Goal: Task Accomplishment & Management: Manage account settings

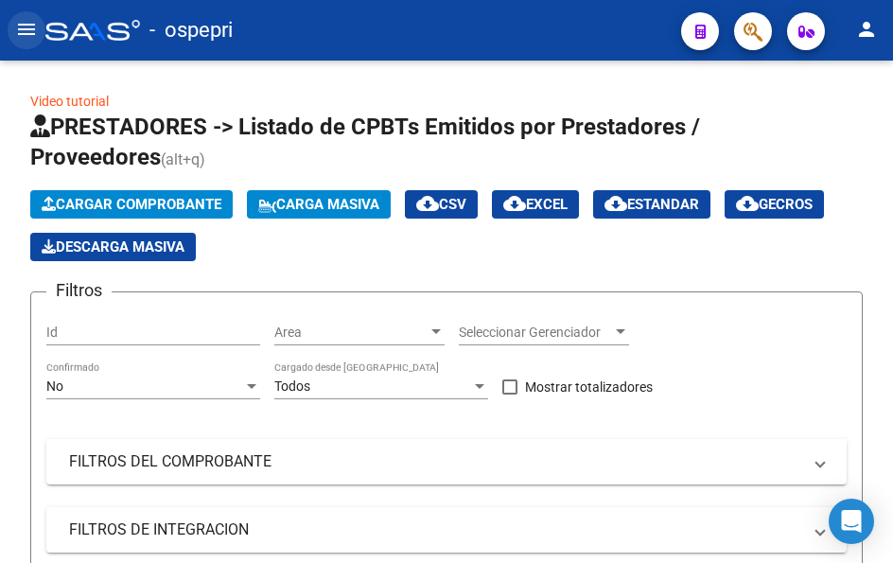
click at [23, 25] on mat-icon "menu" at bounding box center [26, 29] width 23 height 23
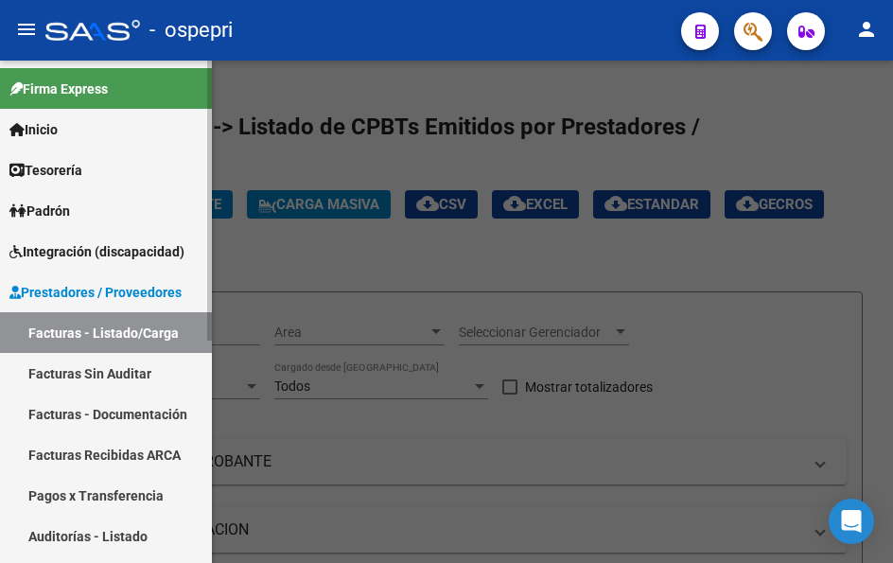
click at [66, 216] on span "Padrón" at bounding box center [39, 211] width 61 height 21
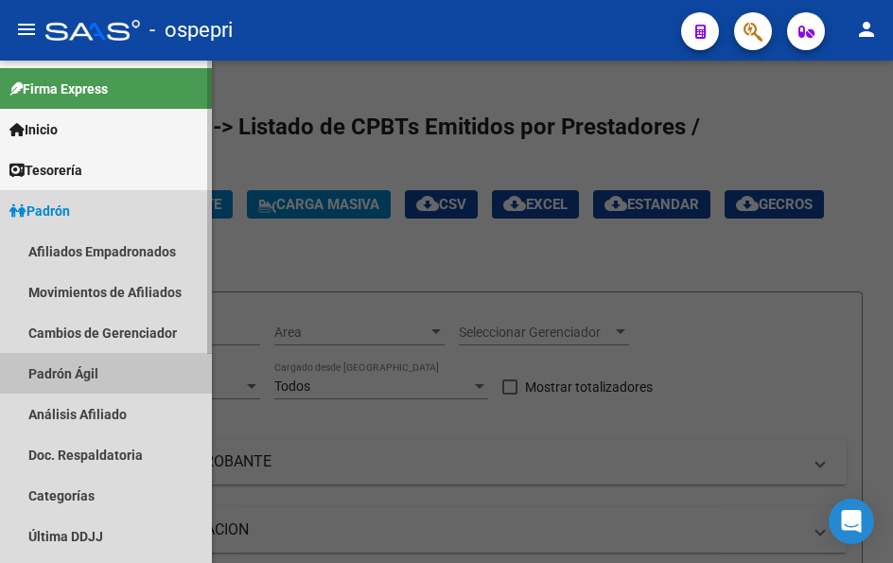
click at [84, 371] on link "Padrón Ágil" at bounding box center [106, 373] width 212 height 41
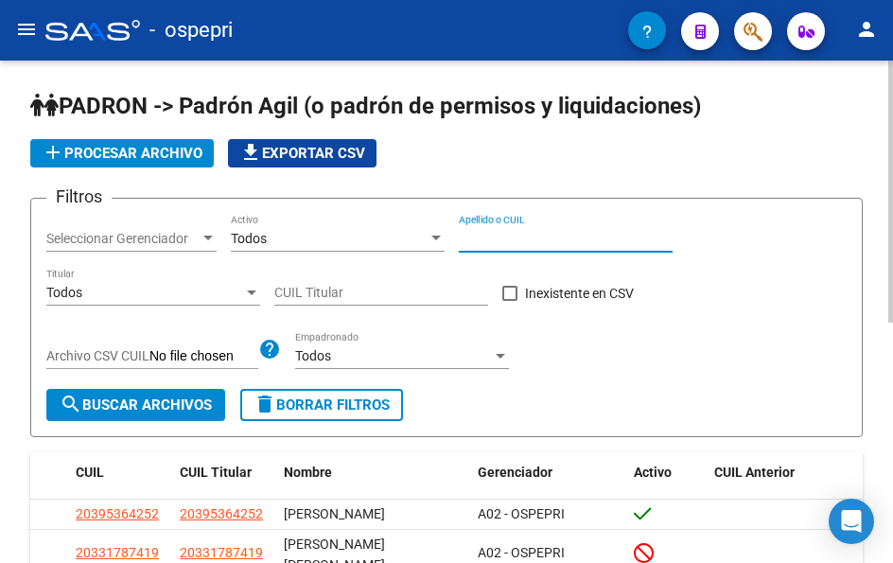
click at [531, 239] on input "Apellido o CUIL" at bounding box center [566, 239] width 214 height 16
click at [170, 404] on span "search Buscar Archivos" at bounding box center [136, 405] width 152 height 17
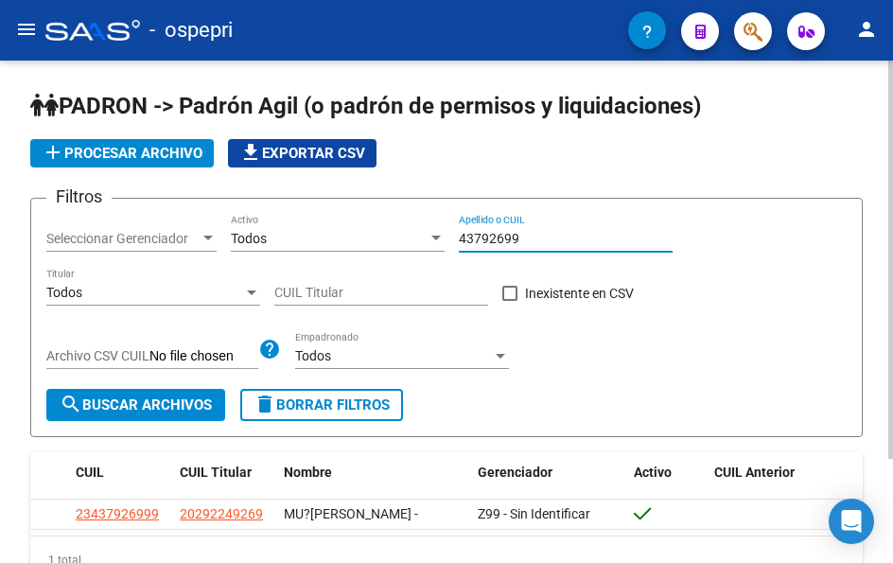
drag, startPoint x: 548, startPoint y: 236, endPoint x: 433, endPoint y: 234, distance: 114.5
click at [433, 234] on div "Filtros Seleccionar Gerenciador Seleccionar Gerenciador Todos Activo 43792699 A…" at bounding box center [446, 301] width 801 height 175
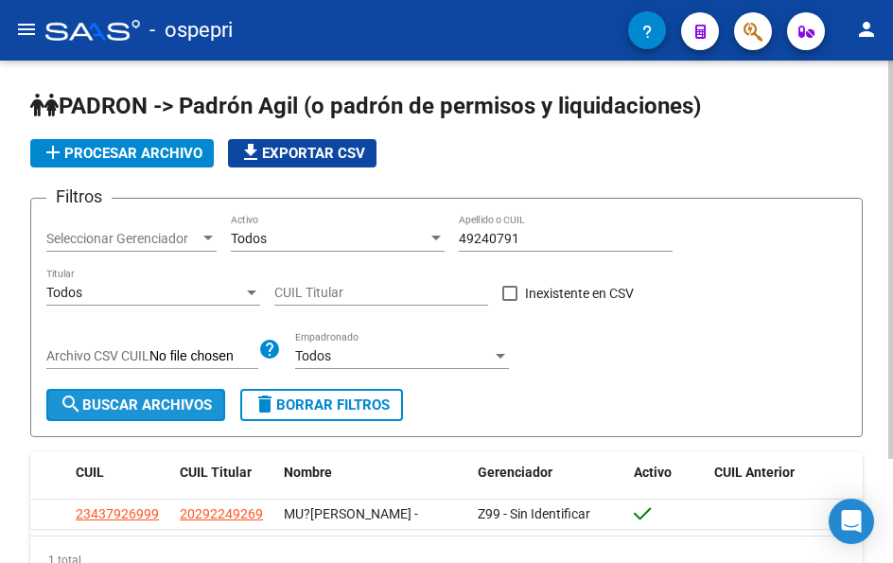
click at [175, 403] on span "search Buscar Archivos" at bounding box center [136, 405] width 152 height 17
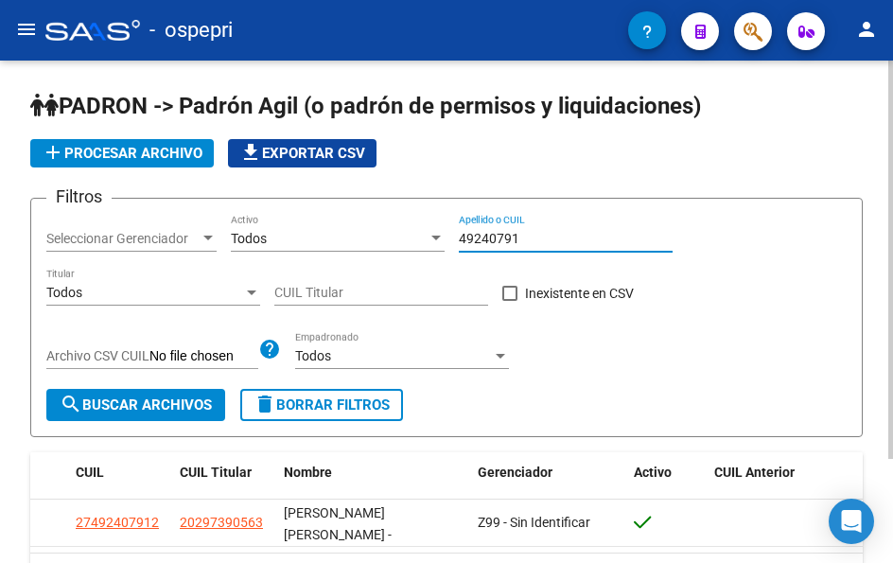
click at [536, 243] on input "49240791" at bounding box center [566, 239] width 214 height 16
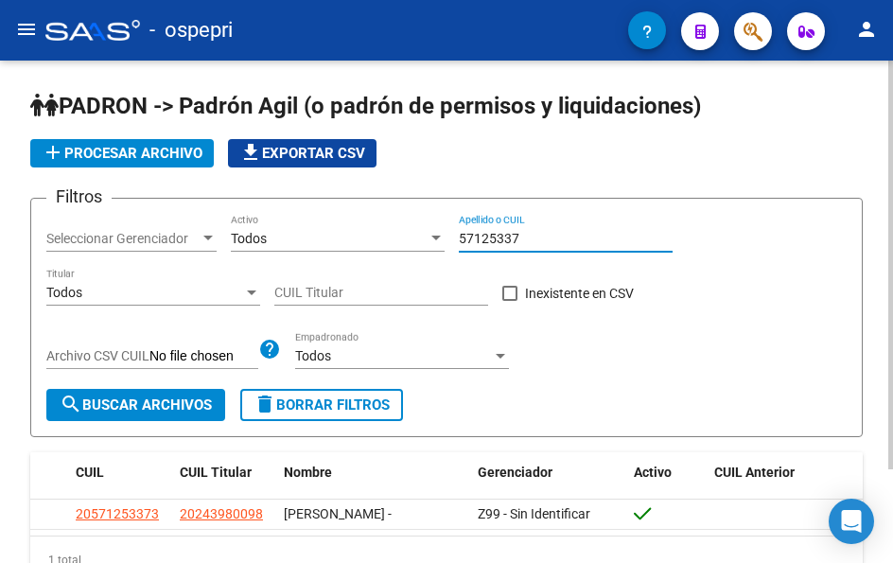
click at [525, 245] on input "57125337" at bounding box center [566, 239] width 214 height 16
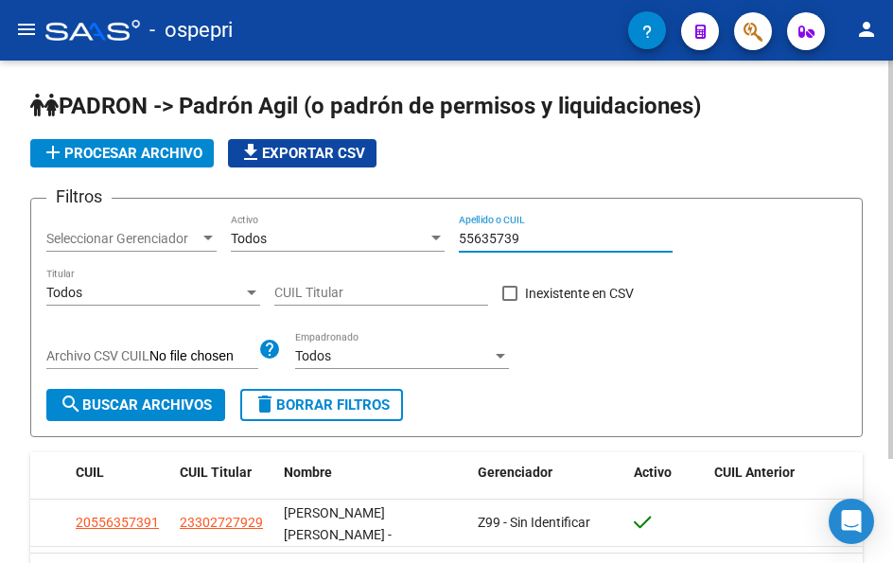
click at [528, 234] on input "55635739" at bounding box center [566, 239] width 214 height 16
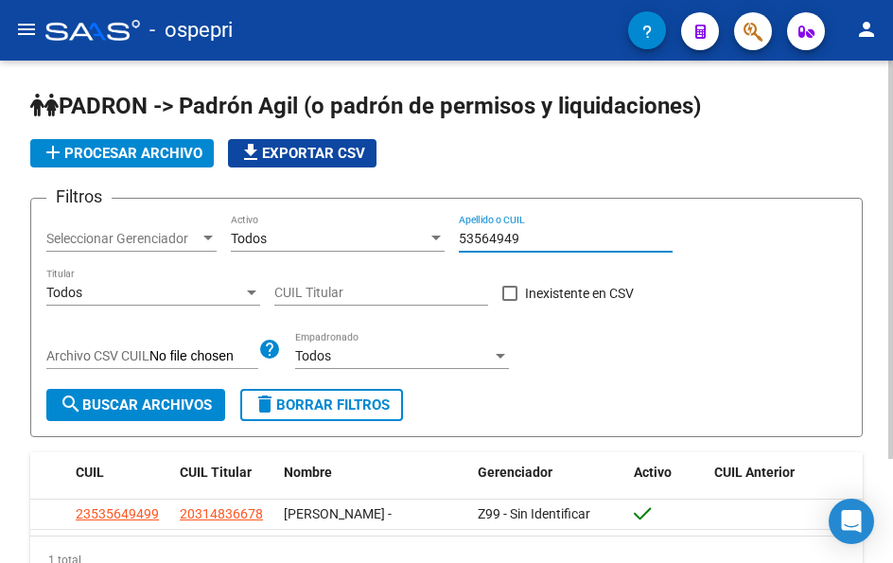
click at [522, 235] on input "53564949" at bounding box center [566, 239] width 214 height 16
click at [522, 237] on input "53564949" at bounding box center [566, 239] width 214 height 16
click at [520, 234] on input "53566678" at bounding box center [566, 239] width 214 height 16
click at [532, 238] on input "53566678" at bounding box center [566, 239] width 214 height 16
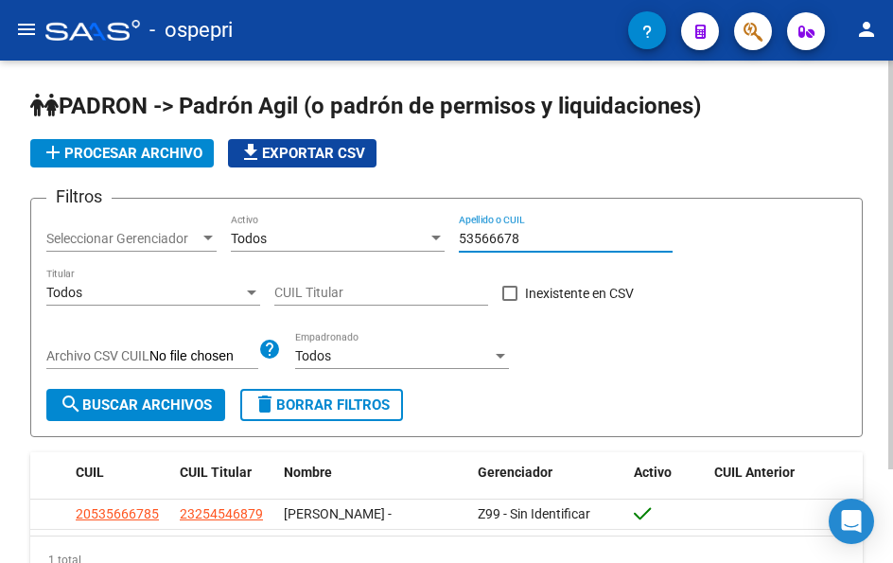
click at [532, 238] on input "53566678" at bounding box center [566, 239] width 214 height 16
click at [535, 238] on input "53564949" at bounding box center [566, 239] width 214 height 16
click at [554, 239] on input "53566678" at bounding box center [566, 239] width 214 height 16
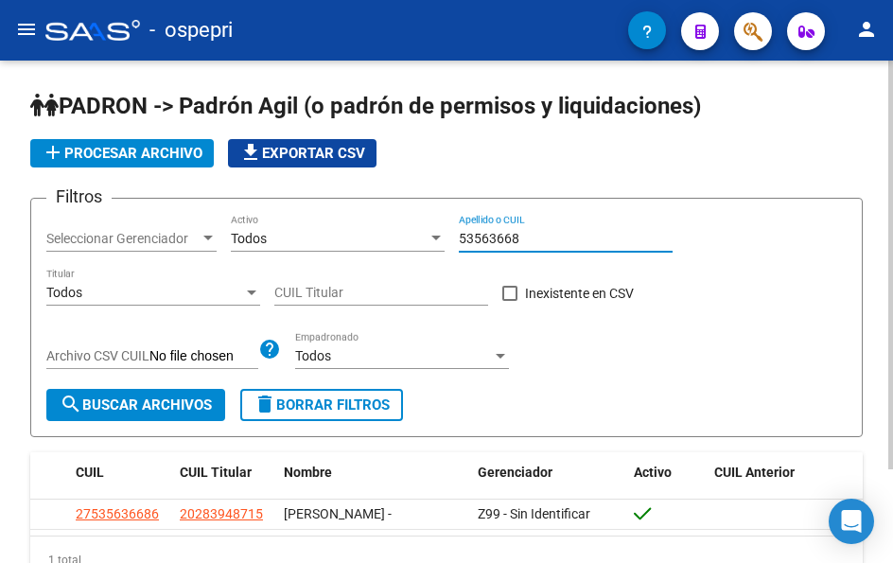
click at [529, 236] on input "53563668" at bounding box center [566, 239] width 214 height 16
click at [520, 234] on input "56760652" at bounding box center [566, 239] width 214 height 16
click at [545, 238] on input "57723626" at bounding box center [566, 239] width 214 height 16
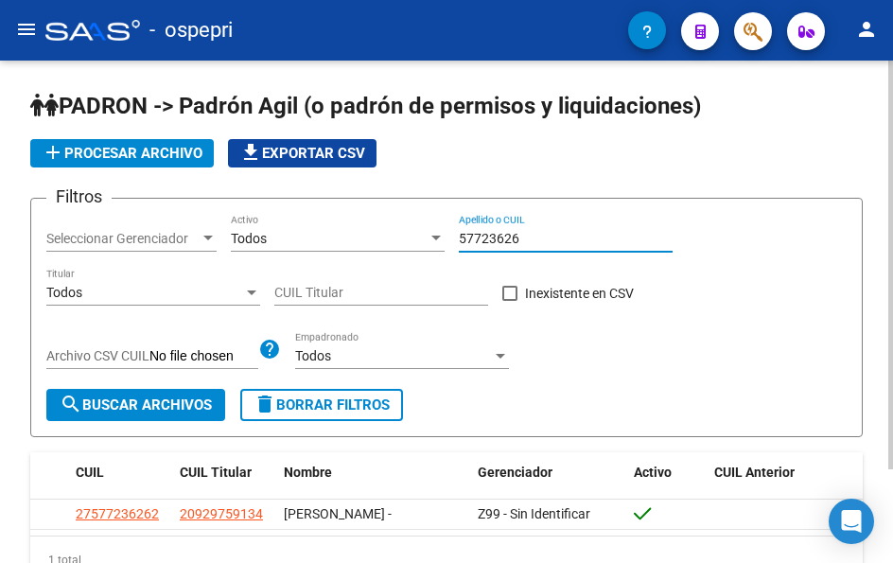
click at [545, 238] on input "57723626" at bounding box center [566, 239] width 214 height 16
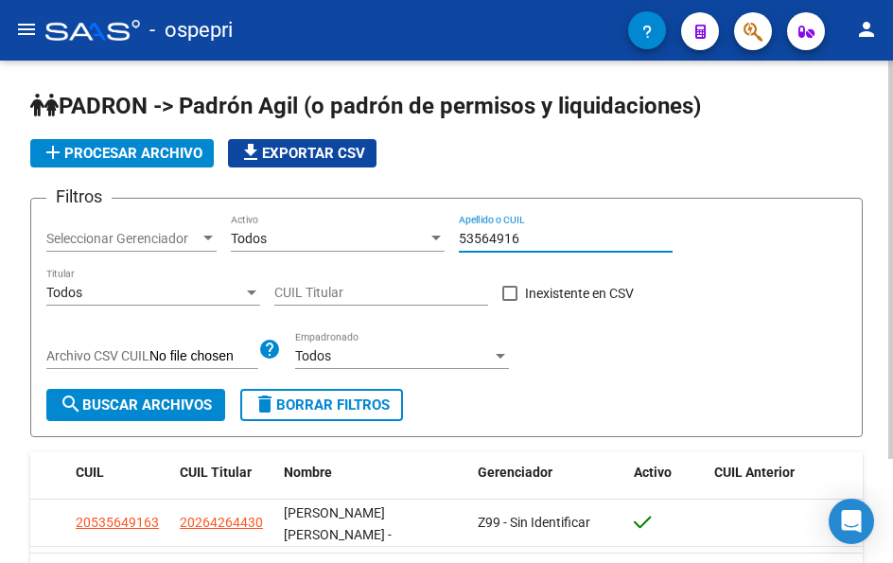
click at [536, 240] on input "53564916" at bounding box center [566, 239] width 214 height 16
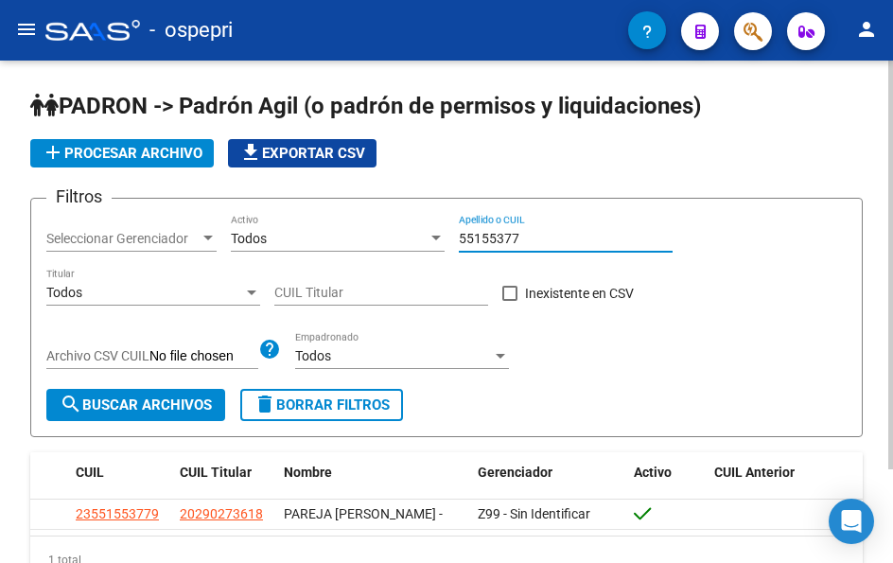
click at [535, 238] on input "55155377" at bounding box center [566, 239] width 214 height 16
click at [548, 241] on input "52382064" at bounding box center [566, 239] width 214 height 16
click at [548, 245] on input "52382064" at bounding box center [566, 239] width 214 height 16
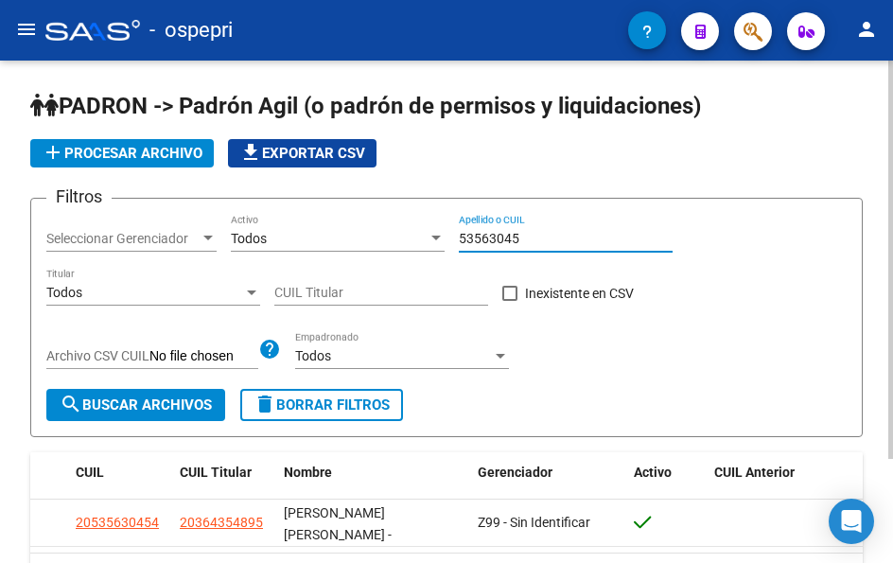
click at [531, 243] on input "53563045" at bounding box center [566, 239] width 214 height 16
click at [526, 233] on input "47923294" at bounding box center [566, 239] width 214 height 16
click at [521, 244] on input "52317730" at bounding box center [566, 239] width 214 height 16
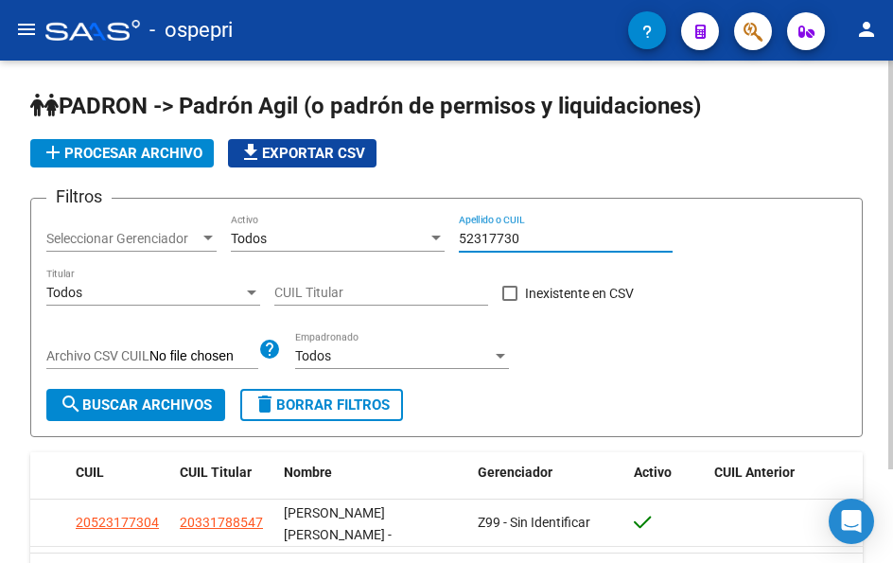
click at [521, 244] on input "52317730" at bounding box center [566, 239] width 214 height 16
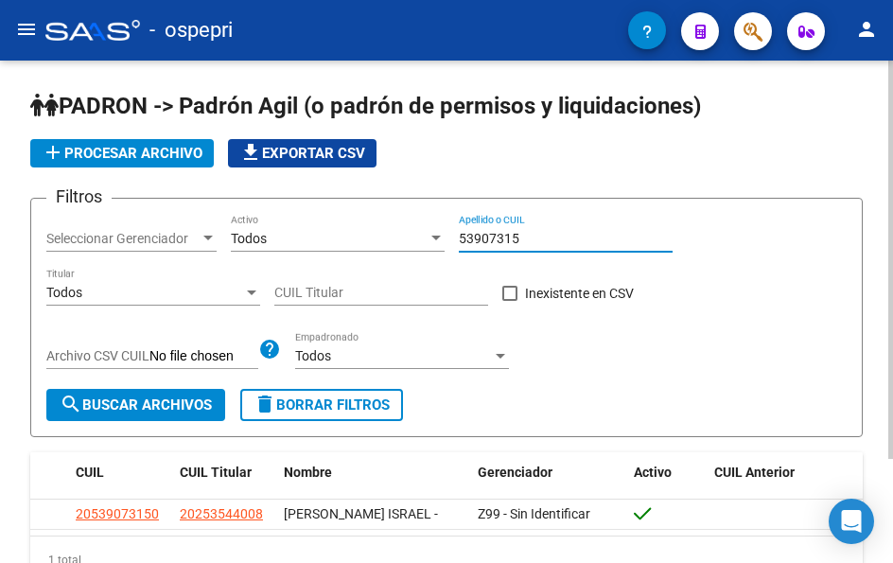
click at [538, 238] on input "53907315" at bounding box center [566, 239] width 214 height 16
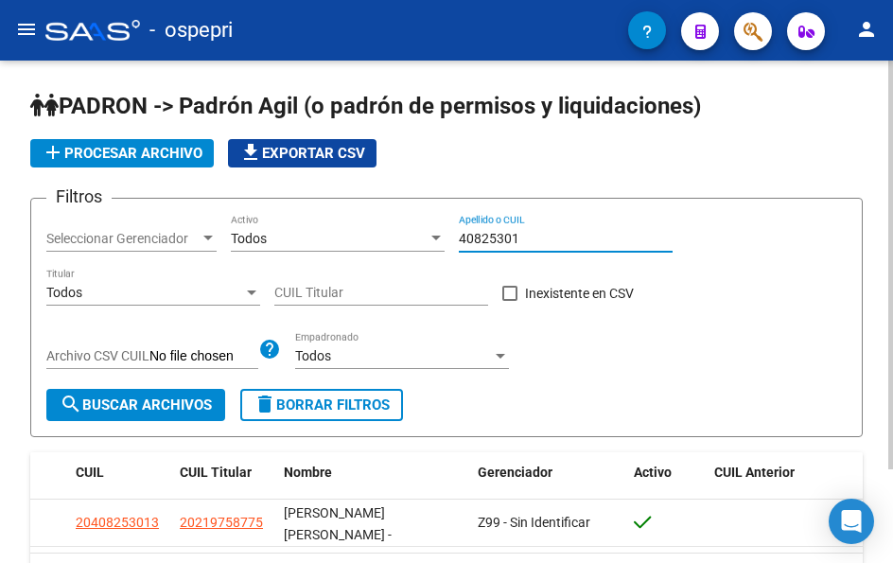
click at [528, 246] on input "40825301" at bounding box center [566, 239] width 214 height 16
click at [527, 245] on input "40825301" at bounding box center [566, 239] width 214 height 16
click at [527, 244] on input "40825301" at bounding box center [566, 239] width 214 height 16
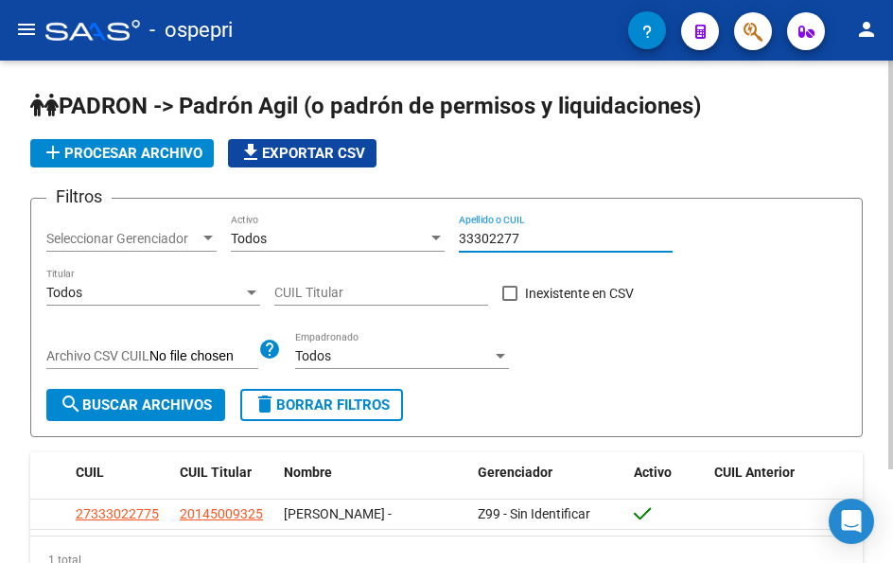
click at [530, 236] on input "33302277" at bounding box center [566, 239] width 214 height 16
click at [538, 245] on input "56605917" at bounding box center [566, 239] width 214 height 16
click at [536, 243] on input "56605917" at bounding box center [566, 239] width 214 height 16
click at [526, 239] on input "51129000" at bounding box center [566, 239] width 214 height 16
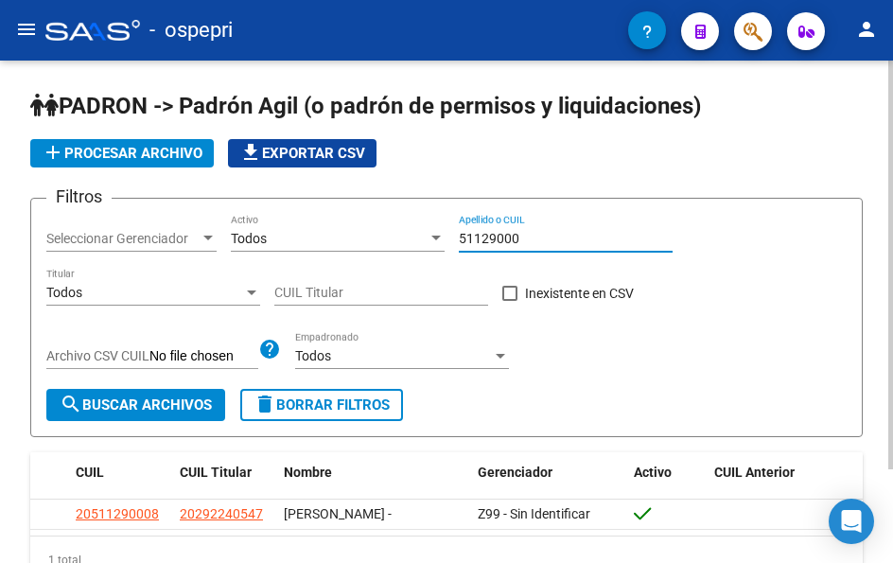
click at [526, 239] on input "51129000" at bounding box center [566, 239] width 214 height 16
click at [537, 243] on input "41295549" at bounding box center [566, 239] width 214 height 16
click at [537, 242] on input "41295549" at bounding box center [566, 239] width 214 height 16
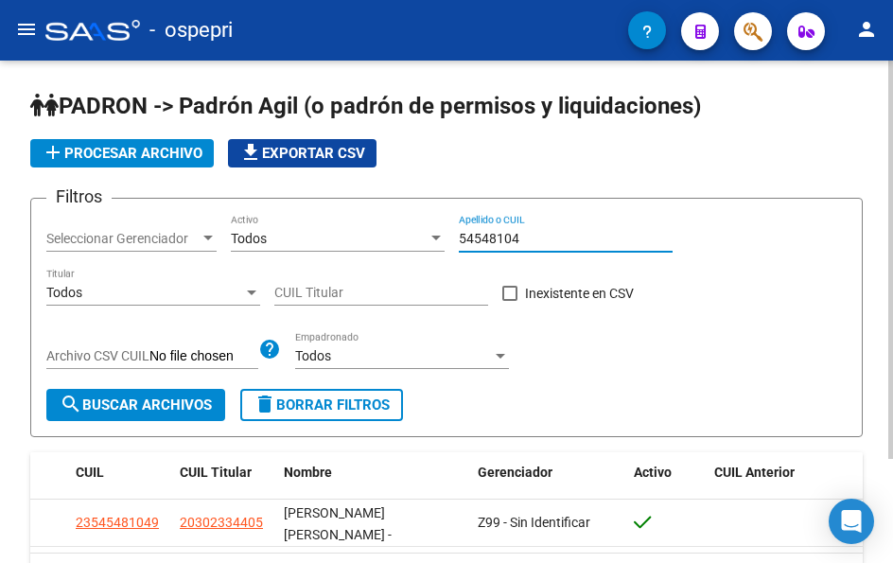
click at [525, 232] on input "54548104" at bounding box center [566, 239] width 214 height 16
click at [525, 233] on input "54548104" at bounding box center [566, 239] width 214 height 16
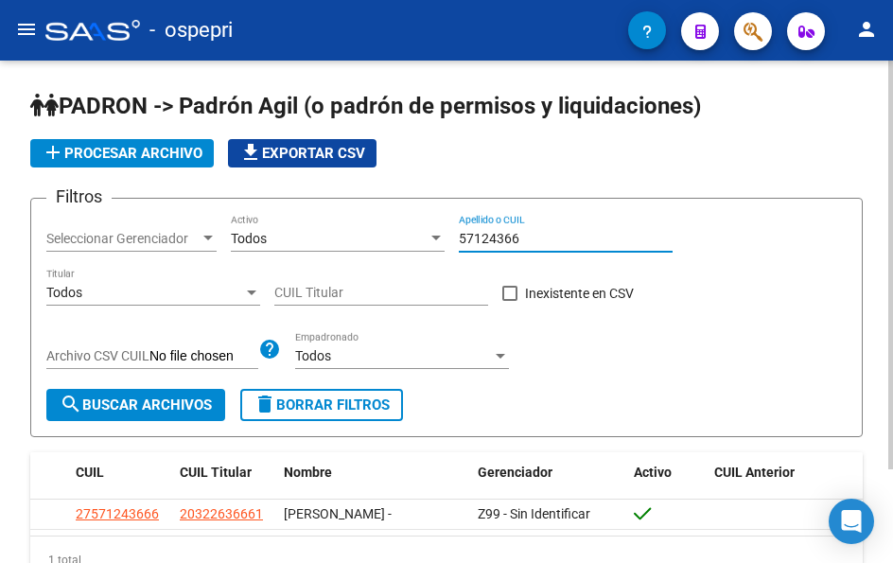
click at [546, 232] on input "57124366" at bounding box center [566, 239] width 214 height 16
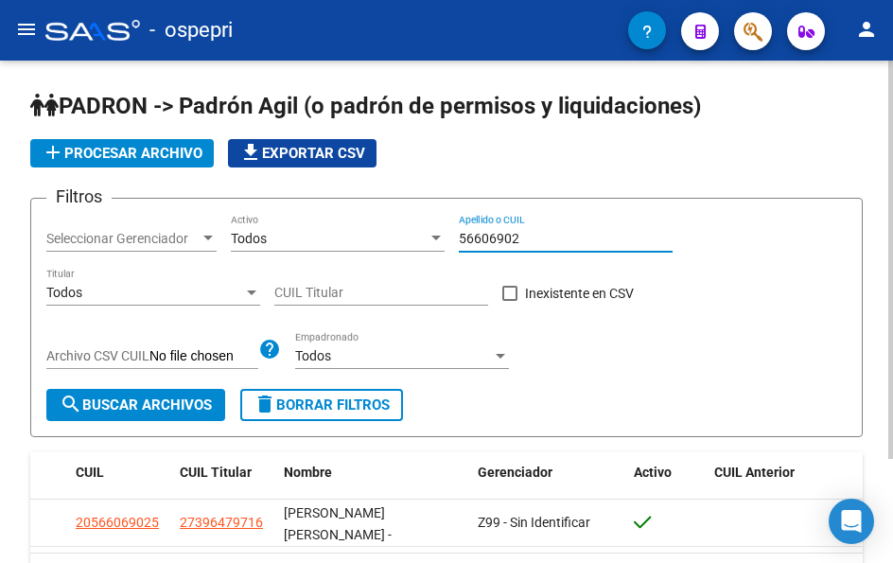
click at [556, 244] on input "56606902" at bounding box center [566, 239] width 214 height 16
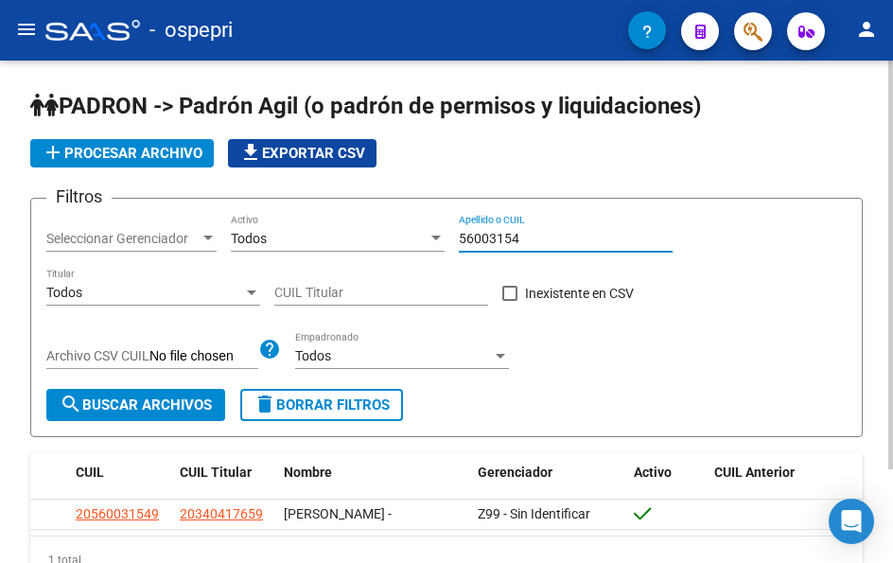
click at [553, 231] on input "56003154" at bounding box center [566, 239] width 214 height 16
click at [533, 228] on div "55160231 Apellido o CUIL" at bounding box center [566, 233] width 214 height 38
click at [533, 229] on div "55160231 Apellido o CUIL" at bounding box center [566, 233] width 214 height 38
click at [533, 239] on input "55160231" at bounding box center [566, 239] width 214 height 16
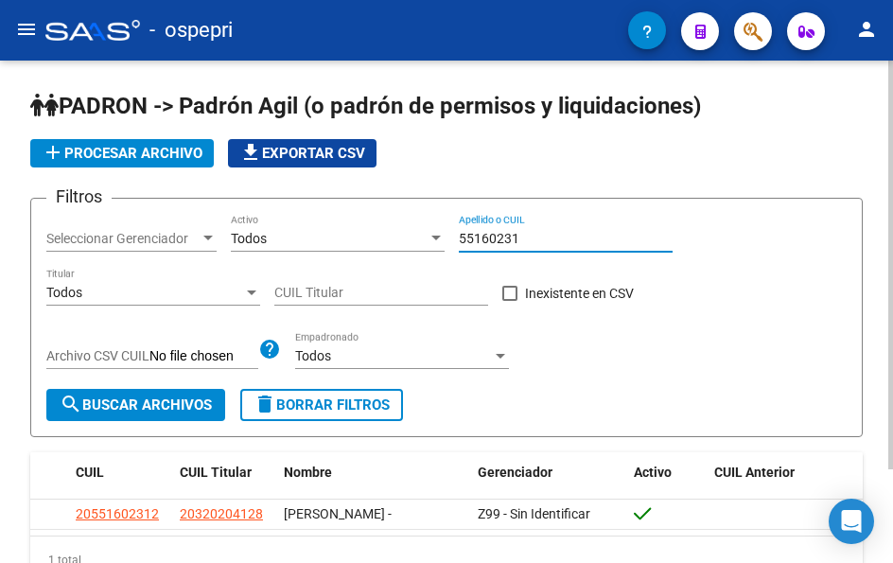
click at [533, 239] on input "55160231" at bounding box center [566, 239] width 214 height 16
click at [518, 239] on input "54318351" at bounding box center [566, 239] width 214 height 16
click at [544, 243] on input "52316032" at bounding box center [566, 239] width 214 height 16
click at [544, 242] on input "52316032" at bounding box center [566, 239] width 214 height 16
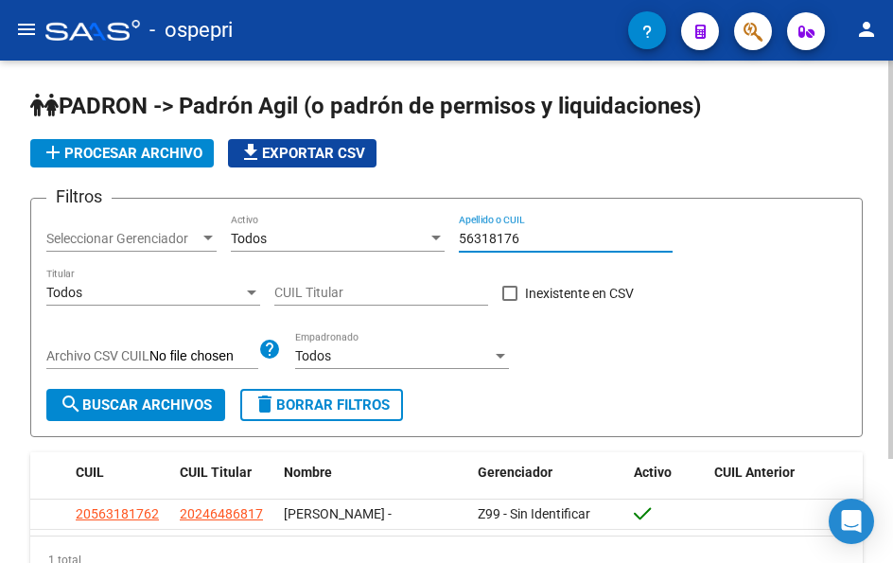
click at [553, 238] on input "56318176" at bounding box center [566, 239] width 214 height 16
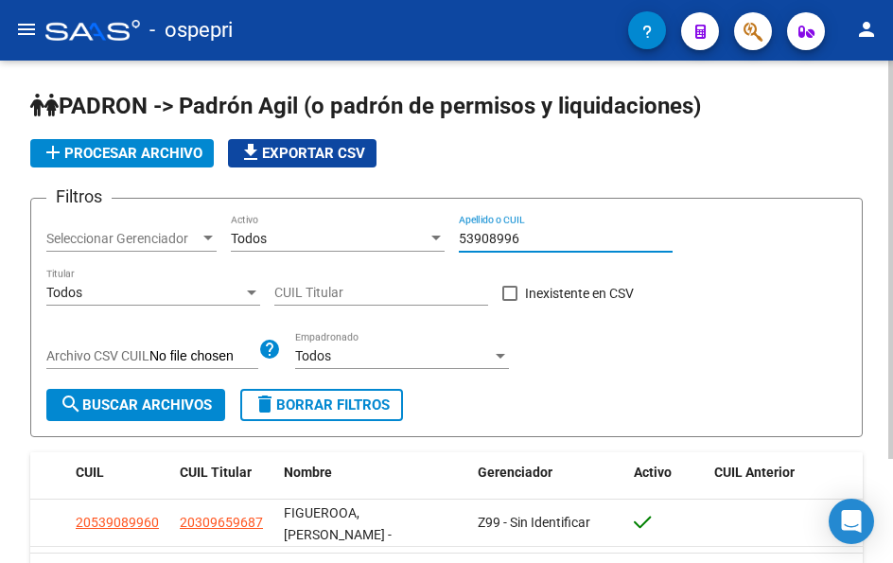
click at [548, 240] on input "53908996" at bounding box center [566, 239] width 214 height 16
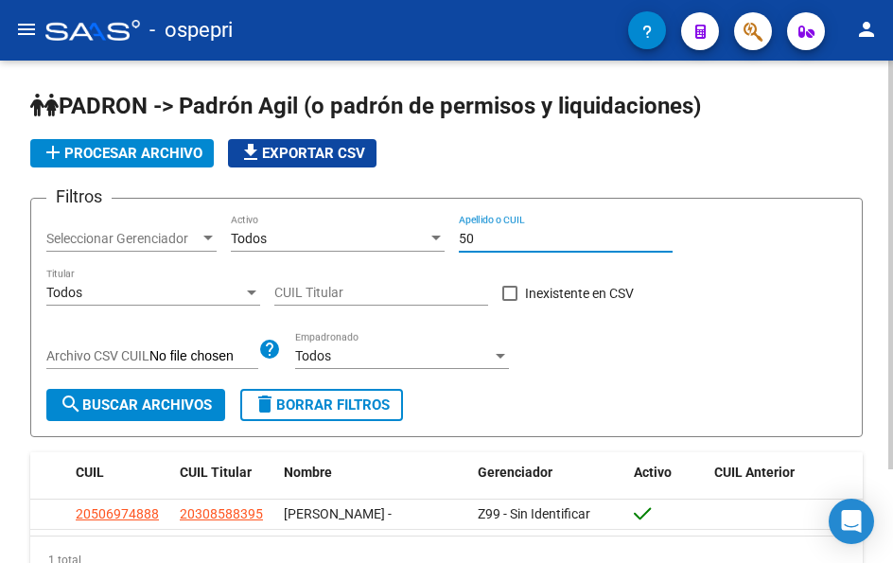
type input "5"
click at [532, 233] on input "52185437" at bounding box center [566, 239] width 214 height 16
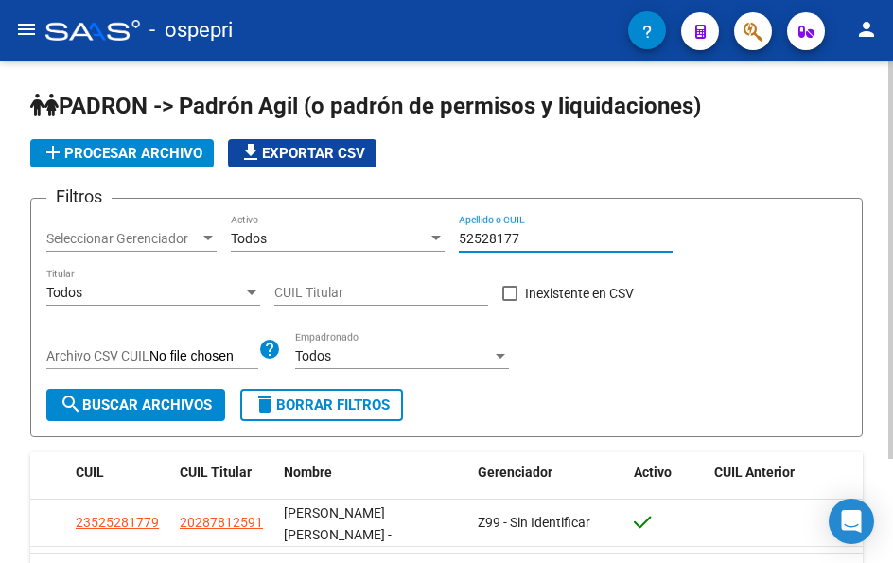
click at [554, 238] on input "52528177" at bounding box center [566, 239] width 214 height 16
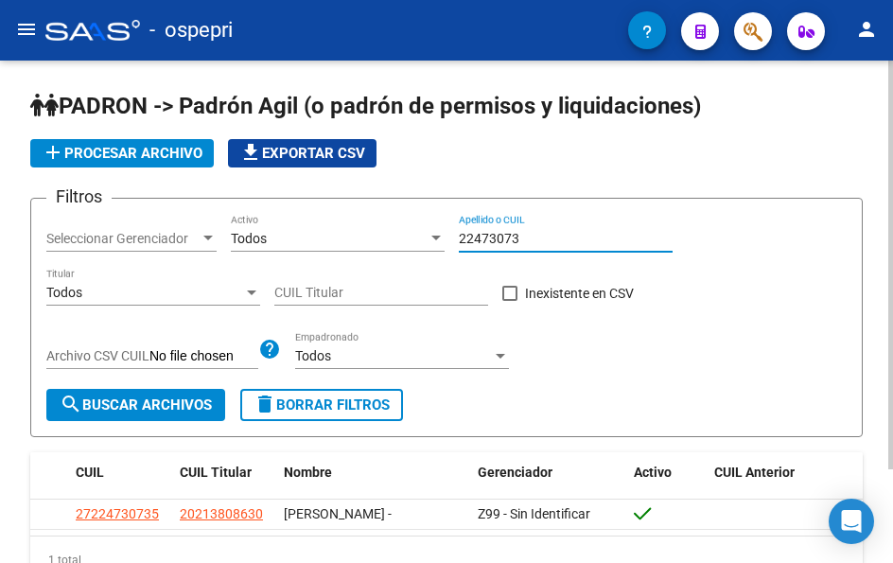
click at [536, 236] on input "22473073" at bounding box center [566, 239] width 214 height 16
click at [538, 239] on input "27493602" at bounding box center [566, 239] width 214 height 16
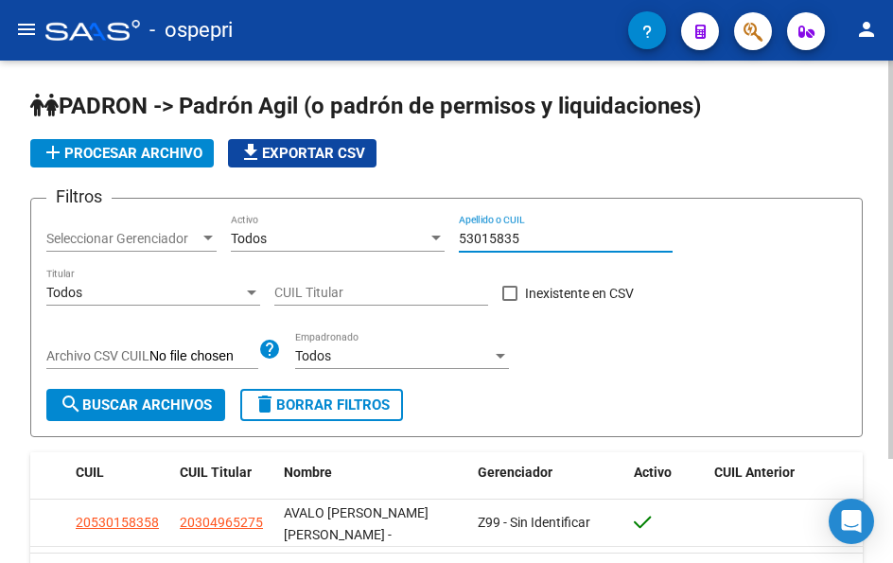
click at [531, 237] on input "53015835" at bounding box center [566, 239] width 214 height 16
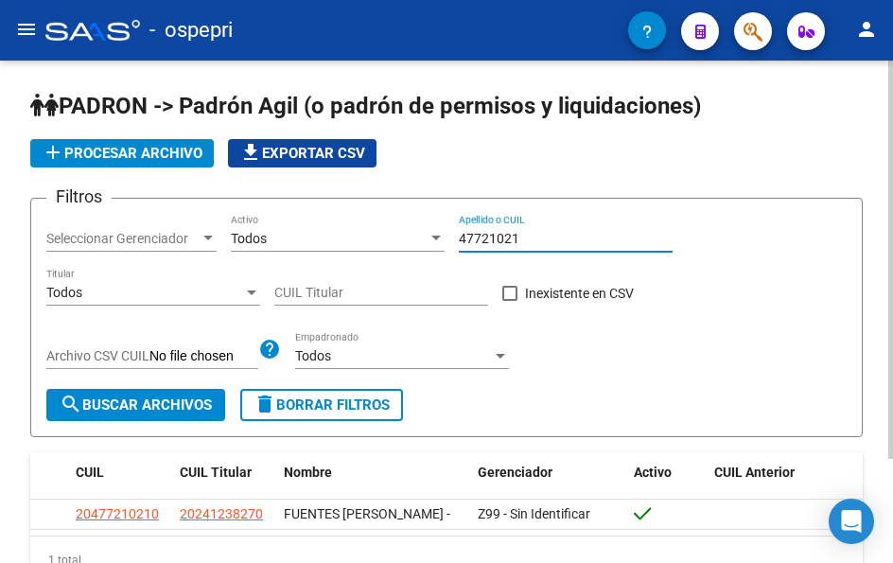
click at [529, 233] on input "47721021" at bounding box center [566, 239] width 214 height 16
click at [530, 237] on input "50913036" at bounding box center [566, 239] width 214 height 16
click at [523, 233] on input "56006566" at bounding box center [566, 239] width 214 height 16
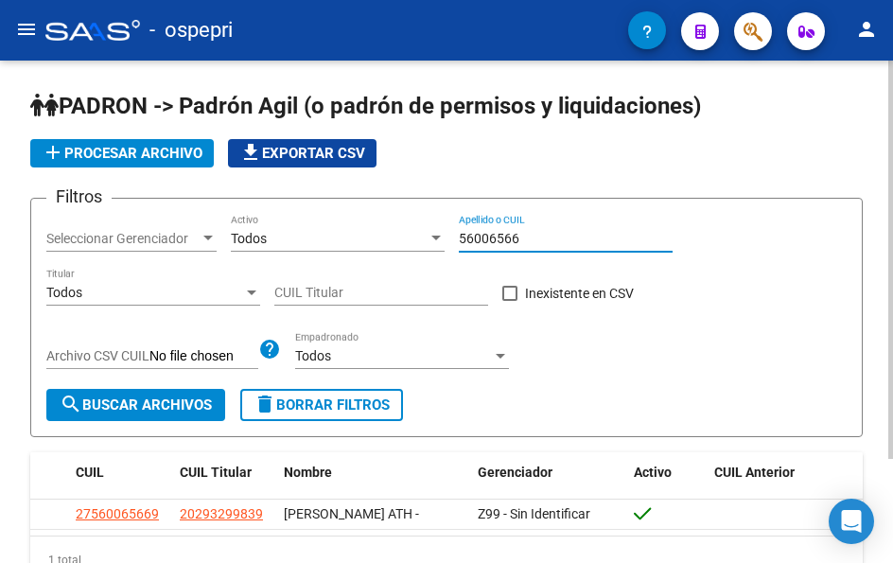
click at [522, 235] on input "56006566" at bounding box center [566, 239] width 214 height 16
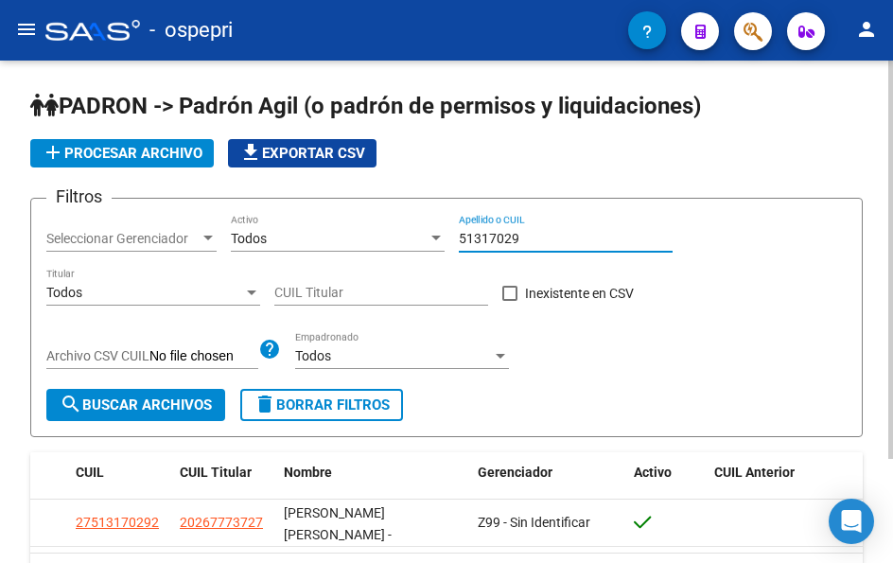
click at [532, 229] on div "51317029 Apellido o CUIL" at bounding box center [566, 233] width 214 height 38
click at [529, 239] on input "51317029" at bounding box center [566, 239] width 214 height 16
drag, startPoint x: 536, startPoint y: 239, endPoint x: 460, endPoint y: 232, distance: 76.1
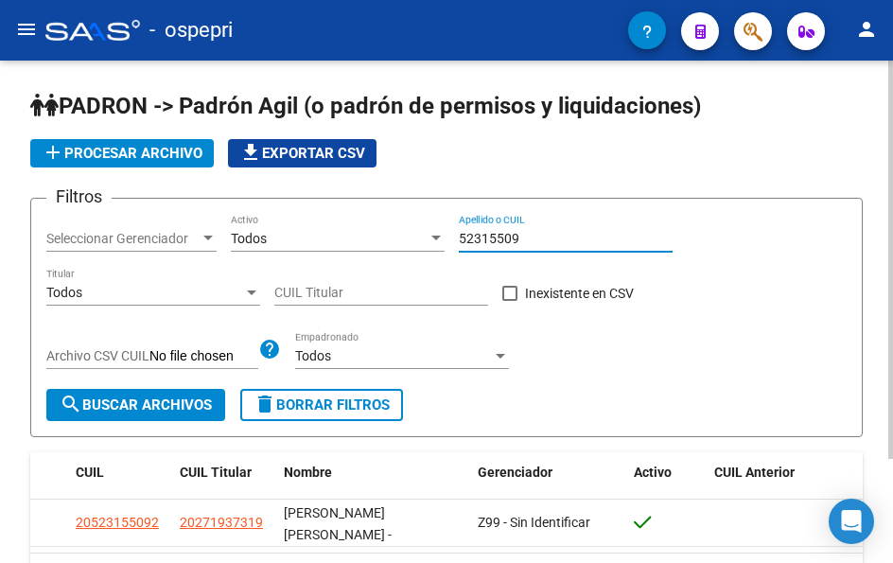
click at [460, 232] on input "52315509" at bounding box center [566, 239] width 214 height 16
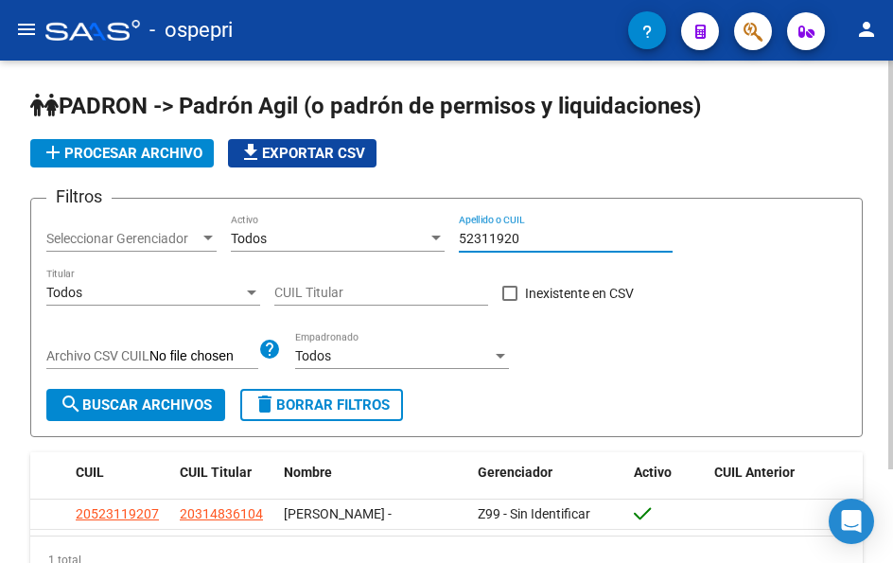
click at [531, 244] on input "52311920" at bounding box center [566, 239] width 214 height 16
click at [531, 241] on input "52311920" at bounding box center [566, 239] width 214 height 16
click at [542, 238] on input "47369169" at bounding box center [566, 239] width 214 height 16
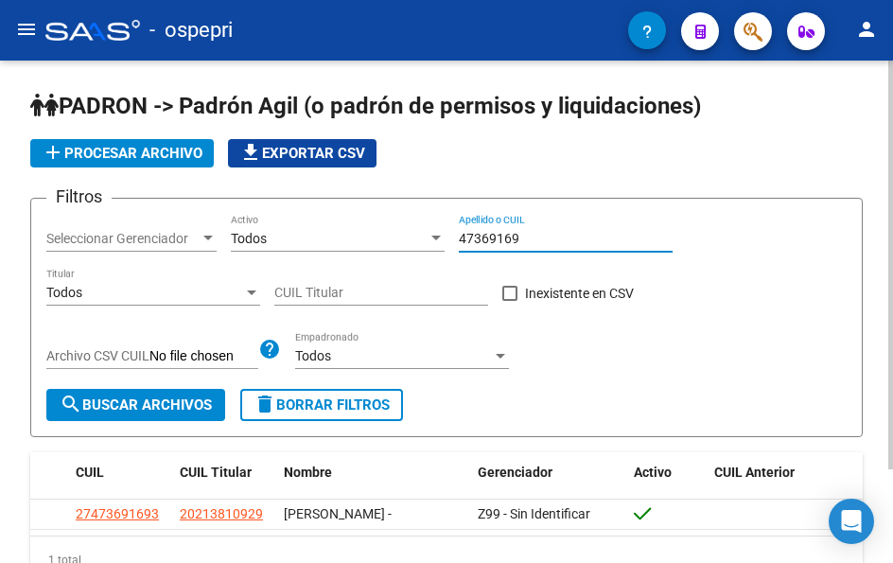
click at [542, 238] on input "47369169" at bounding box center [566, 239] width 214 height 16
click at [522, 235] on input "52531434" at bounding box center [566, 239] width 214 height 16
click at [521, 235] on input "52531434" at bounding box center [566, 239] width 214 height 16
click at [528, 233] on input "52185246" at bounding box center [566, 239] width 214 height 16
click at [526, 233] on input "52185246" at bounding box center [566, 239] width 214 height 16
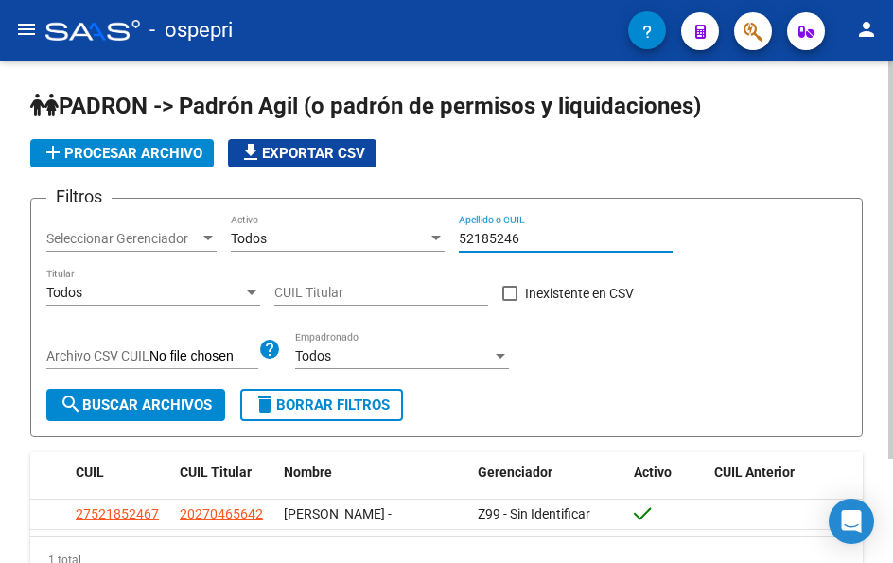
click at [526, 233] on input "52185246" at bounding box center [566, 239] width 214 height 16
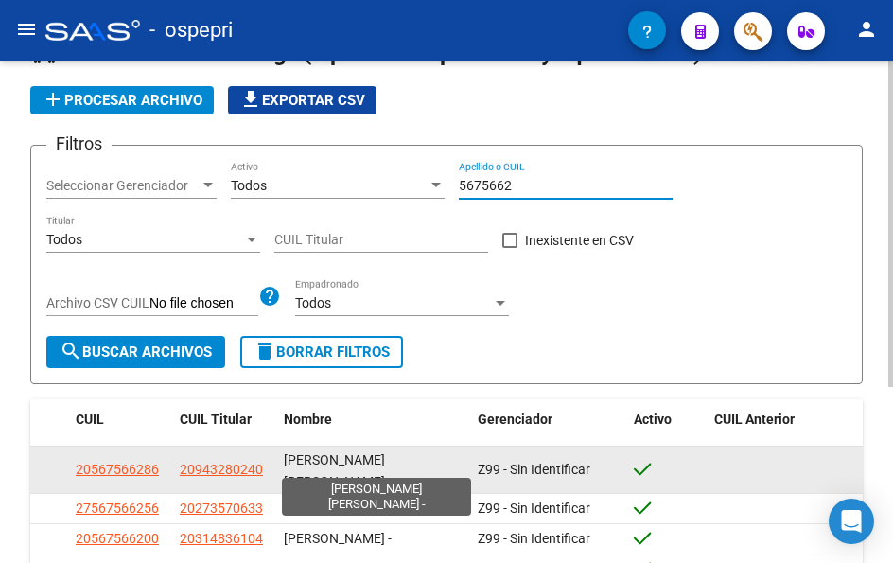
scroll to position [95, 0]
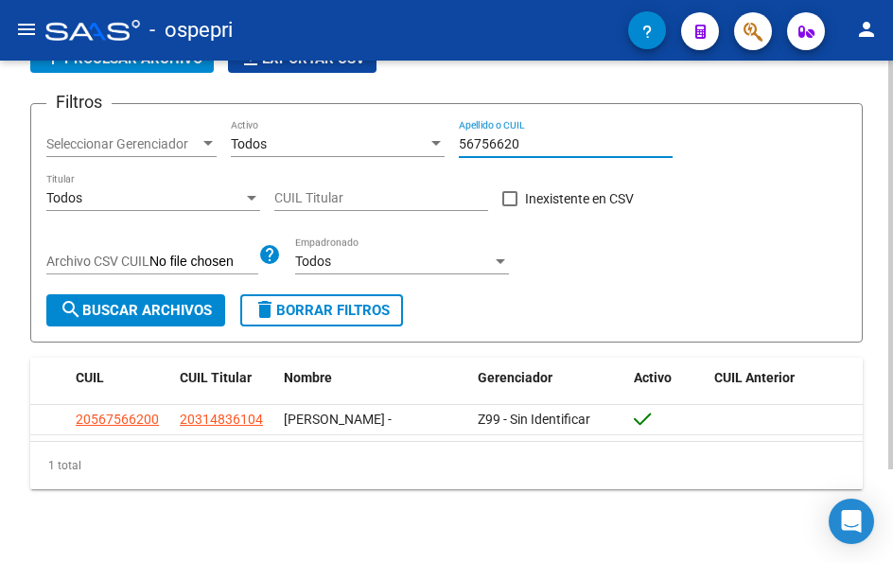
click at [533, 144] on input "56756620" at bounding box center [566, 144] width 214 height 16
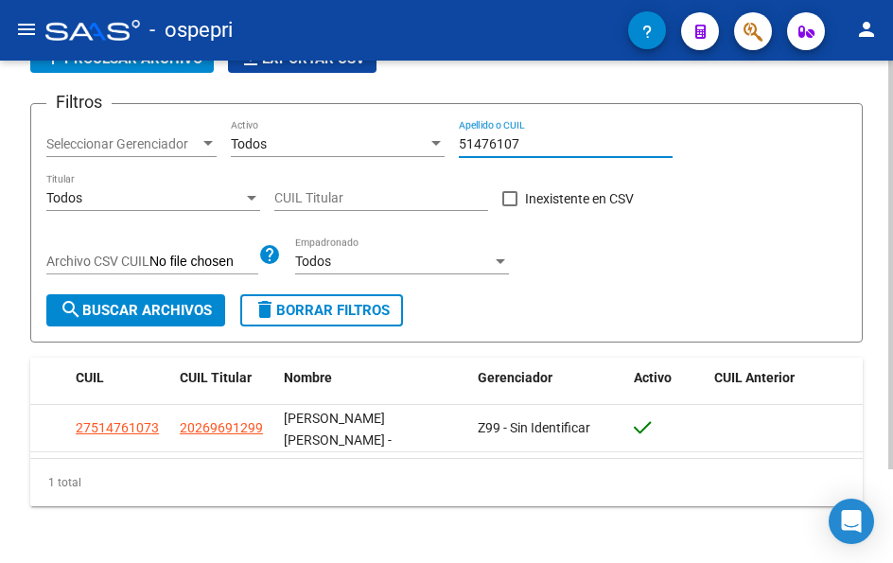
click at [529, 147] on input "51476107" at bounding box center [566, 144] width 214 height 16
click at [526, 141] on input "51476107" at bounding box center [566, 144] width 214 height 16
click at [526, 144] on input "51476107" at bounding box center [566, 144] width 214 height 16
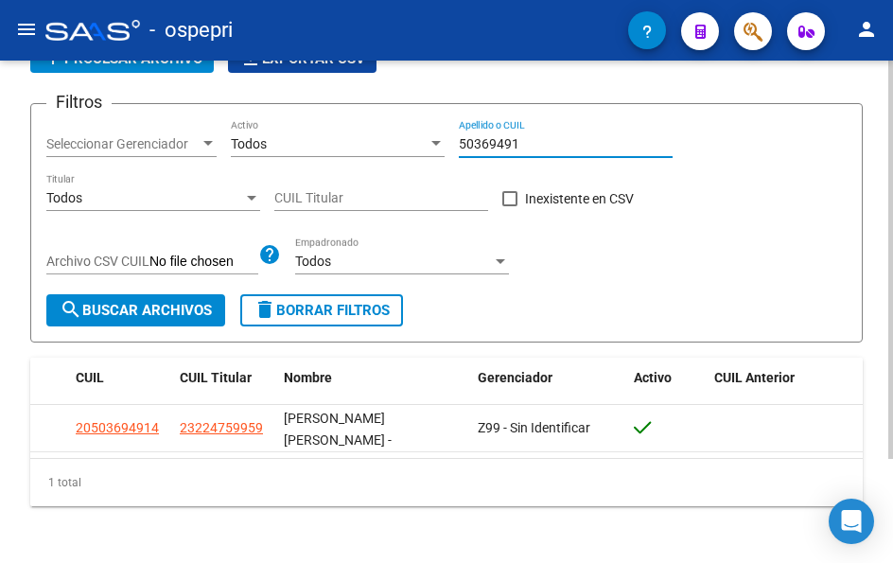
click at [528, 147] on input "50369491" at bounding box center [566, 144] width 214 height 16
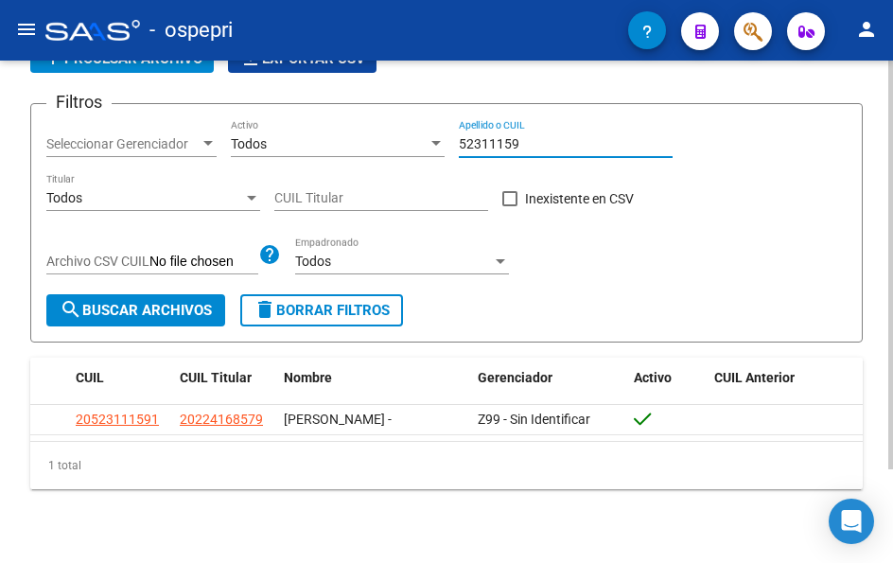
click at [538, 148] on input "52311159" at bounding box center [566, 144] width 214 height 16
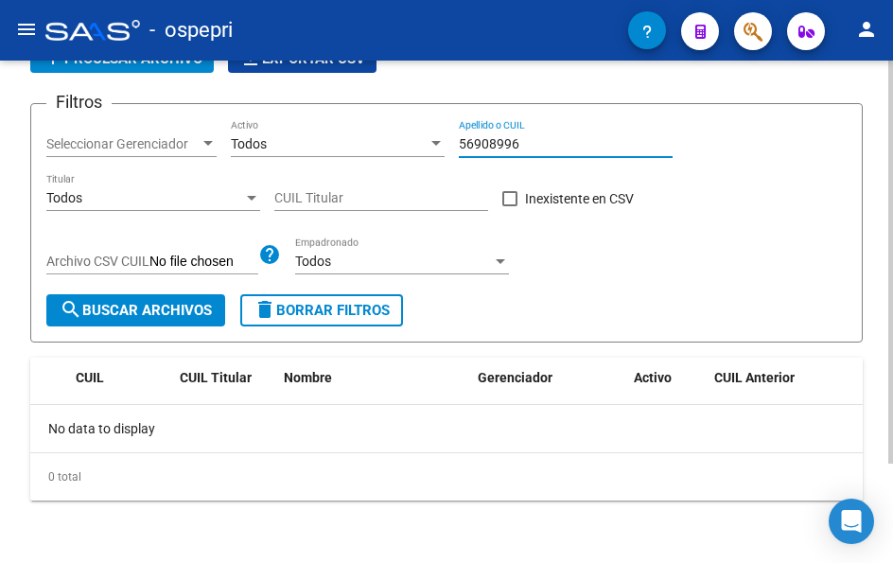
click at [533, 139] on input "56908996" at bounding box center [566, 144] width 214 height 16
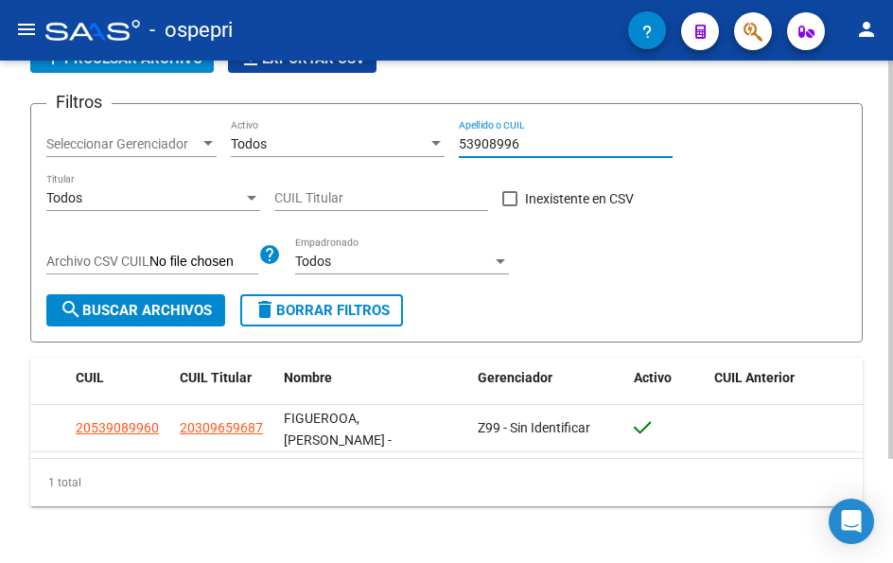
click at [522, 150] on input "53908996" at bounding box center [566, 144] width 214 height 16
click at [536, 147] on input "56759392" at bounding box center [566, 144] width 214 height 16
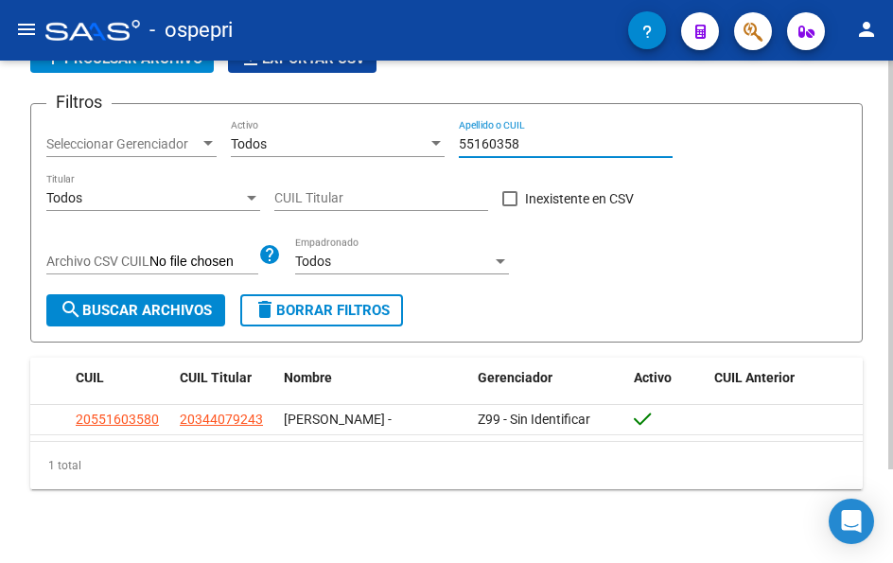
type input "55160358"
drag, startPoint x: 542, startPoint y: 150, endPoint x: 362, endPoint y: 150, distance: 180.8
click at [362, 150] on div "Filtros Seleccionar Gerenciador Seleccionar Gerenciador Todos Activo 55160358 A…" at bounding box center [446, 206] width 801 height 175
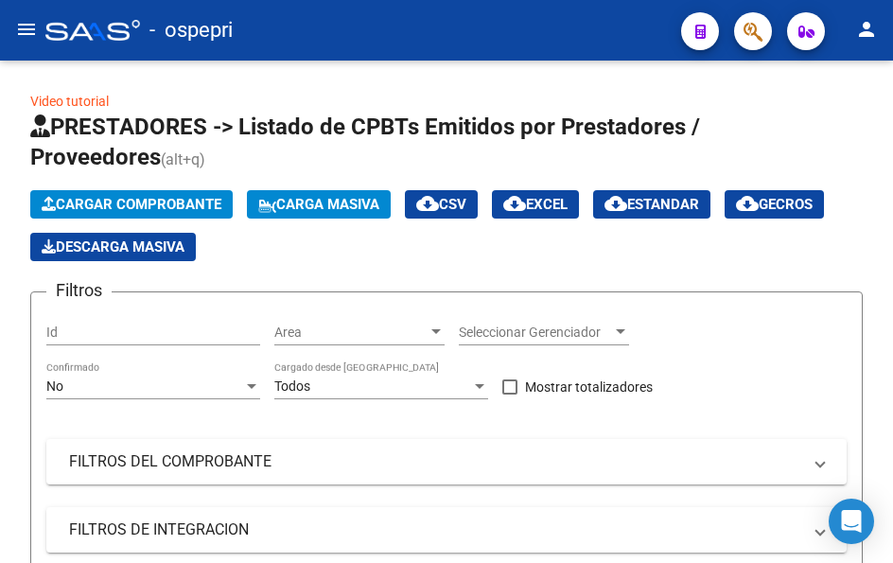
click at [15, 25] on mat-icon "menu" at bounding box center [26, 29] width 23 height 23
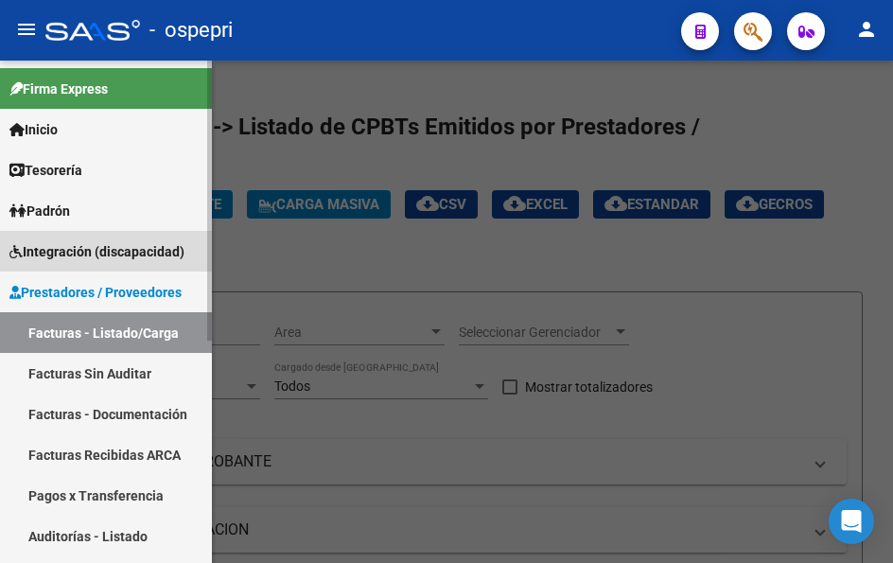
click at [86, 249] on span "Integración (discapacidad)" at bounding box center [96, 251] width 175 height 21
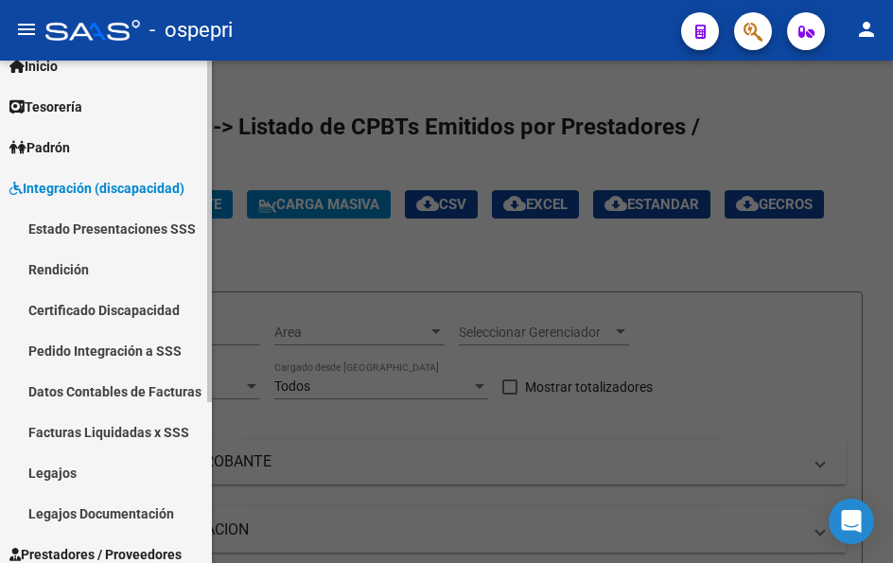
scroll to position [95, 0]
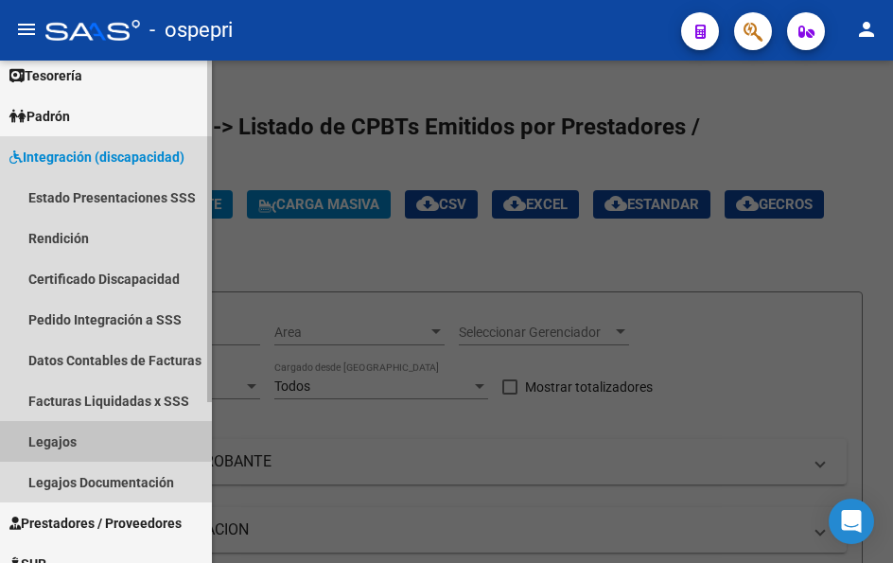
click at [56, 435] on link "Legajos" at bounding box center [106, 441] width 212 height 41
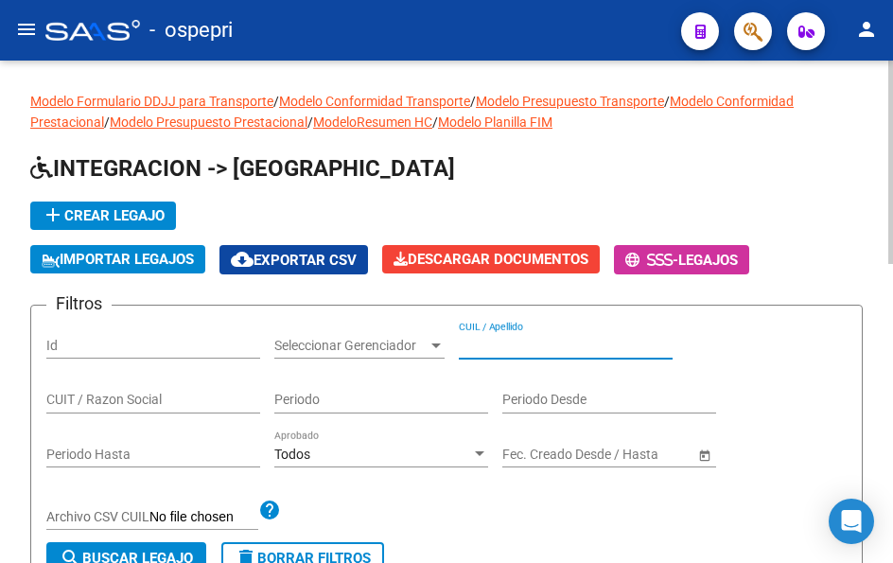
click at [547, 344] on input "CUIL / Apellido" at bounding box center [566, 346] width 214 height 16
paste input "43792699"
type input "43792699"
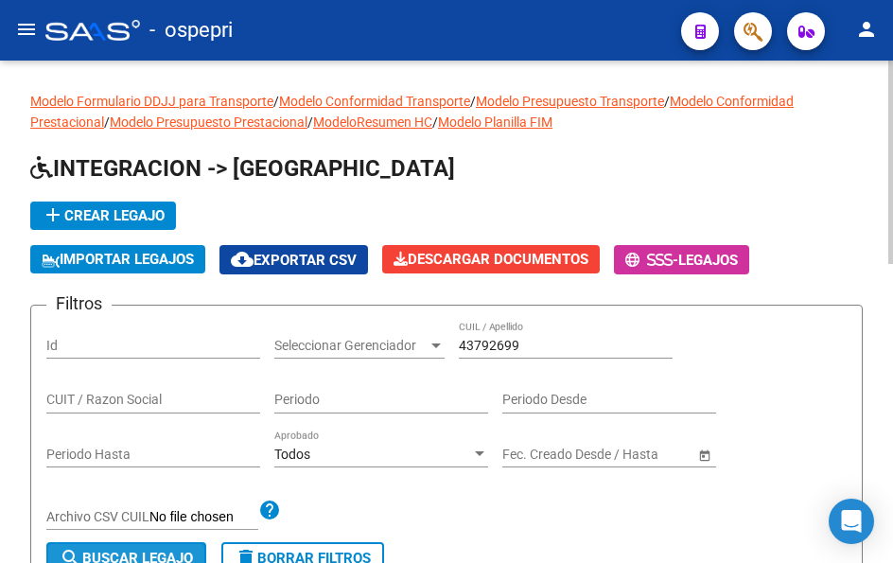
click at [113, 547] on button "search Buscar Legajo" at bounding box center [126, 558] width 160 height 32
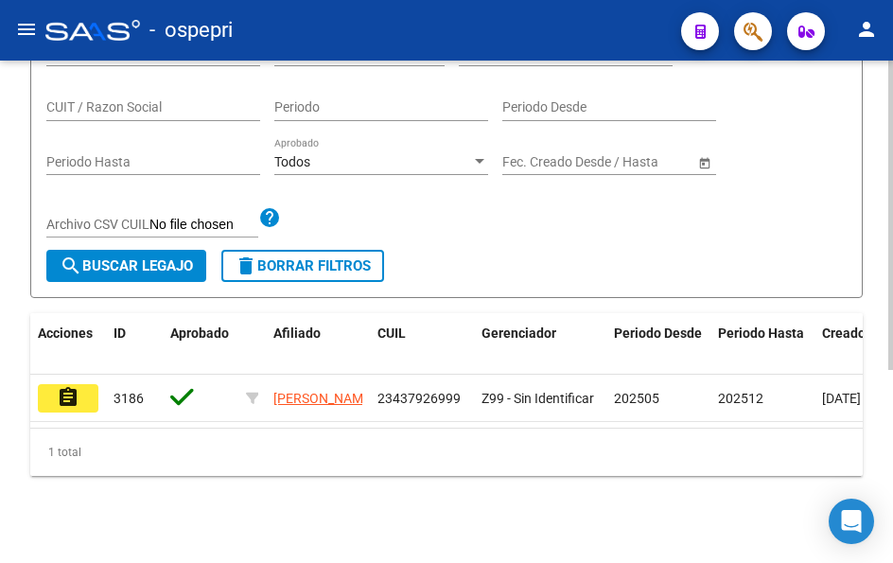
scroll to position [312, 0]
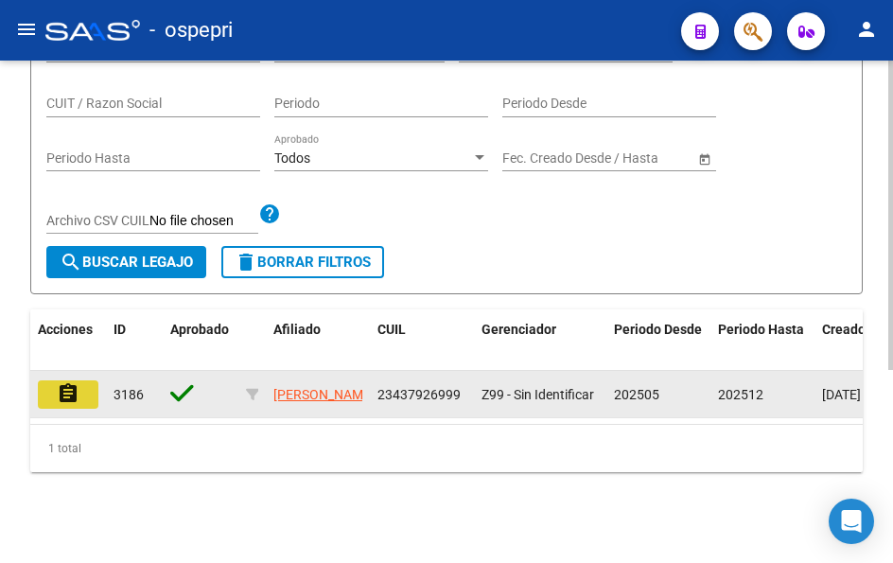
click at [72, 382] on mat-icon "assignment" at bounding box center [68, 393] width 23 height 23
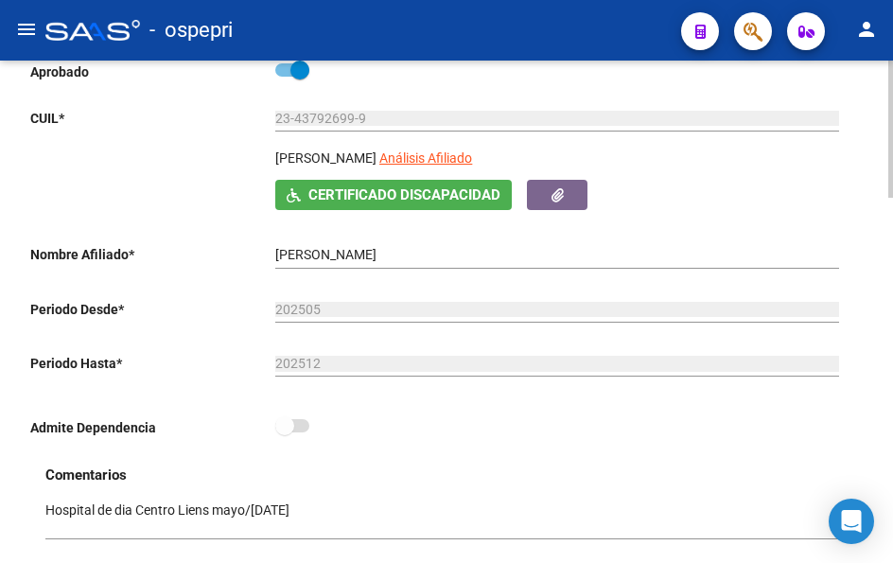
scroll to position [379, 0]
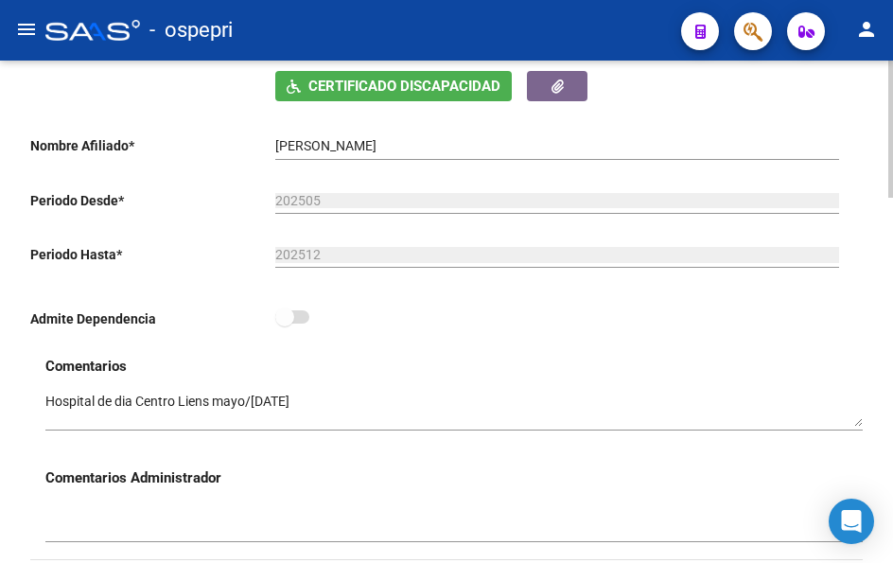
click at [857, 427] on textarea at bounding box center [454, 410] width 818 height 36
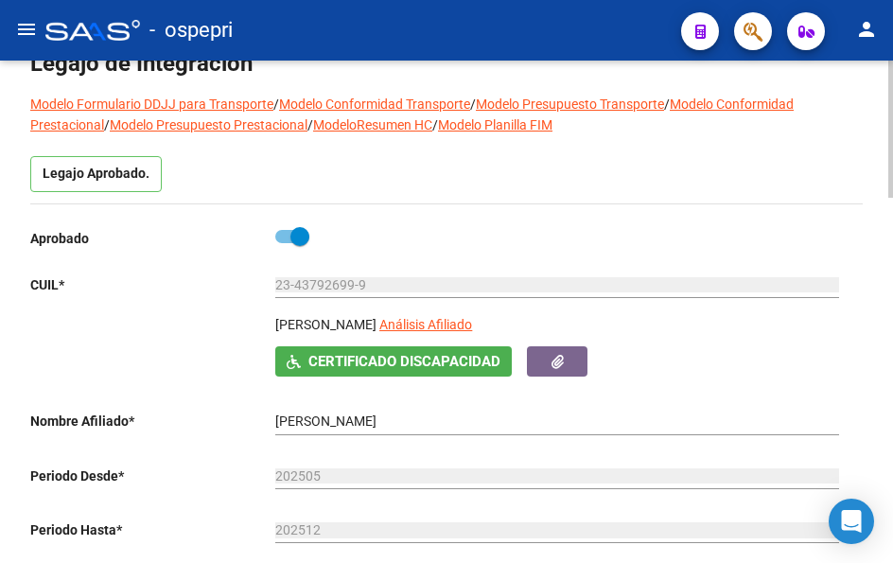
scroll to position [0, 0]
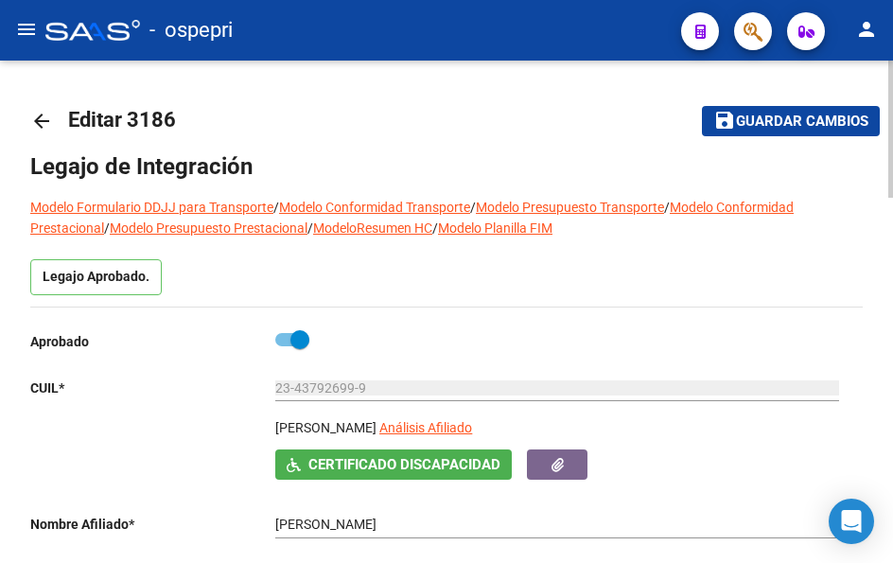
click at [39, 117] on mat-icon "arrow_back" at bounding box center [41, 121] width 23 height 23
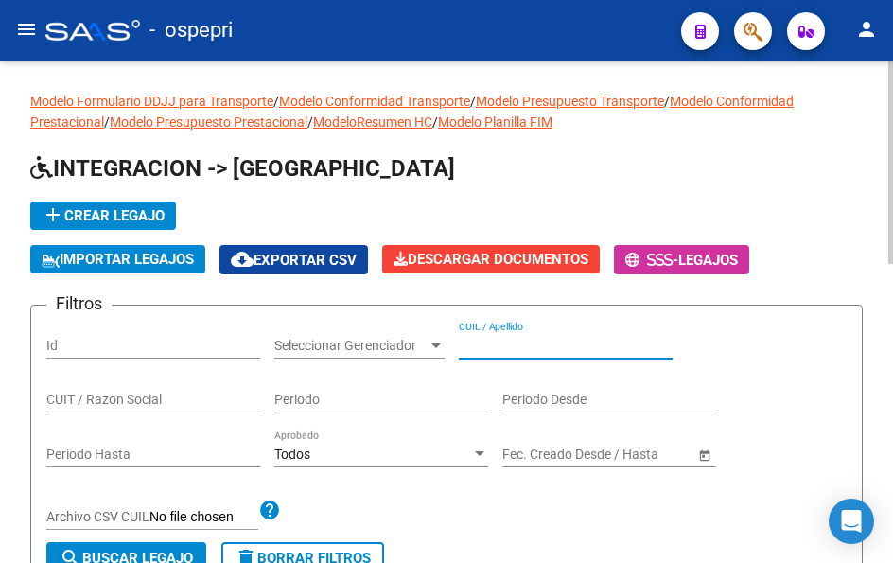
click at [540, 346] on input "CUIL / Apellido" at bounding box center [566, 346] width 214 height 16
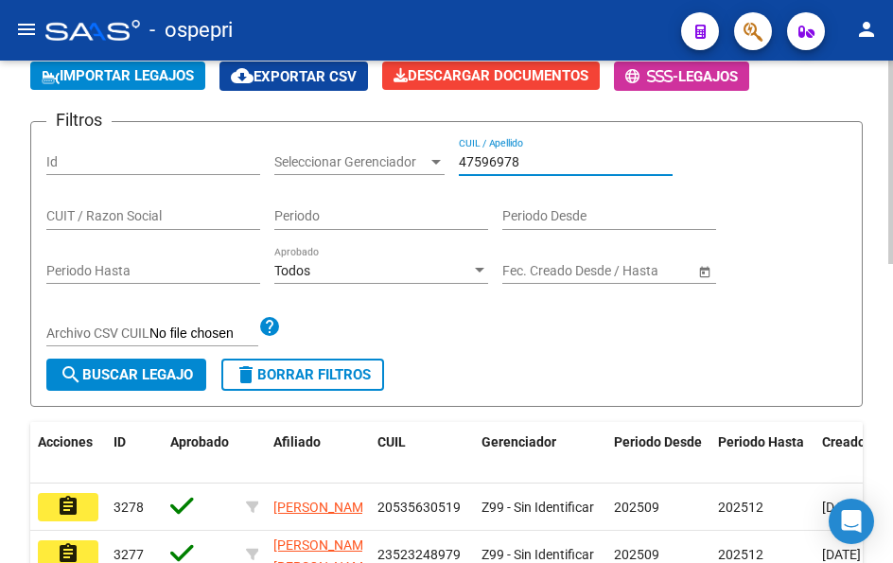
scroll to position [189, 0]
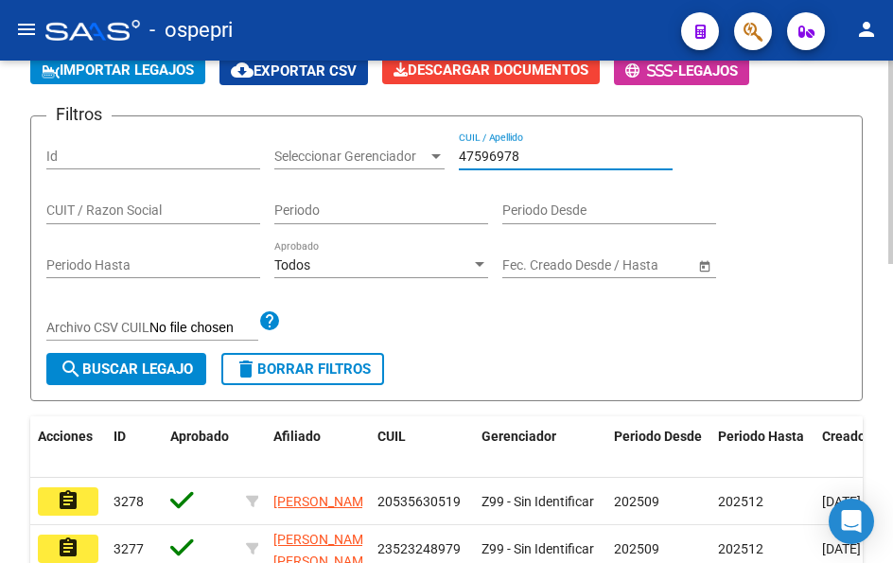
type input "47596978"
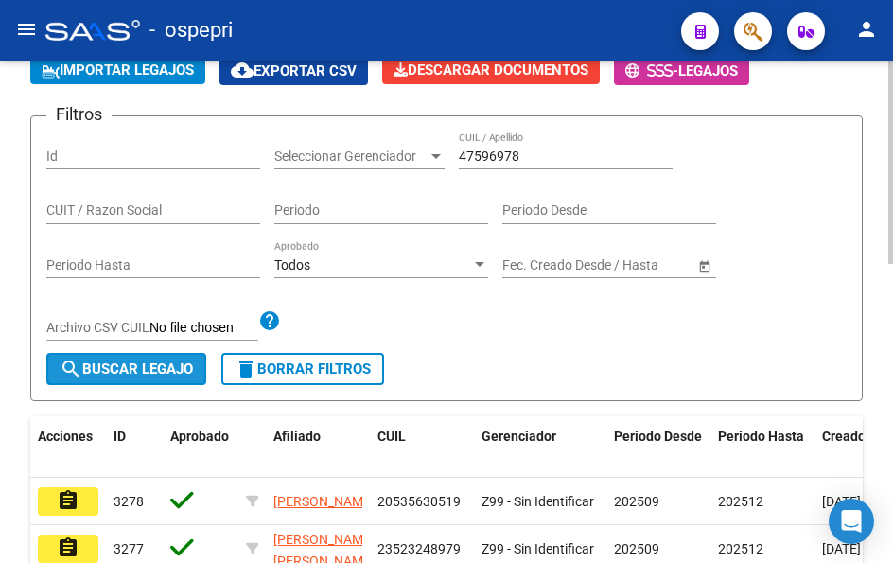
click at [124, 372] on span "search Buscar Legajo" at bounding box center [126, 369] width 133 height 17
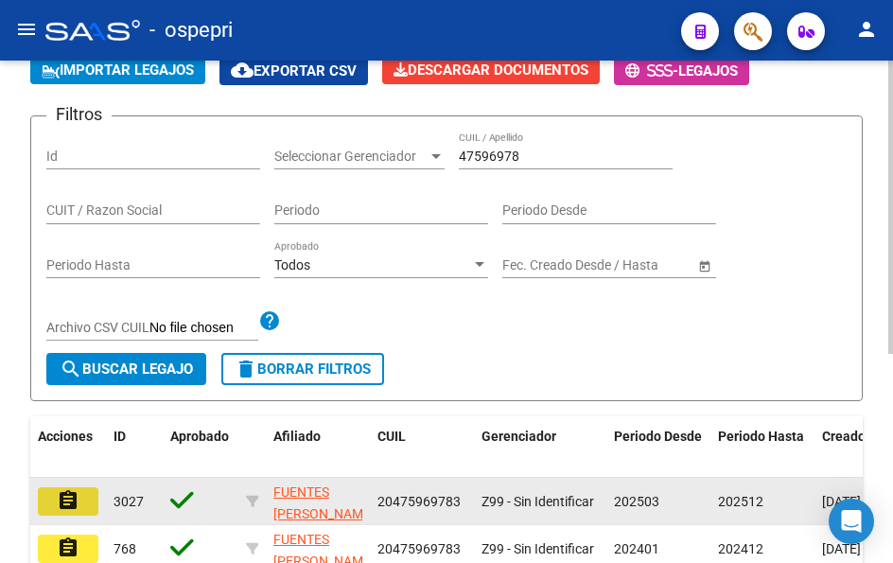
click at [62, 497] on mat-icon "assignment" at bounding box center [68, 500] width 23 height 23
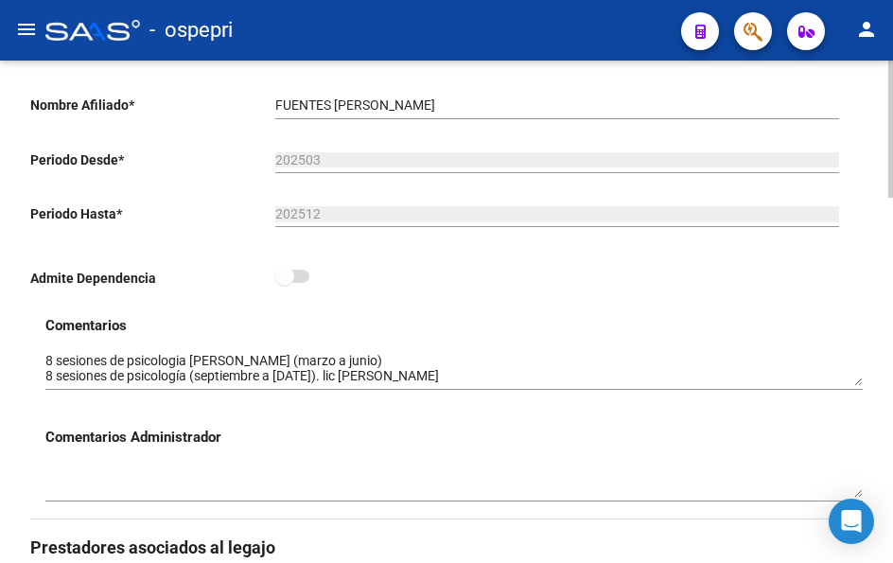
scroll to position [473, 0]
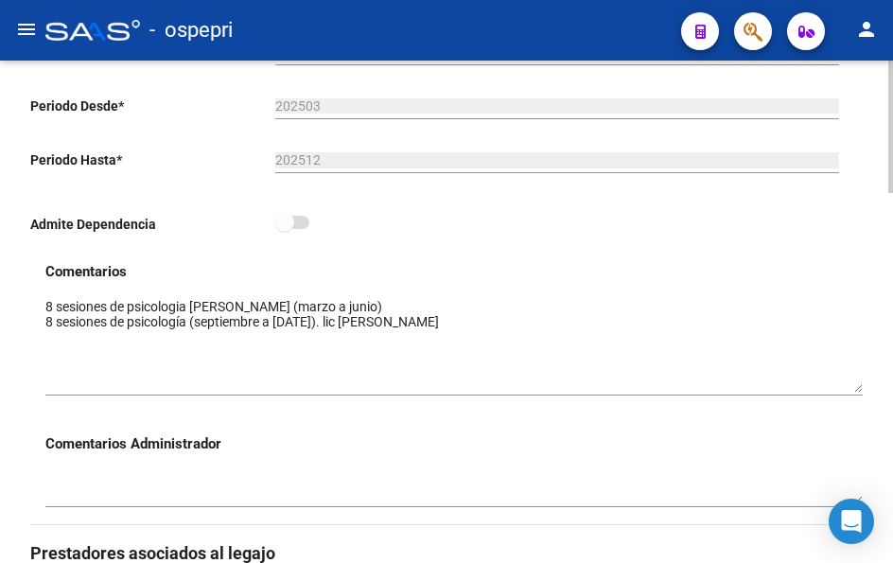
drag, startPoint x: 861, startPoint y: 333, endPoint x: 856, endPoint y: 393, distance: 59.8
click at [856, 393] on textarea at bounding box center [454, 345] width 818 height 96
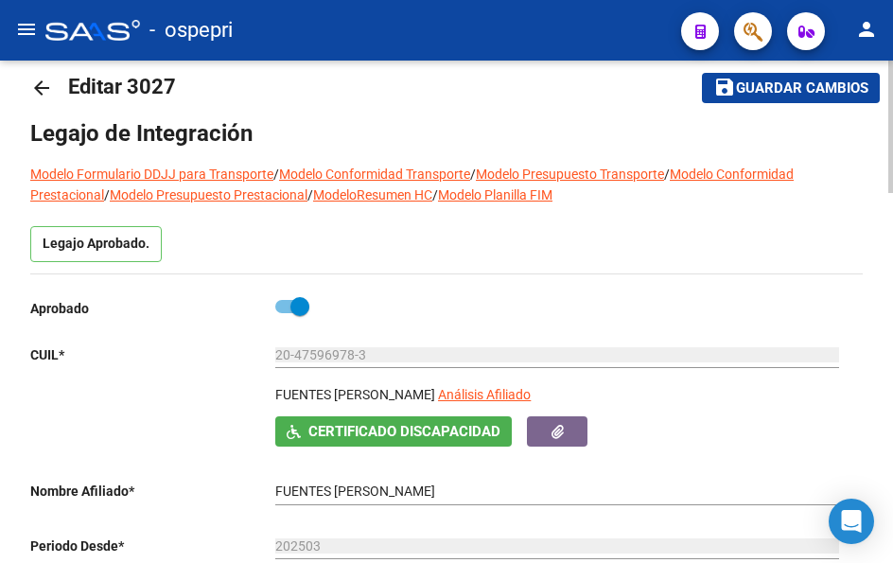
scroll to position [0, 0]
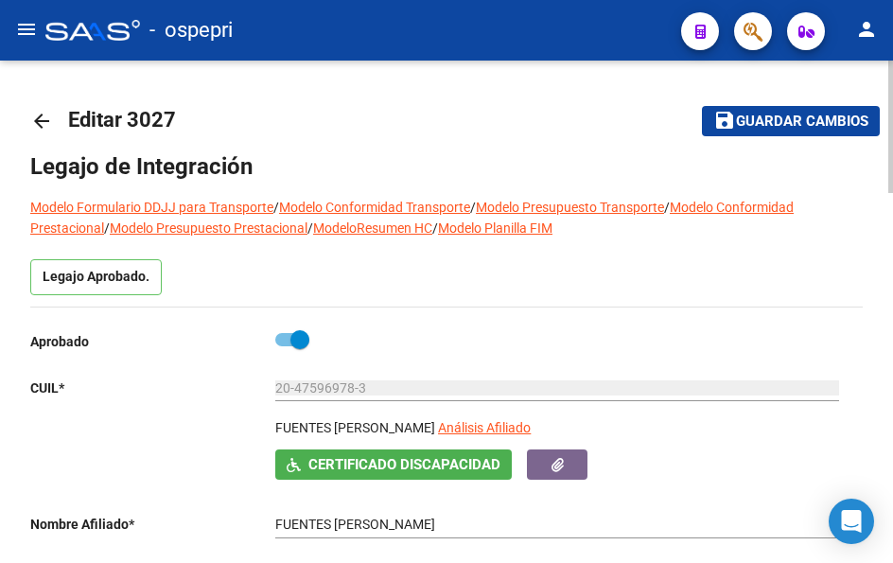
click at [46, 119] on mat-icon "arrow_back" at bounding box center [41, 121] width 23 height 23
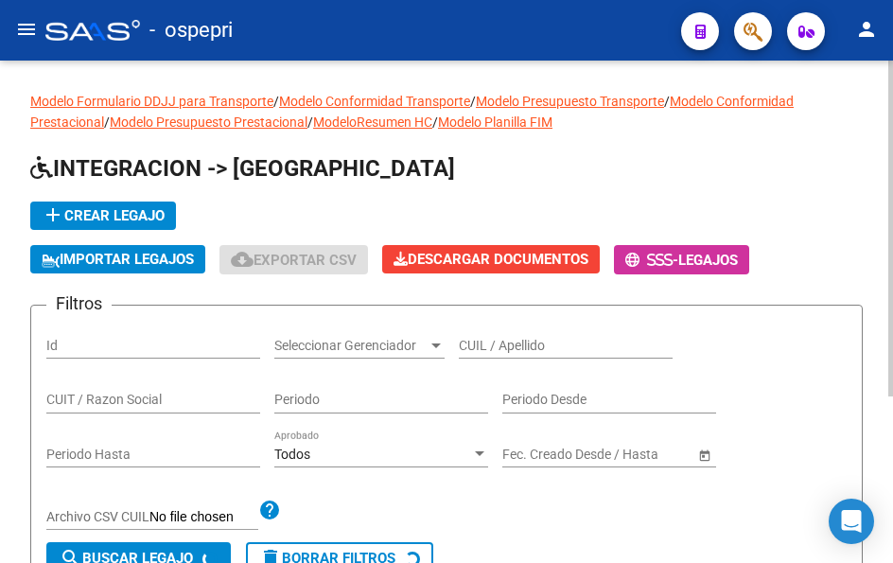
click at [530, 354] on div "CUIL / Apellido" at bounding box center [566, 340] width 214 height 38
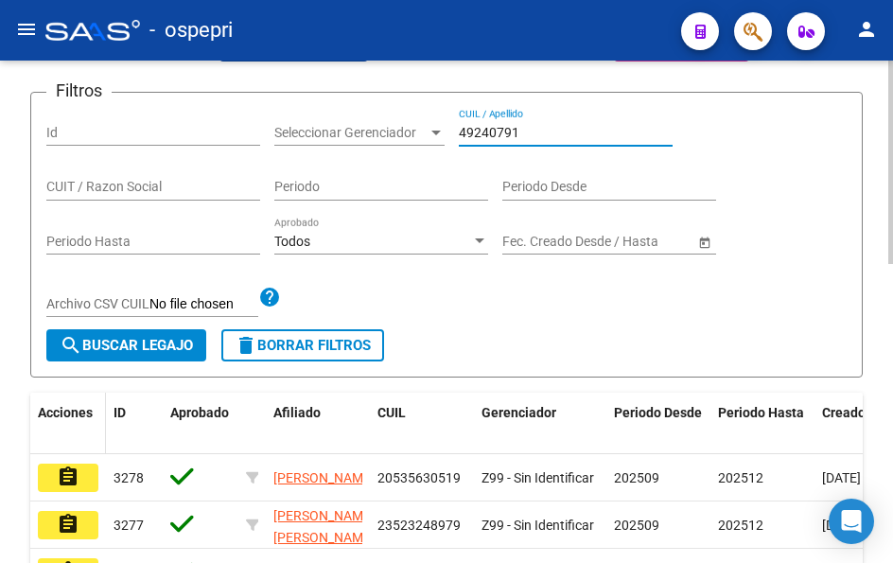
scroll to position [284, 0]
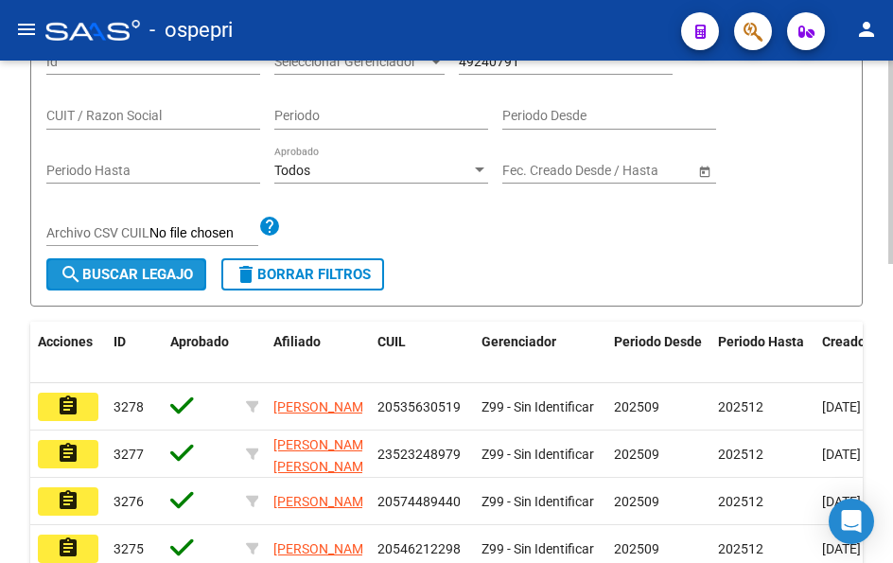
click at [123, 273] on span "search Buscar Legajo" at bounding box center [126, 274] width 133 height 17
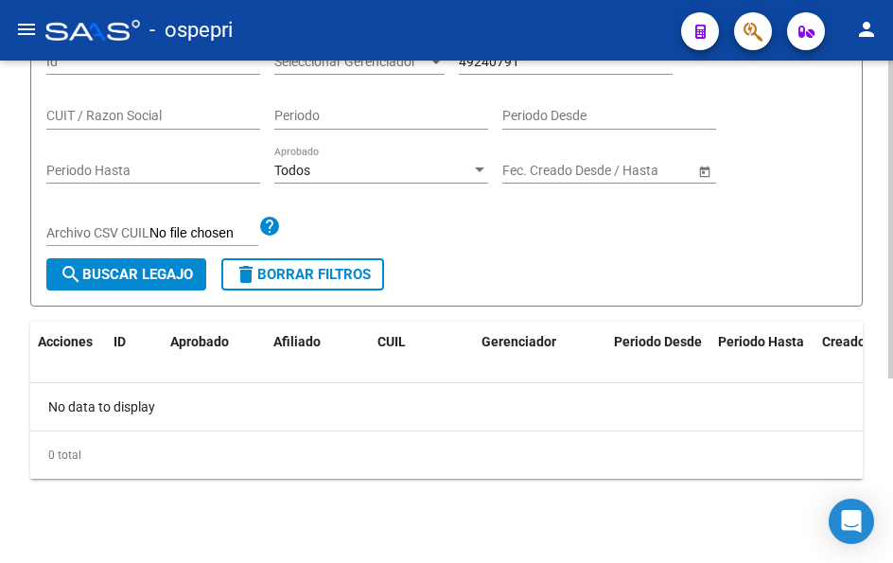
scroll to position [189, 0]
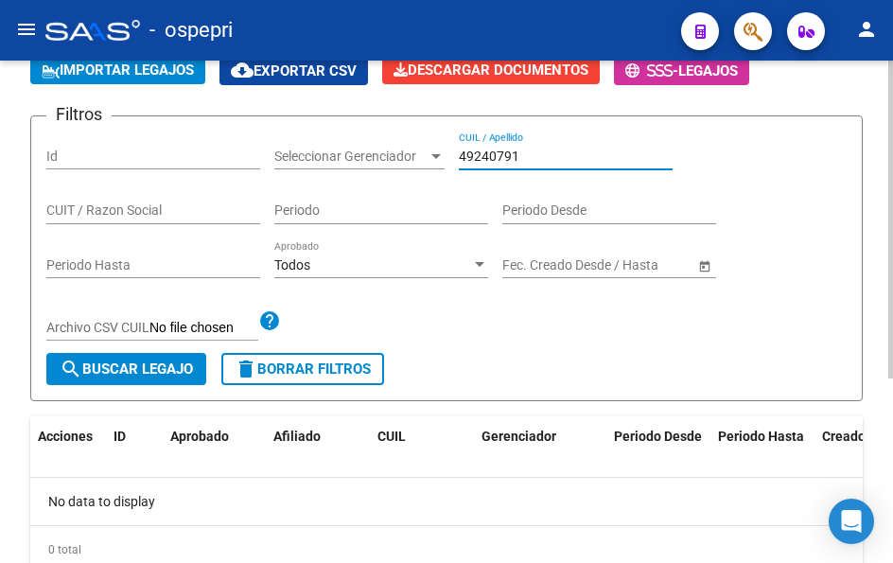
click at [522, 159] on input "49240791" at bounding box center [566, 157] width 214 height 16
type input "49240791"
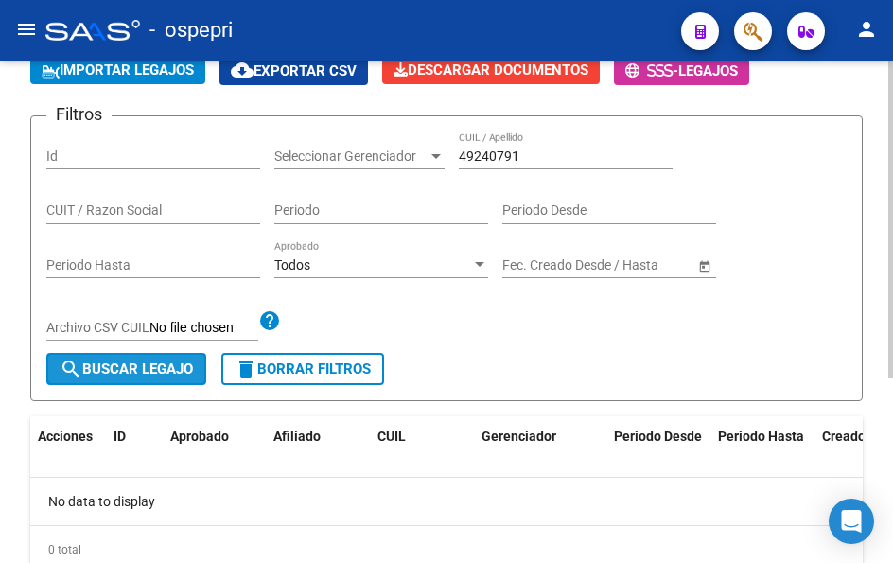
click at [103, 371] on span "search Buscar Legajo" at bounding box center [126, 369] width 133 height 17
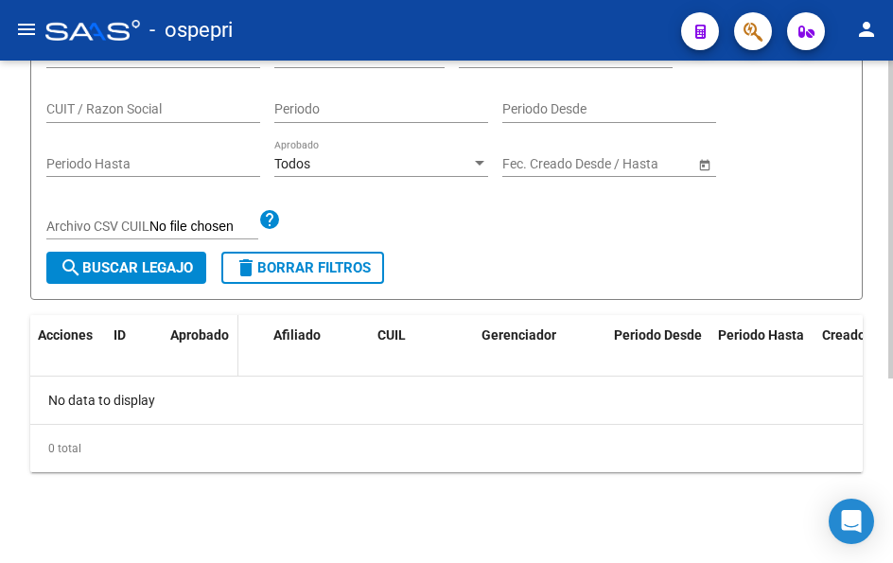
scroll to position [291, 0]
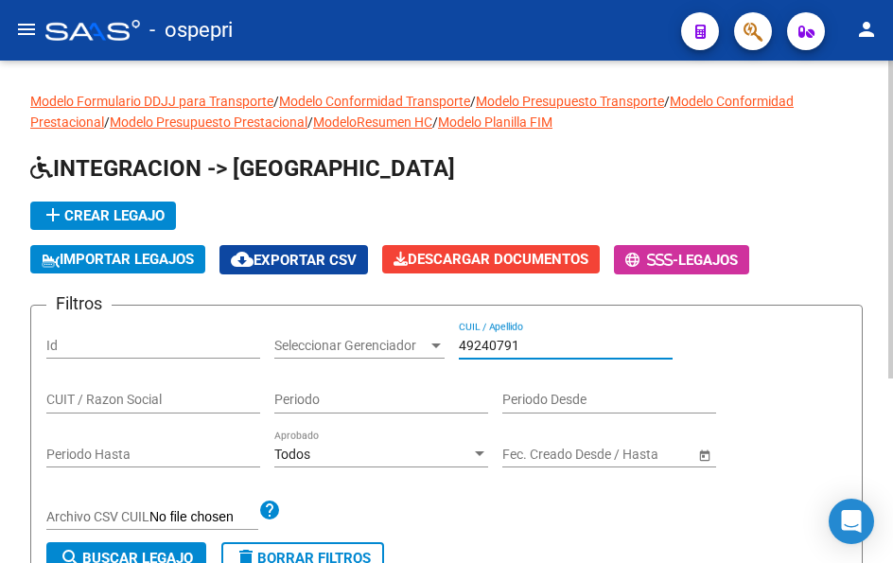
click at [534, 351] on input "49240791" at bounding box center [566, 346] width 214 height 16
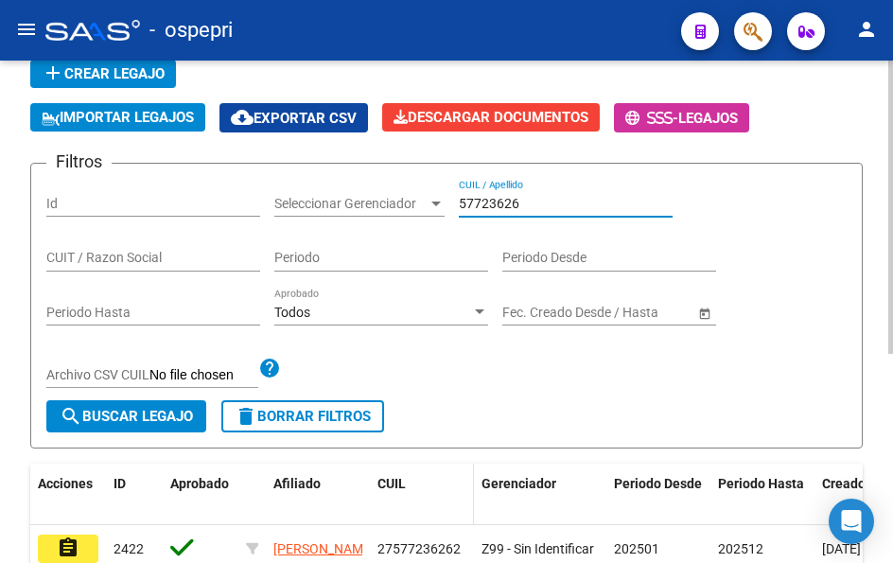
scroll to position [189, 0]
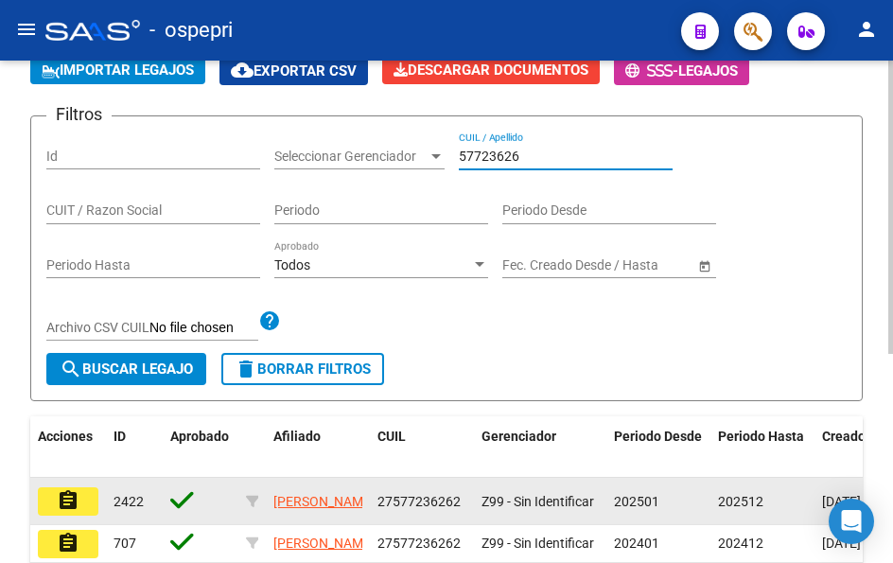
type input "57723626"
click at [79, 499] on button "assignment" at bounding box center [68, 501] width 61 height 28
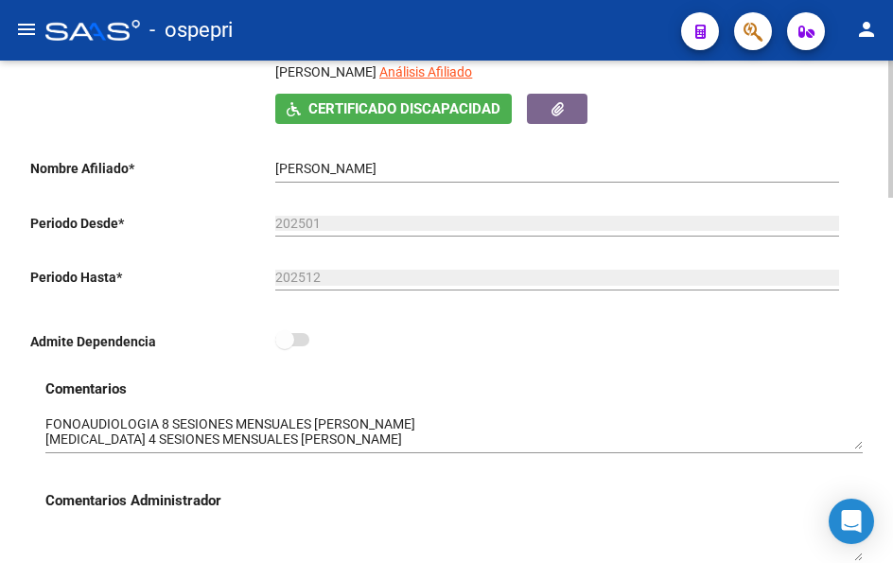
scroll to position [379, 0]
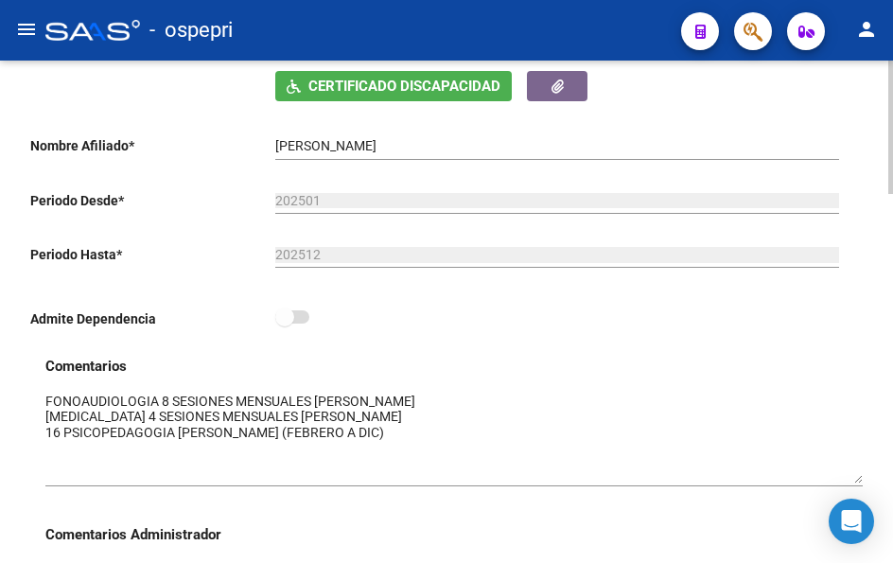
drag, startPoint x: 858, startPoint y: 424, endPoint x: 856, endPoint y: 480, distance: 55.9
click at [856, 480] on textarea at bounding box center [454, 438] width 818 height 92
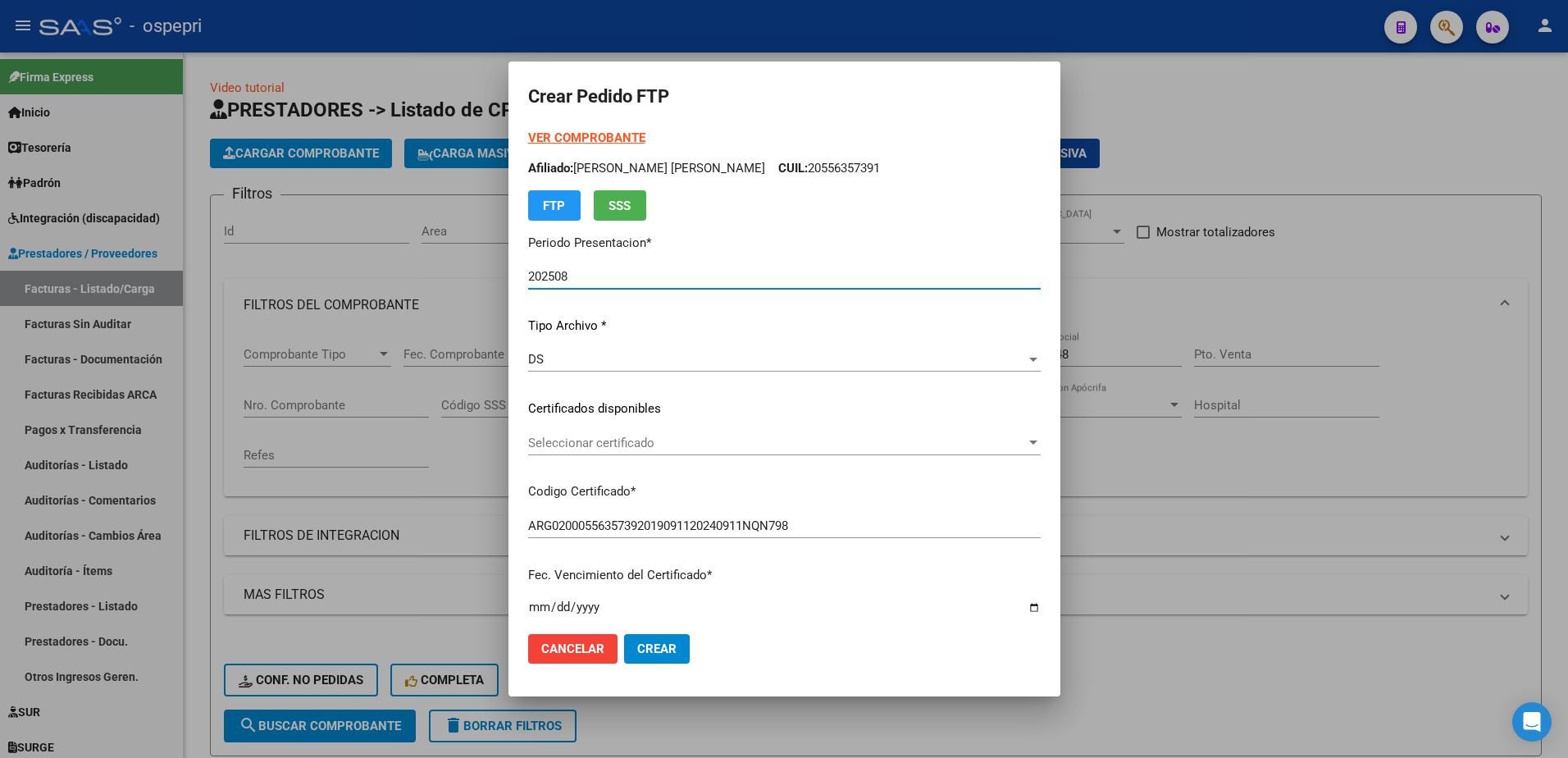
scroll to position [593, 0]
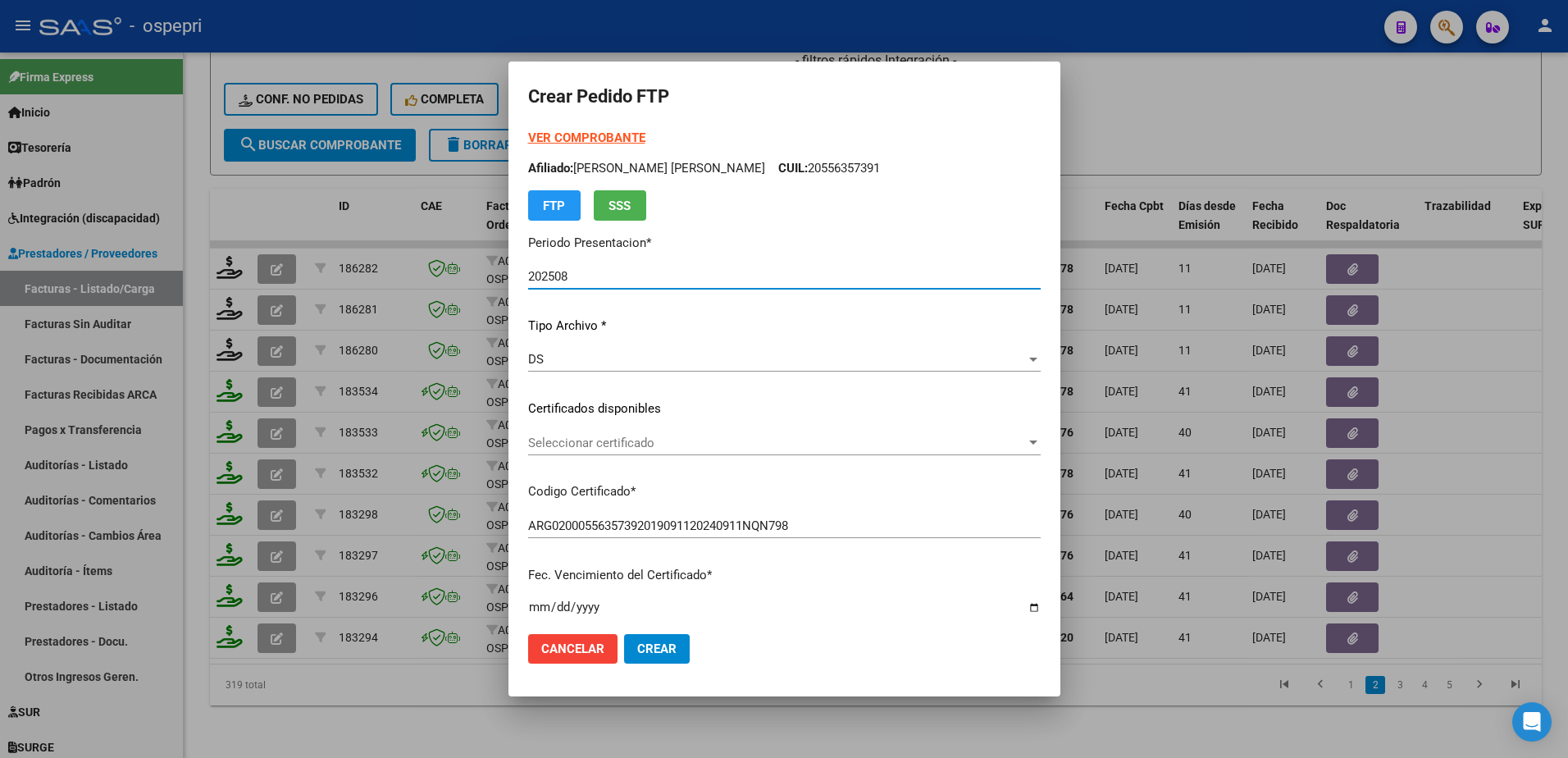
click at [611, 450] on span "Seleccionar certificado" at bounding box center [777, 443] width 498 height 15
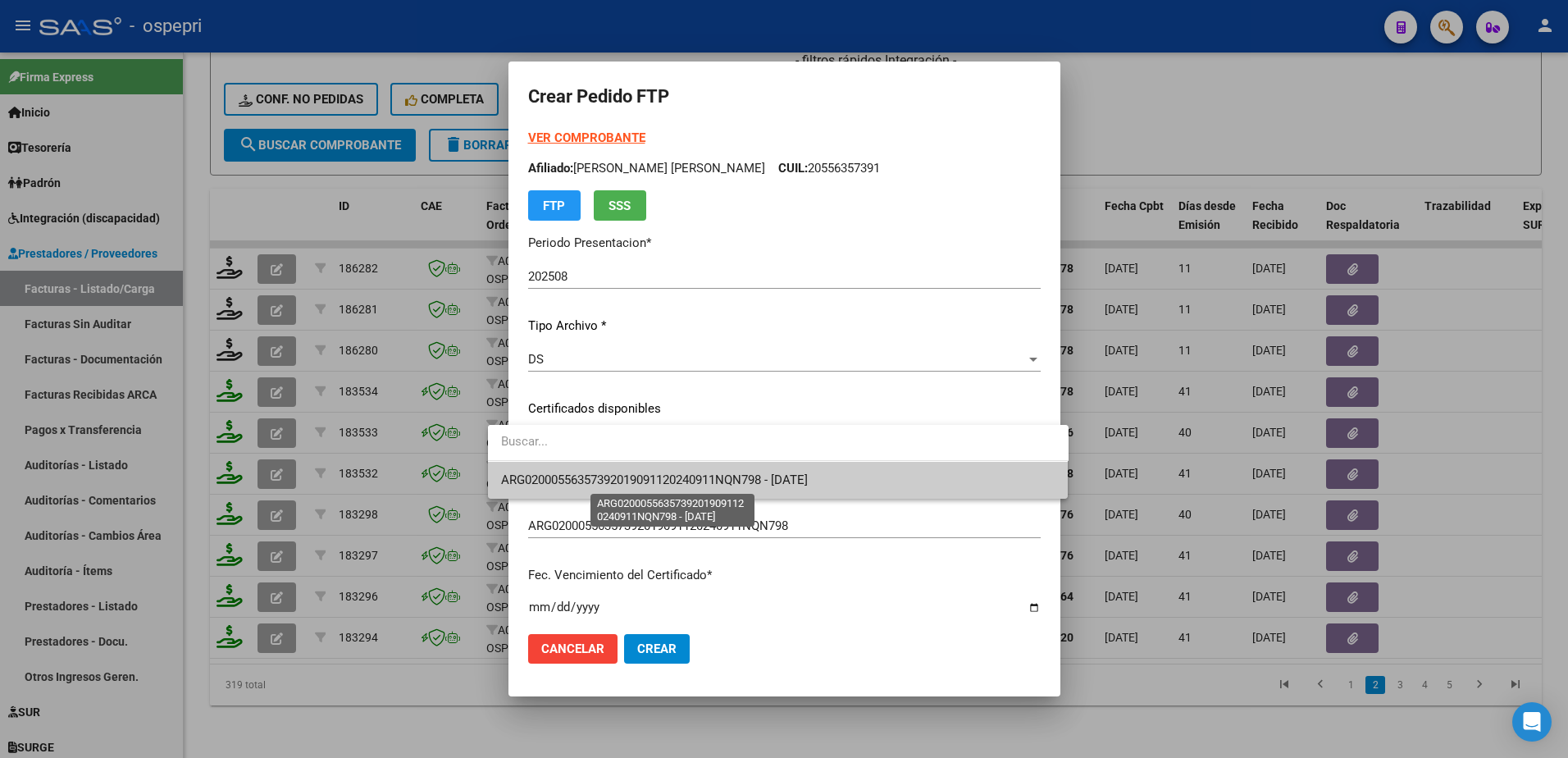
click at [634, 483] on span "ARG02000556357392019091120240911NQN798 - 2039-12-01" at bounding box center [654, 480] width 307 height 15
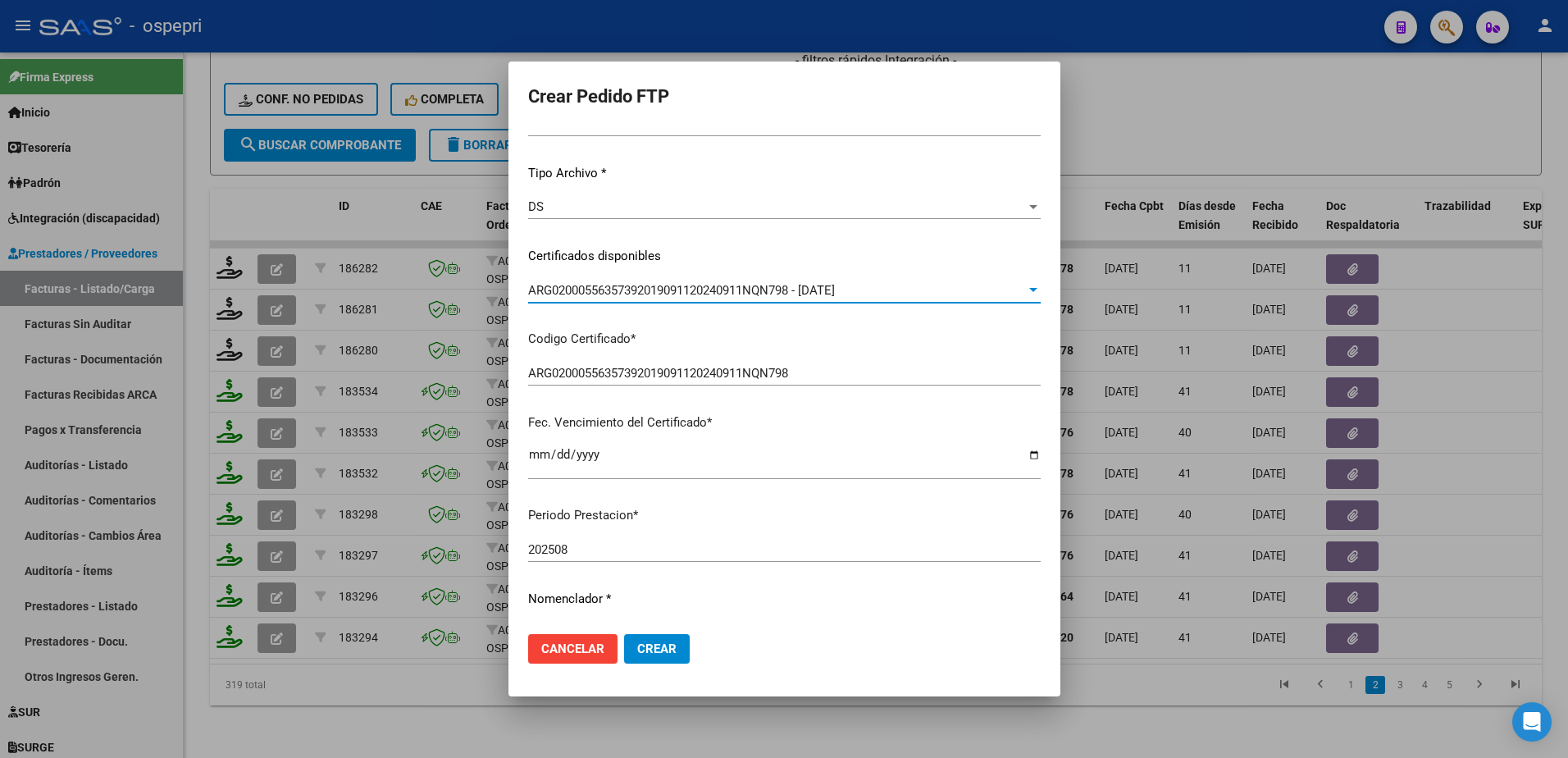
scroll to position [329, 0]
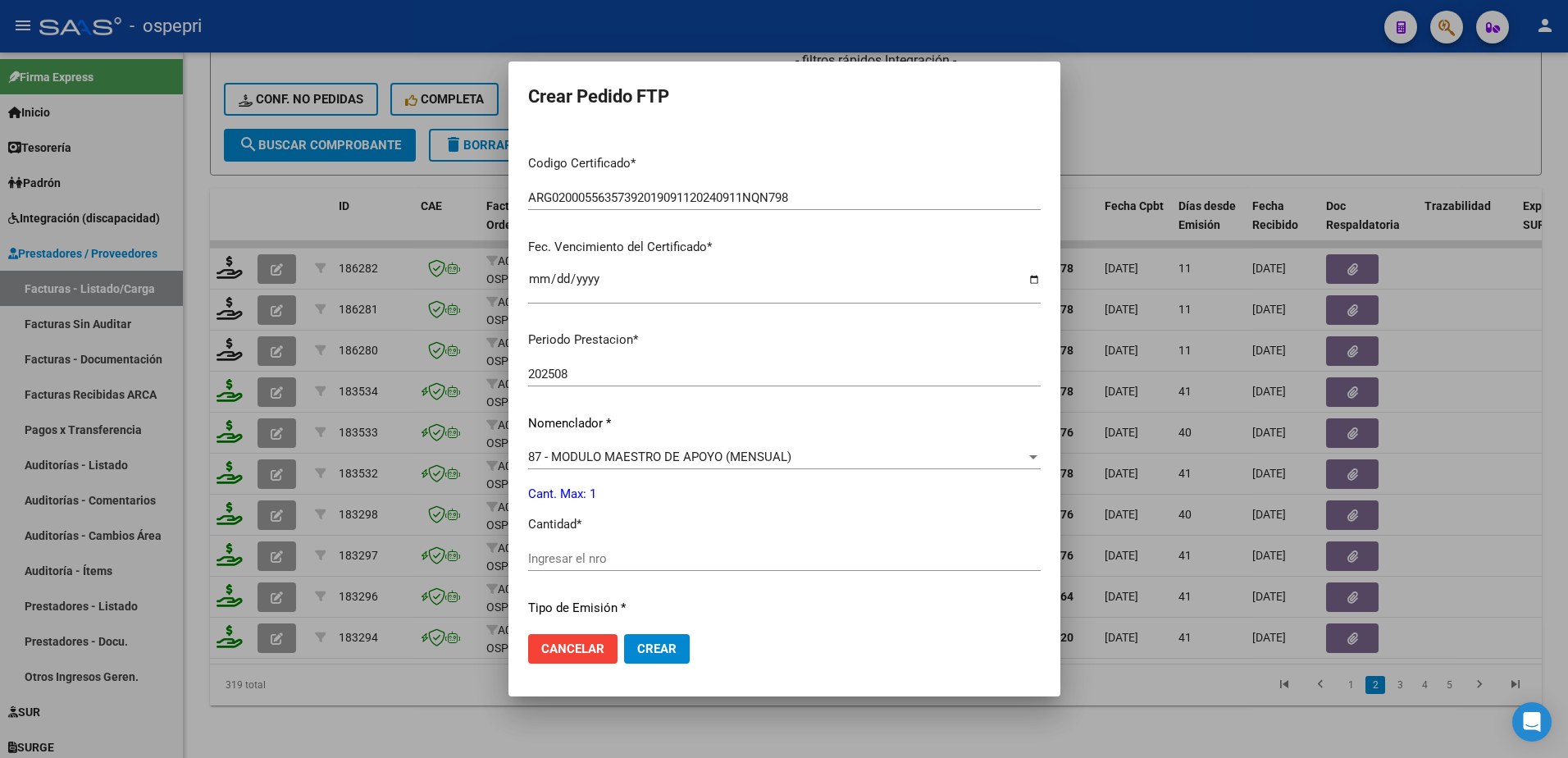
click at [632, 552] on input "Ingresar el nro" at bounding box center [784, 559] width 512 height 15
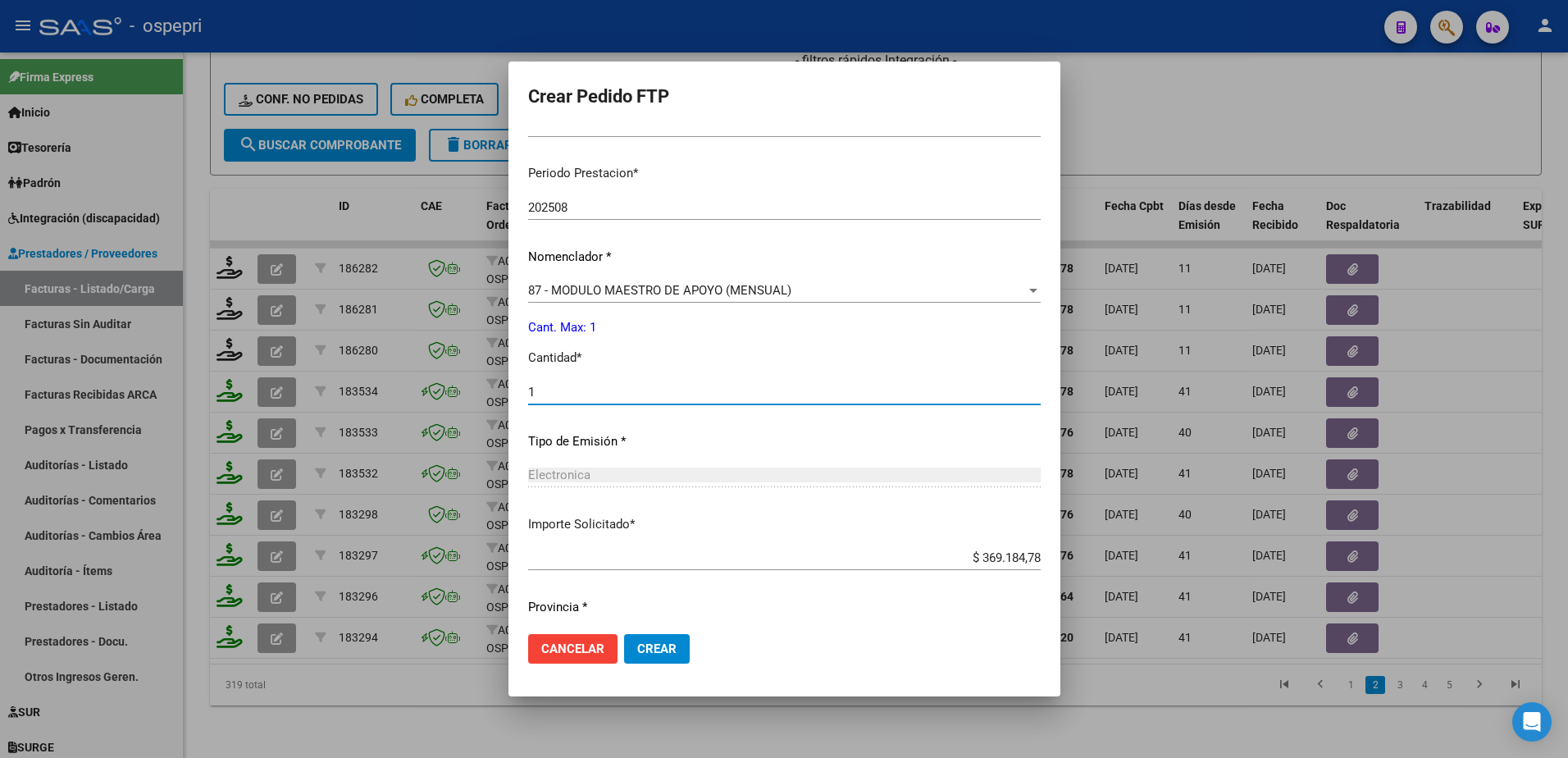
scroll to position [543, 0]
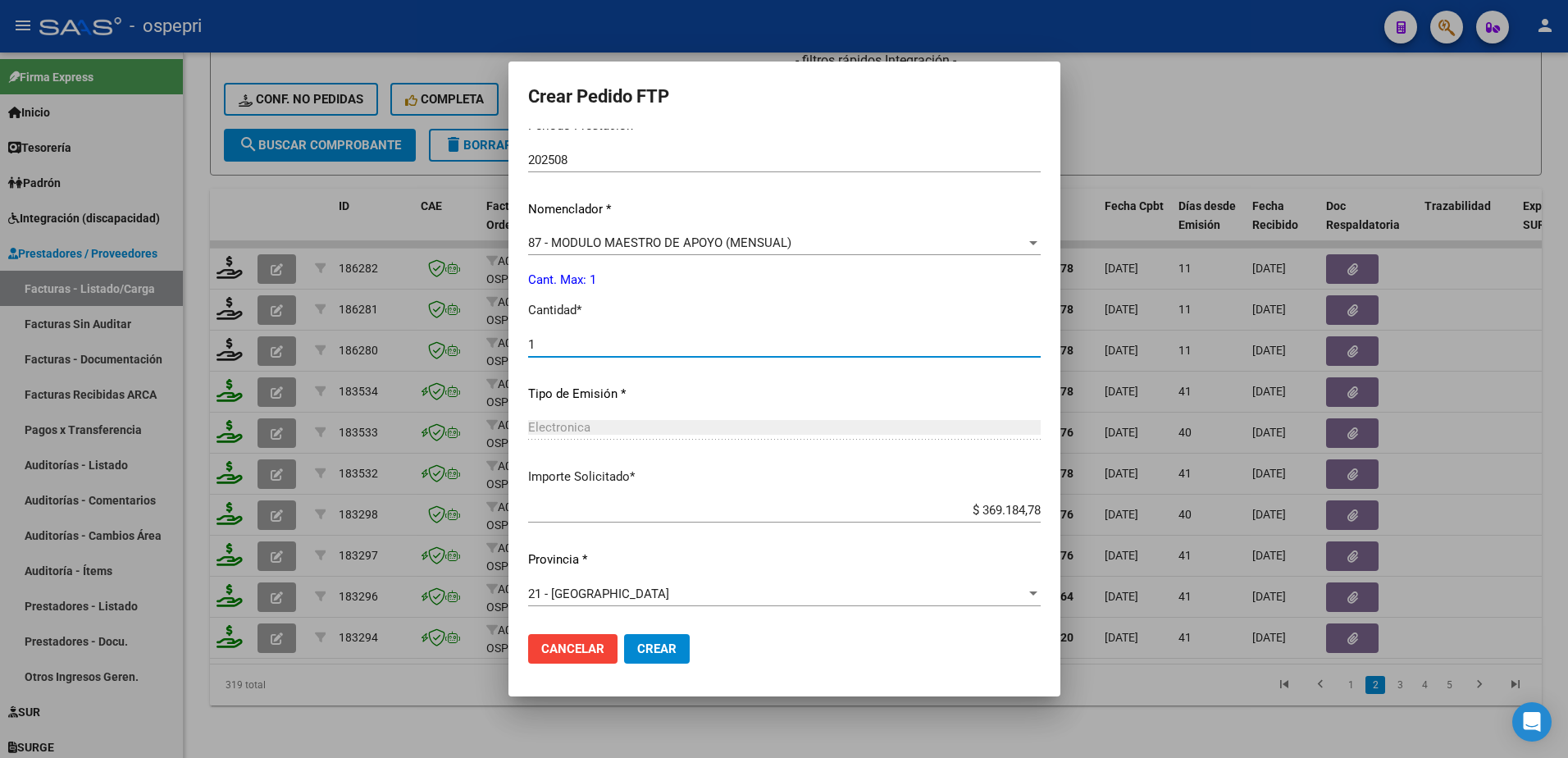
type input "1"
click at [637, 645] on span "Crear" at bounding box center [656, 649] width 39 height 15
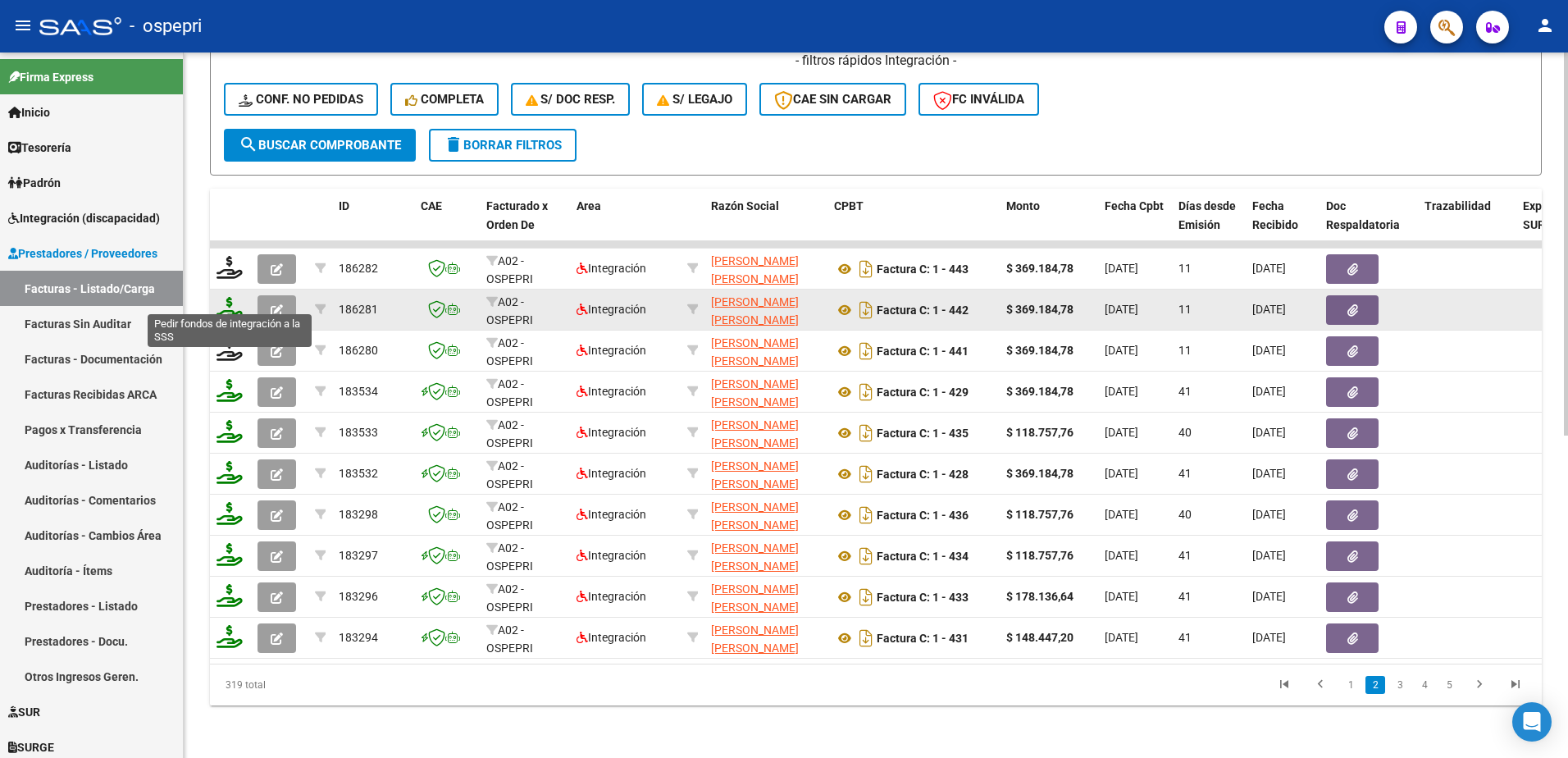
click at [225, 304] on icon at bounding box center [230, 309] width 26 height 23
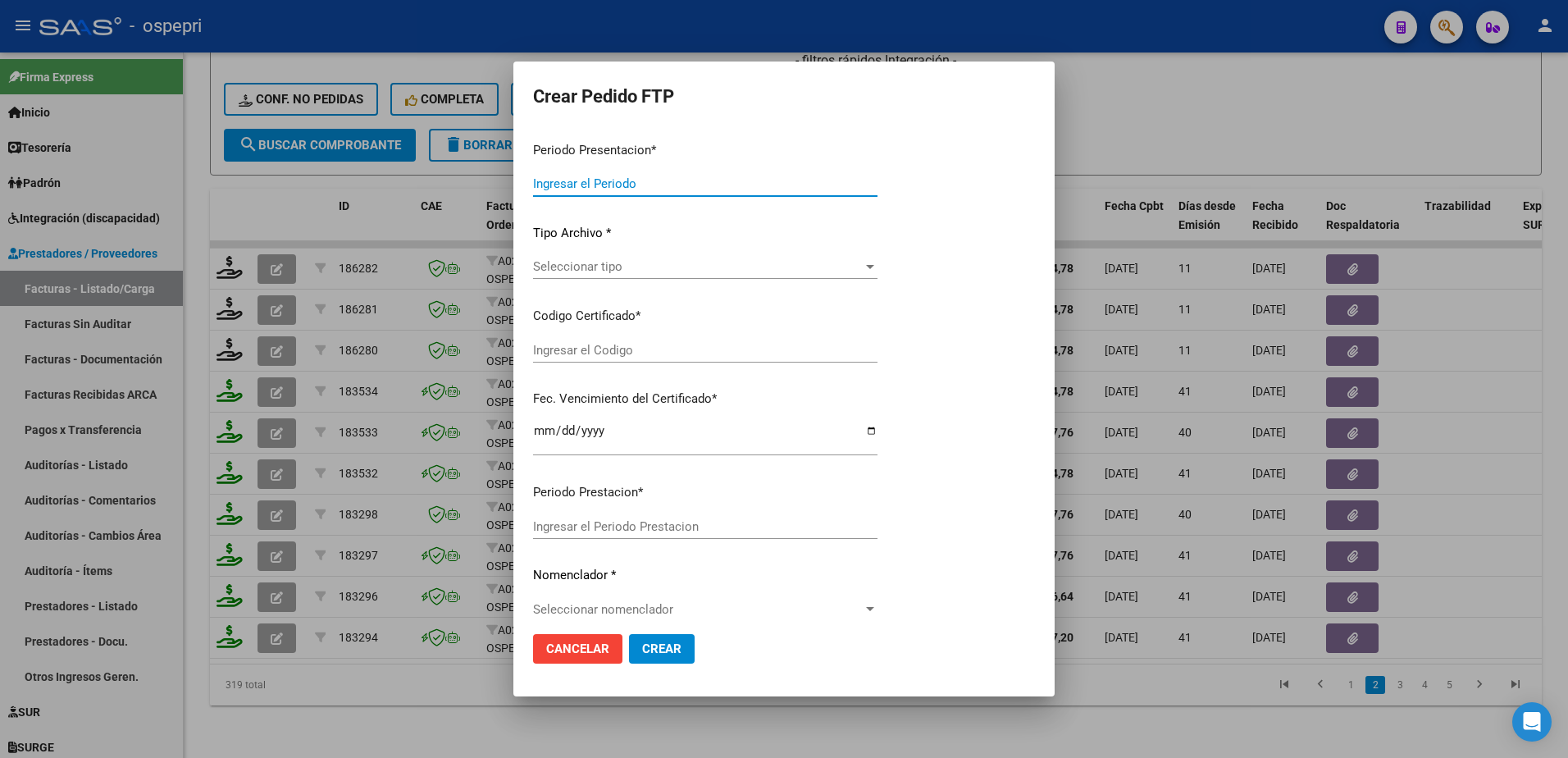
type input "202508"
type input "$ 369.184,78"
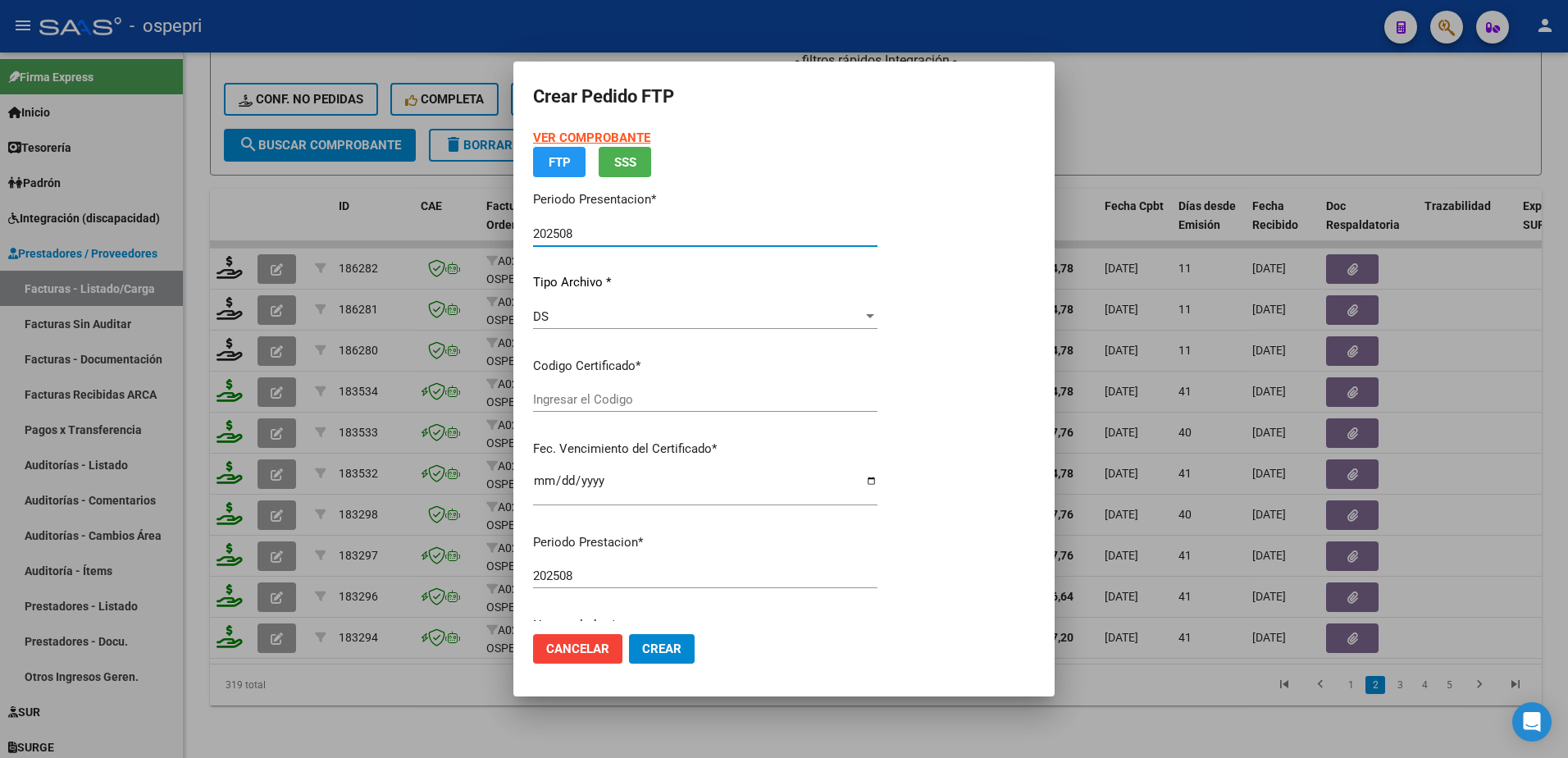
type input "2052382064-9"
type input "2028-05-01"
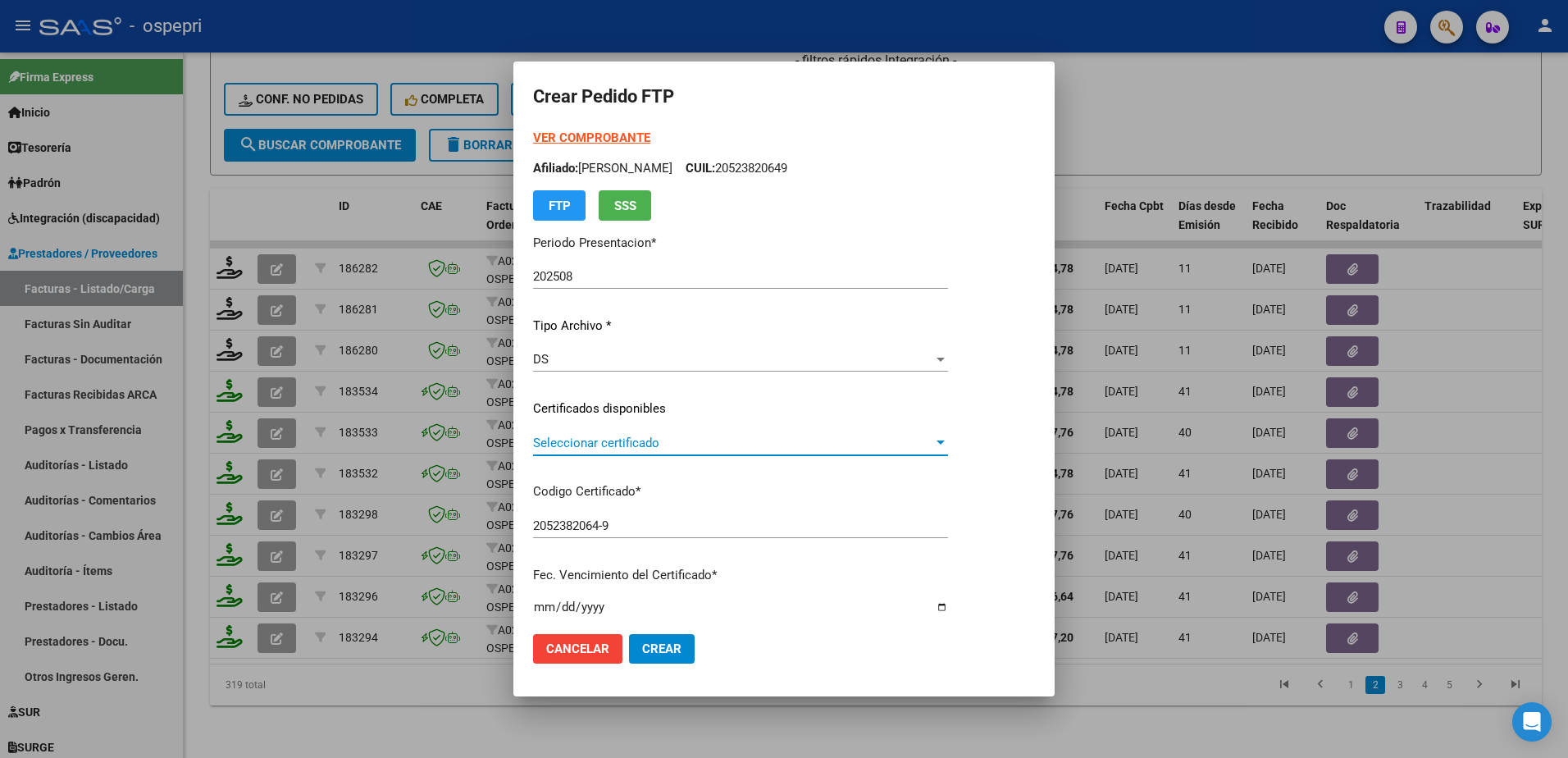
click at [574, 438] on span "Seleccionar certificado" at bounding box center [733, 443] width 400 height 15
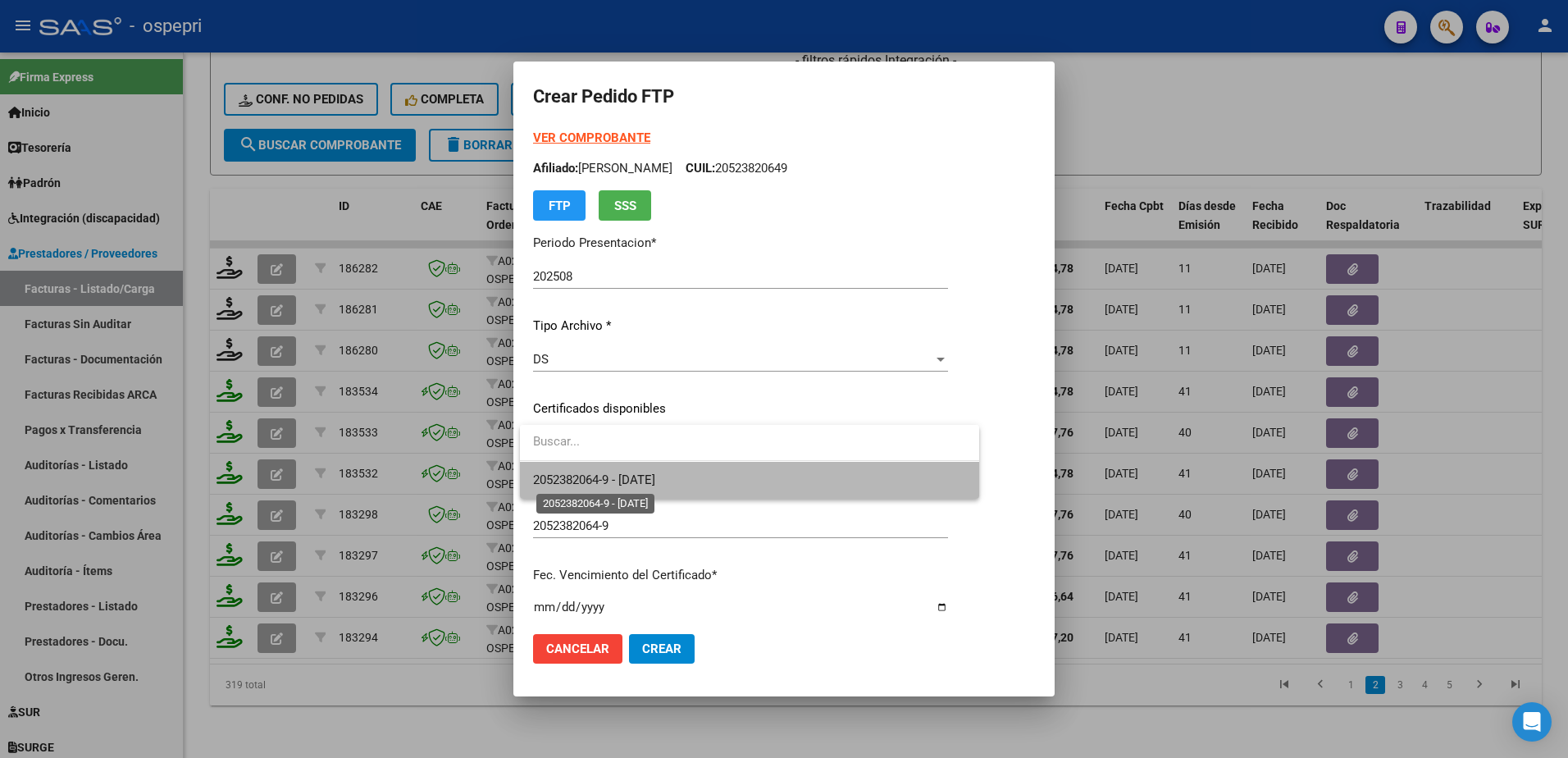
click at [609, 480] on span "2052382064-9 - 2028-05-01" at bounding box center [594, 480] width 122 height 15
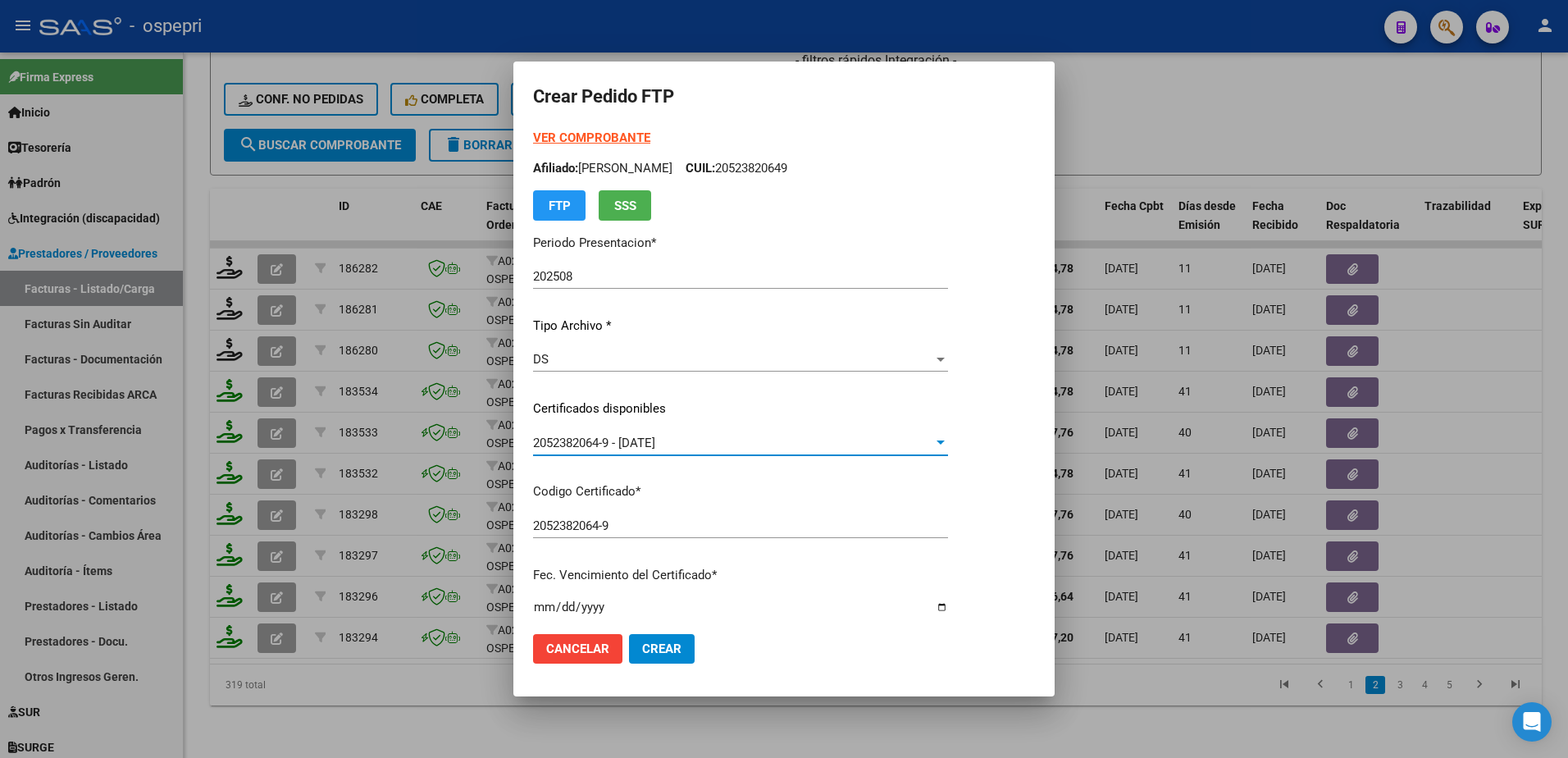
scroll to position [410, 0]
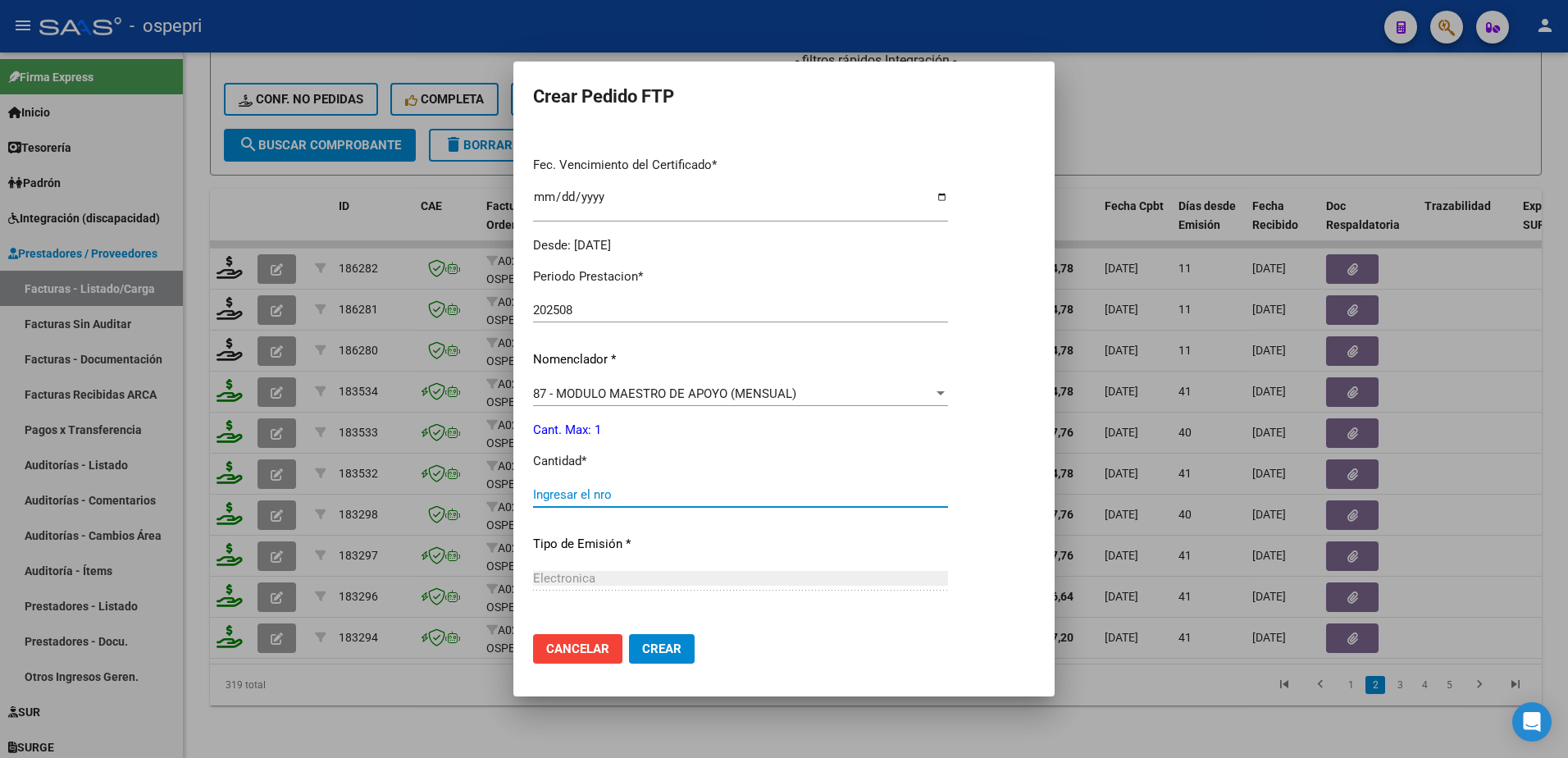
click at [608, 495] on input "Ingresar el nro" at bounding box center [740, 494] width 415 height 15
type input "1"
click at [647, 642] on span "Crear" at bounding box center [661, 649] width 39 height 15
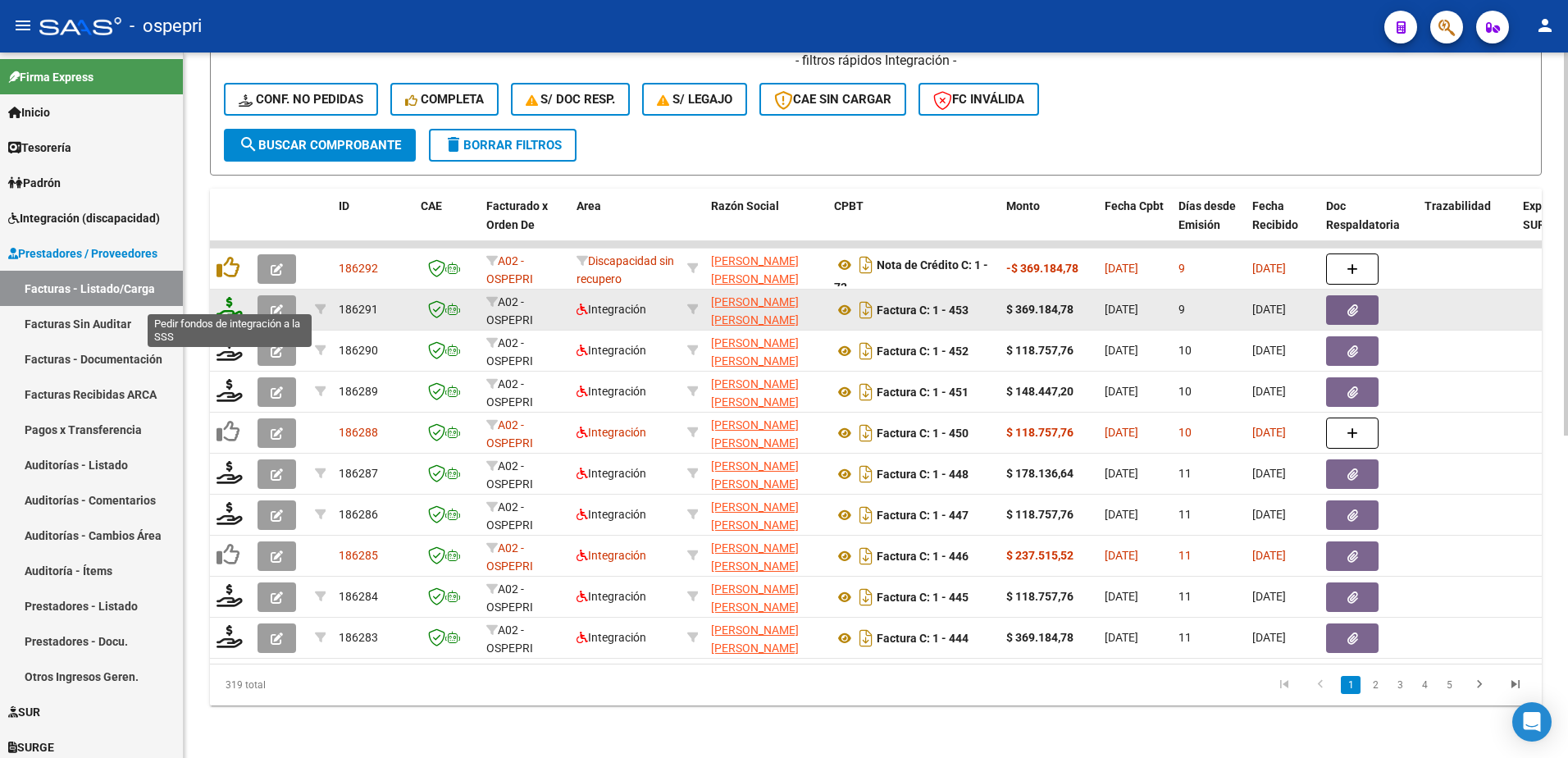
click at [222, 298] on icon at bounding box center [230, 309] width 26 height 23
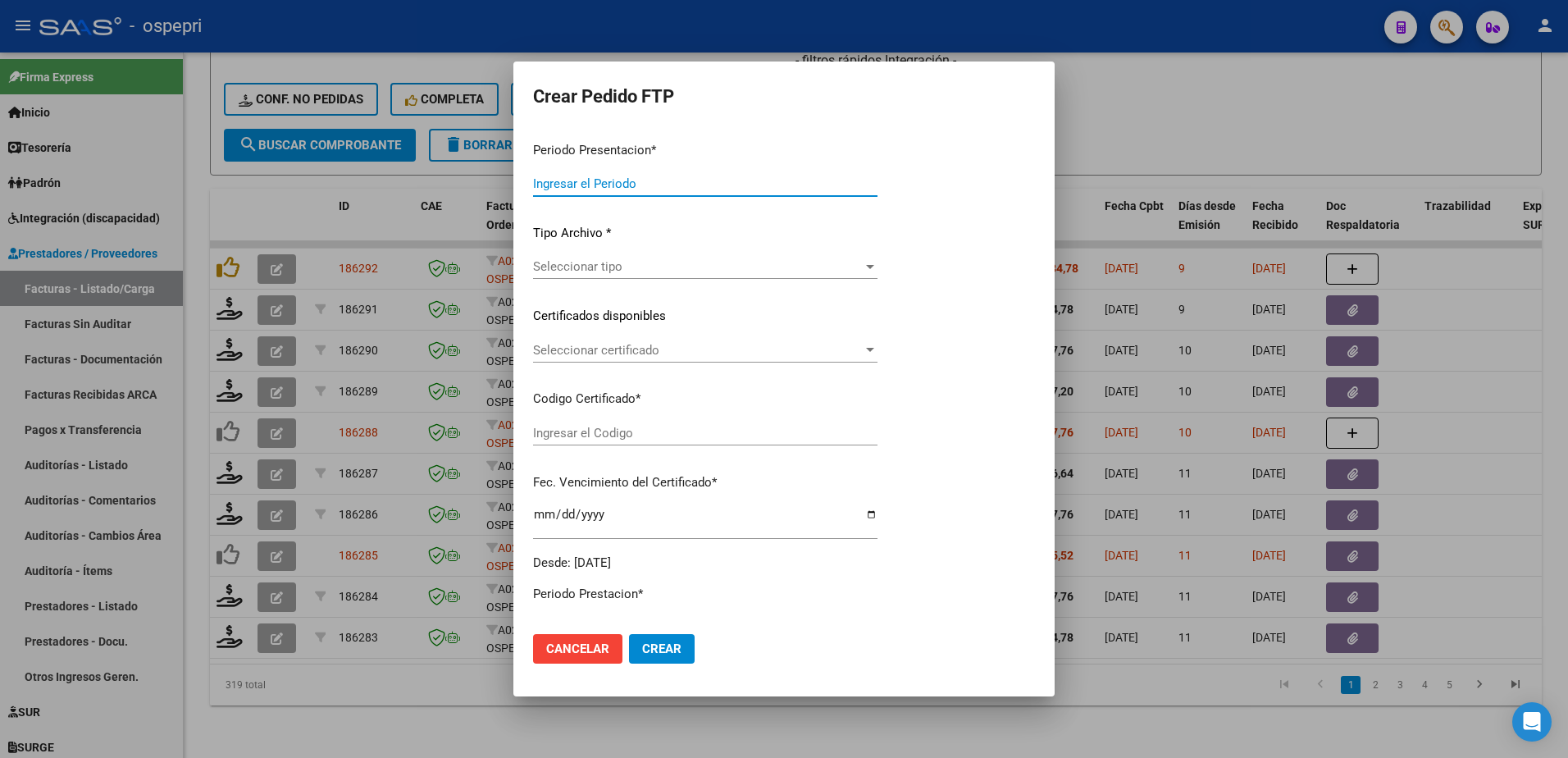
type input "202508"
type input "202507"
type input "$ 369.184,78"
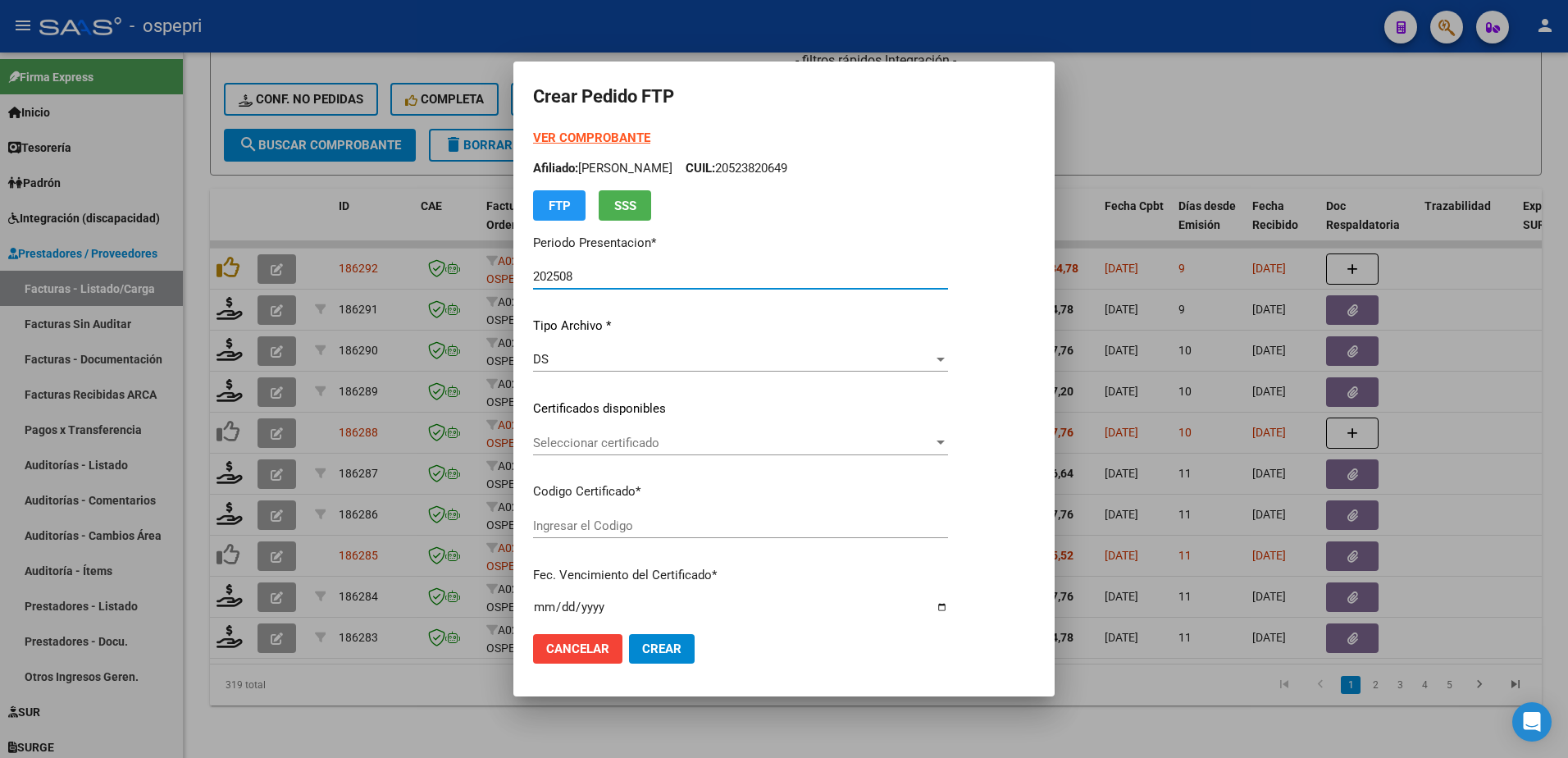
type input "ARG02000556357392019091120240911NQN798"
type input "2039-12-01"
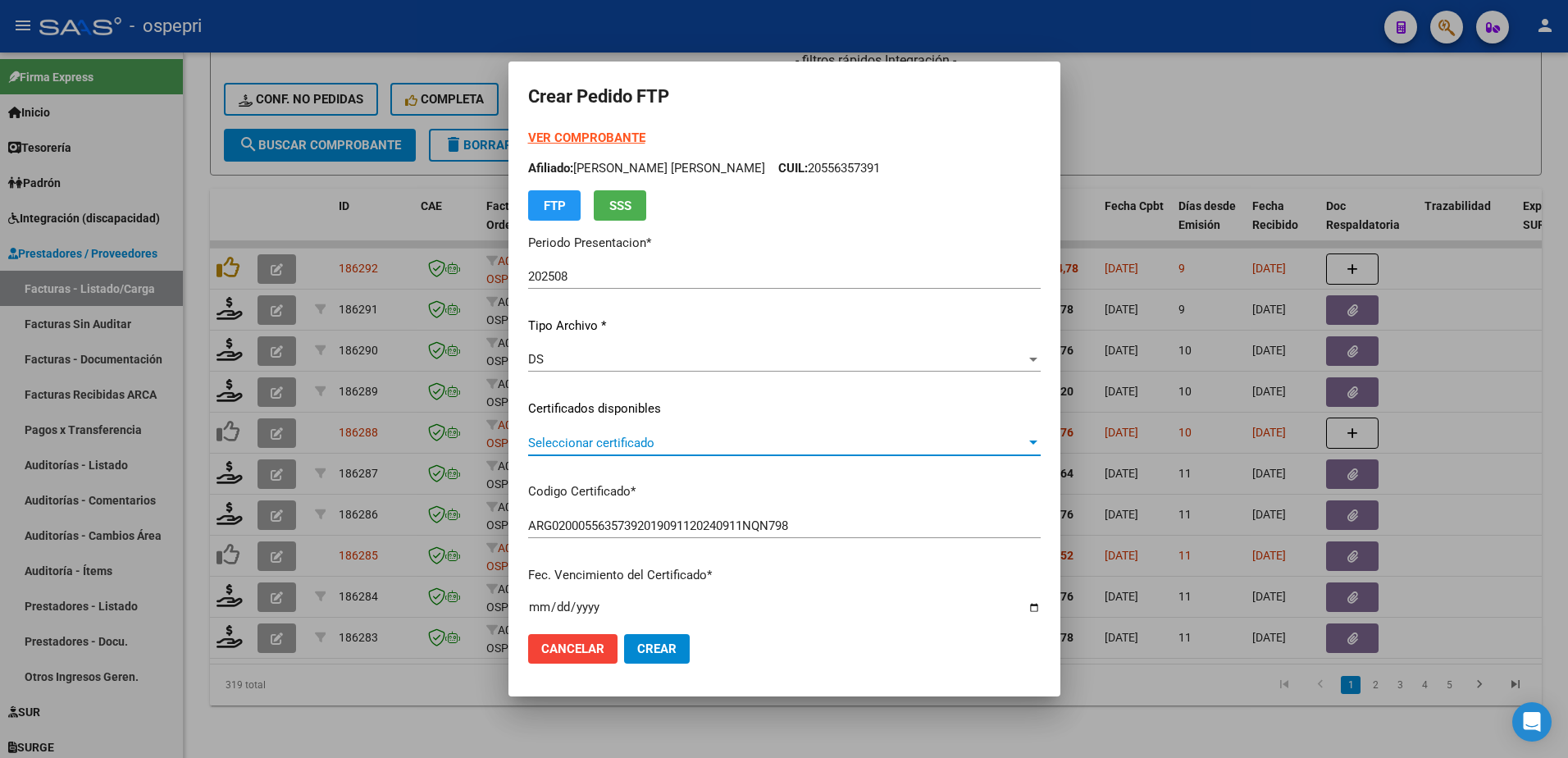
click at [601, 441] on span "Seleccionar certificado" at bounding box center [777, 443] width 498 height 15
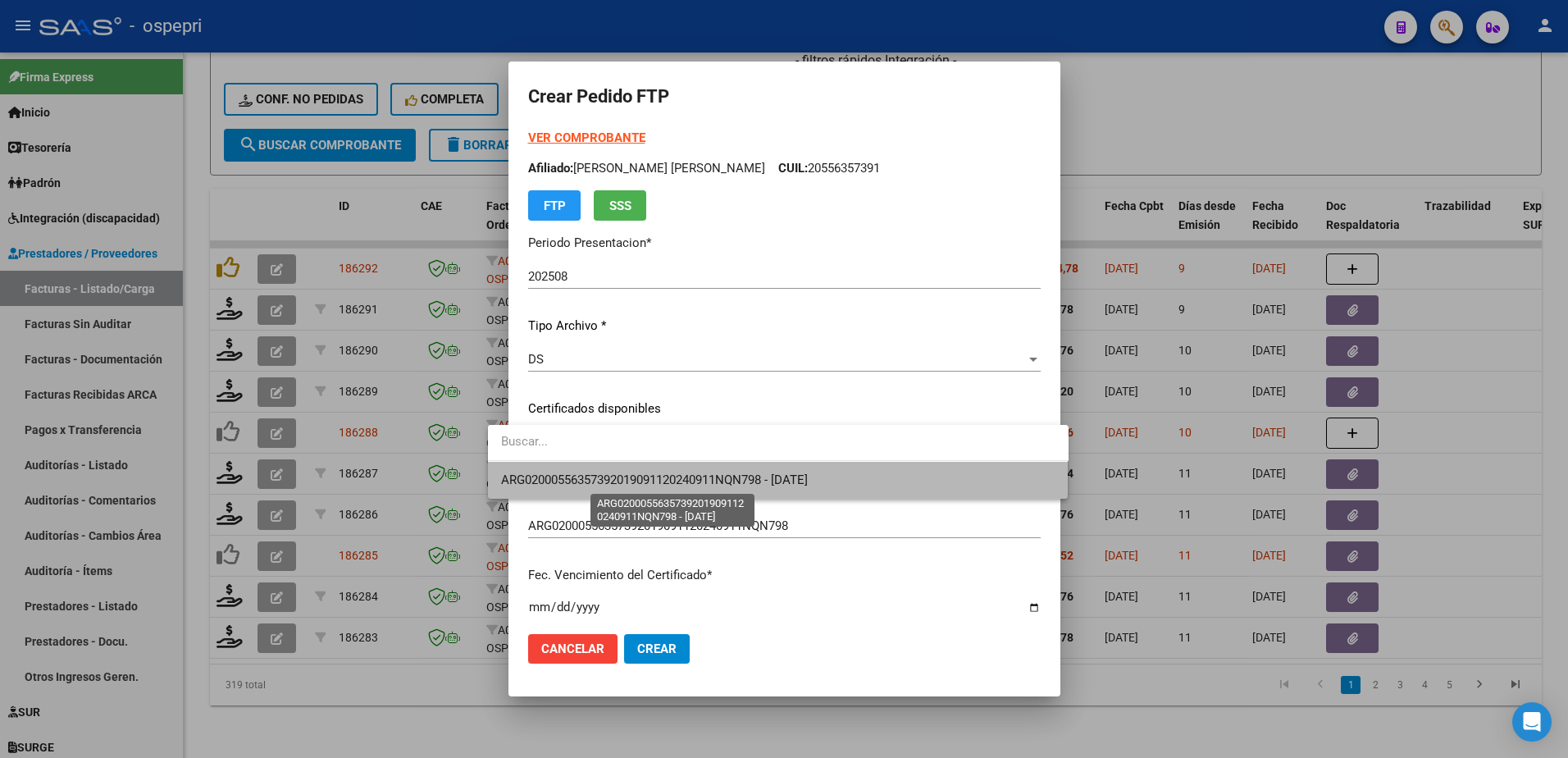
click at [628, 480] on span "ARG02000556357392019091120240911NQN798 - 2039-12-01" at bounding box center [654, 480] width 307 height 15
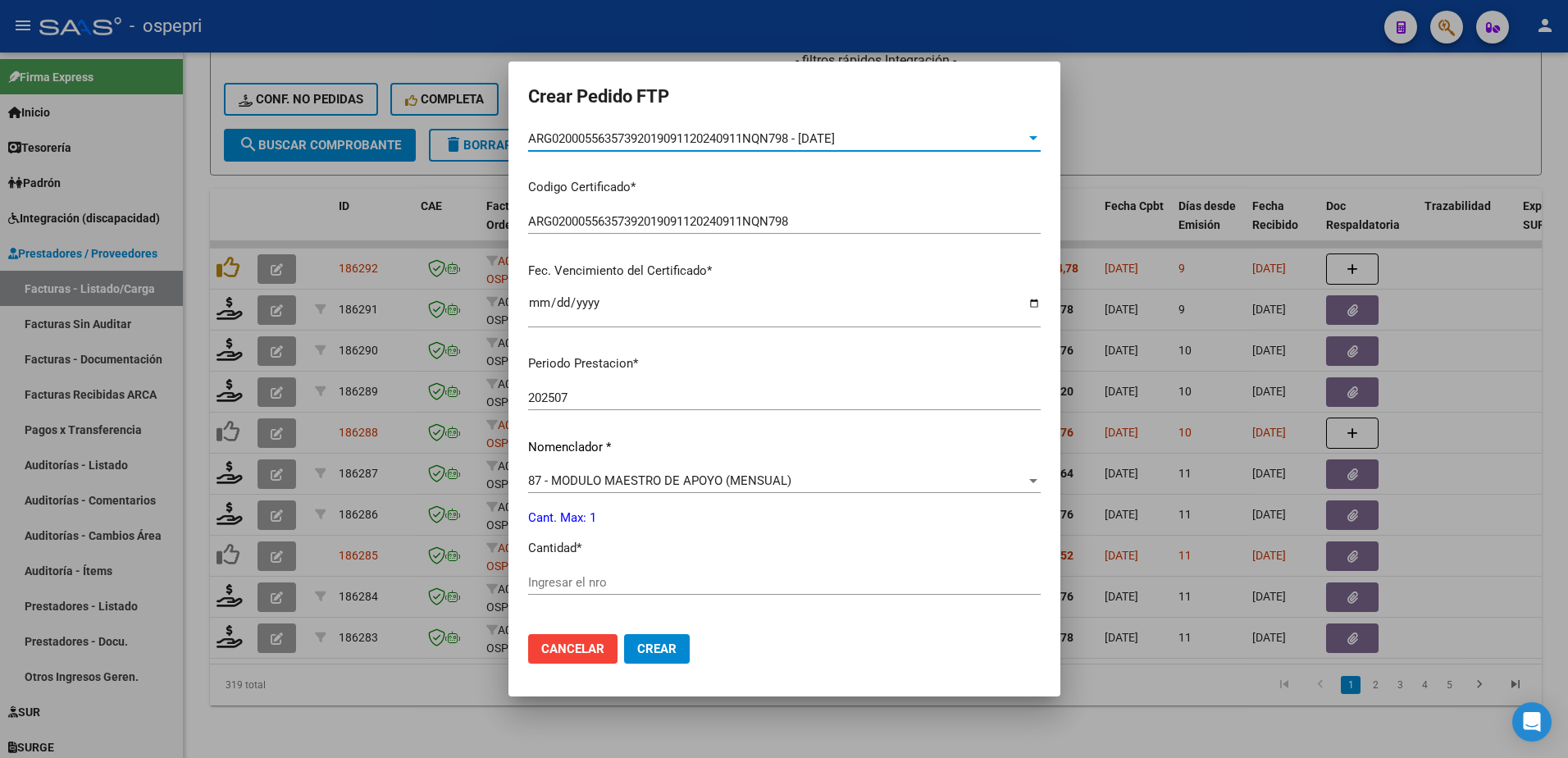
scroll to position [329, 0]
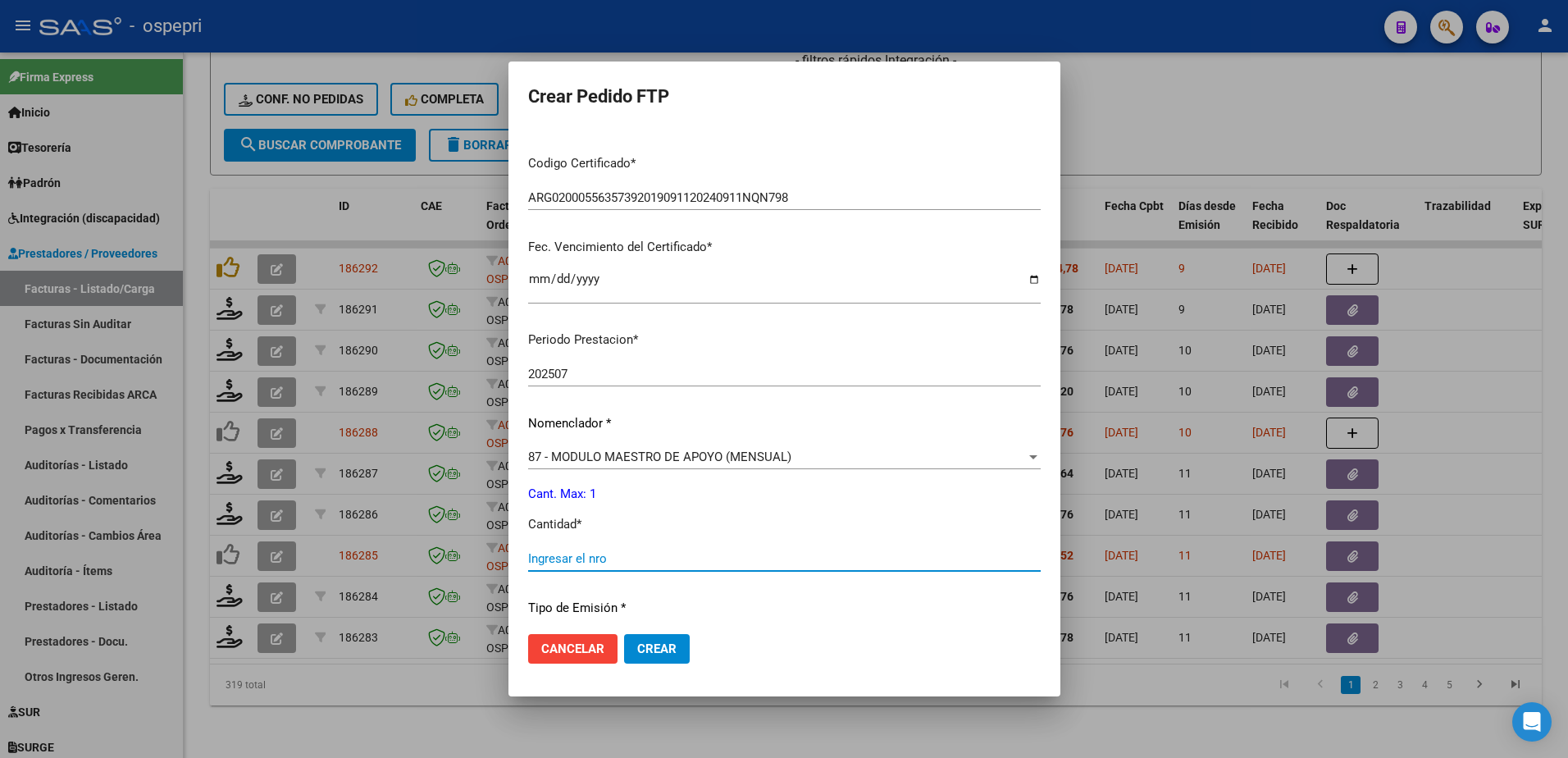
click at [605, 561] on input "Ingresar el nro" at bounding box center [784, 559] width 512 height 15
type input "1"
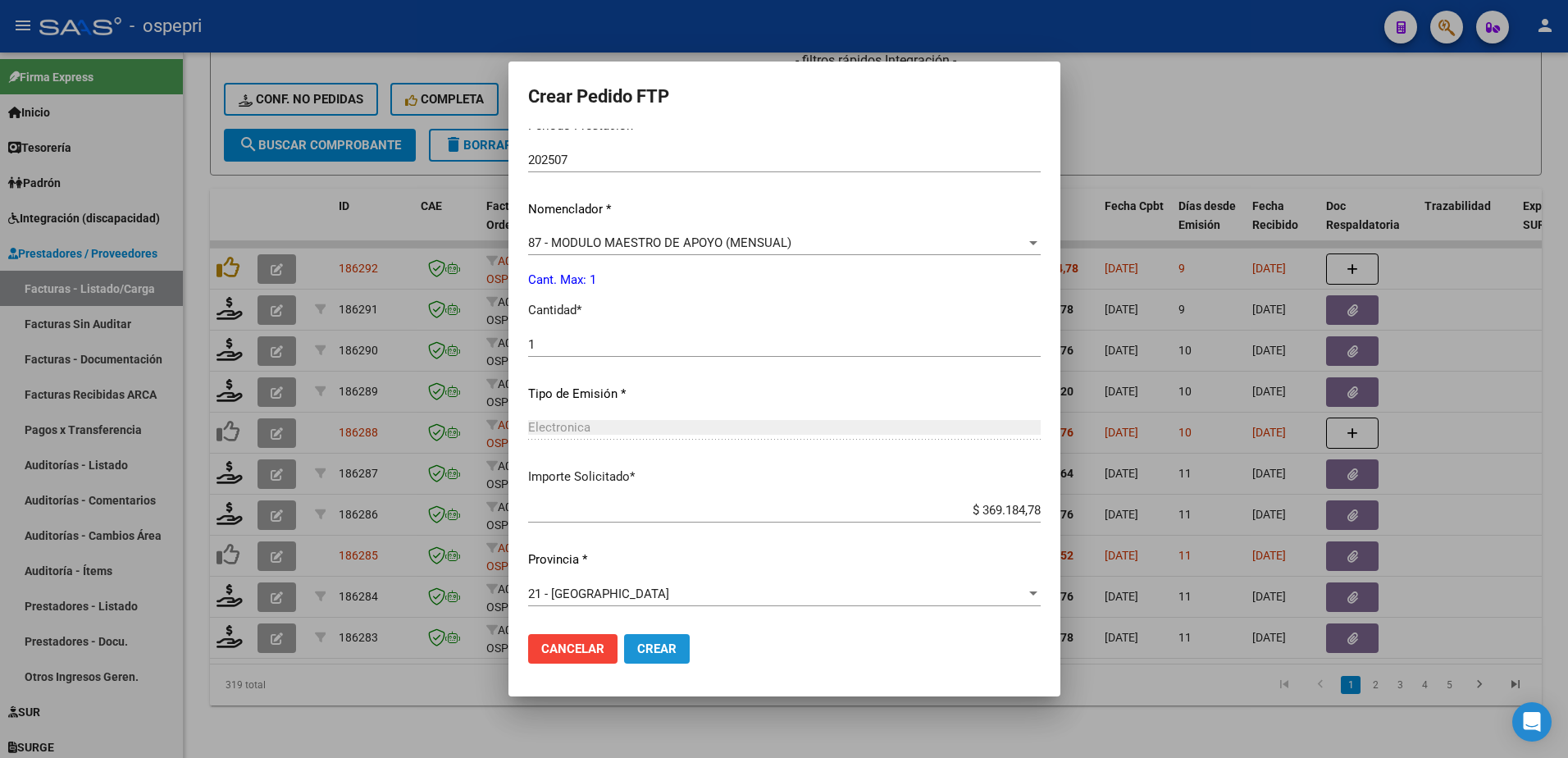
click at [637, 642] on span "Crear" at bounding box center [656, 649] width 39 height 15
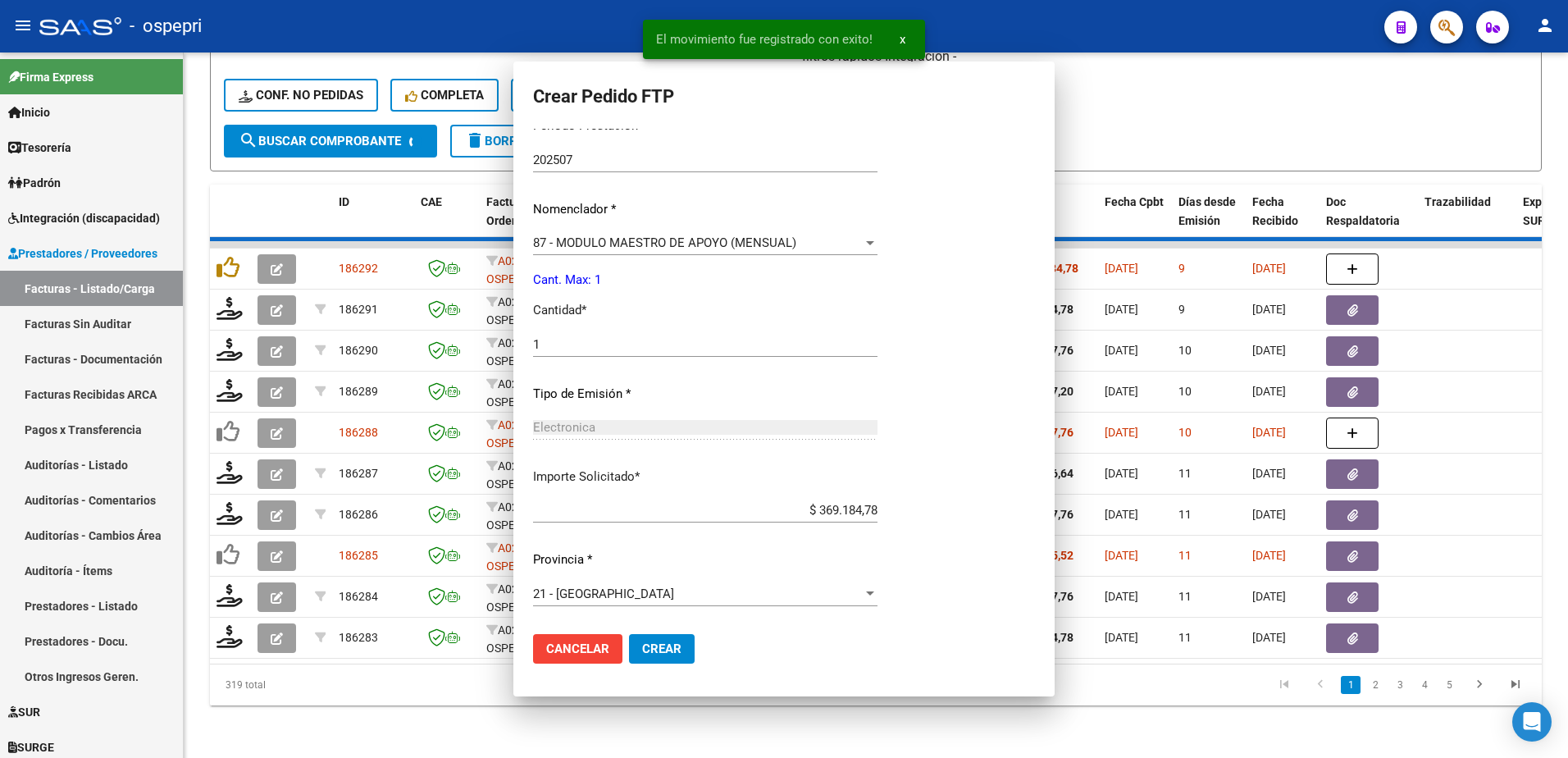
scroll to position [450, 0]
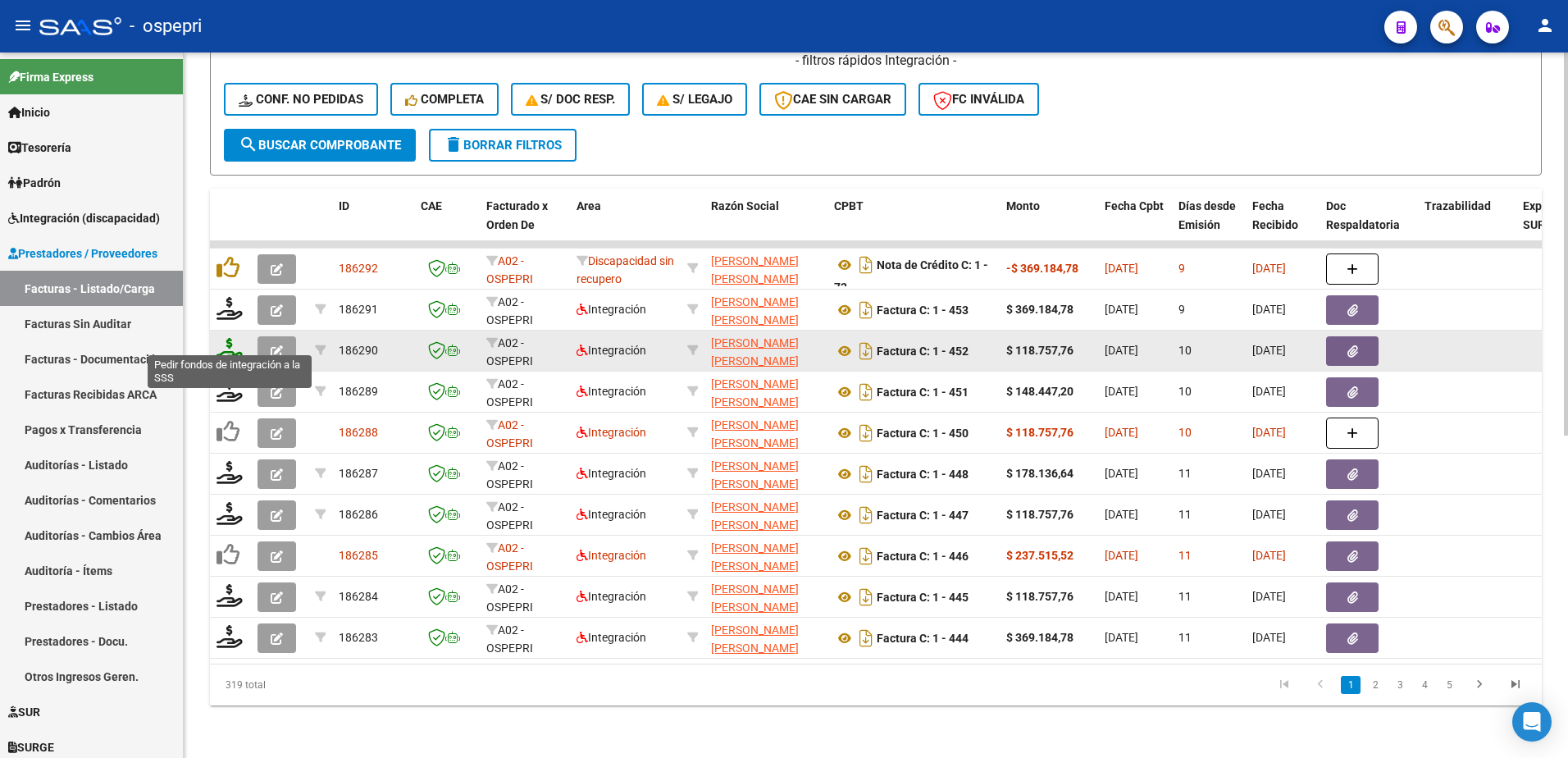
click at [232, 345] on icon at bounding box center [230, 350] width 26 height 23
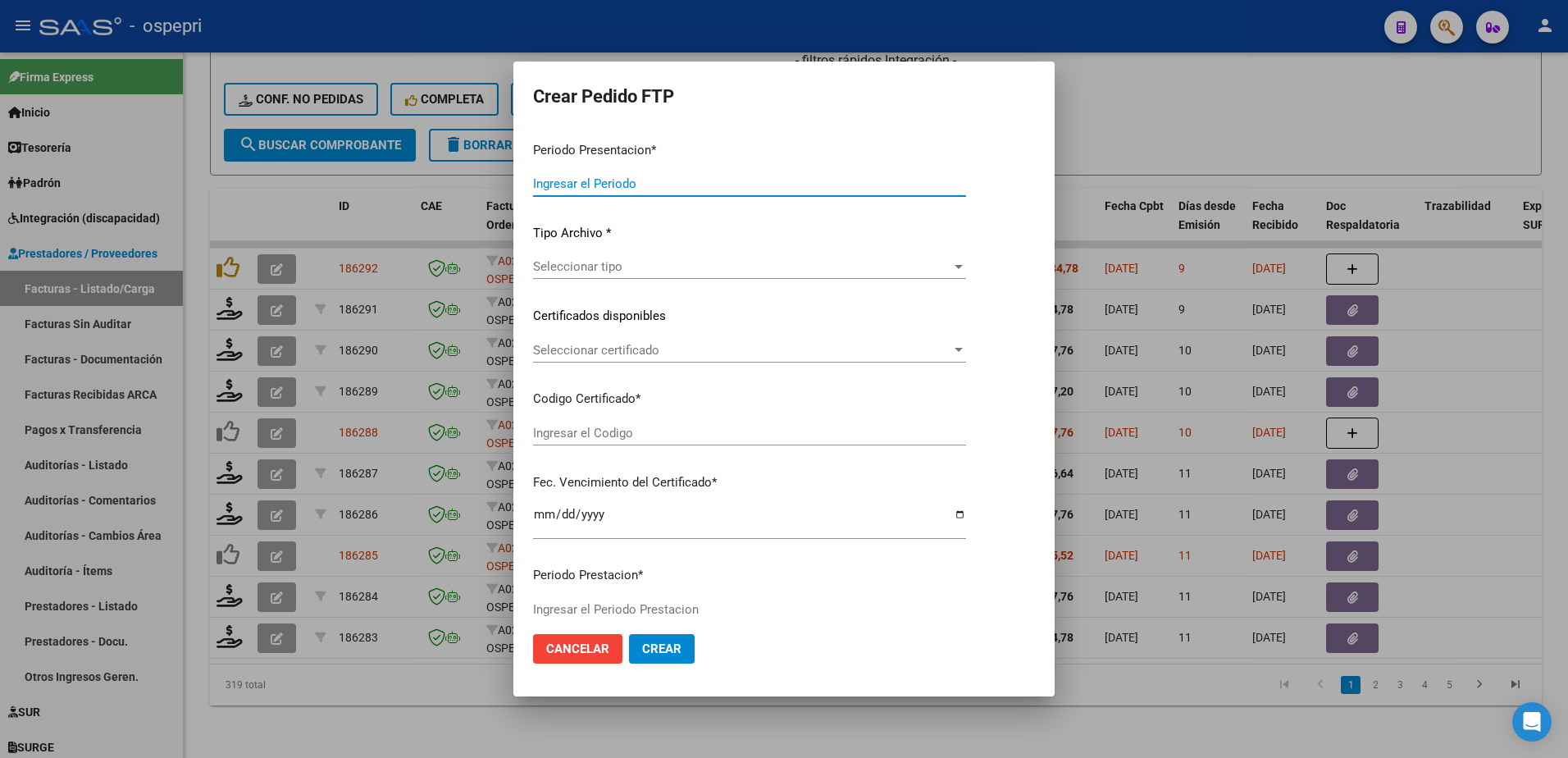
type input "202508"
type input "$ 118.757,76"
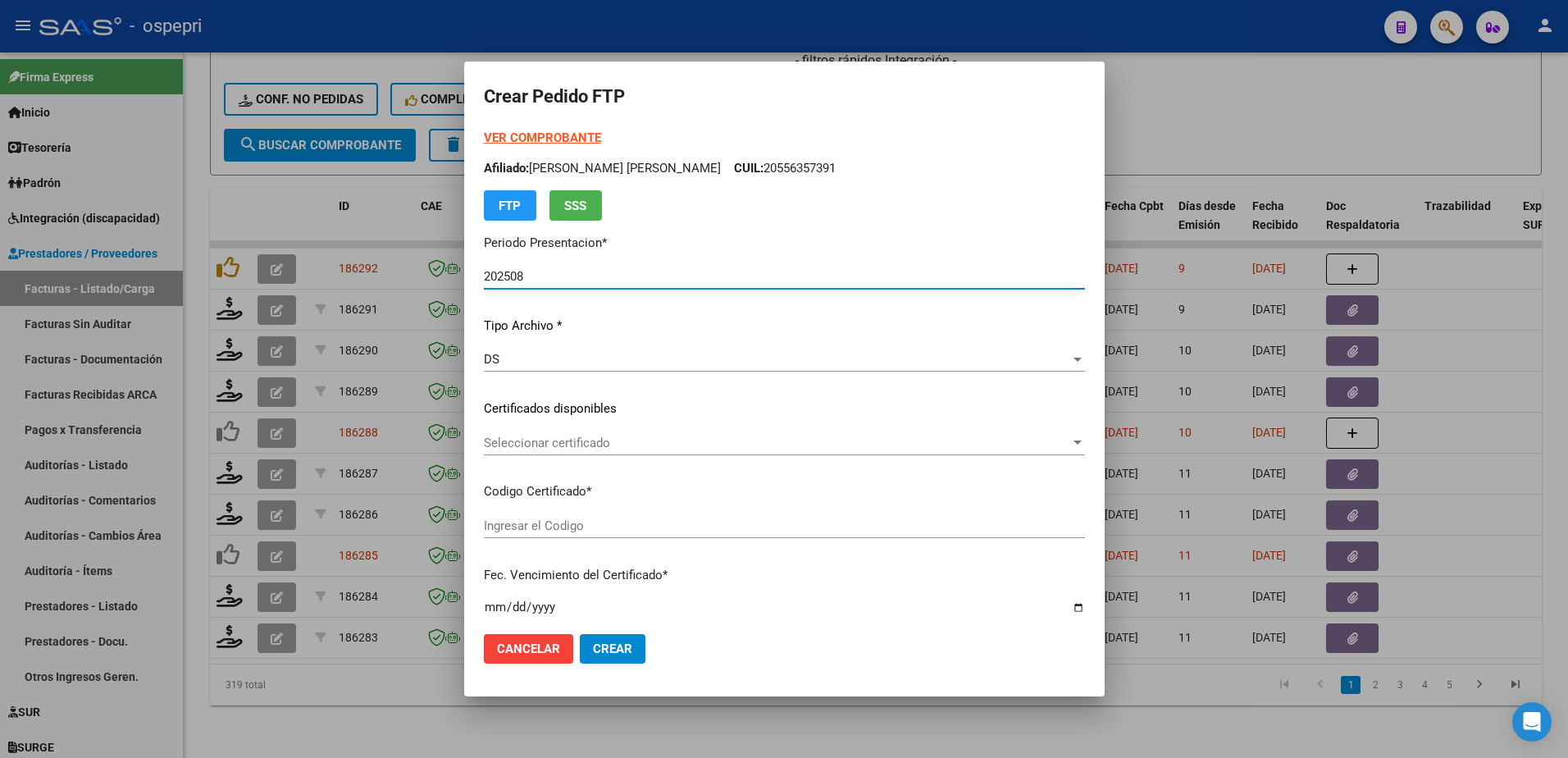
type input "23535649499"
type input "2026-04-01"
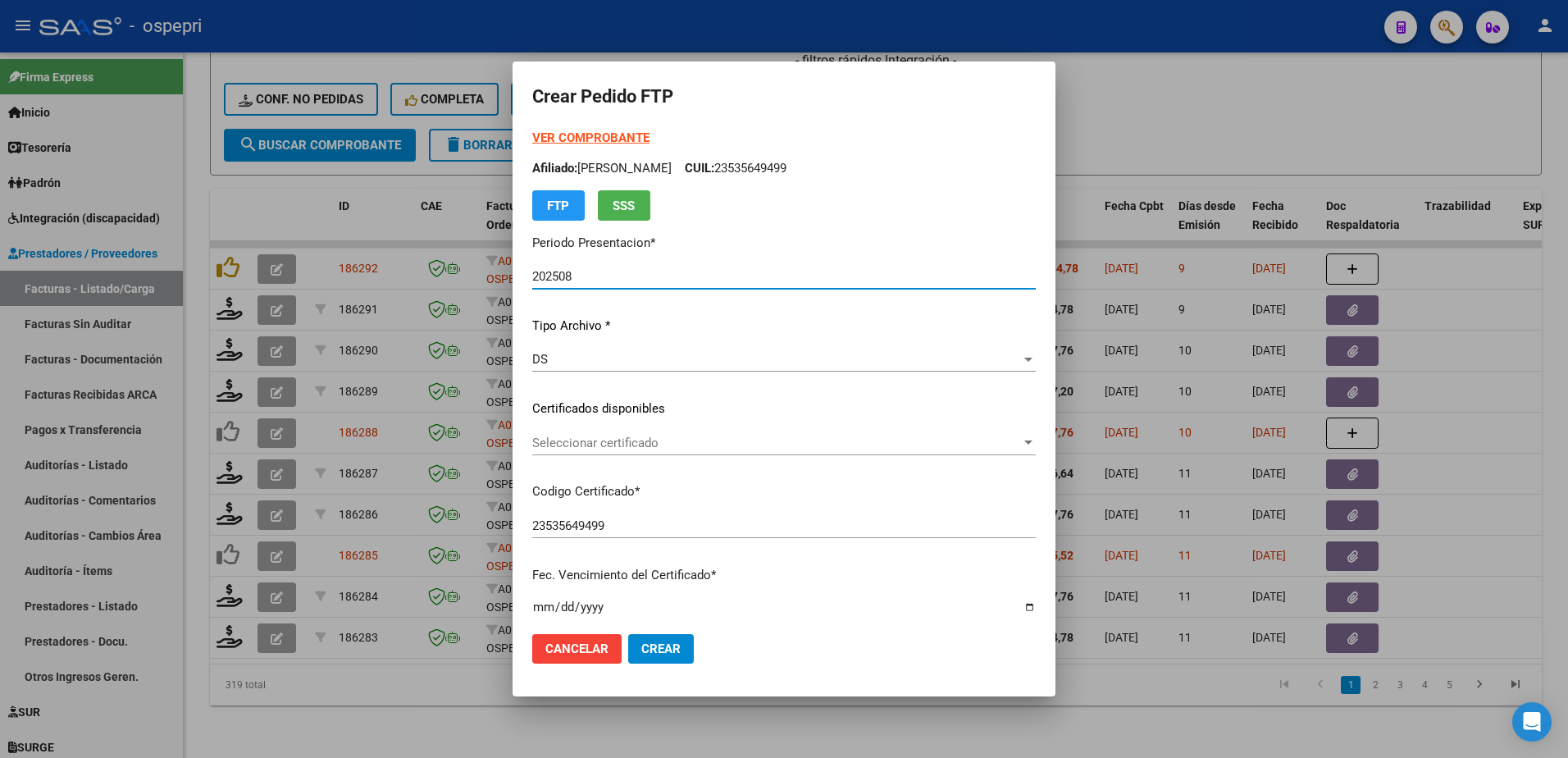
click at [594, 444] on span "Seleccionar certificado" at bounding box center [777, 443] width 489 height 15
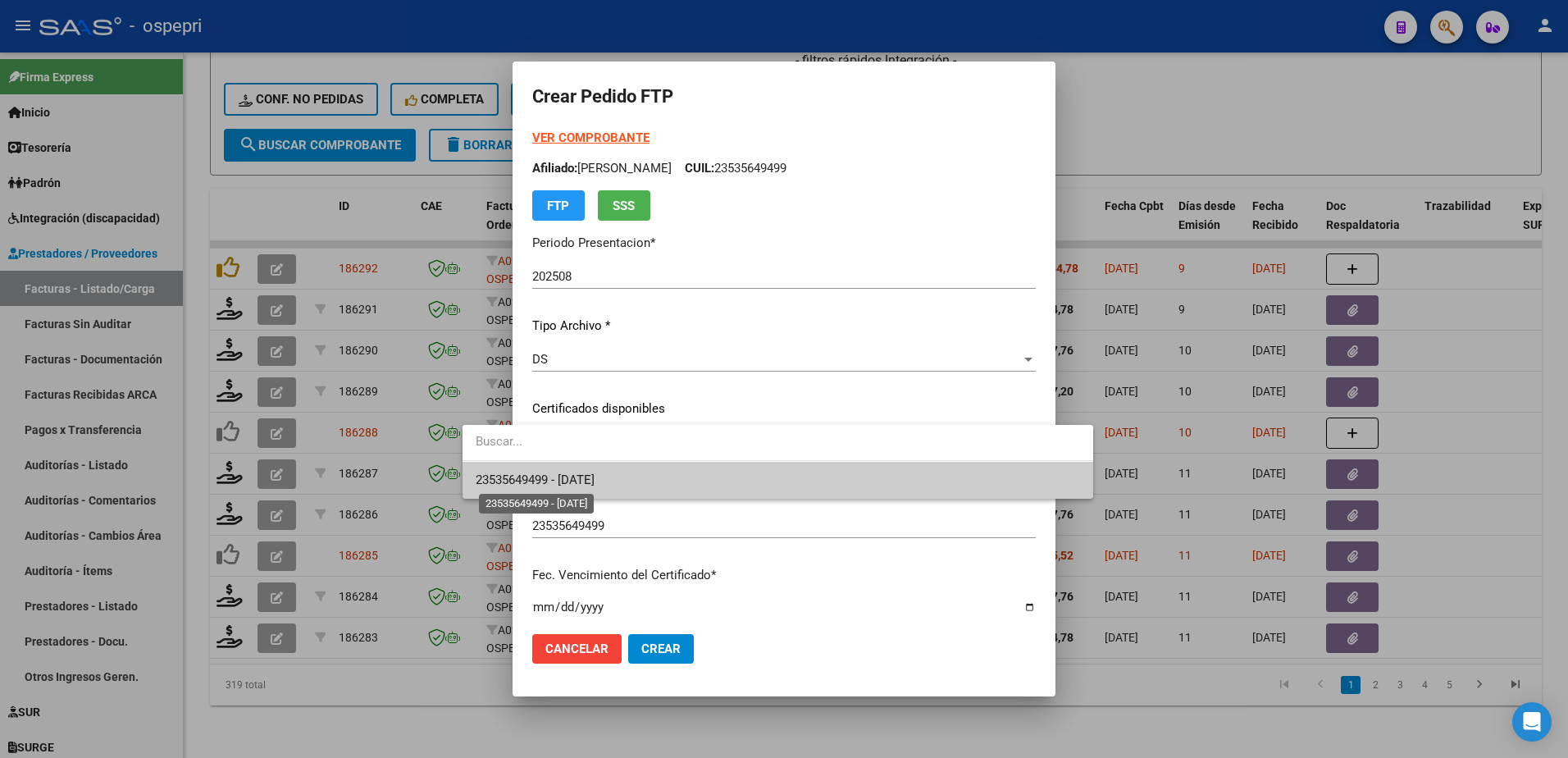
click at [595, 477] on span "23535649499 - 2026-04-01" at bounding box center [535, 480] width 119 height 15
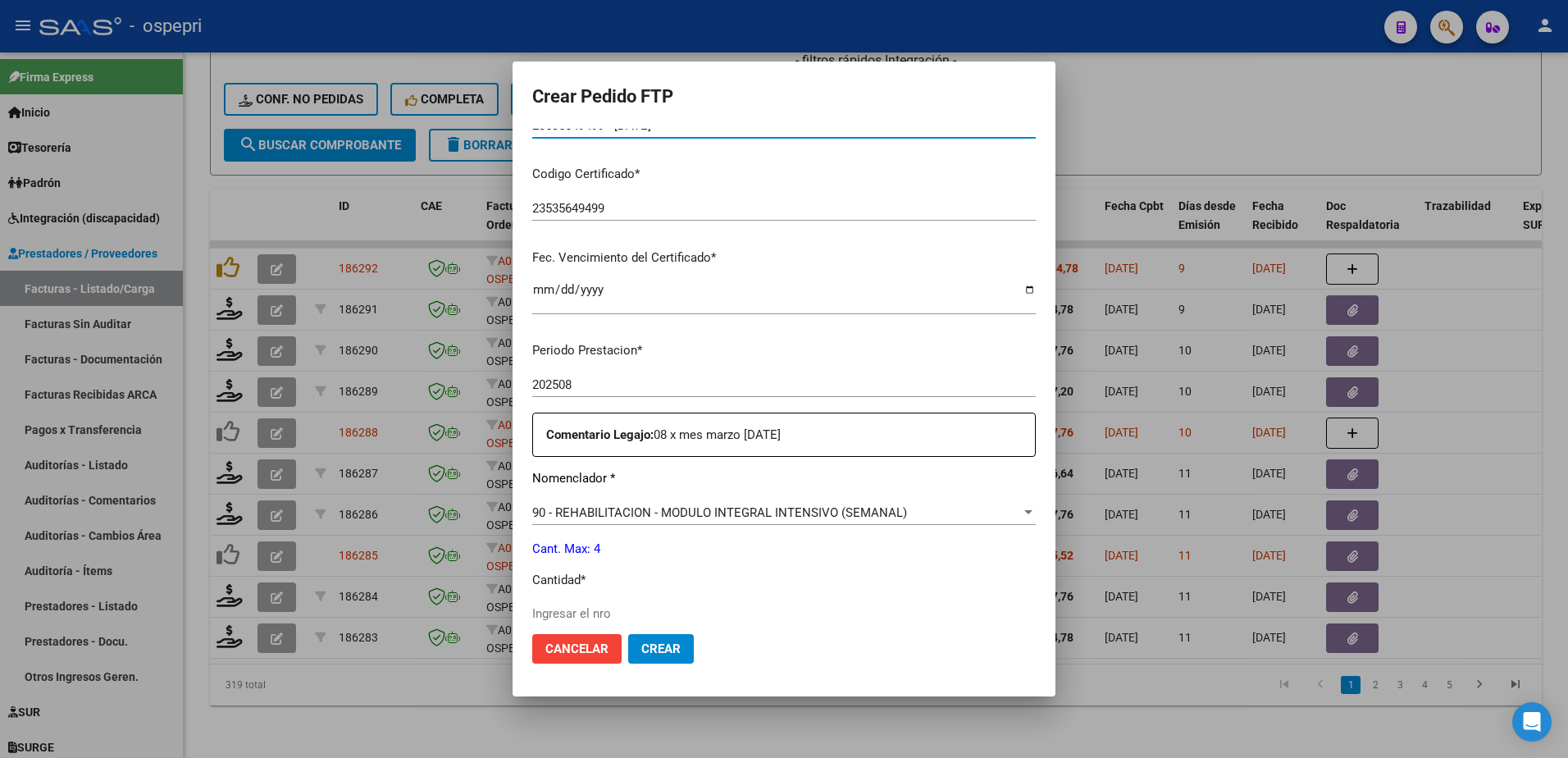
scroll to position [329, 0]
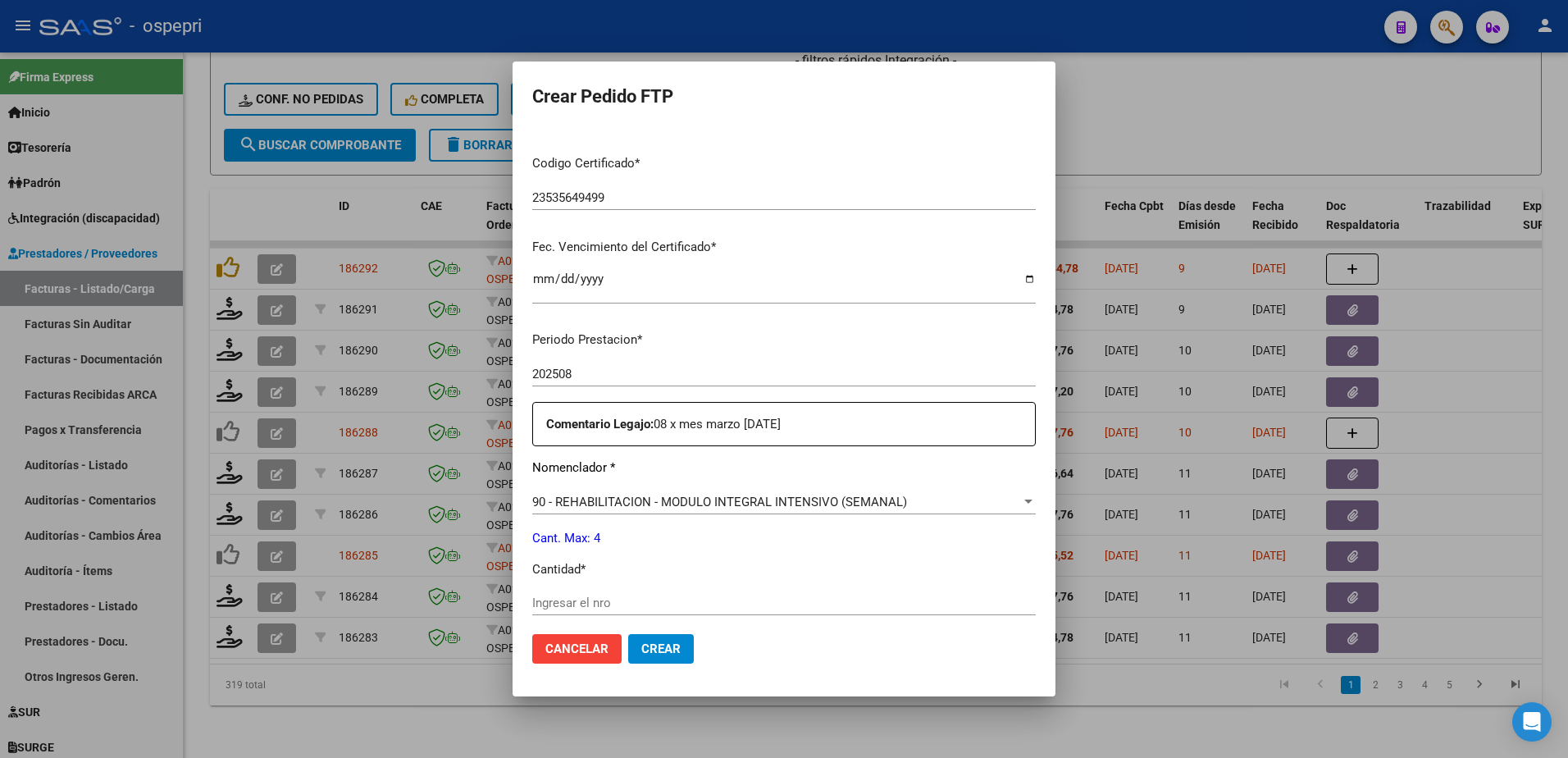
click at [564, 601] on input "Ingresar el nro" at bounding box center [784, 603] width 504 height 15
type input "4"
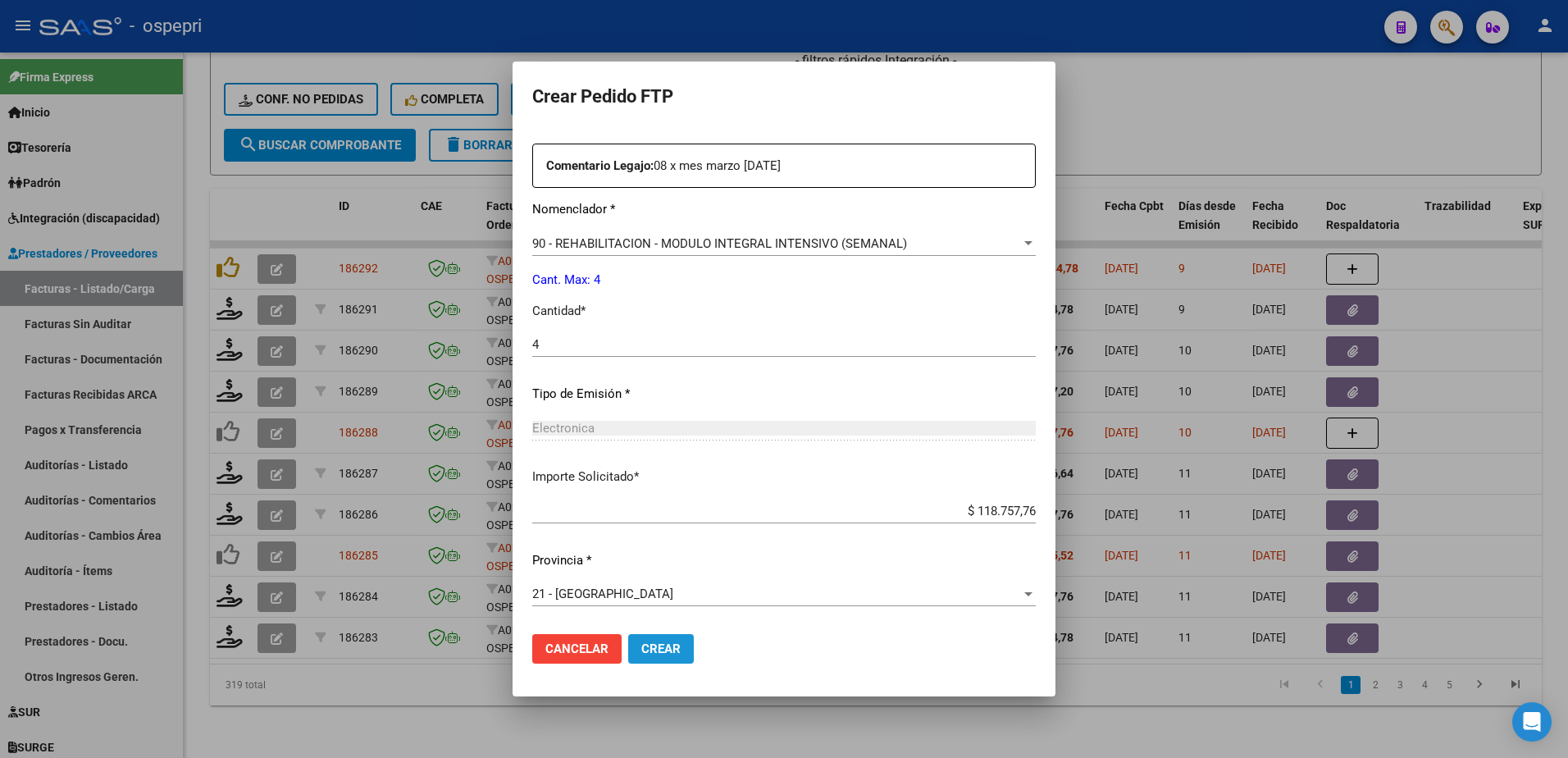
click at [641, 644] on span "Crear" at bounding box center [660, 649] width 39 height 15
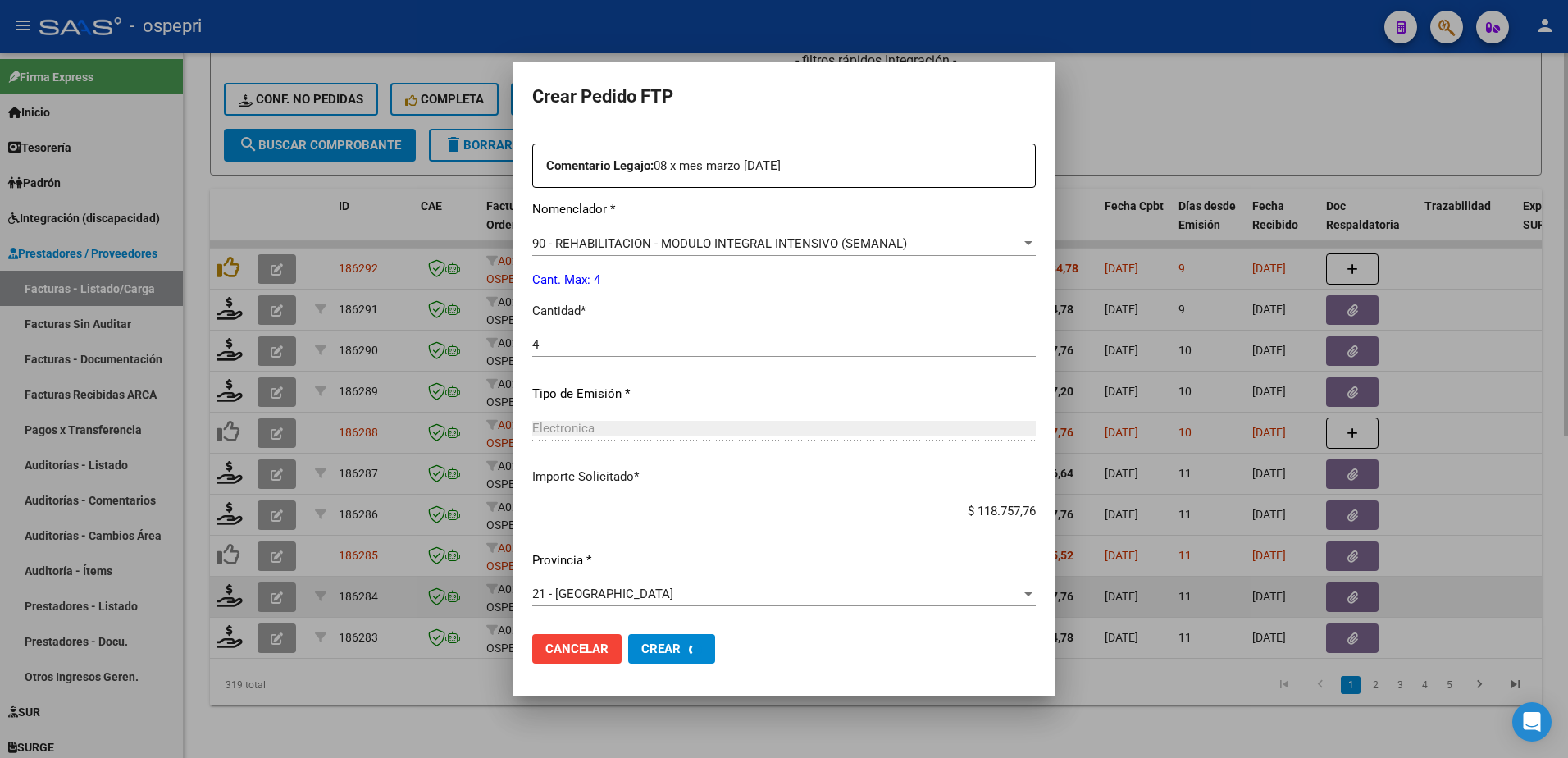
scroll to position [0, 0]
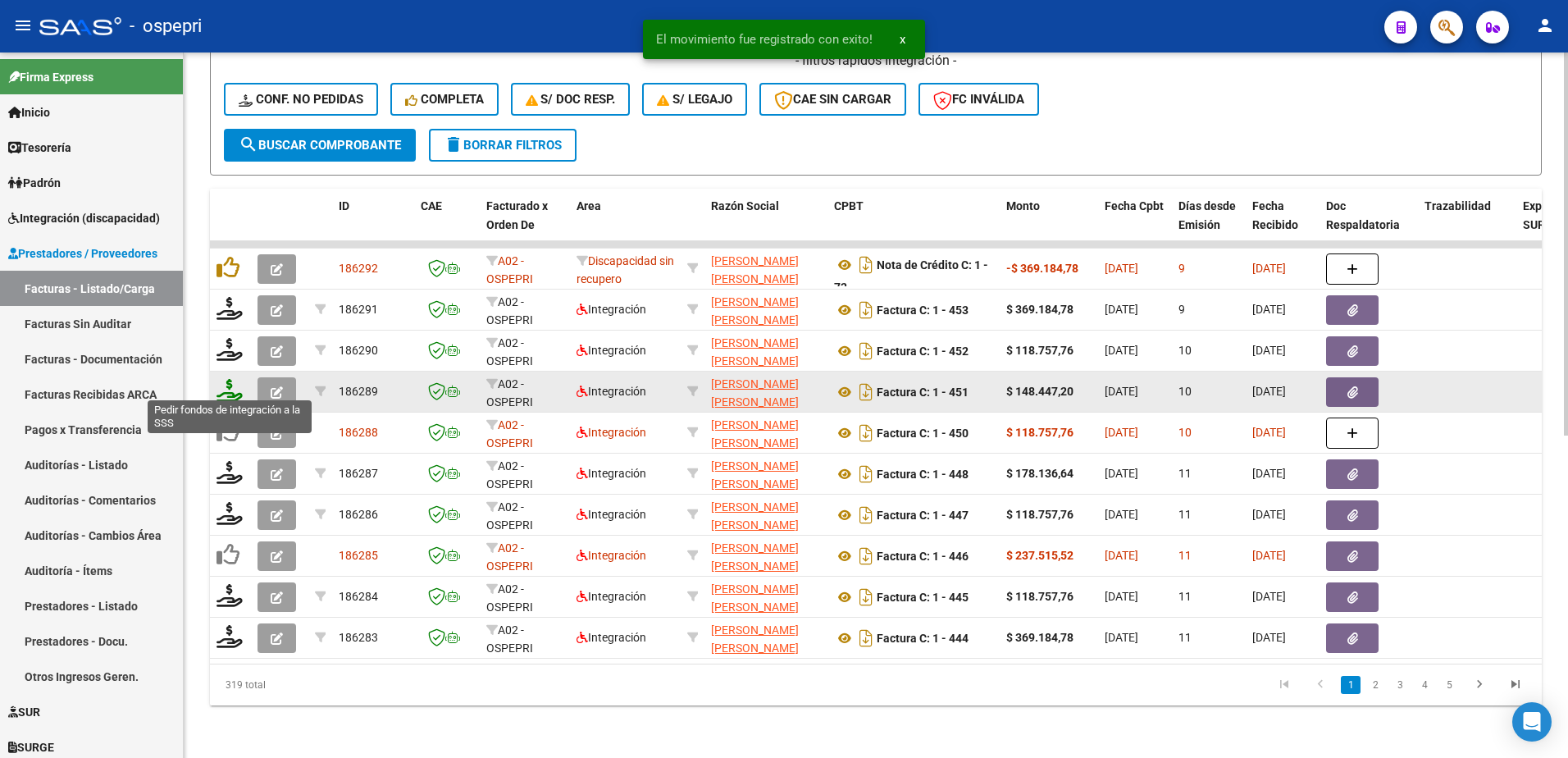
click at [223, 382] on icon at bounding box center [230, 390] width 26 height 23
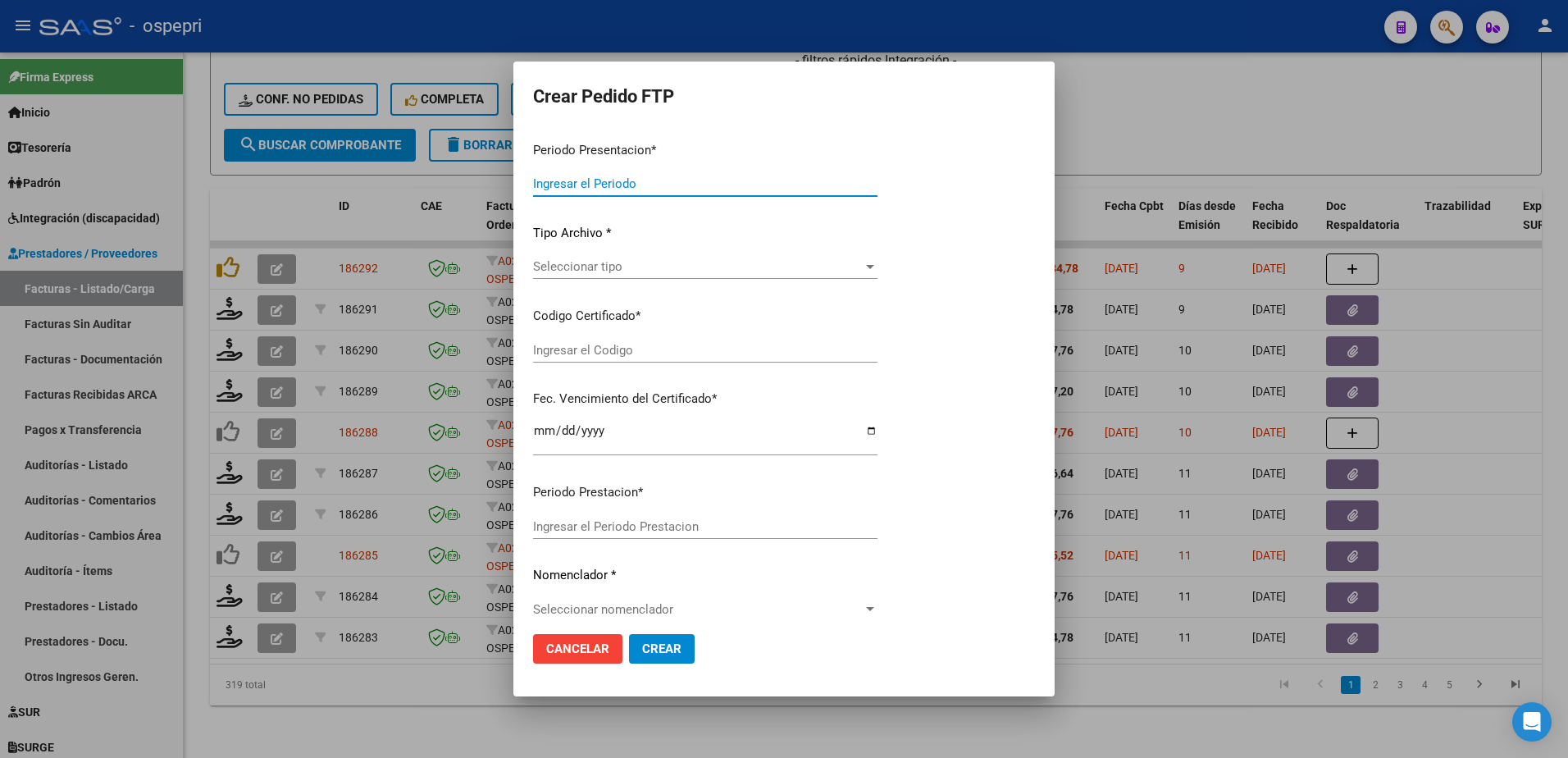
type input "202508"
type input "$ 148.447,20"
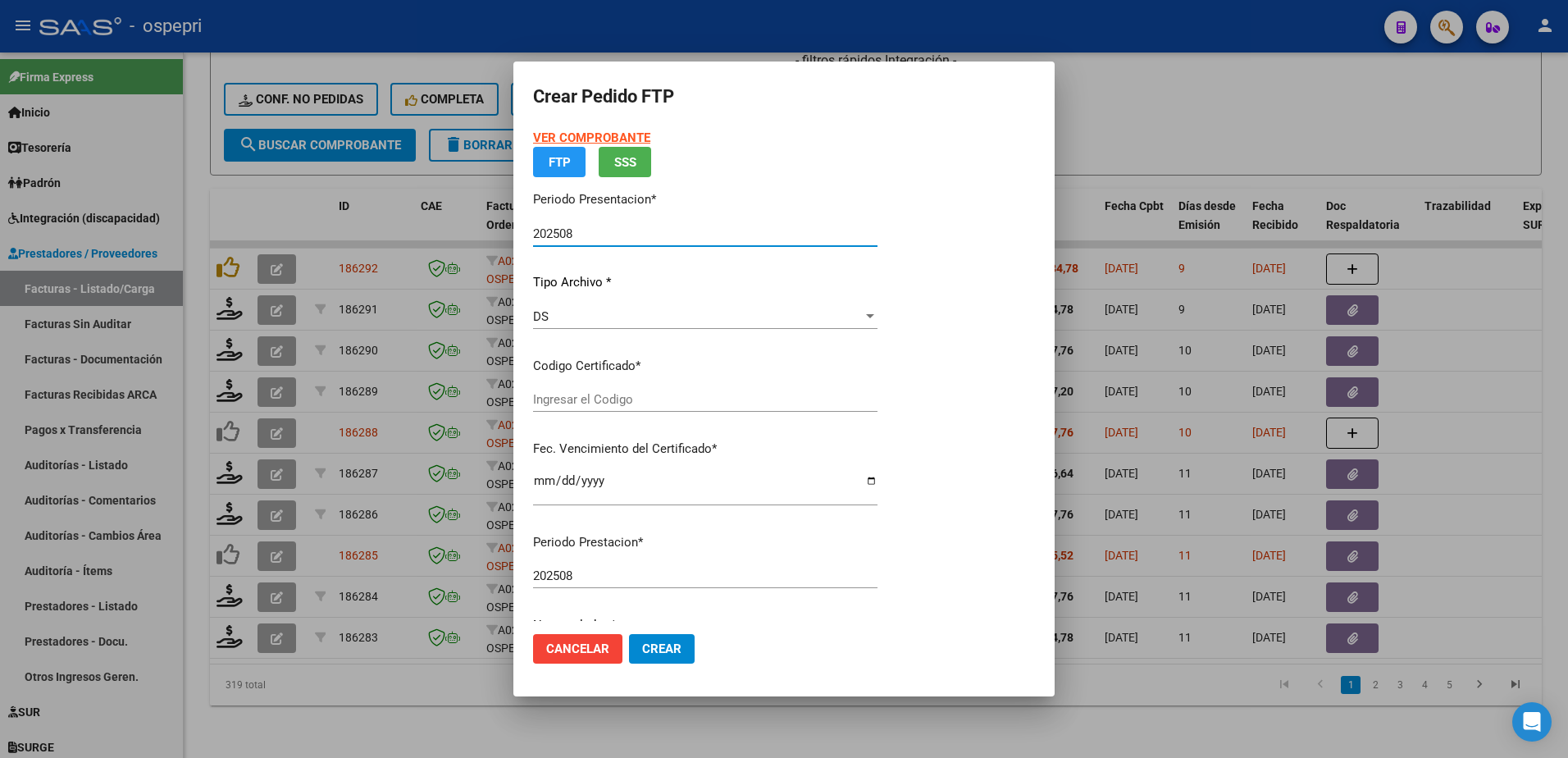
type input "2053566678-5"
type input "2033-05-10"
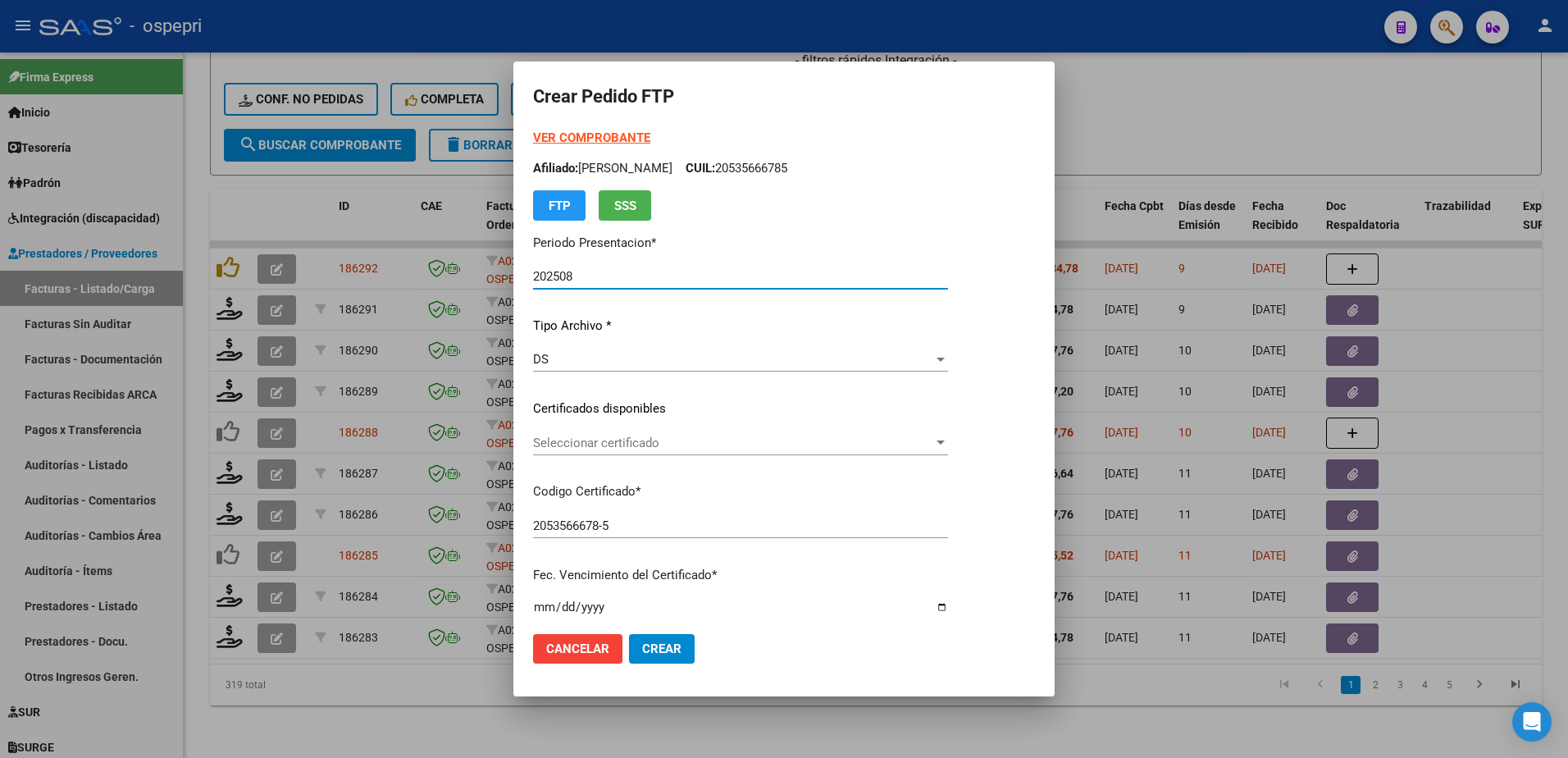
click at [615, 444] on span "Seleccionar certificado" at bounding box center [733, 443] width 400 height 15
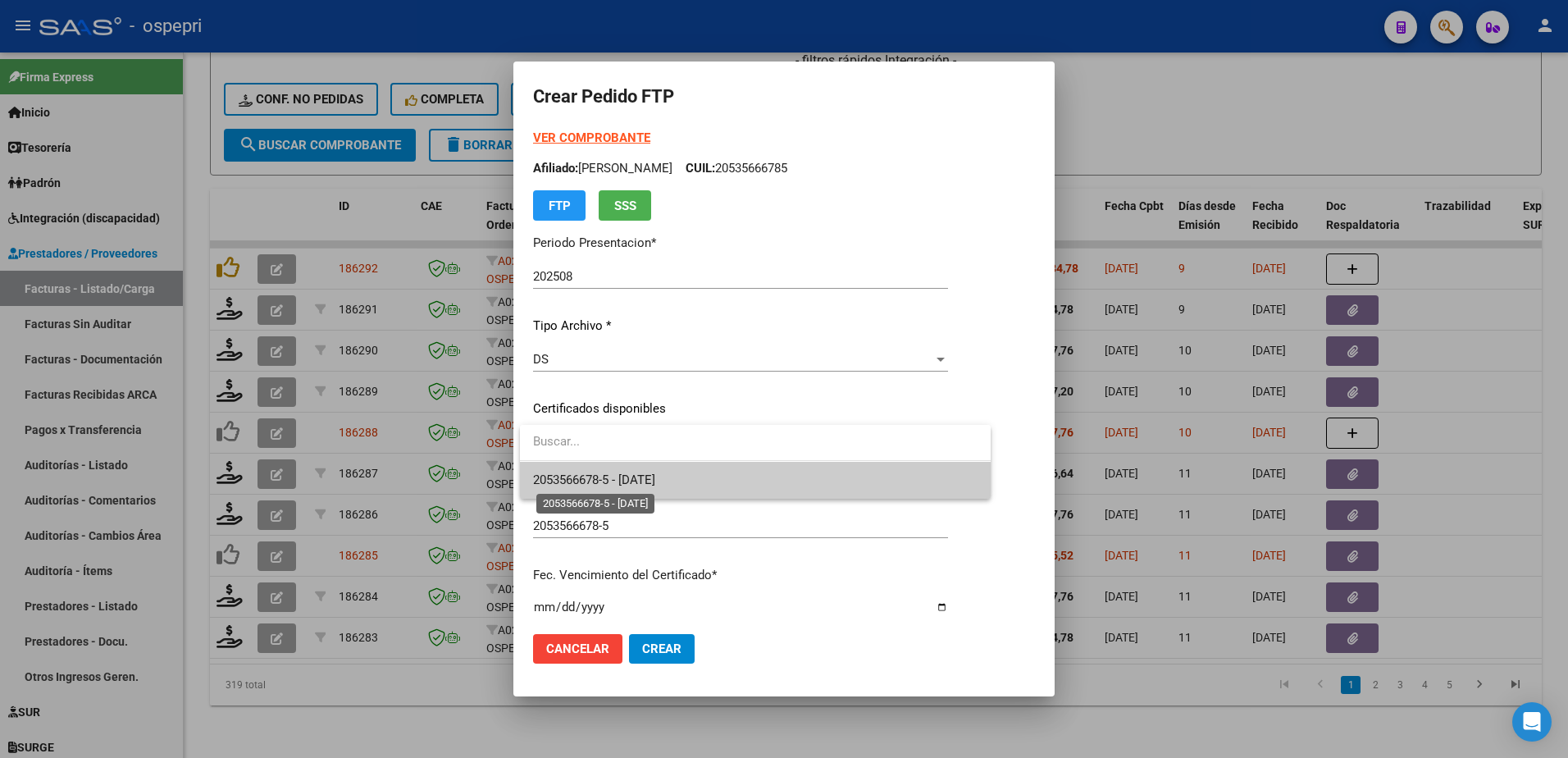
click at [622, 476] on span "2053566678-5 - 2033-05-10" at bounding box center [594, 480] width 122 height 15
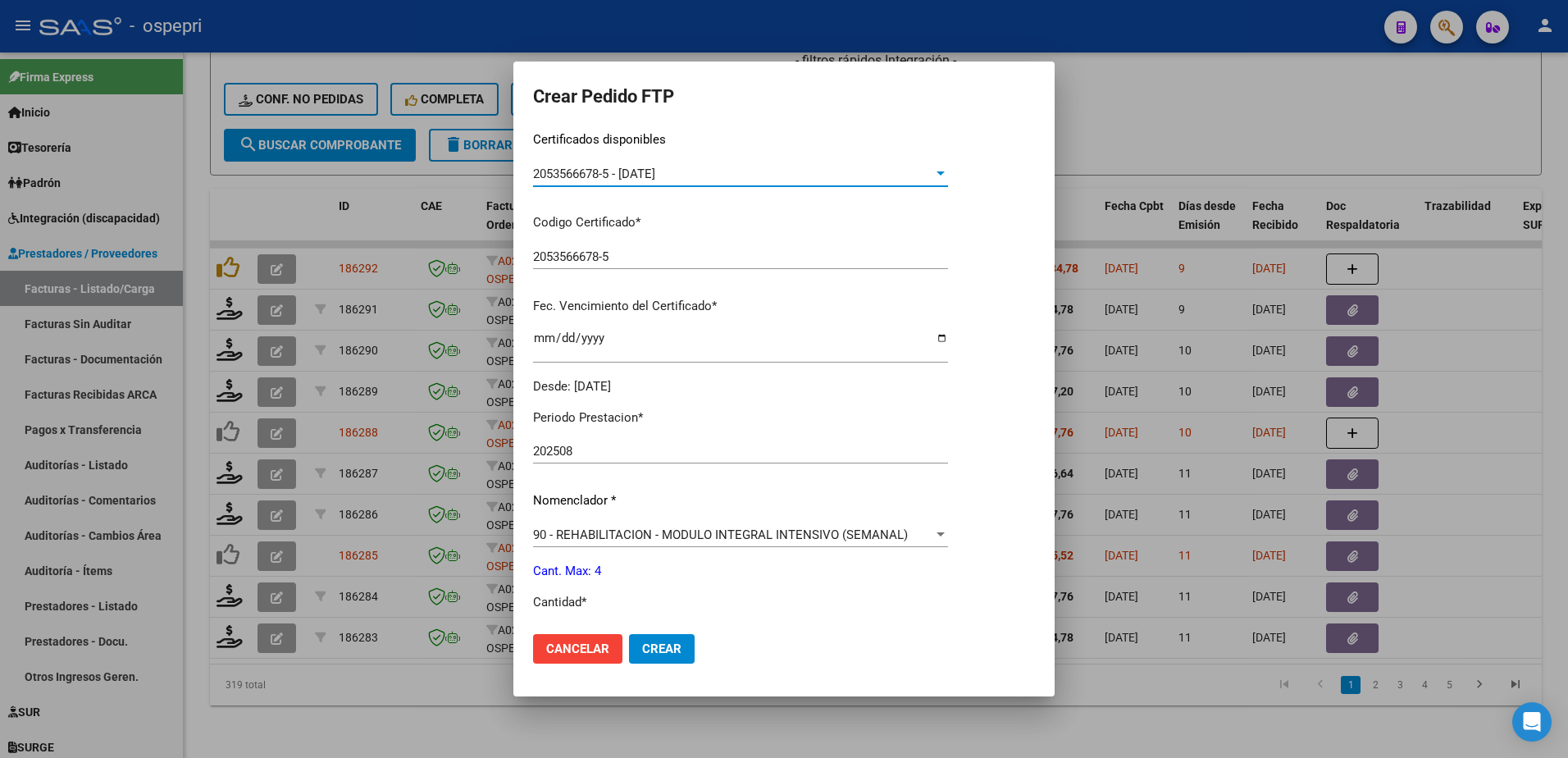
scroll to position [329, 0]
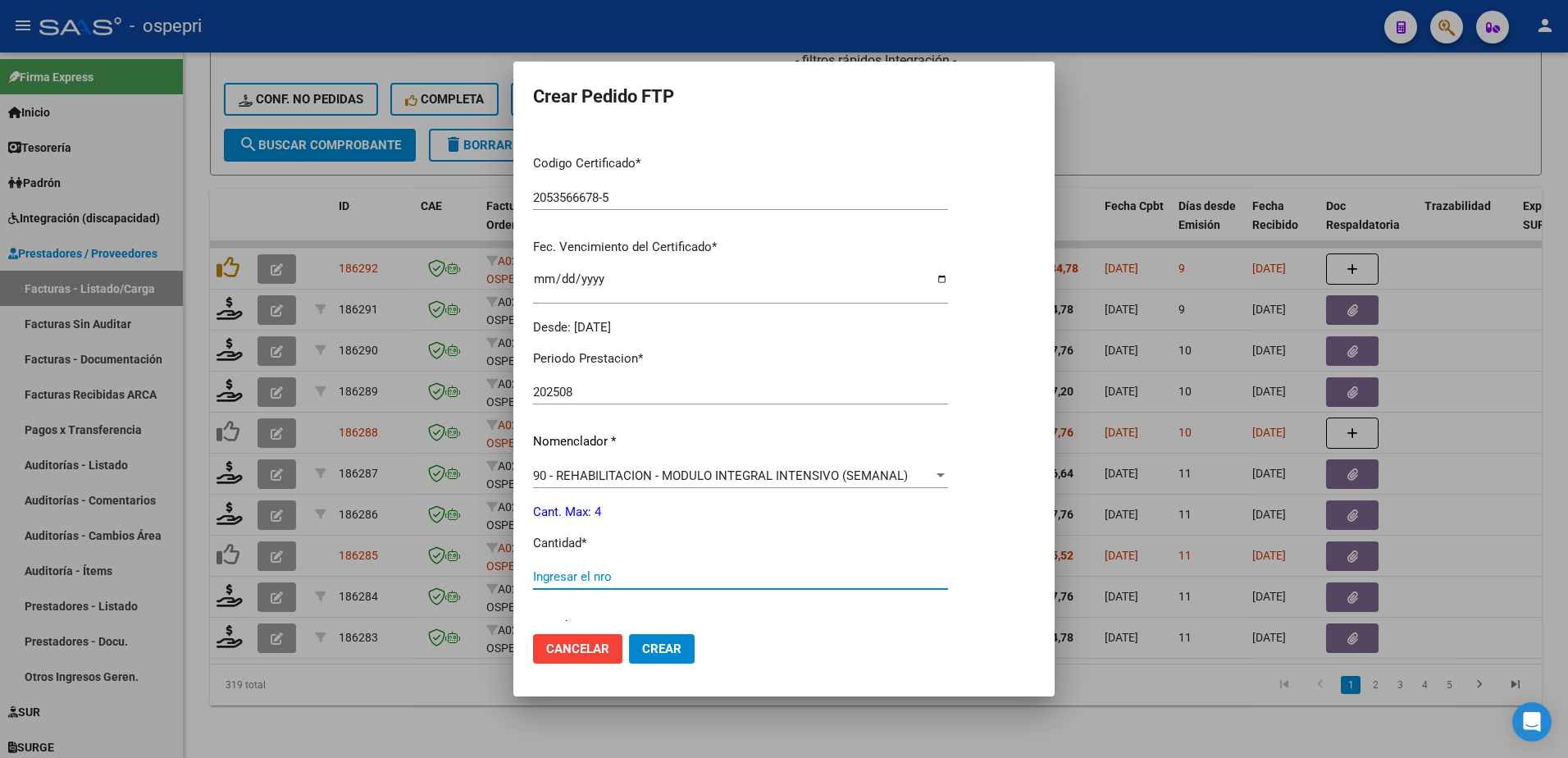
click at [587, 578] on input "Ingresar el nro" at bounding box center [740, 577] width 415 height 15
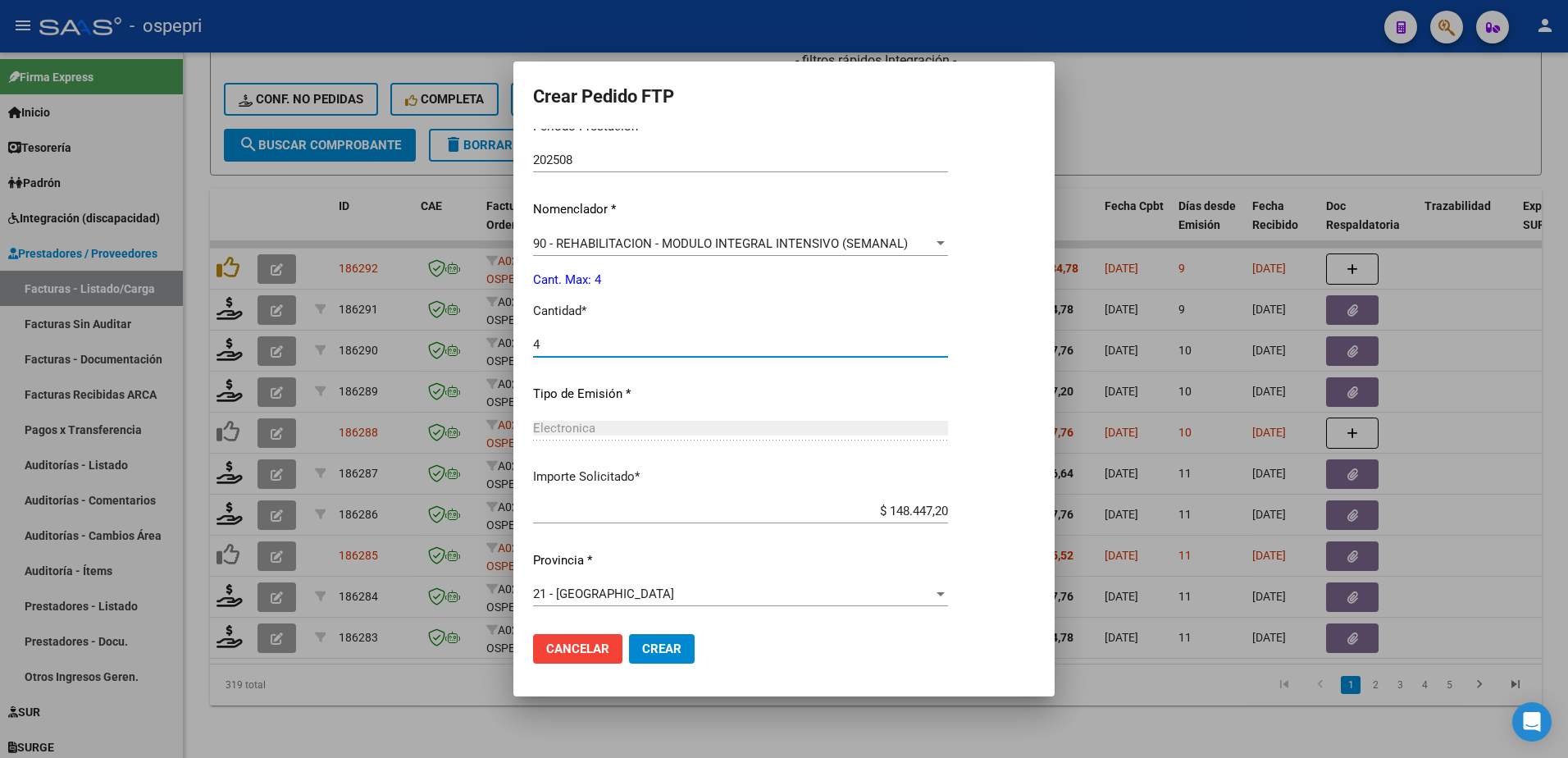
type input "4"
click at [658, 650] on span "Crear" at bounding box center [661, 649] width 39 height 15
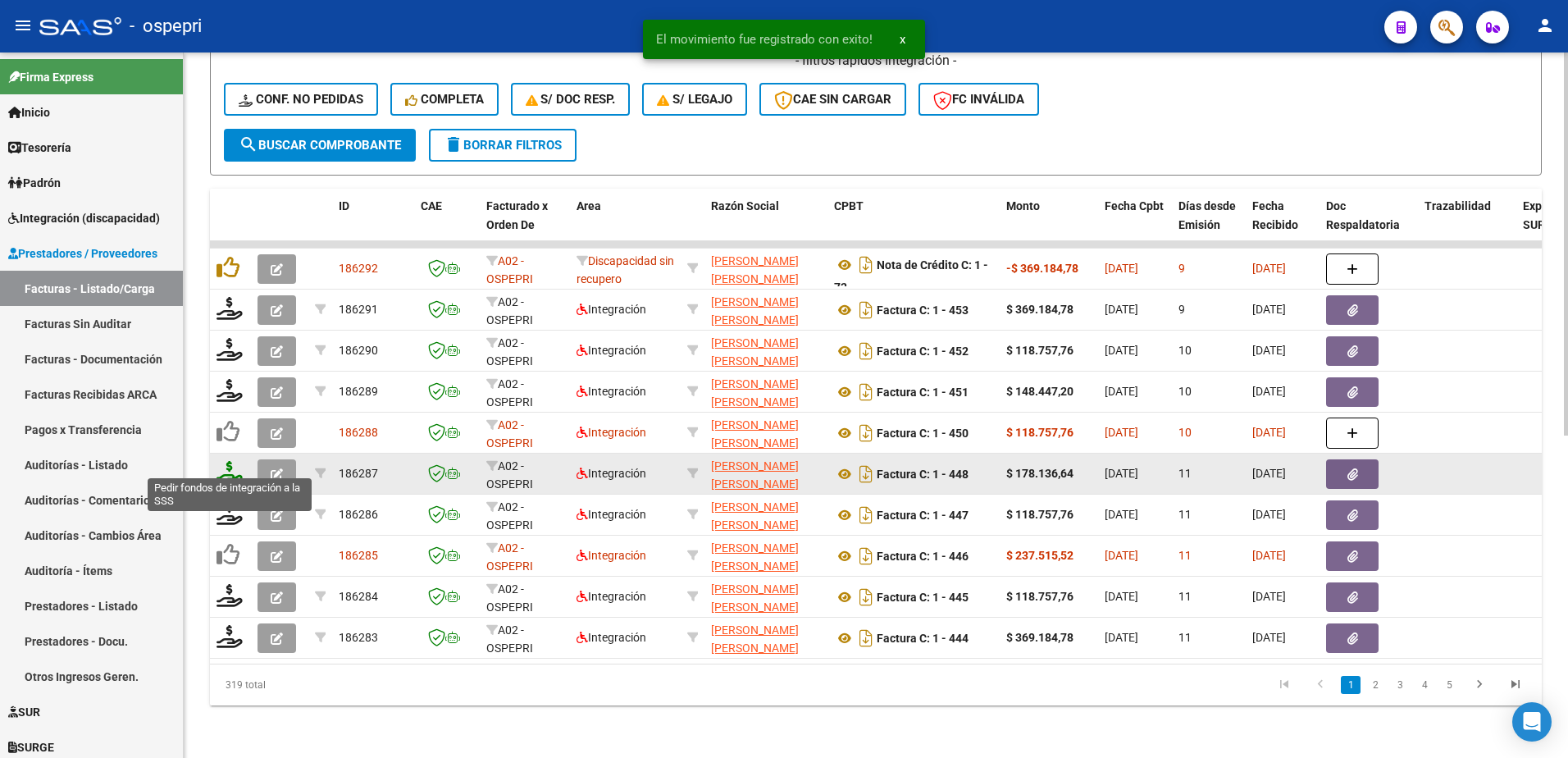
click at [231, 461] on icon at bounding box center [230, 473] width 26 height 23
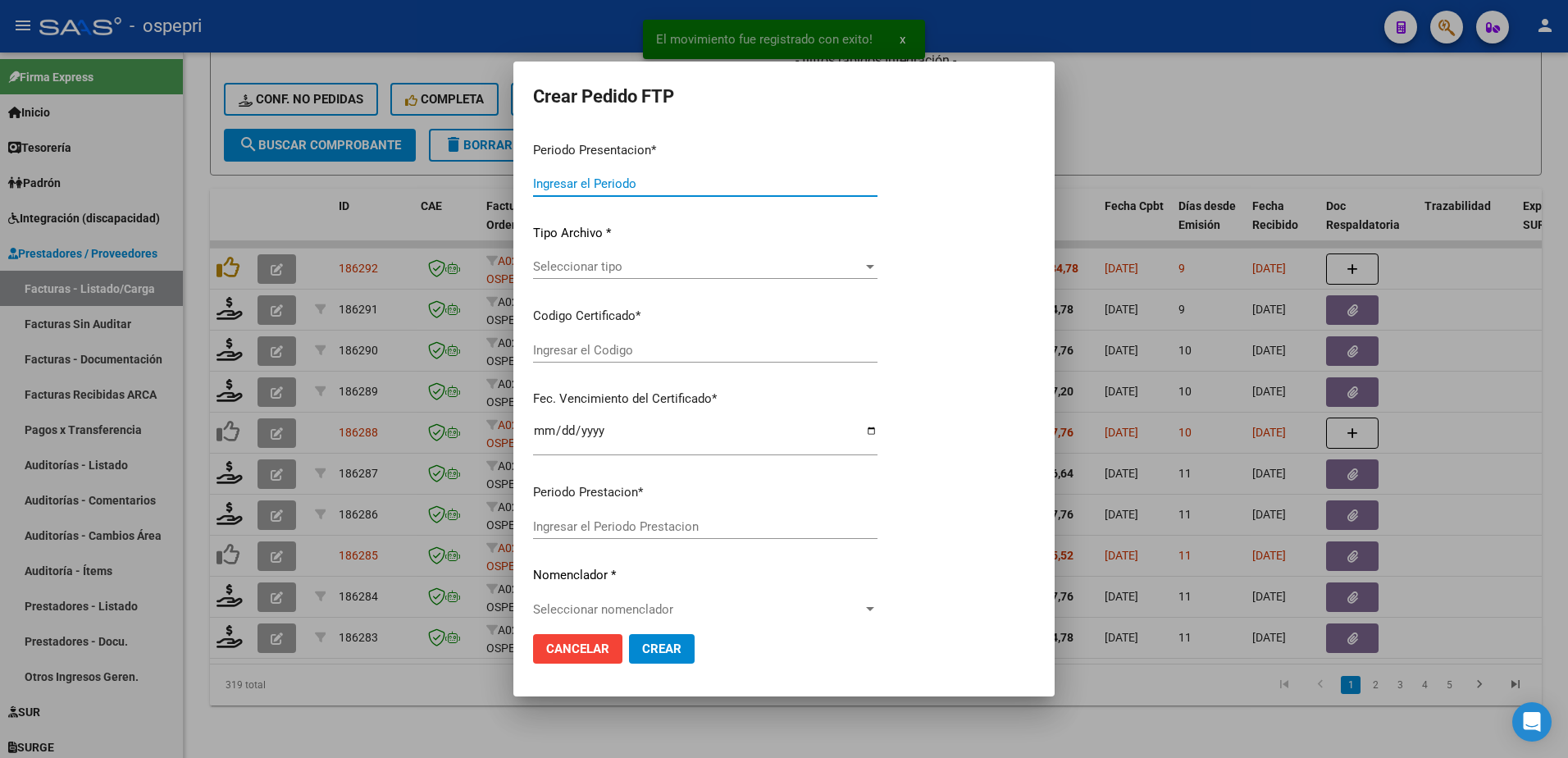
type input "202508"
type input "$ 178.136,64"
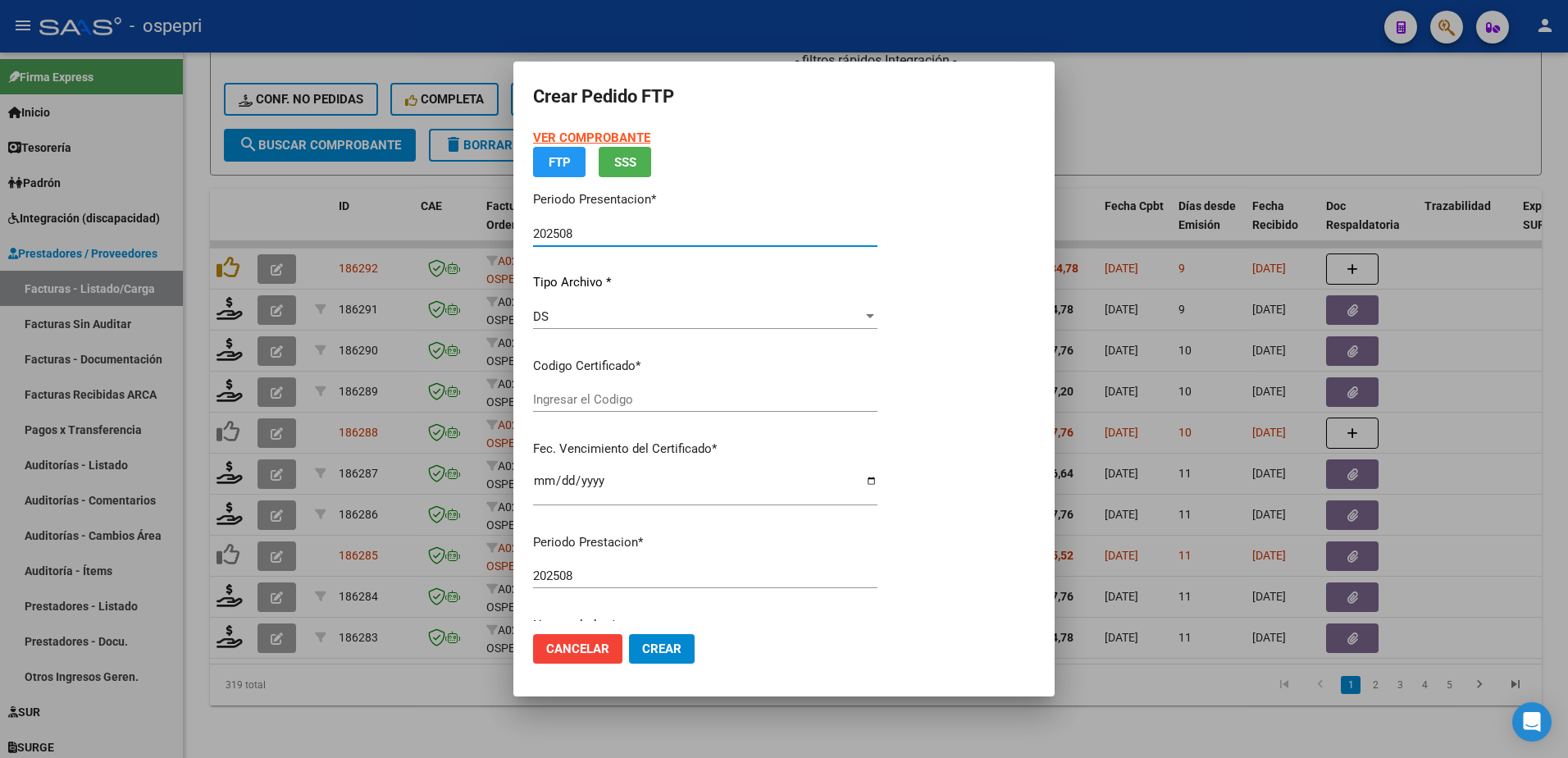
type input "2756760652-5"
type input "2028-03-01"
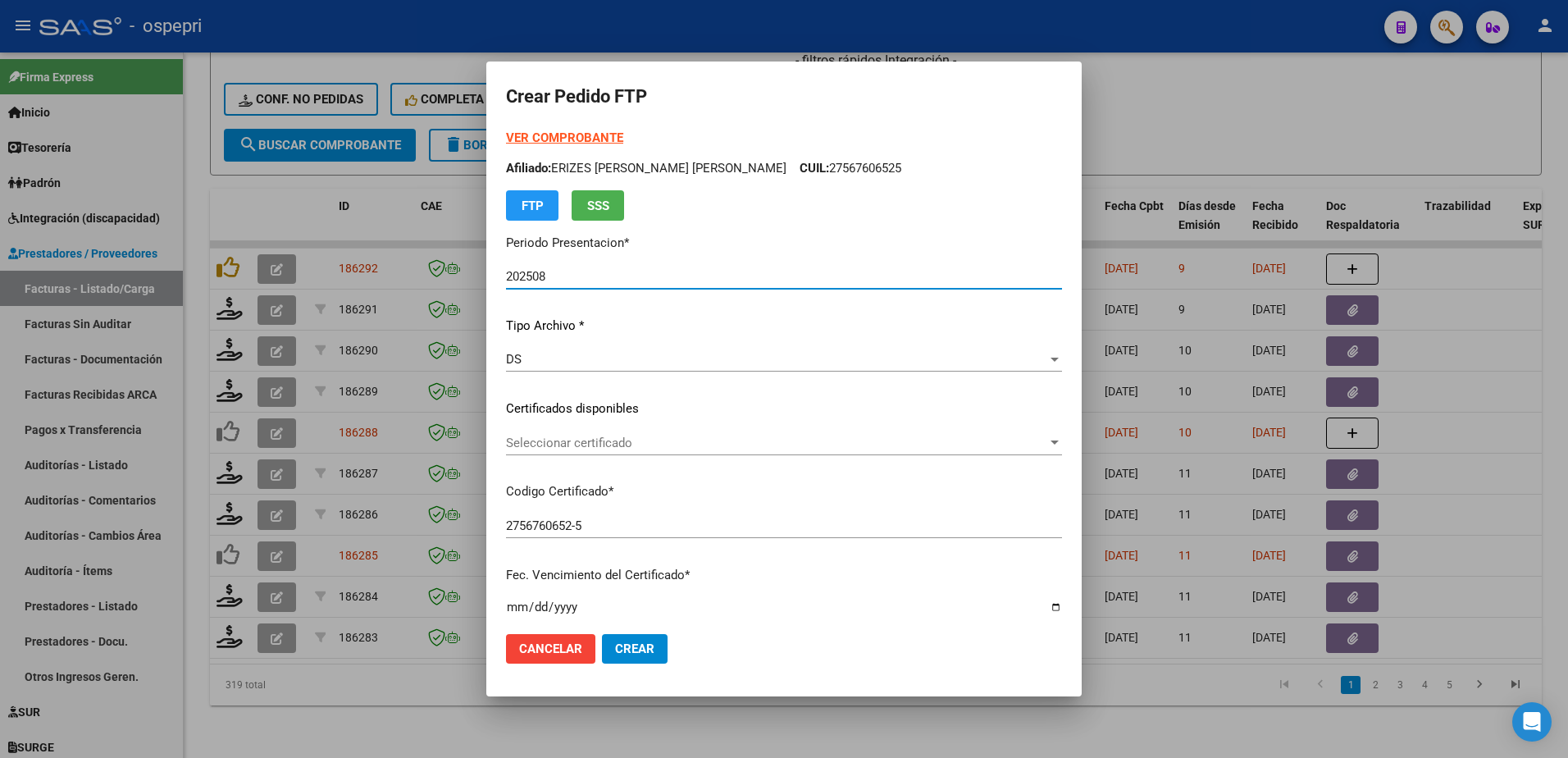
click at [606, 439] on span "Seleccionar certificado" at bounding box center [777, 443] width 542 height 15
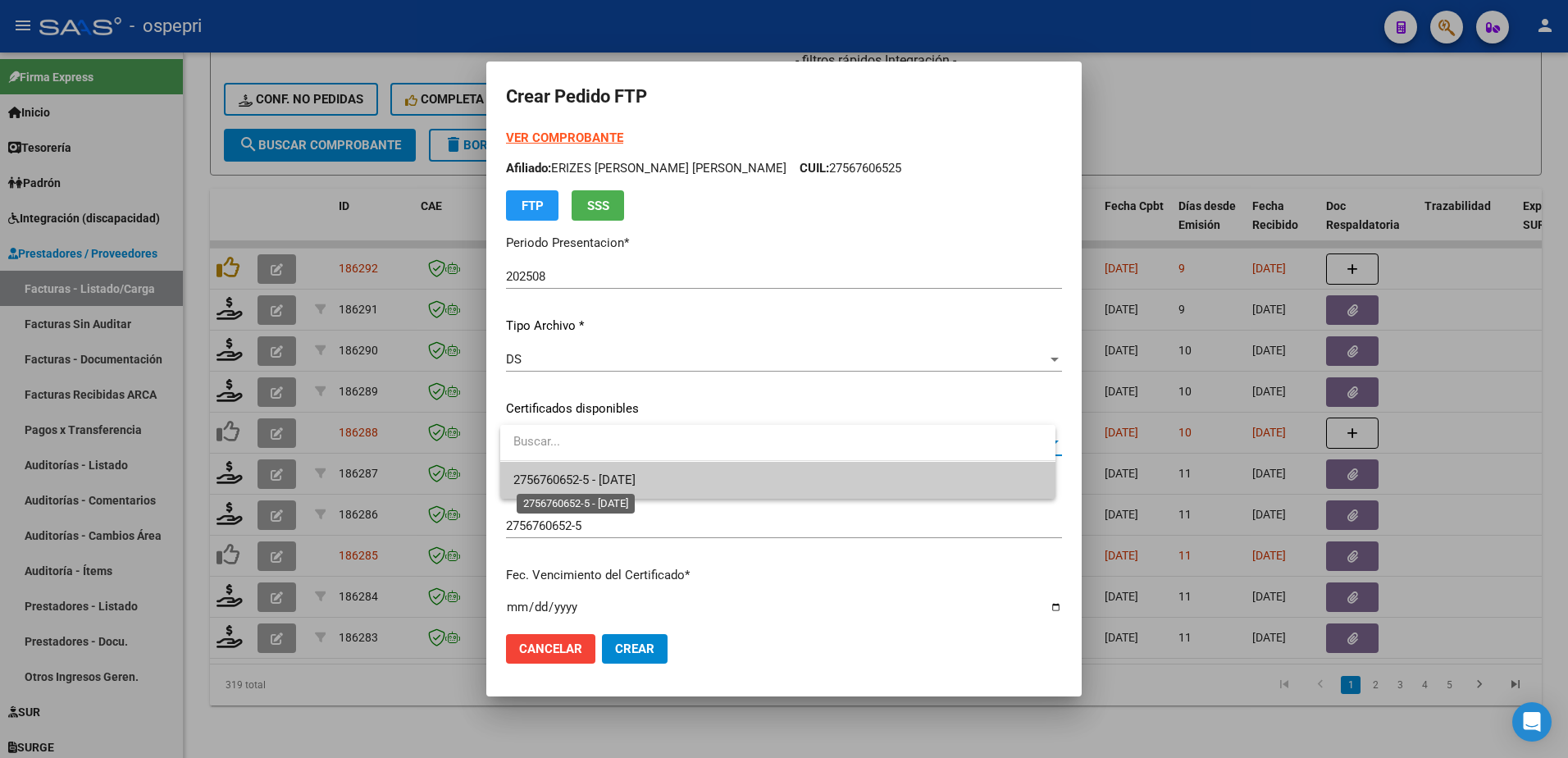
click at [606, 484] on span "2756760652-5 - 2028-03-01" at bounding box center [574, 480] width 122 height 15
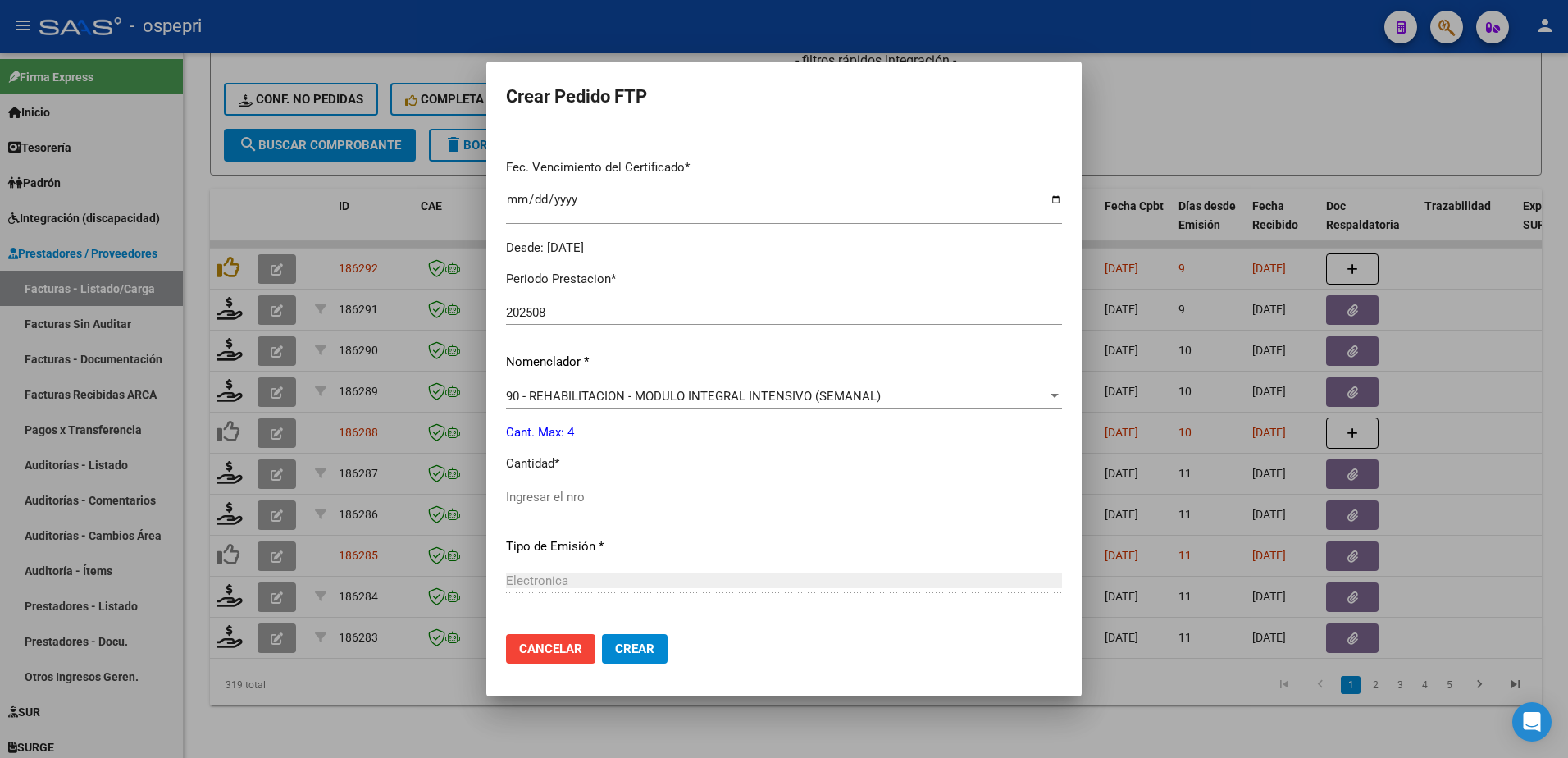
scroll to position [410, 0]
click at [560, 493] on input "Ingresar el nro" at bounding box center [784, 494] width 556 height 15
type input "4"
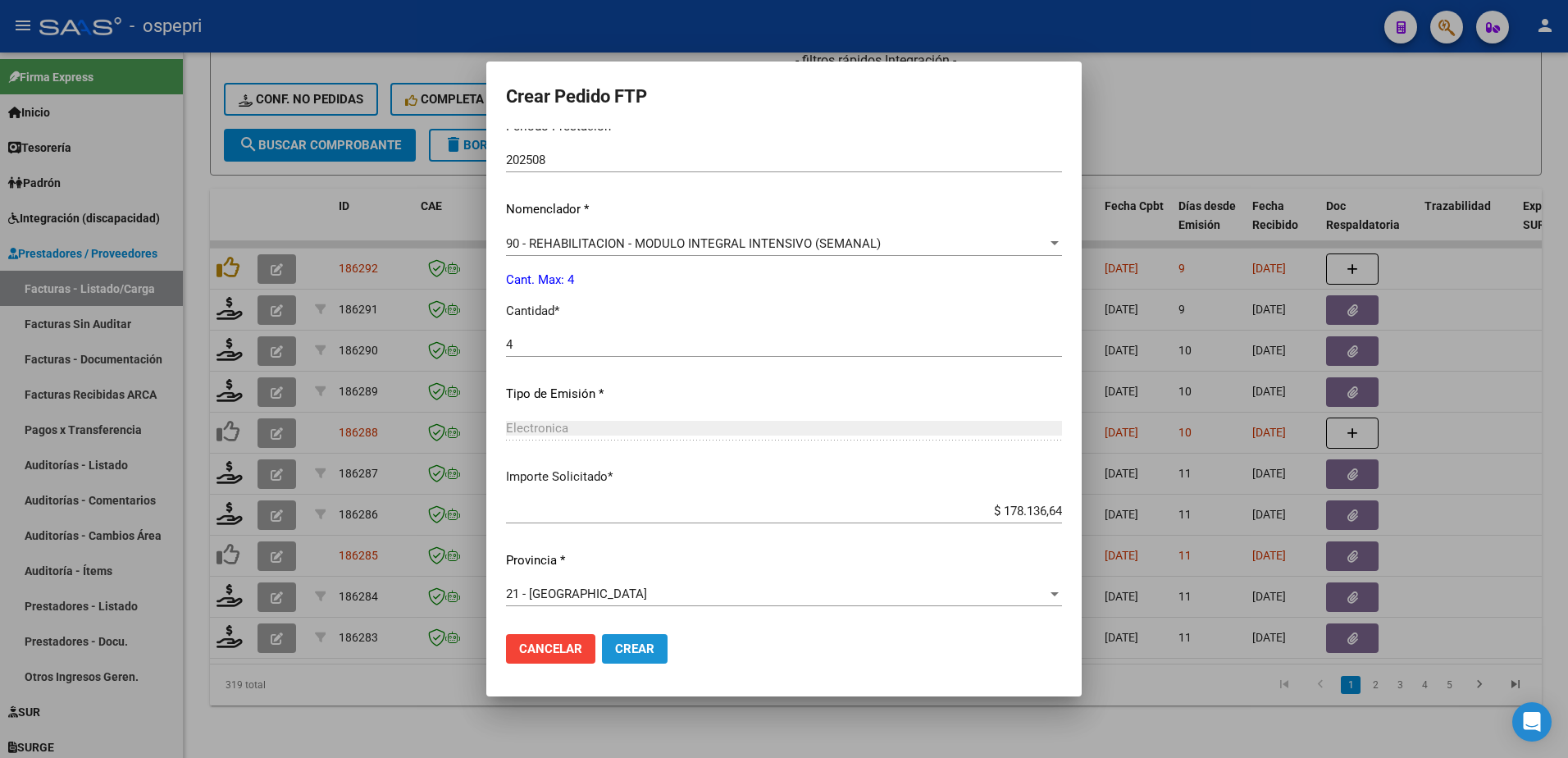
click at [620, 646] on button "Crear" at bounding box center [635, 650] width 66 height 29
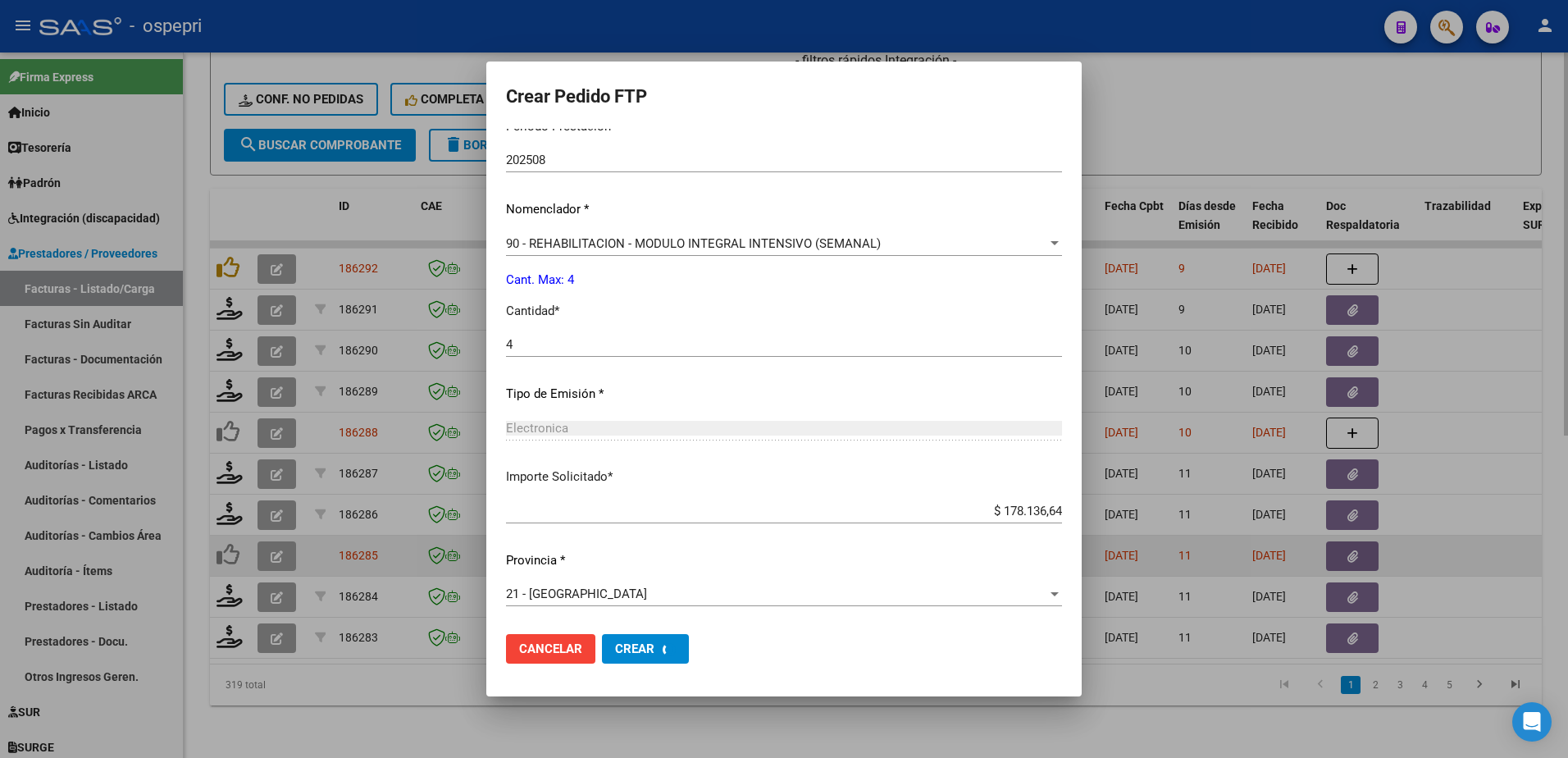
scroll to position [0, 0]
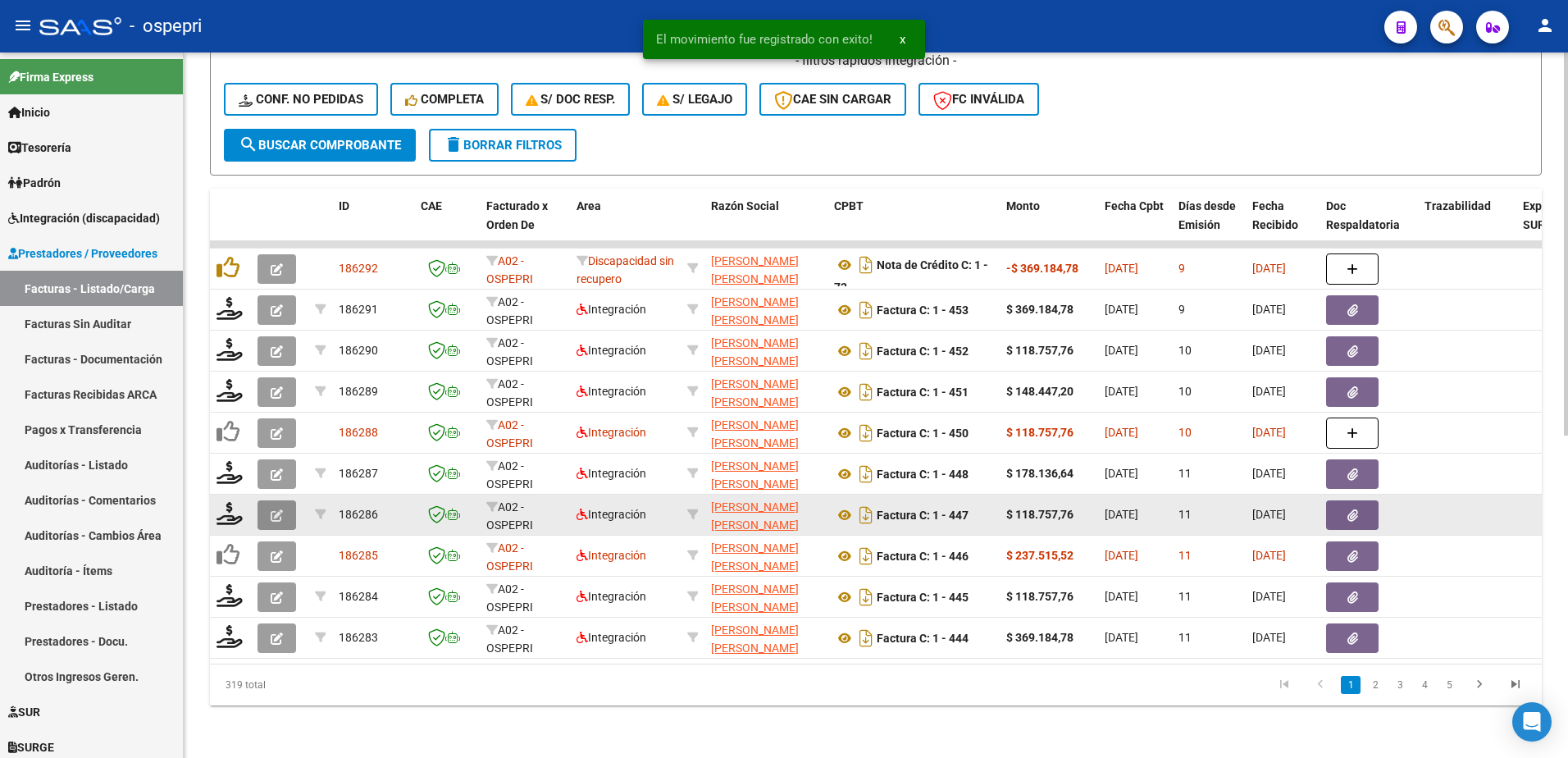
click at [280, 510] on icon "button" at bounding box center [277, 516] width 12 height 12
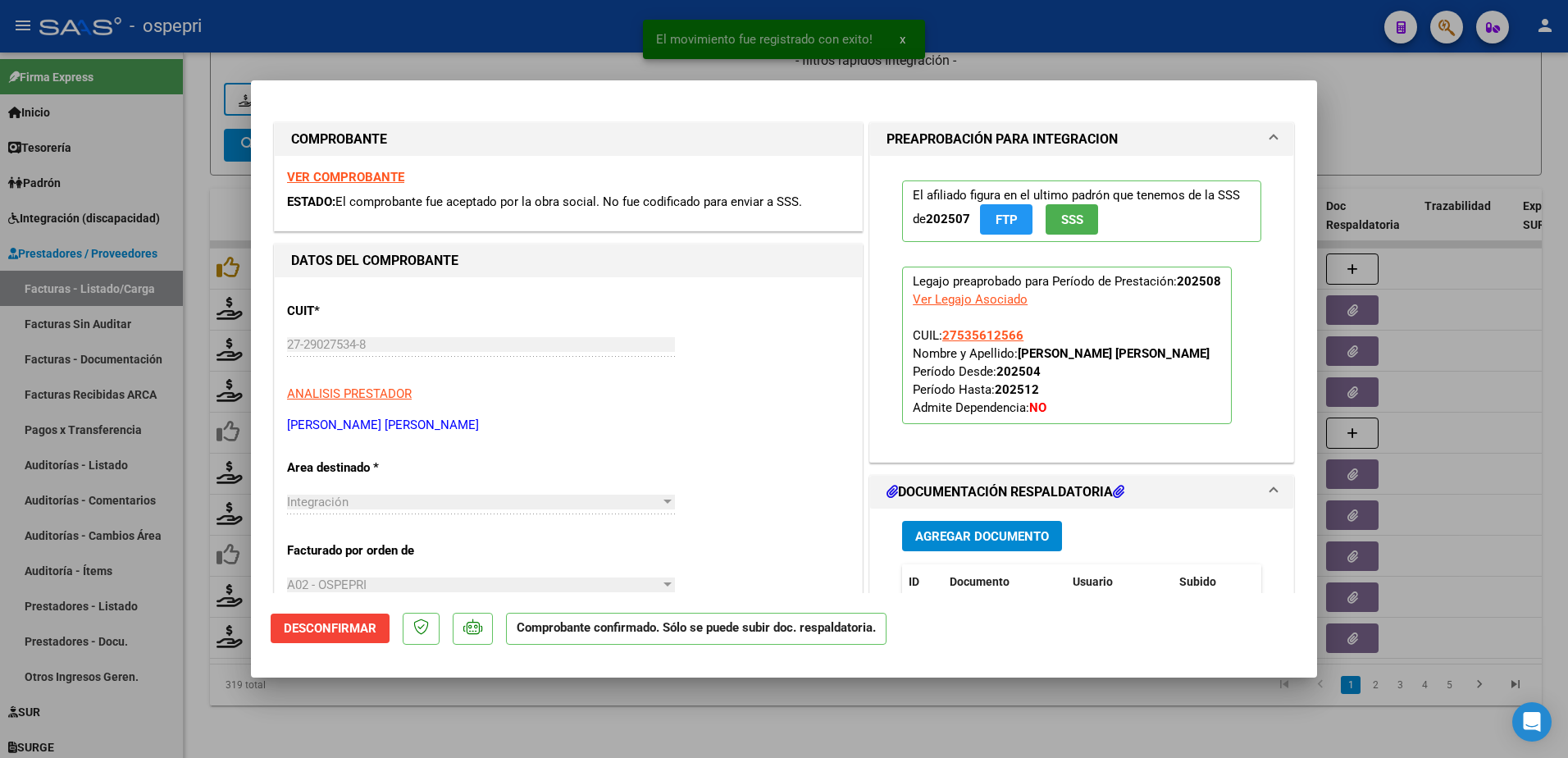
click at [375, 178] on strong "VER COMPROBANTE" at bounding box center [345, 177] width 117 height 15
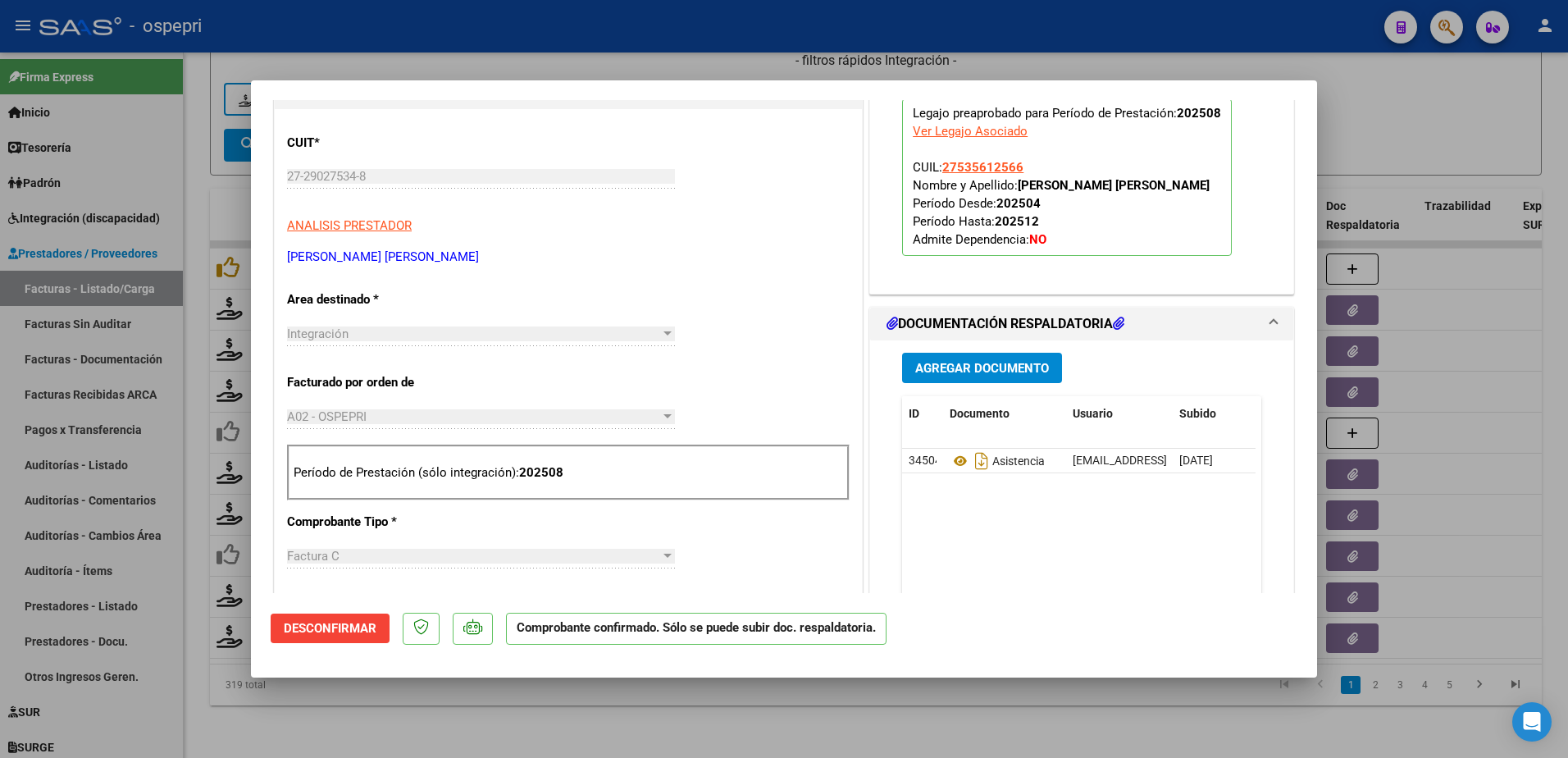
scroll to position [164, 0]
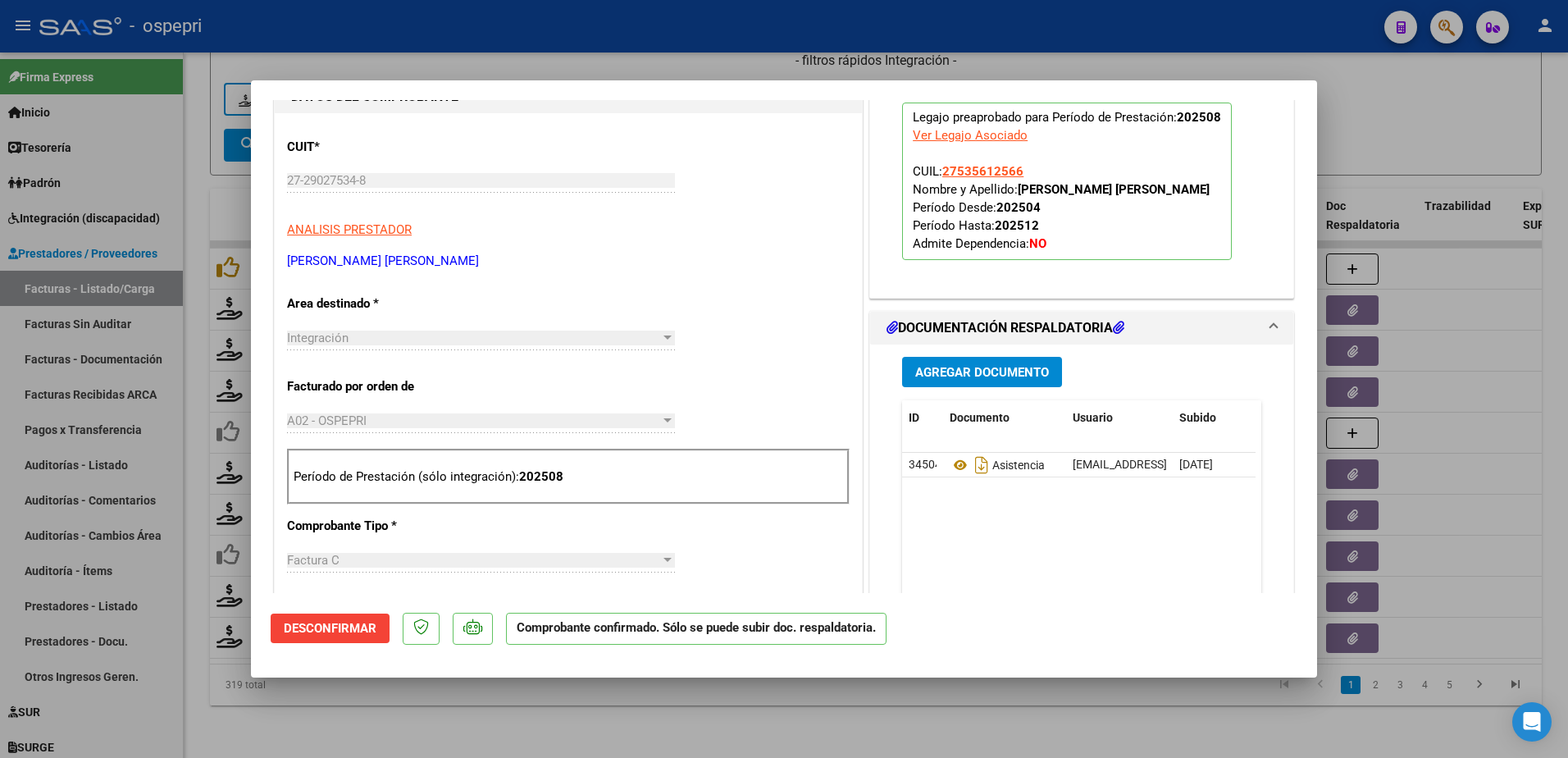
type input "$ 0,00"
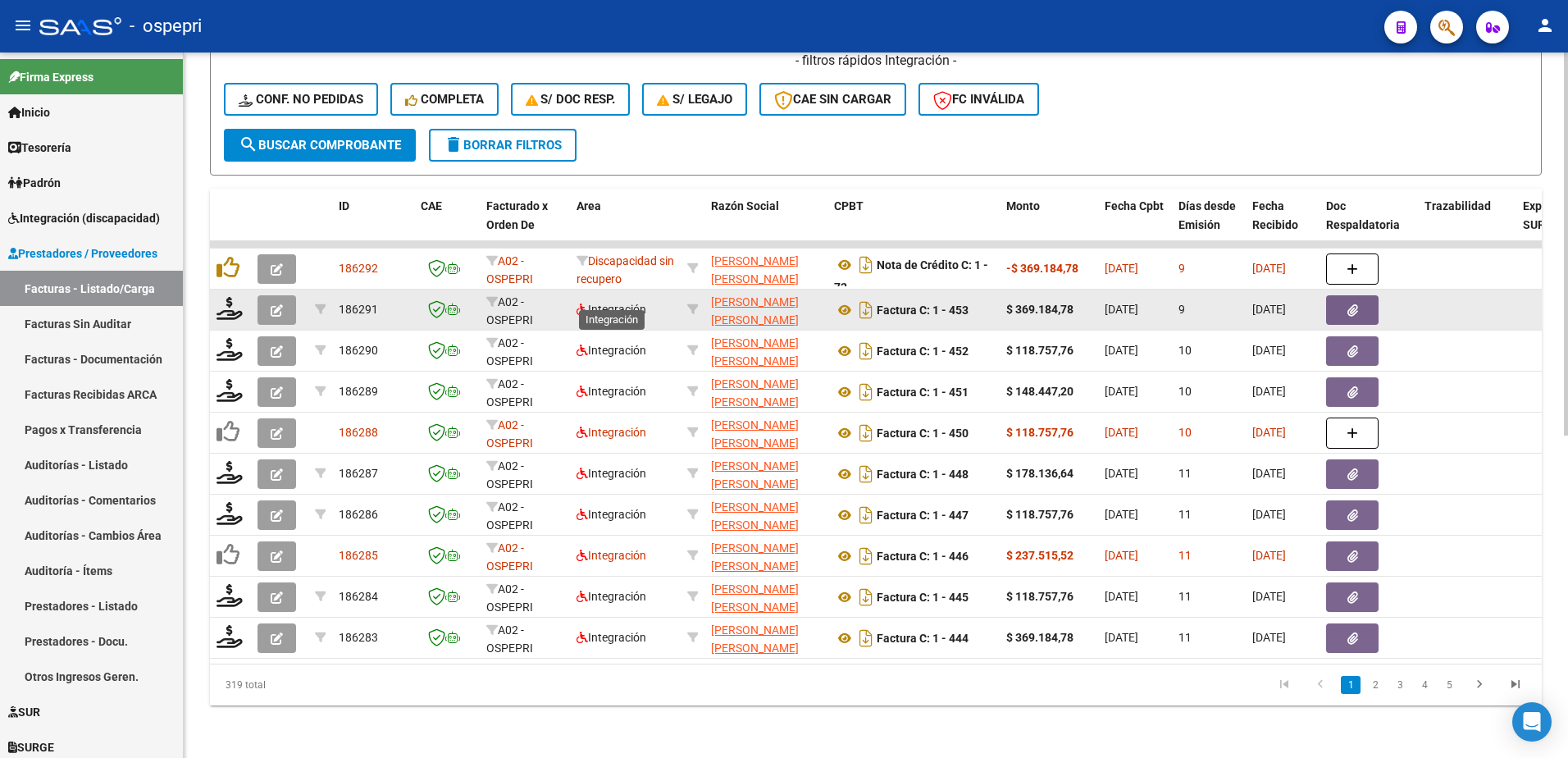
click at [621, 303] on span "Integración" at bounding box center [611, 309] width 69 height 13
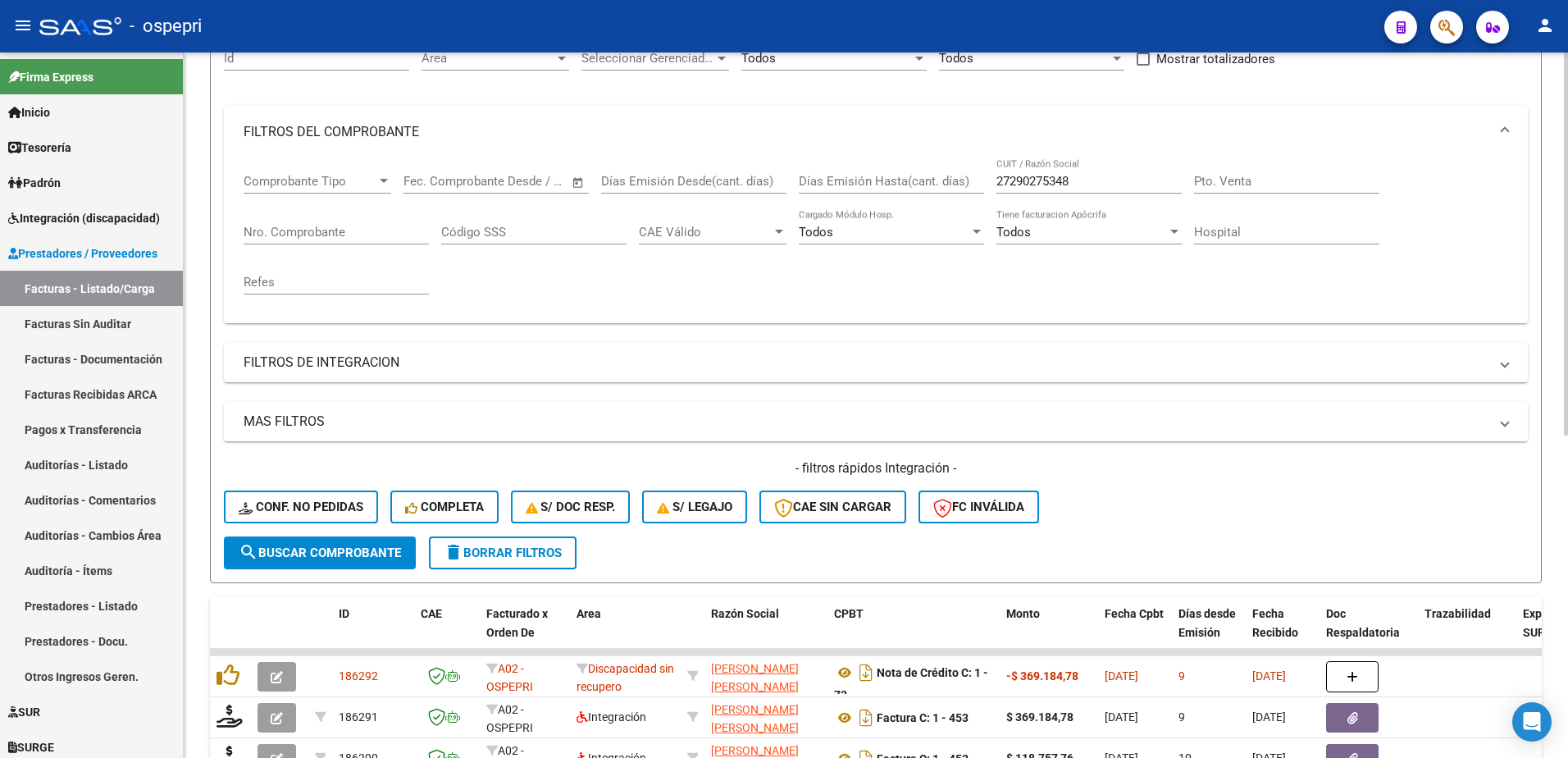
scroll to position [101, 0]
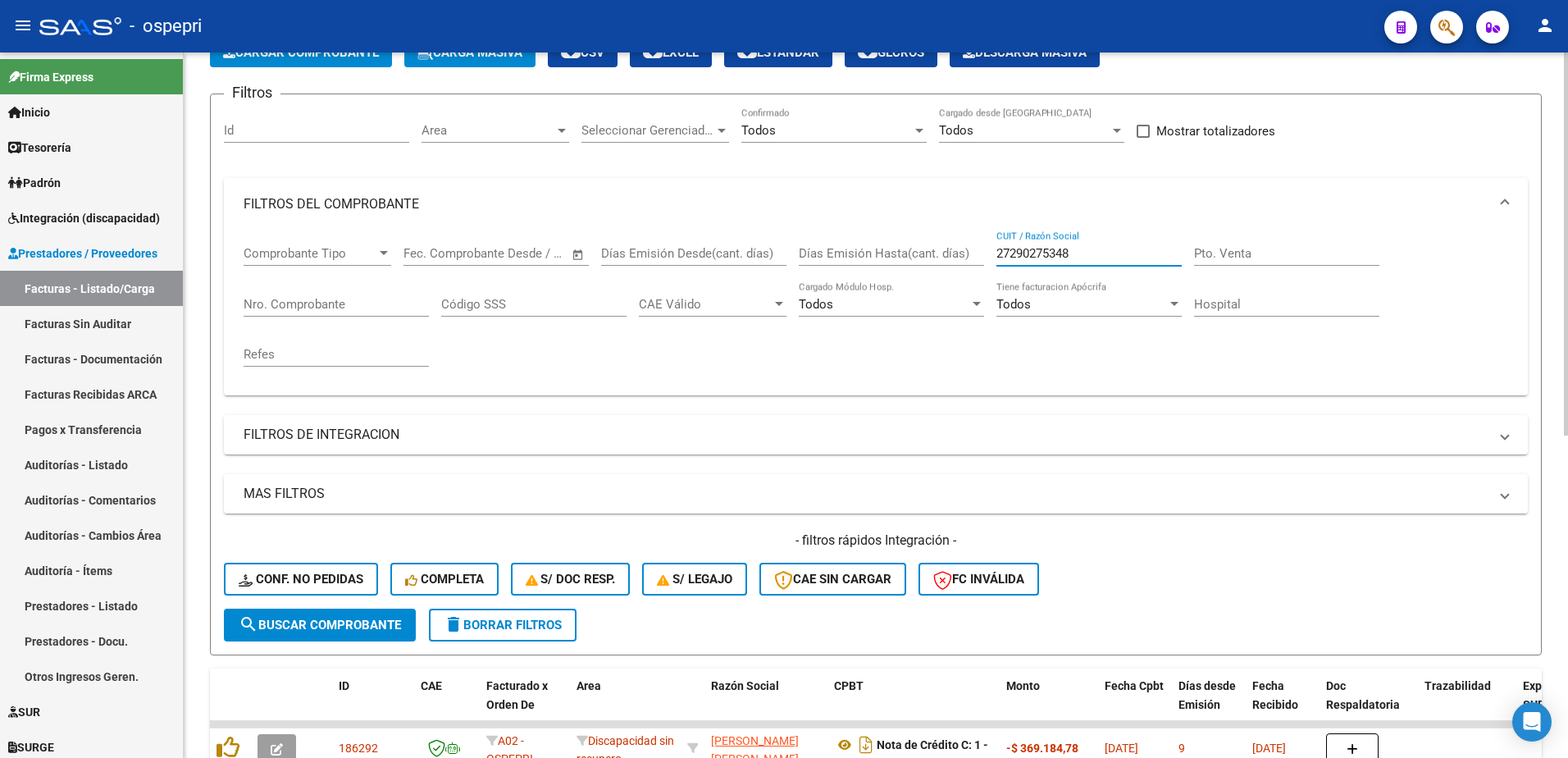
drag, startPoint x: 1078, startPoint y: 251, endPoint x: 915, endPoint y: 264, distance: 163.5
click at [915, 264] on div "Comprobante Tipo Comprobante Tipo Fecha inicio – Fecha fin Fec. Comprobante Des…" at bounding box center [875, 306] width 1265 height 152
click at [925, 134] on div at bounding box center [919, 130] width 15 height 13
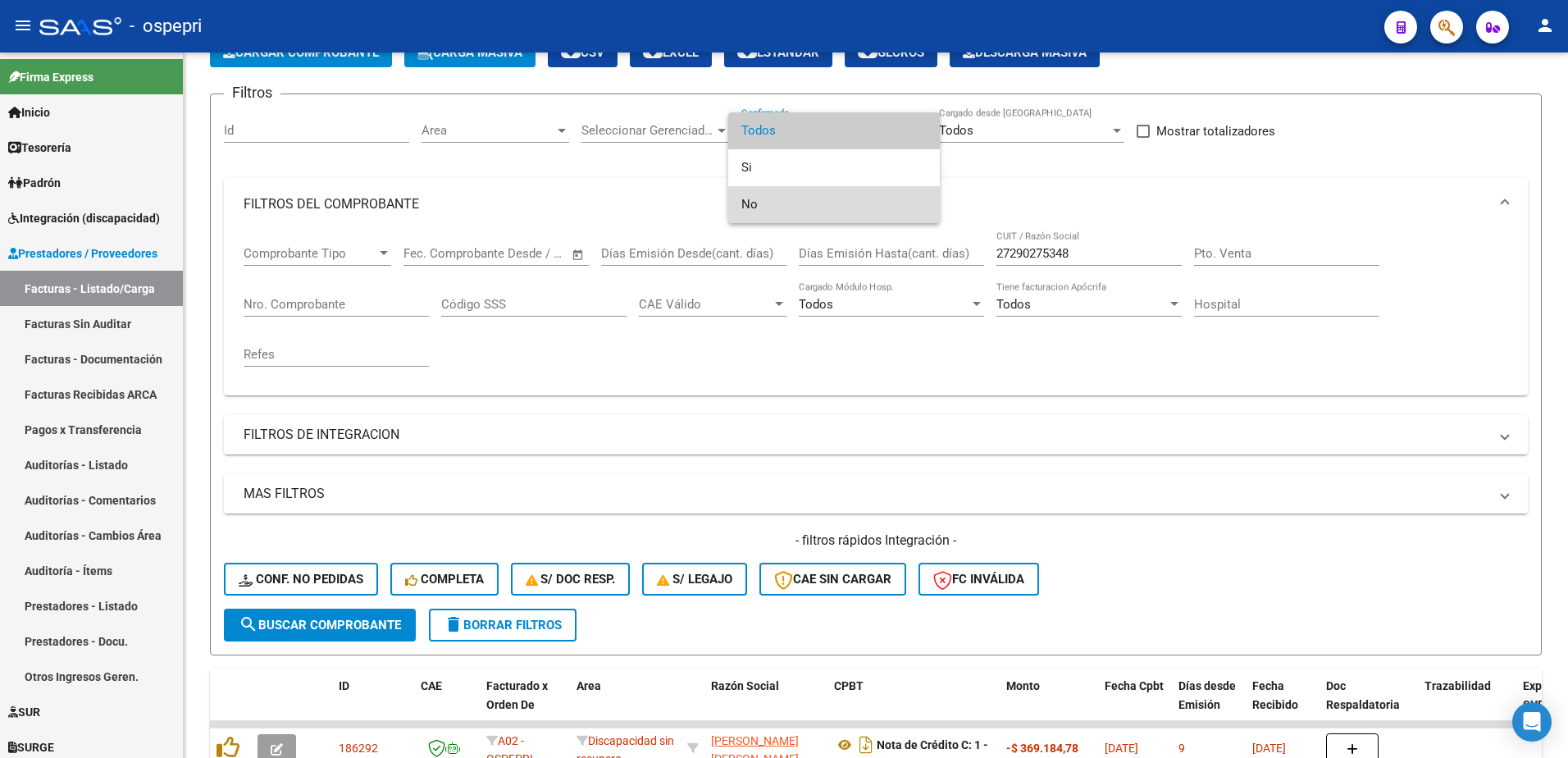
click at [794, 206] on span "No" at bounding box center [835, 205] width 185 height 37
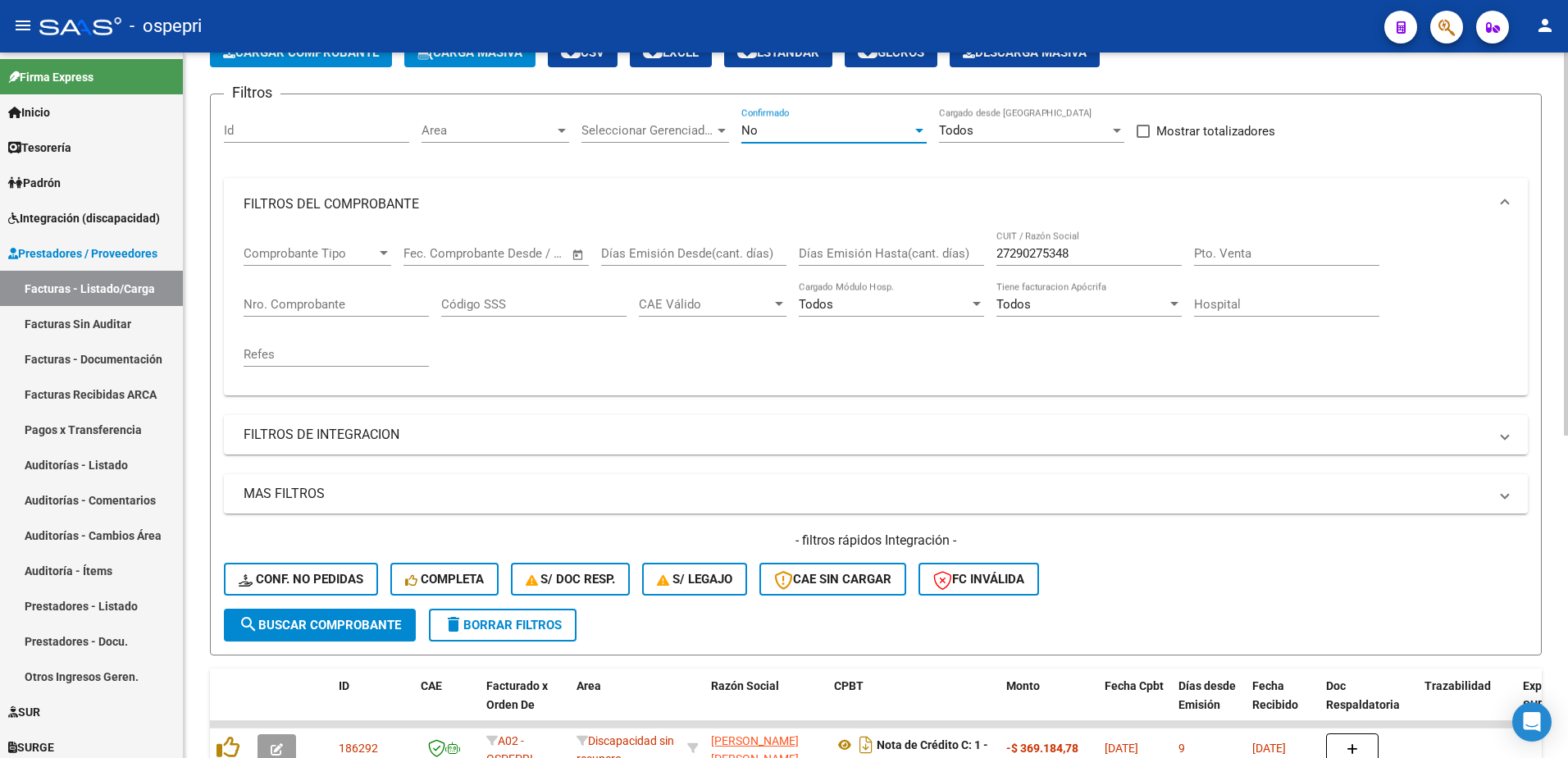
click at [1107, 260] on input "27290275348" at bounding box center [1090, 253] width 185 height 15
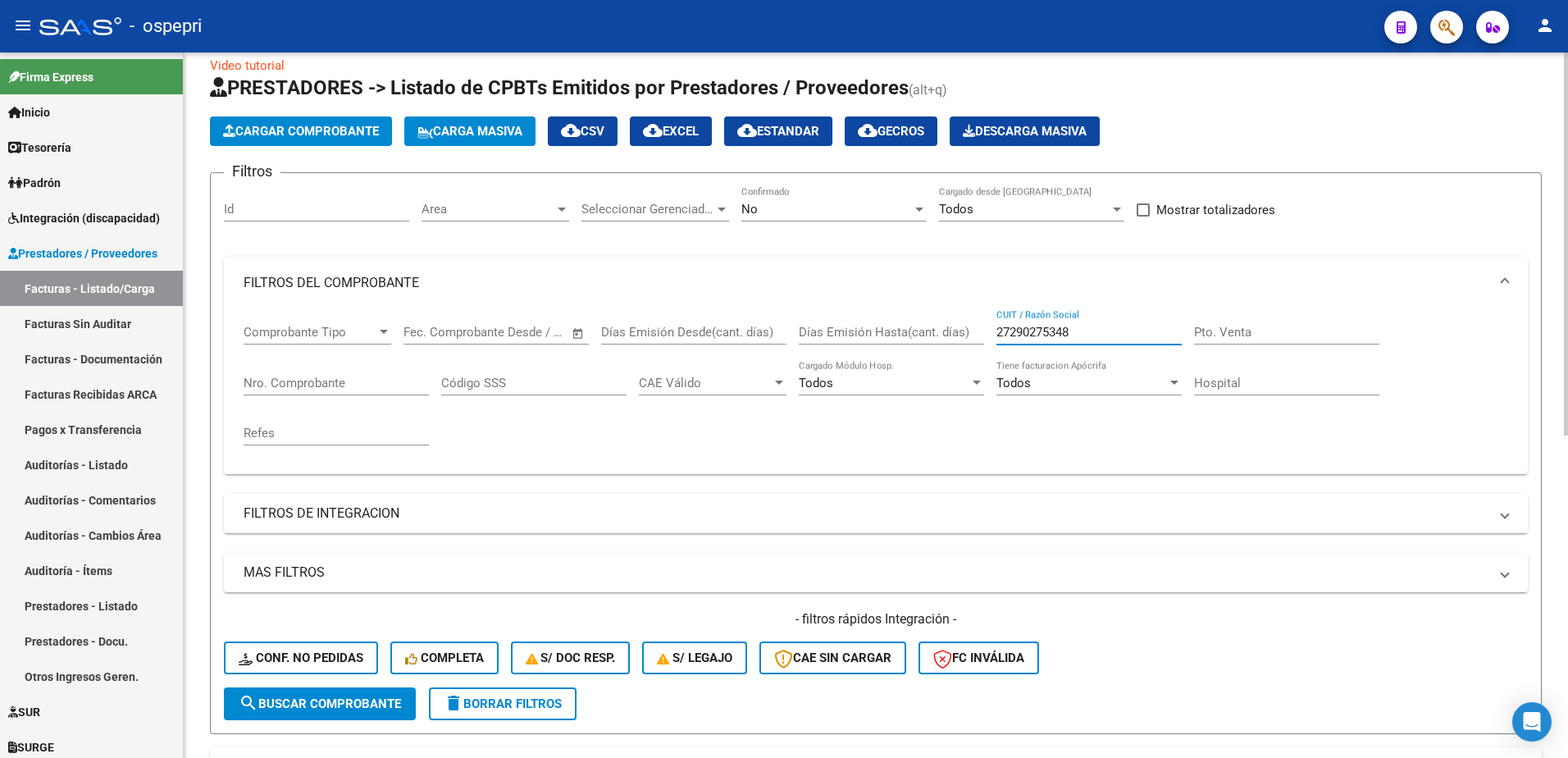
scroll to position [0, 0]
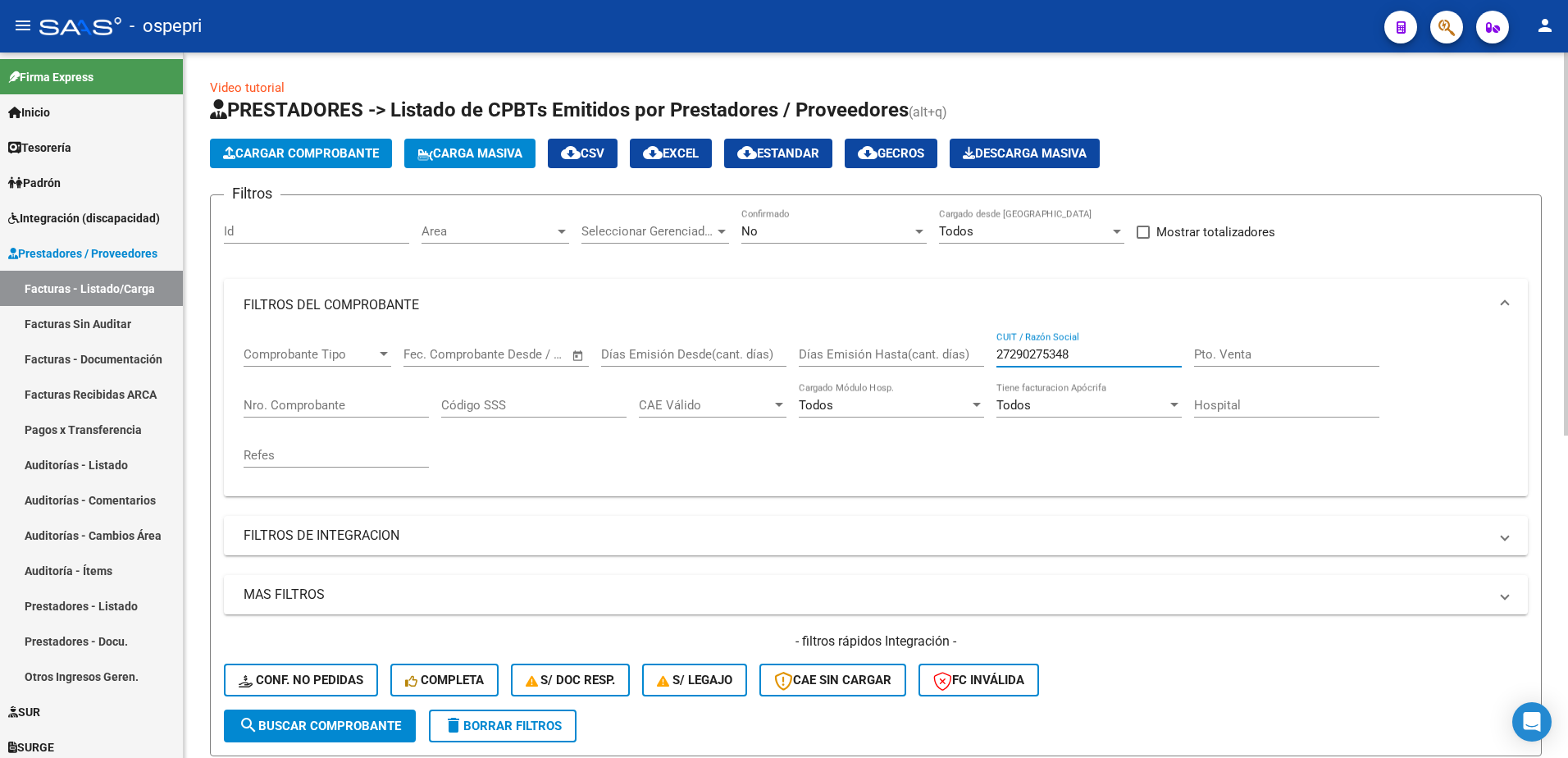
click at [914, 226] on div at bounding box center [919, 231] width 15 height 13
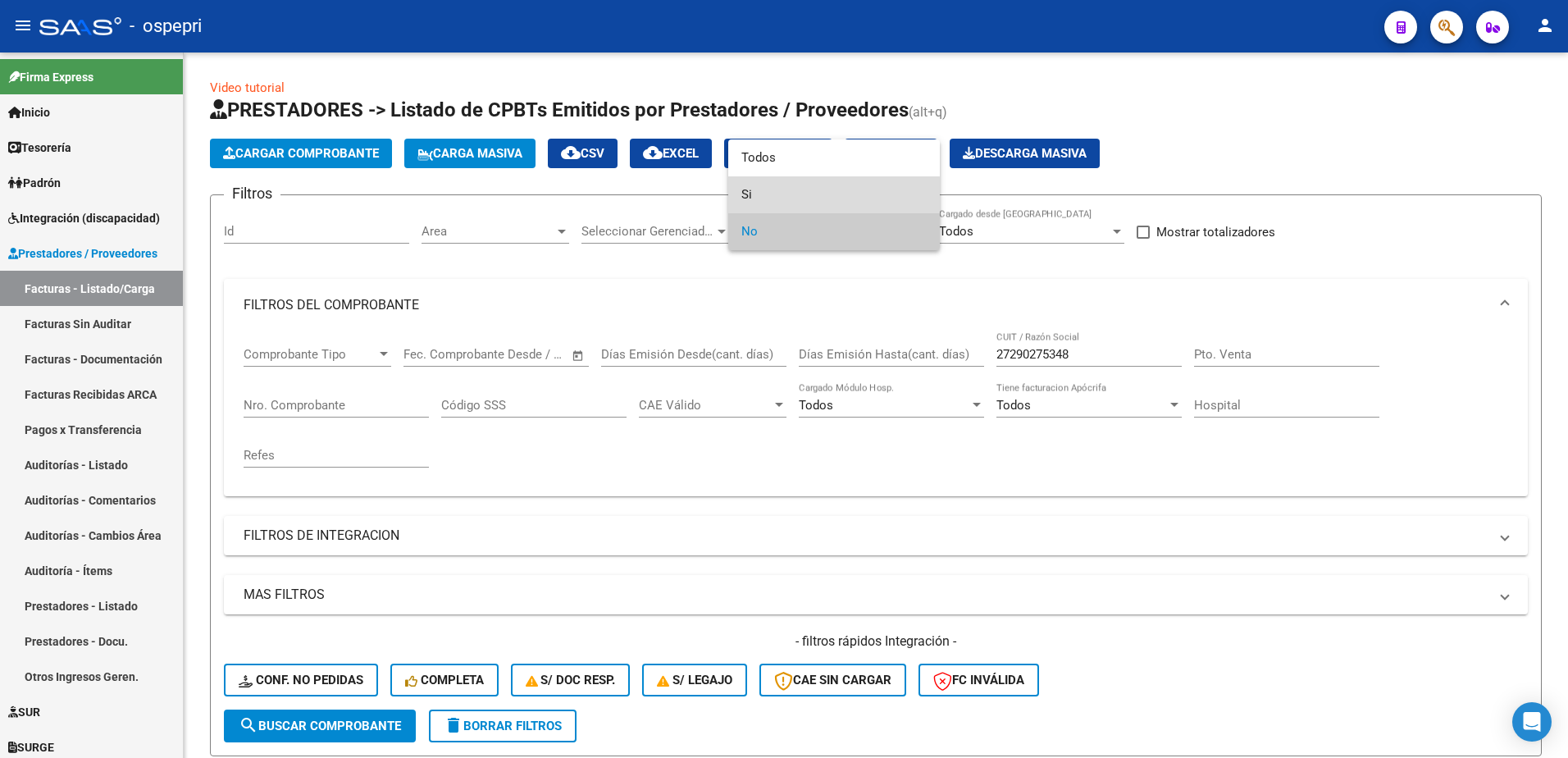
click at [801, 198] on span "Si" at bounding box center [835, 194] width 185 height 37
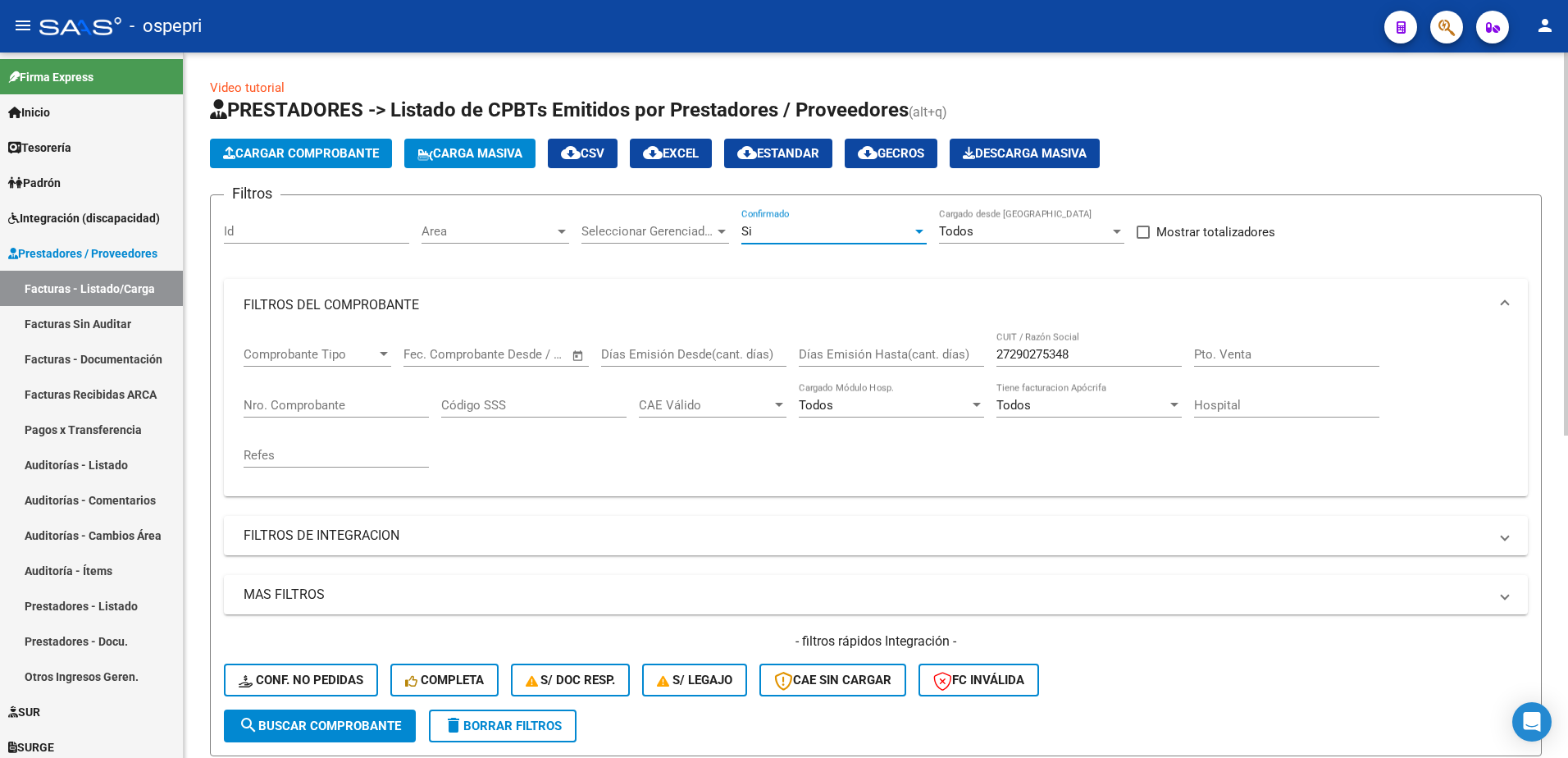
click at [1089, 347] on input "27290275348" at bounding box center [1090, 354] width 185 height 15
click at [380, 722] on span "search Buscar Comprobante" at bounding box center [319, 726] width 162 height 15
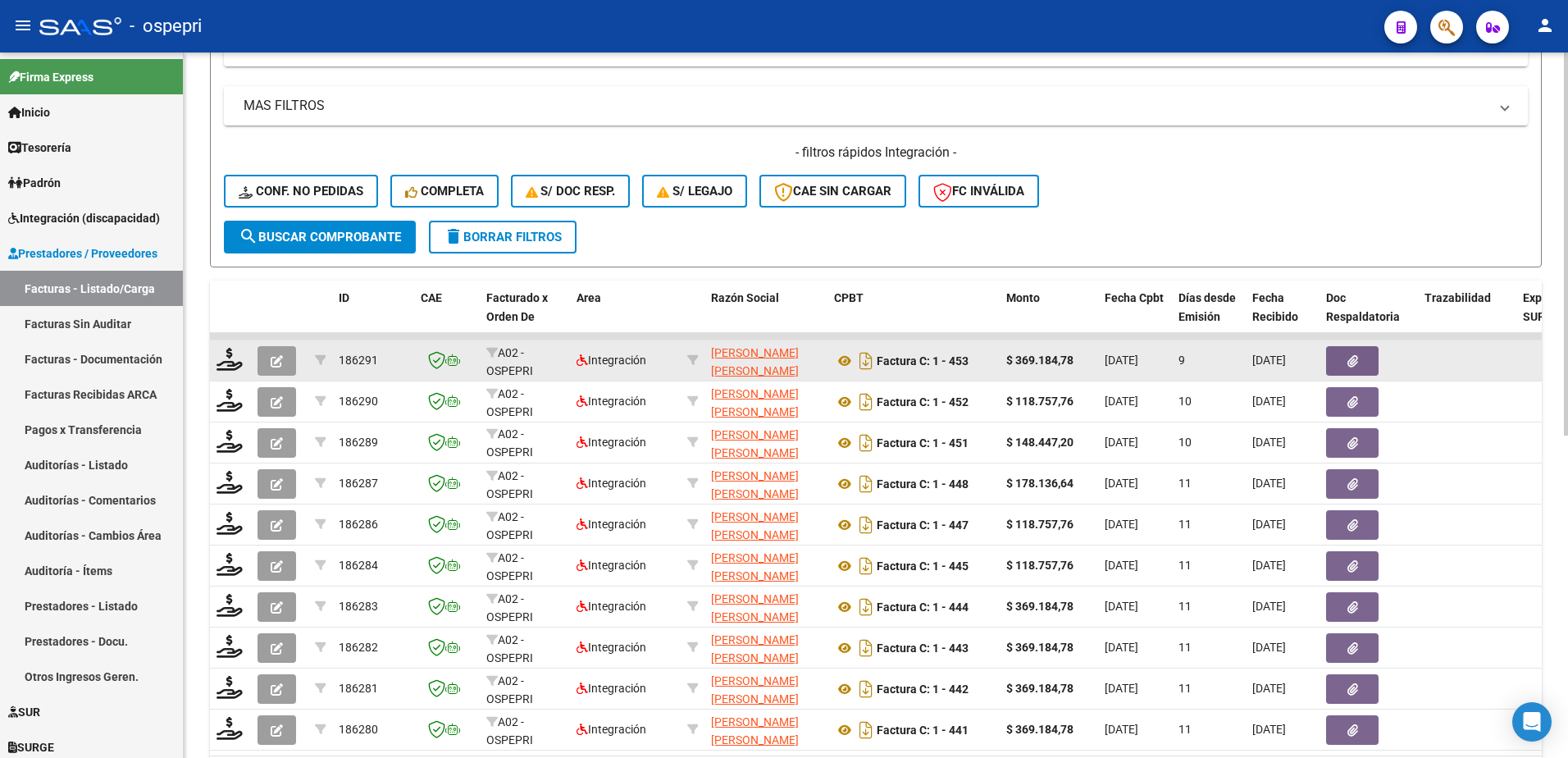
scroll to position [493, 0]
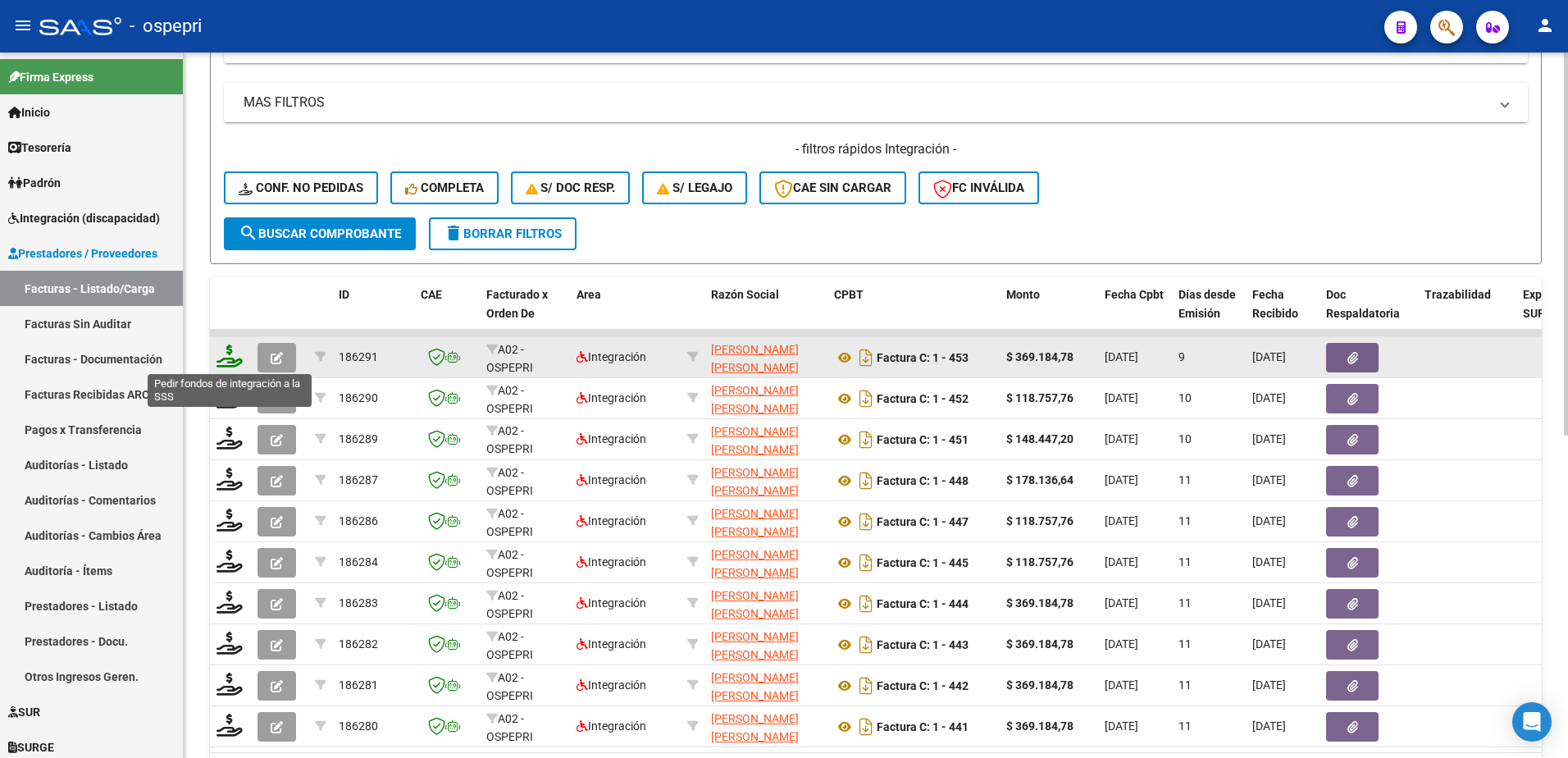
click at [224, 360] on icon at bounding box center [230, 356] width 26 height 23
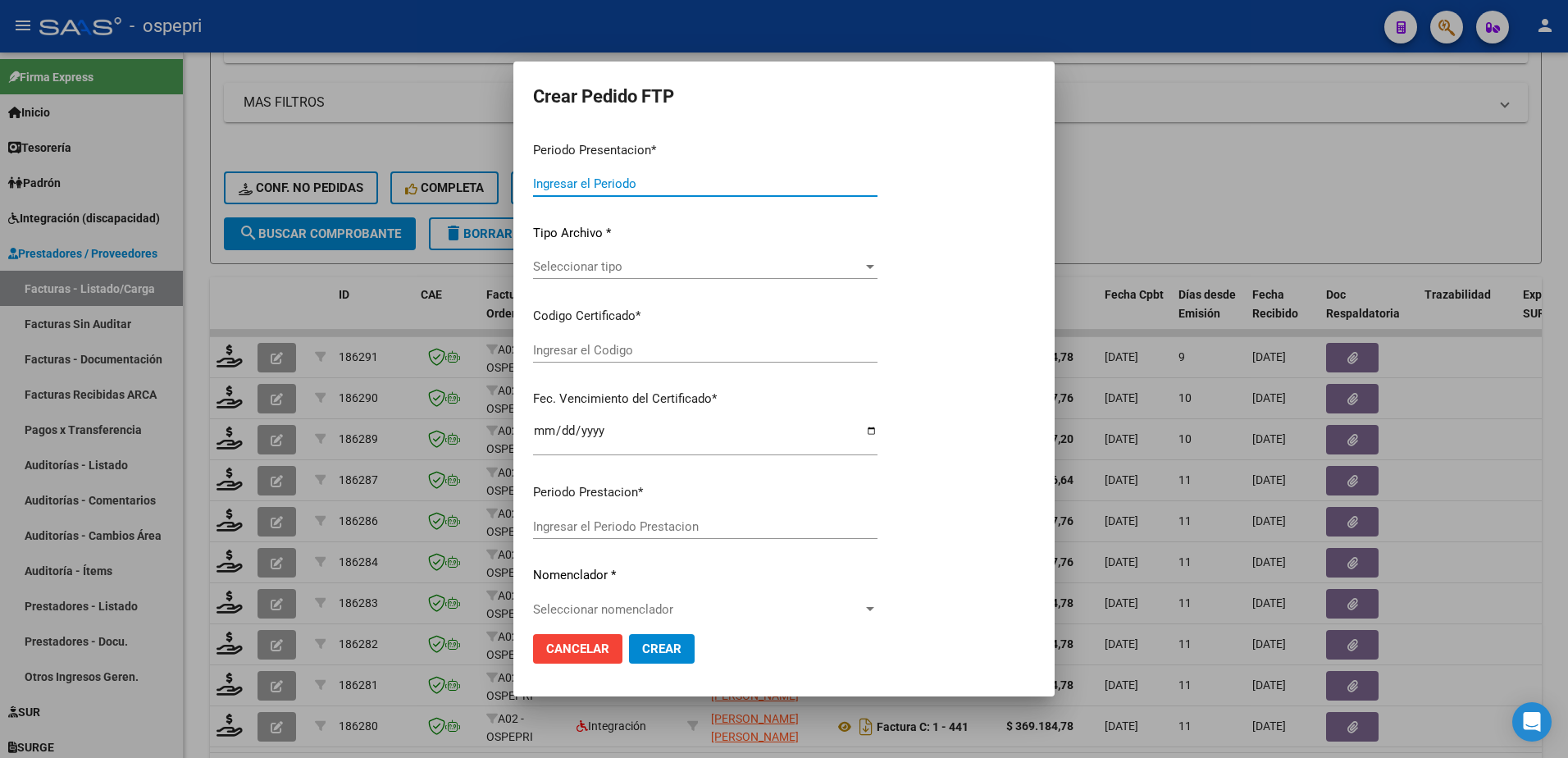
type input "202508"
type input "202507"
type input "$ 369.184,78"
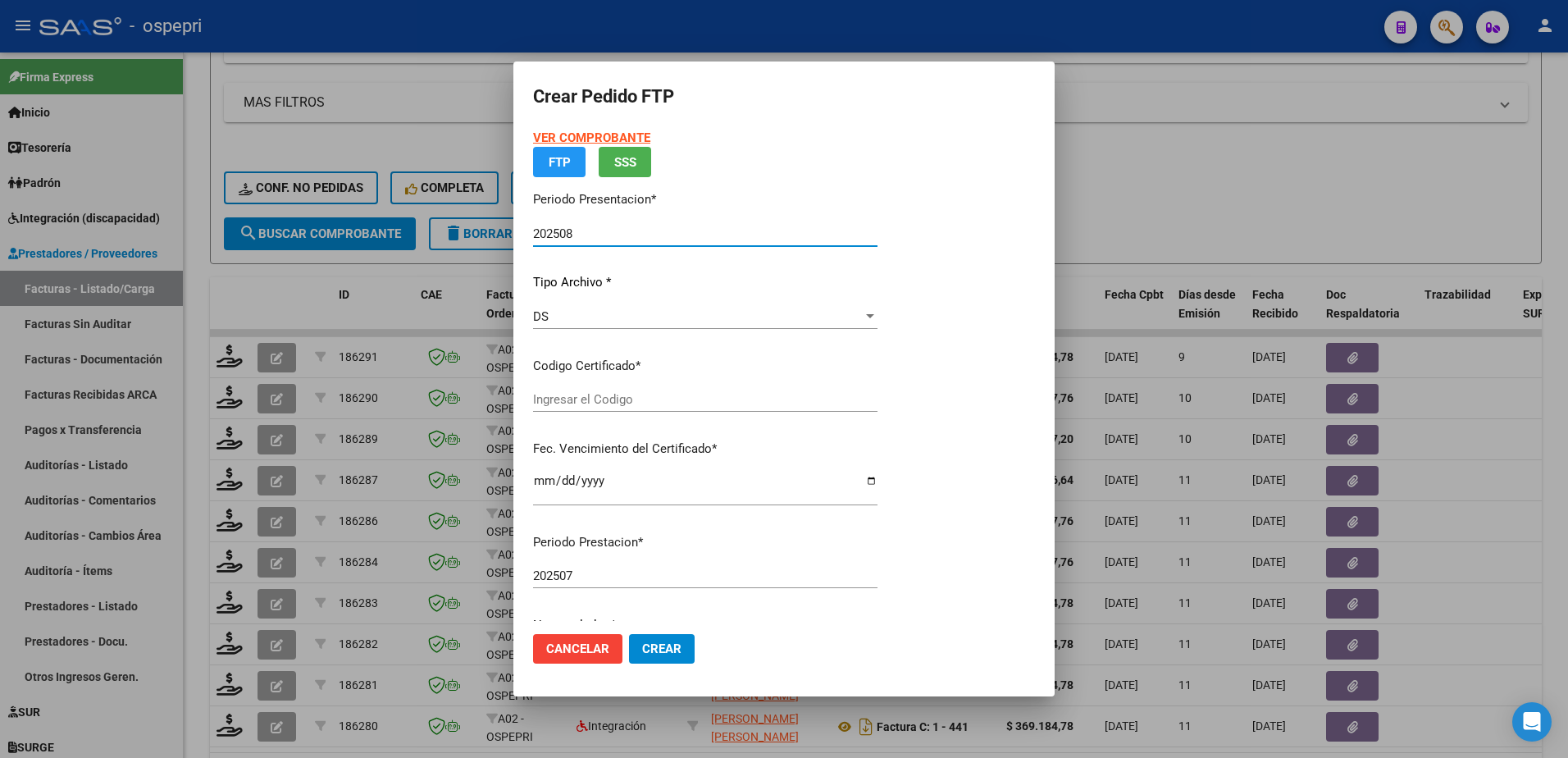
type input "ARG02000556357392019091120240911NQN798"
type input "2039-12-01"
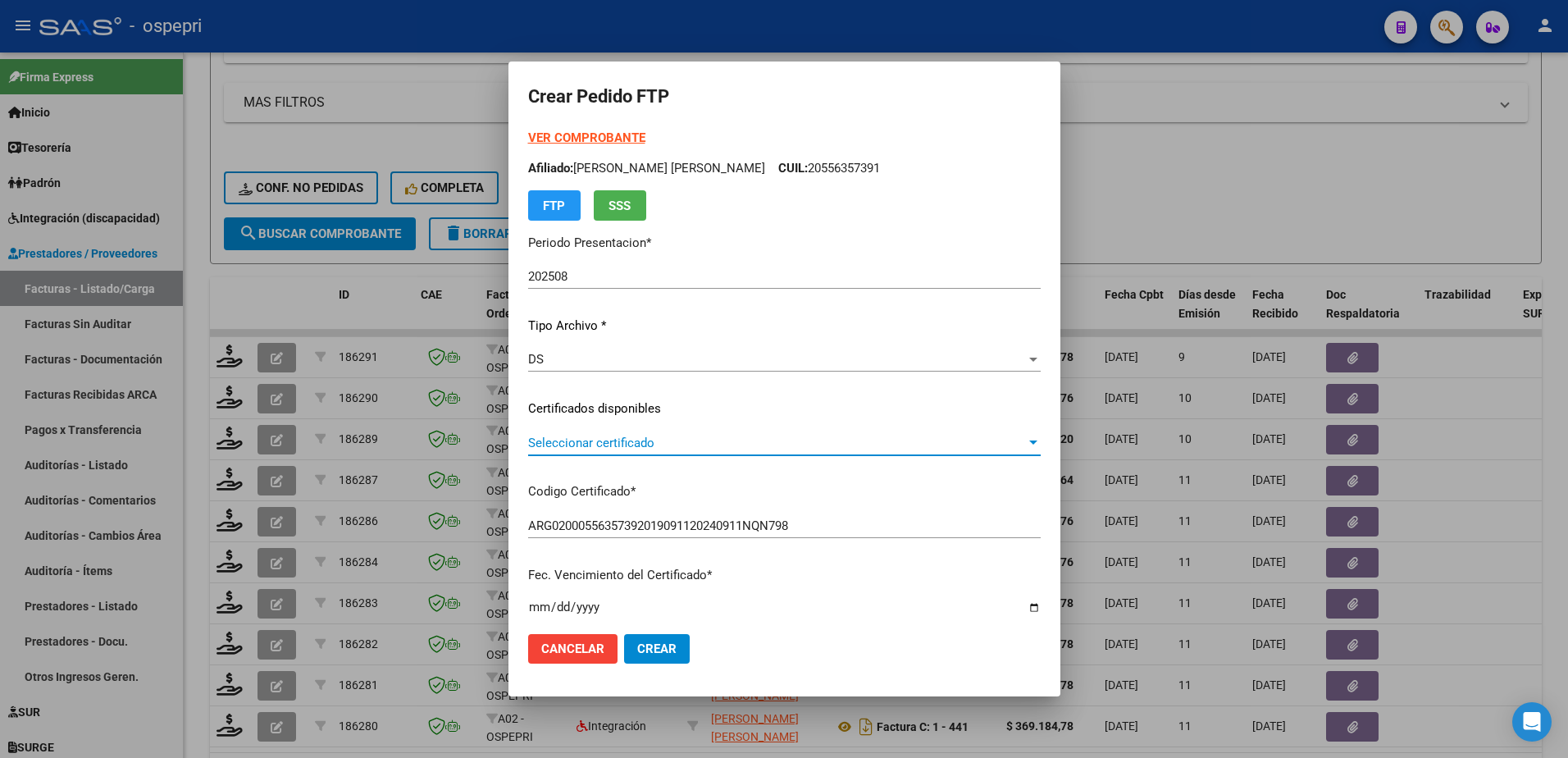
click at [634, 446] on span "Seleccionar certificado" at bounding box center [777, 443] width 498 height 15
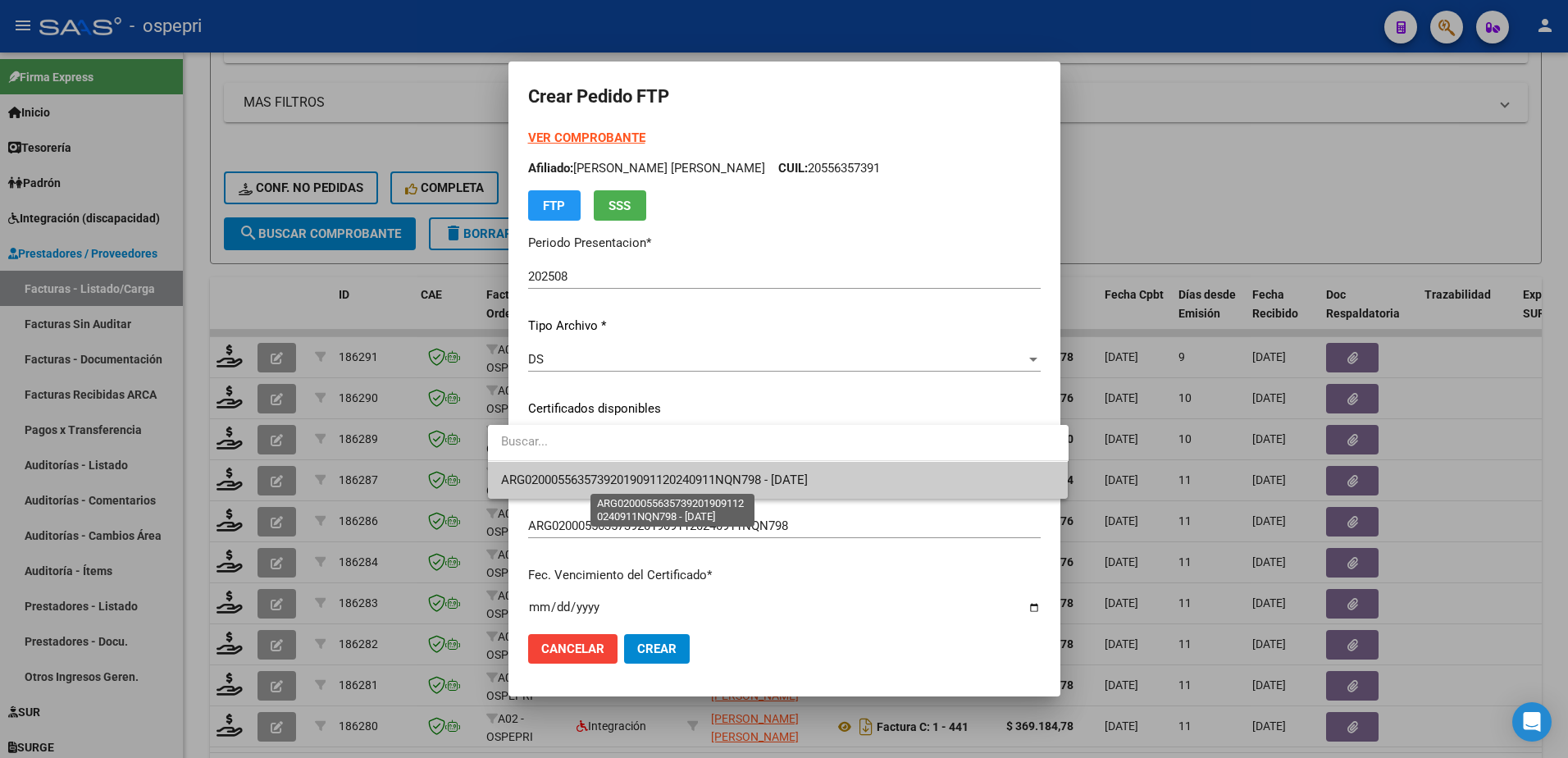
click at [632, 480] on span "ARG02000556357392019091120240911NQN798 - 2039-12-01" at bounding box center [654, 480] width 307 height 15
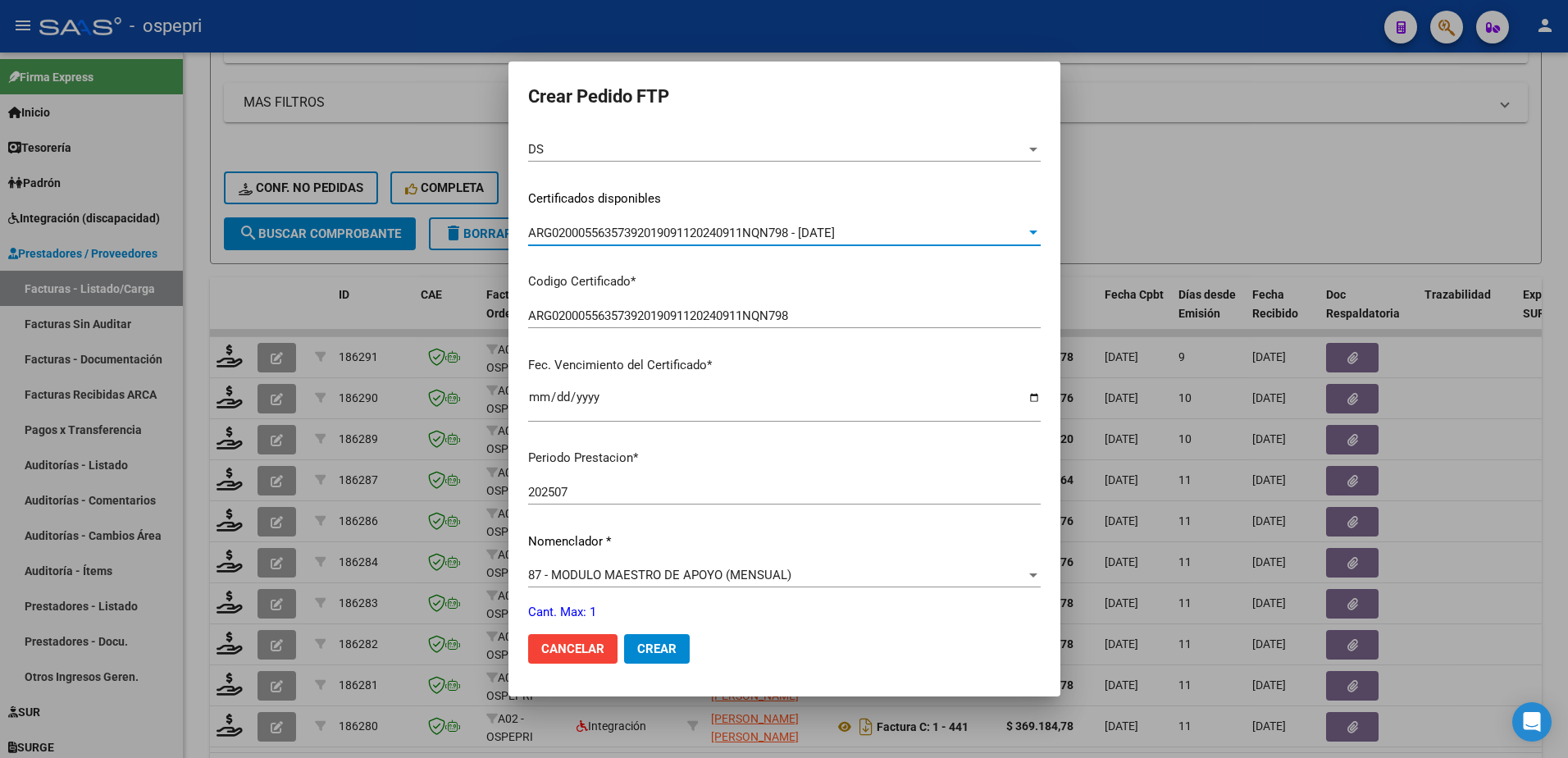
scroll to position [410, 0]
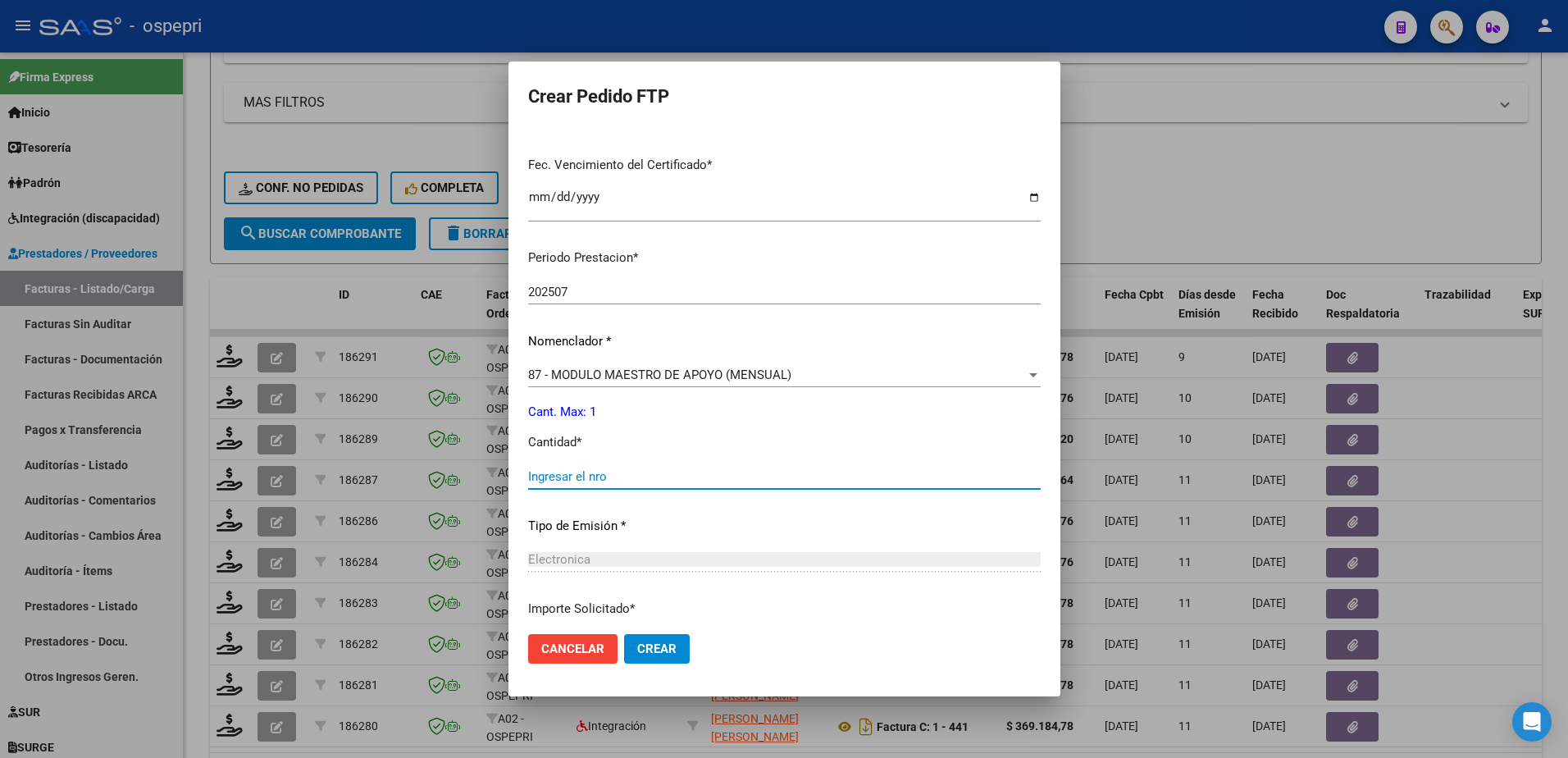
click at [587, 474] on input "Ingresar el nro" at bounding box center [784, 476] width 512 height 15
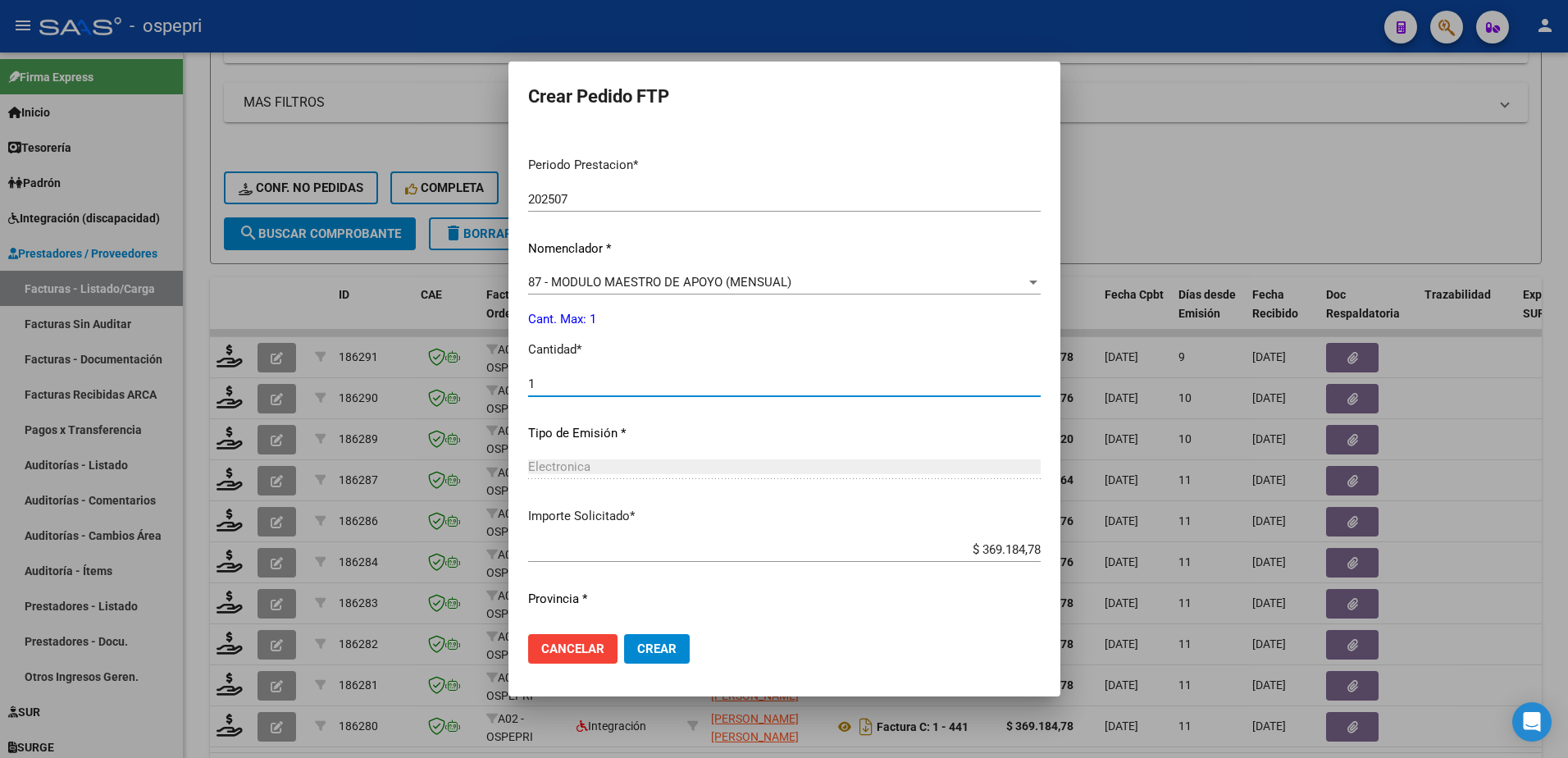
scroll to position [543, 0]
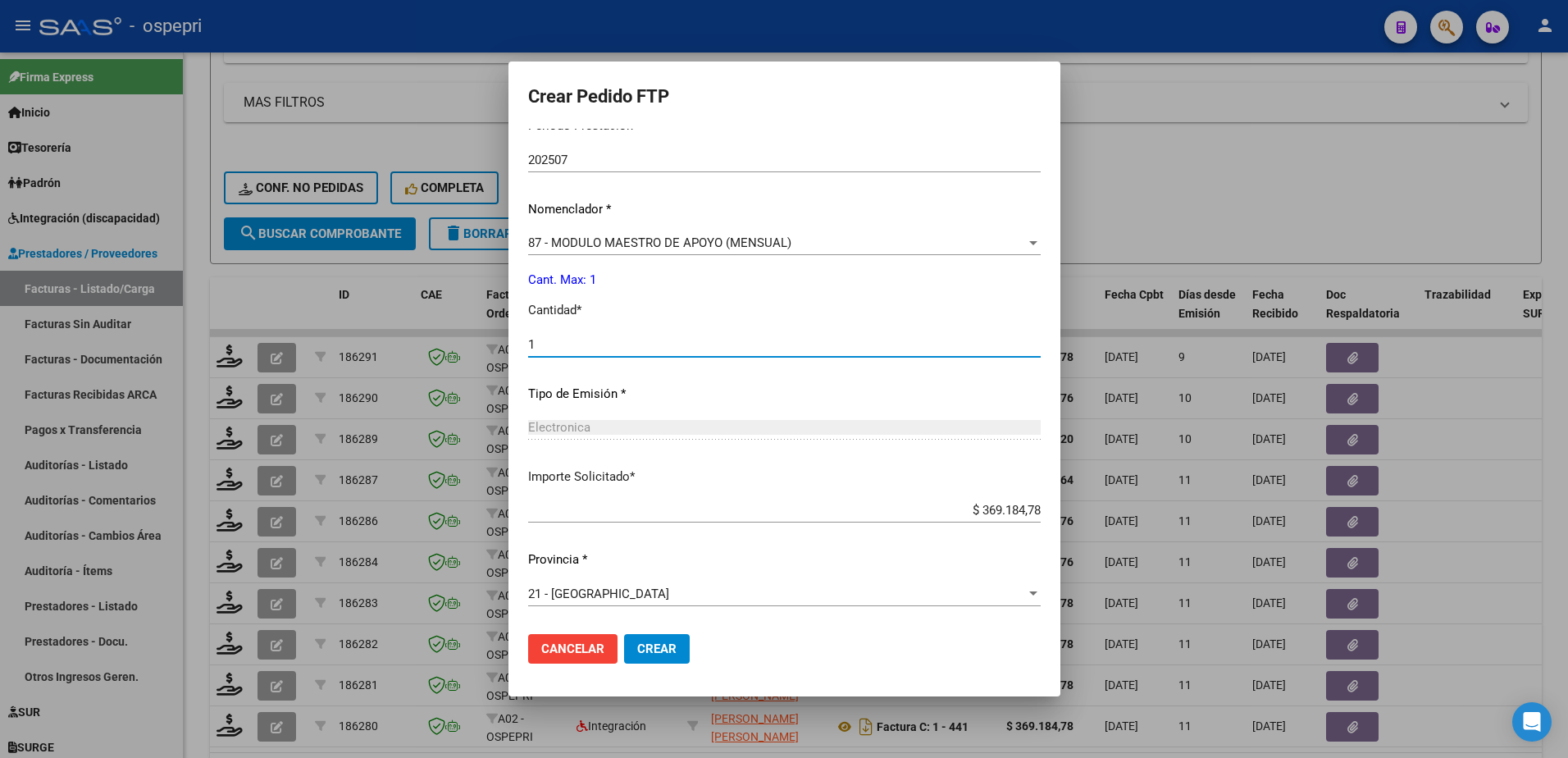
type input "1"
click at [637, 648] on span "Crear" at bounding box center [656, 649] width 39 height 15
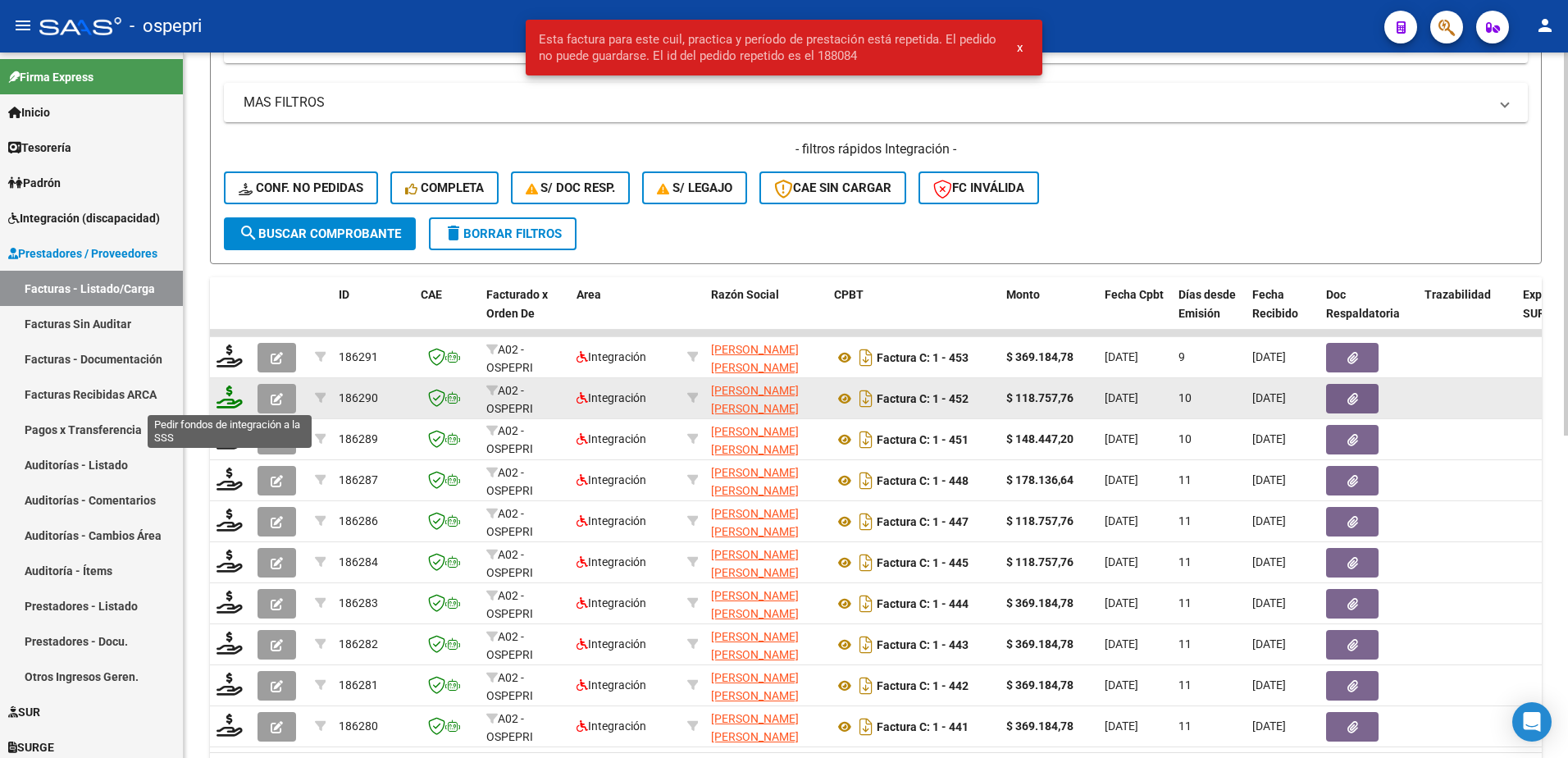
click at [232, 406] on icon at bounding box center [230, 397] width 26 height 23
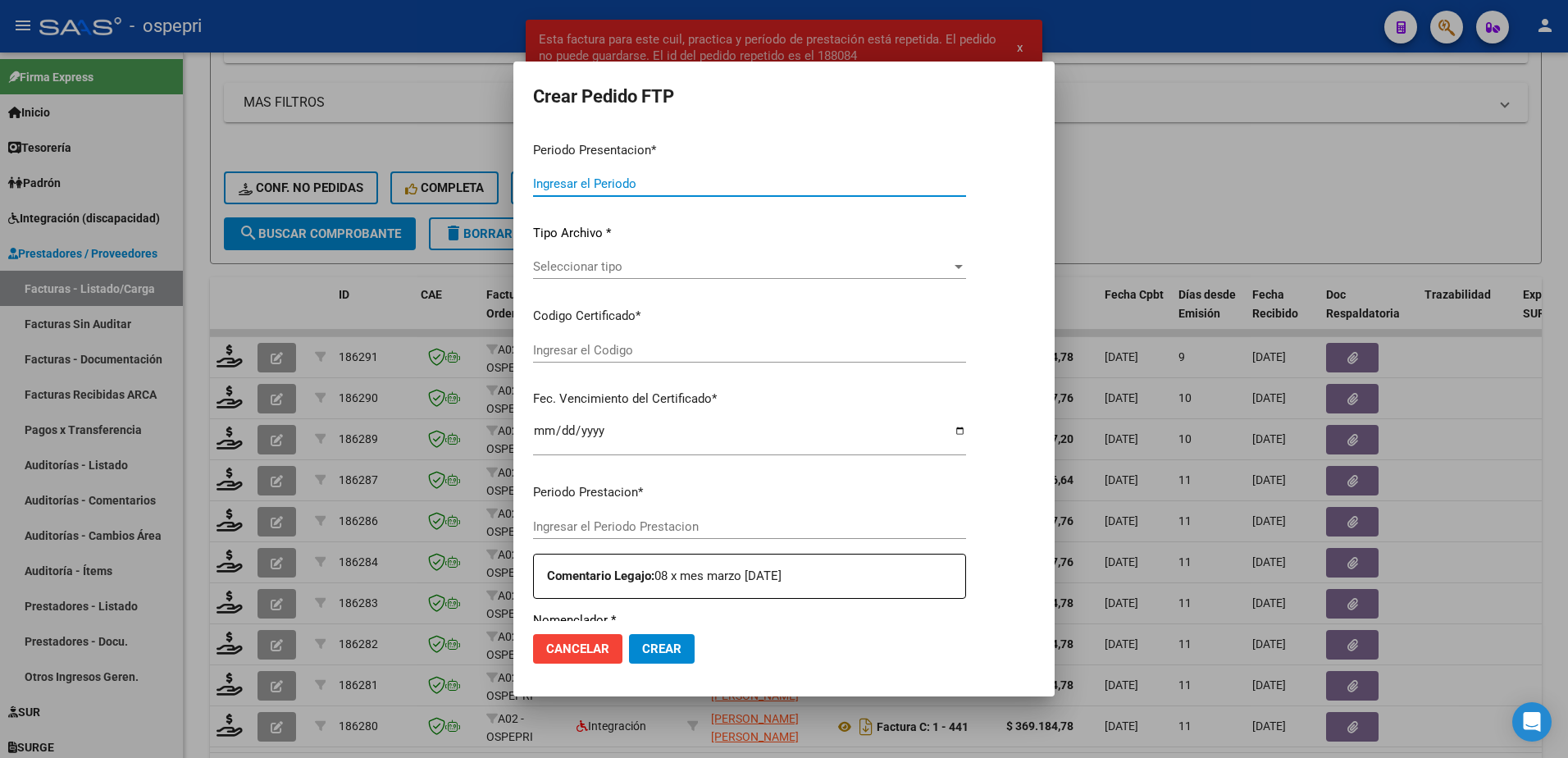
type input "202508"
type input "$ 118.757,76"
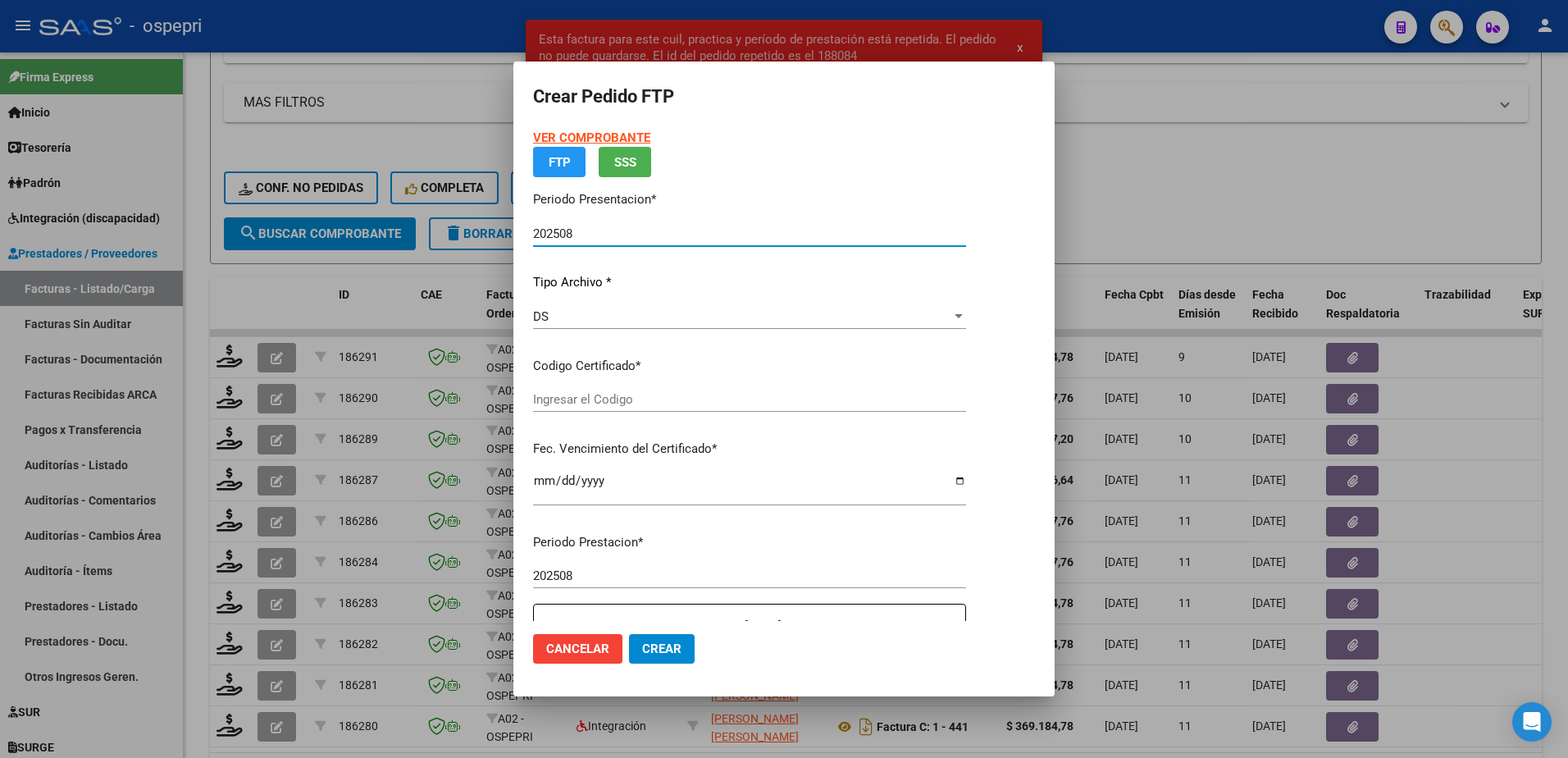
type input "23535649499"
type input "2026-04-01"
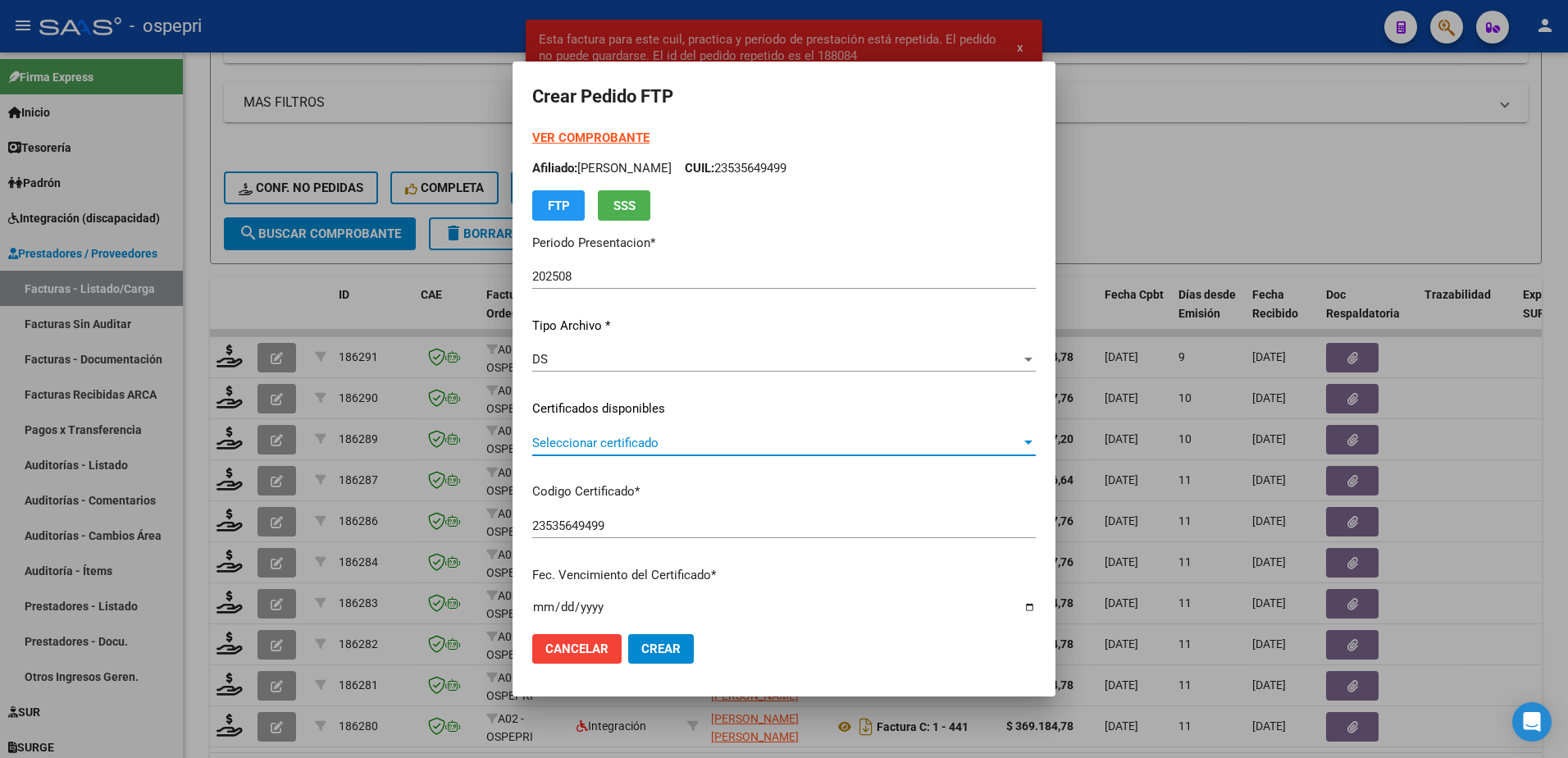
click at [623, 450] on span "Seleccionar certificado" at bounding box center [777, 443] width 489 height 15
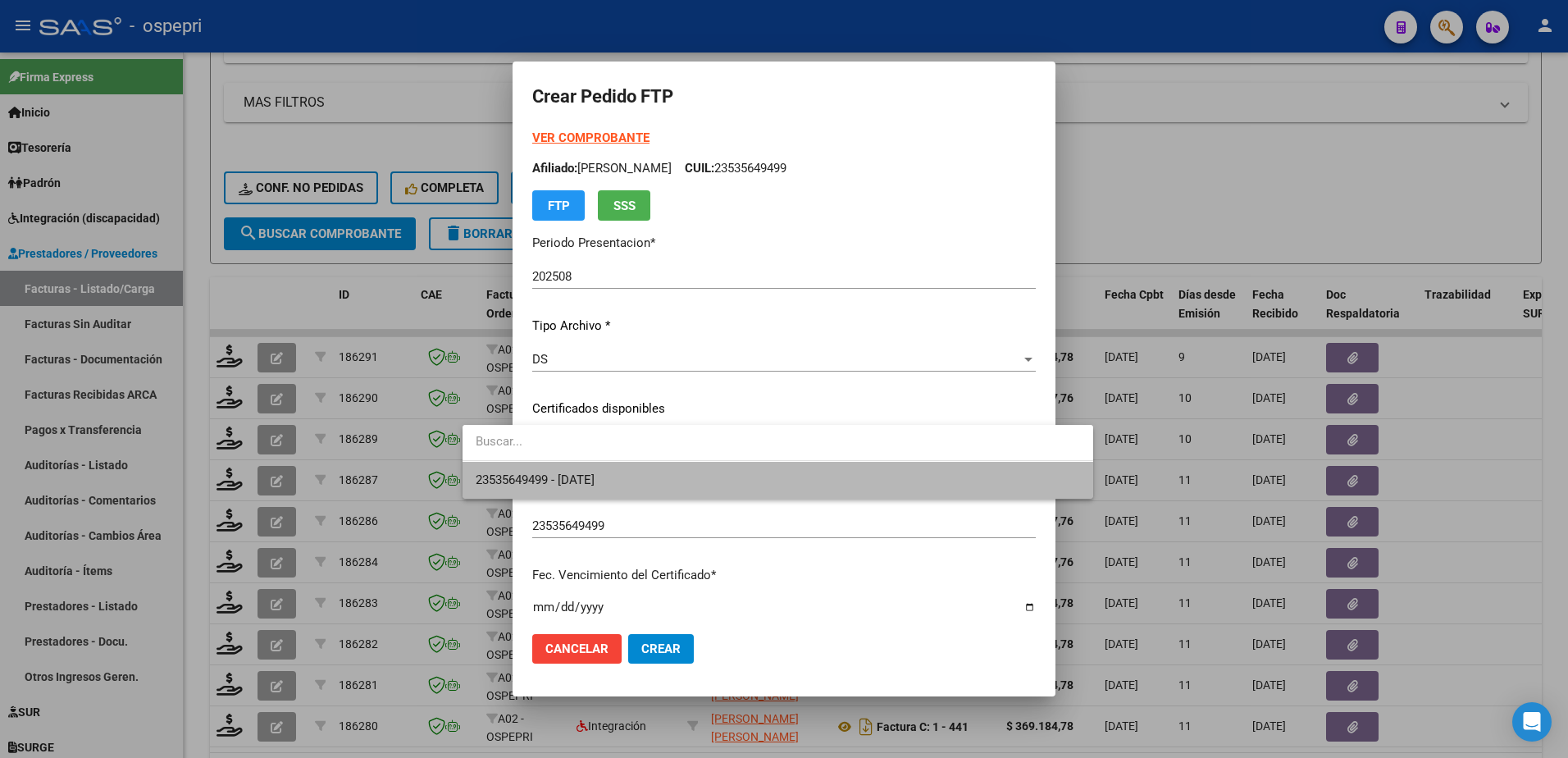
click at [630, 476] on span "23535649499 - 2026-04-01" at bounding box center [777, 480] width 604 height 37
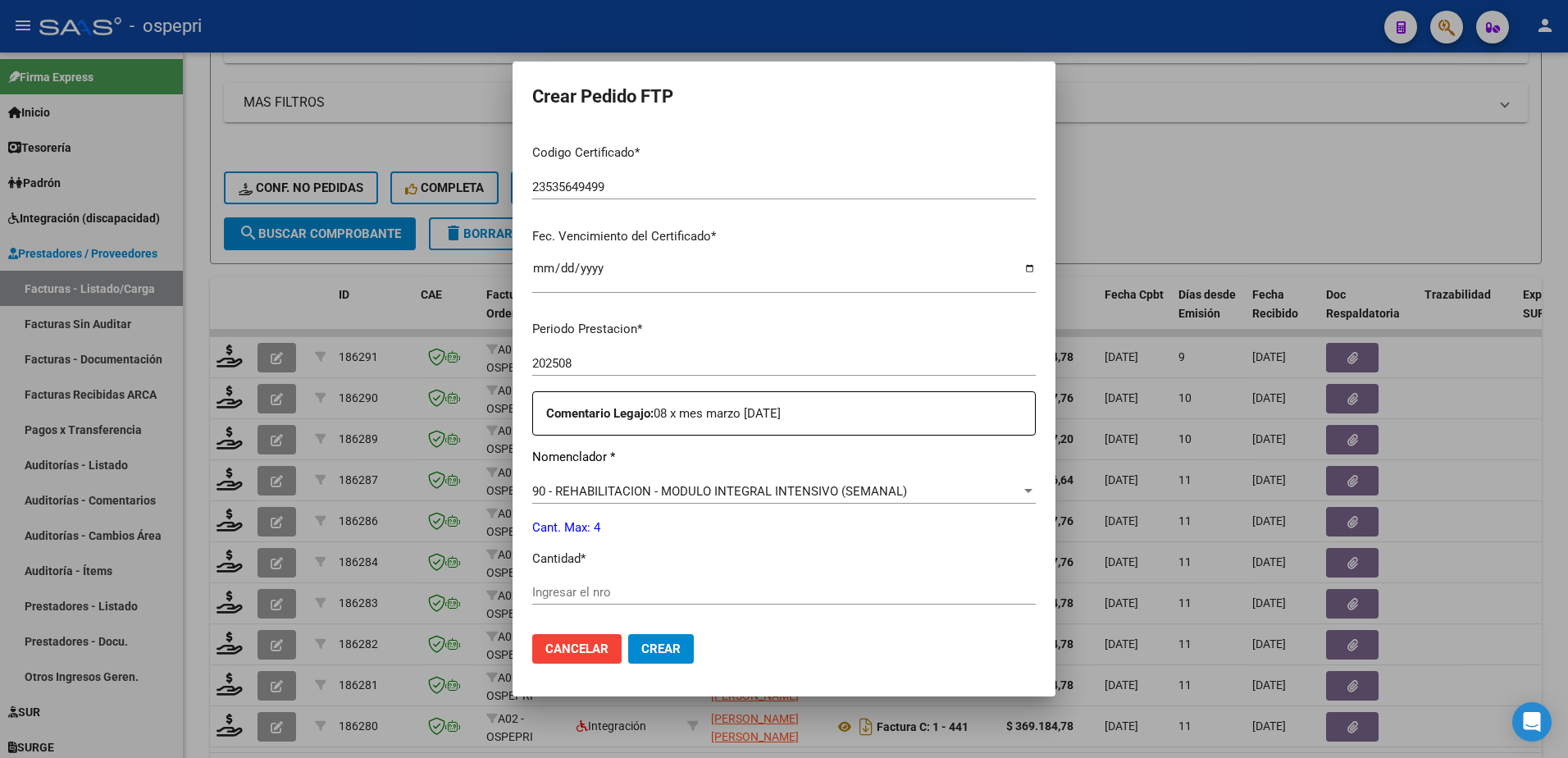
scroll to position [410, 0]
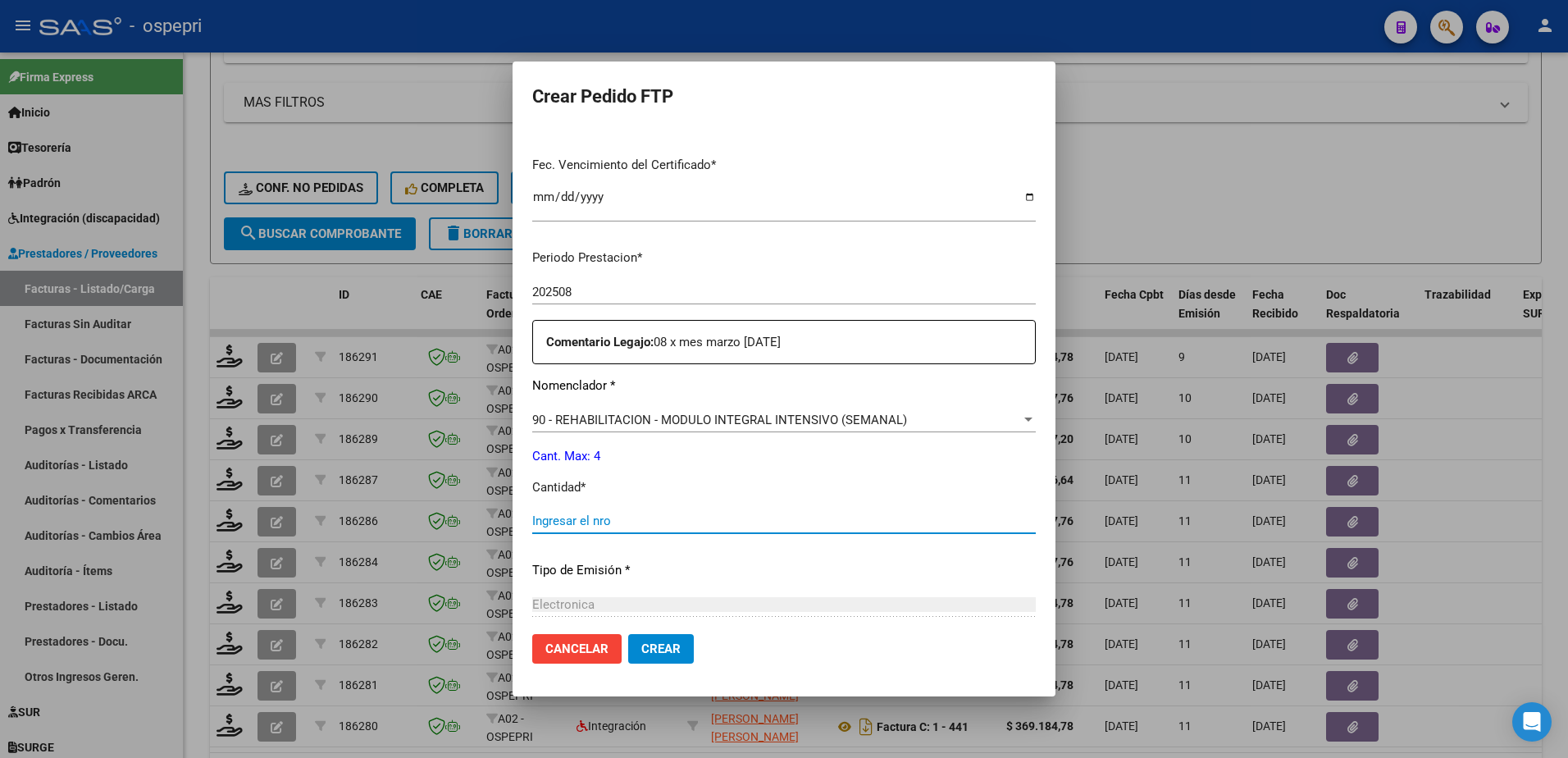
click at [592, 520] on input "Ingresar el nro" at bounding box center [784, 520] width 504 height 15
type input "4"
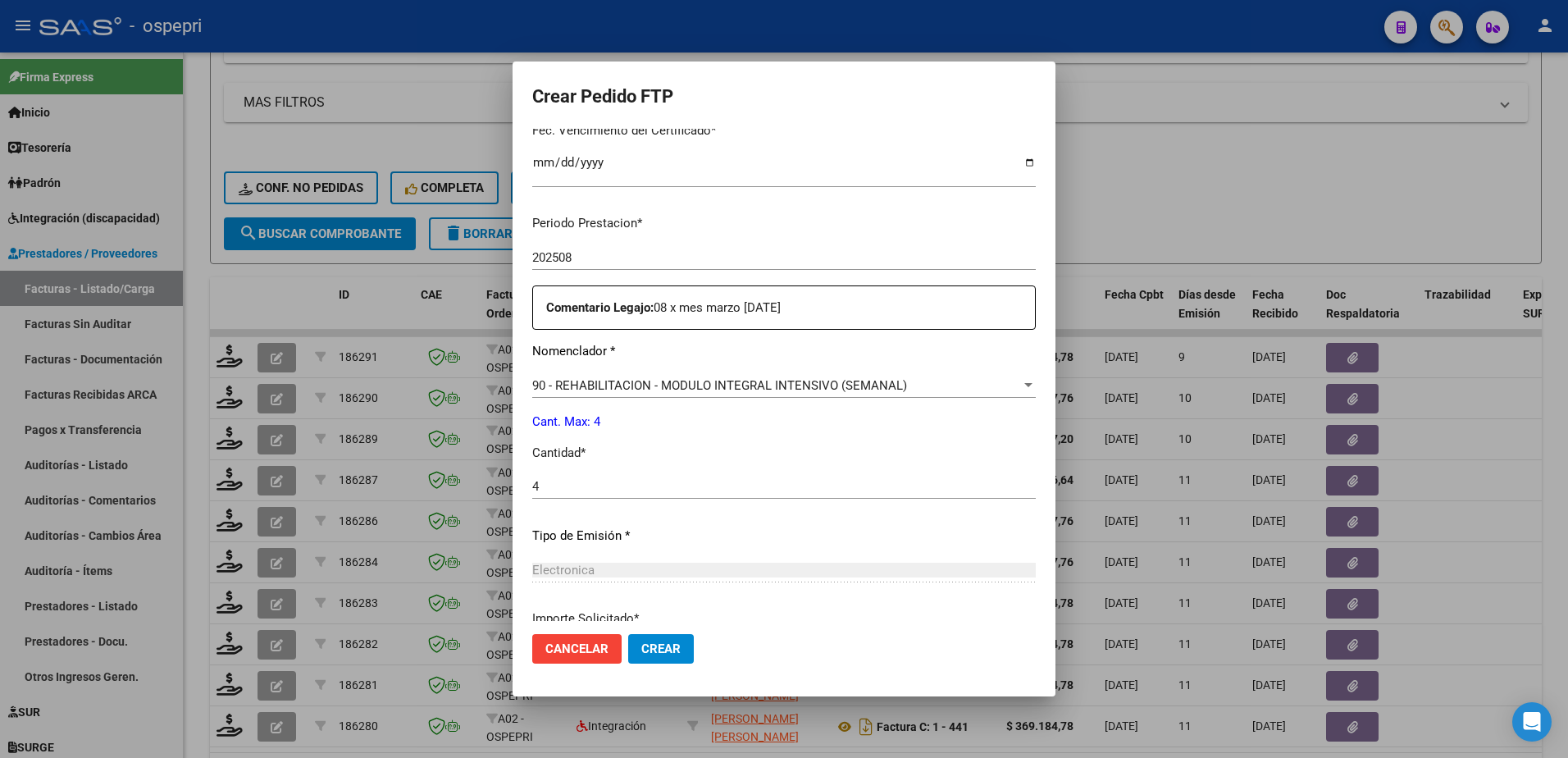
scroll to position [587, 0]
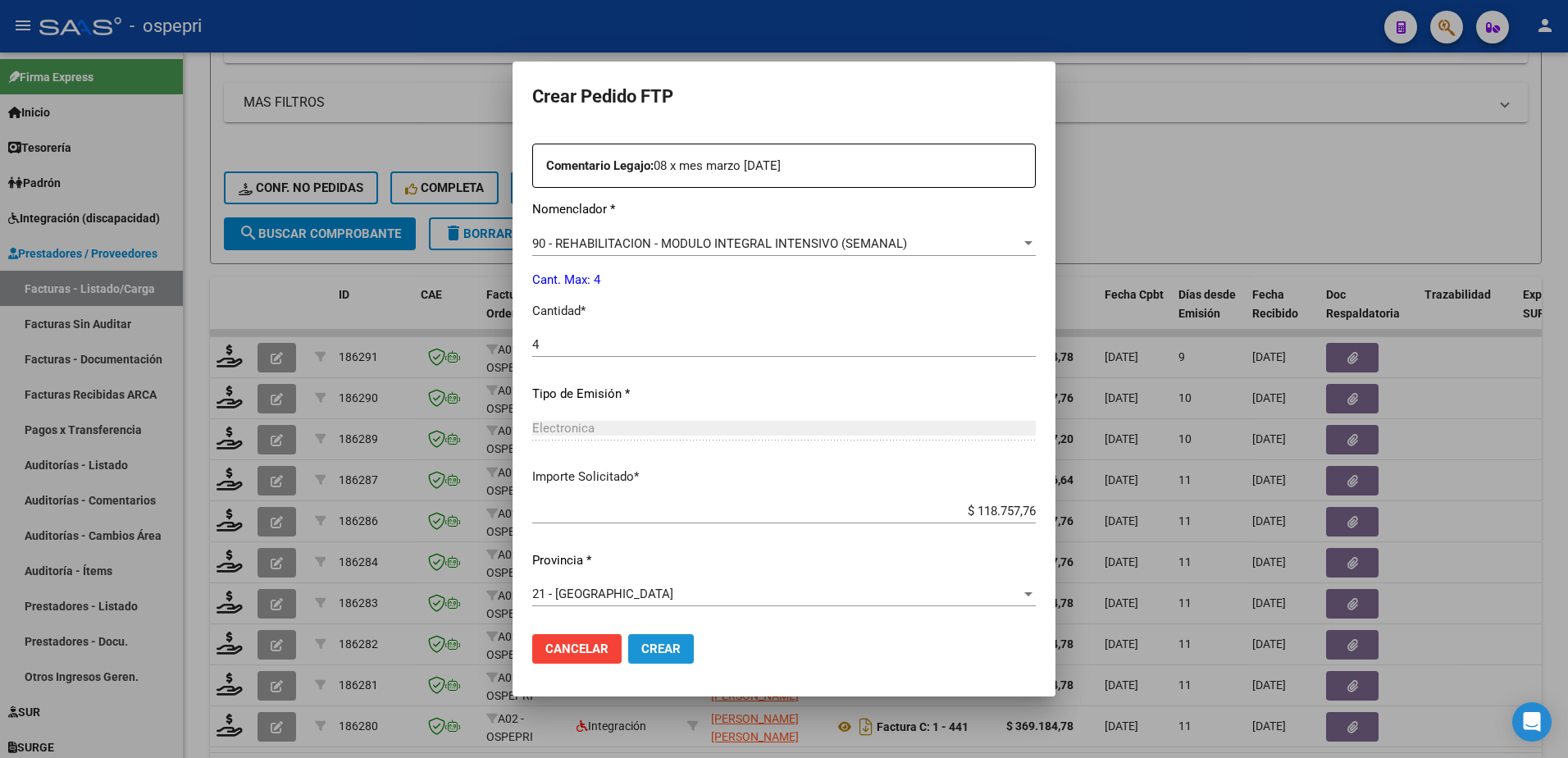
click at [641, 646] on span "Crear" at bounding box center [660, 649] width 39 height 15
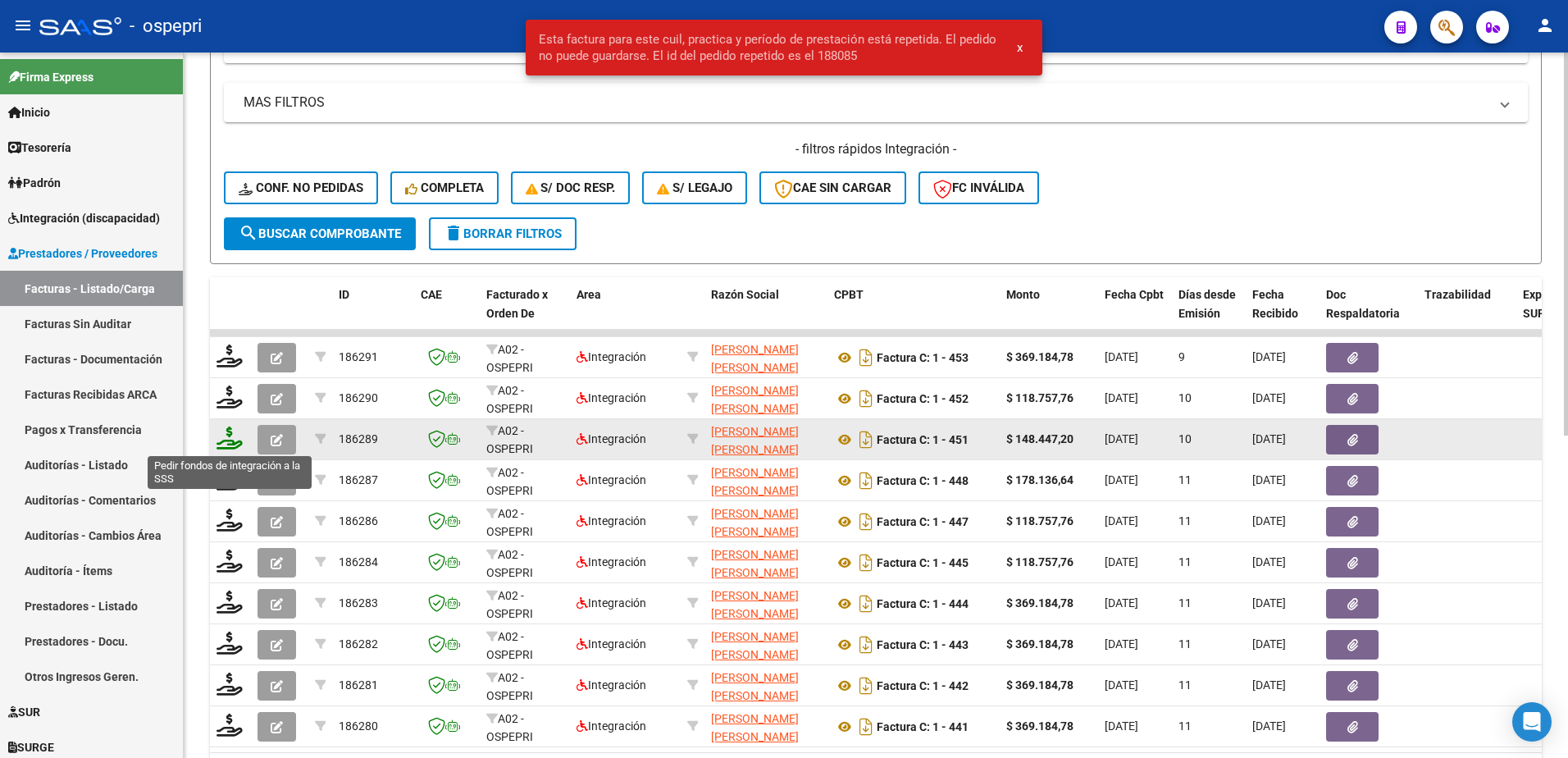
click at [218, 448] on icon at bounding box center [230, 438] width 26 height 23
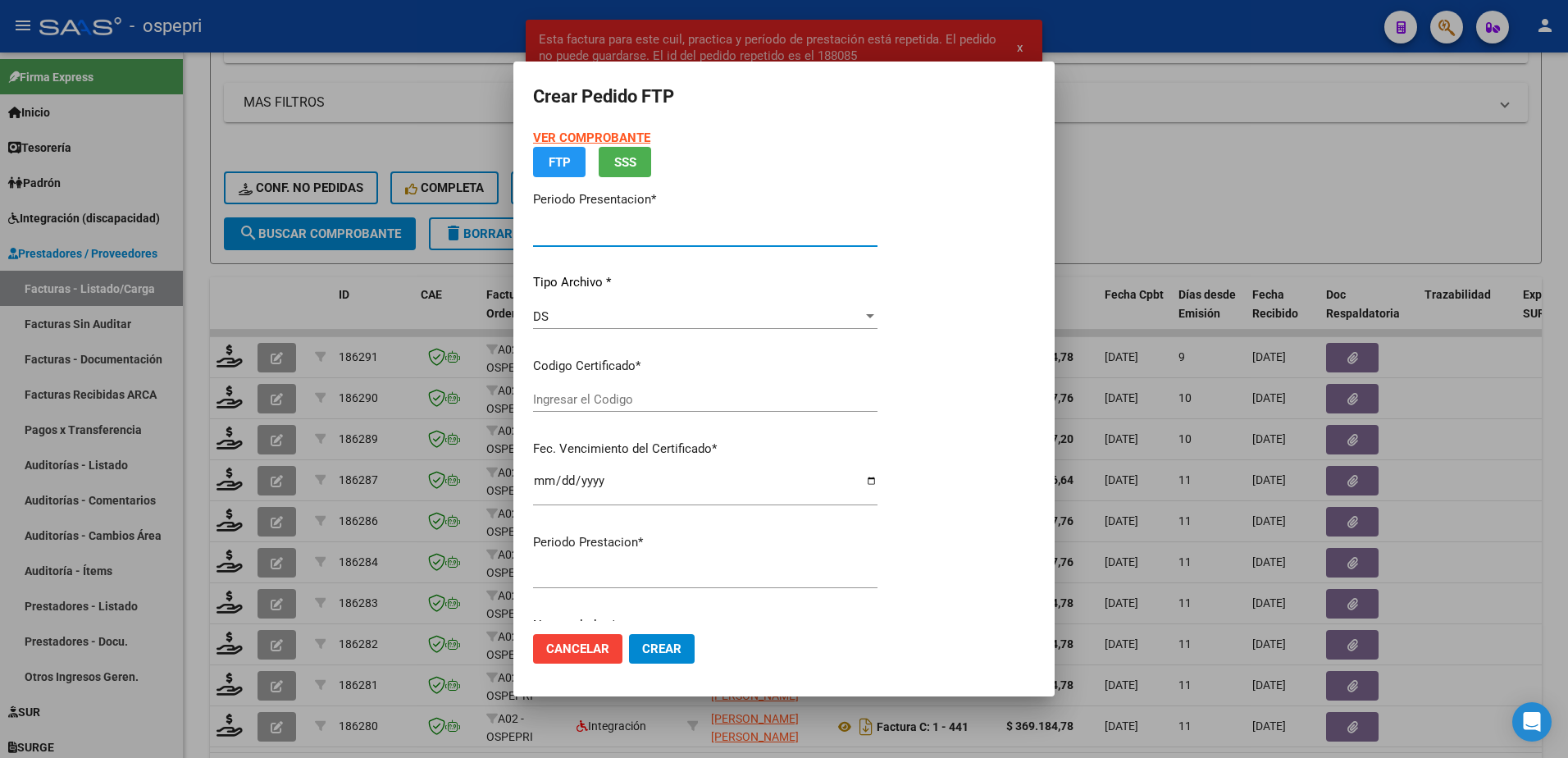
type input "202508"
type input "$ 148.447,20"
type input "2053566678-5"
type input "2033-05-10"
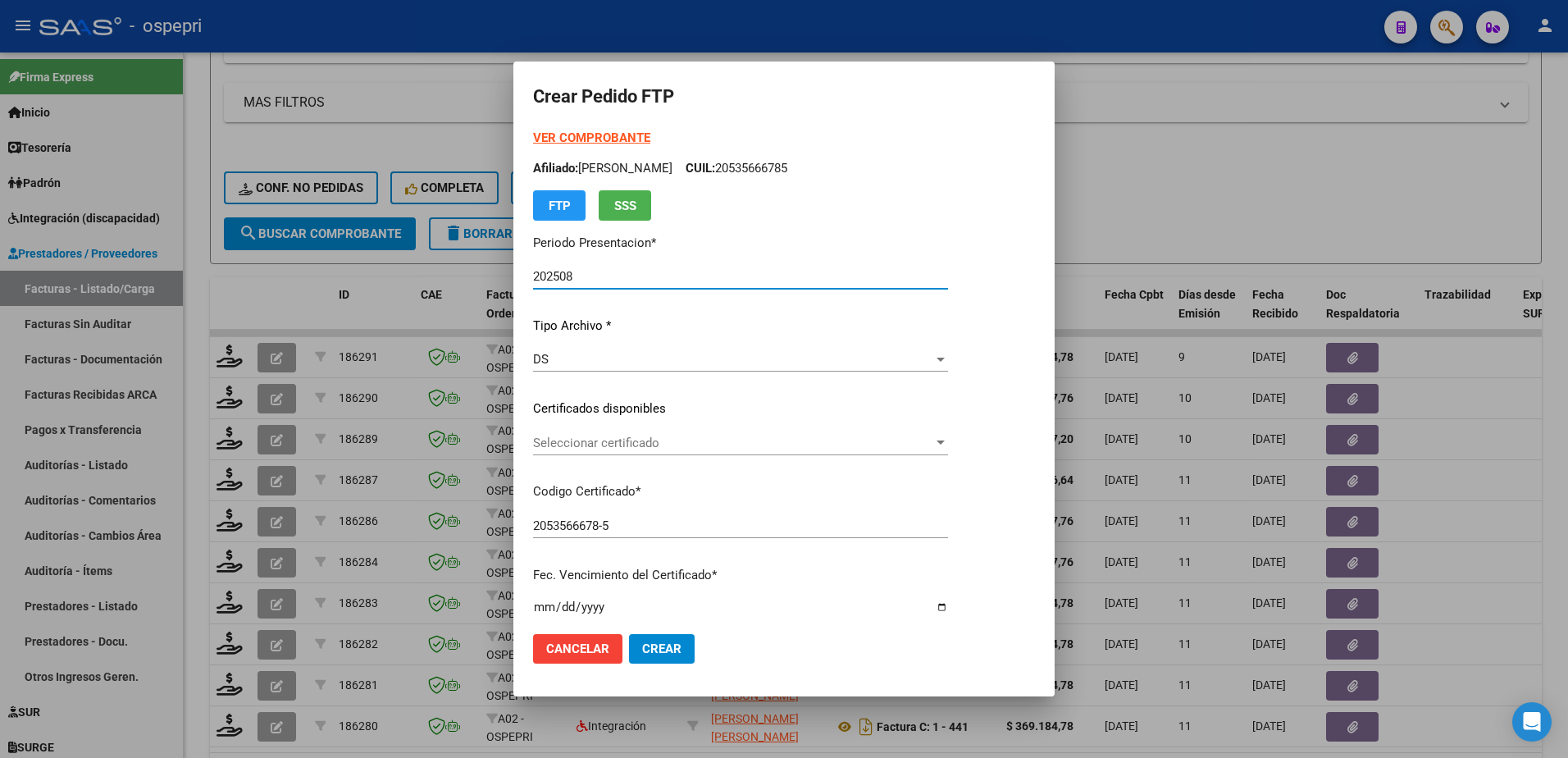
click at [619, 440] on span "Seleccionar certificado" at bounding box center [733, 443] width 400 height 15
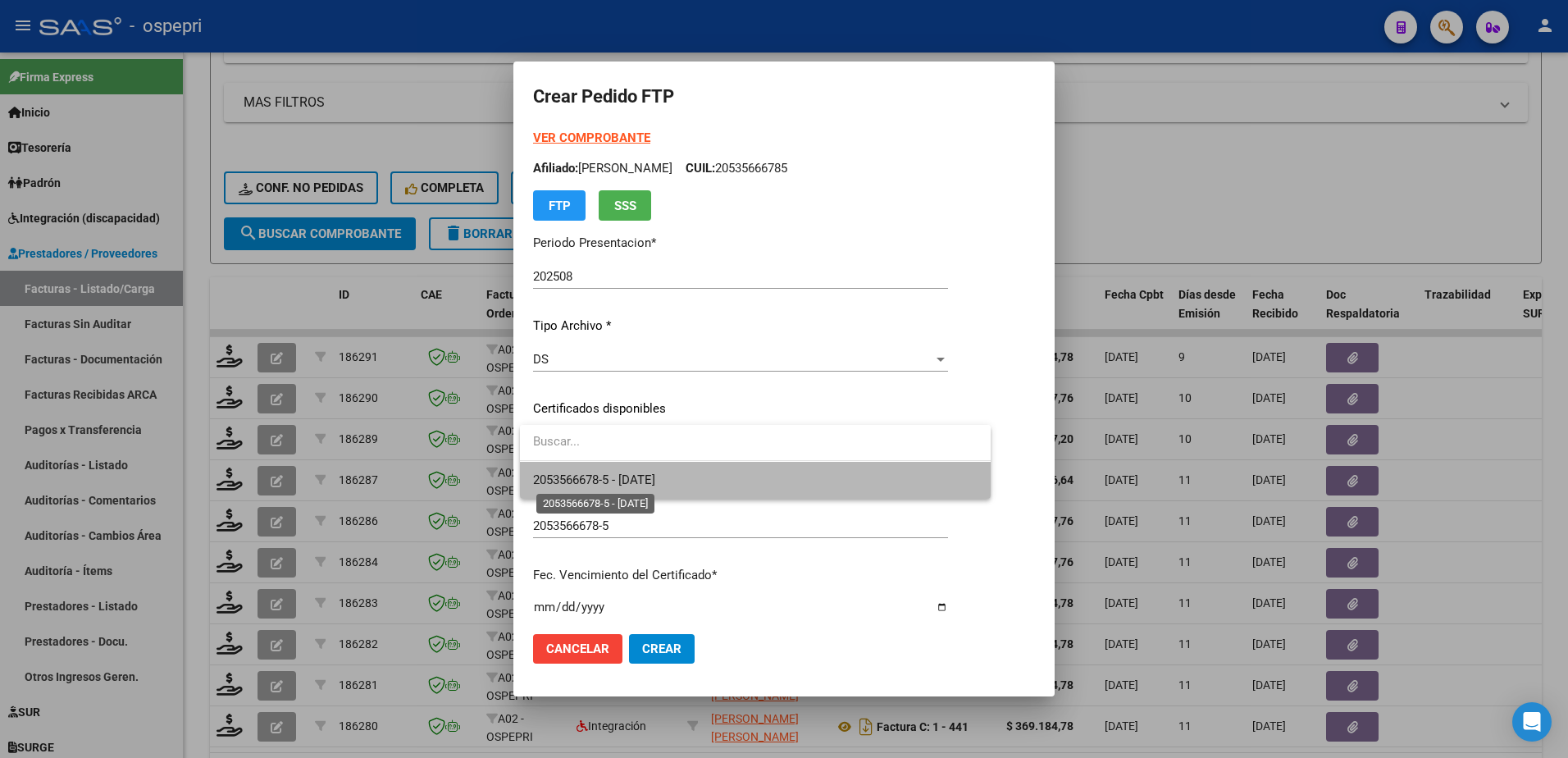
click at [636, 473] on span "2053566678-5 - 2033-05-10" at bounding box center [594, 480] width 122 height 15
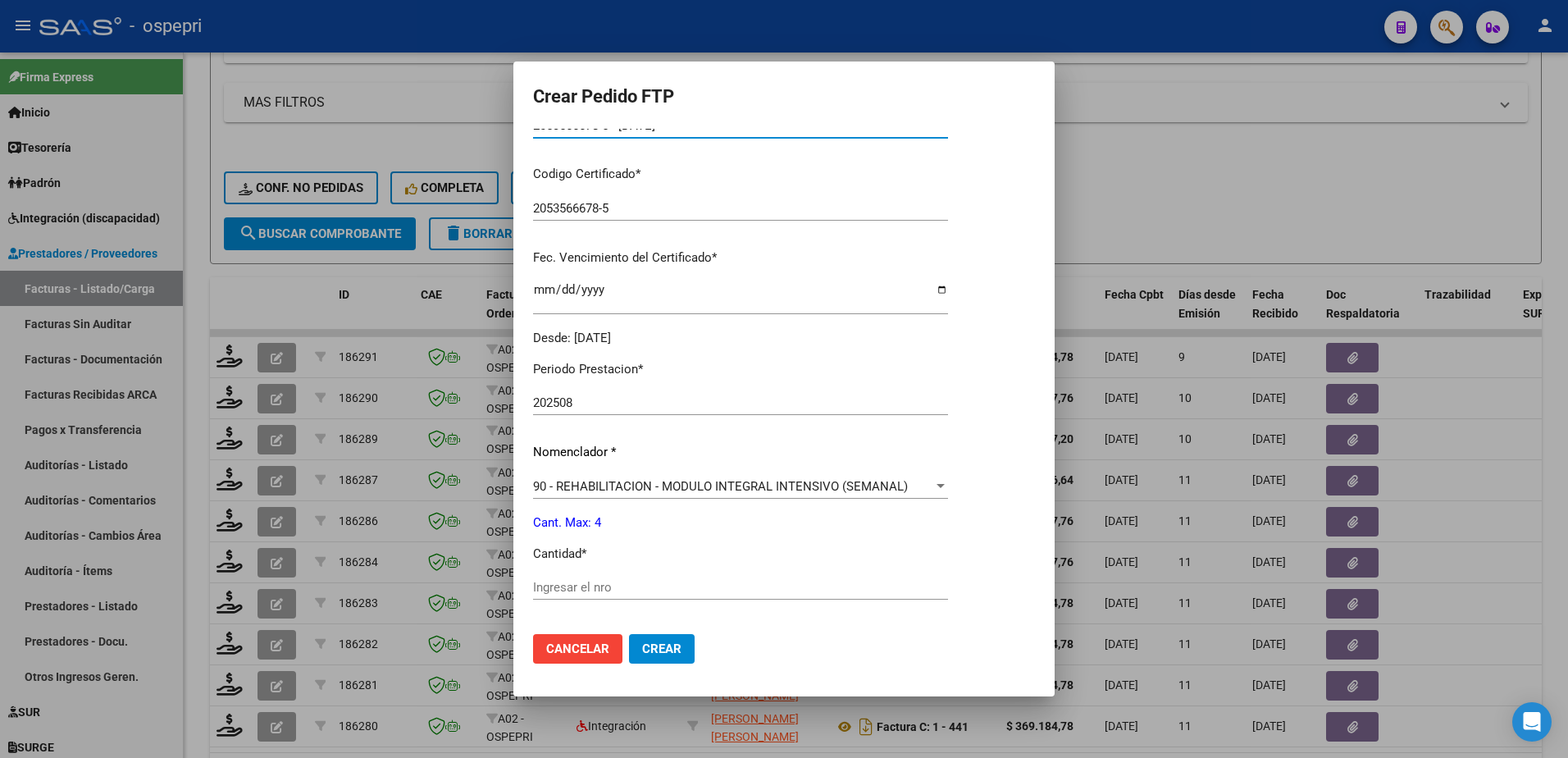
scroll to position [329, 0]
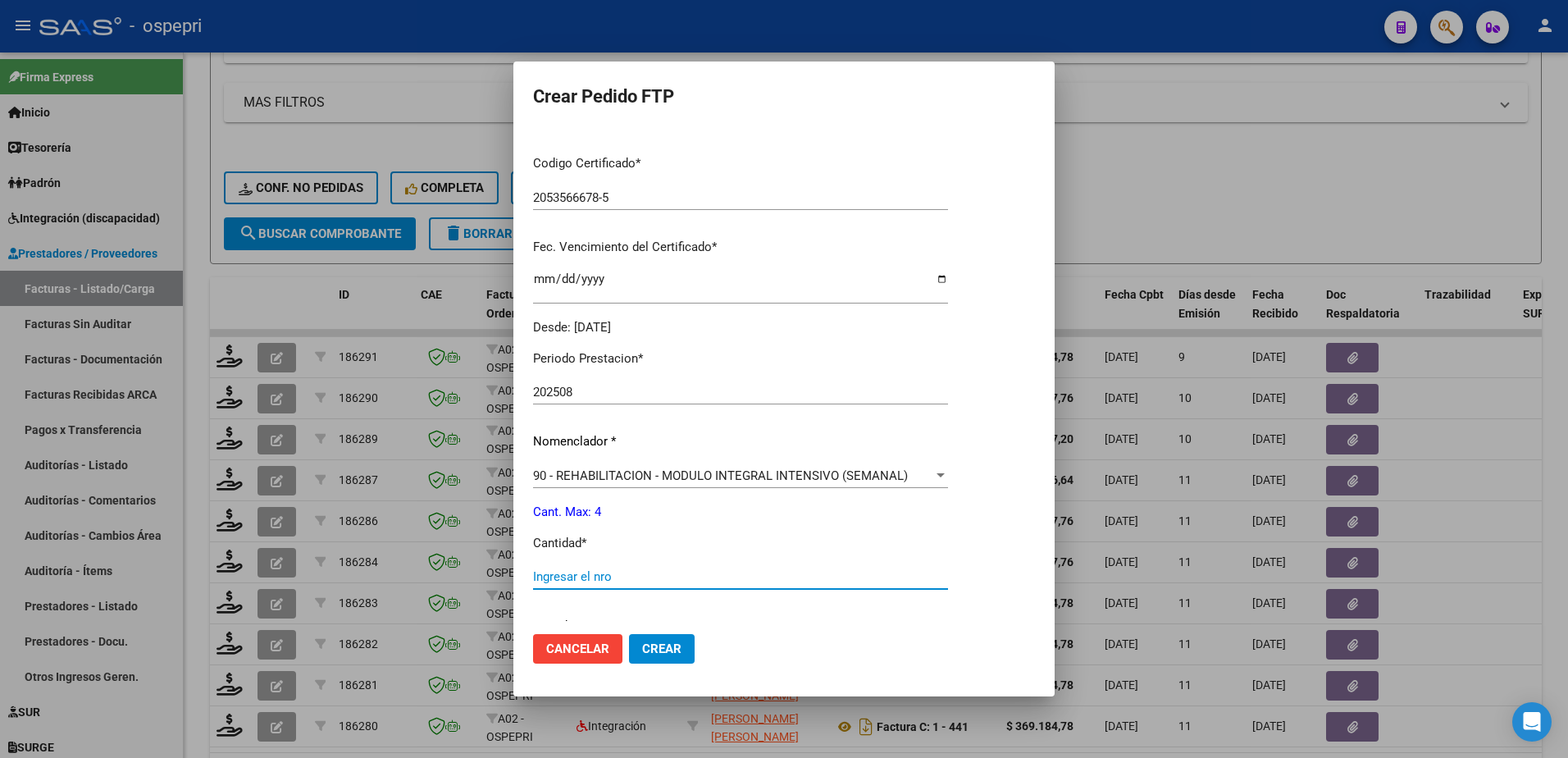
click at [608, 584] on input "Ingresar el nro" at bounding box center [740, 577] width 415 height 15
type input "4"
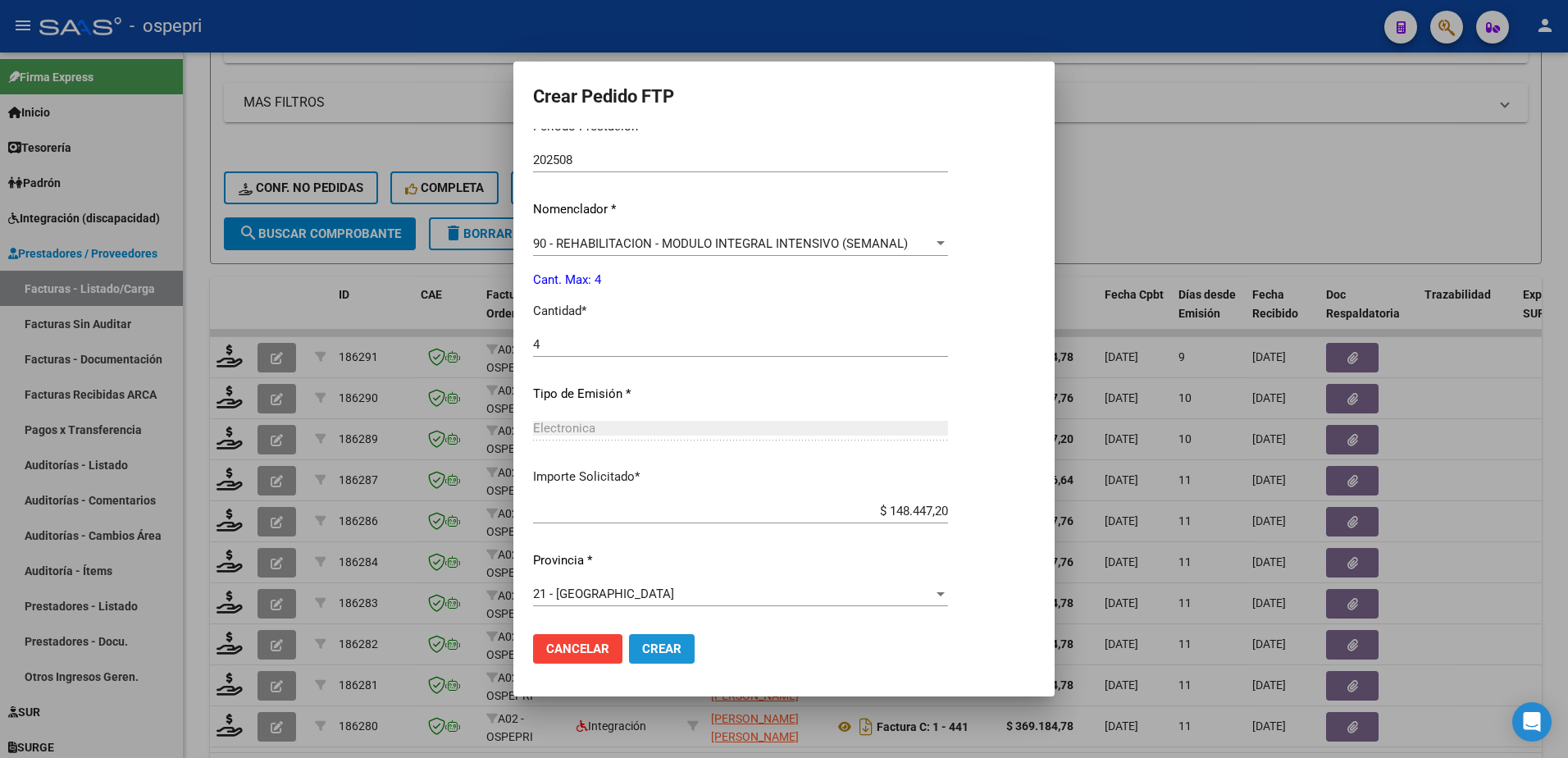
click at [648, 643] on span "Crear" at bounding box center [661, 649] width 39 height 15
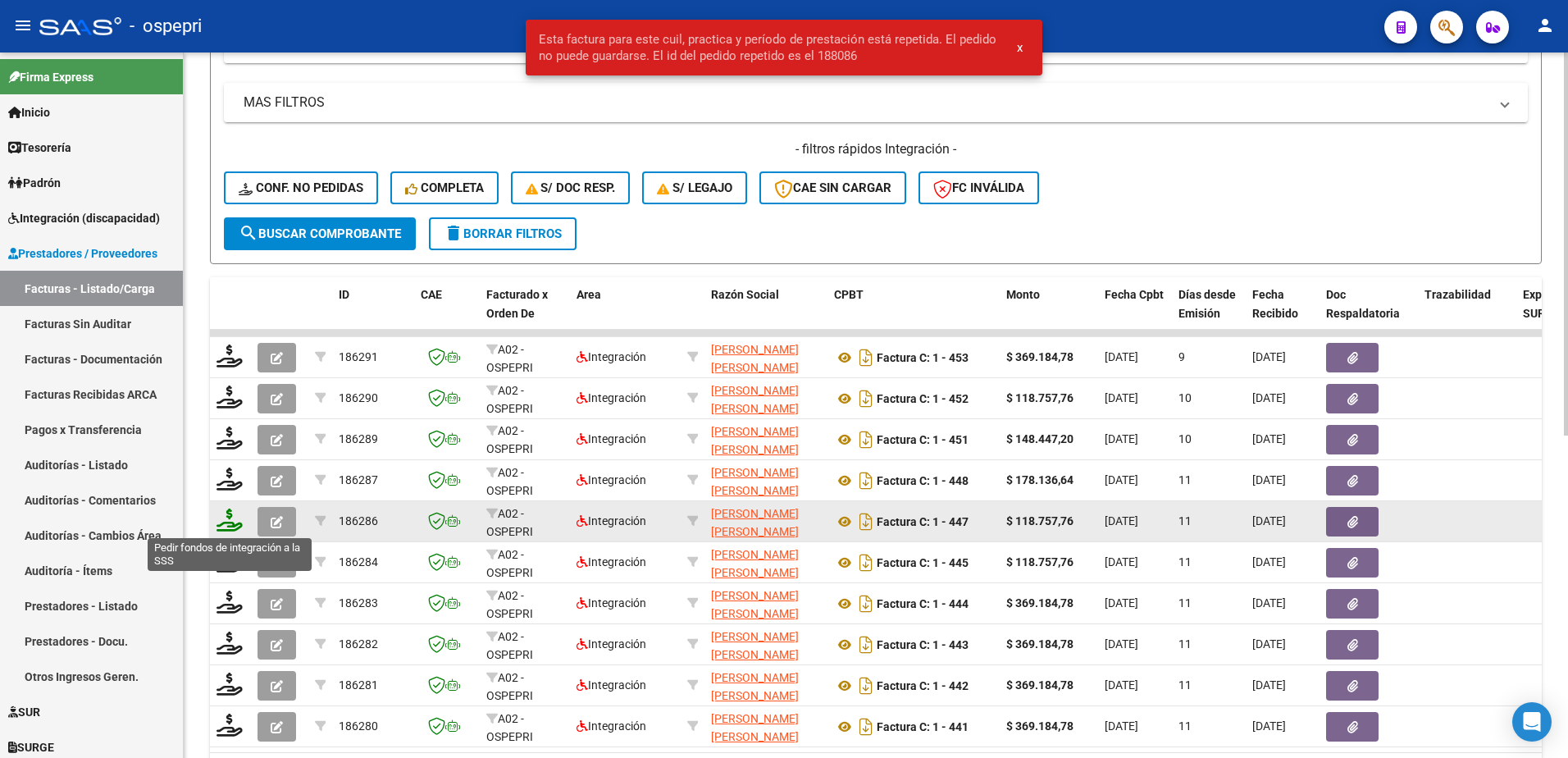
click at [231, 525] on icon at bounding box center [230, 520] width 26 height 23
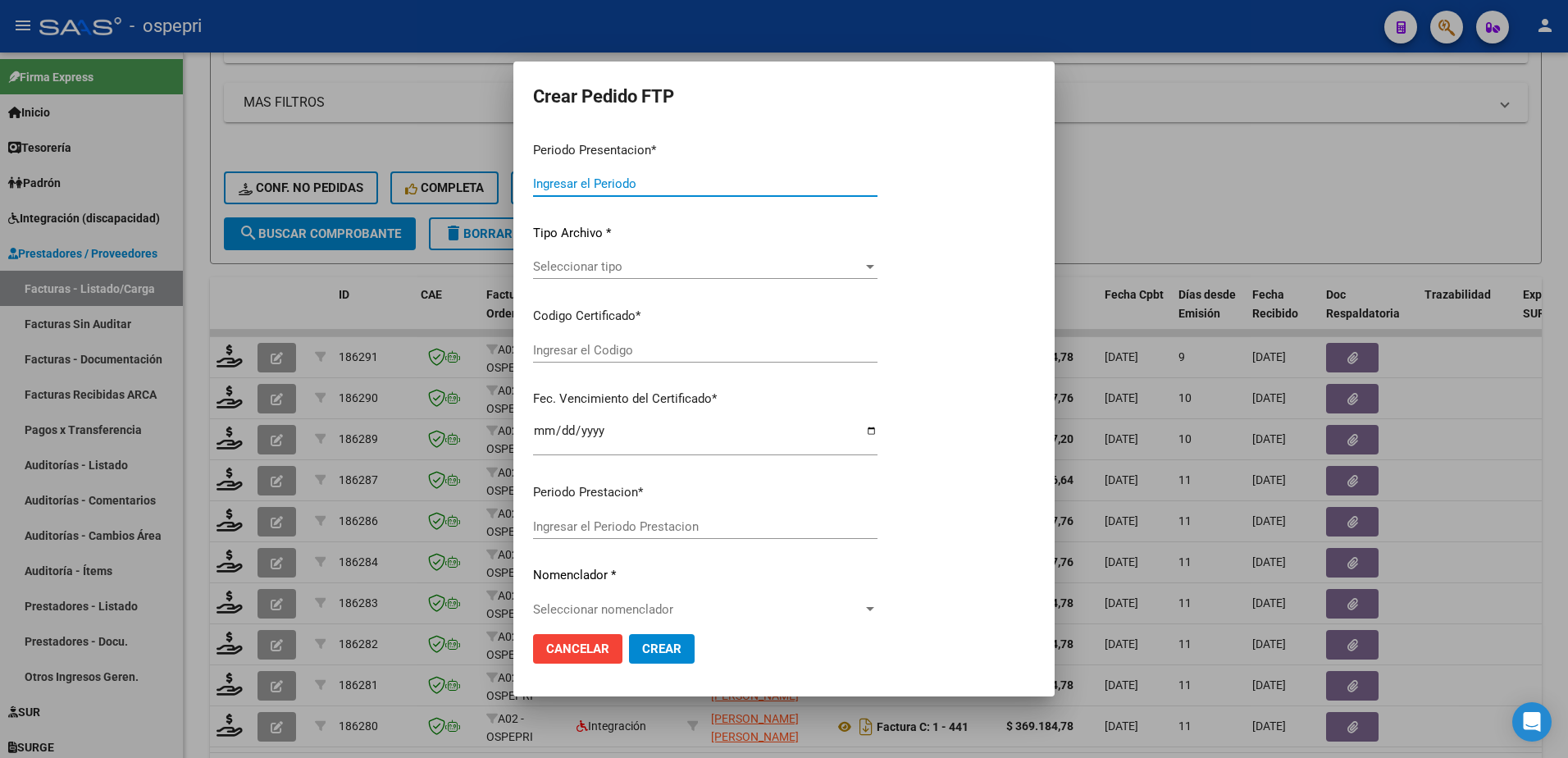
type input "202508"
type input "$ 118.757,76"
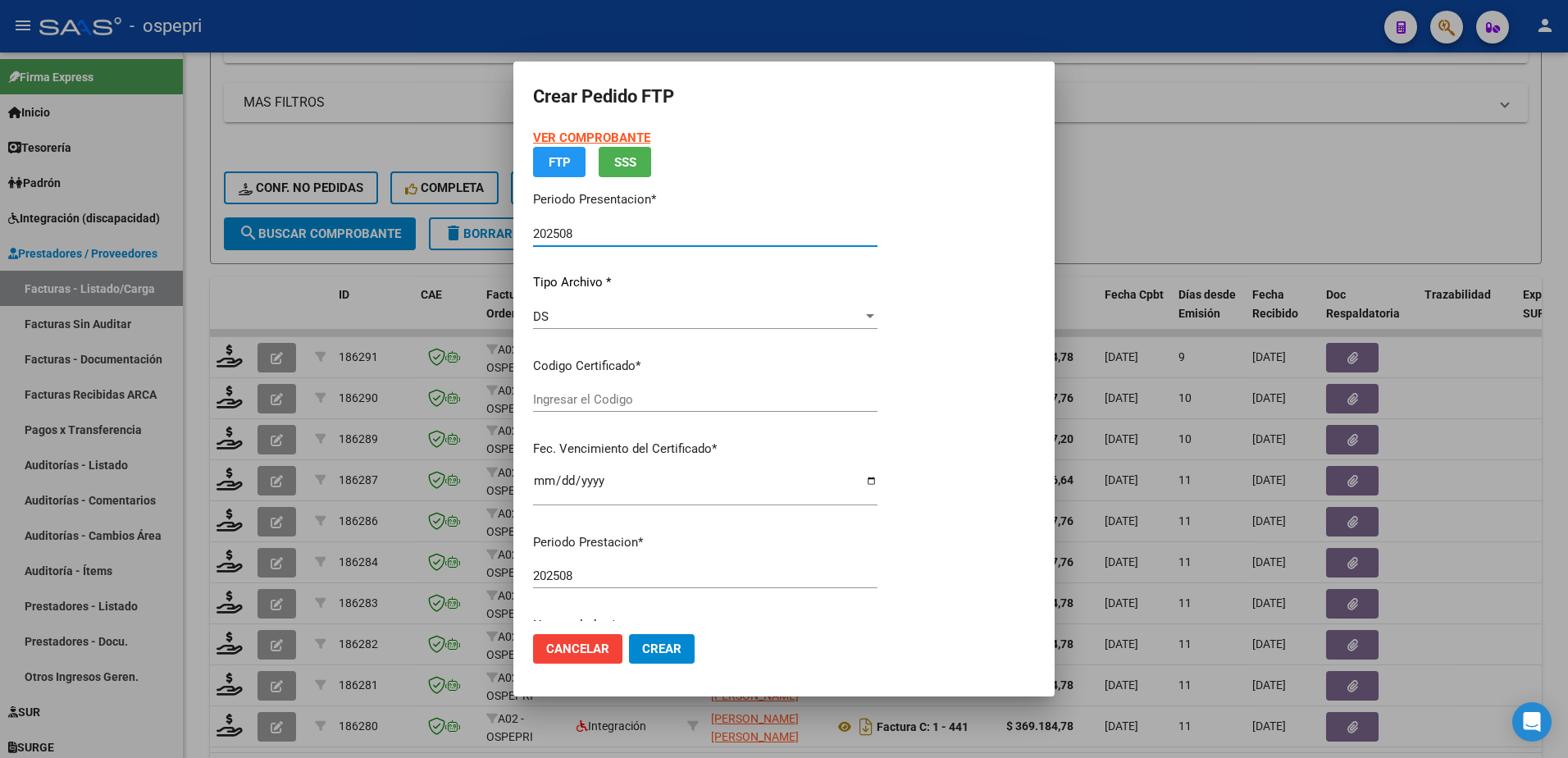
type input "2753561256-6"
type input "2026-03-20"
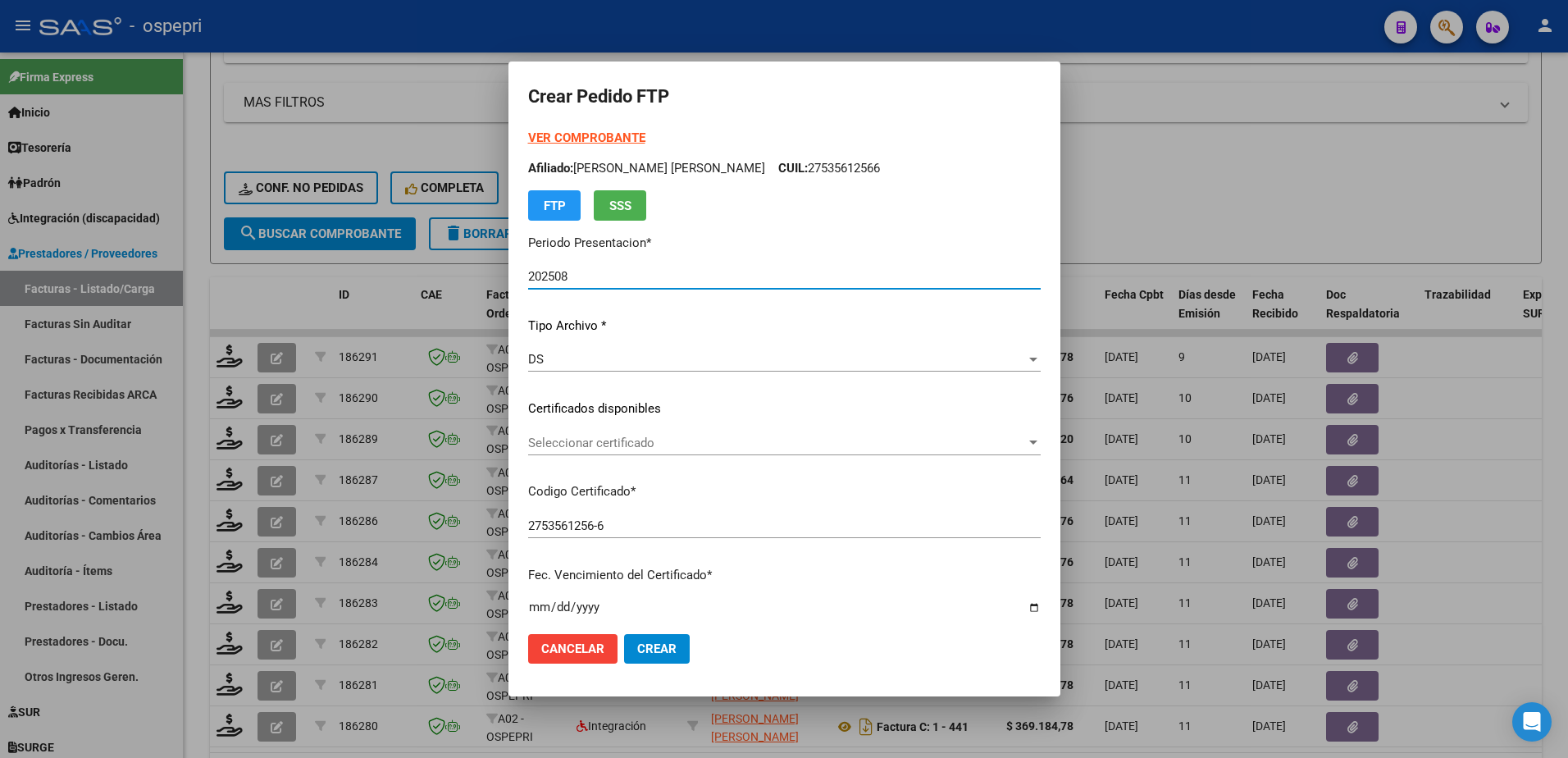
click at [576, 436] on span "Seleccionar certificado" at bounding box center [777, 443] width 498 height 15
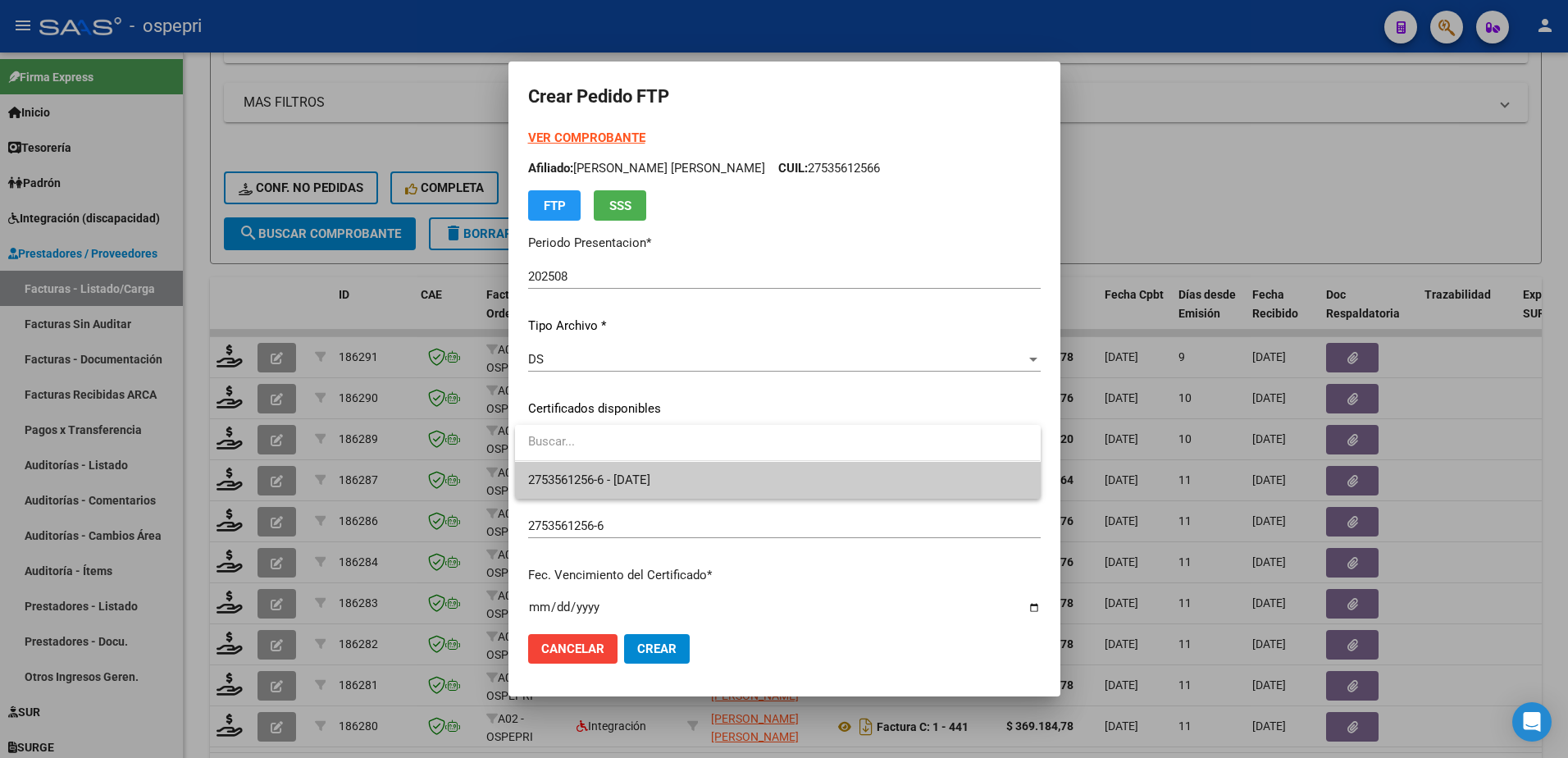
click at [589, 467] on span "2753561256-6 - 2026-03-20" at bounding box center [777, 480] width 498 height 37
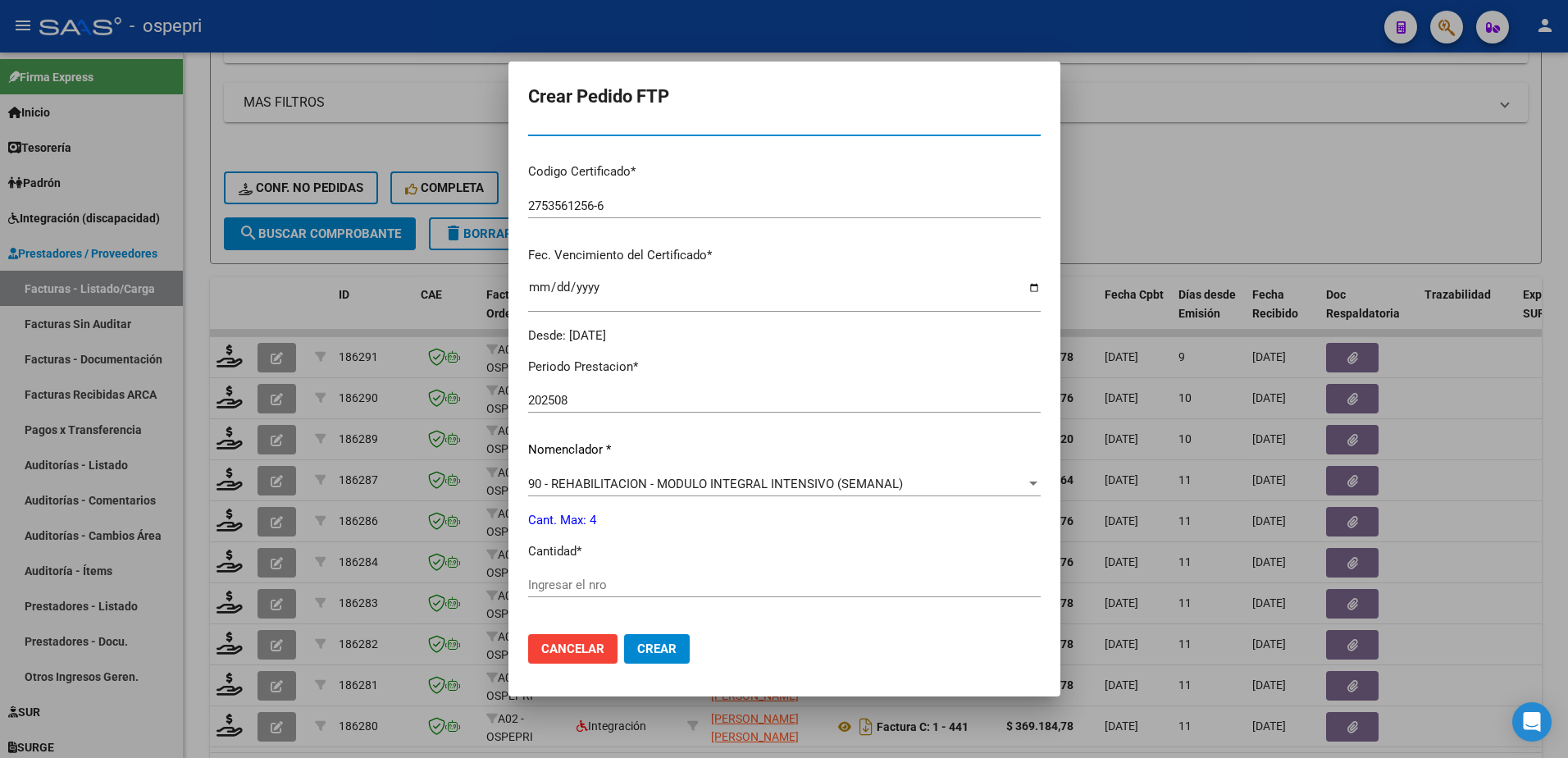
scroll to position [493, 0]
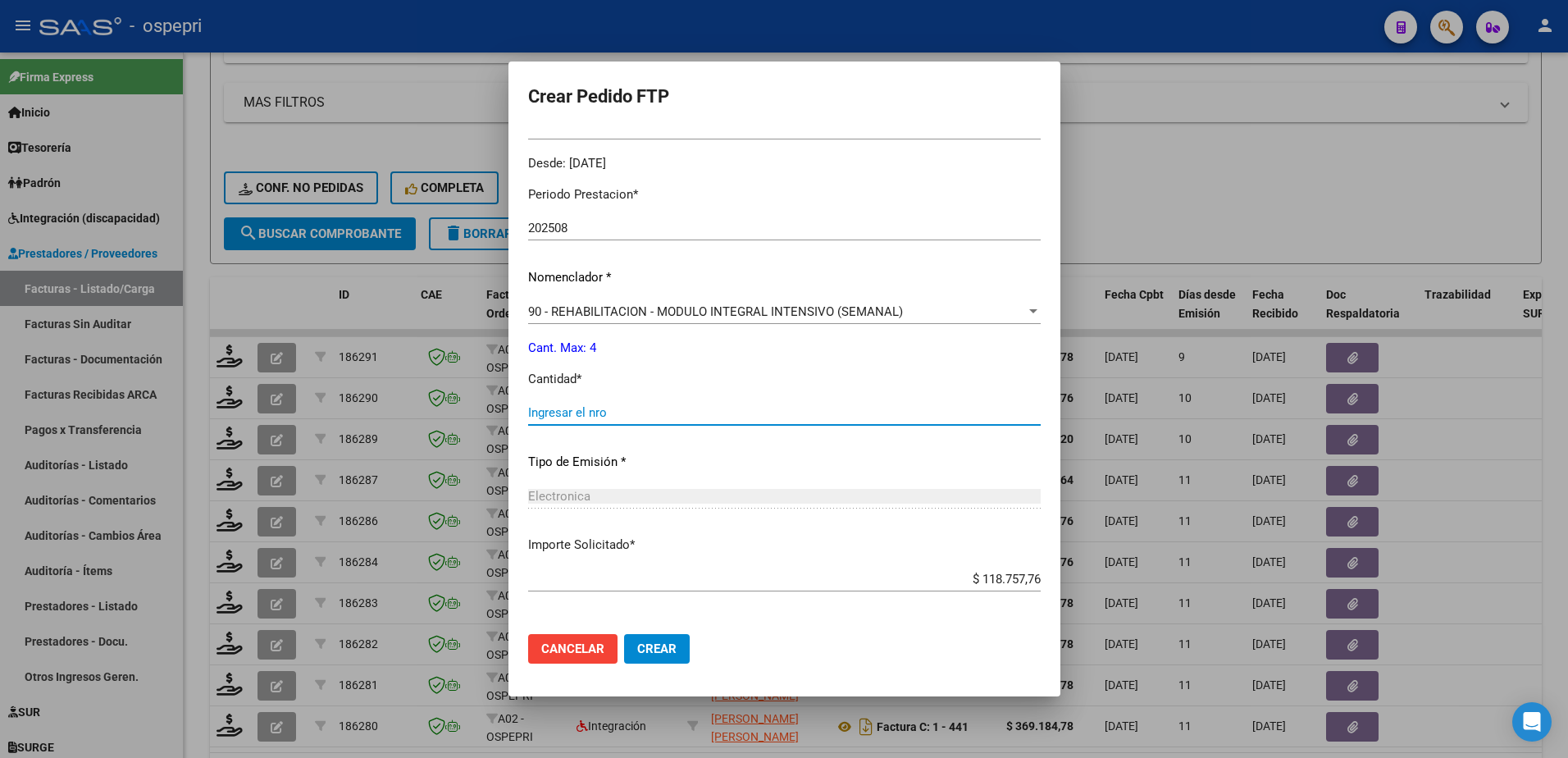
click at [559, 412] on input "Ingresar el nro" at bounding box center [784, 413] width 512 height 15
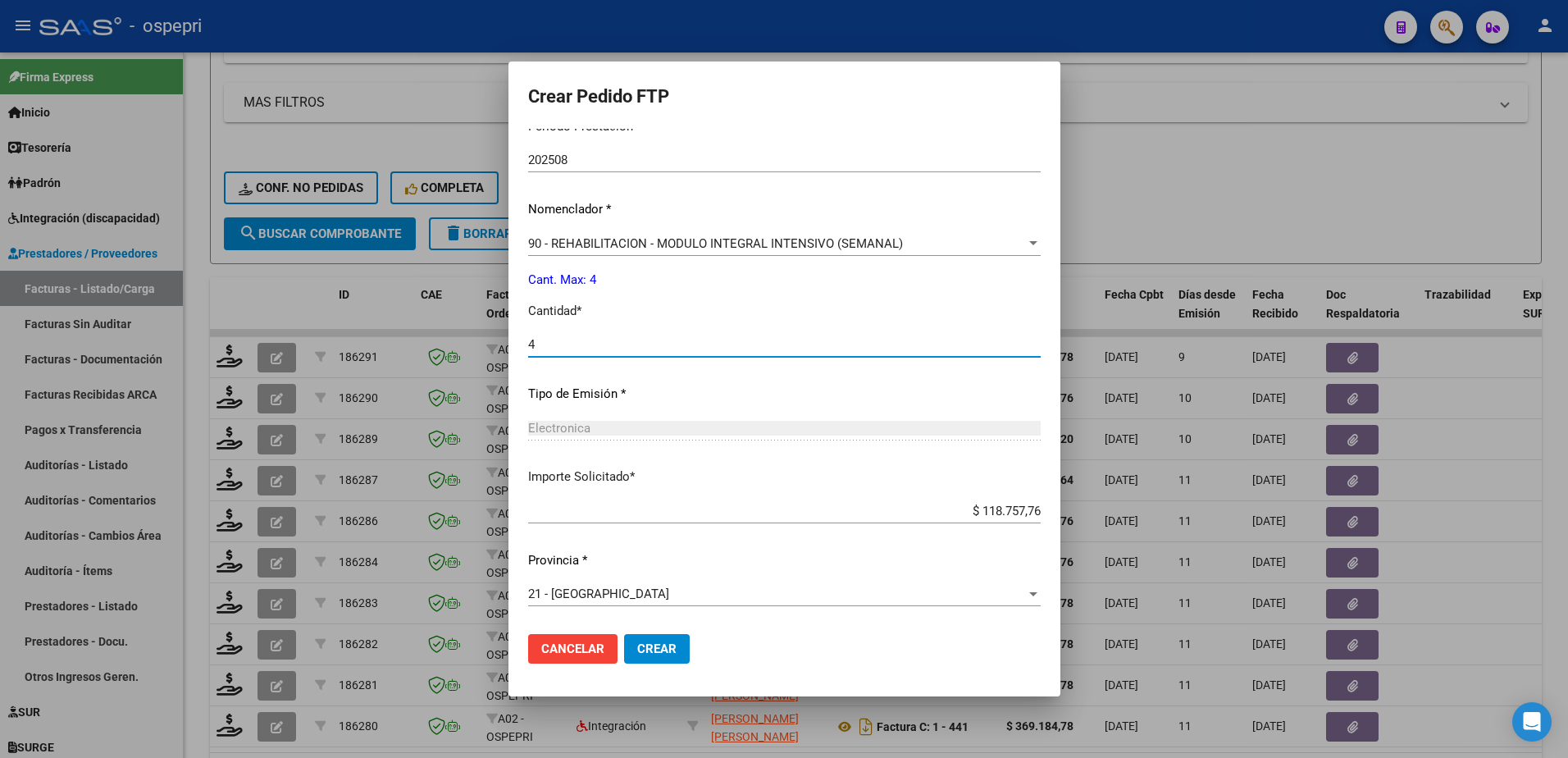
type input "4"
click at [644, 643] on span "Crear" at bounding box center [656, 649] width 39 height 15
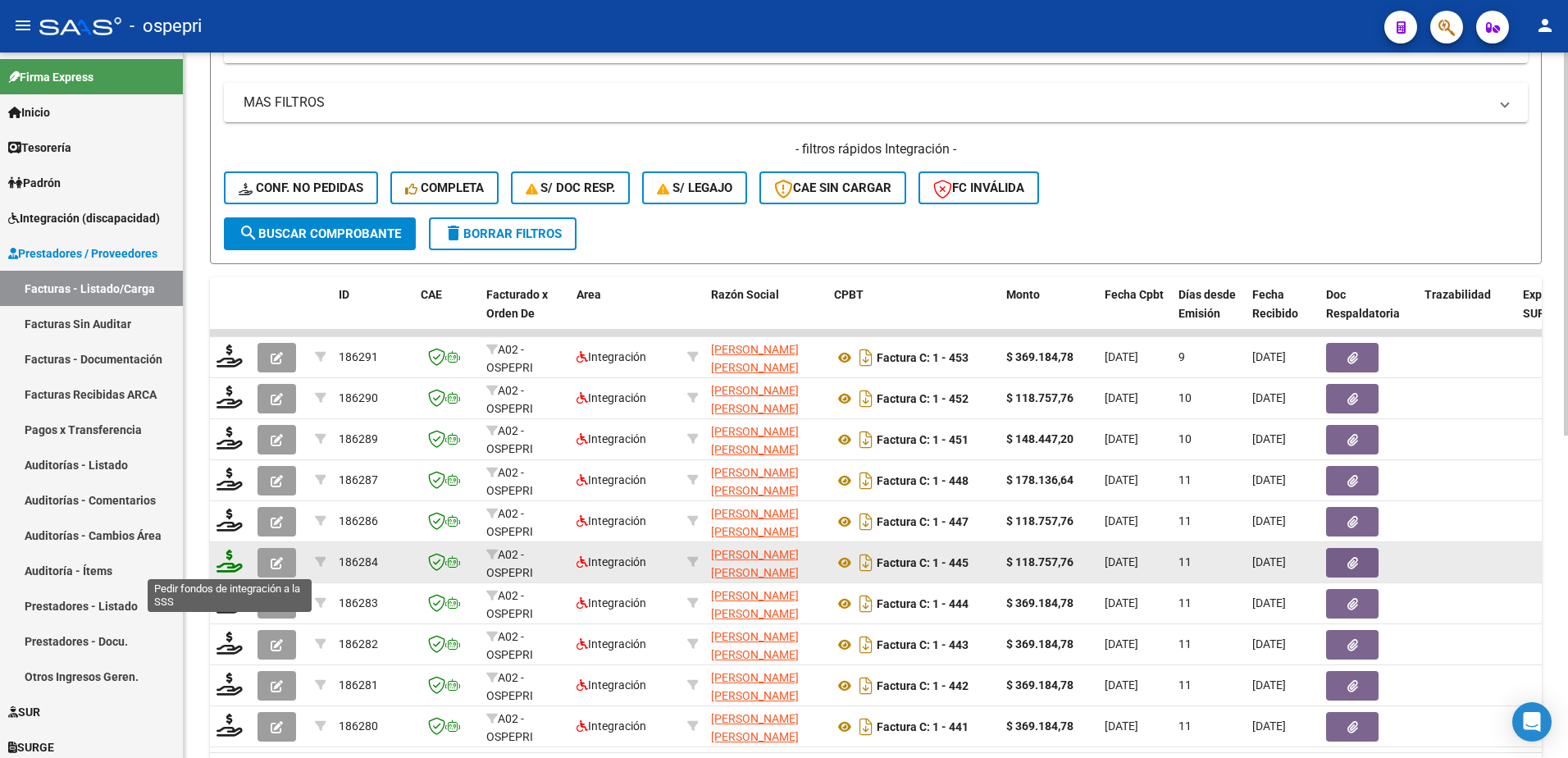
click at [231, 568] on icon at bounding box center [230, 561] width 26 height 23
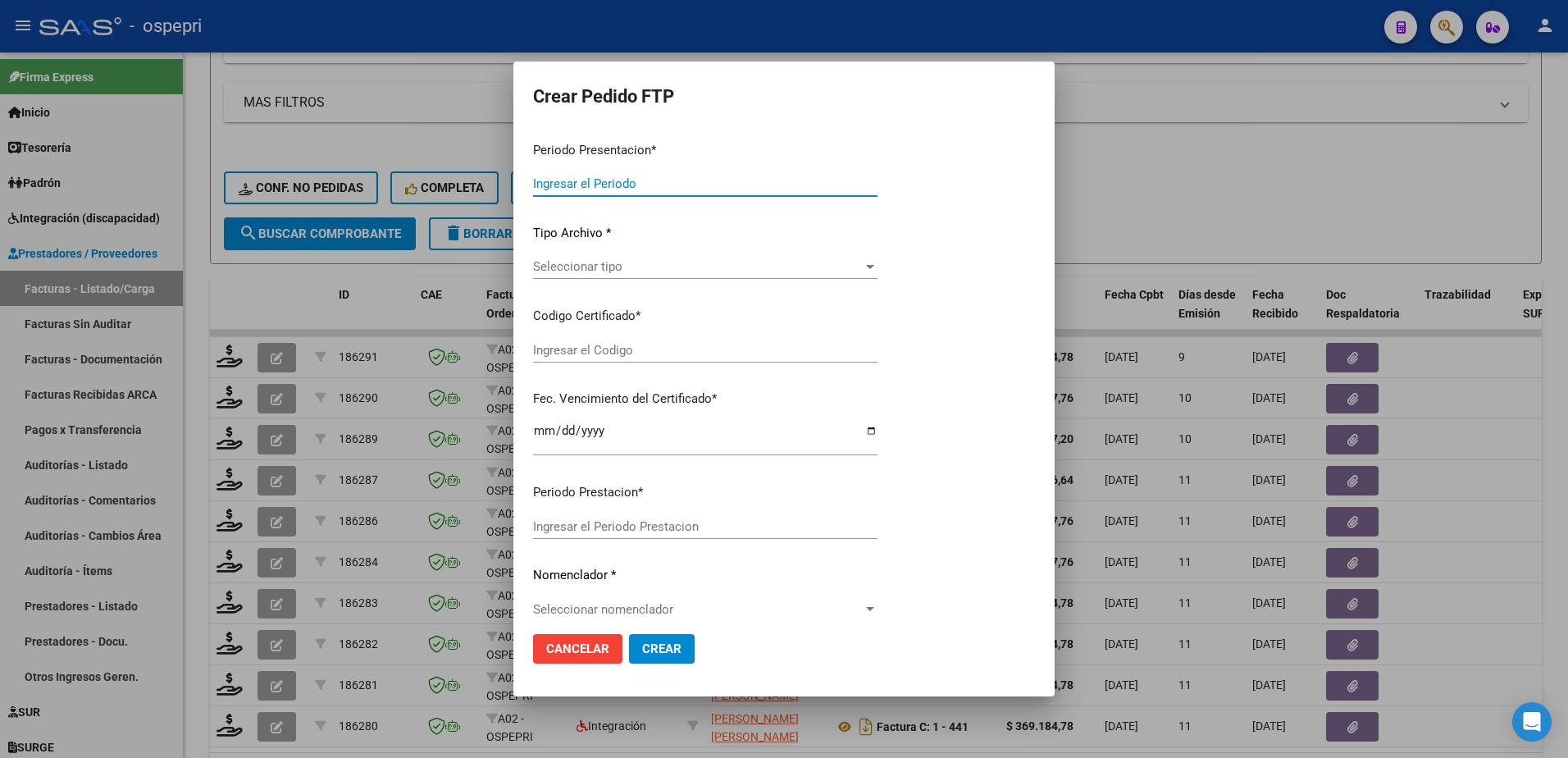
type input "202508"
type input "$ 118.757,76"
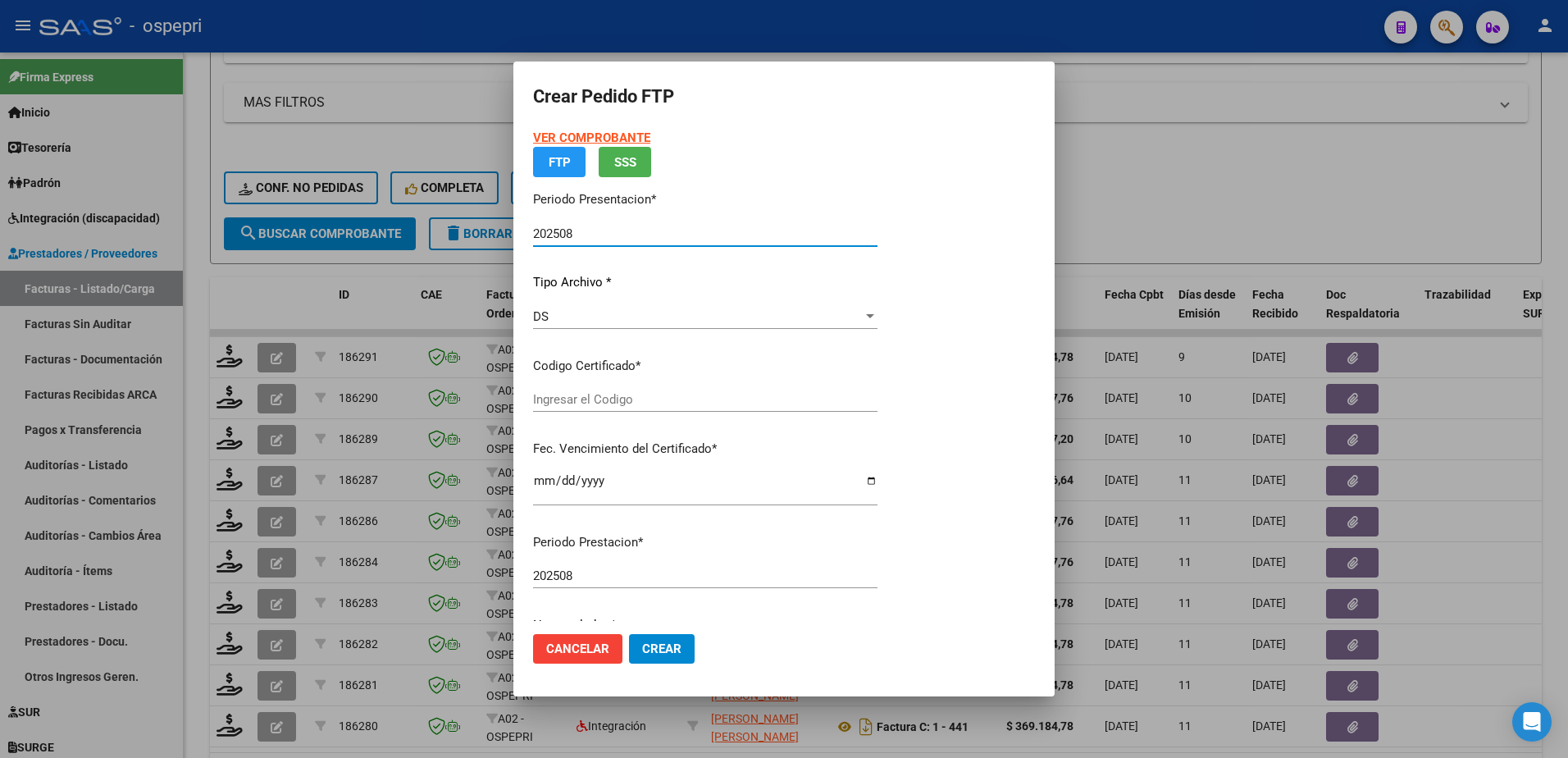
type input "2053564916-3"
type input "2032-09-01"
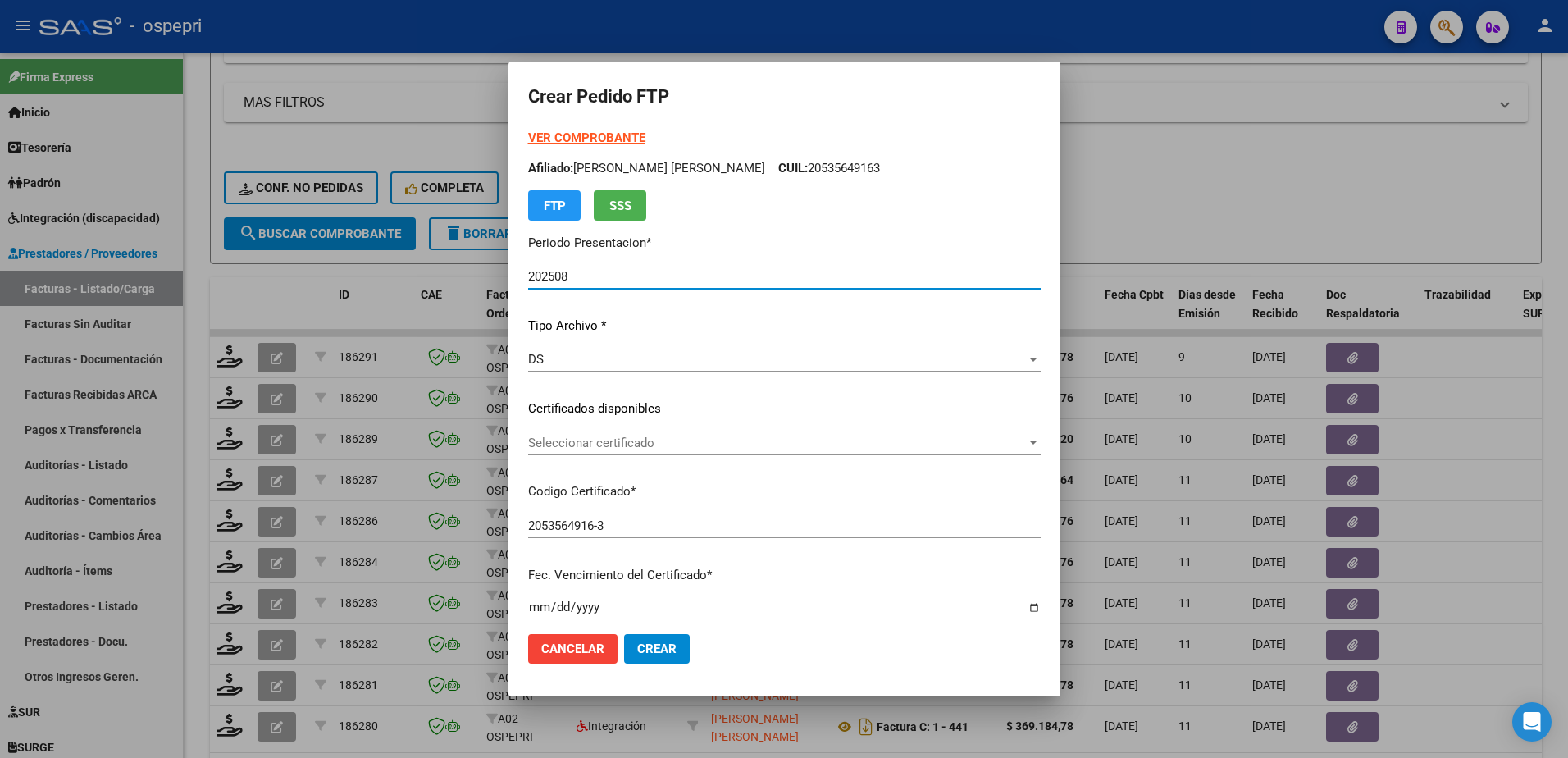
click at [617, 441] on span "Seleccionar certificado" at bounding box center [777, 443] width 498 height 15
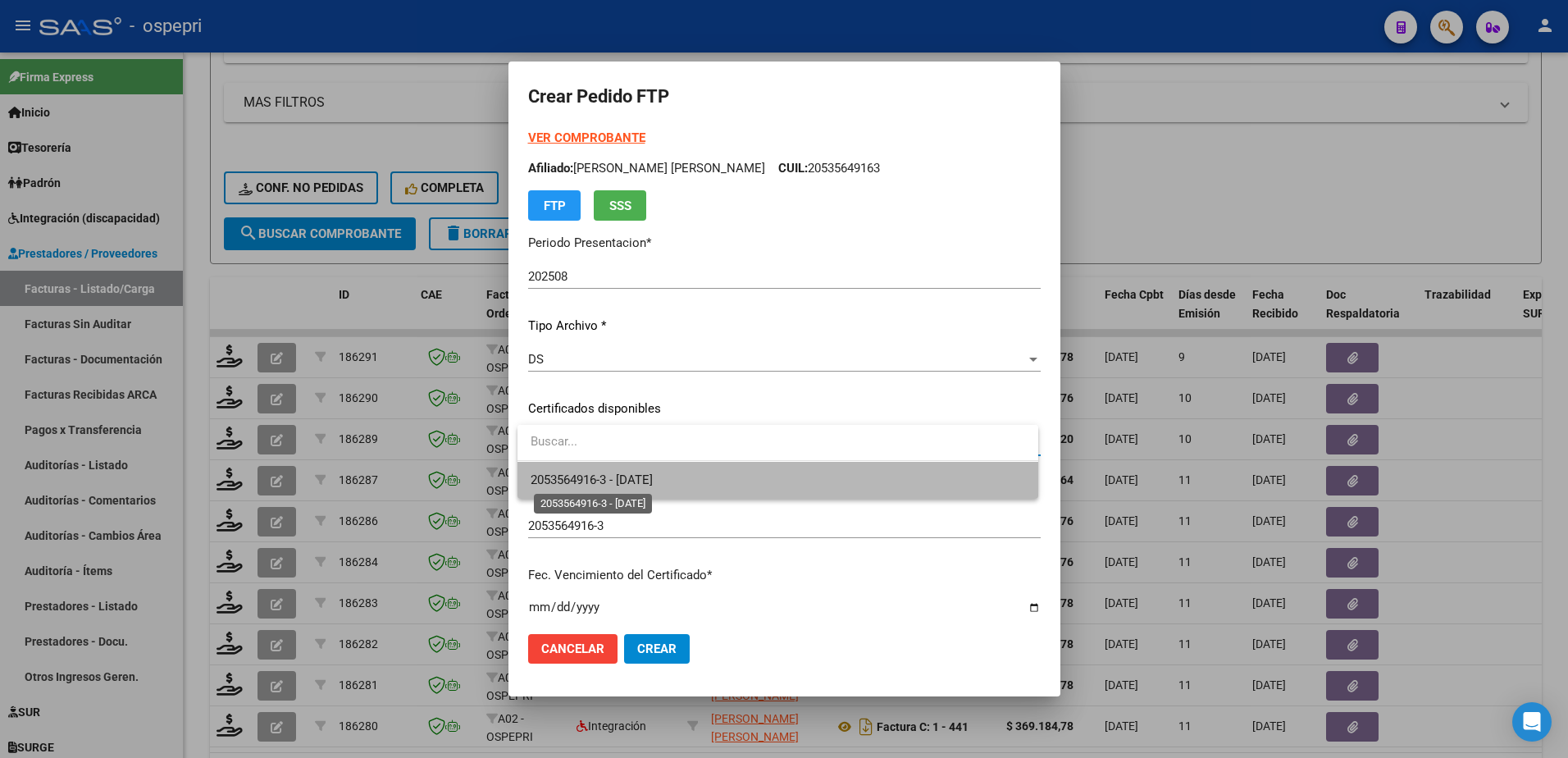
click at [632, 473] on span "2053564916-3 - 2032-09-01" at bounding box center [591, 480] width 122 height 15
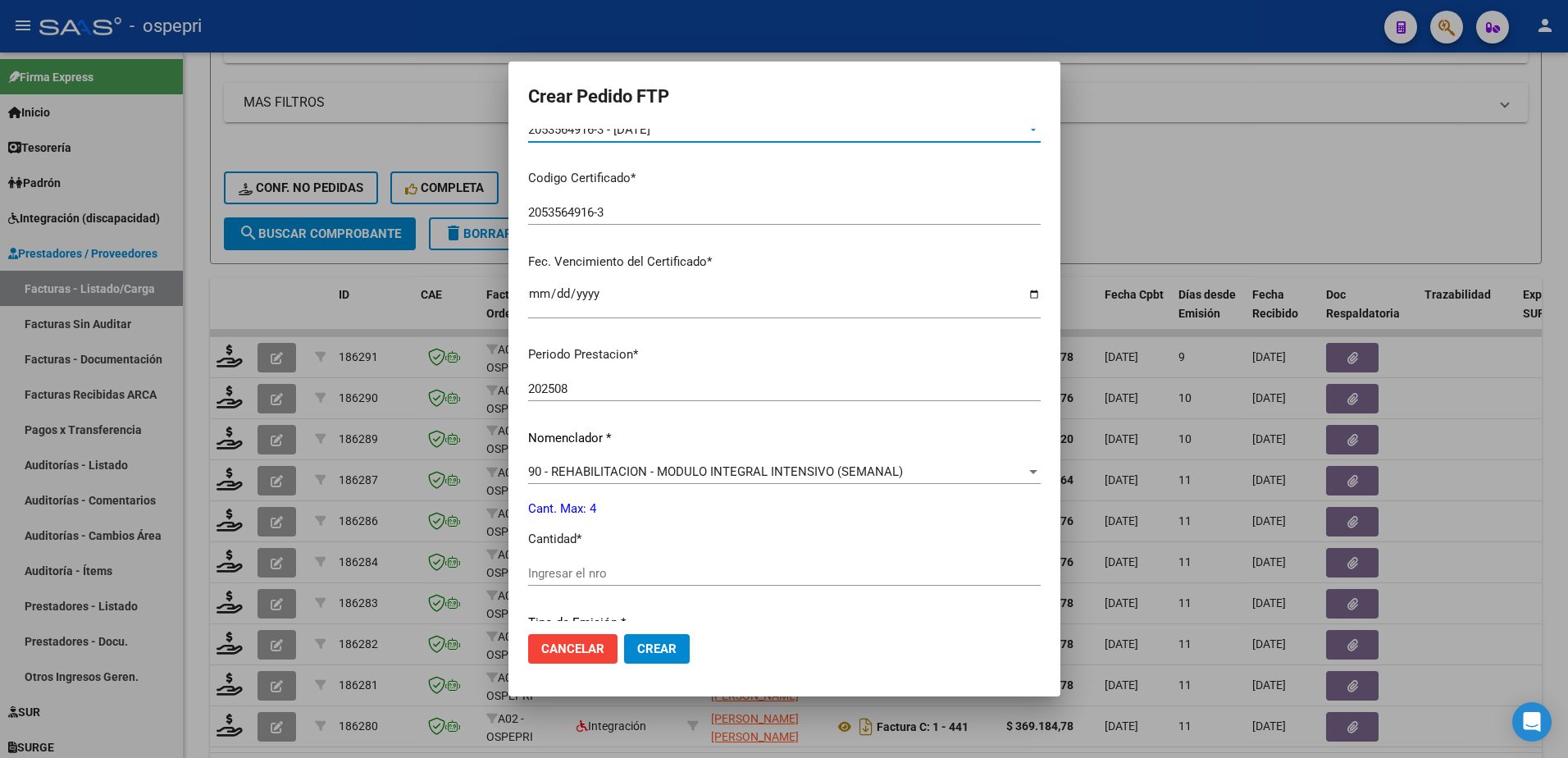
scroll to position [329, 0]
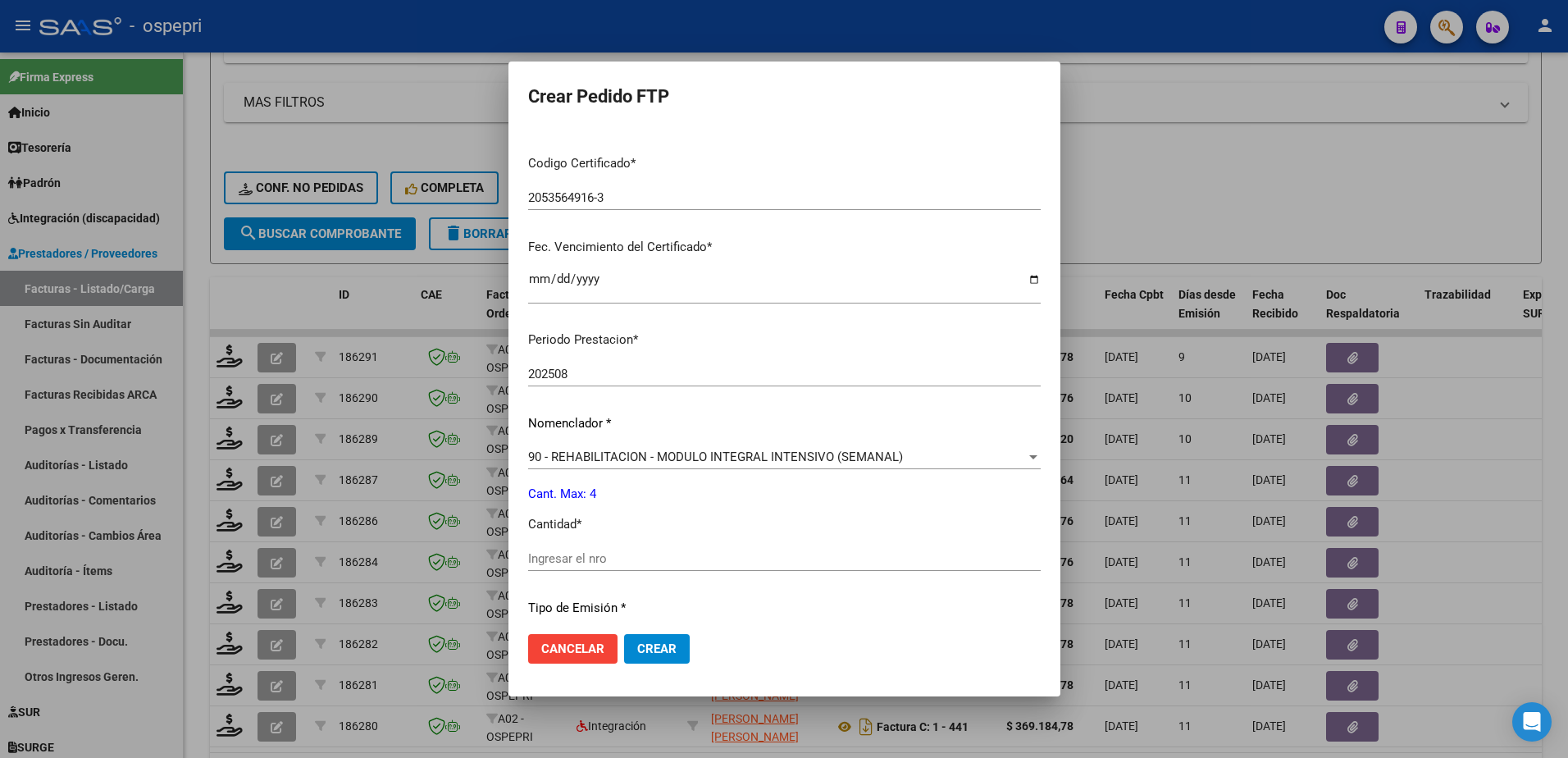
click at [602, 561] on input "Ingresar el nro" at bounding box center [784, 559] width 512 height 15
type input "4"
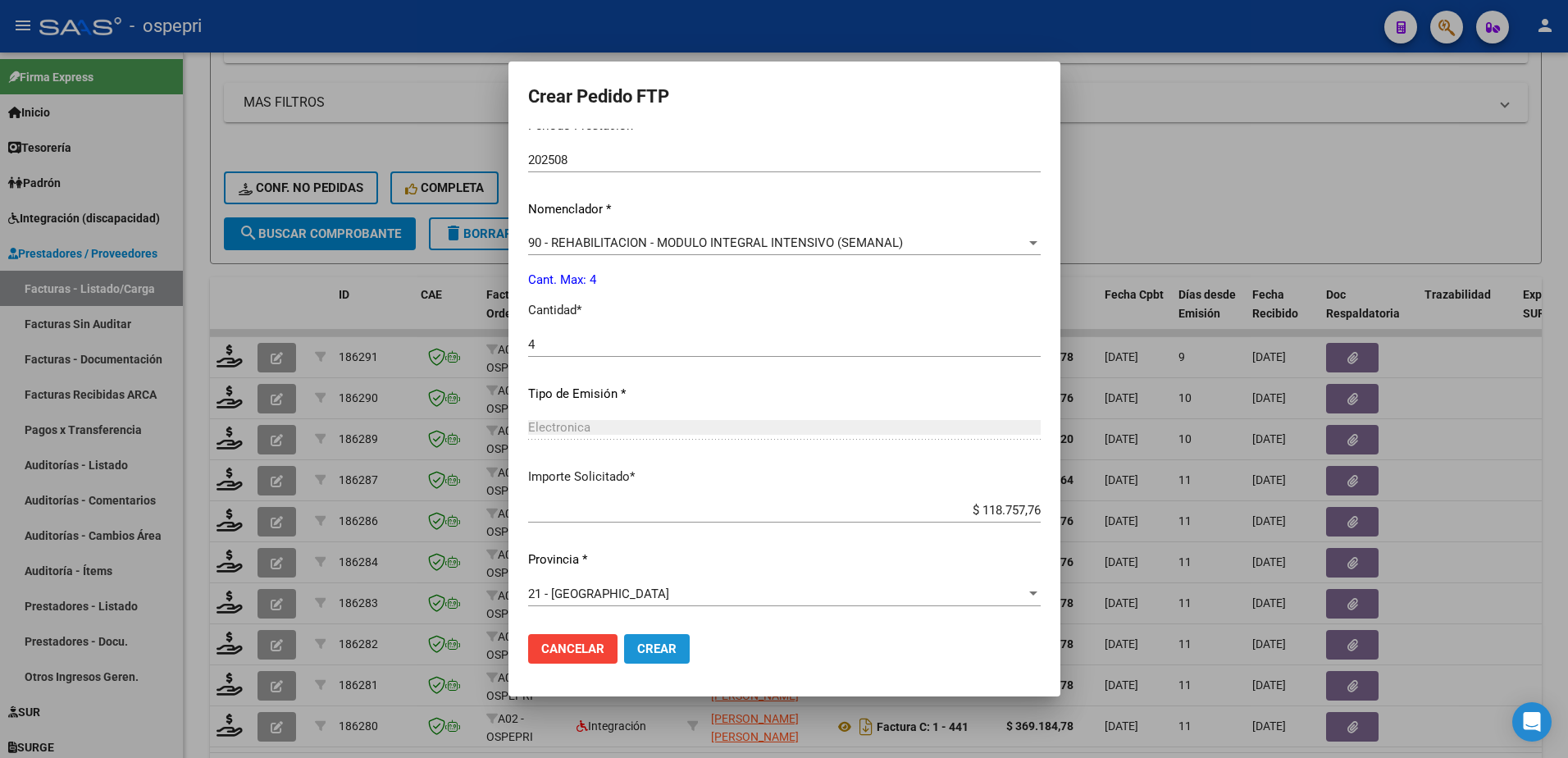
click at [663, 656] on span "Crear" at bounding box center [656, 649] width 39 height 15
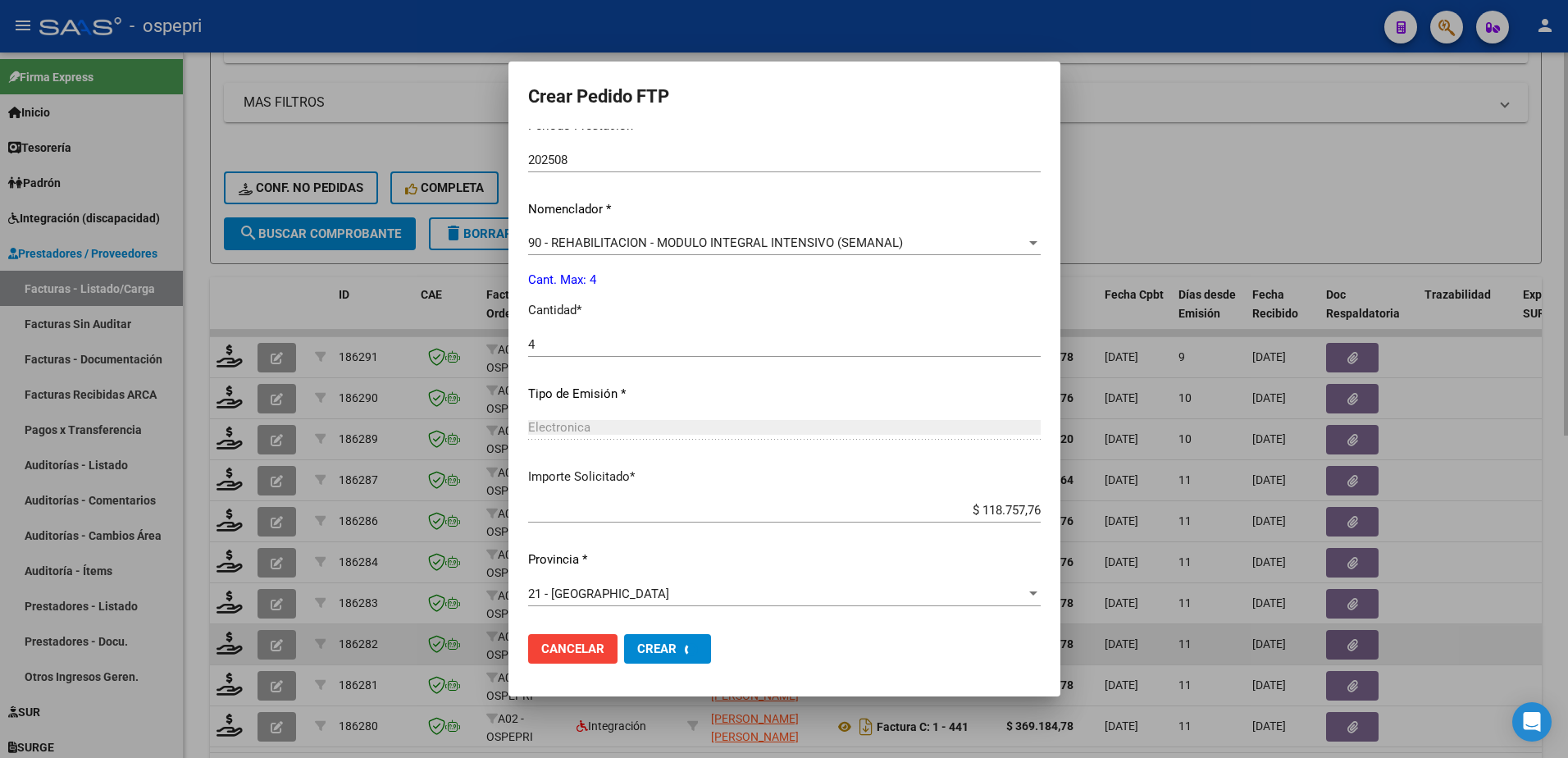
scroll to position [0, 0]
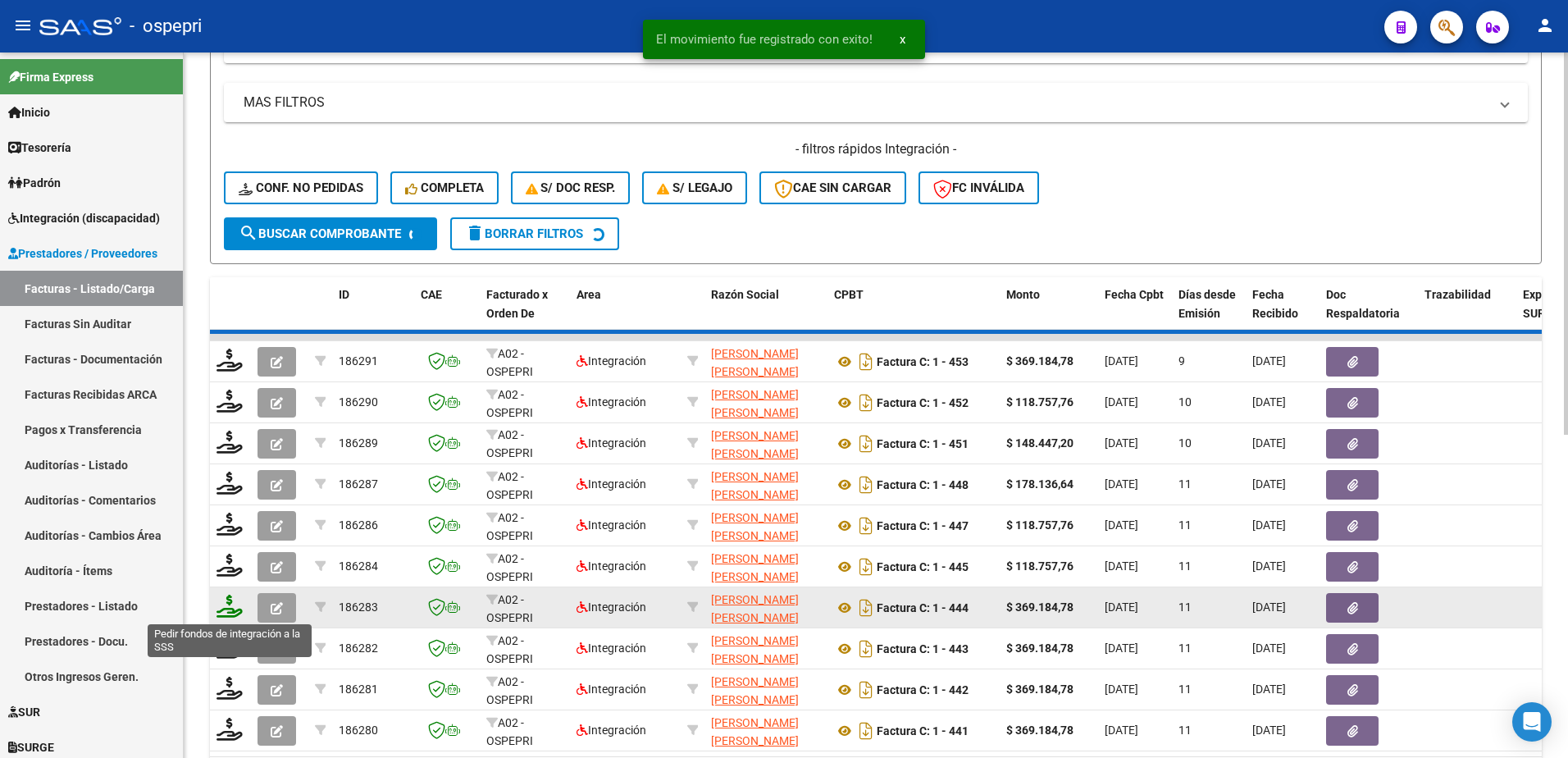
click at [225, 611] on icon at bounding box center [230, 606] width 26 height 23
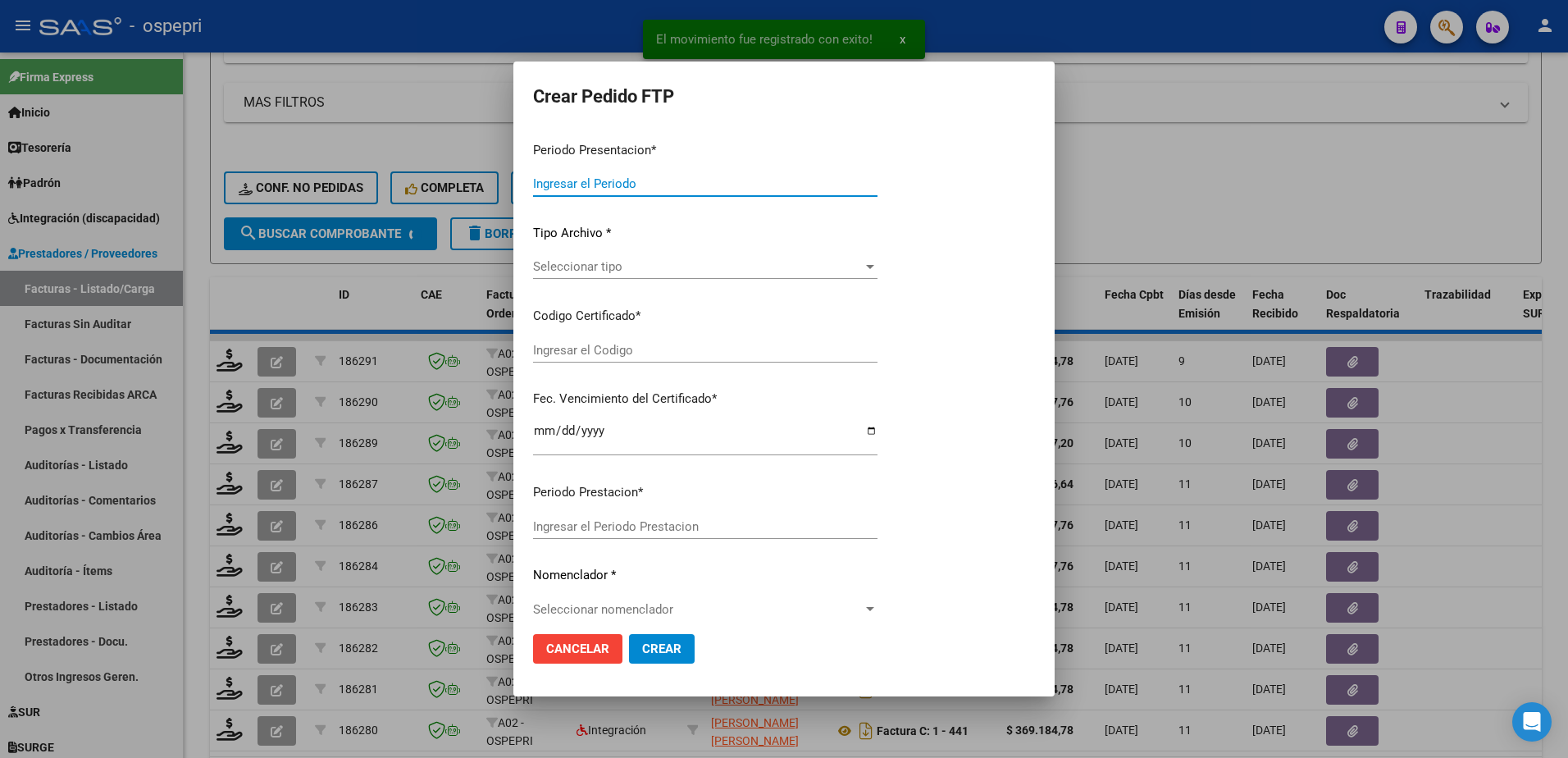
type input "202508"
type input "$ 369.184,78"
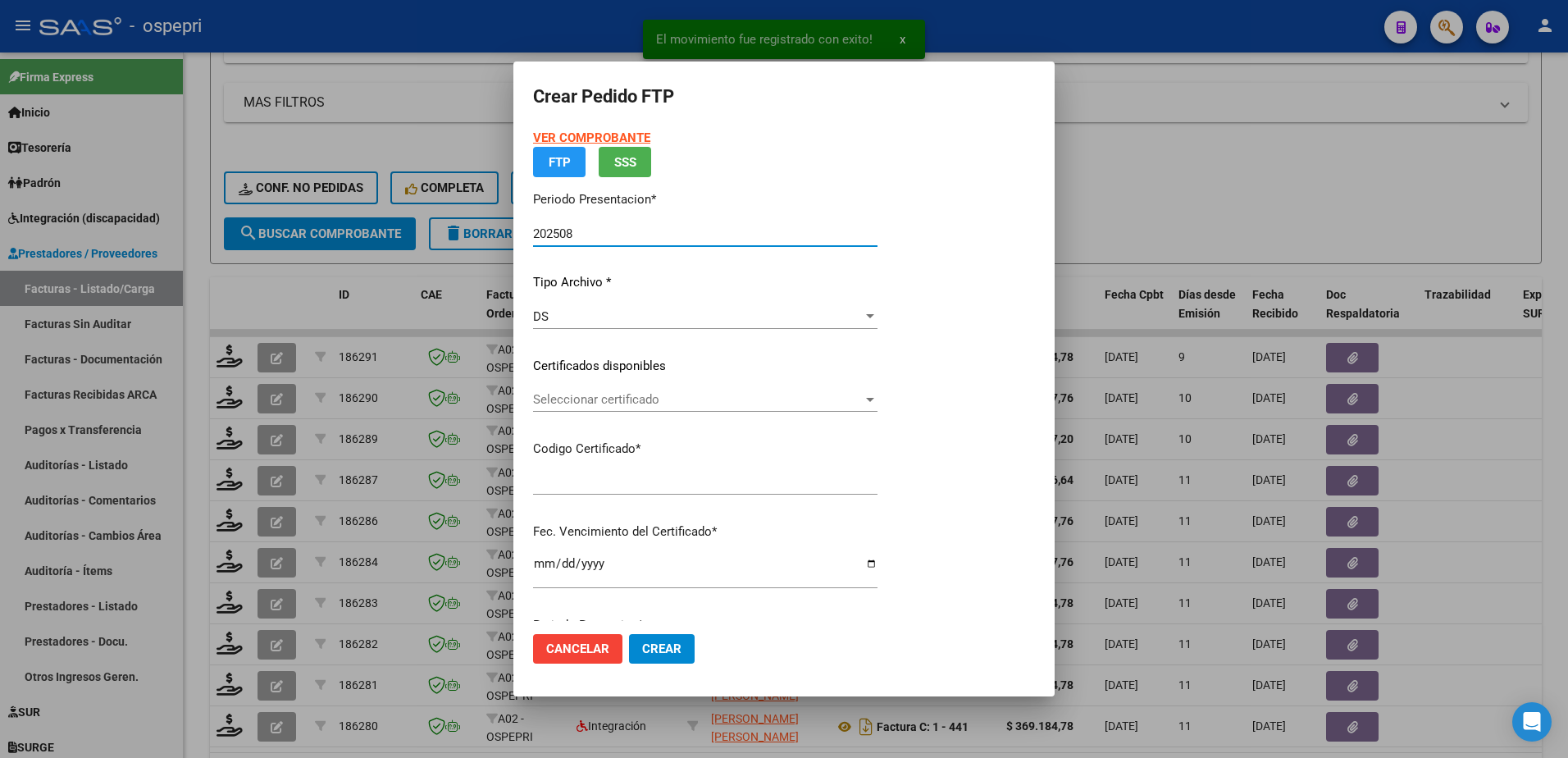
type input "2355155377-9"
type input "2026-09-01"
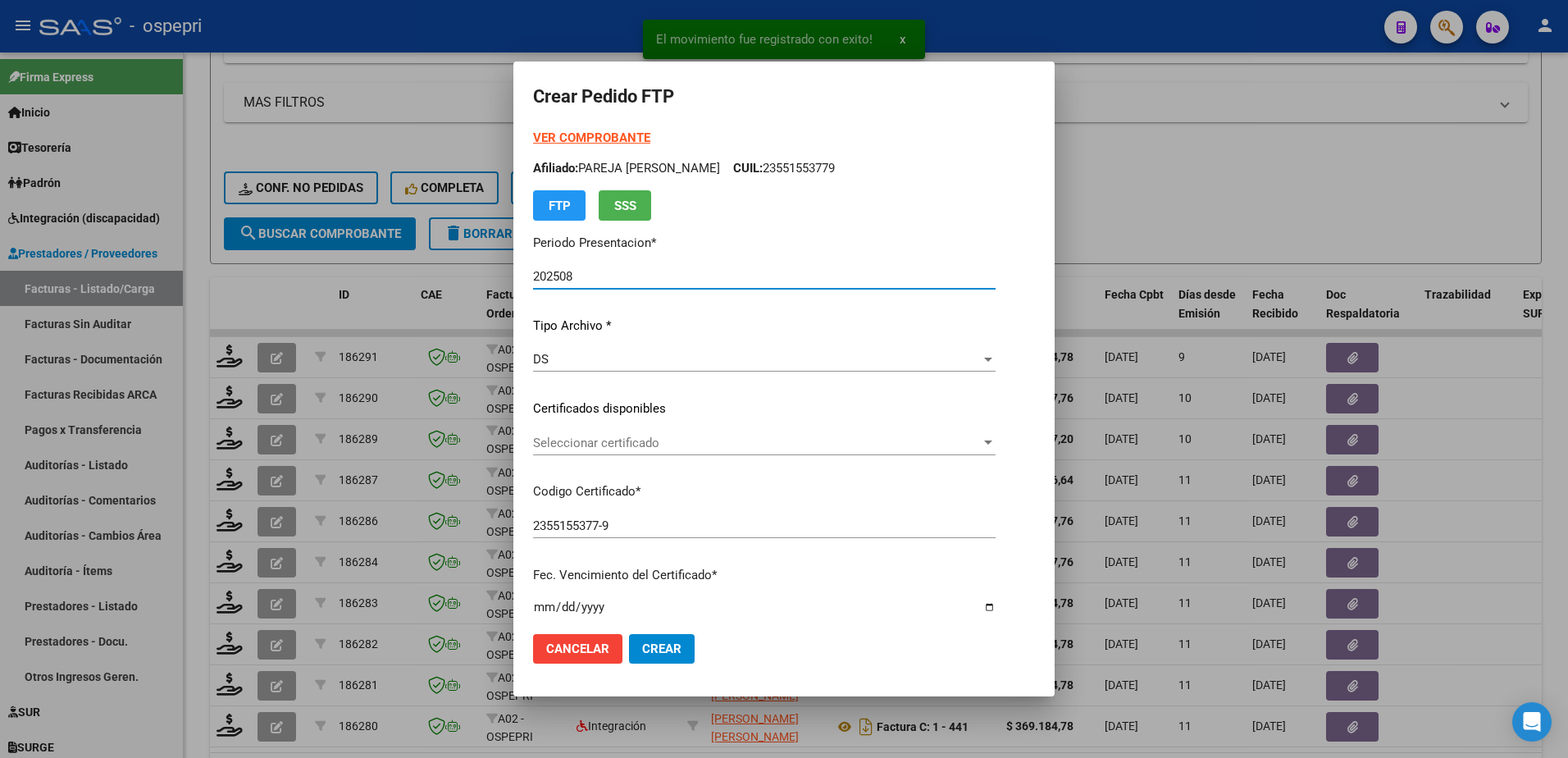
click at [610, 441] on span "Seleccionar certificado" at bounding box center [757, 443] width 448 height 15
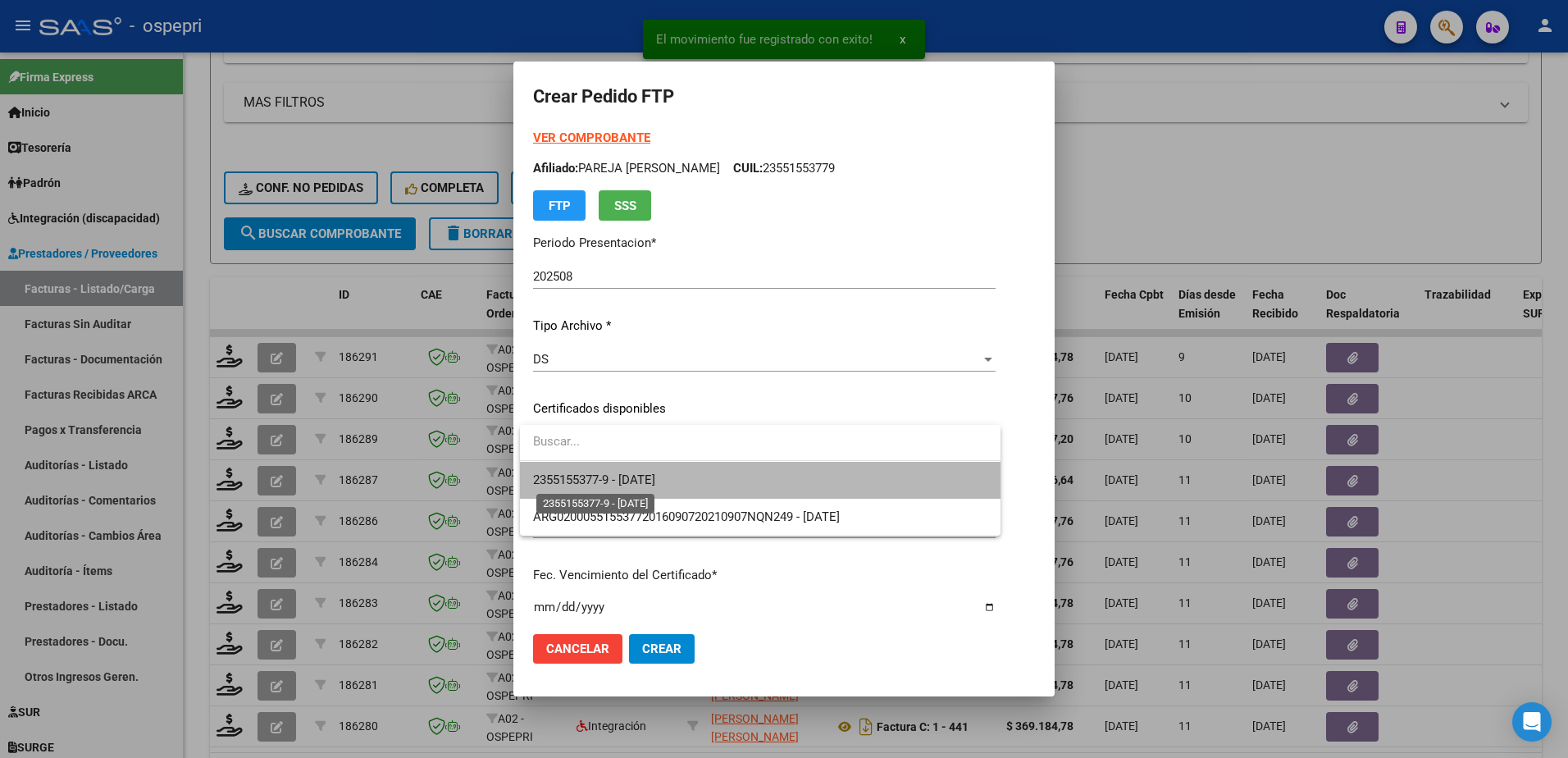
click at [628, 482] on span "2355155377-9 - 2026-09-01" at bounding box center [594, 480] width 122 height 15
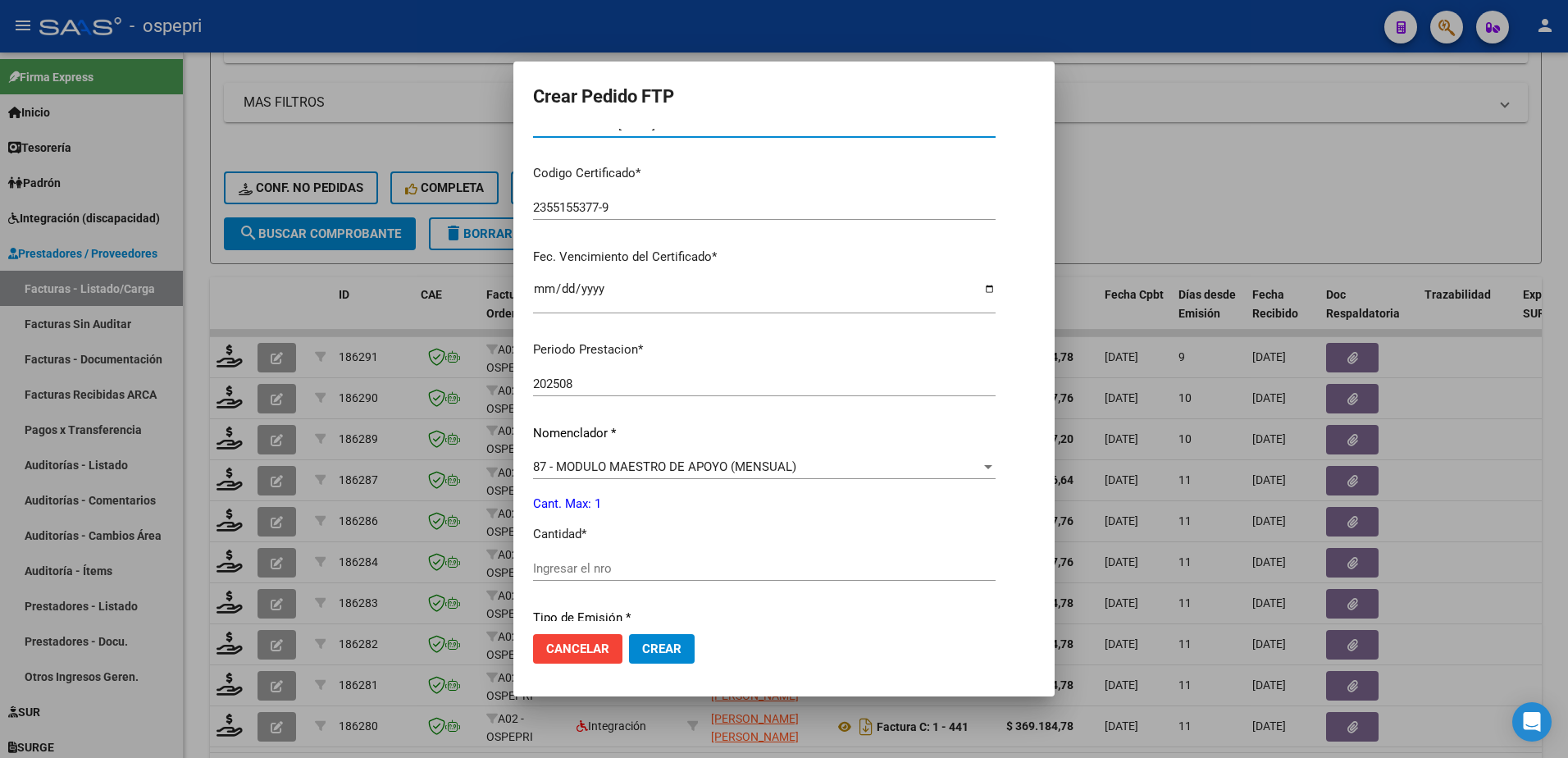
scroll to position [329, 0]
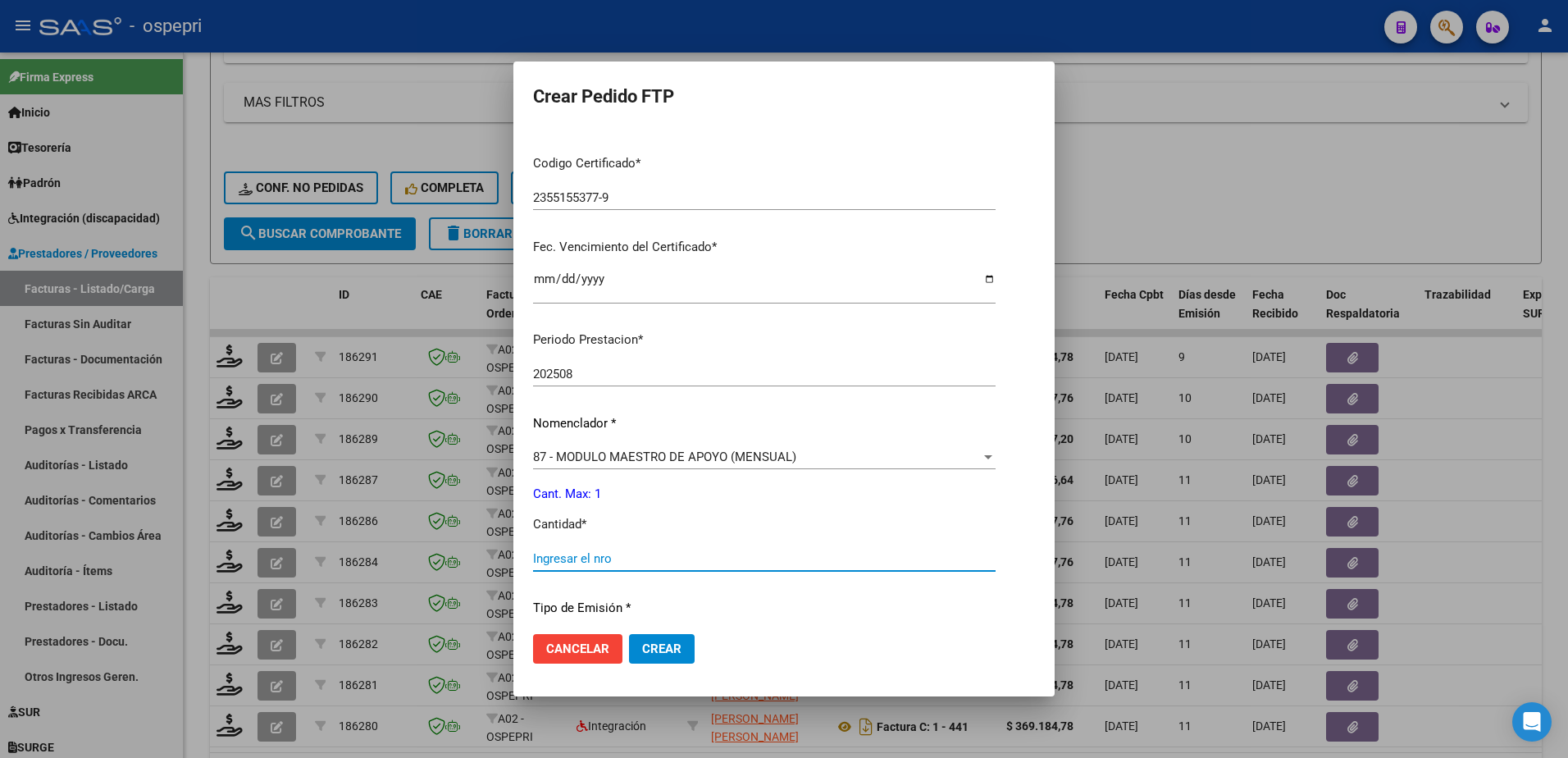
click at [601, 559] on input "Ingresar el nro" at bounding box center [764, 559] width 463 height 15
type input "1"
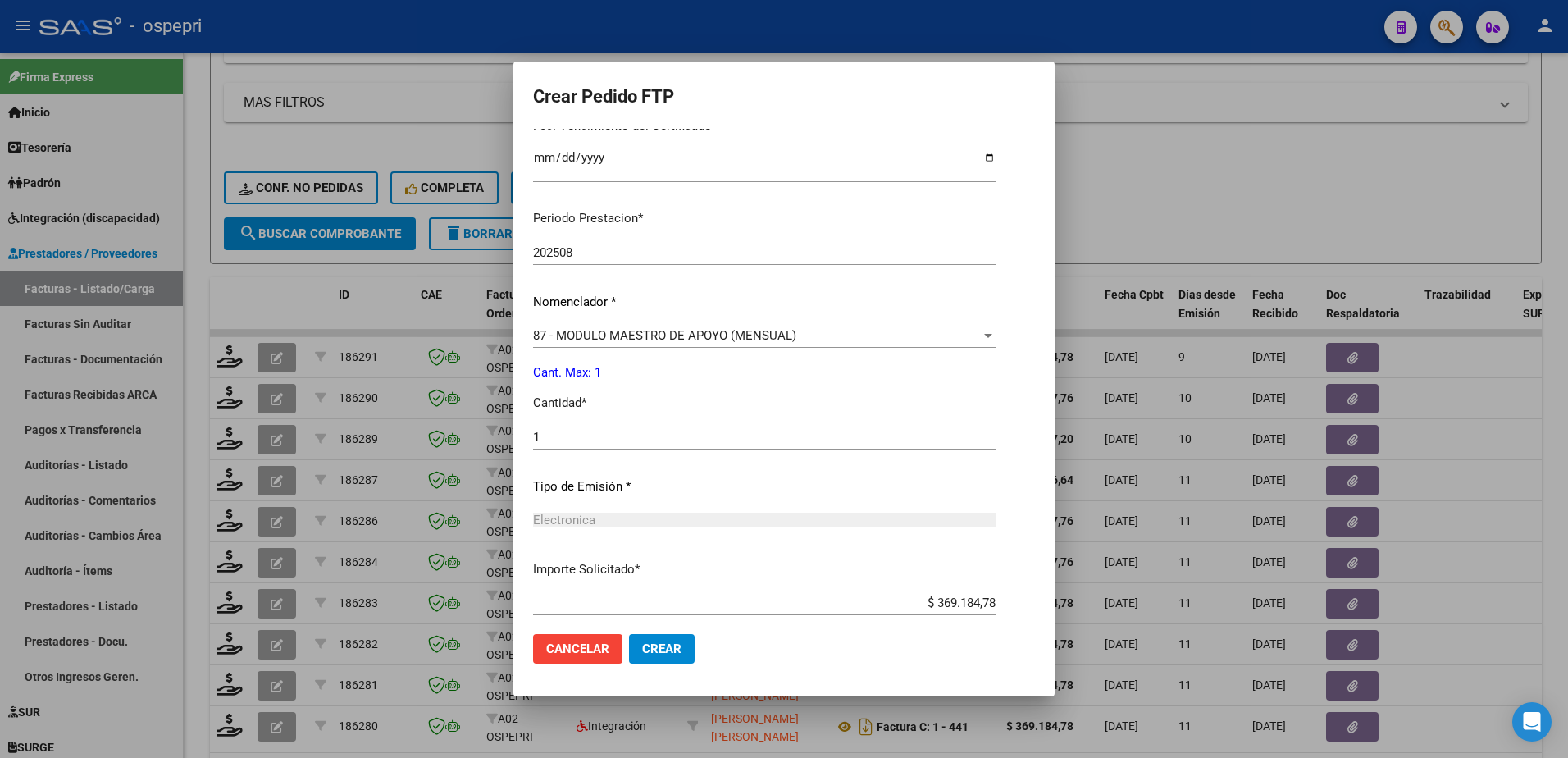
scroll to position [543, 0]
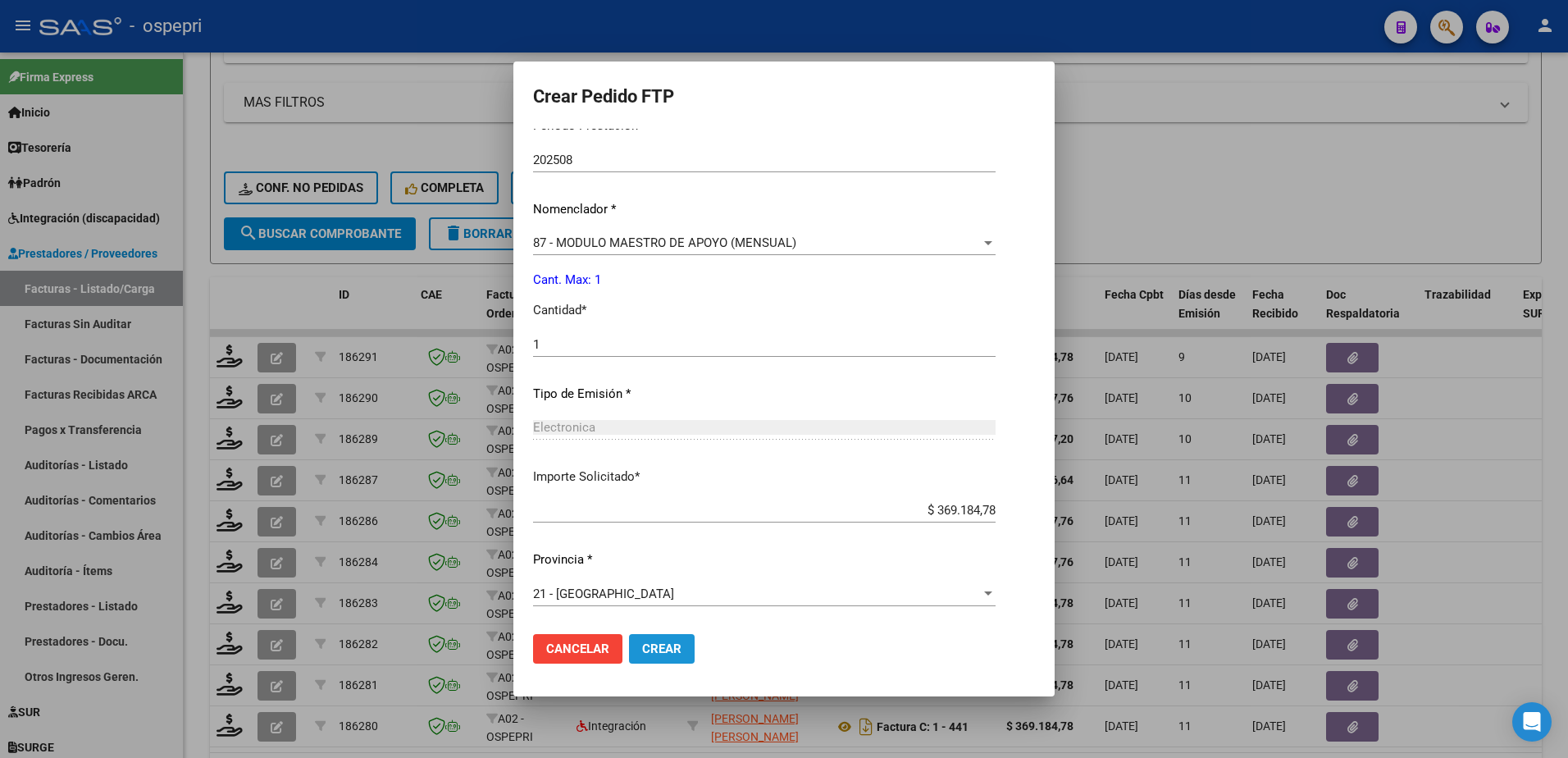
click at [655, 645] on span "Crear" at bounding box center [661, 649] width 39 height 15
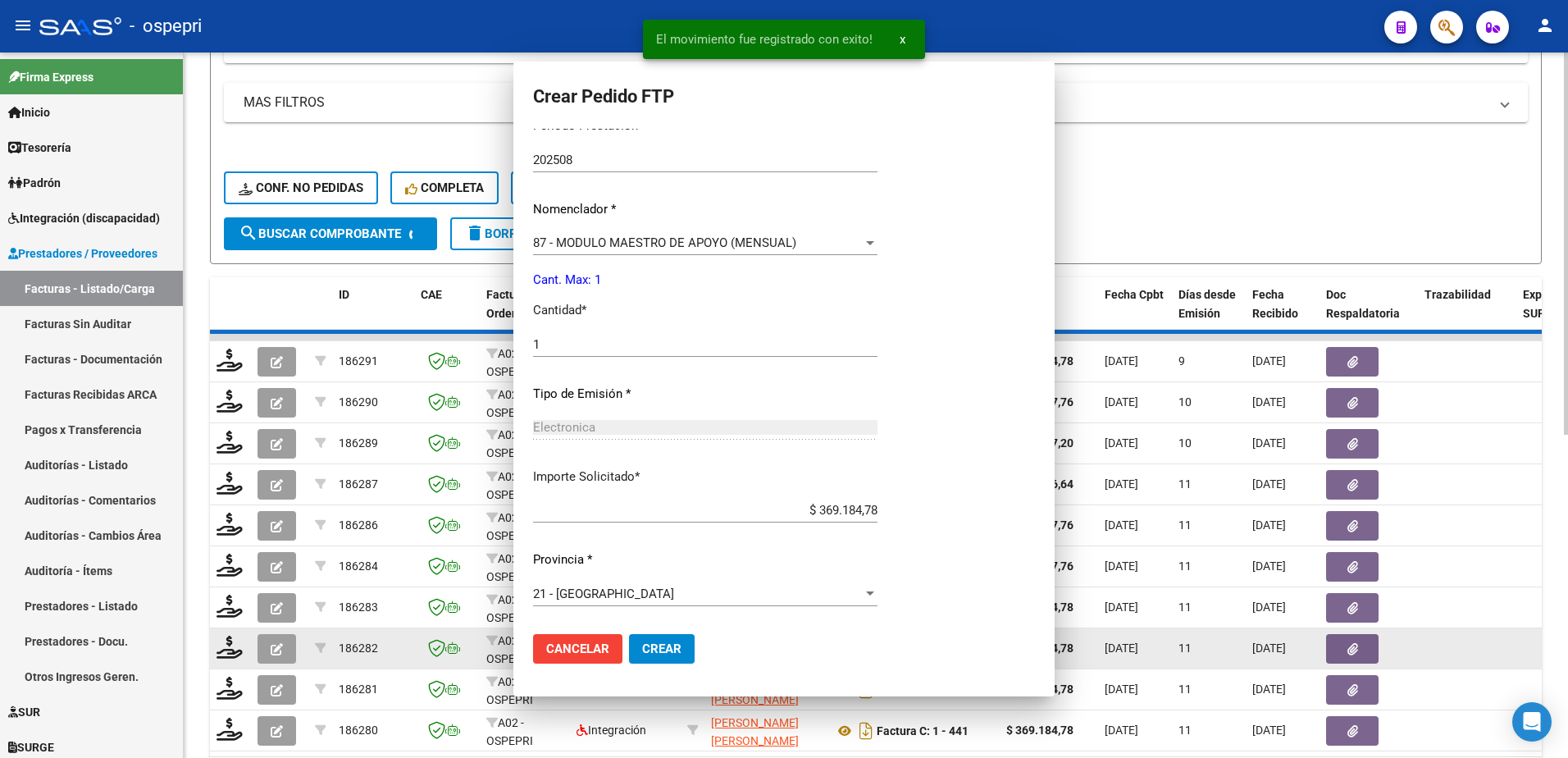
scroll to position [0, 0]
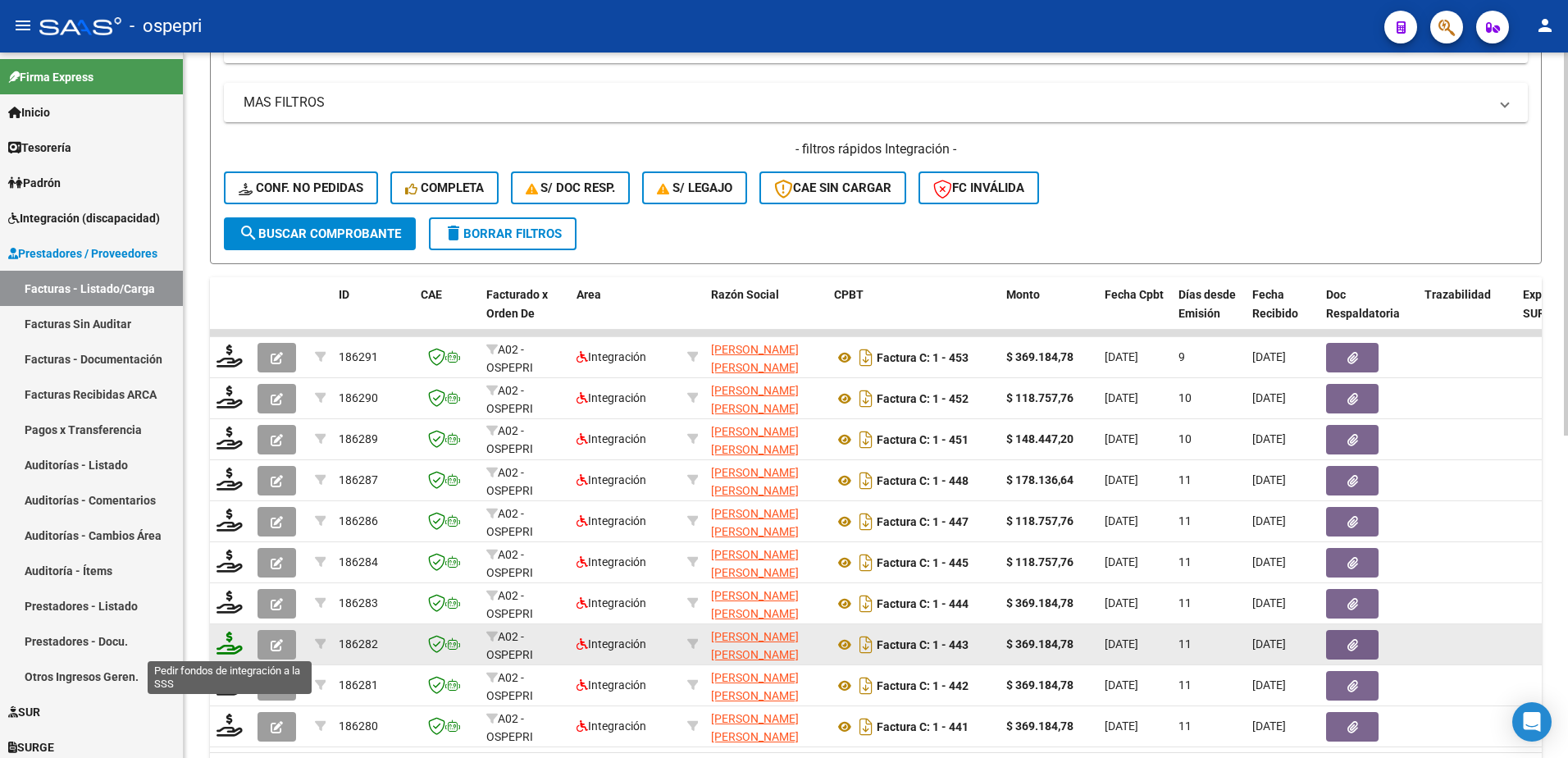
click at [220, 650] on icon at bounding box center [230, 644] width 26 height 23
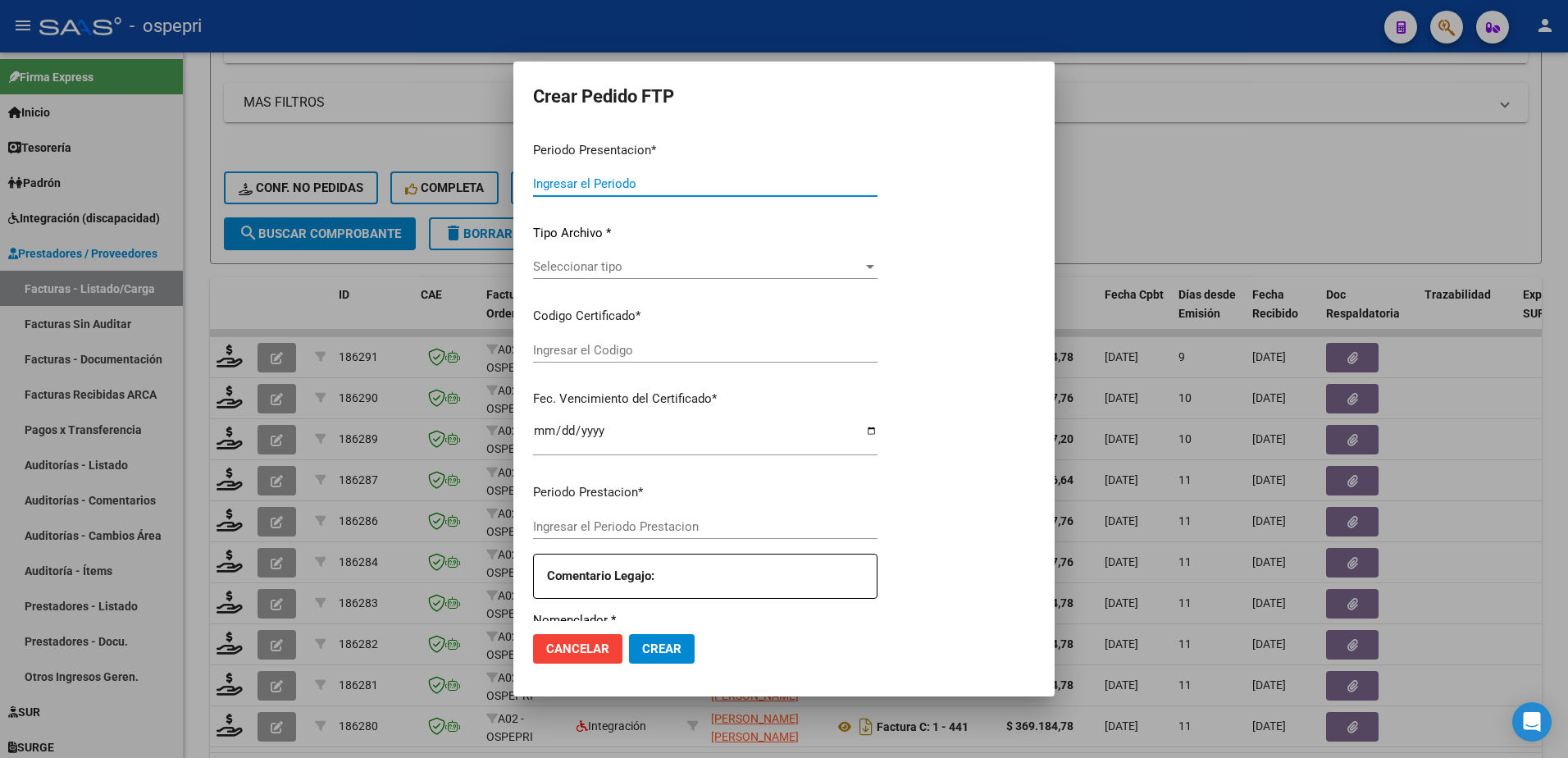
type input "202508"
type input "$ 369.184,78"
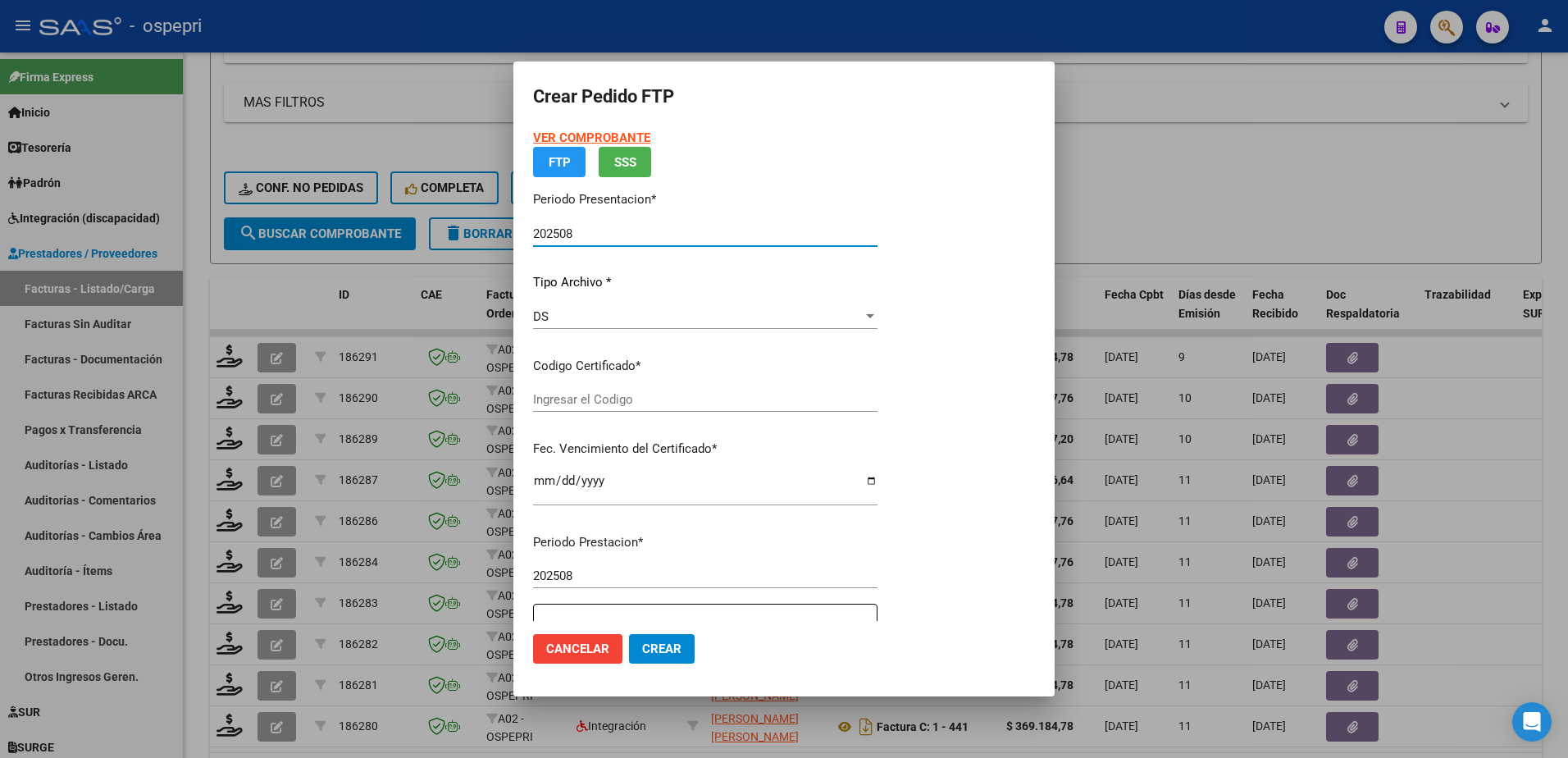
type input "2052532296-4"
type input "2033-07-01"
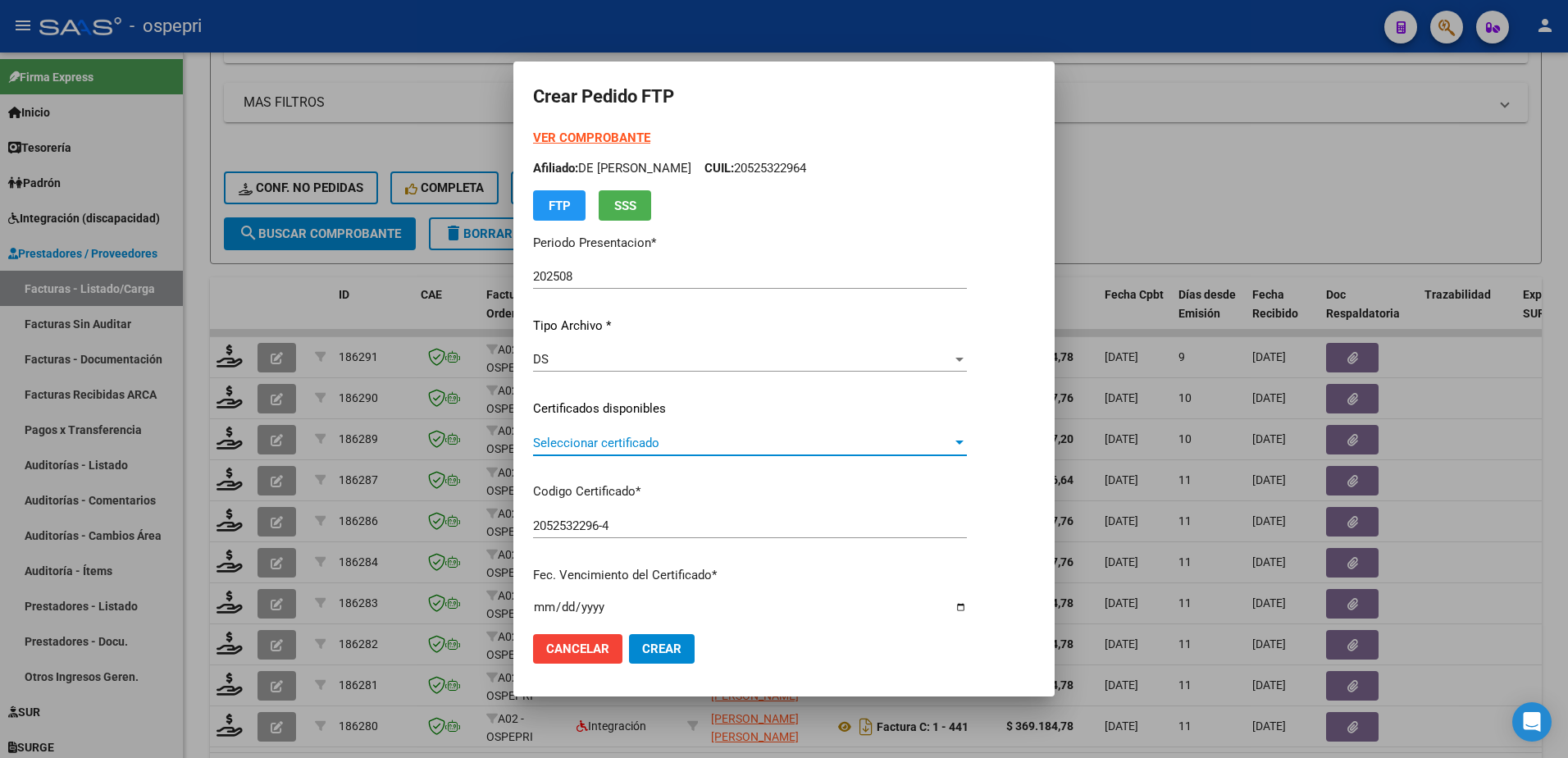
click at [618, 442] on span "Seleccionar certificado" at bounding box center [743, 443] width 420 height 15
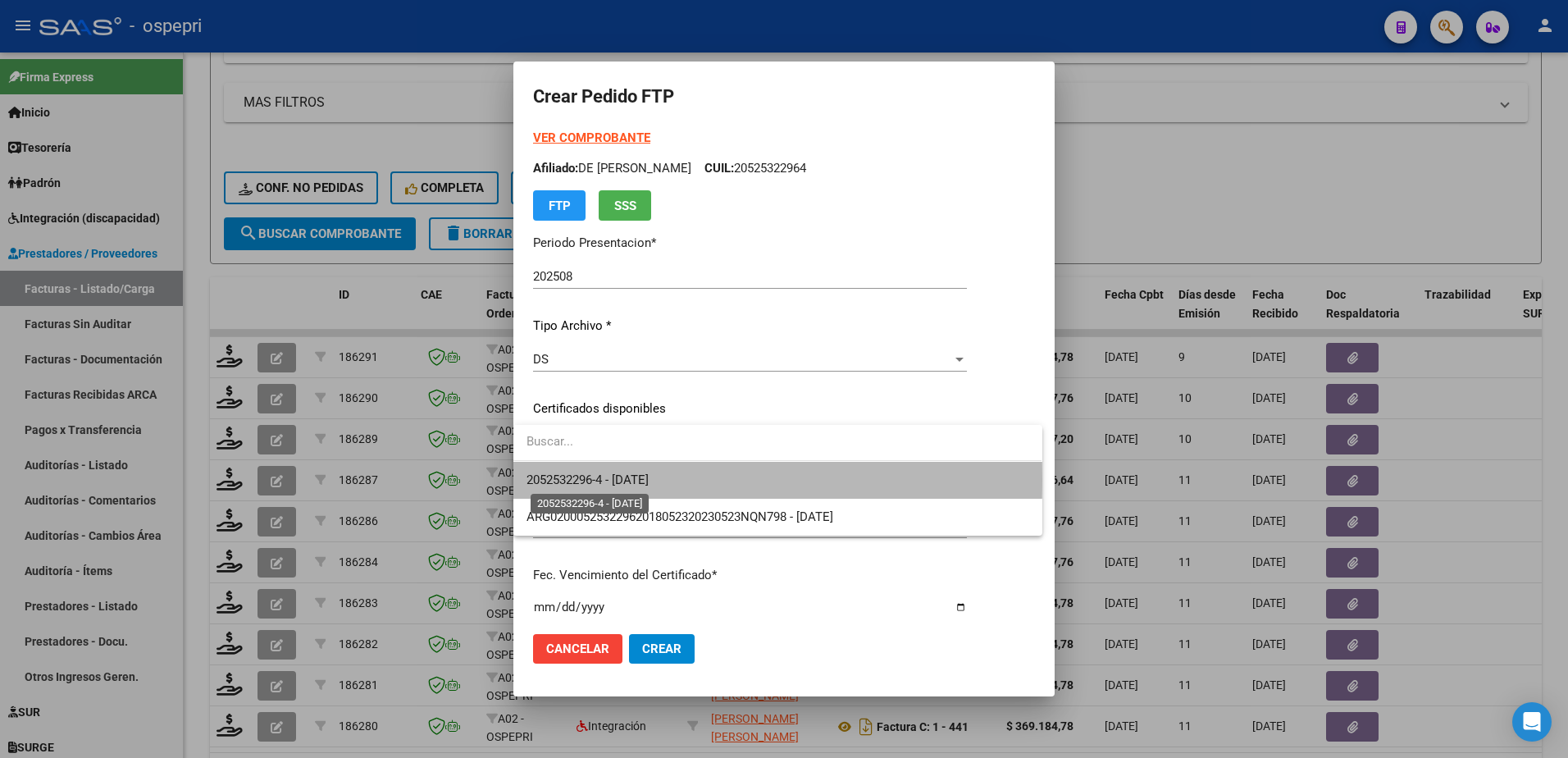
click at [634, 479] on span "2052532296-4 - 2033-07-01" at bounding box center [588, 480] width 122 height 15
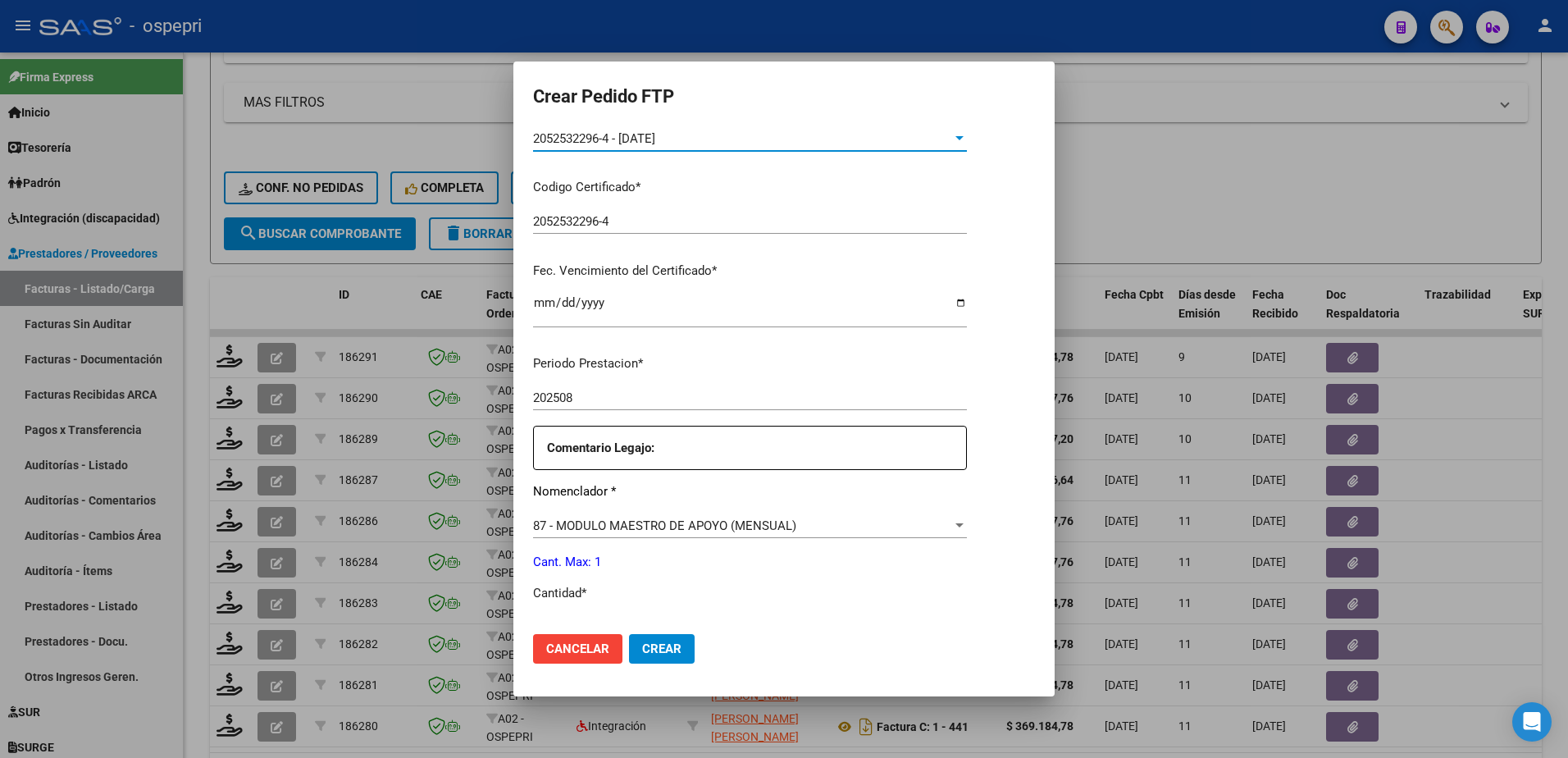
scroll to position [410, 0]
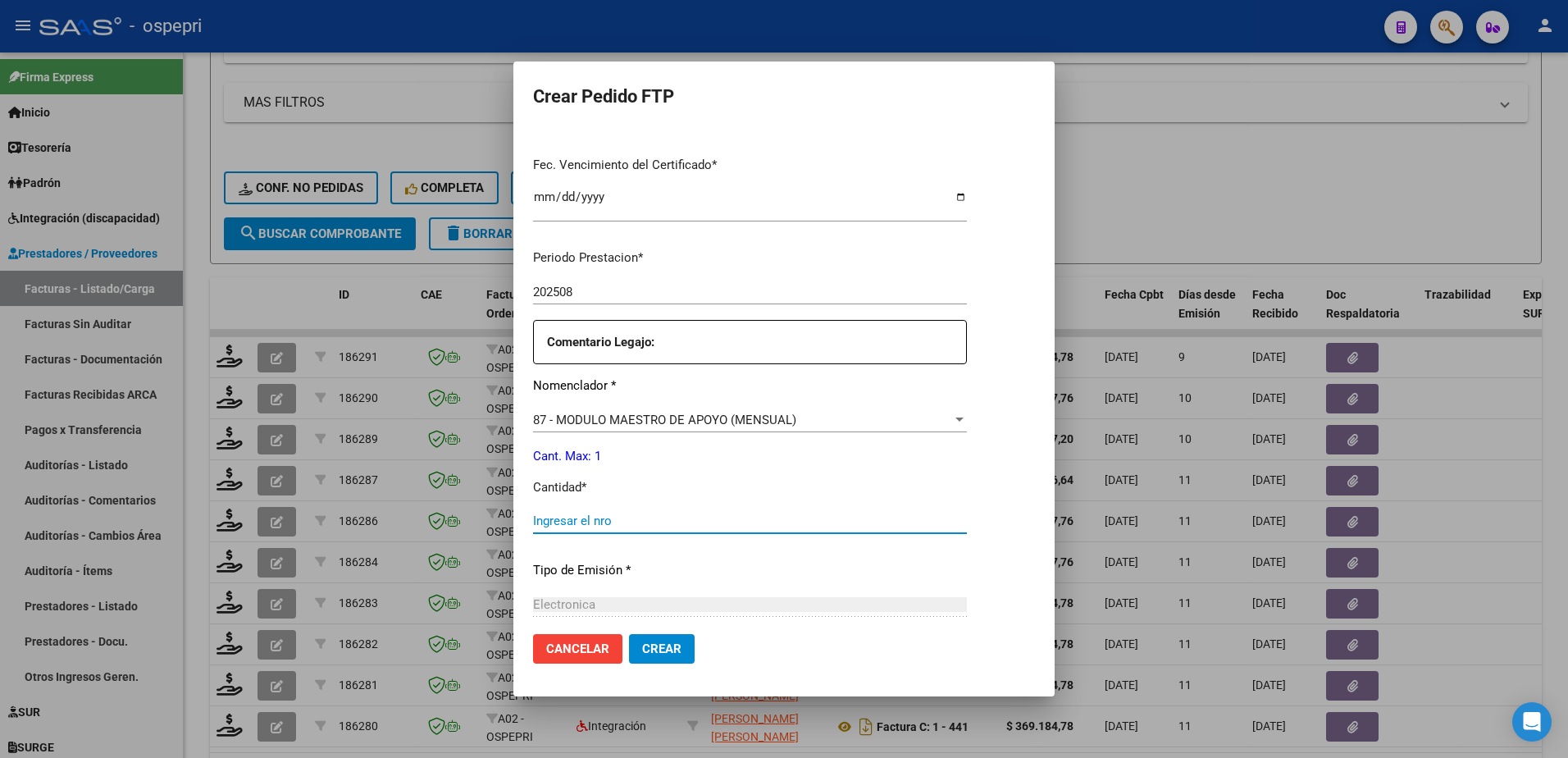
click at [620, 526] on input "Ingresar el nro" at bounding box center [750, 520] width 434 height 15
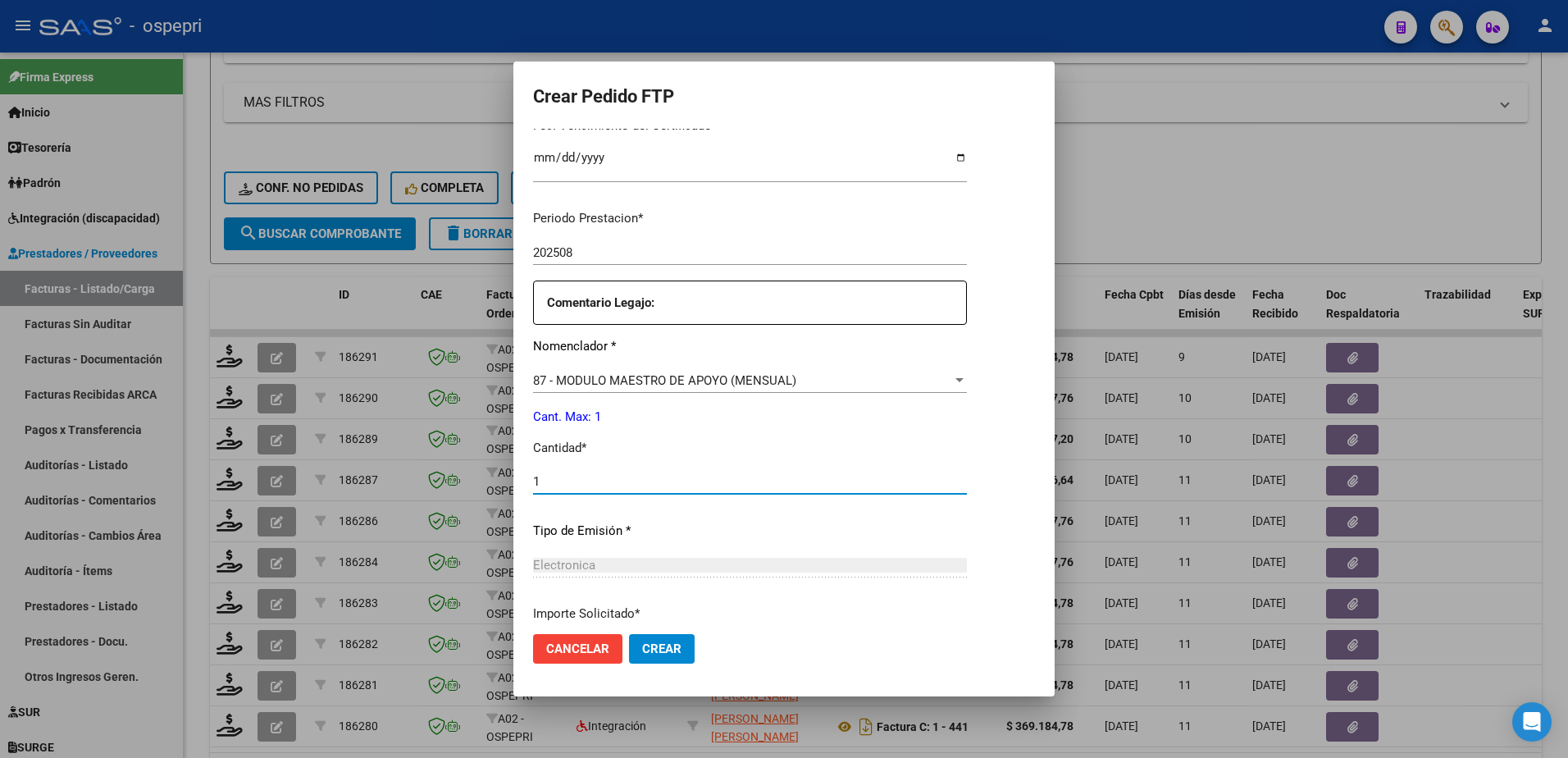
scroll to position [587, 0]
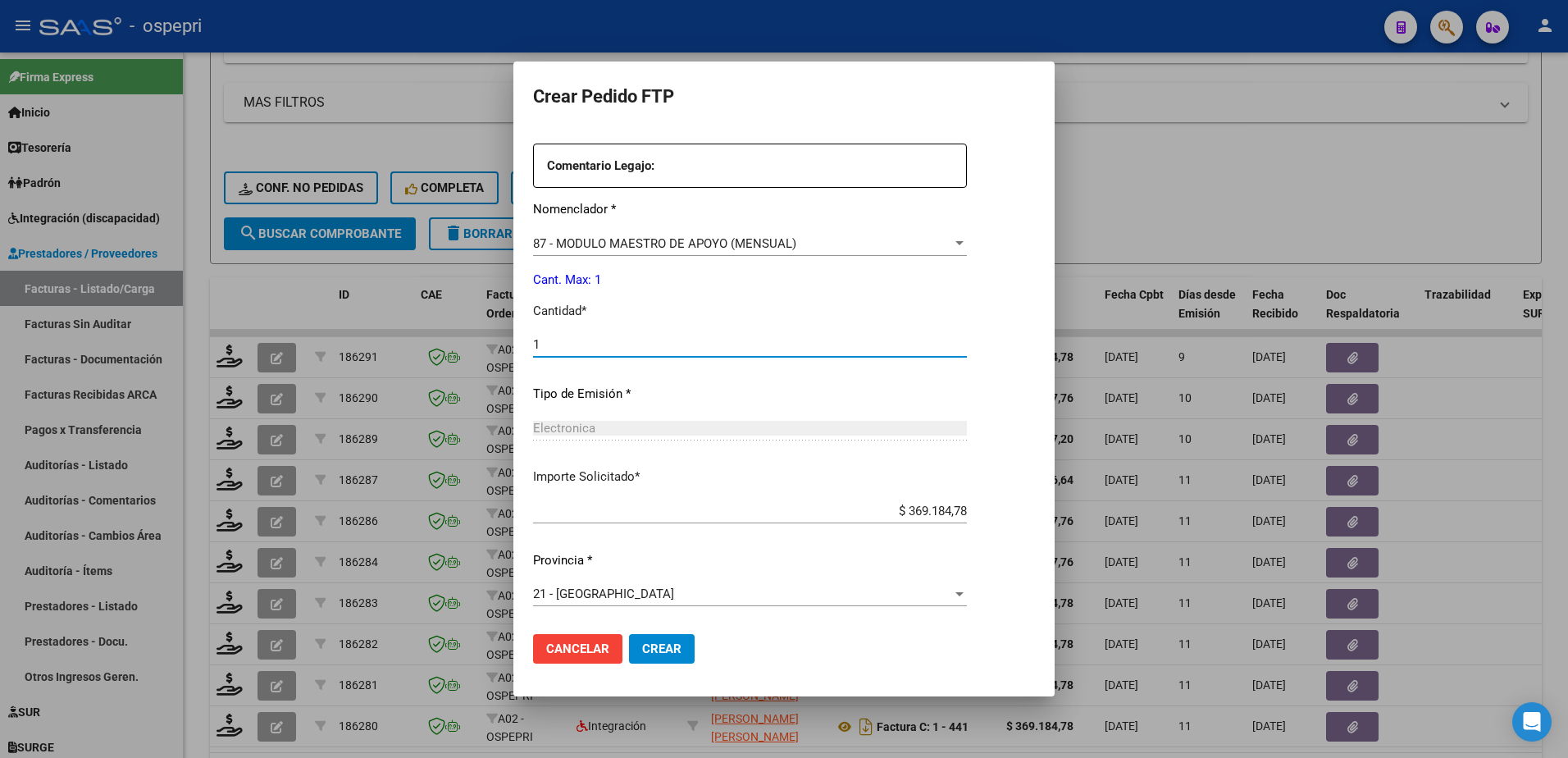
type input "1"
click at [655, 644] on span "Crear" at bounding box center [661, 649] width 39 height 15
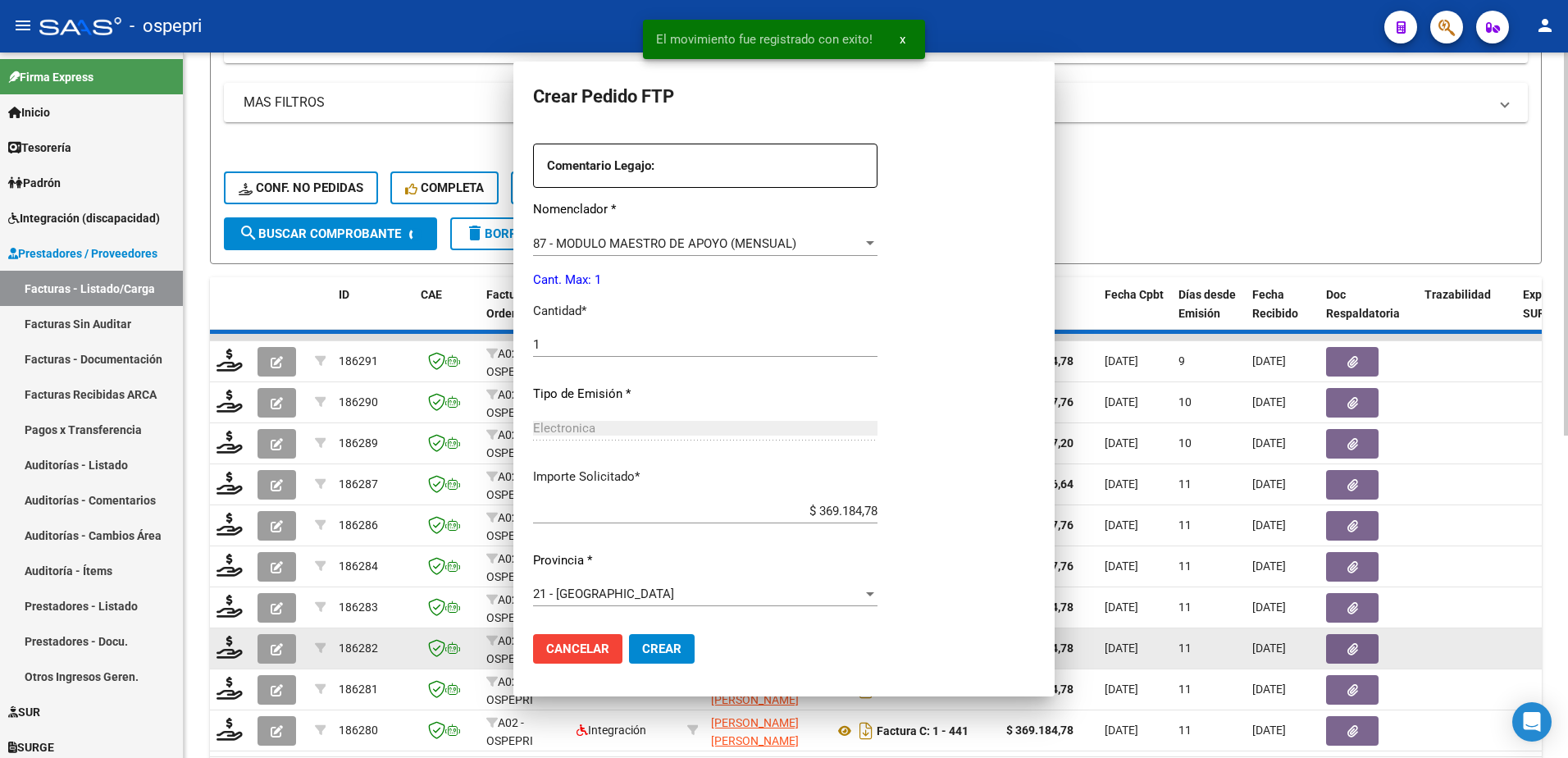
scroll to position [494, 0]
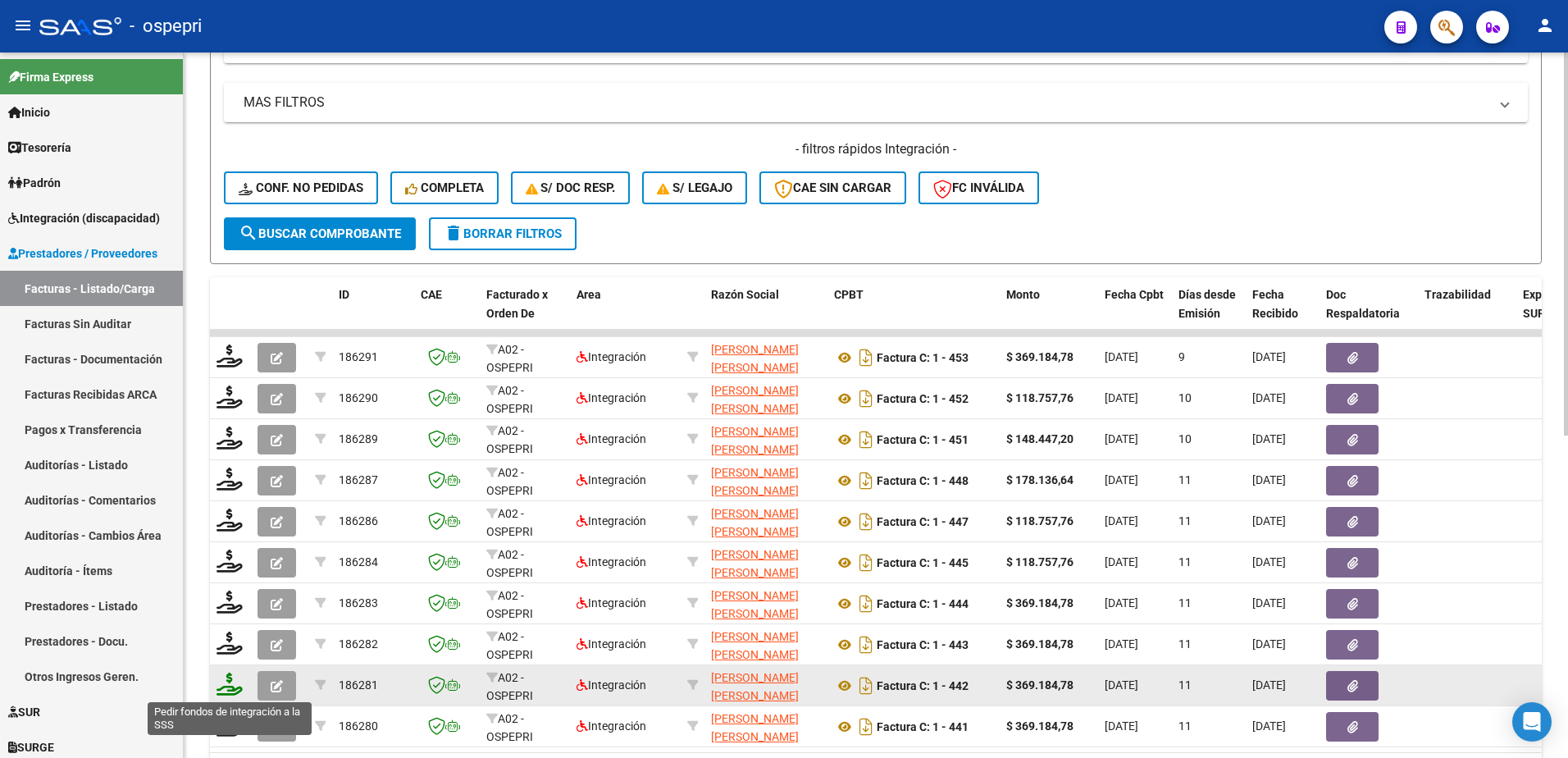
click at [231, 694] on icon at bounding box center [230, 684] width 26 height 23
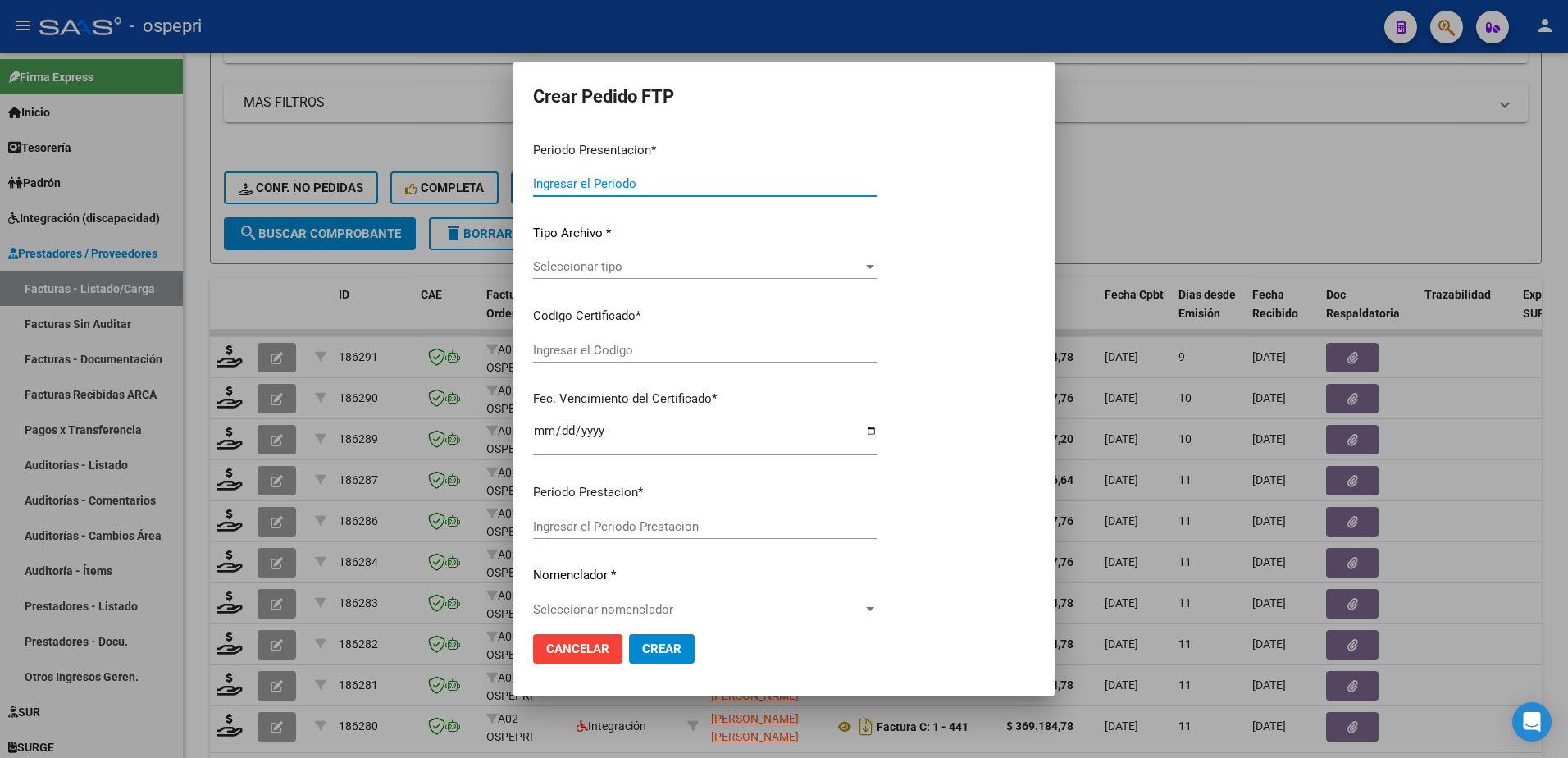
type input "202508"
type input "$ 369.184,78"
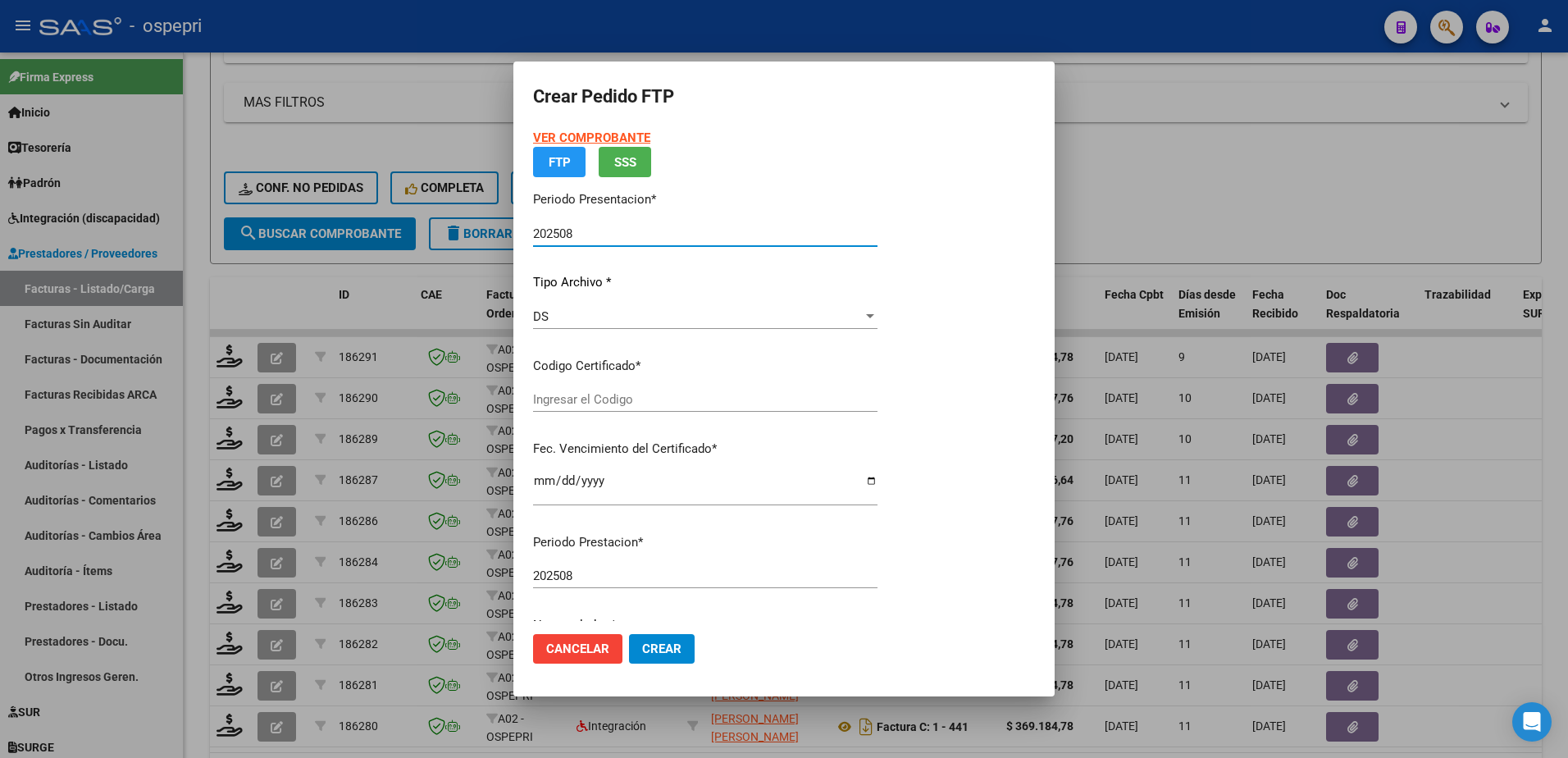
type input "2052382064-9"
type input "2028-05-01"
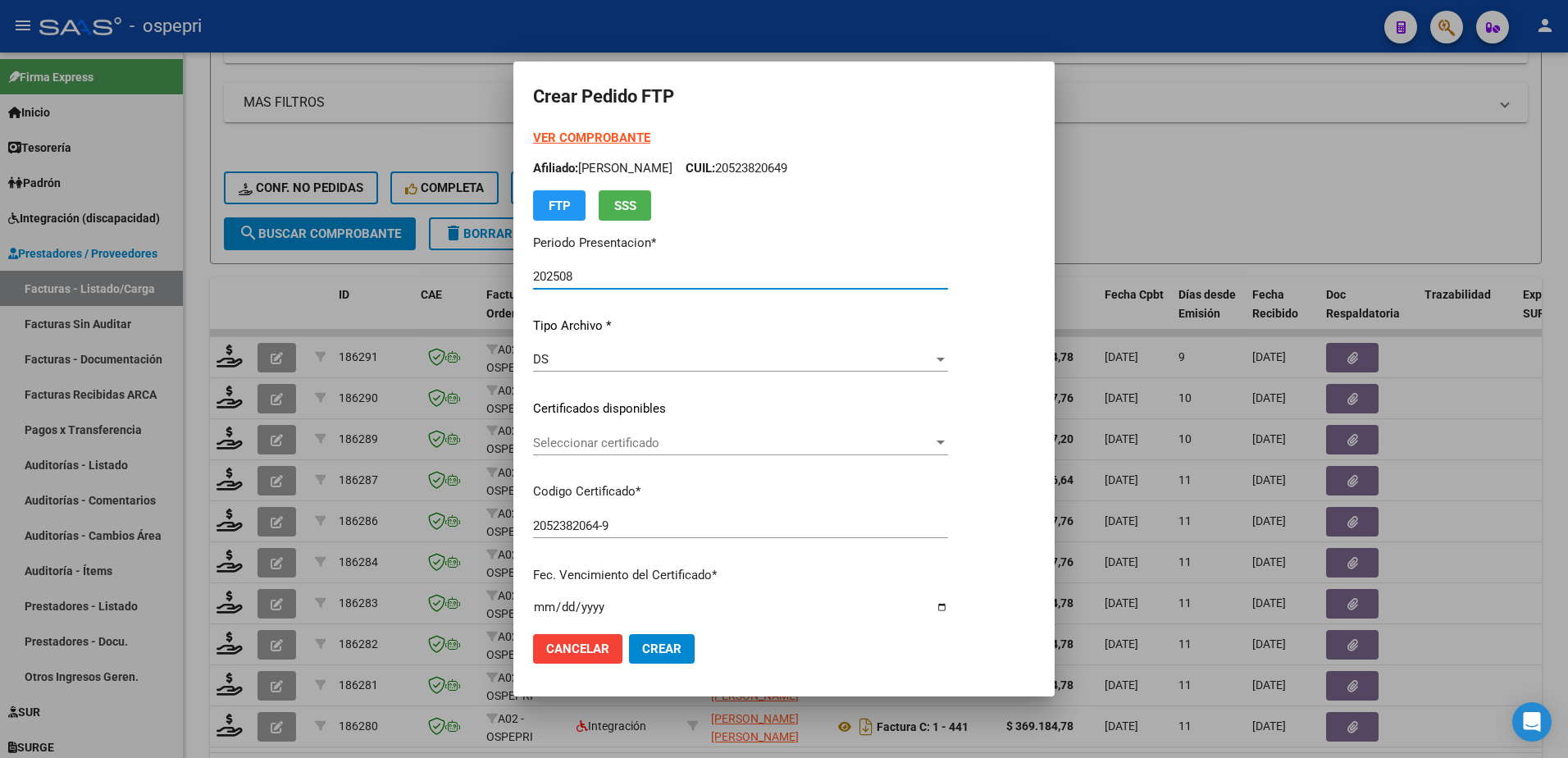
click at [582, 446] on span "Seleccionar certificado" at bounding box center [733, 443] width 400 height 15
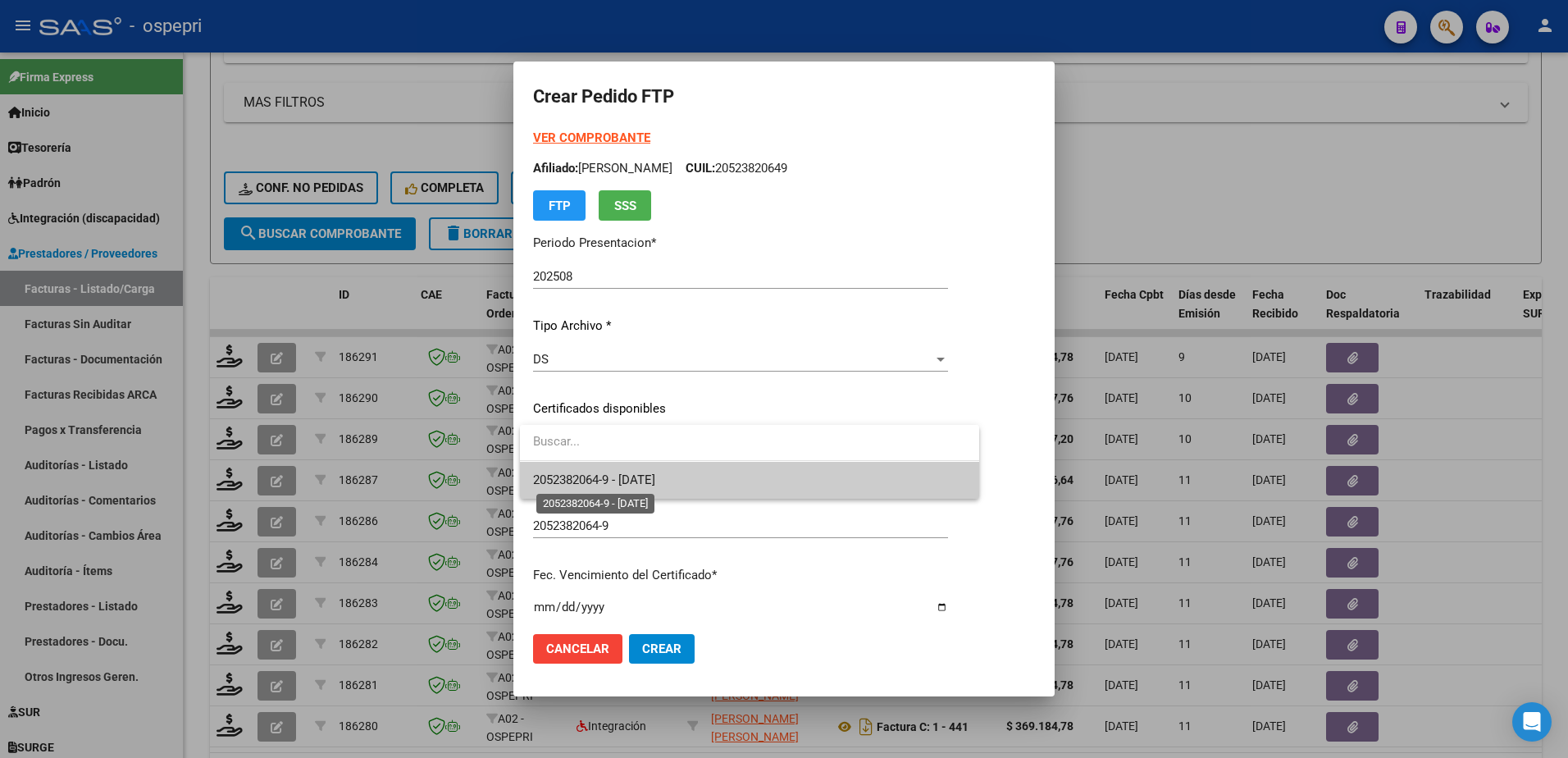
click at [599, 478] on span "2052382064-9 - 2028-05-01" at bounding box center [594, 480] width 122 height 15
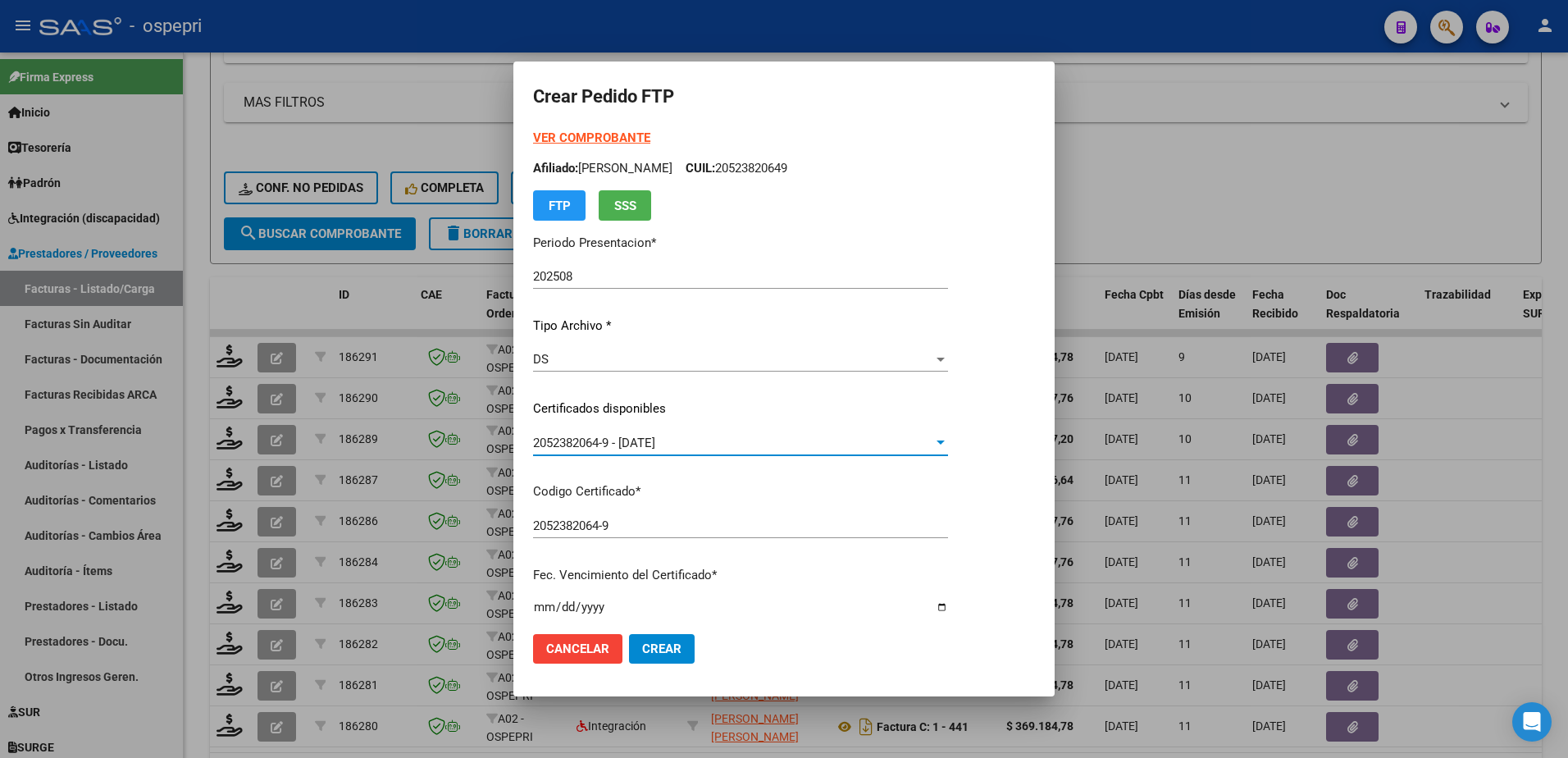
scroll to position [329, 0]
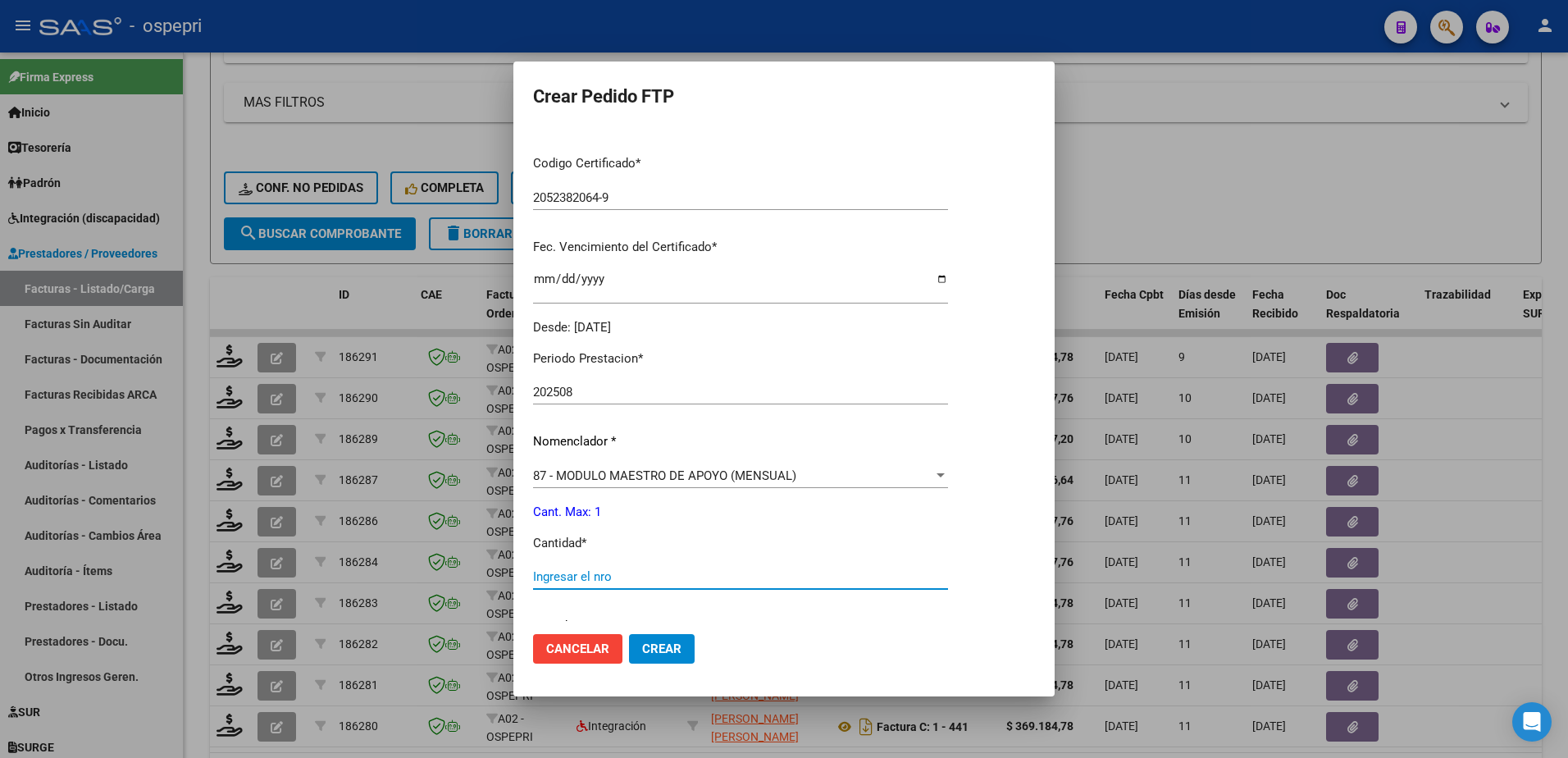
click at [595, 574] on input "Ingresar el nro" at bounding box center [740, 577] width 415 height 15
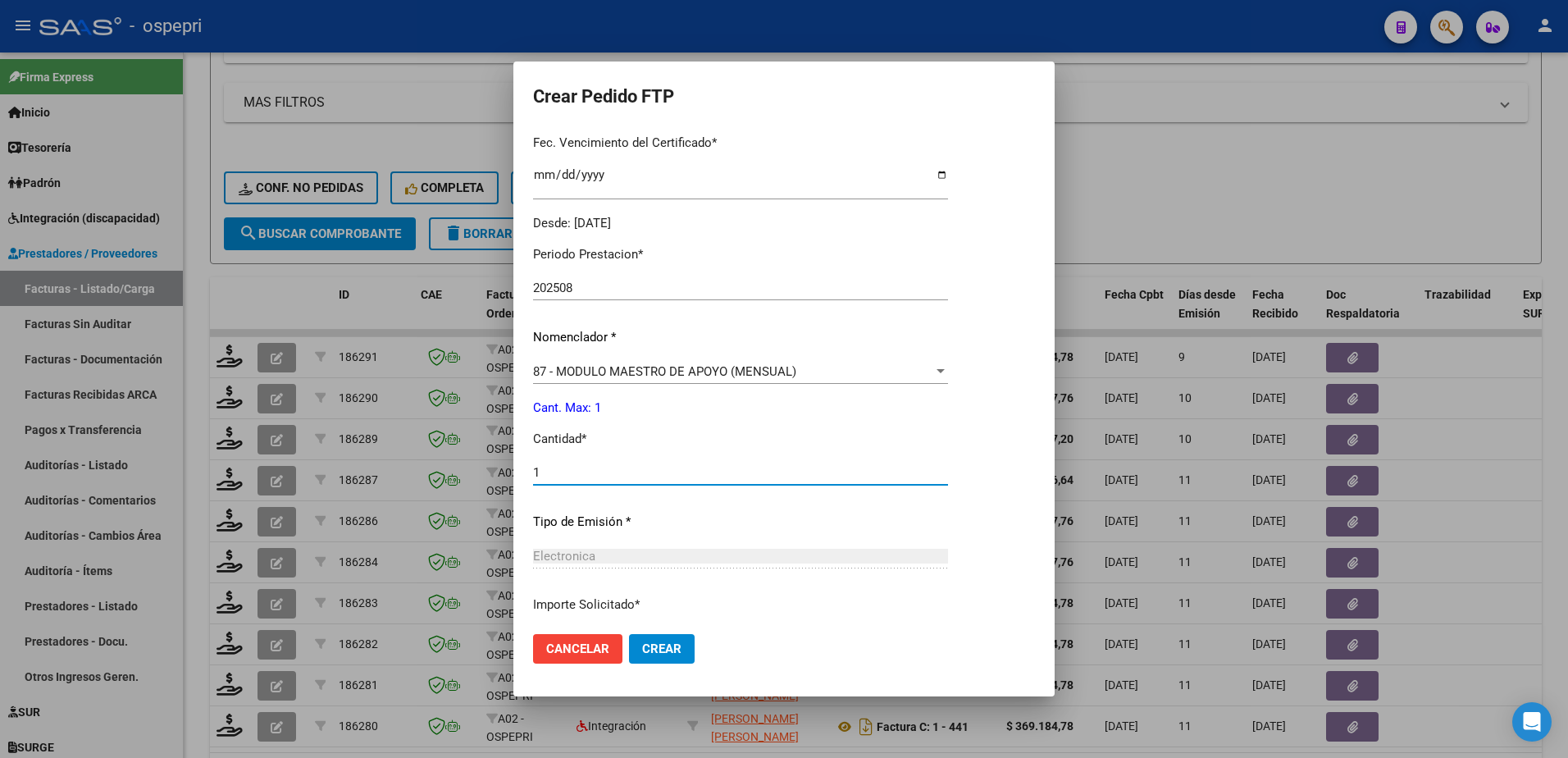
scroll to position [560, 0]
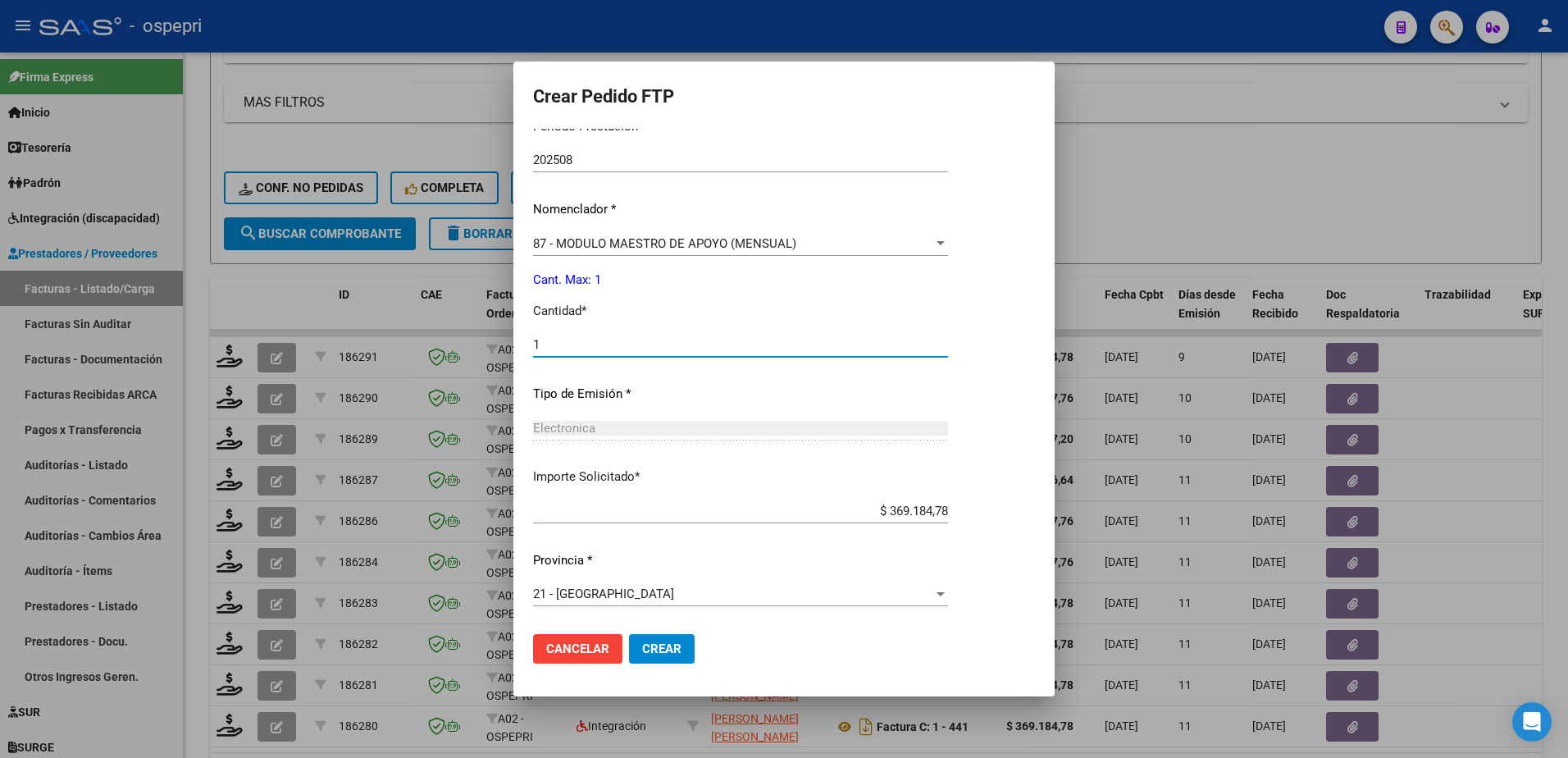
type input "1"
click at [680, 642] on button "Crear" at bounding box center [662, 650] width 66 height 29
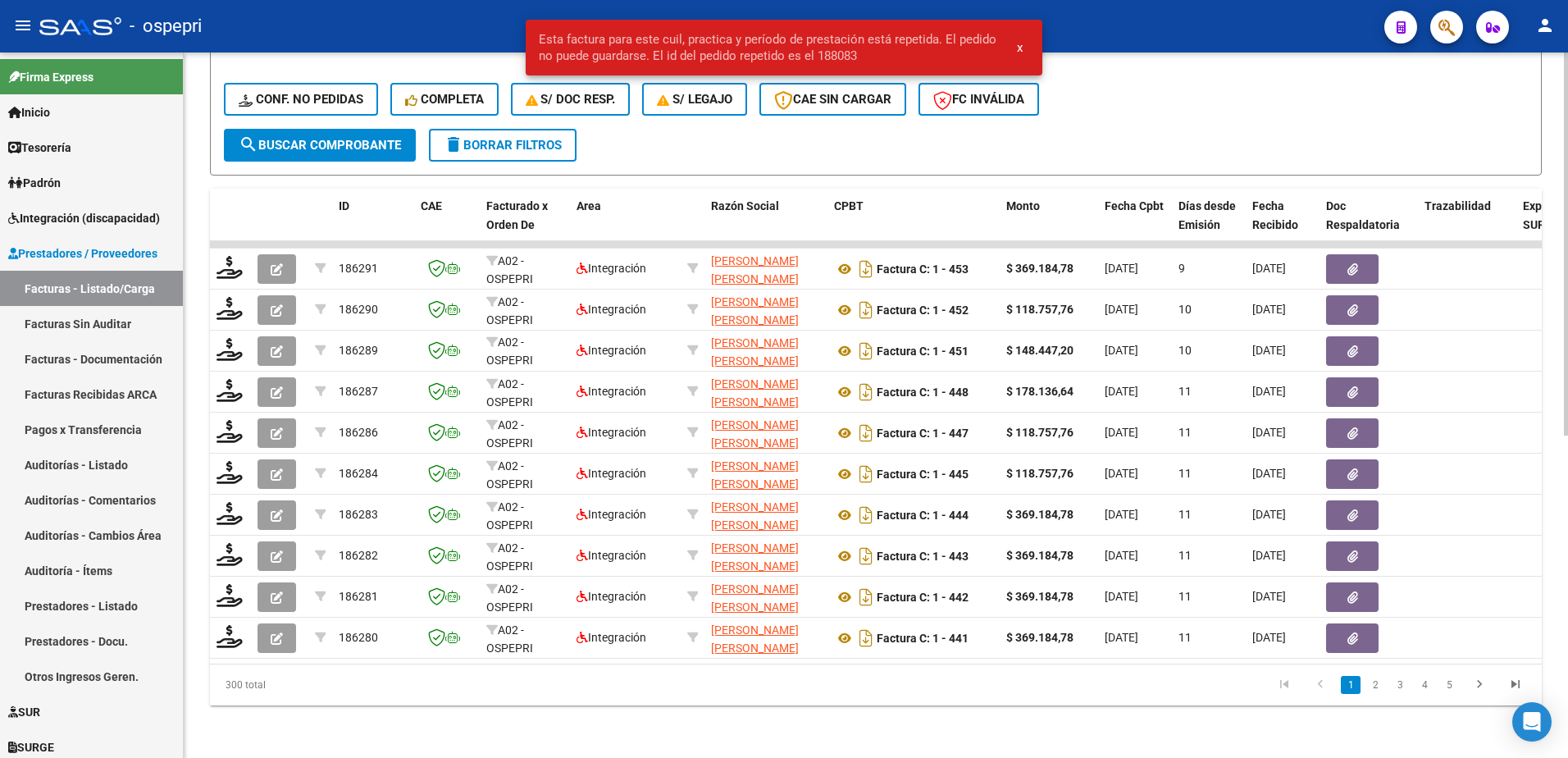
scroll to position [593, 0]
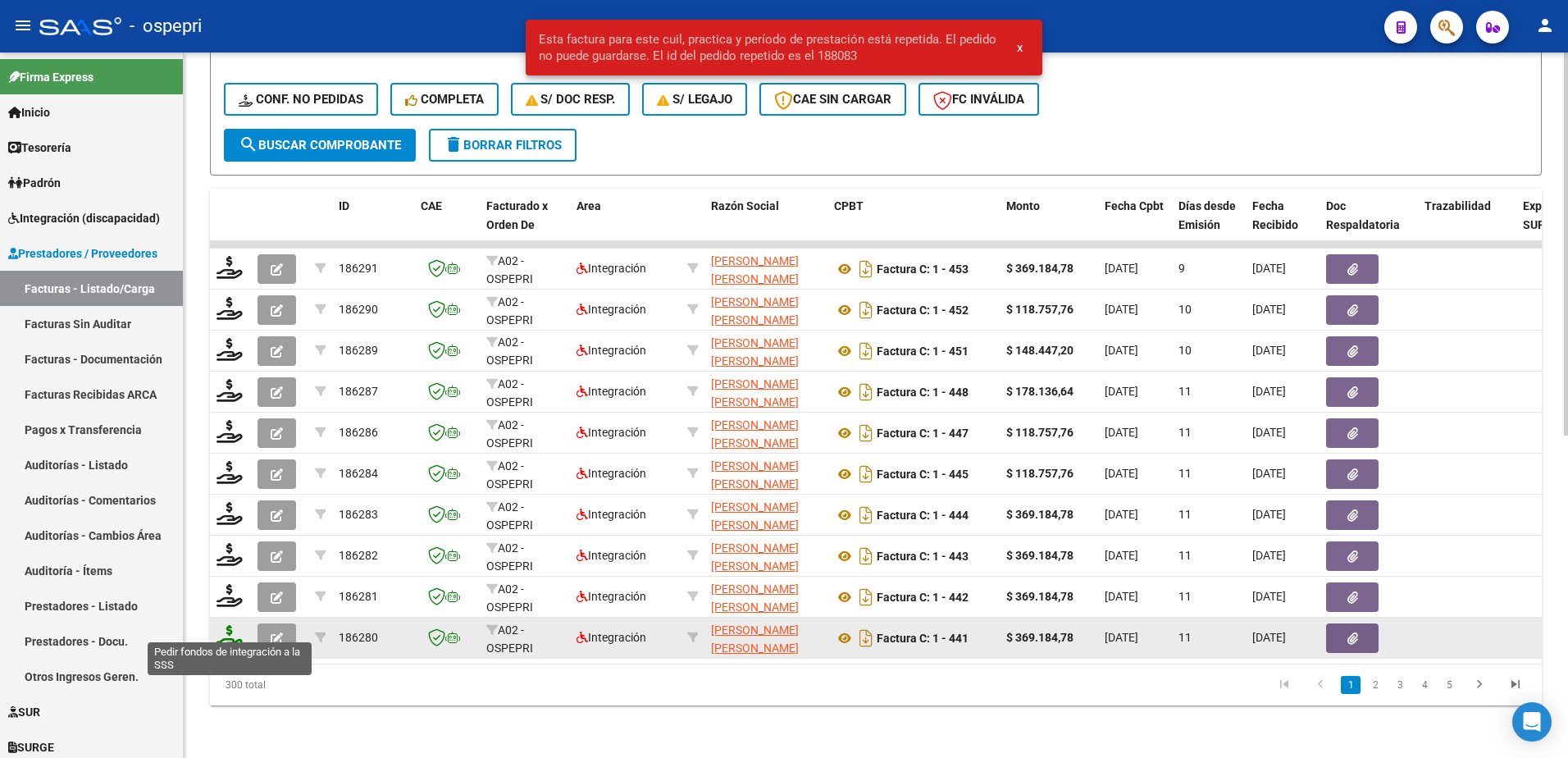
click at [228, 632] on icon at bounding box center [230, 637] width 26 height 23
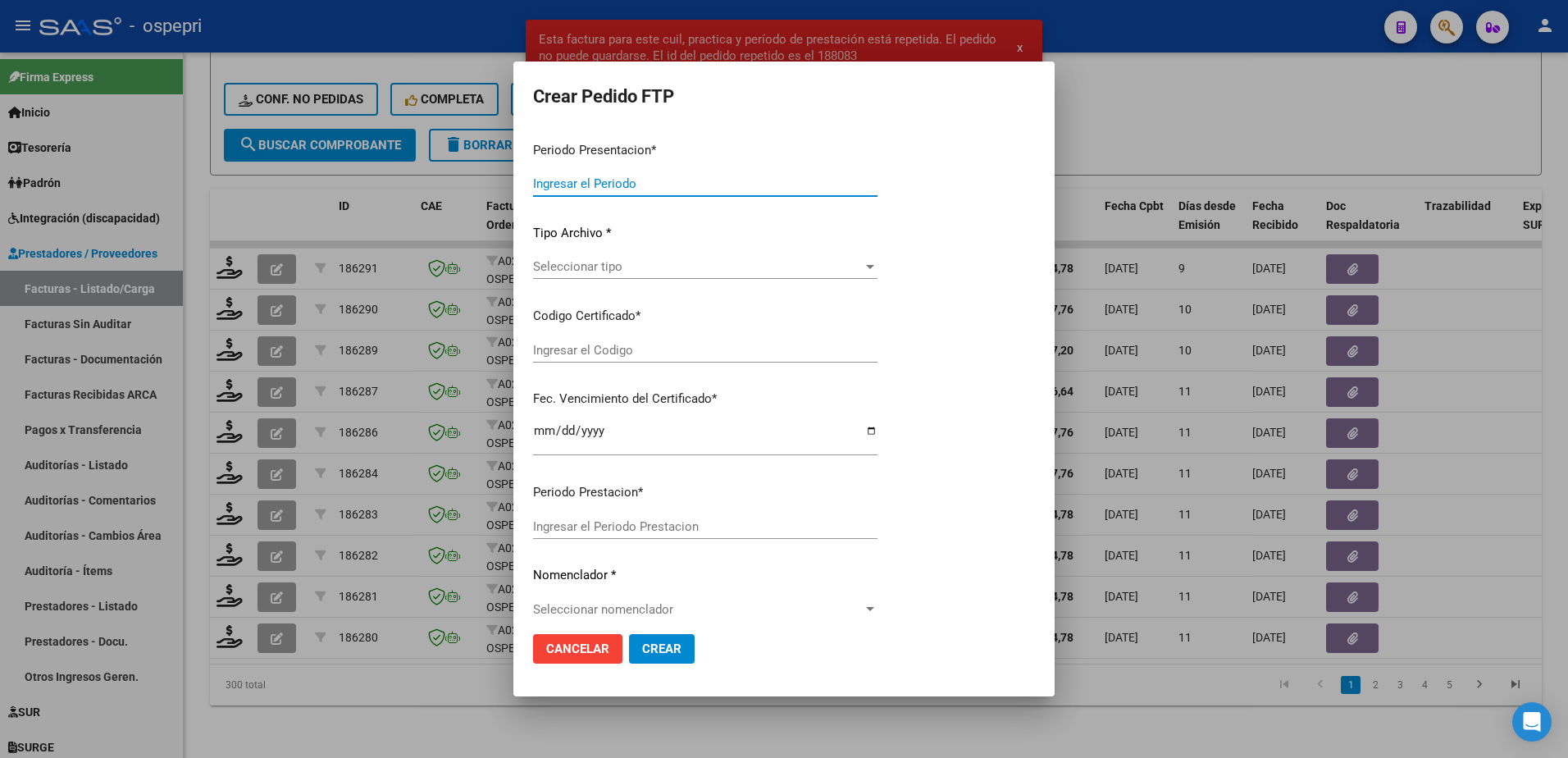
type input "202508"
type input "$ 369.184,78"
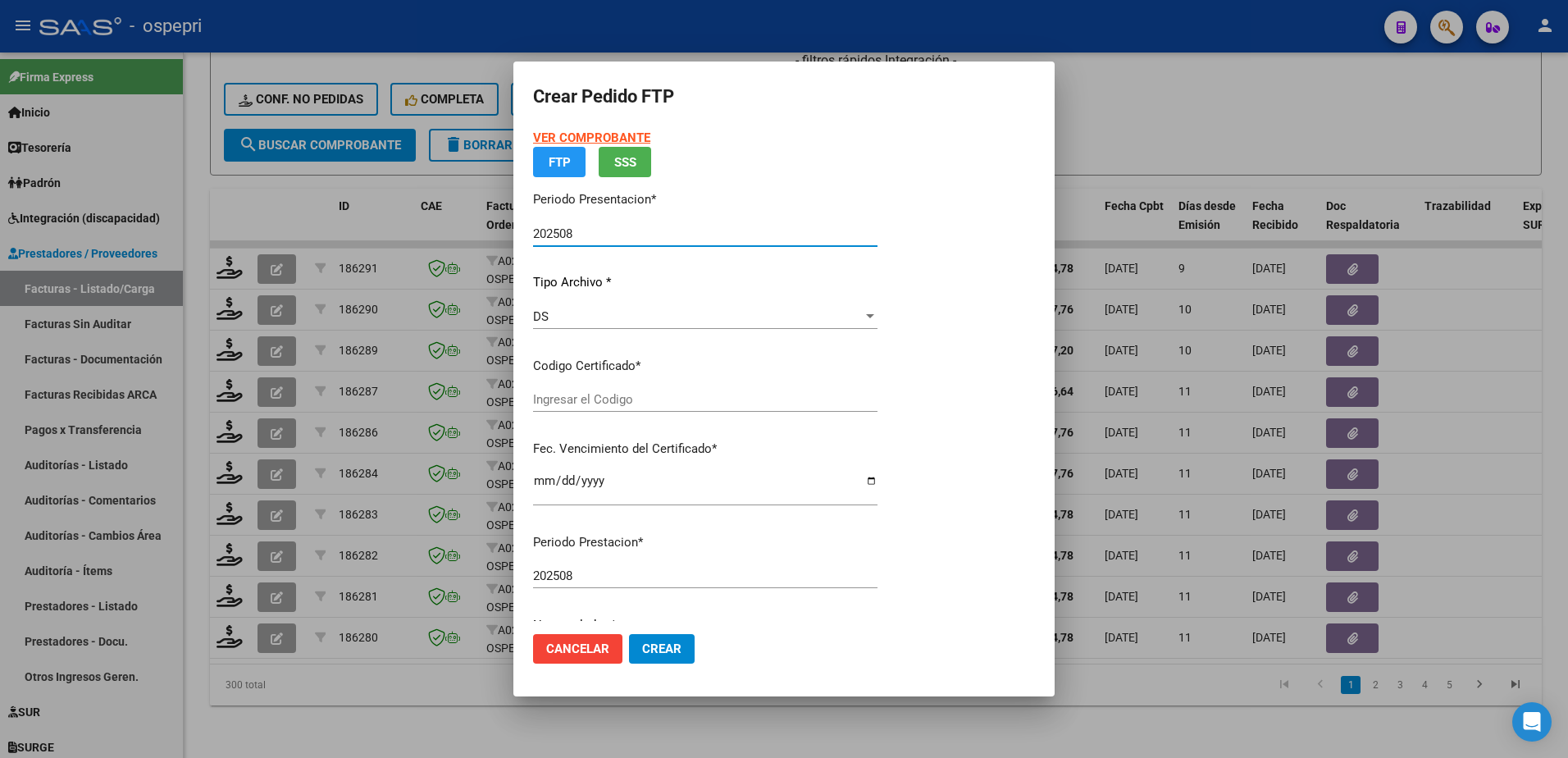
type input "ARG02000556357392019091120240911NQN798"
type input "2039-12-01"
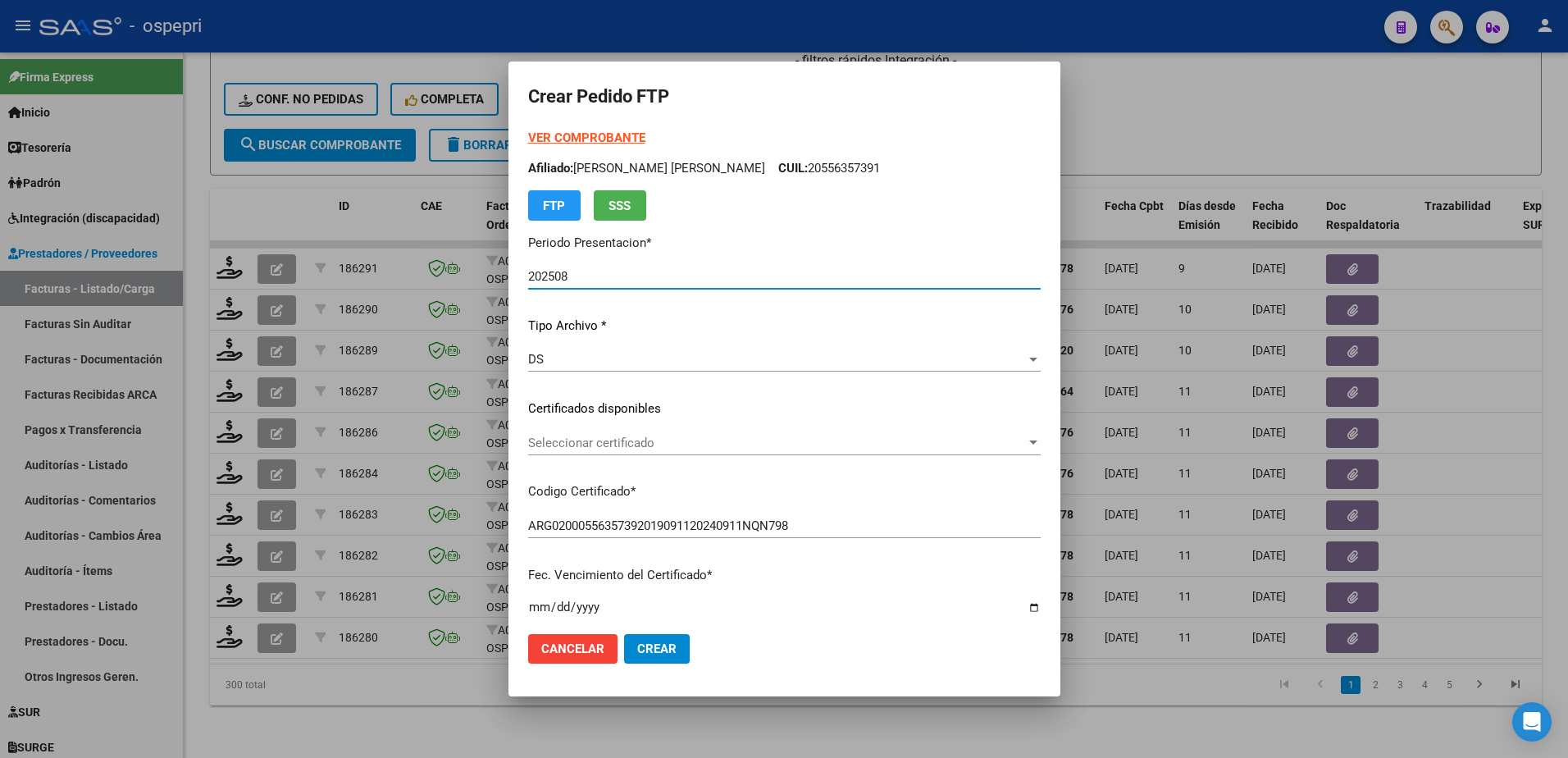
click at [605, 454] on div "Seleccionar certificado Seleccionar certificado" at bounding box center [784, 443] width 512 height 24
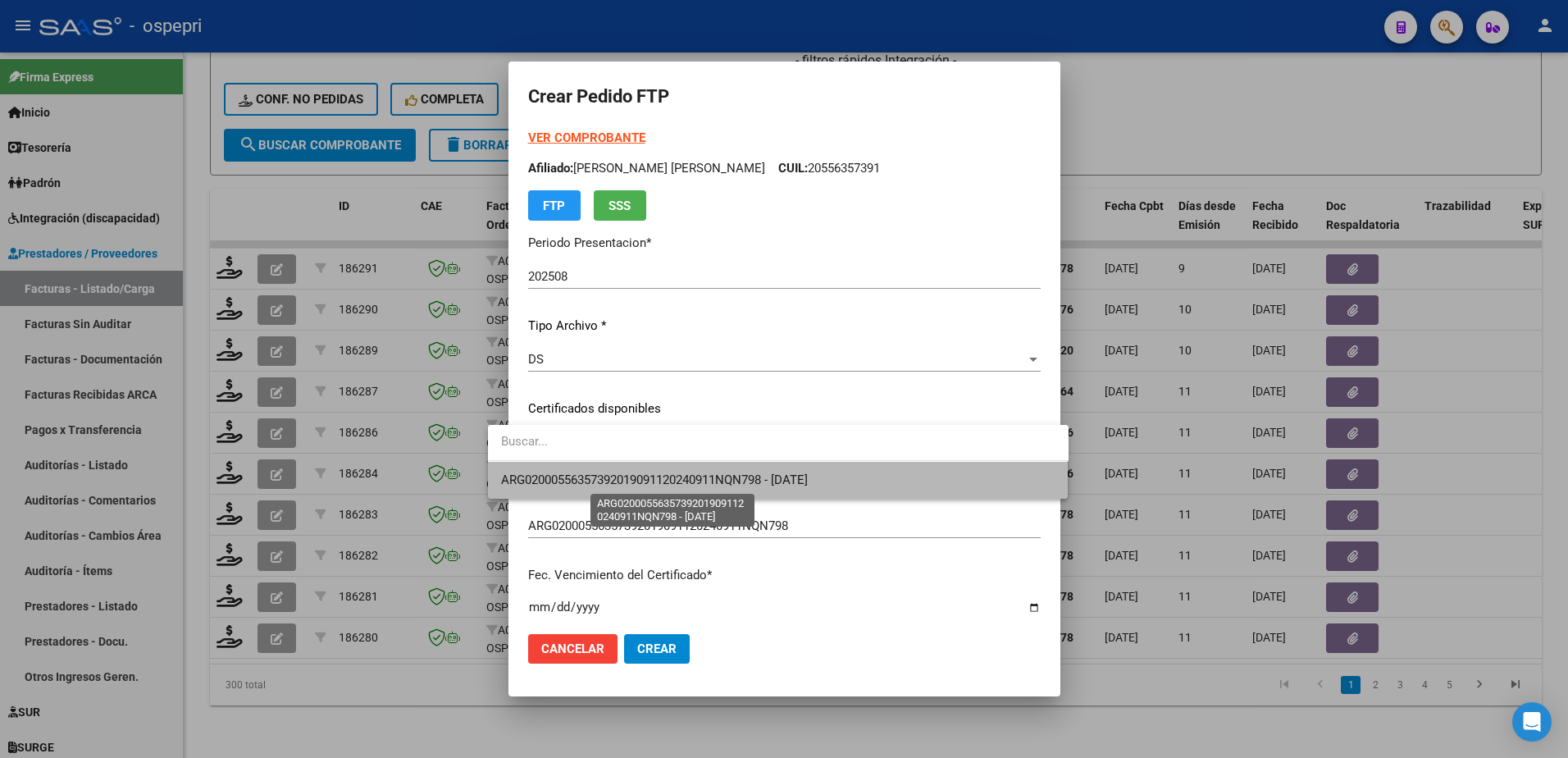
click at [601, 484] on span "ARG02000556357392019091120240911NQN798 - 2039-12-01" at bounding box center [654, 480] width 307 height 15
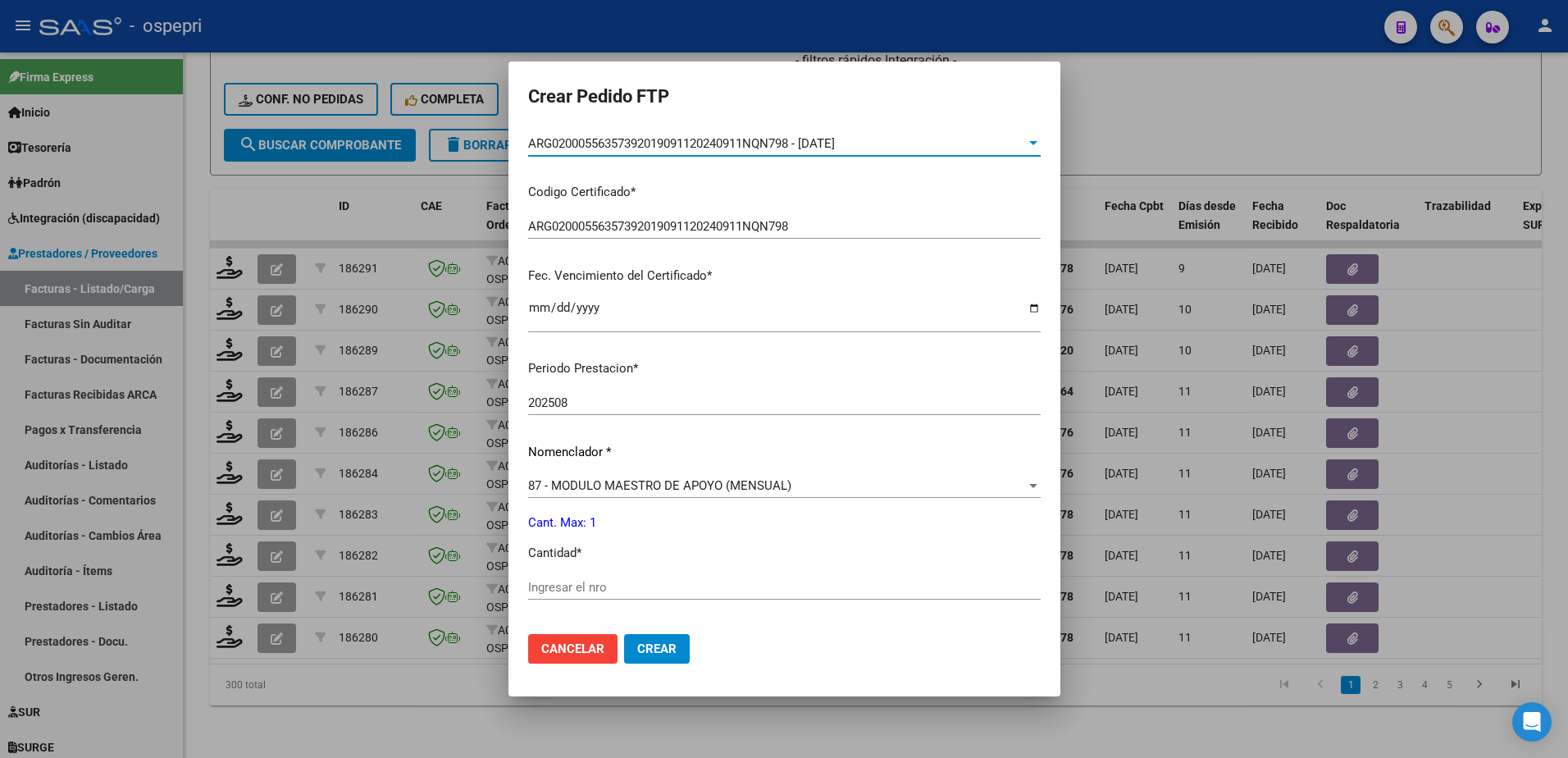
scroll to position [329, 0]
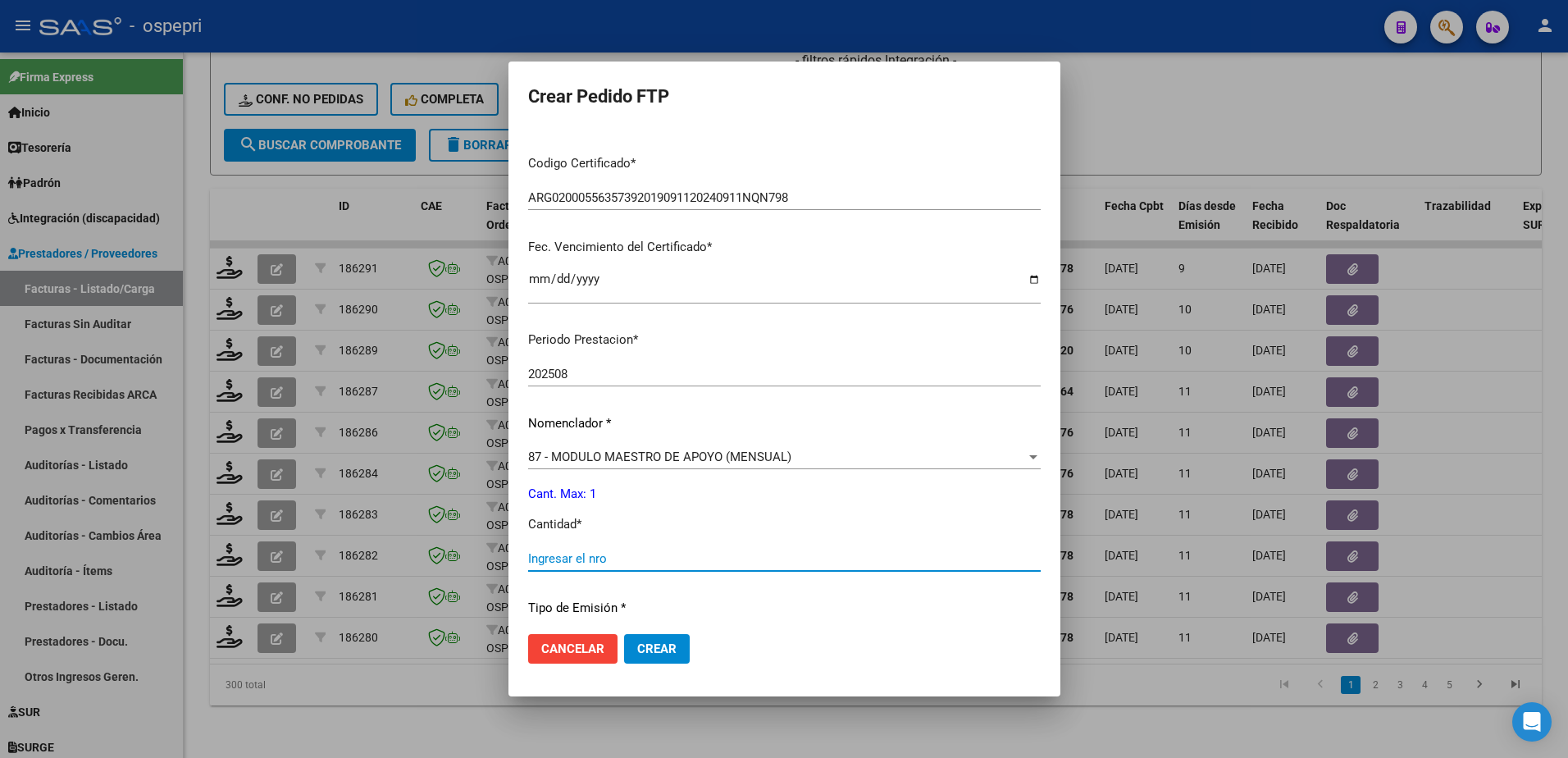
click at [604, 559] on input "Ingresar el nro" at bounding box center [784, 559] width 512 height 15
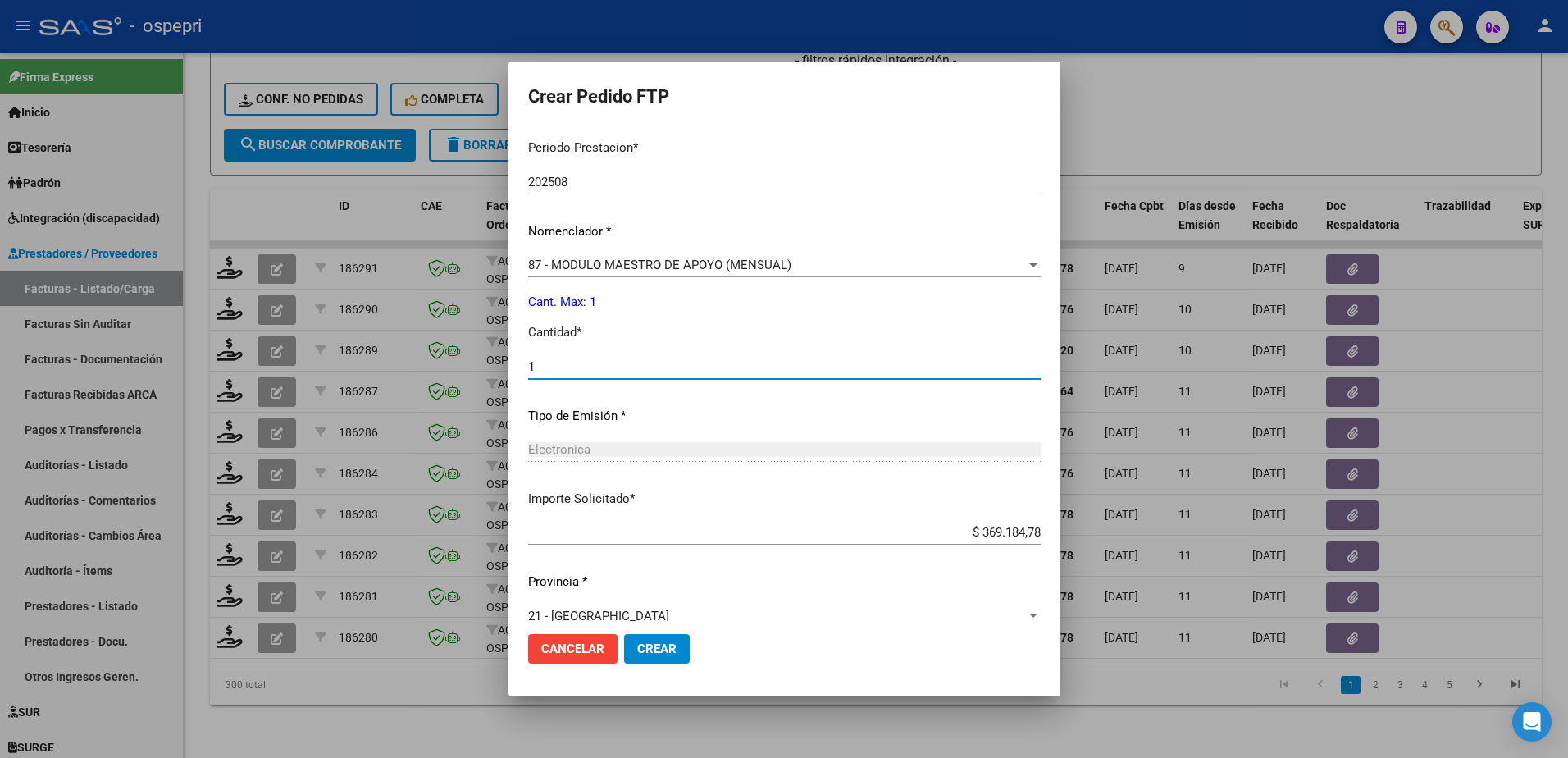
scroll to position [543, 0]
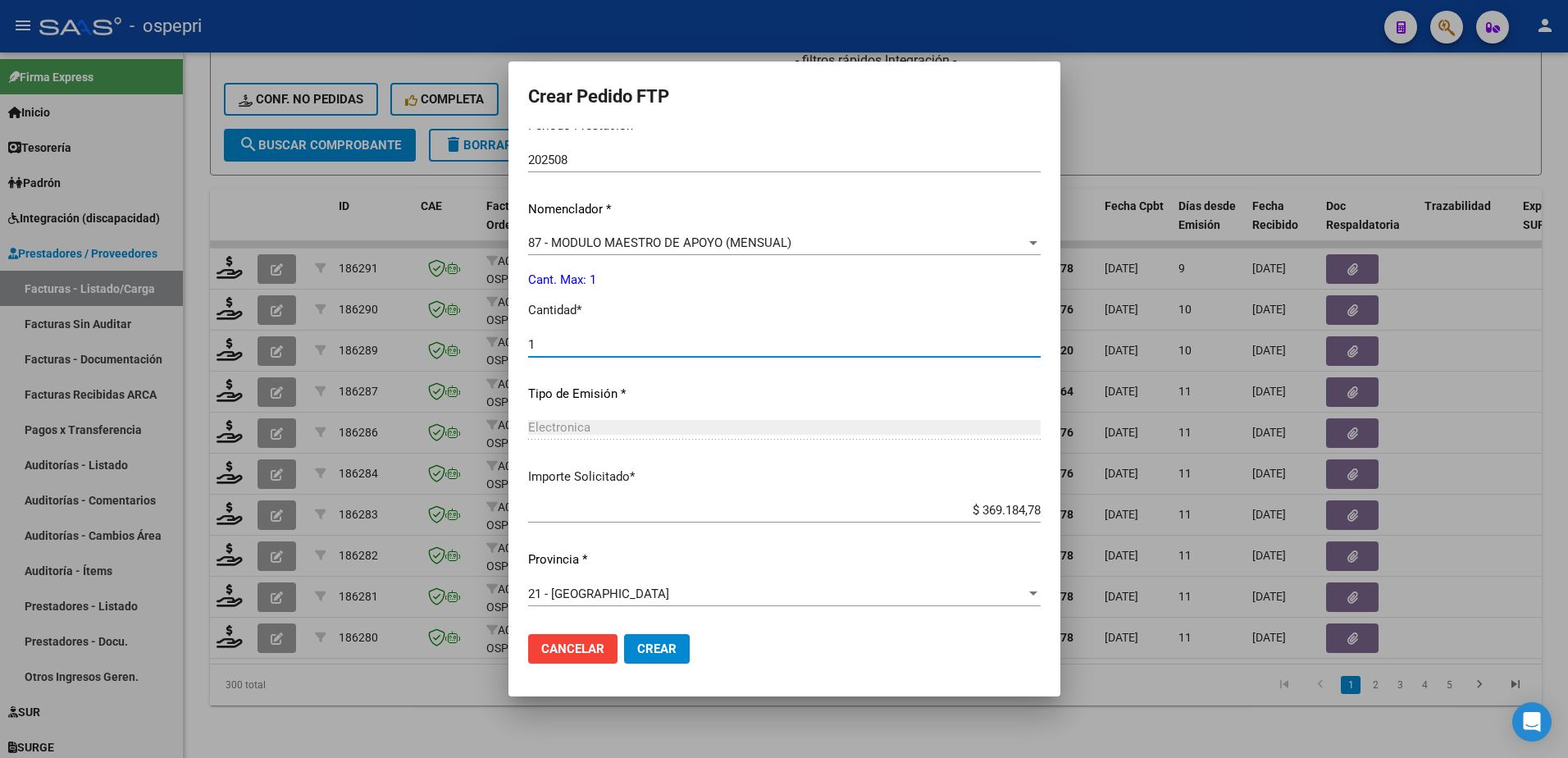
type input "1"
click at [637, 653] on span "Crear" at bounding box center [656, 649] width 39 height 15
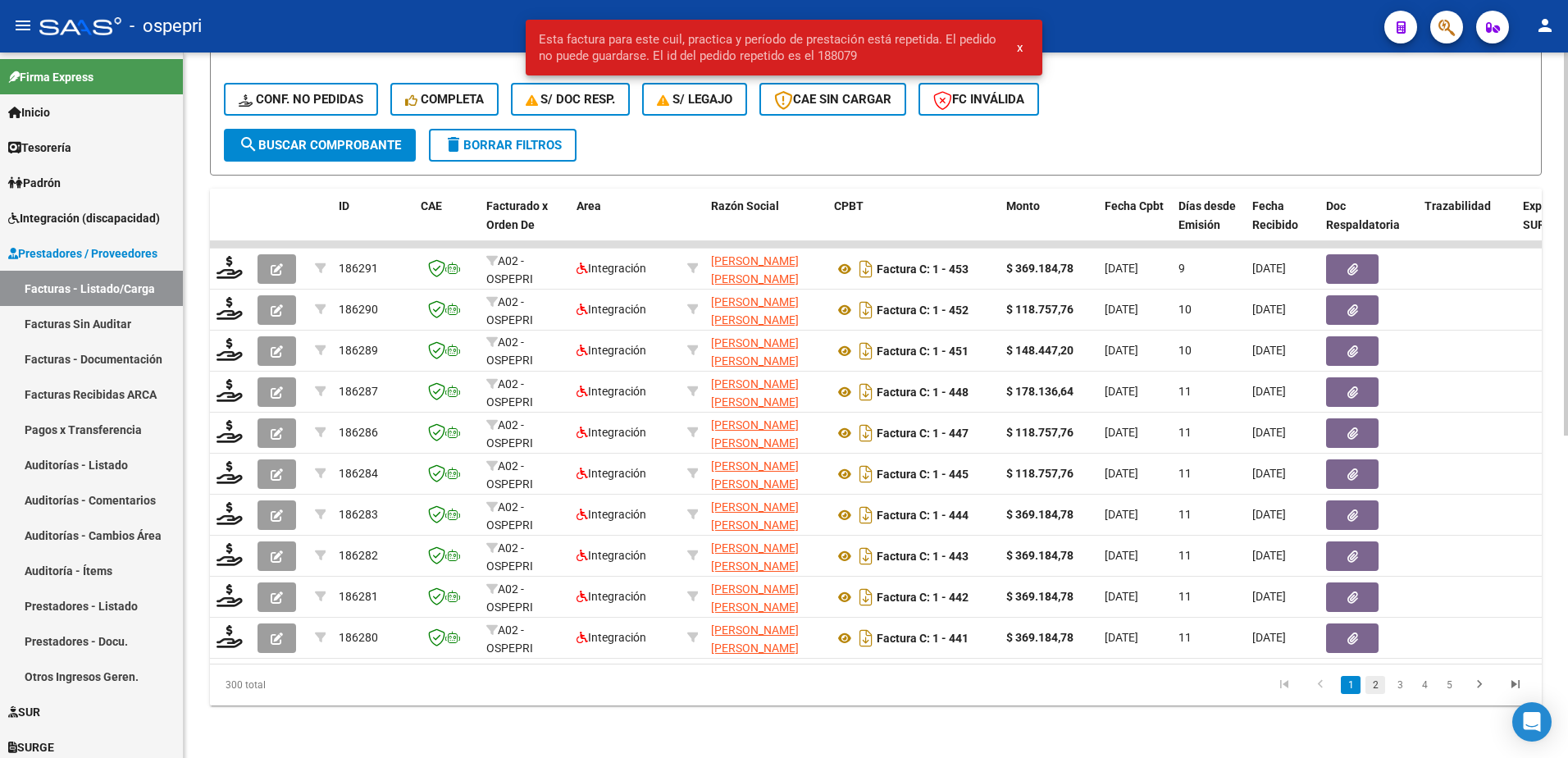
click at [1369, 688] on link "2" at bounding box center [1376, 685] width 20 height 18
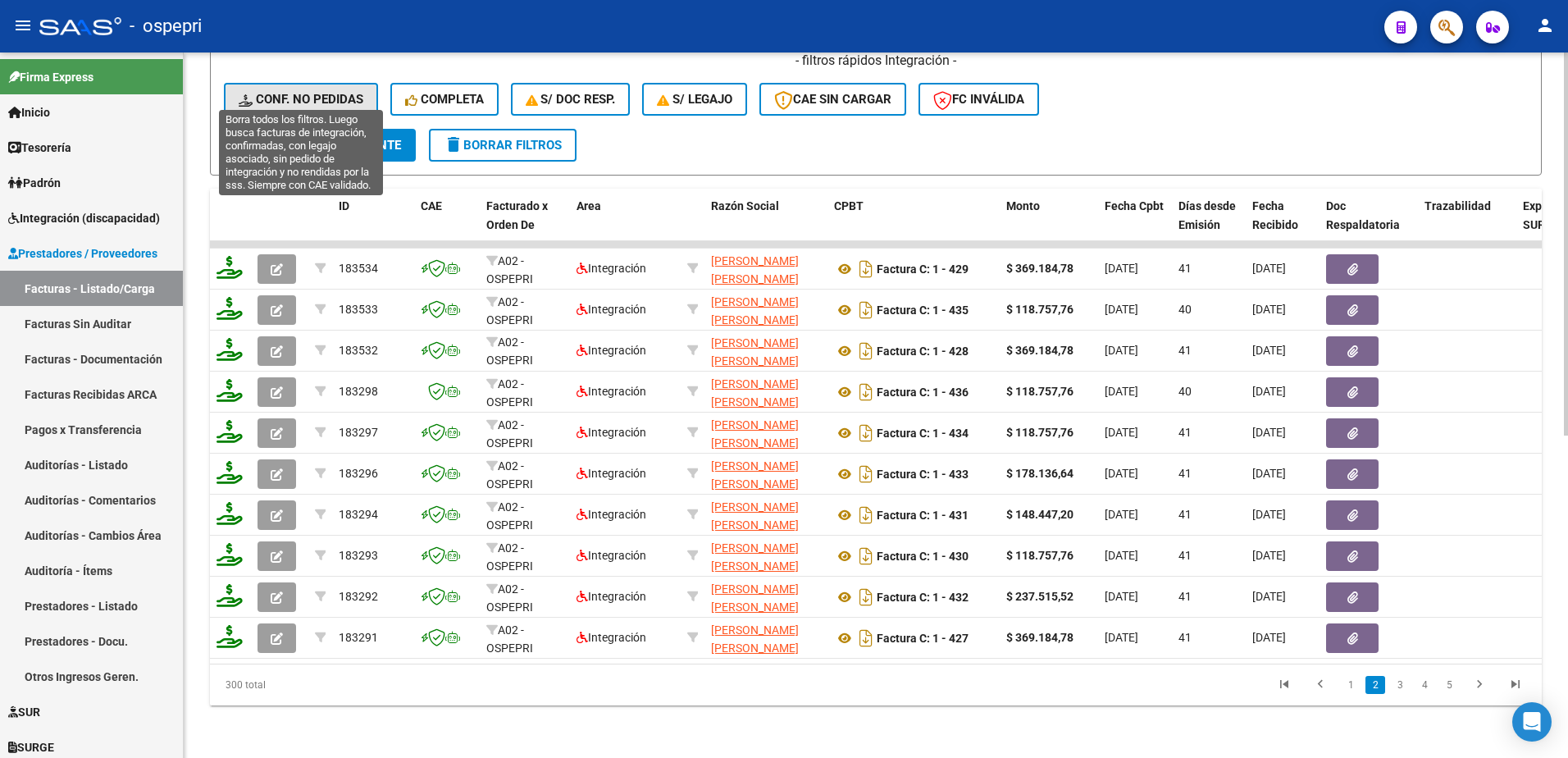
click at [337, 92] on span "Conf. no pedidas" at bounding box center [301, 99] width 125 height 15
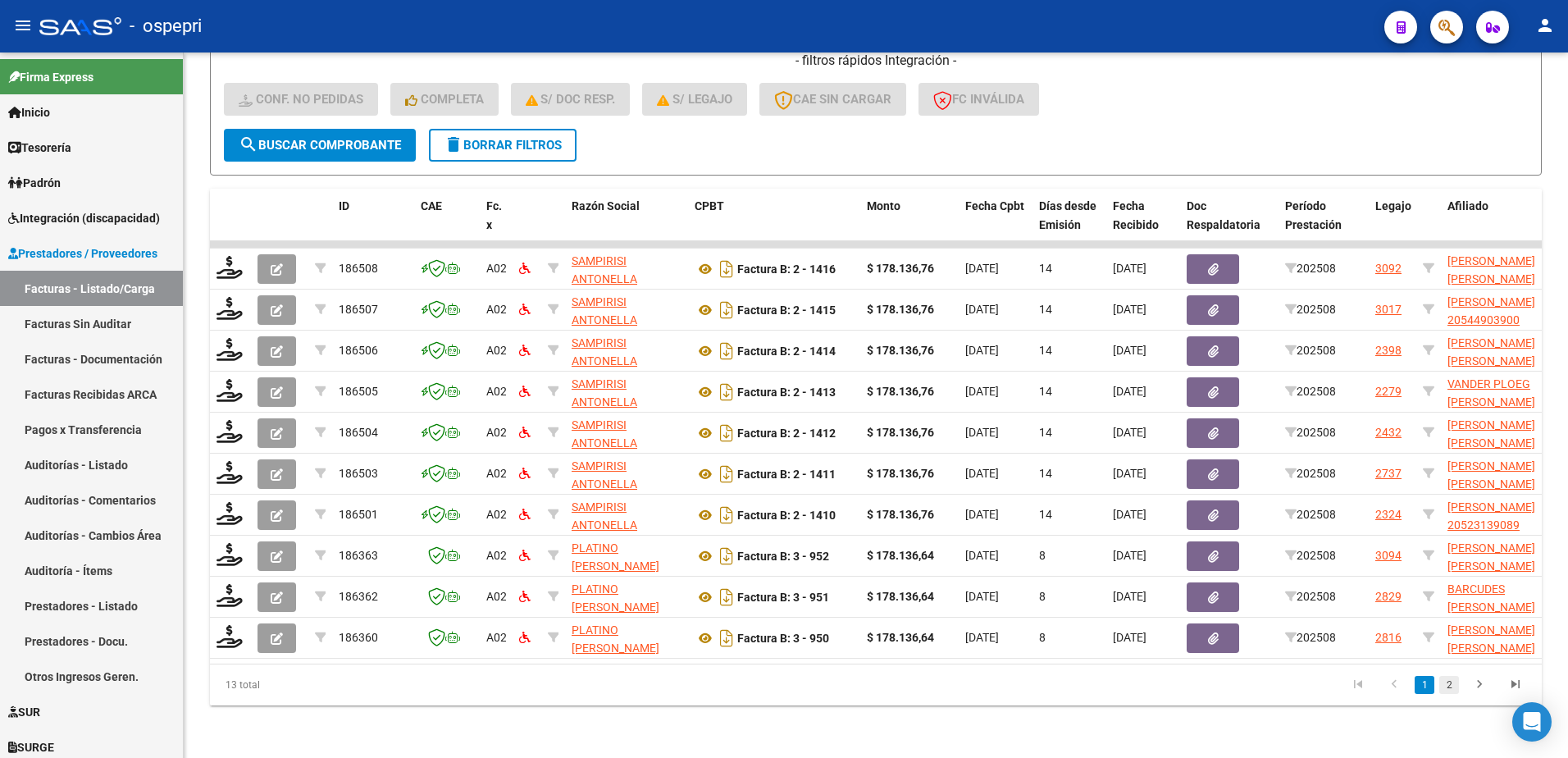
click at [1452, 688] on link "2" at bounding box center [1449, 685] width 20 height 18
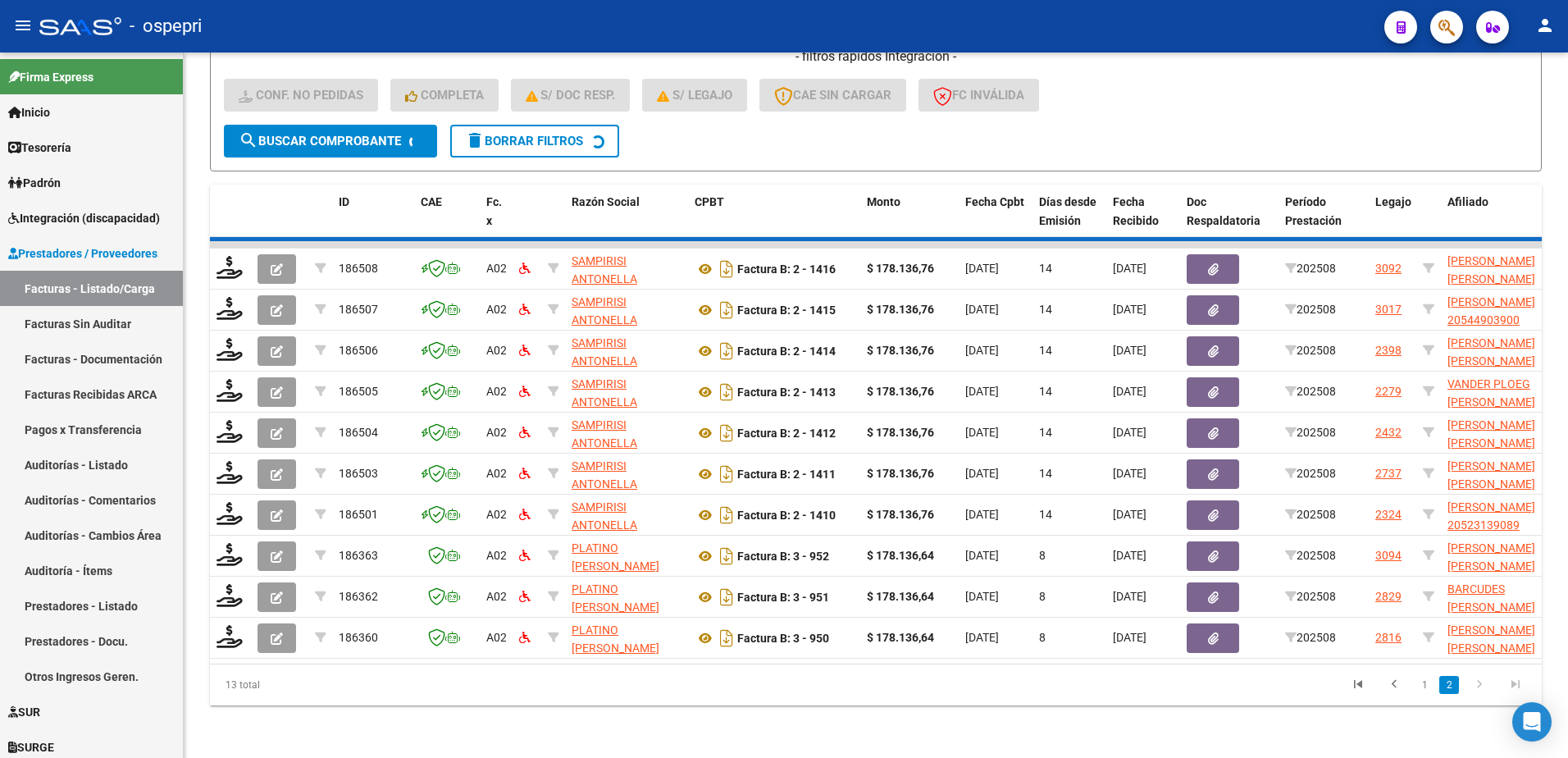
scroll to position [224, 0]
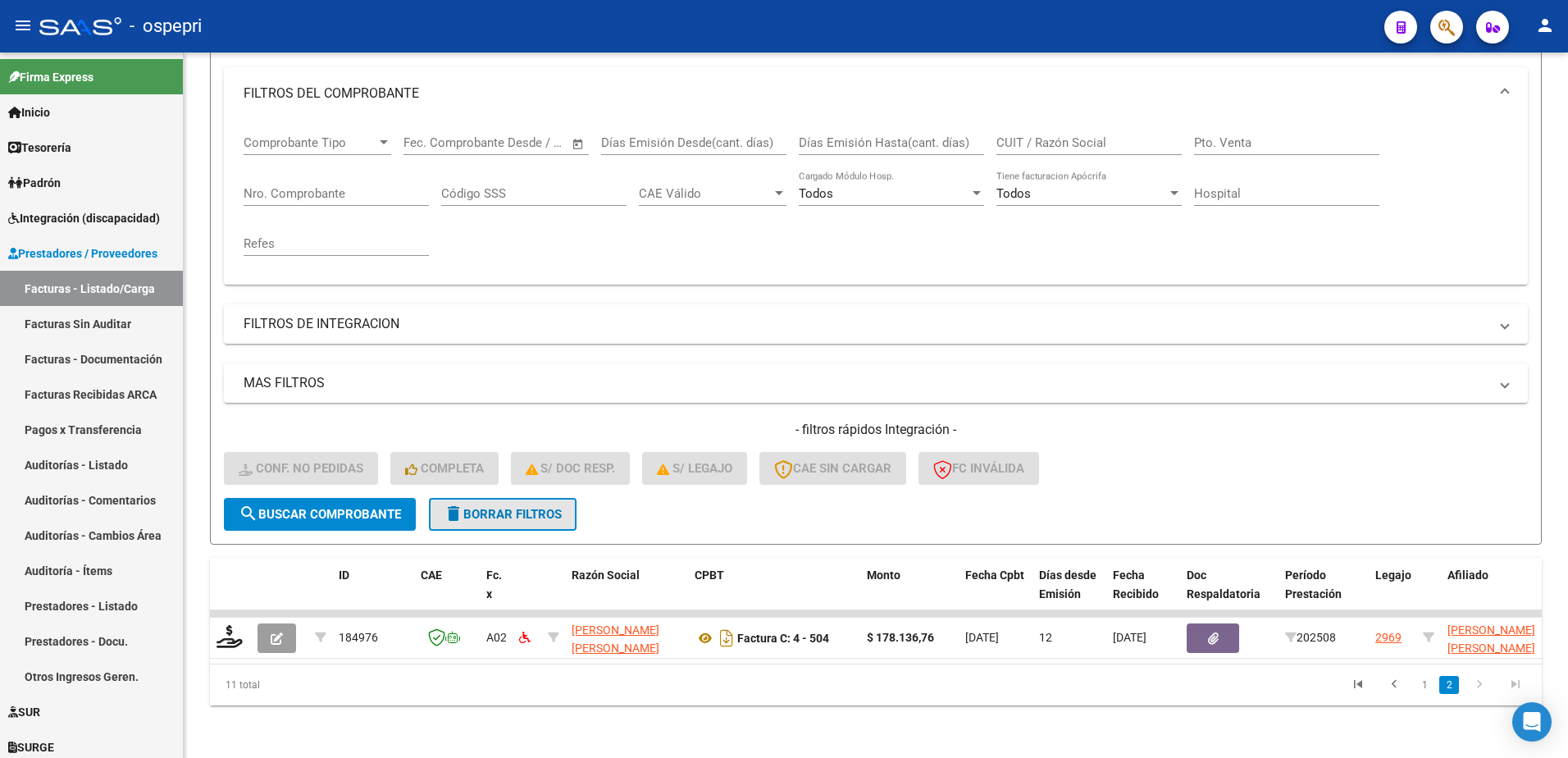
click at [519, 507] on span "delete Borrar Filtros" at bounding box center [503, 514] width 118 height 15
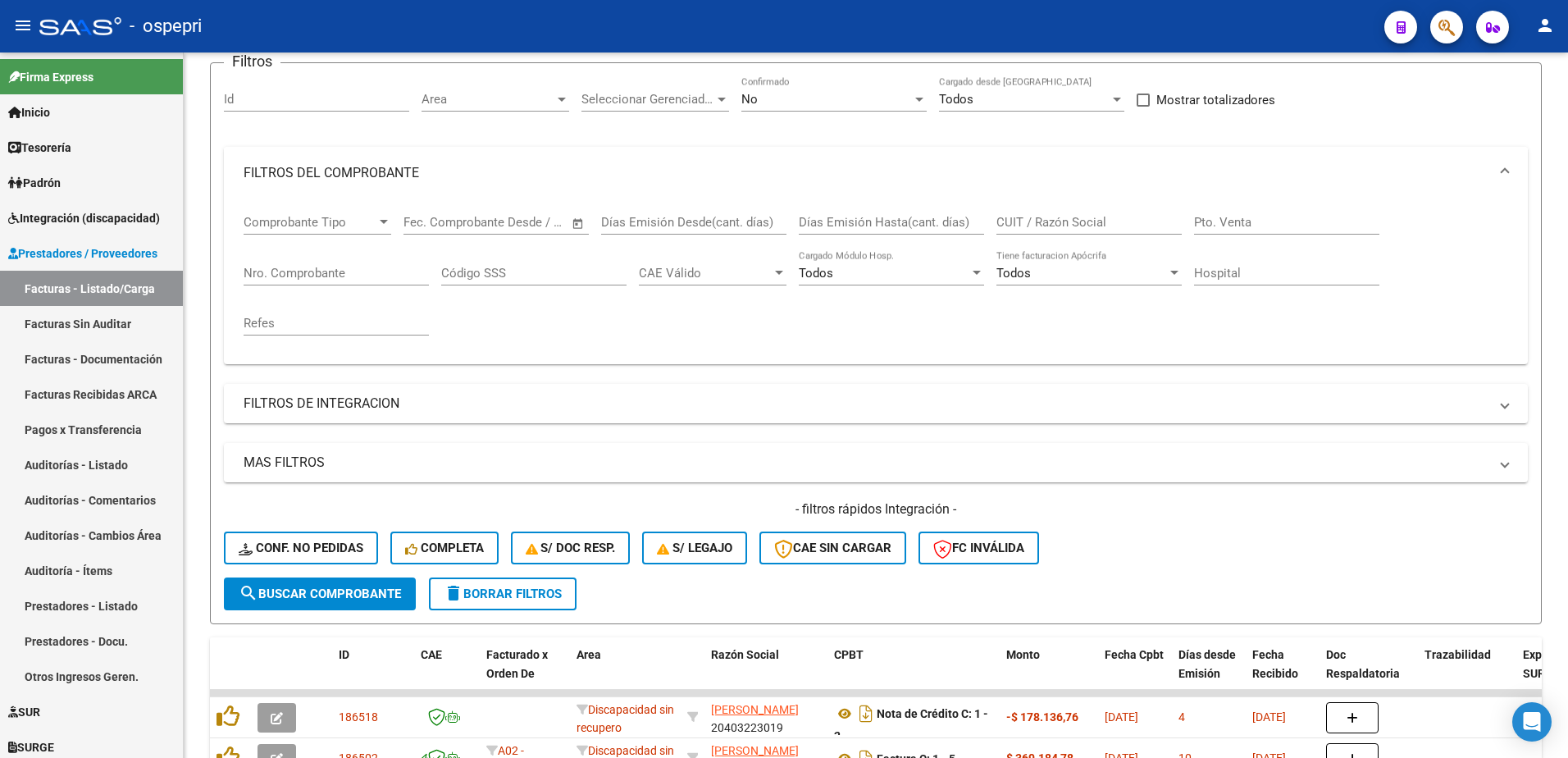
scroll to position [0, 0]
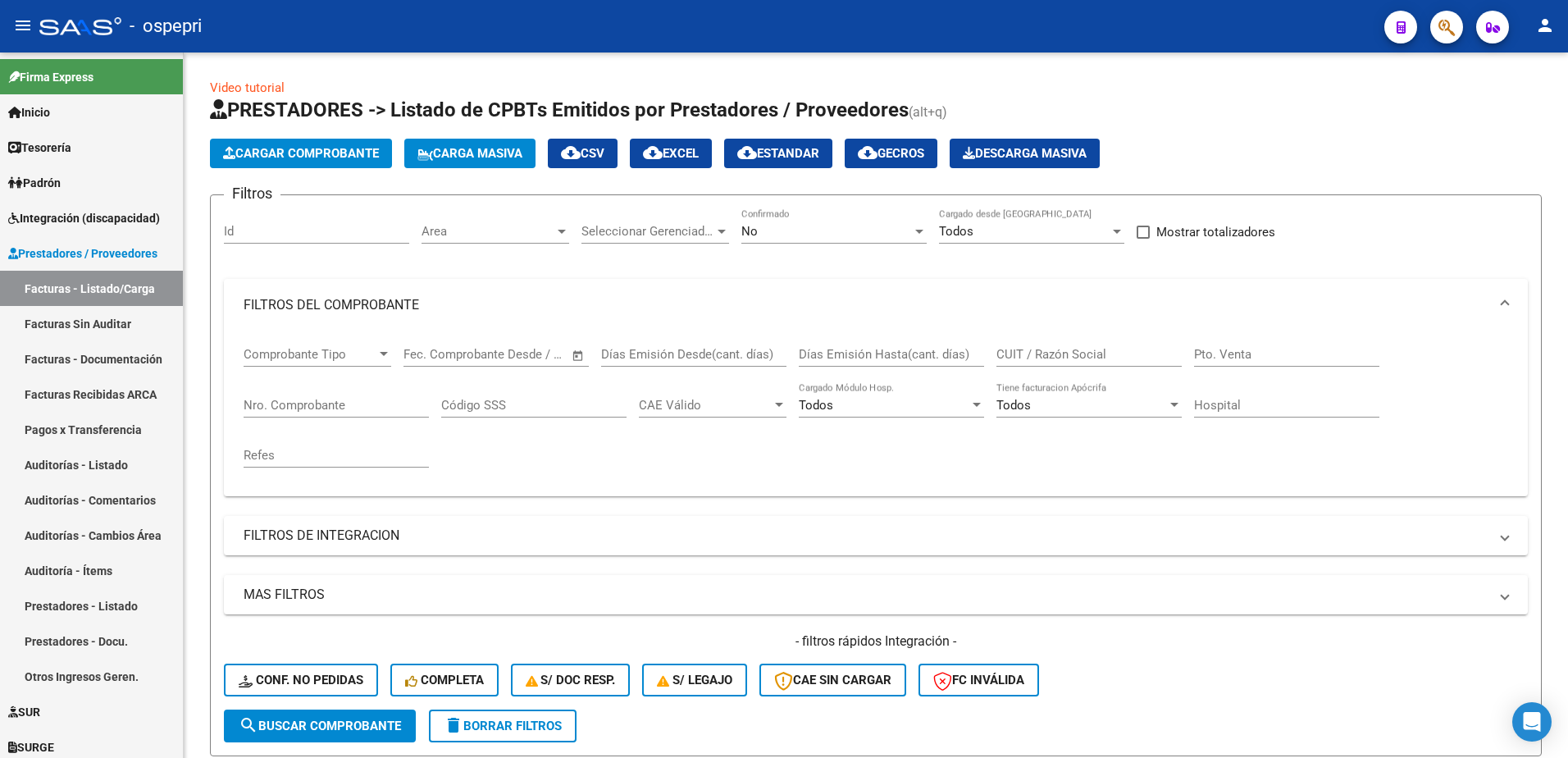
click at [1057, 356] on input "CUIT / Razón Social" at bounding box center [1090, 354] width 185 height 15
paste input "27188092603"
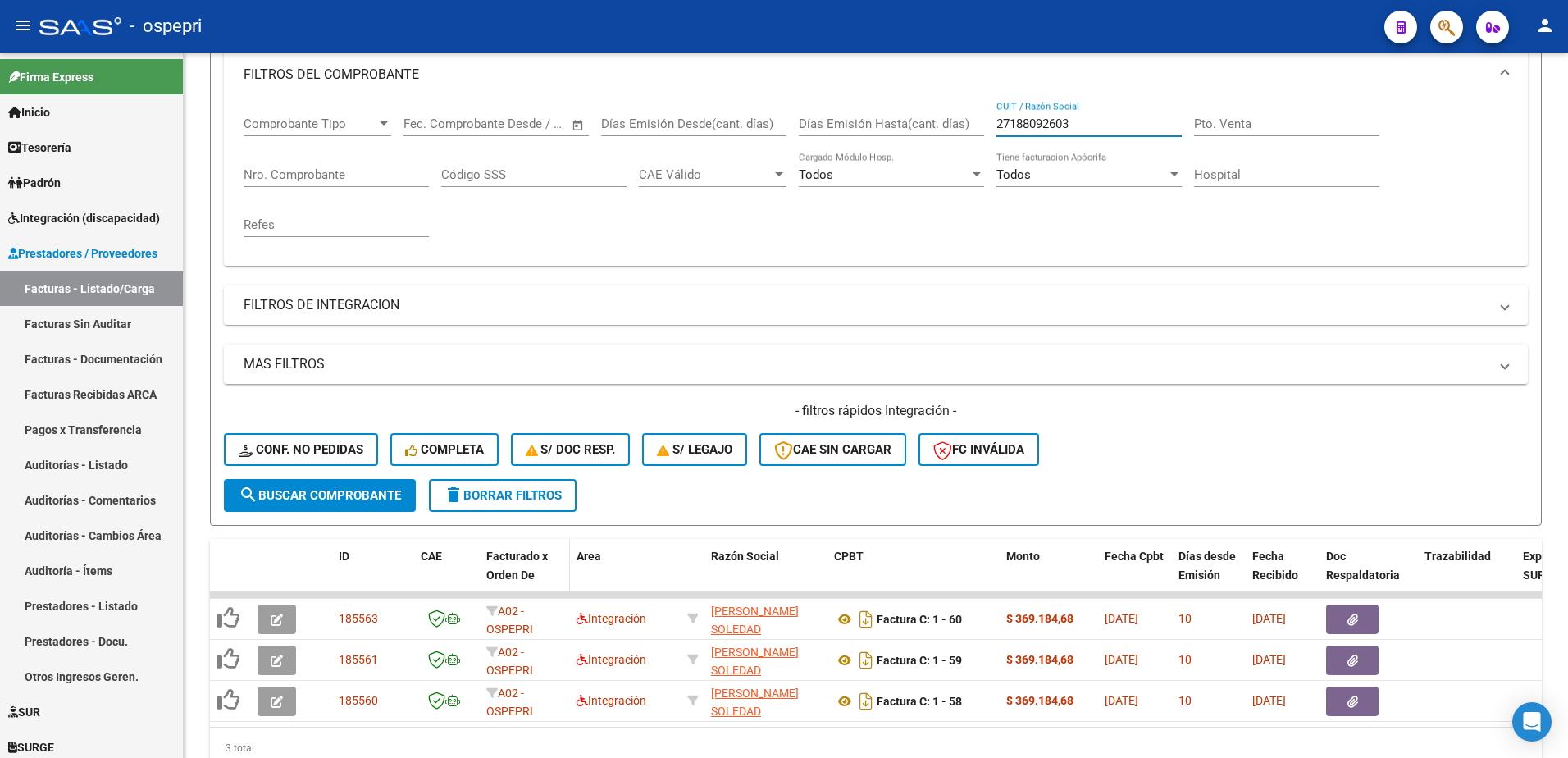
scroll to position [246, 0]
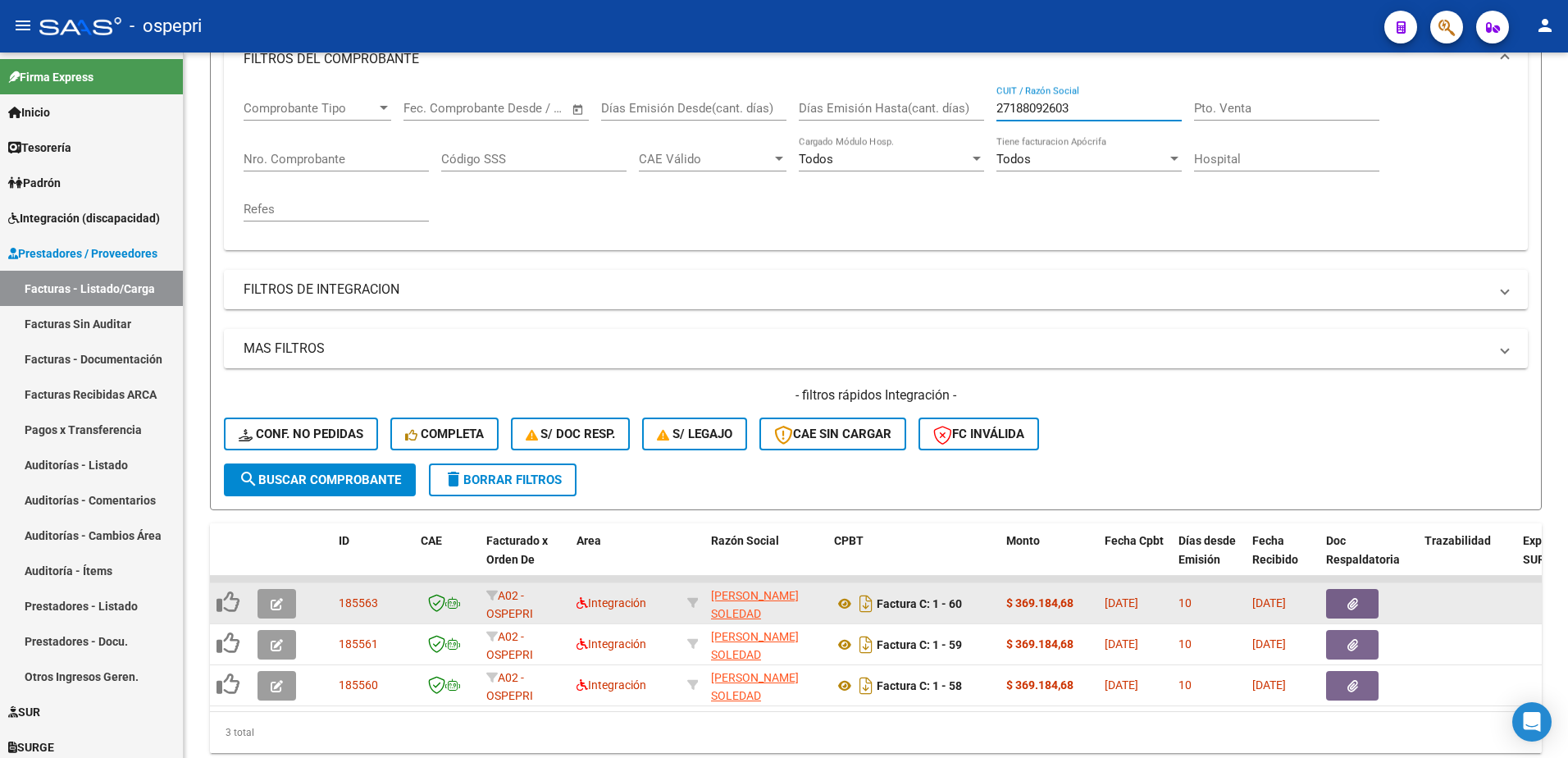
type input "27188092603"
click at [274, 594] on button "button" at bounding box center [277, 604] width 38 height 29
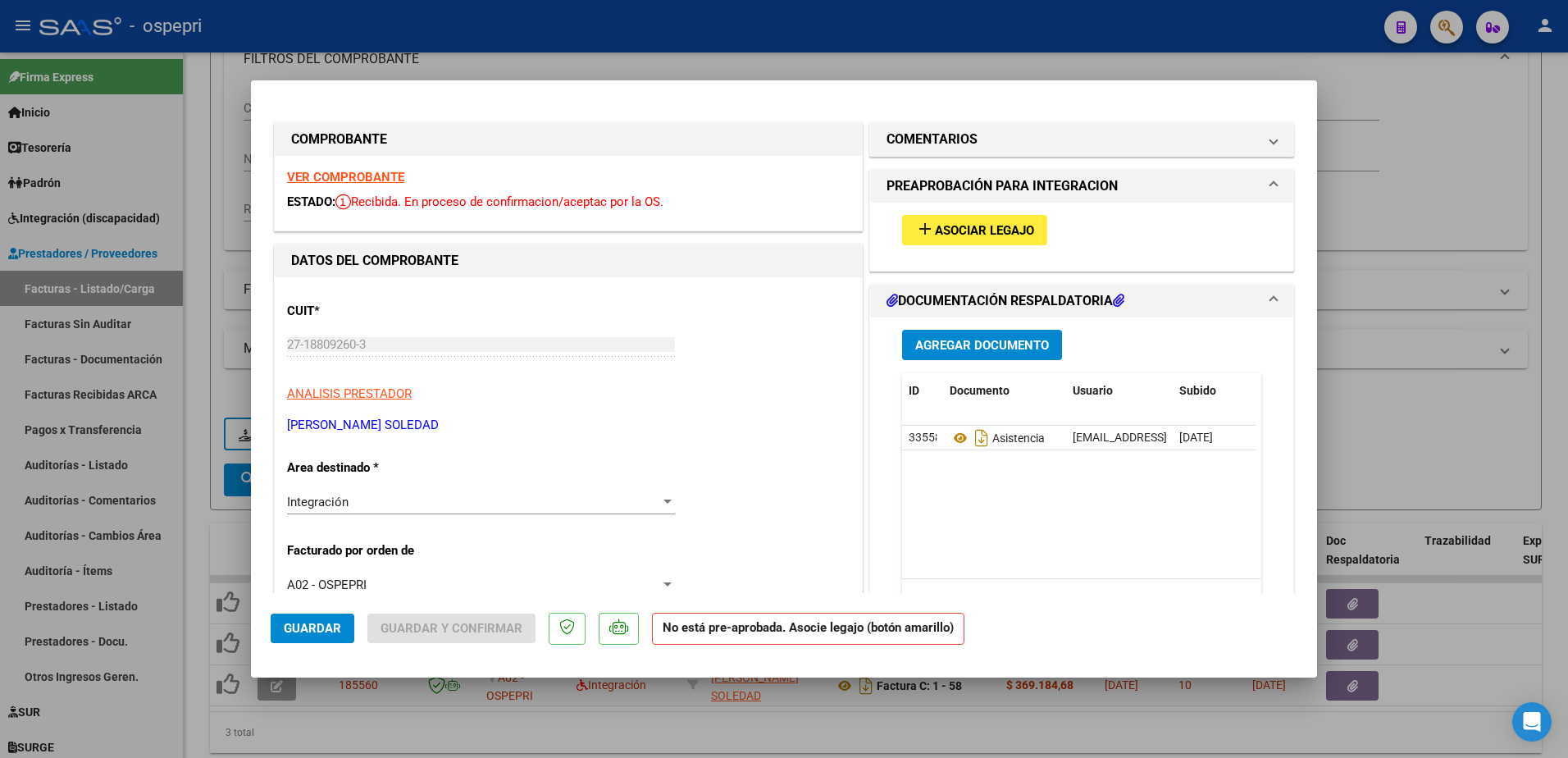
click at [358, 180] on strong "VER COMPROBANTE" at bounding box center [345, 177] width 117 height 15
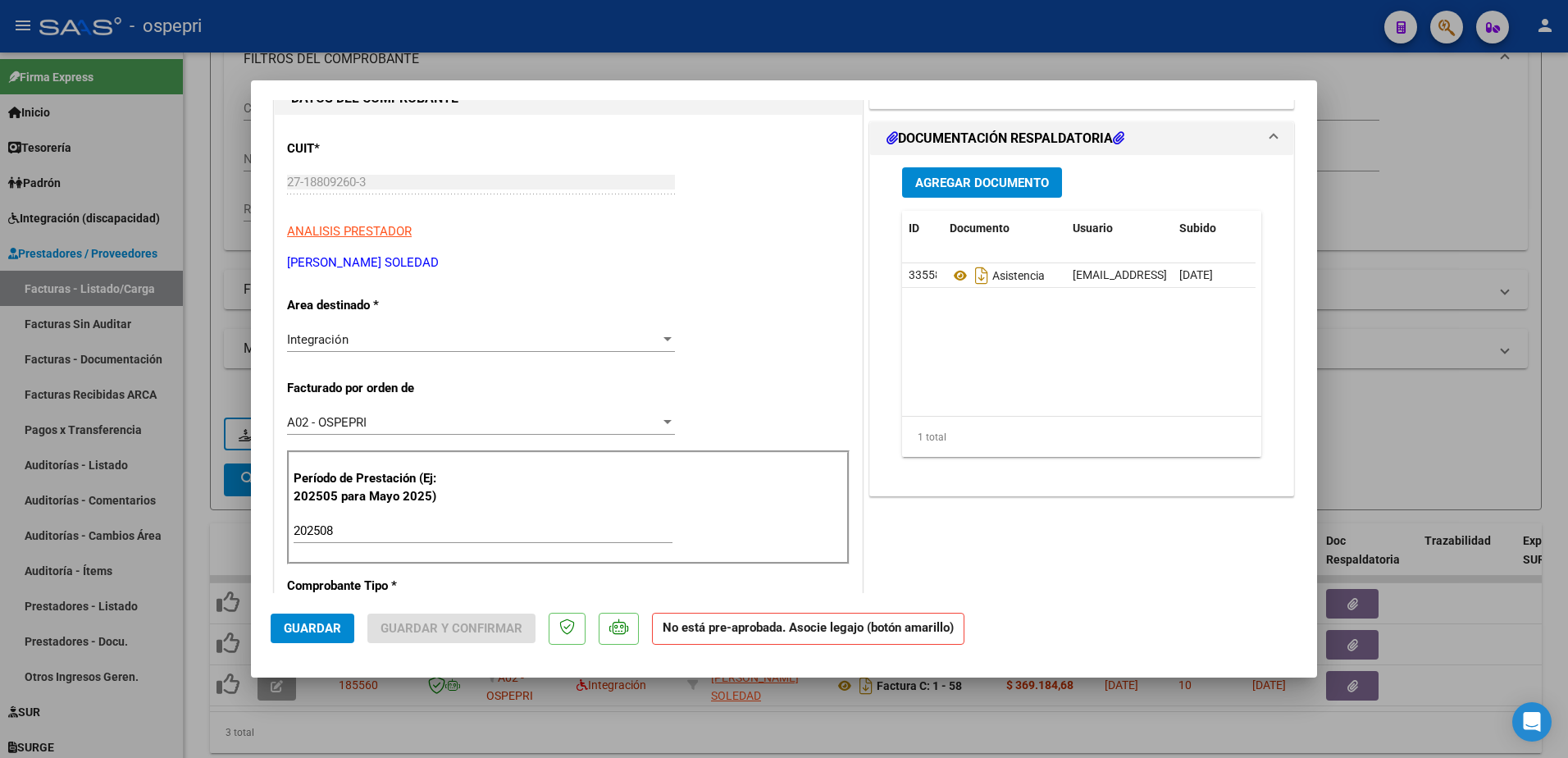
scroll to position [164, 0]
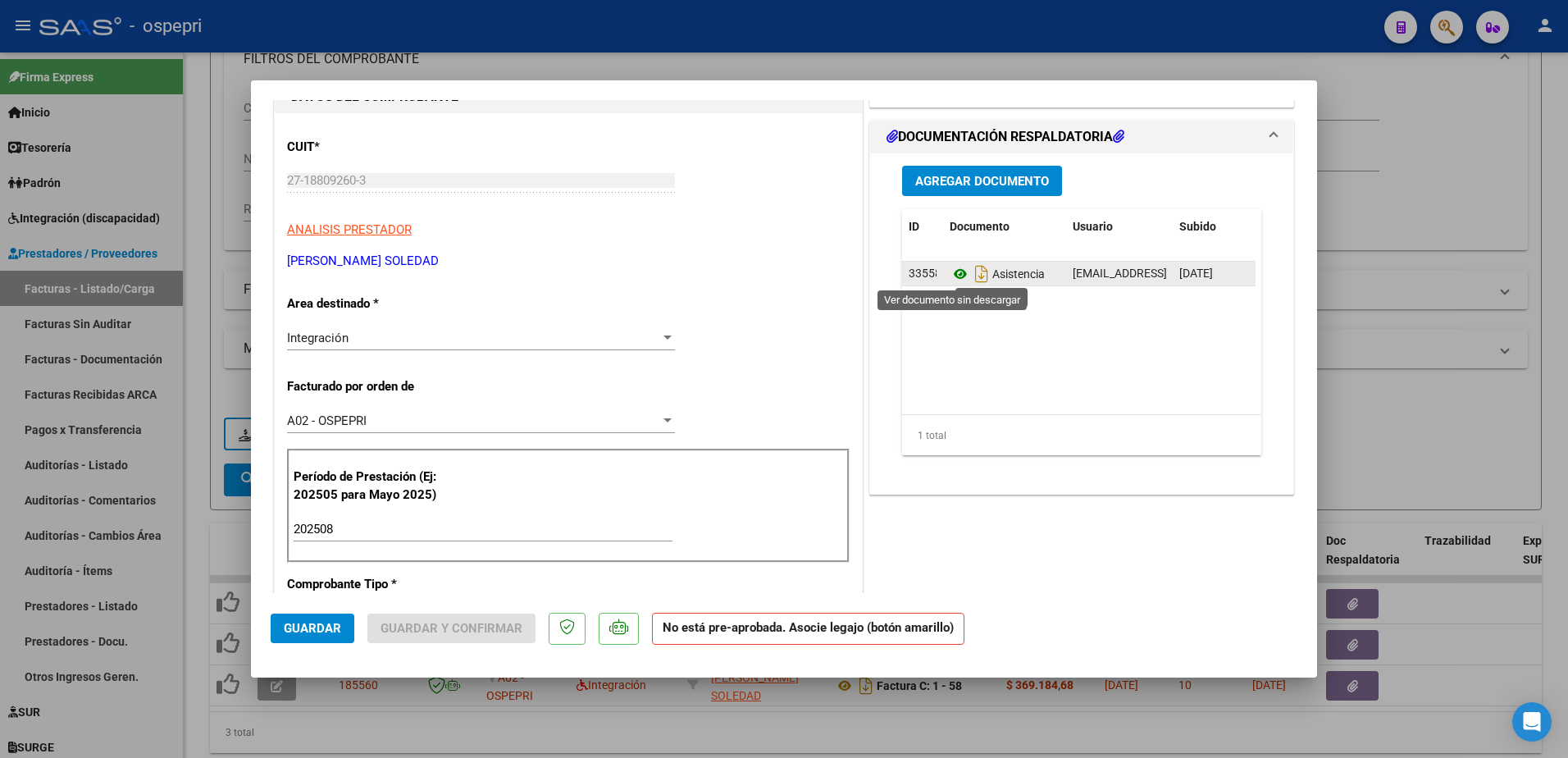
click at [951, 268] on icon at bounding box center [960, 274] width 22 height 20
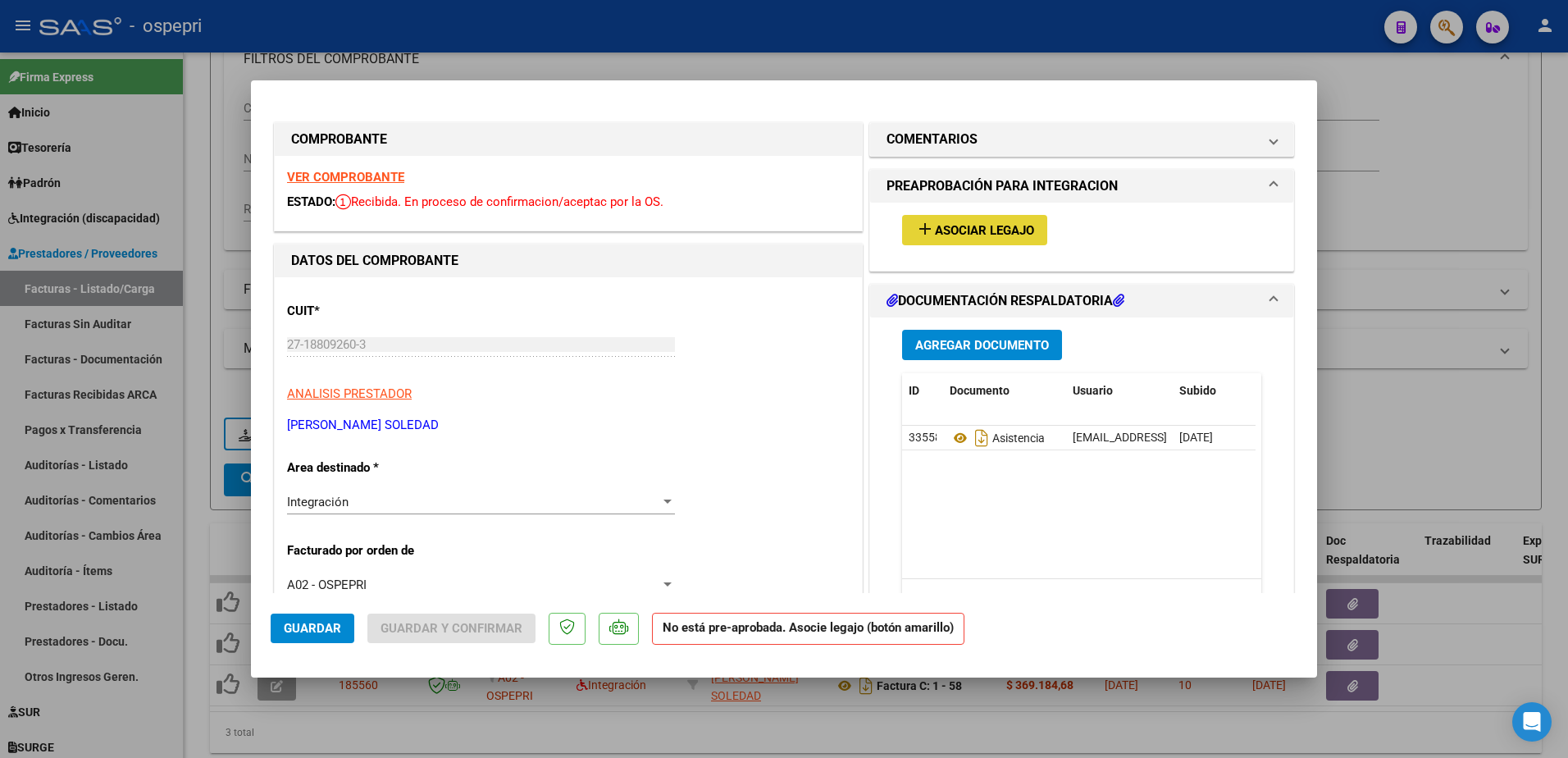
click at [962, 225] on span "Asociar Legajo" at bounding box center [985, 230] width 100 height 15
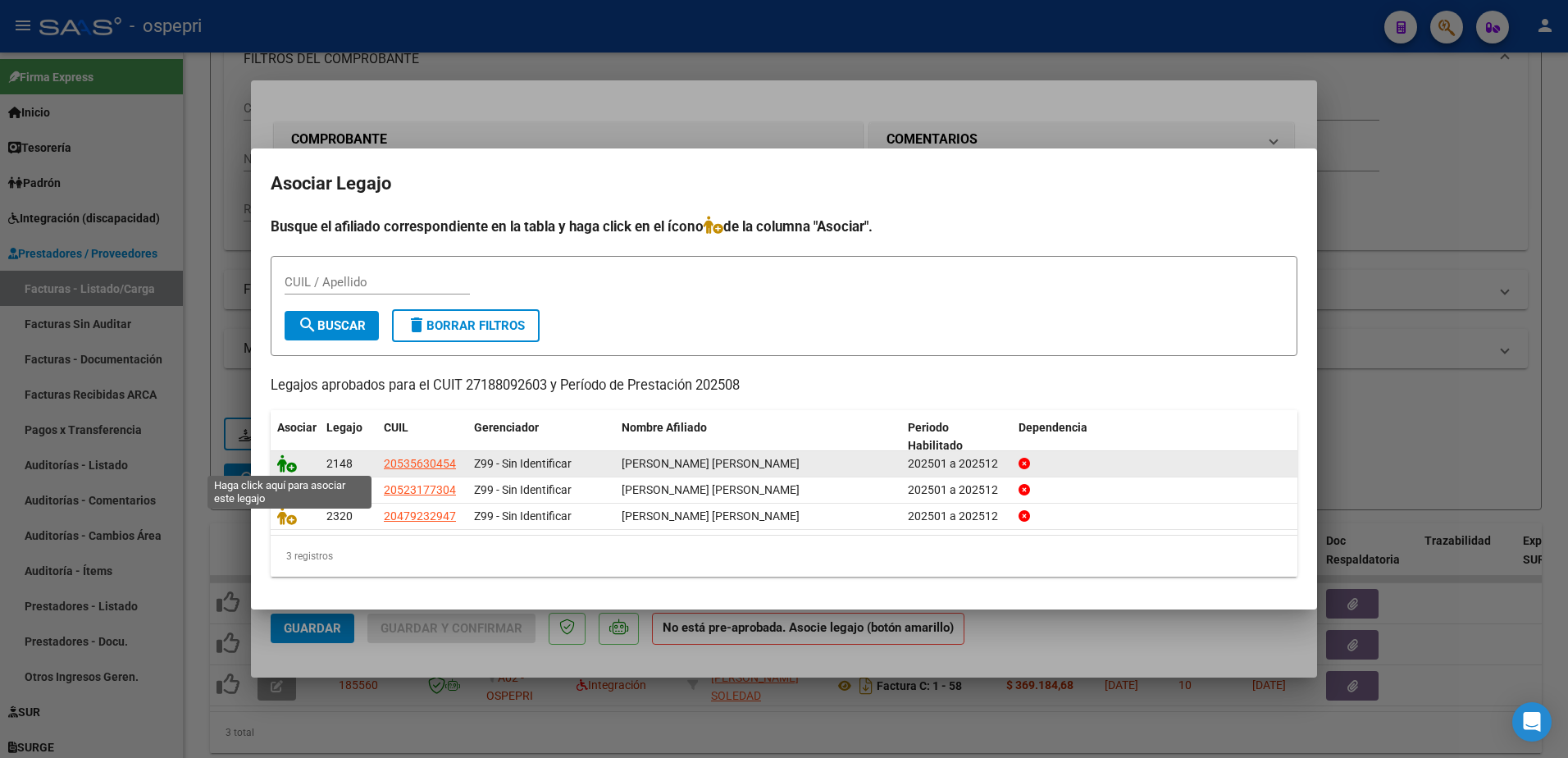
click at [292, 467] on icon at bounding box center [287, 463] width 20 height 18
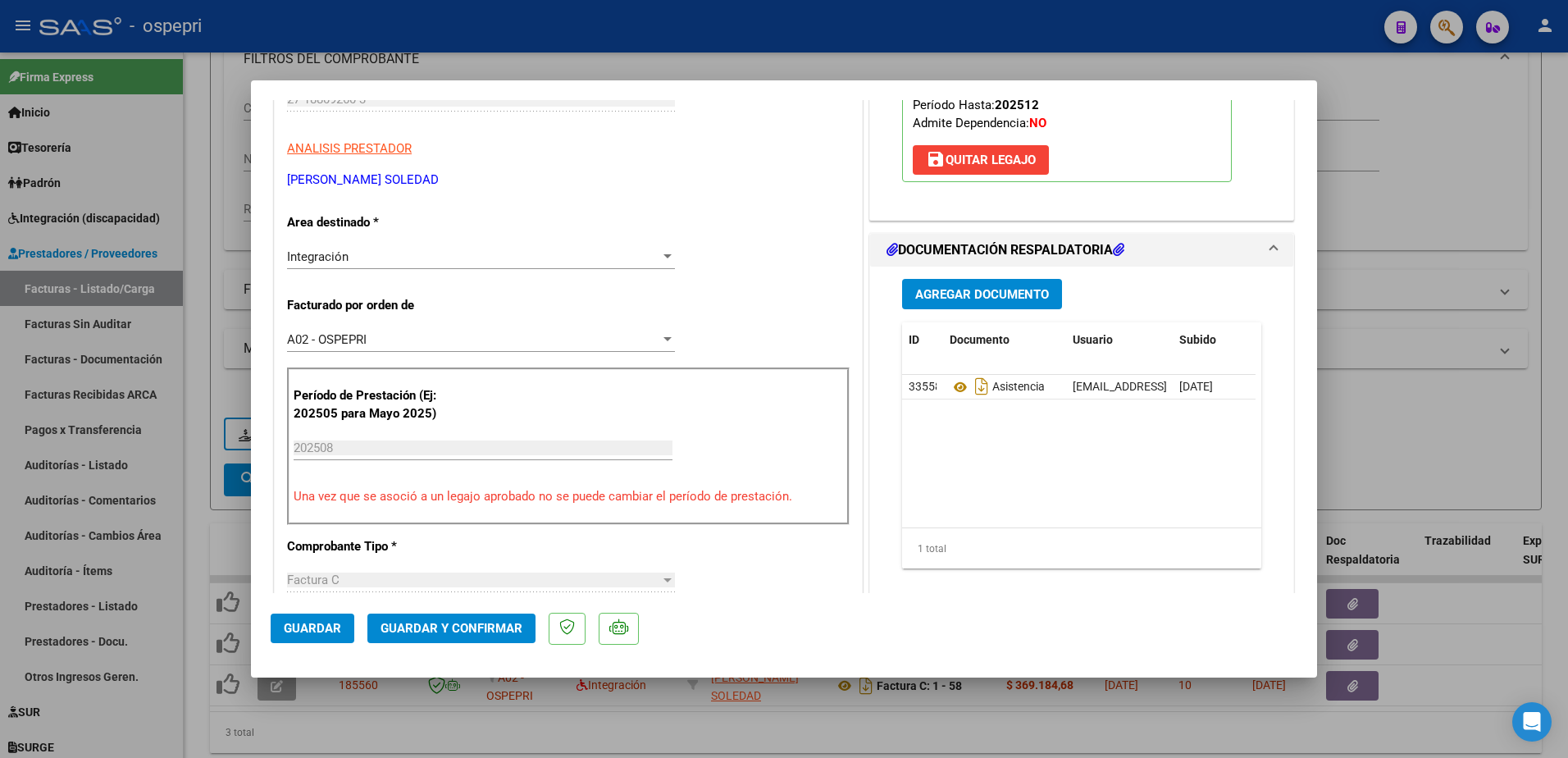
scroll to position [246, 0]
click at [444, 626] on span "Guardar y Confirmar" at bounding box center [452, 628] width 142 height 15
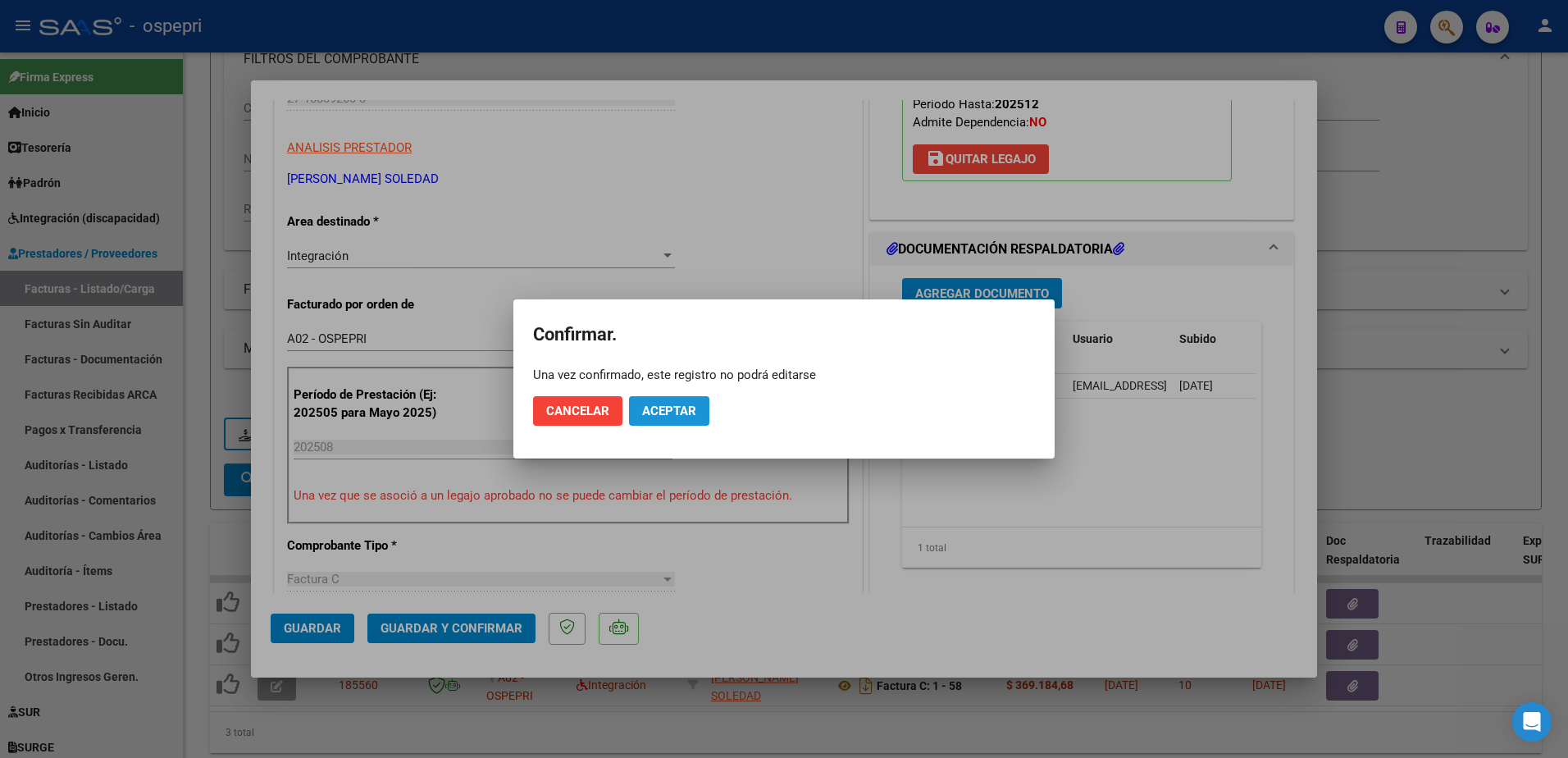
click at [674, 403] on button "Aceptar" at bounding box center [669, 411] width 81 height 29
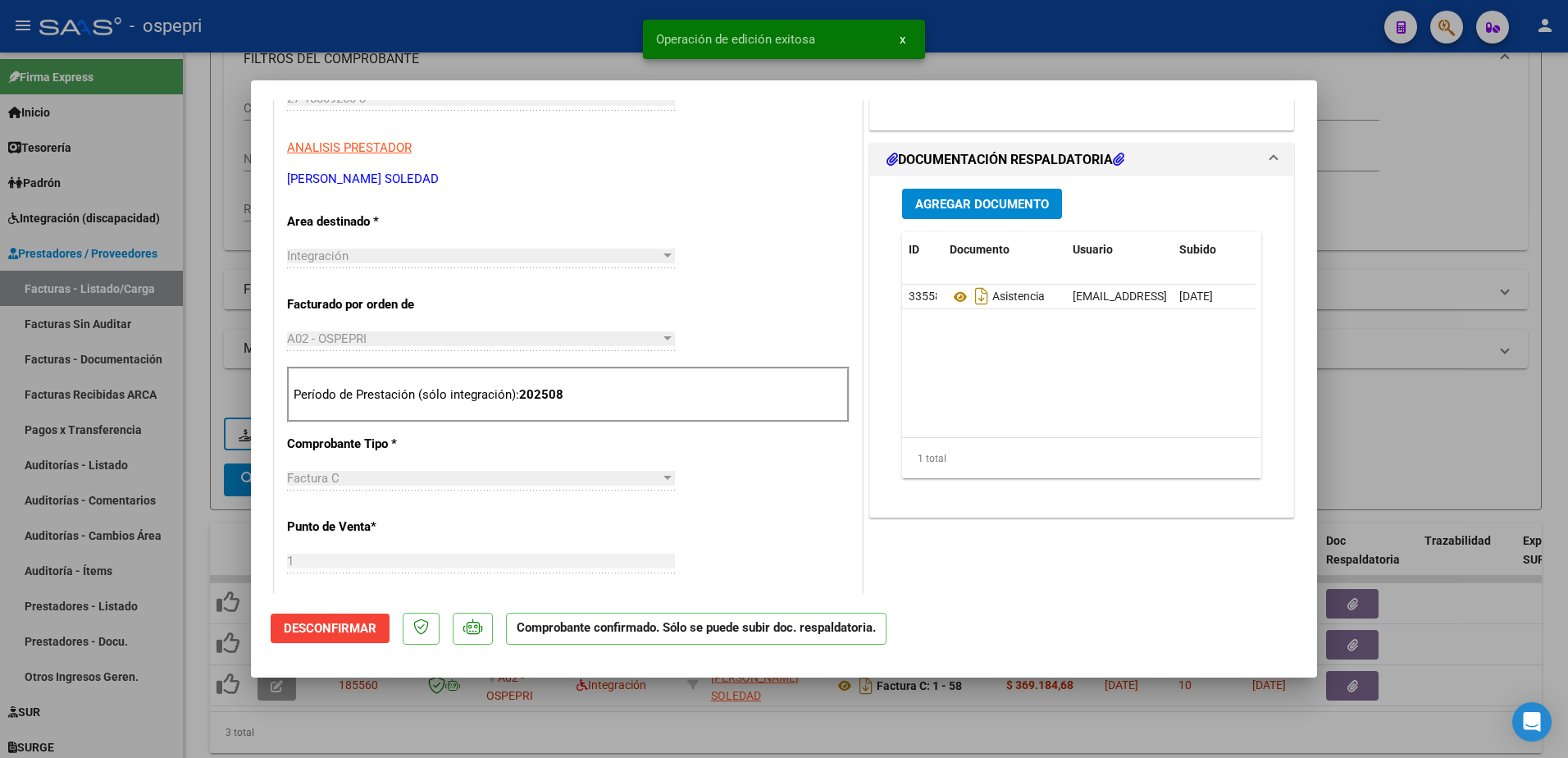
type input "$ 0,00"
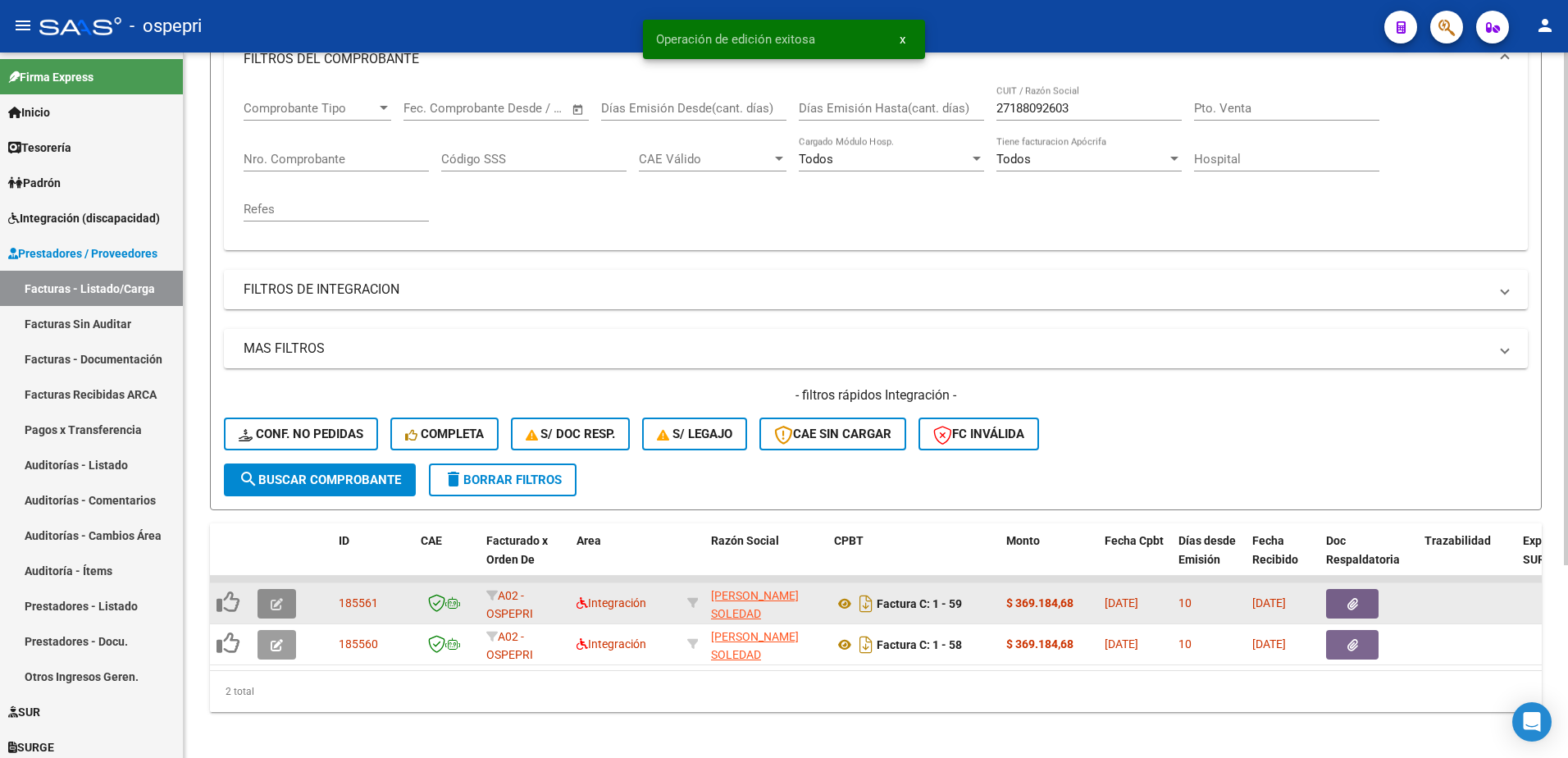
click at [275, 597] on span "button" at bounding box center [277, 604] width 12 height 15
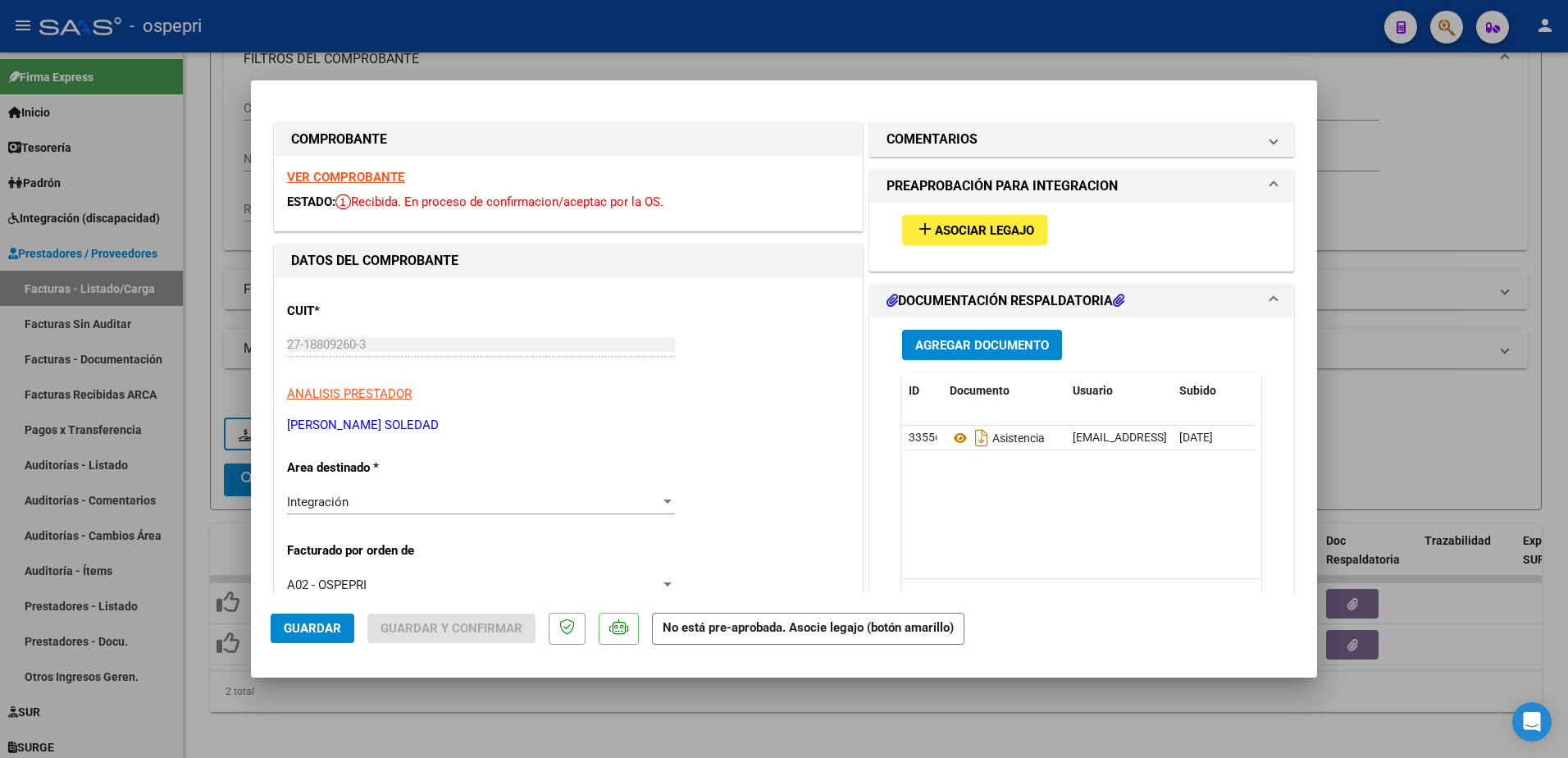
click at [387, 174] on strong "VER COMPROBANTE" at bounding box center [345, 177] width 117 height 15
click at [964, 226] on span "Asociar Legajo" at bounding box center [985, 230] width 100 height 15
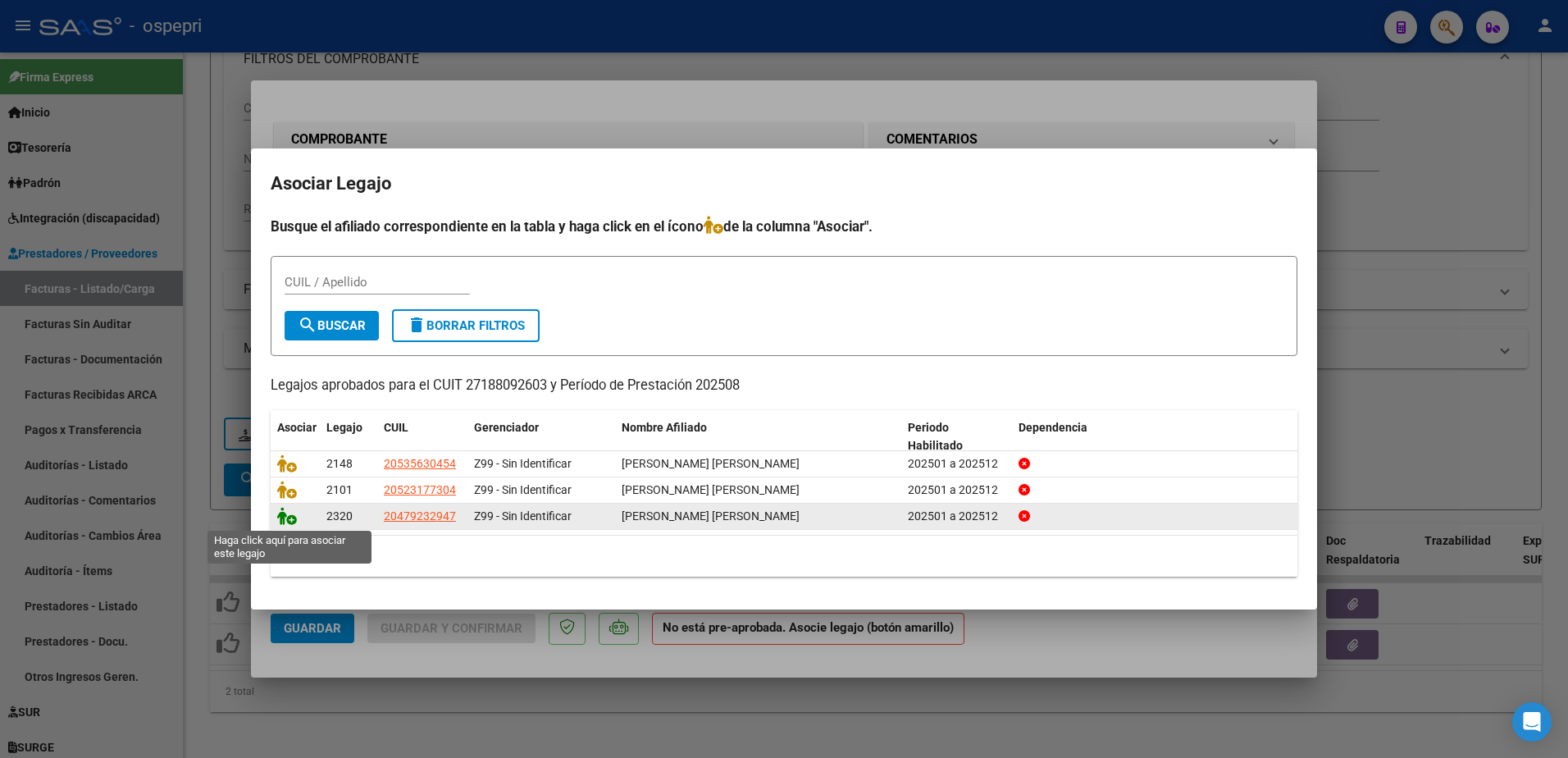
click at [289, 515] on icon at bounding box center [287, 516] width 20 height 18
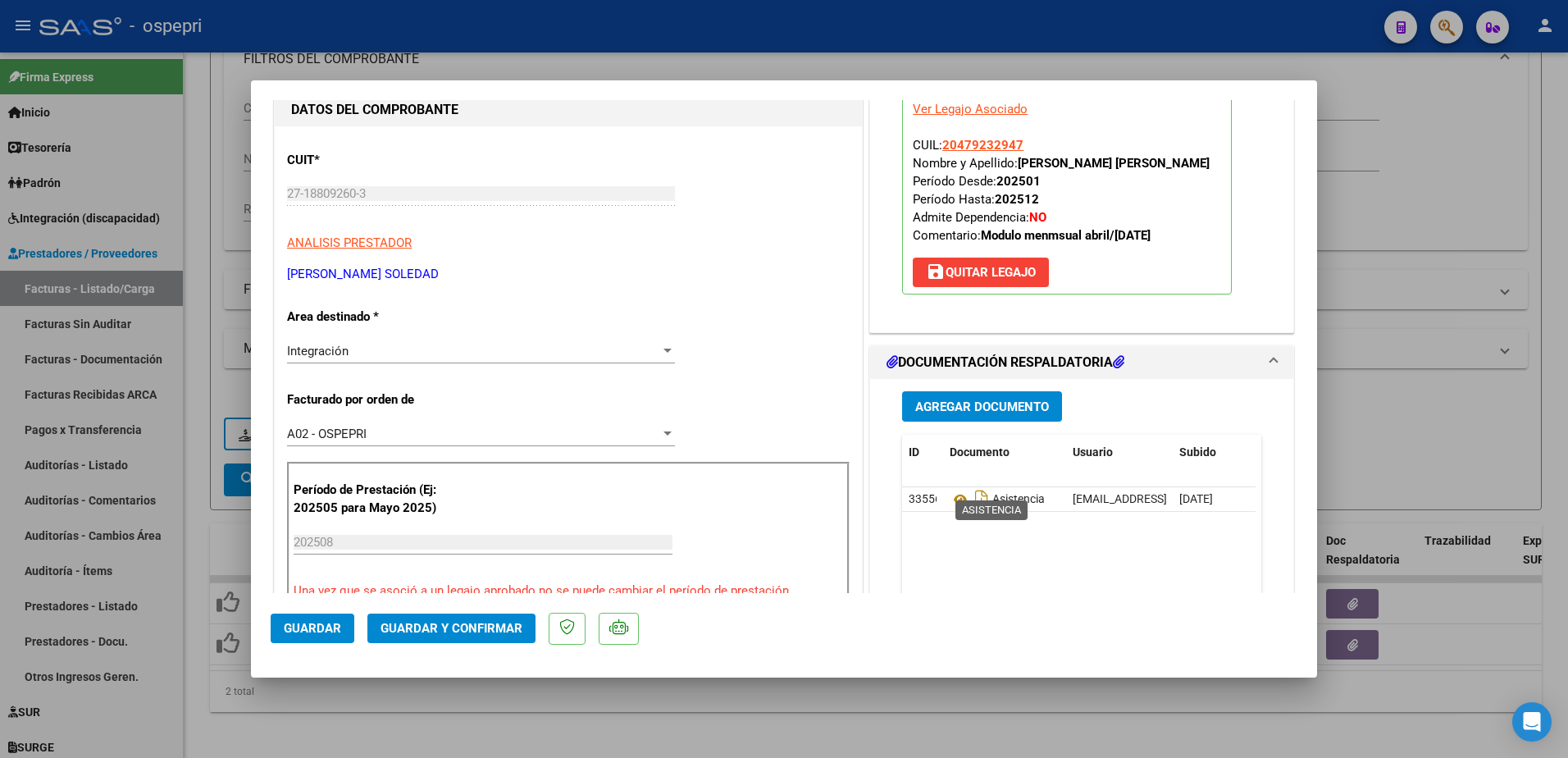
scroll to position [164, 0]
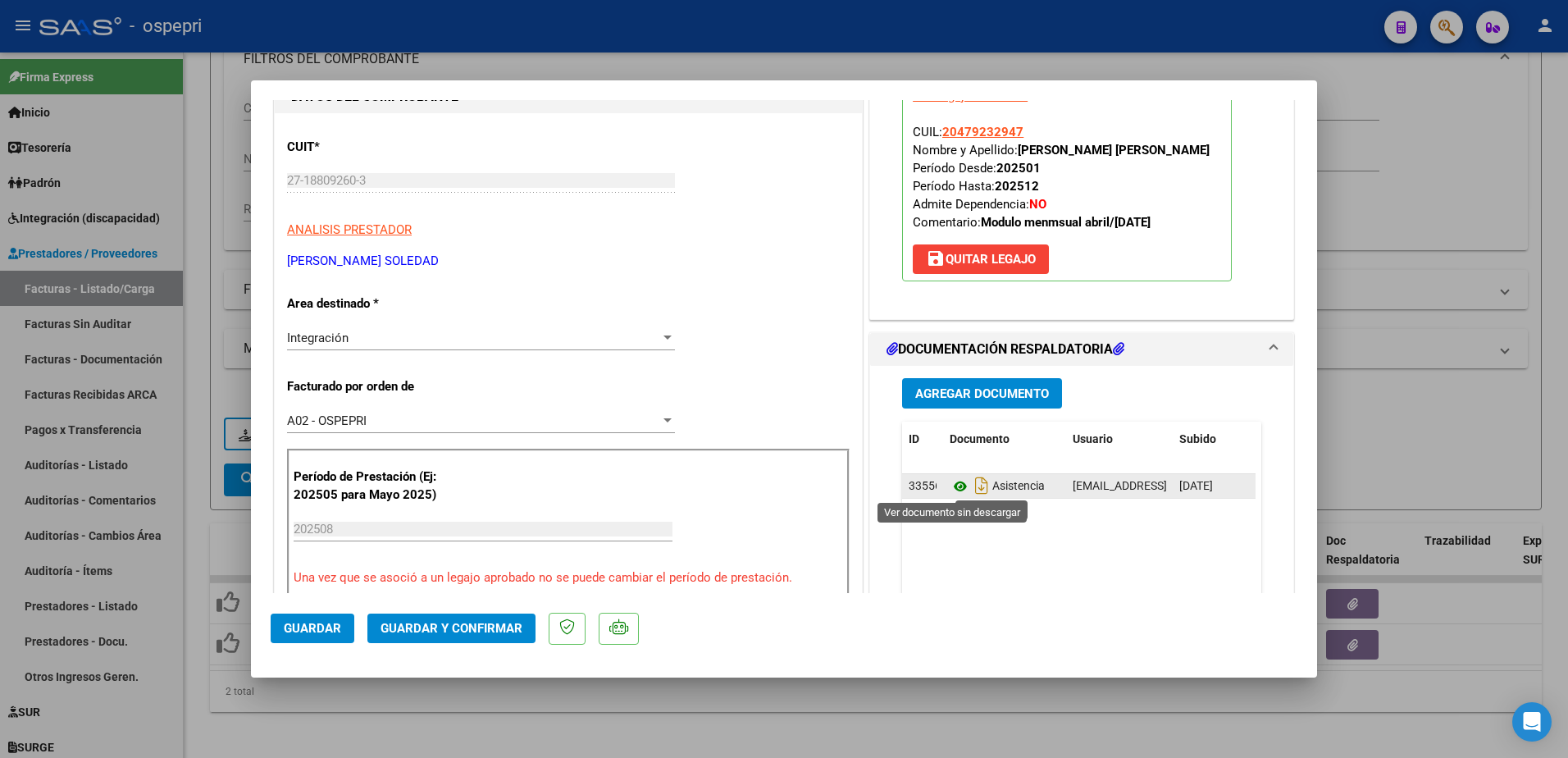
click at [950, 490] on icon at bounding box center [960, 487] width 22 height 20
click at [464, 625] on span "Guardar y Confirmar" at bounding box center [452, 628] width 142 height 15
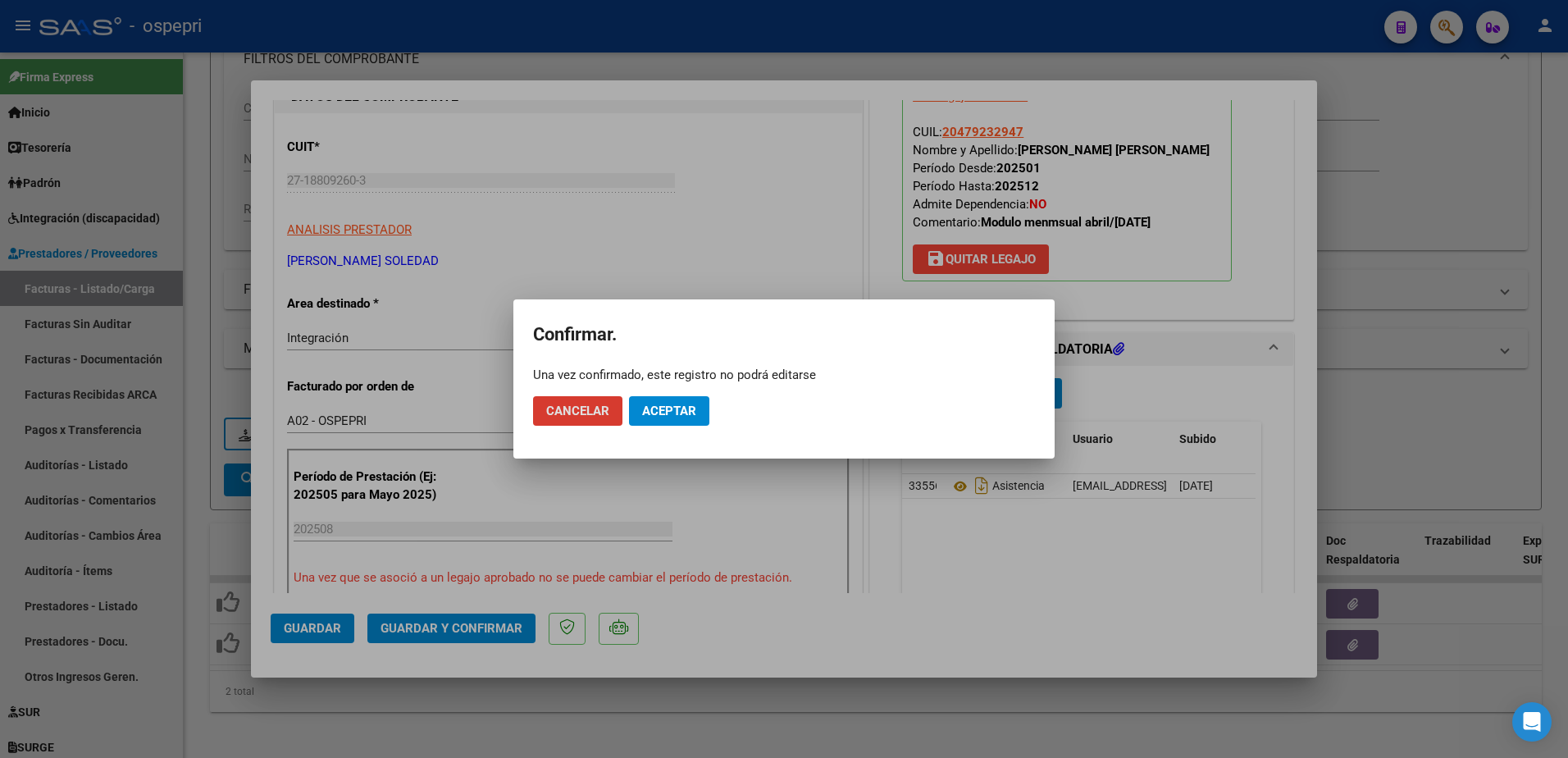
click at [659, 402] on button "Aceptar" at bounding box center [669, 411] width 81 height 29
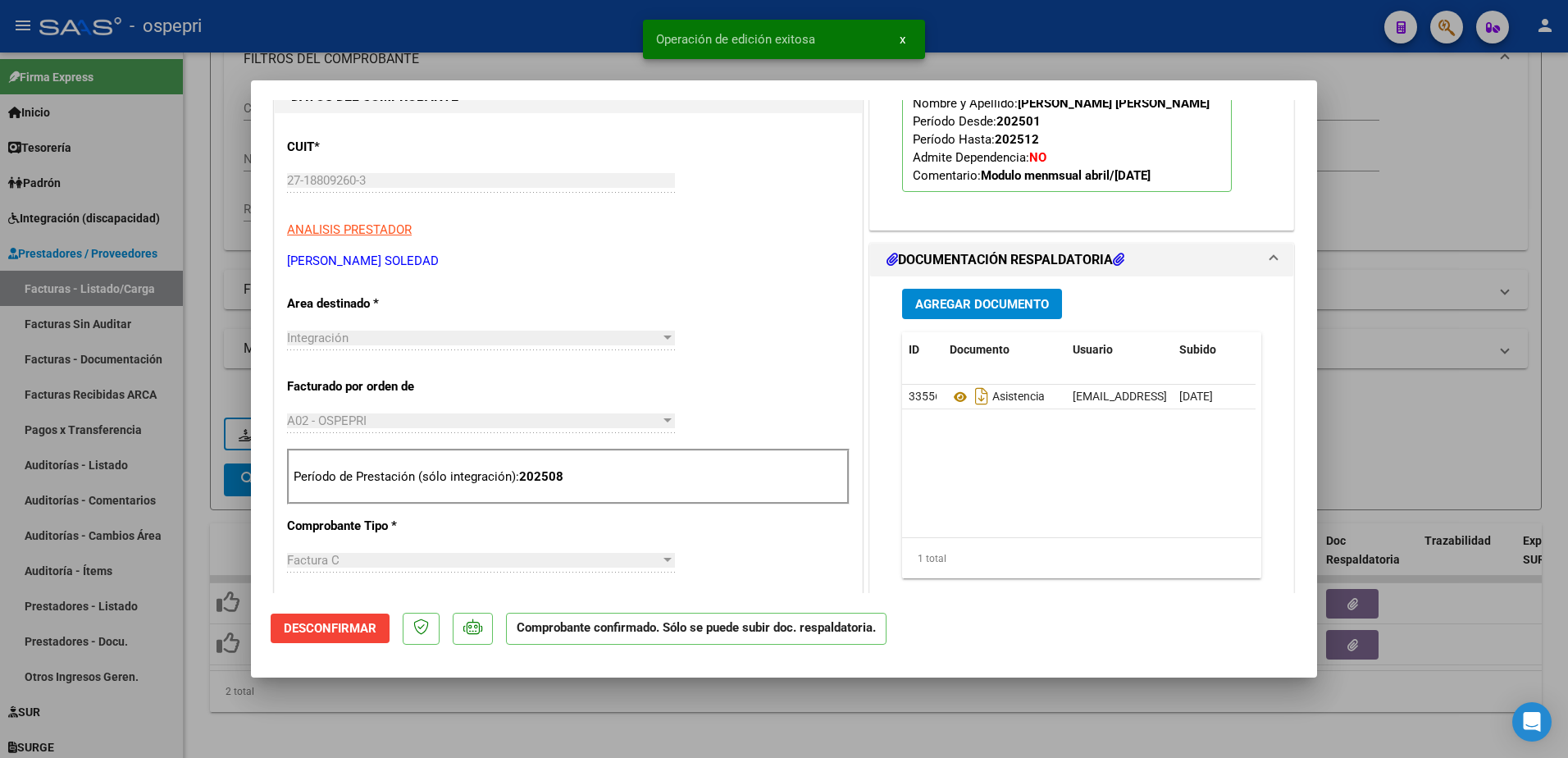
type input "$ 0,00"
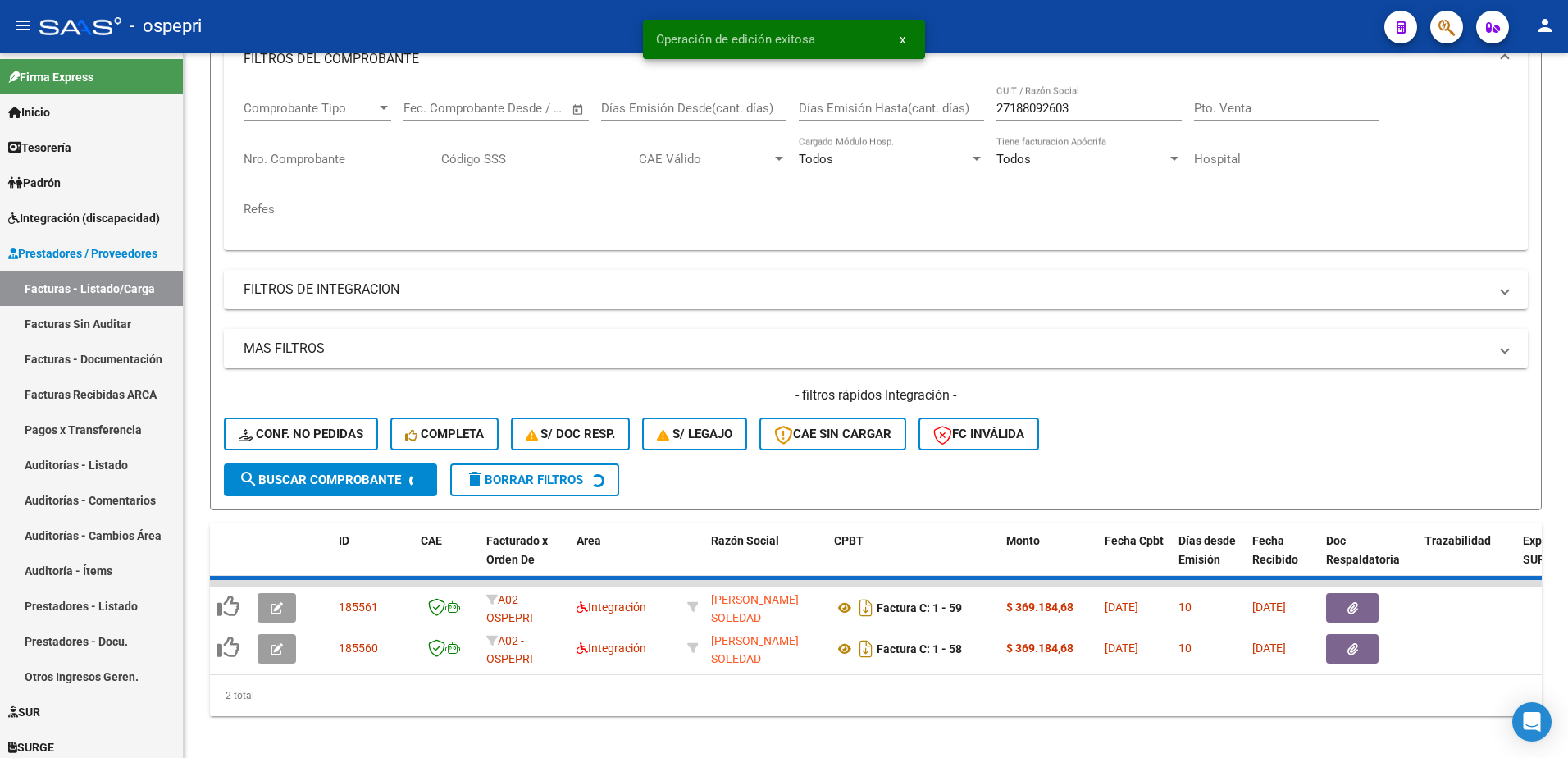
scroll to position [224, 0]
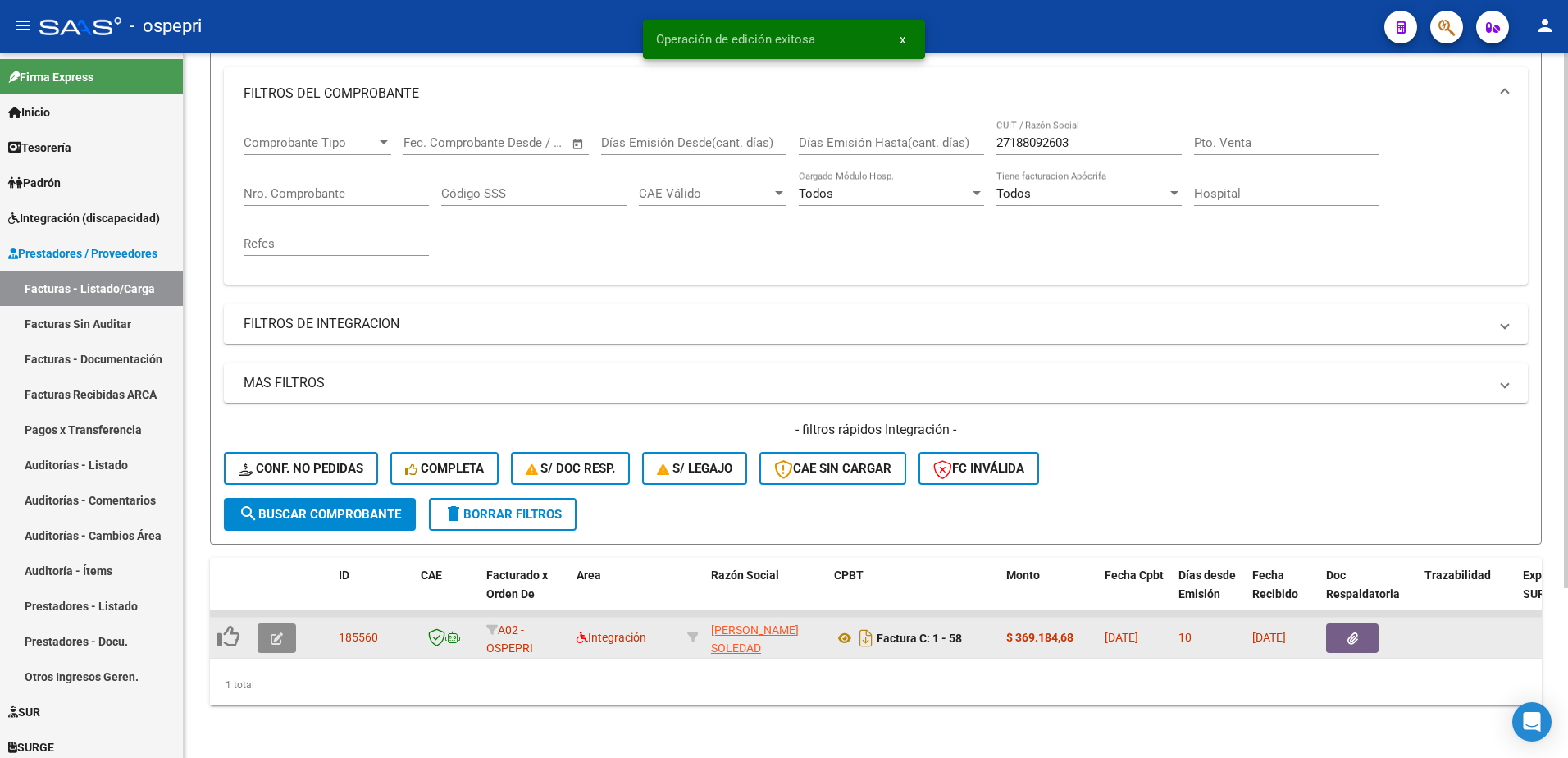
click at [282, 633] on icon "button" at bounding box center [277, 639] width 12 height 12
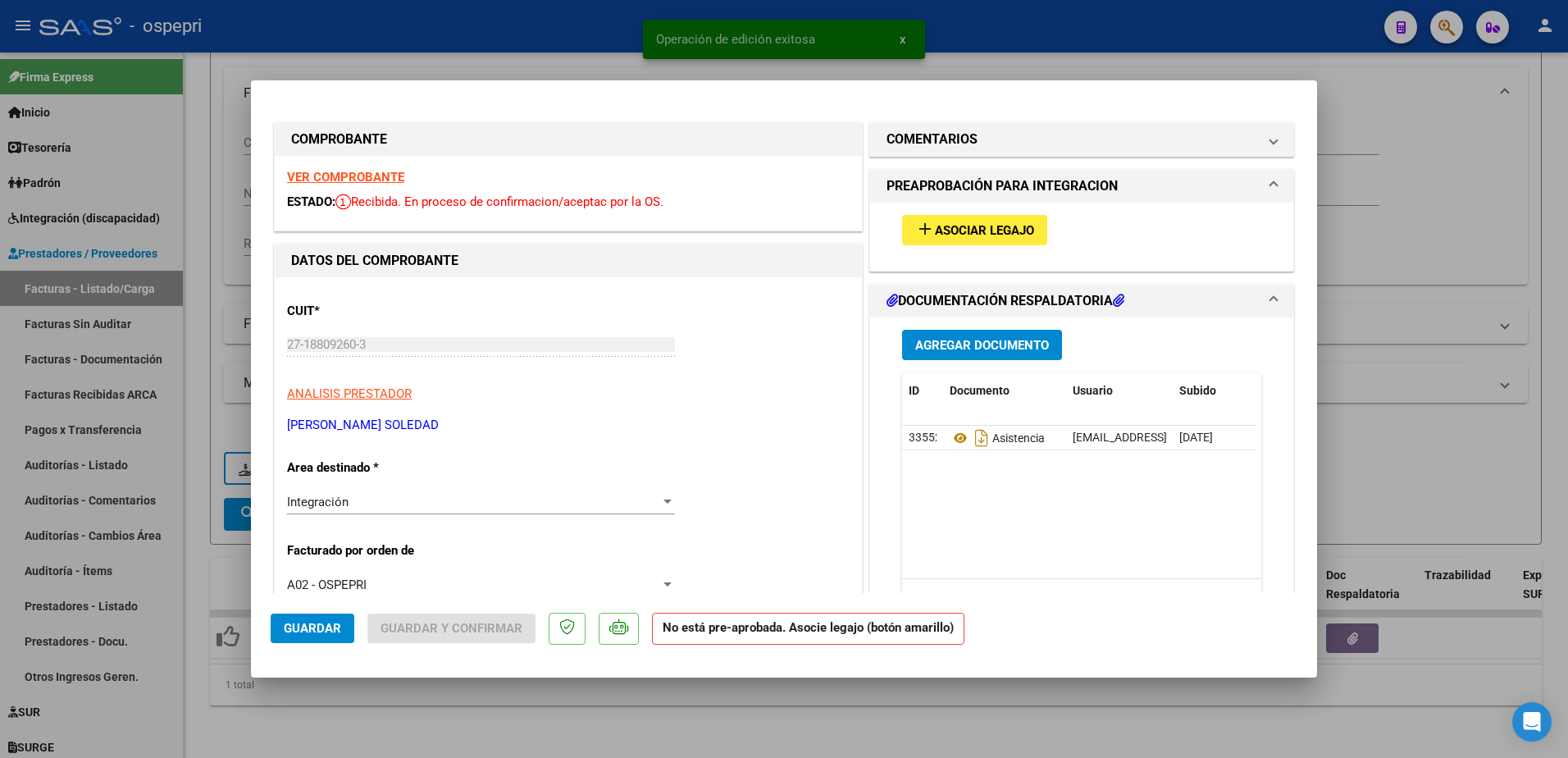
click at [378, 178] on strong "VER COMPROBANTE" at bounding box center [345, 177] width 117 height 15
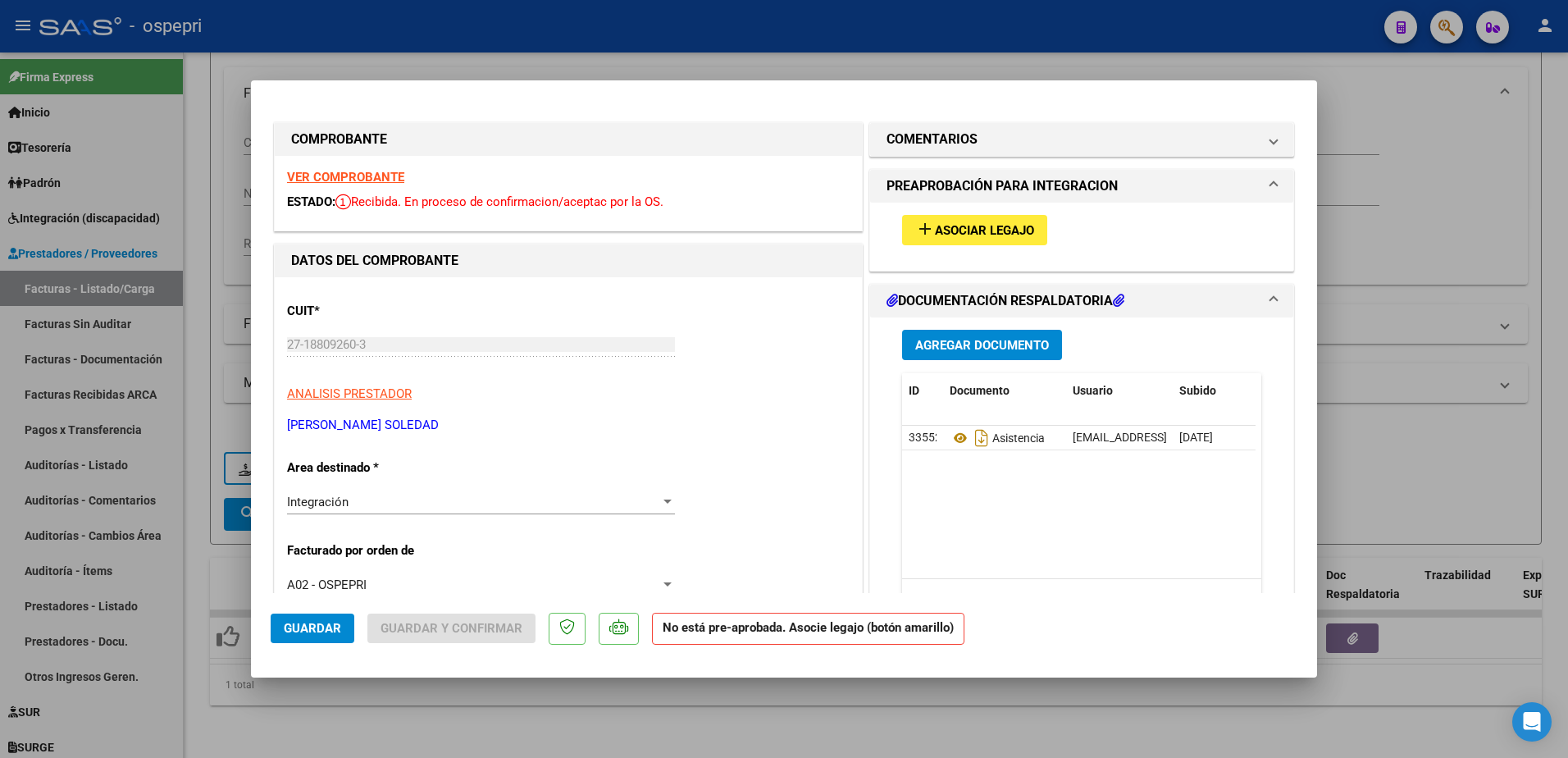
click at [972, 231] on span "Asociar Legajo" at bounding box center [985, 230] width 100 height 15
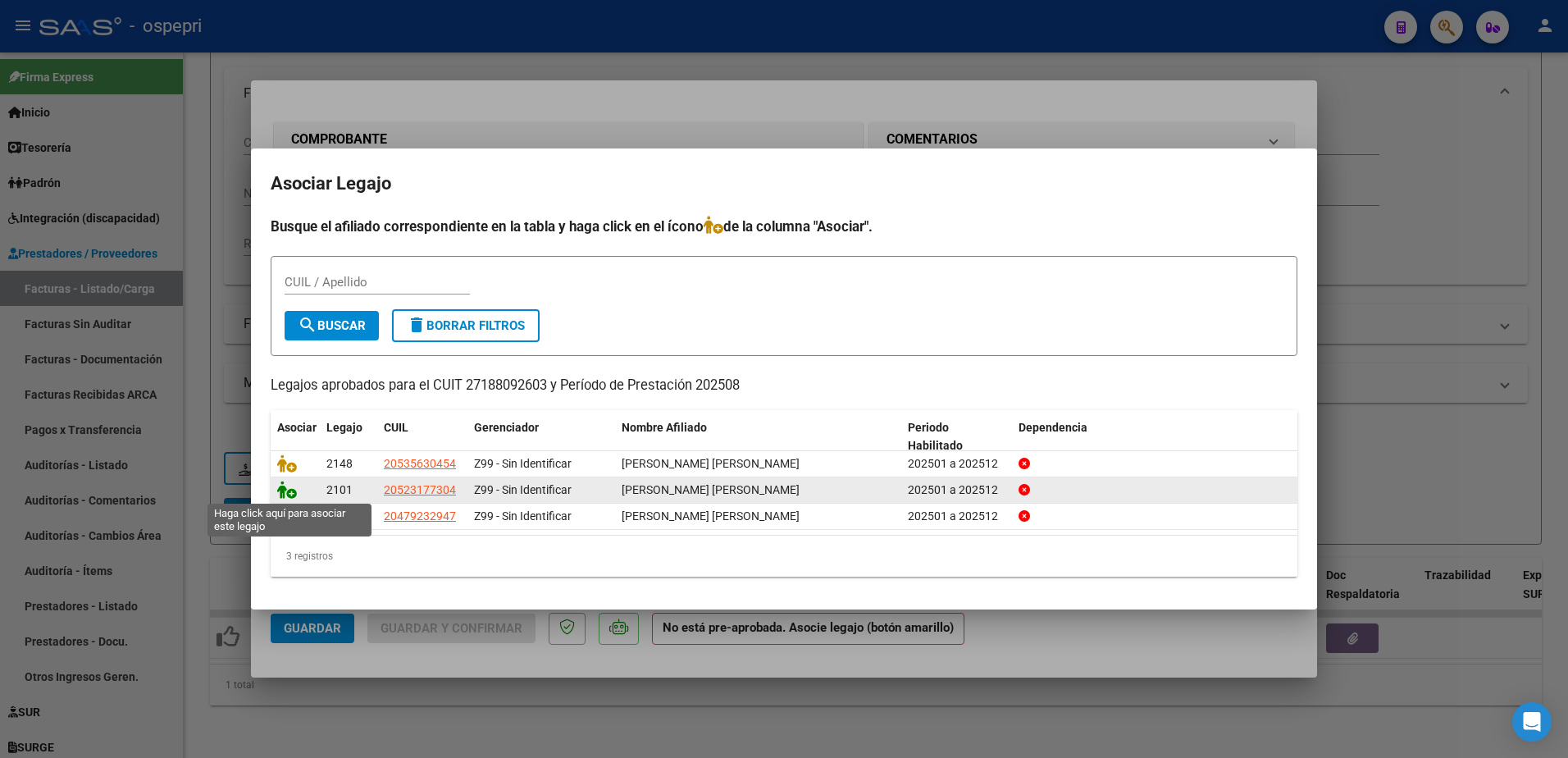
click at [295, 493] on icon at bounding box center [287, 490] width 20 height 18
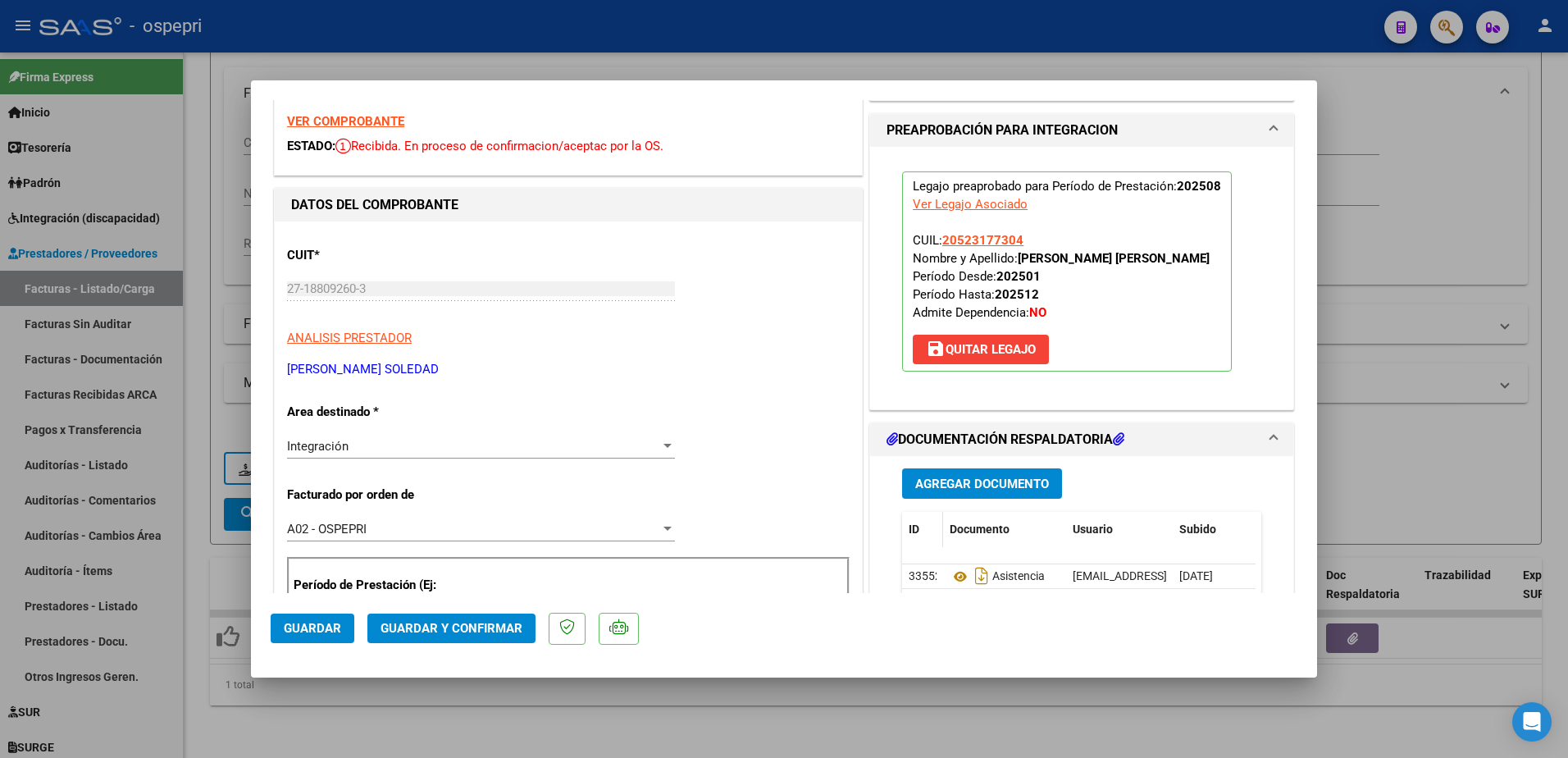
scroll to position [164, 0]
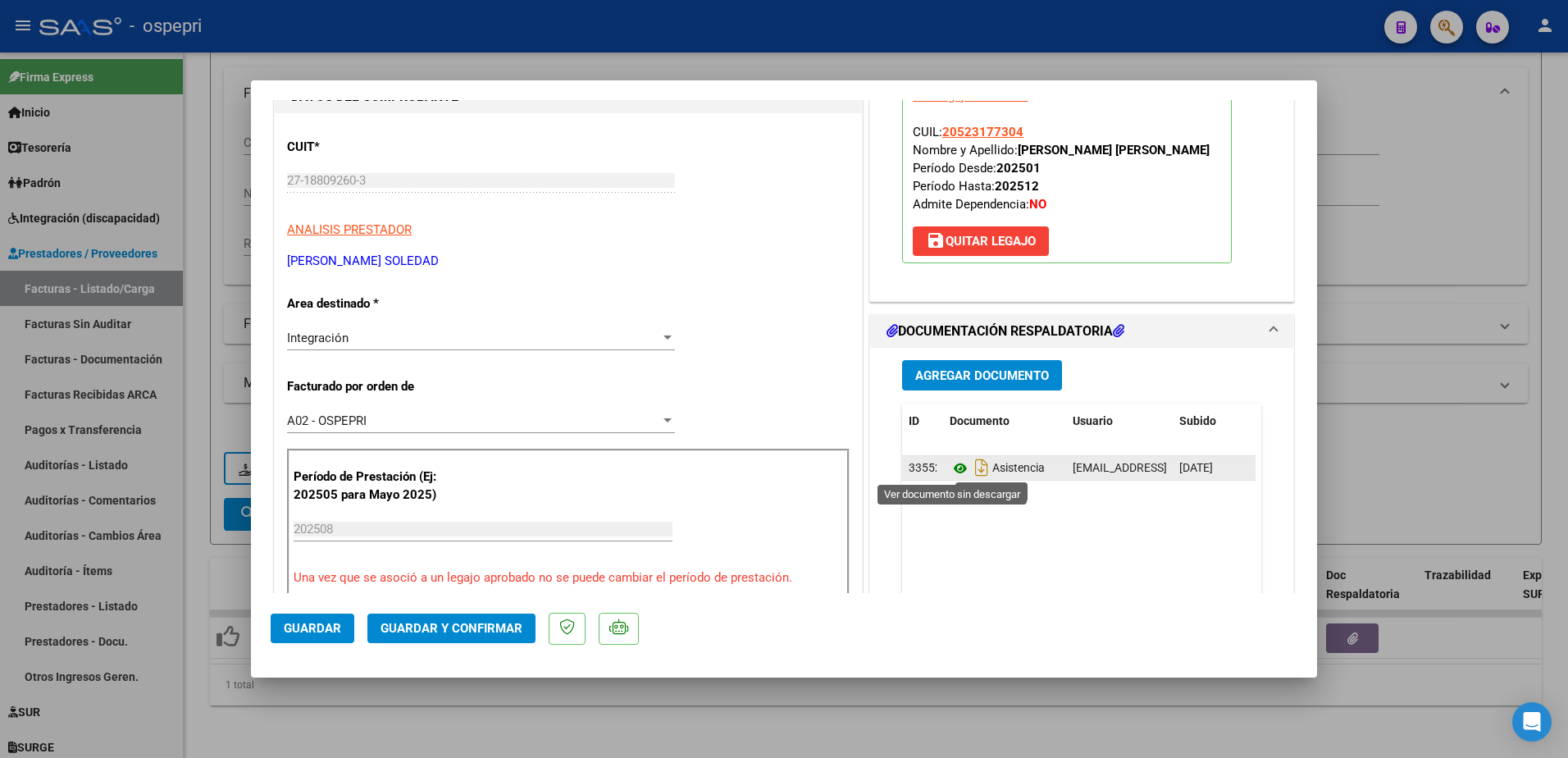
click at [953, 467] on icon at bounding box center [960, 468] width 22 height 20
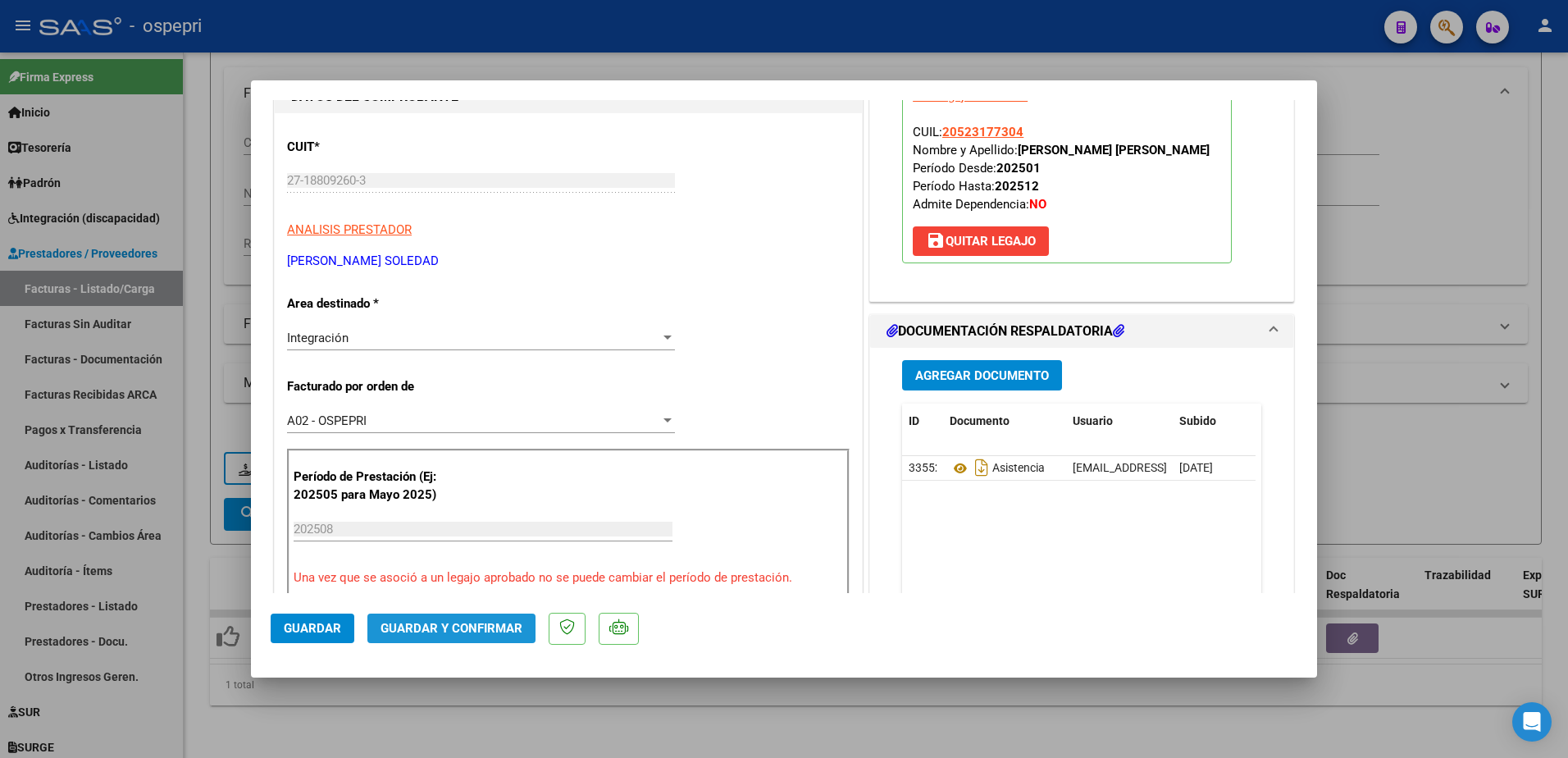
click at [455, 626] on span "Guardar y Confirmar" at bounding box center [452, 628] width 142 height 15
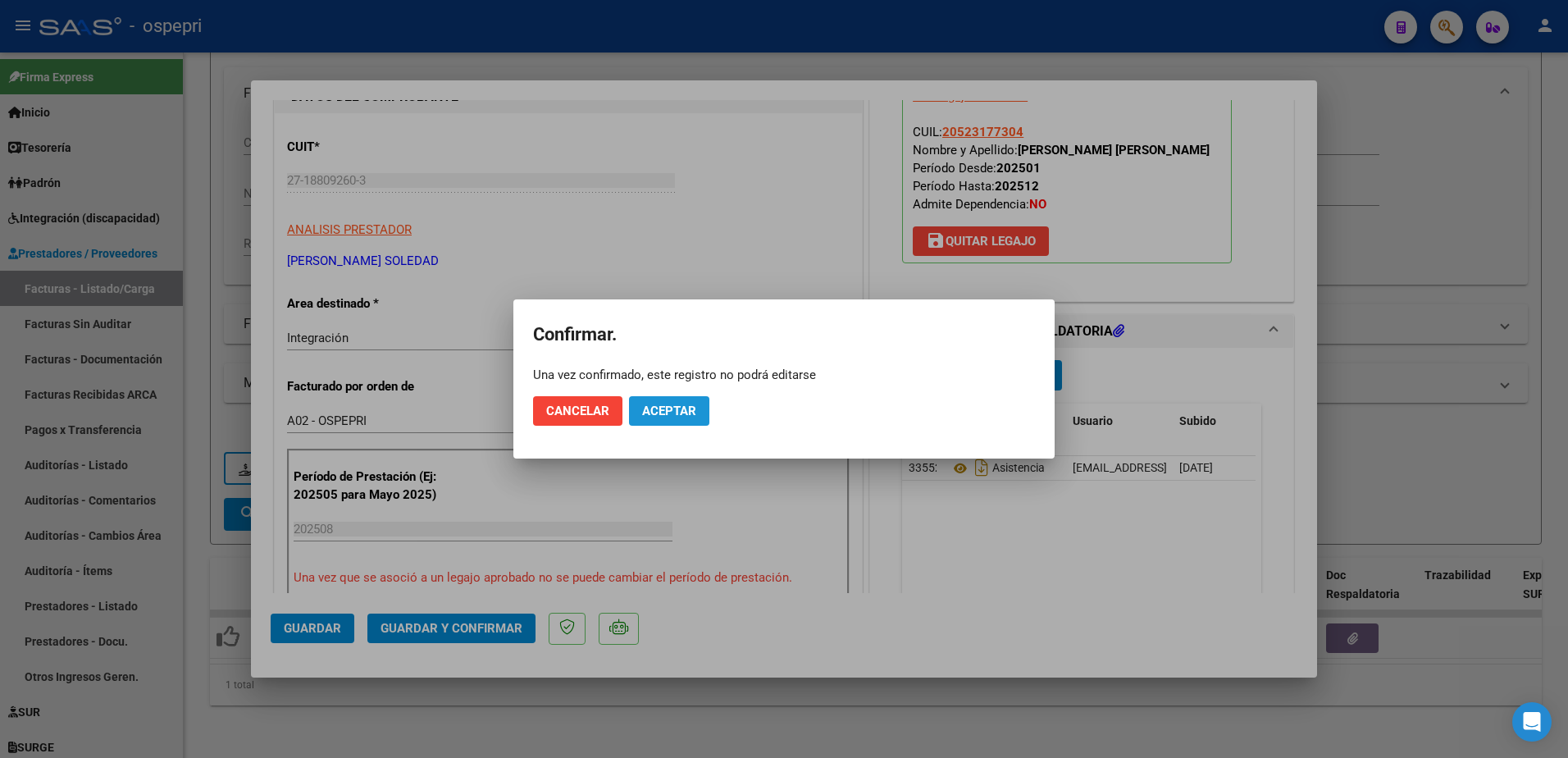
click at [654, 408] on span "Aceptar" at bounding box center [669, 411] width 54 height 15
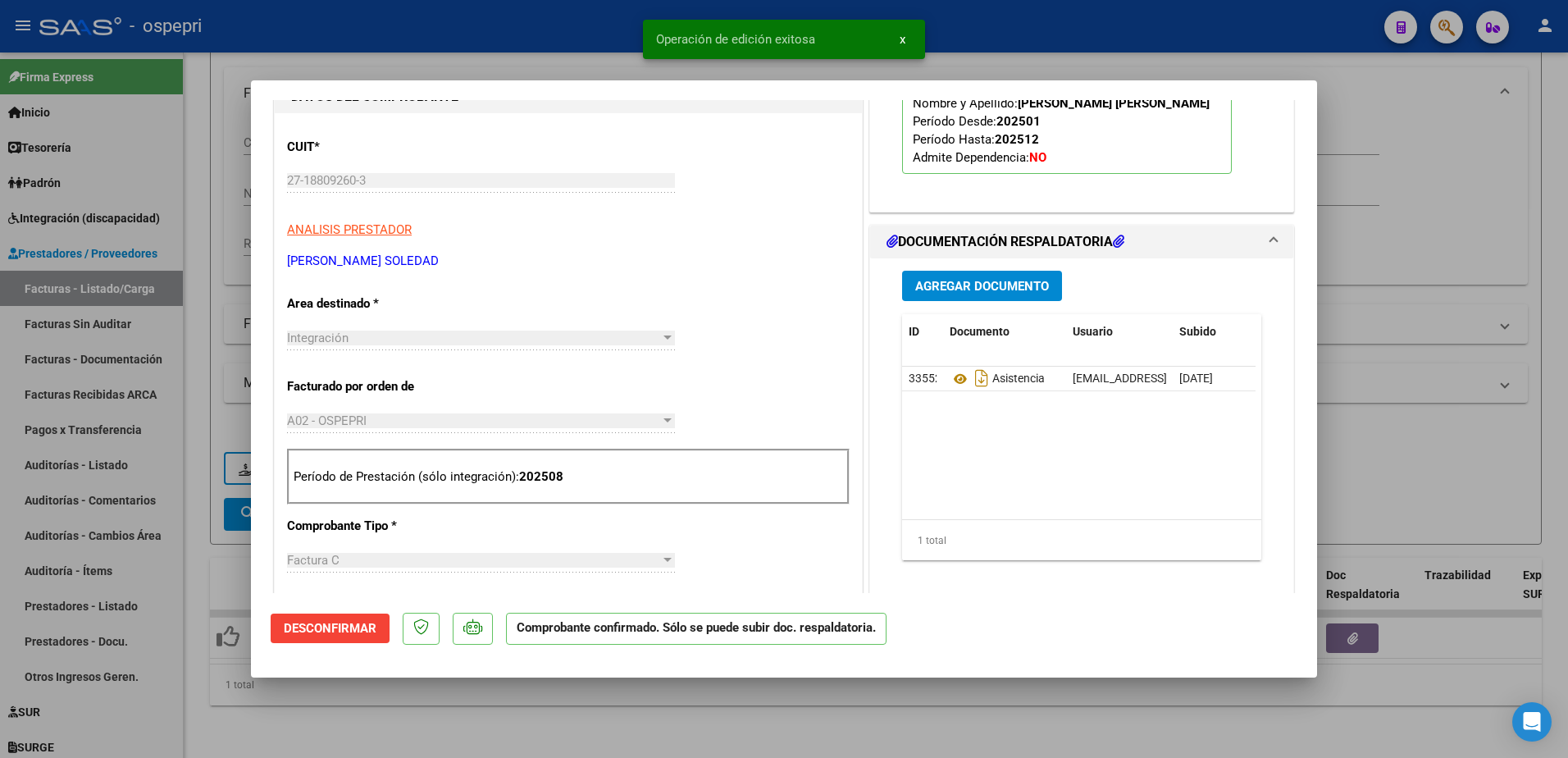
type input "$ 0,00"
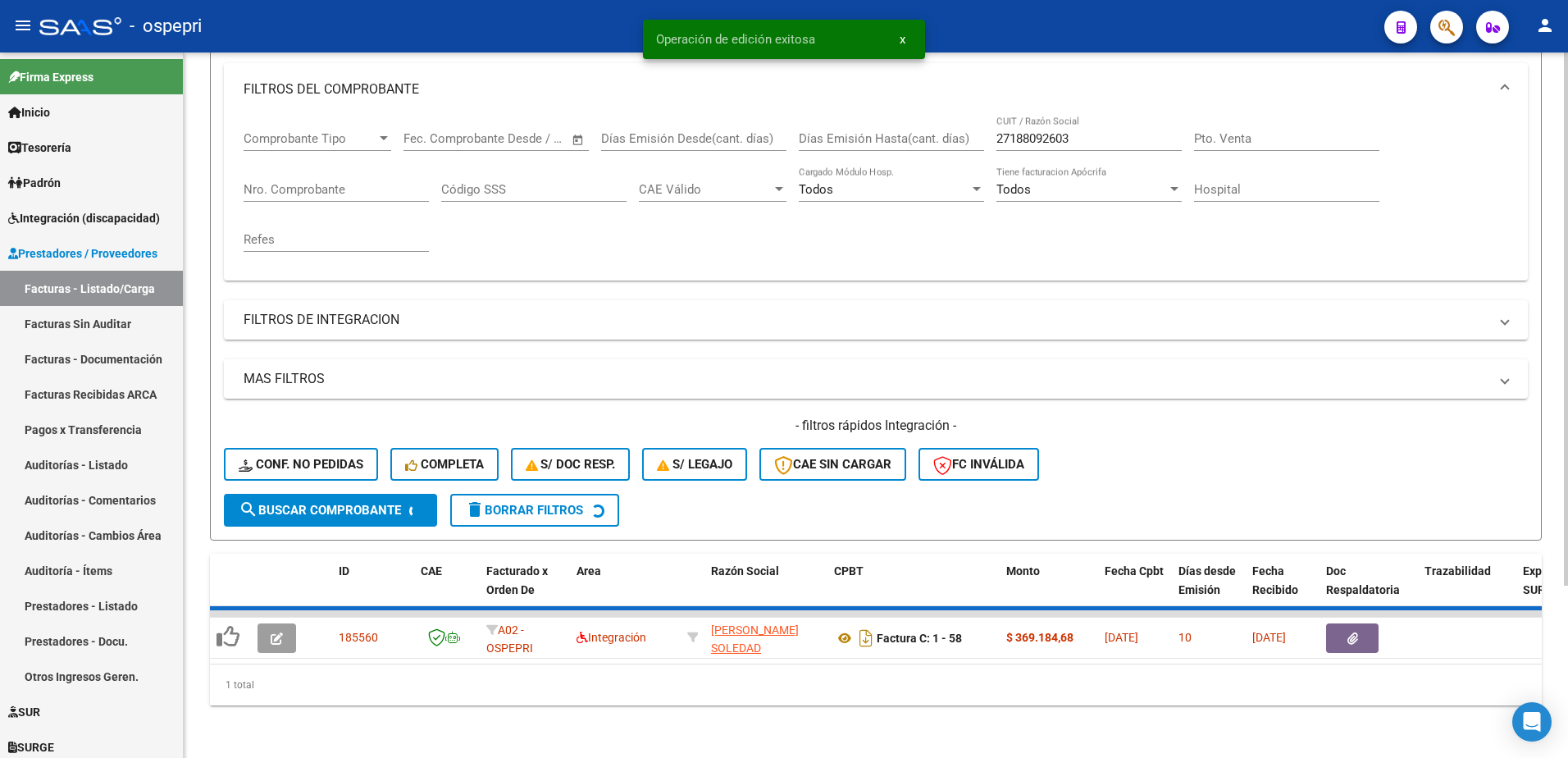
scroll to position [199, 0]
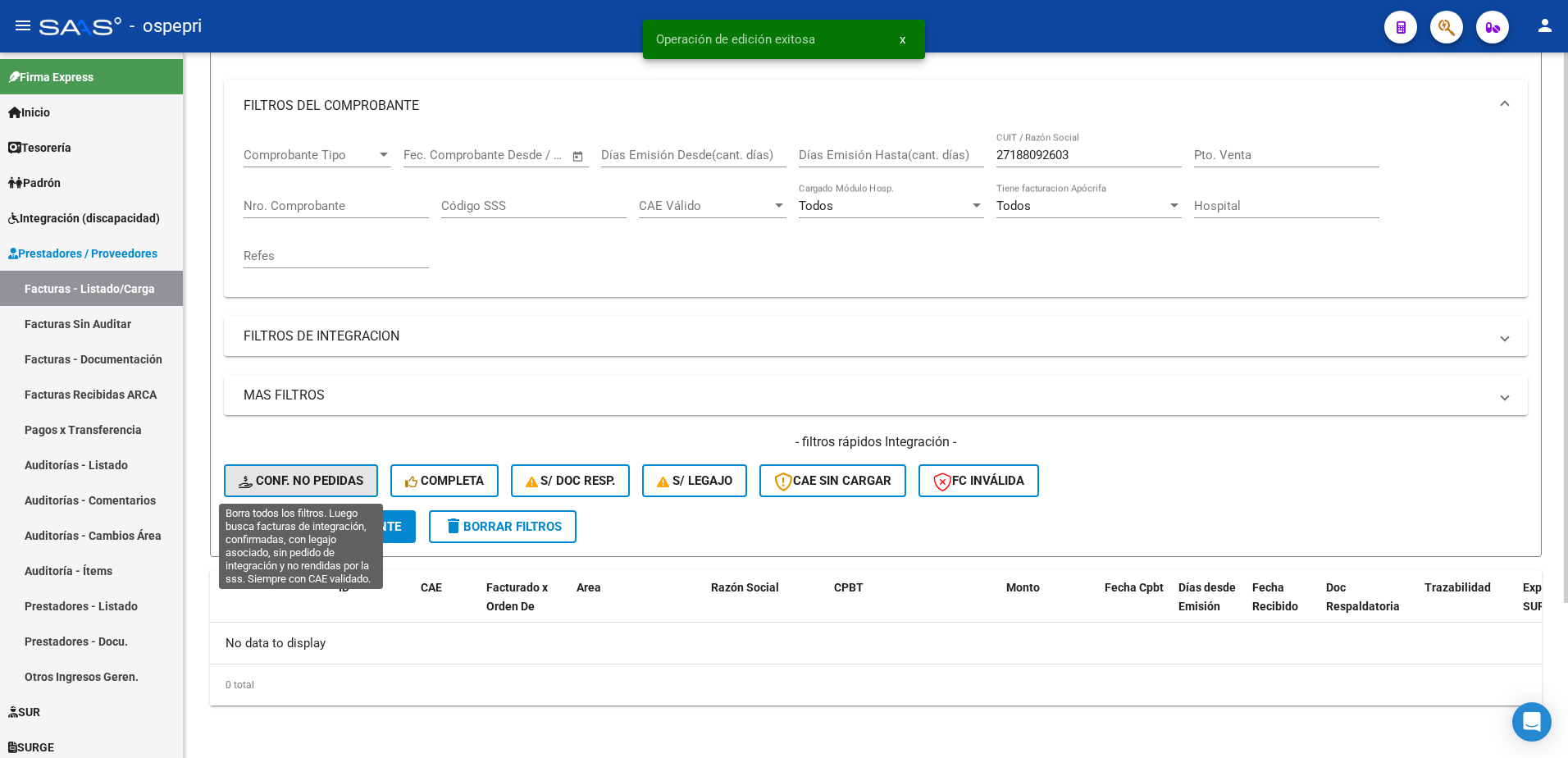
click at [317, 472] on button "Conf. no pedidas" at bounding box center [301, 481] width 154 height 33
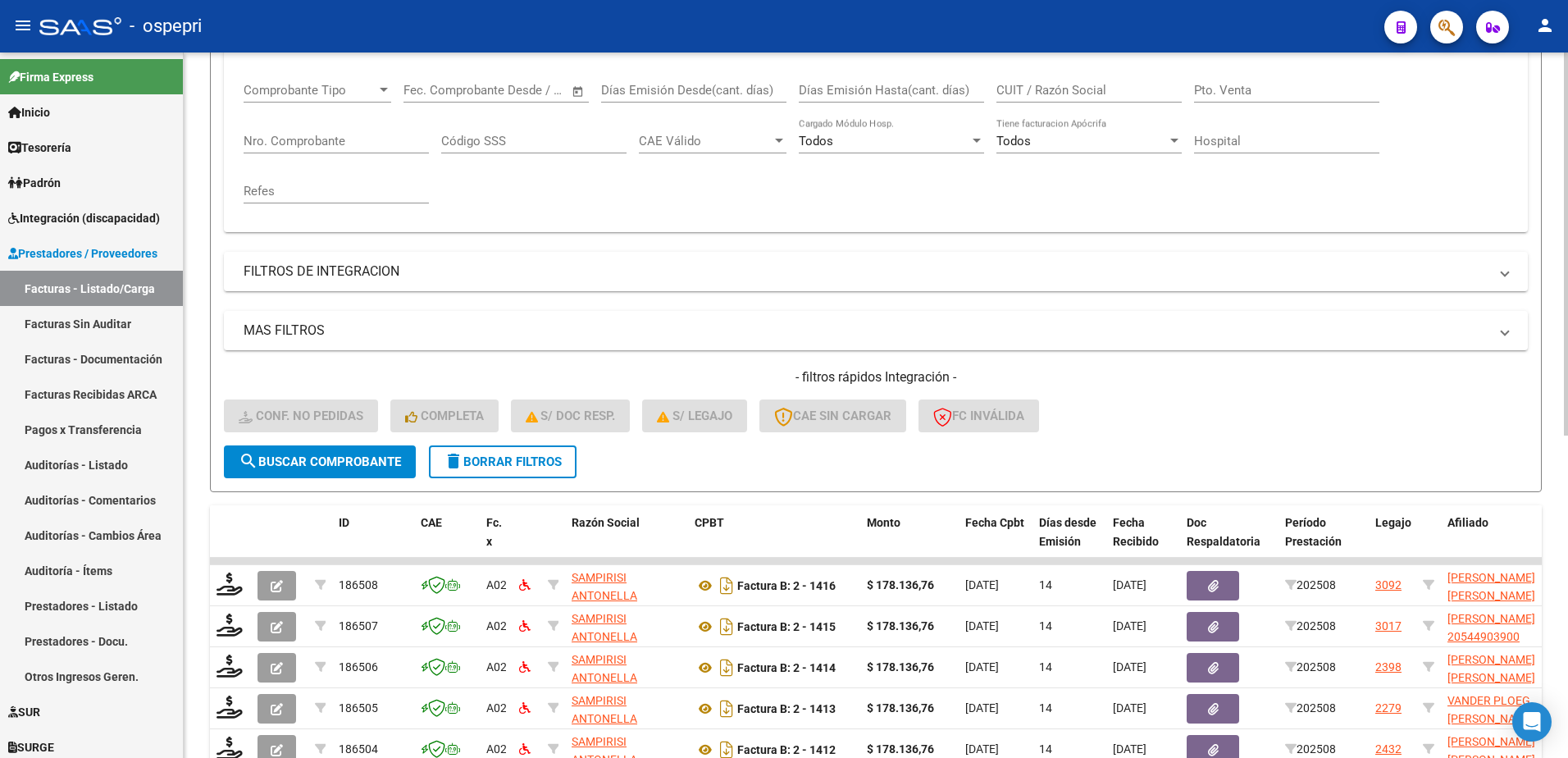
scroll to position [593, 0]
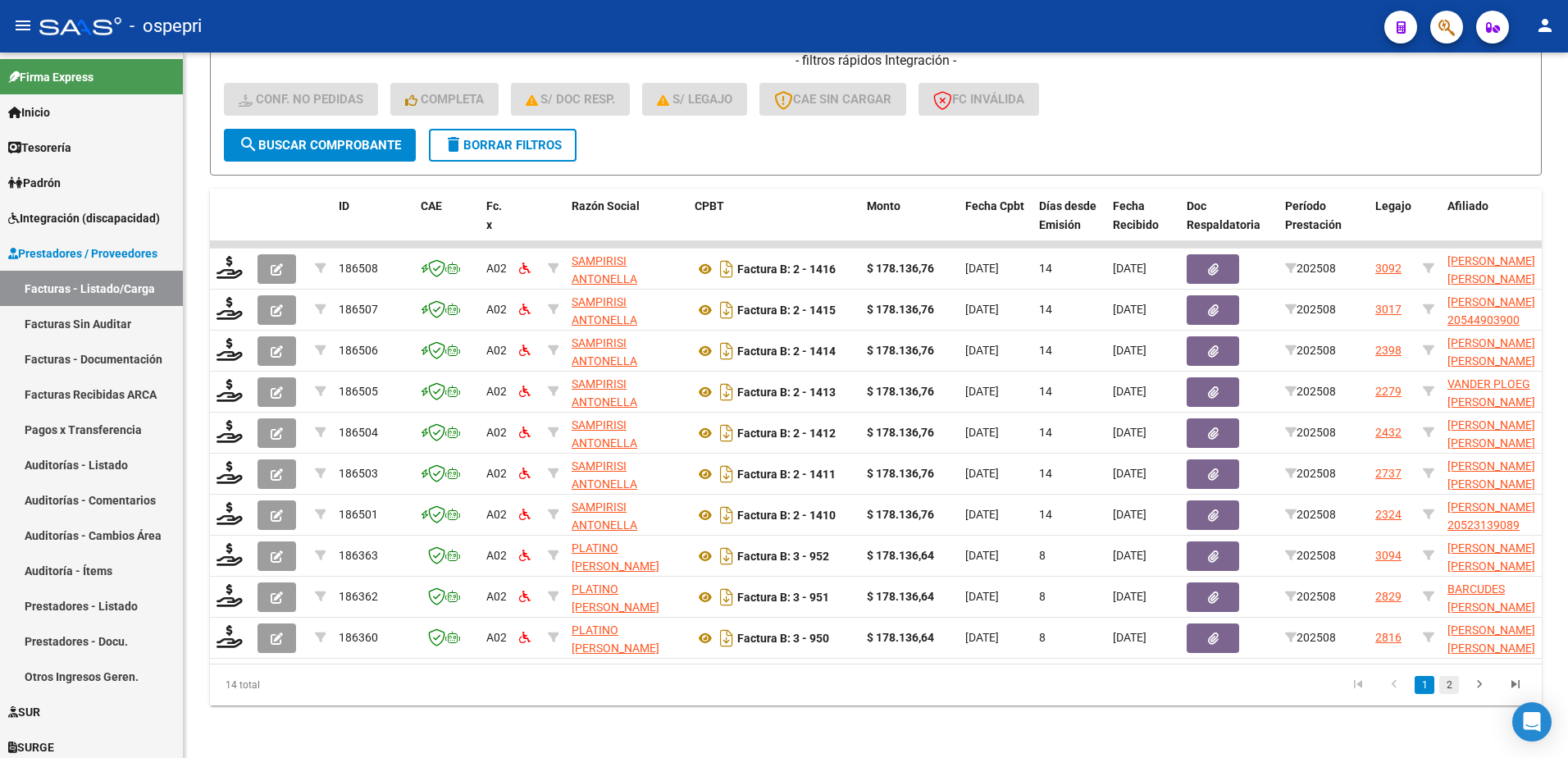
click at [1445, 683] on link "2" at bounding box center [1449, 685] width 20 height 18
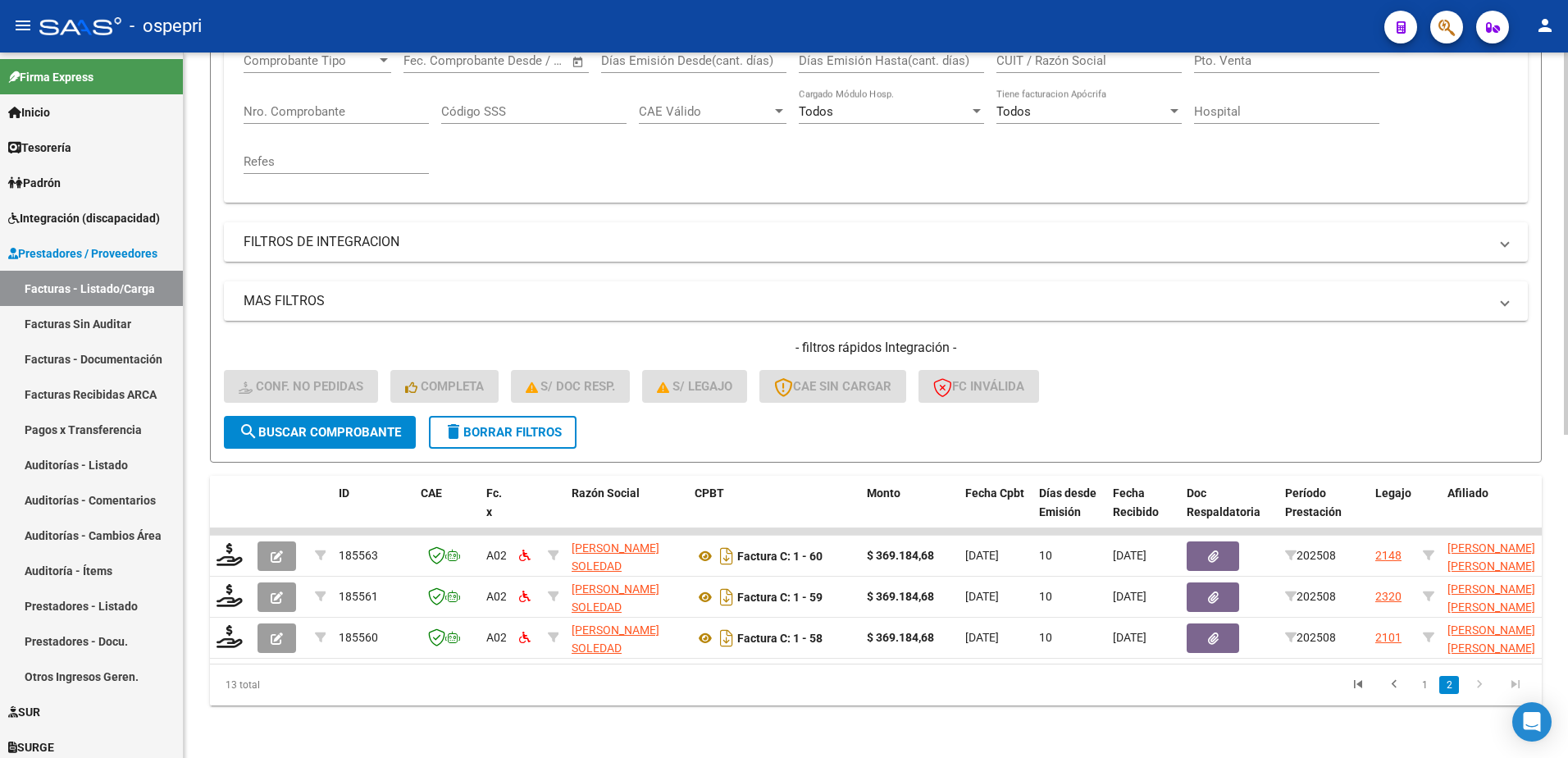
scroll to position [306, 0]
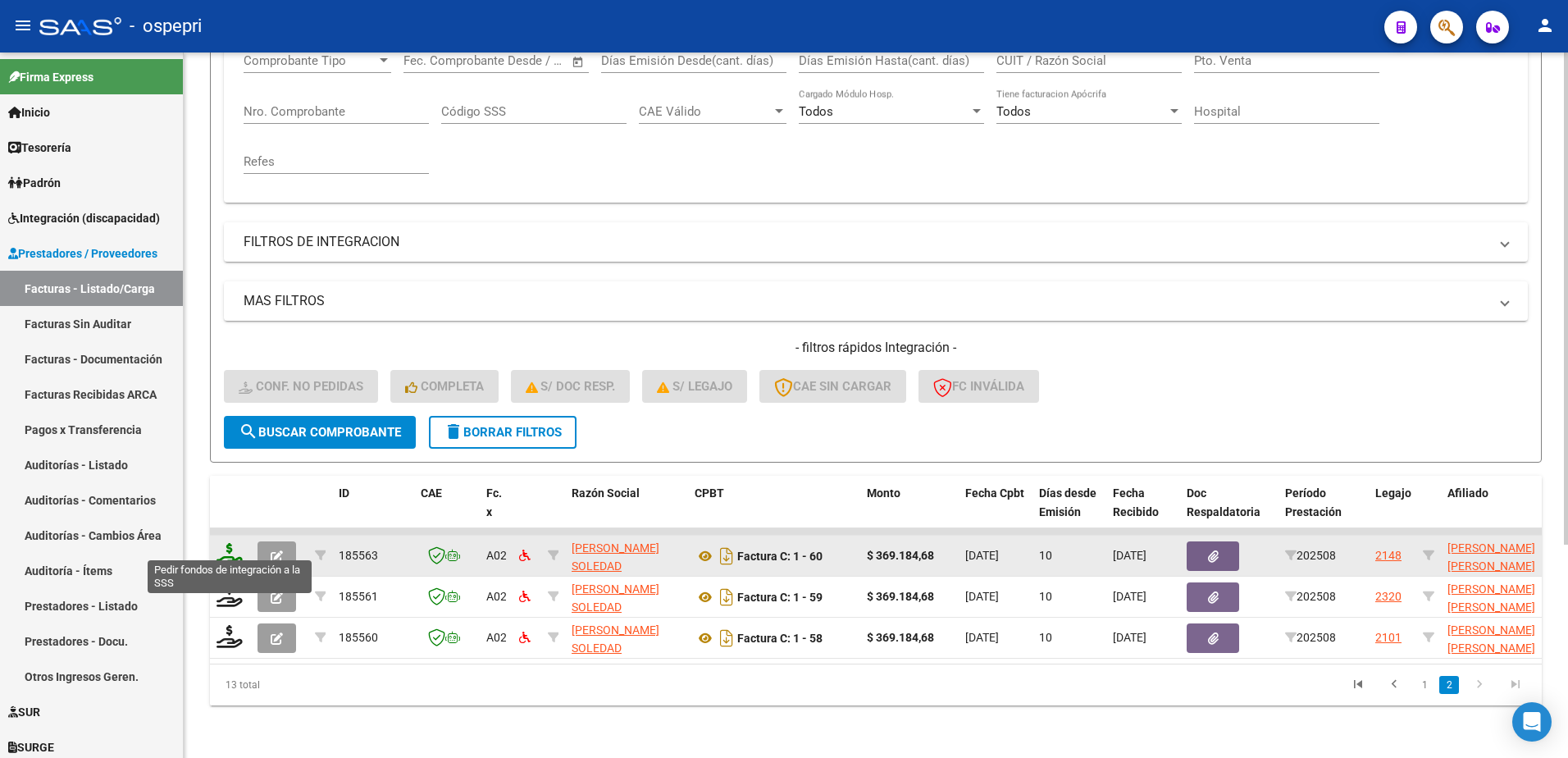
click at [232, 548] on icon at bounding box center [230, 554] width 26 height 23
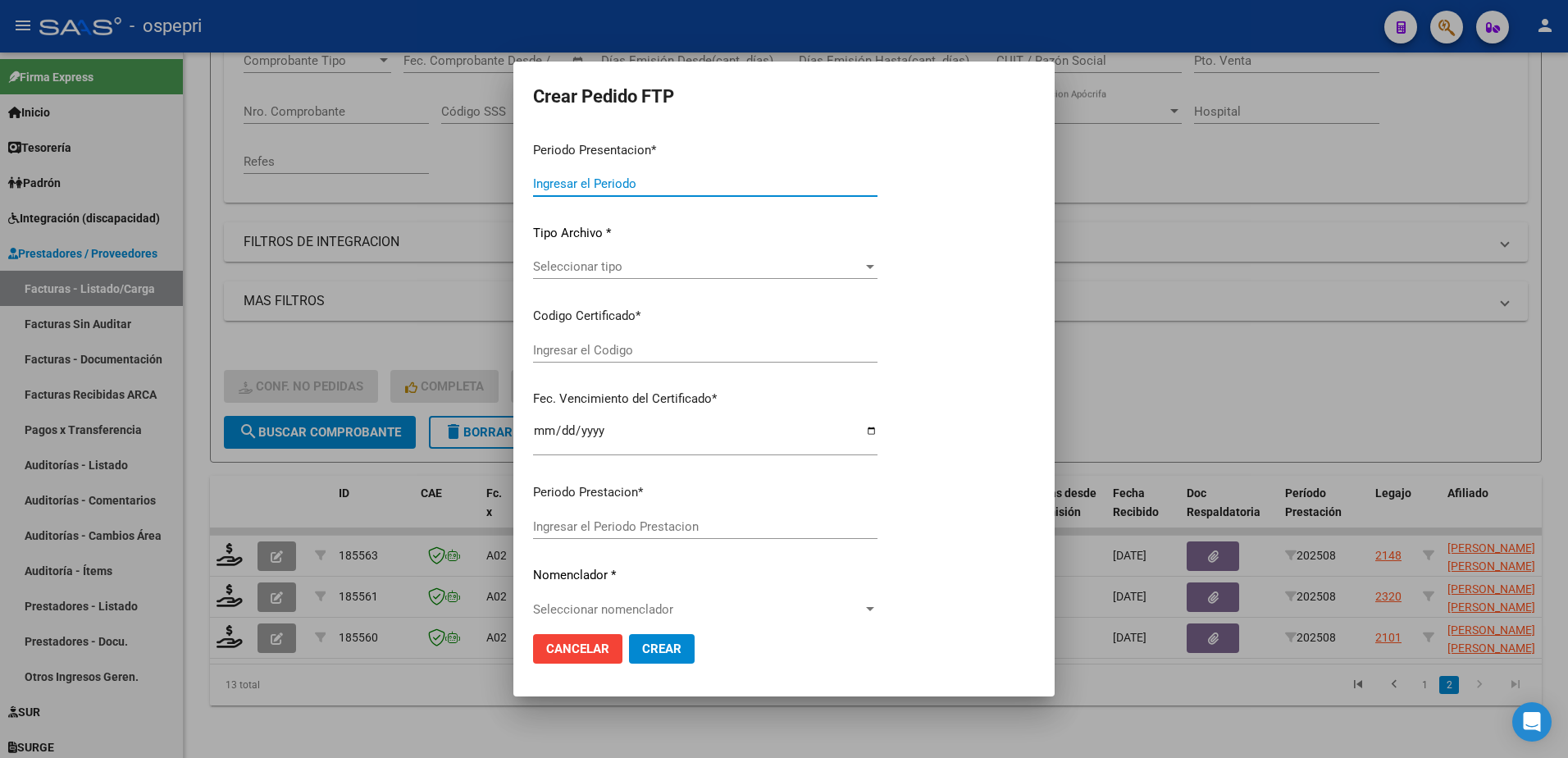
type input "202508"
type input "$ 369.184,68"
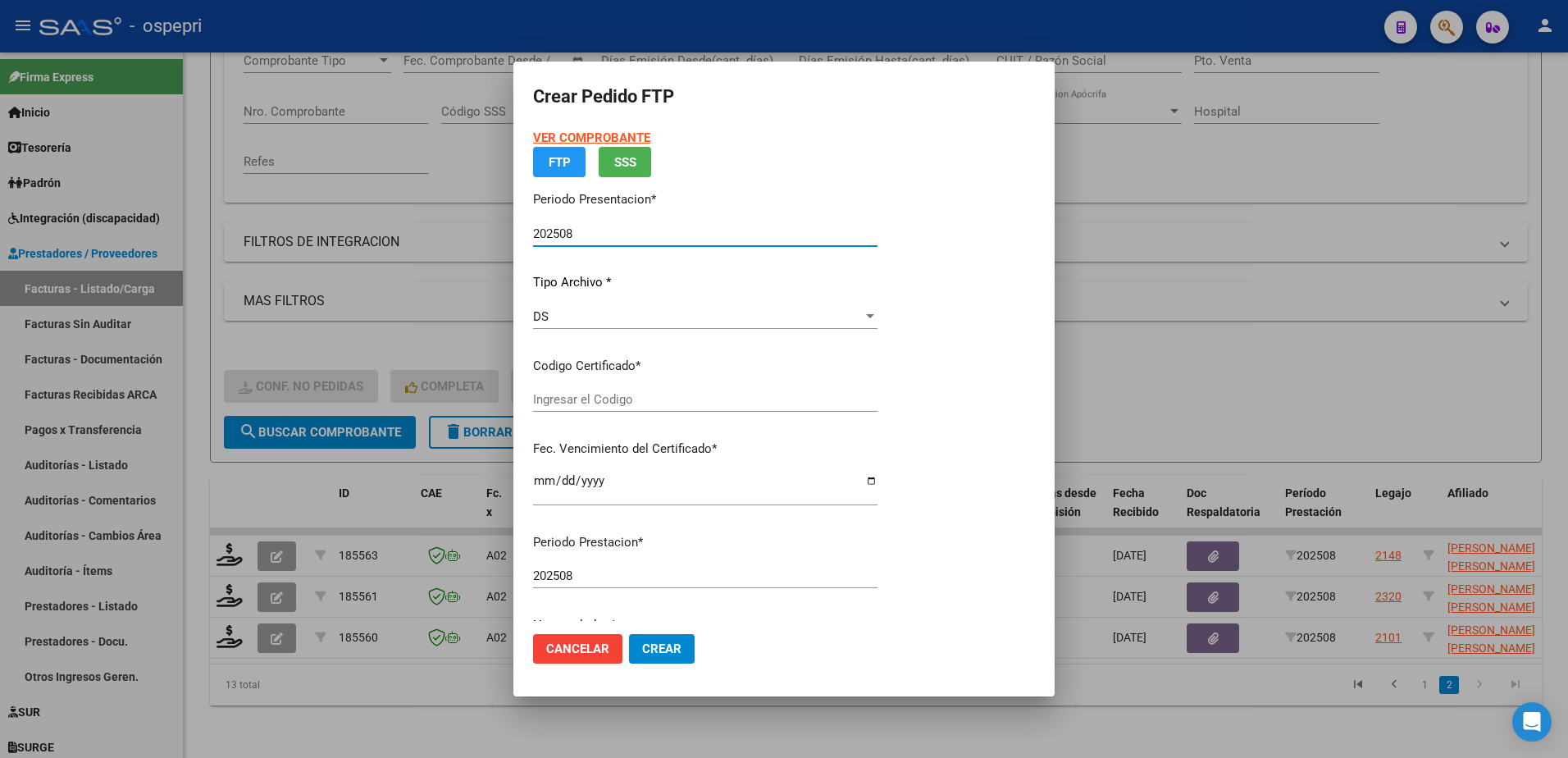
type input "2053563045-4"
type input "2027-09-09"
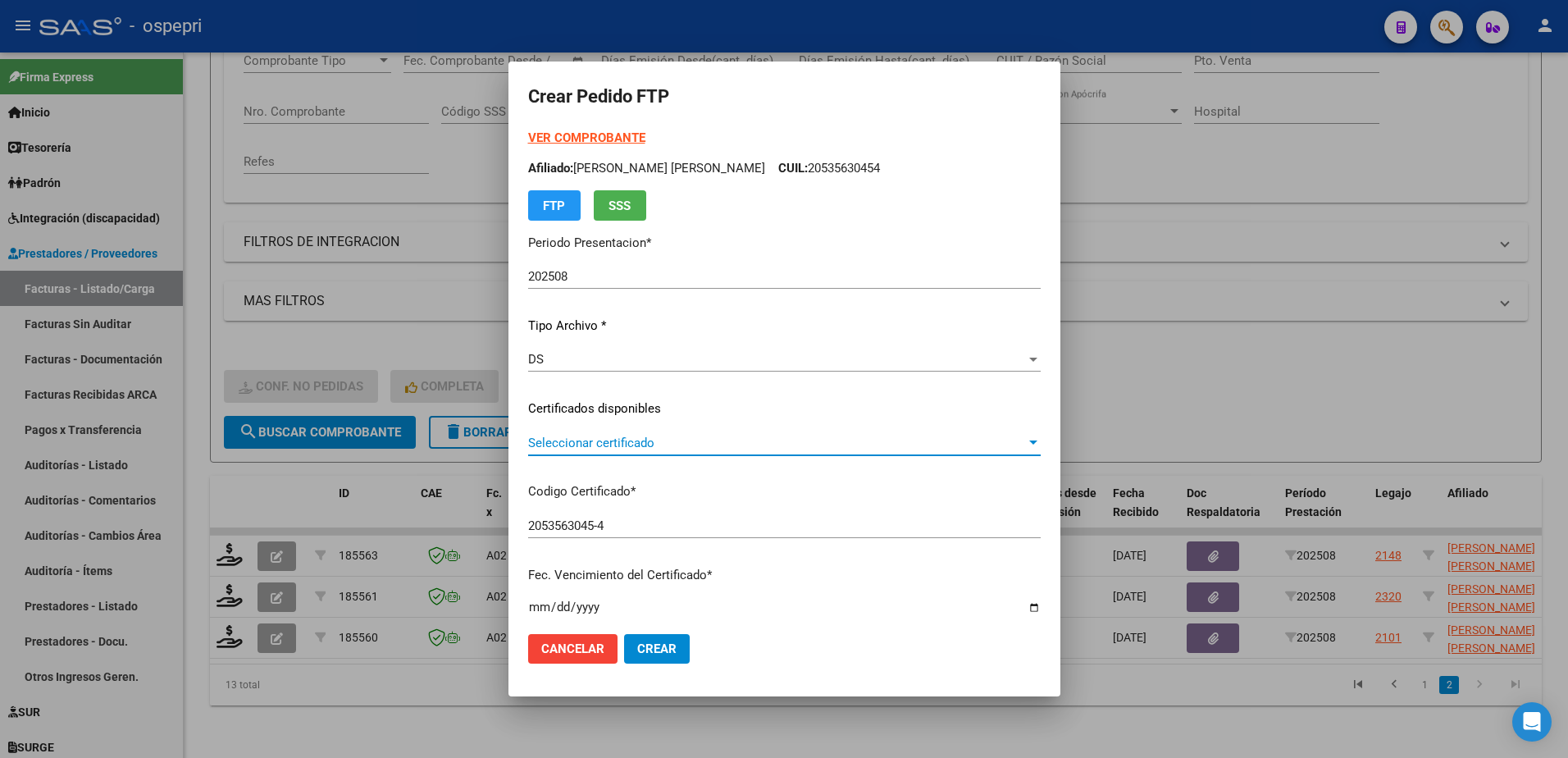
click at [597, 438] on span "Seleccionar certificado" at bounding box center [777, 443] width 498 height 15
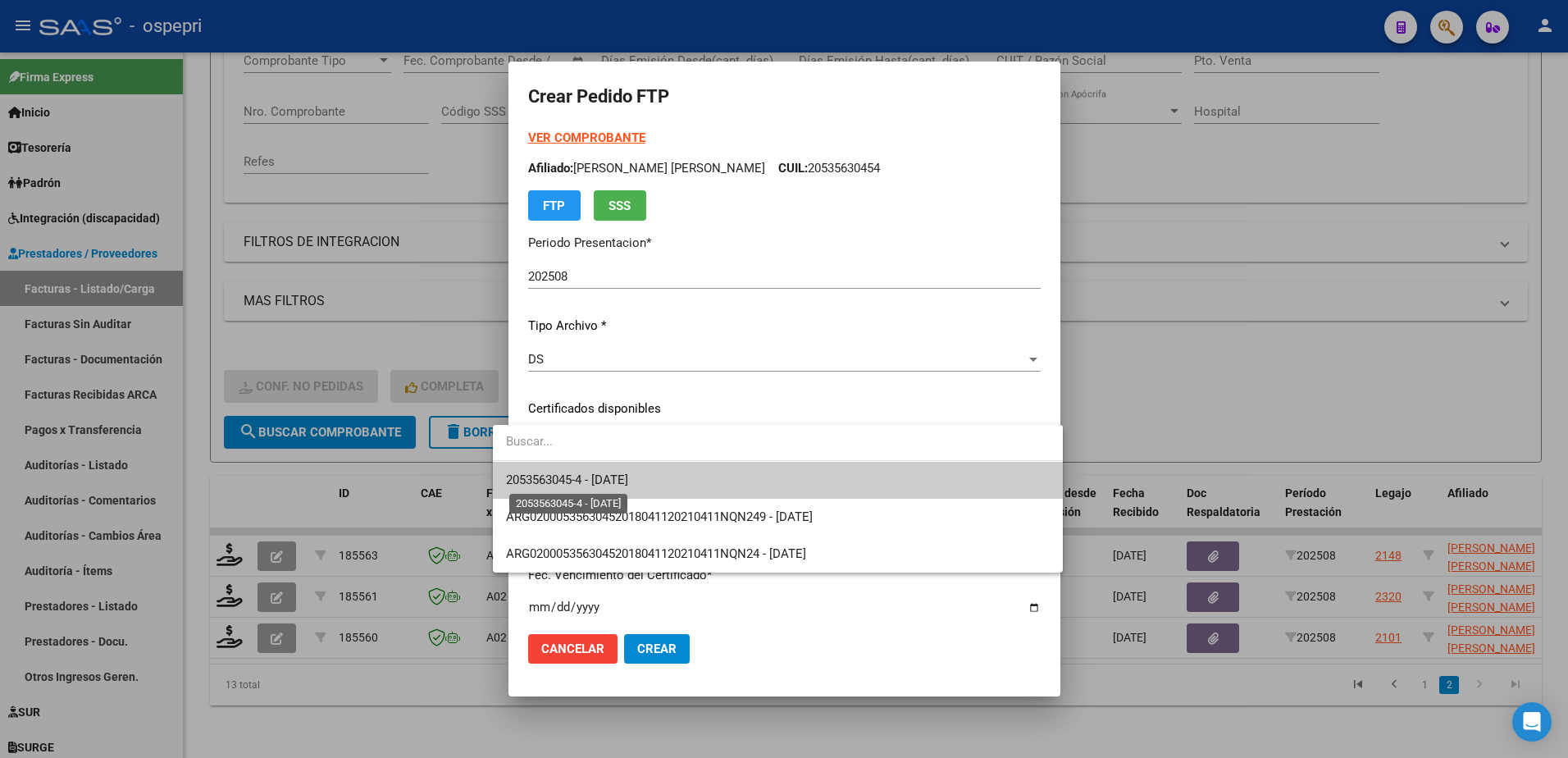
click at [603, 480] on span "2053563045-4 - 2027-09-09" at bounding box center [567, 480] width 122 height 15
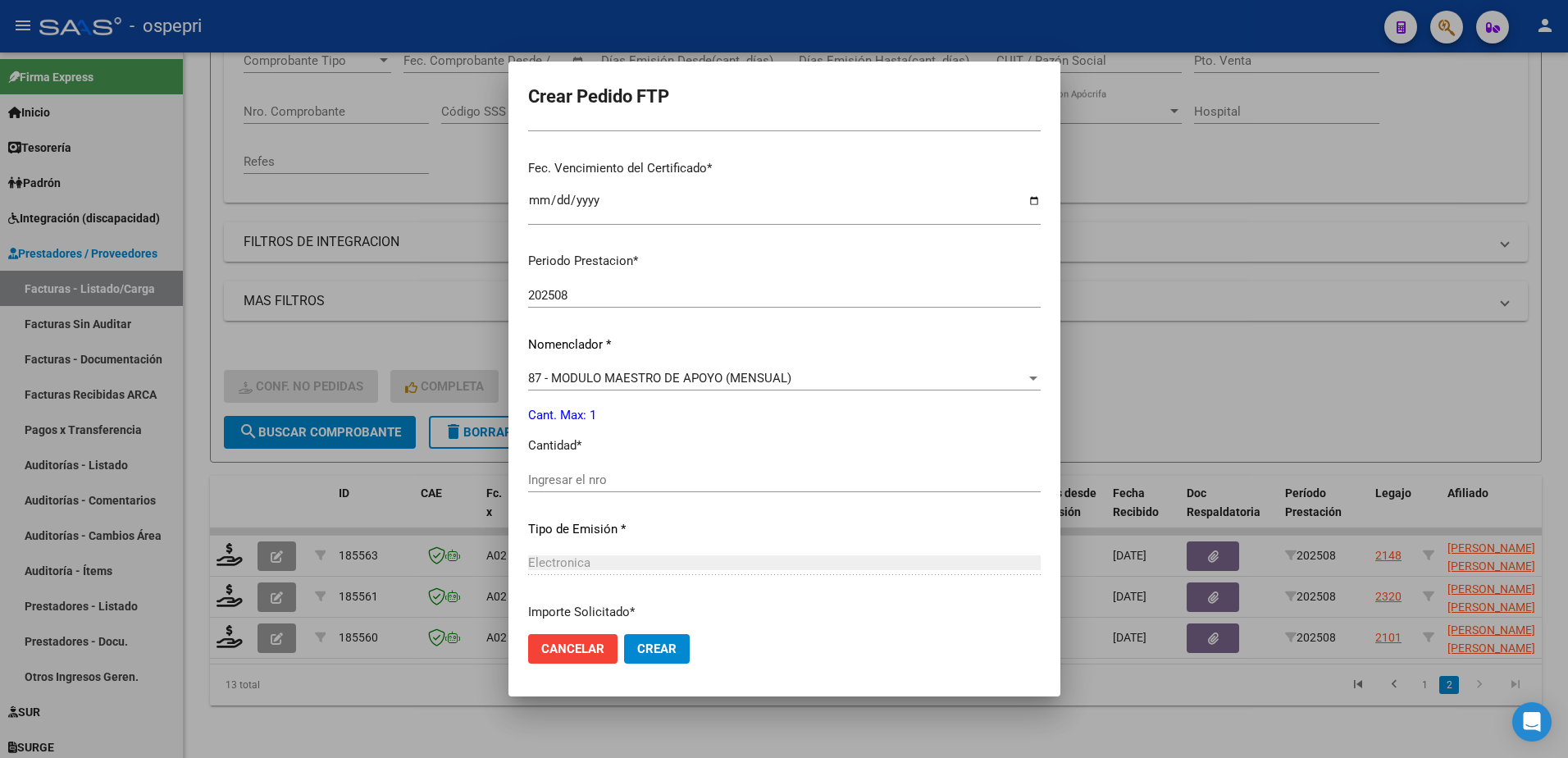
scroll to position [410, 0]
click at [573, 482] on input "Ingresar el nro" at bounding box center [784, 476] width 512 height 15
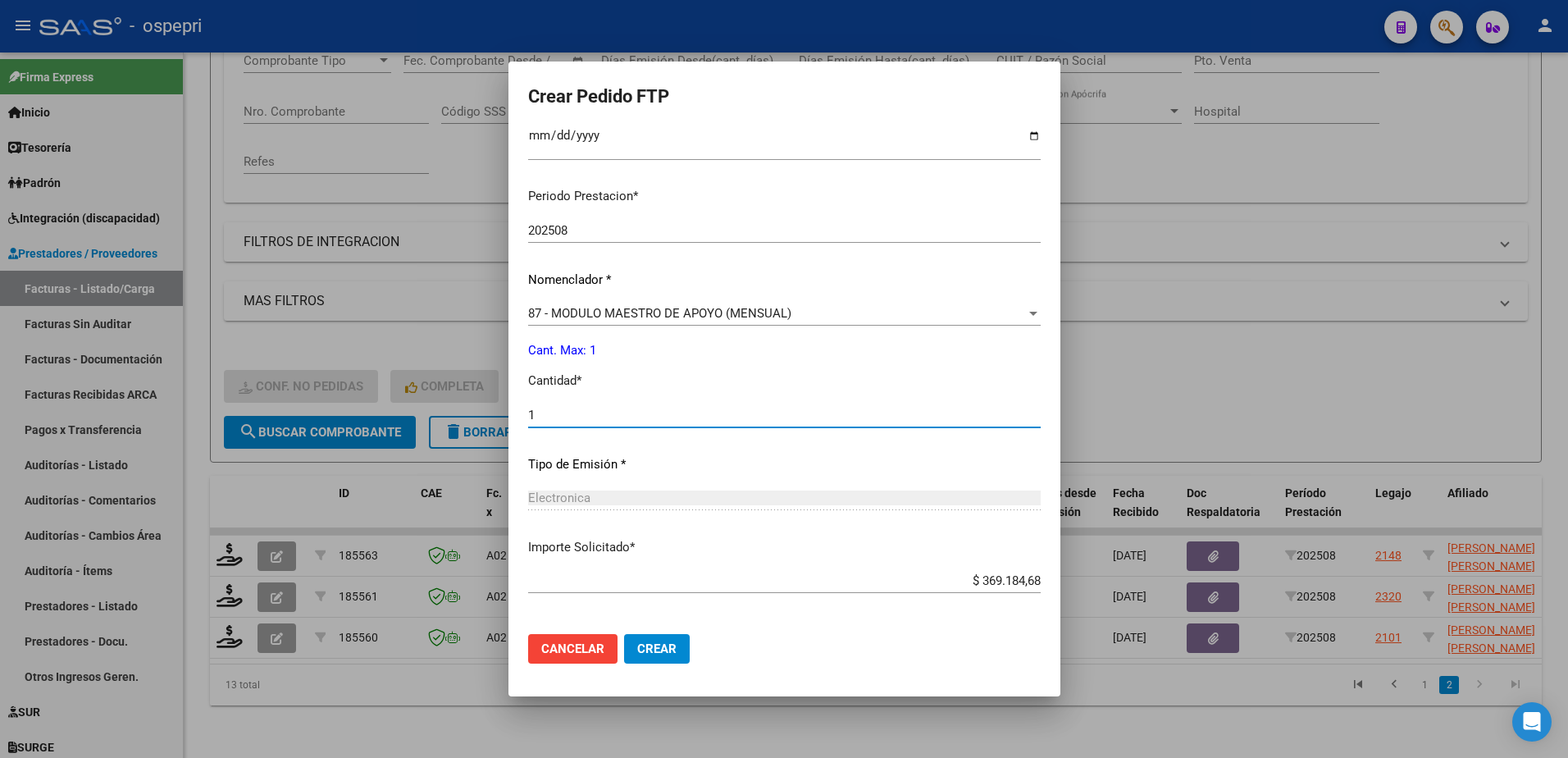
scroll to position [543, 0]
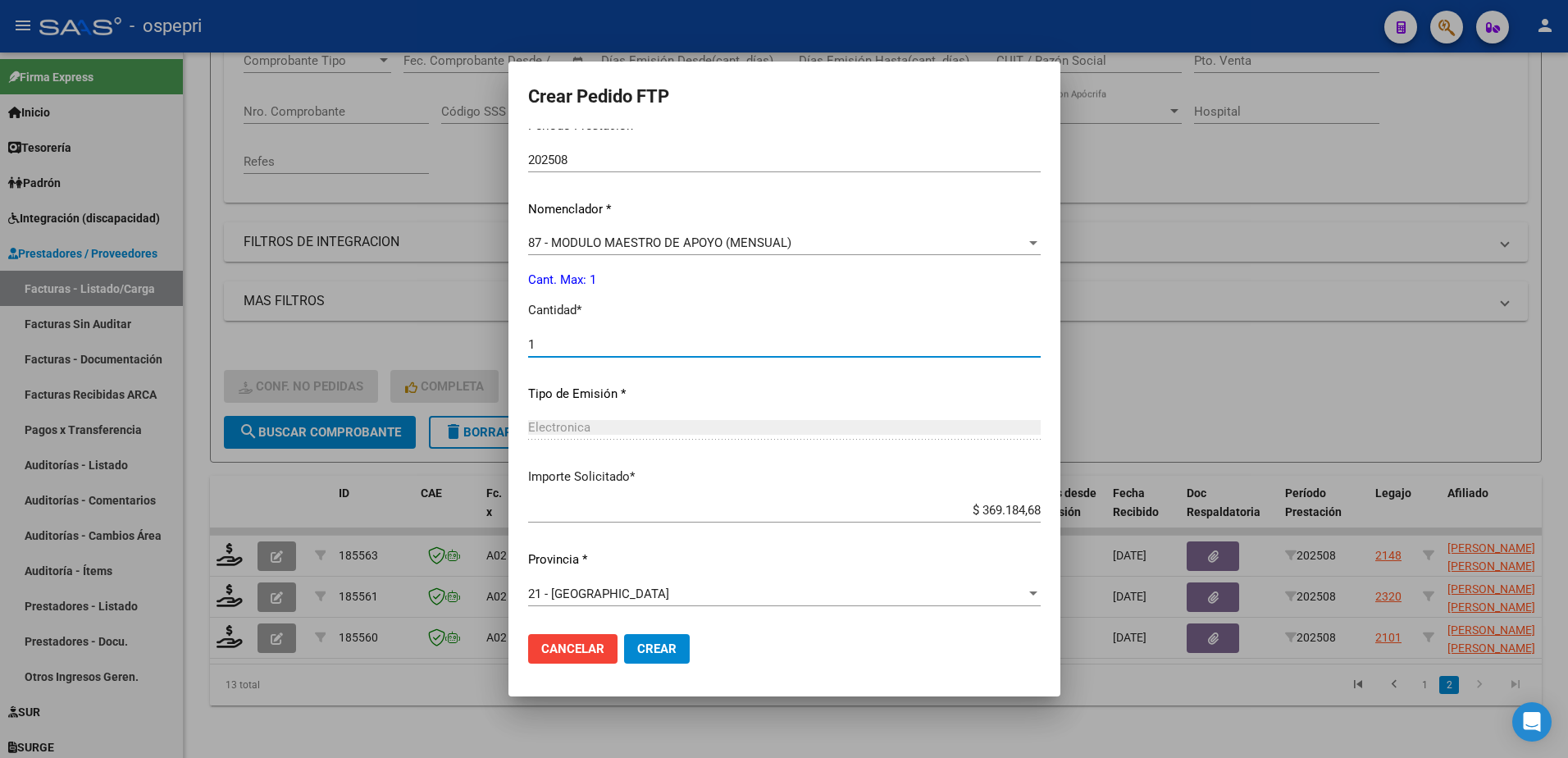
type input "1"
click at [637, 646] on span "Crear" at bounding box center [656, 649] width 39 height 15
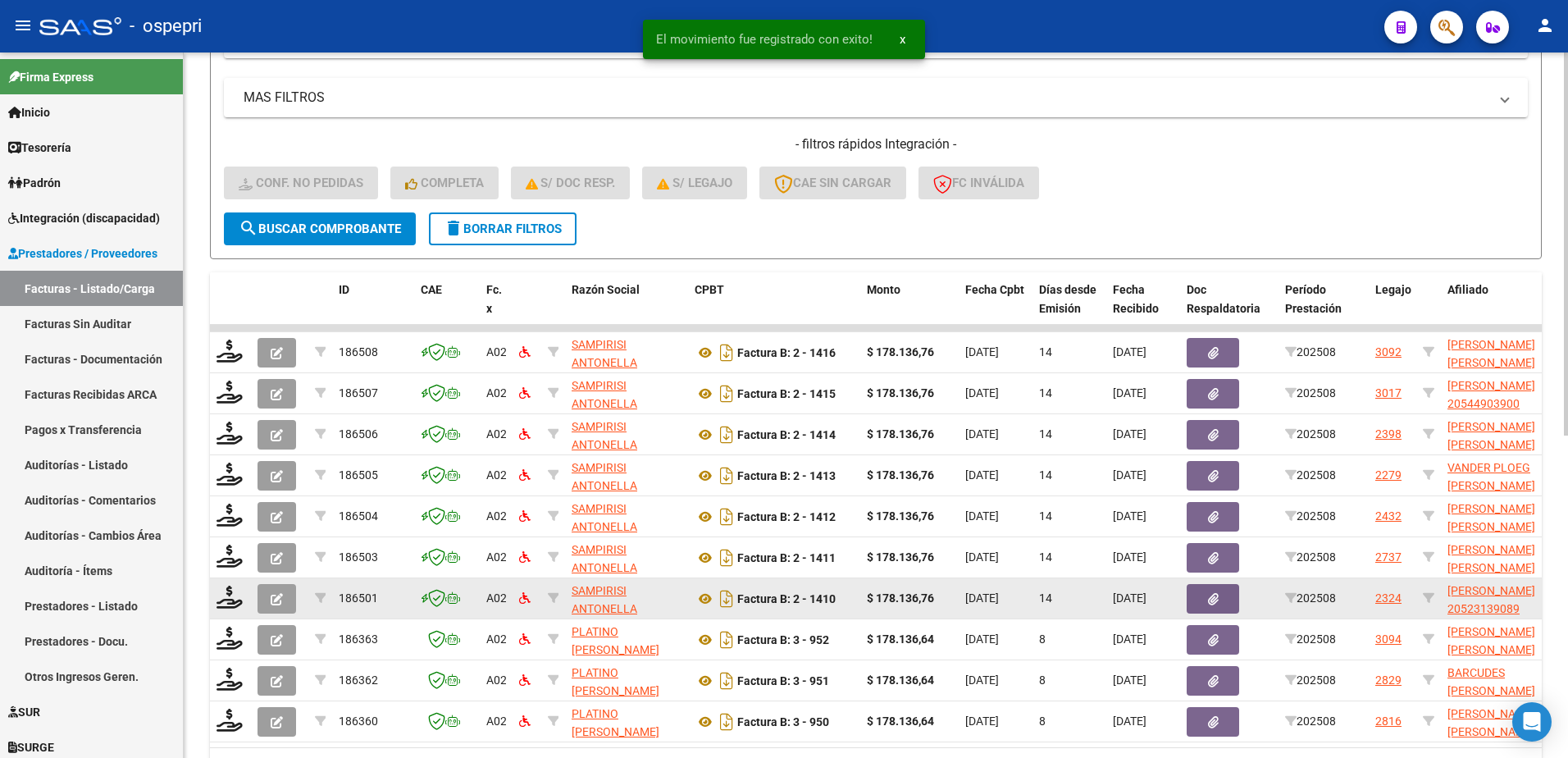
scroll to position [593, 0]
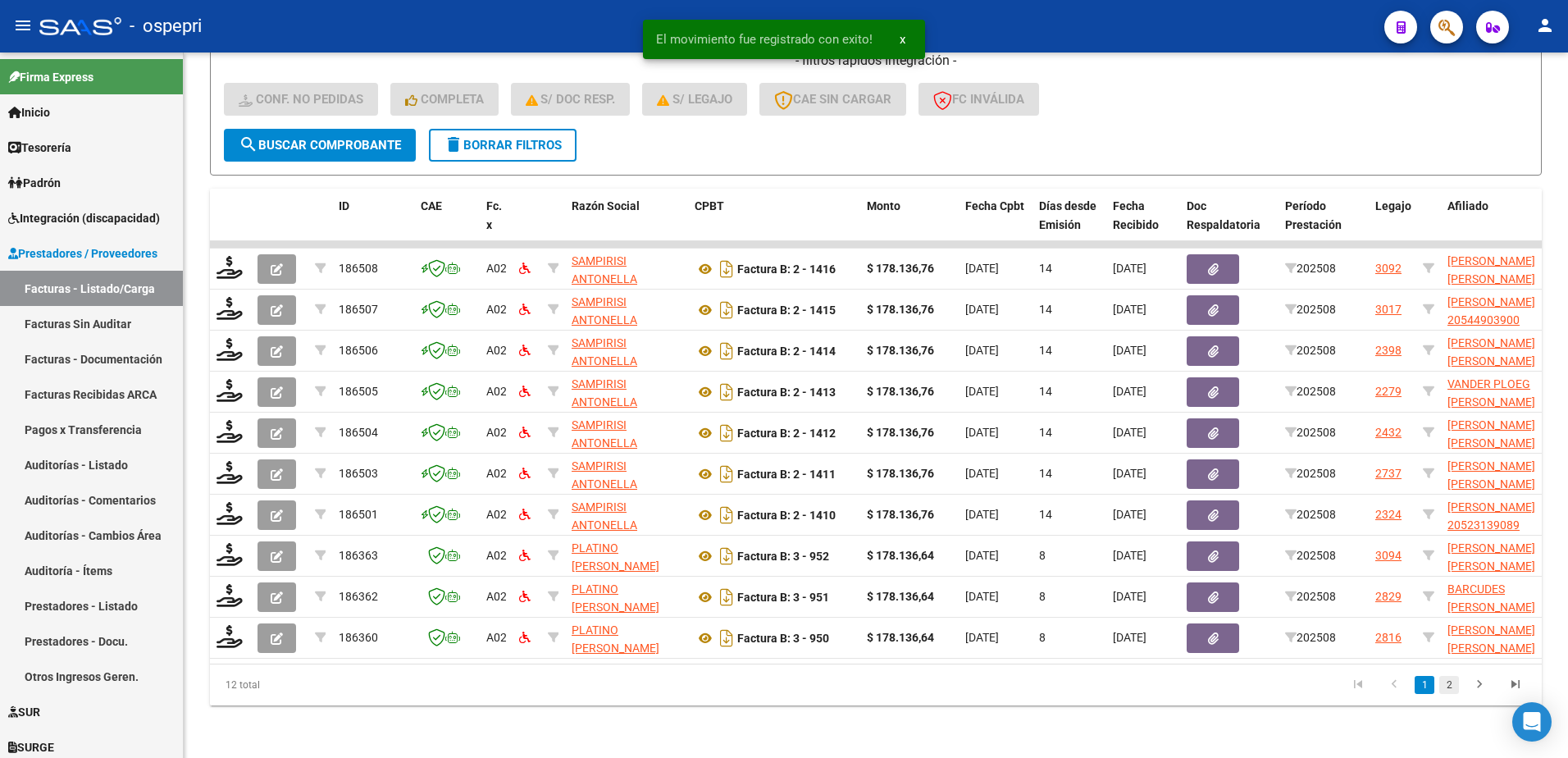
click at [1447, 689] on link "2" at bounding box center [1449, 685] width 20 height 18
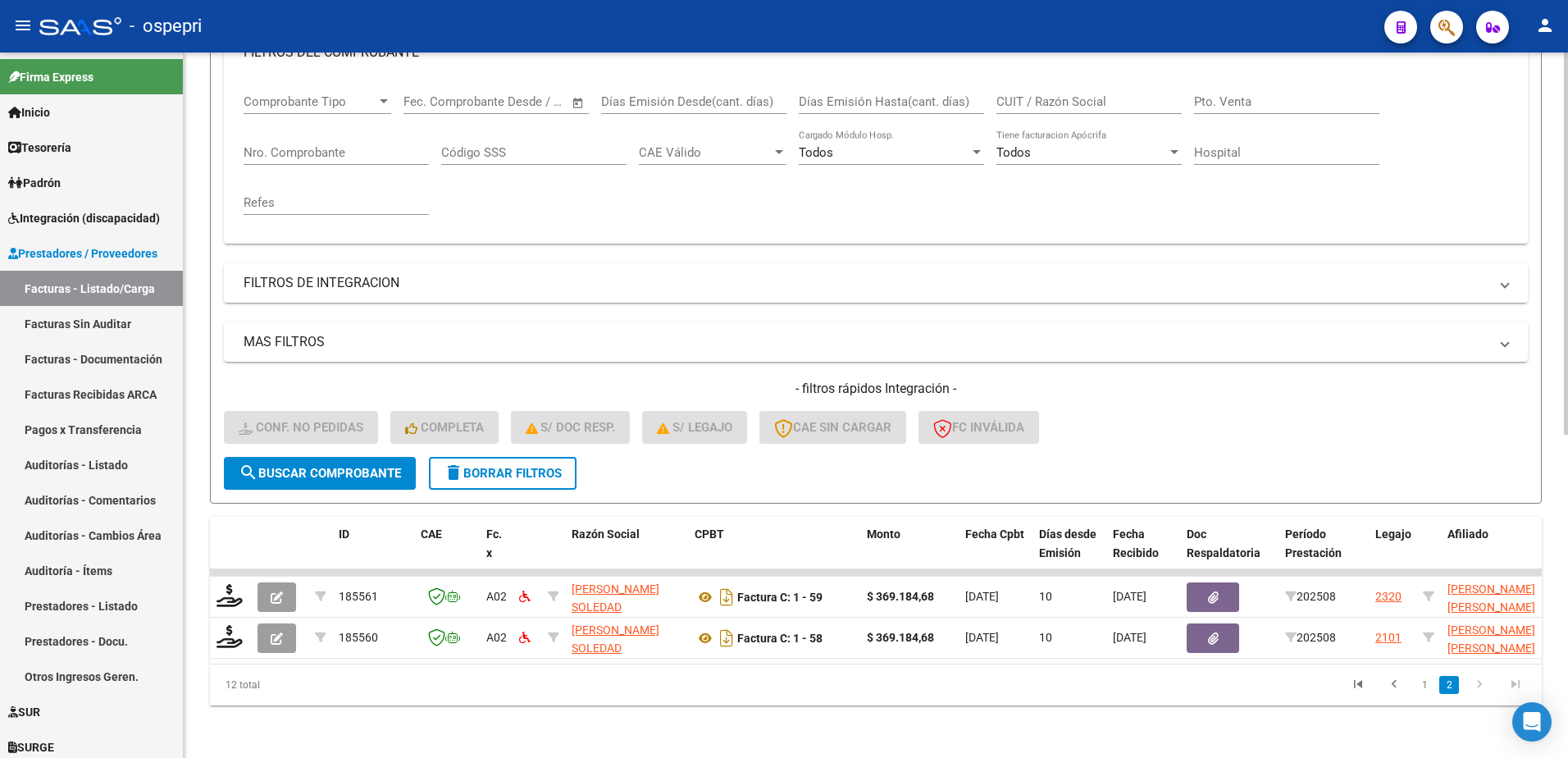
scroll to position [265, 0]
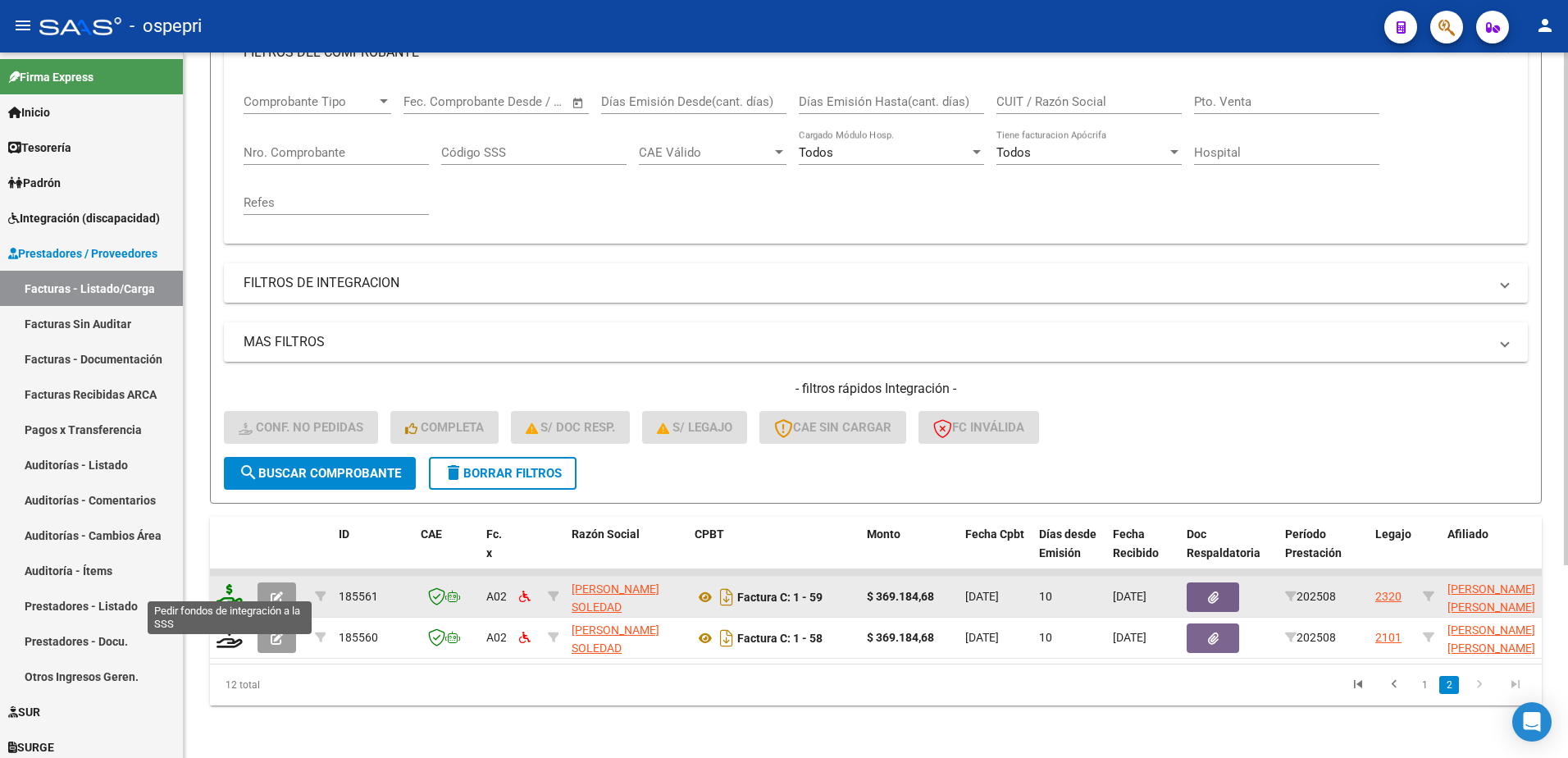
click at [231, 586] on icon at bounding box center [230, 596] width 26 height 23
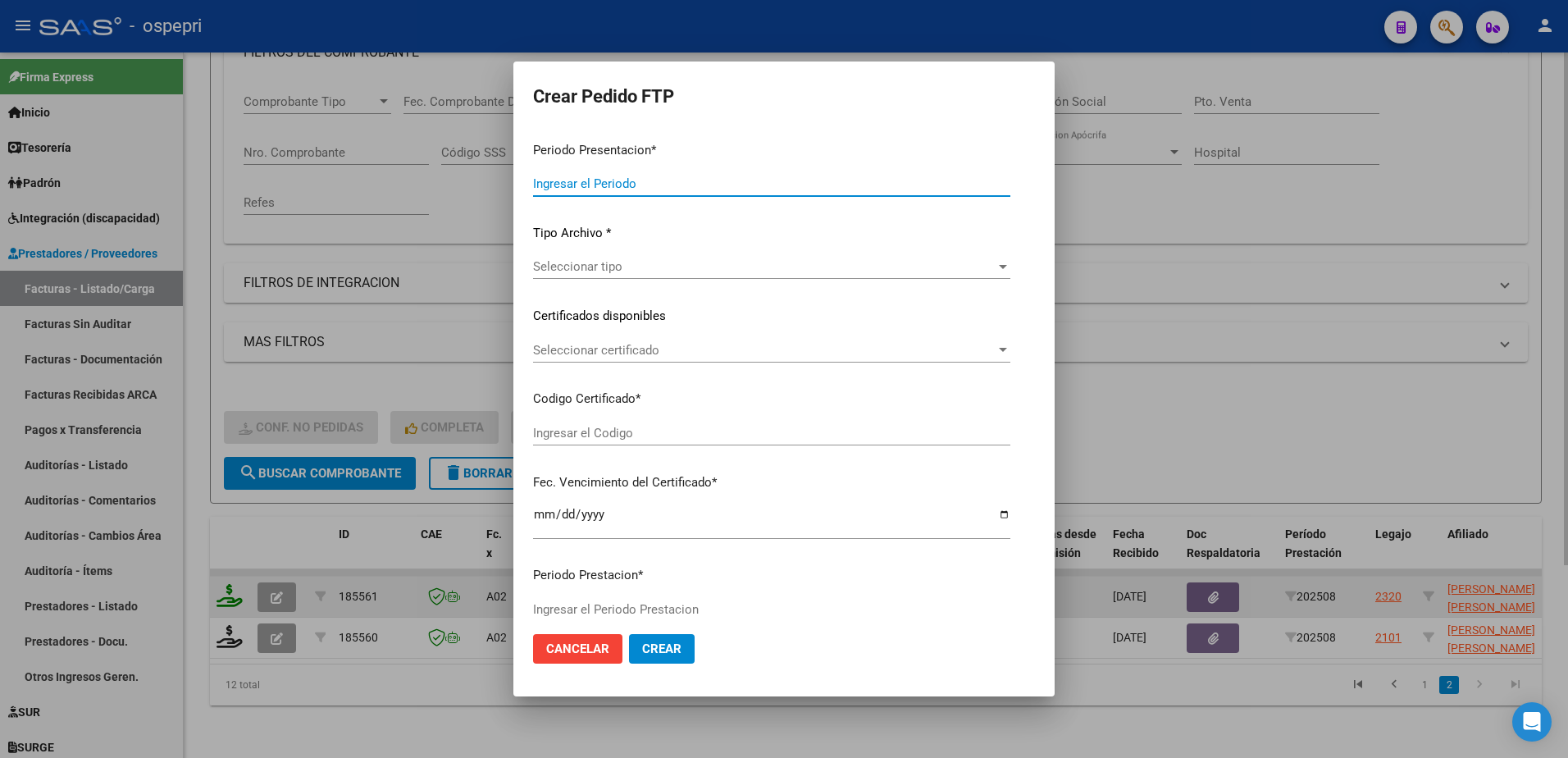
type input "202508"
type input "$ 369.184,68"
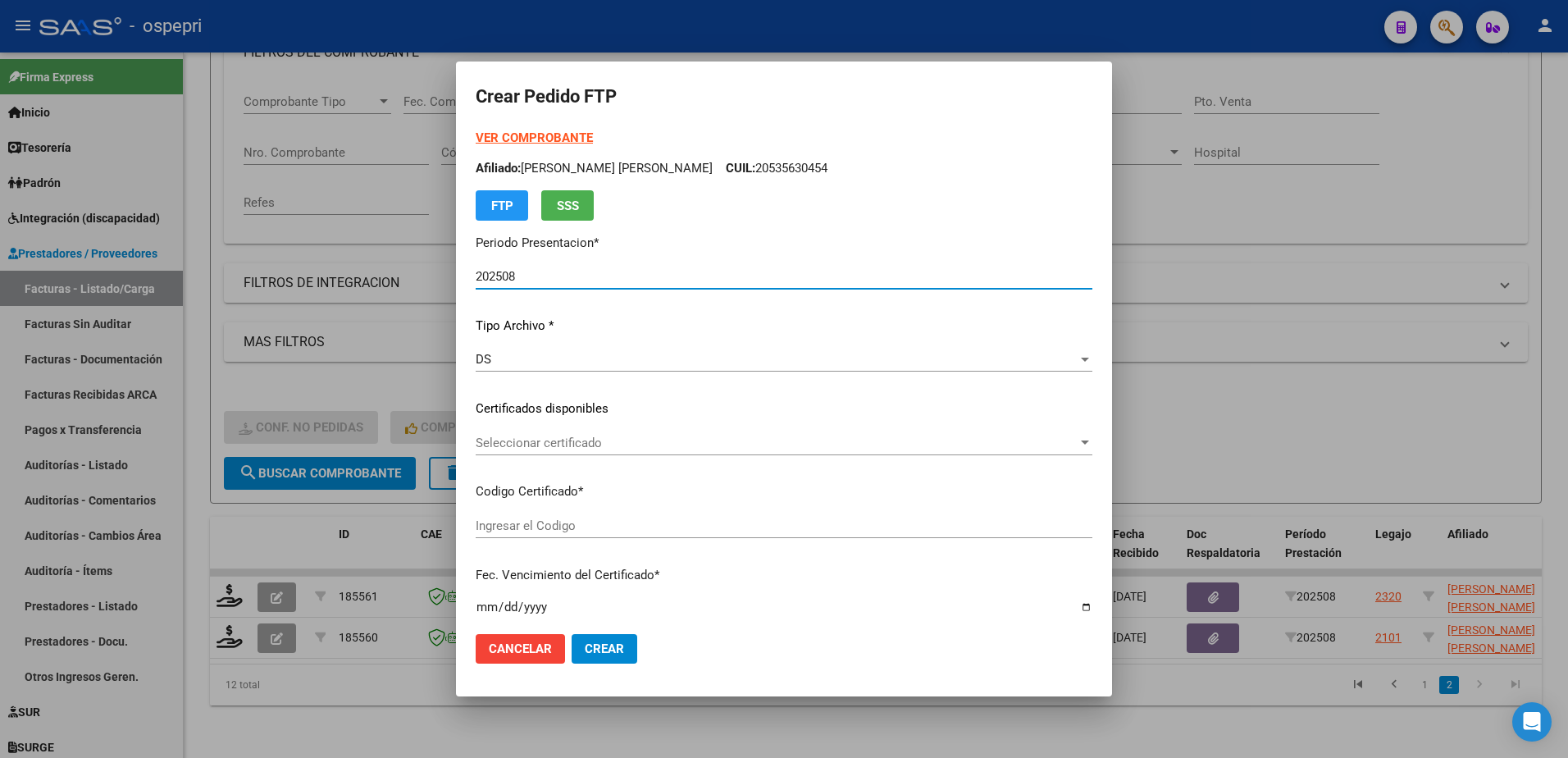
type input "2047923294-7"
type input "2033-01-26"
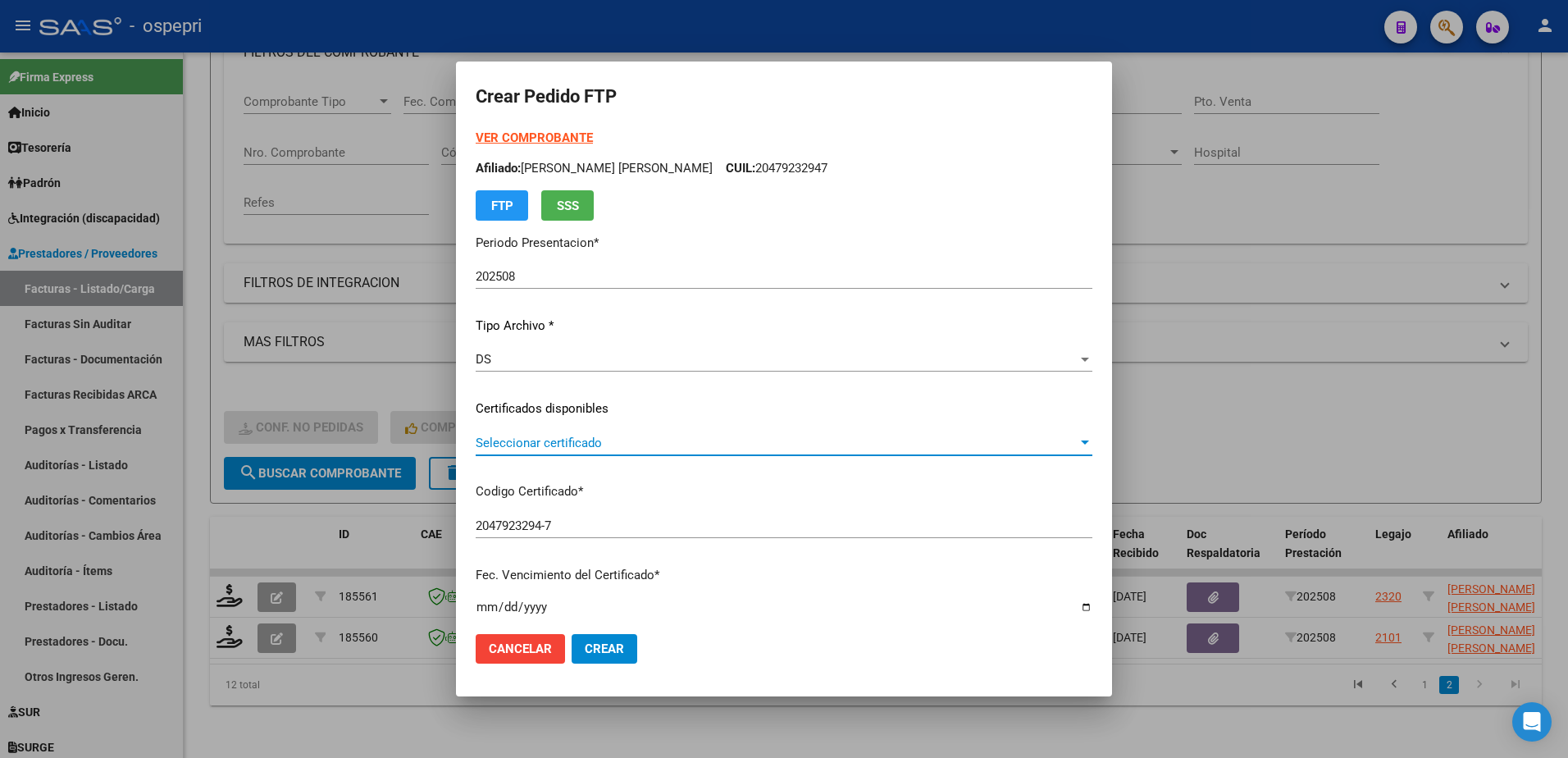
click at [530, 448] on span "Seleccionar certificado" at bounding box center [777, 443] width 602 height 15
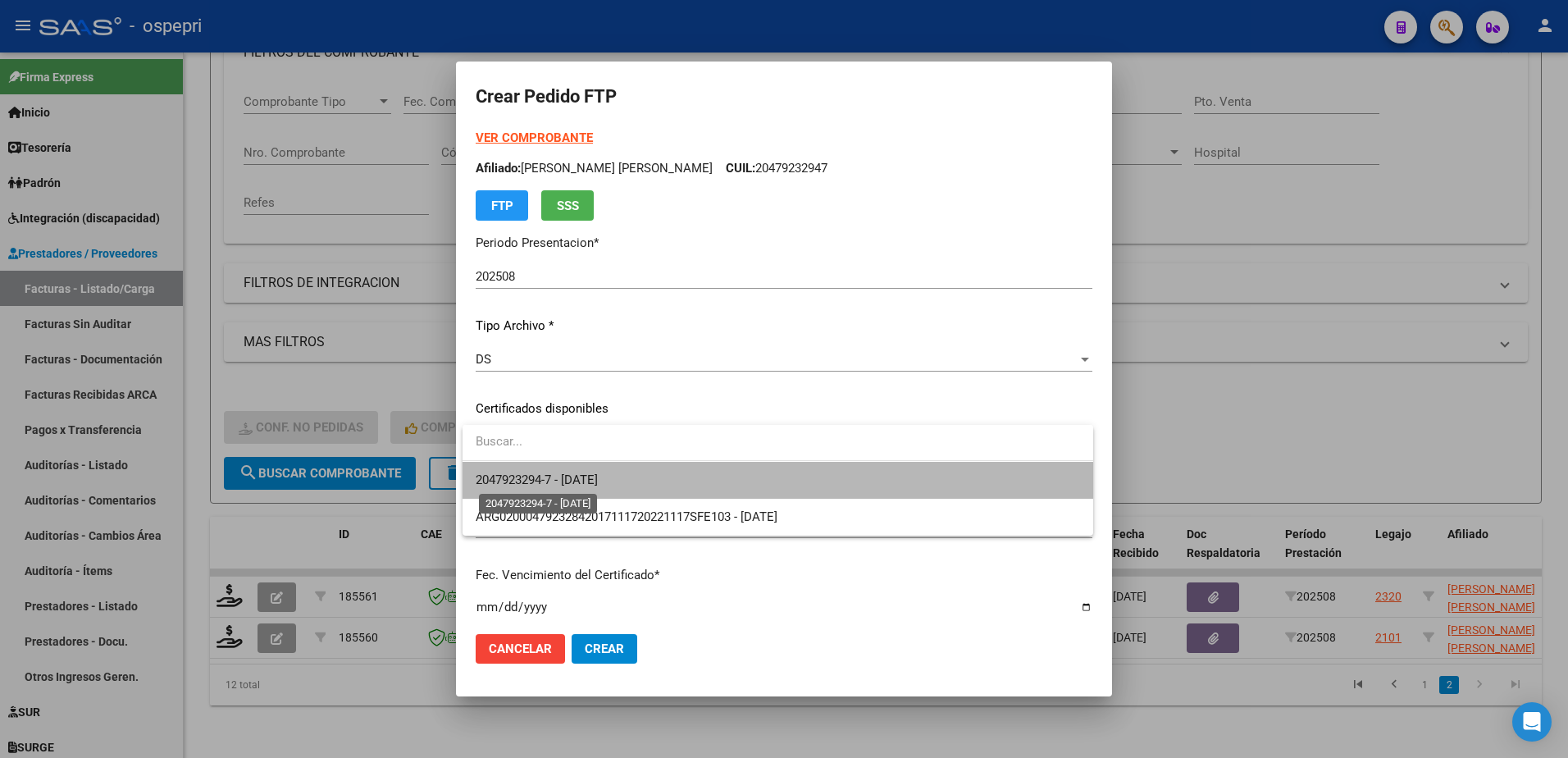
click at [556, 474] on span "2047923294-7 - 2033-01-26" at bounding box center [537, 480] width 122 height 15
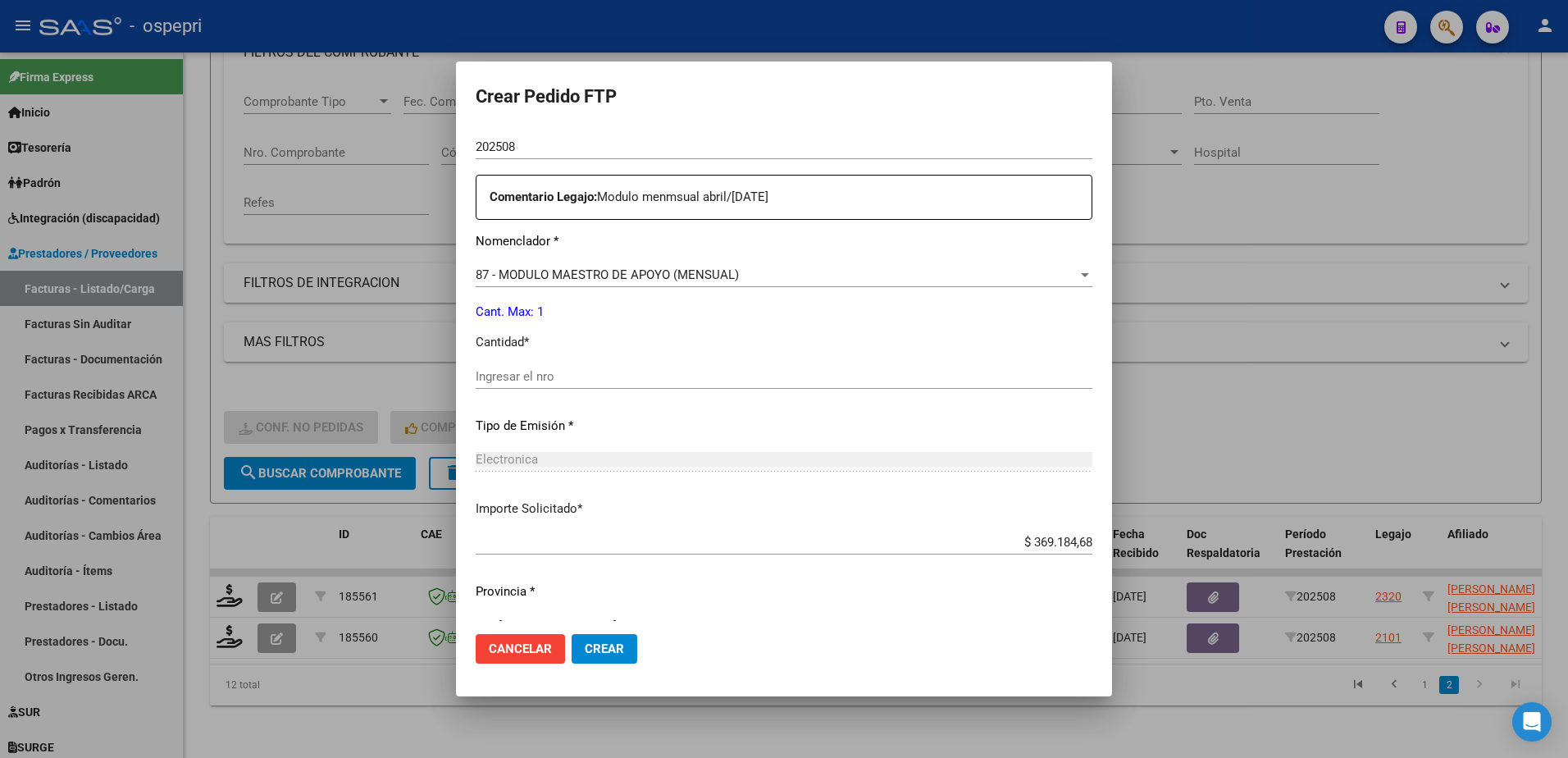
scroll to position [605, 0]
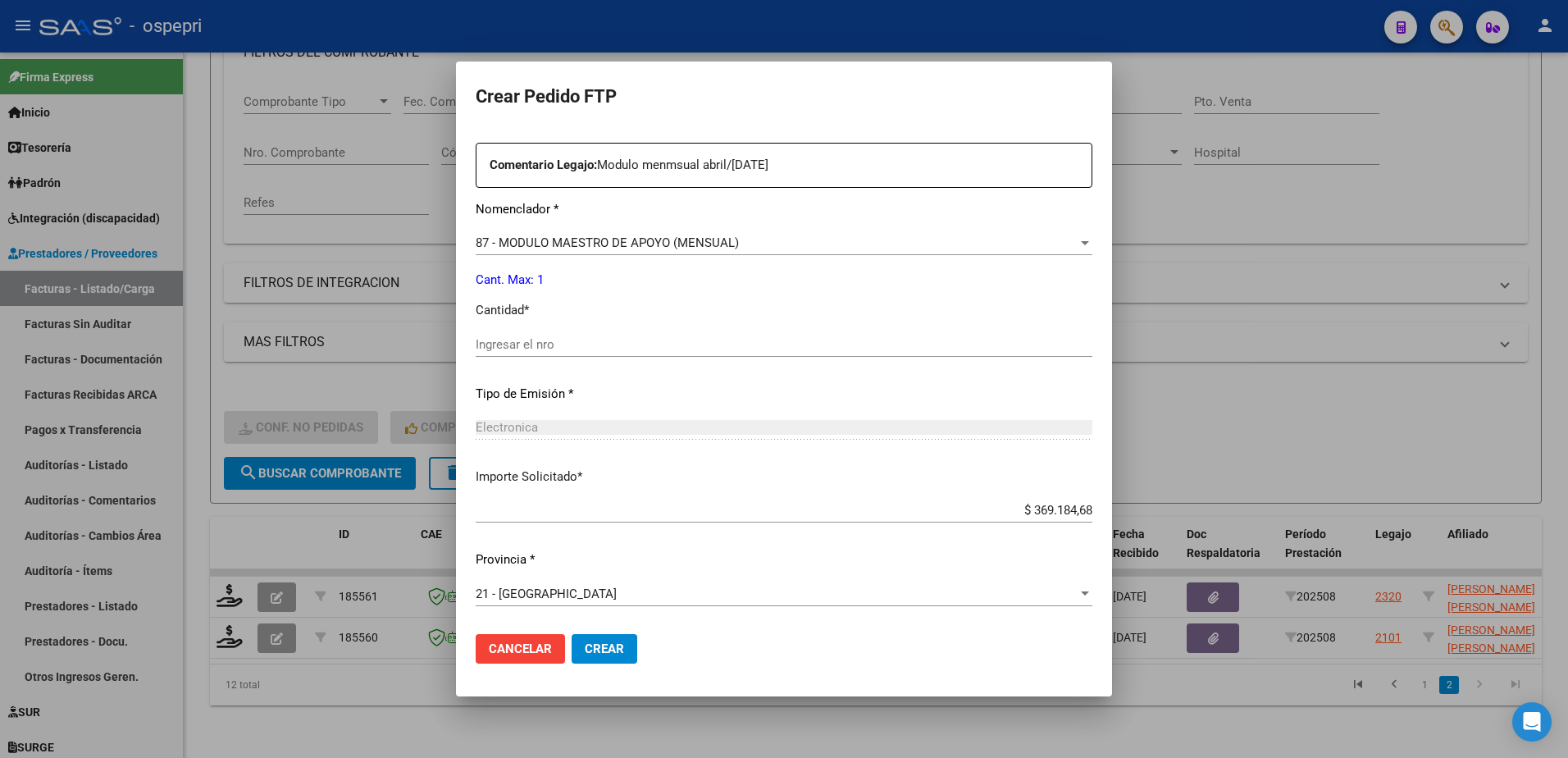
click at [512, 352] on div "Ingresar el nro" at bounding box center [784, 344] width 617 height 24
type input "1"
click at [591, 646] on span "Crear" at bounding box center [604, 649] width 39 height 15
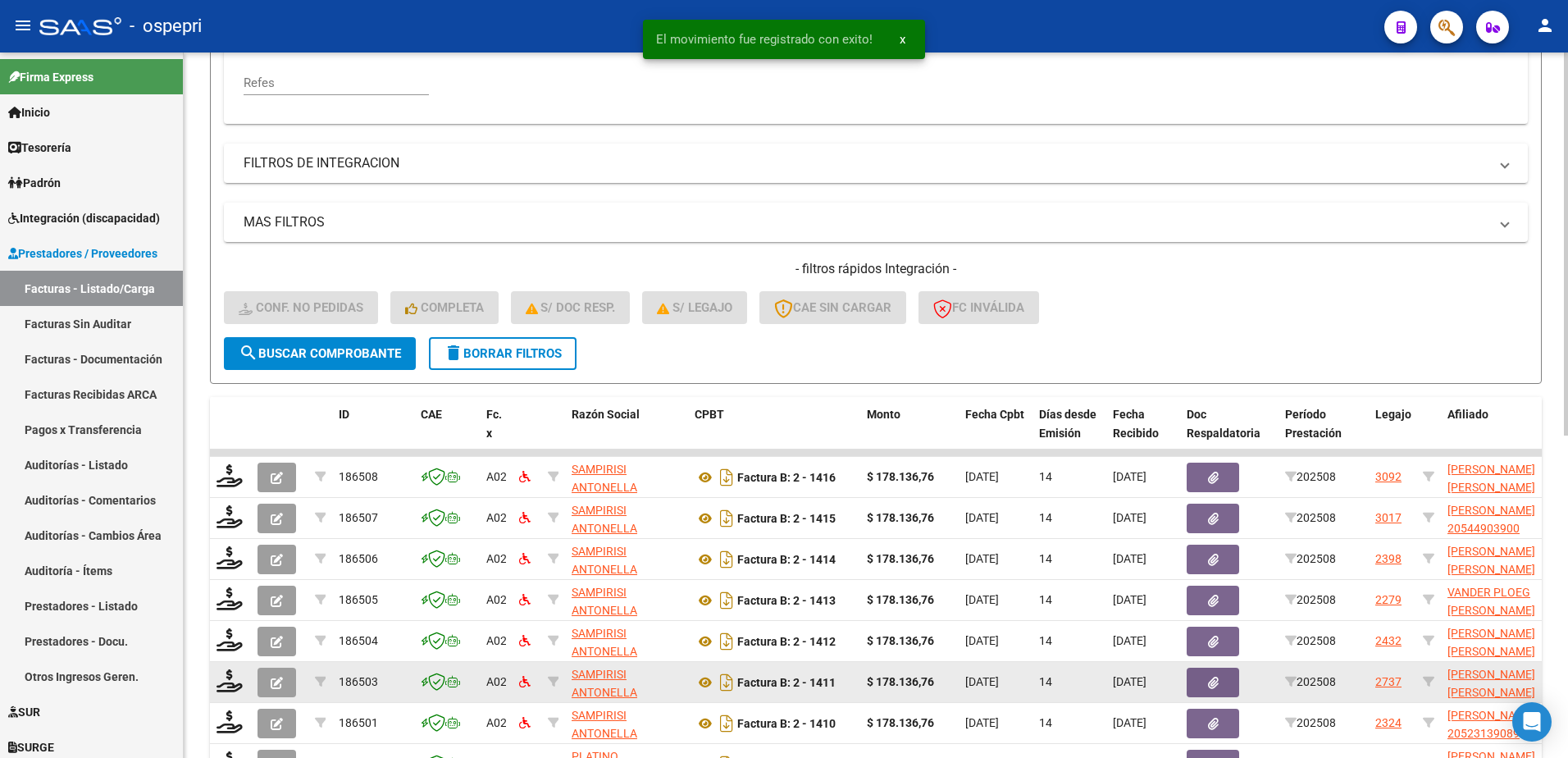
scroll to position [593, 0]
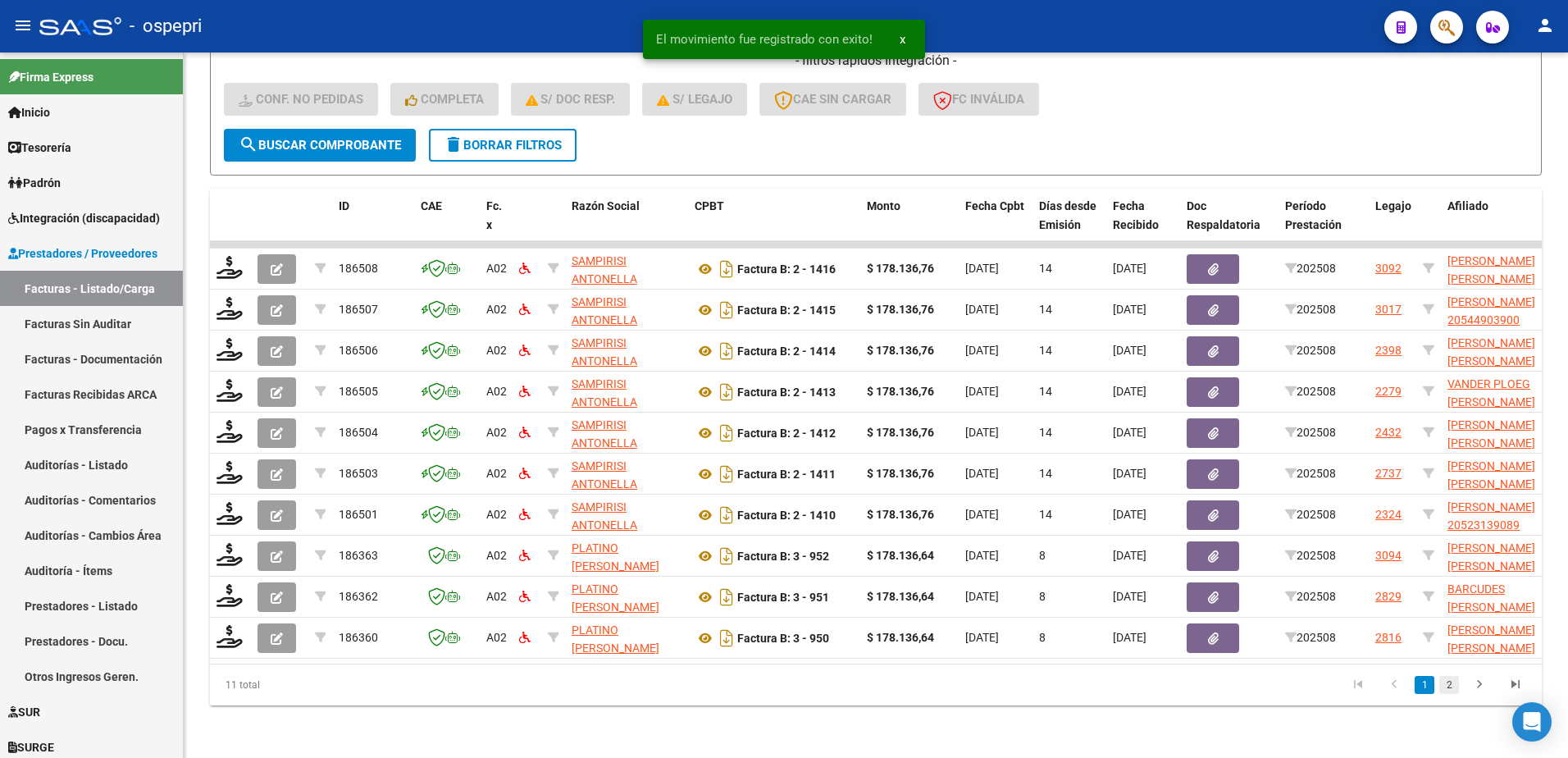
click at [1448, 681] on link "2" at bounding box center [1449, 685] width 20 height 18
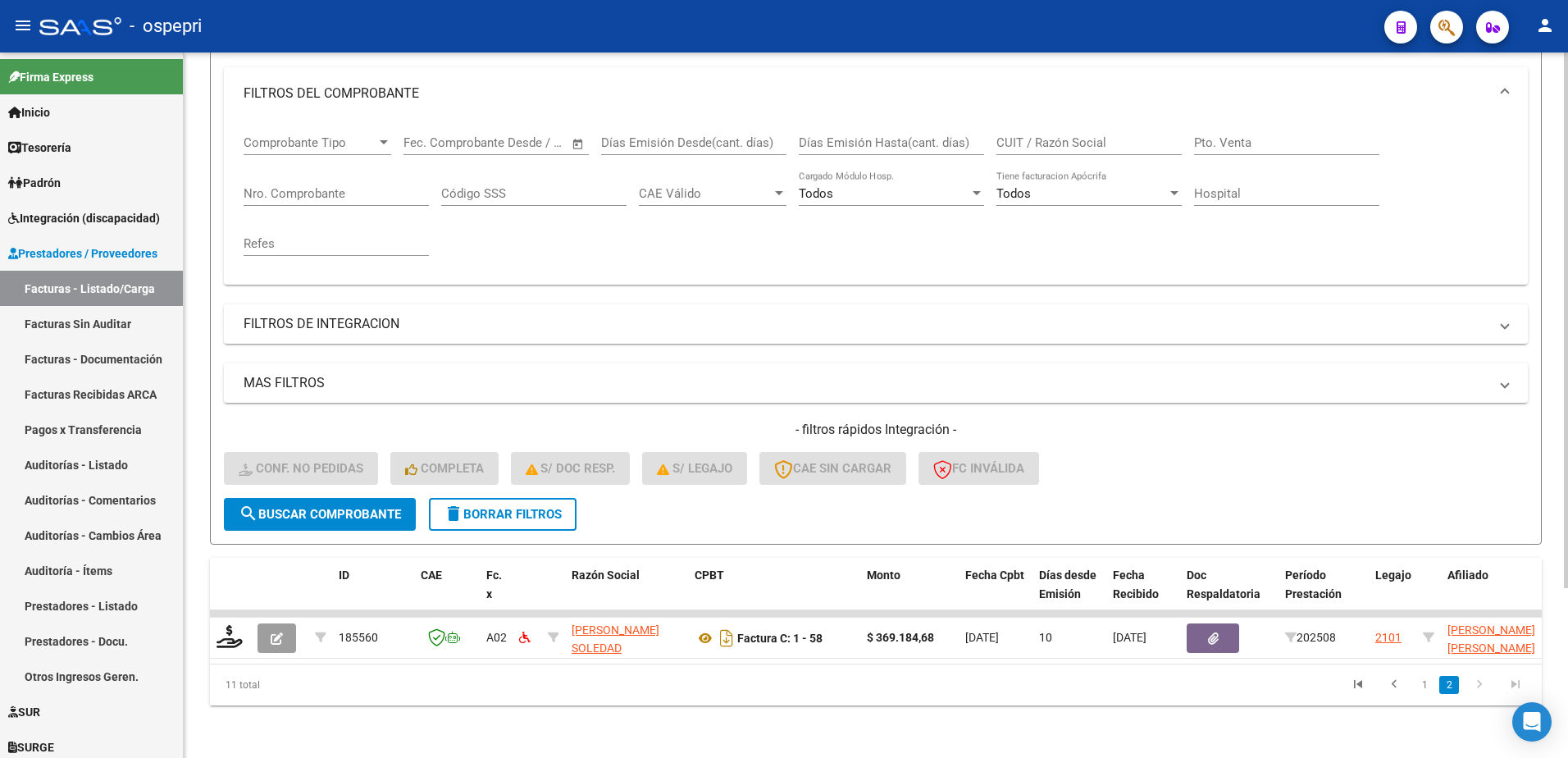
scroll to position [224, 0]
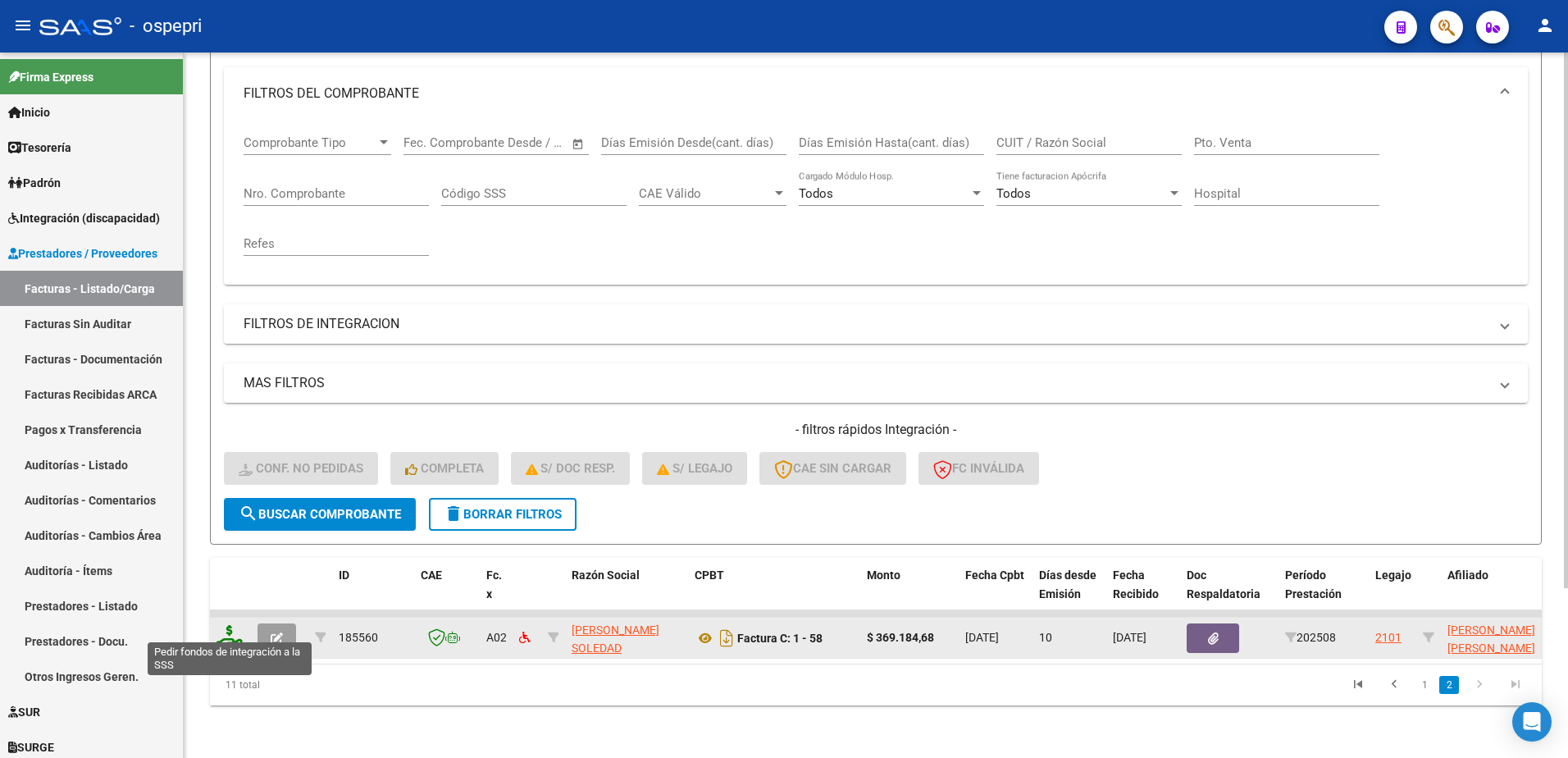
click at [230, 629] on icon at bounding box center [230, 637] width 26 height 23
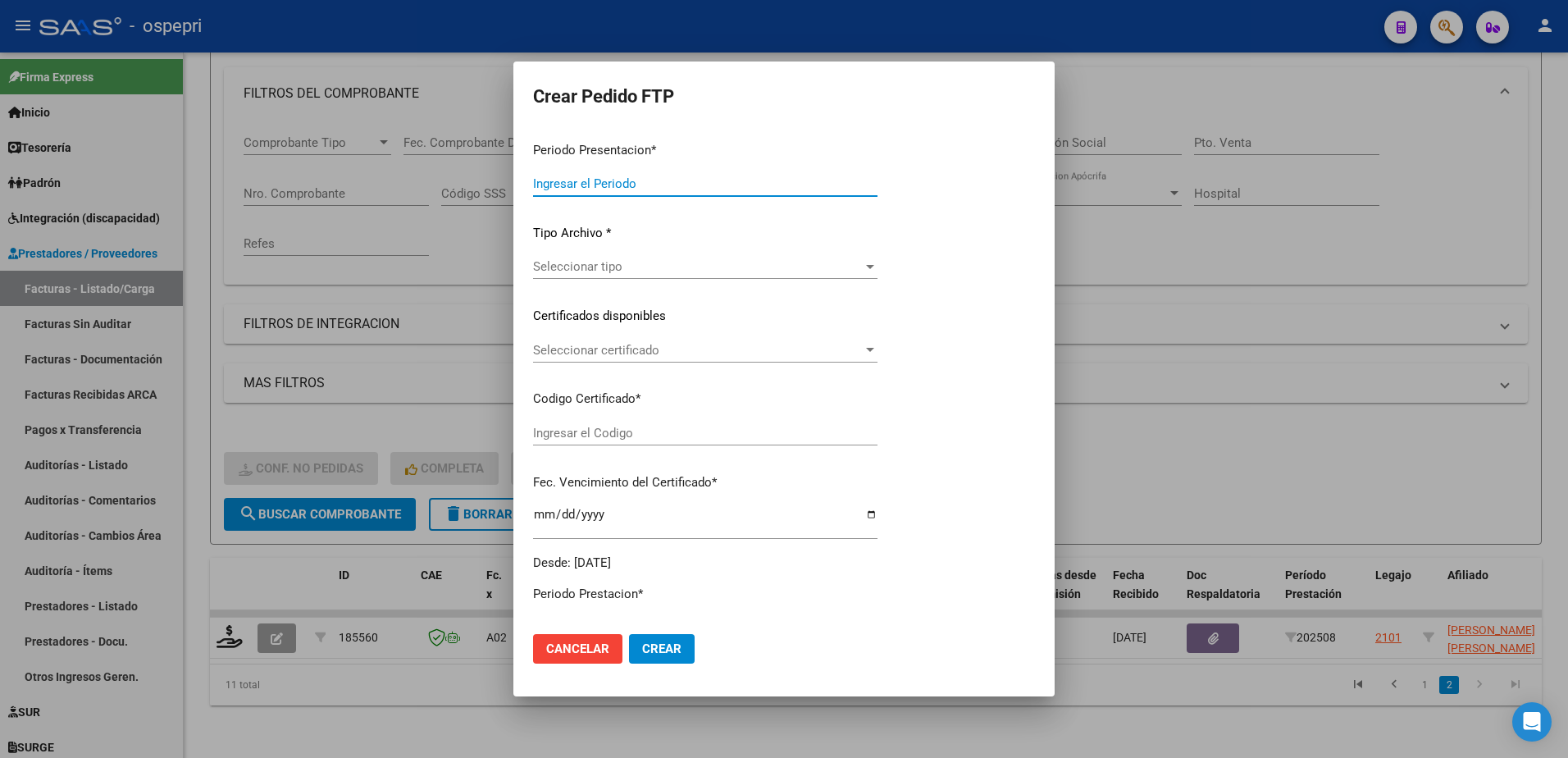
type input "202508"
type input "$ 369.184,68"
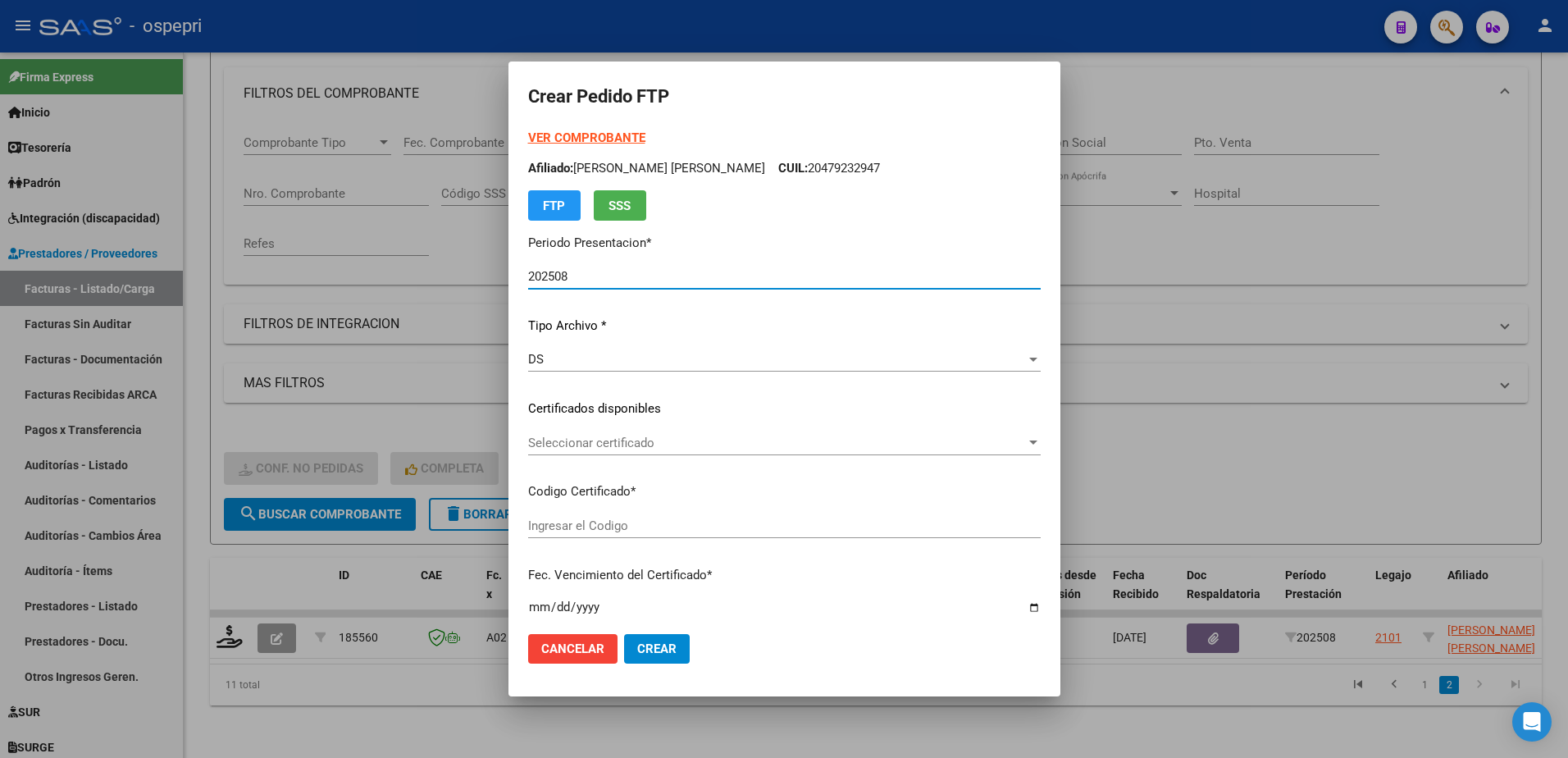
type input "857"
type input "2032-08-29"
click at [636, 442] on span "Seleccionar certificado" at bounding box center [777, 443] width 498 height 15
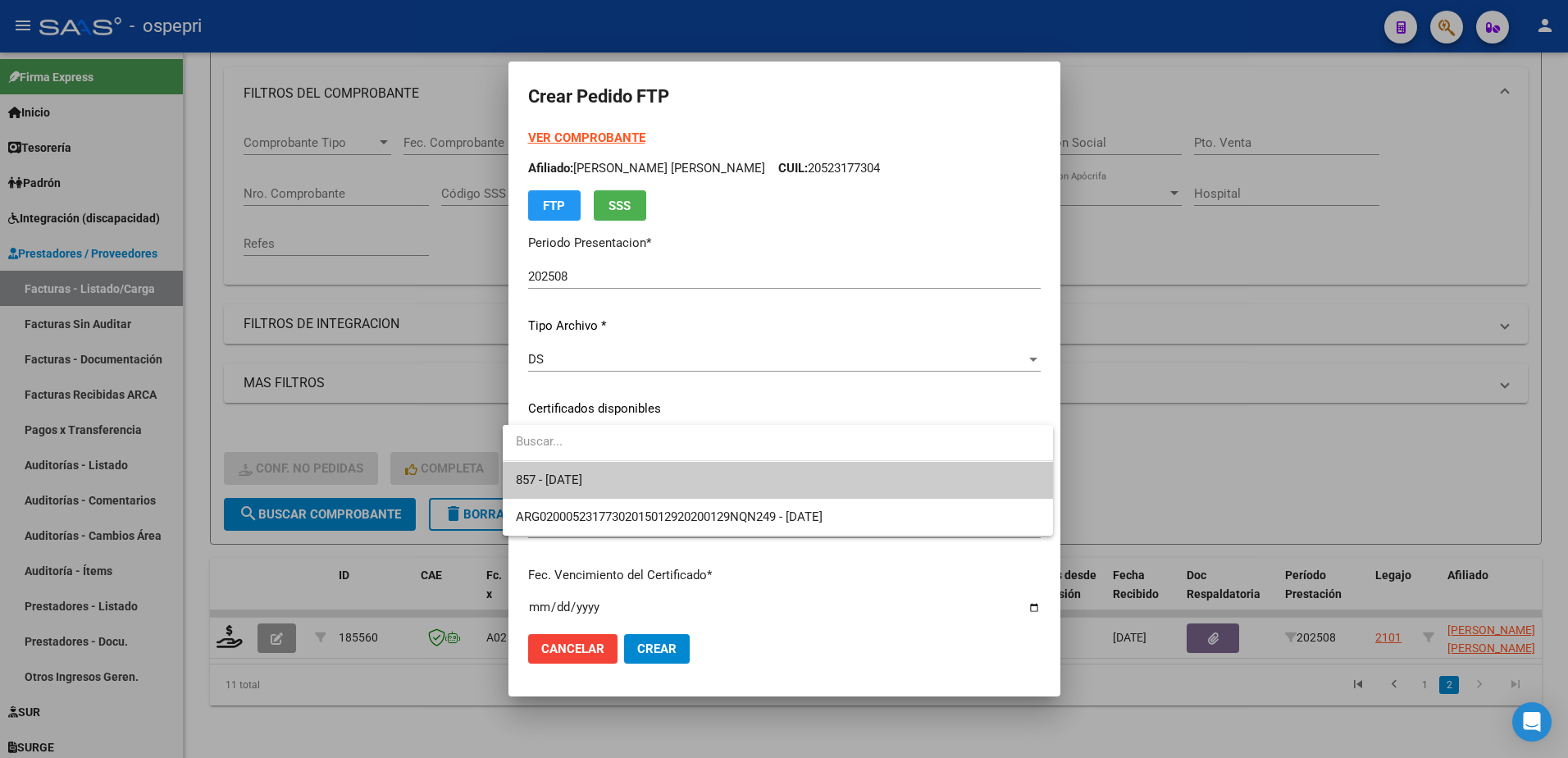
click at [641, 478] on span "857 - 2032-08-29" at bounding box center [777, 480] width 524 height 37
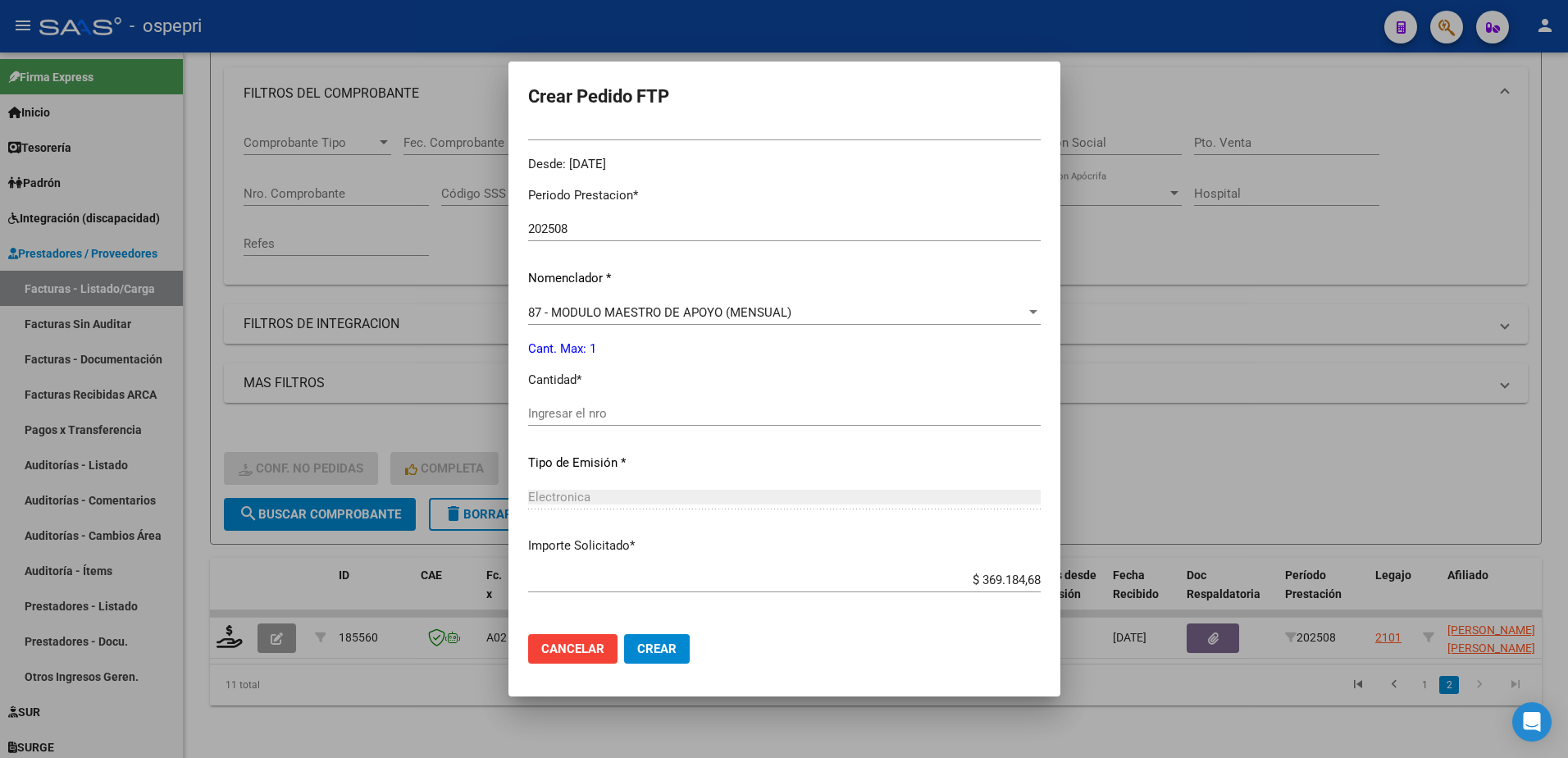
scroll to position [493, 0]
click at [551, 414] on input "Ingresar el nro" at bounding box center [784, 413] width 512 height 15
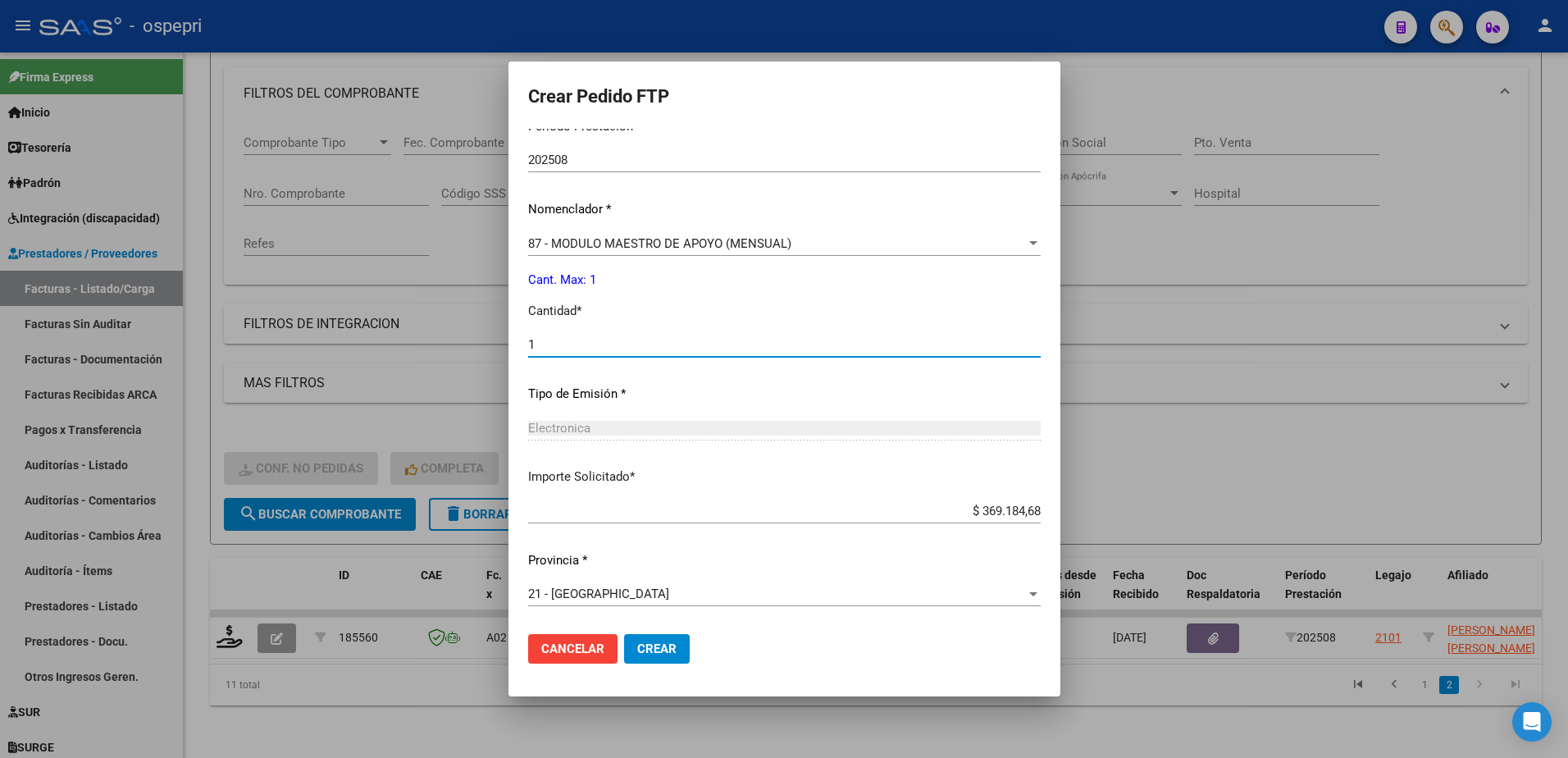
type input "1"
click at [637, 644] on span "Crear" at bounding box center [656, 649] width 39 height 15
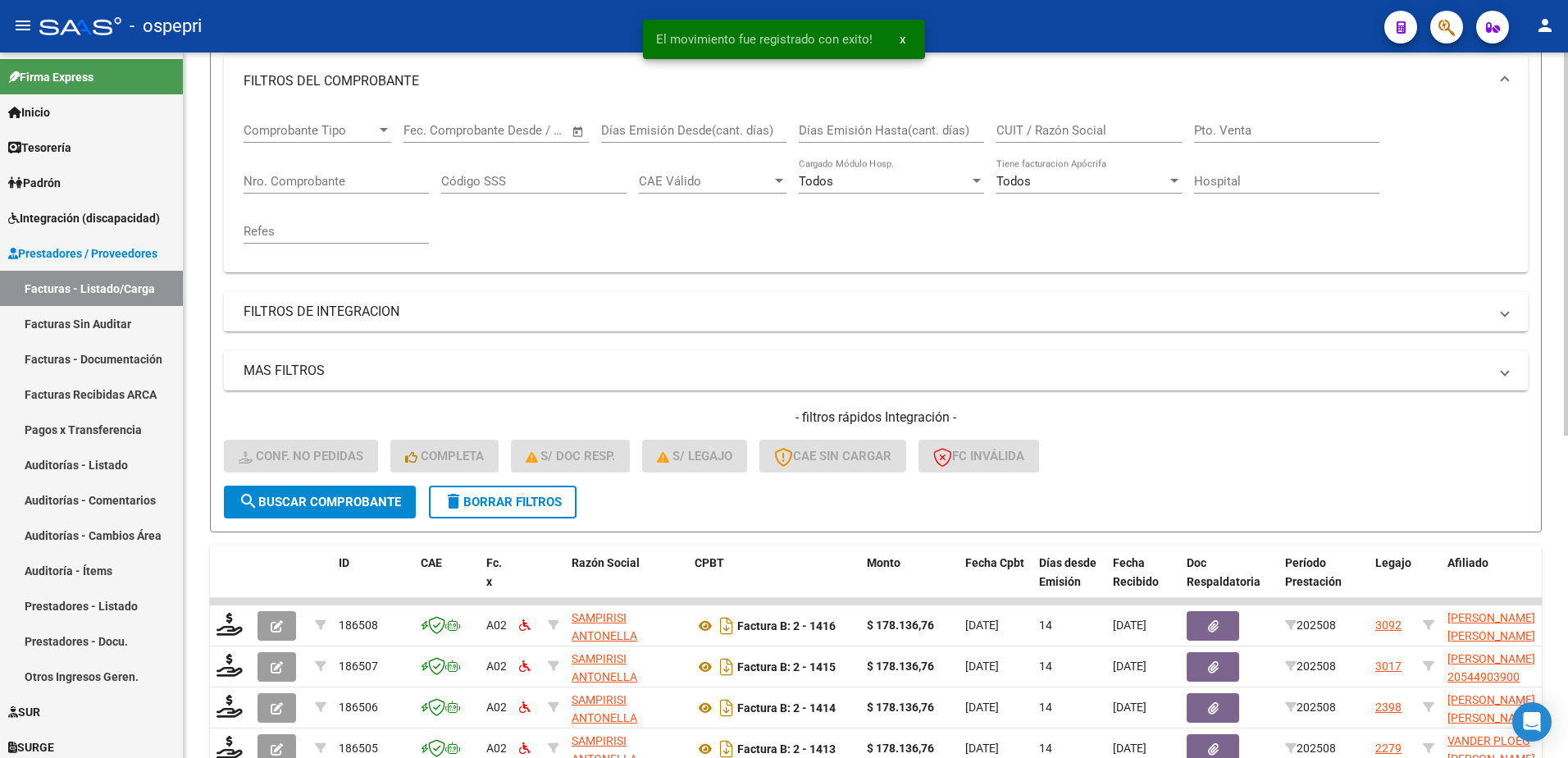
click at [1281, 452] on div "- filtros rápidos Integración - Conf. no pedidas Completa S/ Doc Resp. S/ legaj…" at bounding box center [875, 447] width 1304 height 77
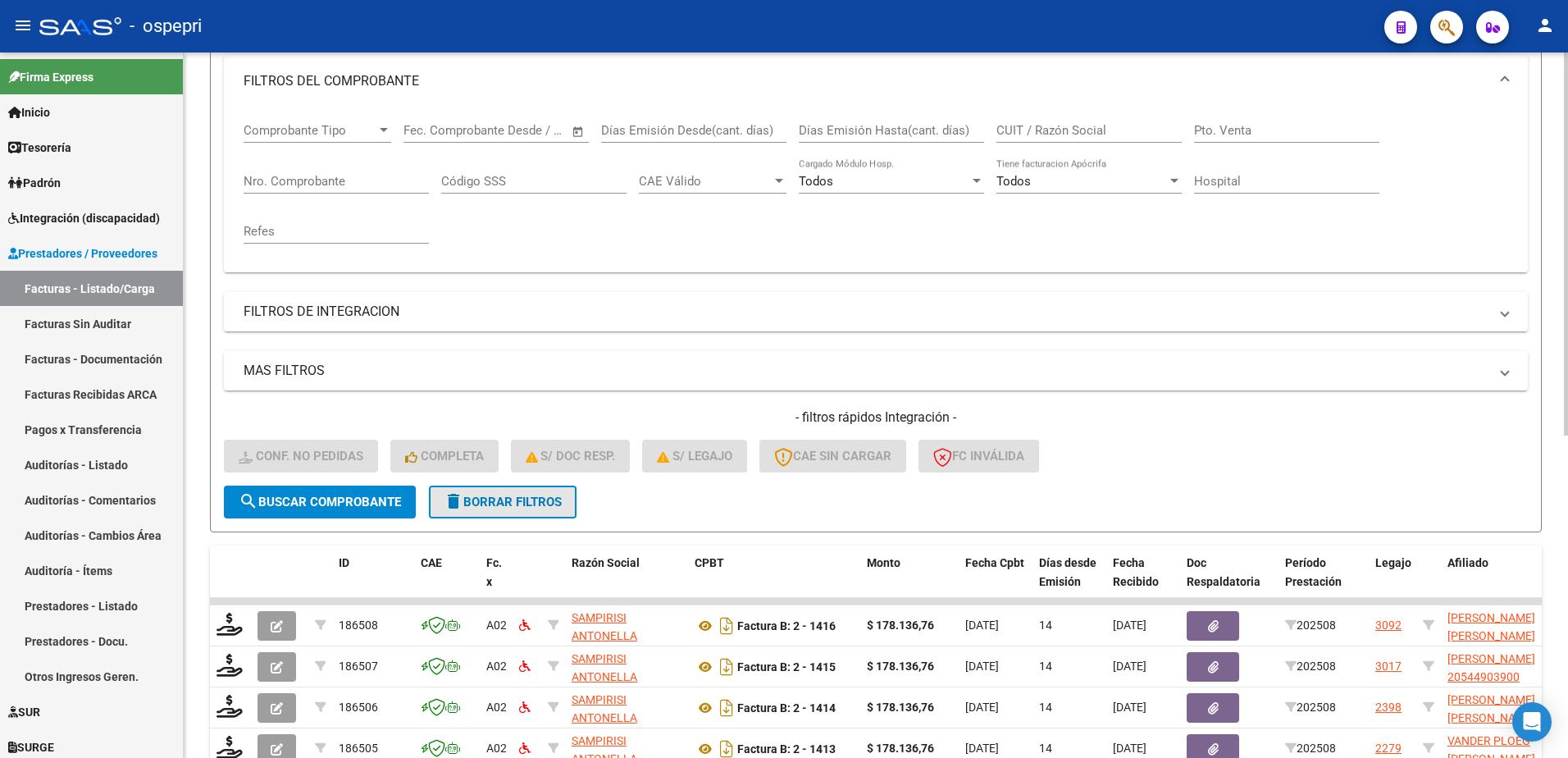
click at [511, 496] on span "delete Borrar Filtros" at bounding box center [503, 502] width 118 height 15
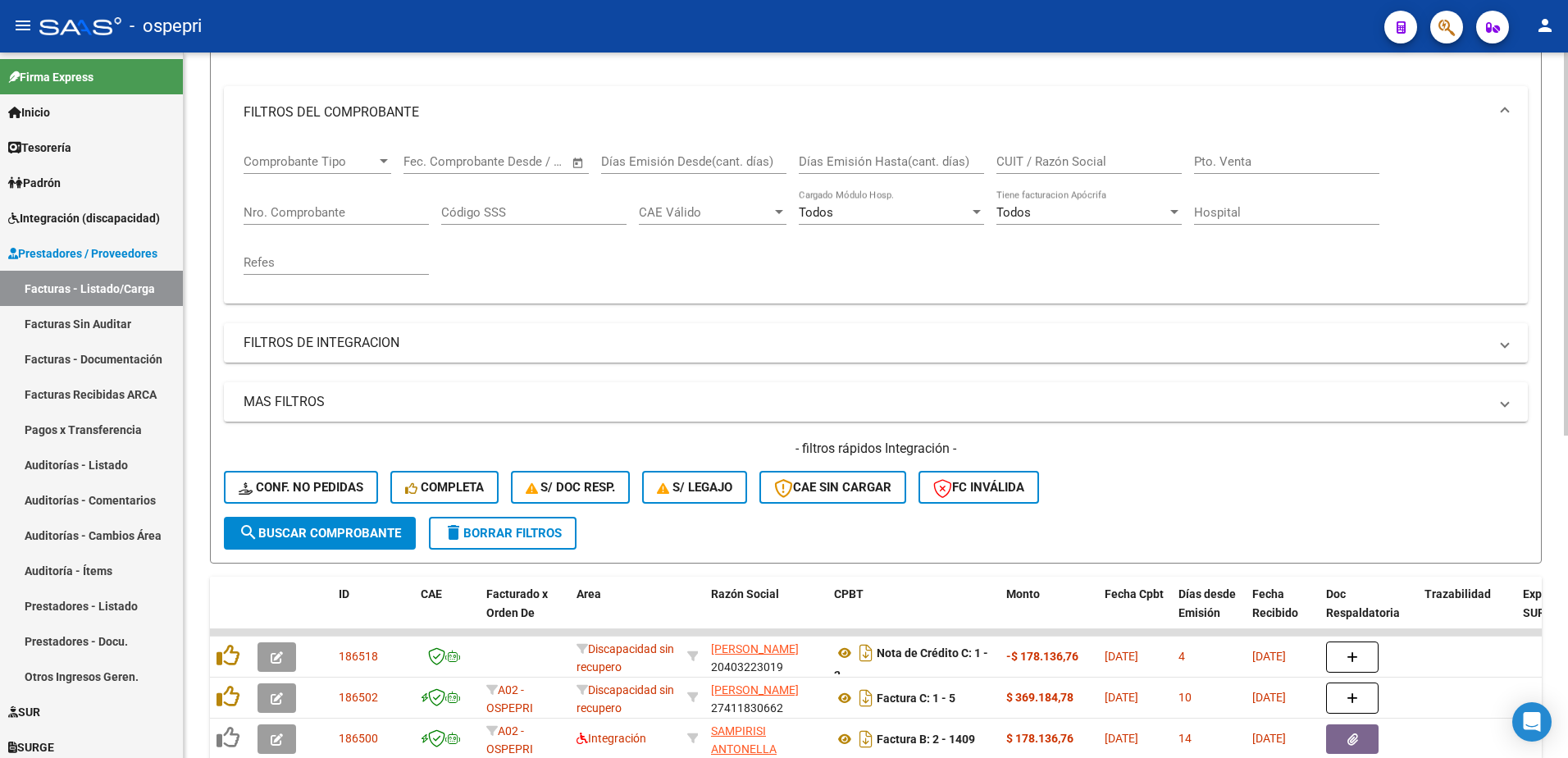
scroll to position [224, 0]
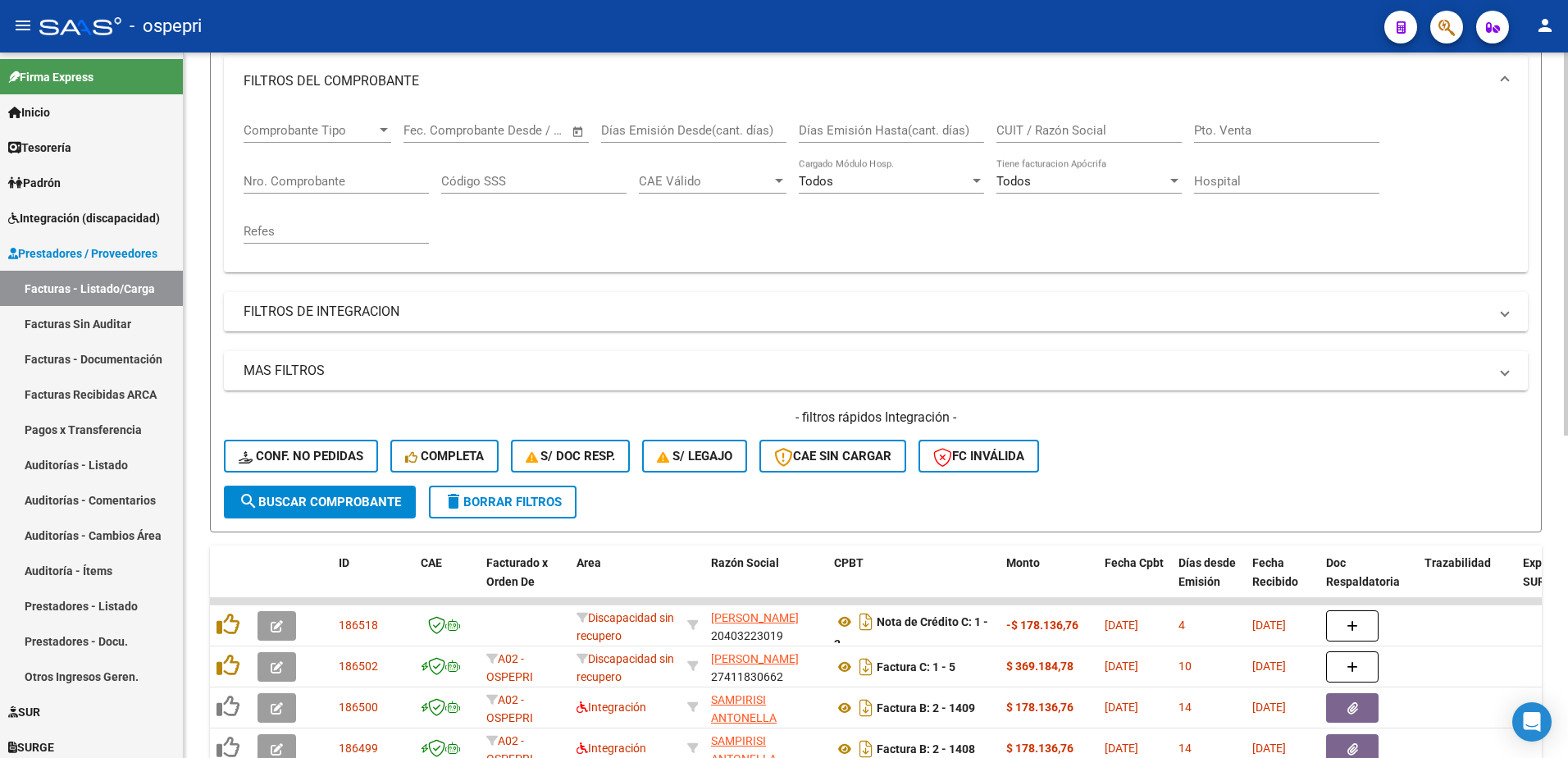
drag, startPoint x: 1170, startPoint y: 439, endPoint x: 1173, endPoint y: 395, distance: 44.1
click at [1172, 431] on div "- filtros rápidos Integración - Conf. no pedidas Completa S/ Doc Resp. S/ legaj…" at bounding box center [875, 447] width 1304 height 77
click at [1167, 489] on form "Filtros Id Area Area Seleccionar Gerenciador Seleccionar Gerenciador No Confirm…" at bounding box center [875, 252] width 1332 height 562
click at [1246, 443] on div "- filtros rápidos Integración - Conf. no pedidas Completa S/ Doc Resp. S/ legaj…" at bounding box center [875, 447] width 1304 height 77
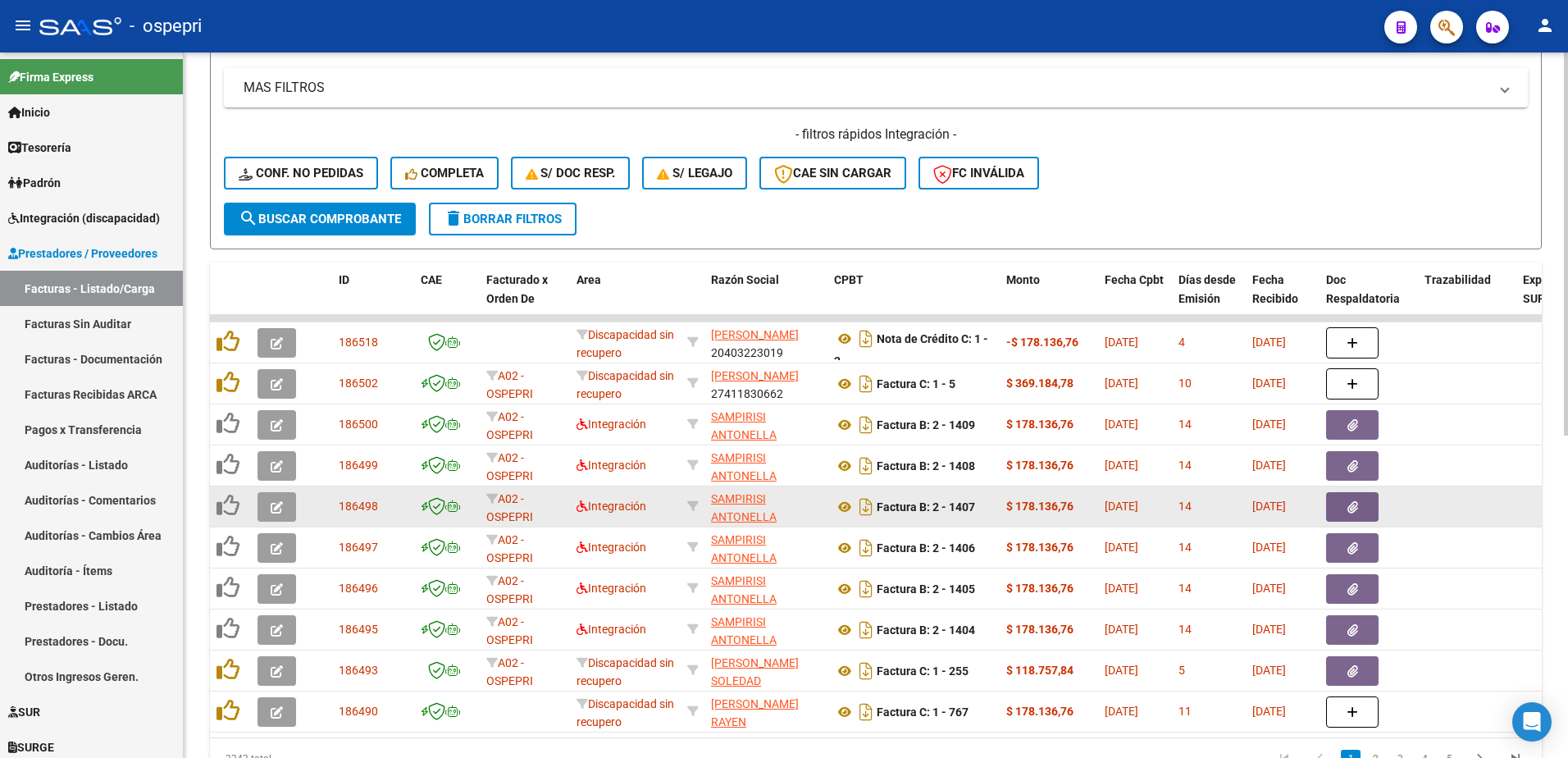
scroll to position [552, 0]
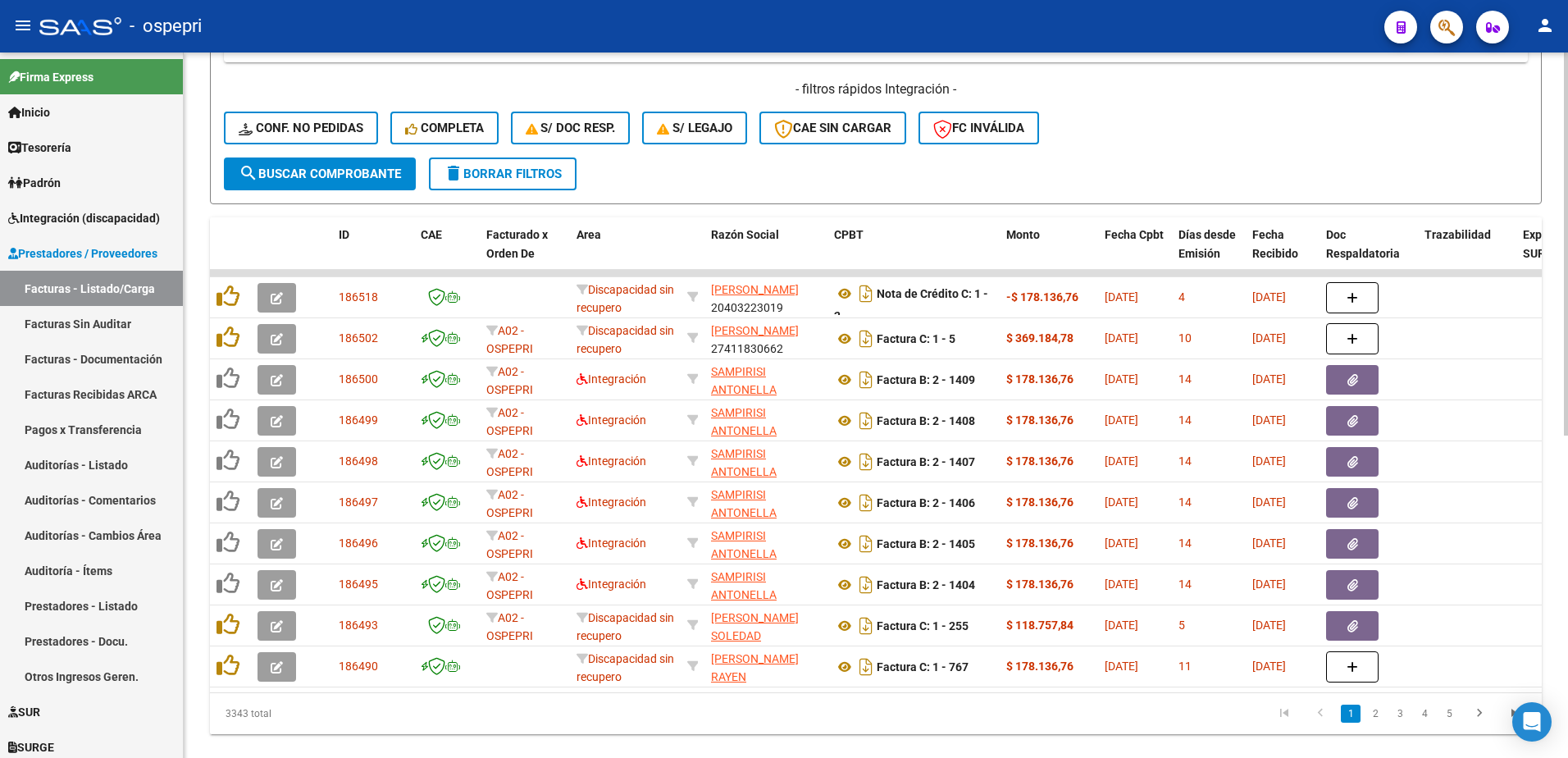
click at [401, 724] on div "3343 total" at bounding box center [342, 714] width 264 height 41
click at [1144, 155] on div "- filtros rápidos Integración - Conf. no pedidas Completa S/ Doc Resp. S/ legaj…" at bounding box center [875, 119] width 1304 height 77
click at [1138, 34] on div "- ospepri" at bounding box center [705, 26] width 1332 height 36
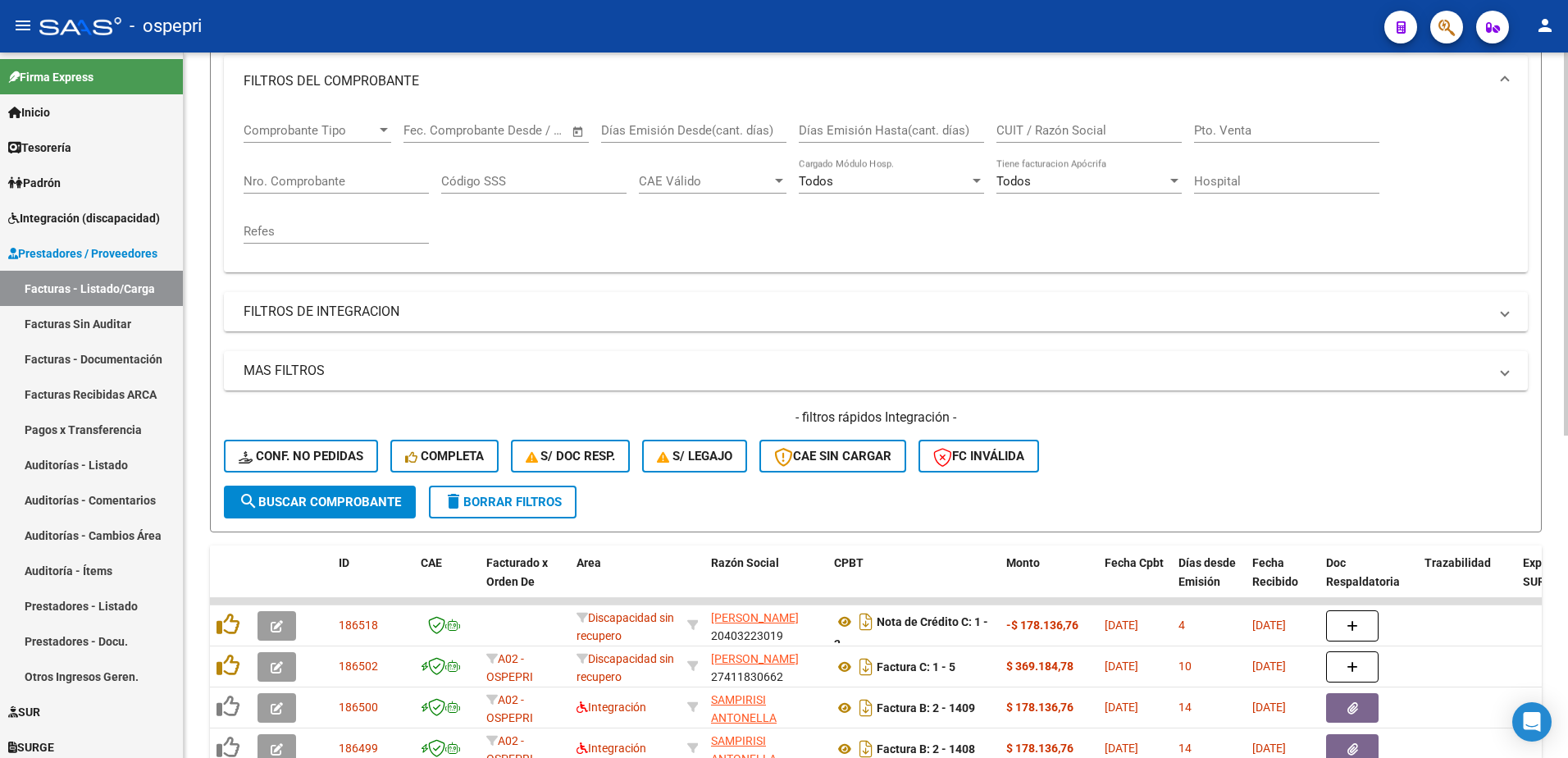
scroll to position [60, 0]
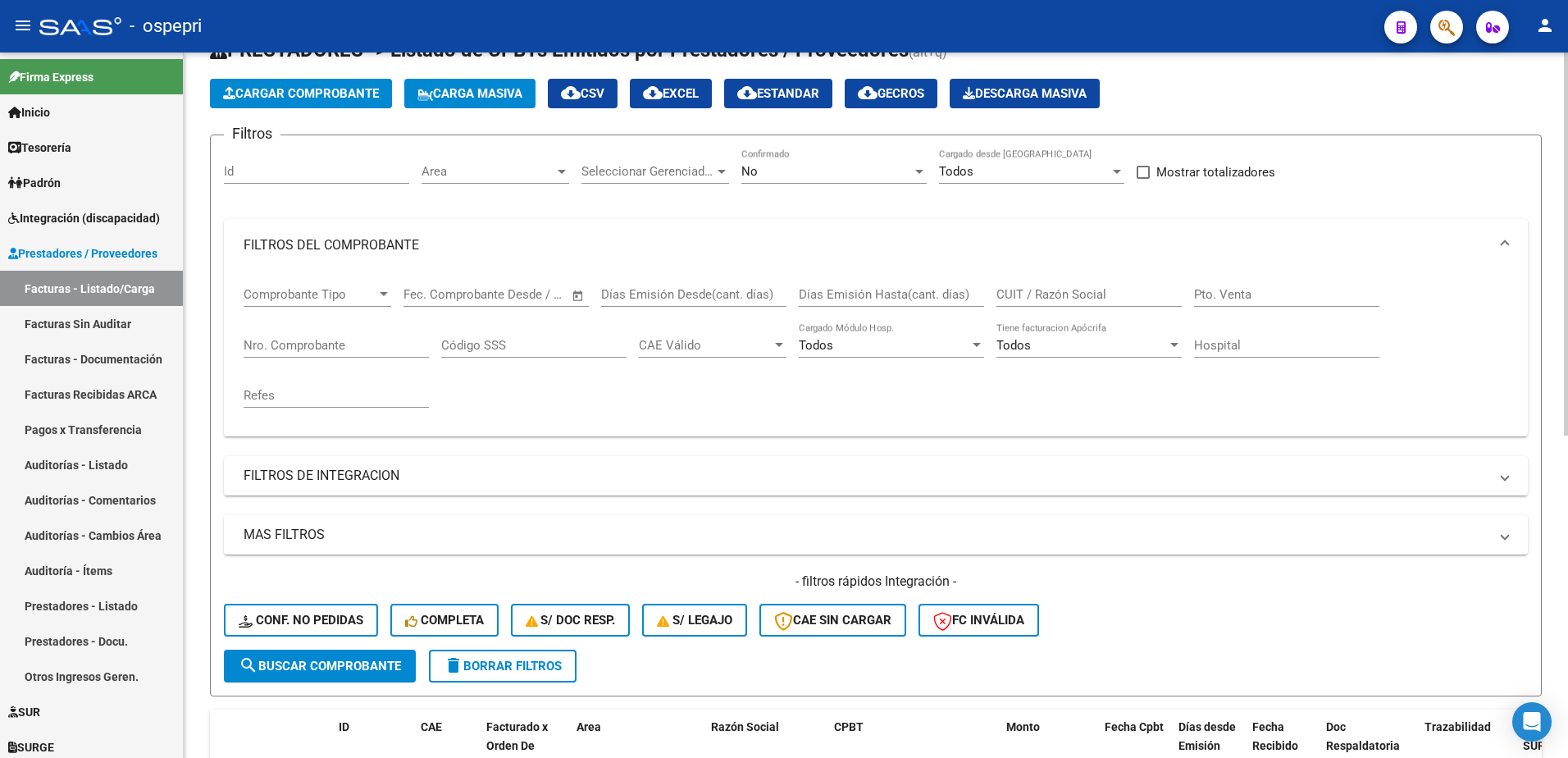
click at [1053, 290] on input "CUIT / Razón Social" at bounding box center [1090, 294] width 185 height 15
paste input "27263056928"
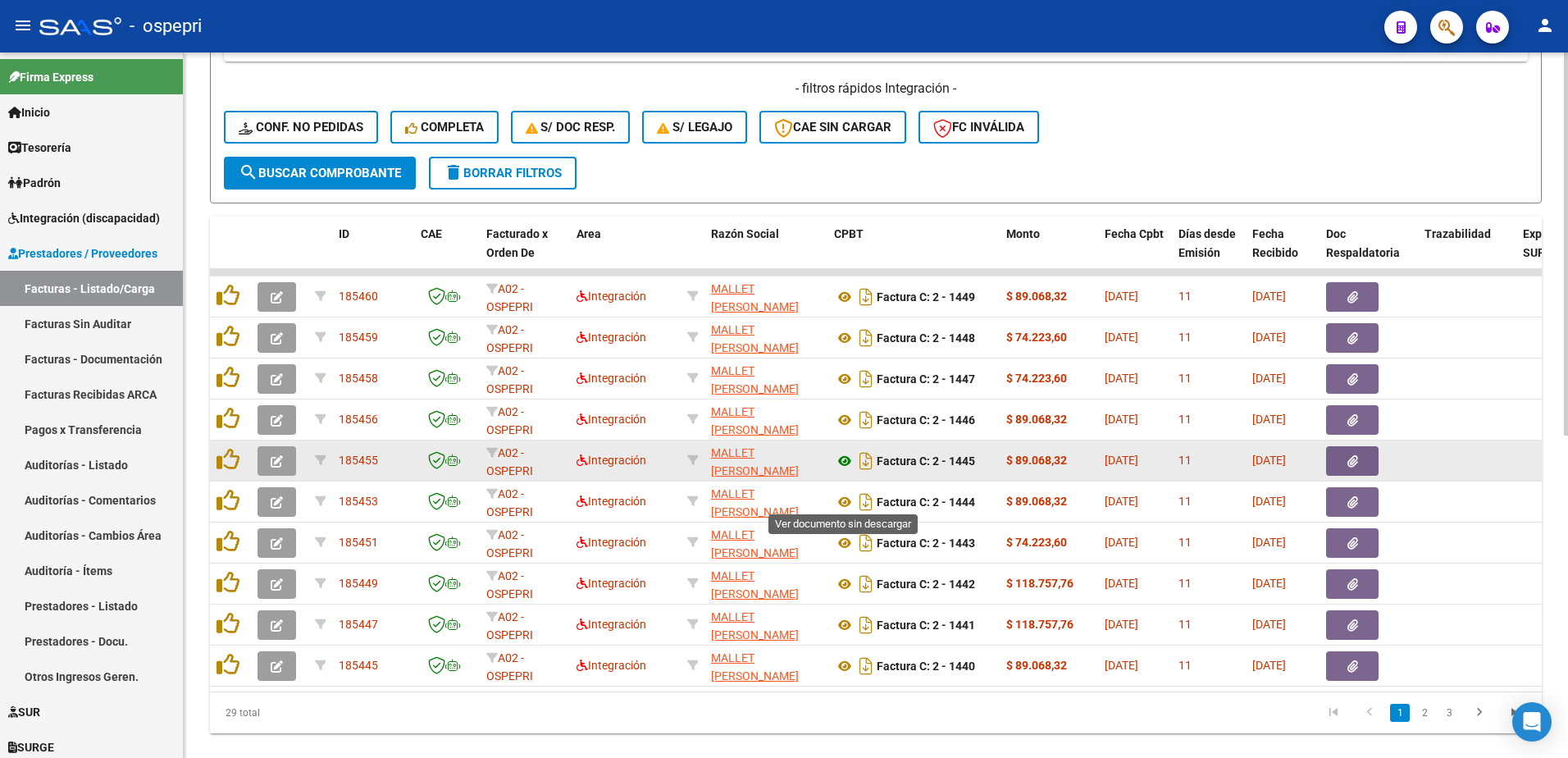
scroll to position [593, 0]
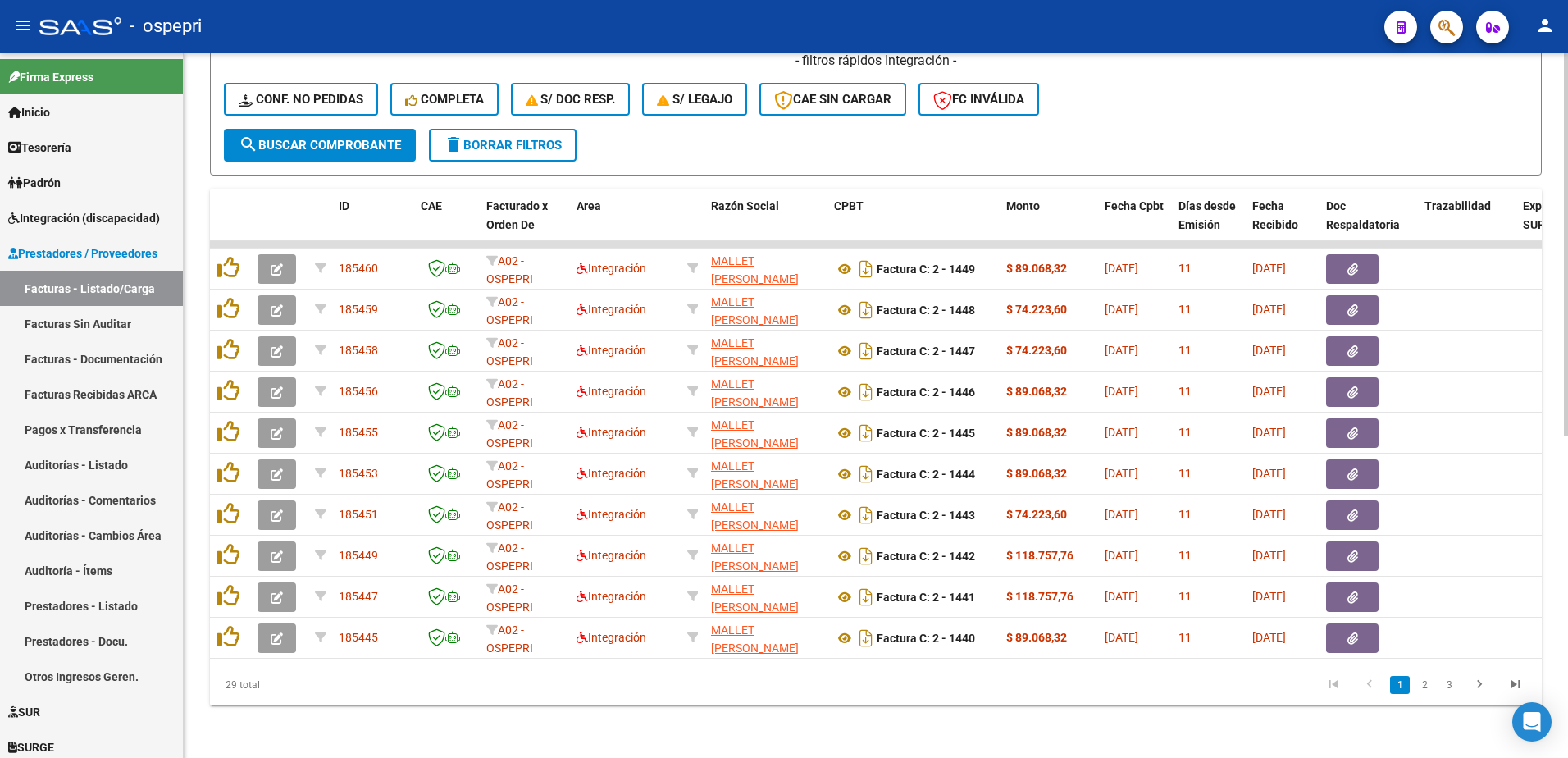
type input "27263056928"
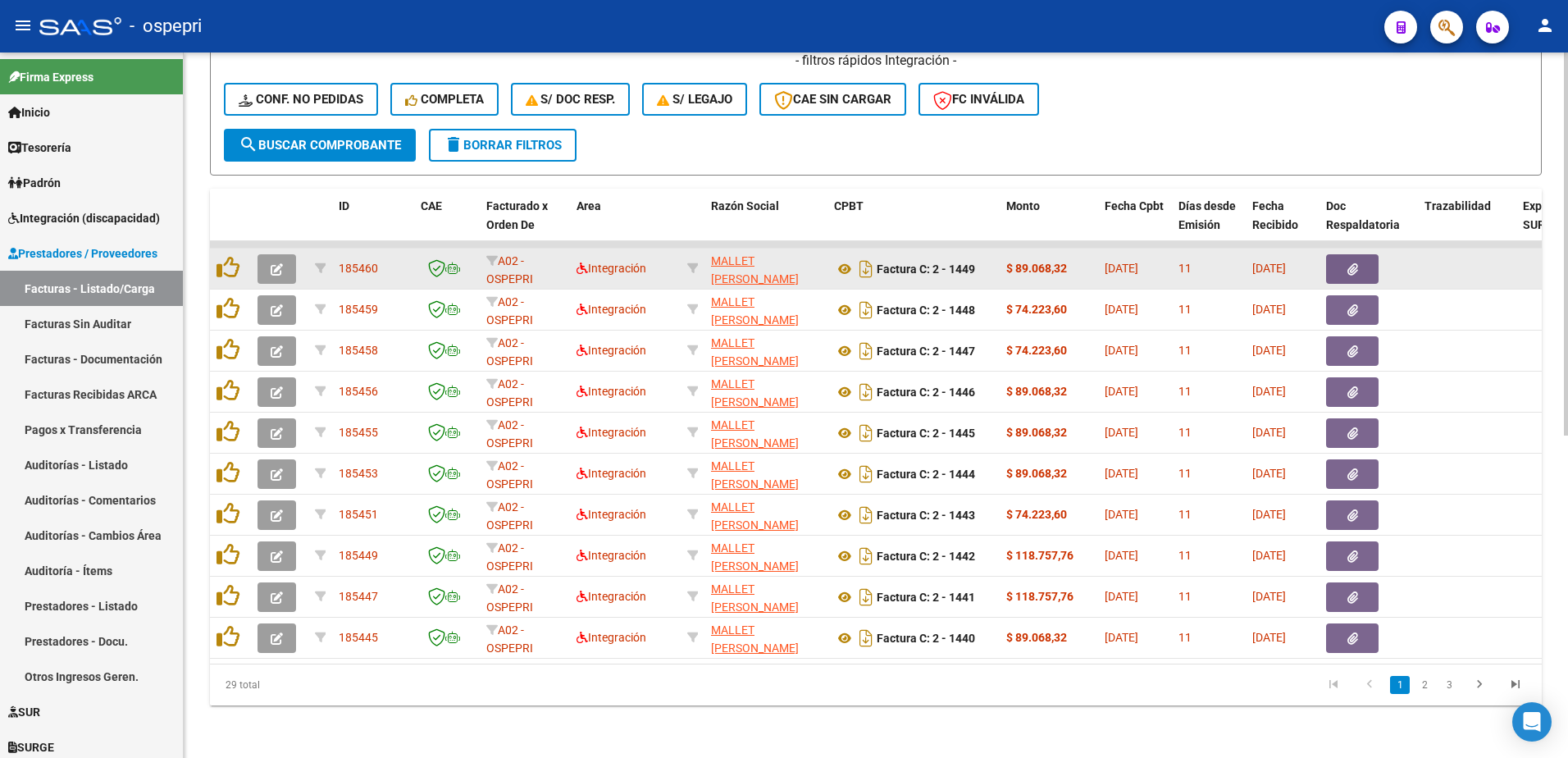
click at [275, 264] on icon "button" at bounding box center [277, 270] width 12 height 12
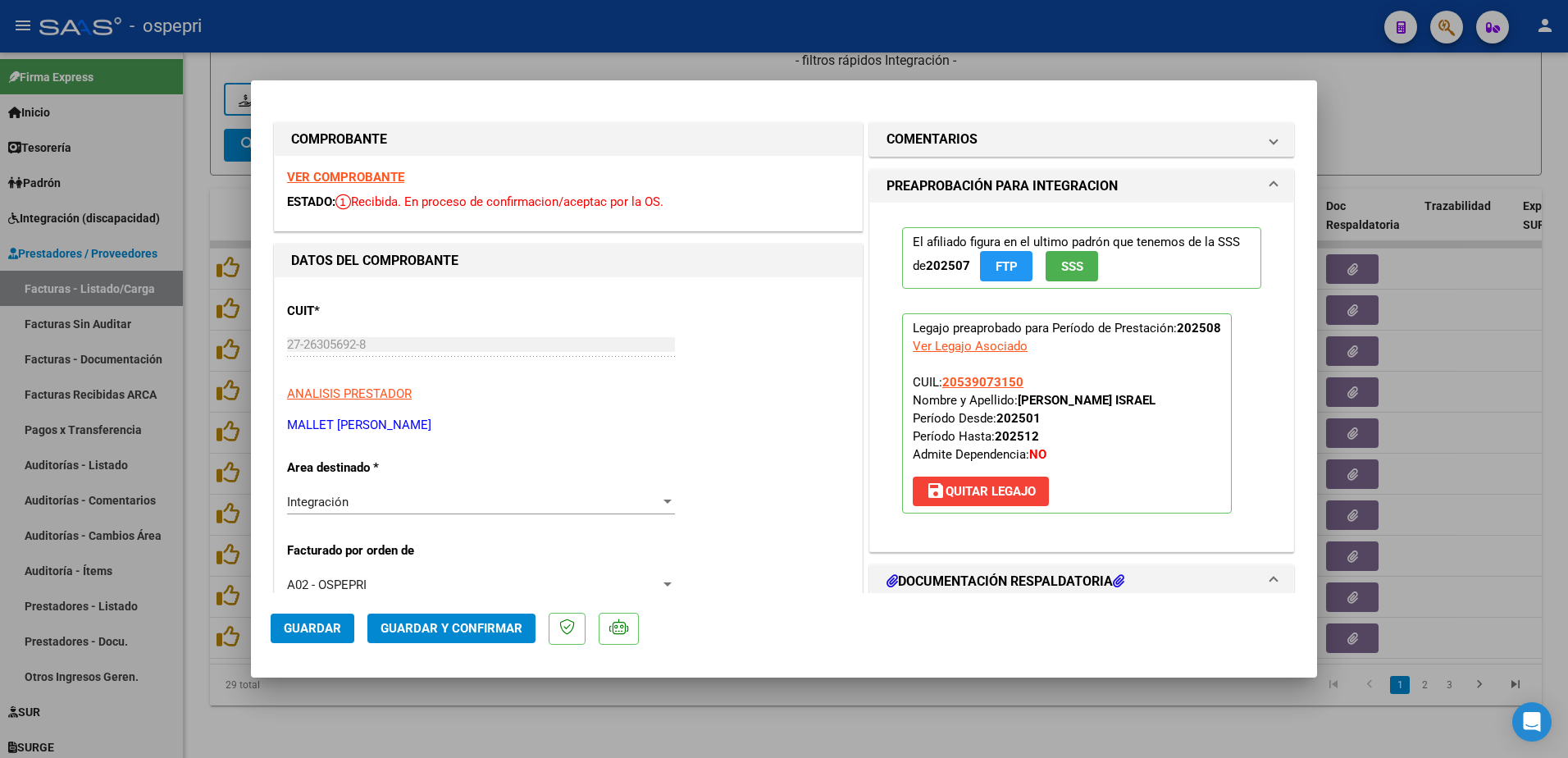
click at [374, 176] on strong "VER COMPROBANTE" at bounding box center [345, 177] width 117 height 15
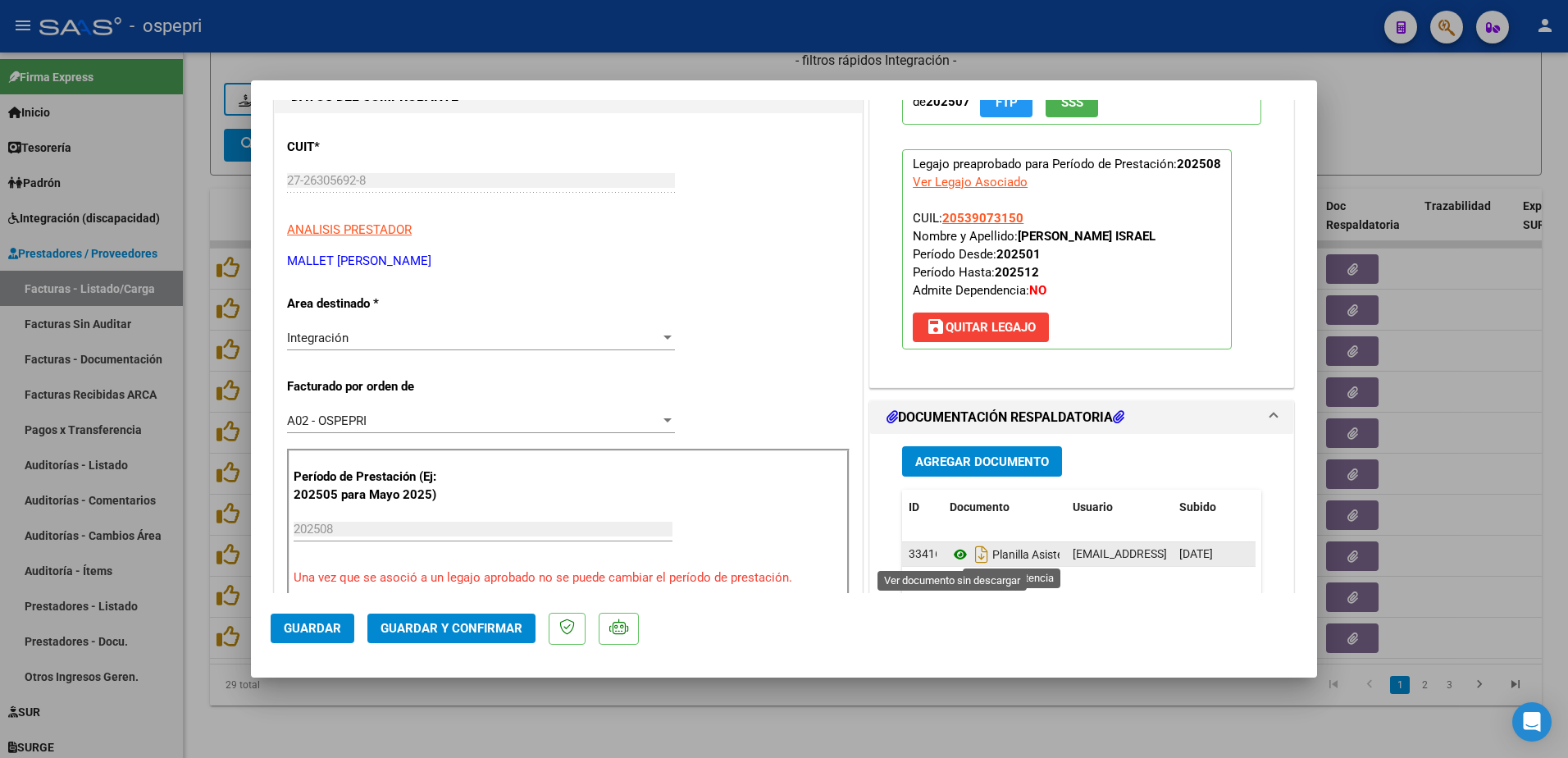
click at [957, 555] on icon at bounding box center [960, 554] width 22 height 20
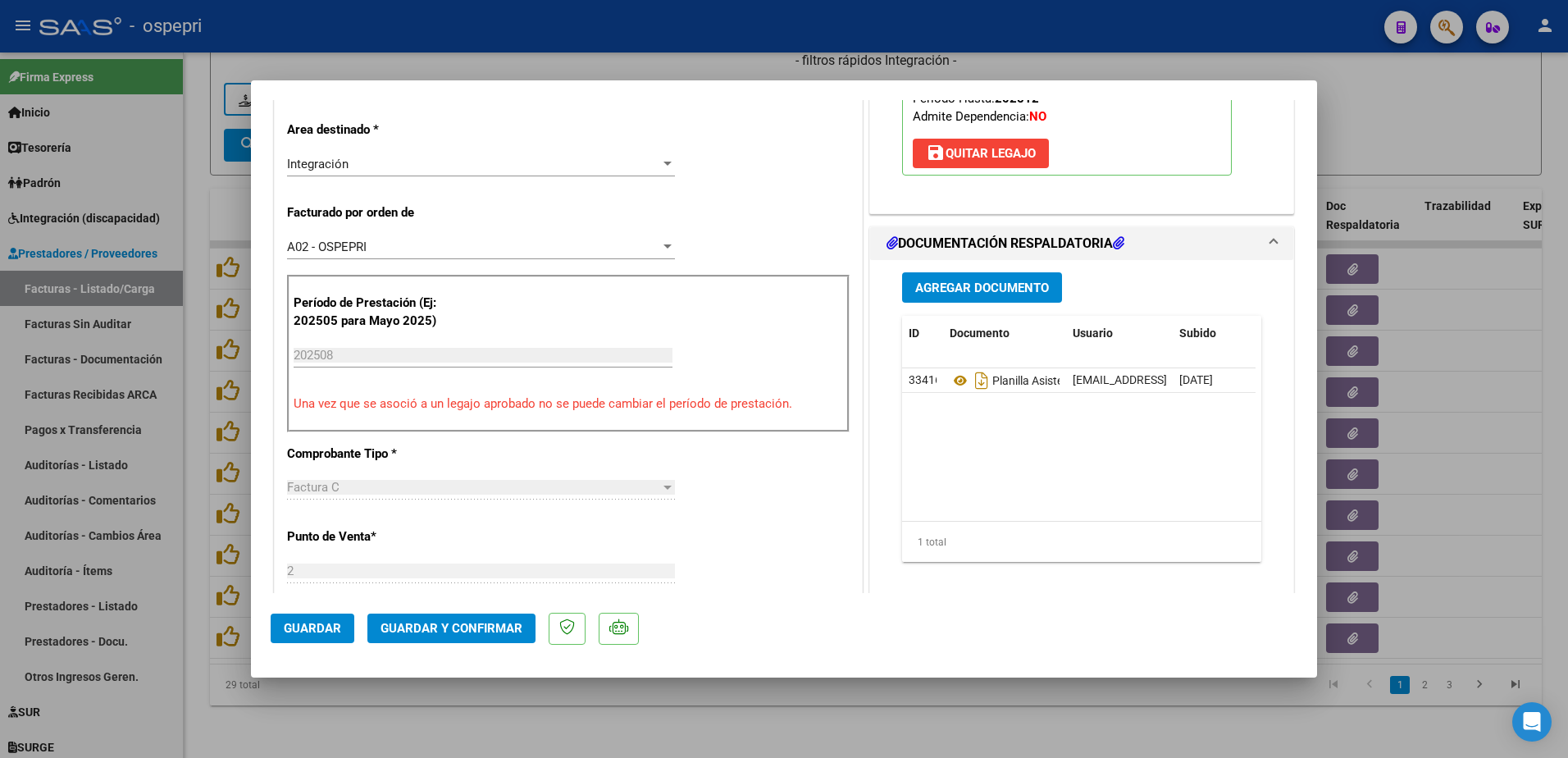
scroll to position [410, 0]
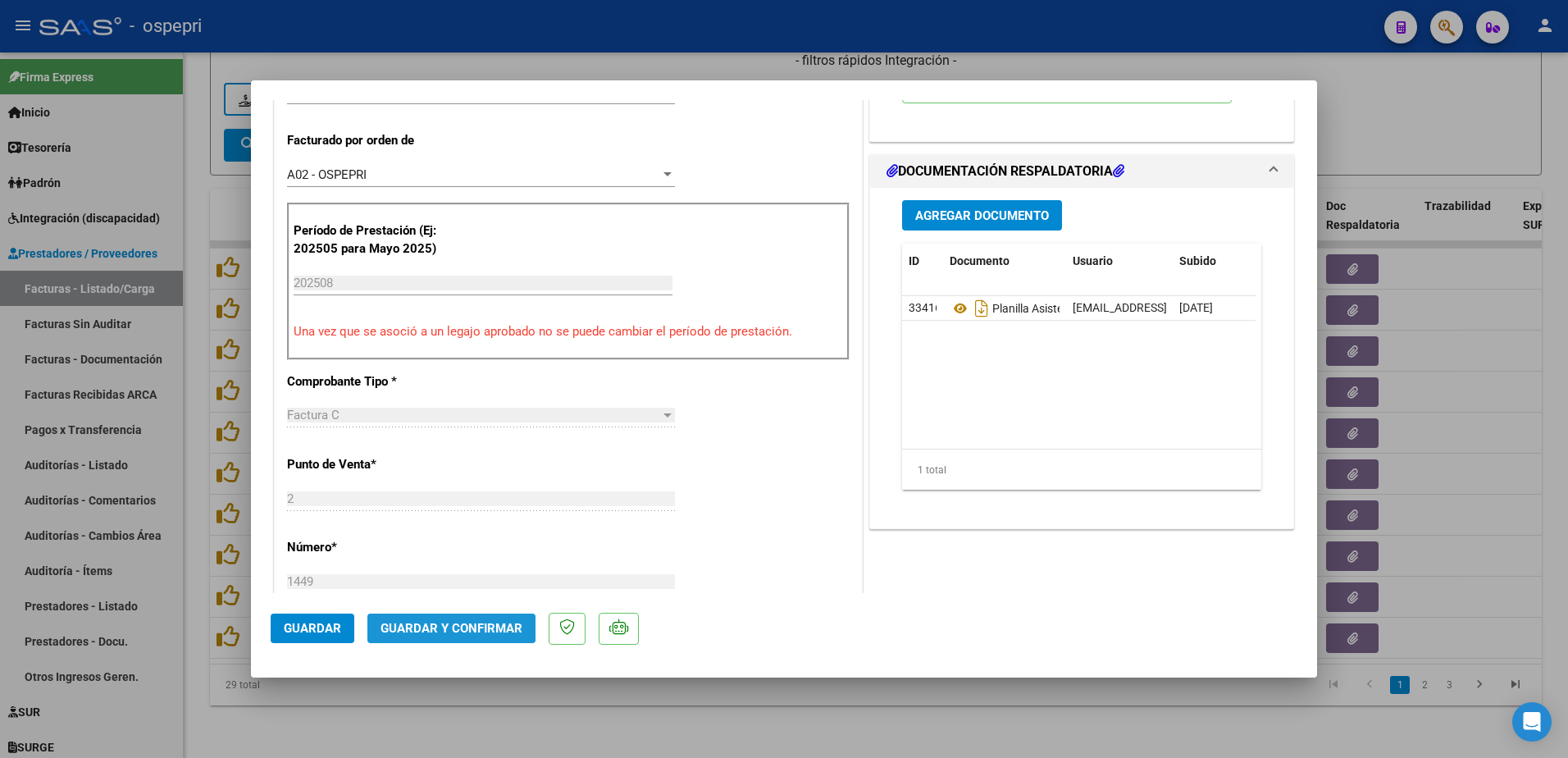
click at [447, 626] on span "Guardar y Confirmar" at bounding box center [452, 628] width 142 height 15
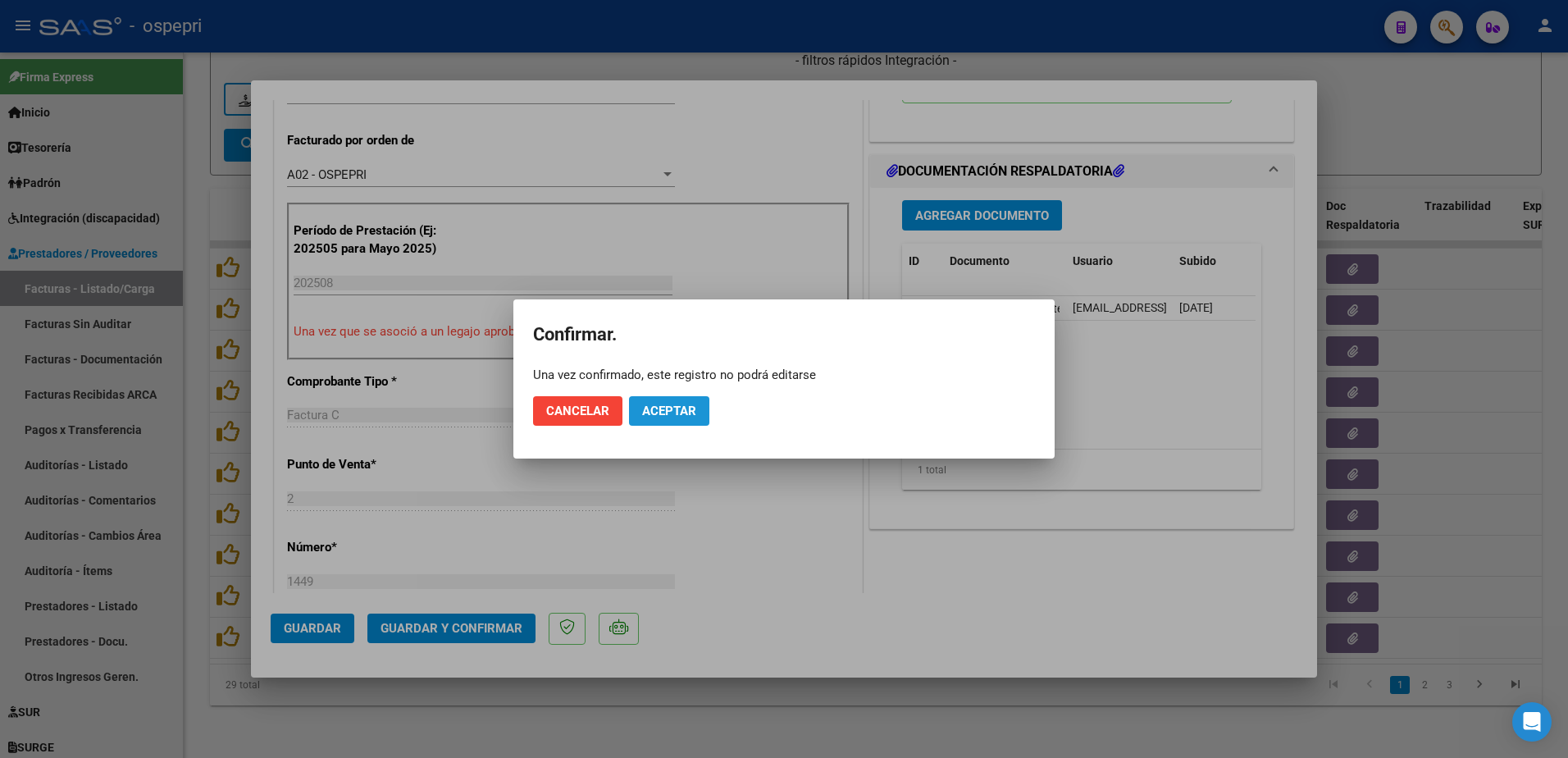
click at [660, 406] on span "Aceptar" at bounding box center [669, 411] width 54 height 15
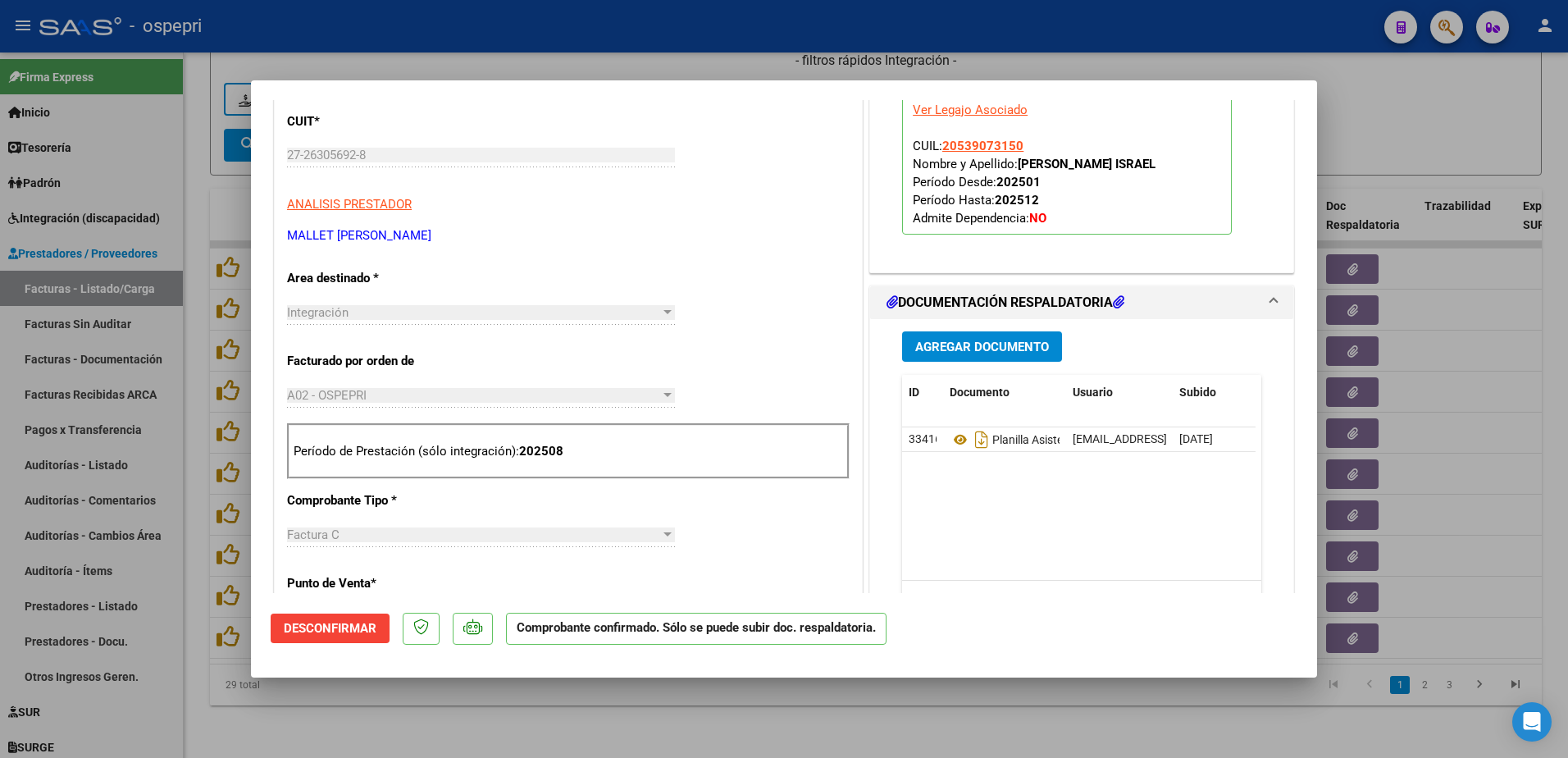
scroll to position [164, 0]
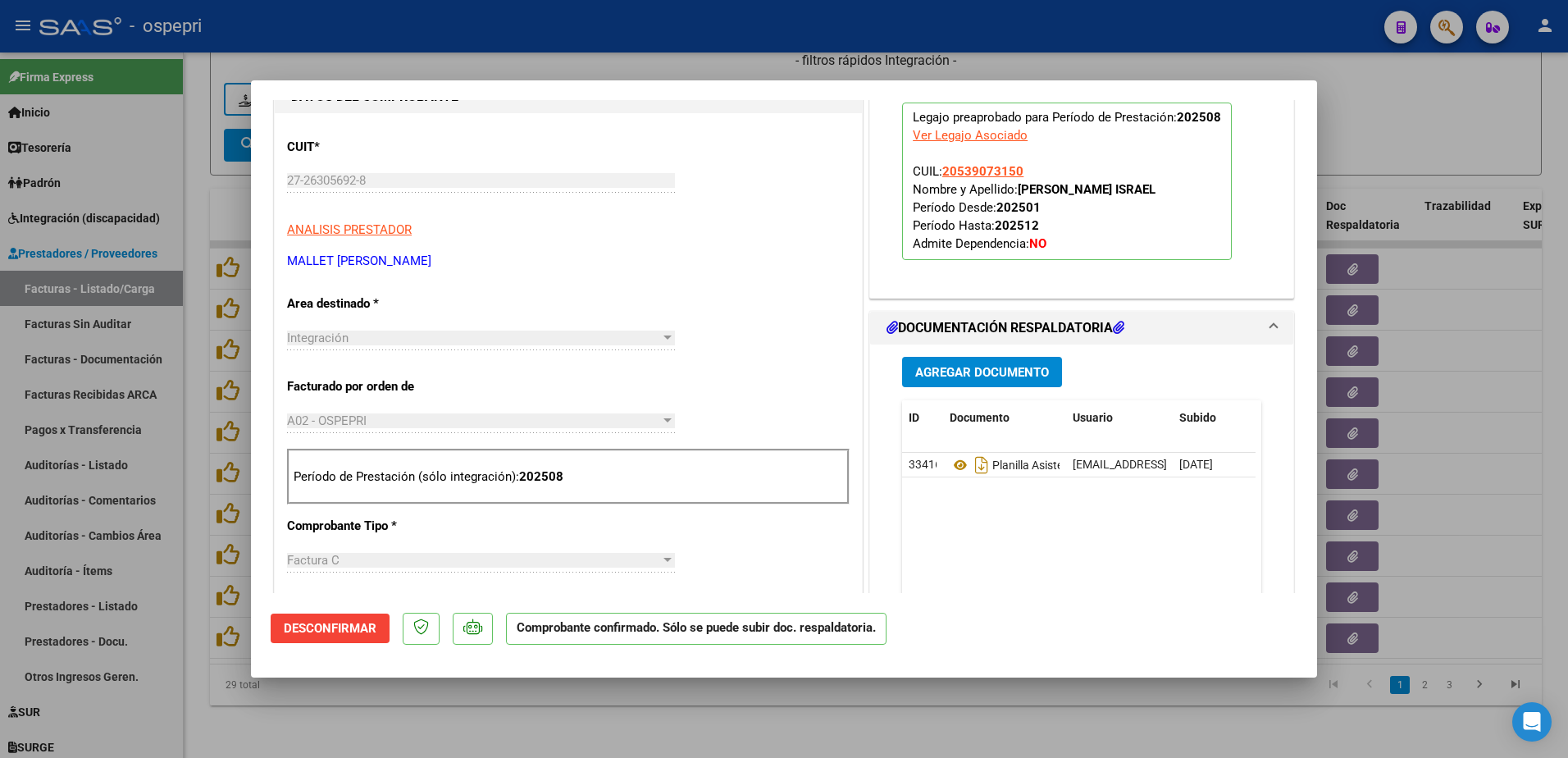
type input "$ 0,00"
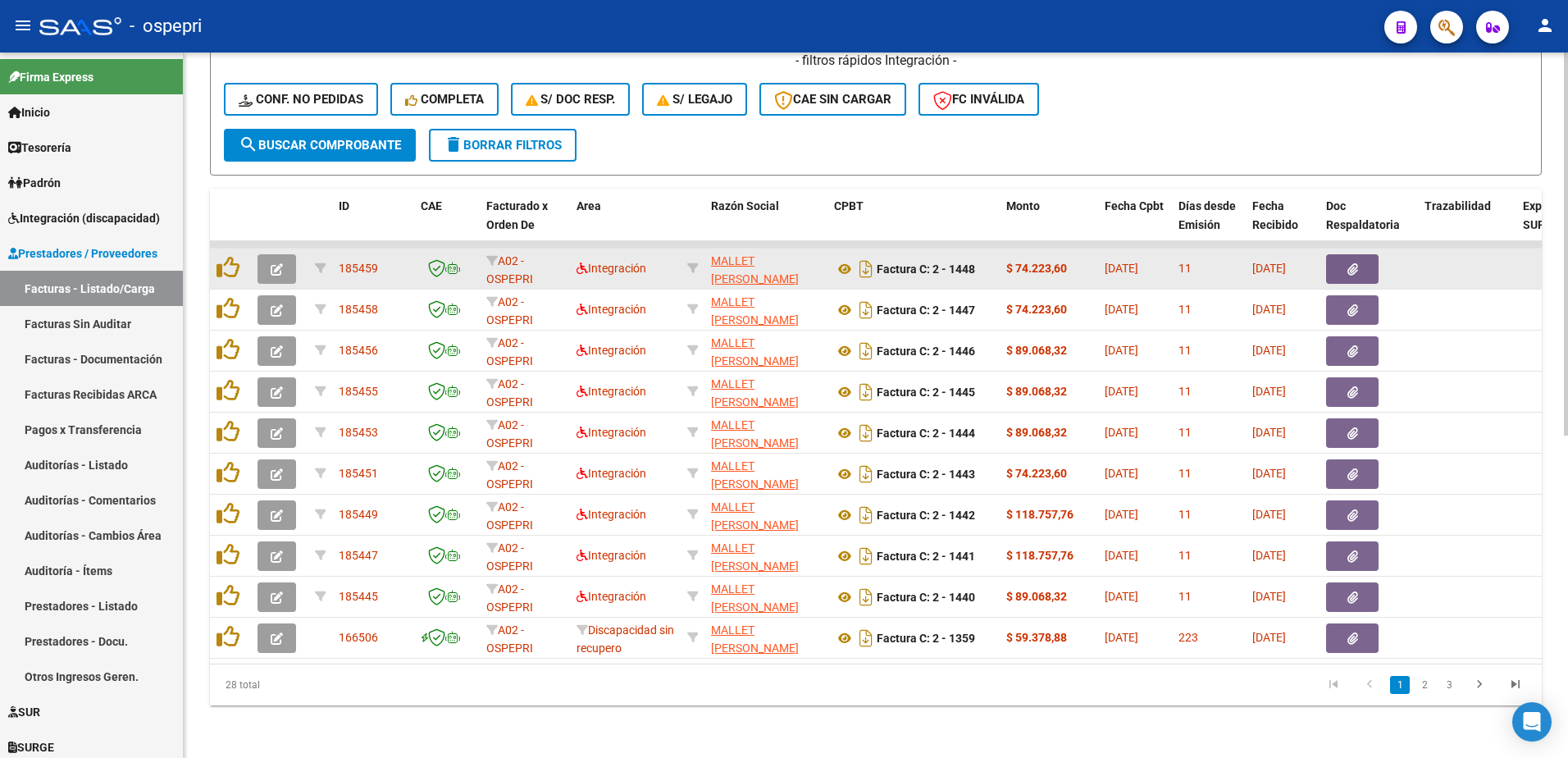
click at [279, 264] on icon "button" at bounding box center [277, 270] width 12 height 12
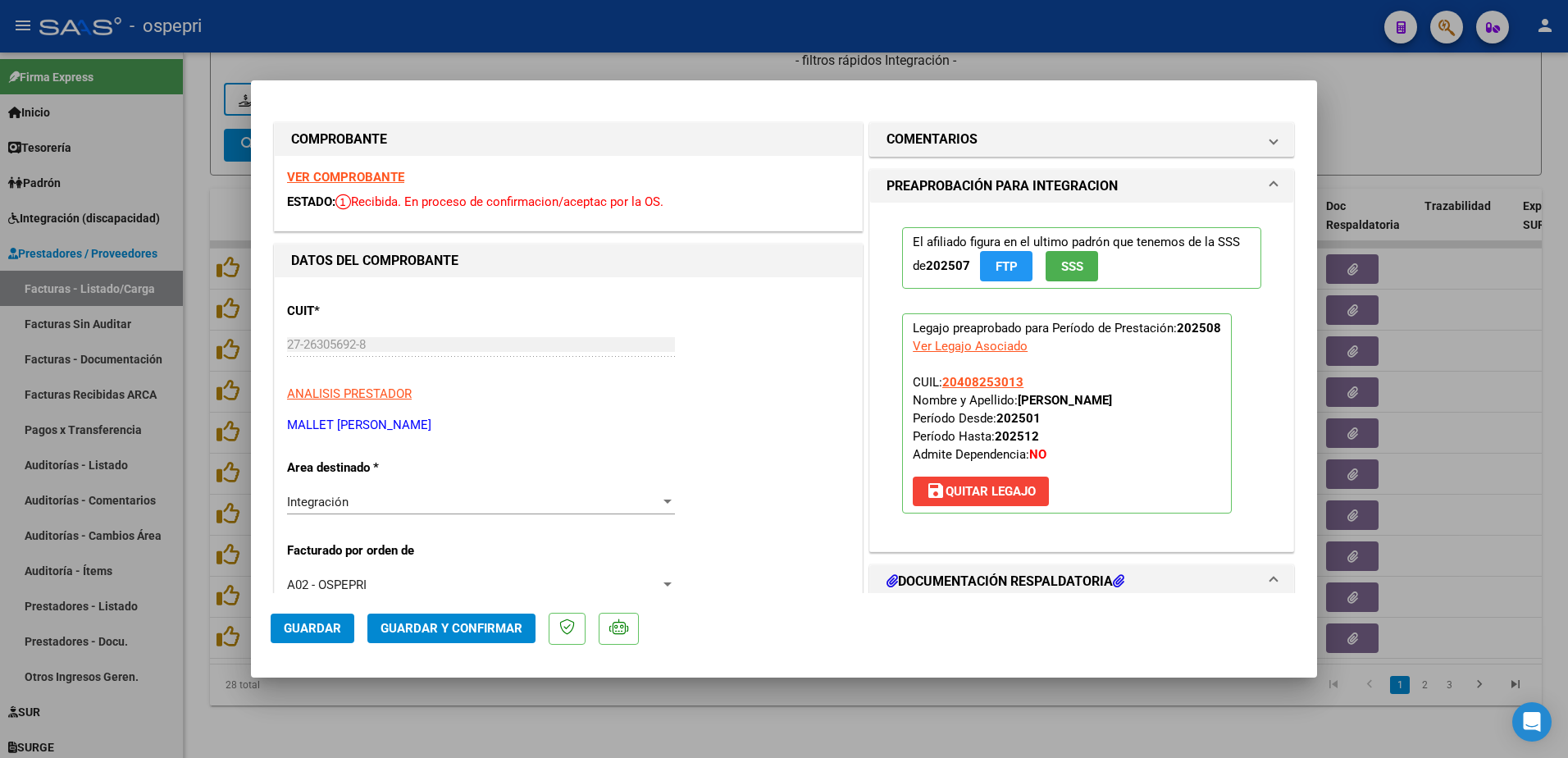
click at [360, 173] on strong "VER COMPROBANTE" at bounding box center [345, 177] width 117 height 15
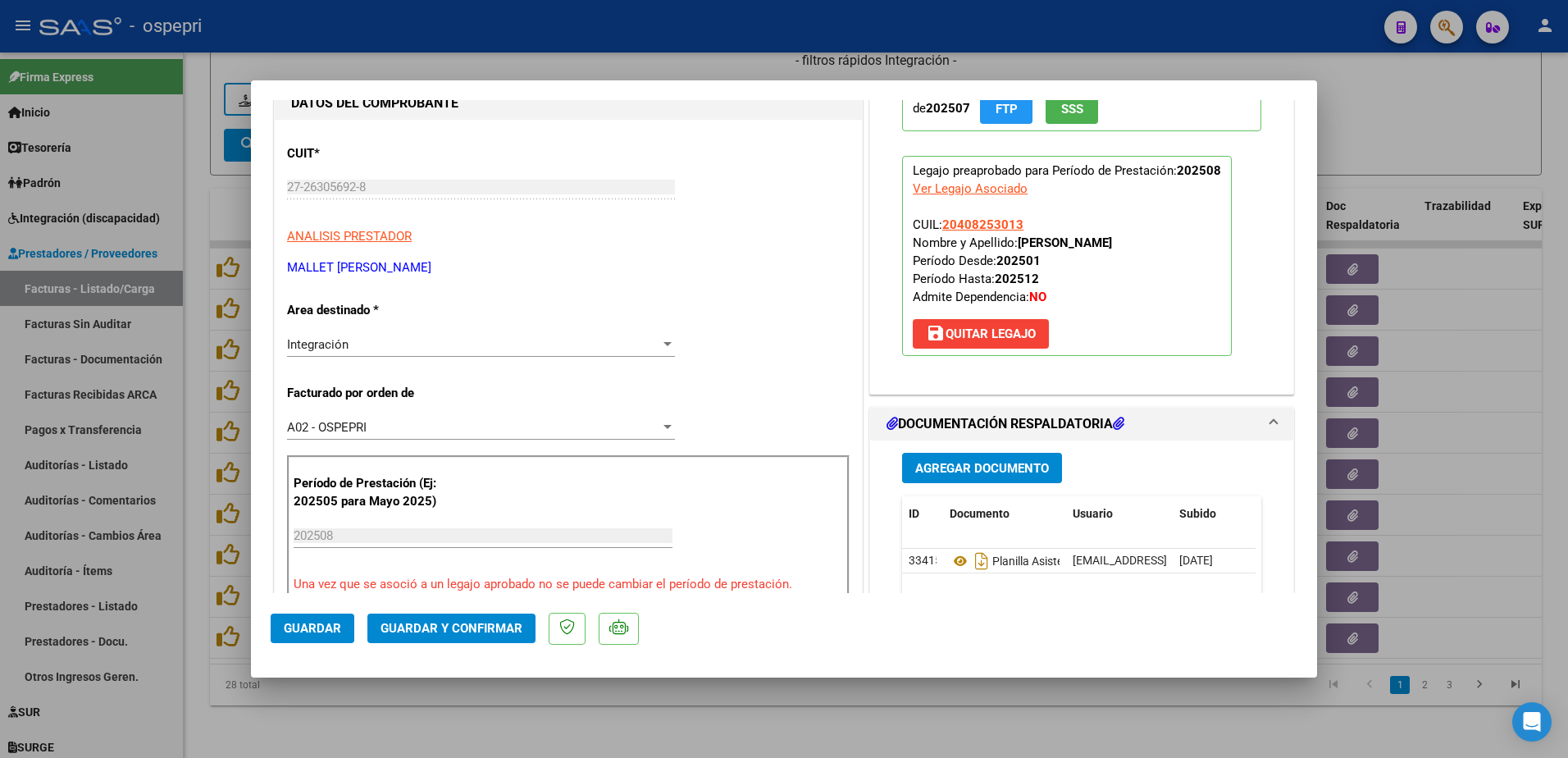
scroll to position [246, 0]
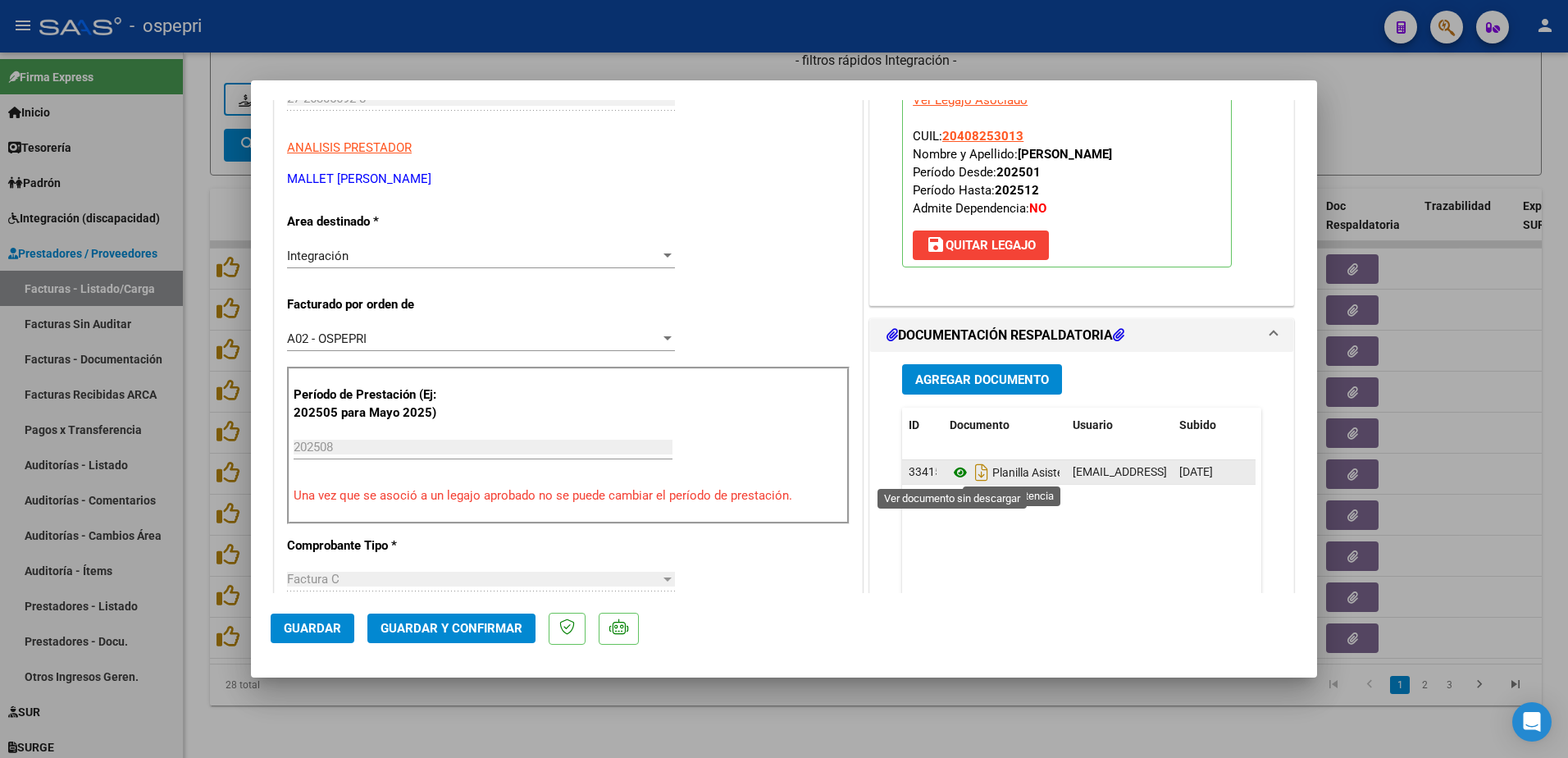
click at [953, 472] on icon at bounding box center [960, 473] width 22 height 20
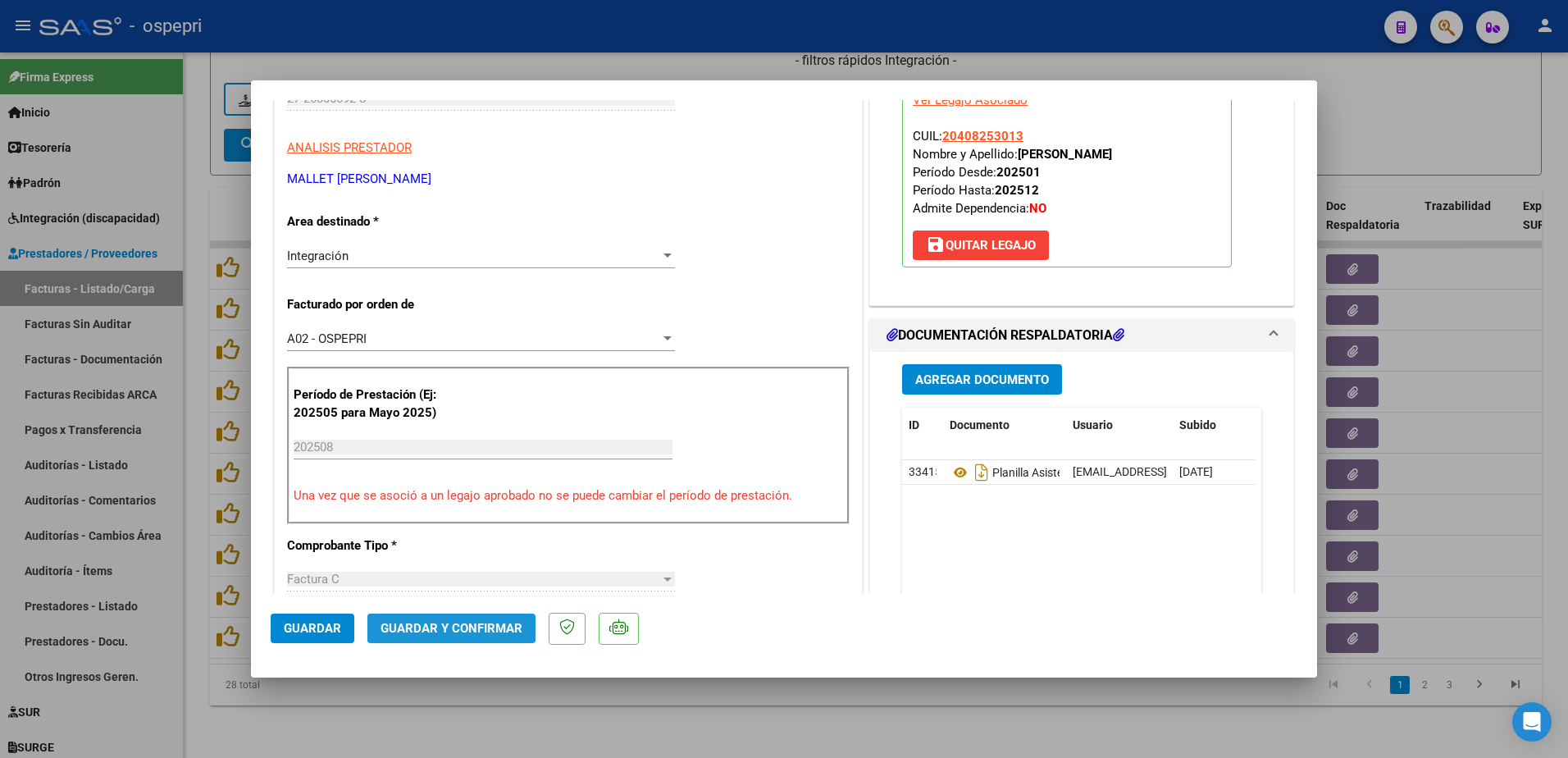
click at [475, 616] on button "Guardar y Confirmar" at bounding box center [452, 629] width 168 height 29
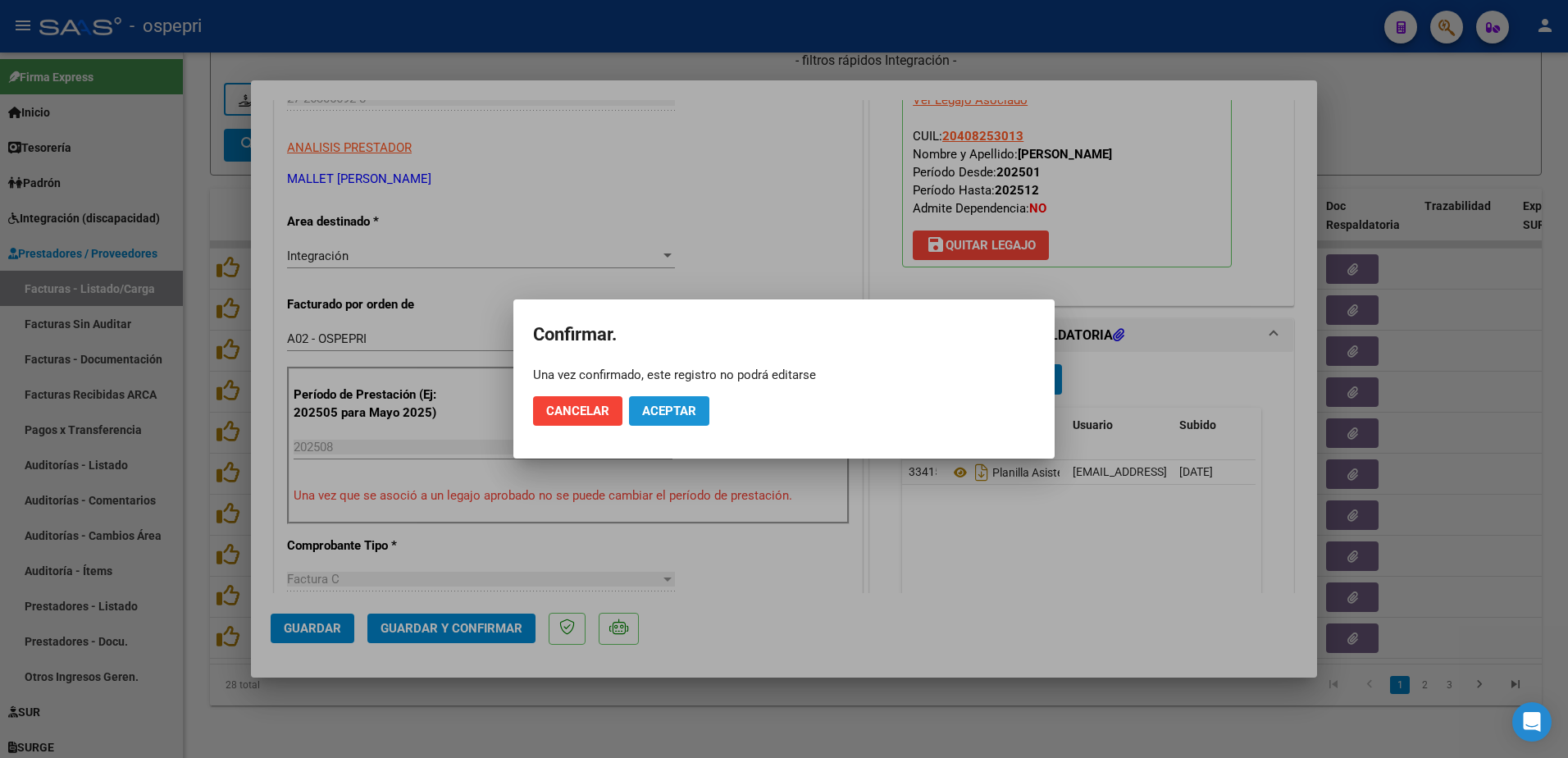
click at [655, 406] on span "Aceptar" at bounding box center [669, 411] width 54 height 15
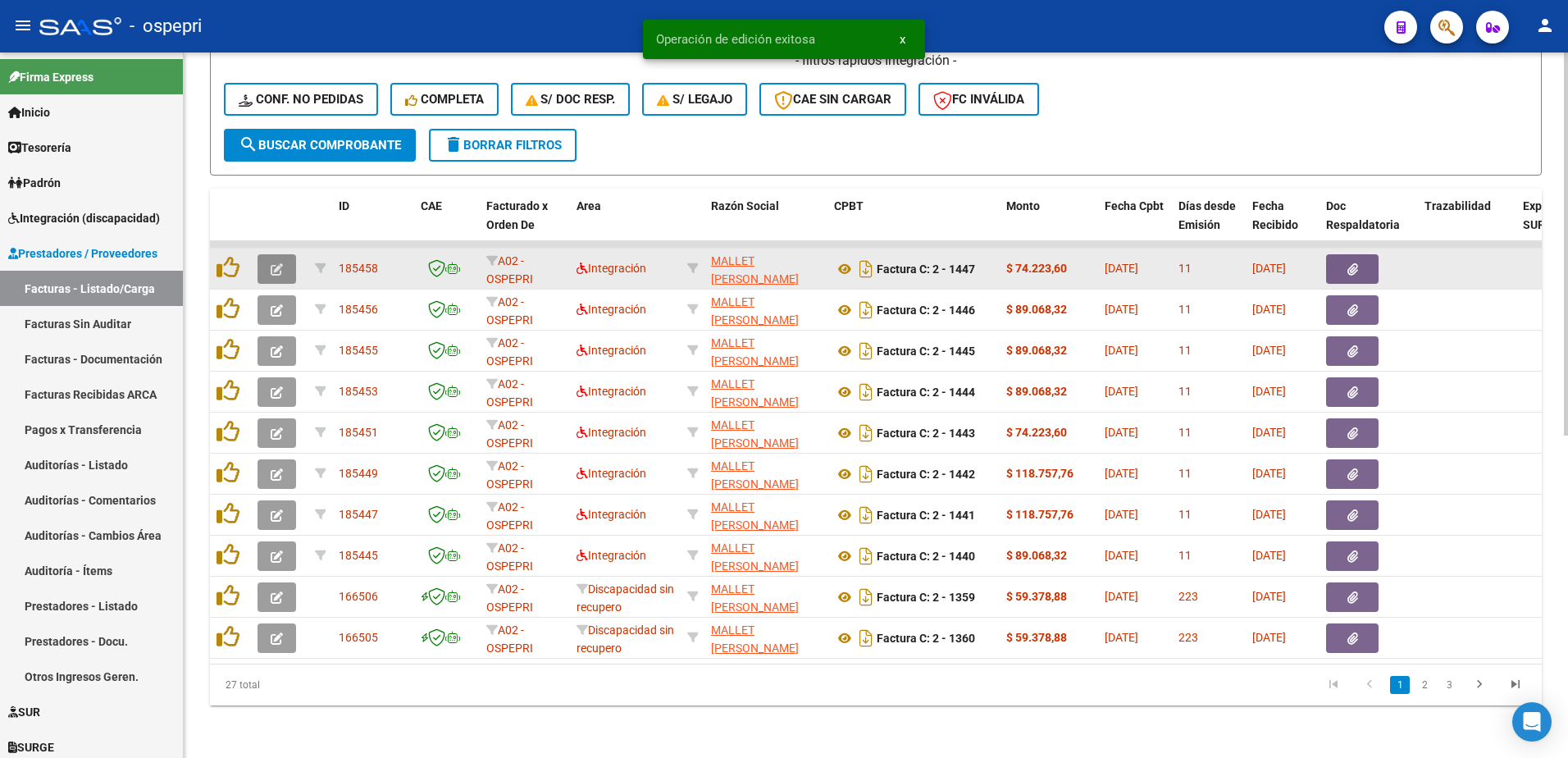
click at [284, 254] on button "button" at bounding box center [277, 269] width 38 height 29
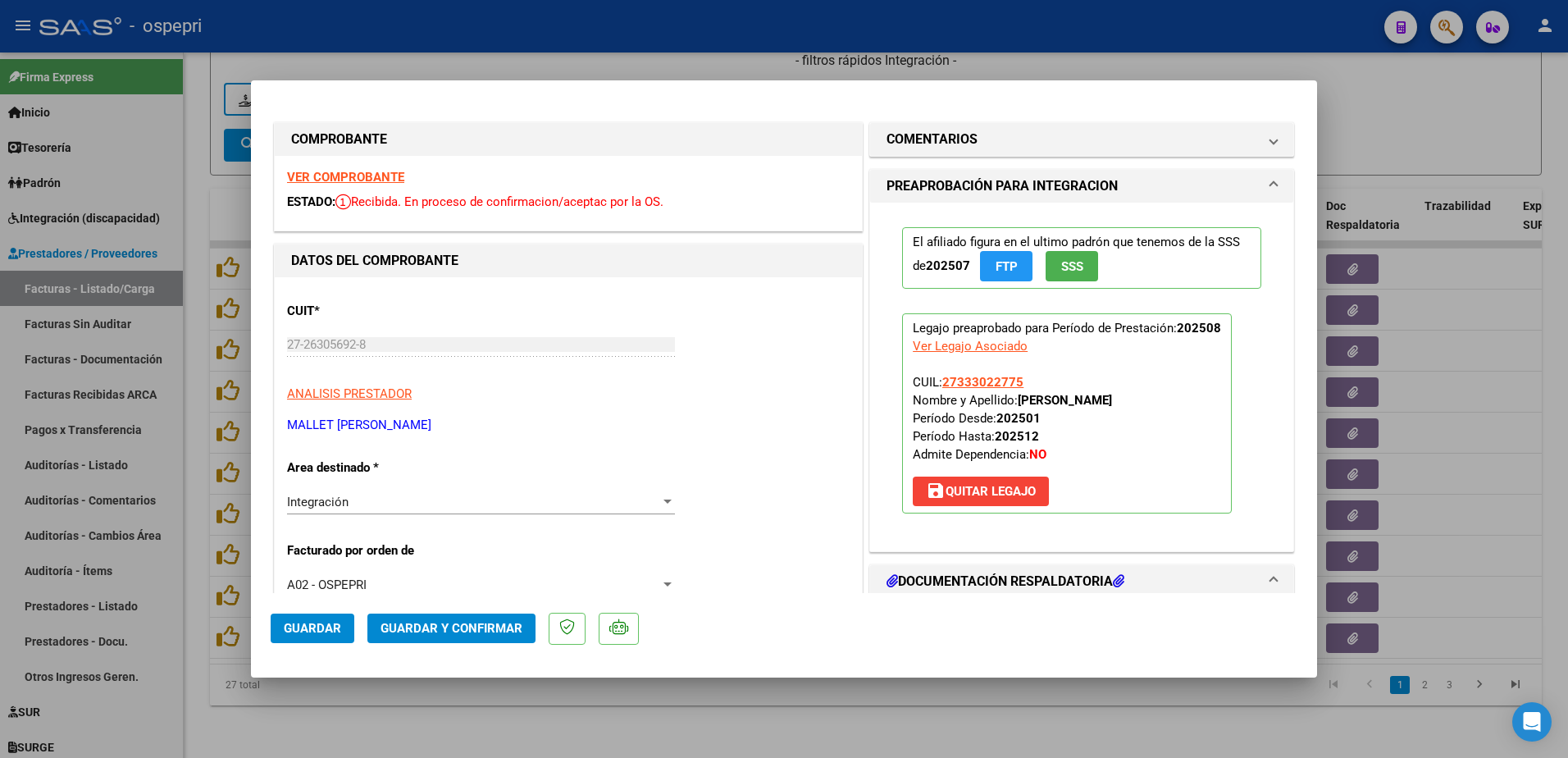
click at [346, 173] on strong "VER COMPROBANTE" at bounding box center [345, 177] width 117 height 15
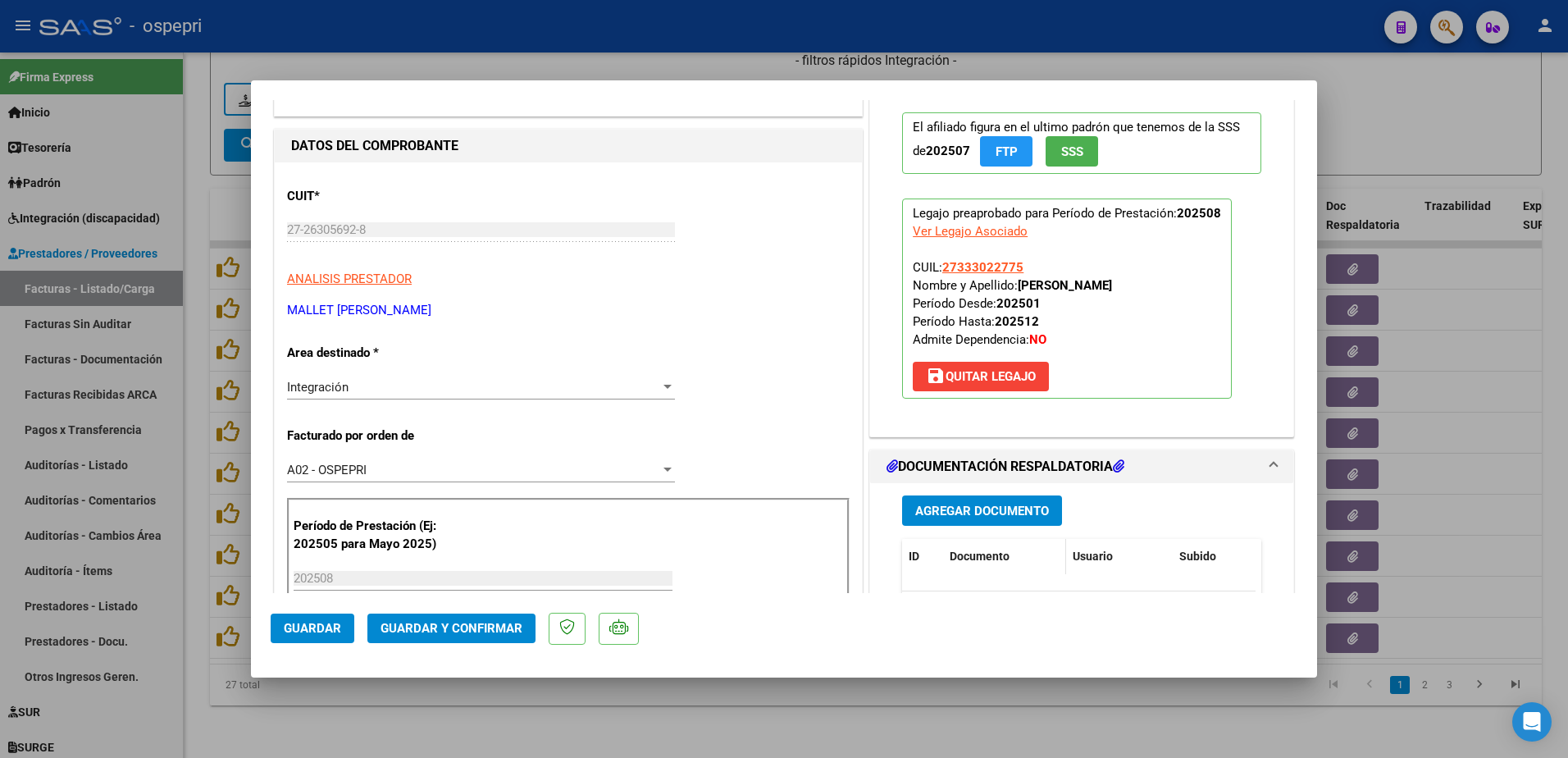
scroll to position [164, 0]
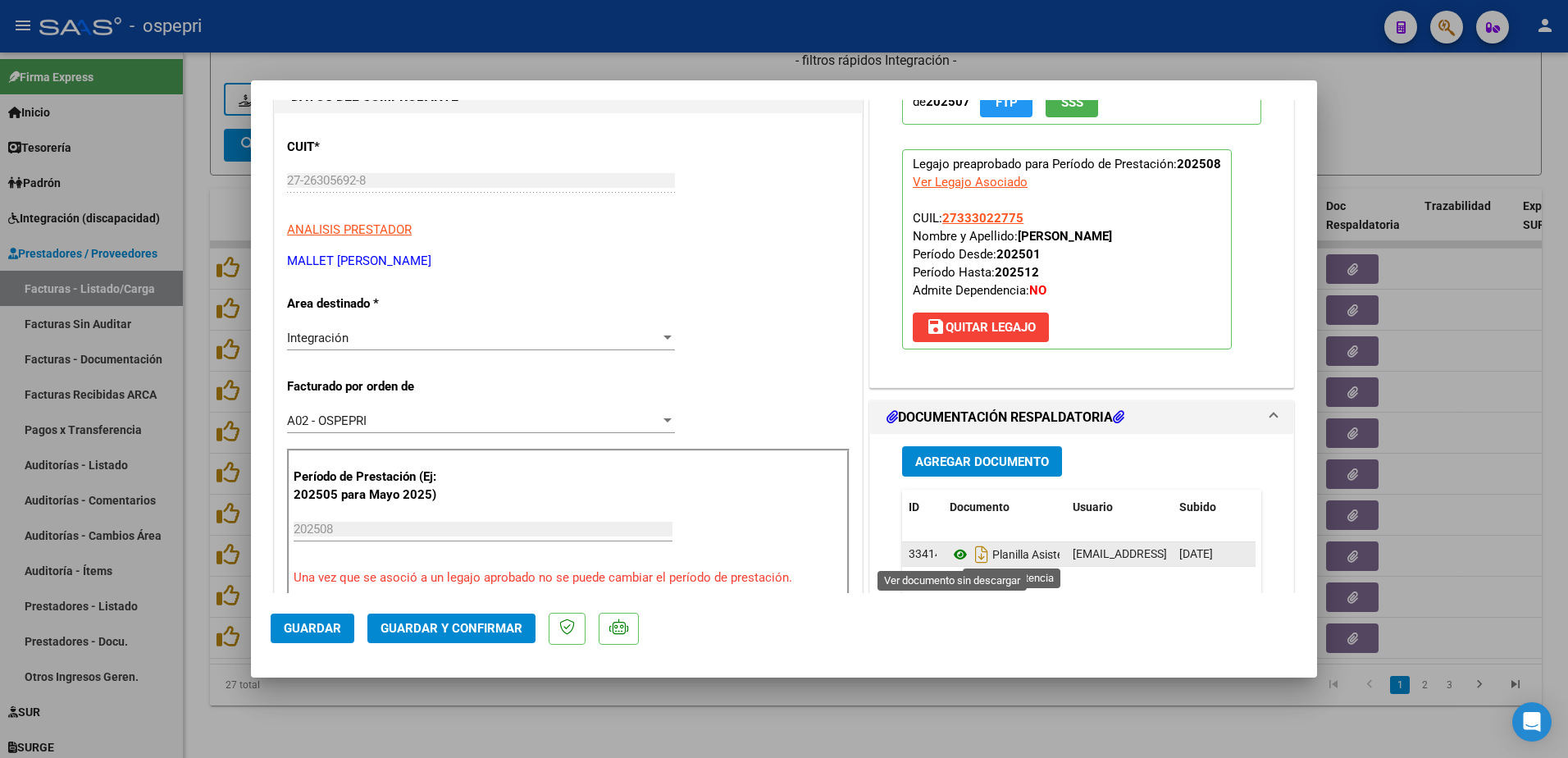
click at [958, 552] on icon at bounding box center [960, 554] width 22 height 20
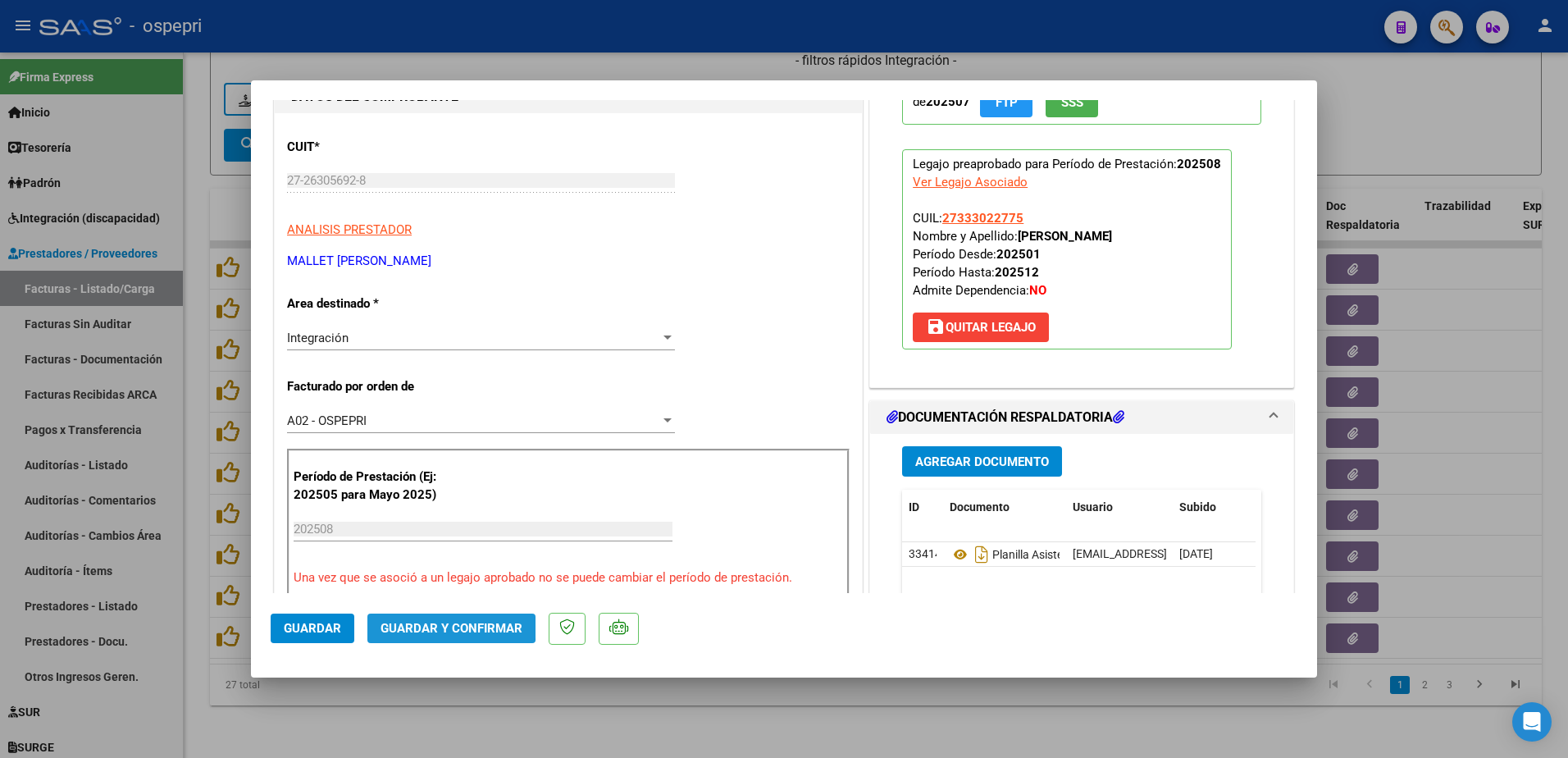
click at [450, 626] on span "Guardar y Confirmar" at bounding box center [452, 628] width 142 height 15
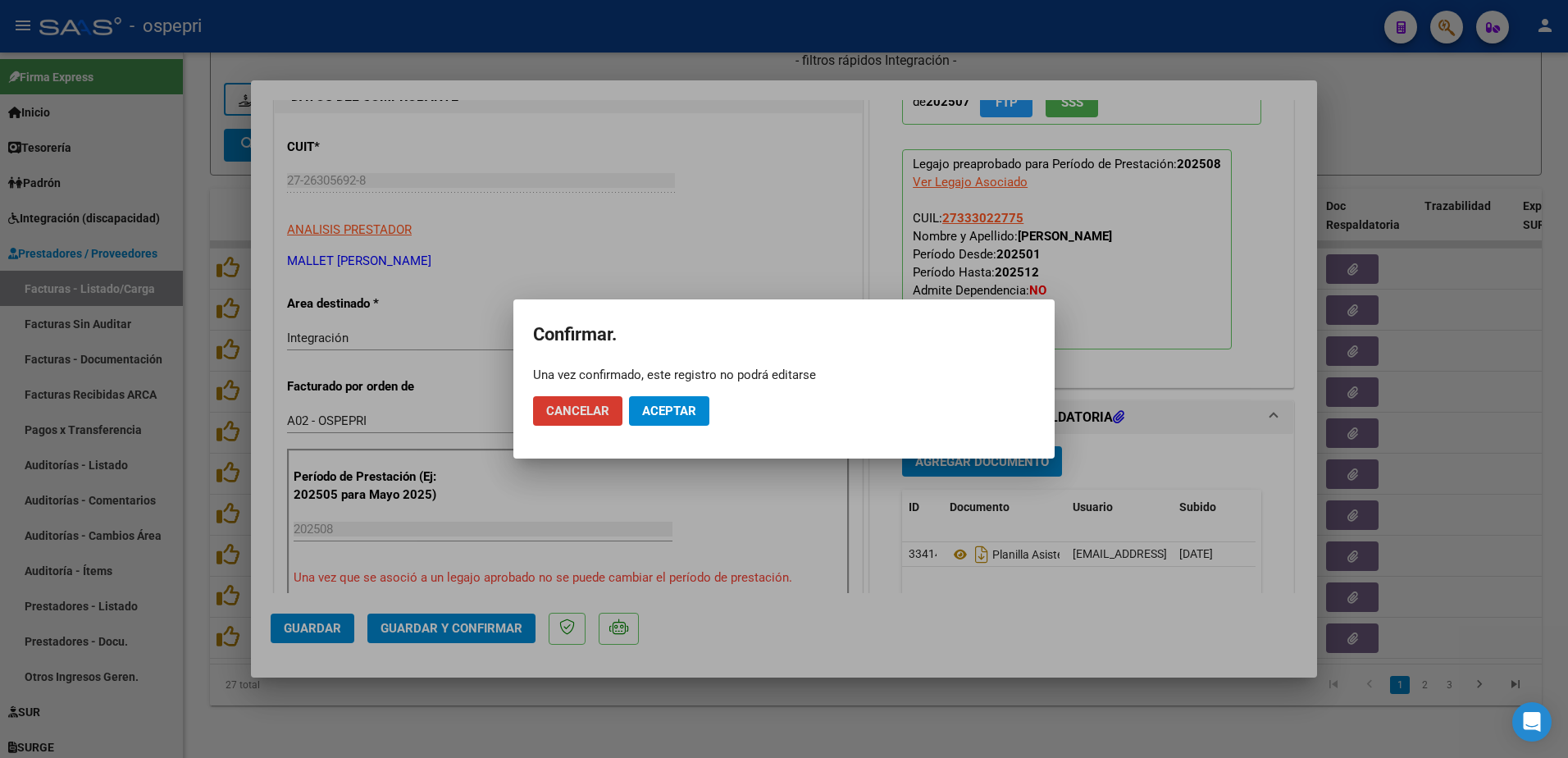
click at [677, 402] on button "Aceptar" at bounding box center [669, 411] width 81 height 29
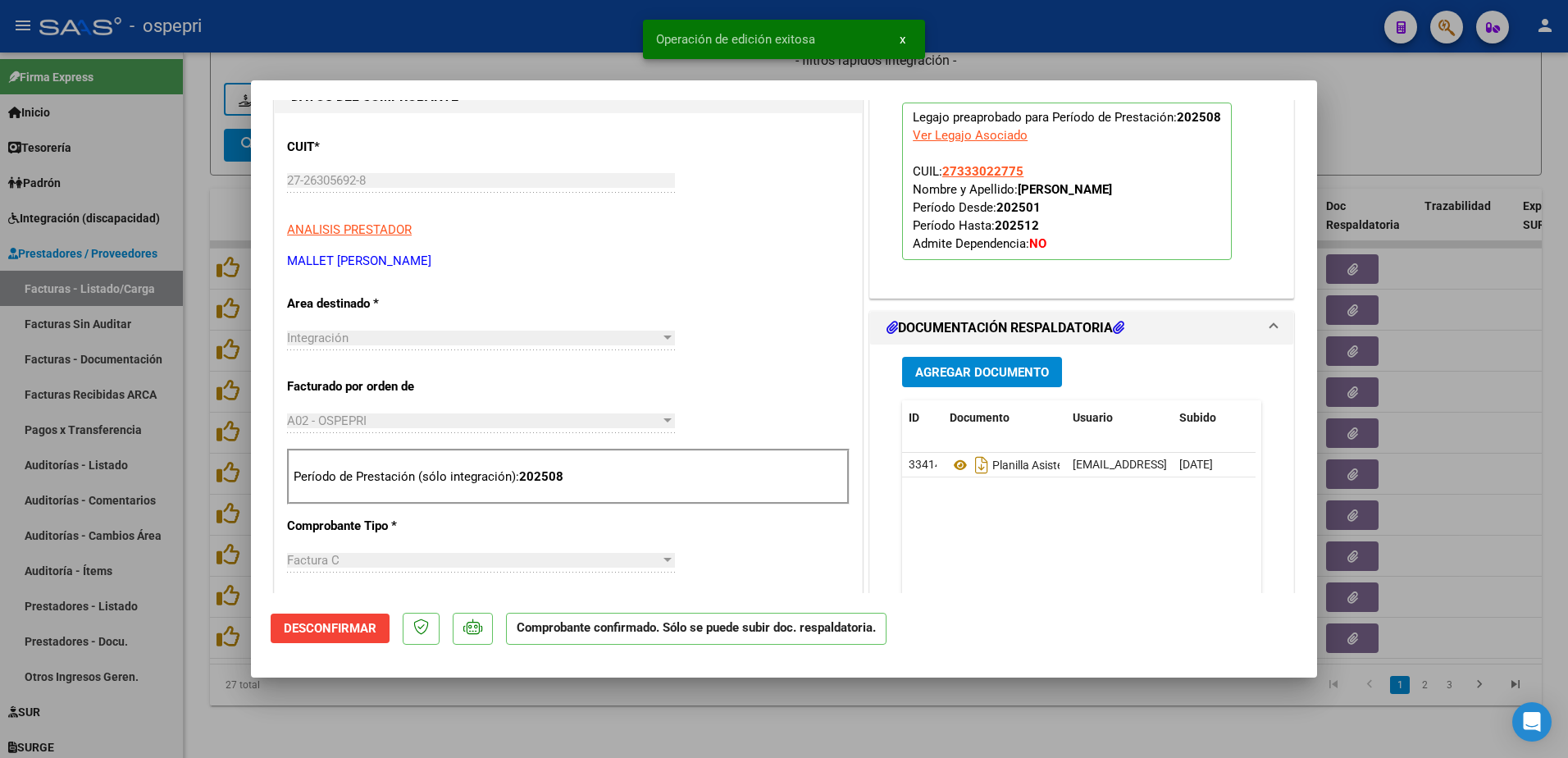
type input "$ 0,00"
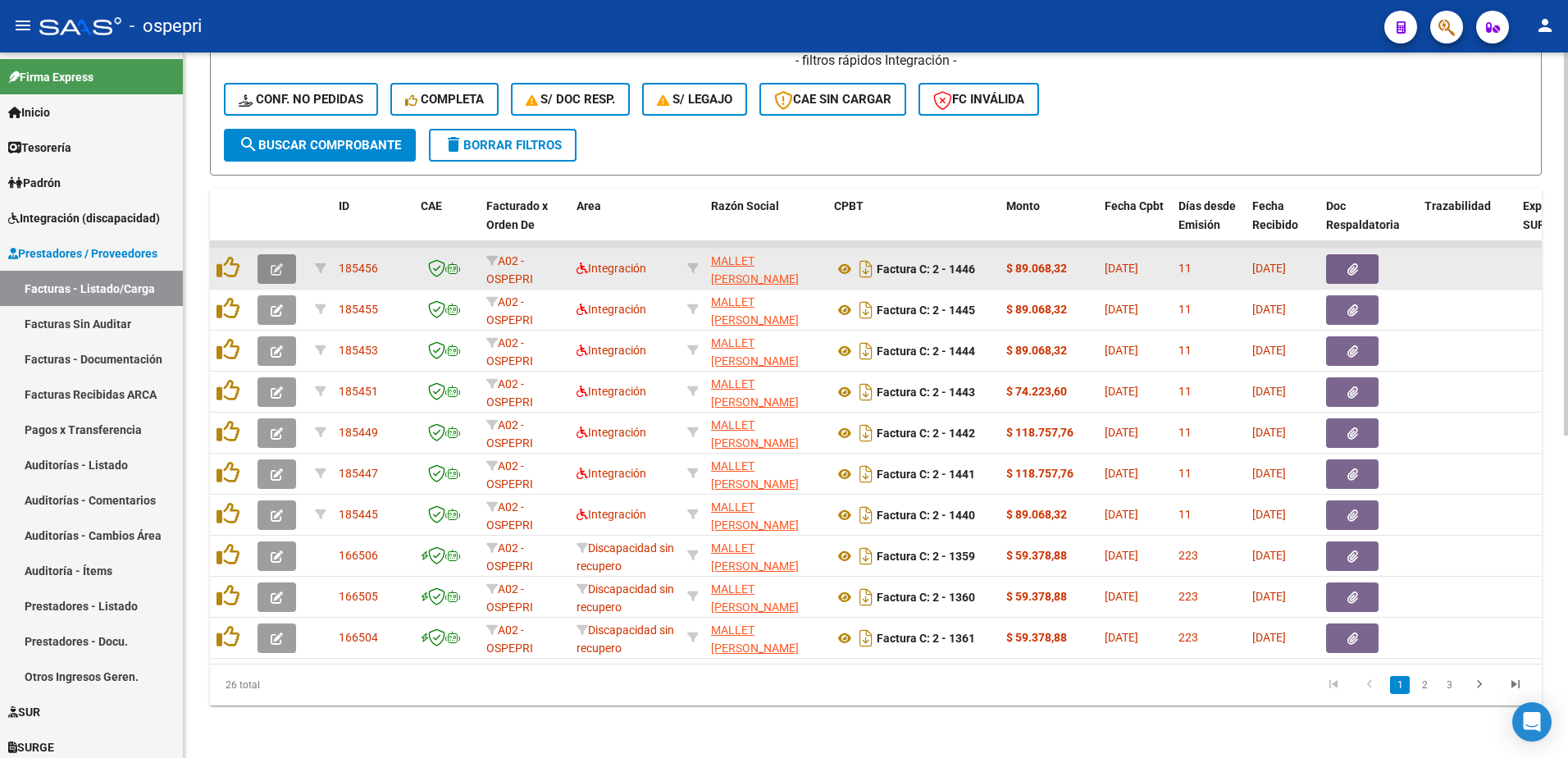
click at [281, 264] on icon "button" at bounding box center [277, 270] width 12 height 12
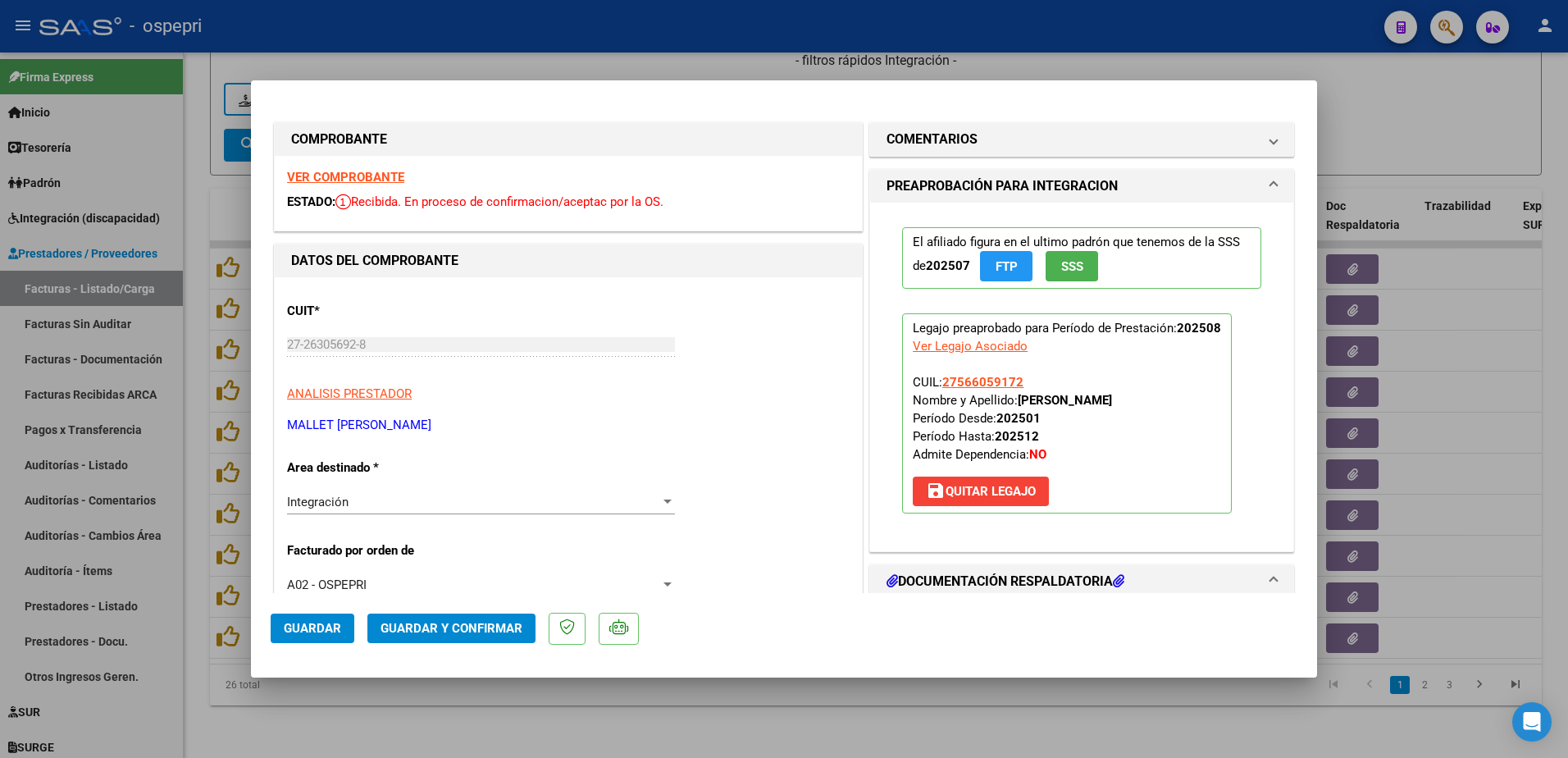
click at [348, 171] on strong "VER COMPROBANTE" at bounding box center [345, 177] width 117 height 15
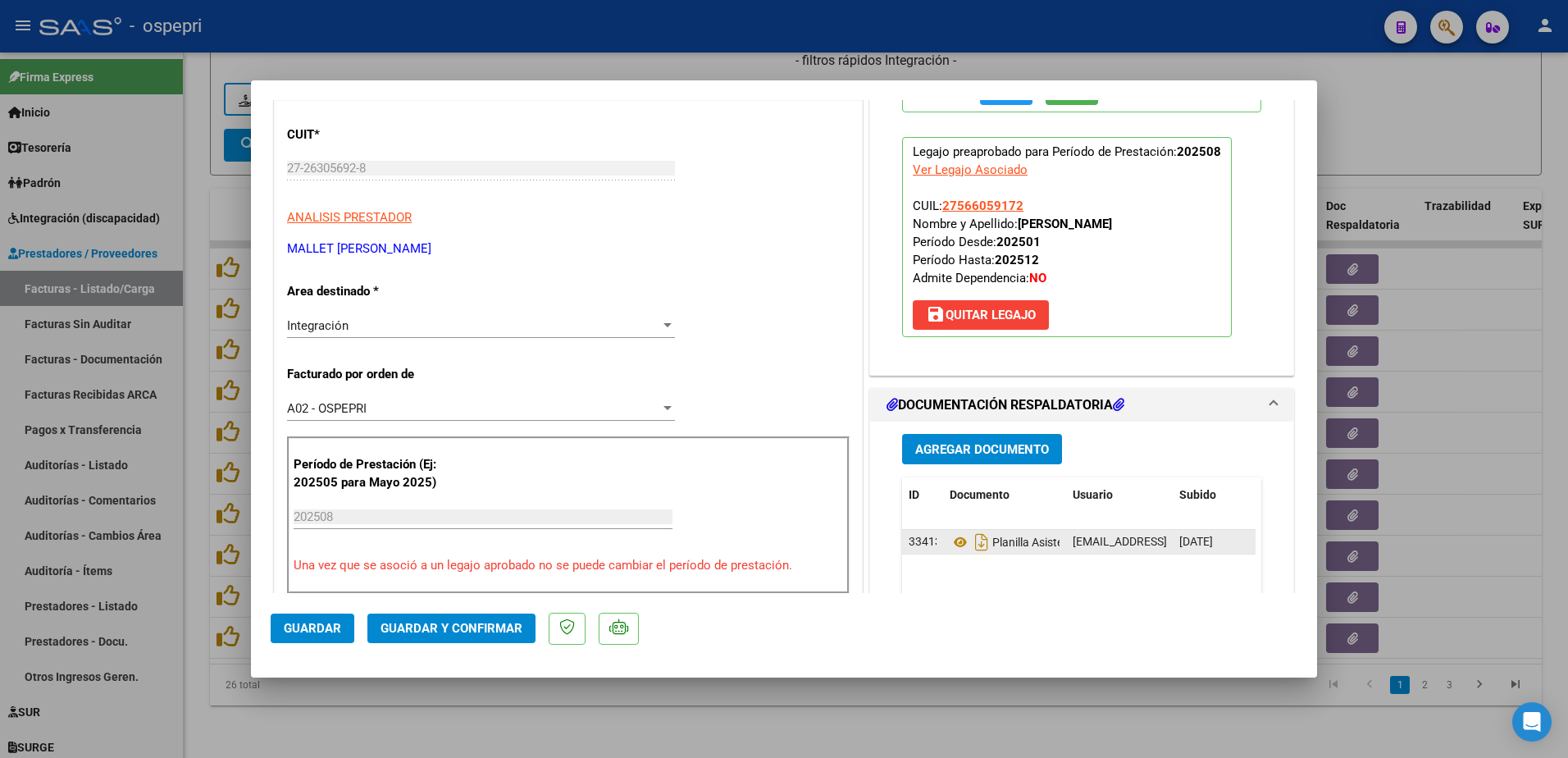
scroll to position [246, 0]
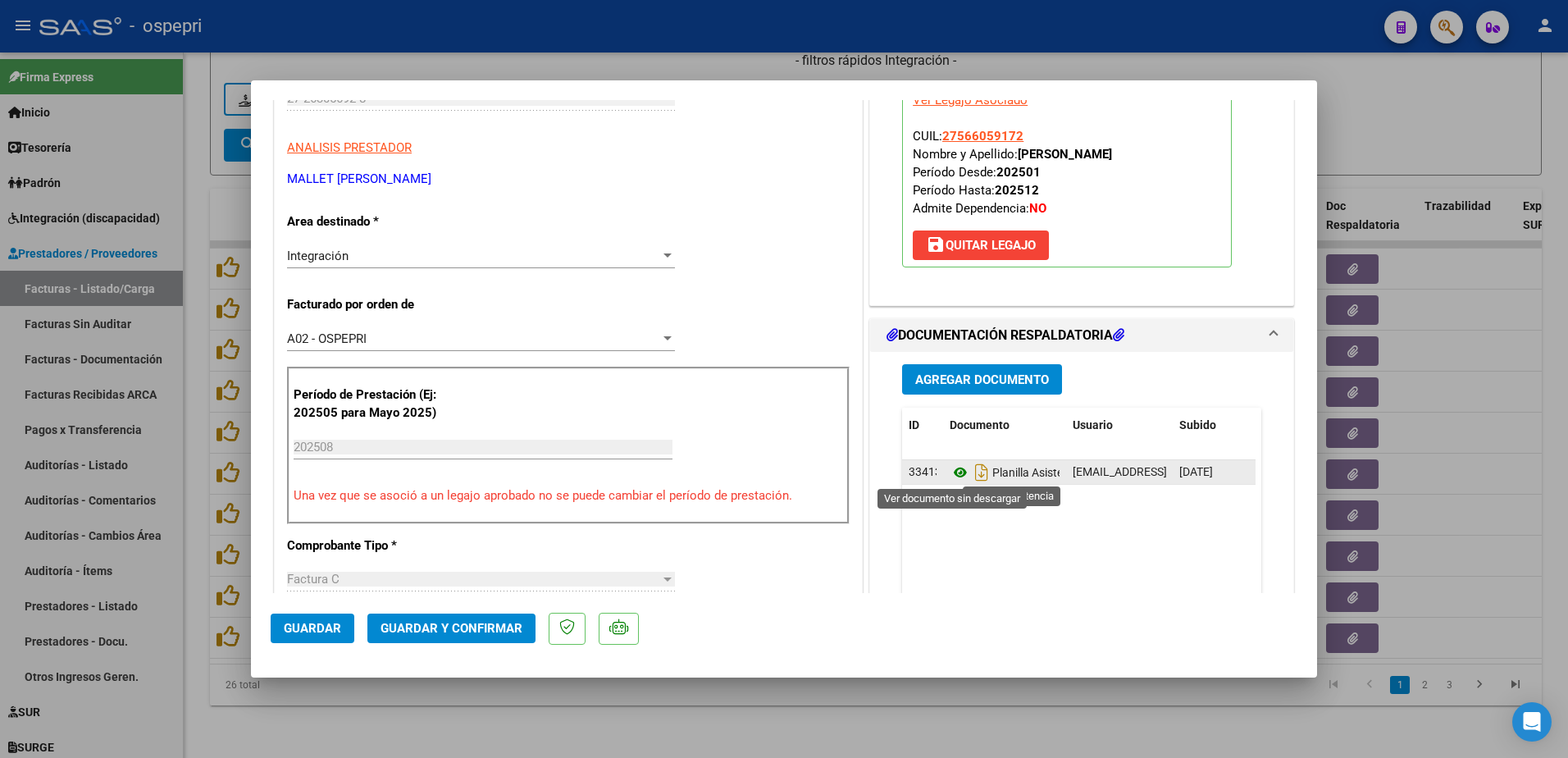
click at [950, 474] on icon at bounding box center [960, 473] width 22 height 20
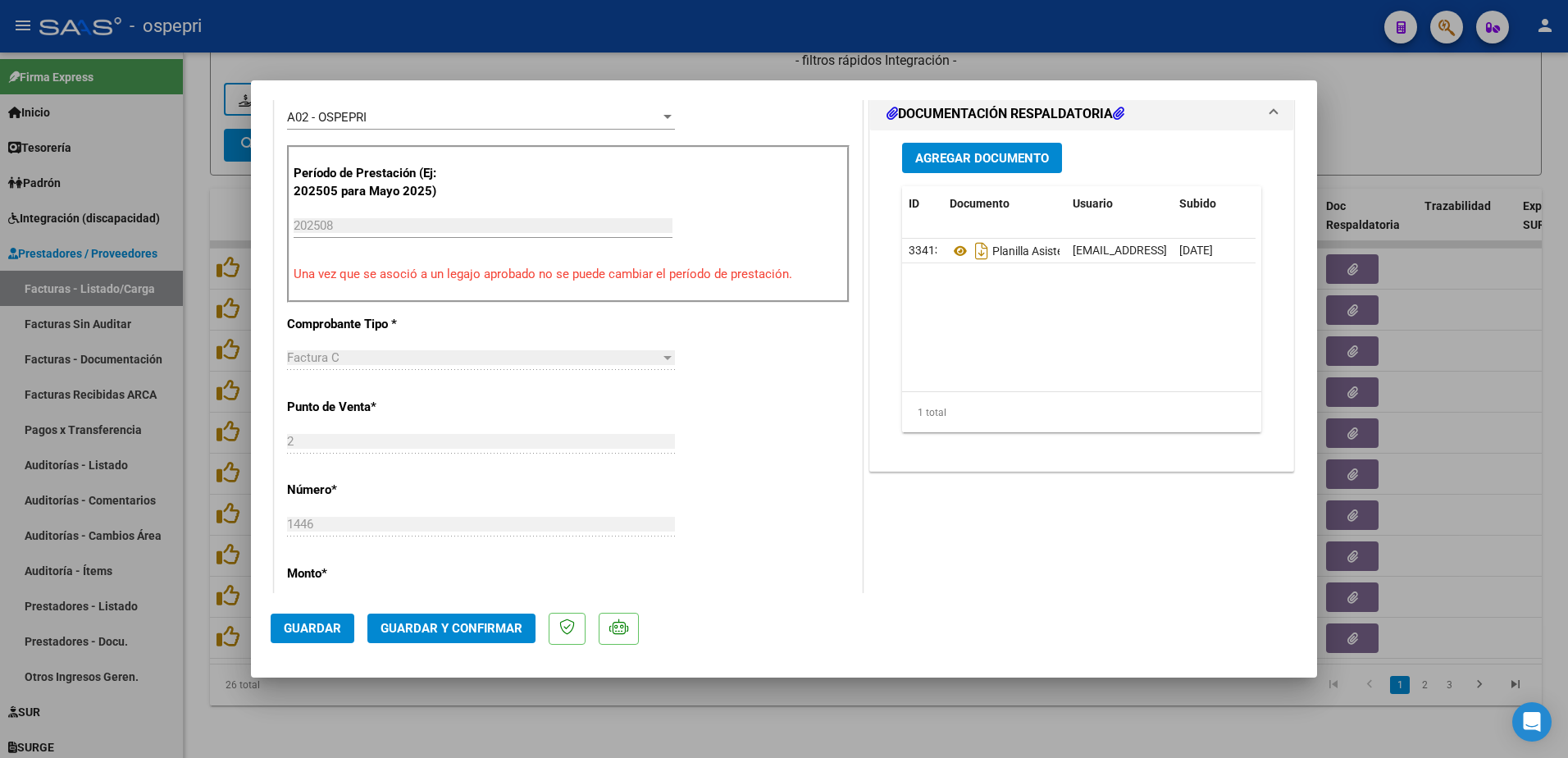
scroll to position [574, 0]
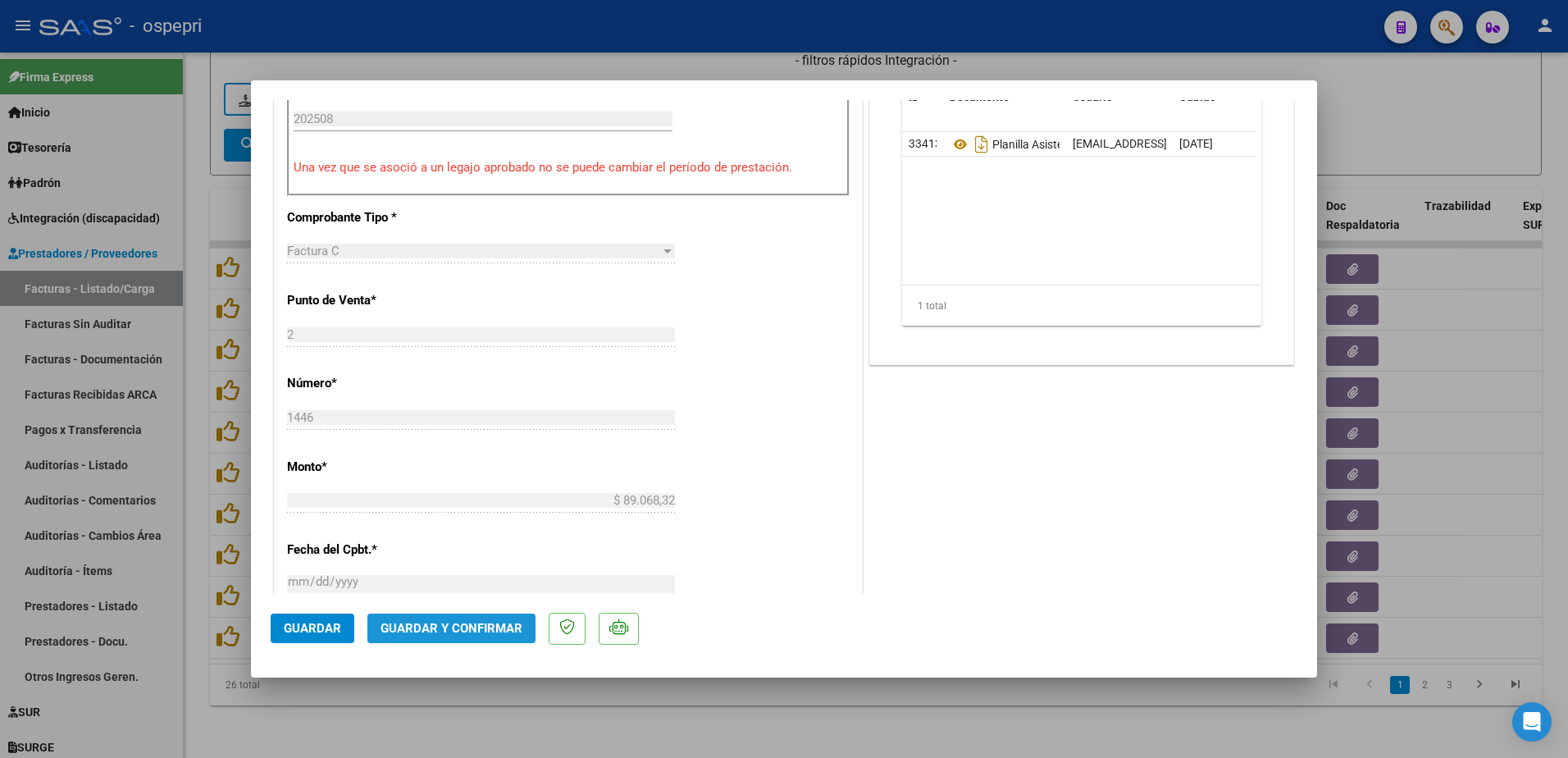
click at [476, 627] on span "Guardar y Confirmar" at bounding box center [452, 628] width 142 height 15
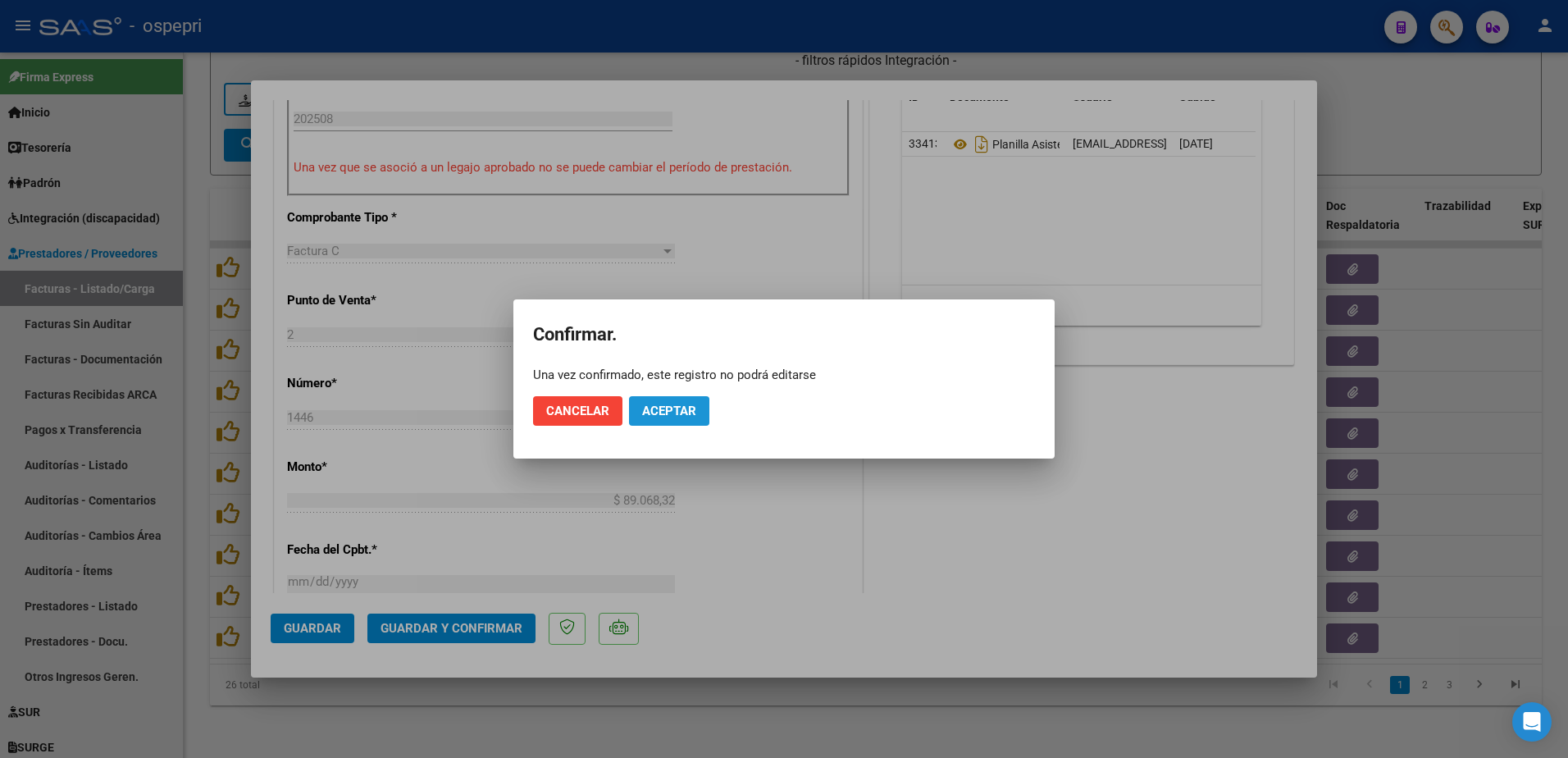
click at [664, 402] on button "Aceptar" at bounding box center [669, 411] width 81 height 29
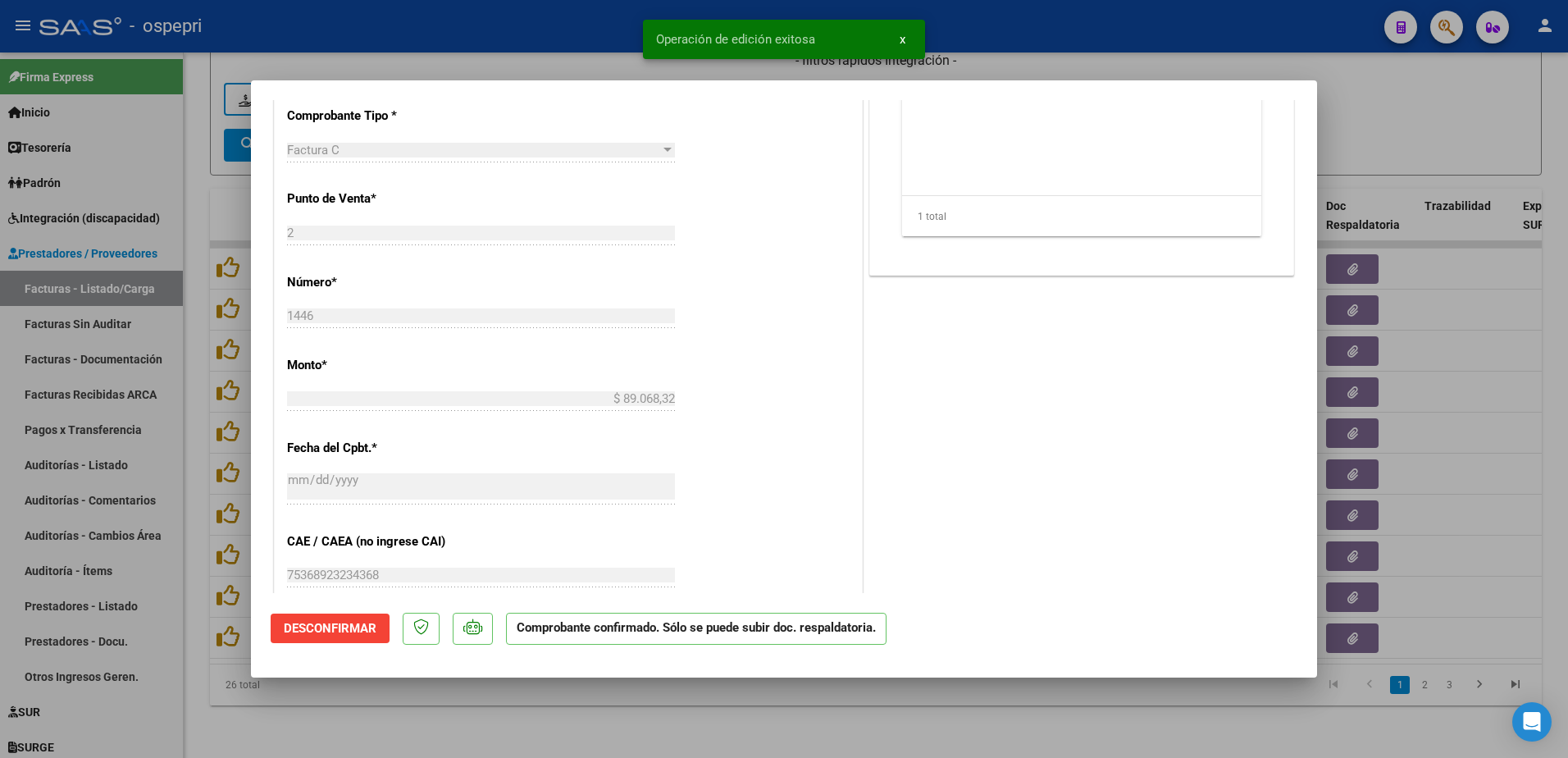
type input "$ 0,00"
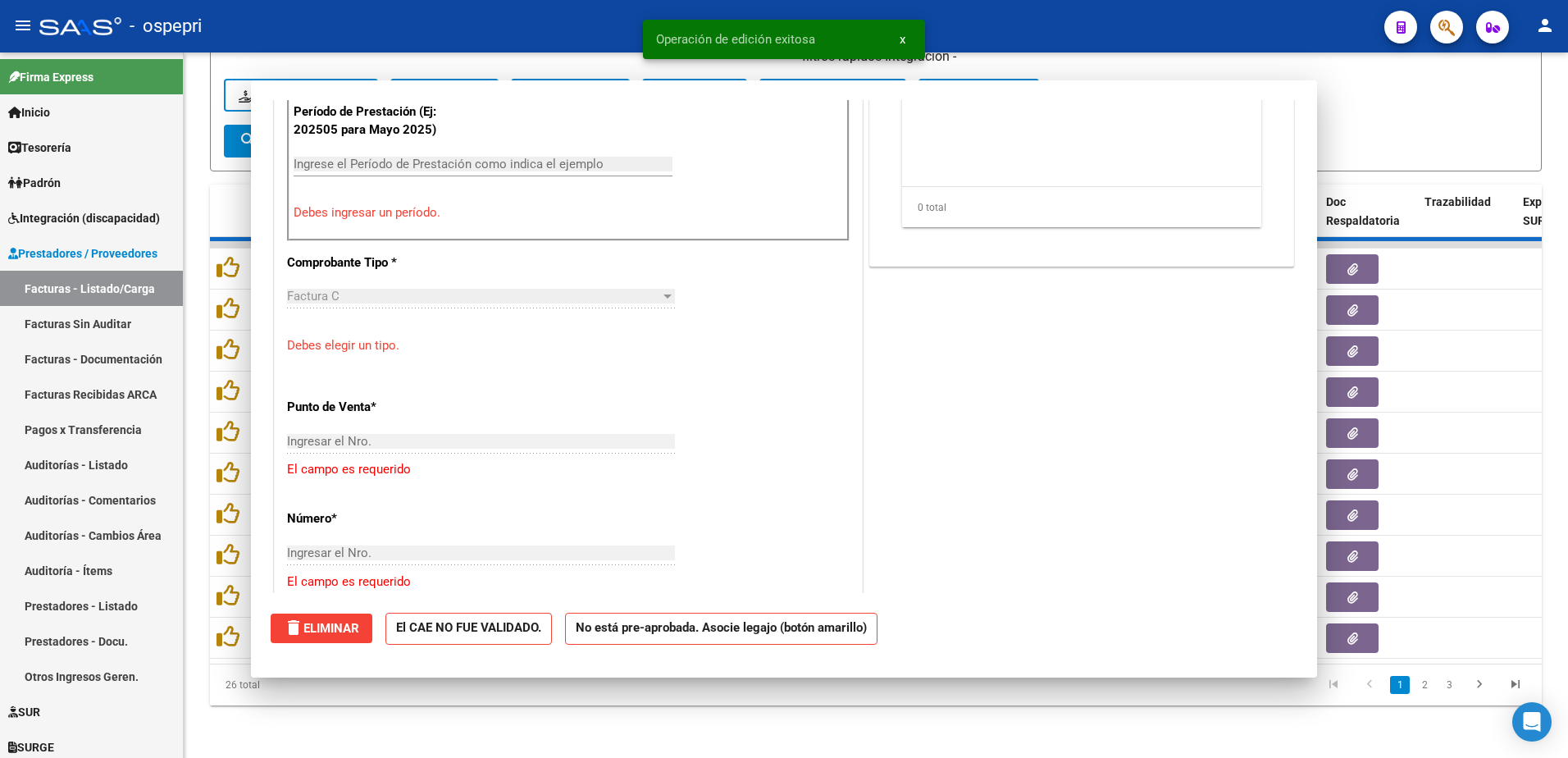
scroll to position [604, 0]
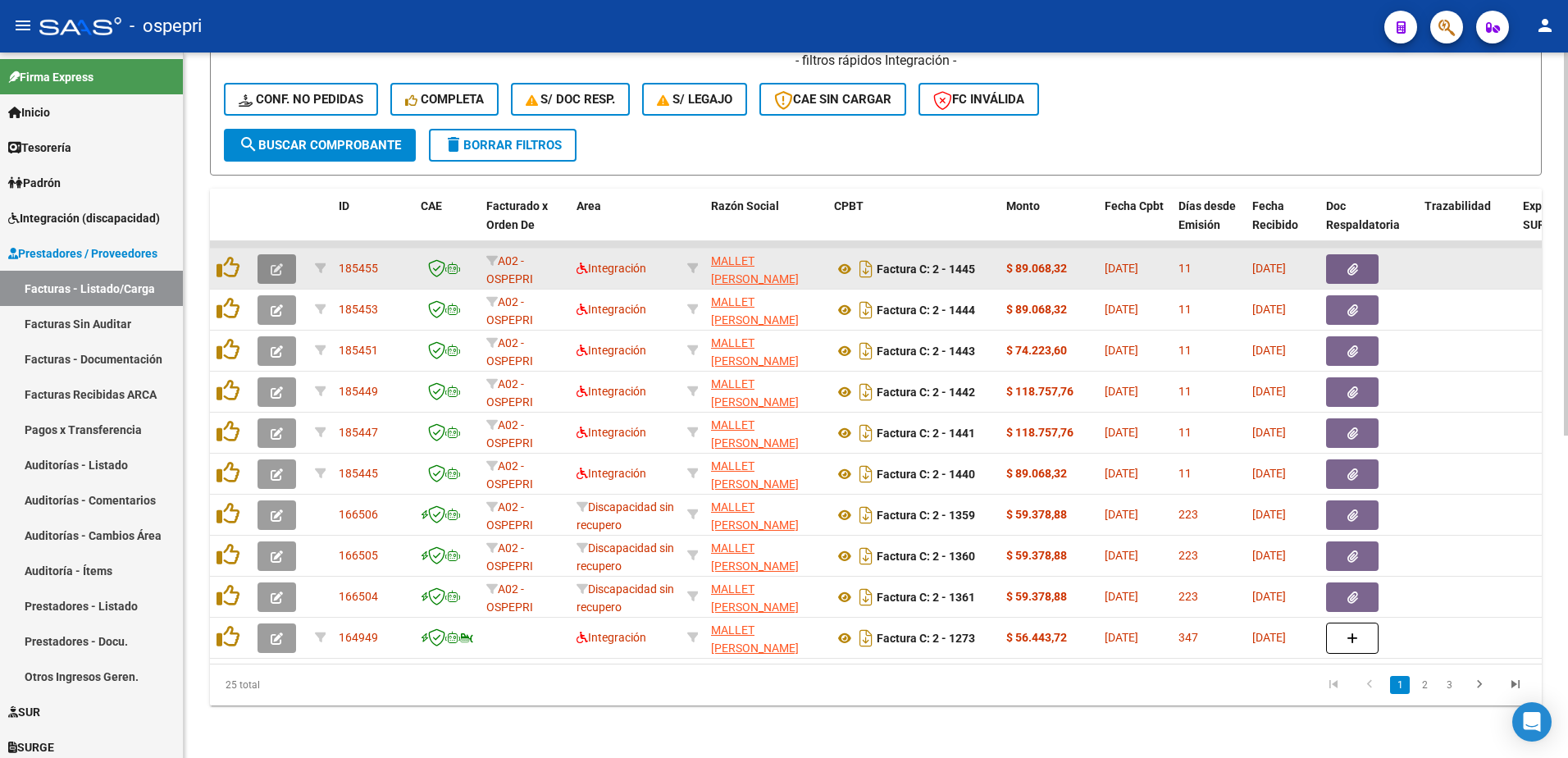
click at [283, 254] on button "button" at bounding box center [277, 269] width 38 height 29
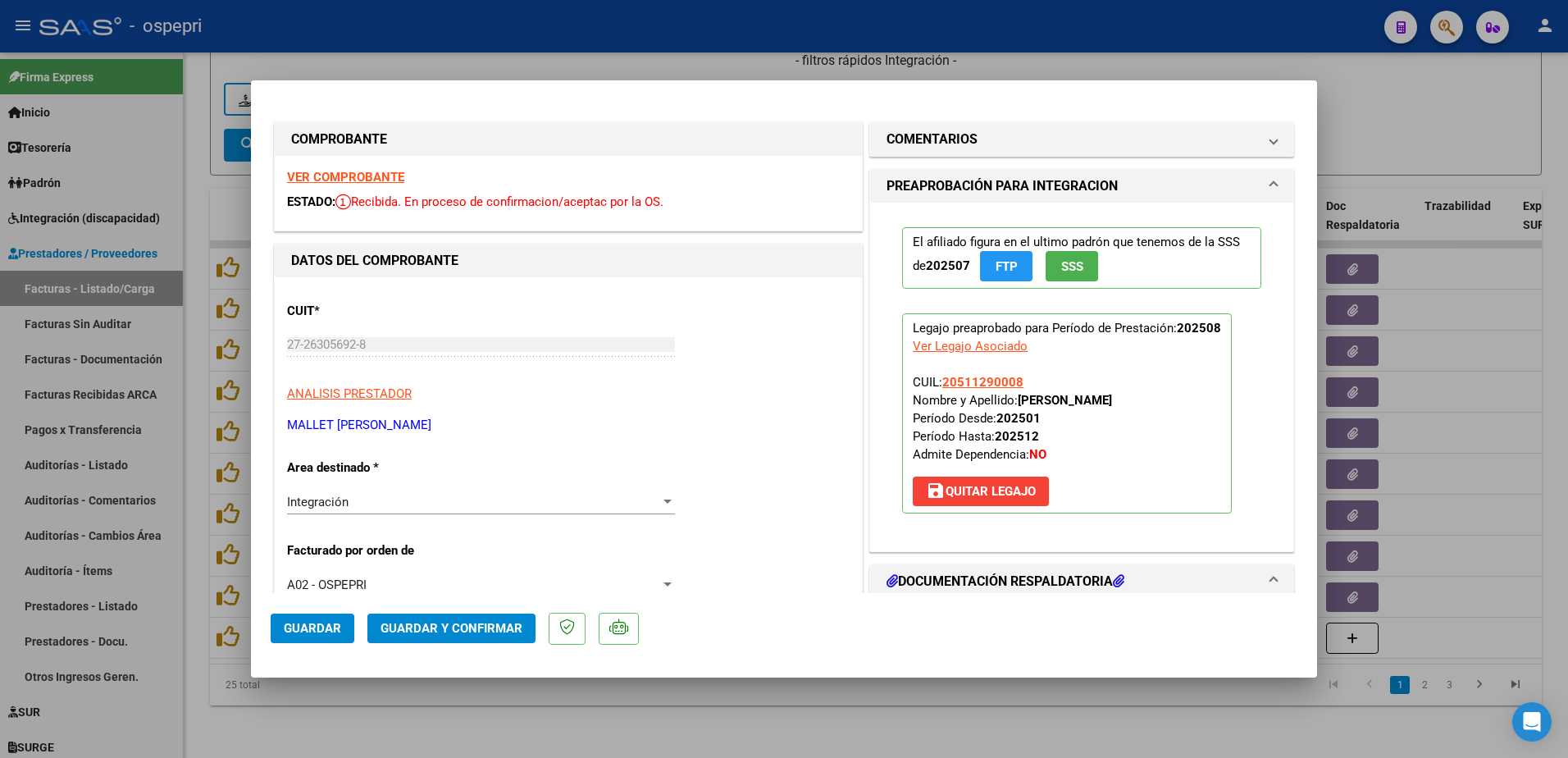
click at [374, 180] on strong "VER COMPROBANTE" at bounding box center [345, 177] width 117 height 15
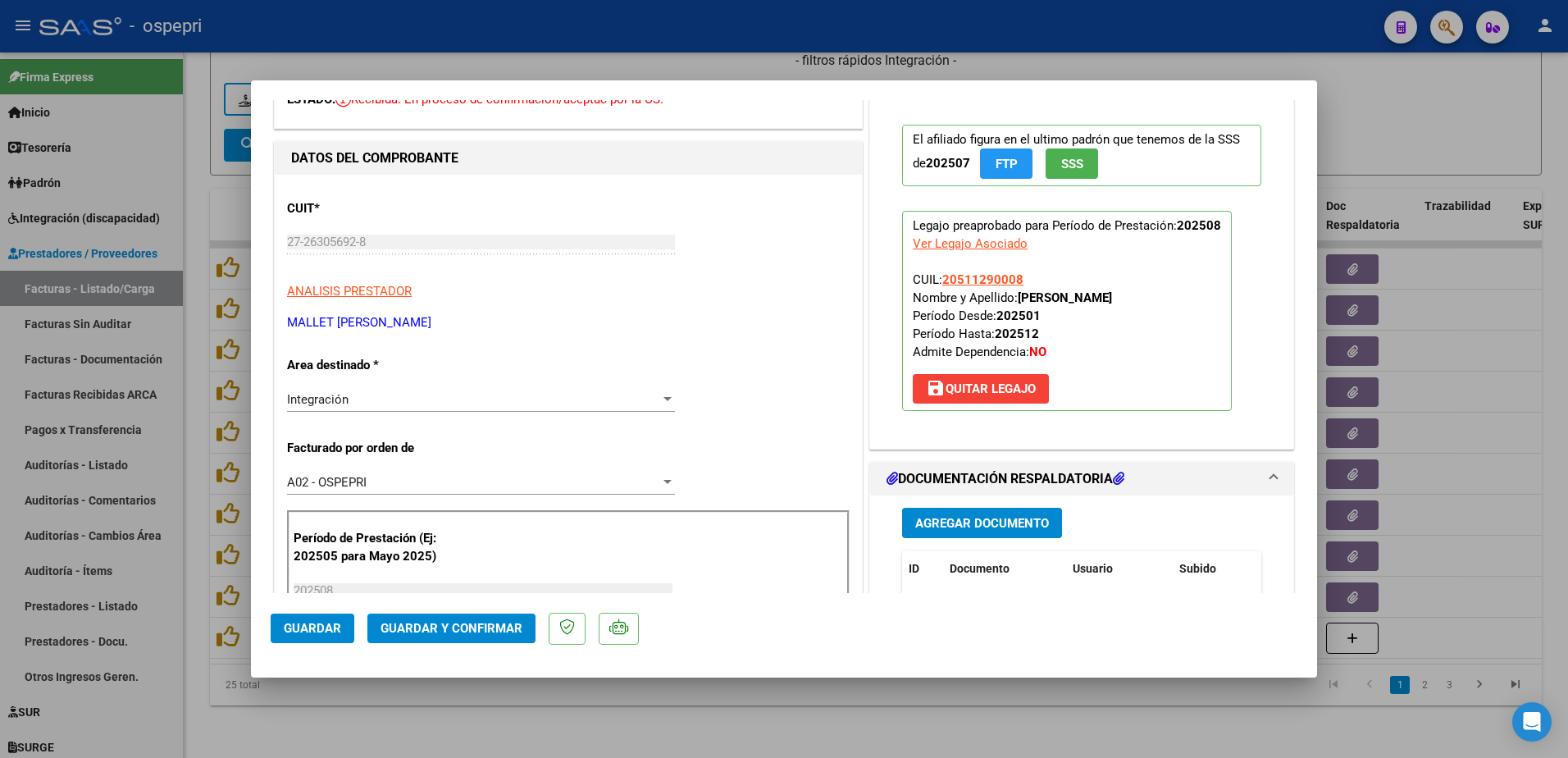
scroll to position [164, 0]
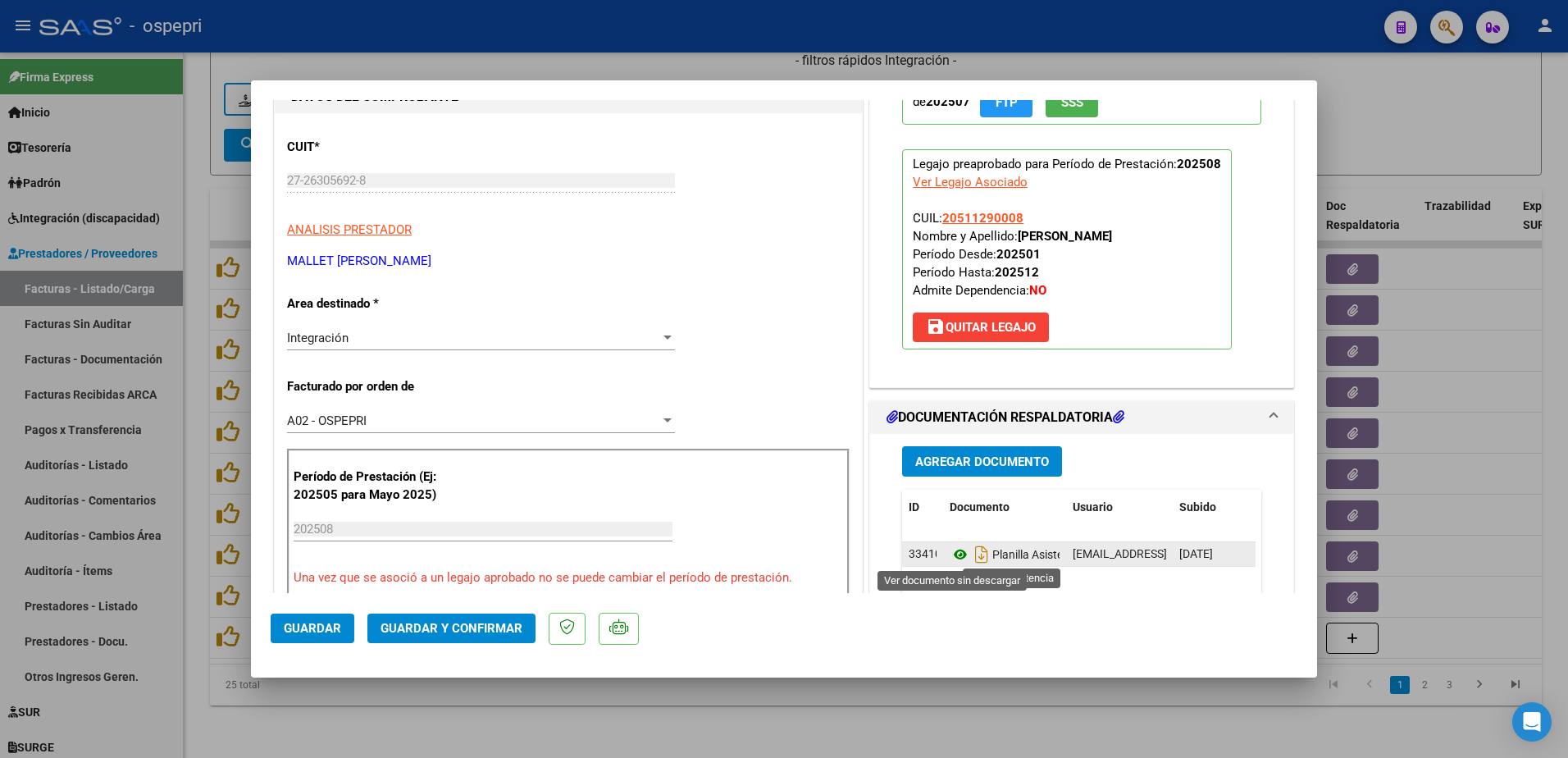
click at [955, 559] on icon at bounding box center [960, 554] width 22 height 20
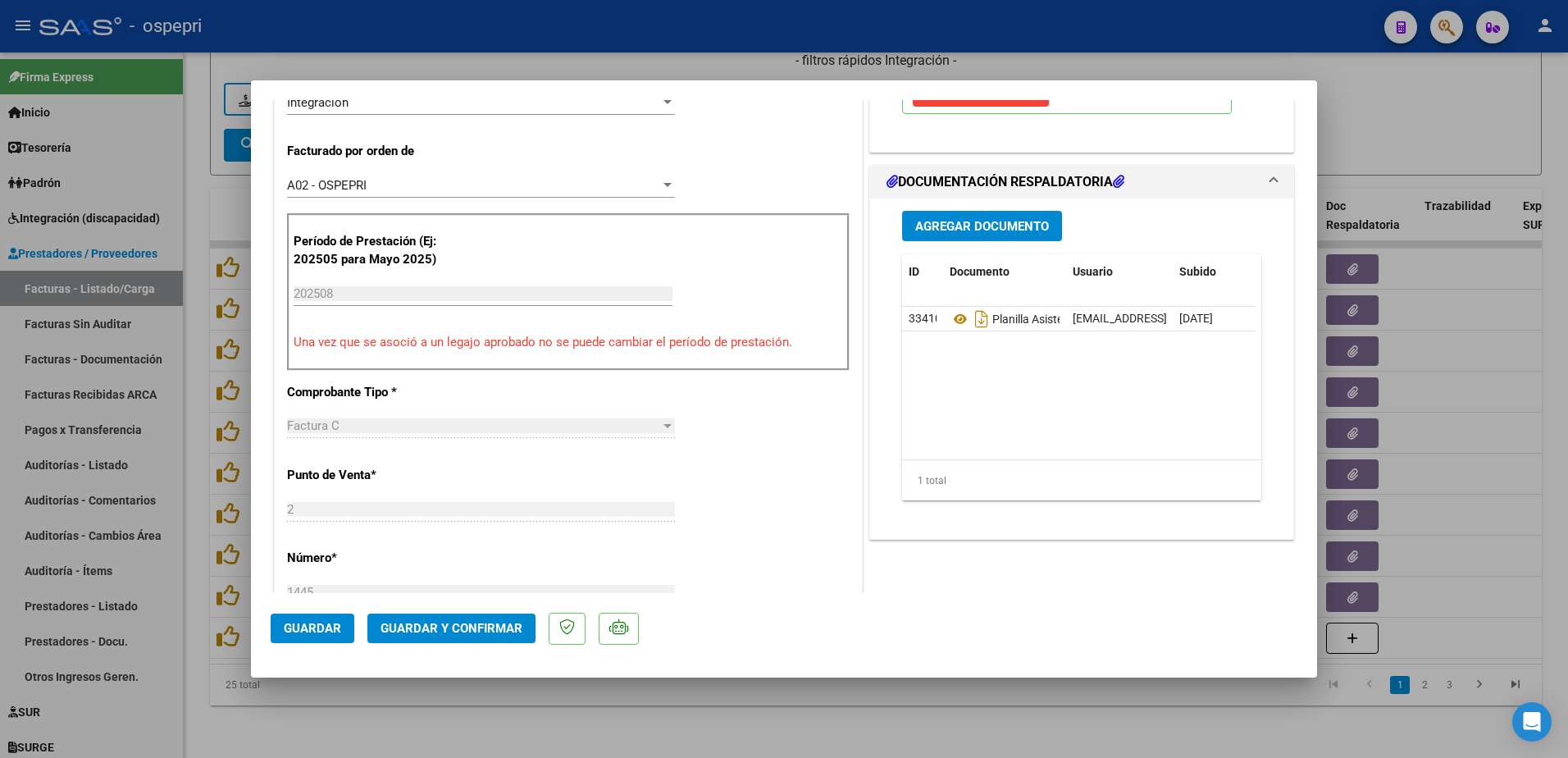
scroll to position [410, 0]
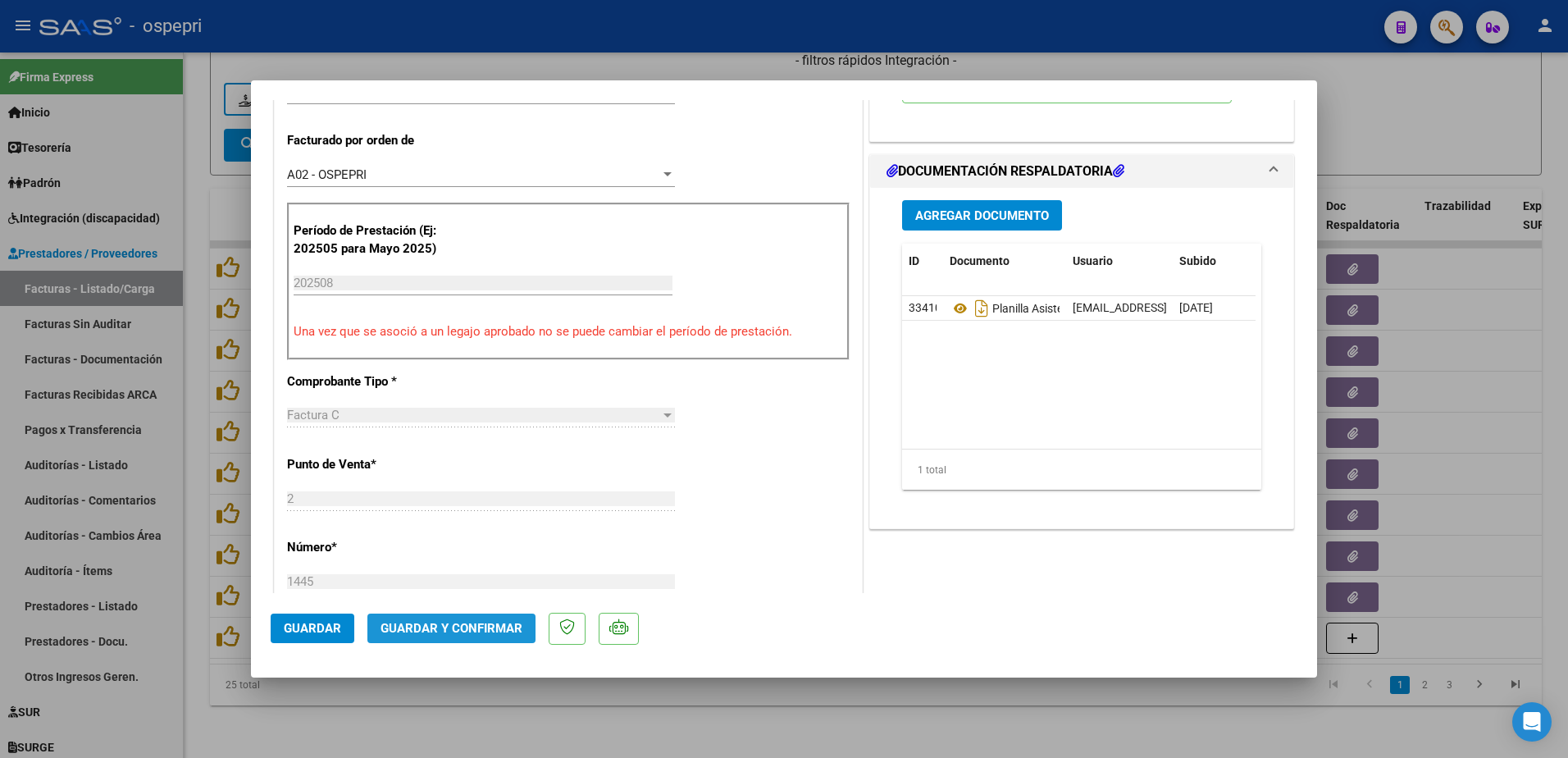
click at [458, 622] on span "Guardar y Confirmar" at bounding box center [452, 628] width 142 height 15
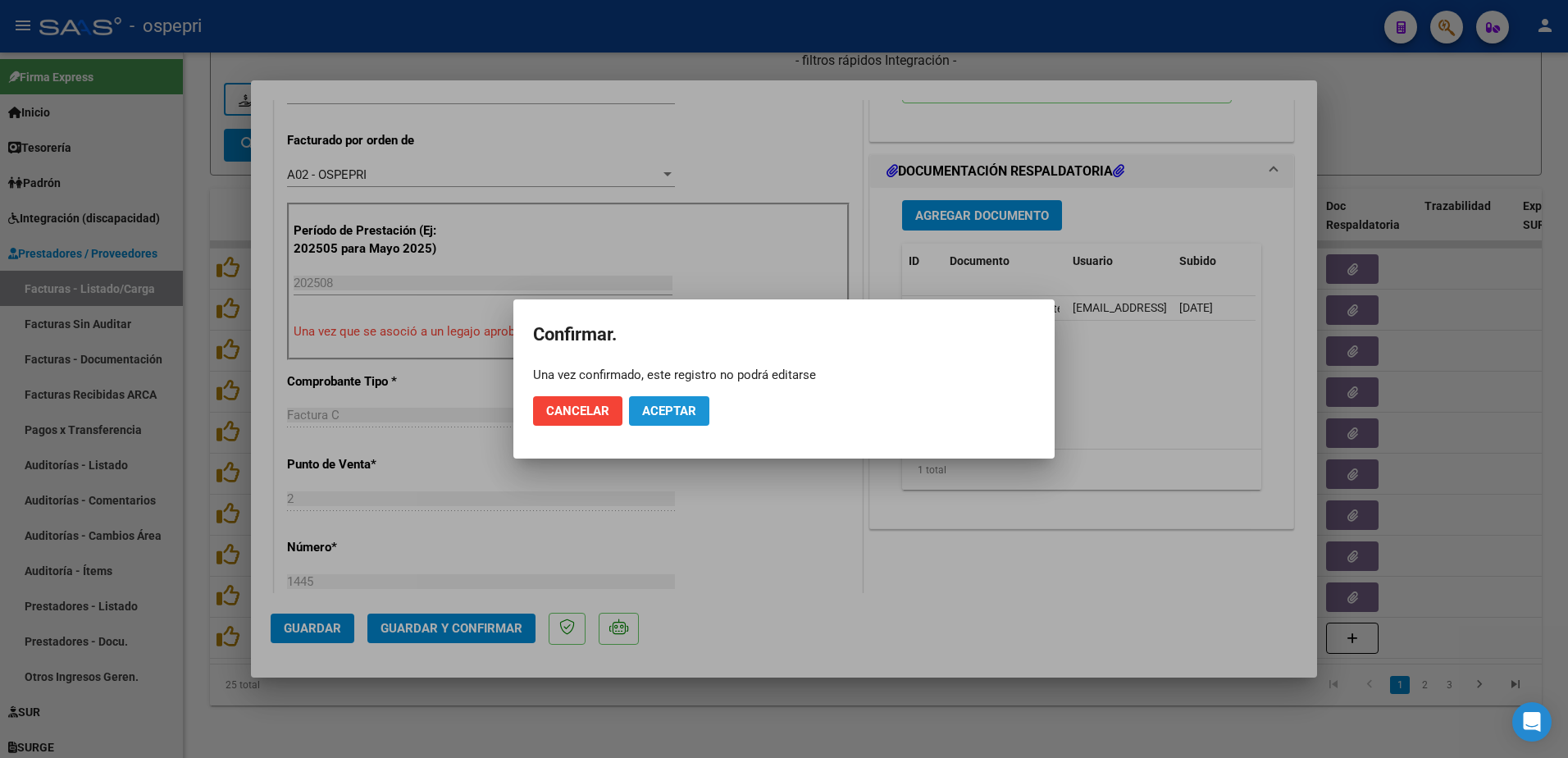
click at [667, 422] on button "Aceptar" at bounding box center [669, 411] width 81 height 29
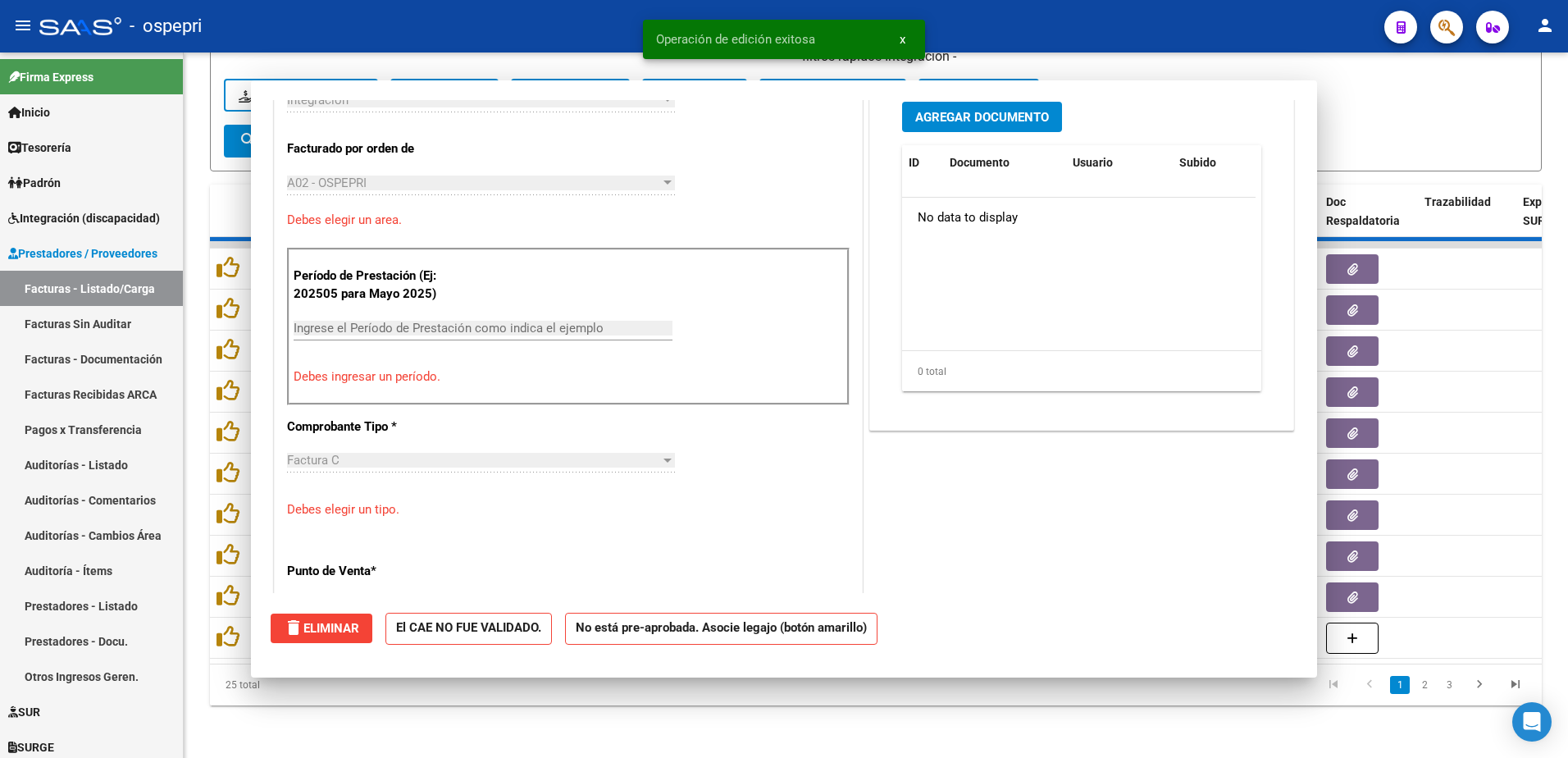
scroll to position [0, 0]
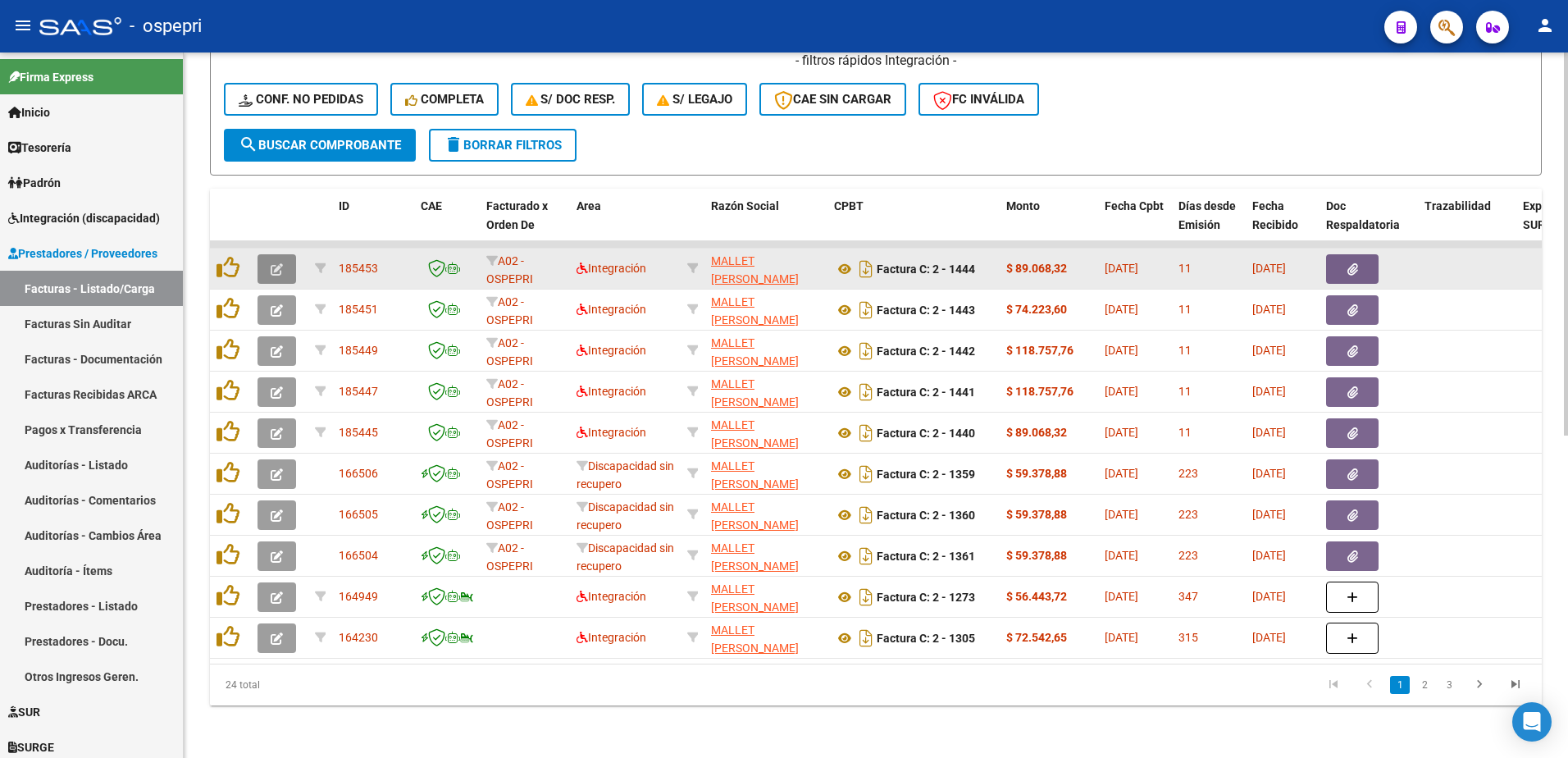
click at [264, 254] on button "button" at bounding box center [277, 269] width 38 height 29
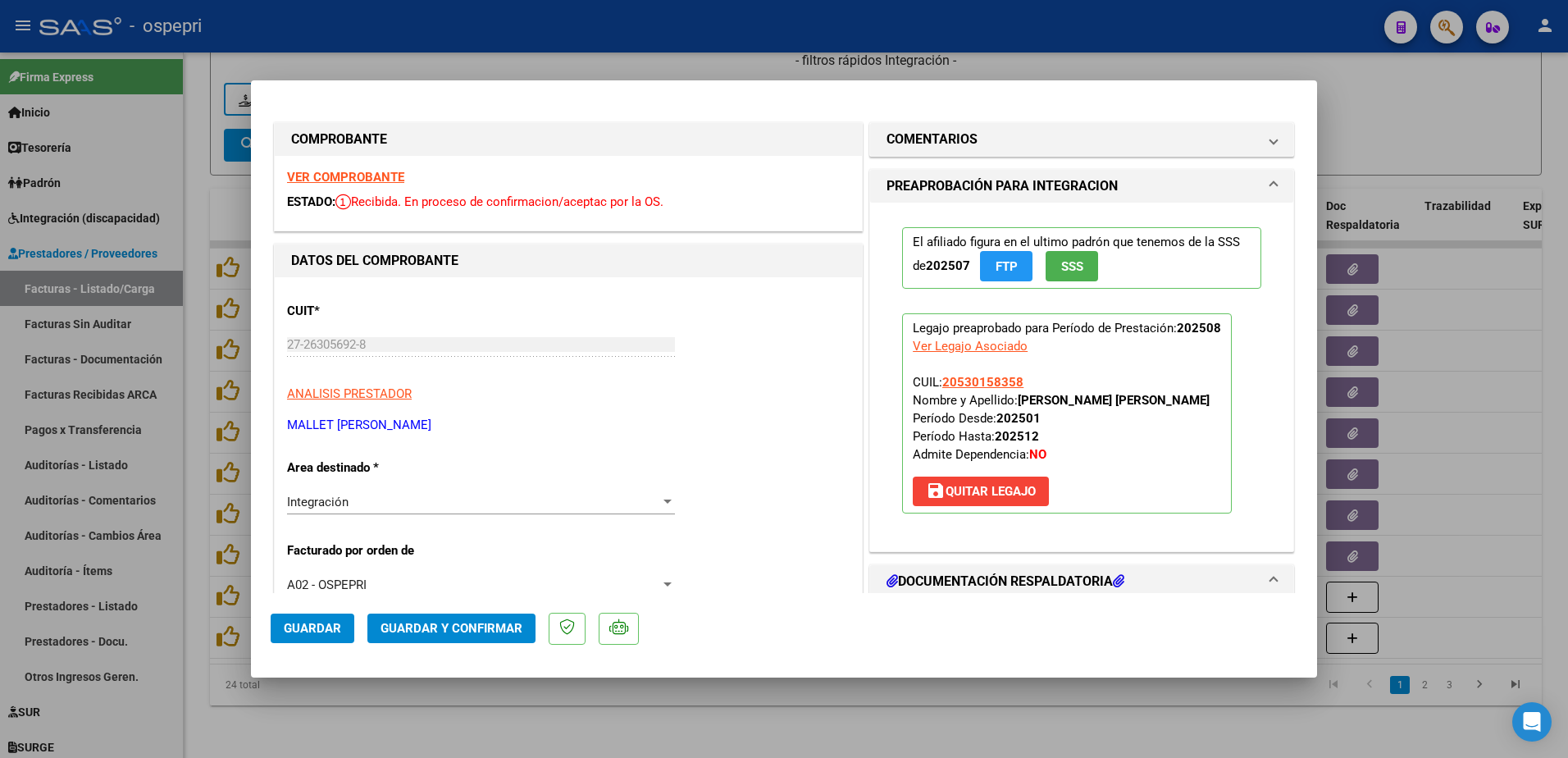
click at [357, 183] on strong "VER COMPROBANTE" at bounding box center [345, 177] width 117 height 15
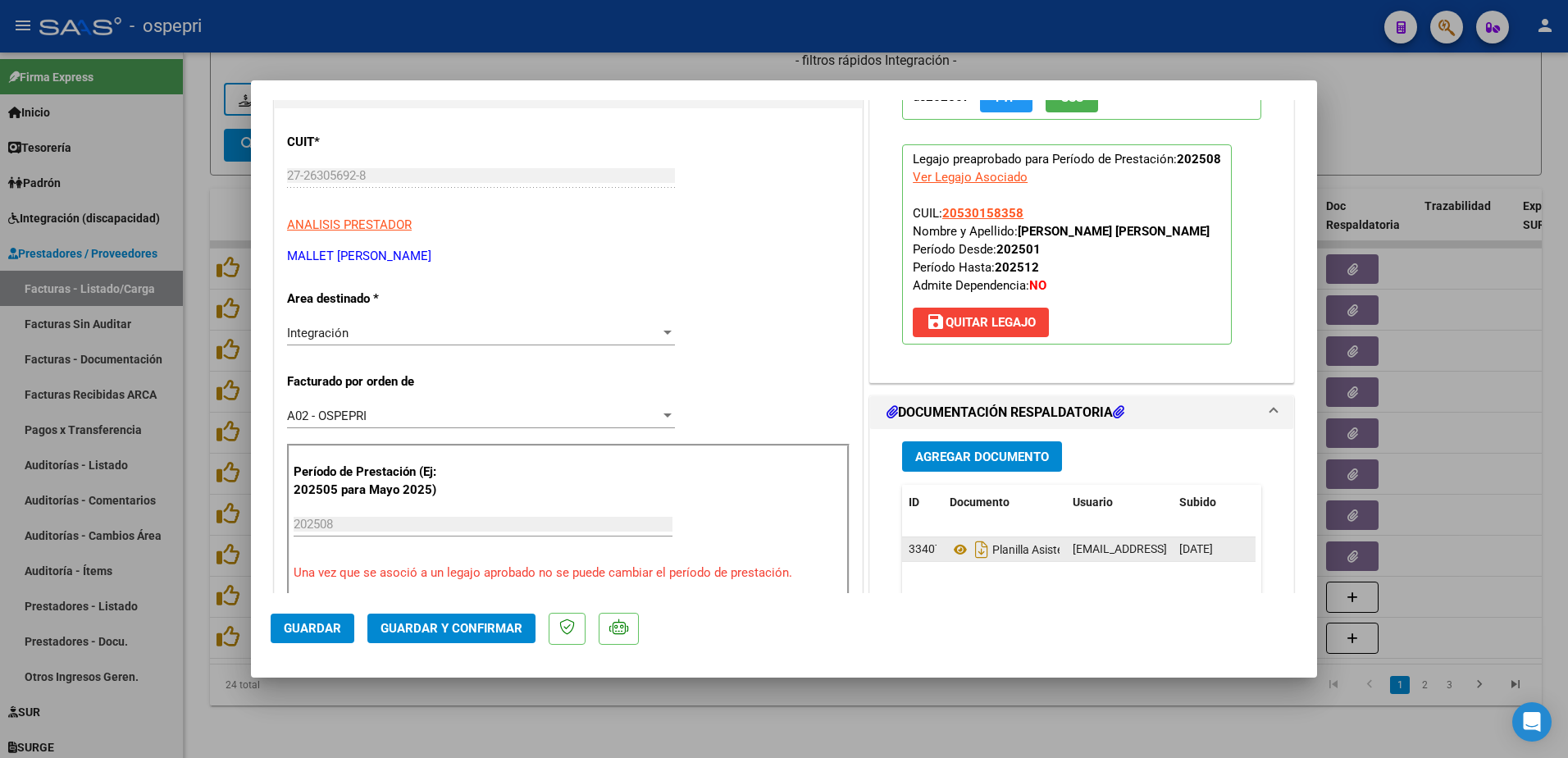
scroll to position [246, 0]
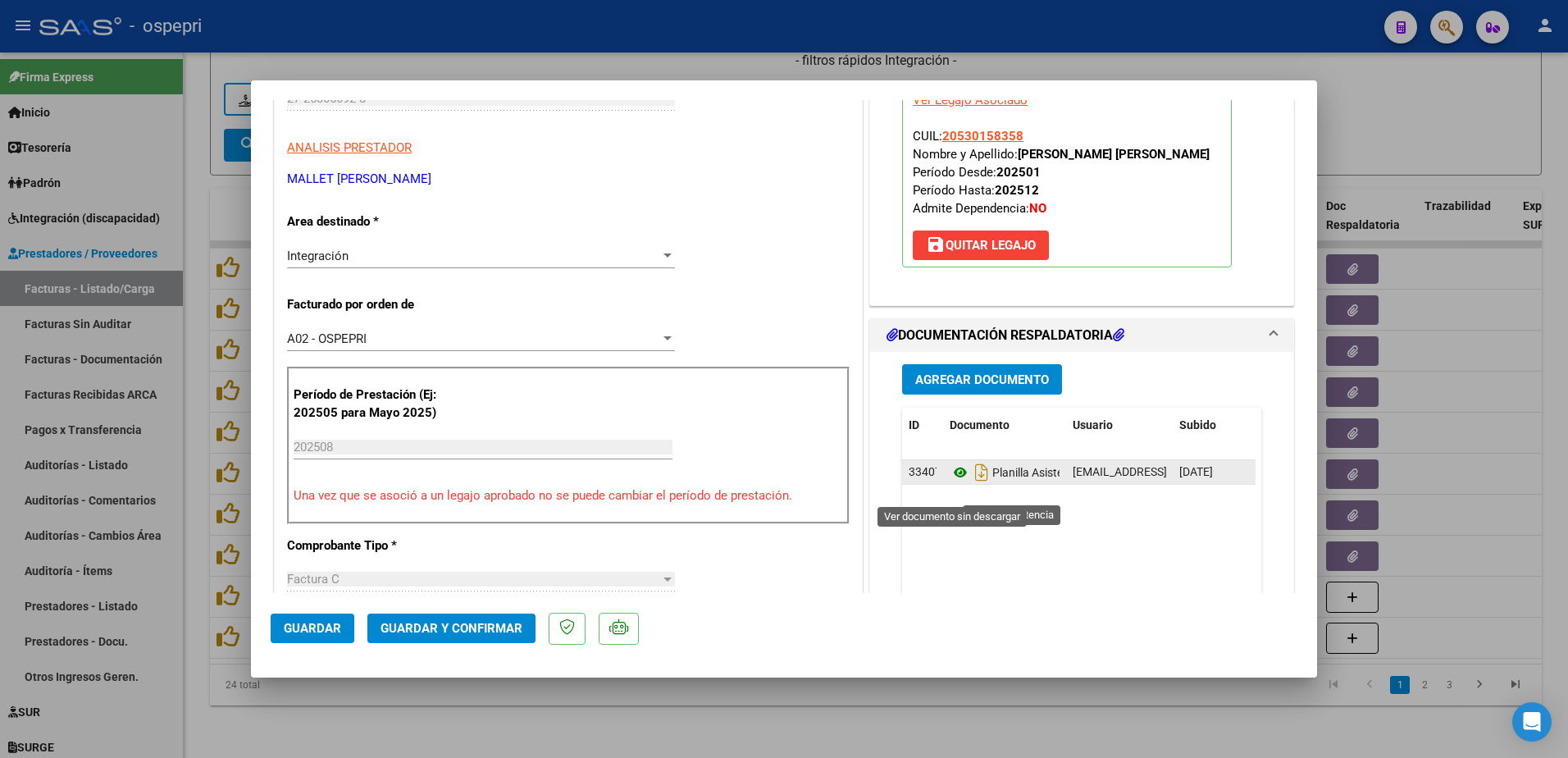
click at [953, 482] on icon at bounding box center [960, 473] width 22 height 20
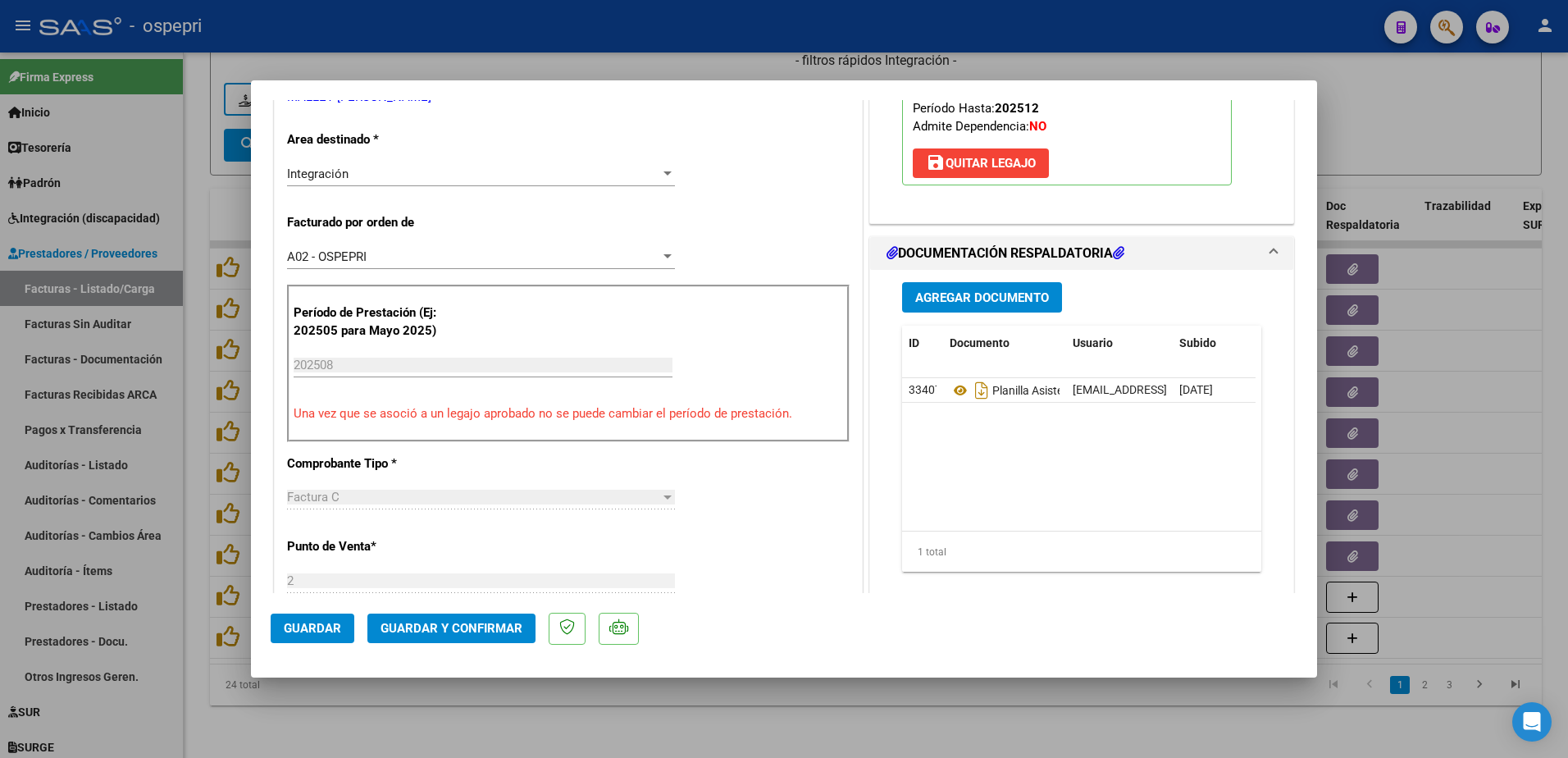
scroll to position [0, 0]
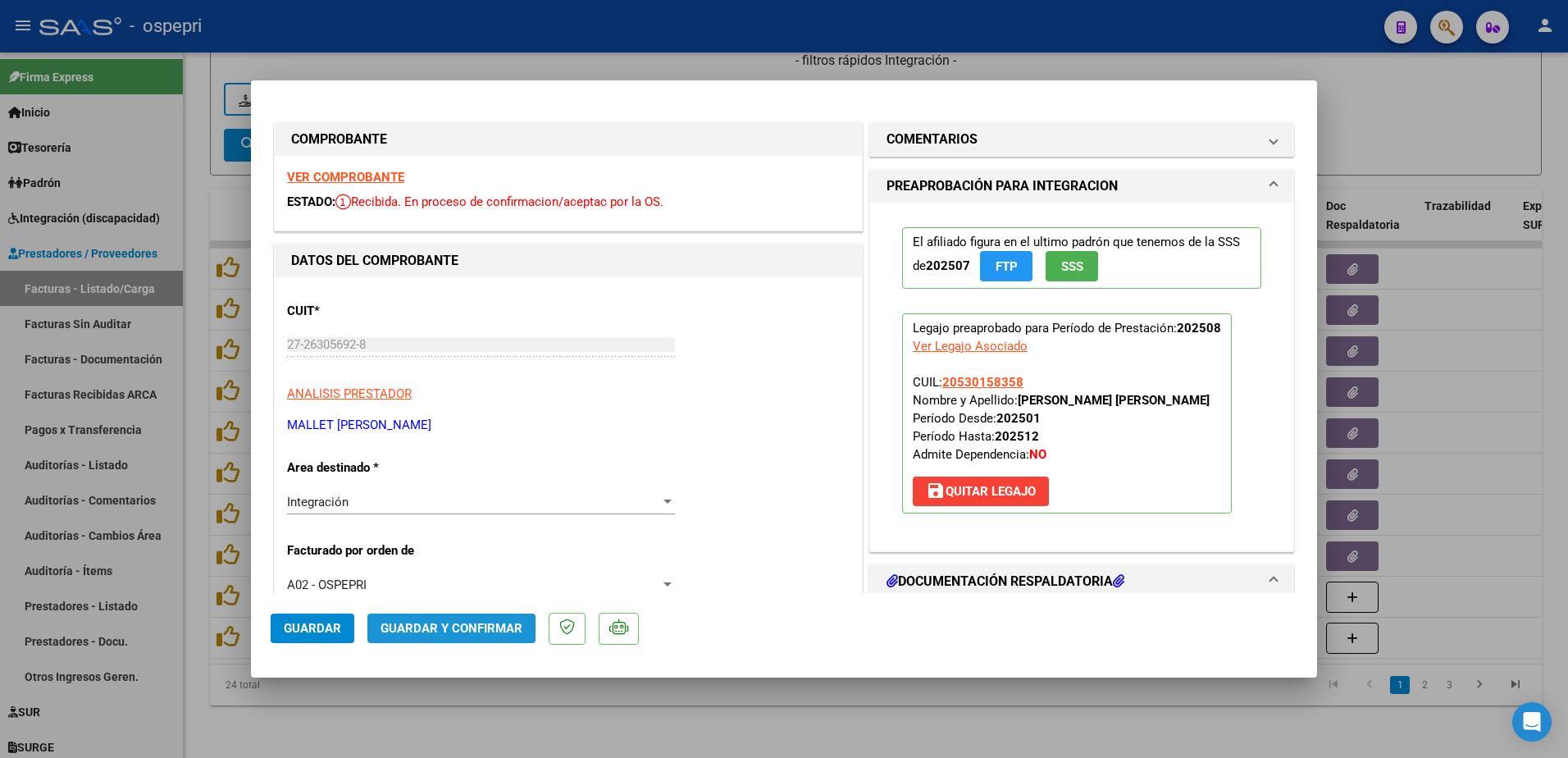
click at [461, 625] on span "Guardar y Confirmar" at bounding box center [452, 628] width 142 height 15
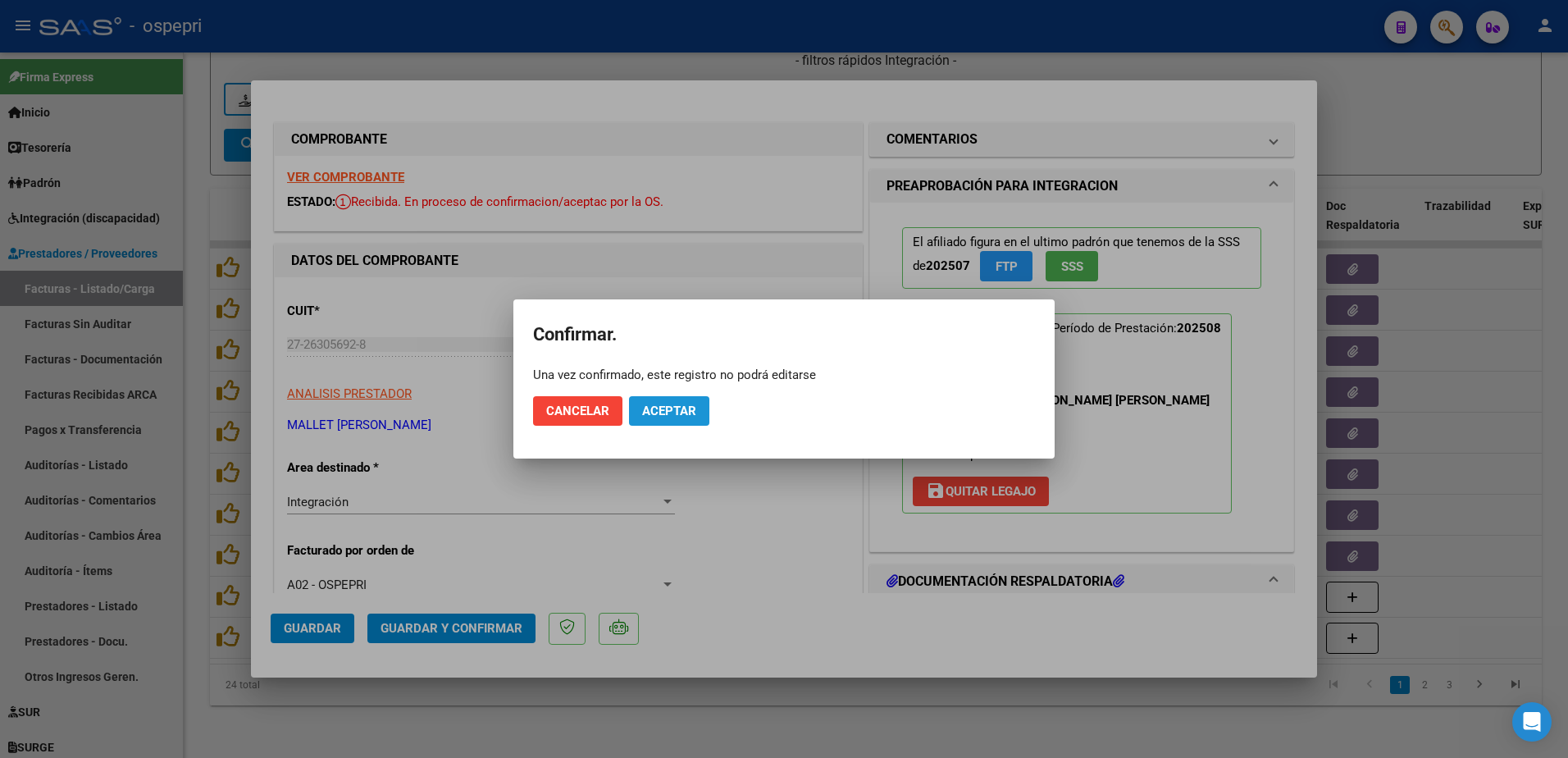
click at [660, 409] on span "Aceptar" at bounding box center [669, 411] width 54 height 15
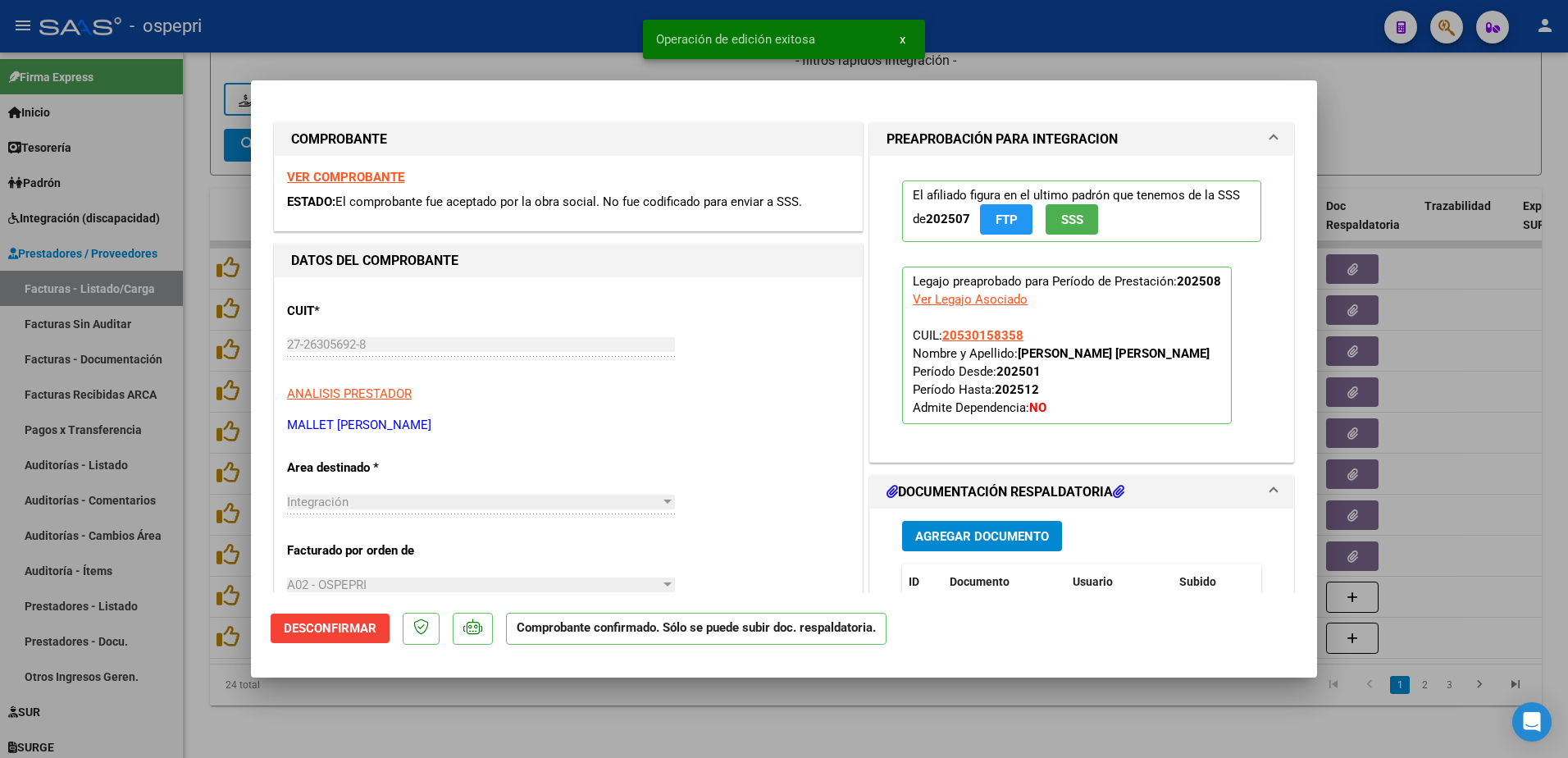
type input "$ 0,00"
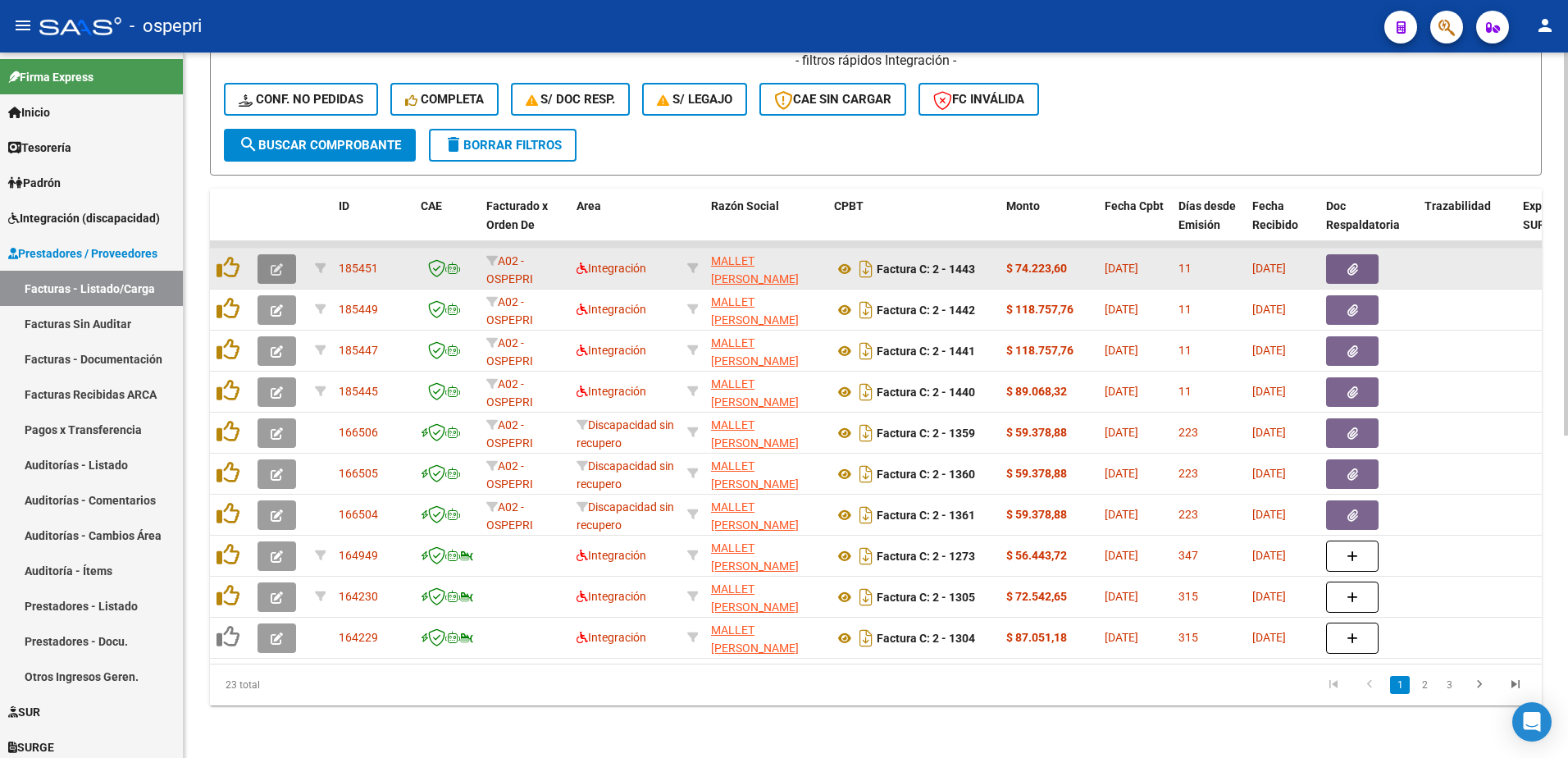
click at [271, 264] on icon "button" at bounding box center [277, 270] width 12 height 12
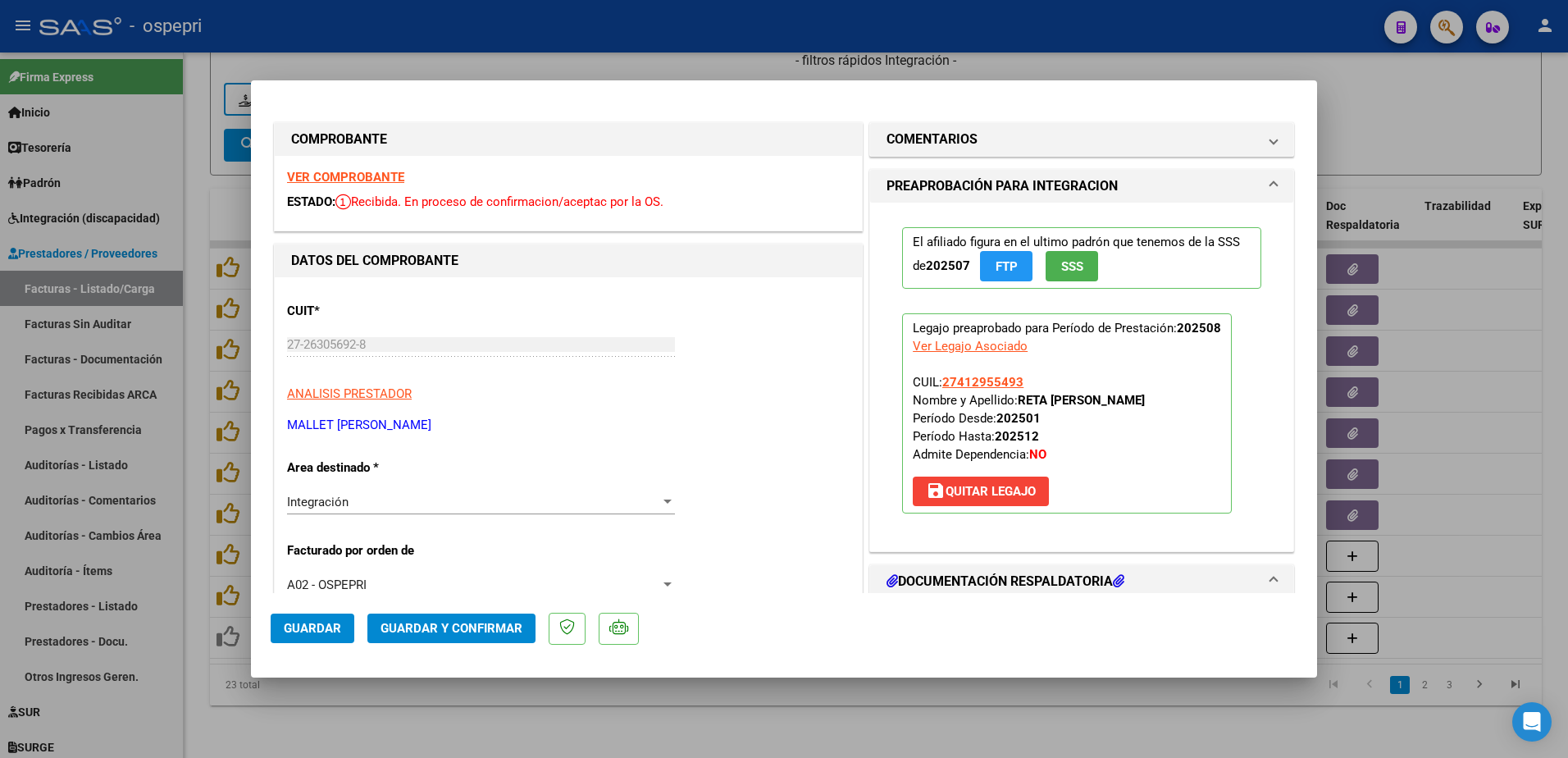
click at [346, 175] on strong "VER COMPROBANTE" at bounding box center [345, 177] width 117 height 15
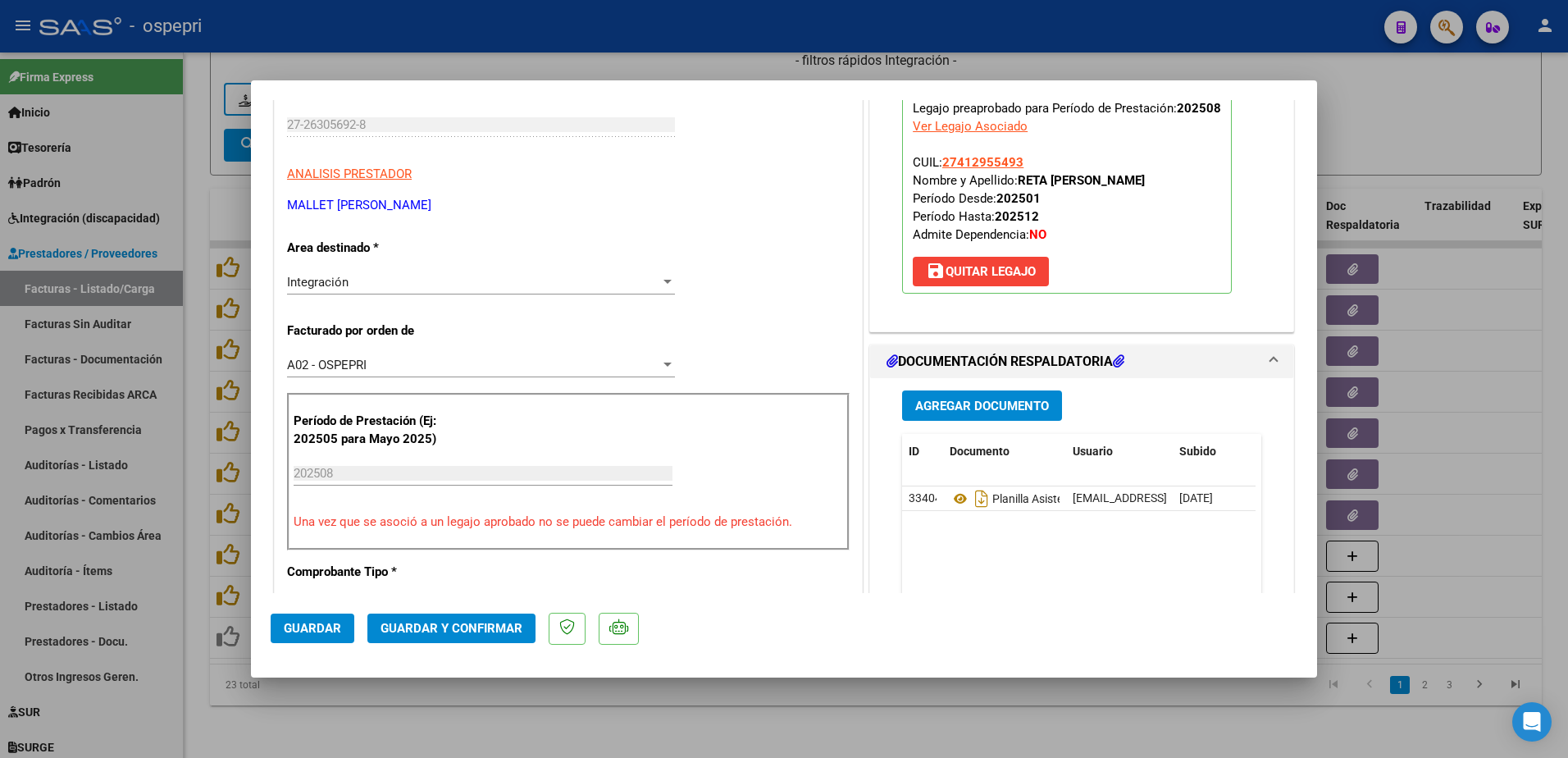
scroll to position [246, 0]
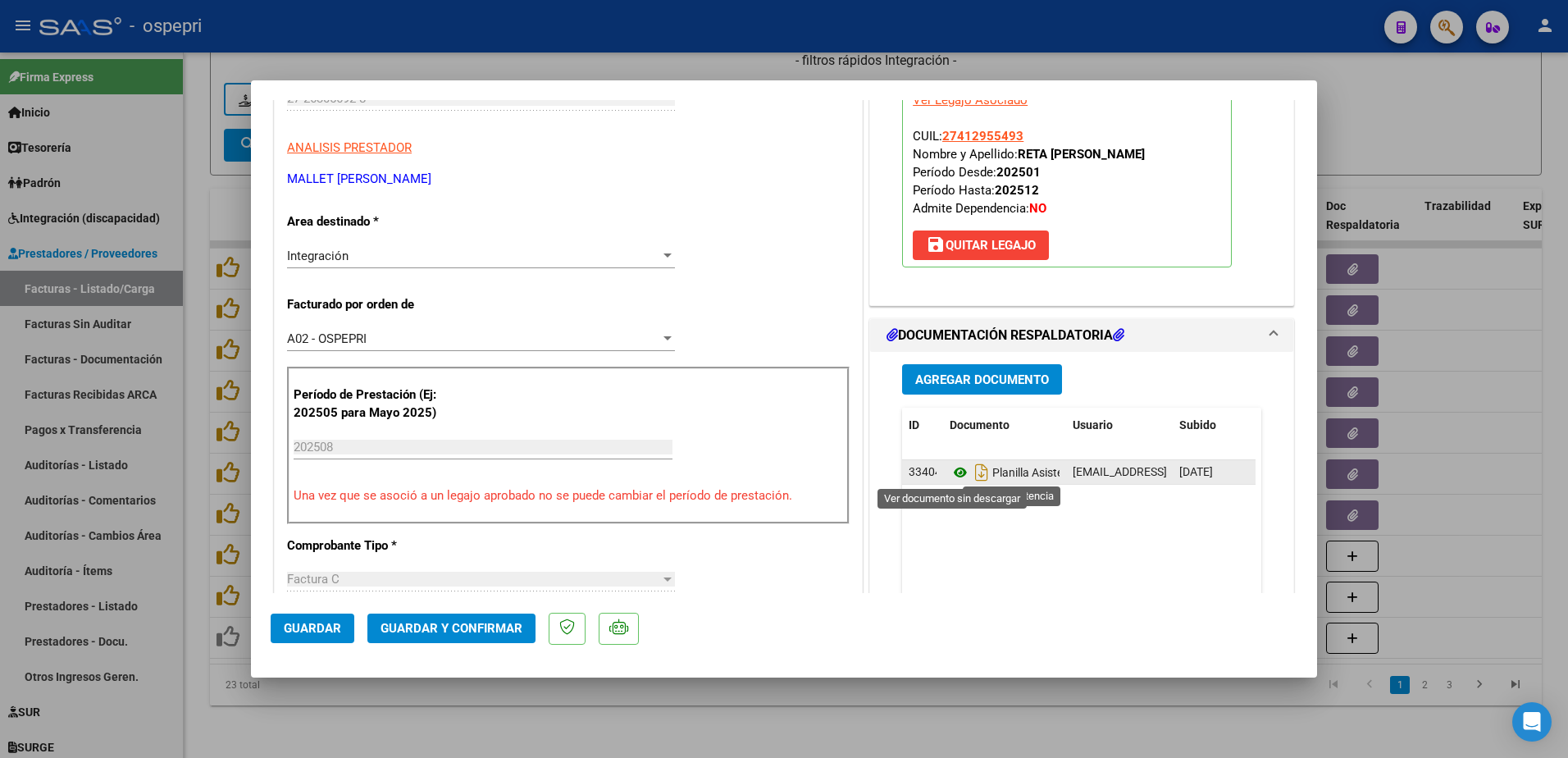
click at [950, 472] on icon at bounding box center [960, 473] width 22 height 20
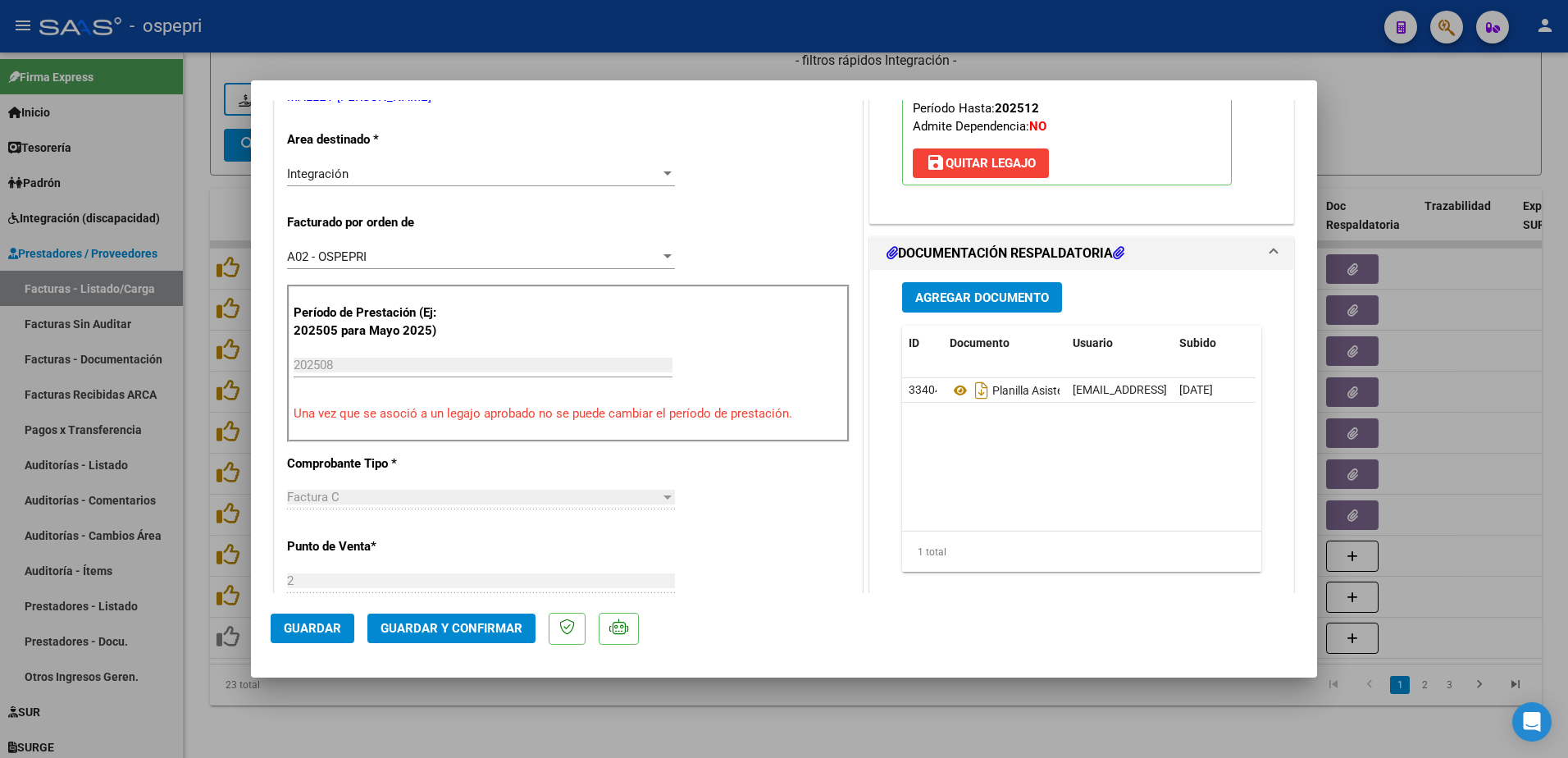
scroll to position [410, 0]
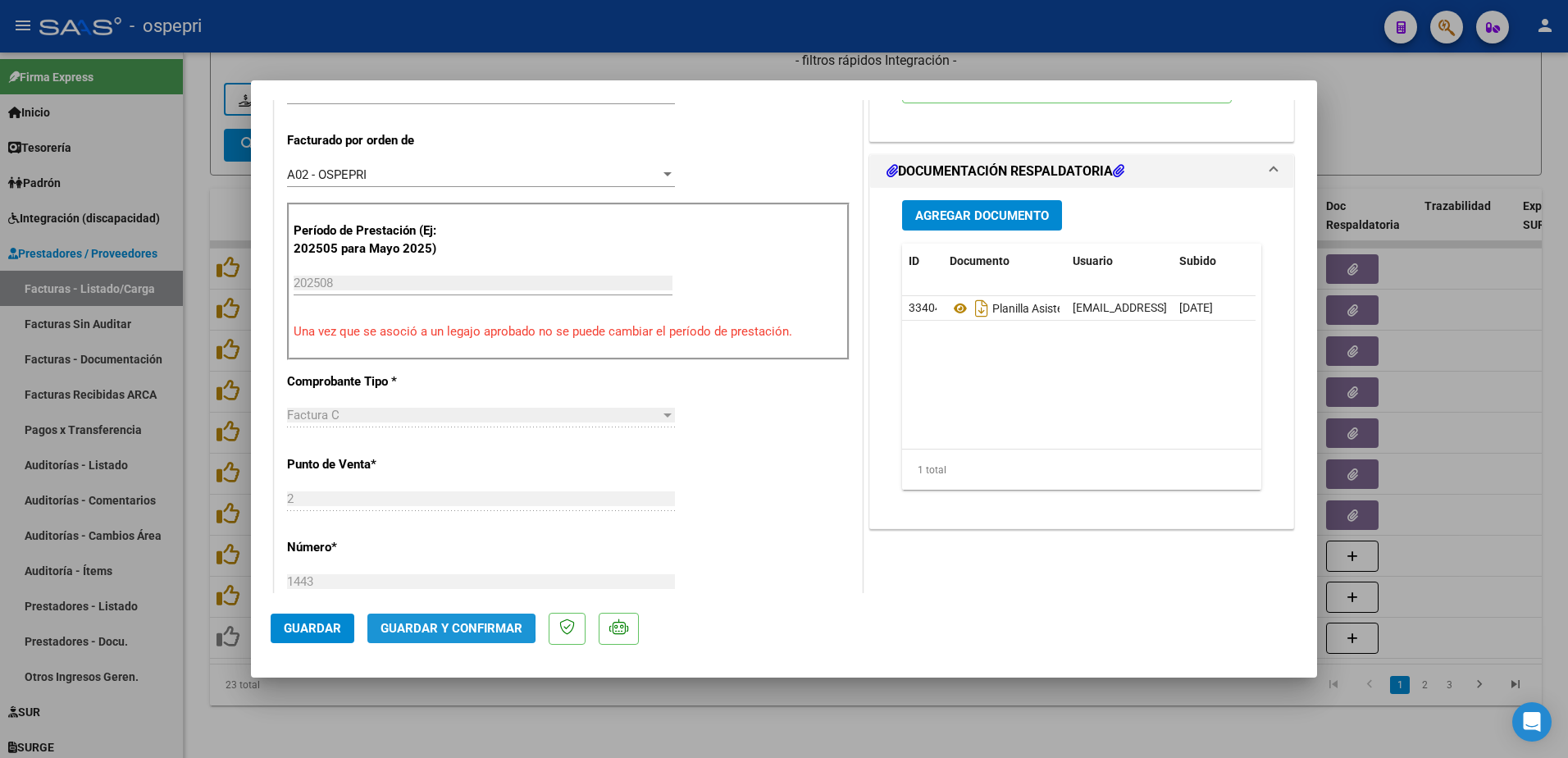
click at [405, 629] on span "Guardar y Confirmar" at bounding box center [452, 628] width 142 height 15
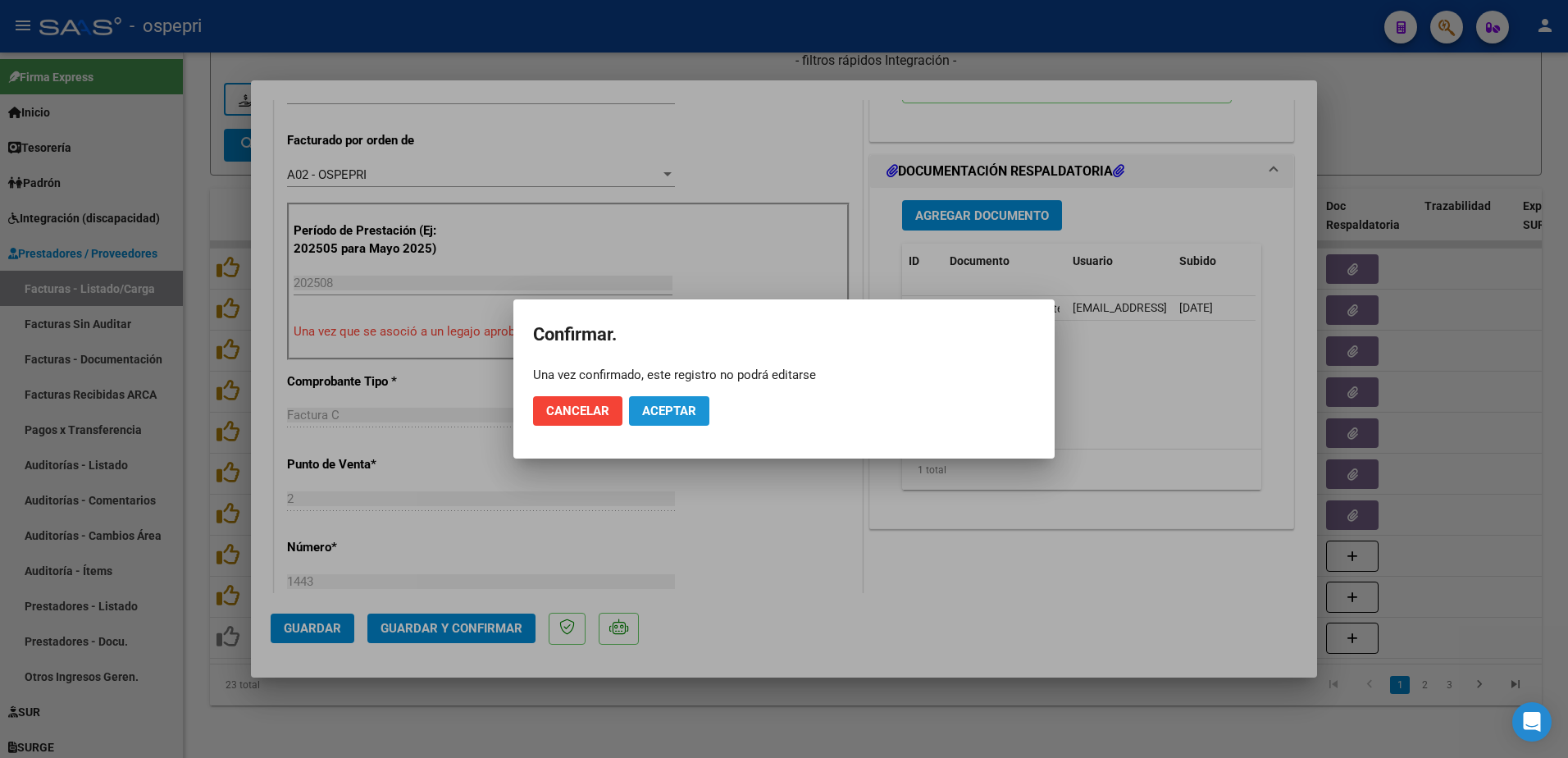
click at [672, 412] on span "Aceptar" at bounding box center [669, 411] width 54 height 15
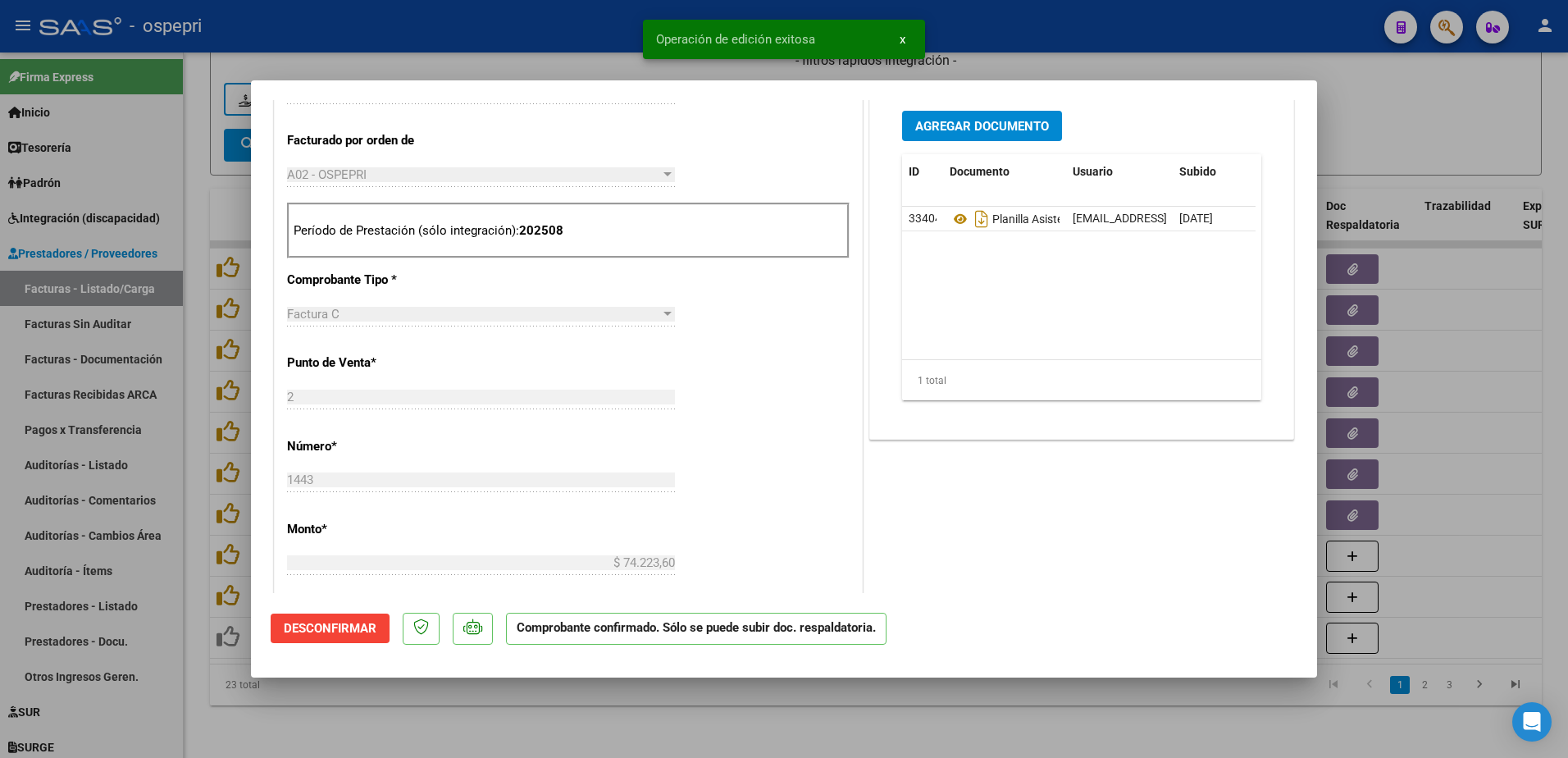
type input "$ 0,00"
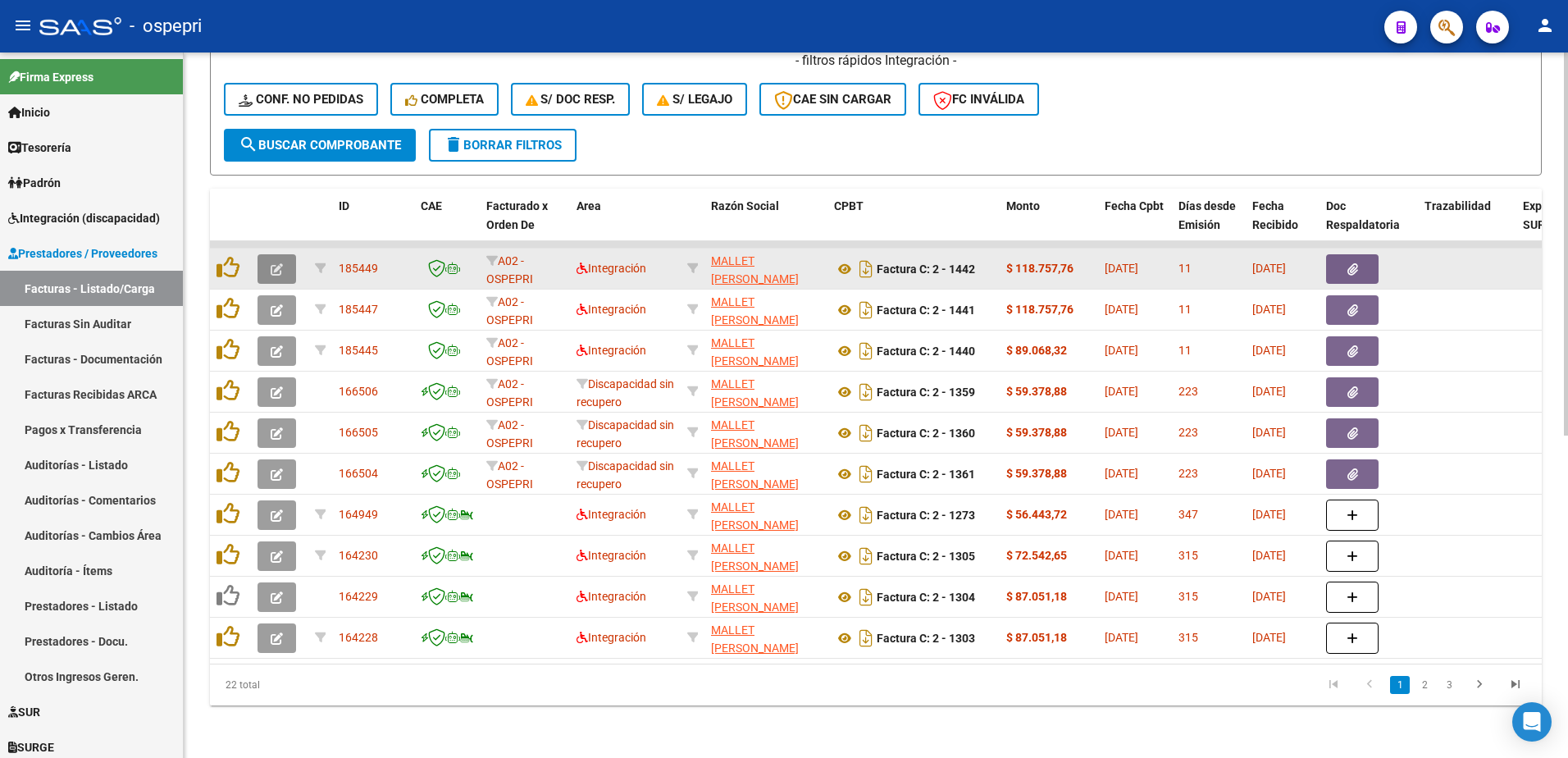
click at [273, 264] on icon "button" at bounding box center [277, 270] width 12 height 12
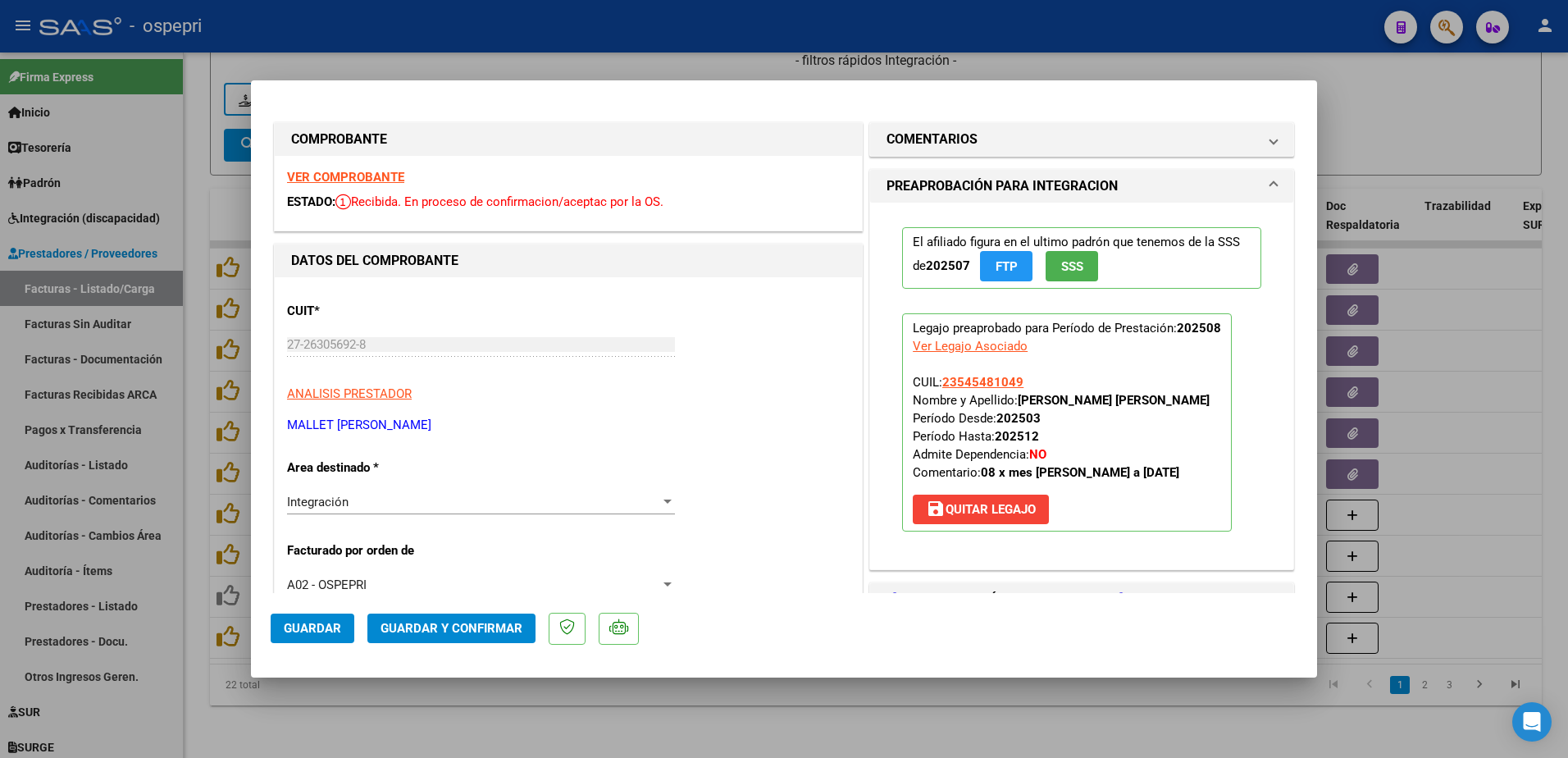
click at [361, 180] on strong "VER COMPROBANTE" at bounding box center [345, 177] width 117 height 15
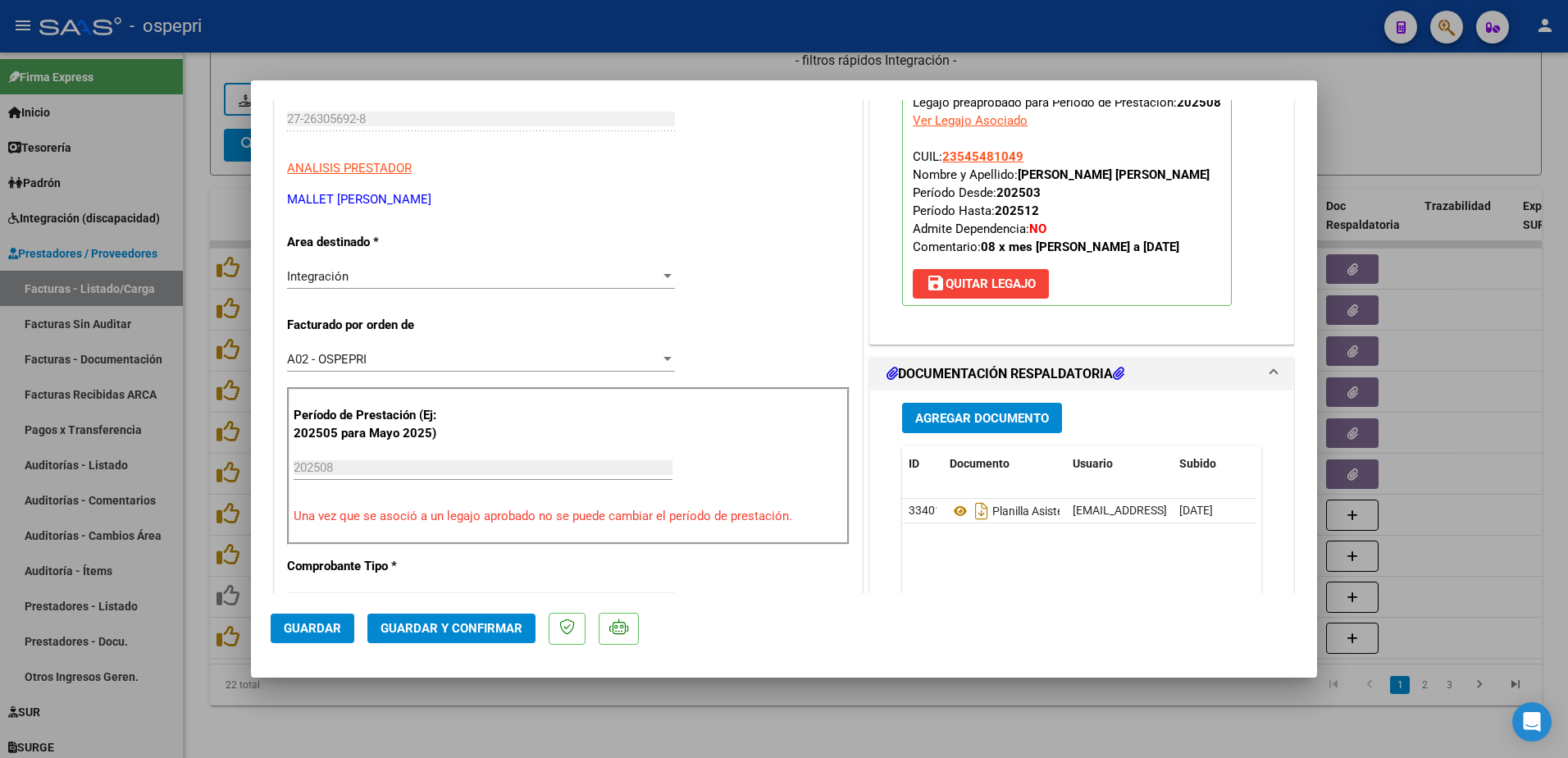
scroll to position [246, 0]
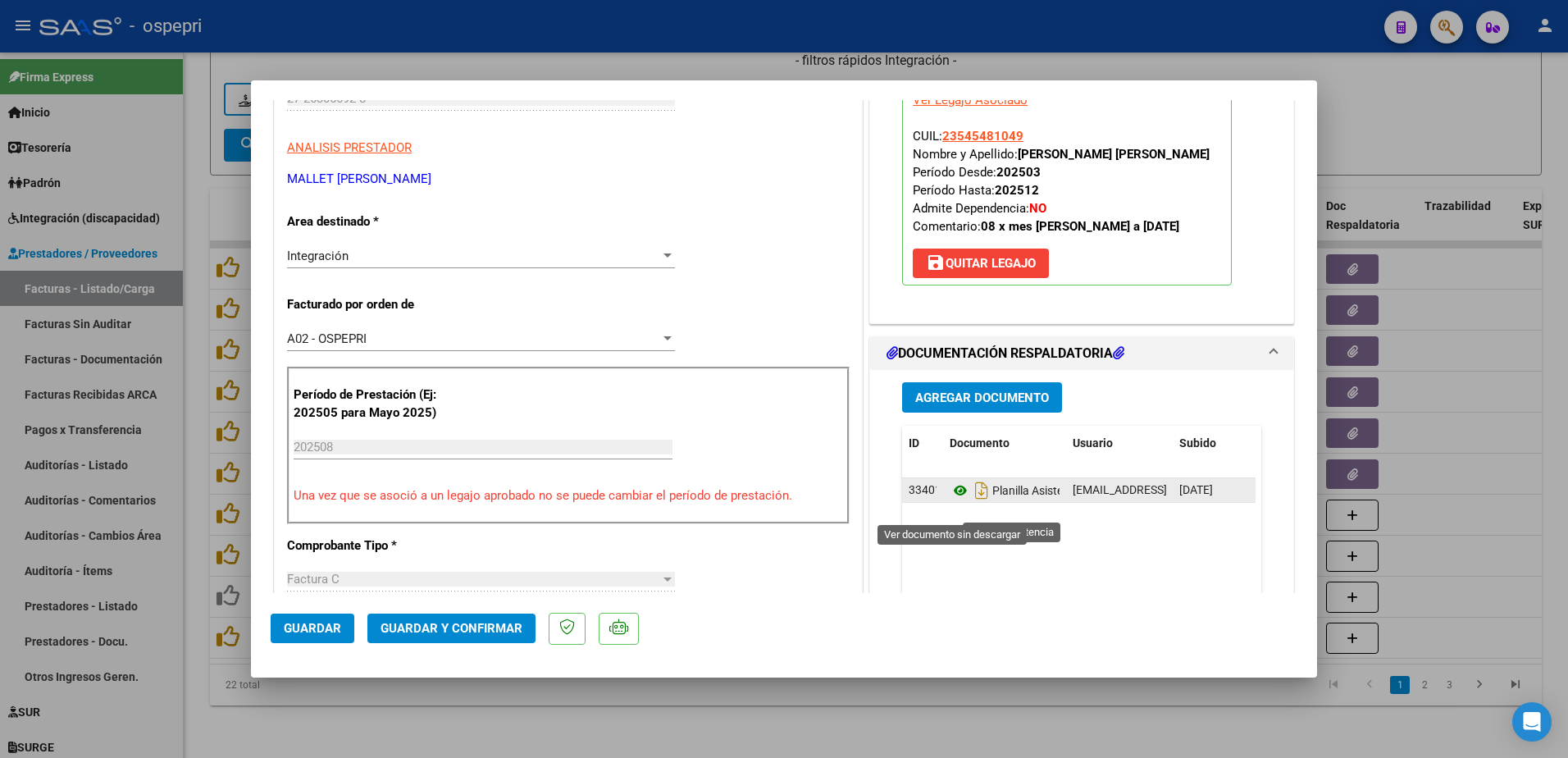
click at [950, 500] on icon at bounding box center [960, 491] width 22 height 20
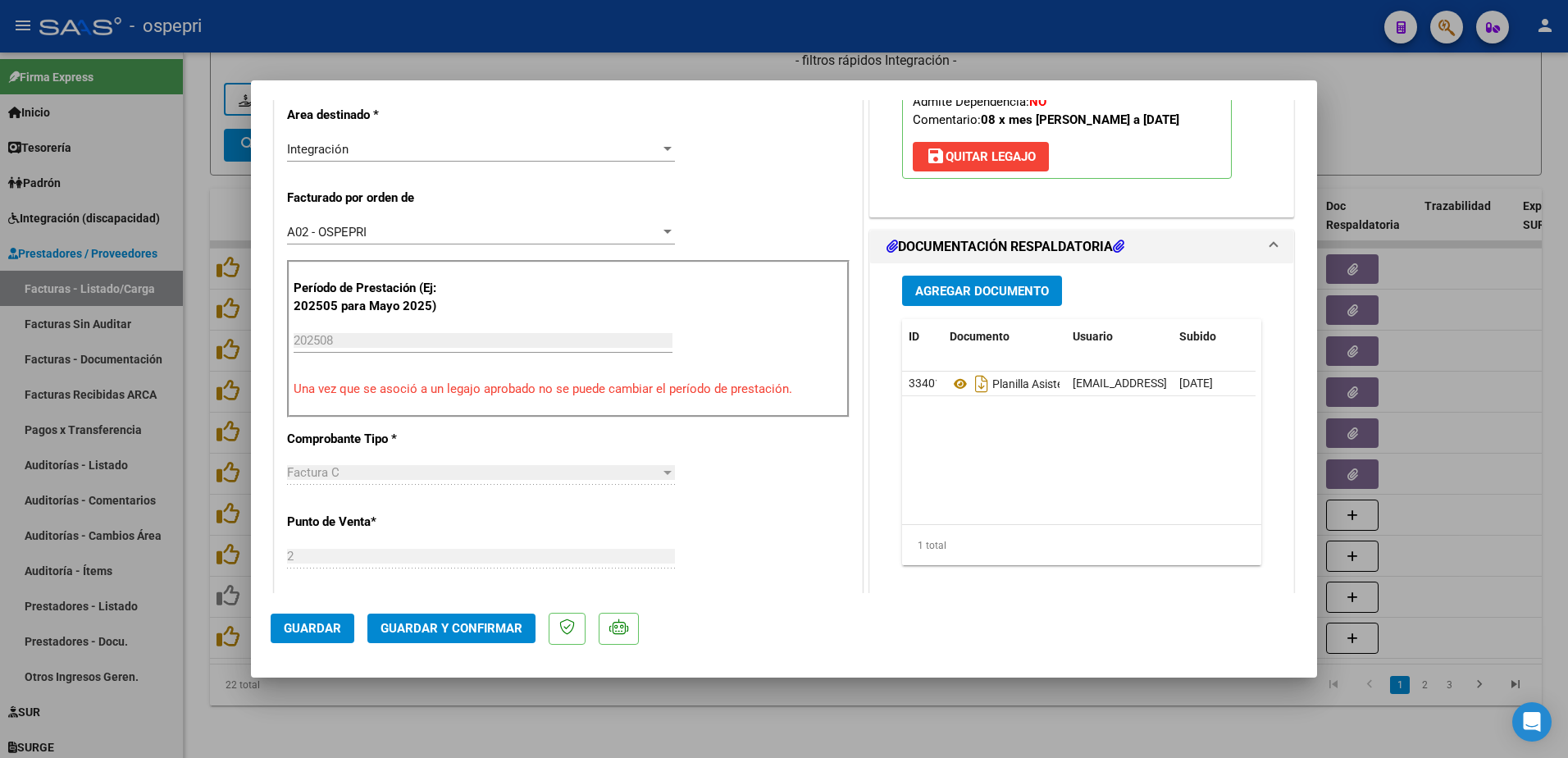
scroll to position [493, 0]
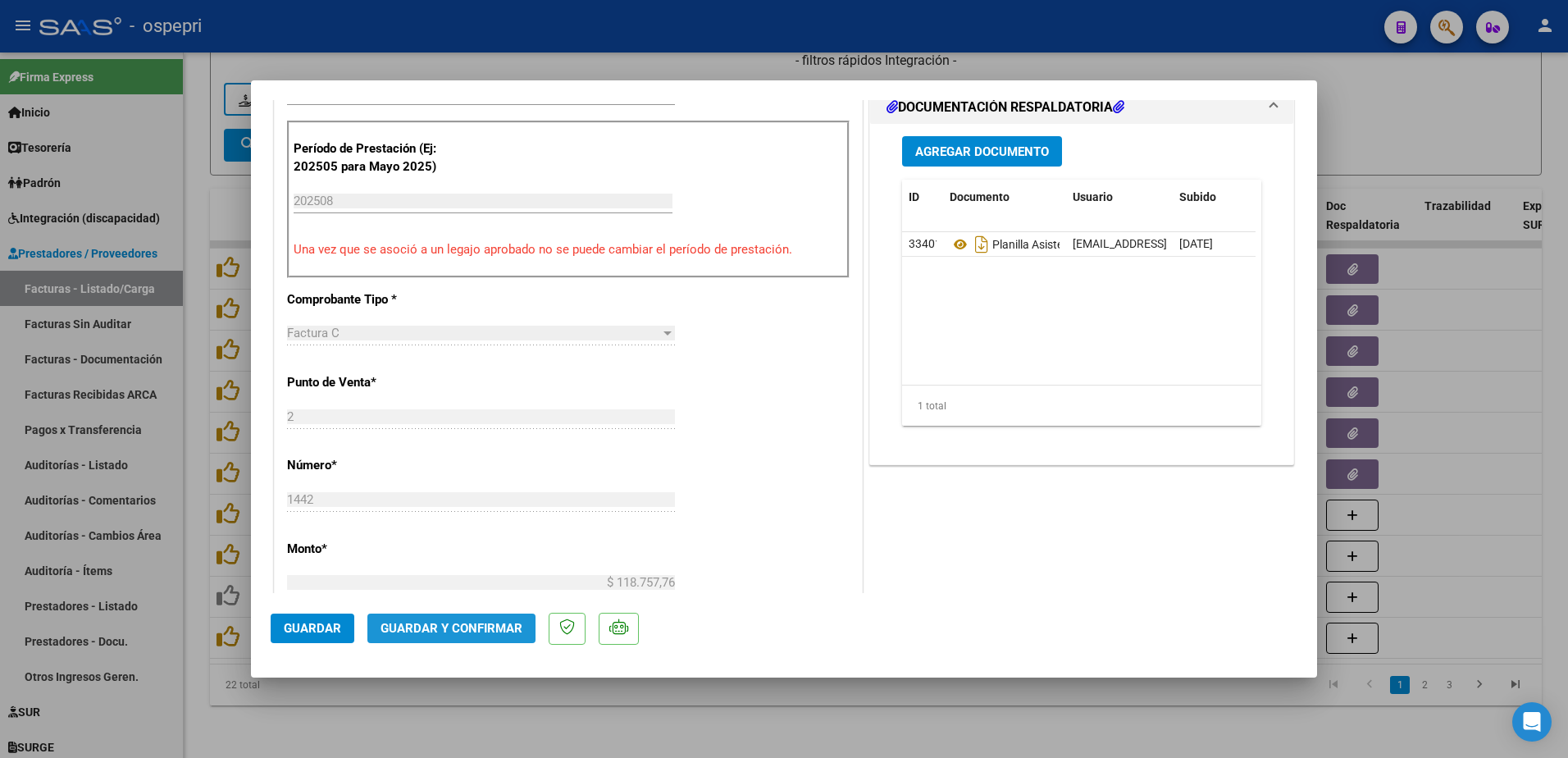
click at [469, 625] on span "Guardar y Confirmar" at bounding box center [452, 628] width 142 height 15
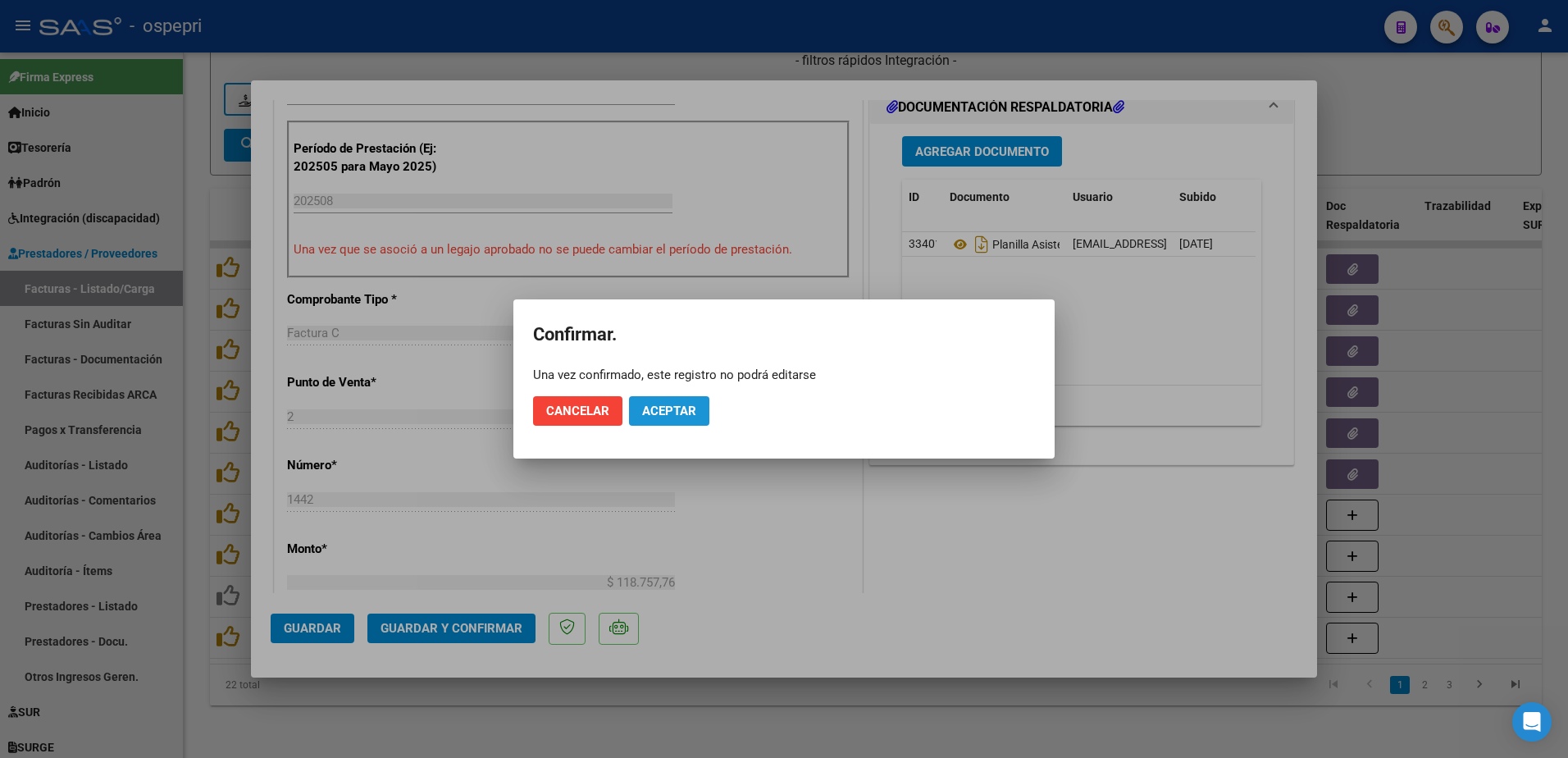
click at [648, 412] on span "Aceptar" at bounding box center [669, 411] width 54 height 15
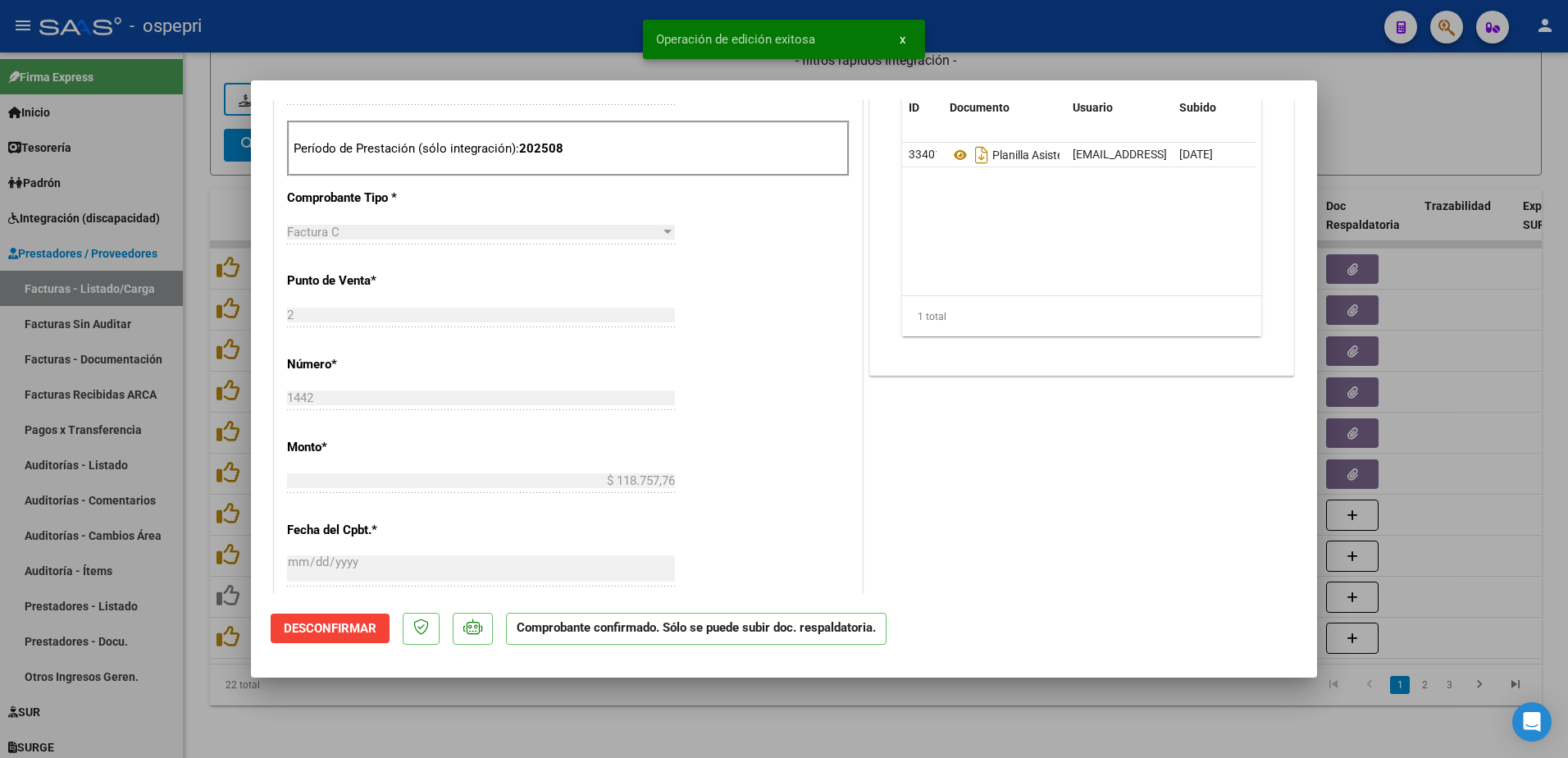
type input "$ 0,00"
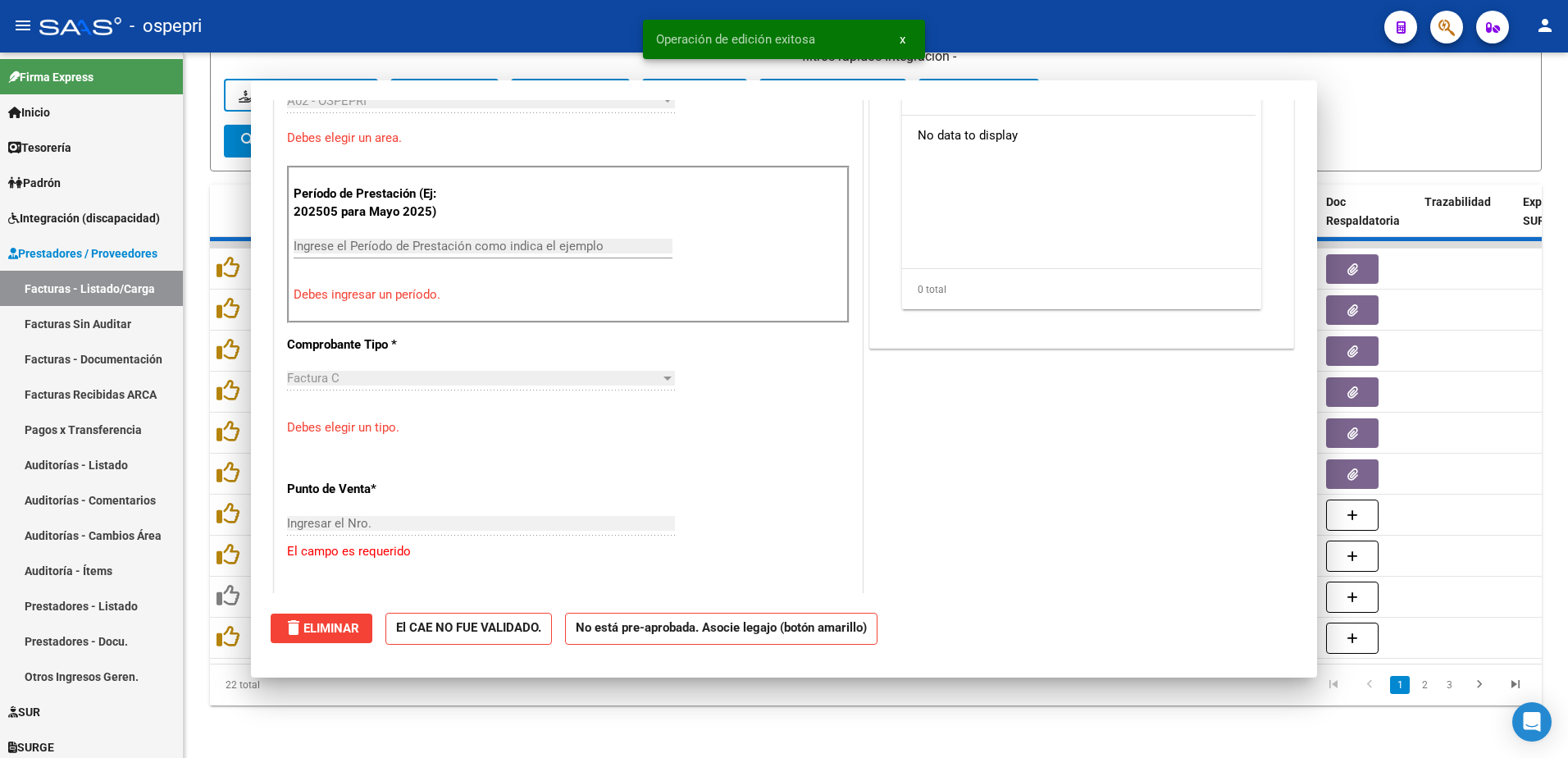
scroll to position [521, 0]
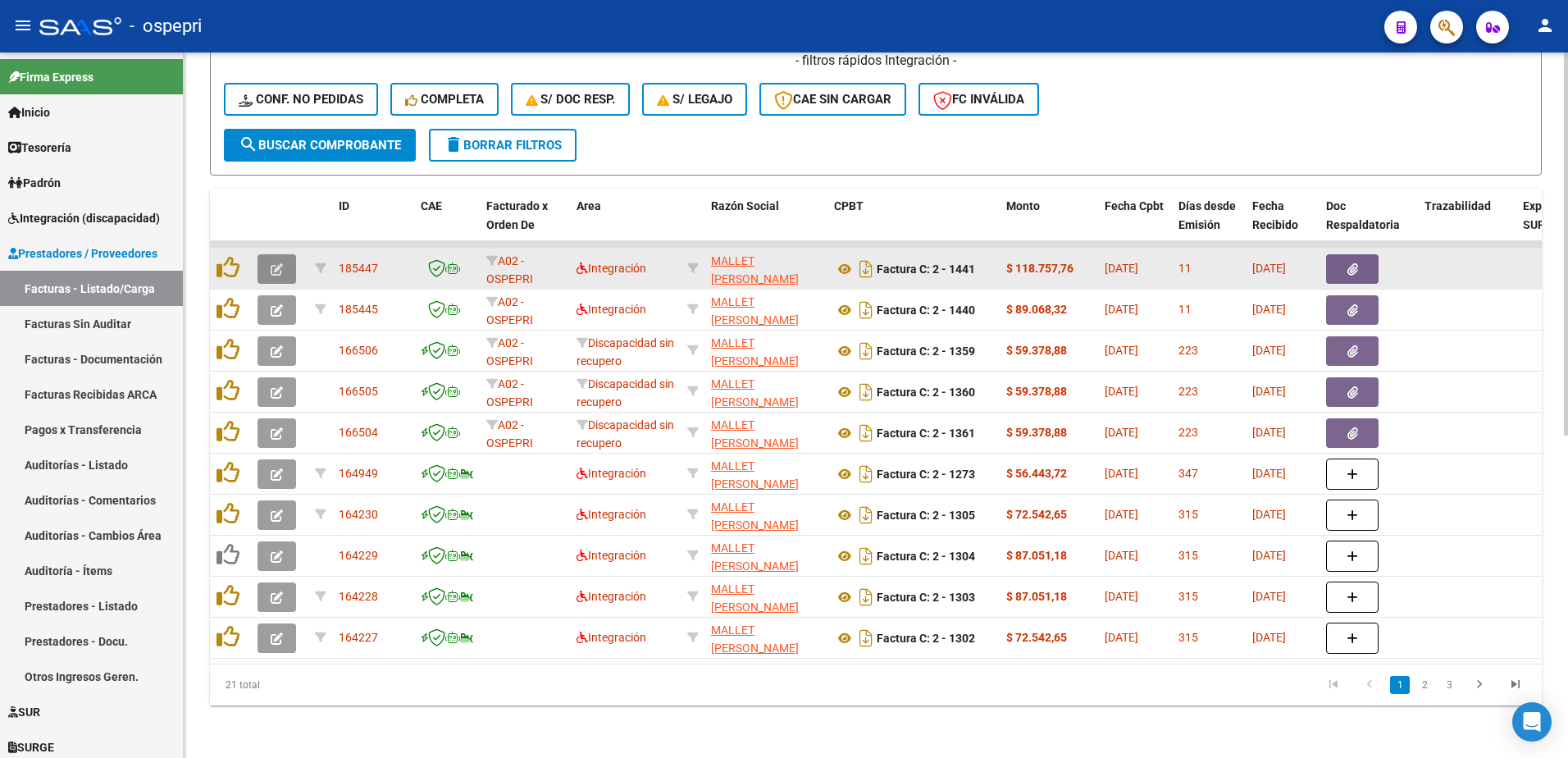
click at [279, 264] on icon "button" at bounding box center [277, 270] width 12 height 12
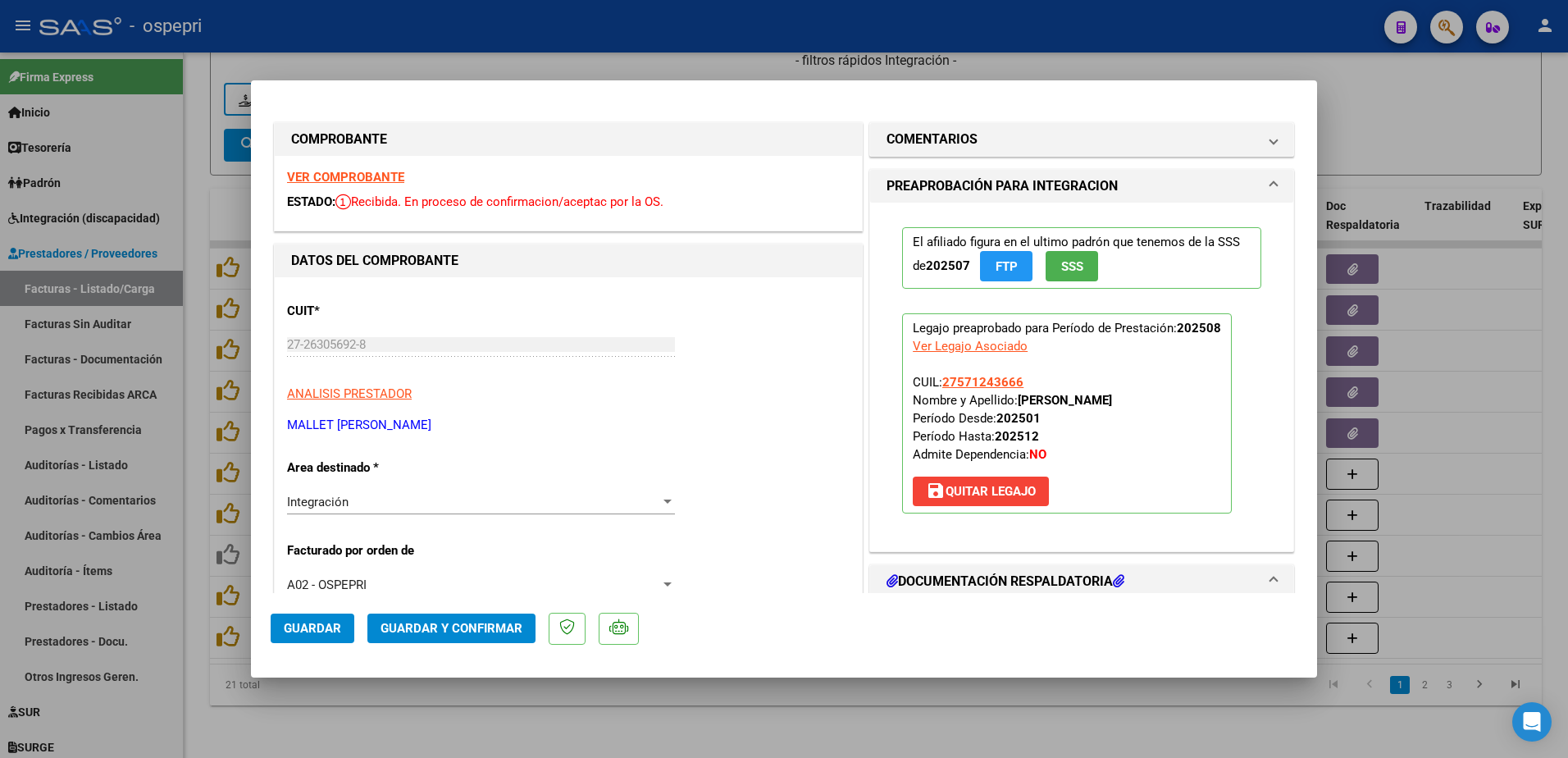
click at [358, 176] on strong "VER COMPROBANTE" at bounding box center [345, 177] width 117 height 15
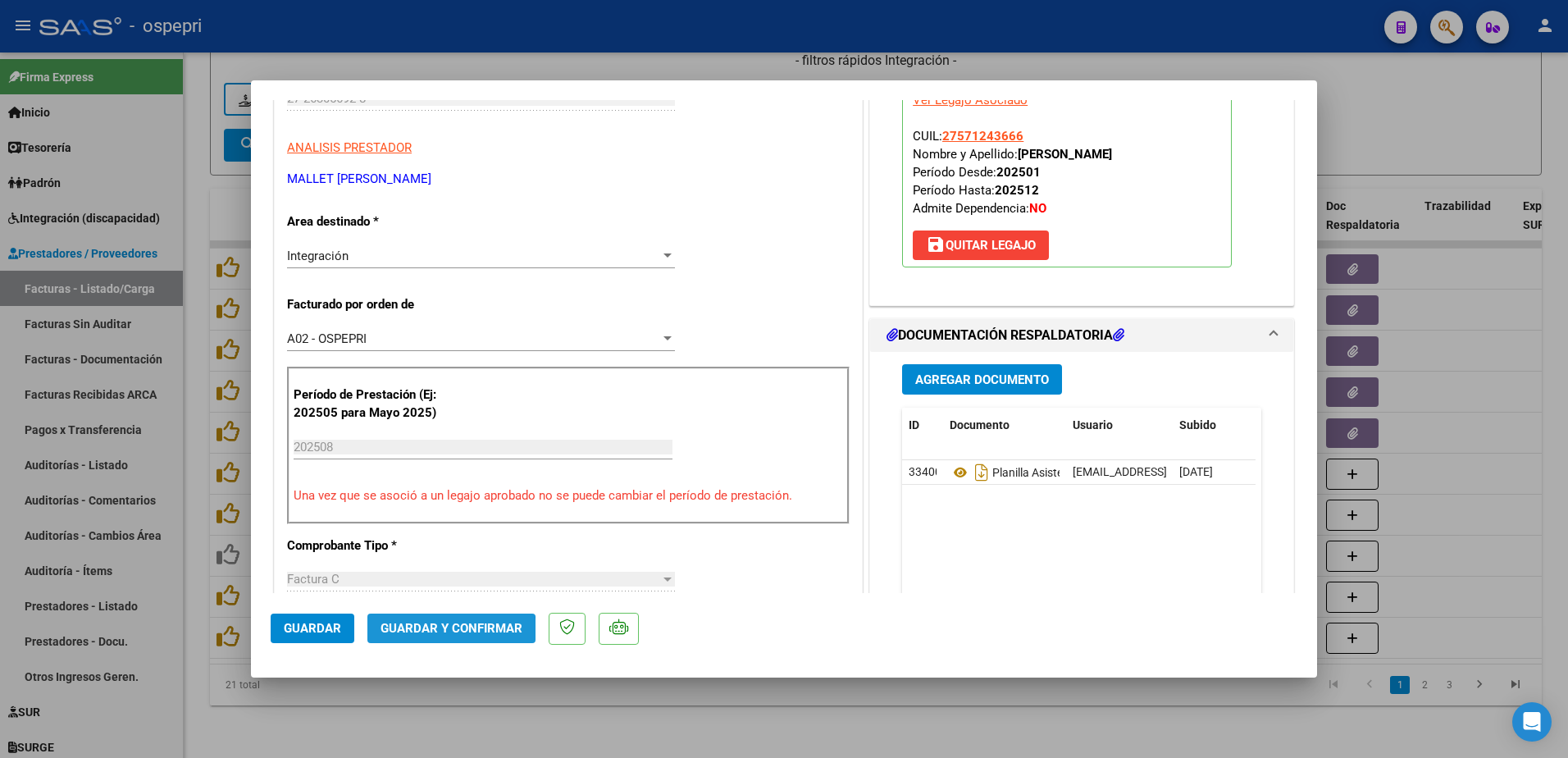
click at [441, 632] on span "Guardar y Confirmar" at bounding box center [452, 628] width 142 height 15
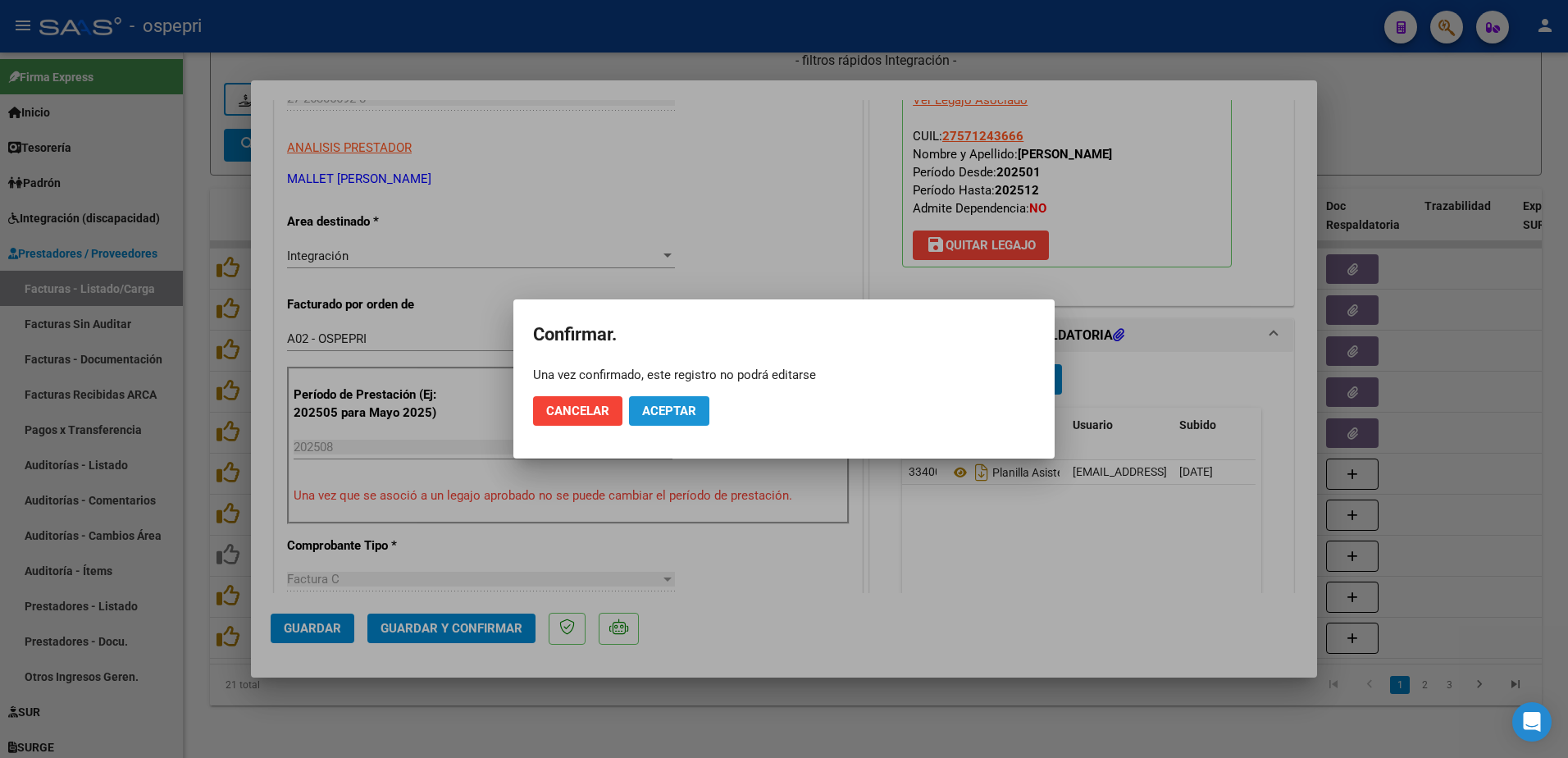
click at [696, 412] on span "Aceptar" at bounding box center [669, 411] width 54 height 15
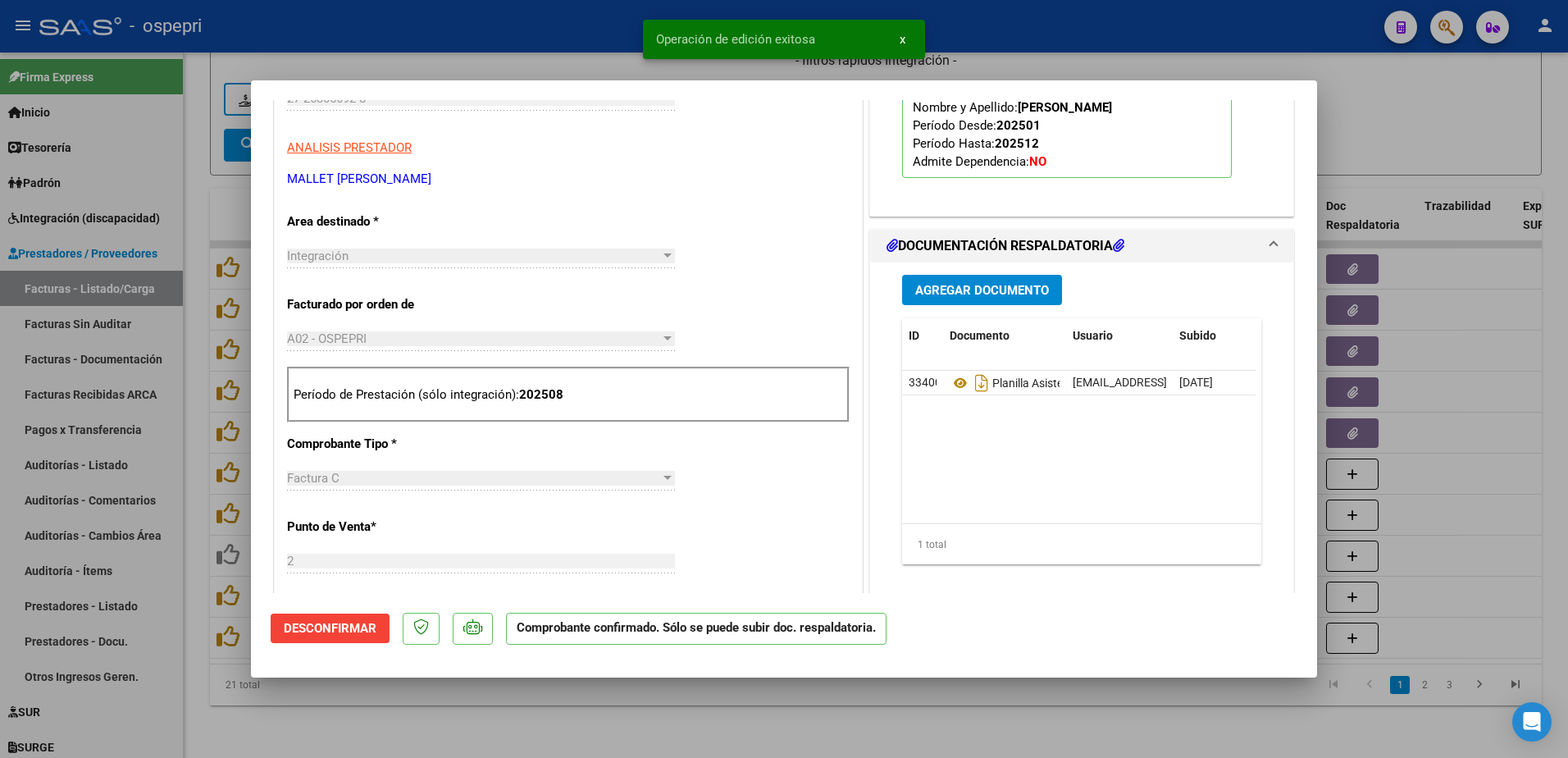
type input "$ 0,00"
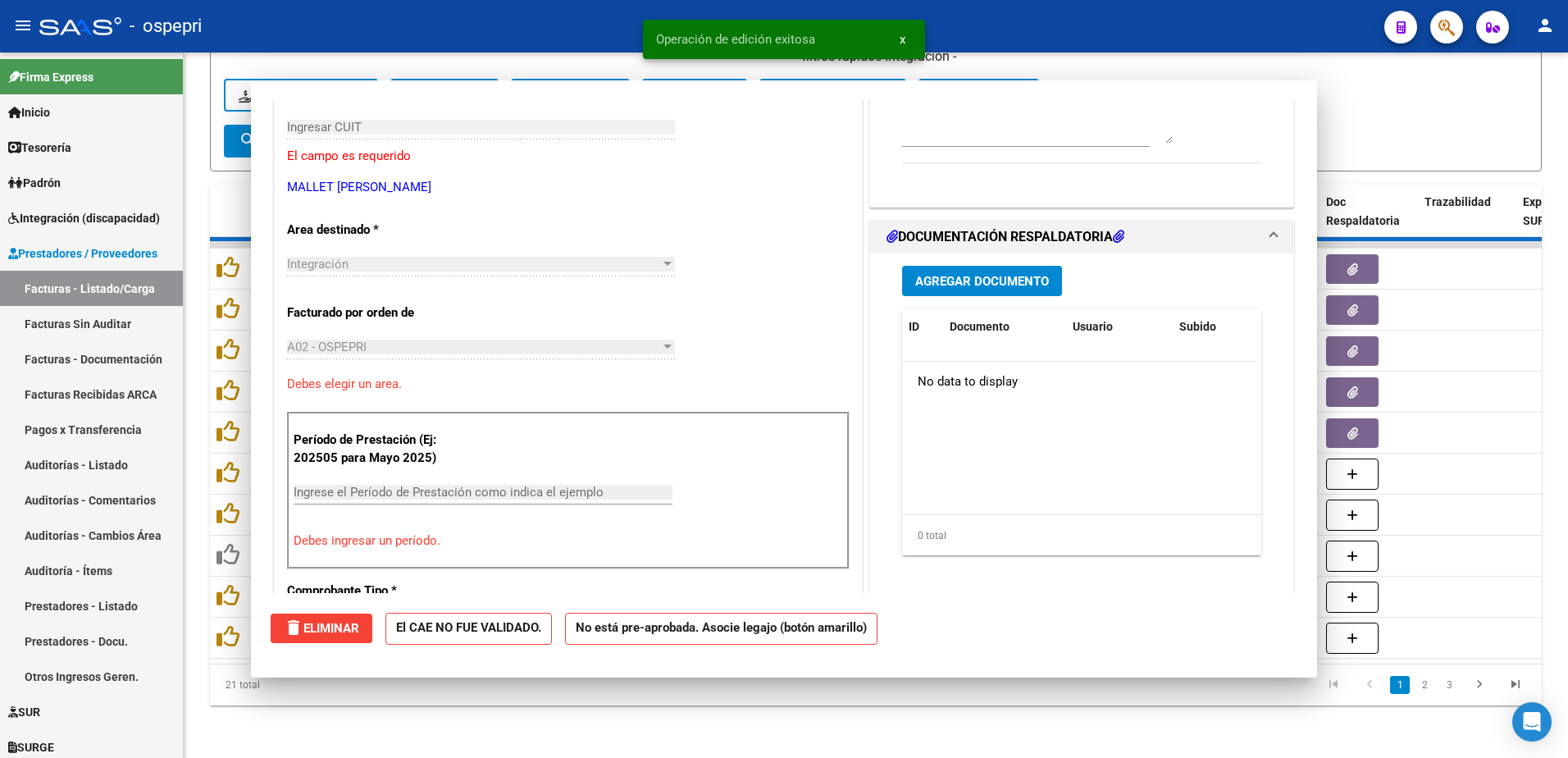
scroll to position [275, 0]
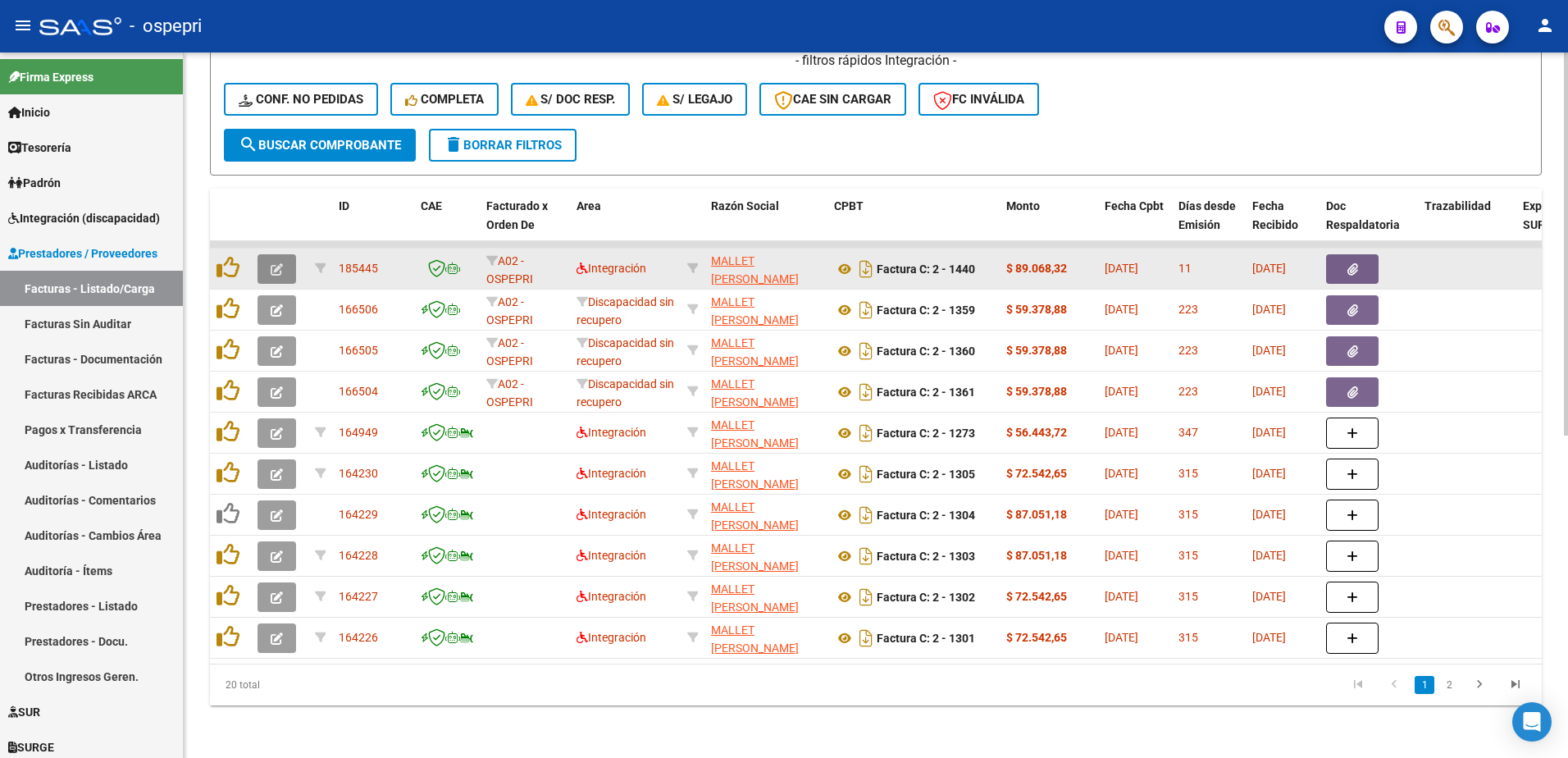
click at [277, 264] on icon "button" at bounding box center [277, 270] width 12 height 12
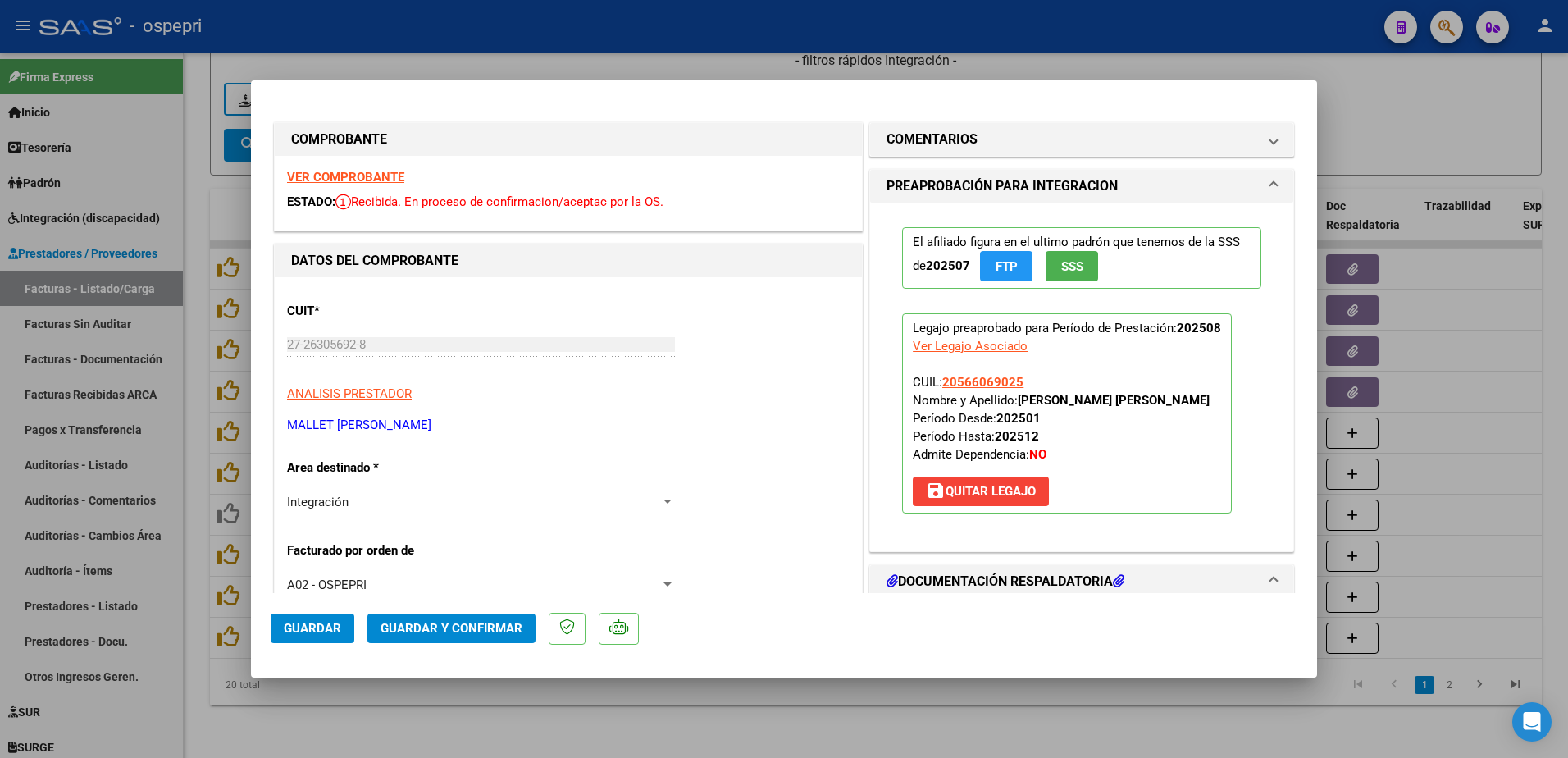
click at [362, 180] on strong "VER COMPROBANTE" at bounding box center [345, 177] width 117 height 15
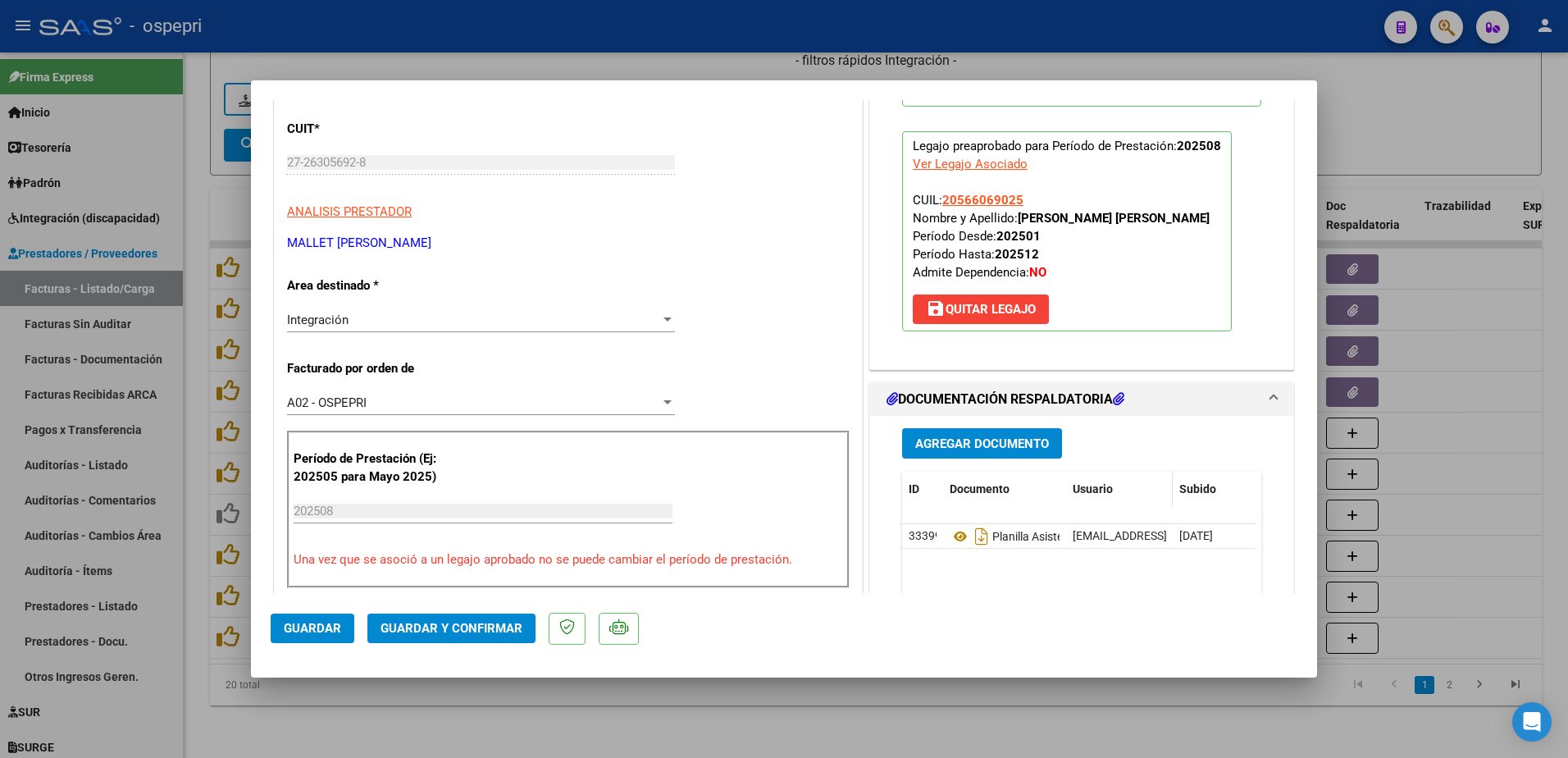
scroll to position [246, 0]
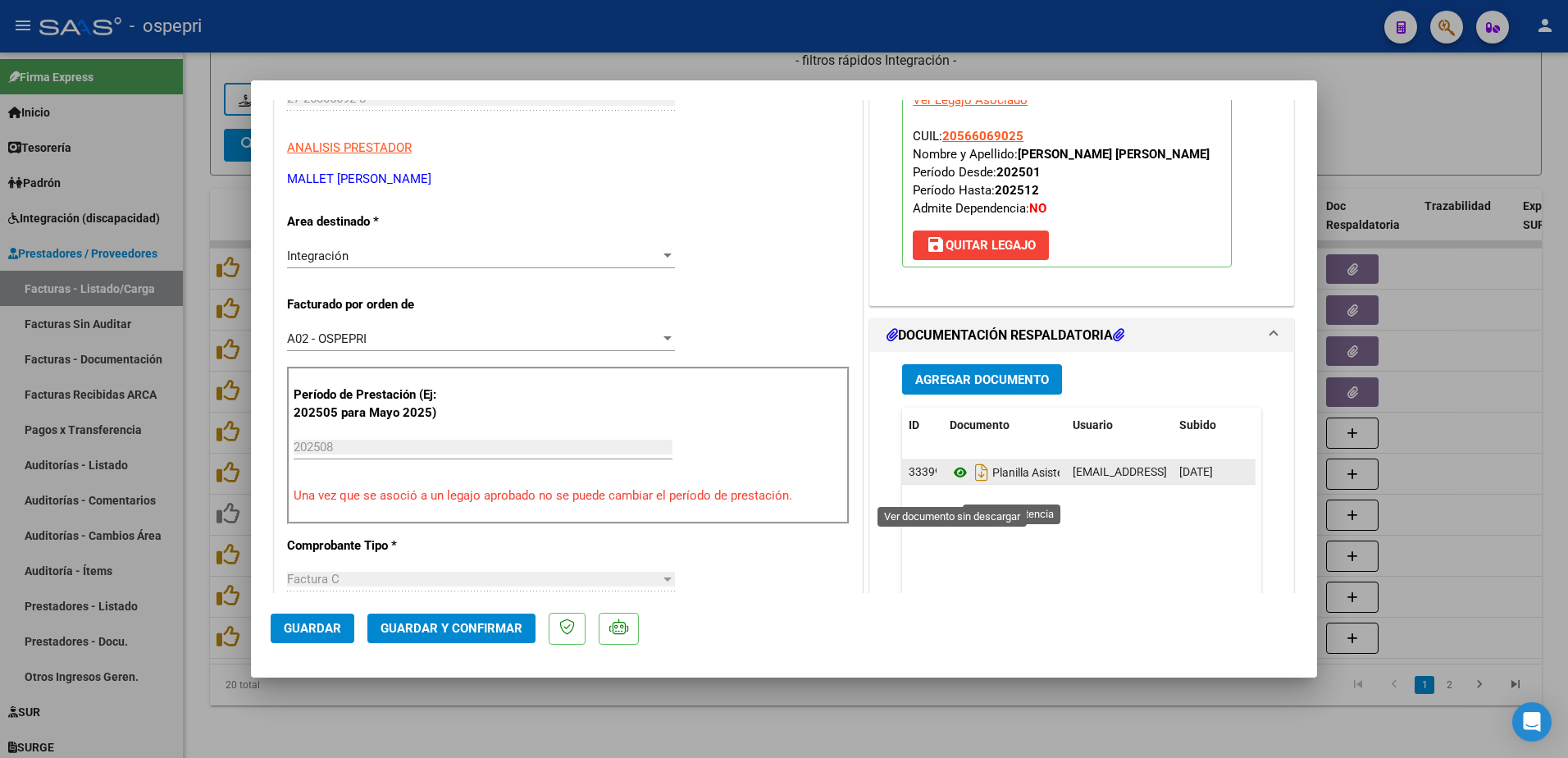
click at [950, 482] on icon at bounding box center [960, 473] width 22 height 20
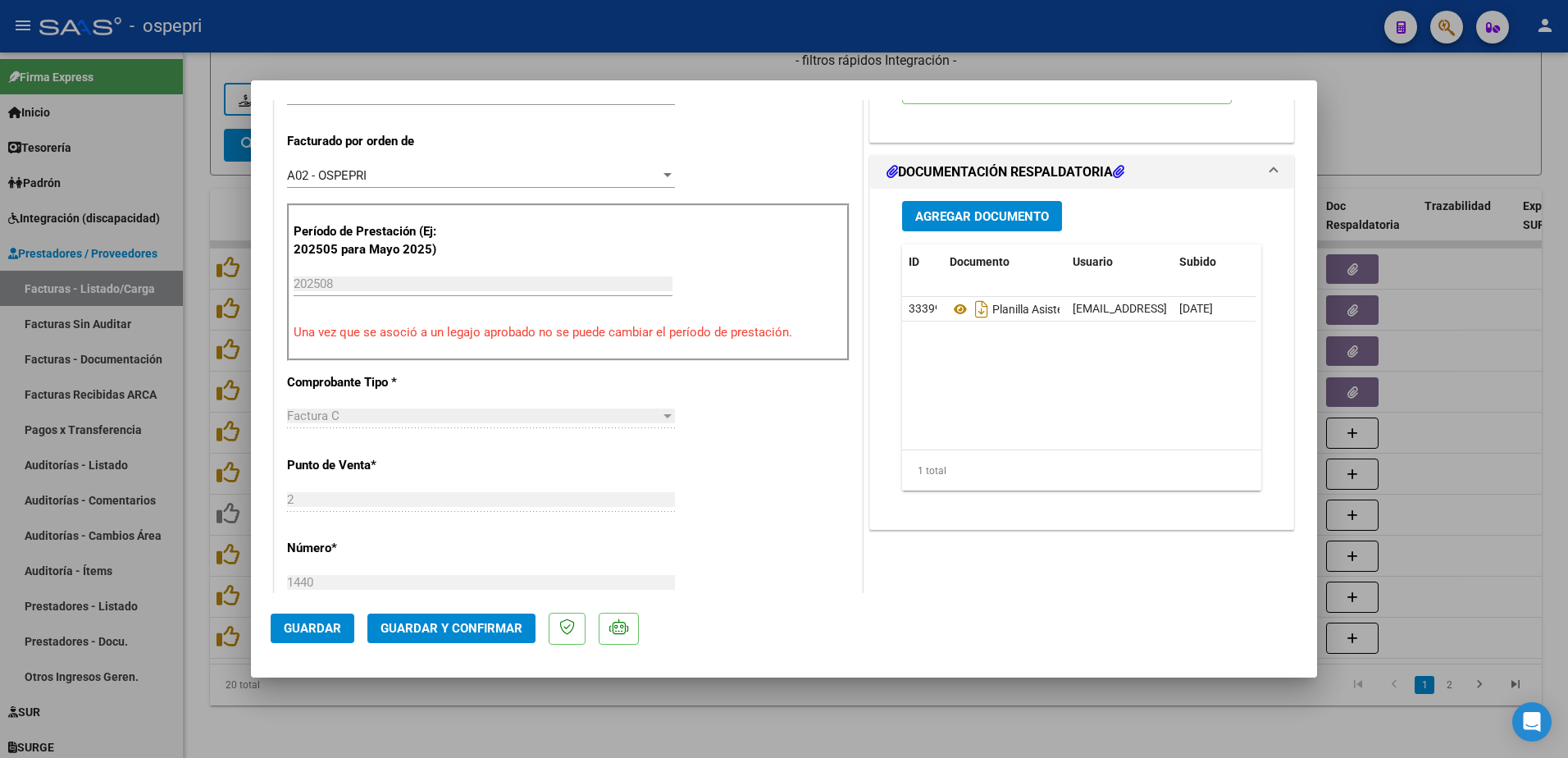
scroll to position [410, 0]
click at [420, 627] on span "Guardar y Confirmar" at bounding box center [452, 628] width 142 height 15
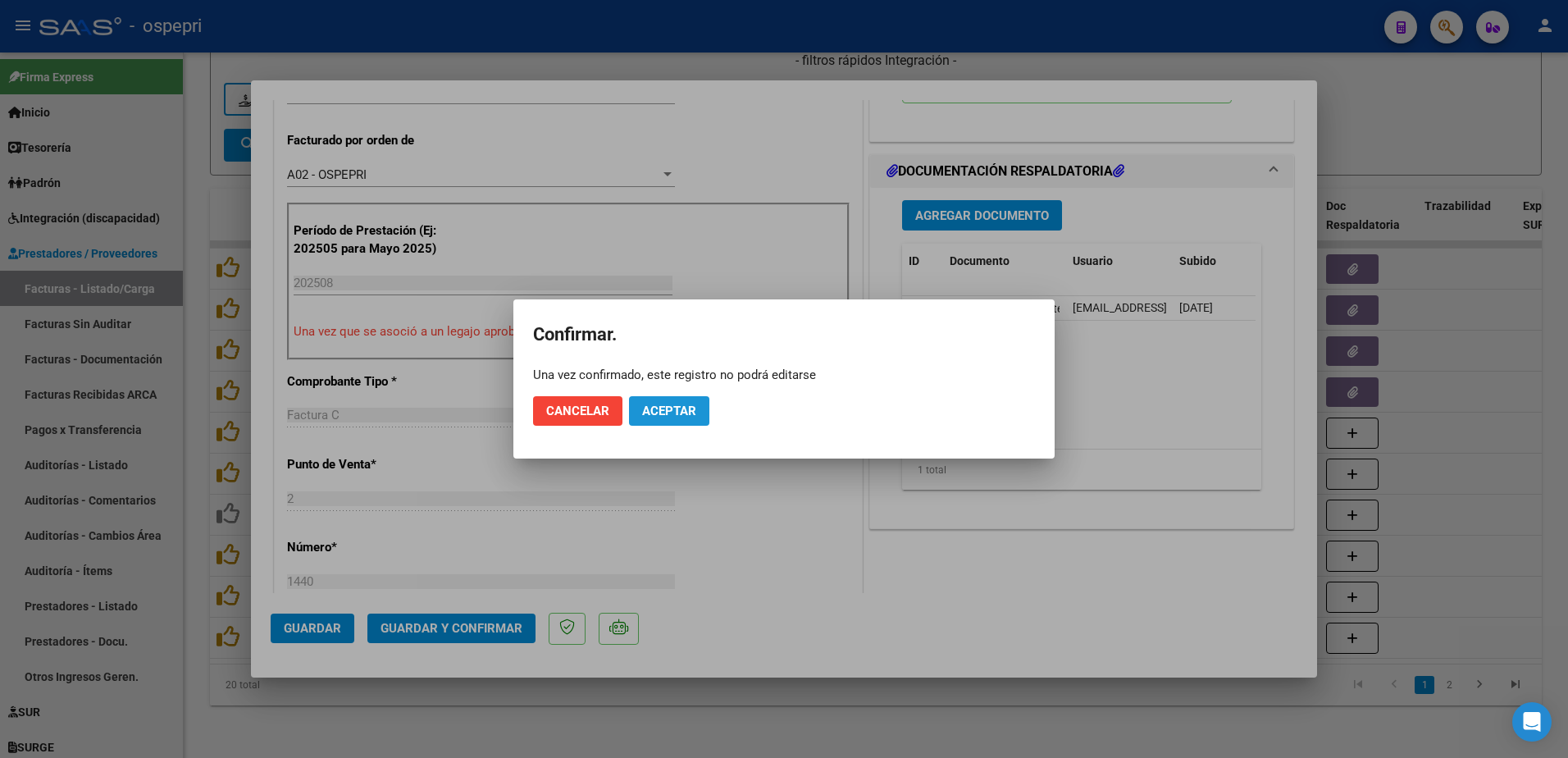
click at [667, 403] on button "Aceptar" at bounding box center [669, 411] width 81 height 29
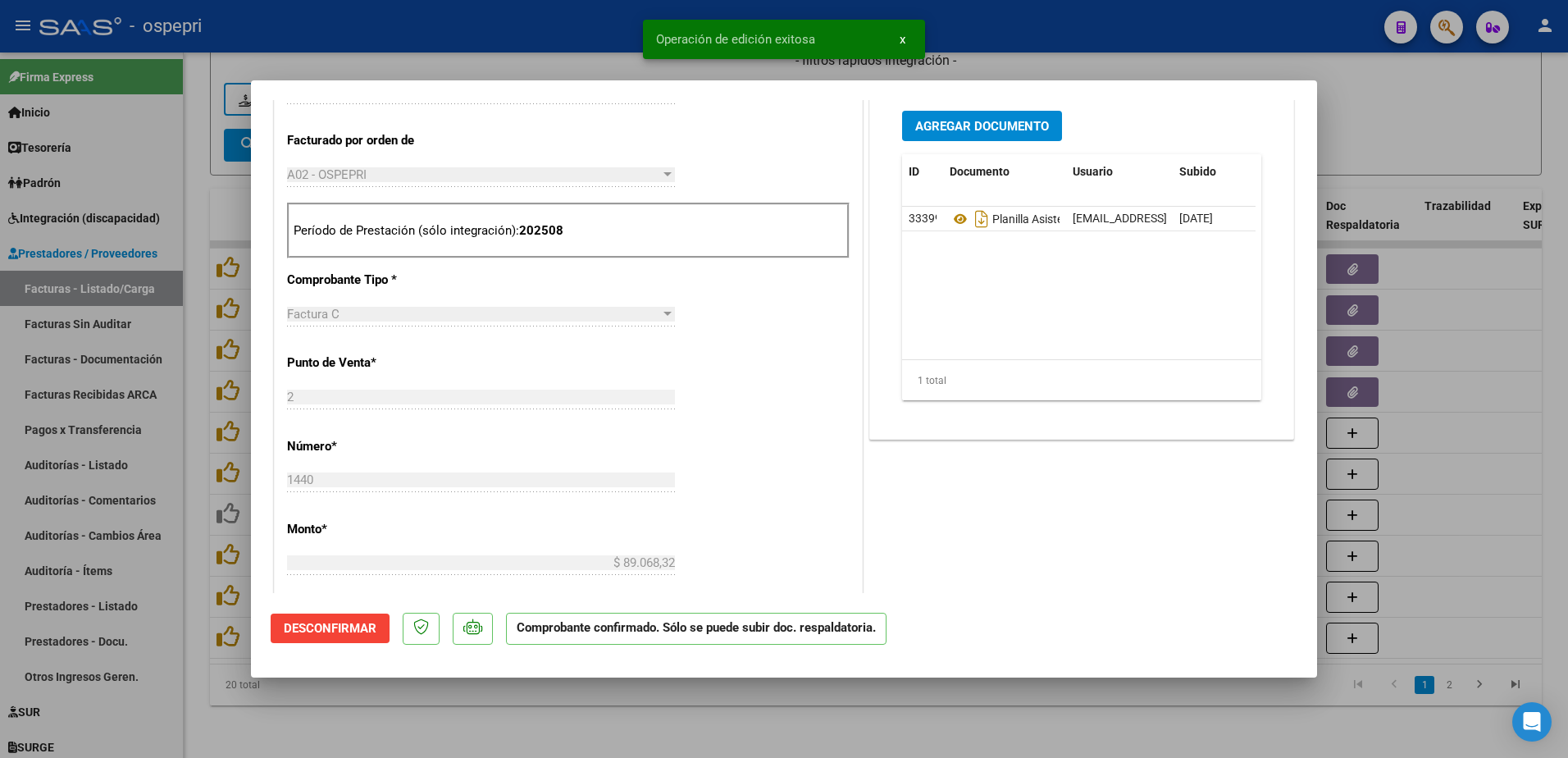
type input "$ 0,00"
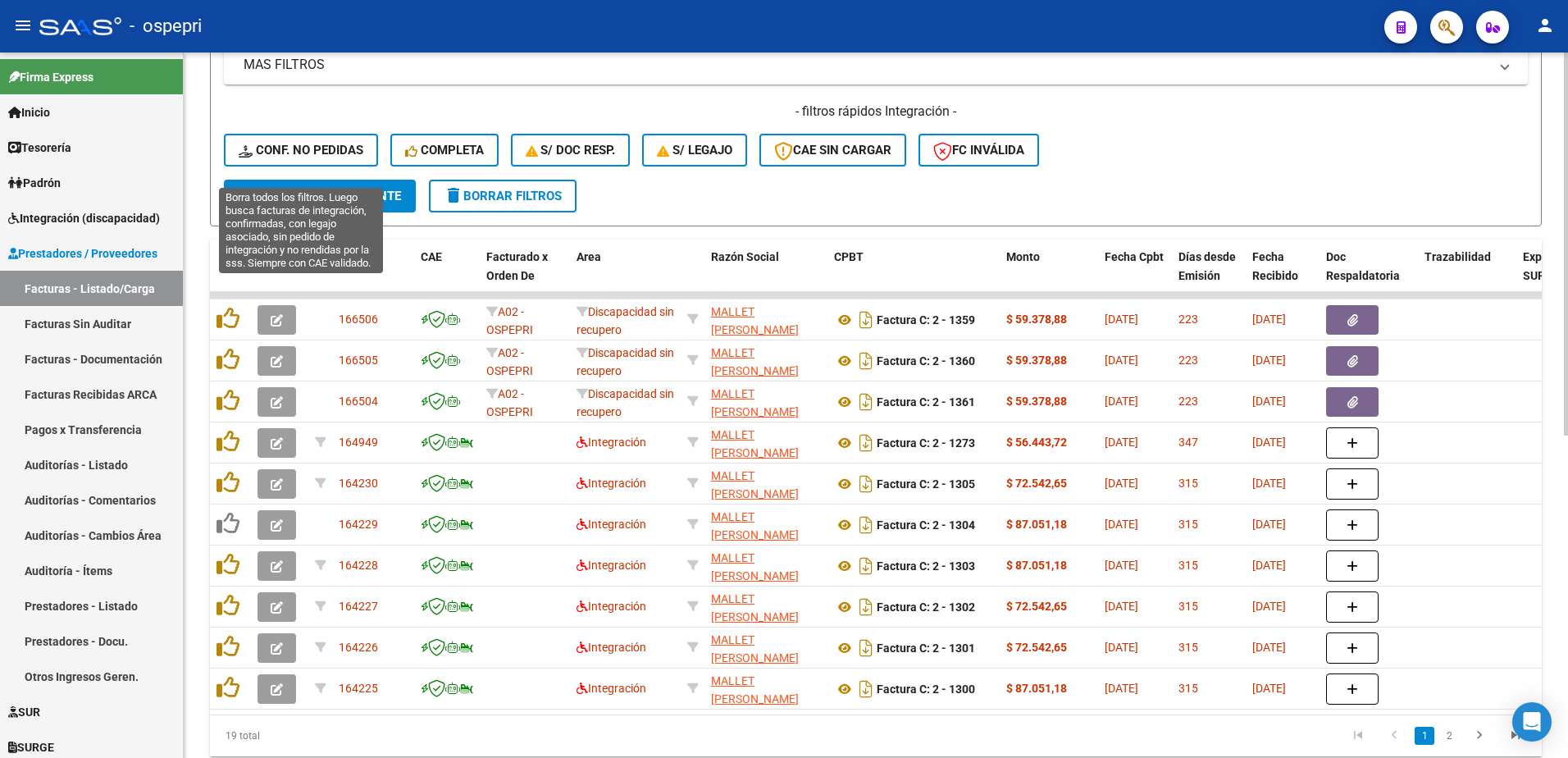
scroll to position [512, 0]
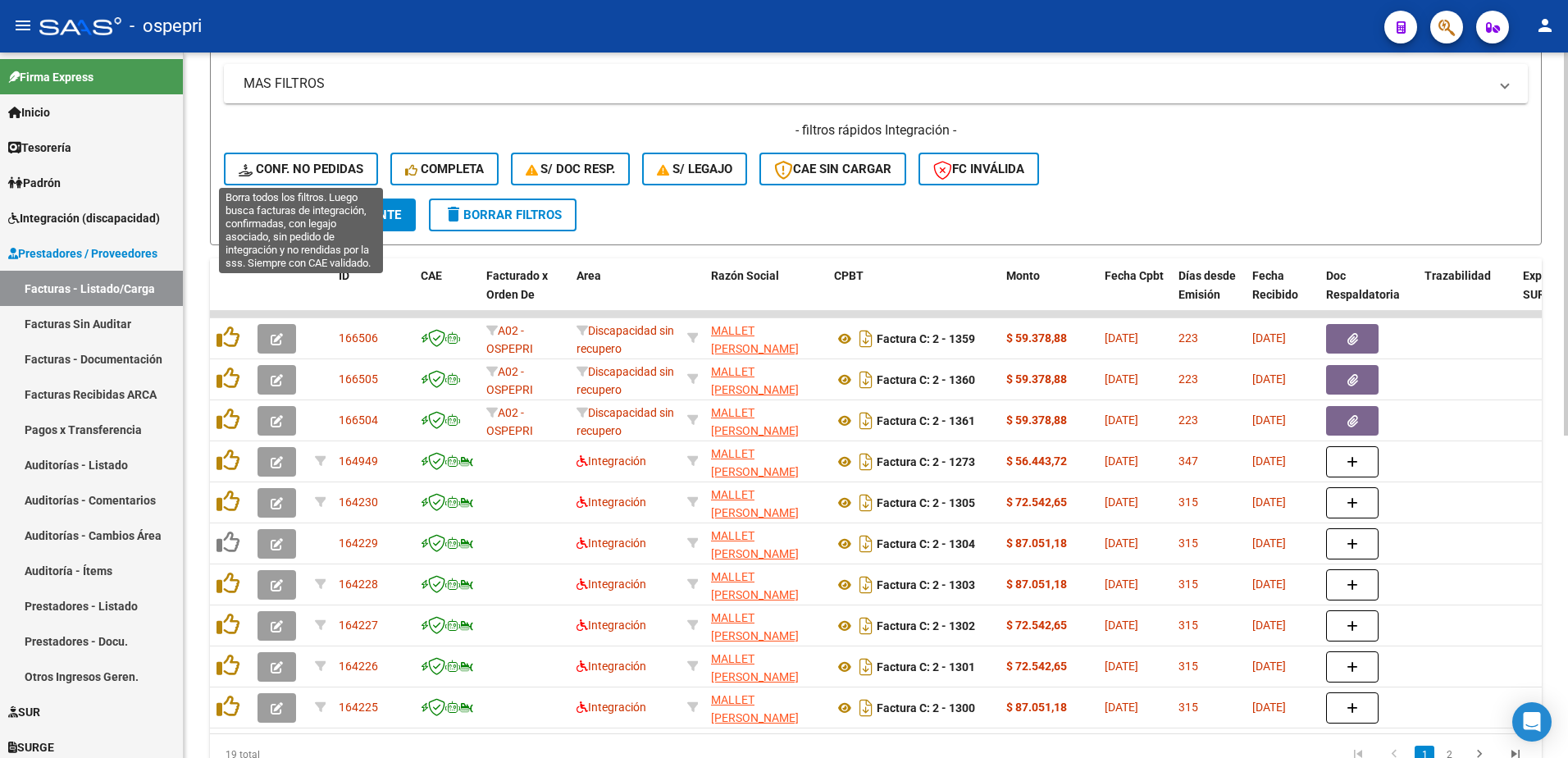
click at [313, 168] on span "Conf. no pedidas" at bounding box center [301, 168] width 125 height 15
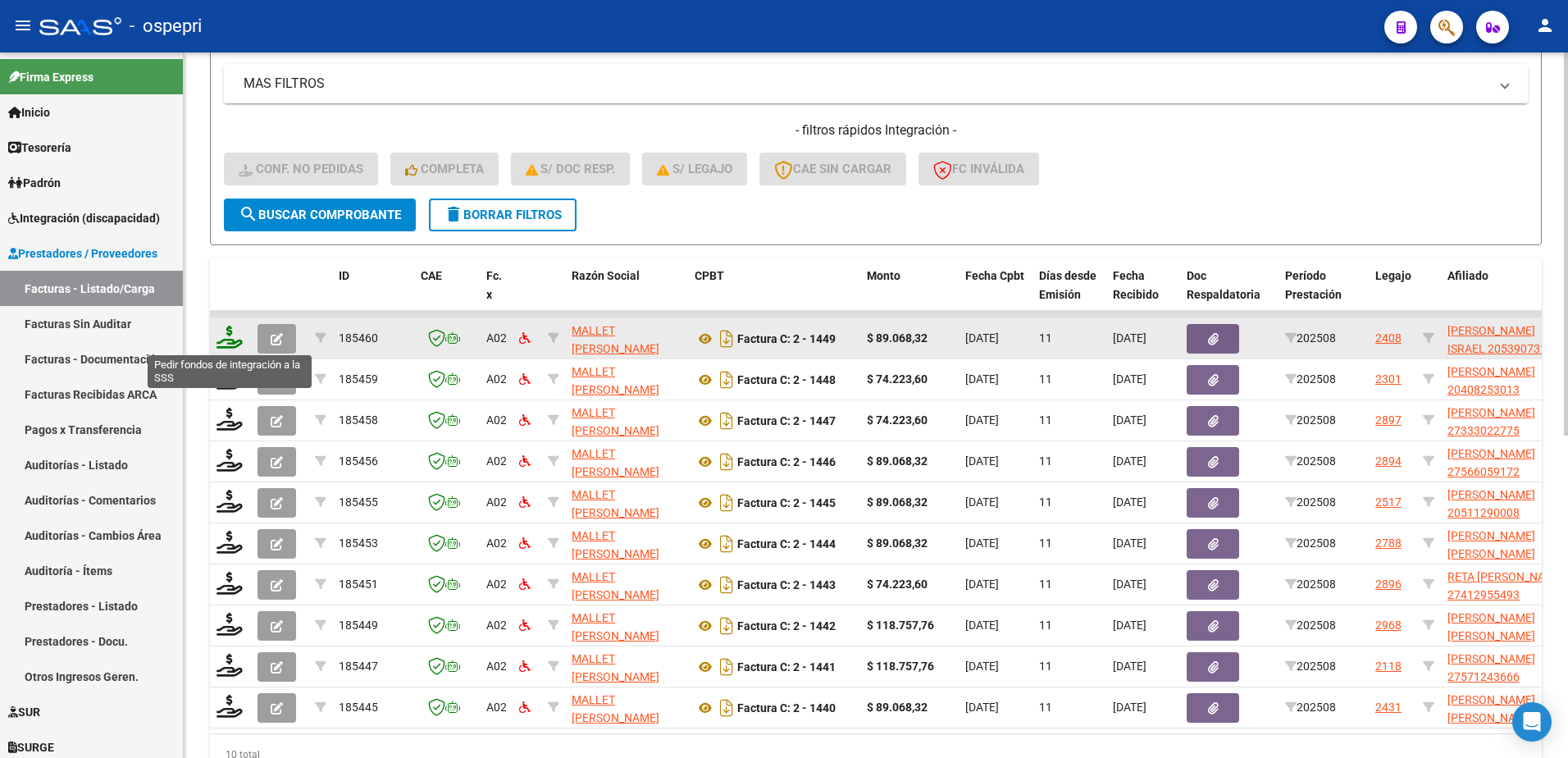
click at [222, 344] on icon at bounding box center [230, 337] width 26 height 23
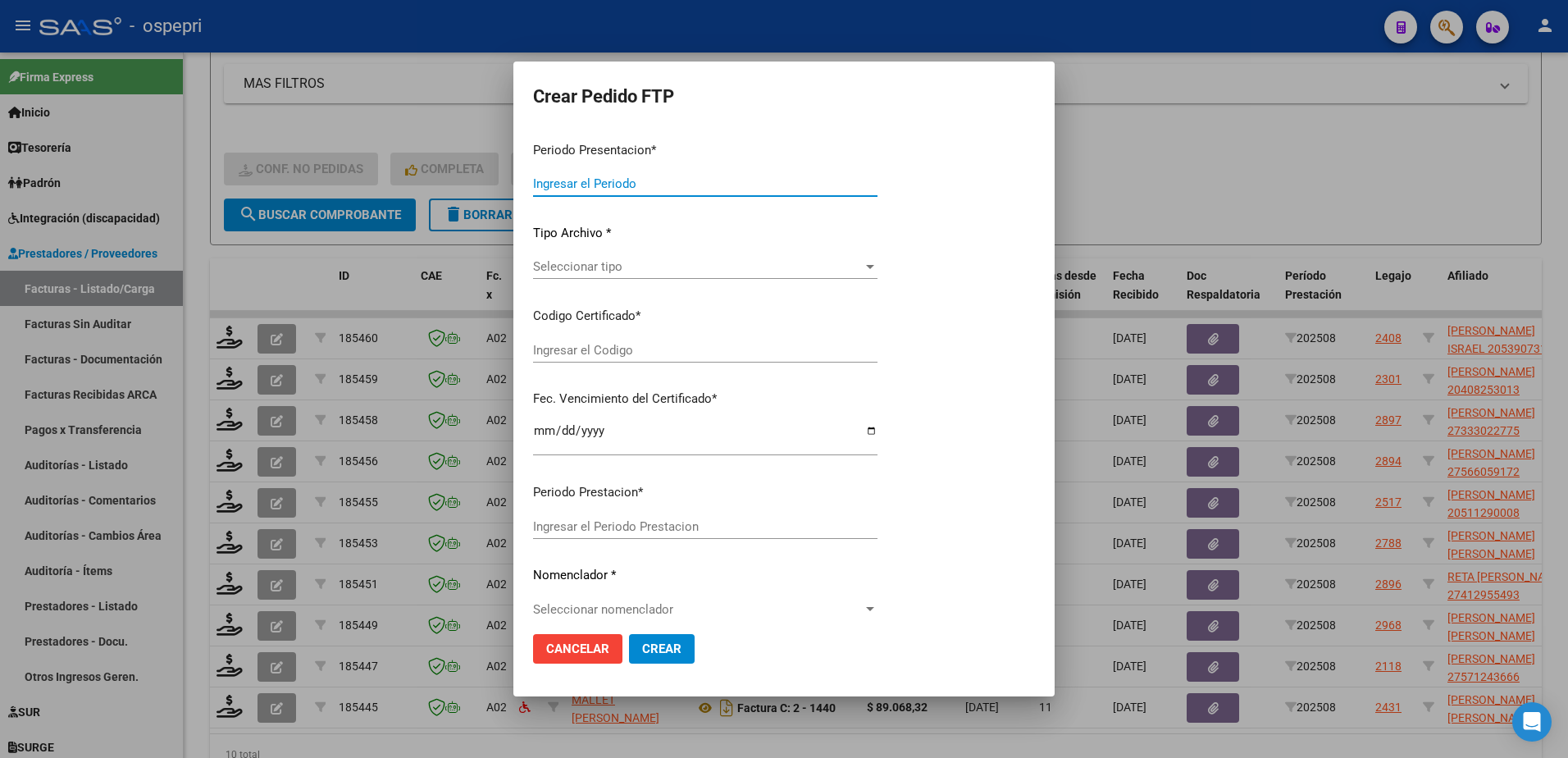
type input "202508"
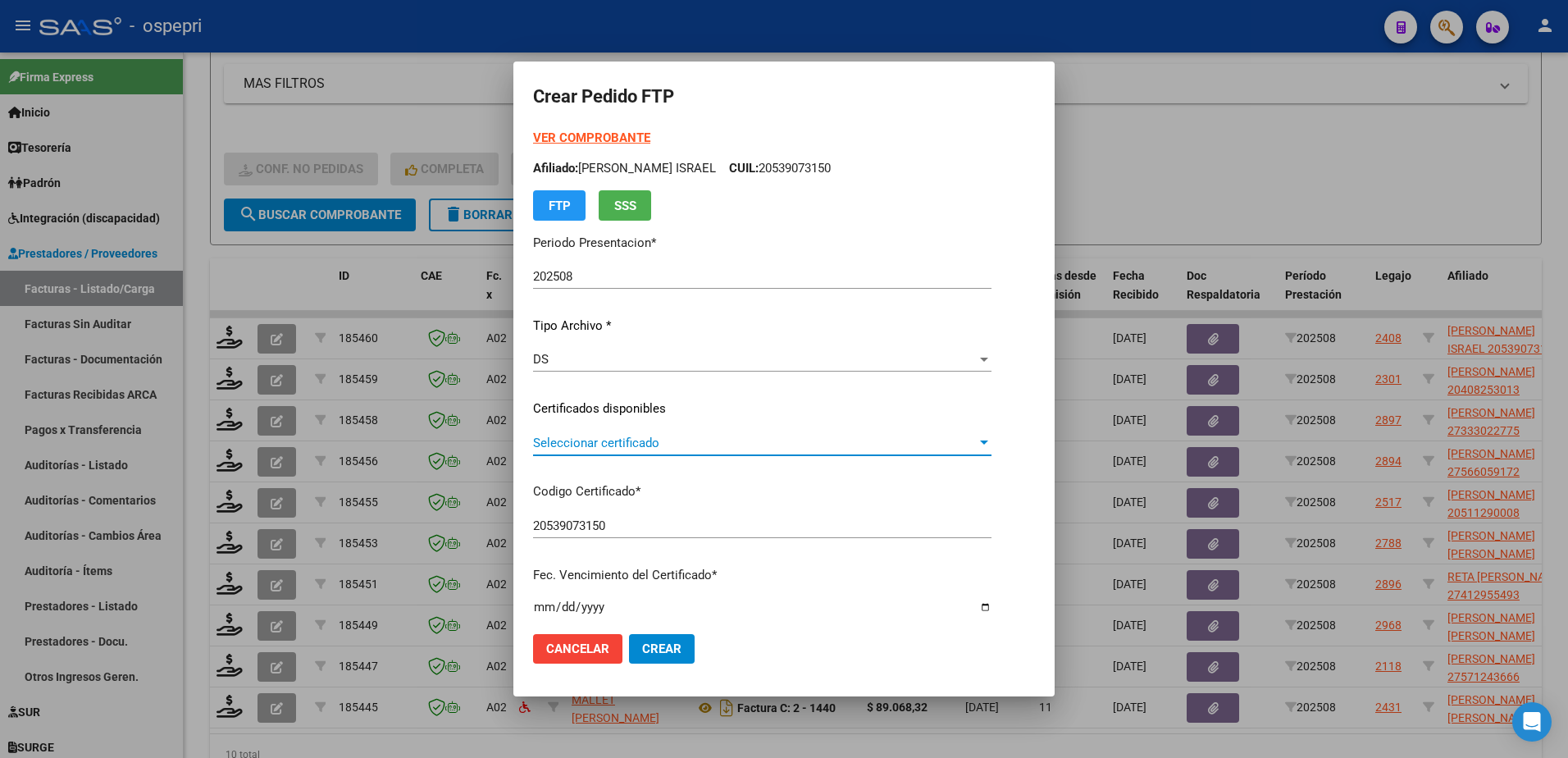
click at [609, 444] on span "Seleccionar certificado" at bounding box center [755, 443] width 444 height 15
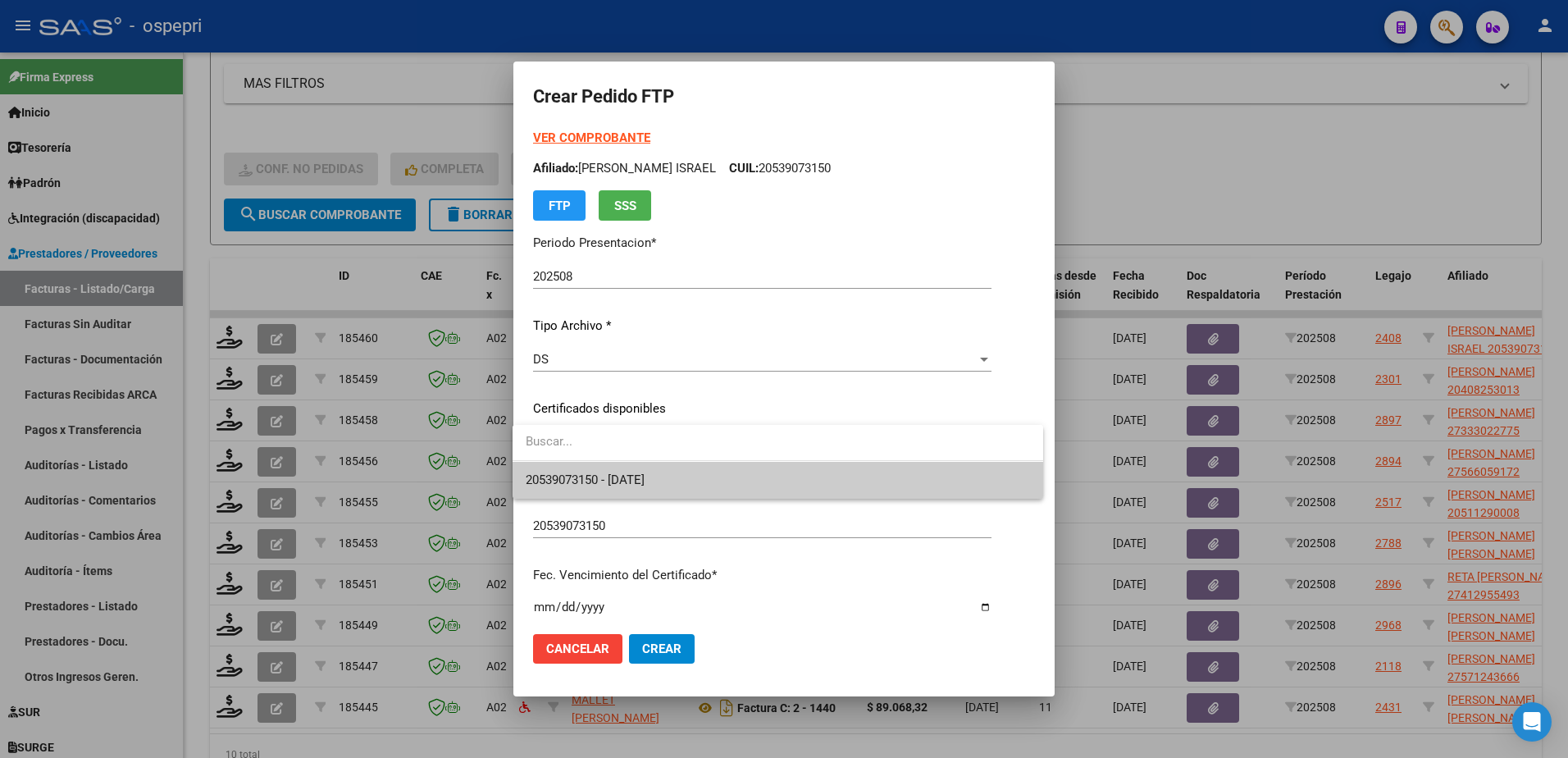
click at [637, 473] on span "20539073150 - 2026-11-01" at bounding box center [585, 480] width 119 height 15
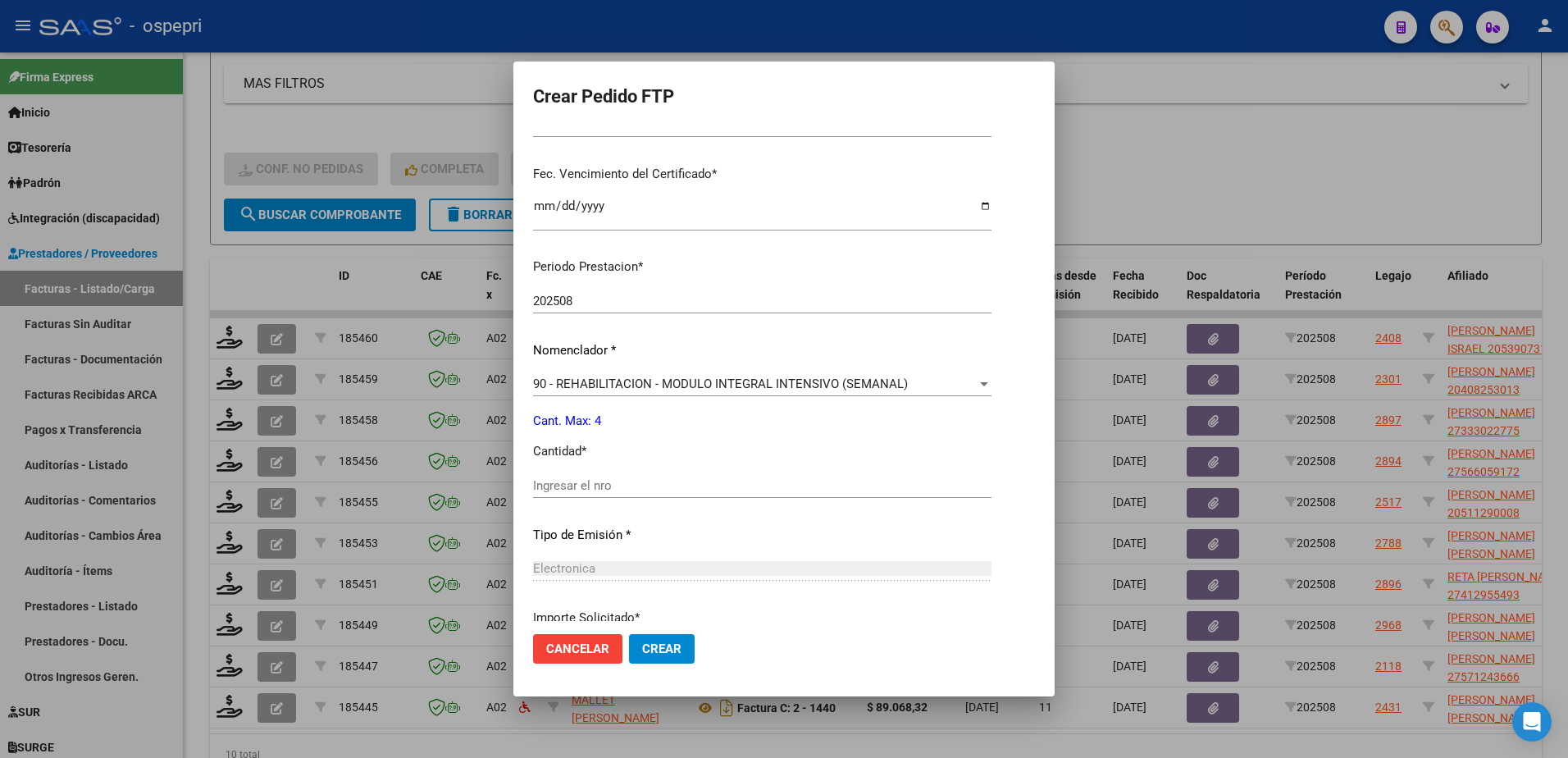
scroll to position [493, 0]
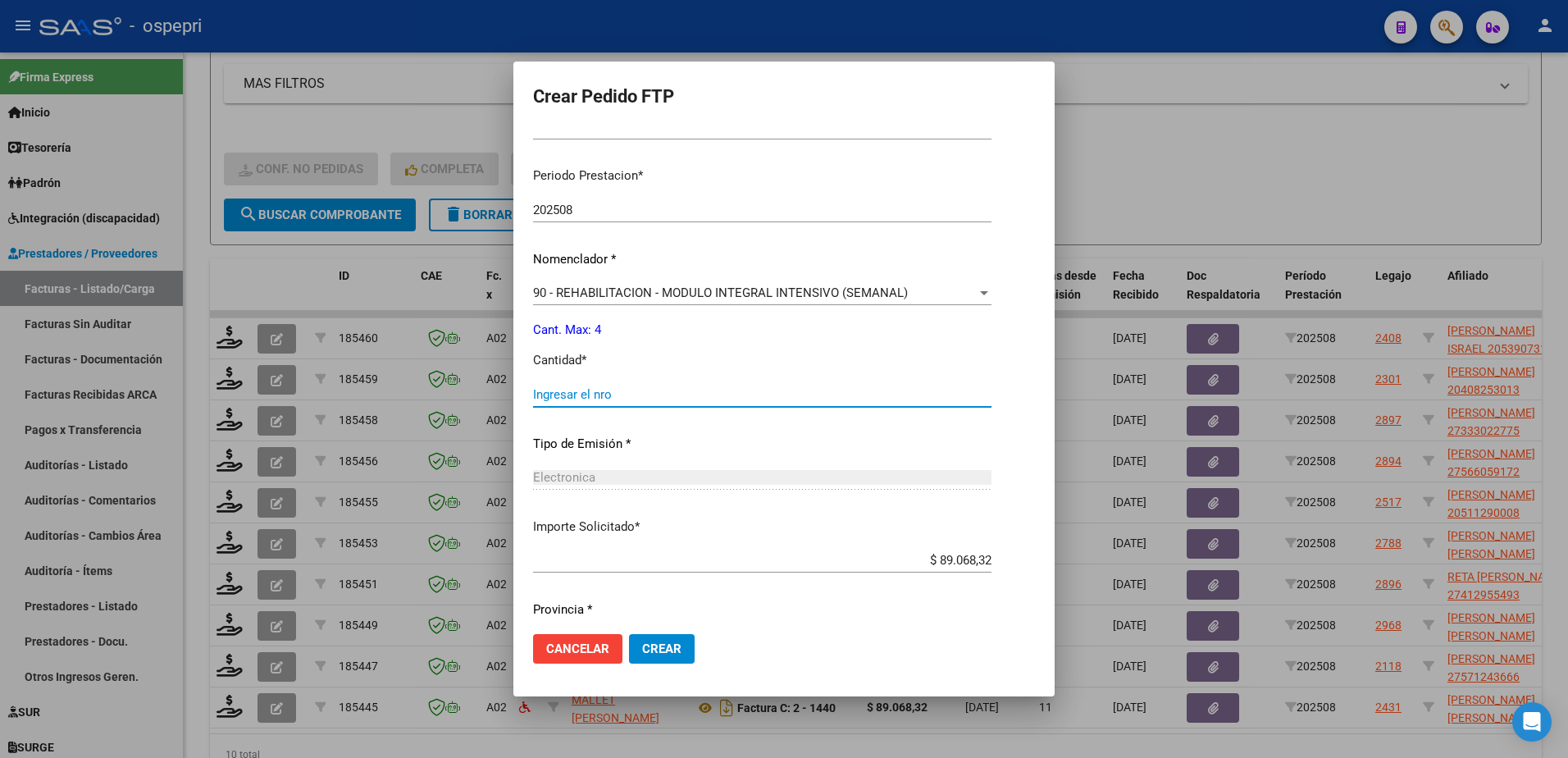
click at [594, 391] on input "Ingresar el nro" at bounding box center [762, 395] width 459 height 15
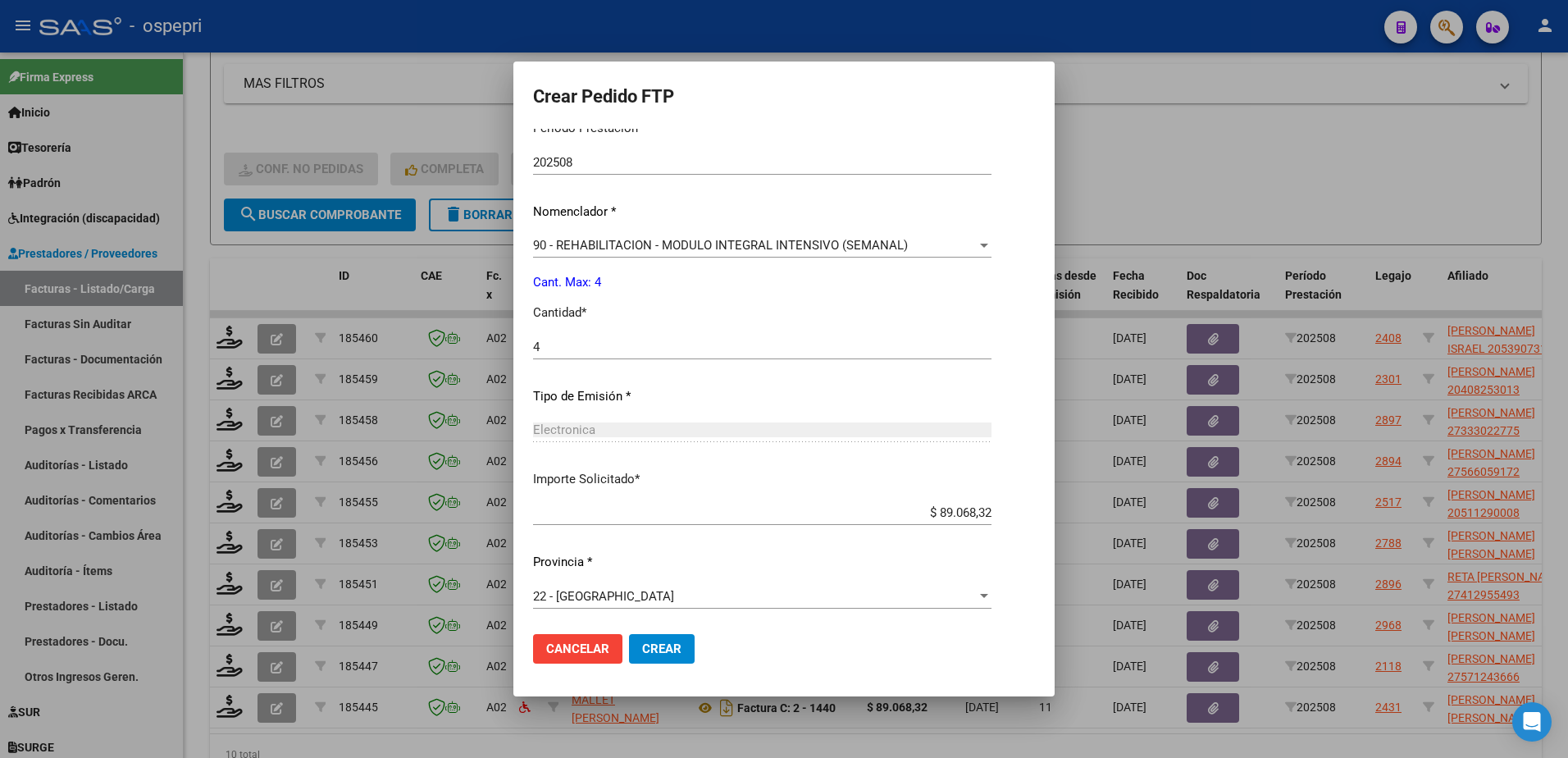
scroll to position [543, 0]
click at [660, 649] on span "Crear" at bounding box center [661, 649] width 39 height 15
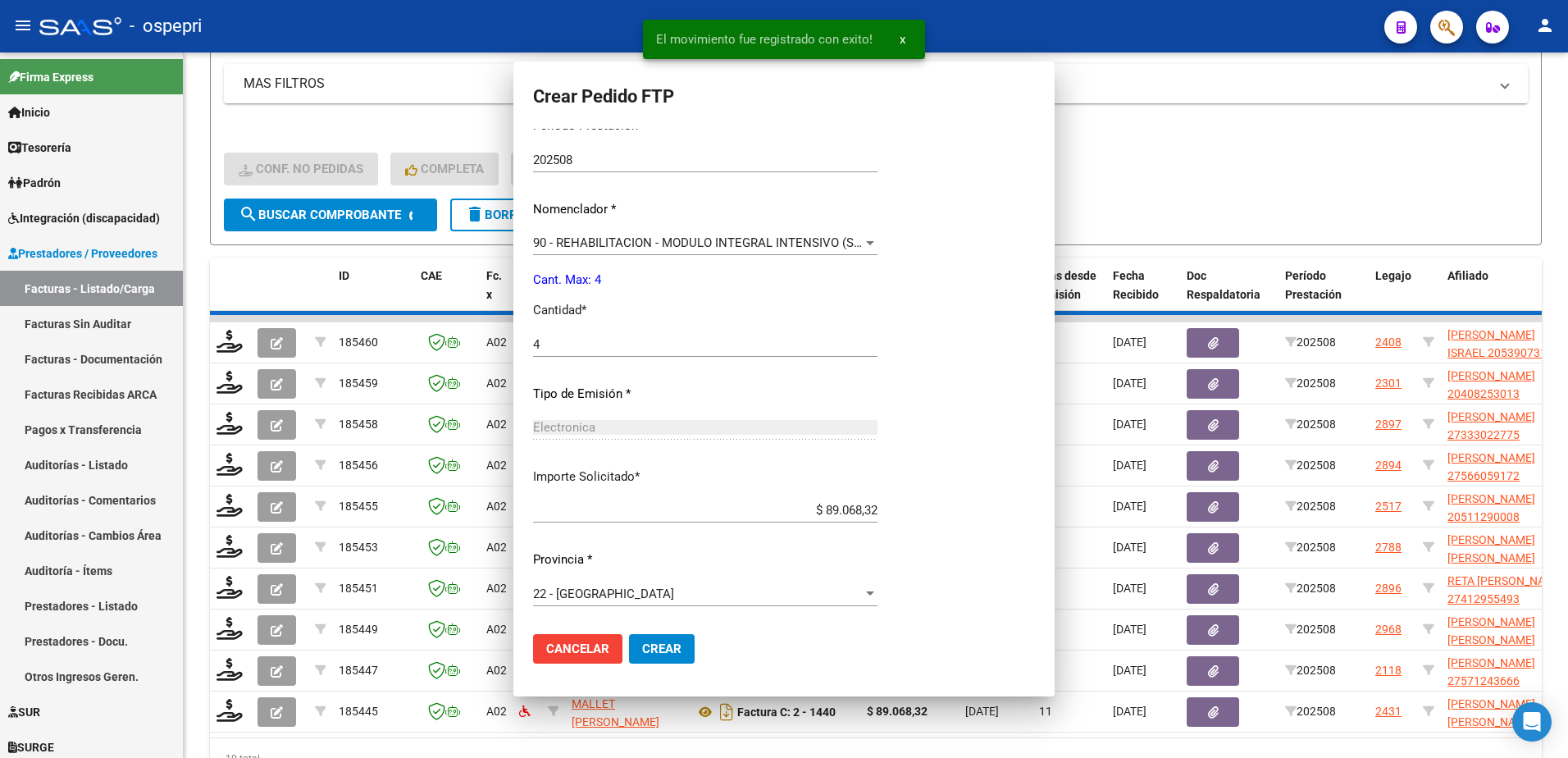
scroll to position [450, 0]
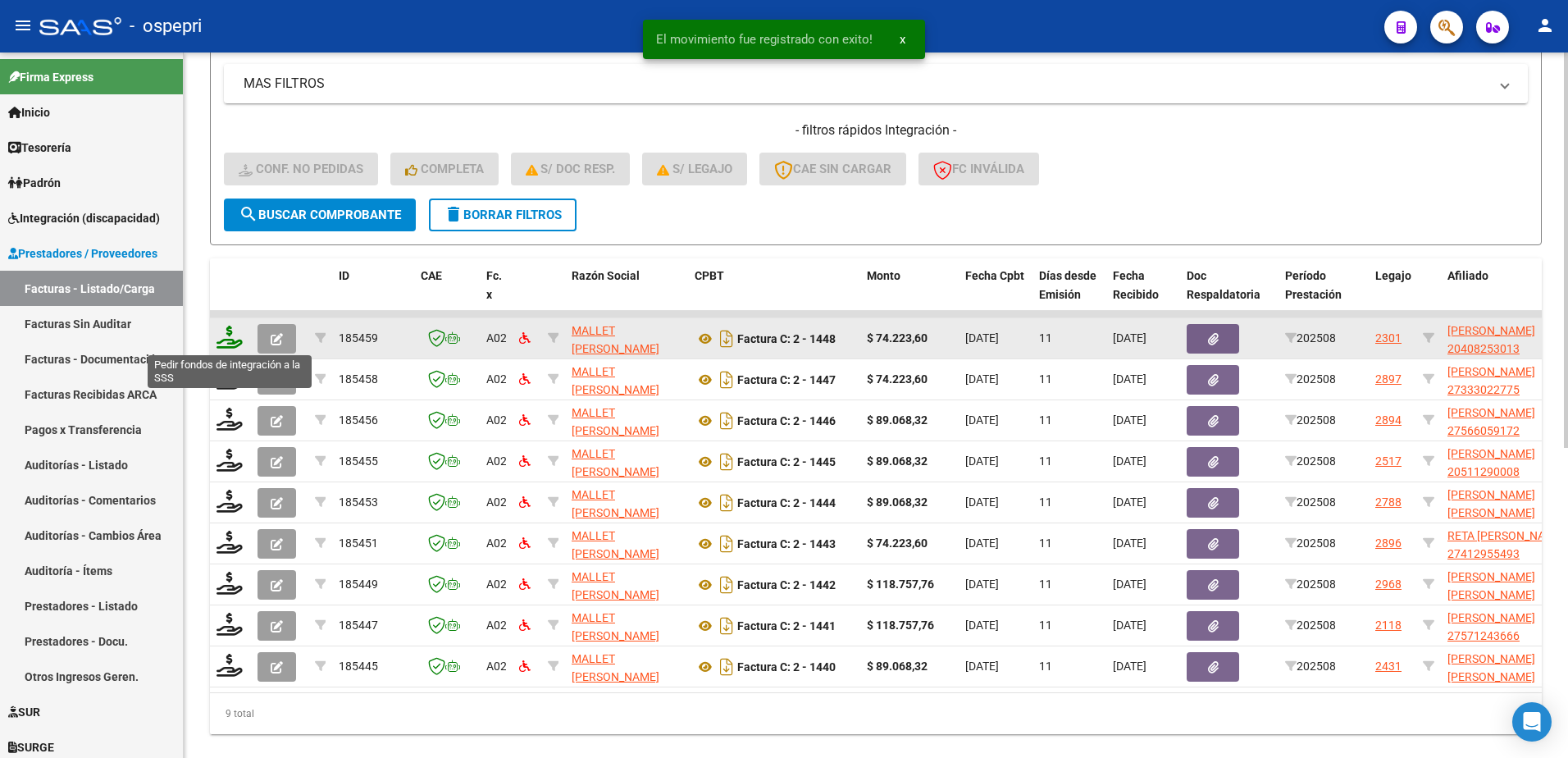
click at [225, 346] on icon at bounding box center [230, 337] width 26 height 23
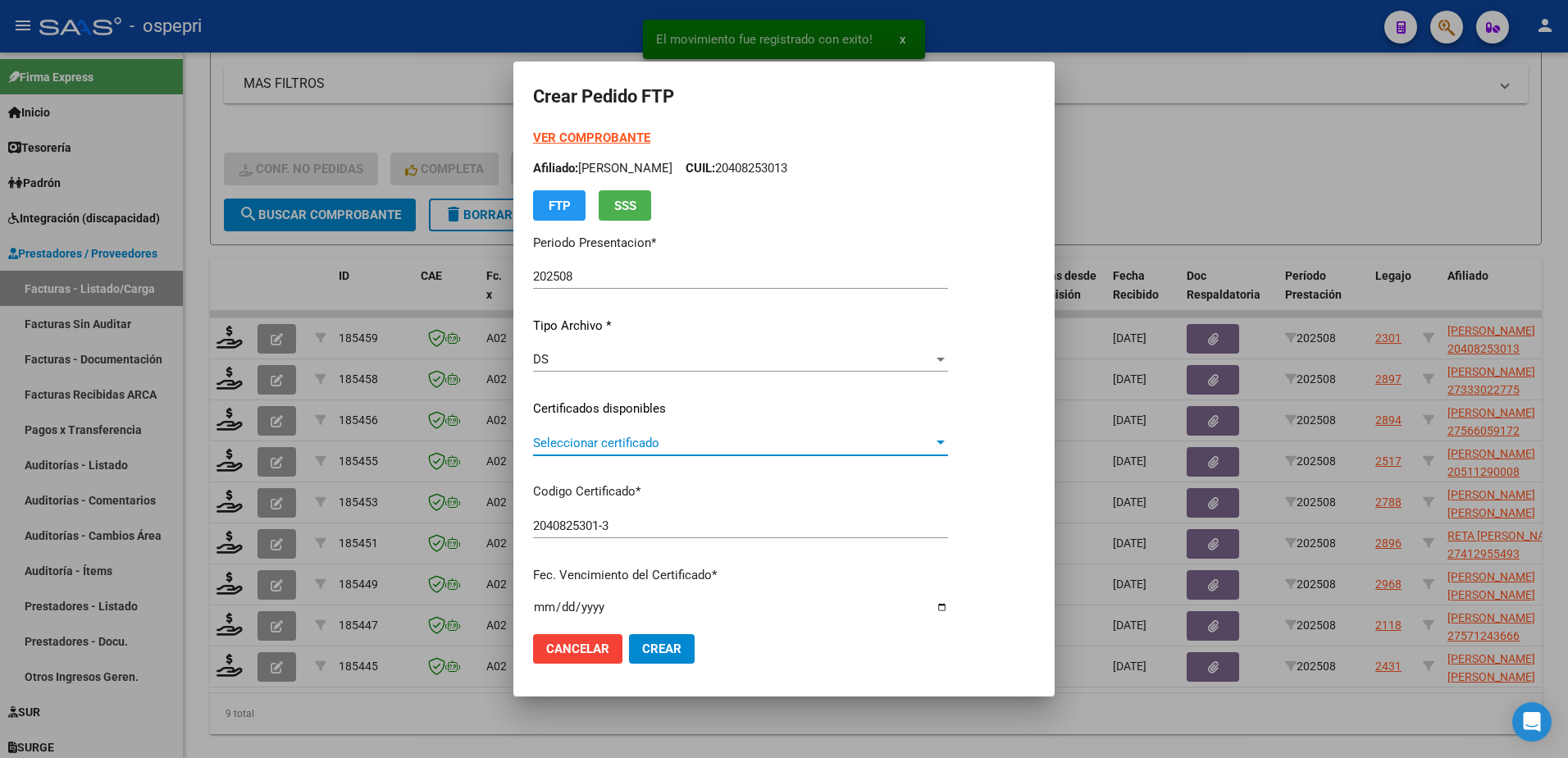
click at [599, 437] on span "Seleccionar certificado" at bounding box center [733, 443] width 400 height 15
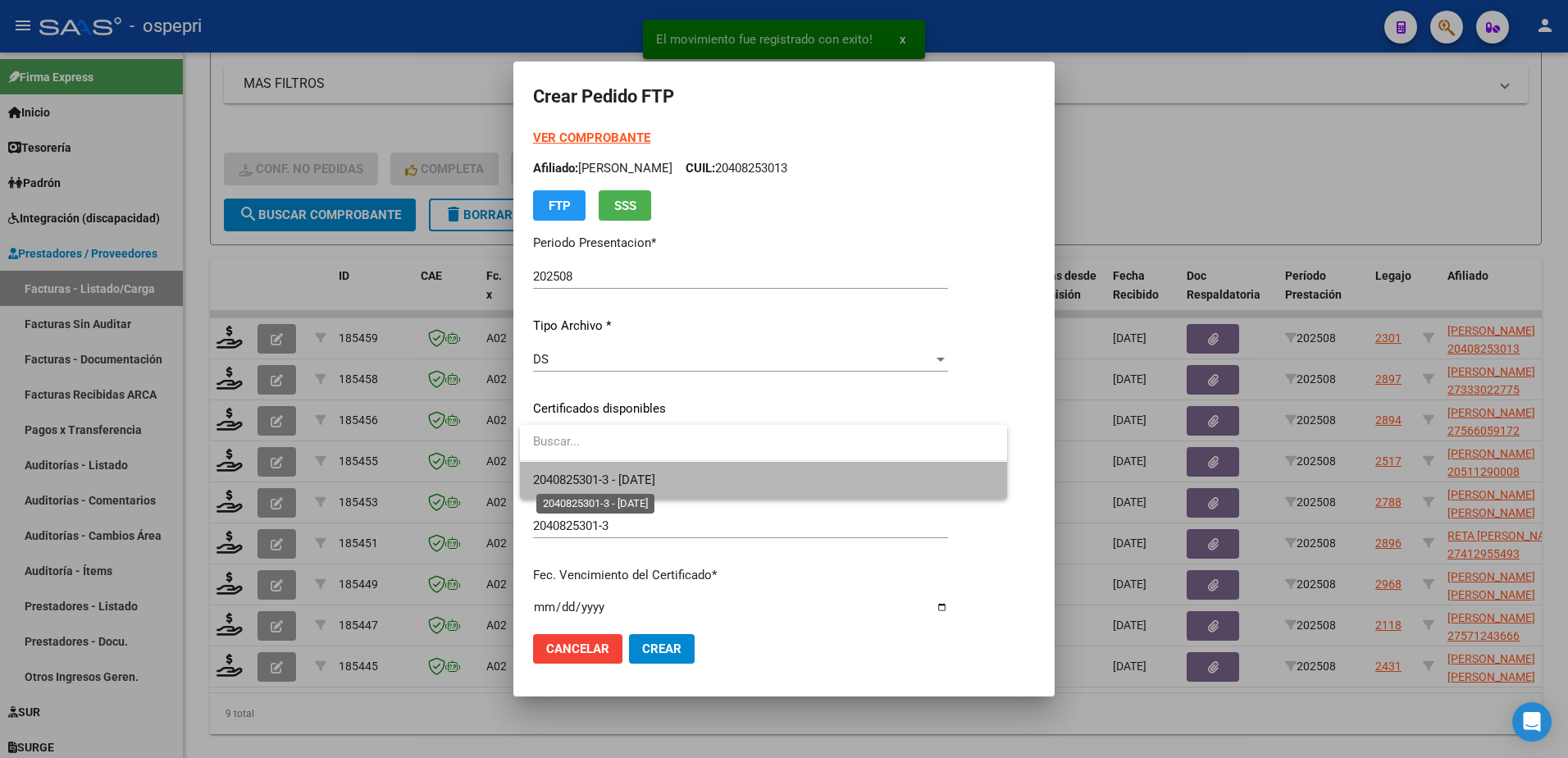
click at [615, 474] on span "2040825301-3 - 2025-12-09" at bounding box center [594, 480] width 122 height 15
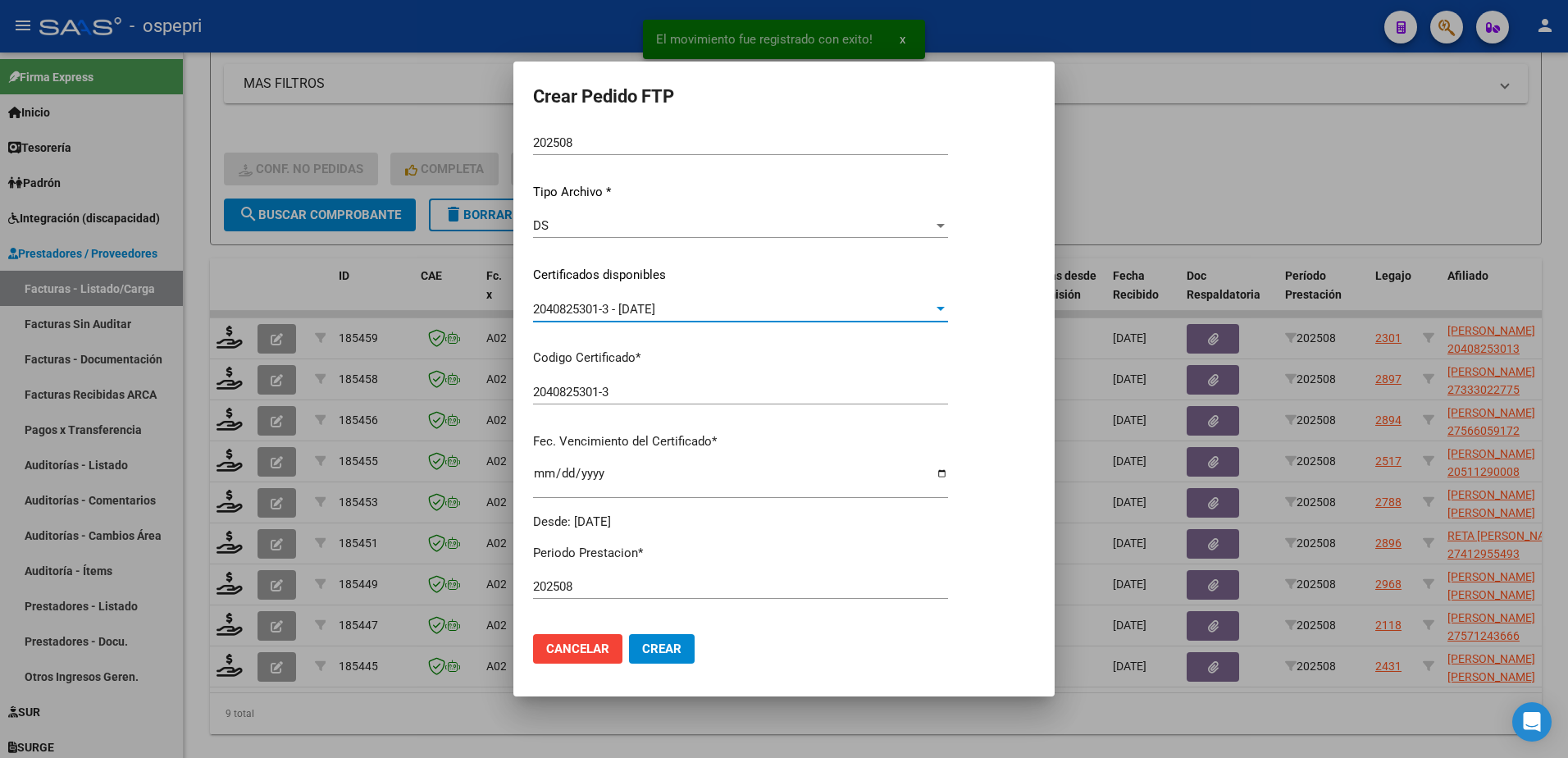
scroll to position [329, 0]
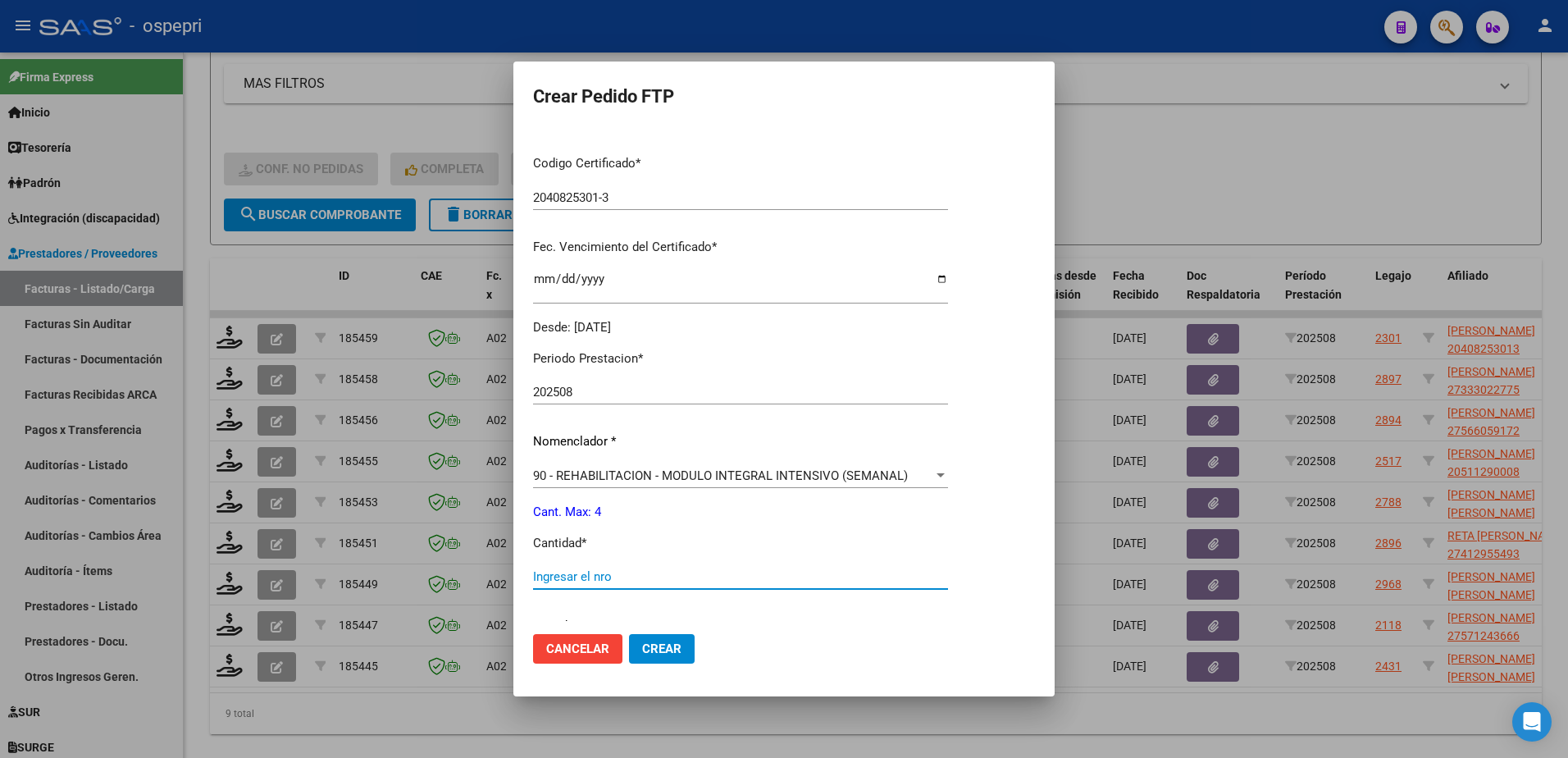
click at [600, 572] on input "Ingresar el nro" at bounding box center [740, 577] width 415 height 15
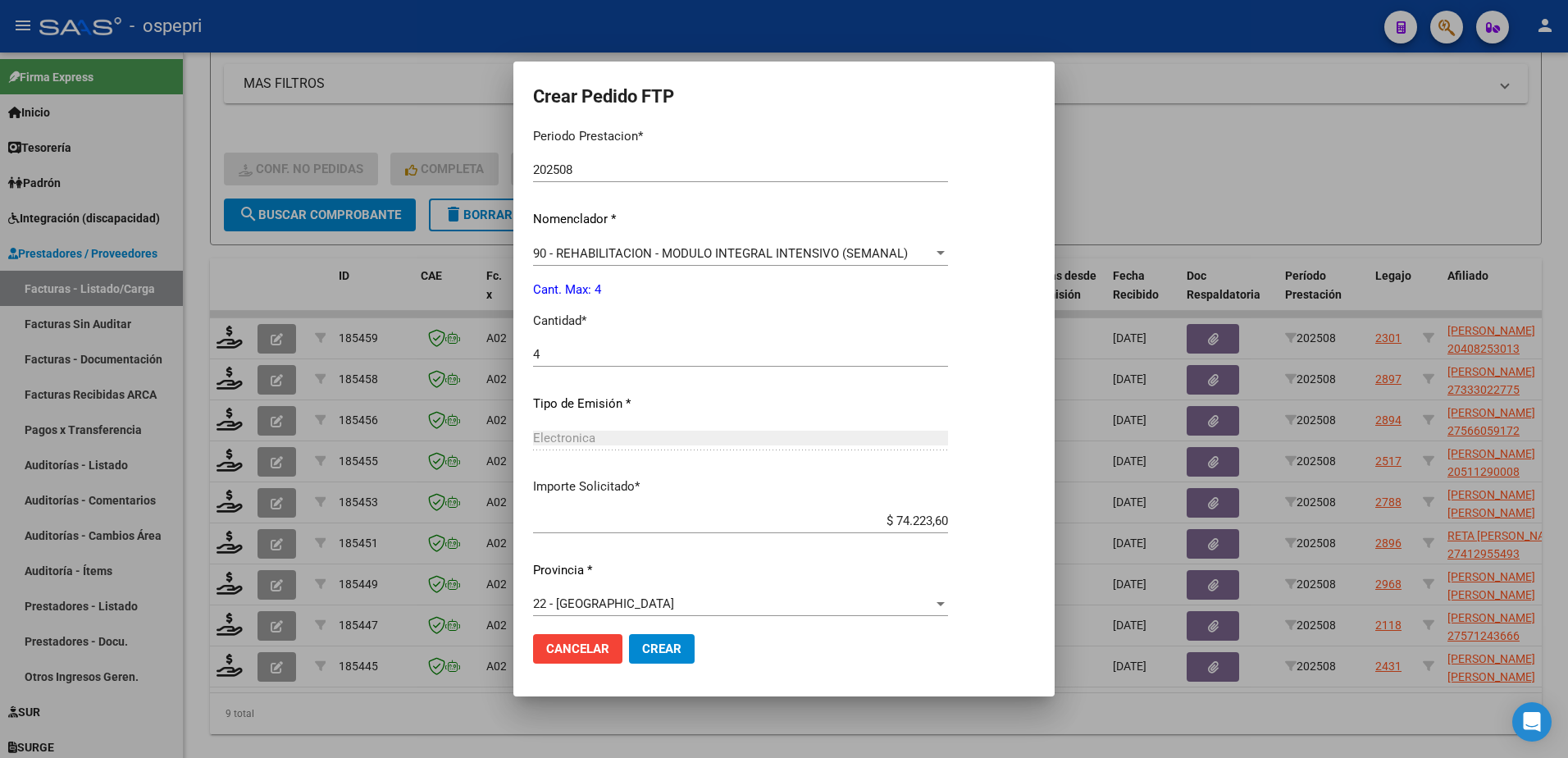
scroll to position [560, 0]
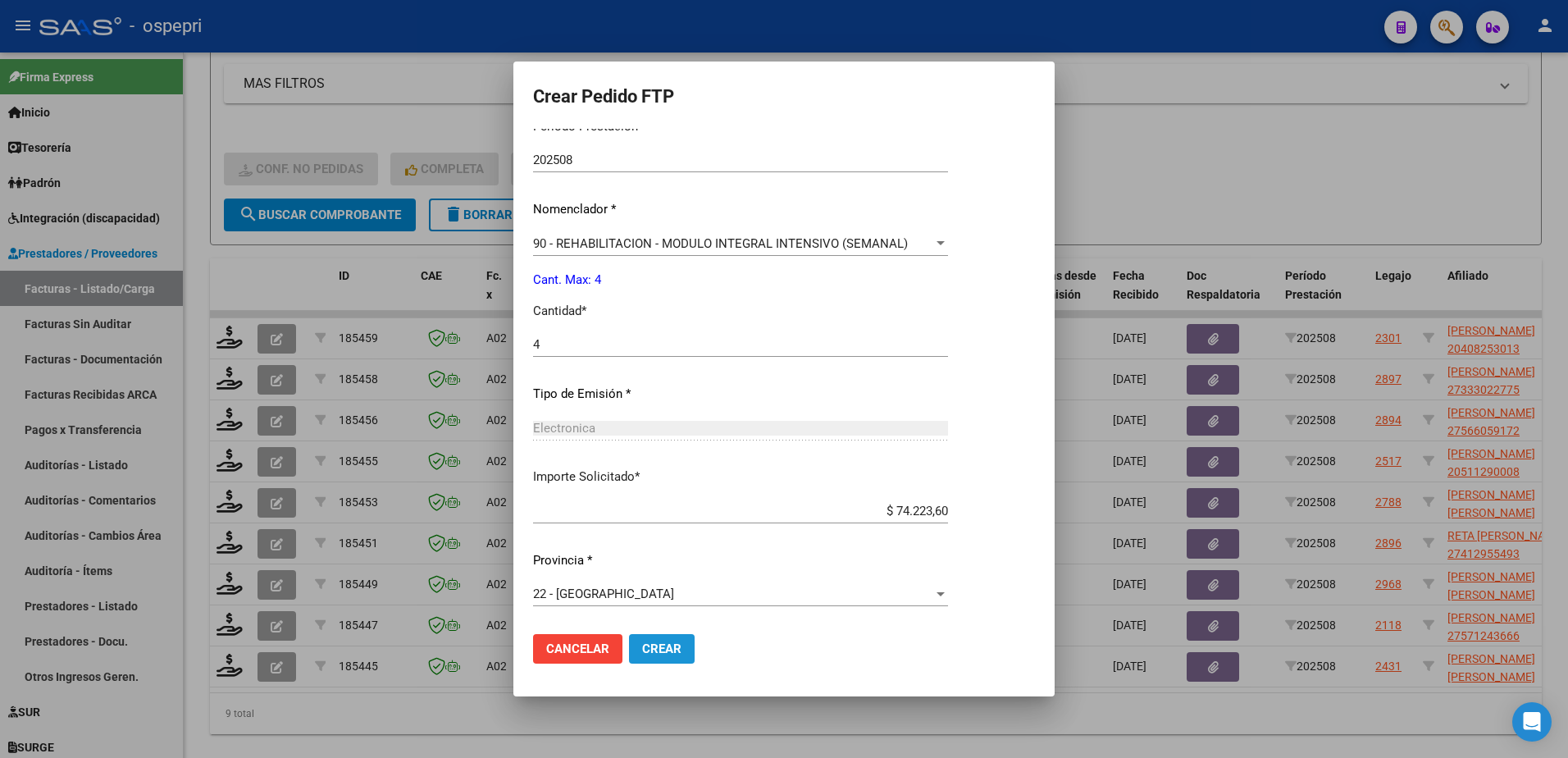
click at [666, 644] on span "Crear" at bounding box center [661, 649] width 39 height 15
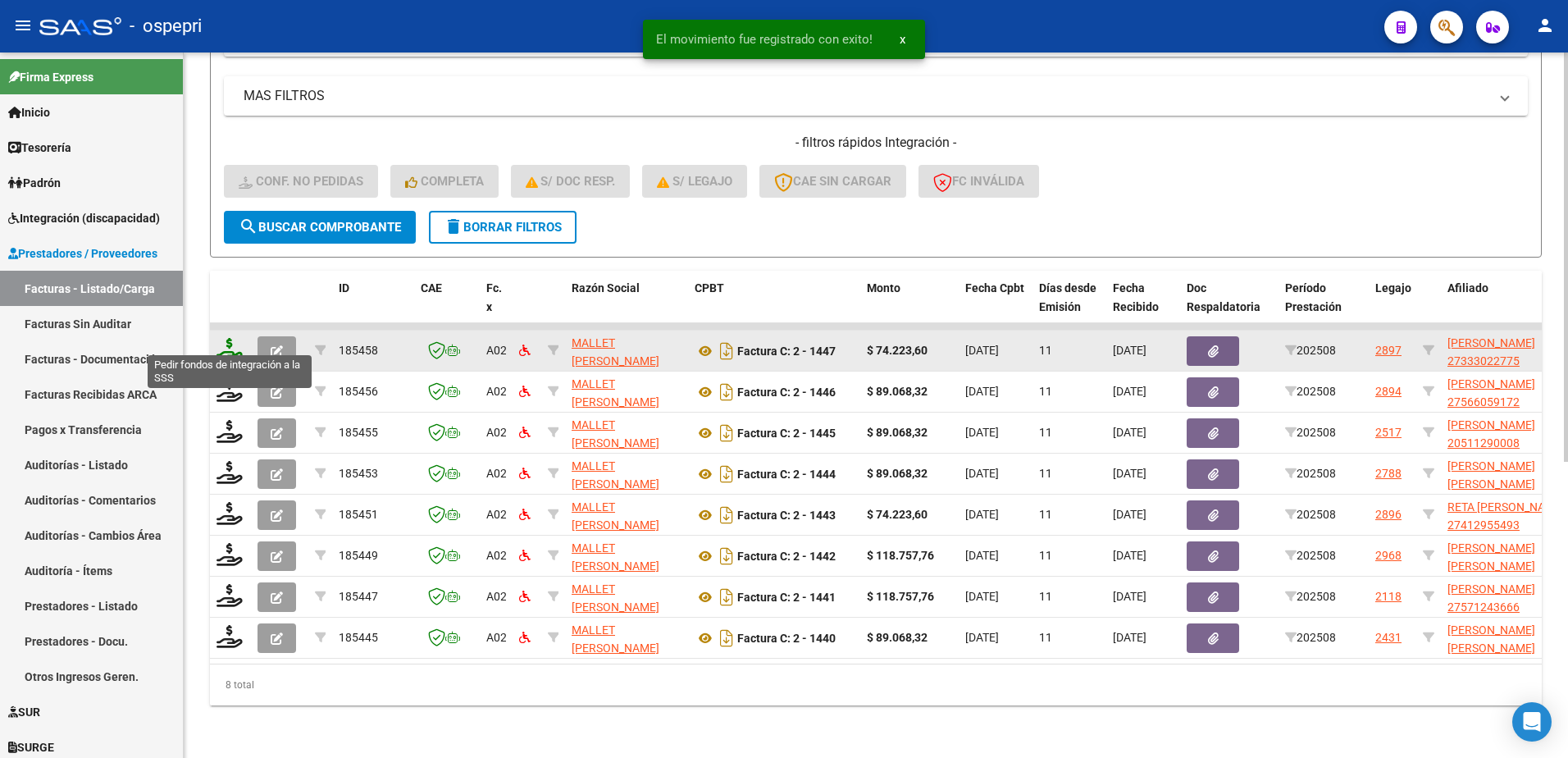
click at [231, 338] on icon at bounding box center [230, 350] width 26 height 23
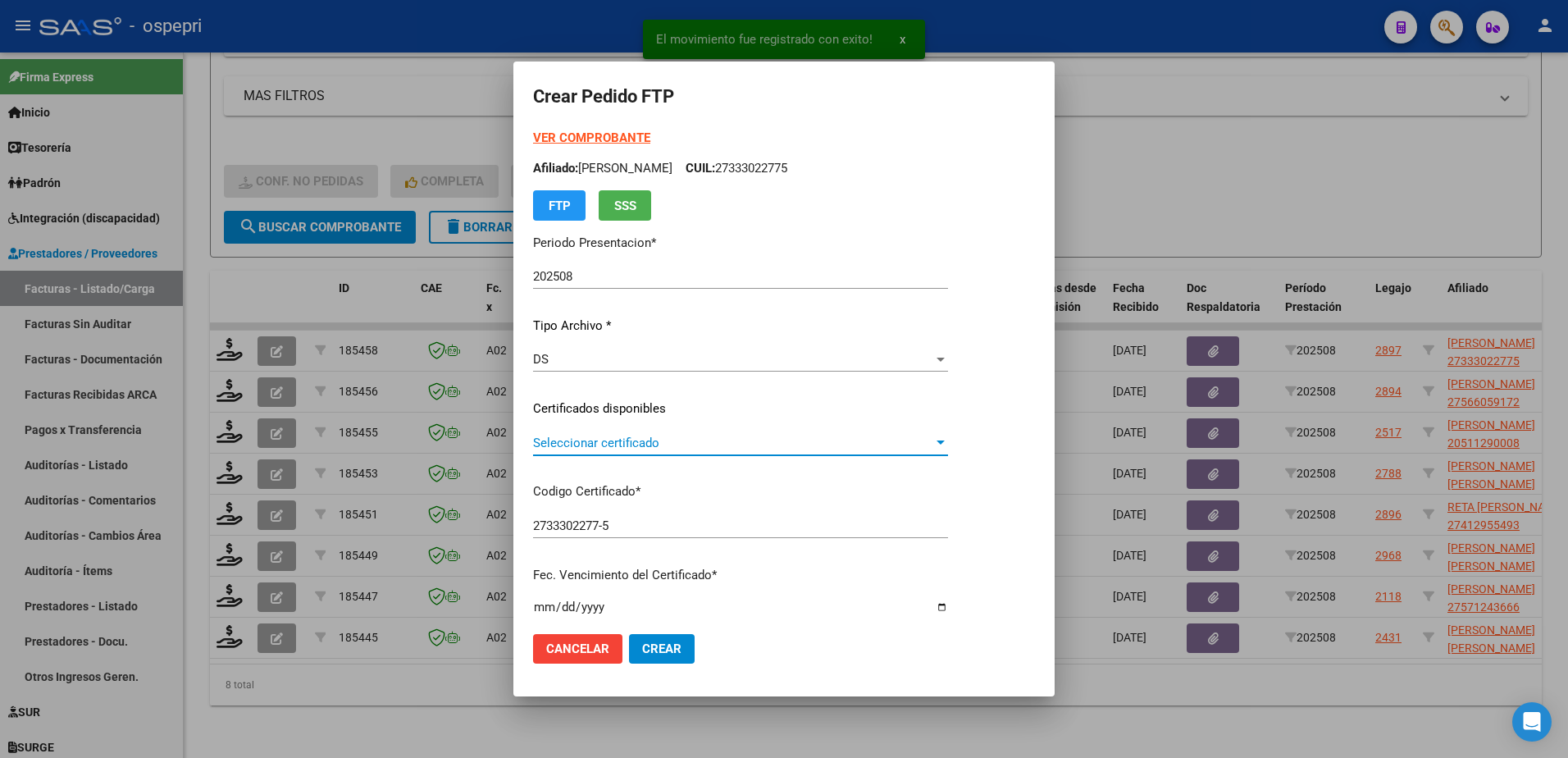
click at [612, 448] on span "Seleccionar certificado" at bounding box center [733, 443] width 400 height 15
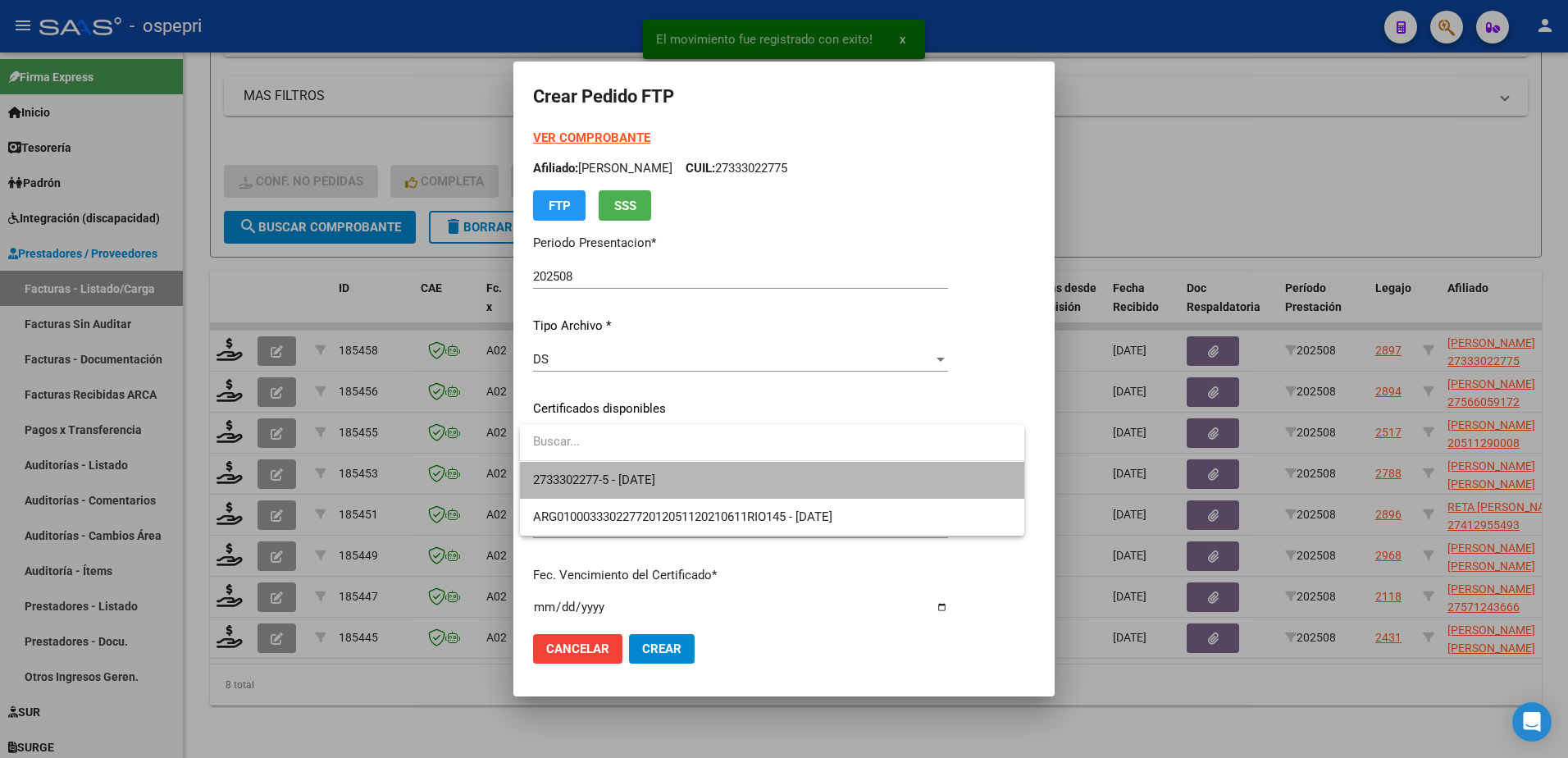
click at [624, 471] on span "2733302277-5 - 2032-06-06" at bounding box center [772, 480] width 478 height 37
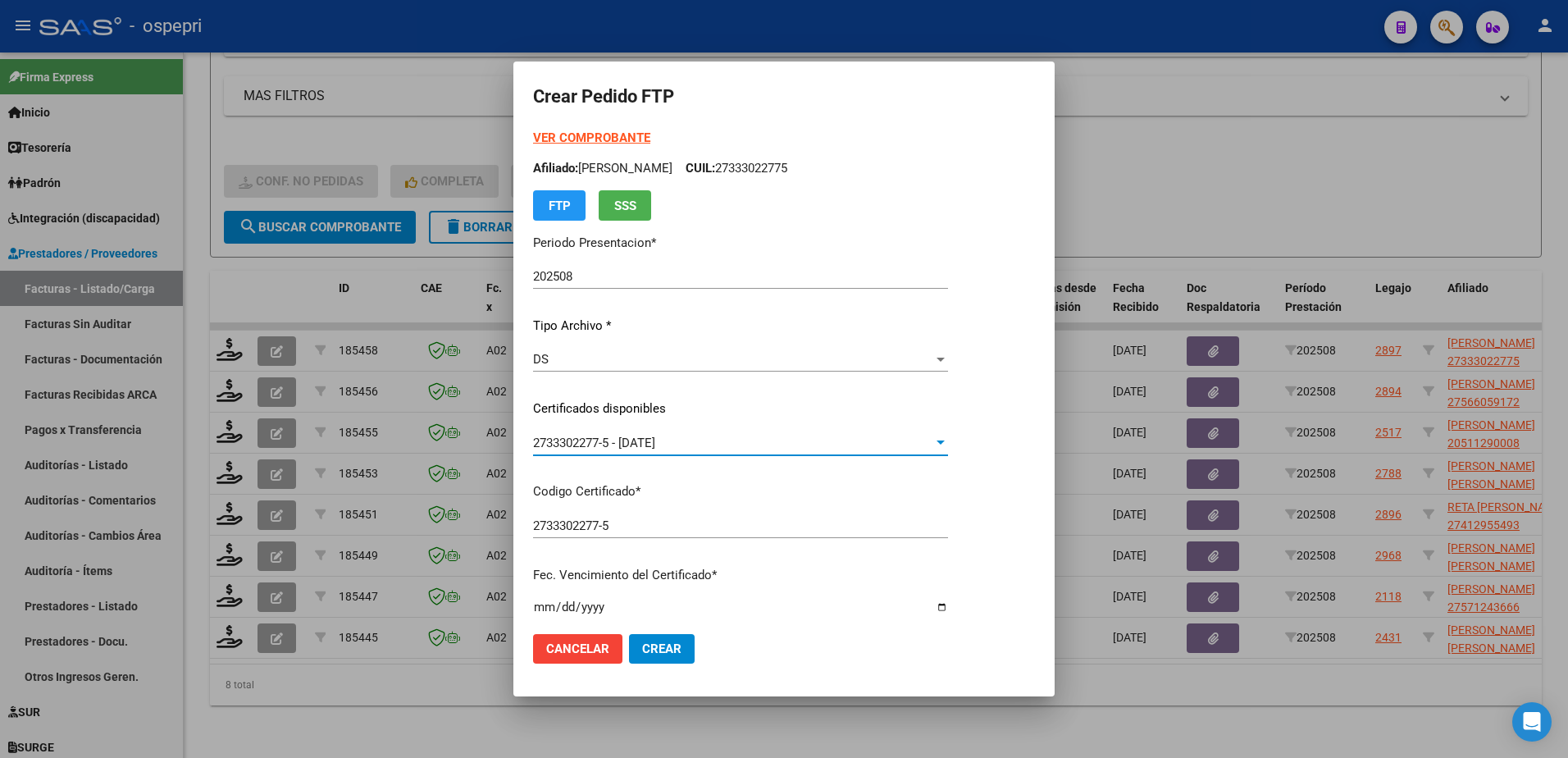
scroll to position [329, 0]
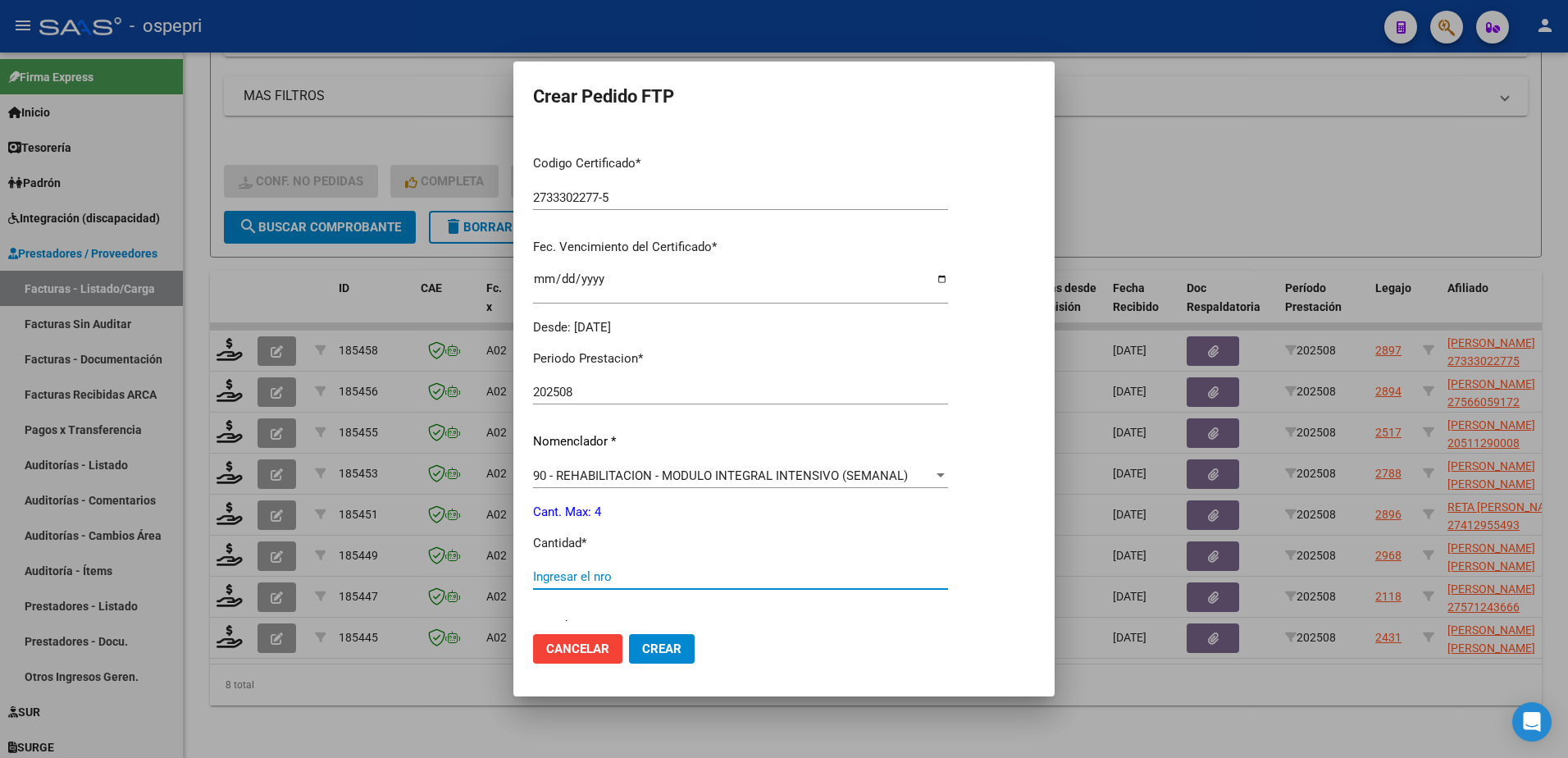
click at [630, 575] on input "Ingresar el nro" at bounding box center [740, 577] width 415 height 15
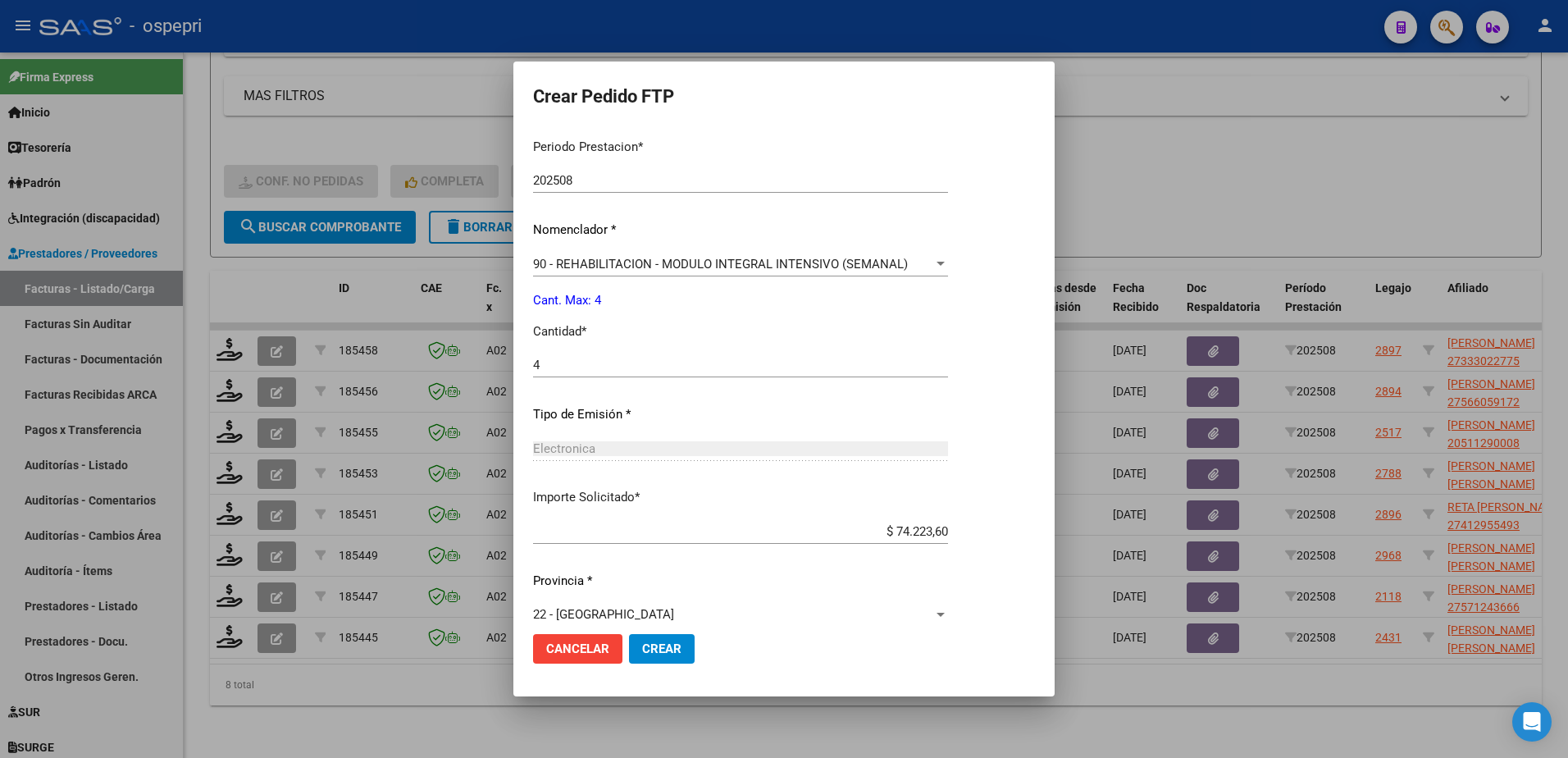
scroll to position [560, 0]
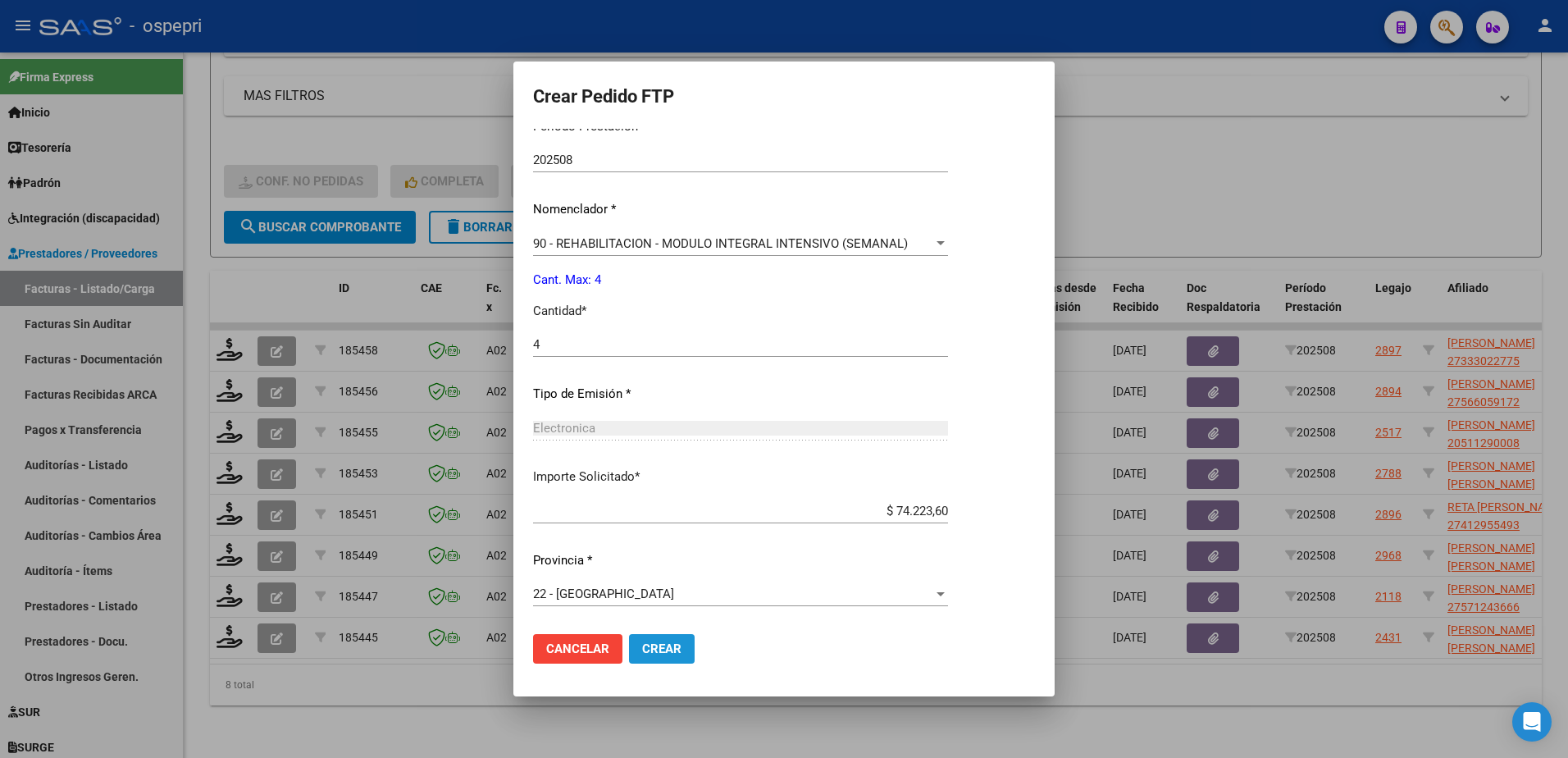
click at [662, 649] on span "Crear" at bounding box center [661, 649] width 39 height 15
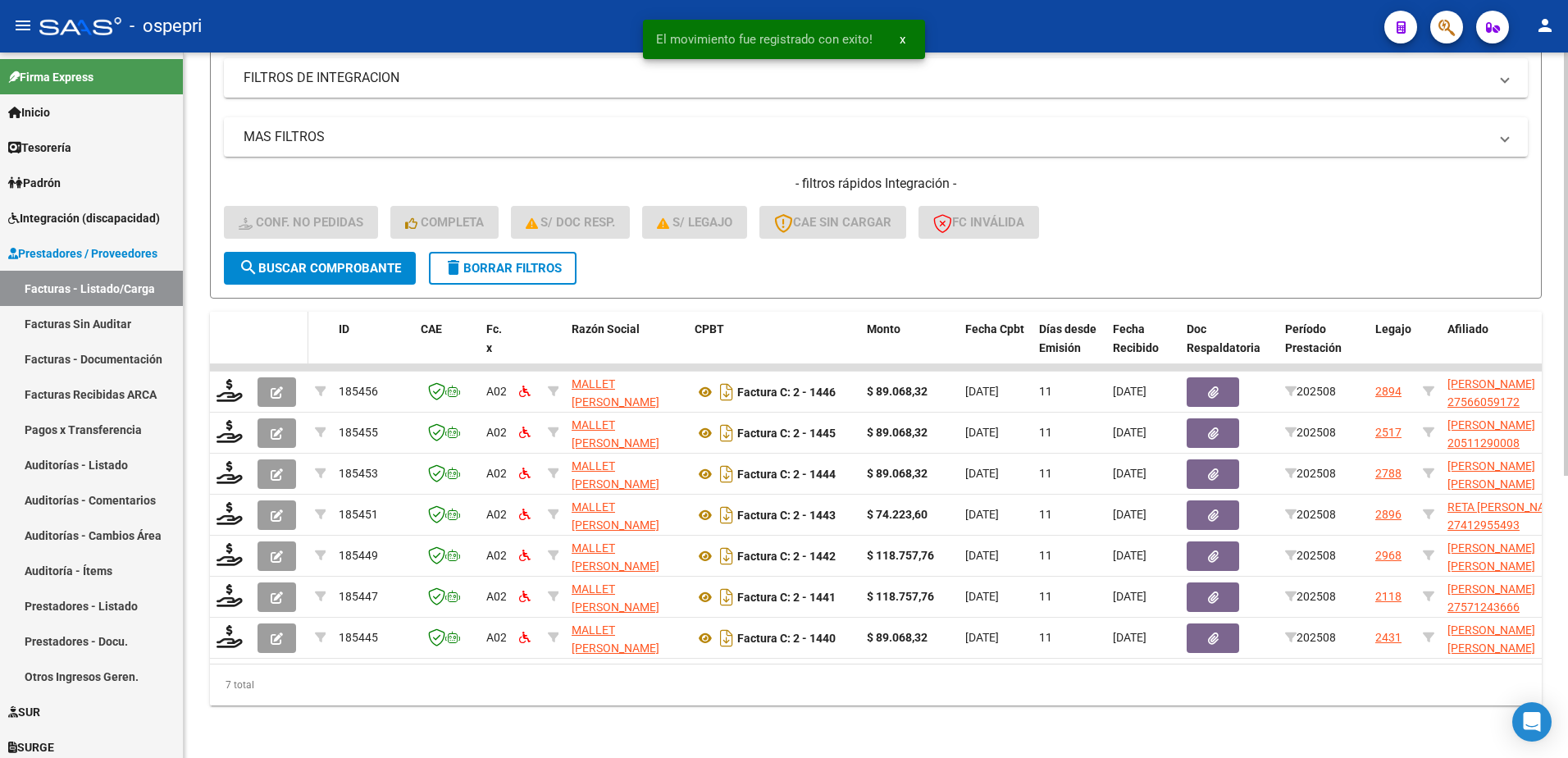
scroll to position [470, 0]
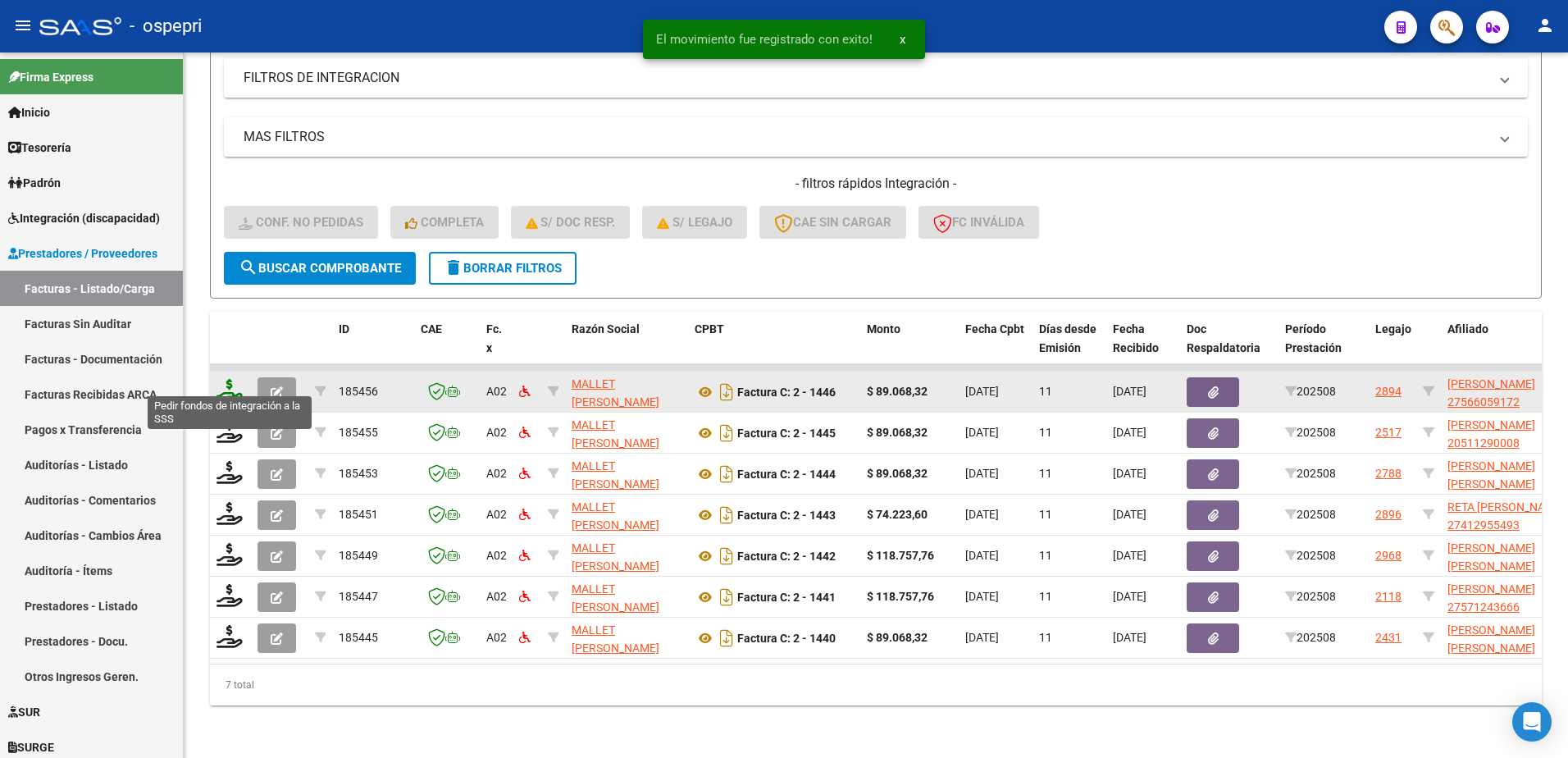
click at [225, 380] on icon at bounding box center [230, 390] width 26 height 23
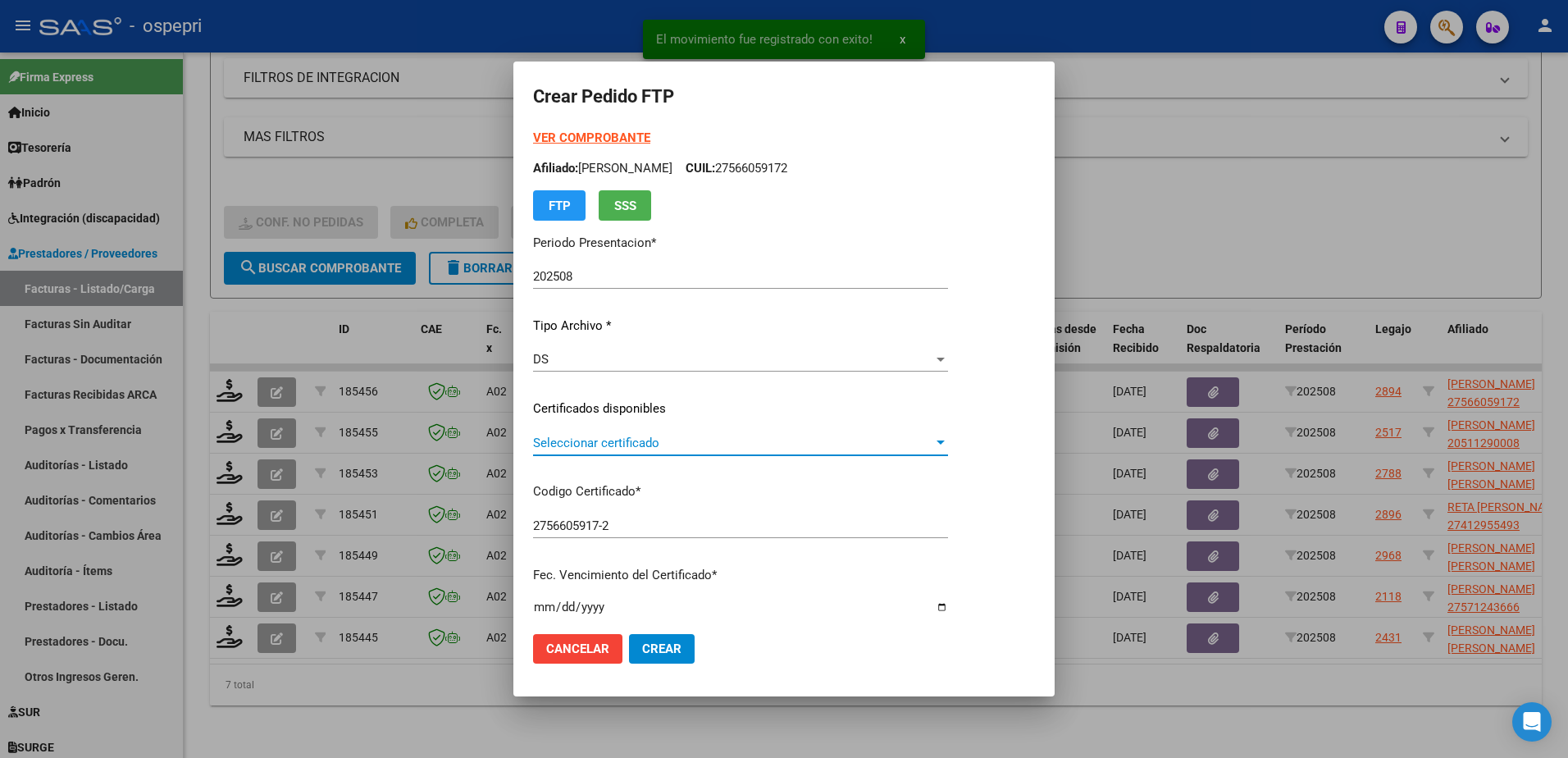
click at [607, 439] on span "Seleccionar certificado" at bounding box center [733, 443] width 400 height 15
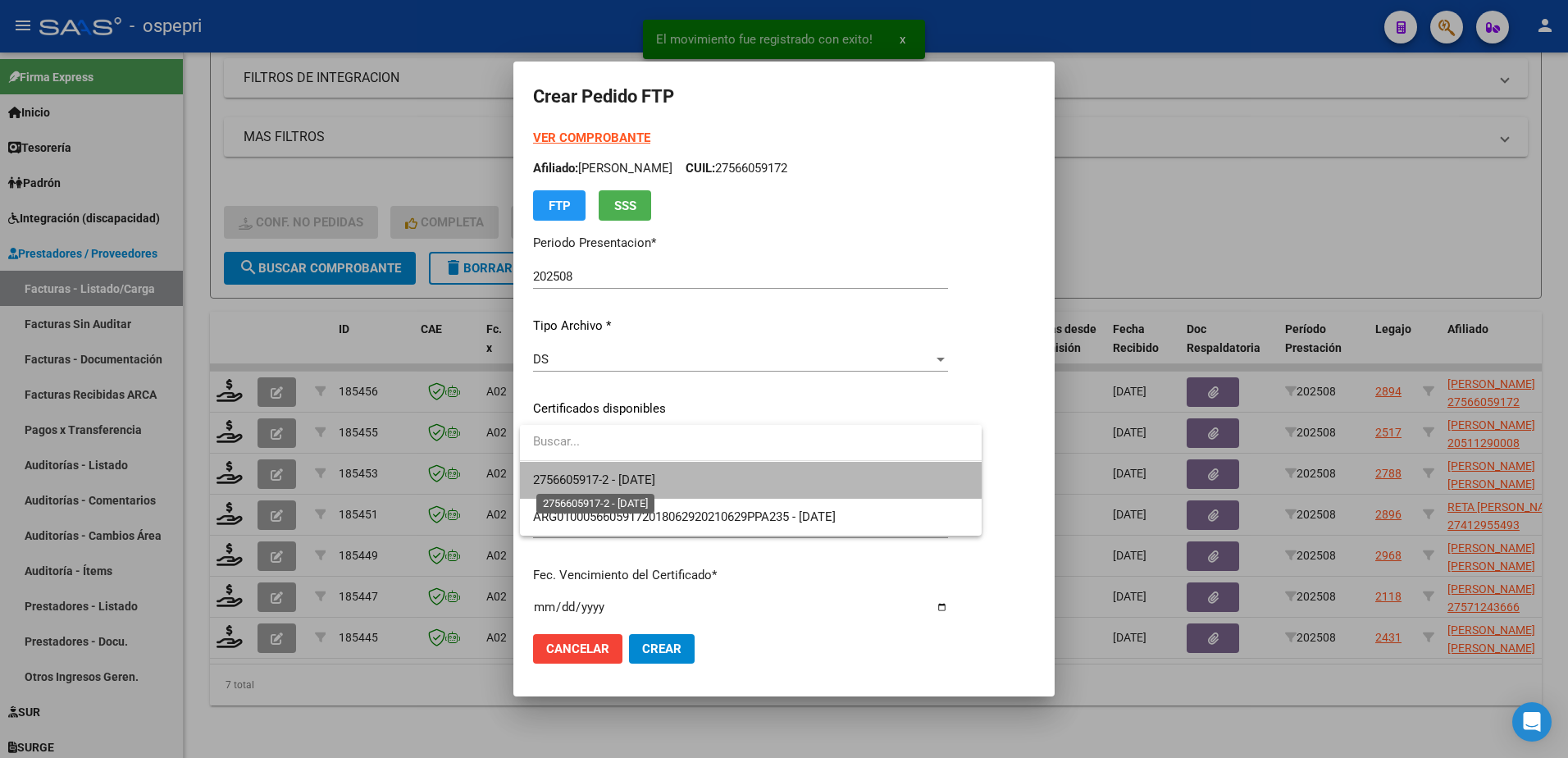
click at [636, 480] on span "2756605917-2 - 2027-09-01" at bounding box center [594, 480] width 122 height 15
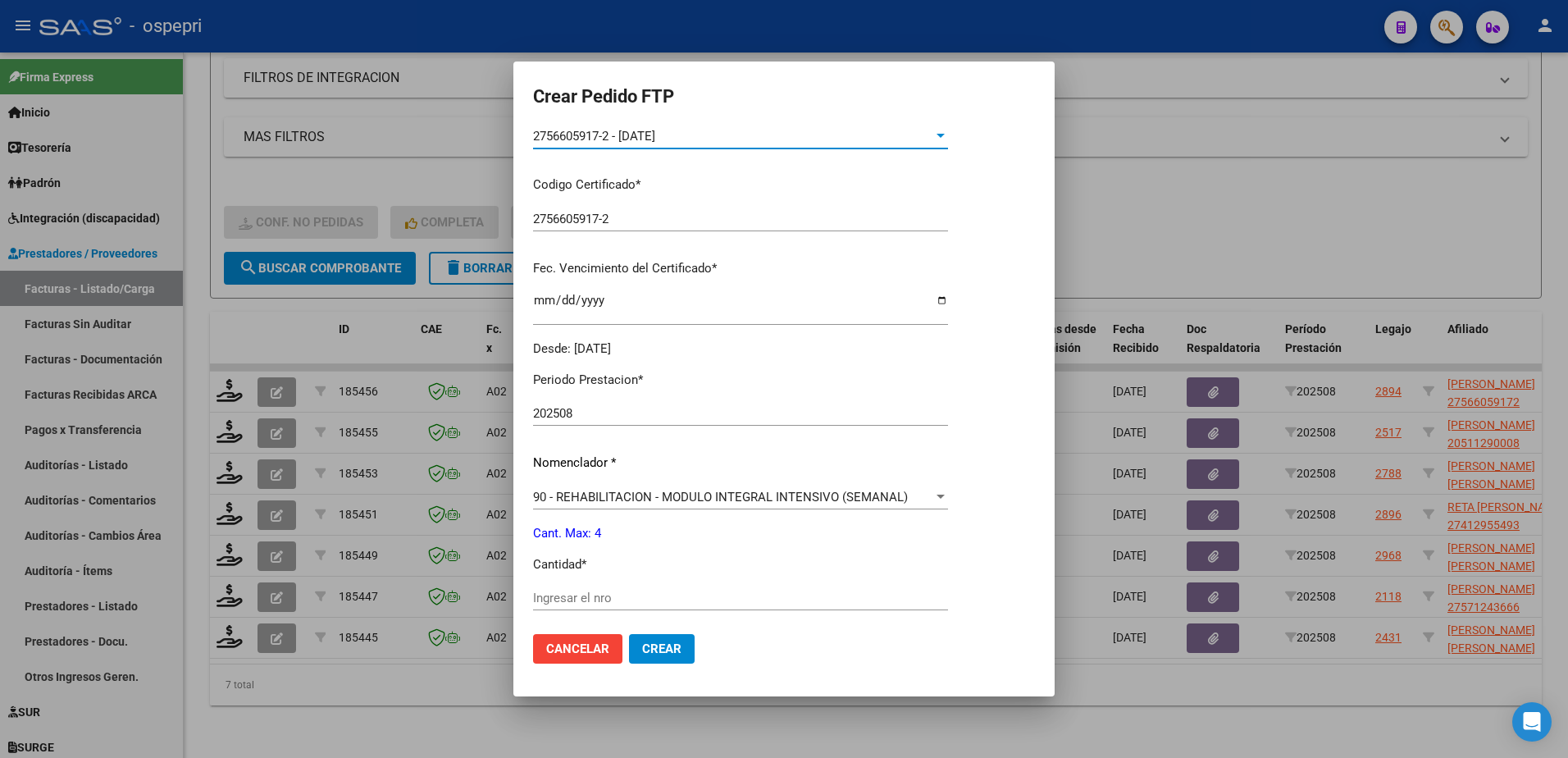
scroll to position [329, 0]
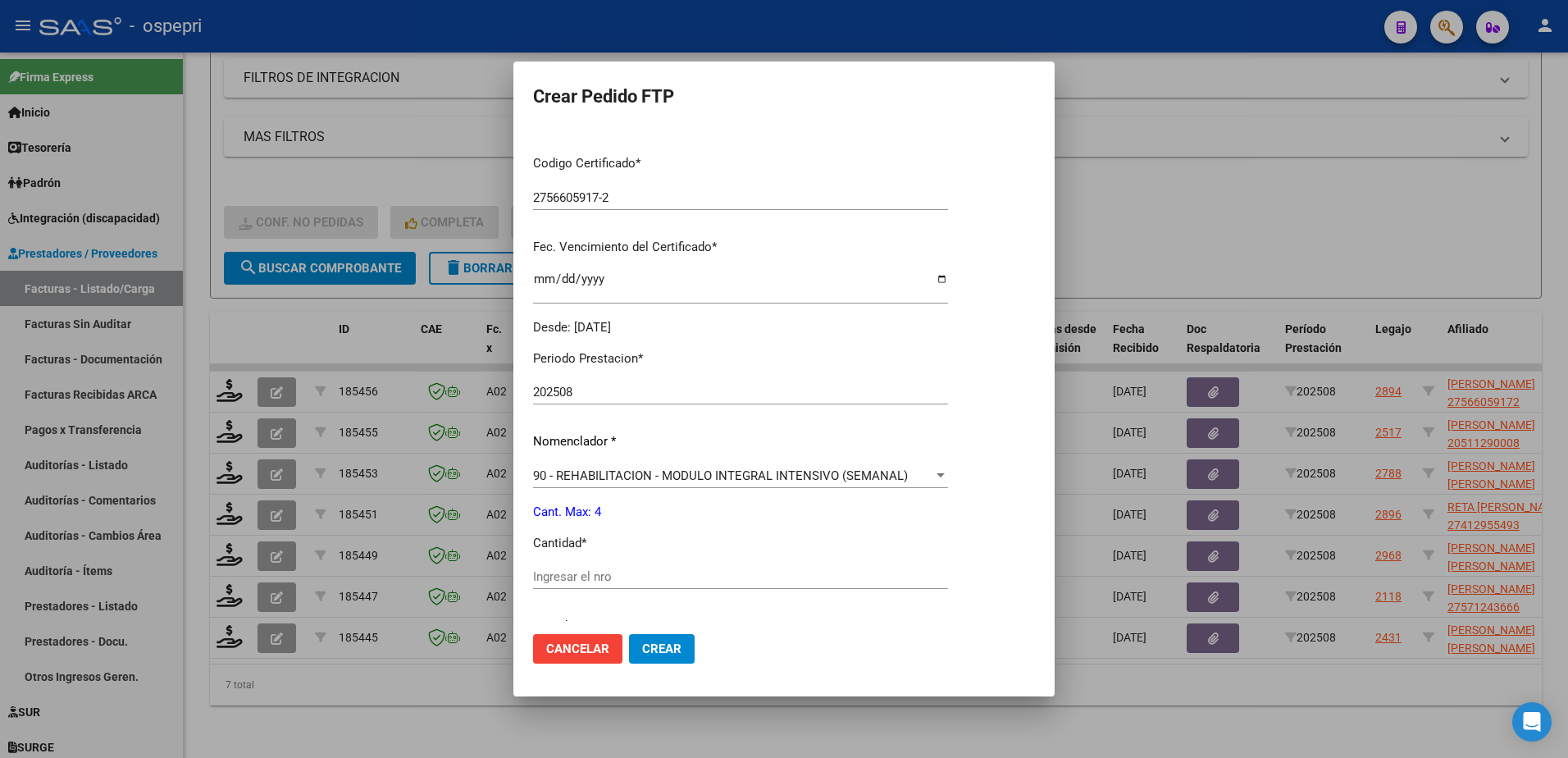
click at [589, 574] on input "Ingresar el nro" at bounding box center [740, 577] width 415 height 15
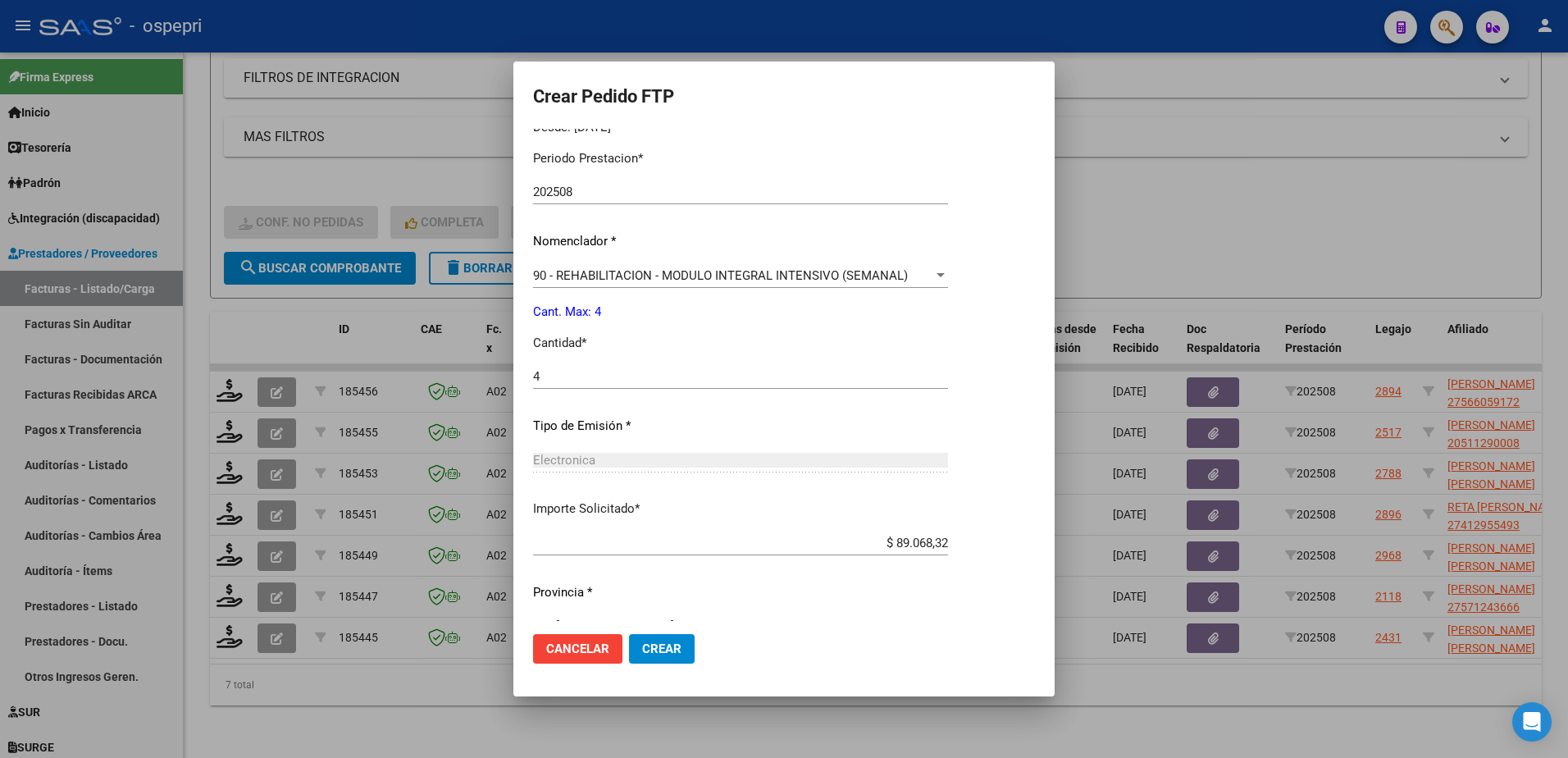
scroll to position [560, 0]
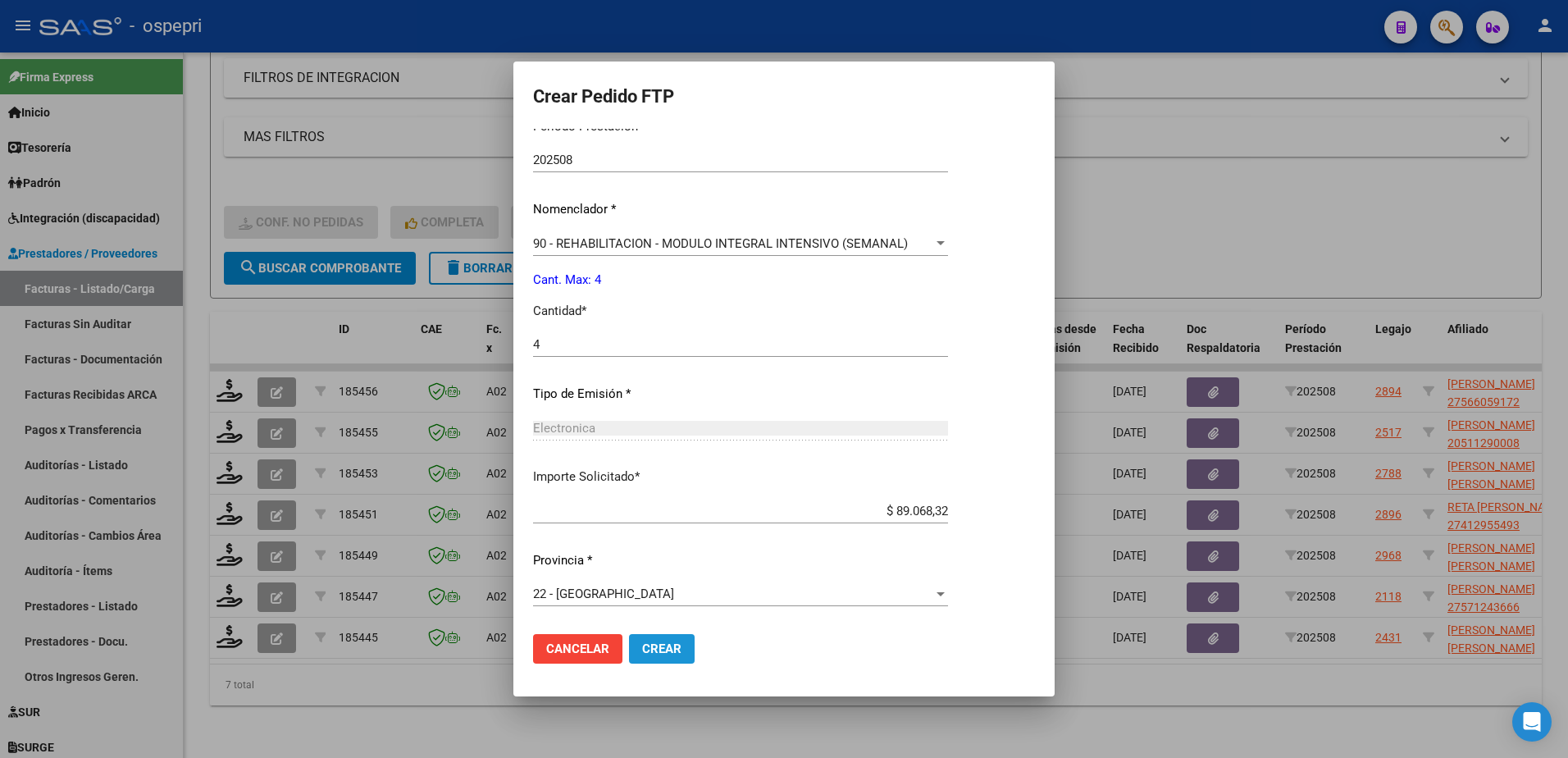
click at [678, 644] on span "Crear" at bounding box center [661, 649] width 39 height 15
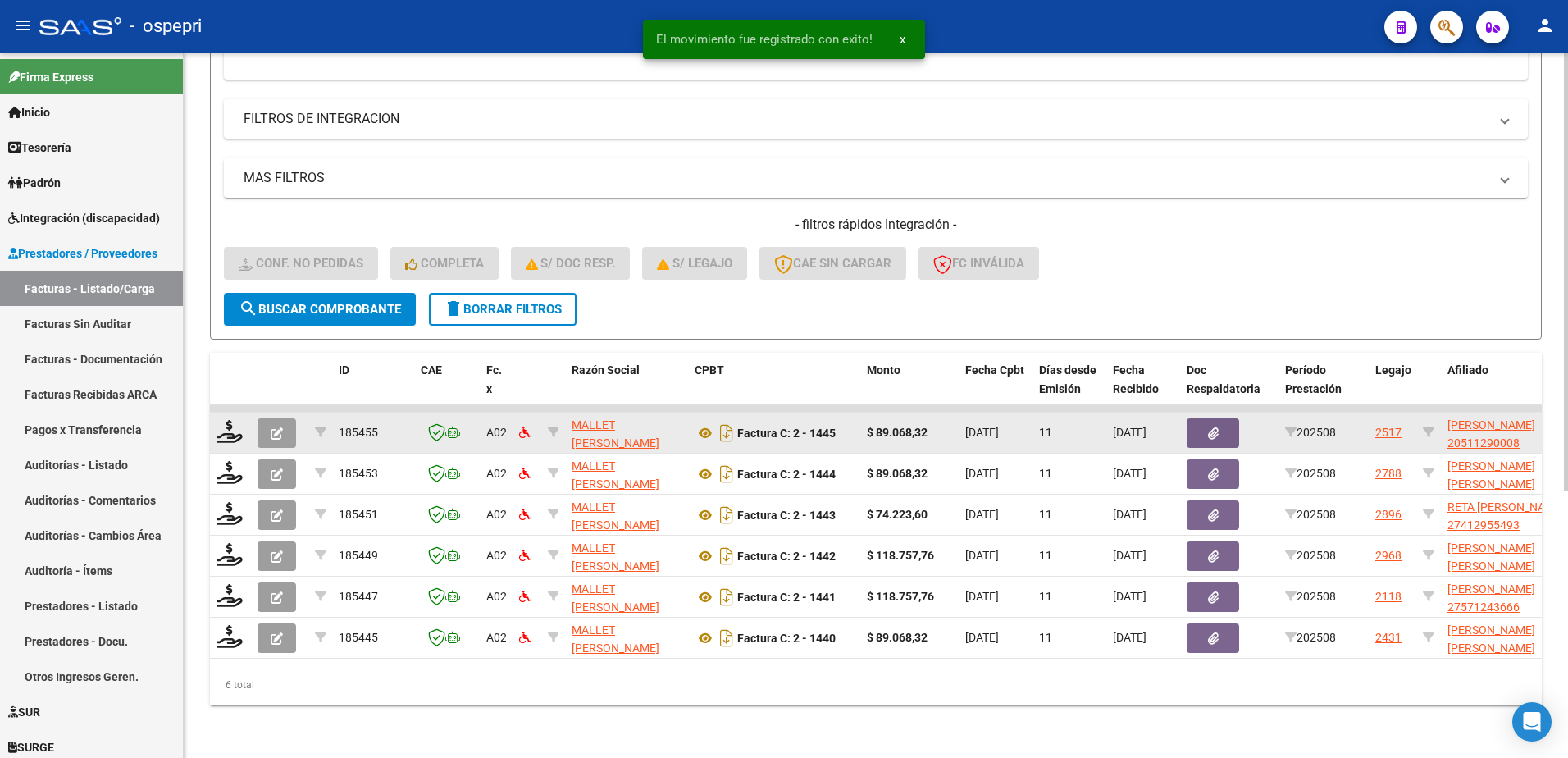
scroll to position [429, 0]
click at [231, 421] on icon at bounding box center [230, 432] width 26 height 23
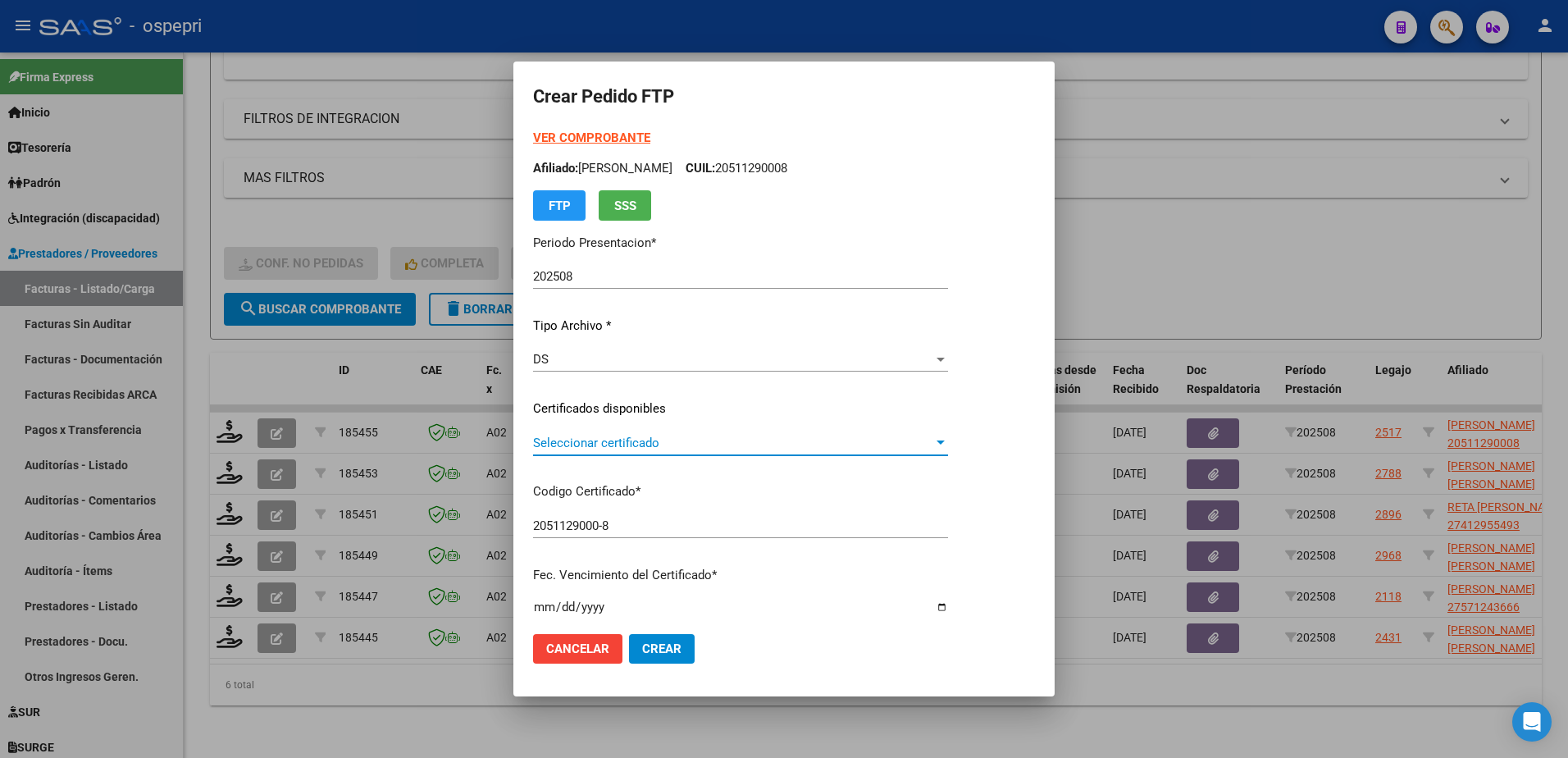
click at [581, 448] on span "Seleccionar certificado" at bounding box center [733, 443] width 400 height 15
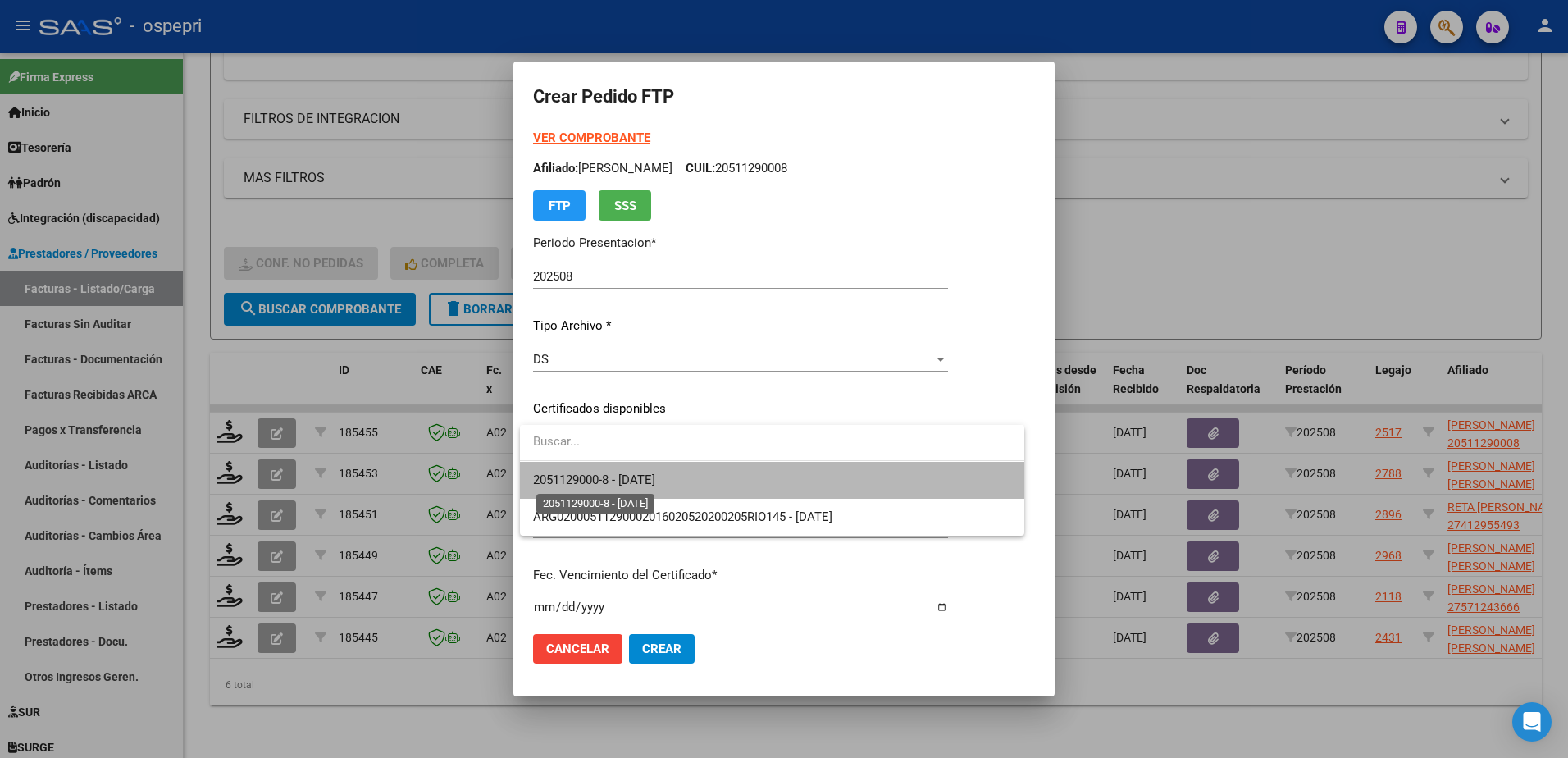
click at [604, 474] on span "2051129000-8 - 2030-01-01" at bounding box center [594, 480] width 122 height 15
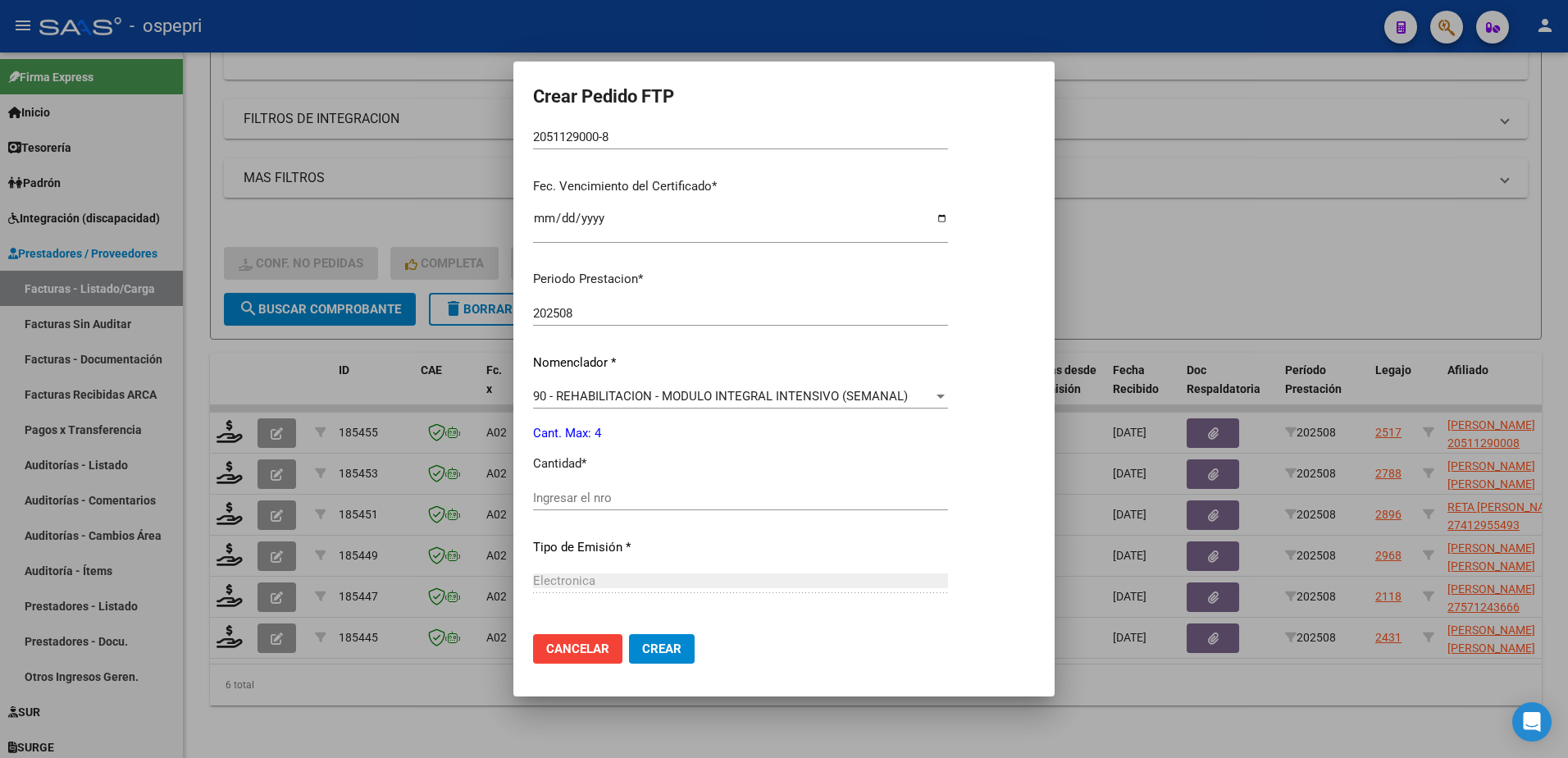
scroll to position [410, 0]
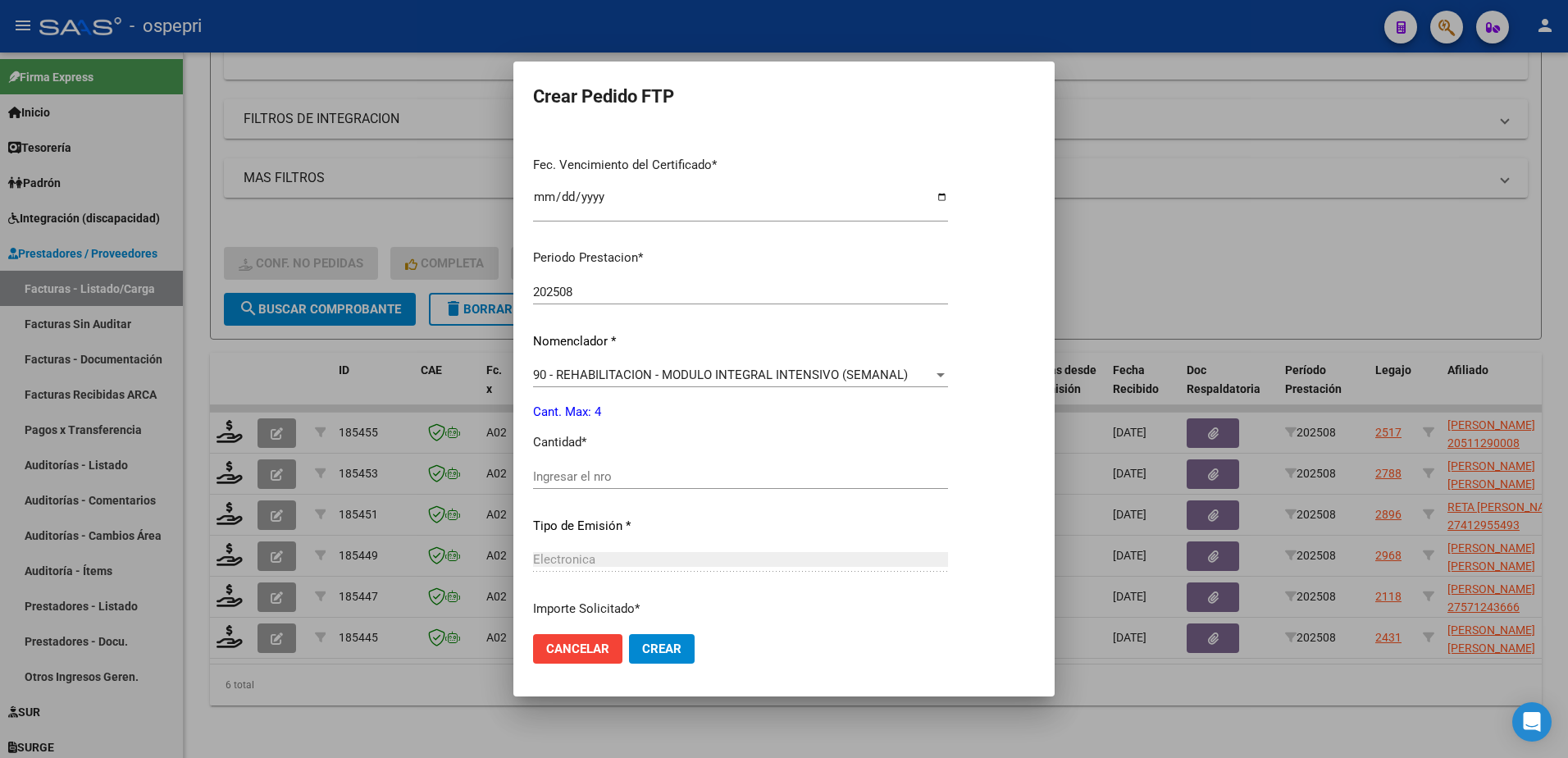
click at [608, 473] on input "Ingresar el nro" at bounding box center [740, 476] width 415 height 15
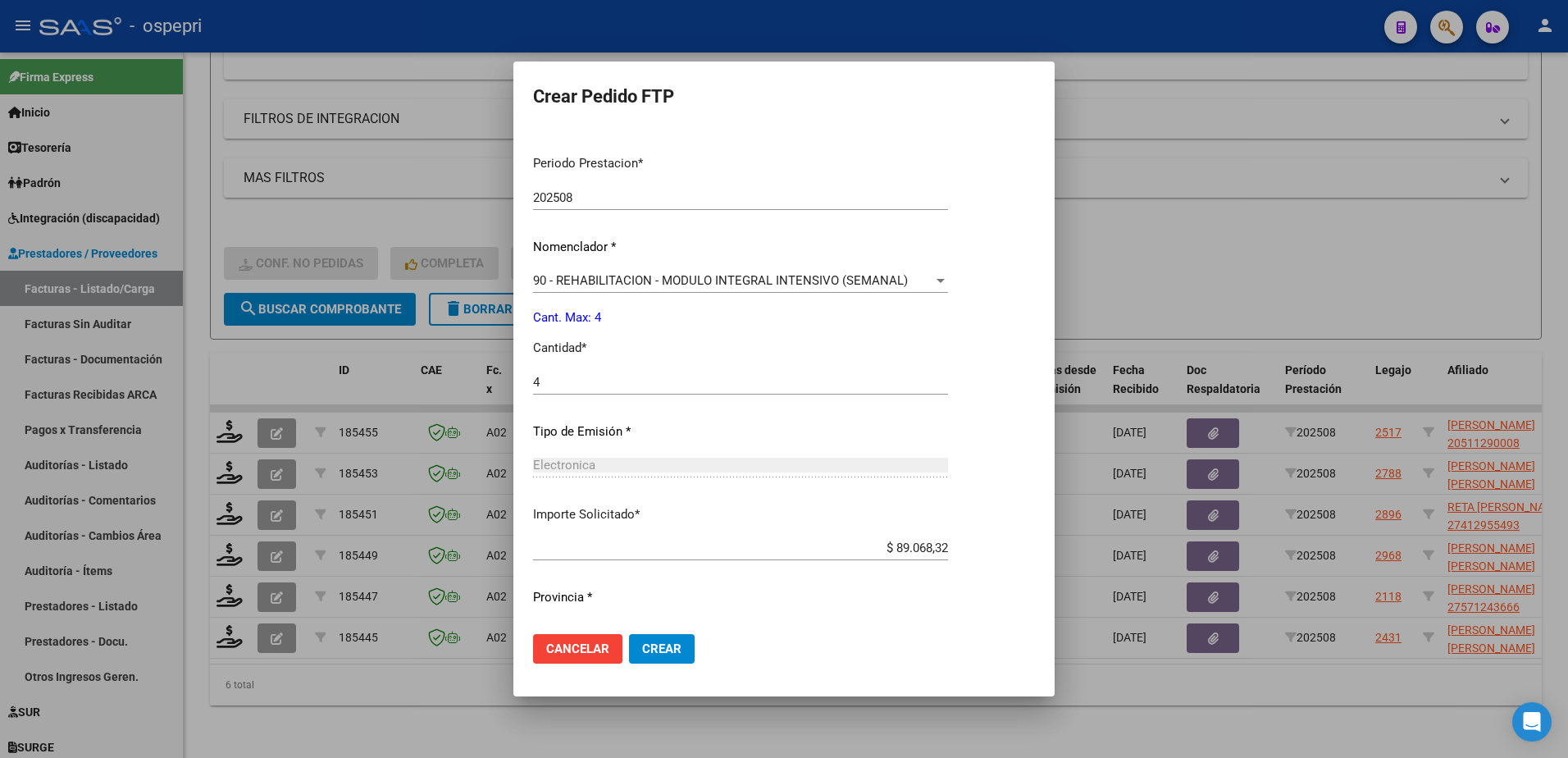
scroll to position [543, 0]
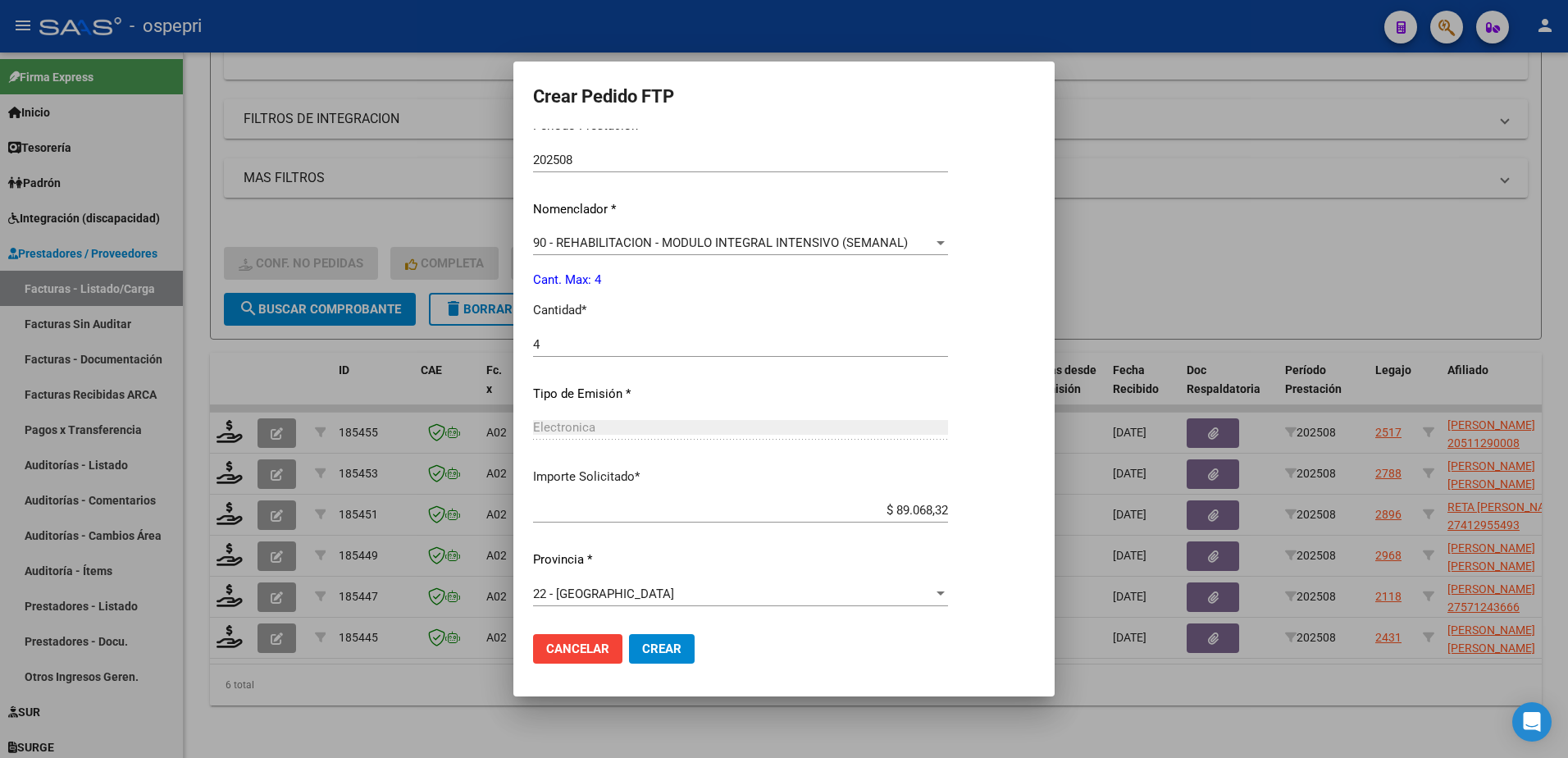
click at [654, 644] on span "Crear" at bounding box center [661, 649] width 39 height 15
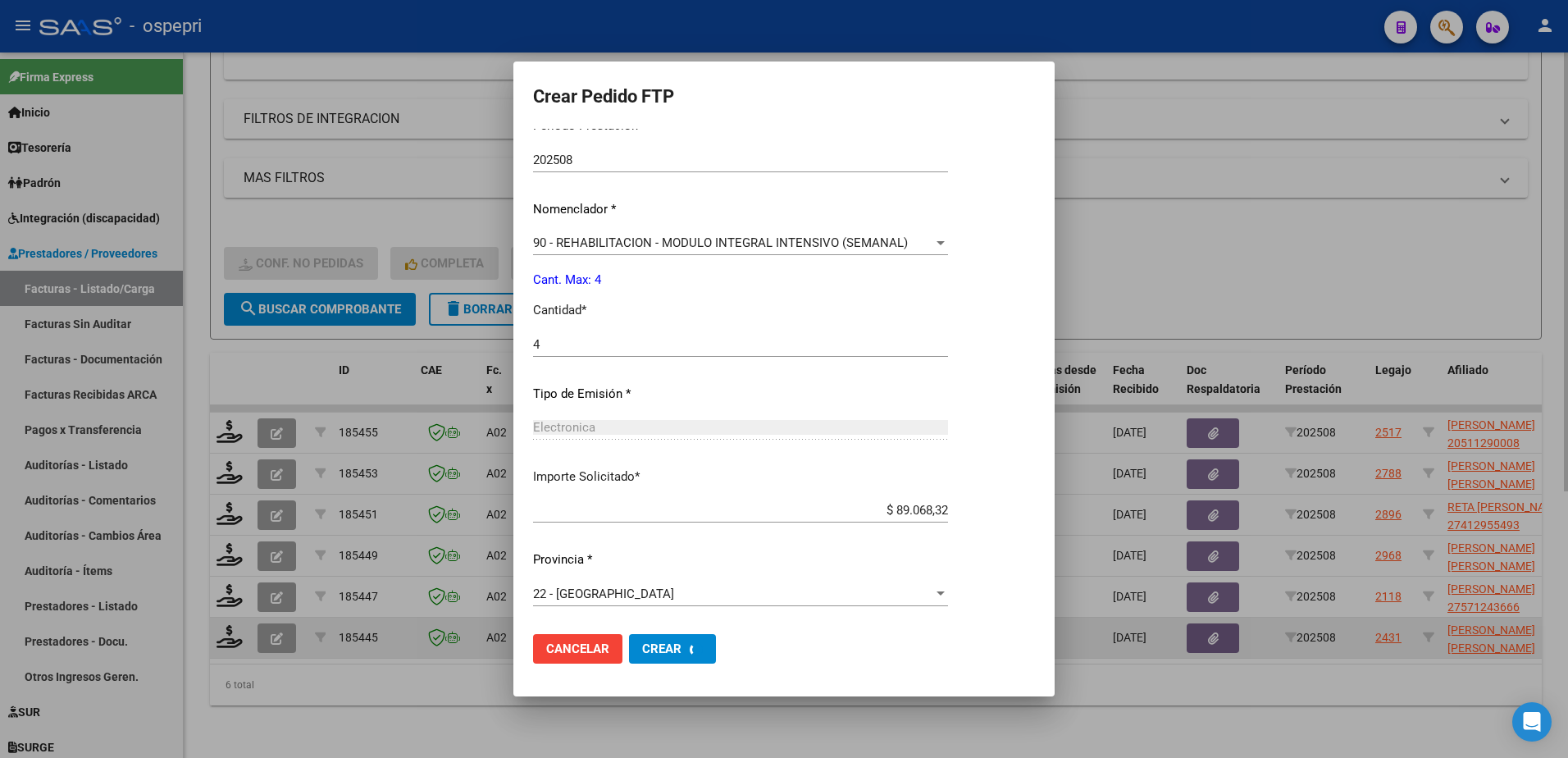
scroll to position [0, 0]
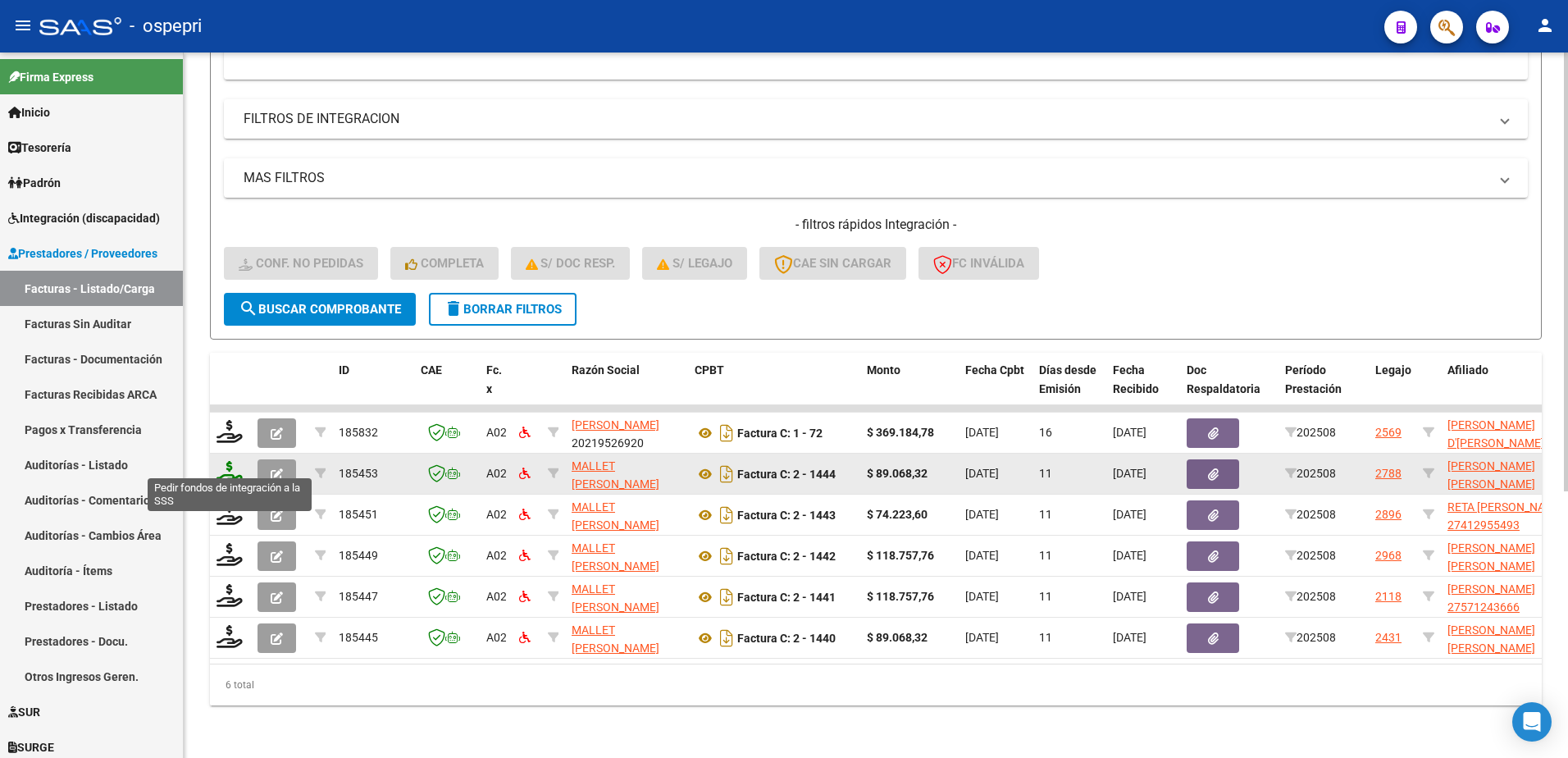
click at [229, 467] on icon at bounding box center [230, 473] width 26 height 23
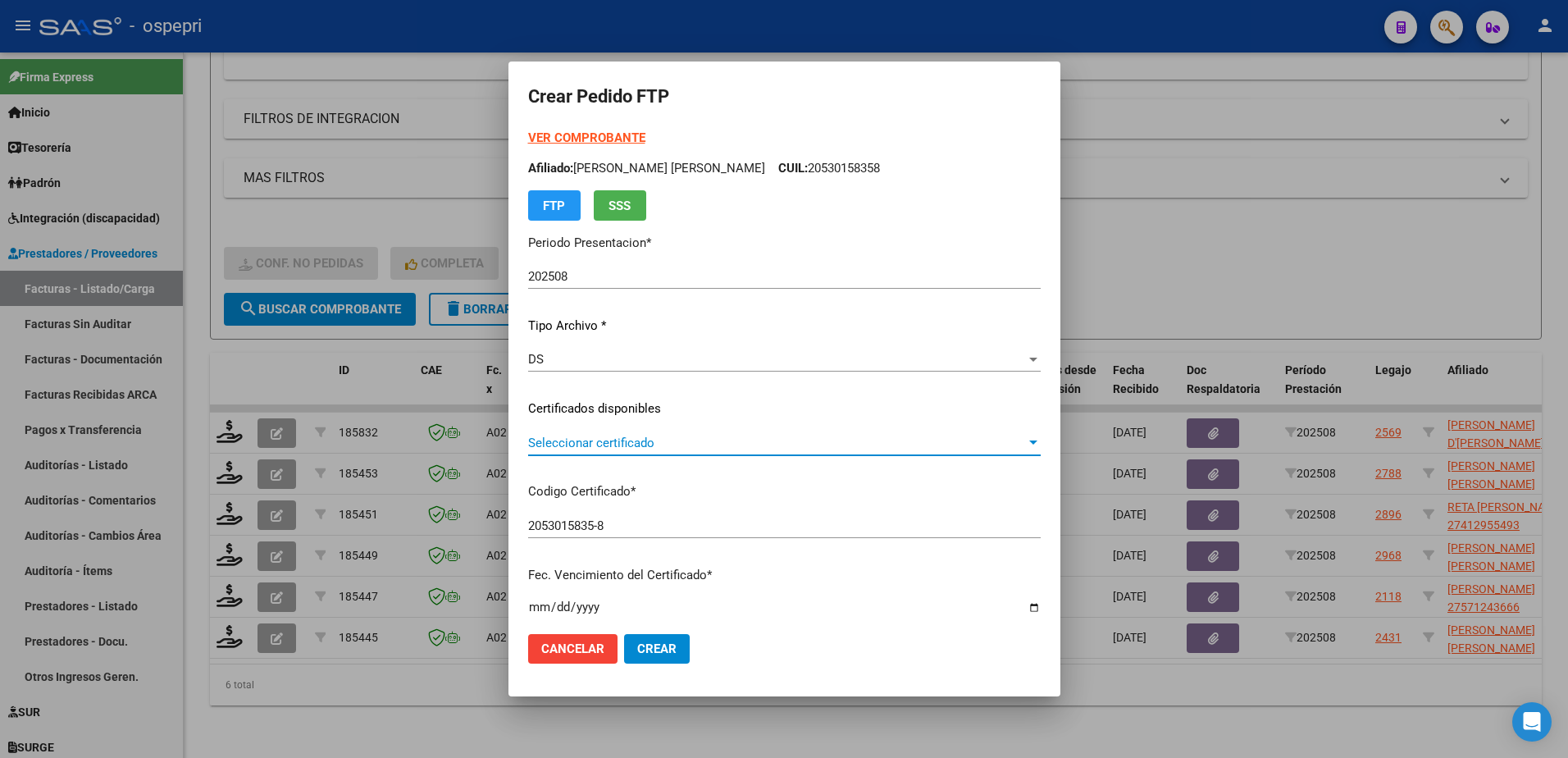
click at [588, 441] on span "Seleccionar certificado" at bounding box center [777, 443] width 498 height 15
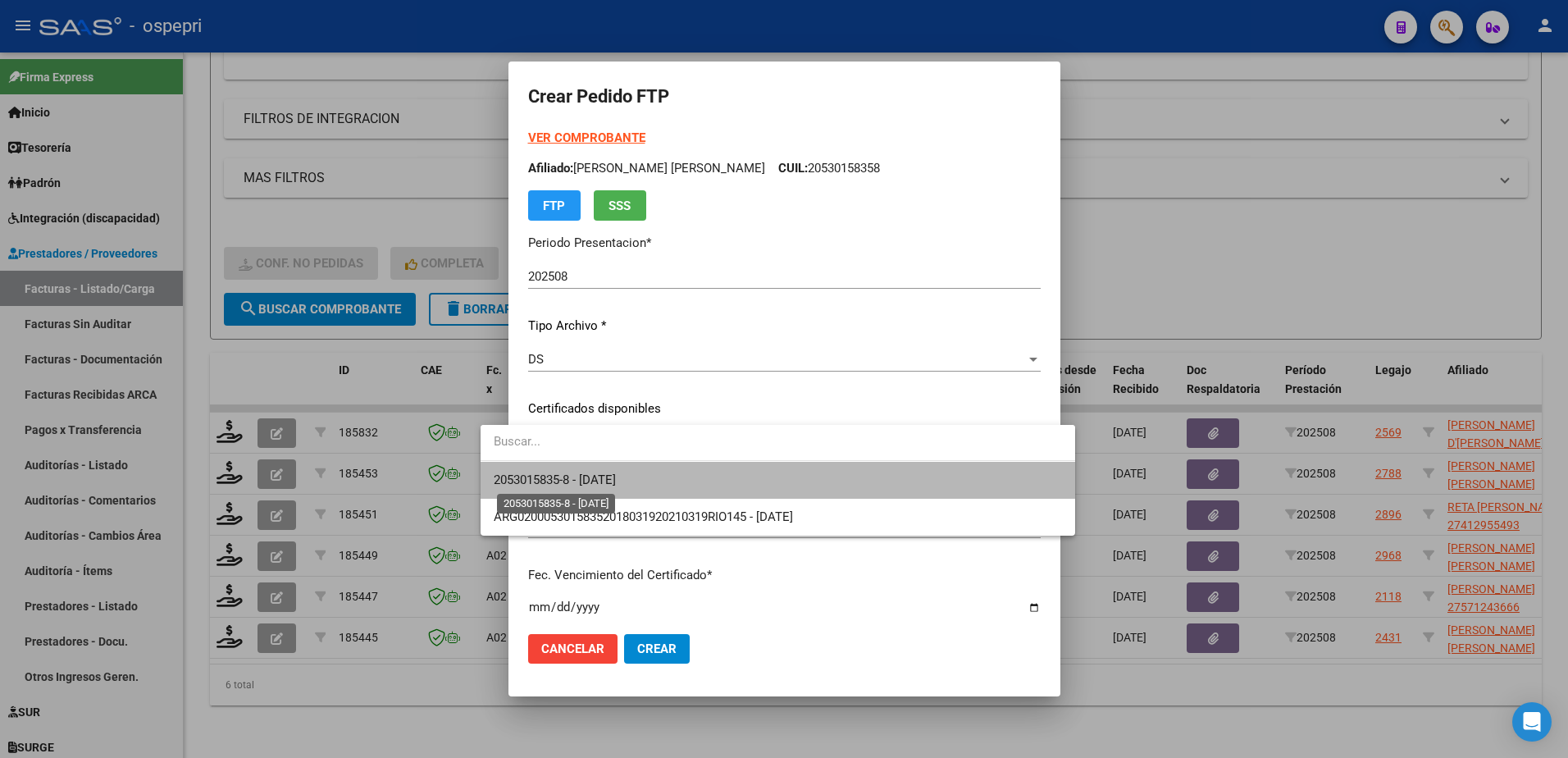
click at [614, 484] on span "2053015835-8 - [DATE]" at bounding box center [555, 480] width 122 height 15
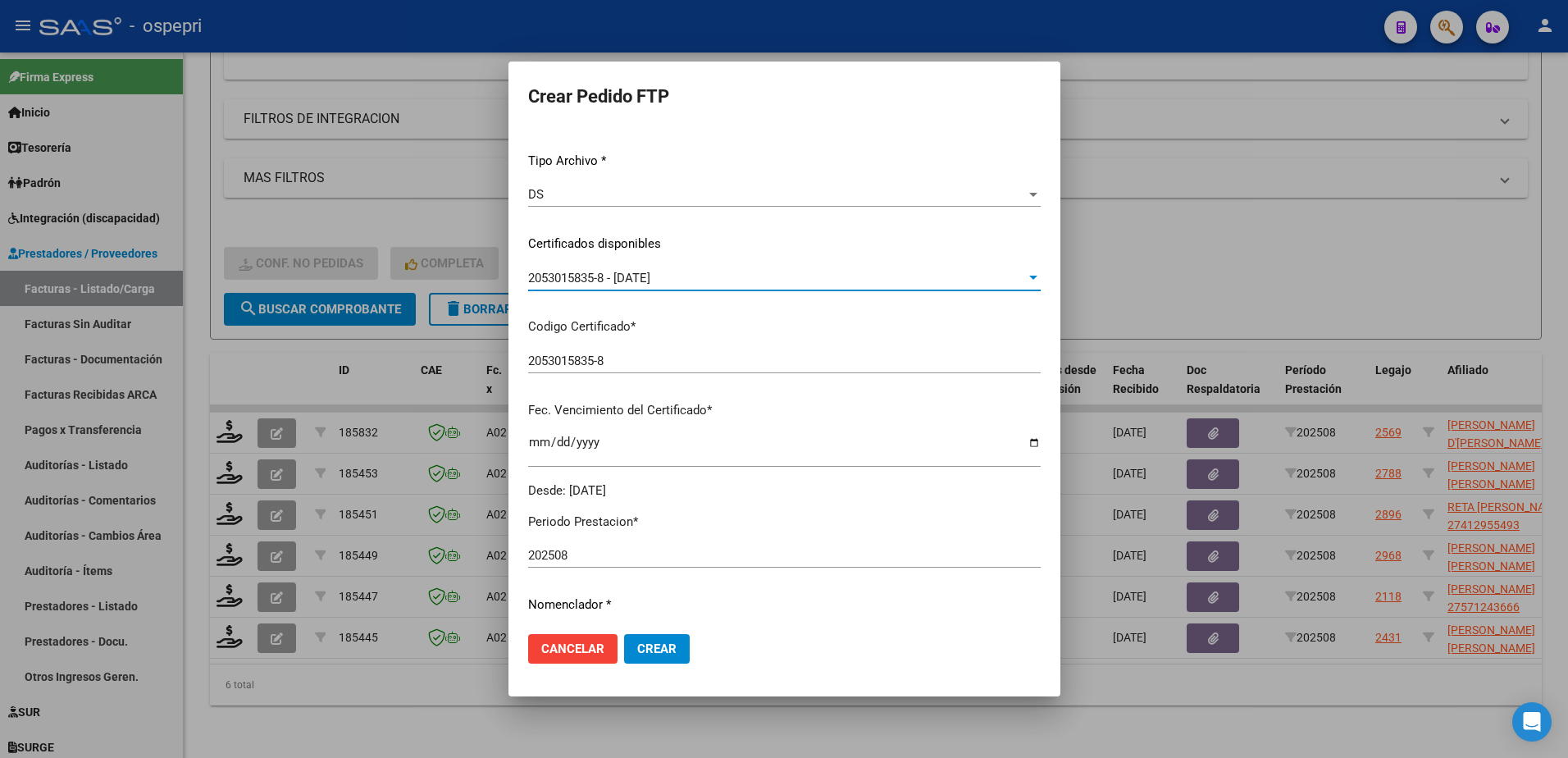
scroll to position [329, 0]
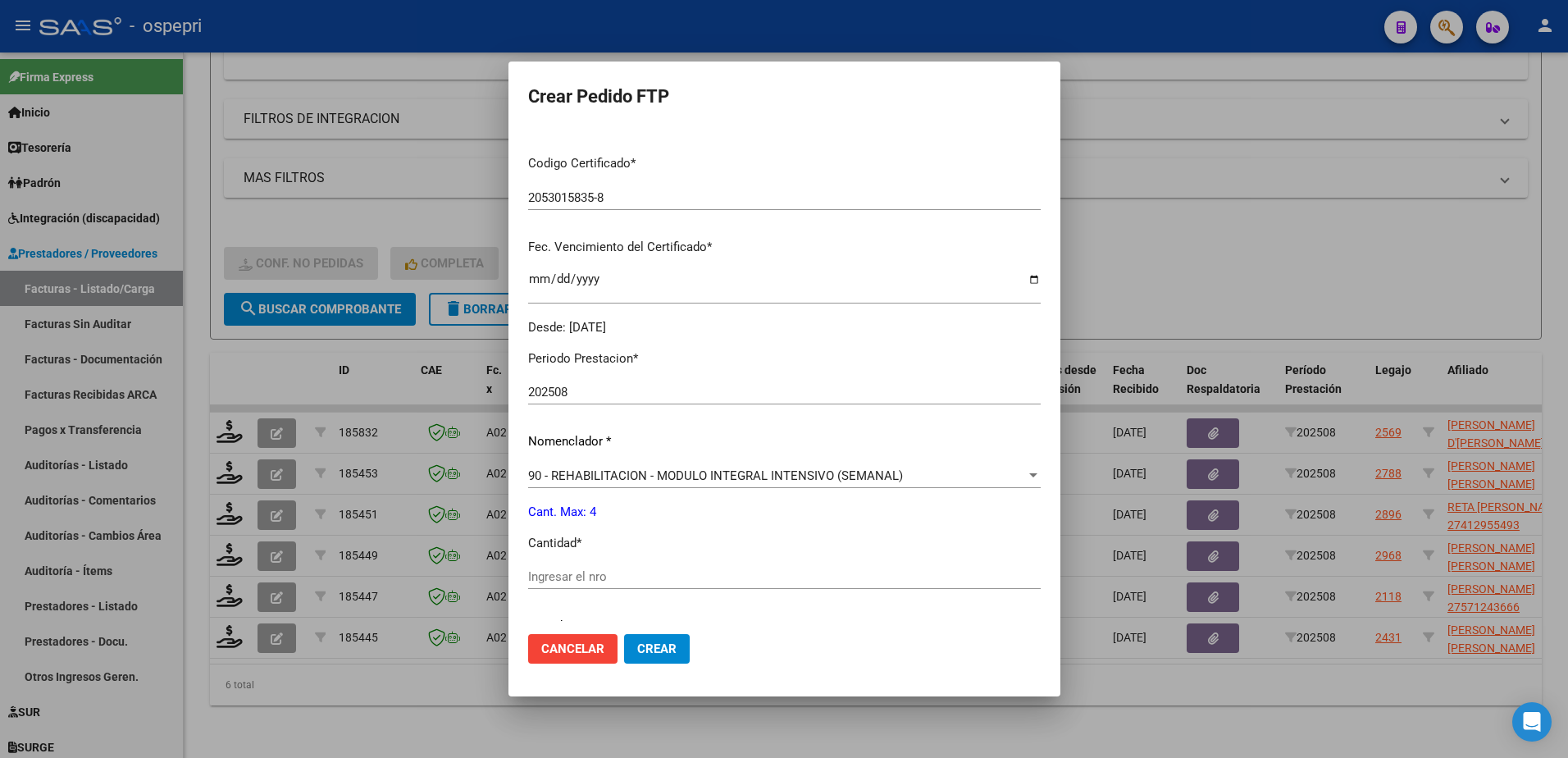
click at [571, 570] on input "Ingresar el nro" at bounding box center [784, 577] width 512 height 15
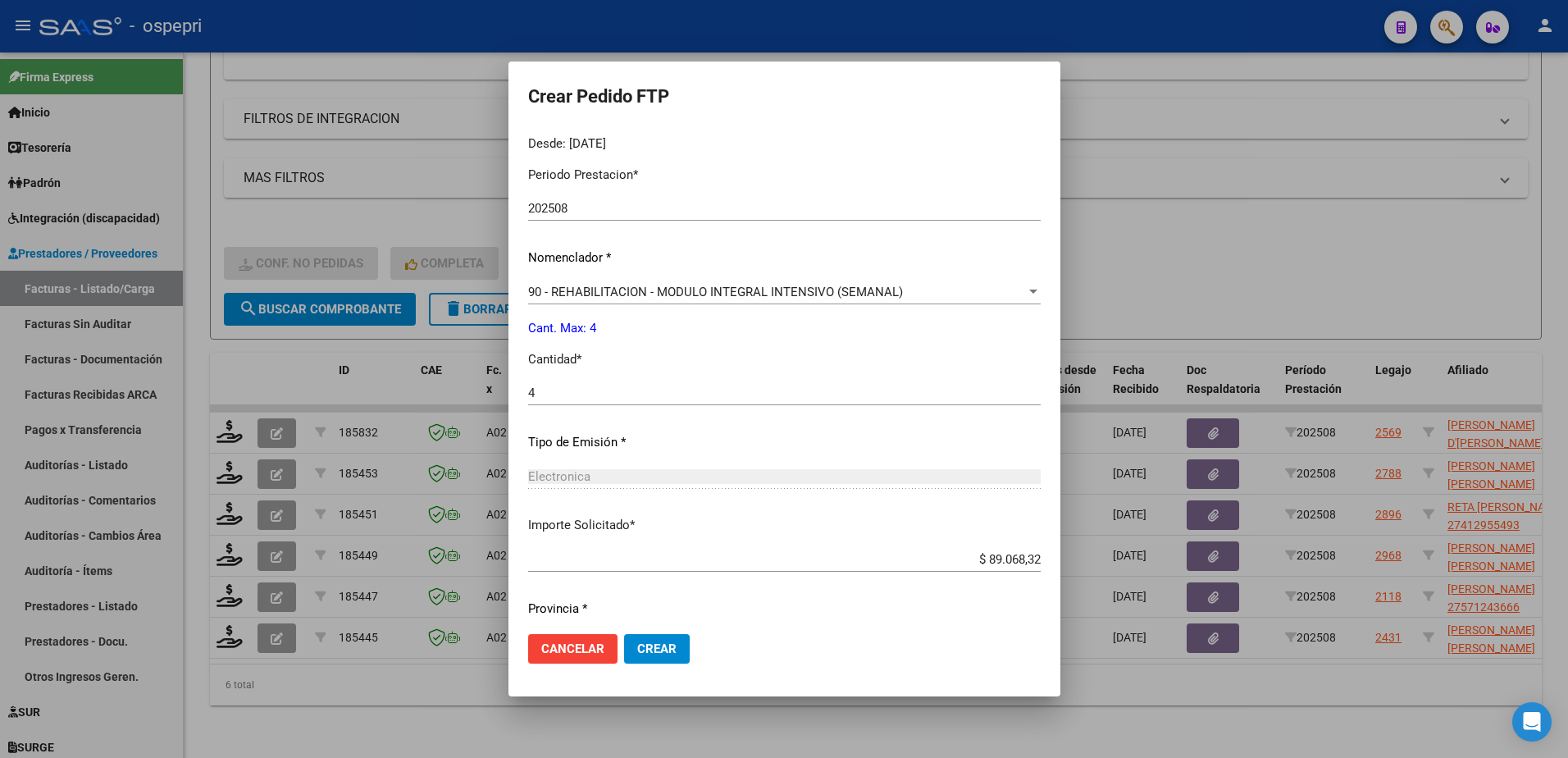
scroll to position [560, 0]
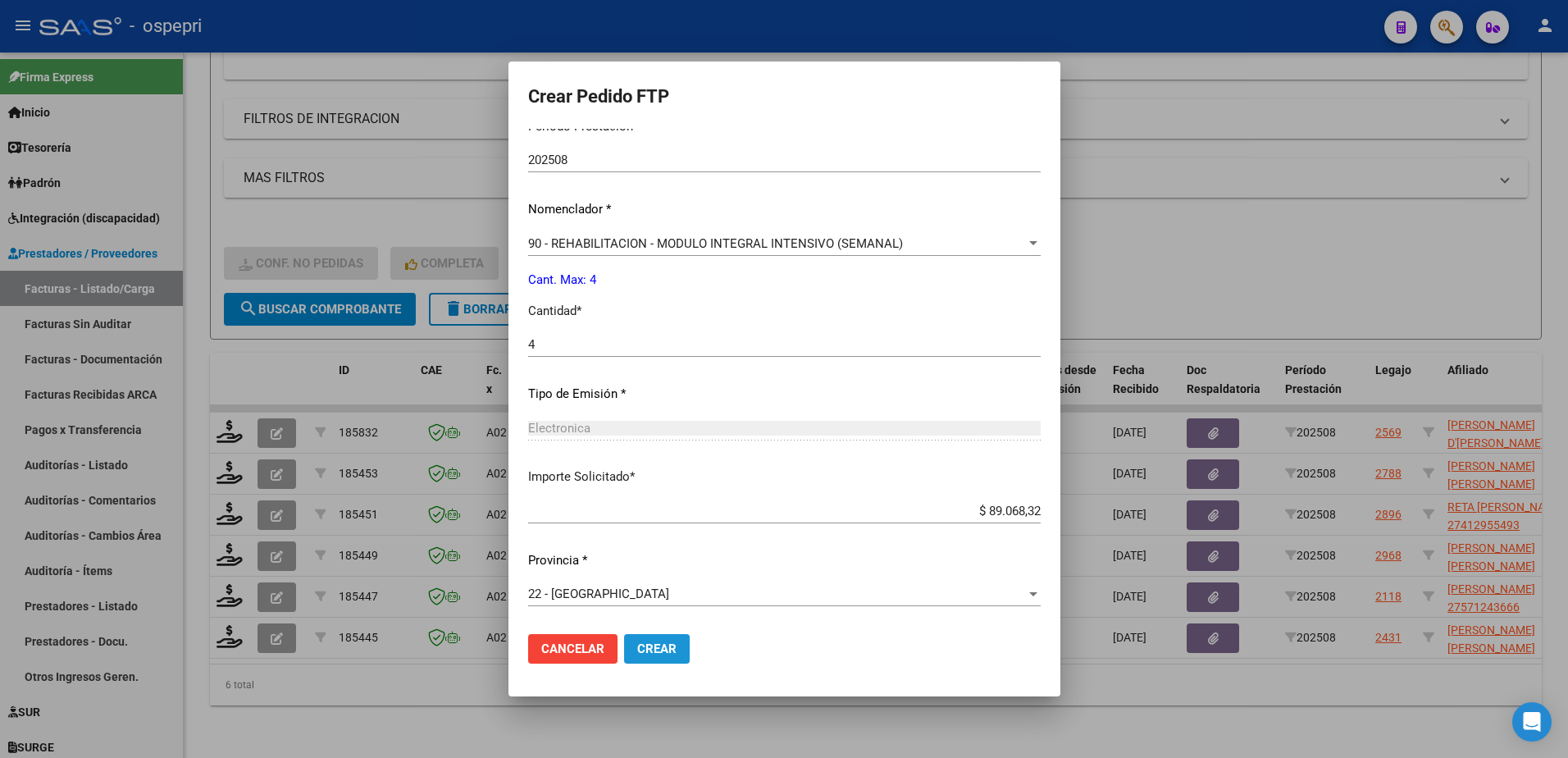
click at [637, 650] on span "Crear" at bounding box center [656, 649] width 39 height 15
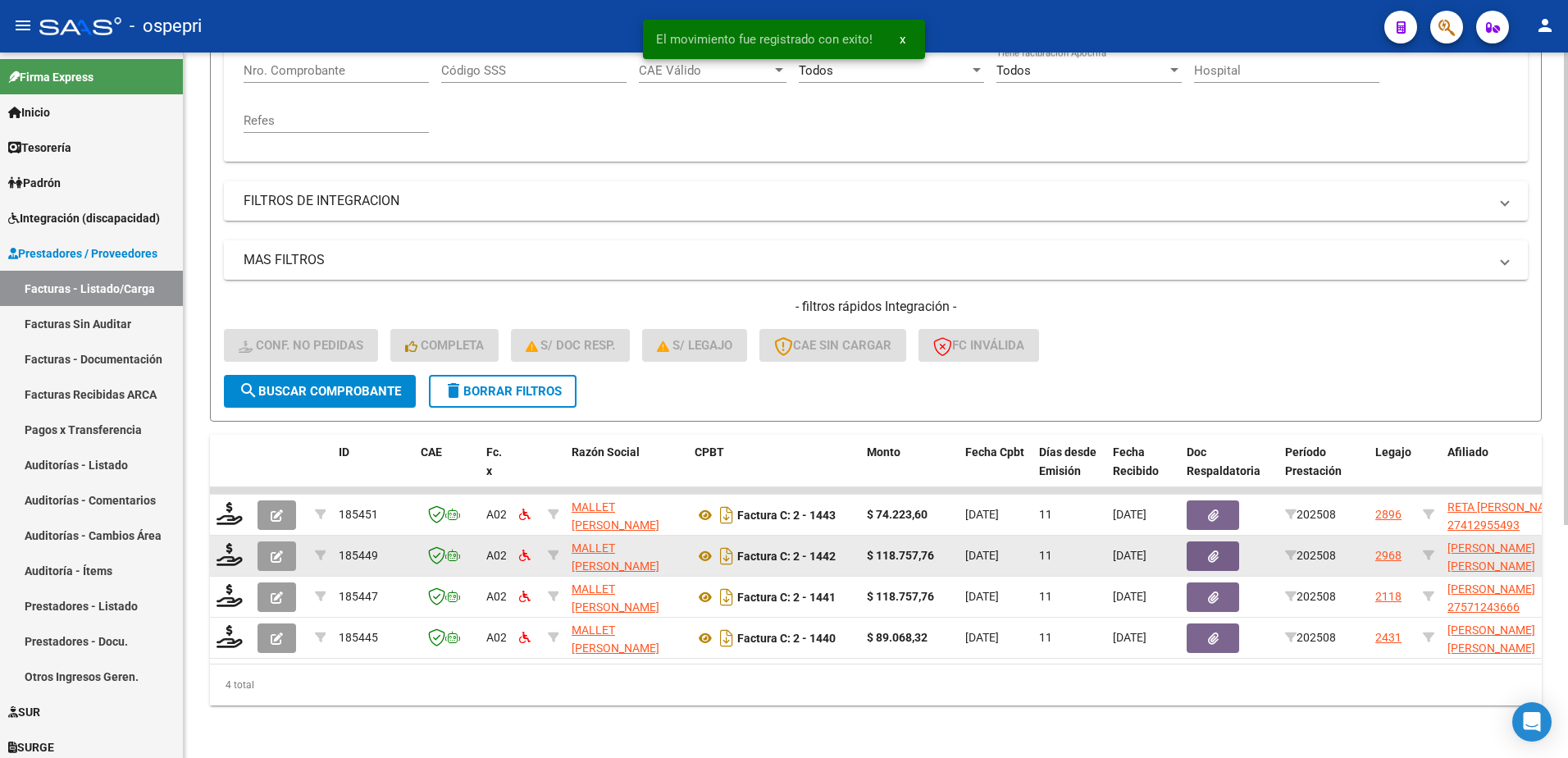
scroll to position [347, 0]
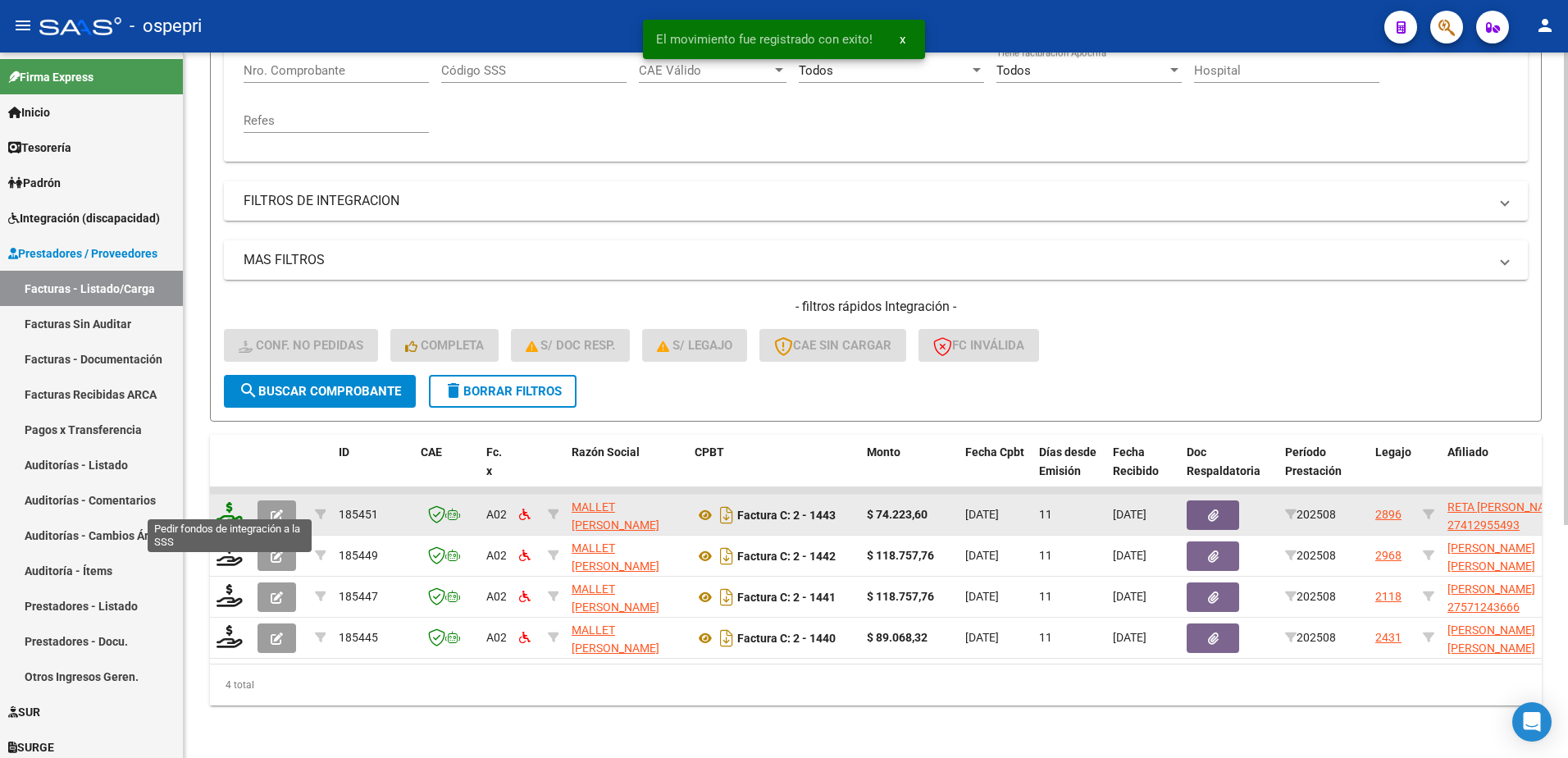
click at [222, 513] on icon at bounding box center [230, 513] width 26 height 23
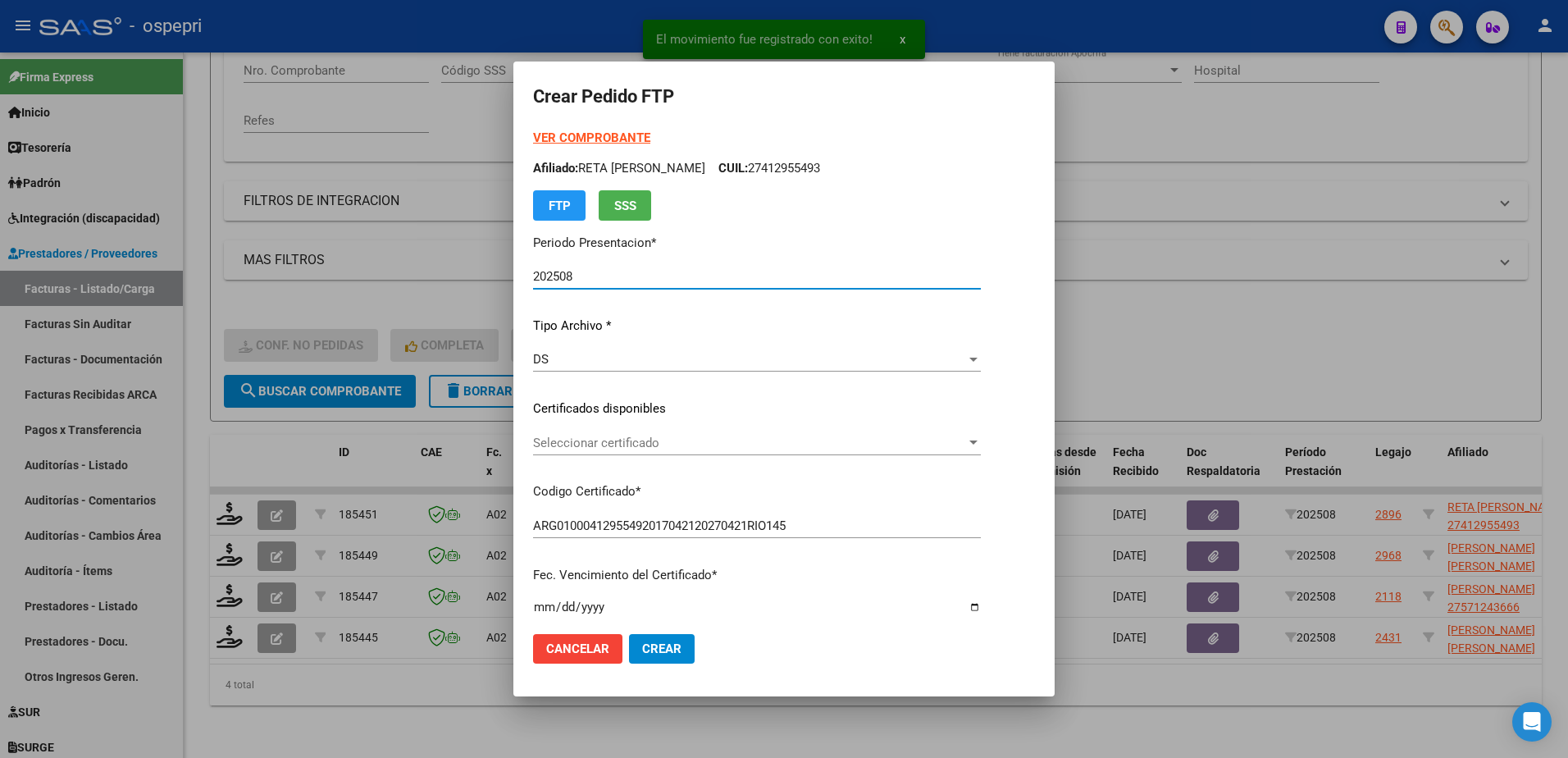
click at [607, 448] on span "Seleccionar certificado" at bounding box center [750, 443] width 433 height 15
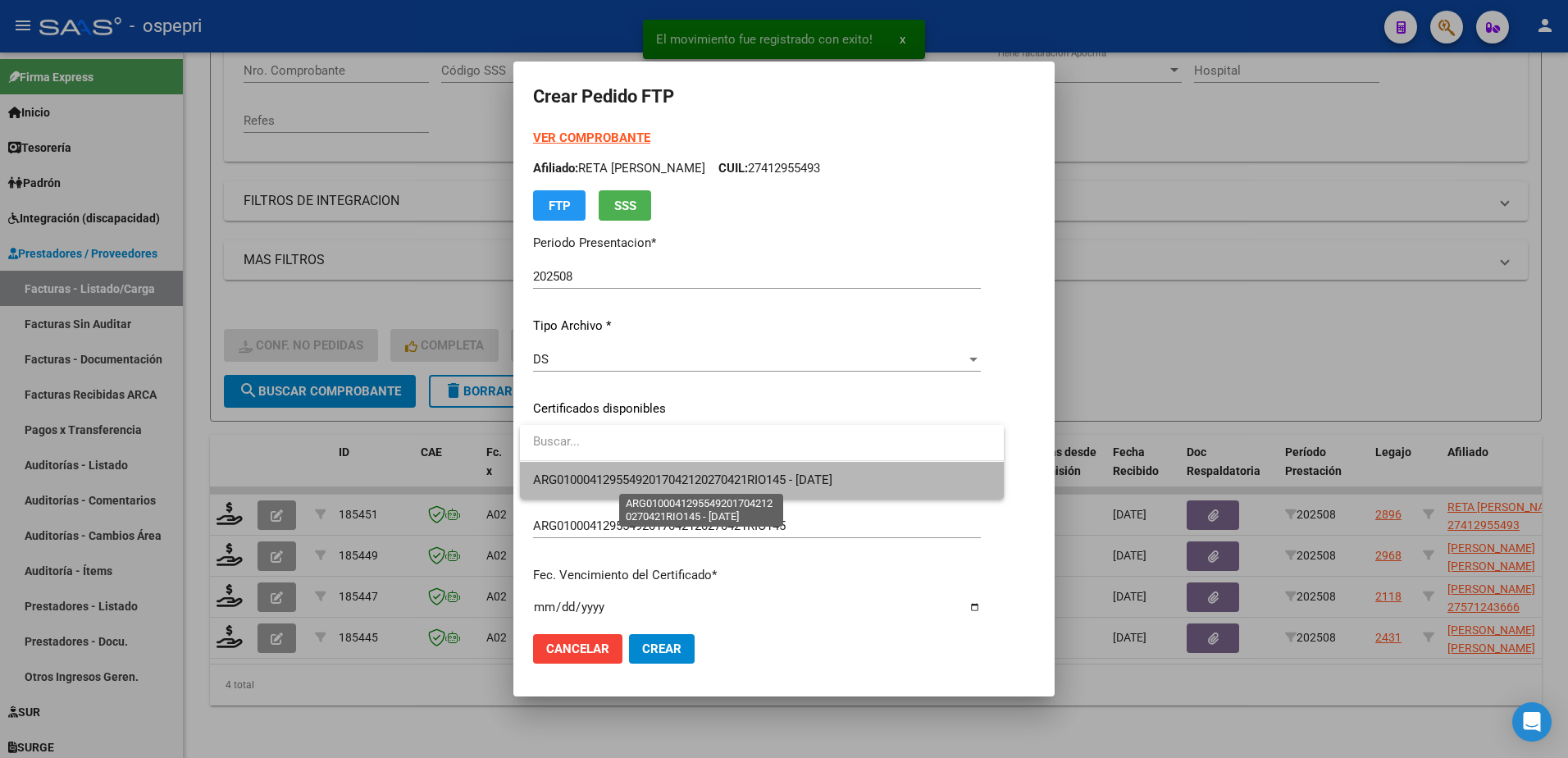
click at [628, 479] on span "ARG01000412955492017042120270421RIO145 - 2027-04-21" at bounding box center [682, 480] width 299 height 15
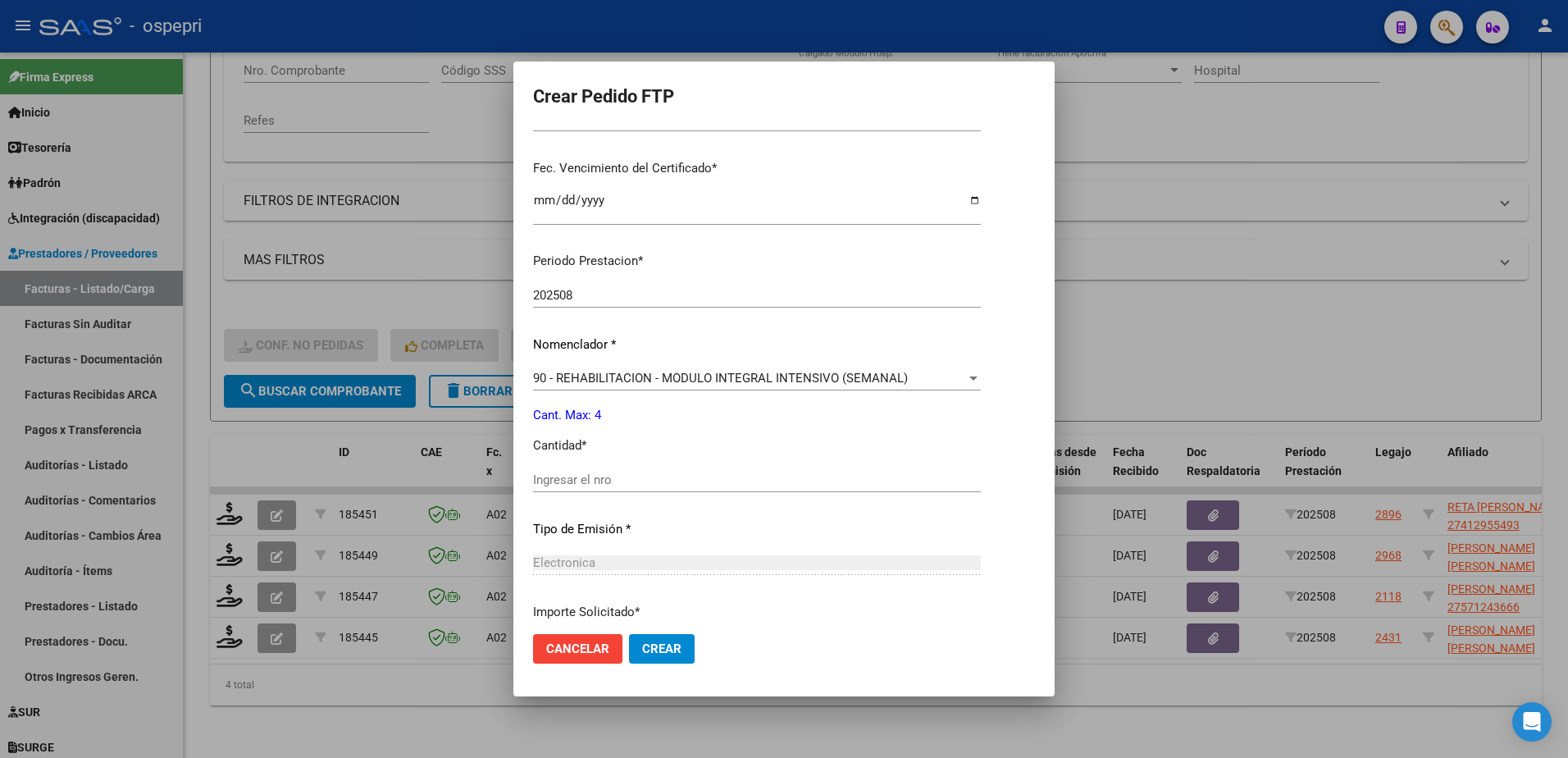
scroll to position [410, 0]
click at [576, 473] on input "Ingresar el nro" at bounding box center [757, 476] width 448 height 15
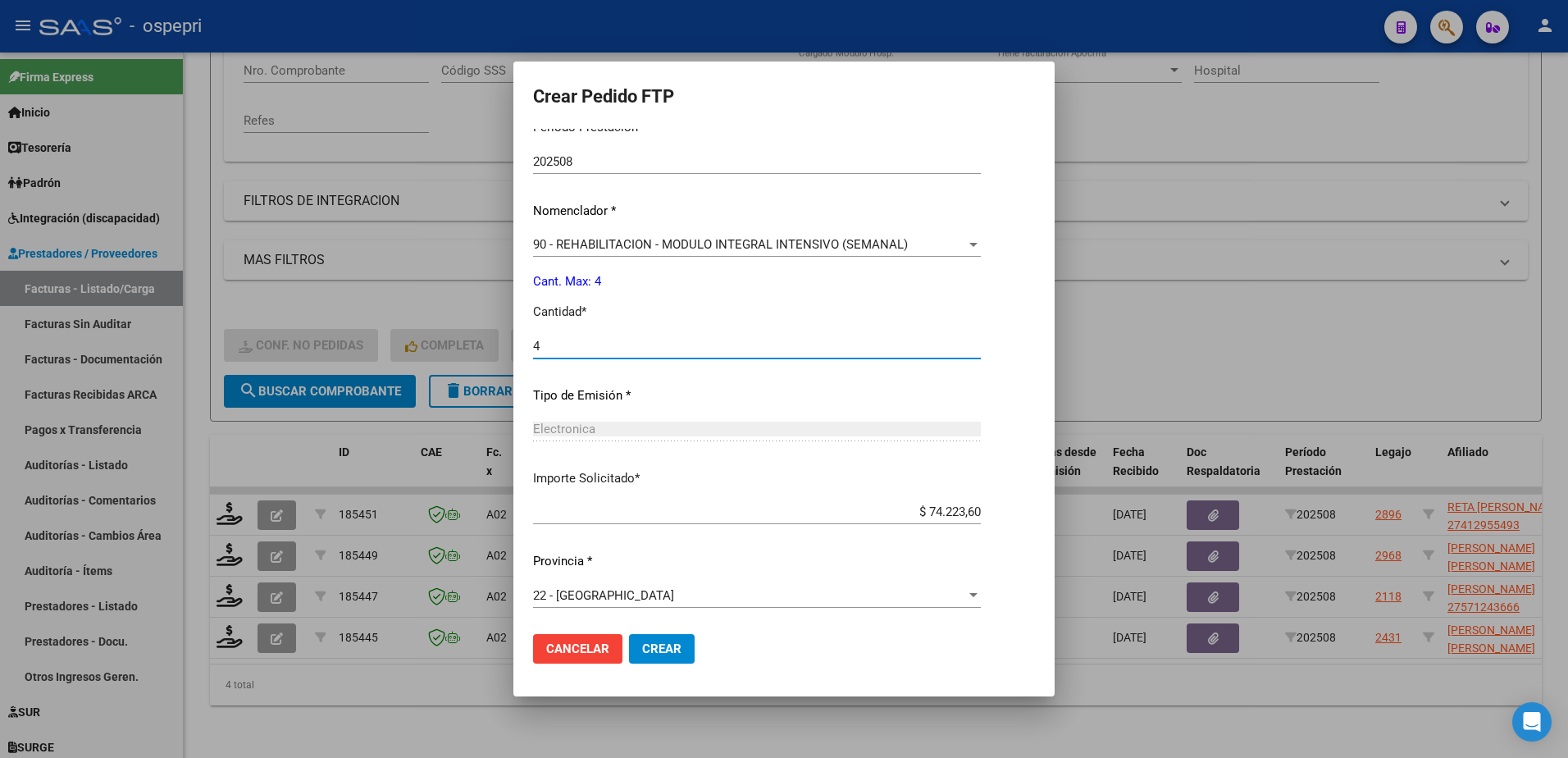
scroll to position [543, 0]
click at [638, 644] on button "Crear" at bounding box center [662, 650] width 66 height 29
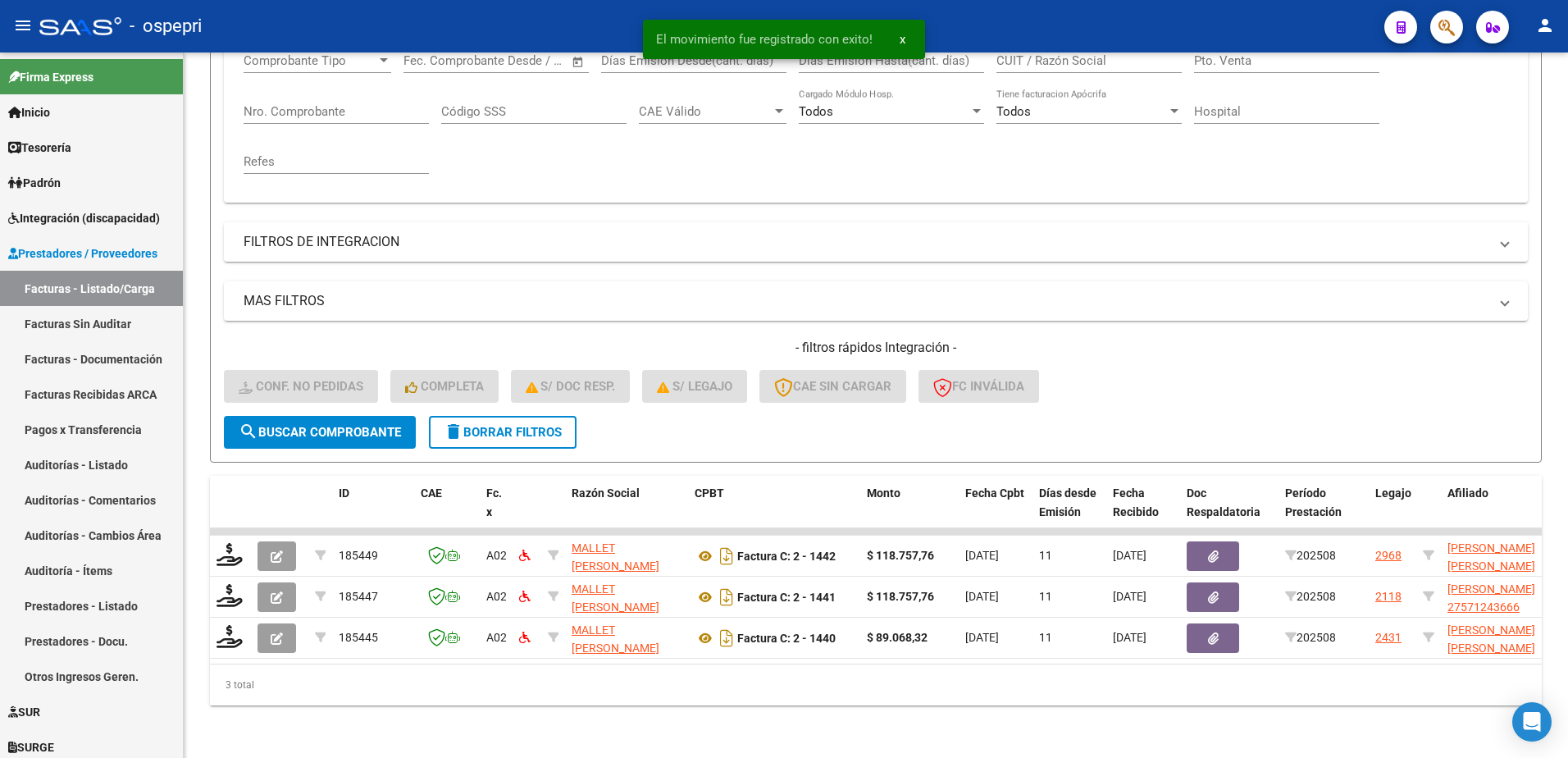
scroll to position [306, 0]
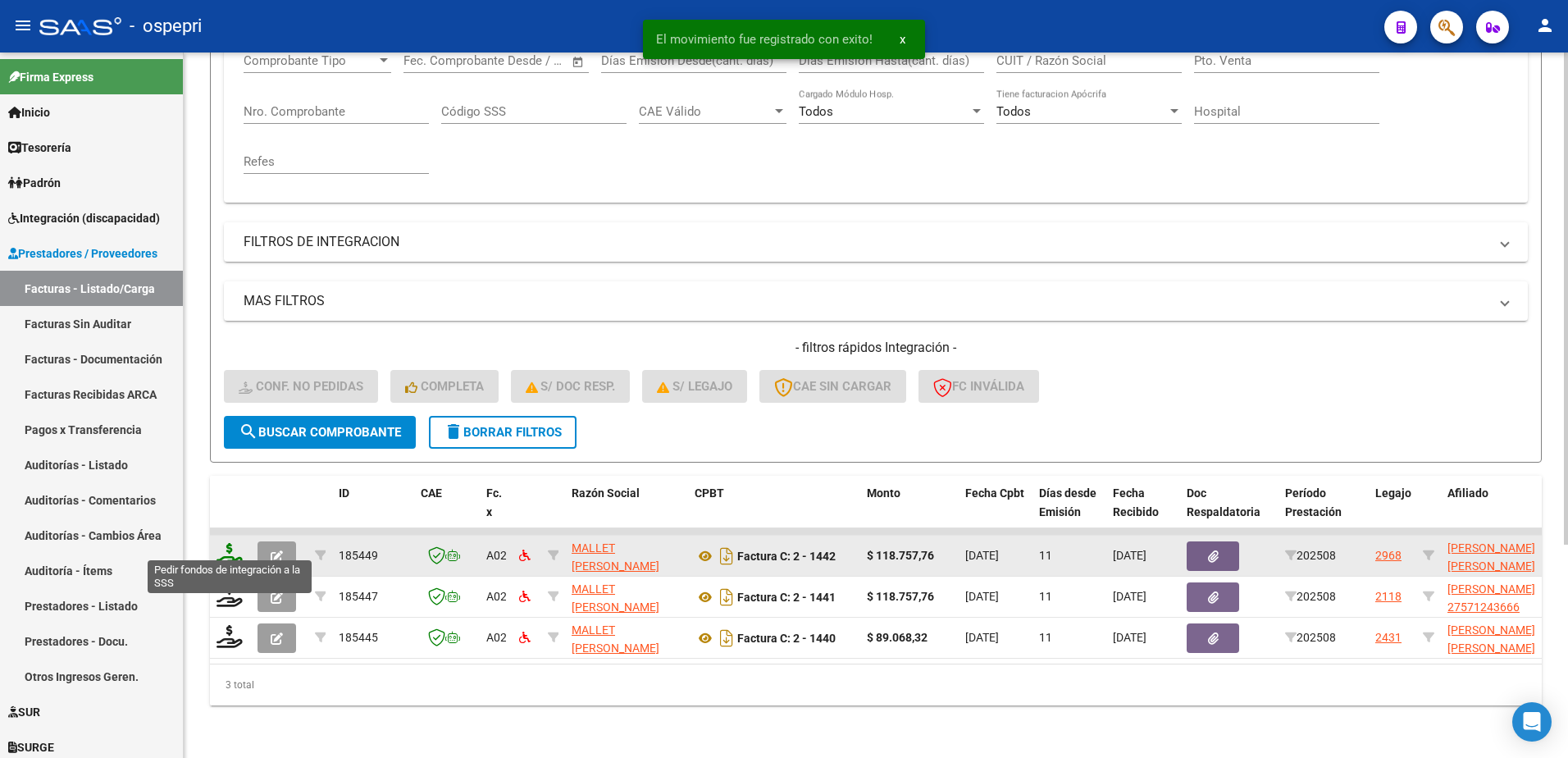
click at [231, 546] on icon at bounding box center [230, 554] width 26 height 23
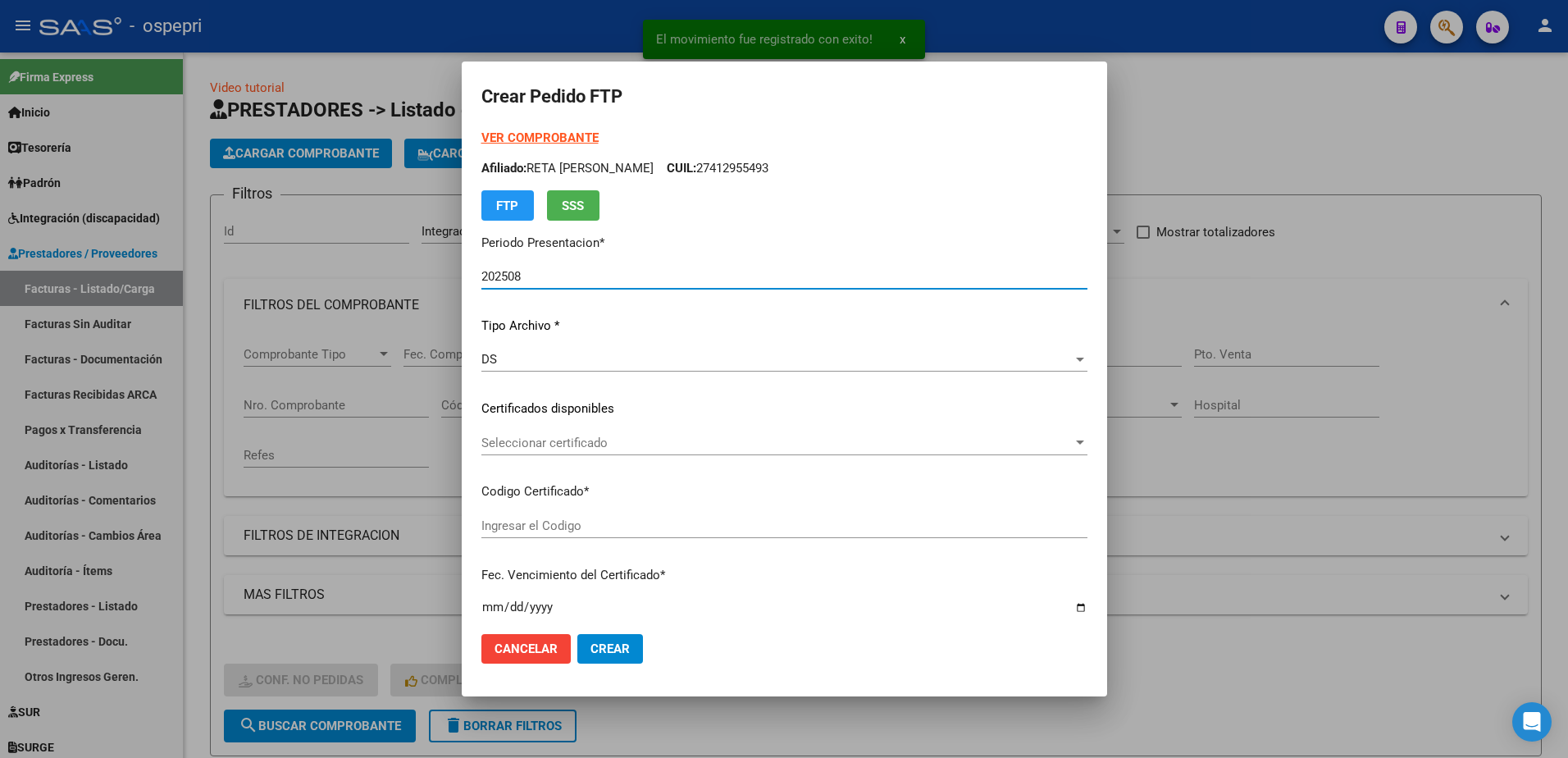
type input "2354548104-9"
type input "[DATE]"
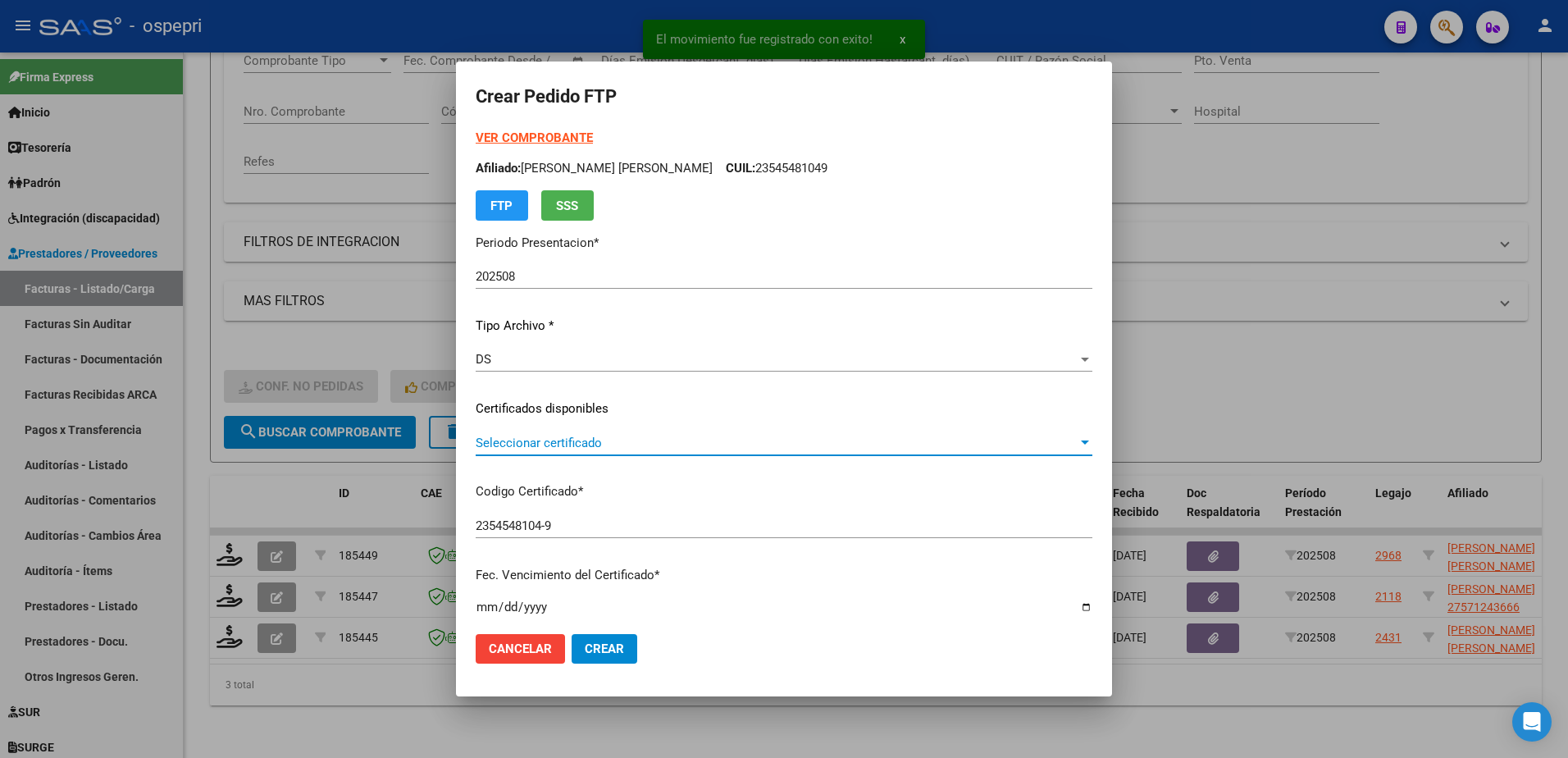
click at [597, 447] on span "Seleccionar certificado" at bounding box center [777, 443] width 602 height 15
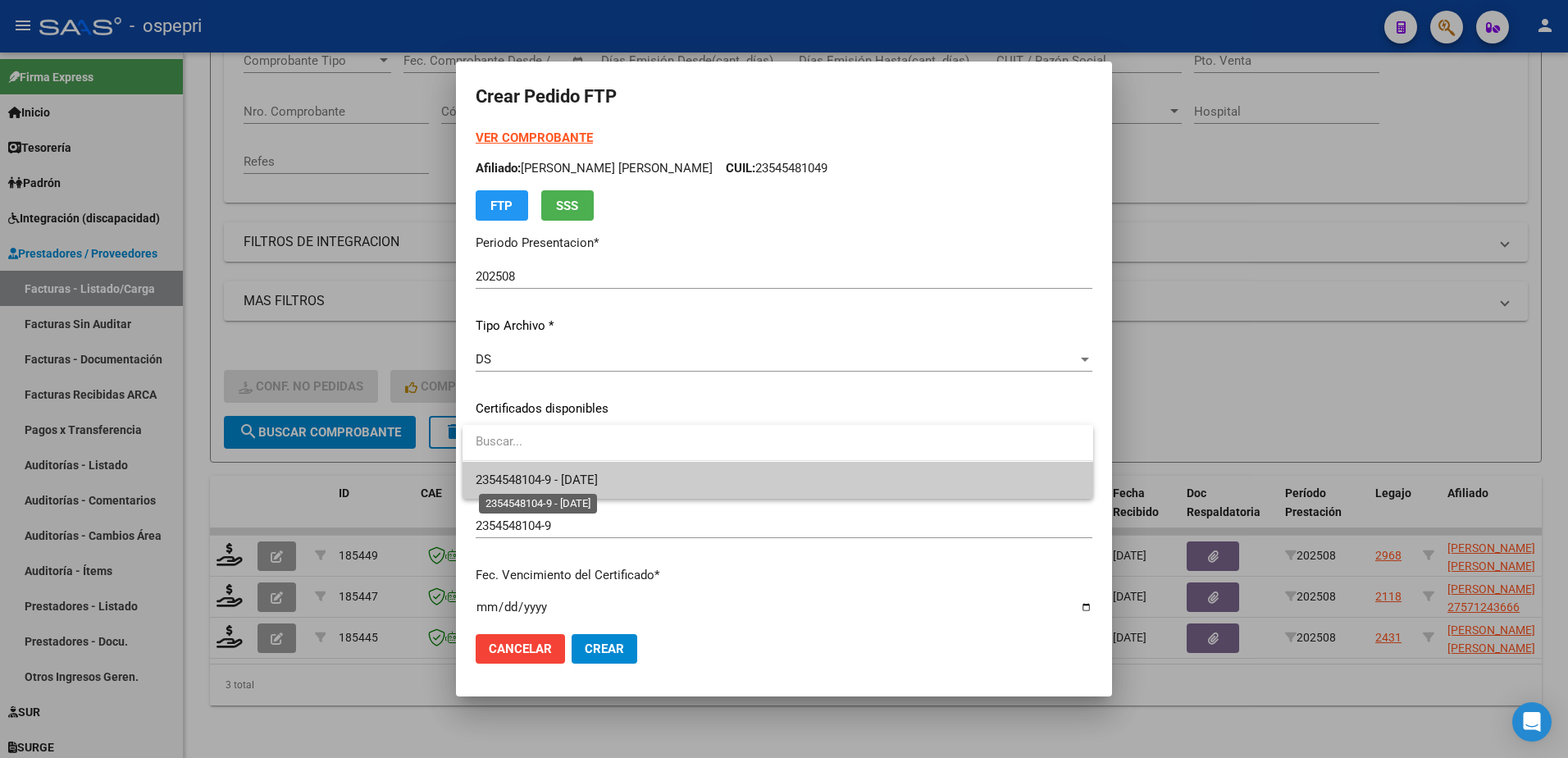
click at [598, 479] on span "2354548104-9 - 2029-08-01" at bounding box center [537, 480] width 122 height 15
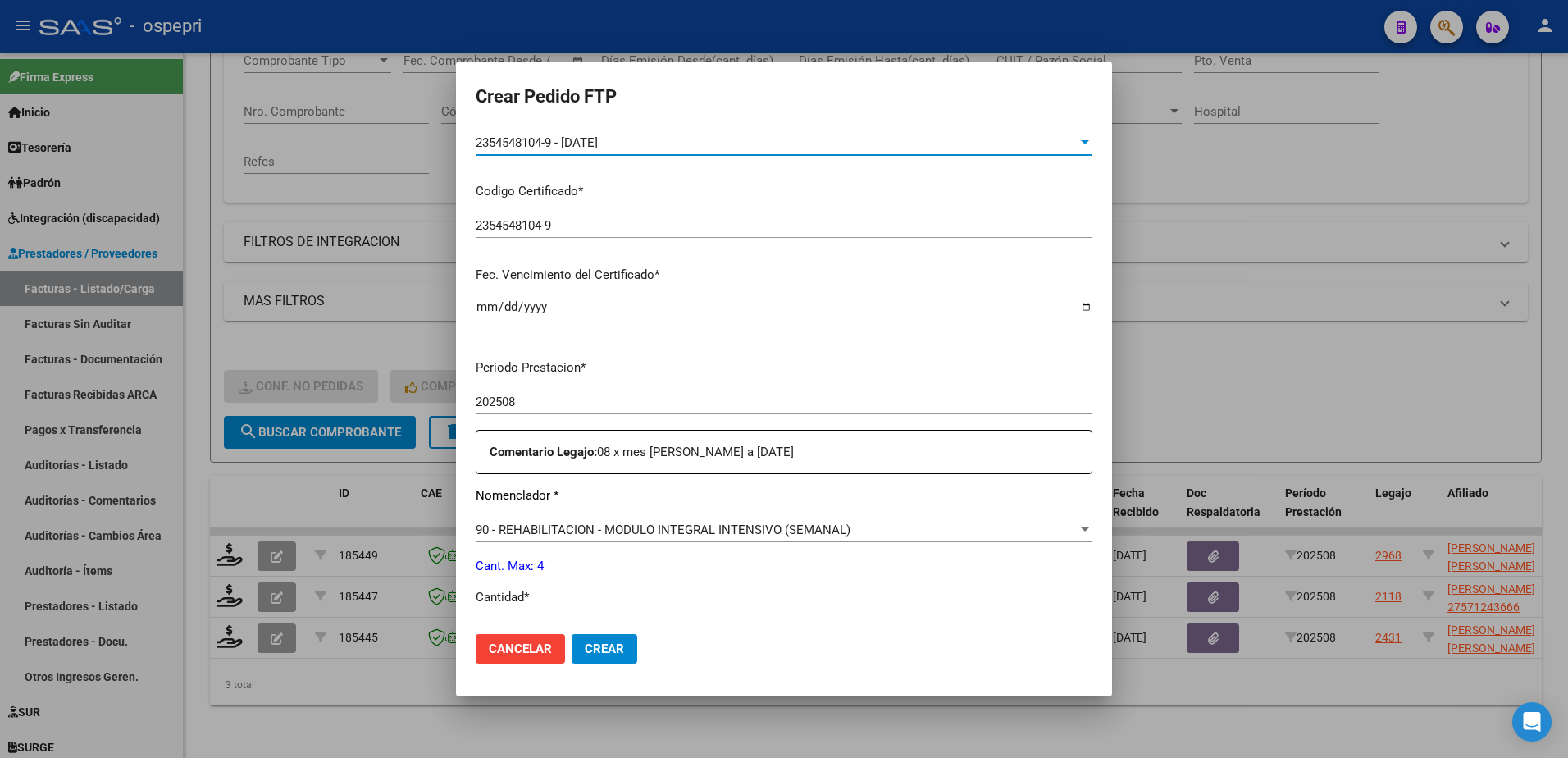
scroll to position [329, 0]
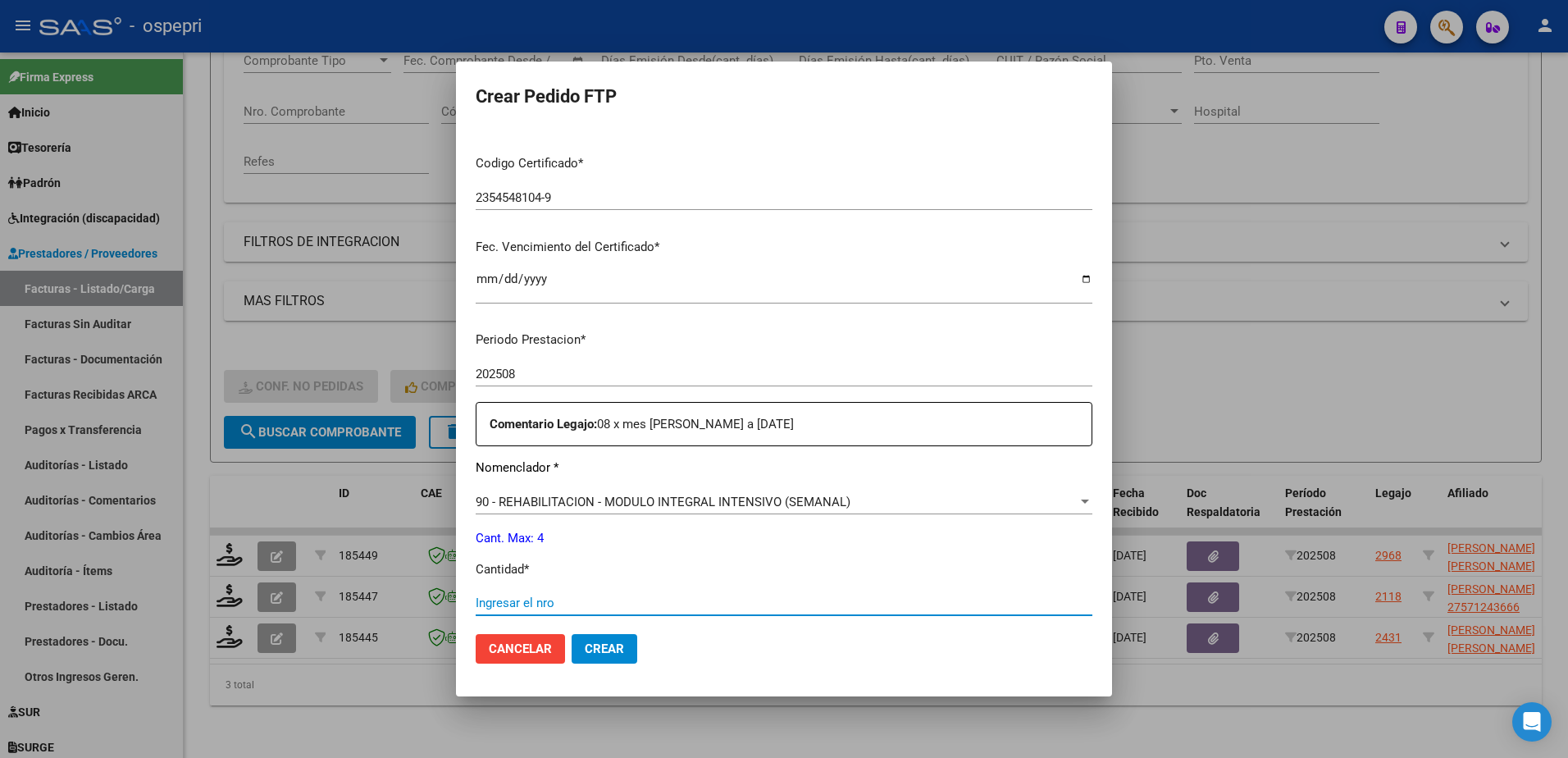
click at [573, 602] on input "Ingresar el nro" at bounding box center [784, 603] width 617 height 15
type input "4"
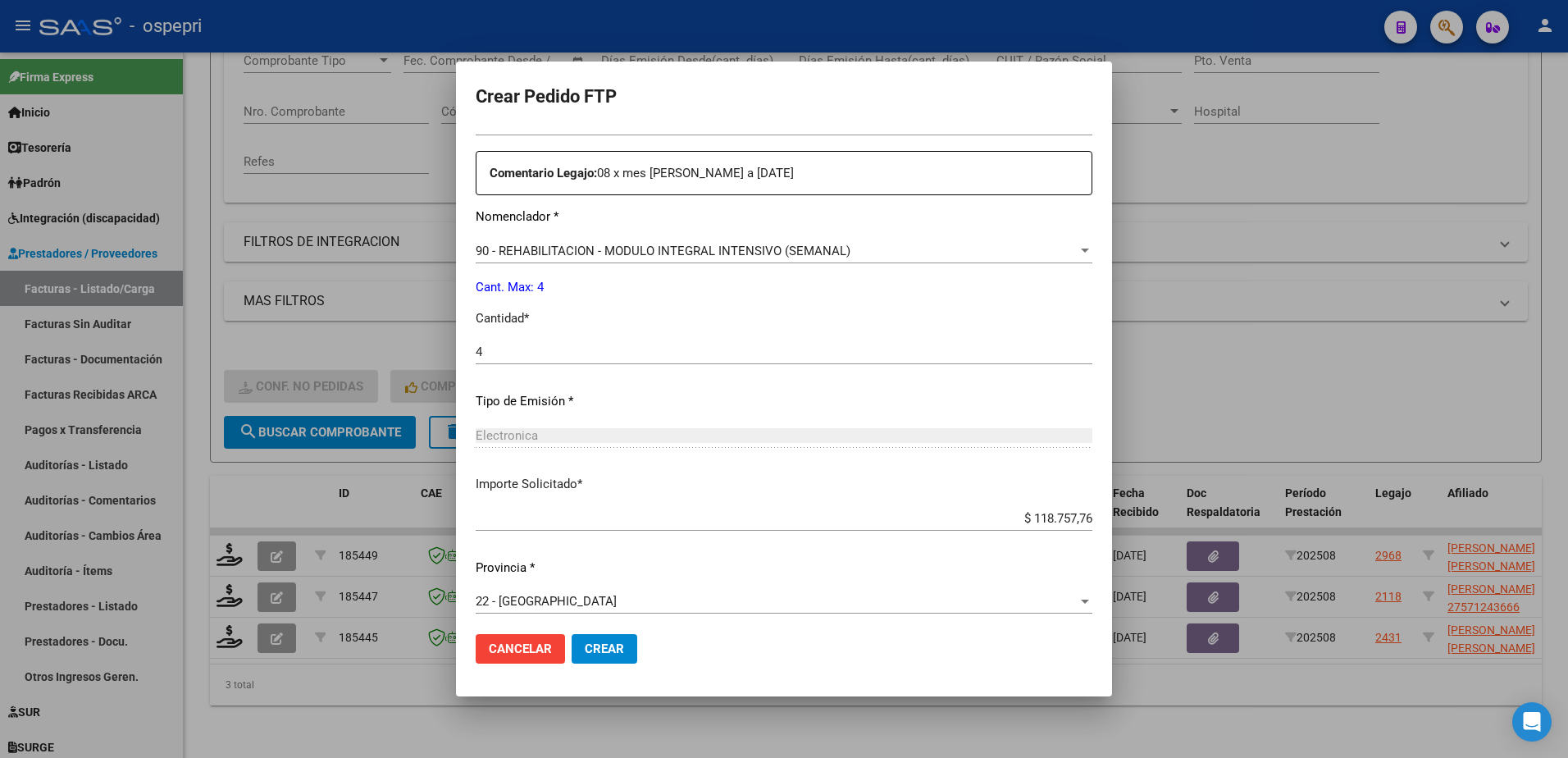
scroll to position [587, 0]
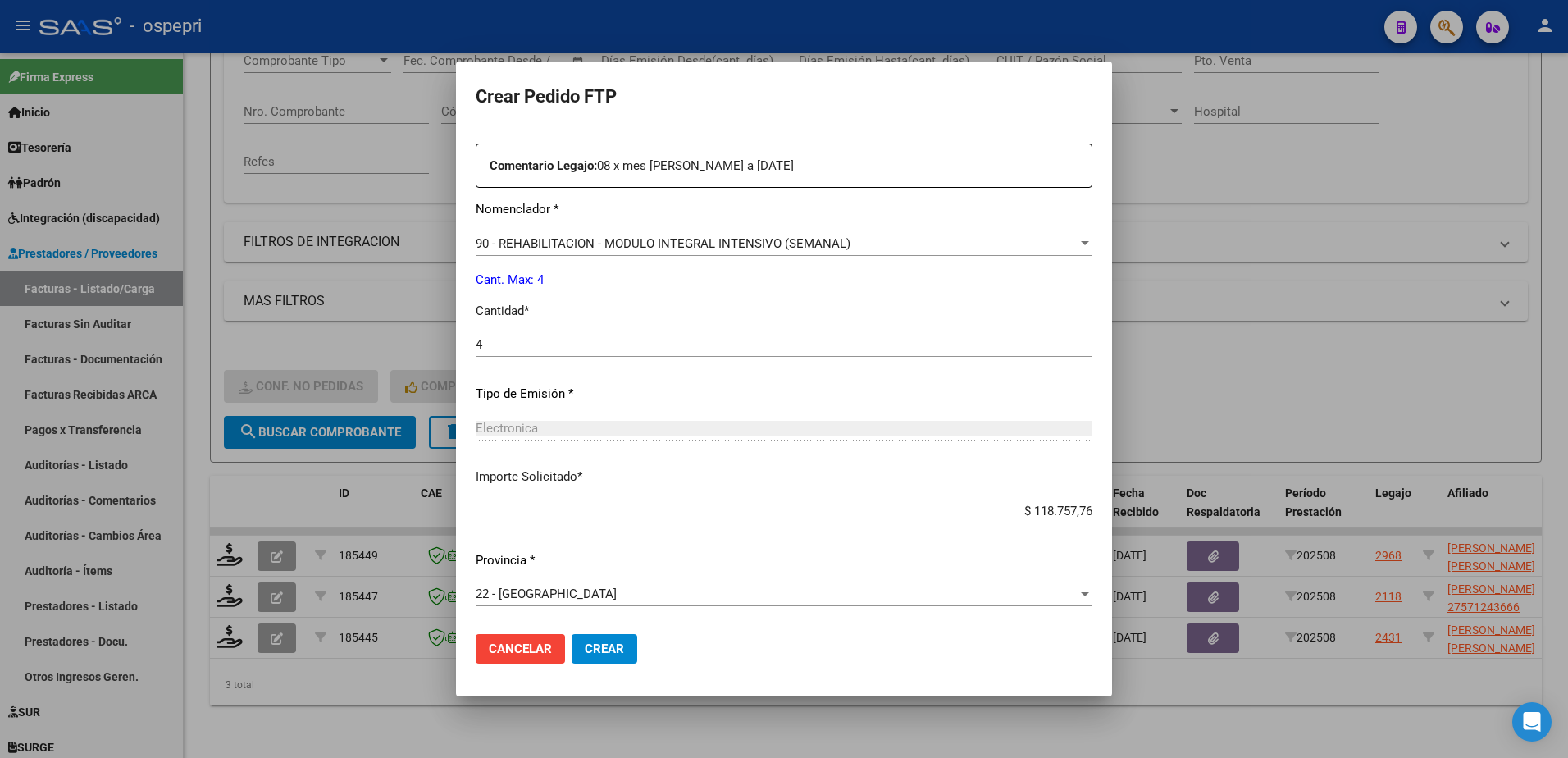
click at [610, 643] on span "Crear" at bounding box center [604, 649] width 39 height 15
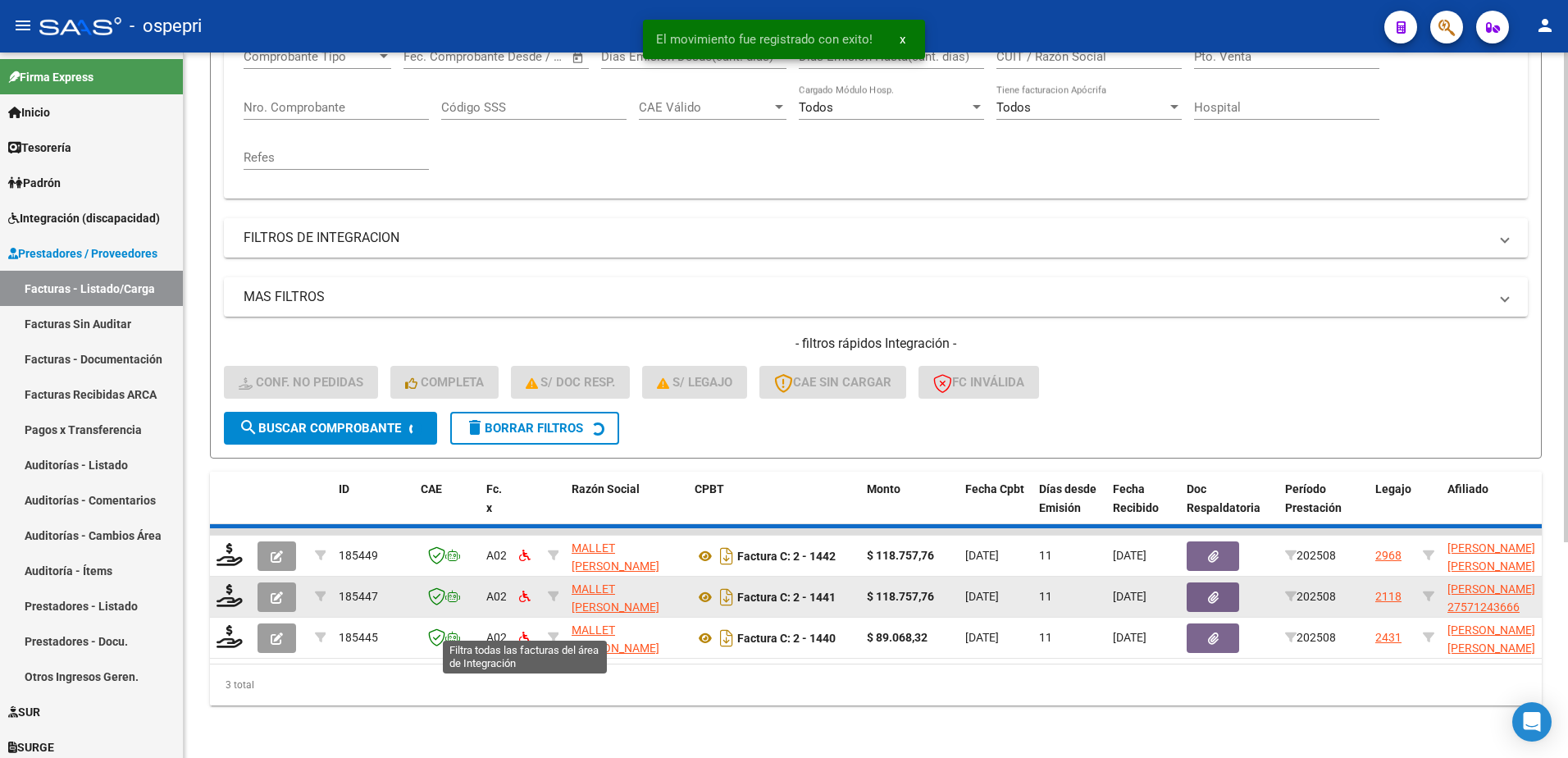
scroll to position [265, 0]
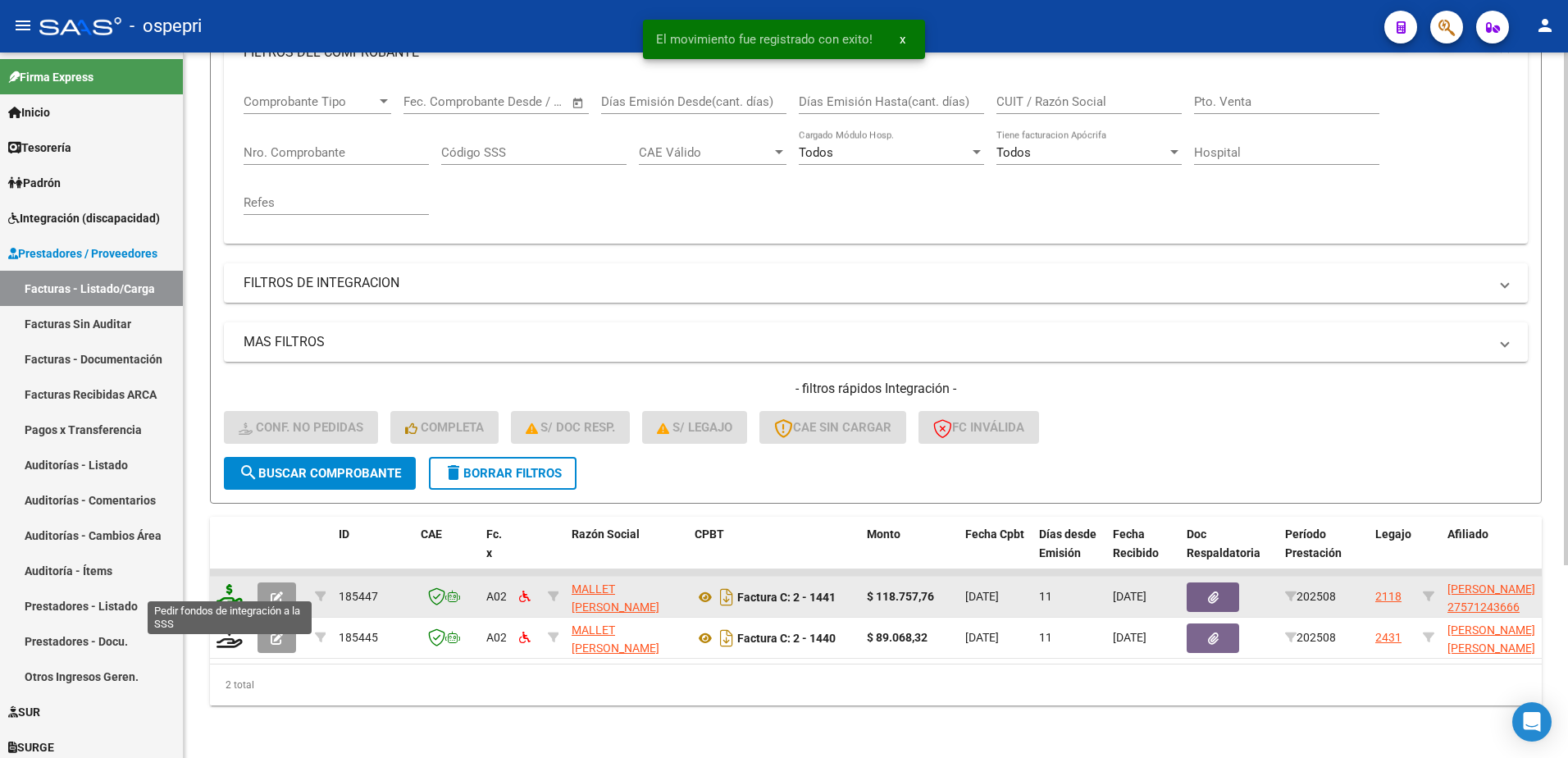
click at [231, 589] on icon at bounding box center [230, 596] width 26 height 23
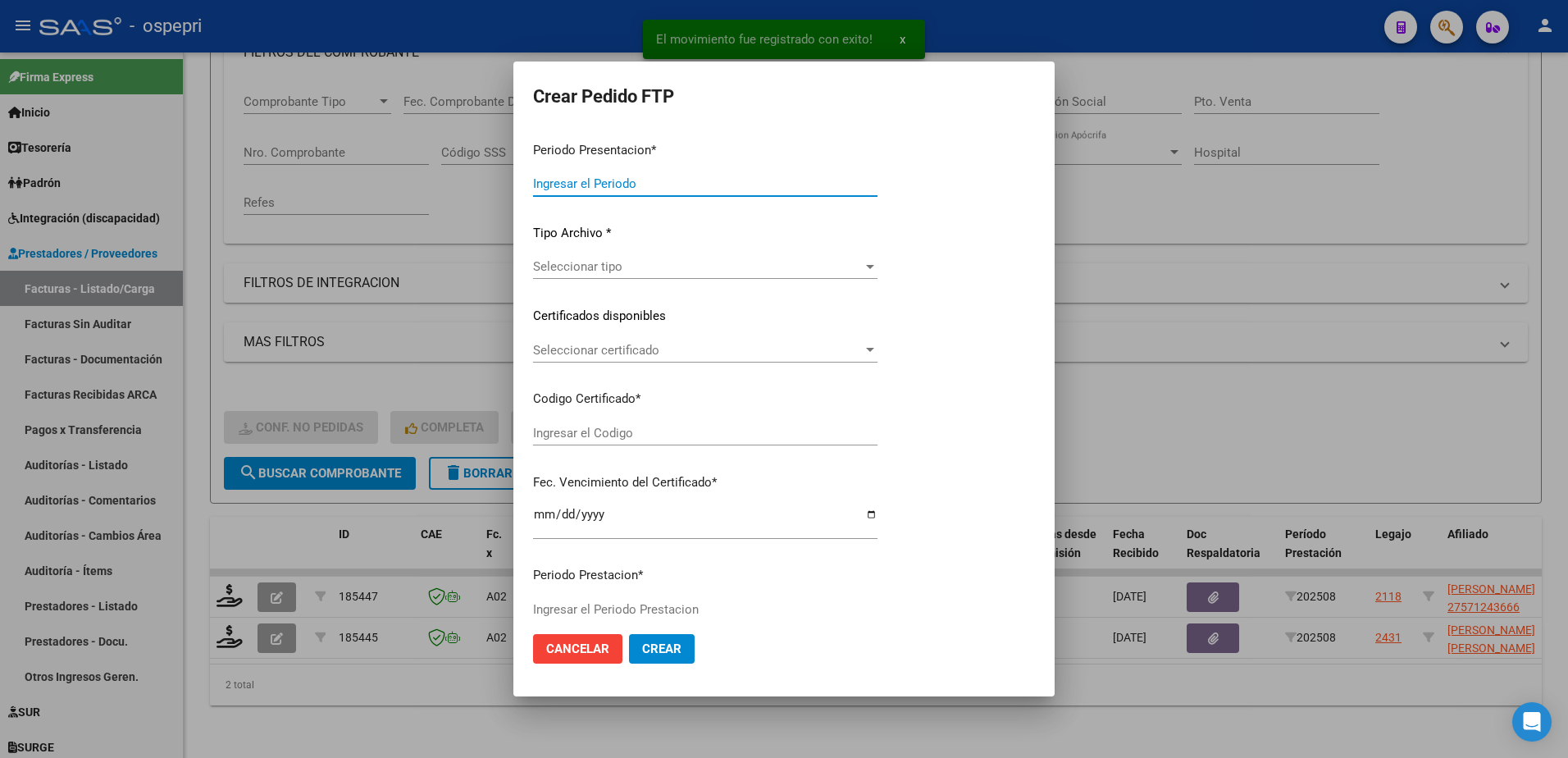
type input "202508"
type input "$ 118.757,76"
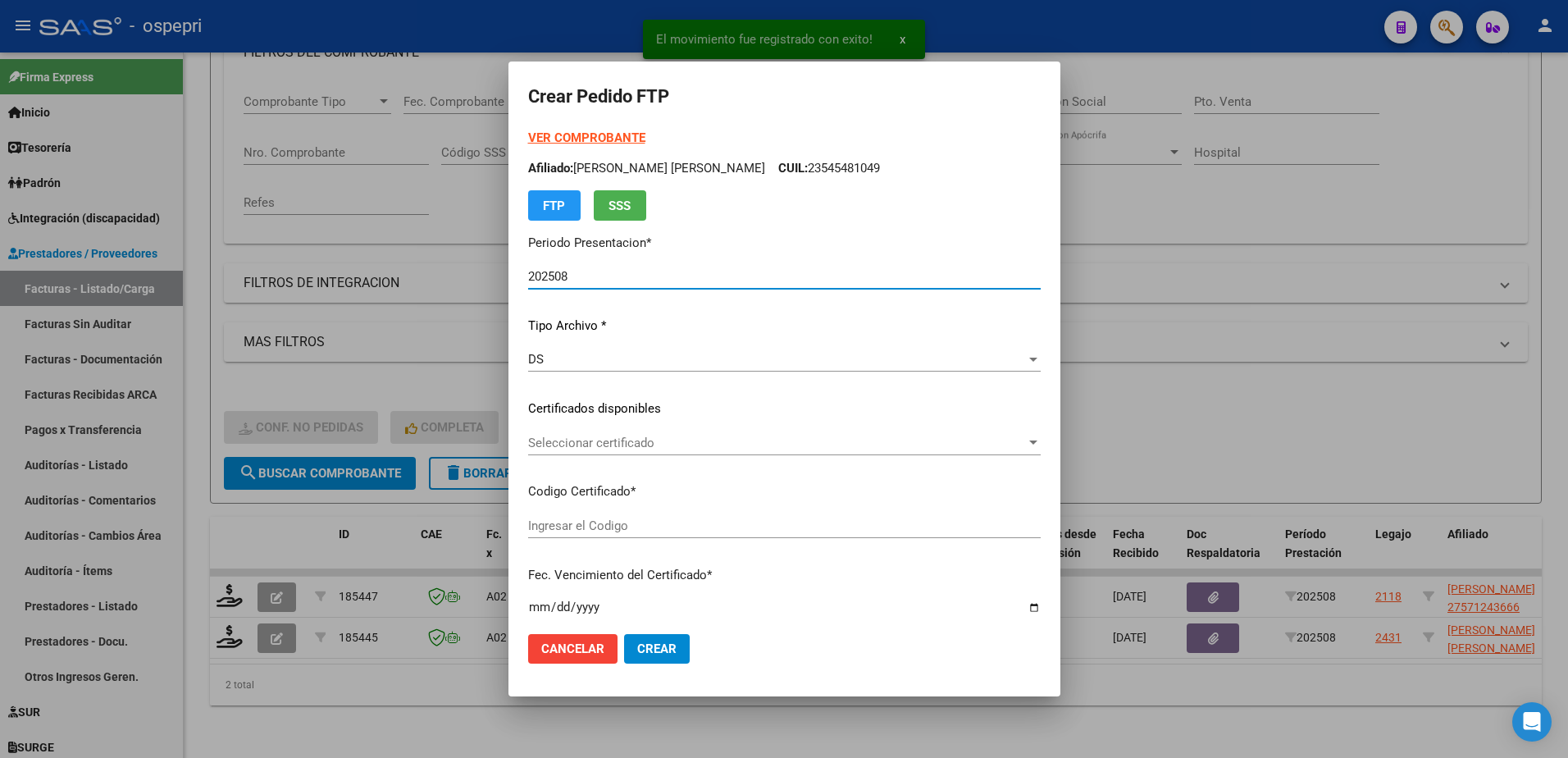
type input "ARG01000571243662019031920210319RIO145"
type input "2026-05-30"
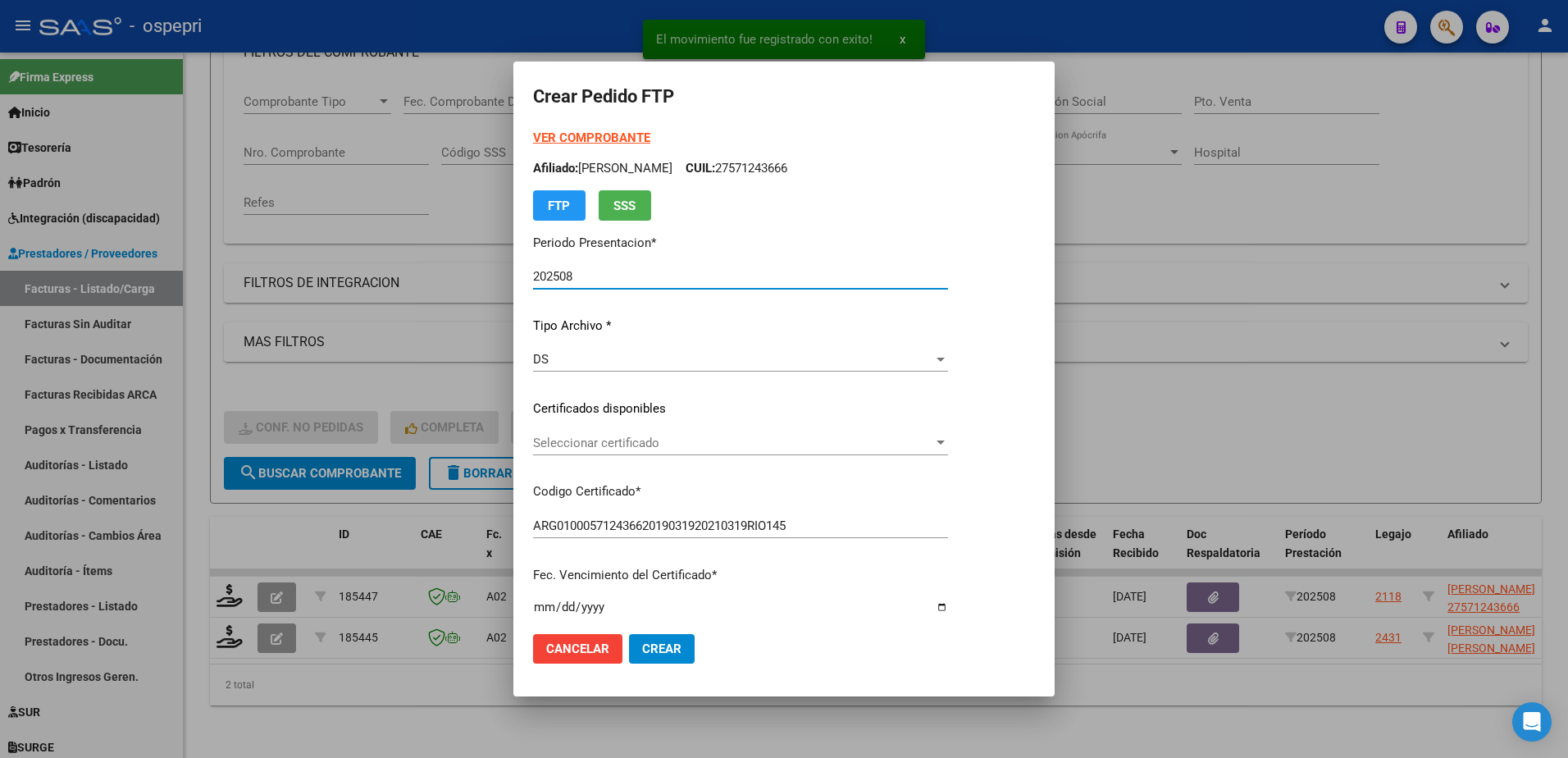
click at [620, 448] on span "Seleccionar certificado" at bounding box center [733, 443] width 400 height 15
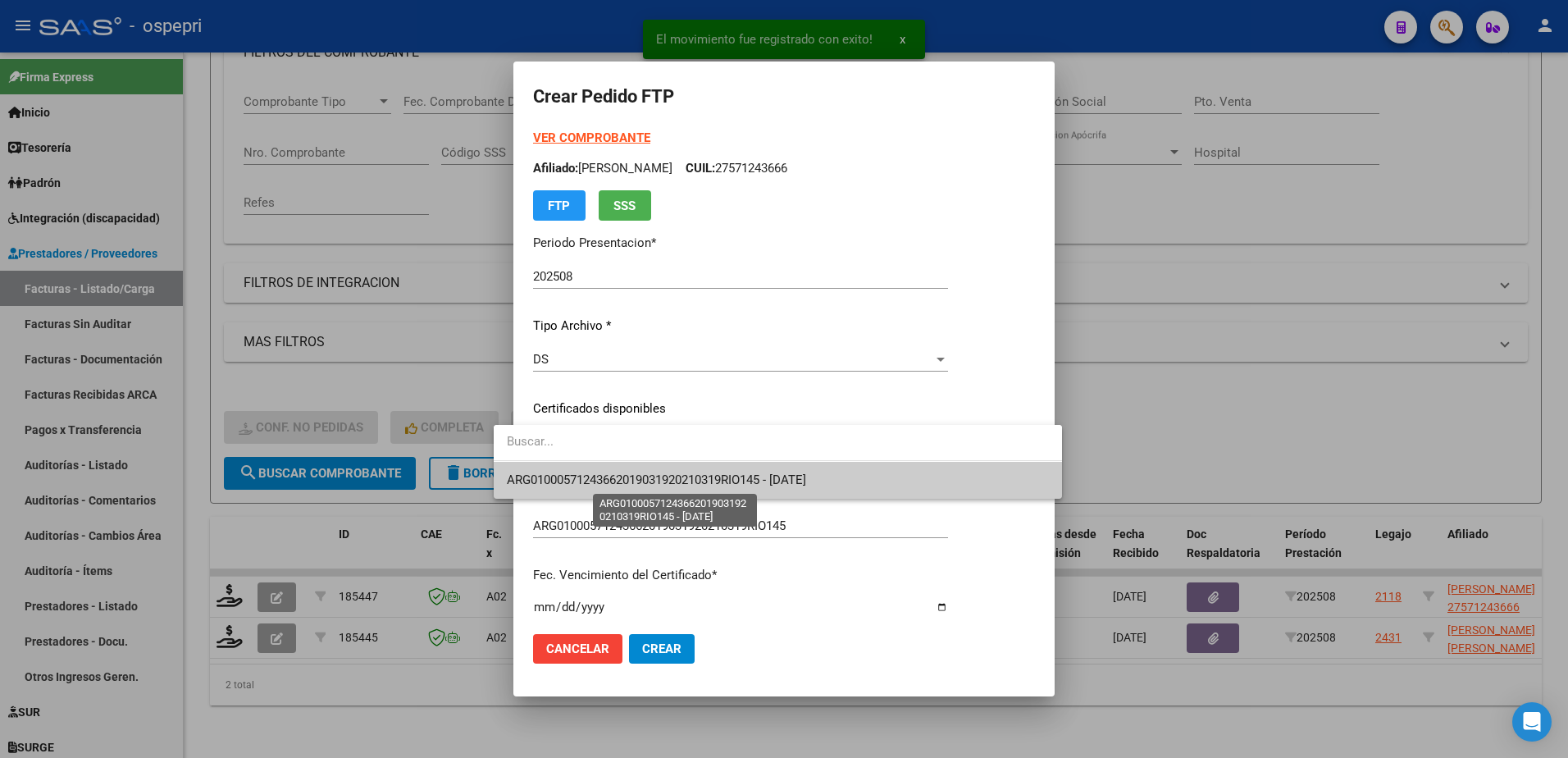
click at [620, 482] on span "ARG01000571243662019031920210319RIO145 - 2026-05-30" at bounding box center [656, 480] width 299 height 15
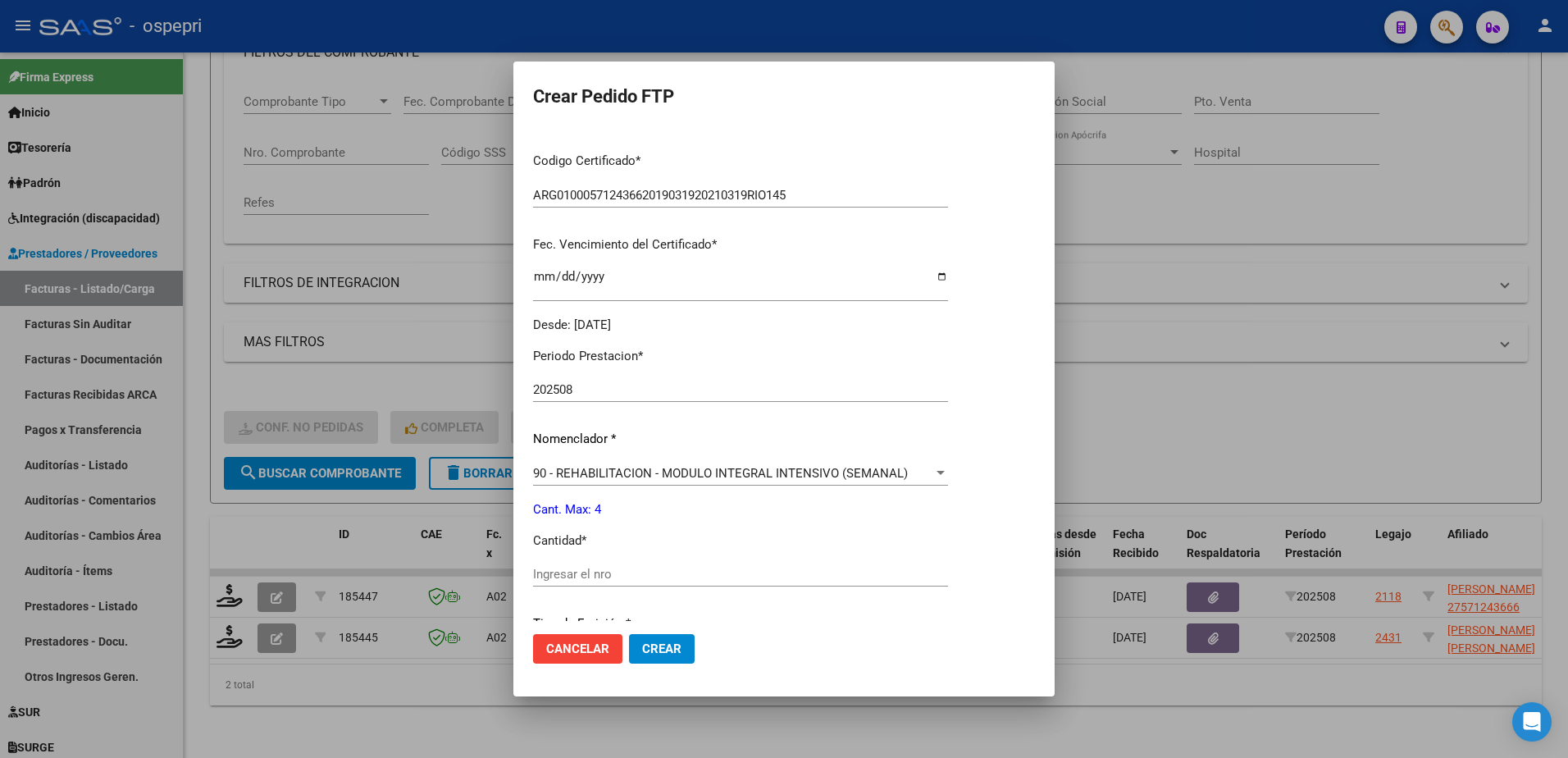
scroll to position [410, 0]
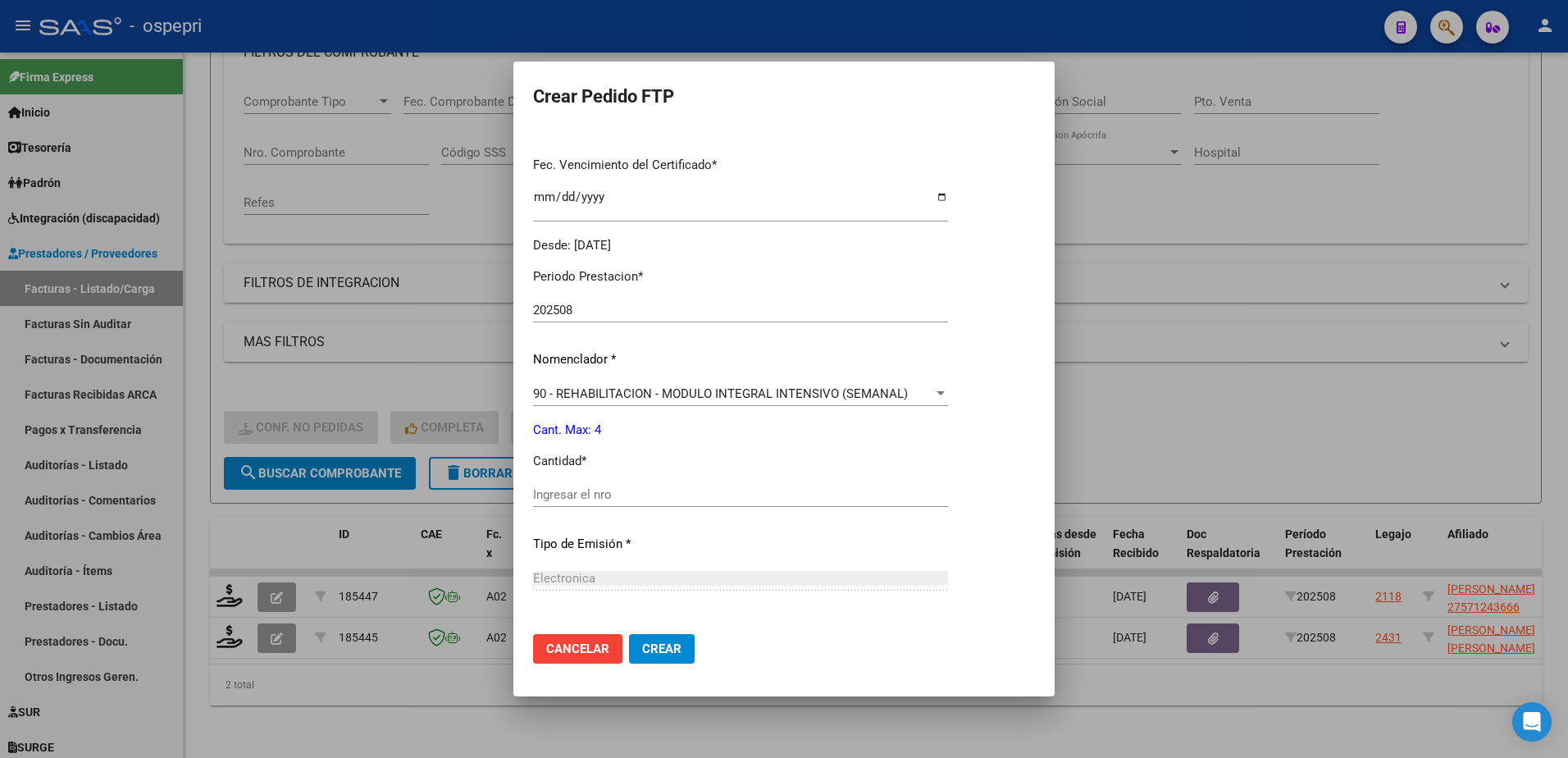
click at [590, 495] on input "Ingresar el nro" at bounding box center [740, 494] width 415 height 15
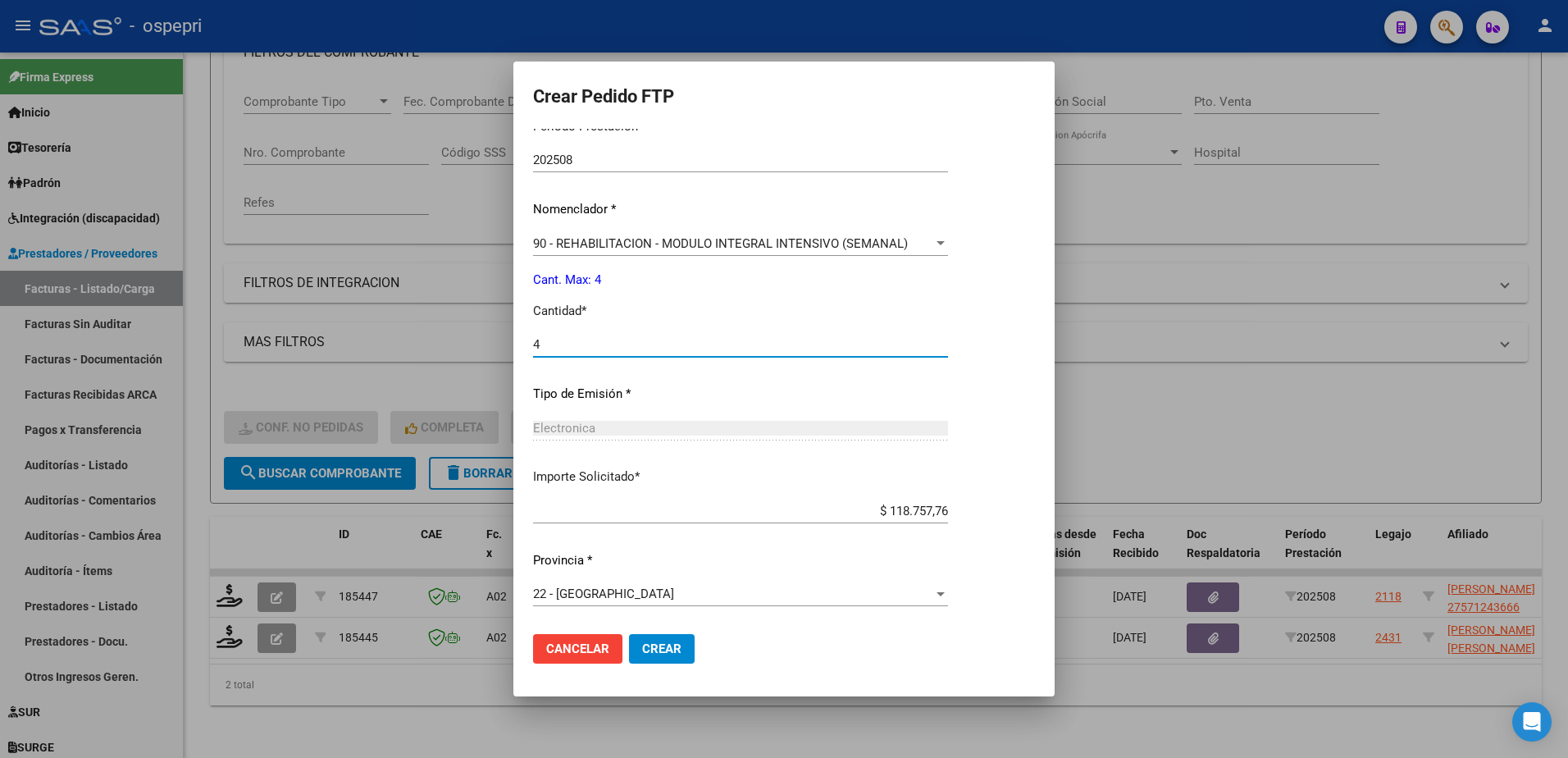
type input "4"
click at [642, 650] on span "Crear" at bounding box center [661, 649] width 39 height 15
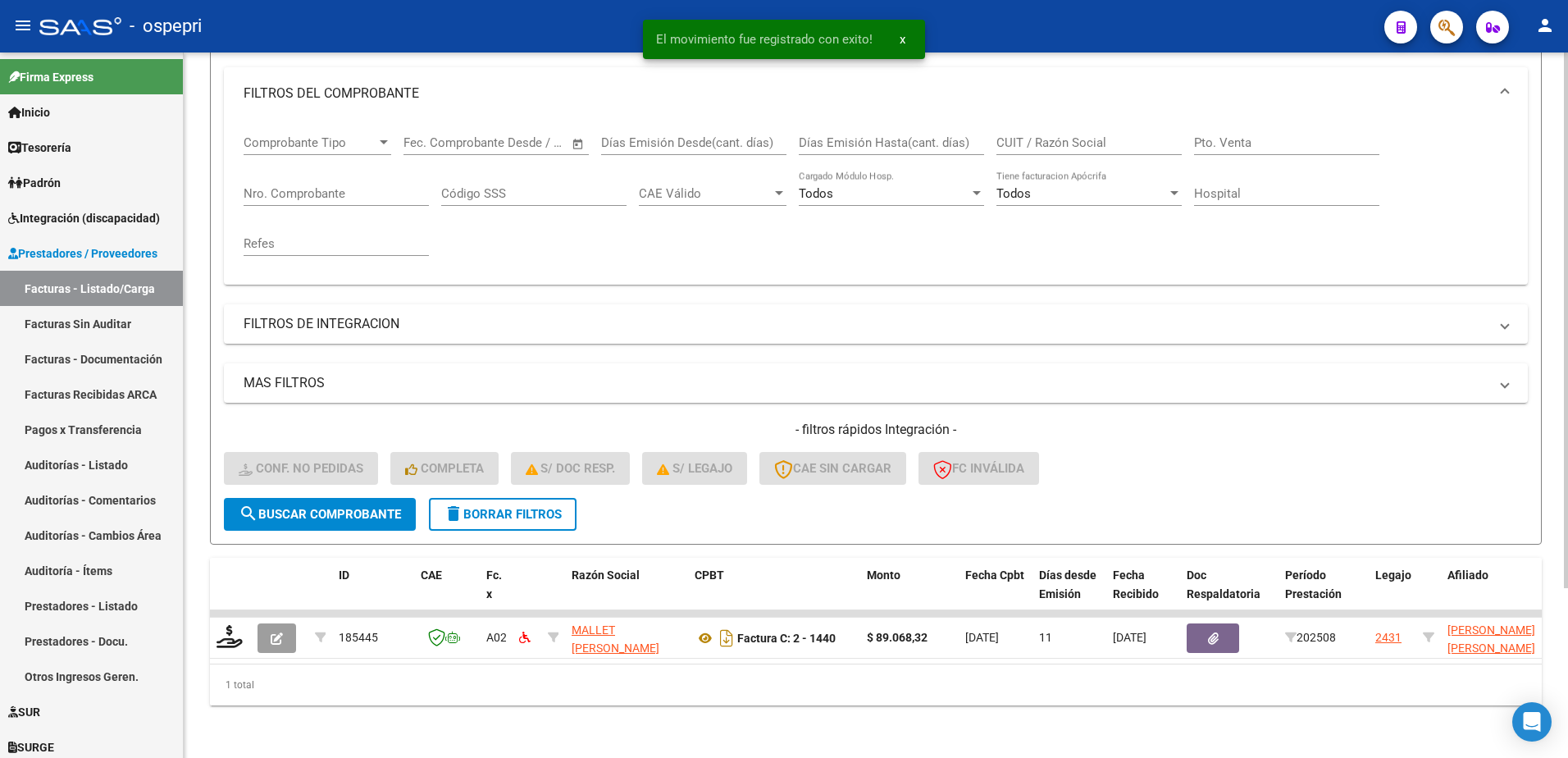
scroll to position [224, 0]
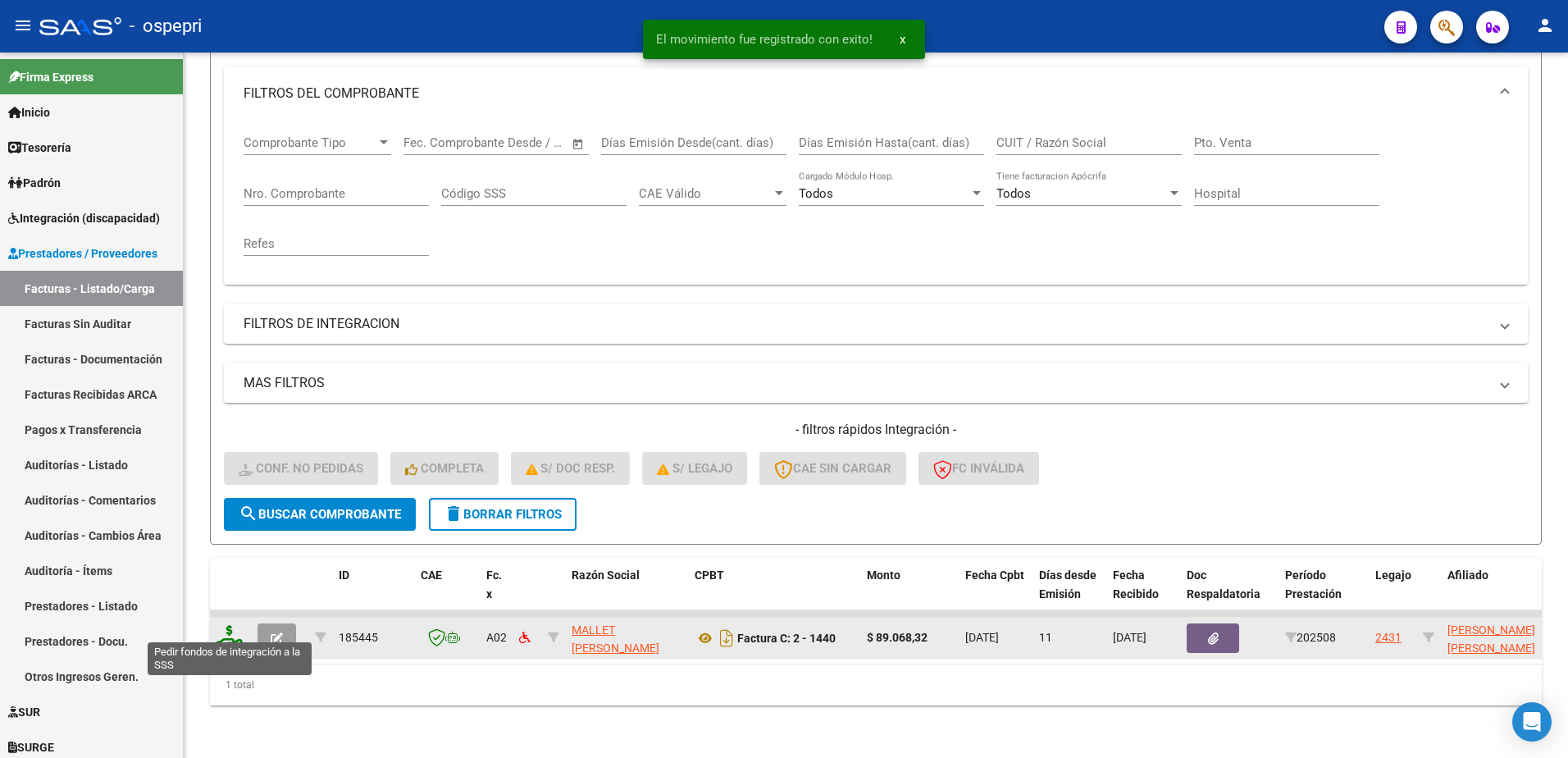
click at [222, 625] on icon at bounding box center [230, 637] width 26 height 23
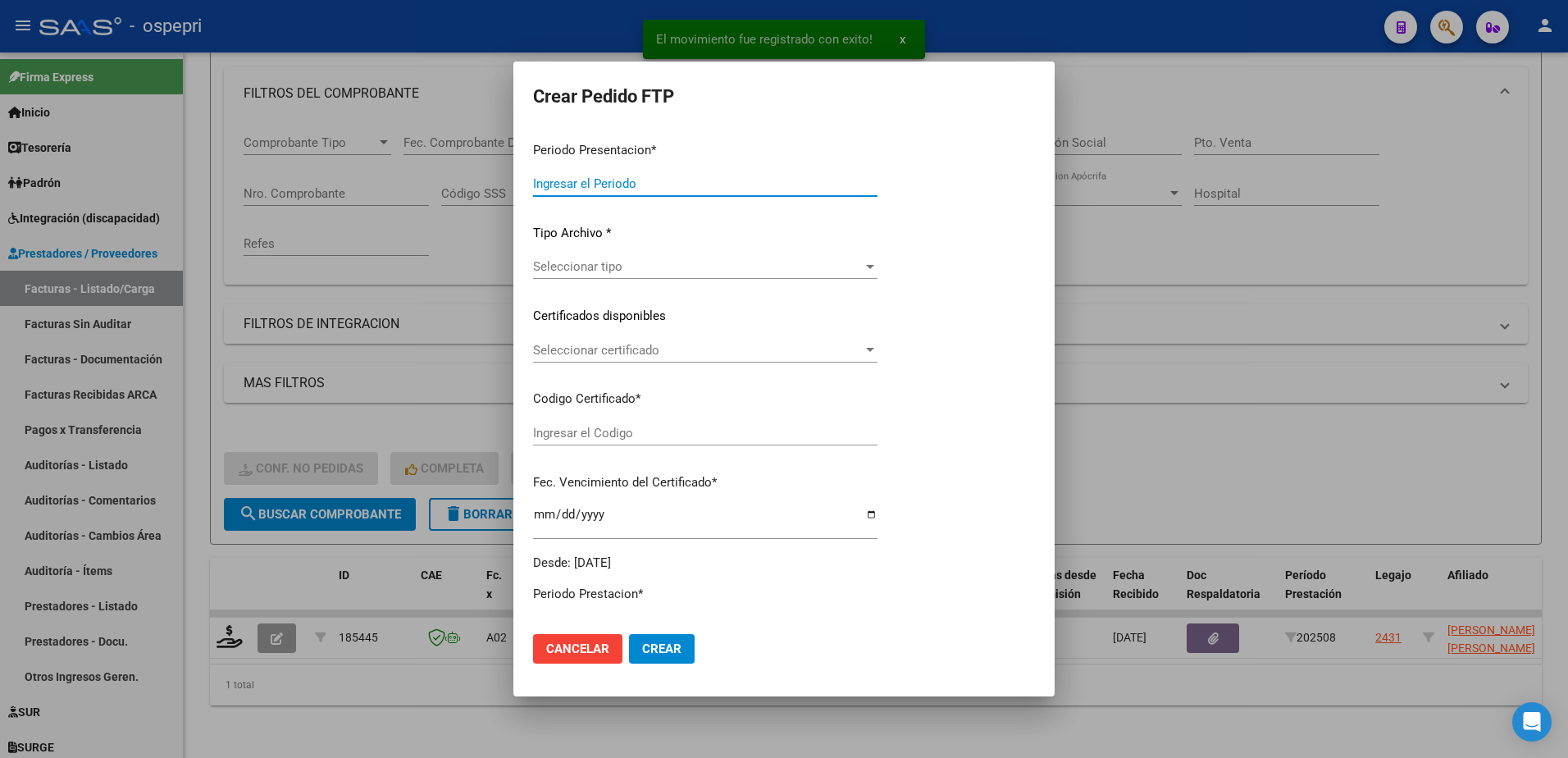
type input "202508"
type input "$ 89.068,32"
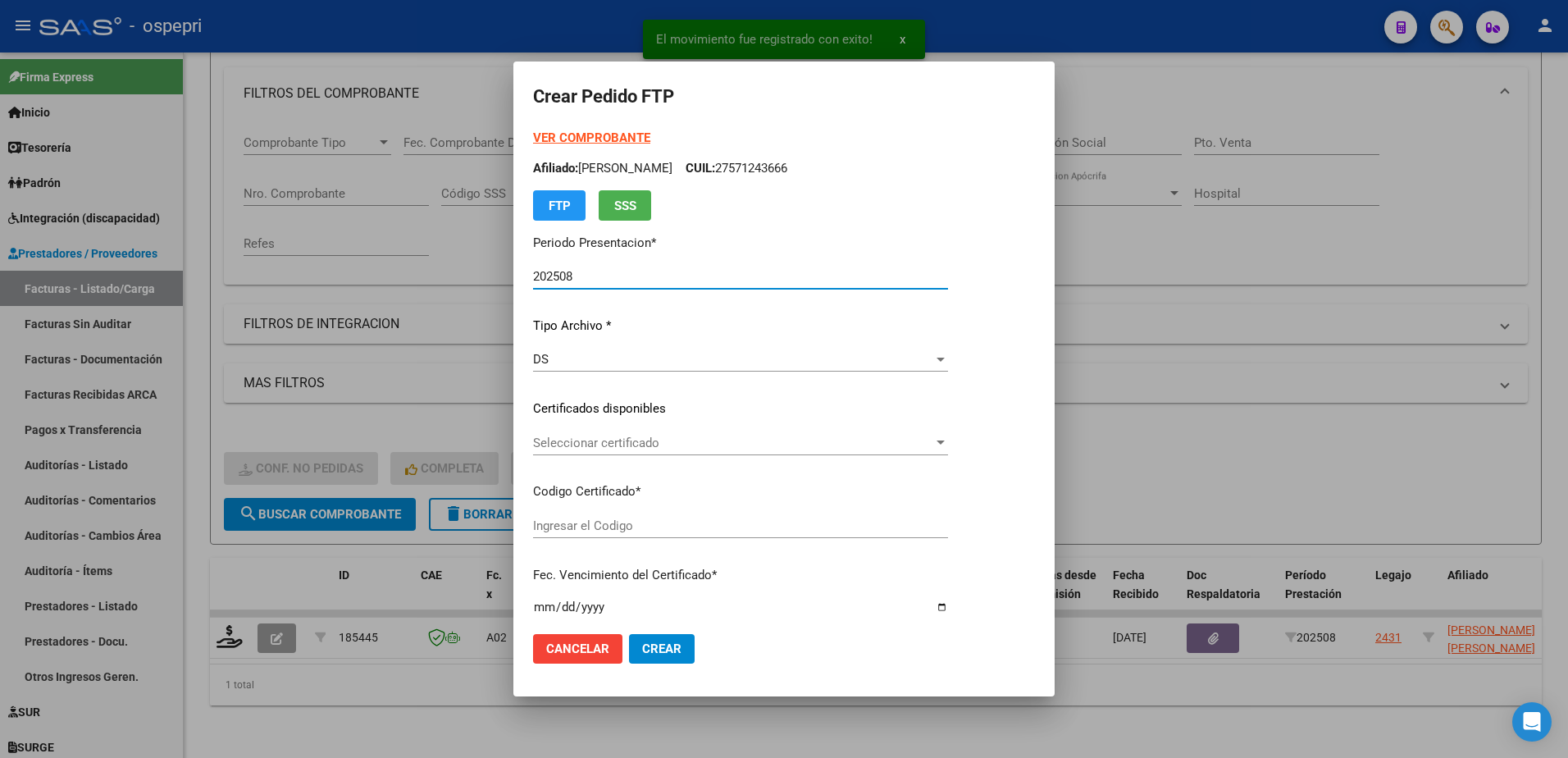
type input "2056606902-5"
type input "2027-09-09"
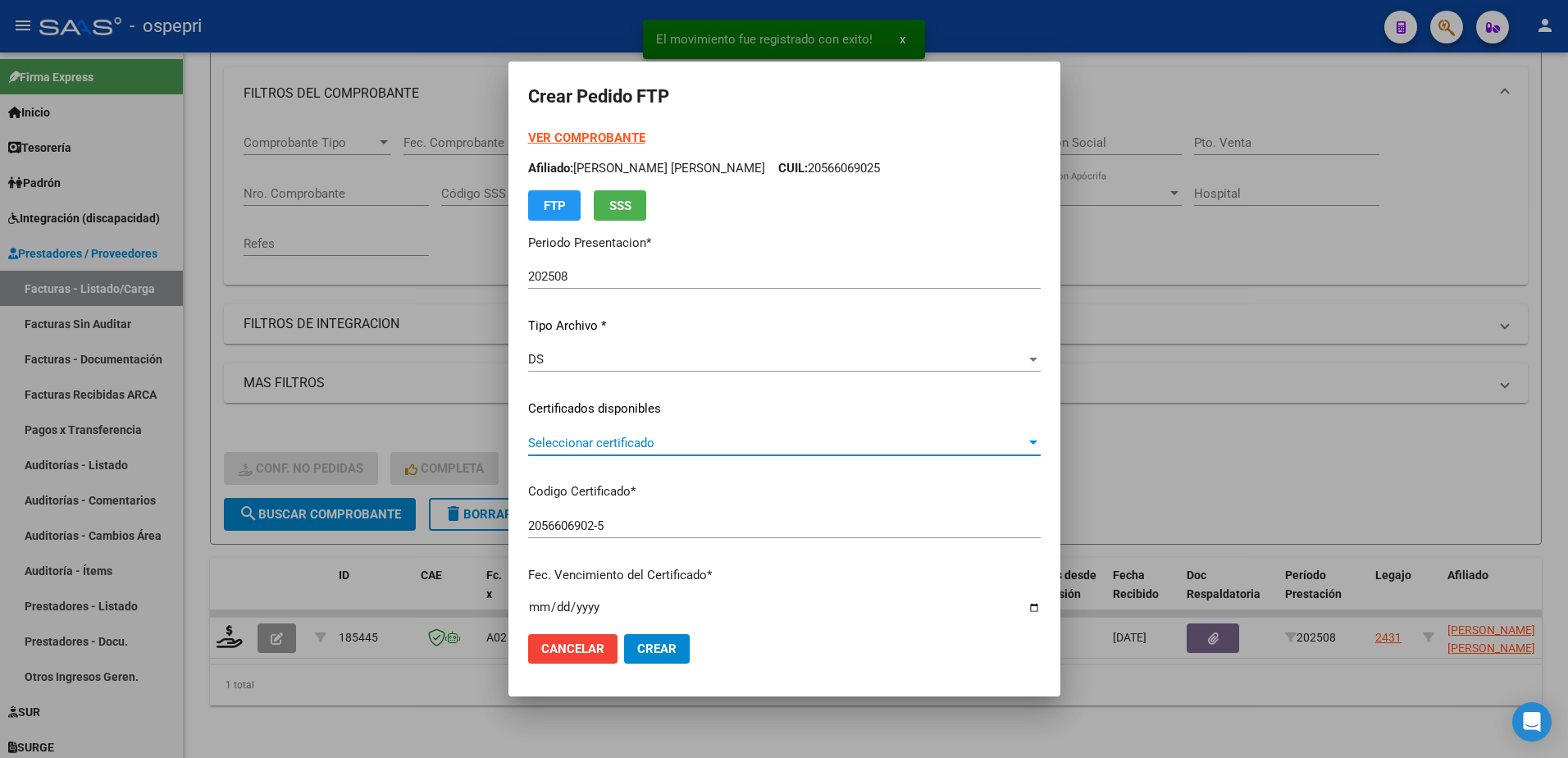
click at [546, 443] on span "Seleccionar certificado" at bounding box center [777, 443] width 498 height 15
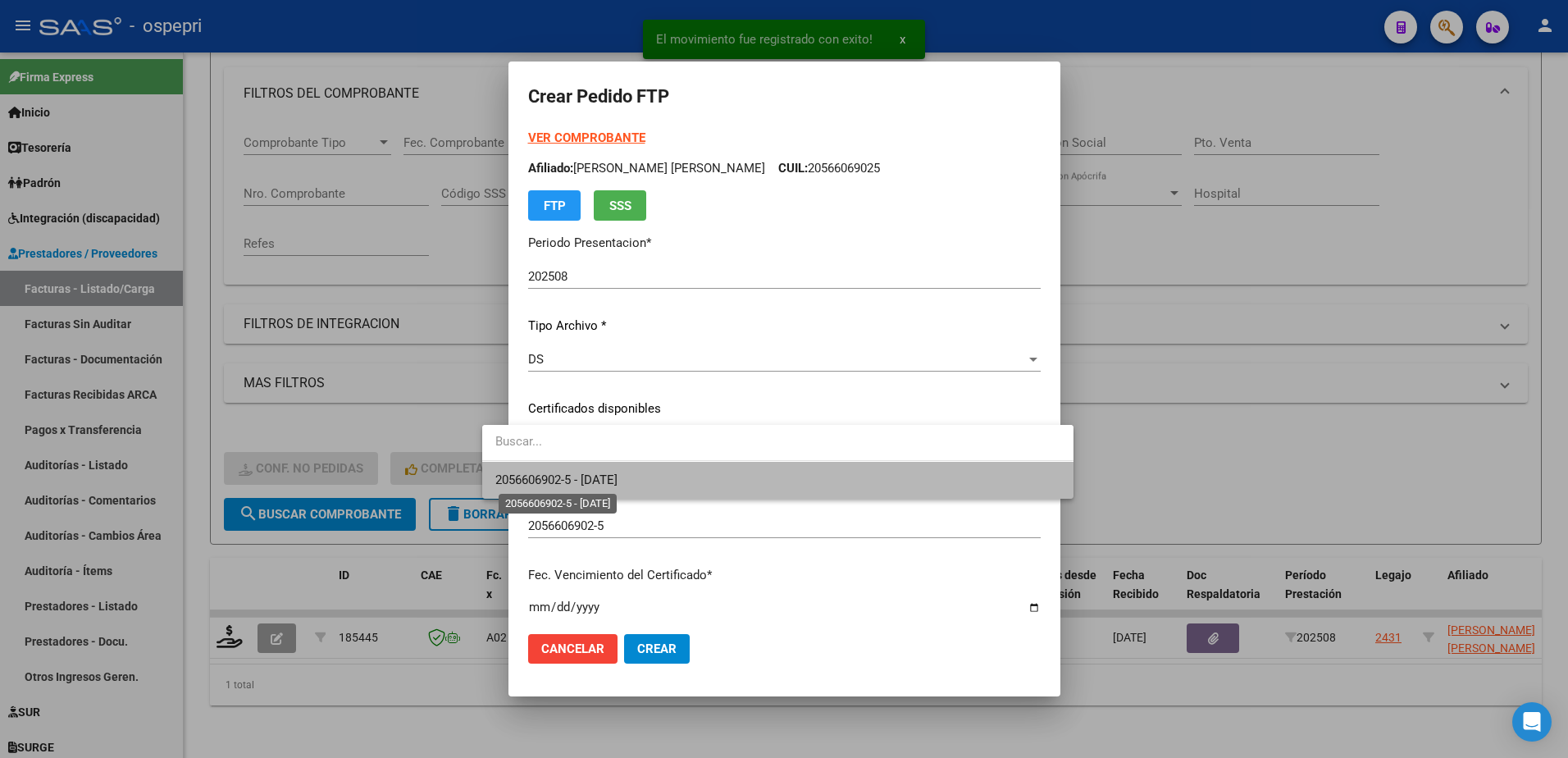
click at [567, 474] on span "2056606902-5 - 2027-09-09" at bounding box center [556, 480] width 122 height 15
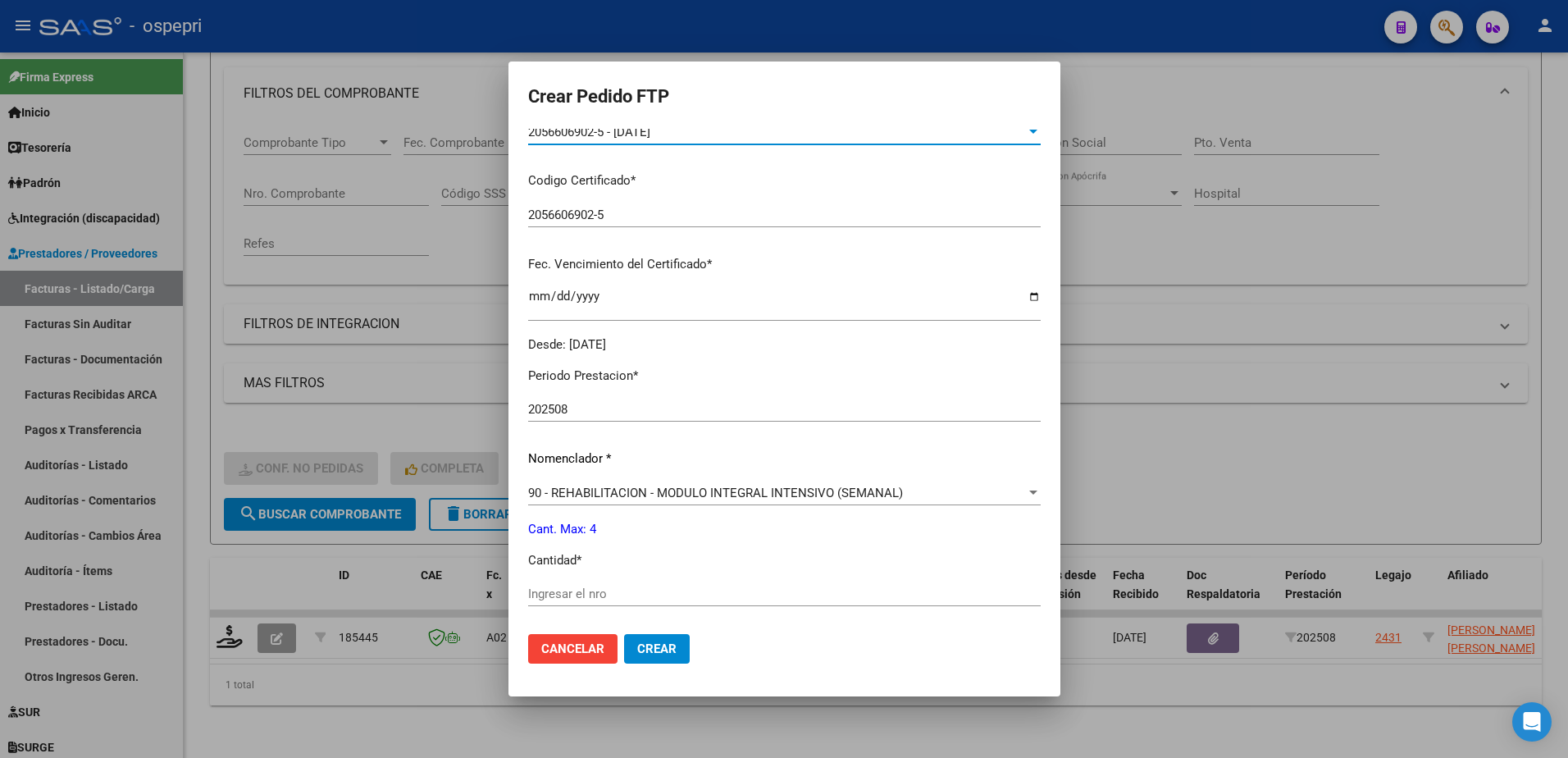
scroll to position [493, 0]
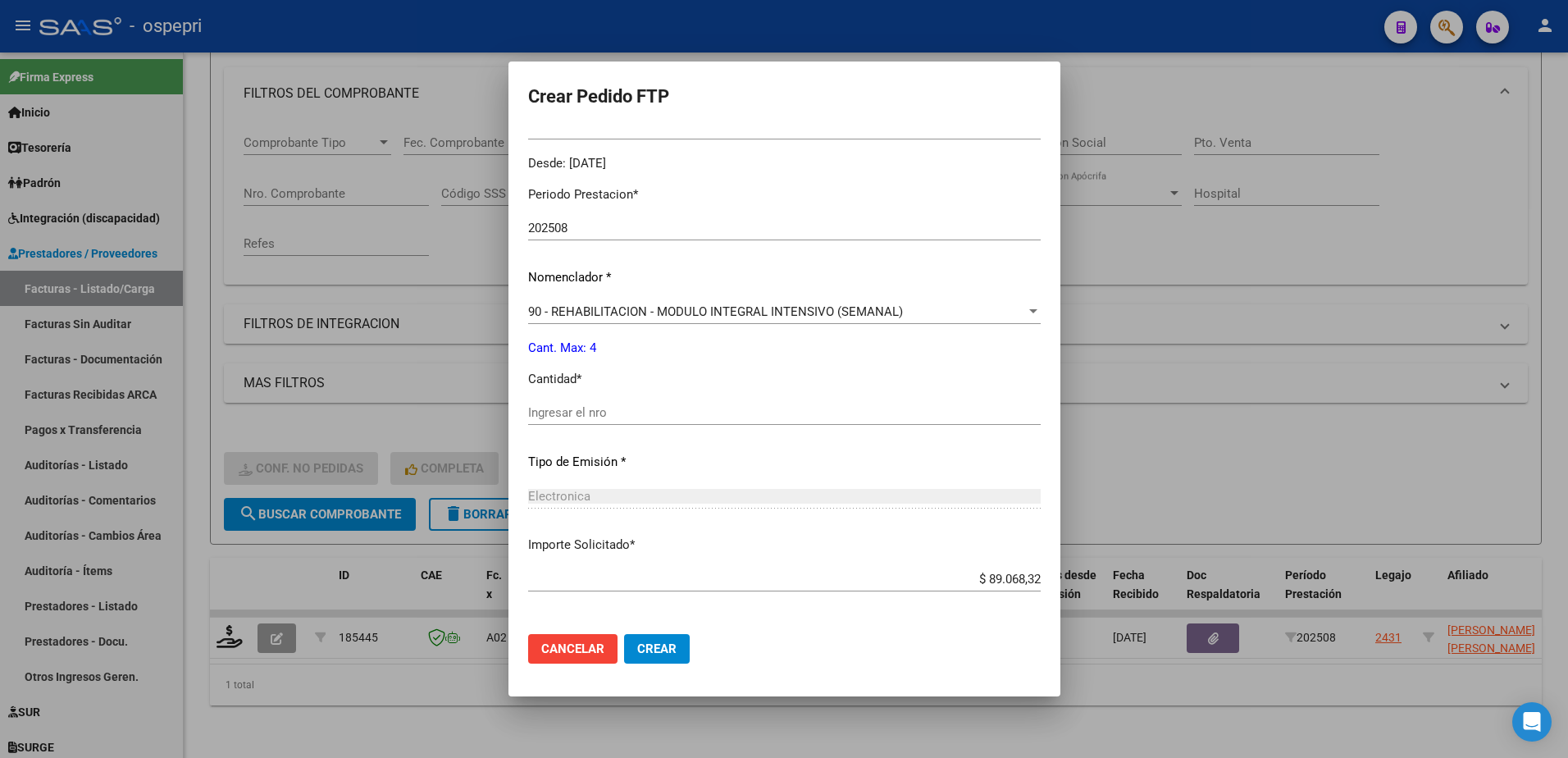
click at [540, 410] on input "Ingresar el nro" at bounding box center [784, 413] width 512 height 15
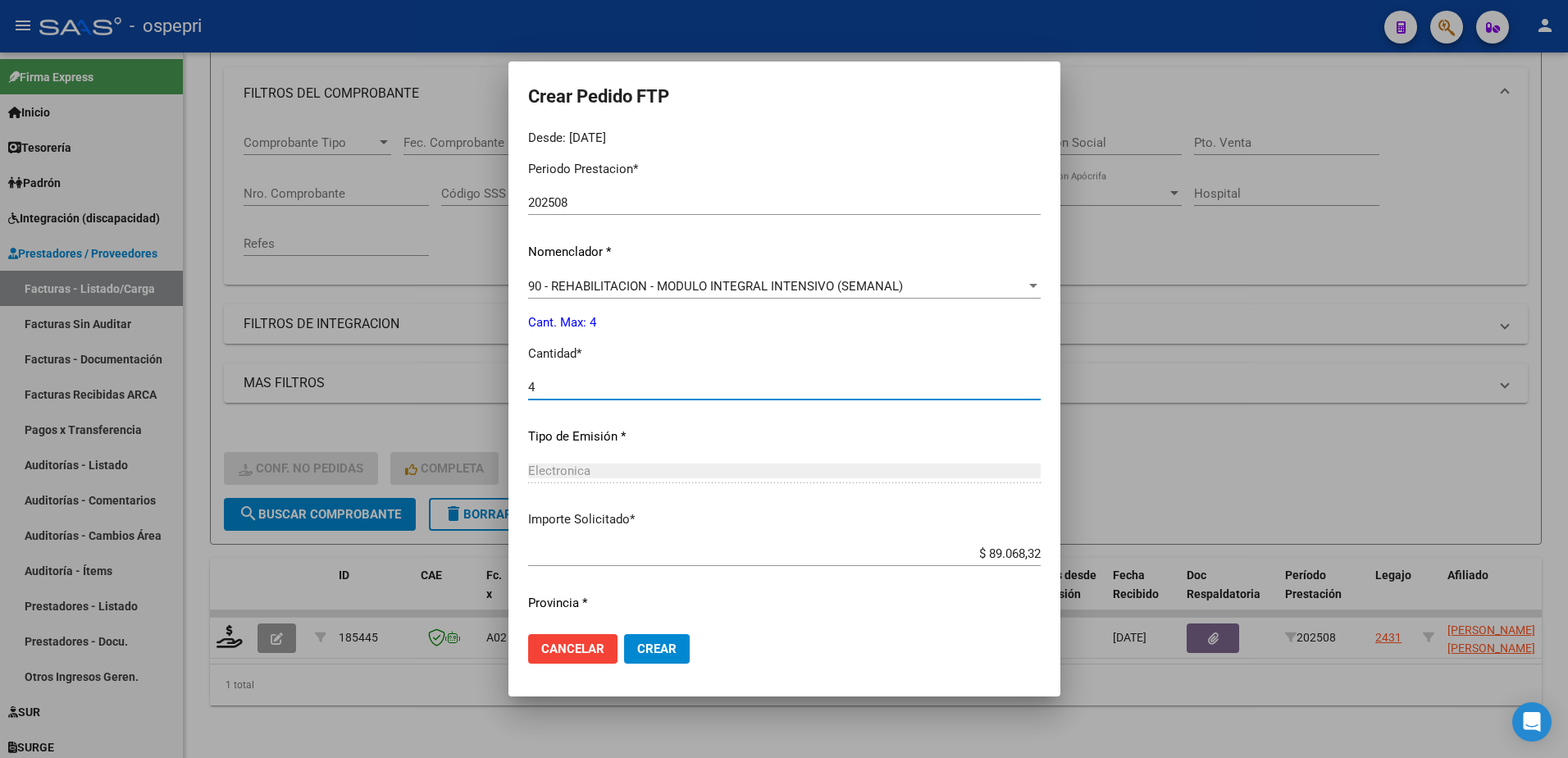
scroll to position [560, 0]
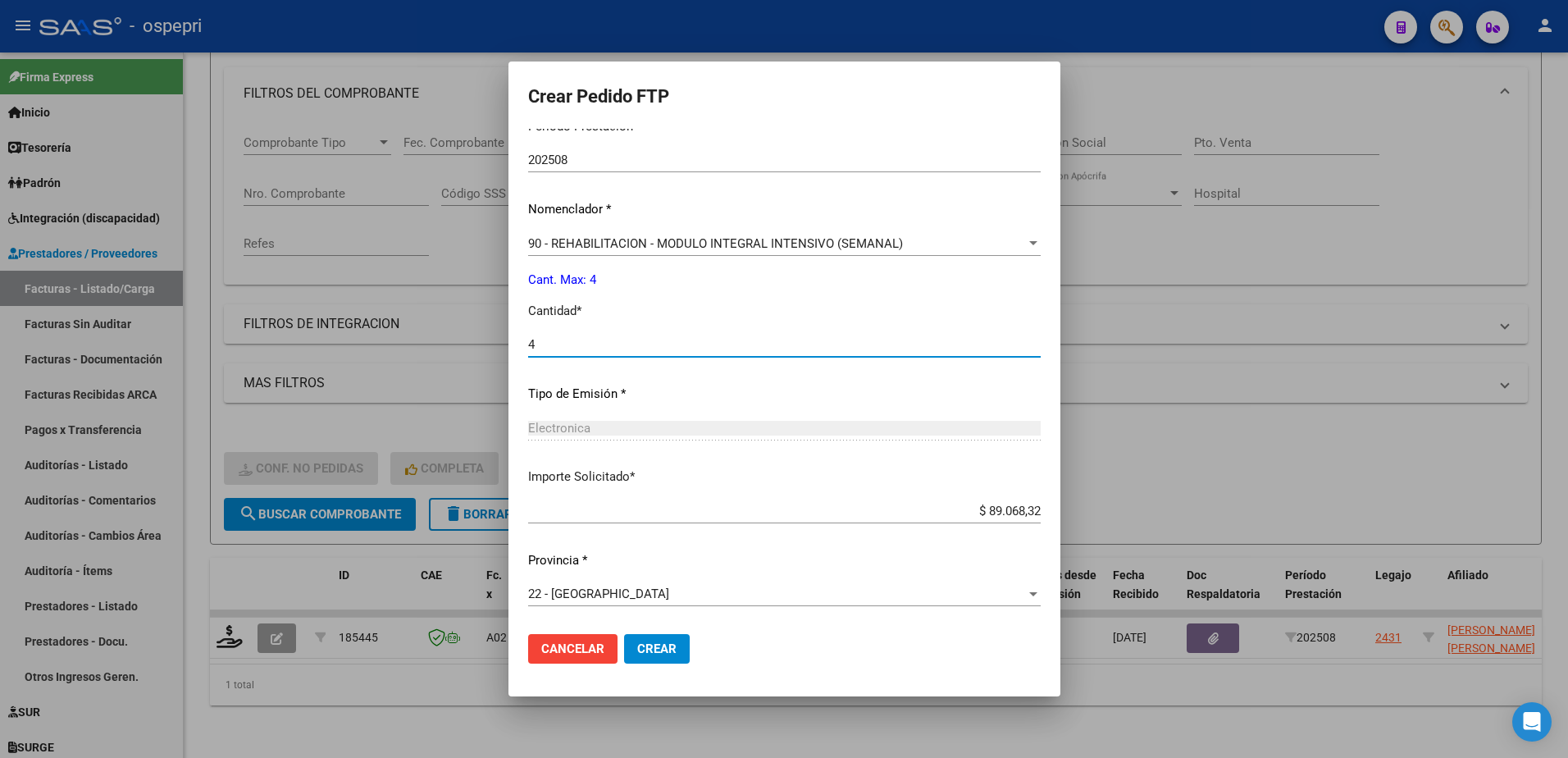
type input "4"
click at [637, 650] on span "Crear" at bounding box center [656, 649] width 39 height 15
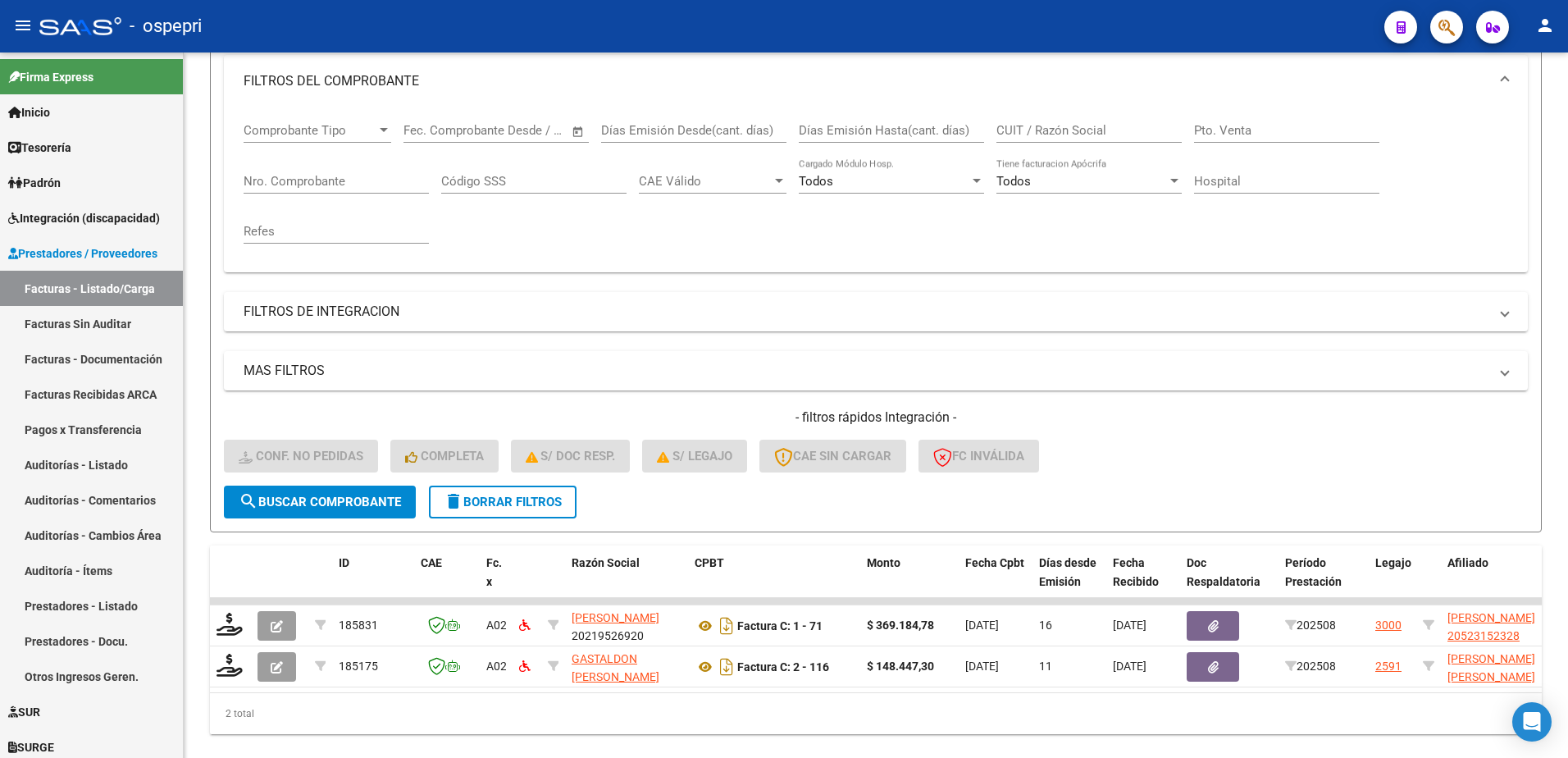
click at [1107, 23] on div "- ospepri" at bounding box center [705, 26] width 1332 height 36
click at [1085, 127] on input "CUIT / Razón Social" at bounding box center [1090, 130] width 185 height 15
paste input "27260831327"
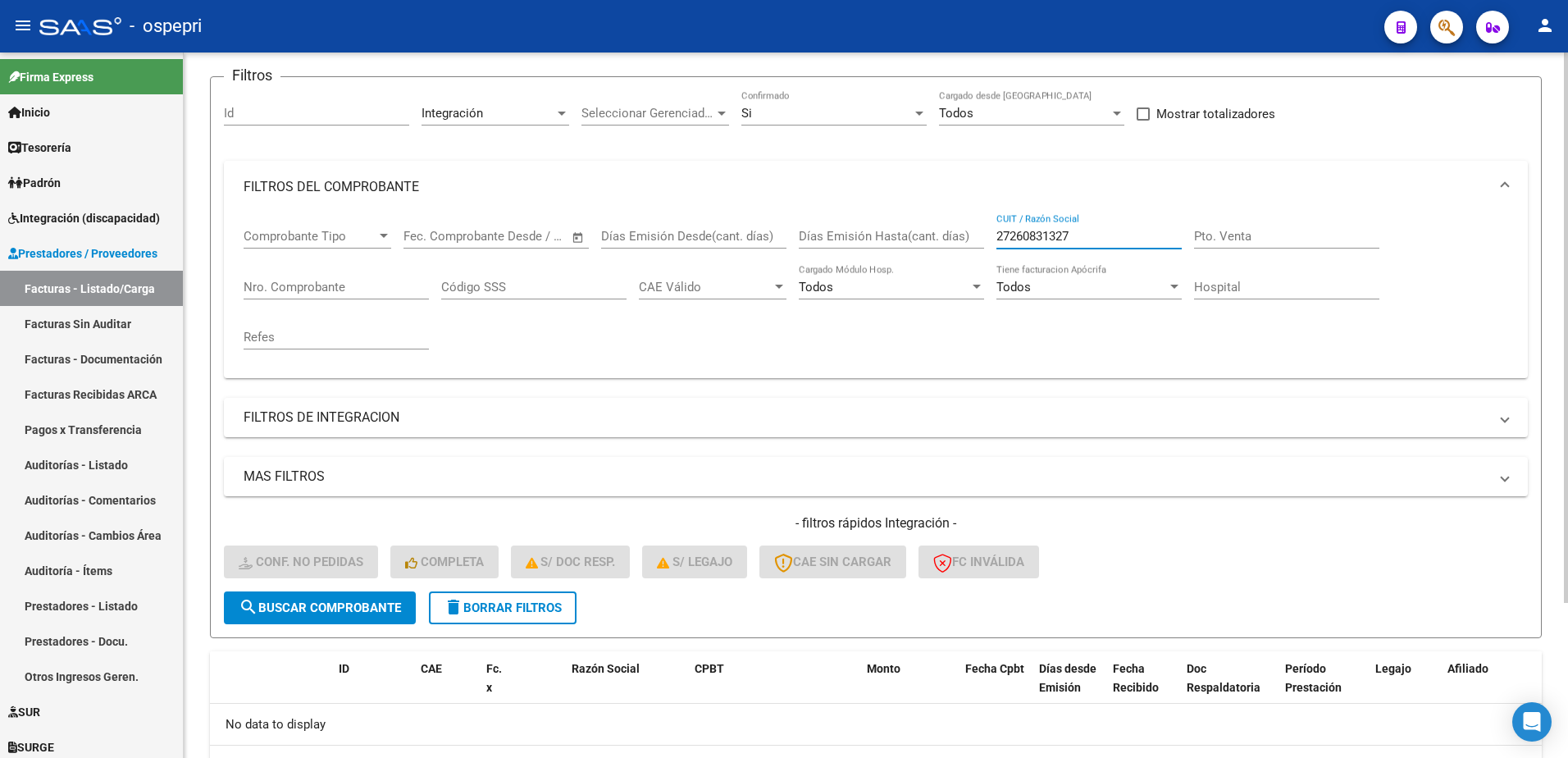
scroll to position [0, 0]
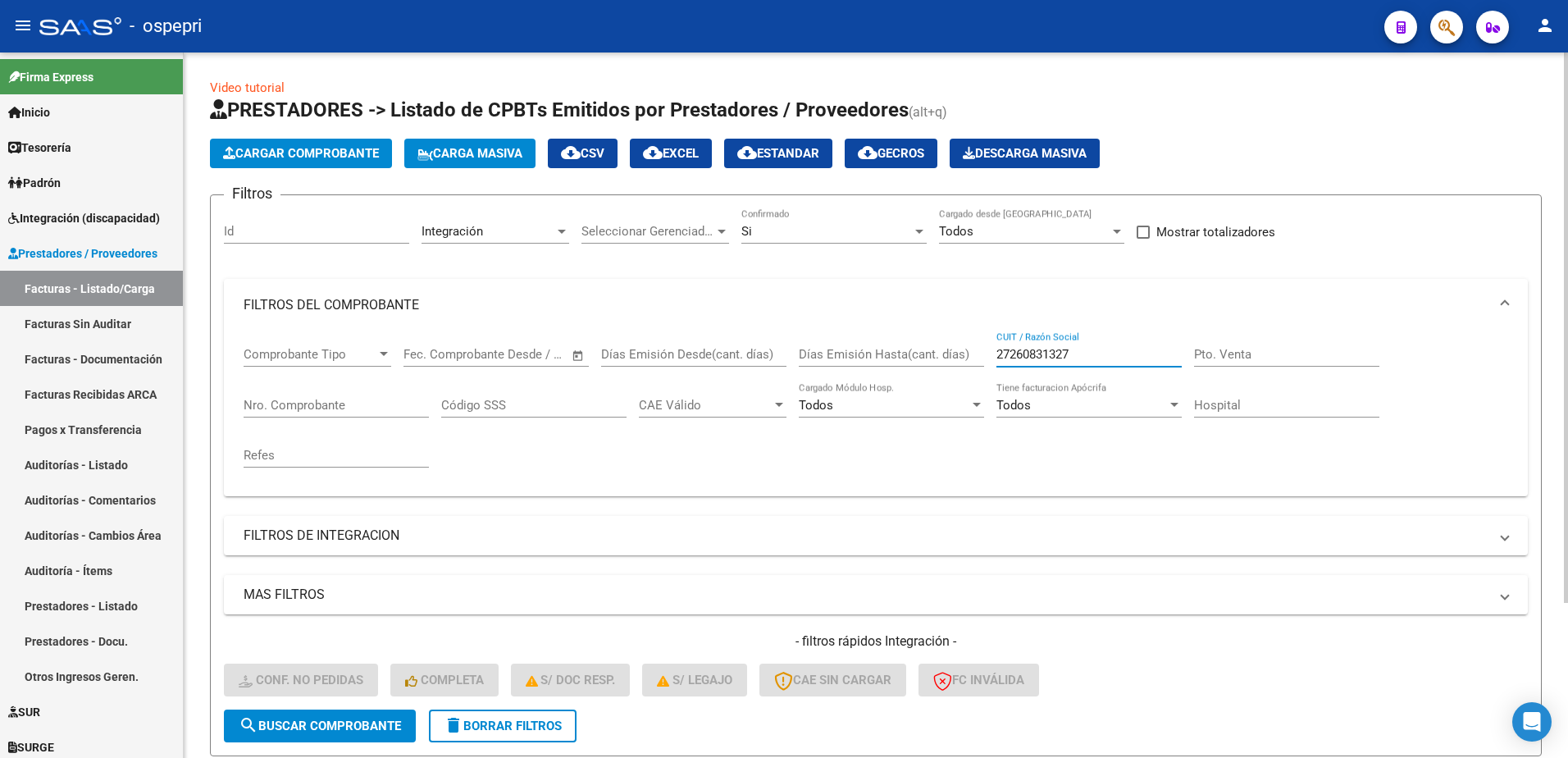
drag, startPoint x: 1092, startPoint y: 354, endPoint x: 948, endPoint y: 349, distance: 144.1
click at [955, 360] on div "Comprobante Tipo Comprobante Tipo Fecha inicio – Fecha fin Fec. Comprobante Des…" at bounding box center [875, 407] width 1265 height 152
type input "27260831327"
click at [922, 231] on div at bounding box center [919, 232] width 8 height 4
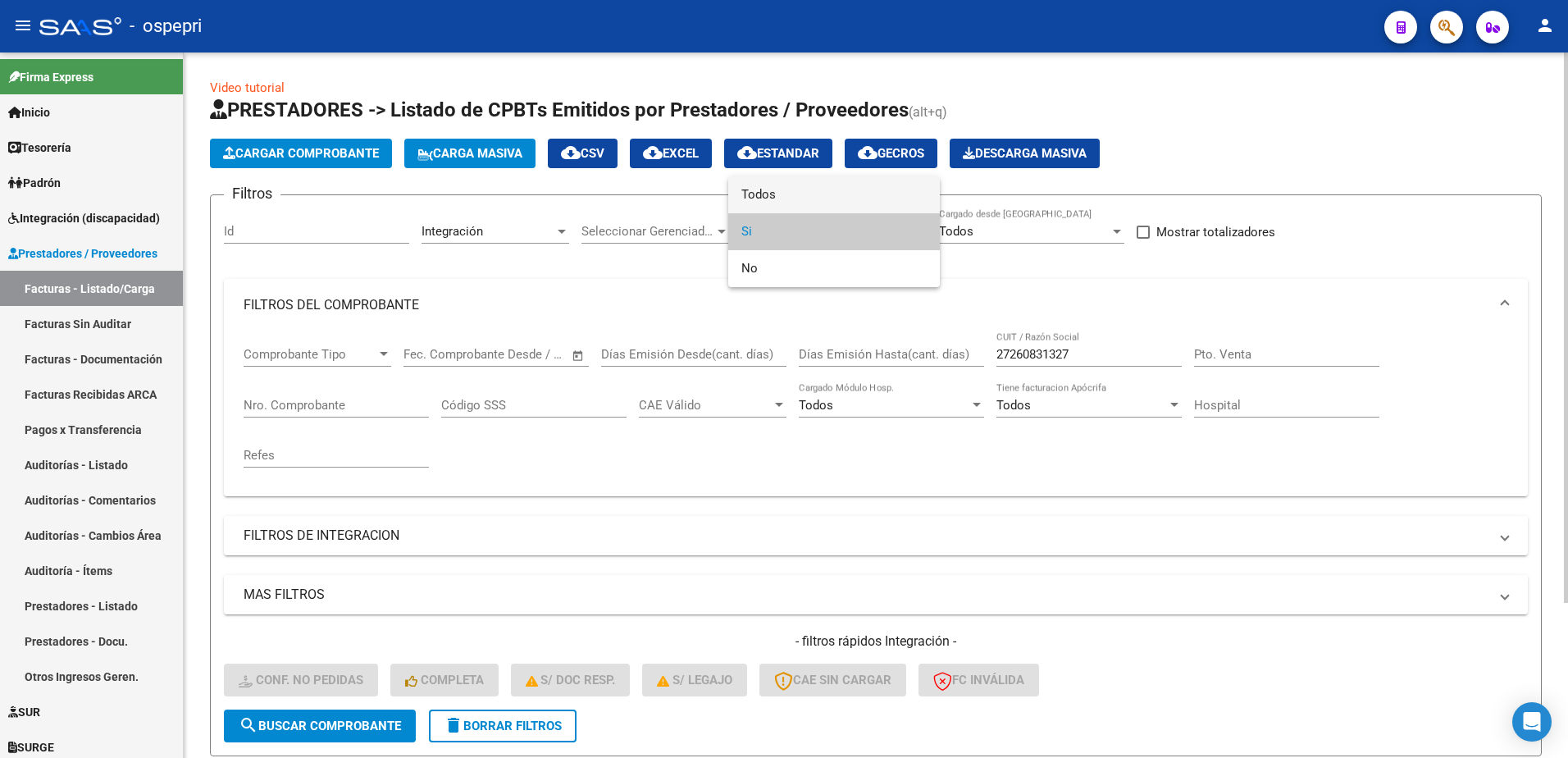
click at [836, 193] on span "Todos" at bounding box center [835, 194] width 185 height 37
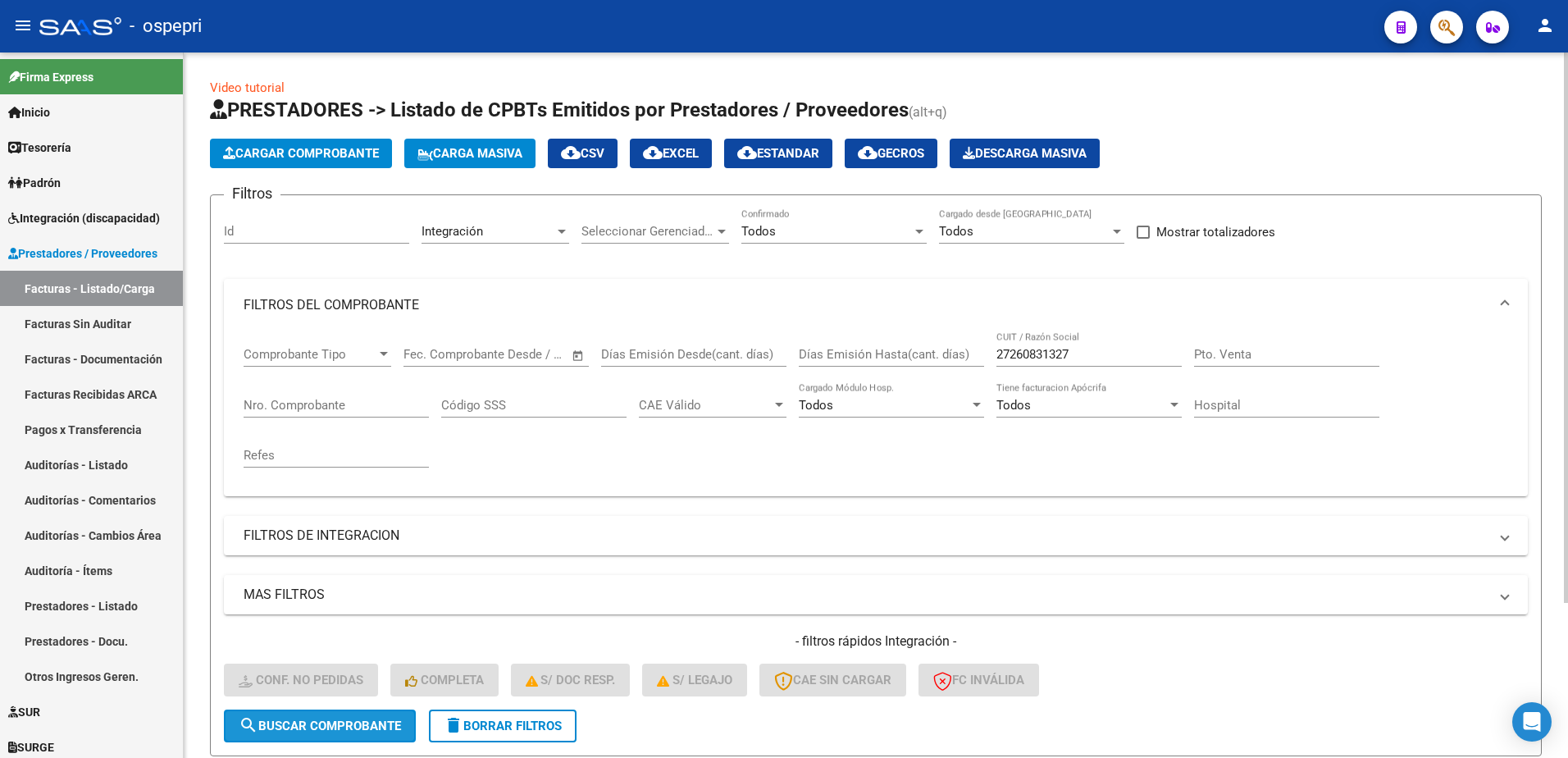
click at [374, 724] on span "search Buscar Comprobante" at bounding box center [319, 726] width 162 height 15
click at [1008, 23] on div "- ospepri" at bounding box center [705, 26] width 1332 height 36
click at [1078, 357] on input "27260831327" at bounding box center [1090, 354] width 185 height 15
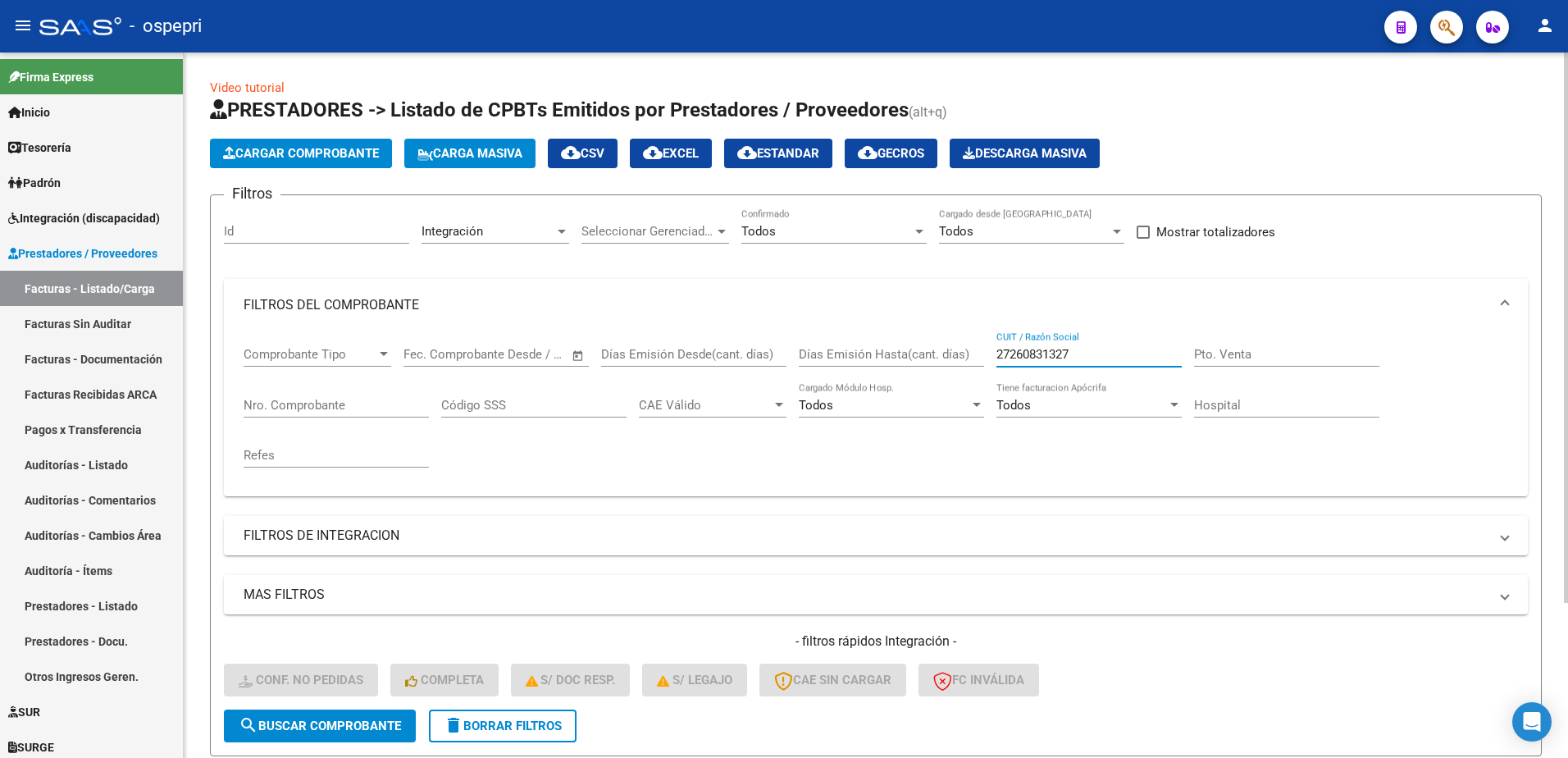
drag, startPoint x: 1098, startPoint y: 352, endPoint x: 981, endPoint y: 314, distance: 123.0
click at [944, 352] on div "Comprobante Tipo Comprobante Tipo Fecha inicio – Fecha fin Fec. Comprobante Des…" at bounding box center [875, 407] width 1265 height 152
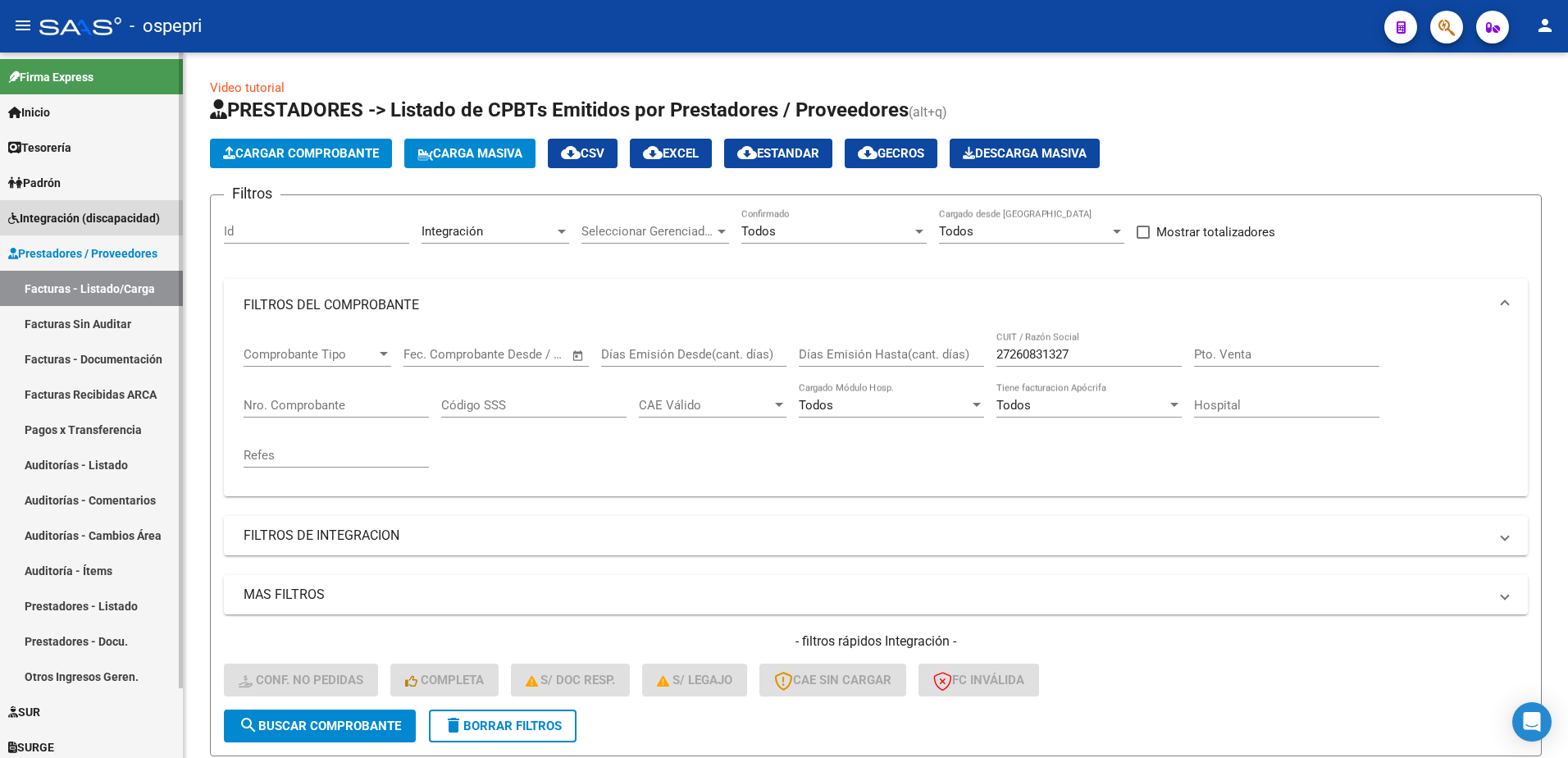
click at [120, 212] on span "Integración (discapacidad)" at bounding box center [83, 218] width 152 height 18
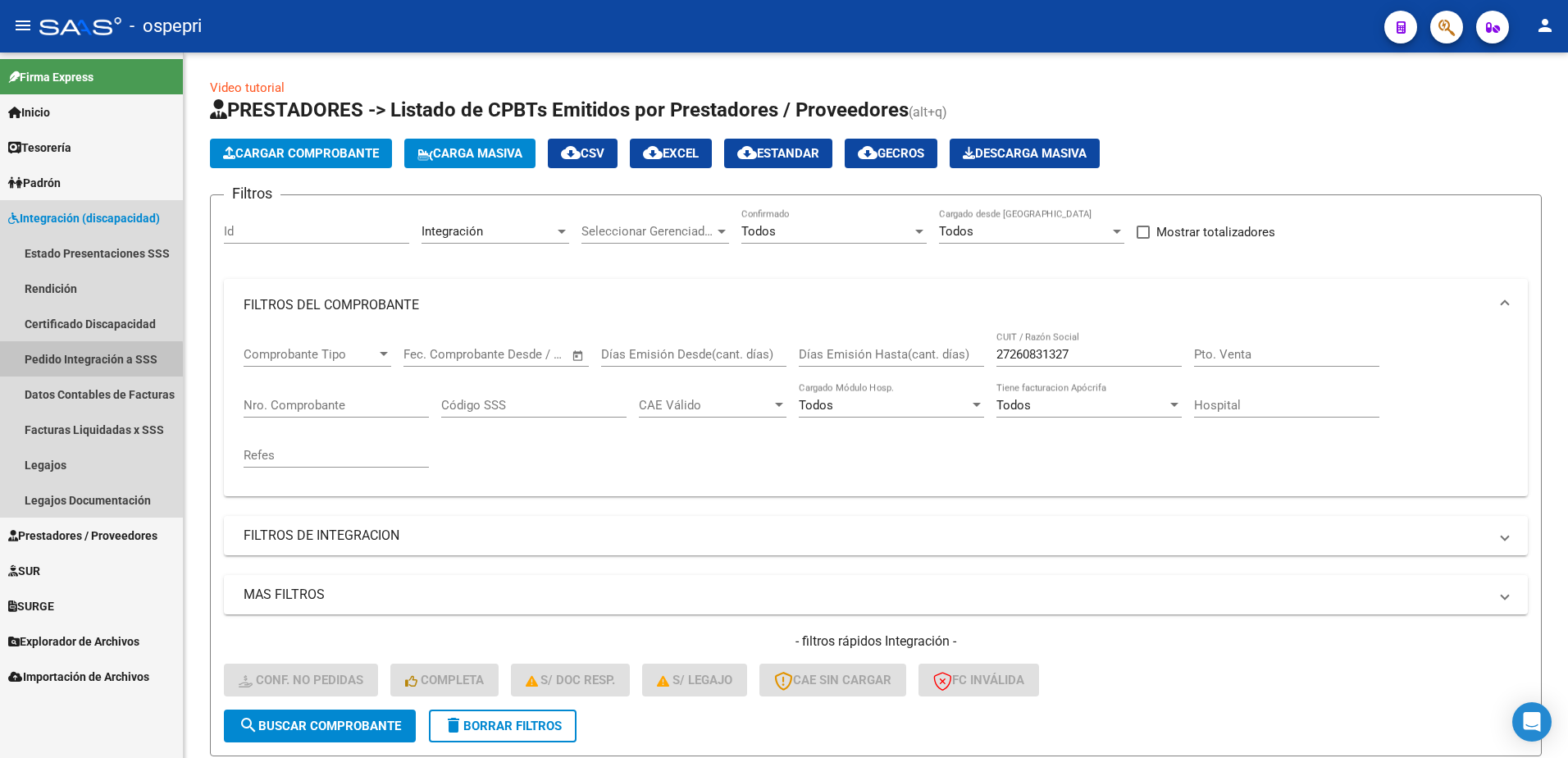
click at [72, 362] on link "Pedido Integración a SSS" at bounding box center [91, 359] width 183 height 36
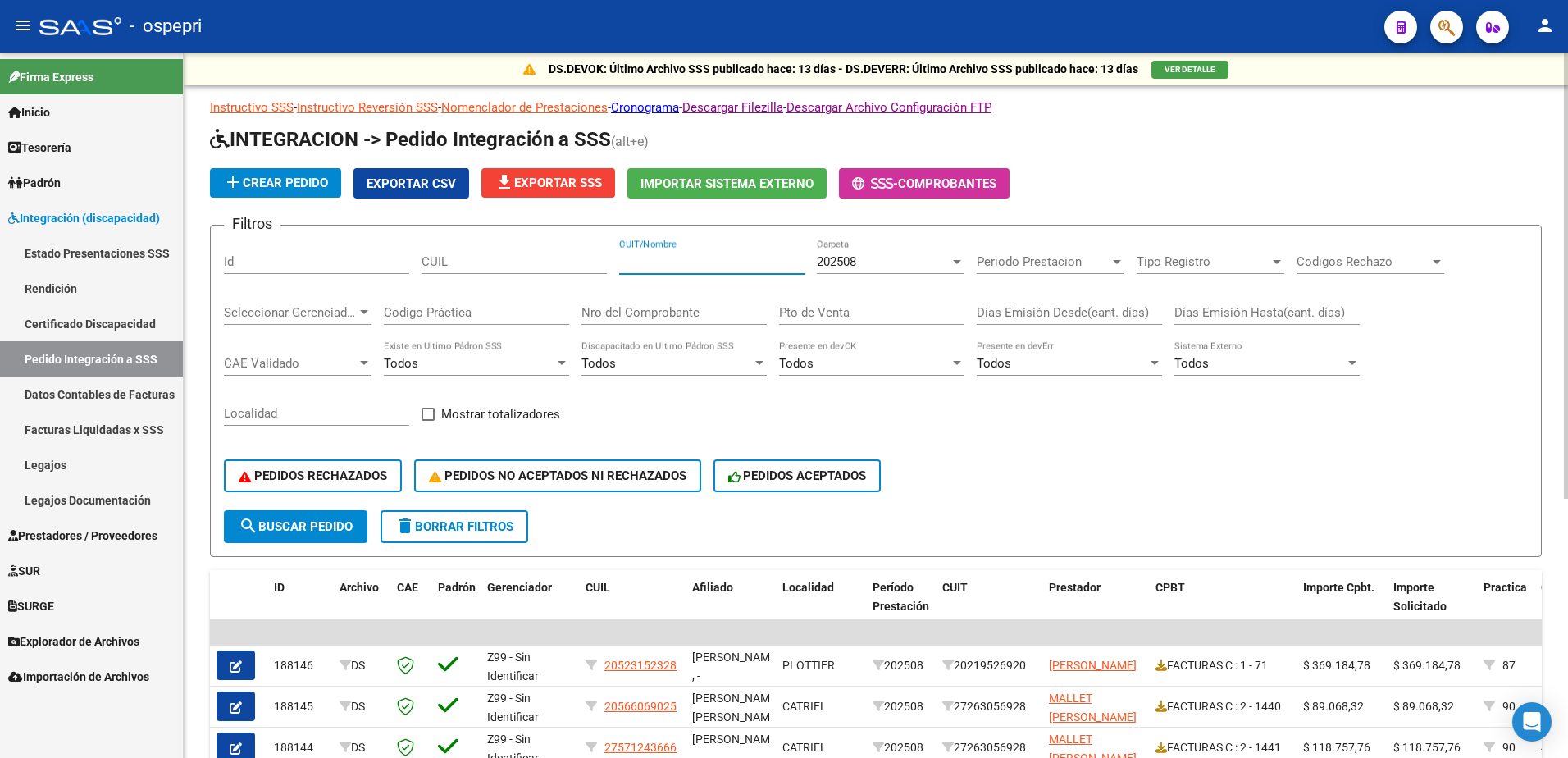
click at [688, 265] on input "CUIT/Nombre" at bounding box center [712, 261] width 185 height 15
paste input "27260831327"
type input "27260831327"
click at [337, 527] on span "search Buscar Pedido" at bounding box center [296, 526] width 114 height 15
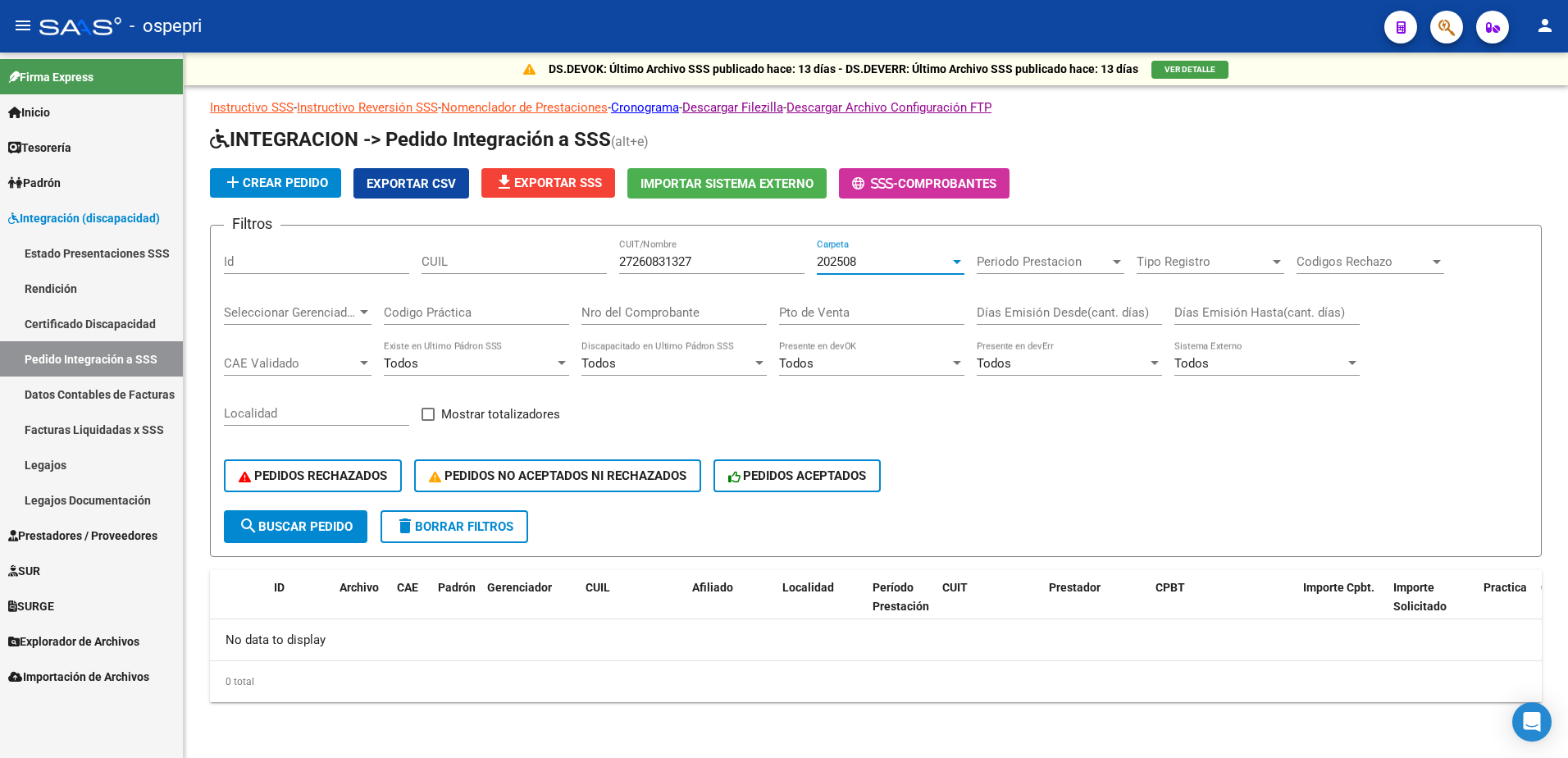
click at [957, 265] on div at bounding box center [957, 261] width 15 height 13
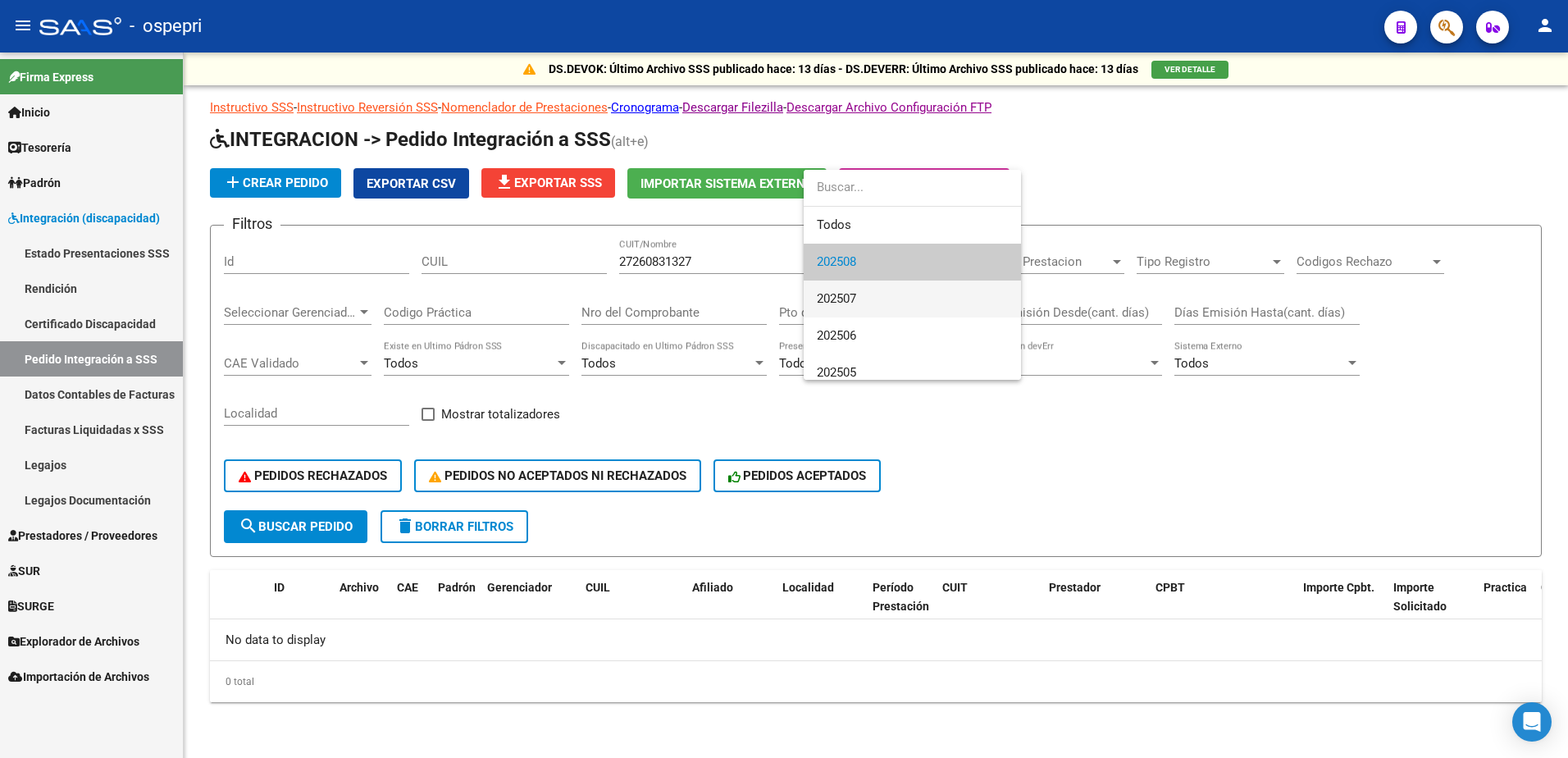
click at [864, 296] on span "202507" at bounding box center [913, 299] width 192 height 37
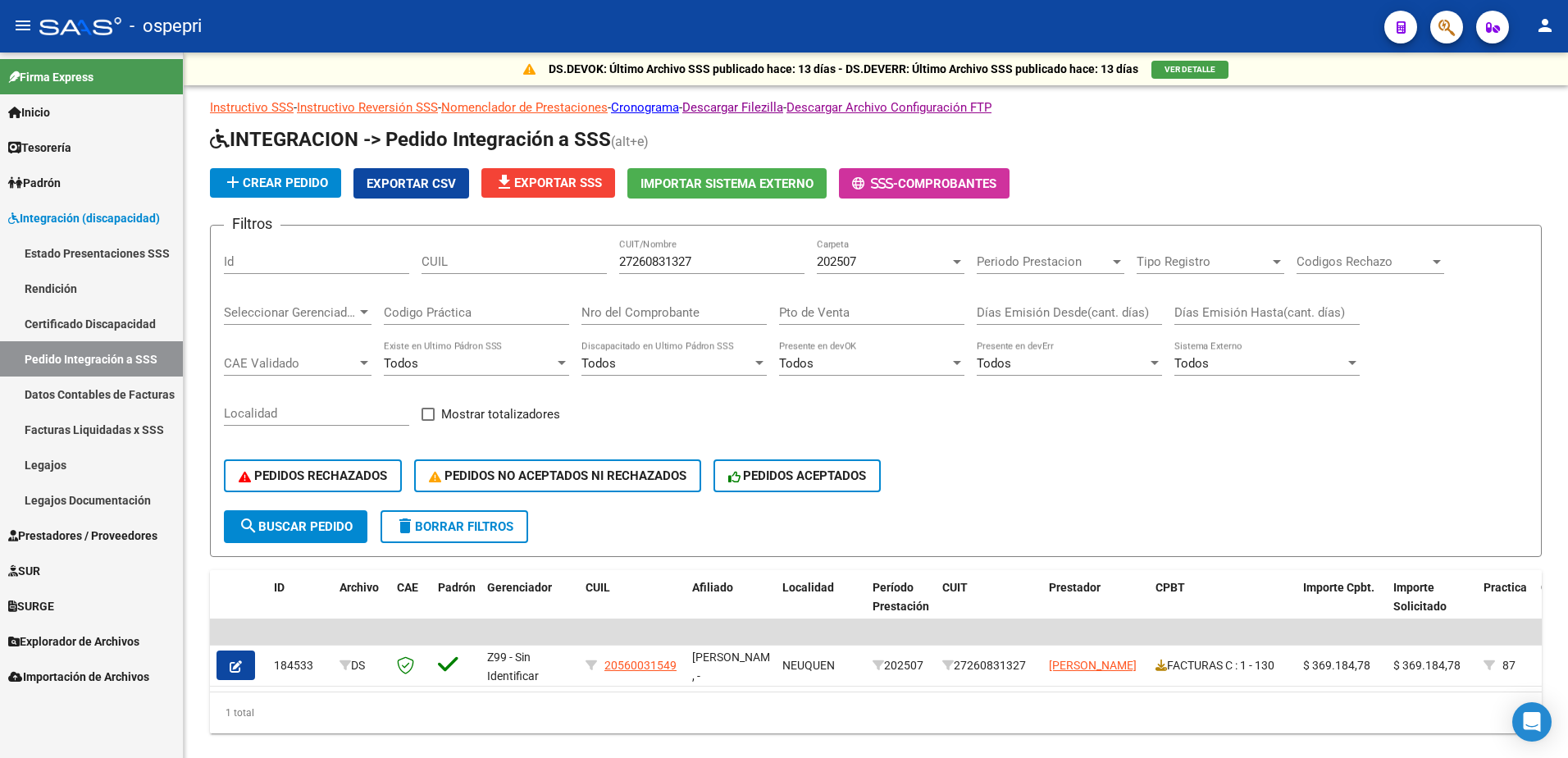
click at [1142, 28] on div "- ospepri" at bounding box center [705, 26] width 1332 height 36
click at [67, 534] on span "Prestadores / Proveedores" at bounding box center [82, 536] width 149 height 18
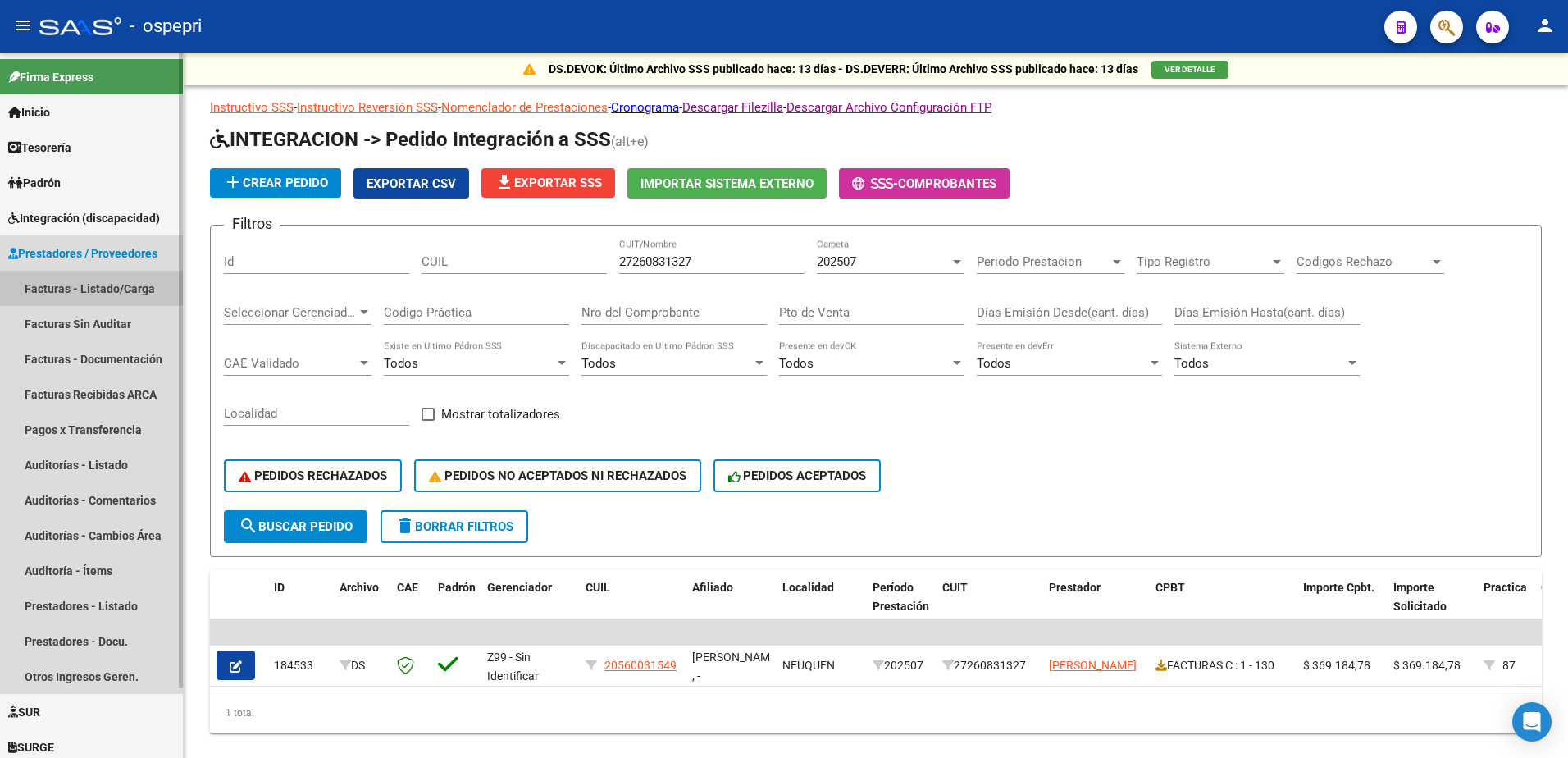
click at [87, 287] on link "Facturas - Listado/Carga" at bounding box center [91, 288] width 183 height 36
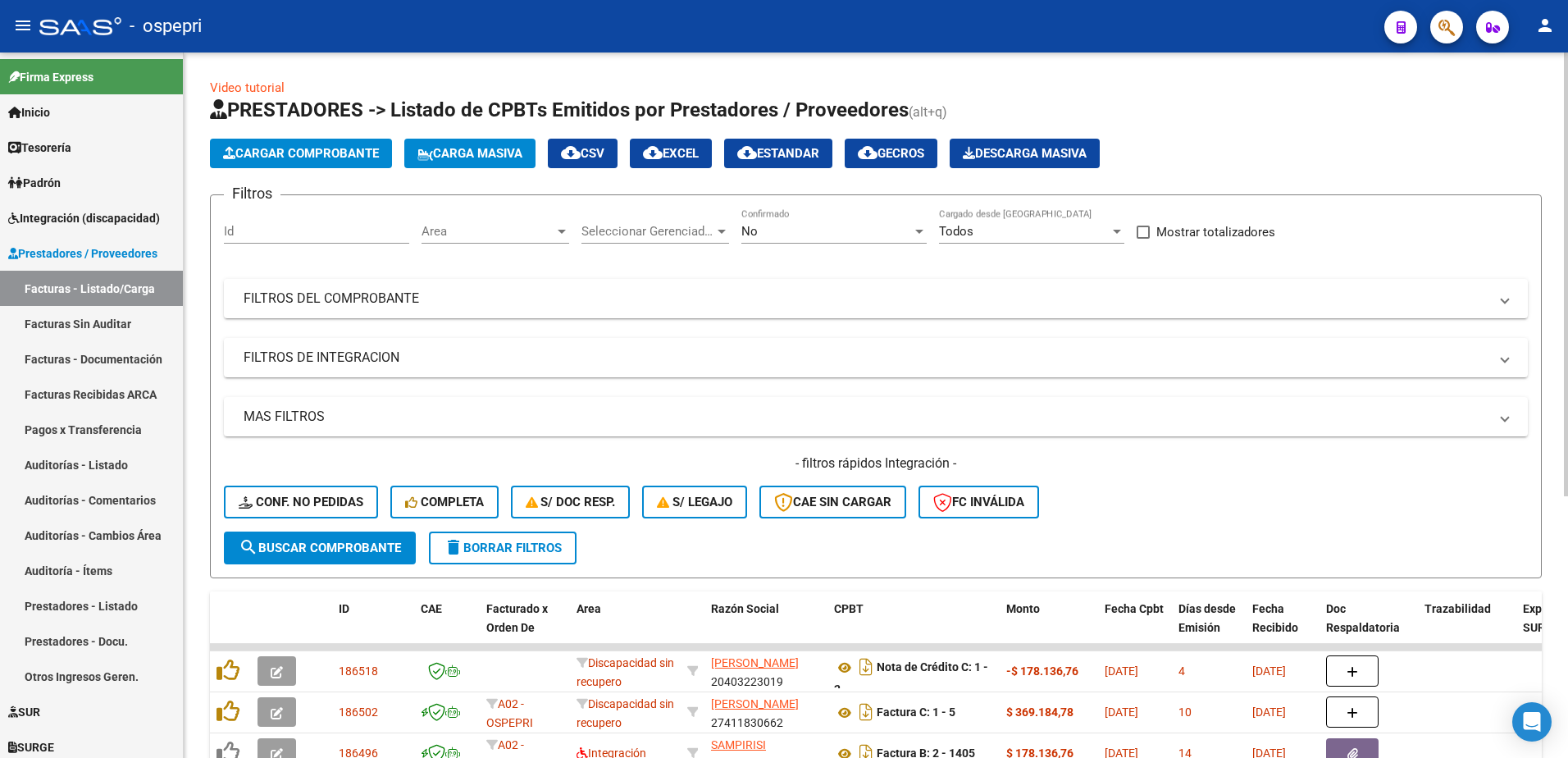
click at [505, 543] on span "delete Borrar Filtros" at bounding box center [503, 548] width 118 height 15
click at [1059, 305] on mat-panel-title "FILTROS DEL COMPROBANTE" at bounding box center [866, 298] width 1246 height 18
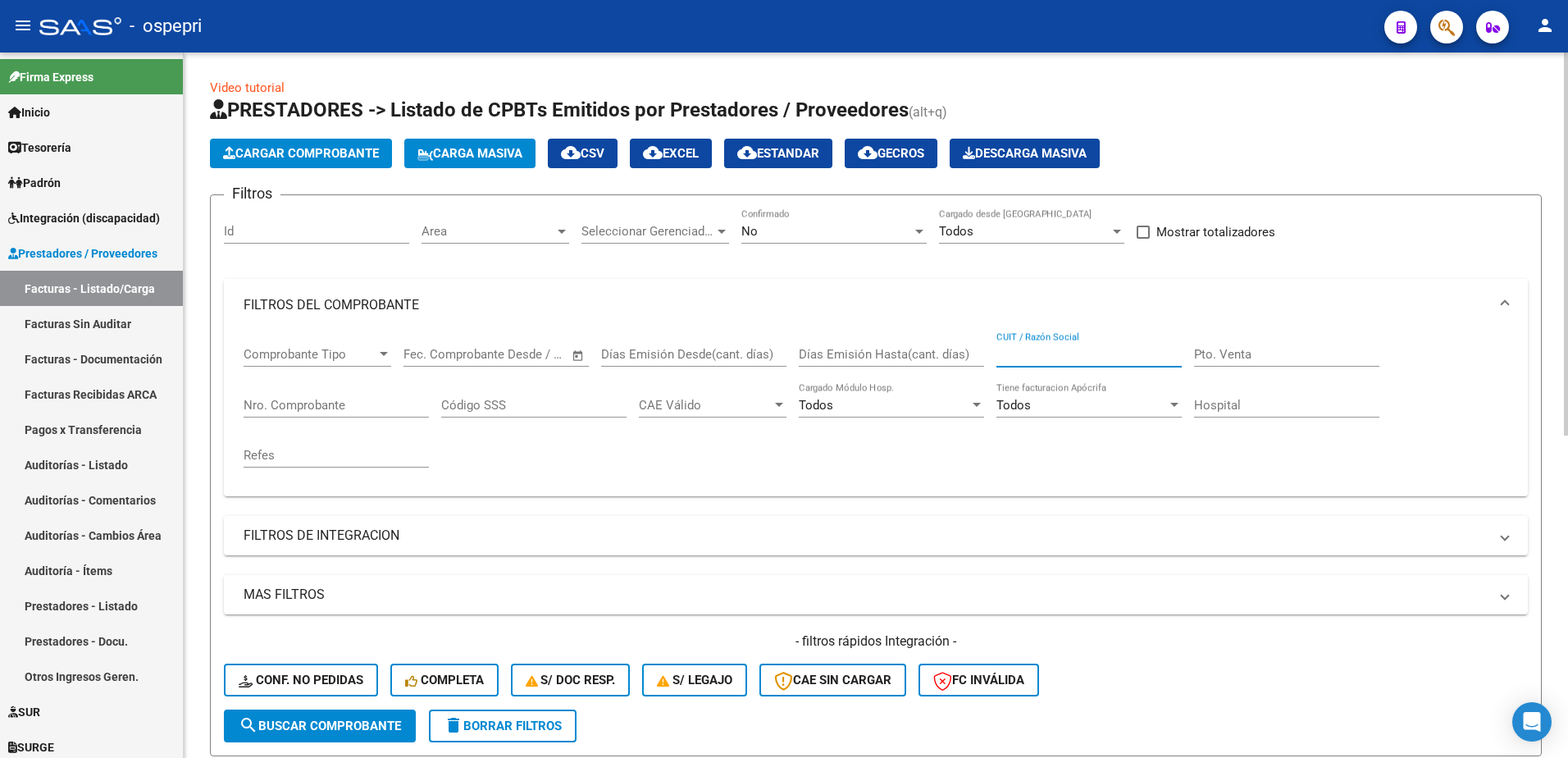
click at [1066, 357] on input "CUIT / Razón Social" at bounding box center [1090, 354] width 185 height 15
paste input "27260831327"
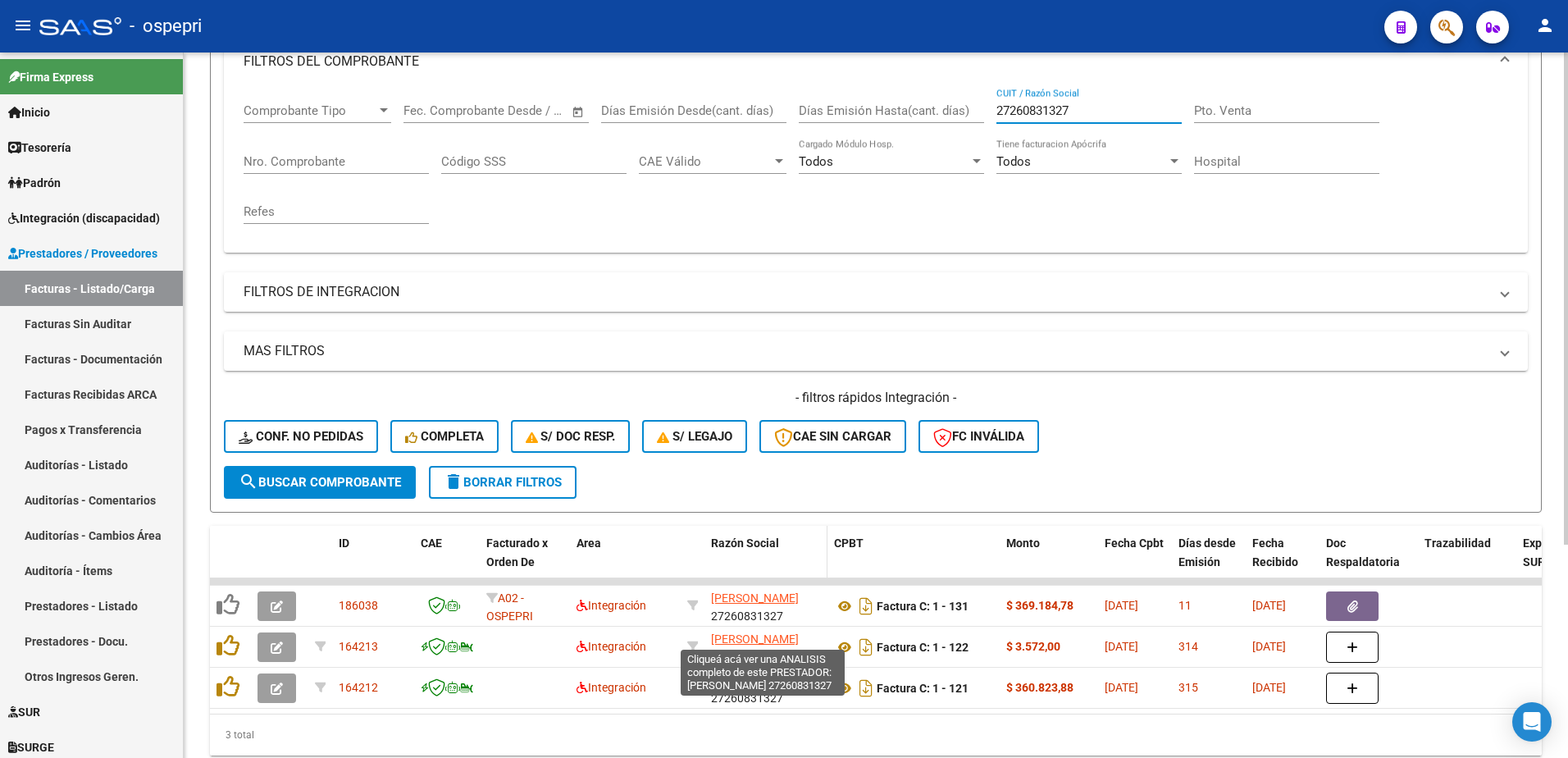
scroll to position [246, 0]
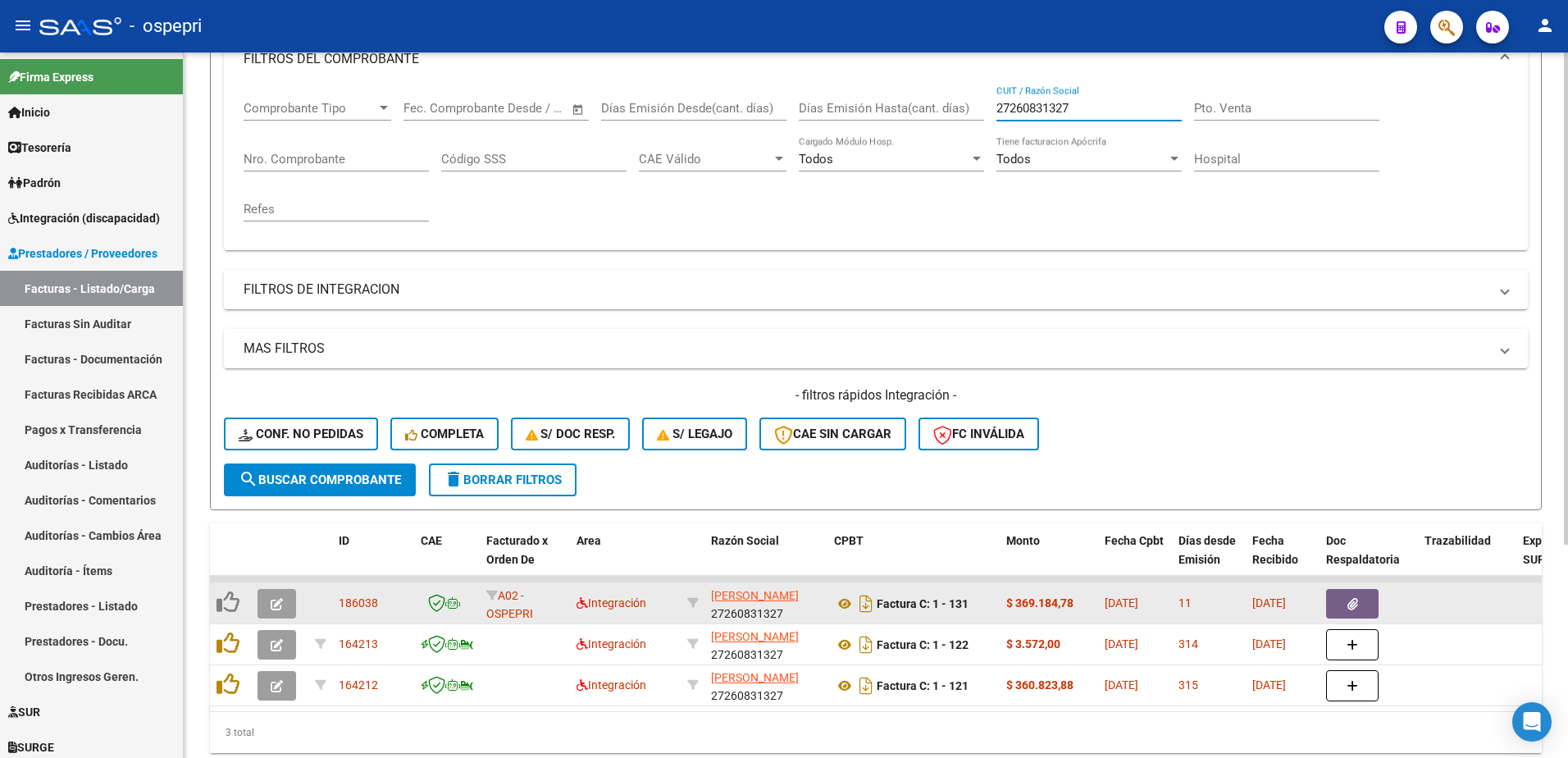
type input "27260831327"
click at [280, 606] on icon "button" at bounding box center [277, 604] width 12 height 12
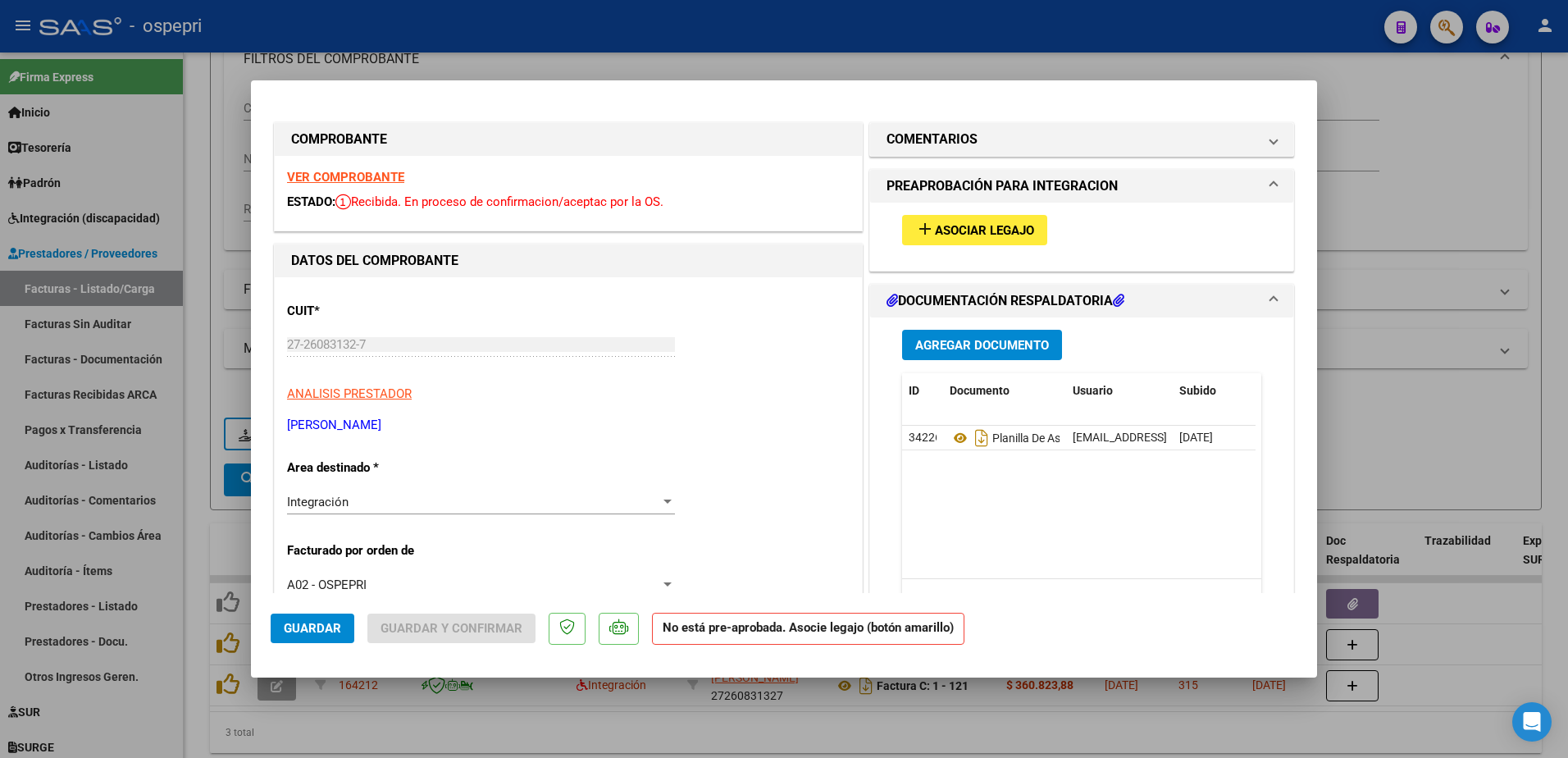
click at [364, 181] on strong "VER COMPROBANTE" at bounding box center [345, 177] width 117 height 15
click at [963, 222] on span "add Asociar Legajo" at bounding box center [974, 229] width 119 height 15
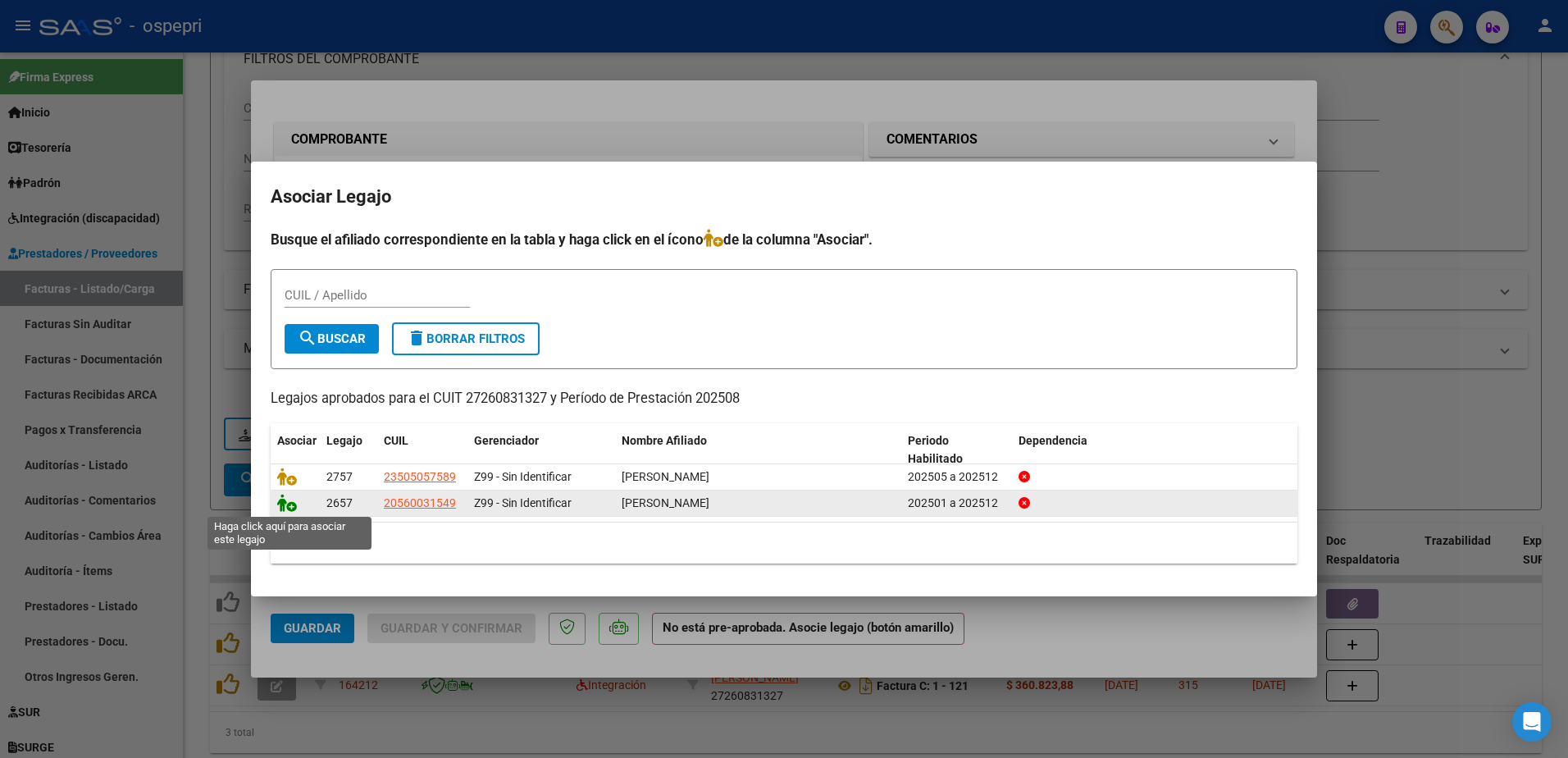
click at [294, 511] on icon at bounding box center [287, 503] width 20 height 18
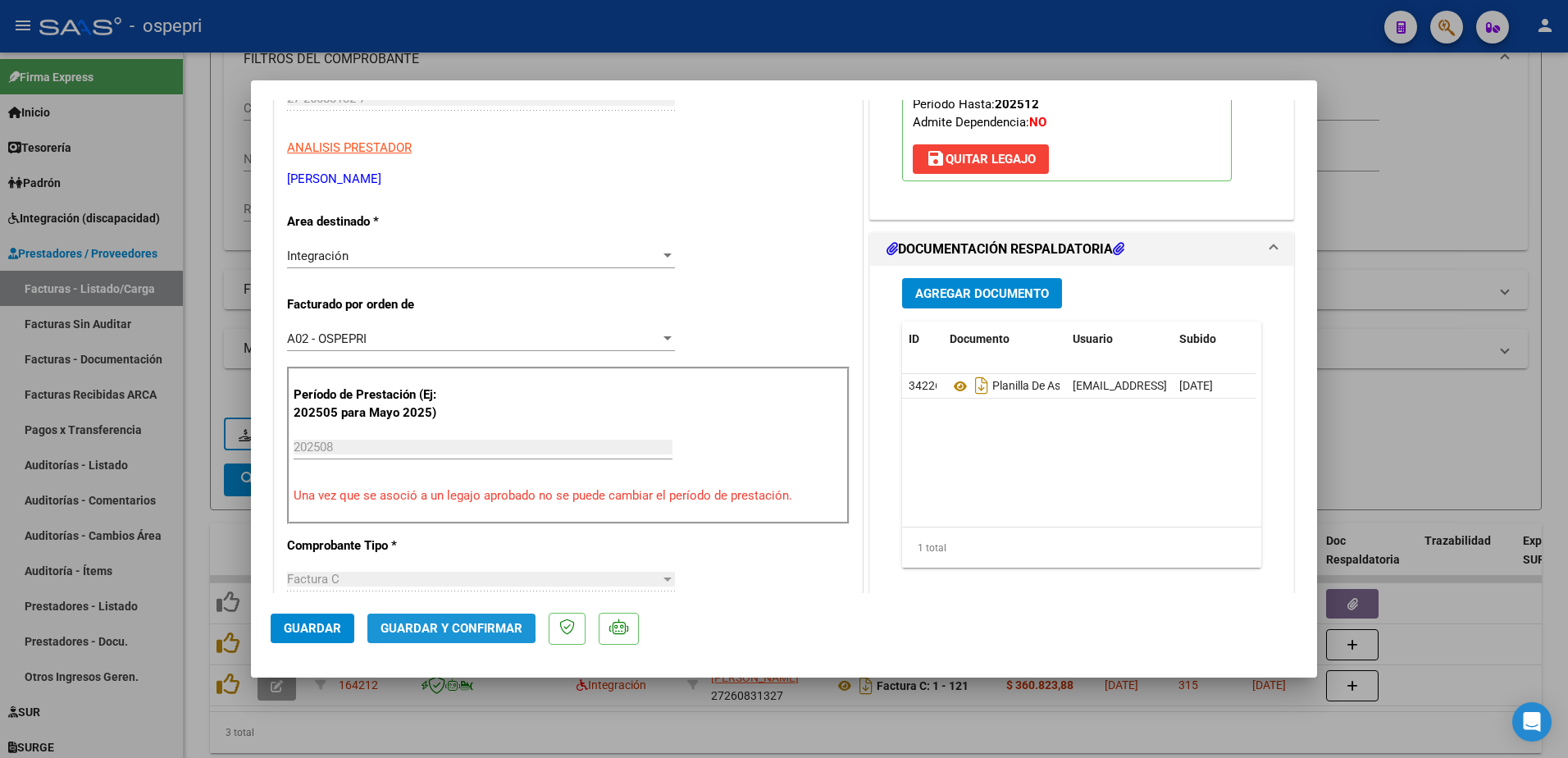
click at [421, 623] on span "Guardar y Confirmar" at bounding box center [452, 628] width 142 height 15
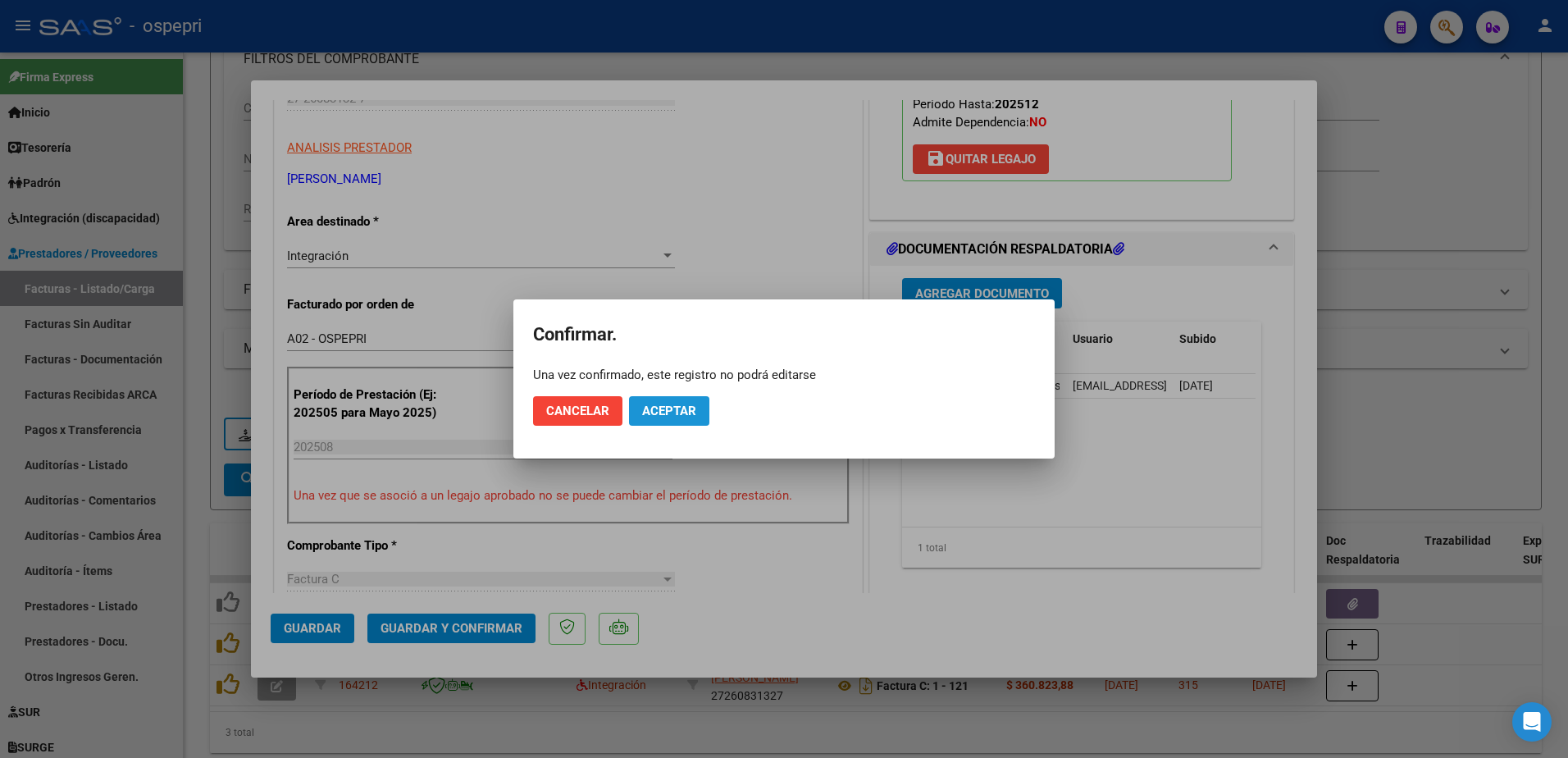
drag, startPoint x: 686, startPoint y: 415, endPoint x: 692, endPoint y: 396, distance: 19.9
click at [686, 412] on span "Aceptar" at bounding box center [669, 411] width 54 height 15
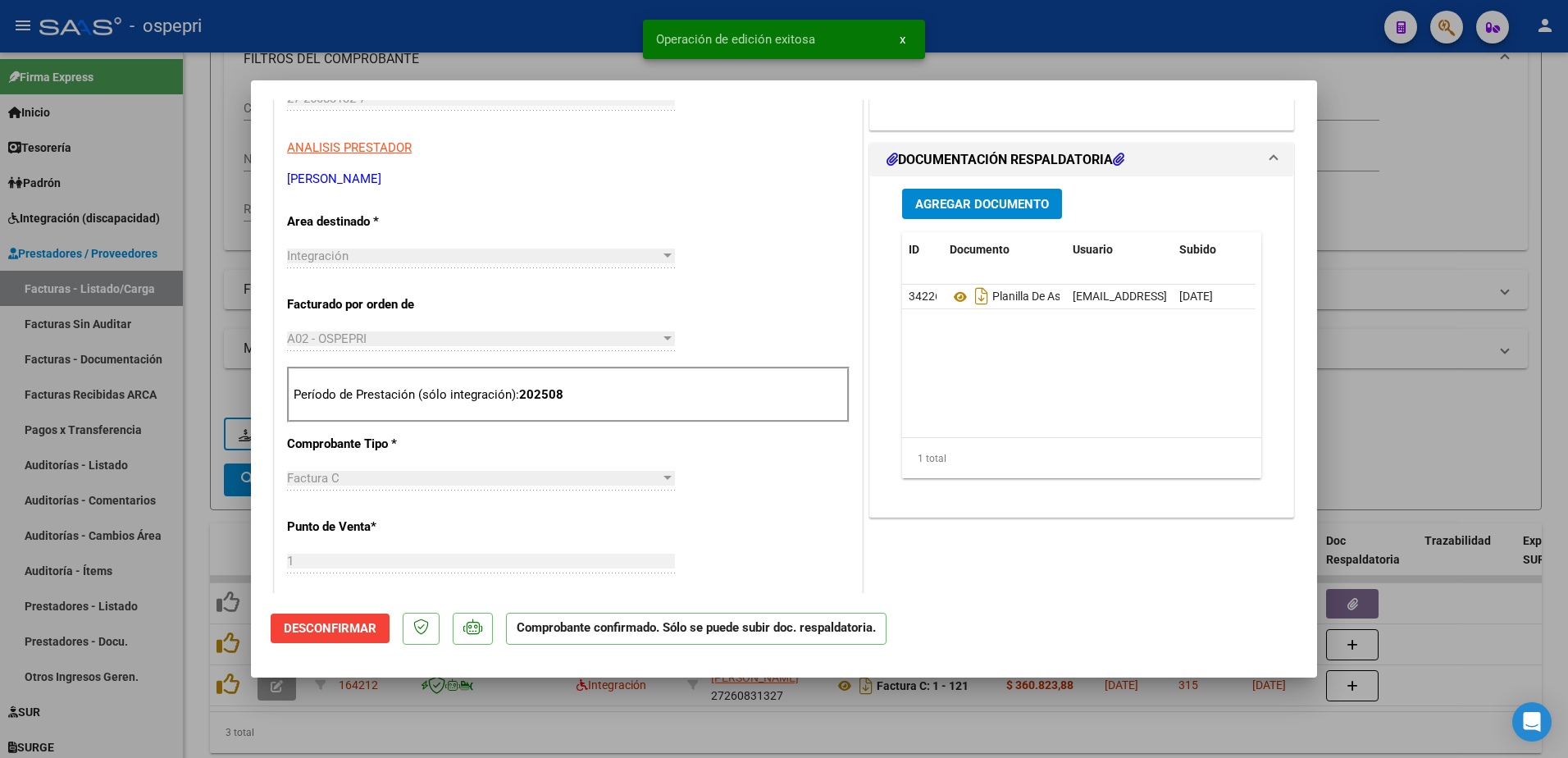
type input "$ 0,00"
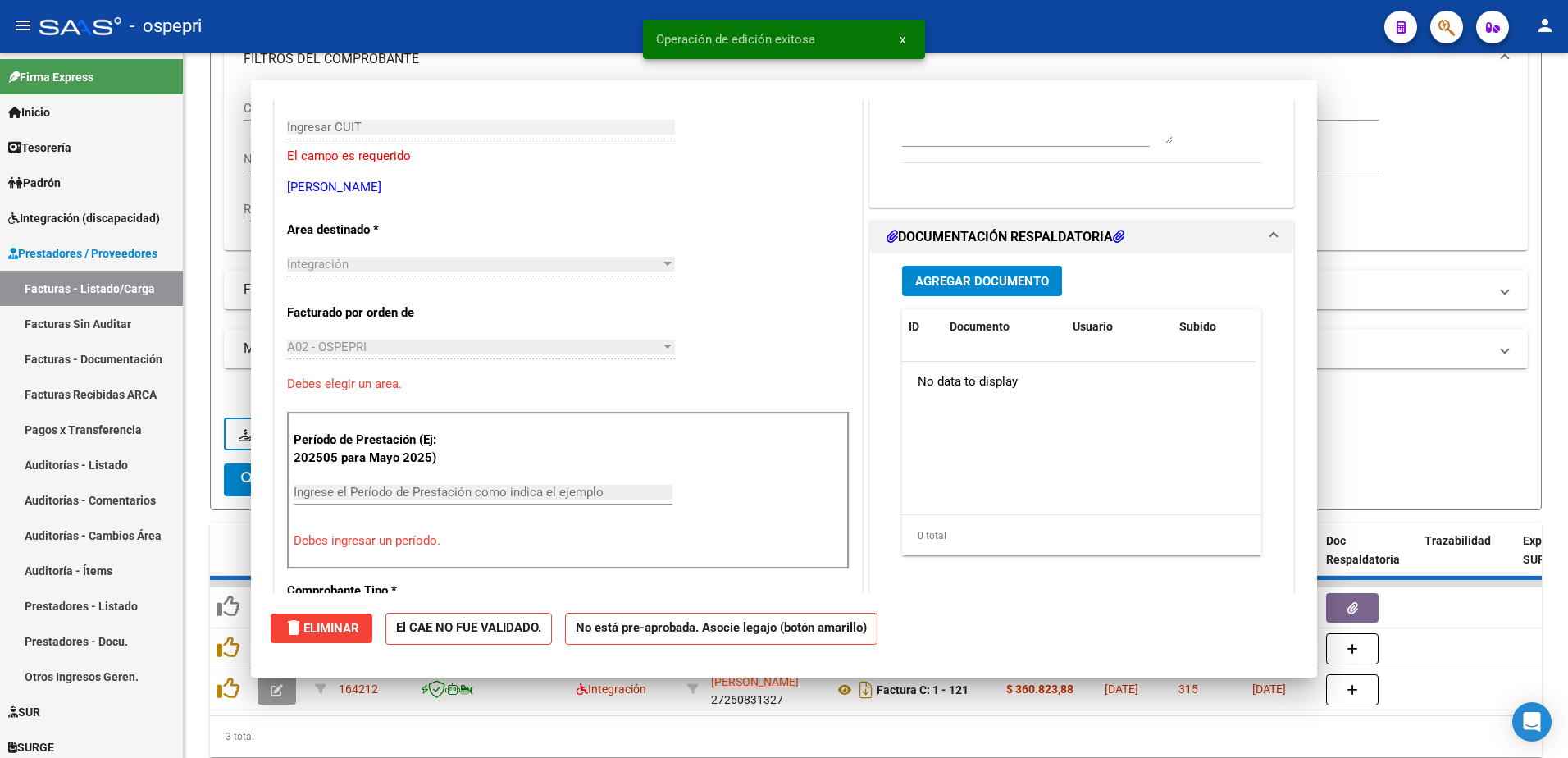
scroll to position [0, 0]
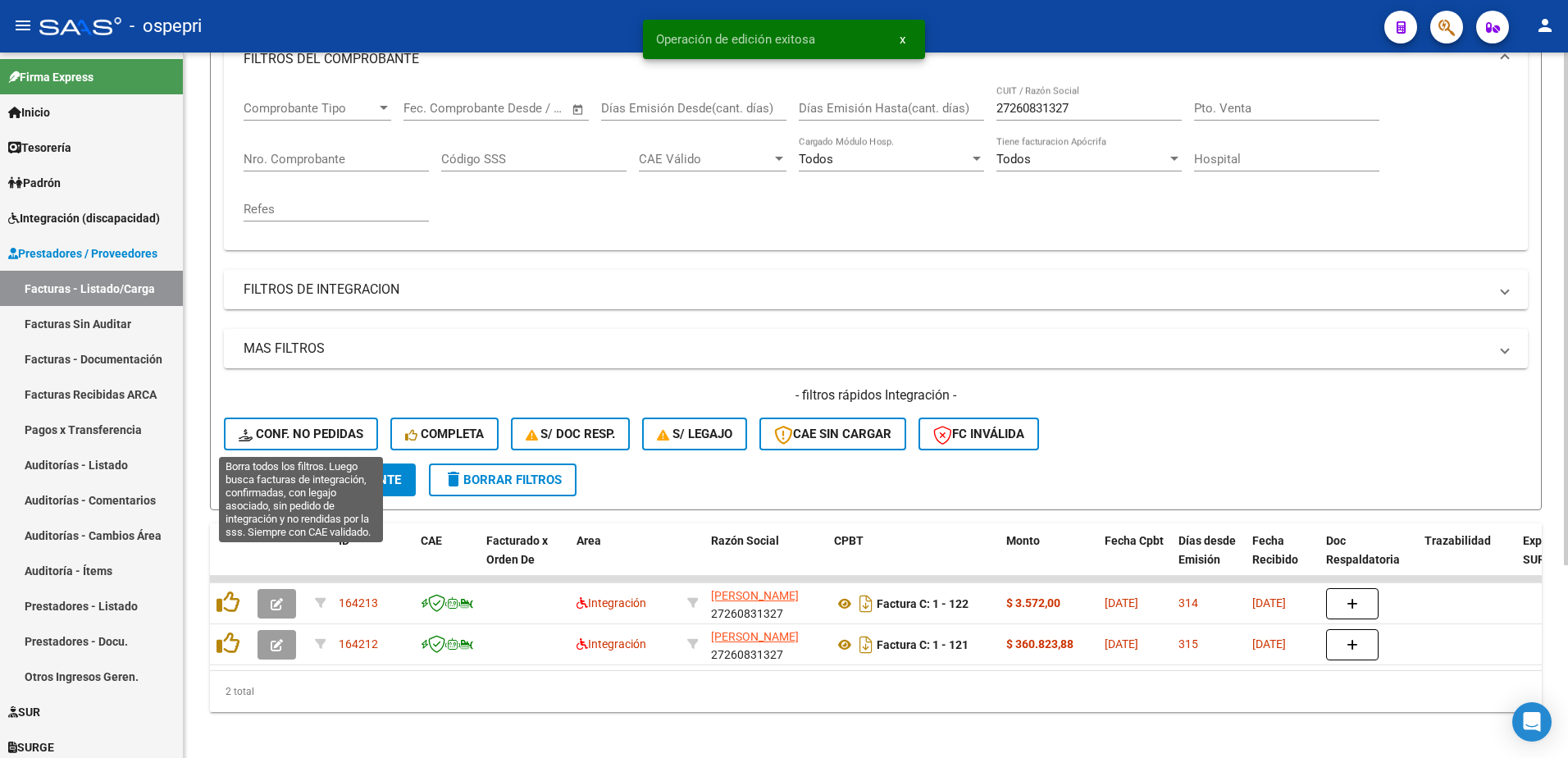
click at [314, 432] on span "Conf. no pedidas" at bounding box center [301, 434] width 125 height 15
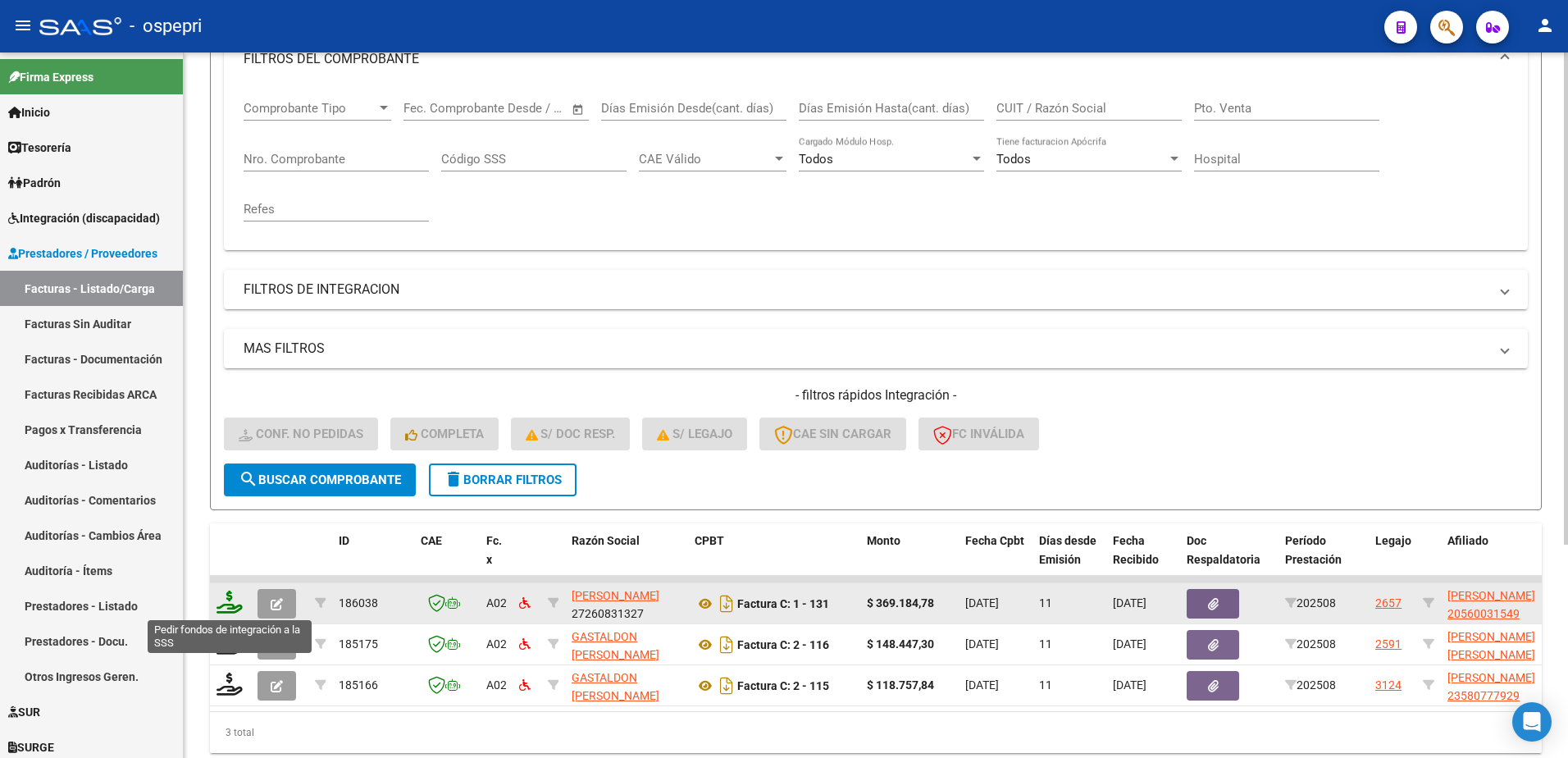
click at [228, 605] on icon at bounding box center [230, 602] width 26 height 23
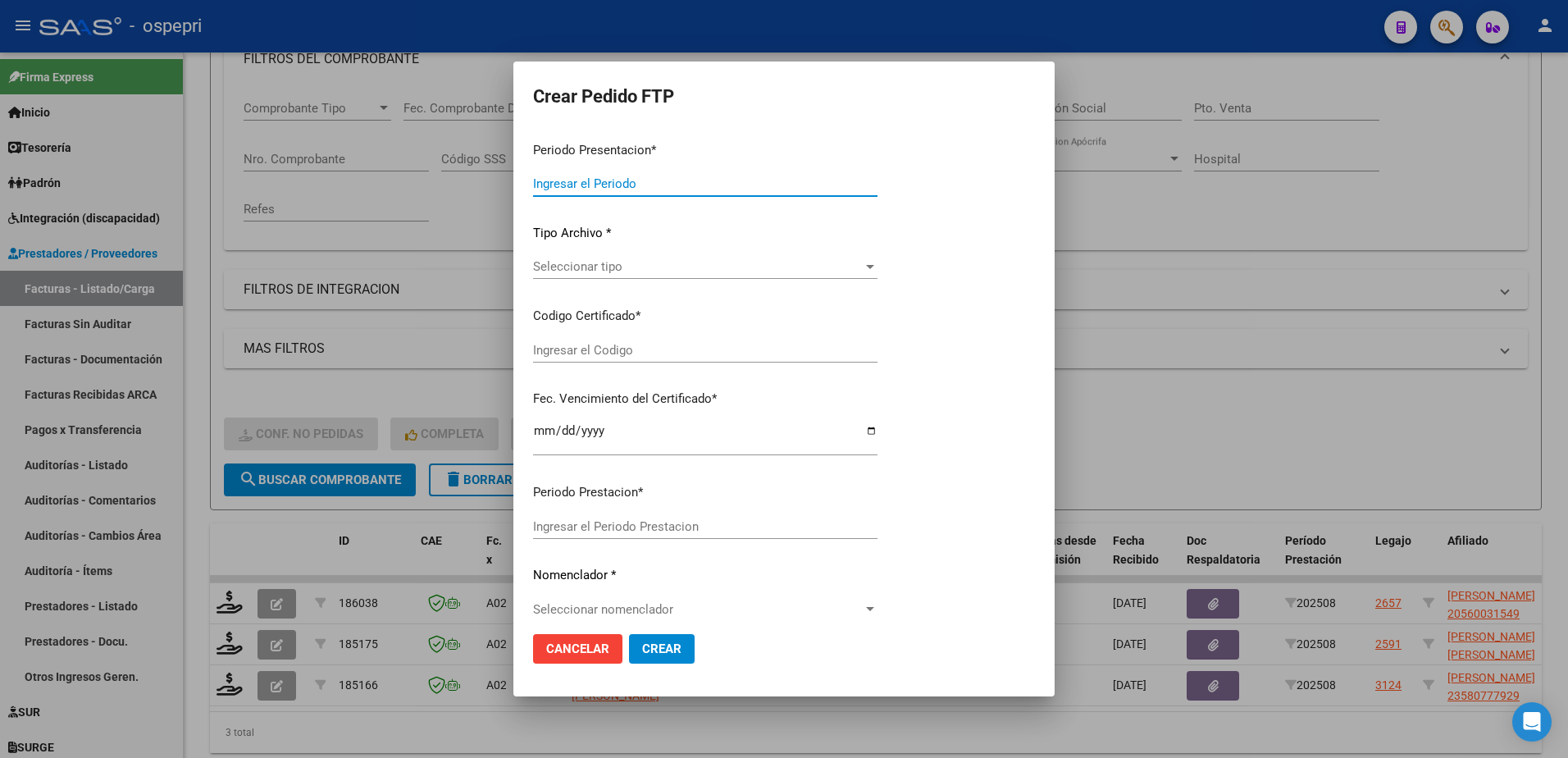
type input "202508"
type input "$ 369.184,78"
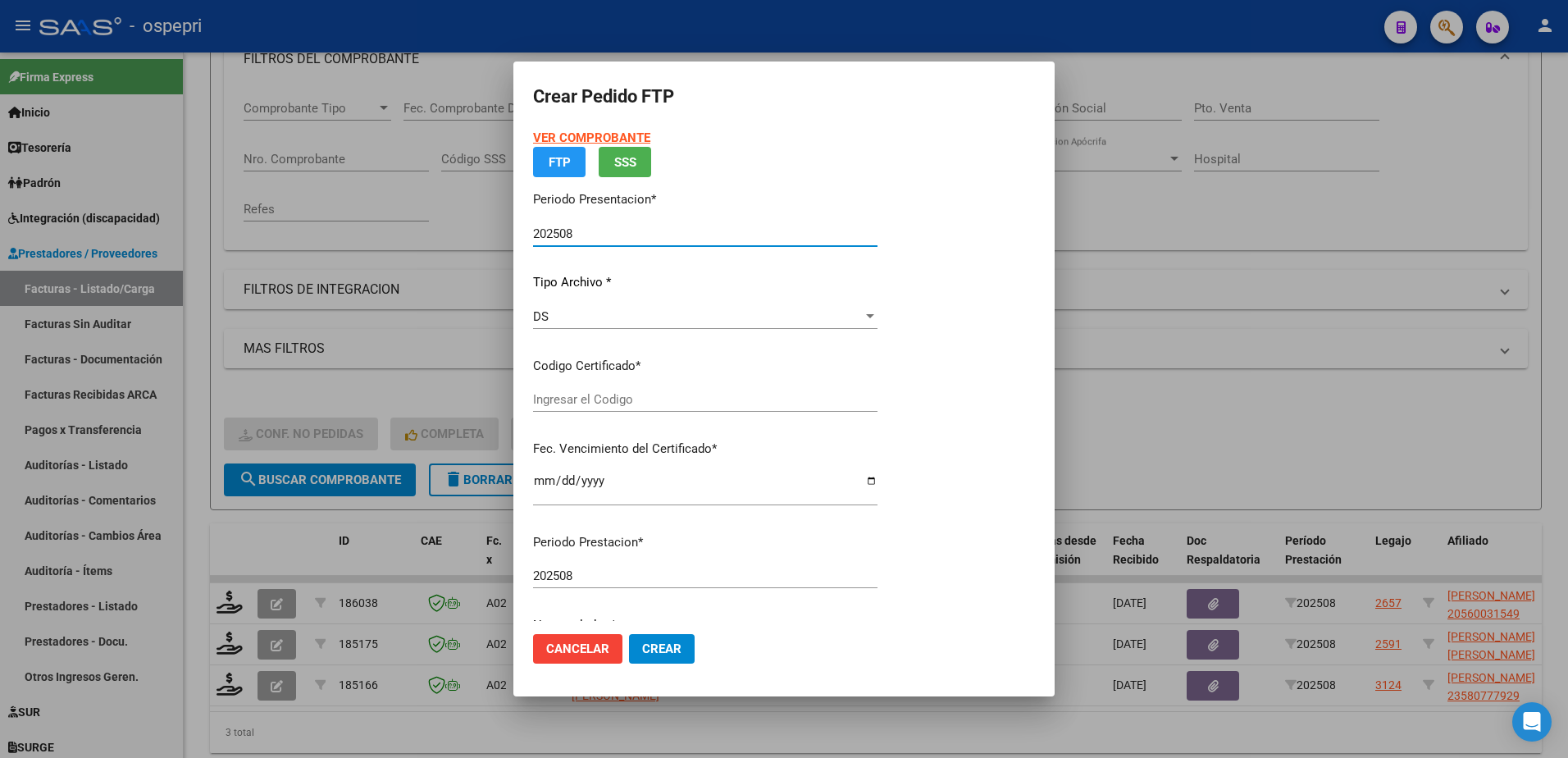
type input "2056003154-9"
type input "2026-10-01"
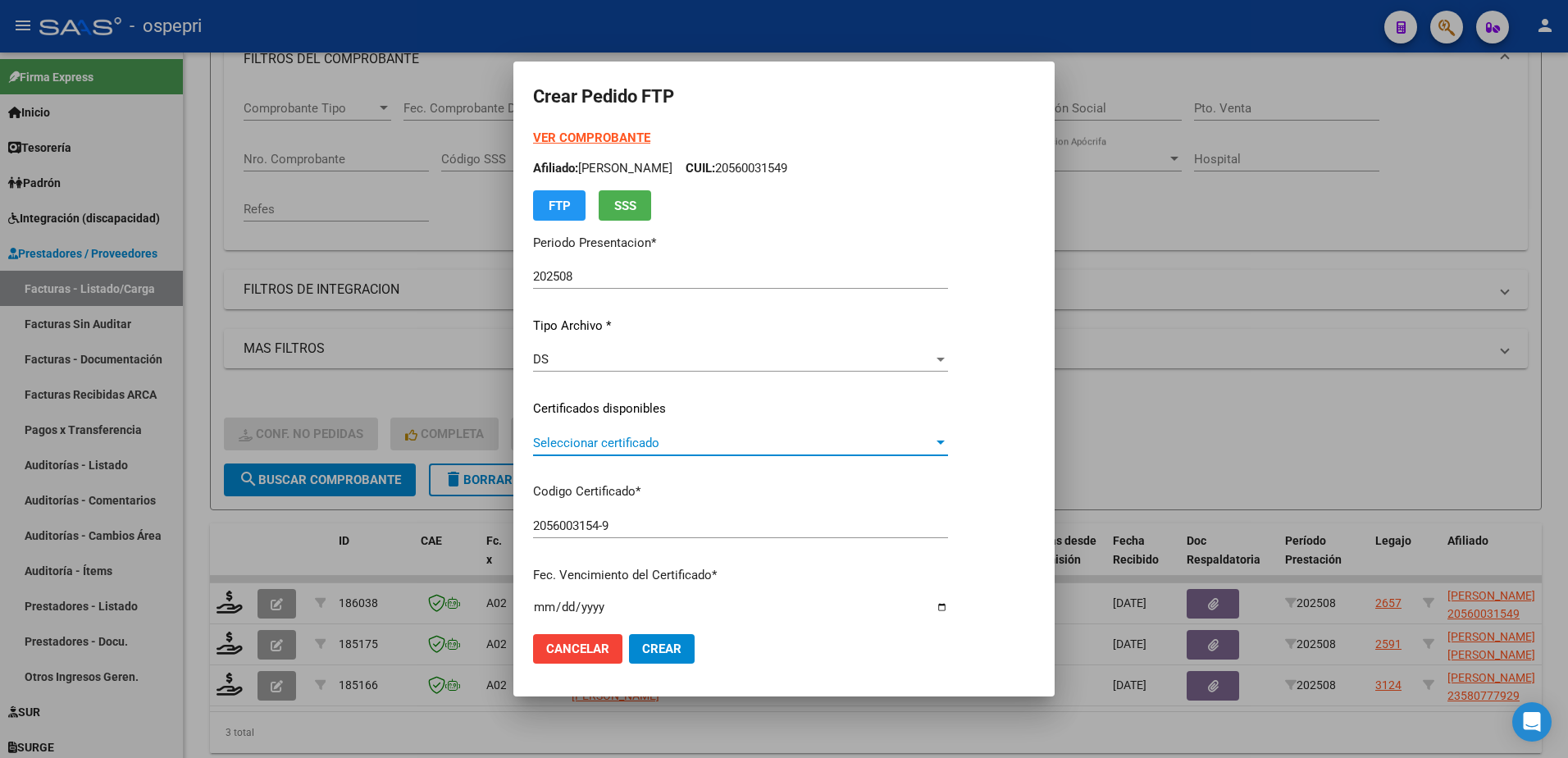
click at [617, 448] on span "Seleccionar certificado" at bounding box center [733, 443] width 400 height 15
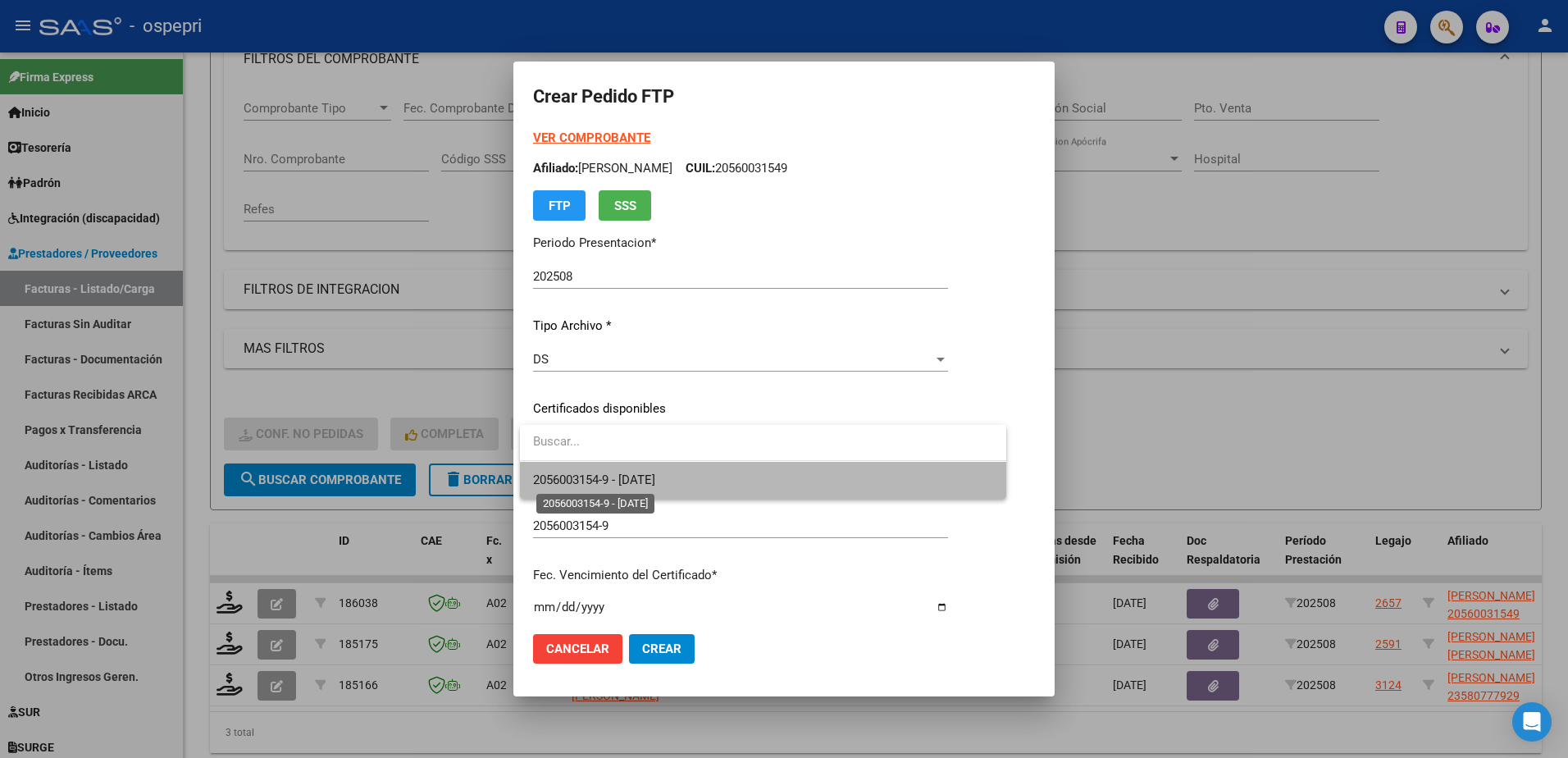
click at [639, 474] on span "2056003154-9 - 2026-10-01" at bounding box center [594, 480] width 122 height 15
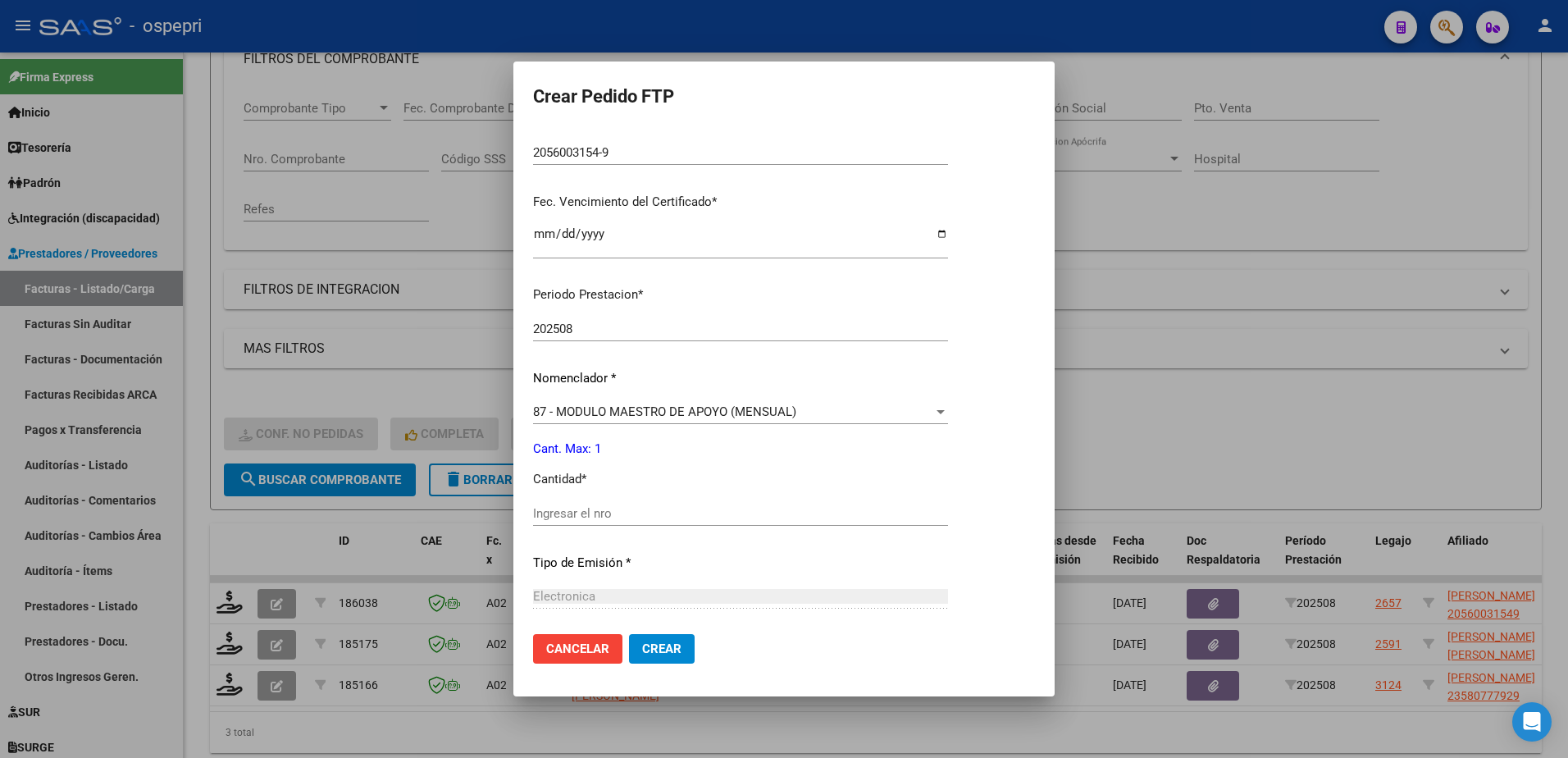
scroll to position [410, 0]
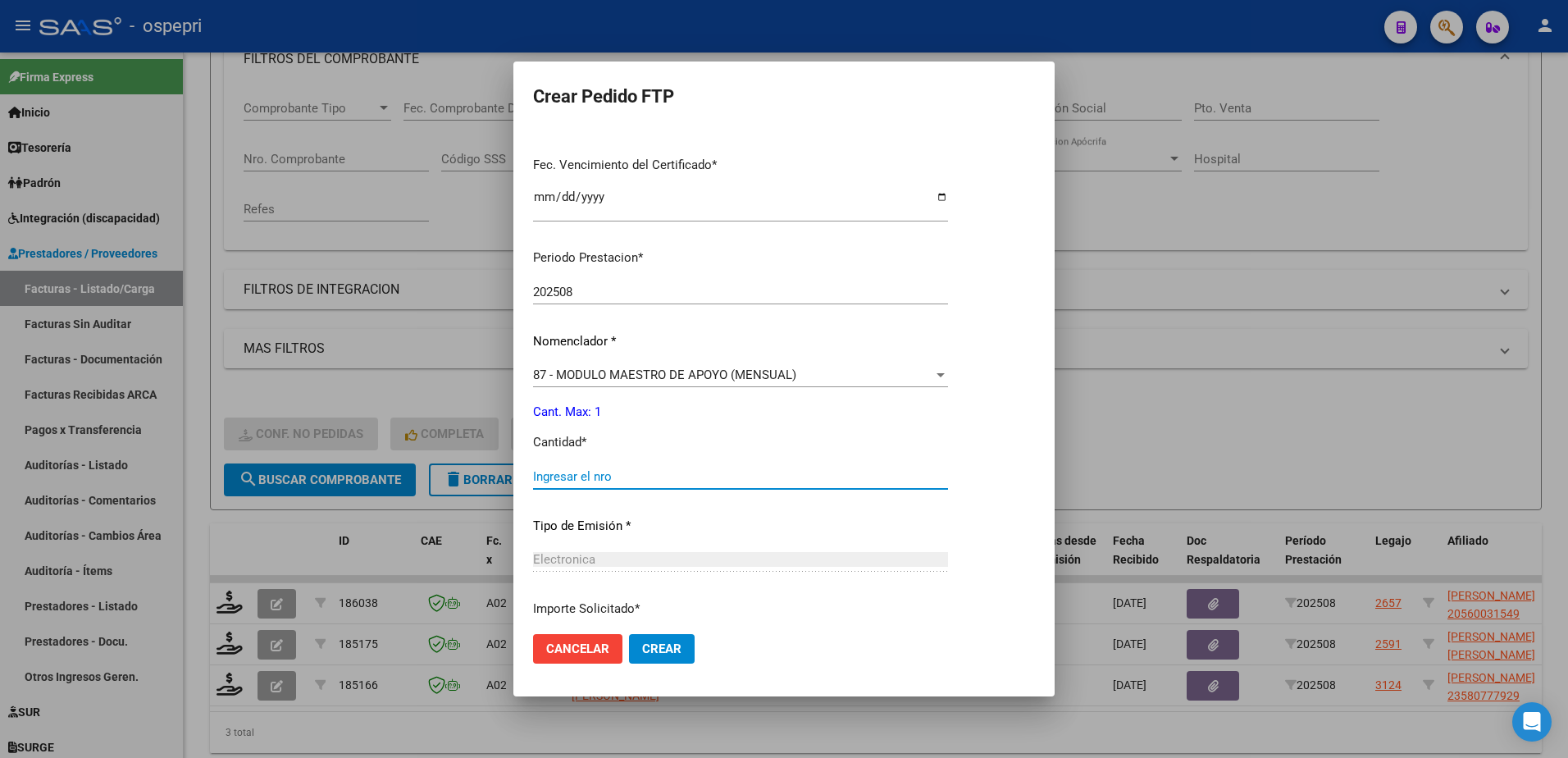
click at [598, 477] on input "Ingresar el nro" at bounding box center [740, 476] width 415 height 15
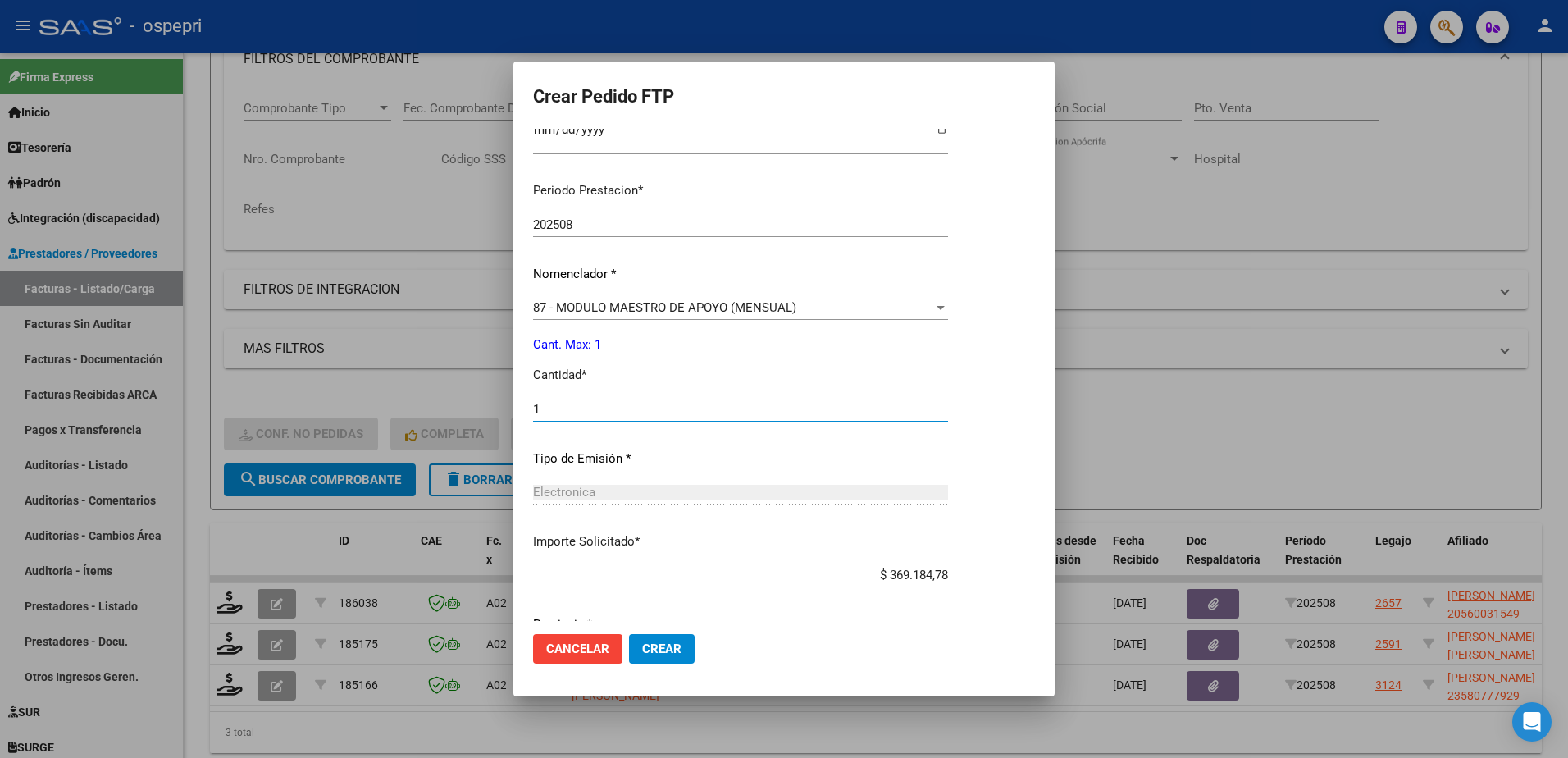
scroll to position [543, 0]
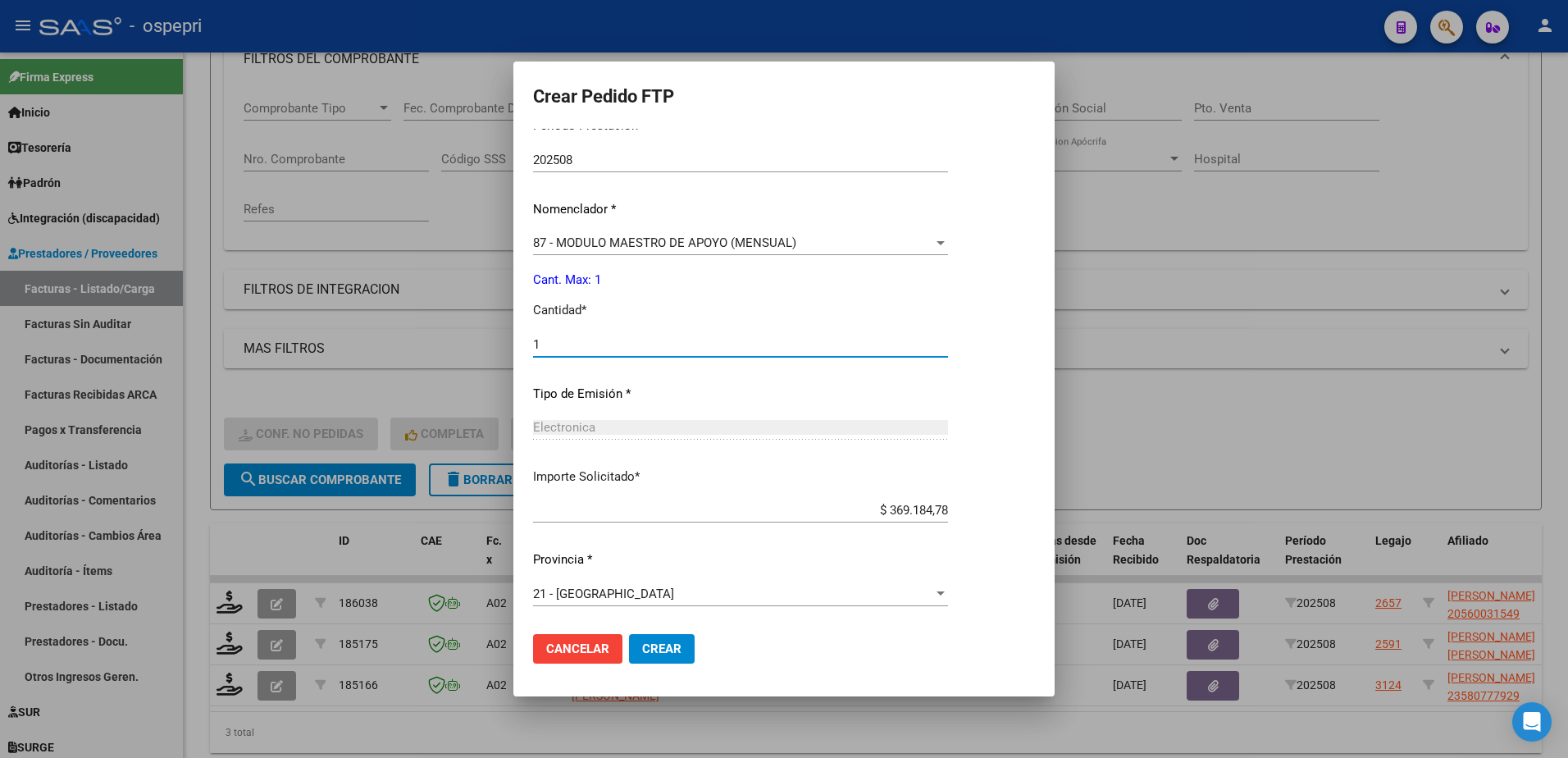
type input "1"
click at [679, 650] on span "Crear" at bounding box center [661, 649] width 39 height 15
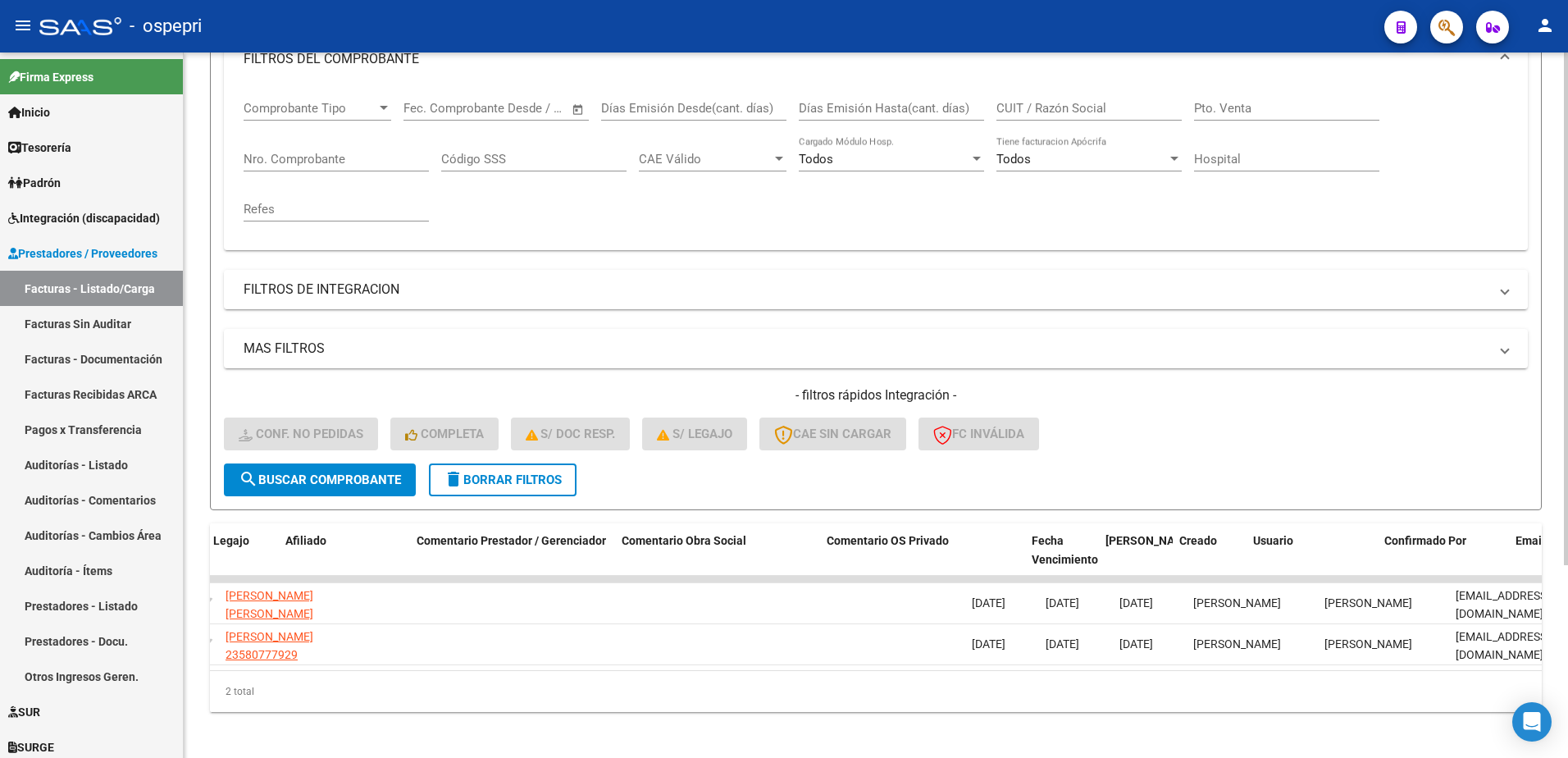
scroll to position [0, 1293]
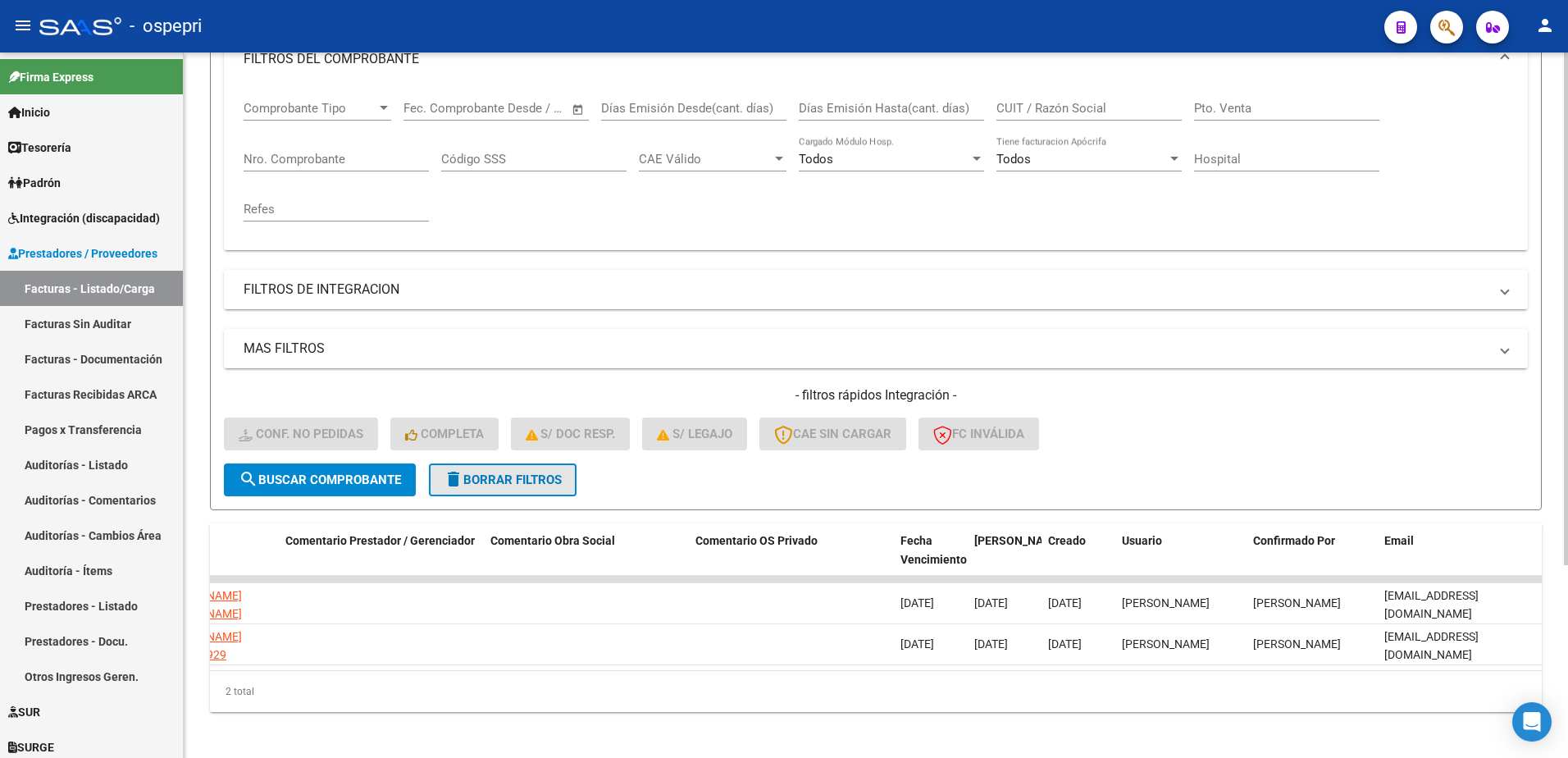
click at [542, 481] on span "delete Borrar Filtros" at bounding box center [503, 480] width 118 height 15
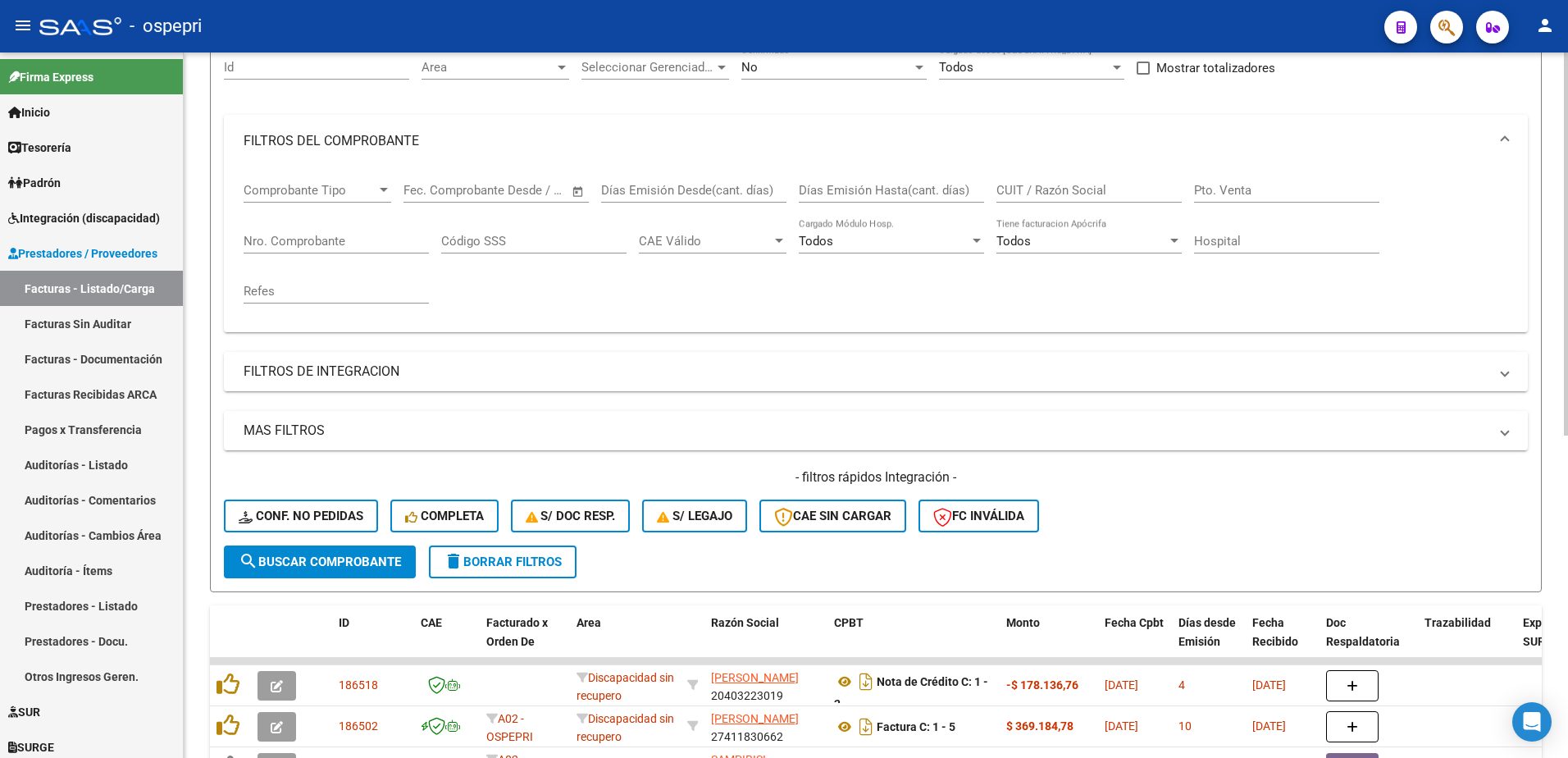
scroll to position [0, 0]
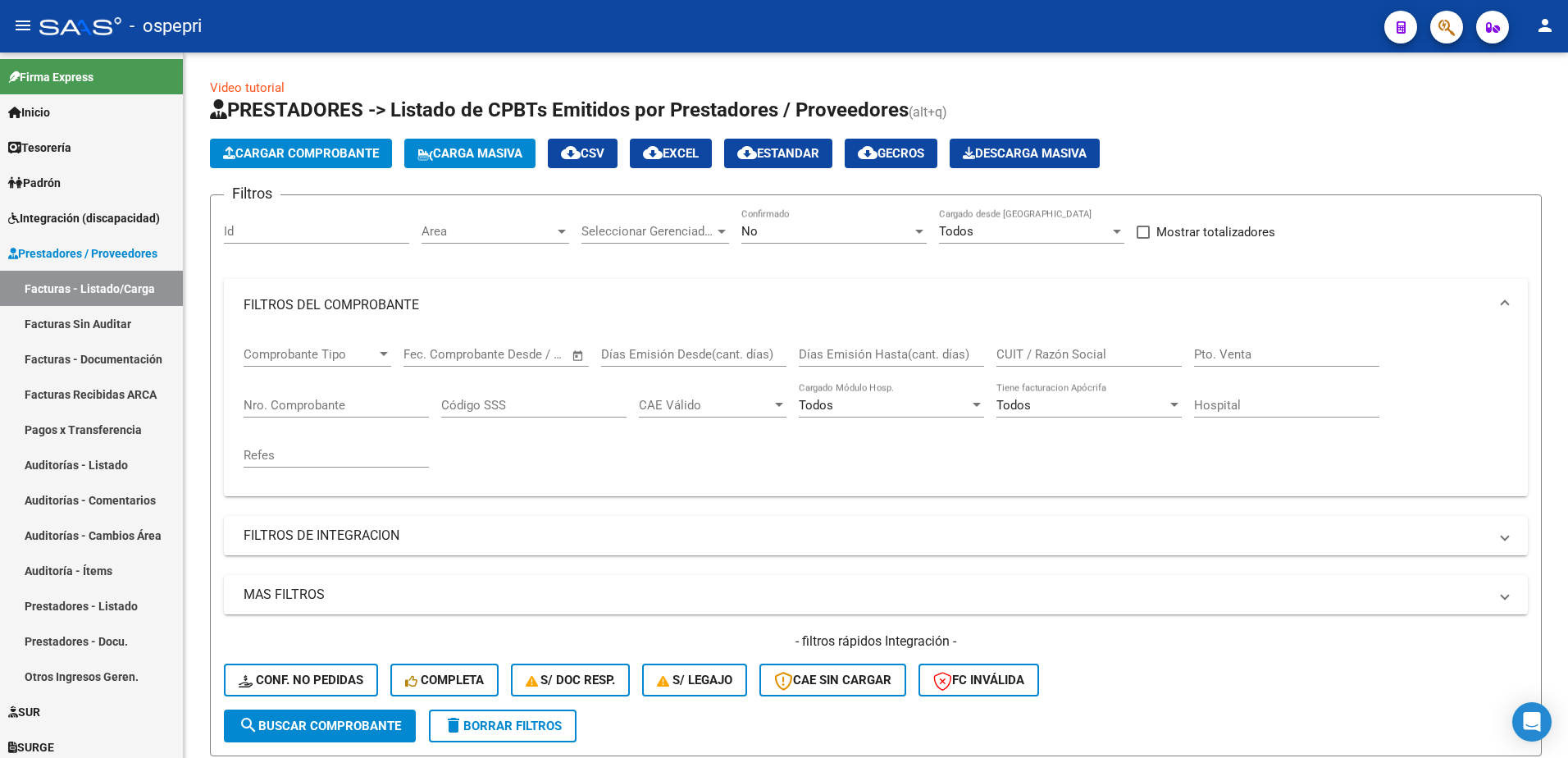
click at [904, 12] on div "- ospepri" at bounding box center [705, 26] width 1332 height 36
click at [1102, 353] on input "CUIT / Razón Social" at bounding box center [1090, 354] width 185 height 15
paste input "23324096604"
type input "23324096604"
click at [340, 734] on button "search Buscar Comprobante" at bounding box center [319, 727] width 192 height 33
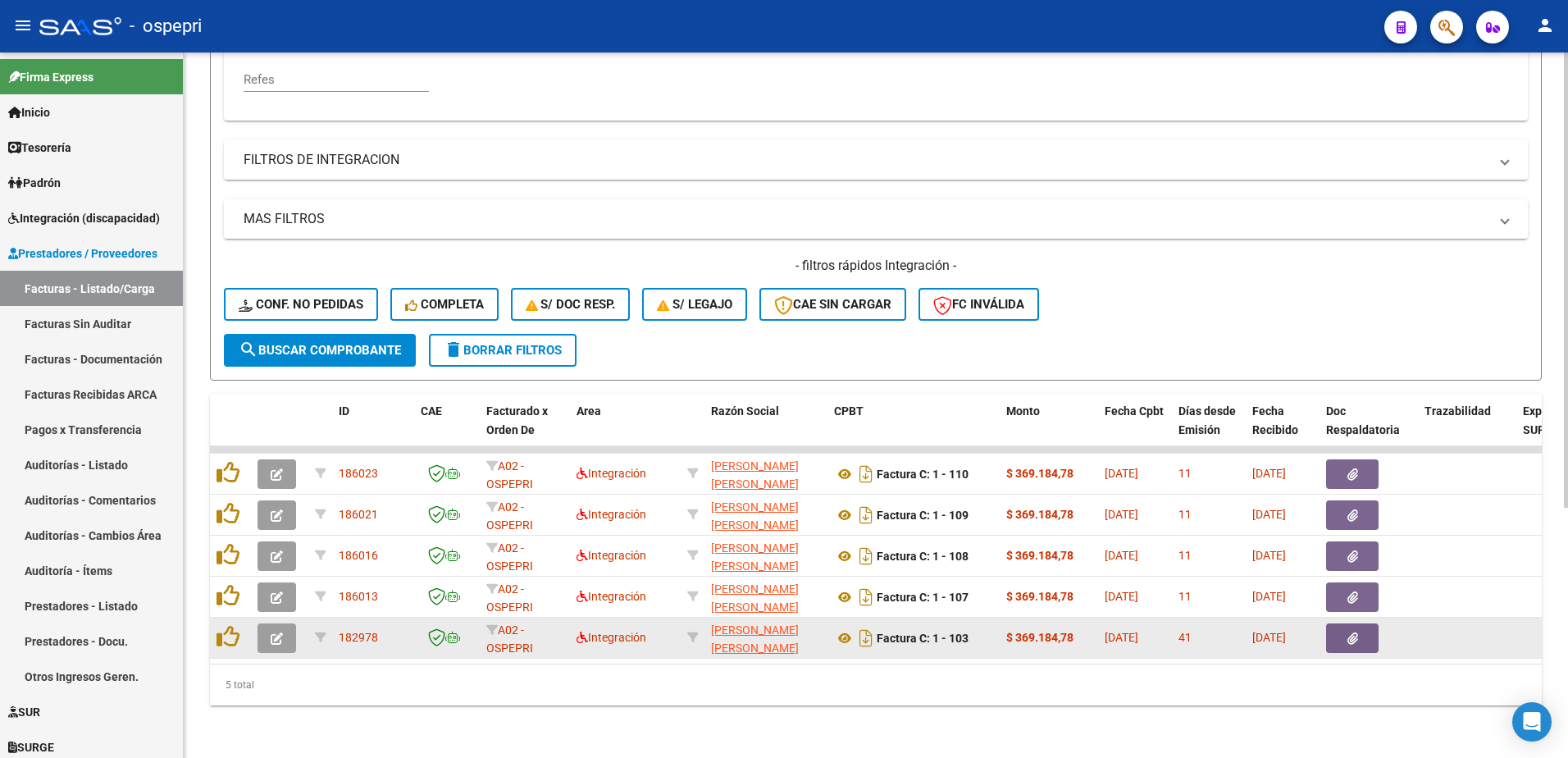
scroll to position [389, 0]
click at [278, 633] on icon "button" at bounding box center [277, 639] width 12 height 12
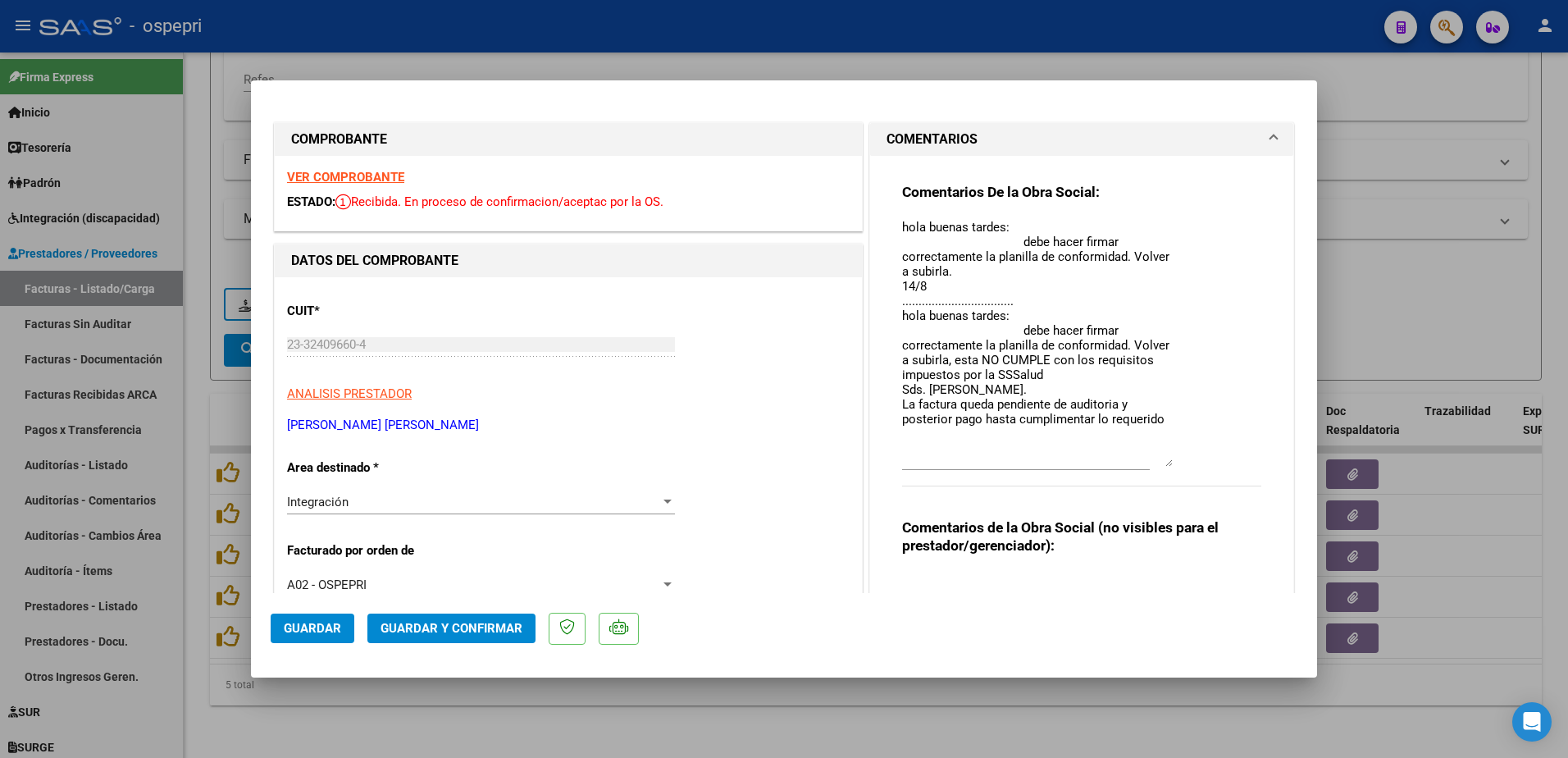
drag, startPoint x: 1164, startPoint y: 251, endPoint x: 1173, endPoint y: 467, distance: 216.2
click at [1173, 467] on div "Comentarios De la Obra Social: hola buenas tardes: debe hacer firmar correctame…" at bounding box center [1082, 343] width 360 height 322
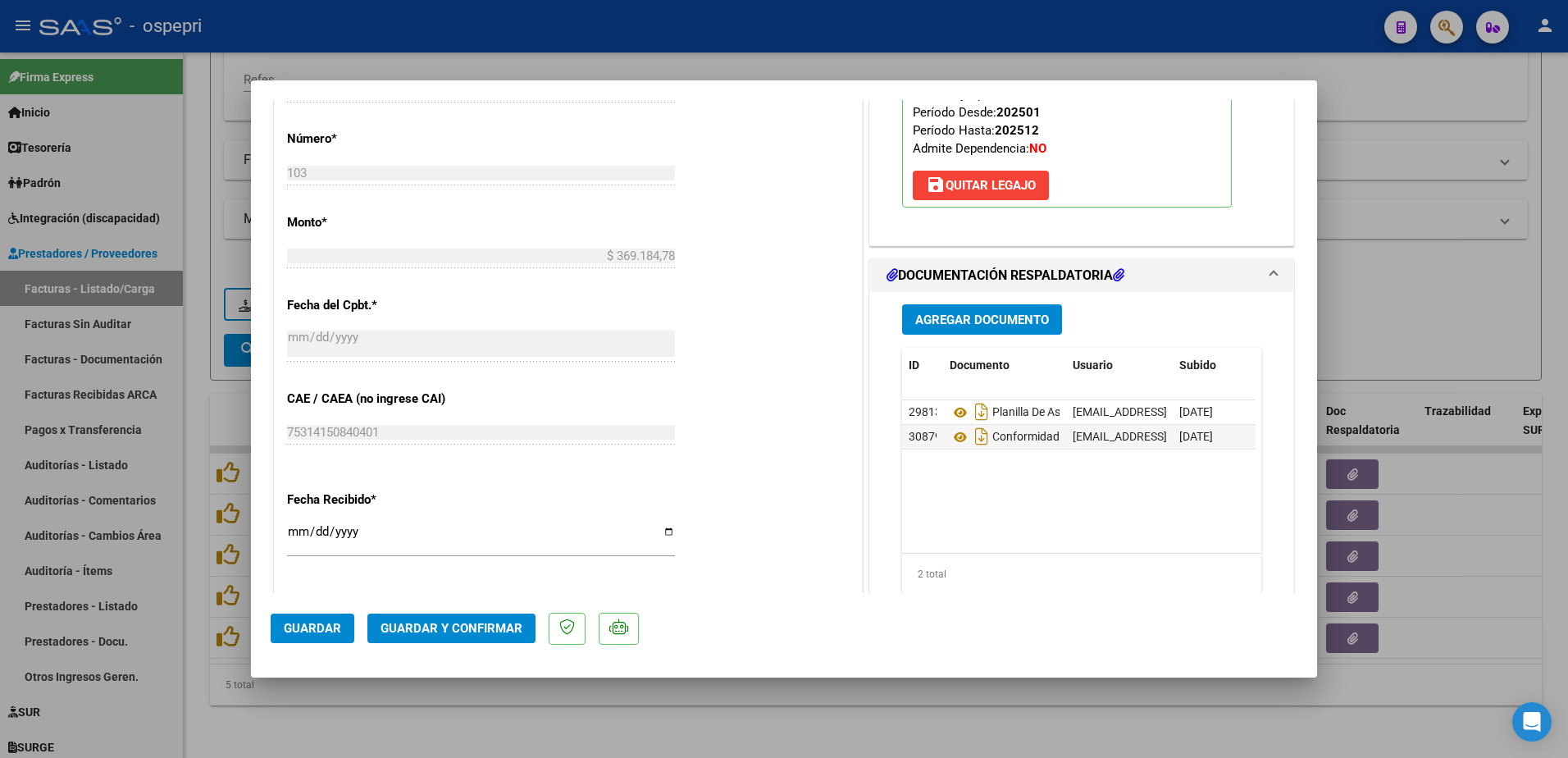
scroll to position [820, 0]
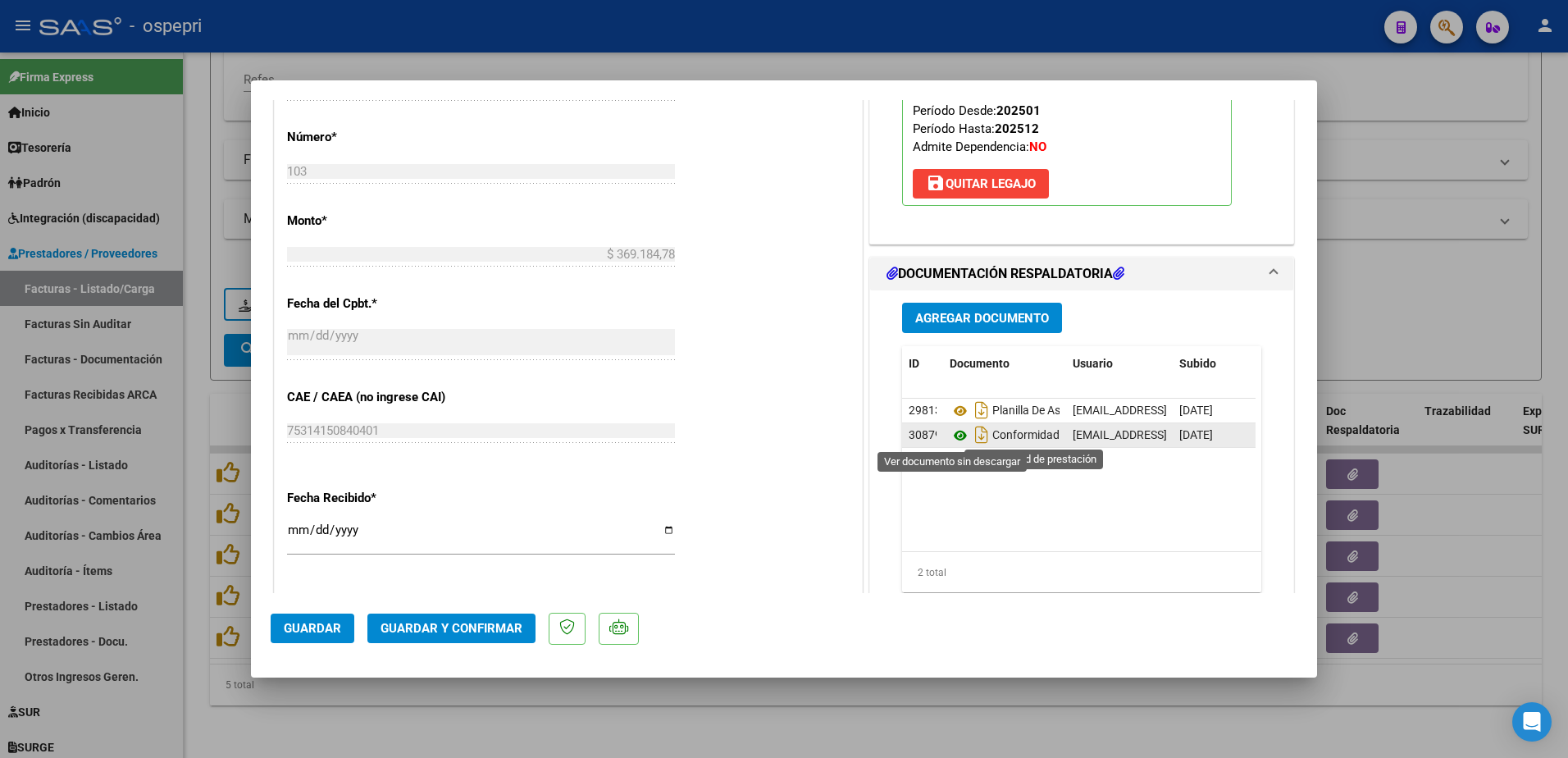
click at [956, 437] on icon at bounding box center [960, 435] width 22 height 20
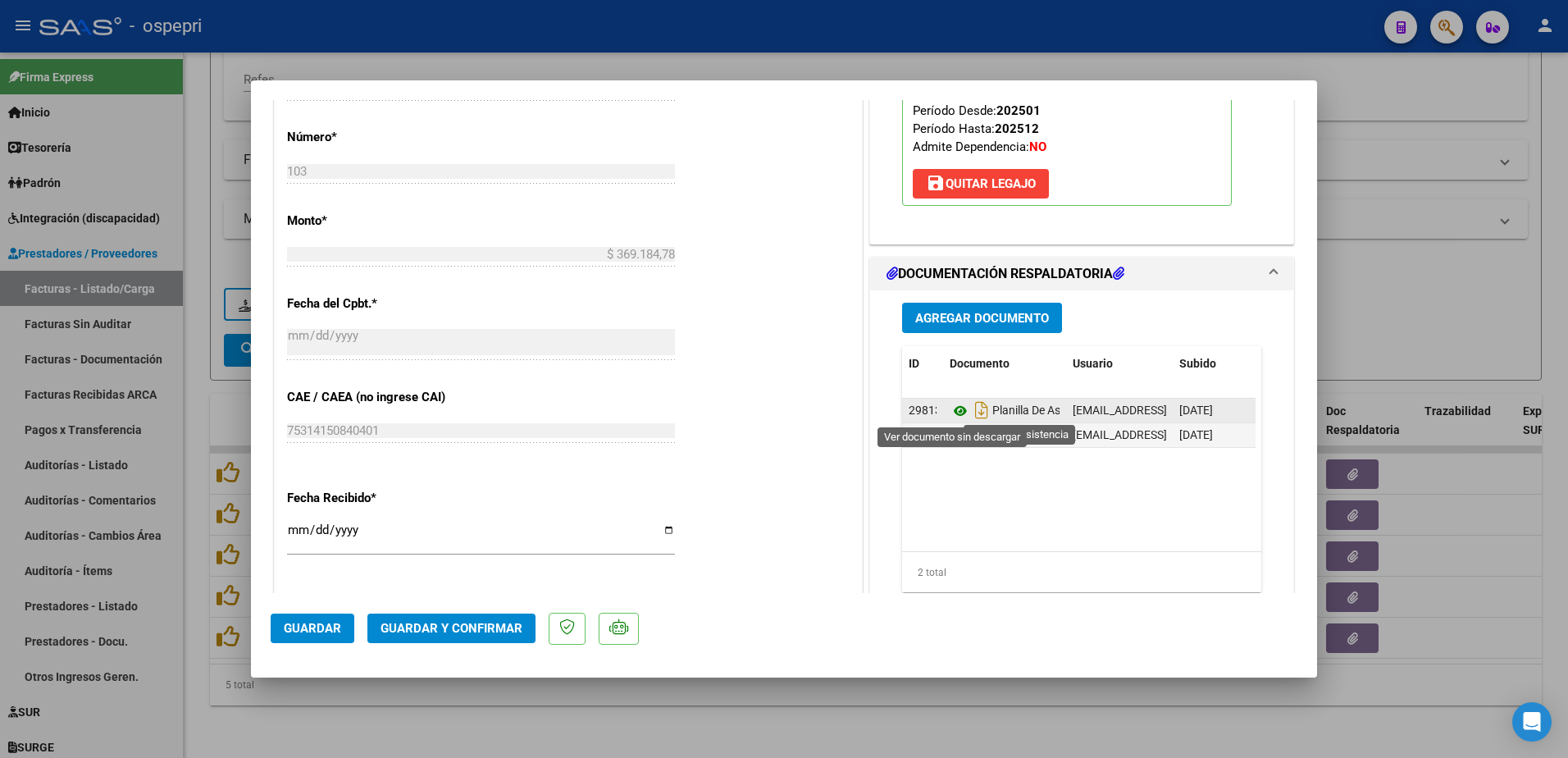
click at [950, 408] on icon at bounding box center [960, 411] width 22 height 20
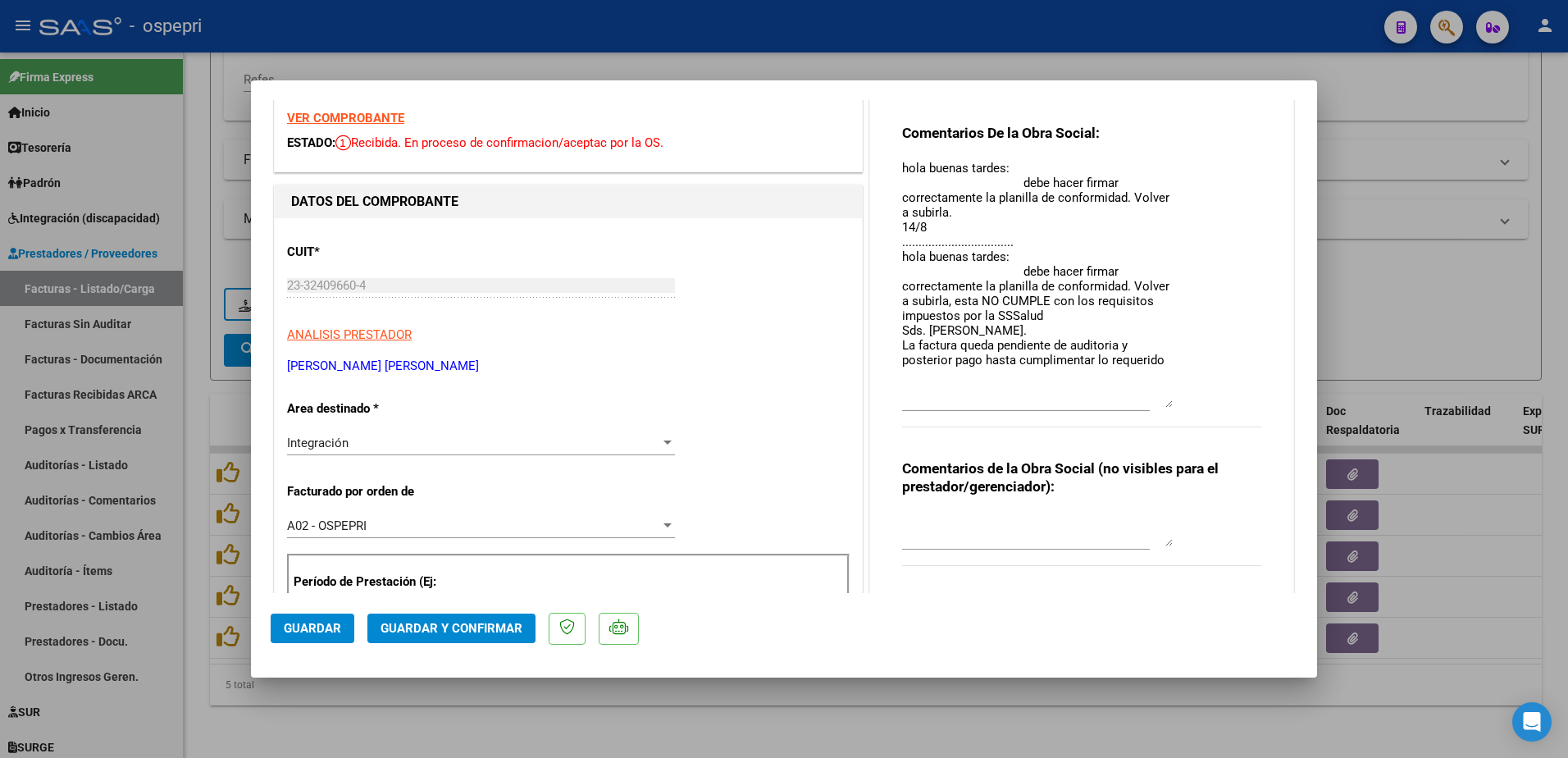
scroll to position [0, 0]
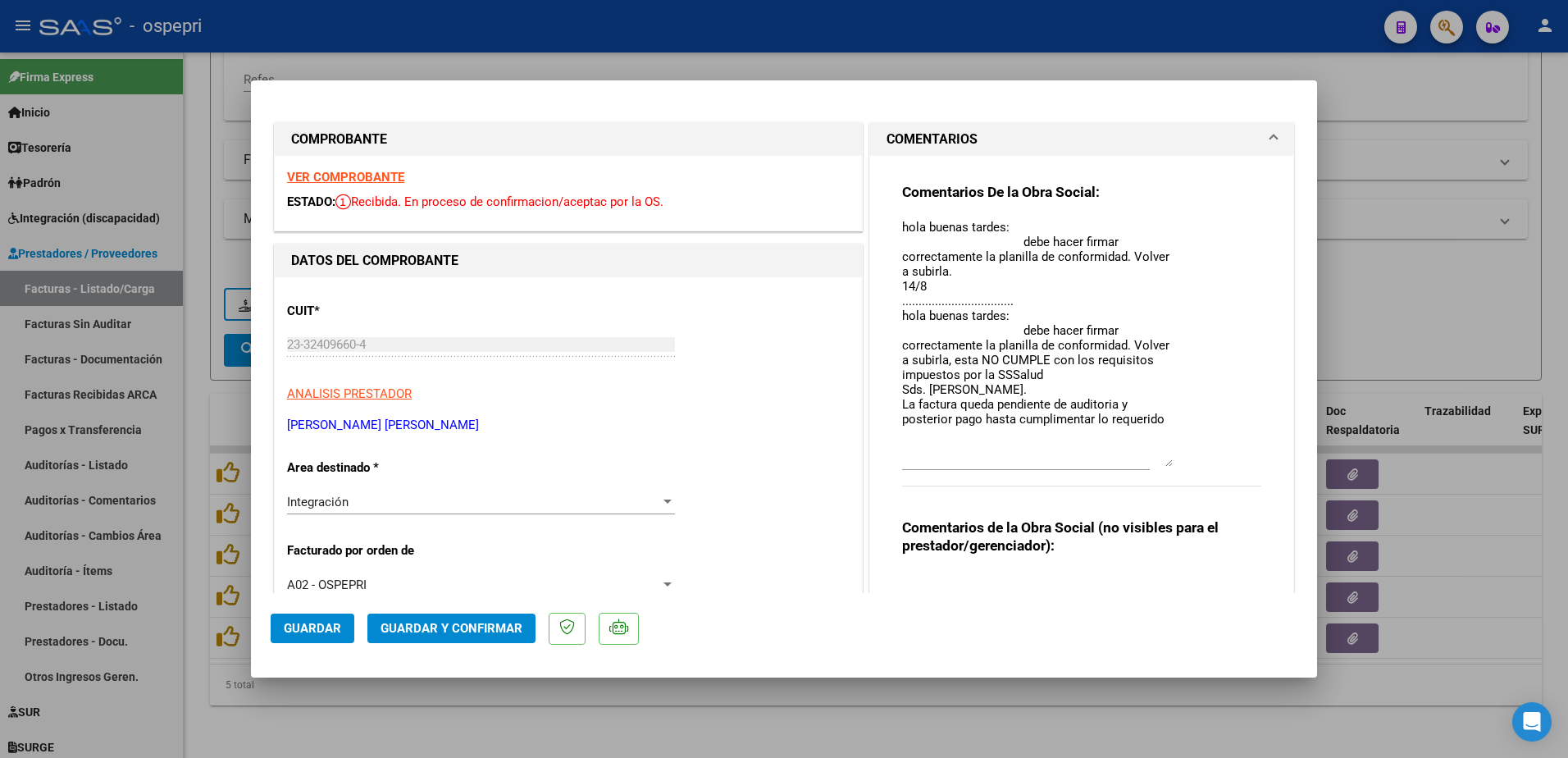
type input "$ 0,00"
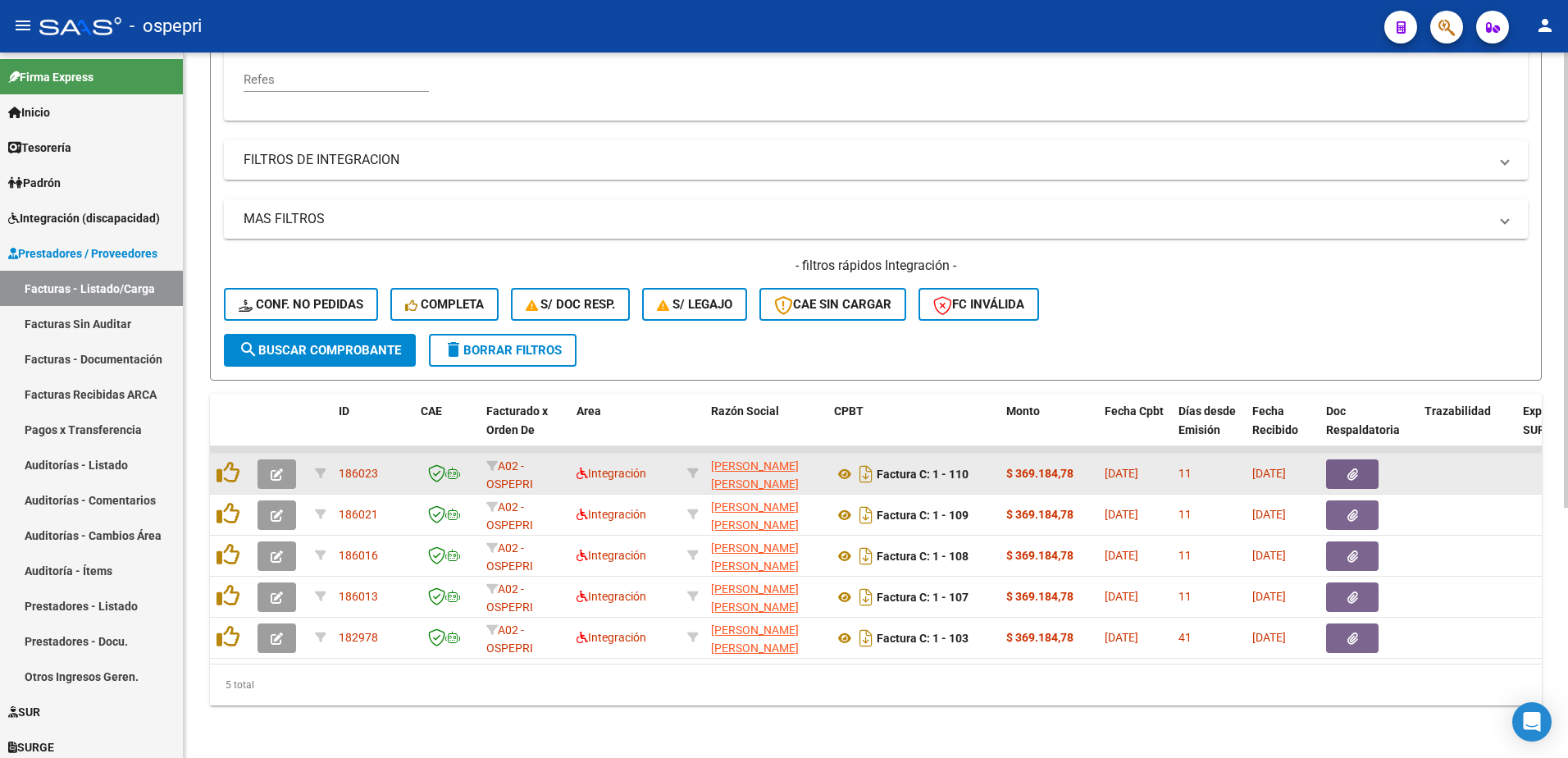
click at [270, 468] on icon "button" at bounding box center [277, 474] width 12 height 12
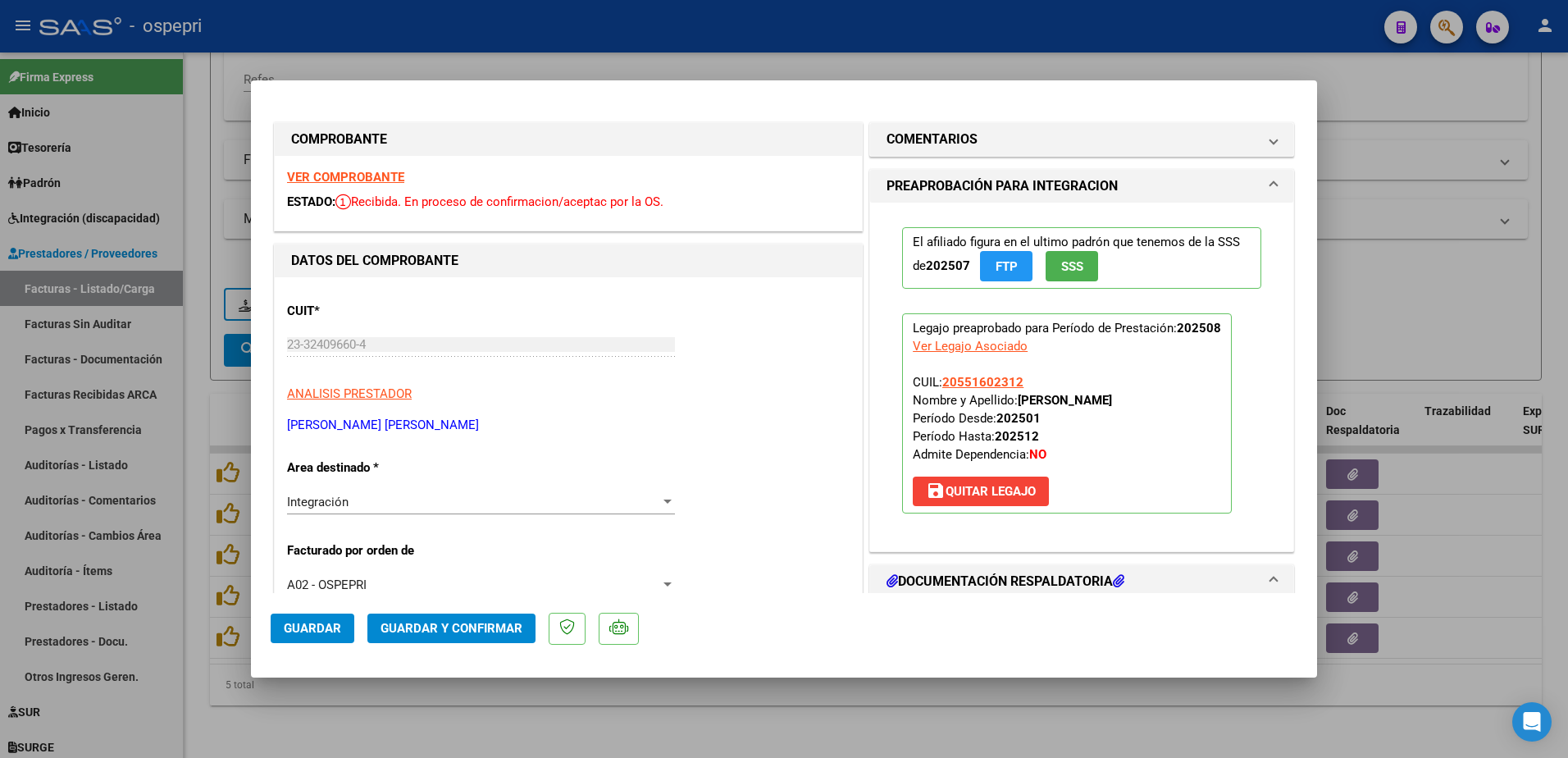
click at [355, 179] on strong "VER COMPROBANTE" at bounding box center [345, 177] width 117 height 15
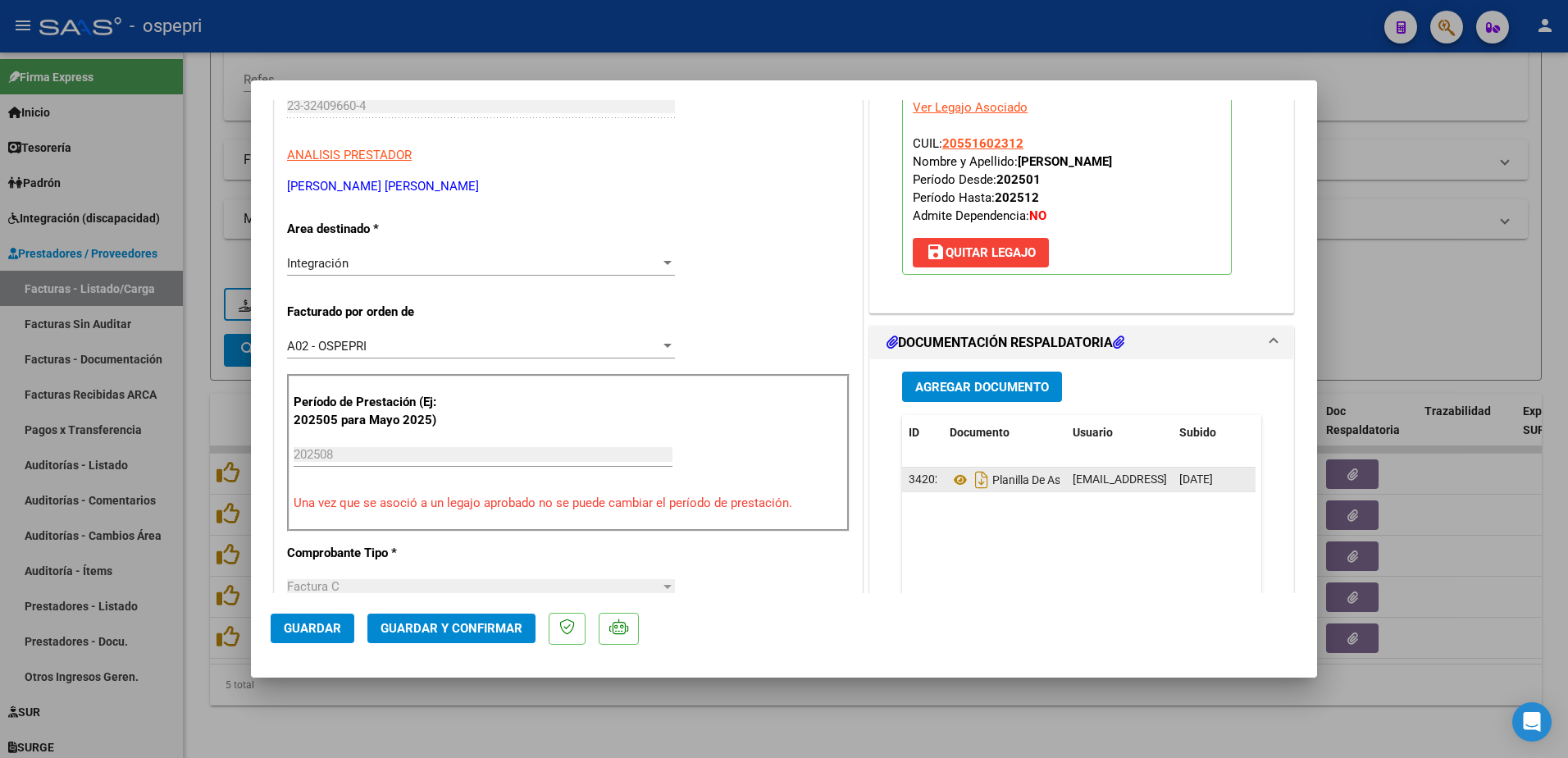
scroll to position [246, 0]
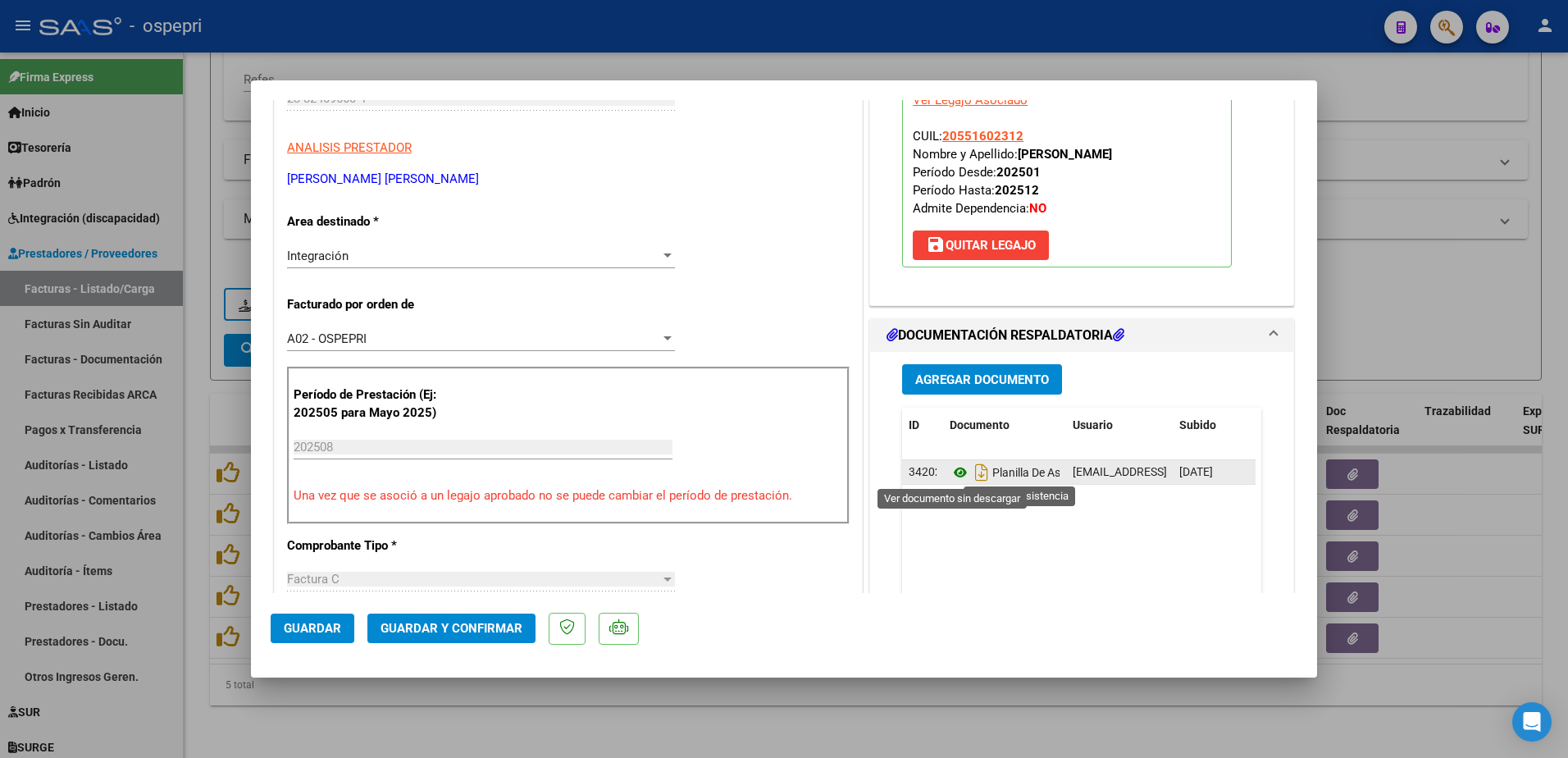
click at [950, 470] on icon at bounding box center [960, 473] width 22 height 20
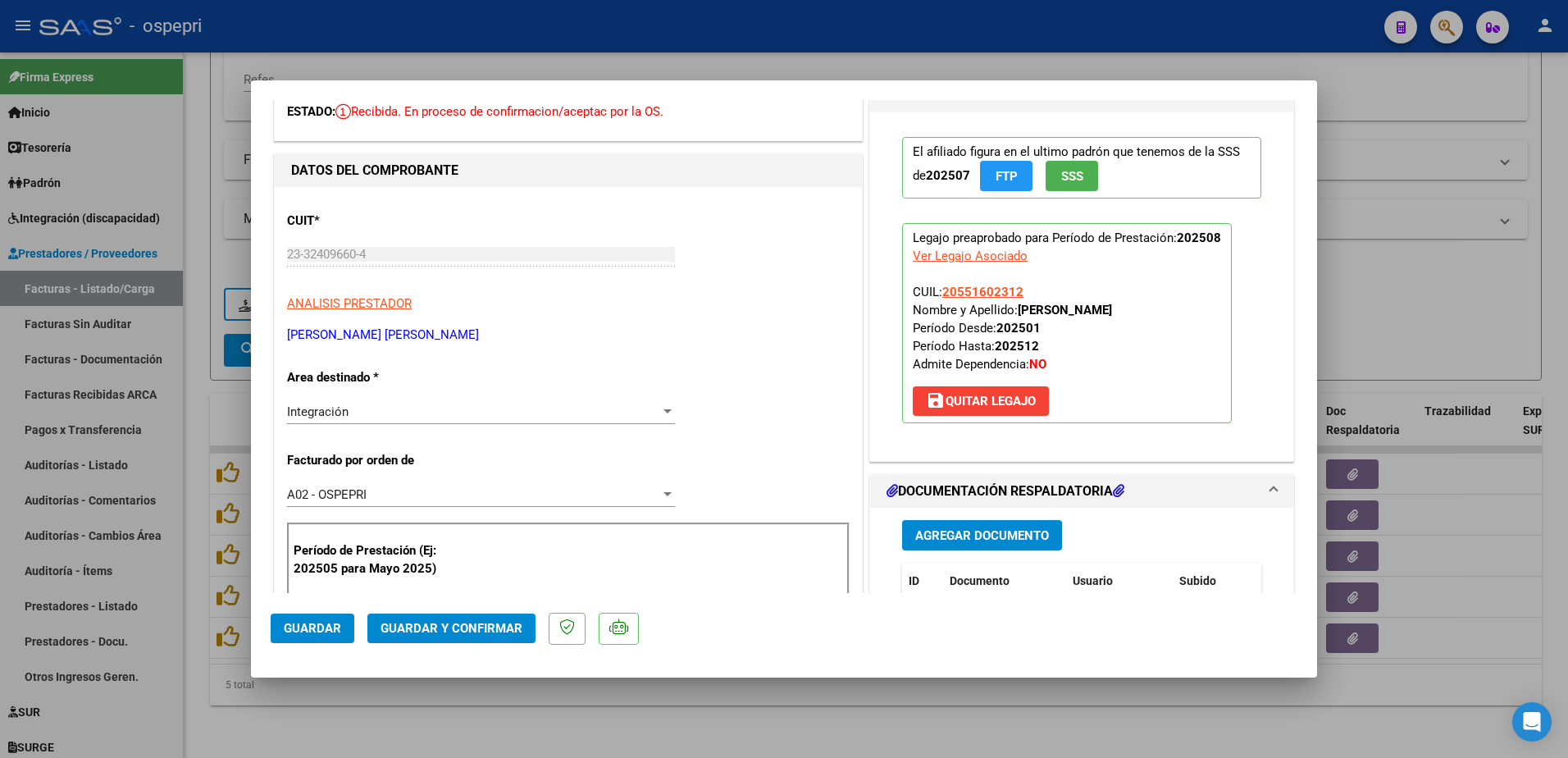
scroll to position [82, 0]
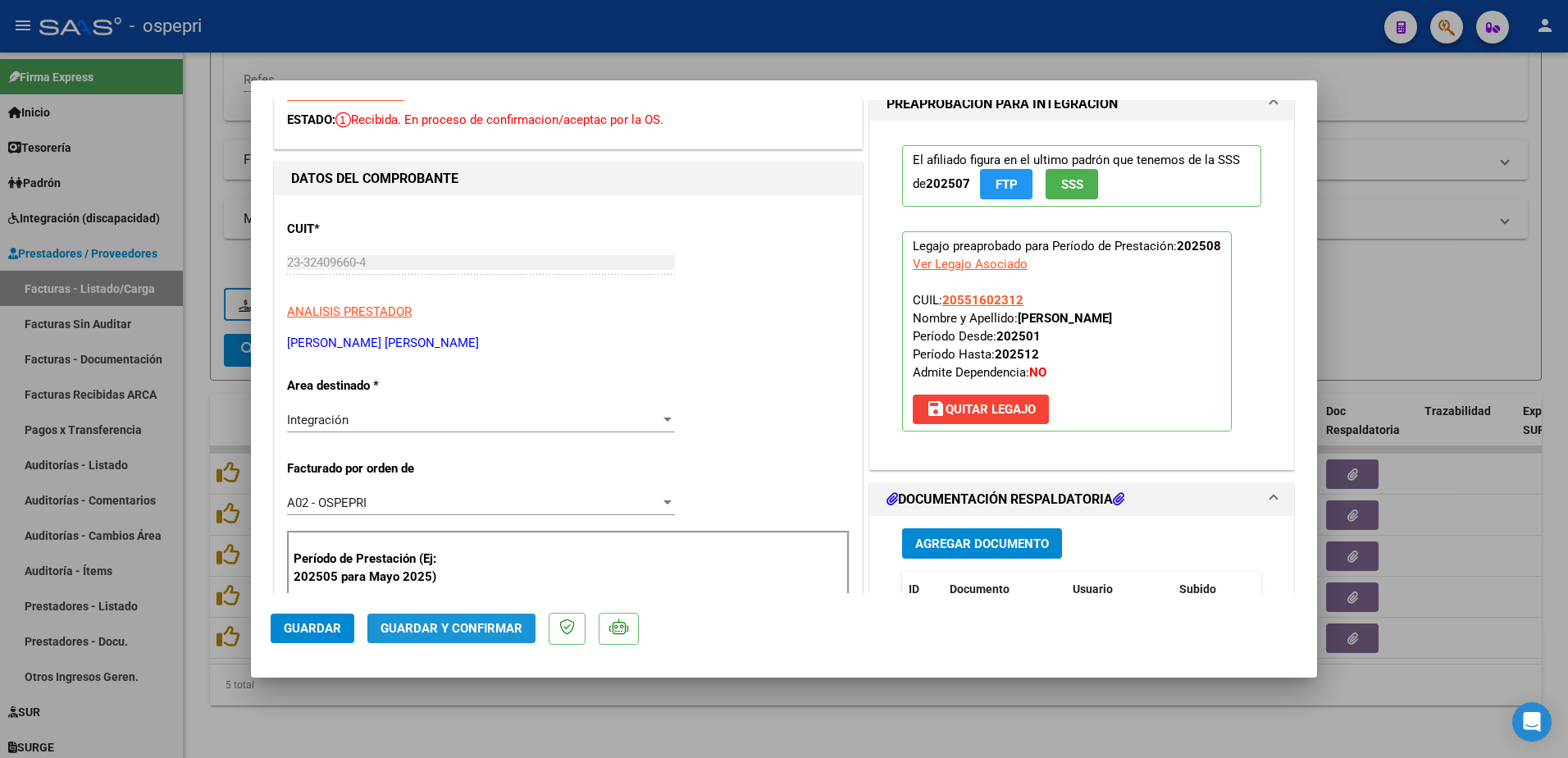
click at [466, 636] on span "Guardar y Confirmar" at bounding box center [452, 628] width 142 height 15
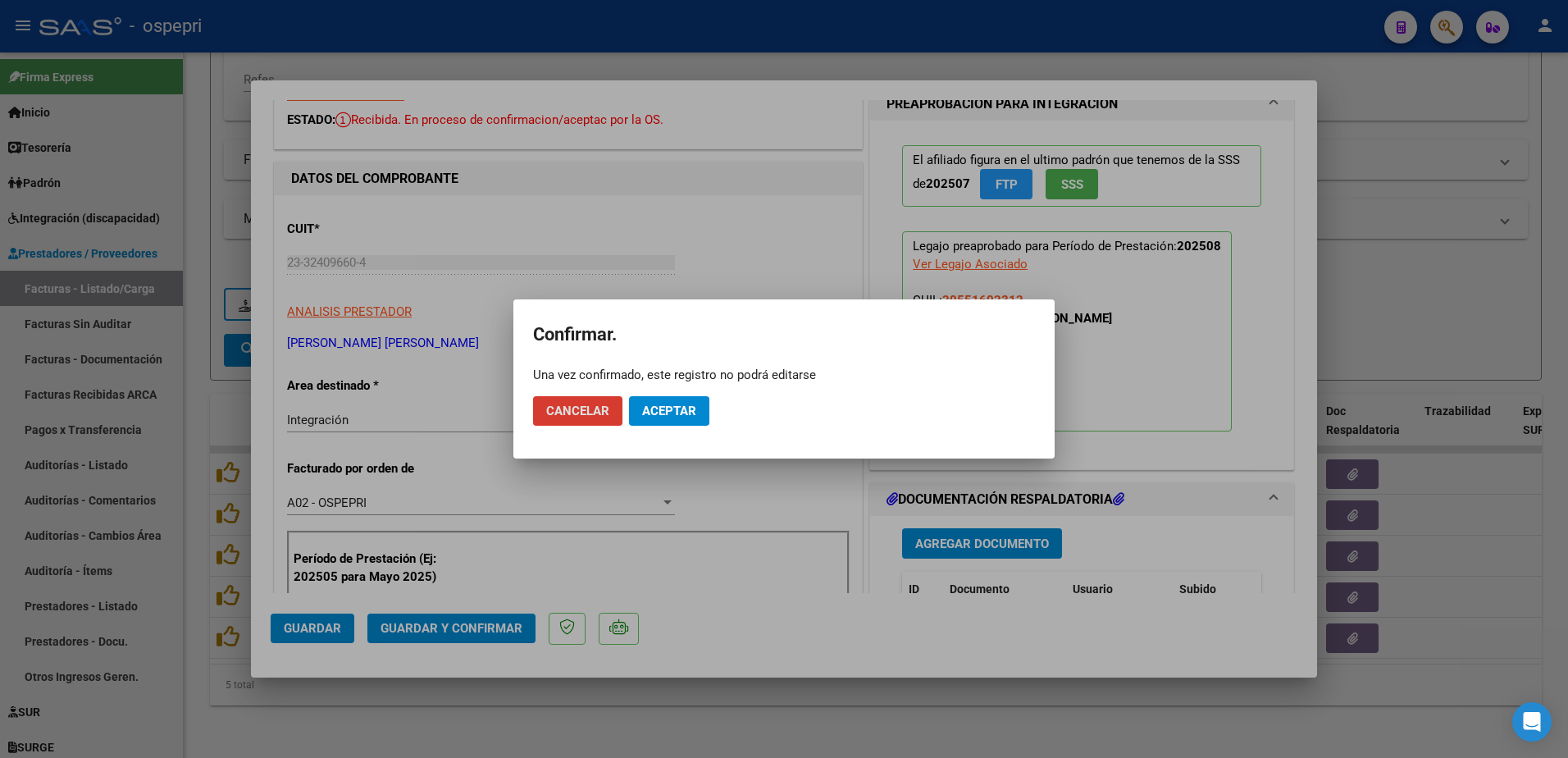
click at [660, 408] on span "Aceptar" at bounding box center [669, 411] width 54 height 15
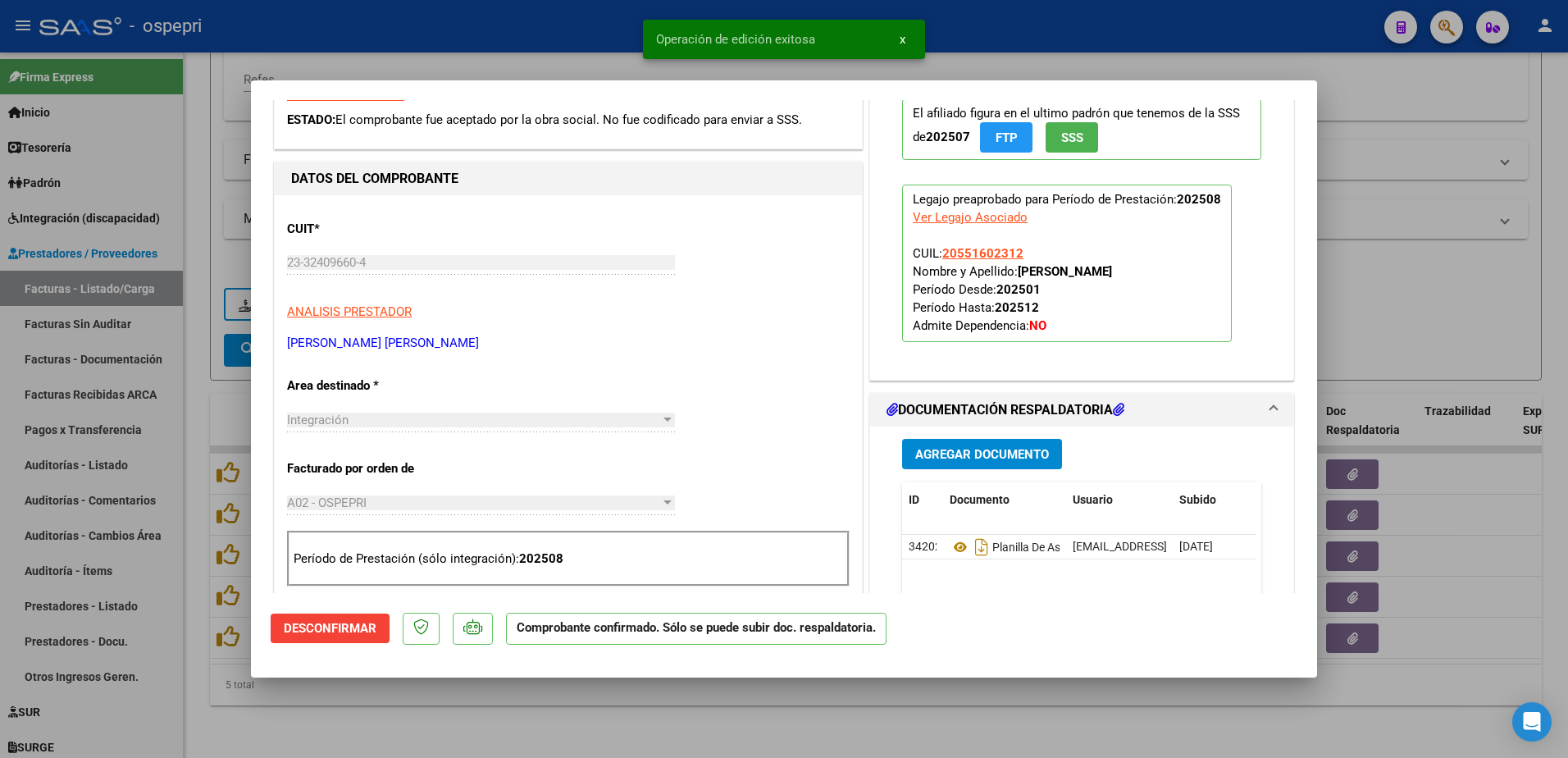
type input "$ 0,00"
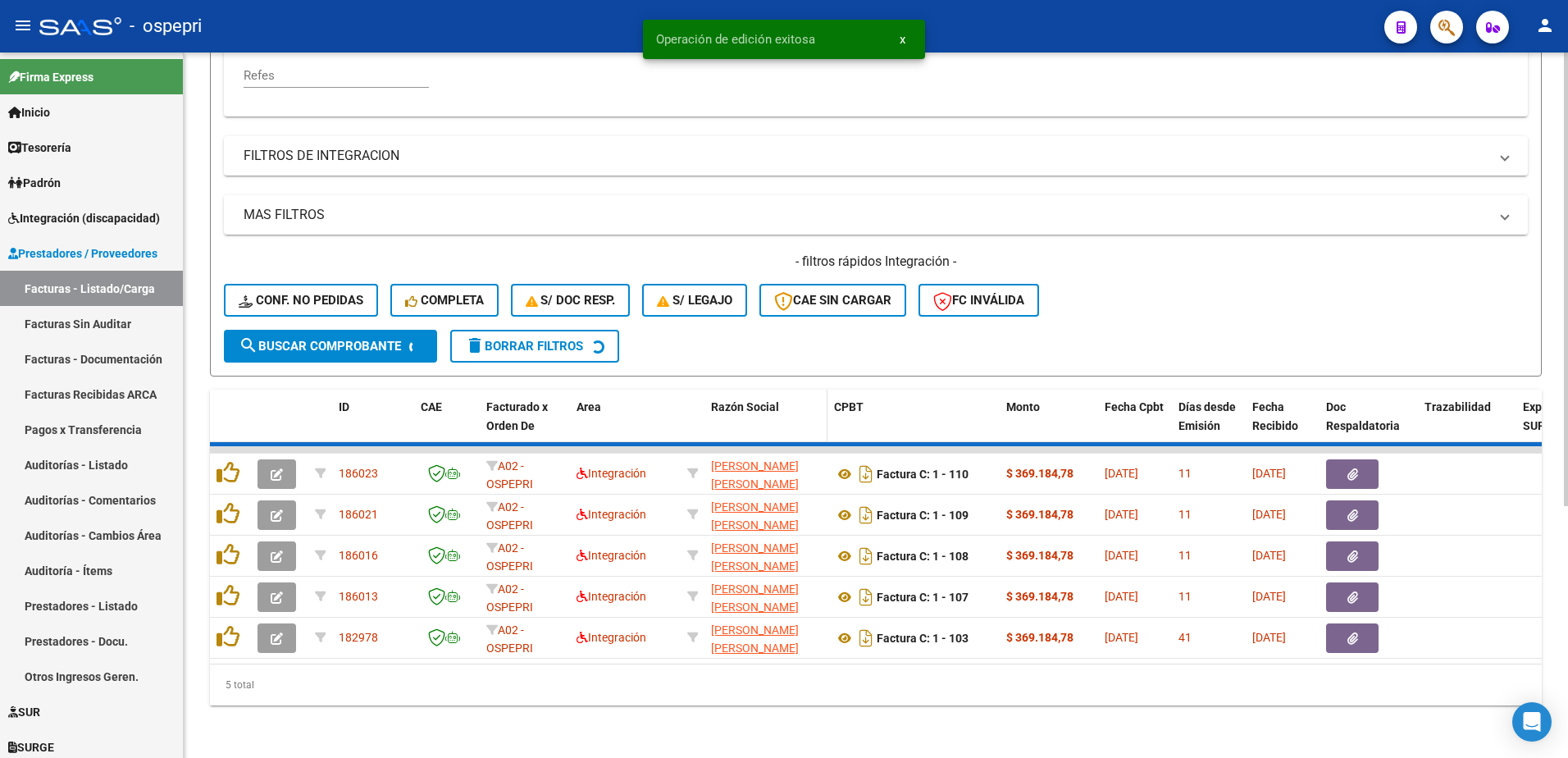
scroll to position [347, 0]
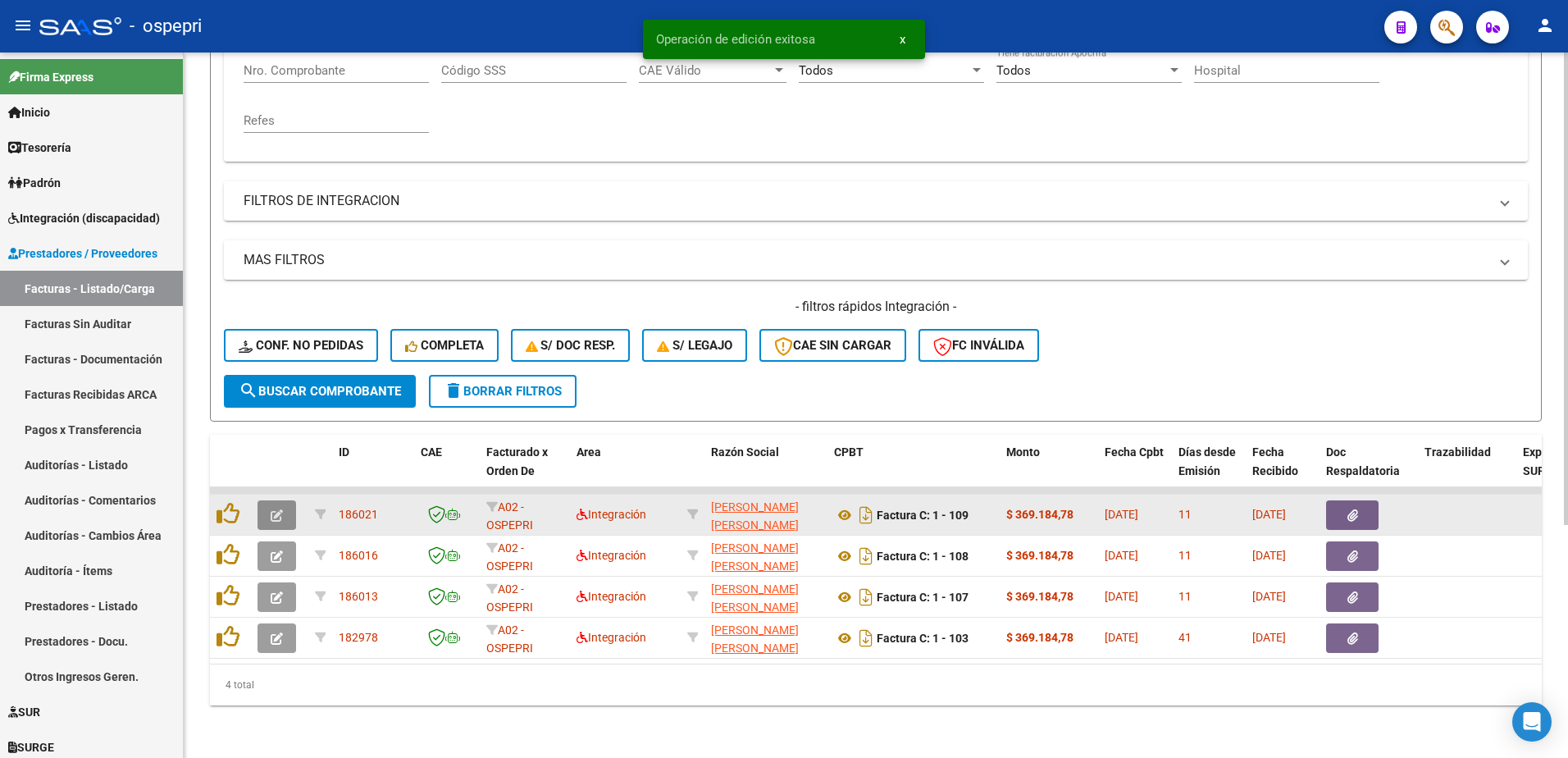
click at [277, 510] on icon "button" at bounding box center [277, 516] width 12 height 12
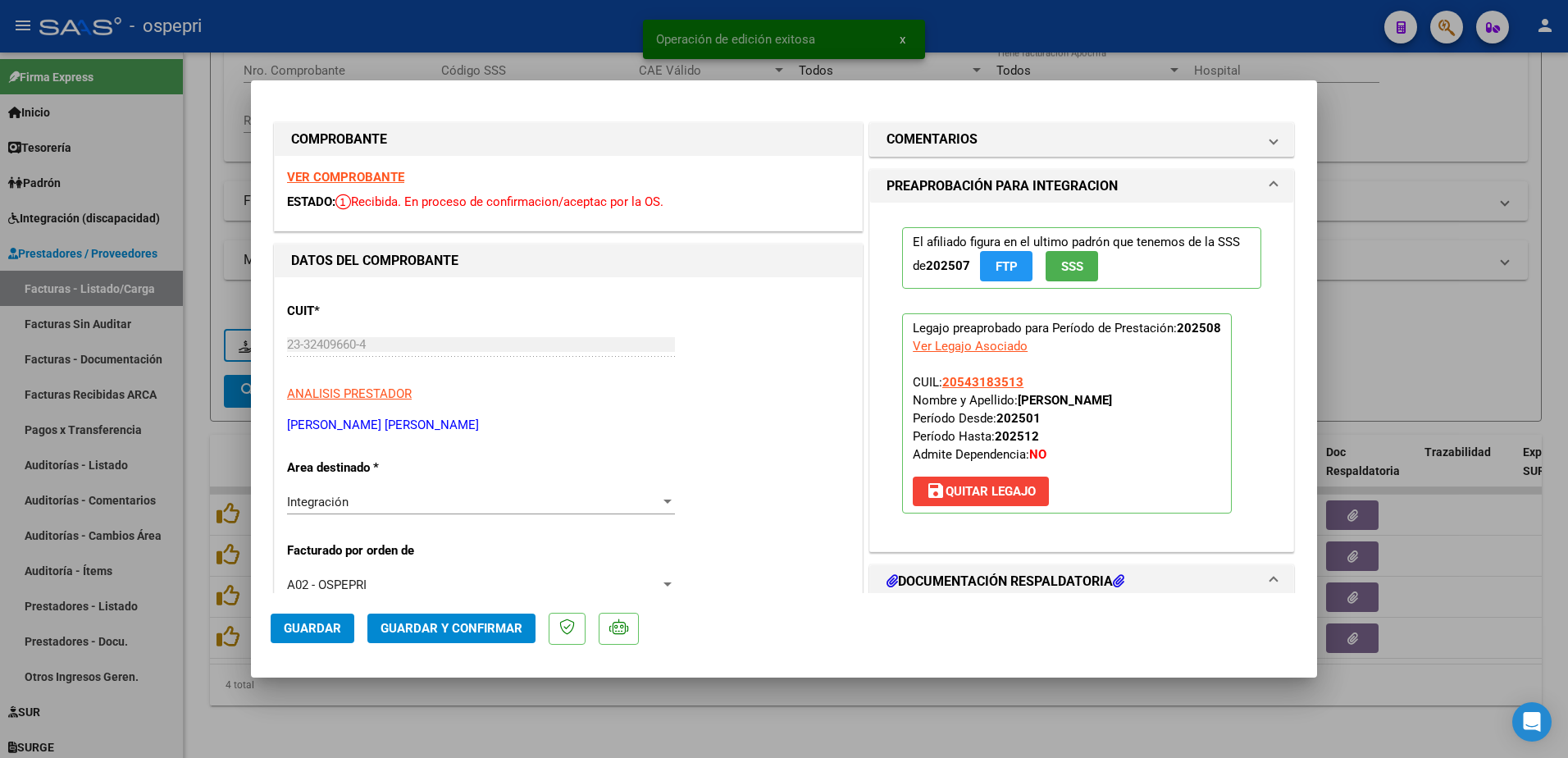
click at [361, 170] on strong "VER COMPROBANTE" at bounding box center [345, 177] width 117 height 15
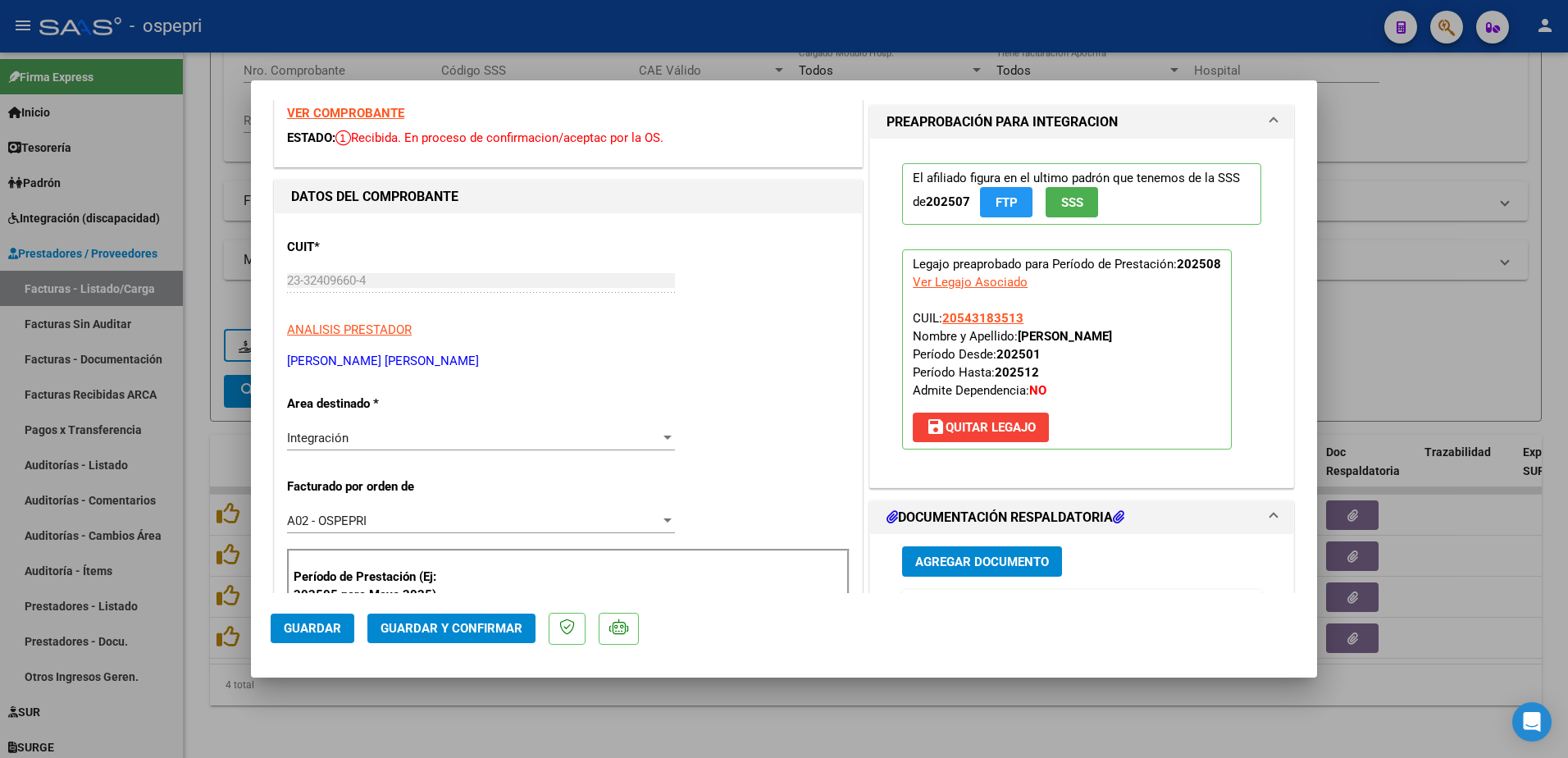
scroll to position [164, 0]
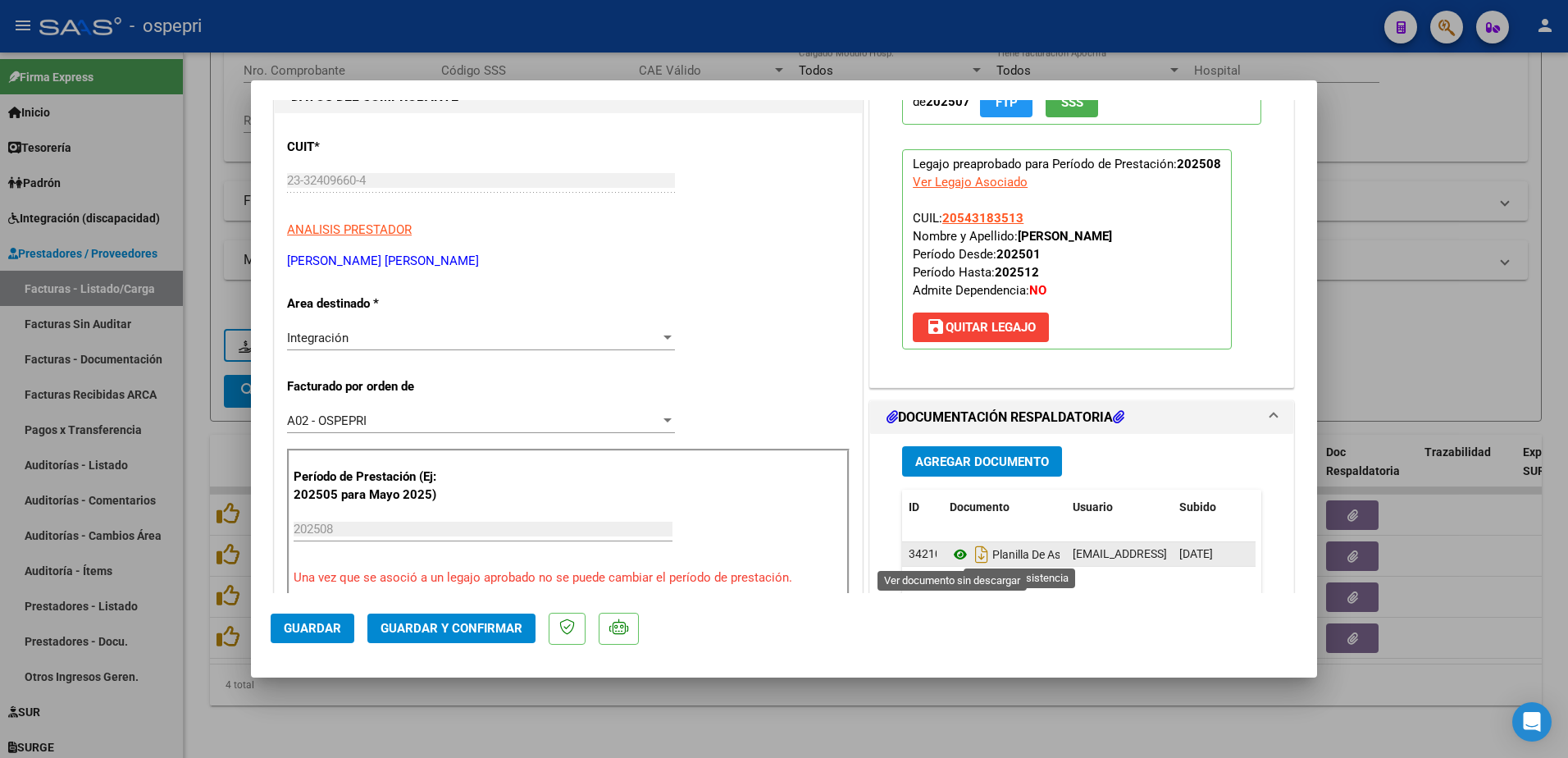
click at [953, 556] on icon at bounding box center [960, 554] width 22 height 20
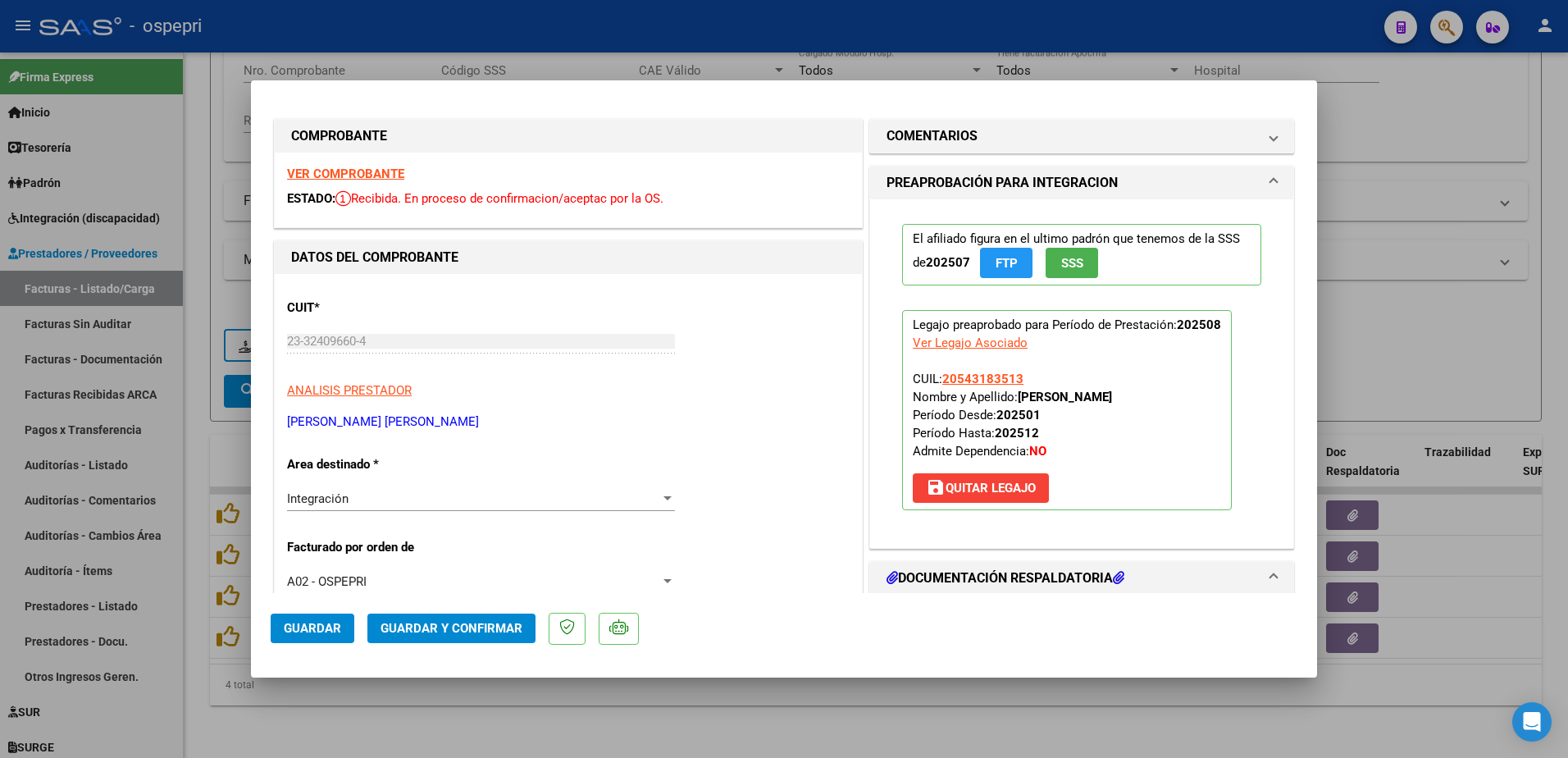
scroll to position [0, 0]
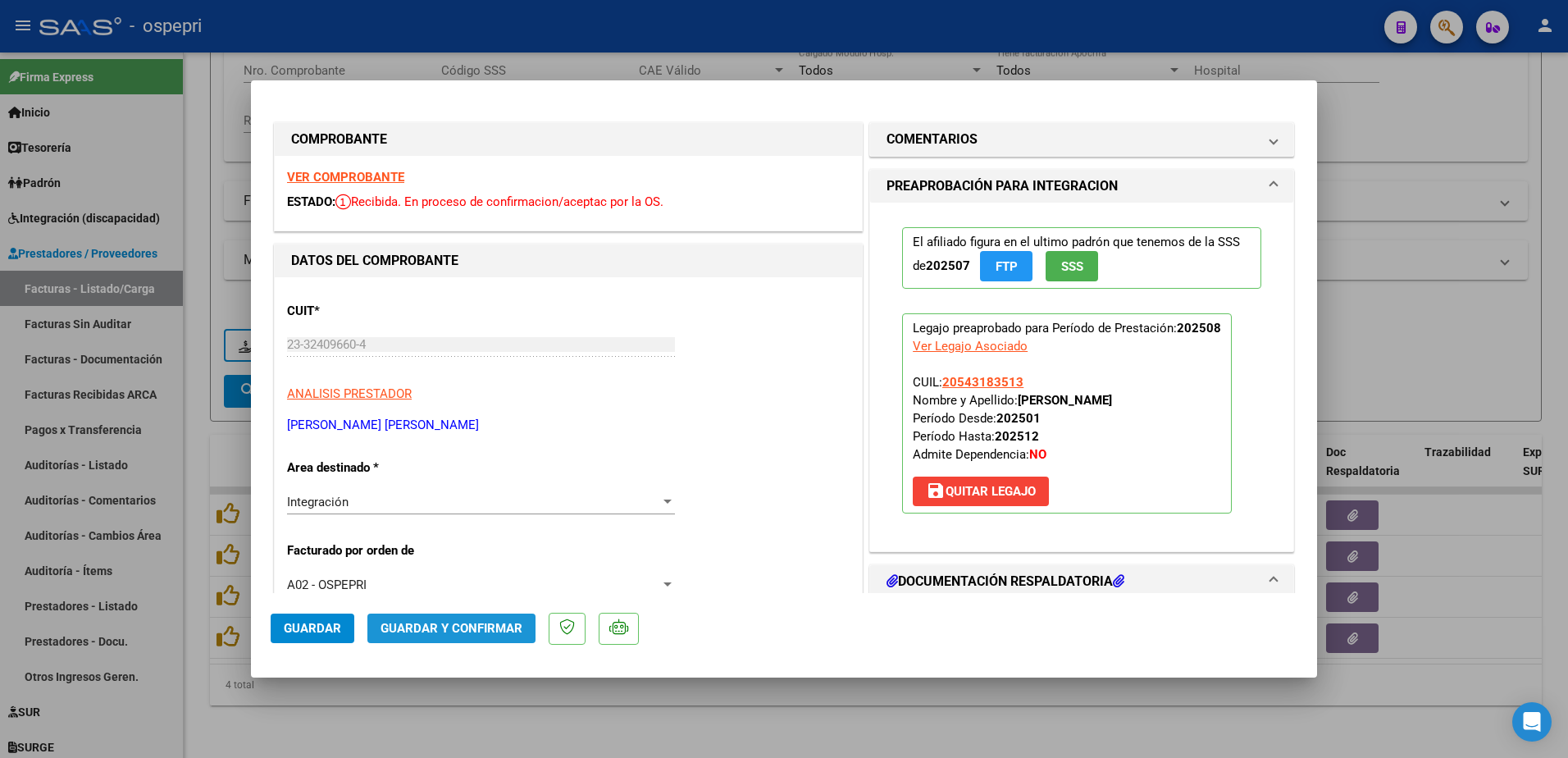
click at [487, 624] on span "Guardar y Confirmar" at bounding box center [452, 628] width 142 height 15
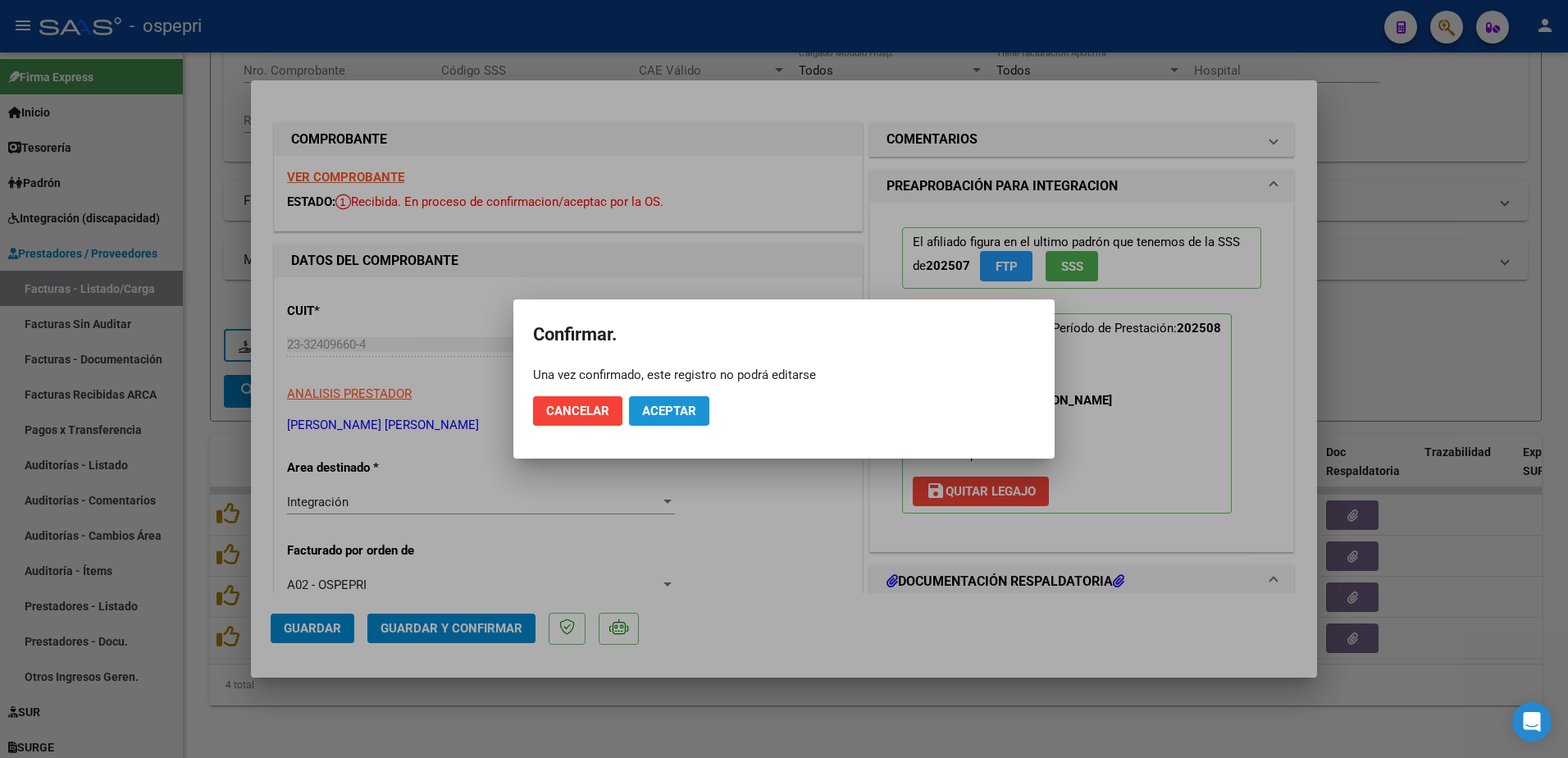
click at [682, 406] on span "Aceptar" at bounding box center [669, 411] width 54 height 15
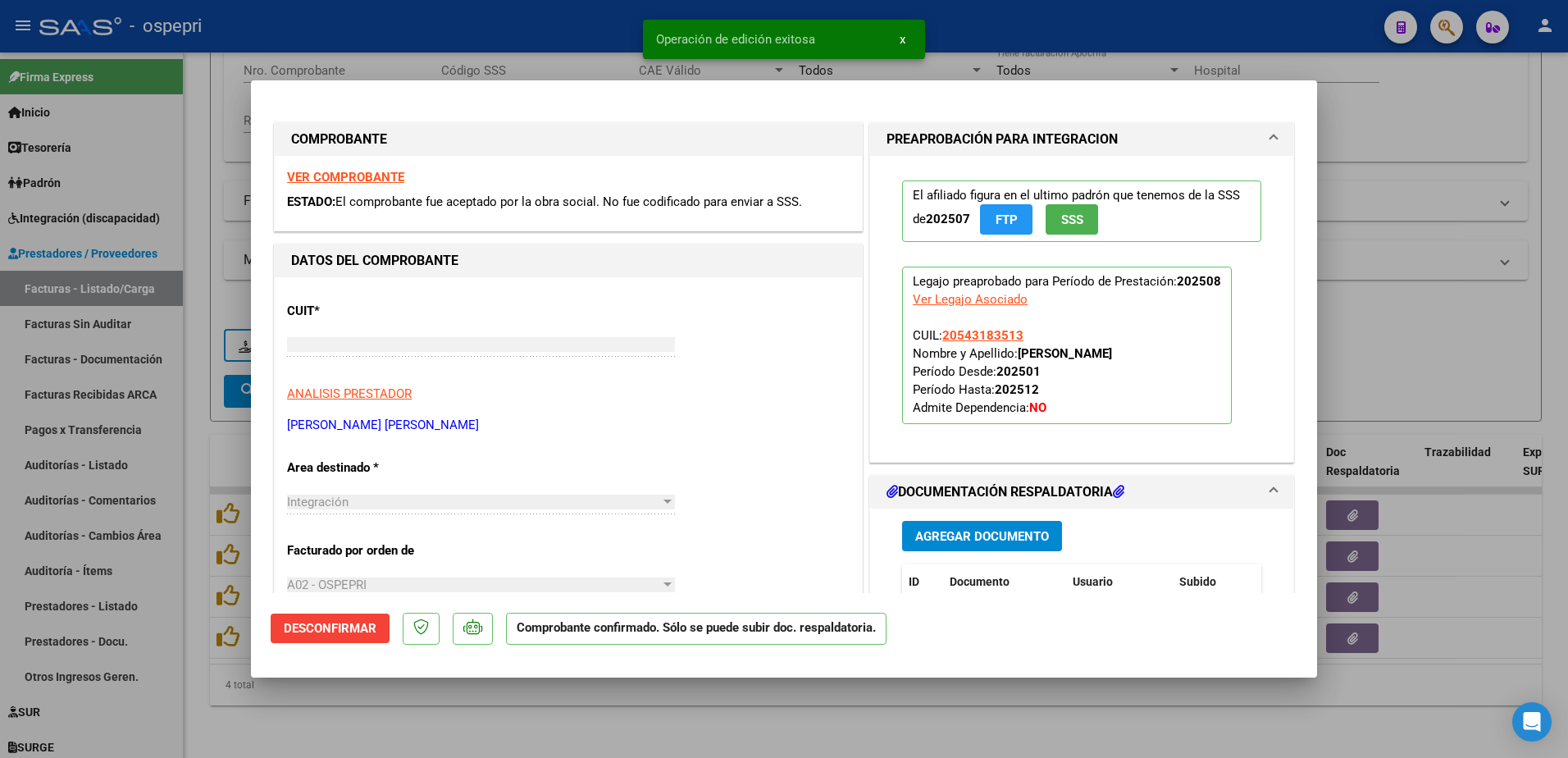
type input "$ 0,00"
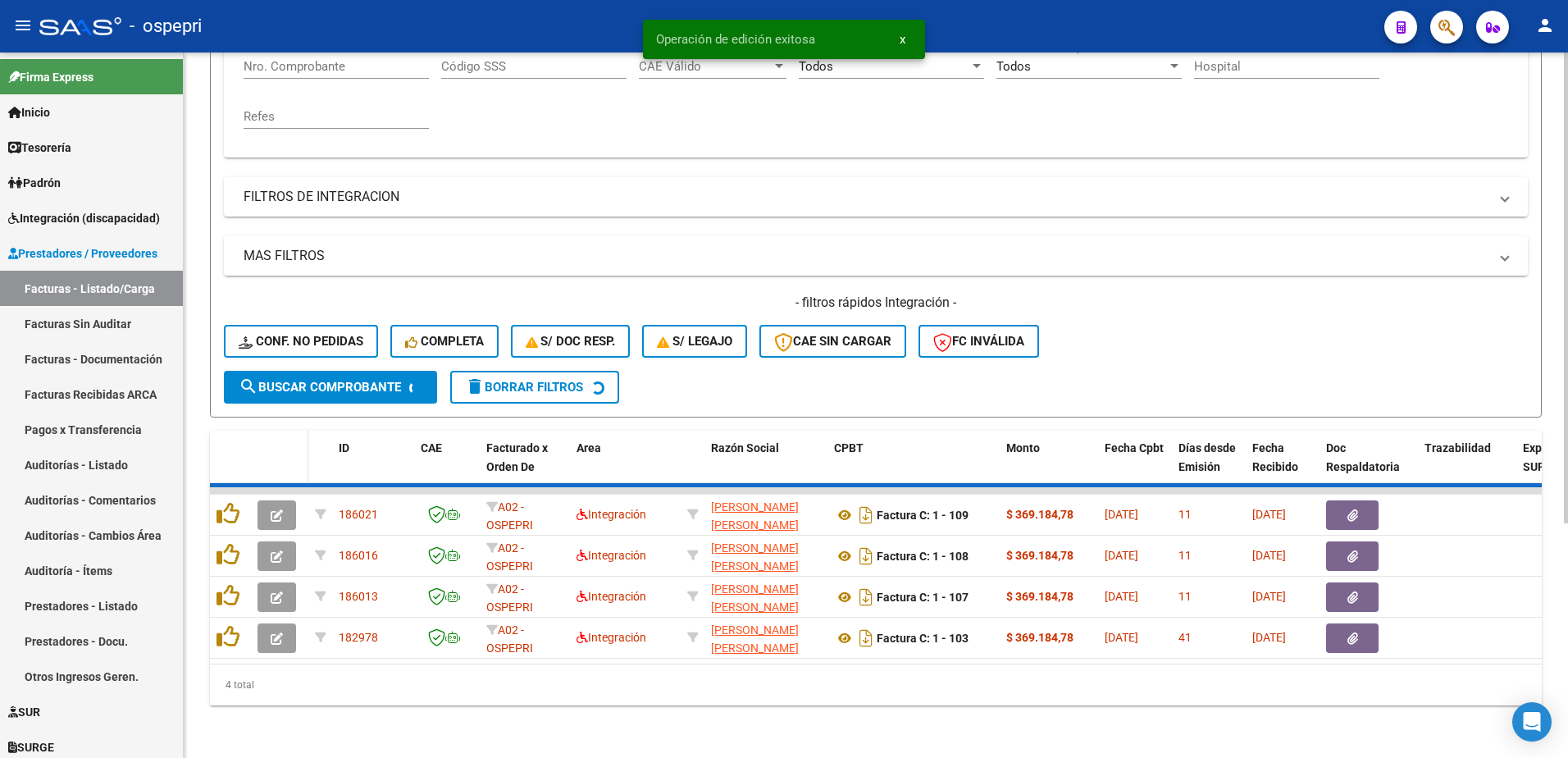
scroll to position [306, 0]
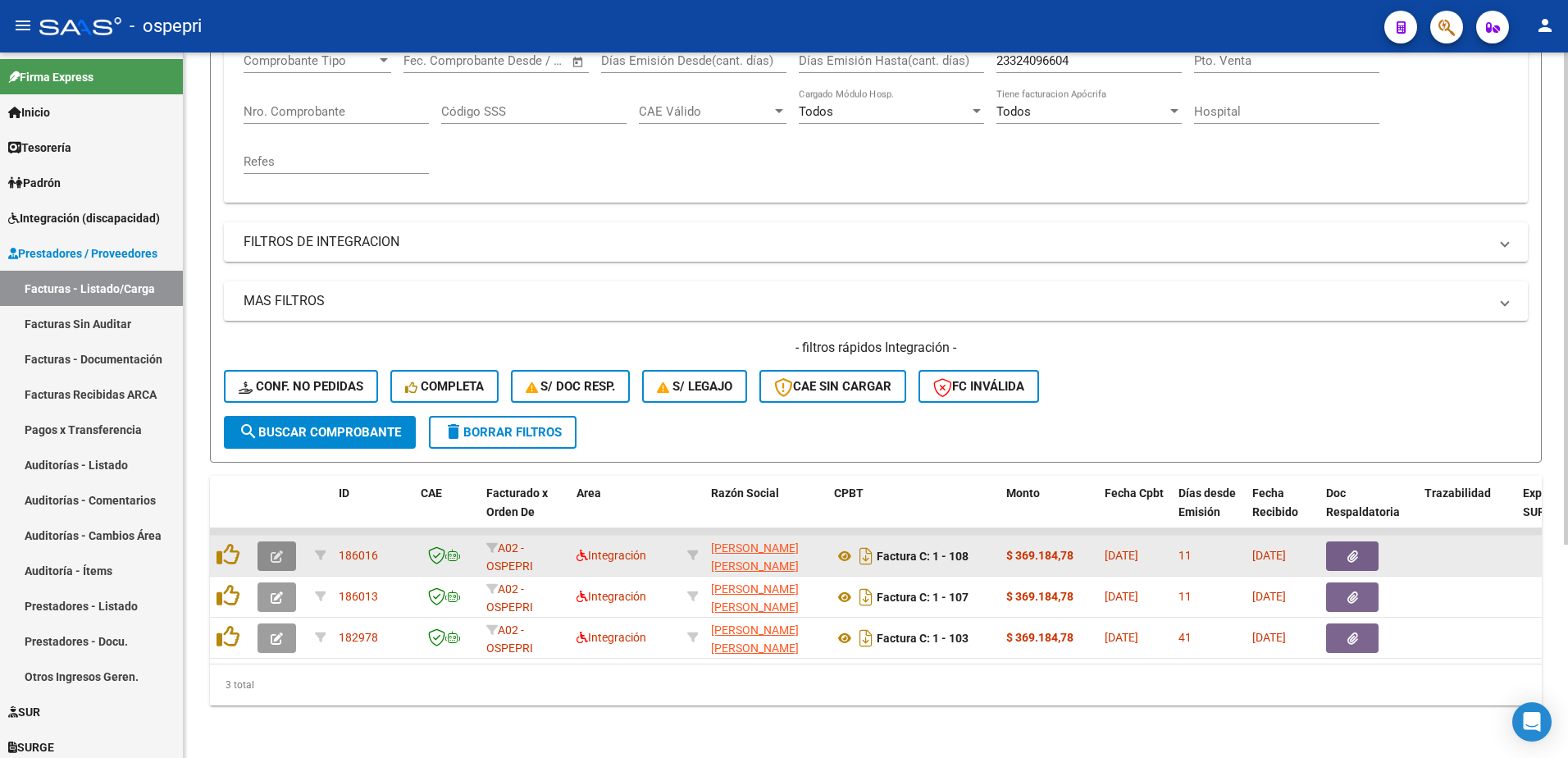
click at [264, 543] on button "button" at bounding box center [277, 557] width 38 height 29
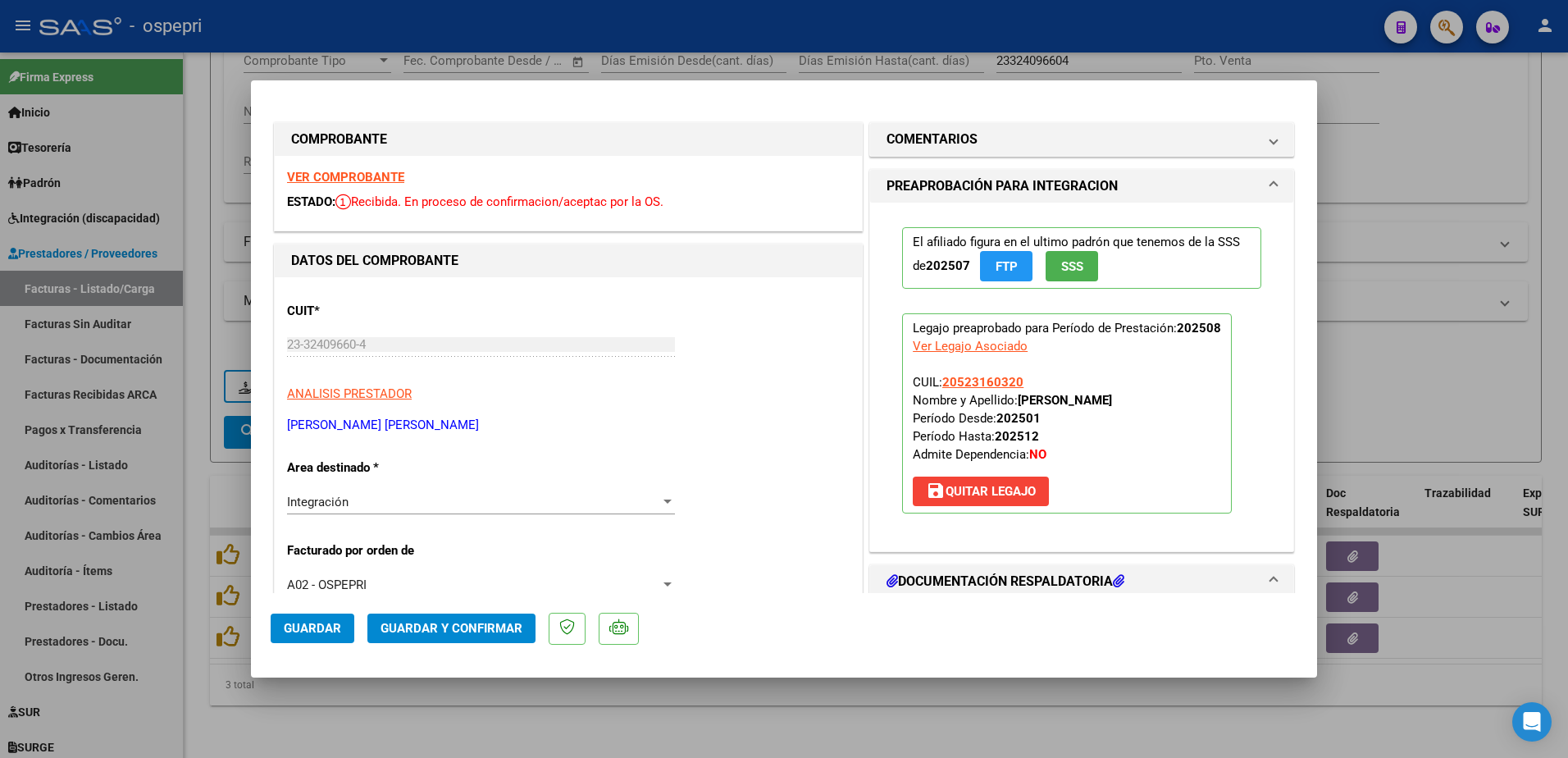
click at [344, 175] on strong "VER COMPROBANTE" at bounding box center [345, 177] width 117 height 15
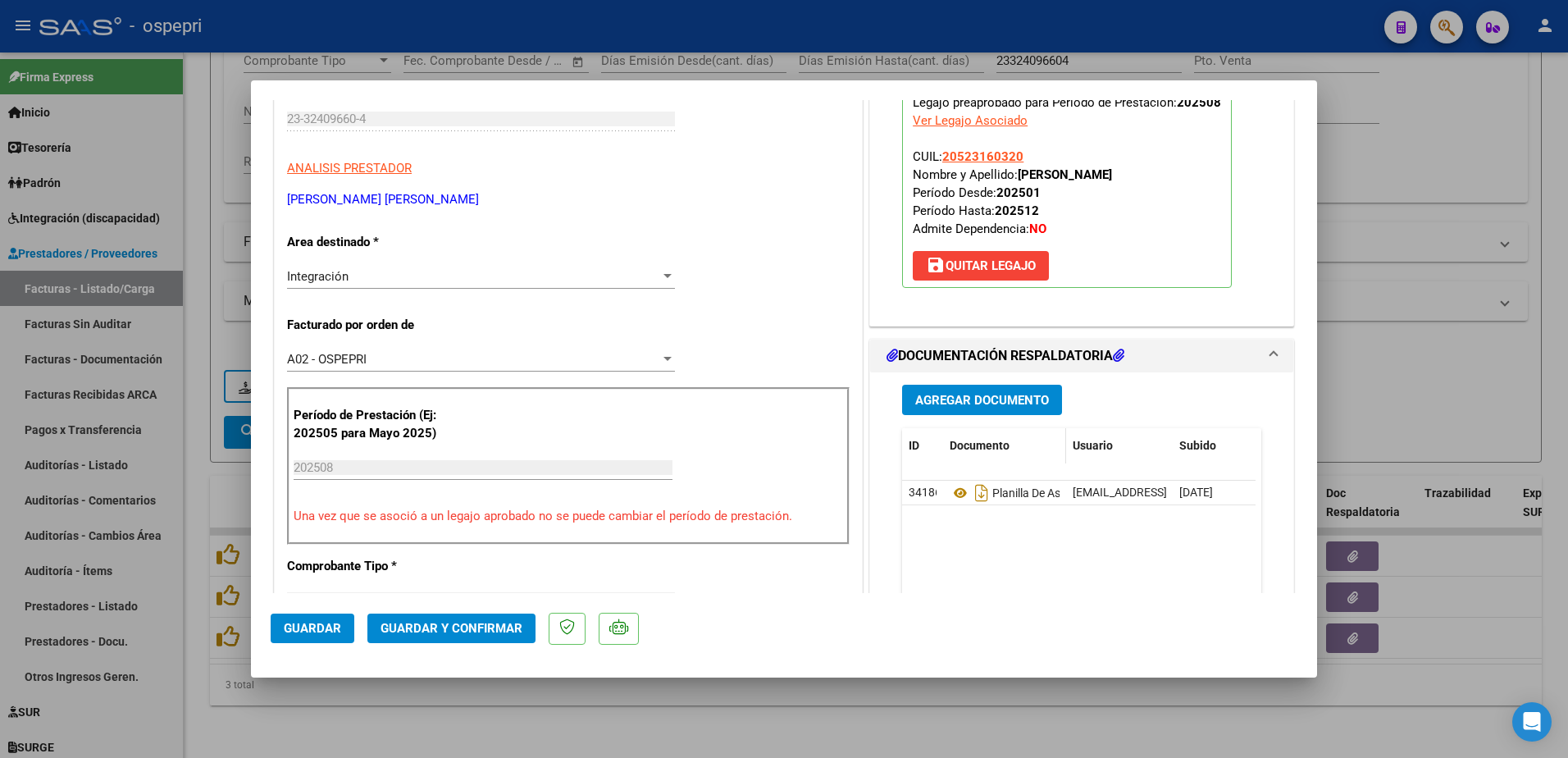
scroll to position [246, 0]
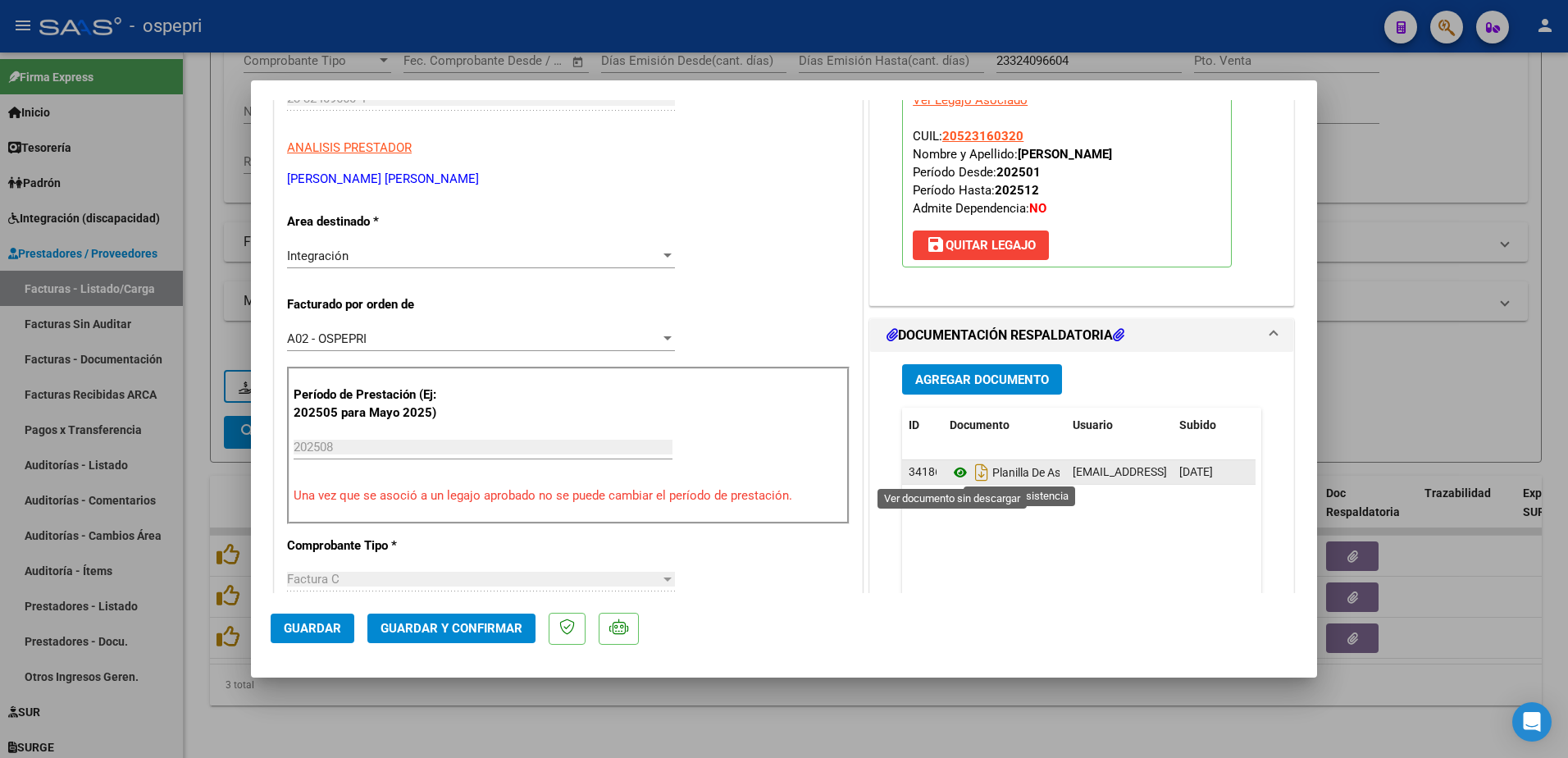
click at [954, 470] on icon at bounding box center [960, 473] width 22 height 20
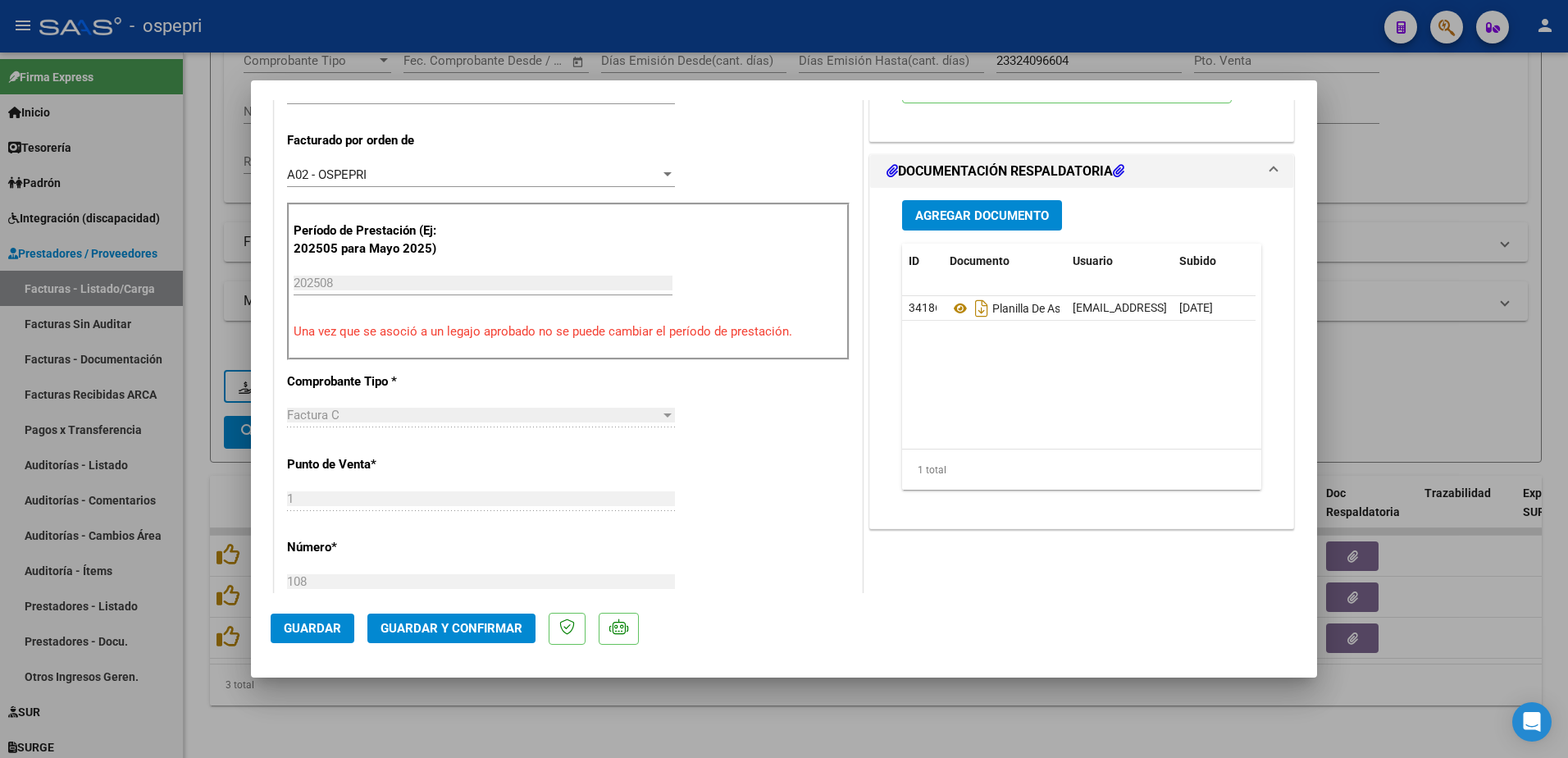
scroll to position [82, 0]
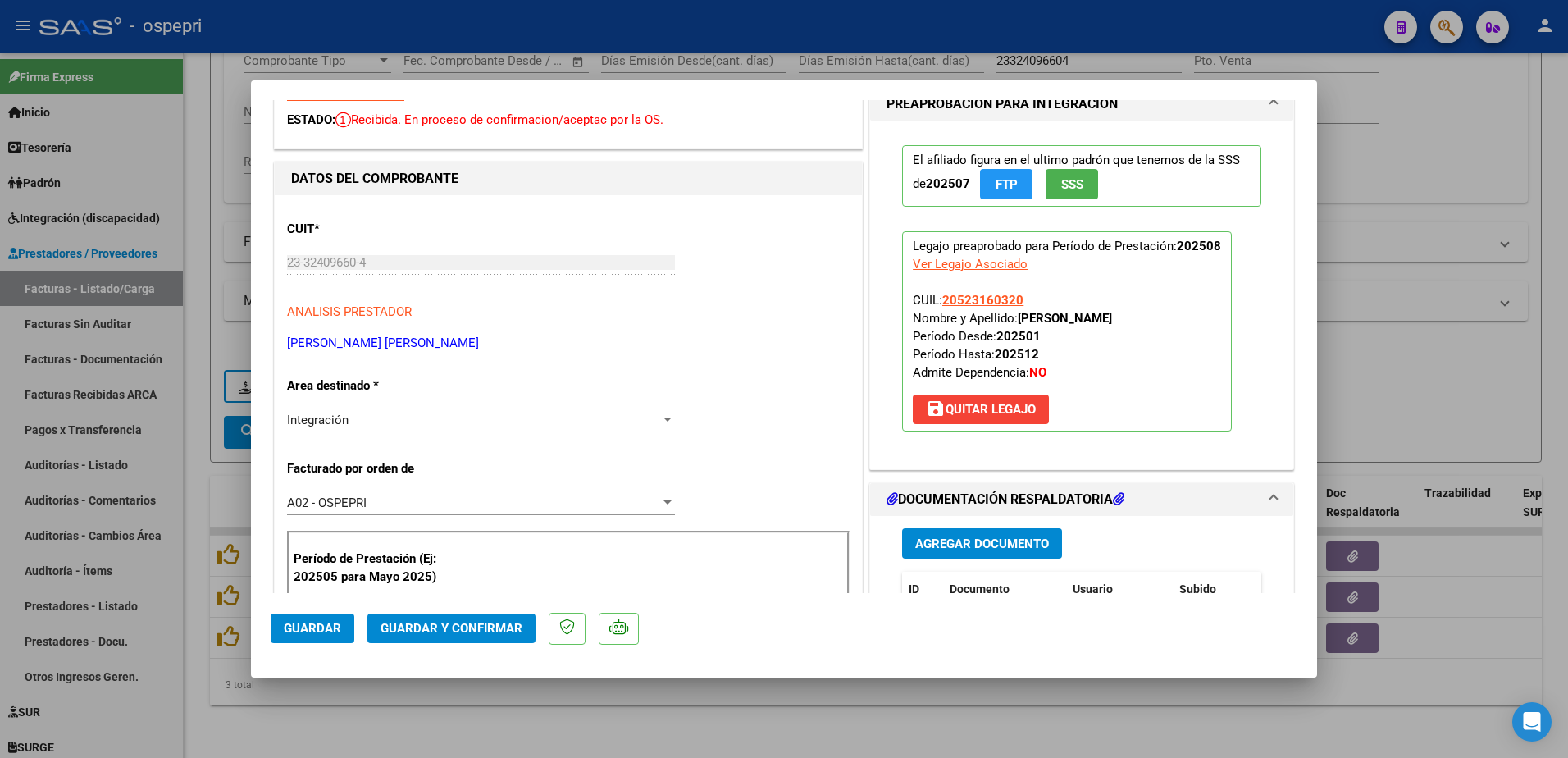
drag, startPoint x: 708, startPoint y: 590, endPoint x: 684, endPoint y: 588, distance: 24.1
click at [709, 590] on div "Período de Prestación (Ej: 202505 para Mayo 2025) 202508 Ingrese el Período de …" at bounding box center [568, 610] width 563 height 158
click at [448, 631] on span "Guardar y Confirmar" at bounding box center [452, 628] width 142 height 15
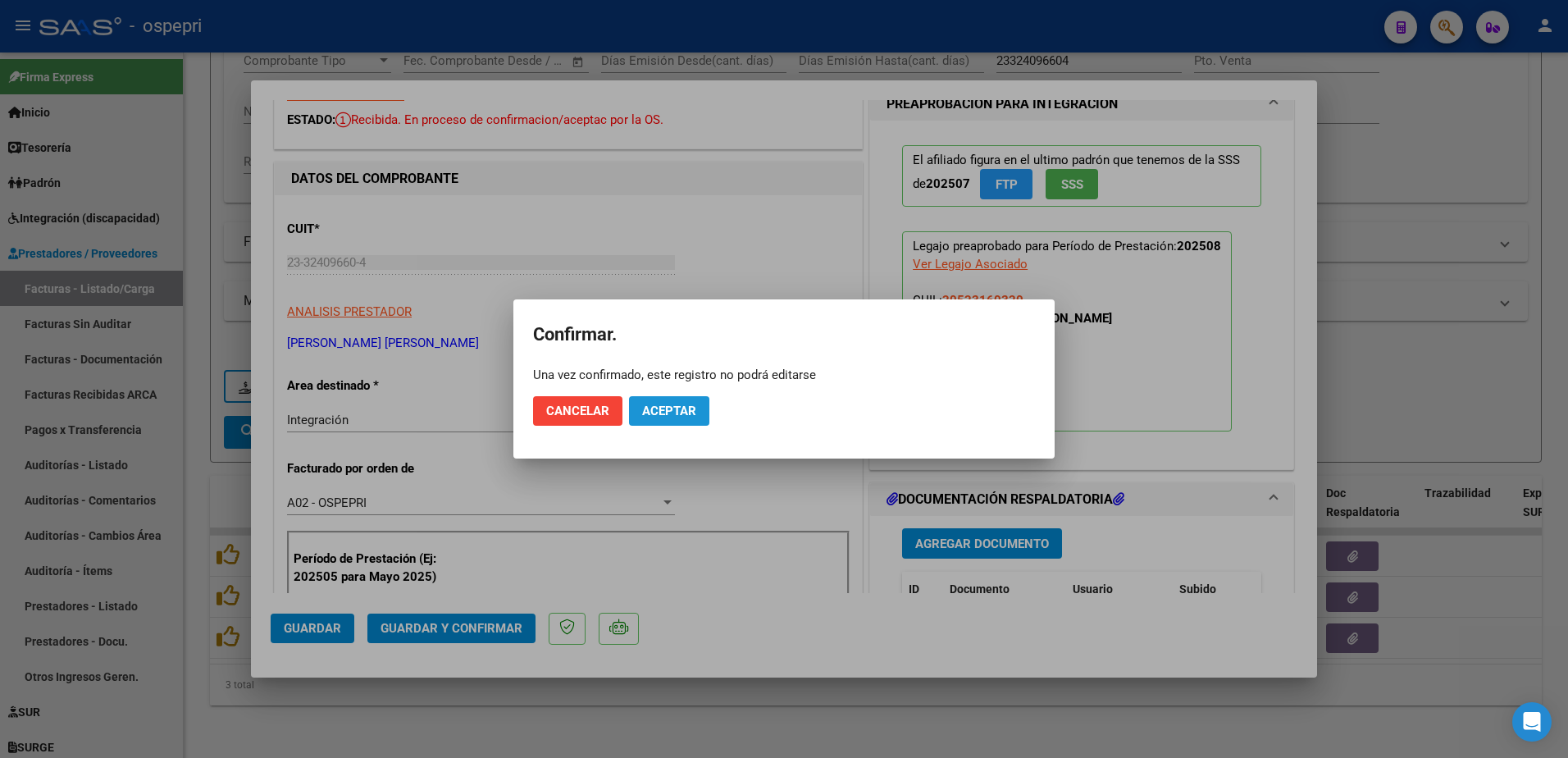
click at [691, 407] on span "Aceptar" at bounding box center [669, 411] width 54 height 15
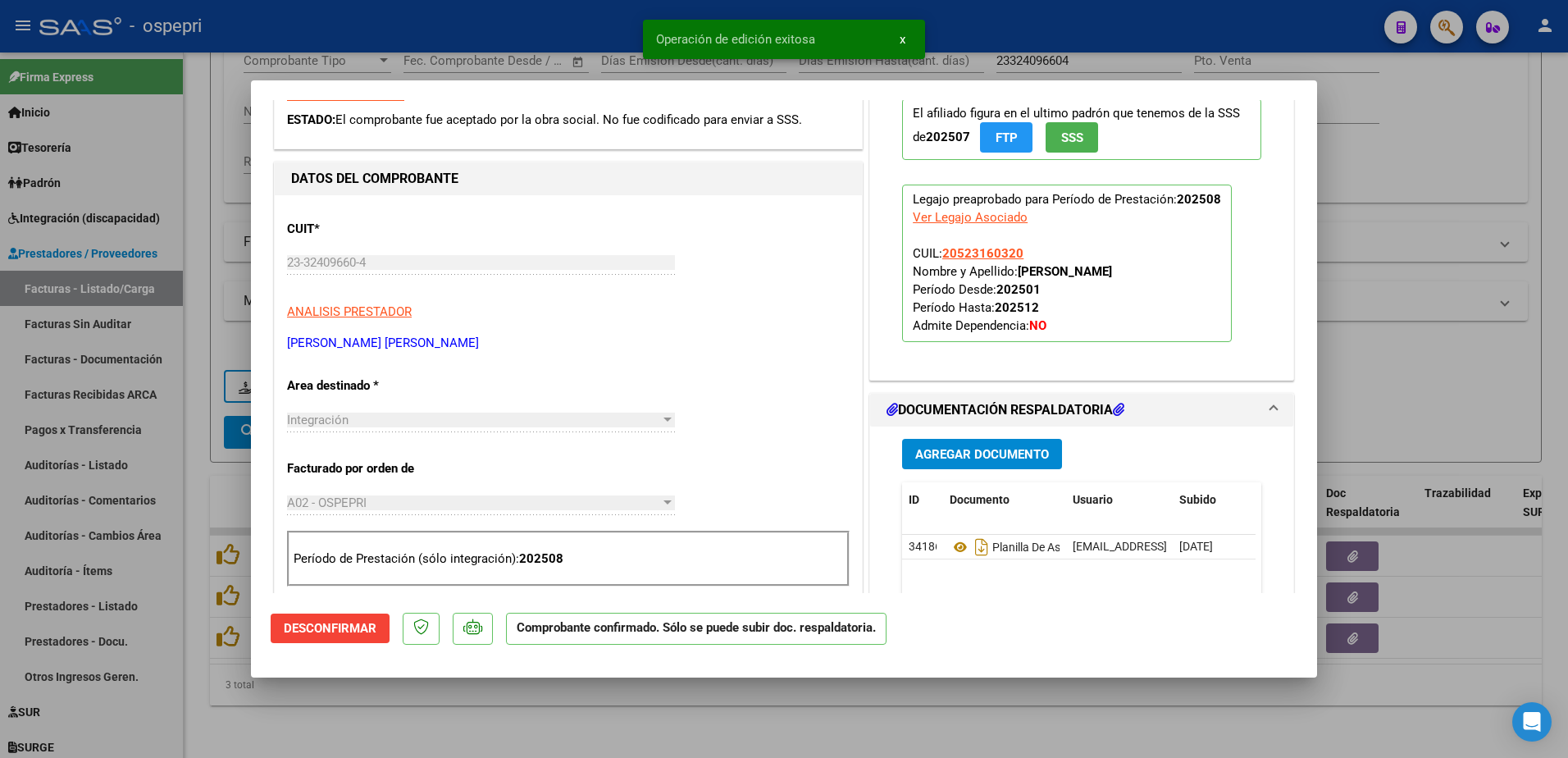
type input "$ 0,00"
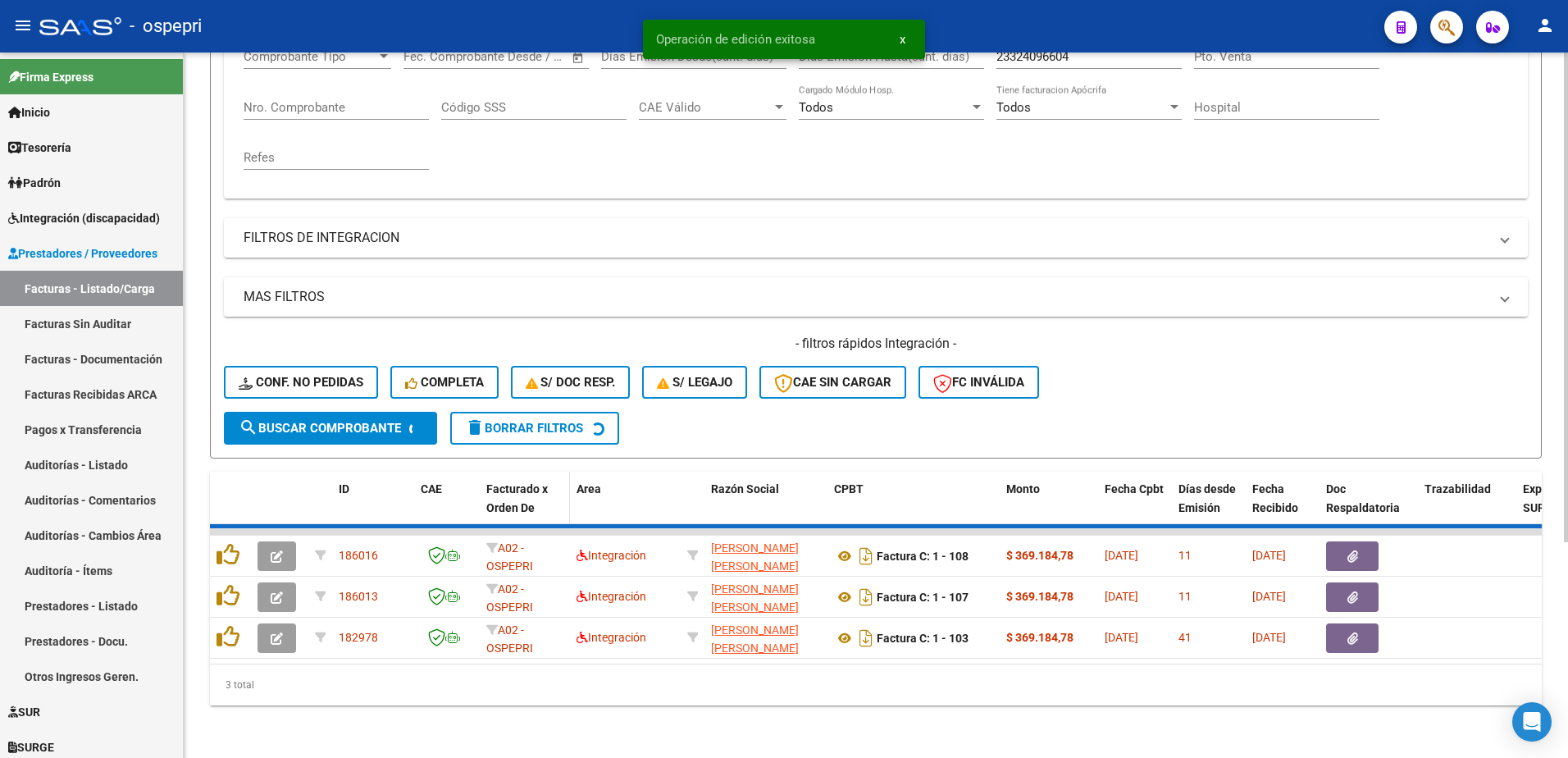
scroll to position [265, 0]
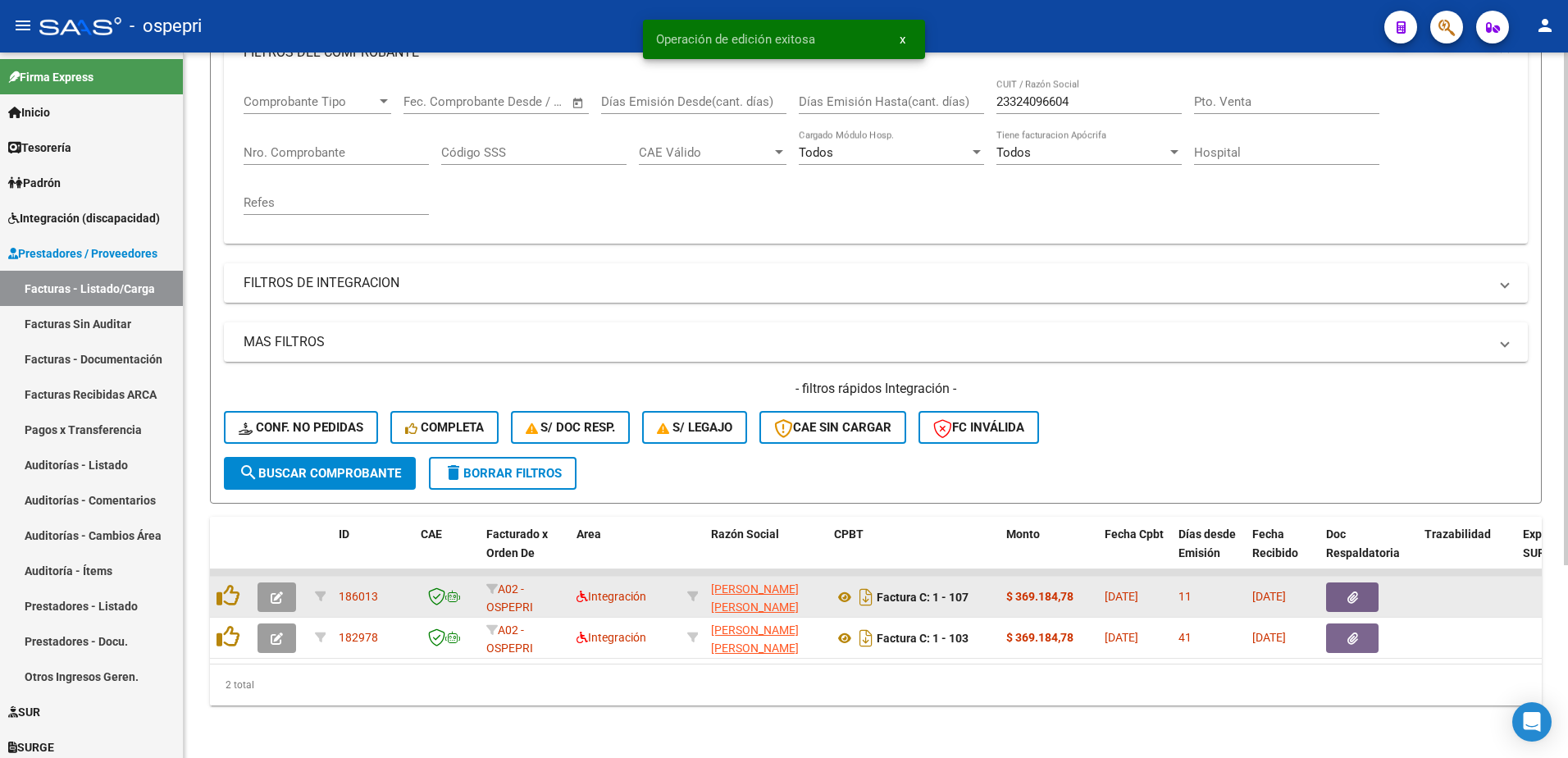
click at [275, 593] on button "button" at bounding box center [277, 598] width 38 height 29
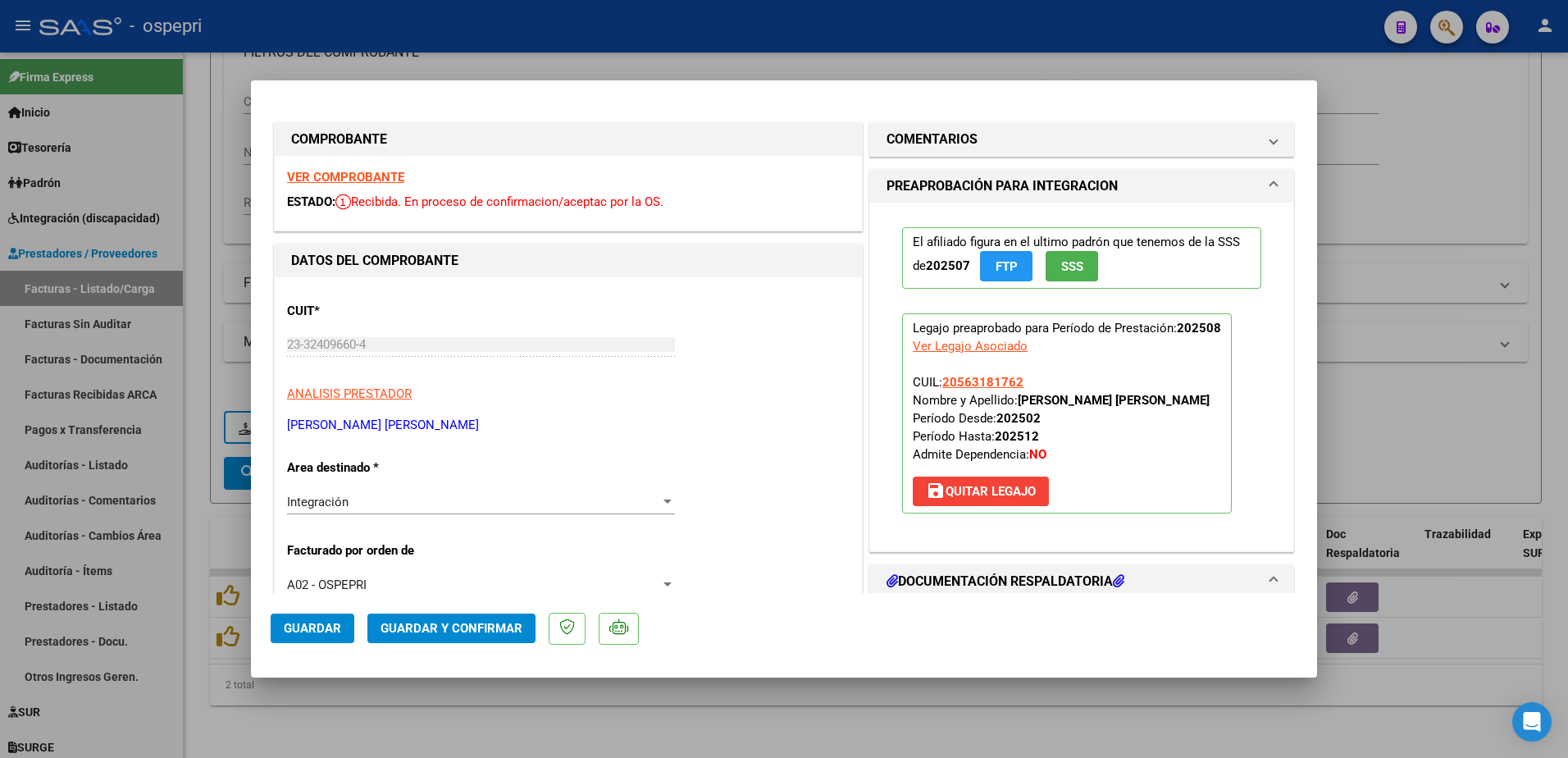
click at [355, 176] on strong "VER COMPROBANTE" at bounding box center [345, 177] width 117 height 15
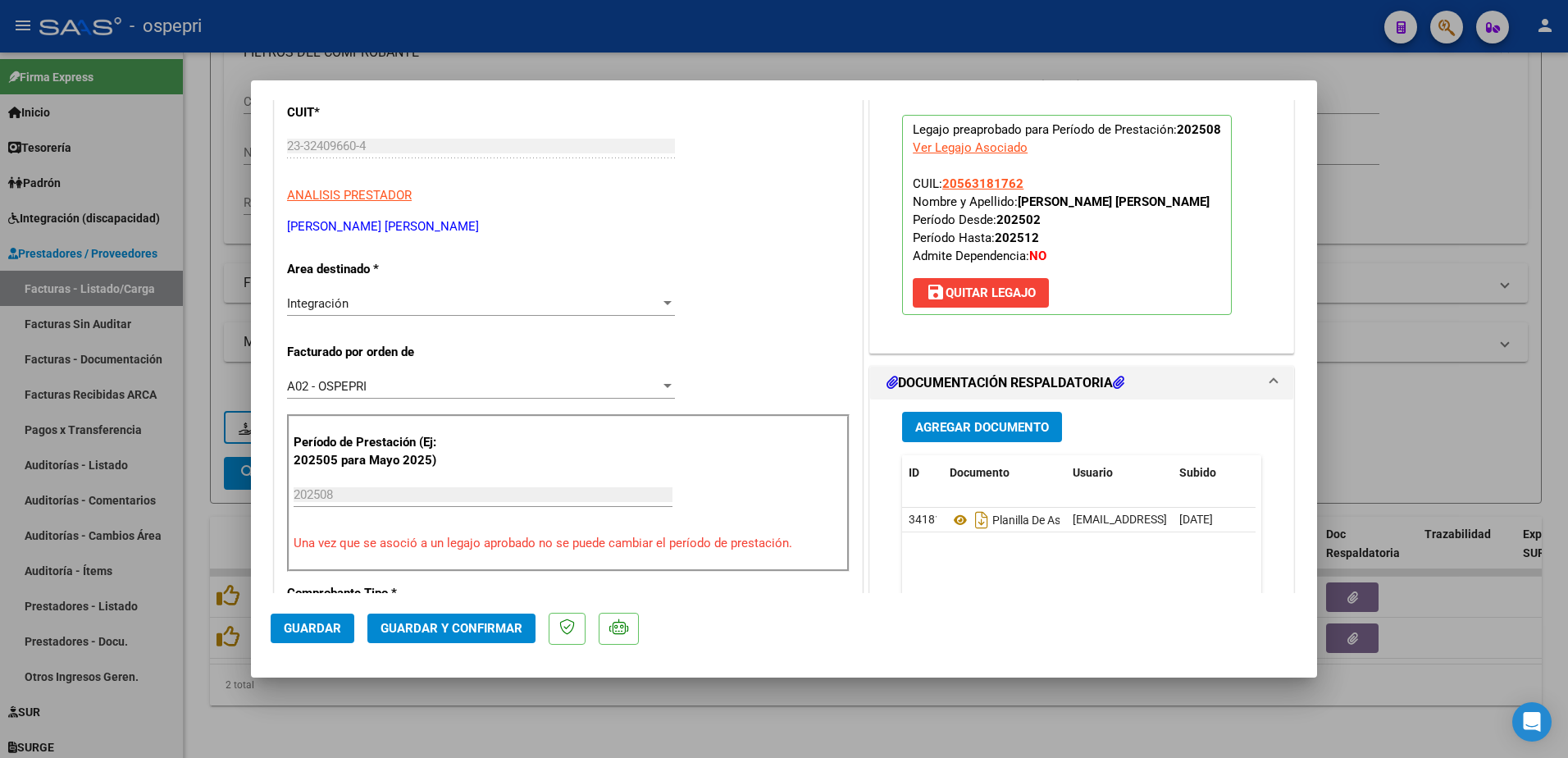
scroll to position [246, 0]
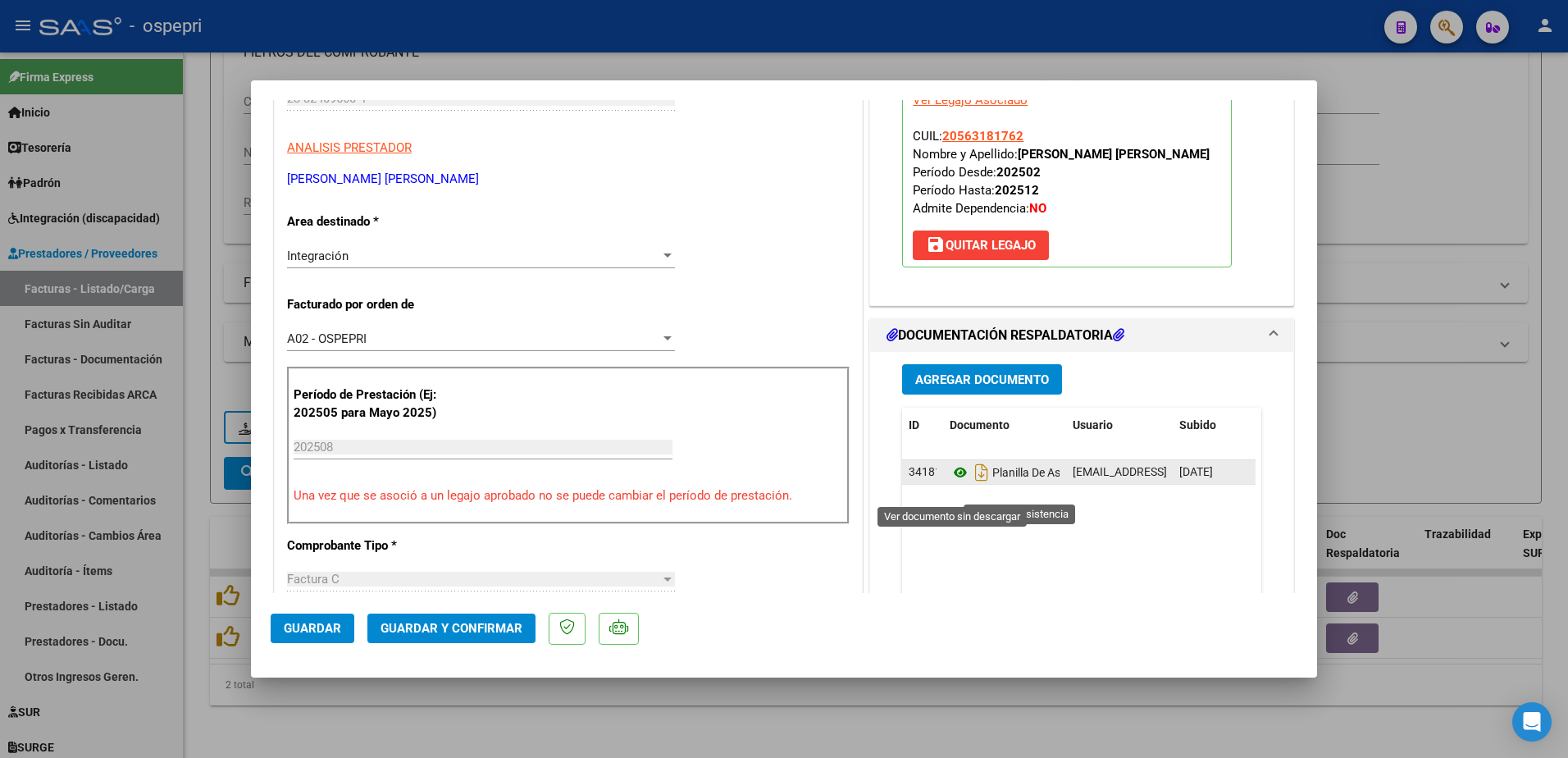
click at [950, 482] on icon at bounding box center [960, 473] width 22 height 20
click at [737, 224] on div "CUIT * 23-32409660-4 Ingresar CUIT ANALISIS PRESTADOR MAIDANA MORENO MARGARITA …" at bounding box center [569, 733] width 588 height 1404
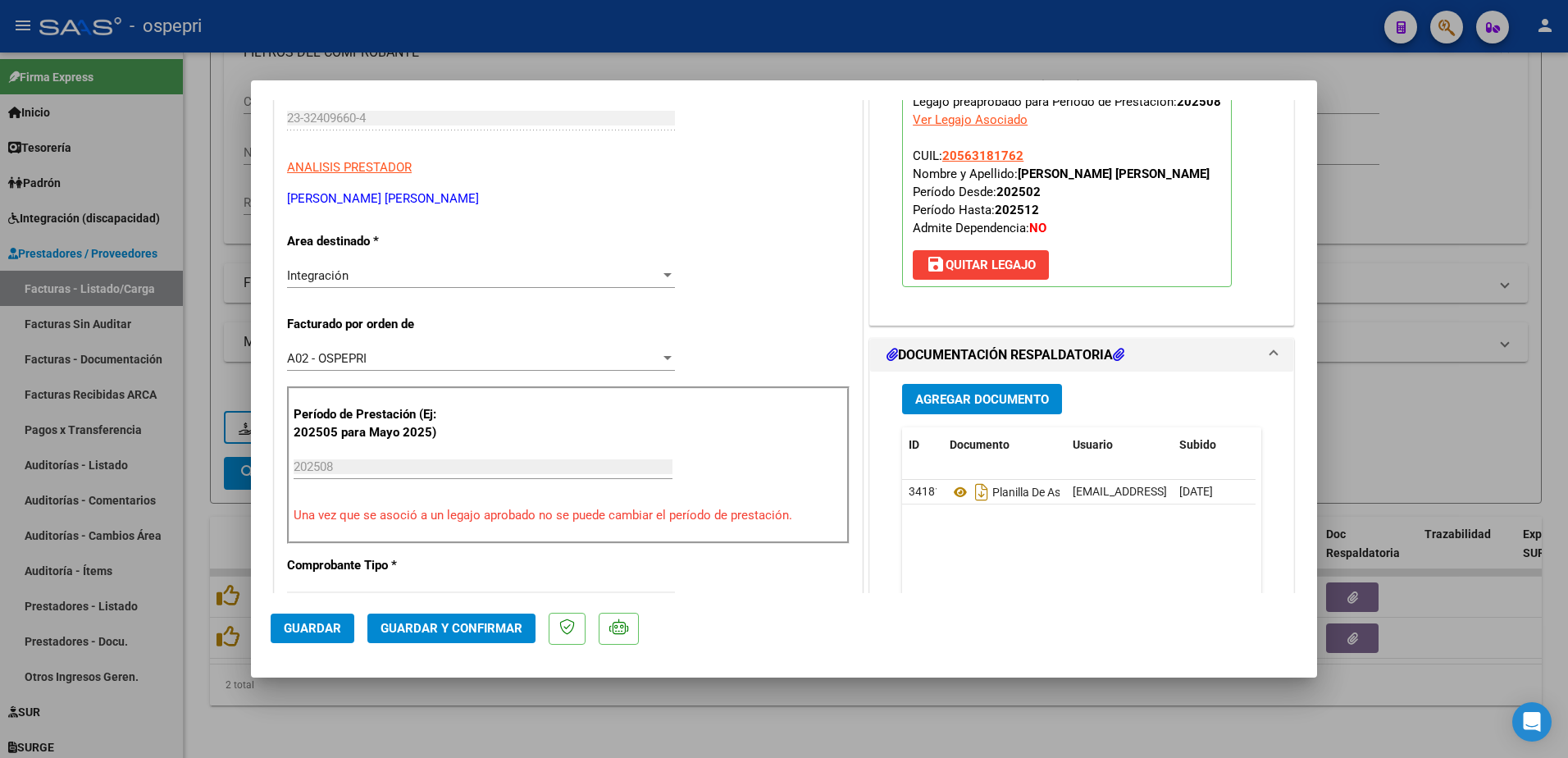
scroll to position [82, 0]
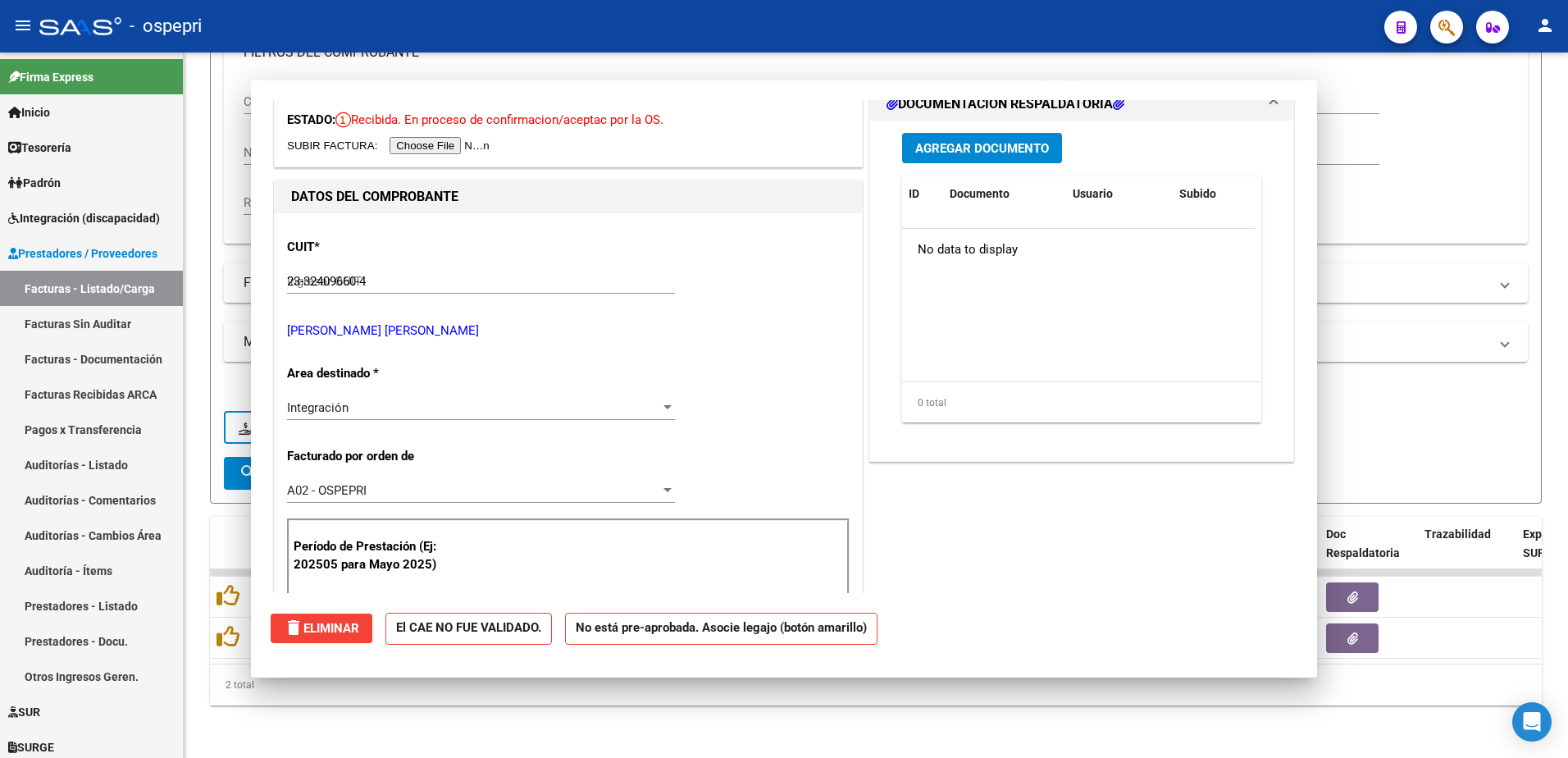
type input "$ 0,00"
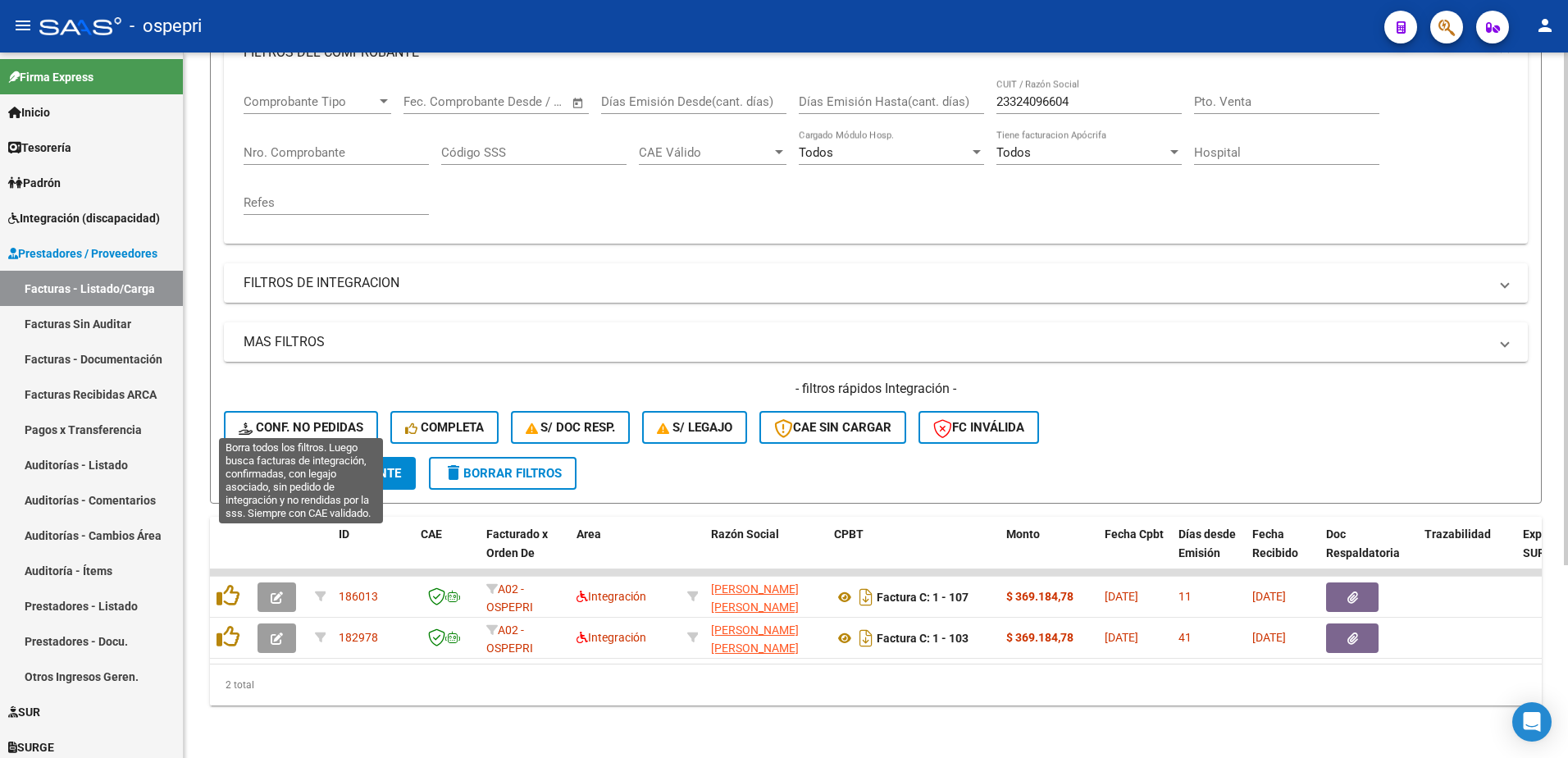
click at [303, 421] on span "Conf. no pedidas" at bounding box center [301, 428] width 125 height 15
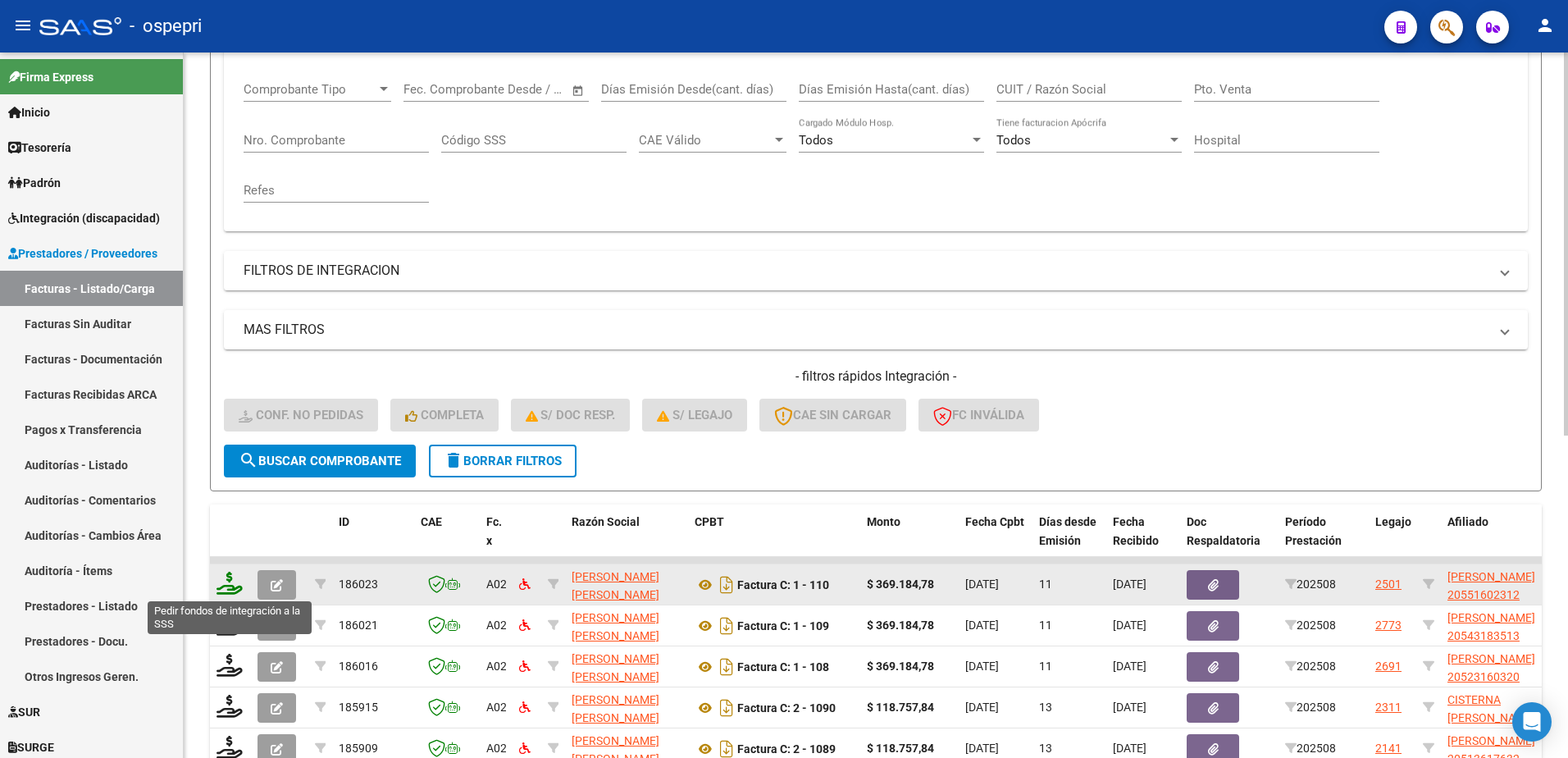
click at [231, 592] on icon at bounding box center [230, 584] width 26 height 23
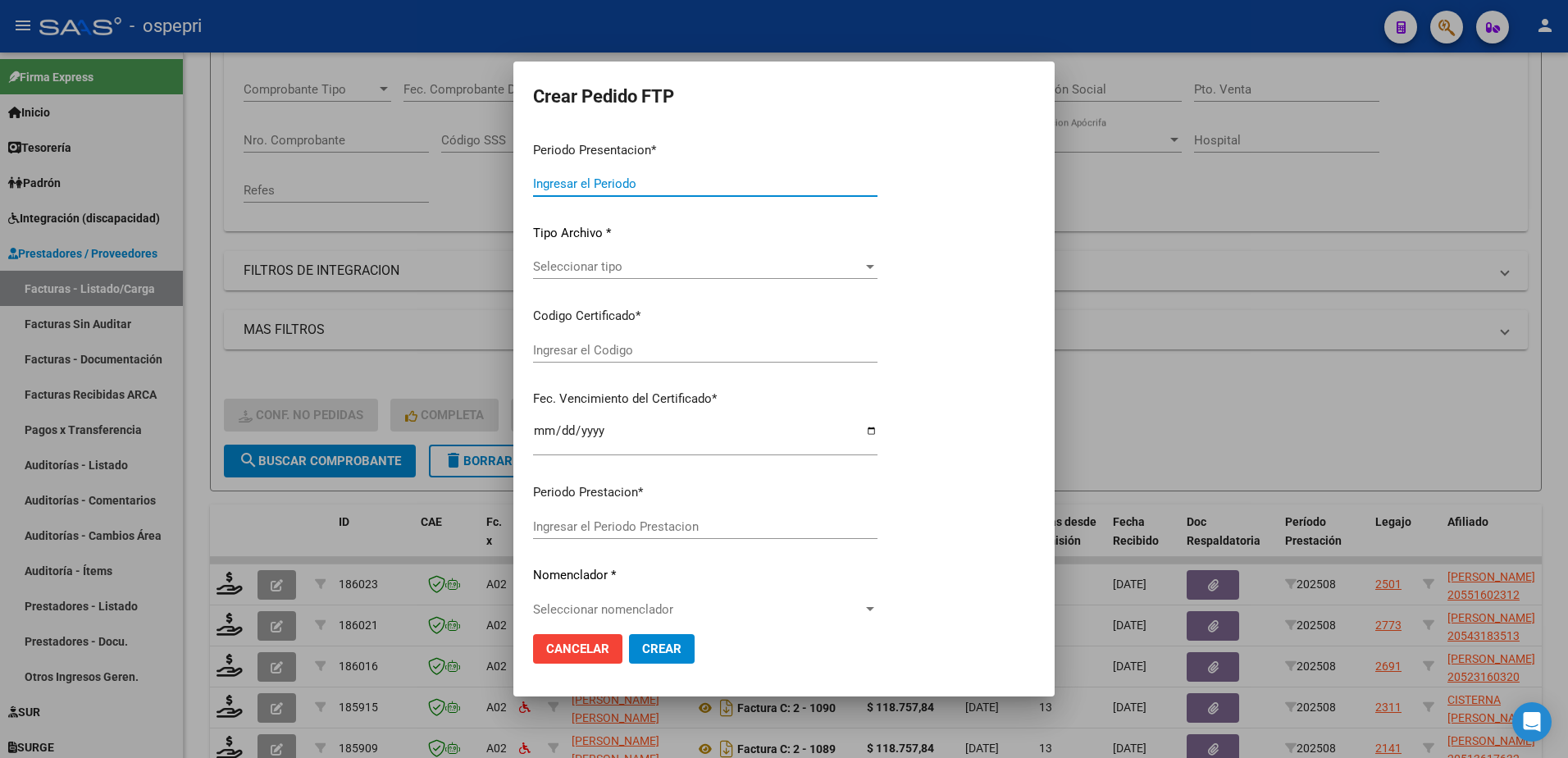
type input "202508"
type input "$ 369.184,78"
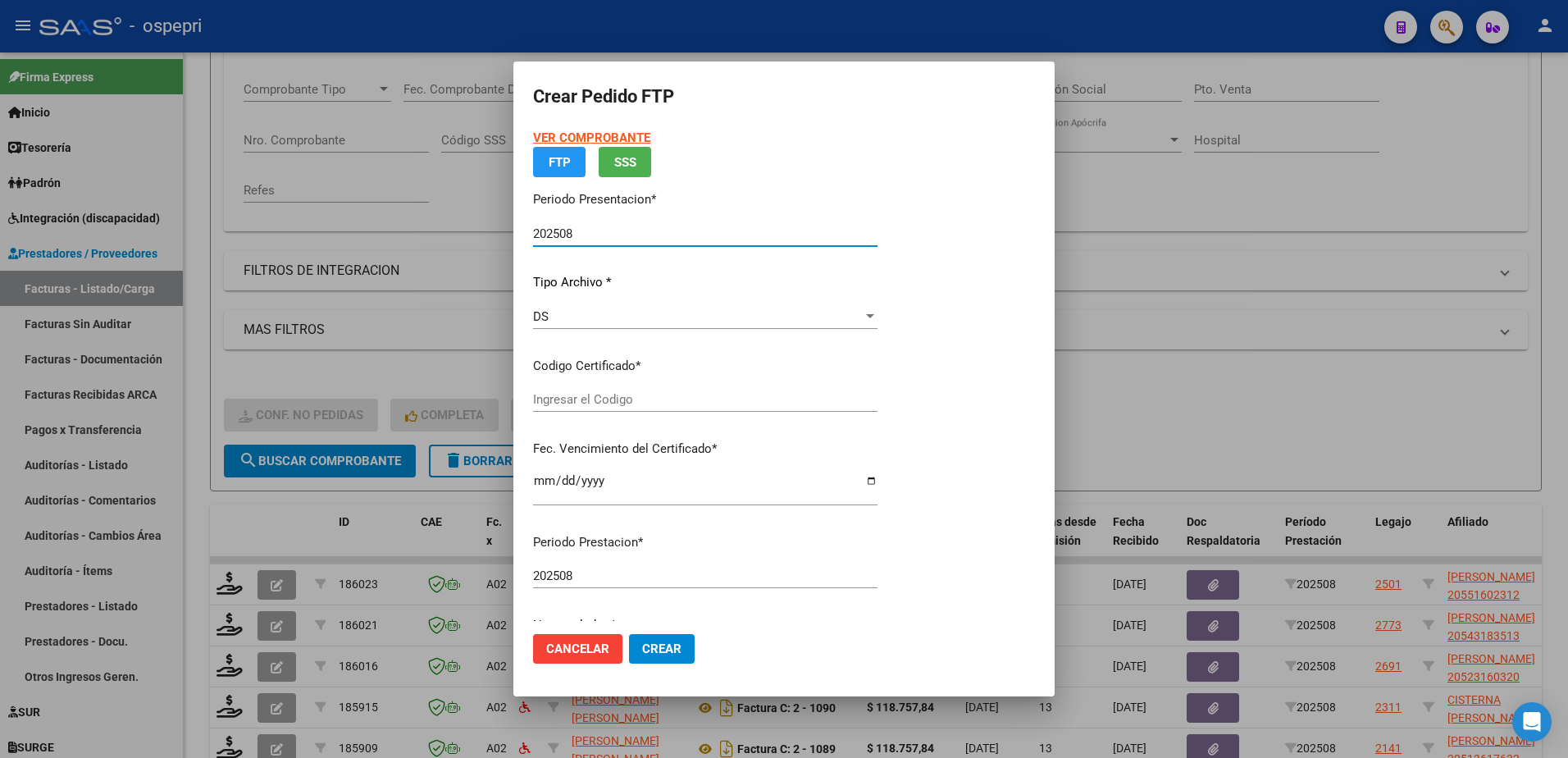
type input "2055160231-2"
type input "2025-12-01"
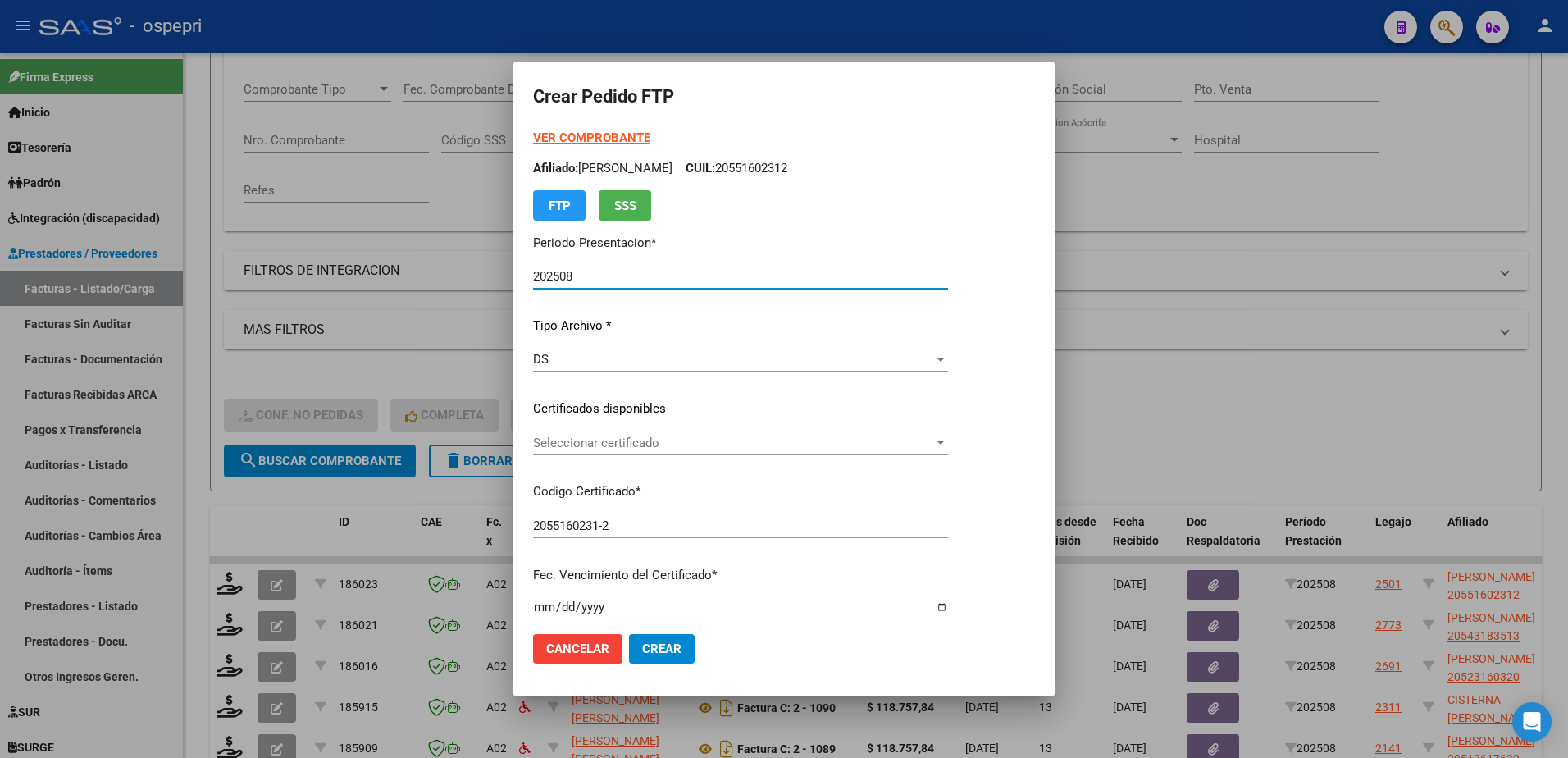
click at [588, 441] on span "Seleccionar certificado" at bounding box center [733, 443] width 400 height 15
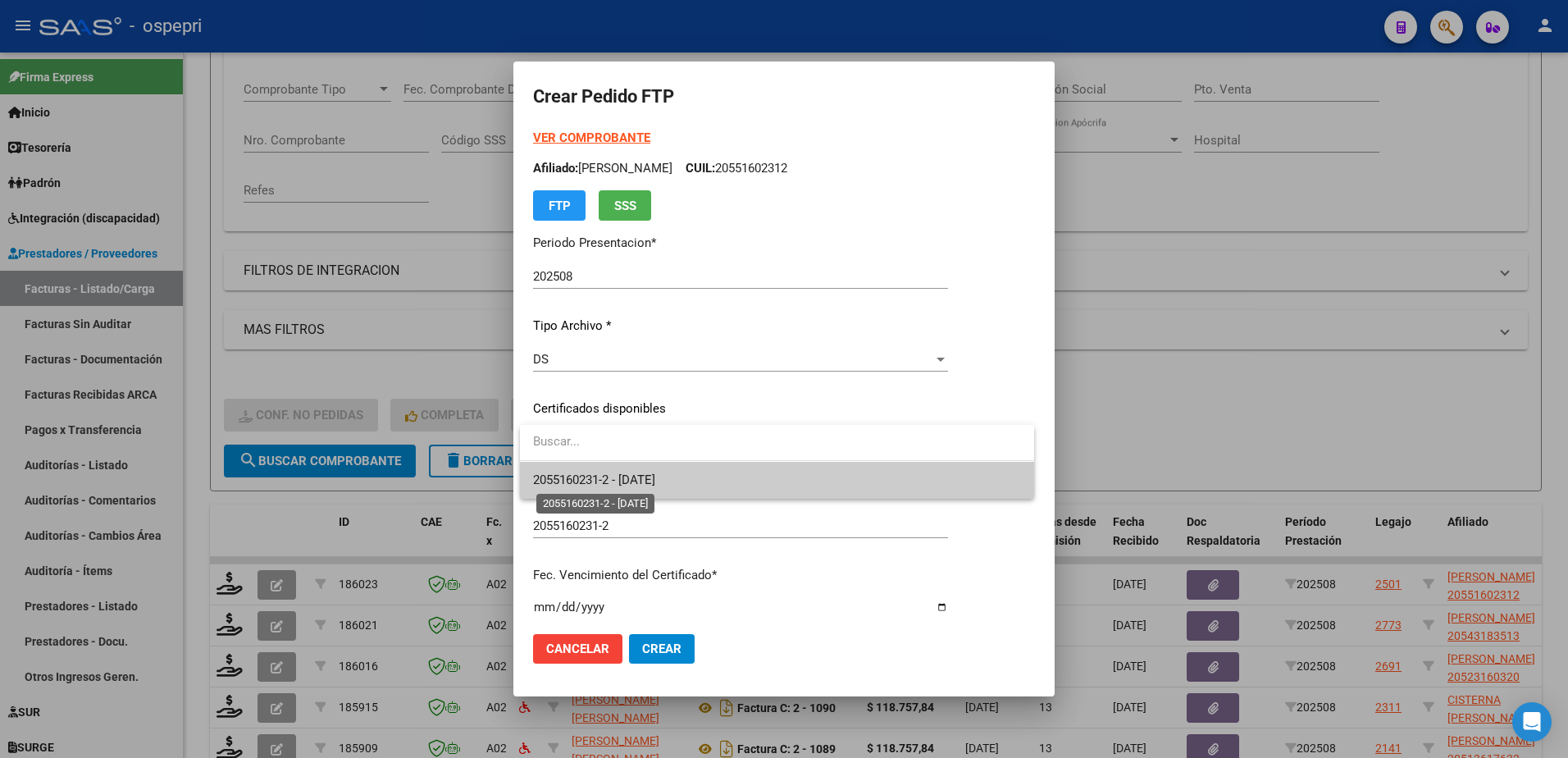
click at [622, 480] on span "2055160231-2 - 2025-12-01" at bounding box center [594, 480] width 122 height 15
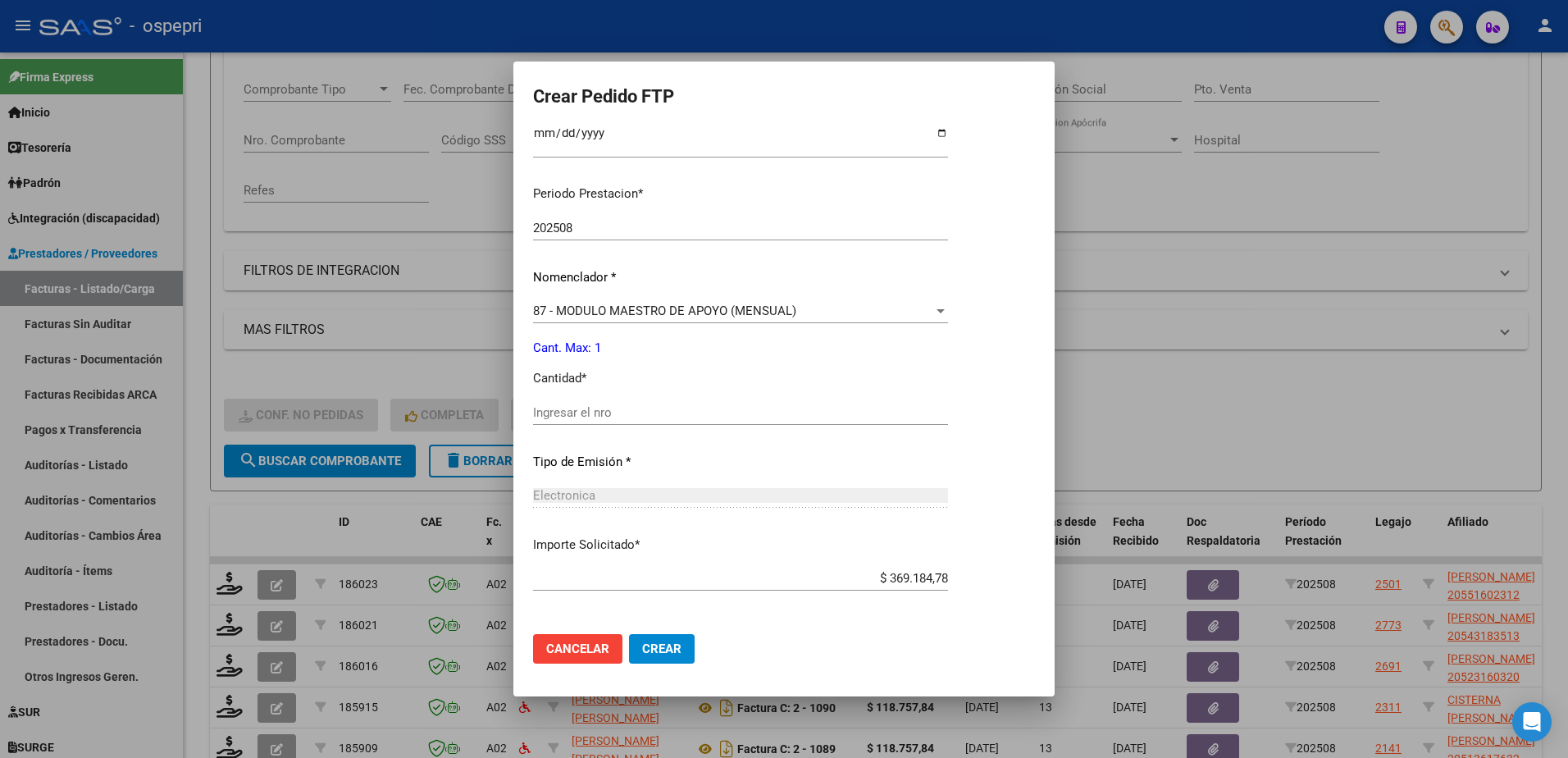
scroll to position [493, 0]
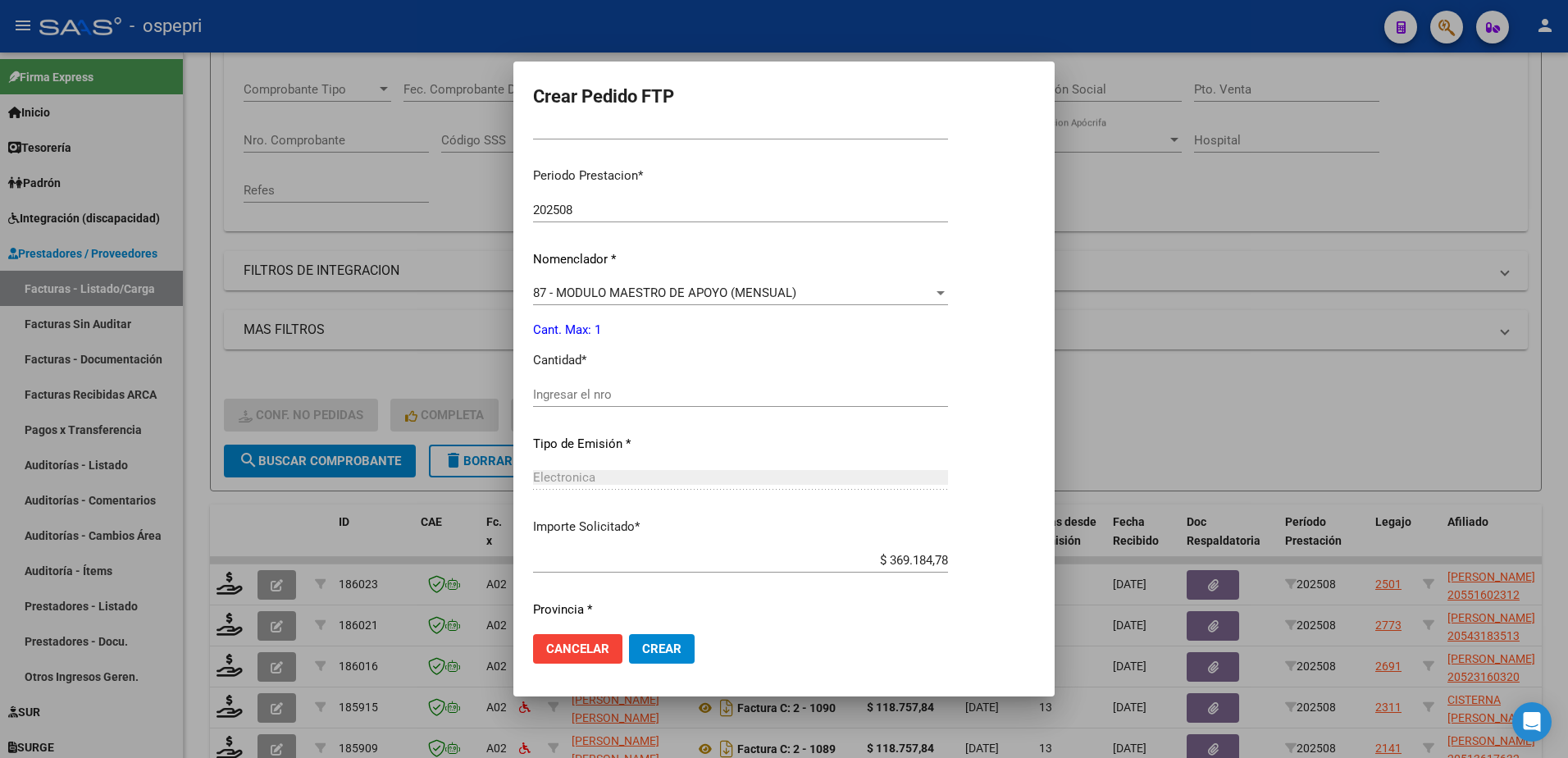
click at [588, 390] on input "Ingresar el nro" at bounding box center [740, 395] width 415 height 15
type input "1"
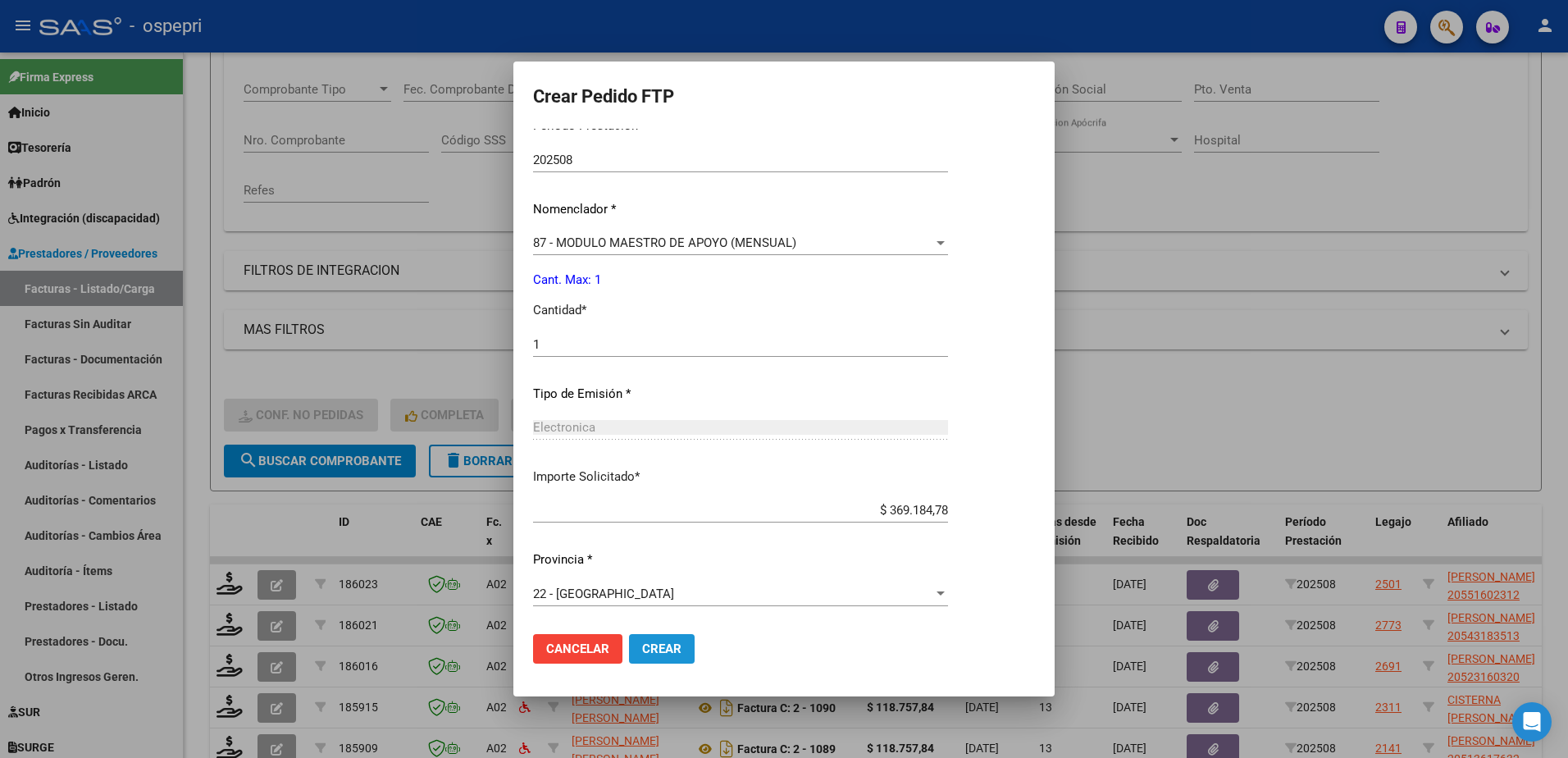
click at [665, 647] on span "Crear" at bounding box center [661, 649] width 39 height 15
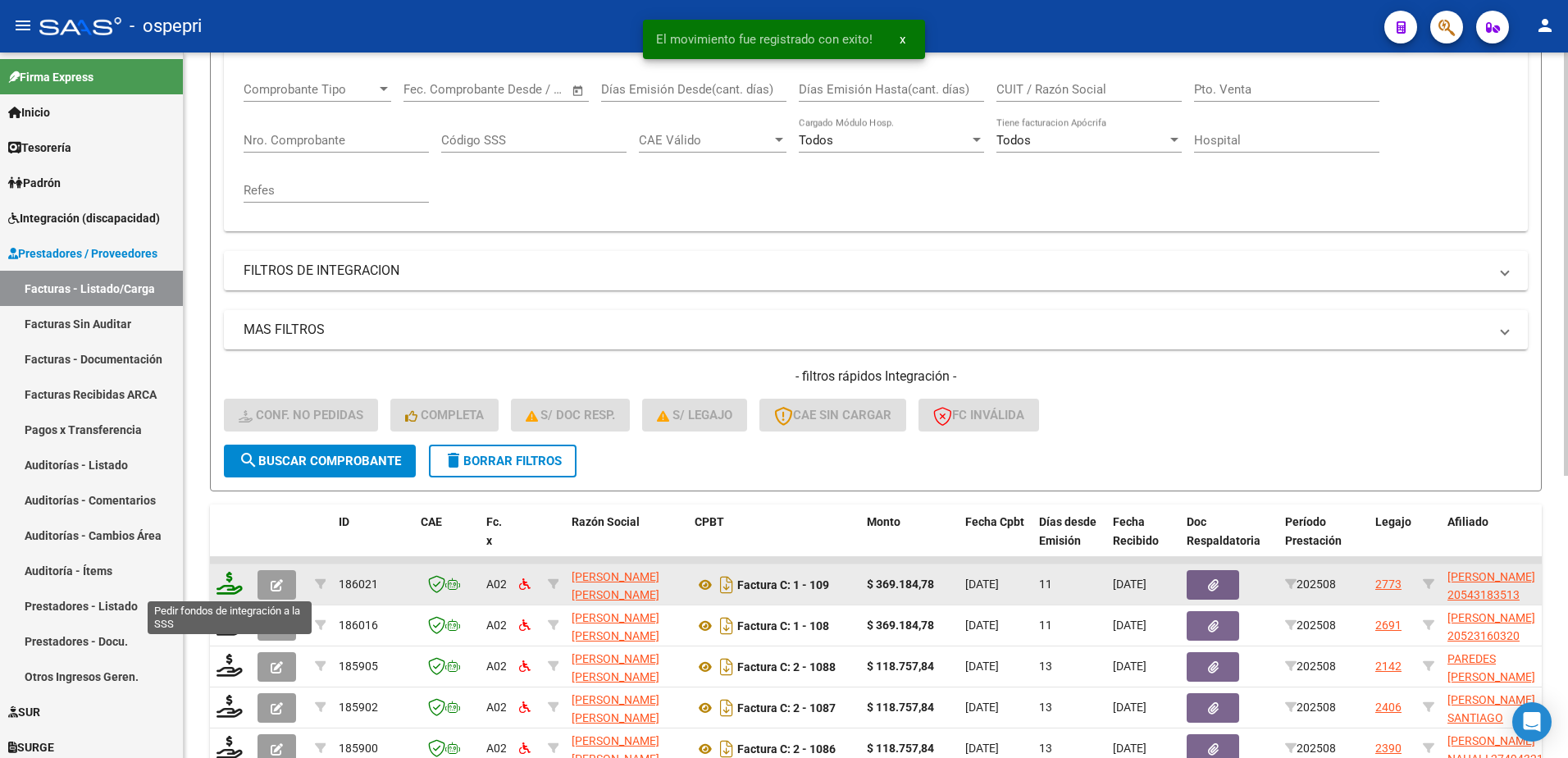
click at [235, 590] on icon at bounding box center [230, 584] width 26 height 23
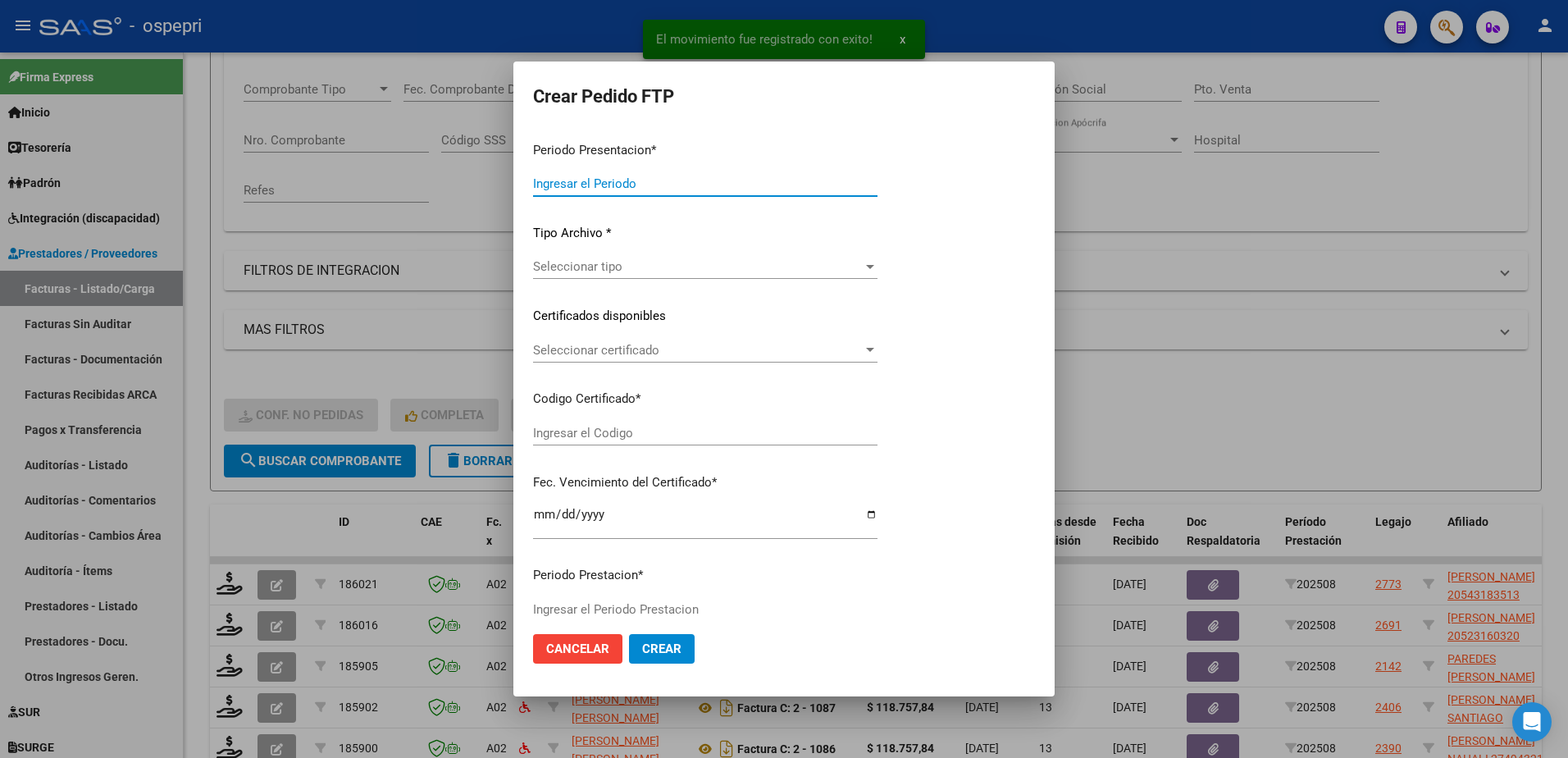
type input "202508"
type input "$ 369.184,78"
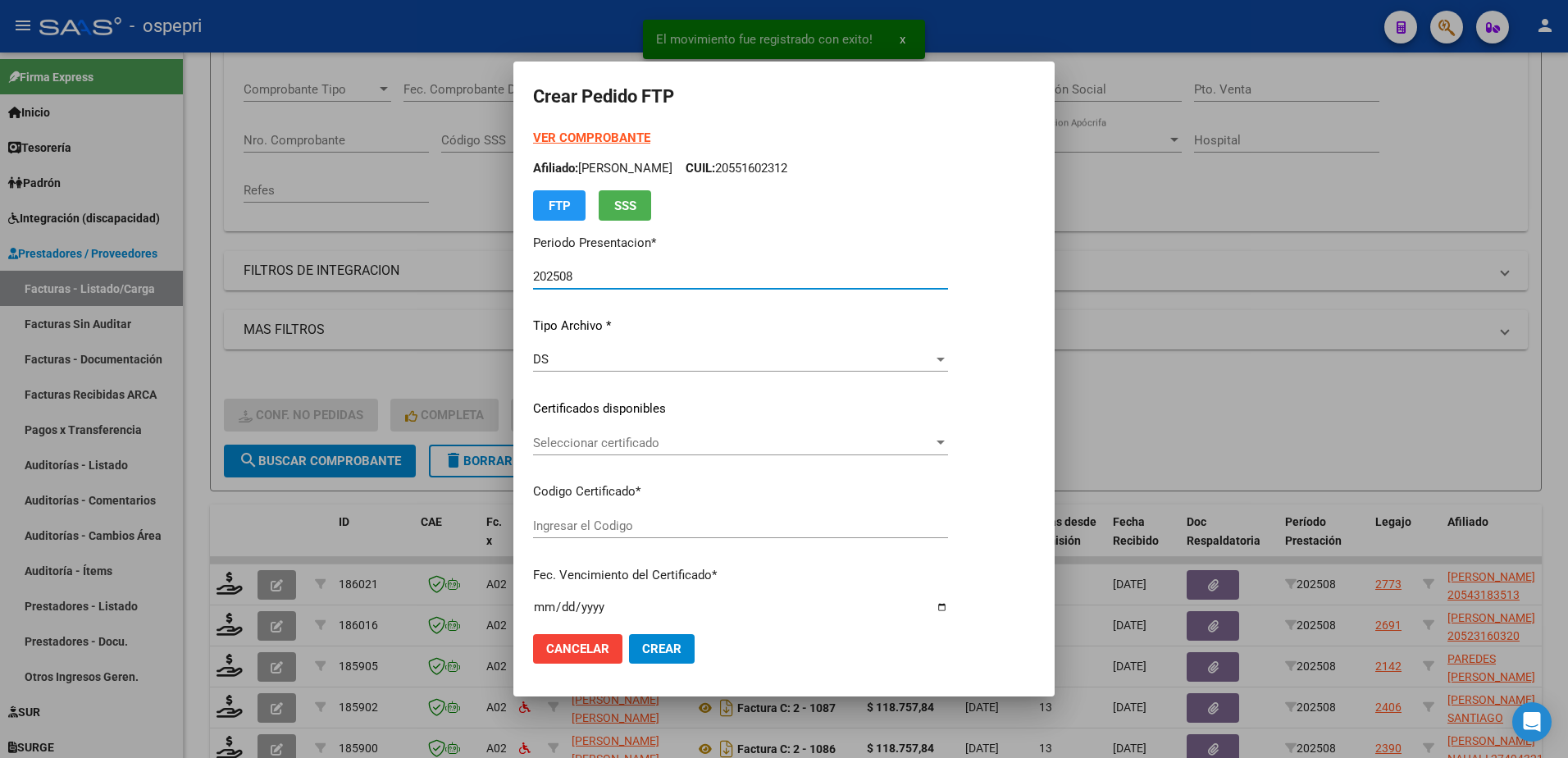
type input "2054318351-3"
type input "2028-06-06"
click at [589, 448] on span "Seleccionar certificado" at bounding box center [733, 443] width 400 height 15
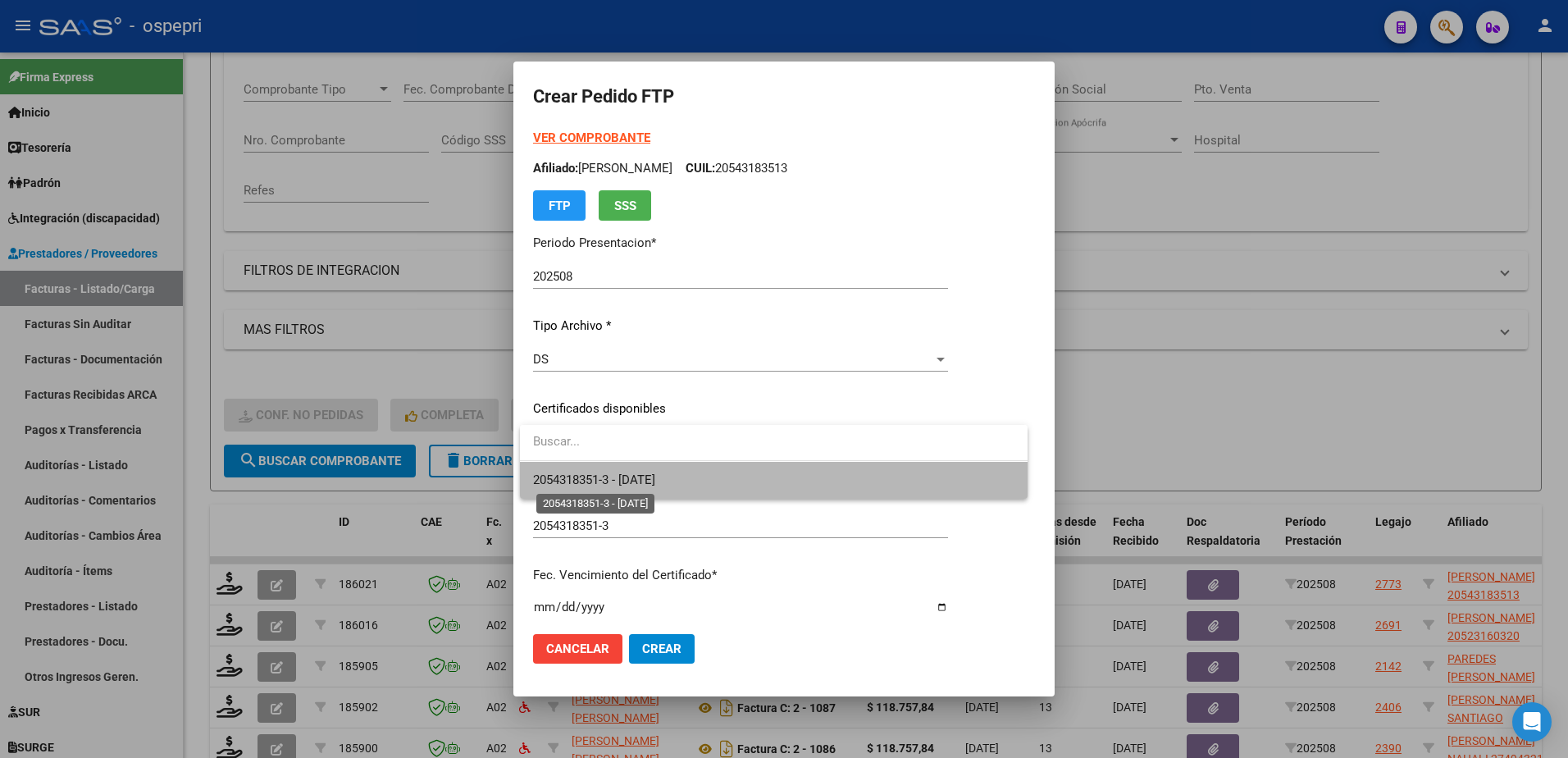
click at [596, 480] on span "2054318351-3 - 2028-06-06" at bounding box center [594, 480] width 122 height 15
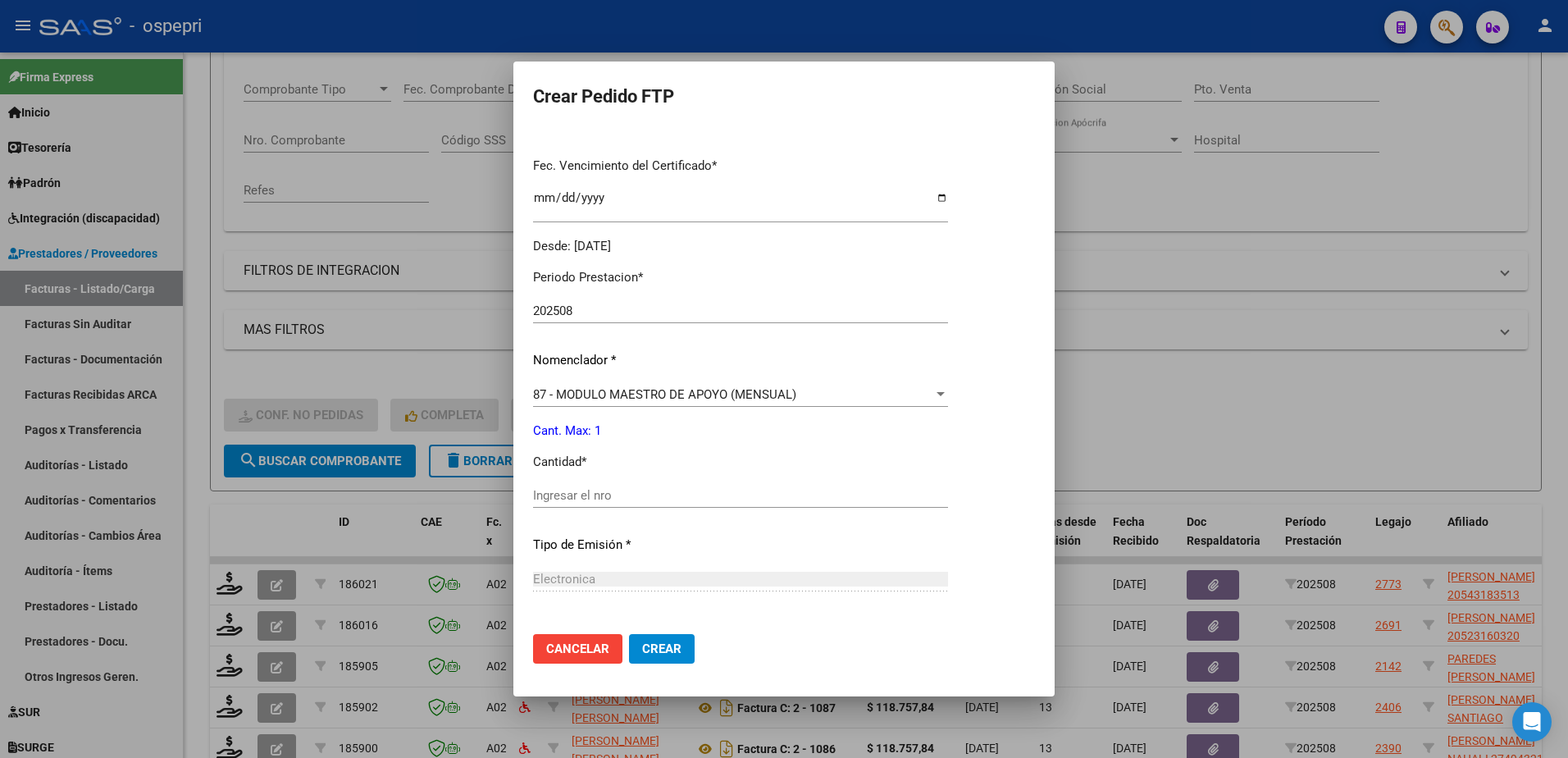
scroll to position [410, 0]
click at [574, 501] on input "Ingresar el nro" at bounding box center [740, 494] width 415 height 15
type input "1"
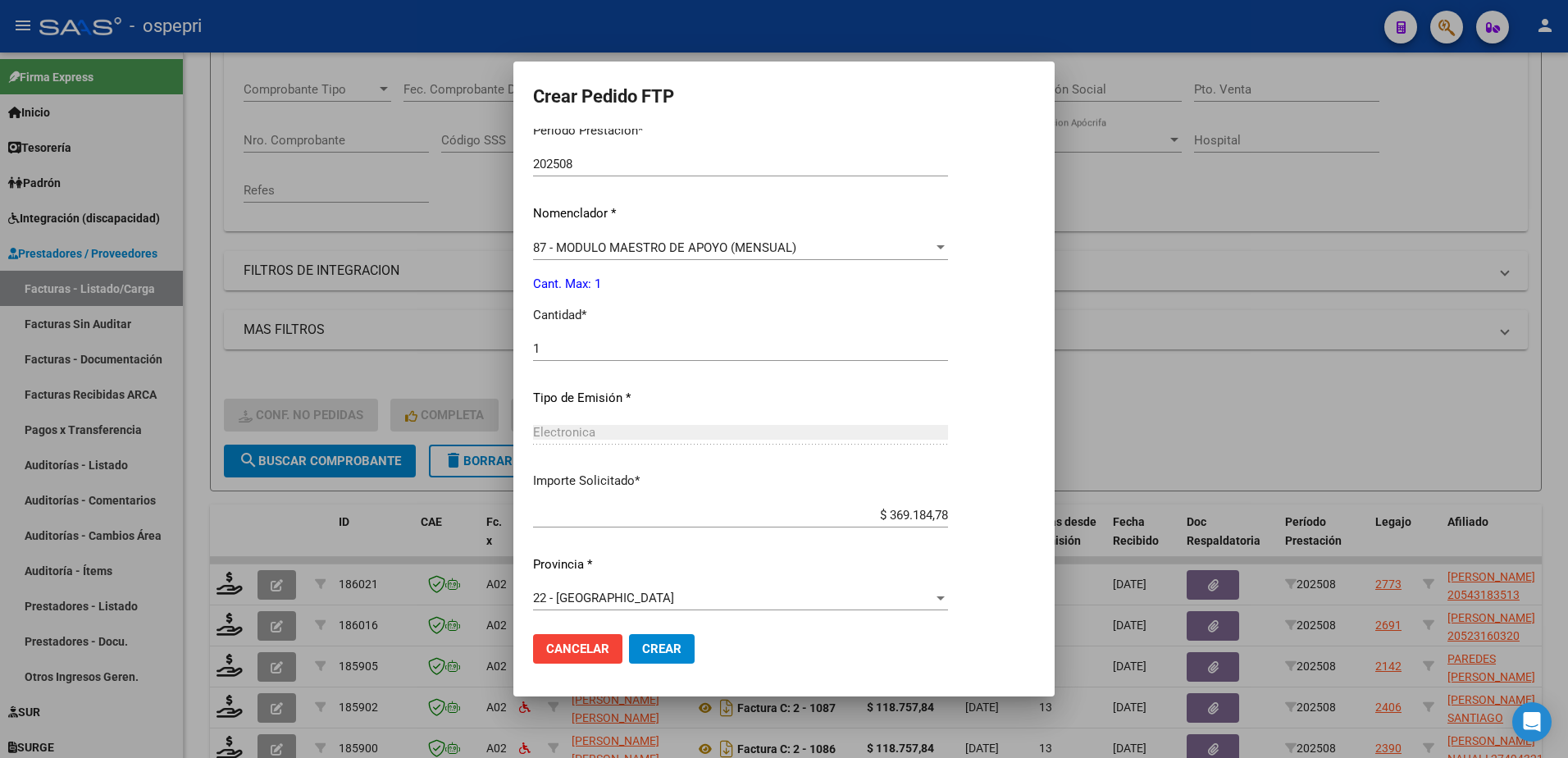
scroll to position [560, 0]
click at [642, 647] on span "Crear" at bounding box center [661, 649] width 39 height 15
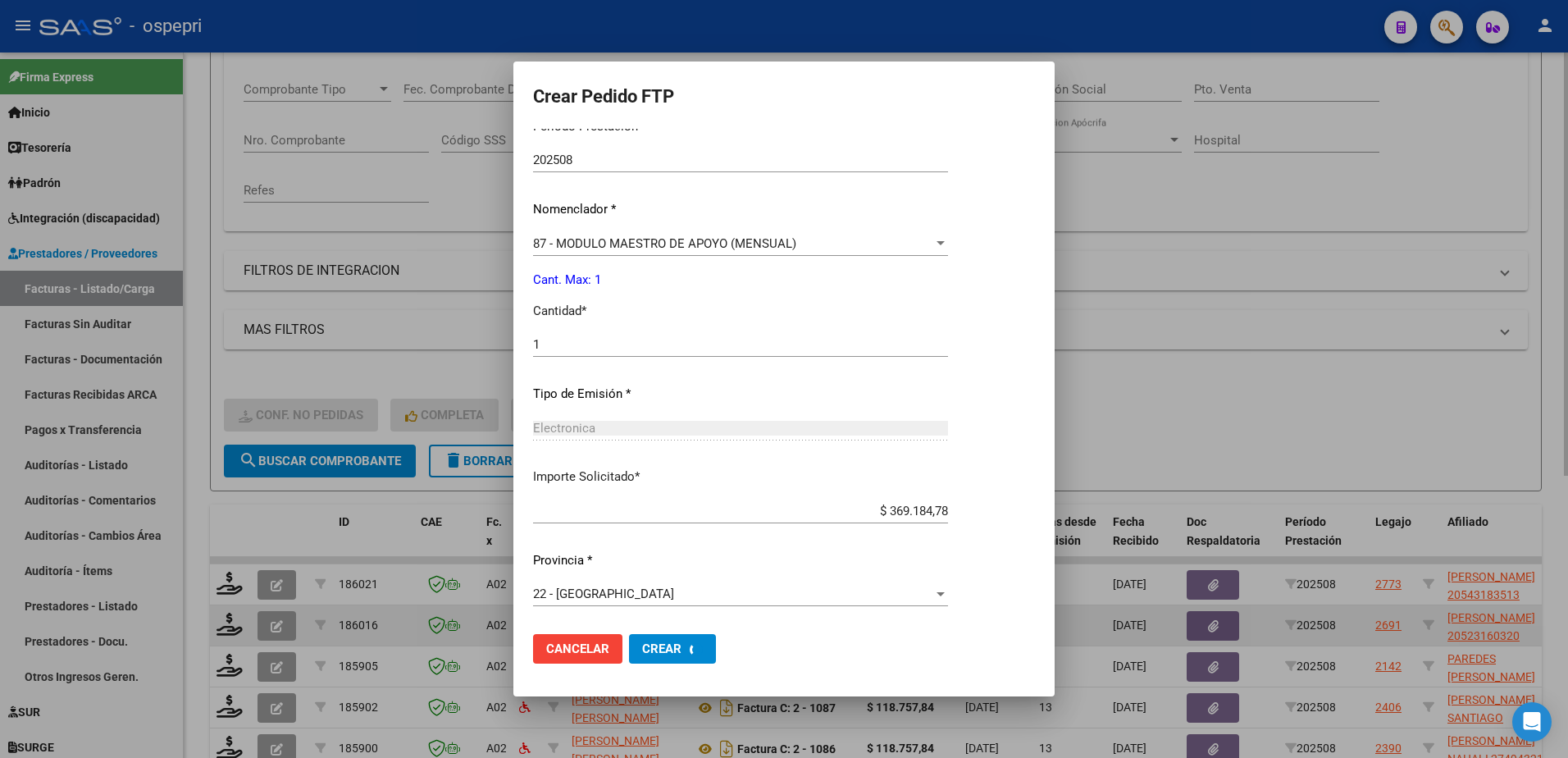
scroll to position [0, 0]
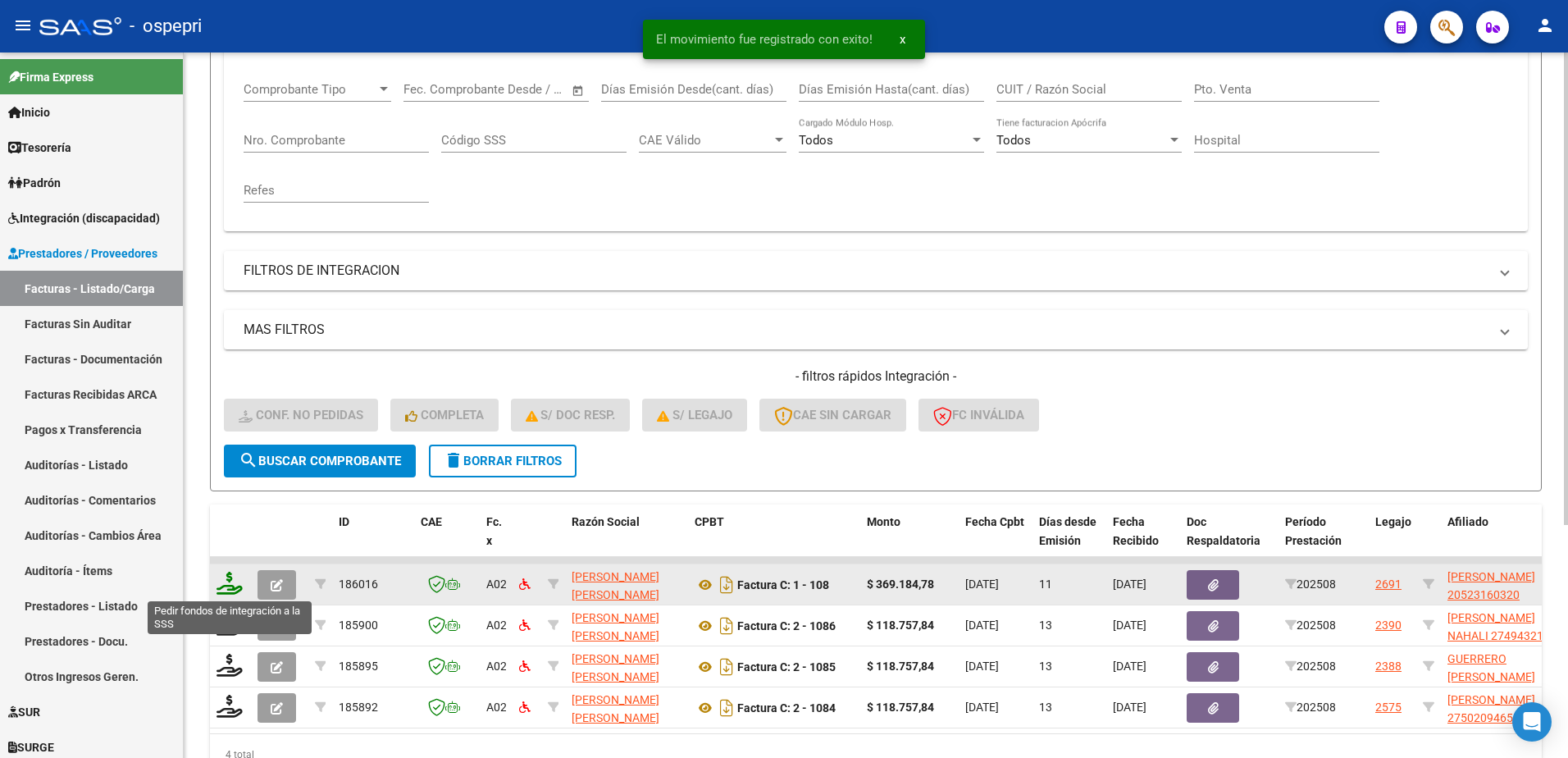
click at [225, 590] on icon at bounding box center [230, 584] width 26 height 23
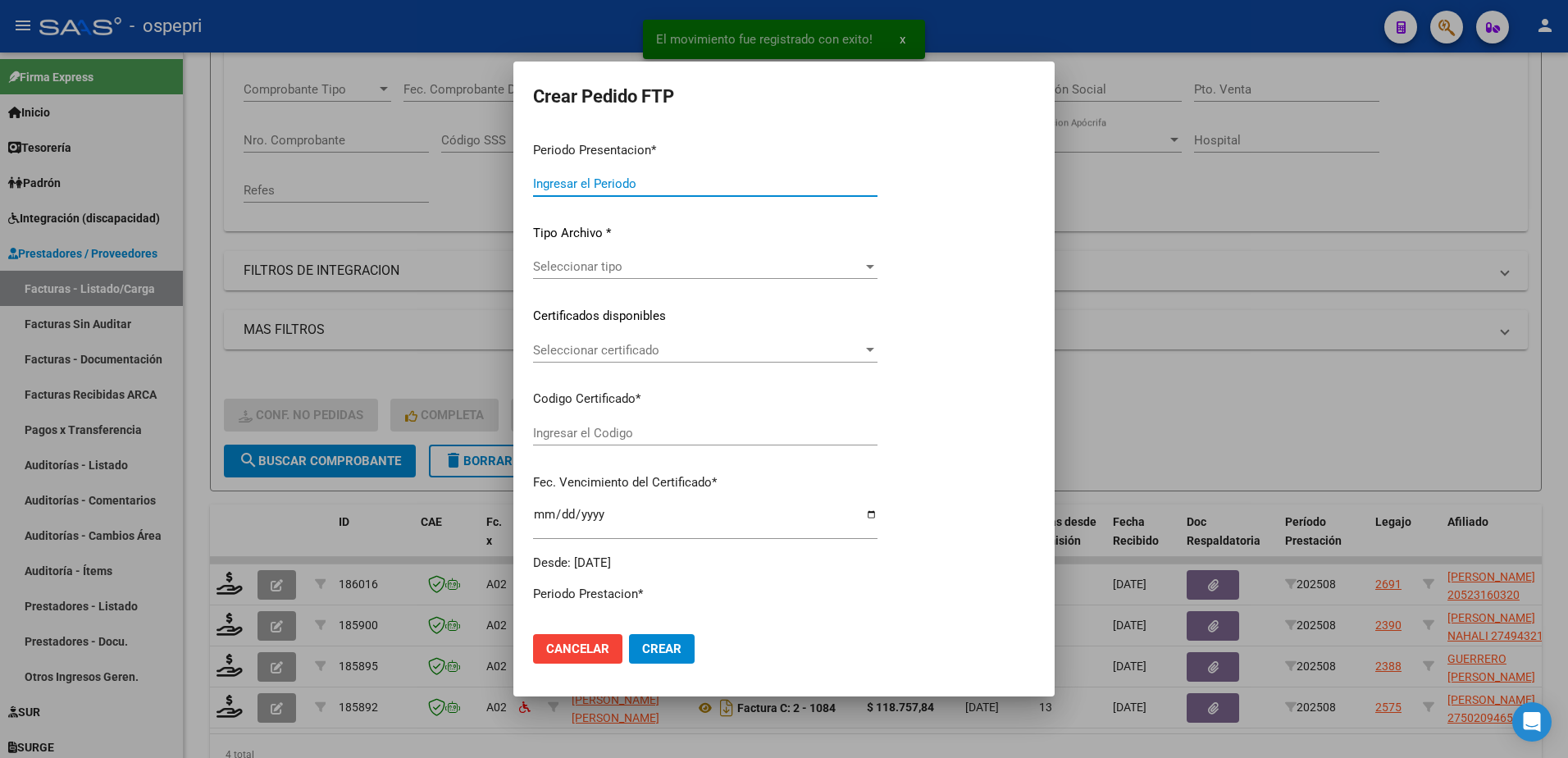
type input "202508"
type input "$ 369.184,78"
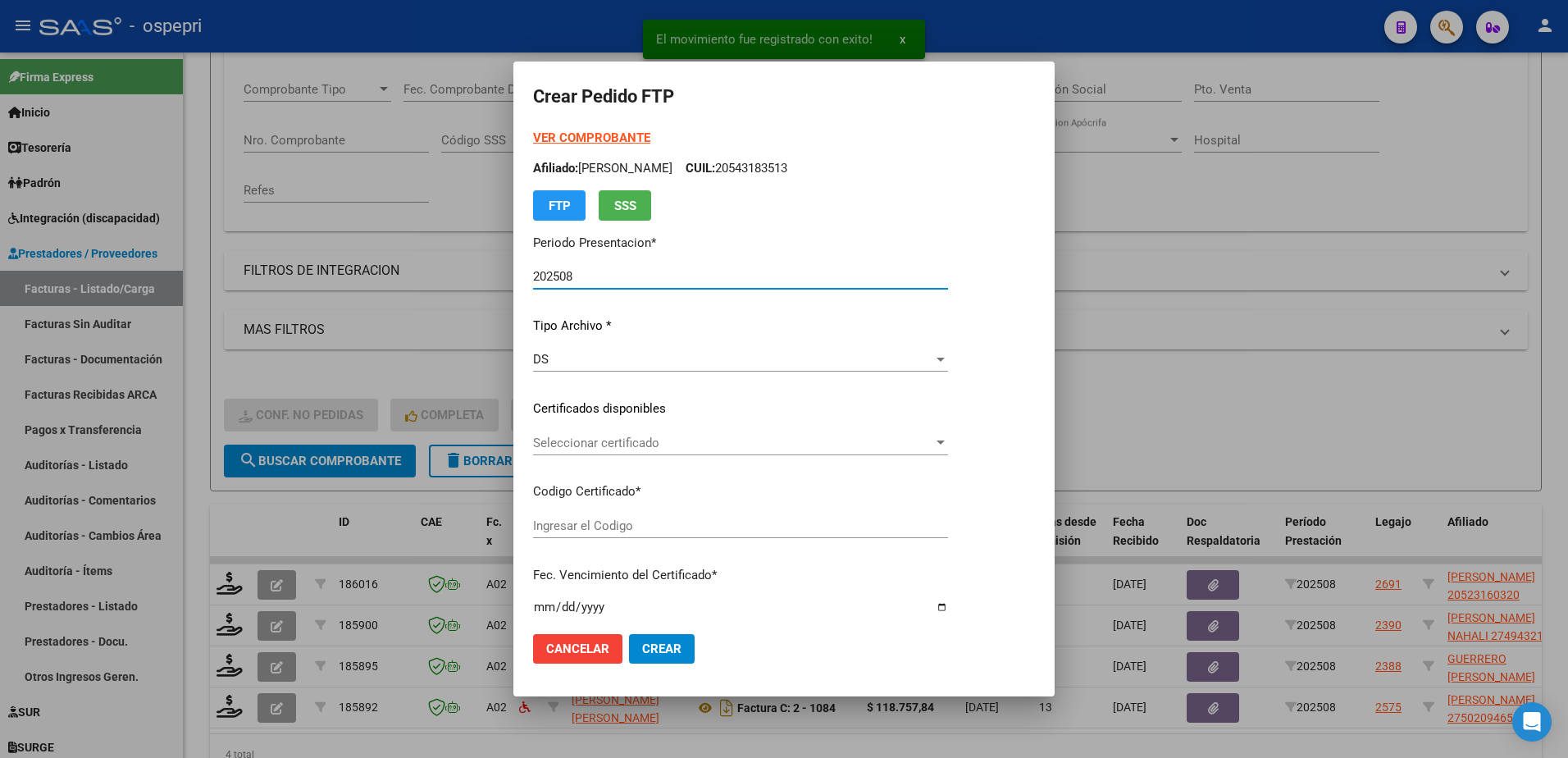
type input "ARG02000523160322017110820221108NQN249"
type input "2034-01-01"
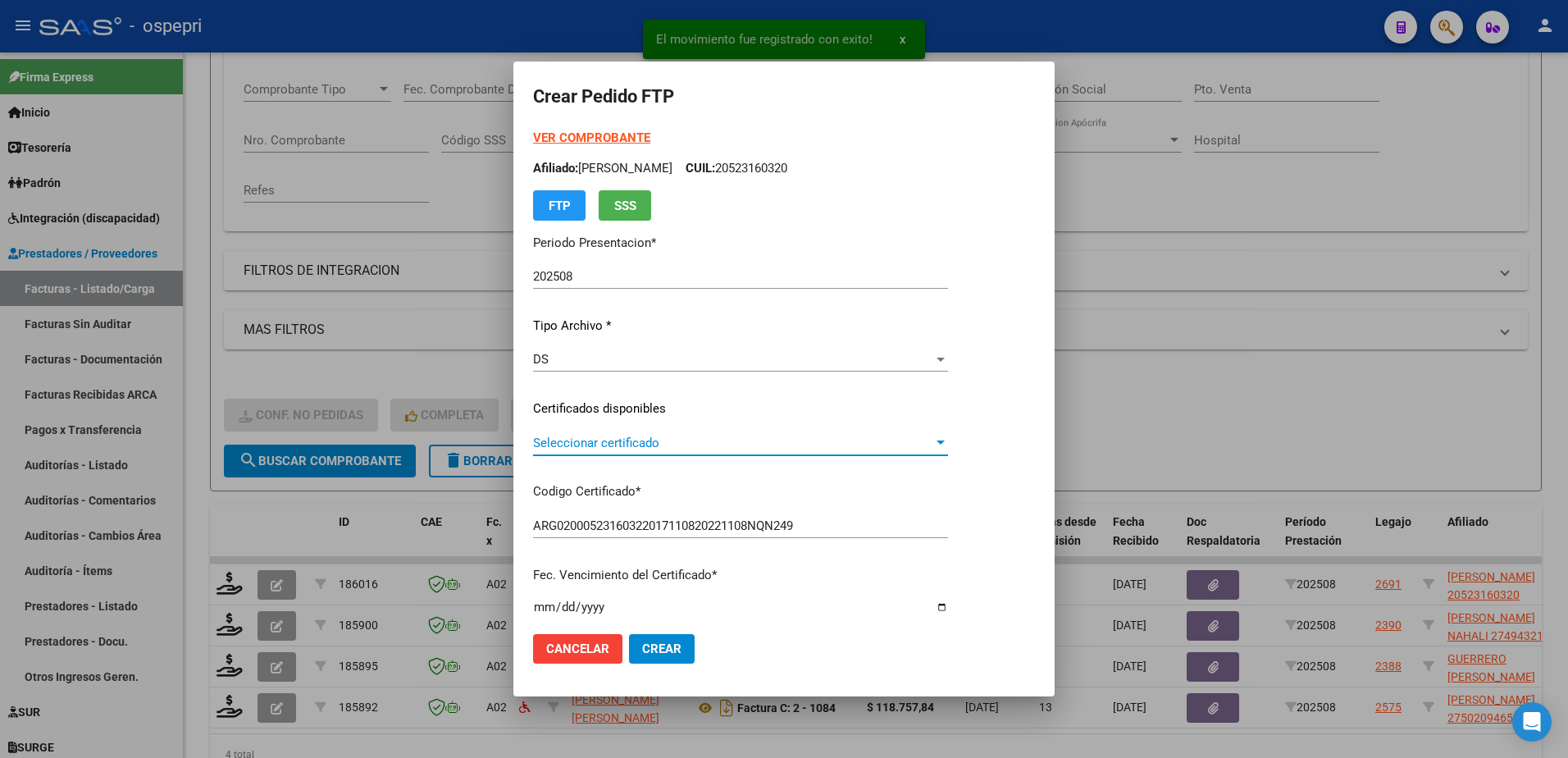
click at [634, 446] on span "Seleccionar certificado" at bounding box center [733, 443] width 400 height 15
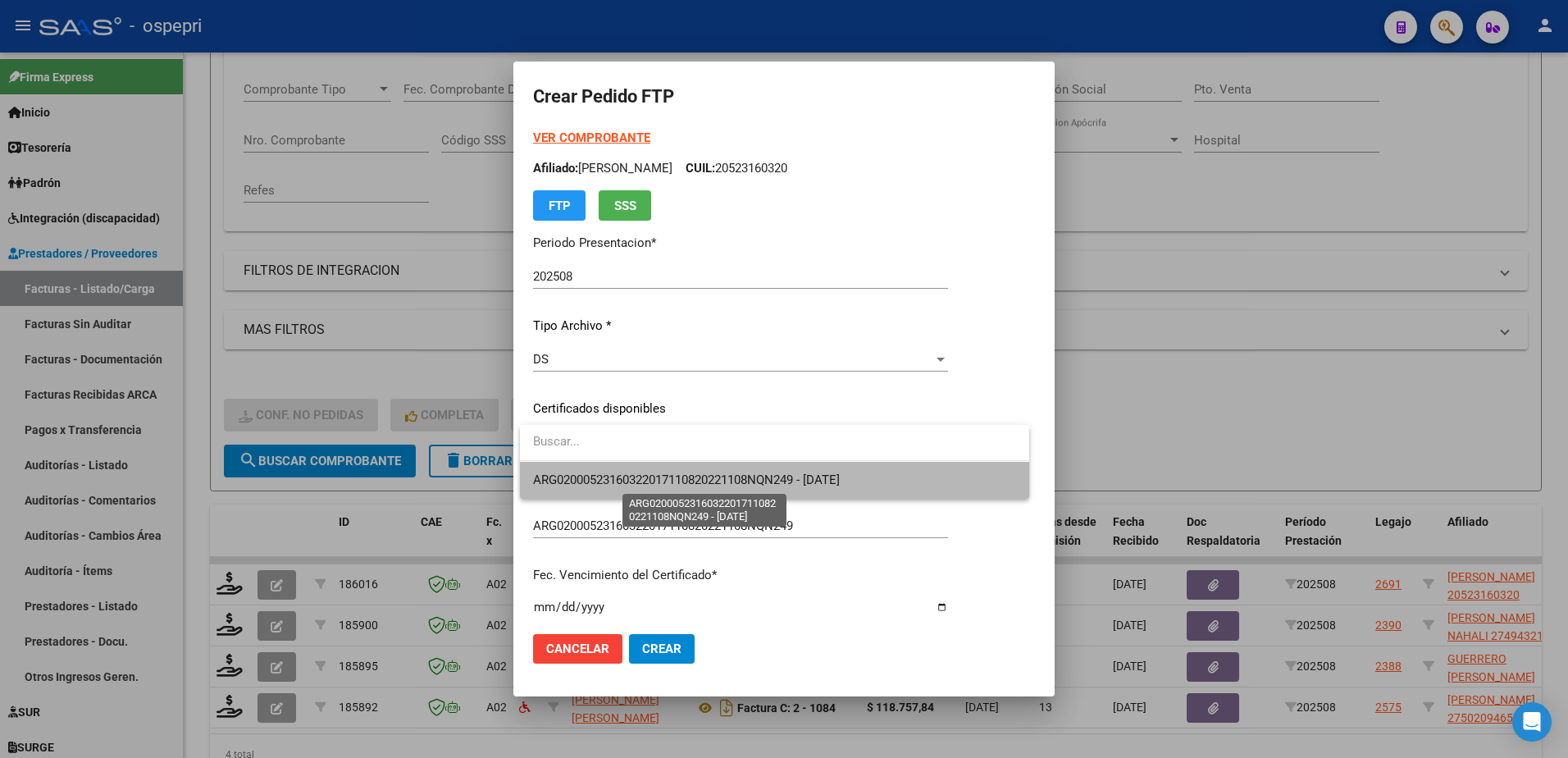
click at [658, 474] on span "ARG02000523160322017110820221108NQN249 - 2034-01-01" at bounding box center [686, 480] width 307 height 15
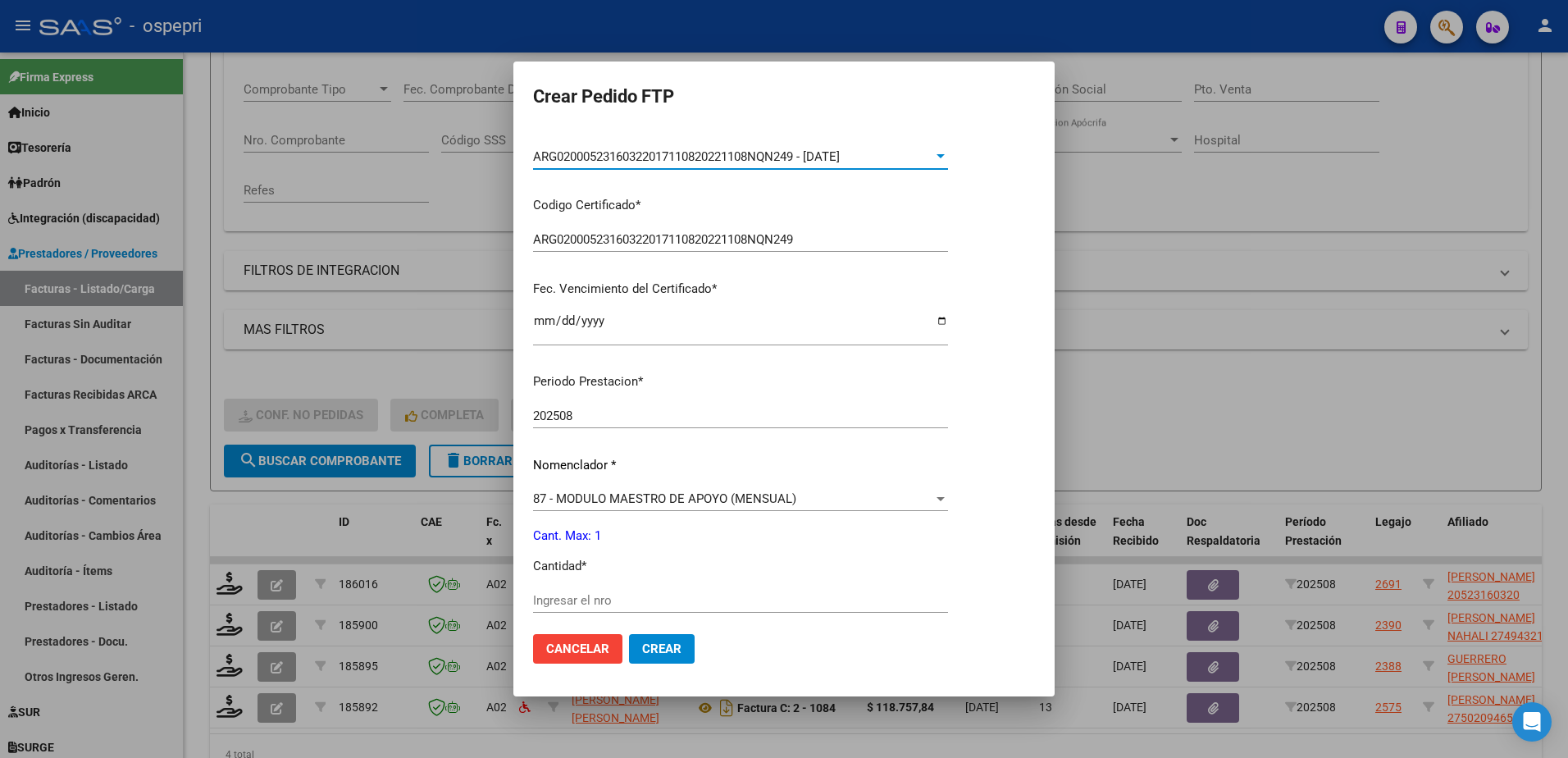
scroll to position [329, 0]
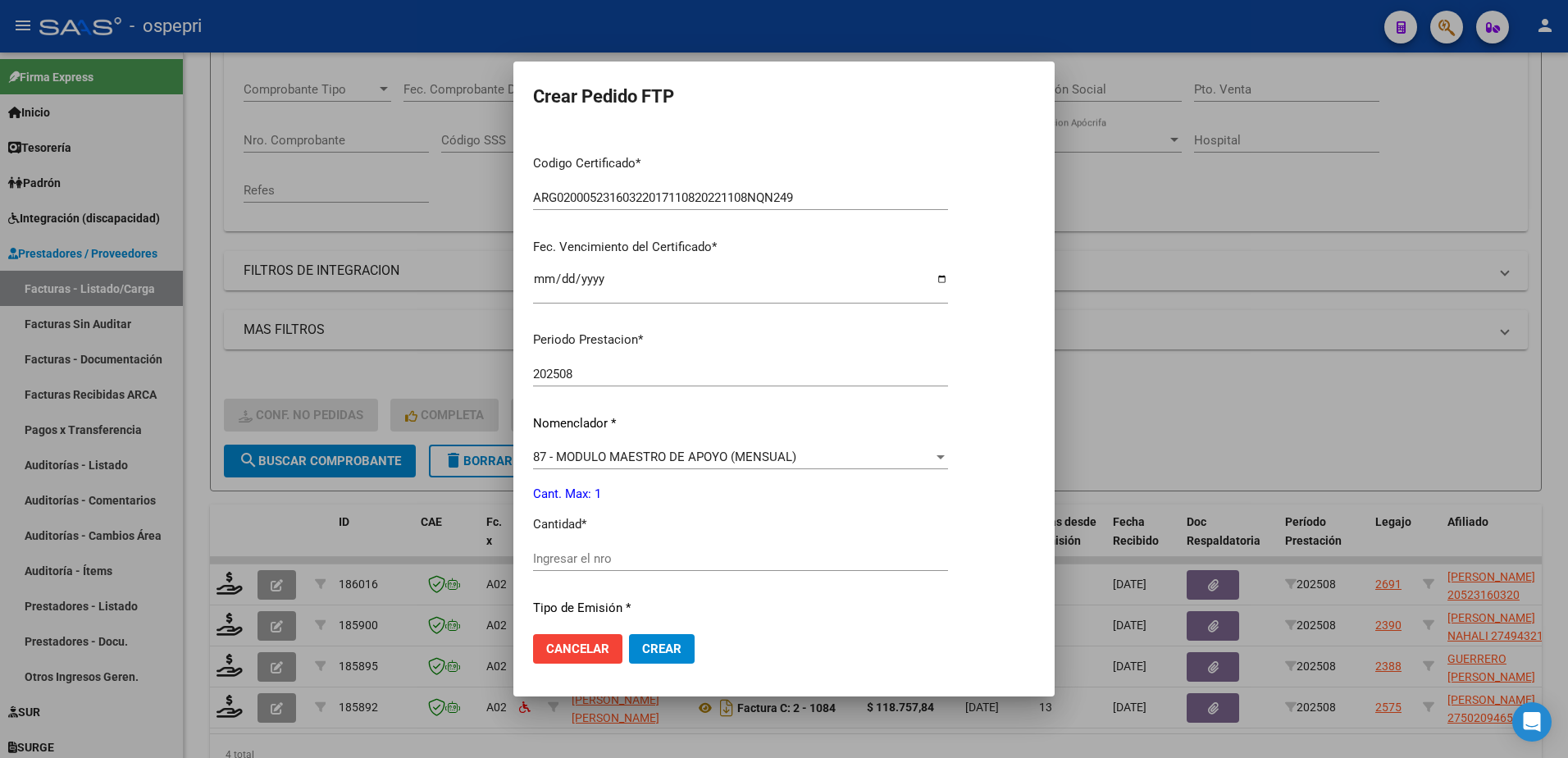
click at [629, 560] on input "Ingresar el nro" at bounding box center [740, 559] width 415 height 15
type input "1"
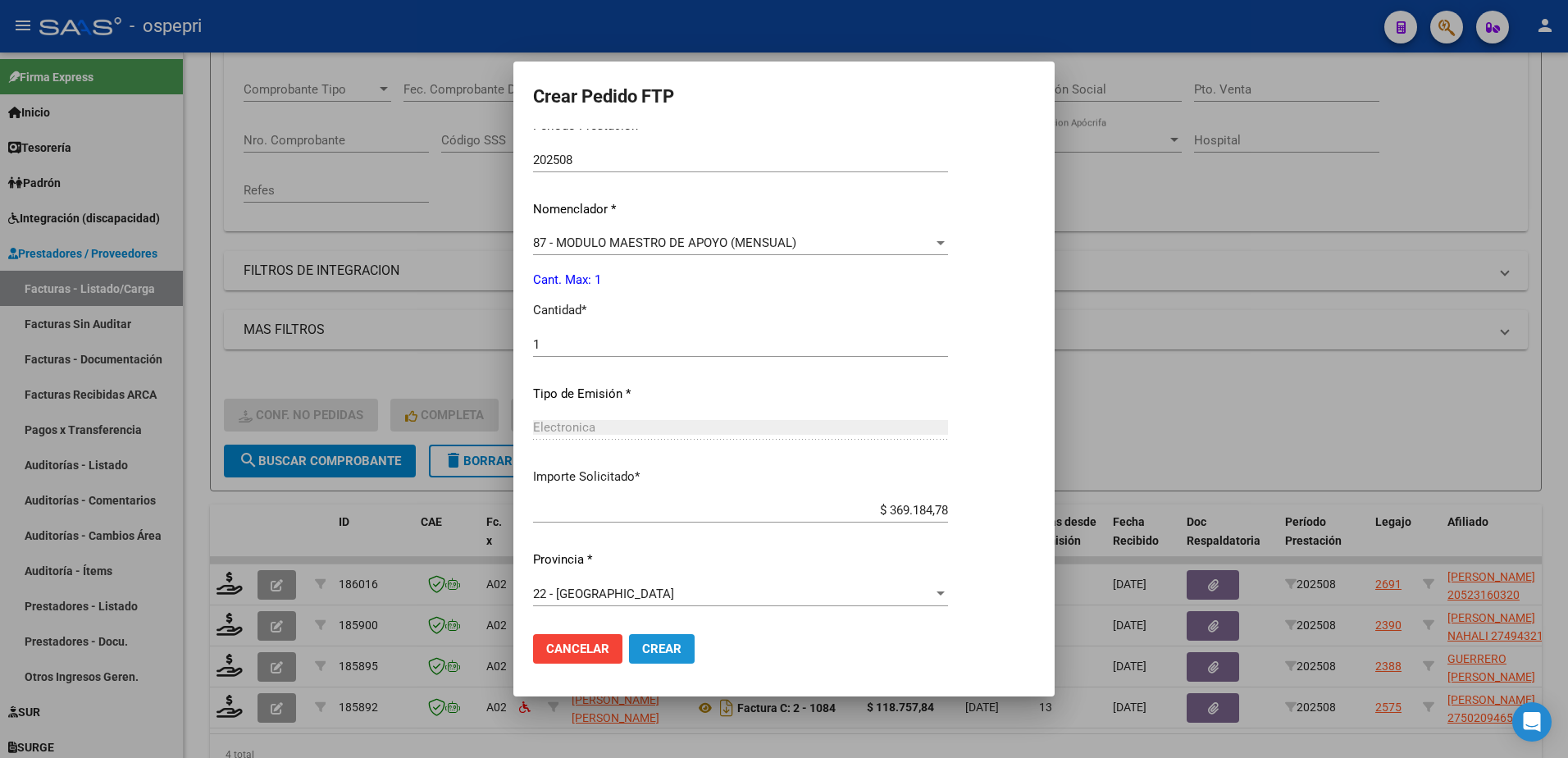
click at [658, 652] on span "Crear" at bounding box center [661, 649] width 39 height 15
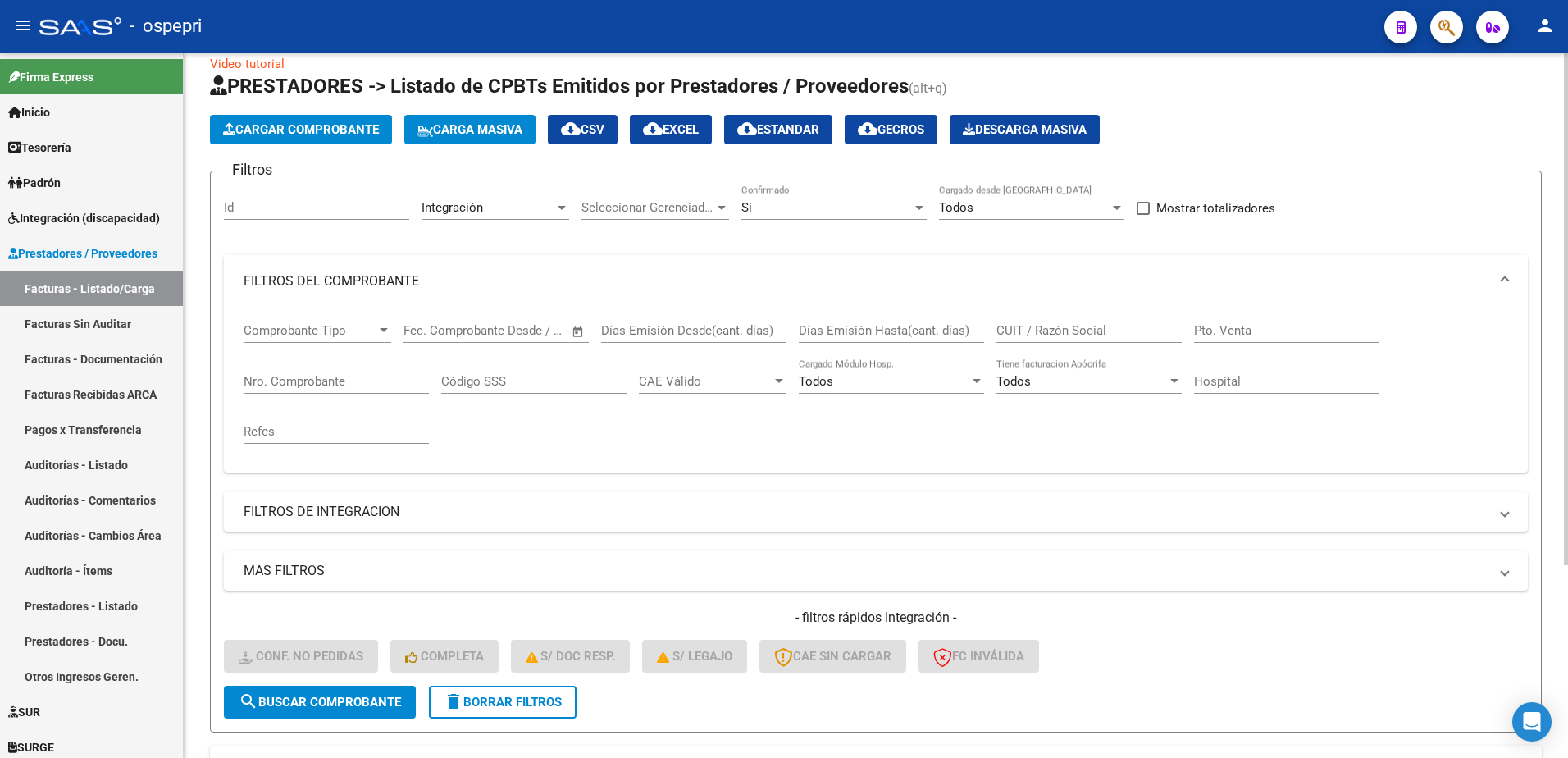
scroll to position [19, 0]
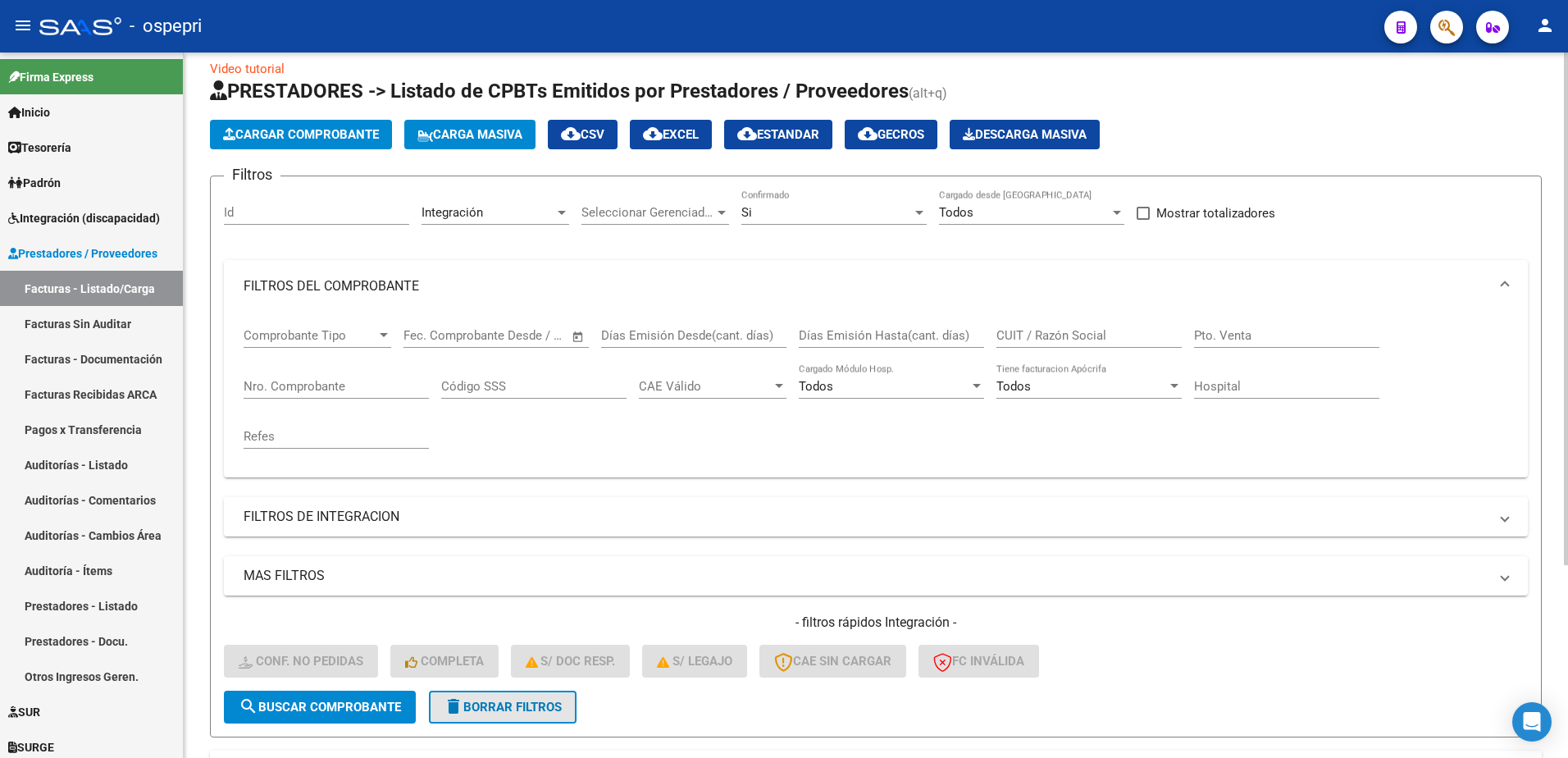
click at [511, 715] on button "delete Borrar Filtros" at bounding box center [503, 708] width 147 height 33
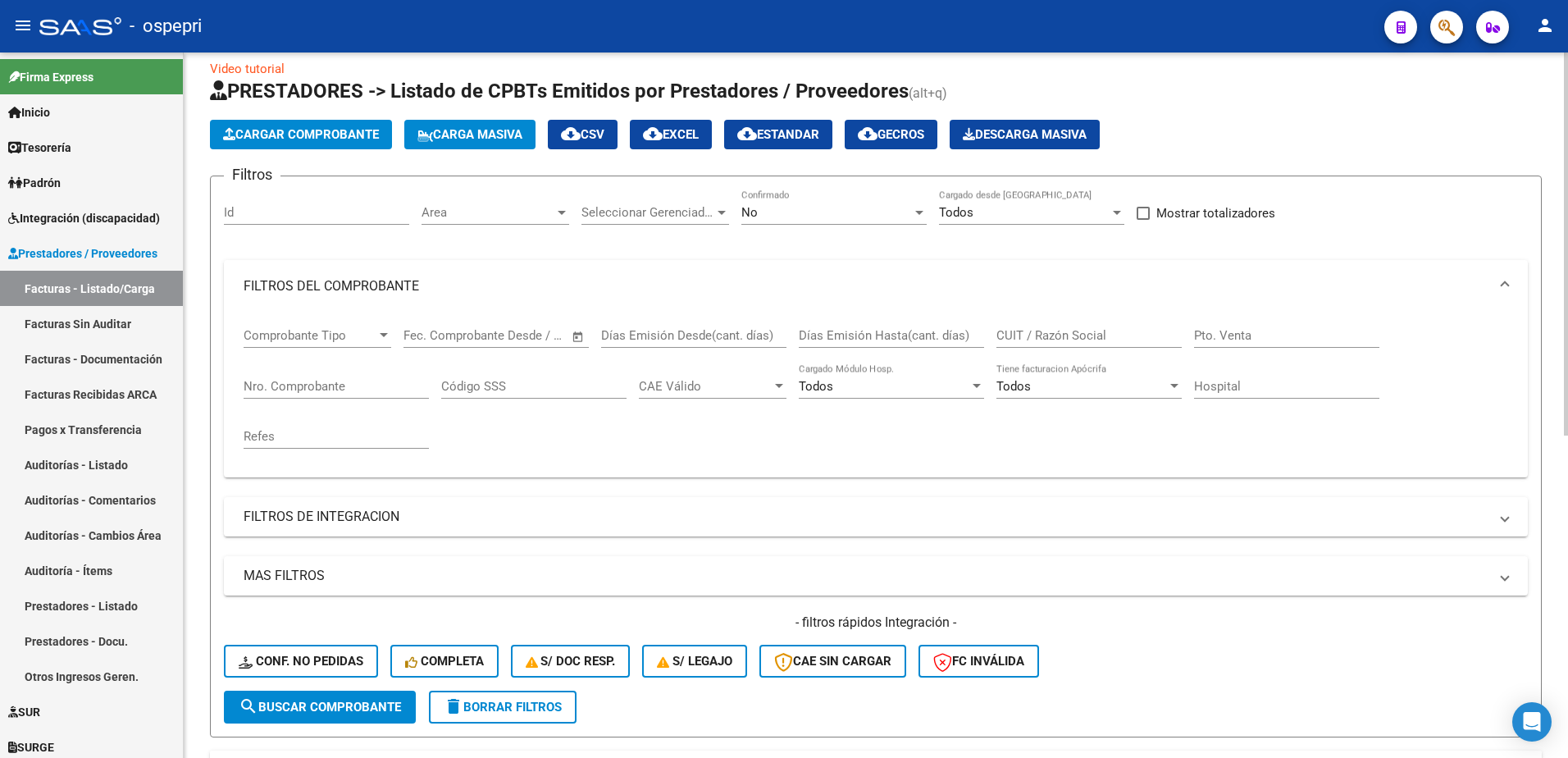
click at [1032, 337] on input "CUIT / Razón Social" at bounding box center [1090, 336] width 185 height 15
paste input "27346429483"
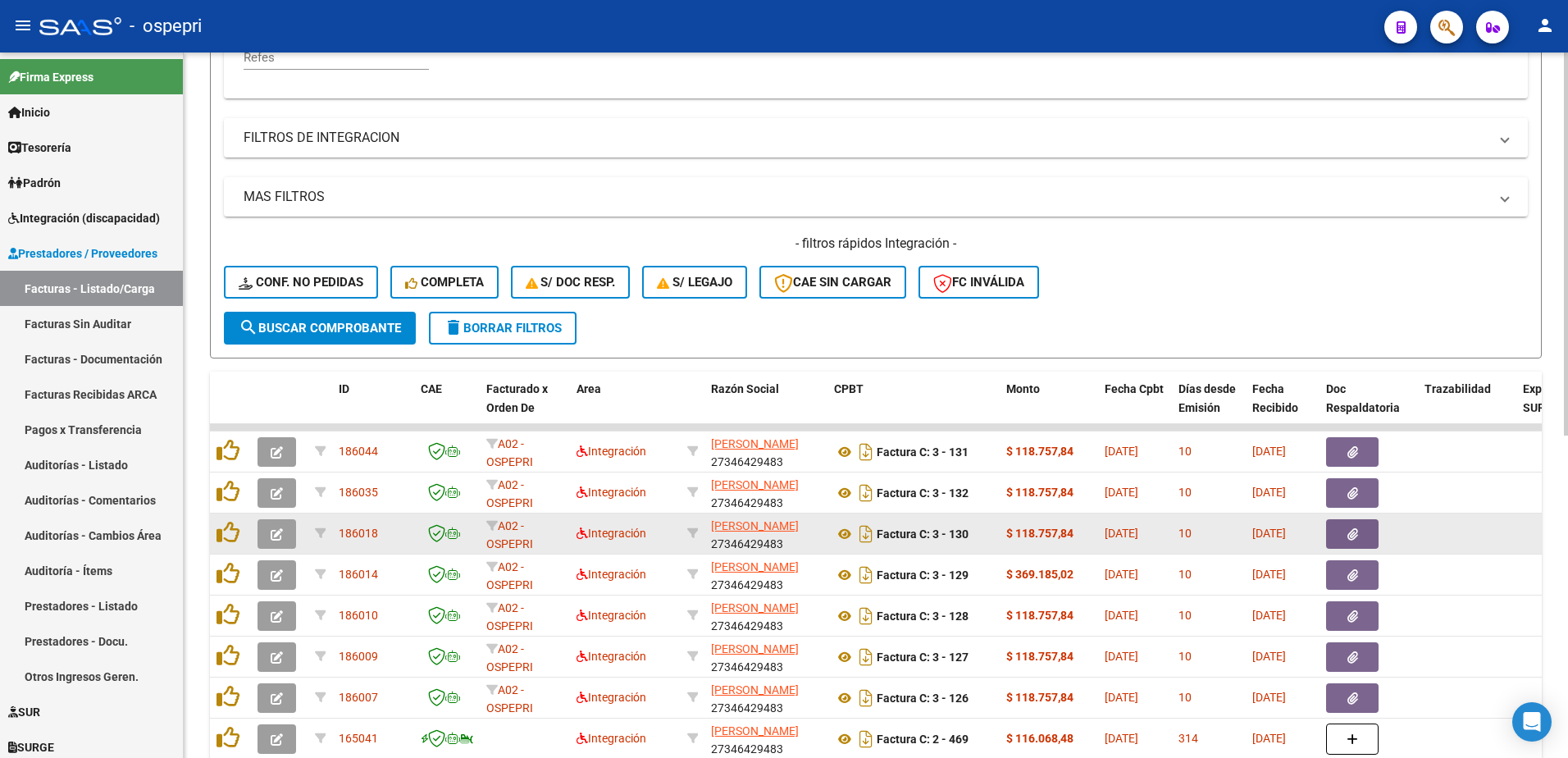
scroll to position [429, 0]
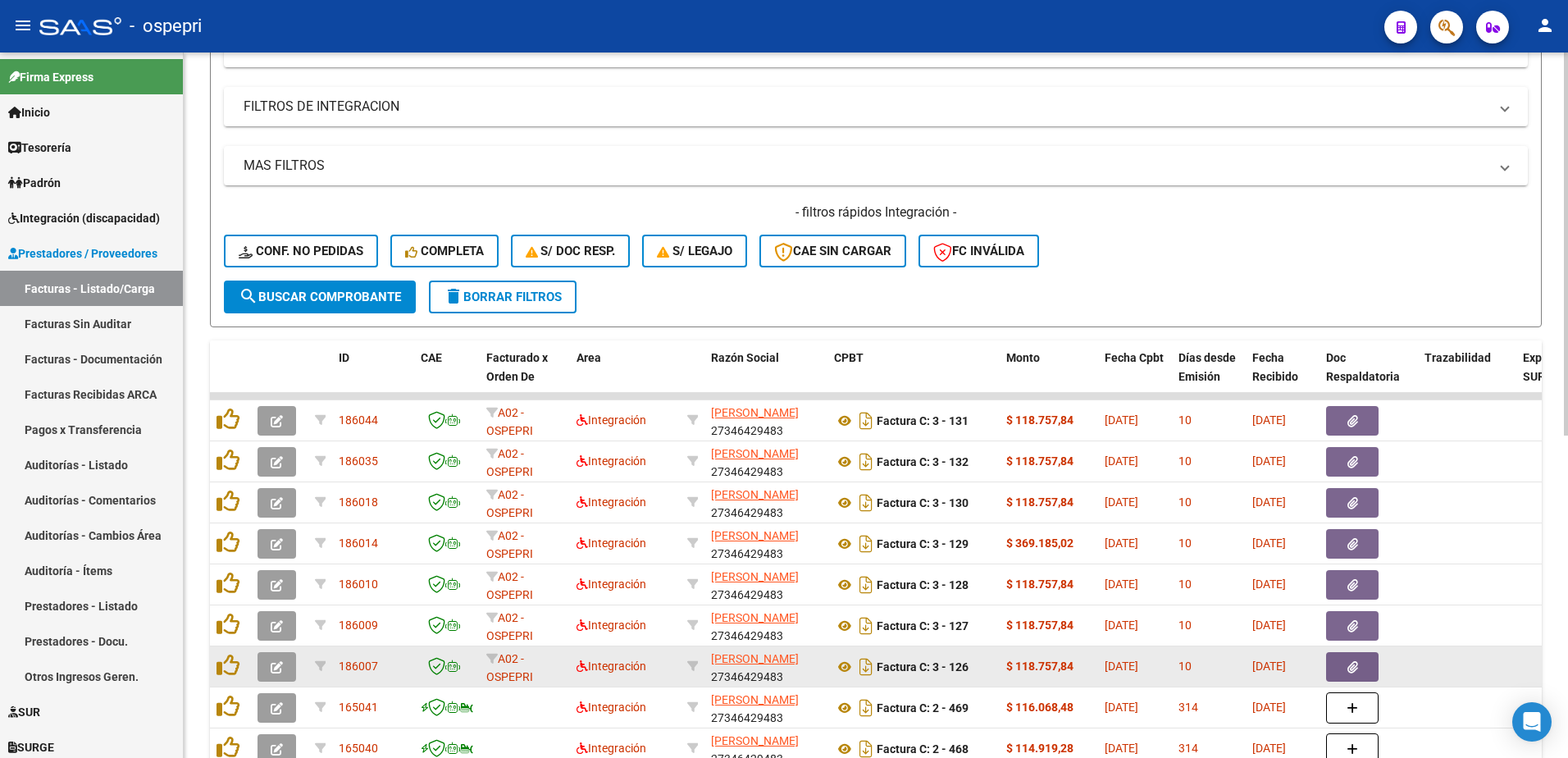
type input "27346429483"
click at [274, 665] on icon "button" at bounding box center [277, 668] width 12 height 12
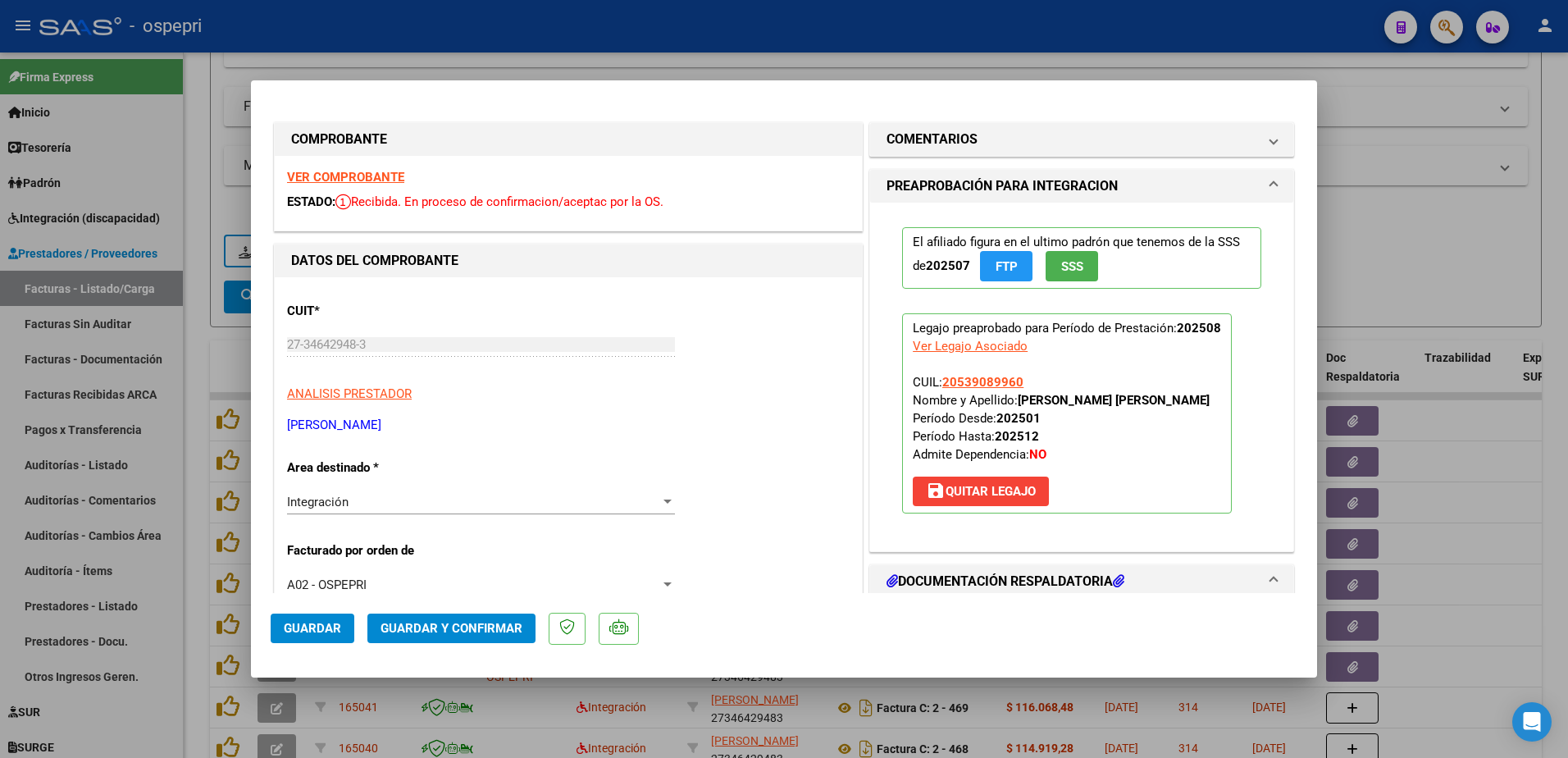
type input "$ 0,00"
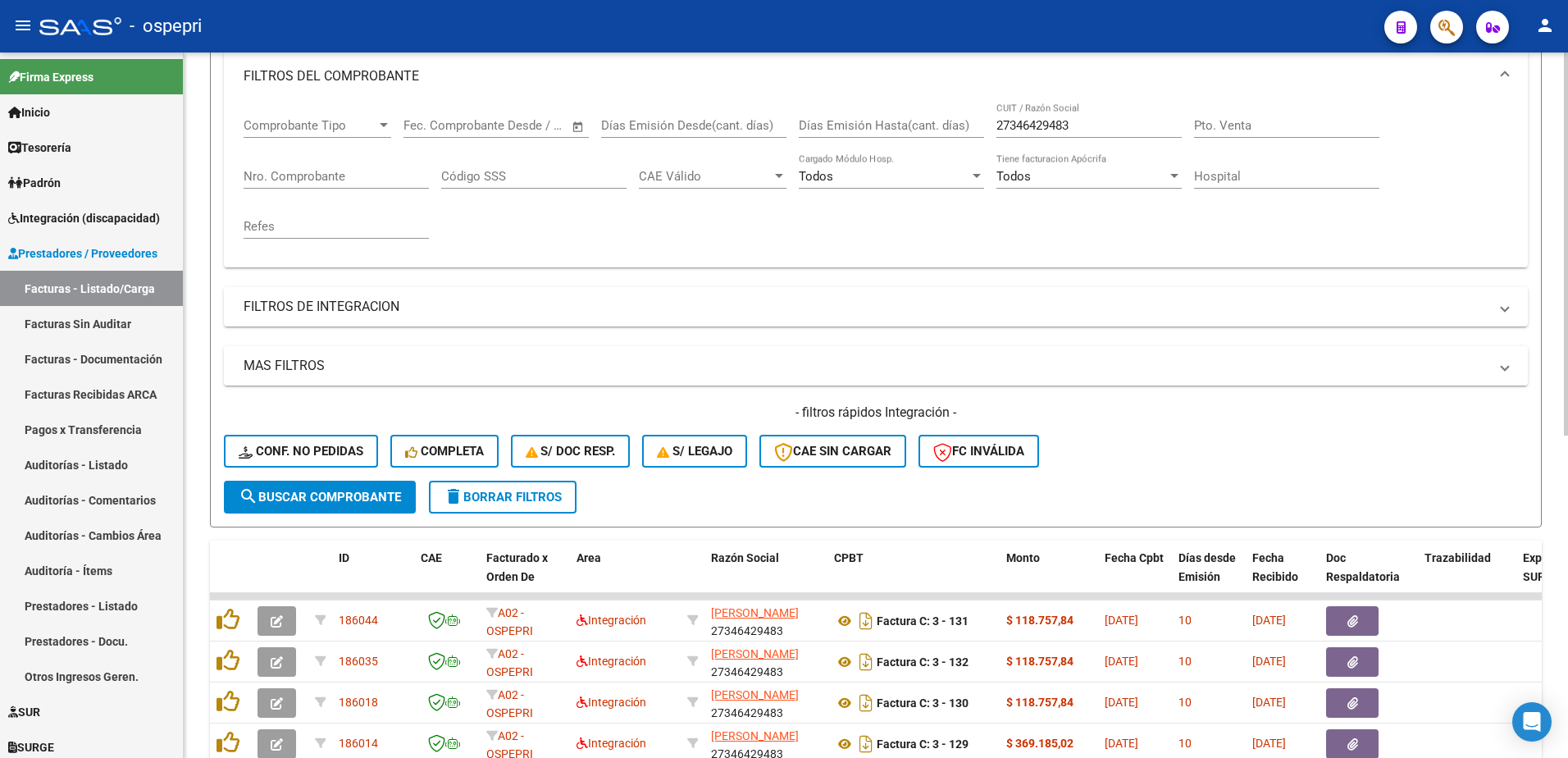
scroll to position [183, 0]
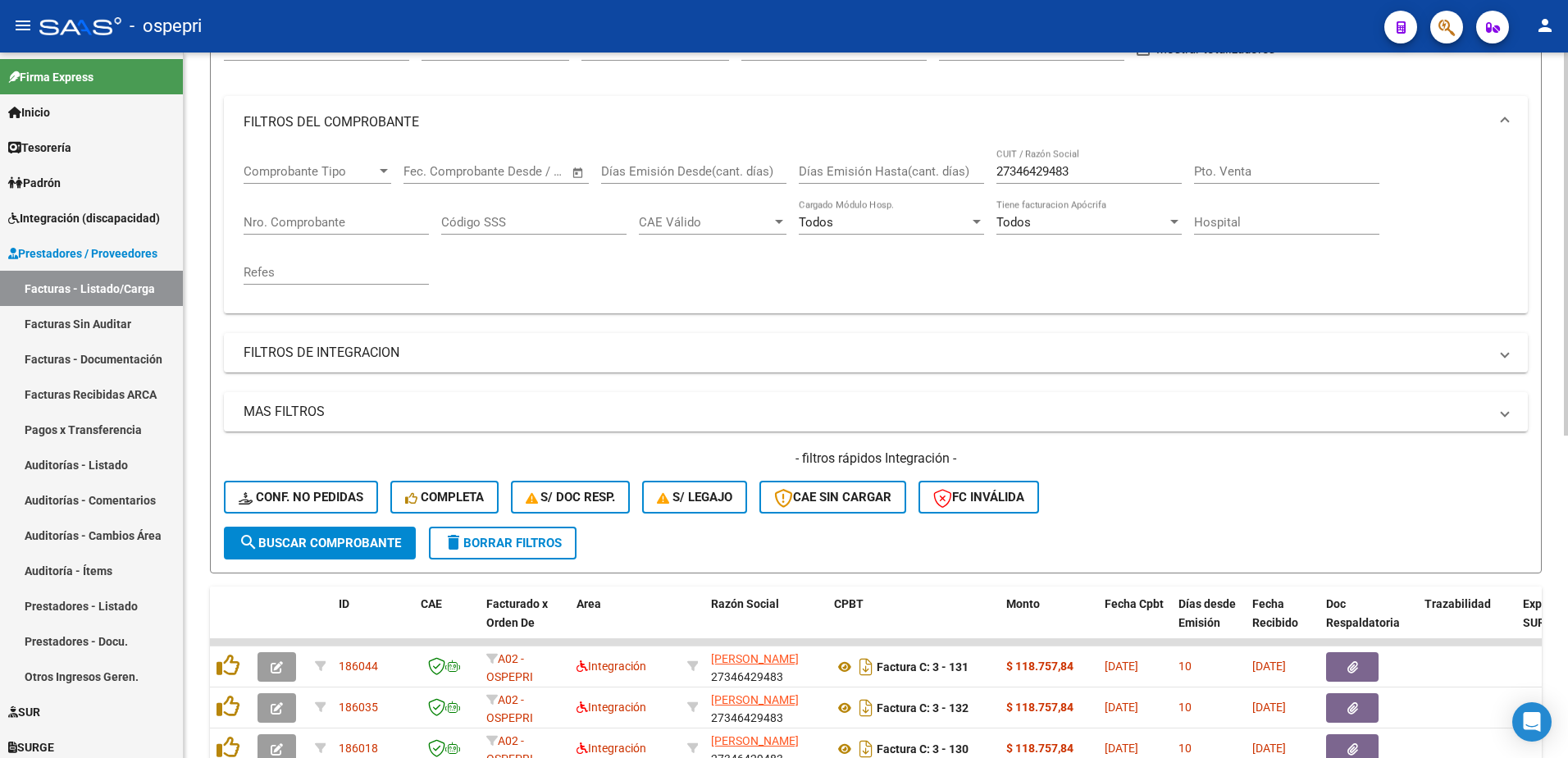
click at [1083, 171] on input "27346429483" at bounding box center [1090, 171] width 185 height 15
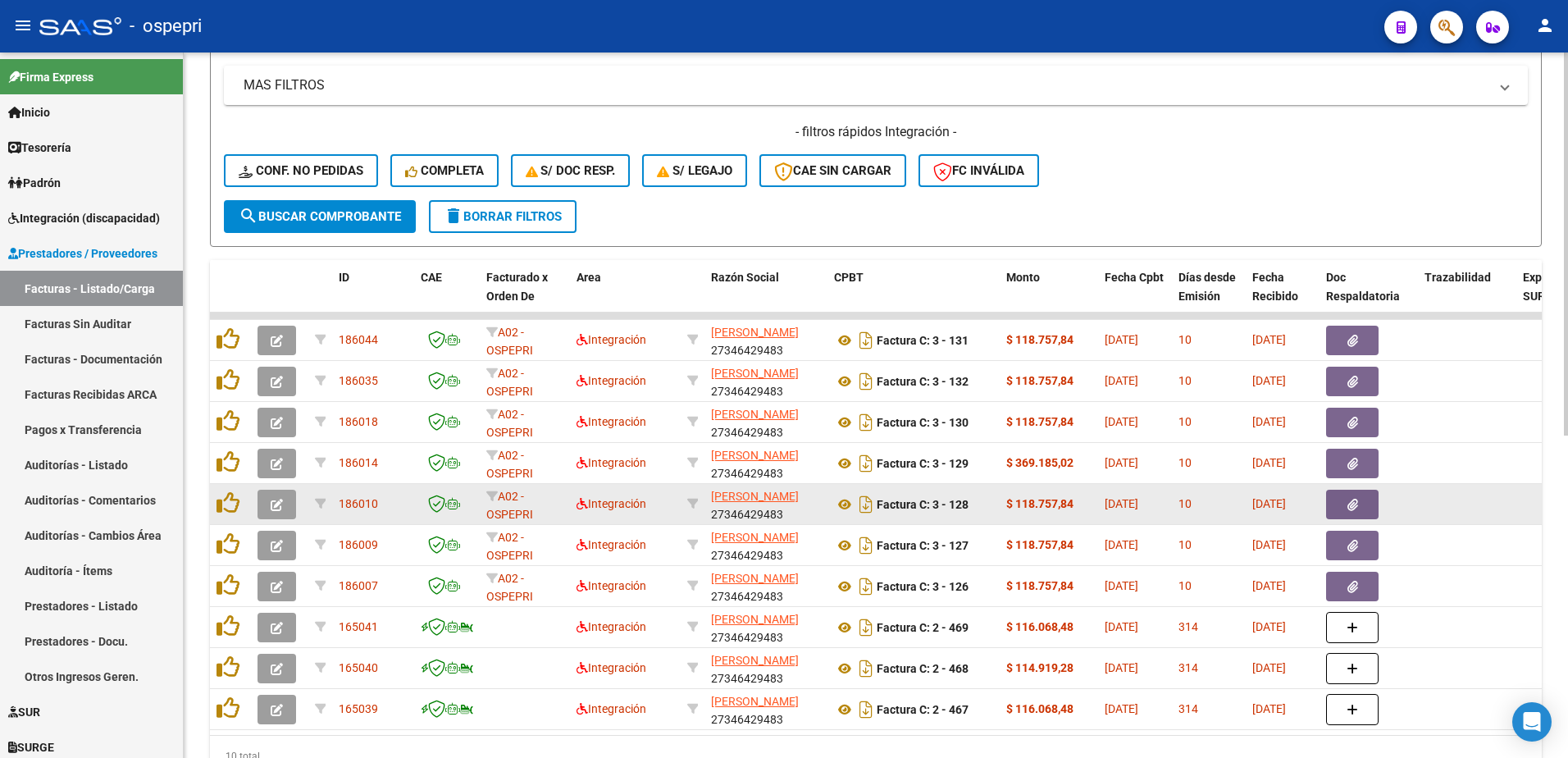
scroll to position [512, 0]
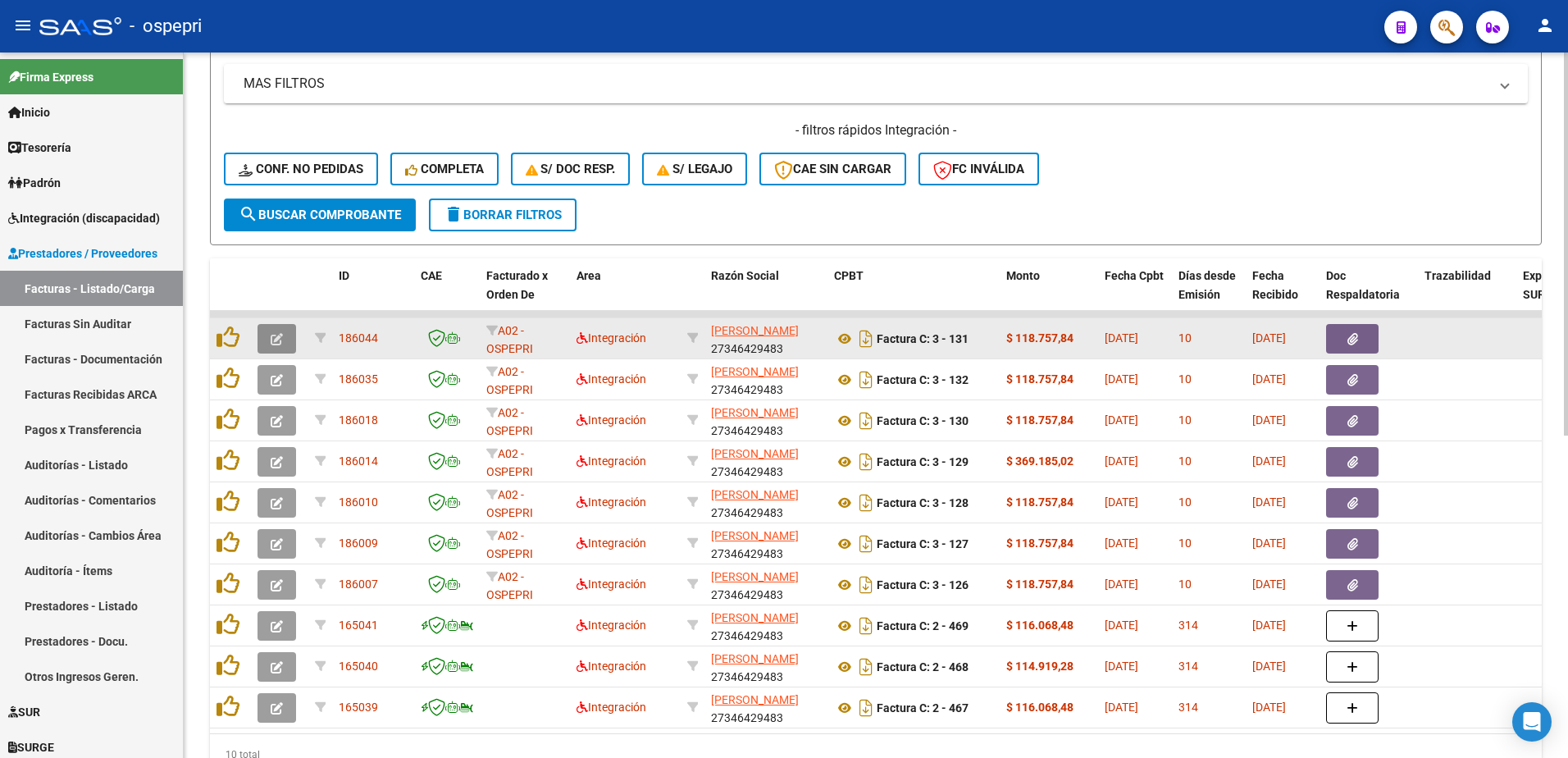
click at [275, 341] on icon "button" at bounding box center [277, 339] width 12 height 12
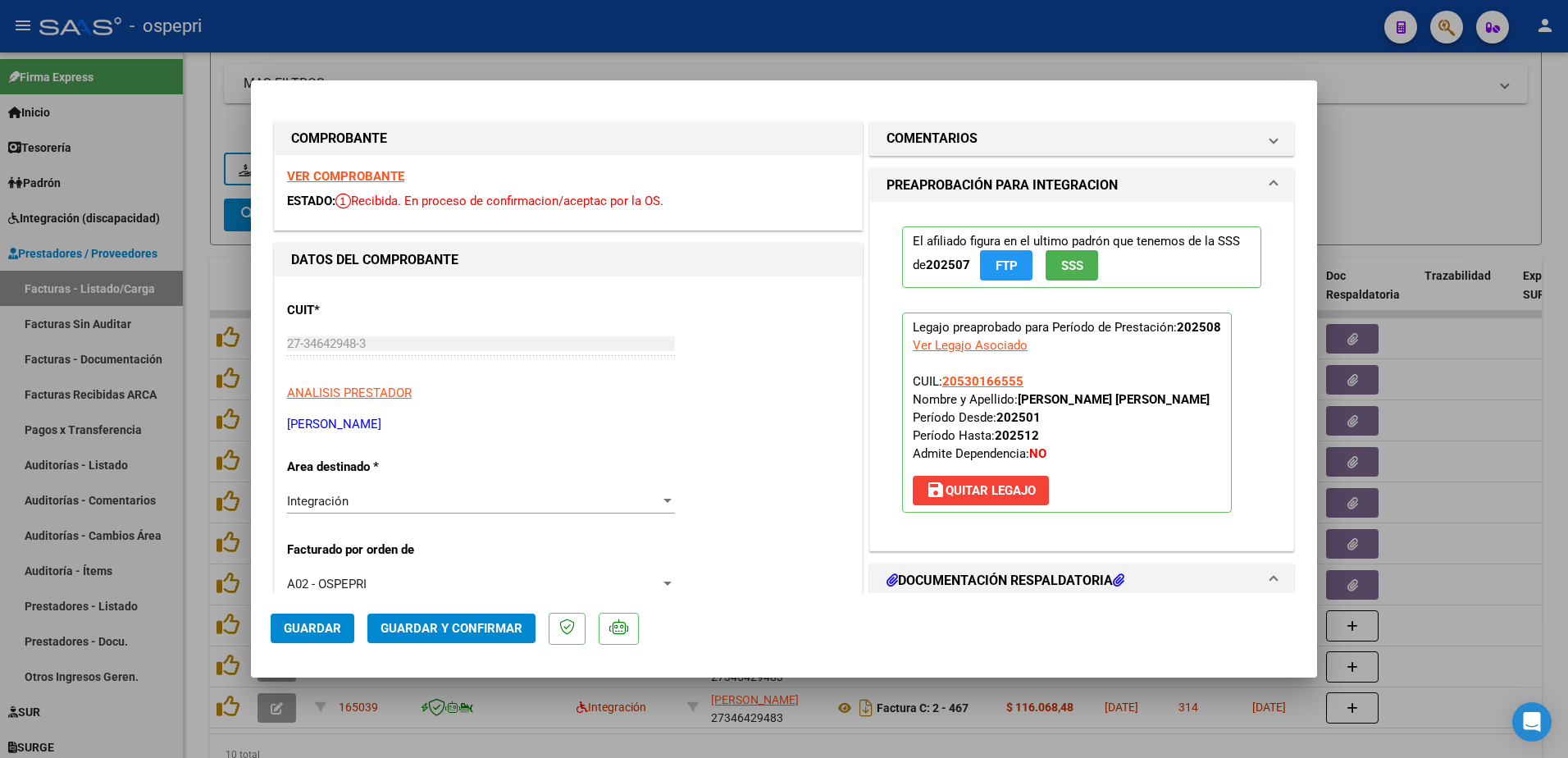
scroll to position [0, 0]
click at [355, 173] on strong "VER COMPROBANTE" at bounding box center [345, 177] width 117 height 15
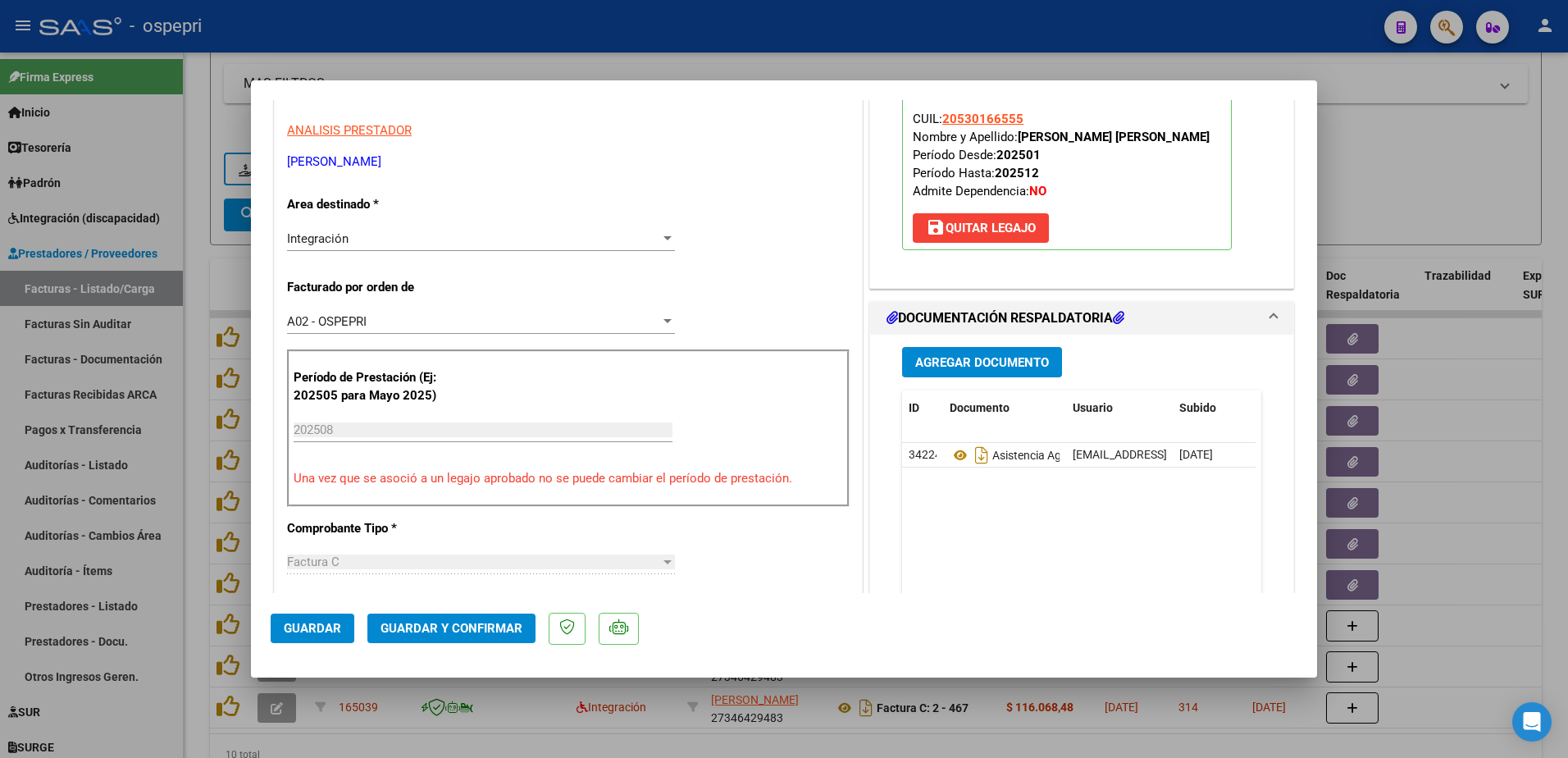
scroll to position [329, 0]
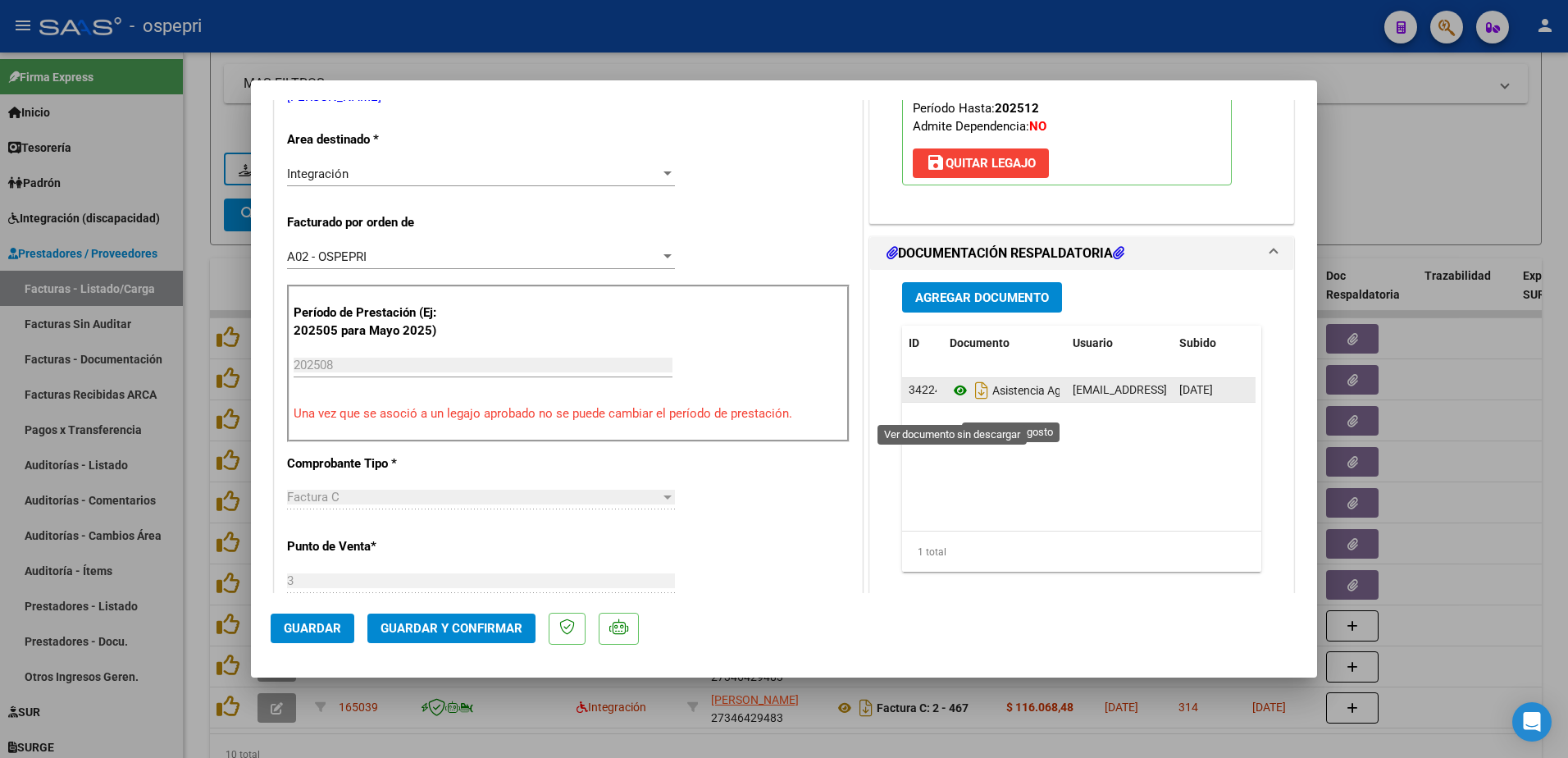
click at [950, 401] on icon at bounding box center [960, 390] width 22 height 20
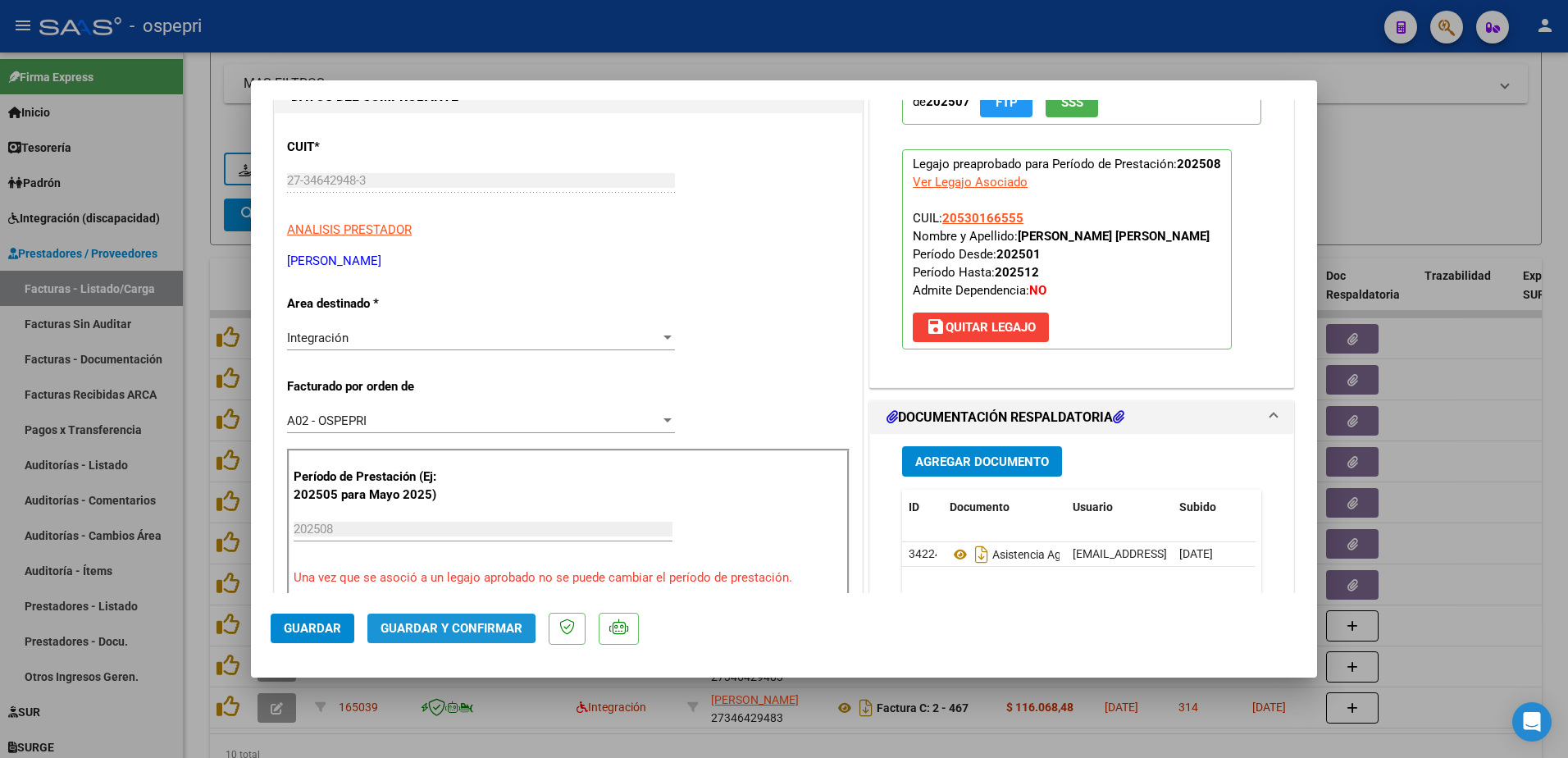
click at [424, 627] on span "Guardar y Confirmar" at bounding box center [452, 628] width 142 height 15
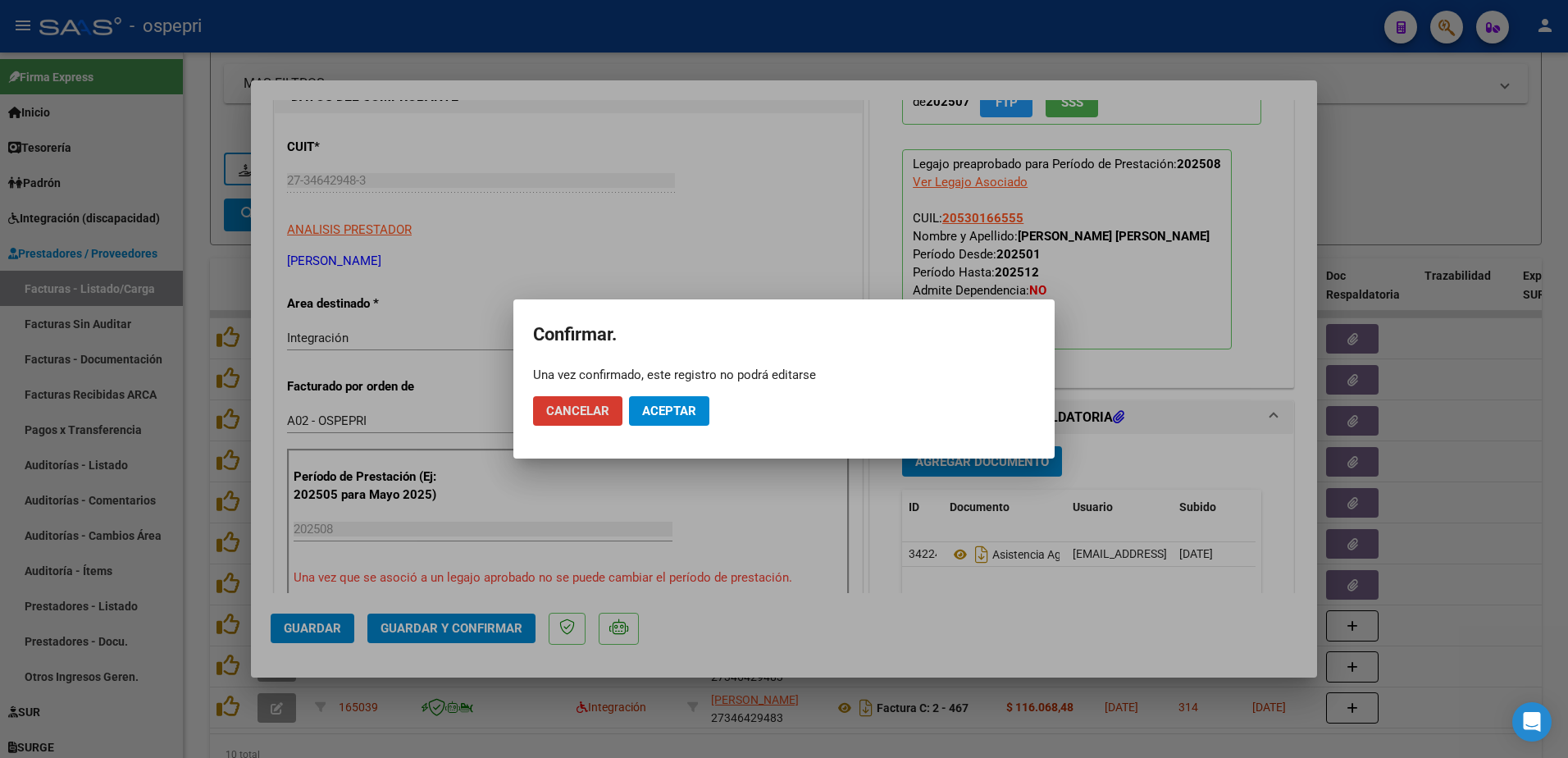
click at [688, 409] on span "Aceptar" at bounding box center [669, 411] width 54 height 15
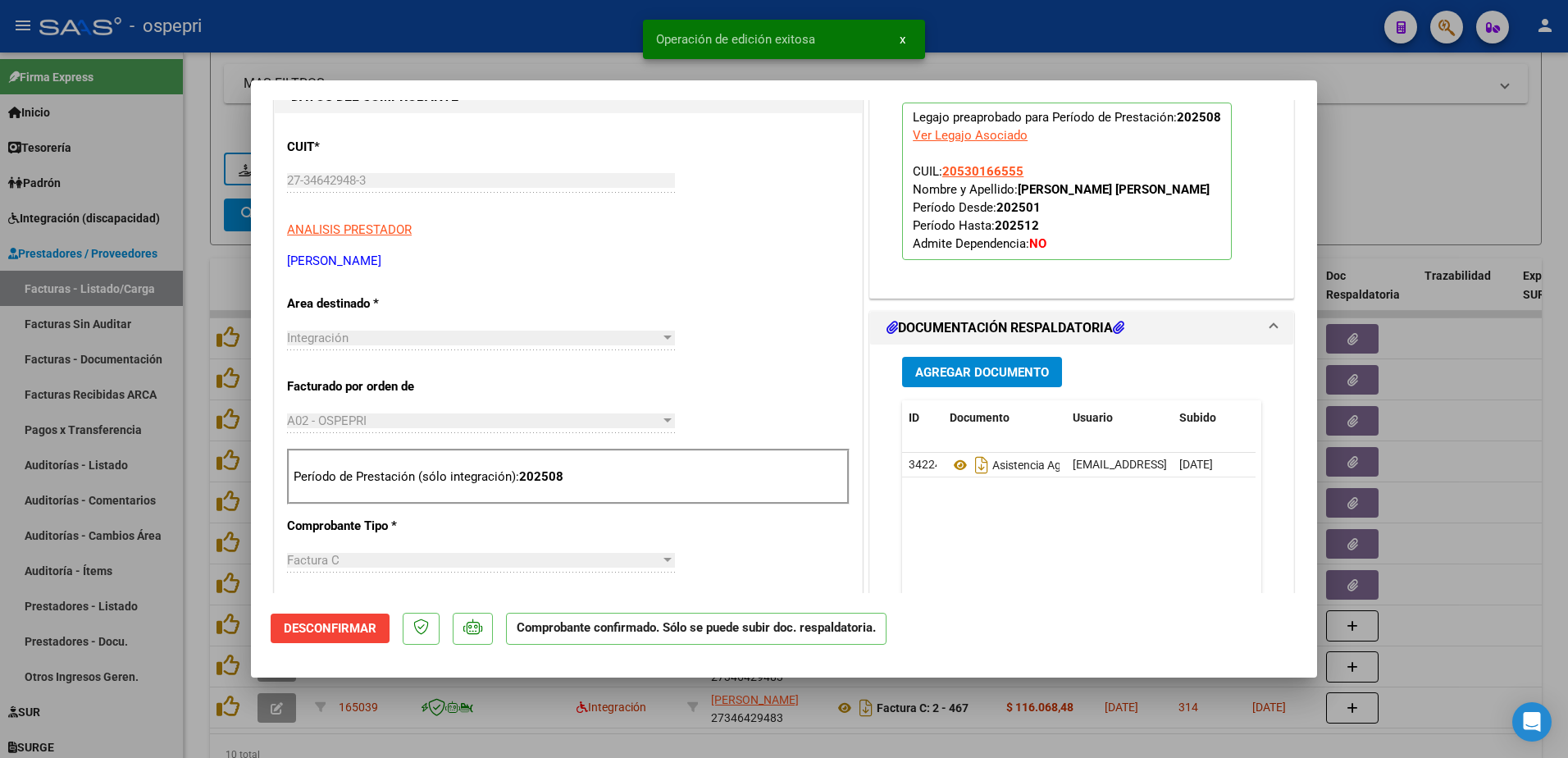
type input "$ 0,00"
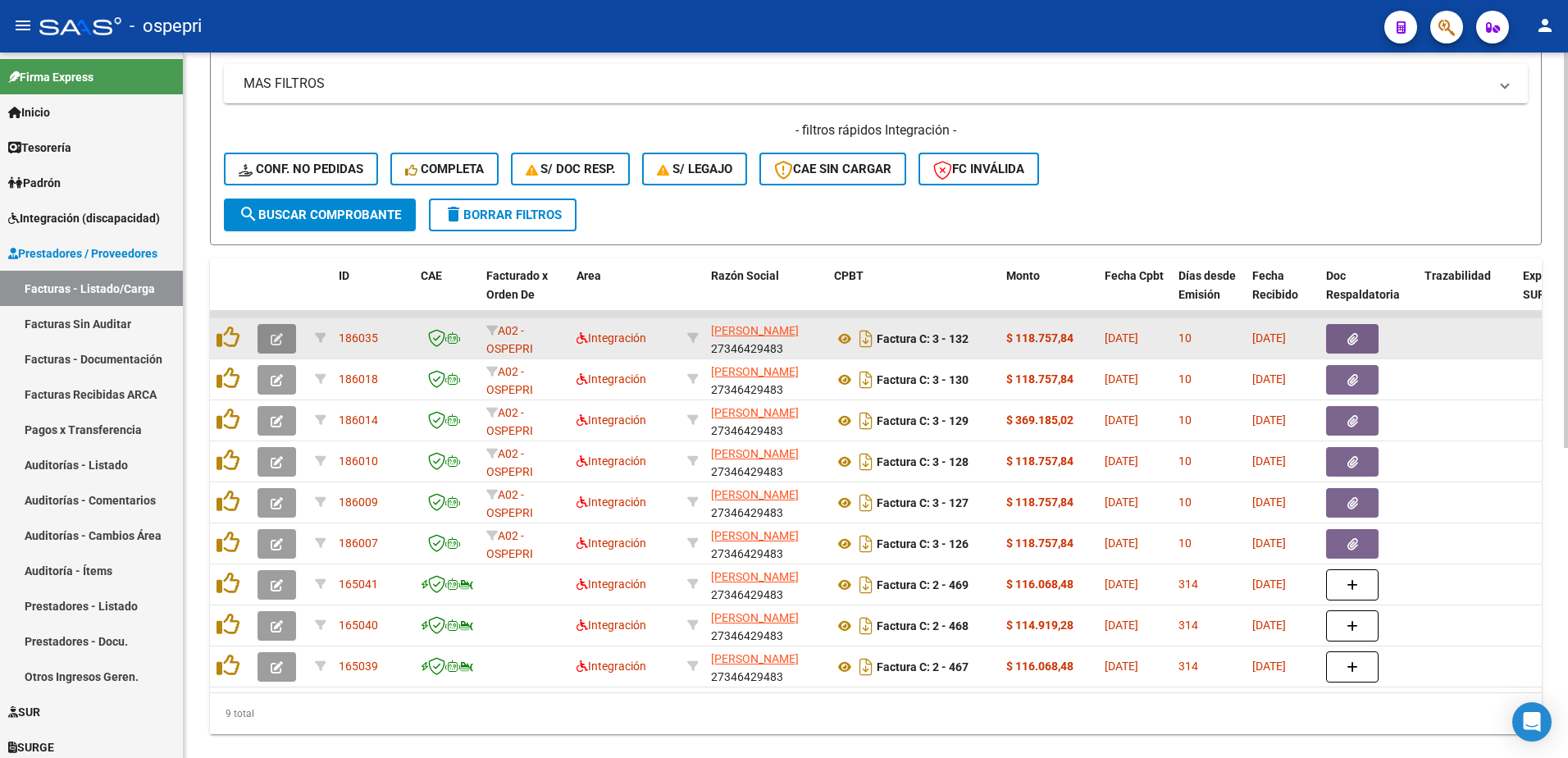
click at [275, 344] on icon "button" at bounding box center [277, 339] width 12 height 12
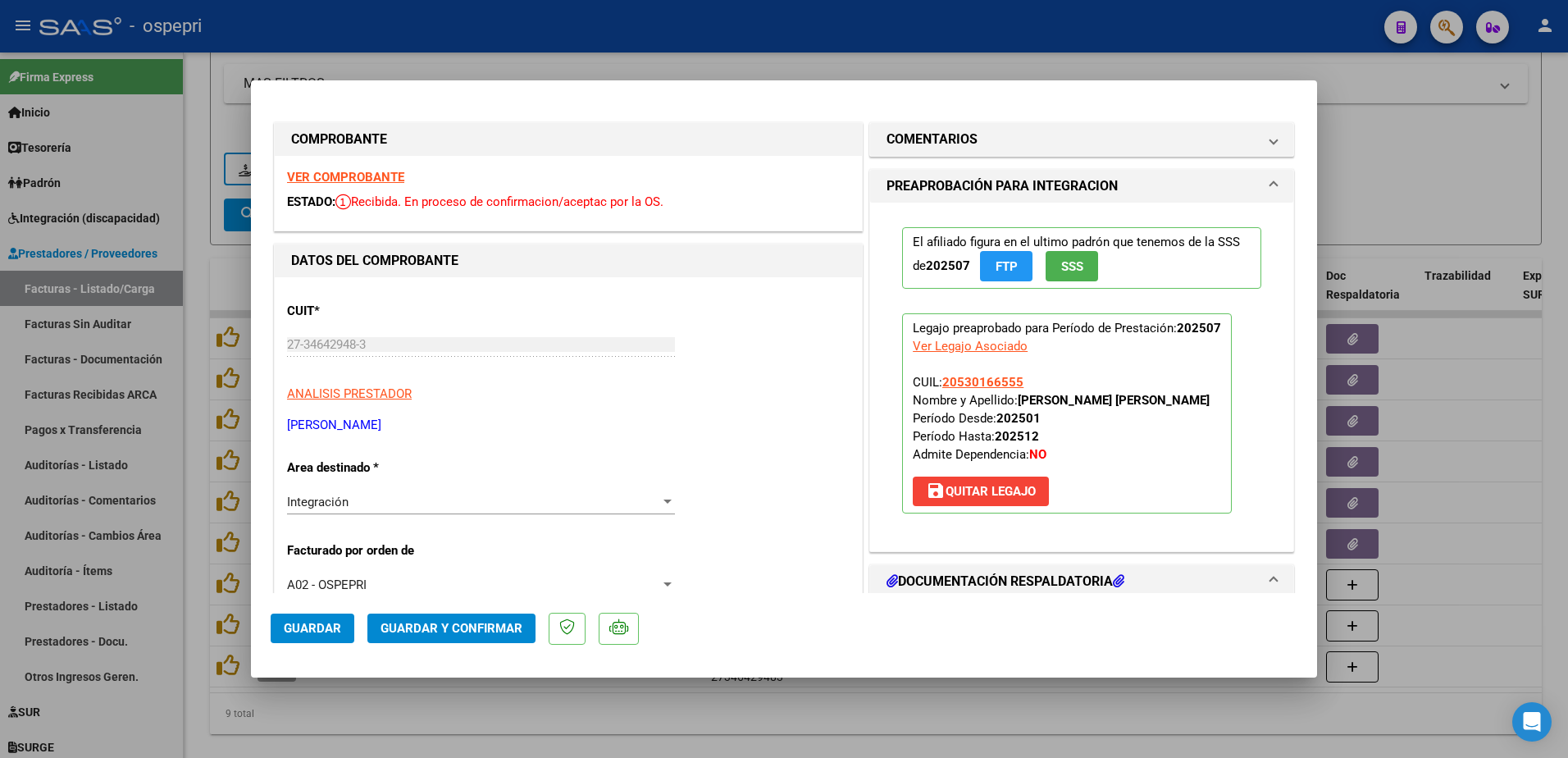
click at [373, 179] on strong "VER COMPROBANTE" at bounding box center [345, 177] width 117 height 15
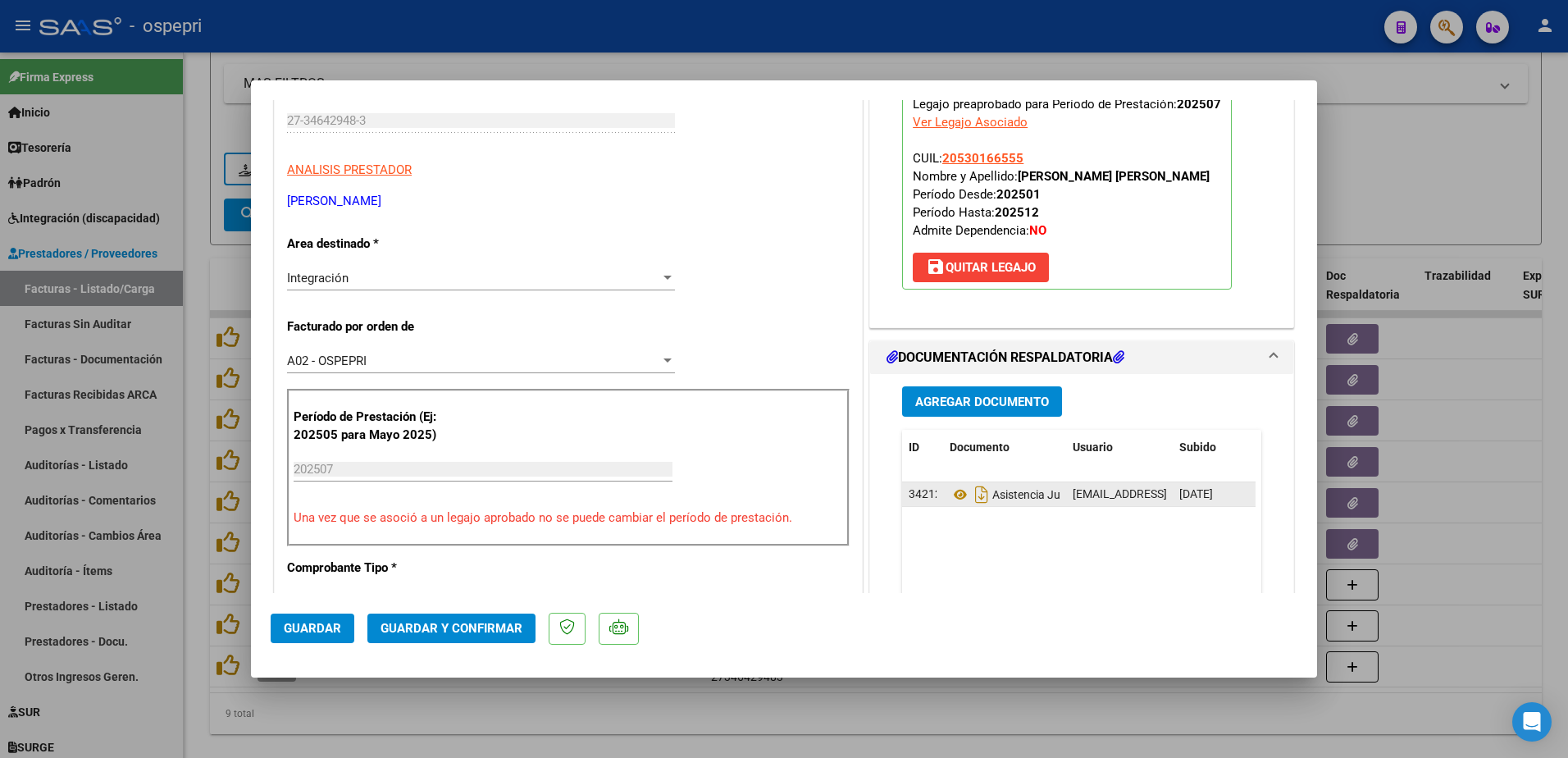
scroll to position [246, 0]
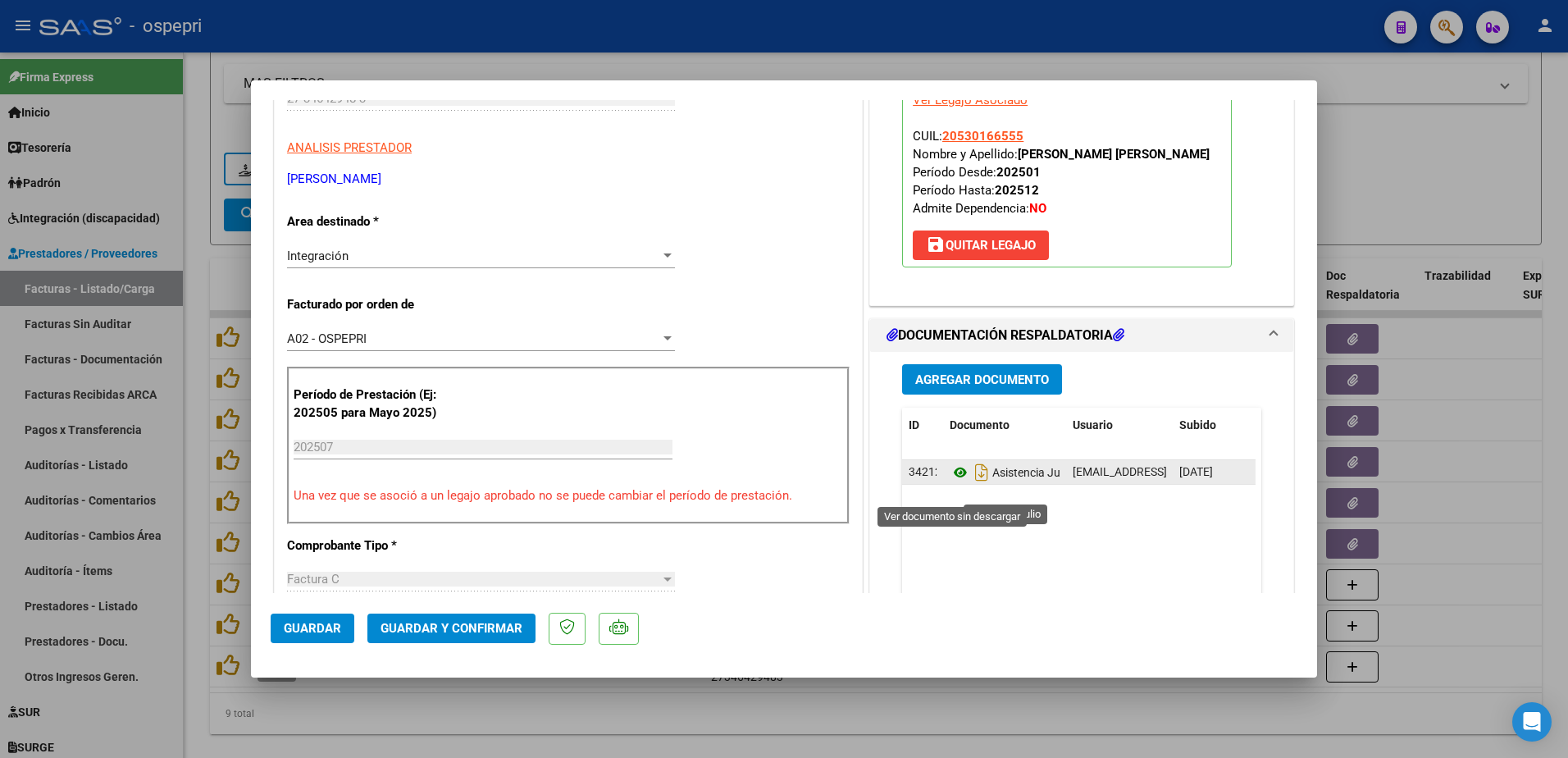
click at [950, 482] on icon at bounding box center [960, 473] width 22 height 20
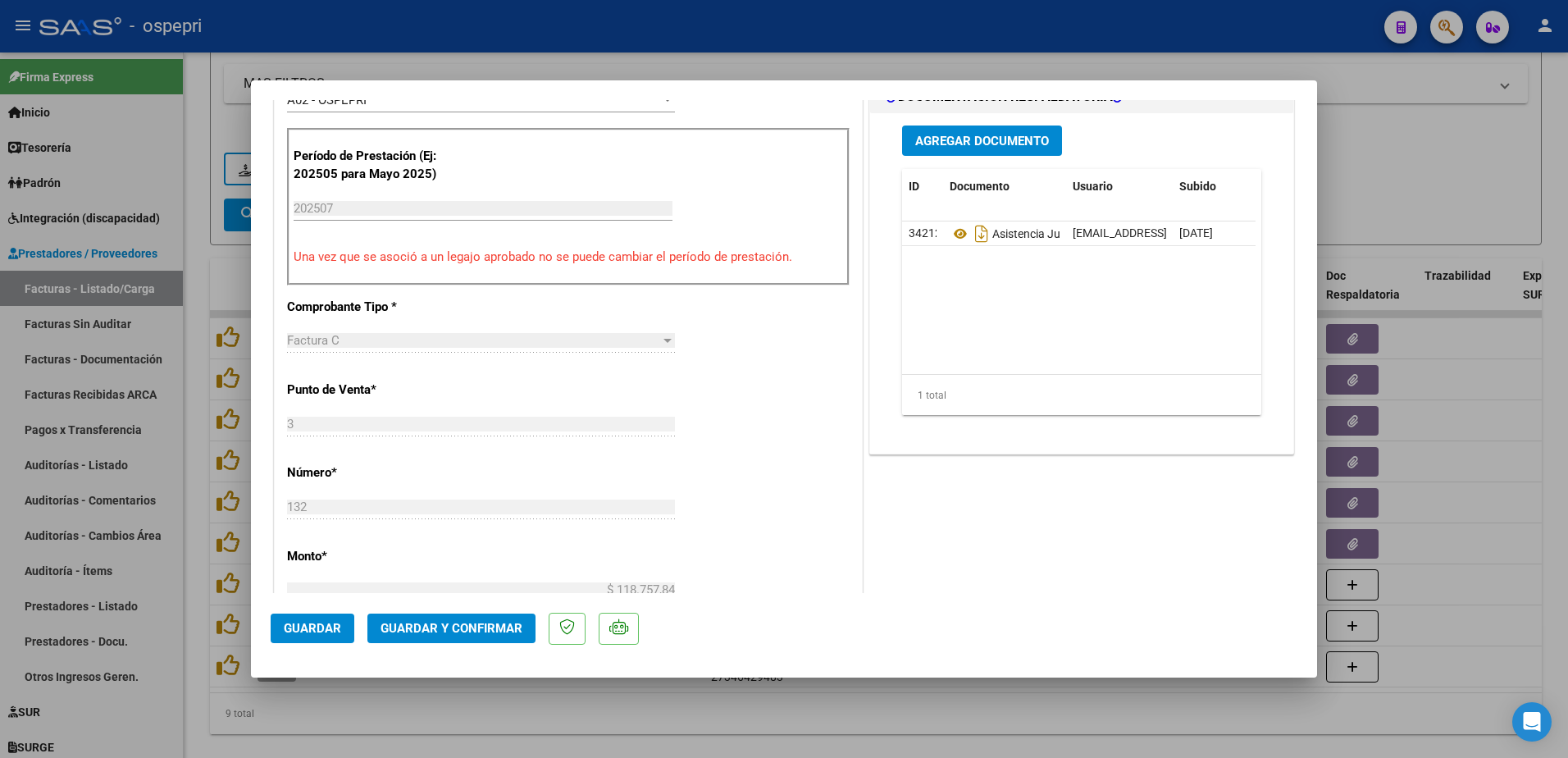
scroll to position [574, 0]
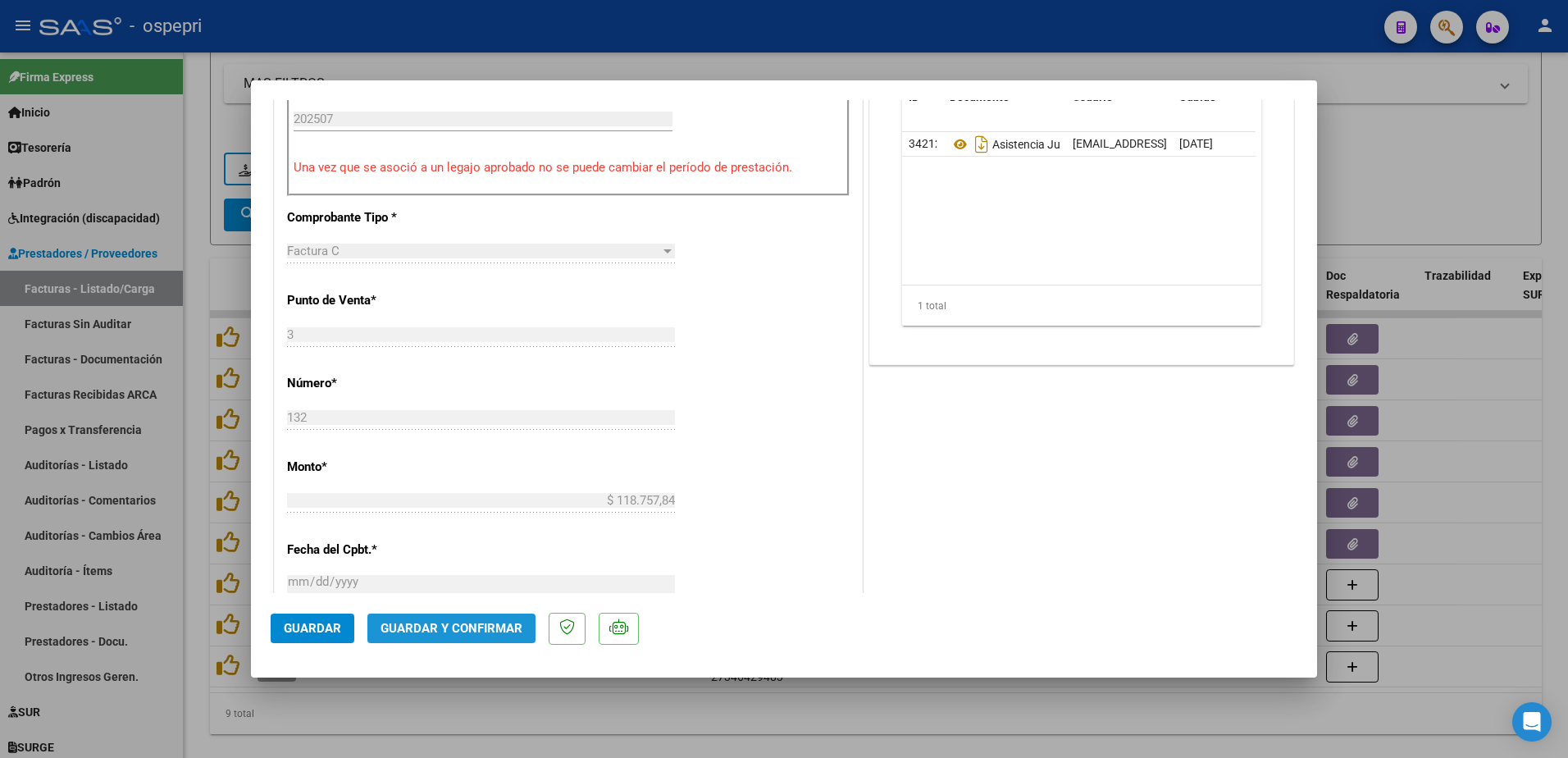
click at [465, 625] on span "Guardar y Confirmar" at bounding box center [452, 628] width 142 height 15
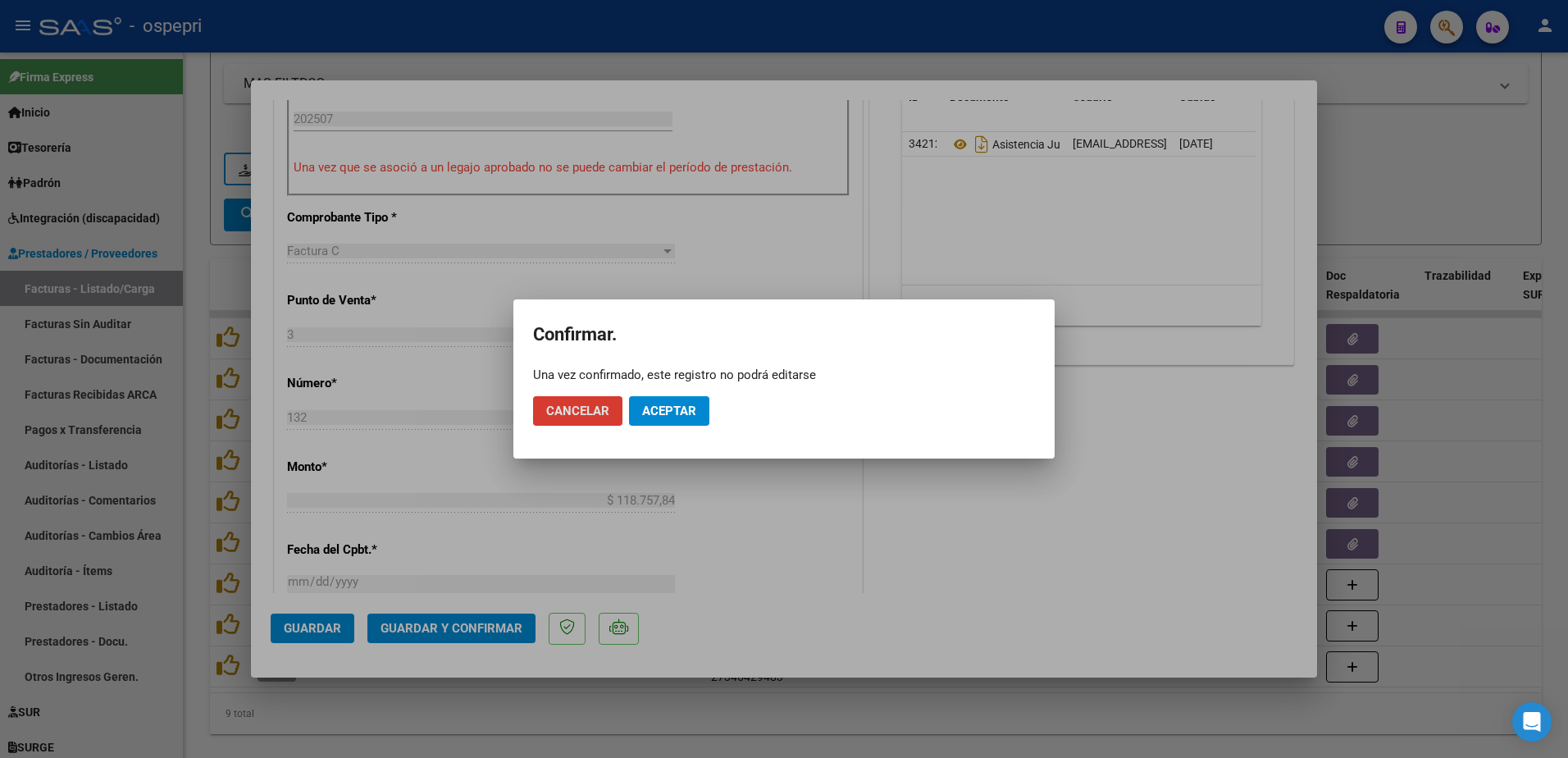
click at [672, 404] on span "Aceptar" at bounding box center [669, 411] width 54 height 15
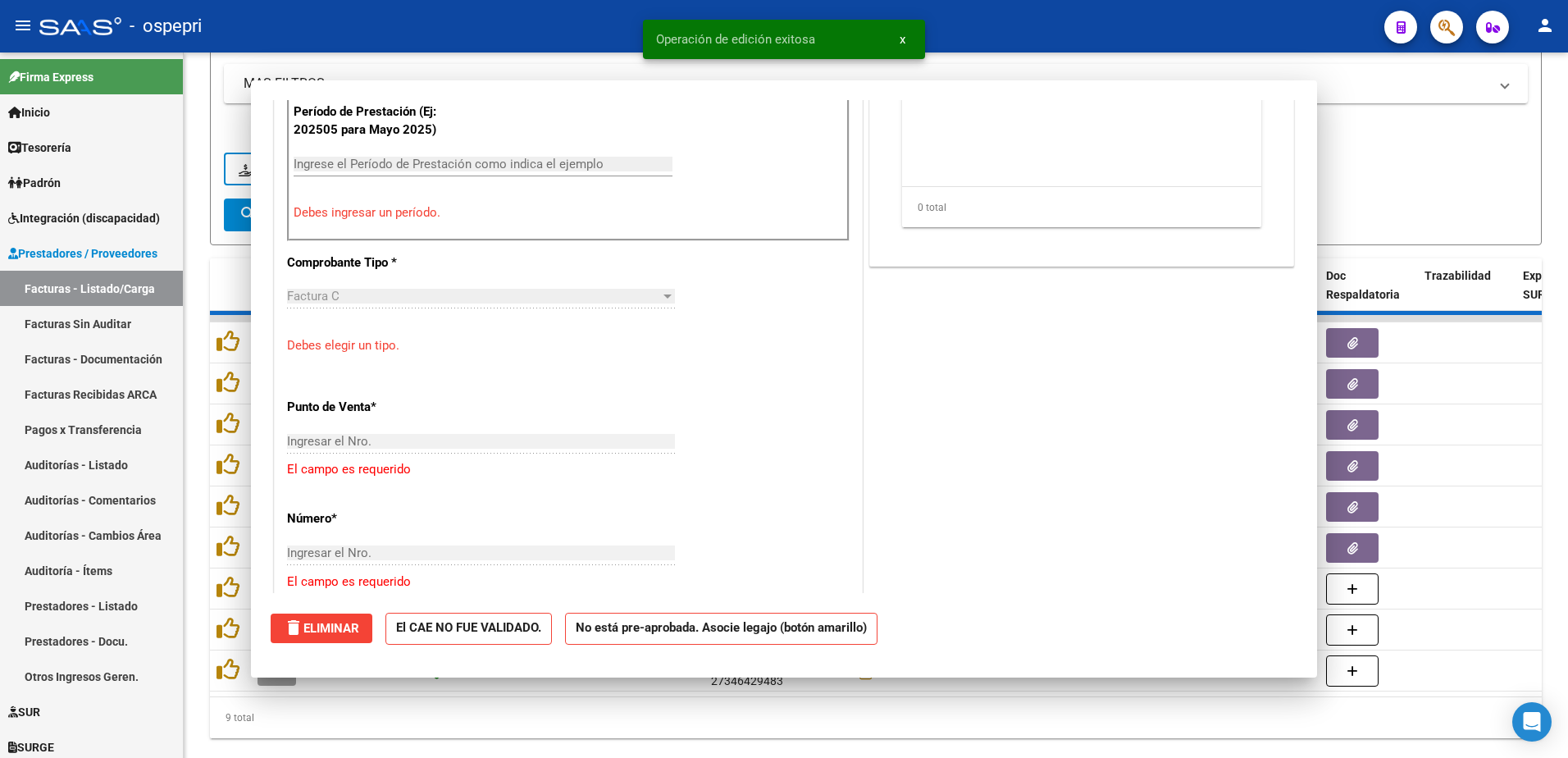
scroll to position [0, 0]
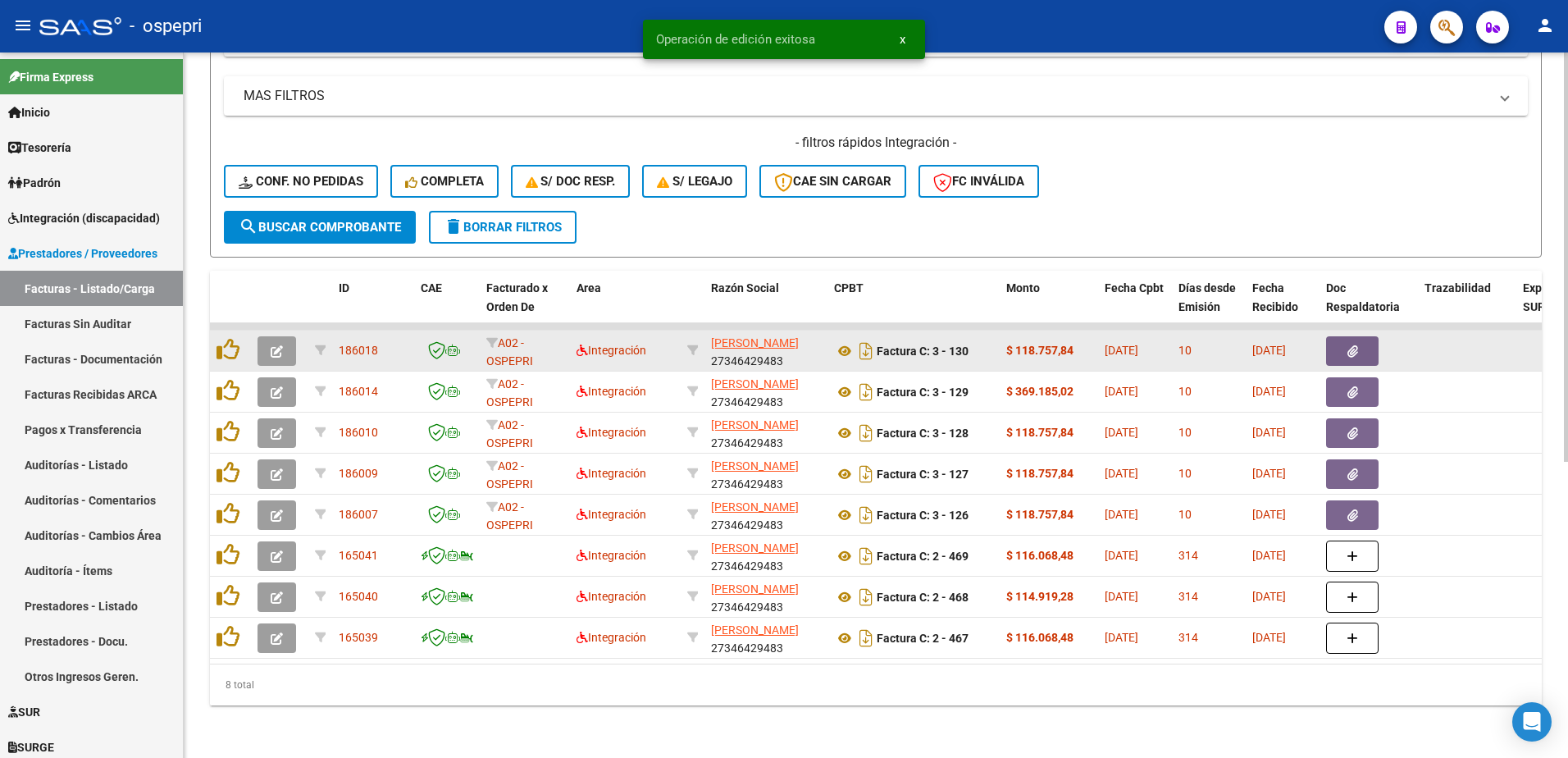
click at [284, 337] on button "button" at bounding box center [277, 351] width 38 height 29
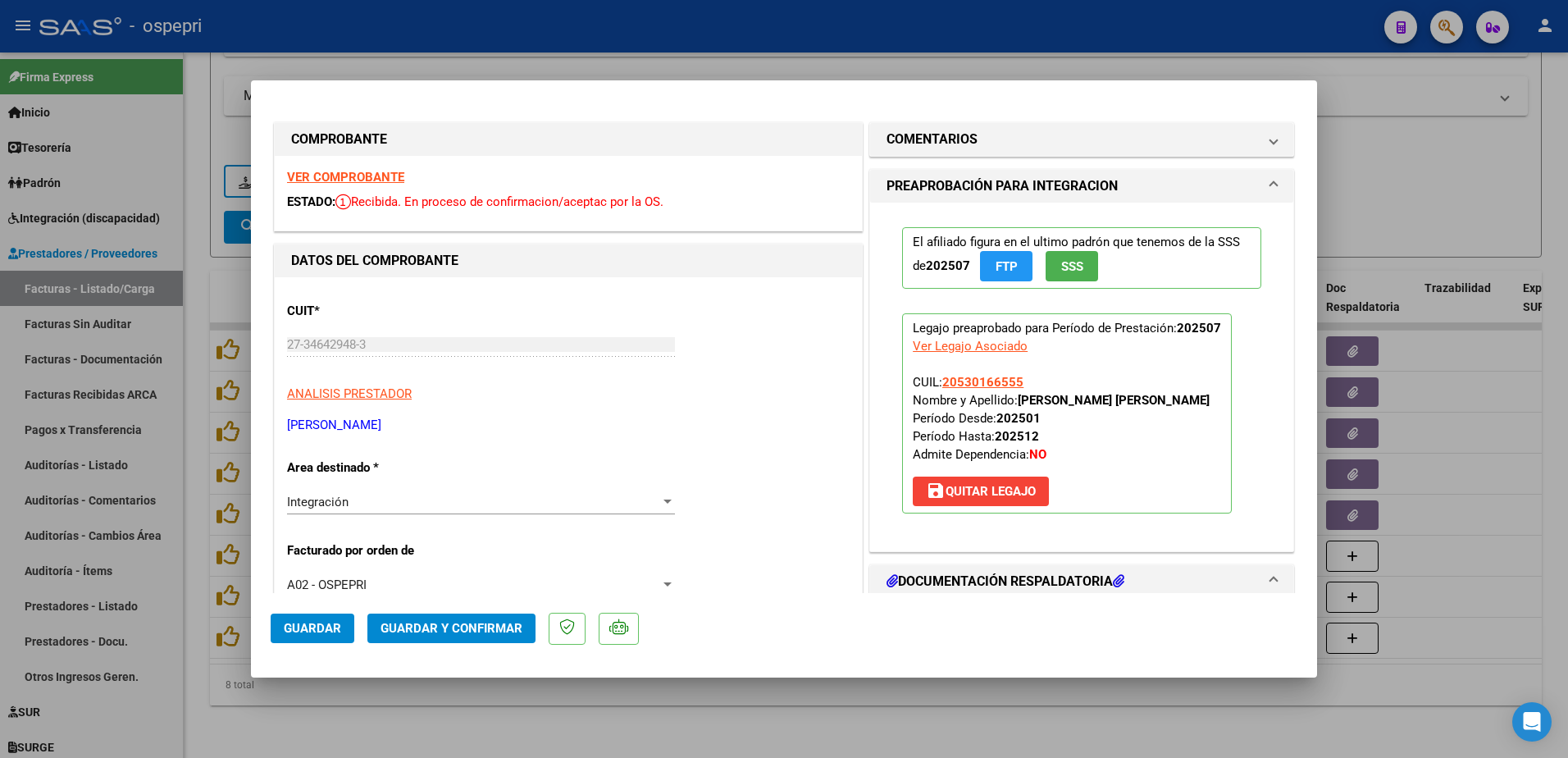
click at [361, 176] on strong "VER COMPROBANTE" at bounding box center [345, 177] width 117 height 15
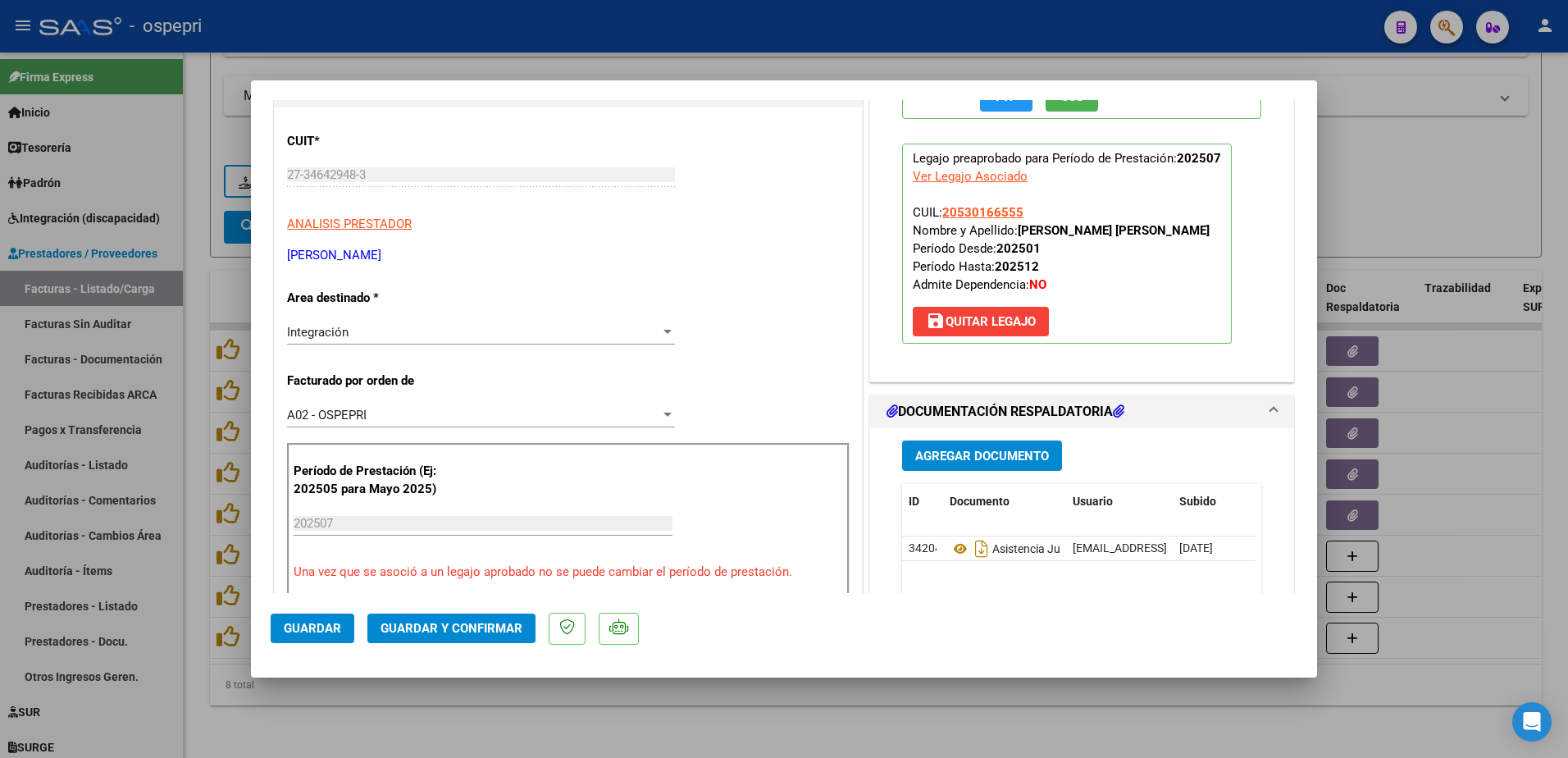
scroll to position [246, 0]
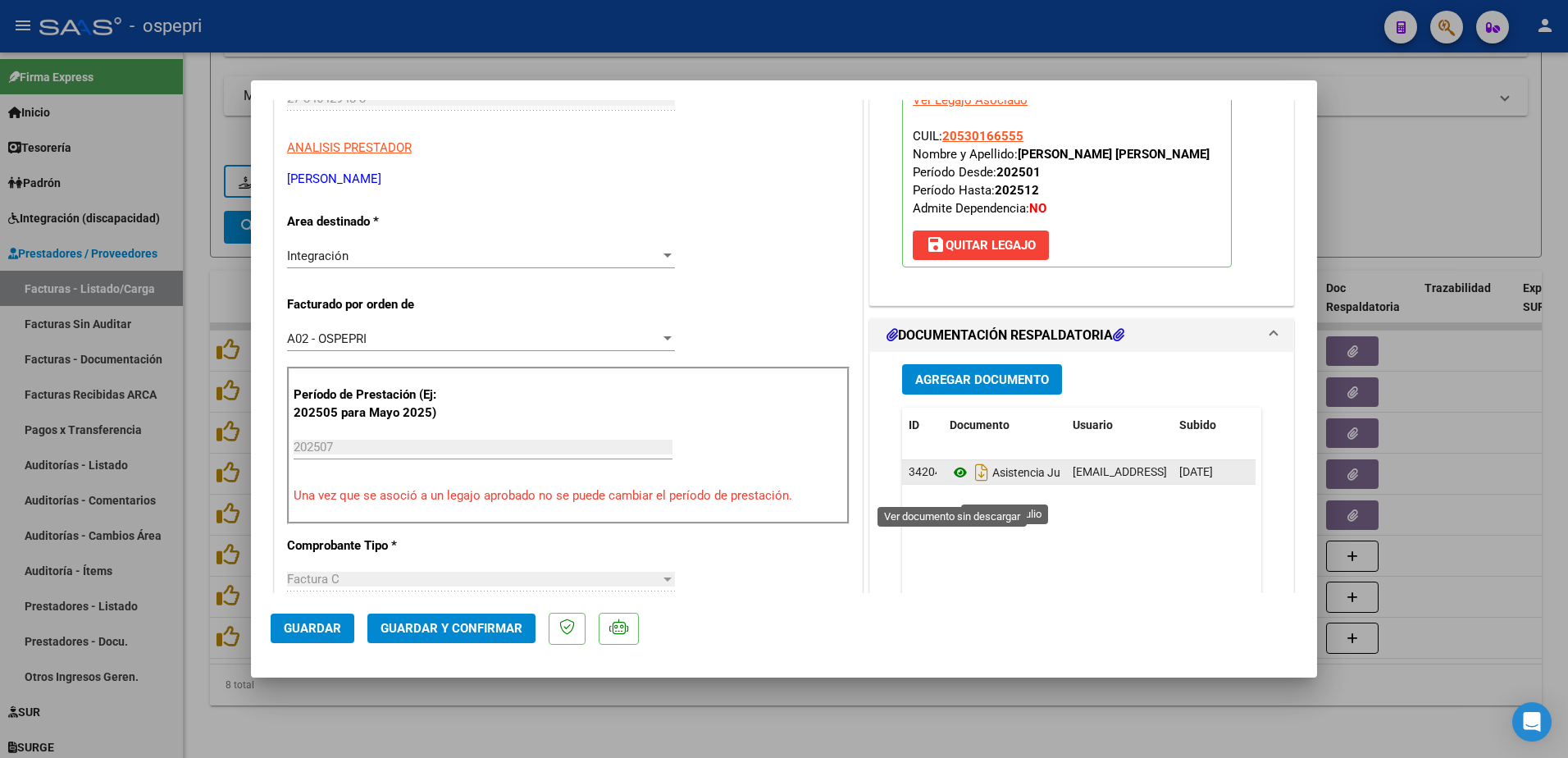
click at [955, 482] on icon at bounding box center [960, 473] width 22 height 20
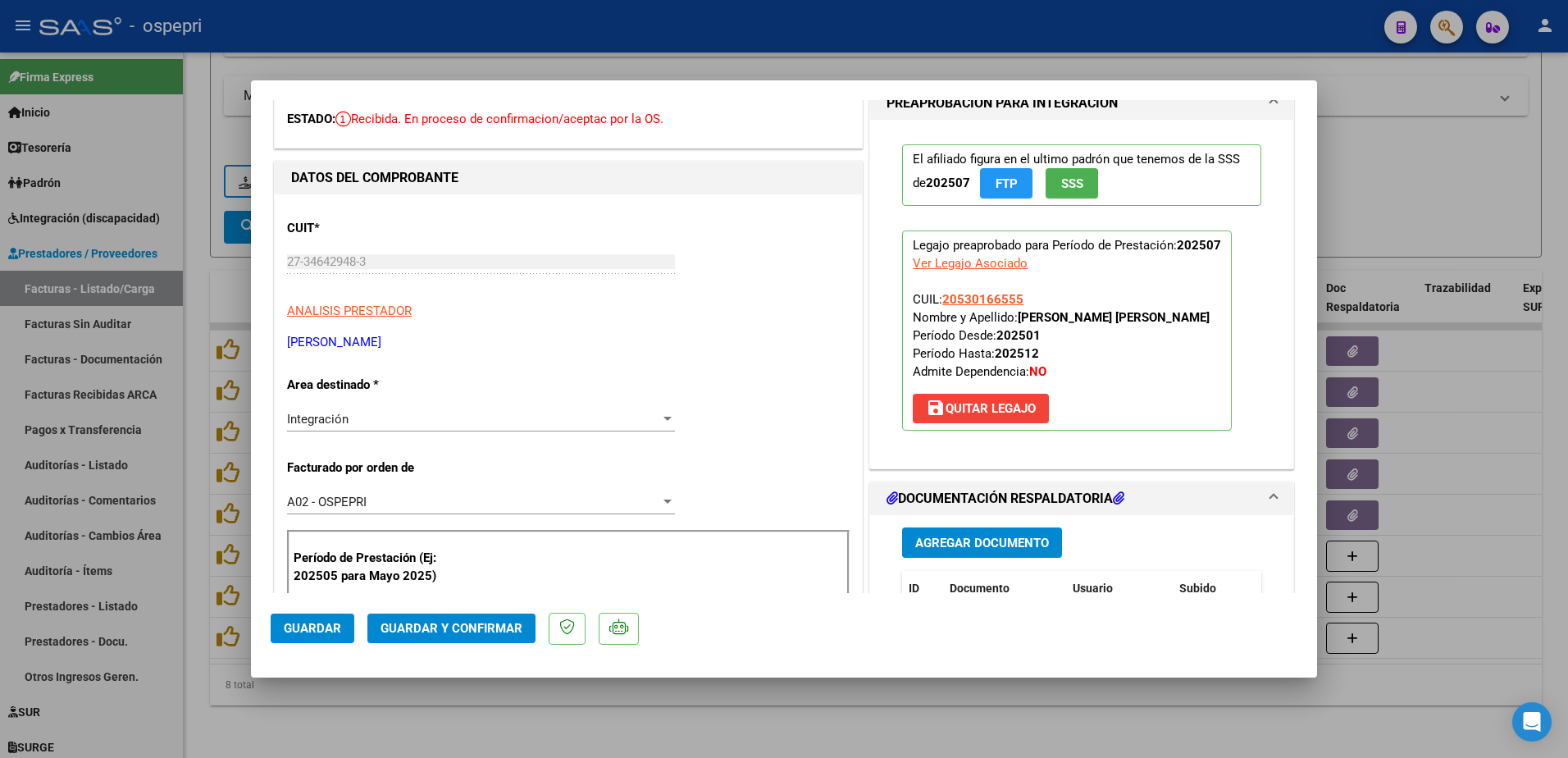
scroll to position [82, 0]
click at [978, 417] on span "save Quitar Legajo" at bounding box center [980, 409] width 110 height 15
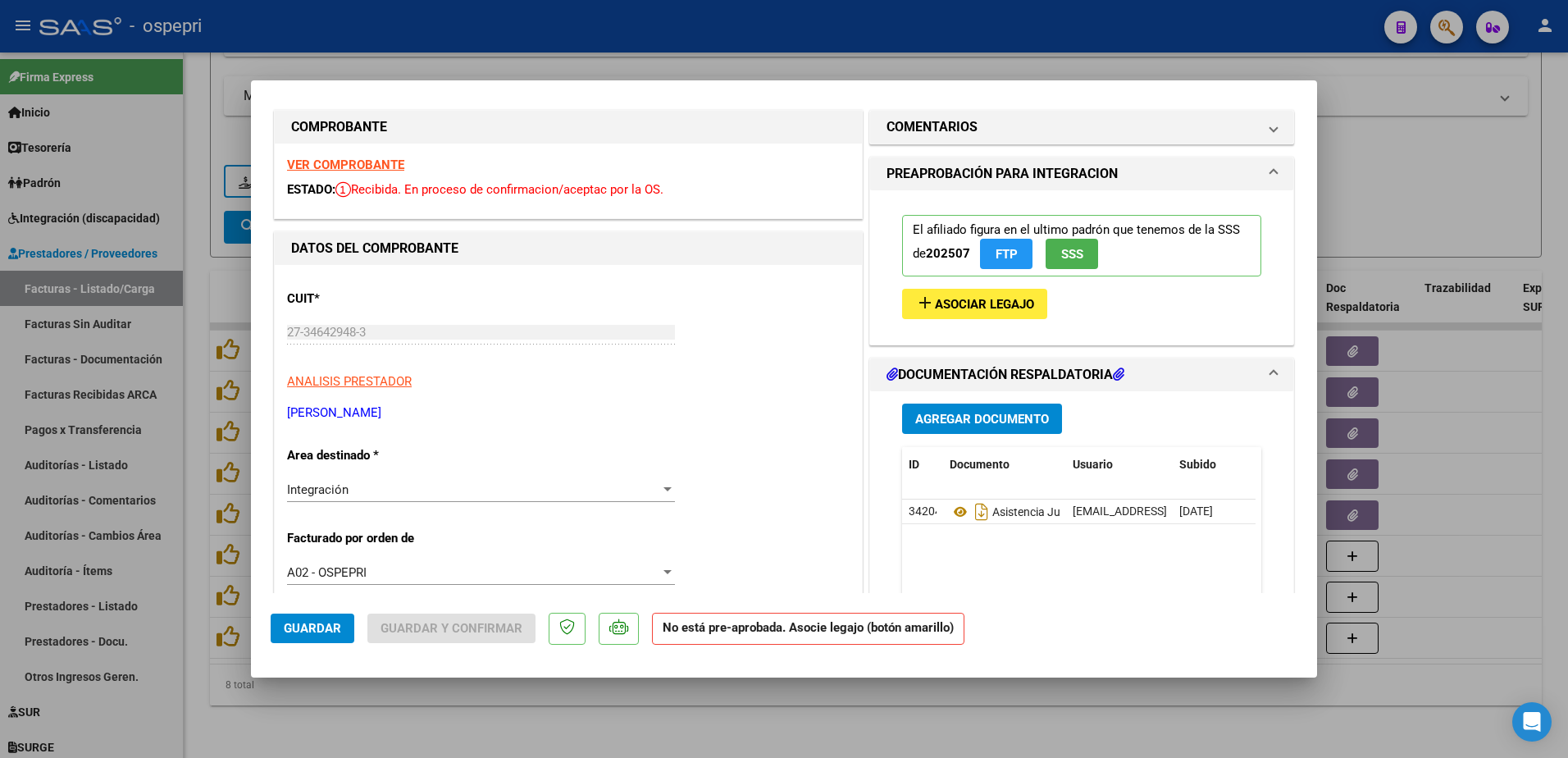
scroll to position [0, 0]
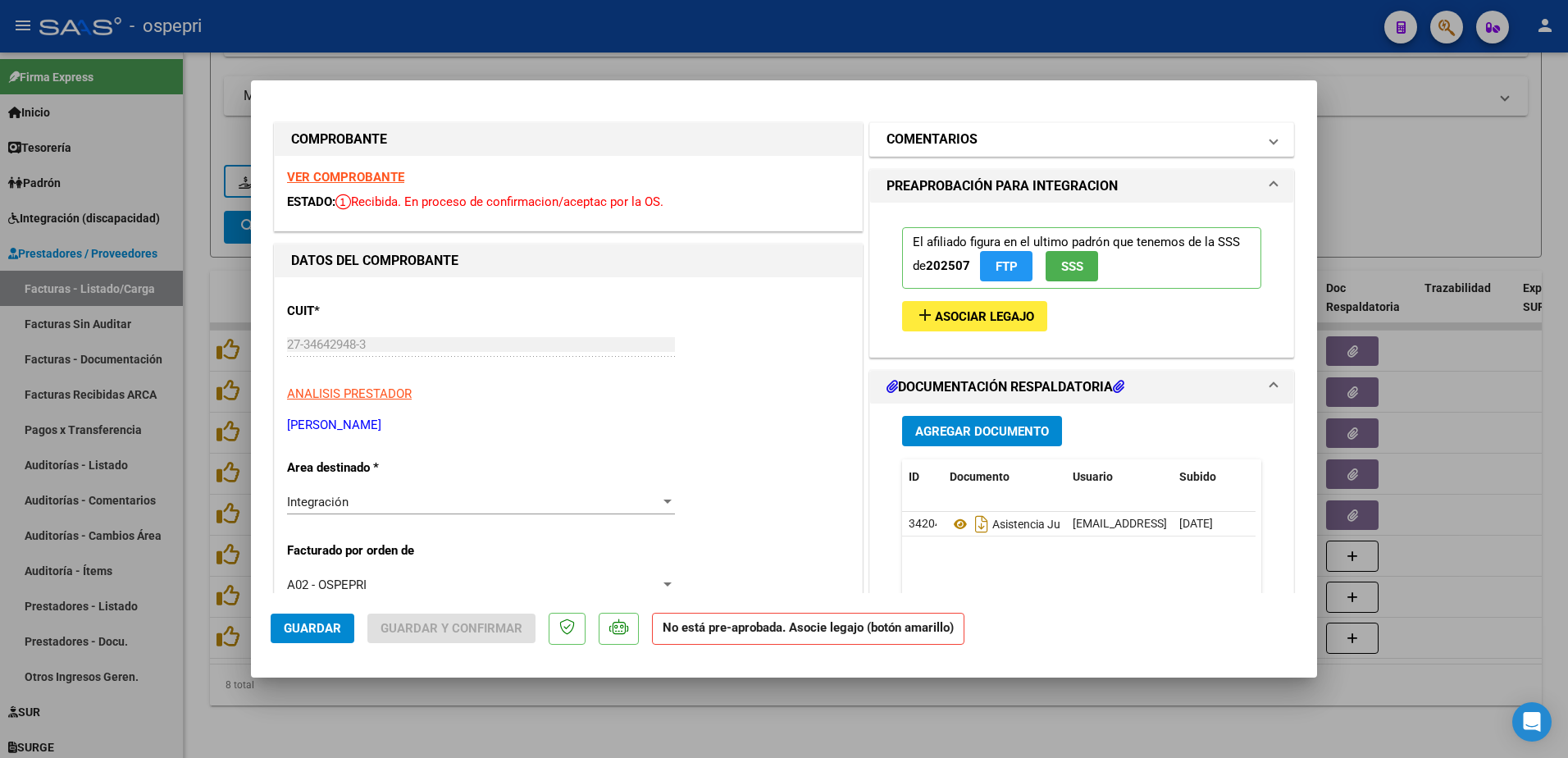
click at [1271, 146] on span at bounding box center [1274, 140] width 7 height 20
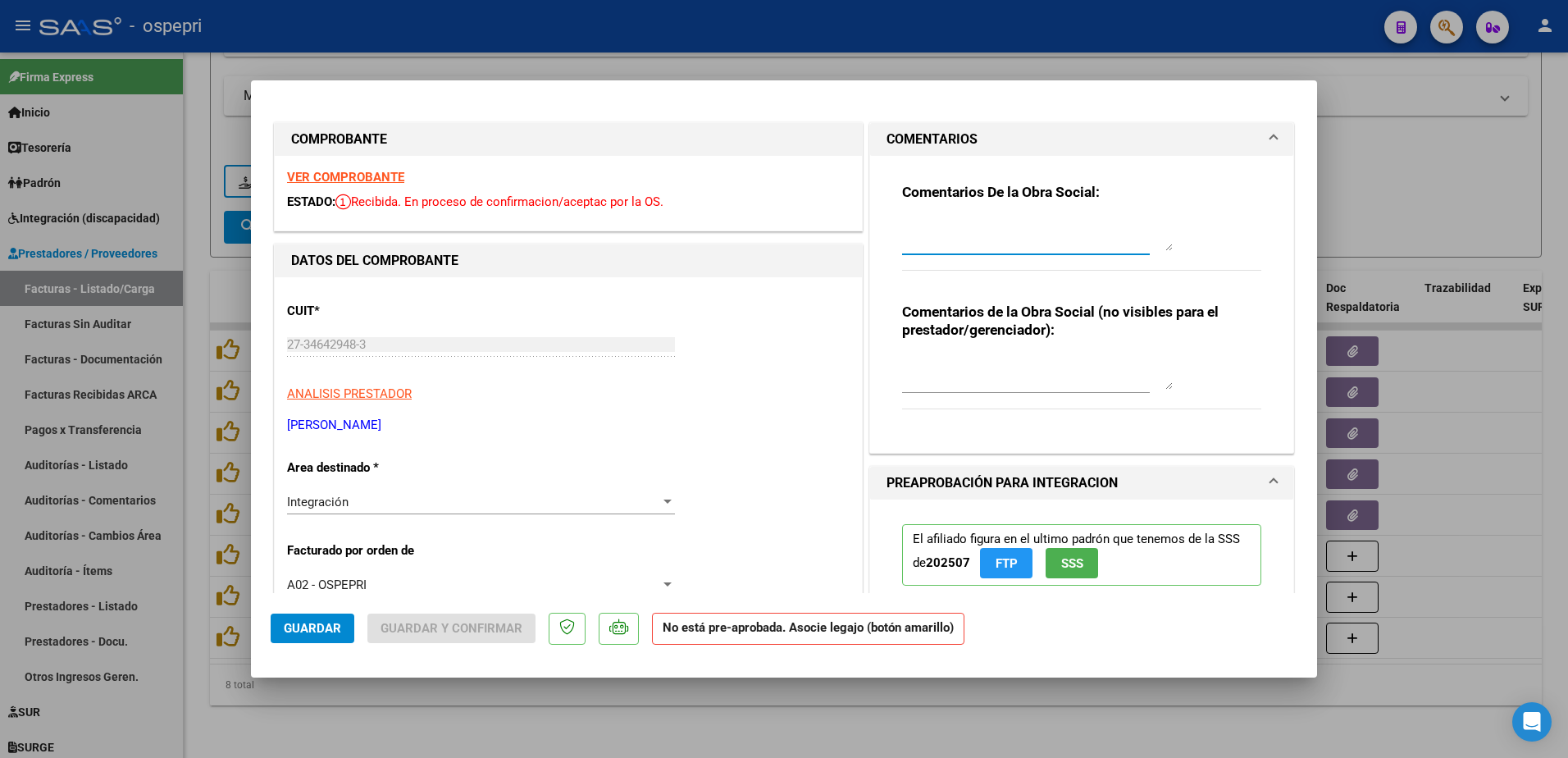
click at [940, 241] on textarea at bounding box center [1038, 235] width 270 height 33
click at [977, 248] on textarea "Hola buen dìa: se solicta Nota de credito por el total de la factaura 130" at bounding box center [1038, 235] width 270 height 33
click at [1025, 243] on textarea "Hola buen dìa: se solicta Nota de credito por el total de la factura 130" at bounding box center [1038, 235] width 270 height 33
type textarea "Hola buen dìa: se solicta Nota de credito por el total de la factura 130 dado q…"
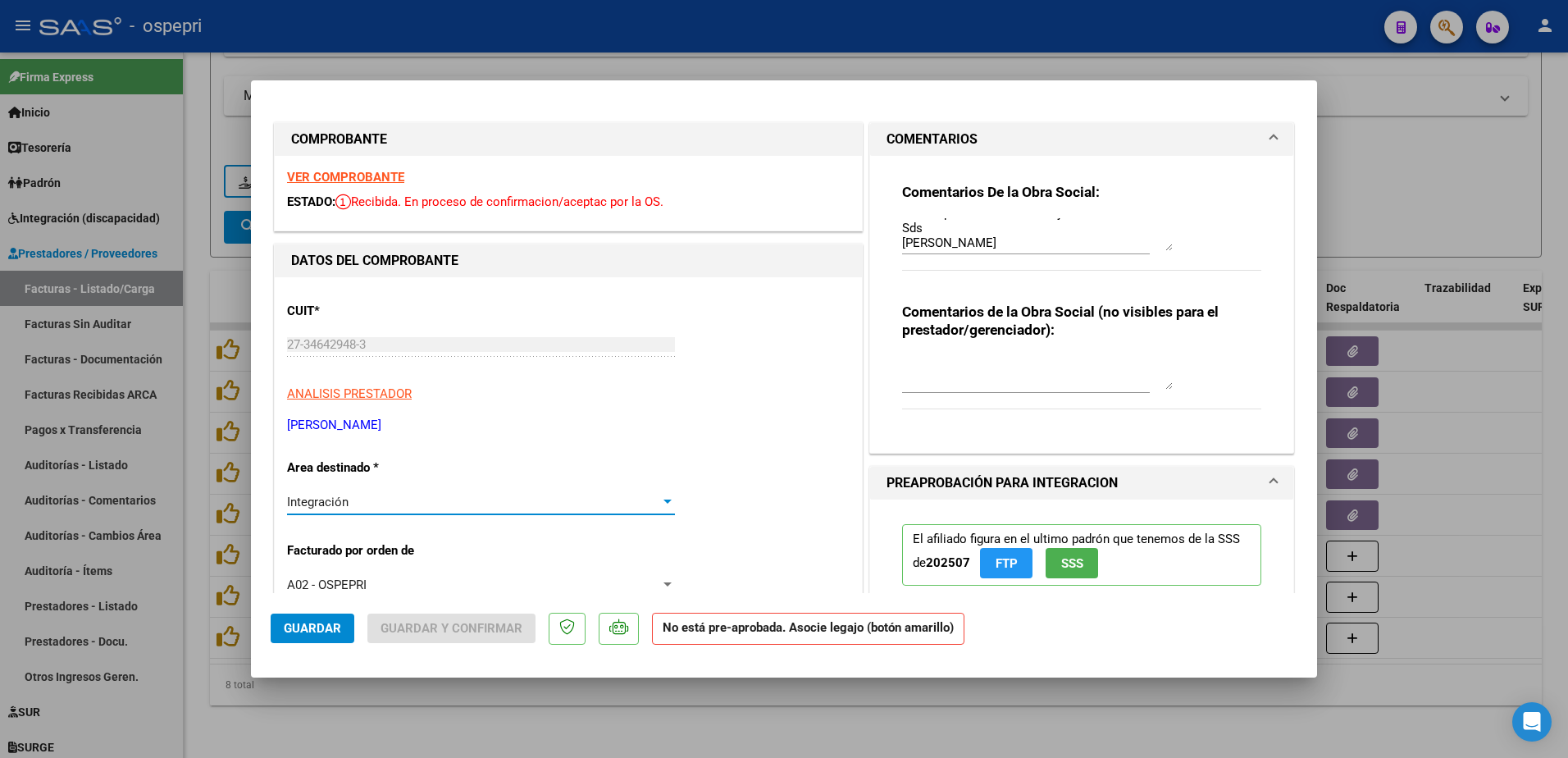
click at [664, 500] on div at bounding box center [667, 501] width 8 height 4
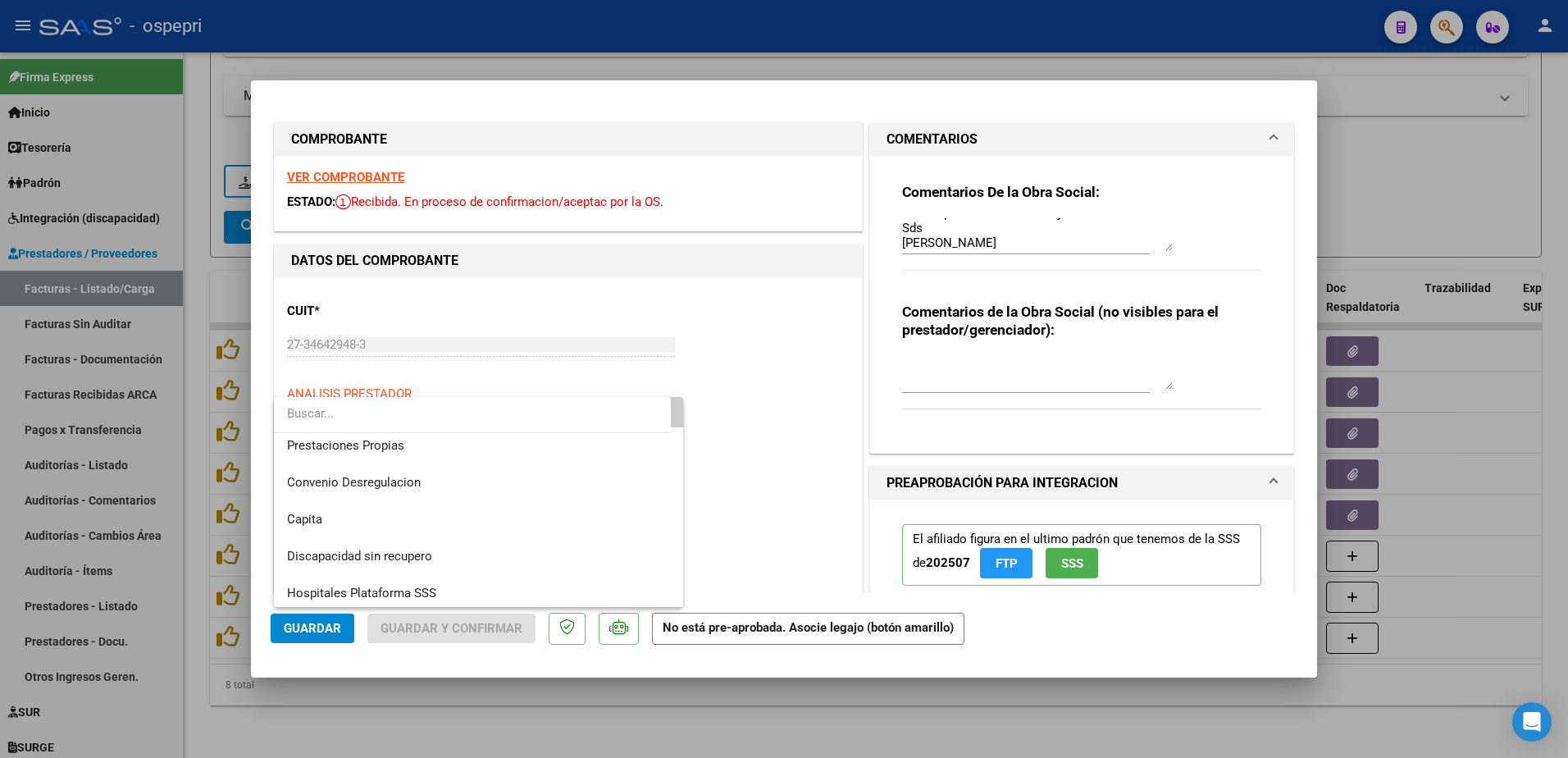
scroll to position [160, 0]
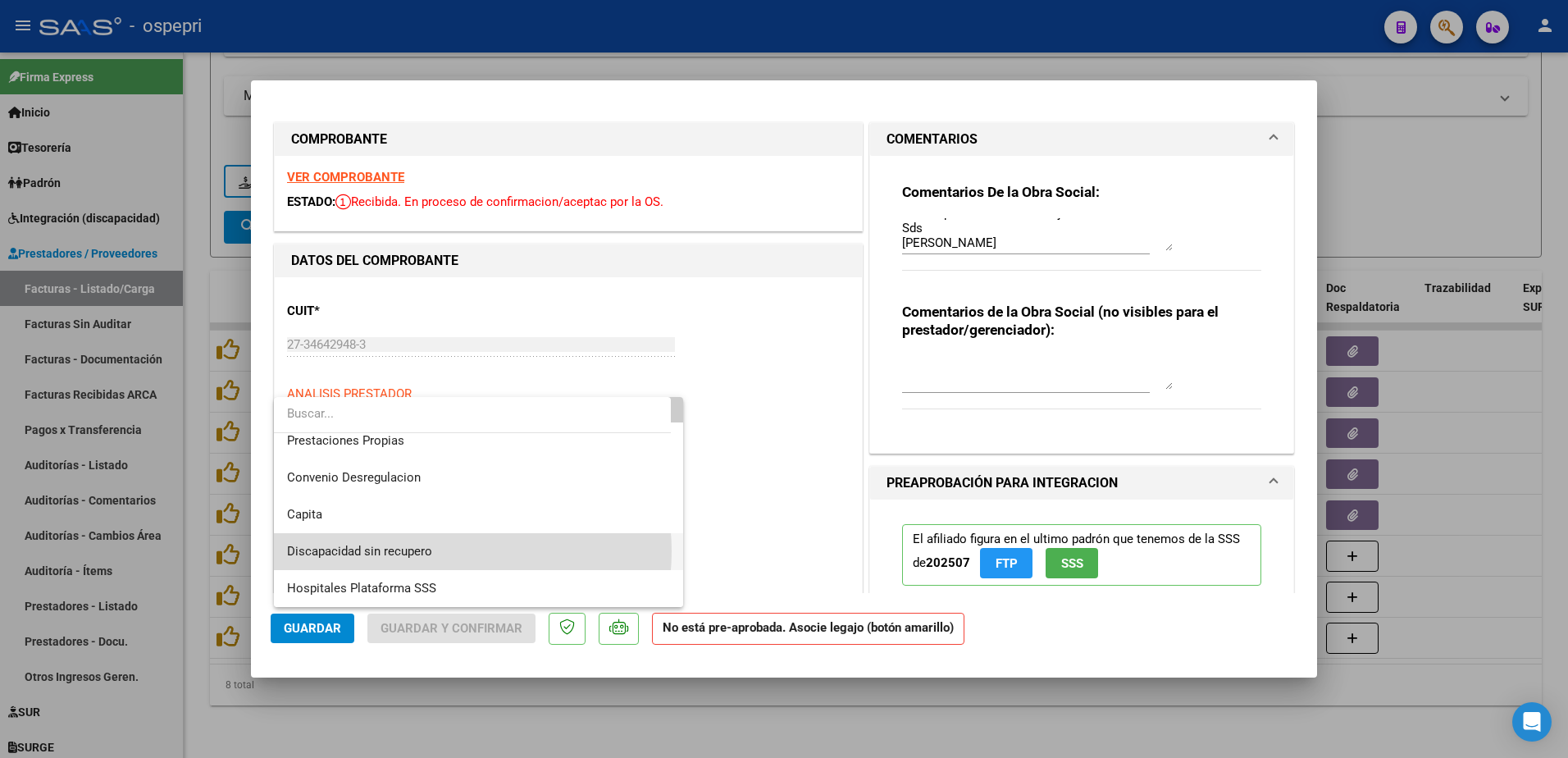
click at [442, 552] on span "Discapacidad sin recupero" at bounding box center [478, 552] width 383 height 37
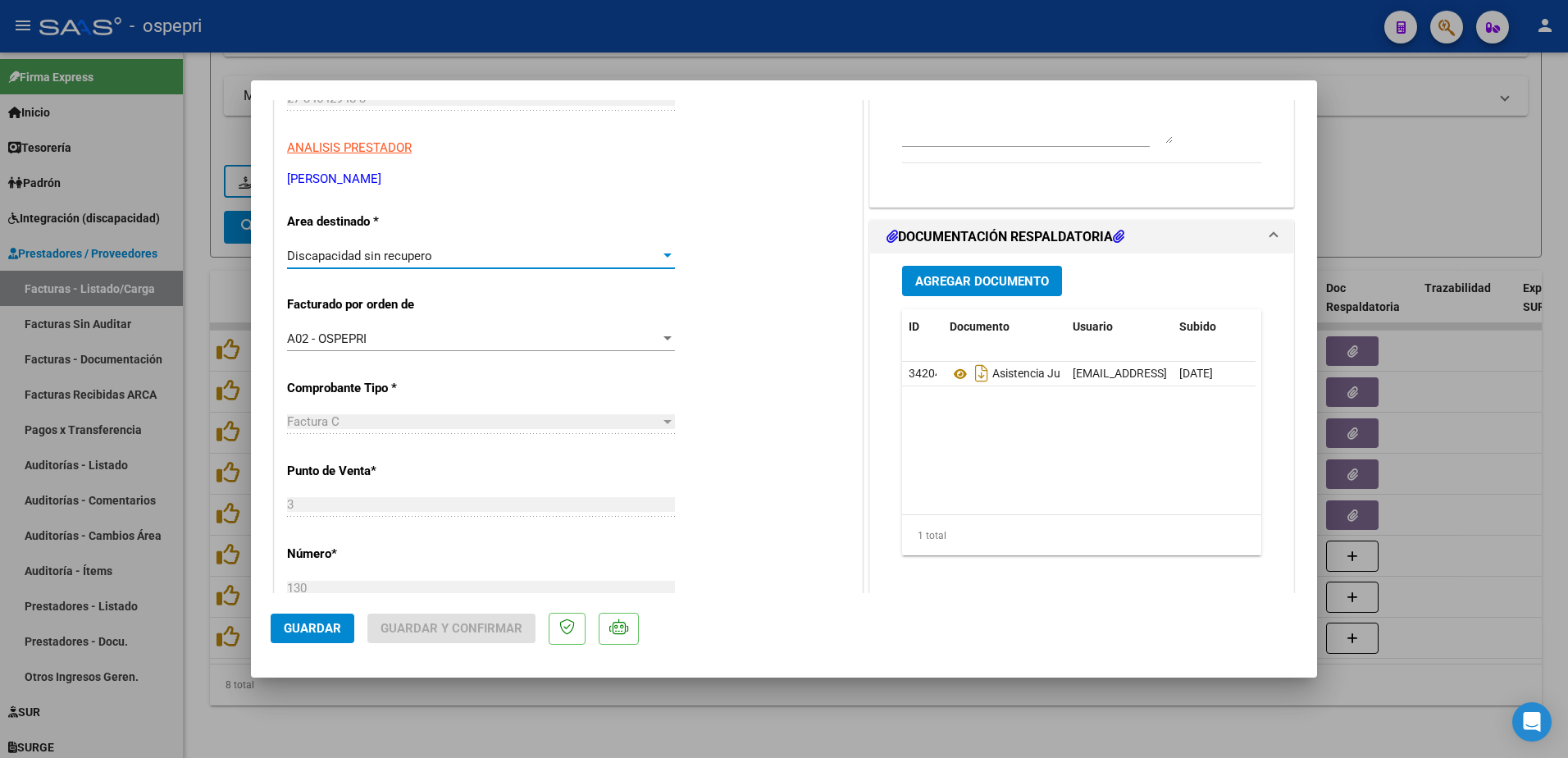
scroll to position [82, 0]
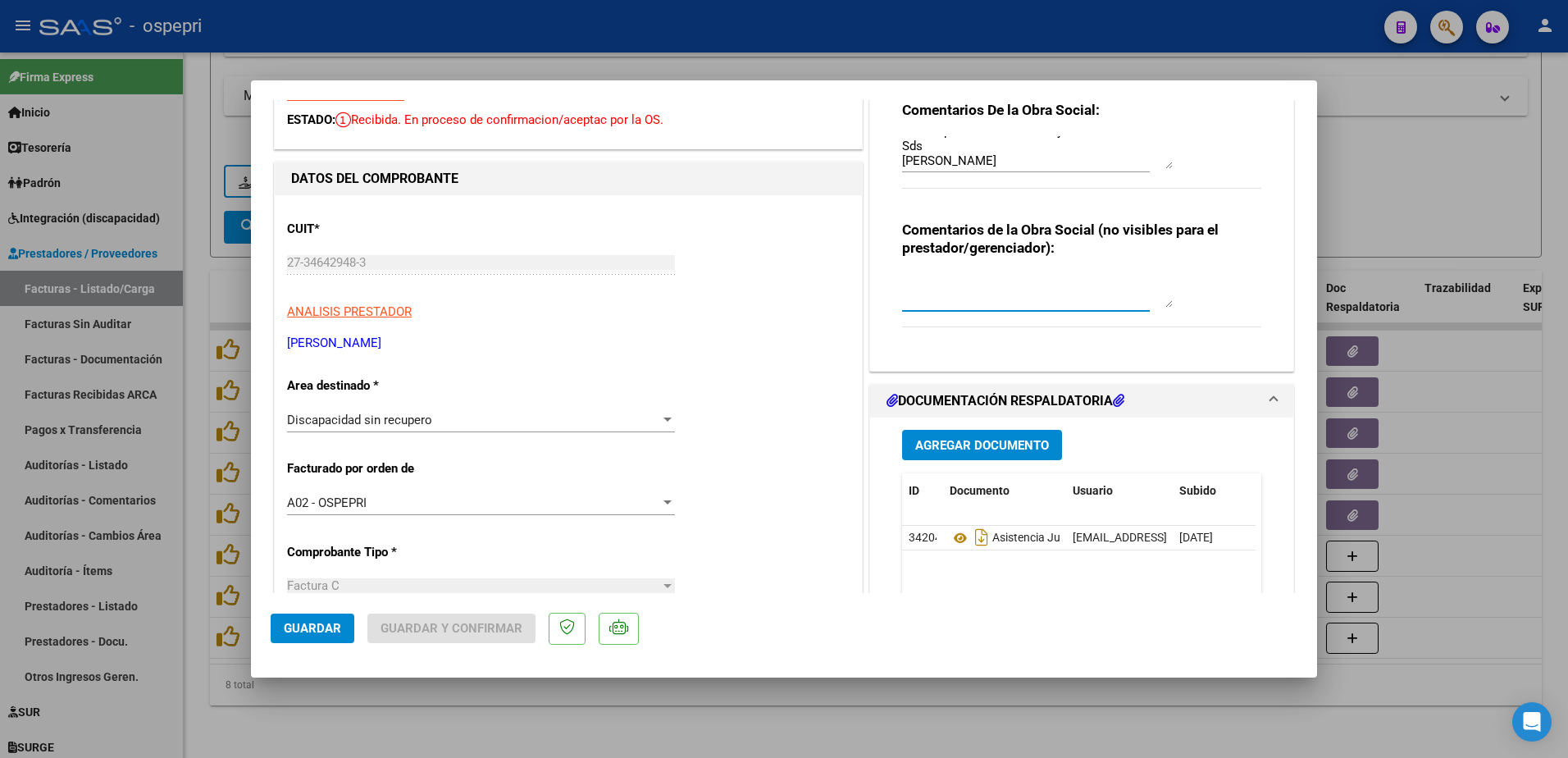
click at [940, 299] on textarea at bounding box center [1038, 291] width 270 height 33
click at [1073, 285] on textarea "Pedi NC dado que mismo afiliady mismo periodo facturado bajo fact 132" at bounding box center [1038, 291] width 270 height 33
type textarea "Pedi NC dado que mismo afiliado mismo periodo facturado bajo fact 132"
click at [316, 623] on span "Guardar" at bounding box center [312, 628] width 57 height 15
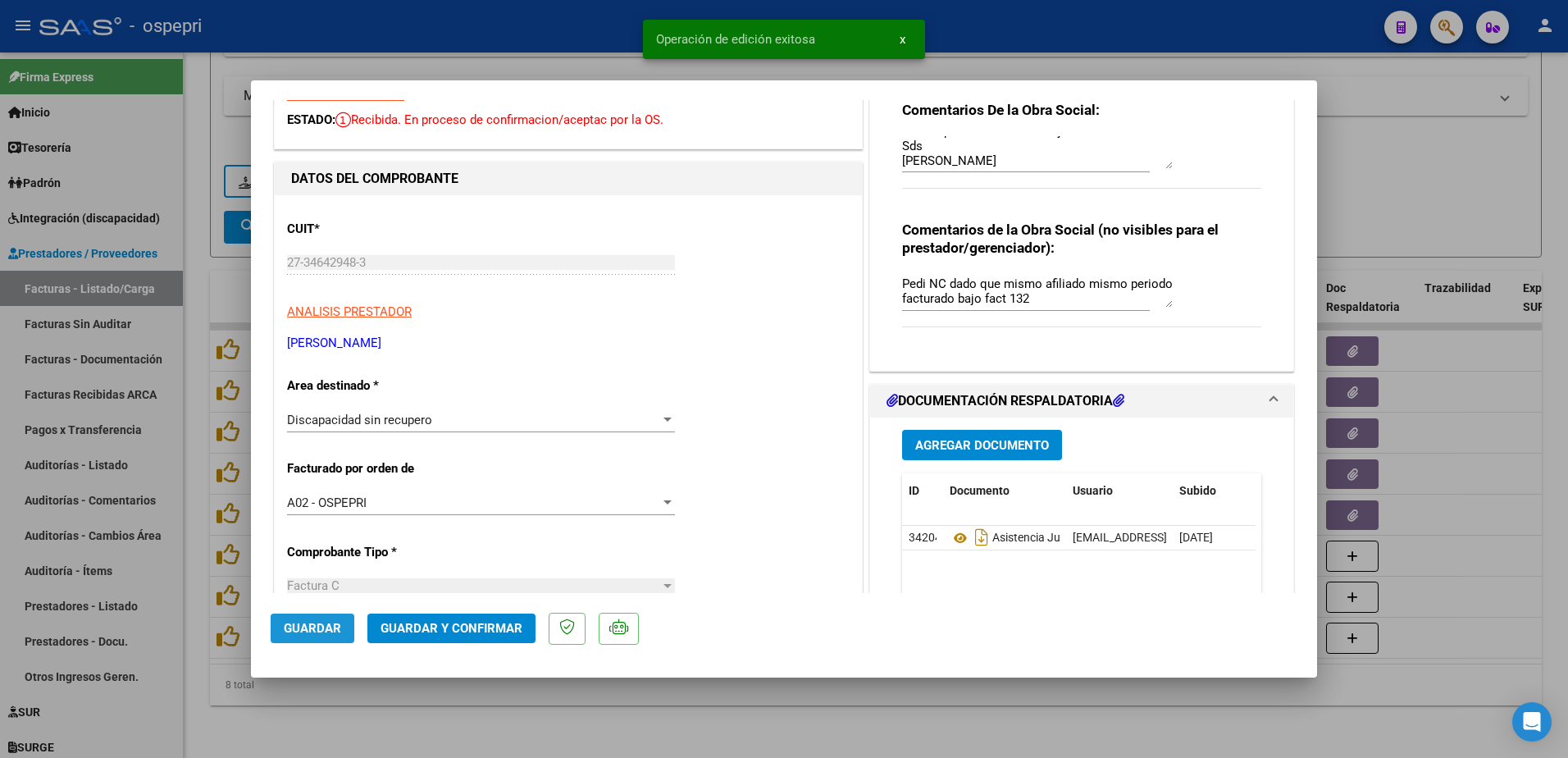
click at [318, 630] on span "Guardar" at bounding box center [312, 628] width 57 height 15
type input "$ 0,00"
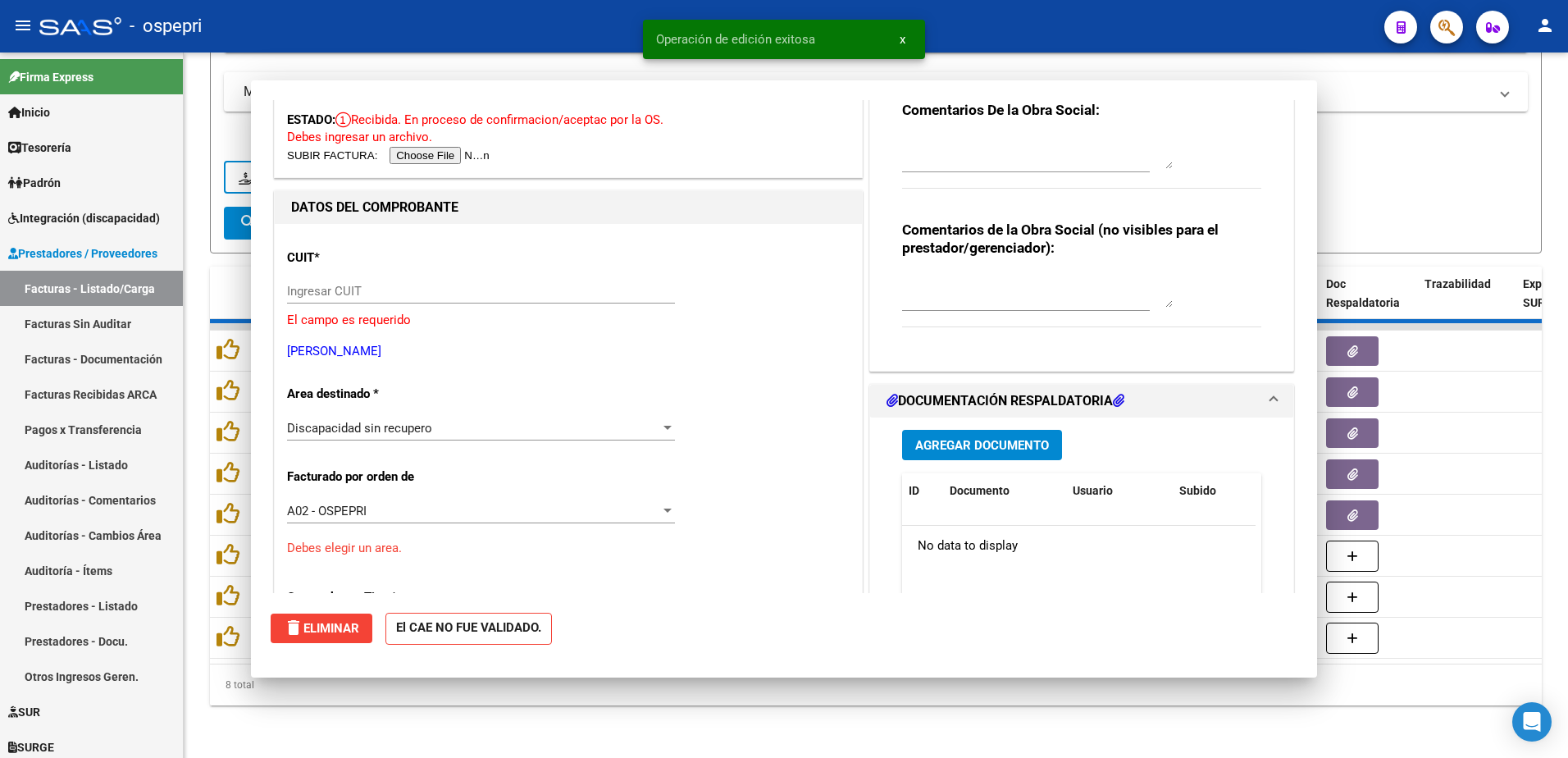
scroll to position [0, 0]
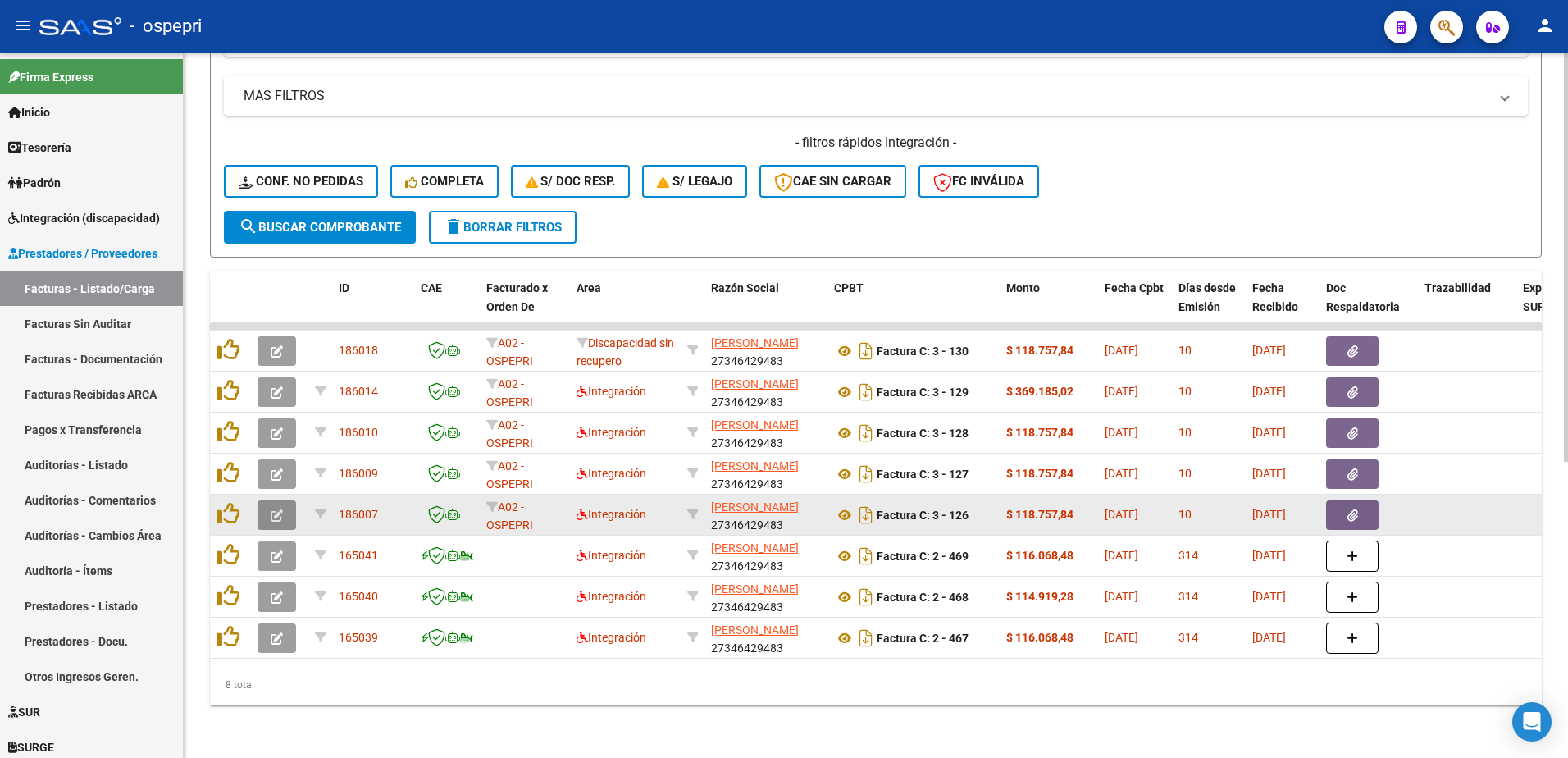
click at [278, 510] on icon "button" at bounding box center [277, 516] width 12 height 12
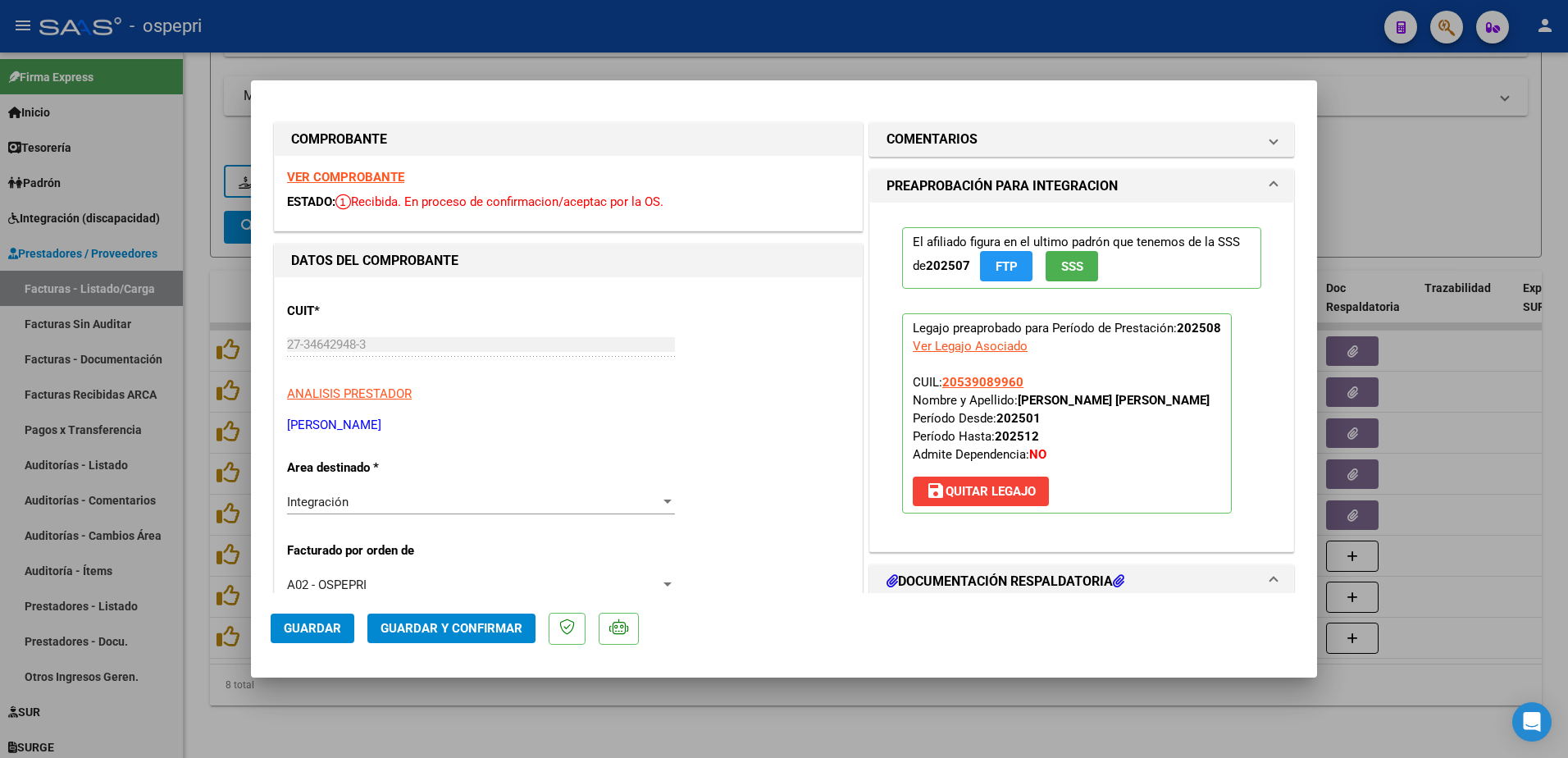
click at [373, 170] on strong "VER COMPROBANTE" at bounding box center [345, 177] width 117 height 15
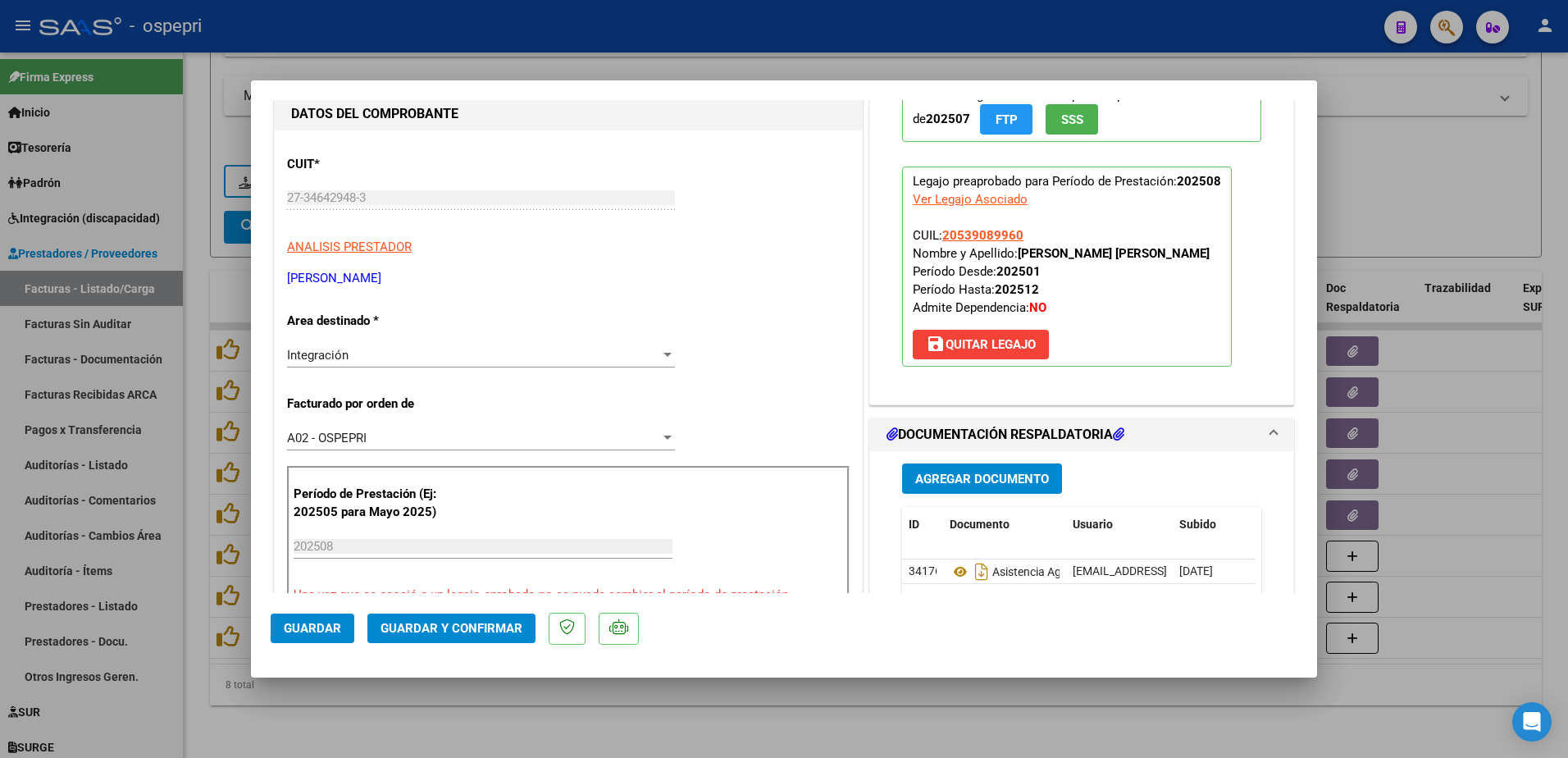
scroll to position [246, 0]
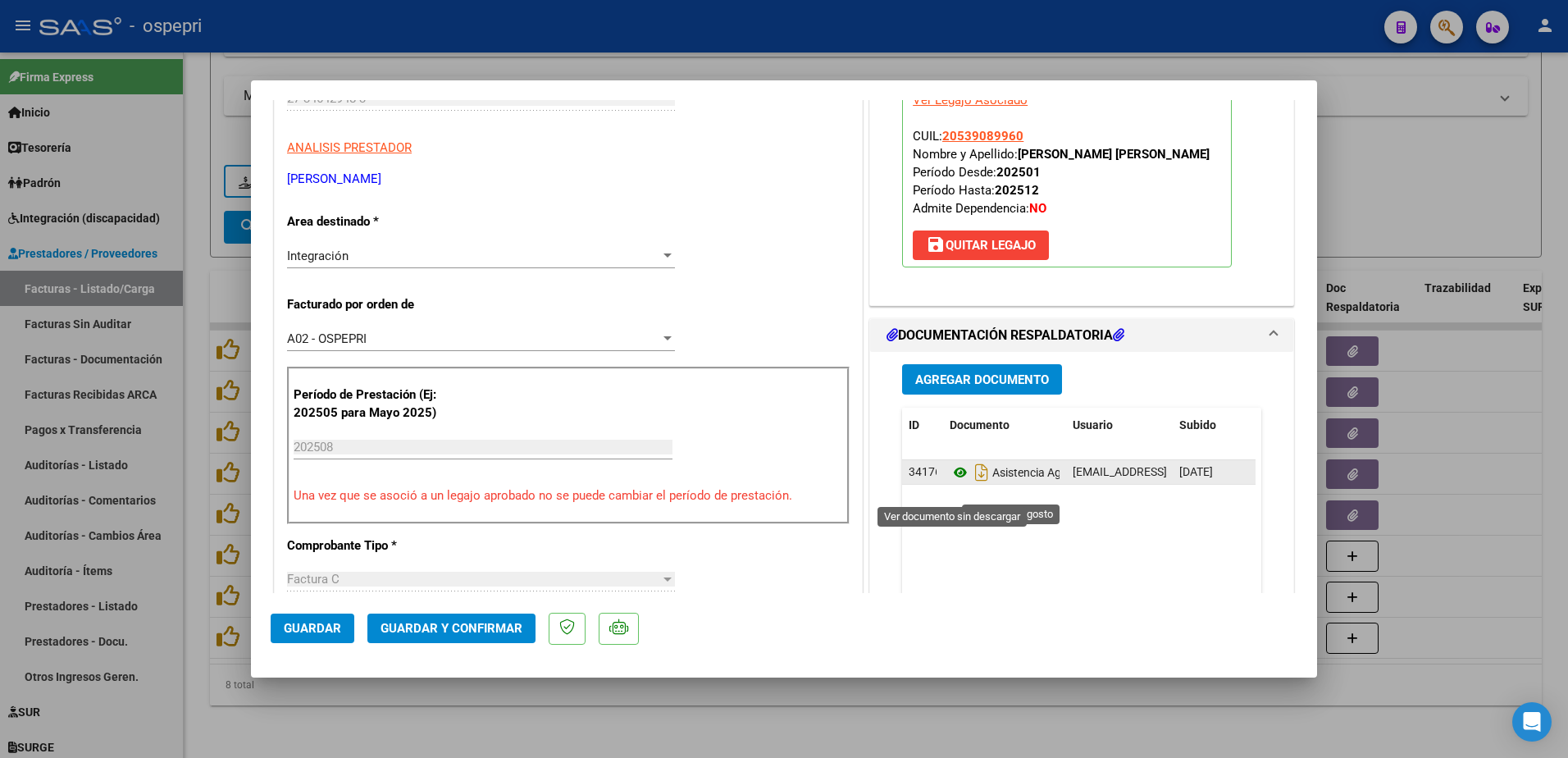
click at [950, 482] on icon at bounding box center [960, 473] width 22 height 20
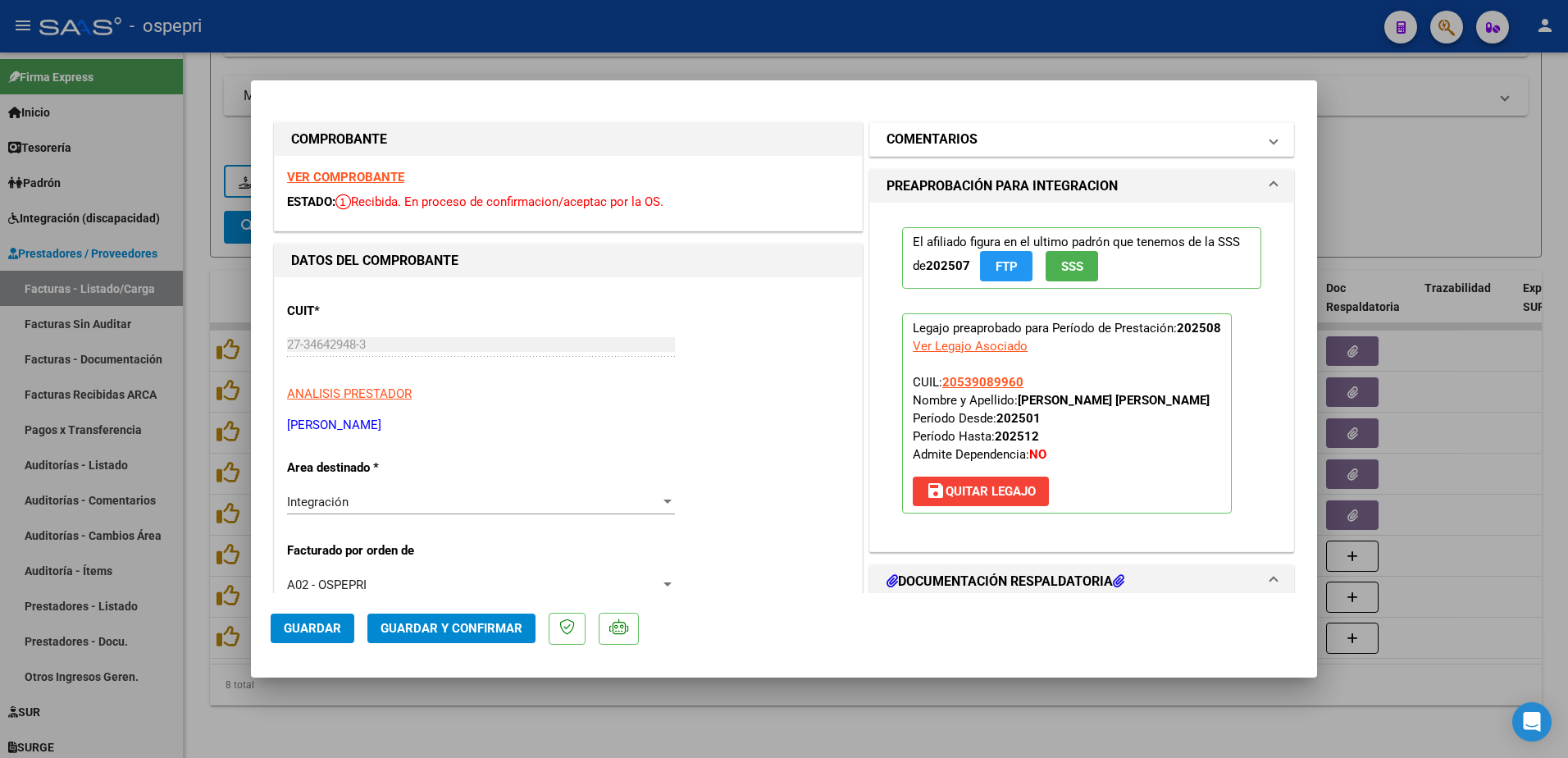
click at [1271, 142] on span at bounding box center [1274, 140] width 7 height 20
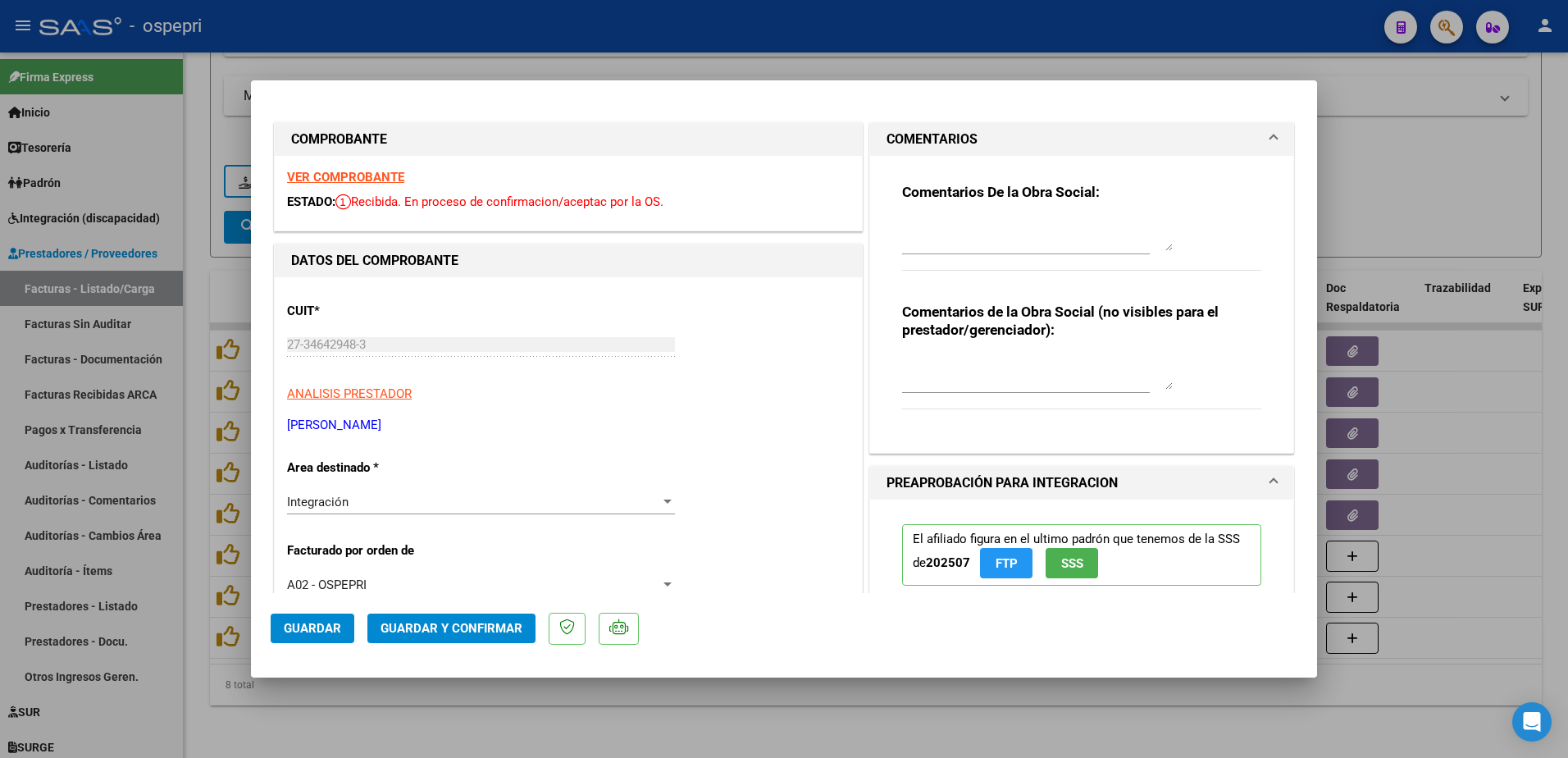
click at [947, 226] on textarea at bounding box center [1038, 235] width 270 height 33
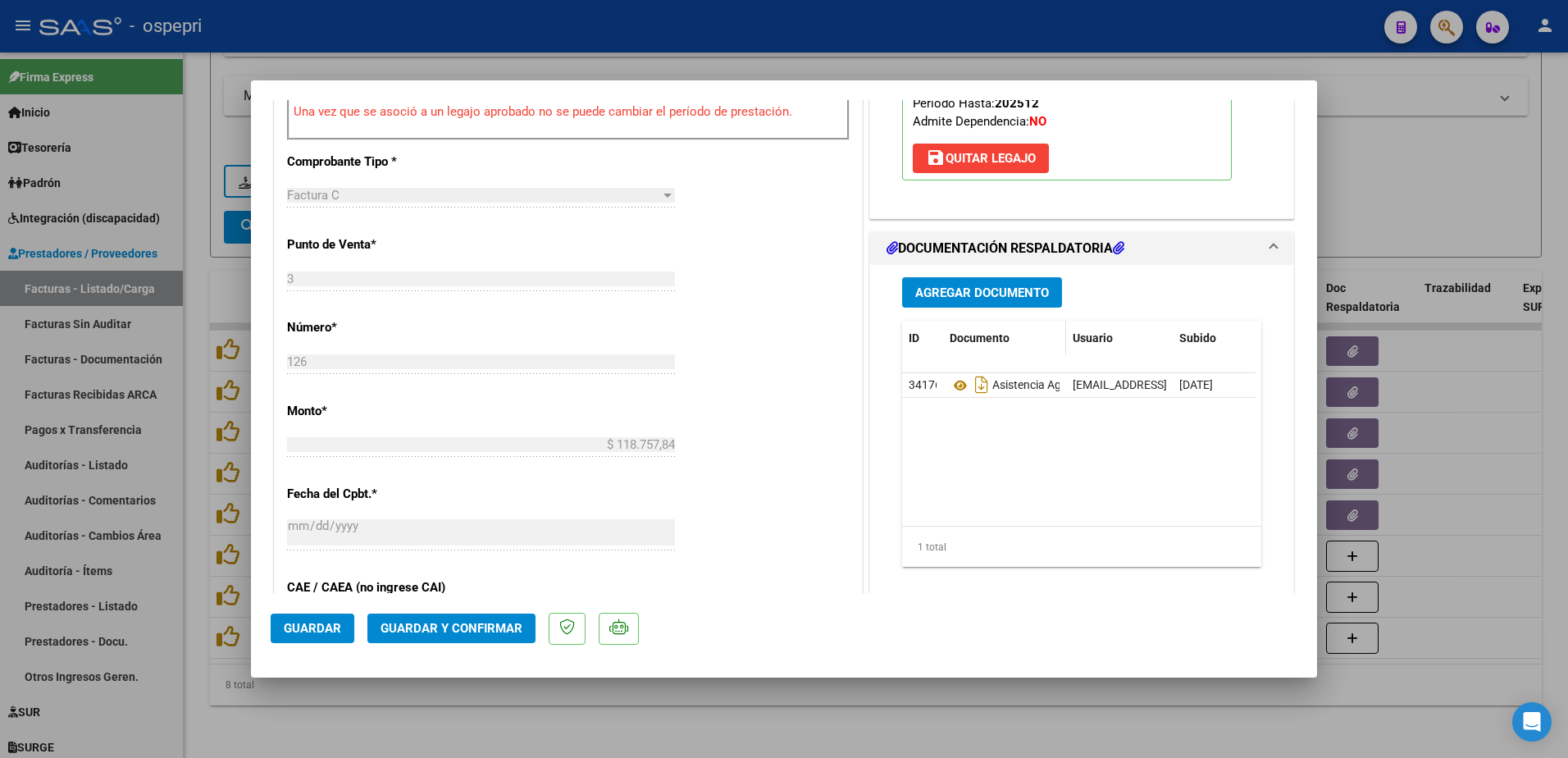
scroll to position [657, 0]
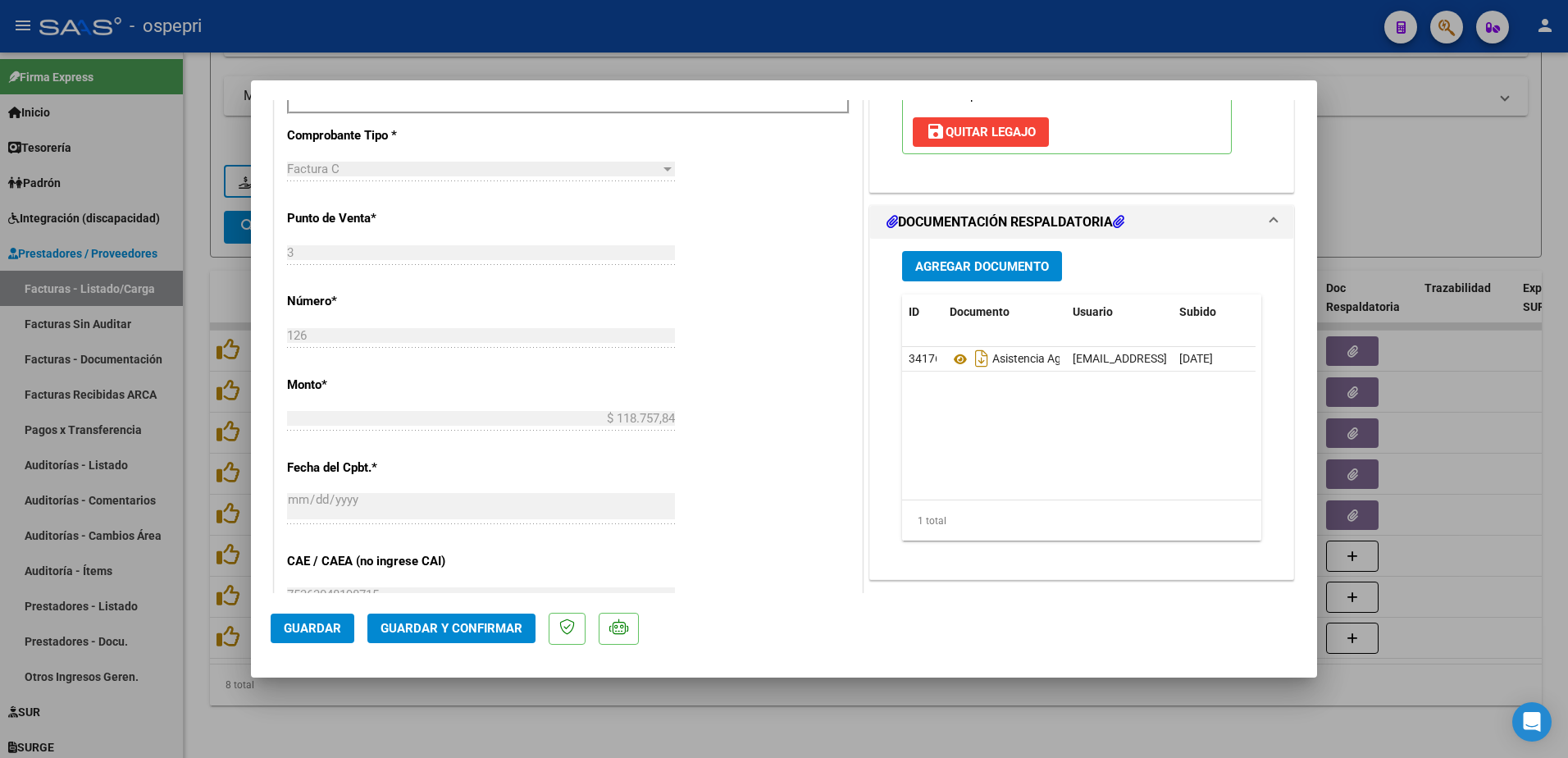
type textarea "hola buen dìa: se recuerda que las planillas de asistencia NO PUEDEN contener B…"
click at [500, 626] on span "Guardar y Confirmar" at bounding box center [452, 628] width 142 height 15
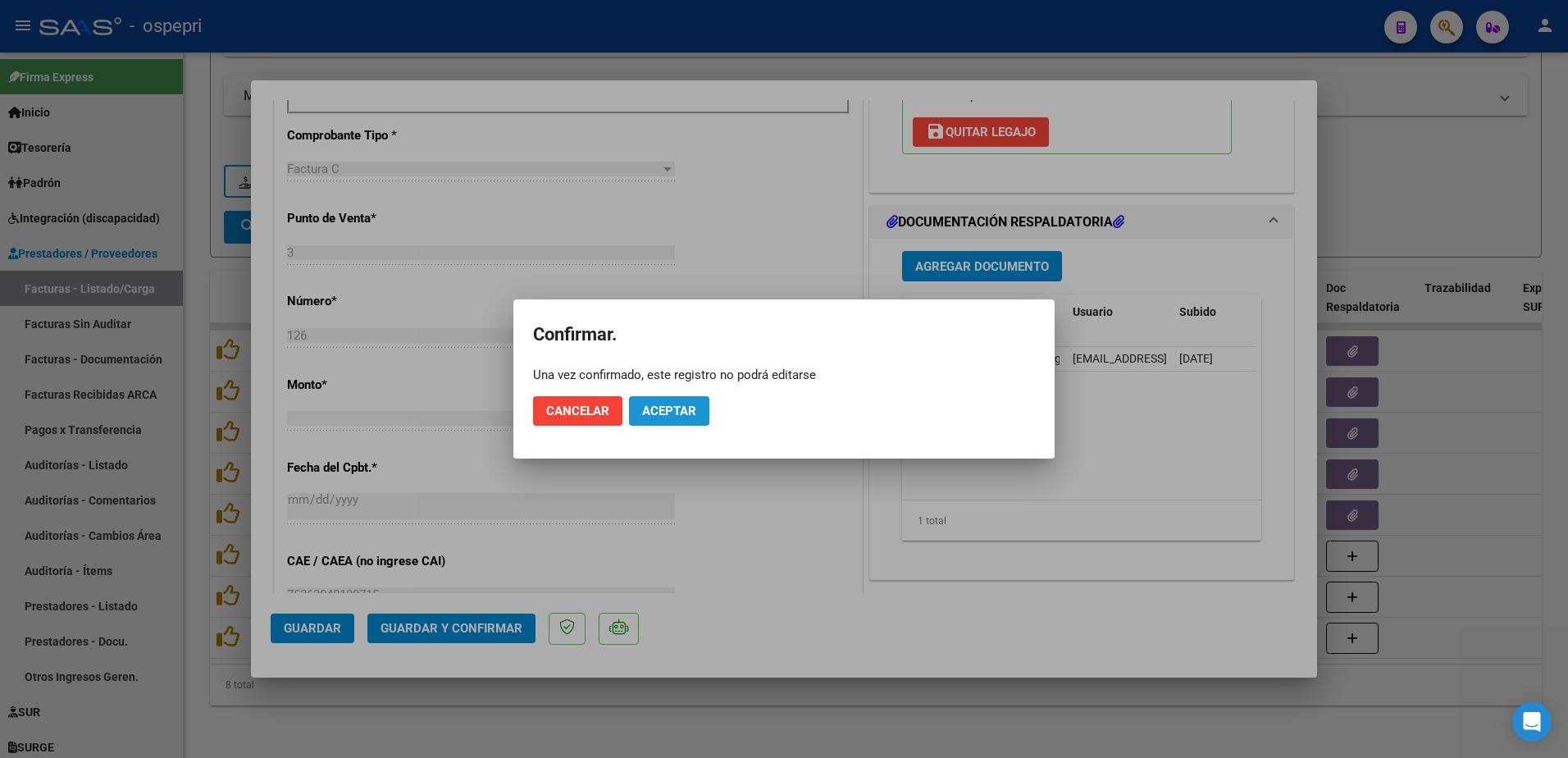
click at [661, 408] on span "Aceptar" at bounding box center [669, 411] width 54 height 15
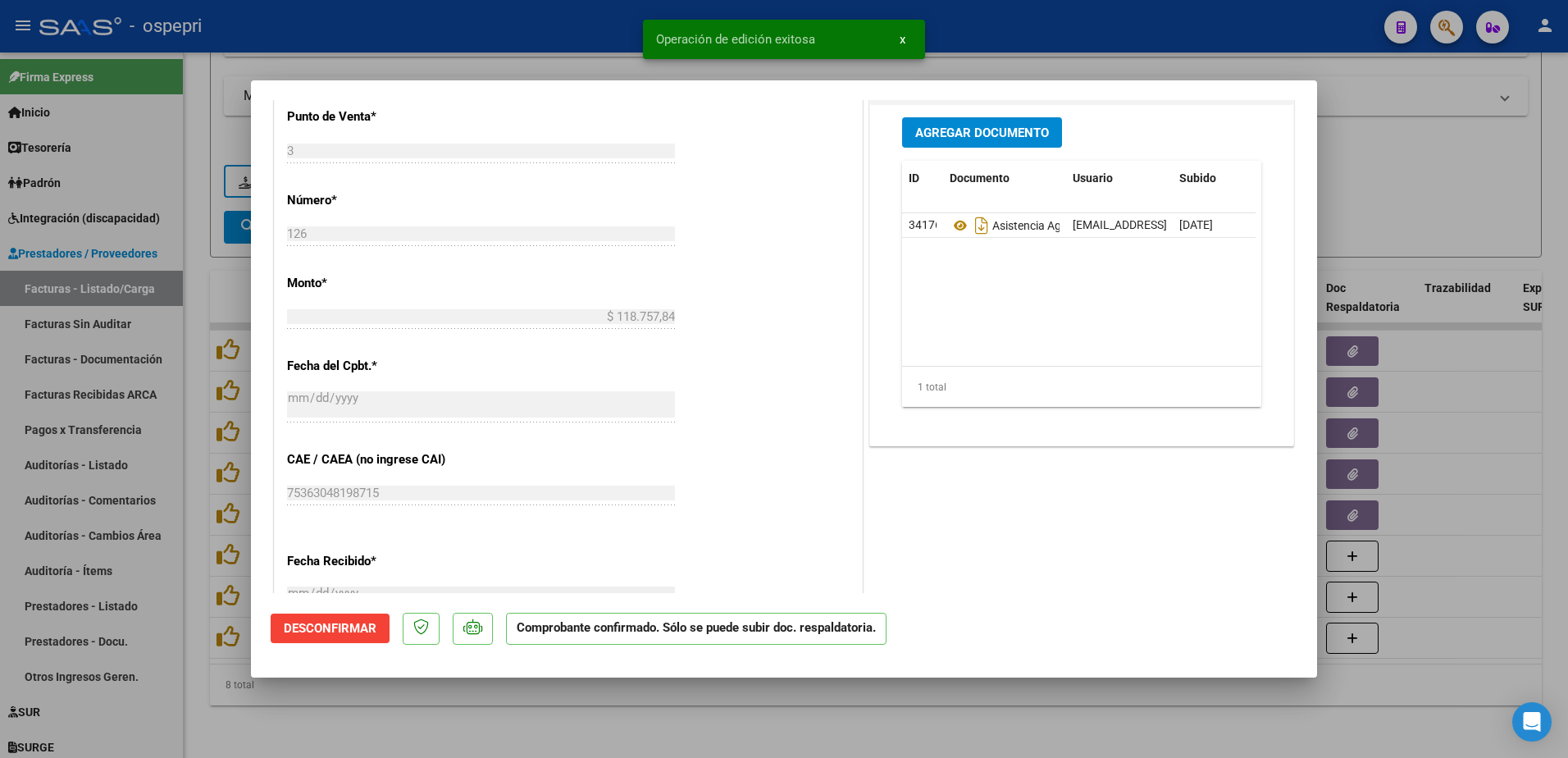
type input "$ 0,00"
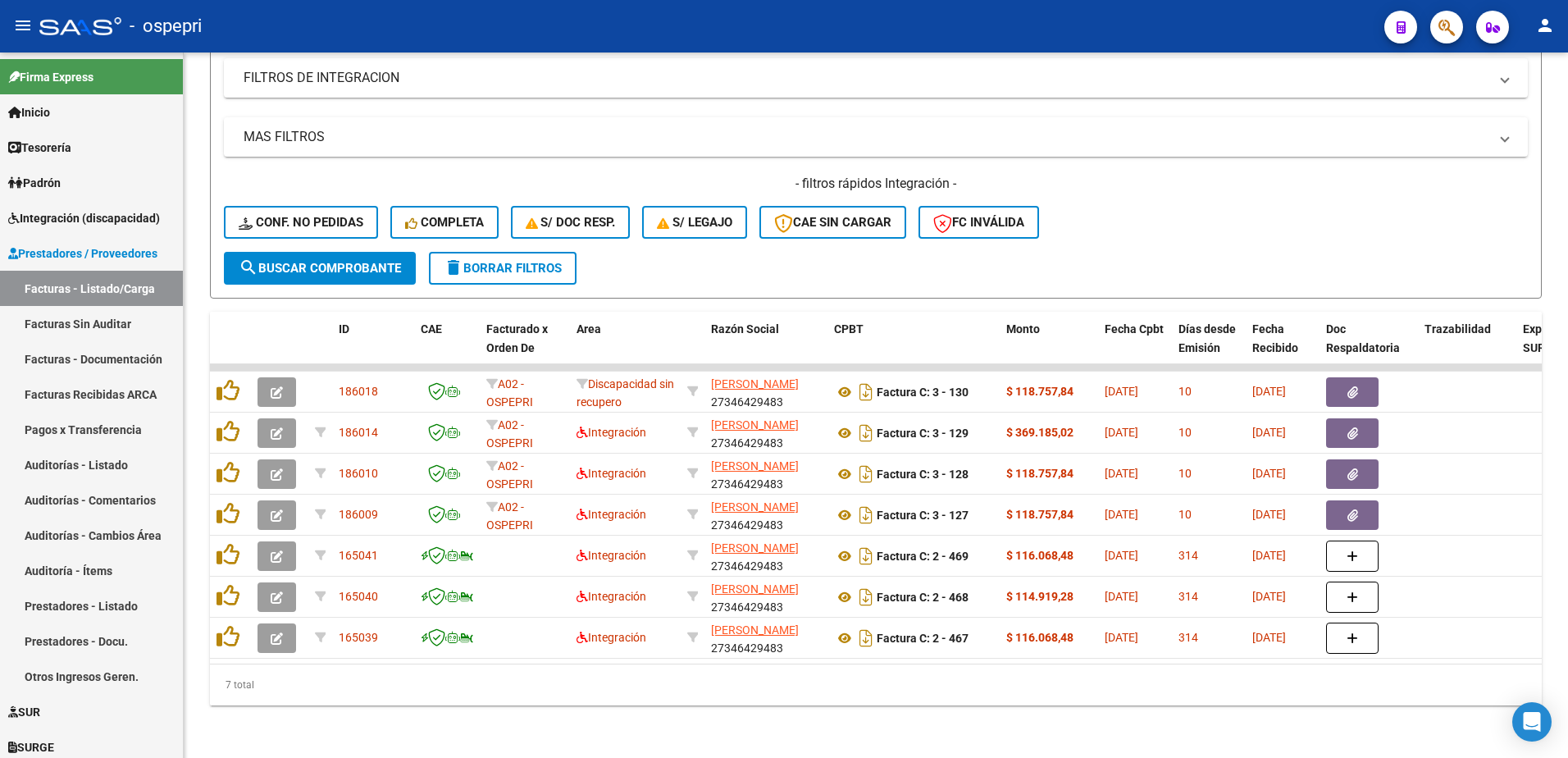
scroll to position [470, 0]
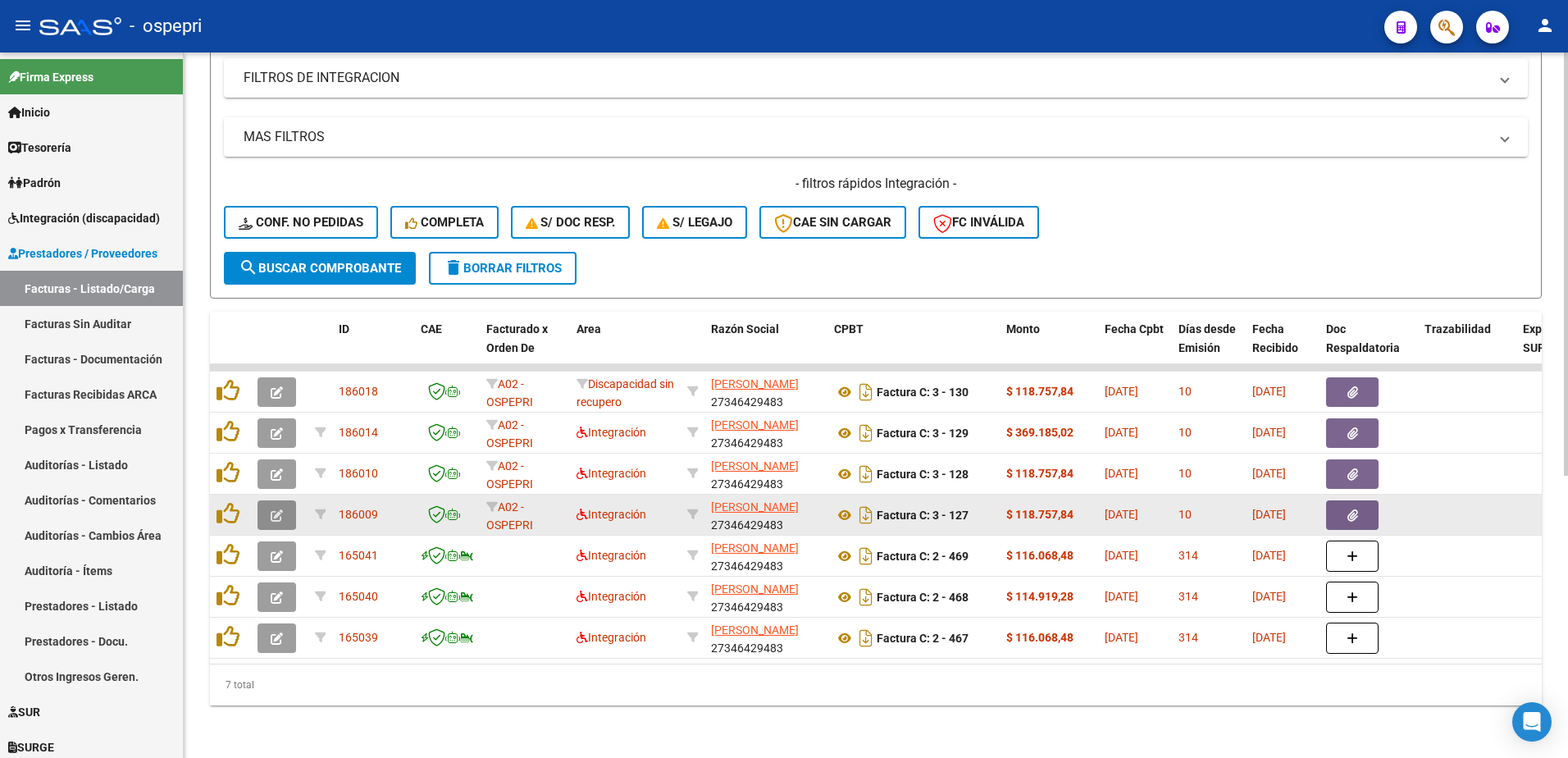
click at [272, 510] on icon "button" at bounding box center [277, 516] width 12 height 12
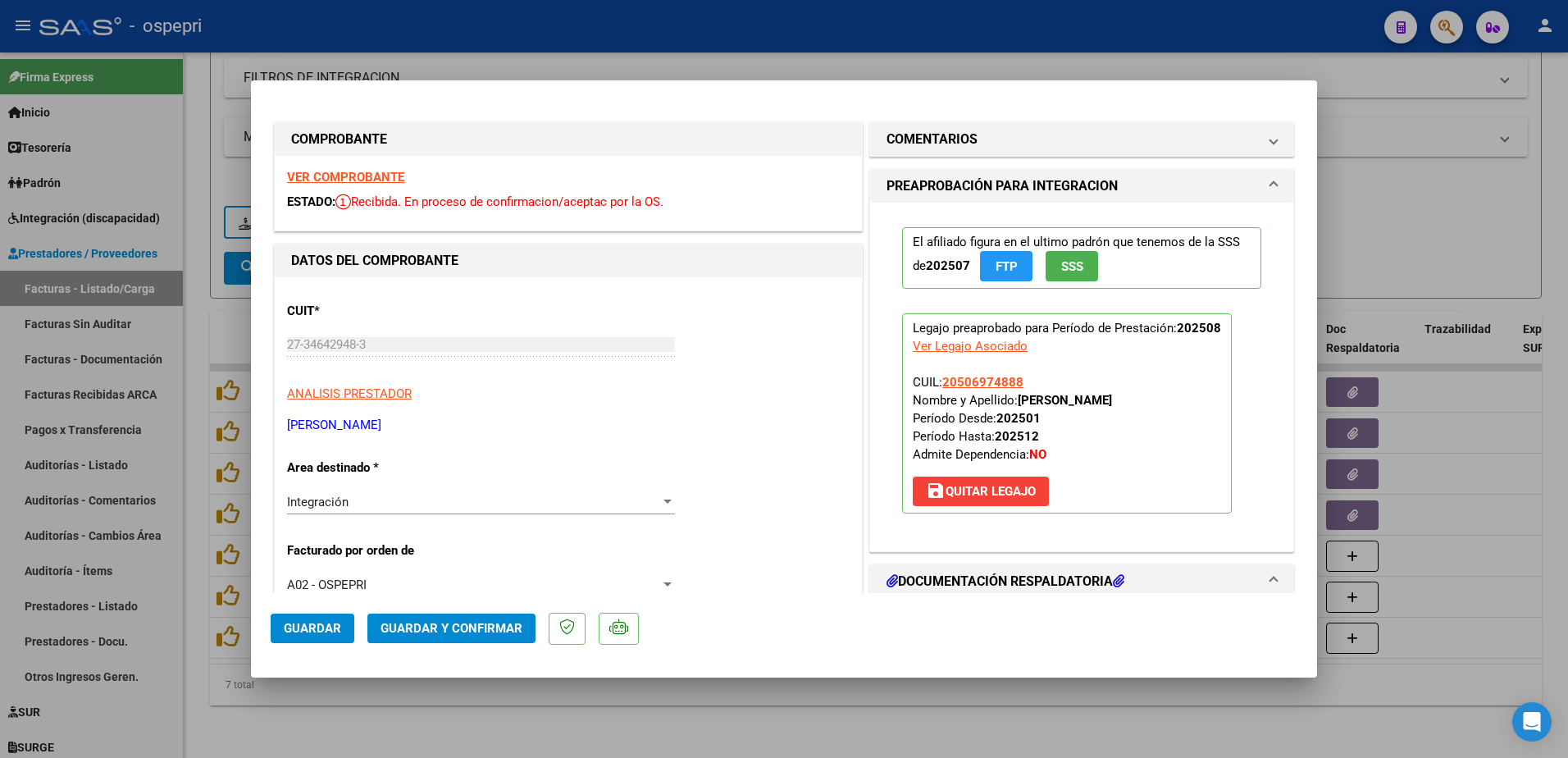
click at [390, 180] on strong "VER COMPROBANTE" at bounding box center [345, 177] width 117 height 15
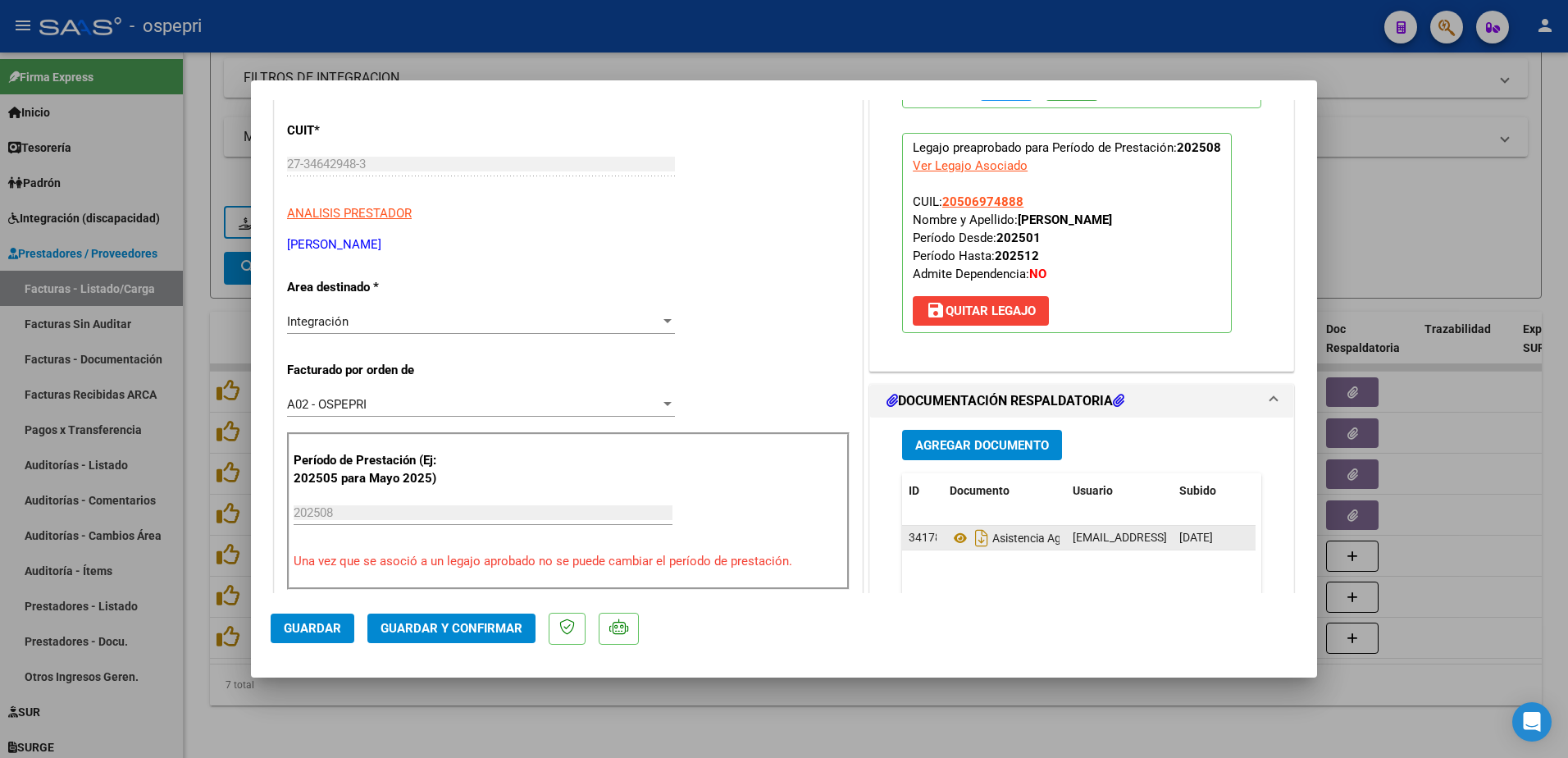
scroll to position [329, 0]
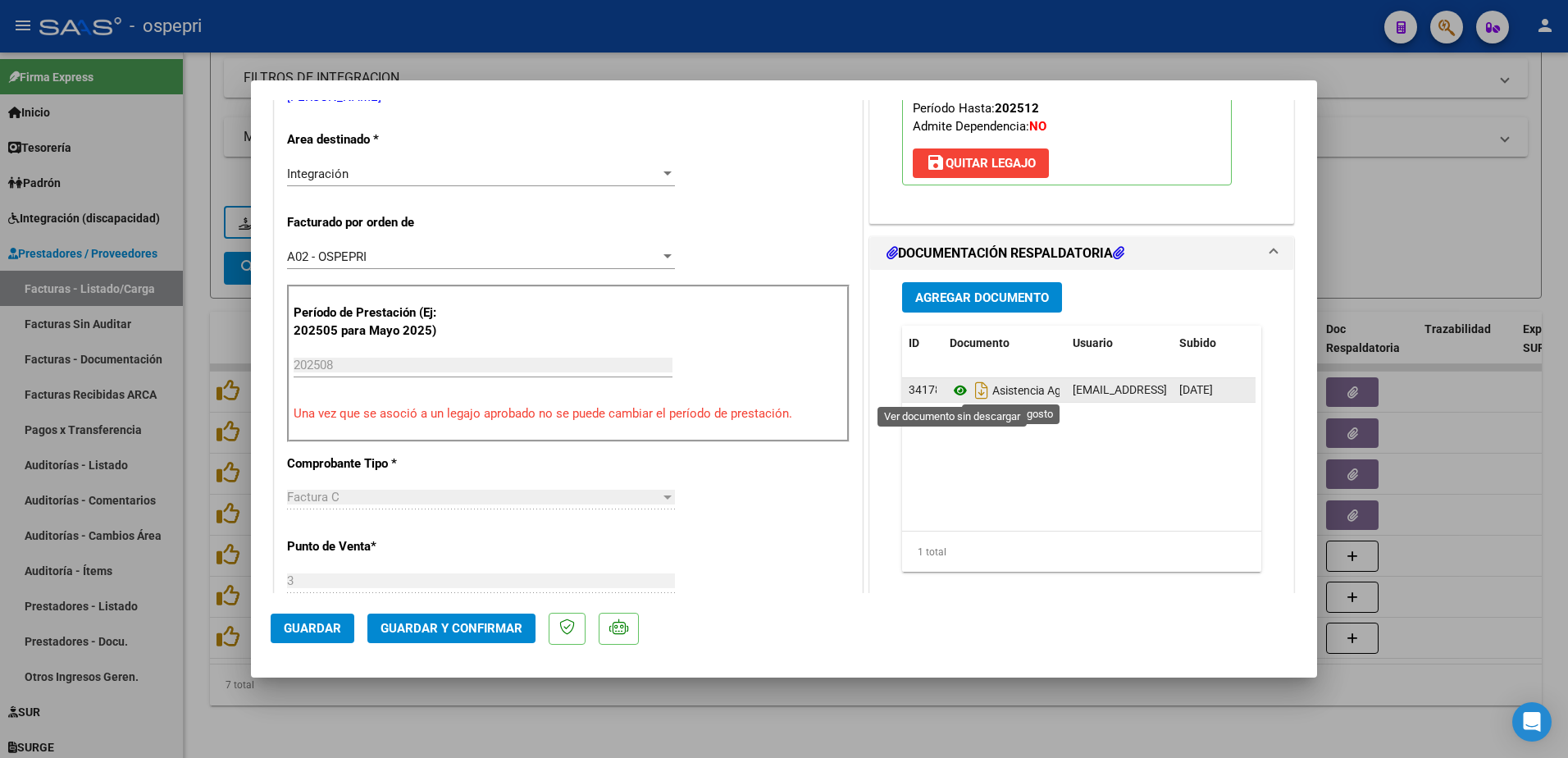
click at [950, 390] on icon at bounding box center [960, 390] width 22 height 20
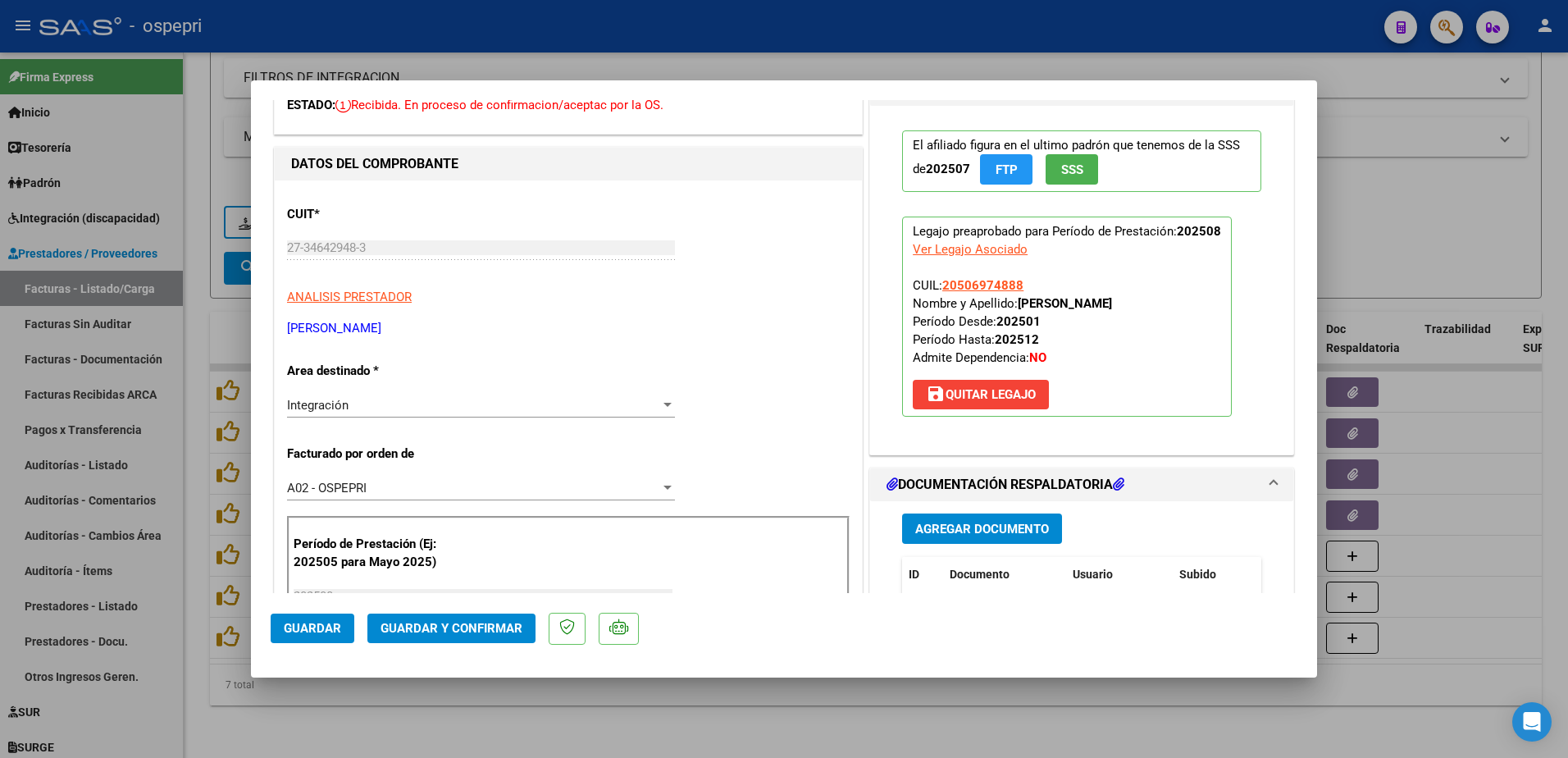
scroll to position [82, 0]
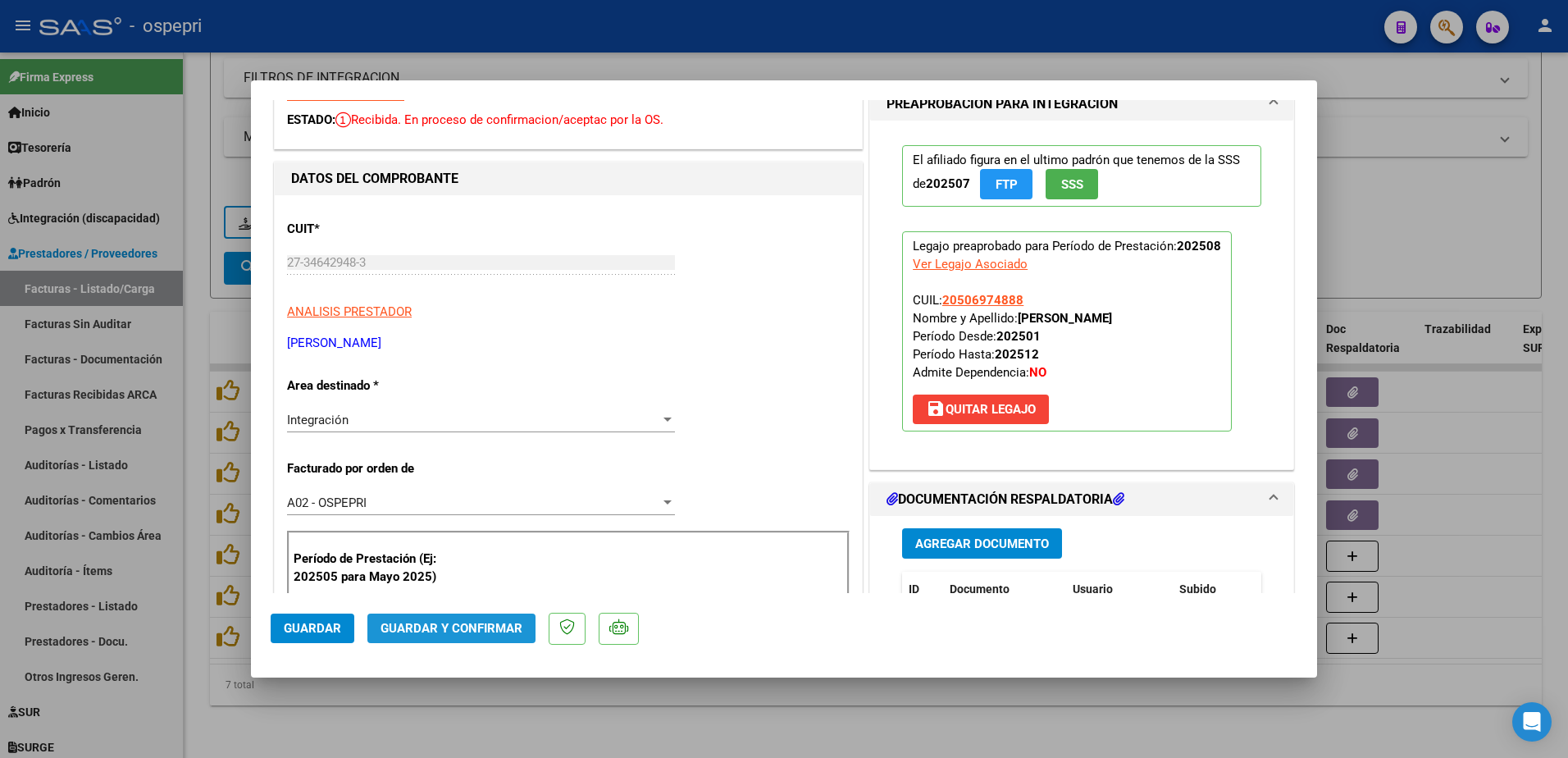
click at [452, 626] on span "Guardar y Confirmar" at bounding box center [452, 628] width 142 height 15
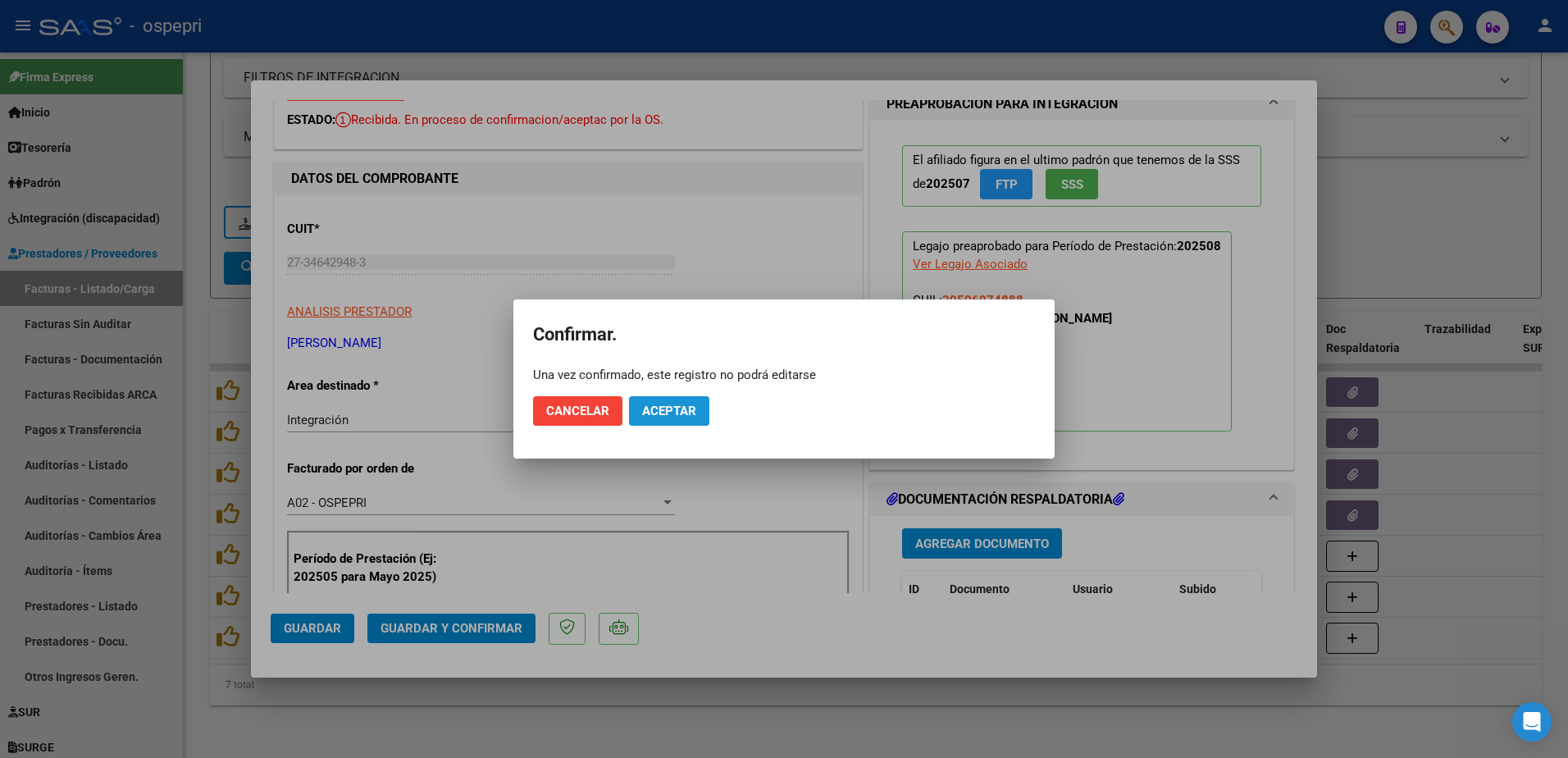
click at [666, 409] on span "Aceptar" at bounding box center [669, 411] width 54 height 15
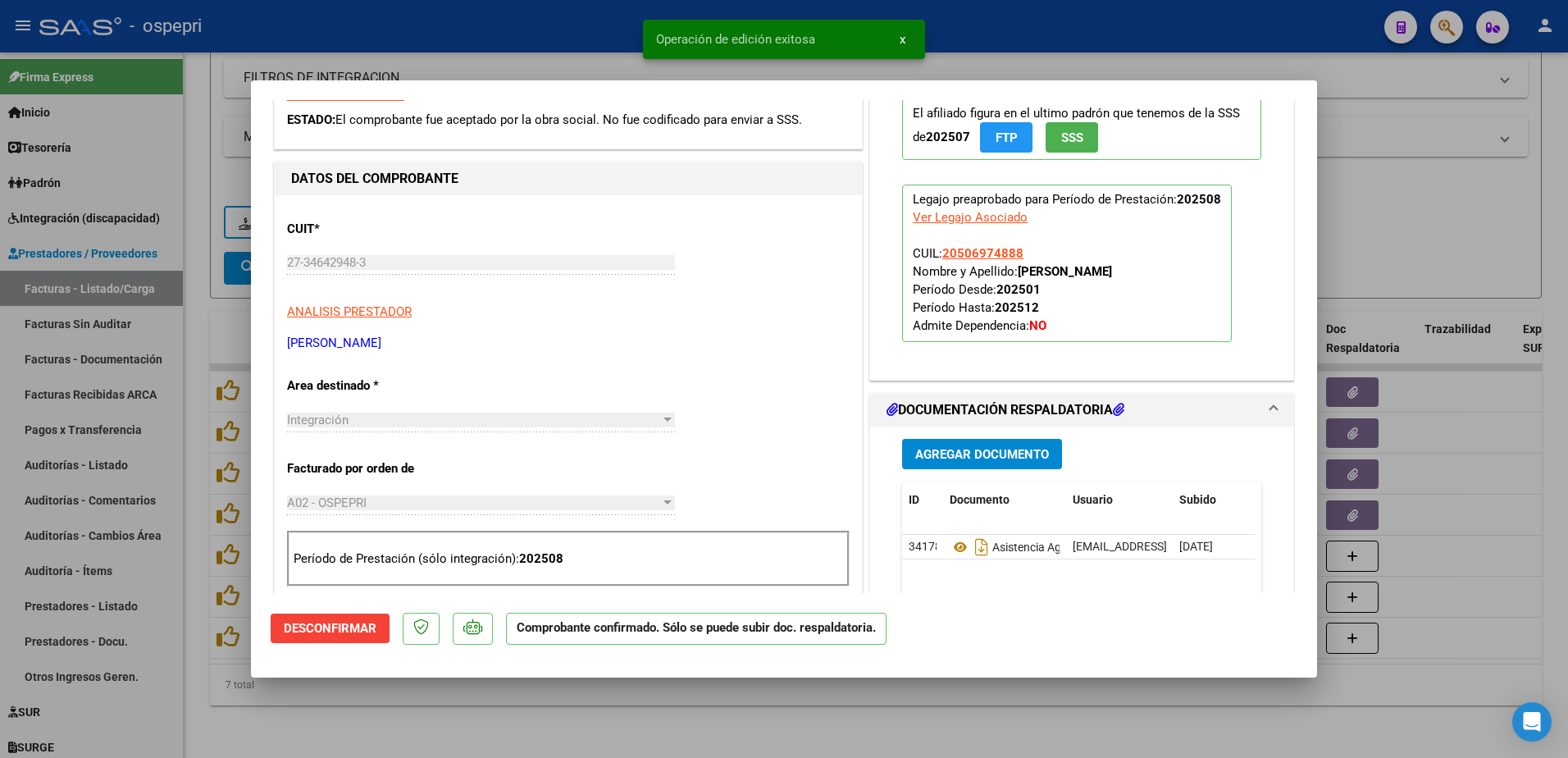
type input "$ 0,00"
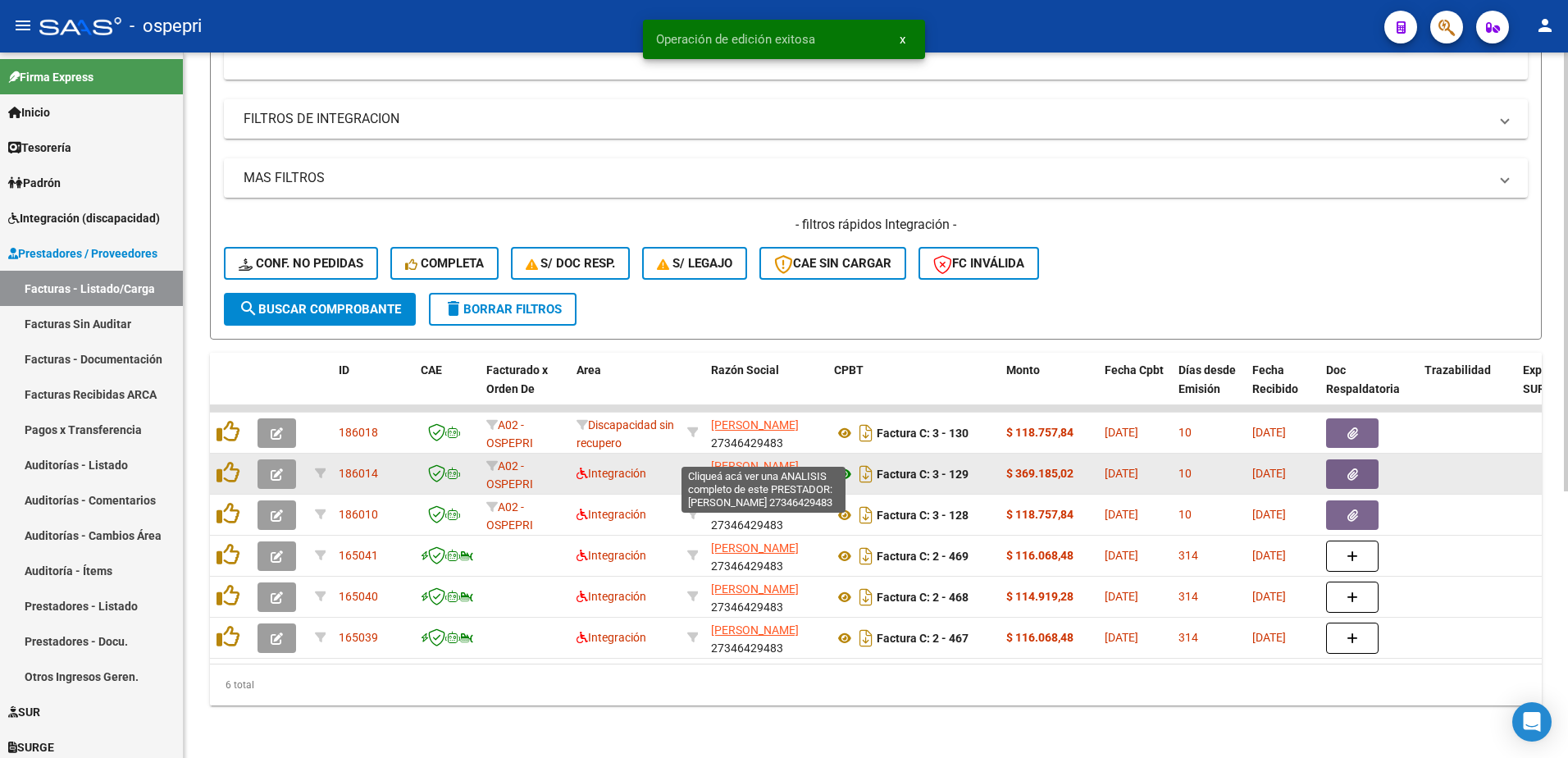
scroll to position [429, 0]
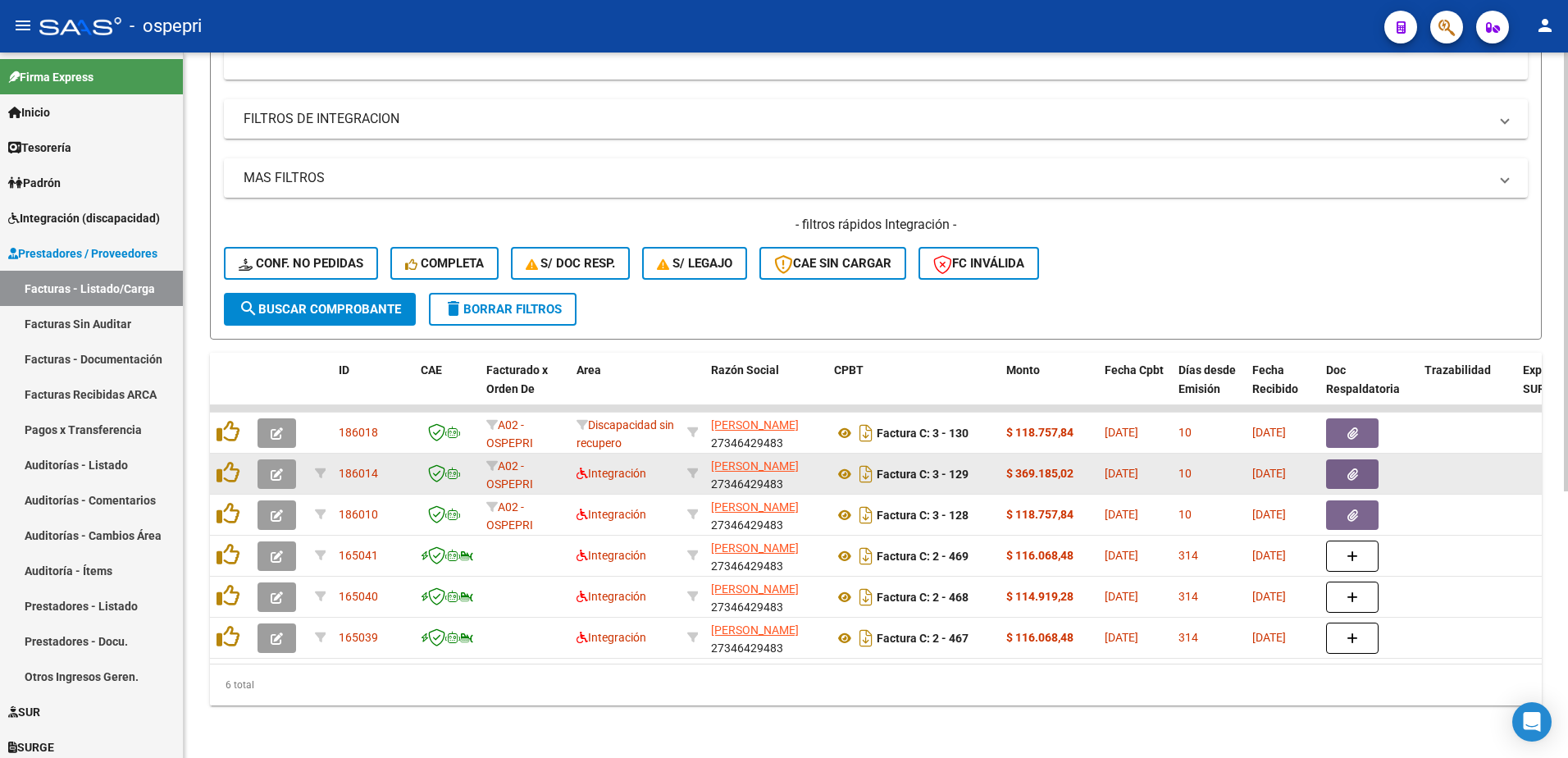
click at [283, 466] on button "button" at bounding box center [277, 474] width 38 height 29
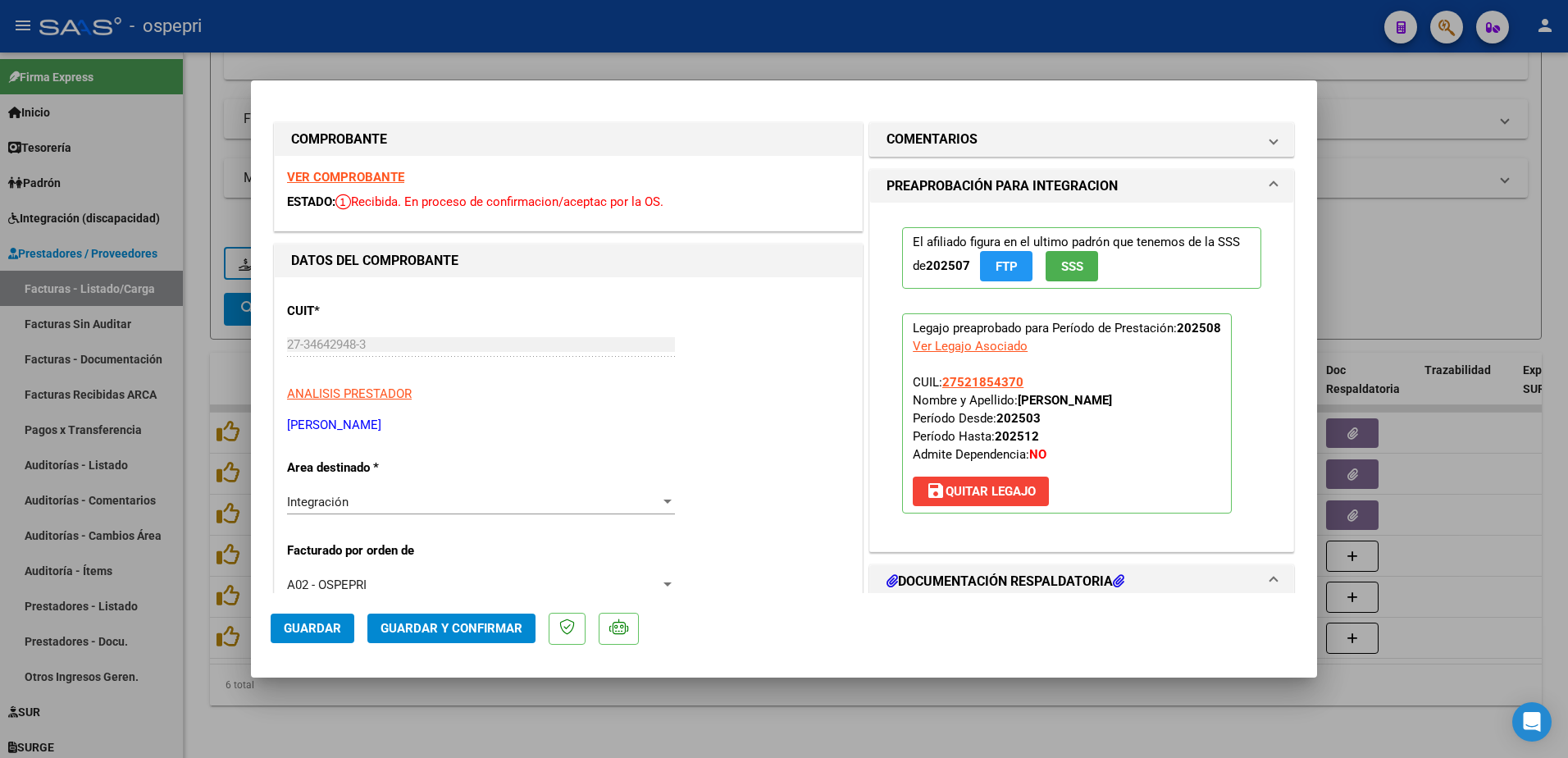
click at [378, 181] on strong "VER COMPROBANTE" at bounding box center [345, 177] width 117 height 15
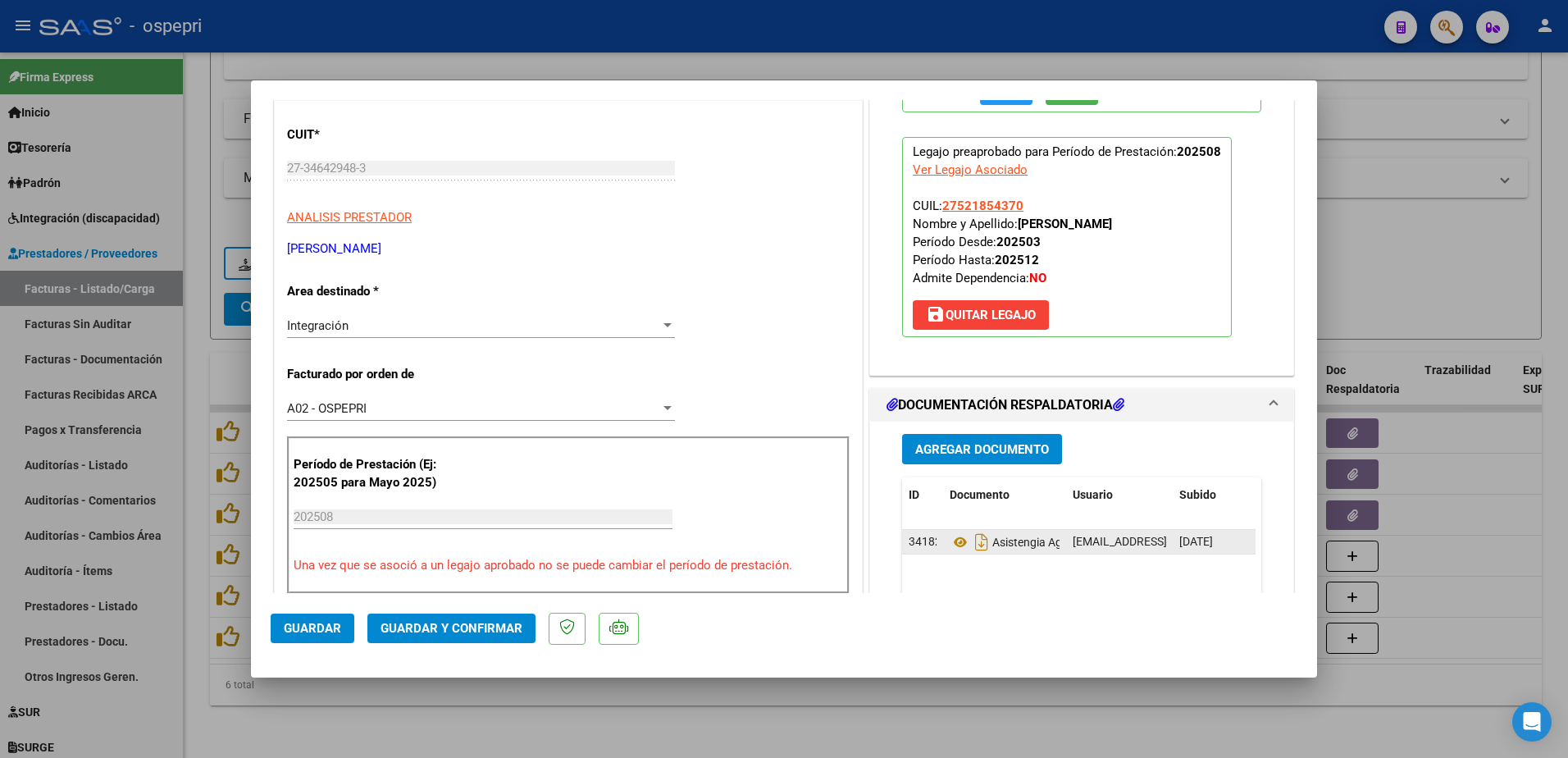
scroll to position [246, 0]
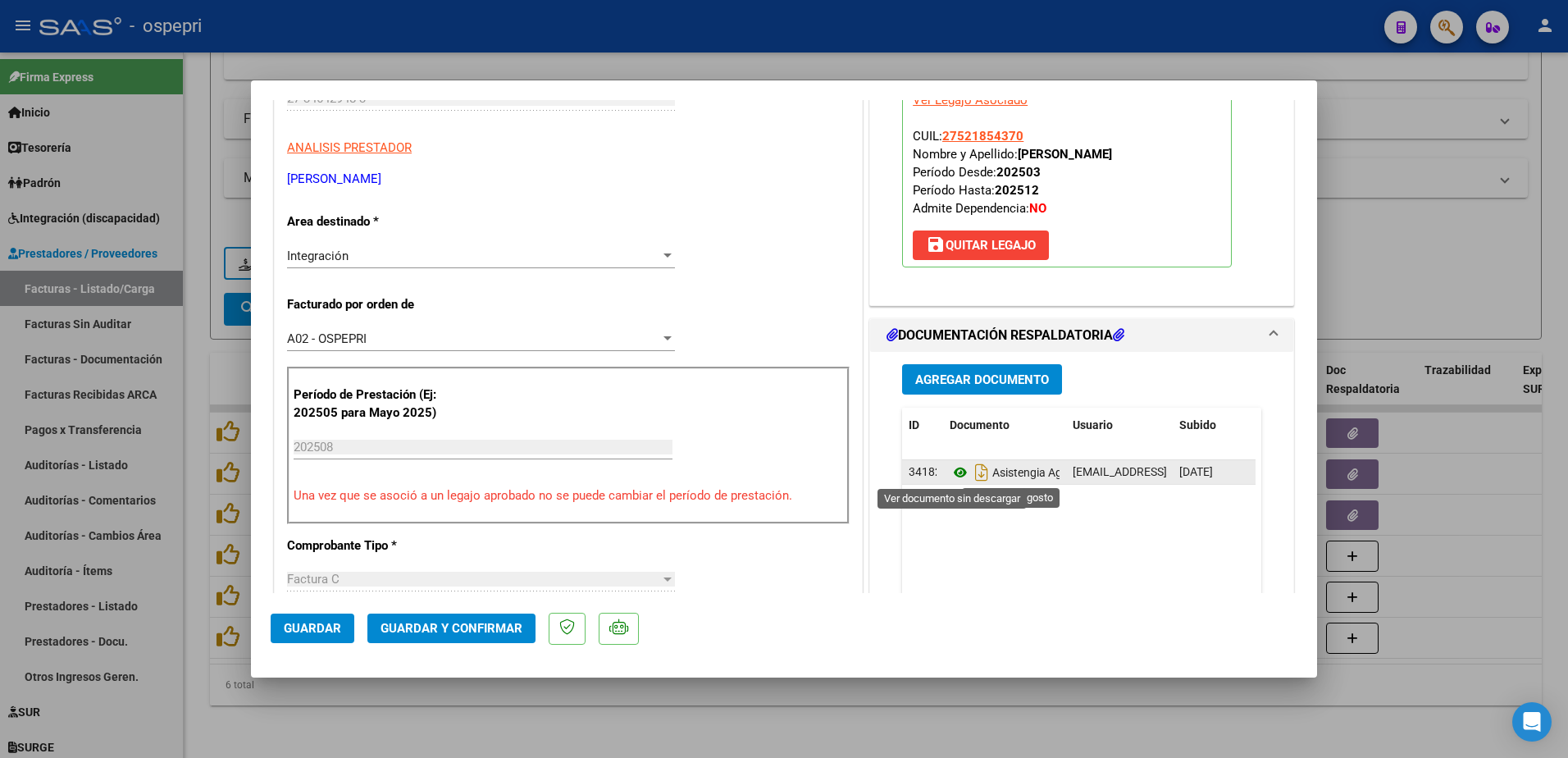
click at [951, 468] on icon at bounding box center [960, 473] width 22 height 20
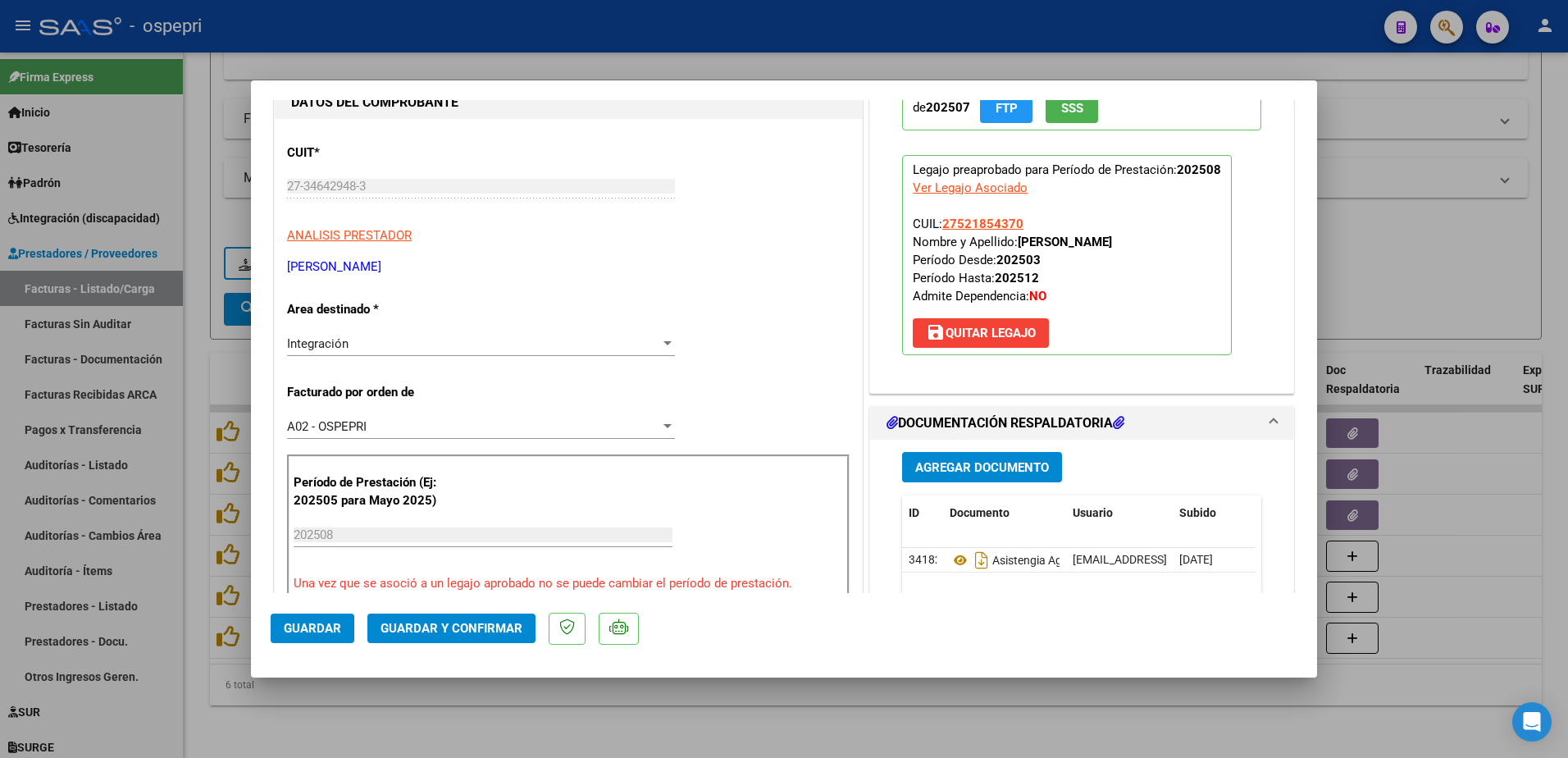
scroll to position [0, 0]
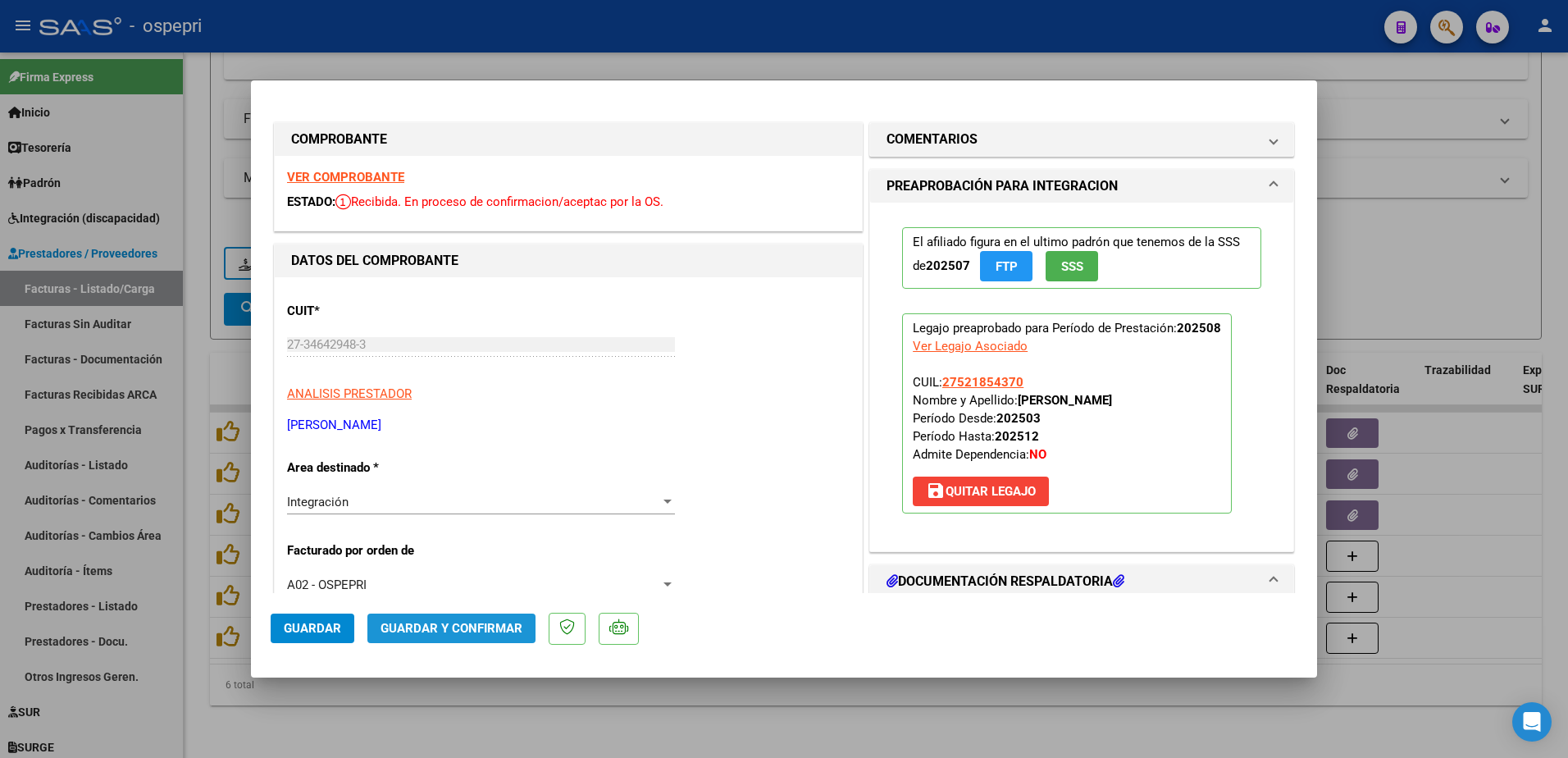
click at [467, 623] on span "Guardar y Confirmar" at bounding box center [452, 628] width 142 height 15
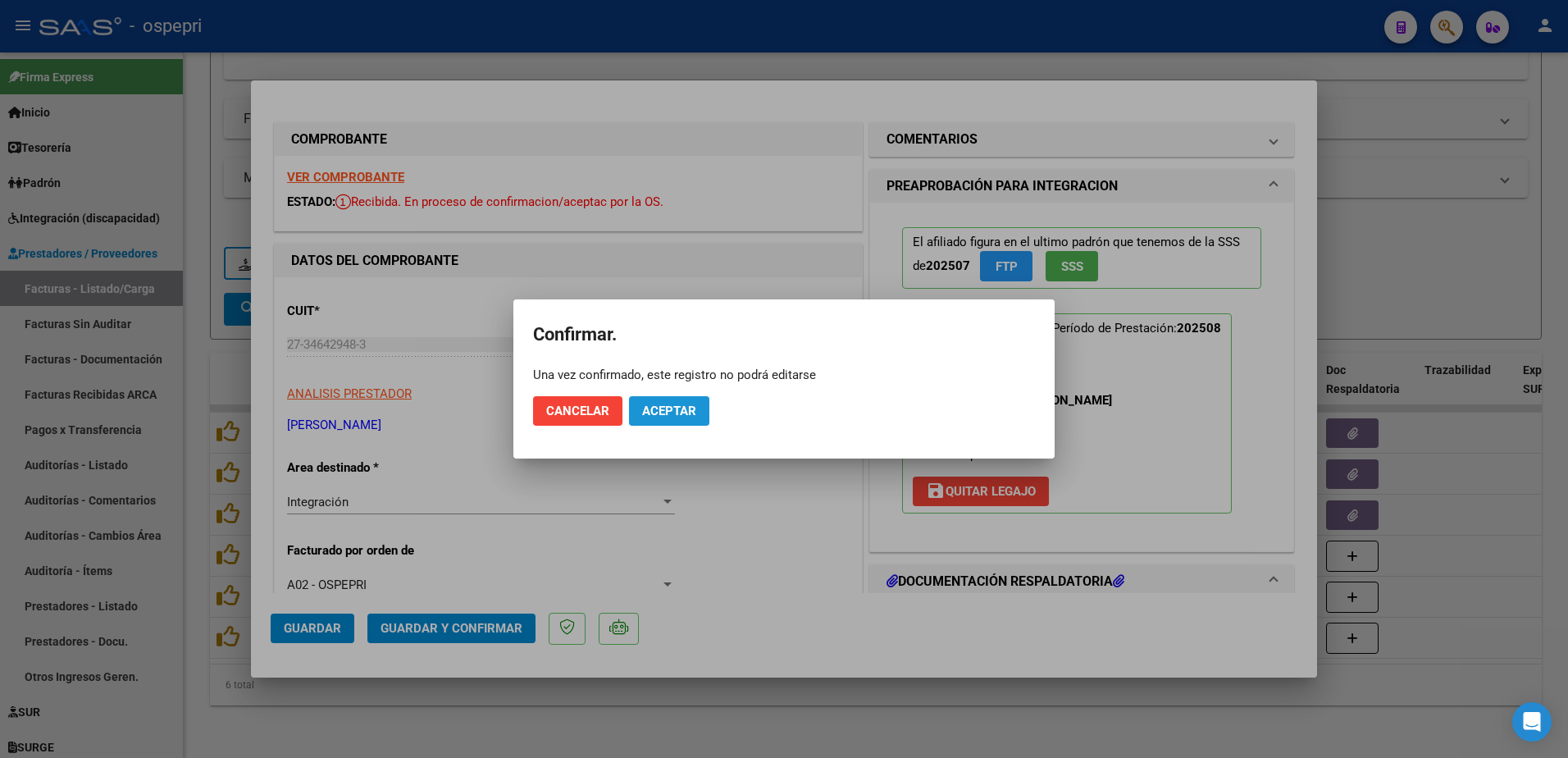
click at [665, 415] on span "Aceptar" at bounding box center [669, 411] width 54 height 15
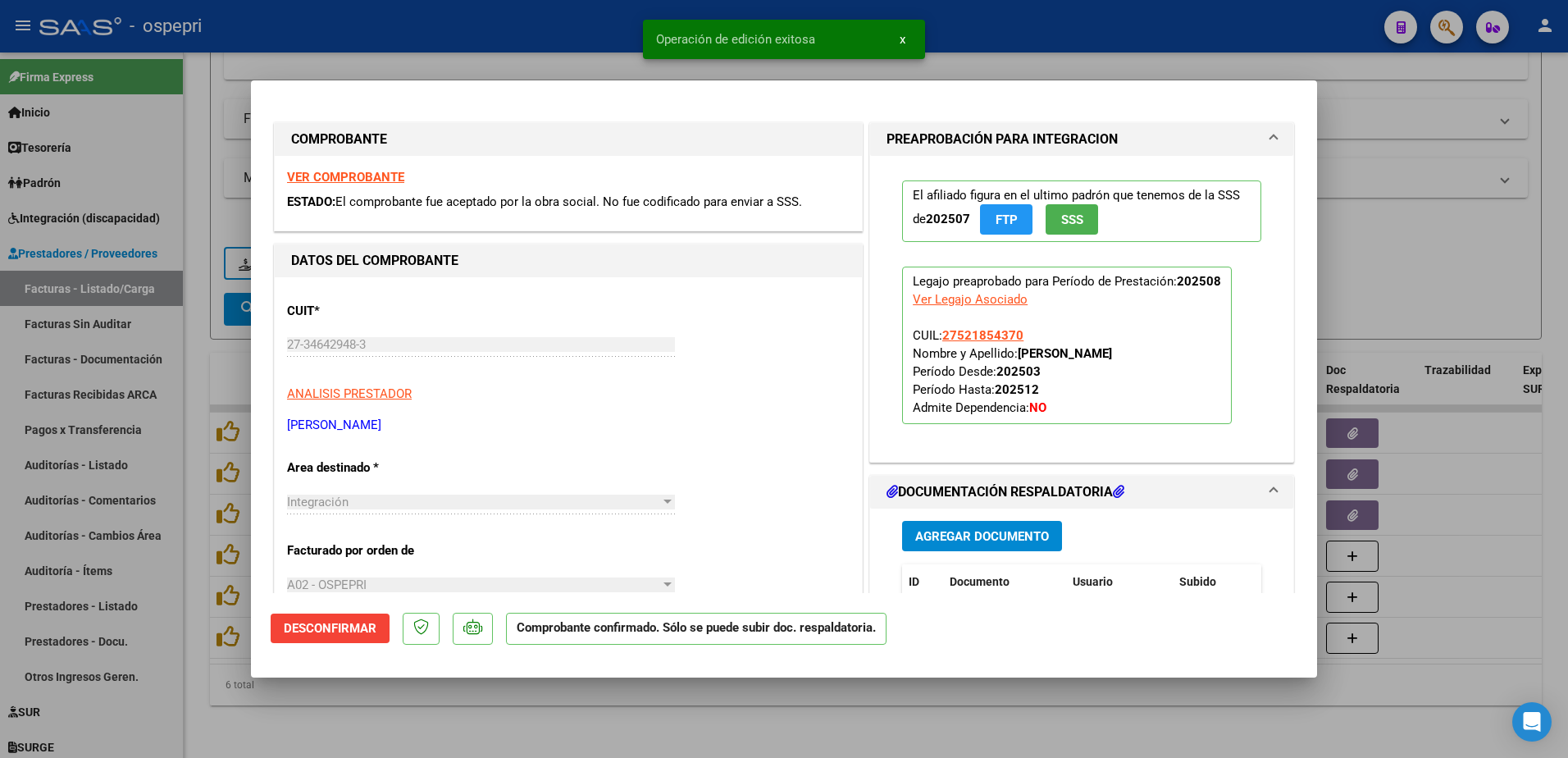
type input "$ 0,00"
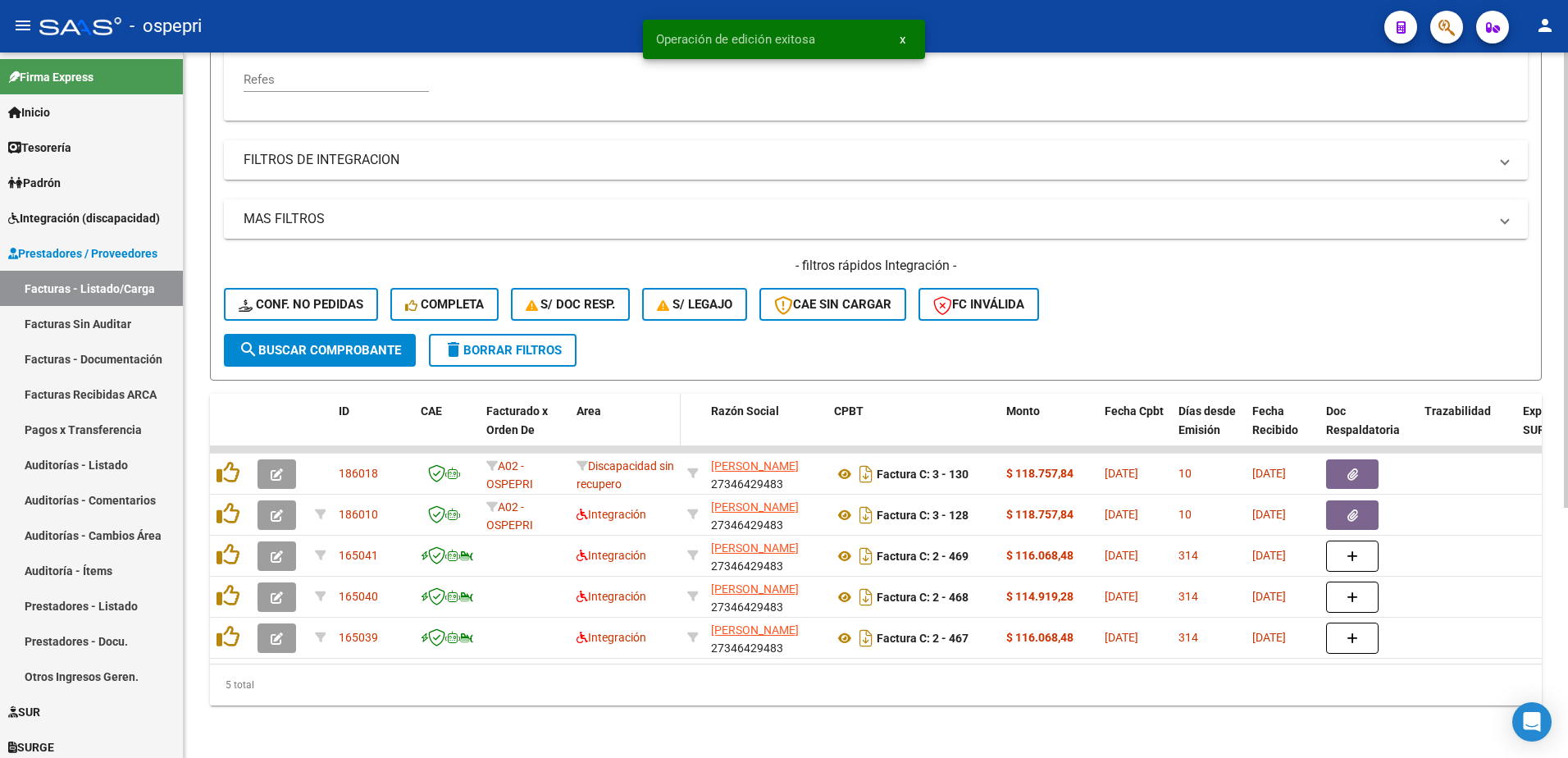
scroll to position [389, 0]
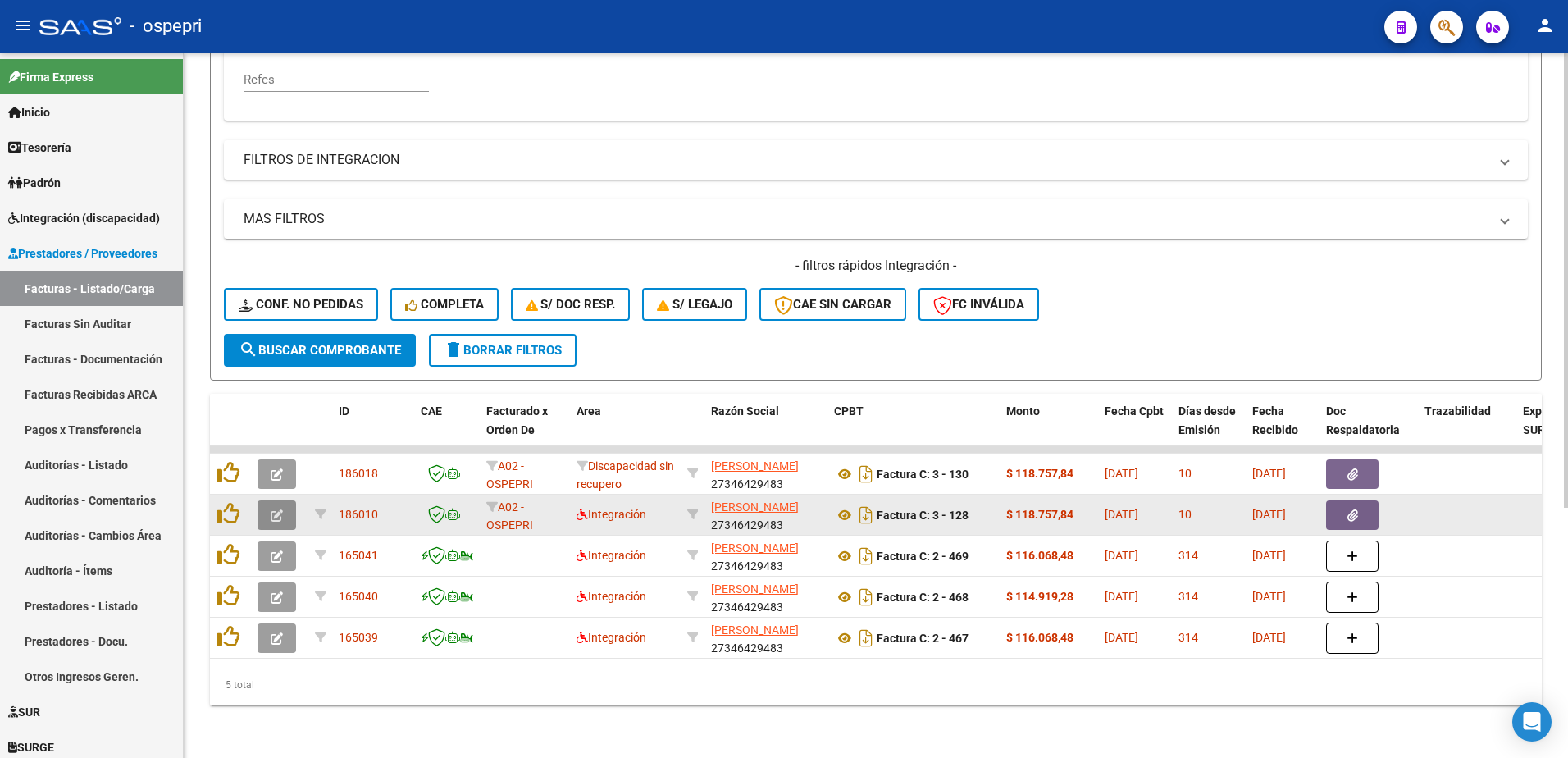
click at [279, 510] on icon "button" at bounding box center [277, 516] width 12 height 12
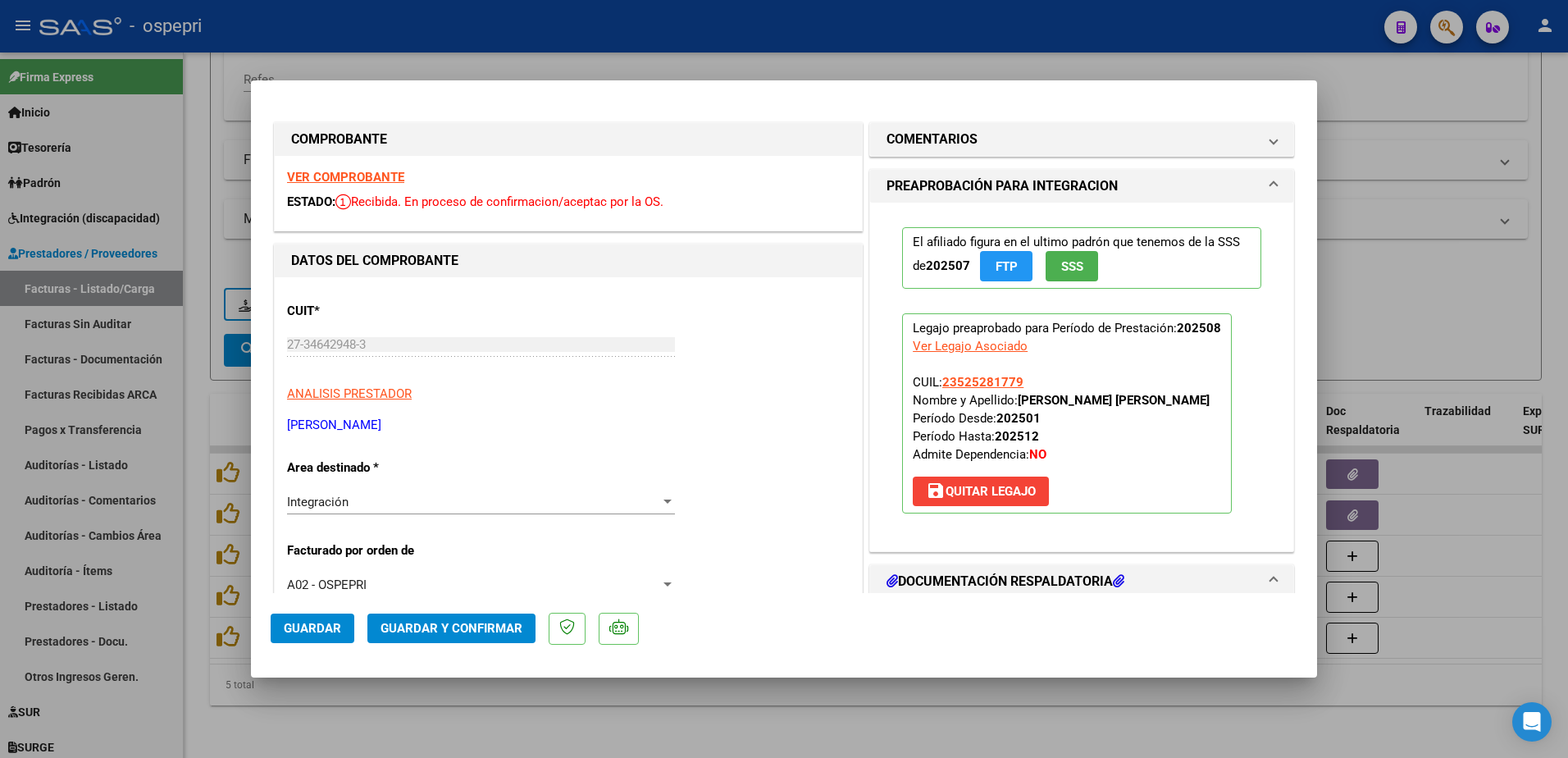
click at [371, 177] on strong "VER COMPROBANTE" at bounding box center [345, 177] width 117 height 15
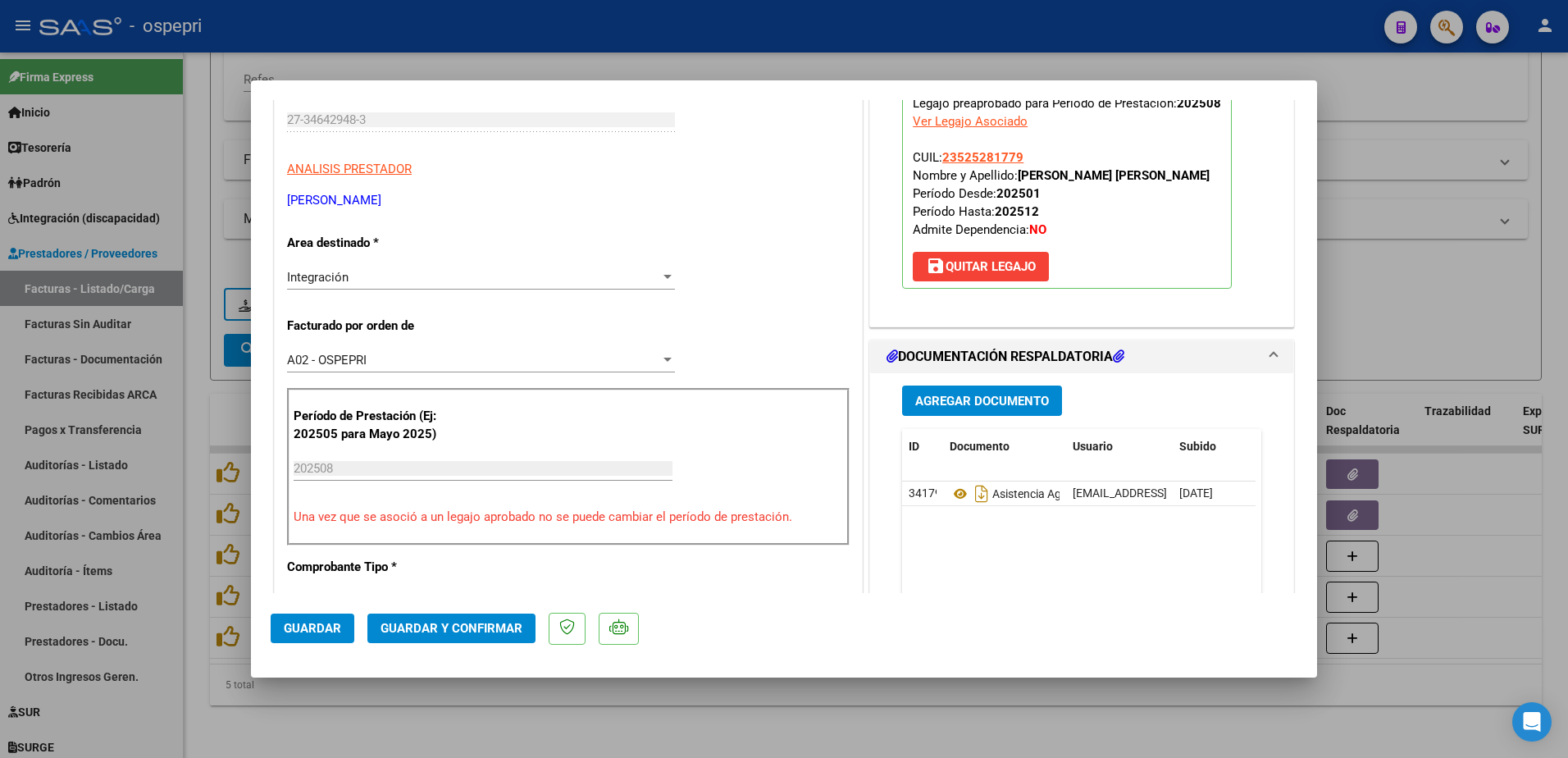
scroll to position [246, 0]
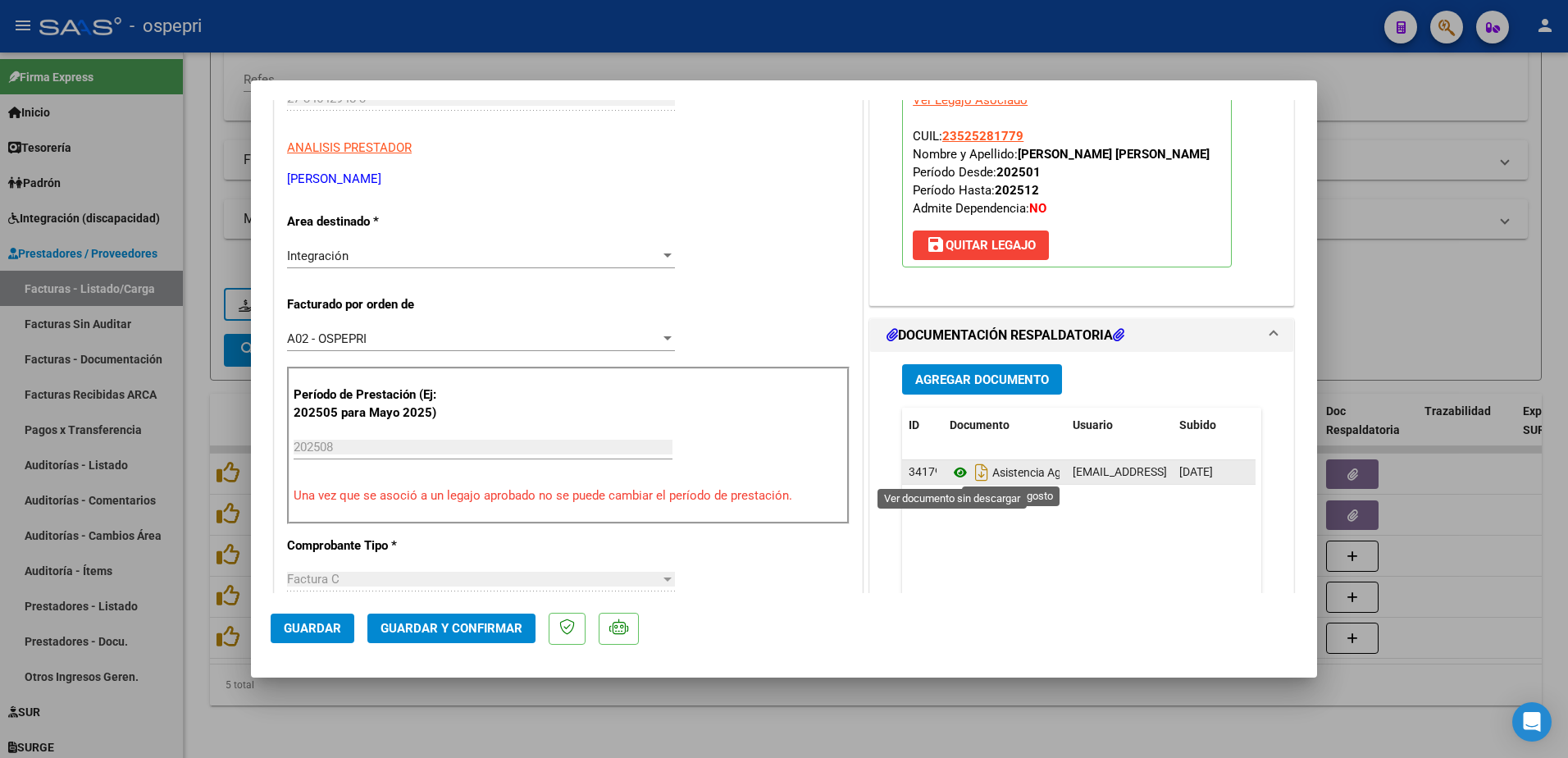
click at [955, 467] on icon at bounding box center [960, 473] width 22 height 20
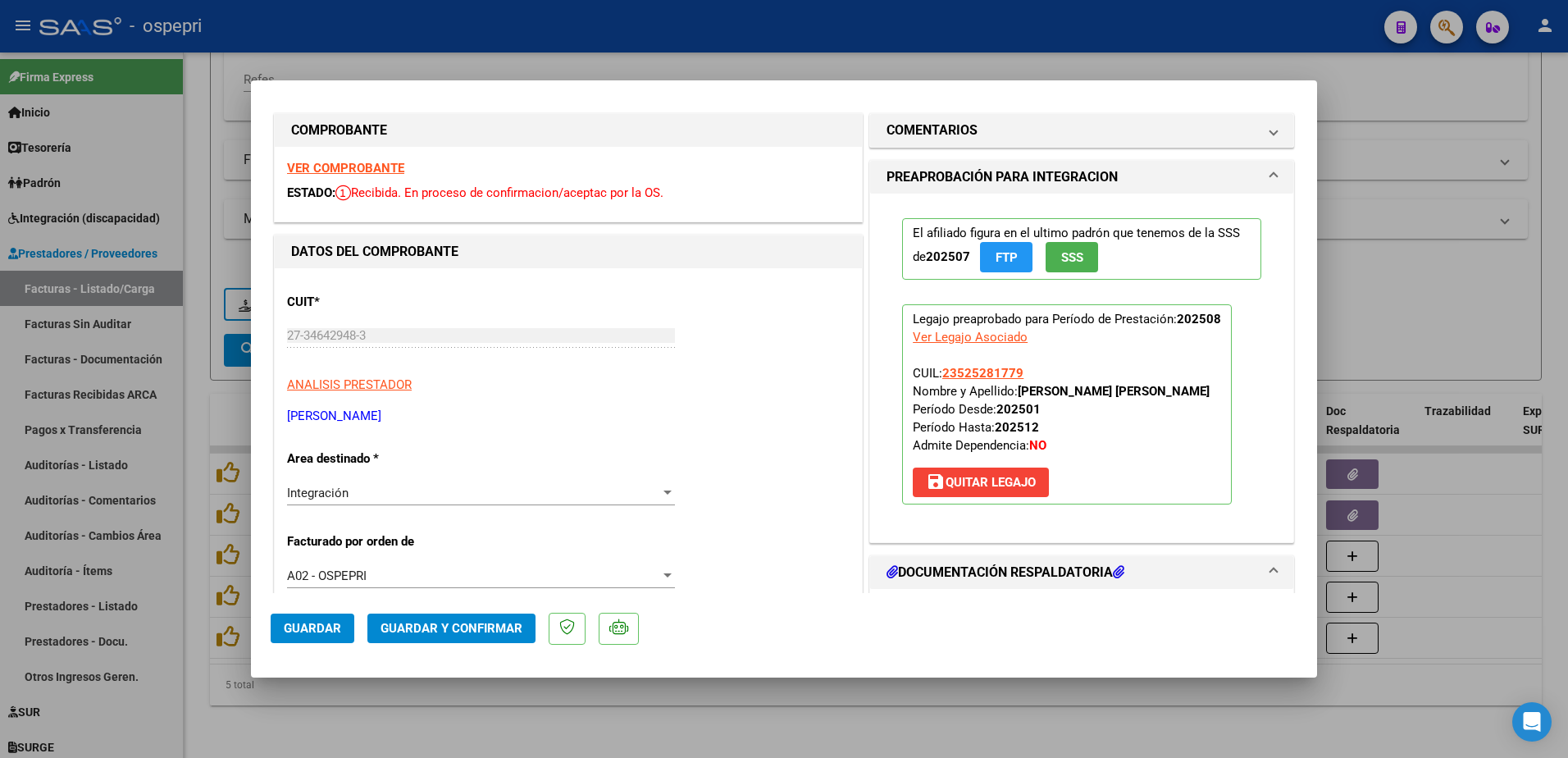
scroll to position [0, 0]
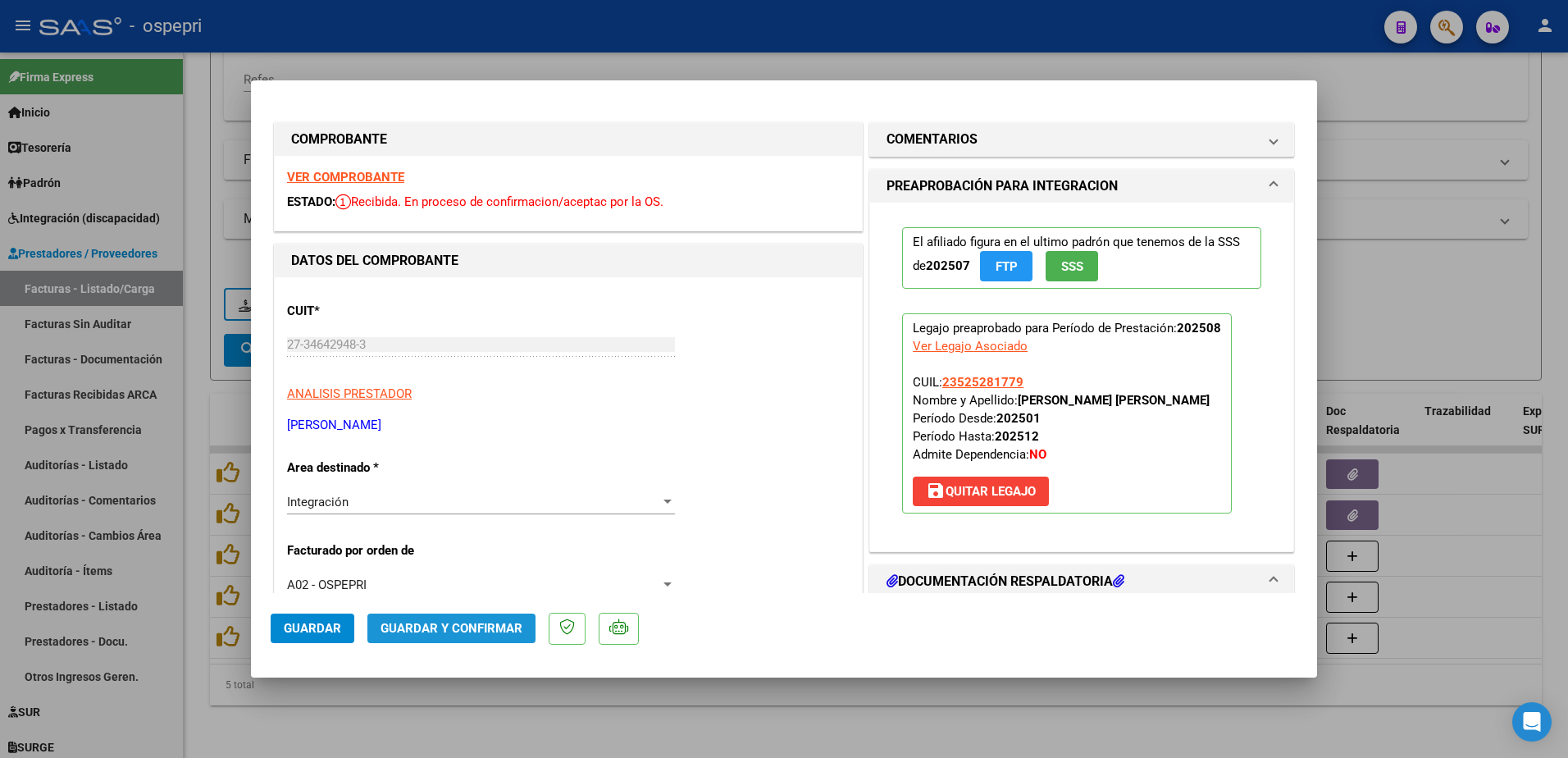
click at [457, 631] on span "Guardar y Confirmar" at bounding box center [452, 628] width 142 height 15
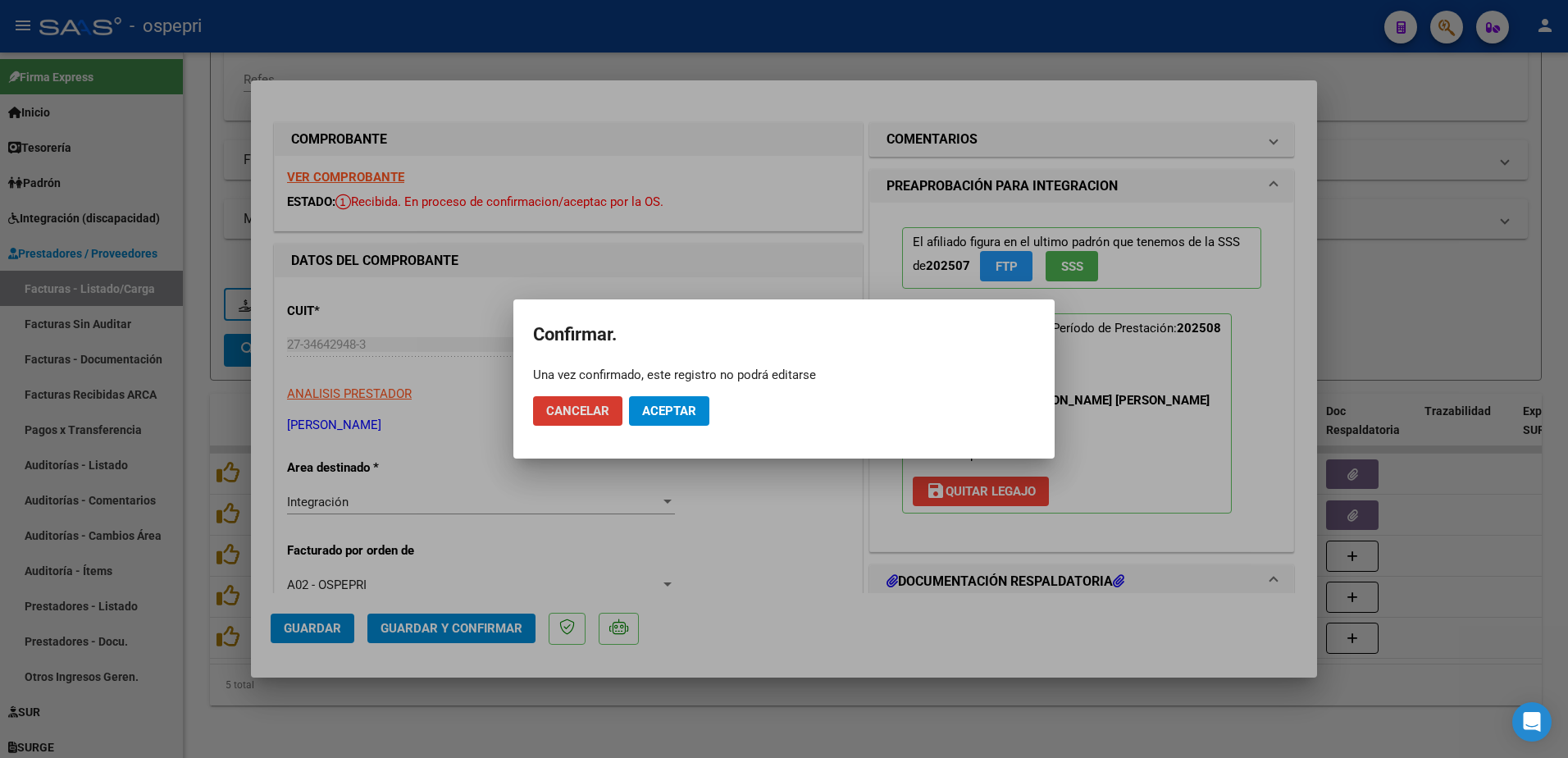
click at [673, 415] on span "Aceptar" at bounding box center [669, 411] width 54 height 15
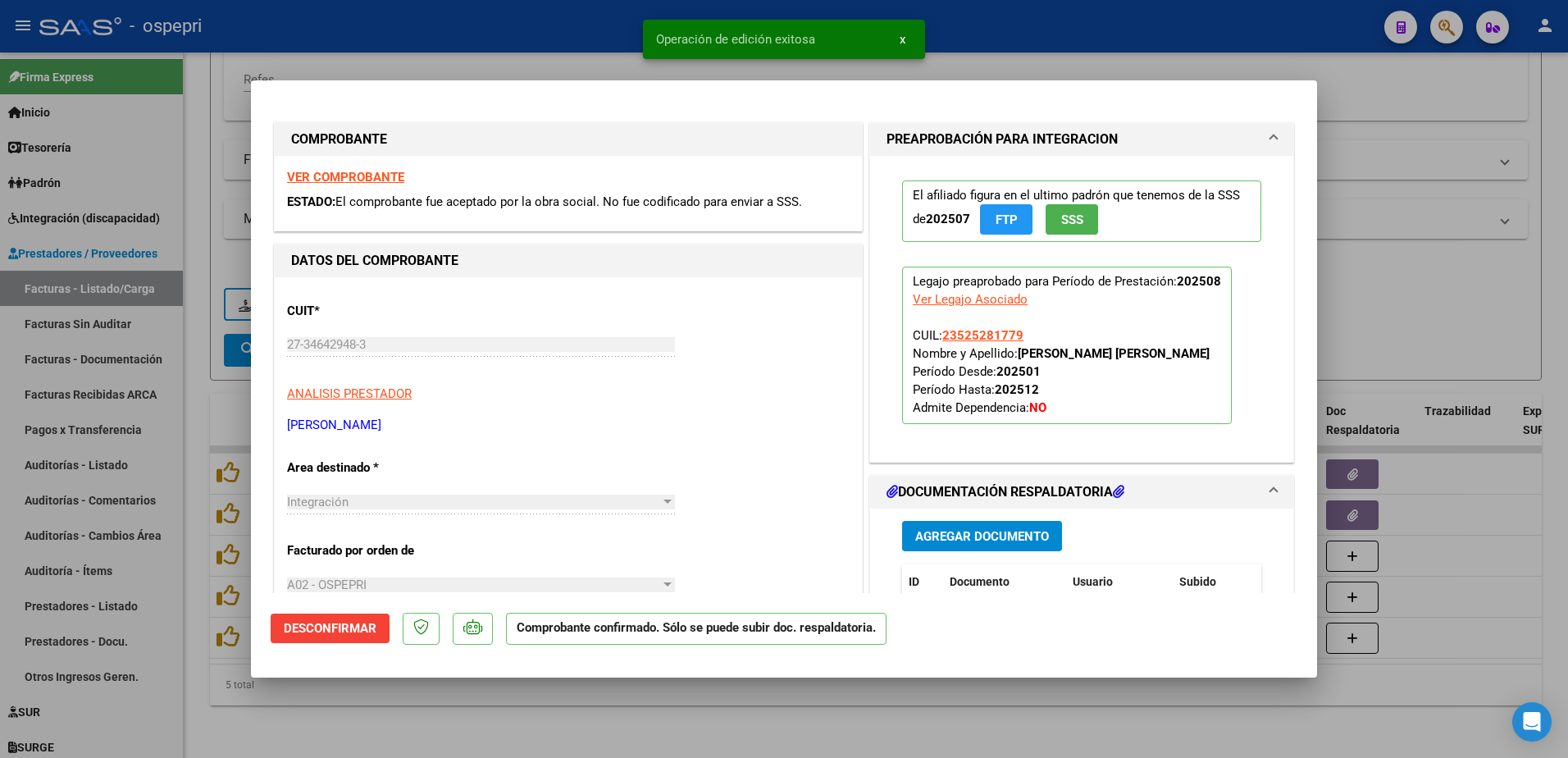
type input "$ 0,00"
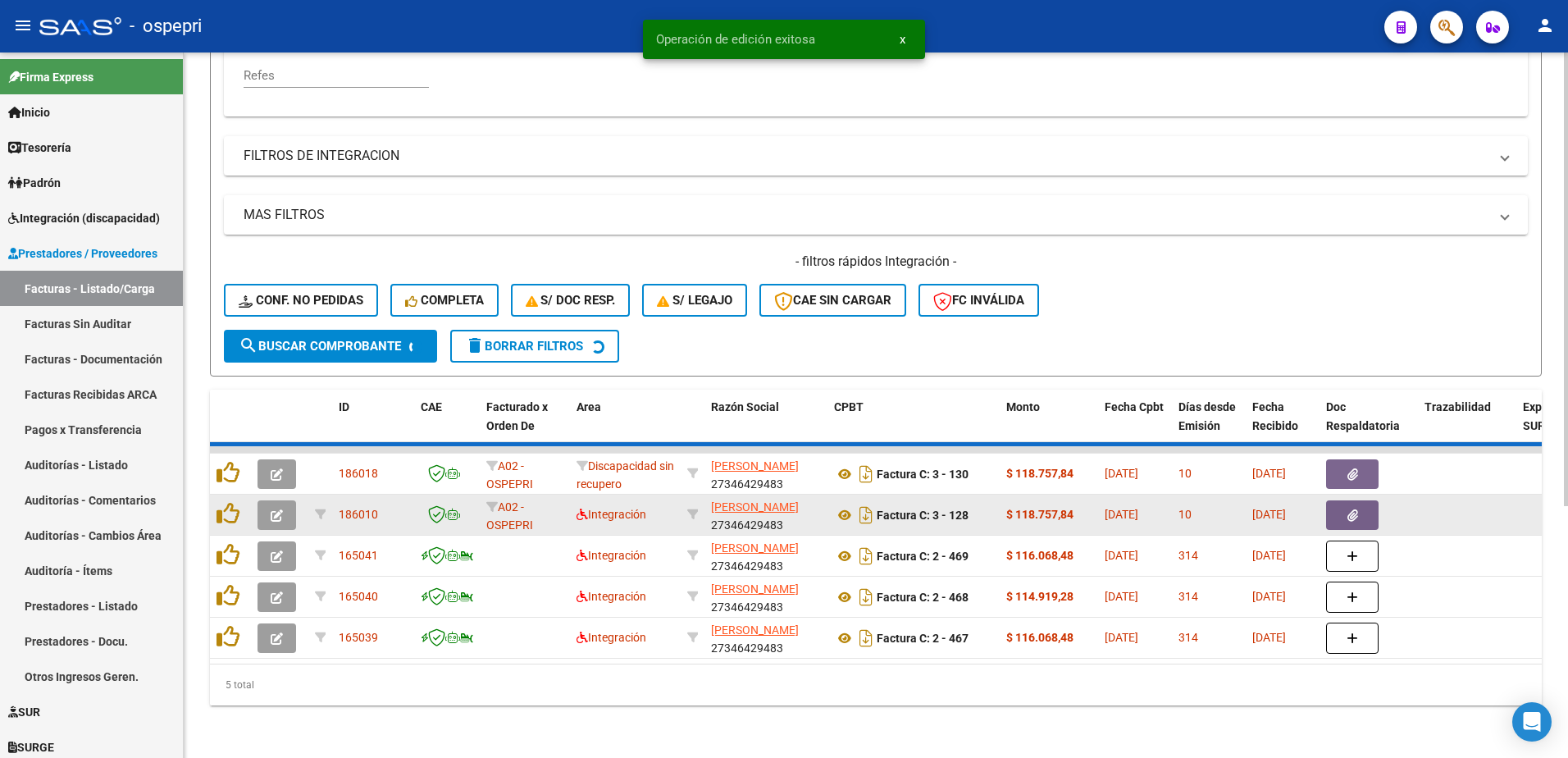
scroll to position [347, 0]
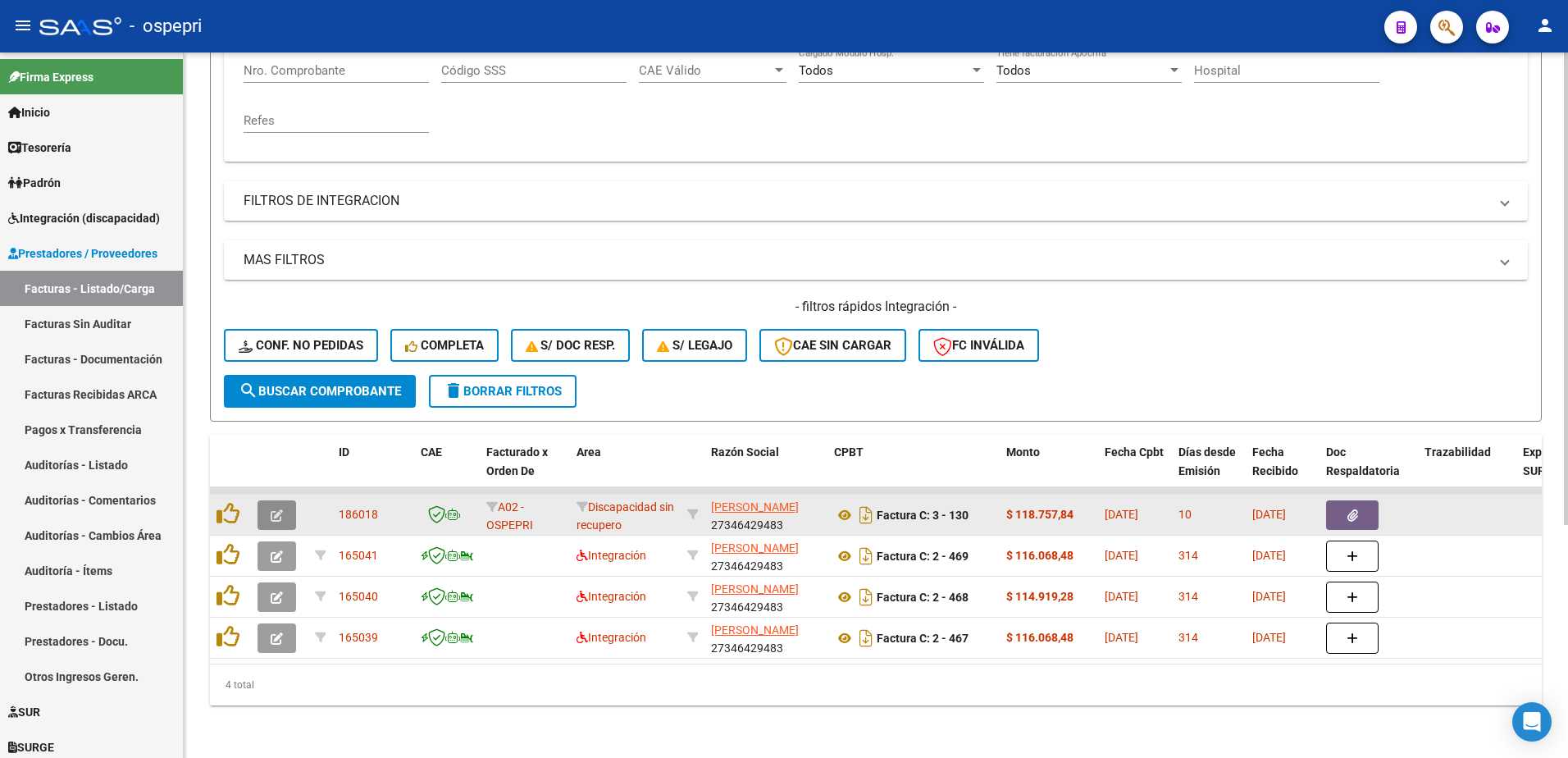
click at [276, 510] on icon "button" at bounding box center [277, 516] width 12 height 12
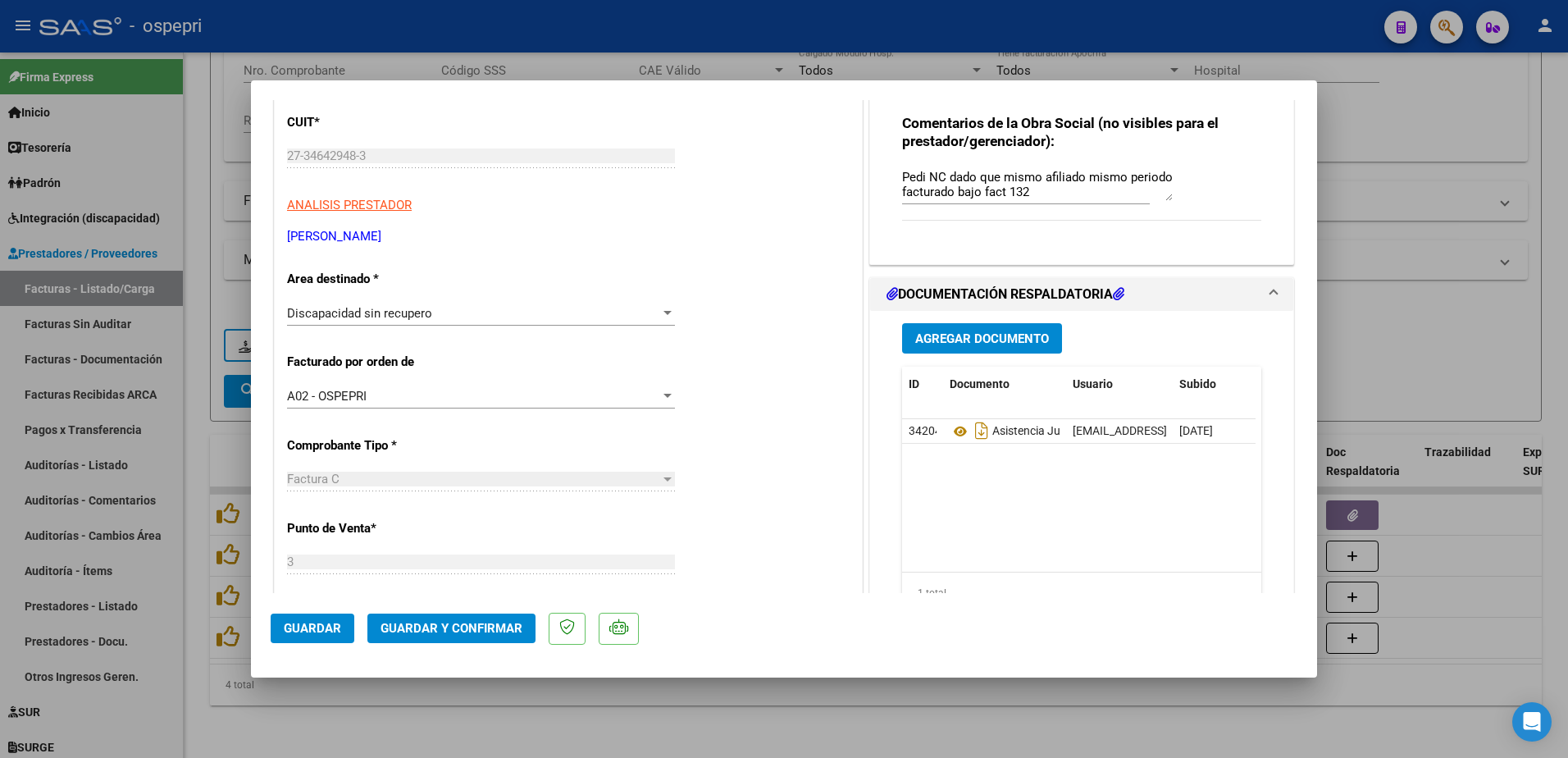
scroll to position [164, 0]
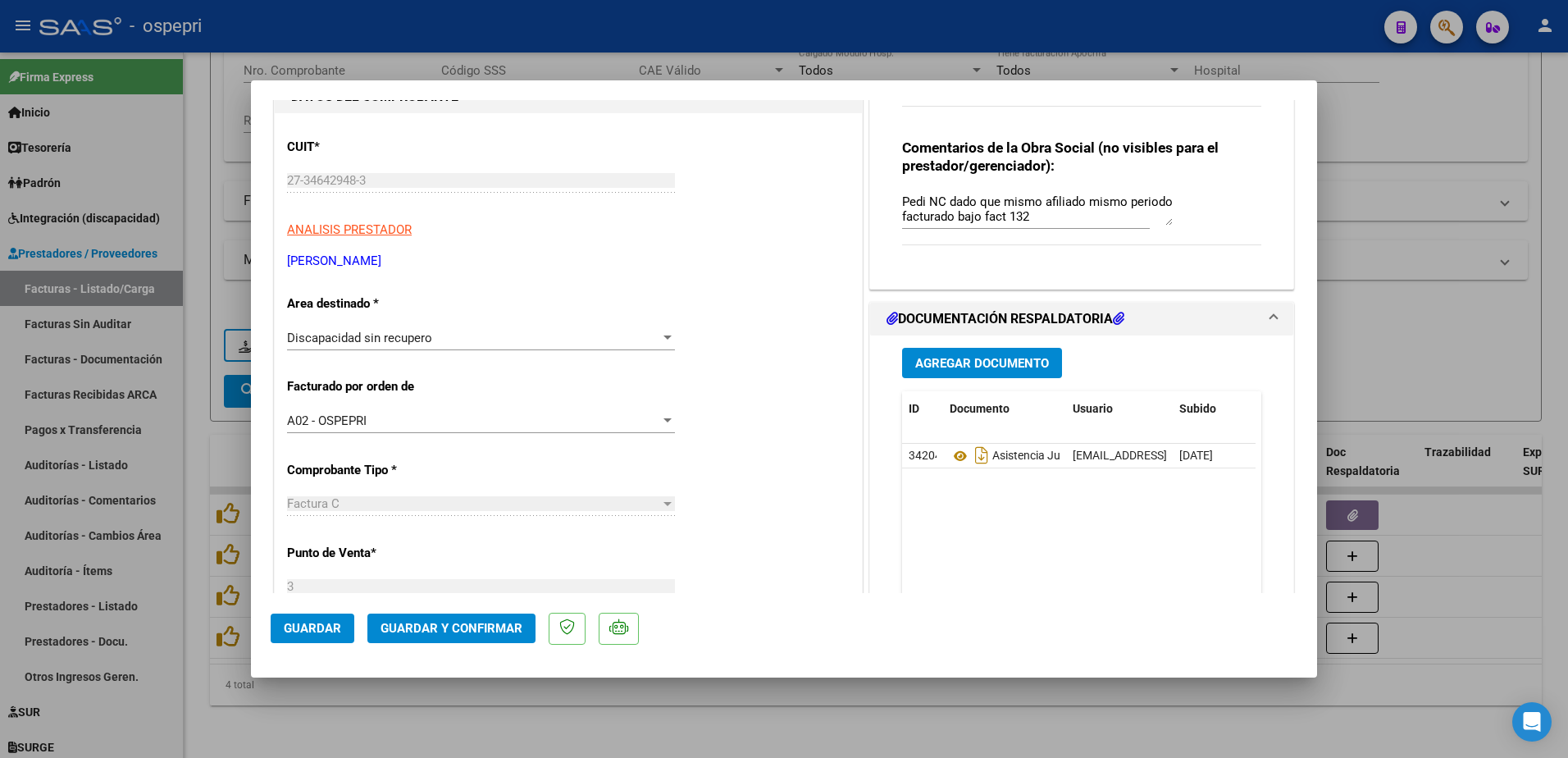
type input "$ 0,00"
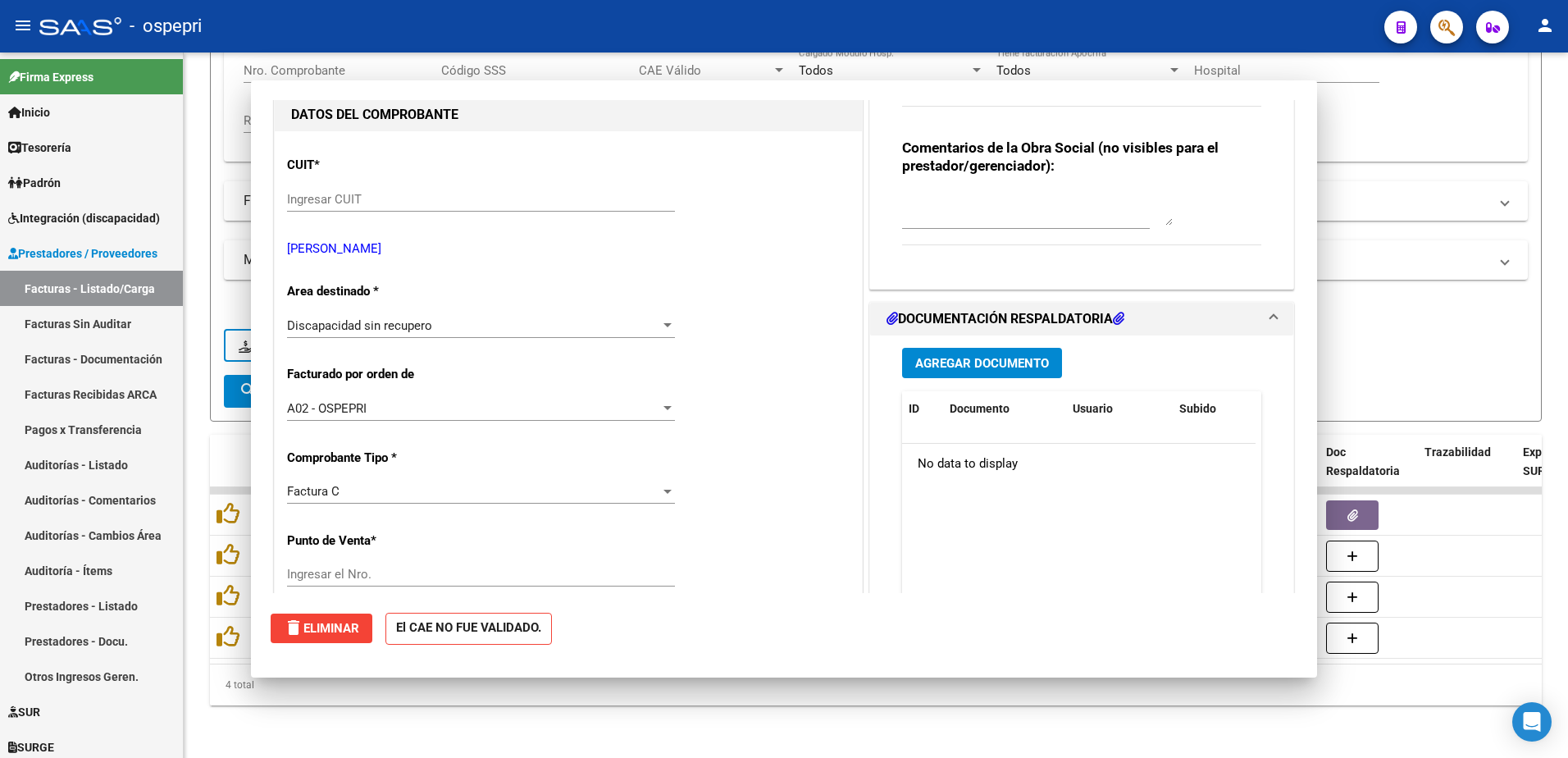
scroll to position [0, 0]
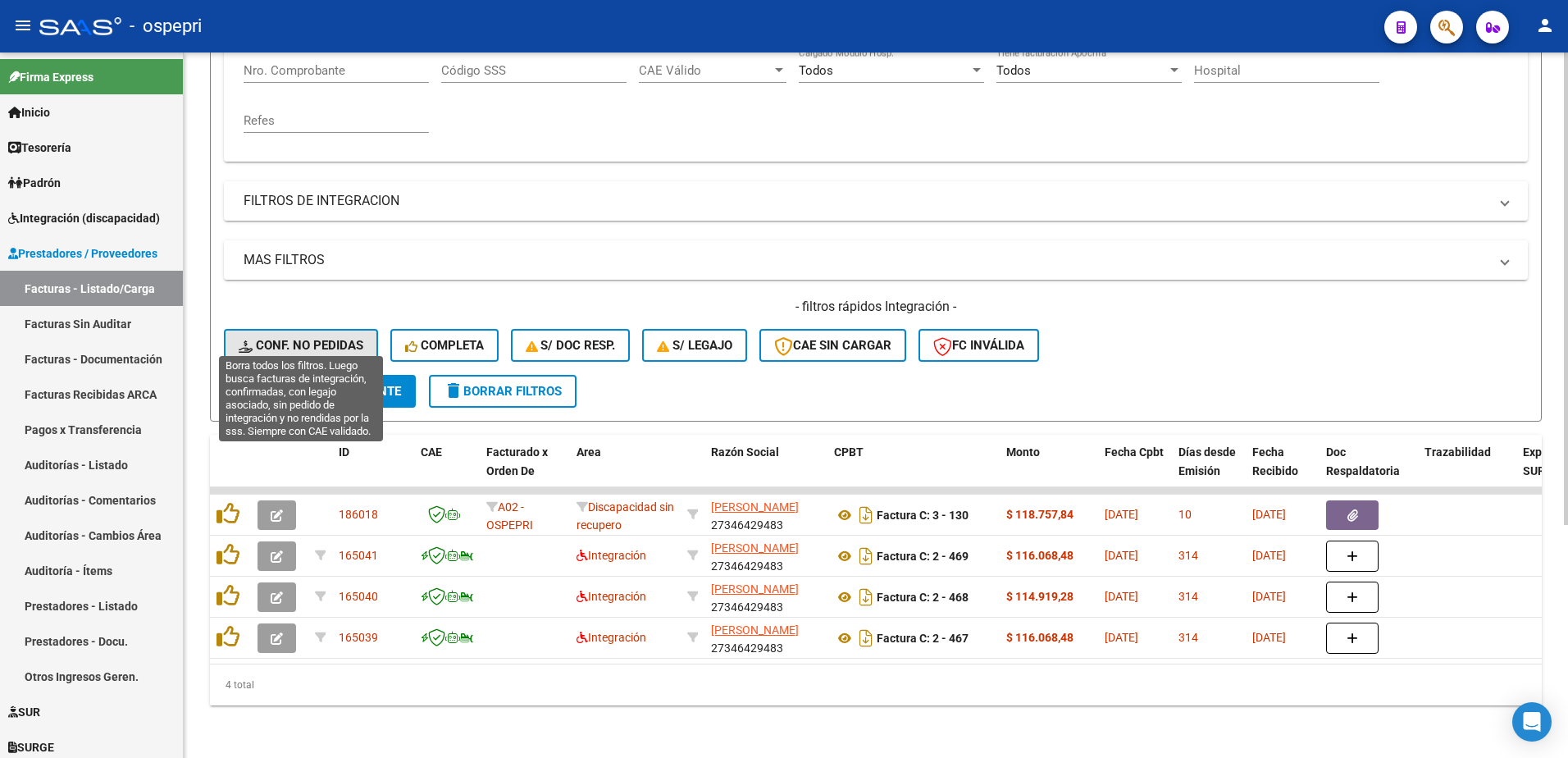
click at [342, 338] on span "Conf. no pedidas" at bounding box center [301, 345] width 125 height 15
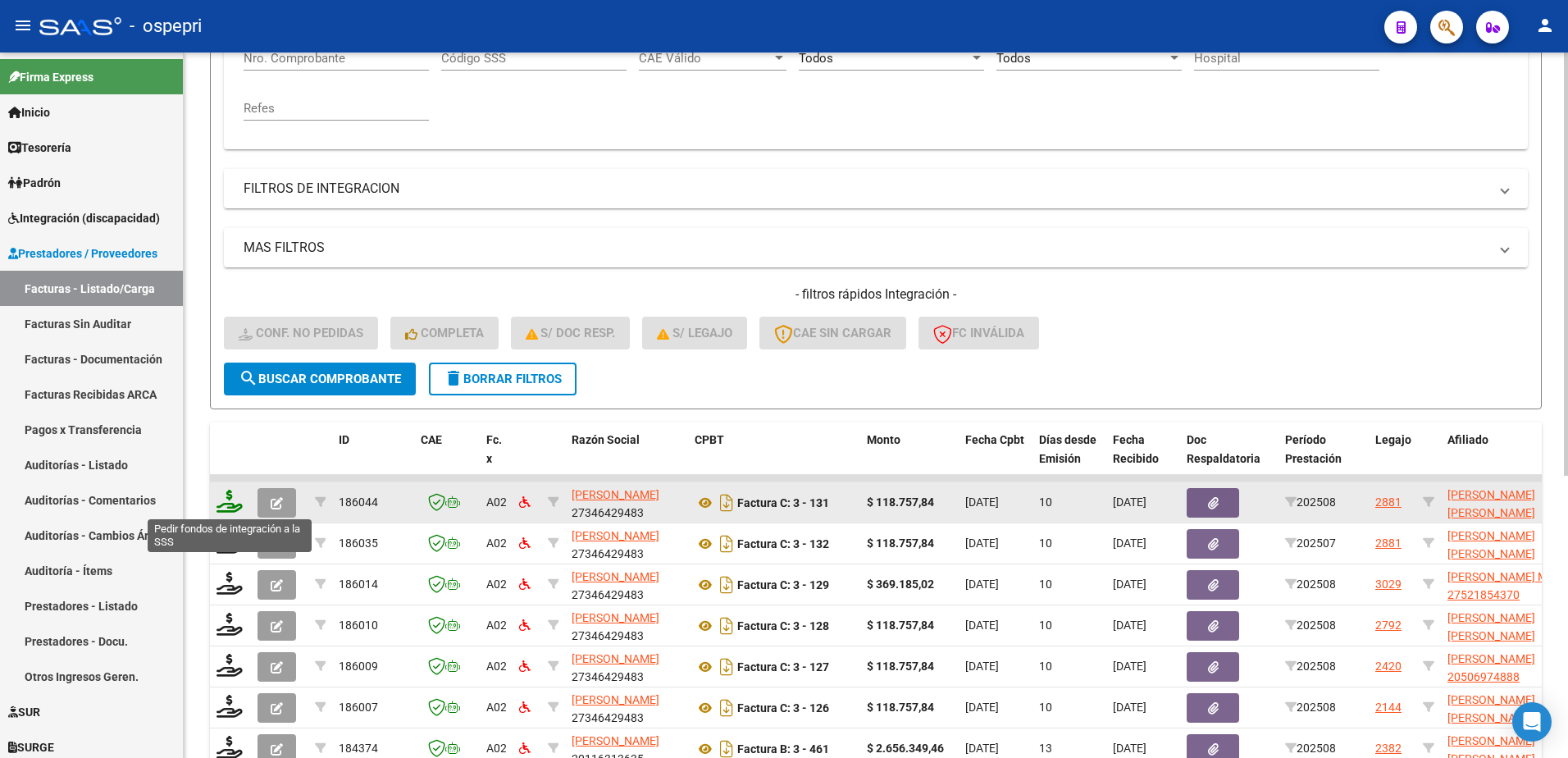
click at [228, 506] on icon at bounding box center [230, 501] width 26 height 23
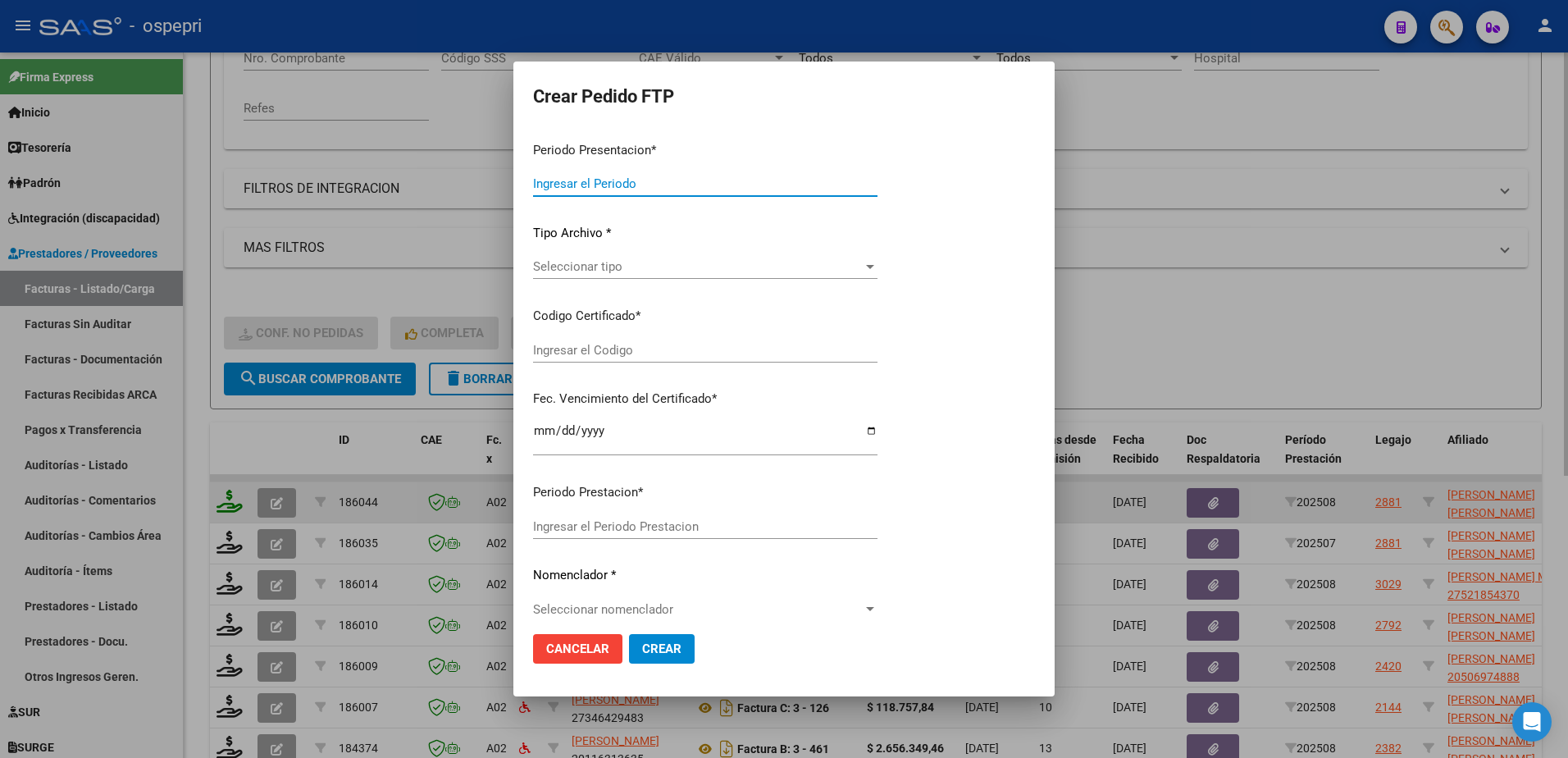
type input "202508"
type input "$ 118.757,84"
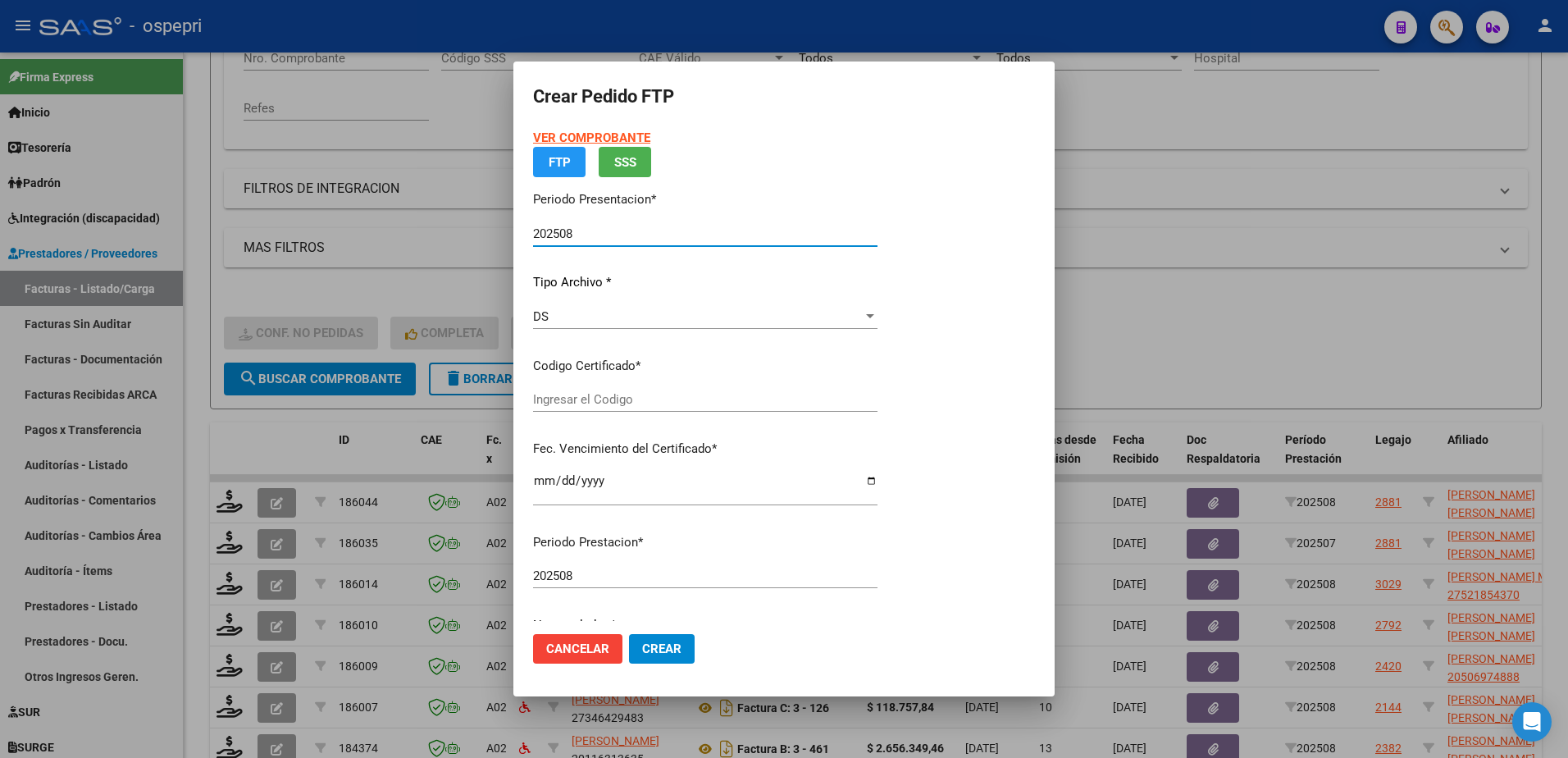
type input "2053016655-5"
type input "2028-02-01"
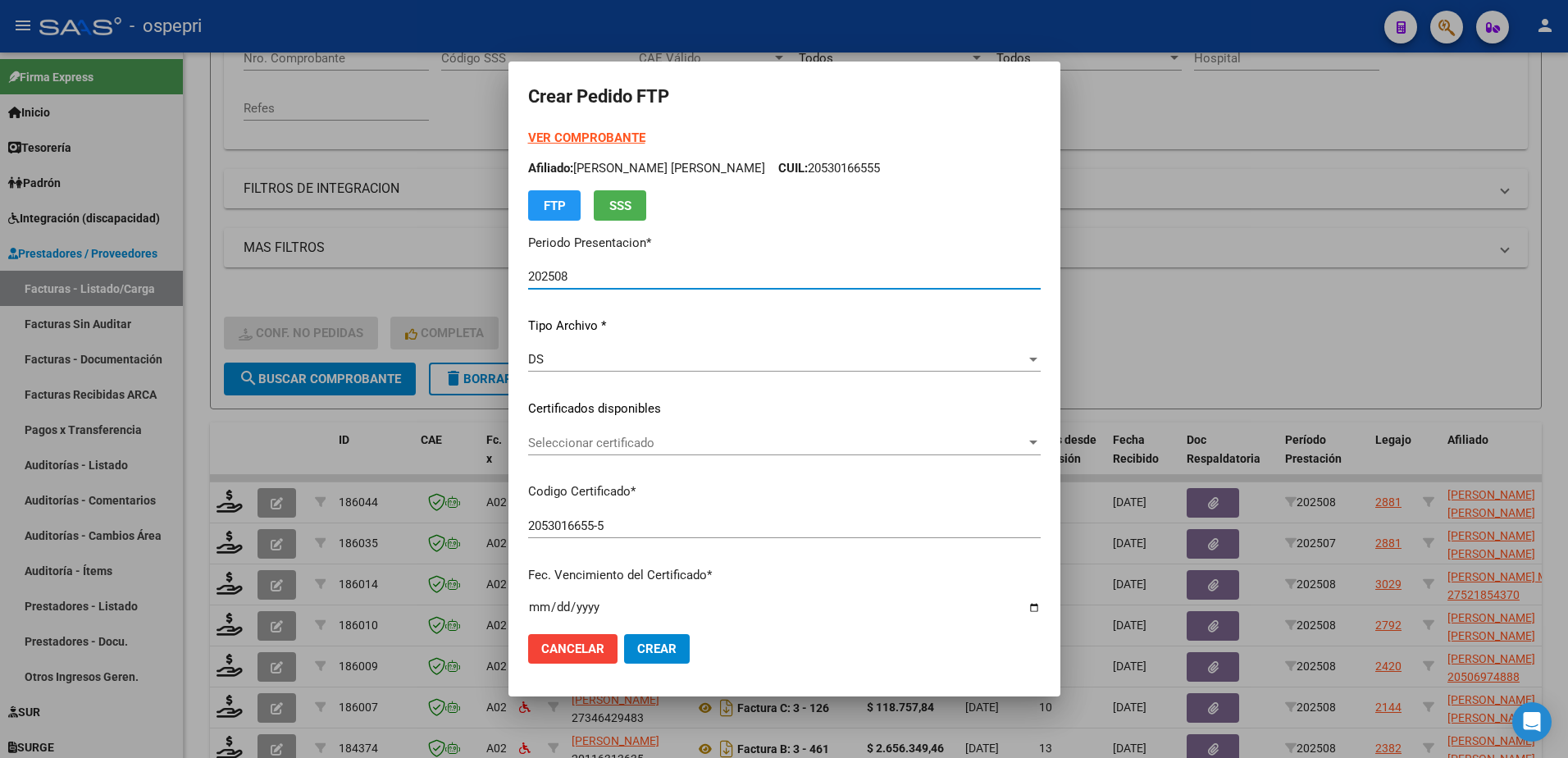
click at [608, 447] on span "Seleccionar certificado" at bounding box center [777, 443] width 498 height 15
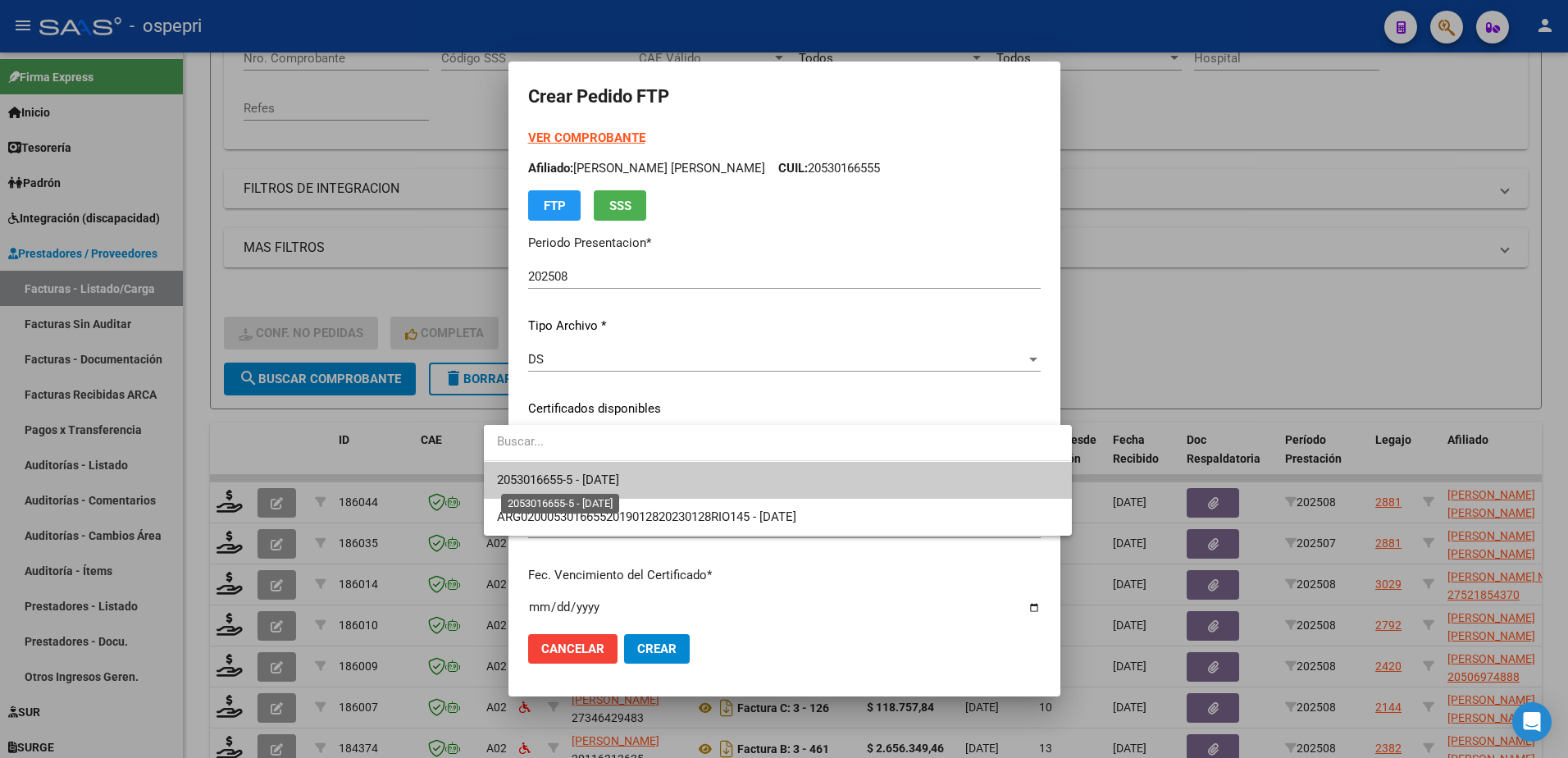
click at [620, 482] on span "2053016655-5 - 2028-02-01" at bounding box center [557, 480] width 122 height 15
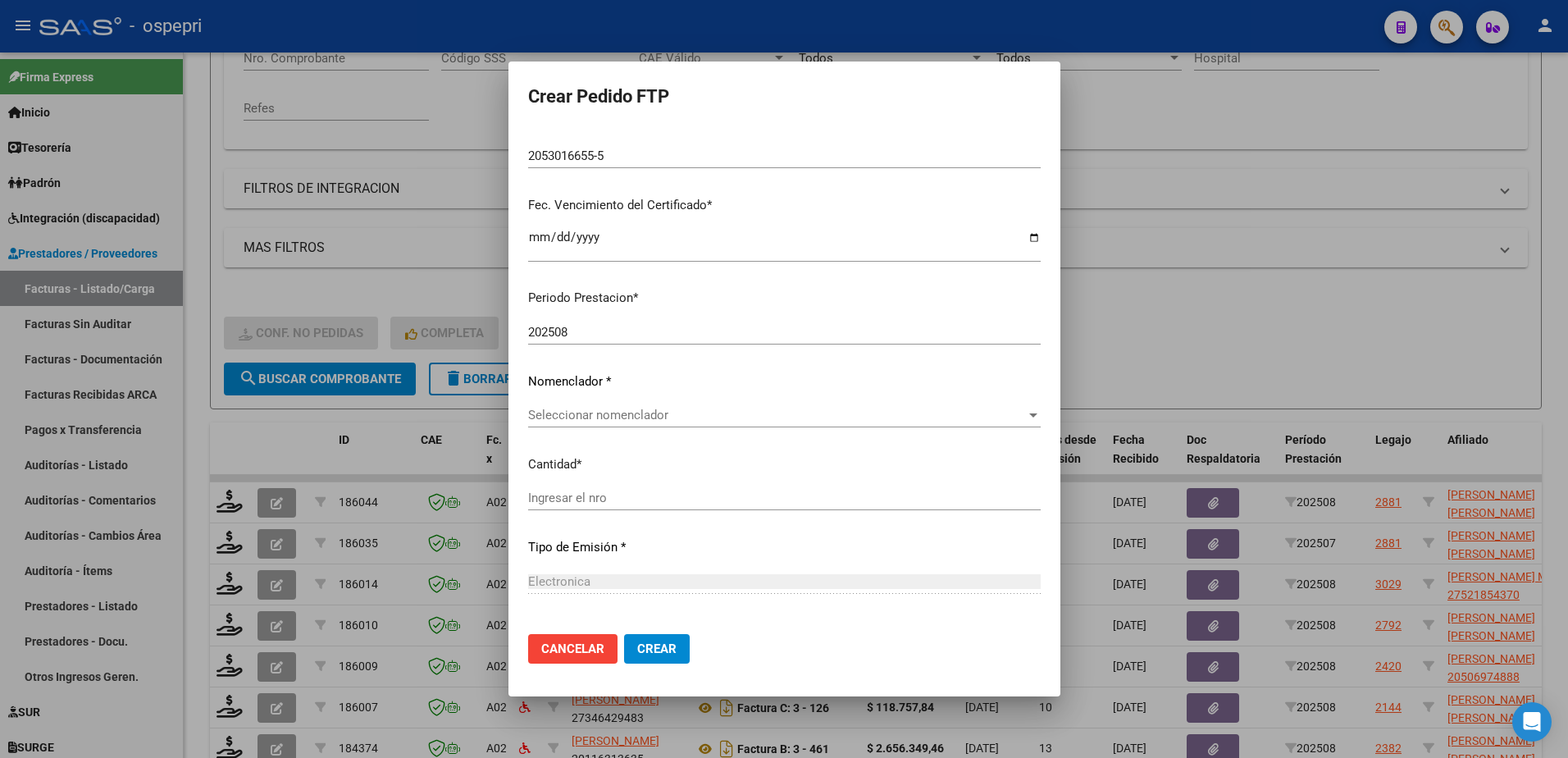
scroll to position [410, 0]
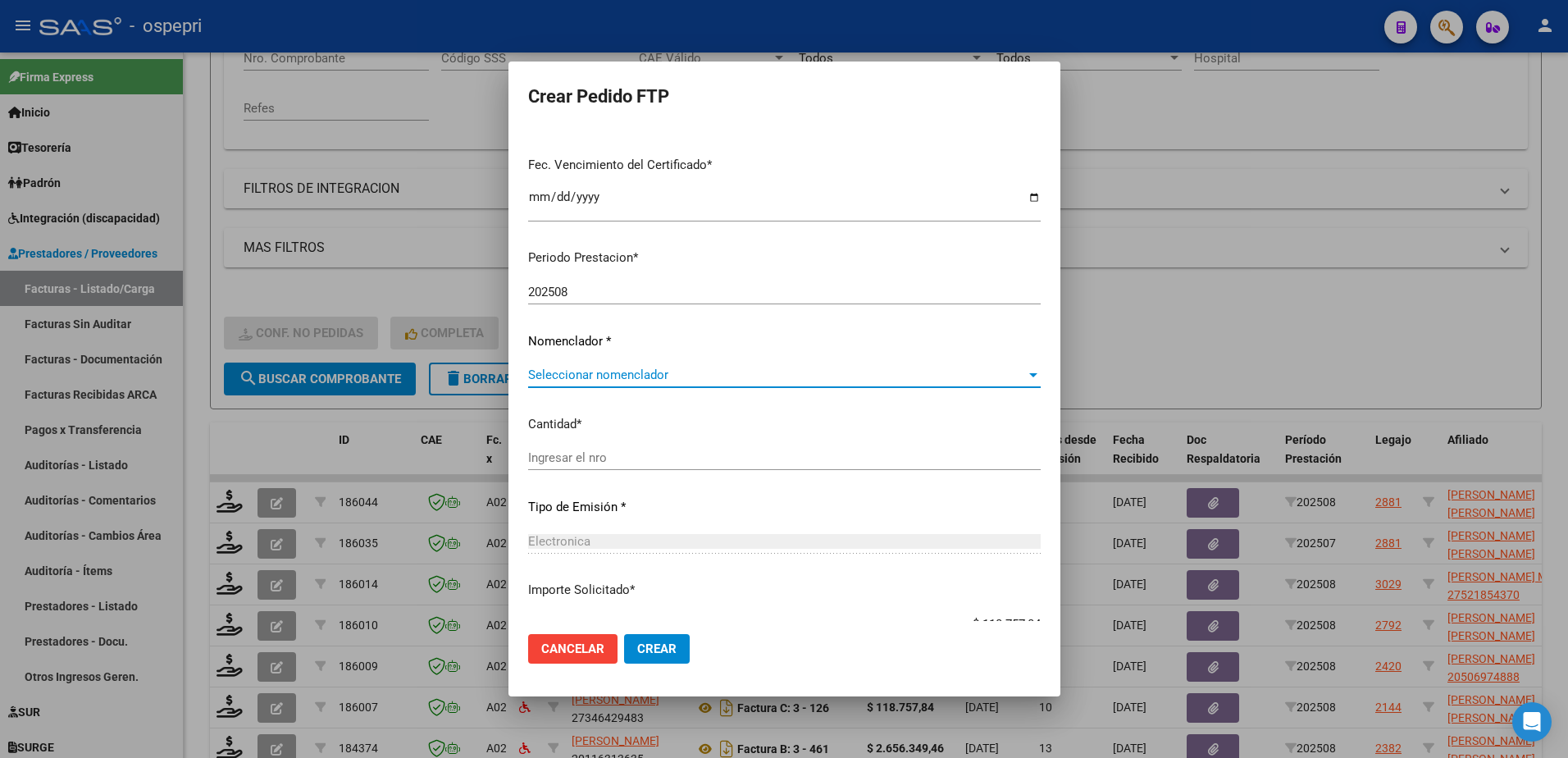
click at [612, 370] on span "Seleccionar nomenclador" at bounding box center [777, 375] width 498 height 15
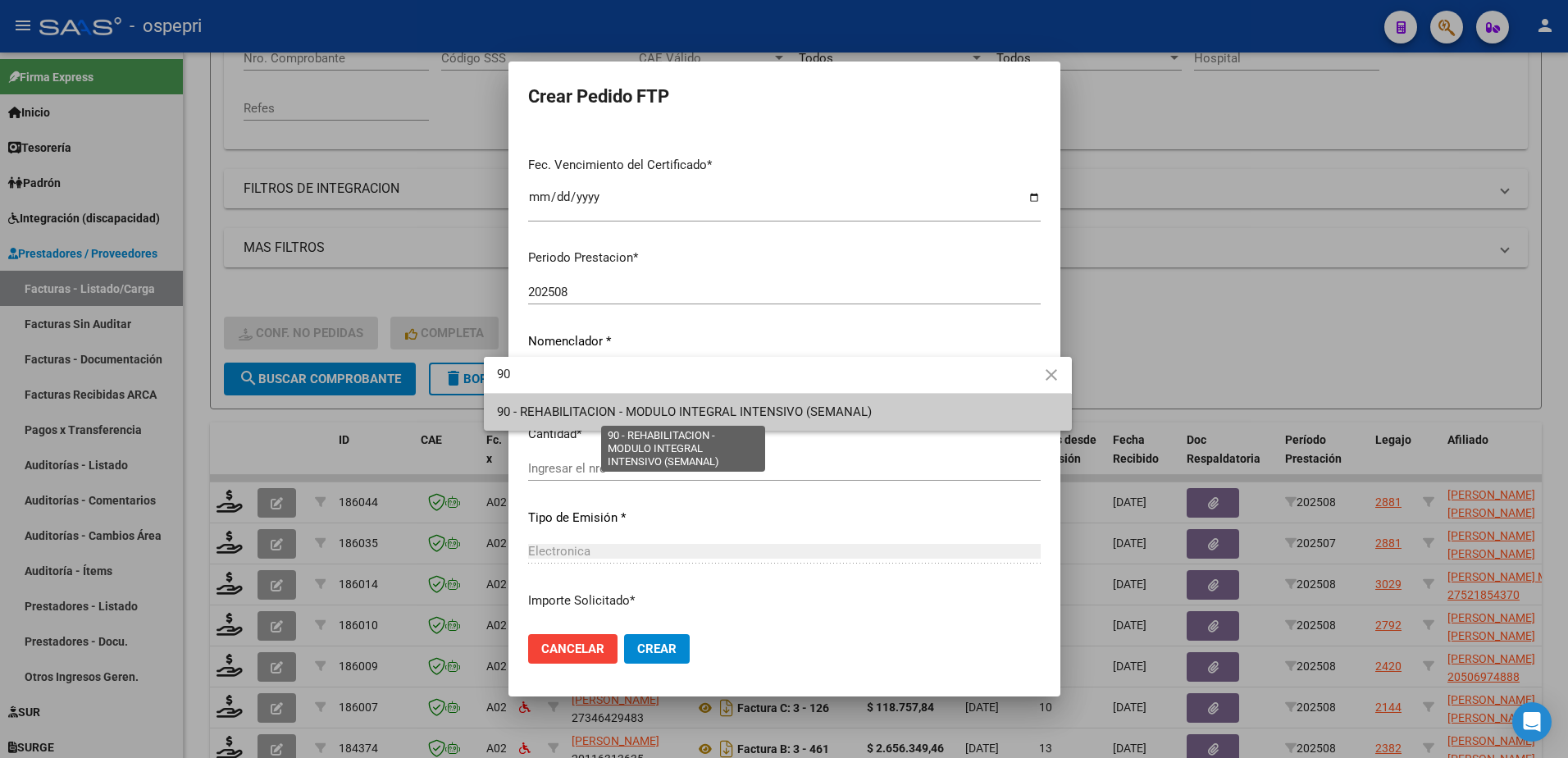
type input "90"
click at [626, 419] on span "90 - REHABILITACION - MODULO INTEGRAL INTENSIVO (SEMANAL)" at bounding box center [684, 412] width 374 height 15
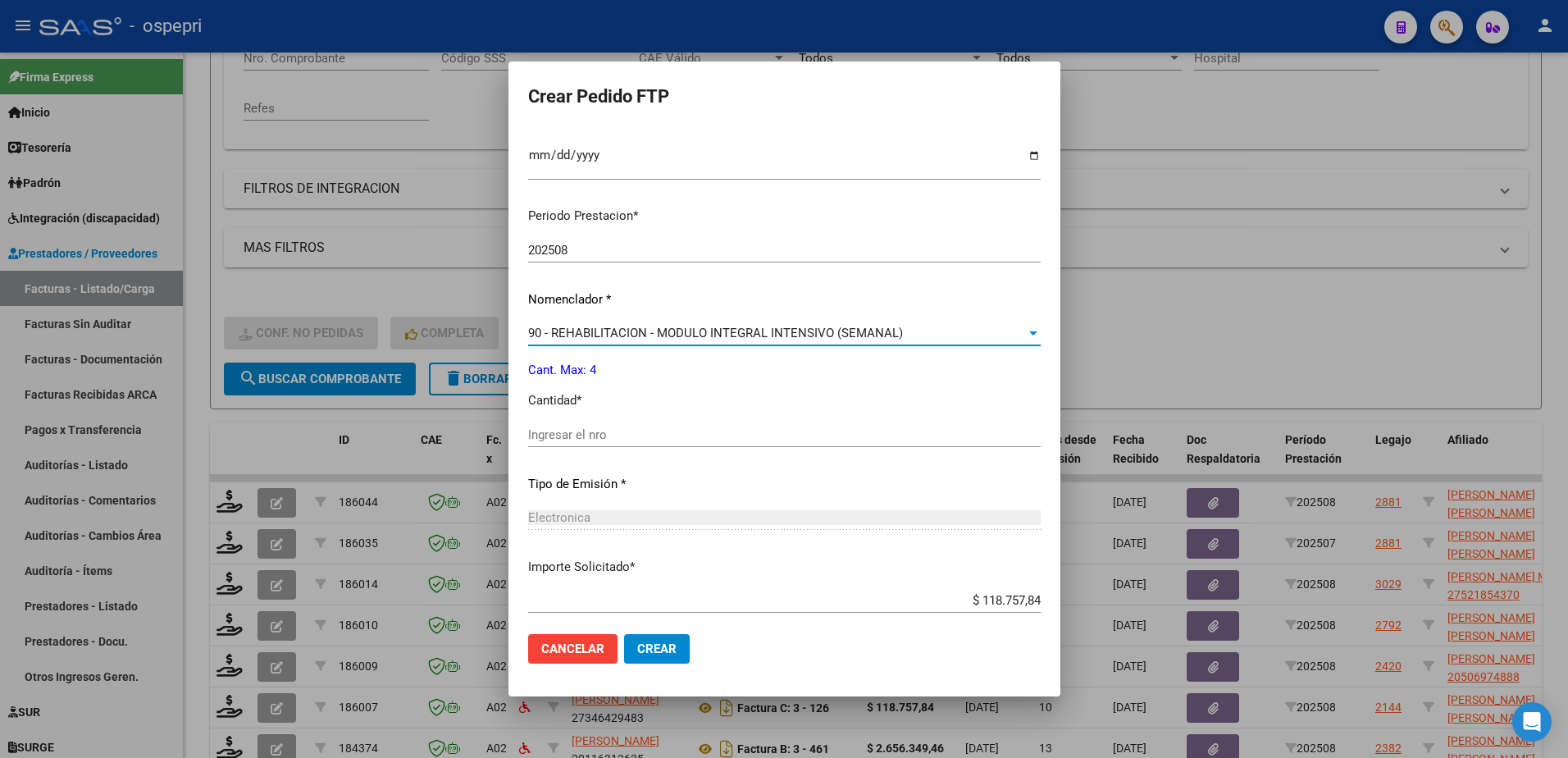
scroll to position [493, 0]
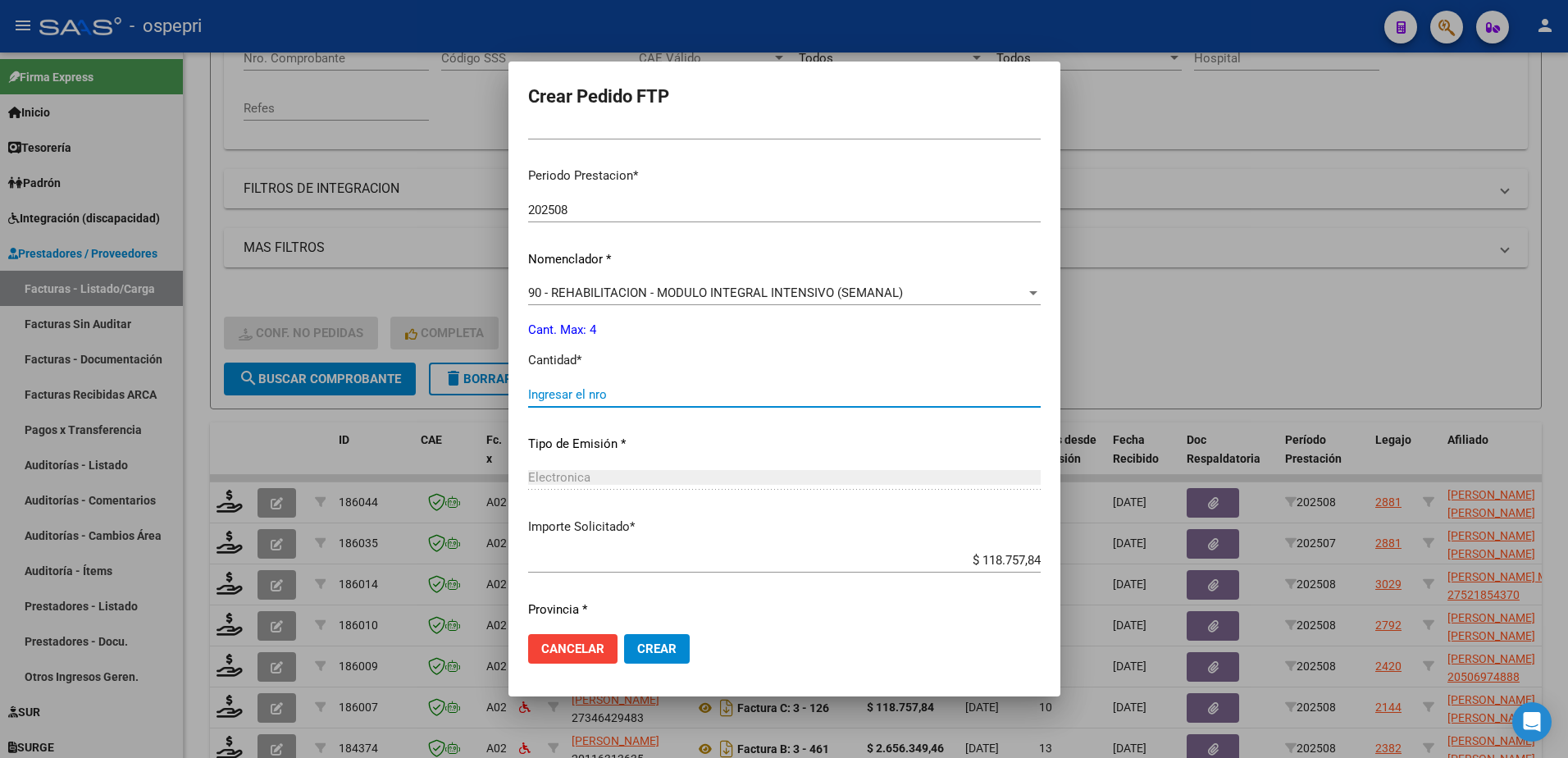
click at [533, 400] on input "Ingresar el nro" at bounding box center [784, 395] width 512 height 15
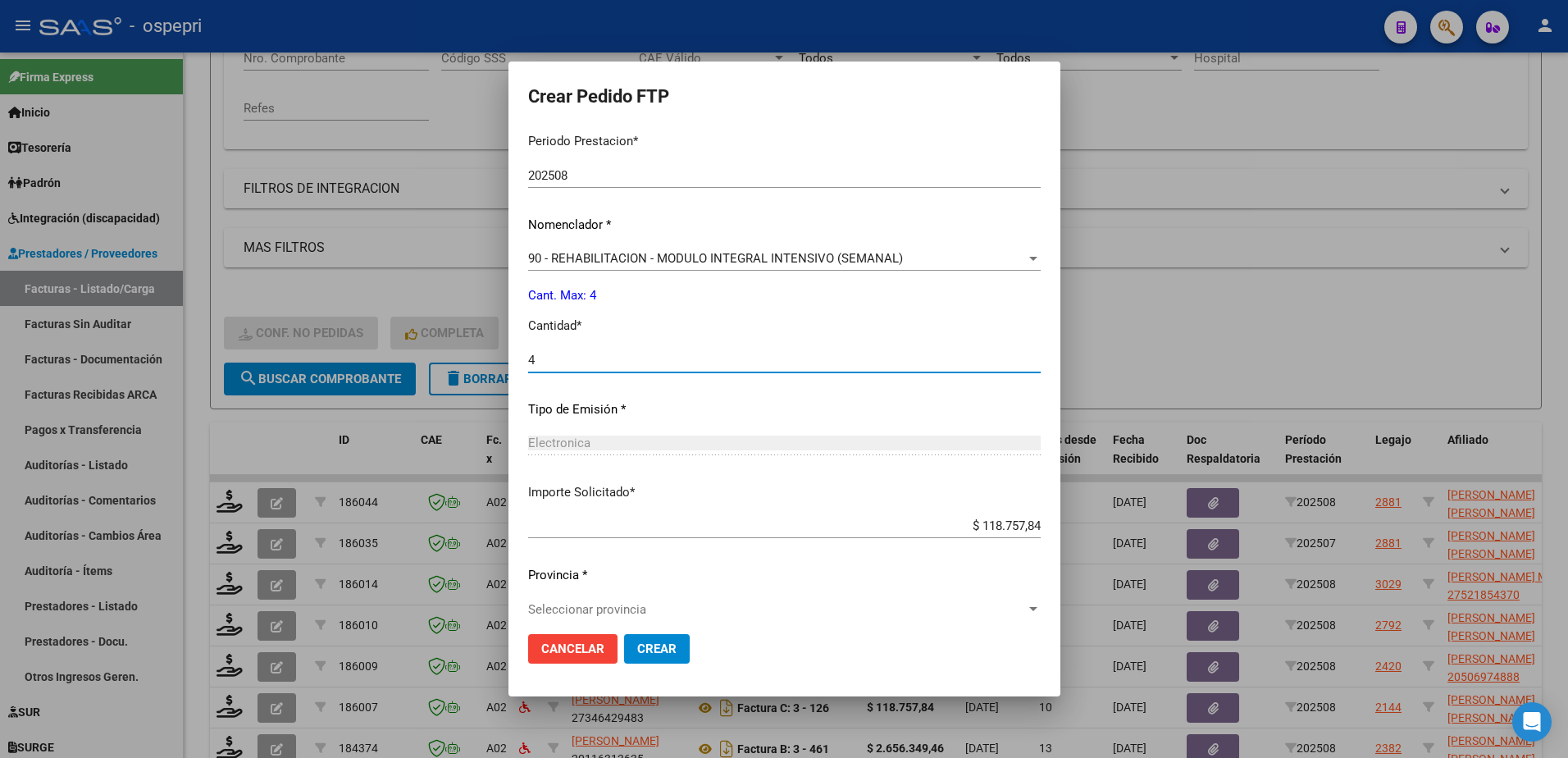
scroll to position [543, 0]
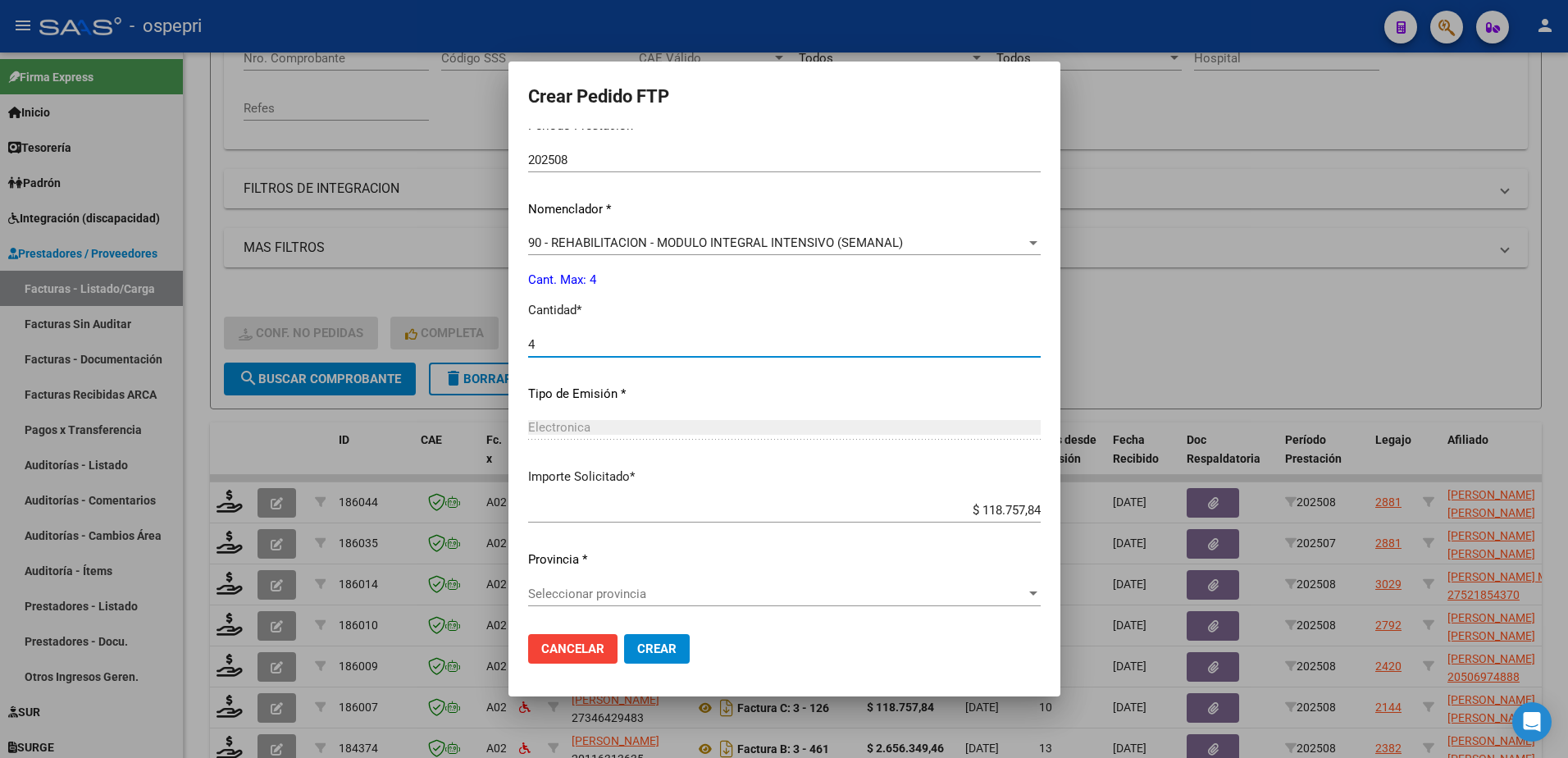
type input "4"
click at [608, 596] on span "Seleccionar provincia" at bounding box center [777, 594] width 498 height 15
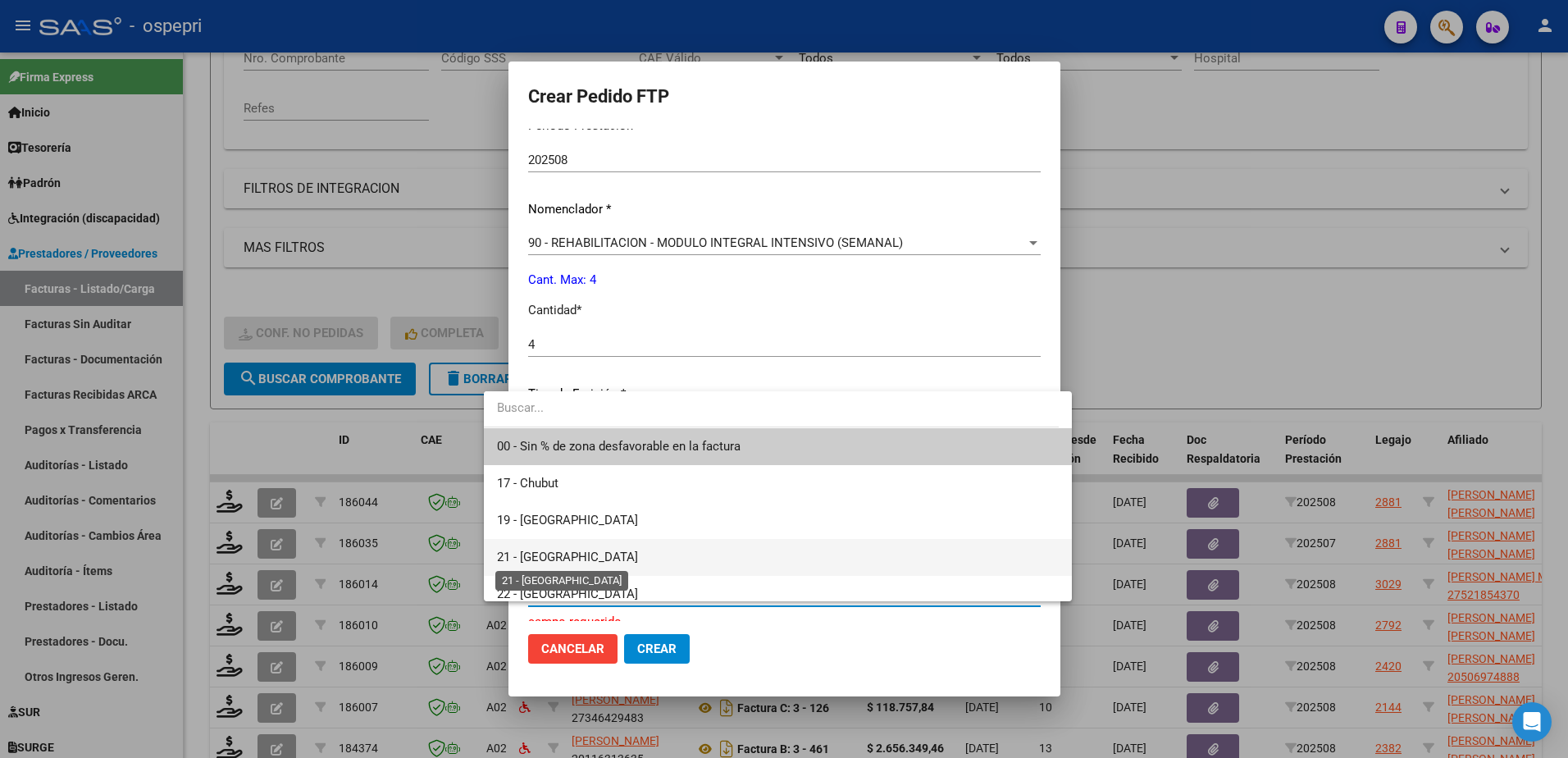
drag, startPoint x: 563, startPoint y: 559, endPoint x: 586, endPoint y: 596, distance: 43.6
click at [562, 559] on span "21 - Neuquén" at bounding box center [567, 557] width 141 height 15
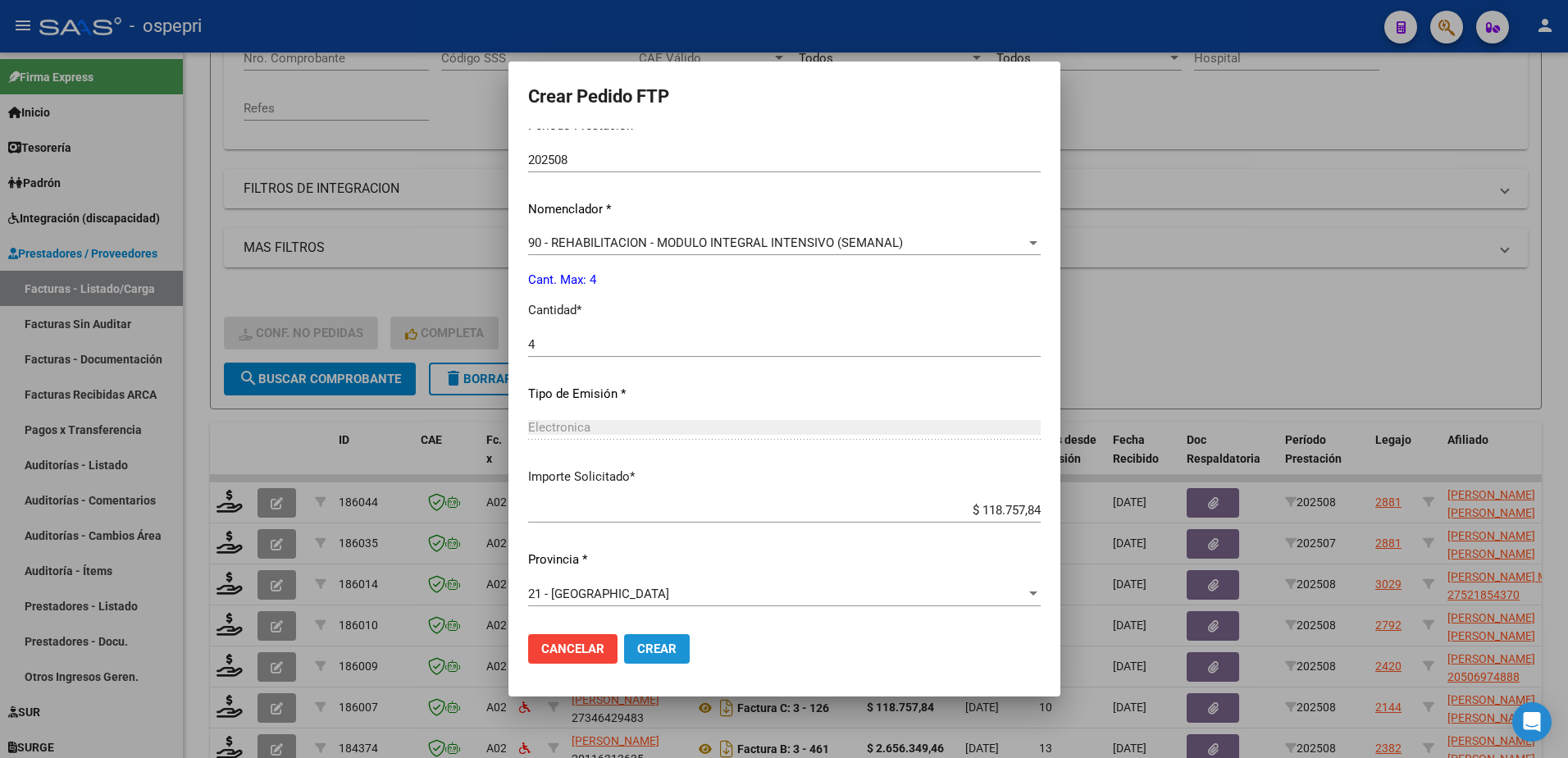
click at [637, 650] on span "Crear" at bounding box center [656, 649] width 39 height 15
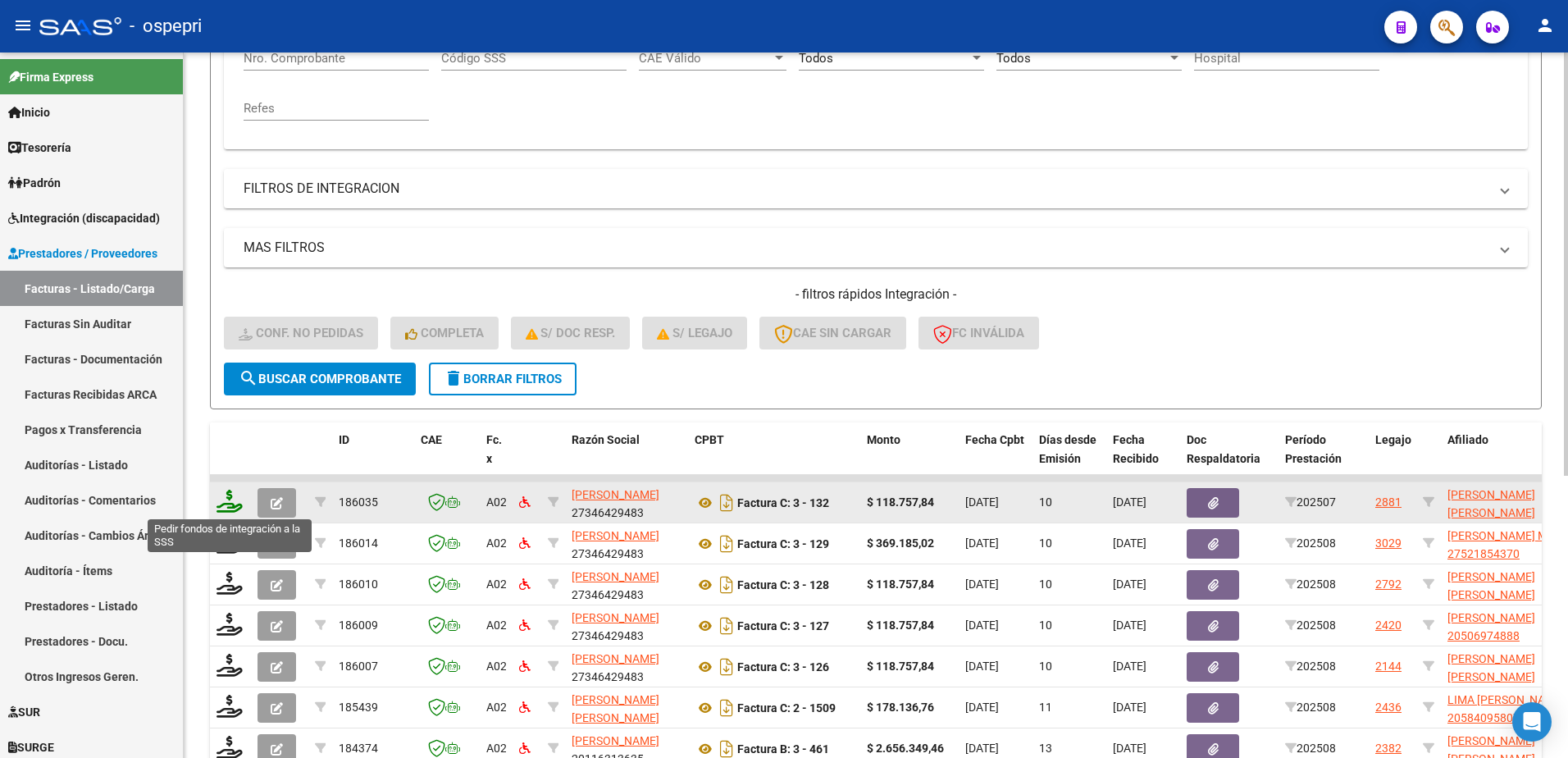
click at [223, 506] on icon at bounding box center [230, 501] width 26 height 23
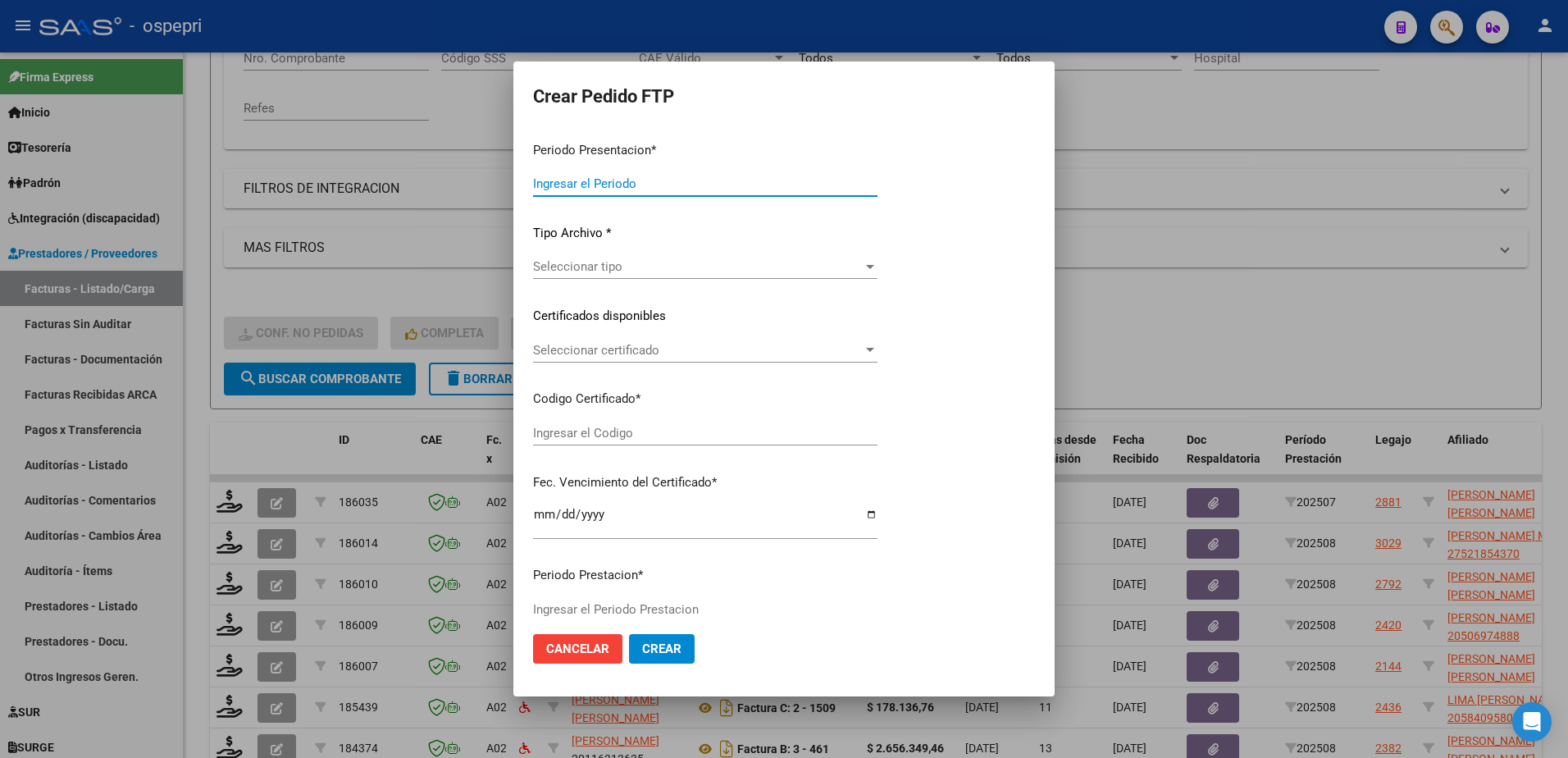
type input "202508"
type input "202507"
type input "$ 118.757,84"
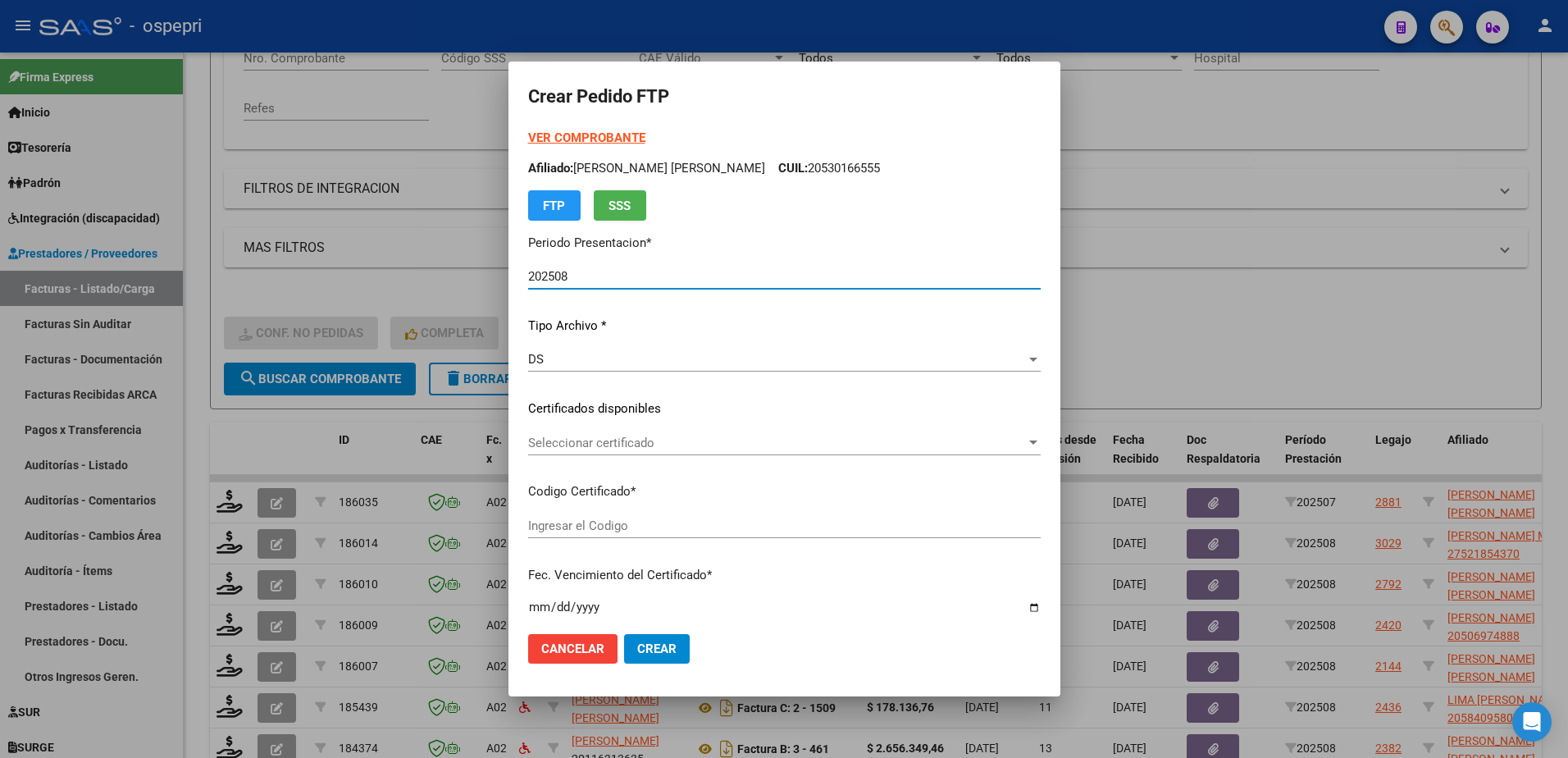
type input "2053016655-5"
type input "2028-02-01"
click at [549, 451] on div "Seleccionar certificado Seleccionar certificado" at bounding box center [784, 443] width 512 height 24
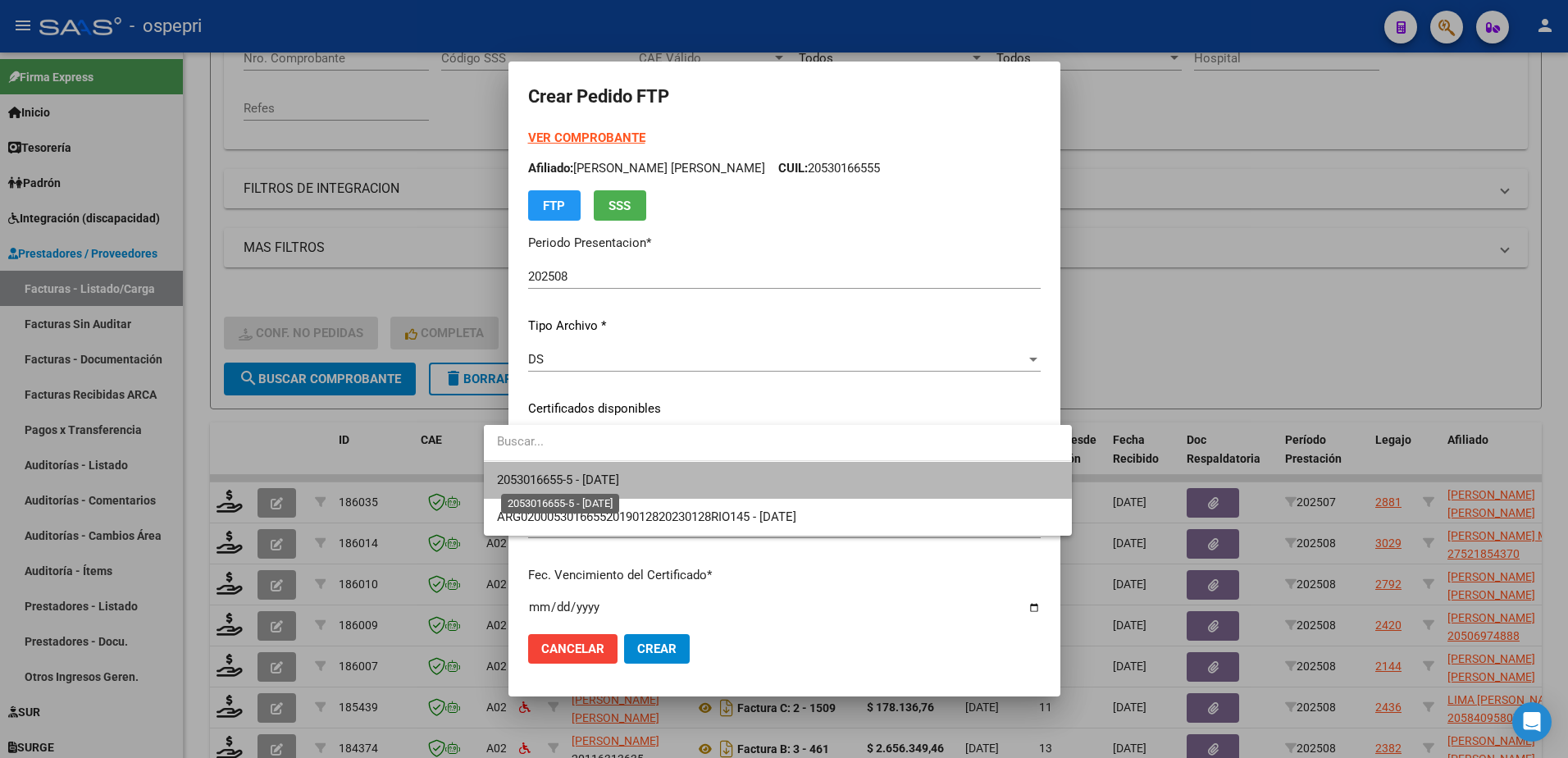
click at [608, 480] on span "2053016655-5 - 2028-02-01" at bounding box center [557, 480] width 122 height 15
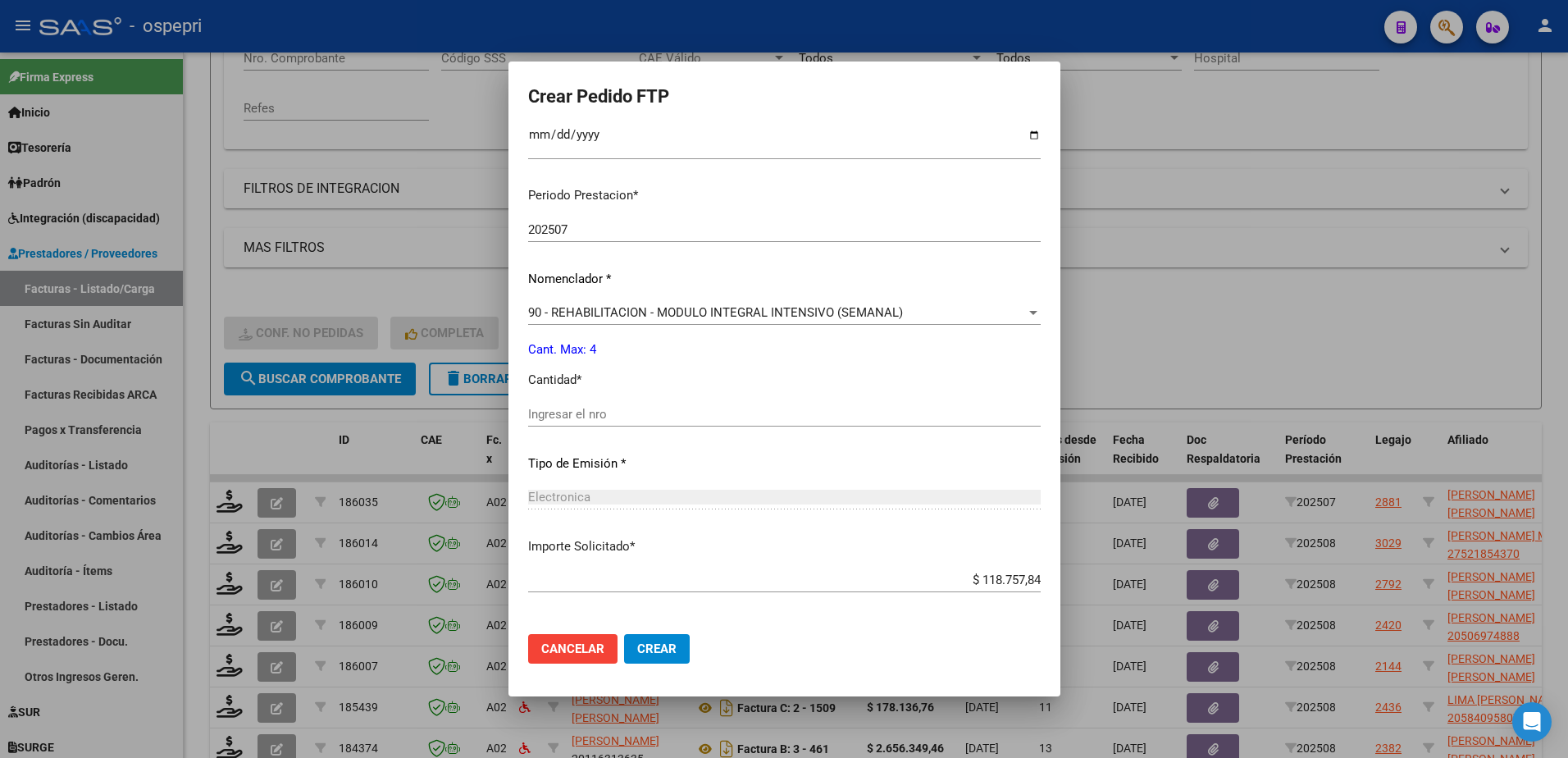
scroll to position [493, 0]
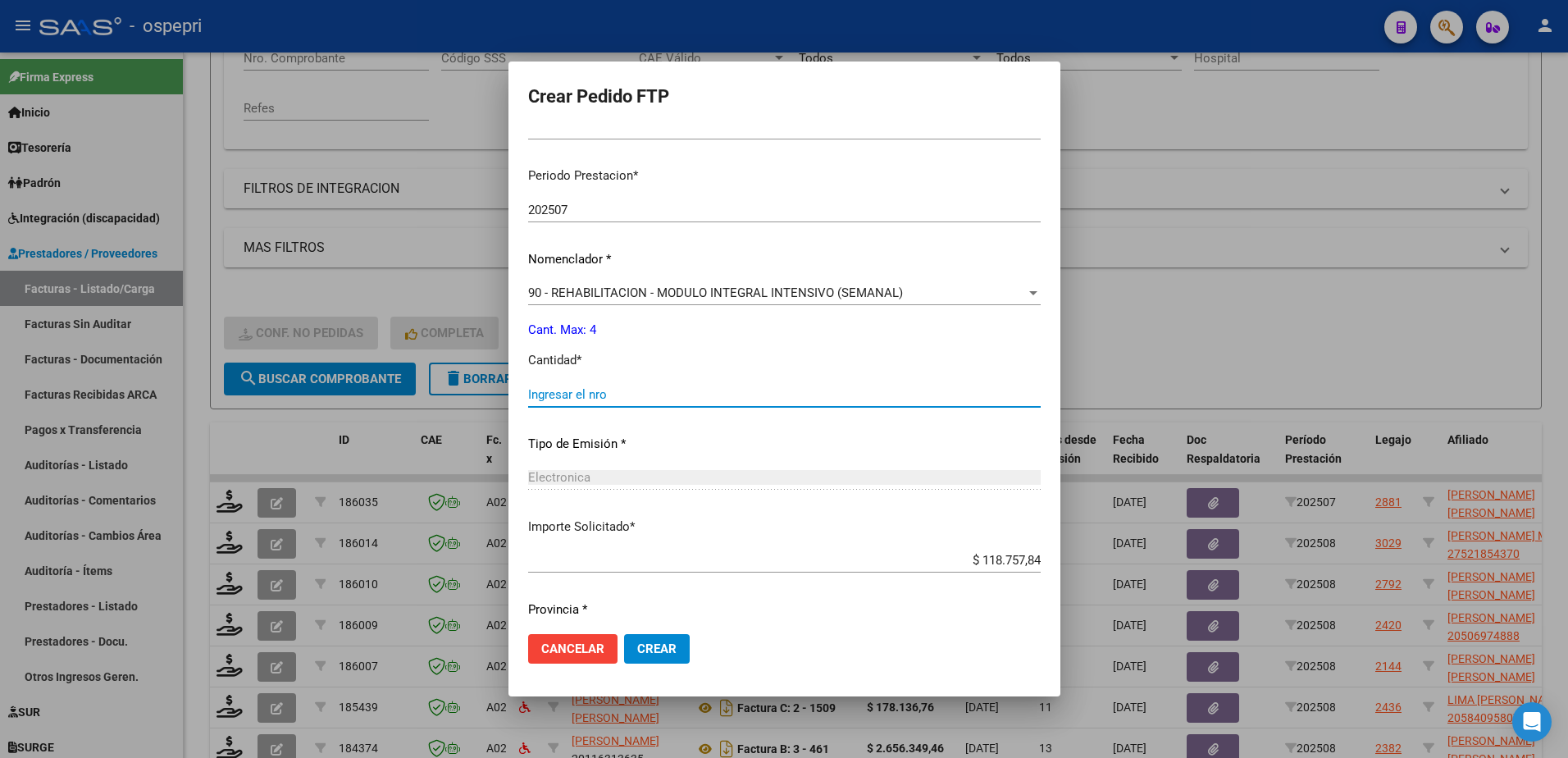
click at [544, 397] on input "Ingresar el nro" at bounding box center [784, 395] width 512 height 15
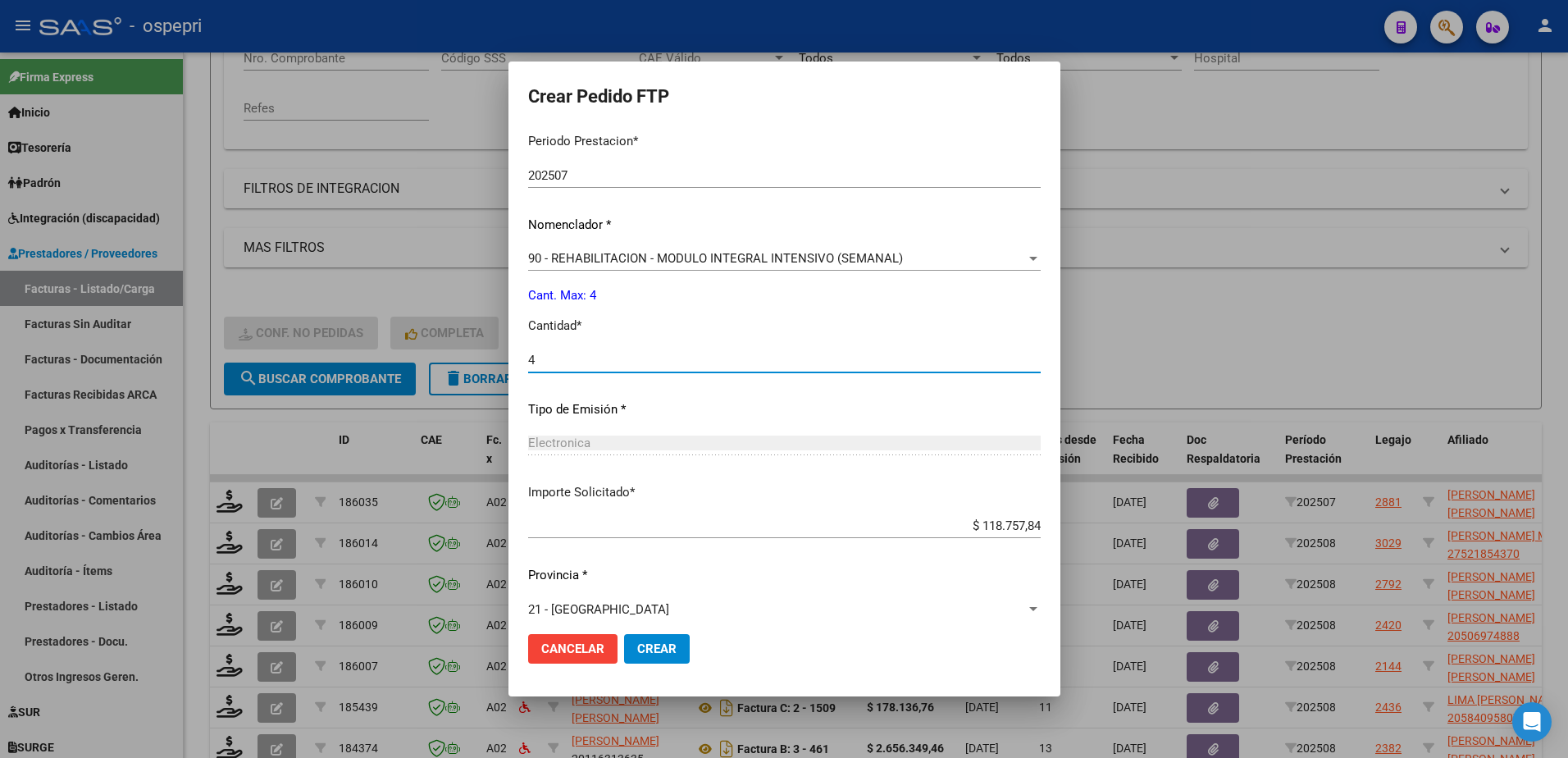
scroll to position [543, 0]
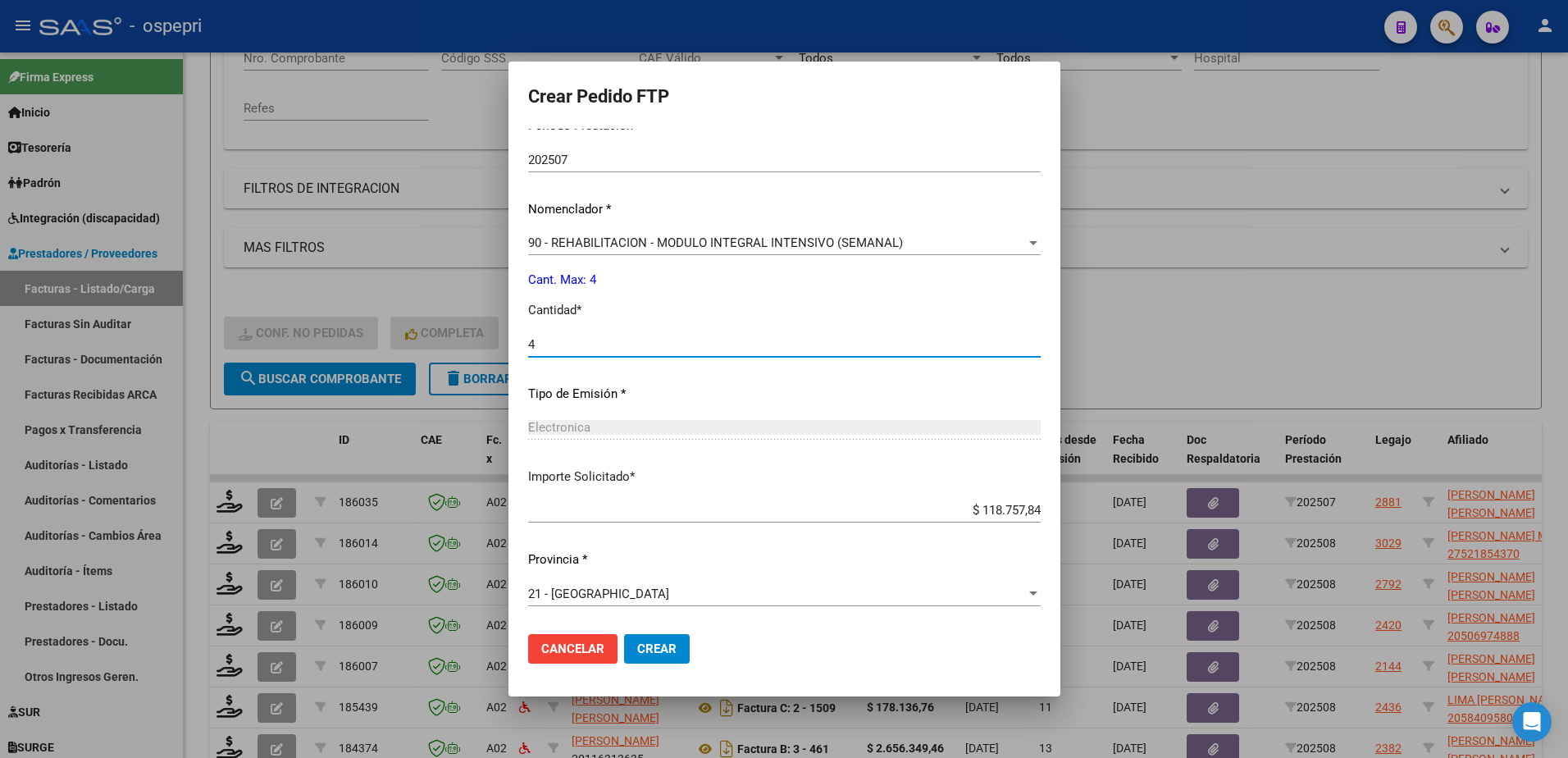
type input "4"
click at [629, 645] on button "Crear" at bounding box center [657, 650] width 66 height 29
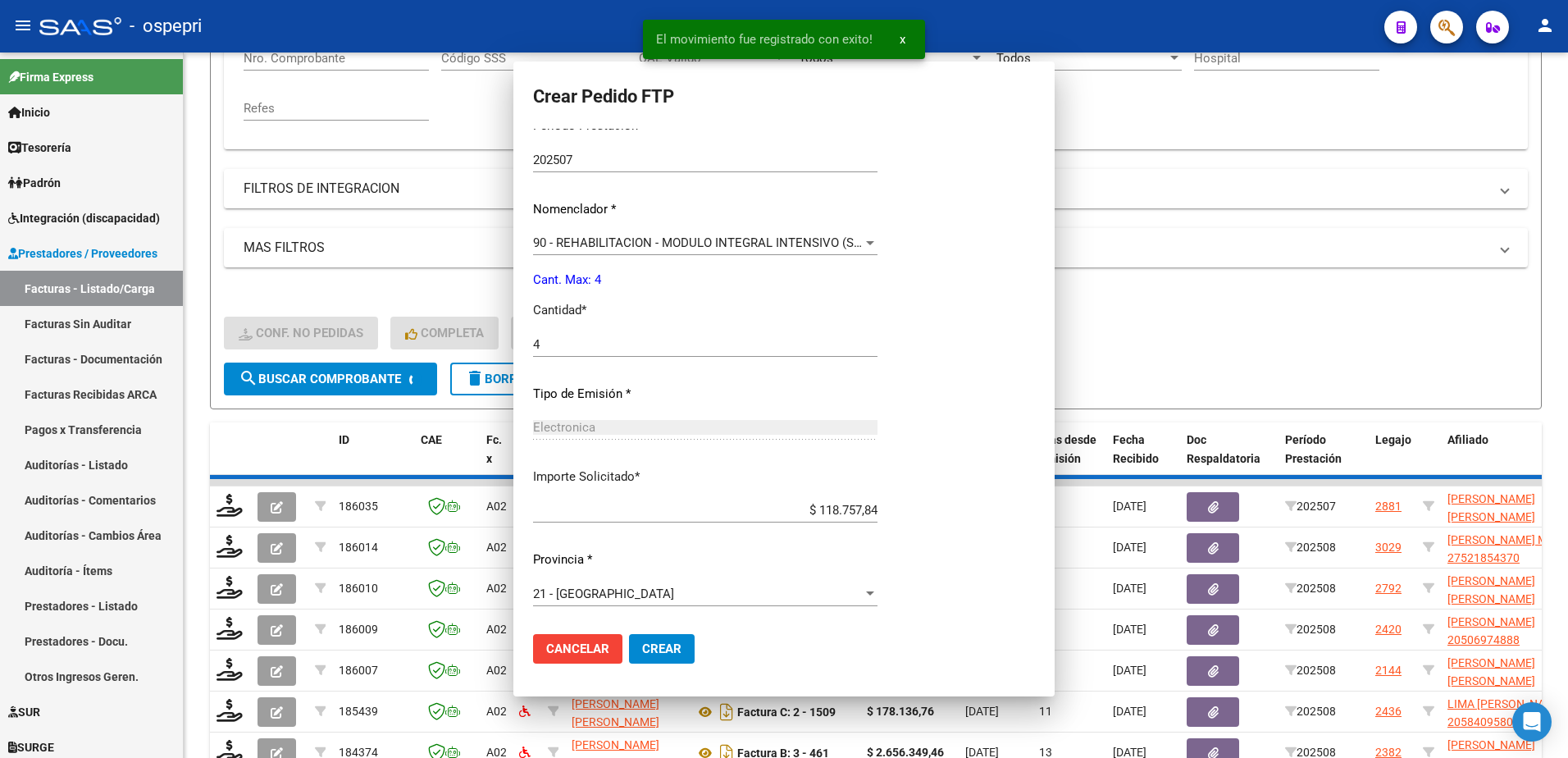
scroll to position [450, 0]
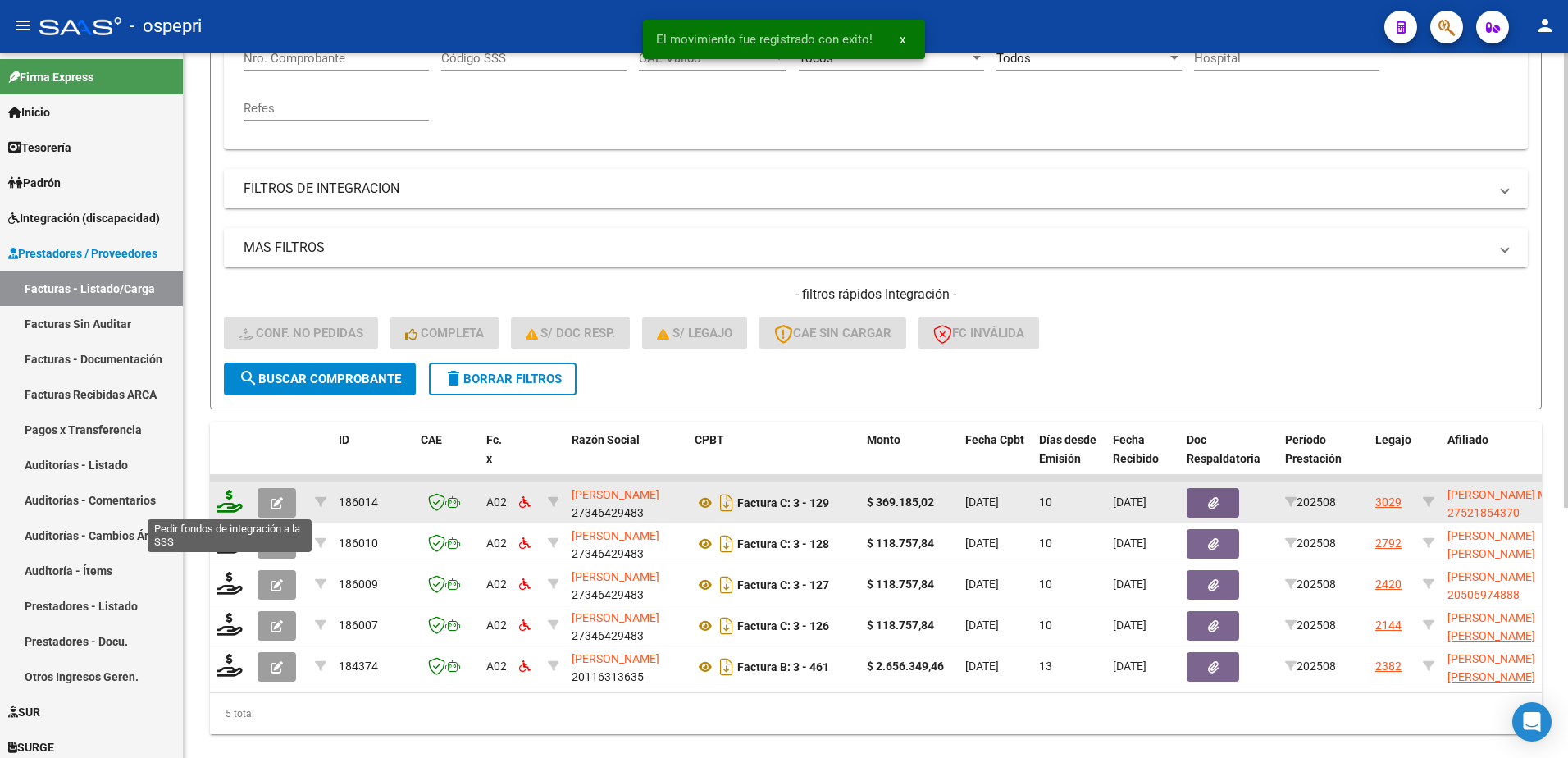
click at [222, 497] on icon at bounding box center [230, 501] width 26 height 23
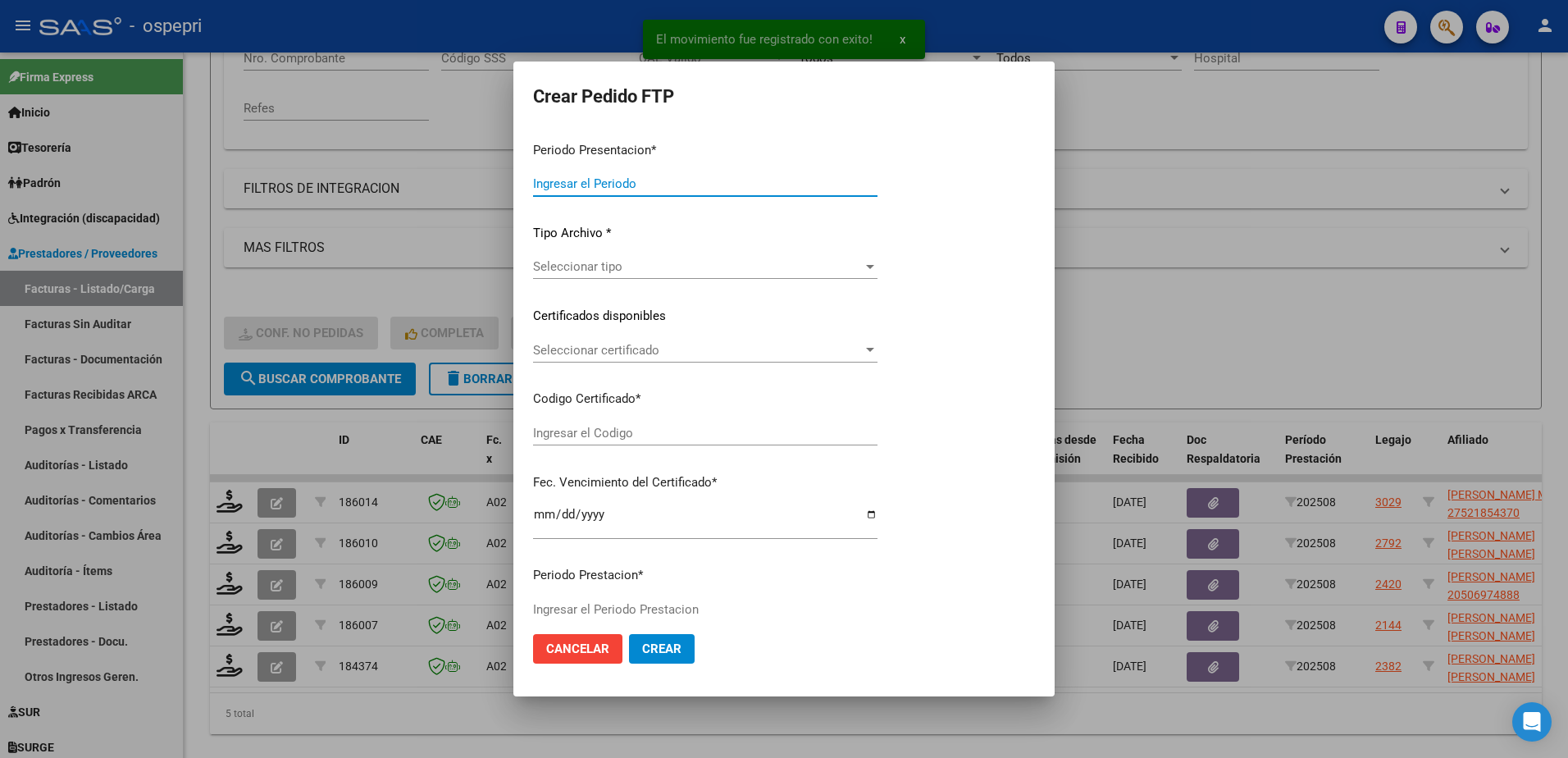
type input "202508"
type input "$ 369.185,02"
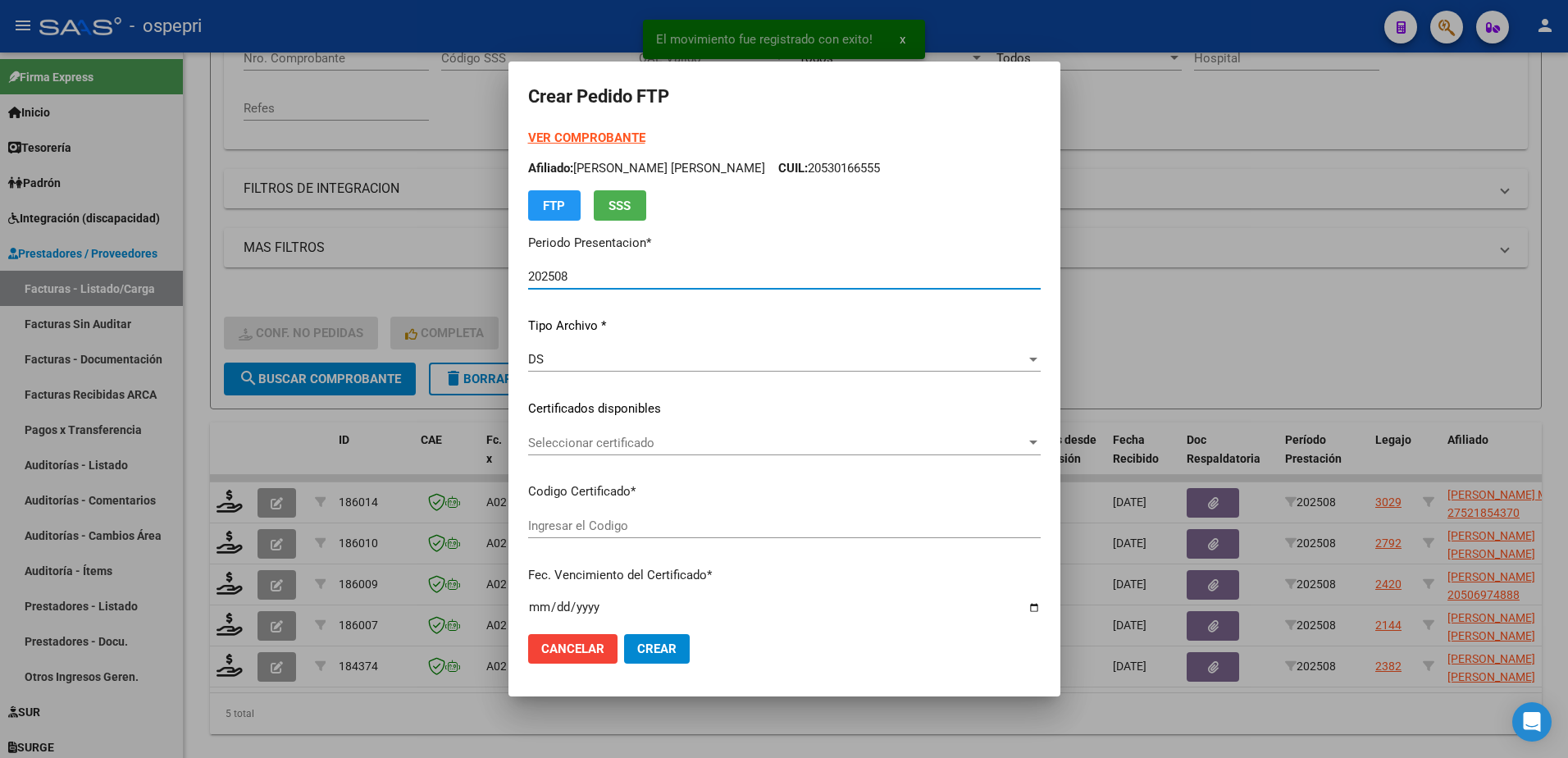
type input "2752185437-0"
type input "2025-10-02"
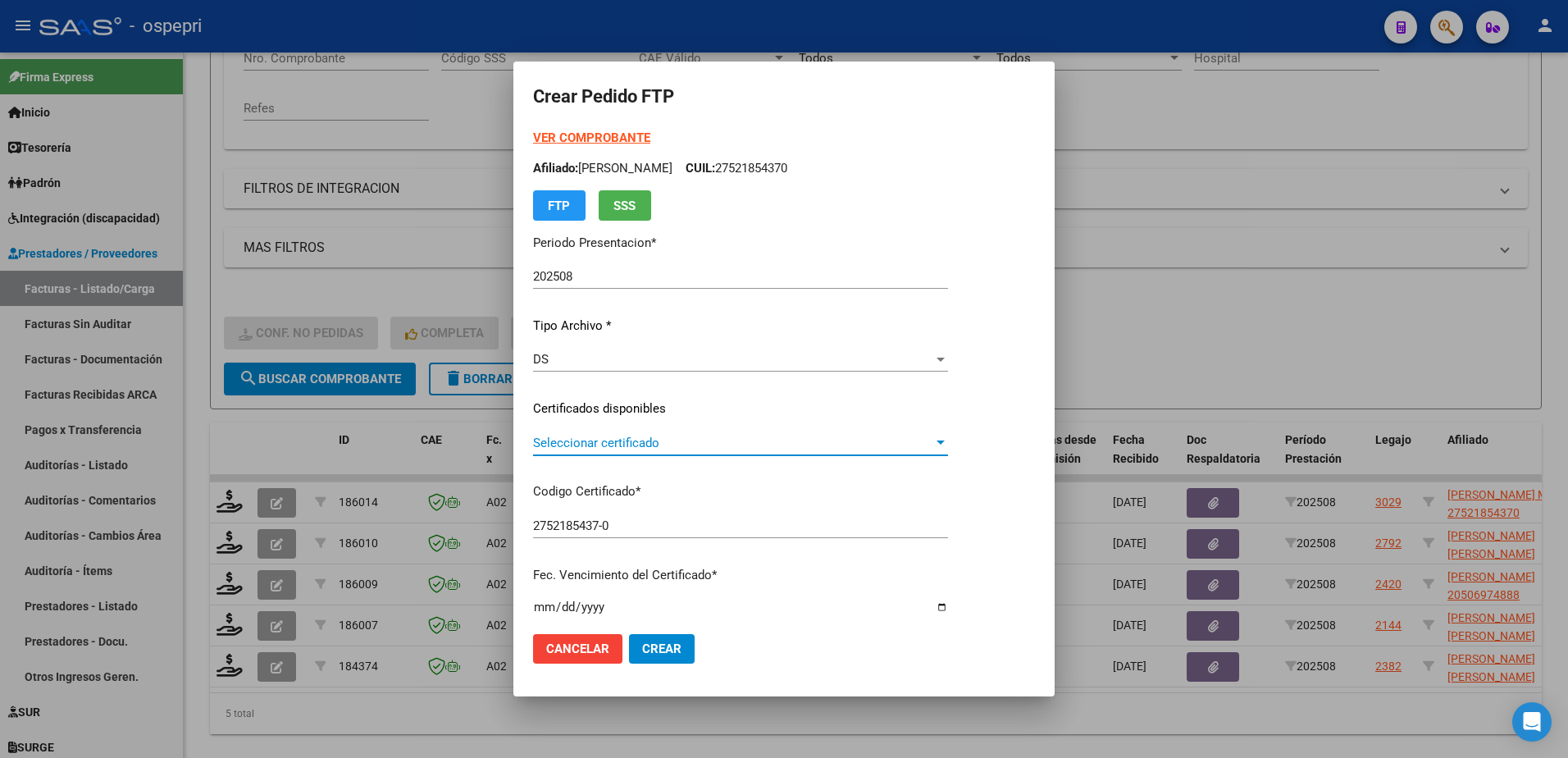
click at [543, 449] on span "Seleccionar certificado" at bounding box center [733, 443] width 400 height 15
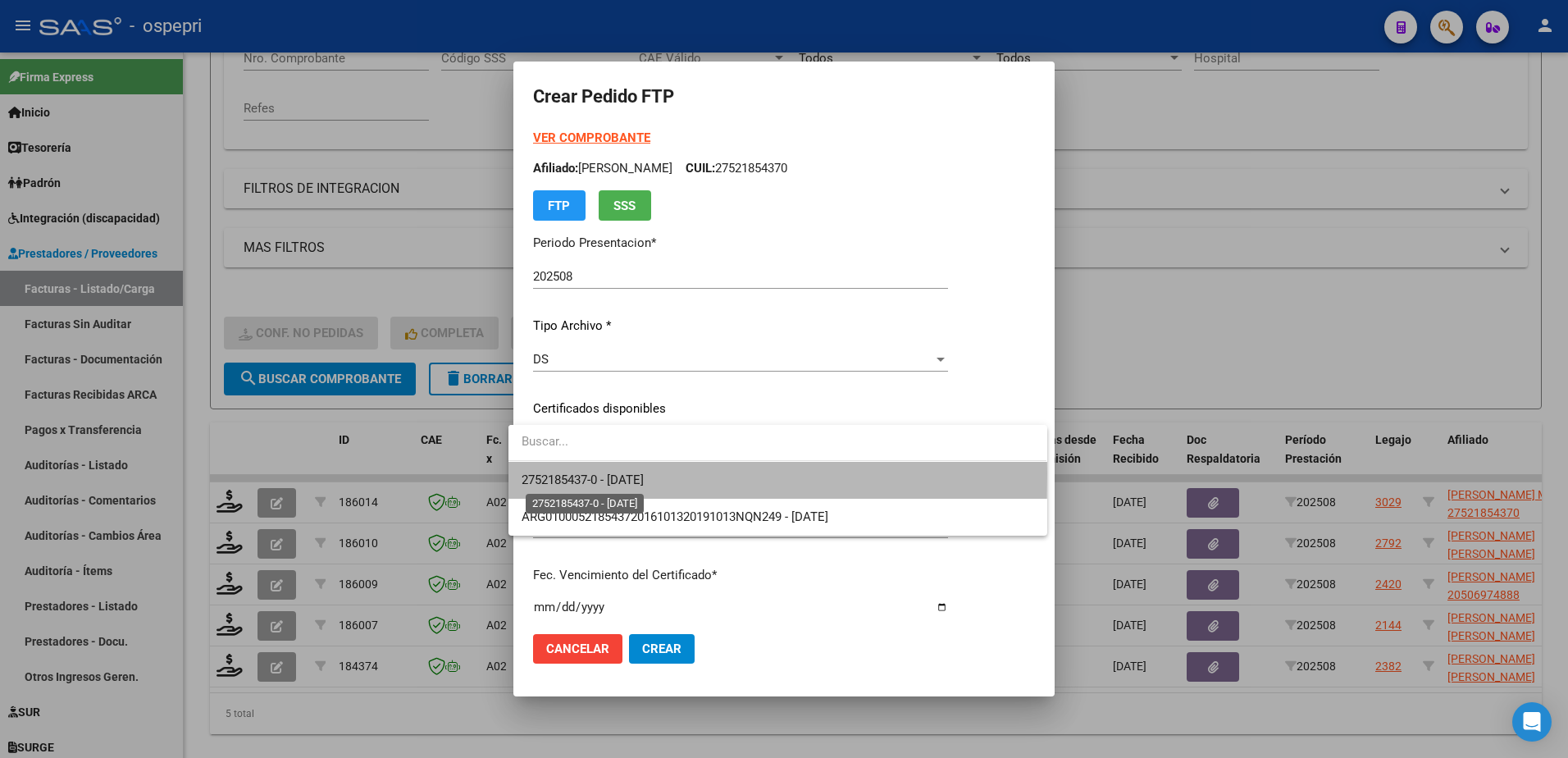
click at [565, 474] on span "2752185437-0 - 2025-10-02" at bounding box center [582, 480] width 122 height 15
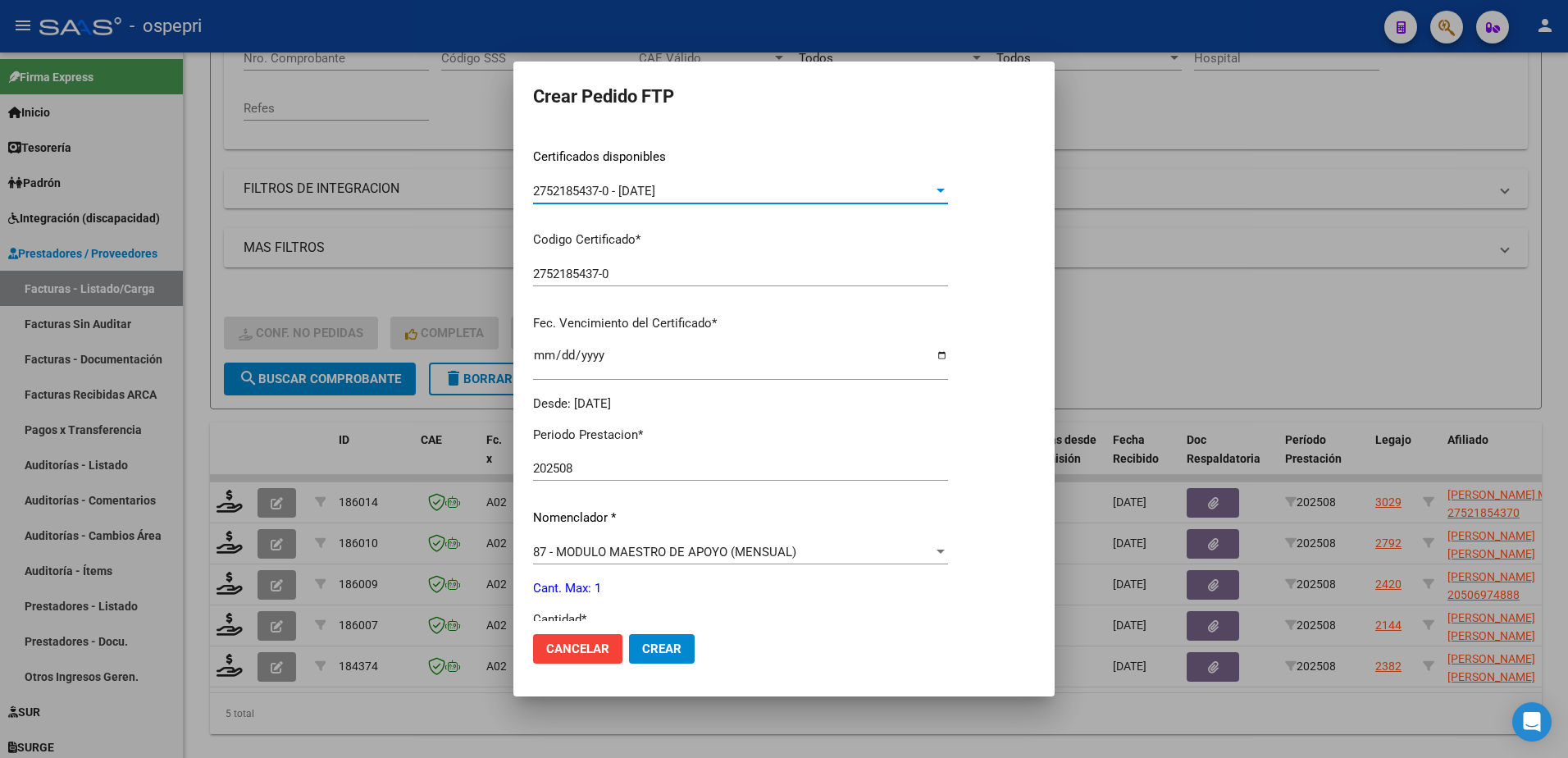
scroll to position [329, 0]
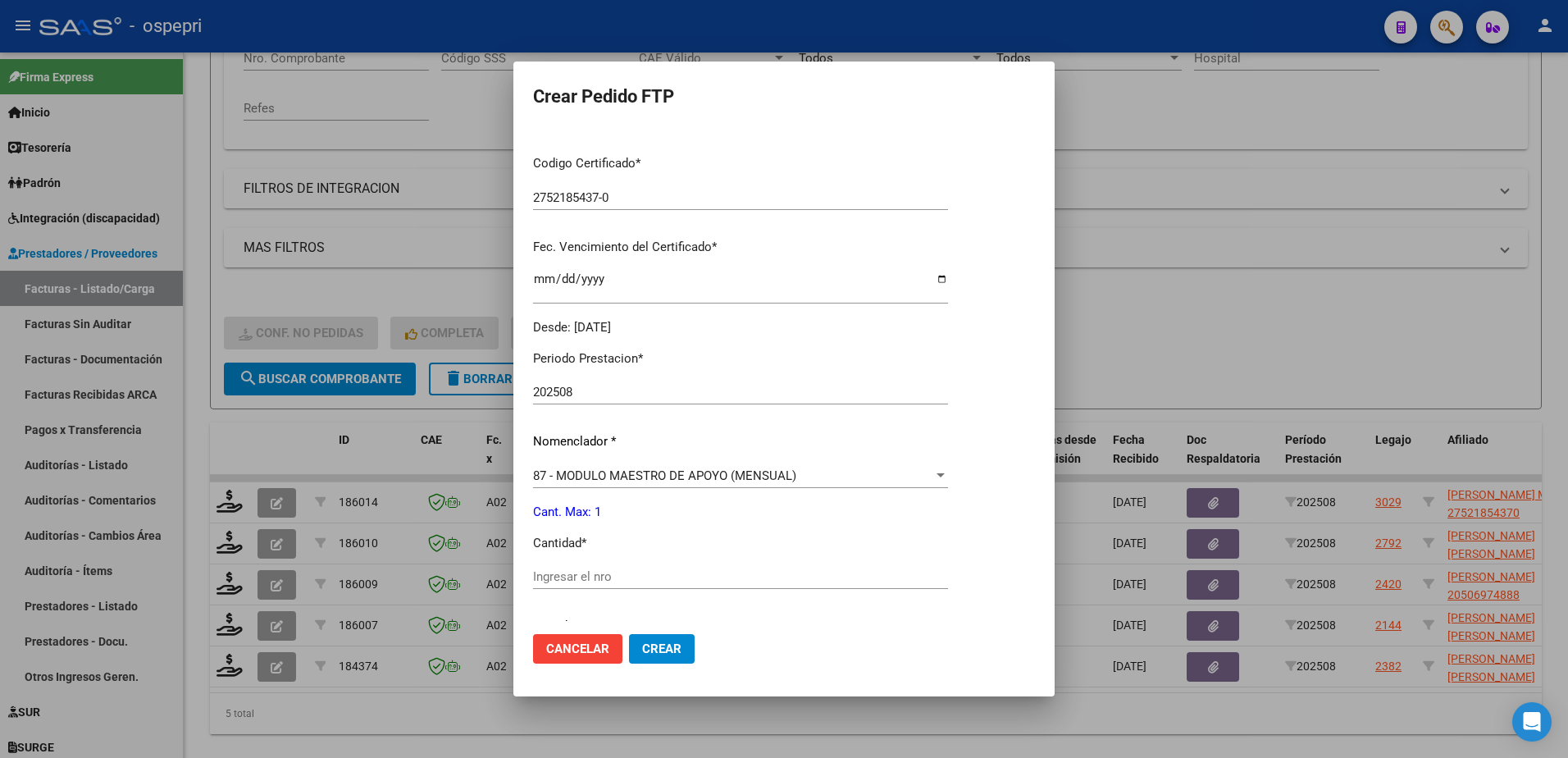
click at [600, 573] on input "Ingresar el nro" at bounding box center [740, 577] width 415 height 15
type input "1"
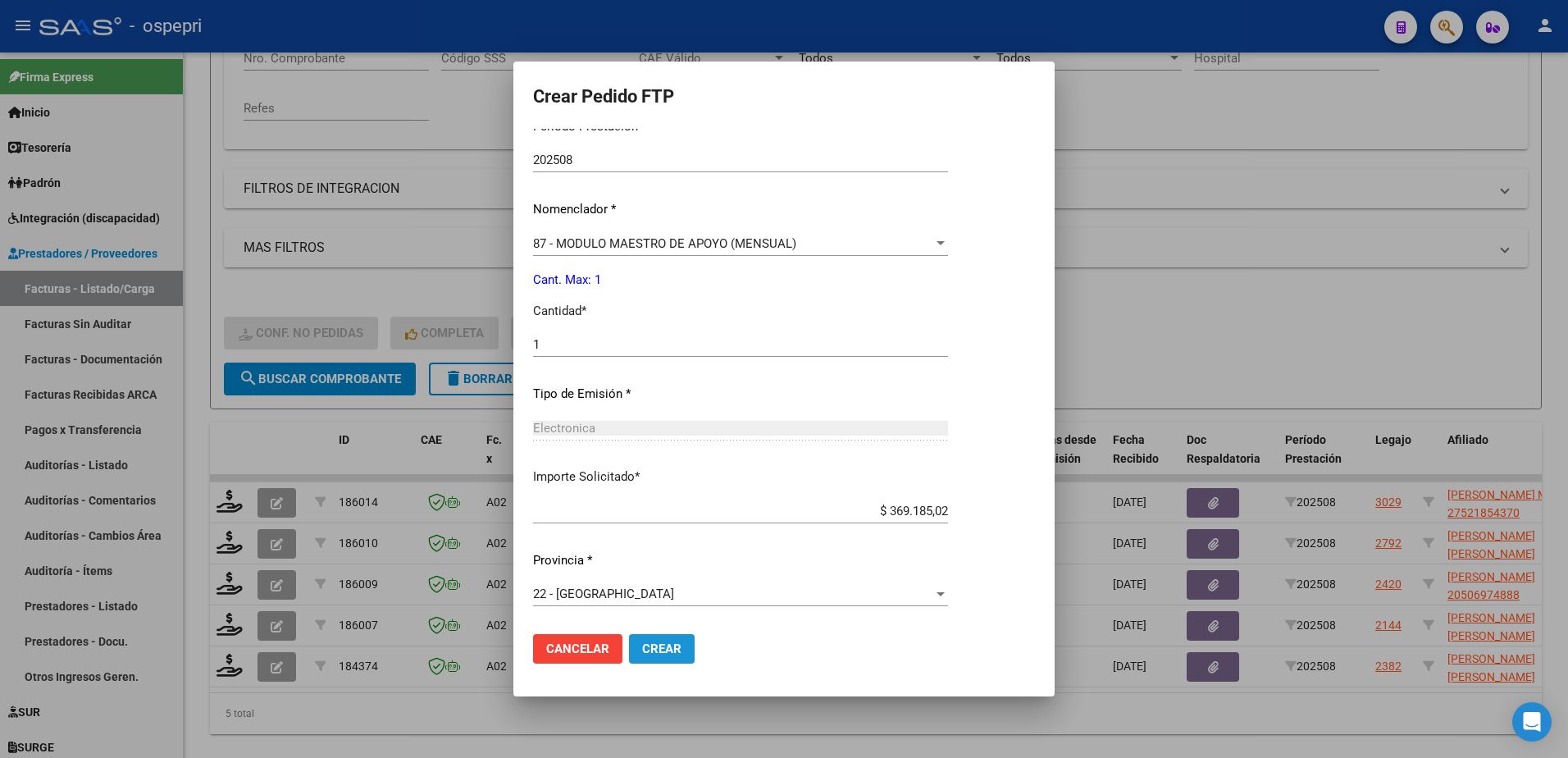
click at [642, 649] on span "Crear" at bounding box center [661, 649] width 39 height 15
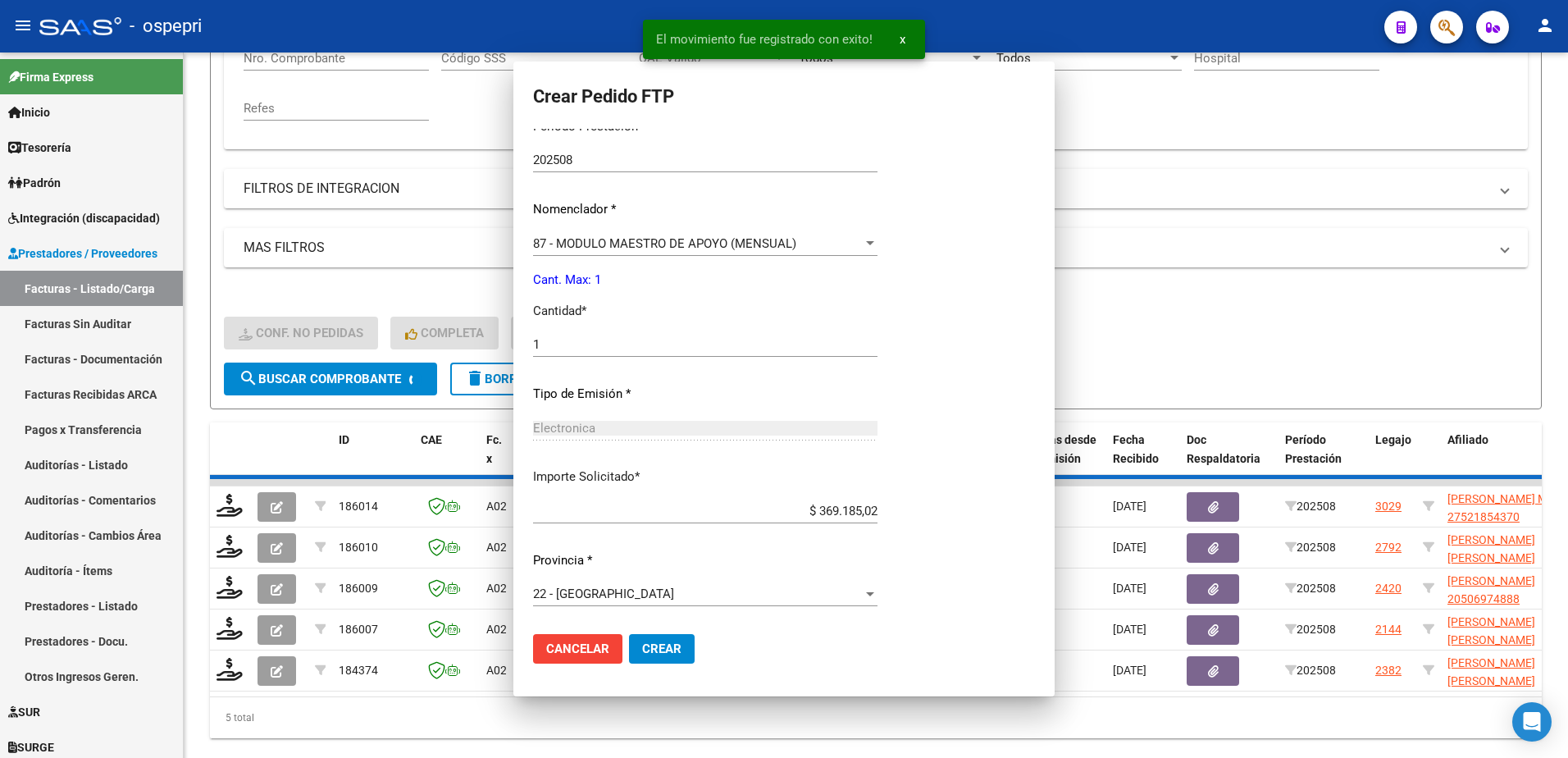
scroll to position [467, 0]
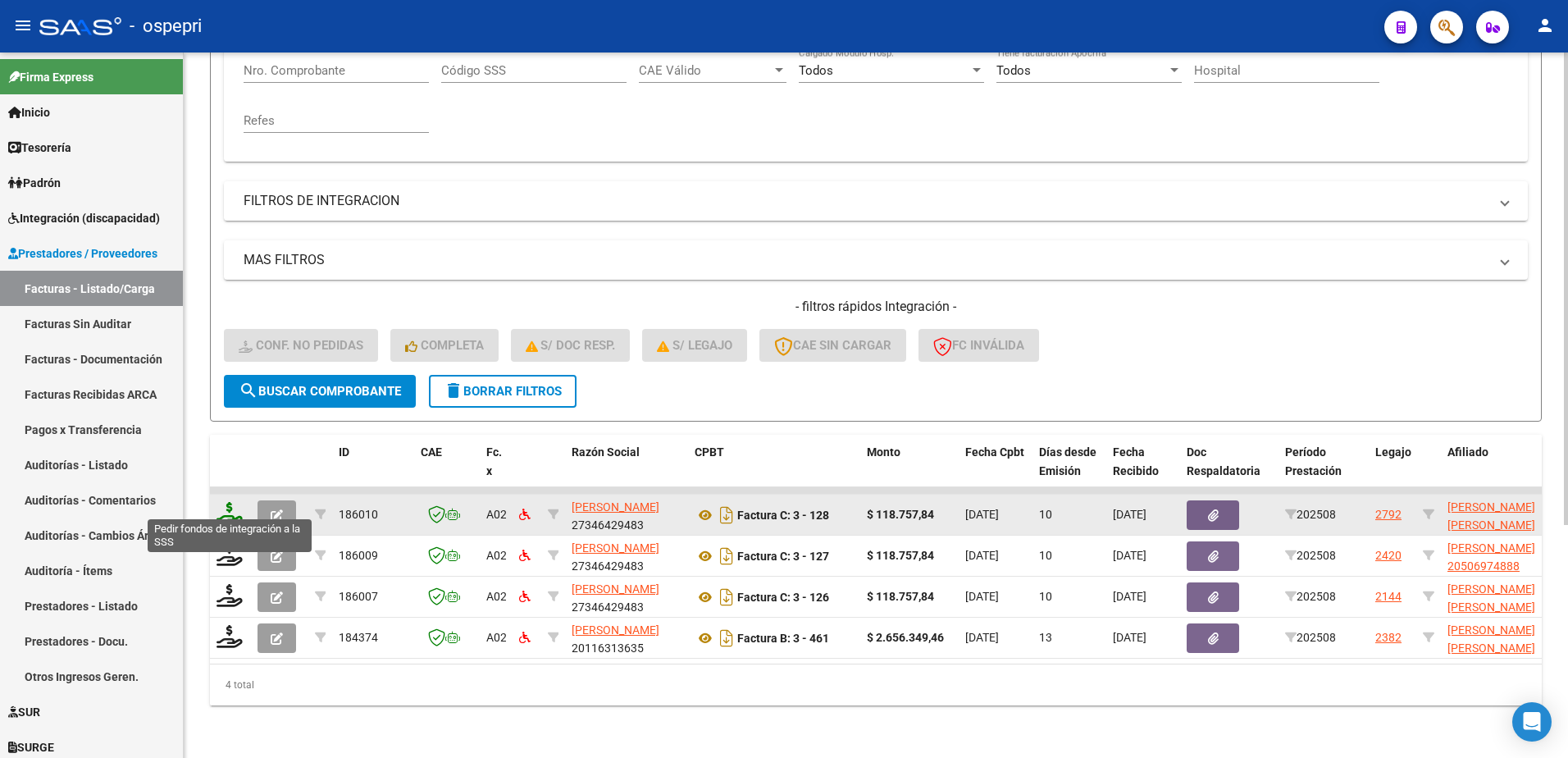
click at [223, 502] on icon at bounding box center [230, 513] width 26 height 23
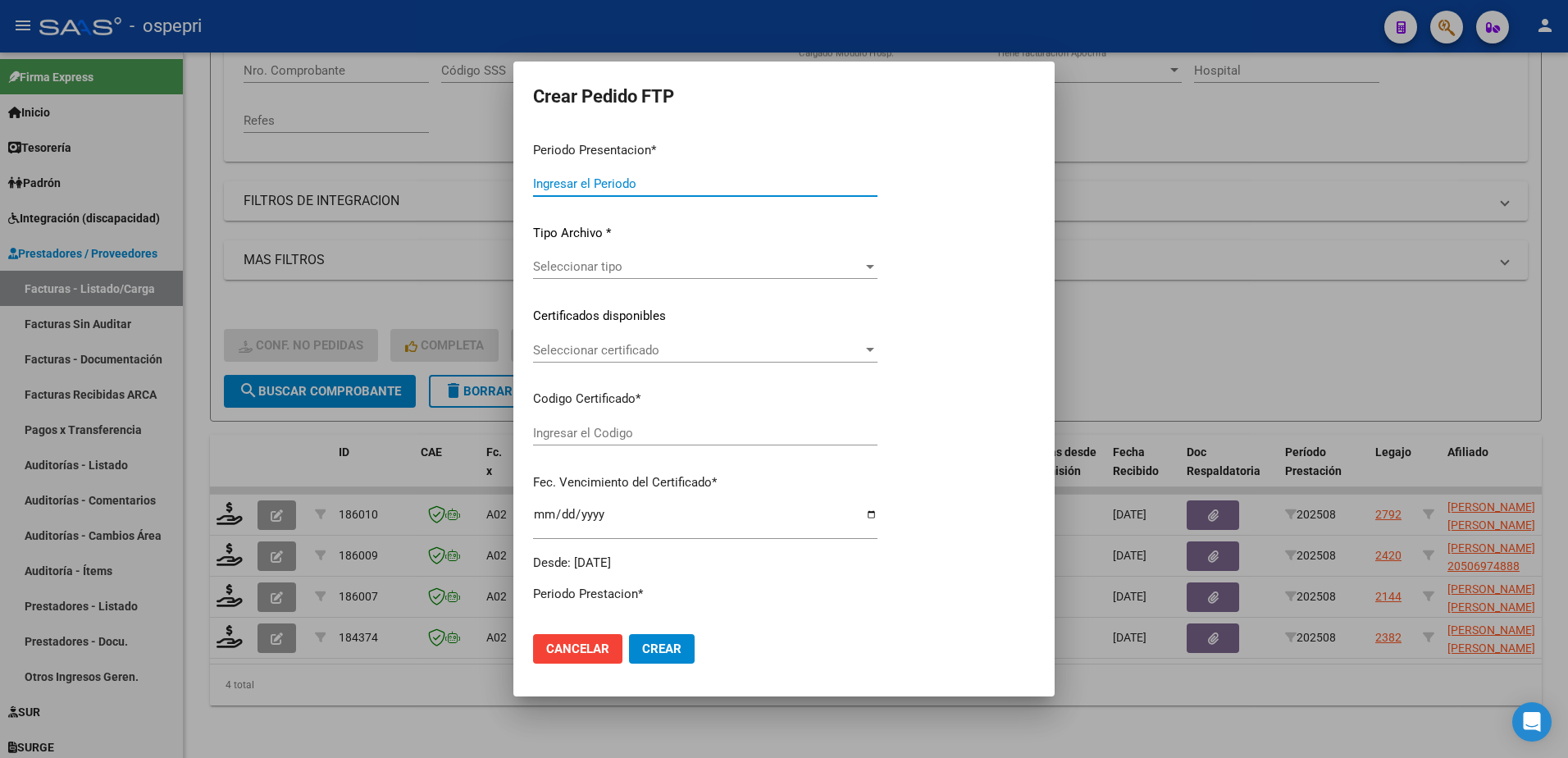
type input "202508"
type input "$ 118.757,84"
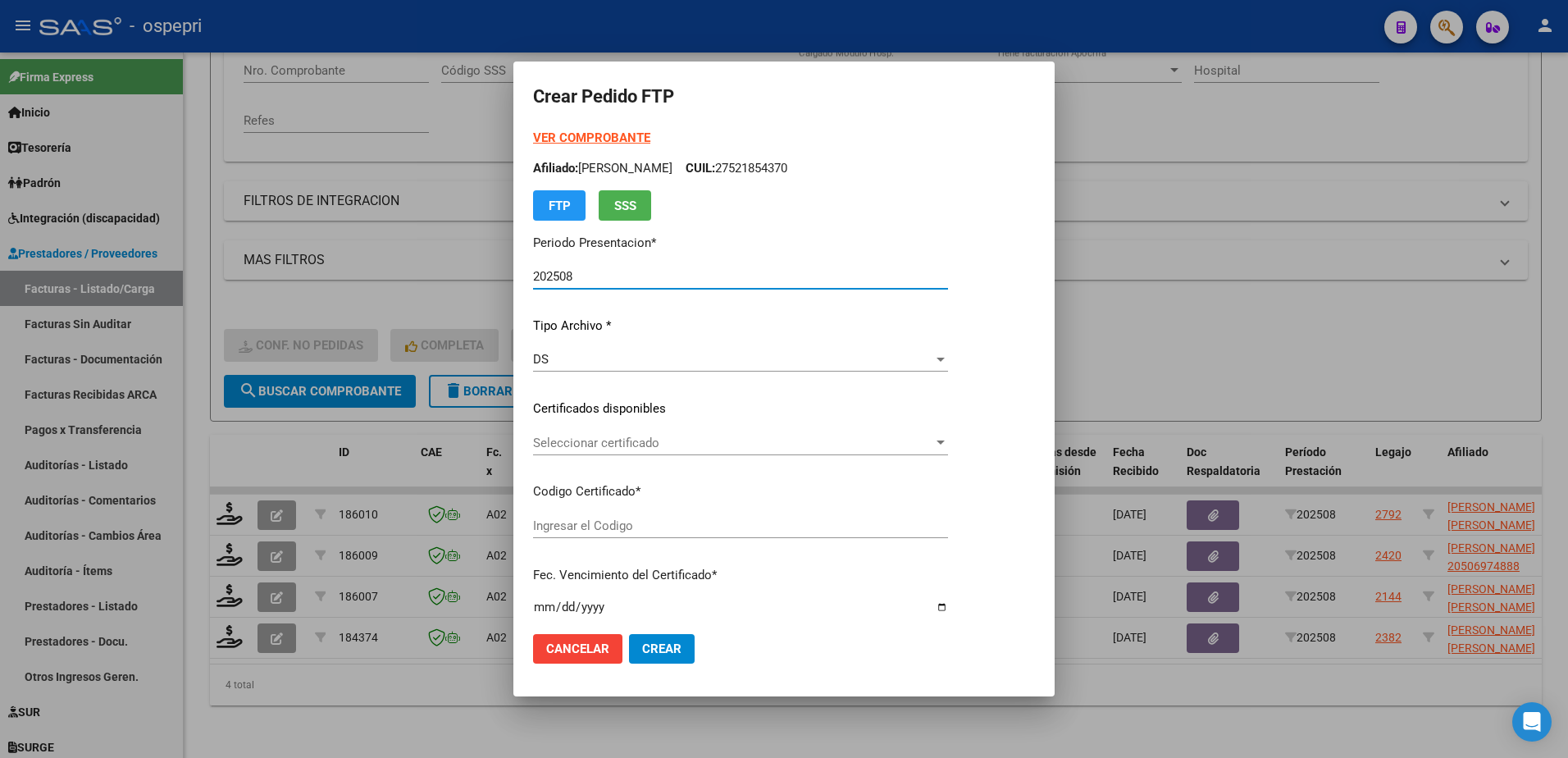
type input "2352528177-9"
type input "2028-05-30"
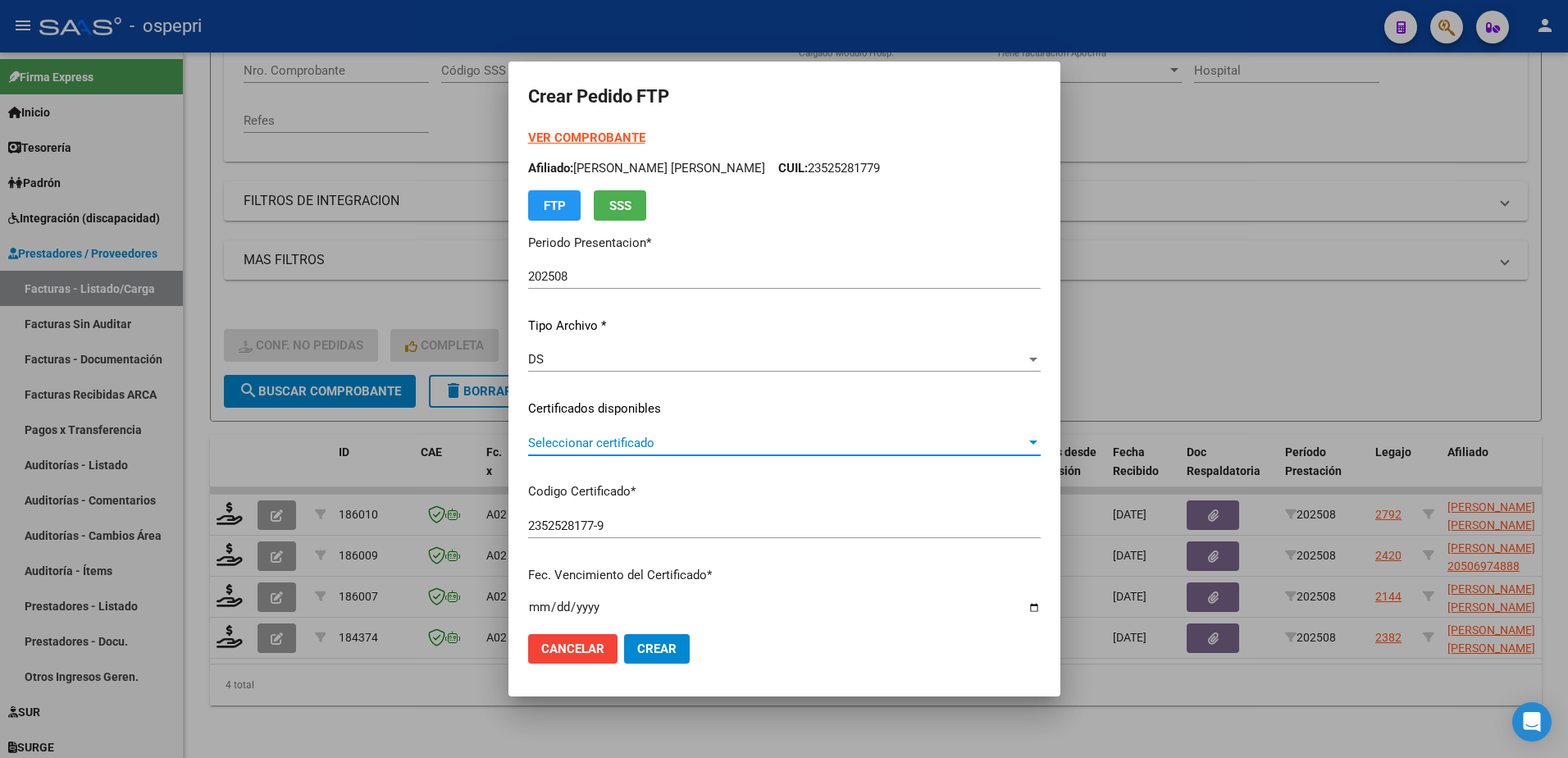
click at [601, 447] on span "Seleccionar certificado" at bounding box center [777, 443] width 498 height 15
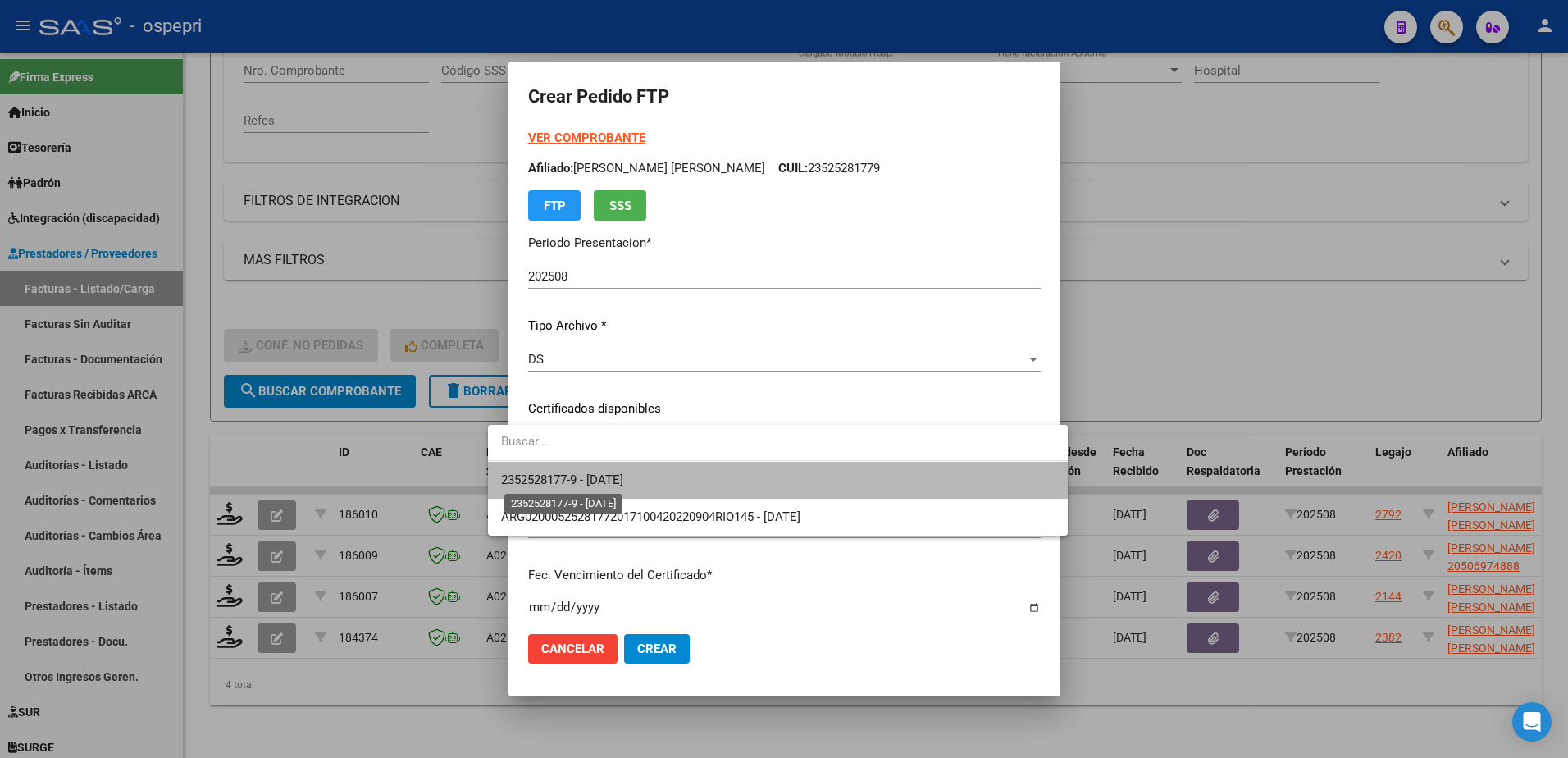
click at [605, 477] on span "2352528177-9 - 2028-05-30" at bounding box center [562, 480] width 122 height 15
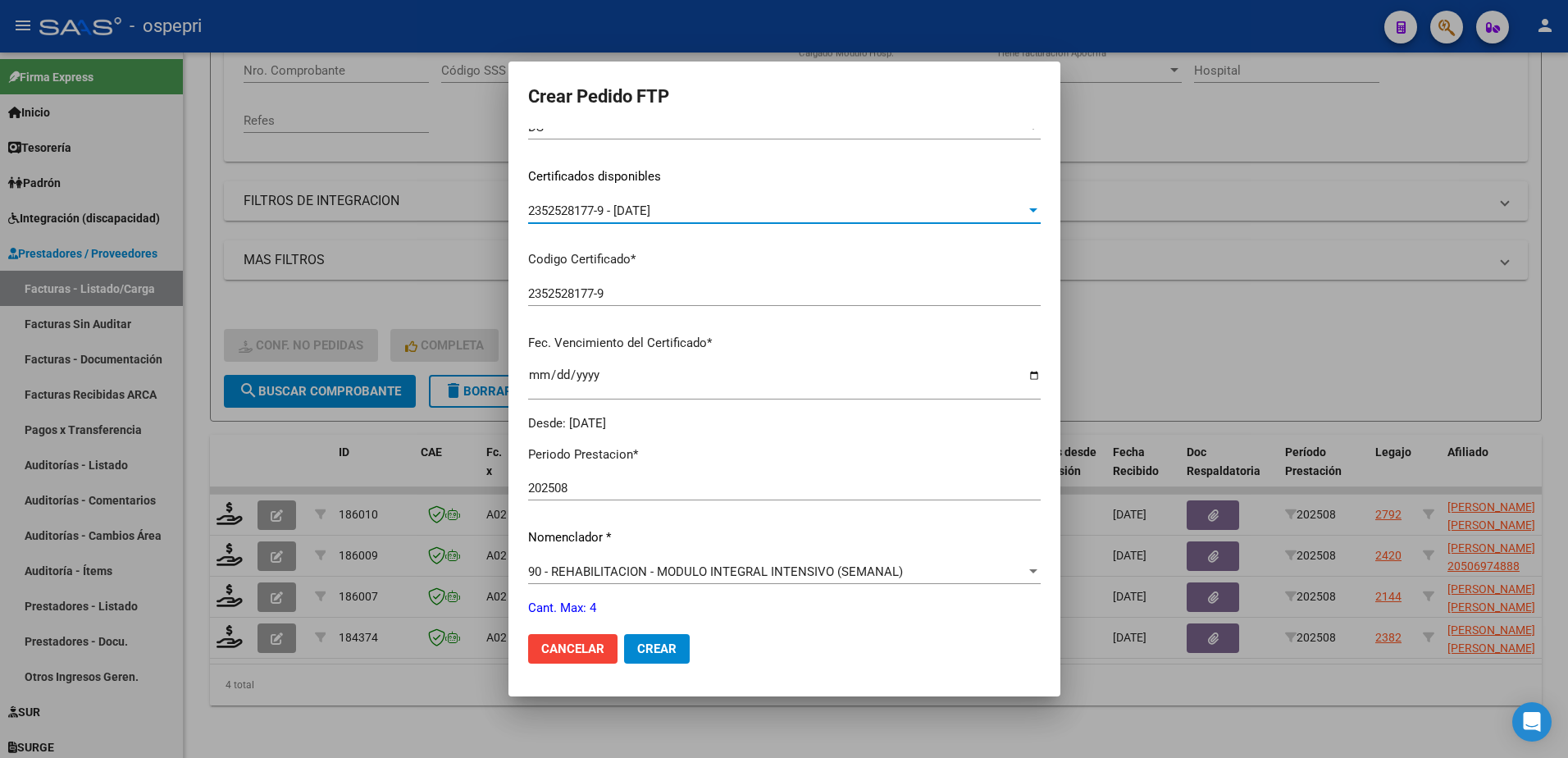
scroll to position [329, 0]
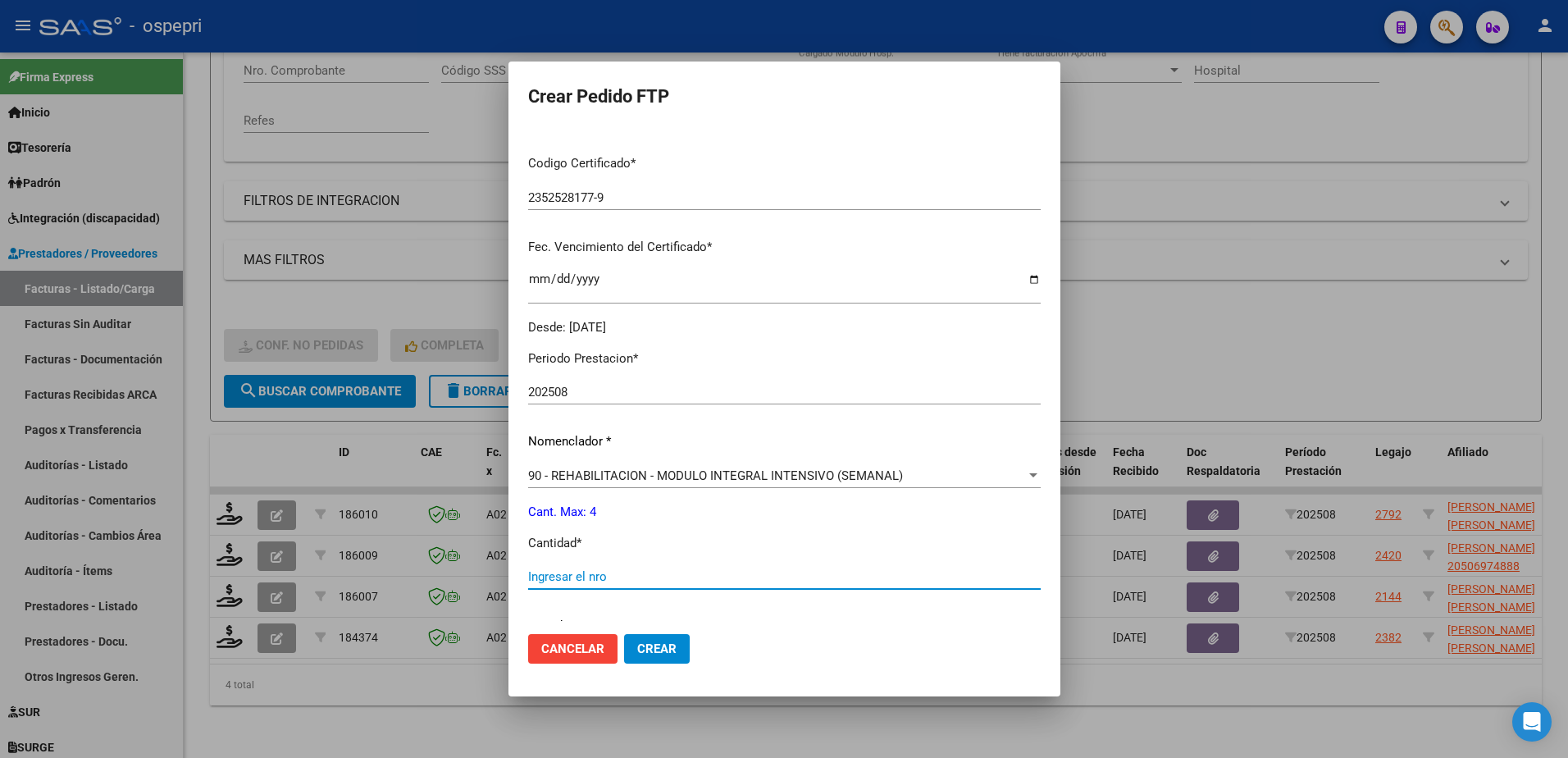
click at [589, 580] on input "Ingresar el nro" at bounding box center [784, 577] width 512 height 15
type input "4"
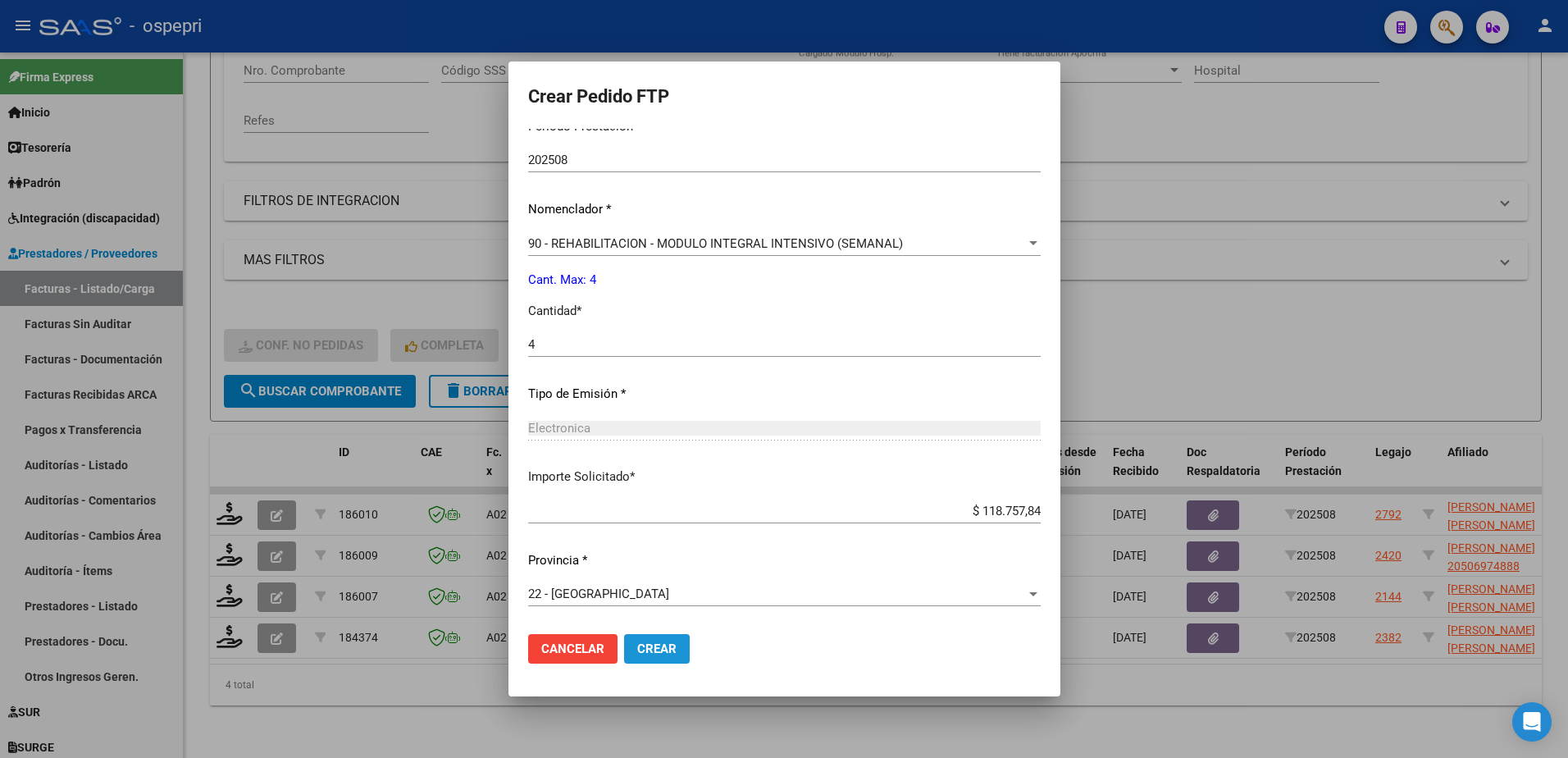
click at [637, 643] on span "Crear" at bounding box center [656, 649] width 39 height 15
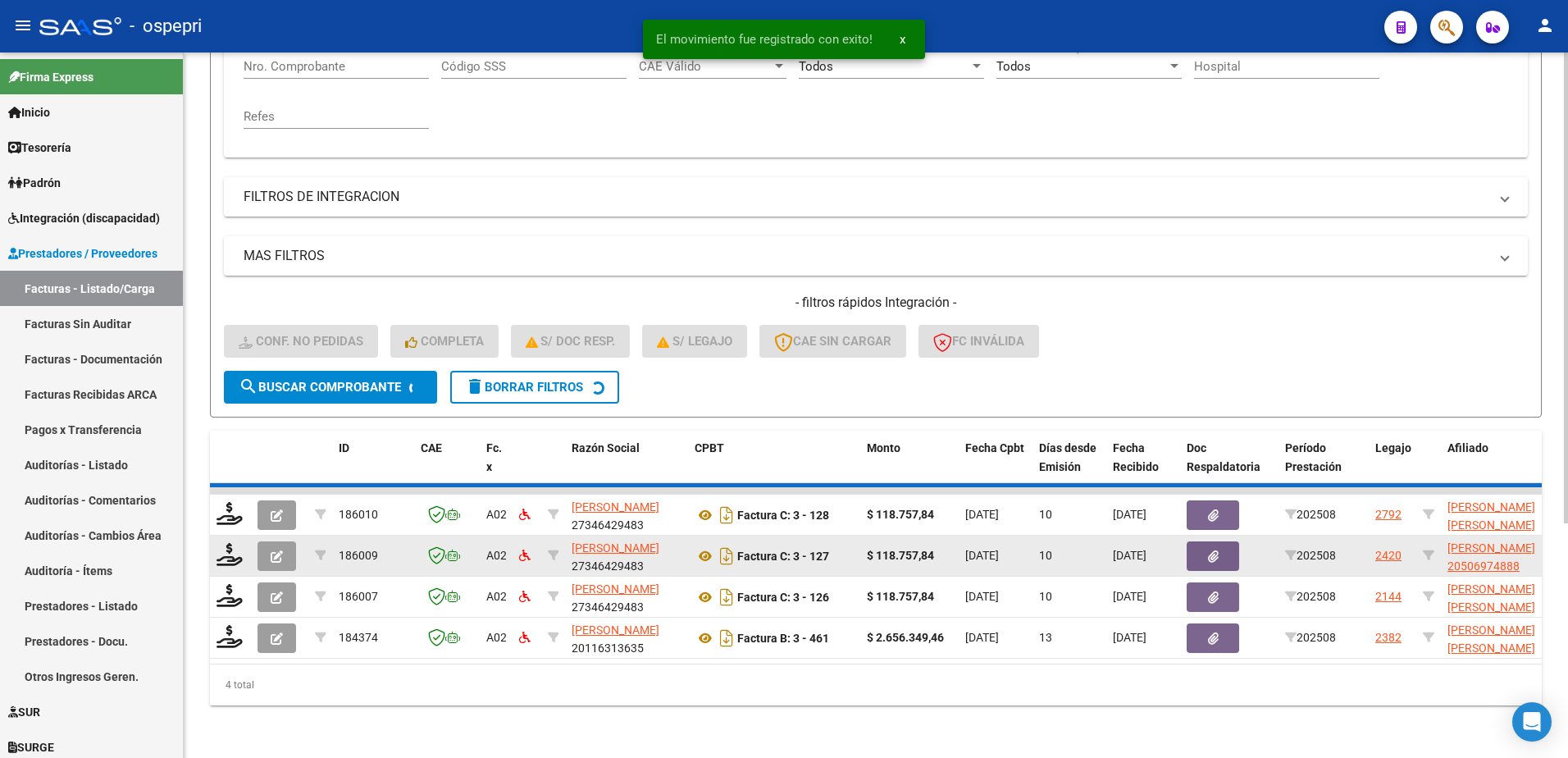
scroll to position [306, 0]
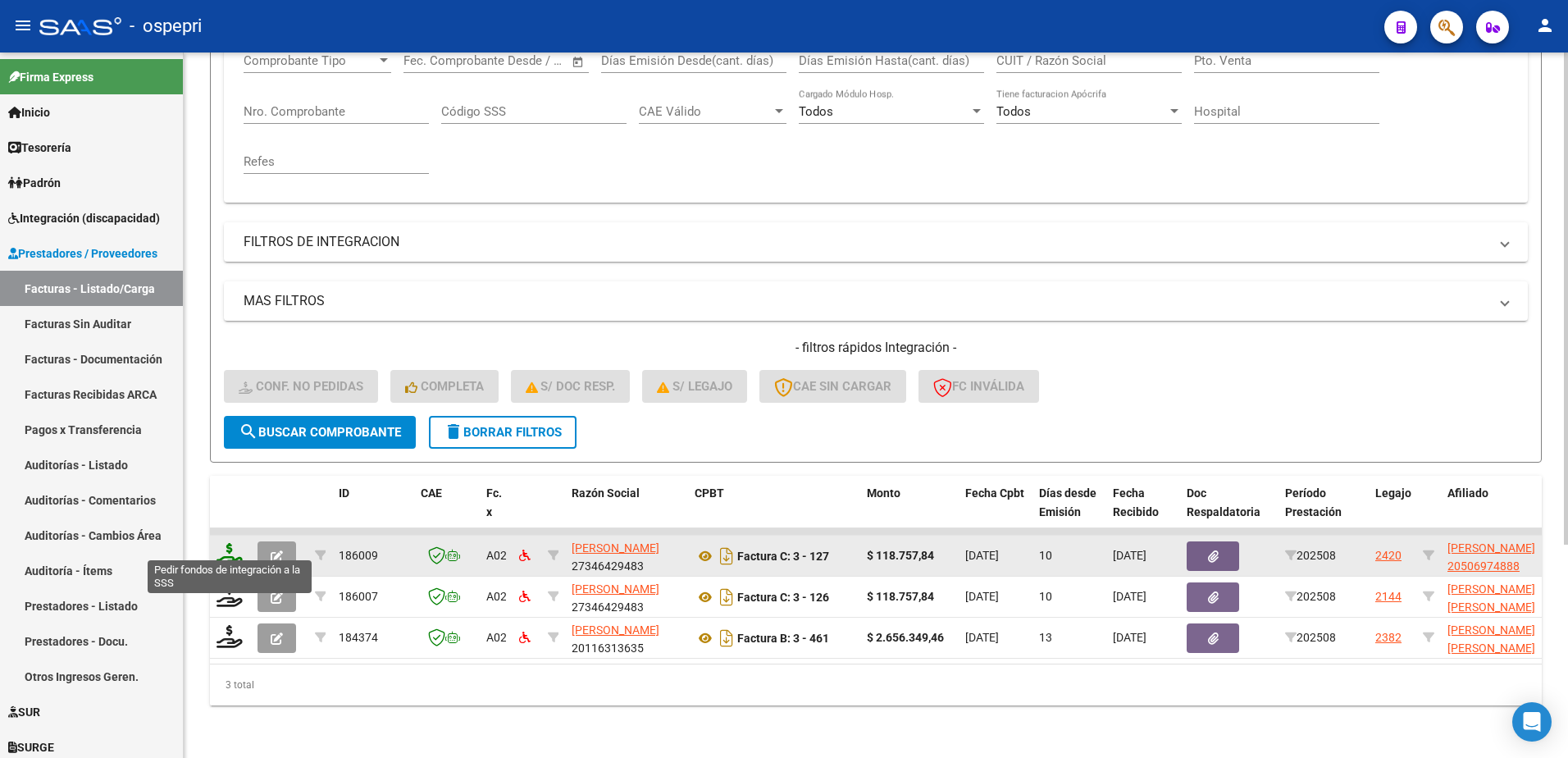
click at [222, 543] on icon at bounding box center [230, 554] width 26 height 23
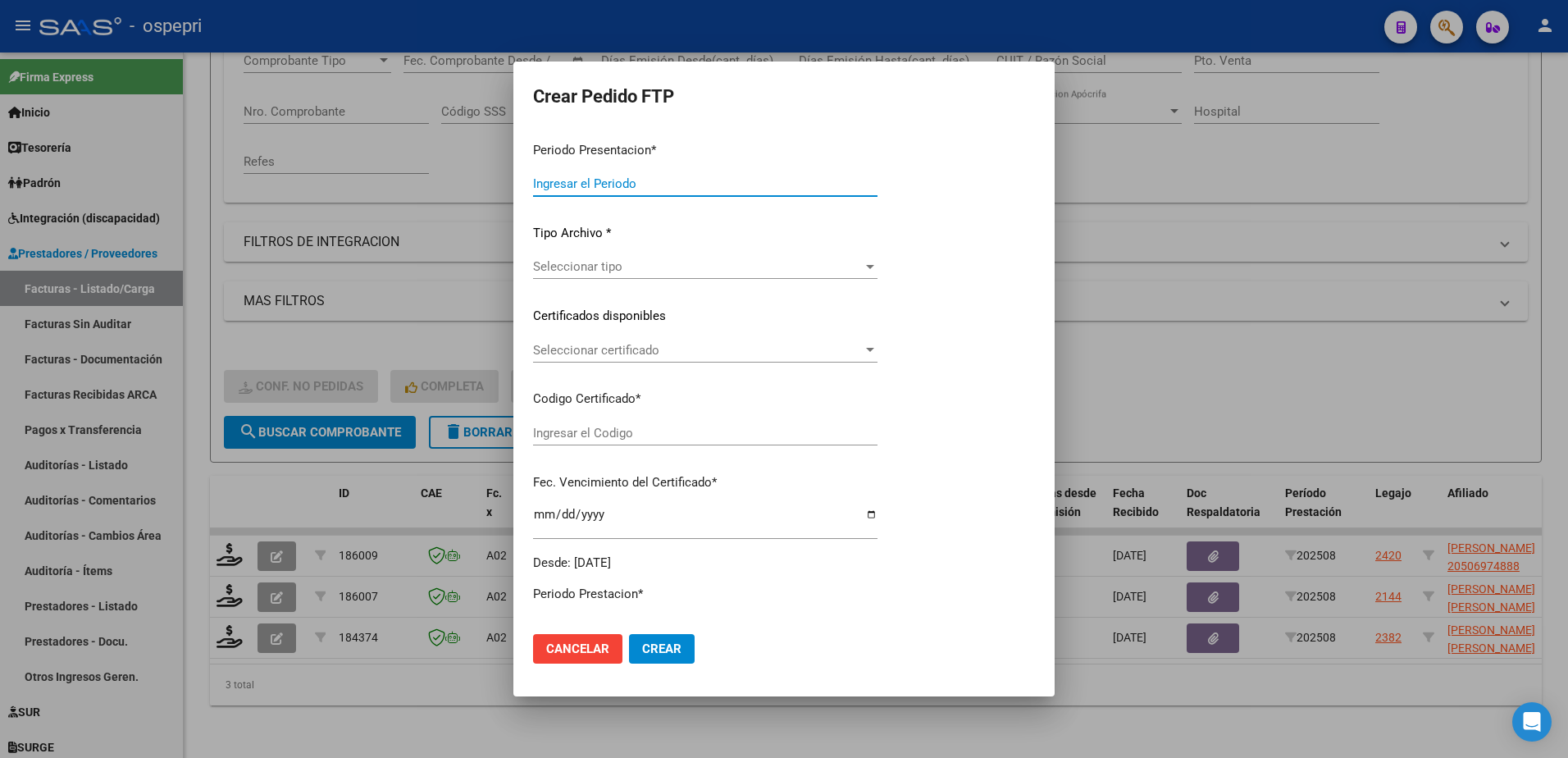
type input "202508"
type input "$ 118.757,84"
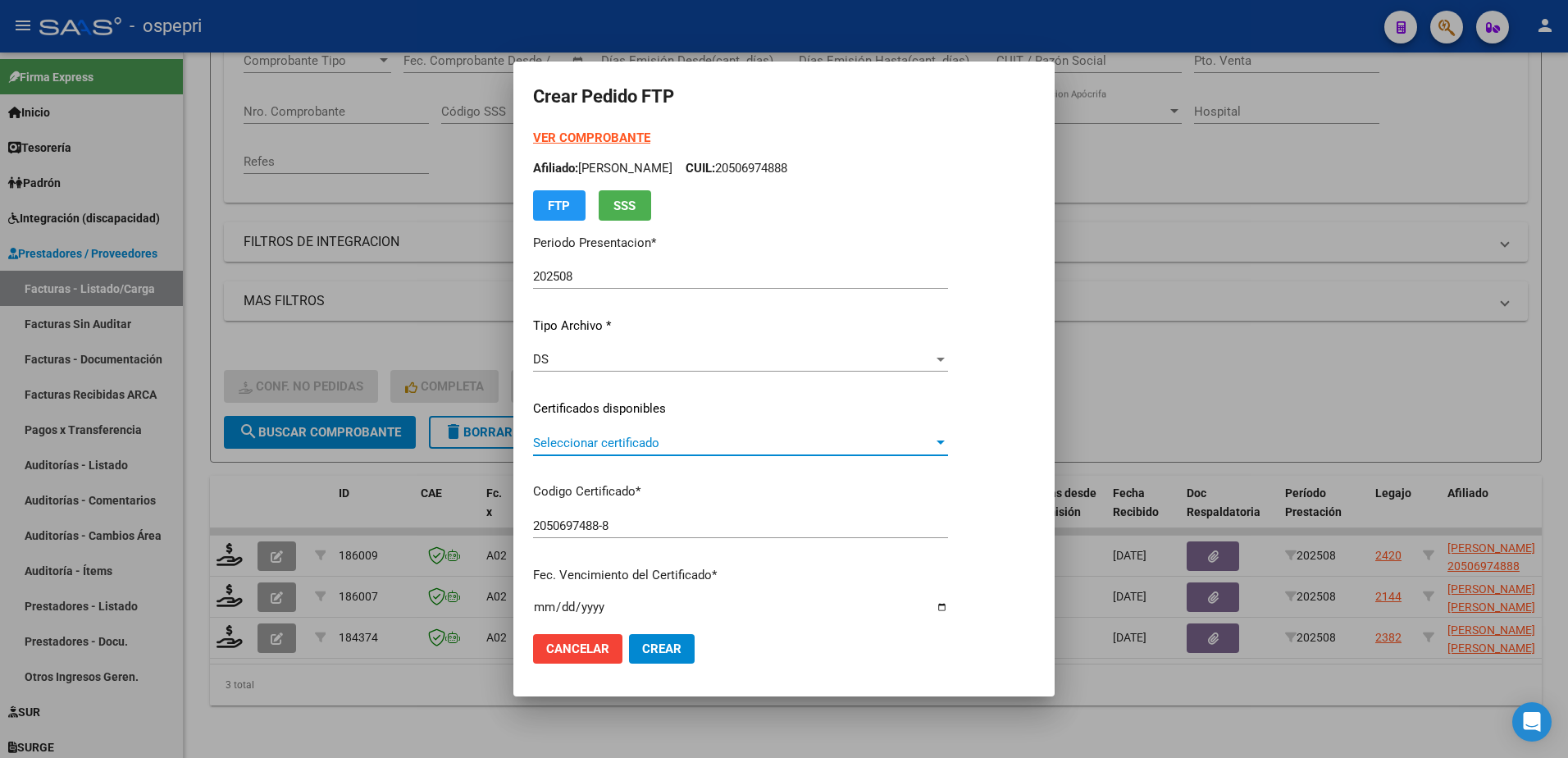
click at [566, 449] on span "Seleccionar certificado" at bounding box center [733, 443] width 400 height 15
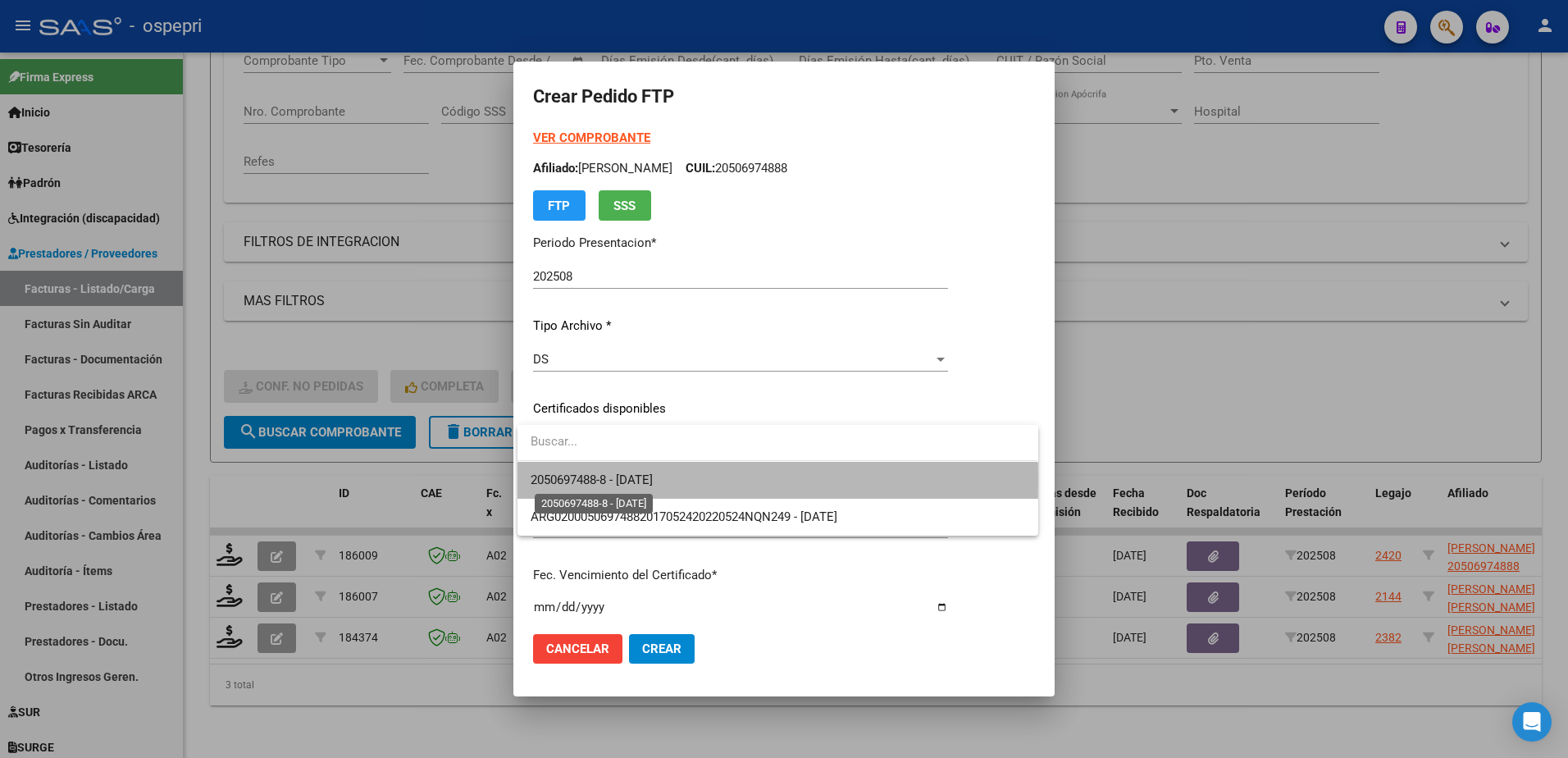
click at [596, 482] on span "2050697488-8 - 2028-09-18" at bounding box center [591, 480] width 122 height 15
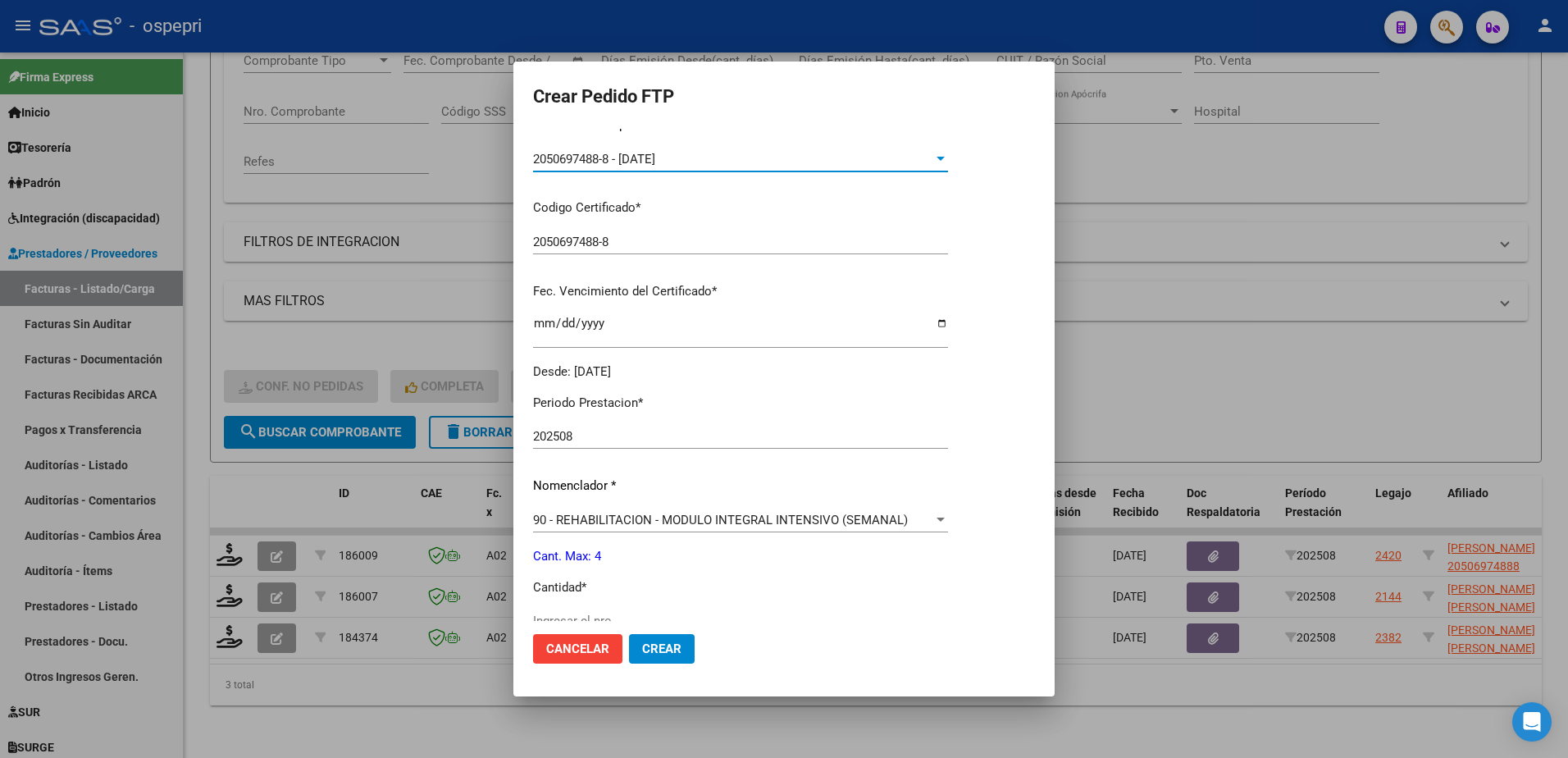
scroll to position [329, 0]
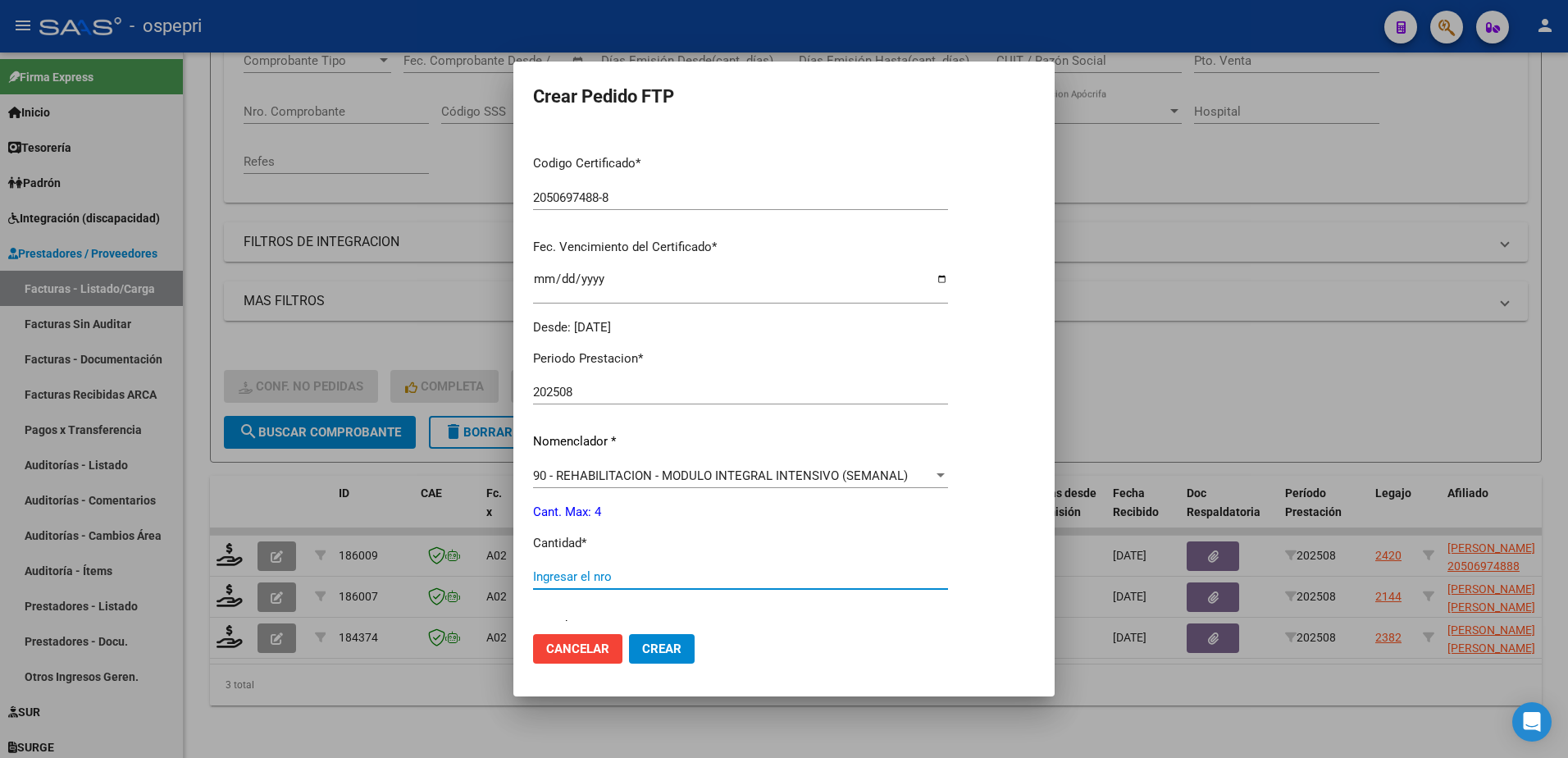
click at [581, 581] on input "Ingresar el nro" at bounding box center [740, 577] width 415 height 15
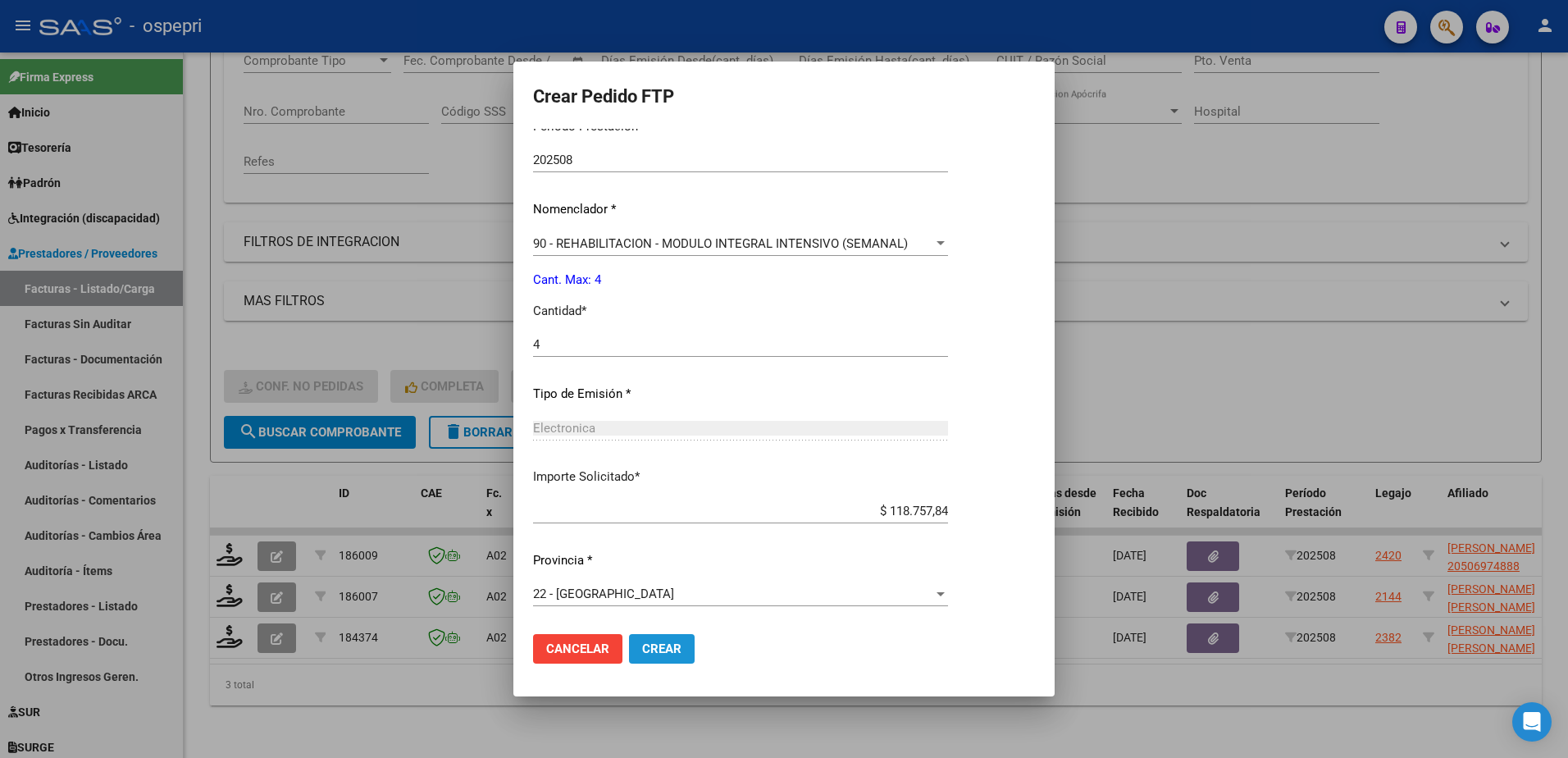
click at [658, 647] on span "Crear" at bounding box center [661, 649] width 39 height 15
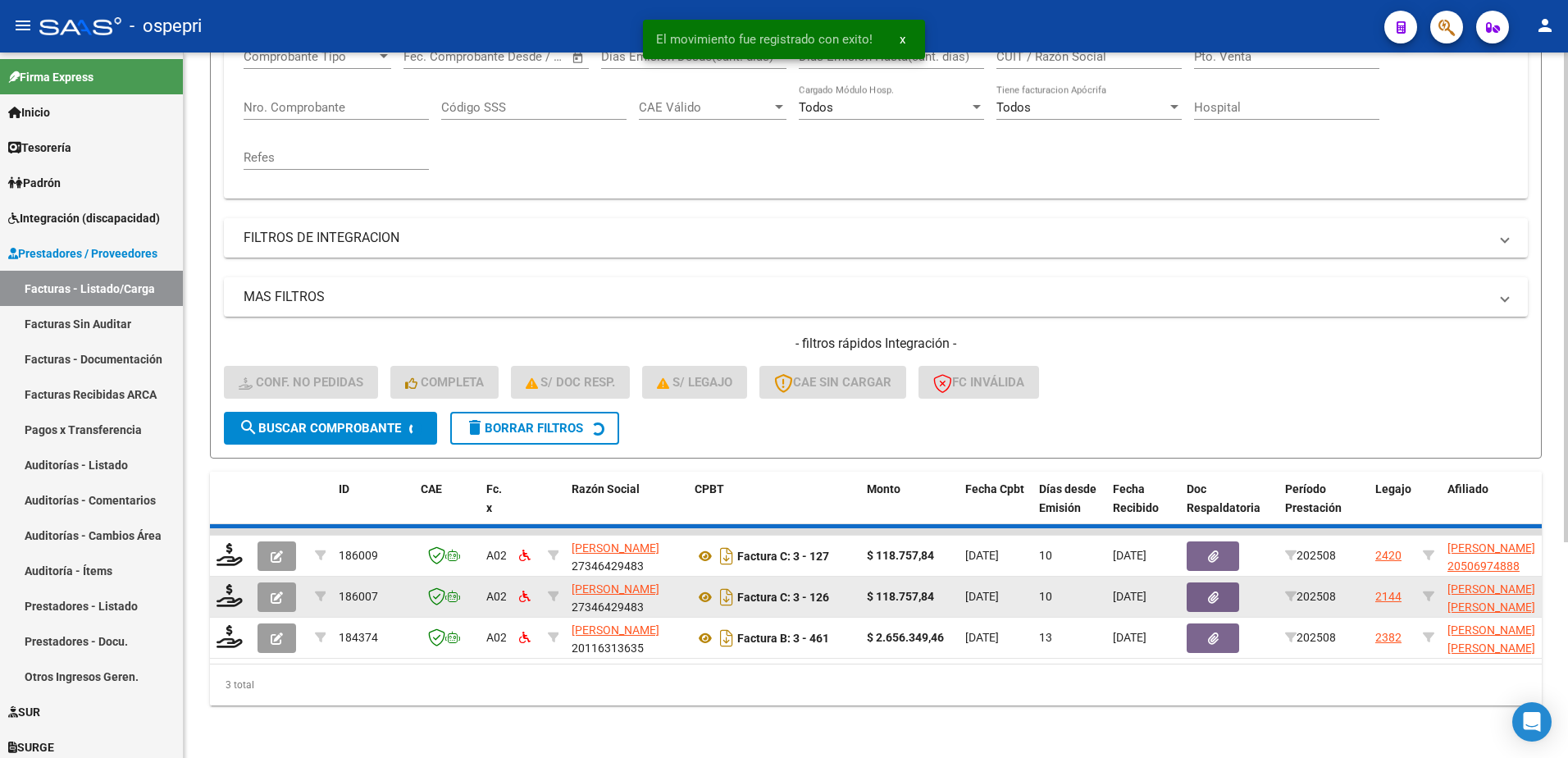
scroll to position [265, 0]
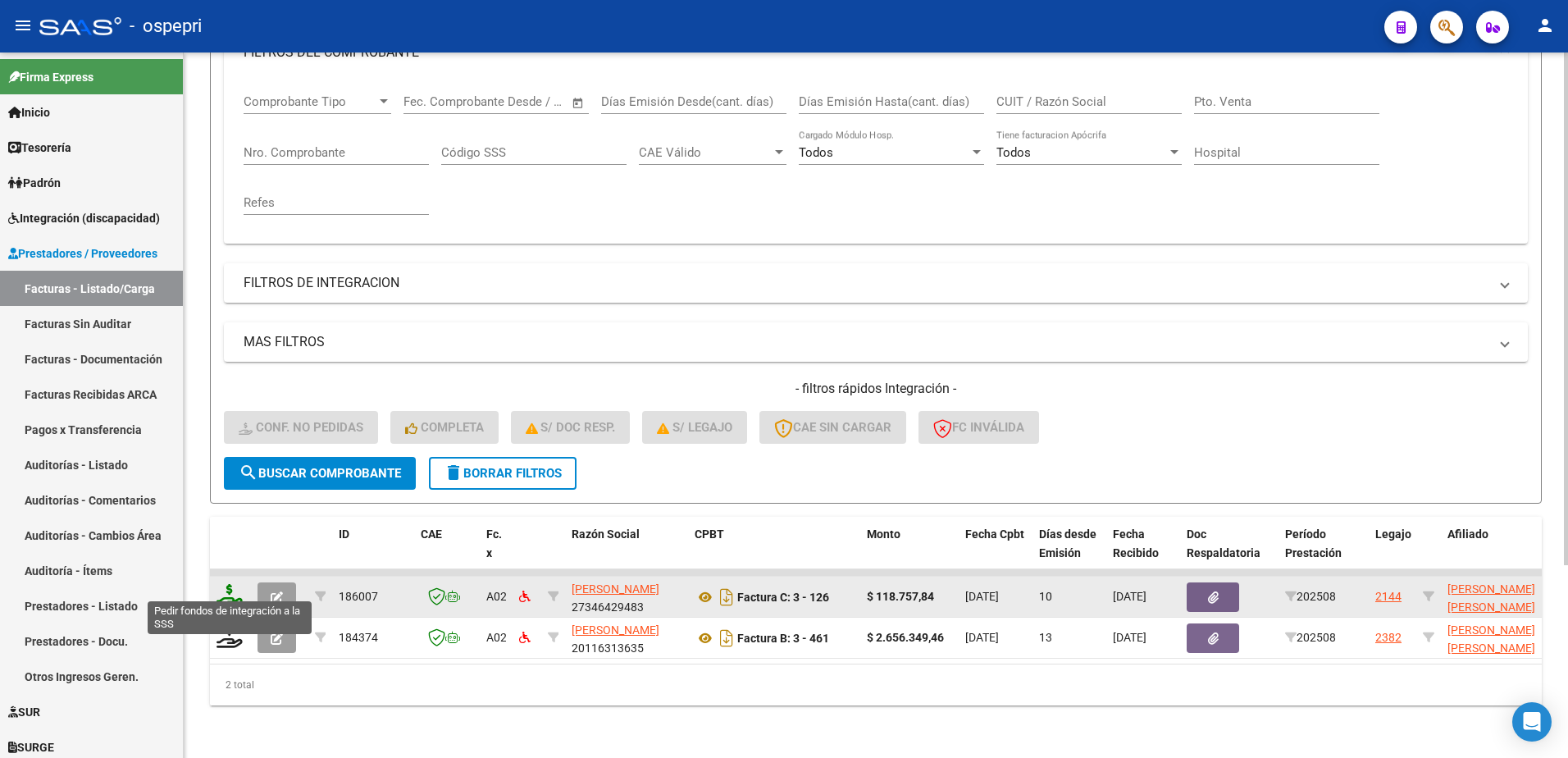
click at [231, 592] on icon at bounding box center [230, 596] width 26 height 23
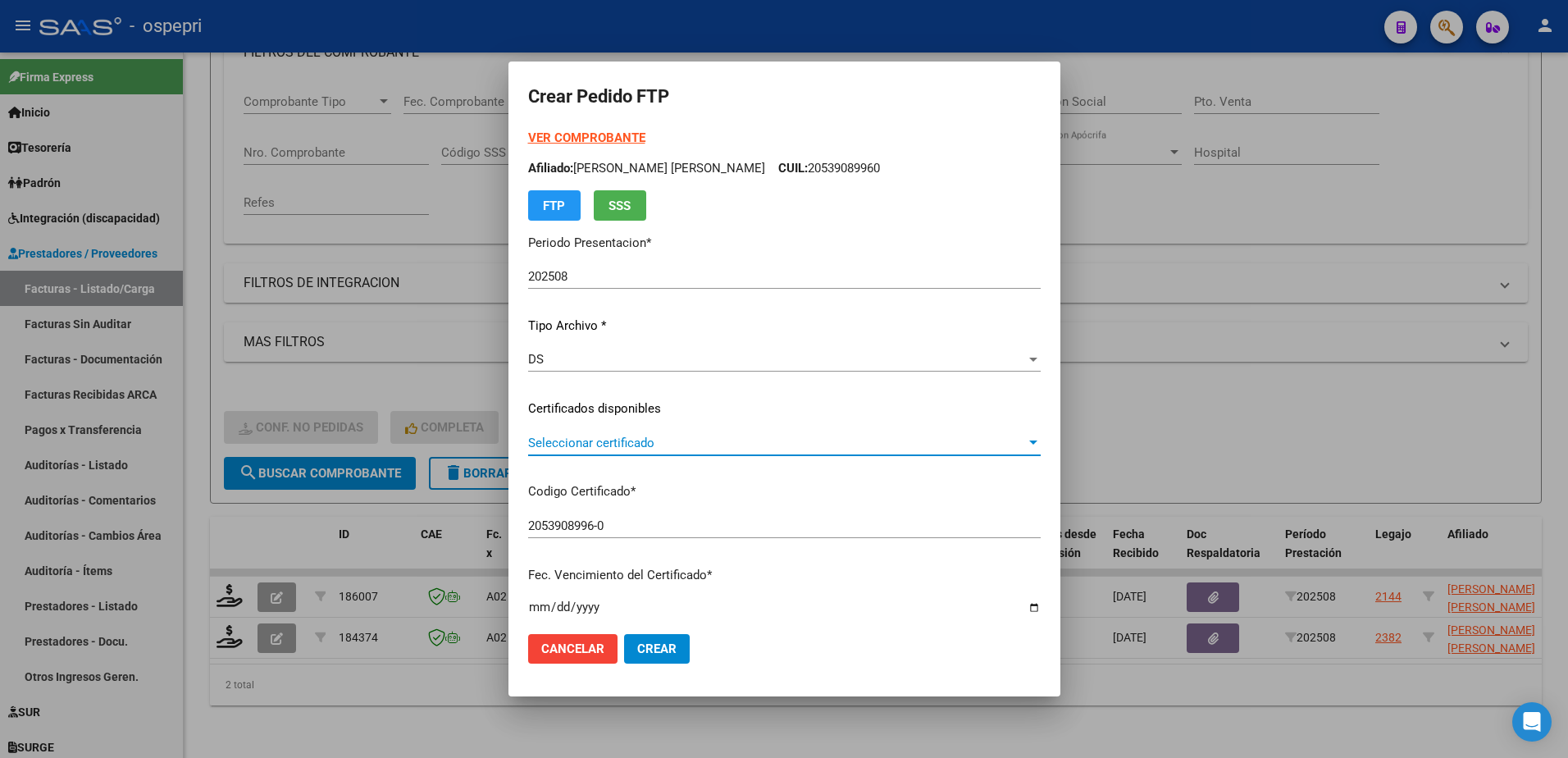
click at [604, 448] on span "Seleccionar certificado" at bounding box center [777, 443] width 498 height 15
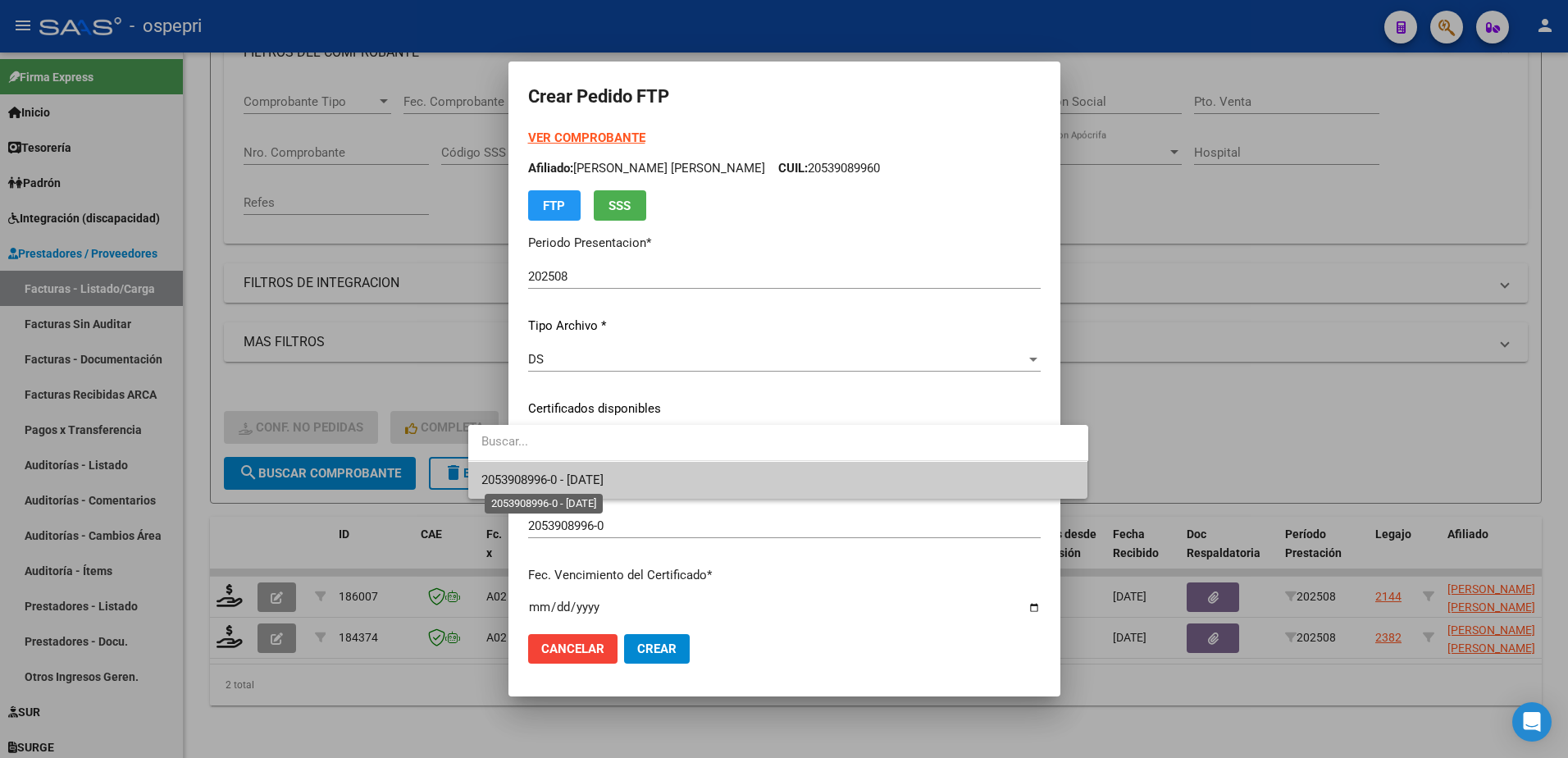
click at [589, 483] on span "2053908996-0 - 2029-08-01" at bounding box center [543, 480] width 122 height 15
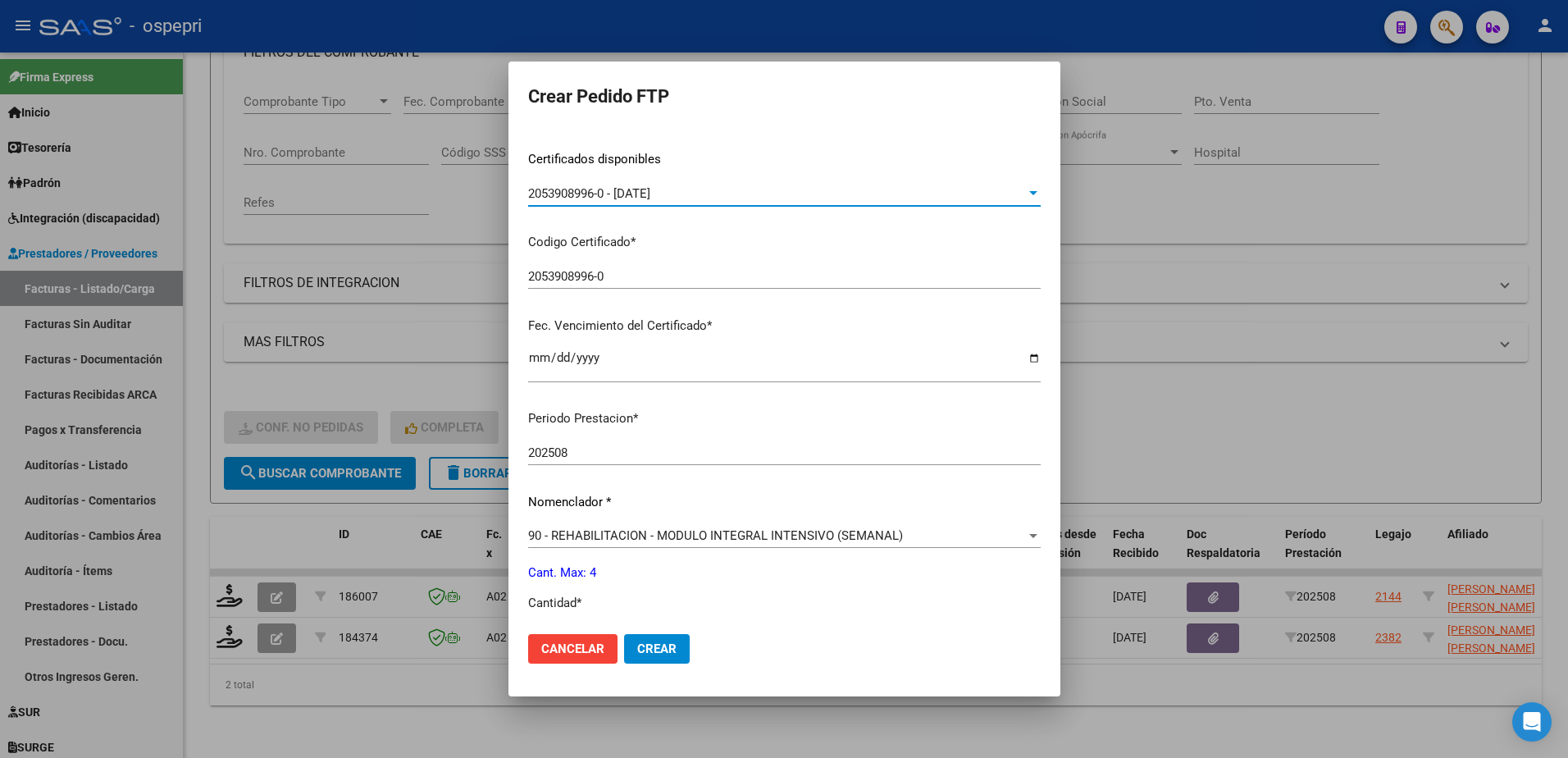
scroll to position [410, 0]
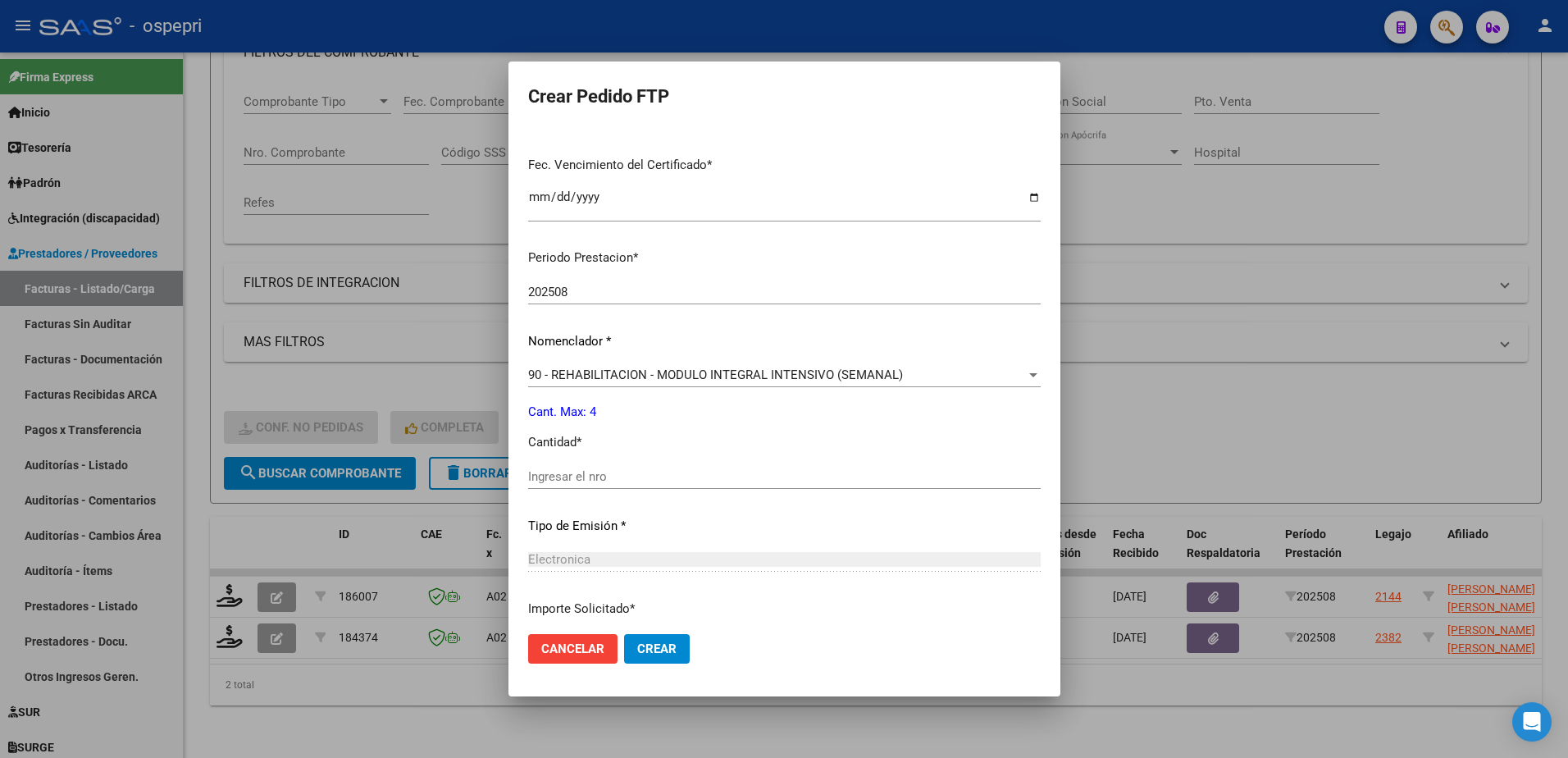
click at [589, 477] on input "Ingresar el nro" at bounding box center [784, 476] width 512 height 15
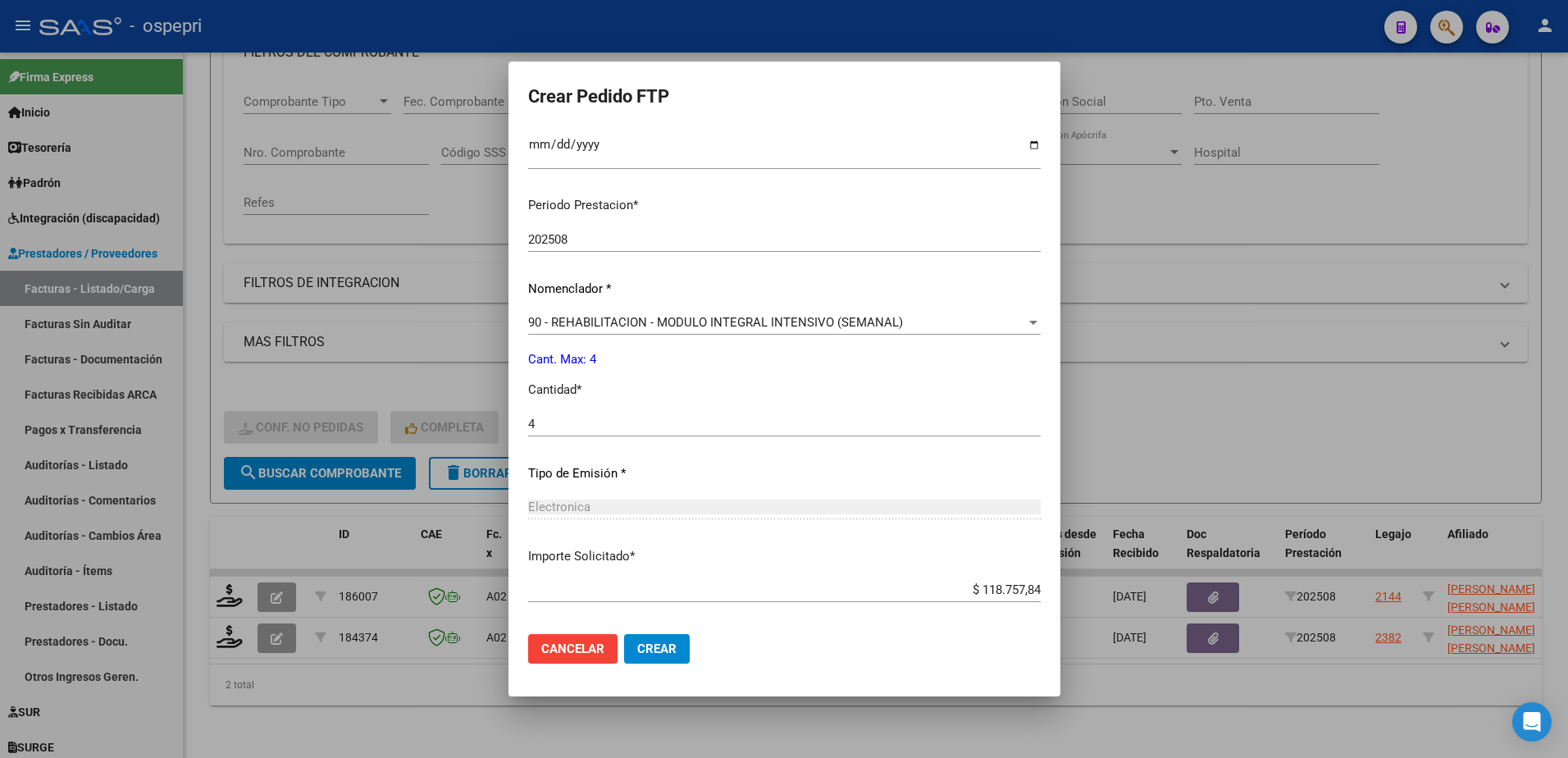
scroll to position [543, 0]
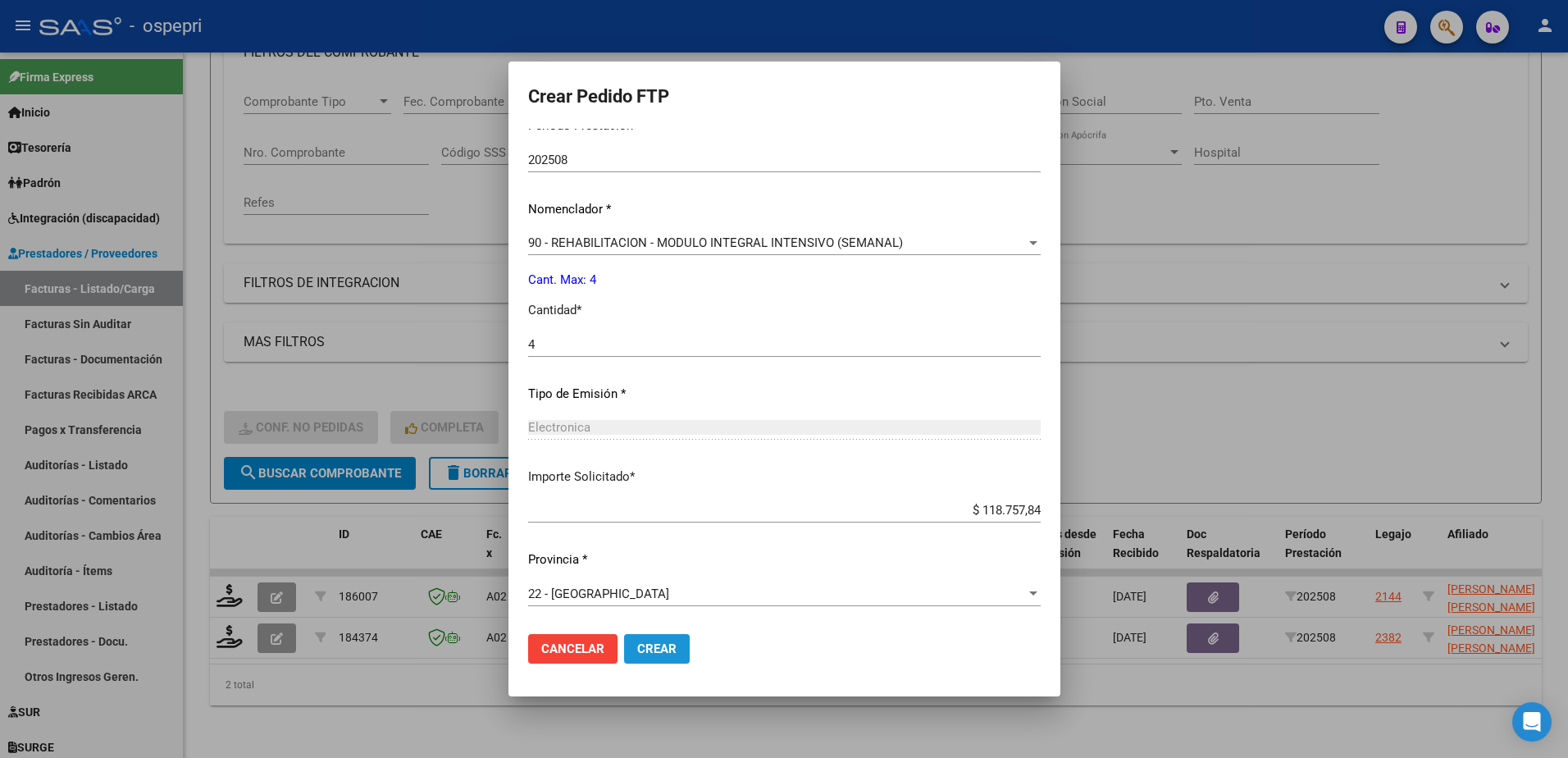
click at [637, 650] on span "Crear" at bounding box center [656, 649] width 39 height 15
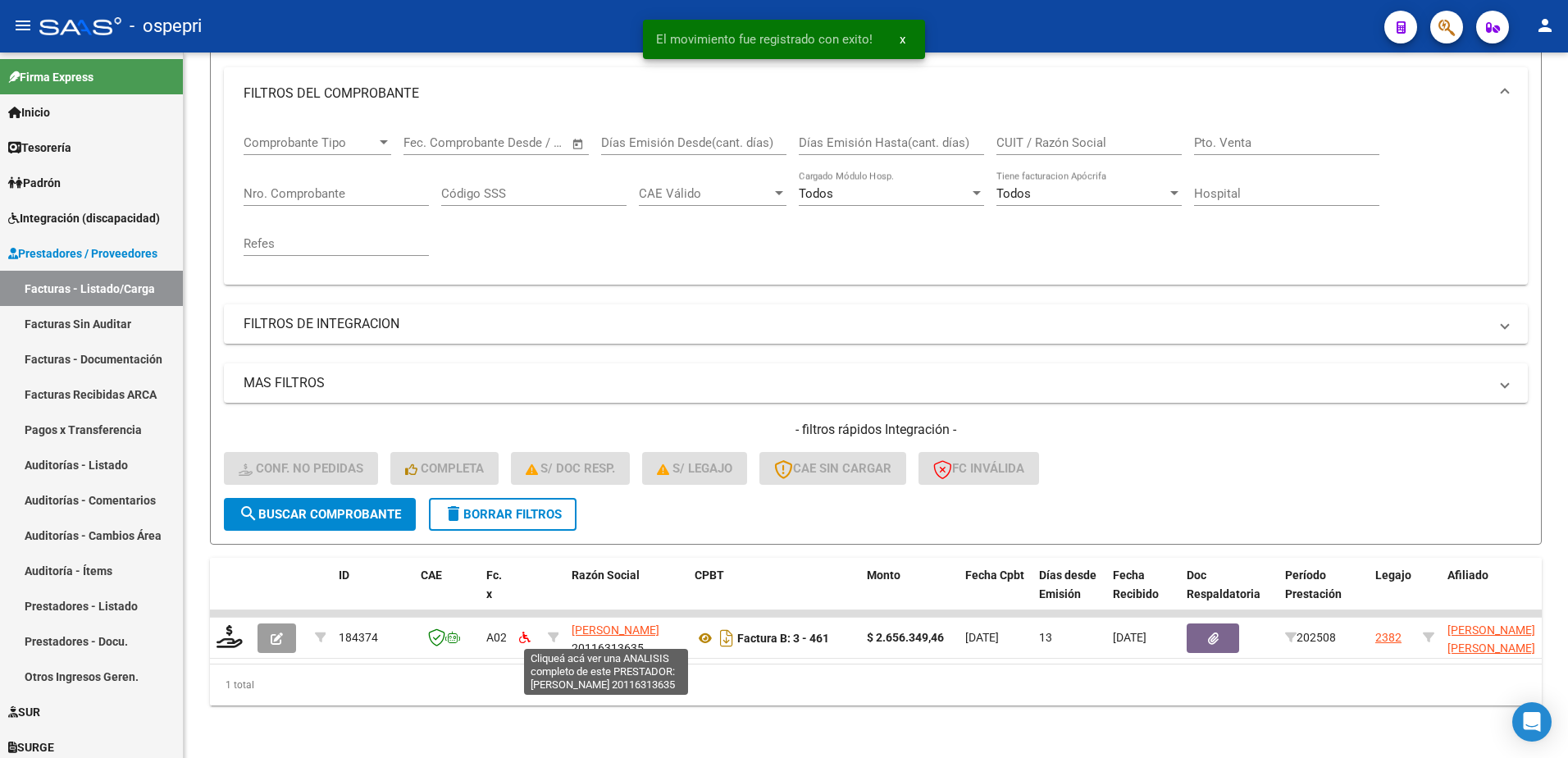
scroll to position [224, 0]
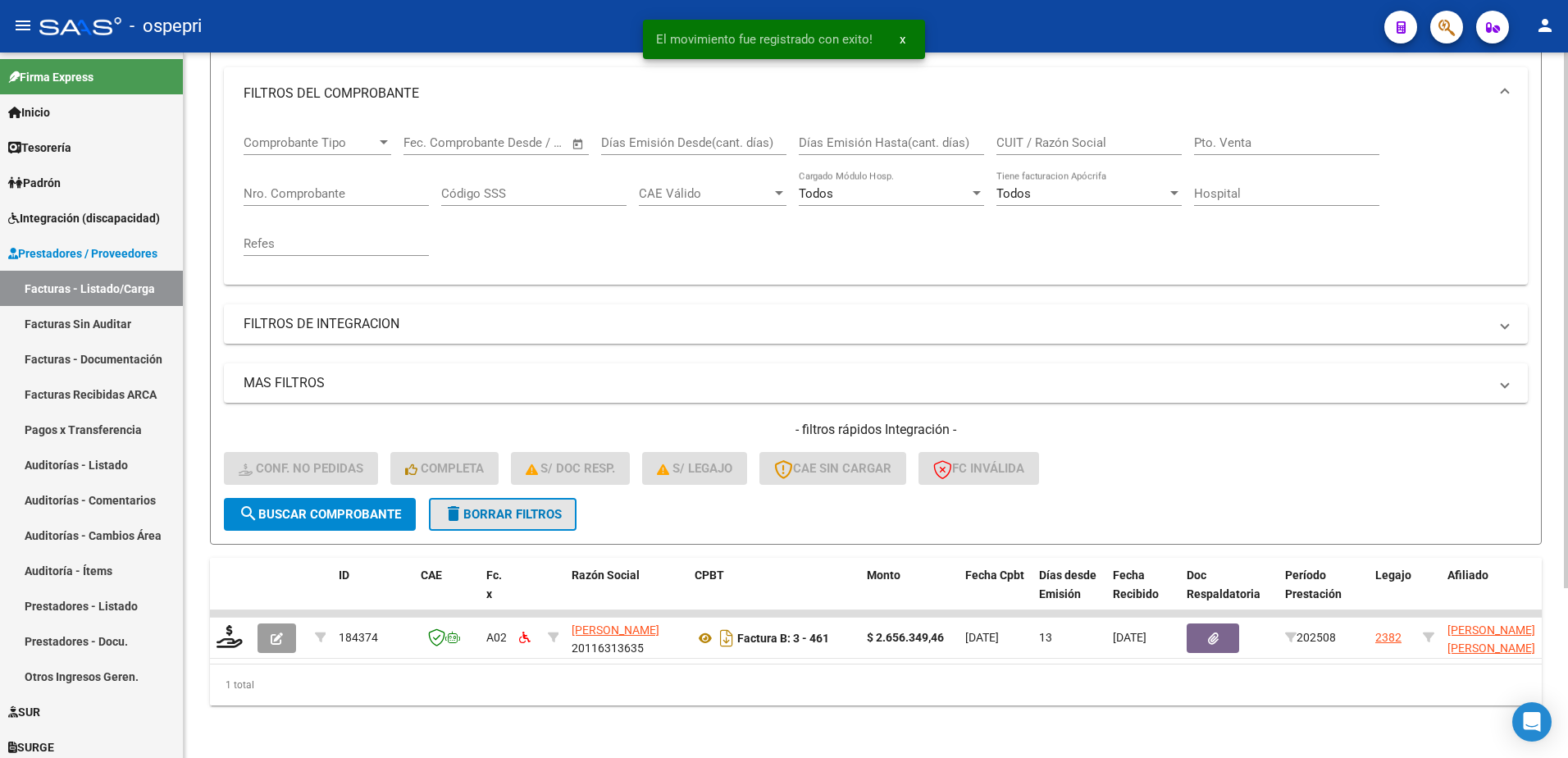
click at [519, 507] on span "delete Borrar Filtros" at bounding box center [503, 514] width 118 height 15
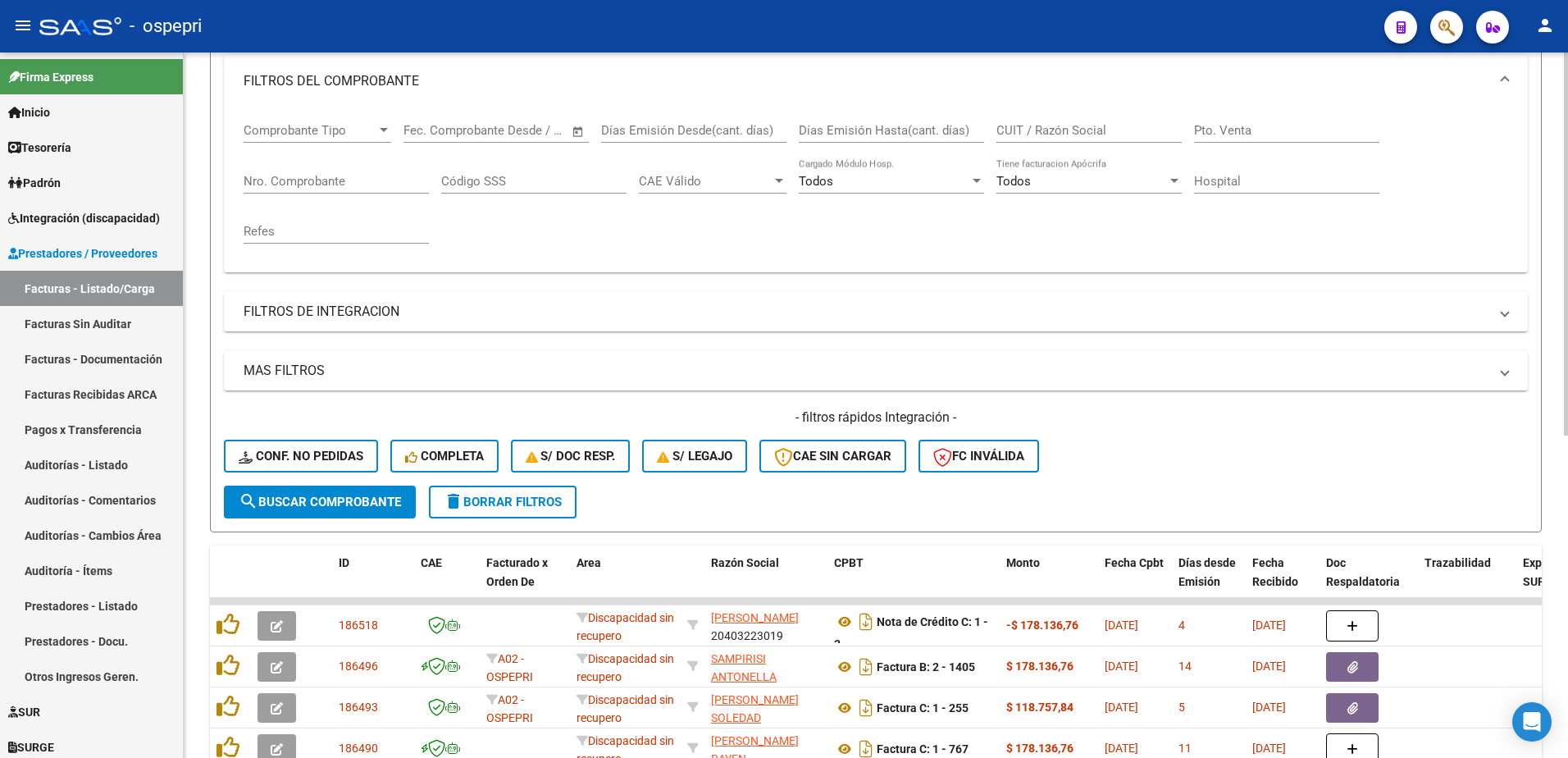
click at [1235, 459] on div "- filtros rápidos Integración - Conf. no pedidas Completa S/ Doc Resp. S/ legaj…" at bounding box center [875, 447] width 1304 height 77
drag, startPoint x: 843, startPoint y: 23, endPoint x: 860, endPoint y: 58, distance: 38.9
click at [843, 23] on div "- ospepri" at bounding box center [705, 26] width 1332 height 36
click at [1119, 125] on input "CUIT / Razón Social" at bounding box center [1090, 130] width 185 height 15
paste input "20270307788"
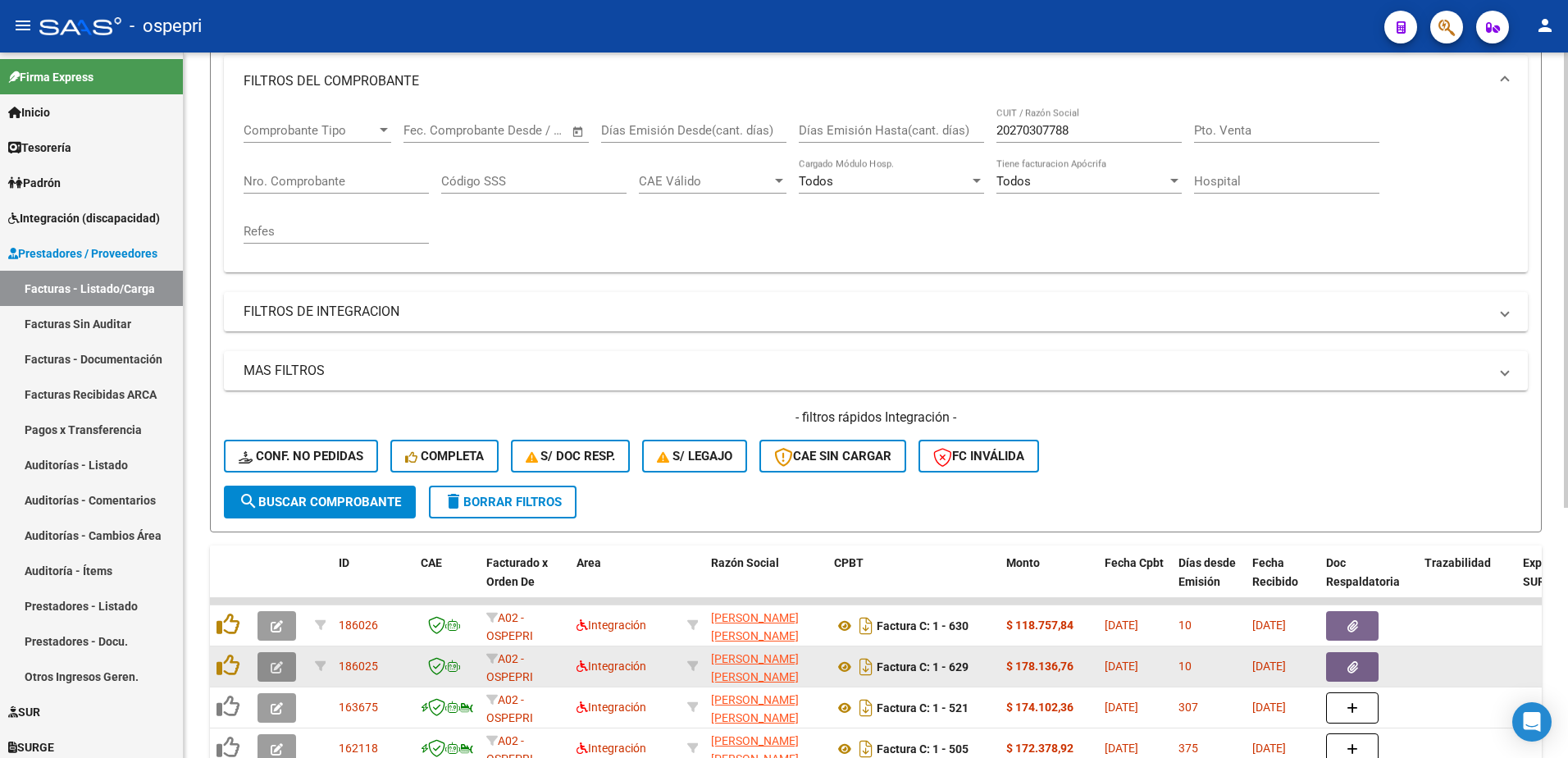
click at [272, 669] on icon "button" at bounding box center [277, 668] width 12 height 12
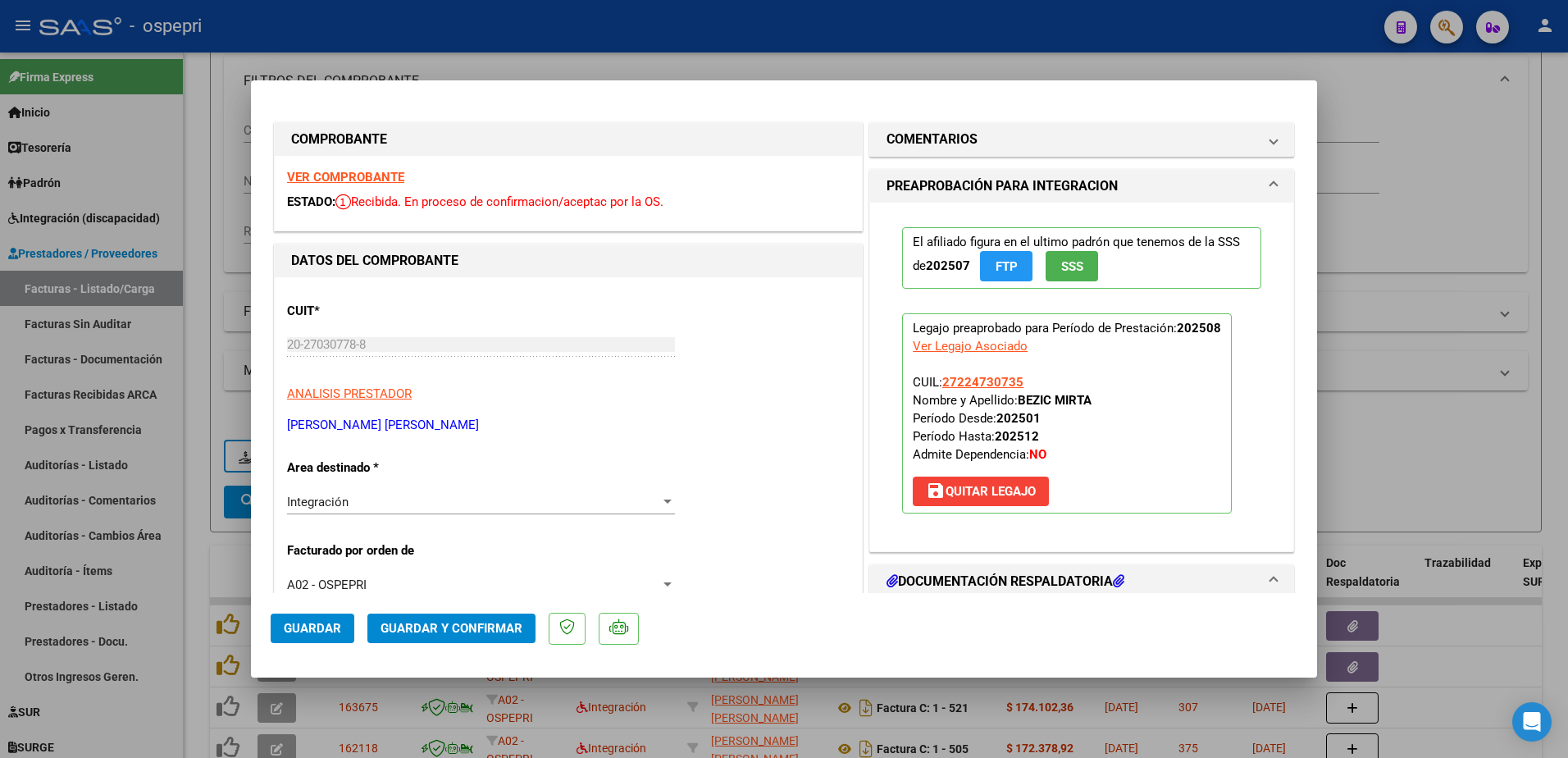
click at [362, 174] on strong "VER COMPROBANTE" at bounding box center [345, 177] width 117 height 15
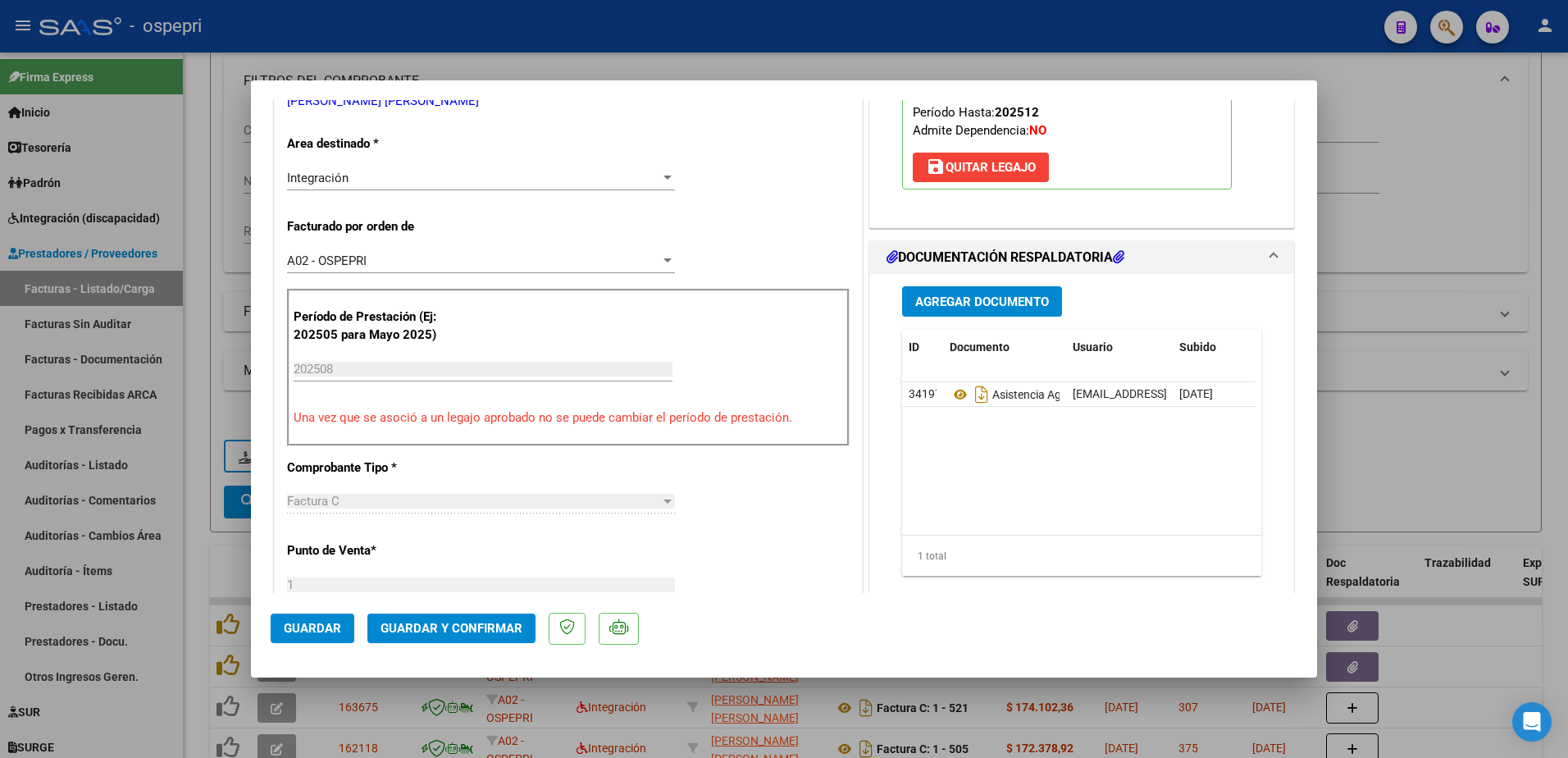
scroll to position [329, 0]
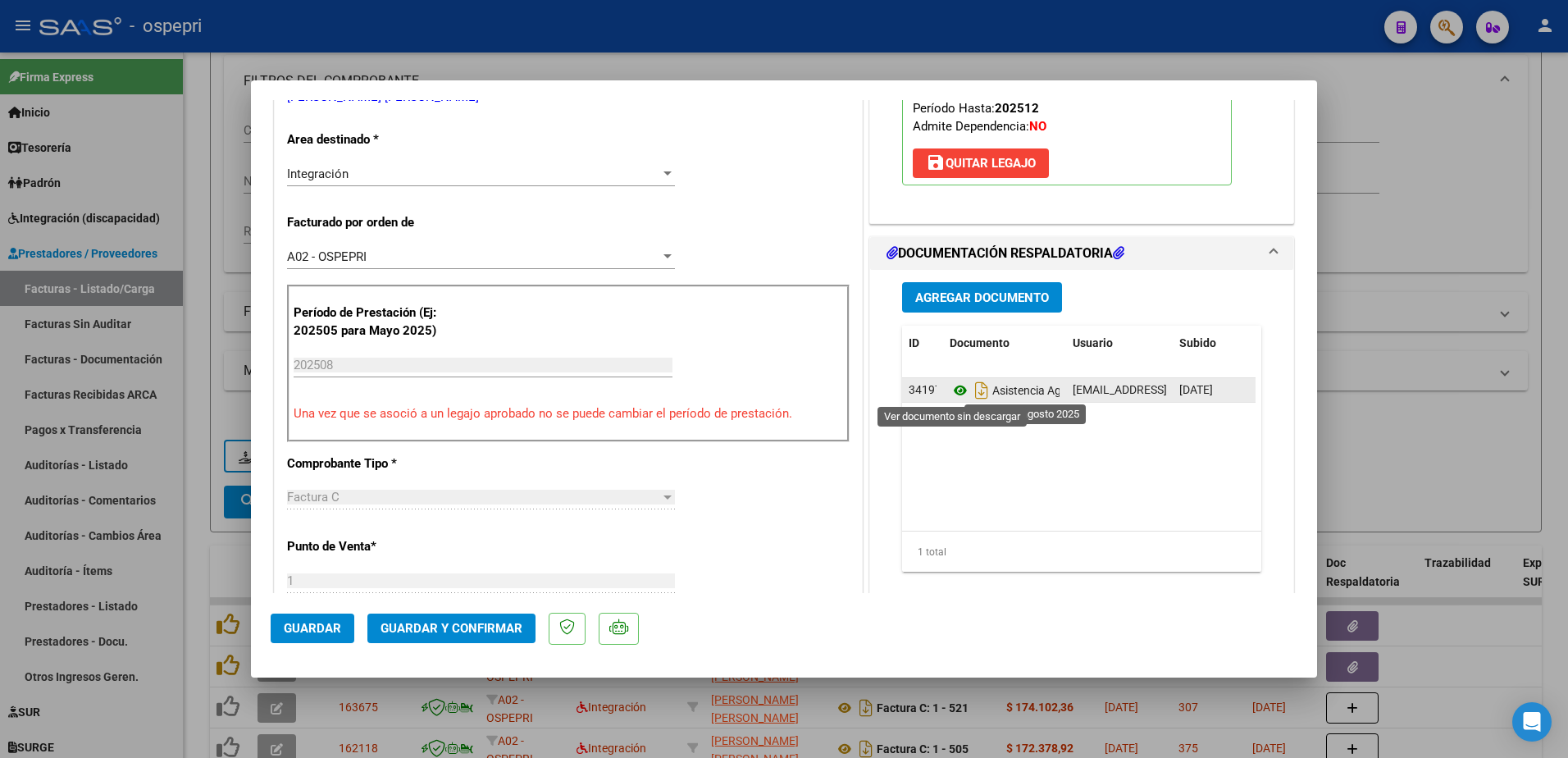
click at [953, 389] on icon at bounding box center [960, 390] width 22 height 20
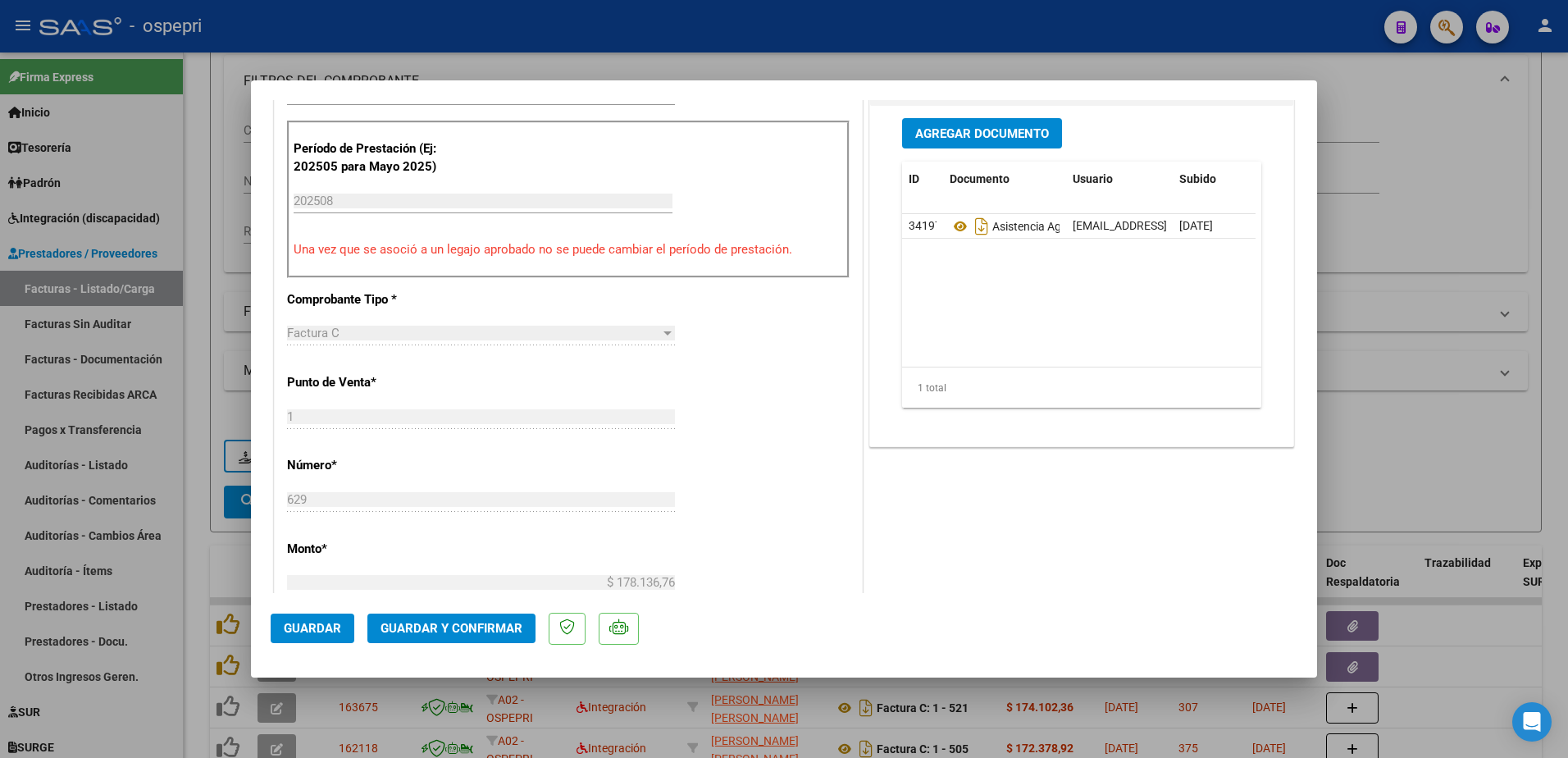
scroll to position [0, 0]
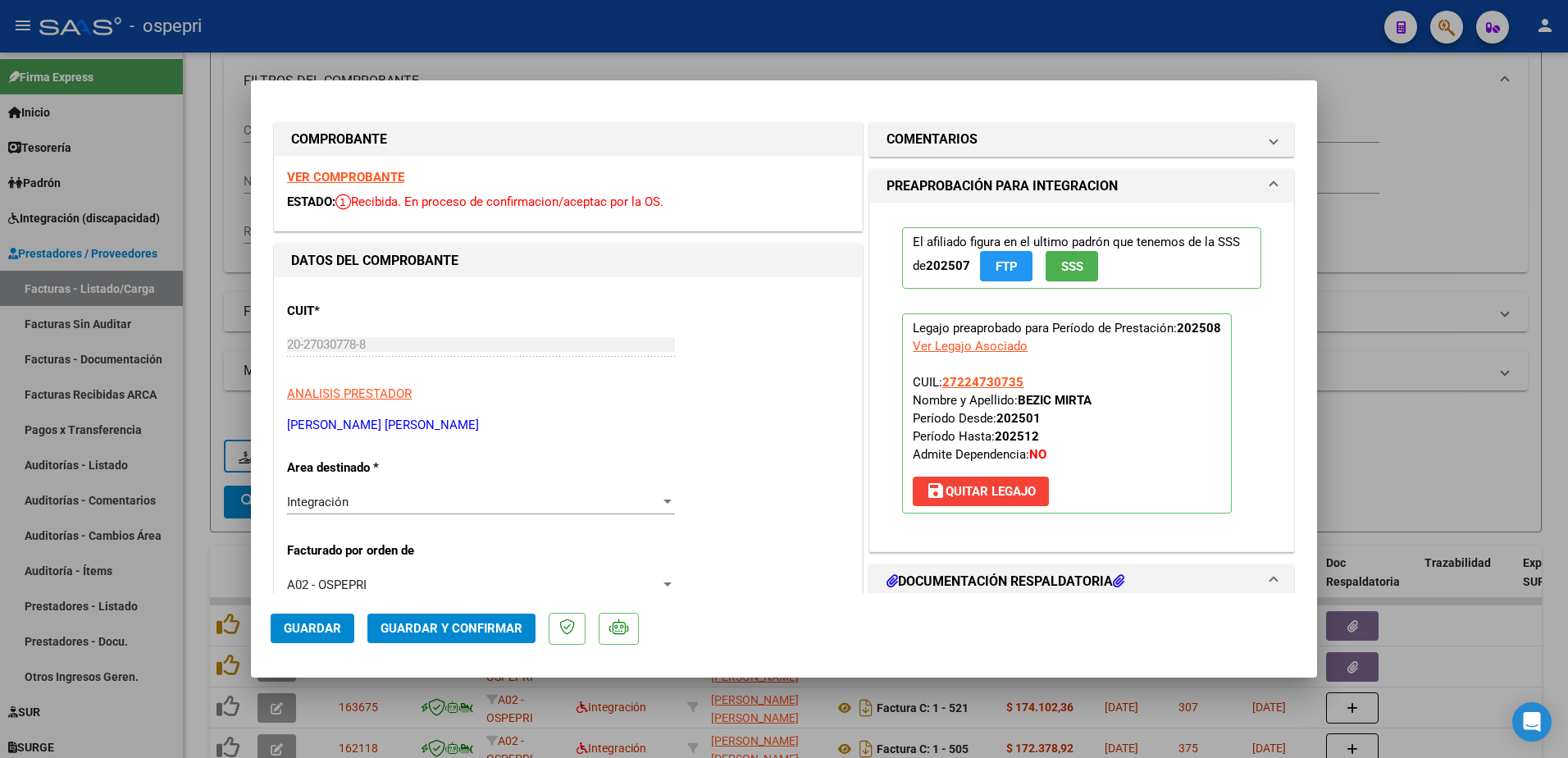
click at [465, 624] on span "Guardar y Confirmar" at bounding box center [452, 628] width 142 height 15
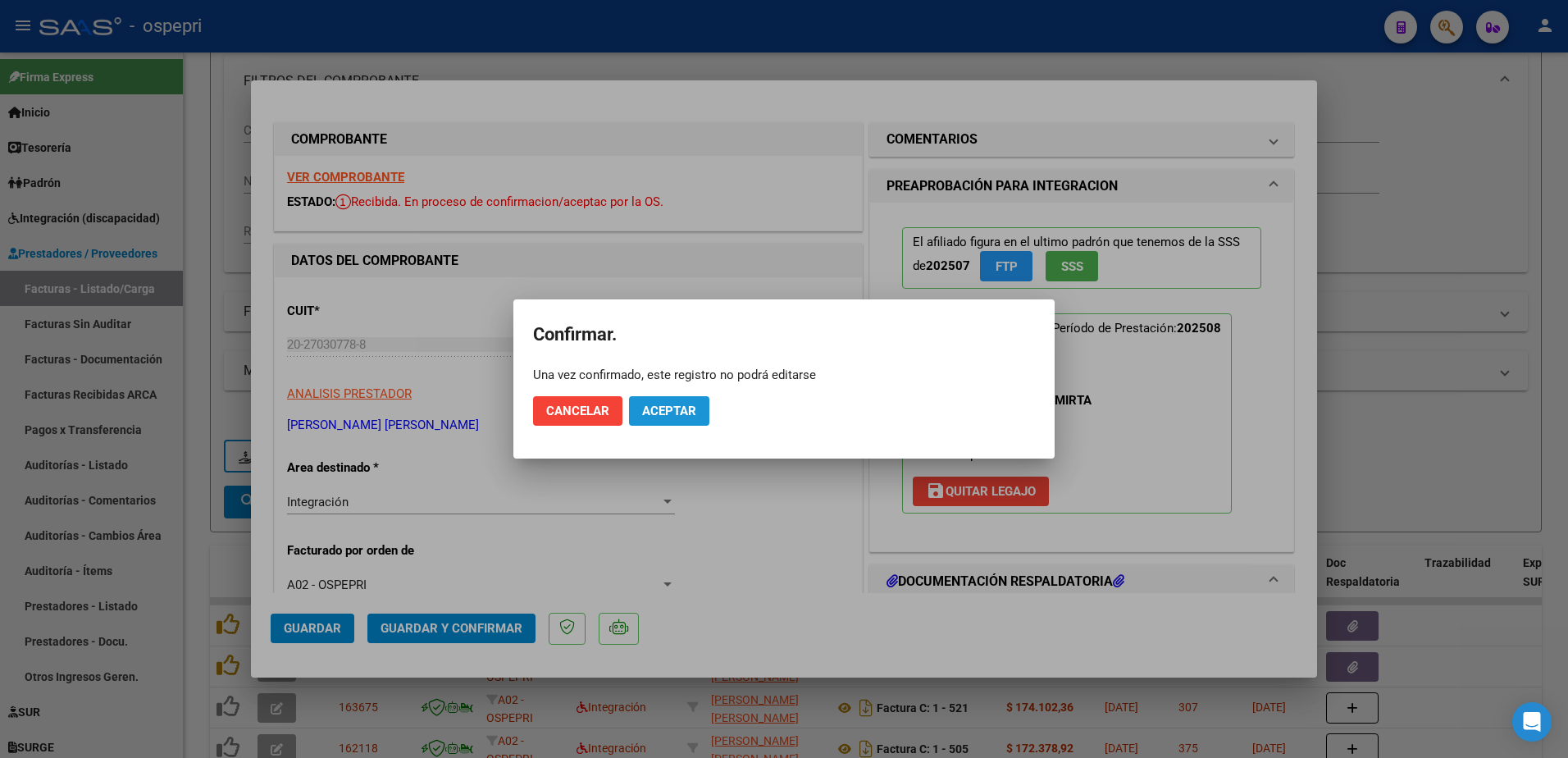
click at [683, 412] on span "Aceptar" at bounding box center [669, 411] width 54 height 15
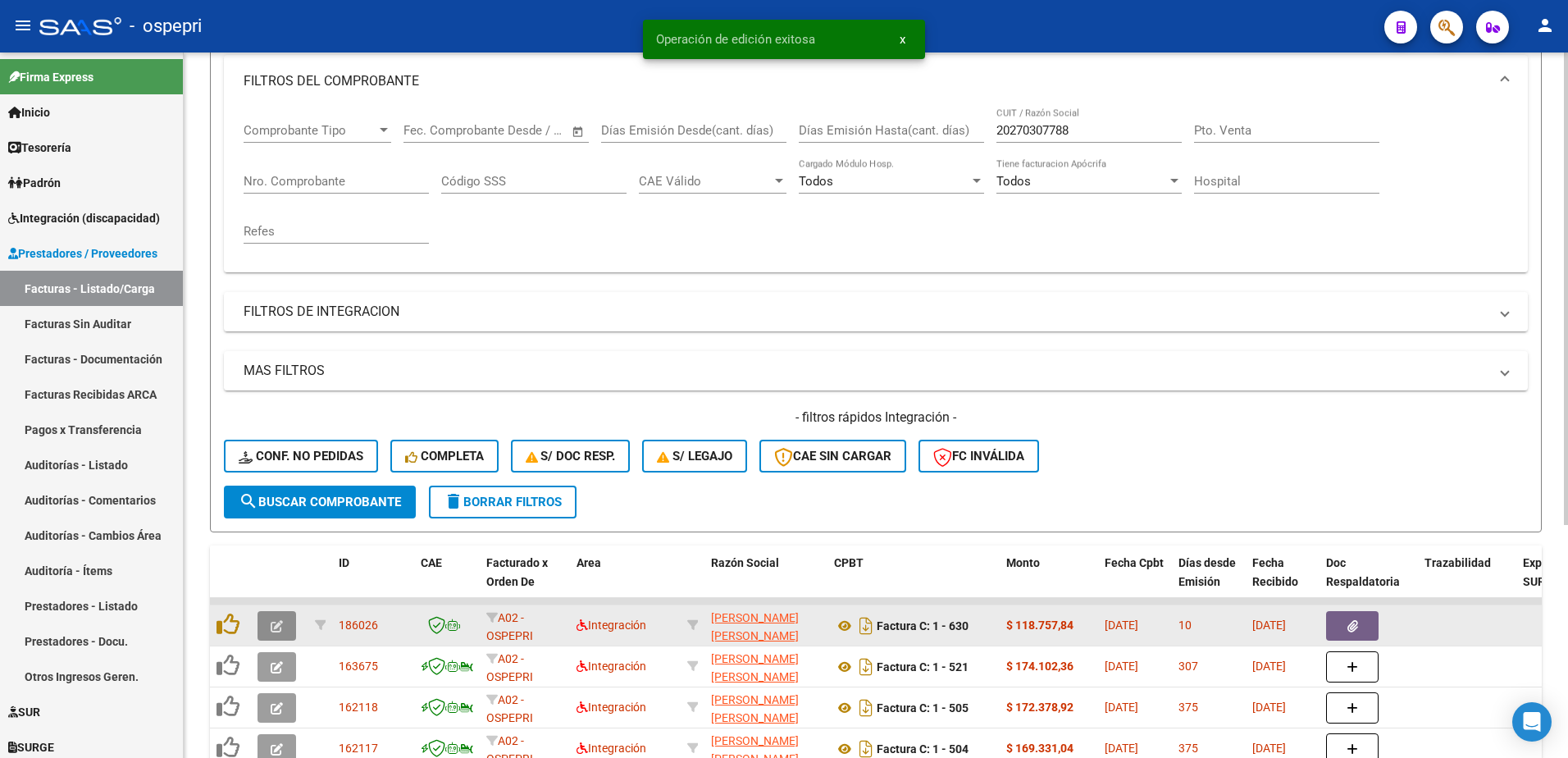
click at [276, 625] on icon "button" at bounding box center [277, 626] width 12 height 12
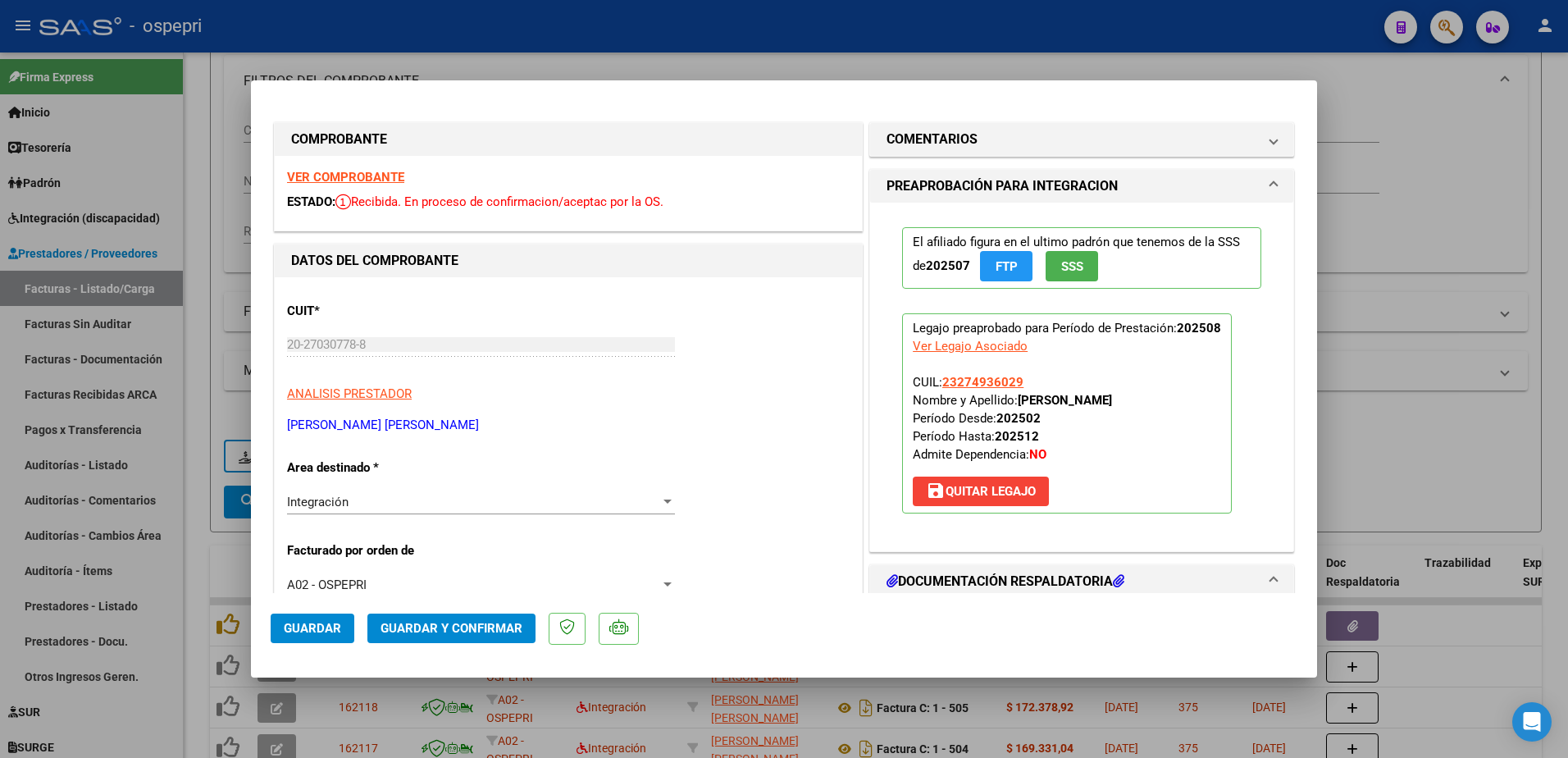
click at [374, 179] on strong "VER COMPROBANTE" at bounding box center [345, 177] width 117 height 15
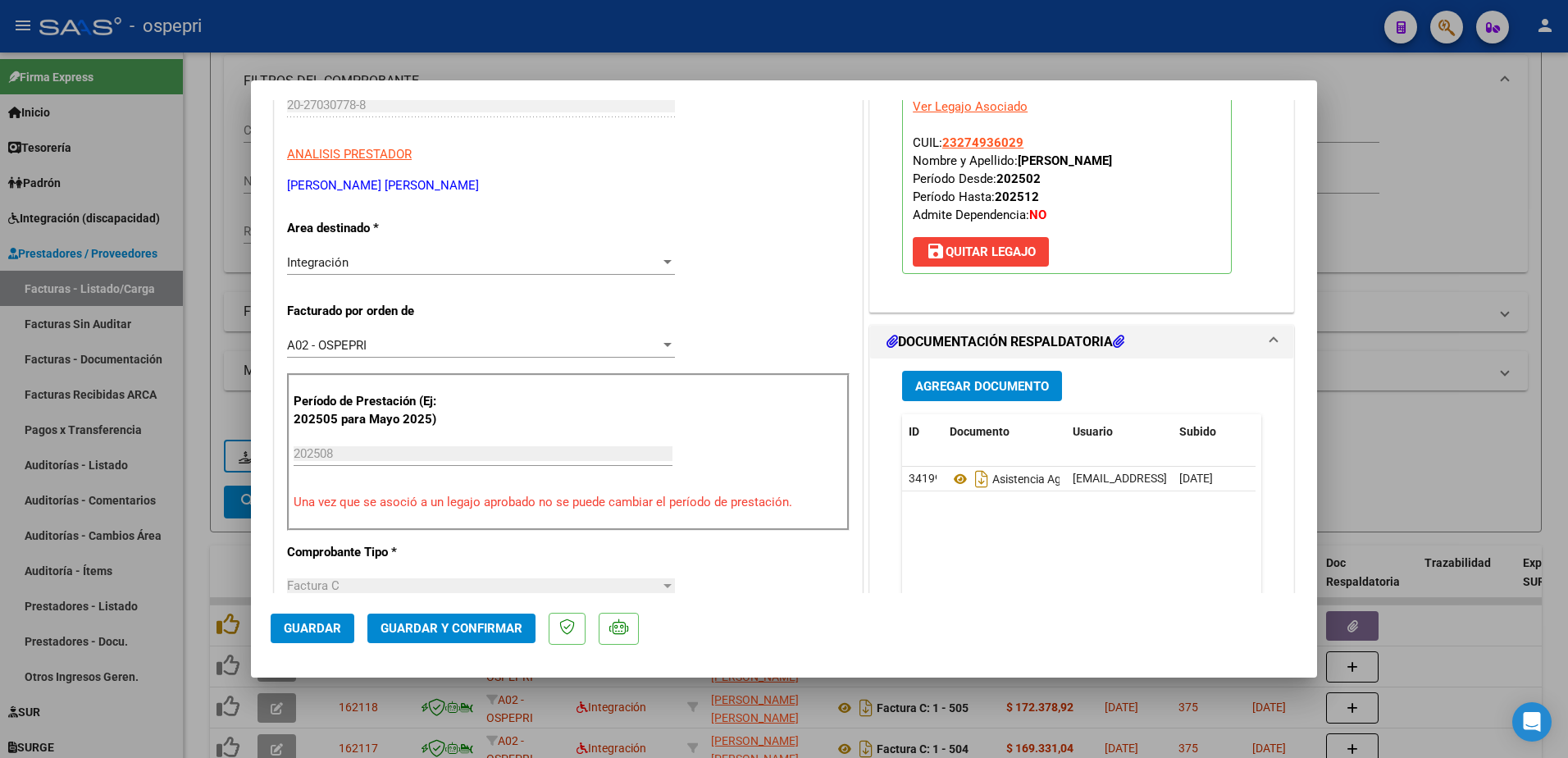
scroll to position [246, 0]
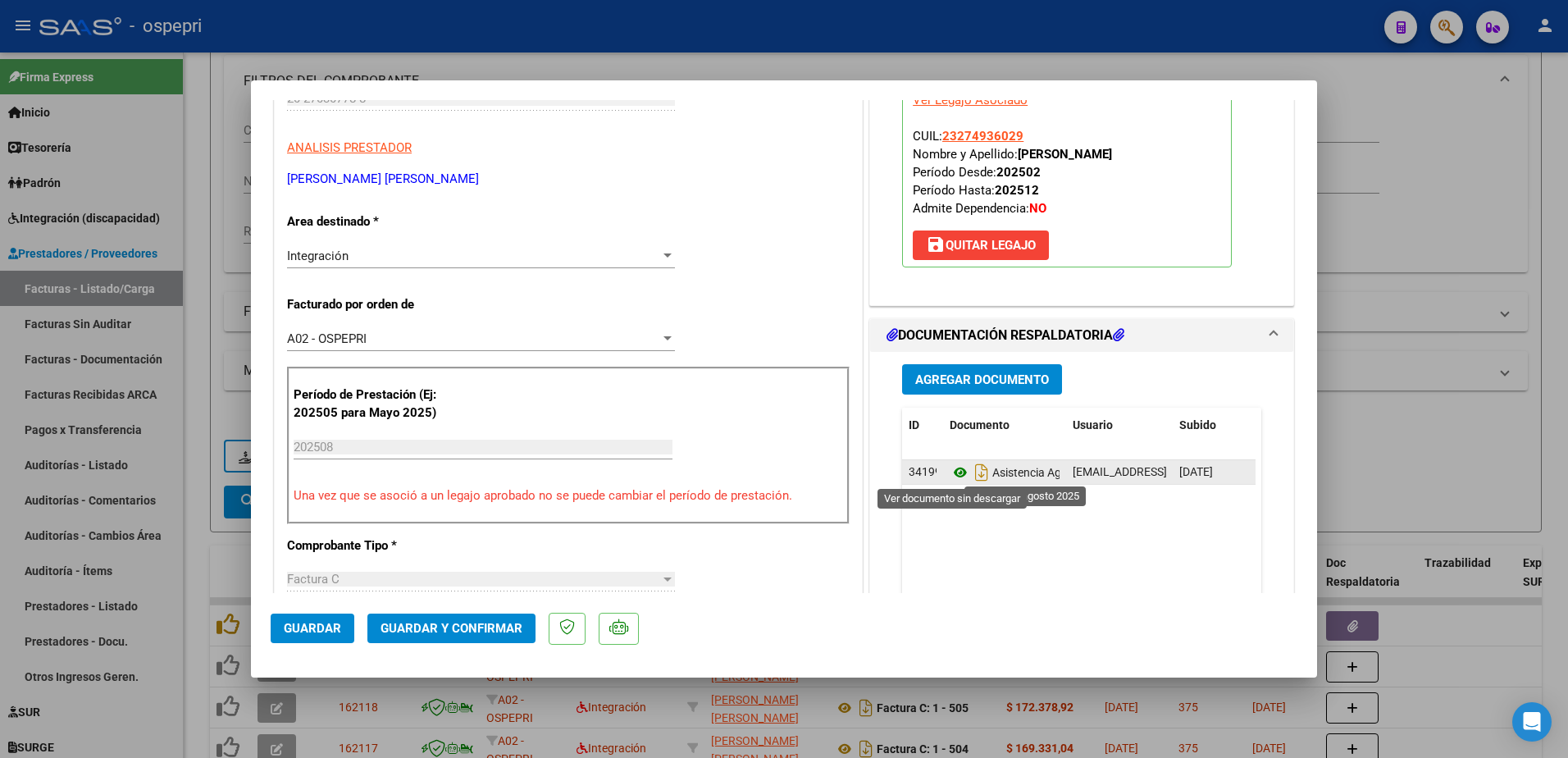
click at [950, 472] on icon at bounding box center [960, 473] width 22 height 20
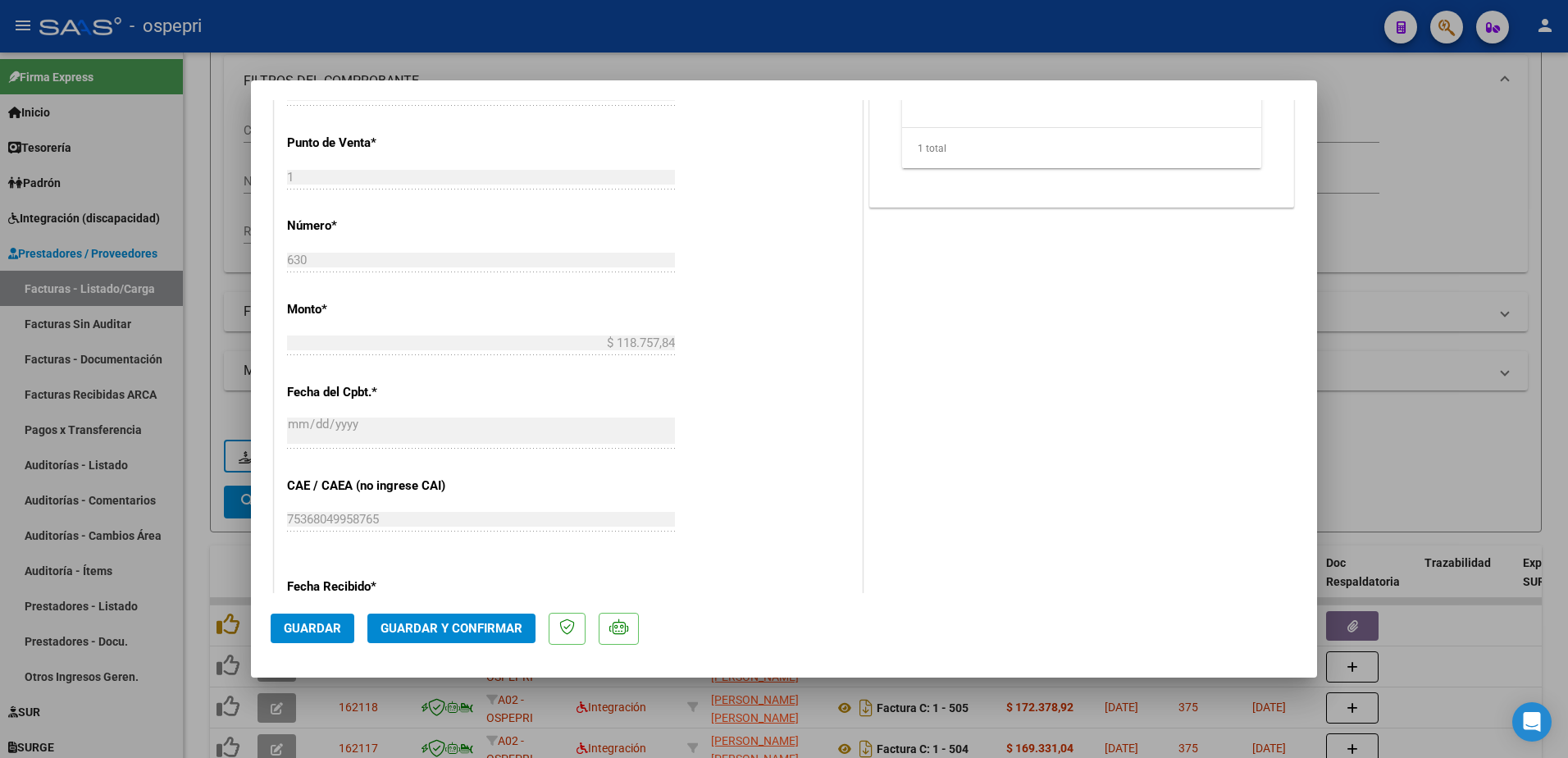
scroll to position [739, 0]
click at [439, 635] on span "Guardar y Confirmar" at bounding box center [452, 628] width 142 height 15
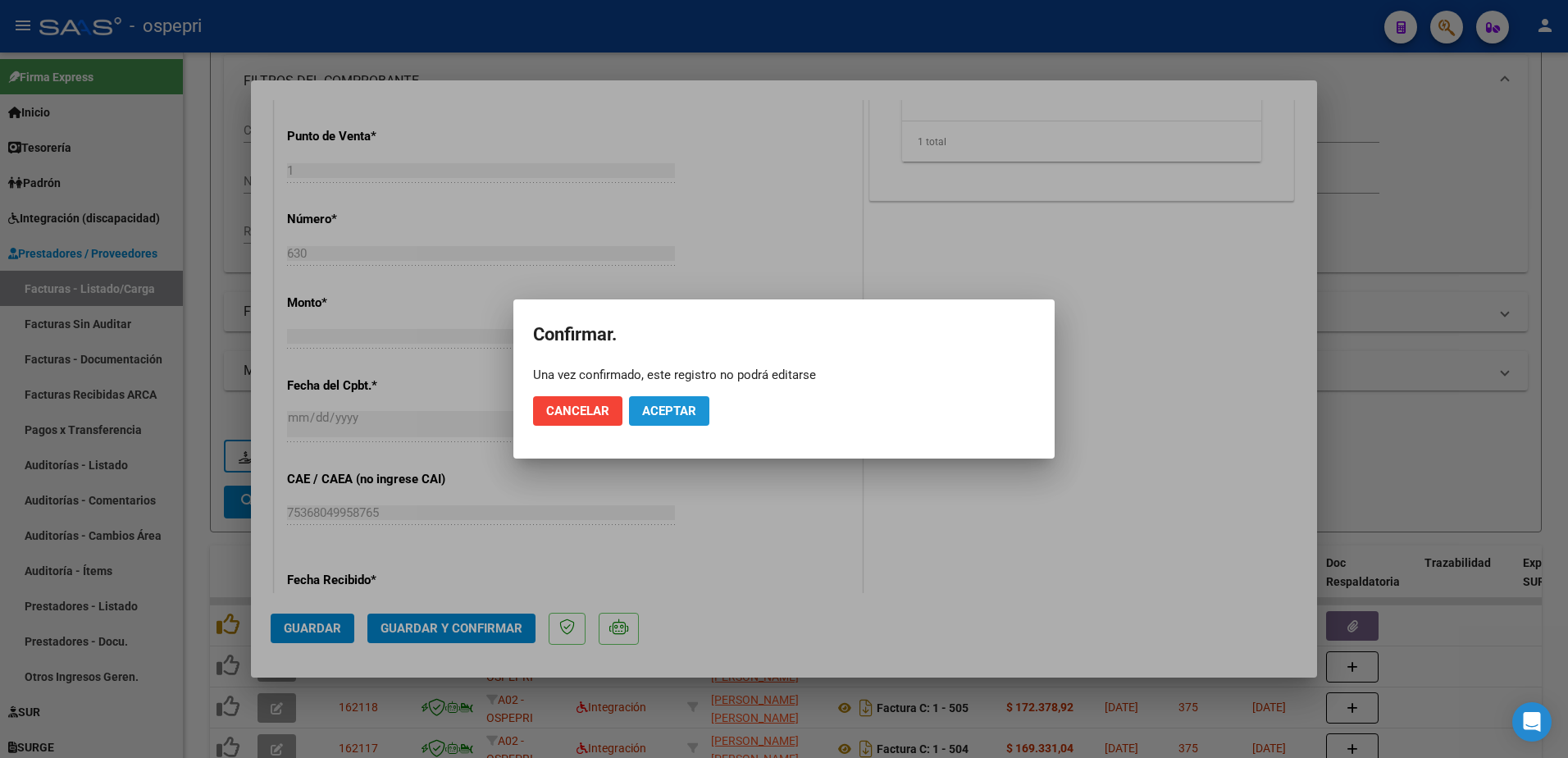
click at [666, 406] on span "Aceptar" at bounding box center [669, 411] width 54 height 15
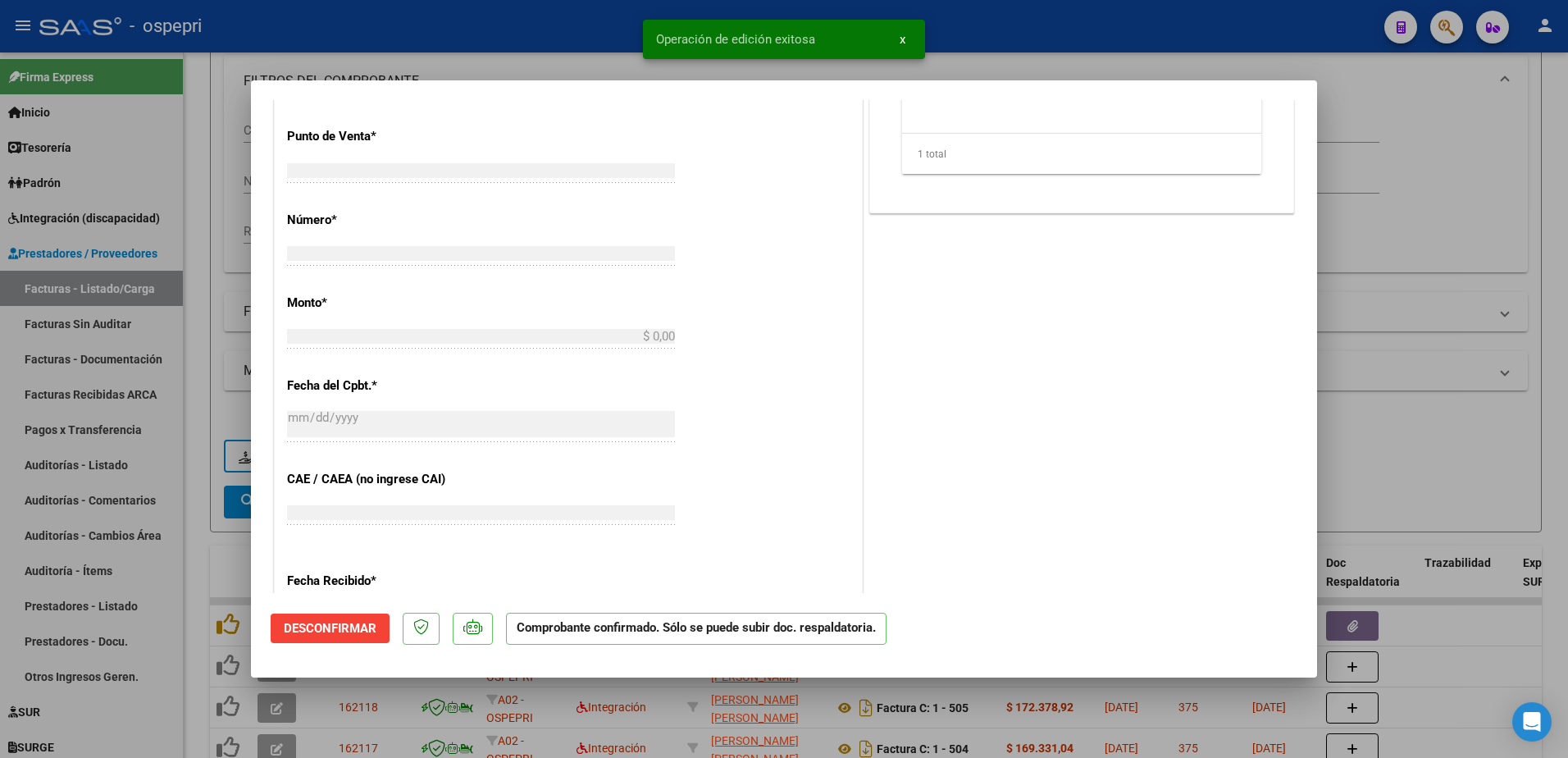
scroll to position [0, 0]
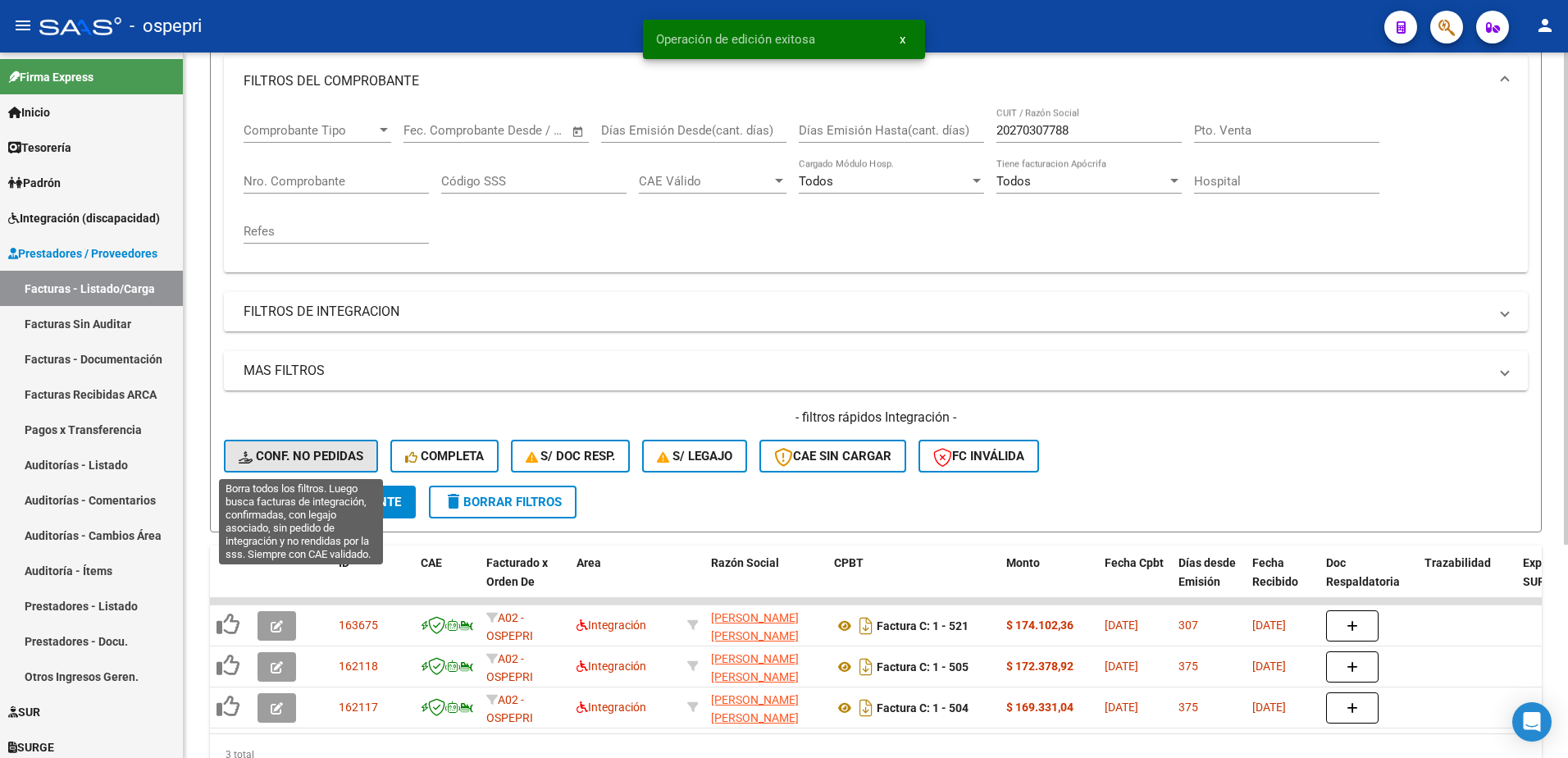
click at [315, 455] on span "Conf. no pedidas" at bounding box center [301, 456] width 125 height 15
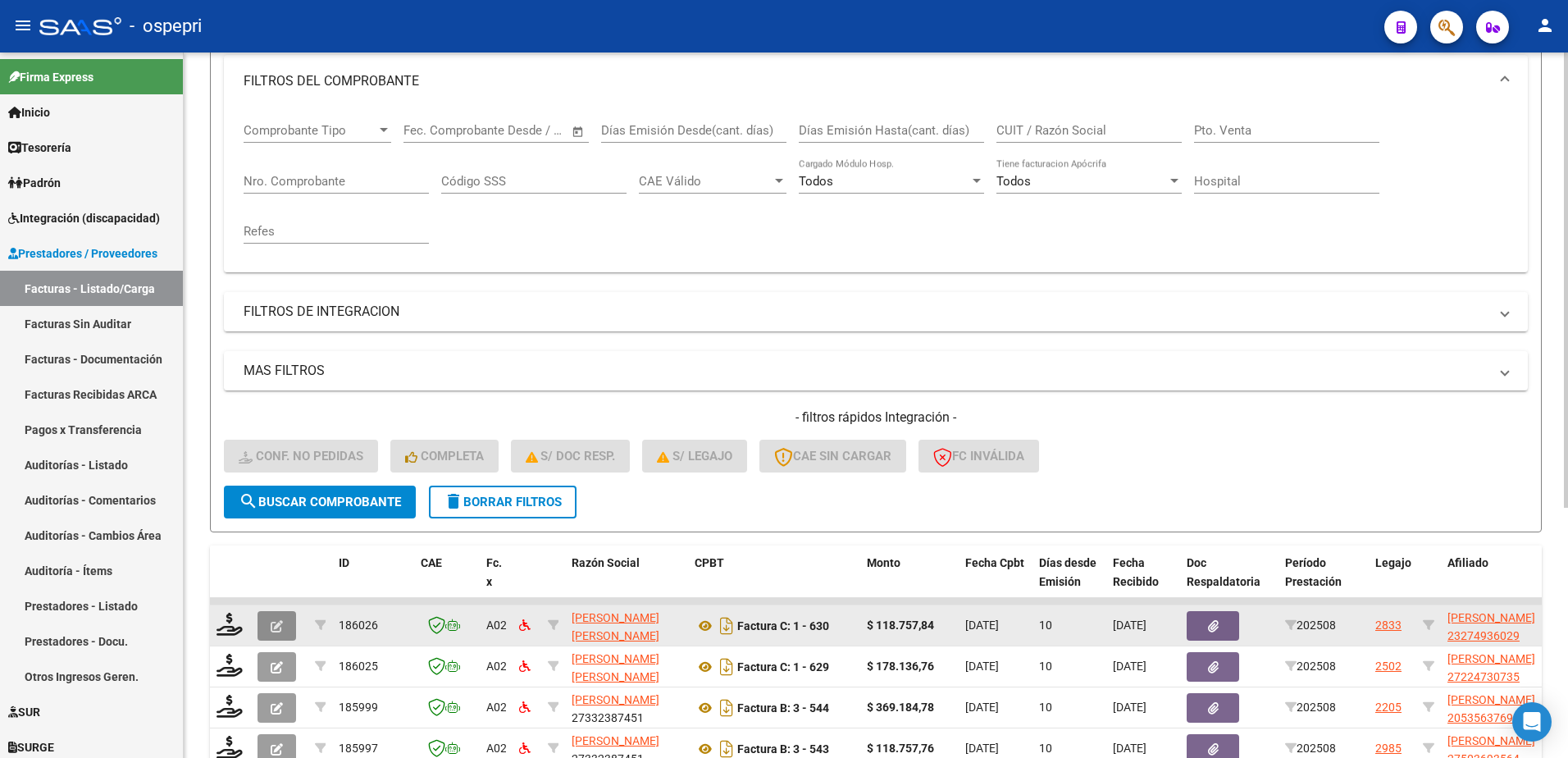
click at [277, 623] on icon "button" at bounding box center [277, 626] width 12 height 12
click at [228, 622] on icon at bounding box center [230, 624] width 26 height 23
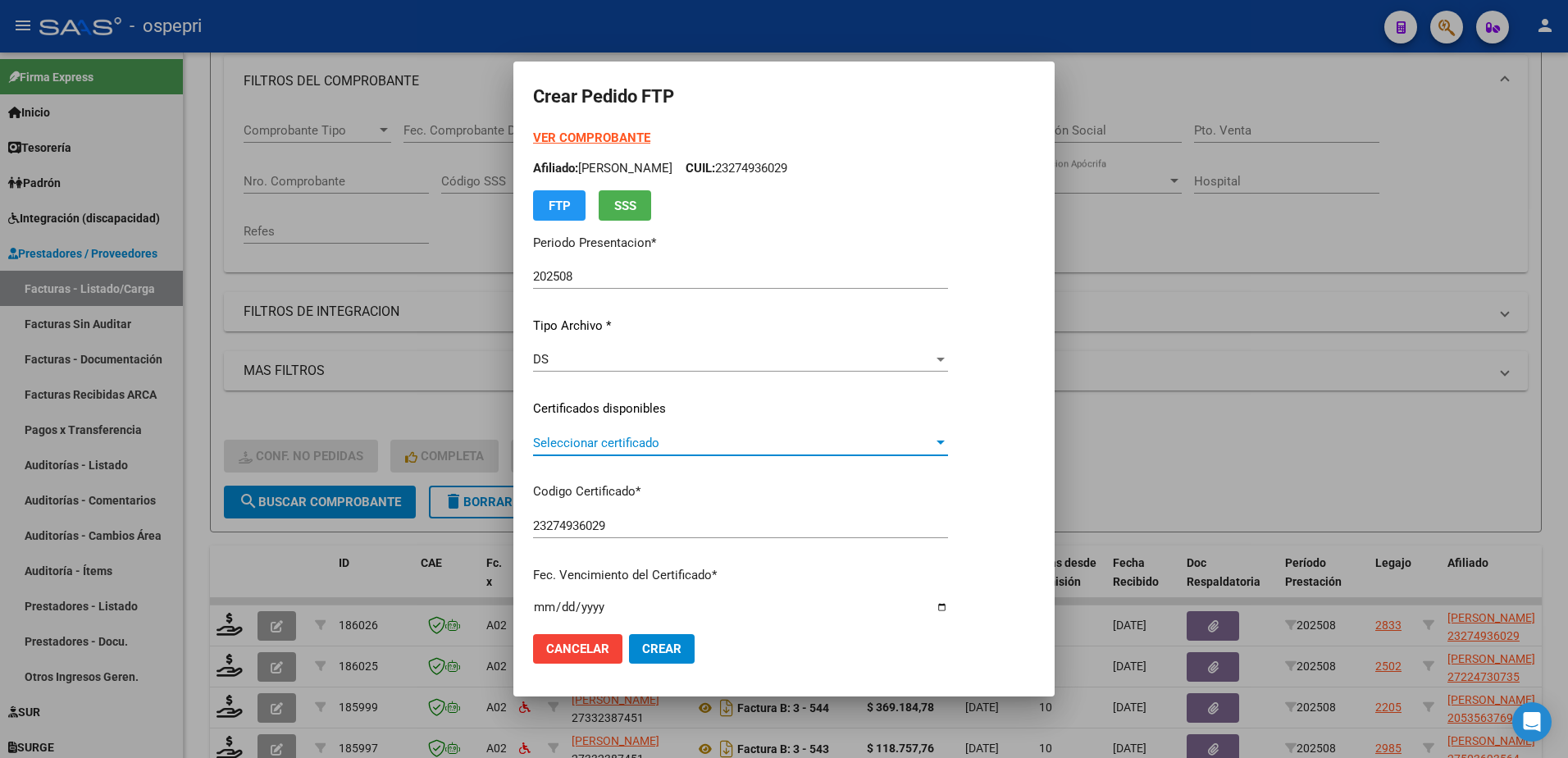
click at [608, 436] on span "Seleccionar certificado" at bounding box center [733, 443] width 400 height 15
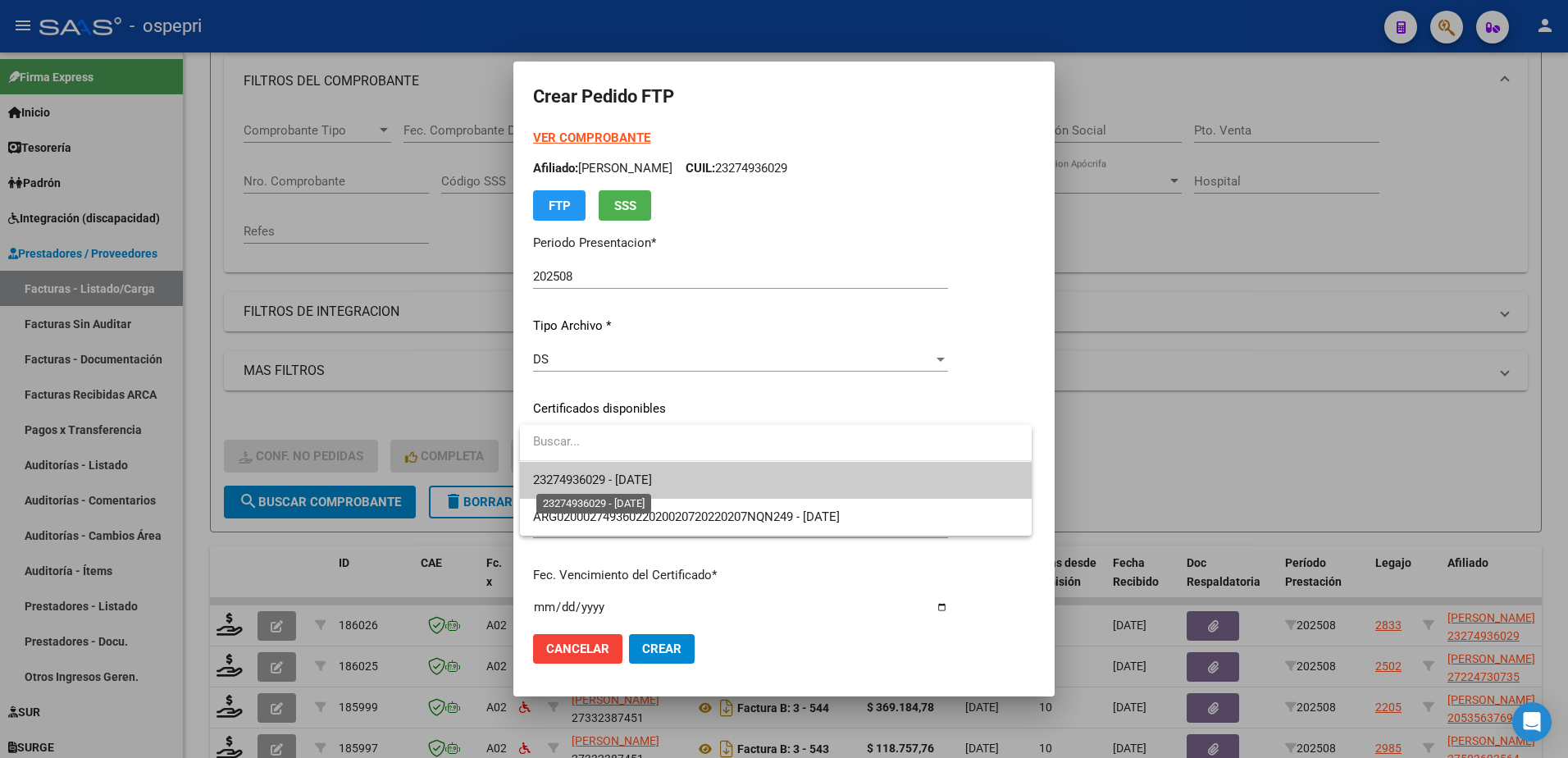
click at [626, 482] on span "23274936029 - 2033-01-05" at bounding box center [592, 480] width 119 height 15
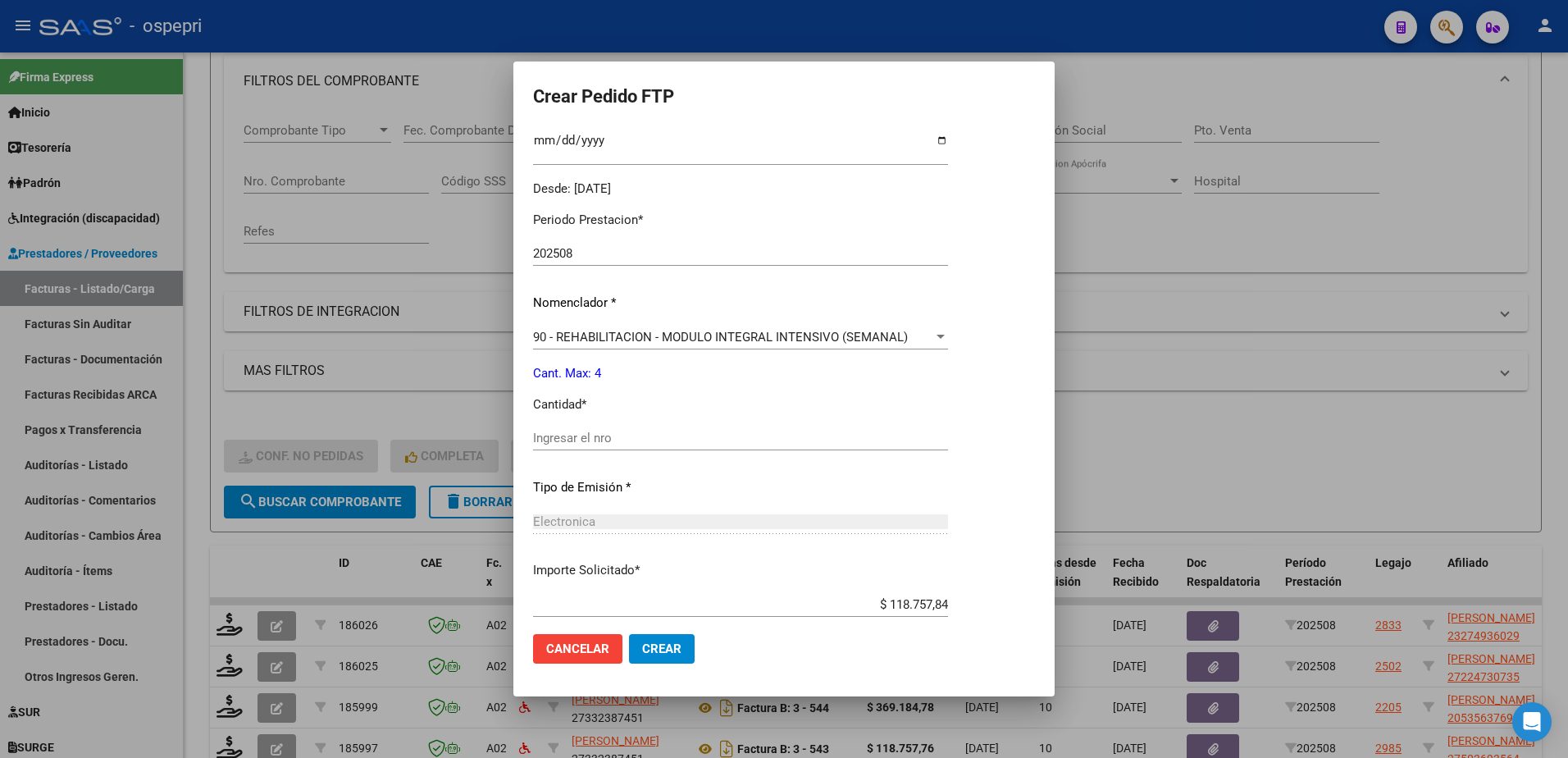
scroll to position [493, 0]
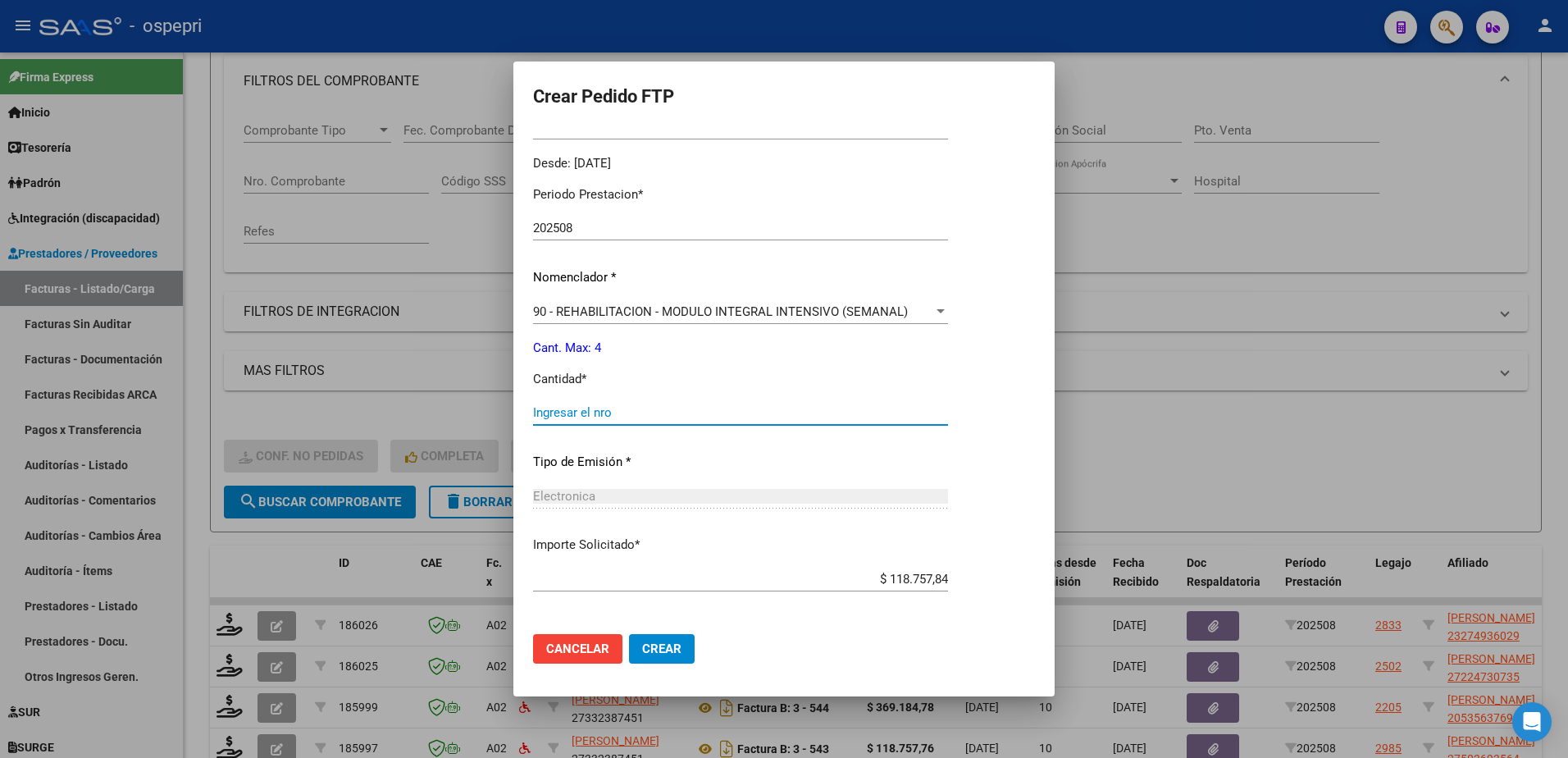
click at [595, 411] on input "Ingresar el nro" at bounding box center [740, 413] width 415 height 15
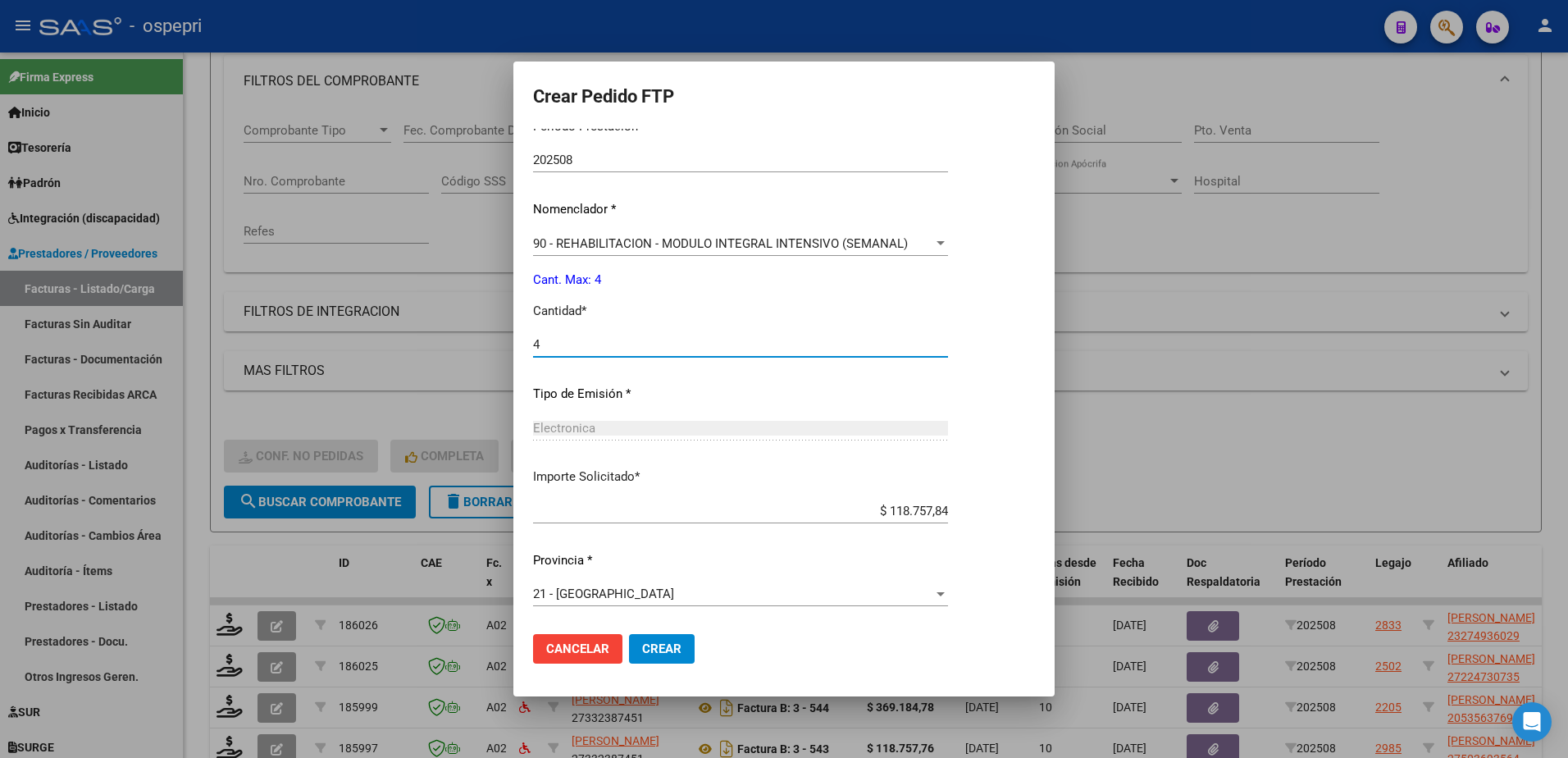
click at [674, 644] on span "Crear" at bounding box center [661, 649] width 39 height 15
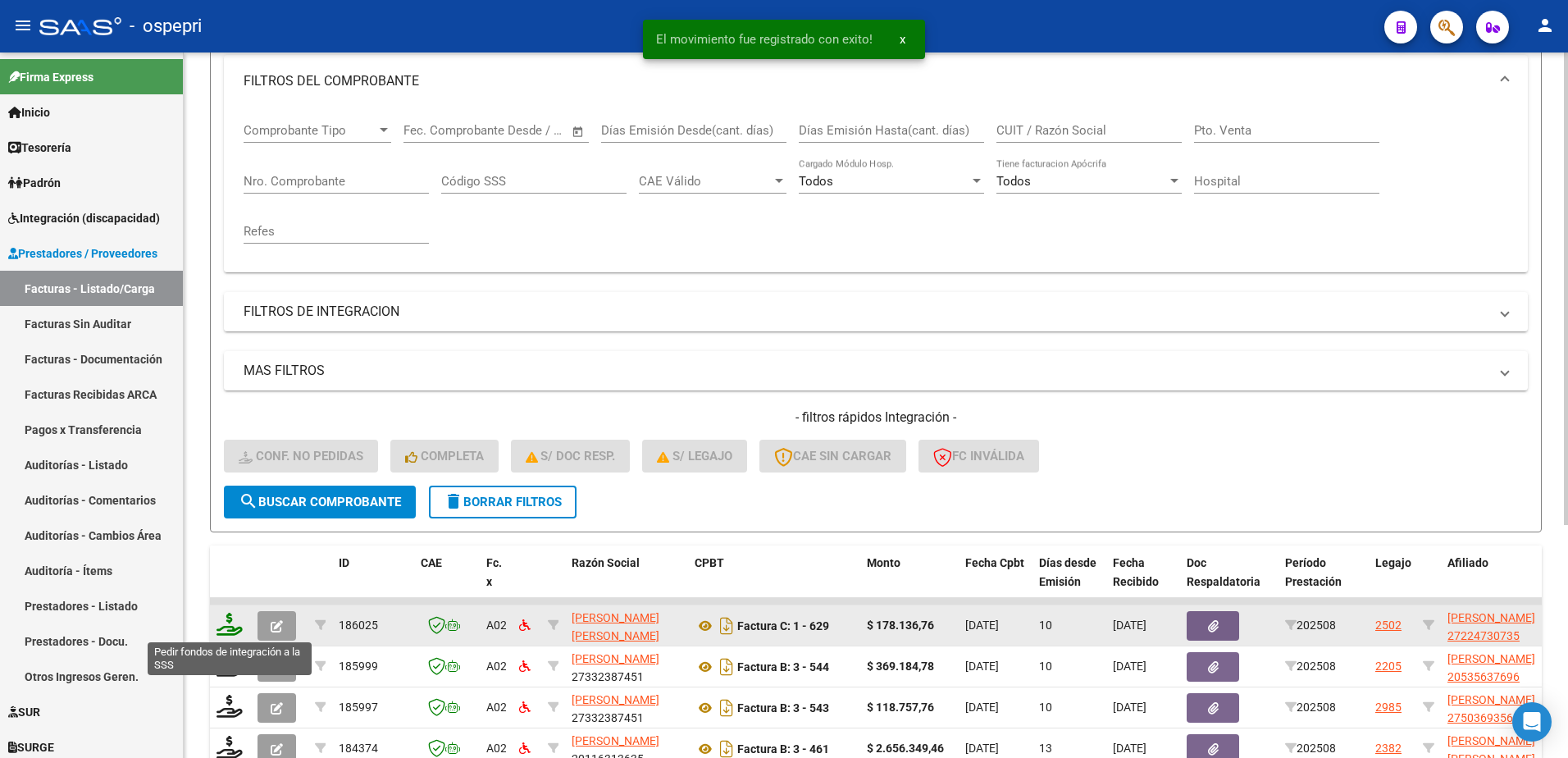
click at [230, 627] on icon at bounding box center [230, 624] width 26 height 23
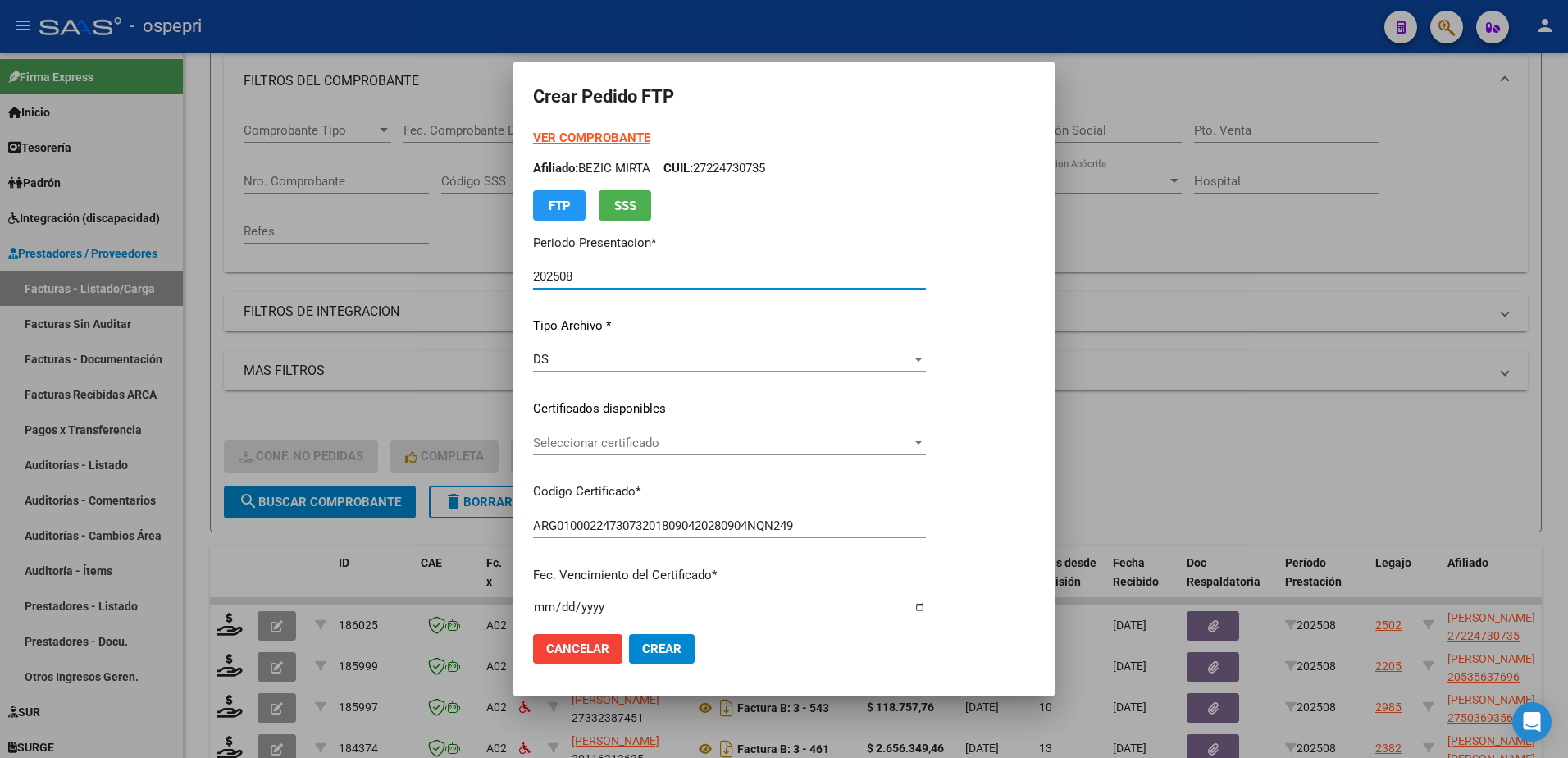
click at [641, 435] on div "Seleccionar certificado Seleccionar certificado" at bounding box center [729, 443] width 393 height 24
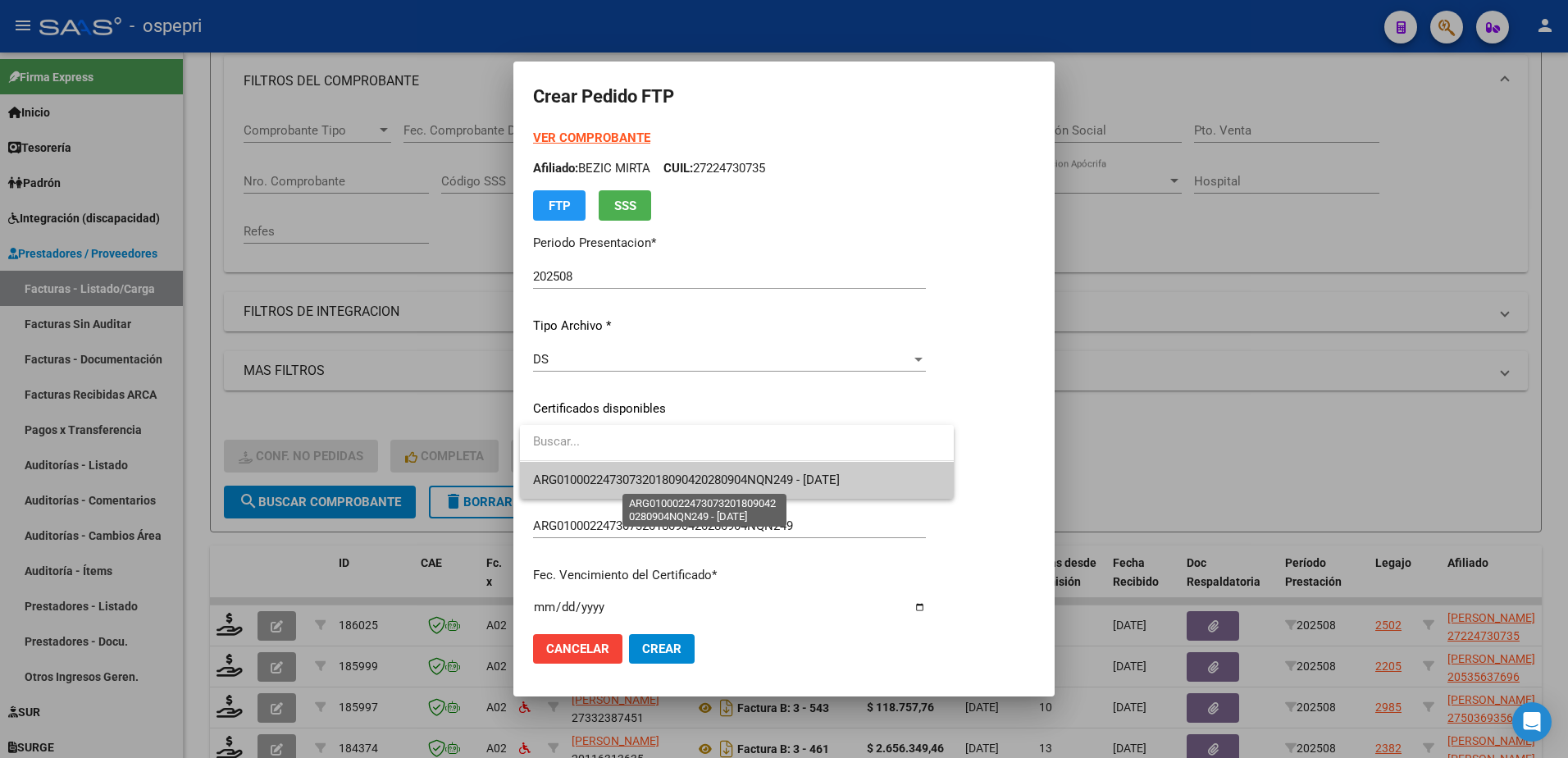
click at [646, 480] on span "ARG01000224730732018090420280904NQN249 - 2028-09-04" at bounding box center [686, 480] width 307 height 15
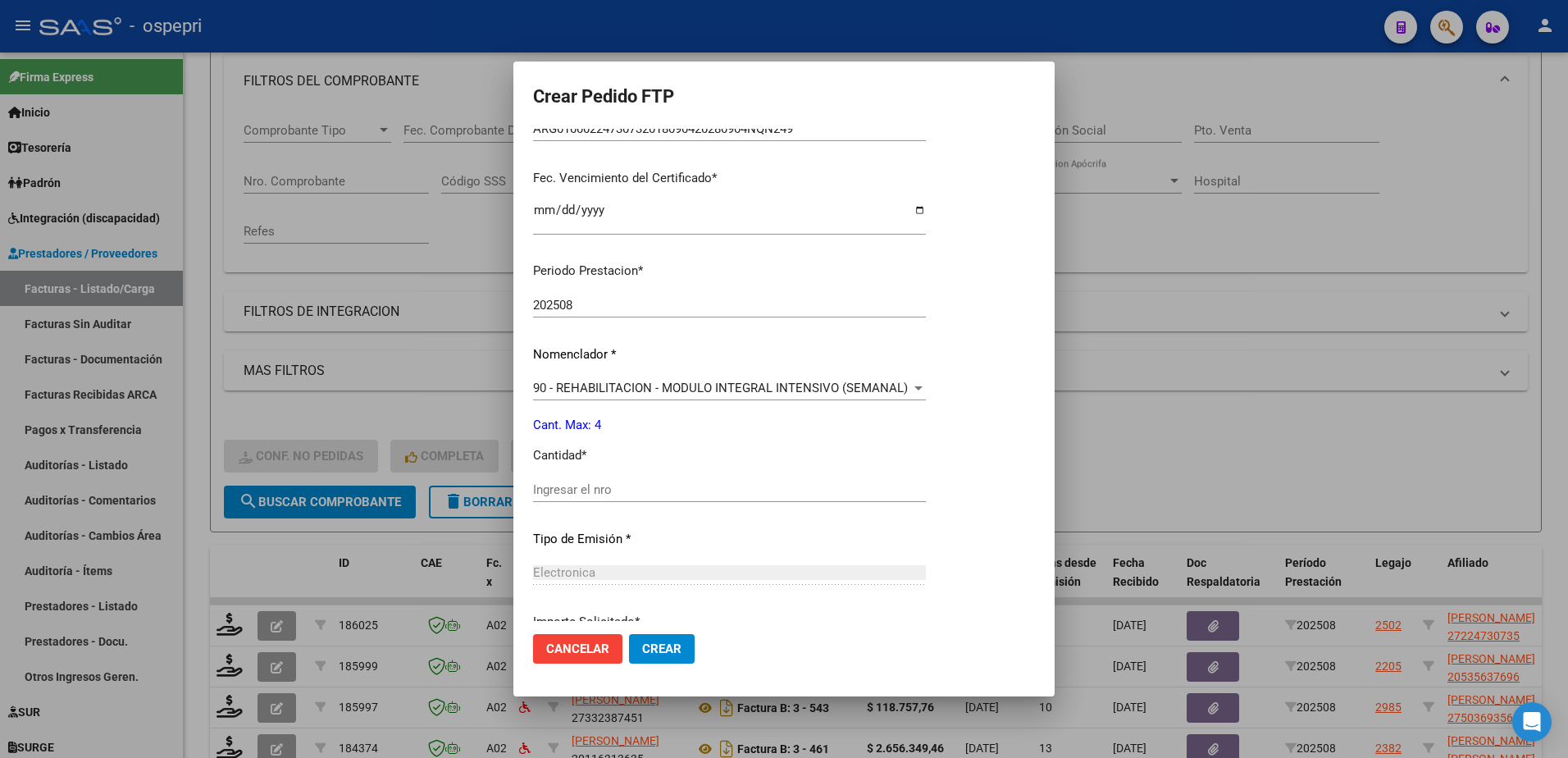
scroll to position [410, 0]
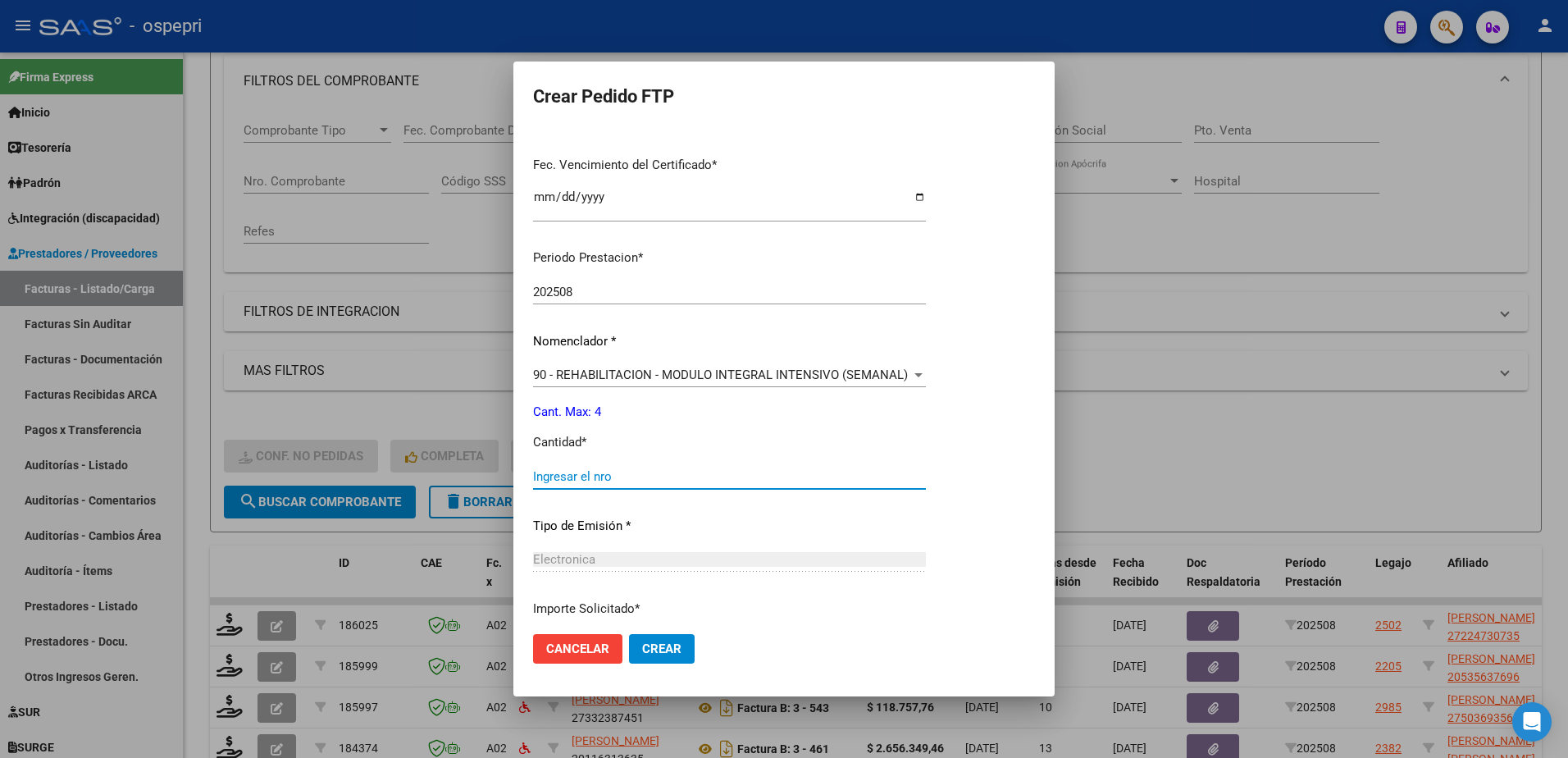
click at [630, 473] on input "Ingresar el nro" at bounding box center [729, 476] width 393 height 15
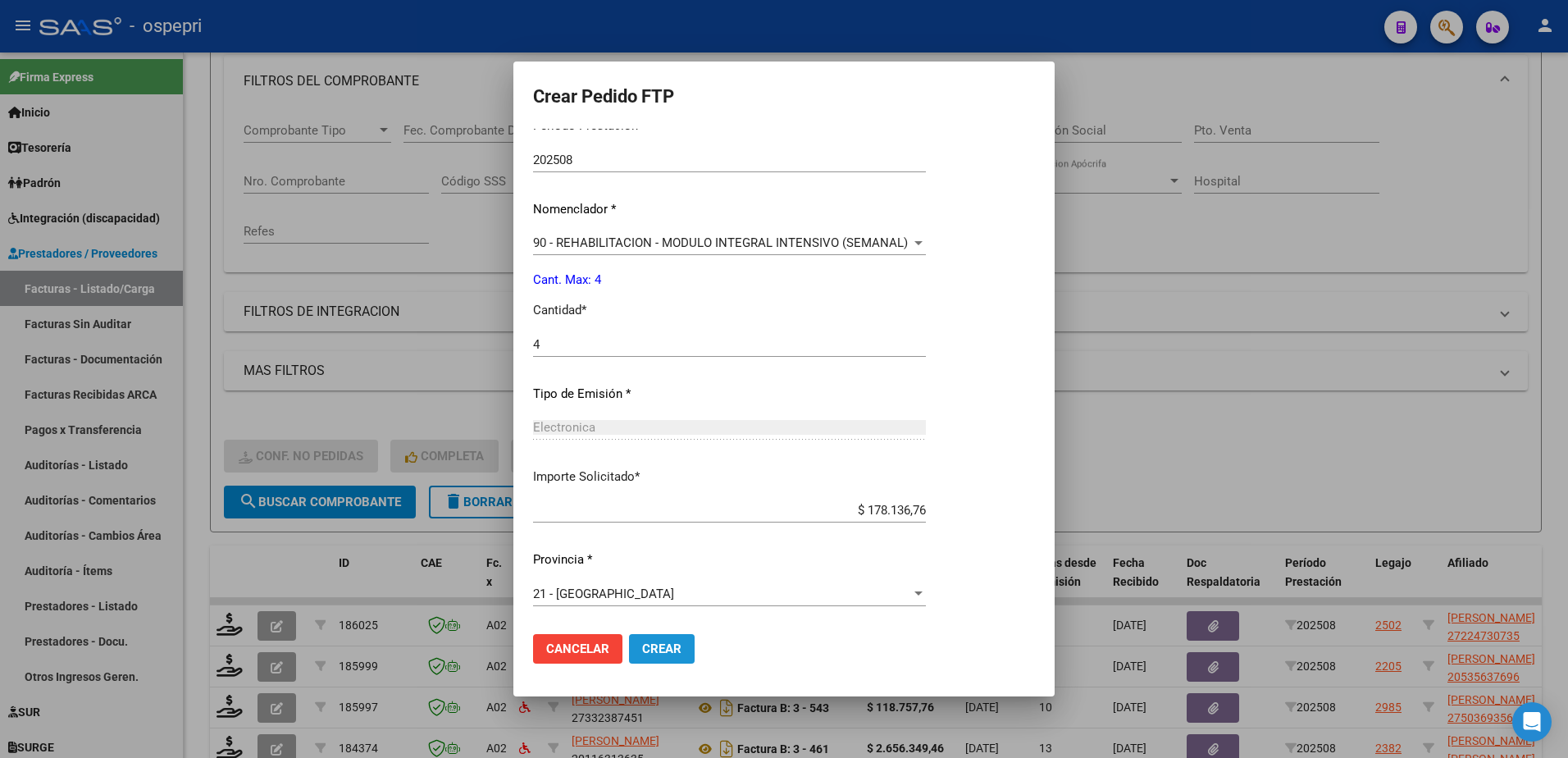
click at [654, 648] on span "Crear" at bounding box center [661, 649] width 39 height 15
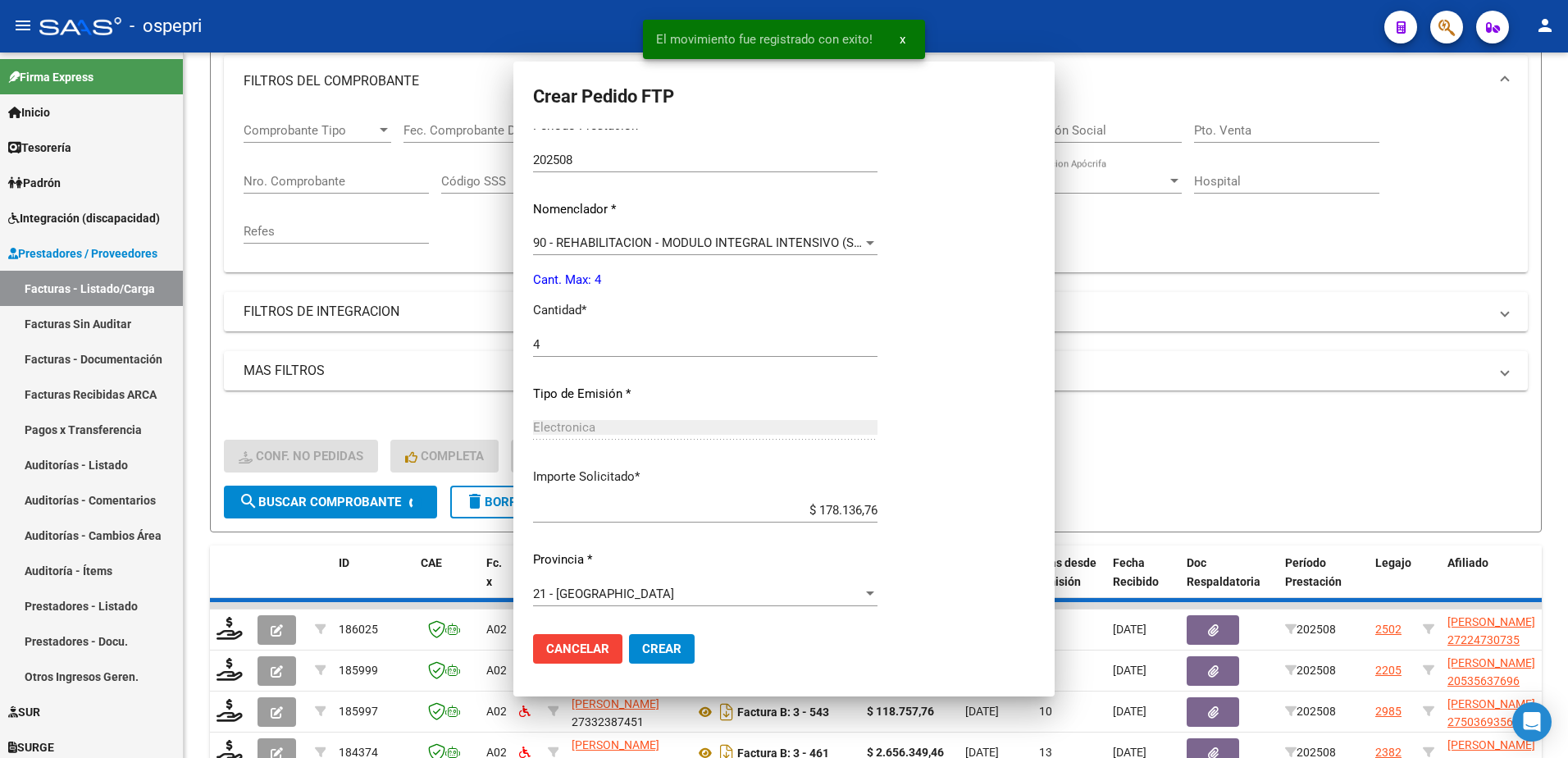
scroll to position [450, 0]
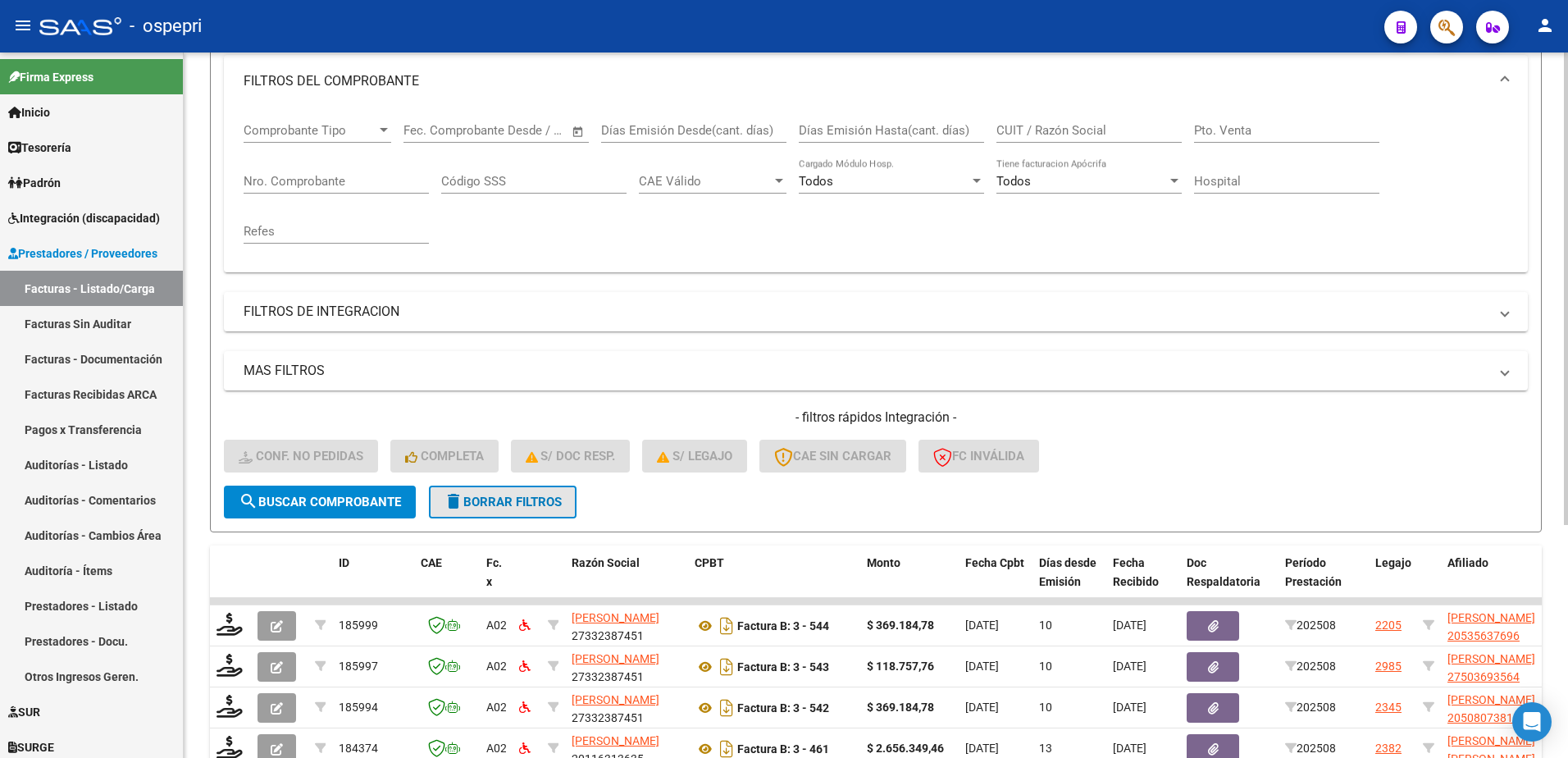
click at [514, 497] on span "delete Borrar Filtros" at bounding box center [503, 502] width 118 height 15
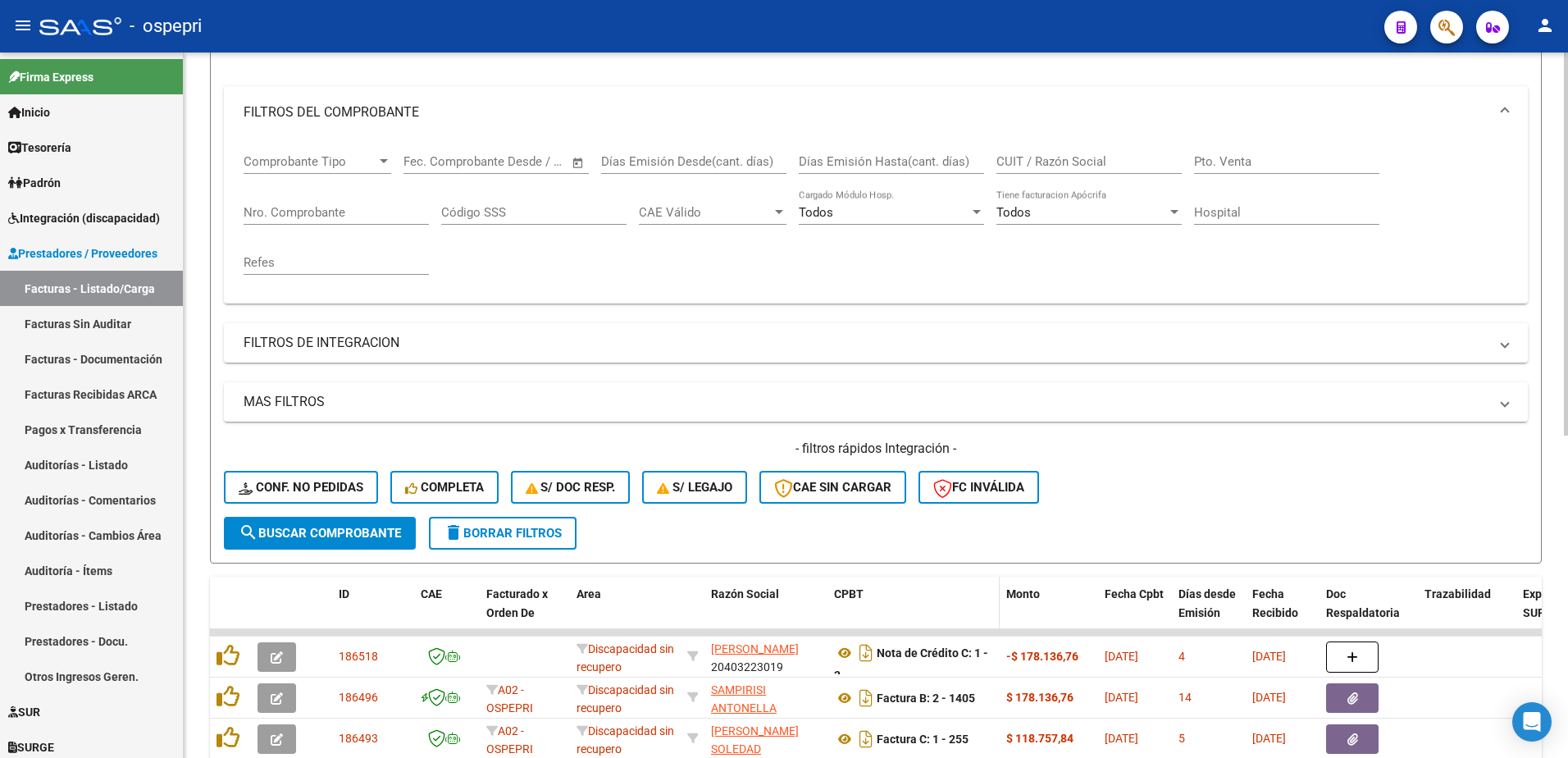
scroll to position [224, 0]
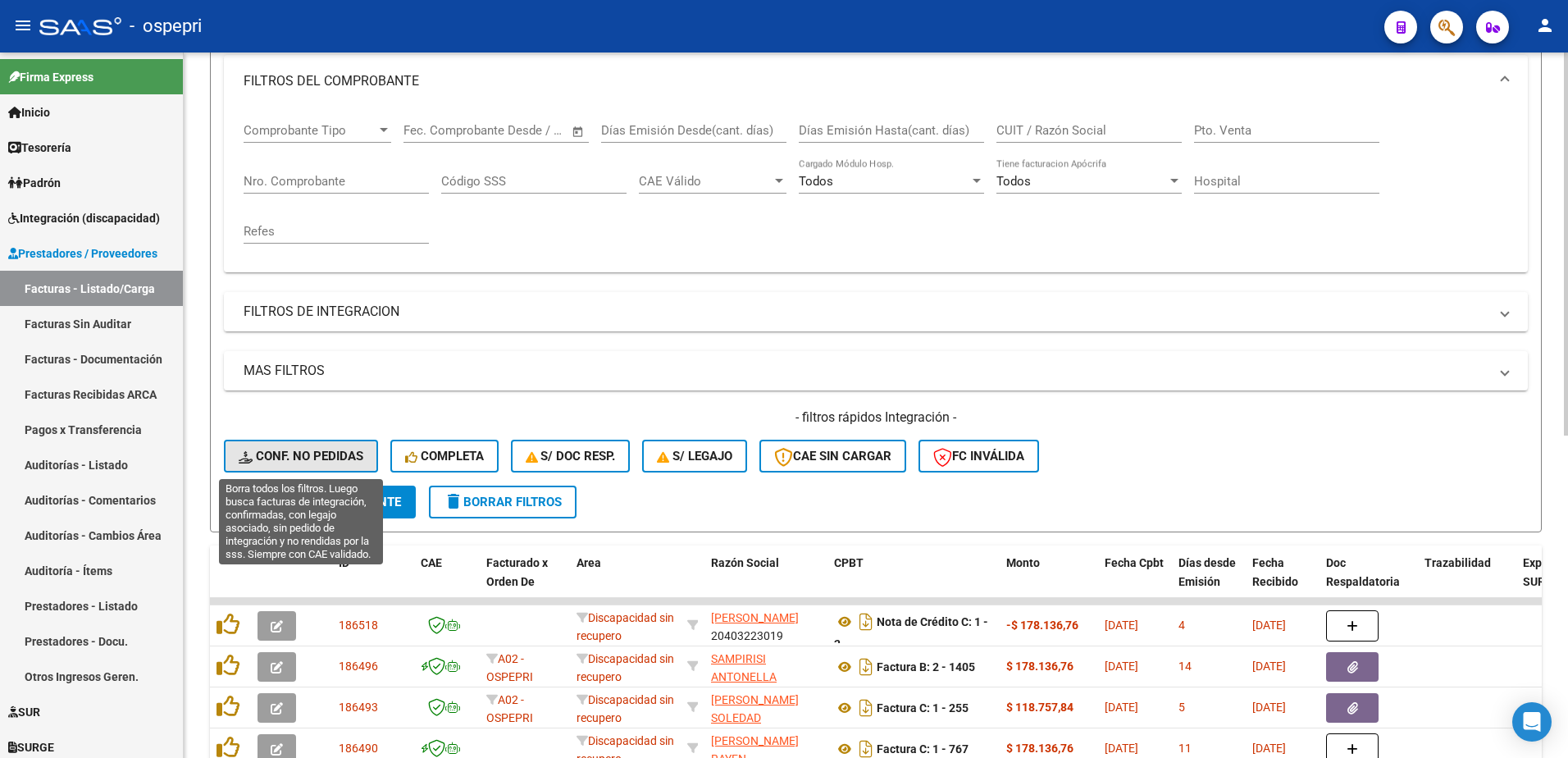
click at [360, 454] on span "Conf. no pedidas" at bounding box center [301, 456] width 125 height 15
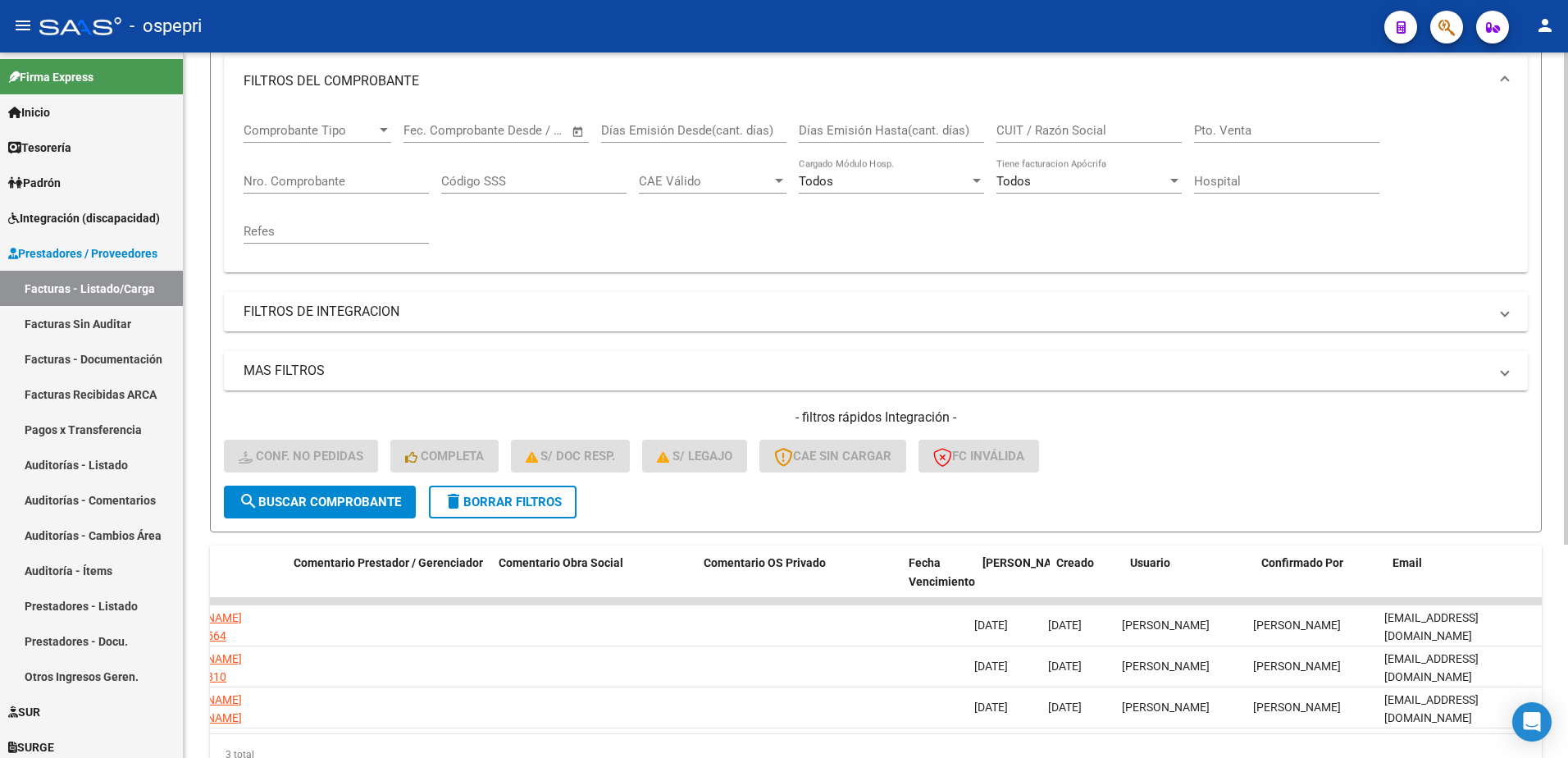
scroll to position [0, 0]
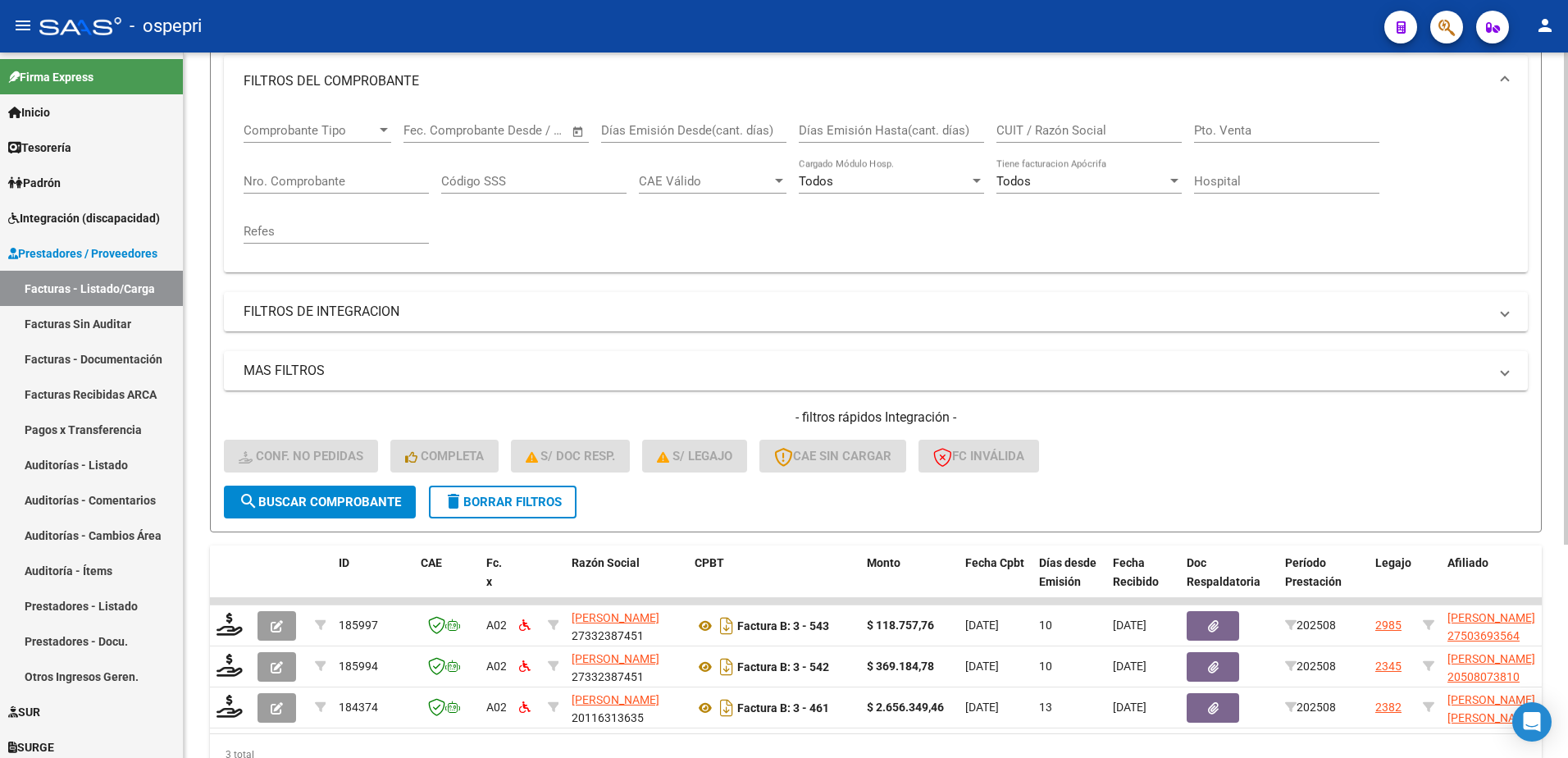
click at [1169, 480] on div "- filtros rápidos Integración - Conf. no pedidas Completa S/ Doc Resp. S/ legaj…" at bounding box center [875, 447] width 1304 height 77
click at [742, 30] on div "- ospepri" at bounding box center [705, 26] width 1332 height 36
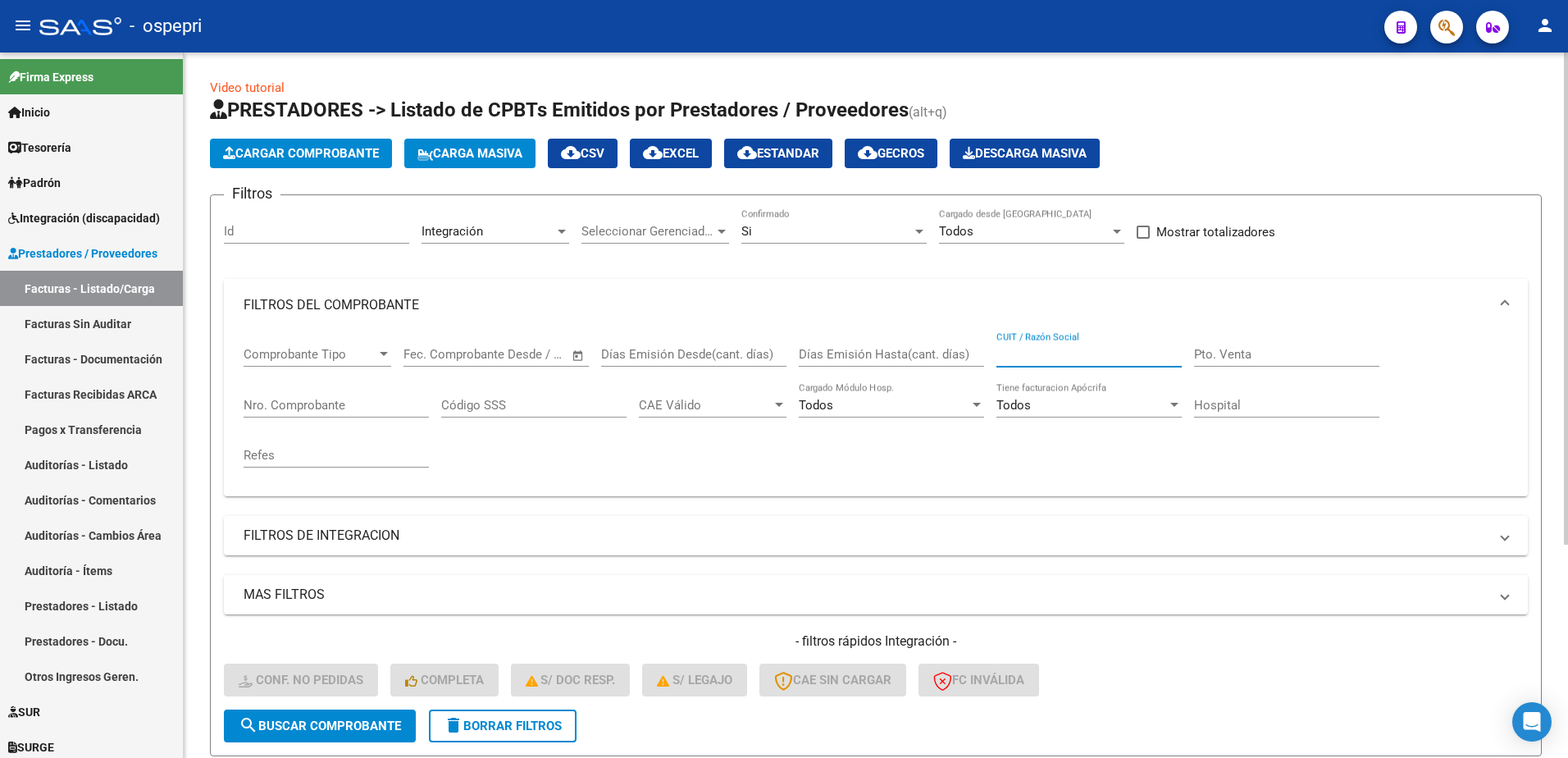
click at [1085, 350] on input "CUIT / Razón Social" at bounding box center [1090, 354] width 185 height 15
paste input "27361276235"
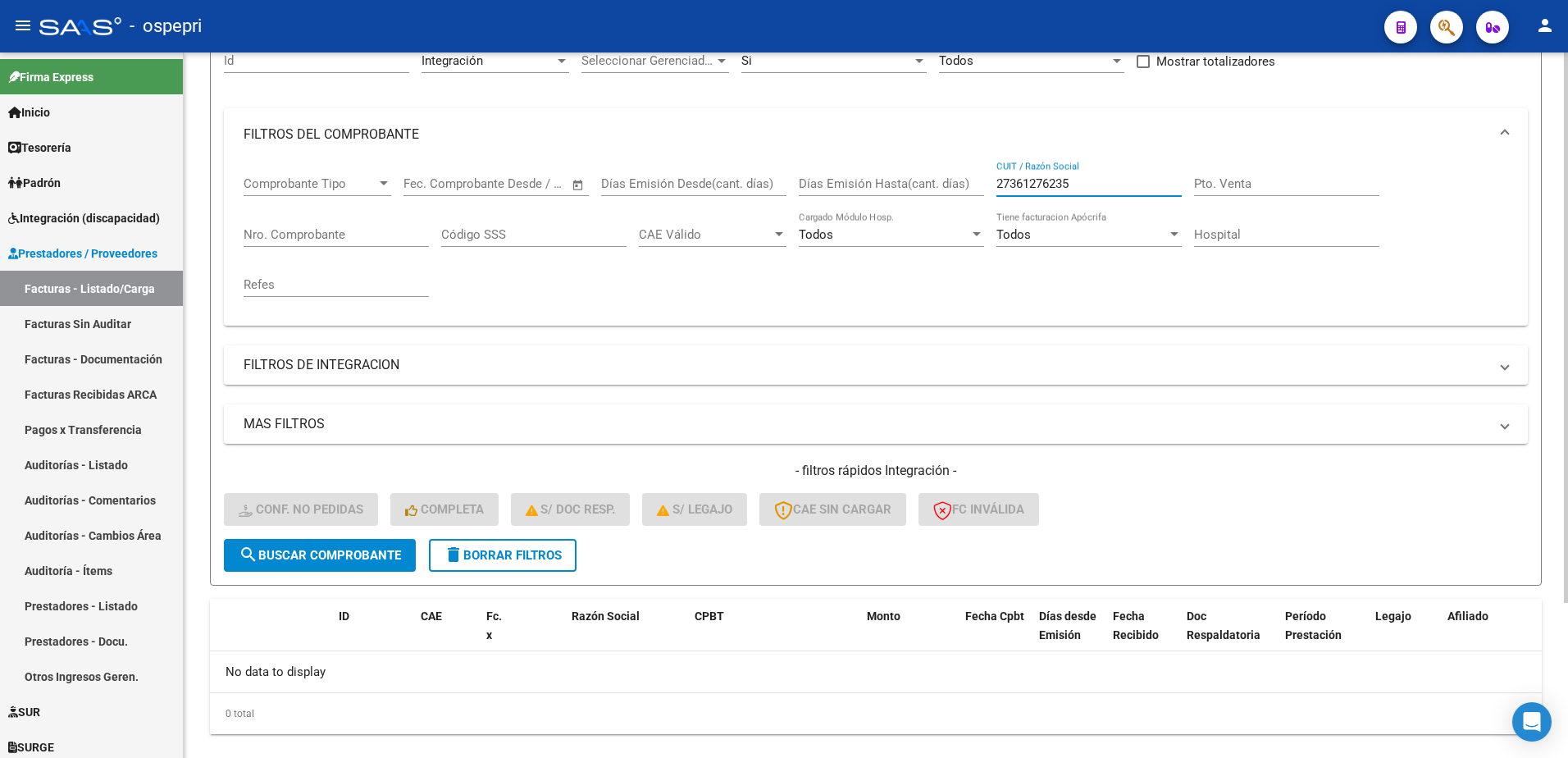
scroll to position [199, 0]
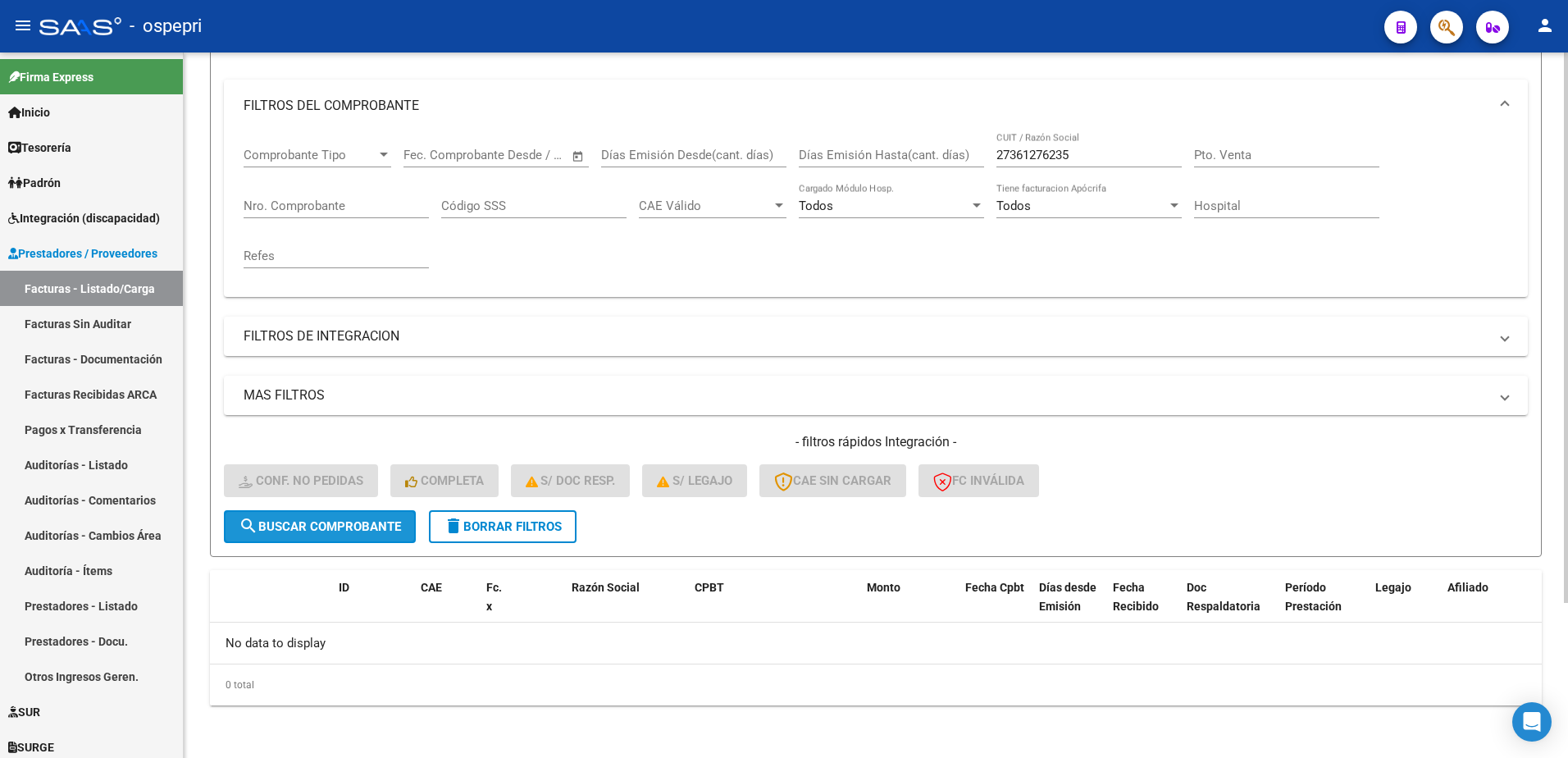
click at [321, 526] on span "search Buscar Comprobante" at bounding box center [319, 526] width 162 height 15
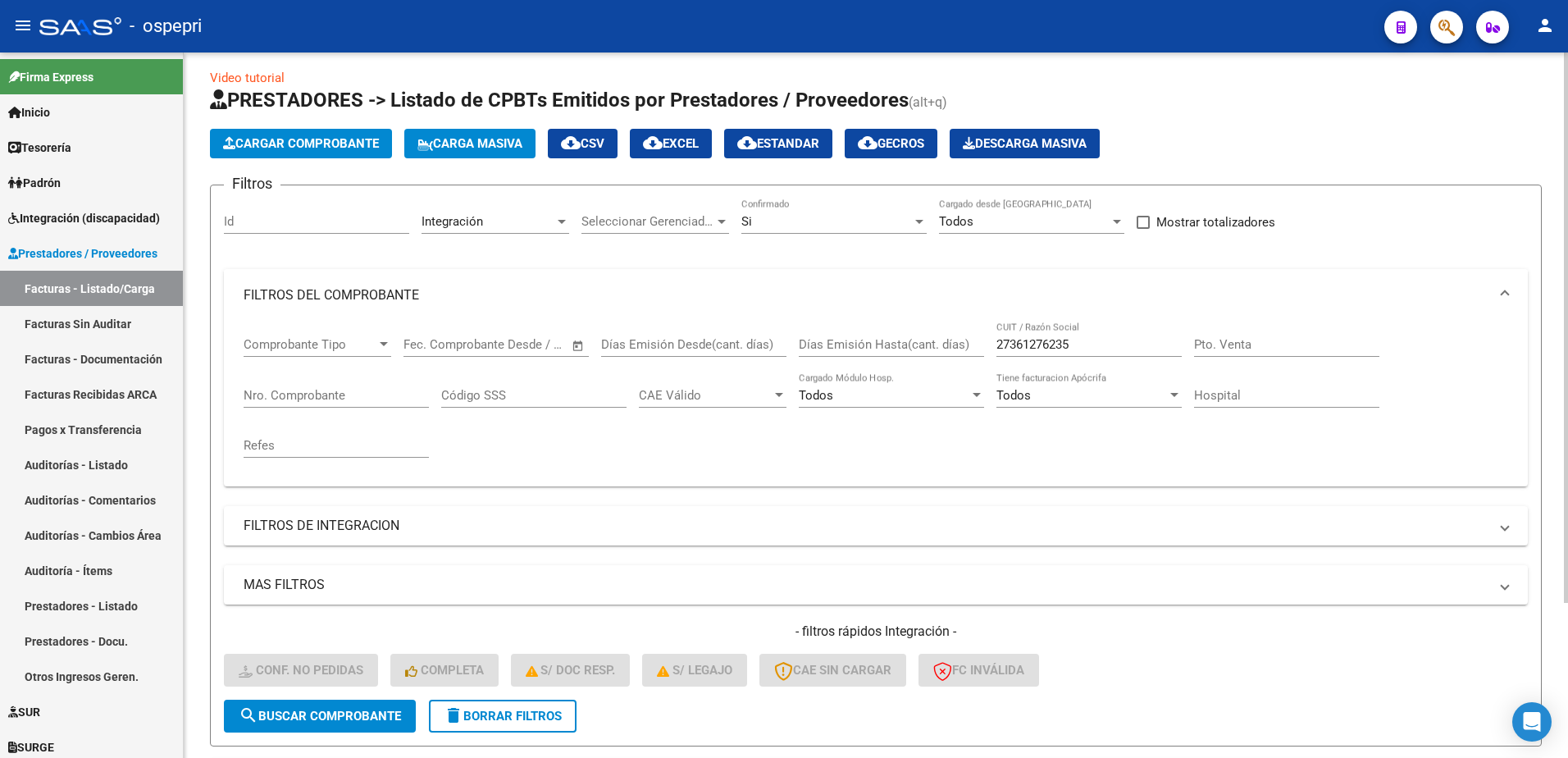
scroll to position [0, 0]
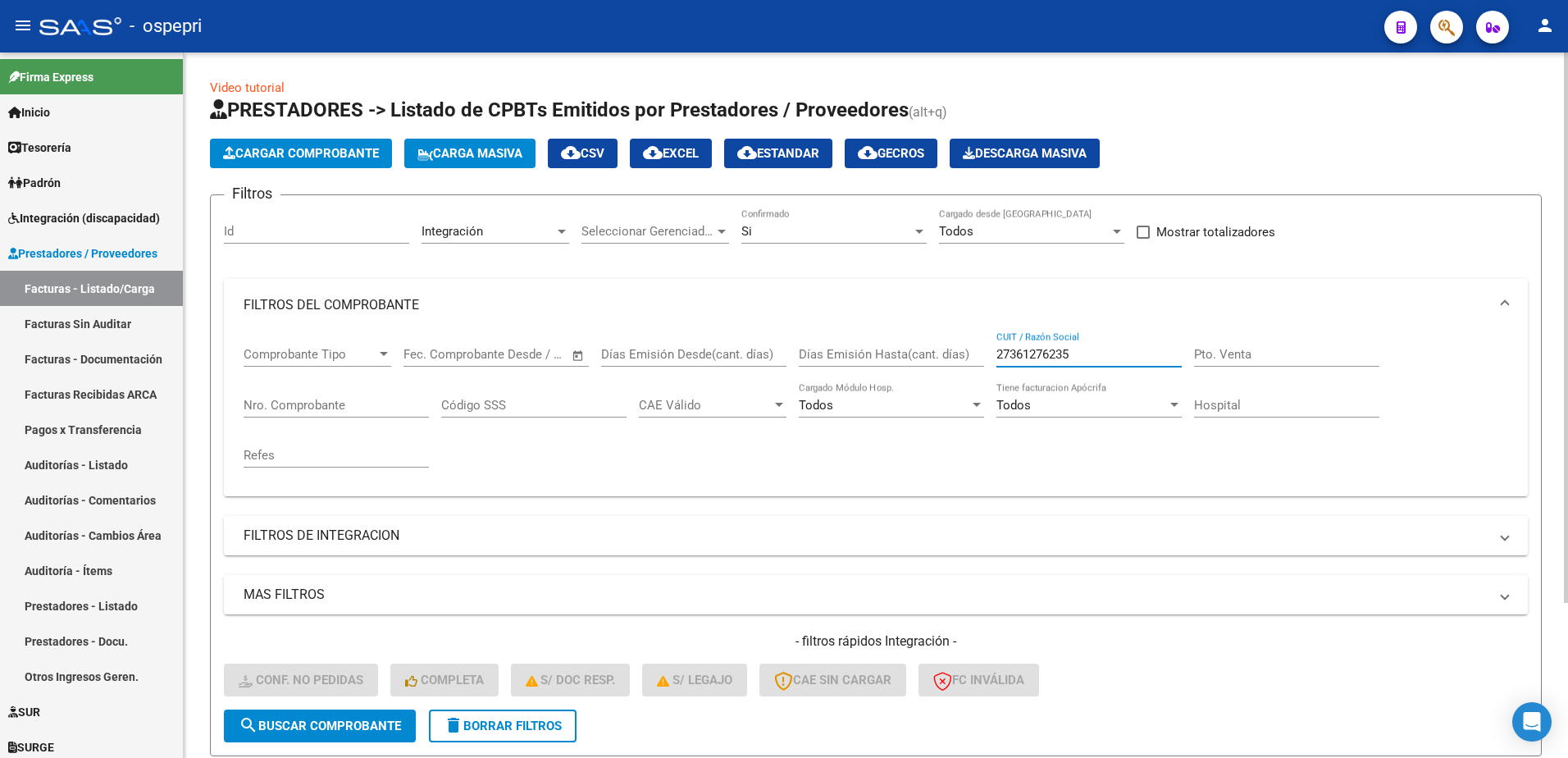
drag, startPoint x: 1078, startPoint y: 352, endPoint x: 968, endPoint y: 351, distance: 110.0
click at [966, 355] on div "Comprobante Tipo Comprobante Tipo Fecha inicio – Fecha fin Fec. Comprobante Des…" at bounding box center [875, 407] width 1265 height 152
click at [493, 728] on span "delete Borrar Filtros" at bounding box center [503, 726] width 118 height 15
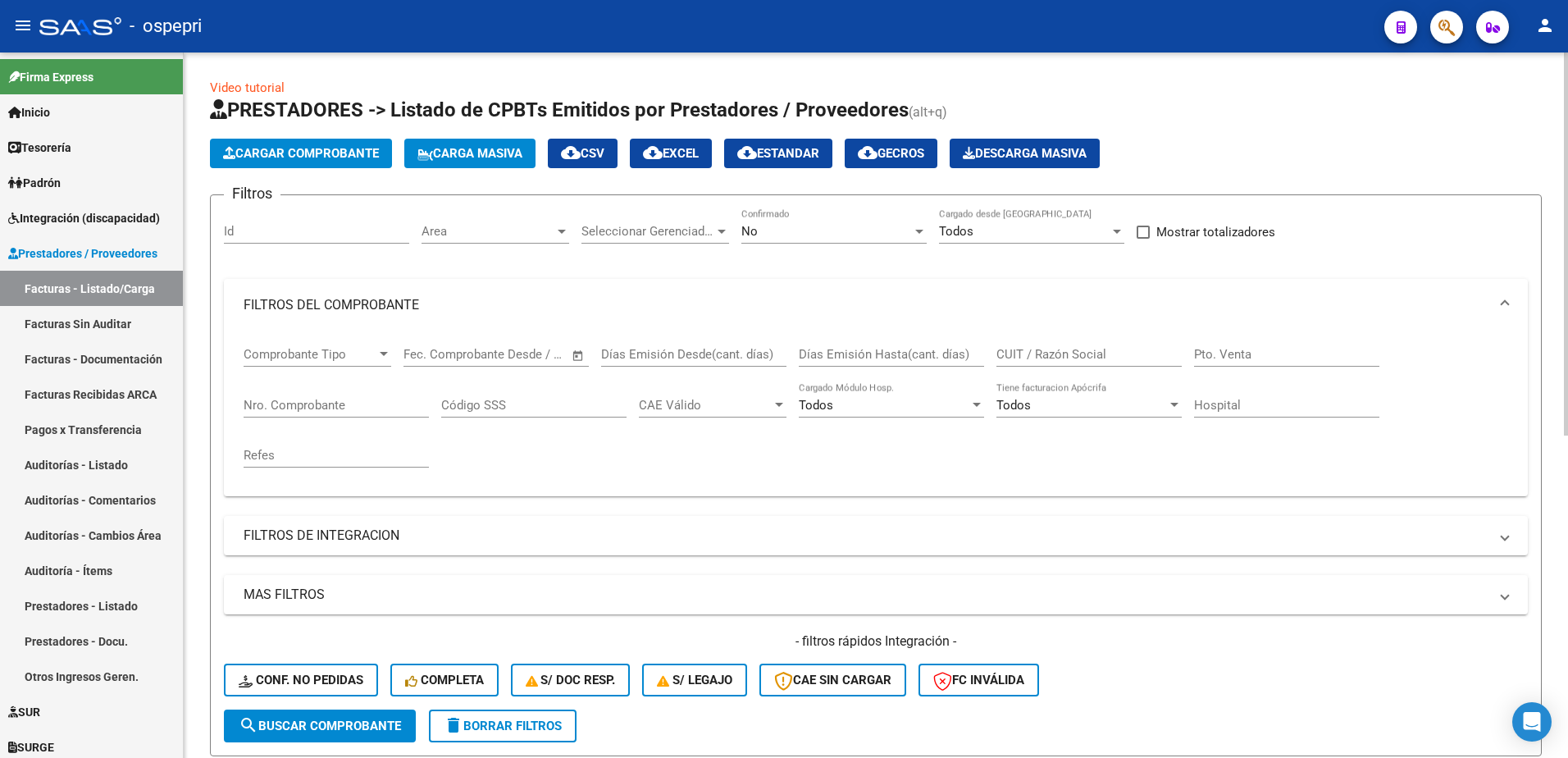
click at [1063, 357] on input "CUIT / Razón Social" at bounding box center [1090, 354] width 185 height 15
paste input "27361276235"
click at [318, 728] on span "search Buscar Comprobante" at bounding box center [319, 726] width 162 height 15
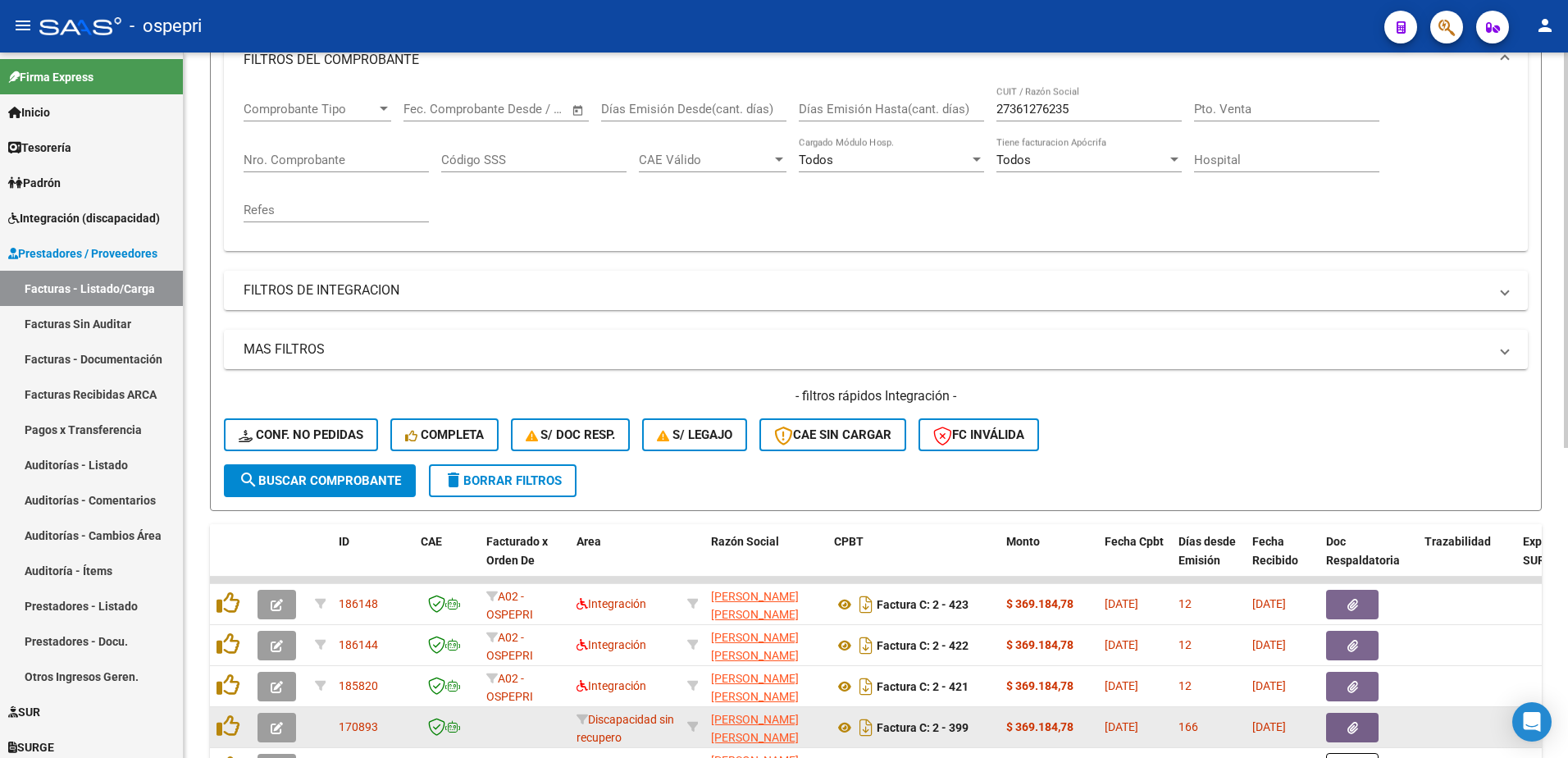
scroll to position [329, 0]
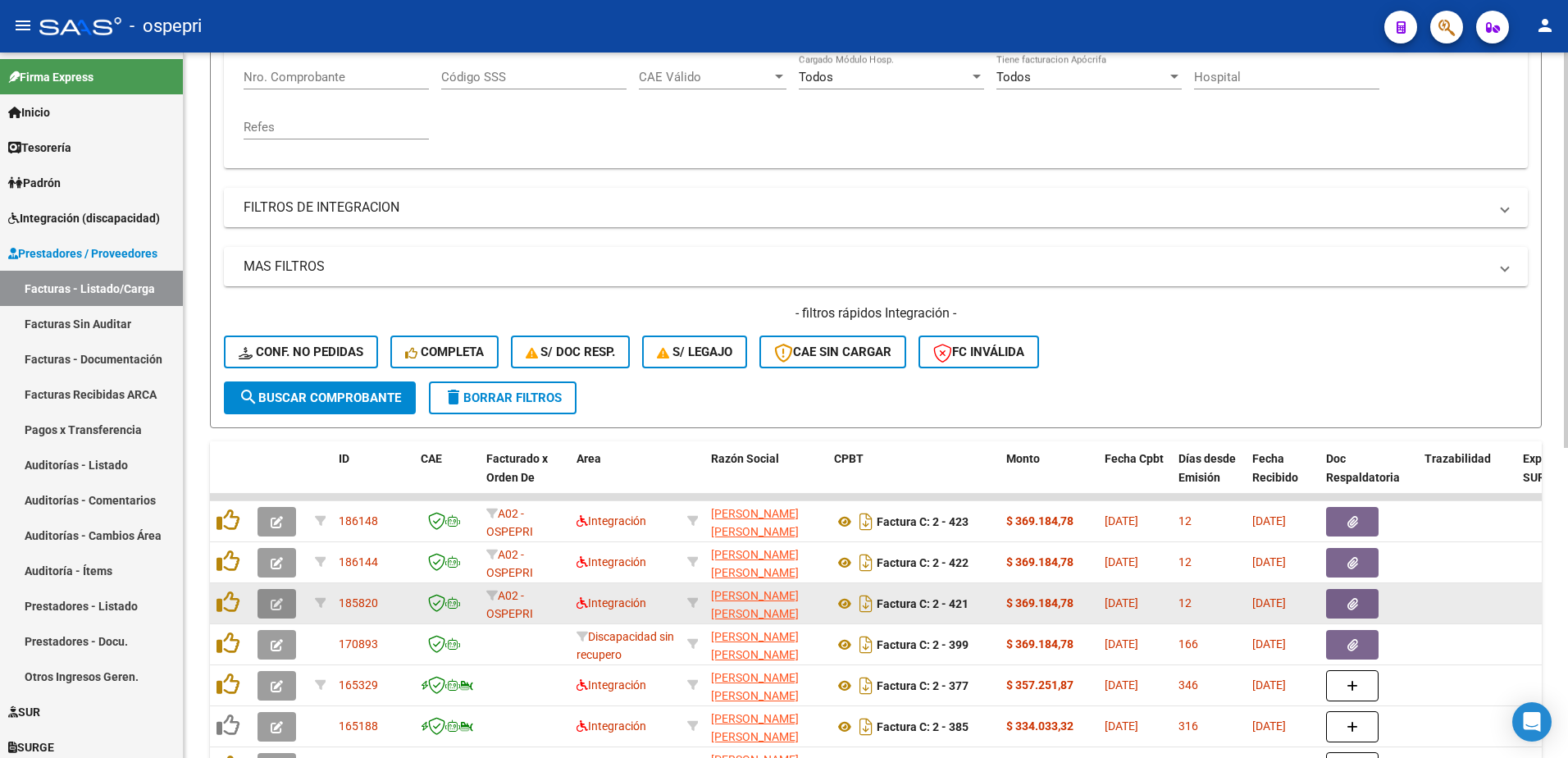
click at [277, 611] on icon "button" at bounding box center [277, 604] width 12 height 12
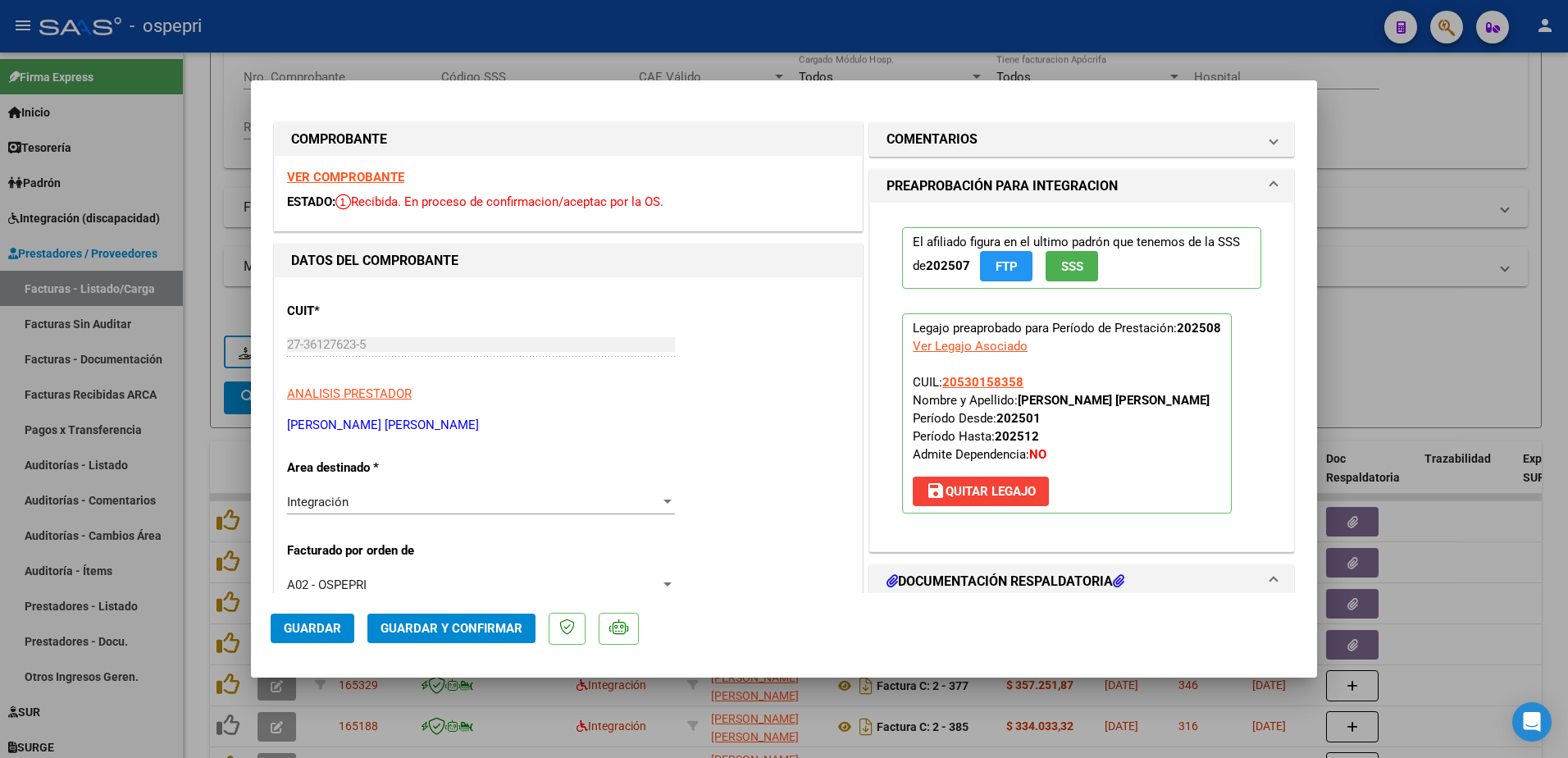
click at [361, 173] on strong "VER COMPROBANTE" at bounding box center [345, 177] width 117 height 15
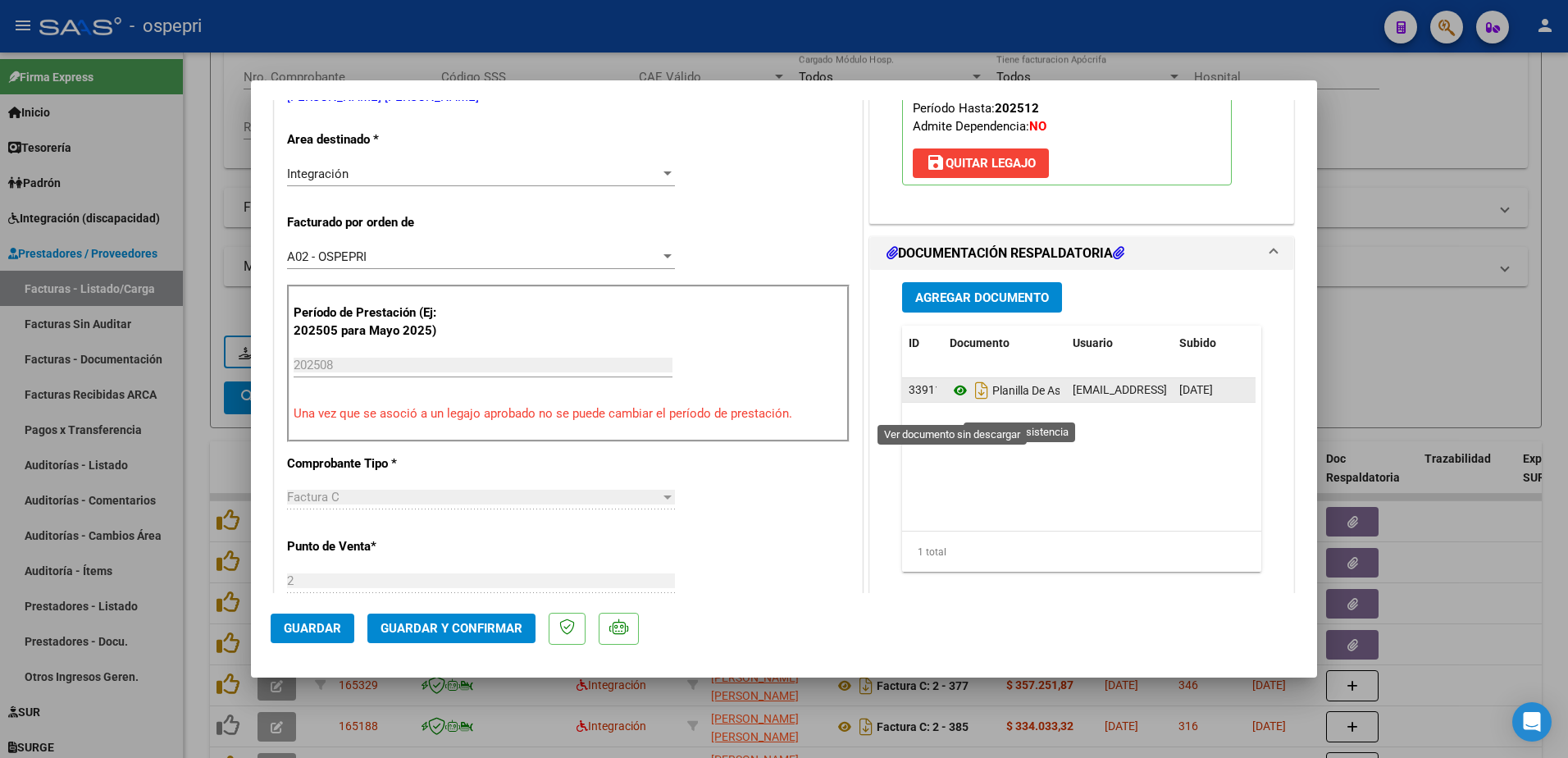
click at [953, 401] on icon at bounding box center [960, 390] width 22 height 20
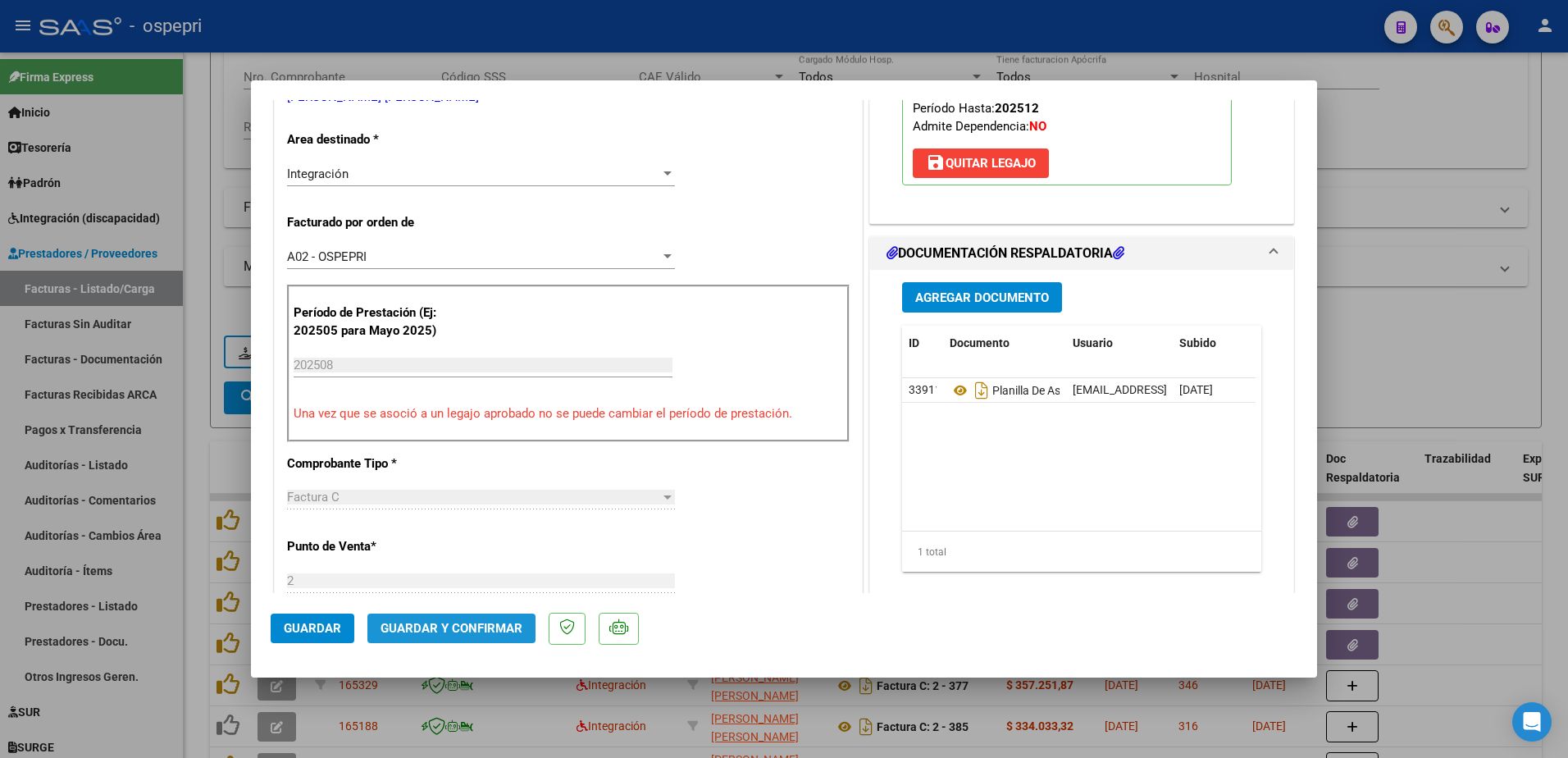
click at [453, 621] on span "Guardar y Confirmar" at bounding box center [452, 628] width 142 height 15
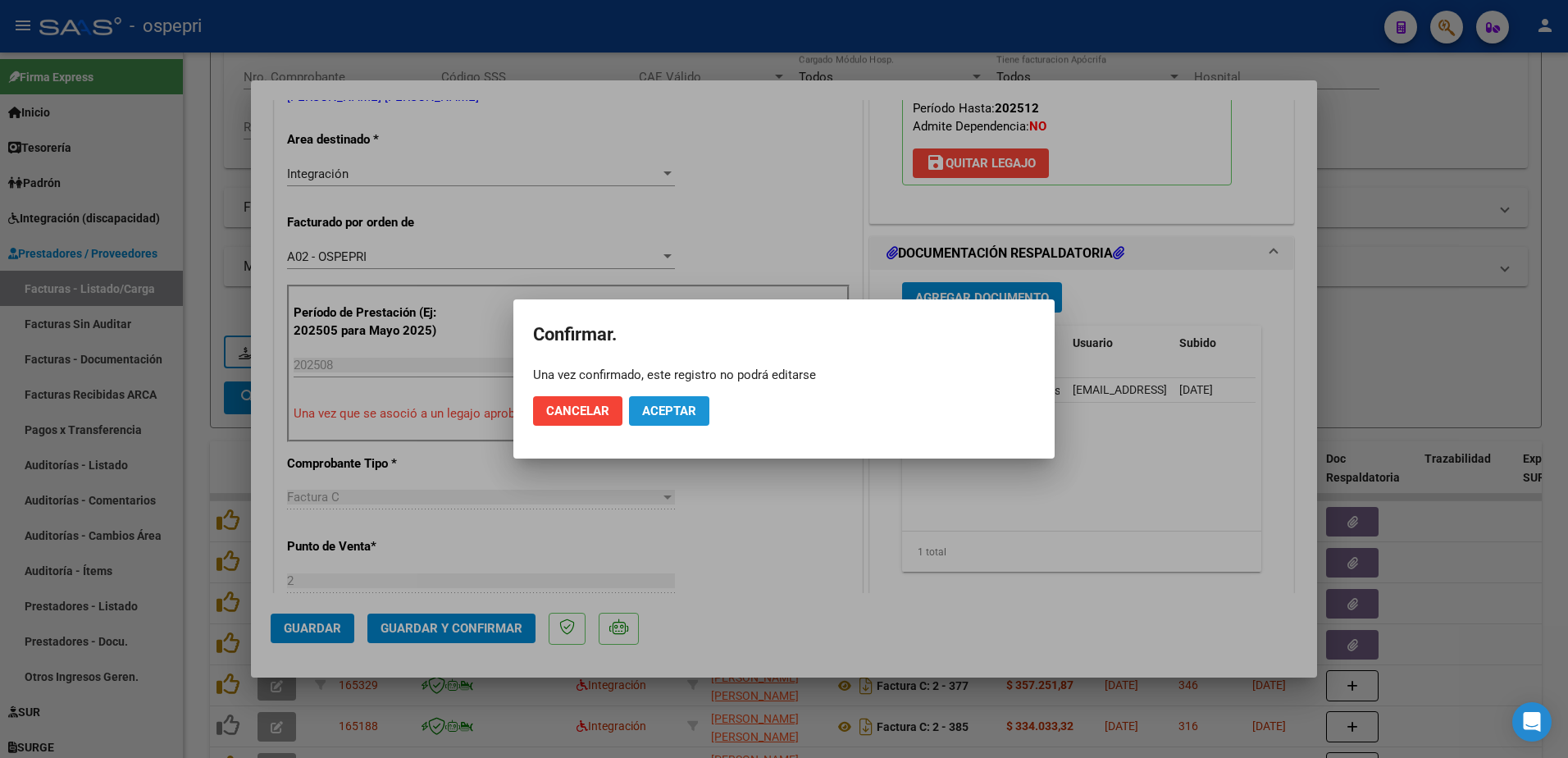
click at [679, 412] on span "Aceptar" at bounding box center [669, 411] width 54 height 15
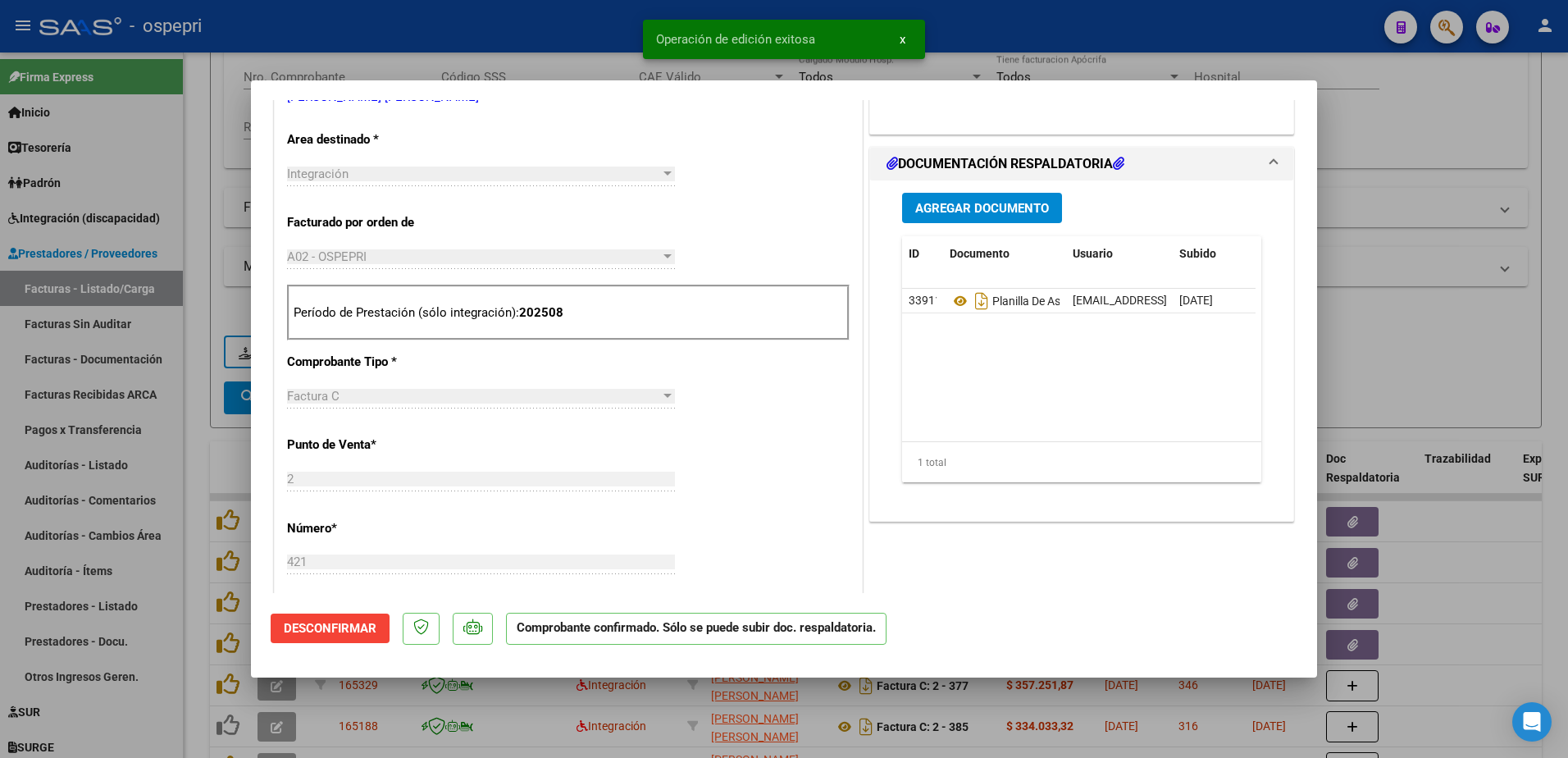
scroll to position [82, 0]
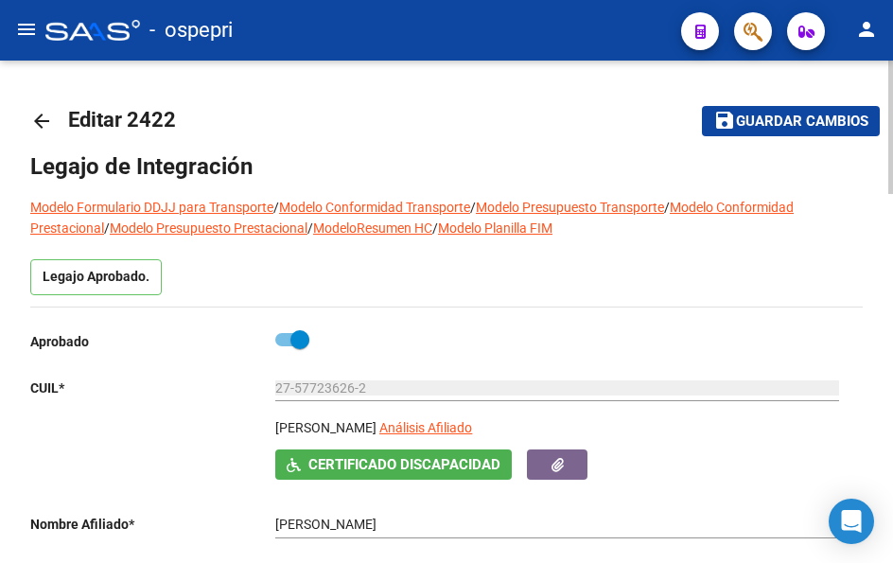
click at [43, 119] on mat-icon "arrow_back" at bounding box center [41, 121] width 23 height 23
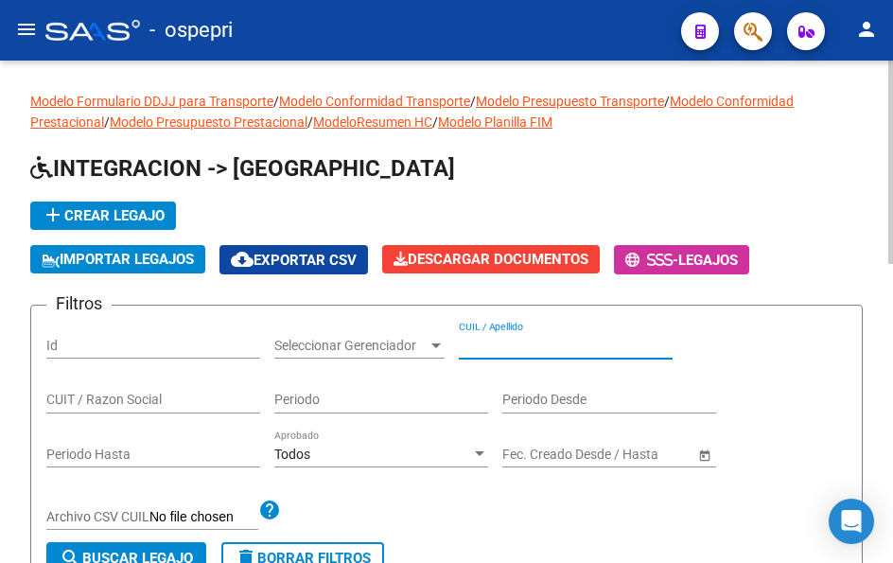
click at [535, 342] on input "CUIL / Apellido" at bounding box center [566, 346] width 214 height 16
click at [506, 346] on input "CUIL / Apellido" at bounding box center [566, 346] width 214 height 16
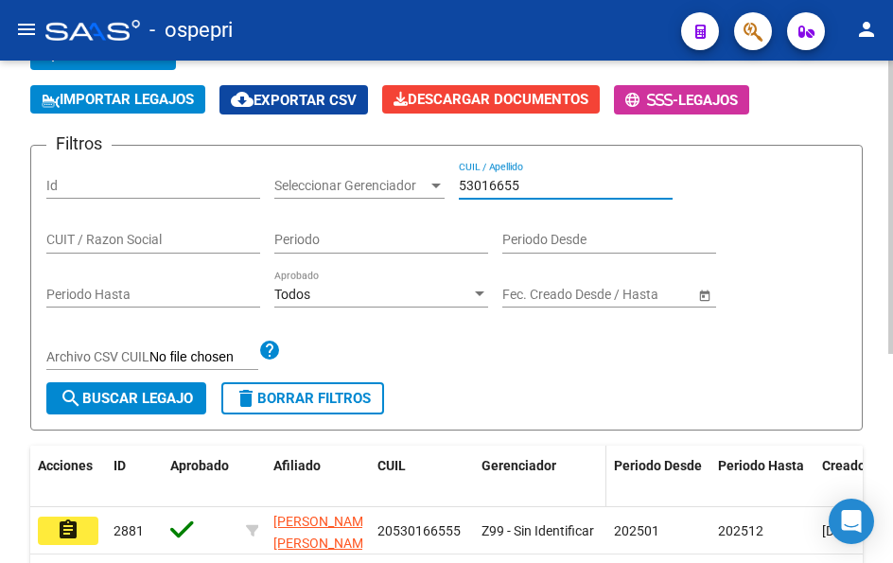
scroll to position [189, 0]
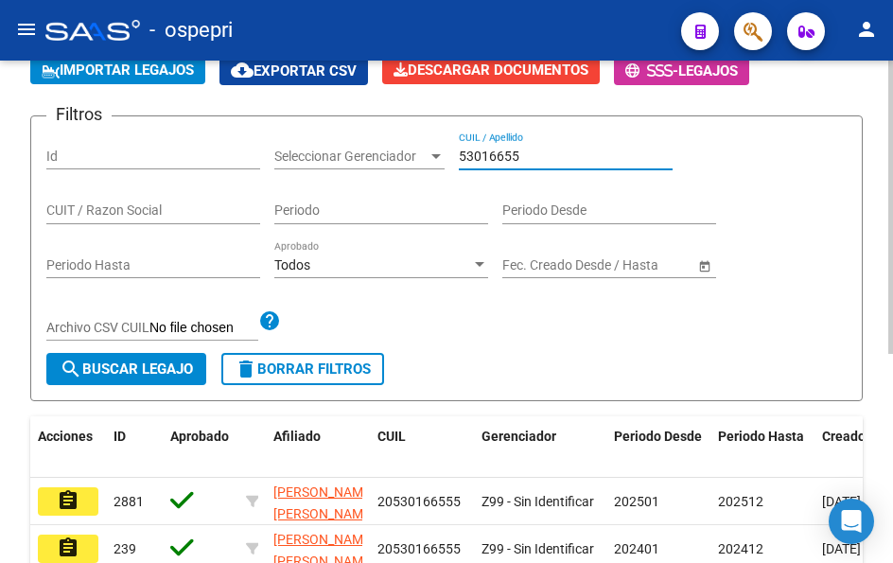
type input "53016655"
click at [518, 156] on input "53016655" at bounding box center [566, 157] width 214 height 16
click at [519, 157] on input "53016655" at bounding box center [566, 157] width 214 height 16
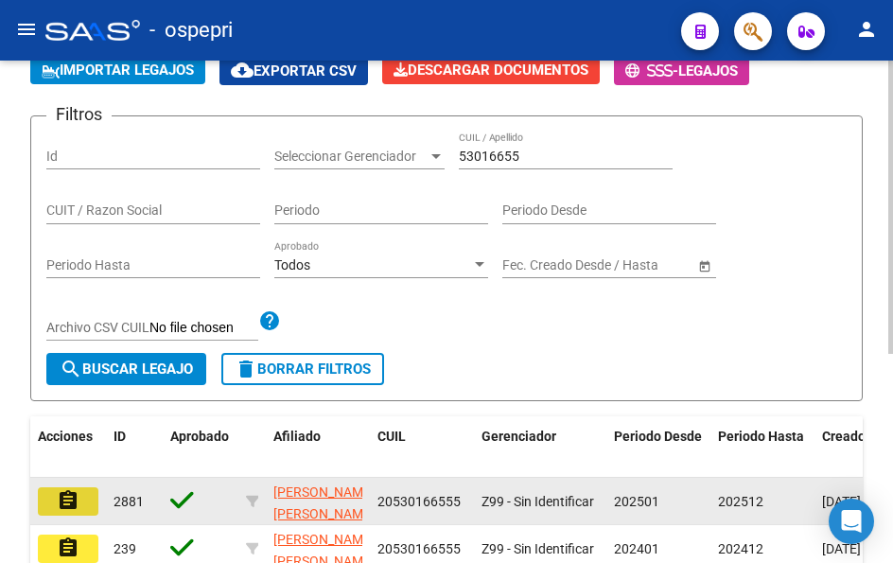
click at [68, 498] on mat-icon "assignment" at bounding box center [68, 500] width 23 height 23
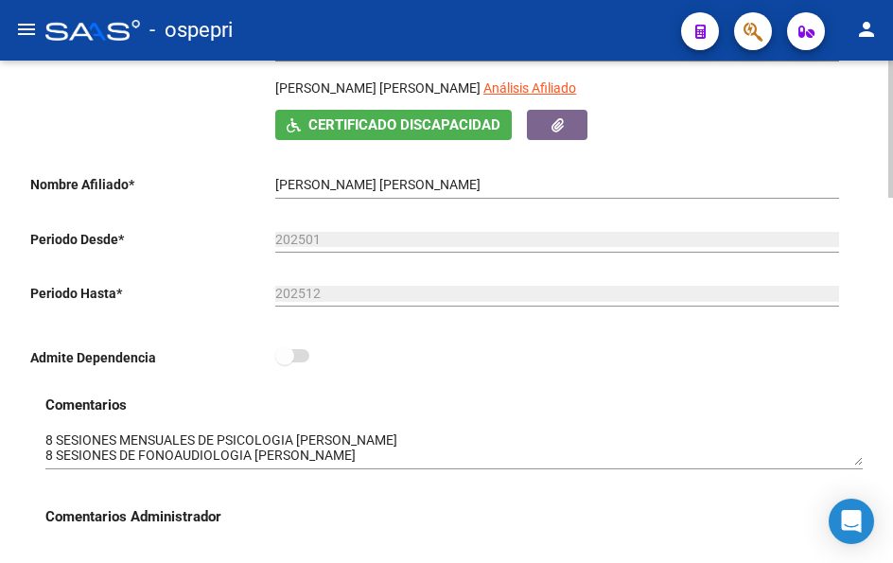
scroll to position [379, 0]
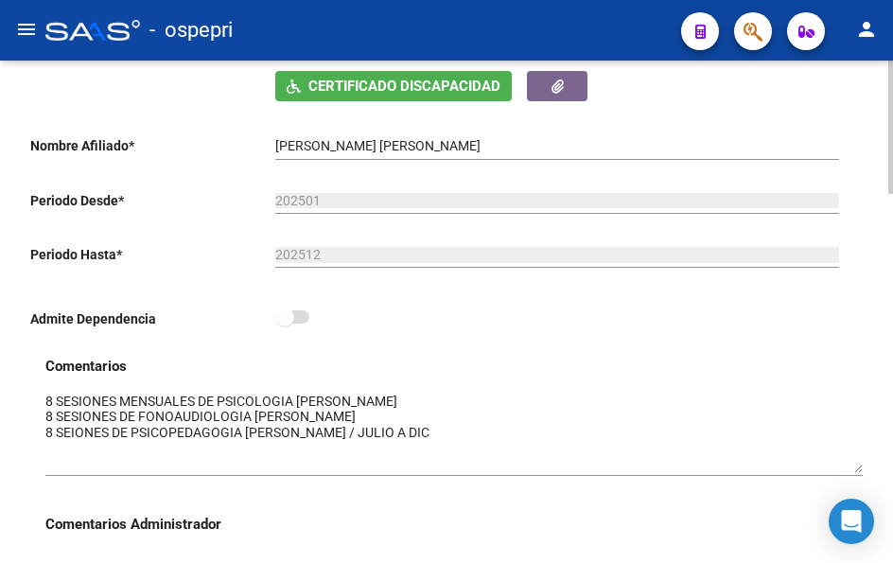
drag, startPoint x: 858, startPoint y: 422, endPoint x: 863, endPoint y: 471, distance: 49.4
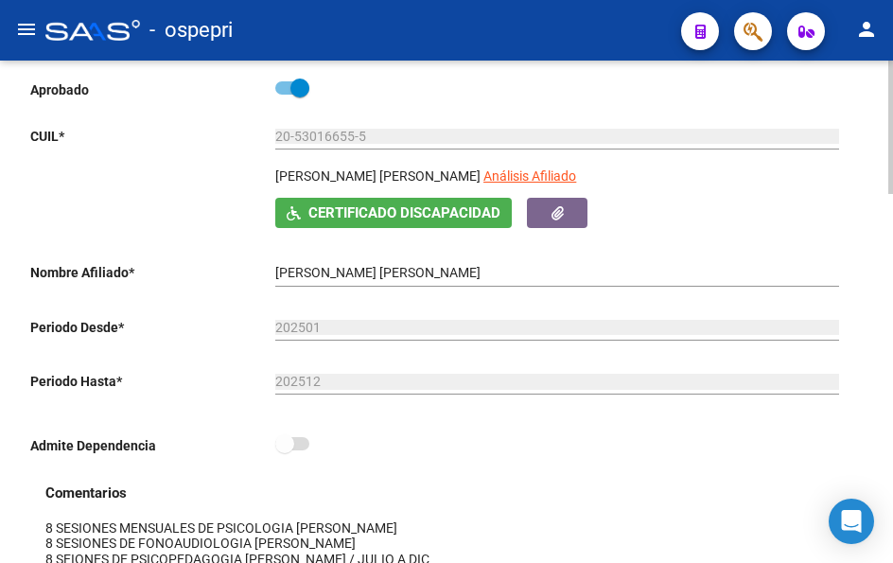
scroll to position [0, 0]
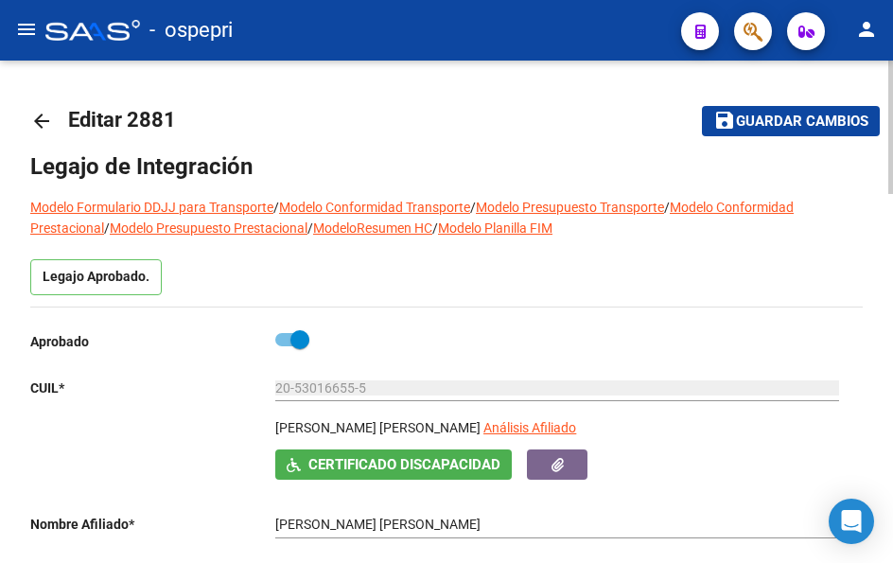
click at [44, 119] on mat-icon "arrow_back" at bounding box center [41, 121] width 23 height 23
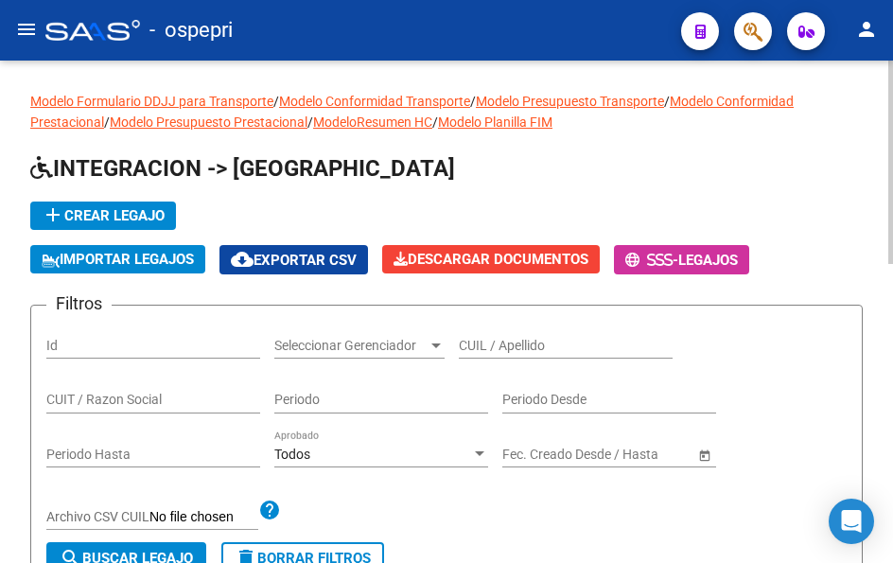
click at [530, 351] on input "CUIL / Apellido" at bounding box center [566, 346] width 214 height 16
paste input "52315509"
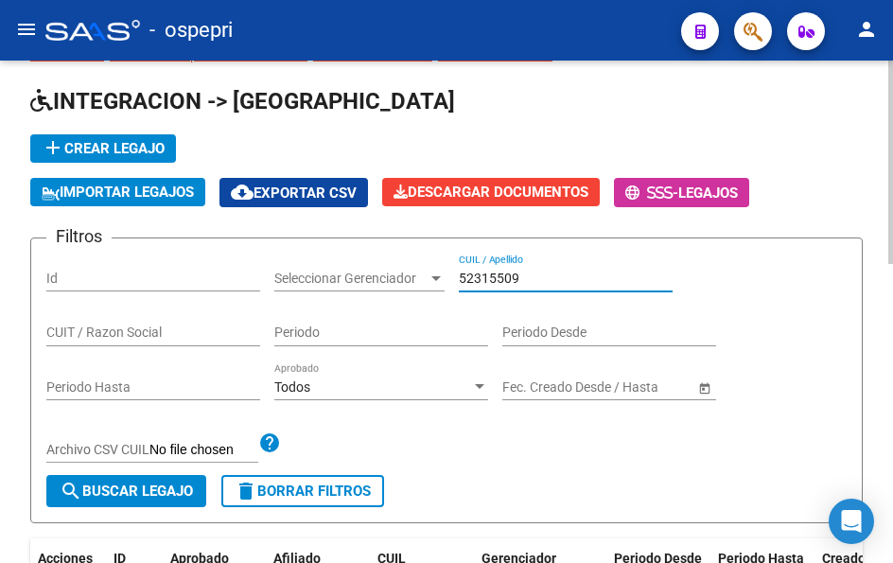
scroll to position [95, 0]
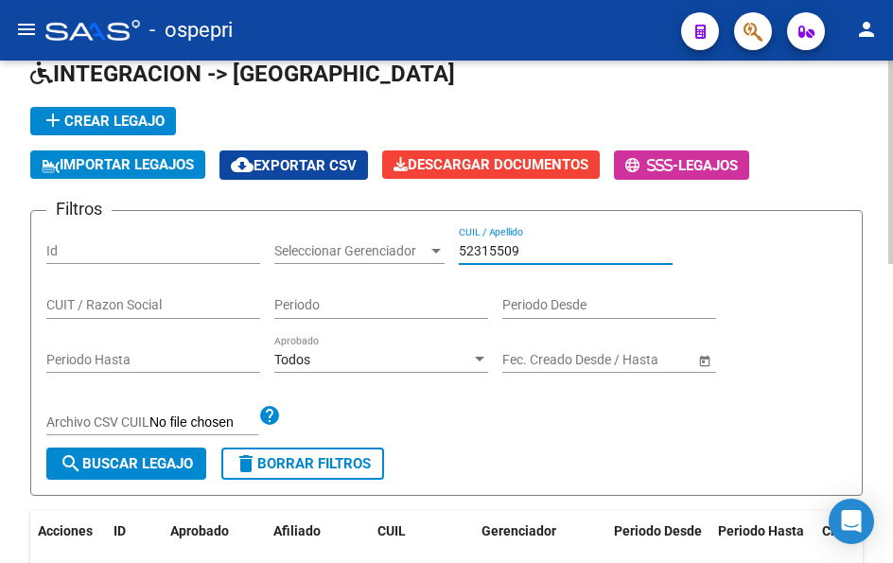
type input "52315509"
click at [149, 468] on span "search Buscar Legajo" at bounding box center [126, 463] width 133 height 17
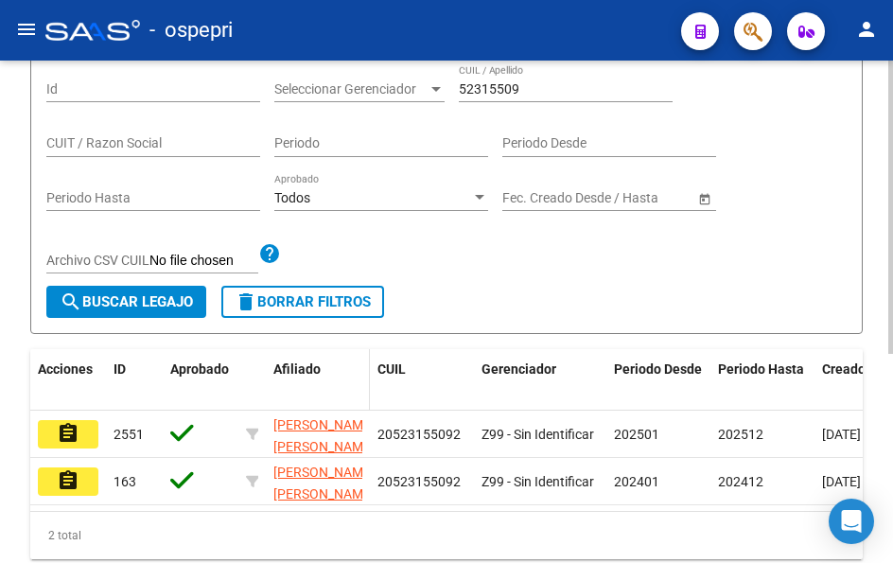
scroll to position [284, 0]
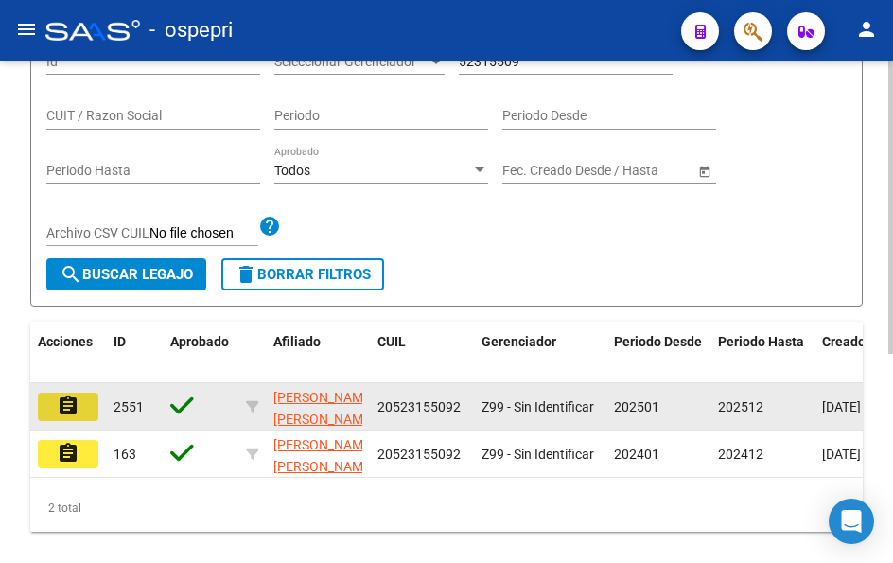
click at [65, 408] on mat-icon "assignment" at bounding box center [68, 406] width 23 height 23
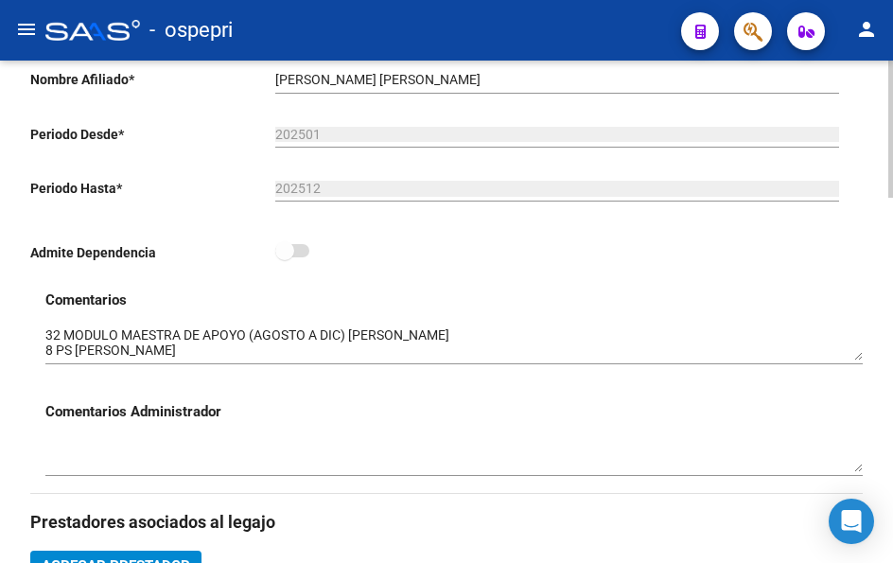
scroll to position [473, 0]
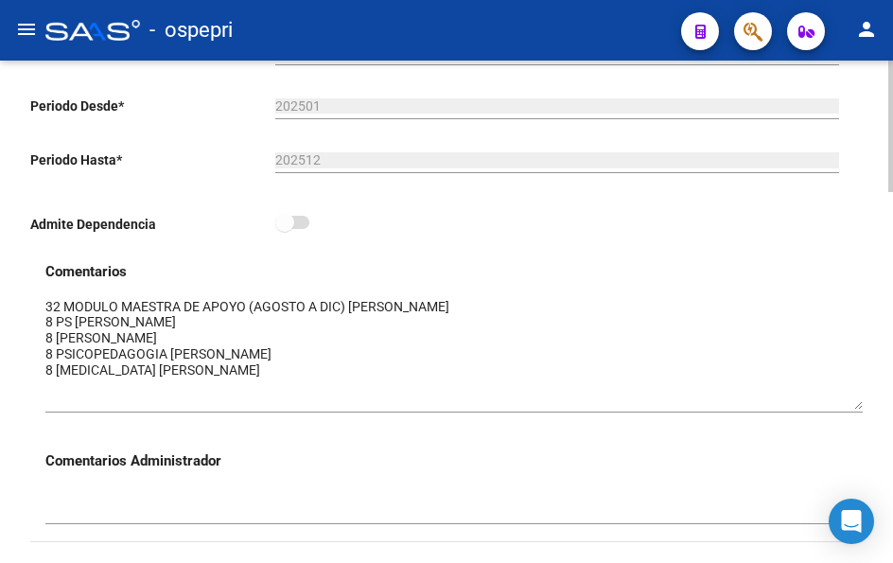
drag, startPoint x: 854, startPoint y: 330, endPoint x: 852, endPoint y: 407, distance: 76.7
click at [852, 407] on textarea at bounding box center [454, 353] width 818 height 113
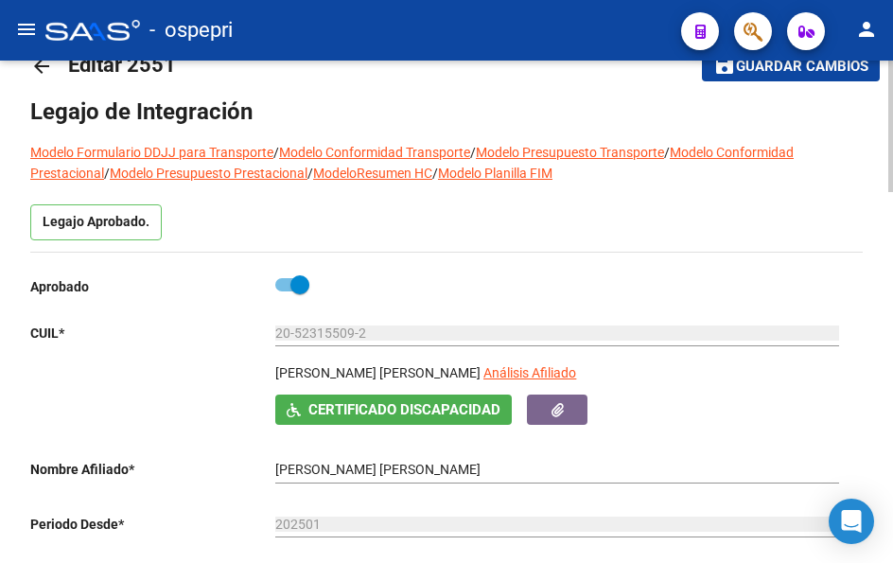
scroll to position [0, 0]
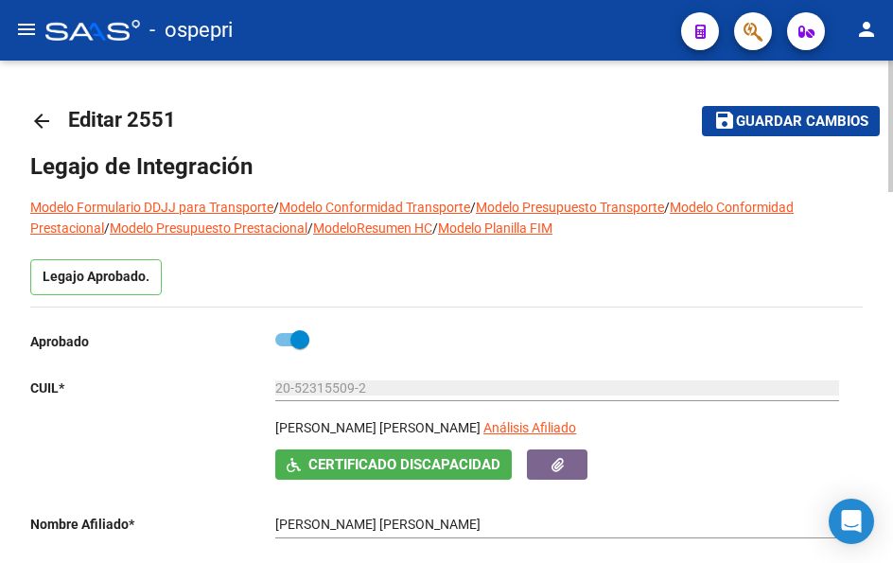
click at [43, 123] on mat-icon "arrow_back" at bounding box center [41, 121] width 23 height 23
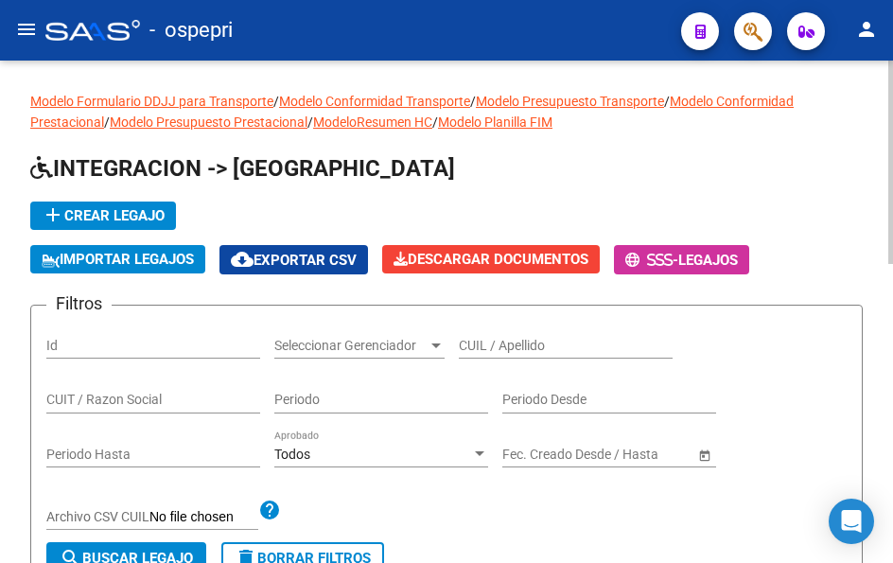
click at [522, 335] on div "CUIL / Apellido" at bounding box center [566, 340] width 214 height 38
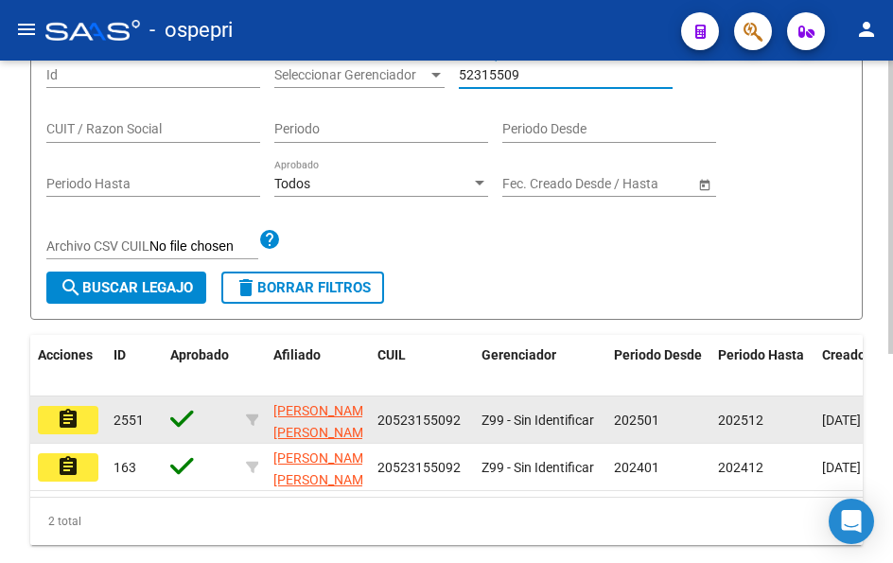
scroll to position [284, 0]
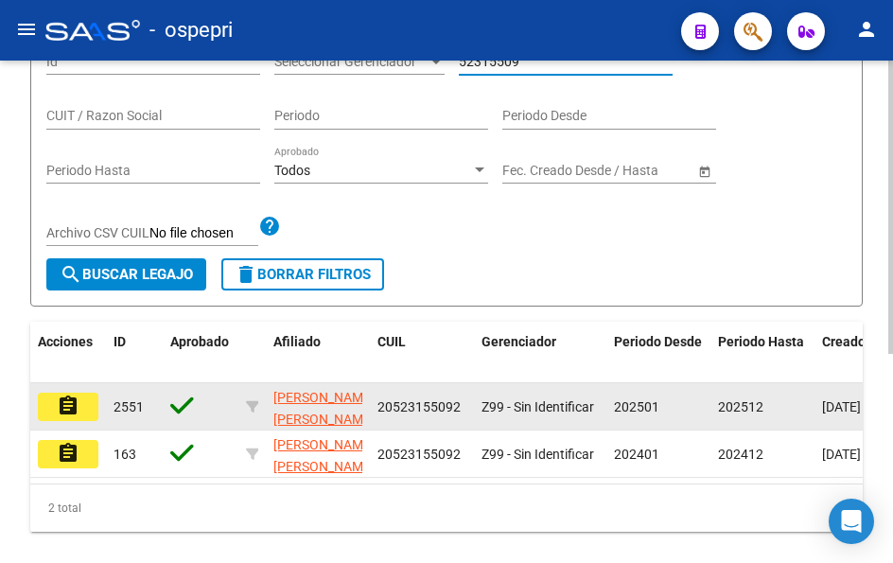
type input "52315509"
click at [68, 408] on mat-icon "assignment" at bounding box center [68, 406] width 23 height 23
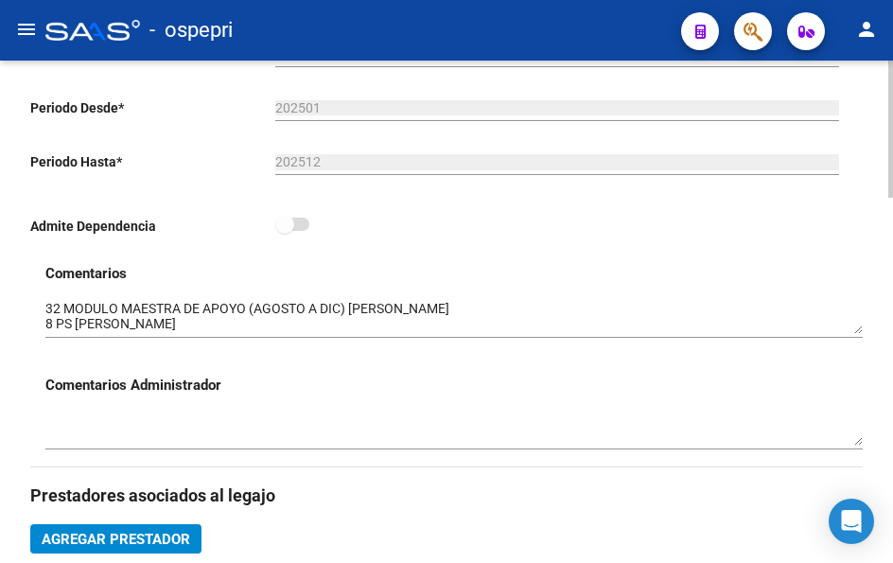
scroll to position [473, 0]
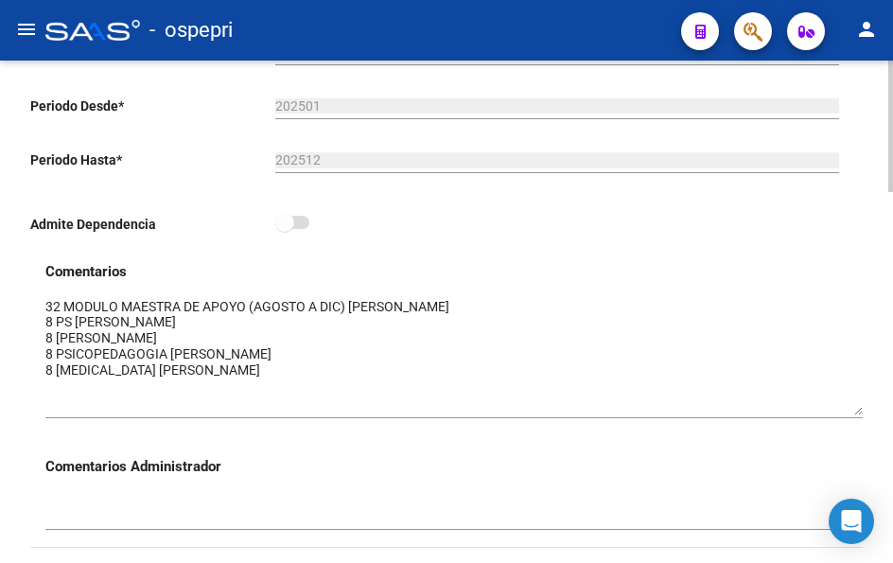
drag, startPoint x: 857, startPoint y: 328, endPoint x: 867, endPoint y: 415, distance: 86.6
click at [867, 415] on div "arrow_back Editar 2551 save Guardar cambios Legajo de Integración Modelo Formul…" at bounding box center [446, 547] width 893 height 1921
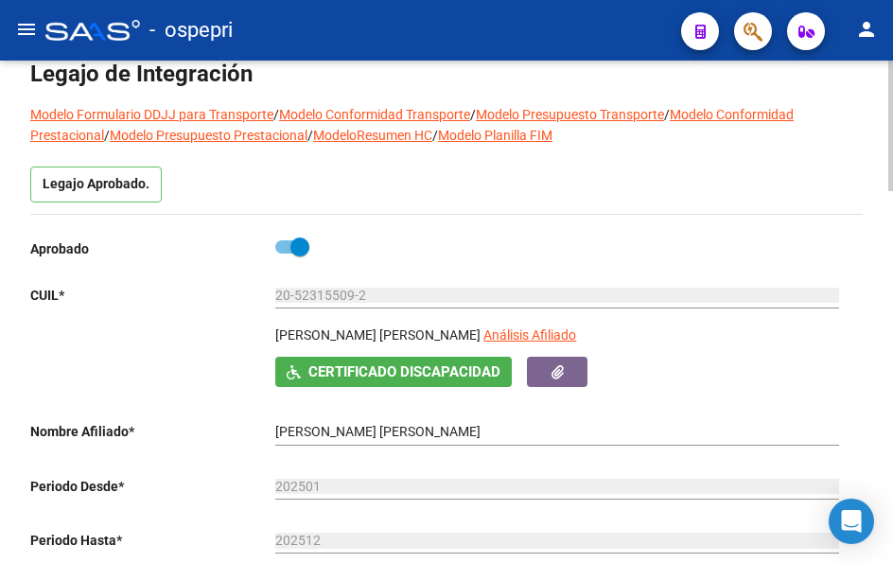
scroll to position [0, 0]
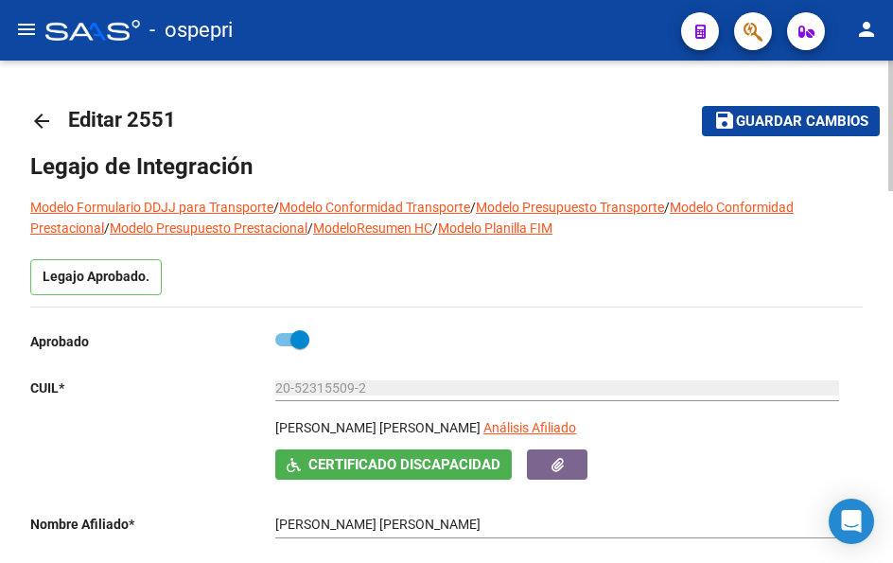
click at [36, 120] on mat-icon "arrow_back" at bounding box center [41, 121] width 23 height 23
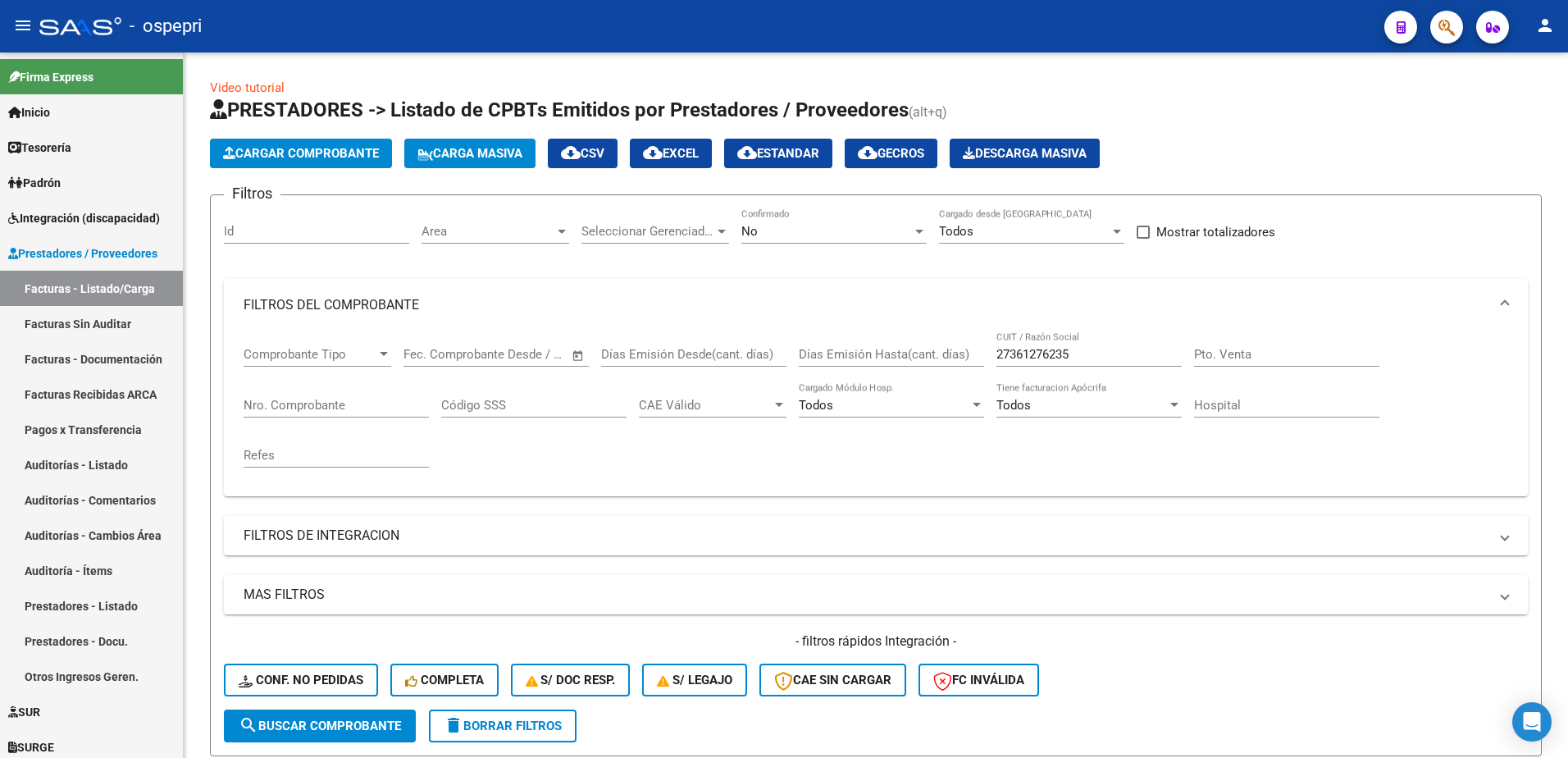
scroll to position [329, 0]
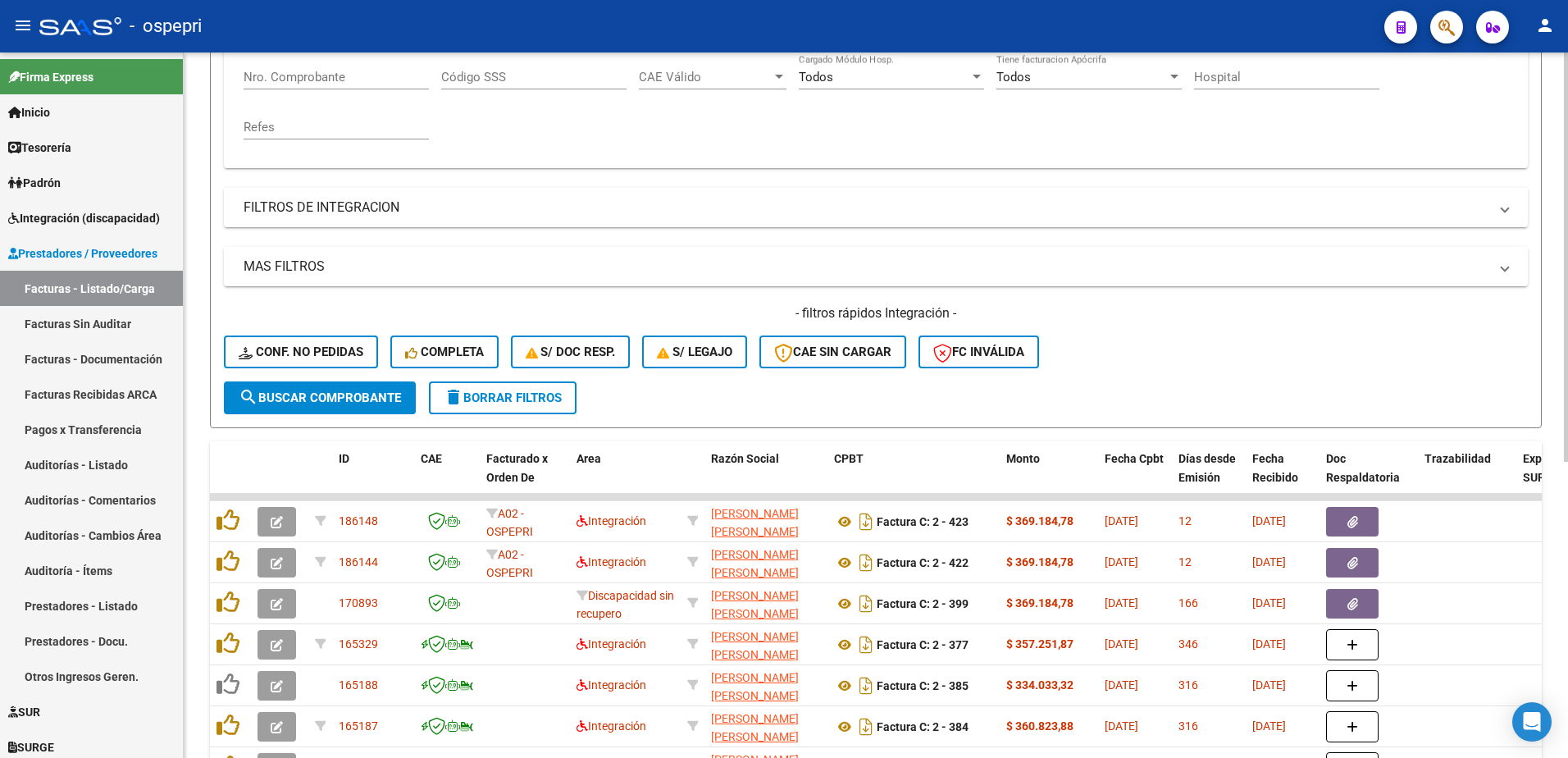
click at [654, 119] on div "Comprobante Tipo Comprobante Tipo Fecha inicio – Fecha fin Fec. Comprobante Des…" at bounding box center [875, 79] width 1265 height 152
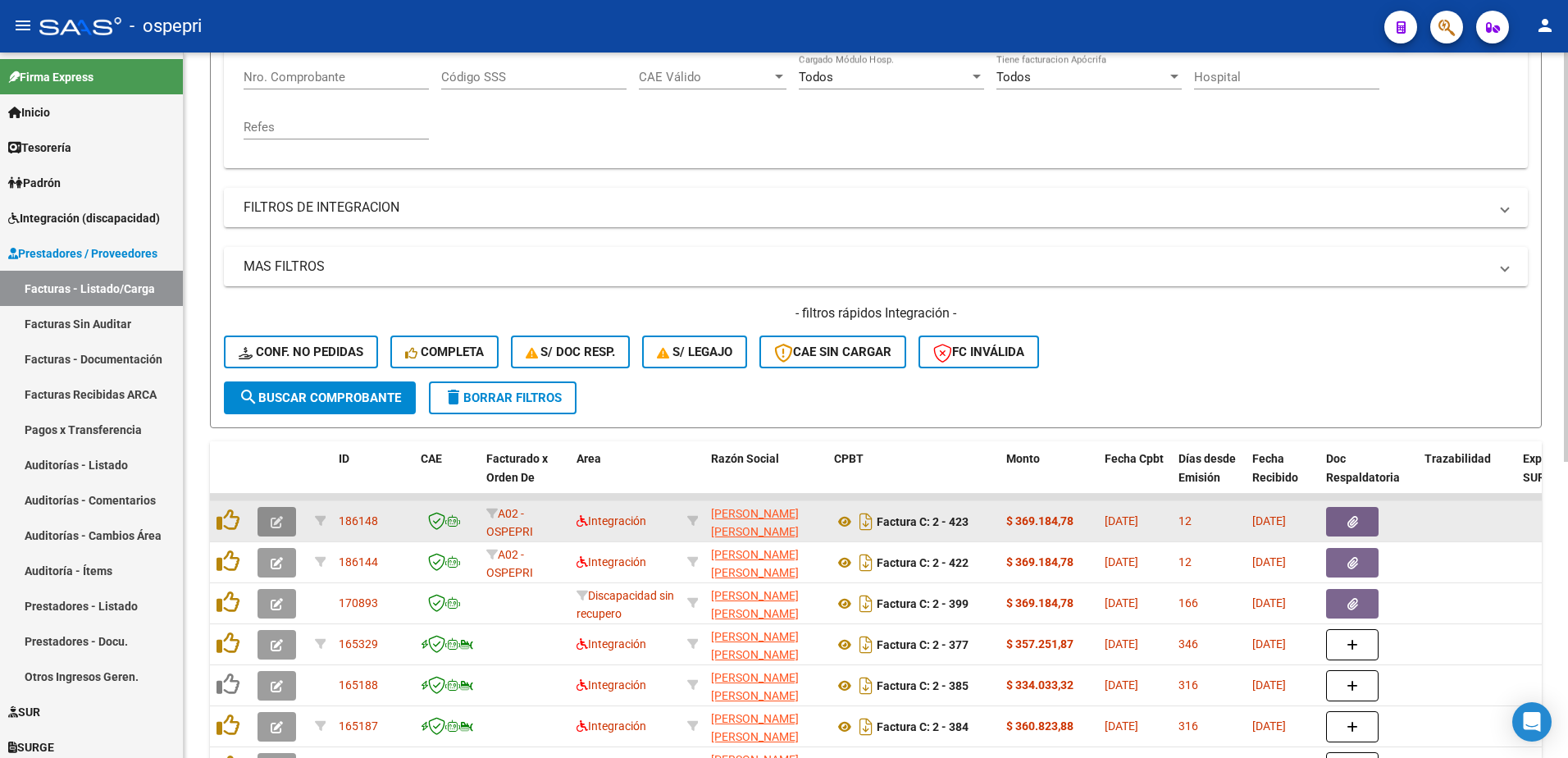
click at [277, 524] on icon "button" at bounding box center [277, 522] width 12 height 12
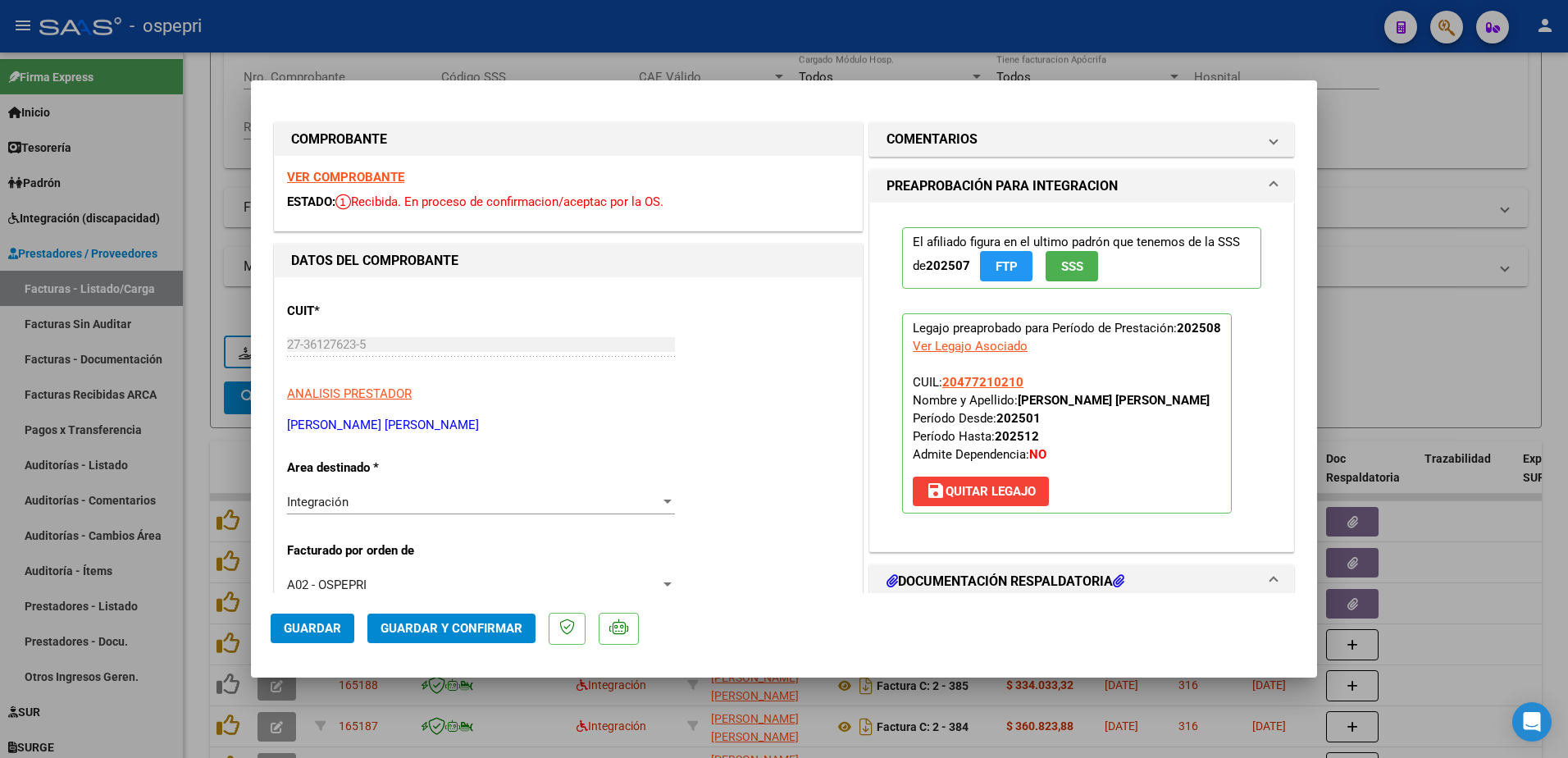
click at [356, 180] on strong "VER COMPROBANTE" at bounding box center [345, 177] width 117 height 15
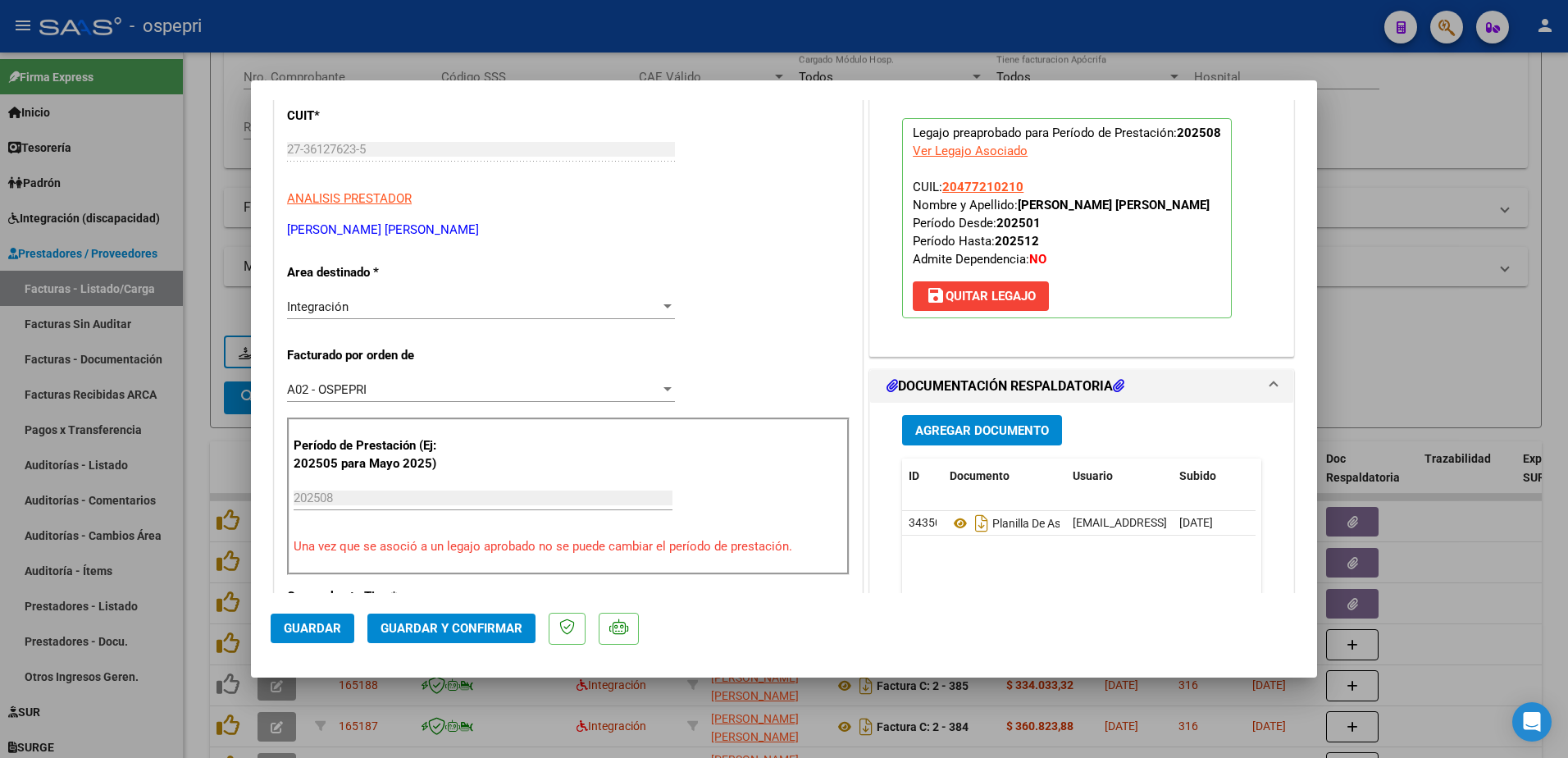
scroll to position [246, 0]
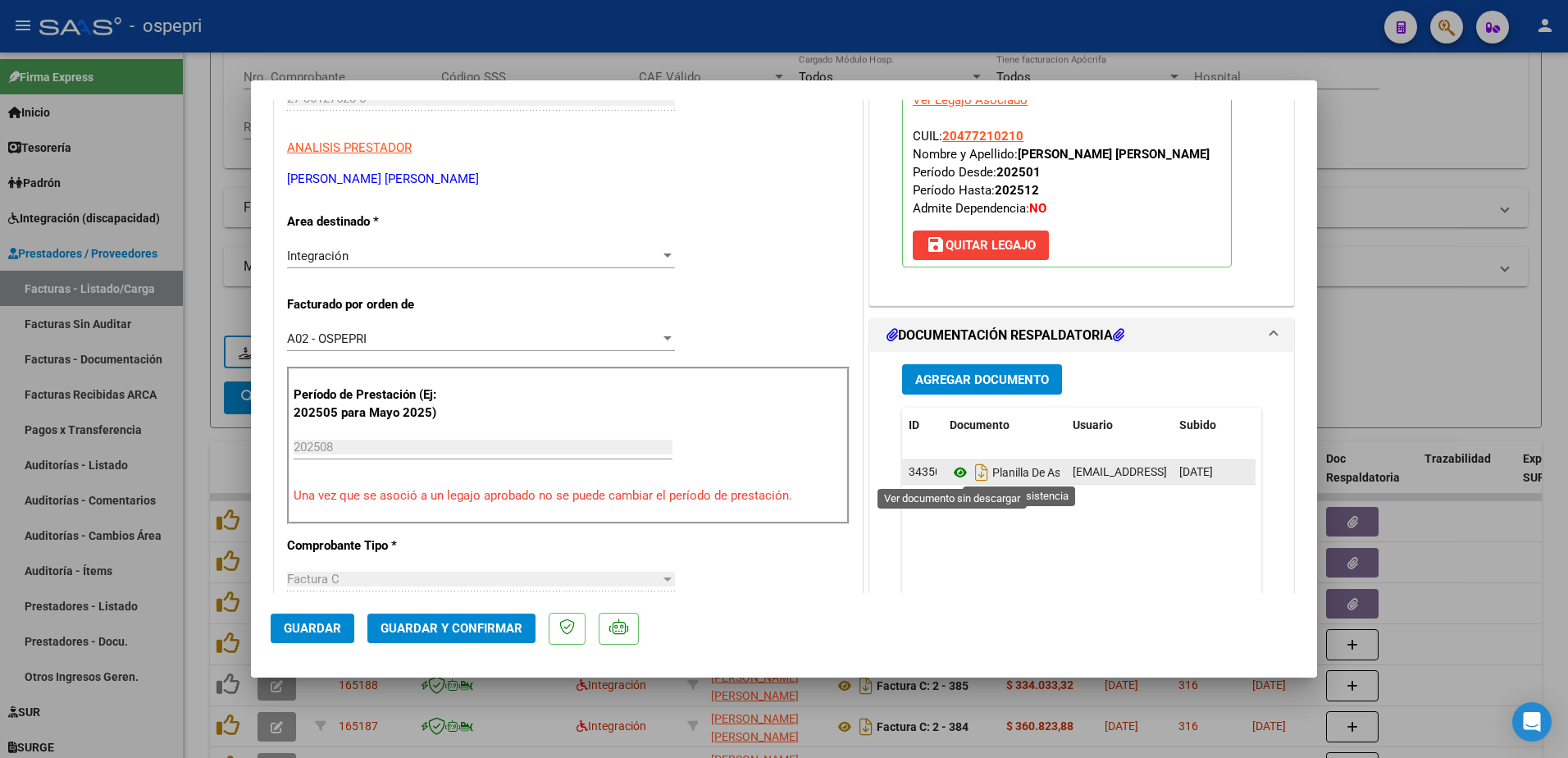
click at [956, 474] on icon at bounding box center [960, 473] width 22 height 20
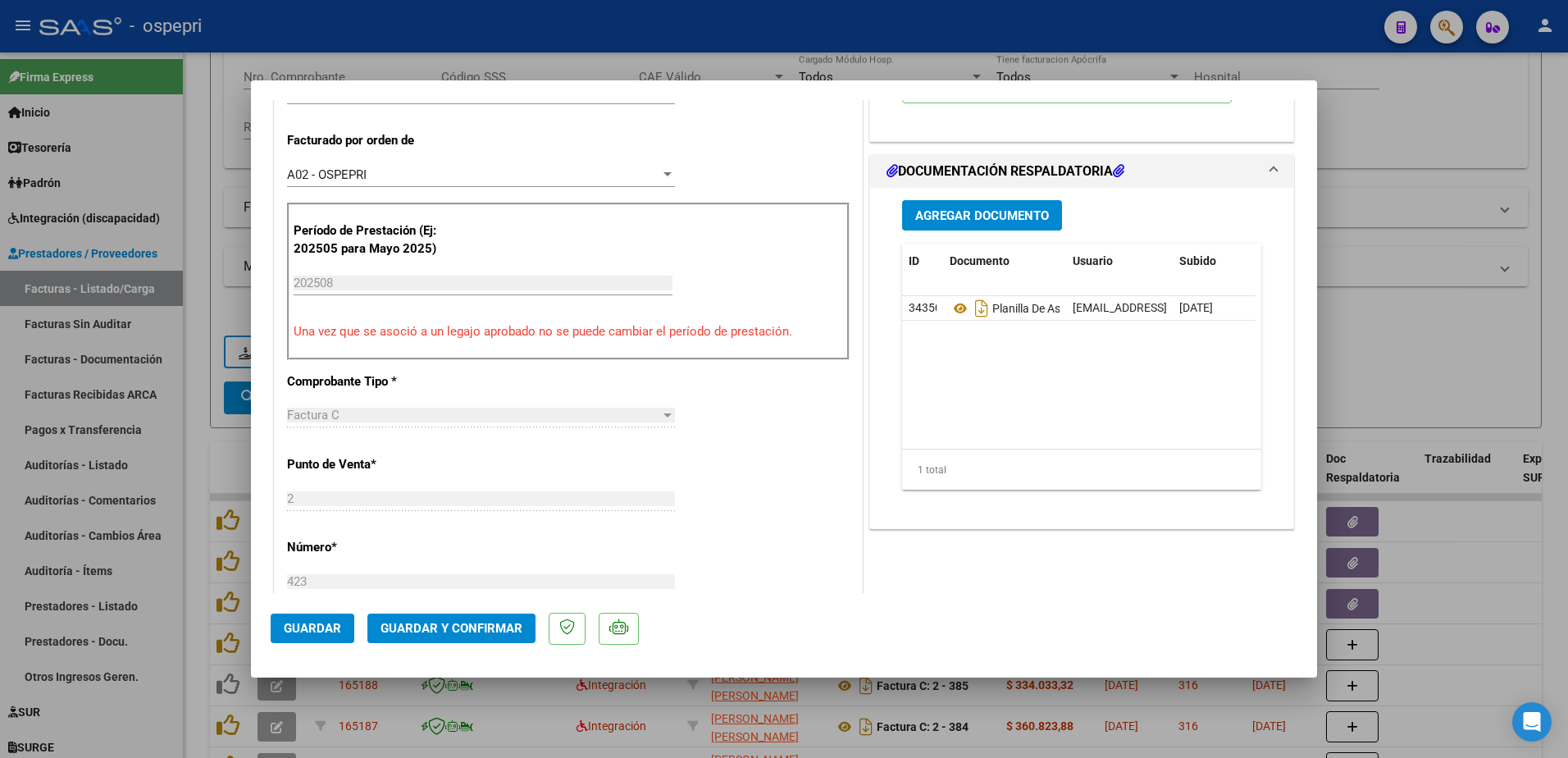
click at [419, 629] on span "Guardar y Confirmar" at bounding box center [452, 628] width 142 height 15
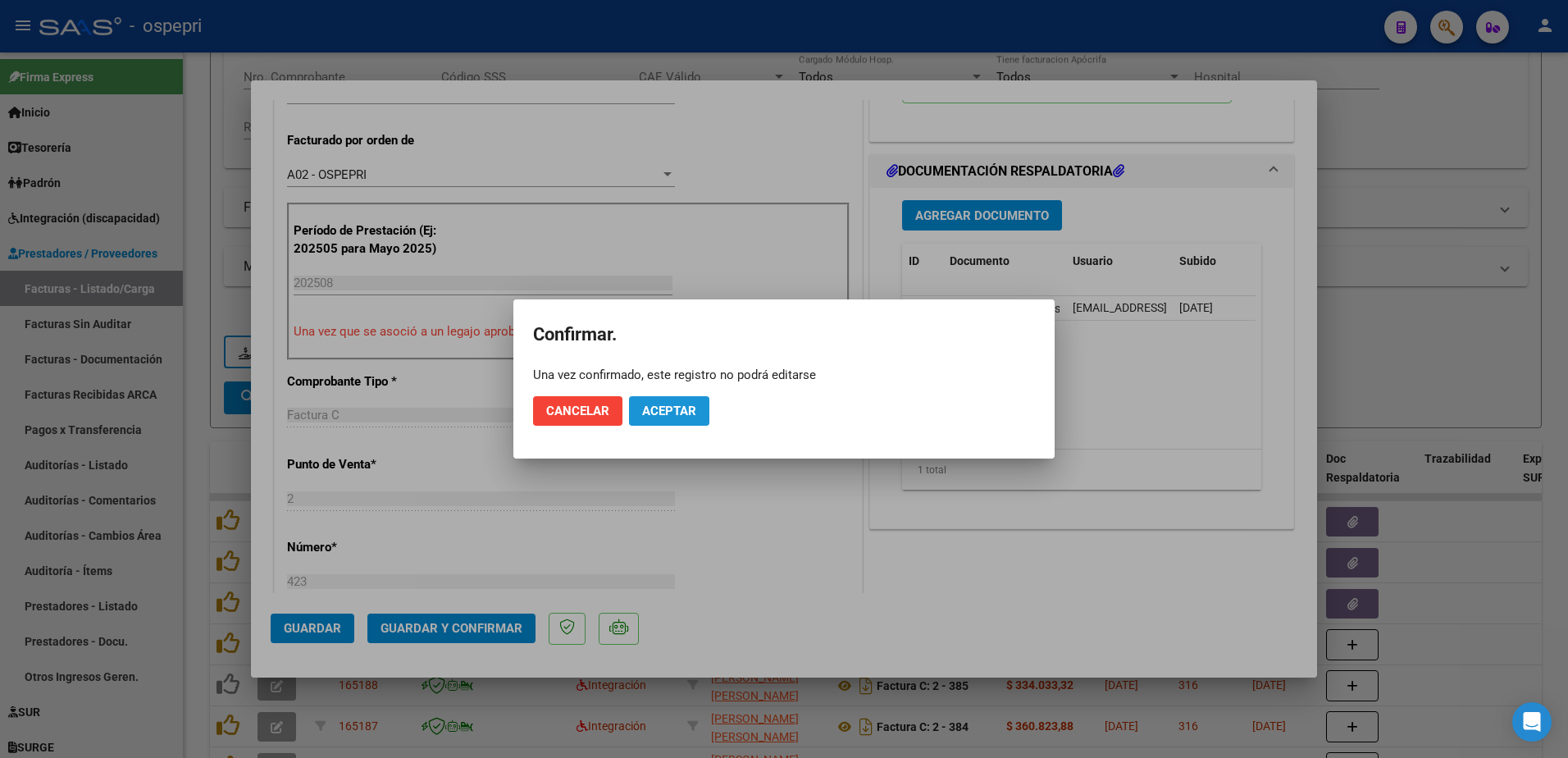
click at [665, 413] on span "Aceptar" at bounding box center [669, 411] width 54 height 15
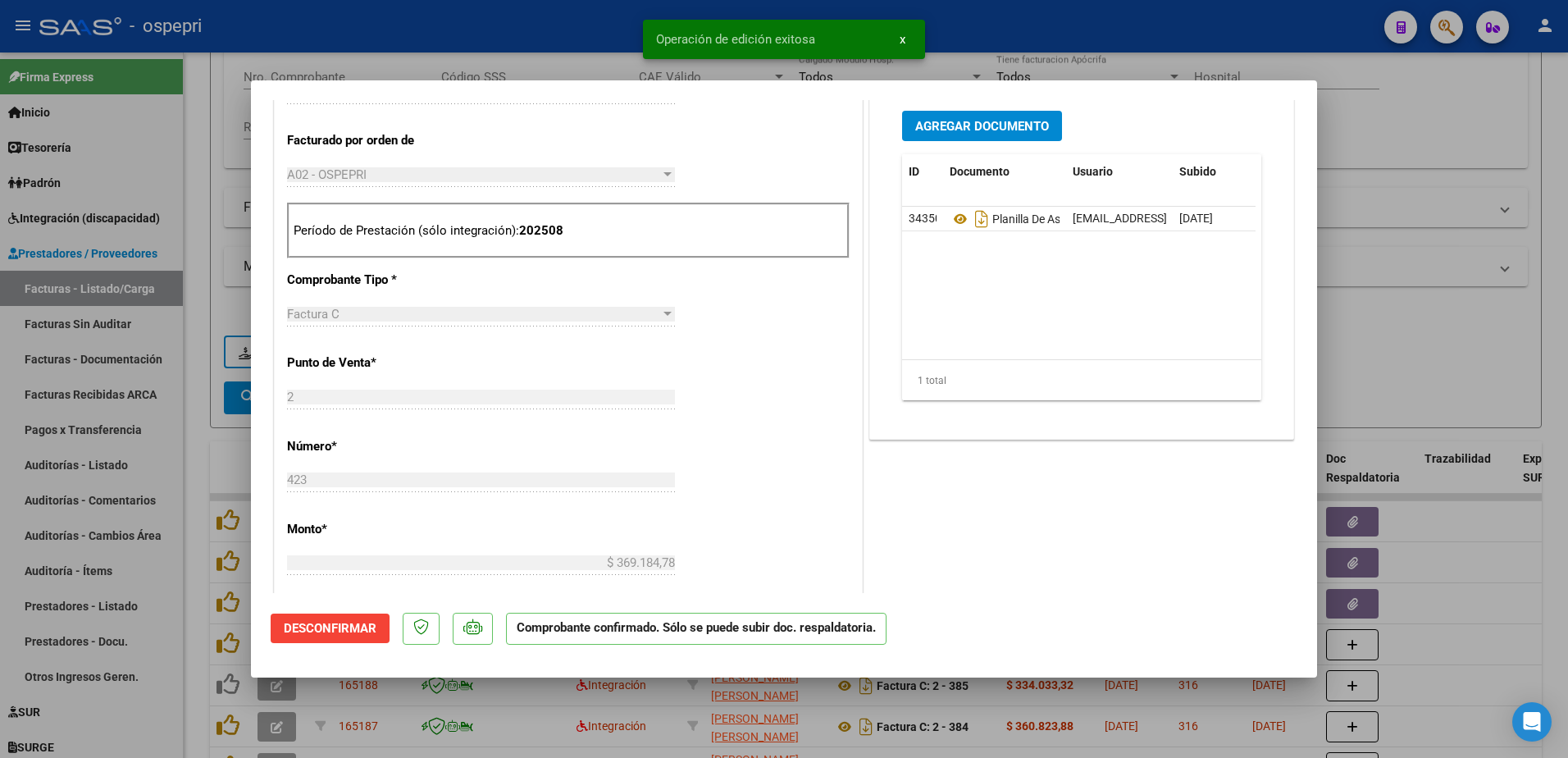
type input "$ 0,00"
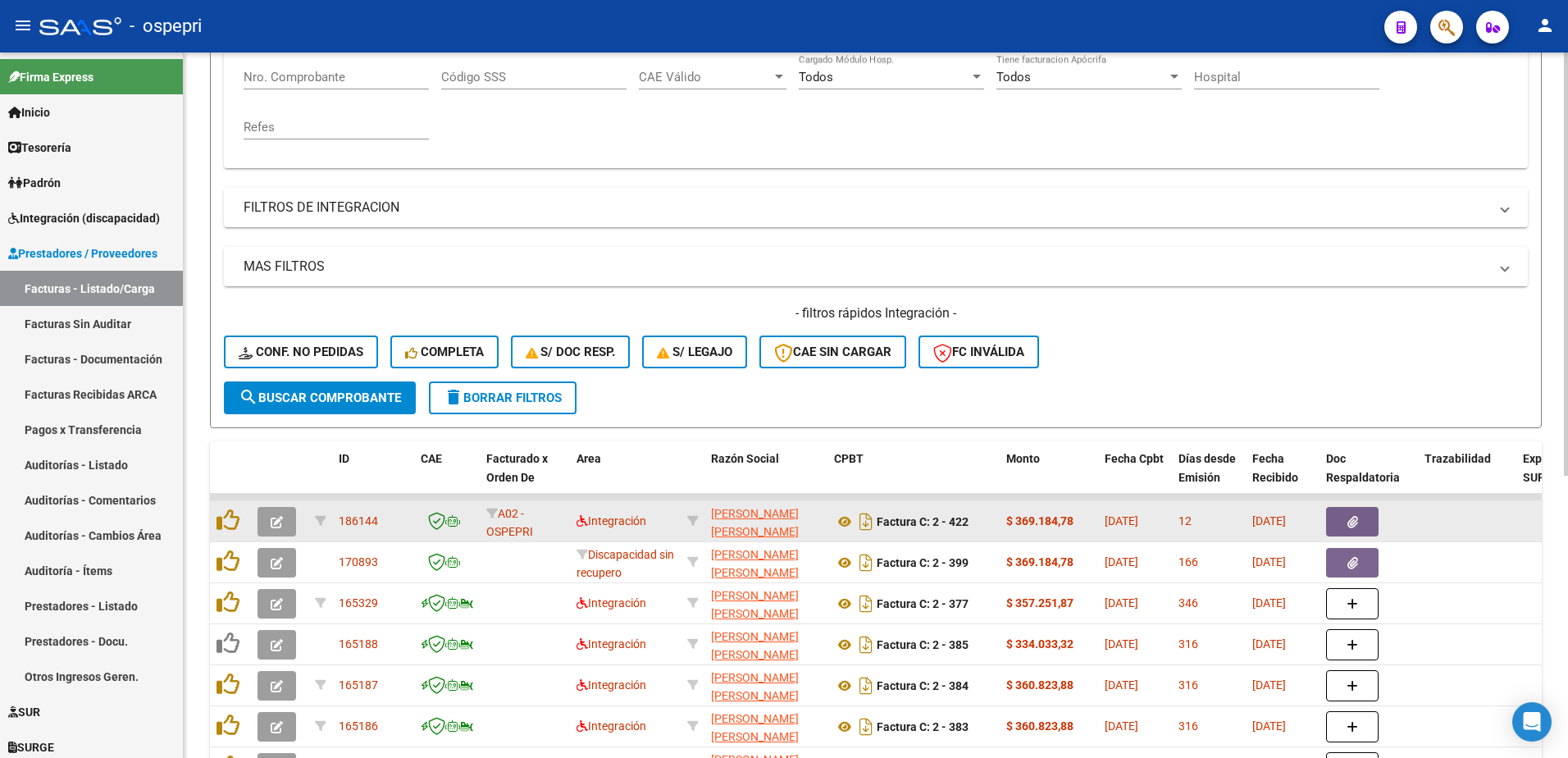
click at [279, 519] on icon "button" at bounding box center [277, 522] width 12 height 12
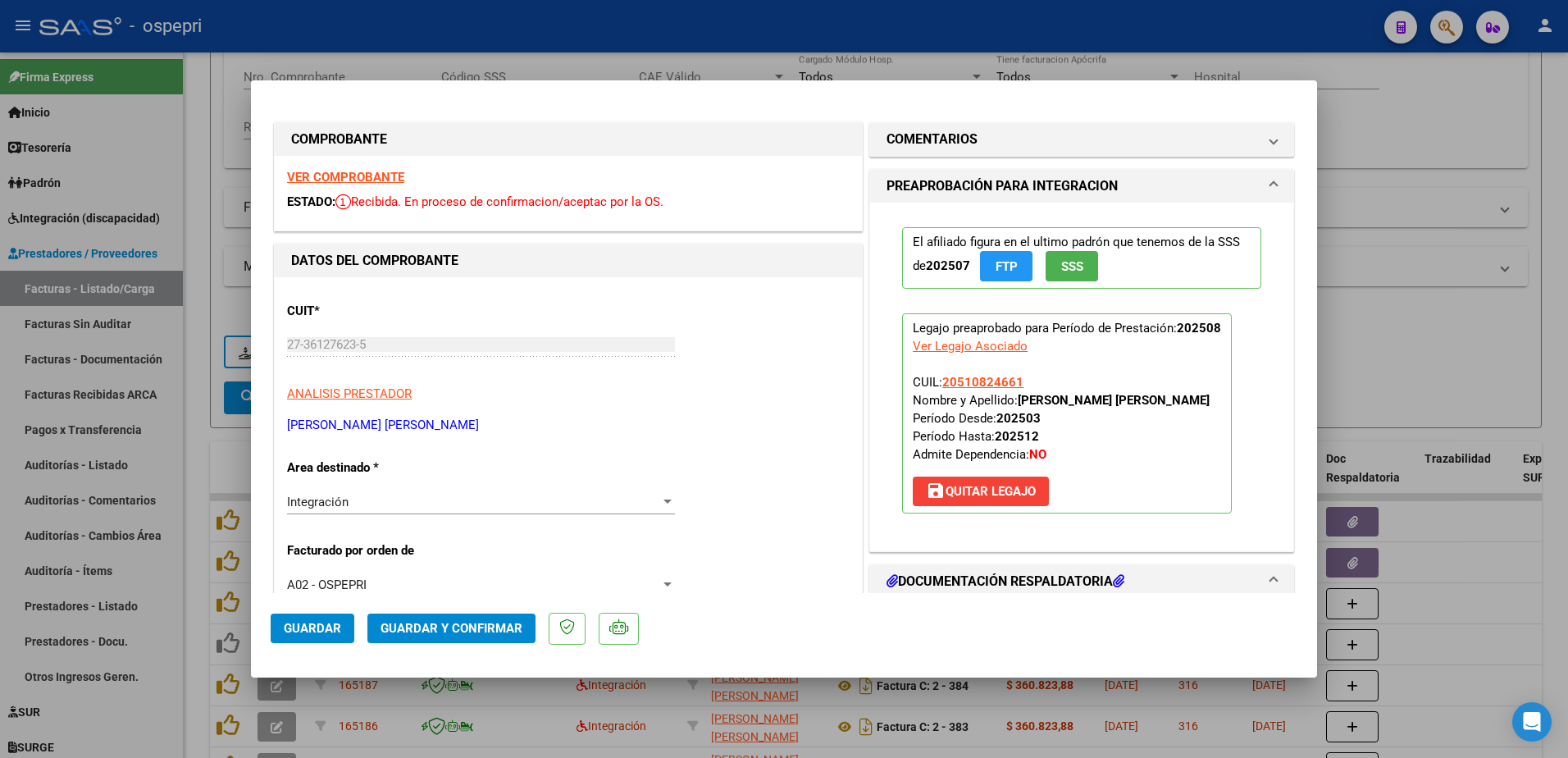
click at [355, 180] on strong "VER COMPROBANTE" at bounding box center [345, 177] width 117 height 15
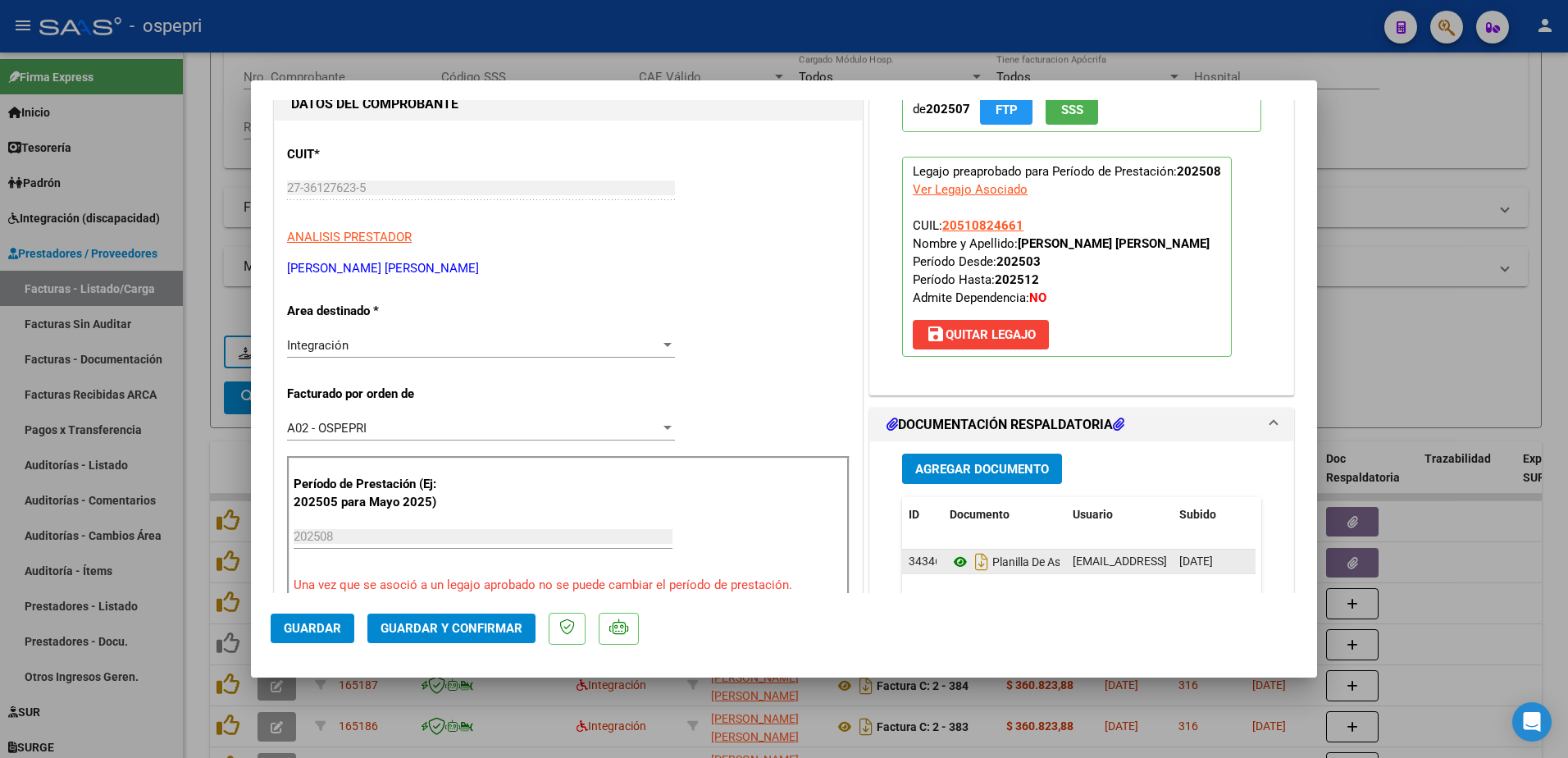
scroll to position [164, 0]
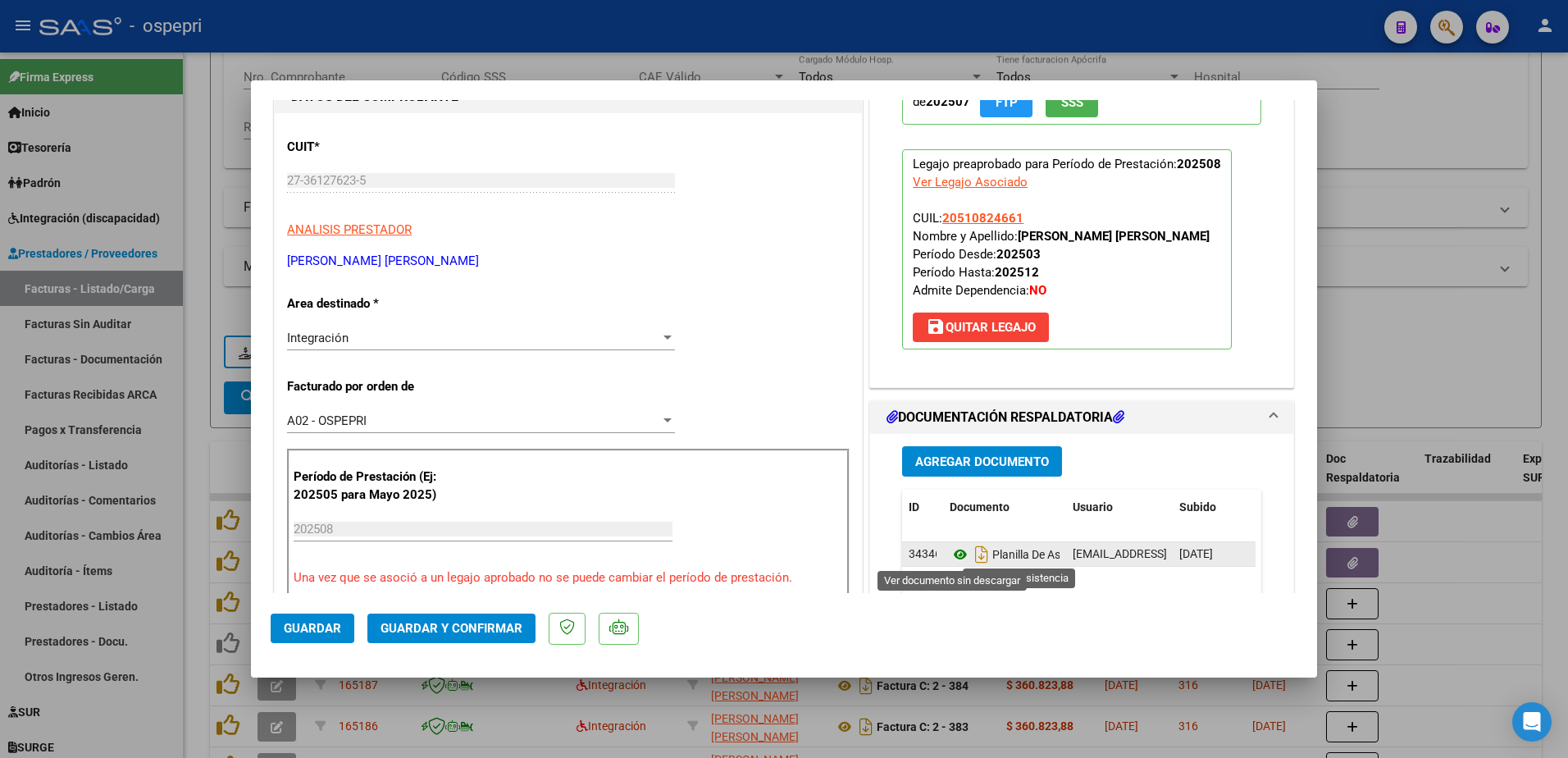
click at [951, 552] on icon at bounding box center [960, 554] width 22 height 20
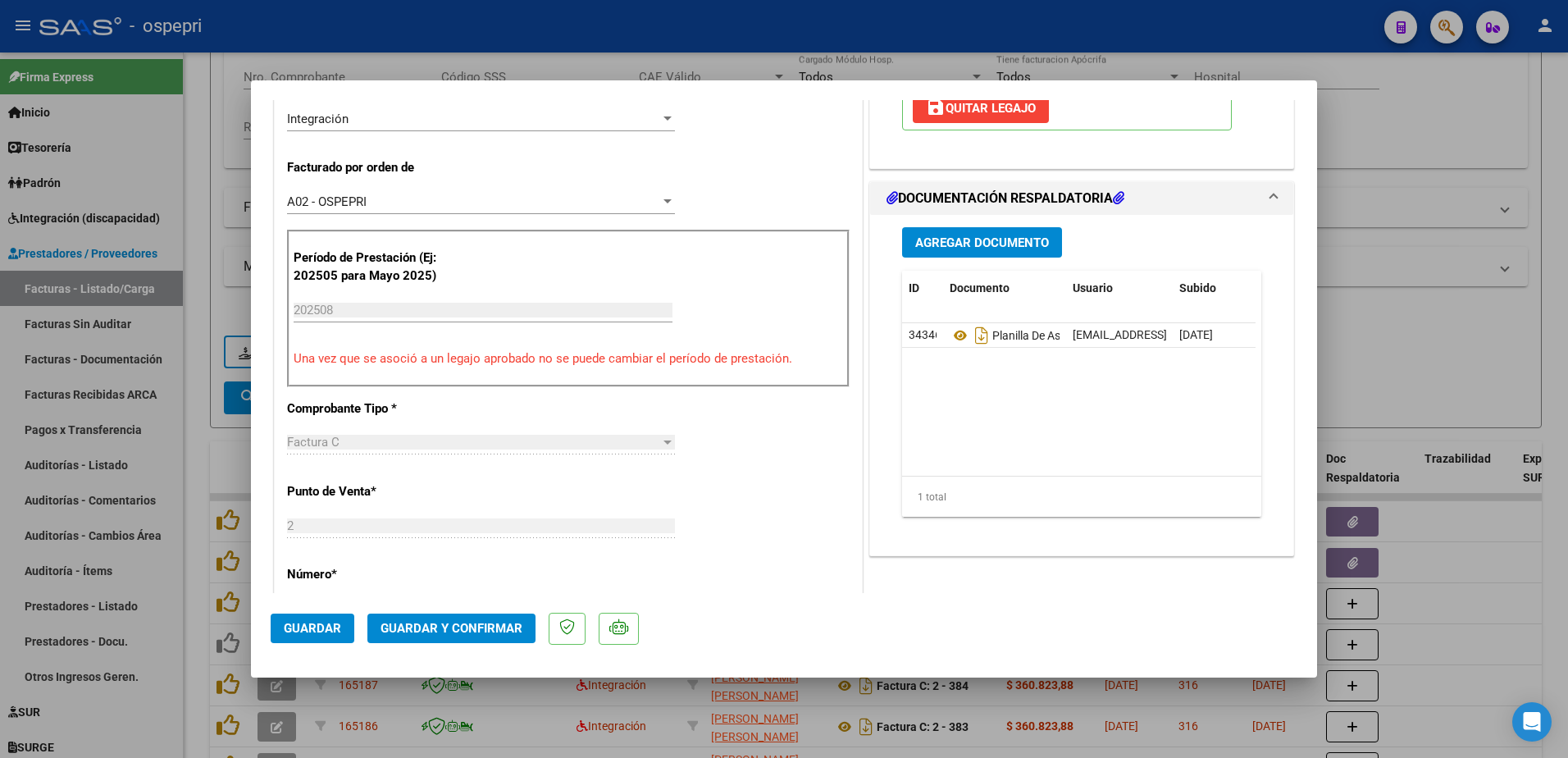
scroll to position [493, 0]
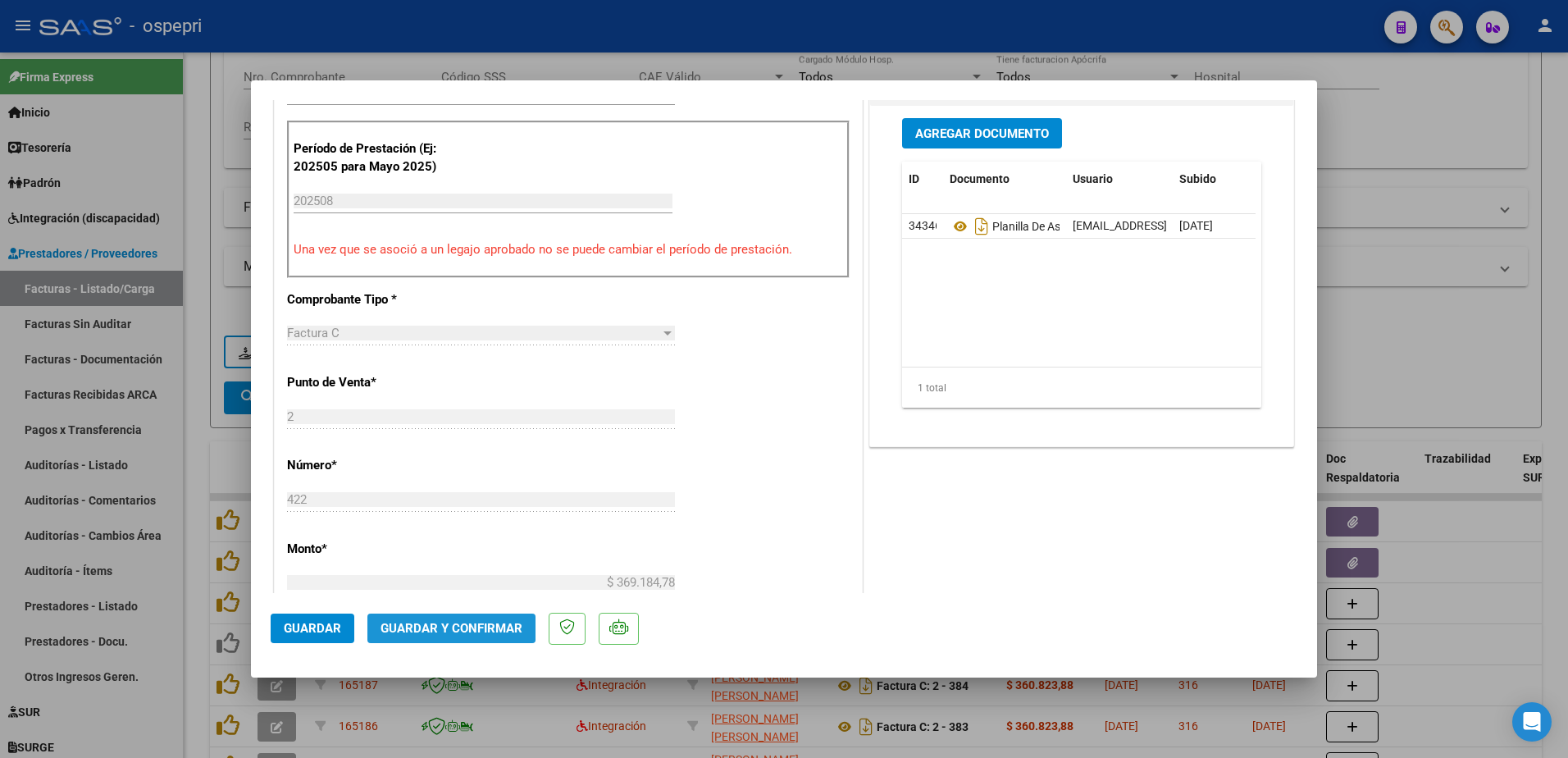
click at [447, 619] on button "Guardar y Confirmar" at bounding box center [452, 629] width 168 height 29
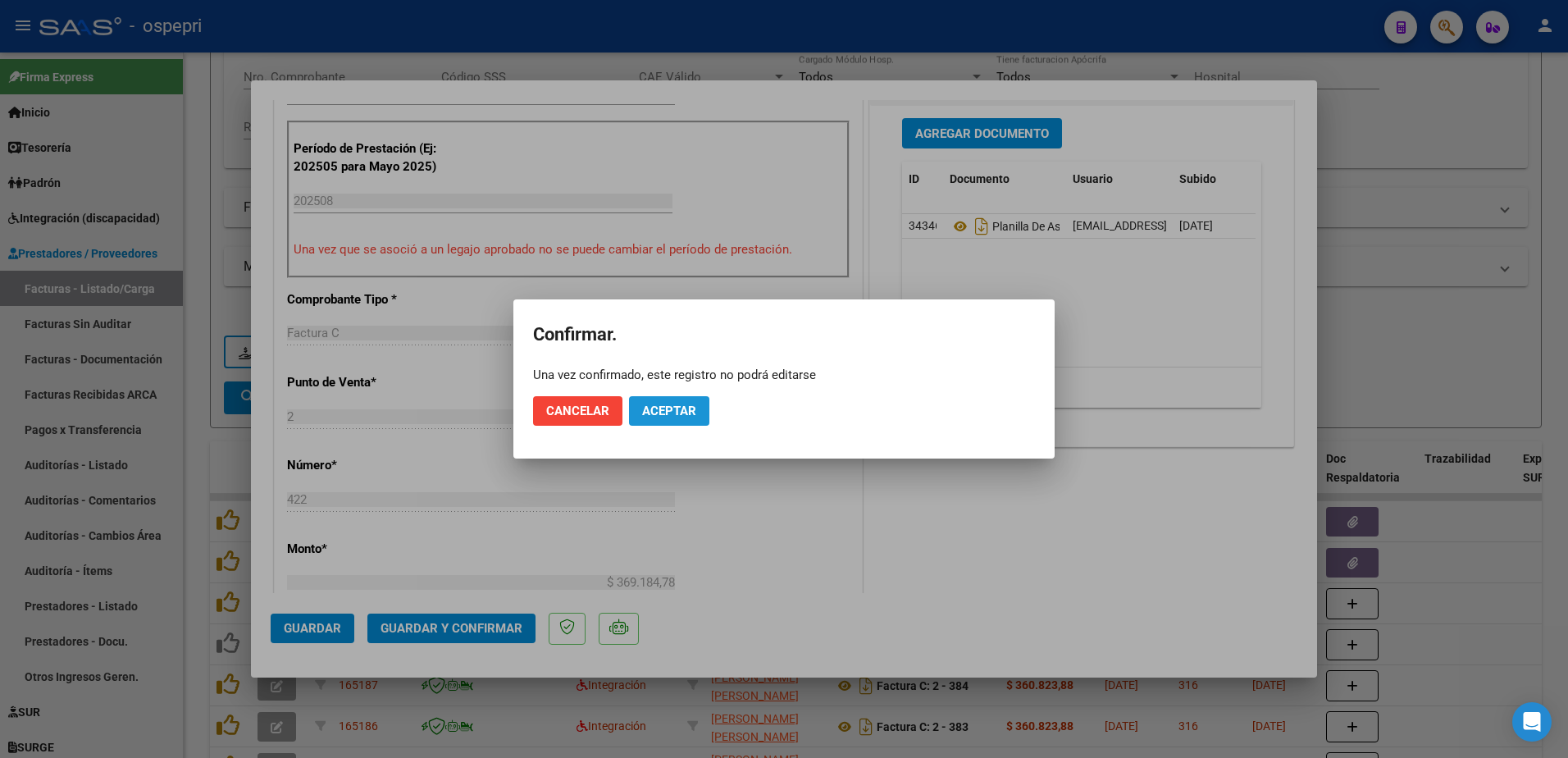
click at [675, 408] on span "Aceptar" at bounding box center [669, 411] width 54 height 15
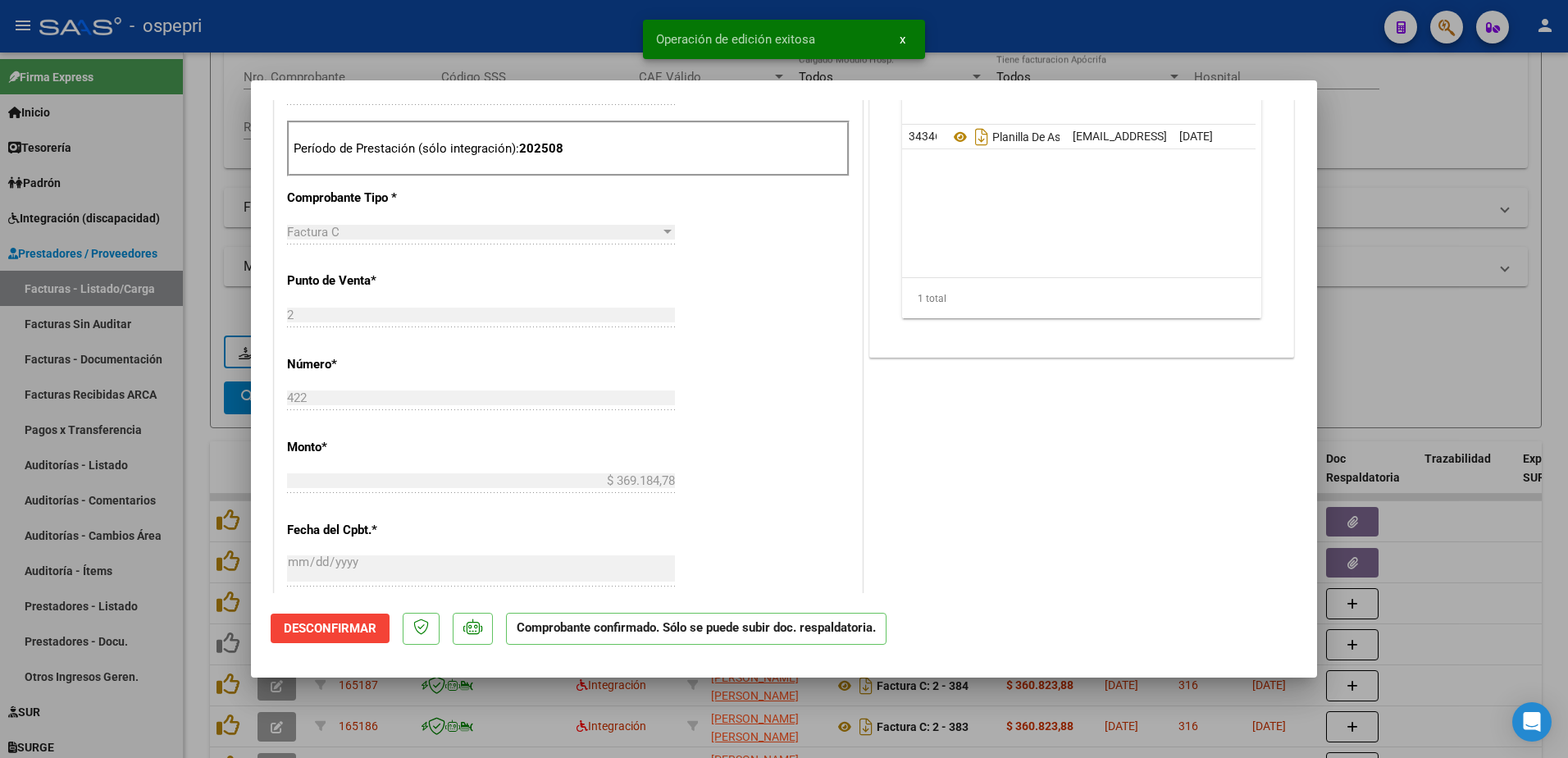
type input "$ 0,00"
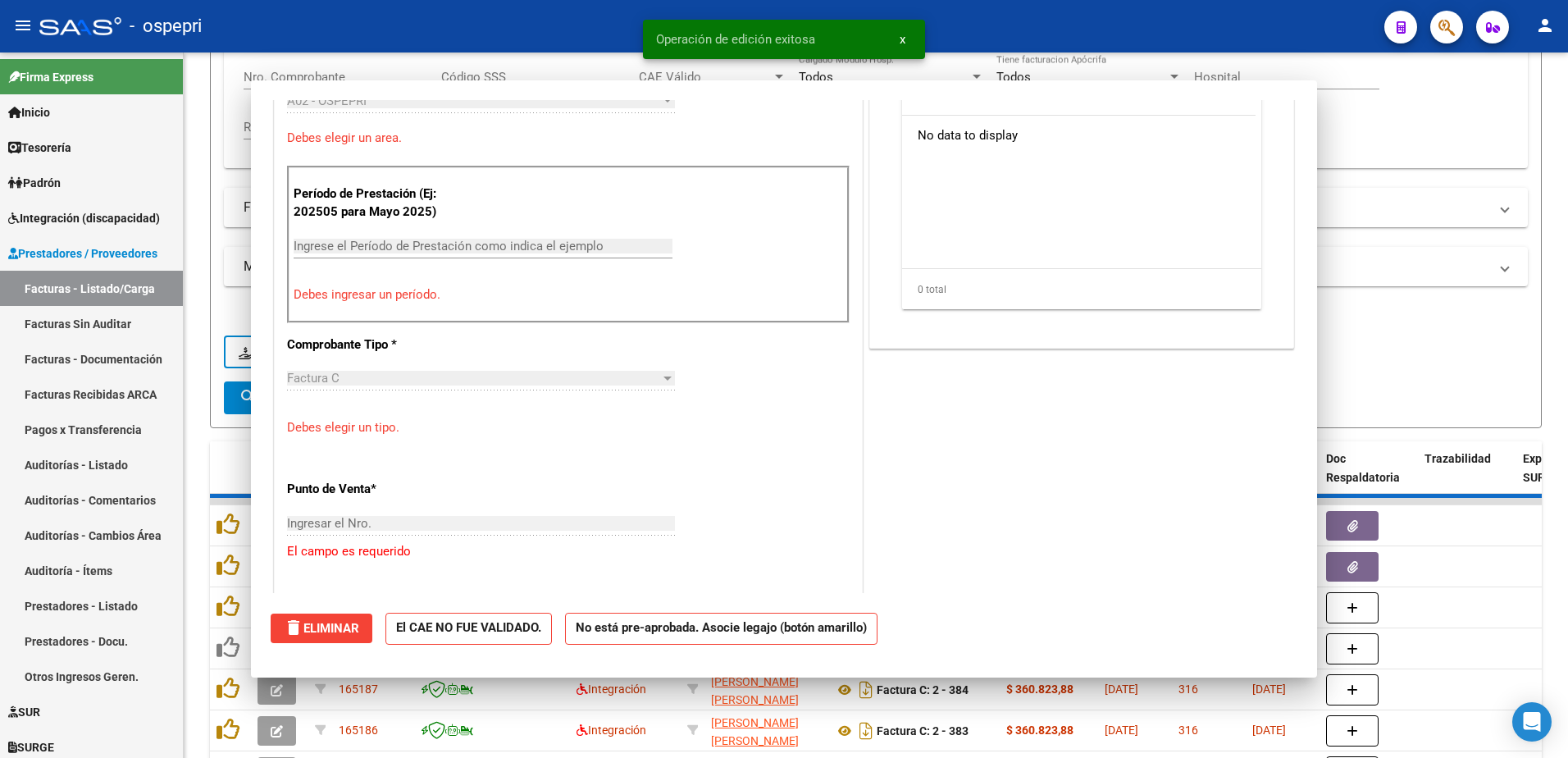
scroll to position [521, 0]
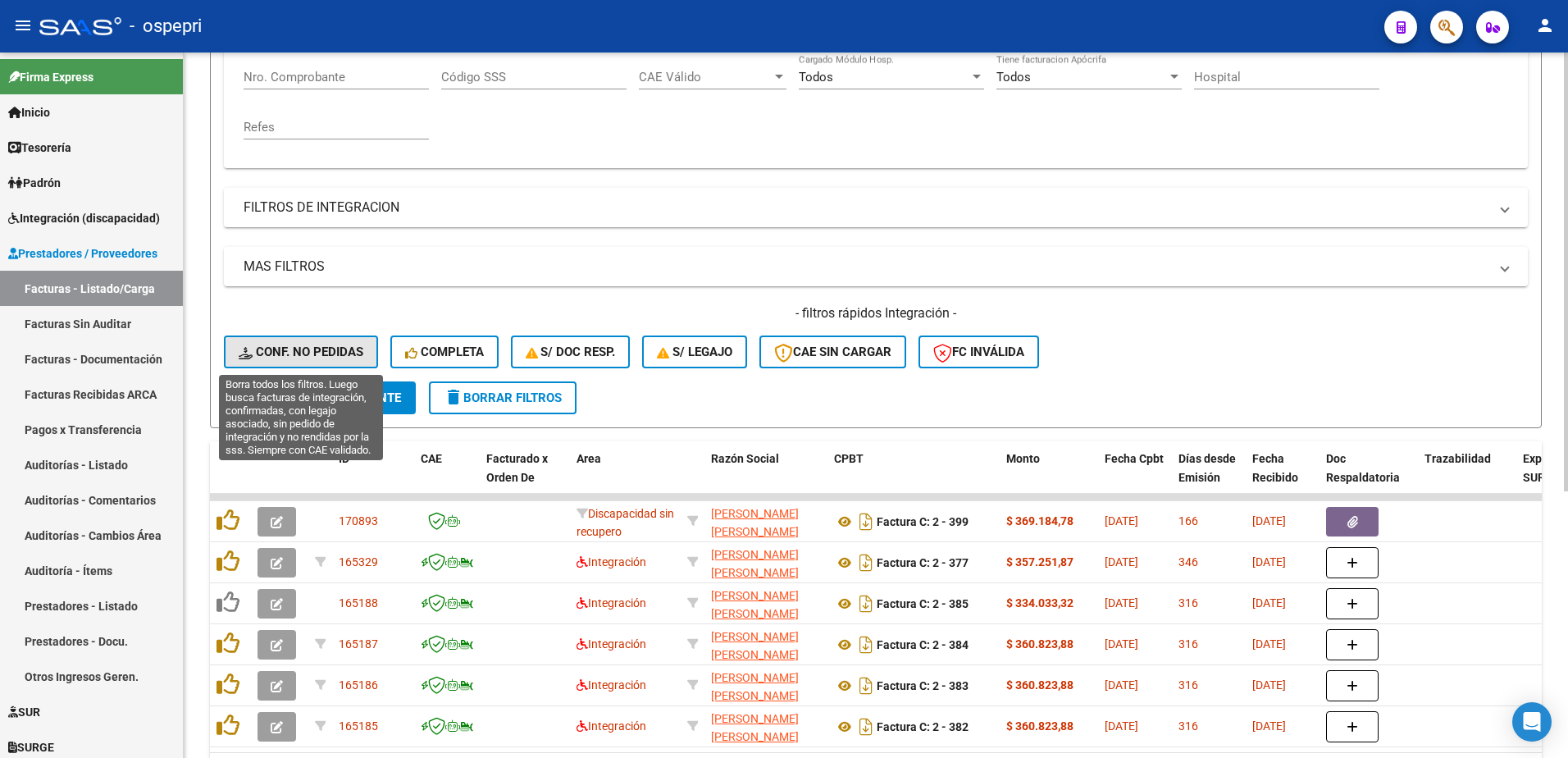
click at [309, 348] on span "Conf. no pedidas" at bounding box center [301, 351] width 125 height 15
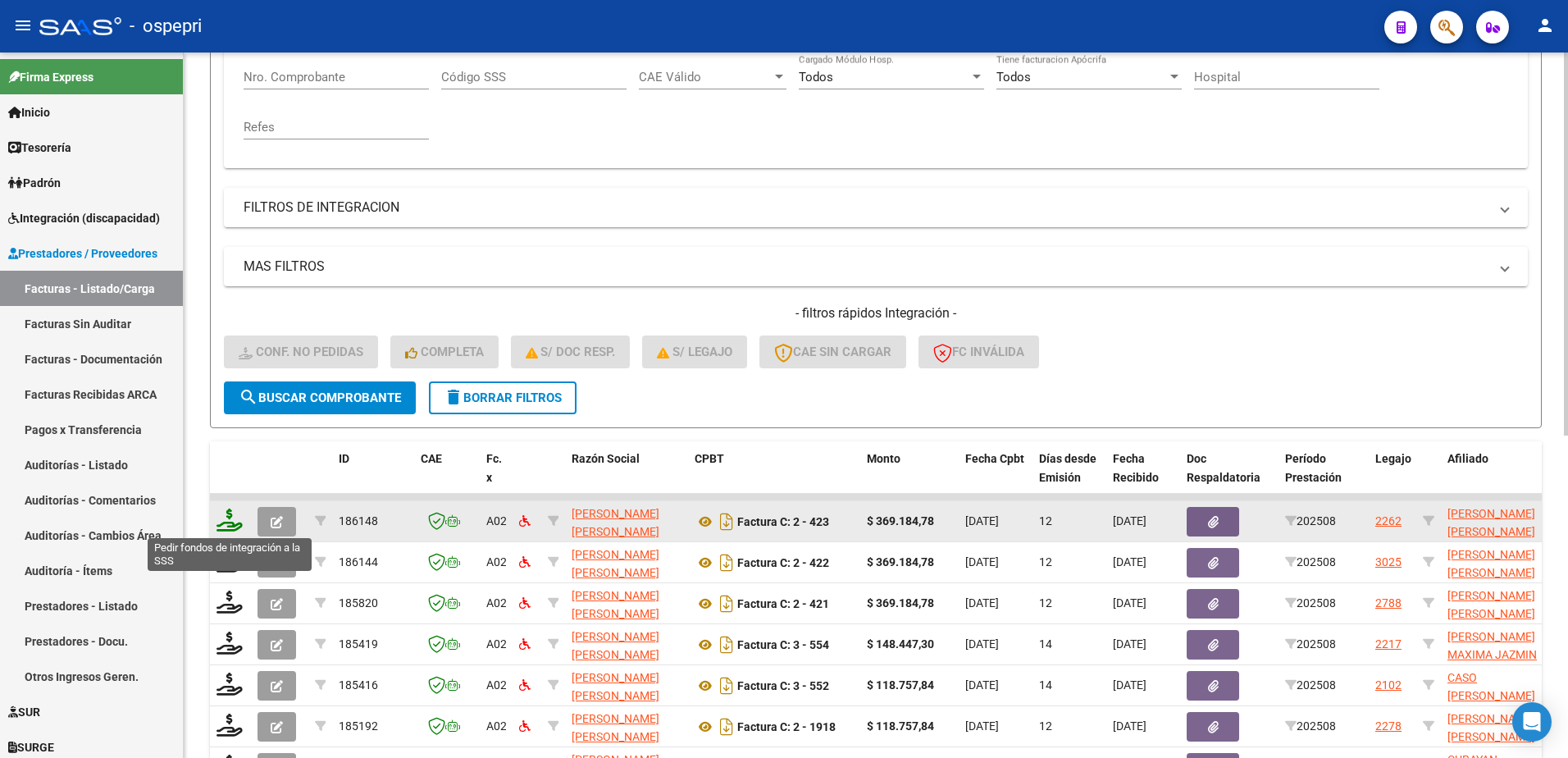
click at [229, 522] on icon at bounding box center [230, 520] width 26 height 23
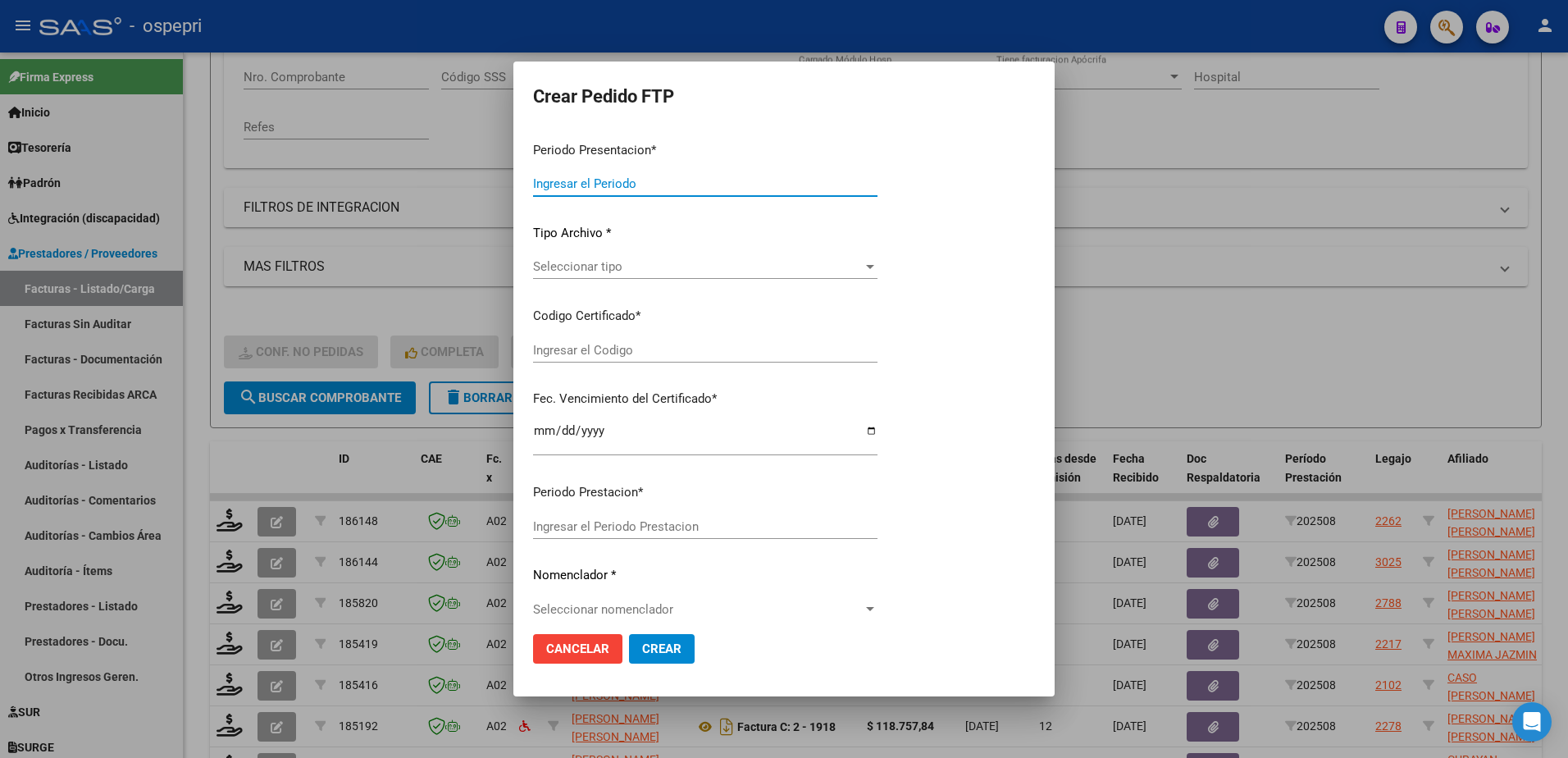
type input "202508"
type input "$ 369.184,78"
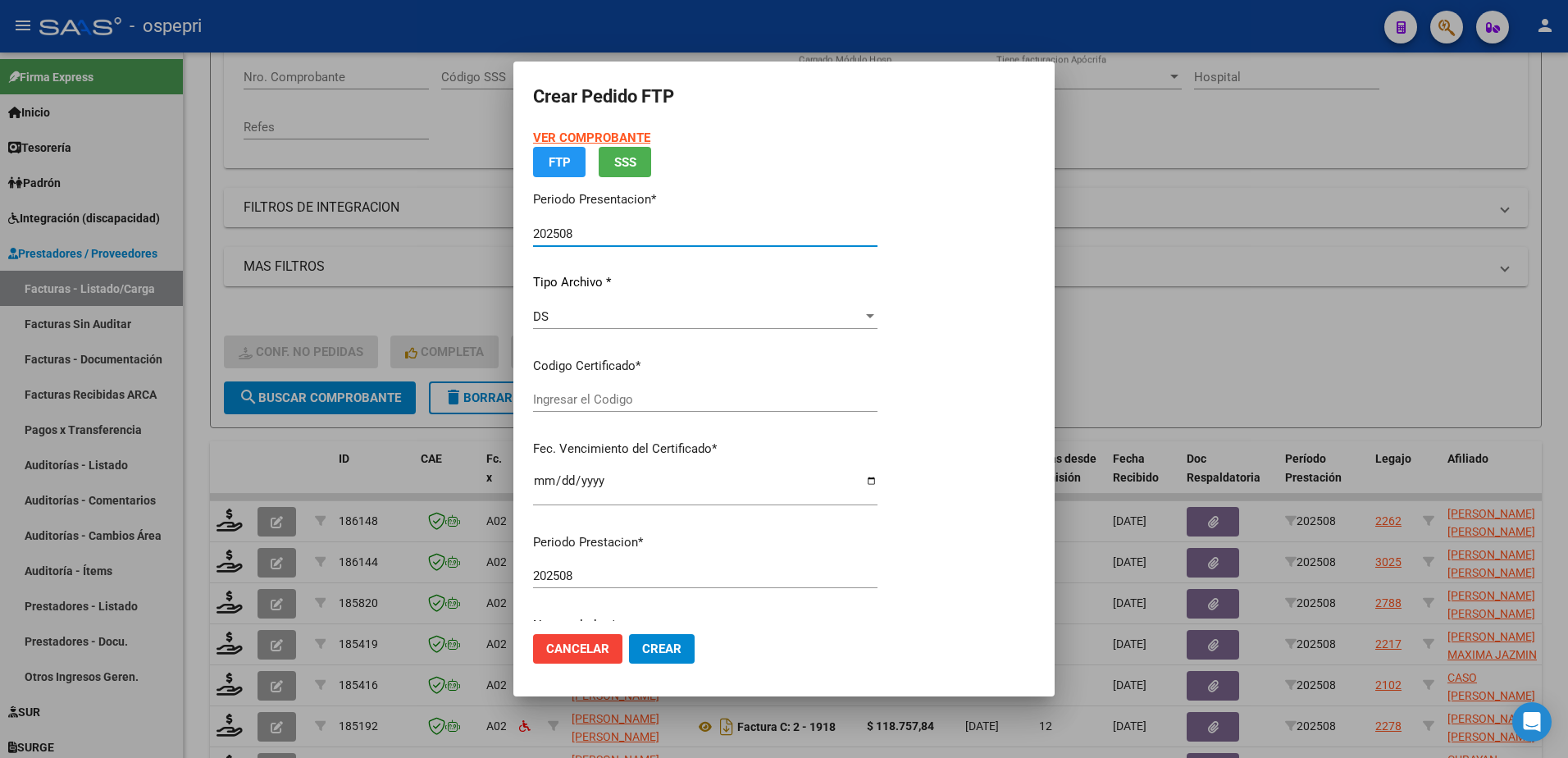
type input "ARG02000477210212019112120241121RIO145"
type input "[DATE]"
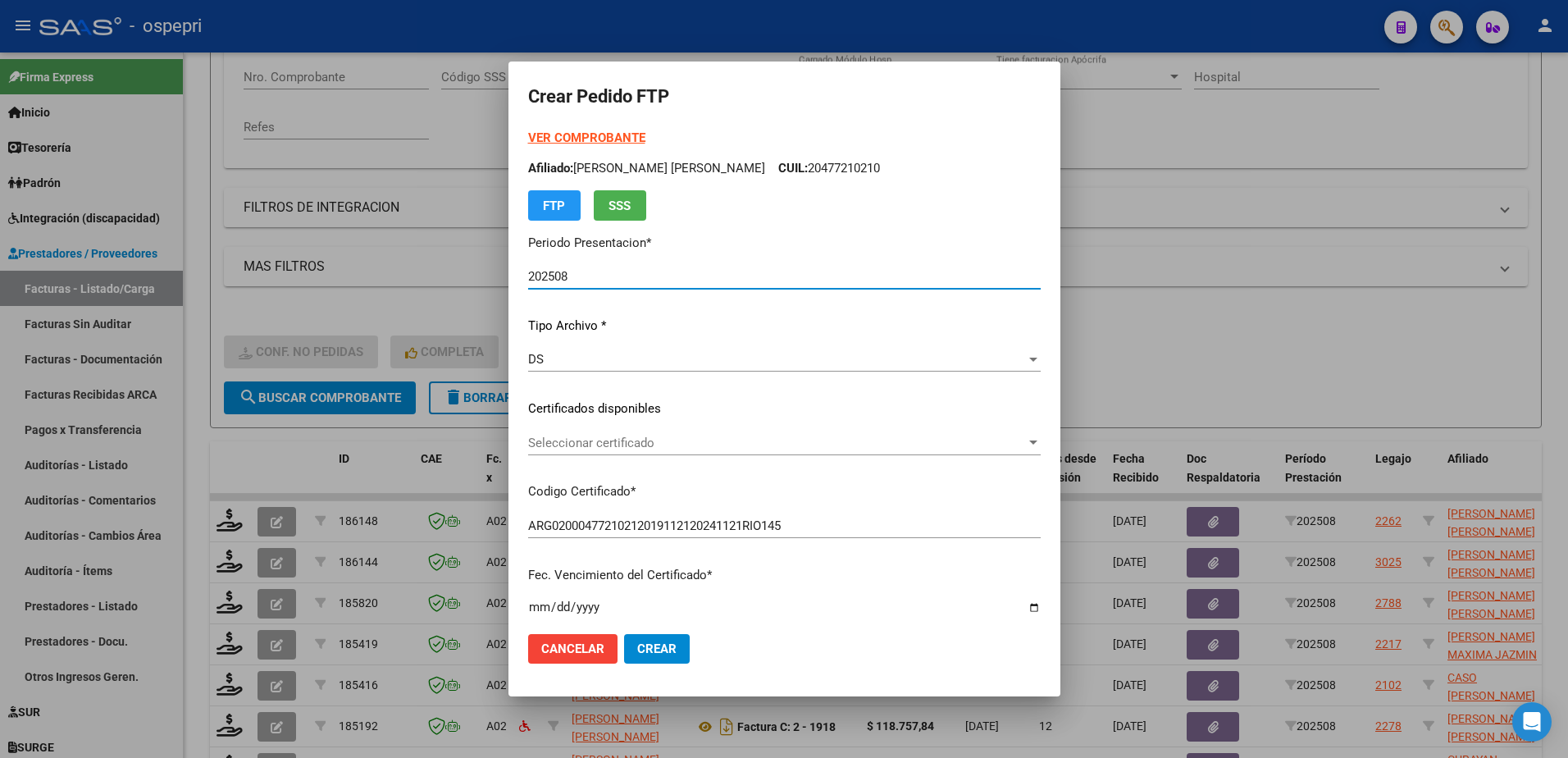
click at [641, 446] on span "Seleccionar certificado" at bounding box center [777, 443] width 498 height 15
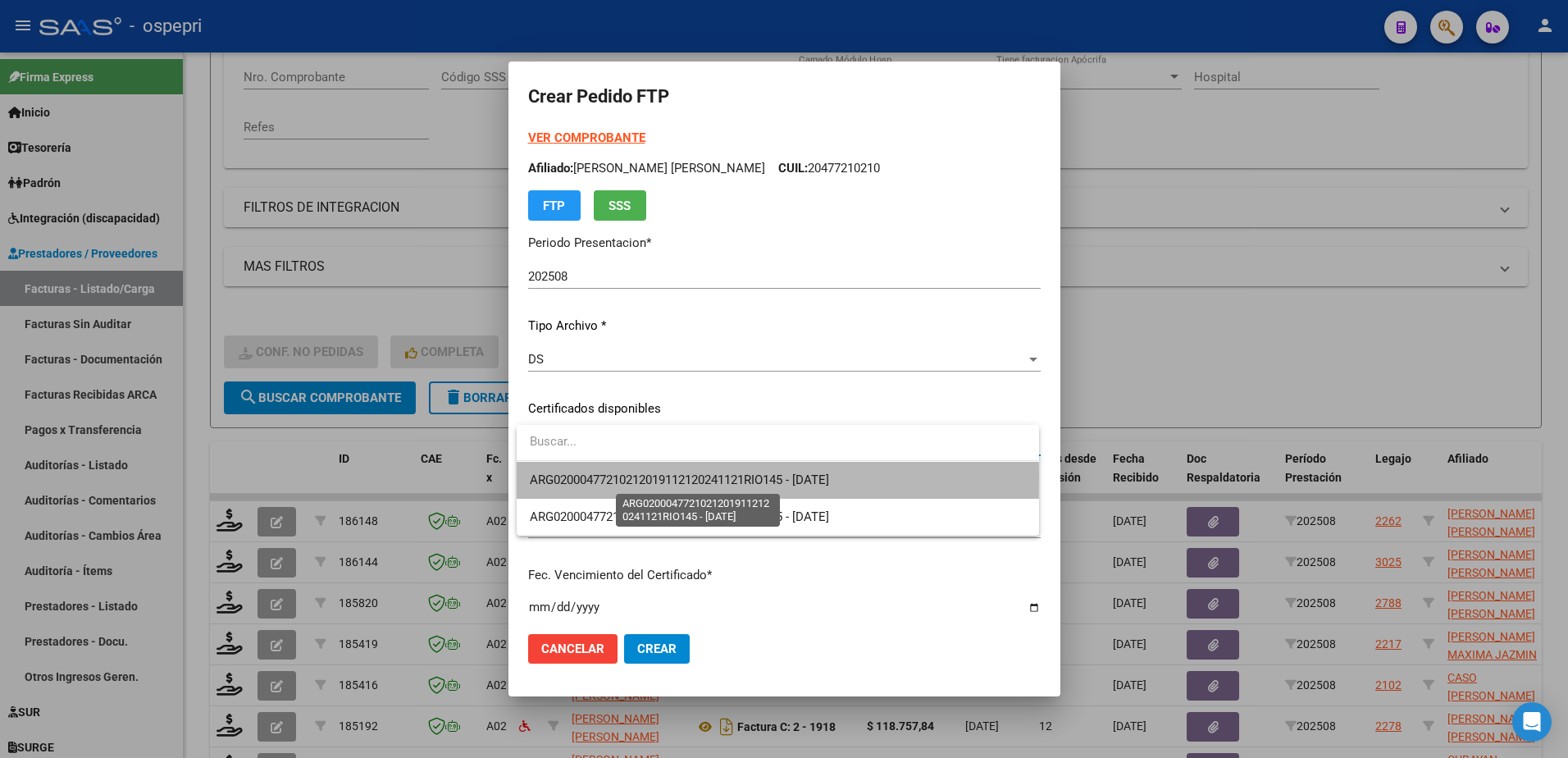
click at [667, 478] on span "ARG02000477210212019112120241121RIO145 - [DATE]" at bounding box center [679, 480] width 299 height 15
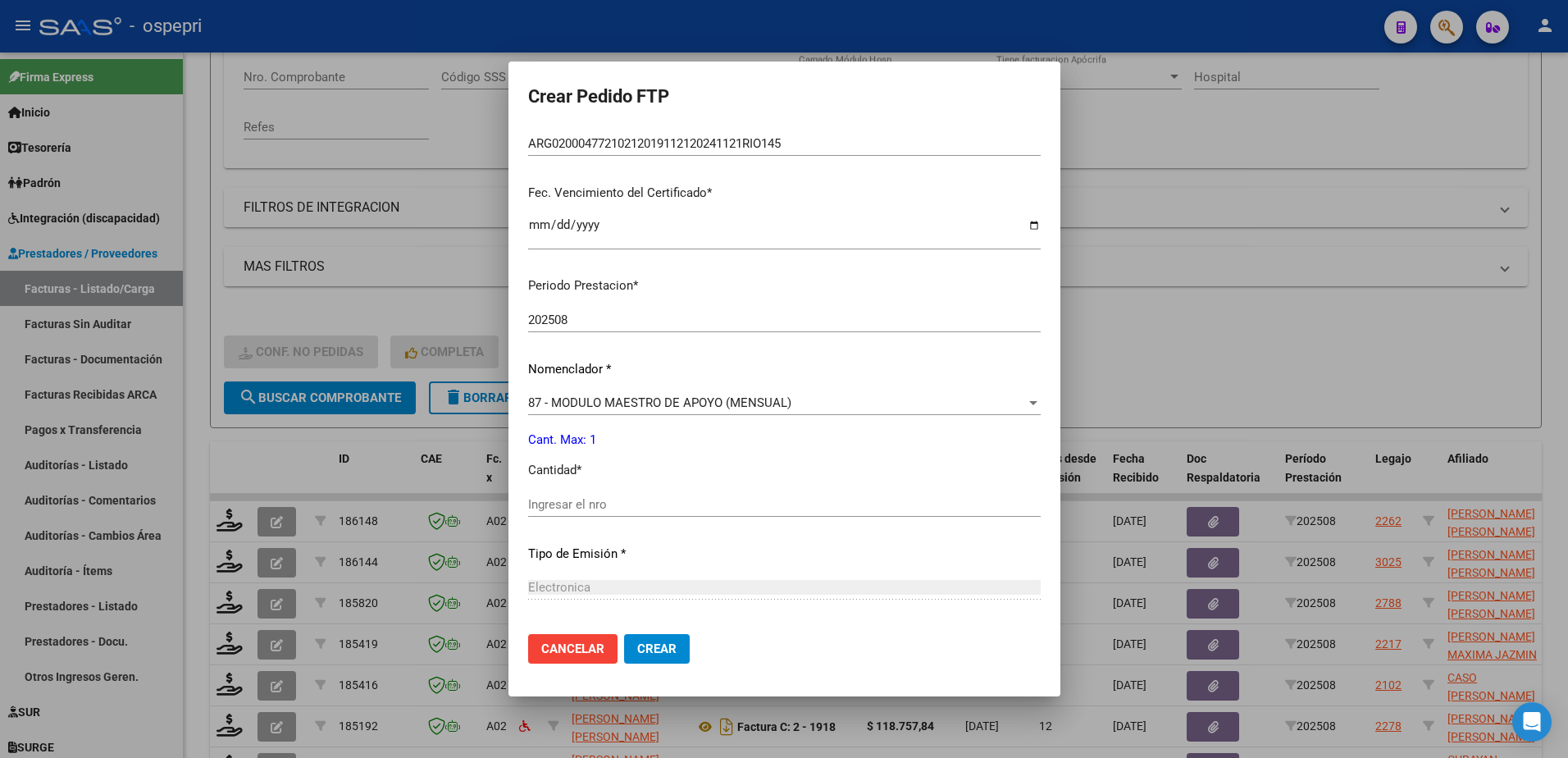
scroll to position [410, 0]
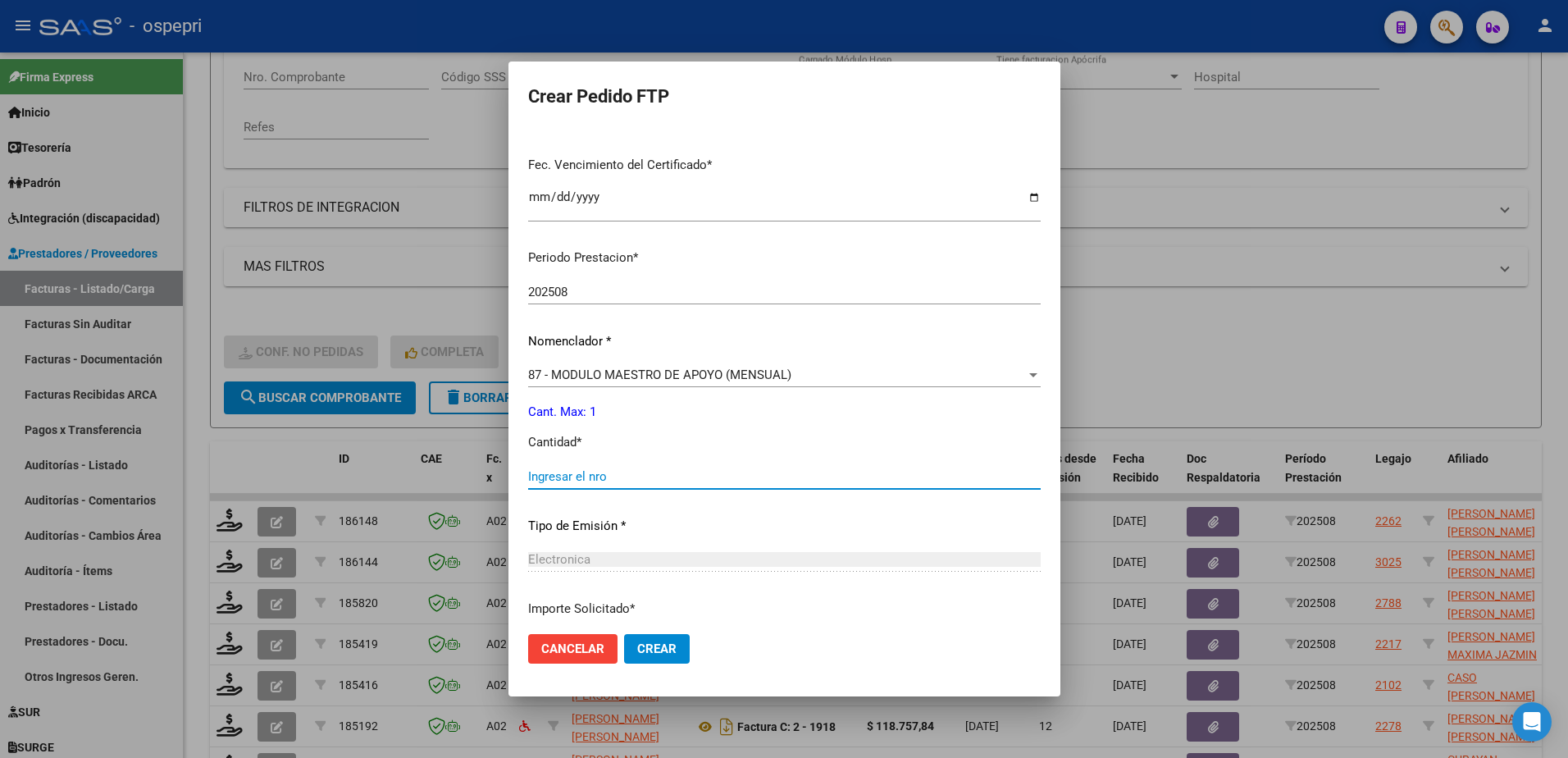
click at [616, 472] on input "Ingresar el nro" at bounding box center [784, 476] width 512 height 15
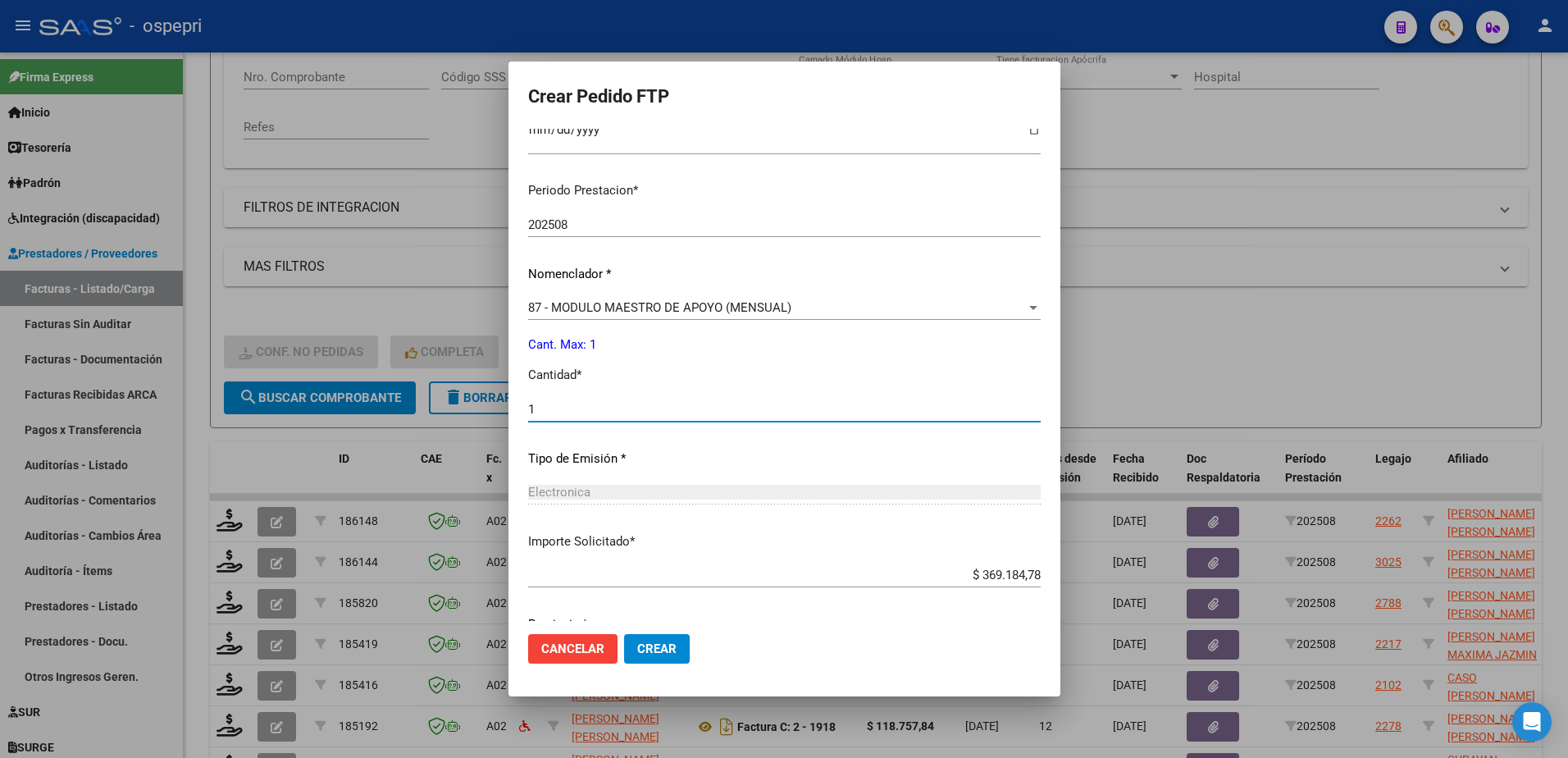
scroll to position [543, 0]
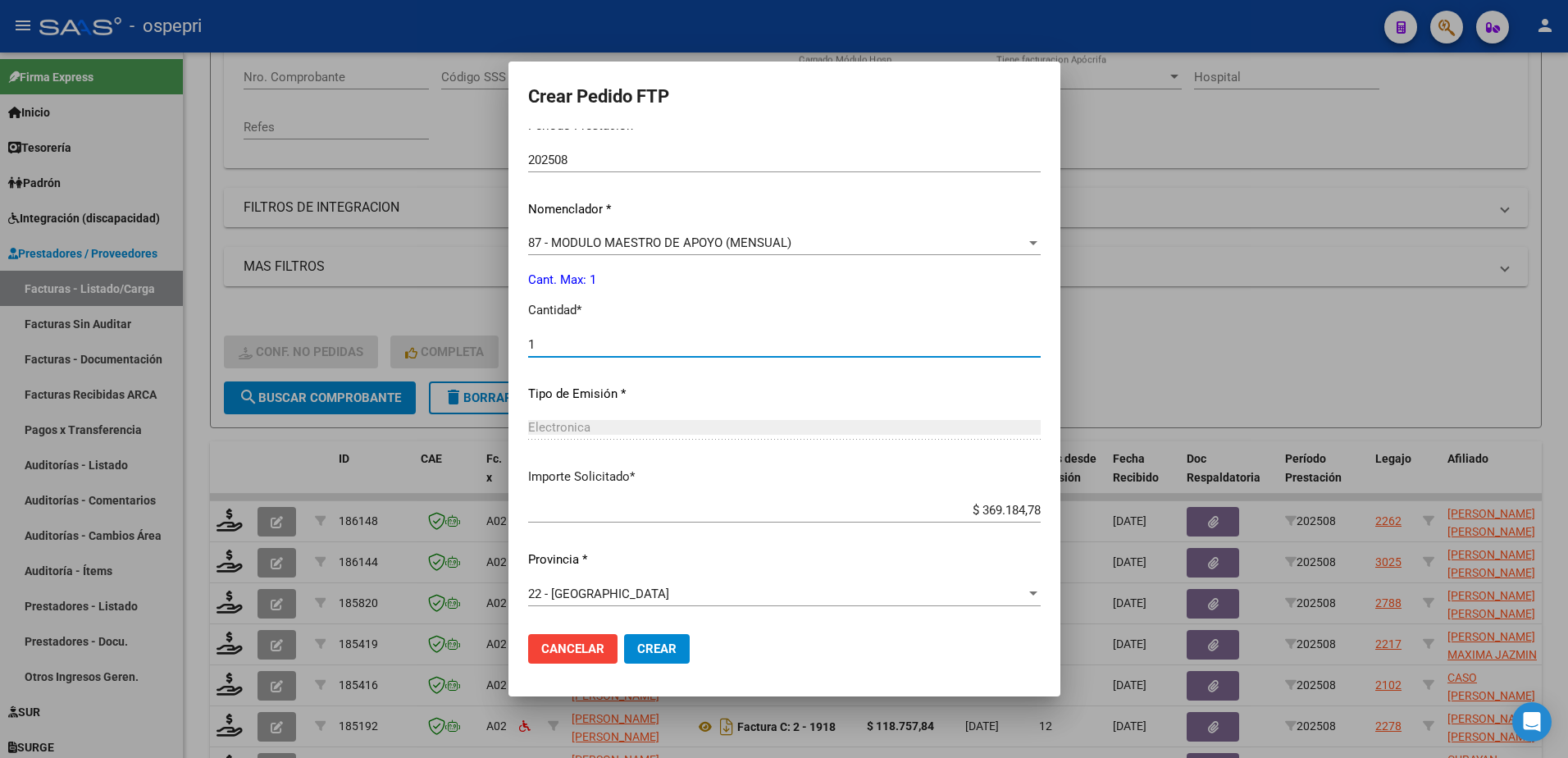
type input "1"
click at [649, 650] on span "Crear" at bounding box center [656, 649] width 39 height 15
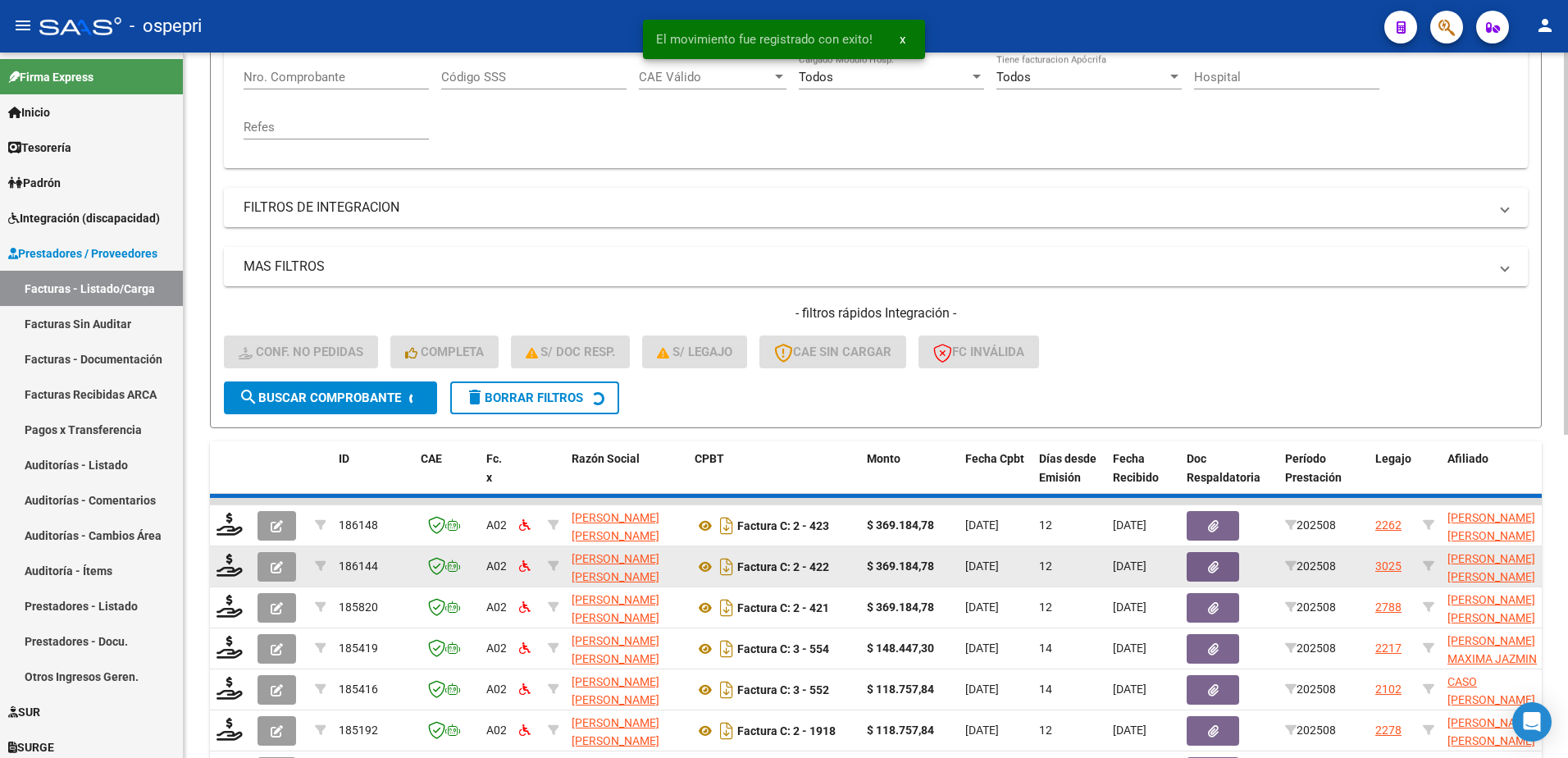
scroll to position [265, 0]
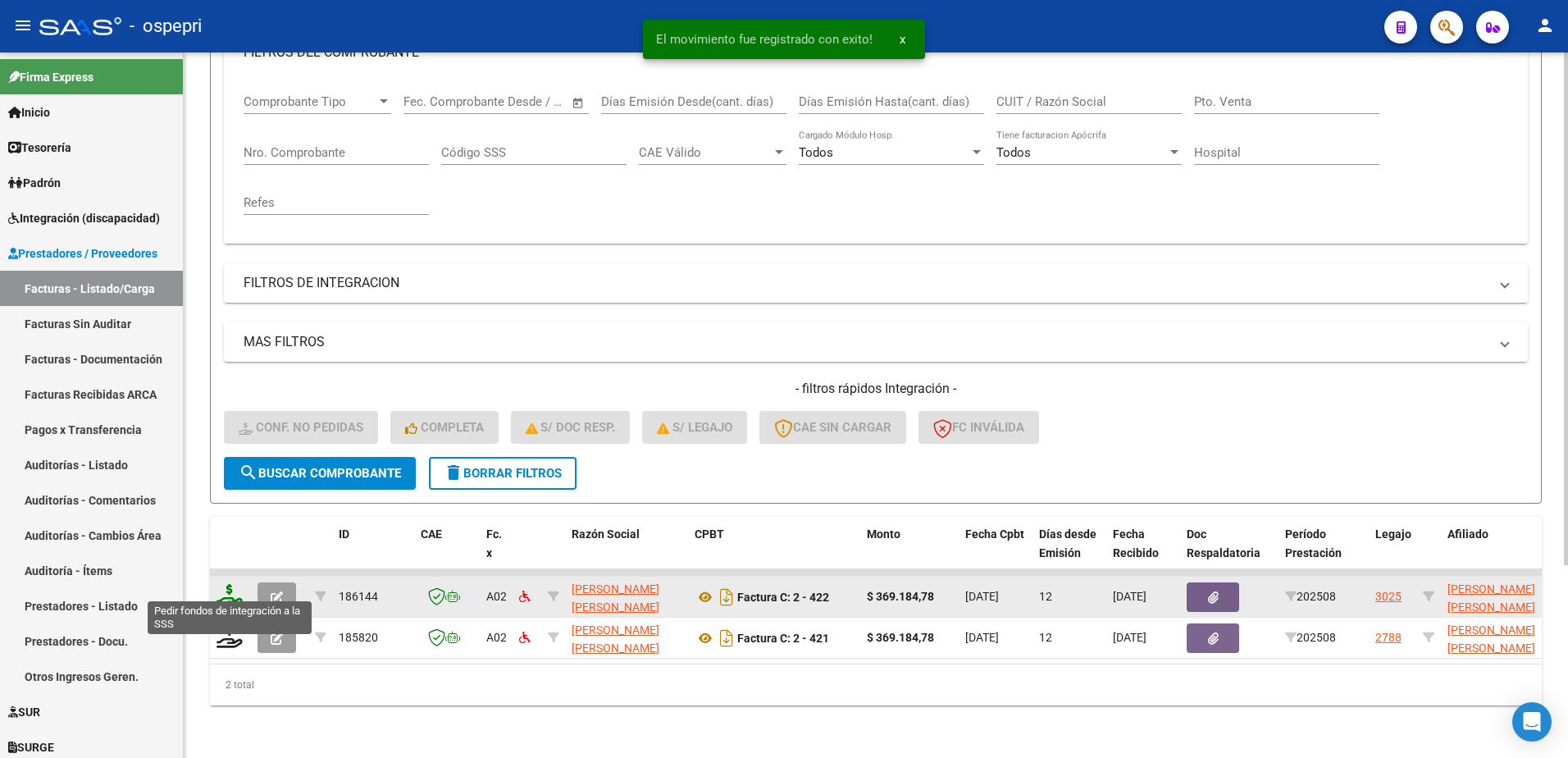
click at [223, 587] on icon at bounding box center [230, 596] width 26 height 23
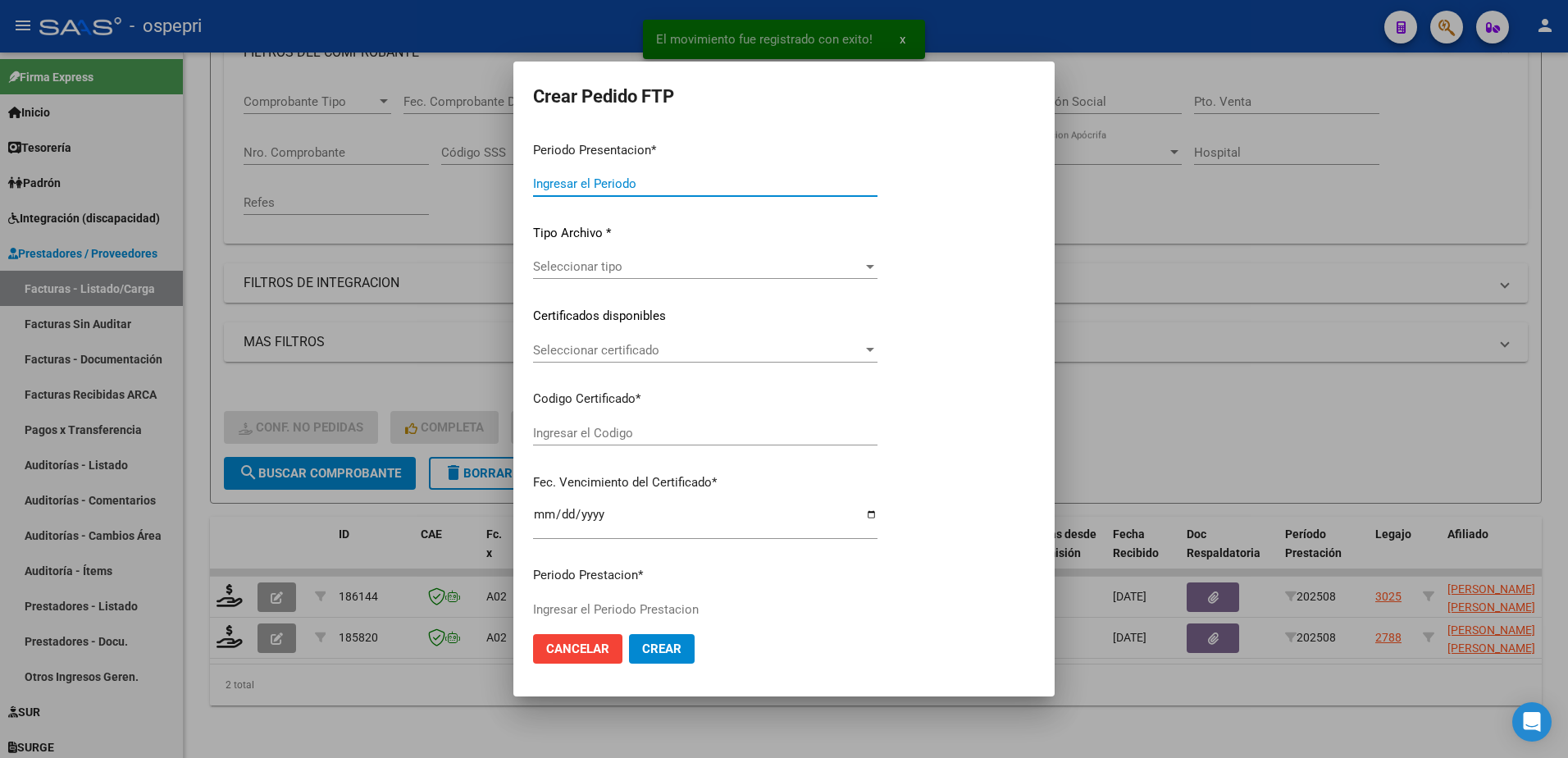
type input "202508"
type input "$ 369.184,78"
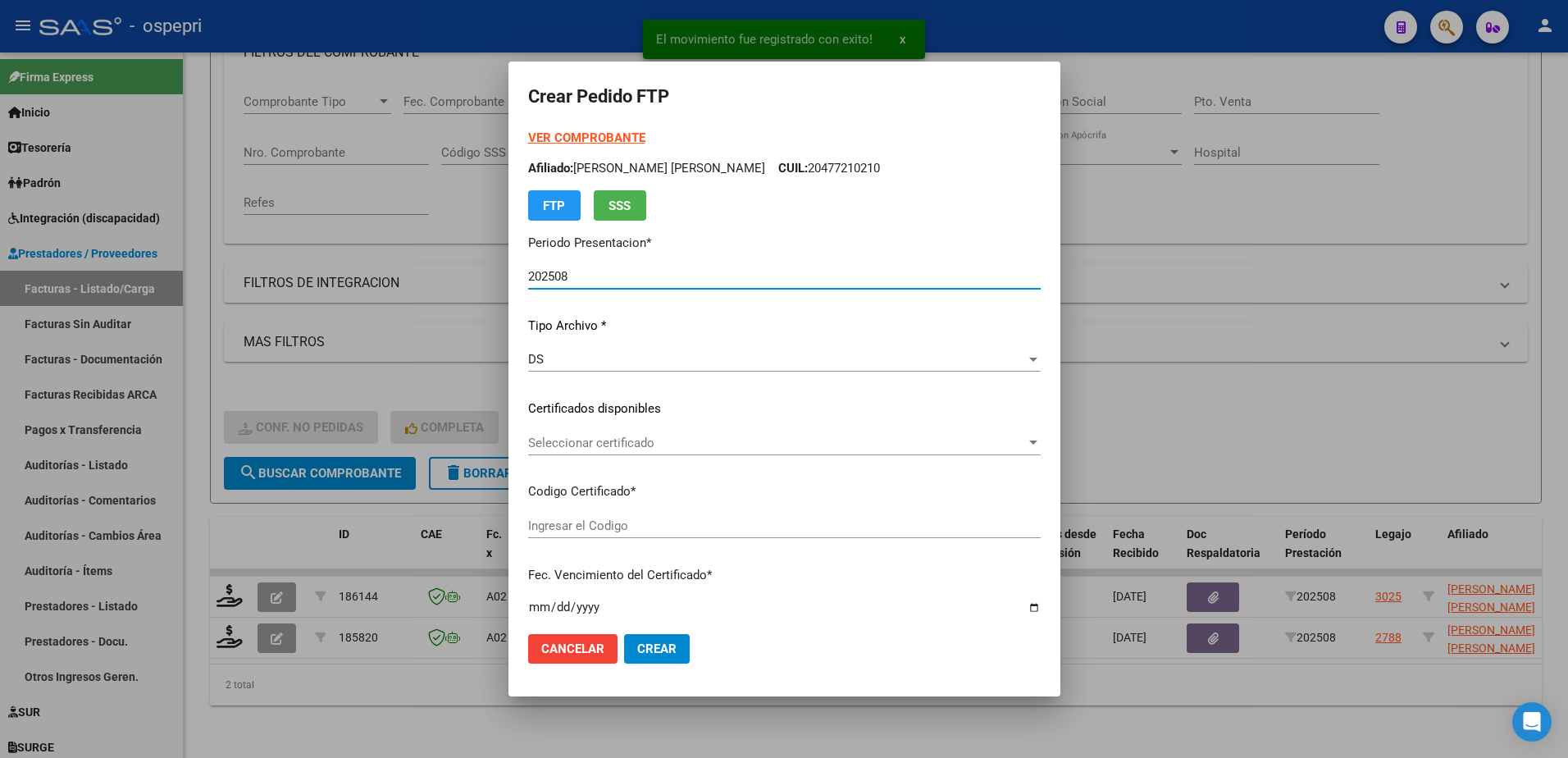
type input "2051082466-1"
type input "[DATE]"
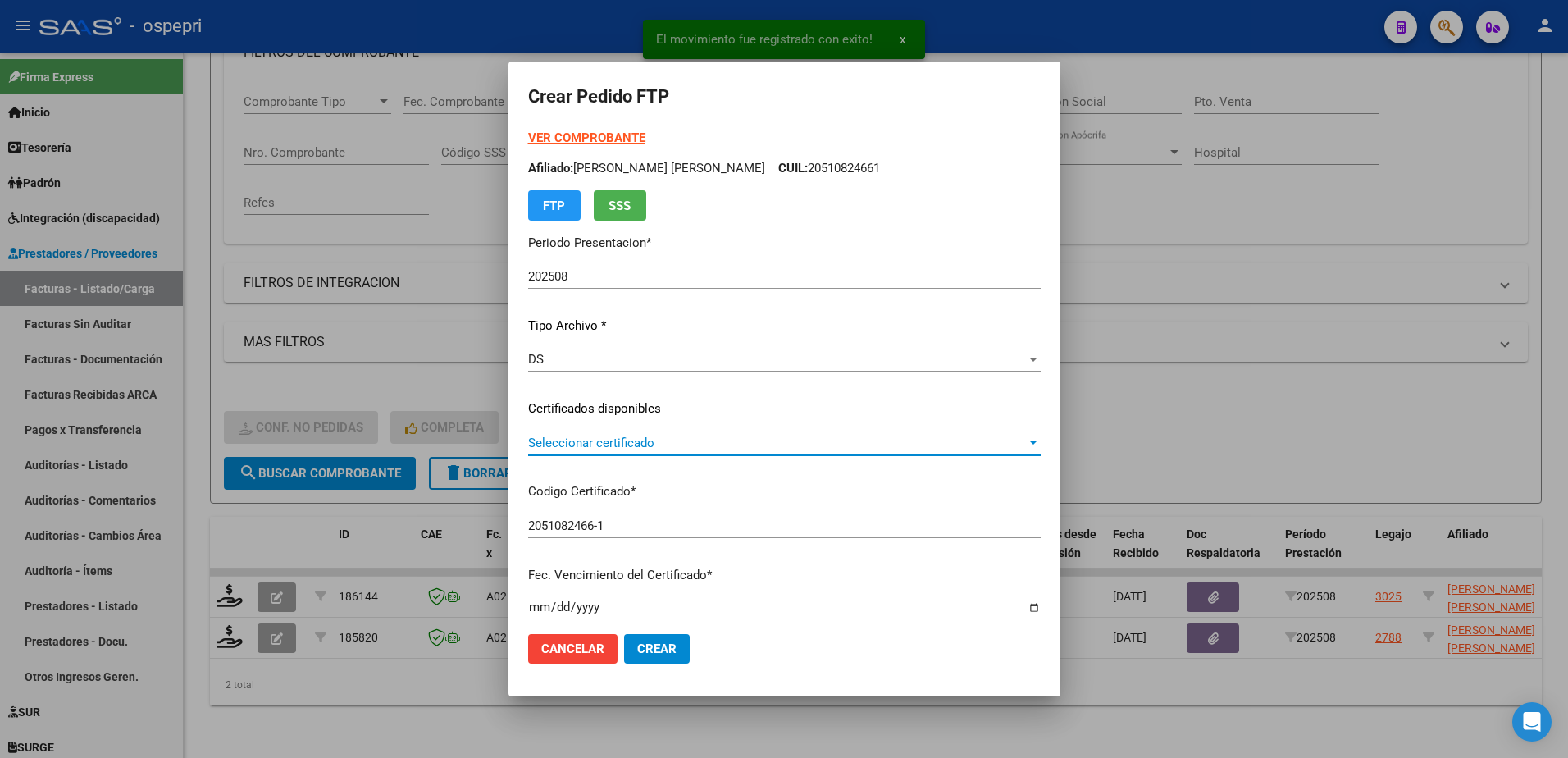
click at [624, 442] on span "Seleccionar certificado" at bounding box center [777, 443] width 498 height 15
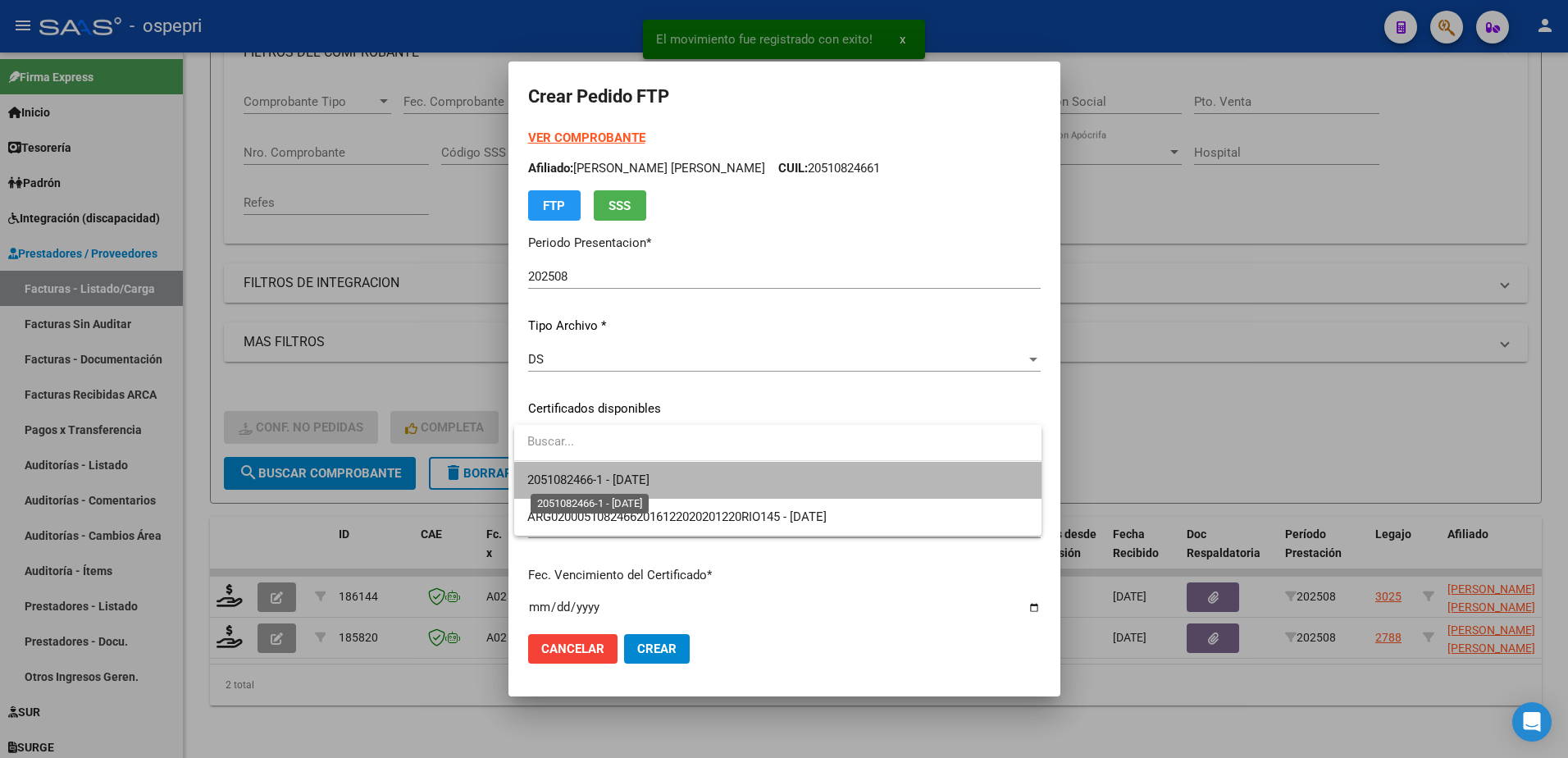
click at [650, 477] on span "2051082466-1 - [DATE]" at bounding box center [589, 480] width 122 height 15
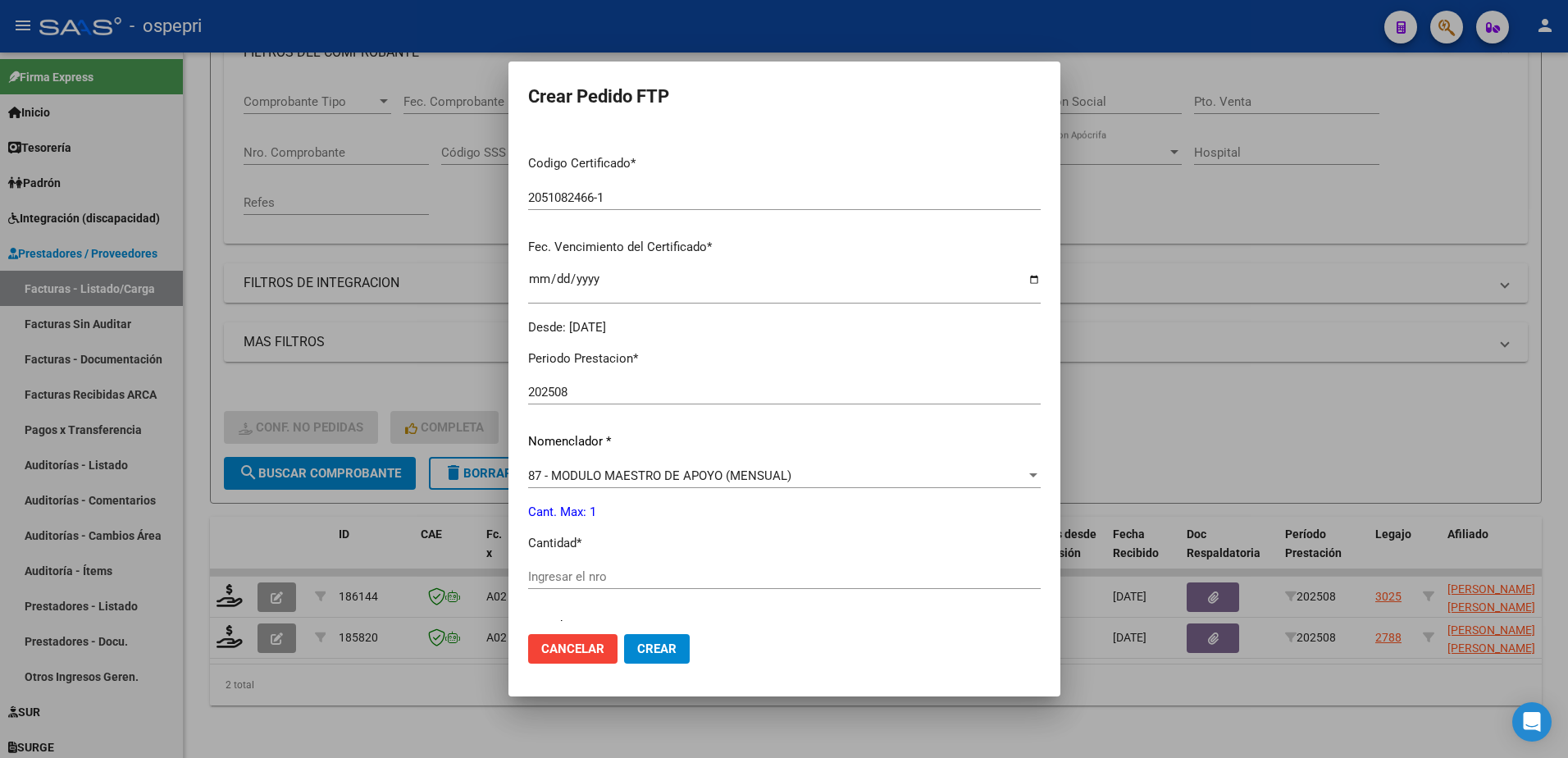
scroll to position [410, 0]
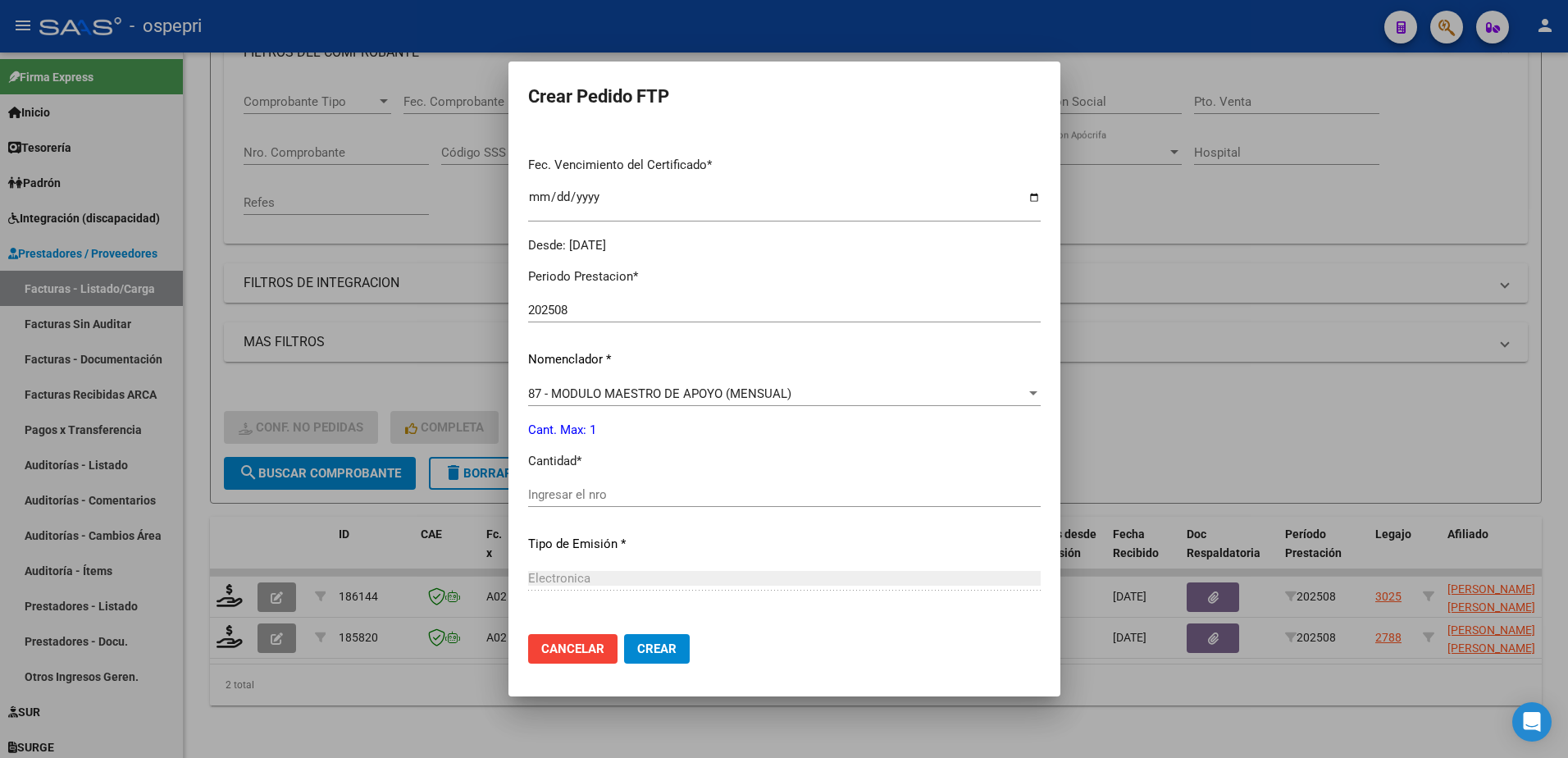
click at [579, 484] on div "Ingresar el nro" at bounding box center [784, 494] width 512 height 24
click at [579, 494] on input "Ingresar el nro" at bounding box center [784, 494] width 512 height 15
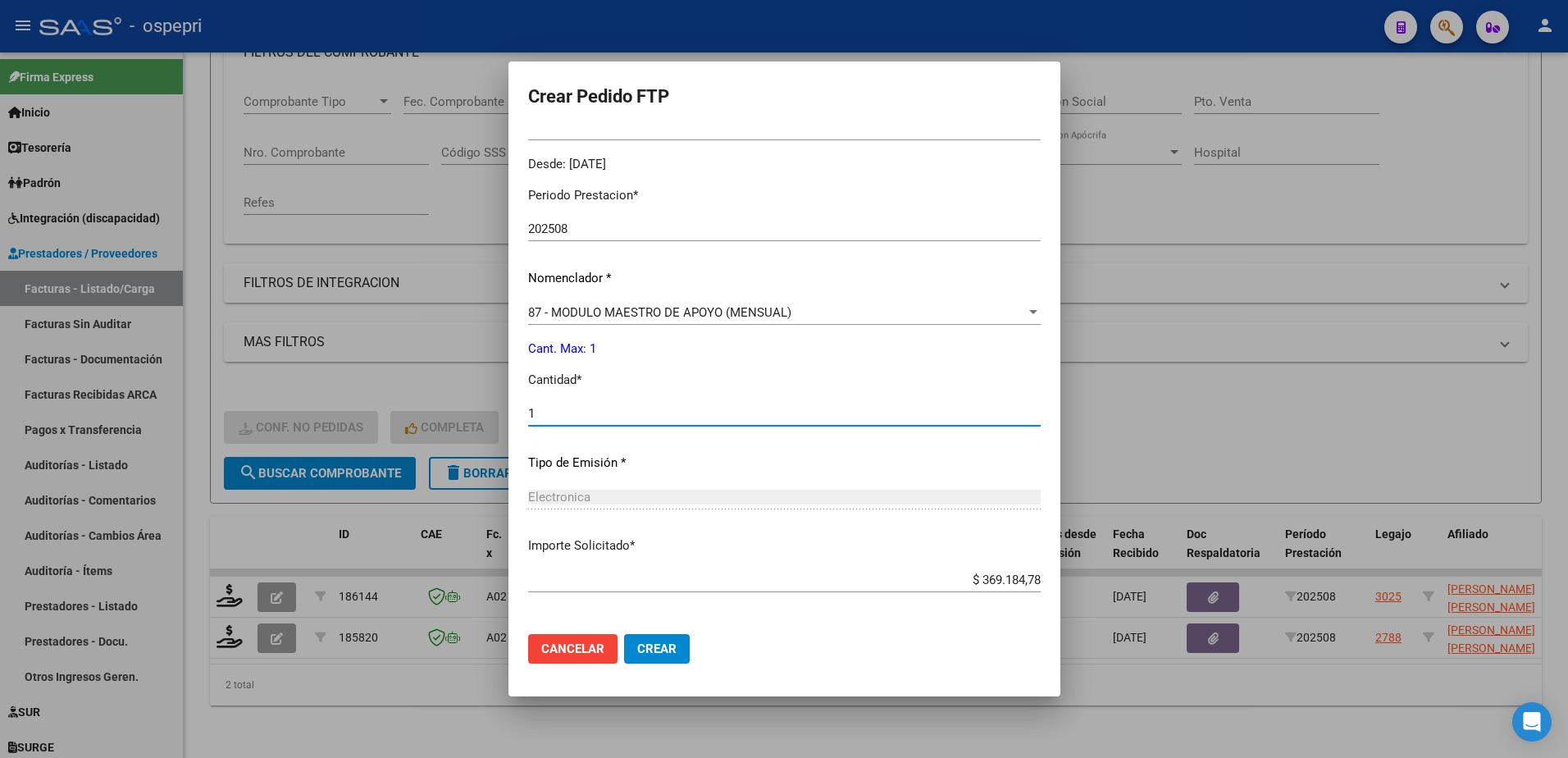
scroll to position [560, 0]
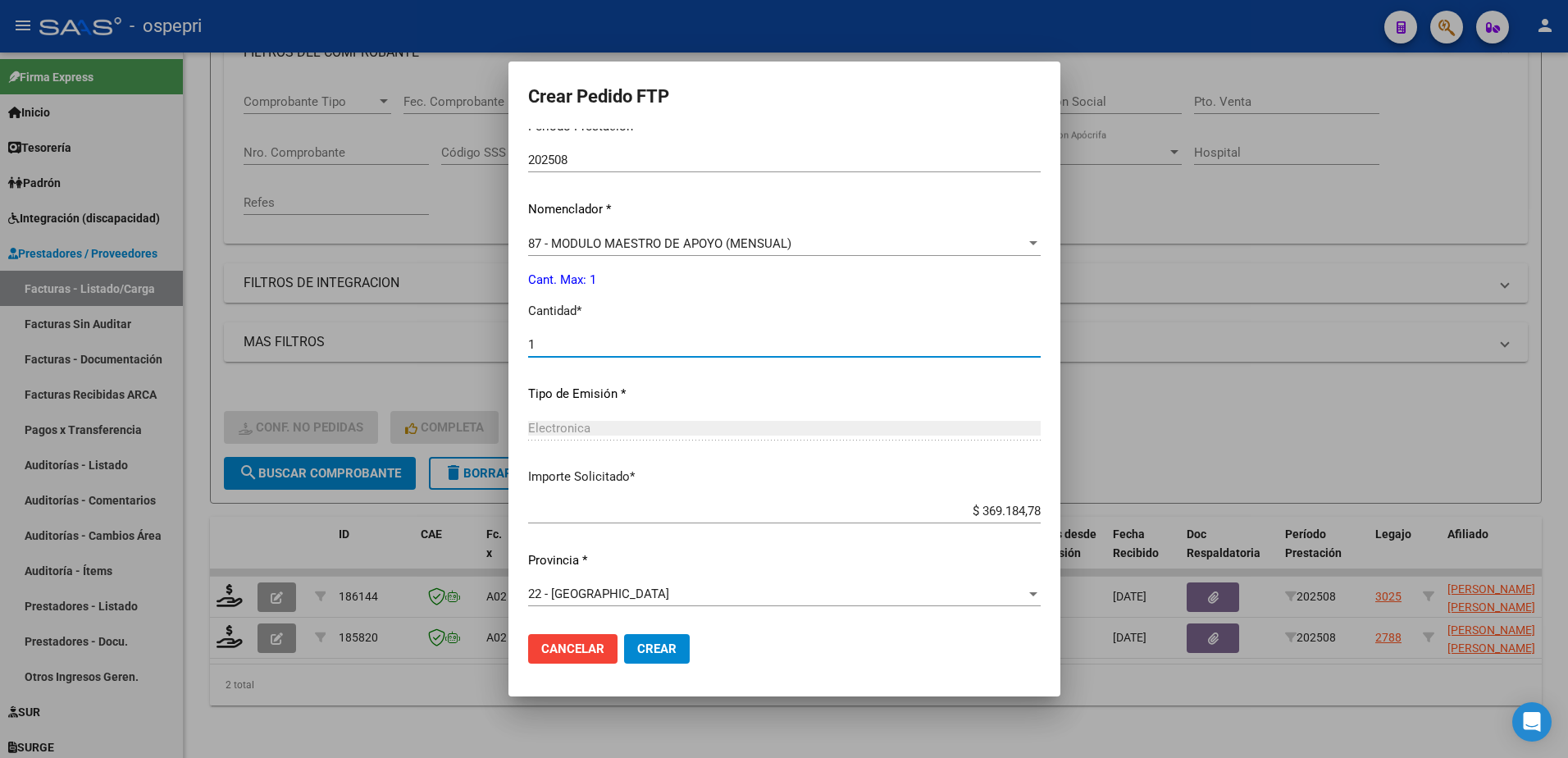
type input "1"
click at [655, 648] on span "Crear" at bounding box center [656, 649] width 39 height 15
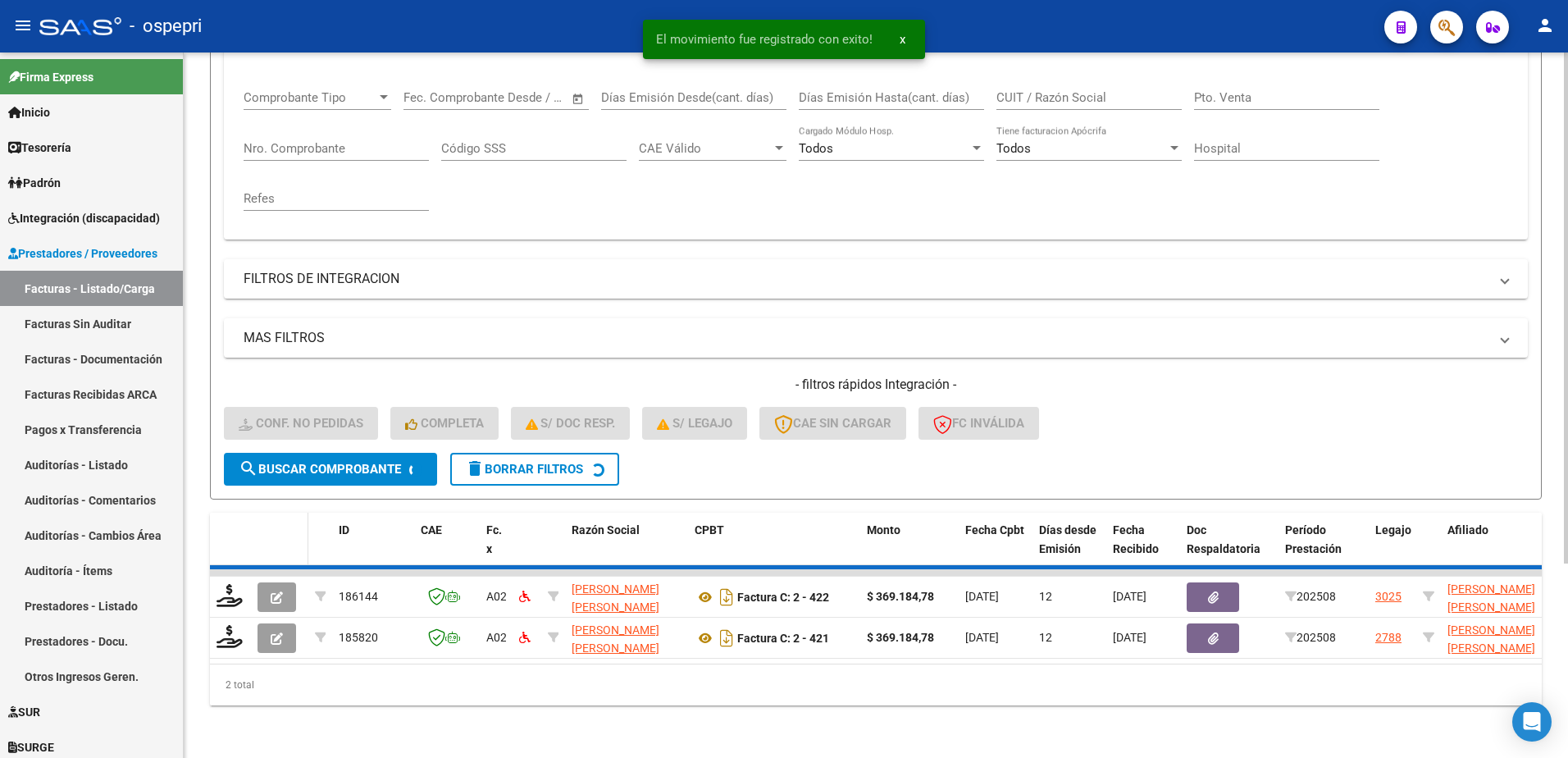
scroll to position [224, 0]
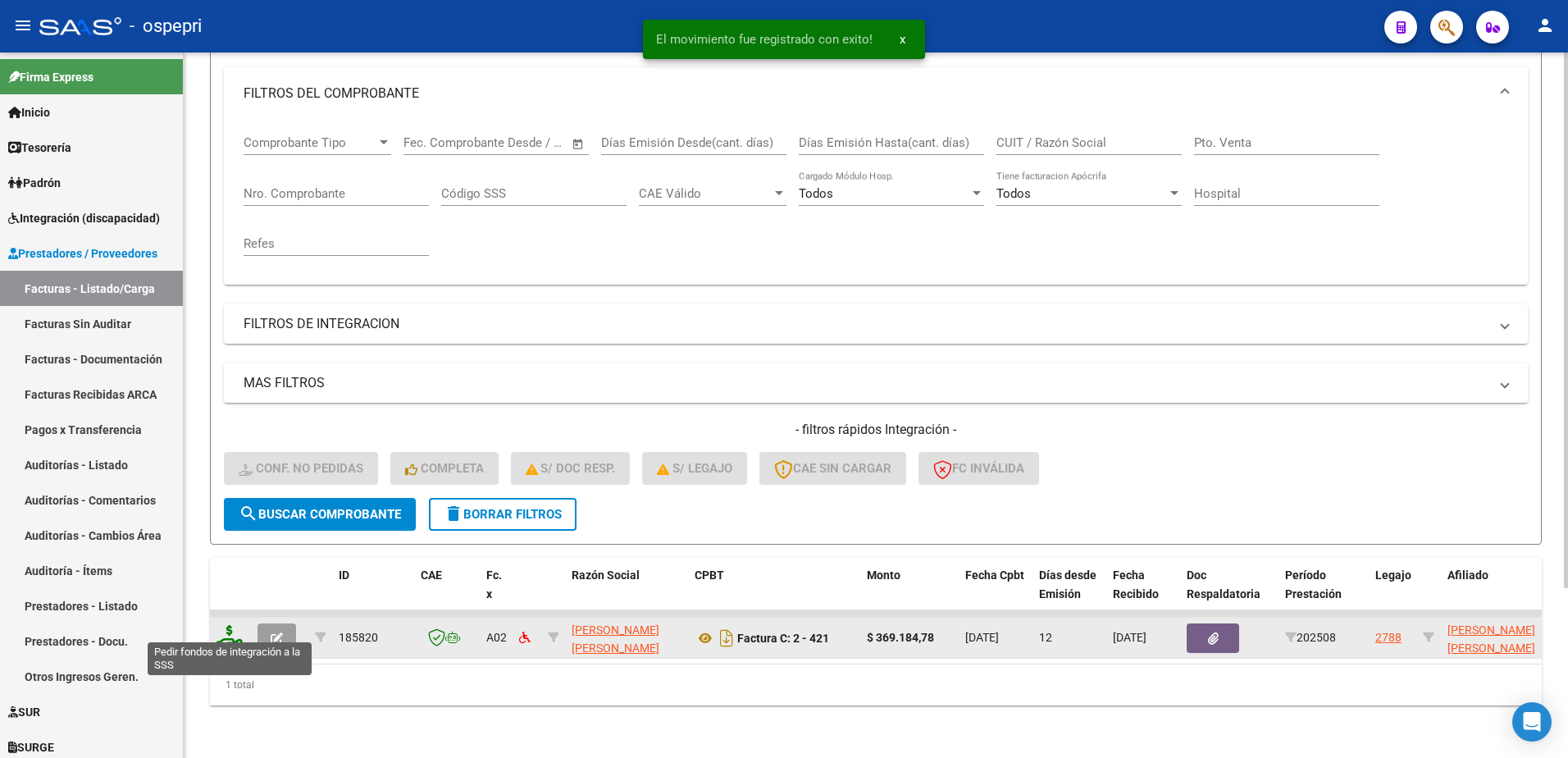
click at [226, 629] on icon at bounding box center [230, 637] width 26 height 23
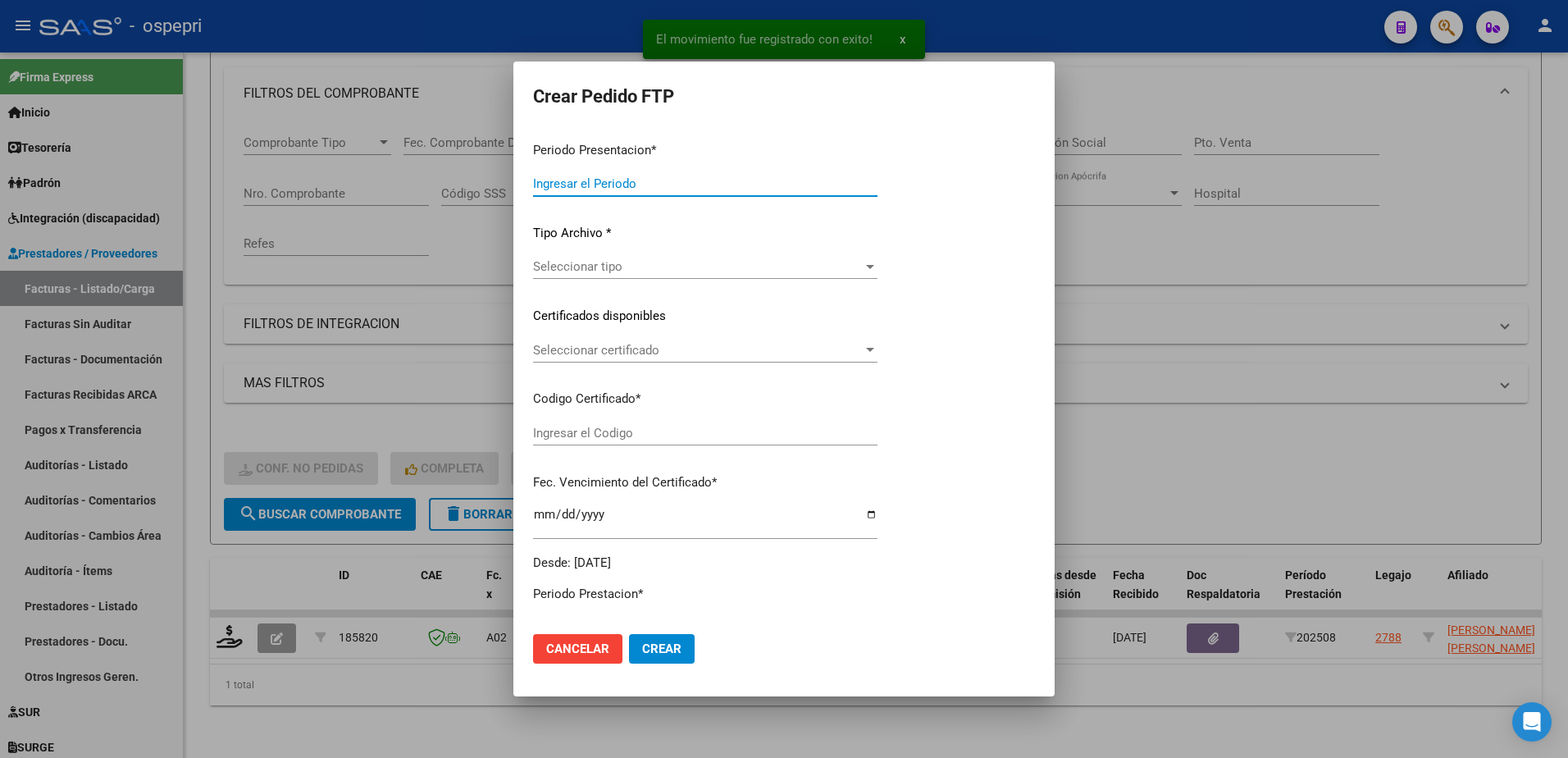
type input "202508"
type input "$ 369.184,78"
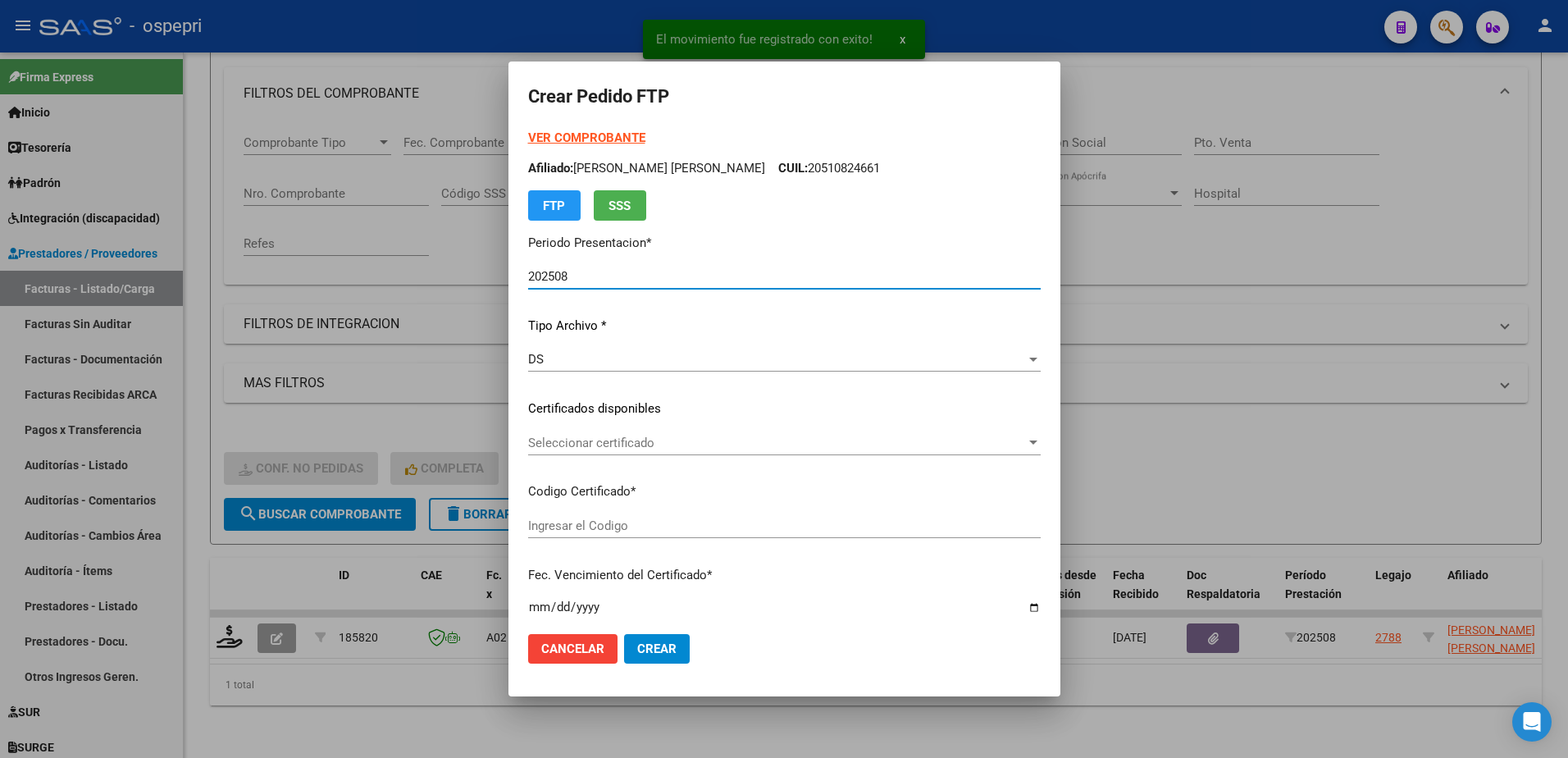
type input "2053015835-8"
type input "[DATE]"
click at [594, 442] on span "Seleccionar certificado" at bounding box center [777, 443] width 498 height 15
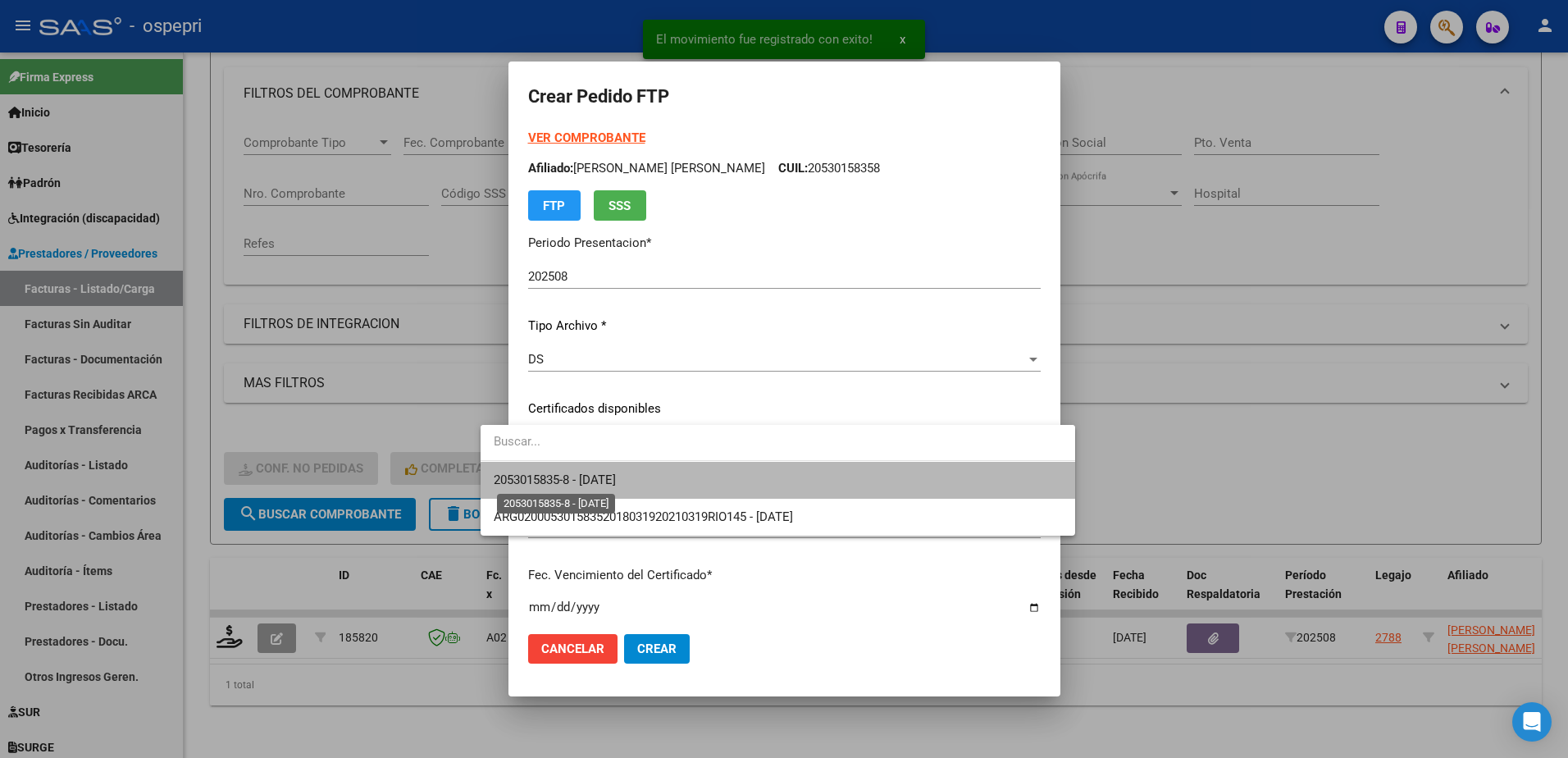
click at [595, 479] on span "2053015835-8 - [DATE]" at bounding box center [555, 480] width 122 height 15
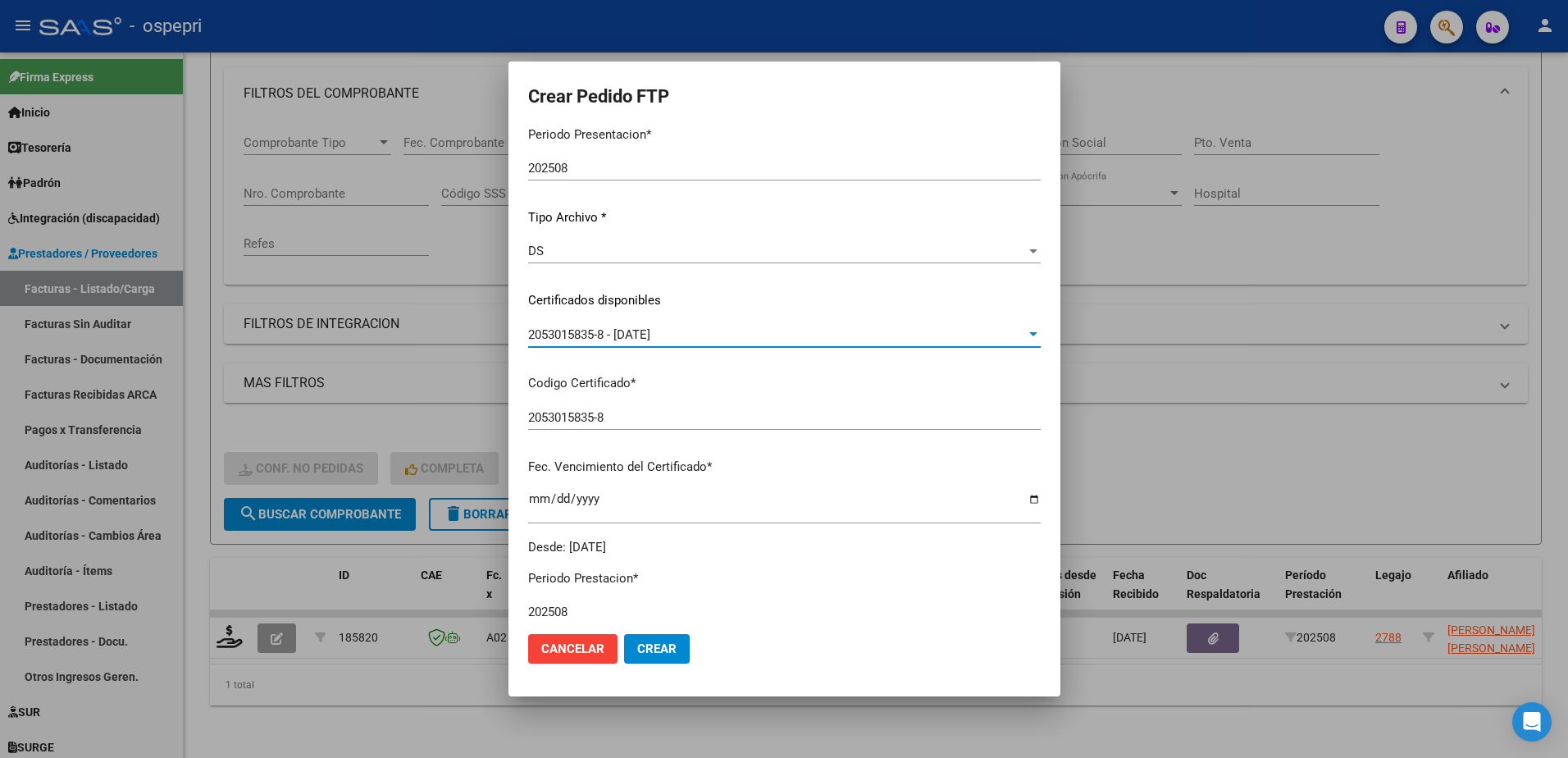
scroll to position [493, 0]
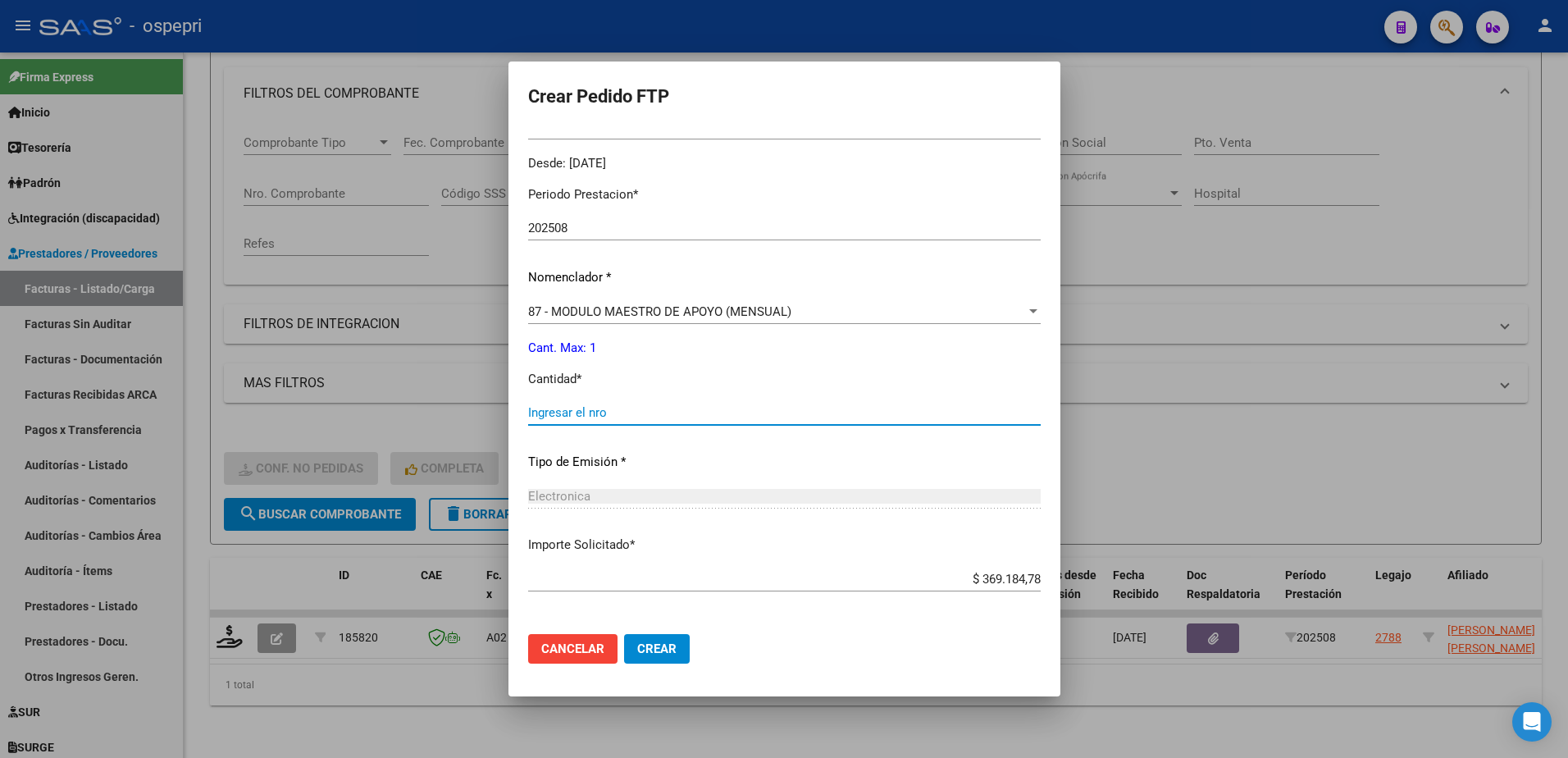
click at [528, 410] on input "Ingresar el nro" at bounding box center [784, 413] width 512 height 15
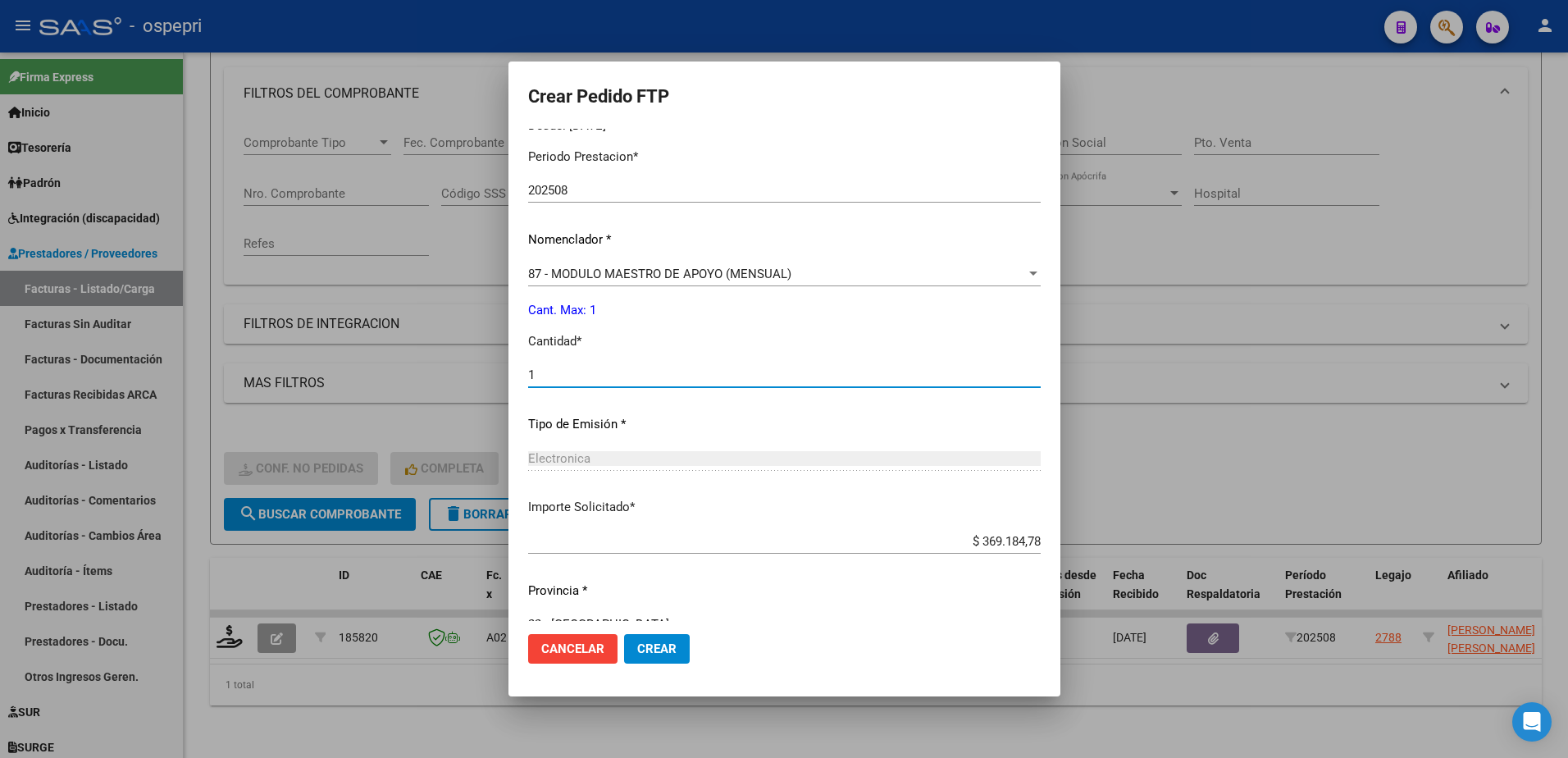
scroll to position [560, 0]
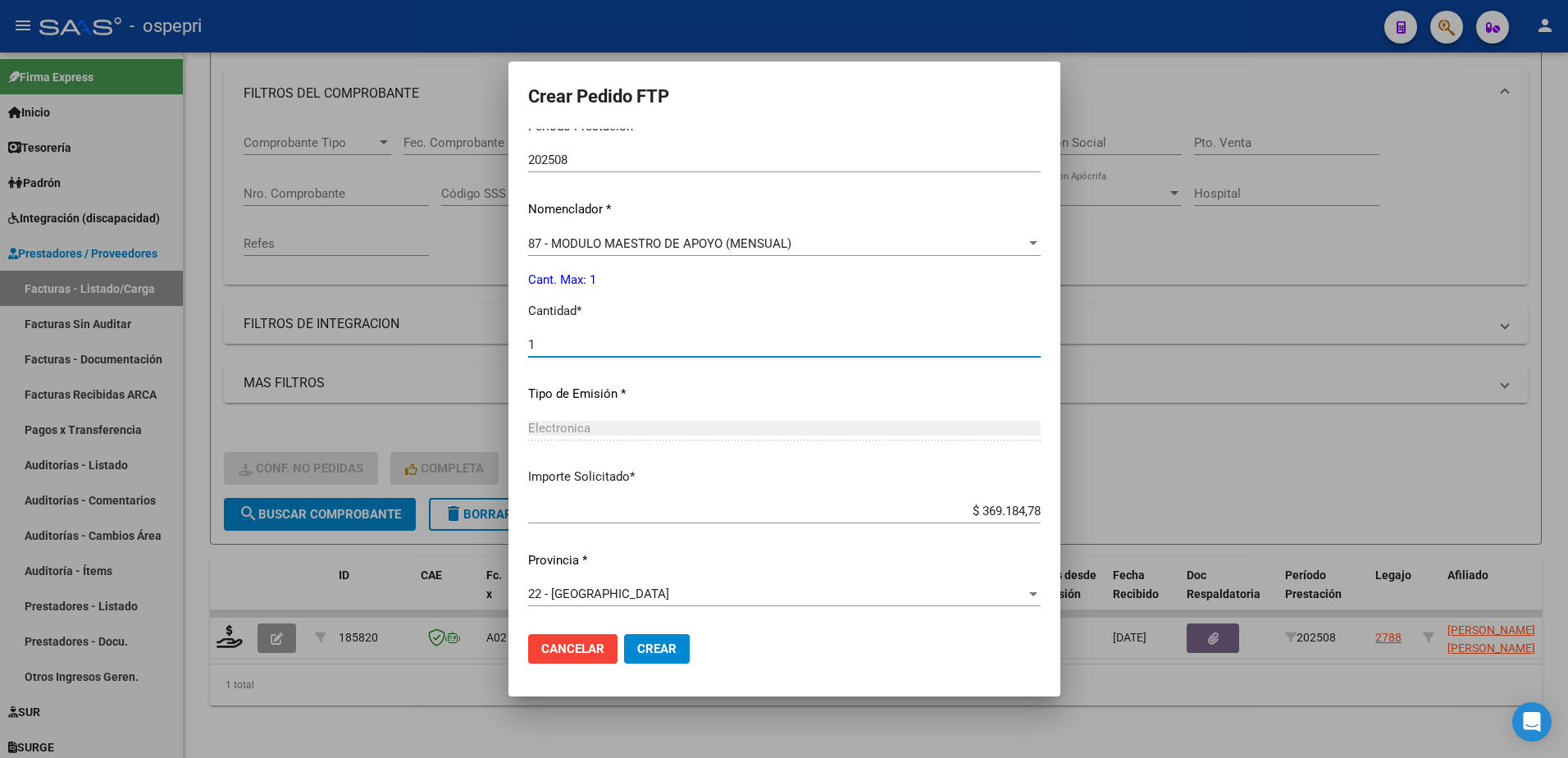
type input "1"
click at [637, 643] on span "Crear" at bounding box center [656, 649] width 39 height 15
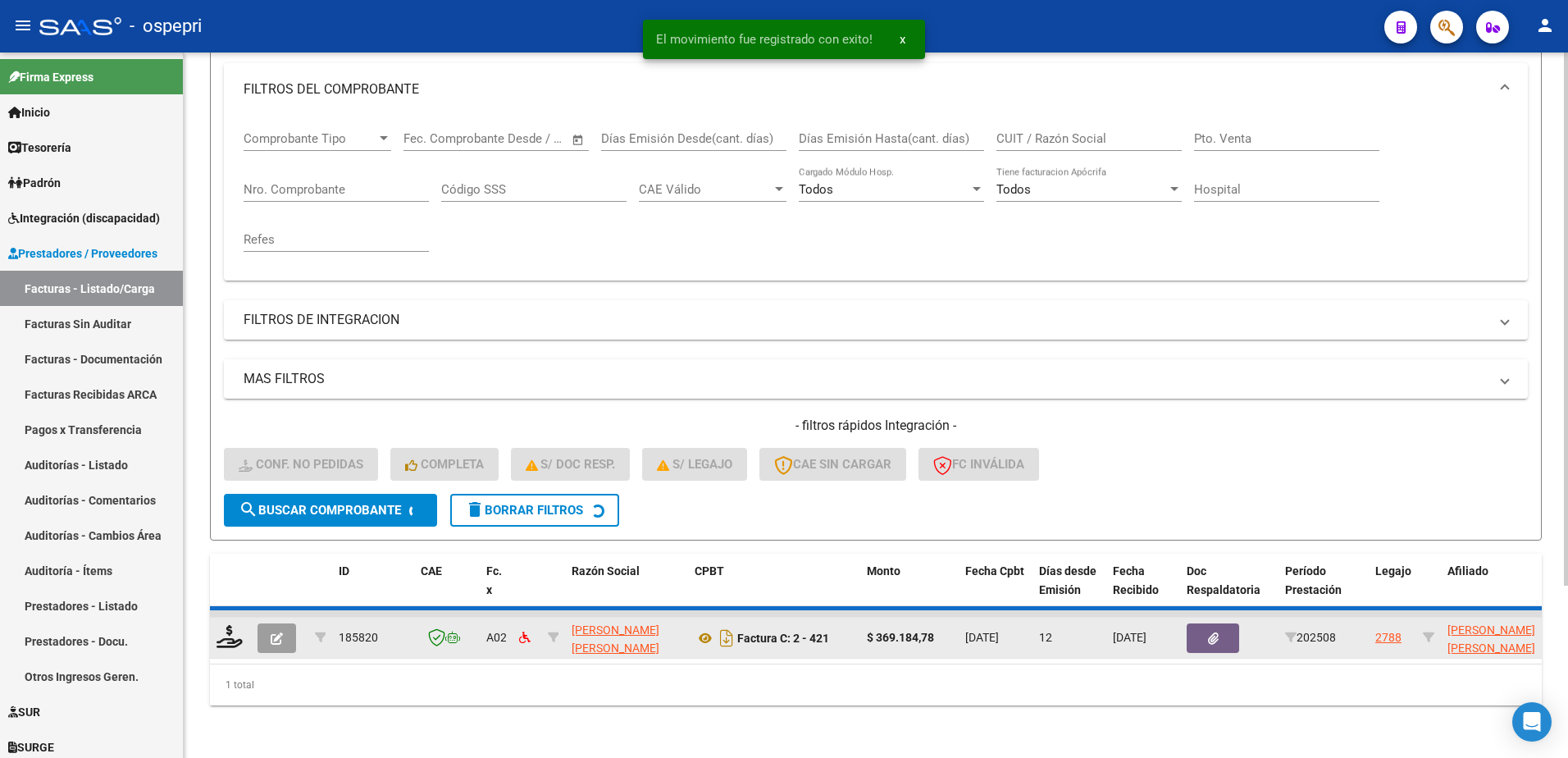
scroll to position [199, 0]
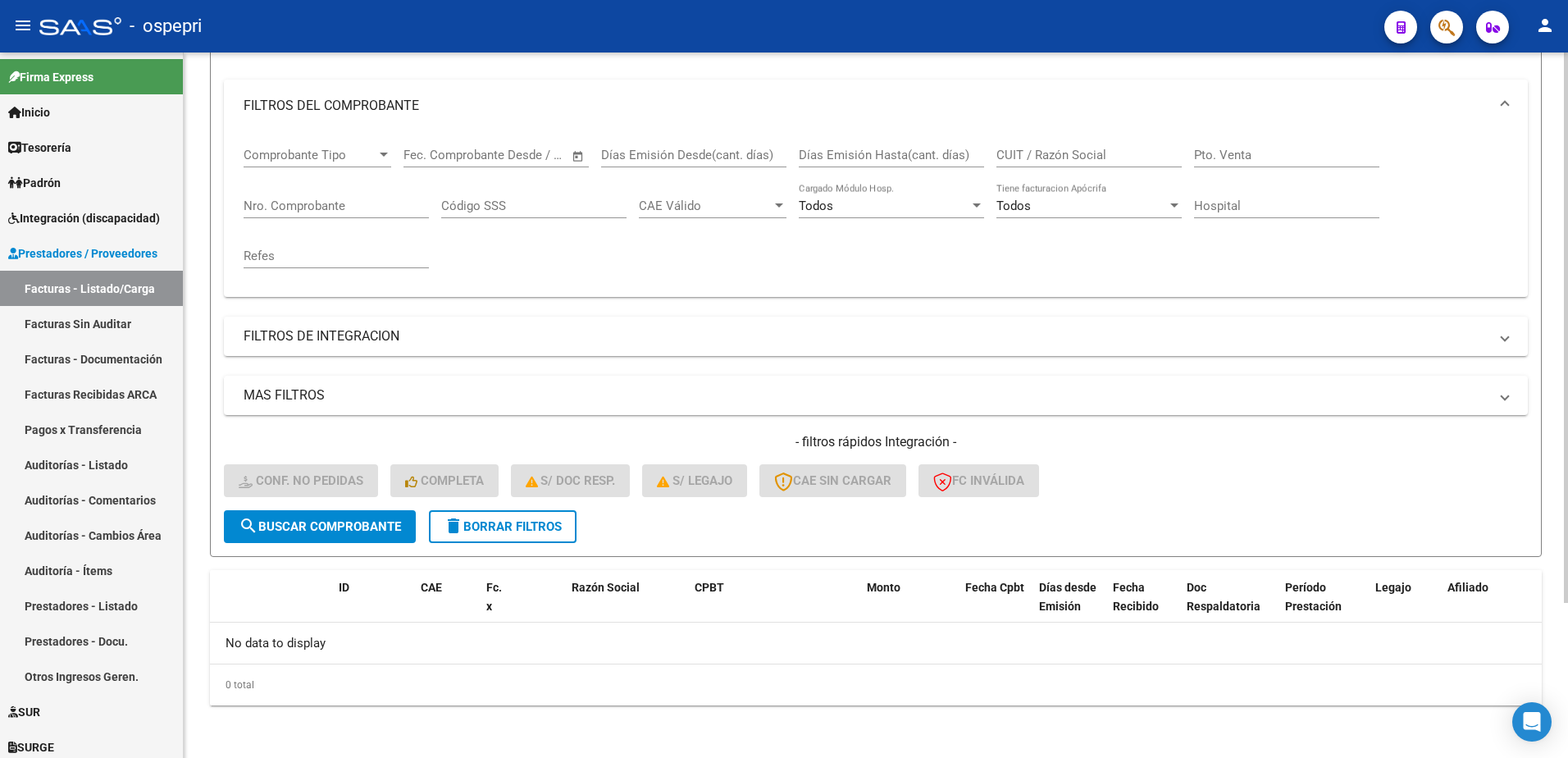
click at [1351, 480] on div "- filtros rápidos Integración - Conf. no pedidas Completa S/ Doc Resp. S/ legaj…" at bounding box center [875, 472] width 1304 height 77
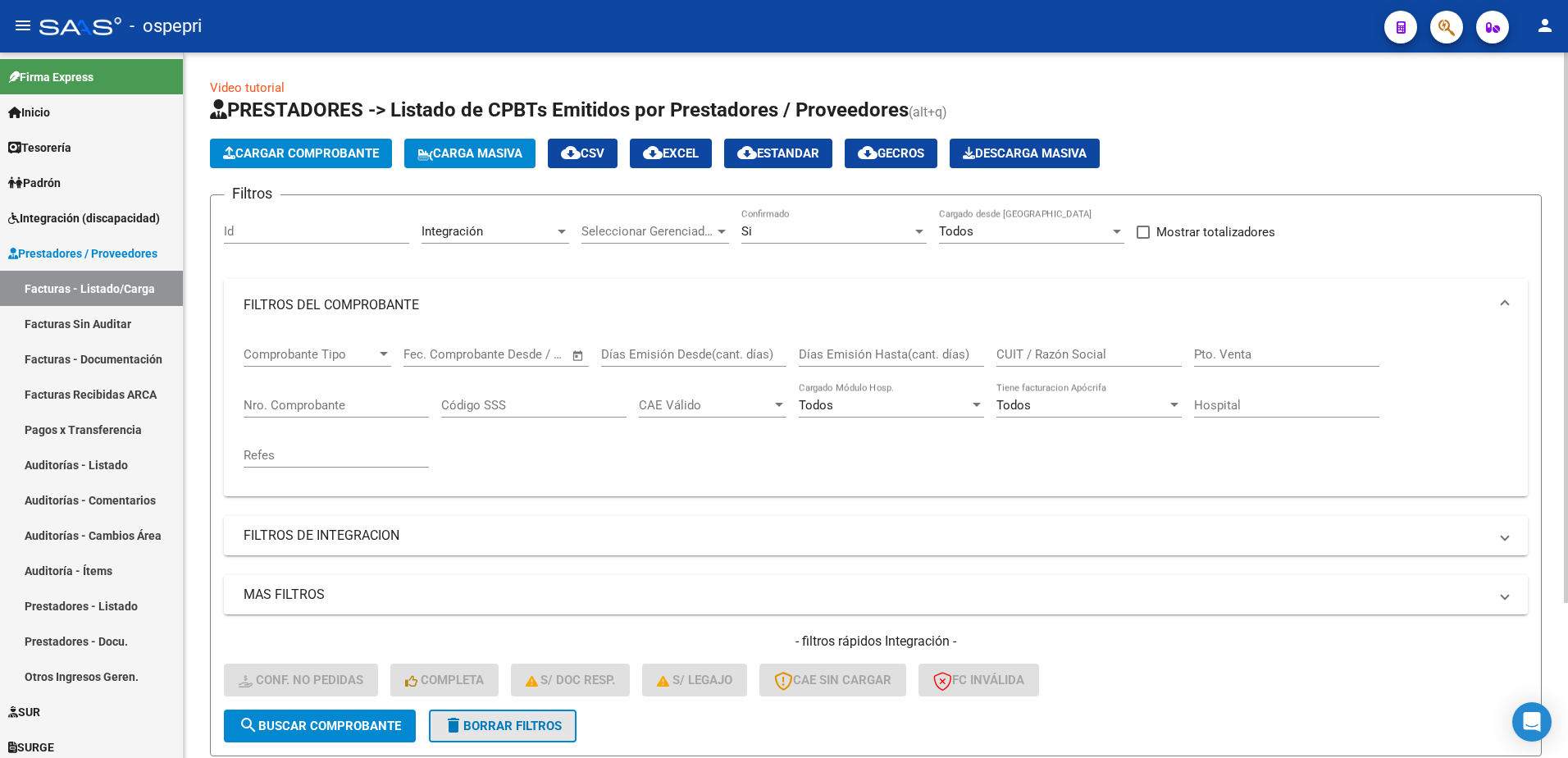
click at [543, 726] on span "delete Borrar Filtros" at bounding box center [503, 726] width 118 height 15
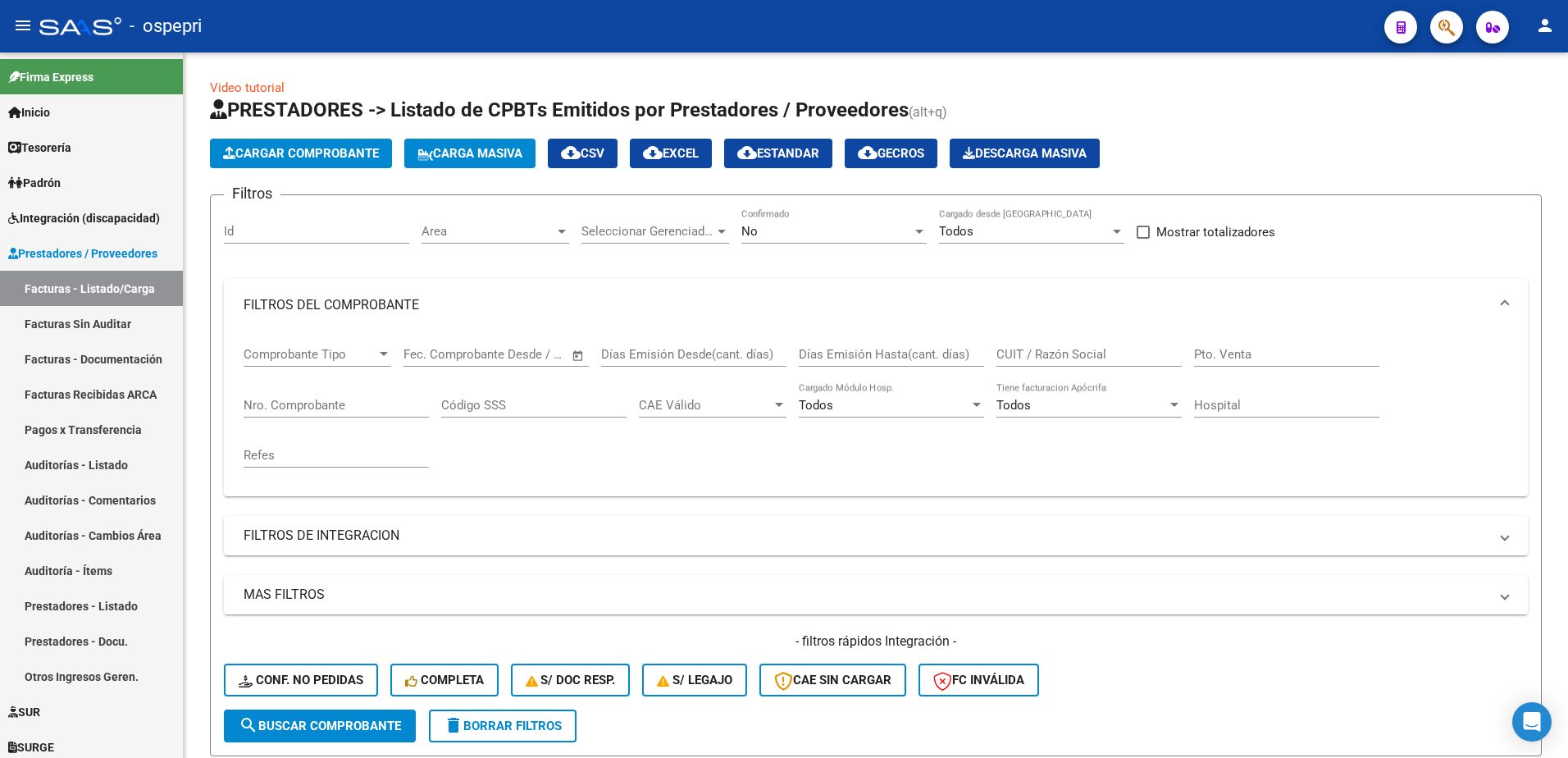
click at [950, 29] on div "- ospepri" at bounding box center [705, 26] width 1332 height 36
click at [1106, 357] on input "CUIT / Razón Social" at bounding box center [1090, 354] width 185 height 15
paste input "27298612068"
type input "27298612068"
click at [361, 734] on button "search Buscar Comprobante" at bounding box center [319, 727] width 192 height 33
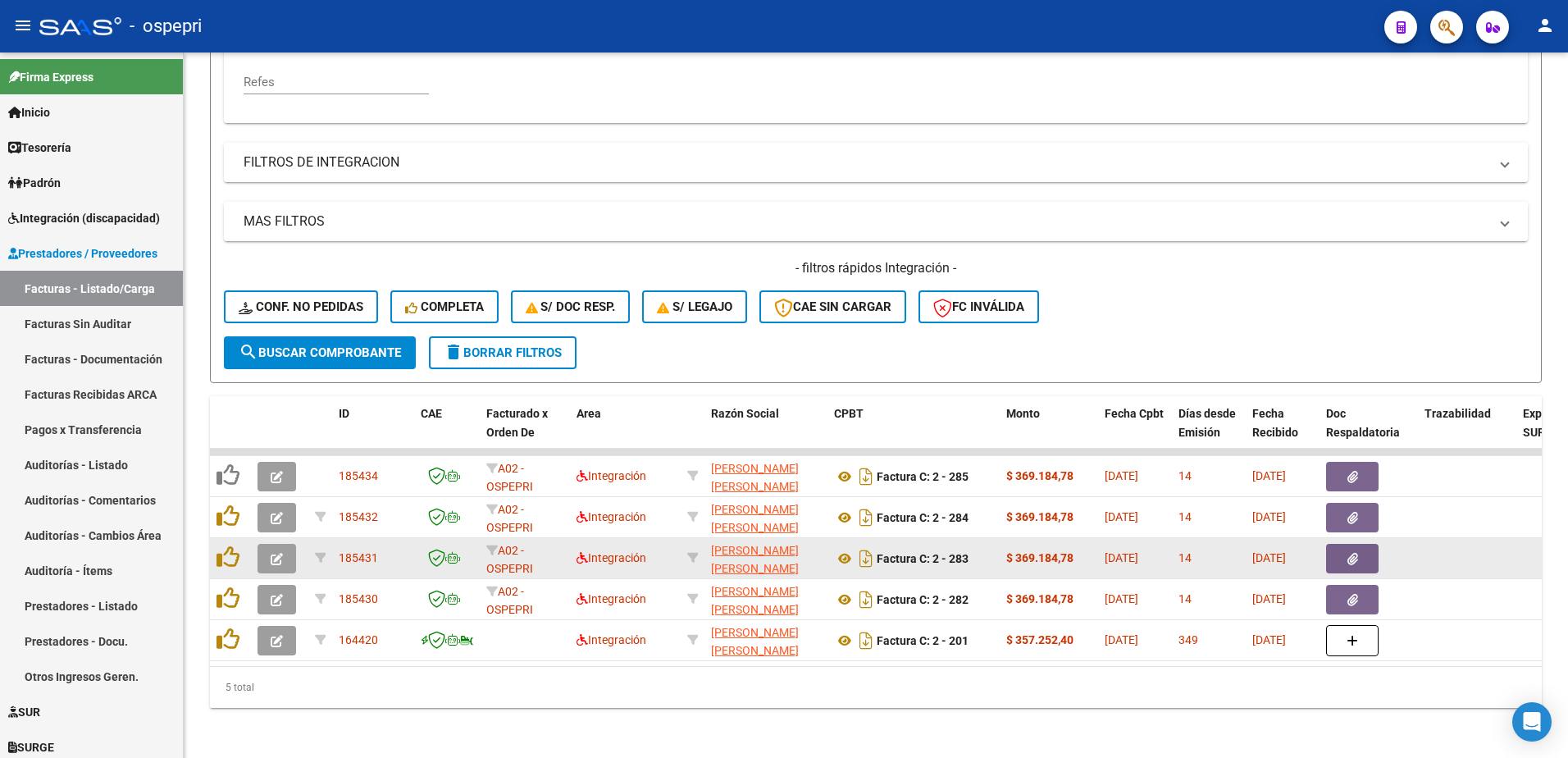
scroll to position [389, 0]
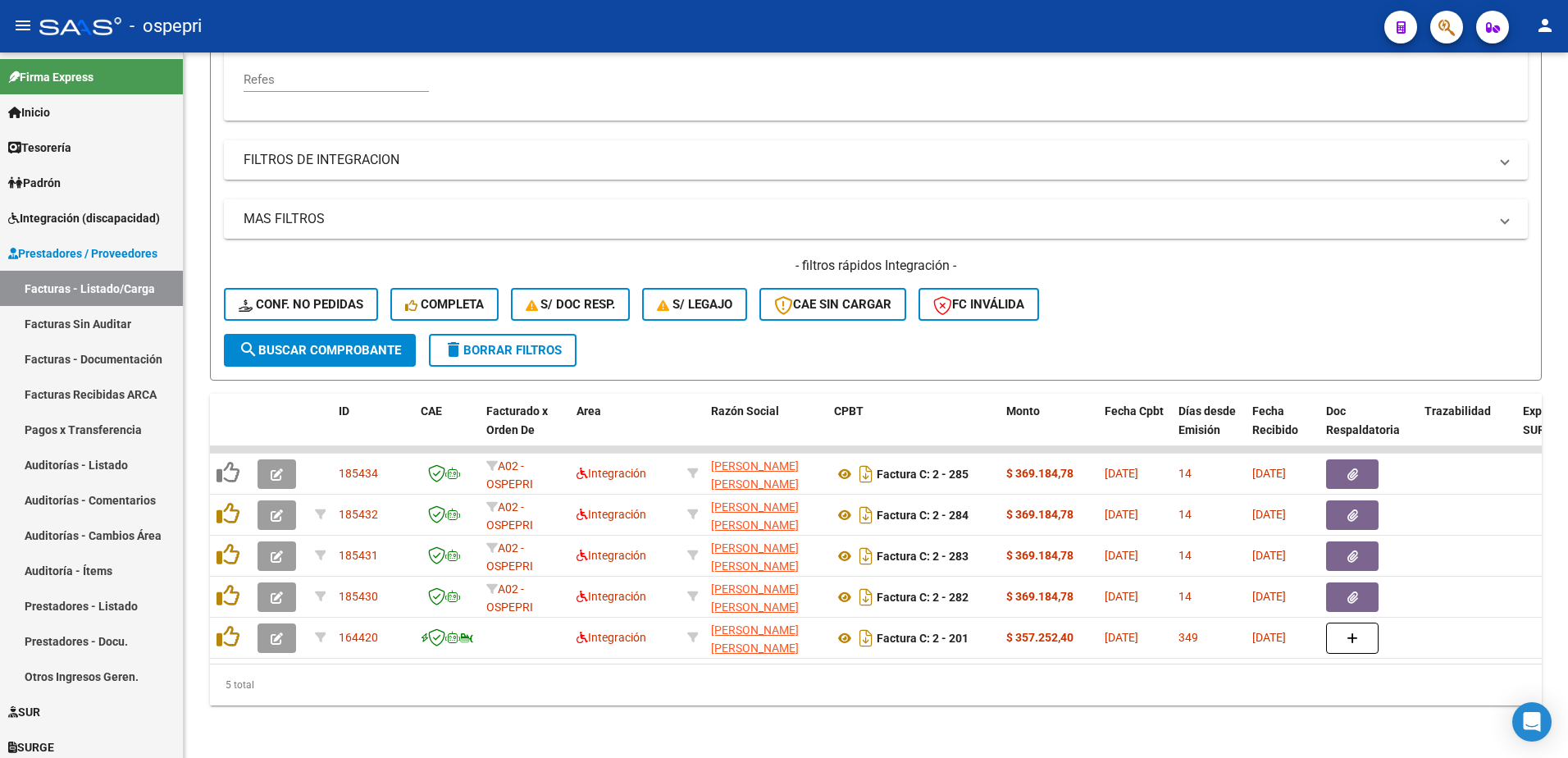
click at [1122, 27] on div "- ospepri" at bounding box center [705, 26] width 1332 height 36
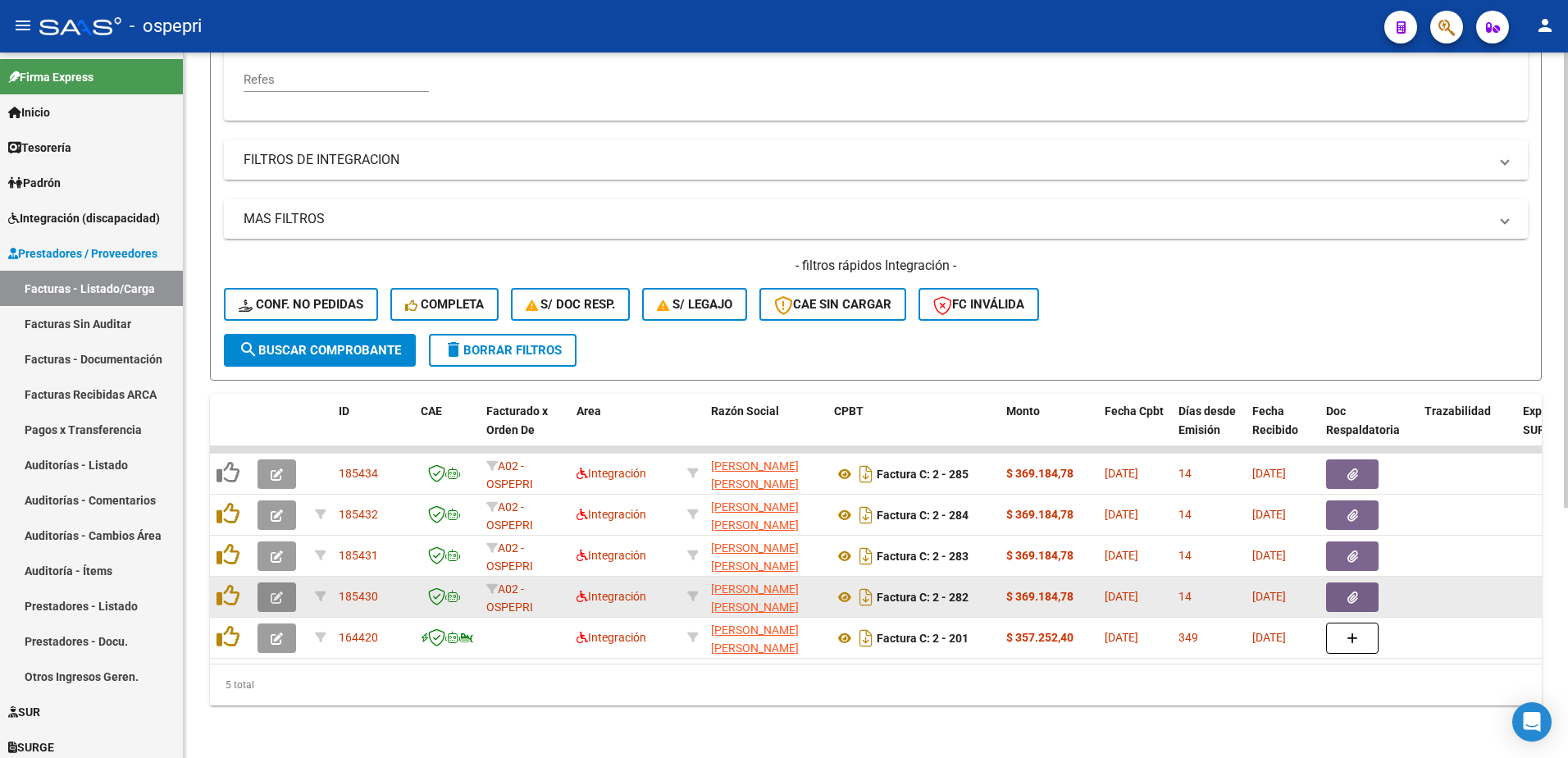
click at [270, 591] on icon "button" at bounding box center [277, 598] width 12 height 12
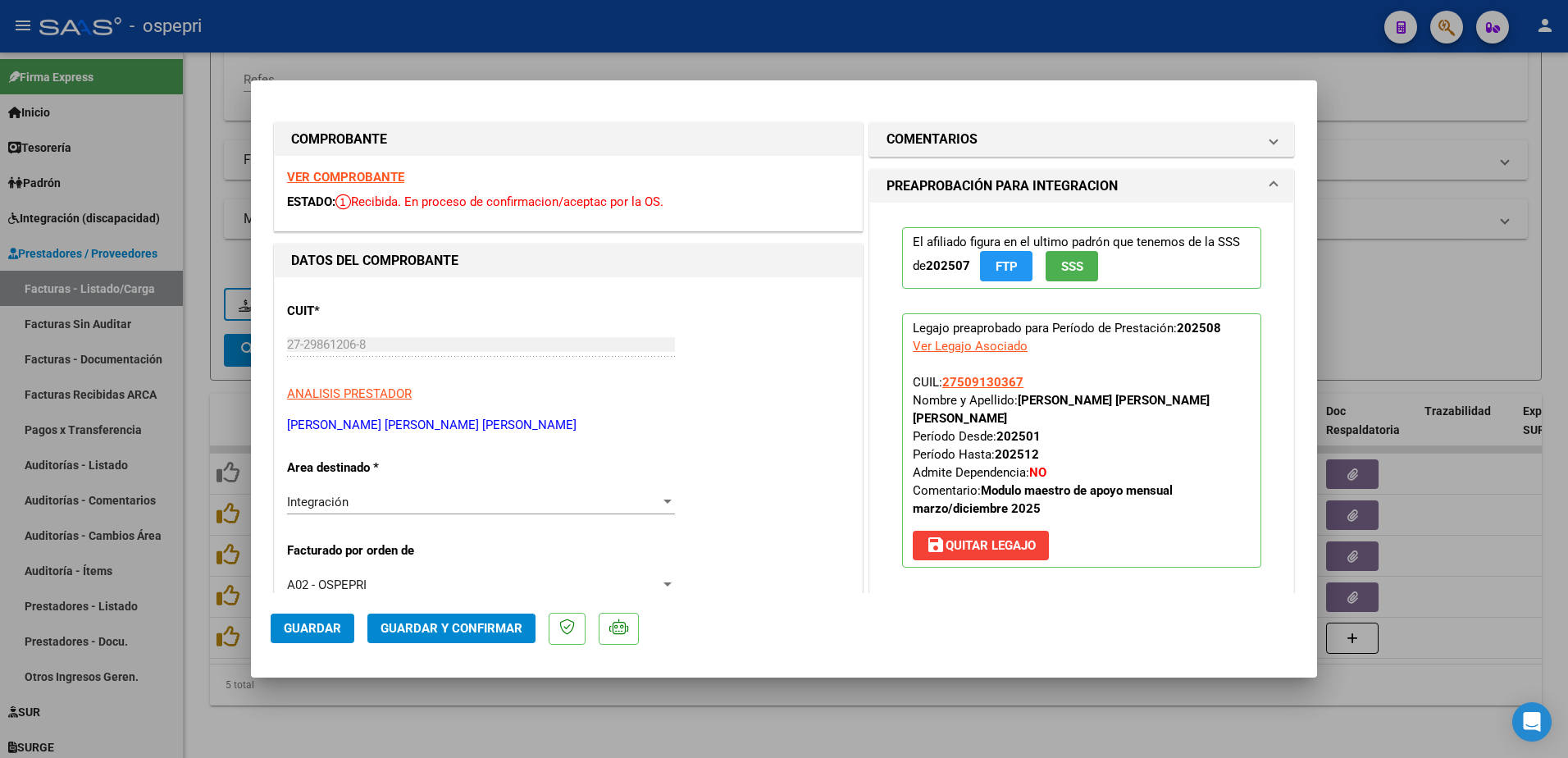
click at [343, 178] on strong "VER COMPROBANTE" at bounding box center [345, 177] width 117 height 15
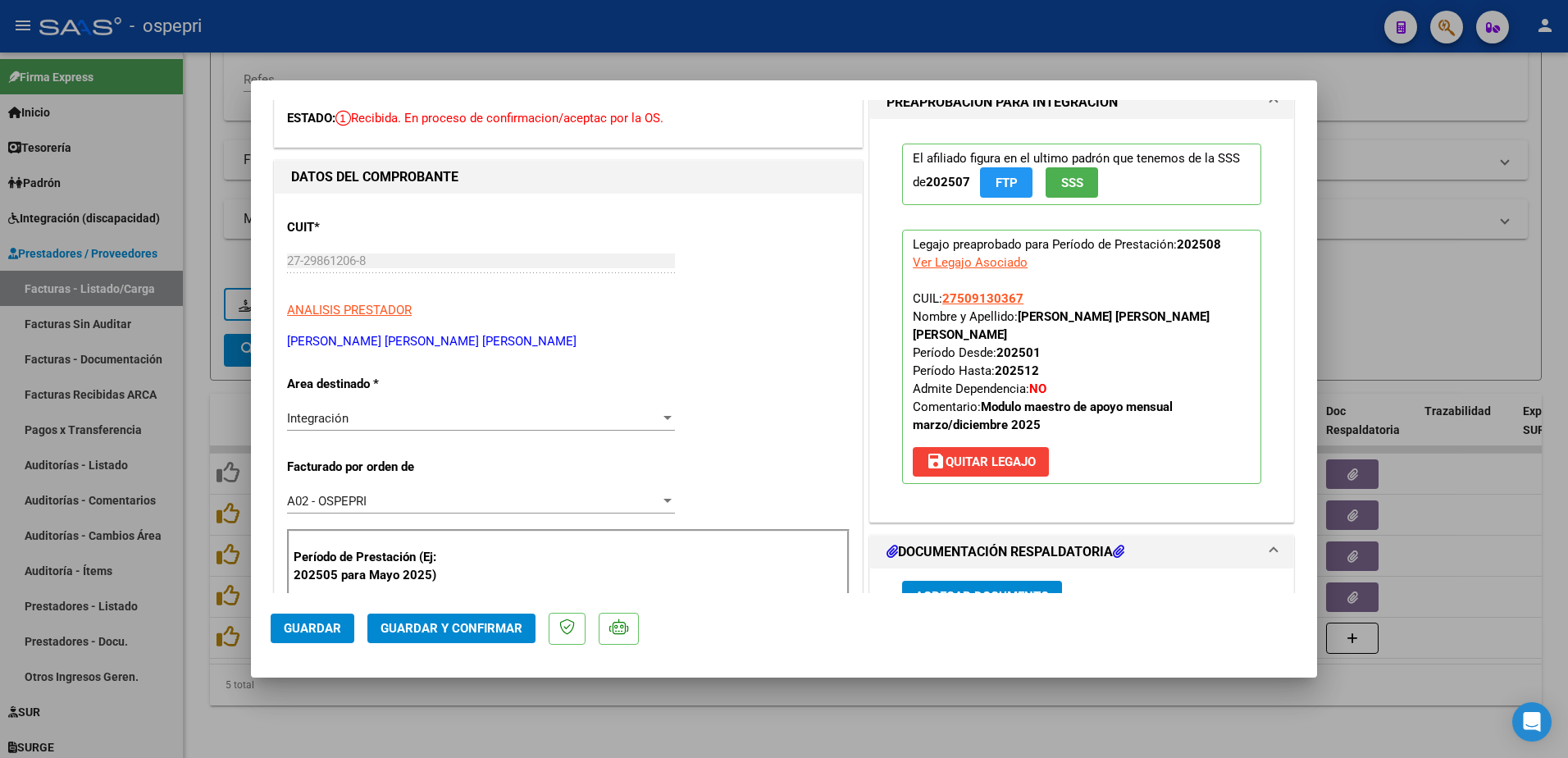
scroll to position [246, 0]
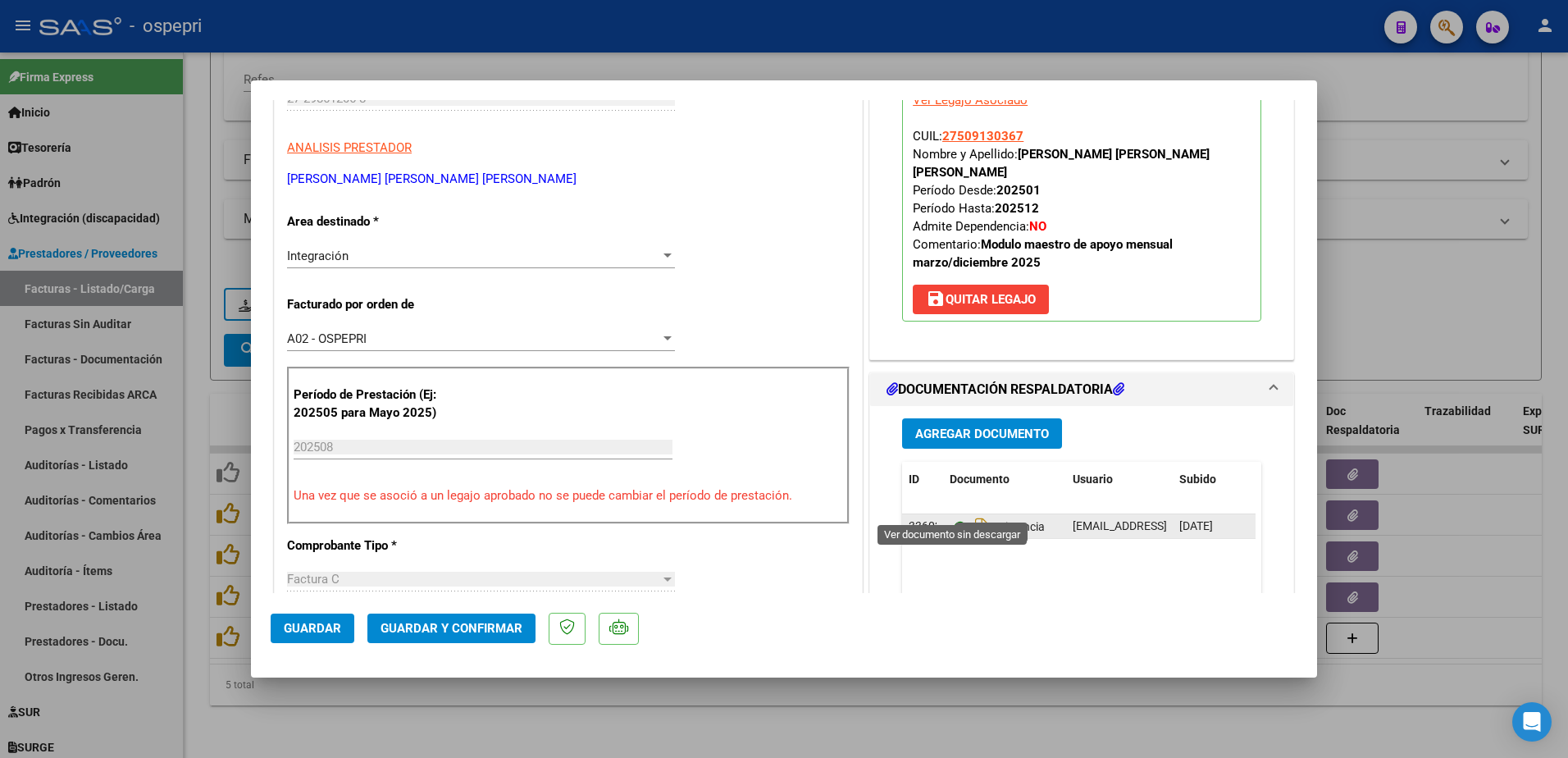
click at [955, 517] on icon at bounding box center [960, 526] width 22 height 20
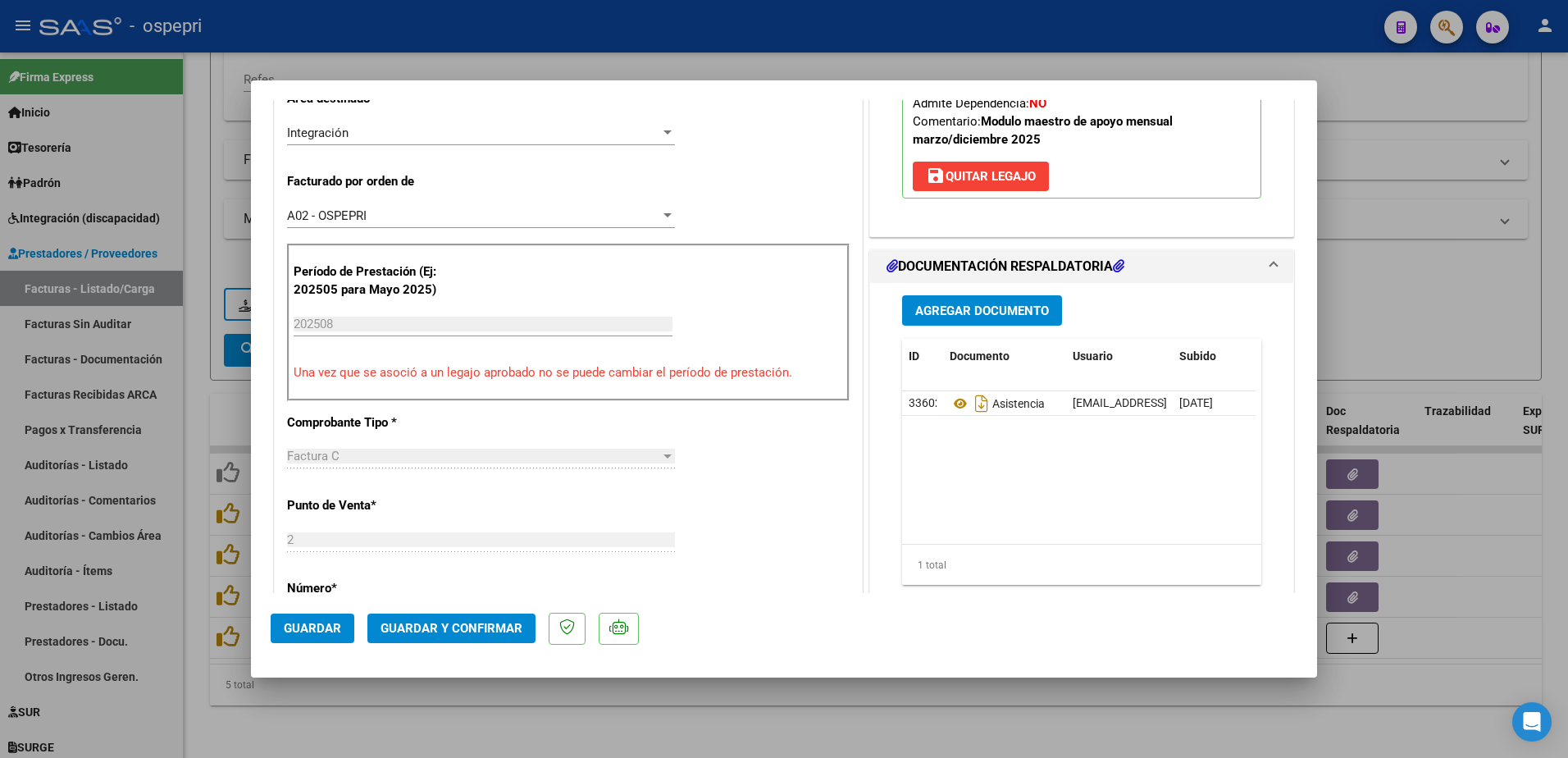
scroll to position [410, 0]
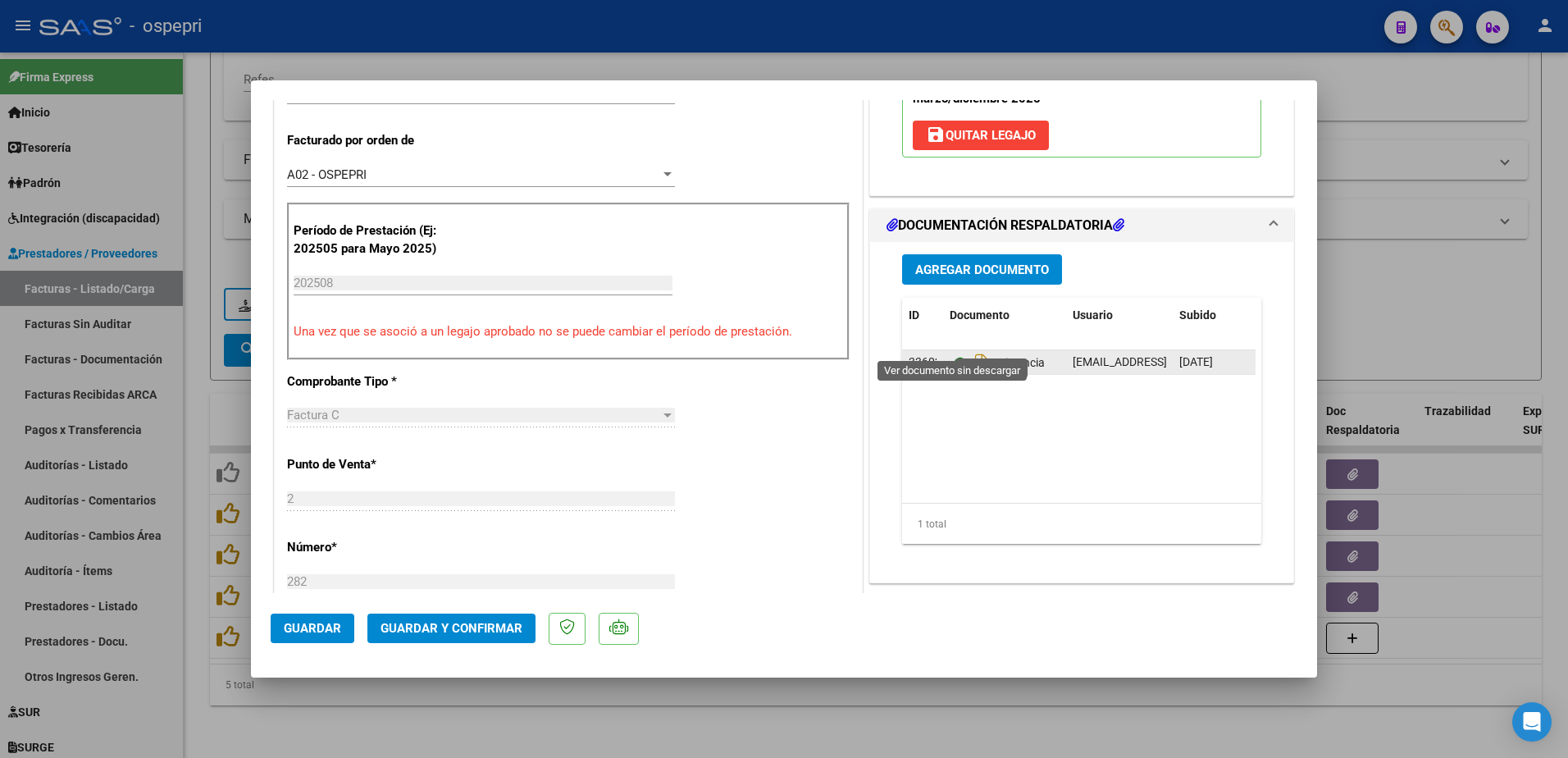
click at [955, 353] on icon at bounding box center [960, 363] width 22 height 20
click at [471, 626] on span "Guardar y Confirmar" at bounding box center [452, 628] width 142 height 15
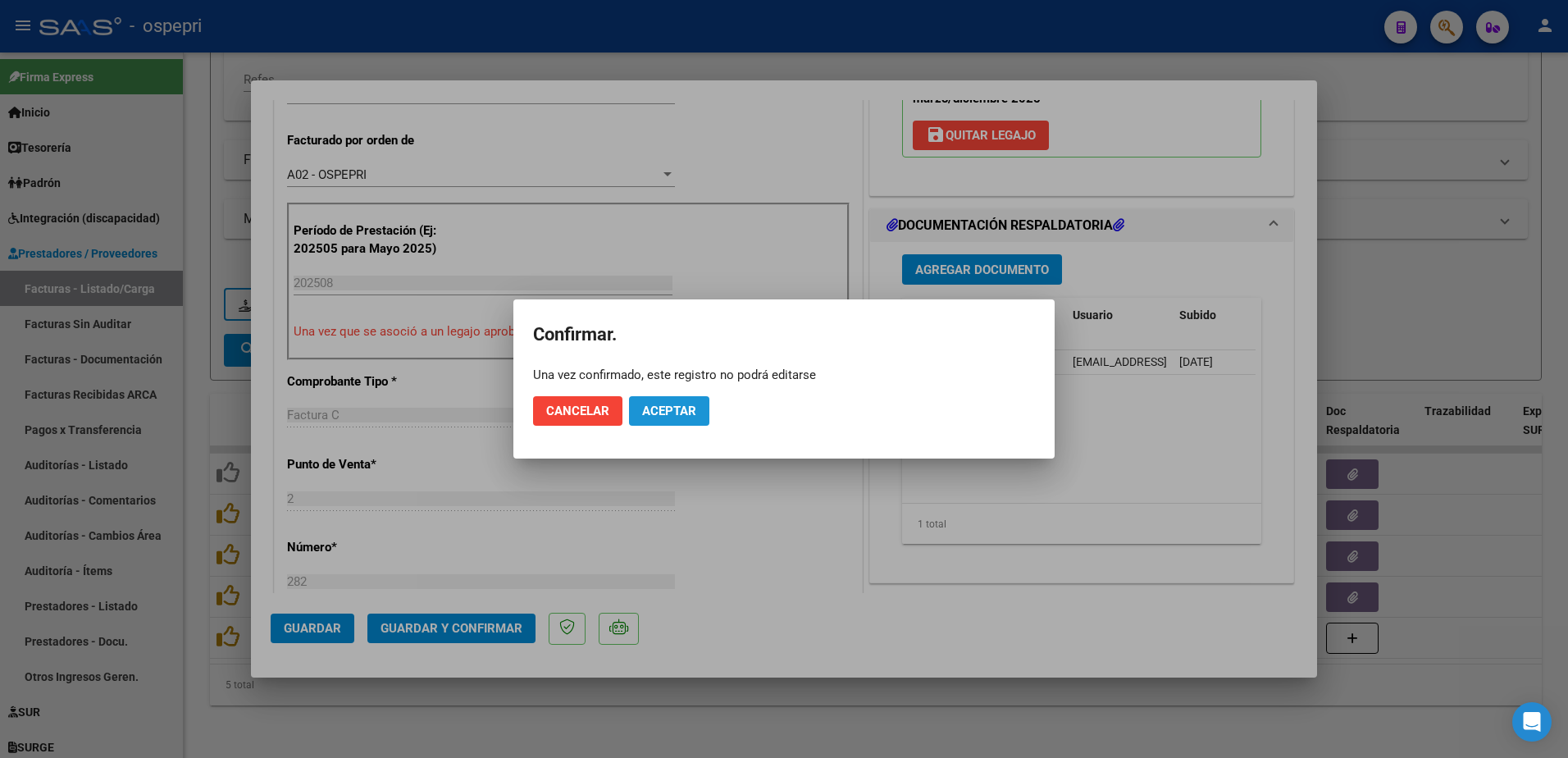
click at [667, 402] on button "Aceptar" at bounding box center [669, 411] width 81 height 29
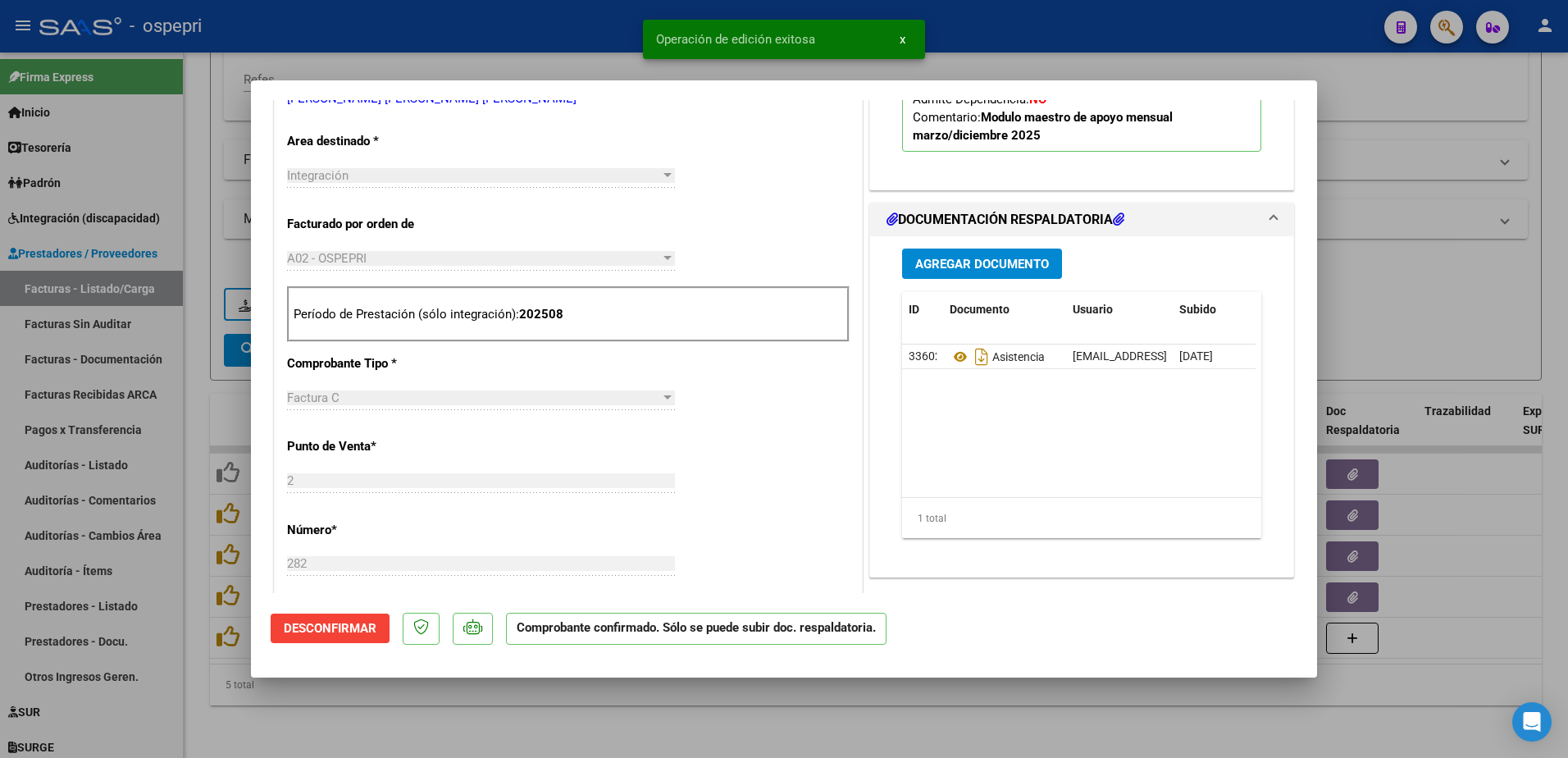
scroll to position [82, 0]
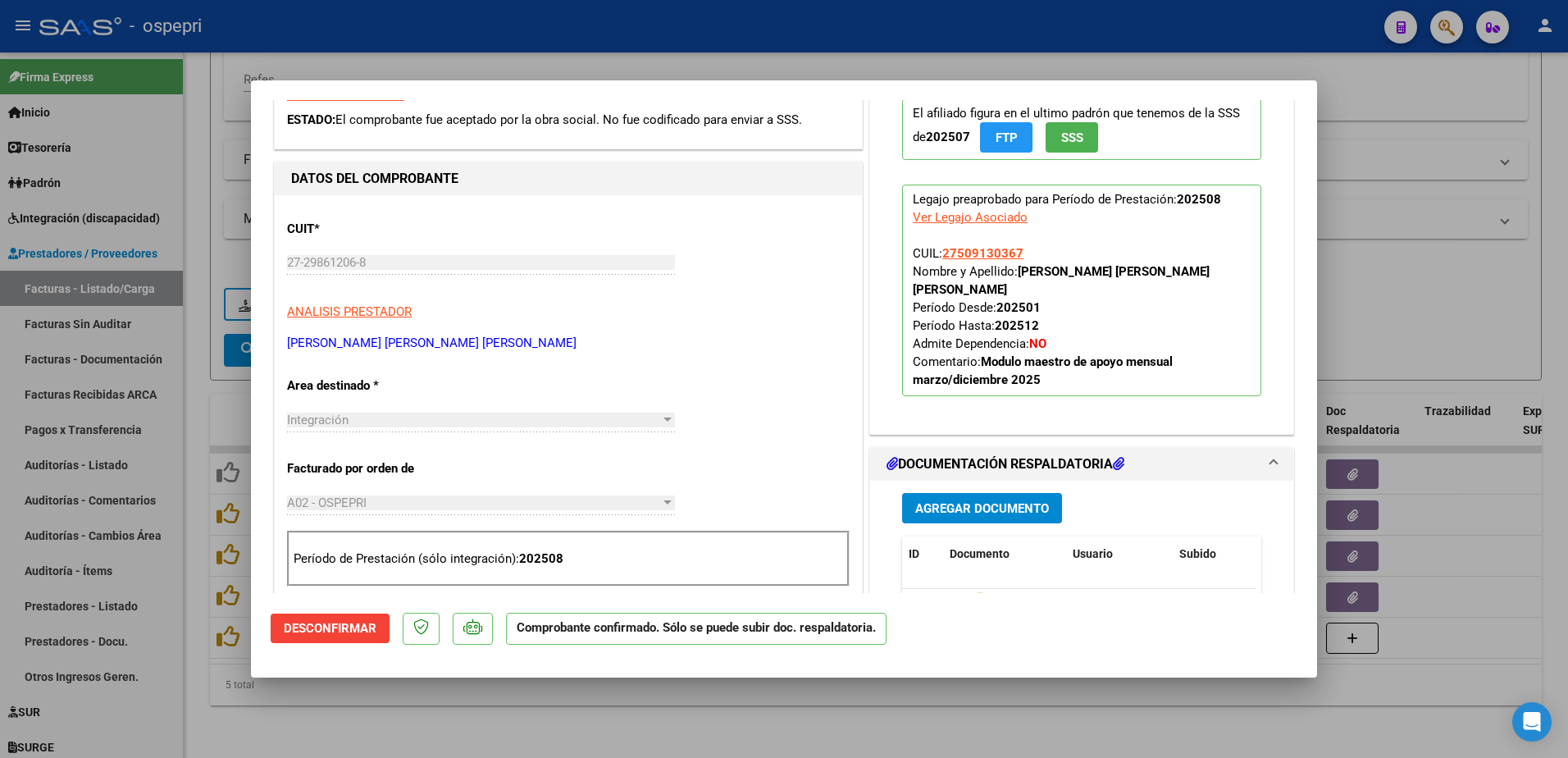
type input "$ 0,00"
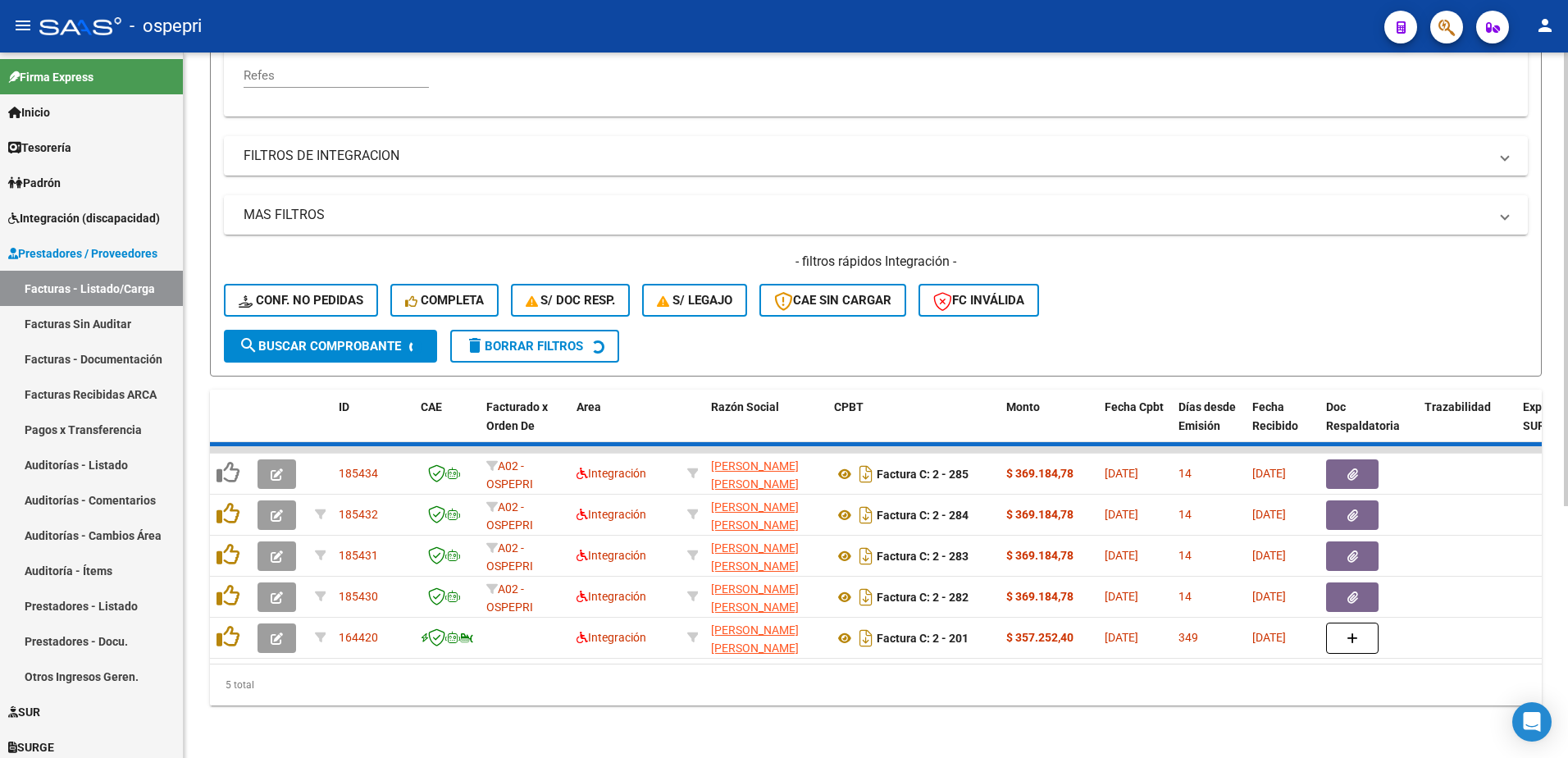
scroll to position [347, 0]
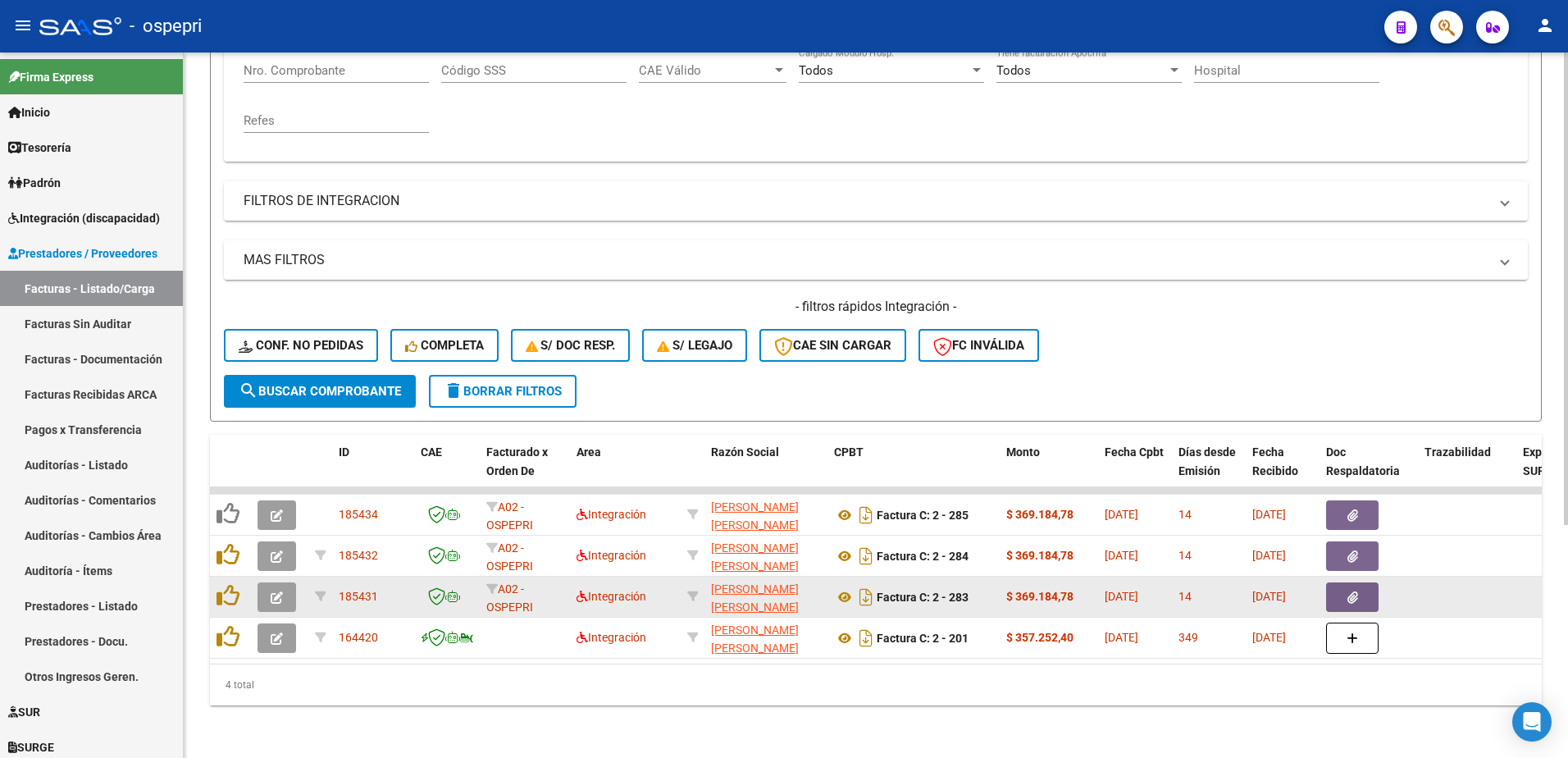
click at [271, 591] on icon "button" at bounding box center [277, 598] width 12 height 12
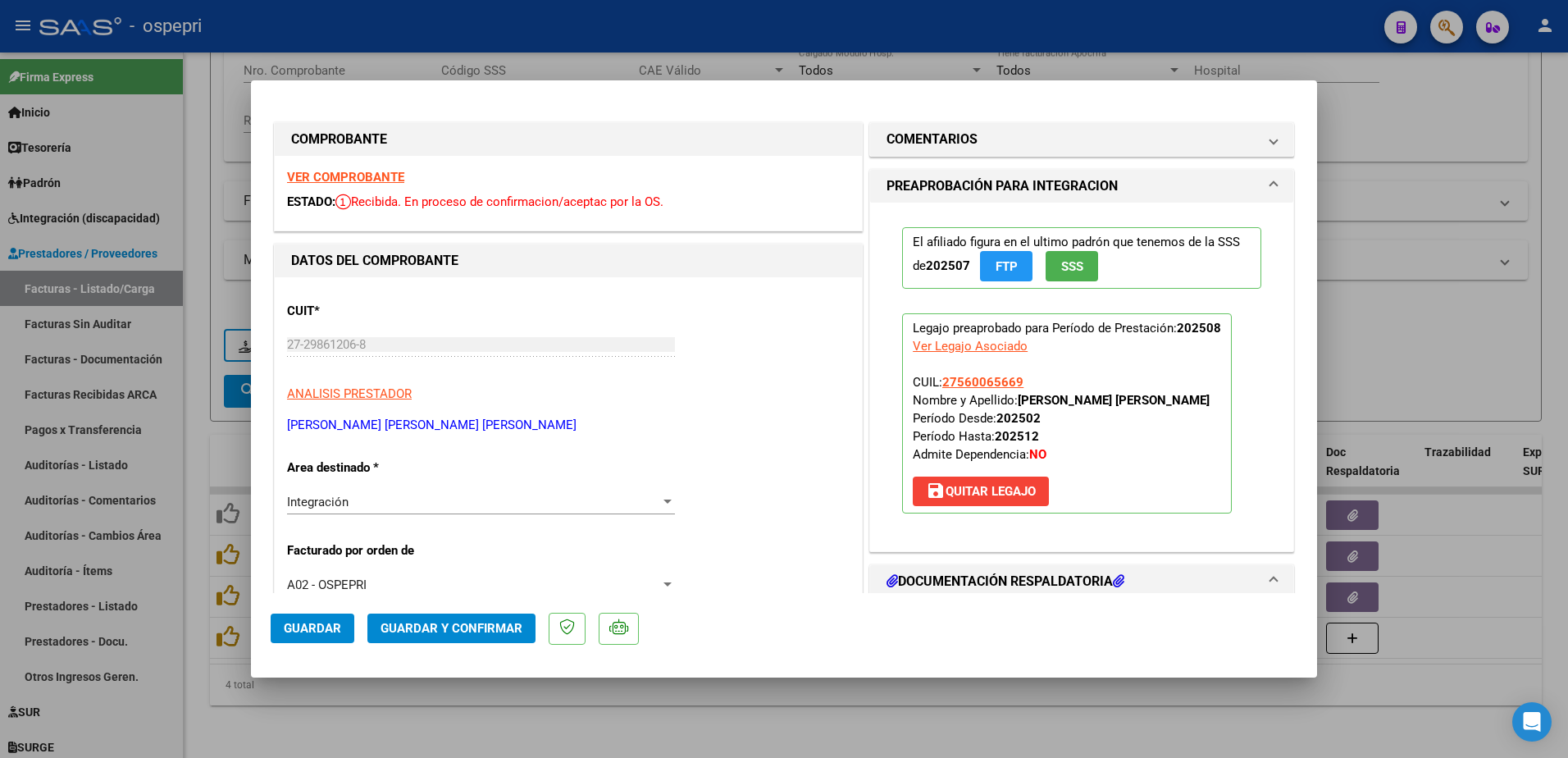
click at [350, 170] on strong "VER COMPROBANTE" at bounding box center [345, 177] width 117 height 15
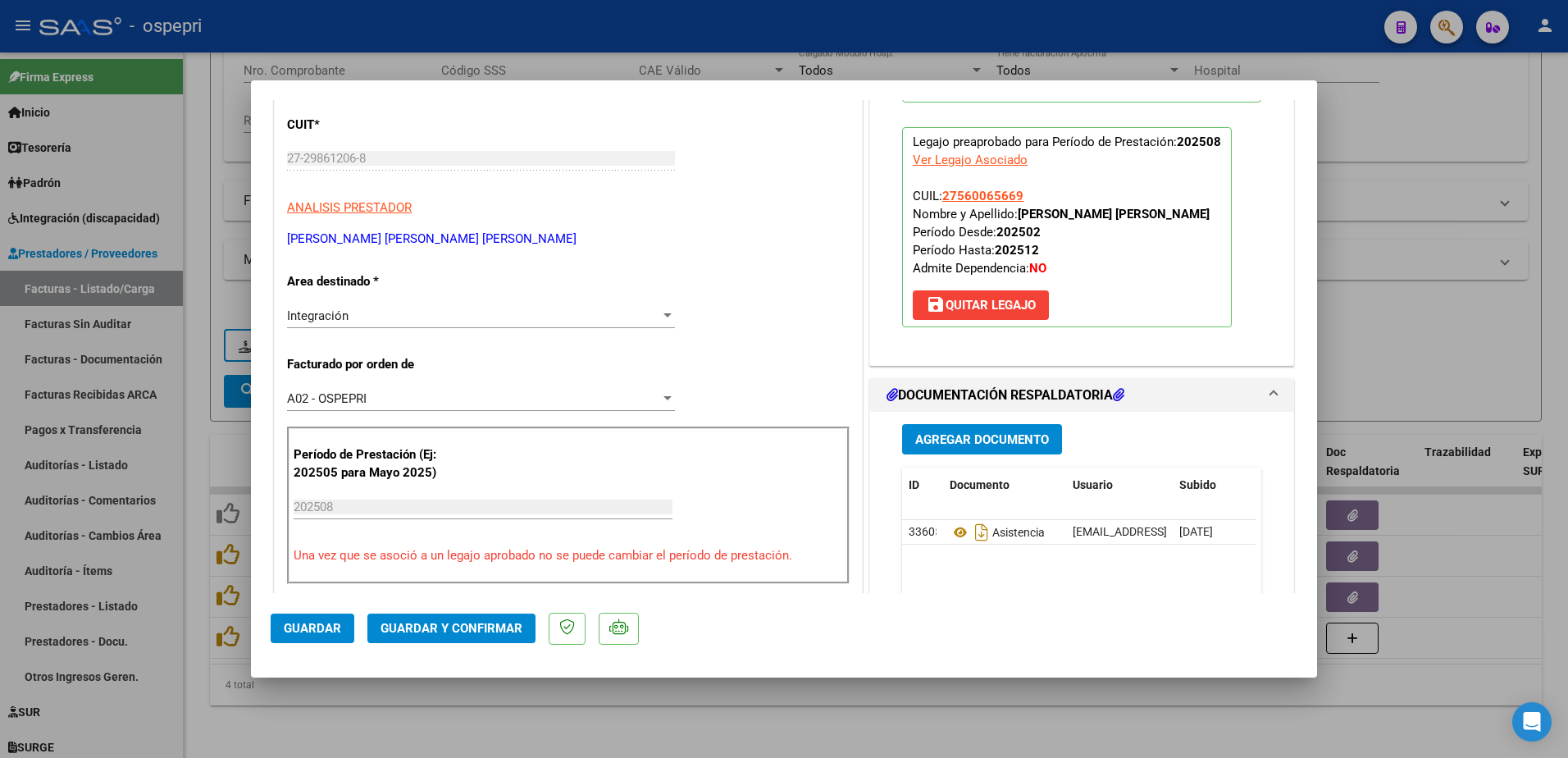
scroll to position [246, 0]
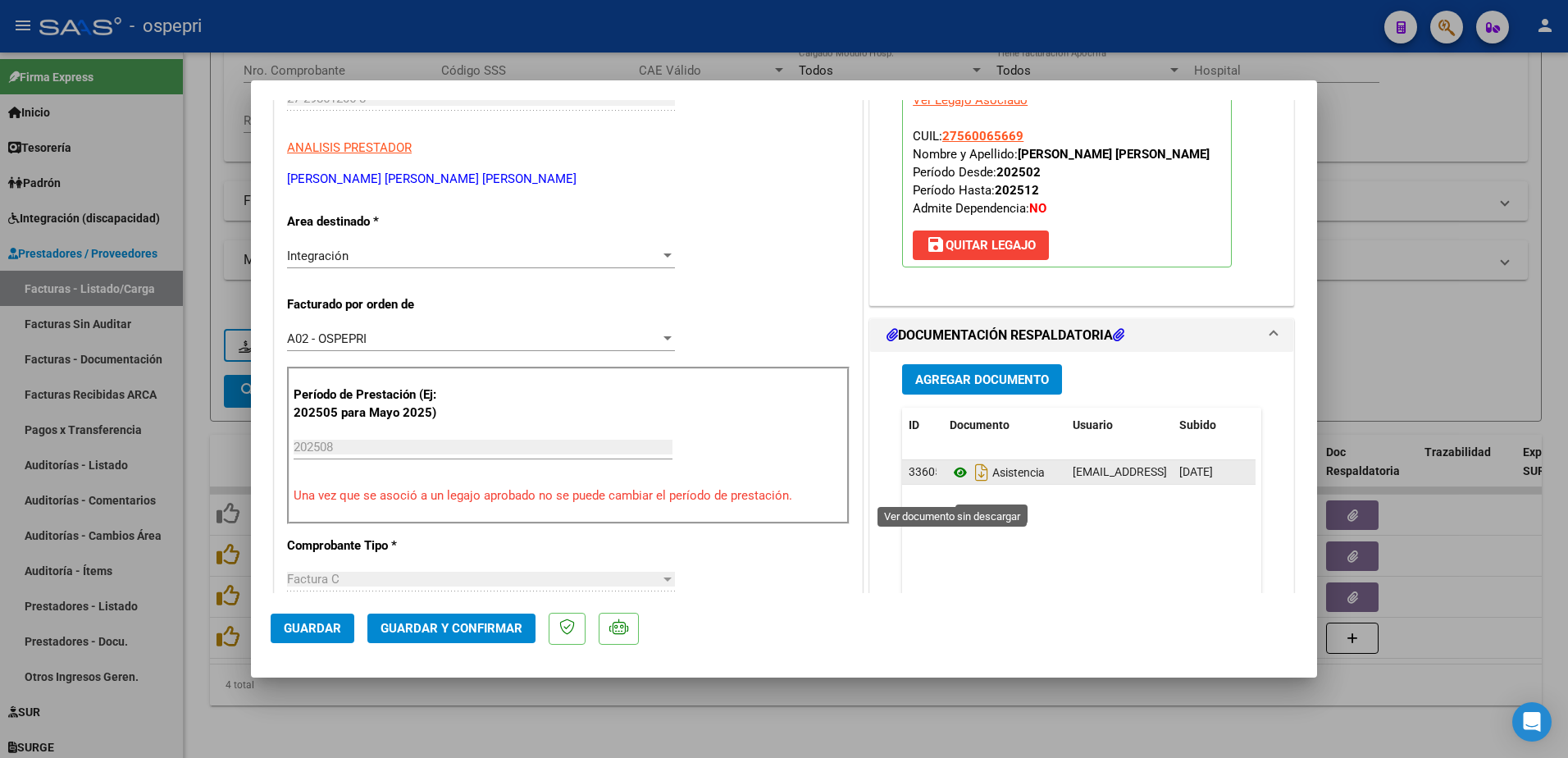
click at [956, 482] on icon at bounding box center [960, 473] width 22 height 20
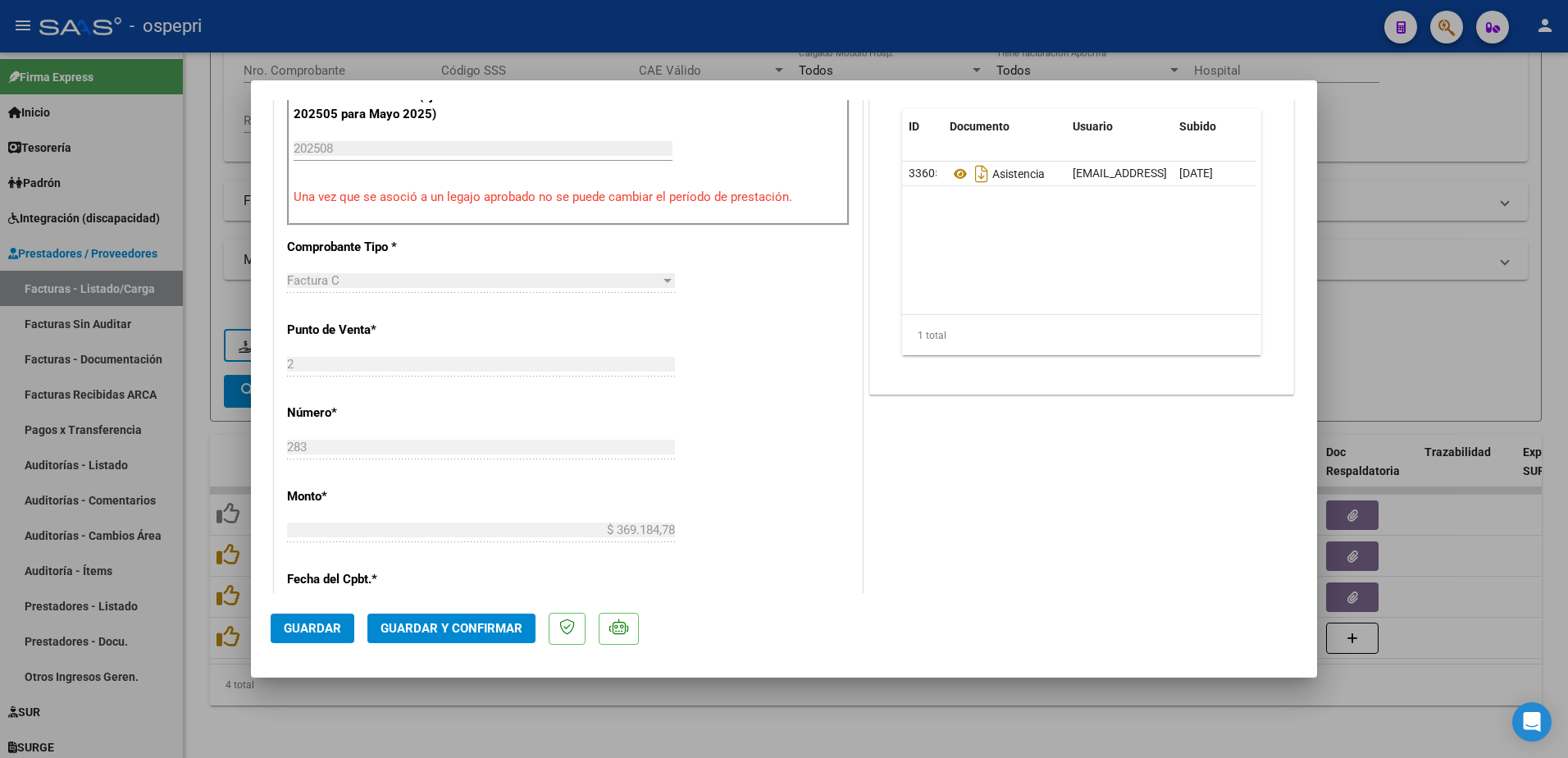
scroll to position [574, 0]
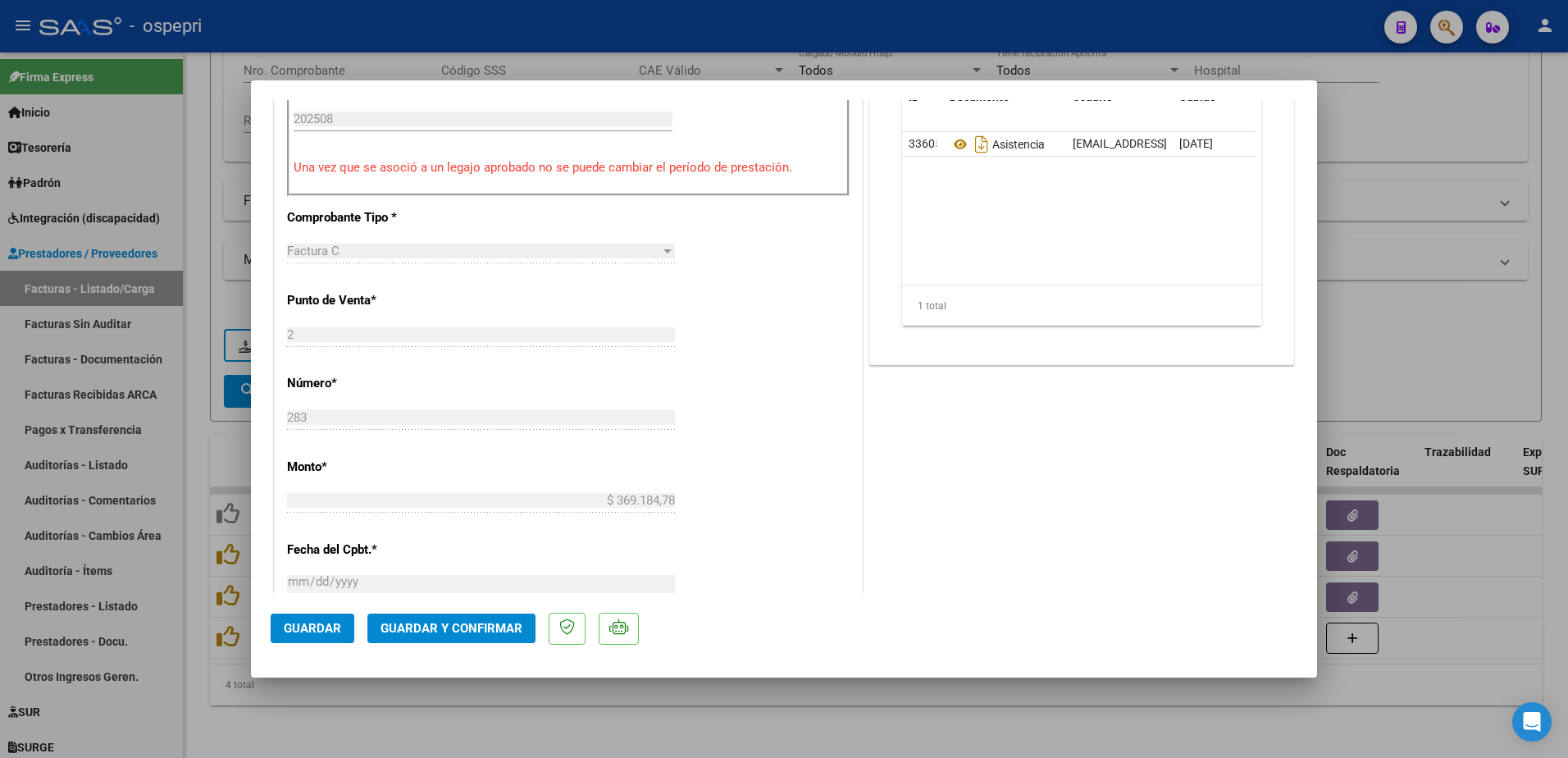
click at [478, 633] on span "Guardar y Confirmar" at bounding box center [452, 628] width 142 height 15
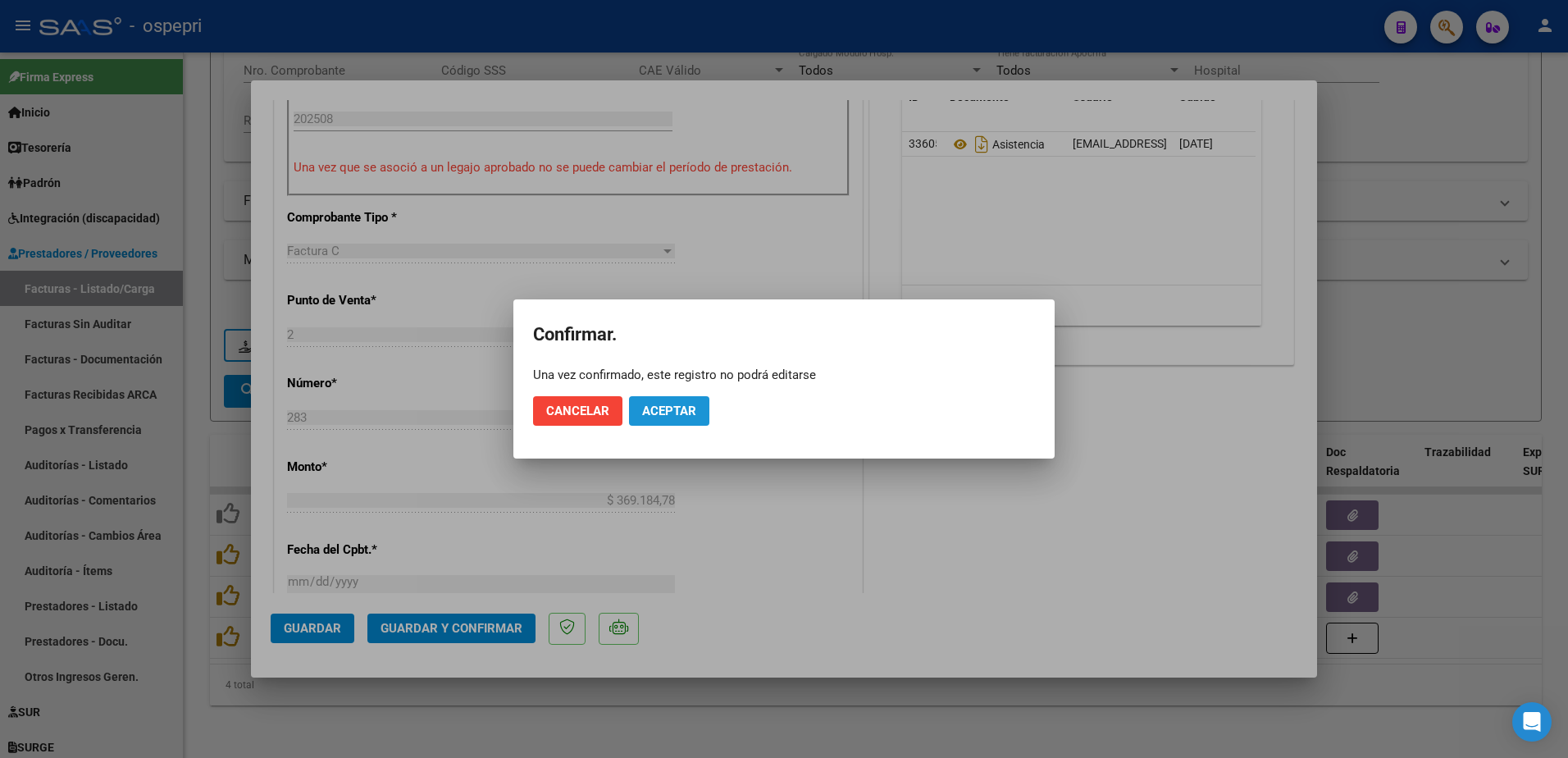
click at [668, 408] on span "Aceptar" at bounding box center [669, 411] width 54 height 15
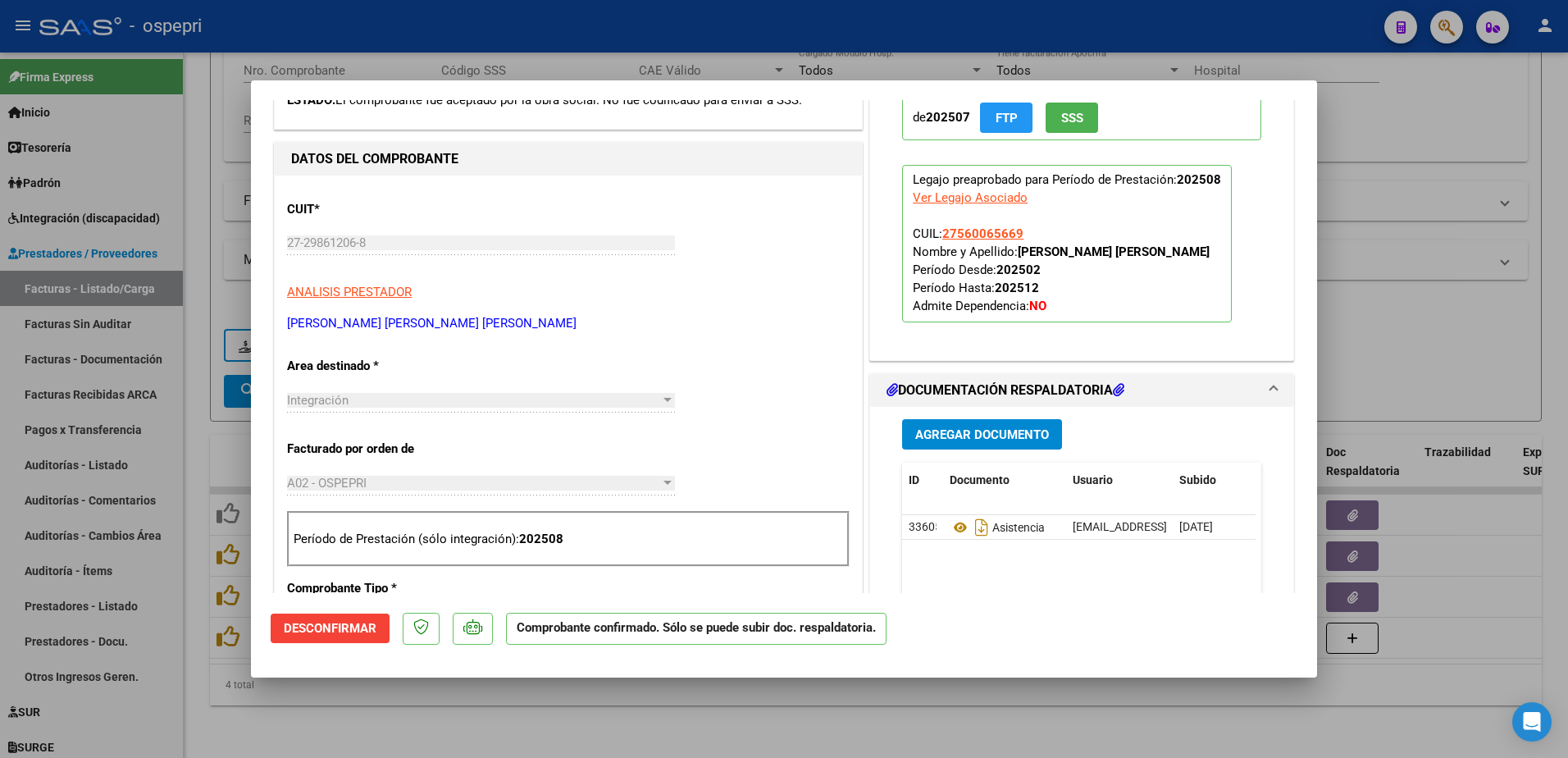
scroll to position [0, 0]
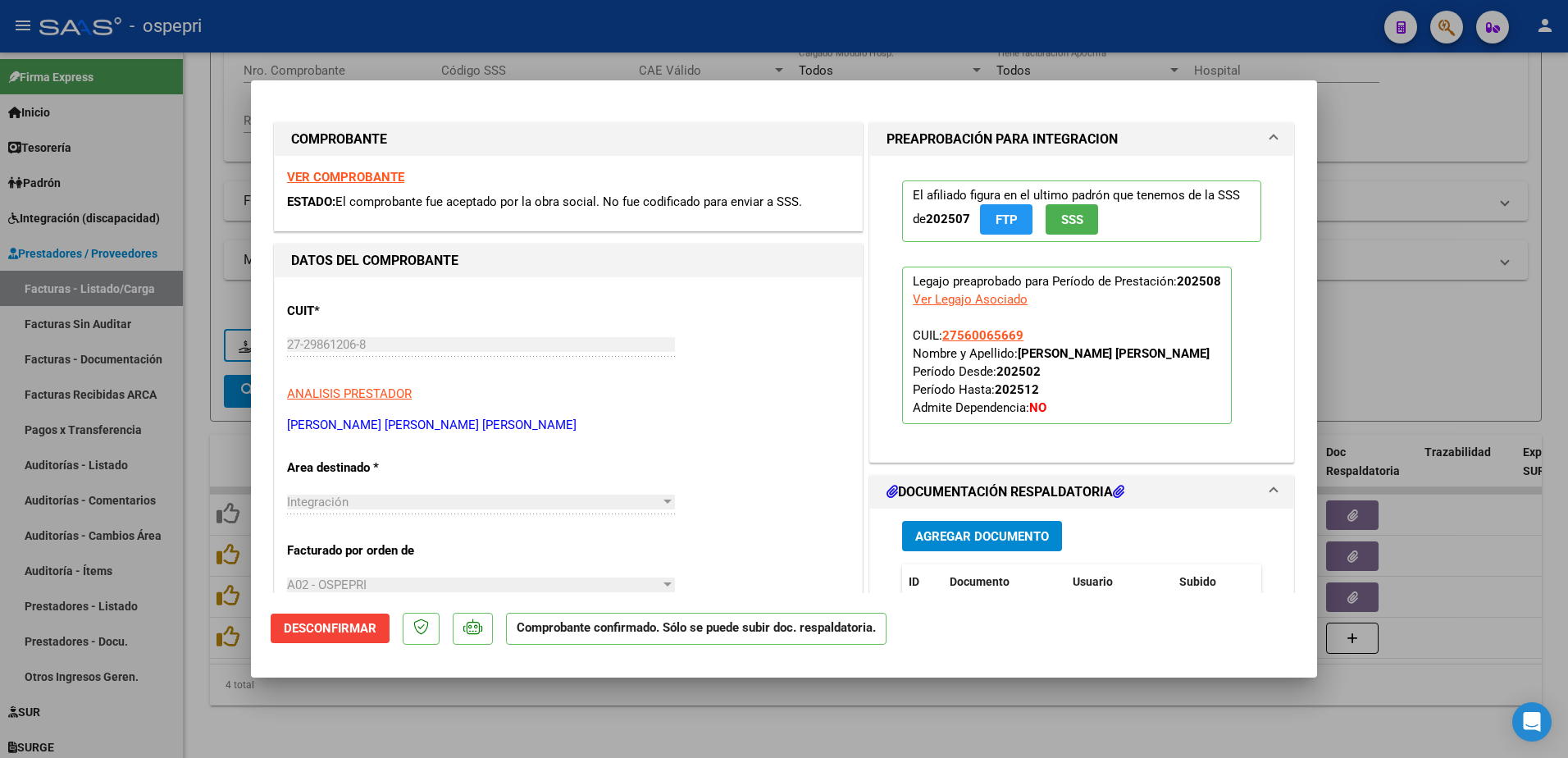
type input "$ 0,00"
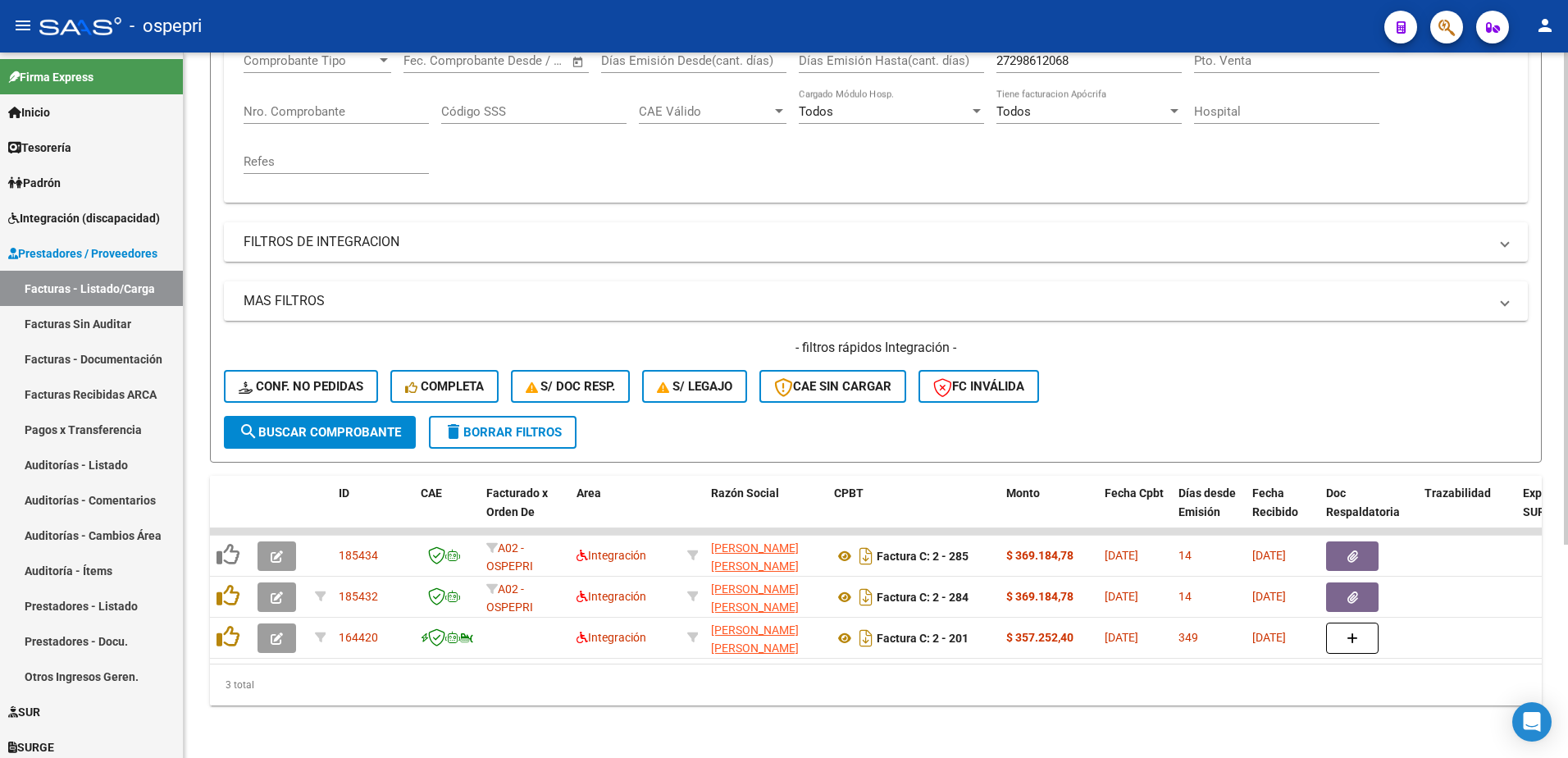
scroll to position [306, 0]
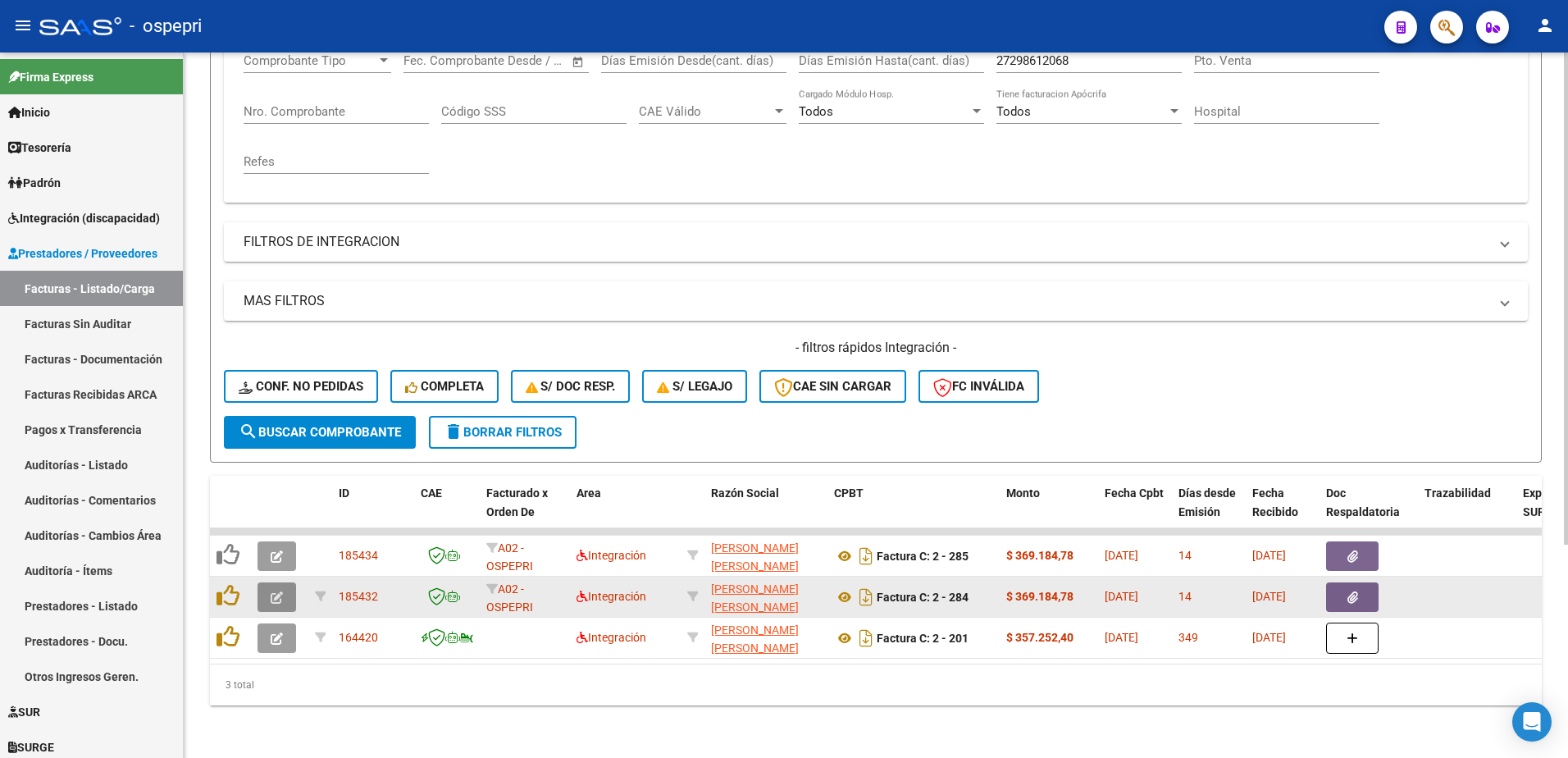
click at [278, 591] on icon "button" at bounding box center [277, 598] width 12 height 12
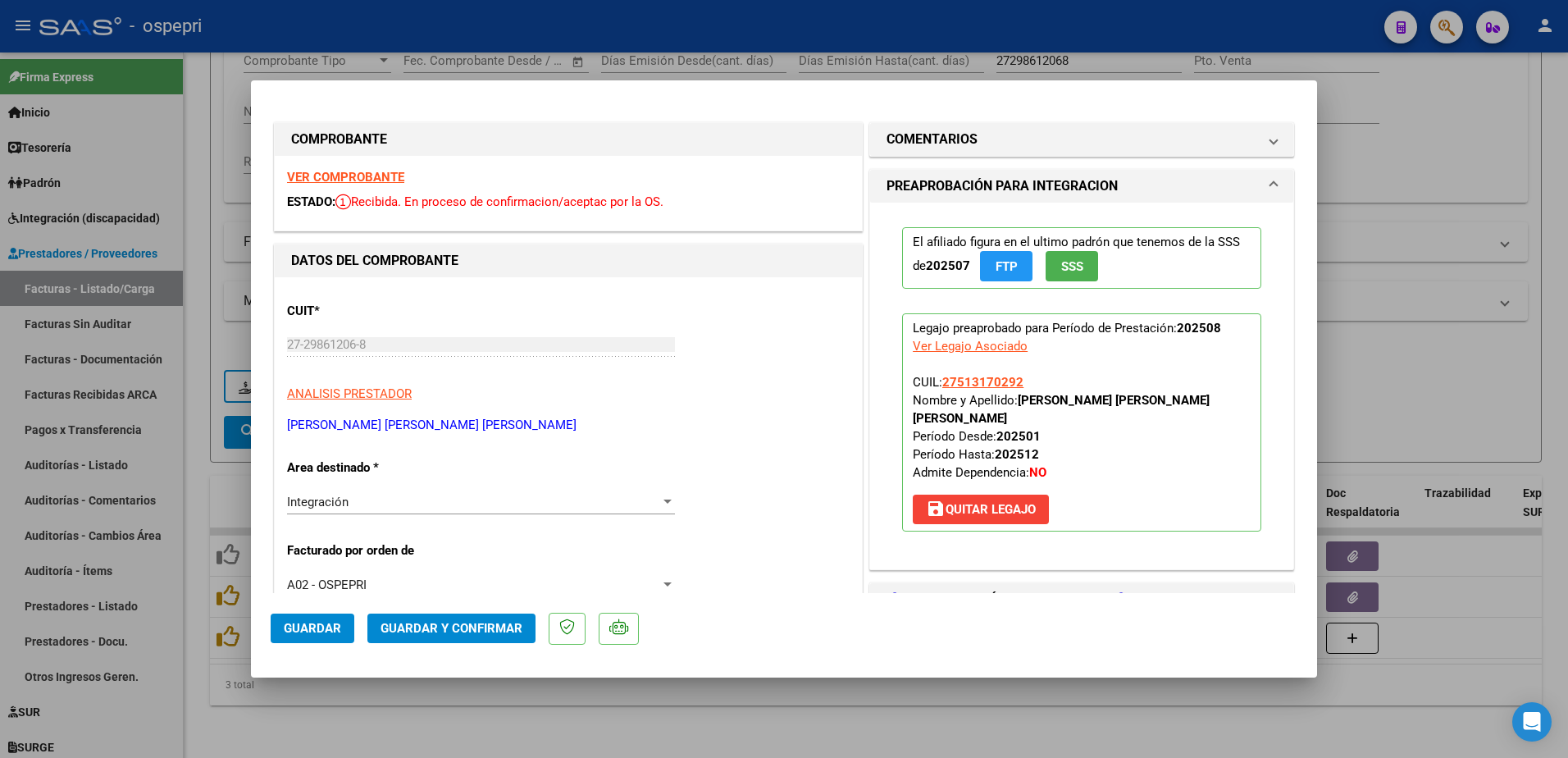
click at [350, 178] on strong "VER COMPROBANTE" at bounding box center [345, 177] width 117 height 15
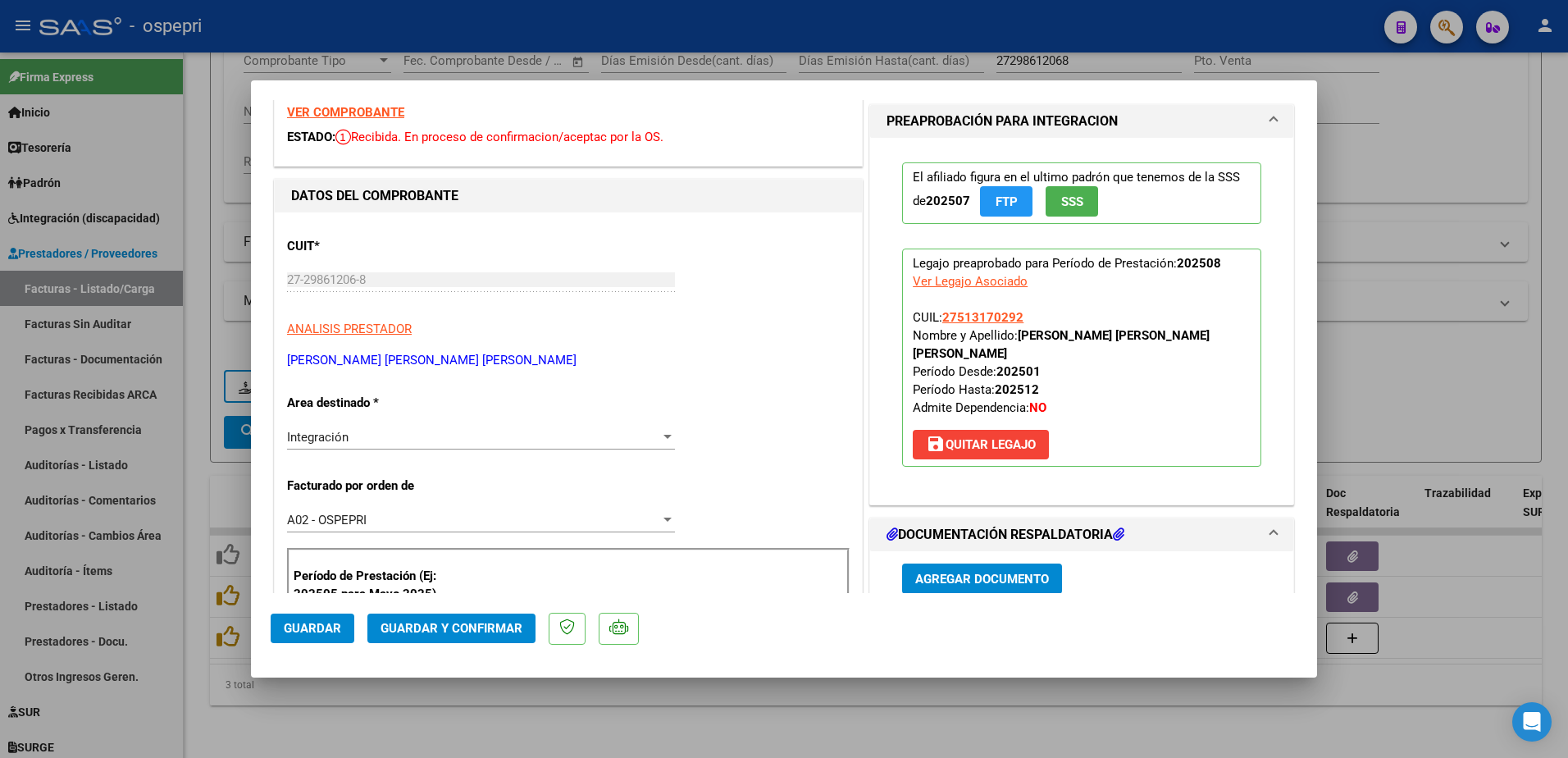
scroll to position [246, 0]
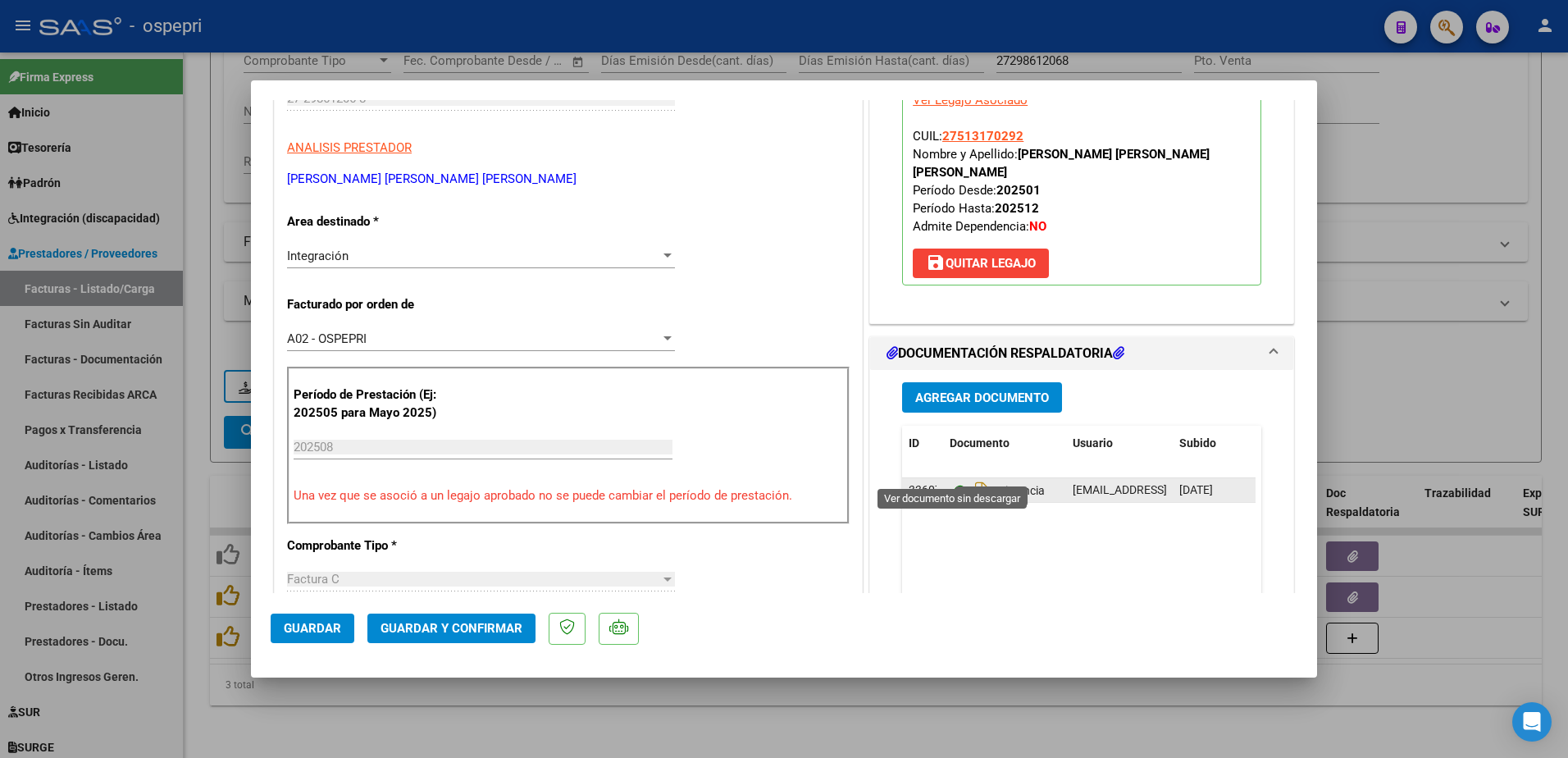
click at [950, 481] on icon at bounding box center [960, 491] width 22 height 20
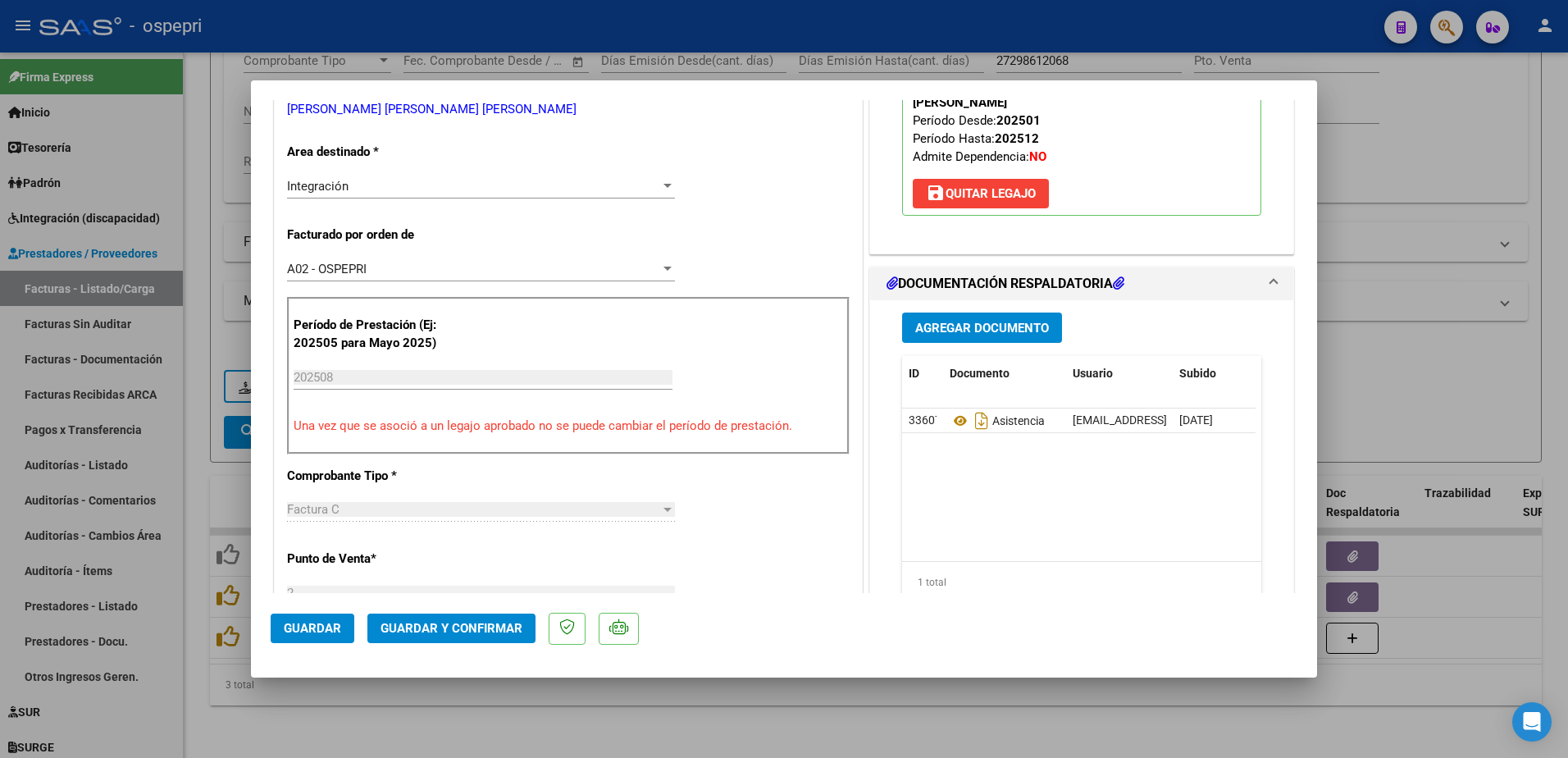
scroll to position [410, 0]
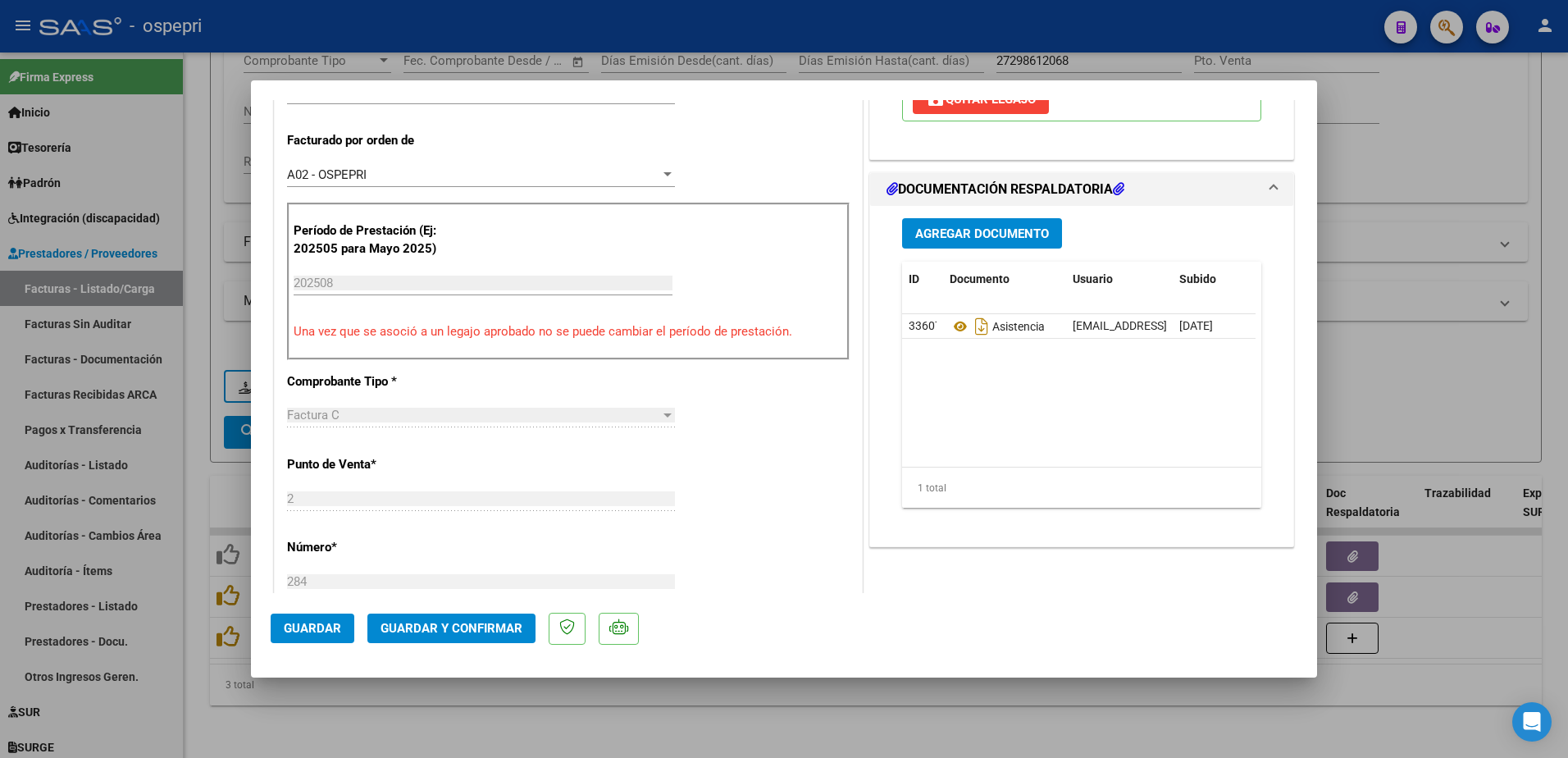
click at [462, 626] on span "Guardar y Confirmar" at bounding box center [452, 628] width 142 height 15
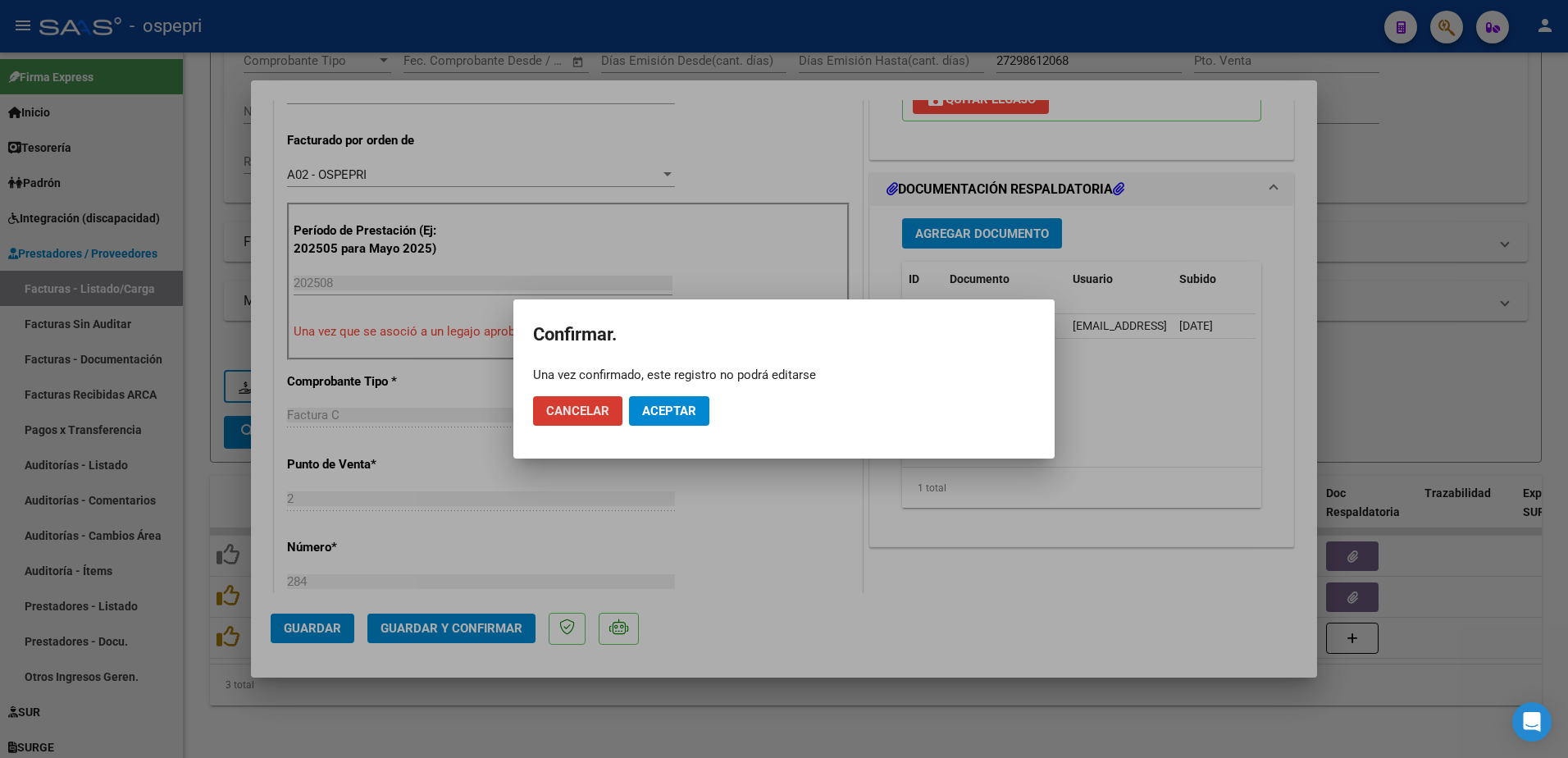
click at [654, 409] on span "Aceptar" at bounding box center [669, 411] width 54 height 15
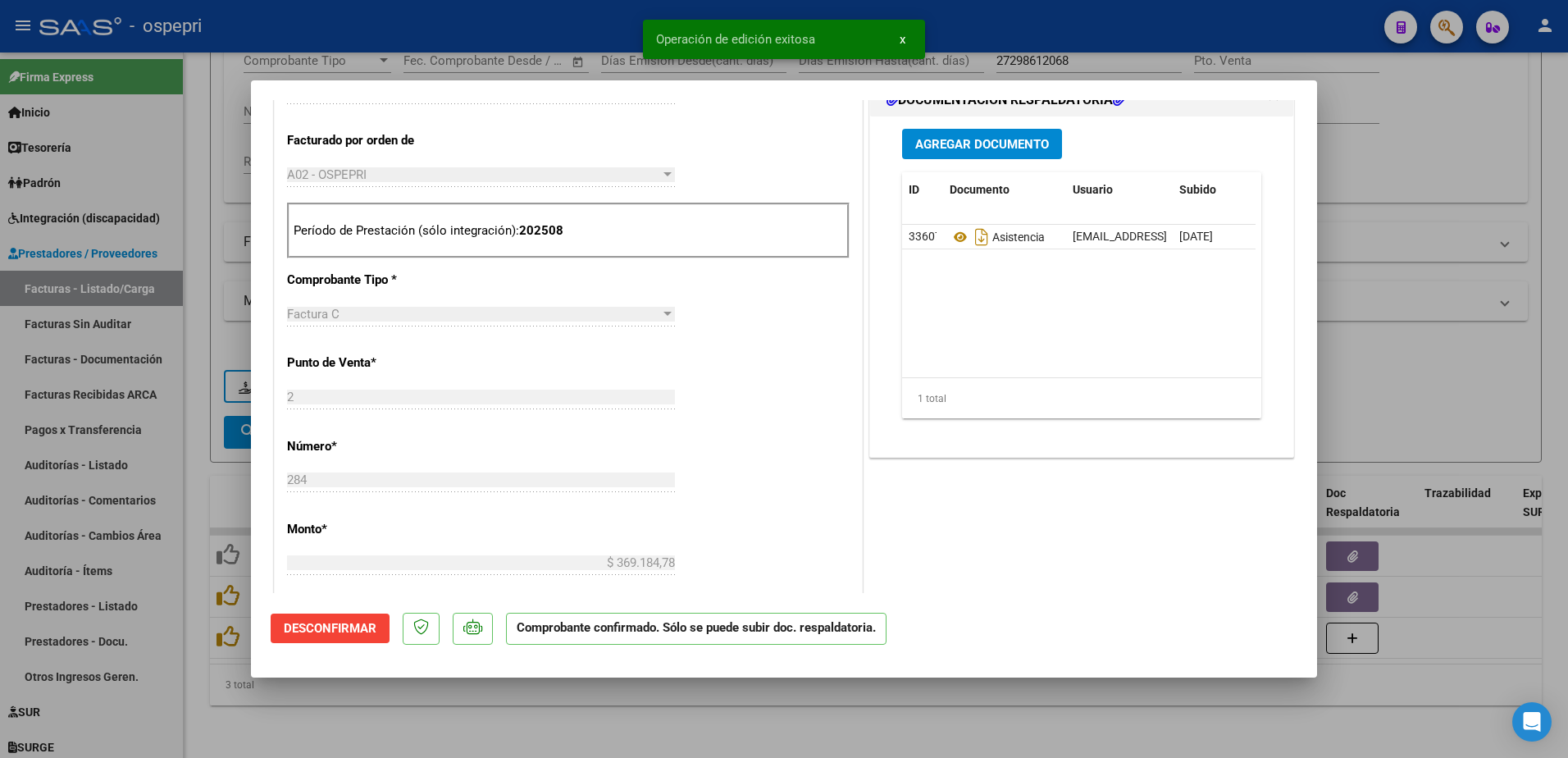
type input "$ 0,00"
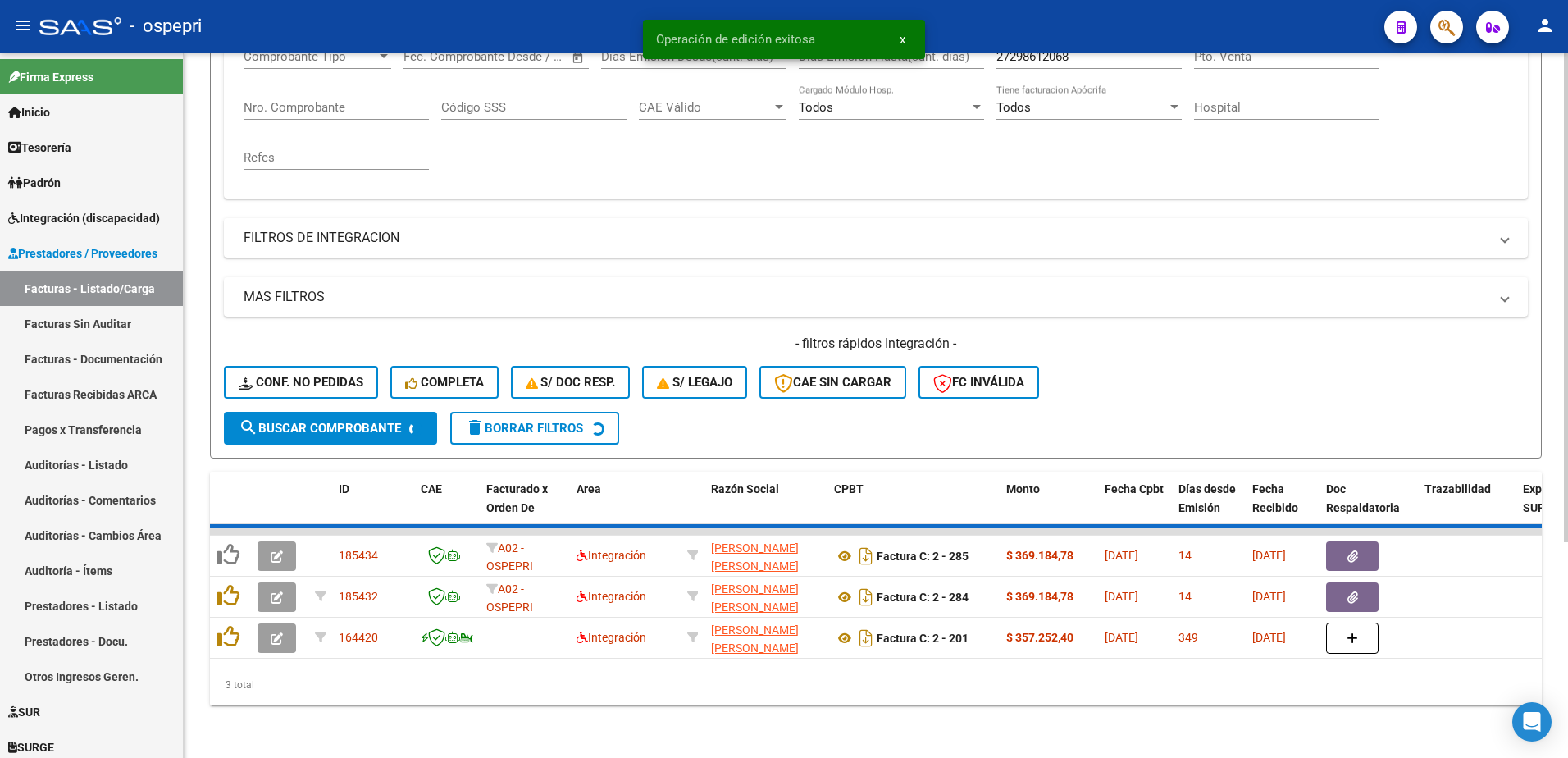
scroll to position [265, 0]
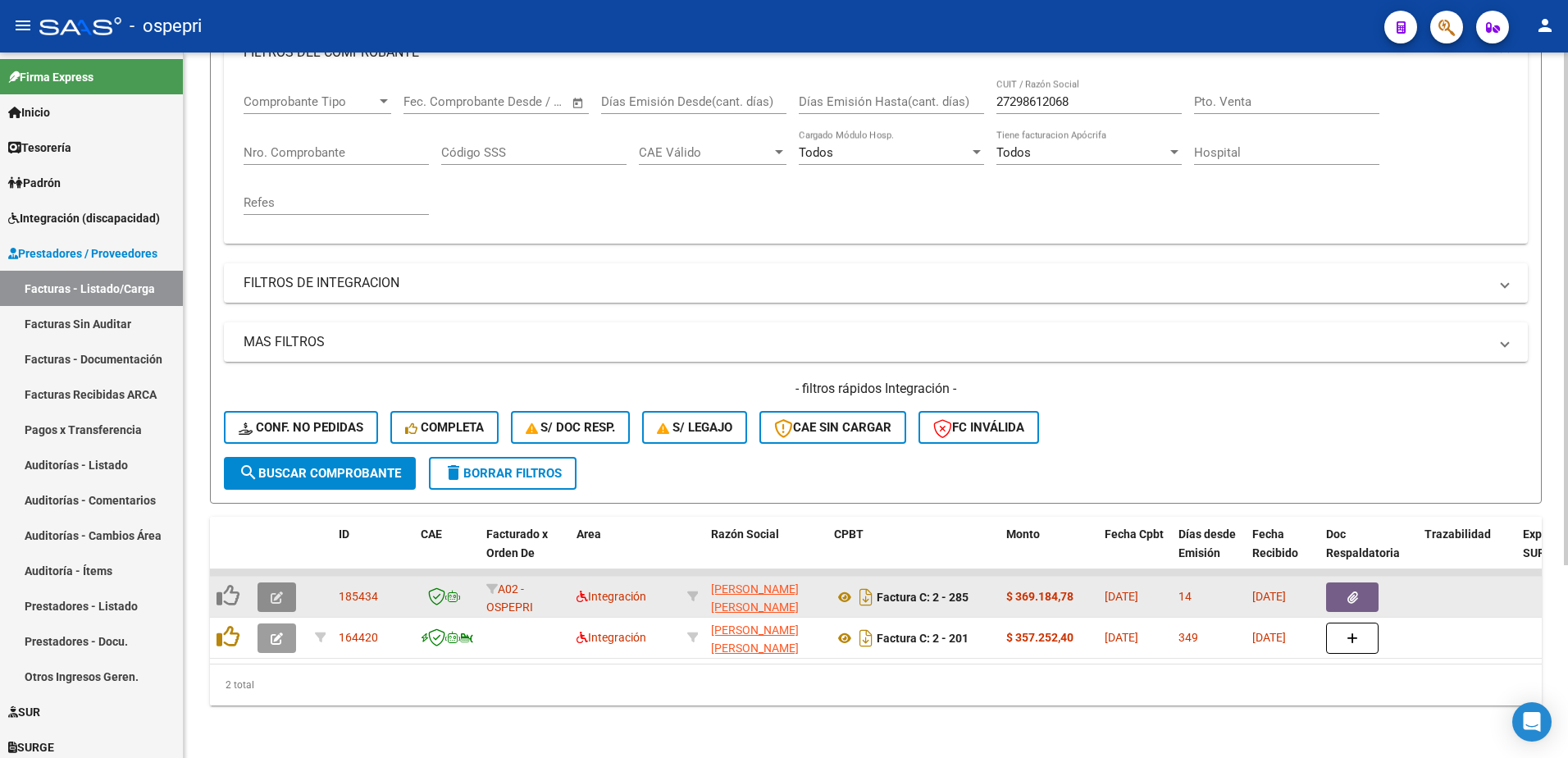
click at [266, 583] on button "button" at bounding box center [277, 598] width 38 height 29
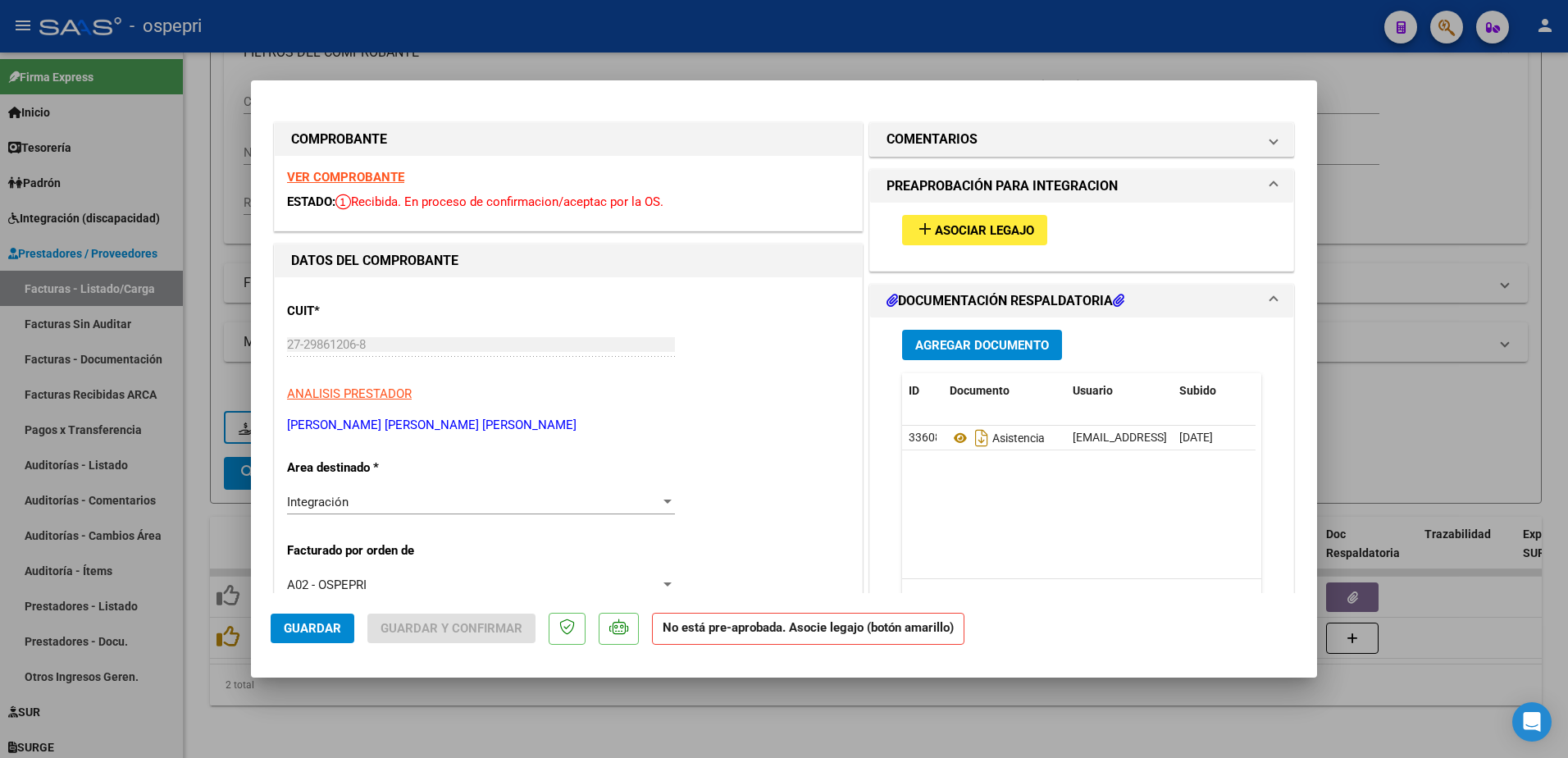
click at [338, 180] on strong "VER COMPROBANTE" at bounding box center [345, 177] width 117 height 15
click at [952, 440] on icon at bounding box center [960, 438] width 22 height 20
click at [949, 235] on span "Asociar Legajo" at bounding box center [985, 230] width 100 height 15
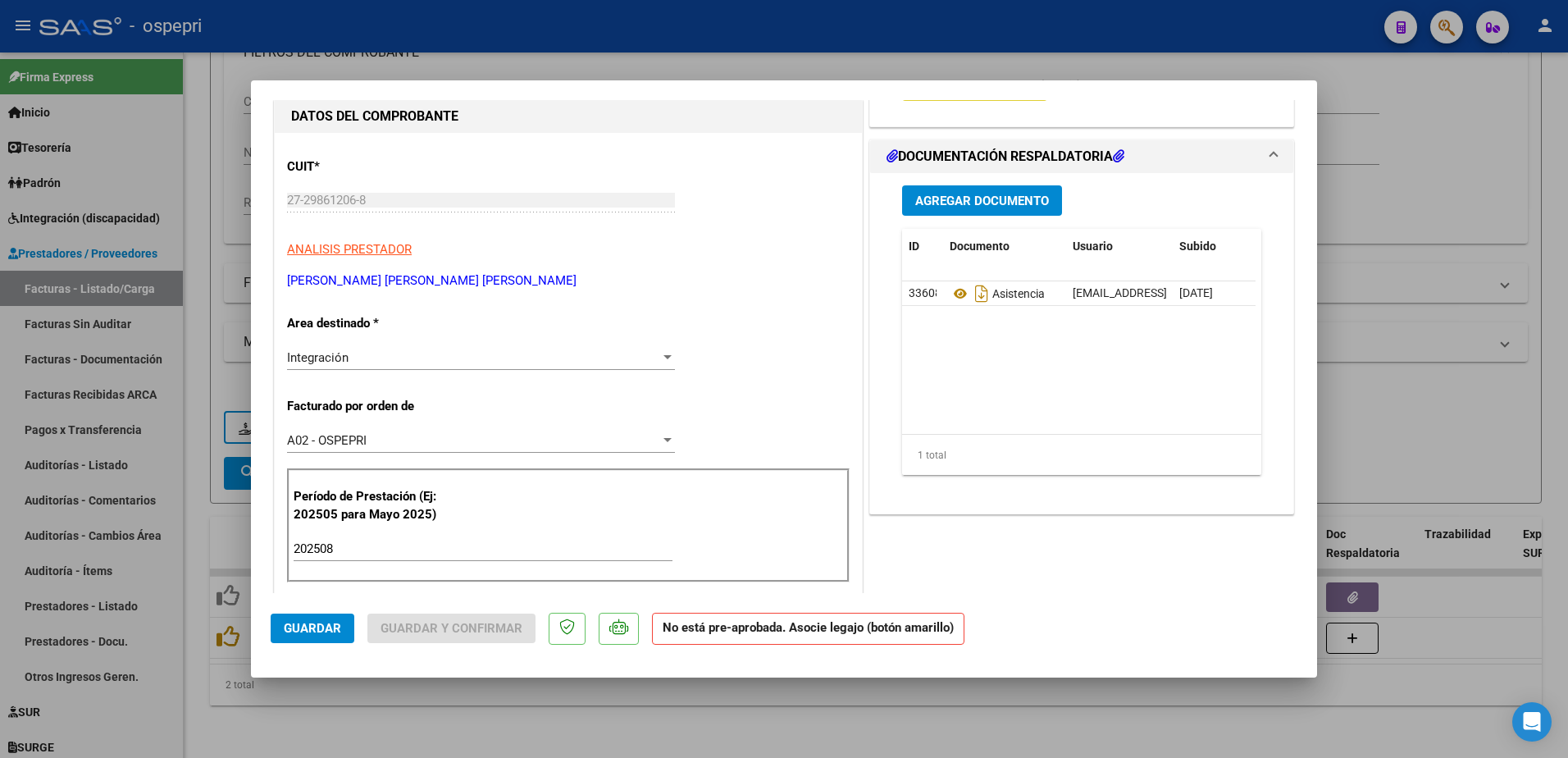
scroll to position [0, 0]
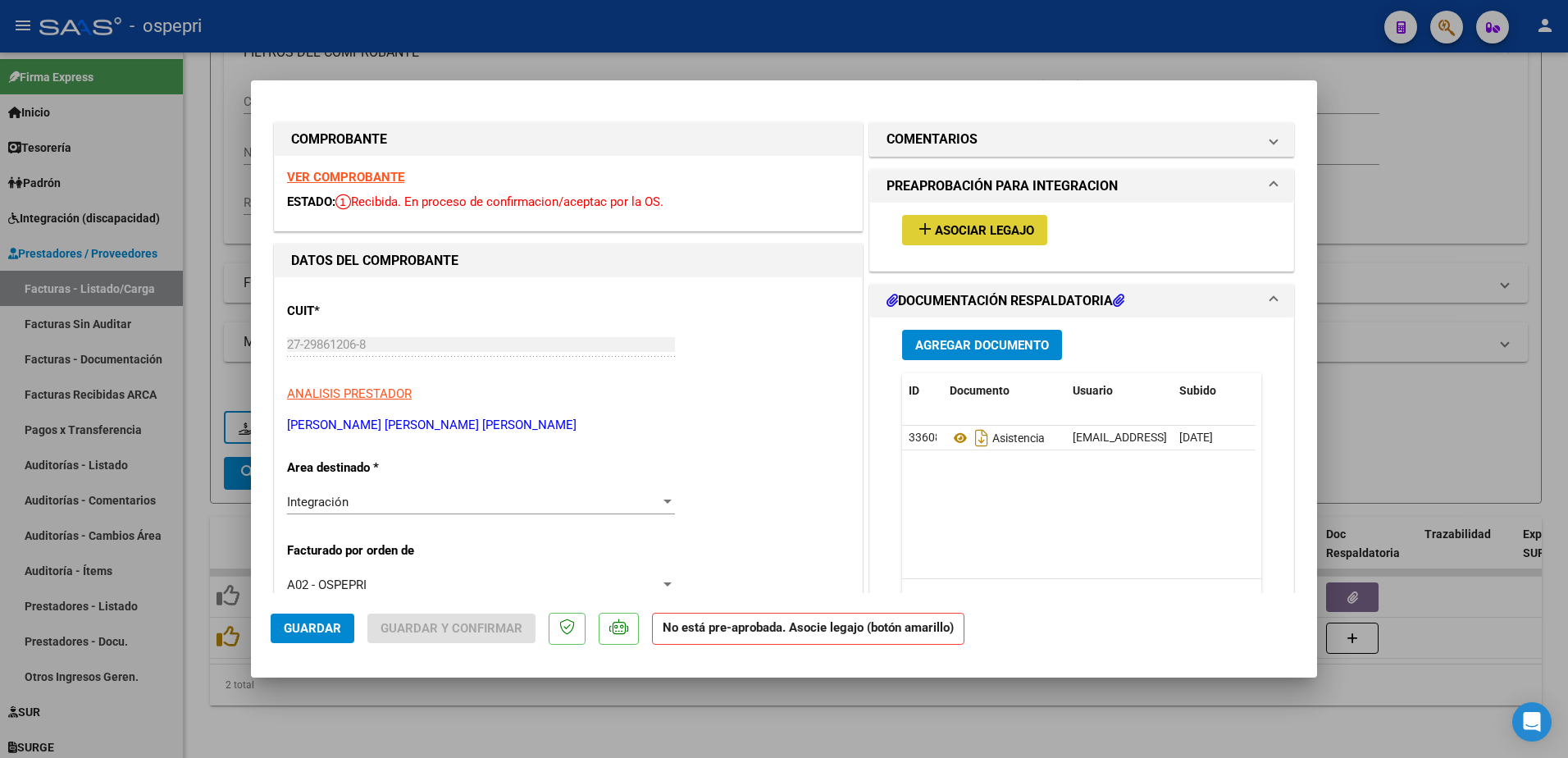
type input "$ 0,00"
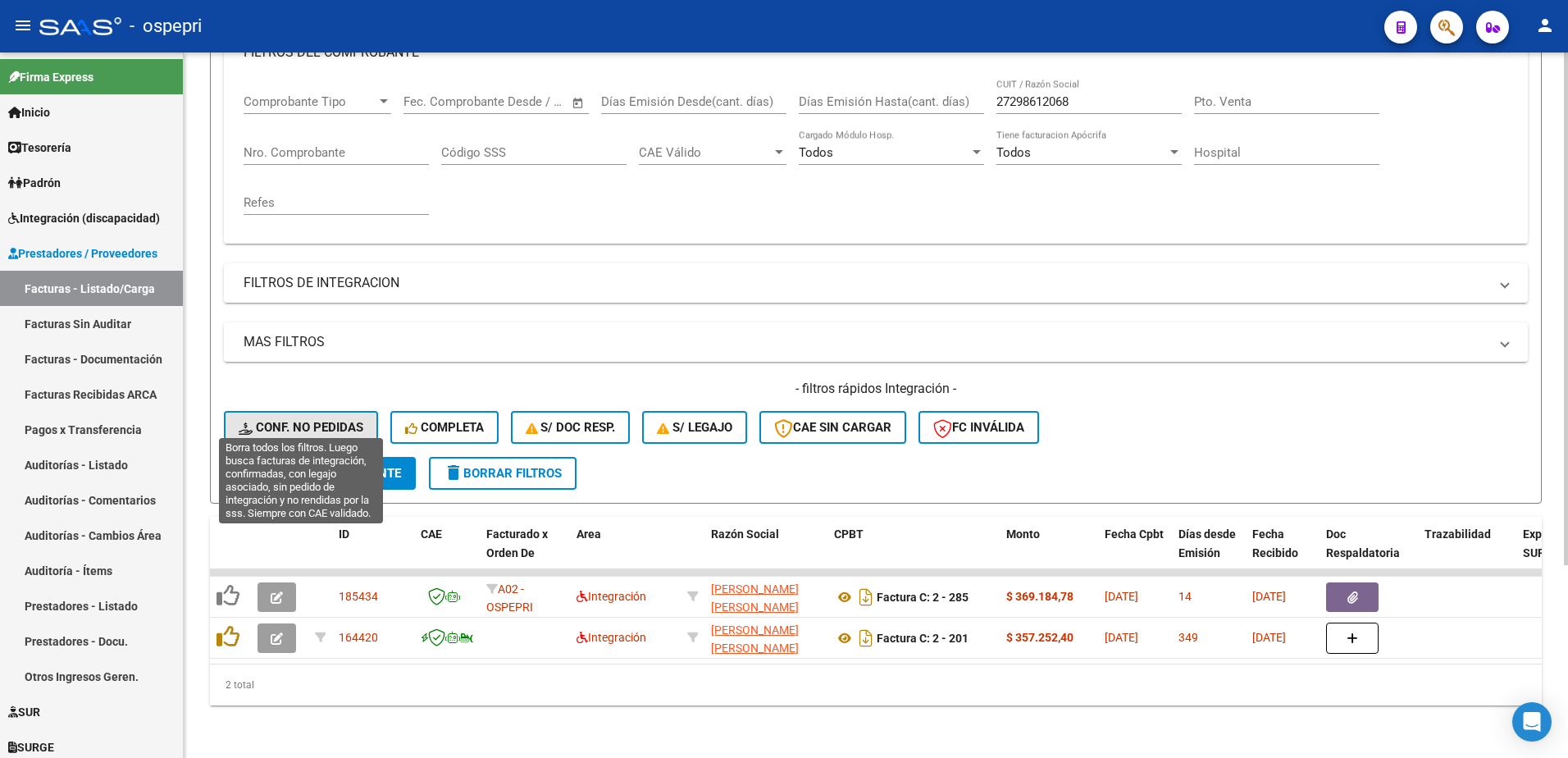
click at [309, 421] on span "Conf. no pedidas" at bounding box center [301, 428] width 125 height 15
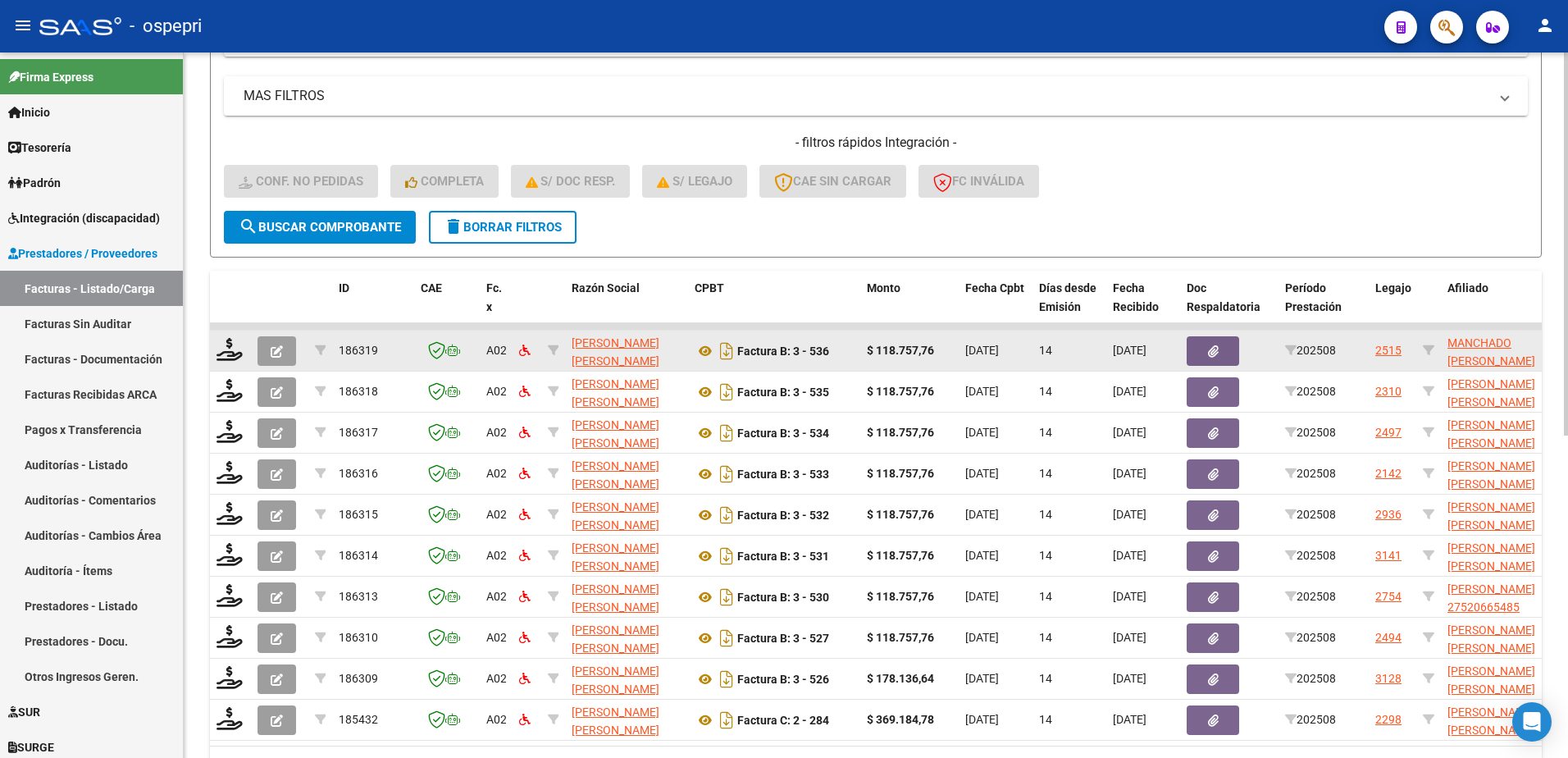
scroll to position [593, 0]
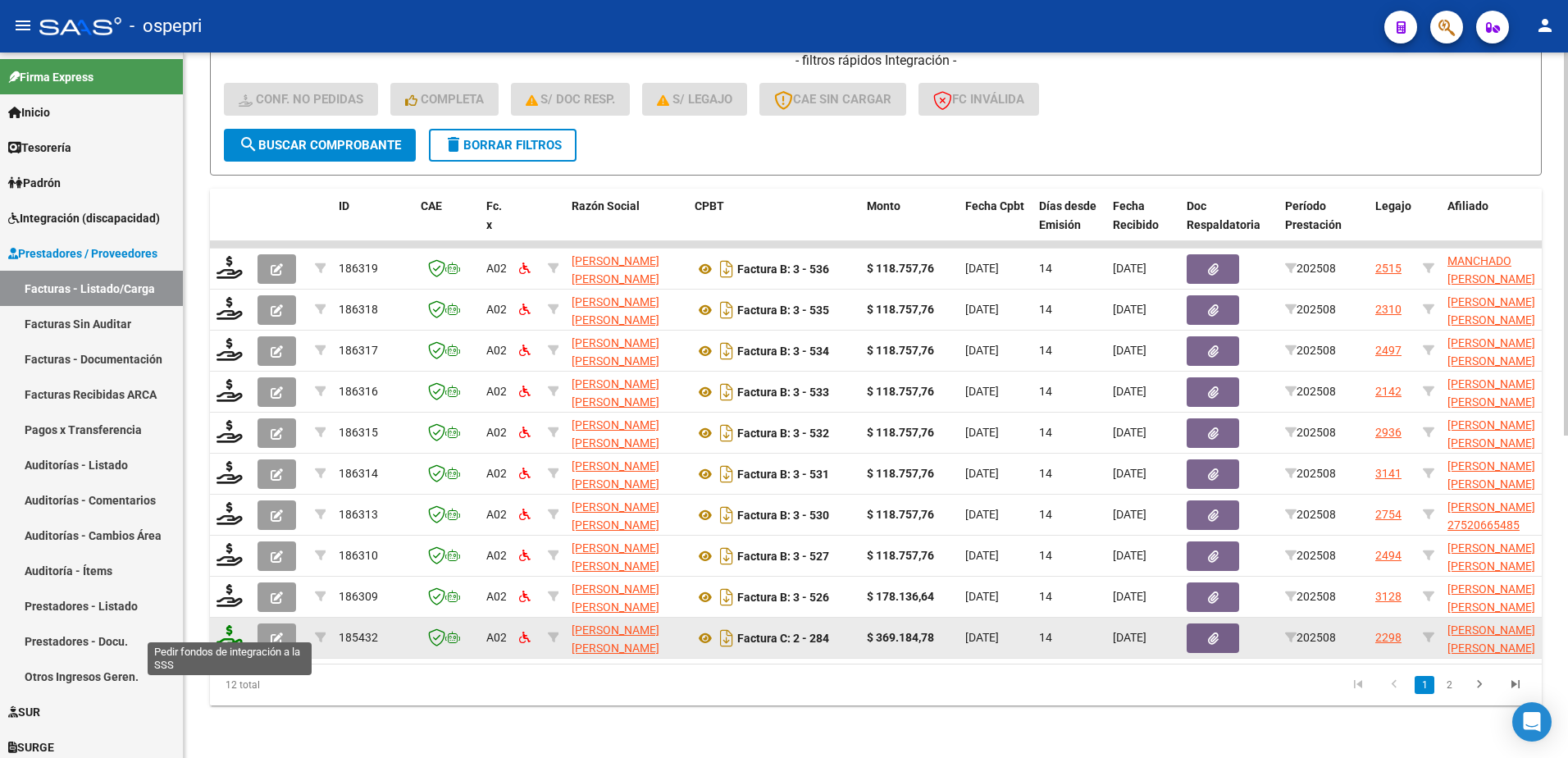
click at [224, 628] on icon at bounding box center [230, 637] width 26 height 23
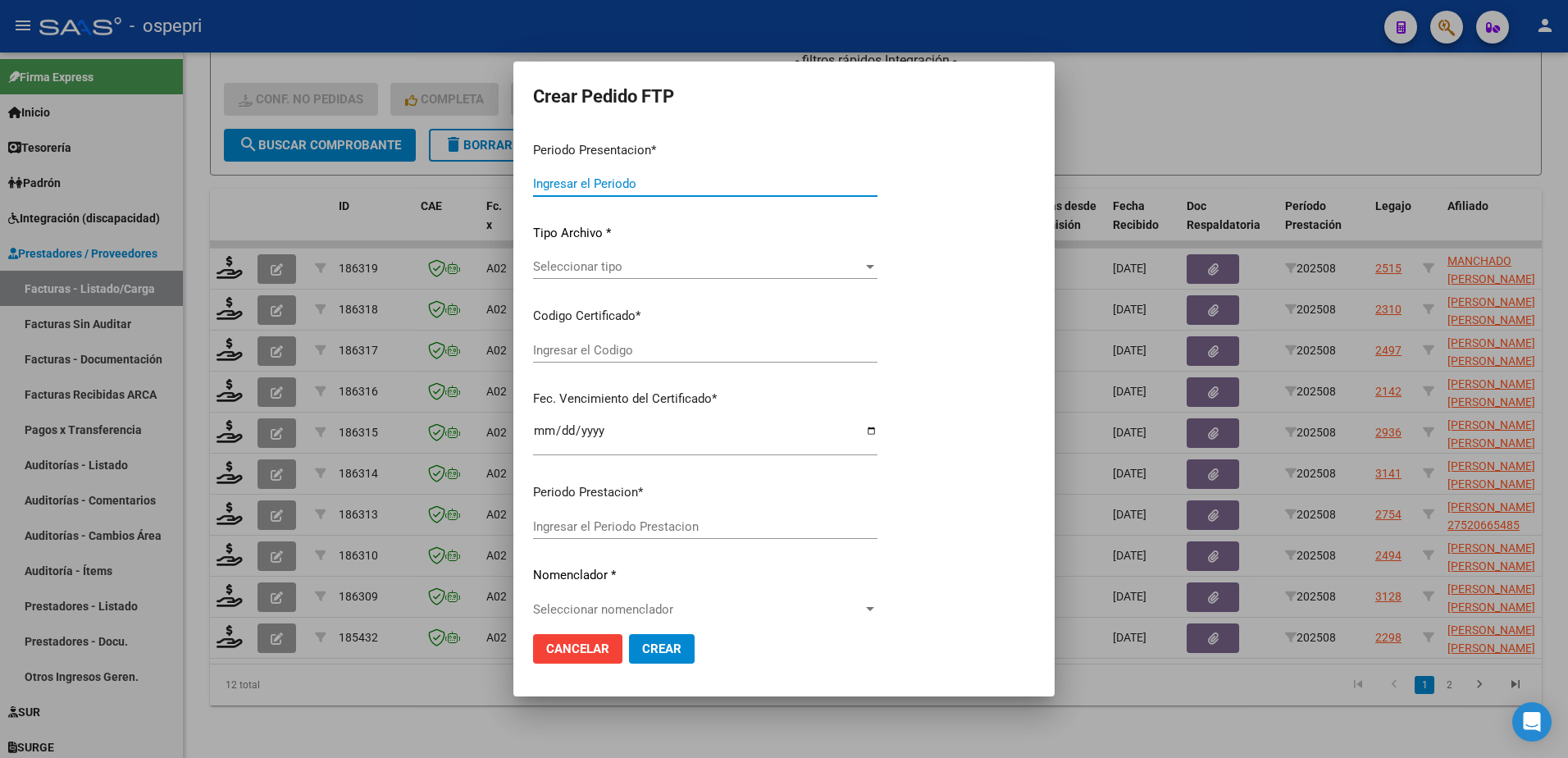
type input "202508"
type input "$ 369.184,78"
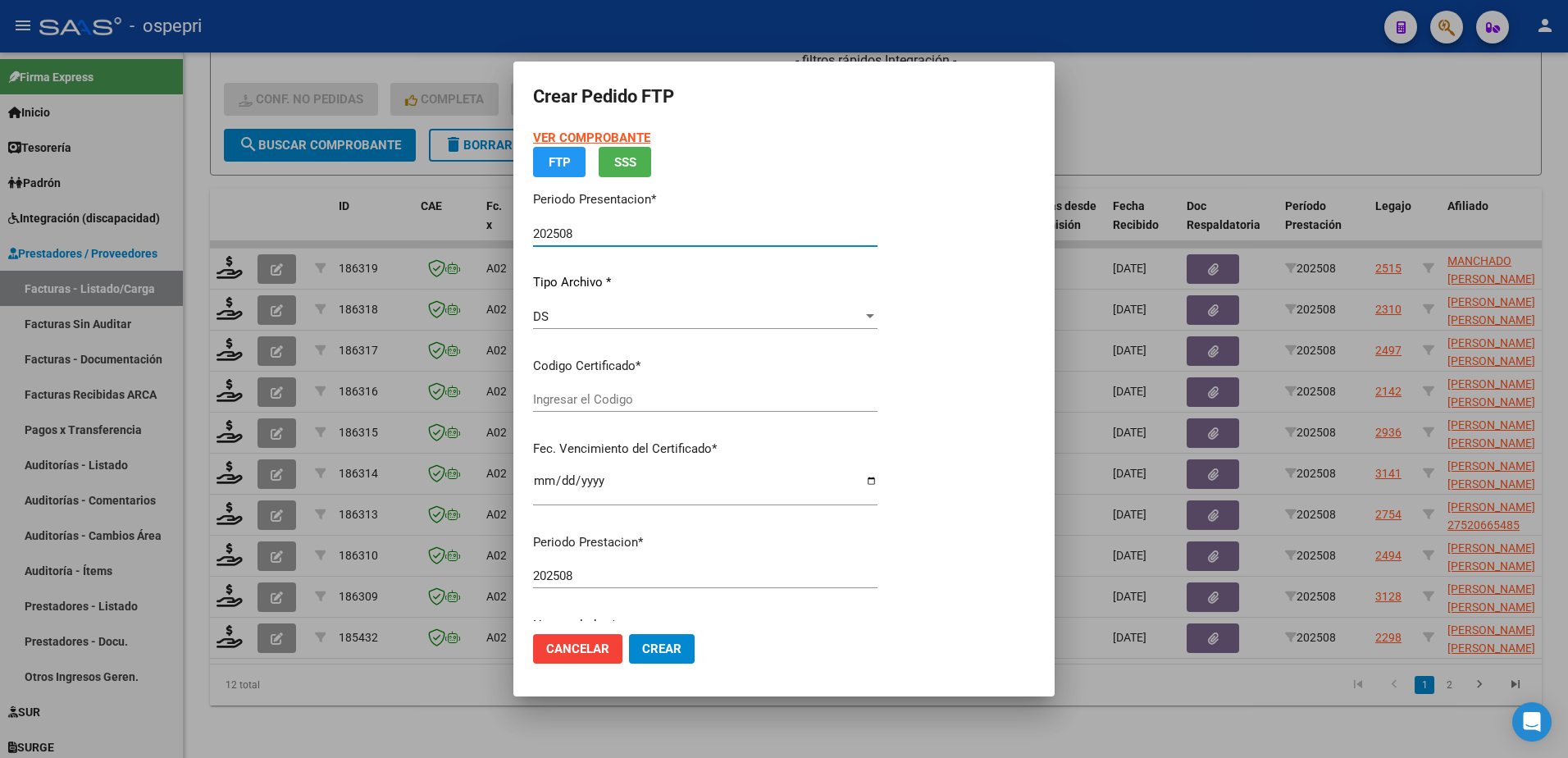
type input "2751317029-2"
type input "2032-02-01"
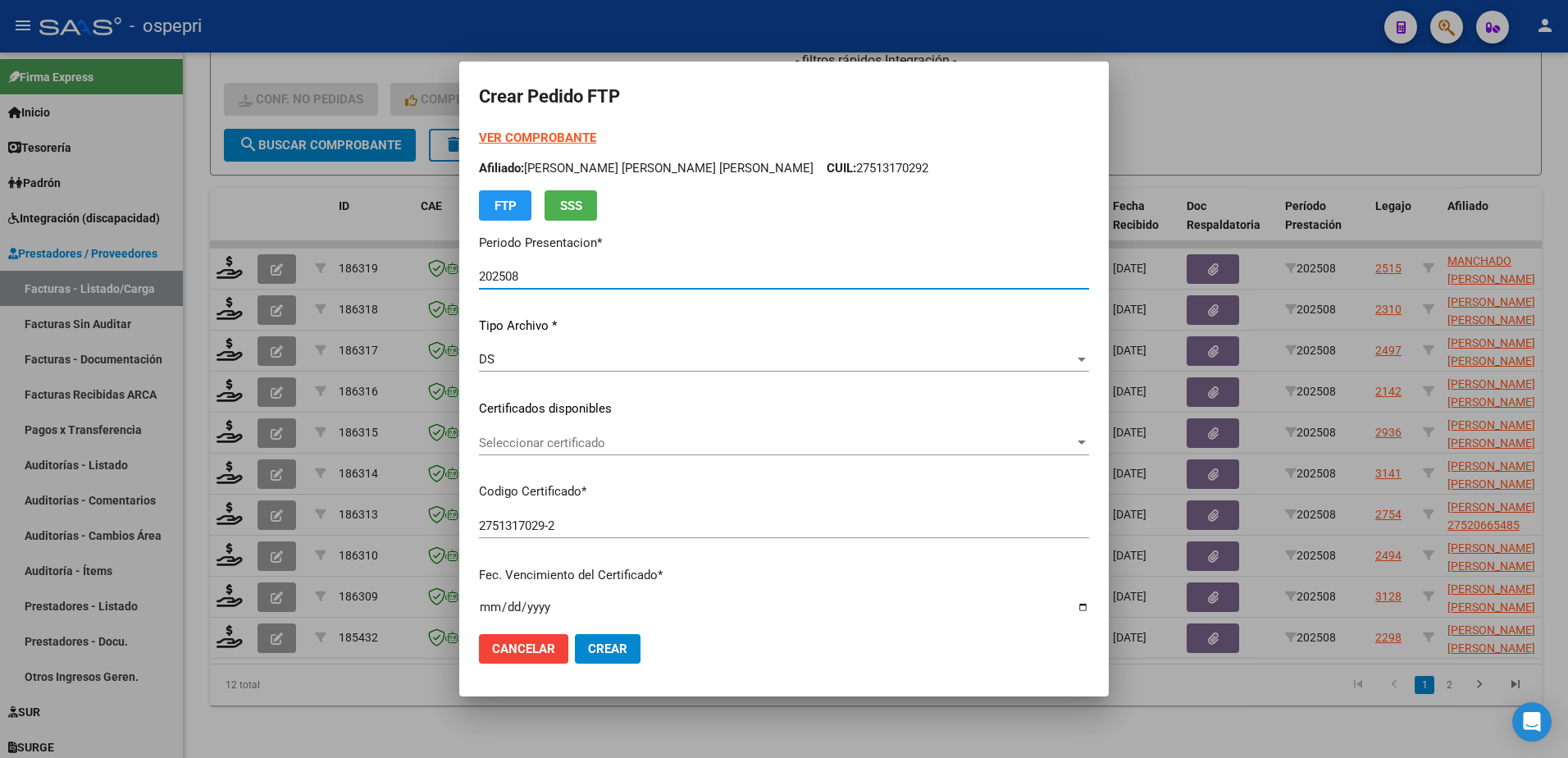
click at [612, 441] on span "Seleccionar certificado" at bounding box center [777, 443] width 595 height 15
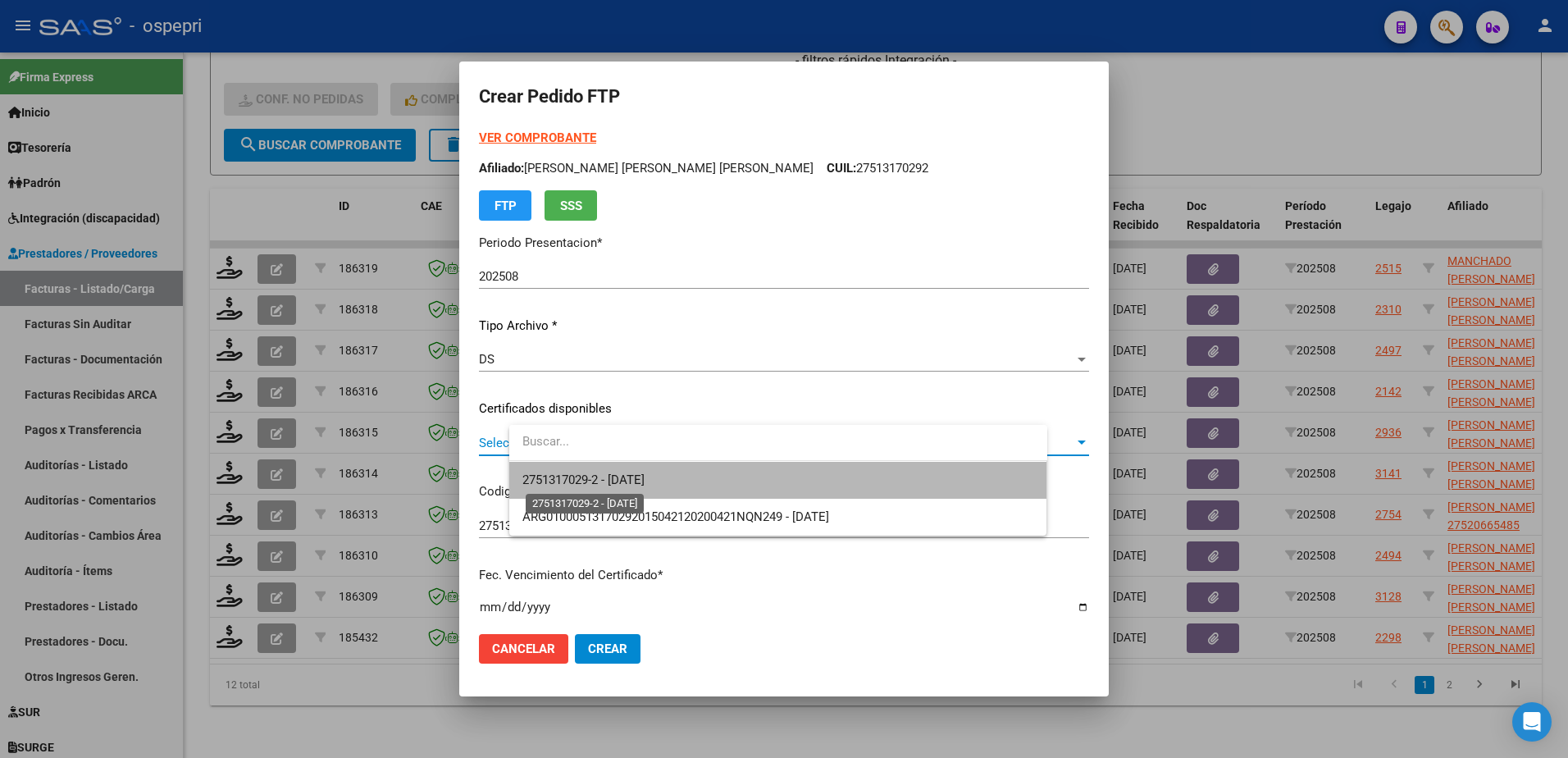
click at [635, 480] on span "2751317029-2 - 2032-02-01" at bounding box center [583, 480] width 122 height 15
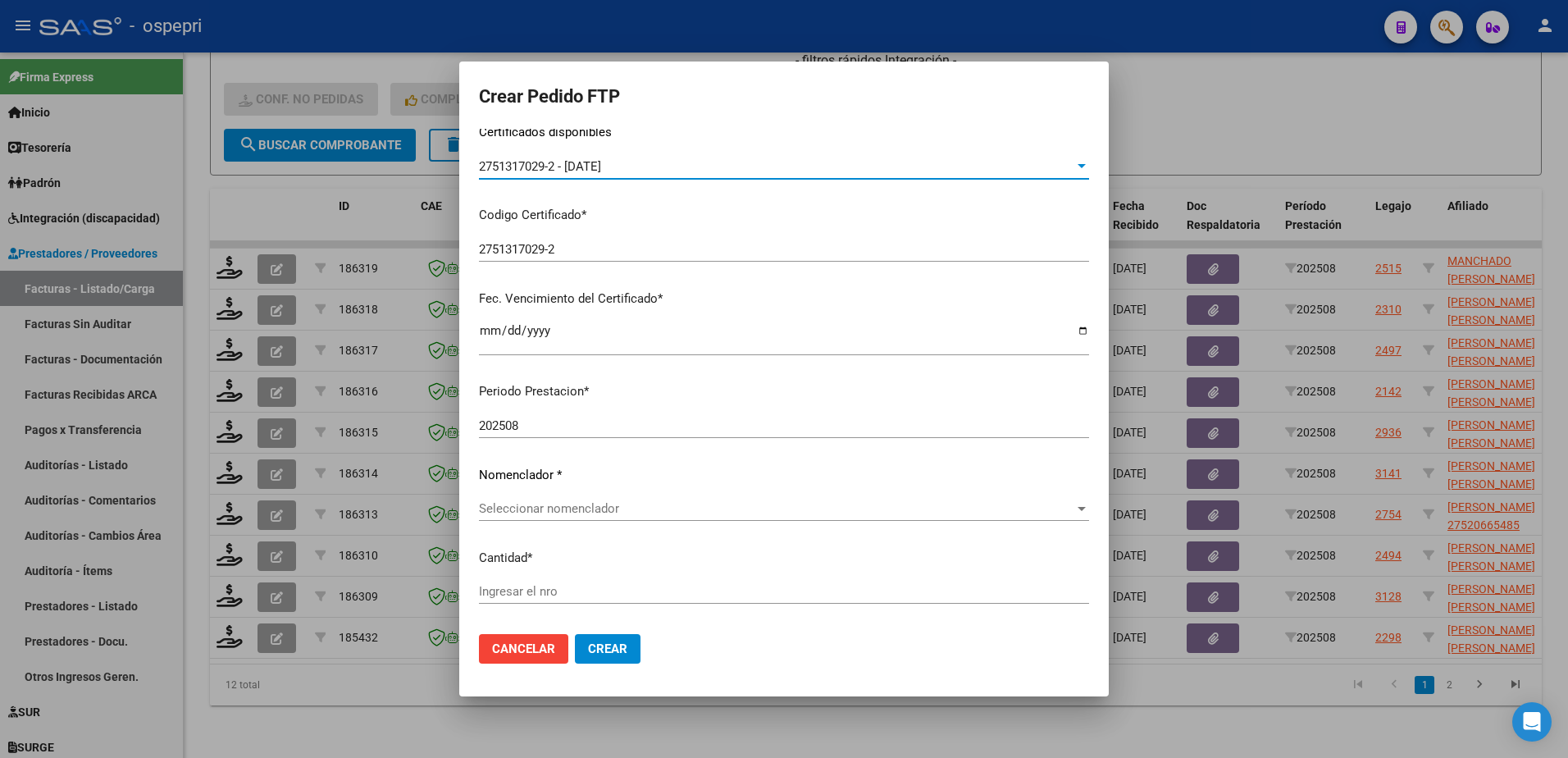
scroll to position [329, 0]
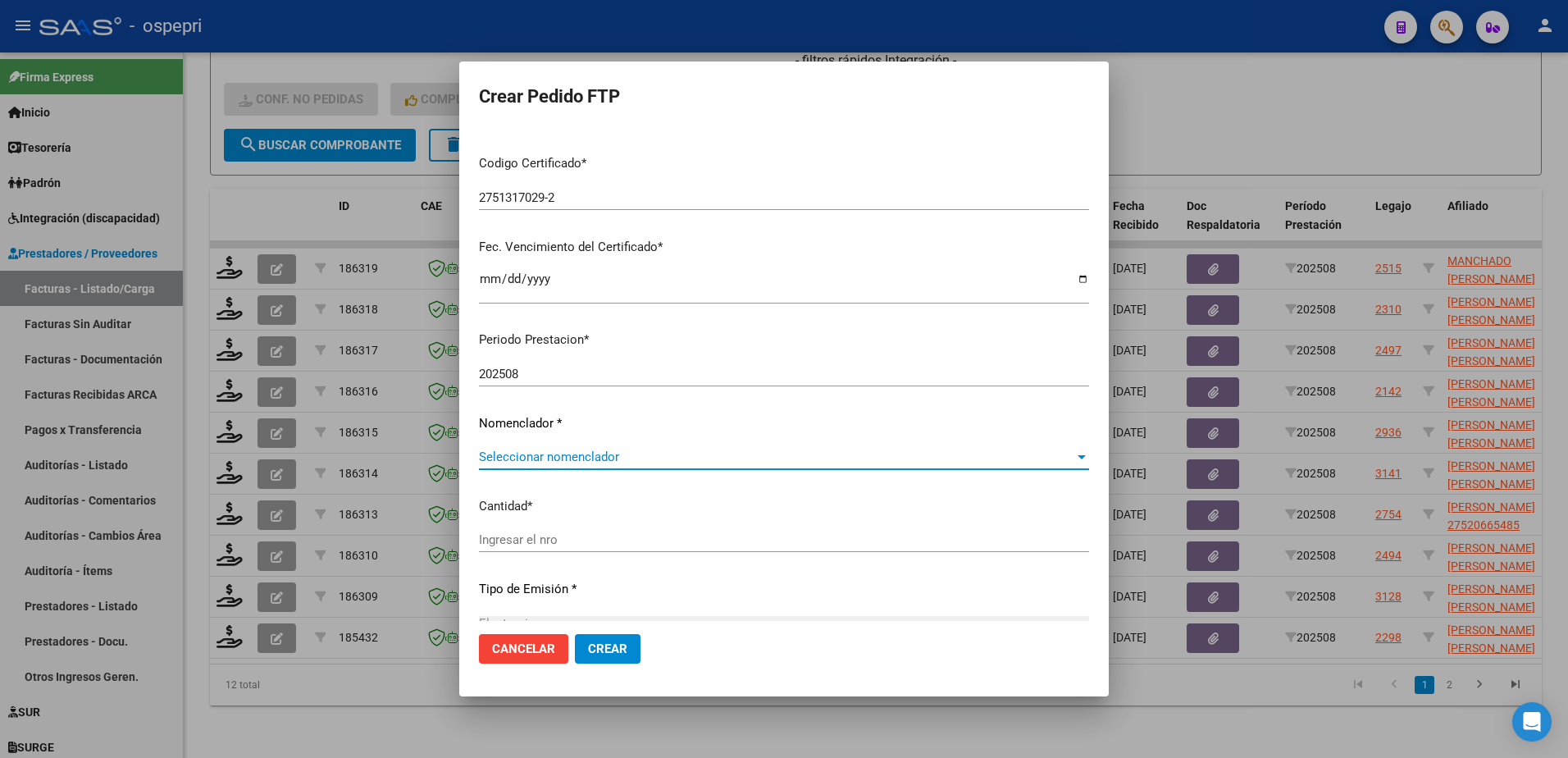
click at [669, 455] on span "Seleccionar nomenclador" at bounding box center [777, 457] width 595 height 15
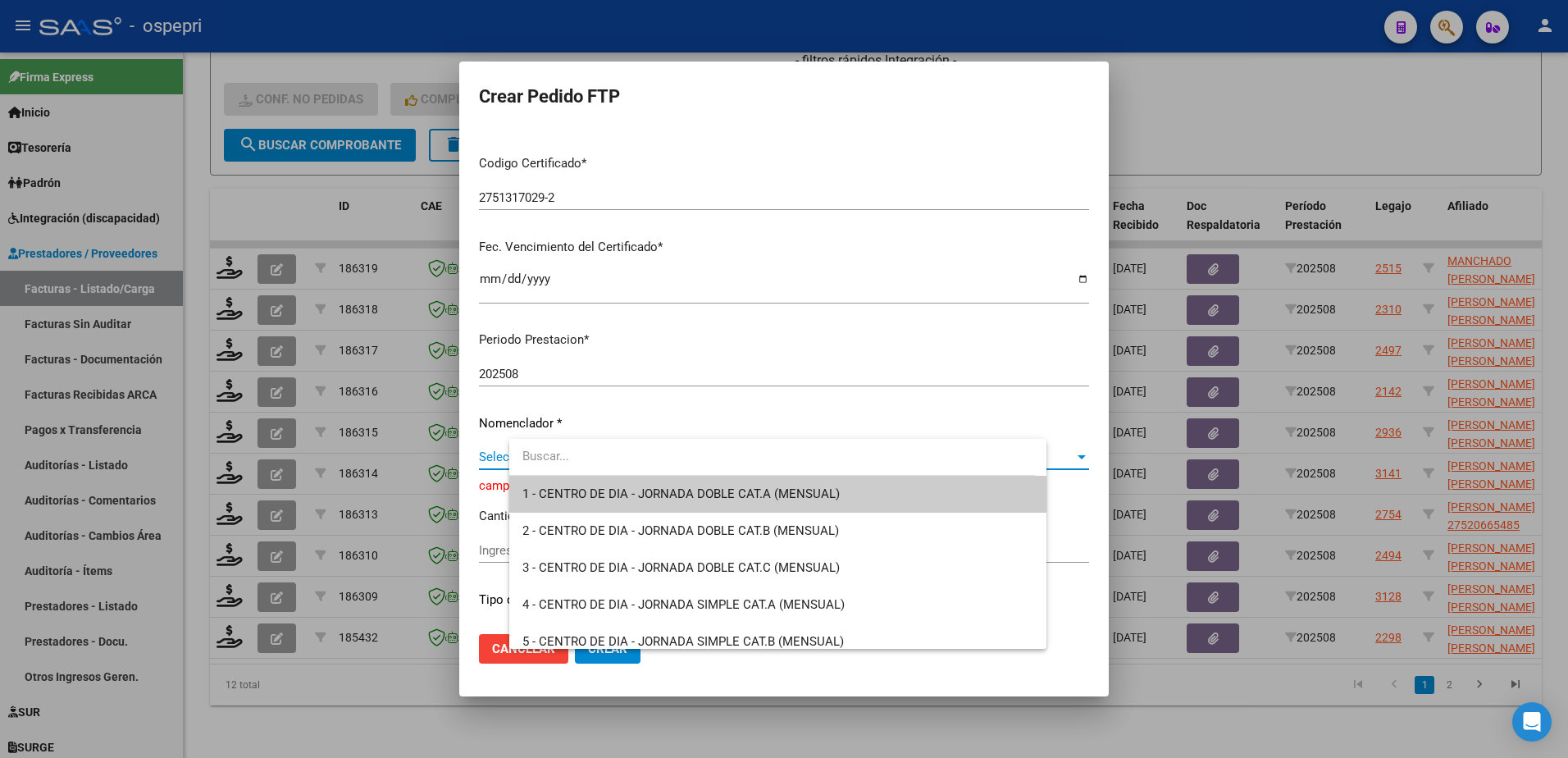
click at [1207, 99] on div at bounding box center [784, 379] width 1568 height 758
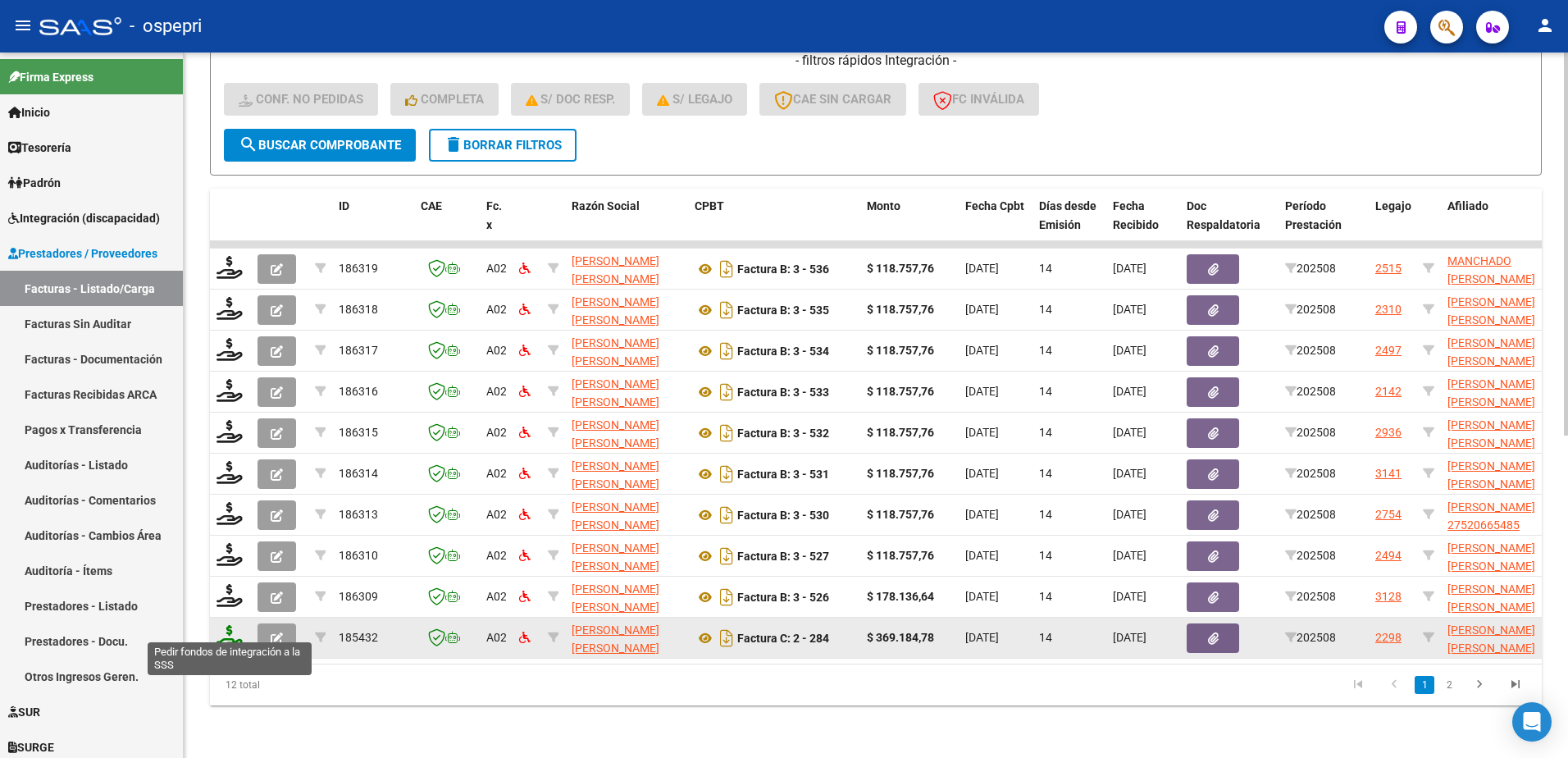
click at [232, 631] on icon at bounding box center [230, 637] width 26 height 23
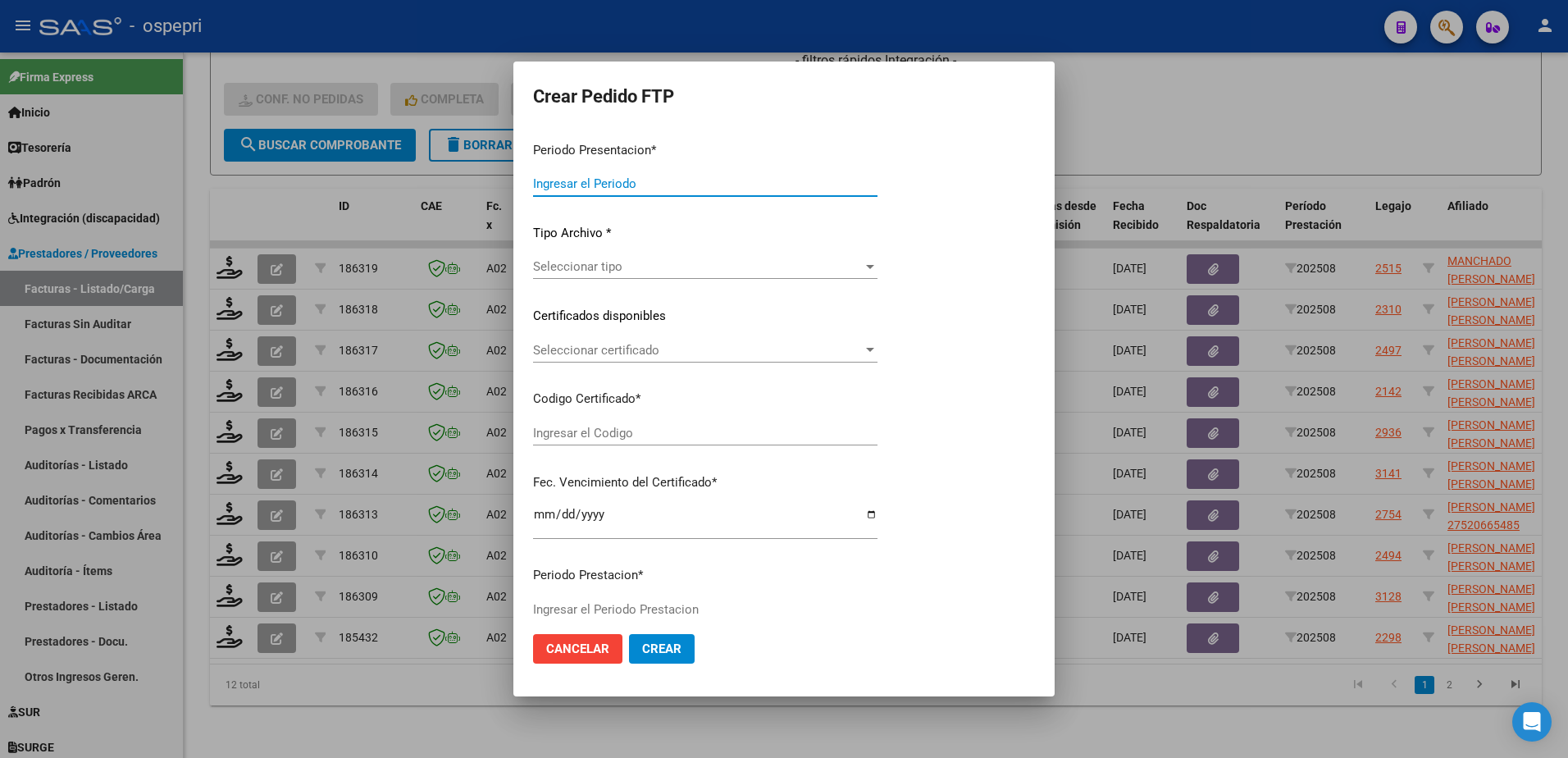
type input "202508"
type input "$ 369.184,78"
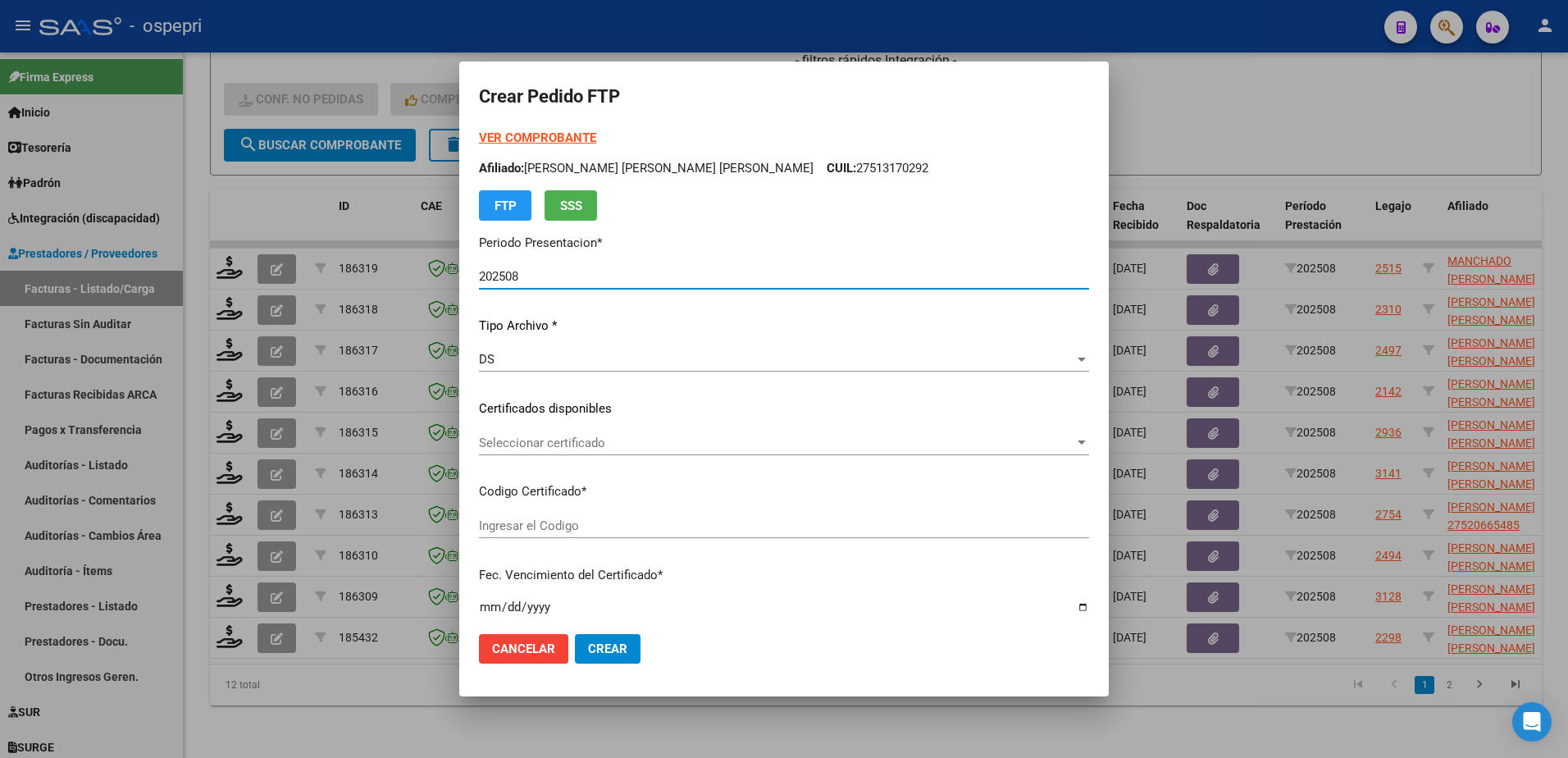
type input "2751317029-2"
type input "2032-02-01"
click at [635, 451] on div "Seleccionar certificado Seleccionar certificado" at bounding box center [784, 443] width 610 height 24
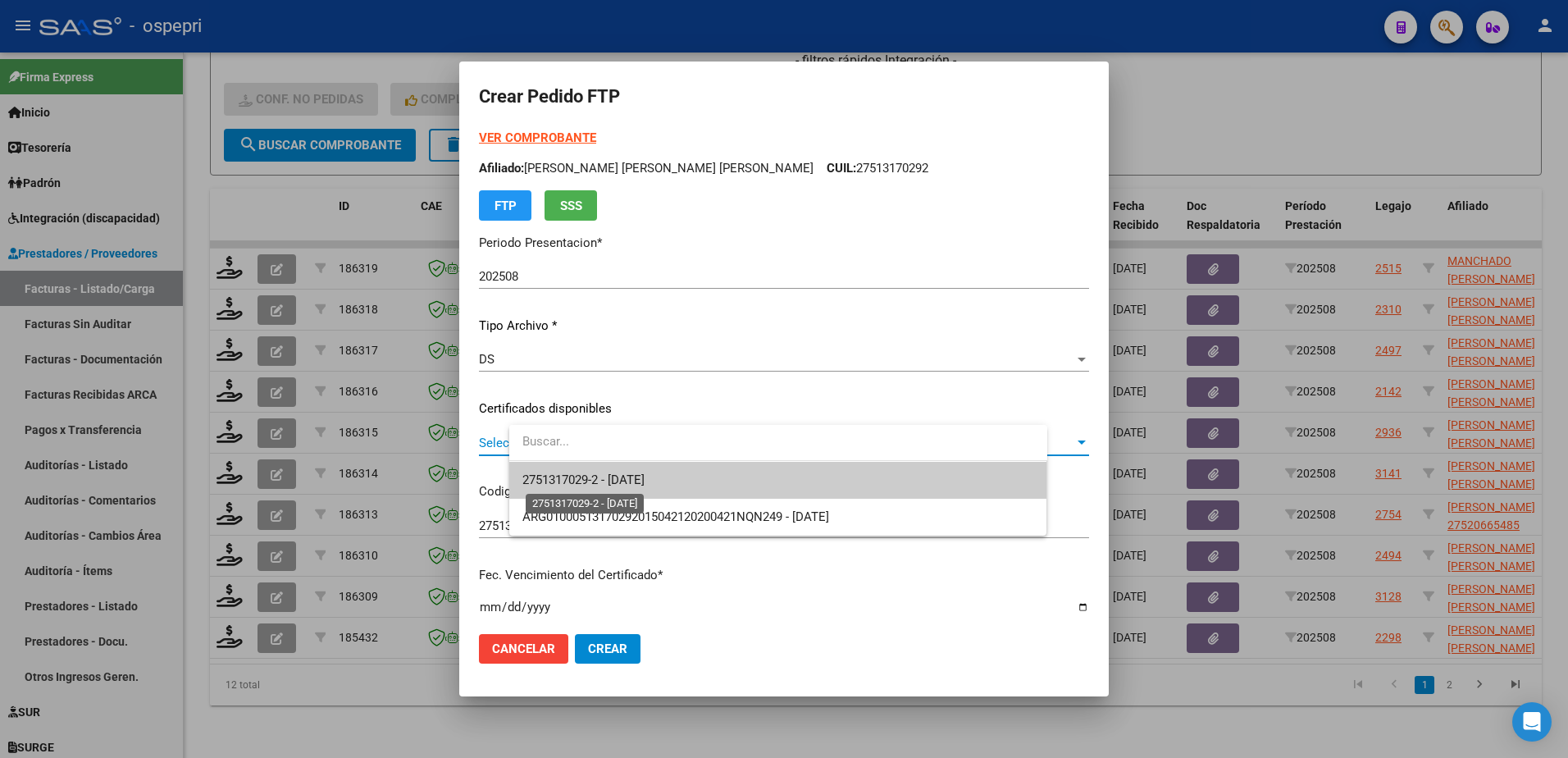
click at [645, 483] on span "2751317029-2 - 2032-02-01" at bounding box center [583, 480] width 122 height 15
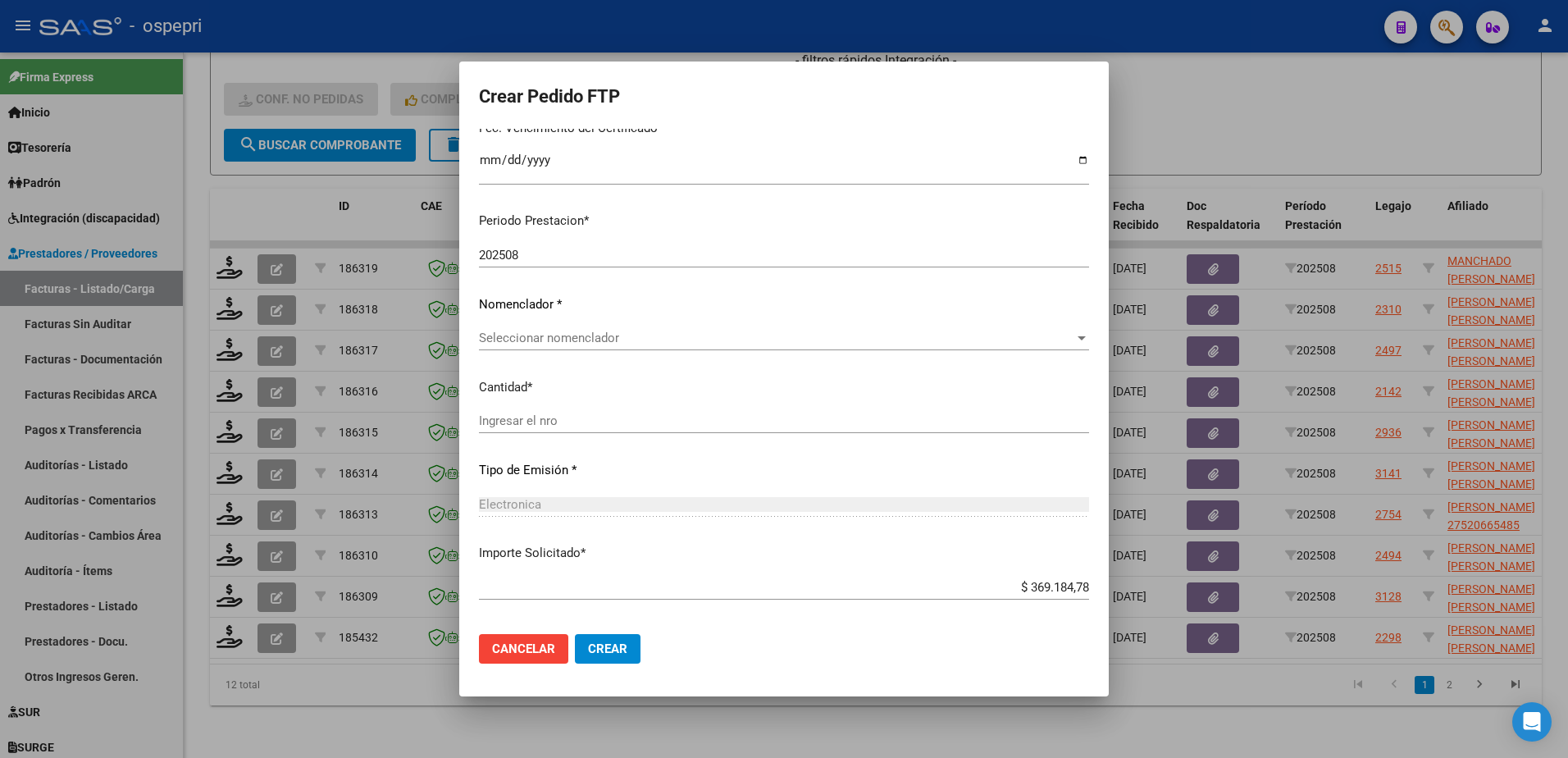
scroll to position [493, 0]
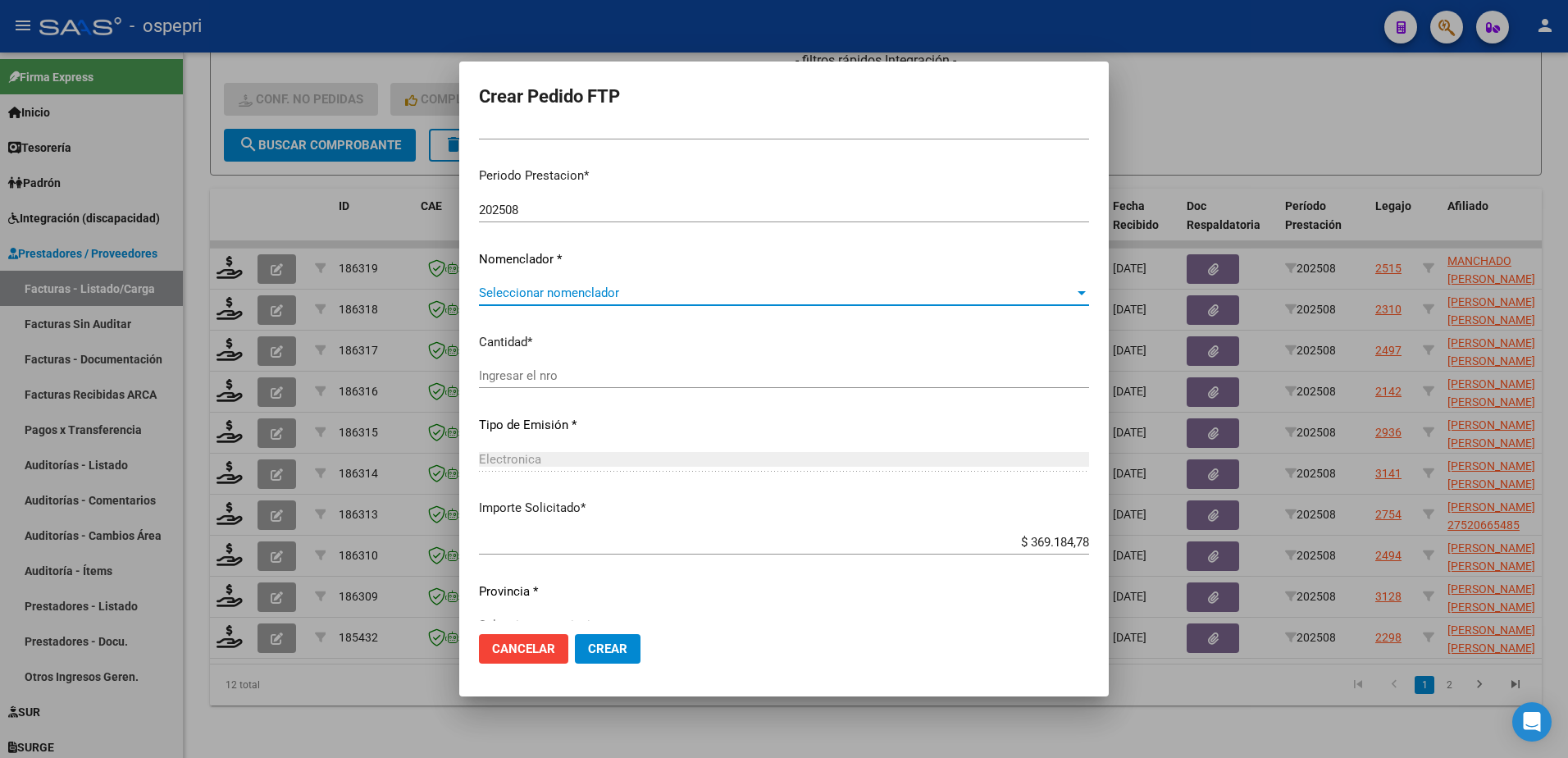
click at [634, 292] on span "Seleccionar nomenclador" at bounding box center [777, 292] width 595 height 15
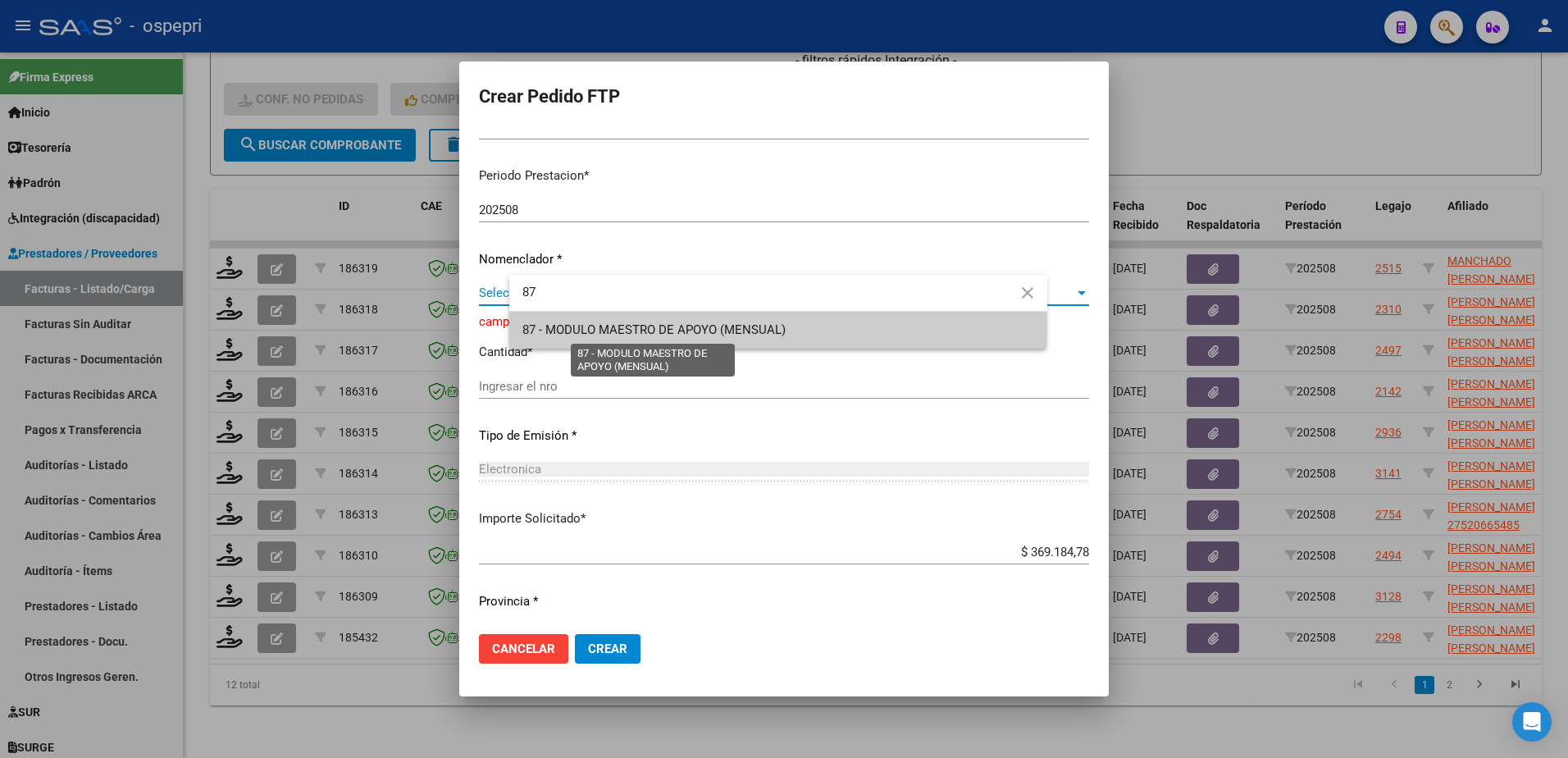
type input "87"
click at [651, 330] on span "87 - MODULO MAESTRO DE APOYO (MENSUAL)" at bounding box center [654, 330] width 264 height 15
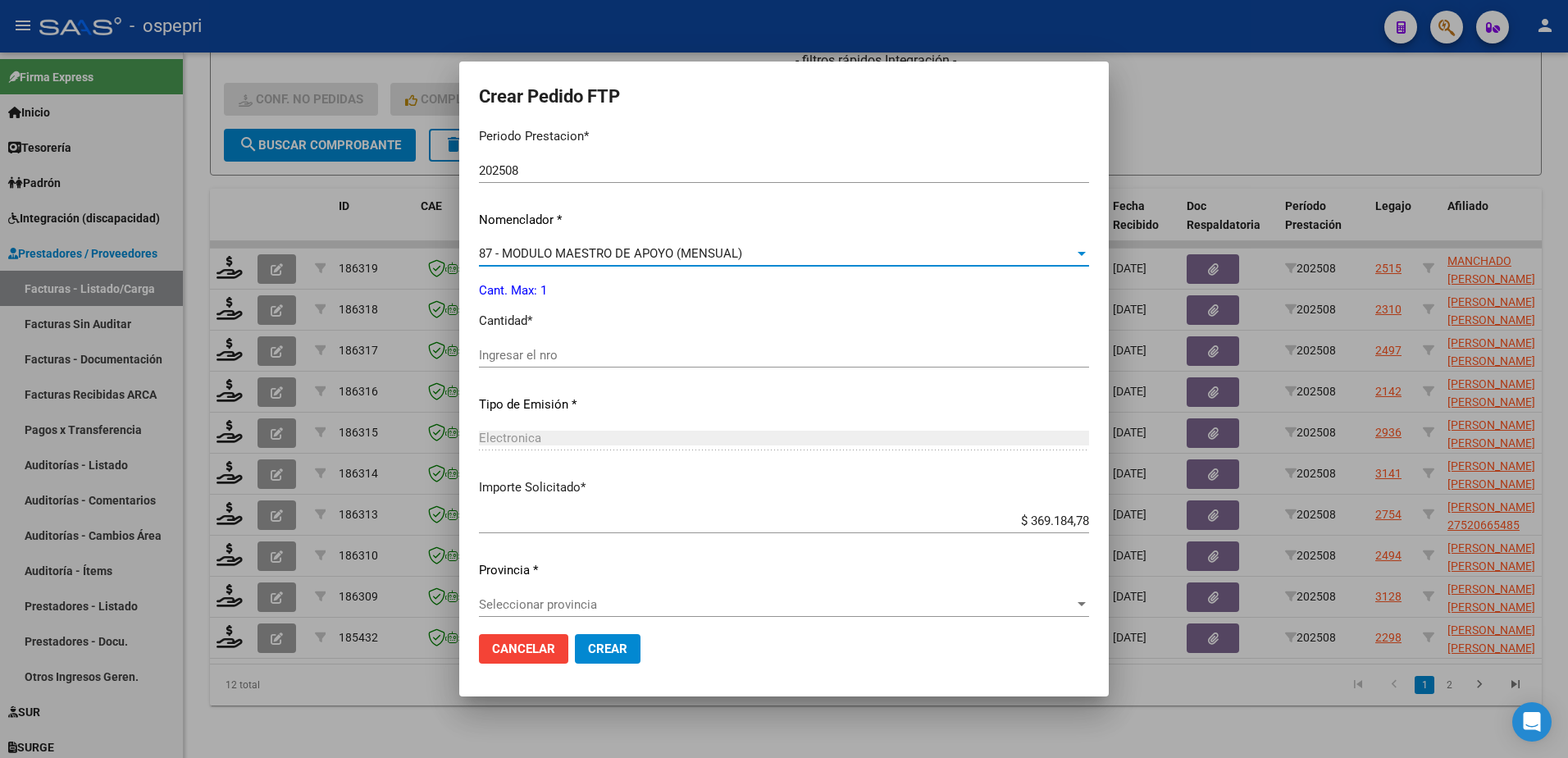
scroll to position [543, 0]
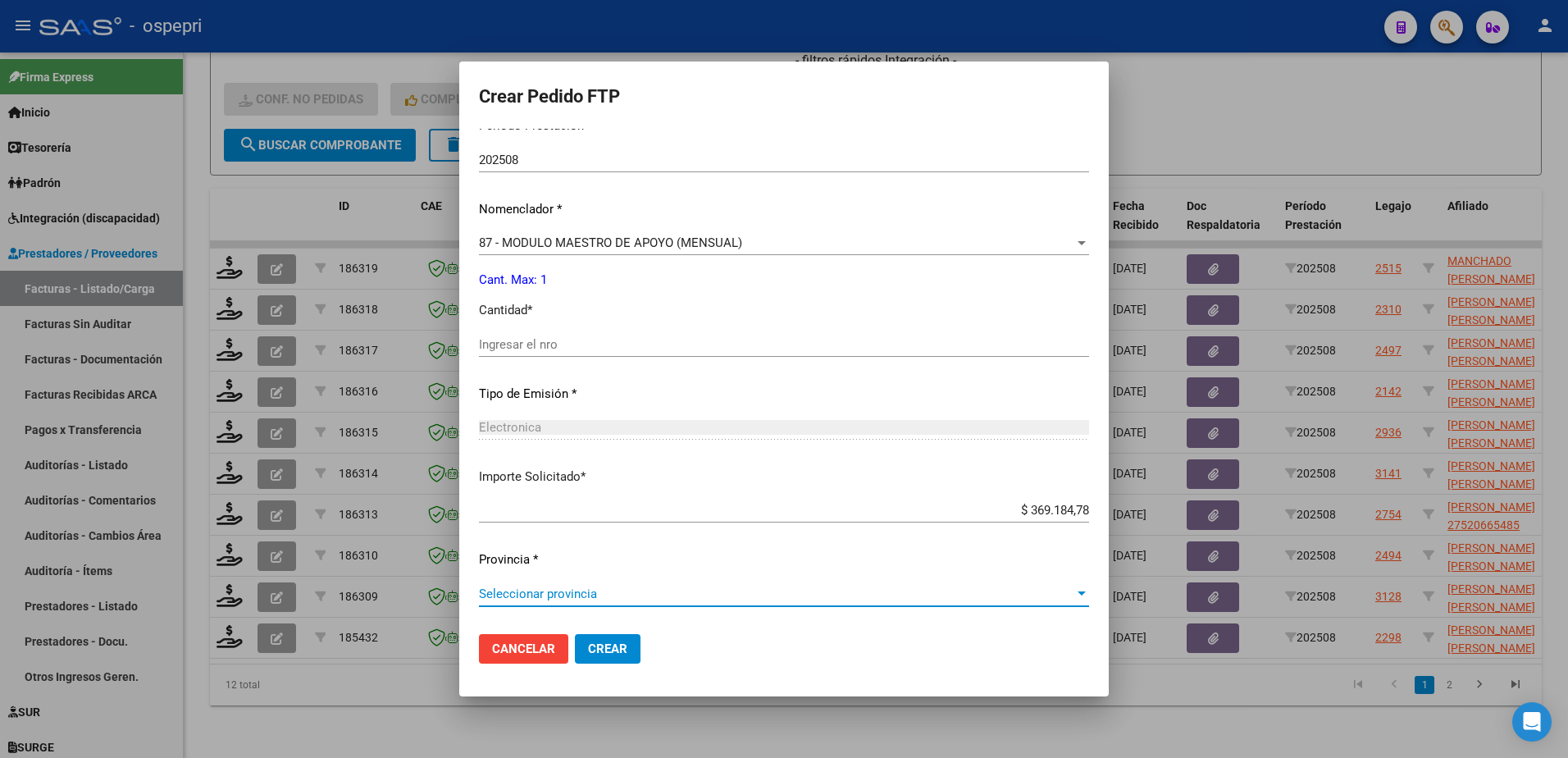
click at [637, 599] on span "Seleccionar provincia" at bounding box center [777, 594] width 595 height 15
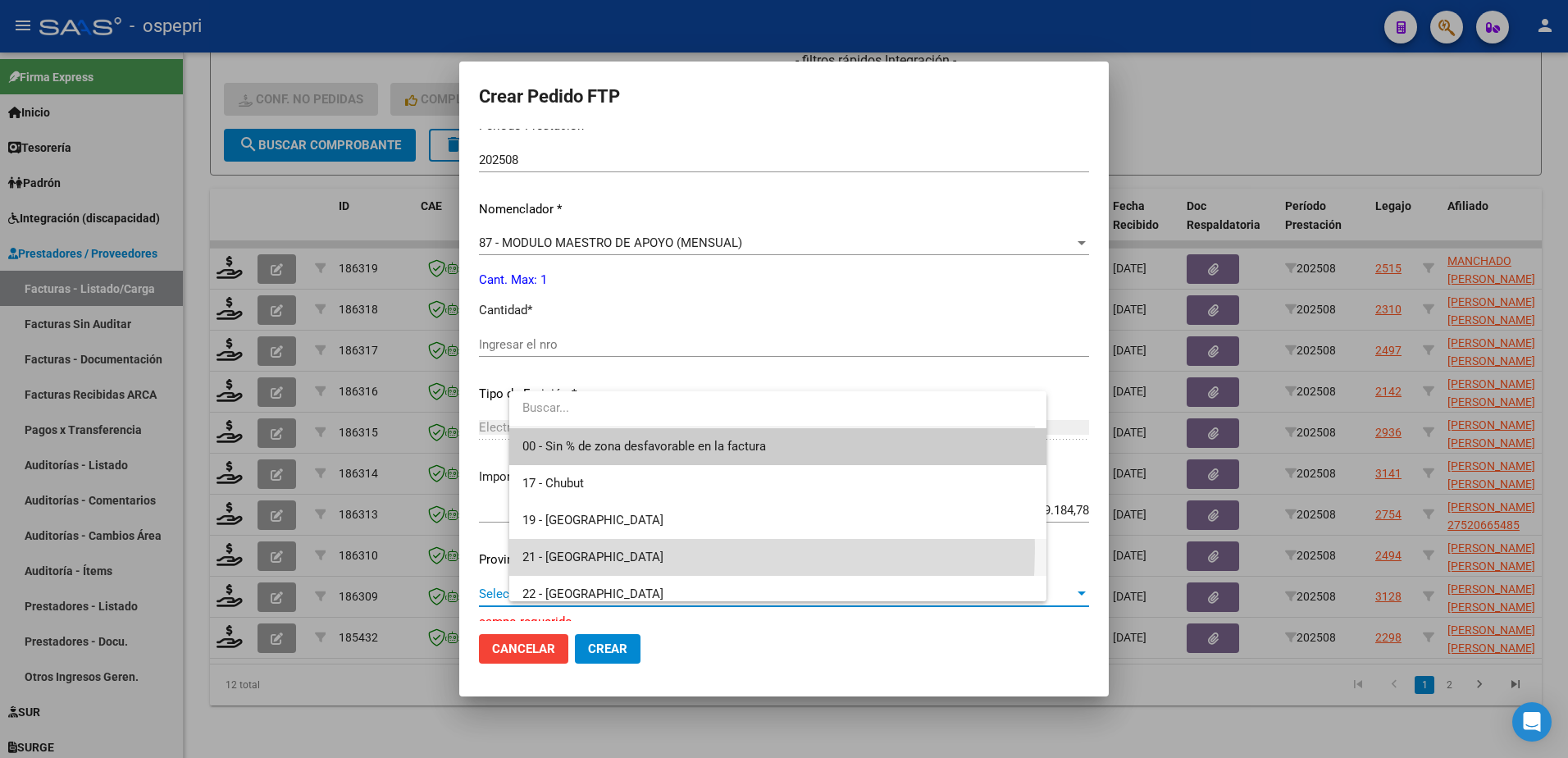
click at [555, 548] on span "21 - Neuquén" at bounding box center [778, 558] width 512 height 37
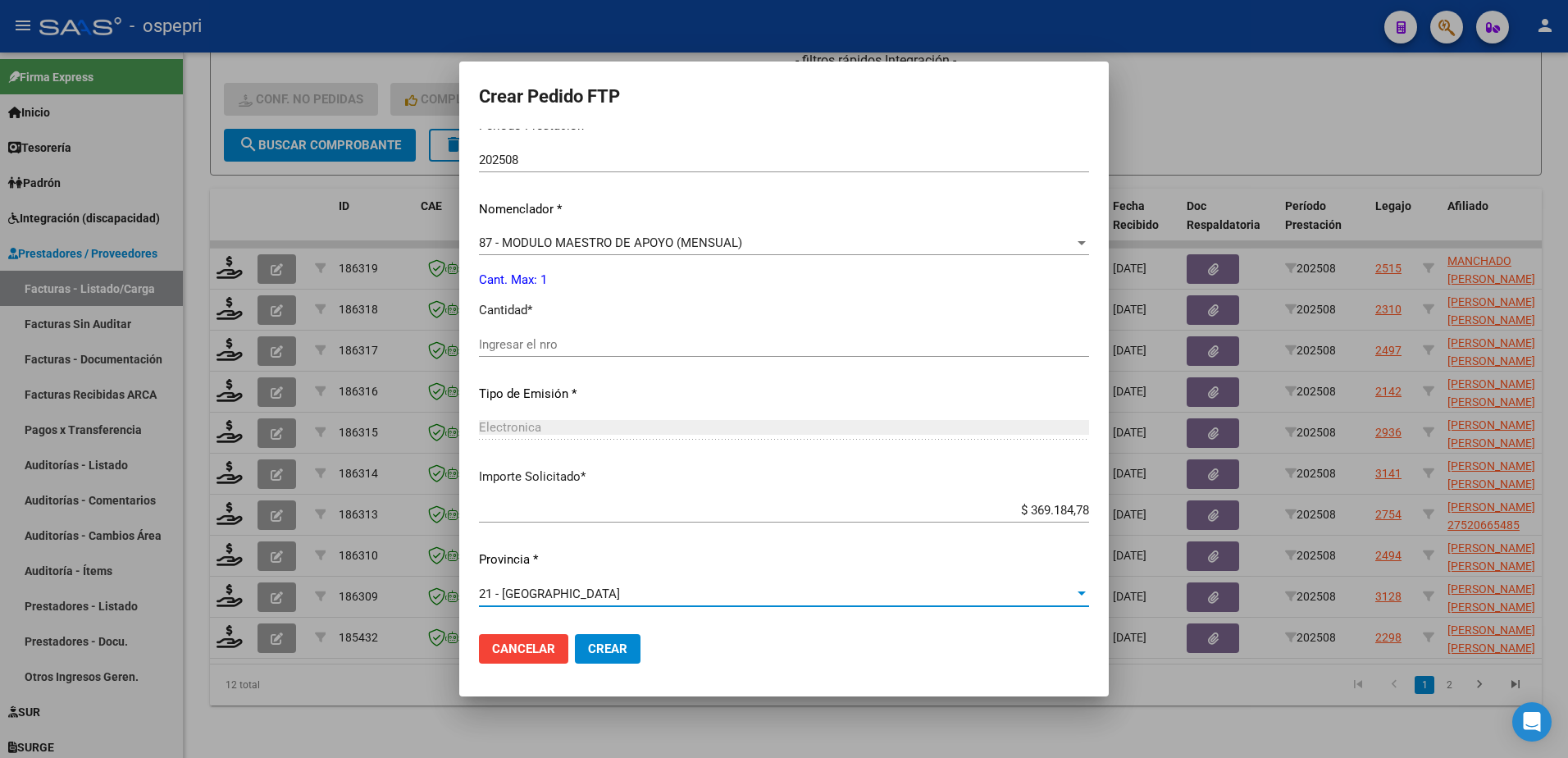
click at [628, 650] on span "Crear" at bounding box center [608, 649] width 39 height 15
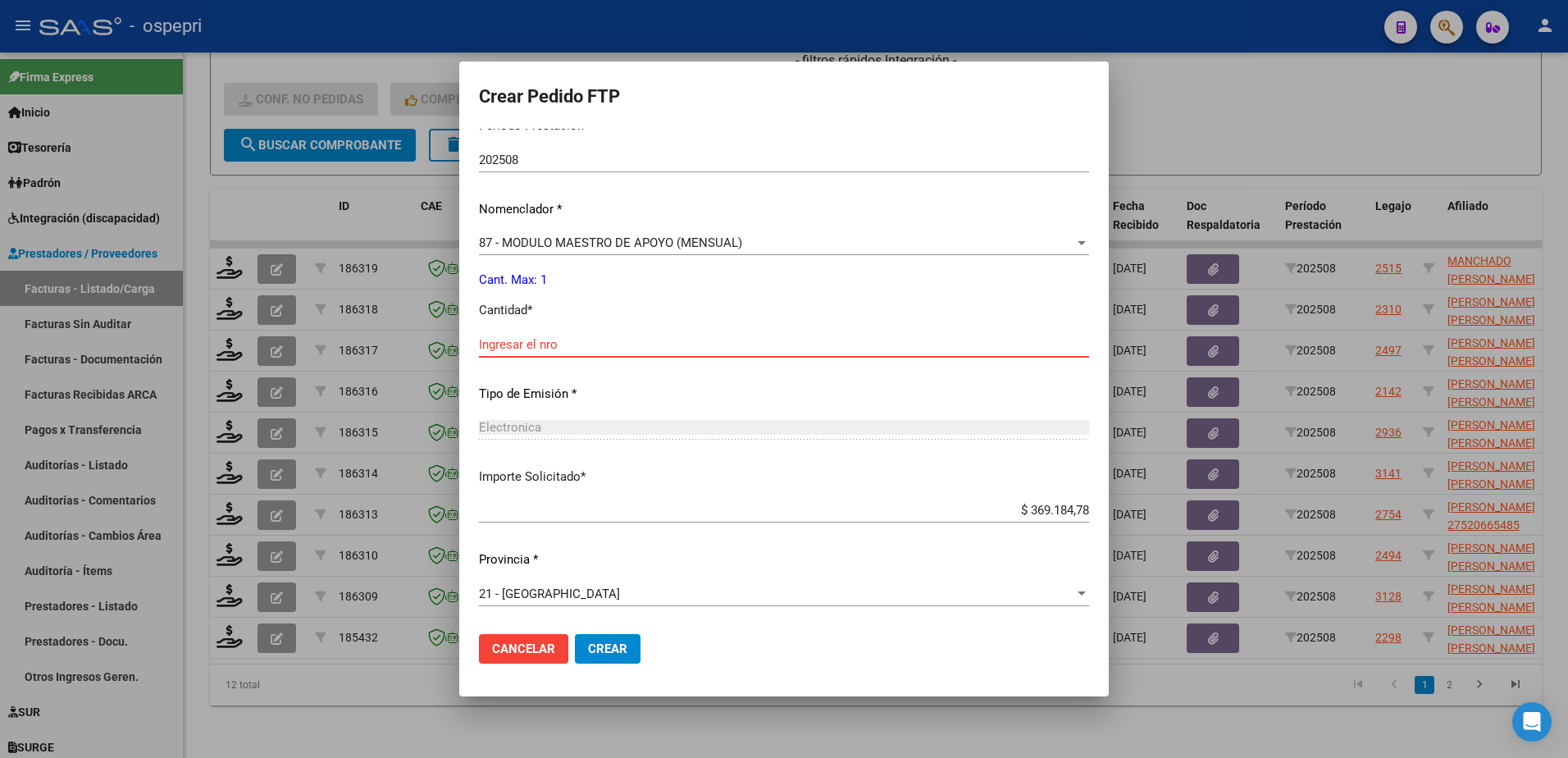
click at [594, 348] on input "Ingresar el nro" at bounding box center [784, 344] width 610 height 15
type input "1"
click at [628, 652] on span "Crear" at bounding box center [608, 649] width 39 height 15
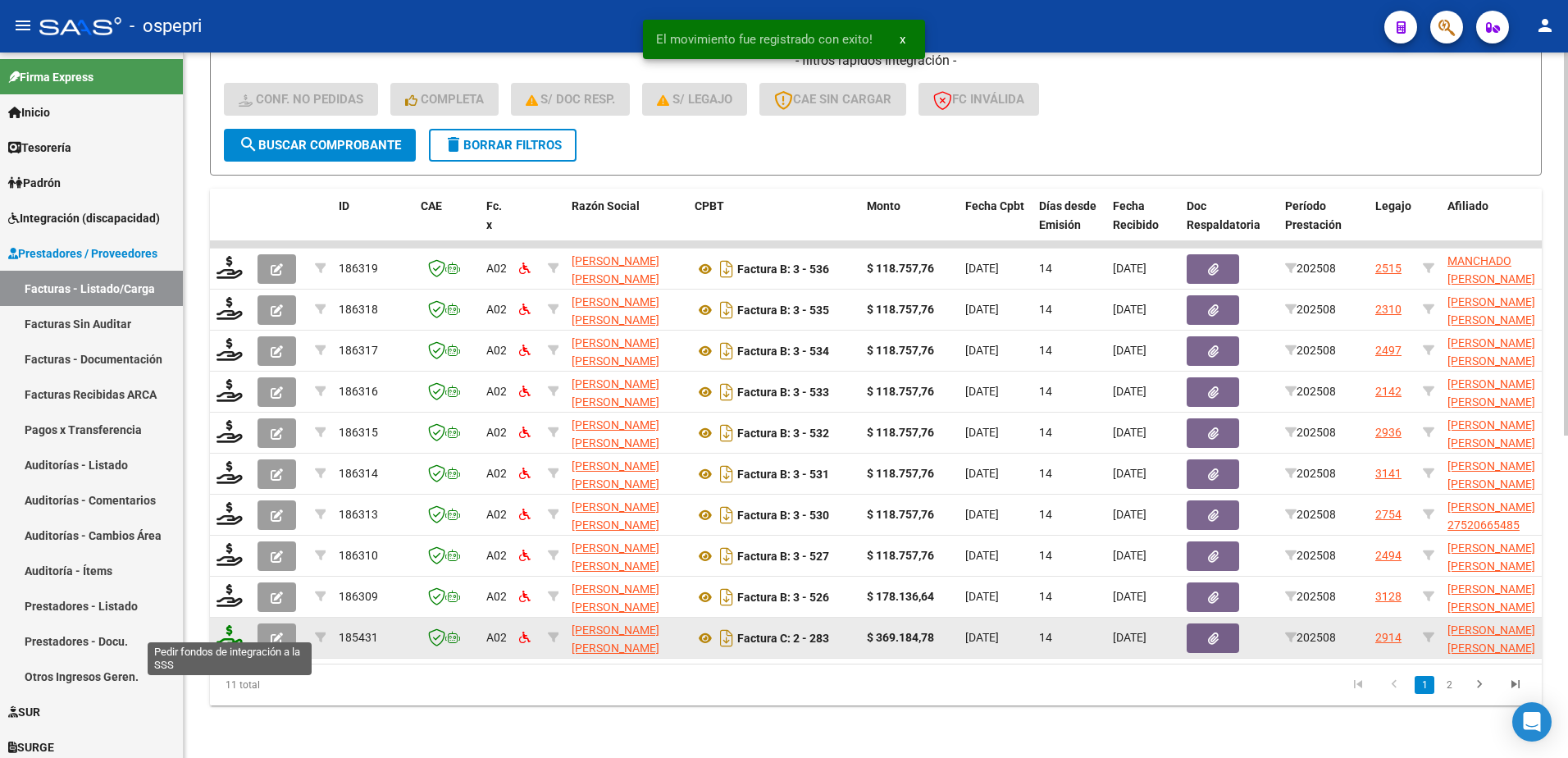
click at [231, 630] on icon at bounding box center [230, 637] width 26 height 23
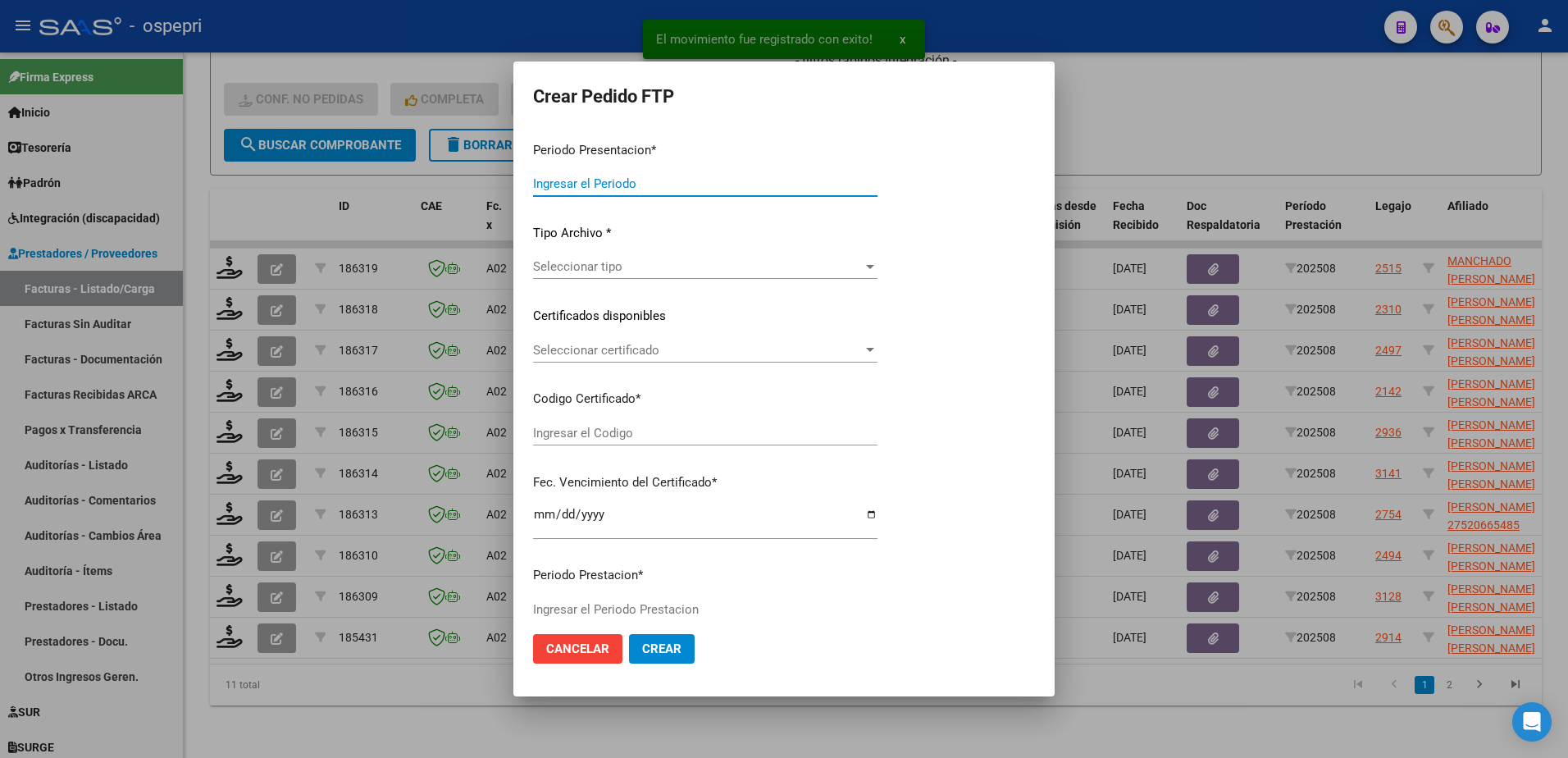
type input "202508"
type input "$ 369.184,78"
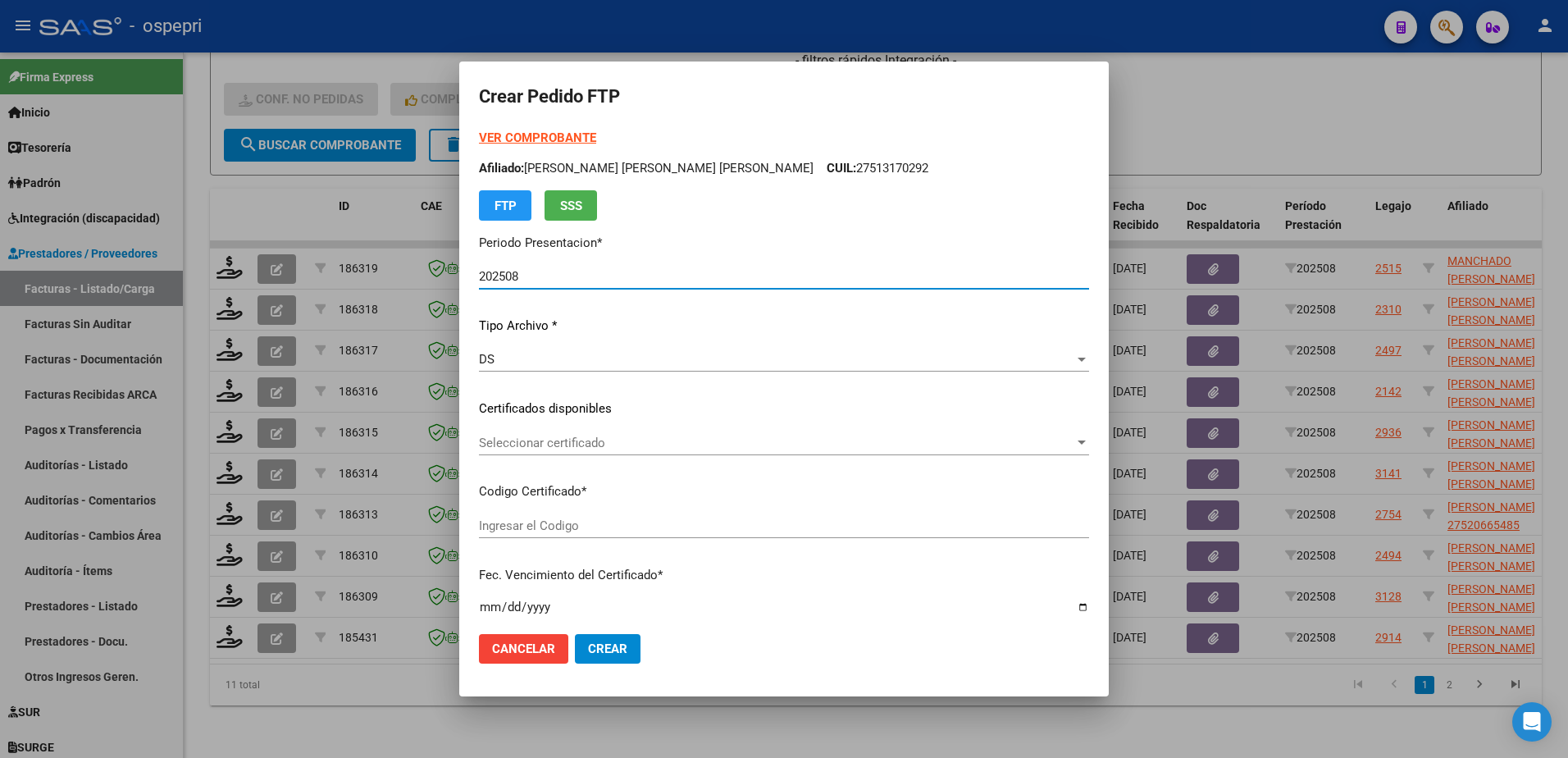
type input "2756006566-9"
type input "2027-03-01"
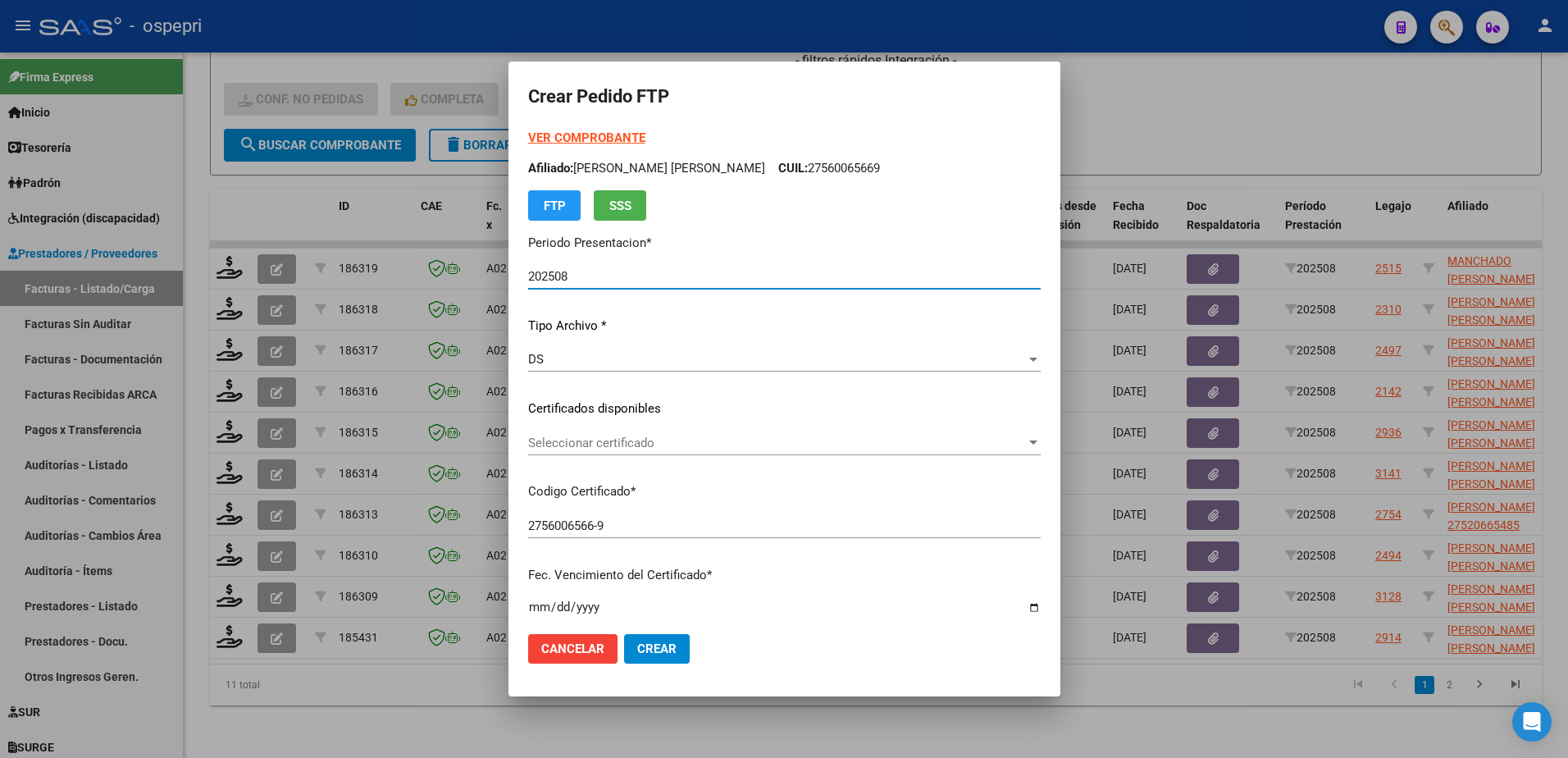
click at [576, 442] on span "Seleccionar certificado" at bounding box center [777, 443] width 498 height 15
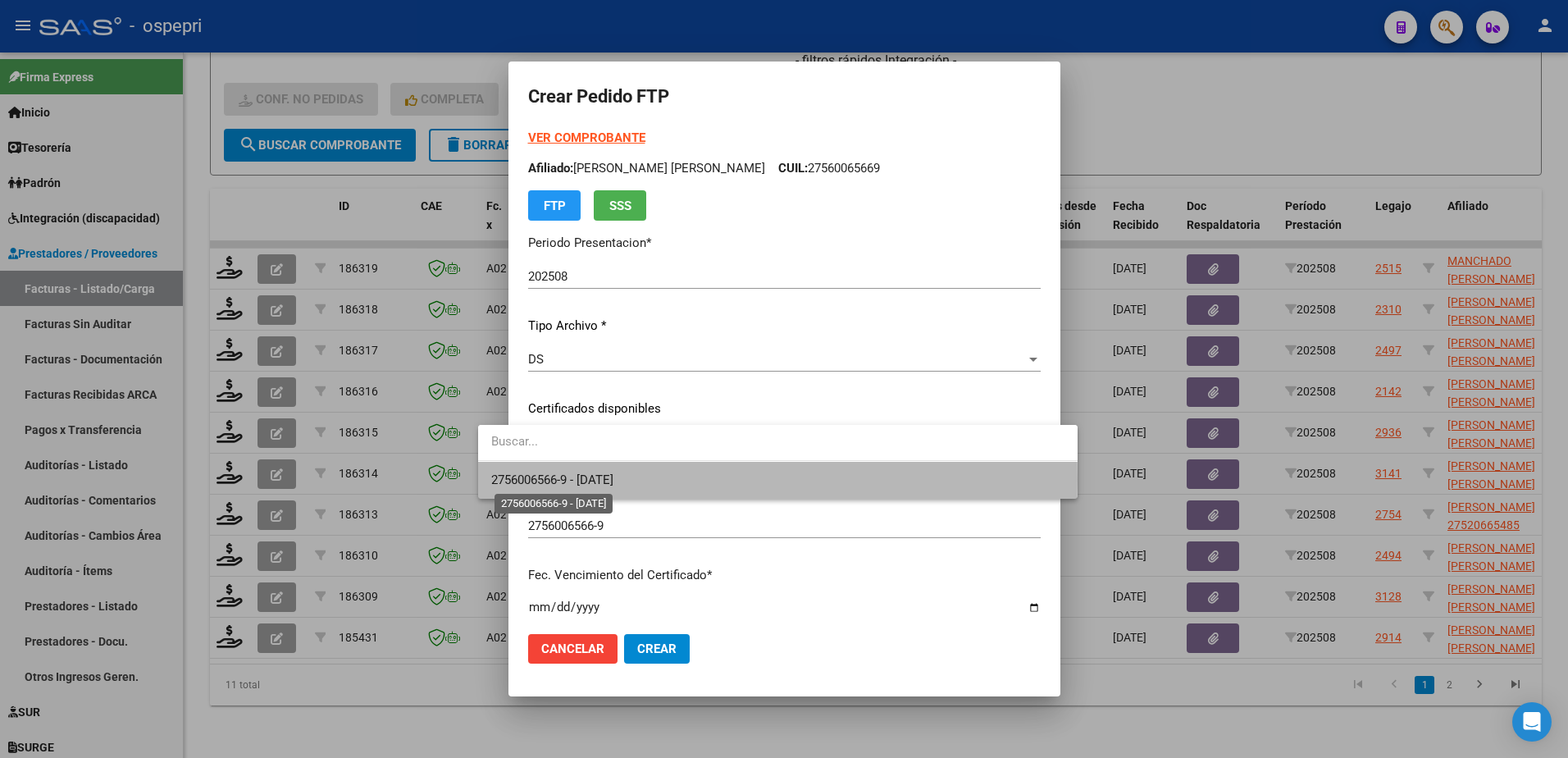
click at [599, 480] on span "2756006566-9 - 2027-03-01" at bounding box center [552, 480] width 122 height 15
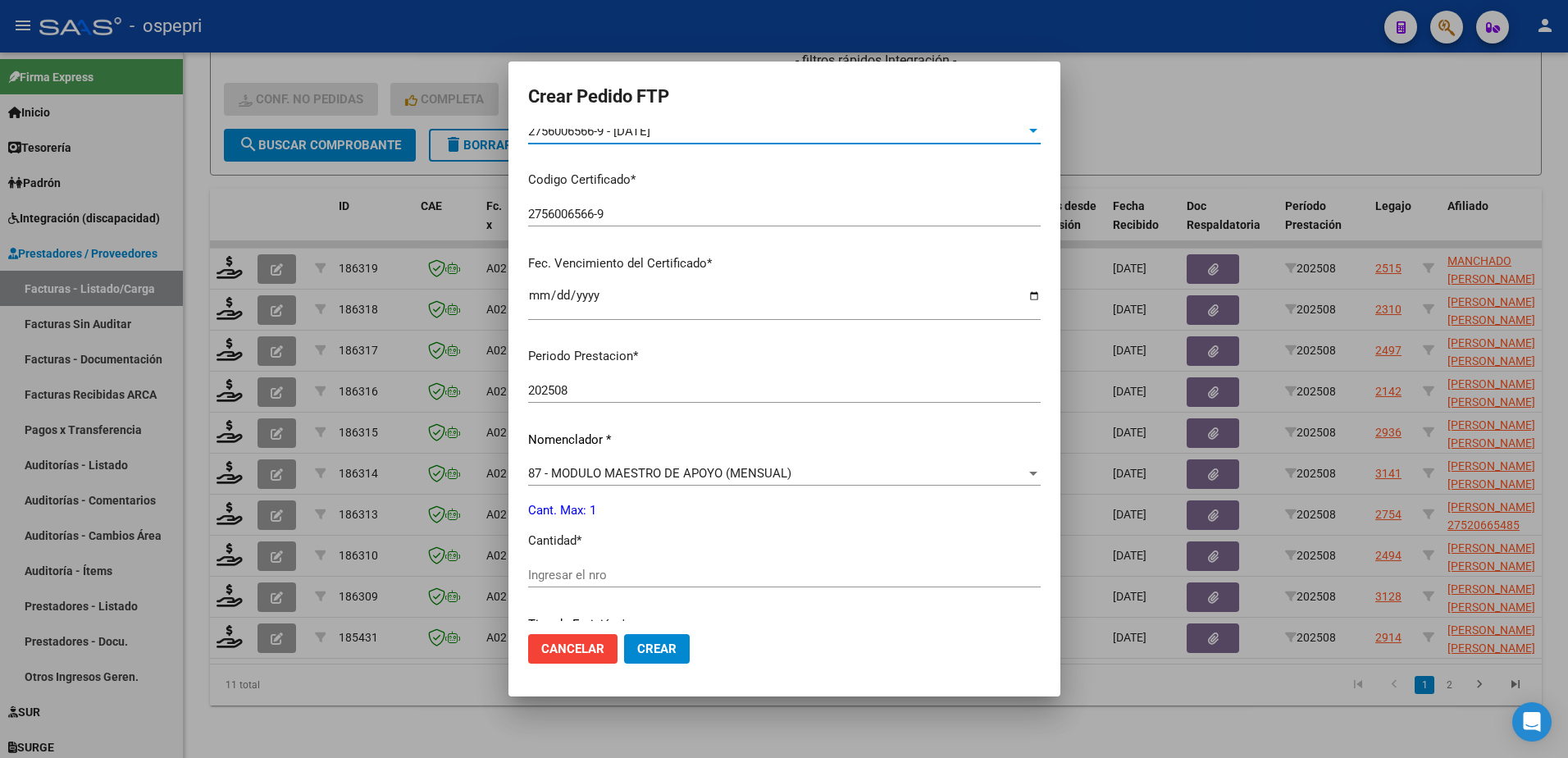
scroll to position [329, 0]
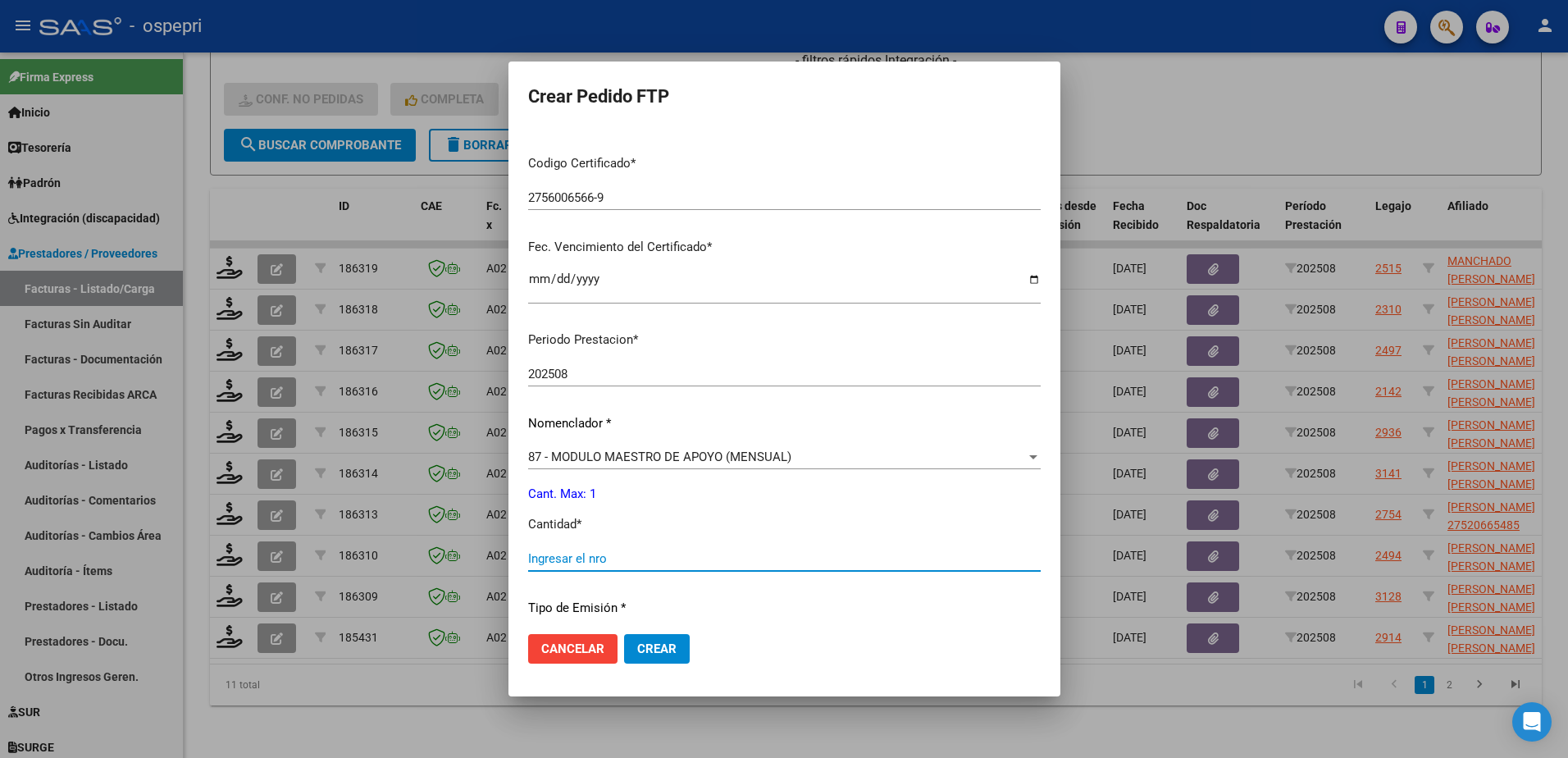
click at [573, 559] on input "Ingresar el nro" at bounding box center [784, 559] width 512 height 15
type input "1"
click at [637, 651] on span "Crear" at bounding box center [656, 649] width 39 height 15
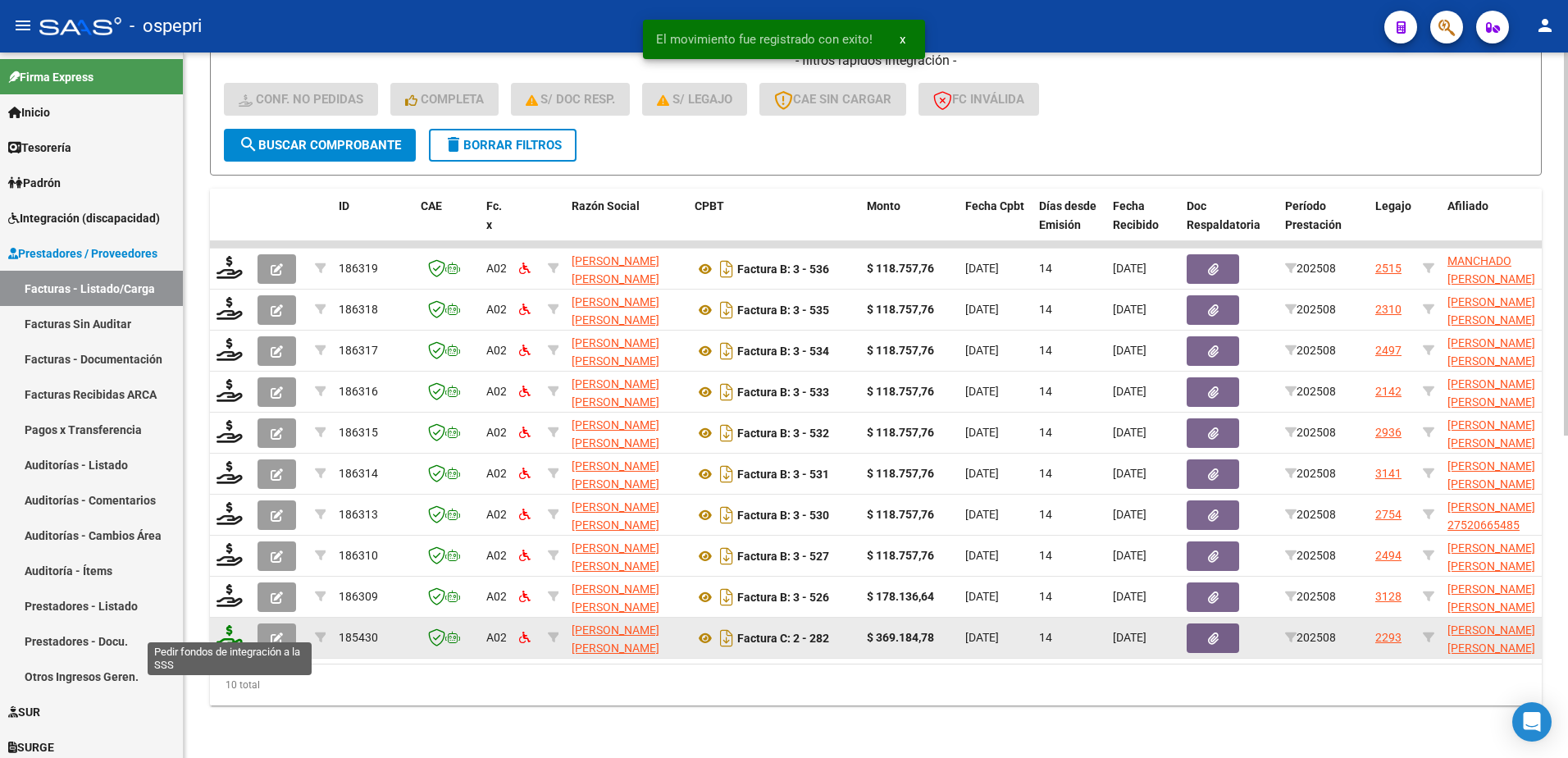
click at [231, 631] on icon at bounding box center [230, 637] width 26 height 23
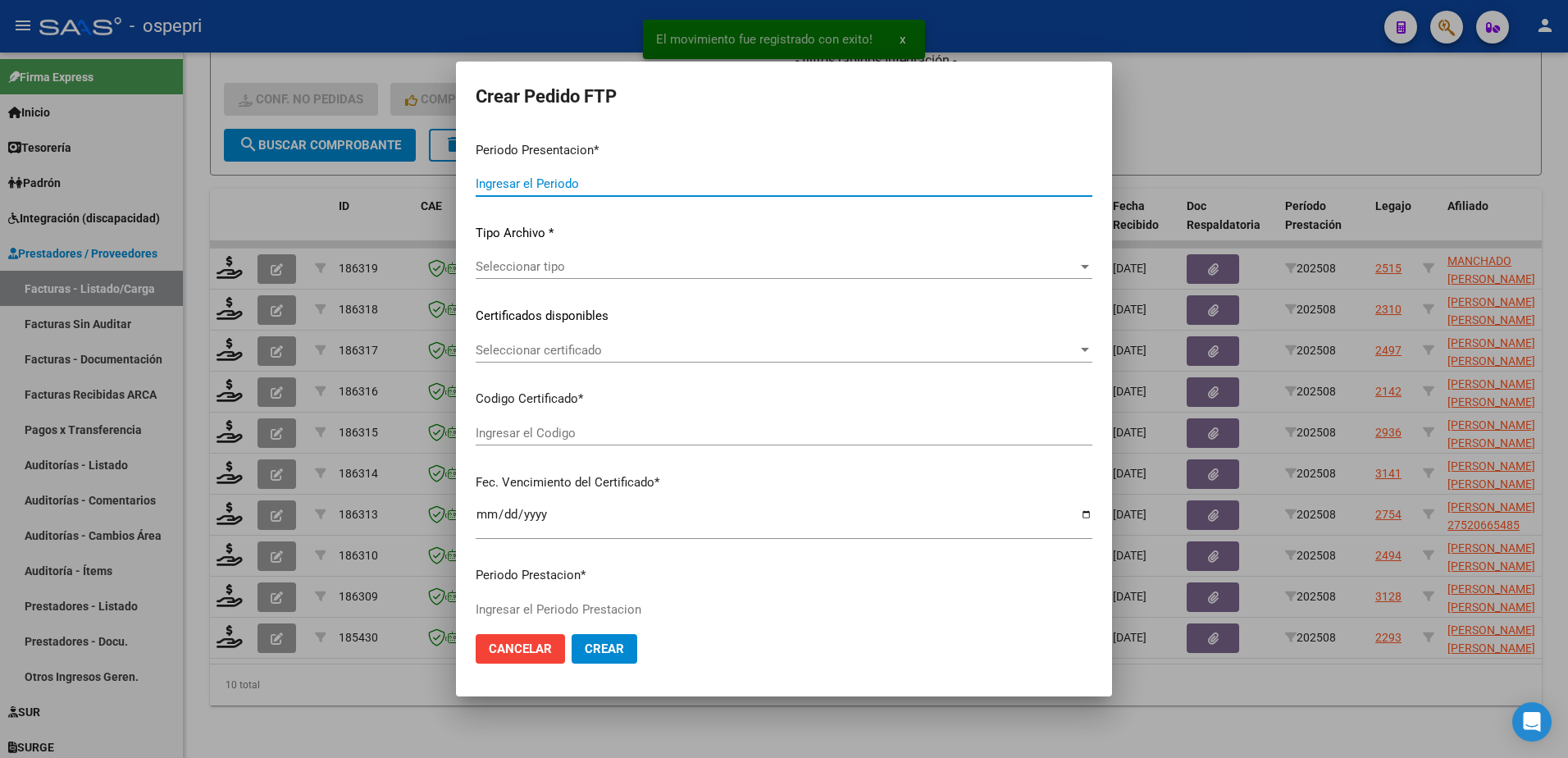
type input "202508"
type input "$ 369.184,78"
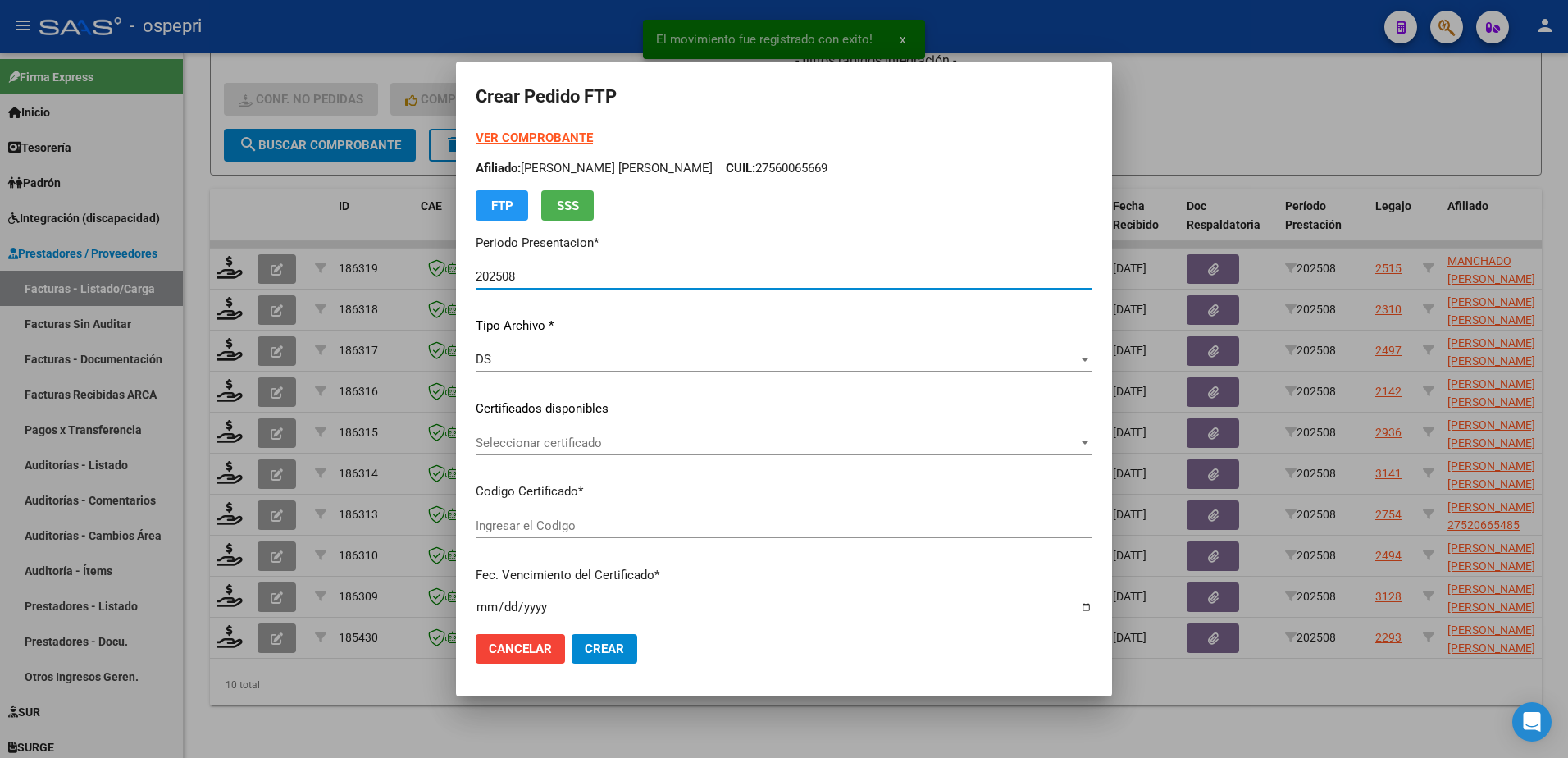
type input "ARG01000509130362022042720250427NQN249"
type input "2026-04-27"
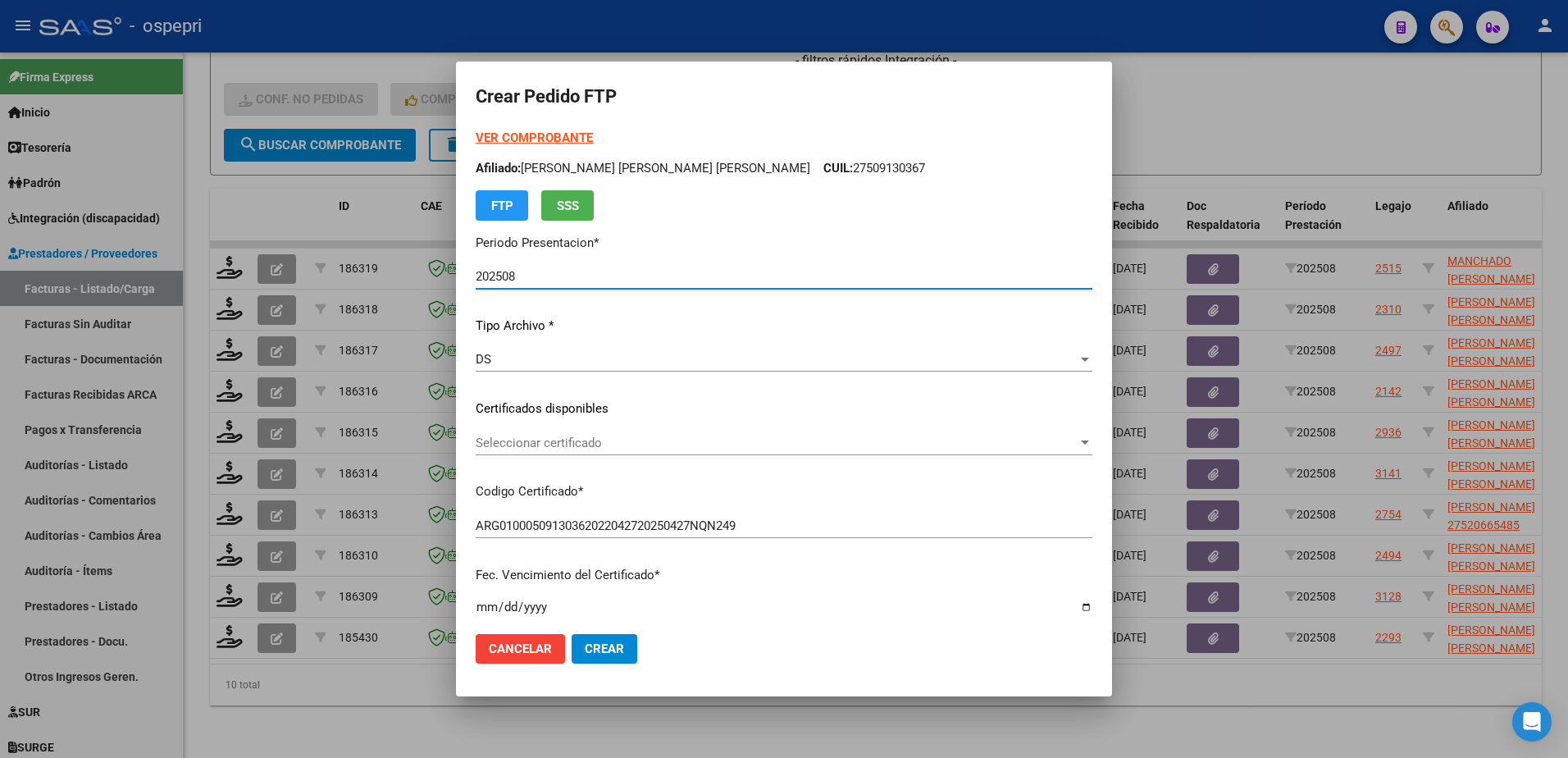
click at [585, 450] on span "Seleccionar certificado" at bounding box center [777, 443] width 602 height 15
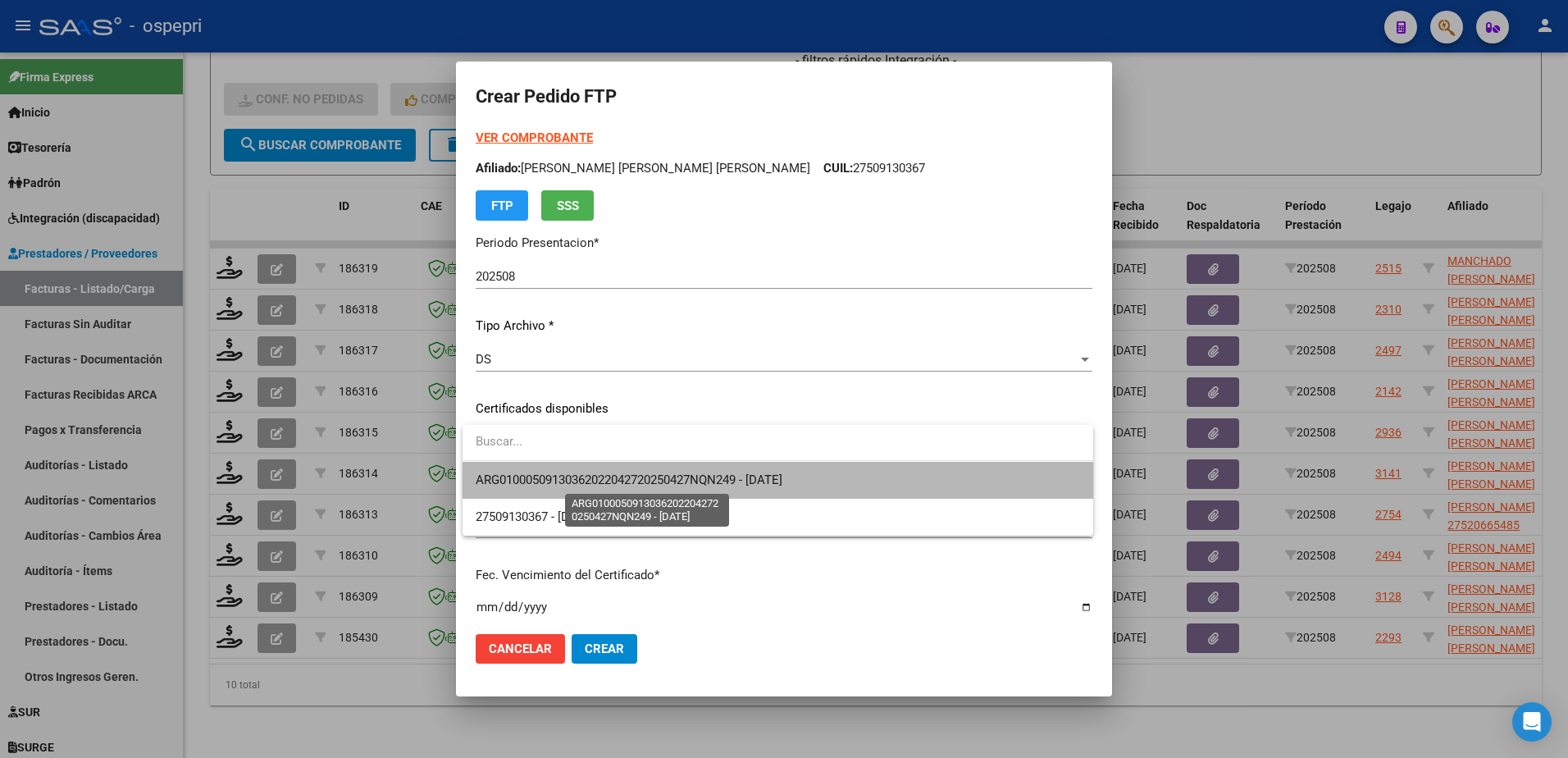
click at [596, 477] on span "ARG01000509130362022042720250427NQN249 - 2026-04-27" at bounding box center [629, 480] width 307 height 15
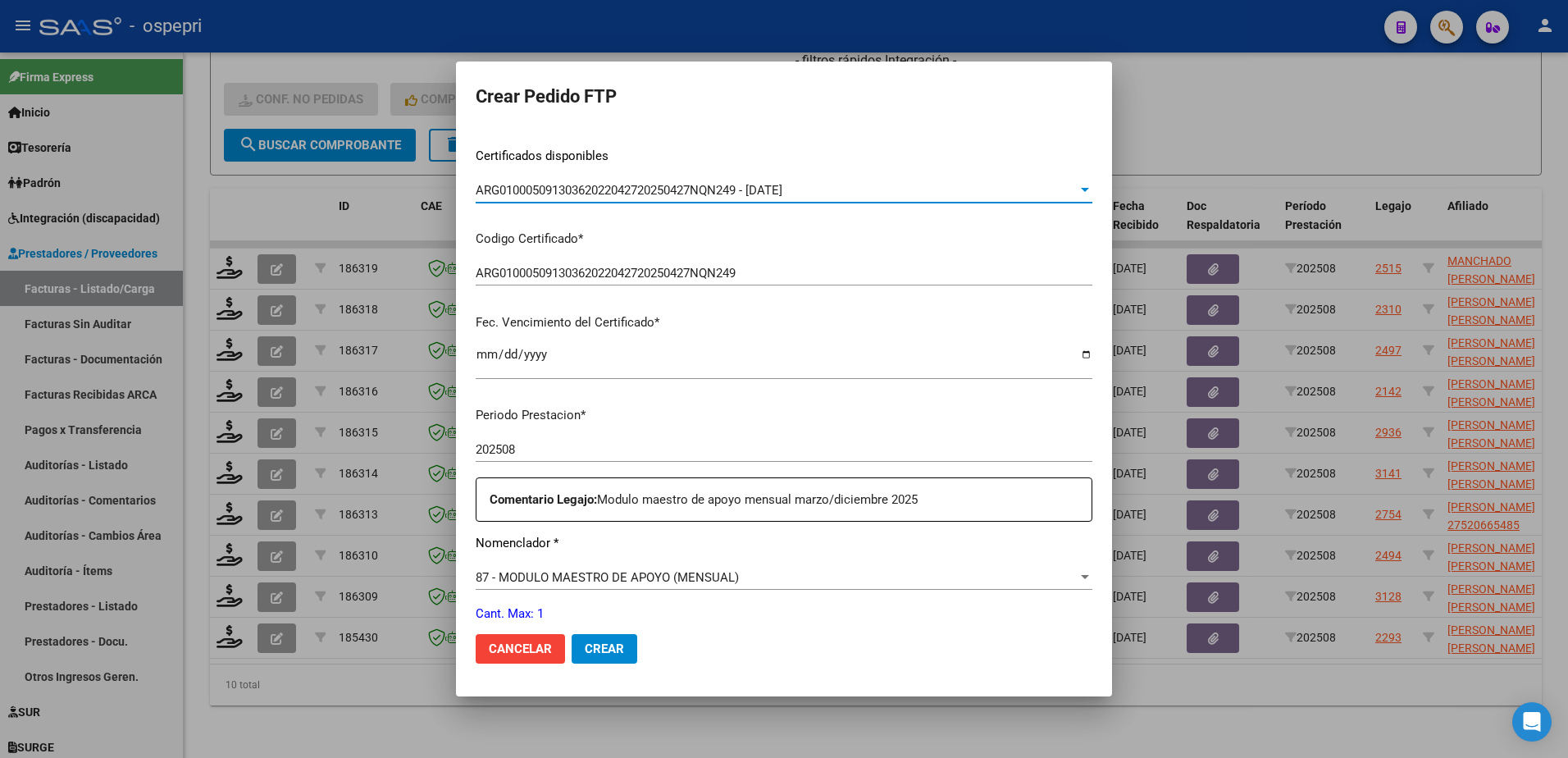
scroll to position [329, 0]
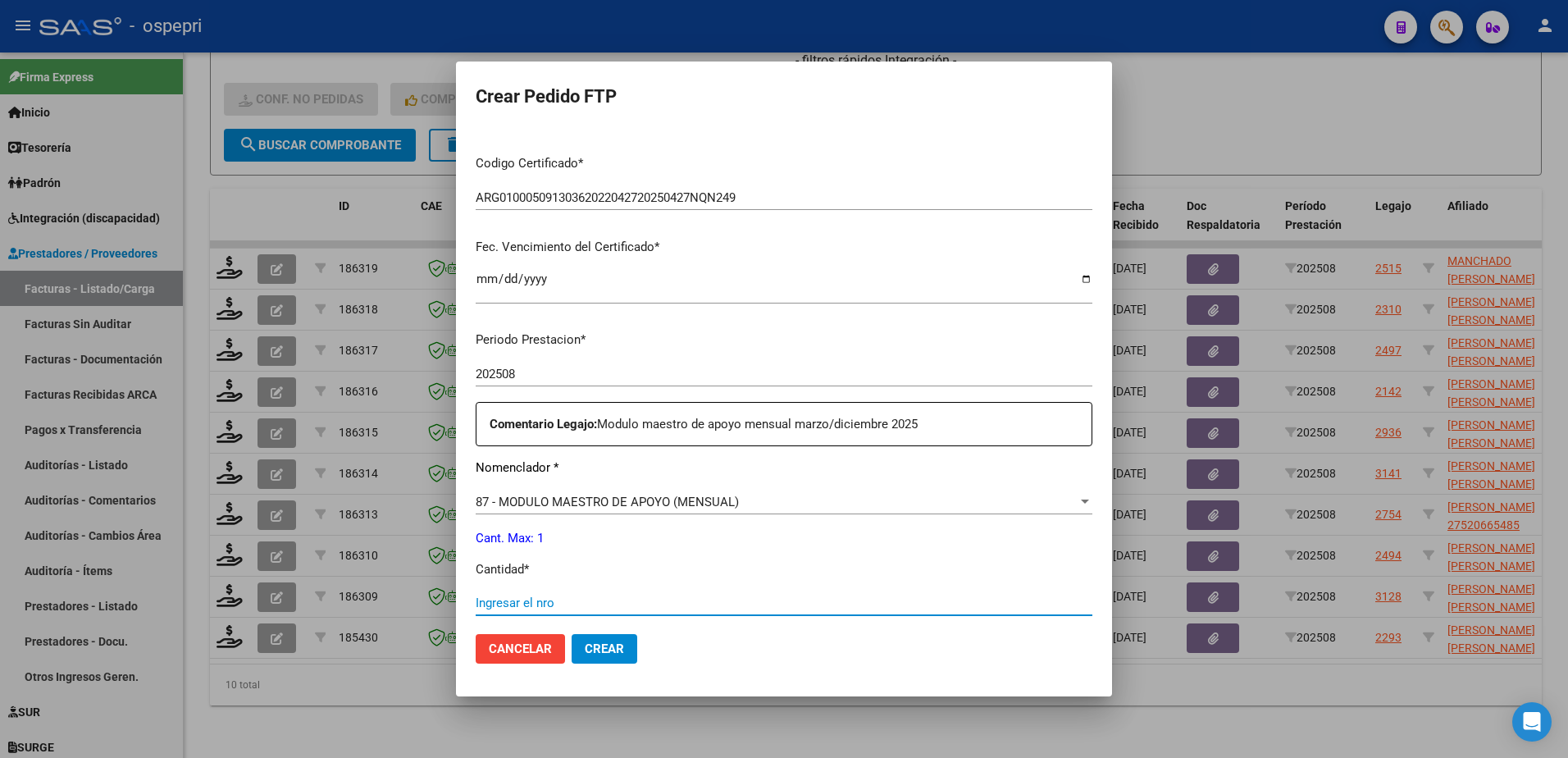
click at [540, 607] on input "Ingresar el nro" at bounding box center [784, 603] width 617 height 15
type input "1"
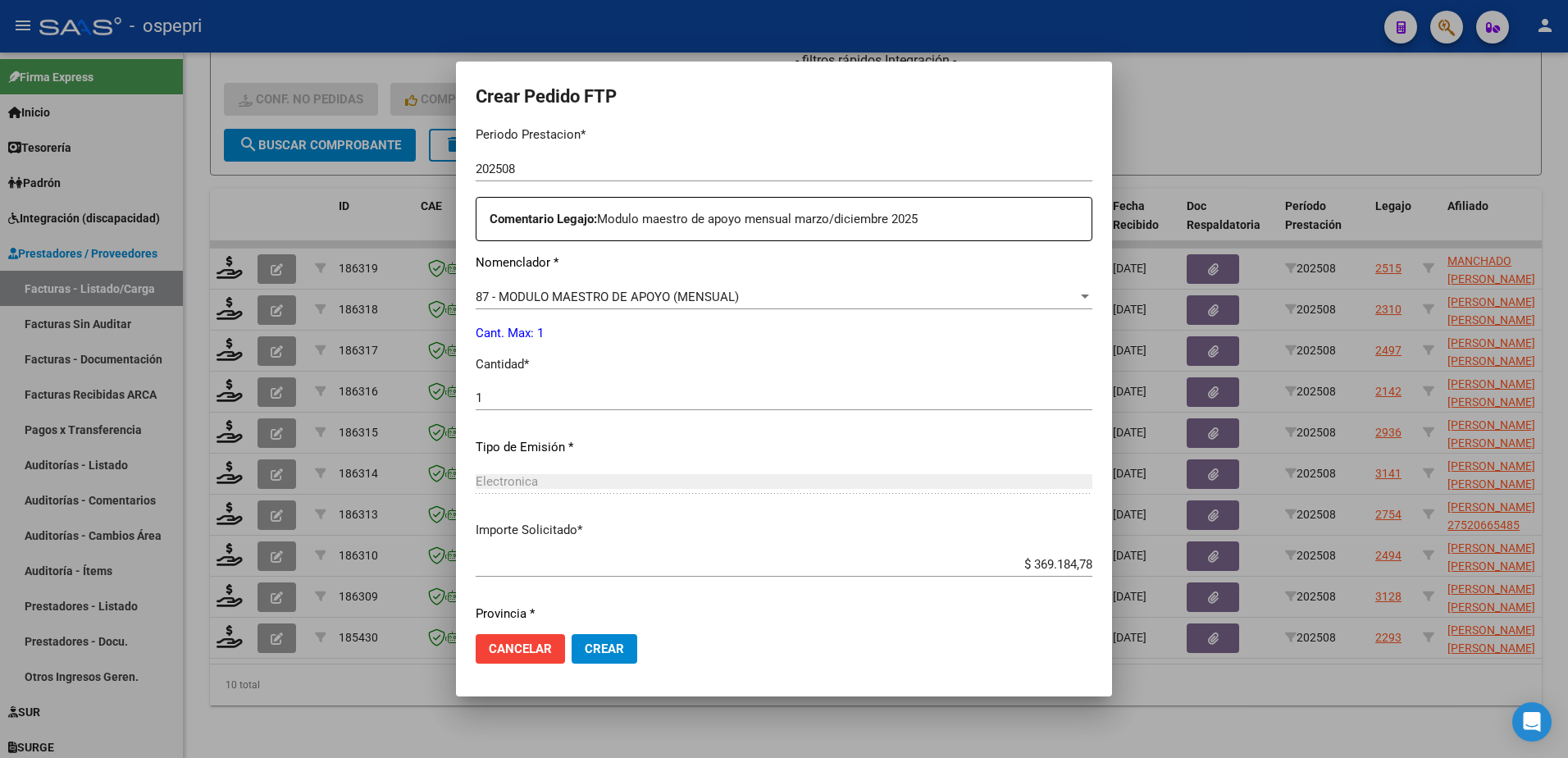
scroll to position [574, 0]
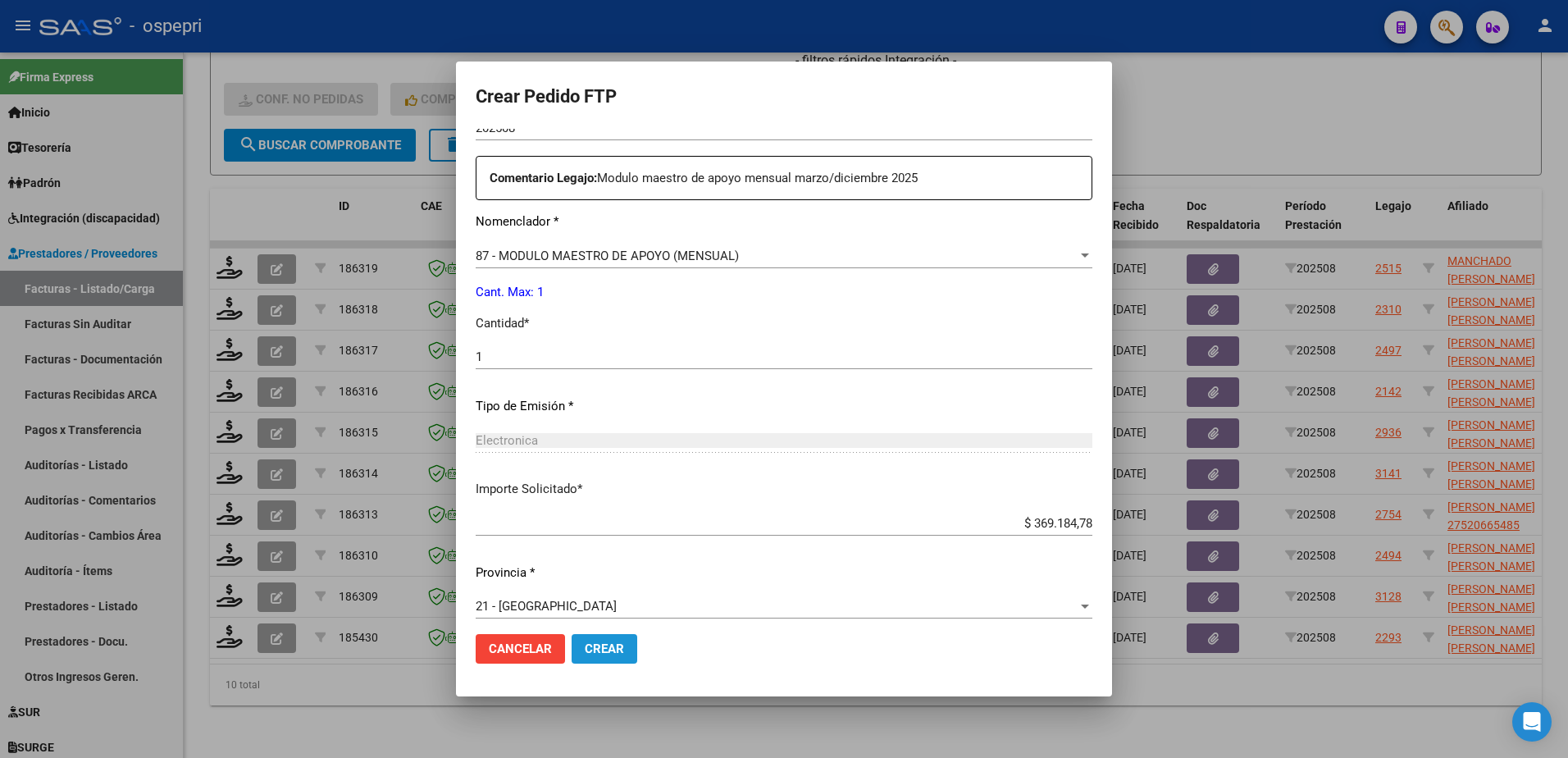
click at [601, 650] on span "Crear" at bounding box center [604, 649] width 39 height 15
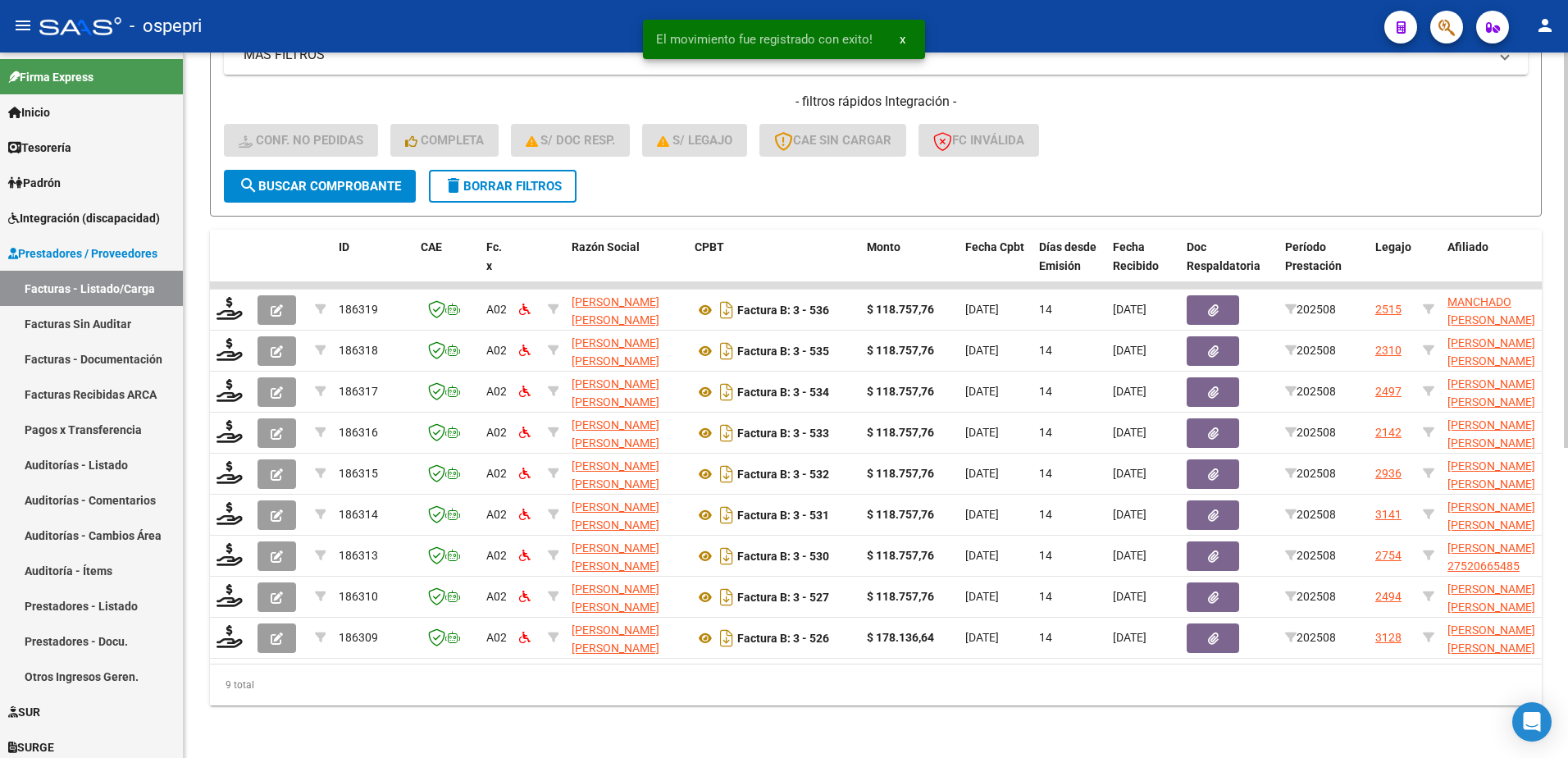
scroll to position [552, 0]
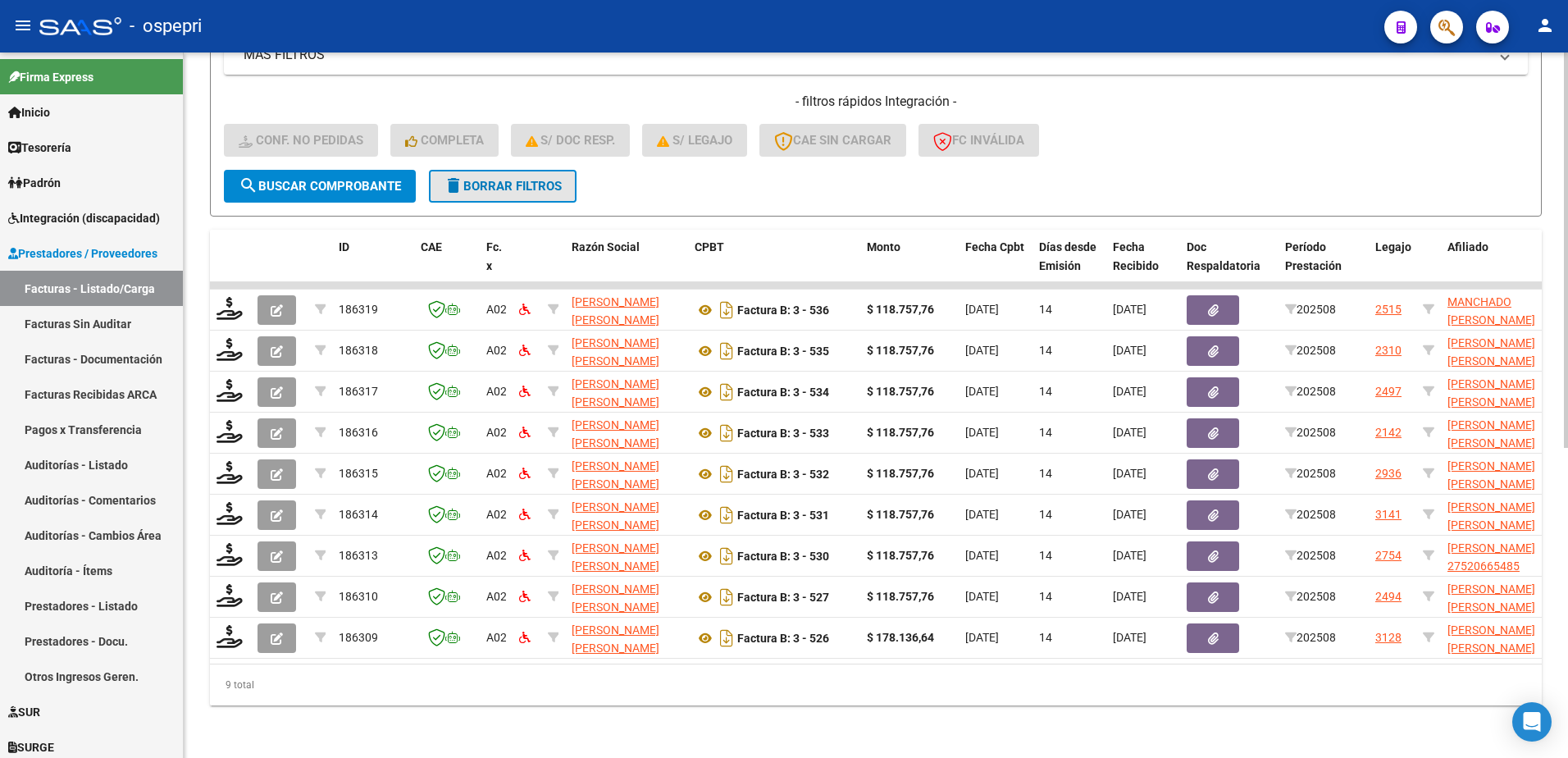
click at [512, 179] on span "delete Borrar Filtros" at bounding box center [503, 186] width 118 height 15
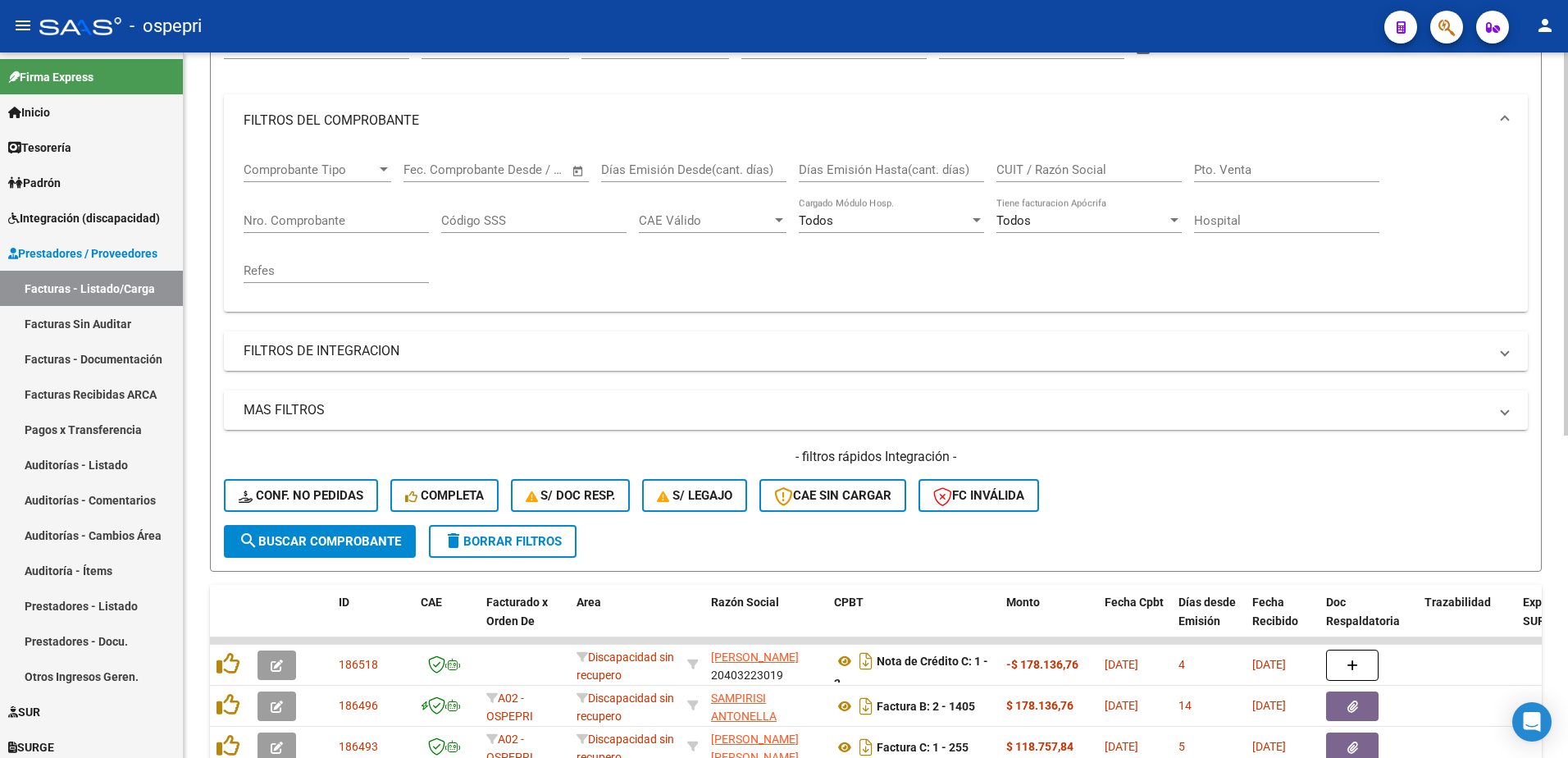
scroll to position [60, 0]
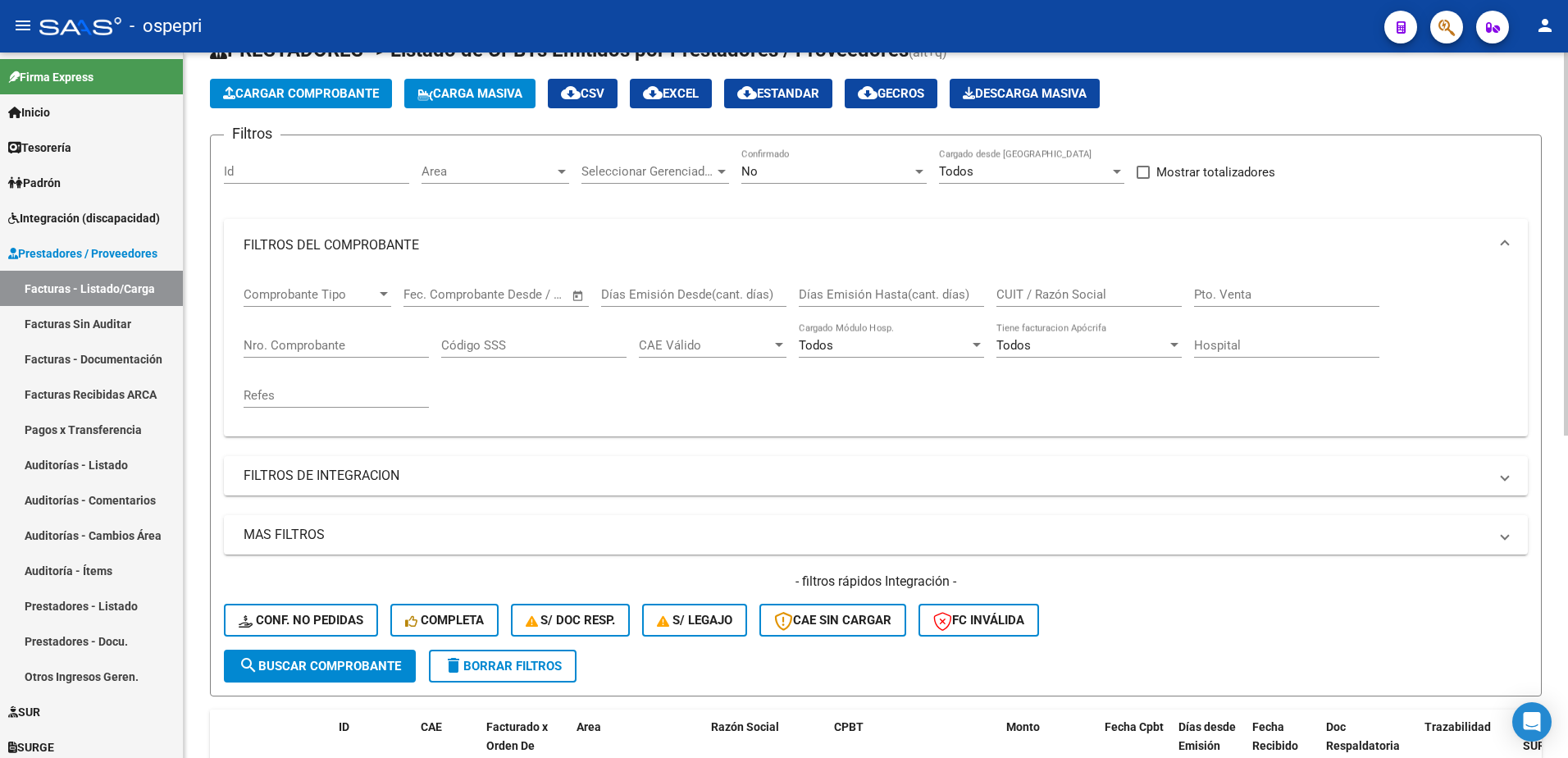
click at [1155, 657] on form "Filtros Id Area Area Seleccionar Gerenciador Seleccionar Gerenciador No Confirm…" at bounding box center [875, 415] width 1332 height 562
click at [1178, 23] on div "- ospepri" at bounding box center [705, 26] width 1332 height 36
click at [1057, 296] on input "CUIT / Razón Social" at bounding box center [1090, 294] width 185 height 15
paste input "27298612068"
type input "27298612068"
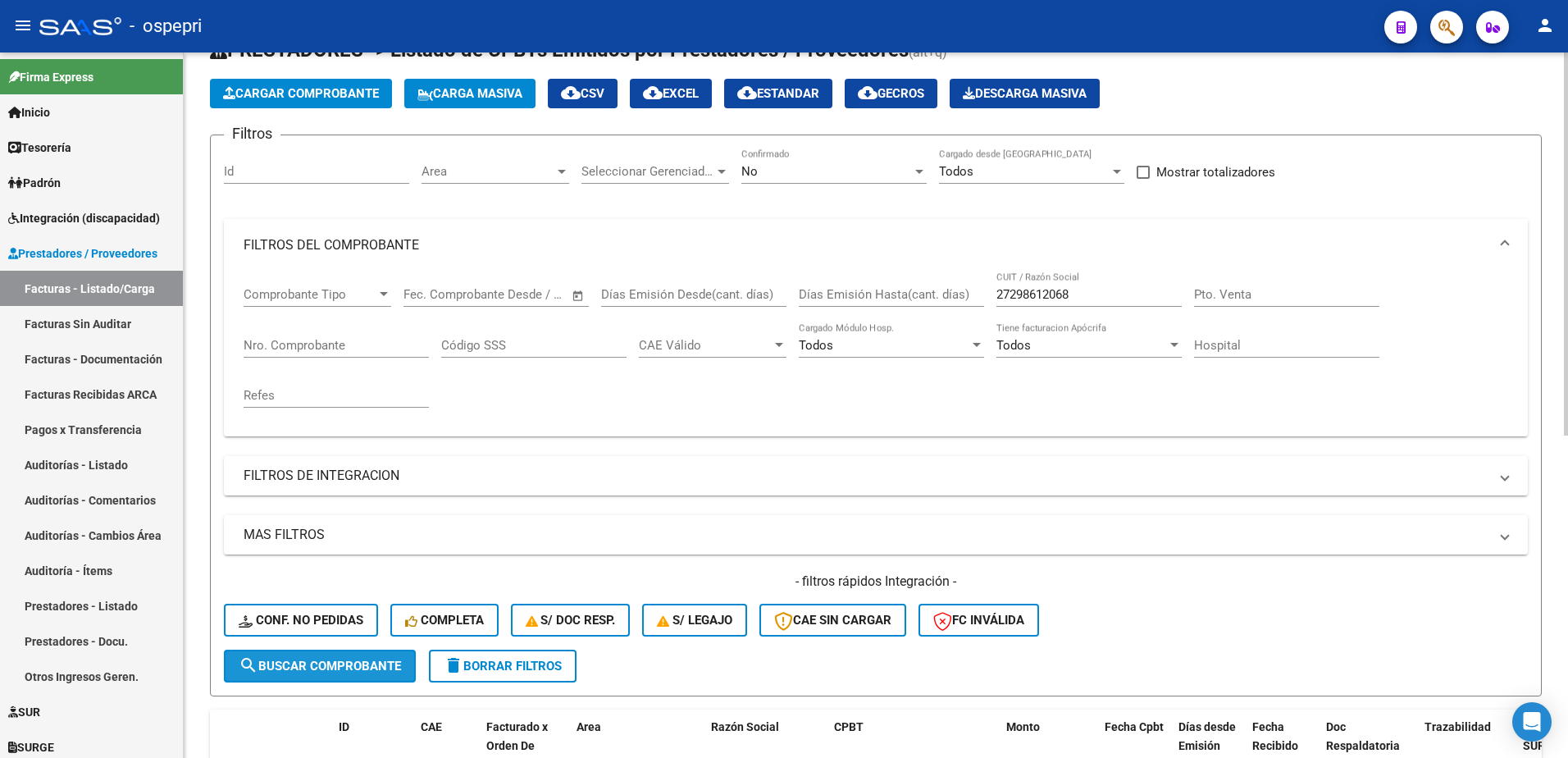
click at [310, 667] on span "search Buscar Comprobante" at bounding box center [319, 666] width 162 height 15
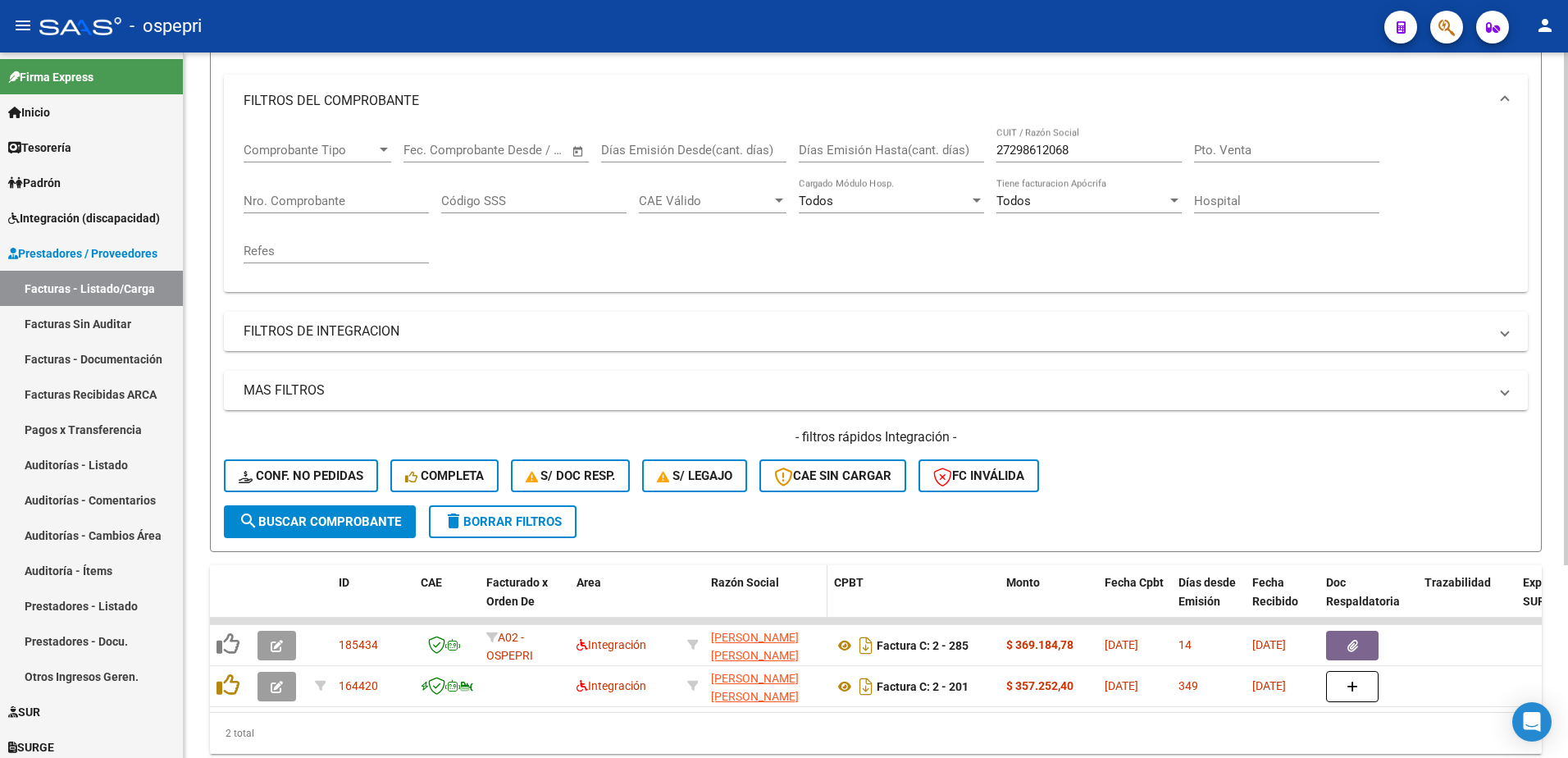
scroll to position [265, 0]
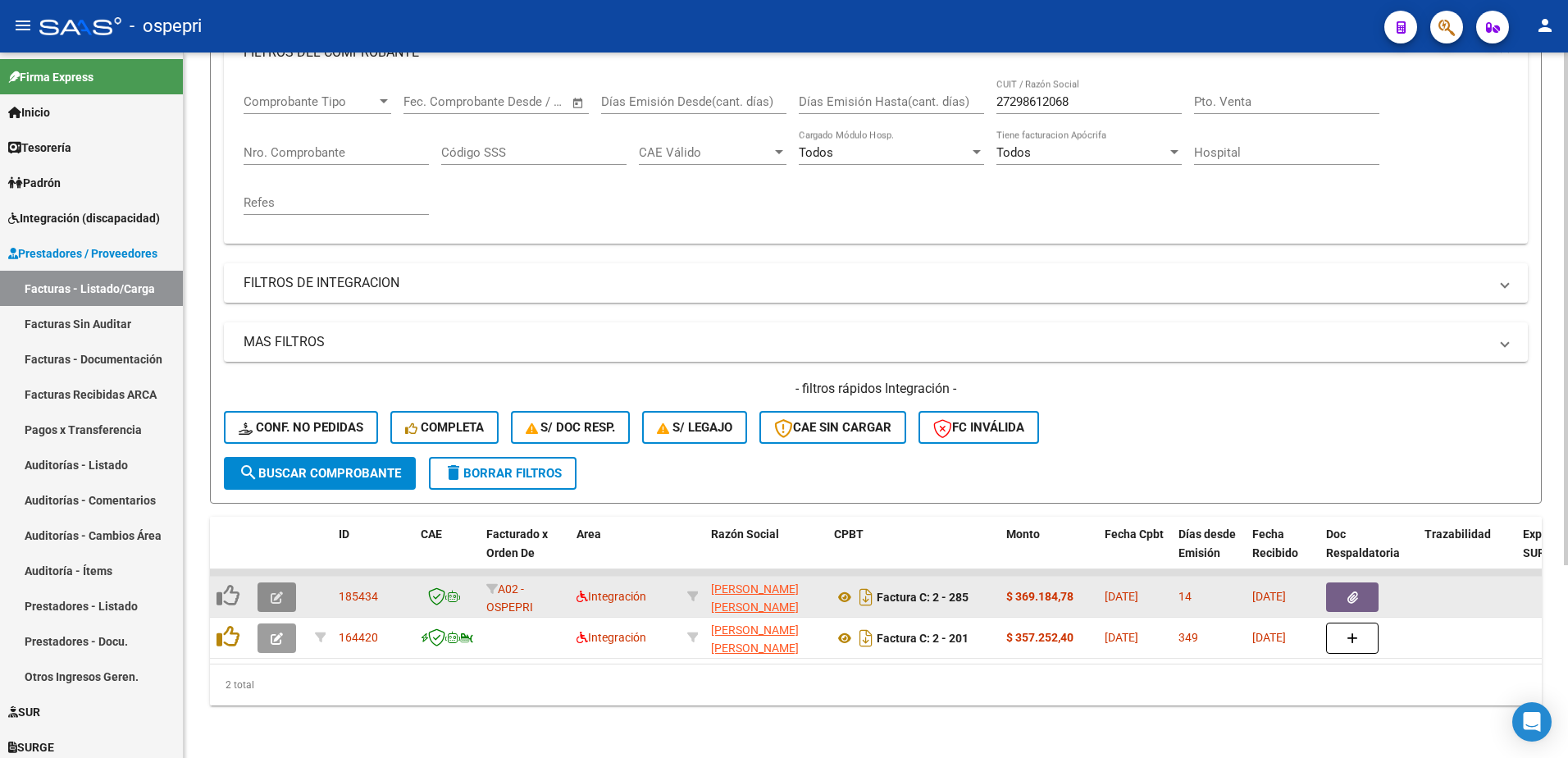
click at [279, 591] on icon "button" at bounding box center [277, 598] width 12 height 12
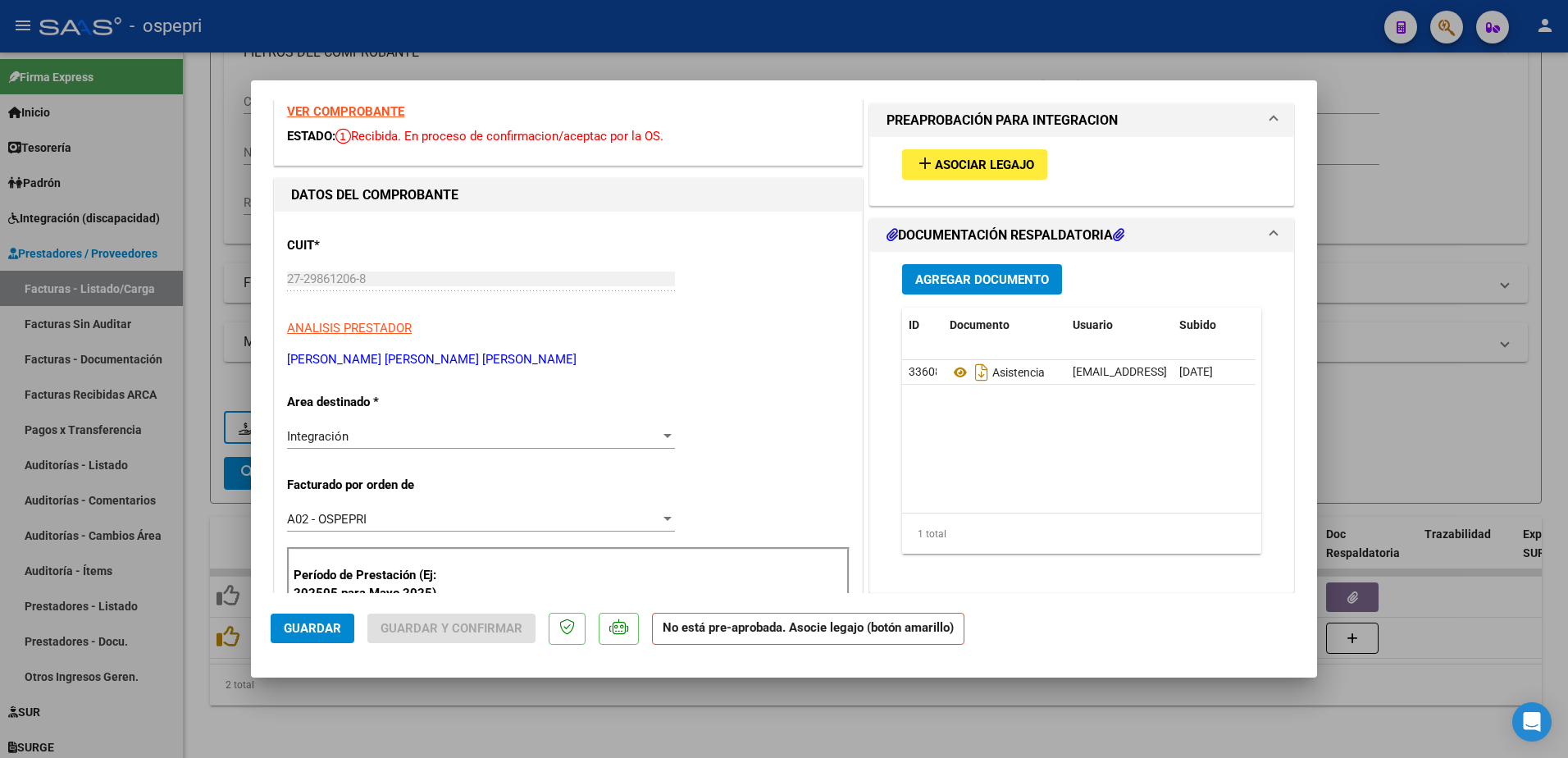
scroll to position [64, 0]
click at [972, 163] on span "Asociar Legajo" at bounding box center [985, 167] width 100 height 15
click at [358, 110] on strong "VER COMPROBANTE" at bounding box center [345, 113] width 117 height 15
click at [967, 173] on span "Asociar Legajo" at bounding box center [985, 167] width 100 height 15
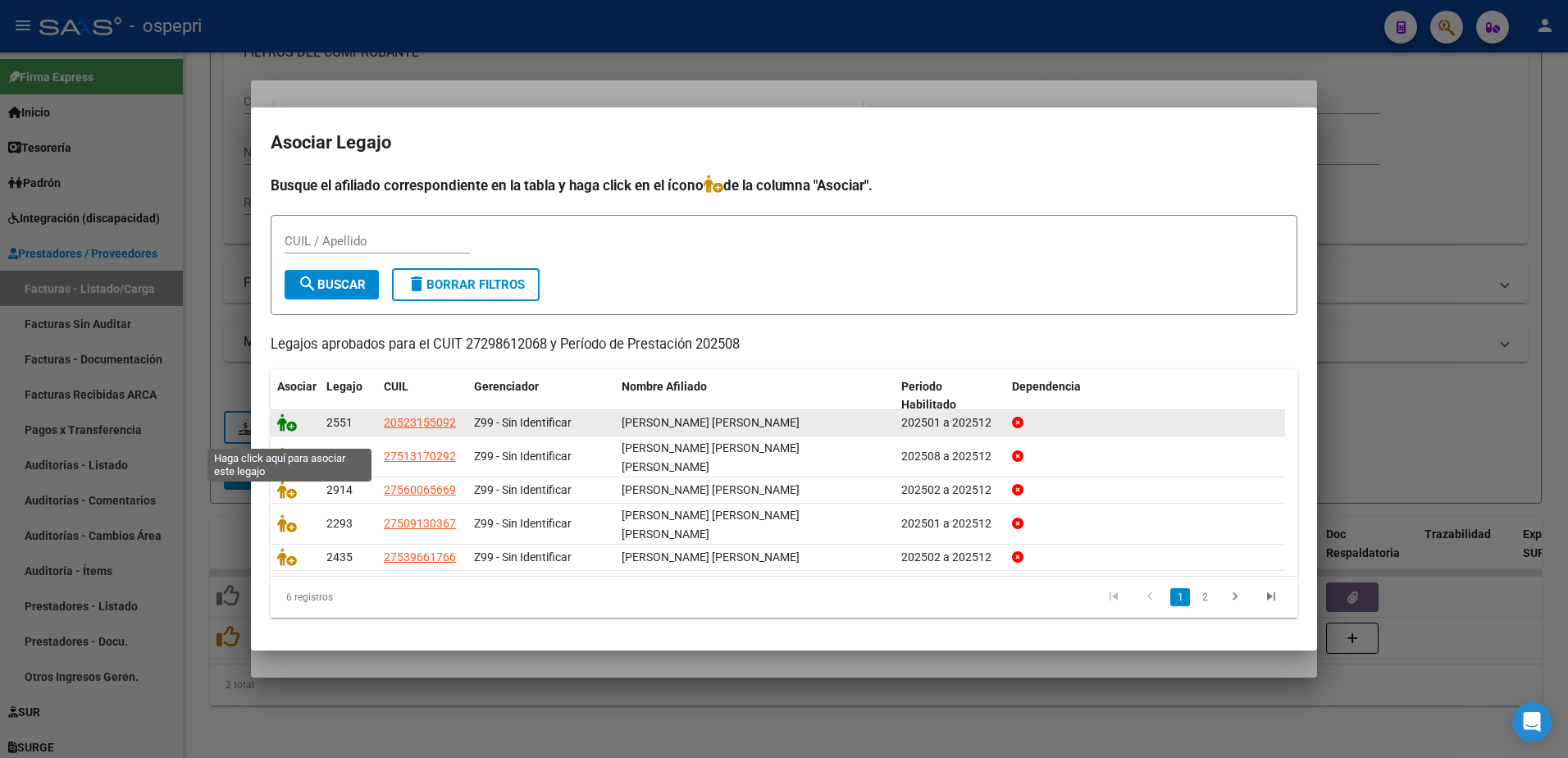
click at [292, 432] on icon at bounding box center [287, 422] width 20 height 18
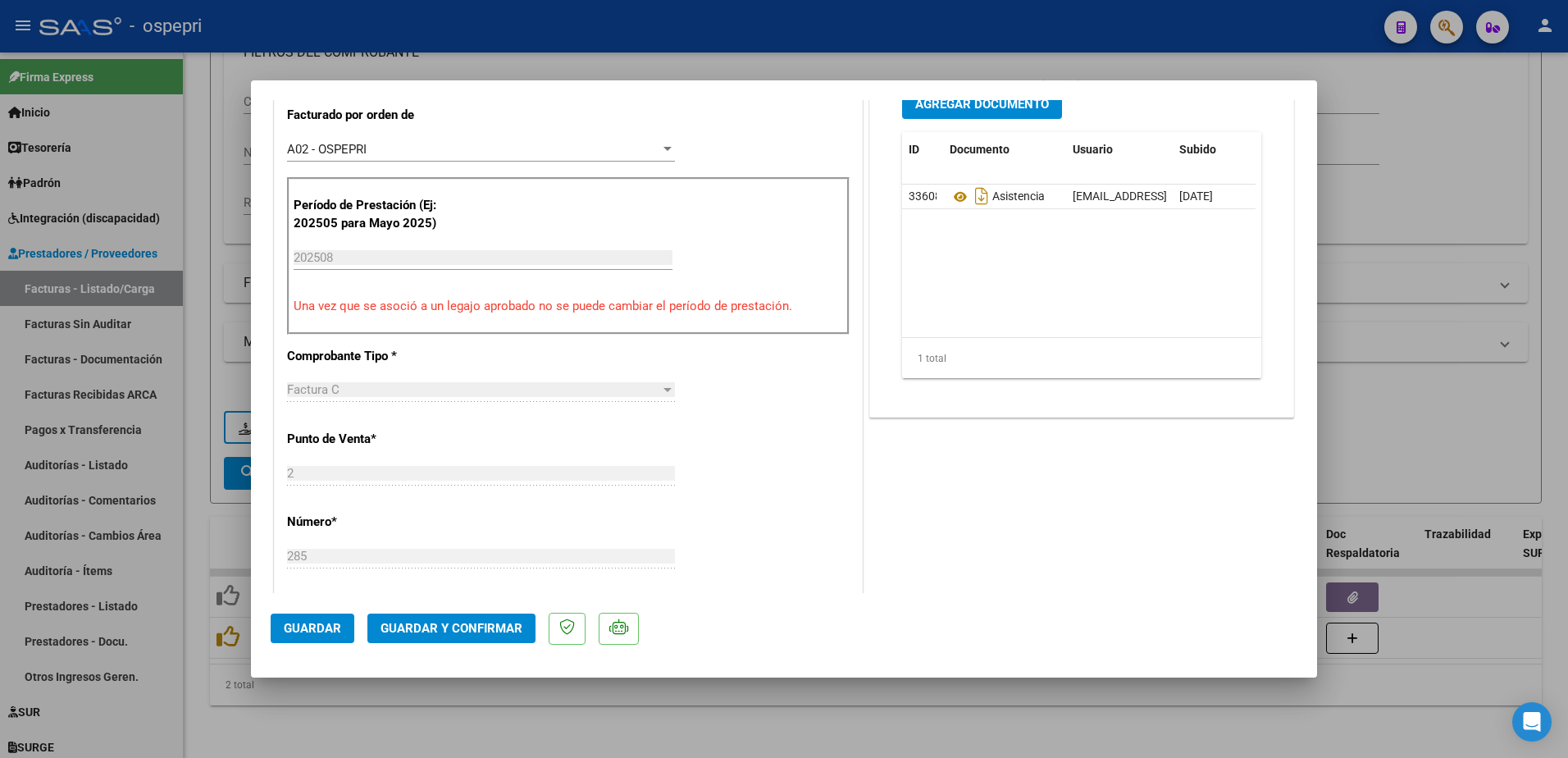
scroll to position [474, 0]
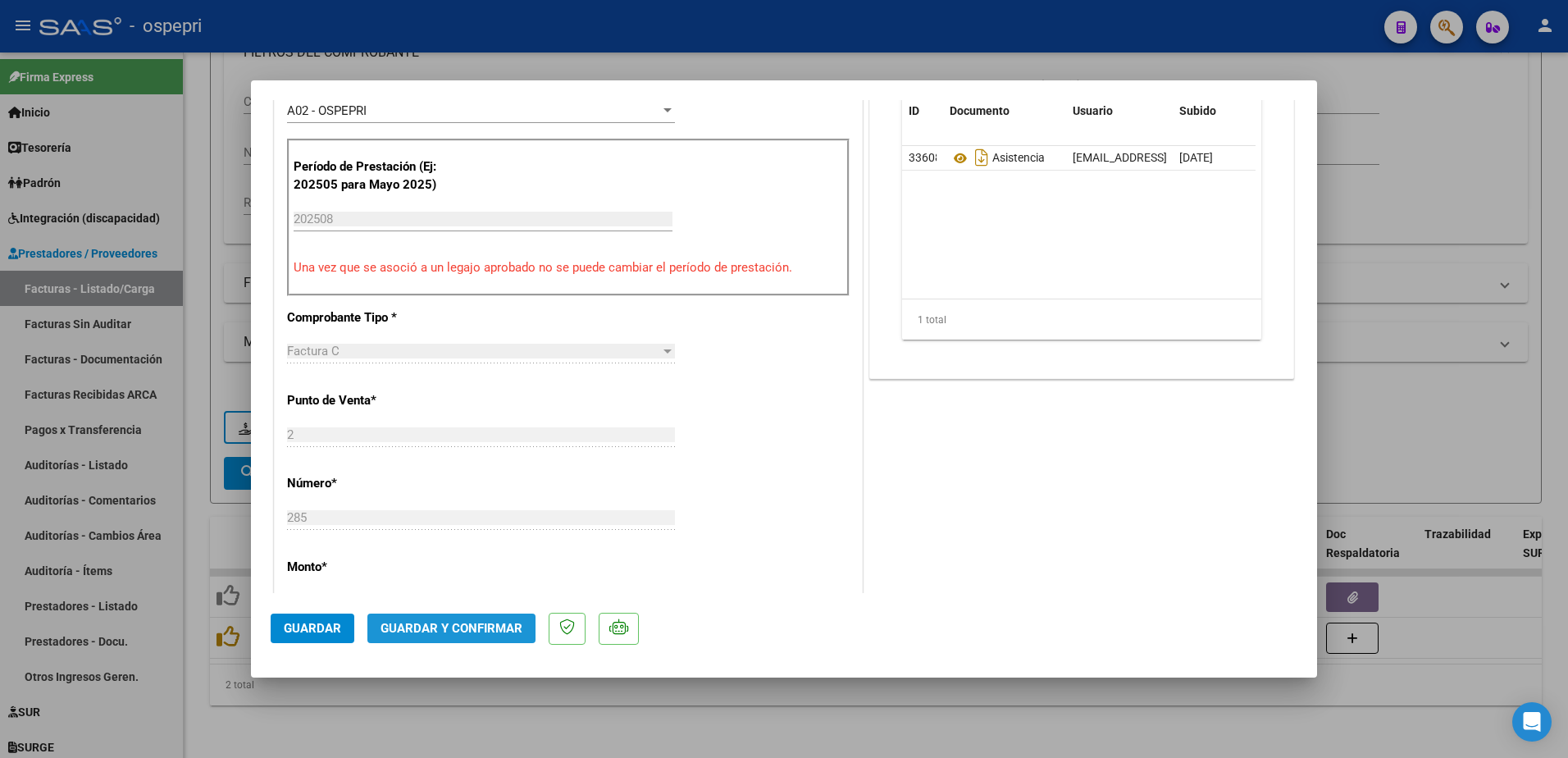
click at [455, 626] on span "Guardar y Confirmar" at bounding box center [452, 628] width 142 height 15
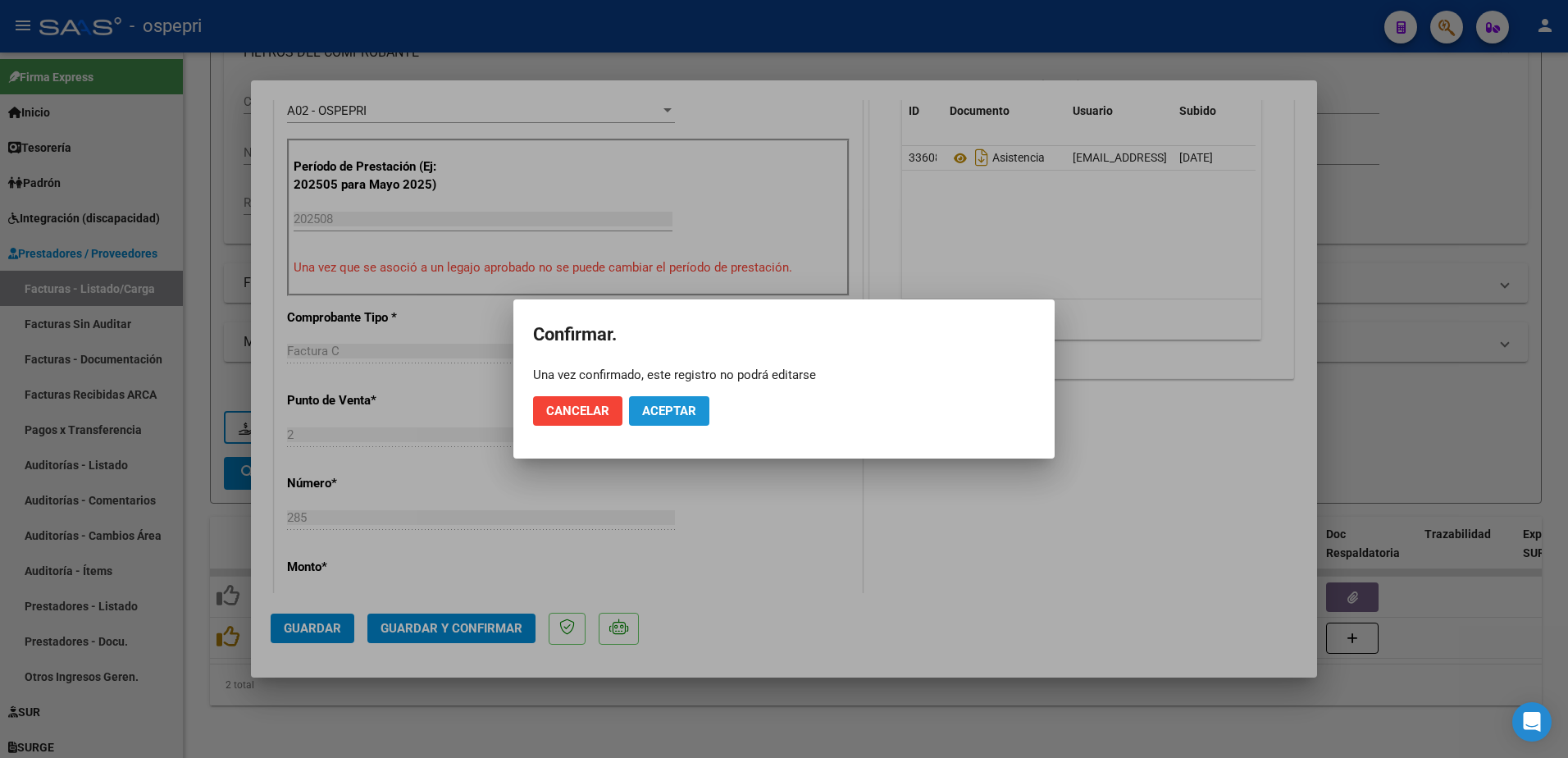
click at [682, 416] on span "Aceptar" at bounding box center [669, 411] width 54 height 15
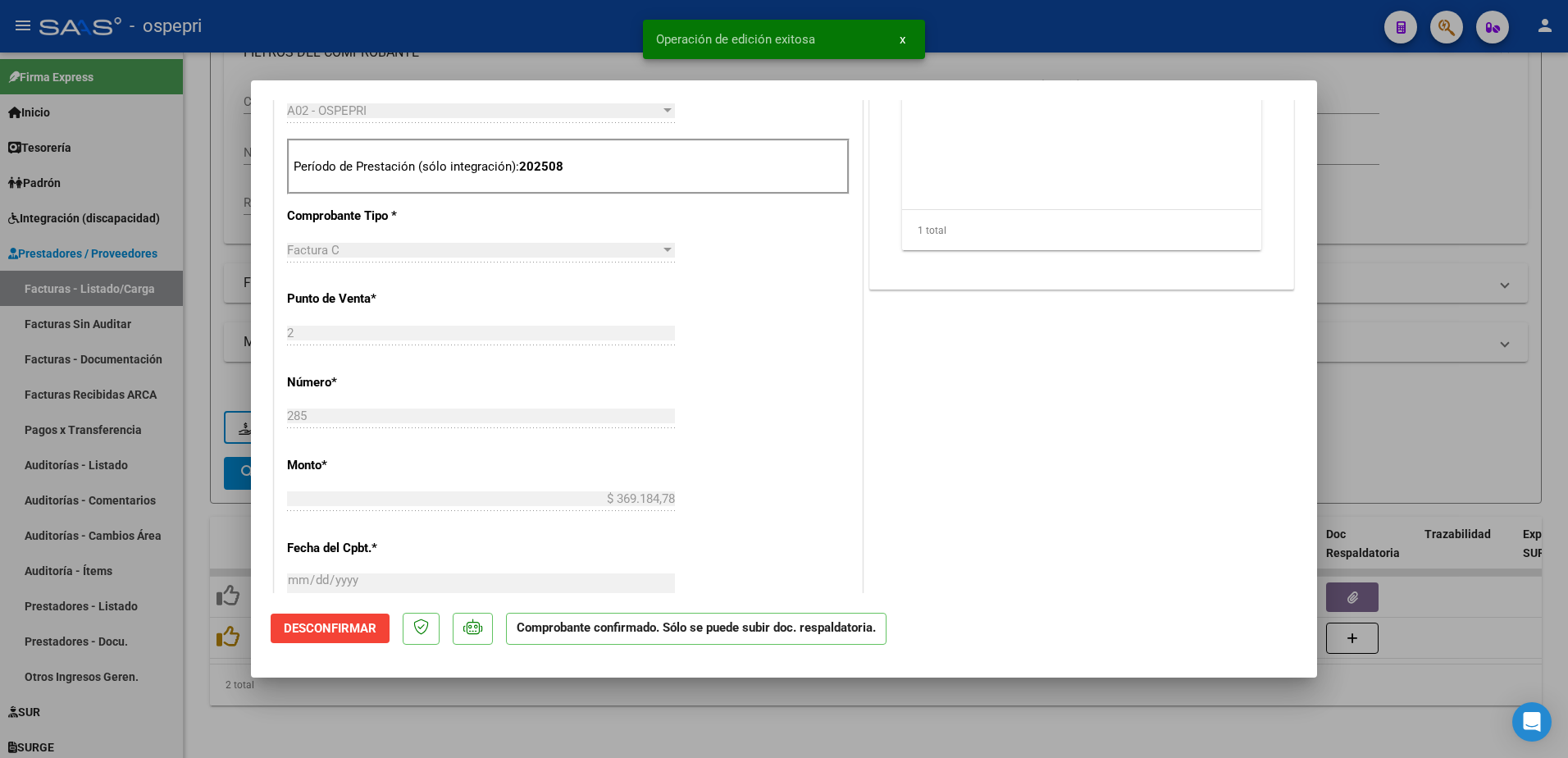
type input "$ 0,00"
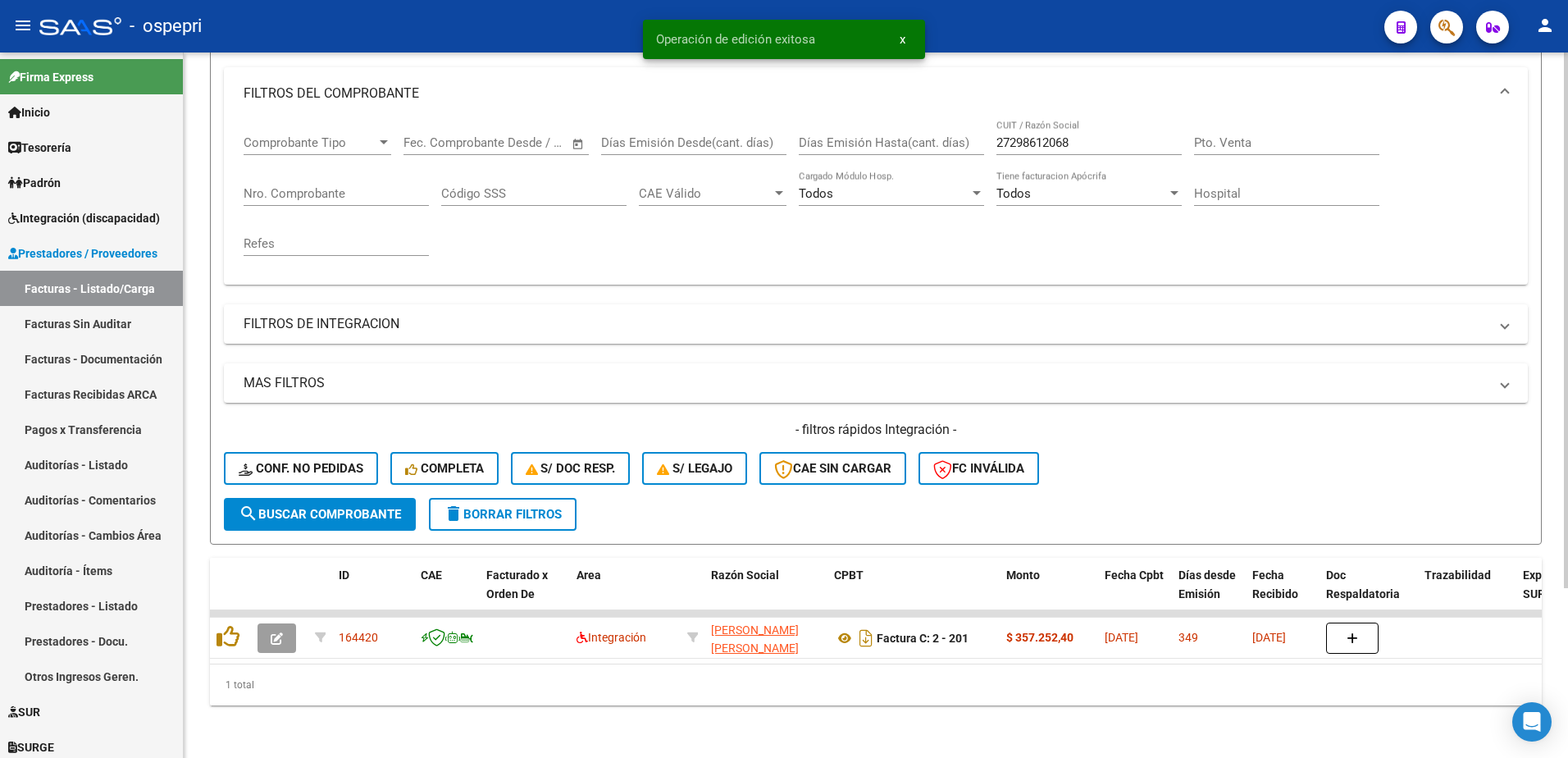
scroll to position [224, 0]
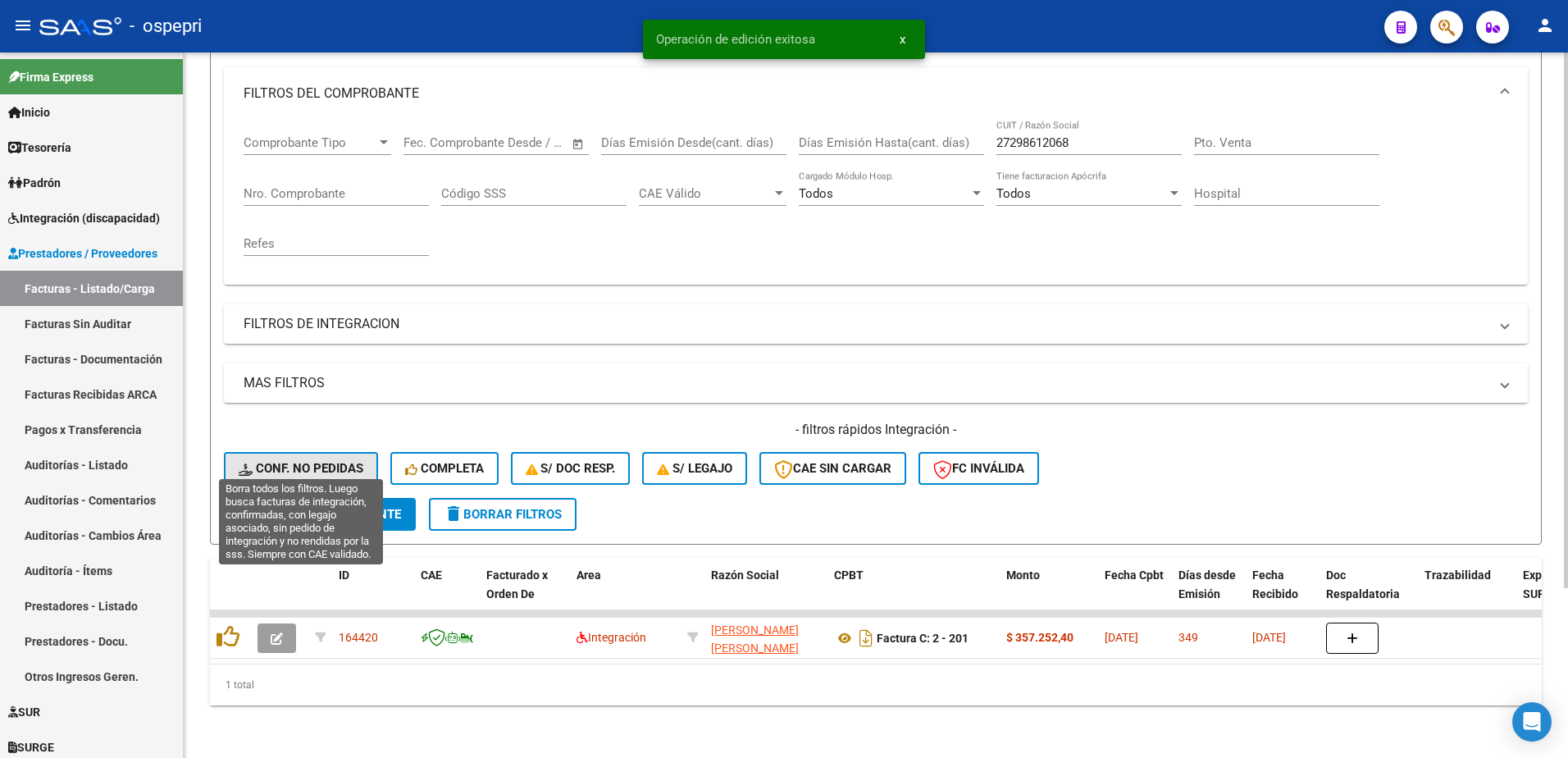
click at [328, 461] on span "Conf. no pedidas" at bounding box center [301, 468] width 125 height 15
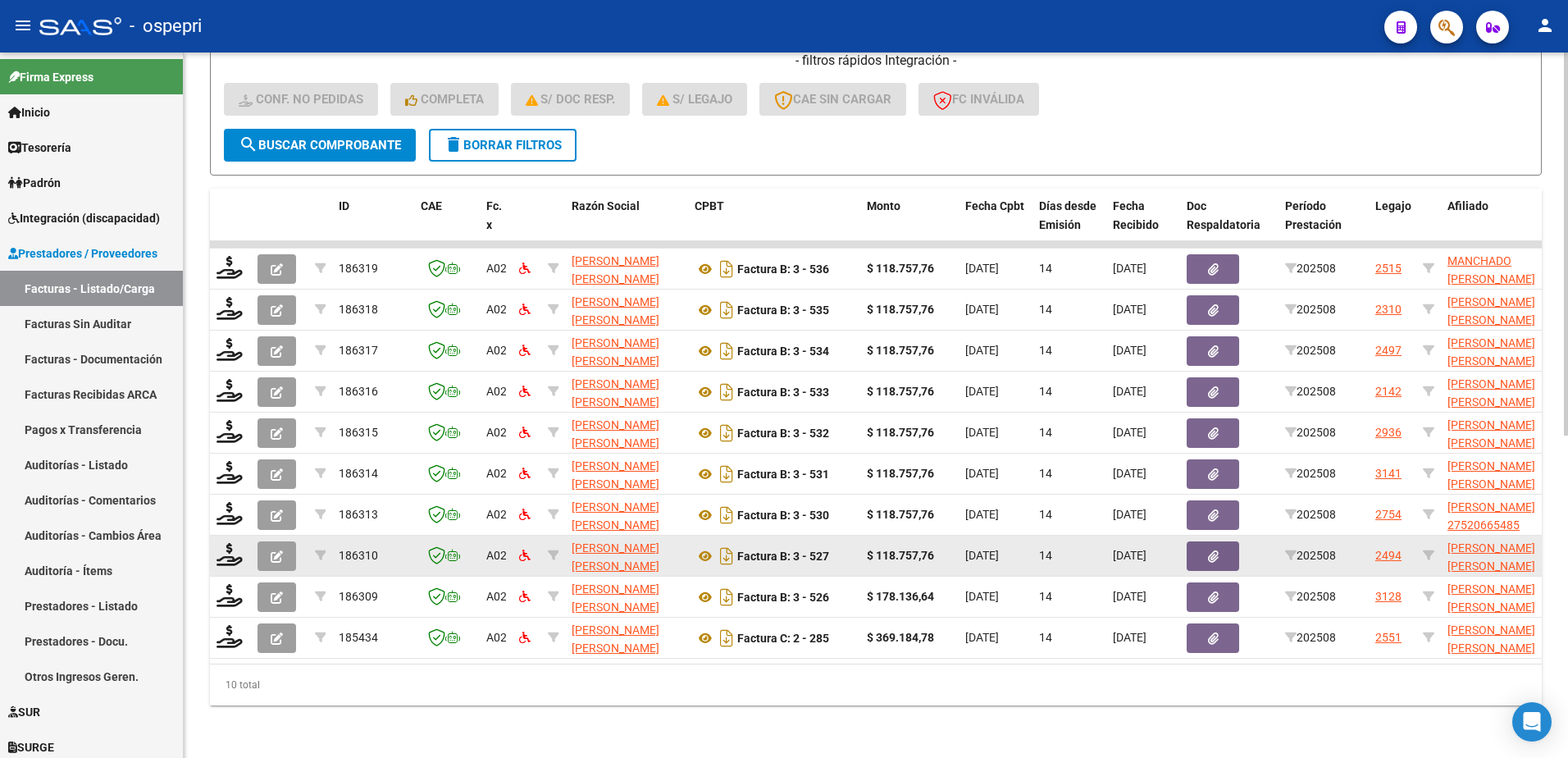
scroll to position [593, 0]
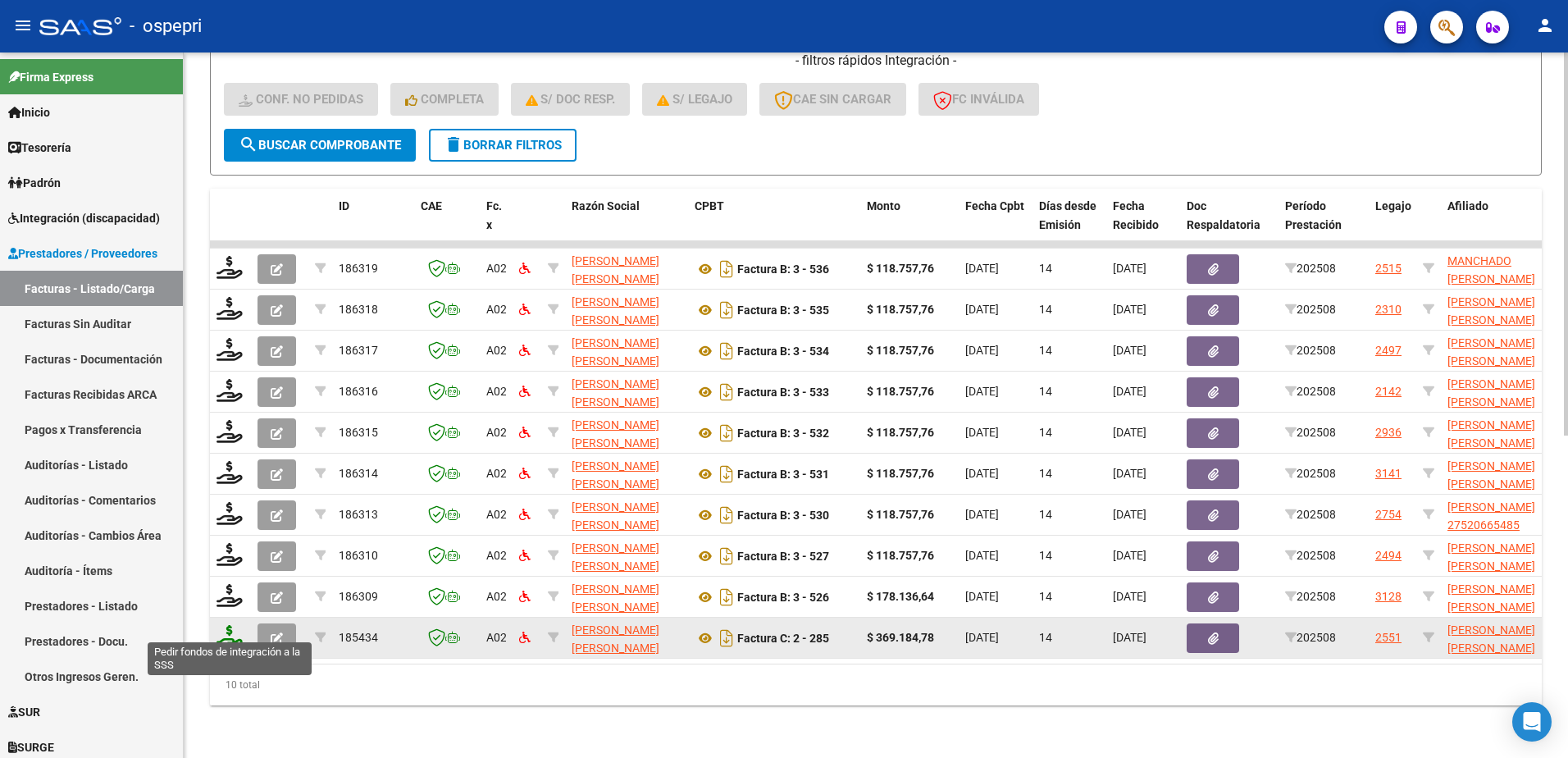
click at [232, 631] on icon at bounding box center [230, 637] width 26 height 23
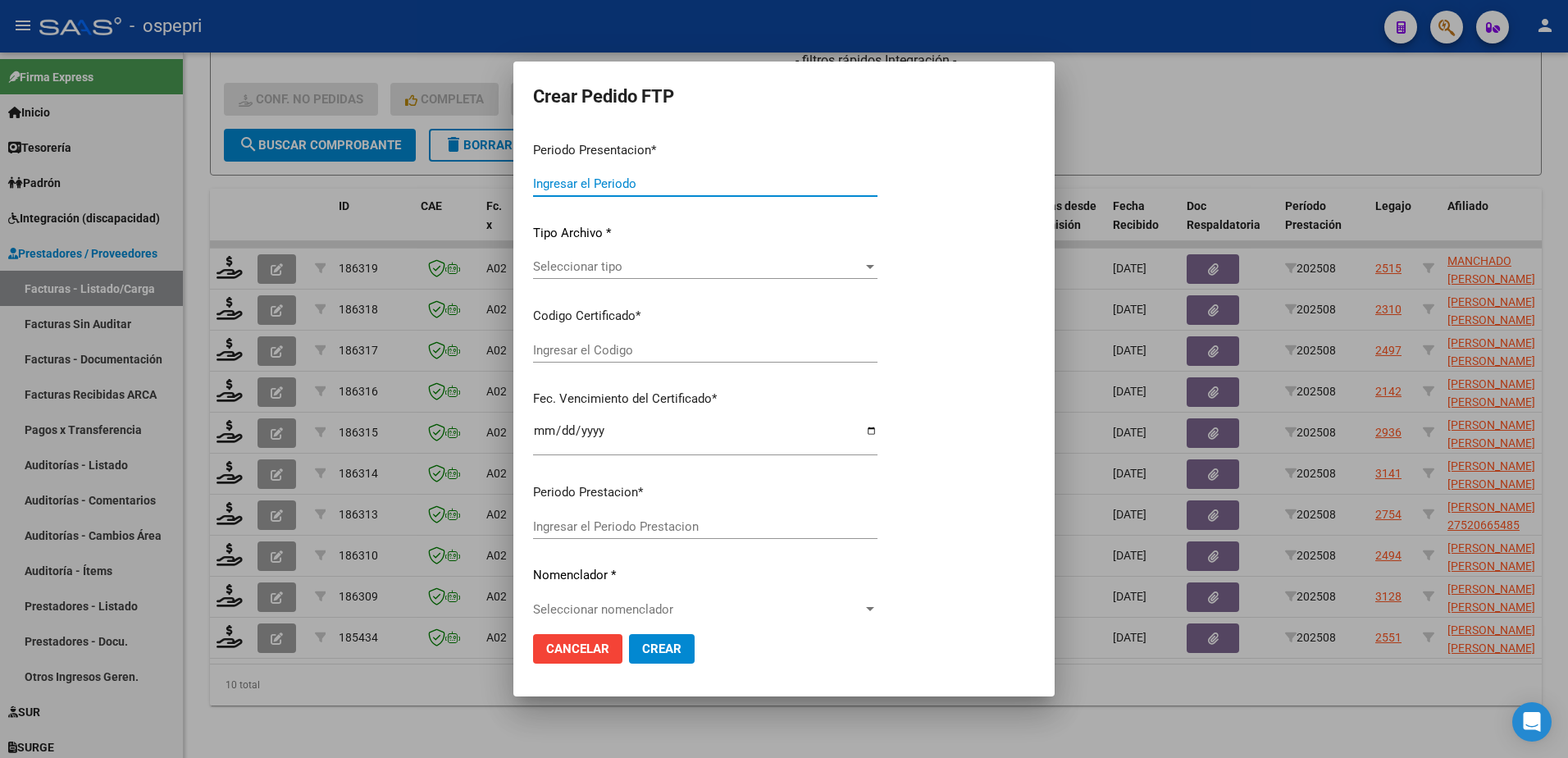
type input "202508"
type input "$ 369.184,78"
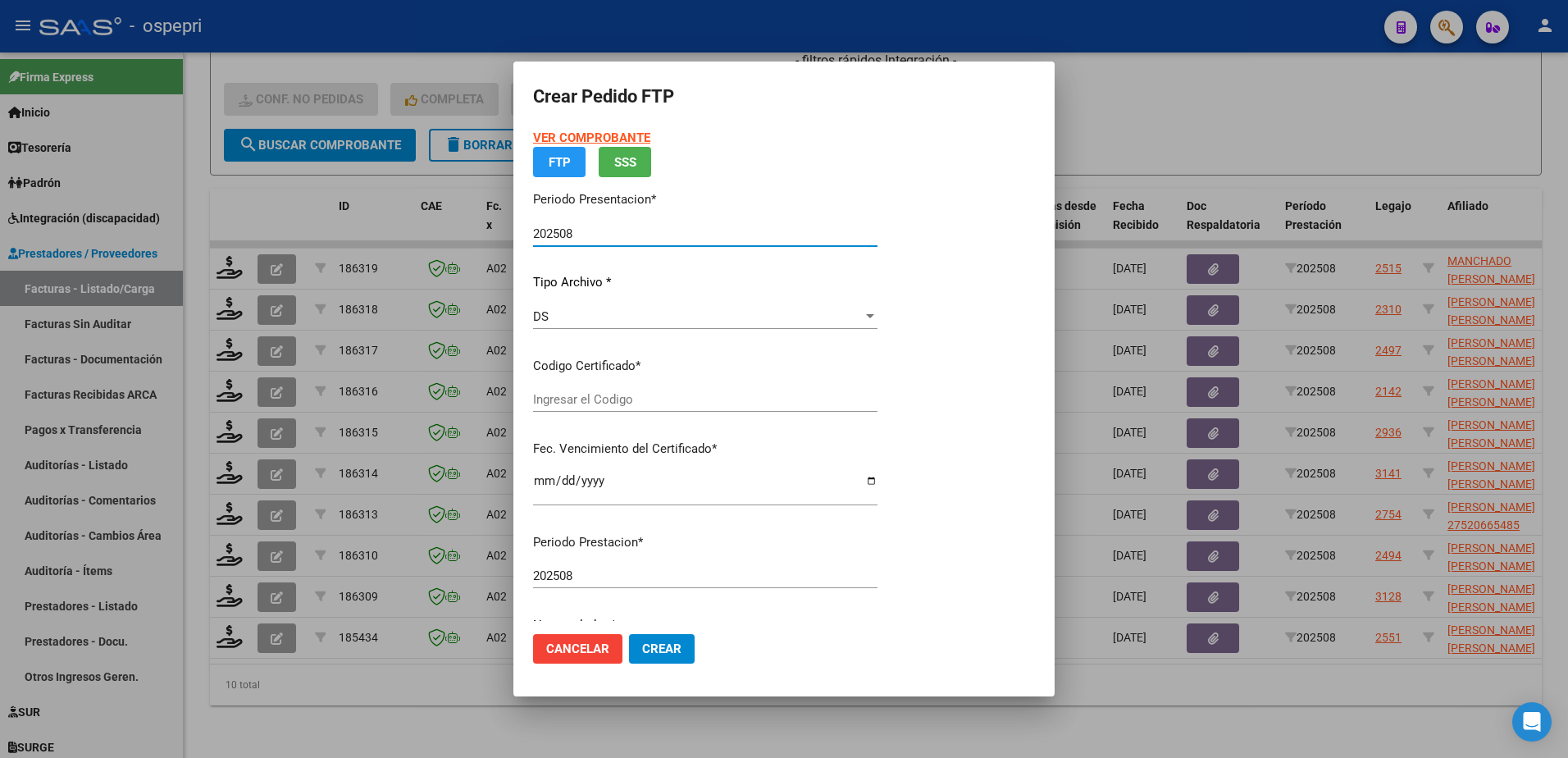
type input "2052315509-2"
type input "2027-06-01"
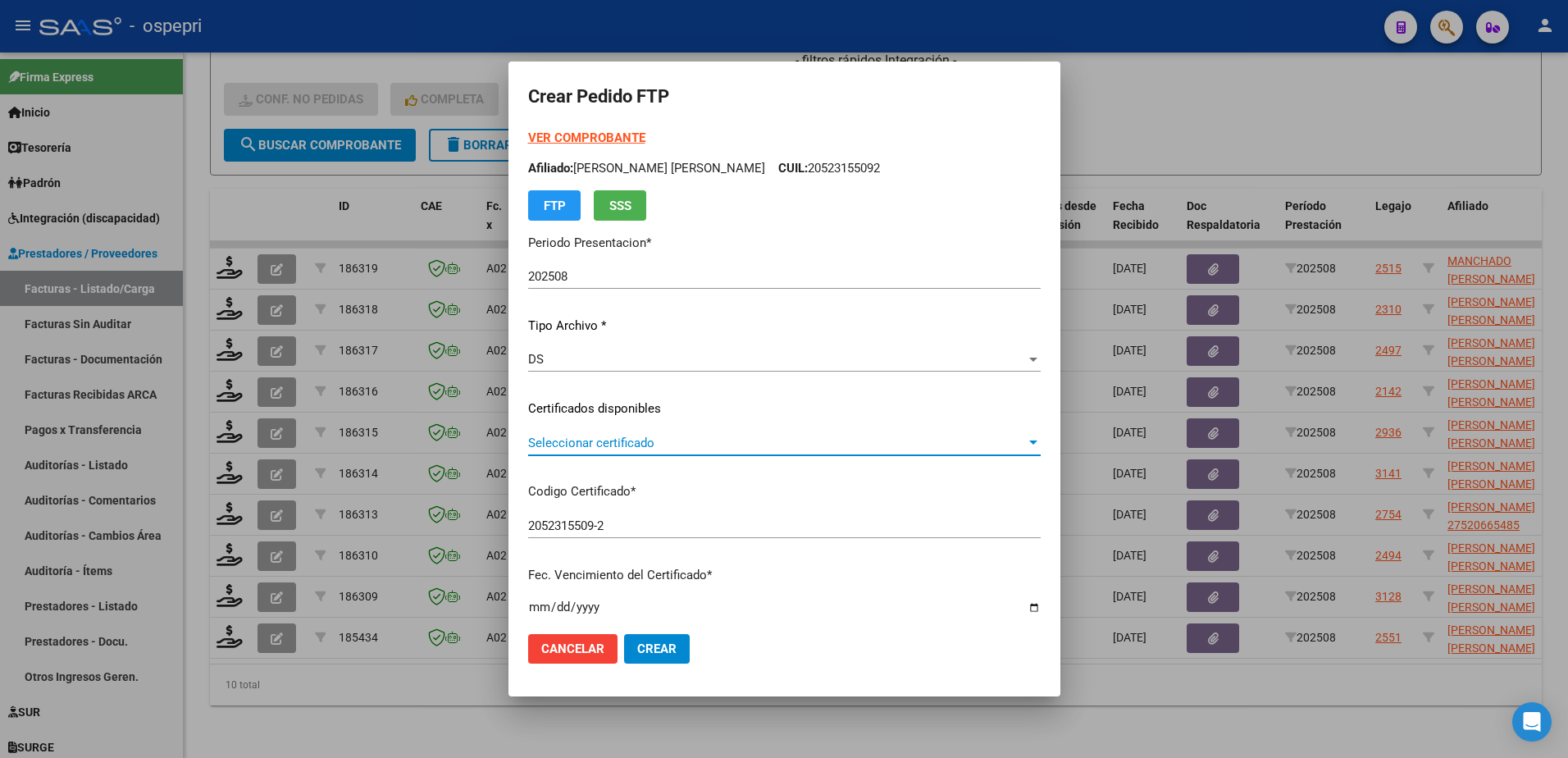
click at [634, 445] on span "Seleccionar certificado" at bounding box center [777, 443] width 498 height 15
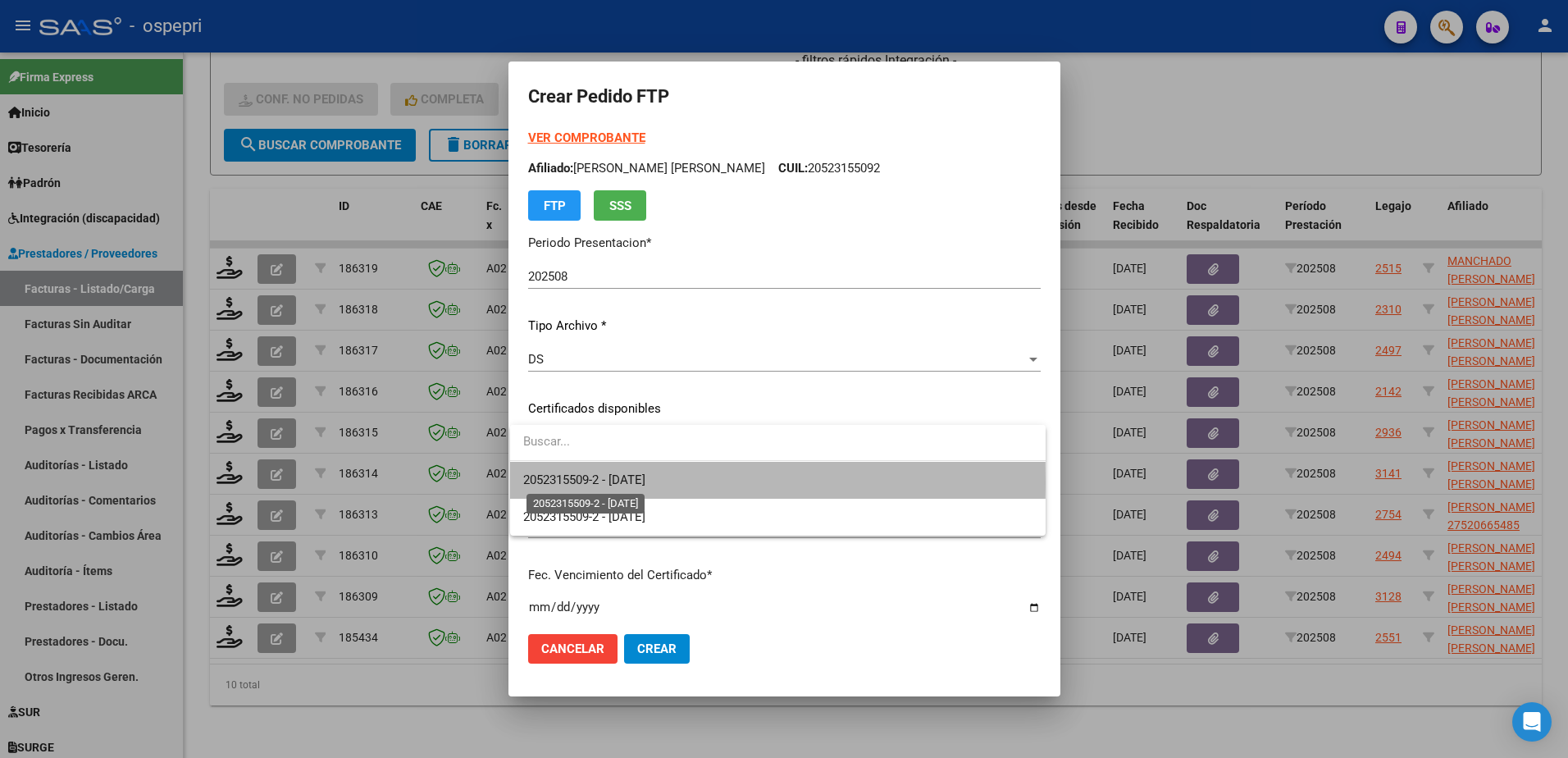
click at [634, 482] on span "2052315509-2 - 2027-06-01" at bounding box center [584, 480] width 122 height 15
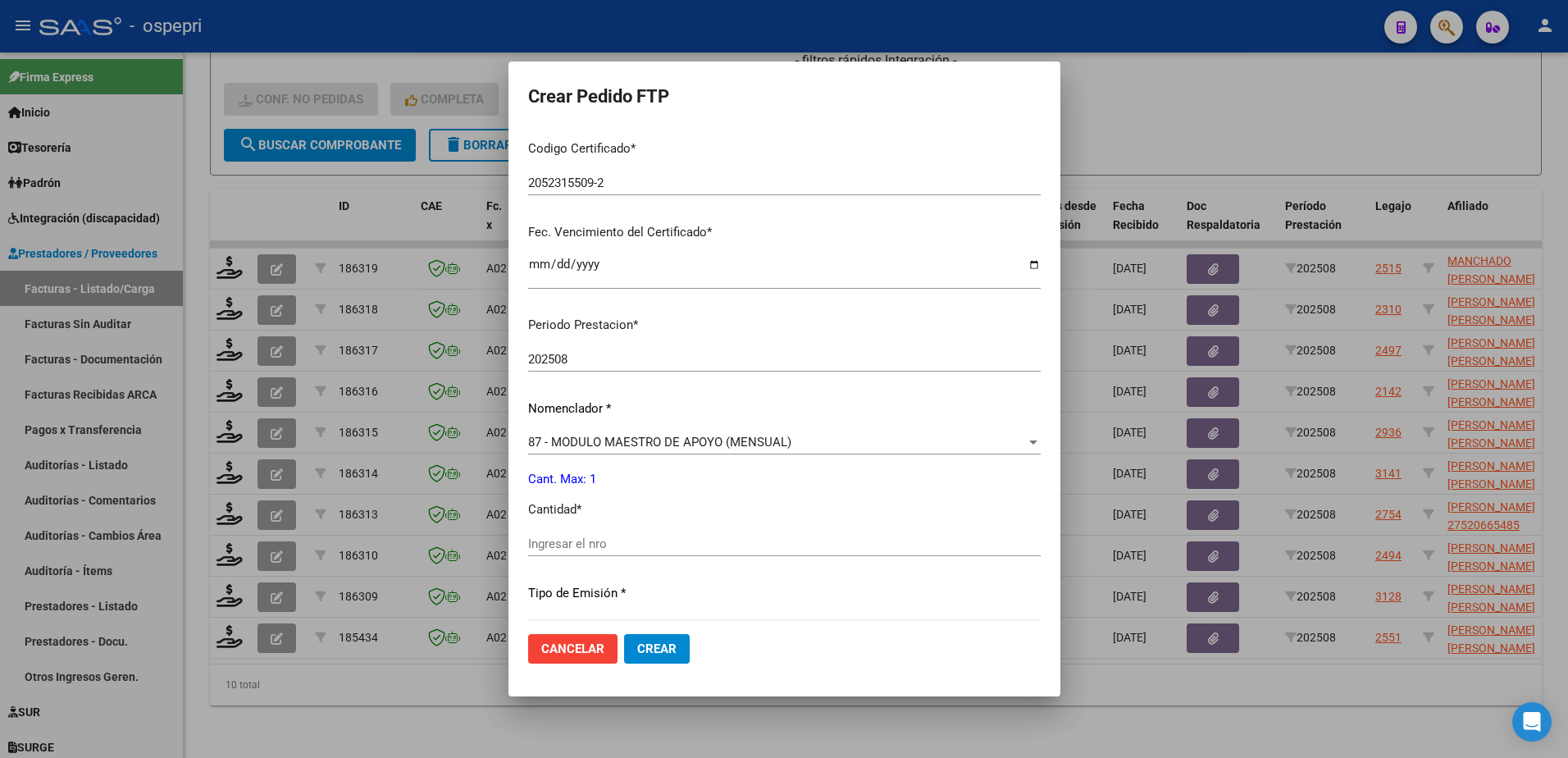
scroll to position [410, 0]
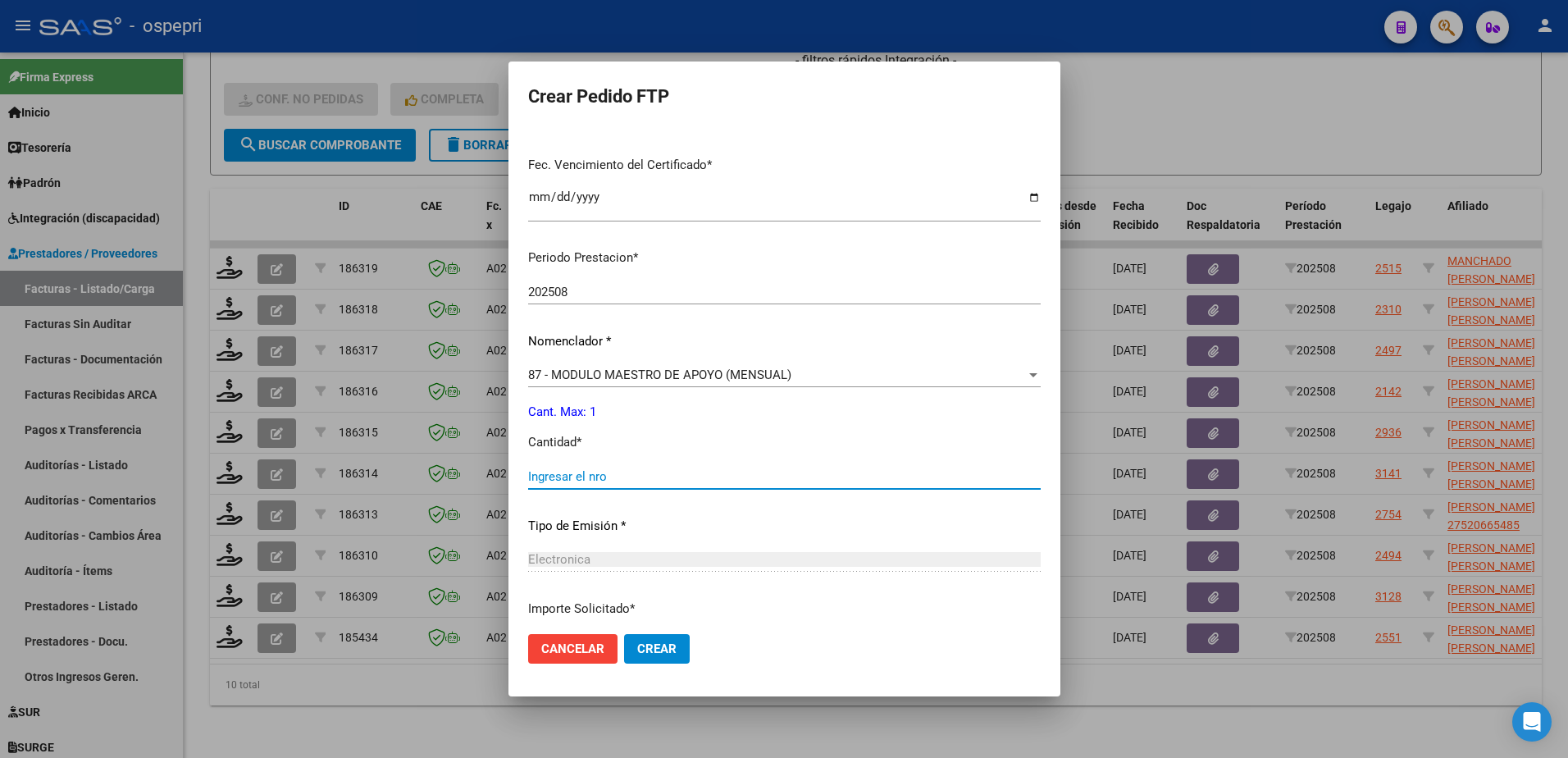
click at [594, 474] on input "Ingresar el nro" at bounding box center [784, 476] width 512 height 15
type input "1"
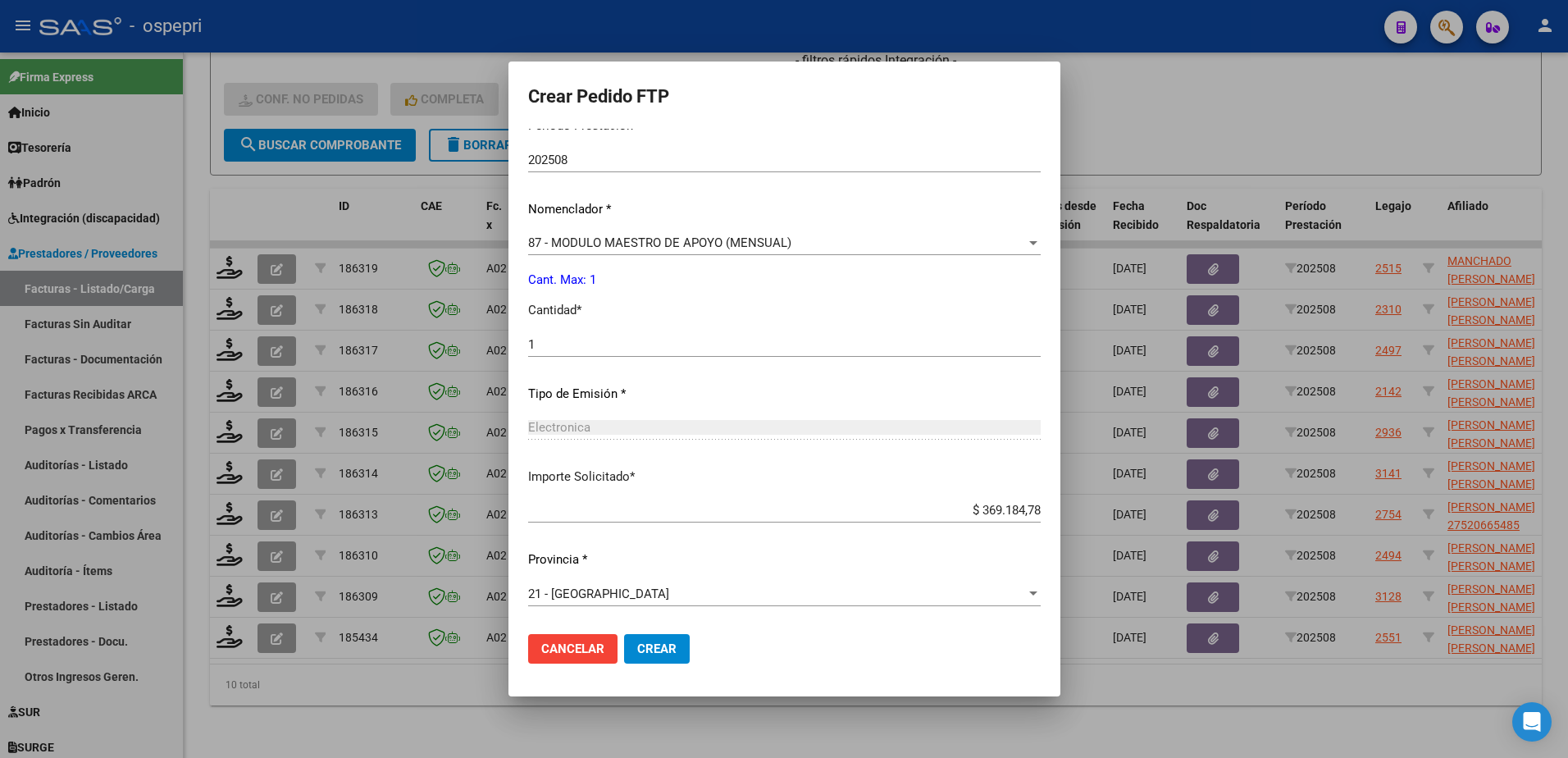
click at [651, 657] on button "Crear" at bounding box center [657, 650] width 66 height 29
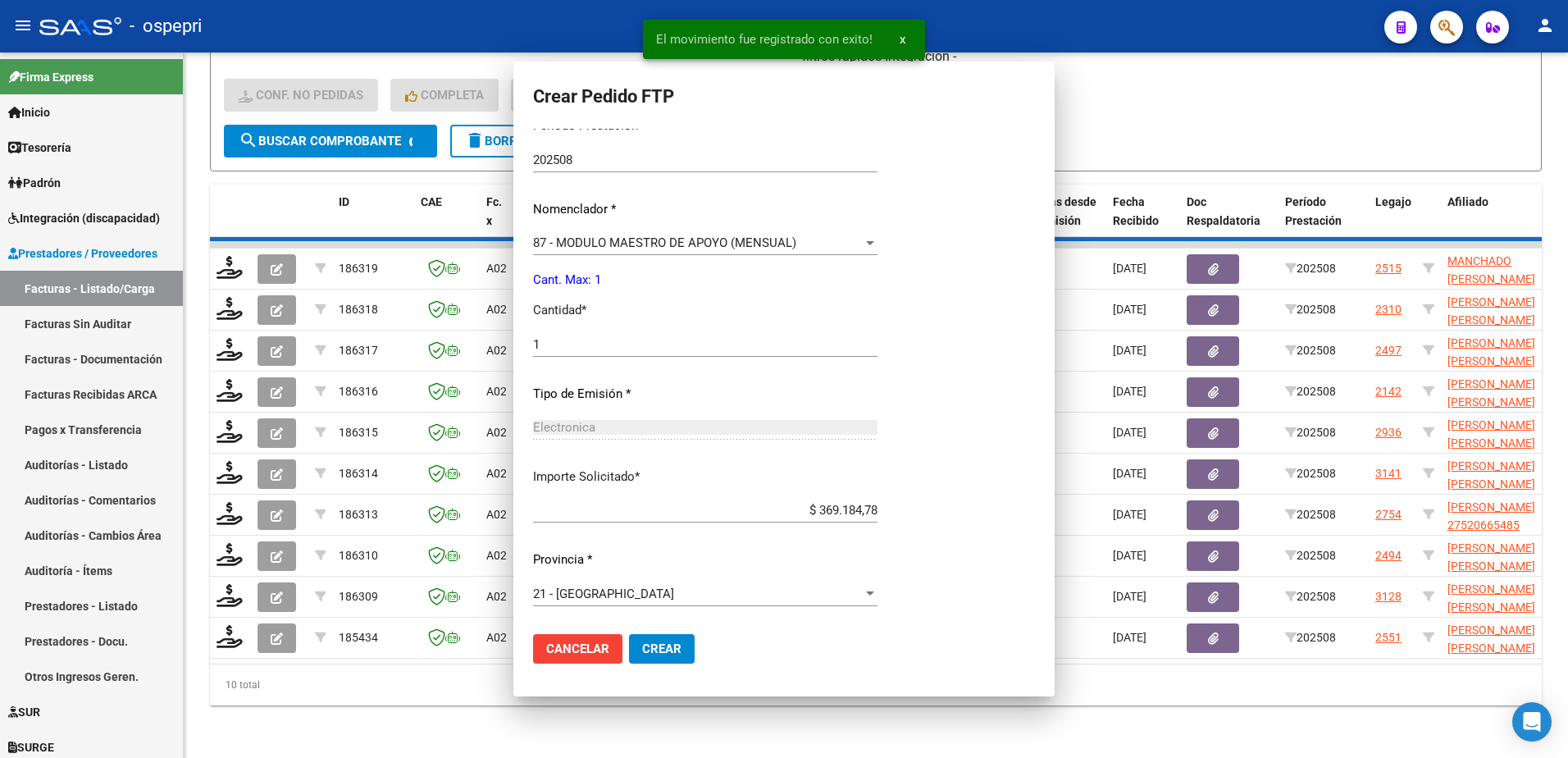
scroll to position [0, 0]
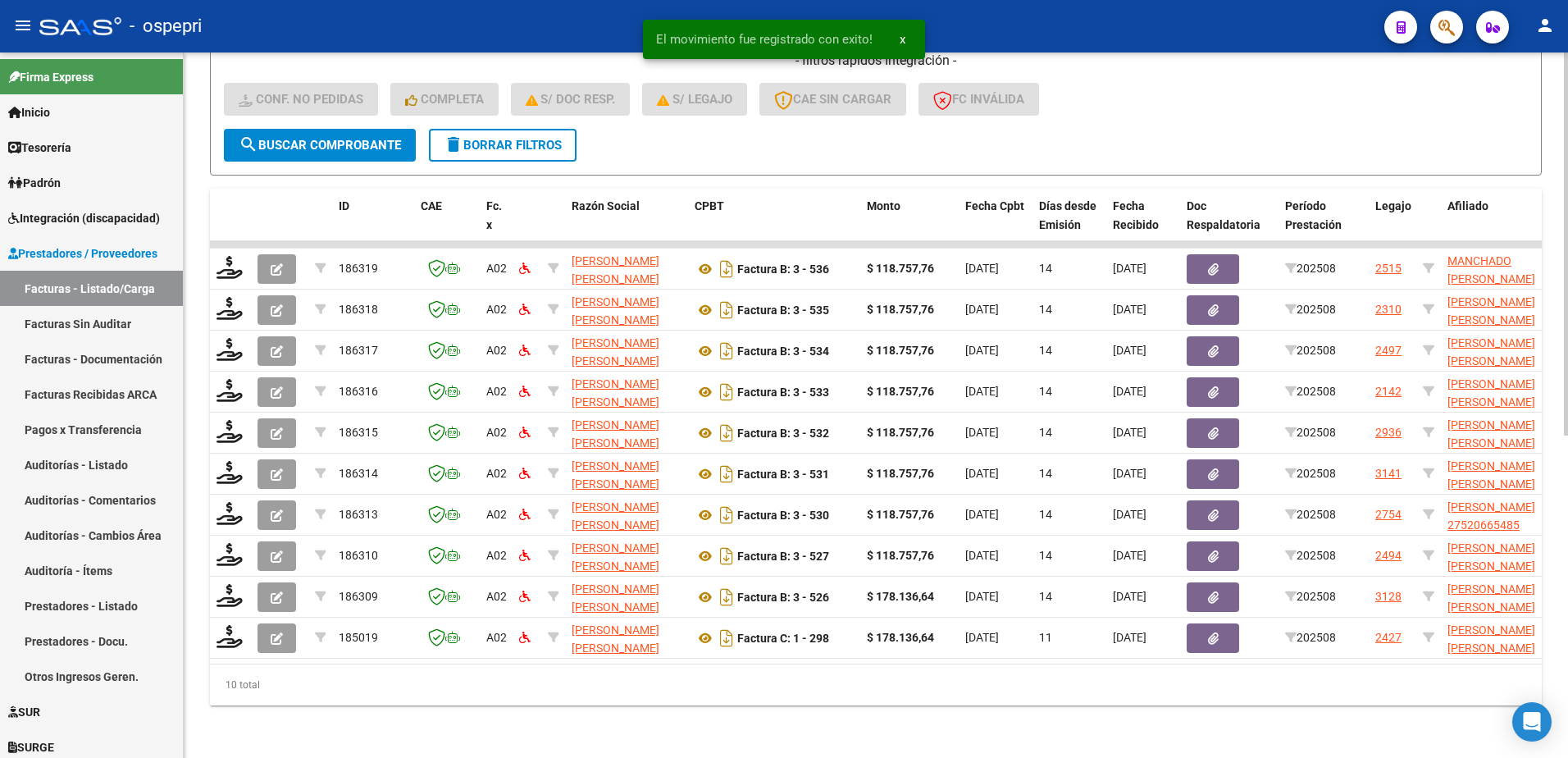
click at [1268, 101] on div "- filtros rápidos Integración - Conf. no pedidas Completa S/ Doc Resp. S/ legaj…" at bounding box center [875, 90] width 1304 height 77
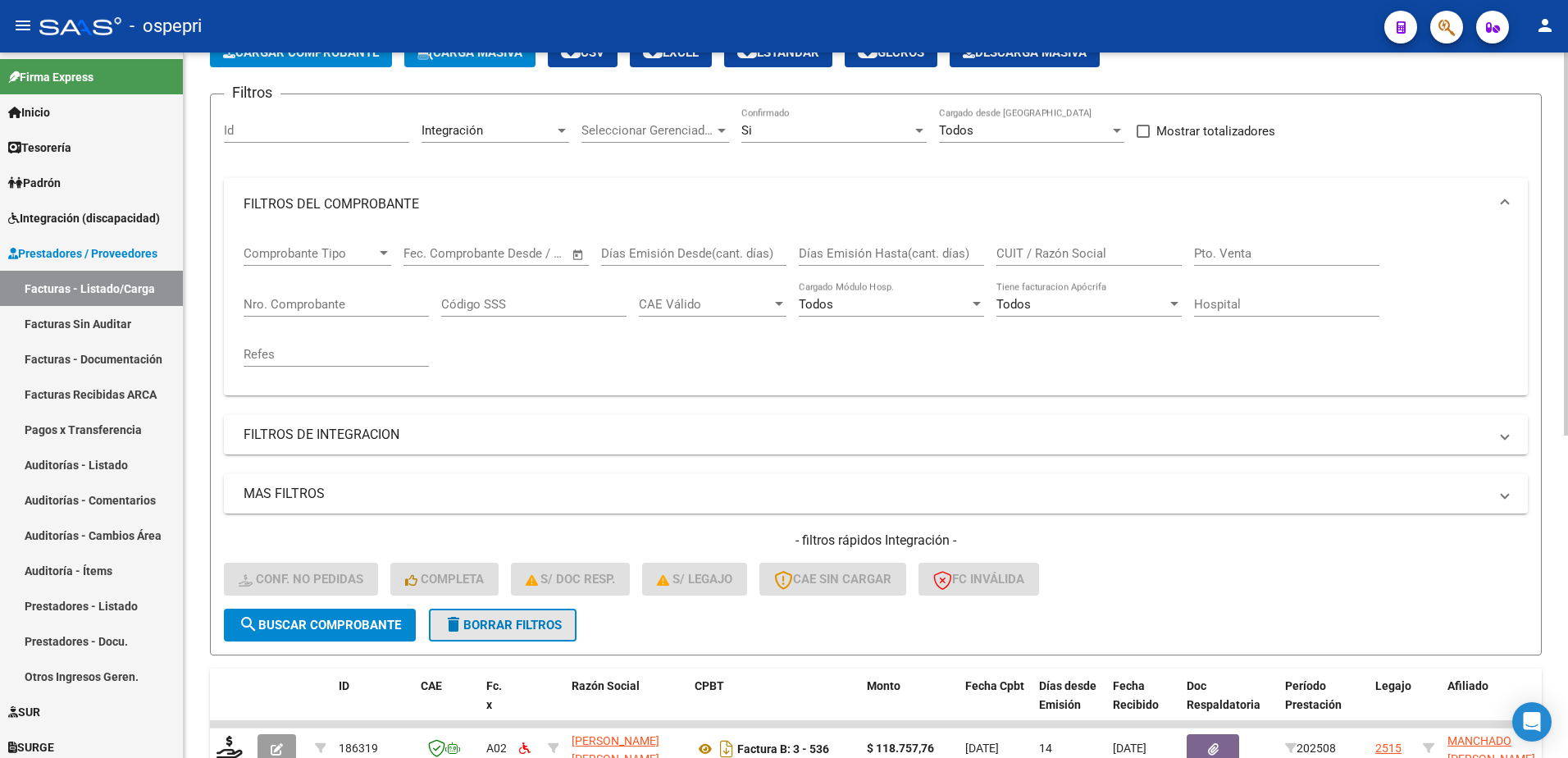
drag, startPoint x: 466, startPoint y: 628, endPoint x: 501, endPoint y: 625, distance: 35.1
click at [472, 628] on span "delete Borrar Filtros" at bounding box center [503, 625] width 118 height 15
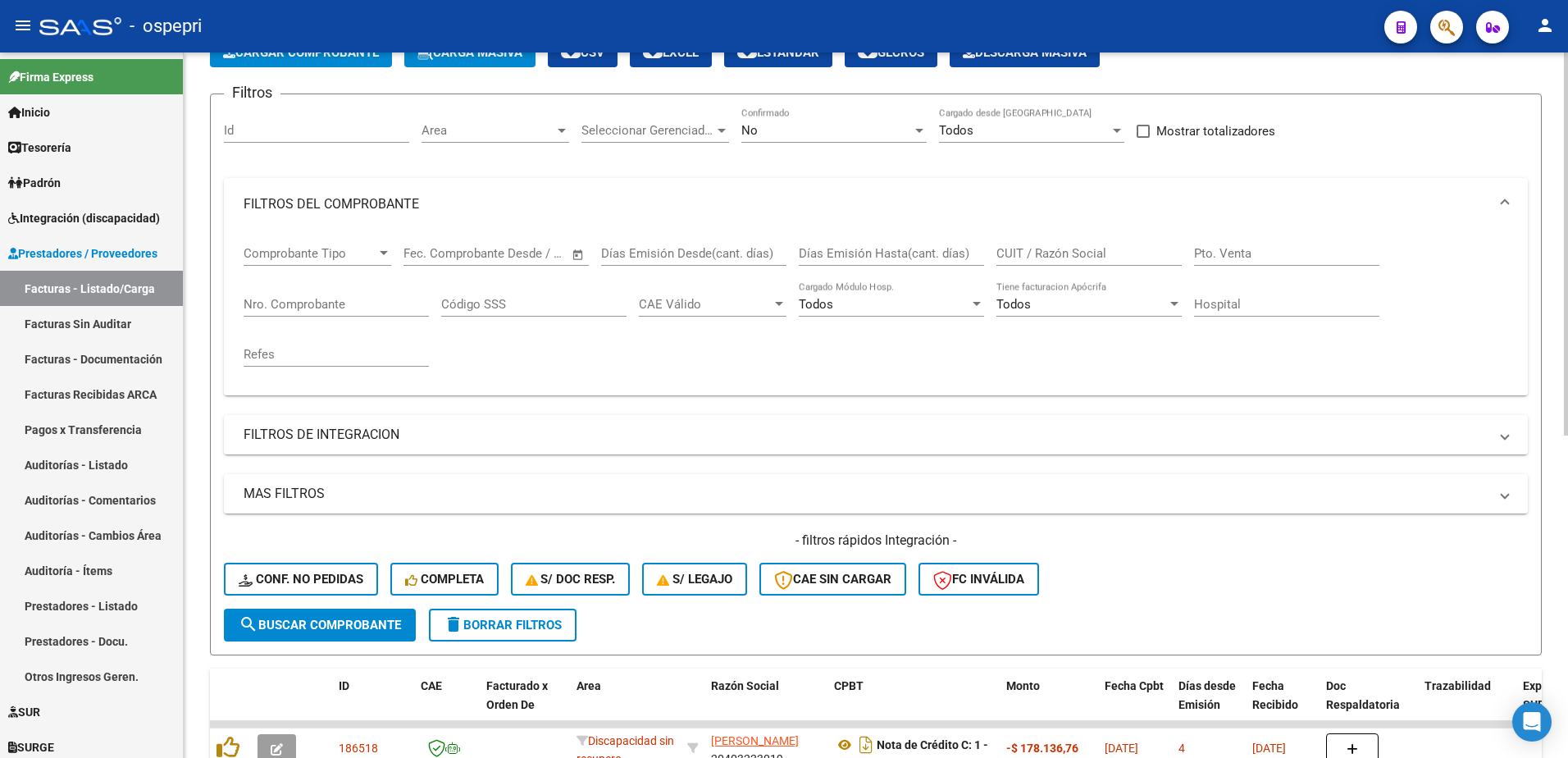
click at [681, 644] on form "Filtros Id Area Area Seleccionar Gerenciador Seleccionar Gerenciador No Confirm…" at bounding box center [875, 375] width 1332 height 562
click at [1101, 20] on div "- ospepri" at bounding box center [705, 26] width 1332 height 36
click at [1088, 253] on input "CUIT / Razón Social" at bounding box center [1090, 253] width 185 height 15
paste input "27246098560"
type input "27246098560"
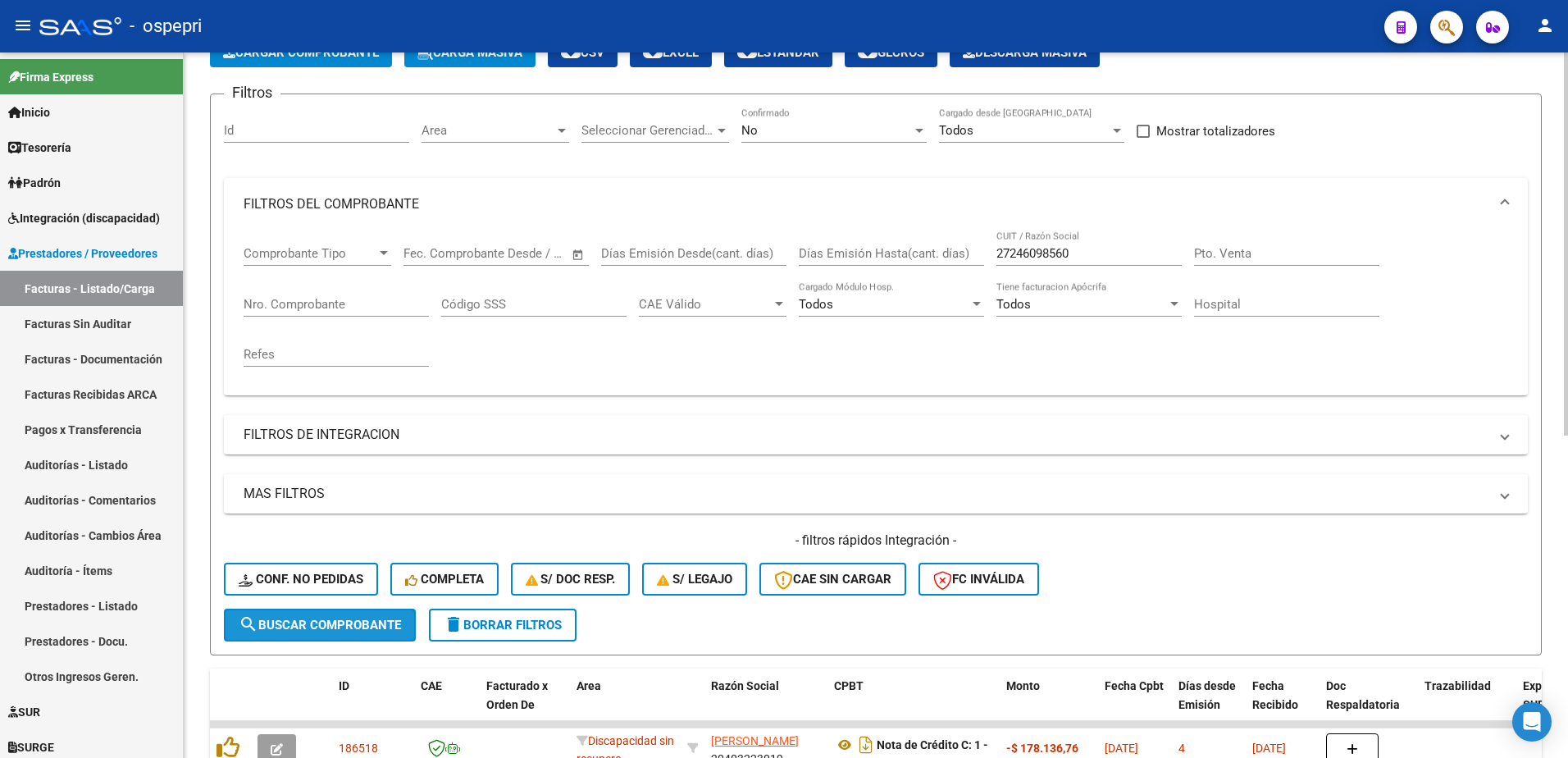
click at [335, 625] on span "search Buscar Comprobante" at bounding box center [319, 625] width 162 height 15
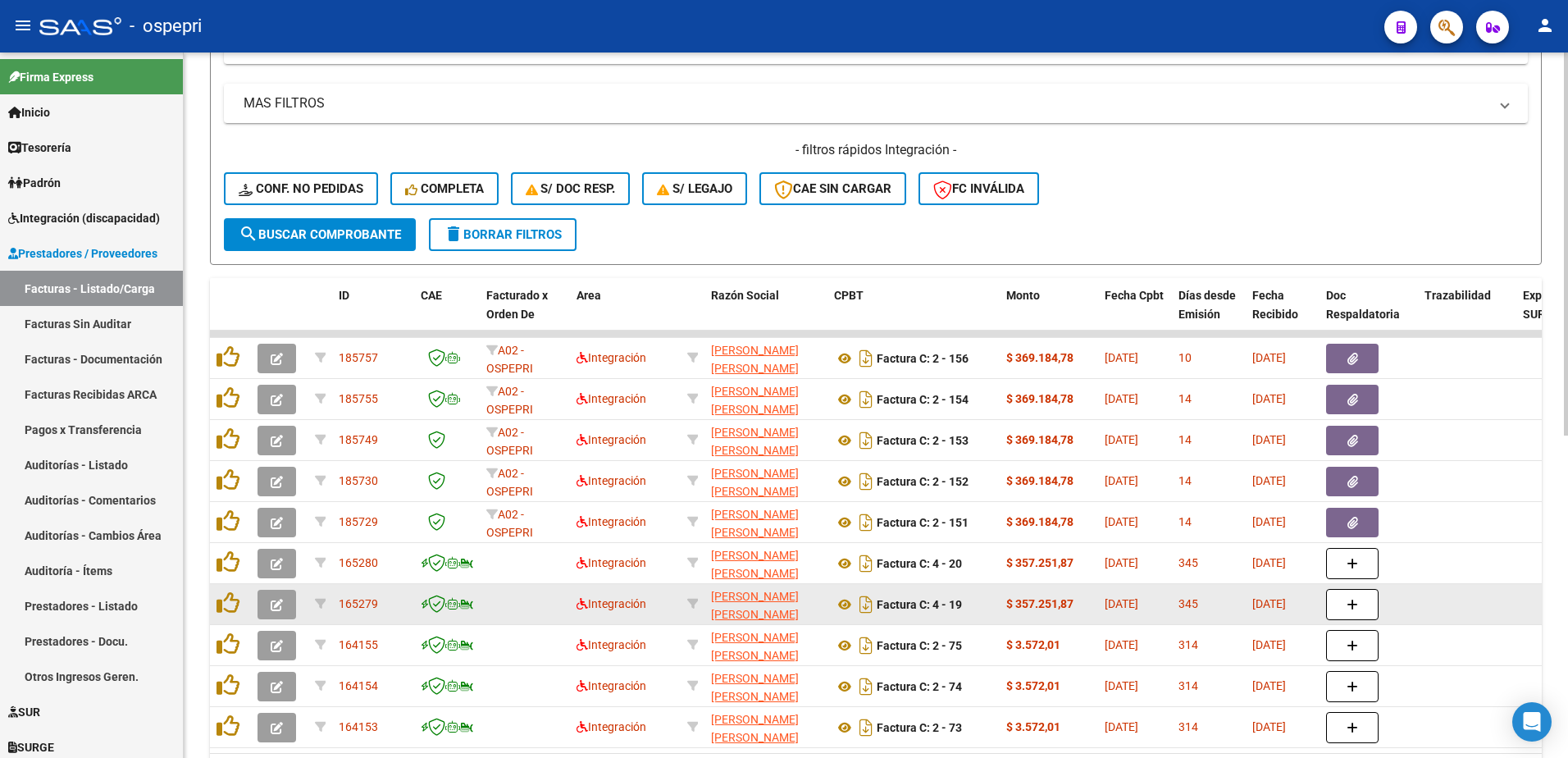
scroll to position [512, 0]
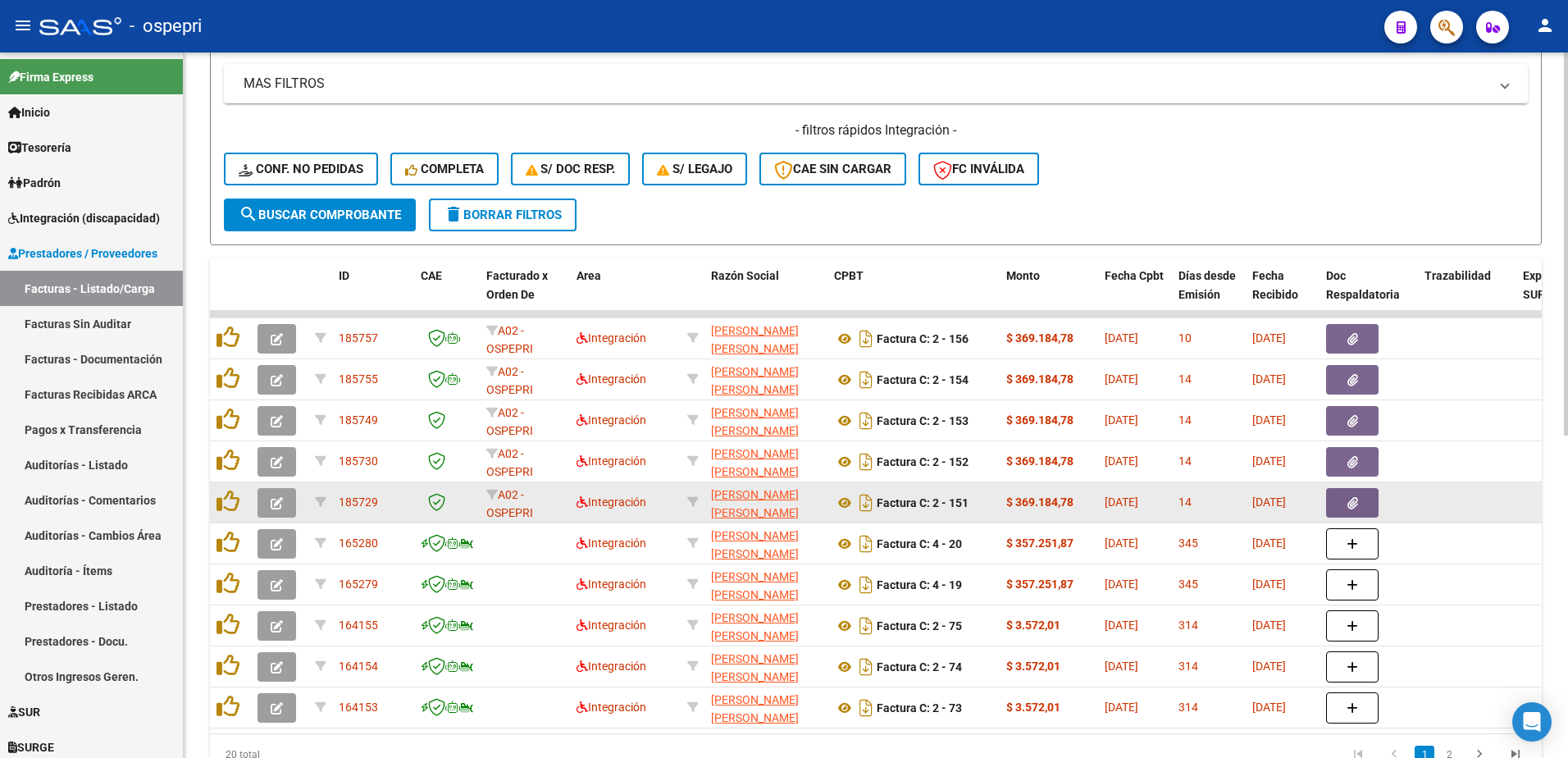
click at [277, 506] on icon "button" at bounding box center [277, 503] width 12 height 12
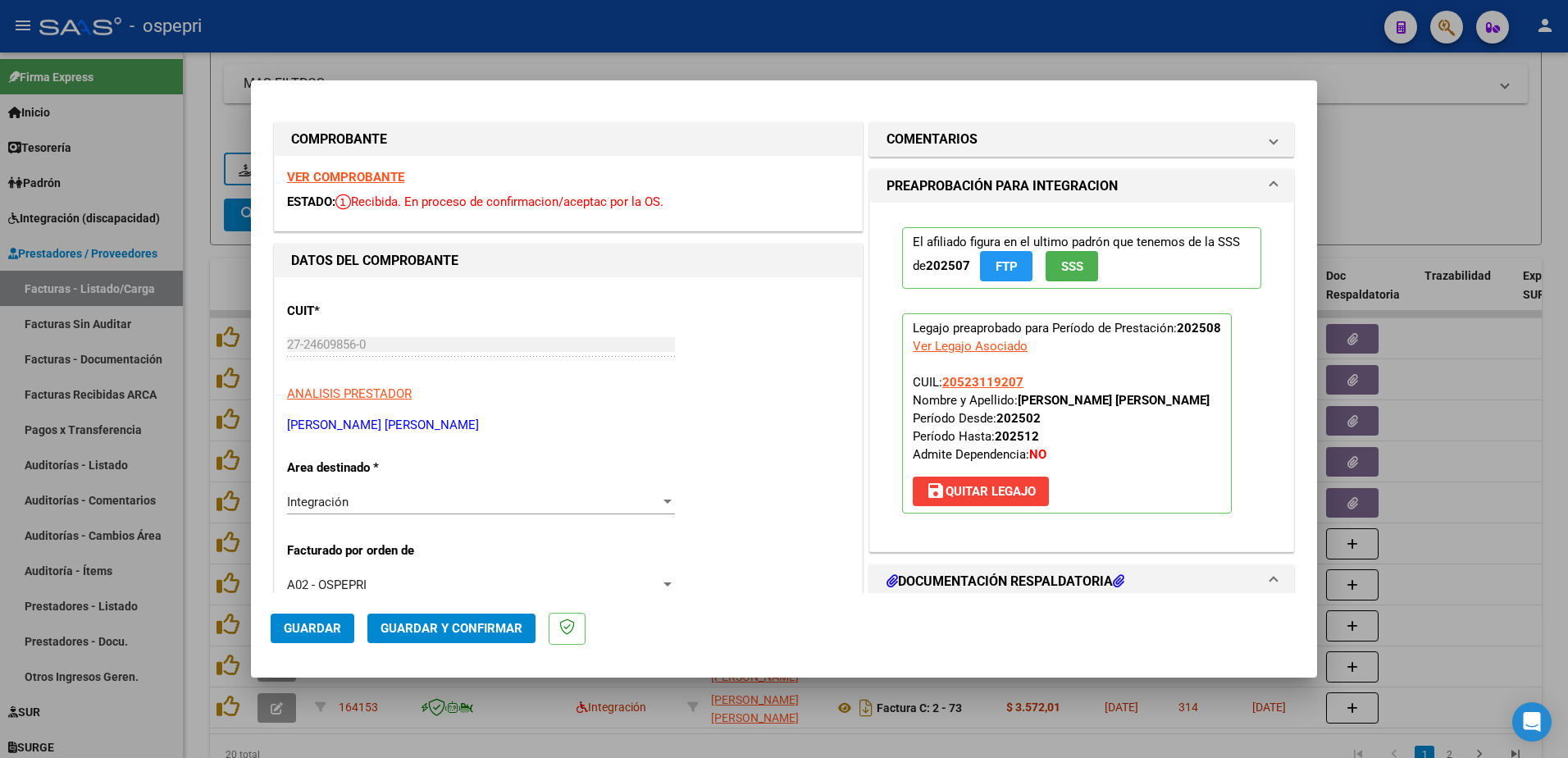
click at [368, 183] on strong "VER COMPROBANTE" at bounding box center [345, 177] width 117 height 15
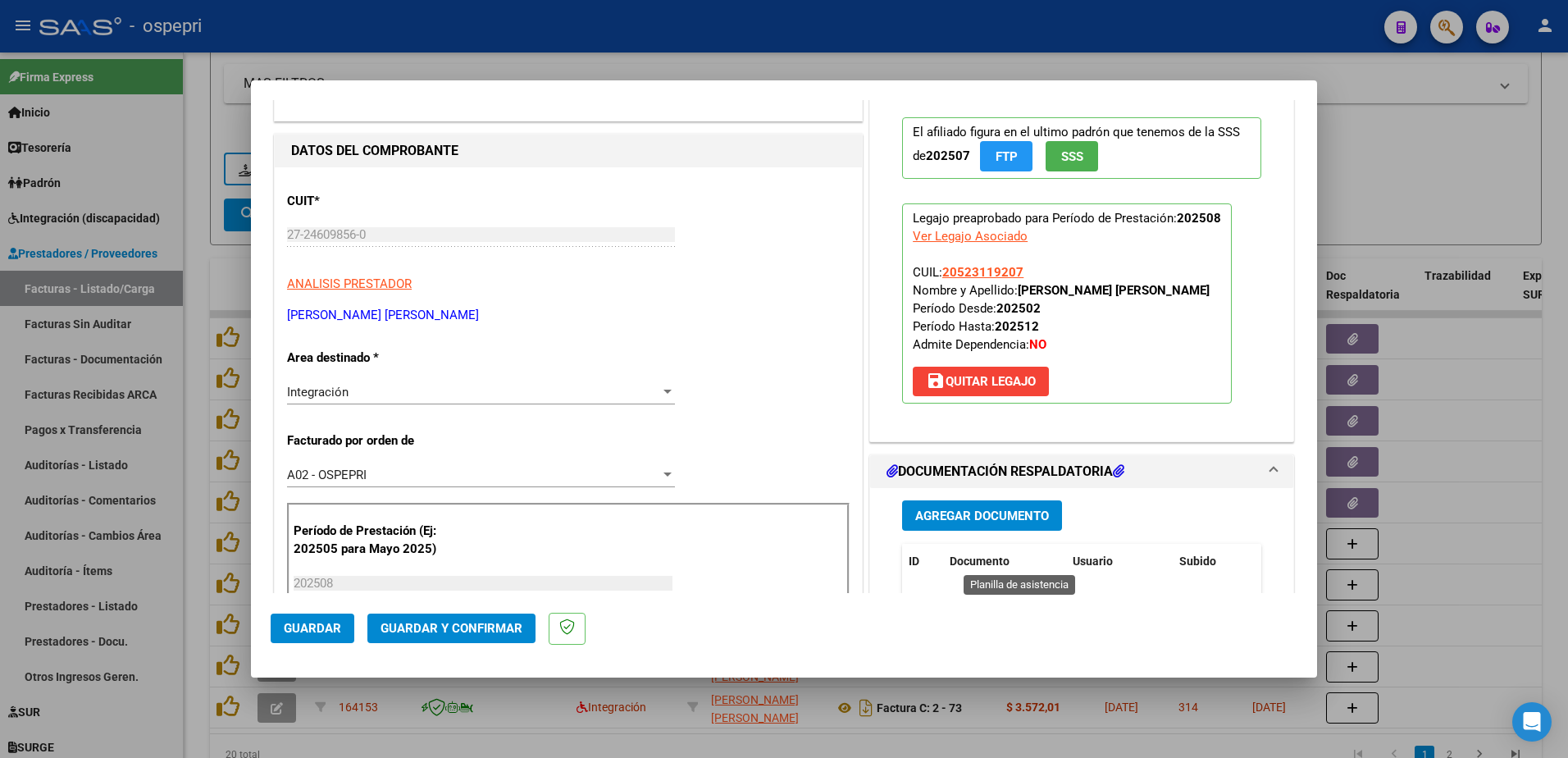
scroll to position [164, 0]
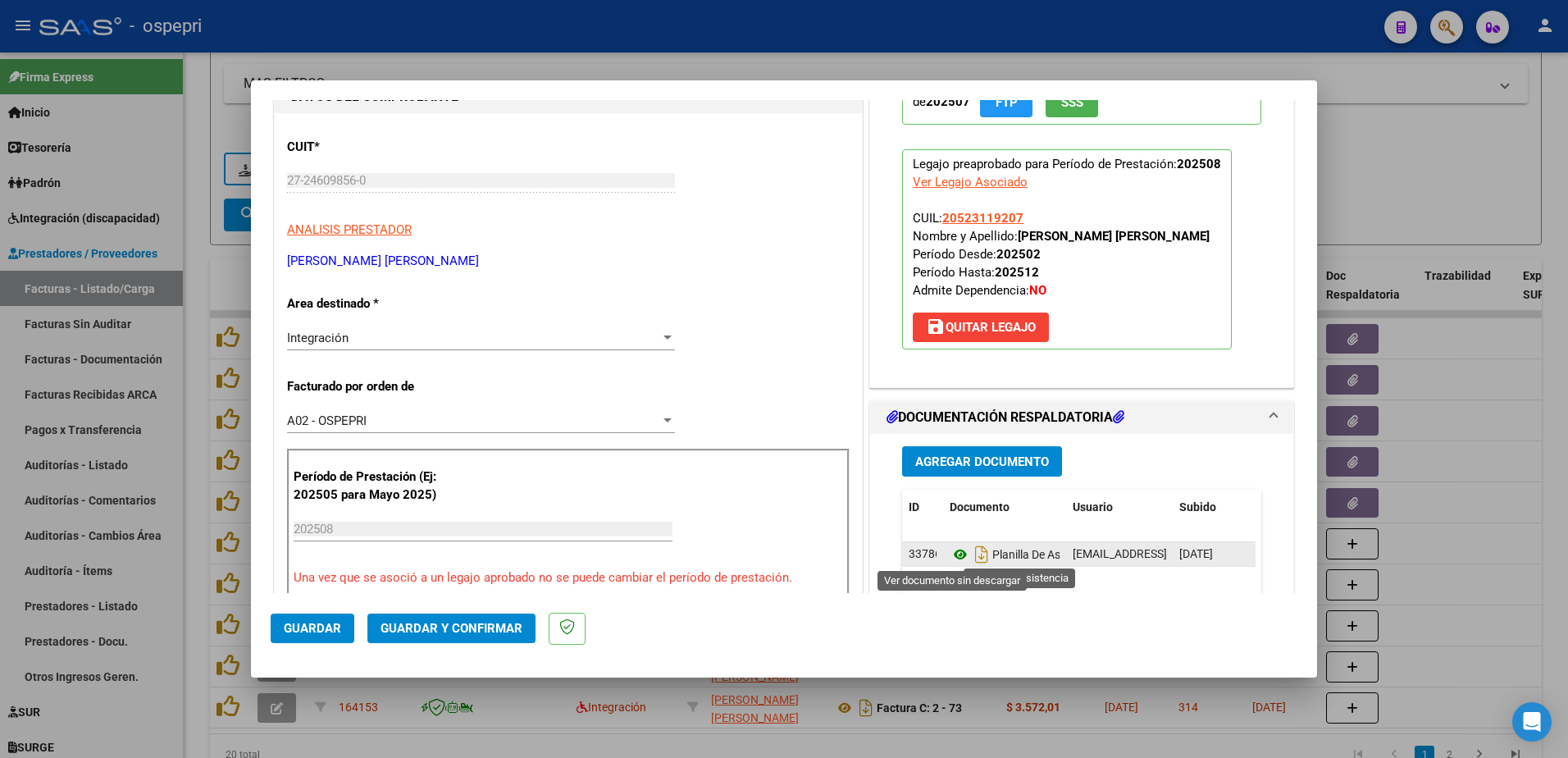
click at [952, 552] on icon at bounding box center [960, 554] width 22 height 20
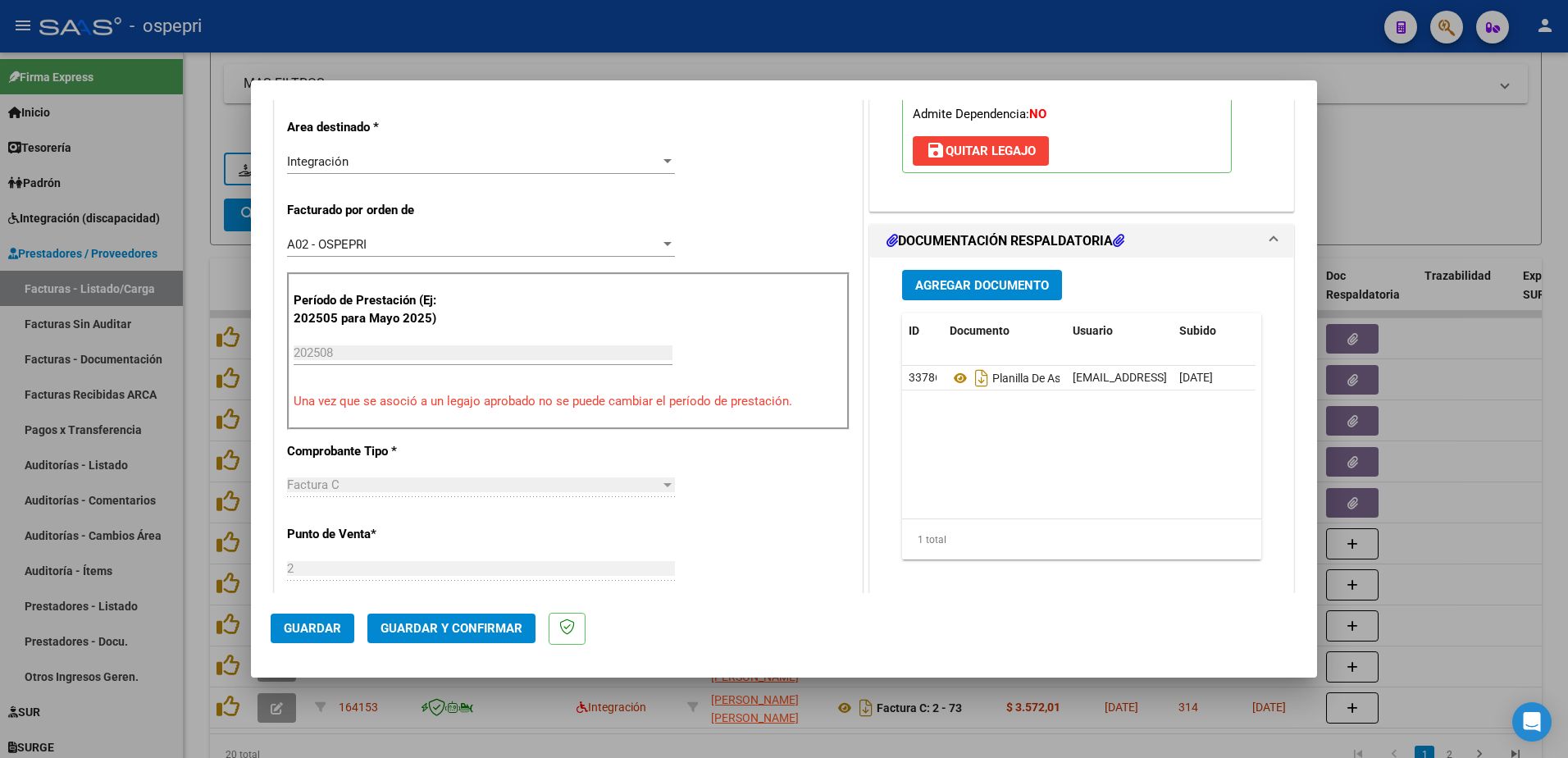
scroll to position [410, 0]
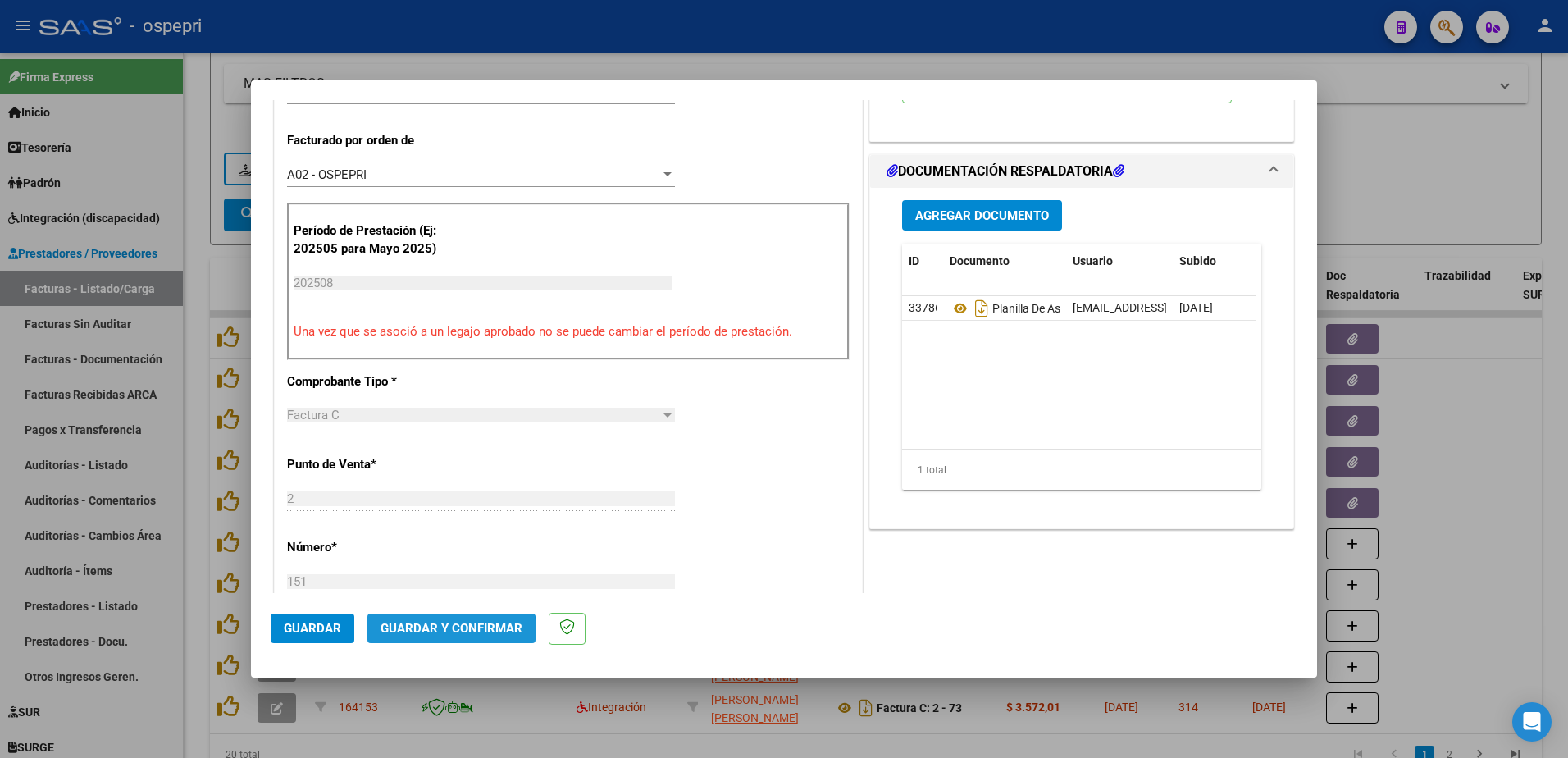
click at [426, 634] on span "Guardar y Confirmar" at bounding box center [452, 628] width 142 height 15
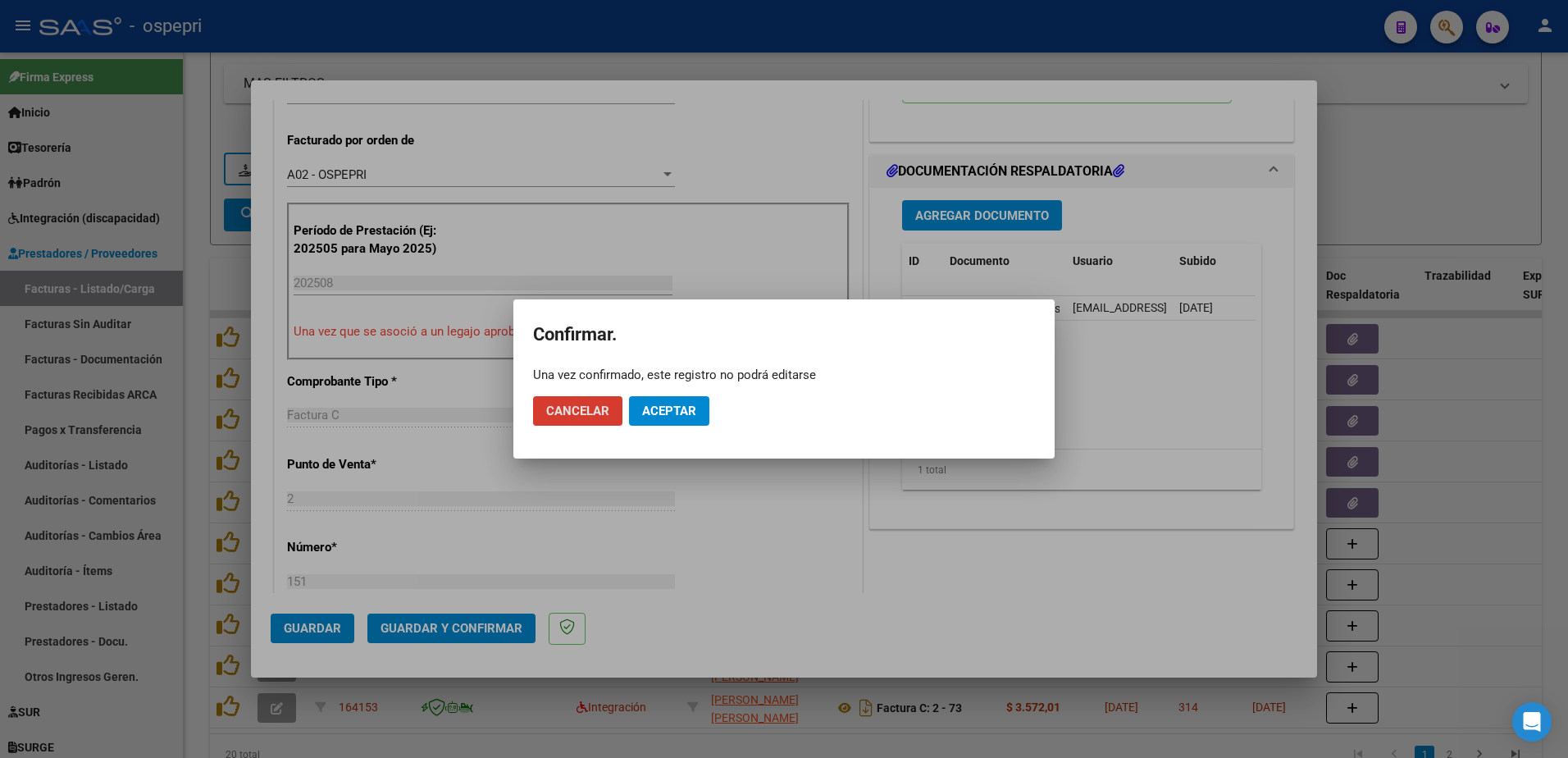
click at [671, 408] on span "Aceptar" at bounding box center [669, 411] width 54 height 15
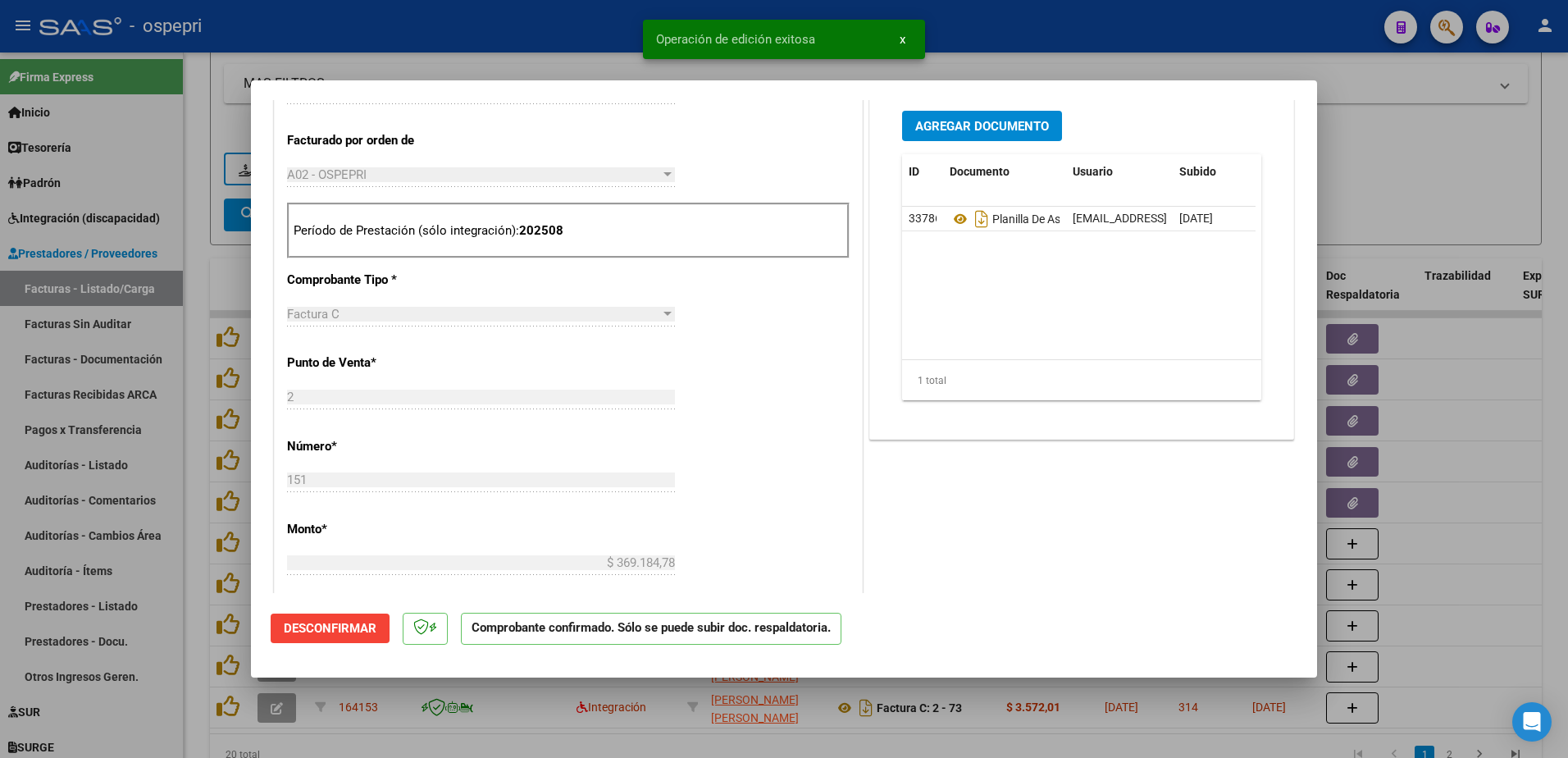
type input "$ 0,00"
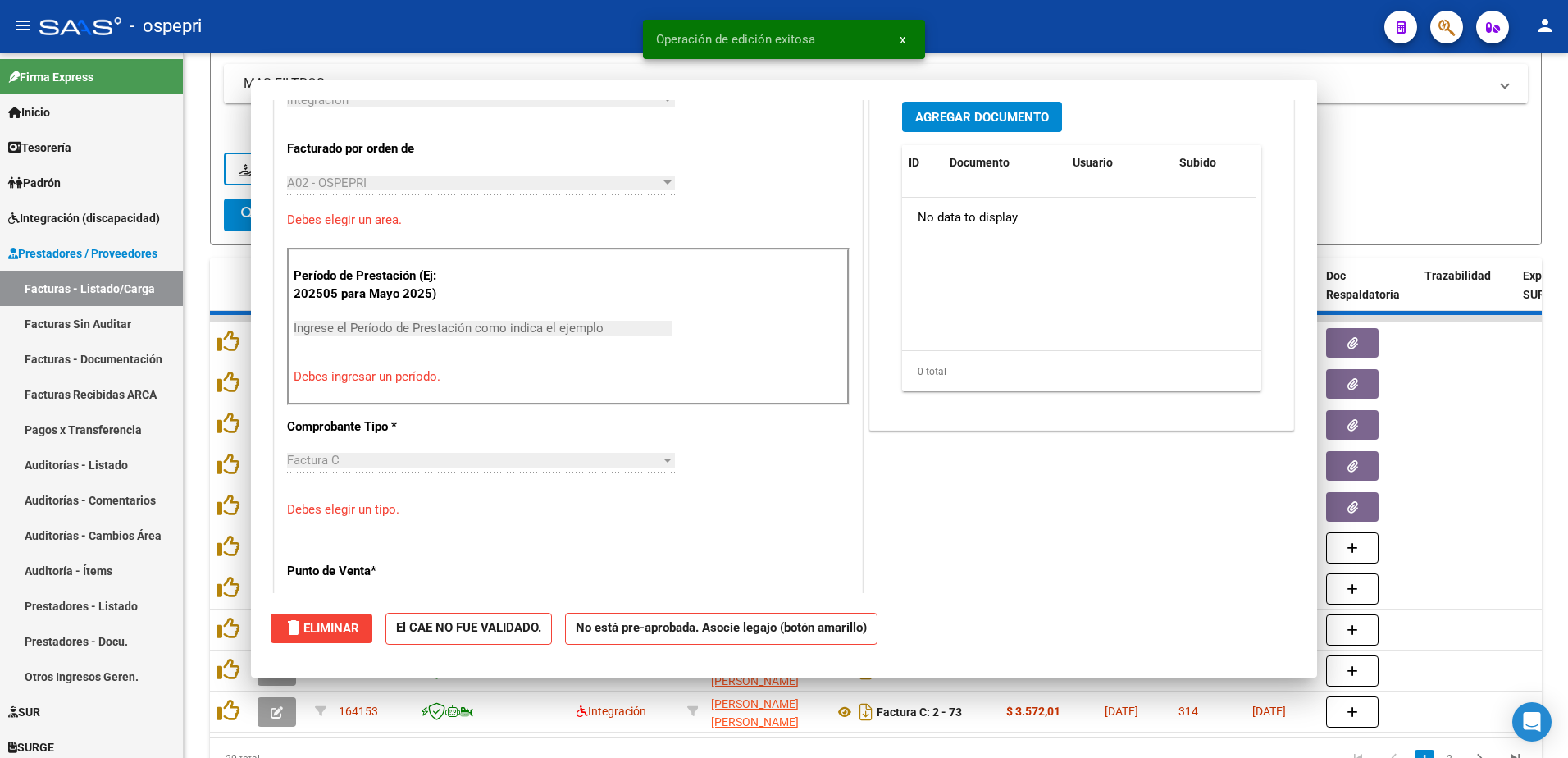
scroll to position [439, 0]
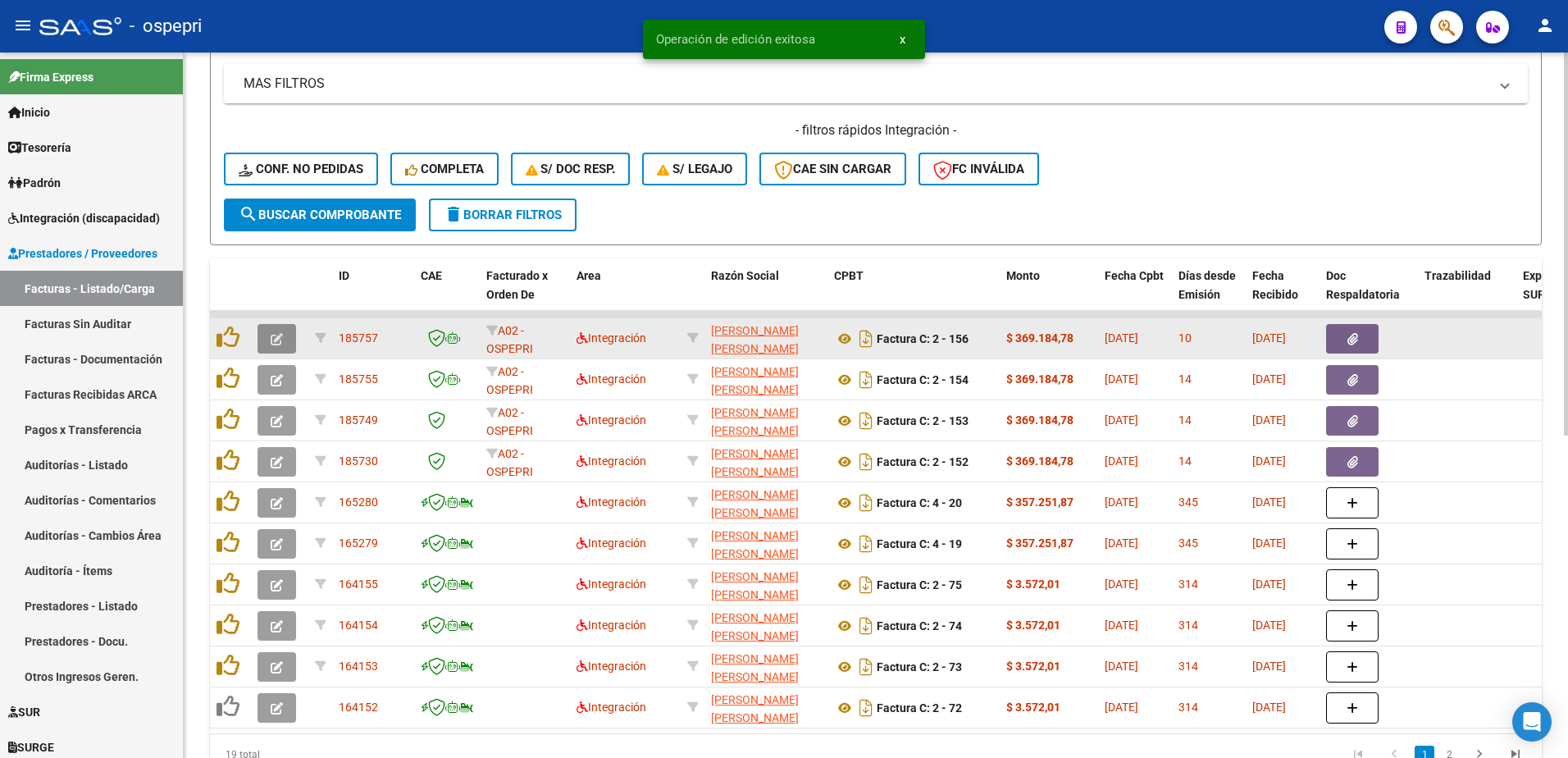
click at [282, 335] on icon "button" at bounding box center [277, 339] width 12 height 12
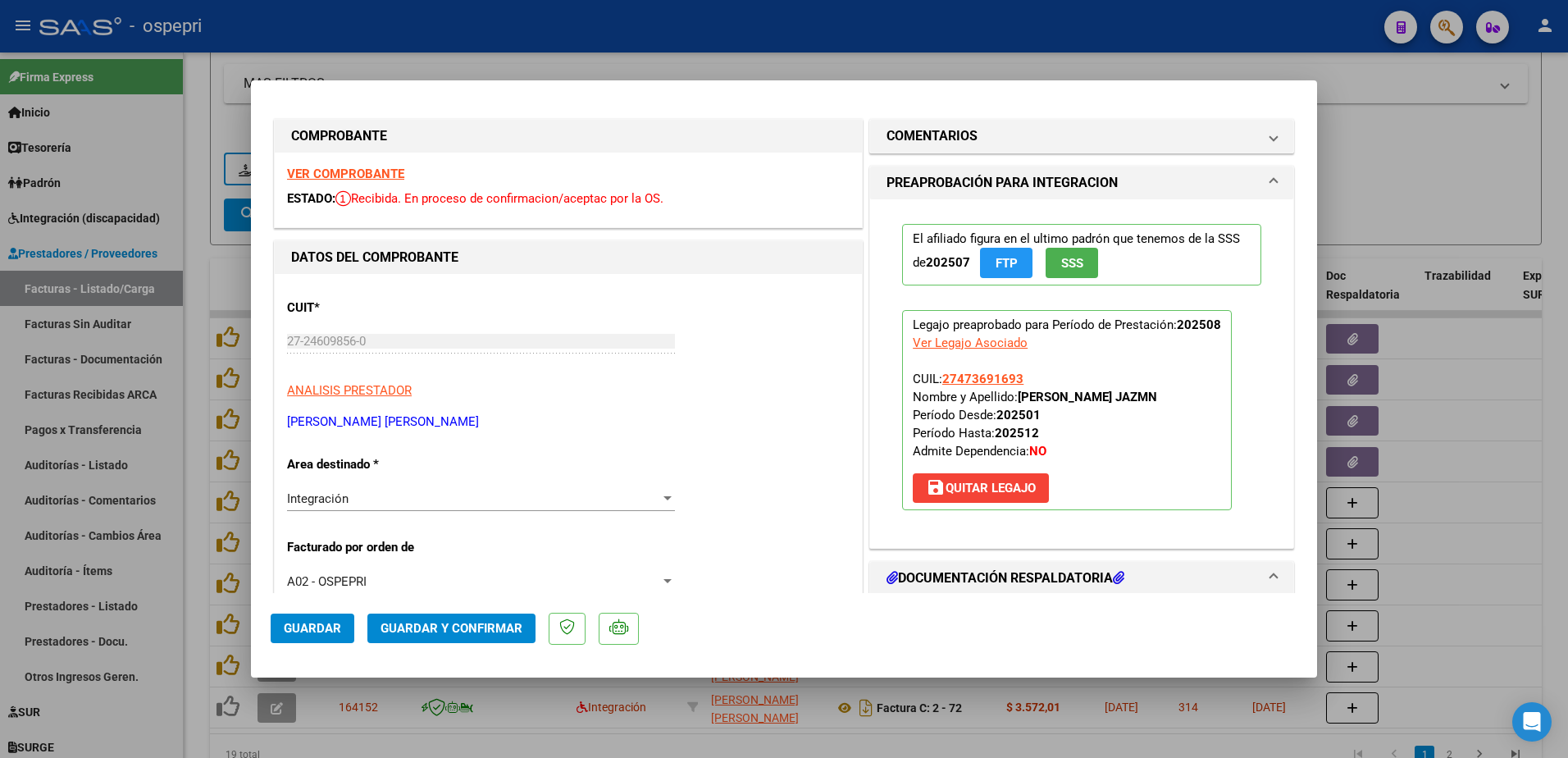
scroll to position [0, 0]
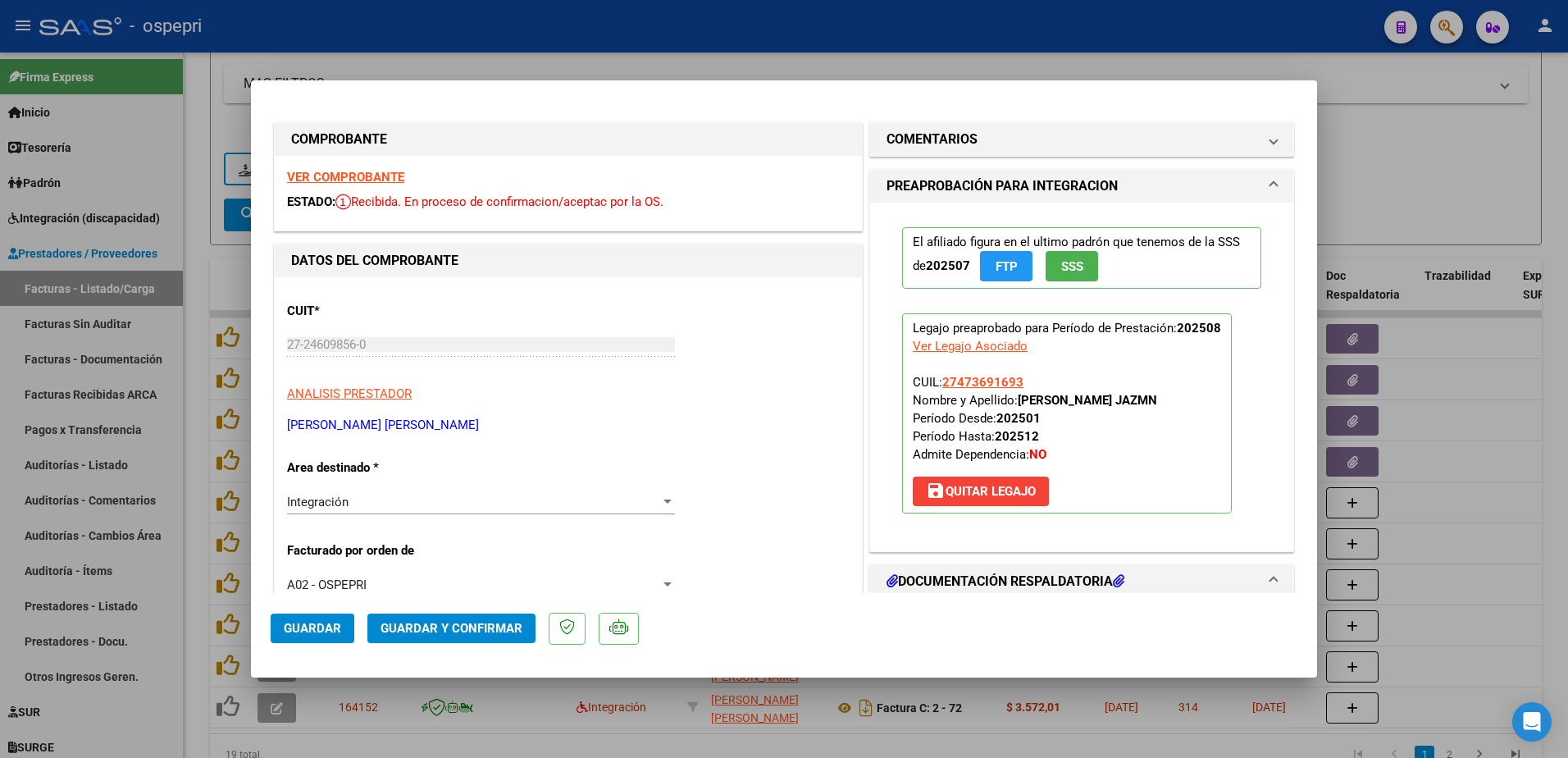
click at [328, 175] on strong "VER COMPROBANTE" at bounding box center [345, 177] width 117 height 15
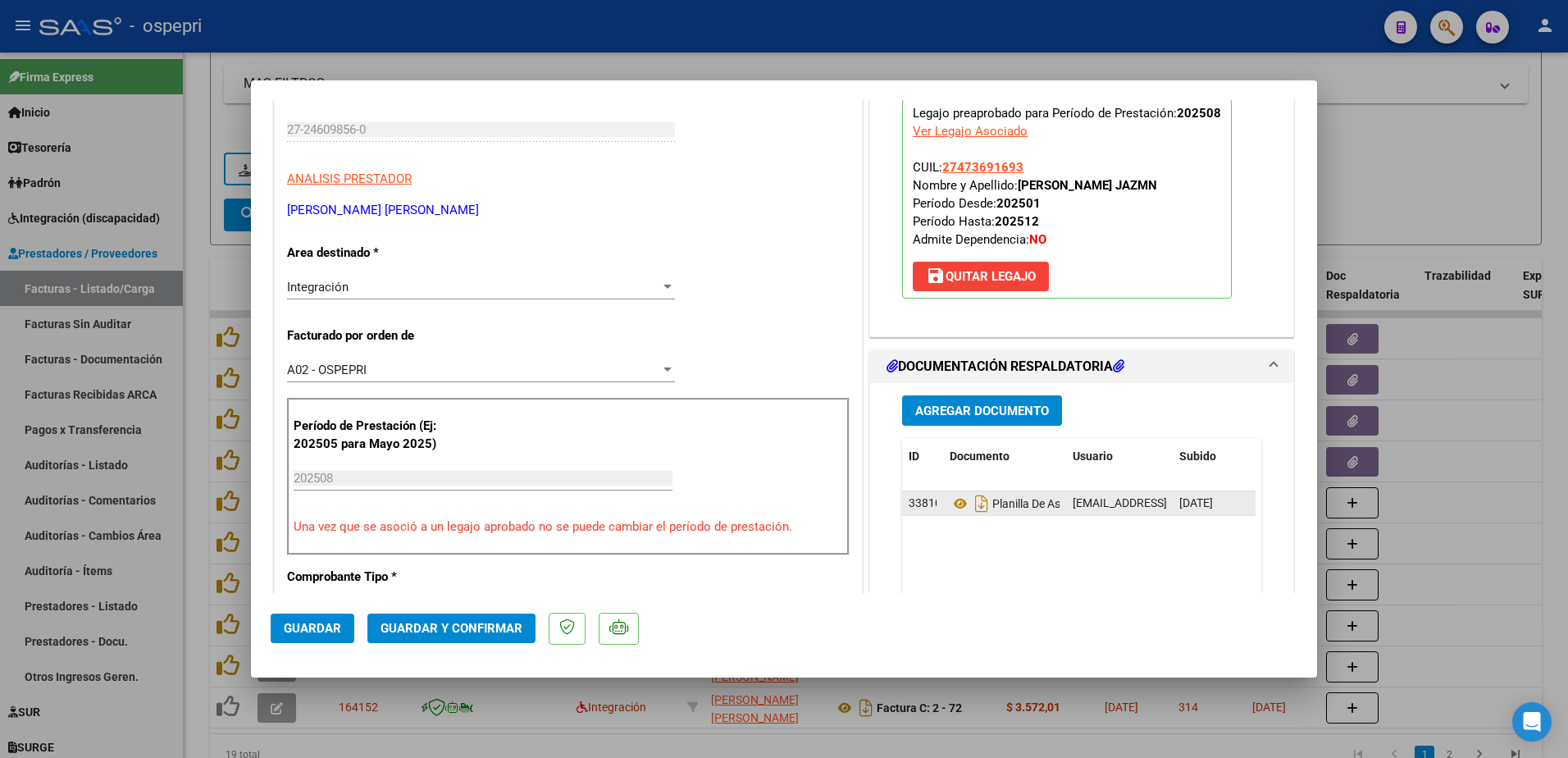
scroll to position [246, 0]
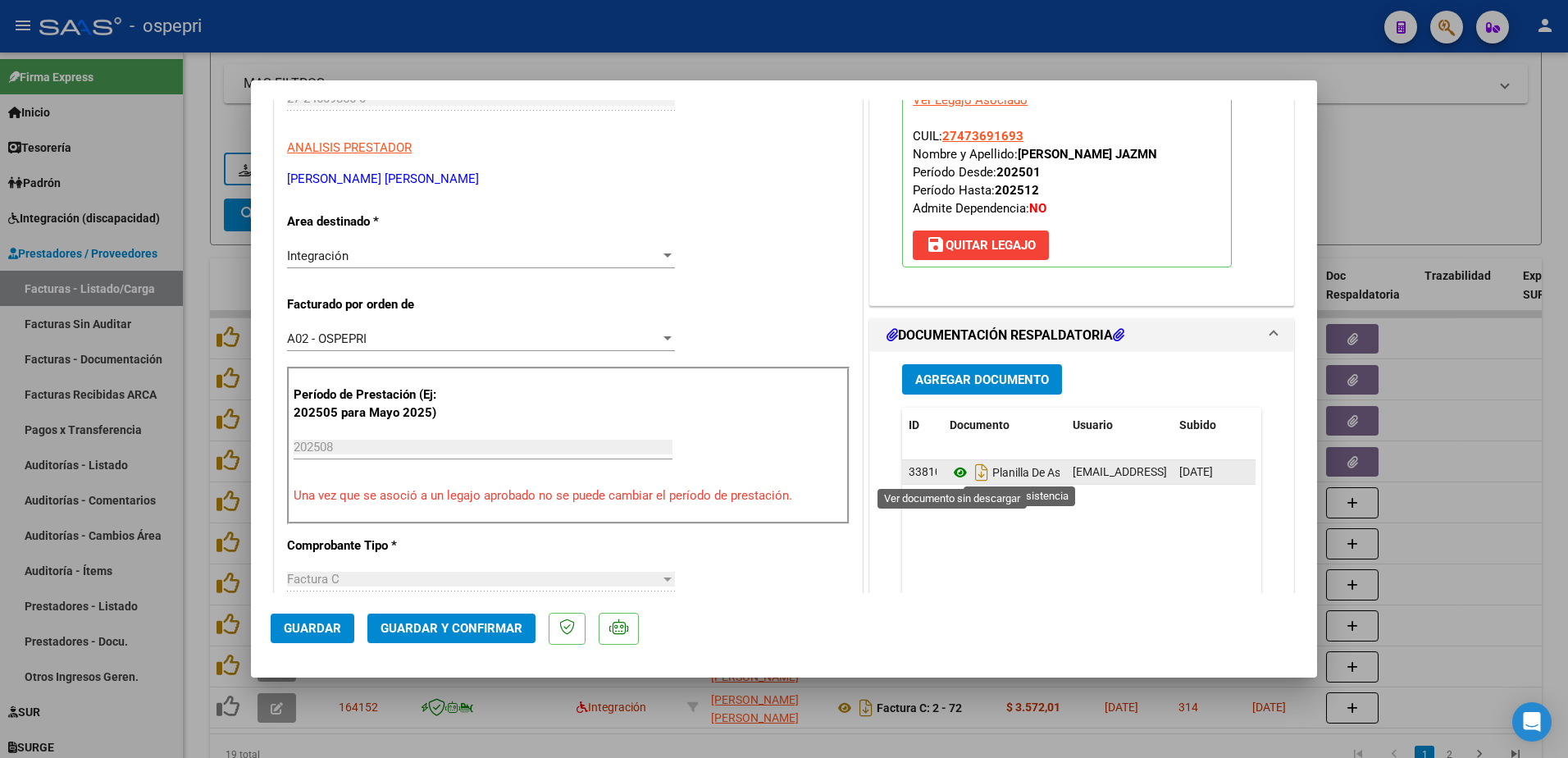
click at [953, 470] on icon at bounding box center [960, 473] width 22 height 20
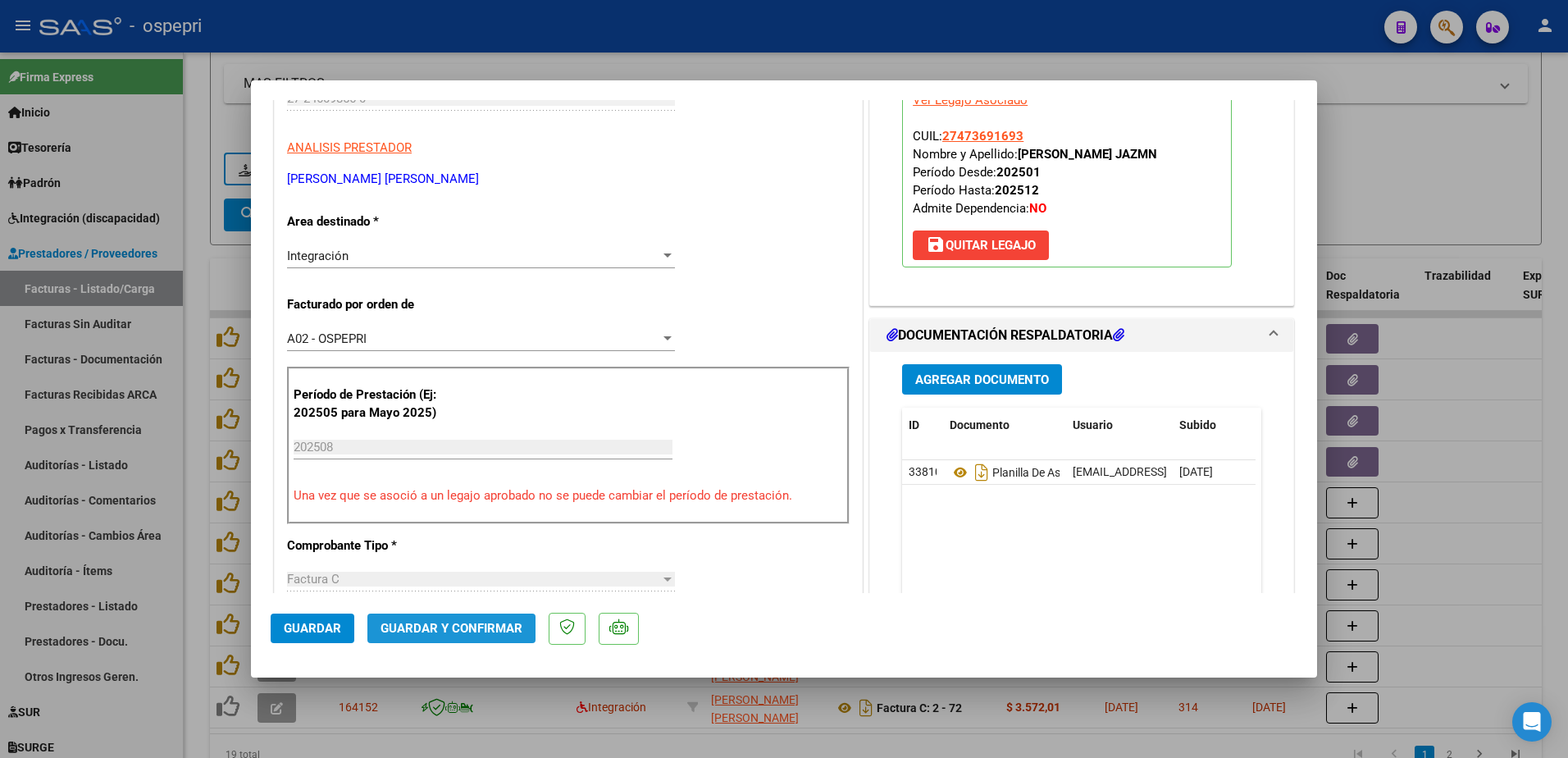
click at [477, 625] on span "Guardar y Confirmar" at bounding box center [452, 628] width 142 height 15
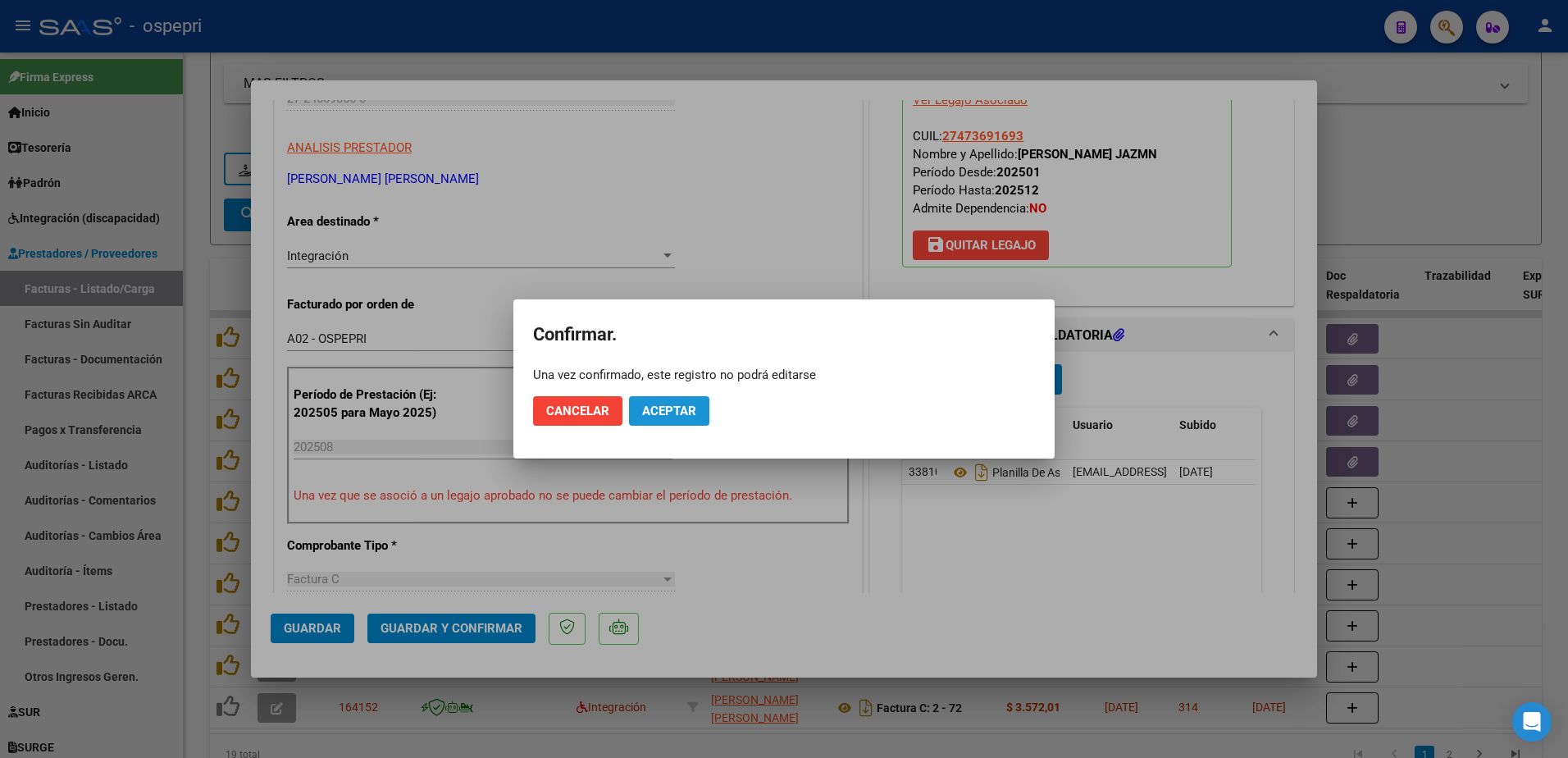
click at [665, 421] on button "Aceptar" at bounding box center [669, 411] width 81 height 29
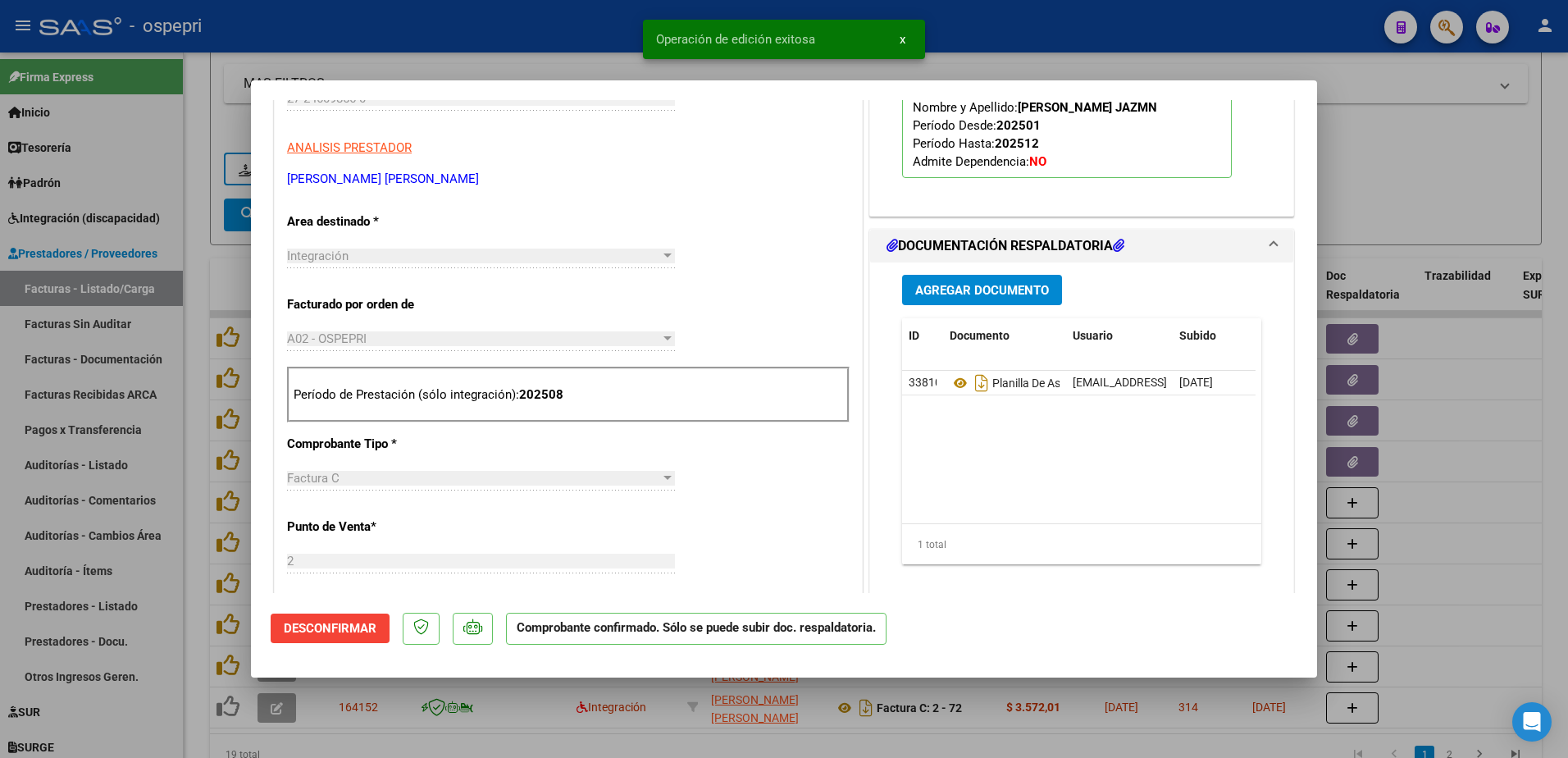
type input "$ 0,00"
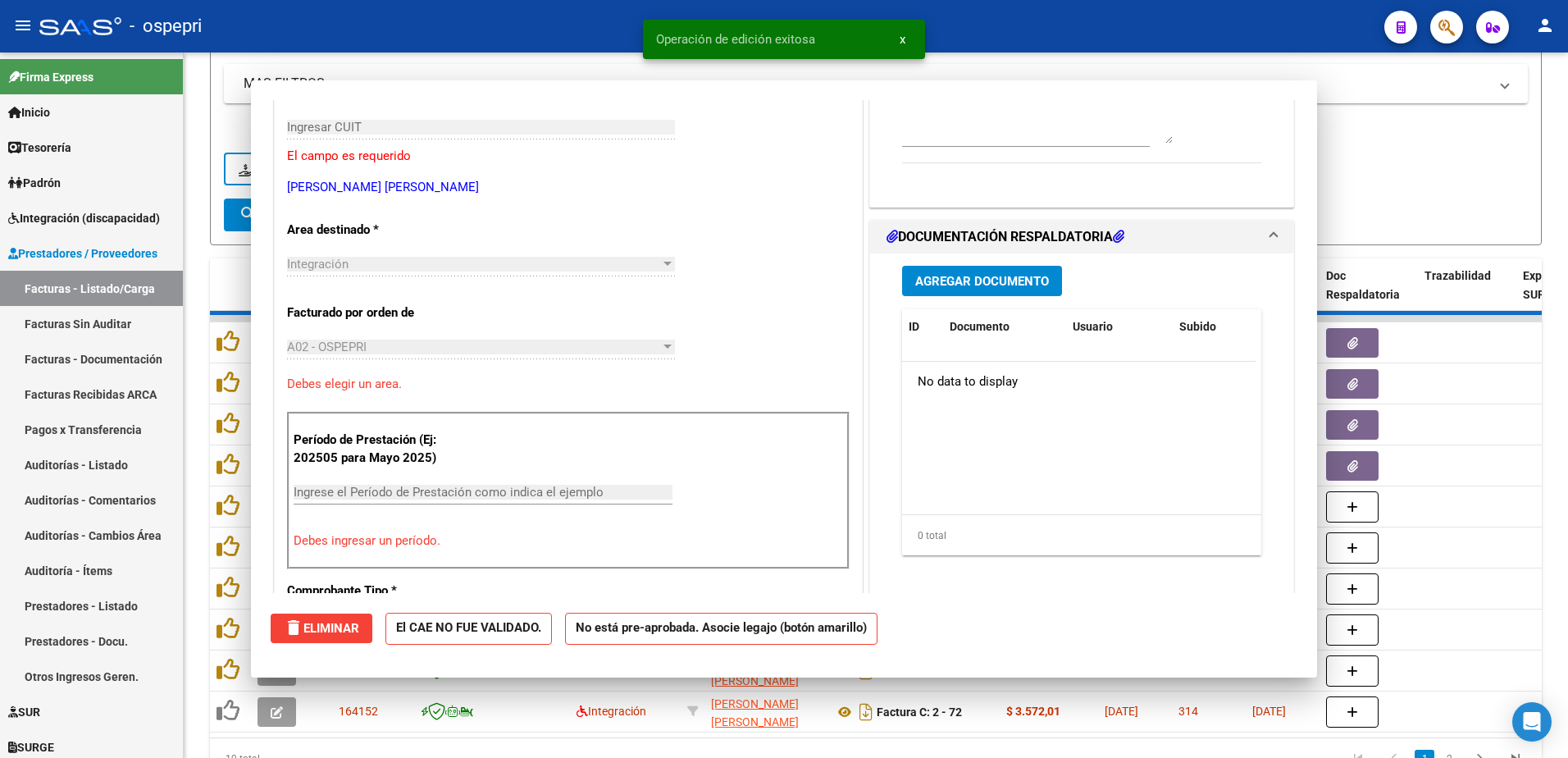
scroll to position [275, 0]
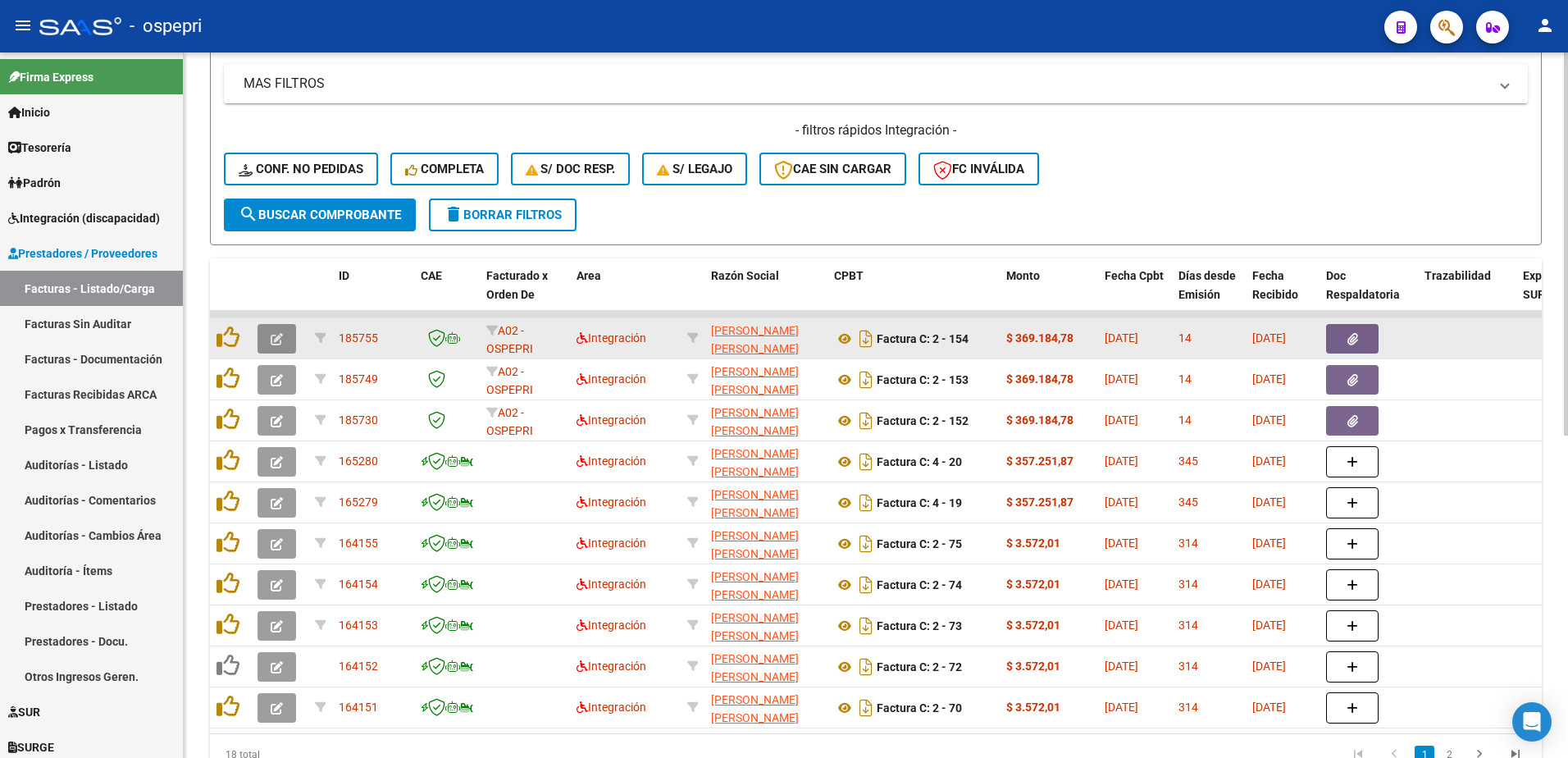
click at [277, 340] on icon "button" at bounding box center [277, 339] width 12 height 12
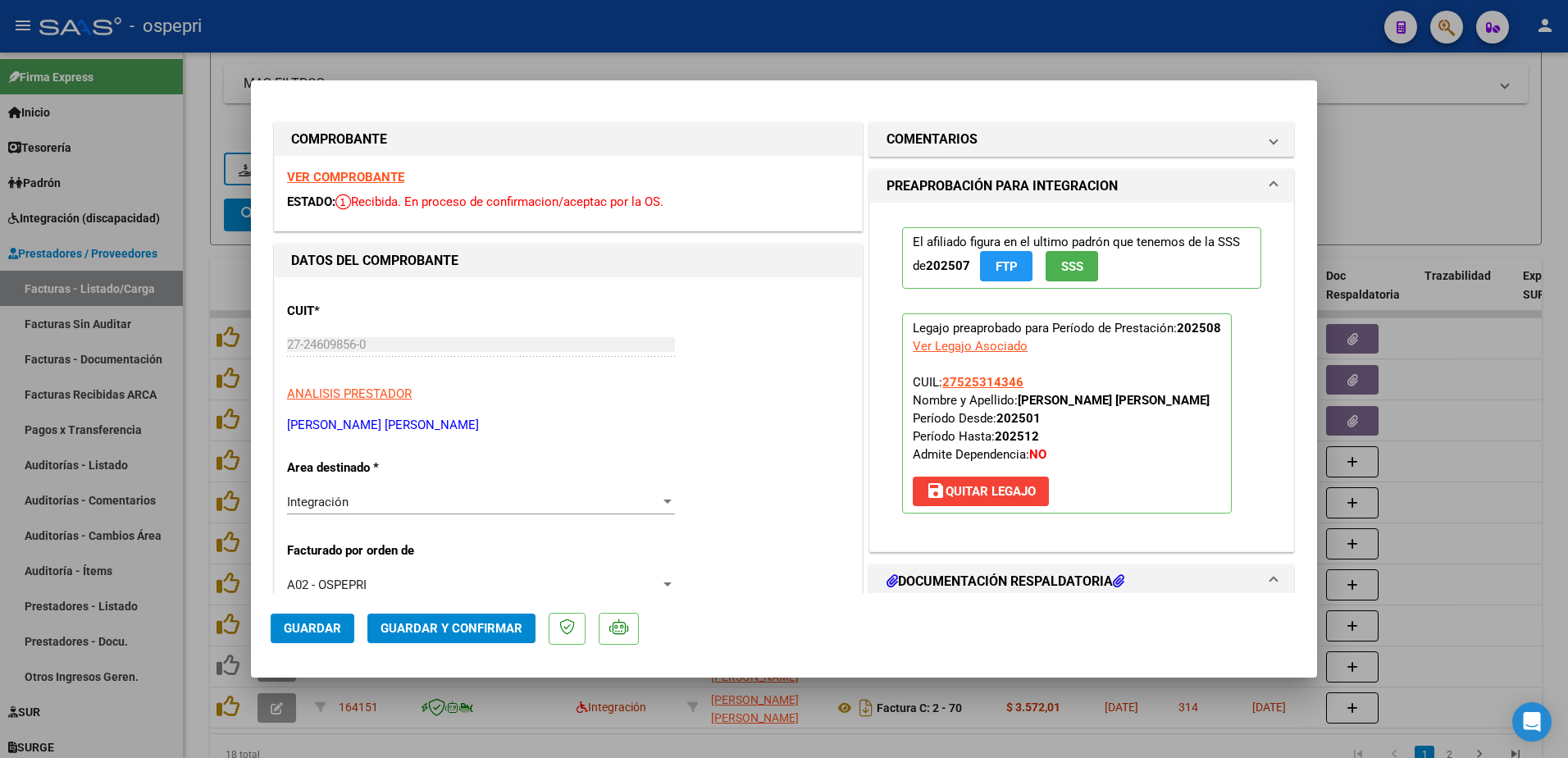
click at [364, 172] on strong "VER COMPROBANTE" at bounding box center [345, 177] width 117 height 15
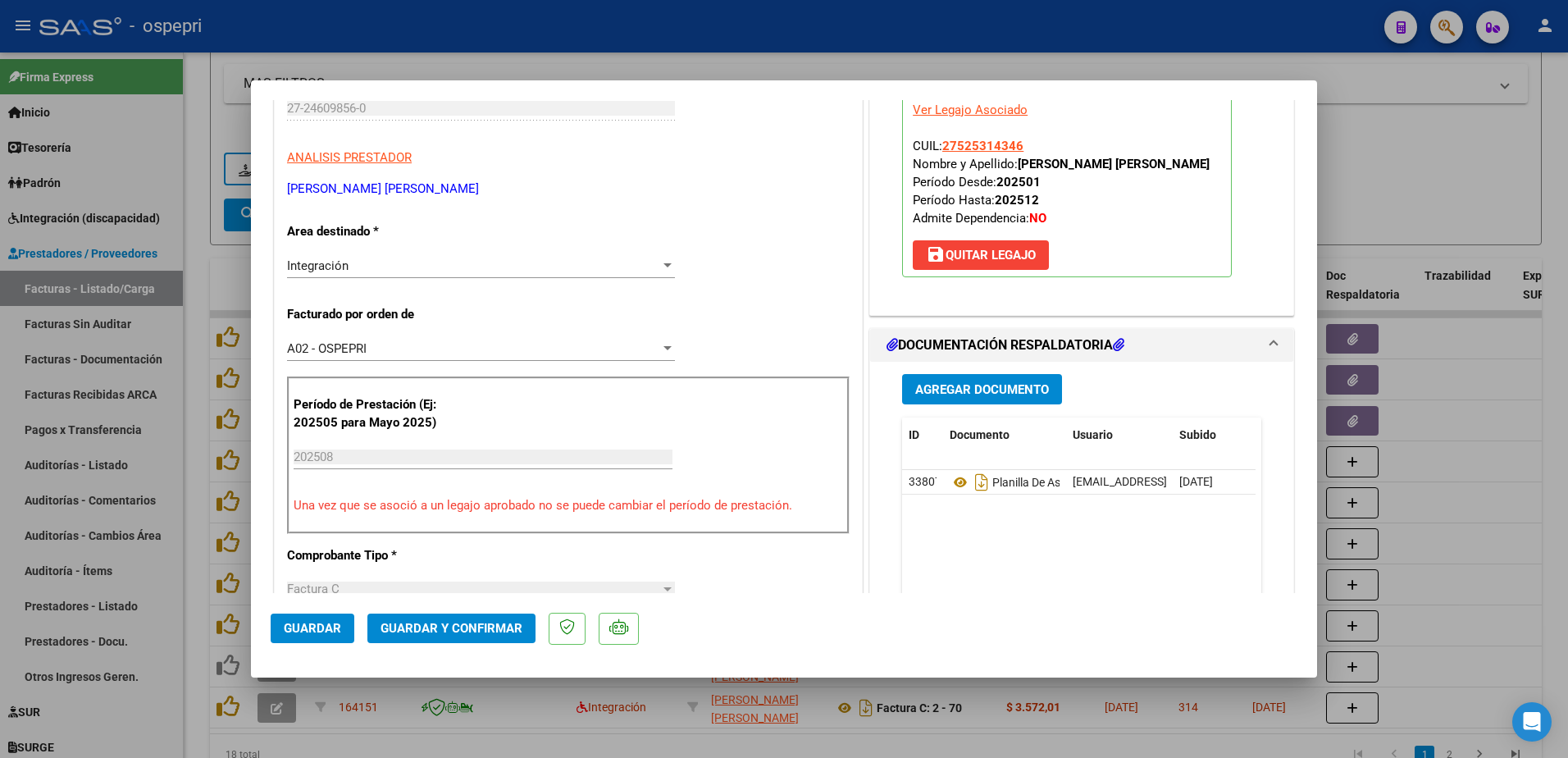
scroll to position [246, 0]
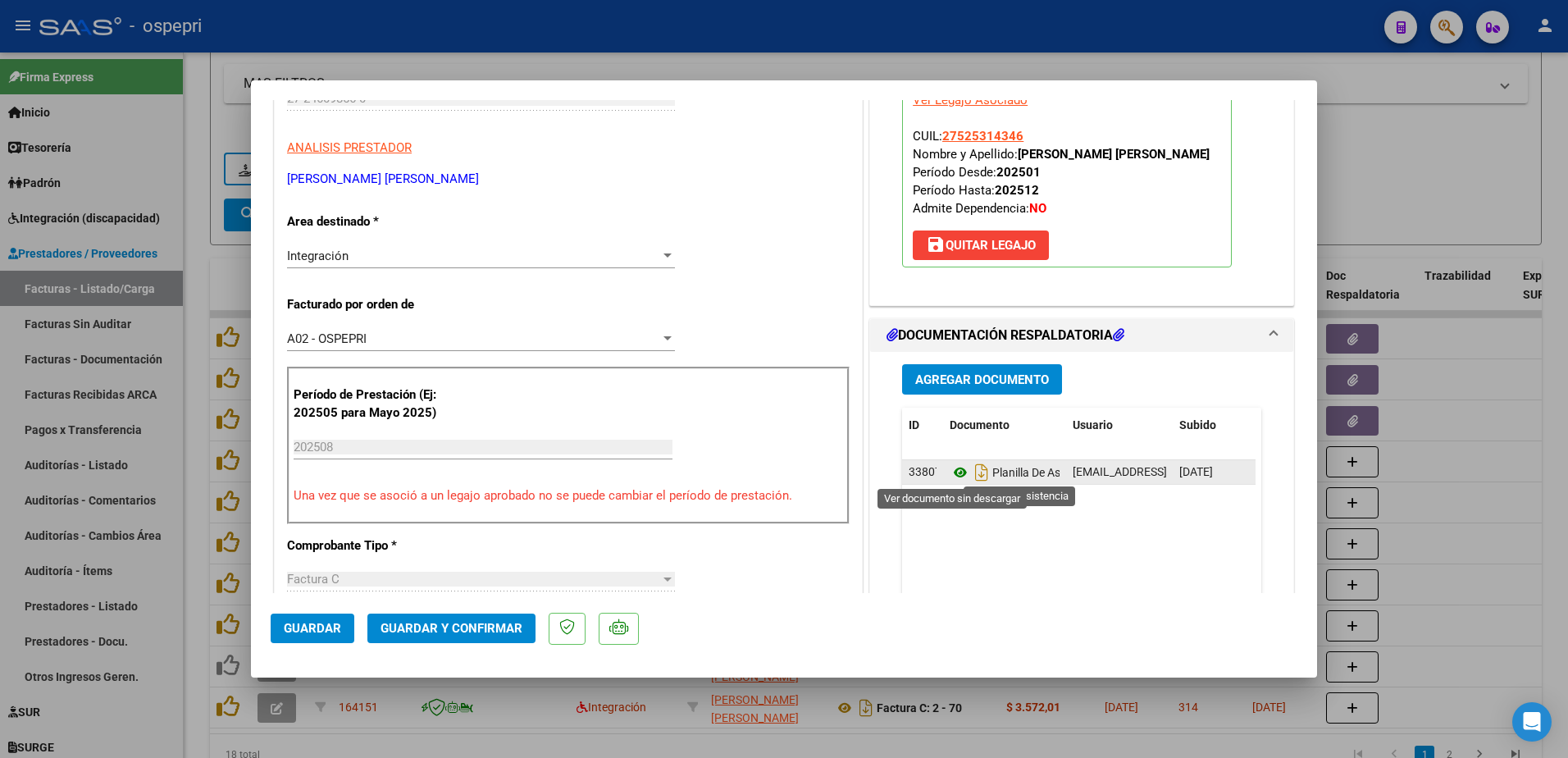
click at [952, 471] on icon at bounding box center [960, 473] width 22 height 20
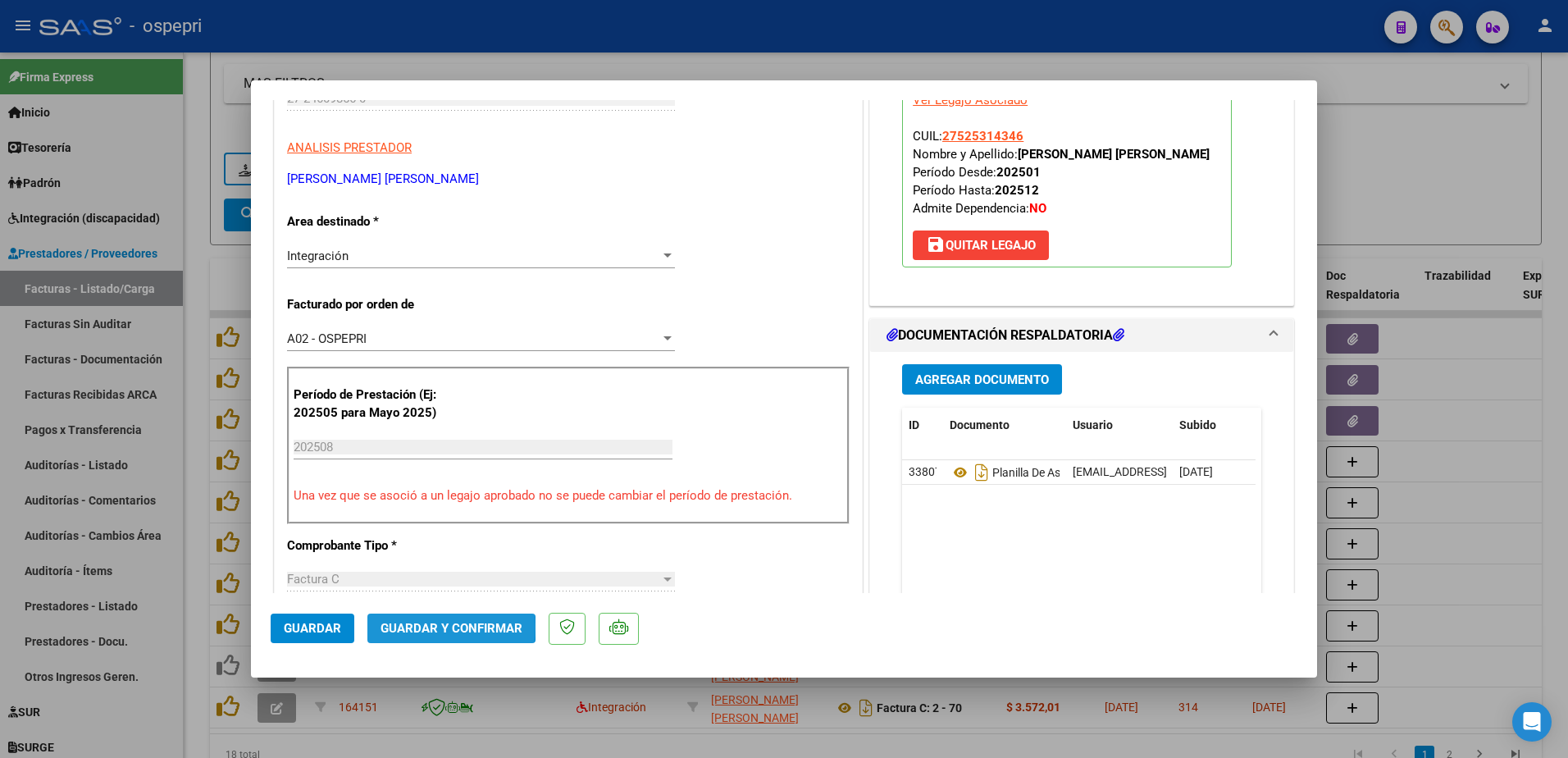
click at [439, 627] on span "Guardar y Confirmar" at bounding box center [452, 628] width 142 height 15
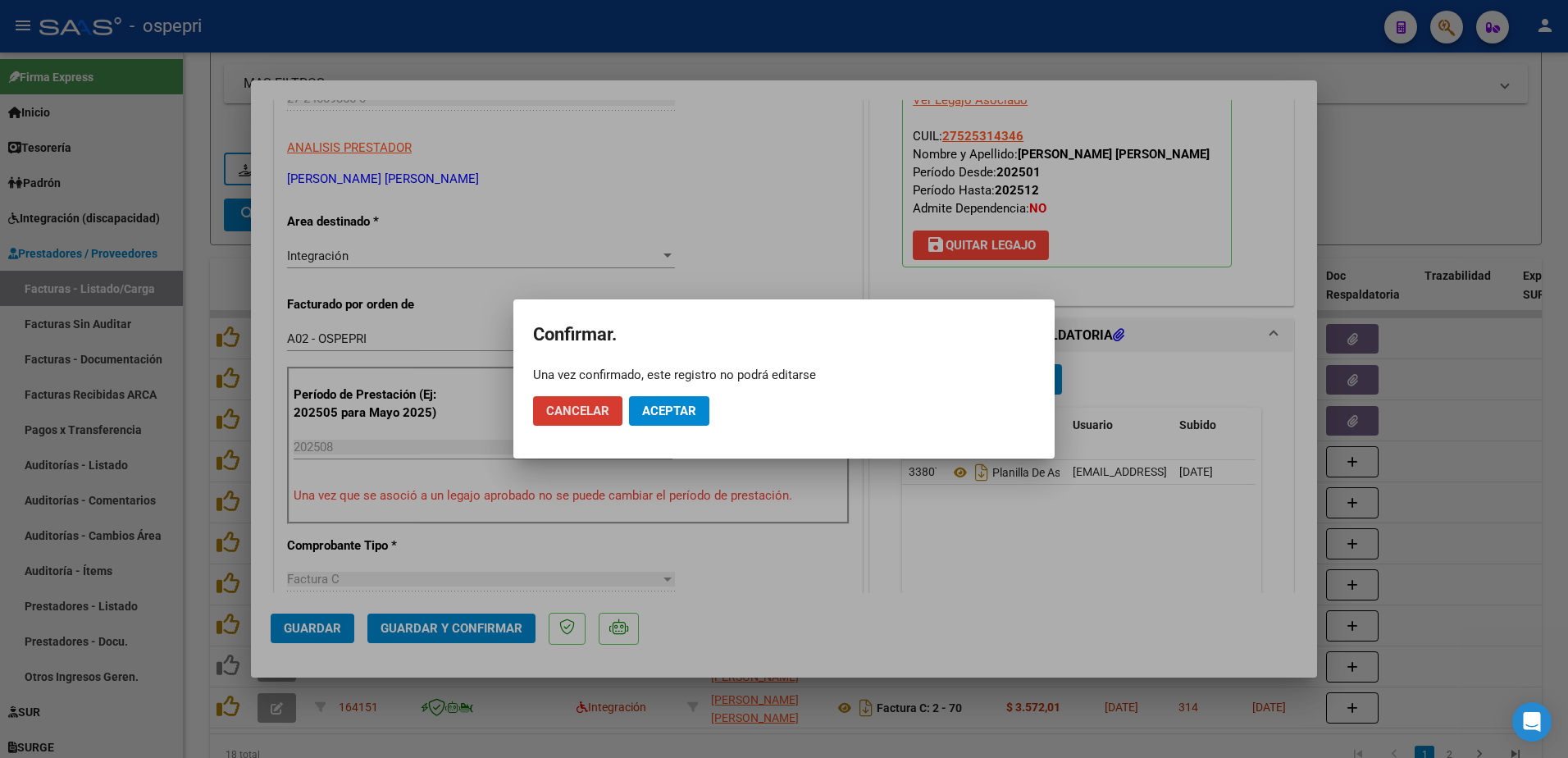
click at [653, 418] on span "Aceptar" at bounding box center [669, 411] width 54 height 15
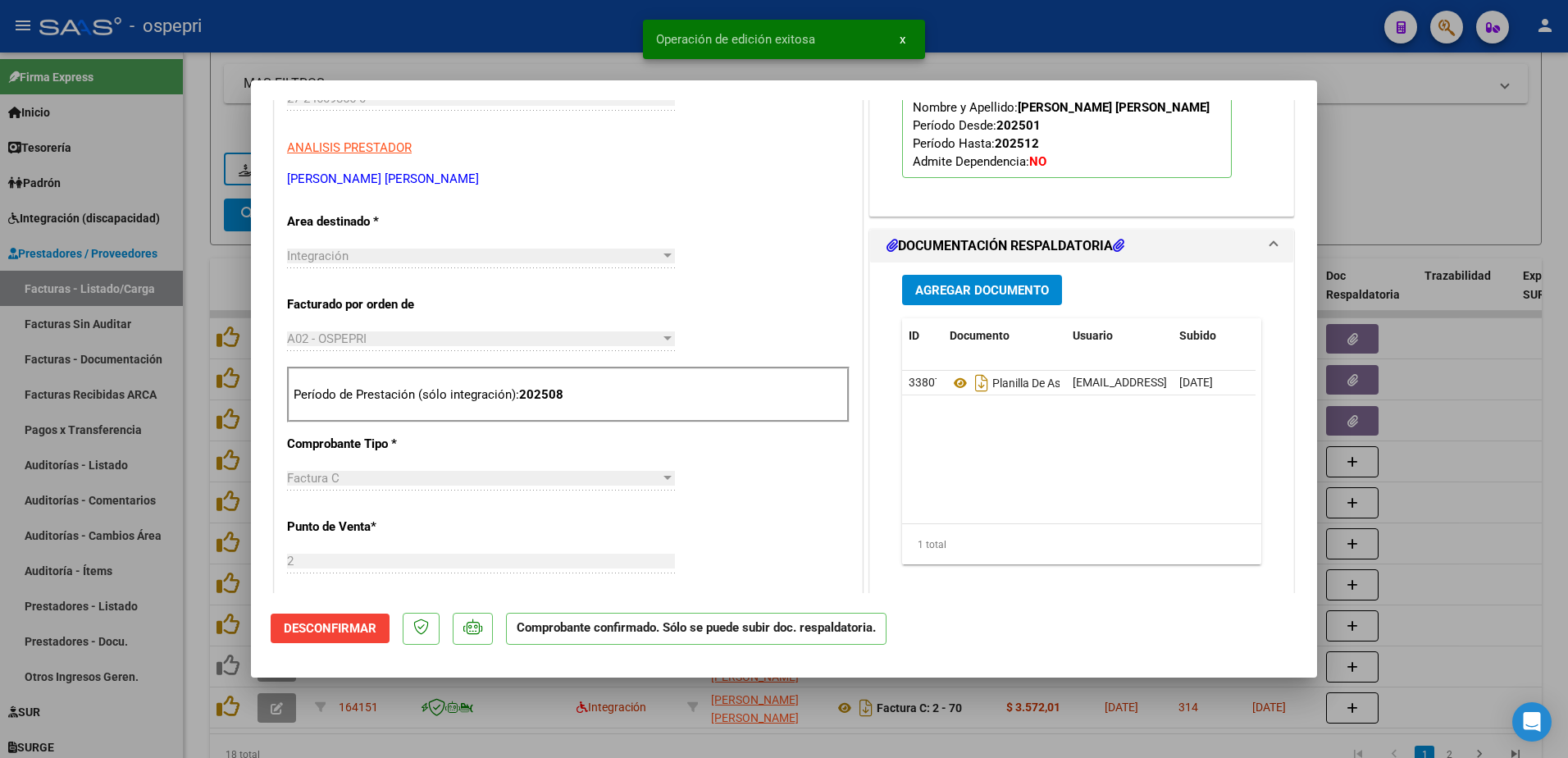
type input "$ 0,00"
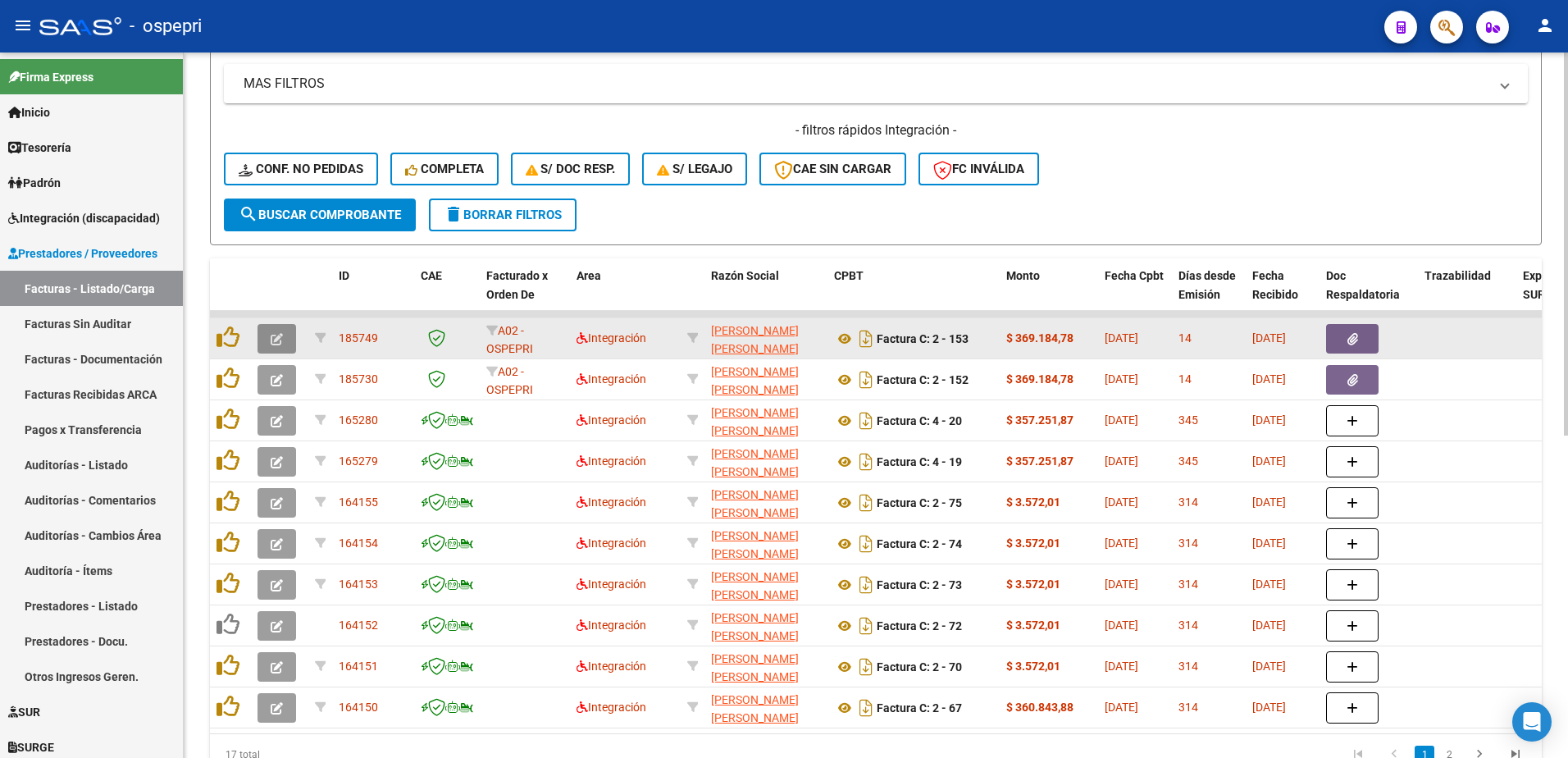
click at [285, 336] on button "button" at bounding box center [277, 339] width 38 height 29
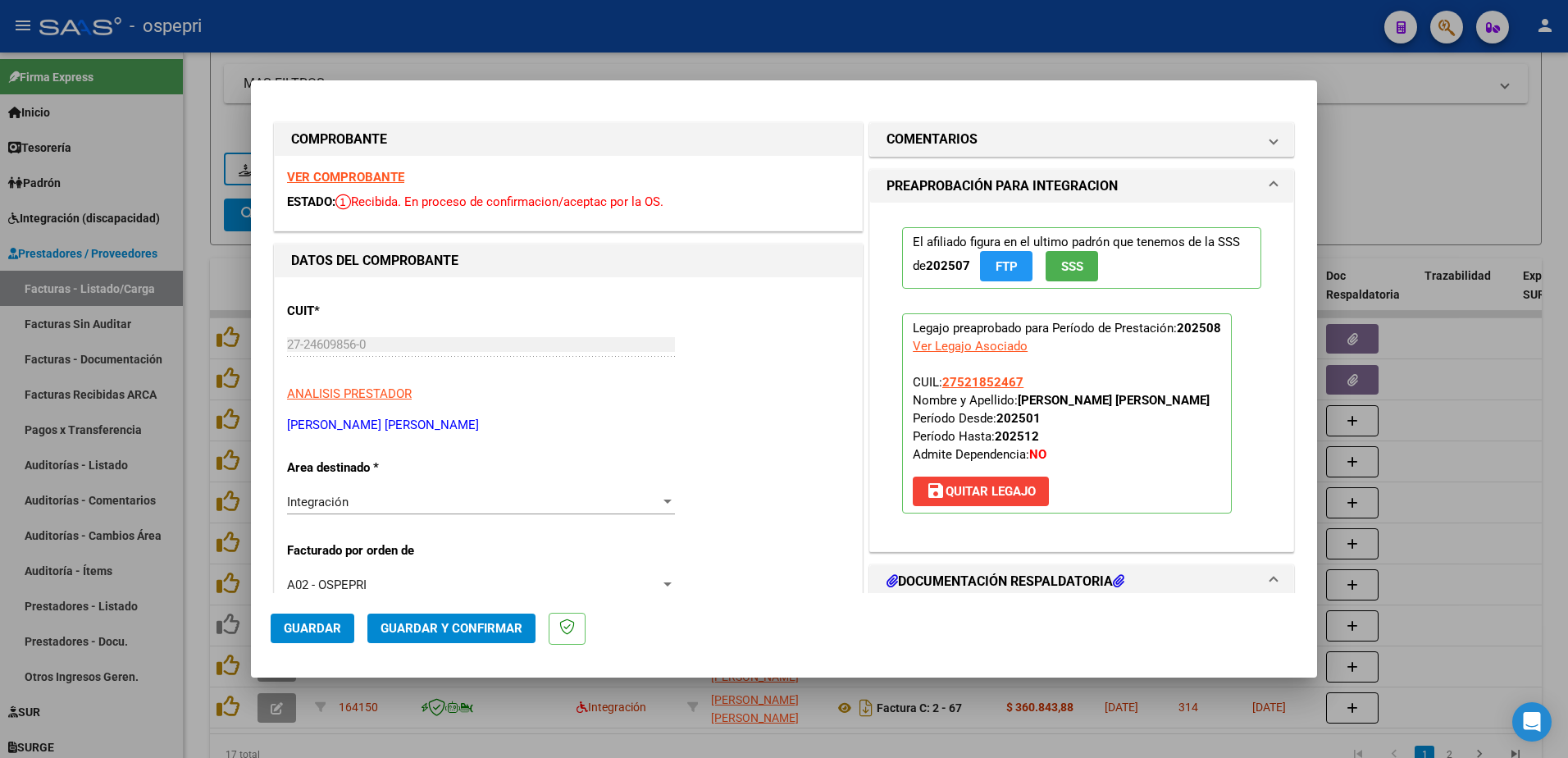
click at [362, 176] on strong "VER COMPROBANTE" at bounding box center [345, 177] width 117 height 15
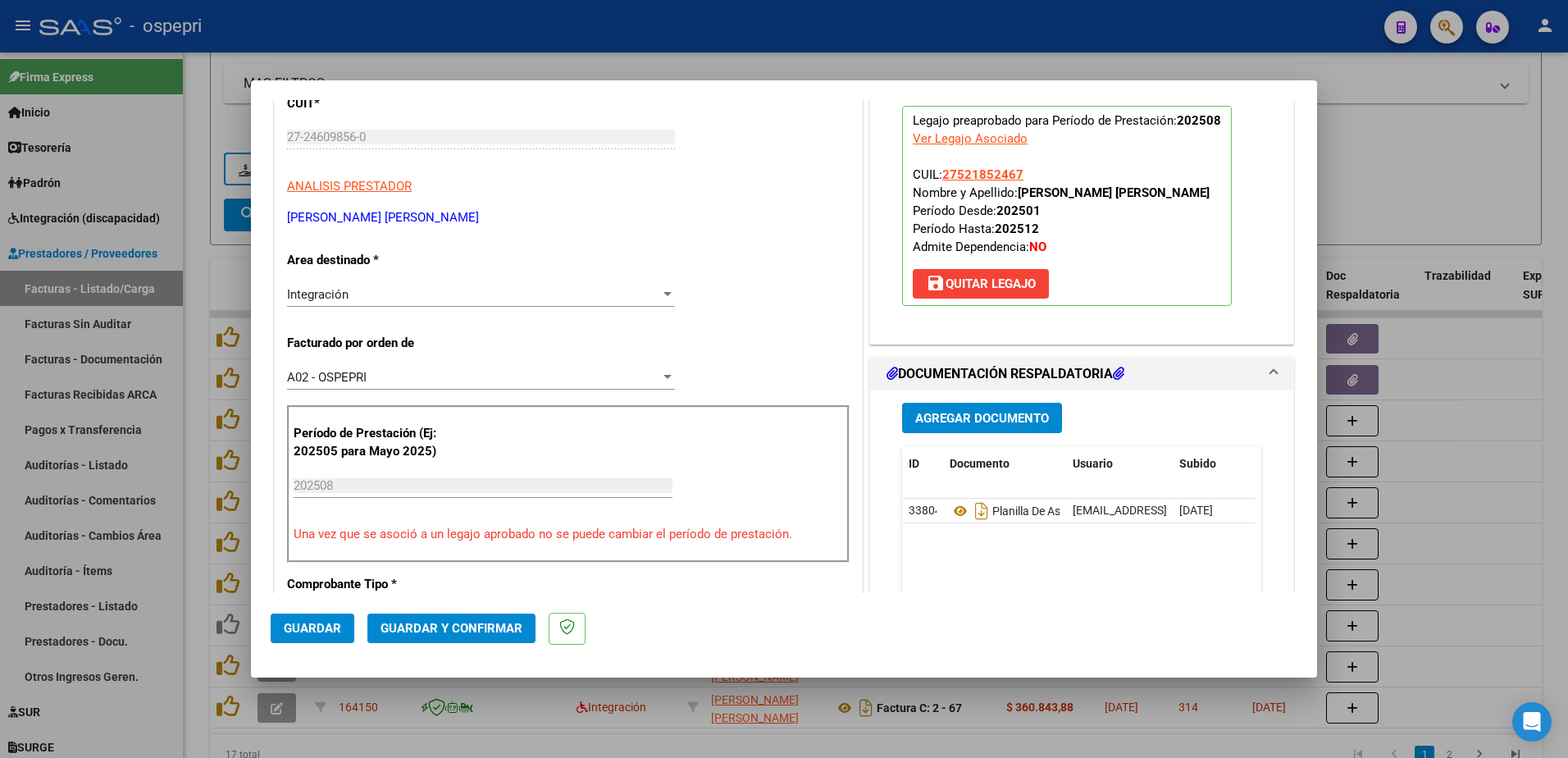
scroll to position [246, 0]
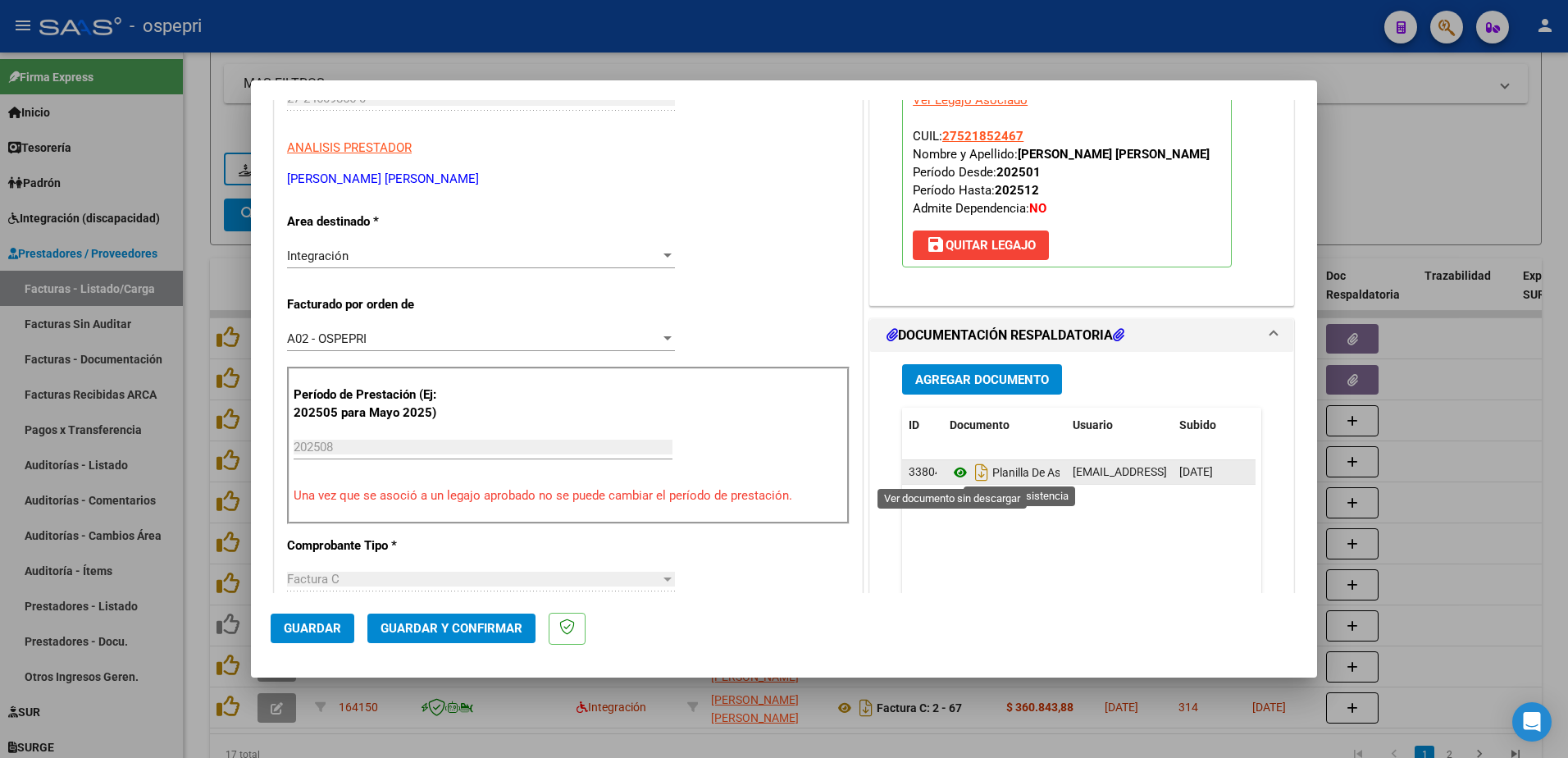
click at [954, 474] on icon at bounding box center [960, 473] width 22 height 20
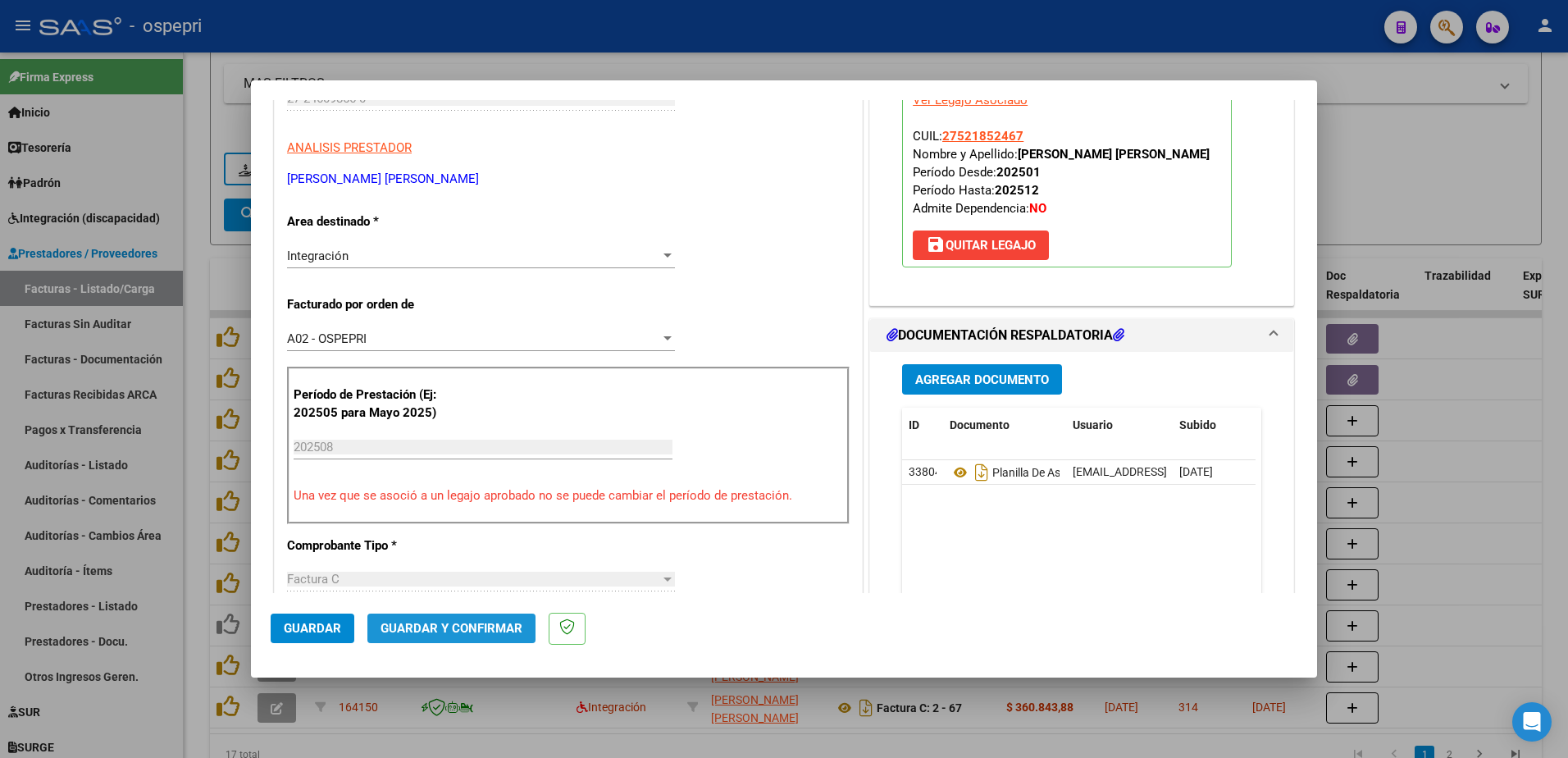
click at [463, 629] on span "Guardar y Confirmar" at bounding box center [452, 628] width 142 height 15
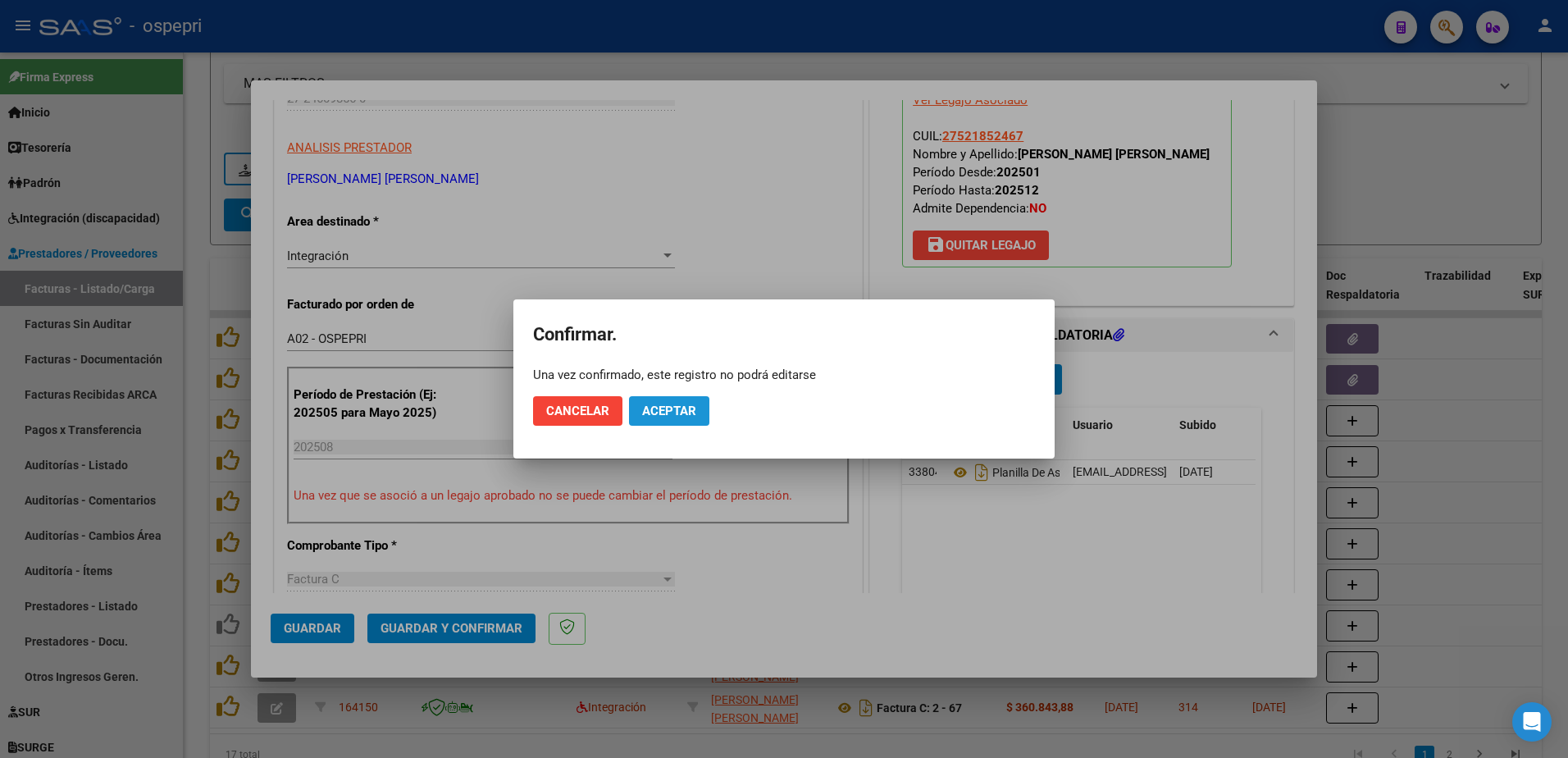
click at [677, 409] on span "Aceptar" at bounding box center [669, 411] width 54 height 15
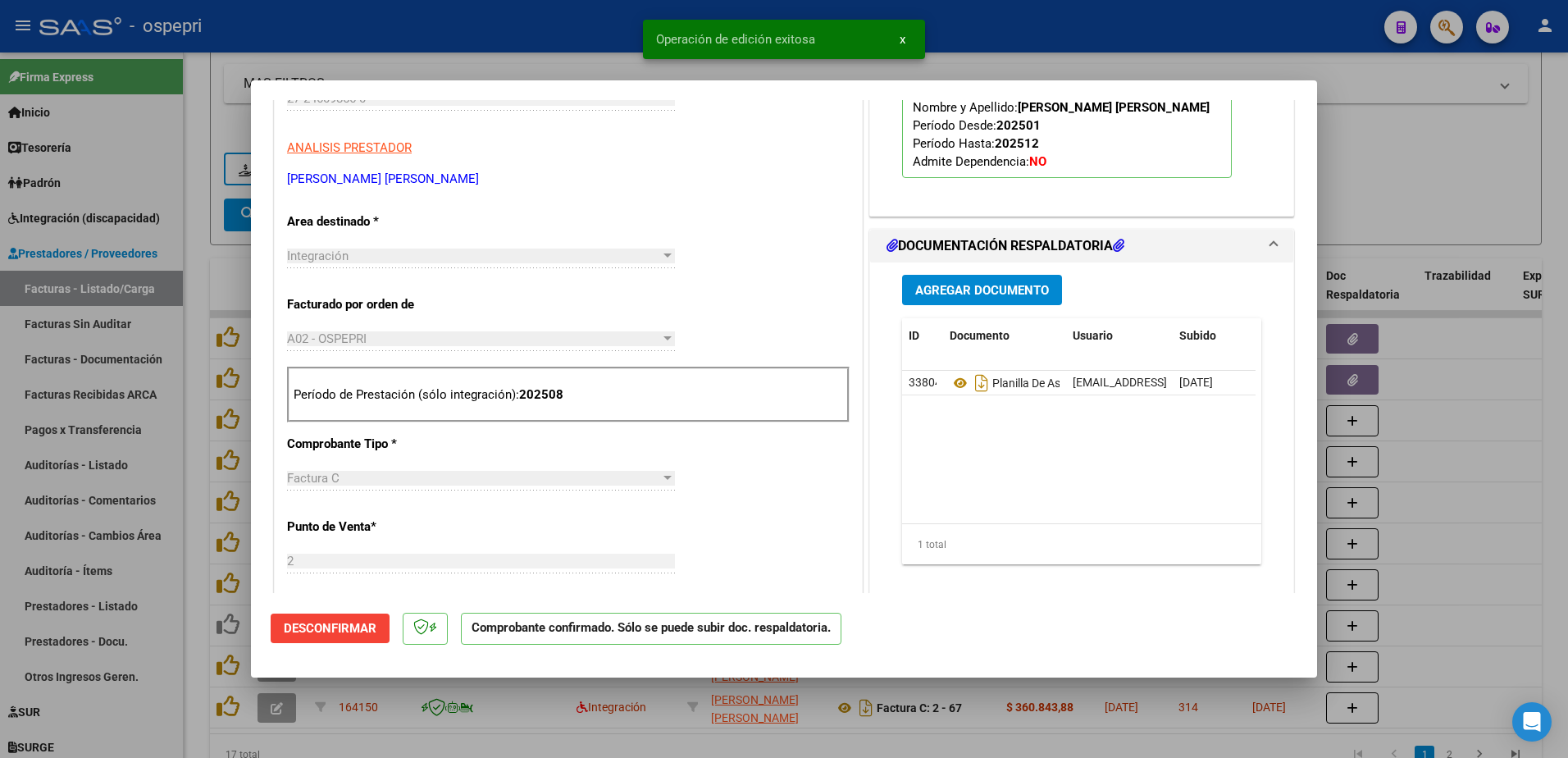
type input "$ 0,00"
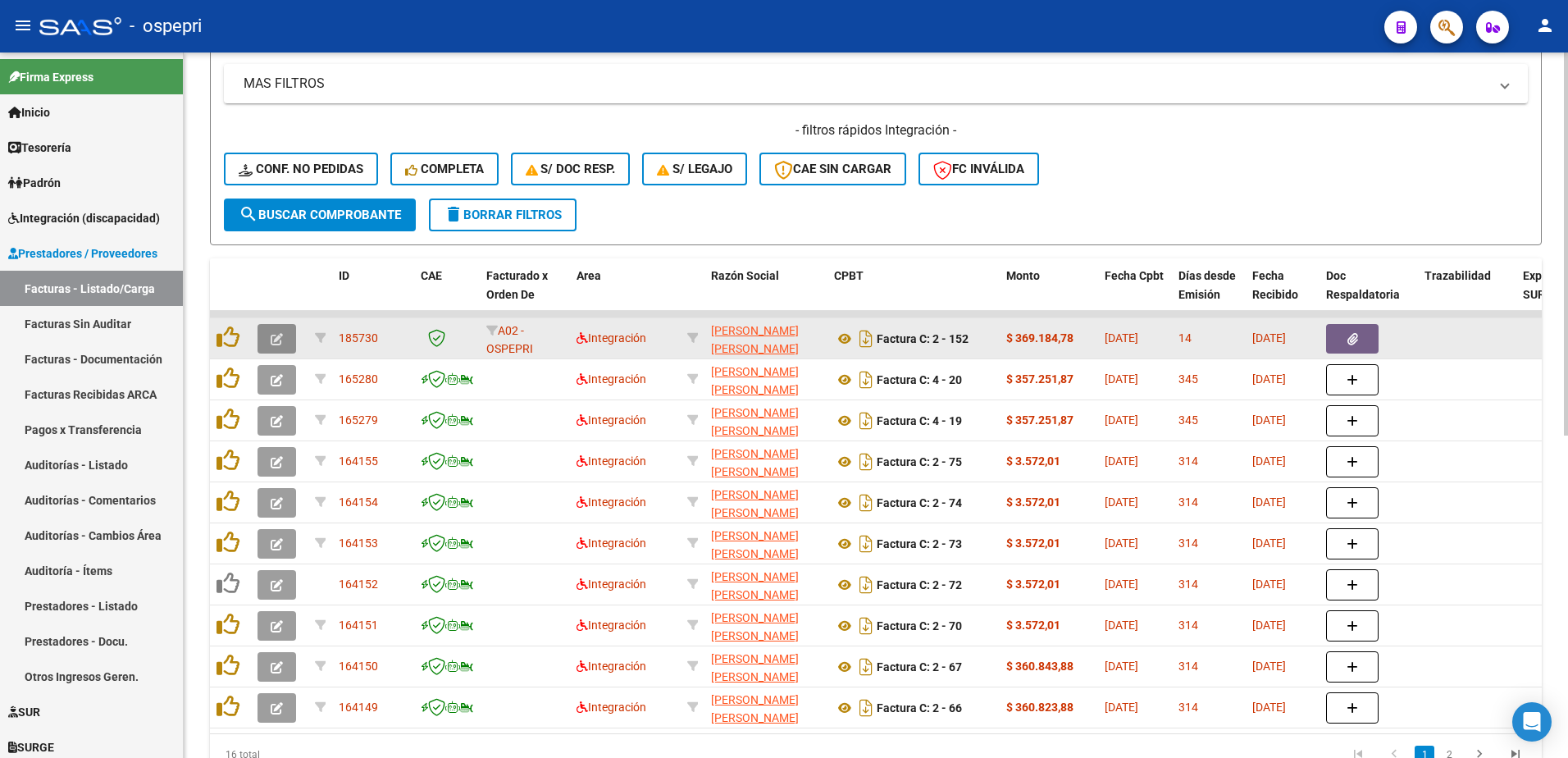
click at [277, 331] on span "button" at bounding box center [277, 338] width 12 height 15
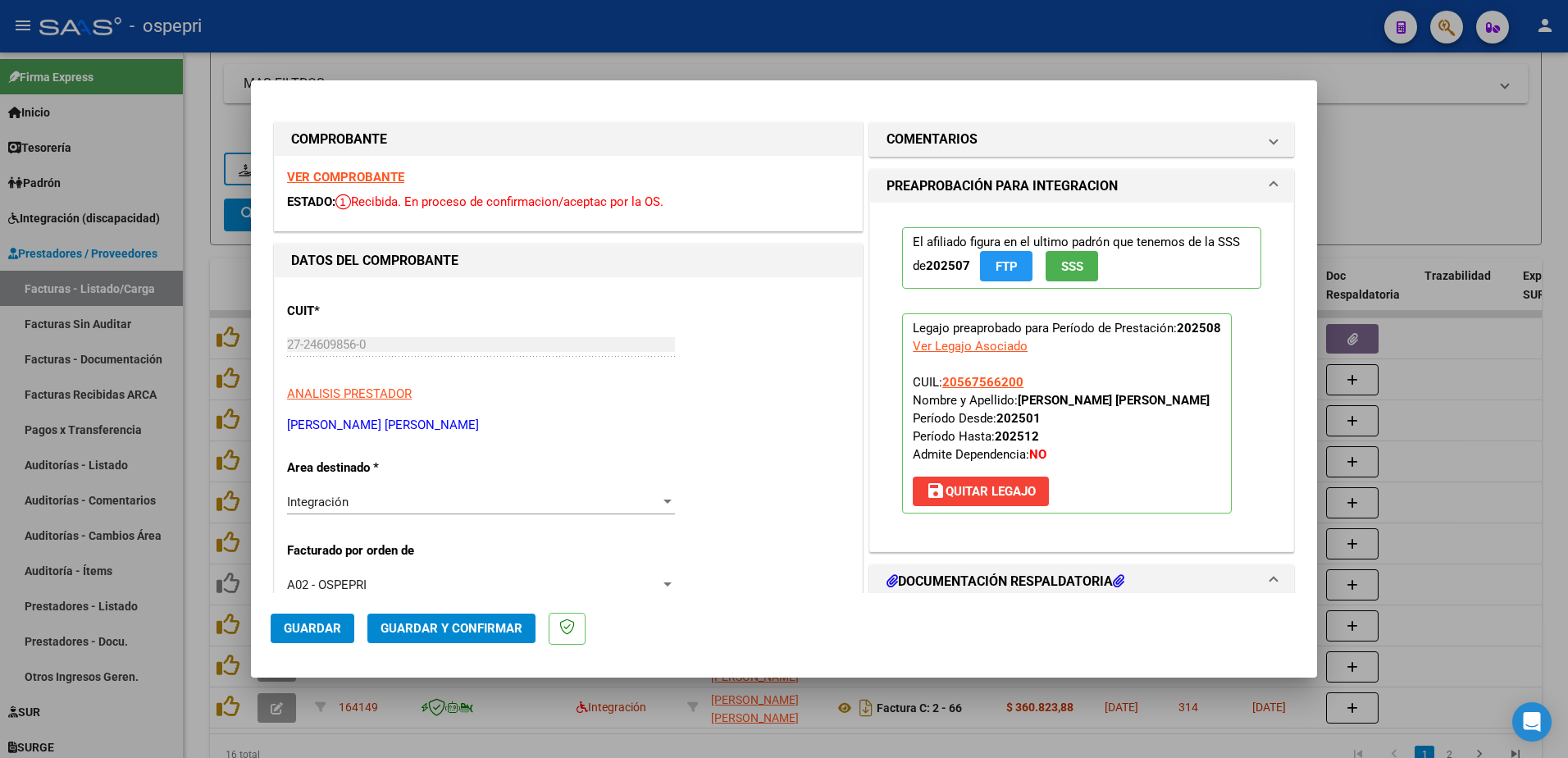
click at [362, 179] on strong "VER COMPROBANTE" at bounding box center [345, 177] width 117 height 15
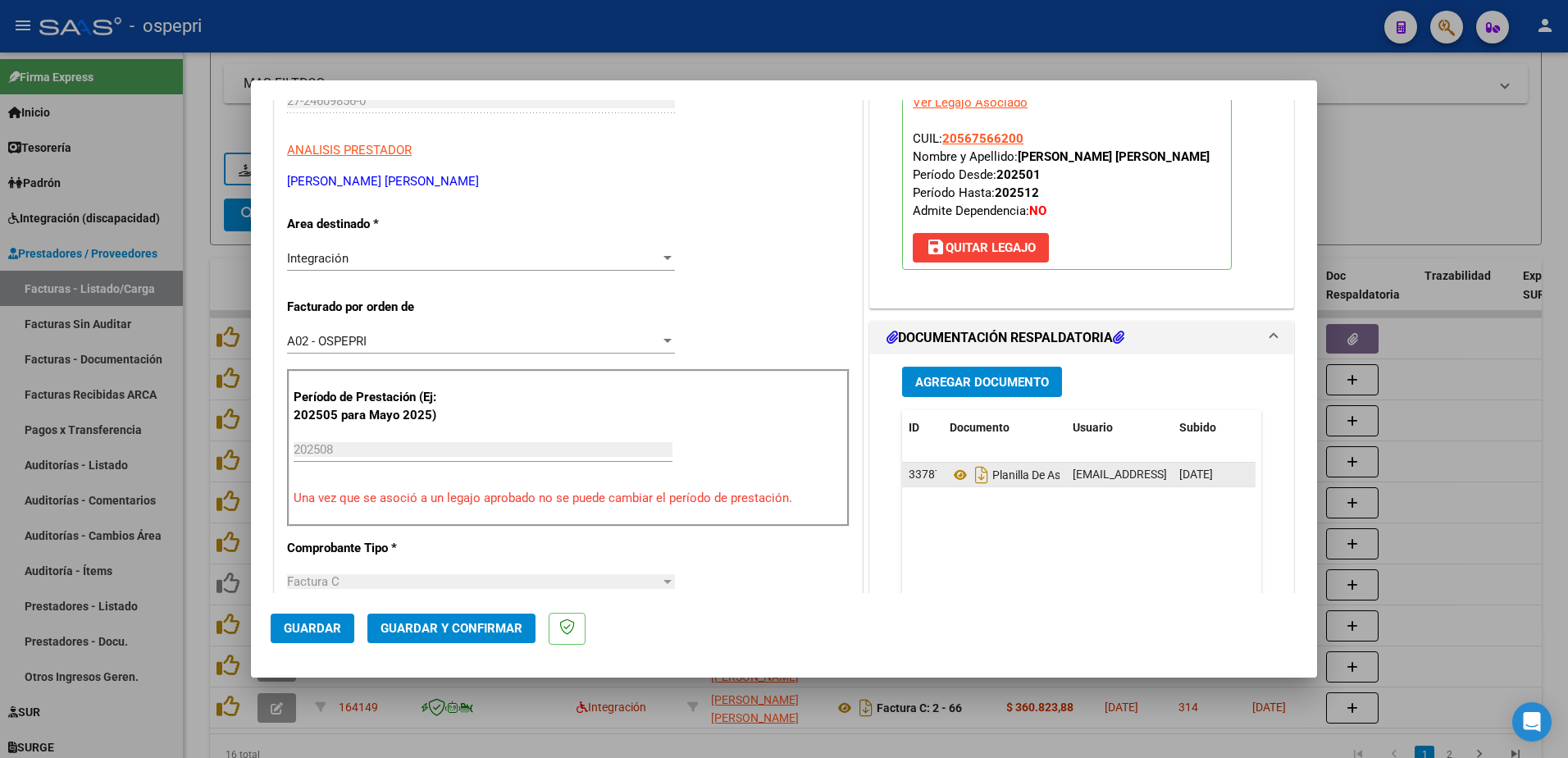
scroll to position [246, 0]
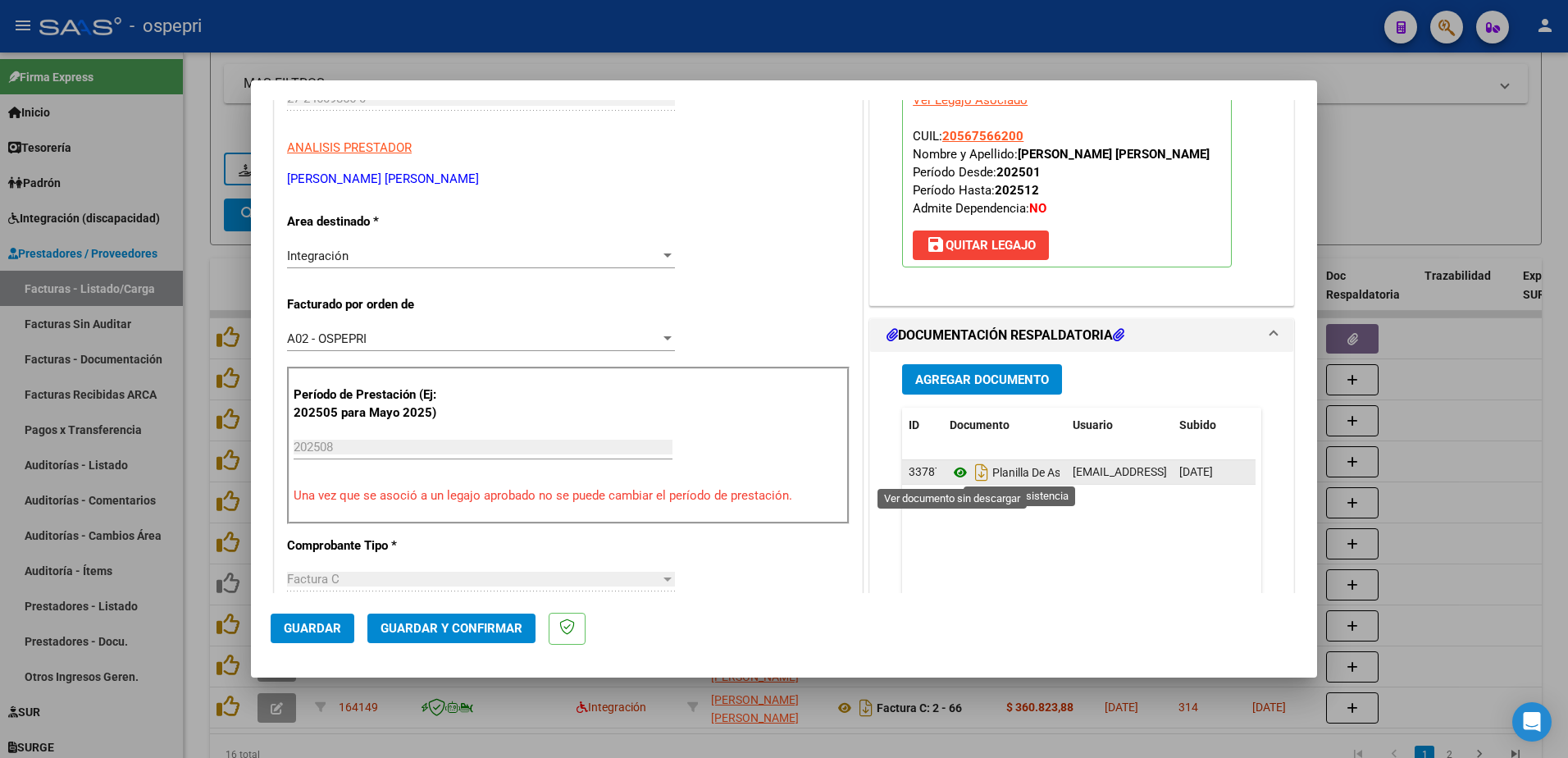
click at [950, 468] on icon at bounding box center [960, 473] width 22 height 20
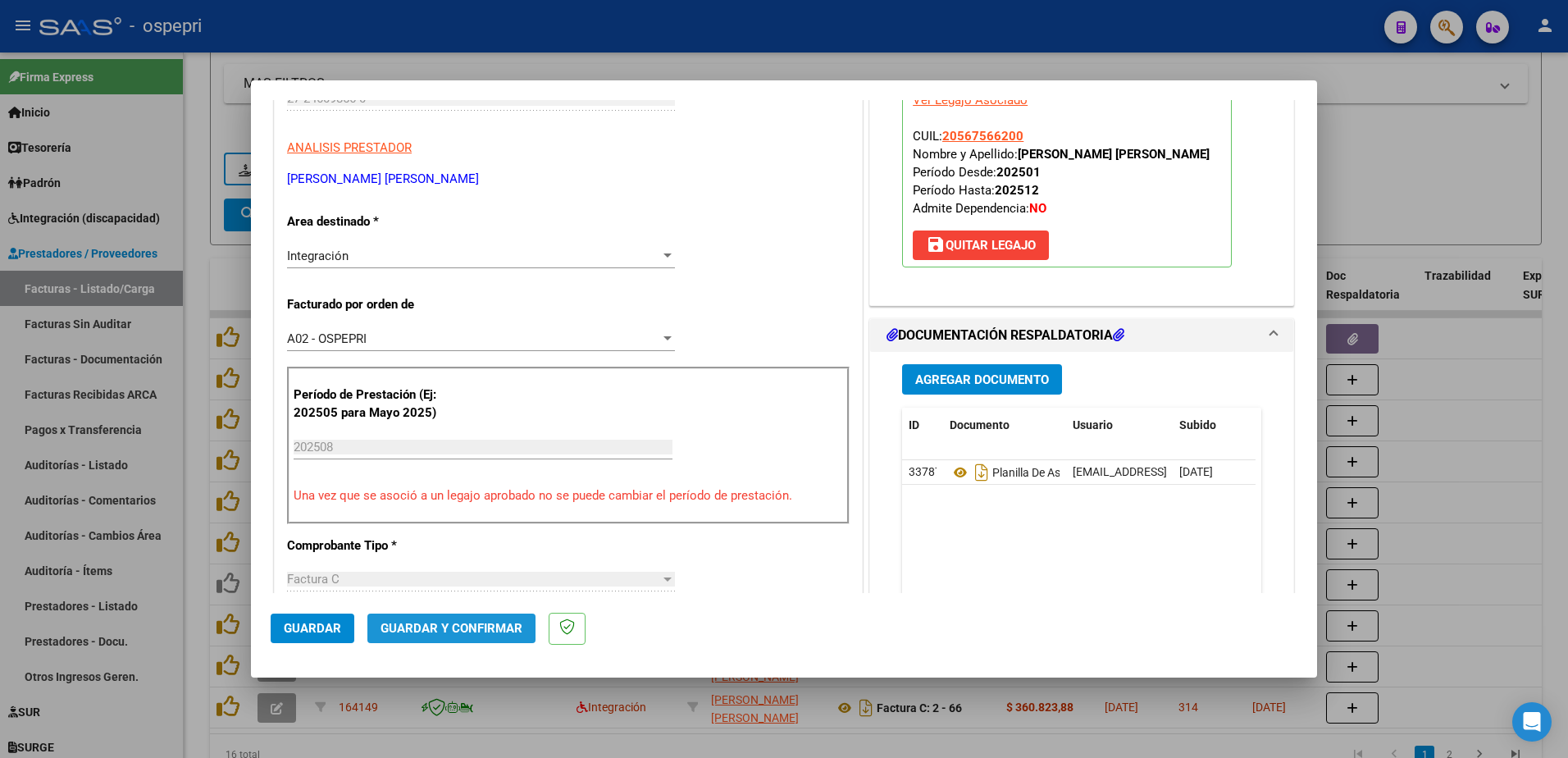
click at [466, 629] on span "Guardar y Confirmar" at bounding box center [452, 628] width 142 height 15
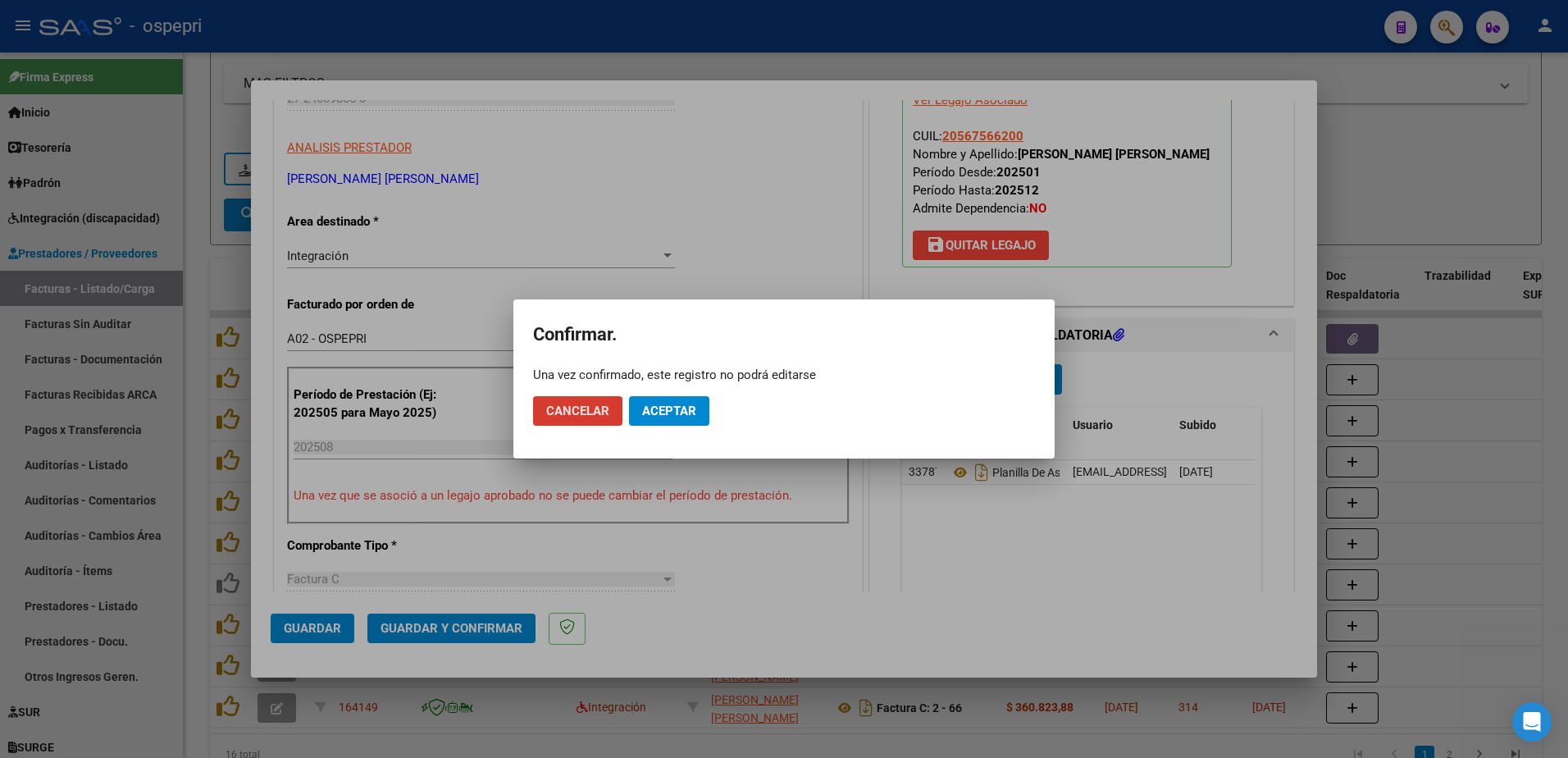
click at [665, 407] on span "Aceptar" at bounding box center [669, 411] width 54 height 15
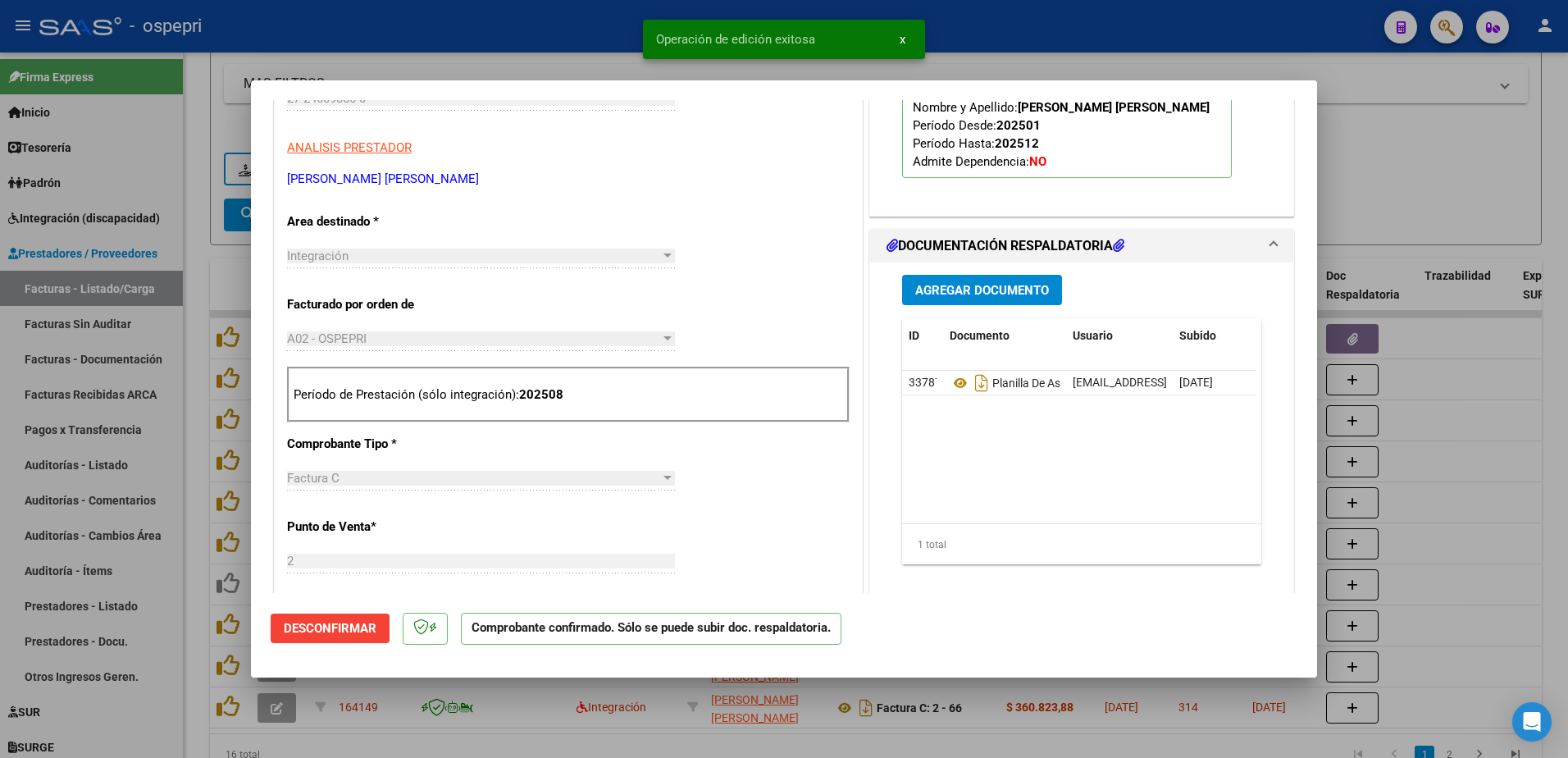
type input "$ 0,00"
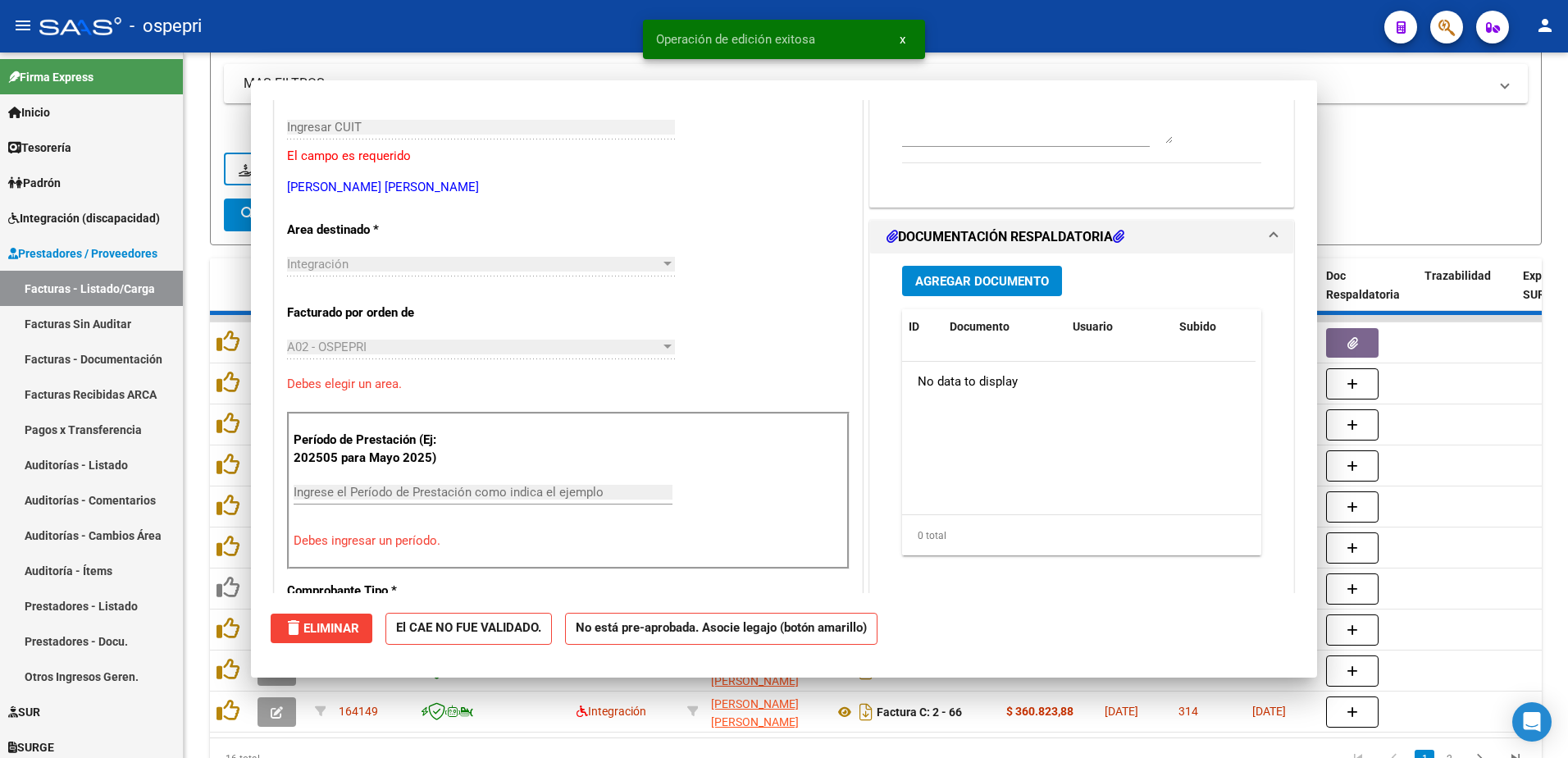
scroll to position [275, 0]
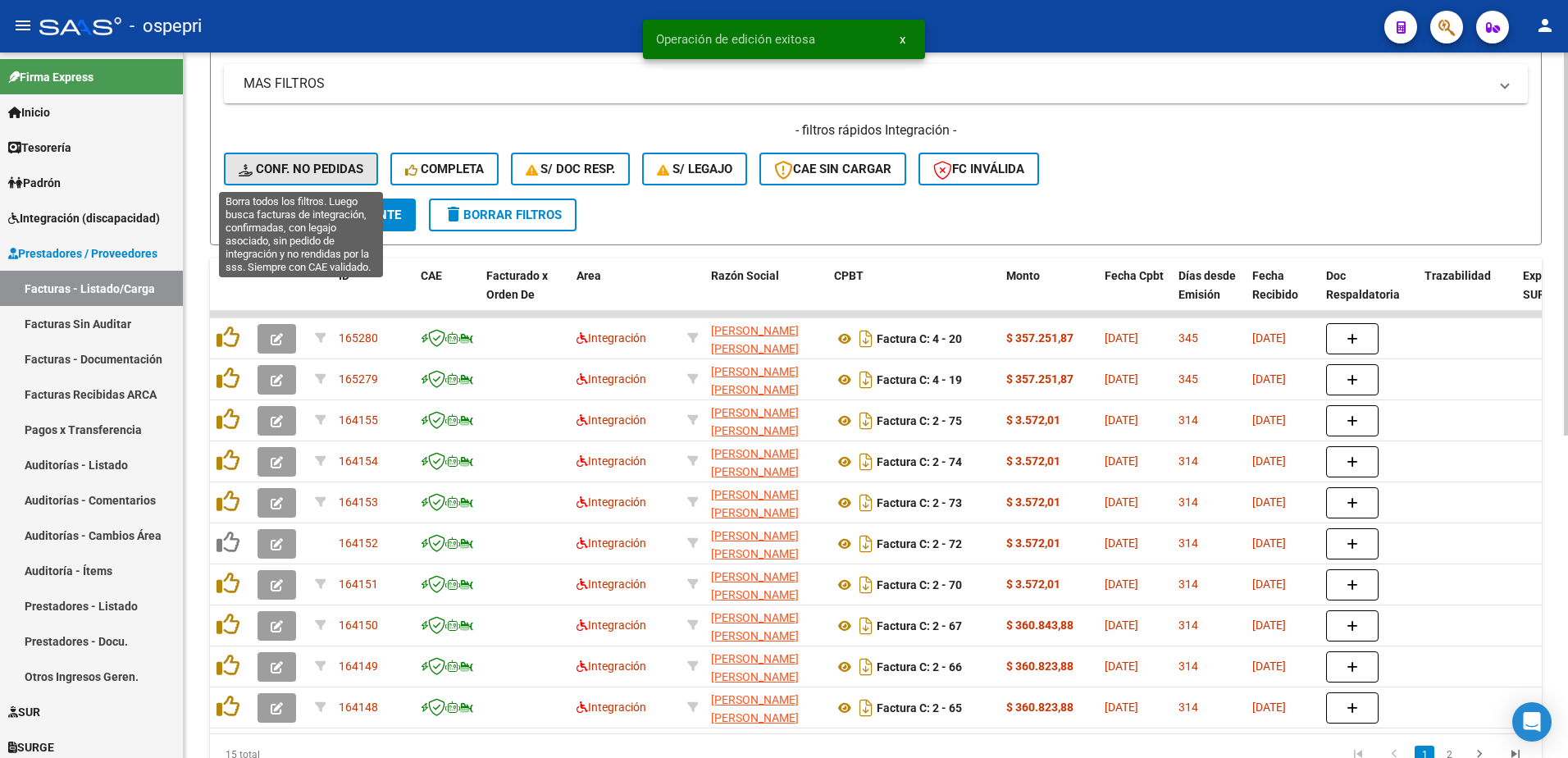
click at [301, 169] on span "Conf. no pedidas" at bounding box center [301, 168] width 125 height 15
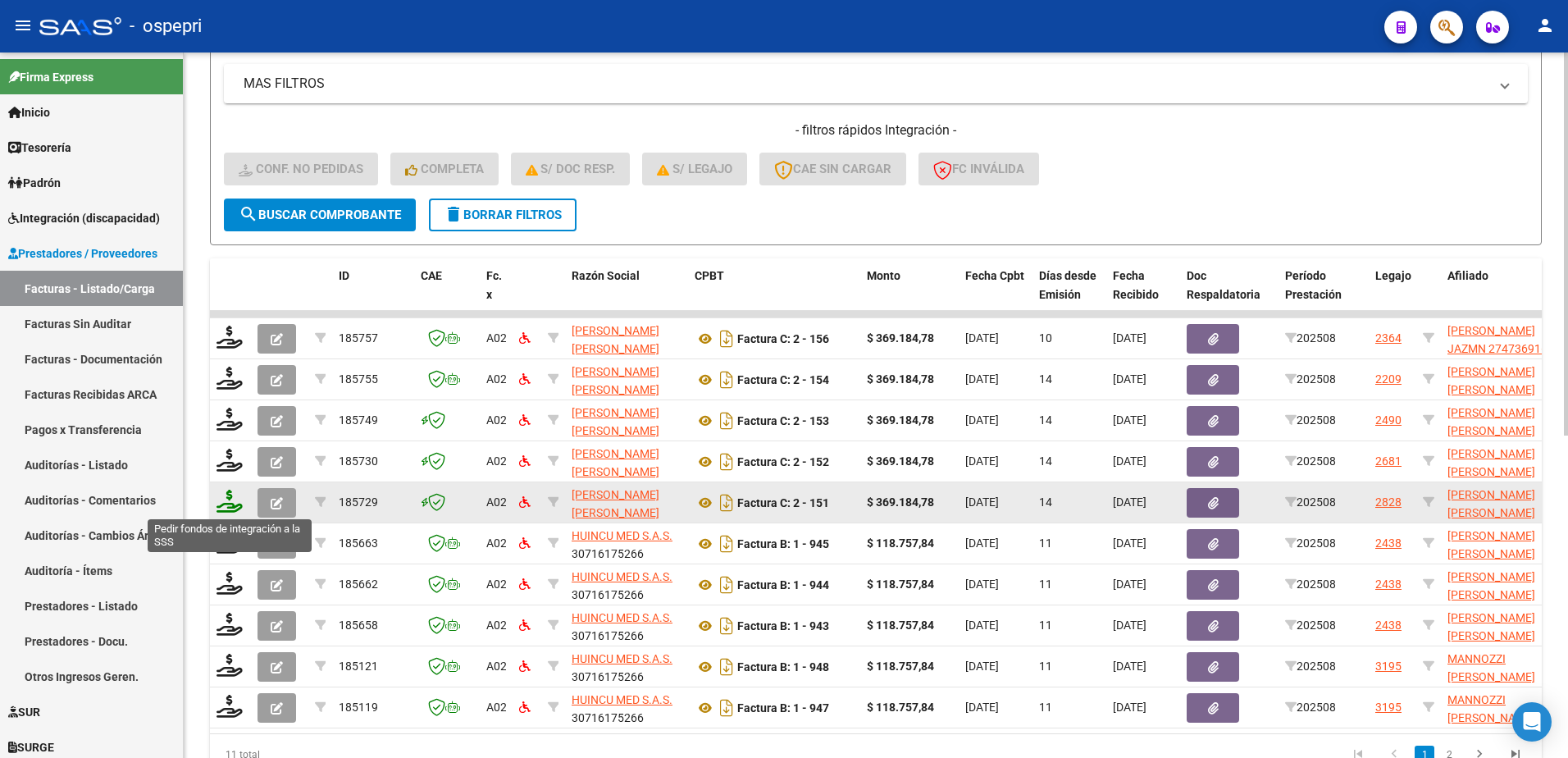
click at [225, 504] on icon at bounding box center [230, 501] width 26 height 23
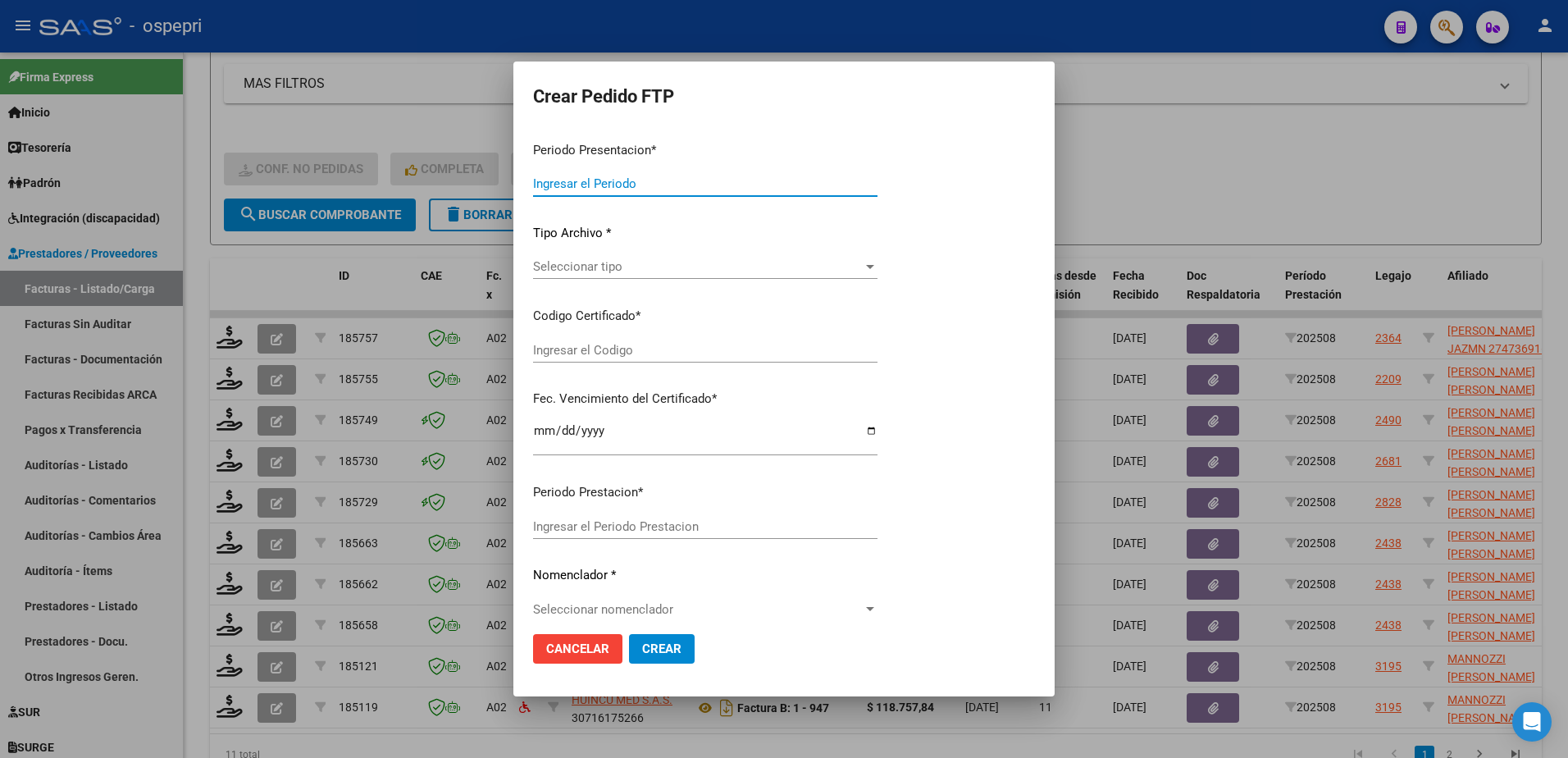
type input "202508"
type input "$ 369.184,78"
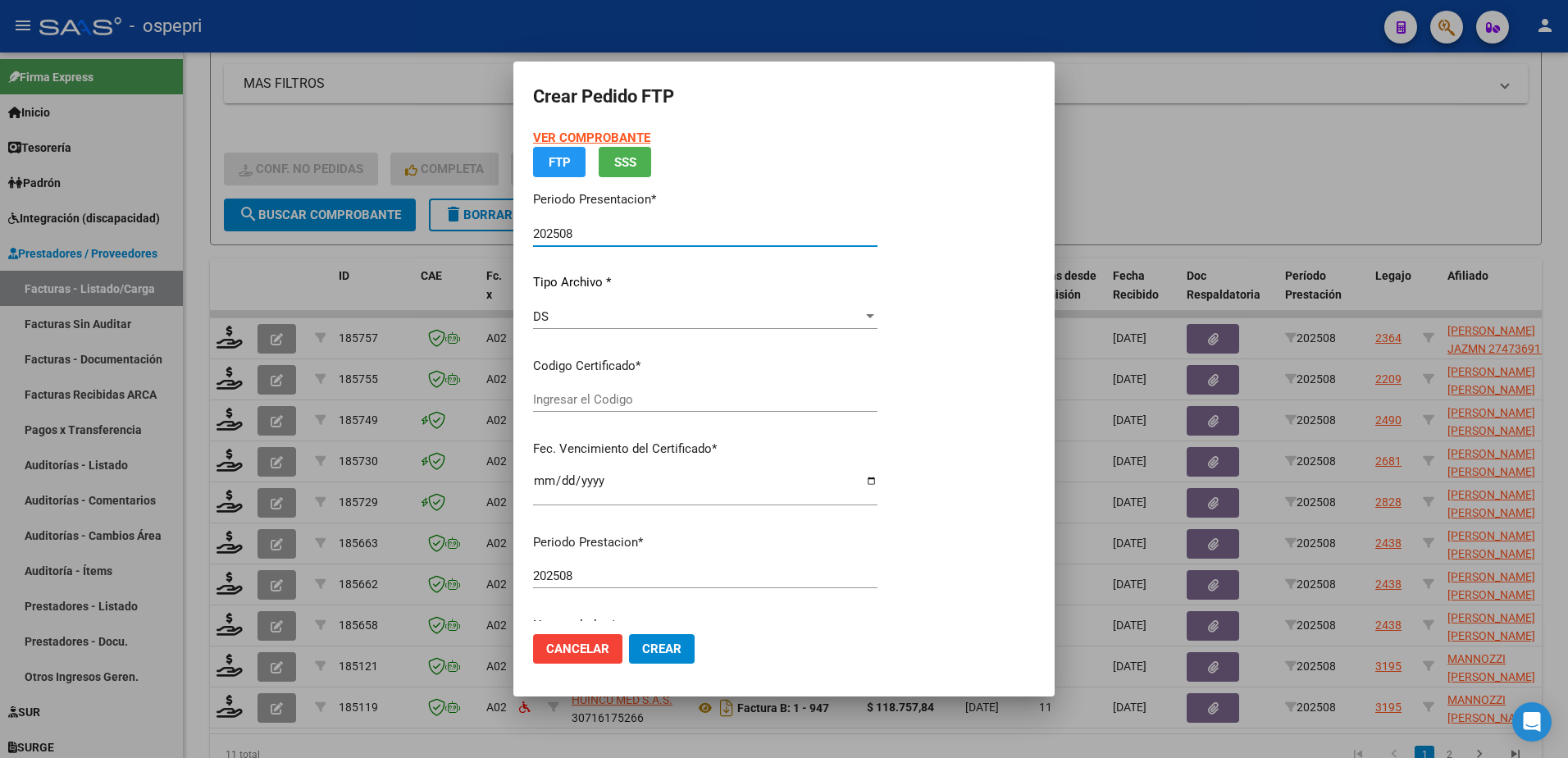
type input "ARG02000523119202020022020300220NQN798"
type input "2030-02-20"
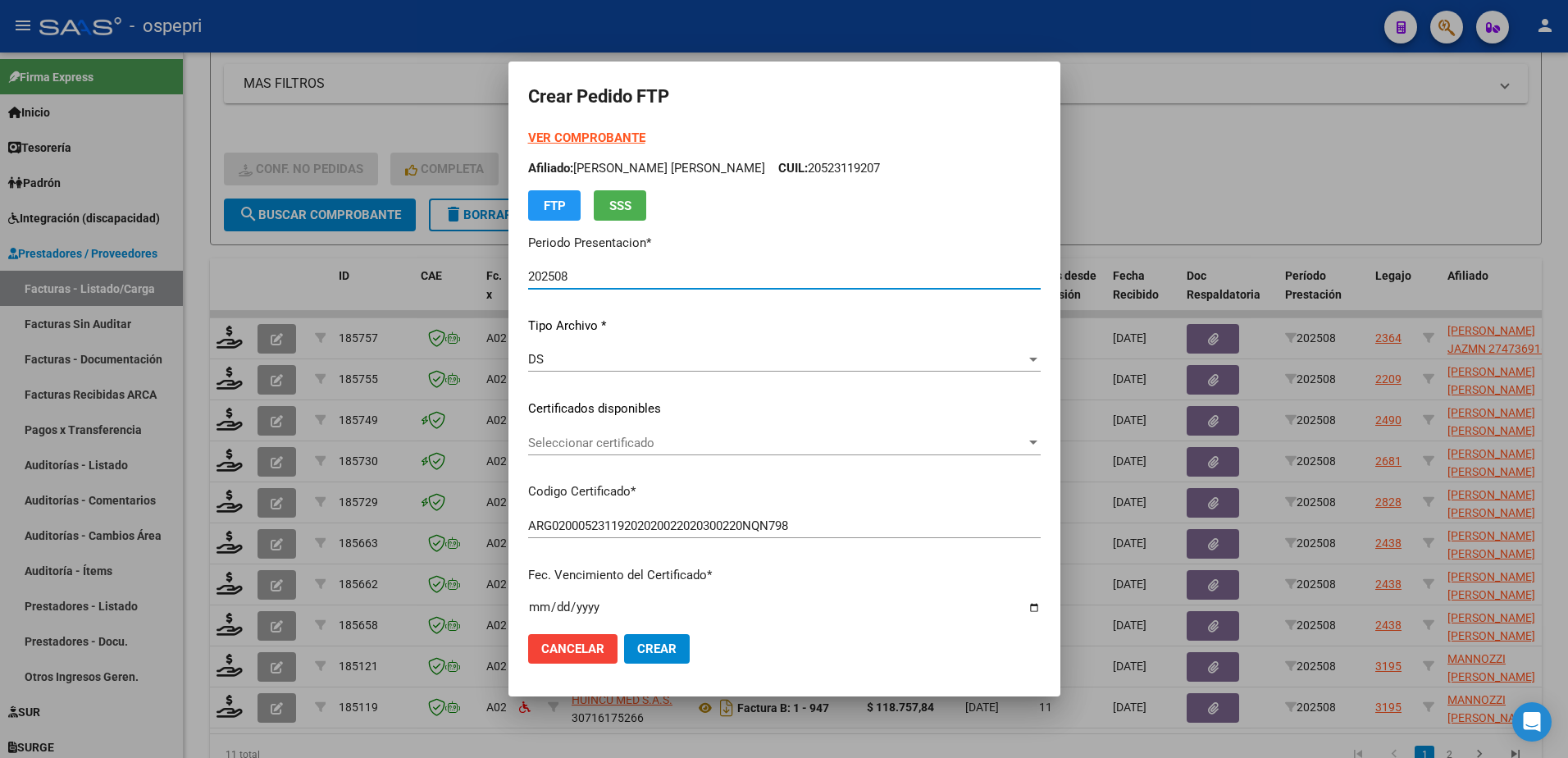
click at [610, 441] on span "Seleccionar certificado" at bounding box center [777, 443] width 498 height 15
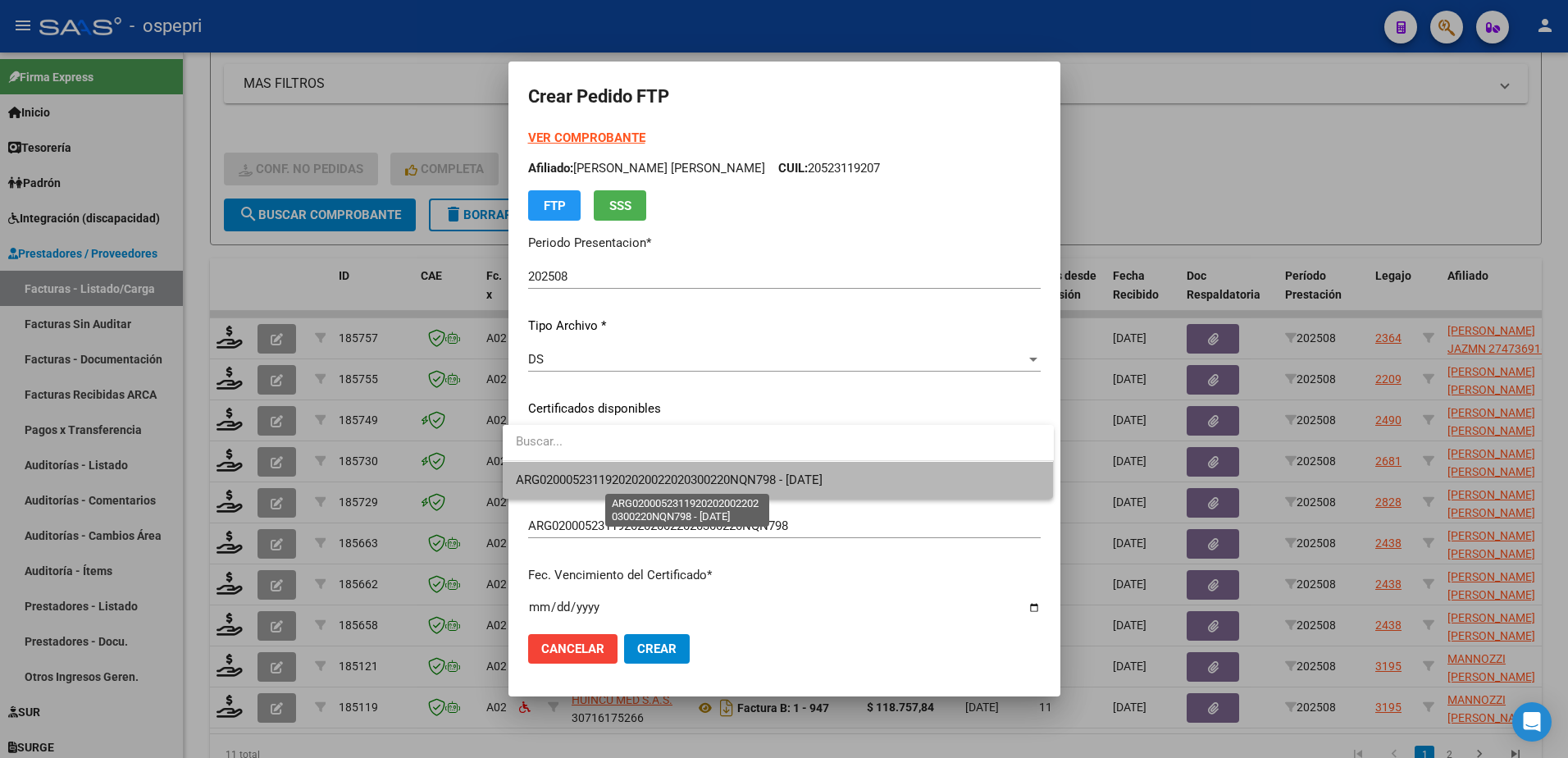
click at [632, 477] on span "ARG02000523119202020022020300220NQN798 - 2030-02-20" at bounding box center [669, 480] width 307 height 15
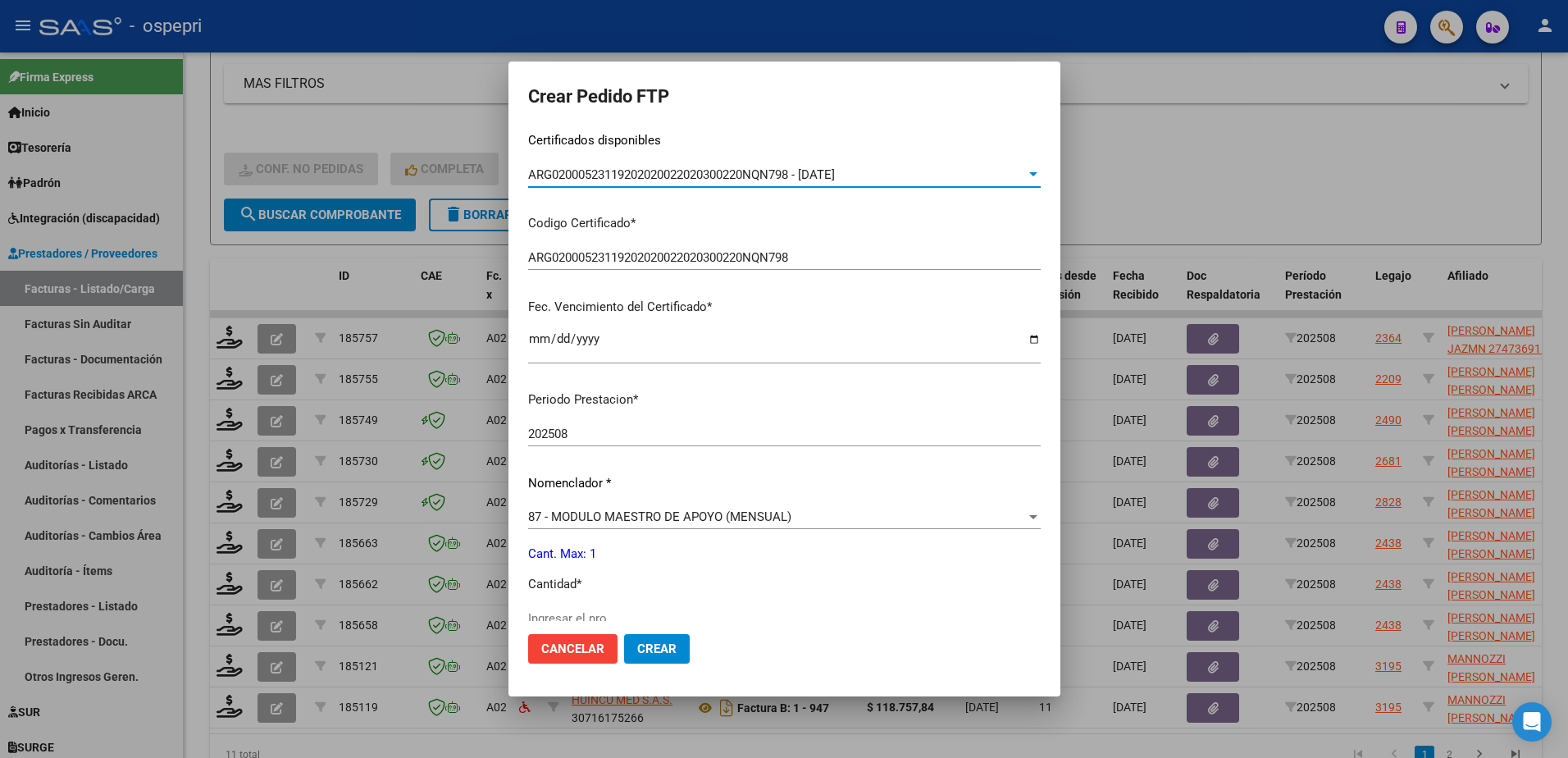
scroll to position [329, 0]
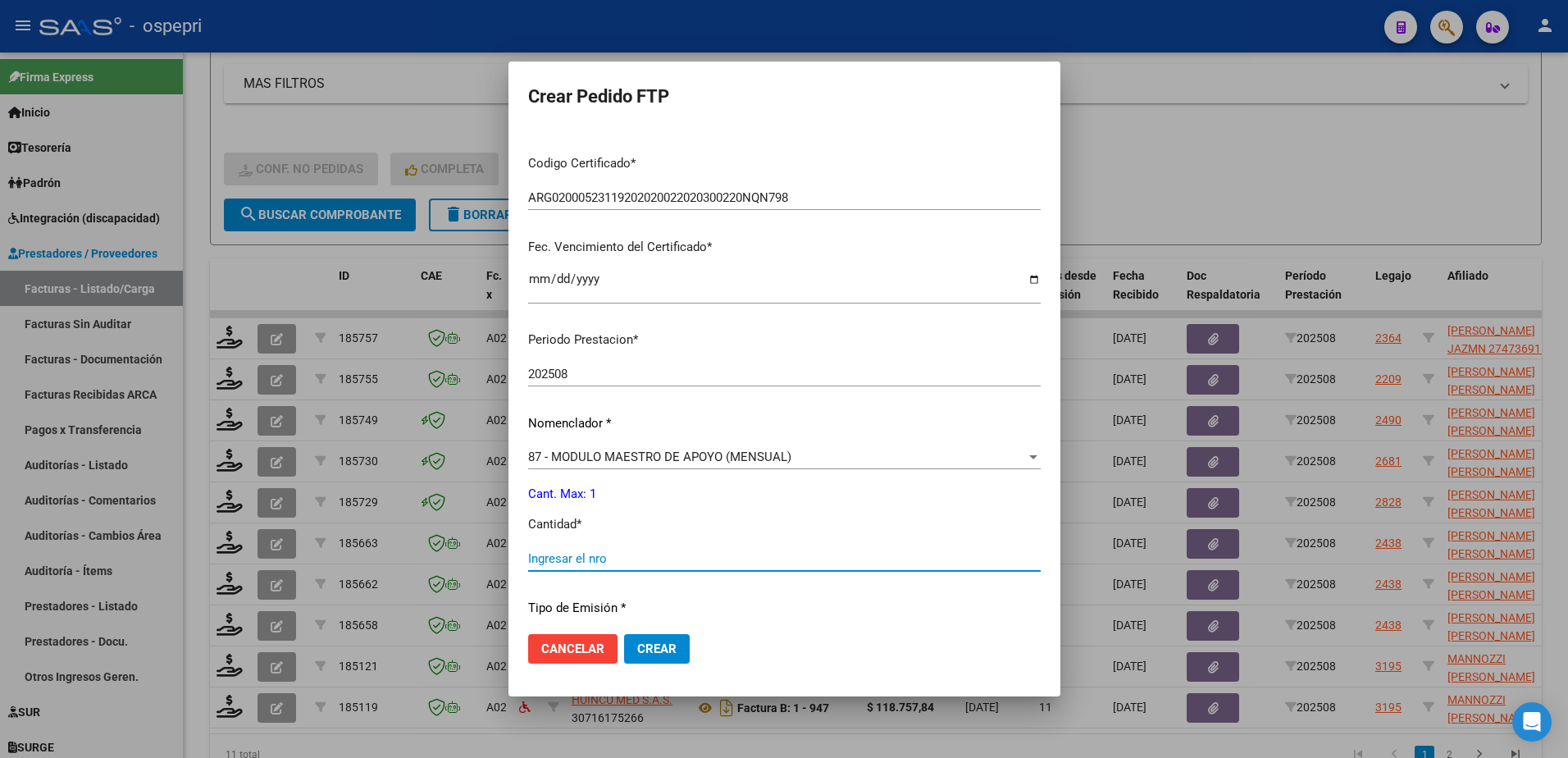
click at [595, 559] on input "Ingresar el nro" at bounding box center [784, 559] width 512 height 15
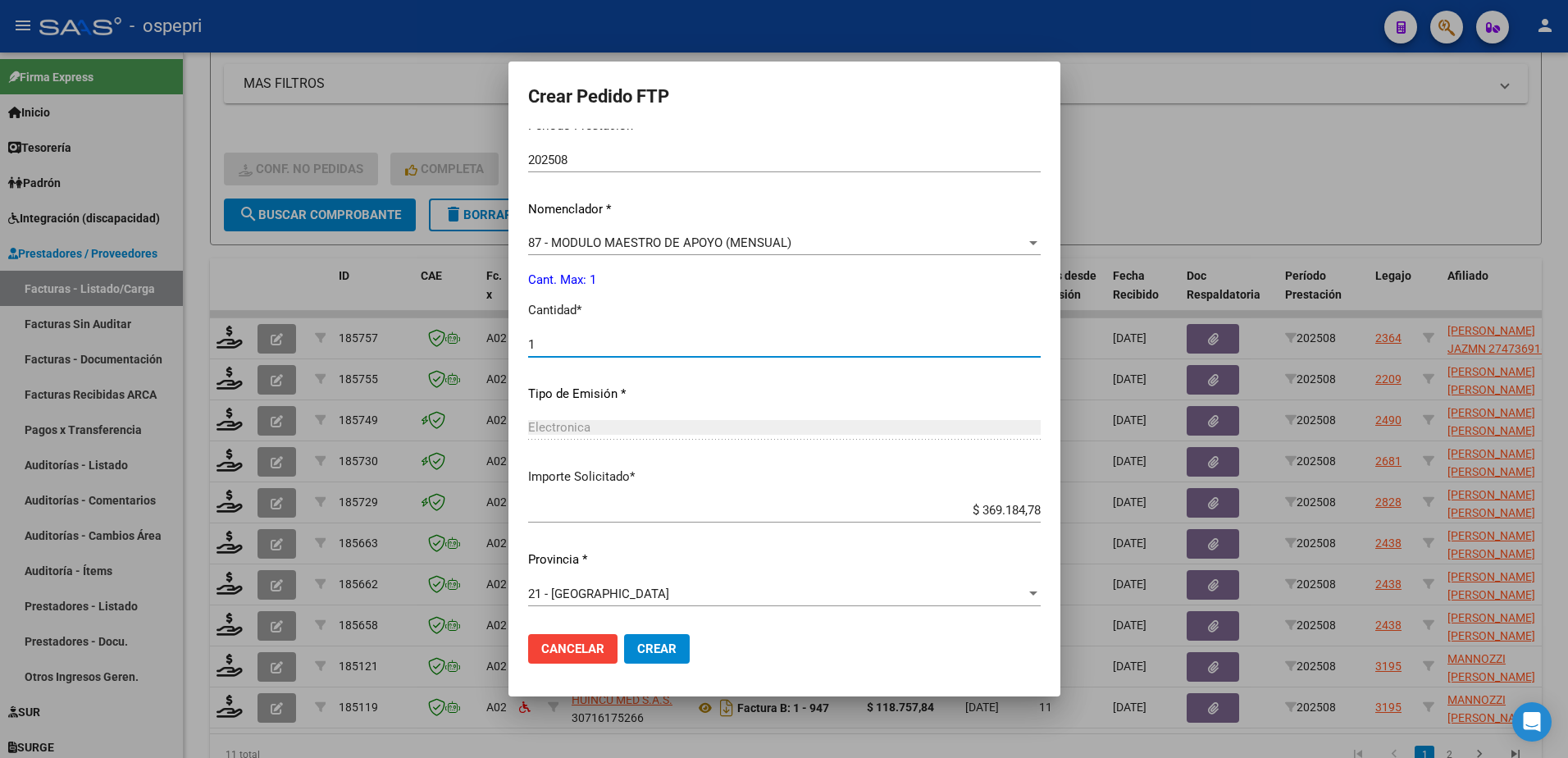
type input "1"
click at [639, 650] on span "Crear" at bounding box center [656, 649] width 39 height 15
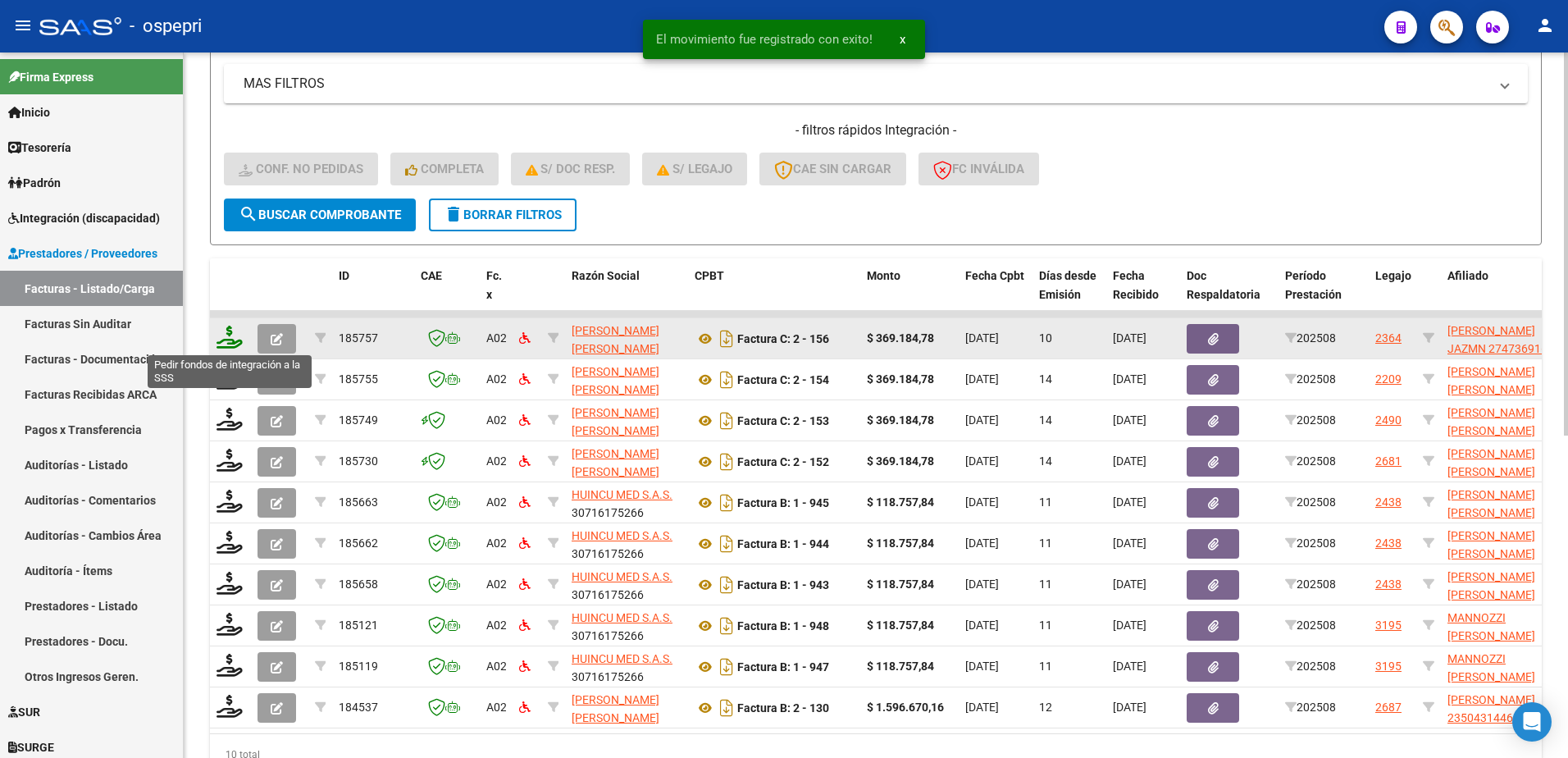
click at [230, 344] on icon at bounding box center [230, 337] width 26 height 23
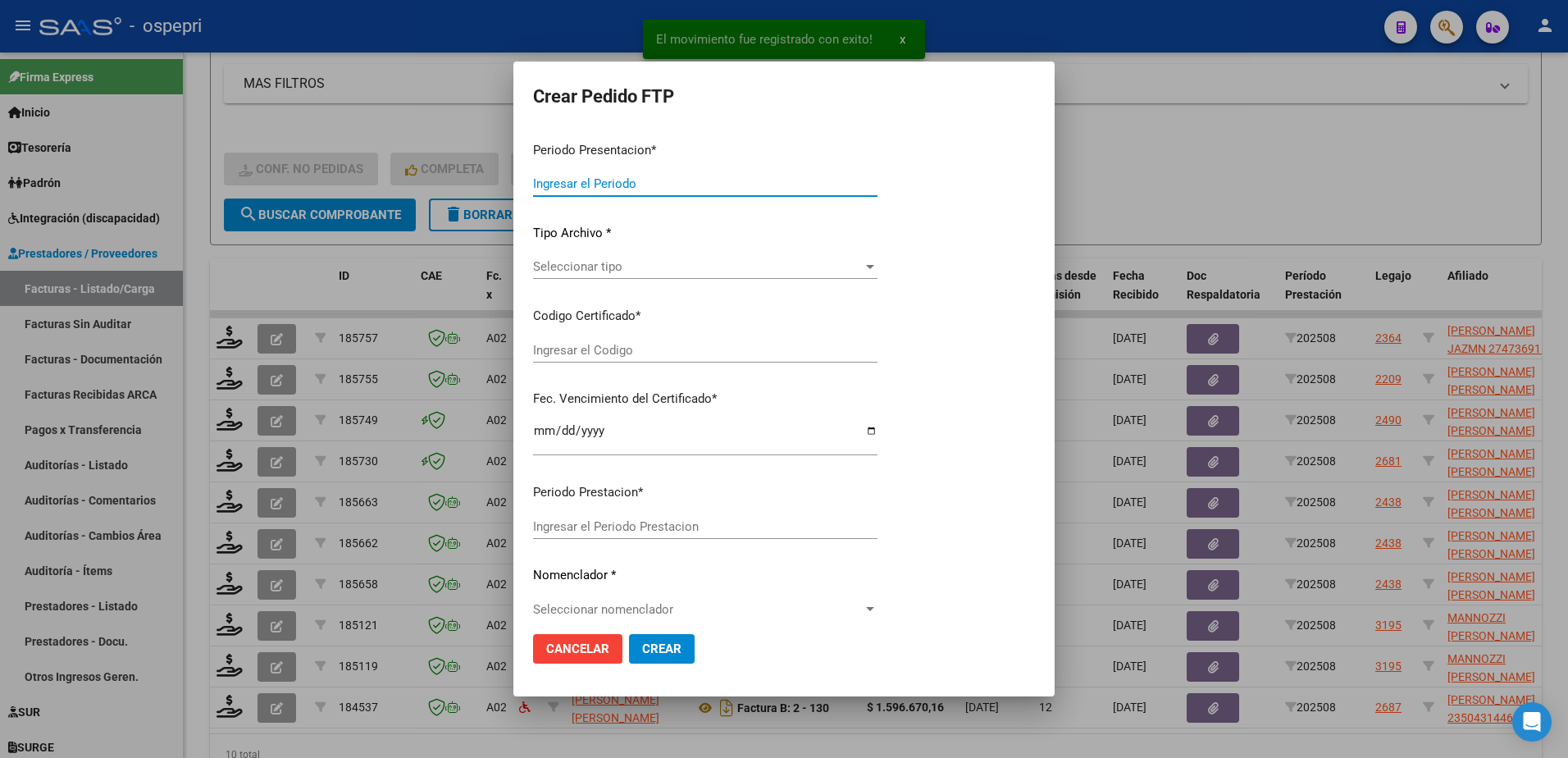
type input "202508"
type input "$ 369.184,78"
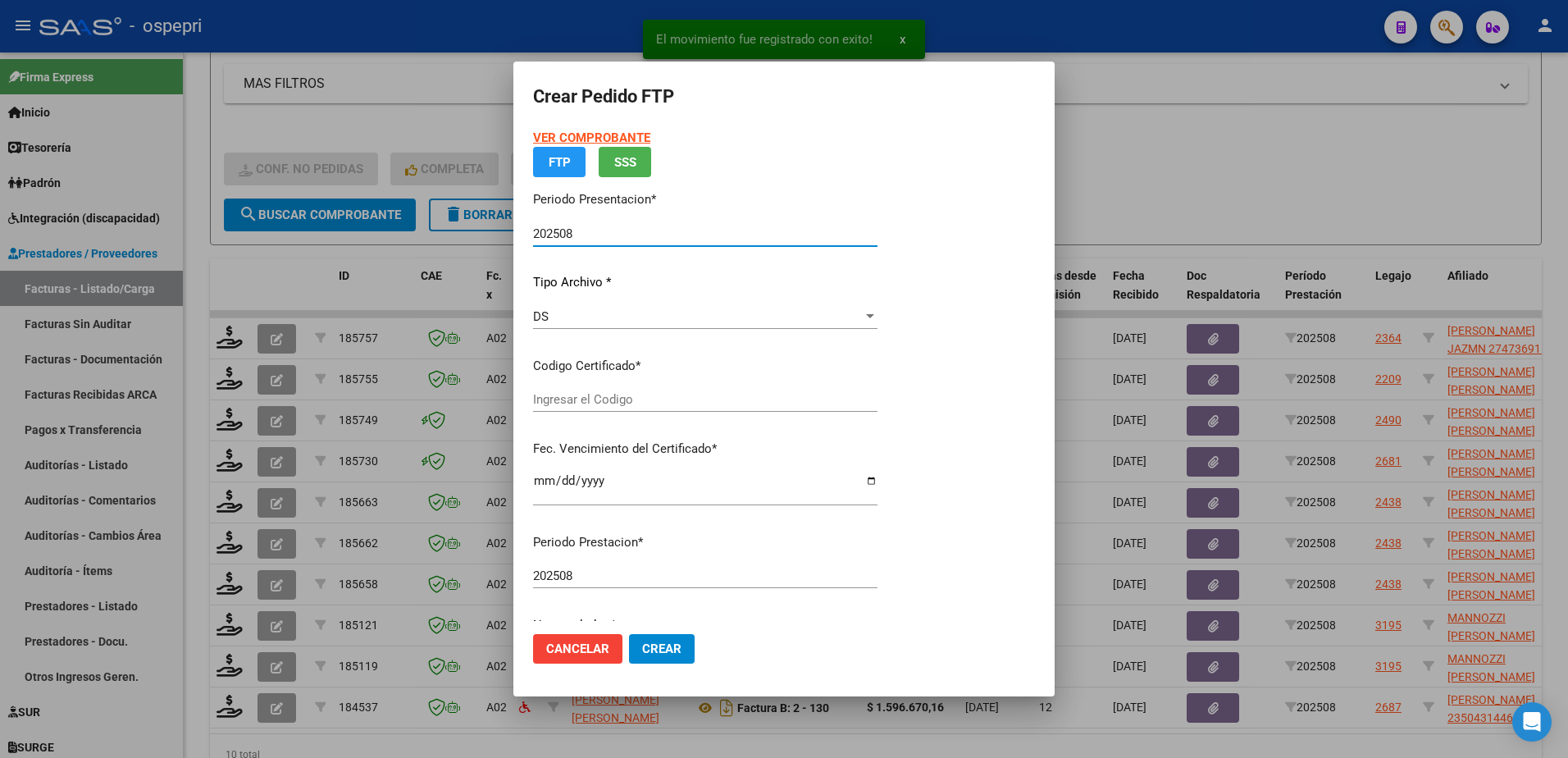
type input "ARG01000473691892015111920251119NQN249"
type input "2025-11-19"
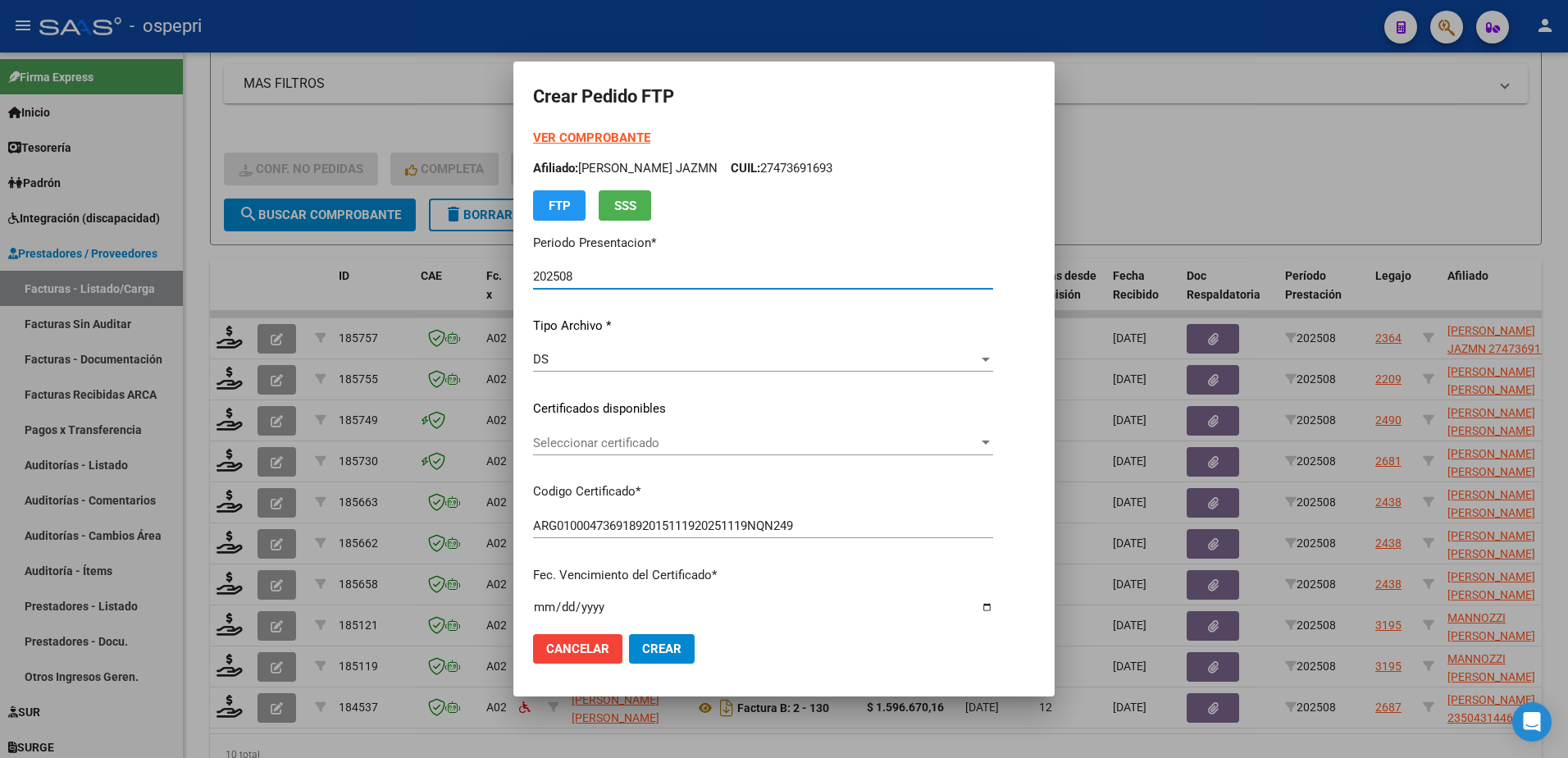
click at [582, 438] on span "Seleccionar certificado" at bounding box center [756, 443] width 446 height 15
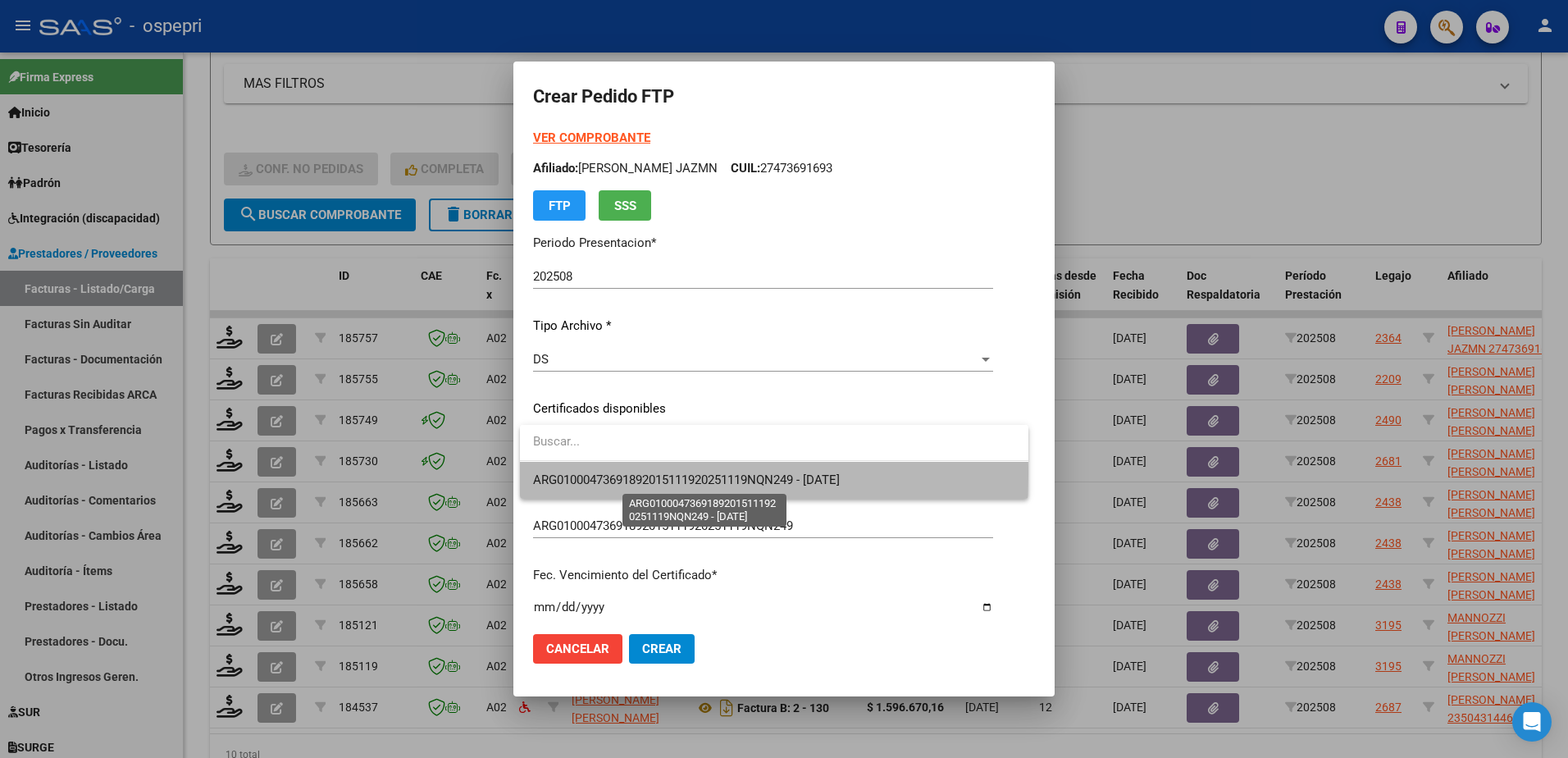
click at [603, 474] on span "ARG01000473691892015111920251119NQN249 - 2025-11-19" at bounding box center [686, 480] width 307 height 15
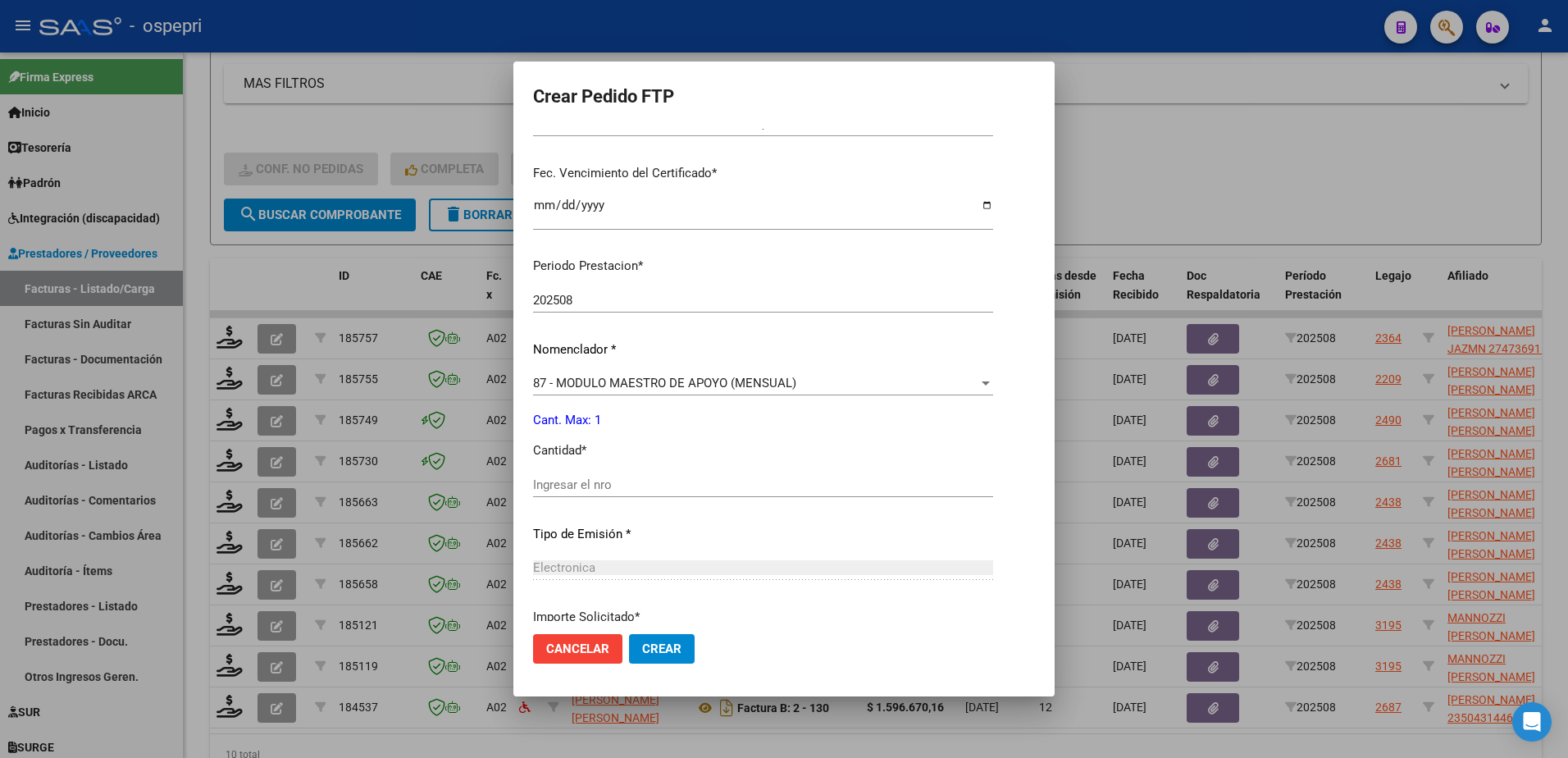
scroll to position [410, 0]
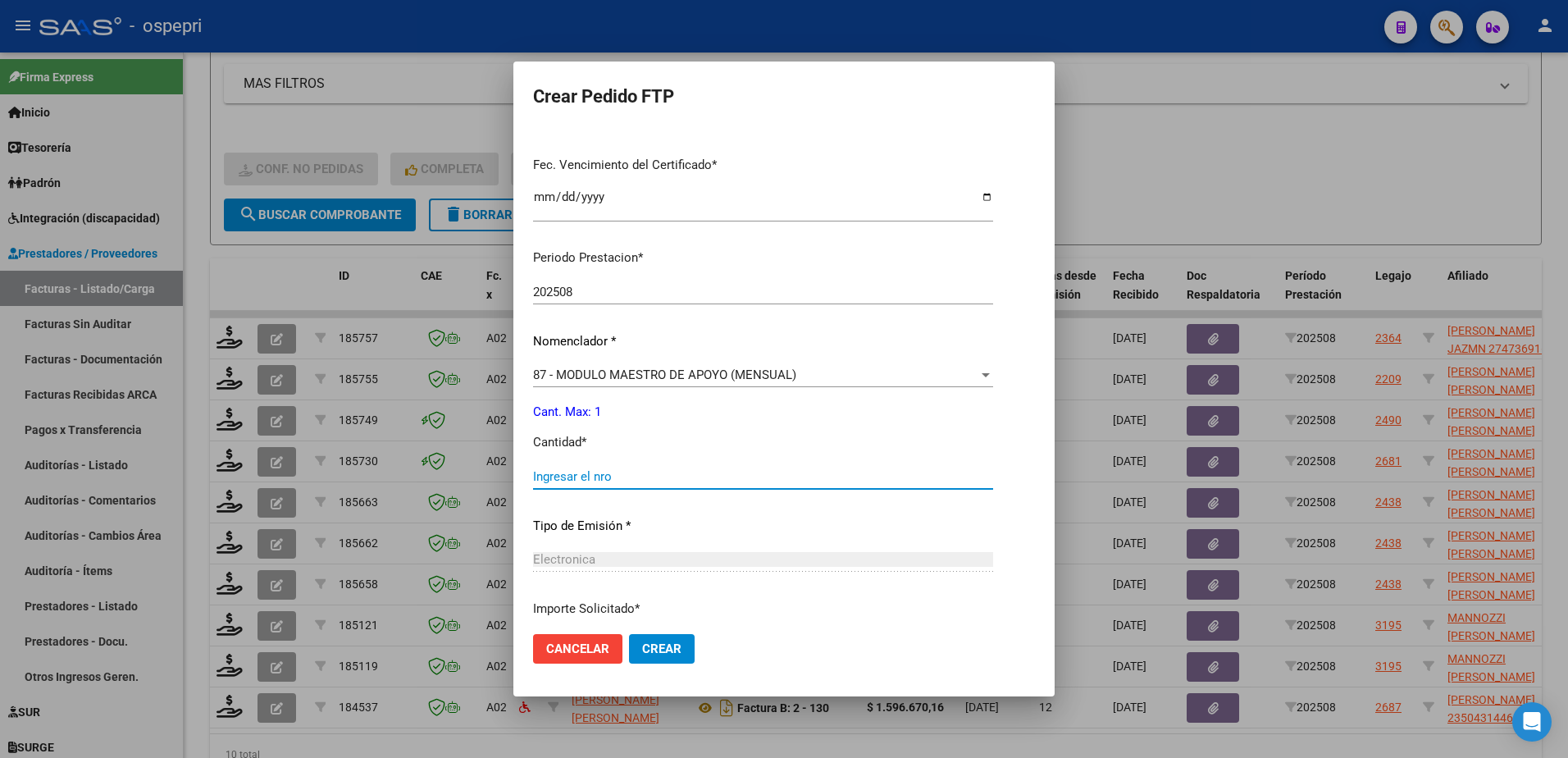
click at [602, 472] on input "Ingresar el nro" at bounding box center [763, 476] width 460 height 15
type input "1"
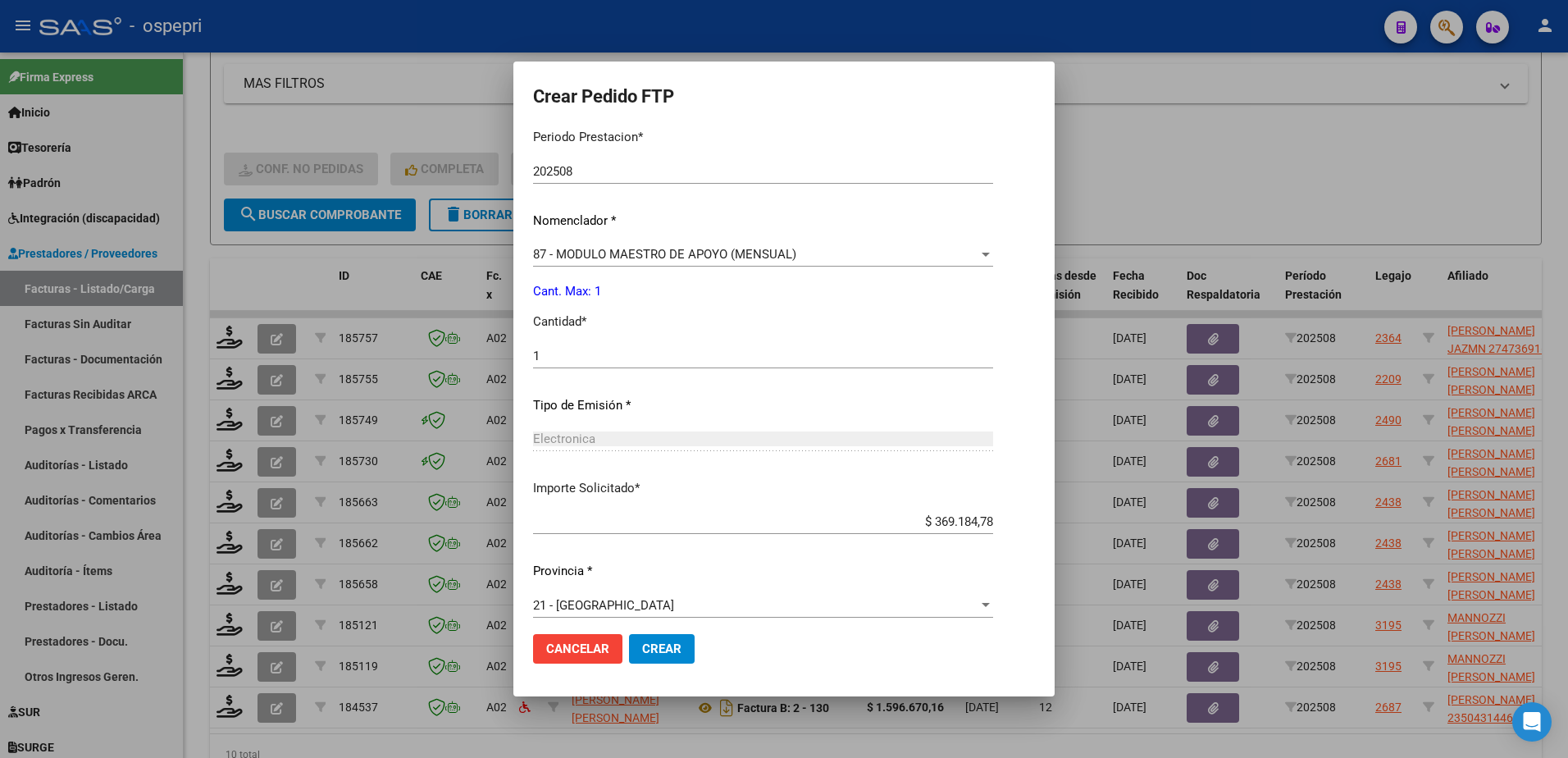
scroll to position [543, 0]
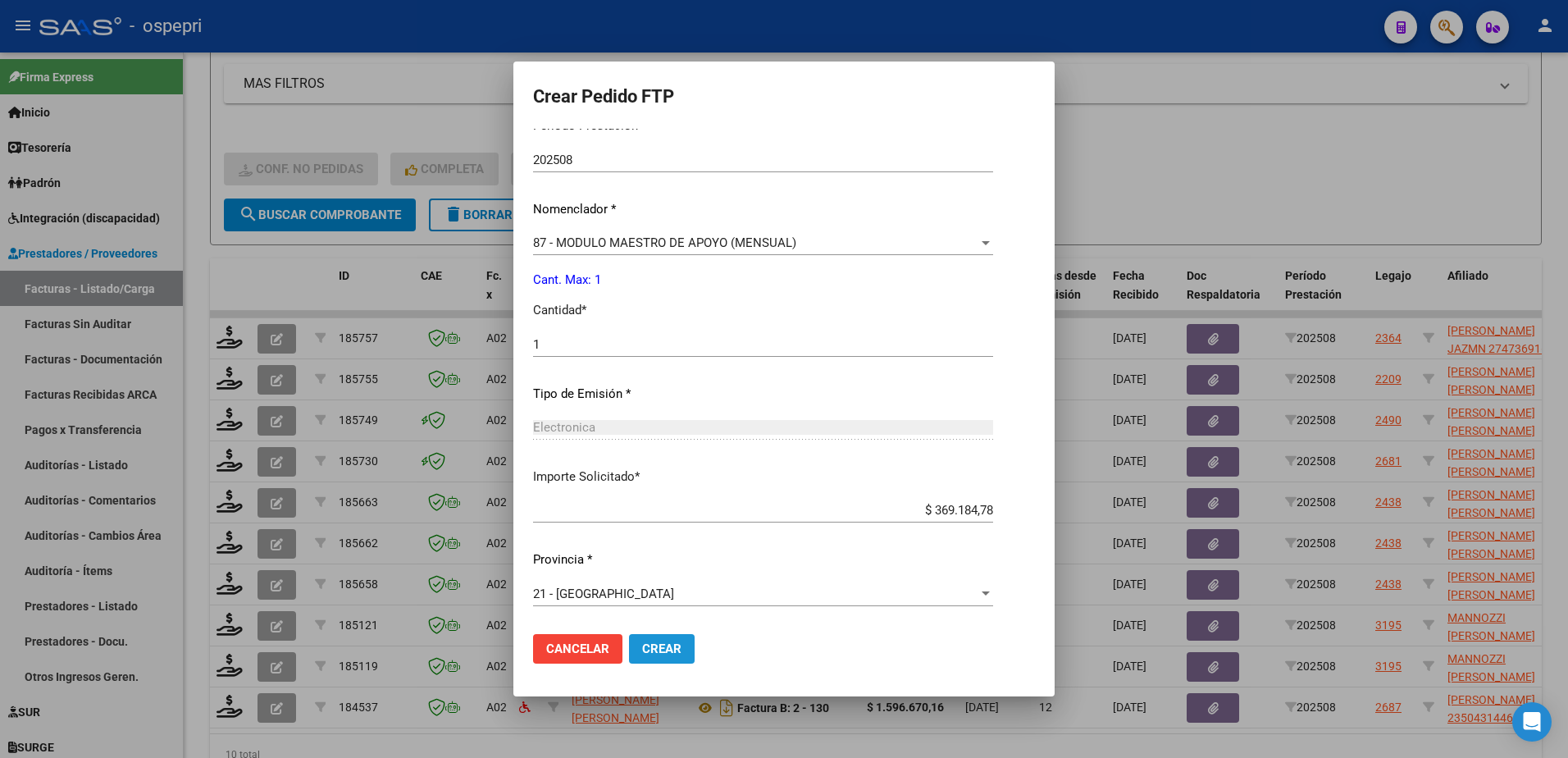
click at [654, 650] on span "Crear" at bounding box center [661, 649] width 39 height 15
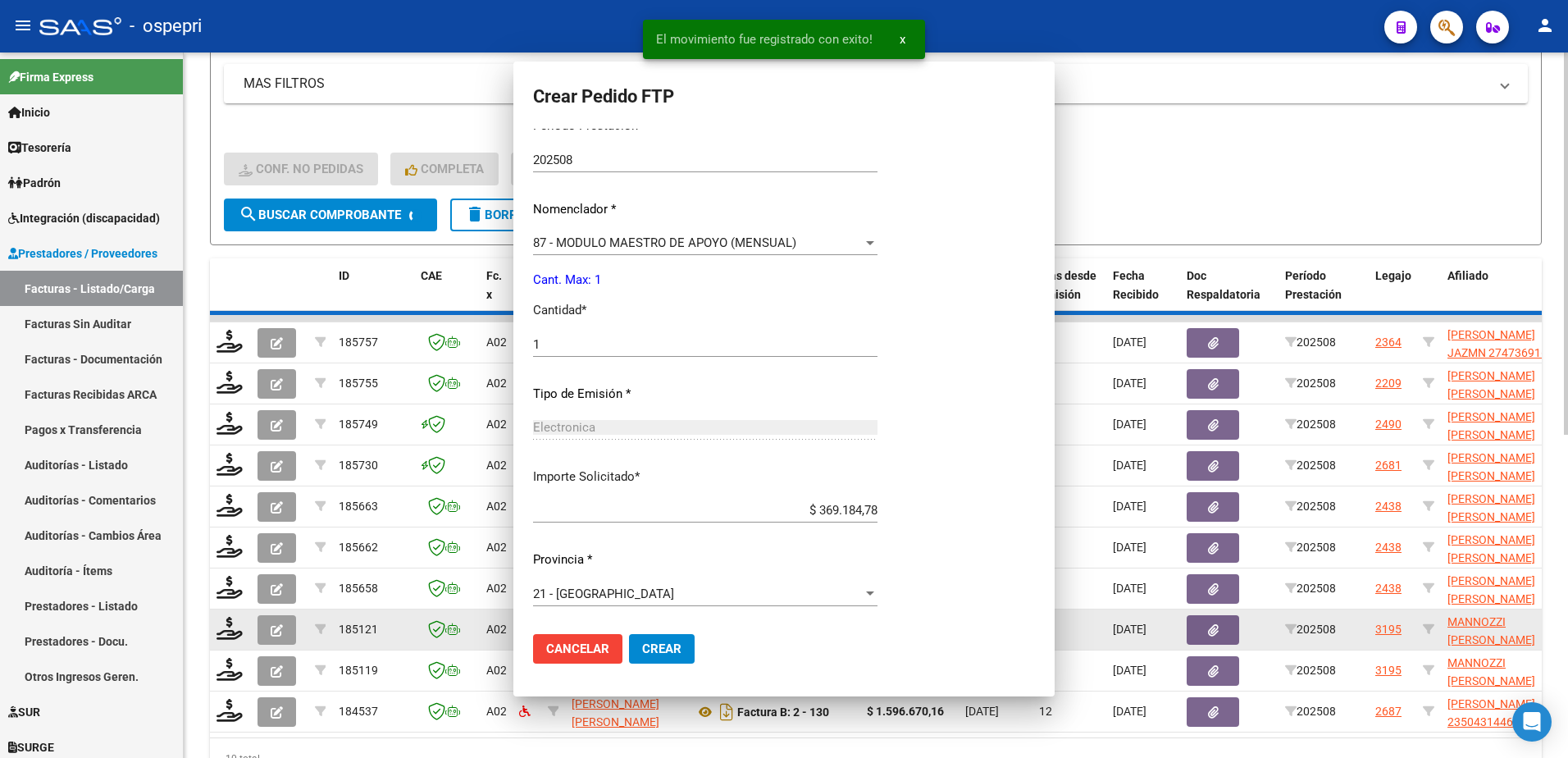
scroll to position [0, 0]
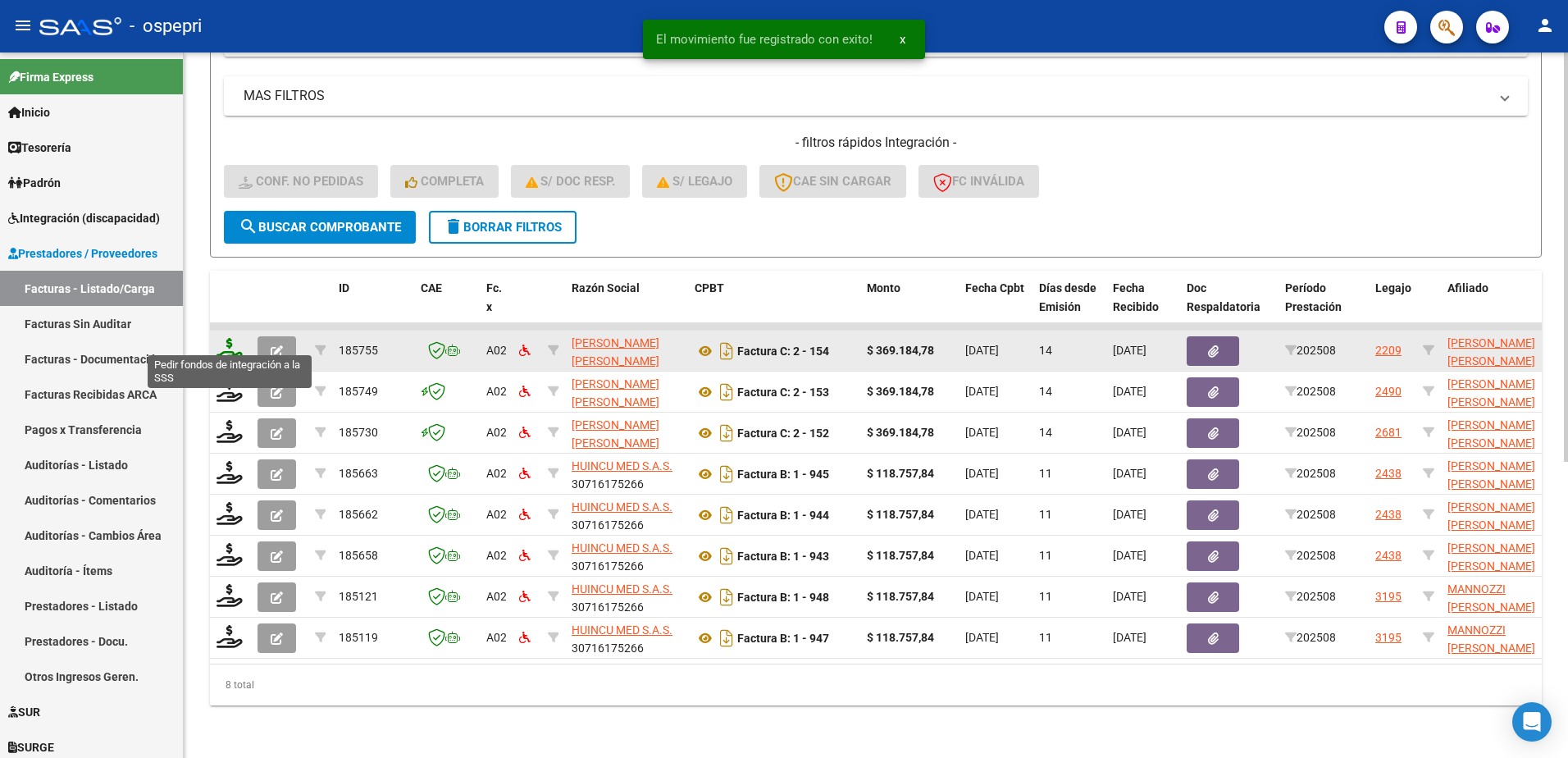
click at [228, 339] on icon at bounding box center [230, 350] width 26 height 23
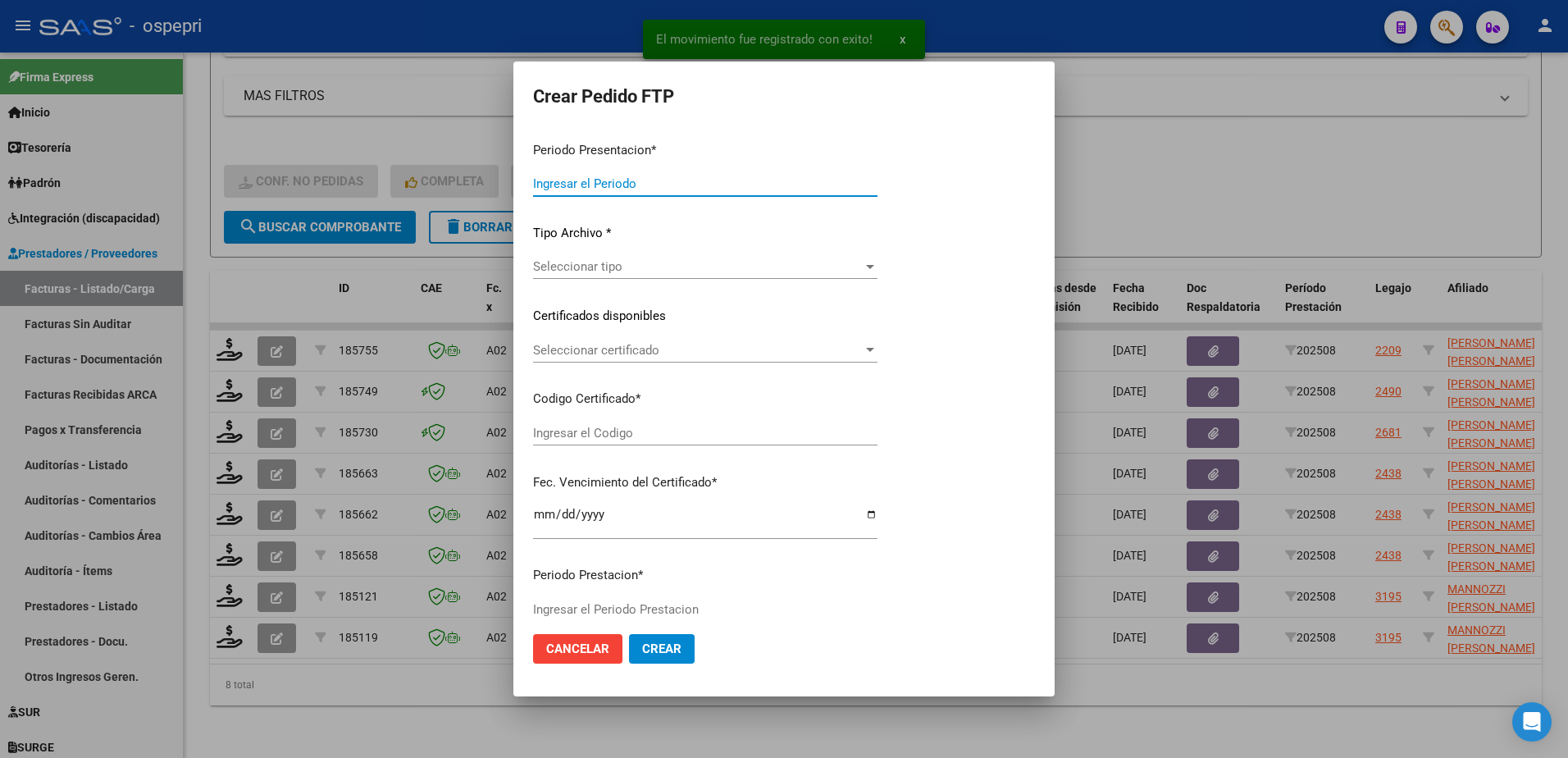
type input "202508"
type input "$ 369.184,78"
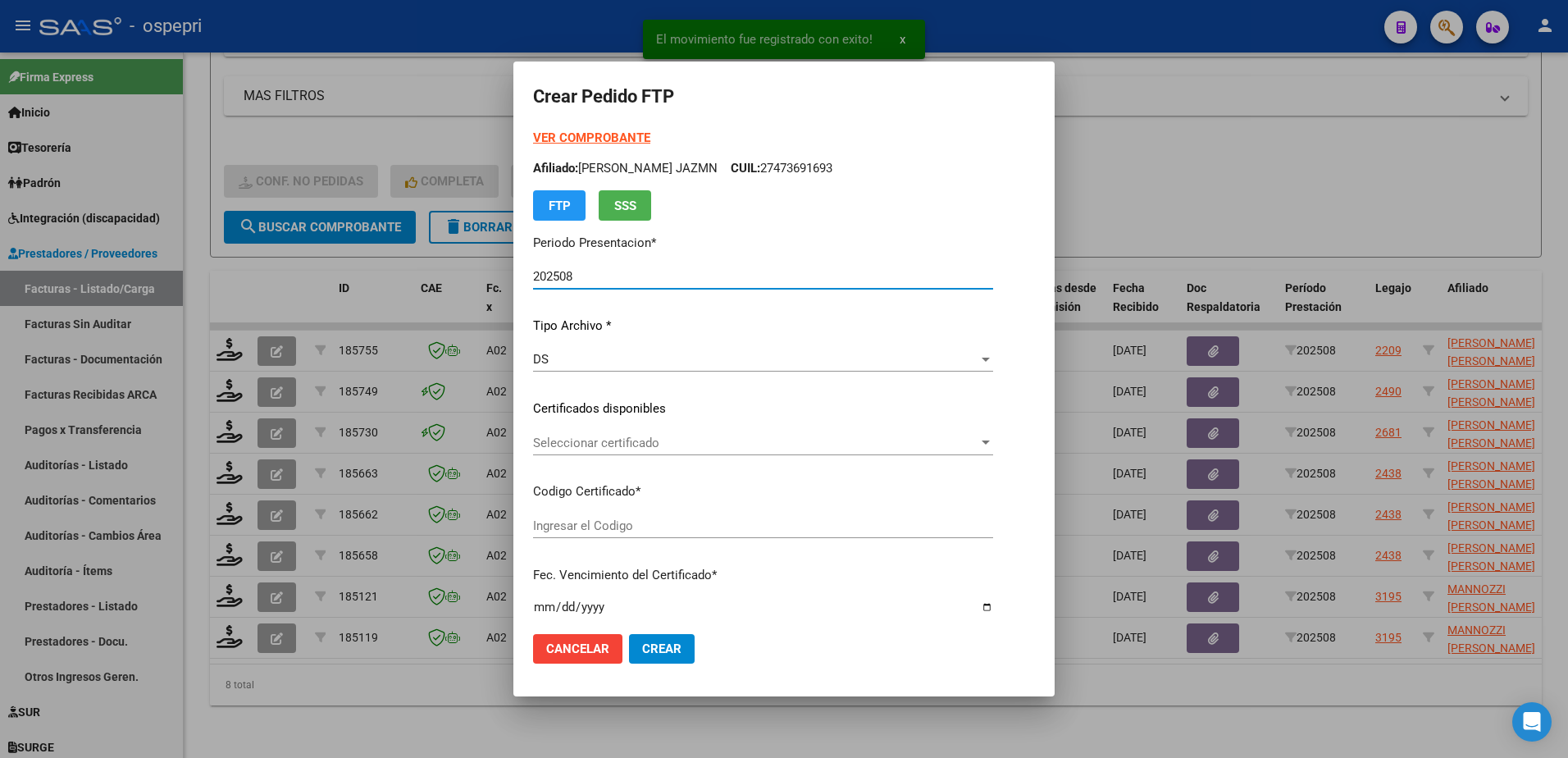
type input "2752531434-6"
type input "2034-09-01"
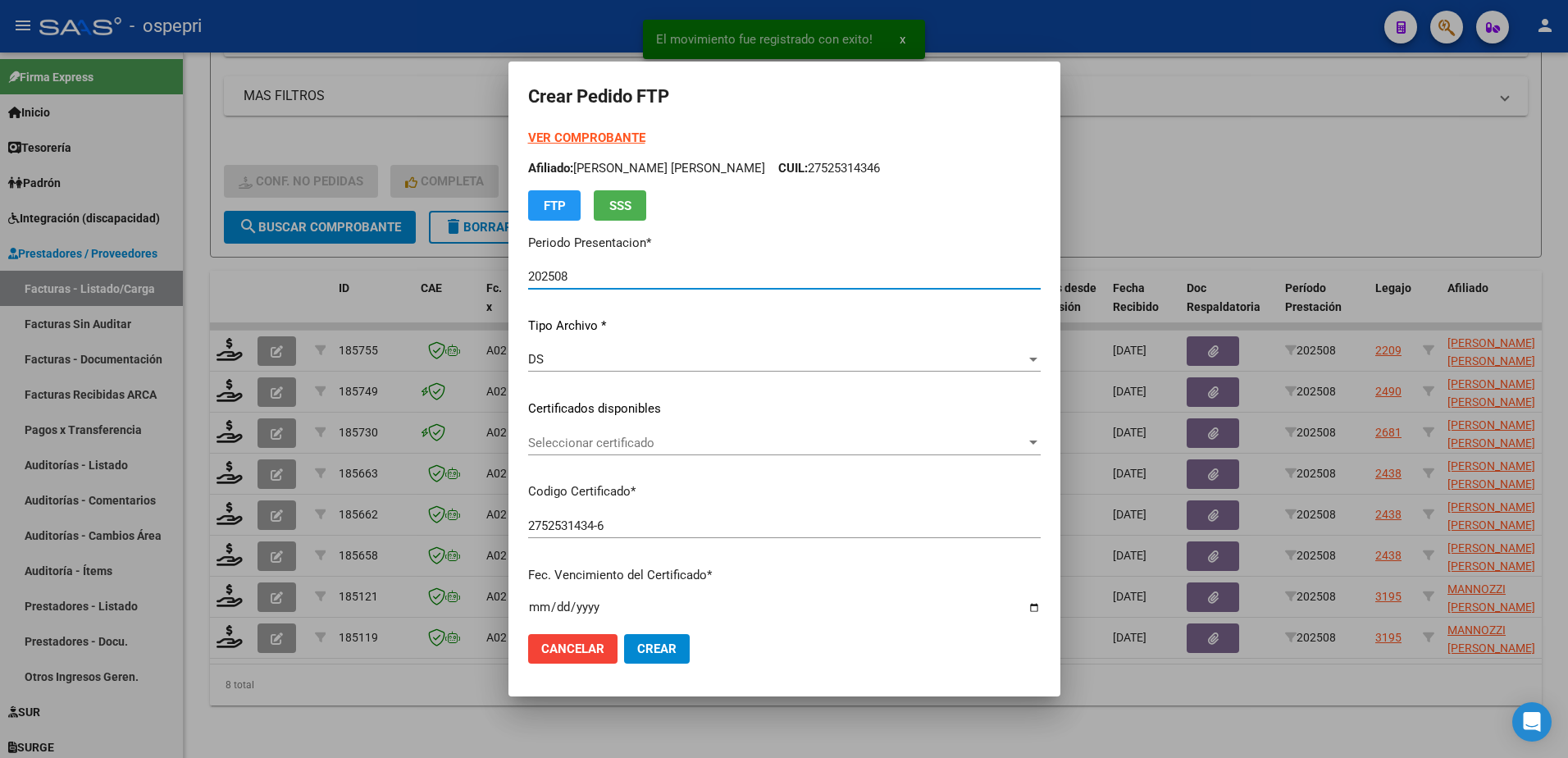
click at [580, 444] on span "Seleccionar certificado" at bounding box center [777, 443] width 498 height 15
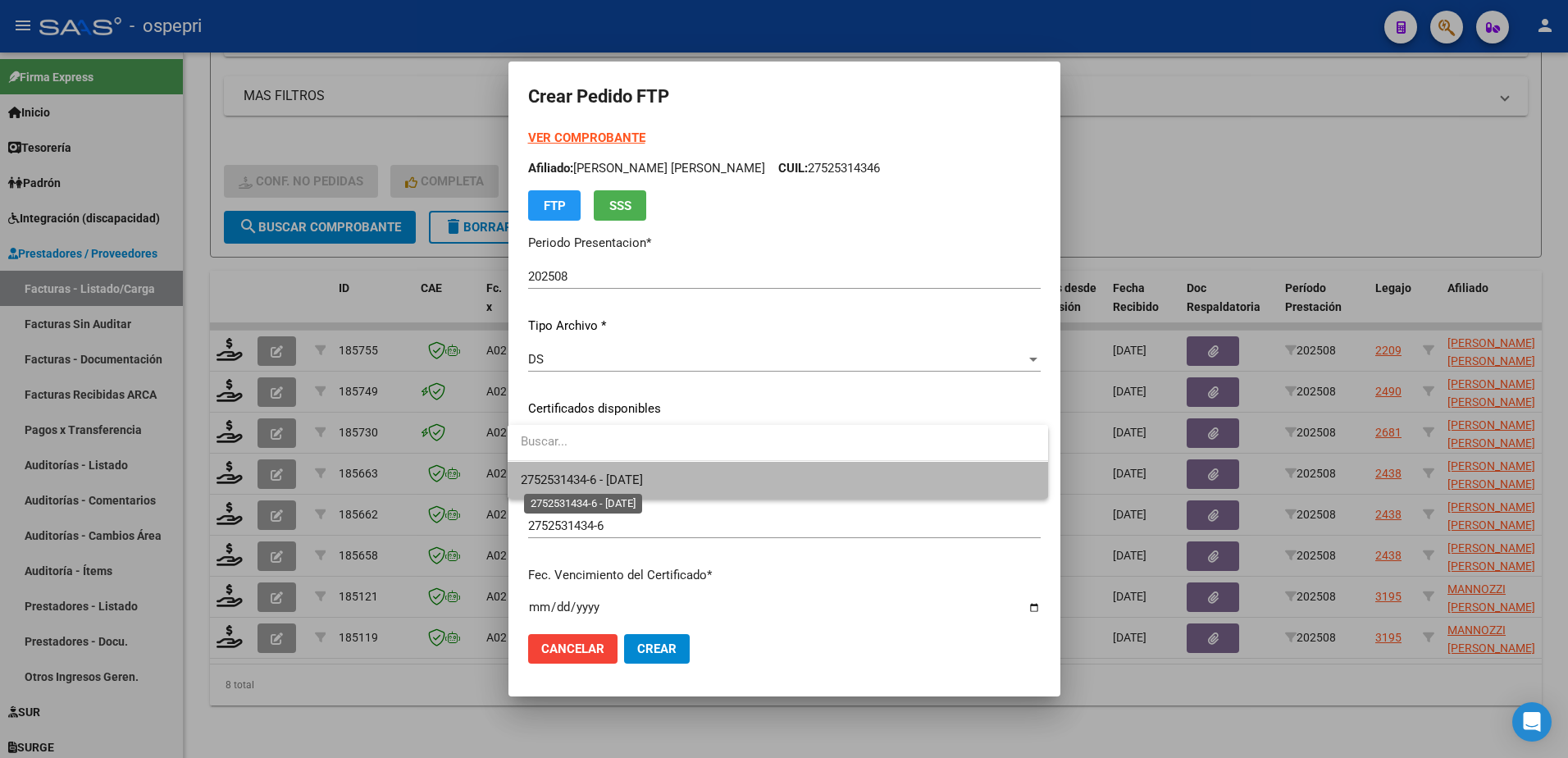
click at [595, 474] on span "2752531434-6 - 2034-09-01" at bounding box center [582, 480] width 122 height 15
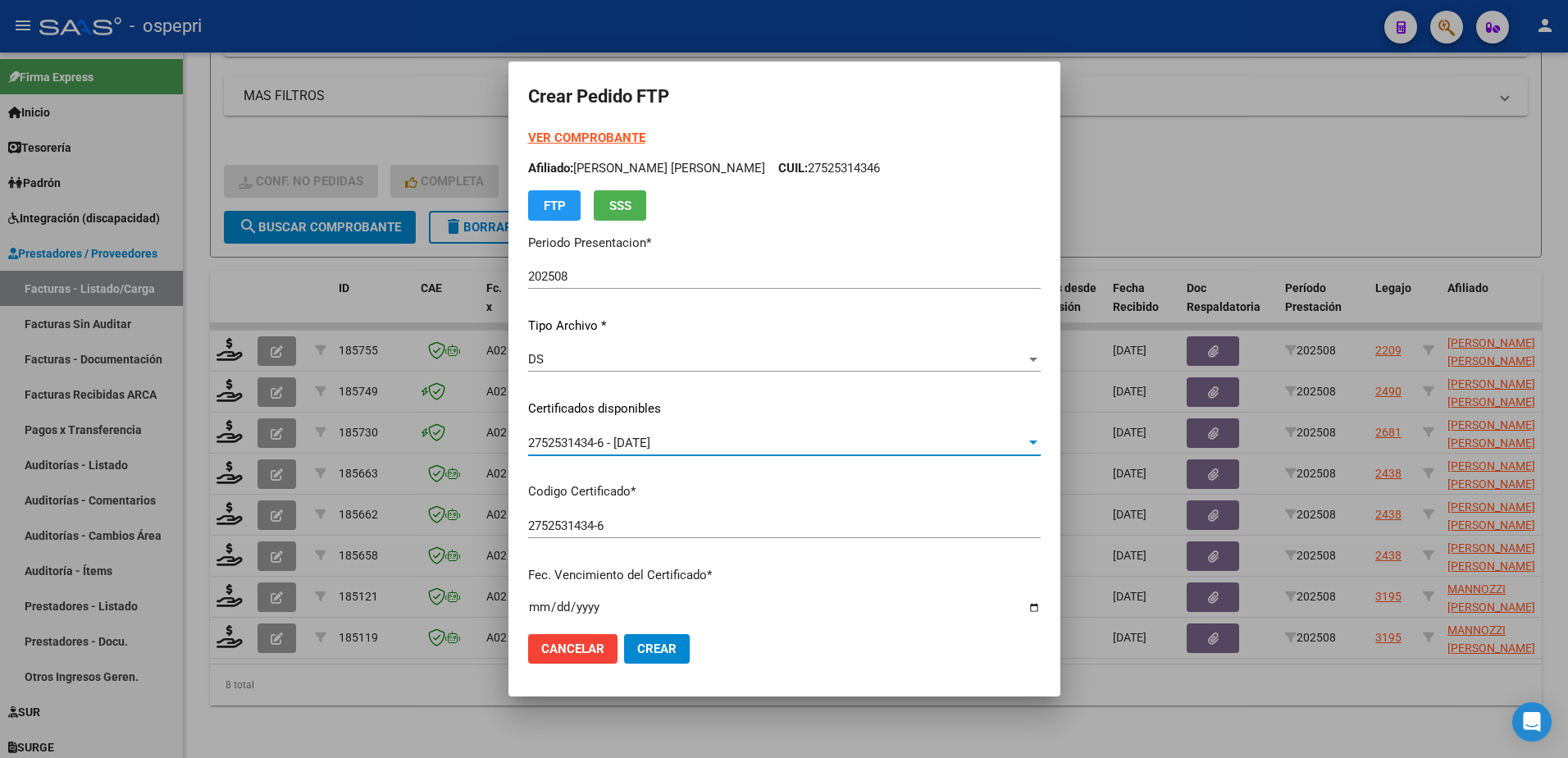
scroll to position [329, 0]
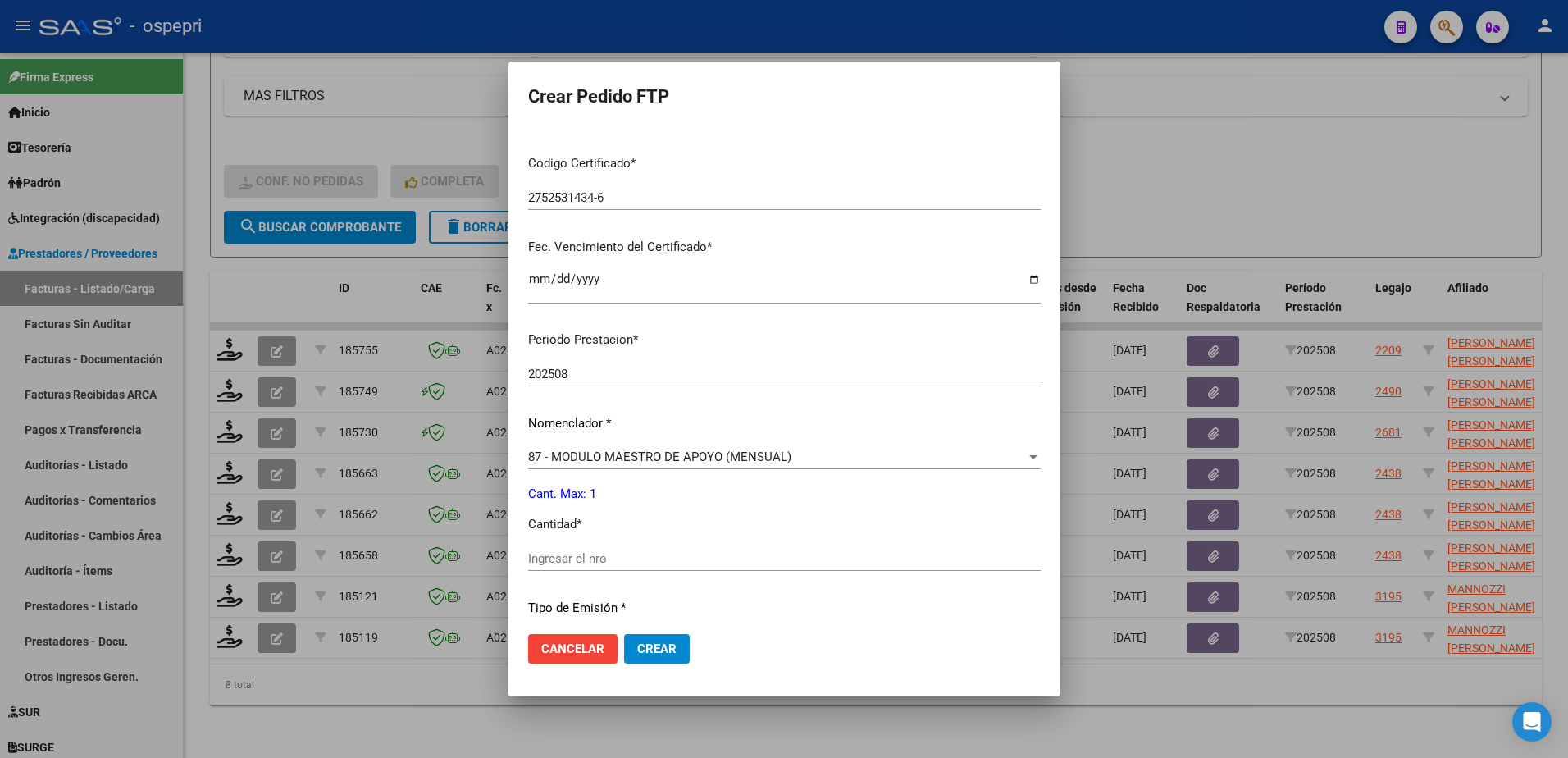
click at [589, 559] on input "Ingresar el nro" at bounding box center [784, 559] width 512 height 15
type input "1"
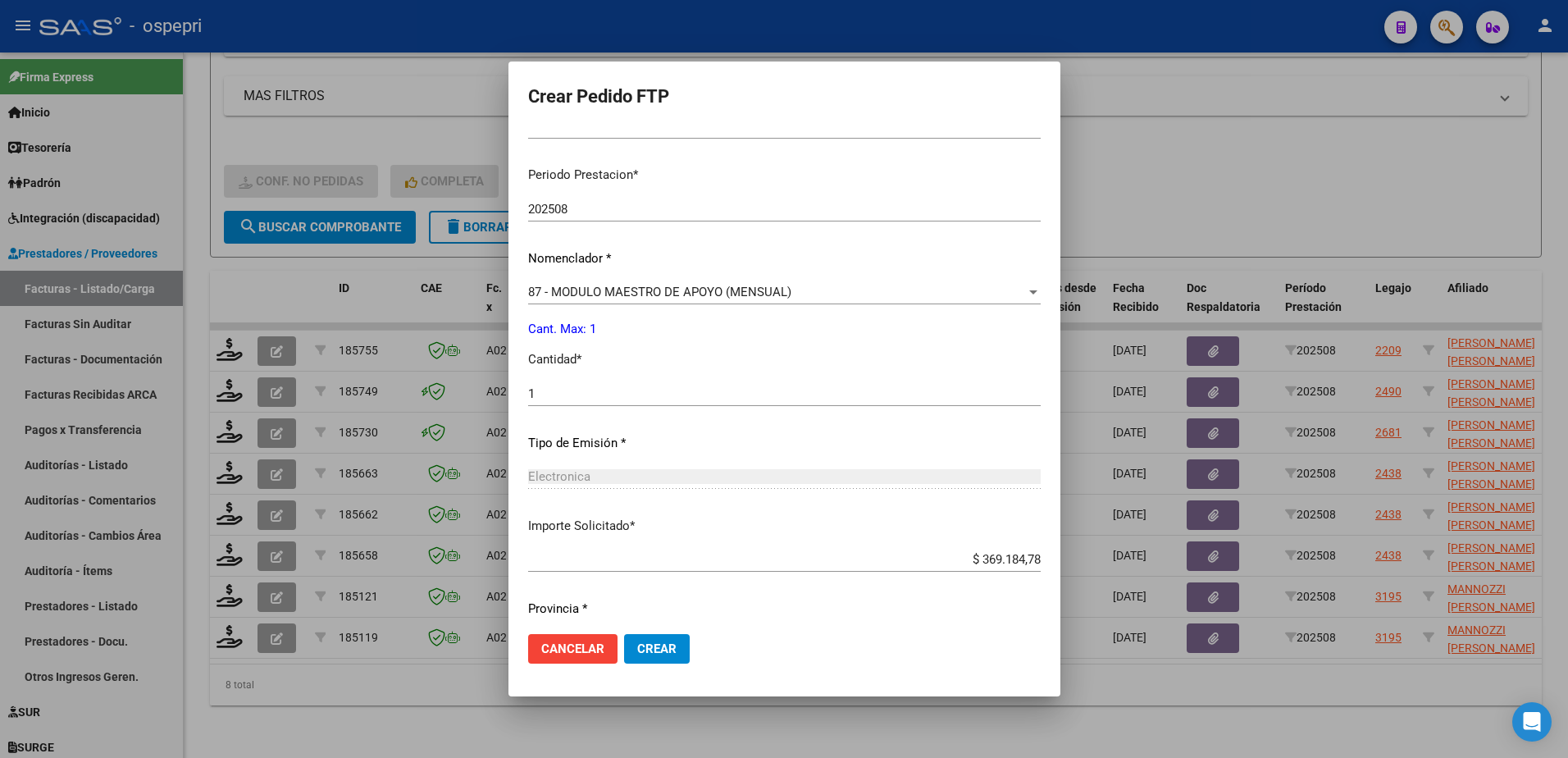
scroll to position [543, 0]
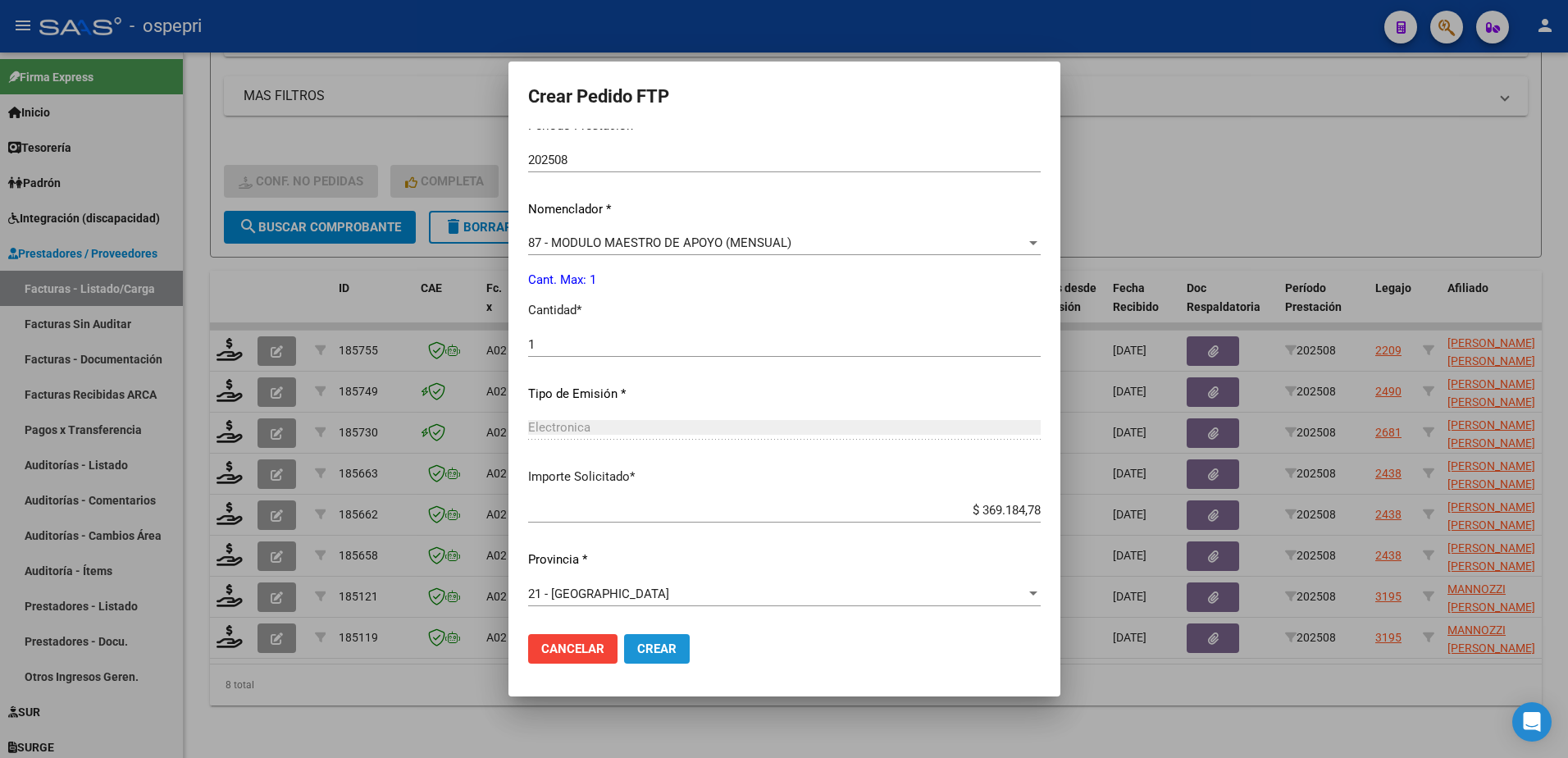
click at [638, 639] on button "Crear" at bounding box center [657, 650] width 66 height 29
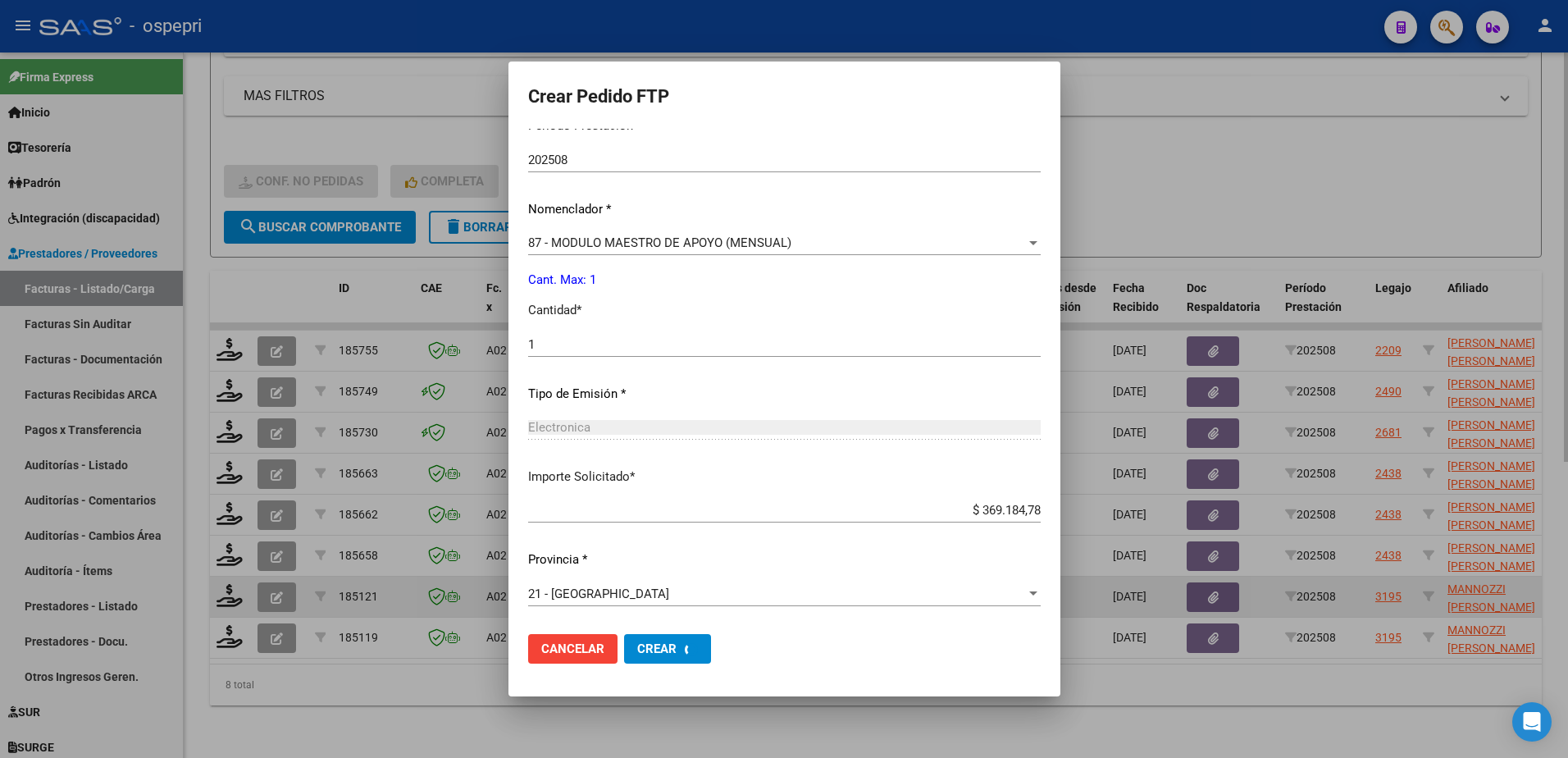
scroll to position [0, 0]
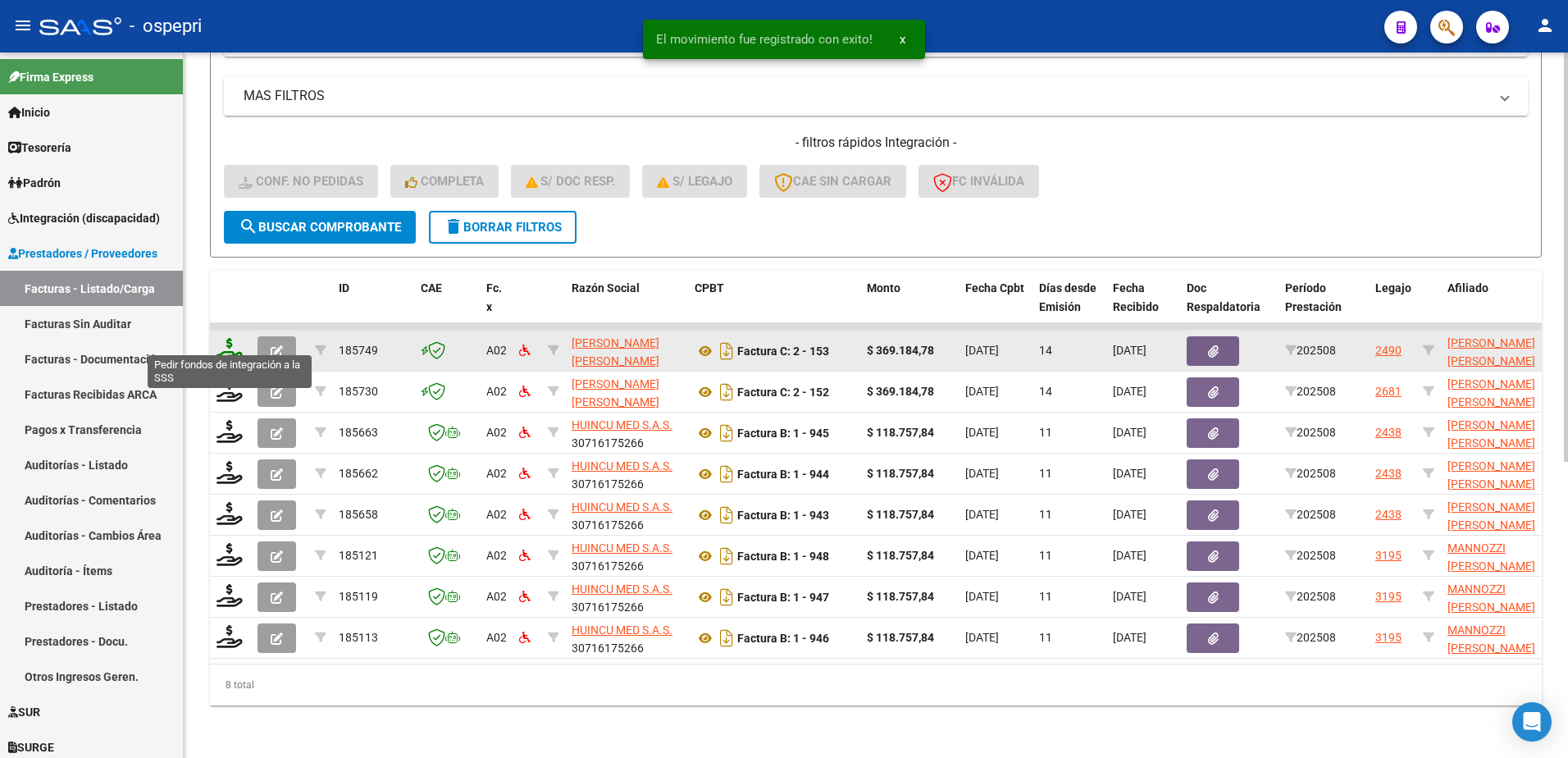
click at [229, 342] on icon at bounding box center [230, 350] width 26 height 23
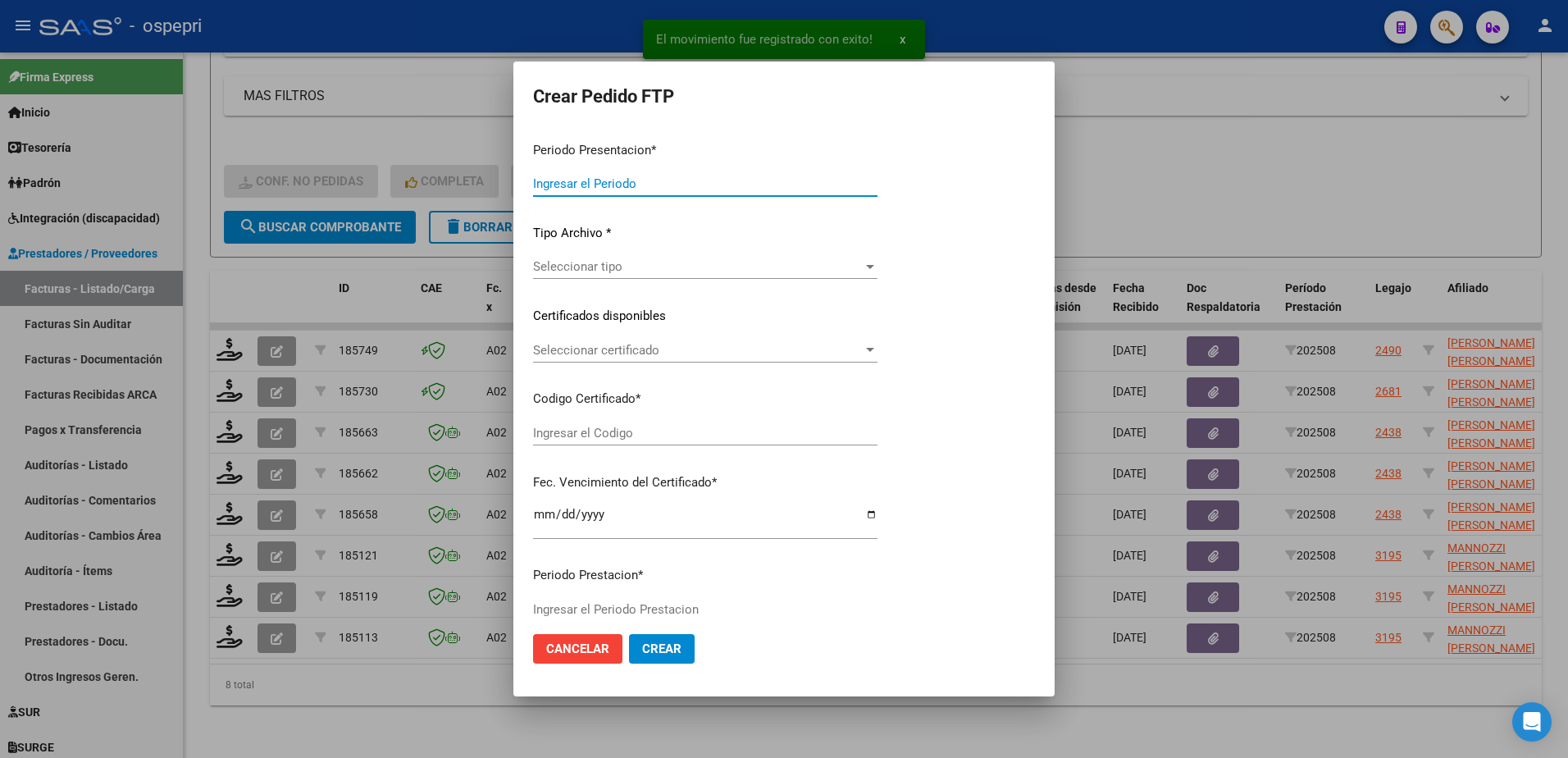
type input "202508"
type input "$ 369.184,78"
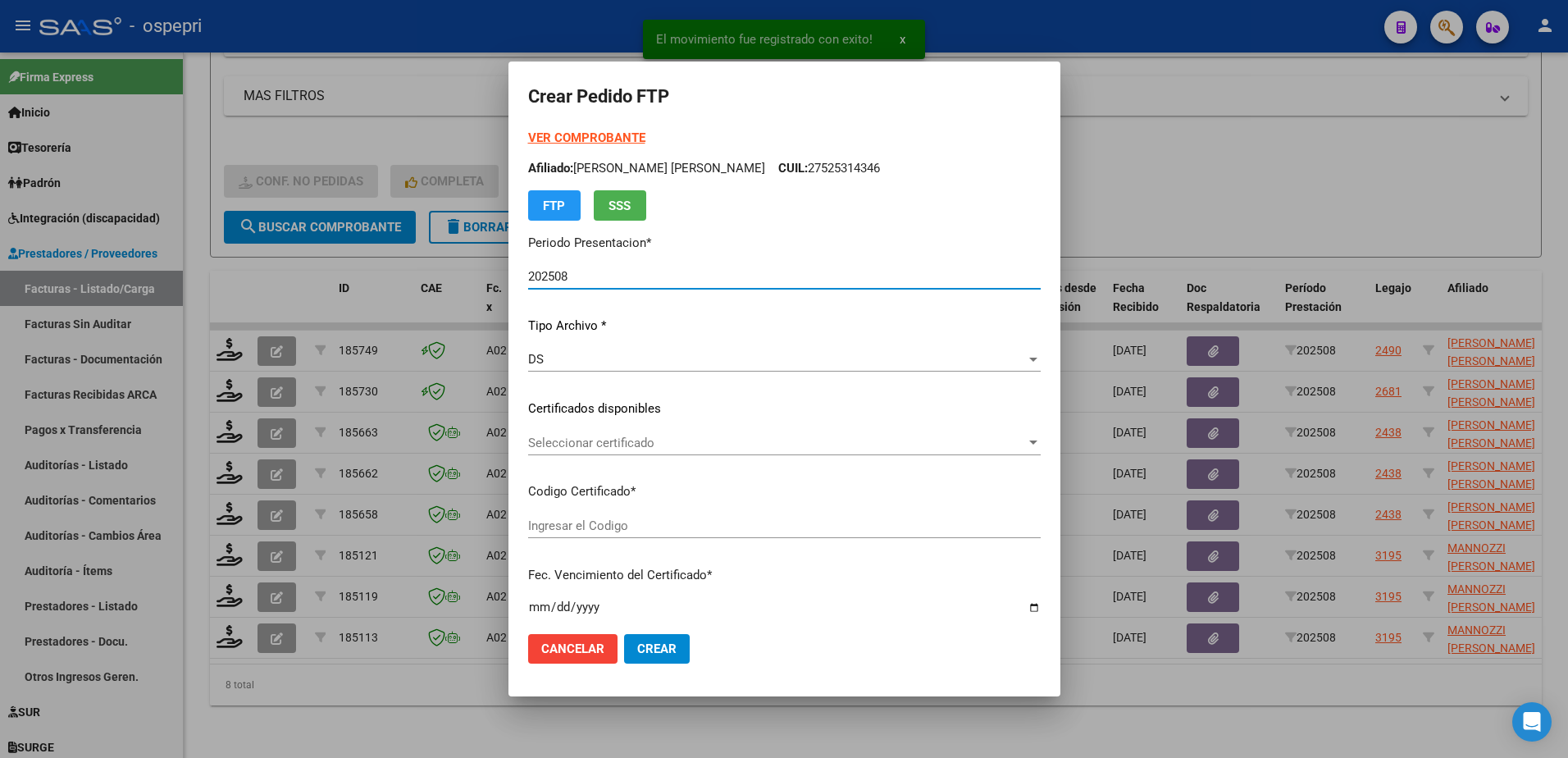
type input "ARG01000521852462018121220281212NQN798"
type input "2028-12-12"
click at [641, 447] on span "Seleccionar certificado" at bounding box center [777, 443] width 498 height 15
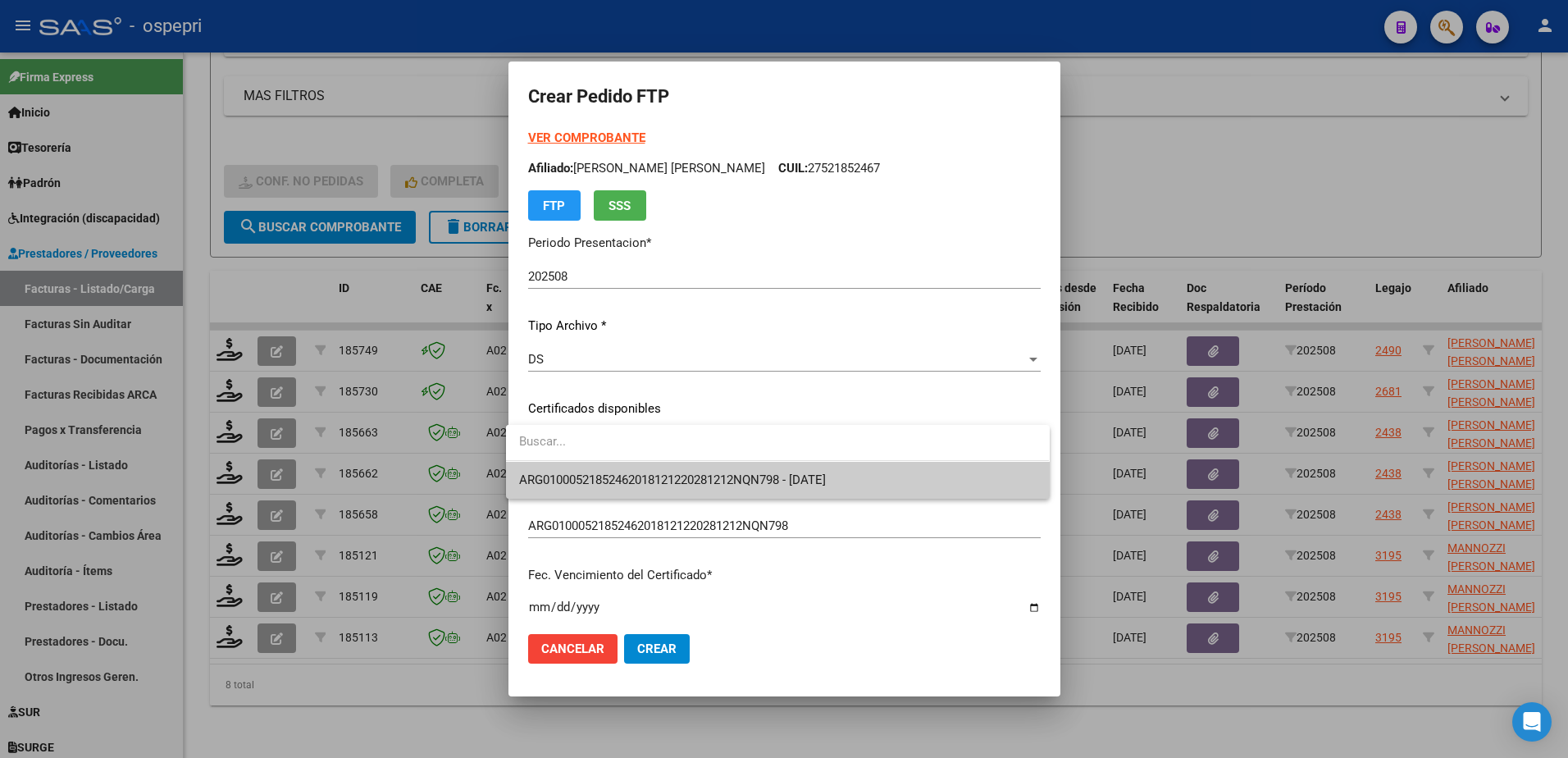
click at [655, 491] on span "ARG01000521852462018121220281212NQN798 - 2028-12-12" at bounding box center [777, 480] width 517 height 37
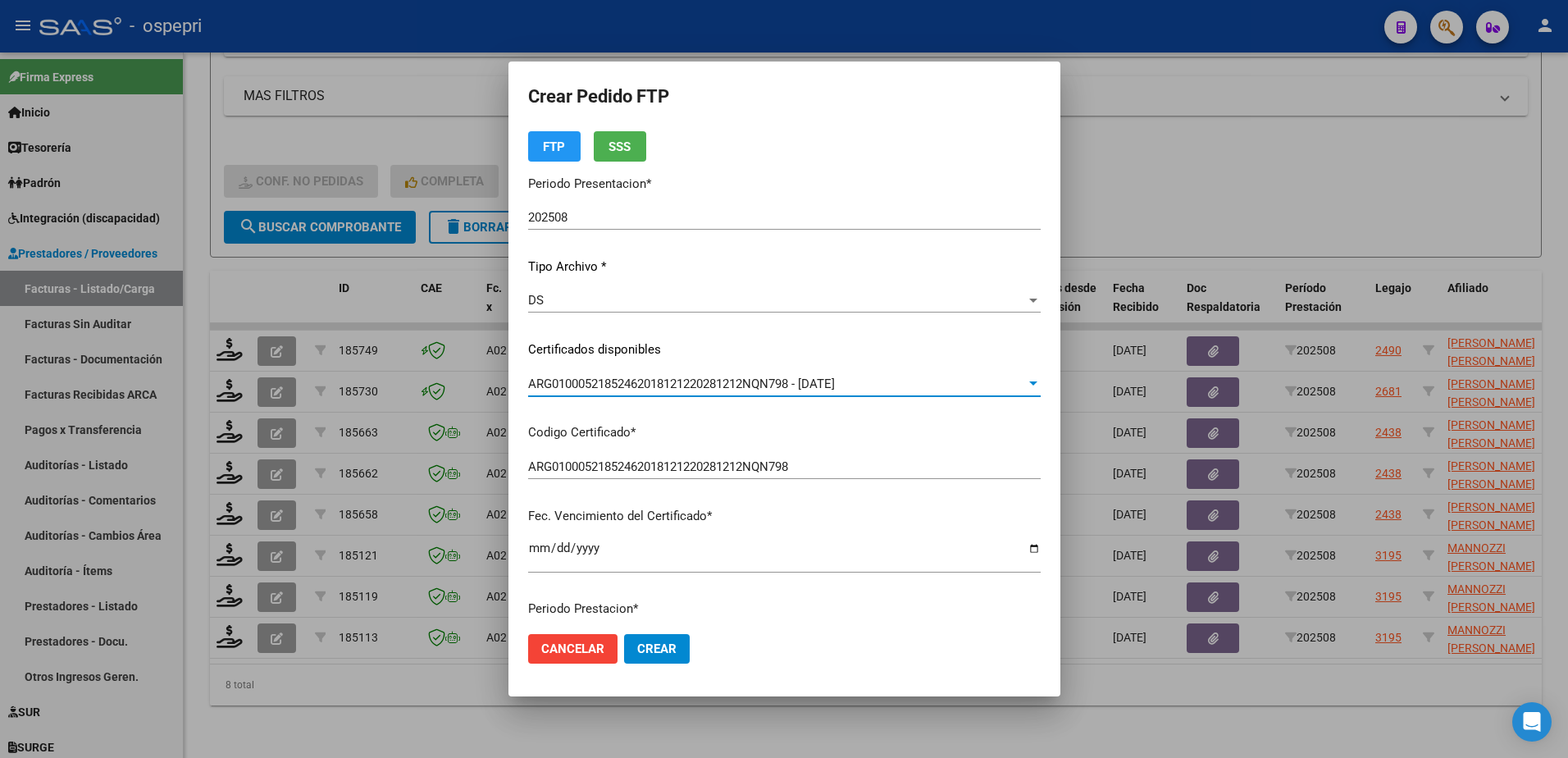
scroll to position [329, 0]
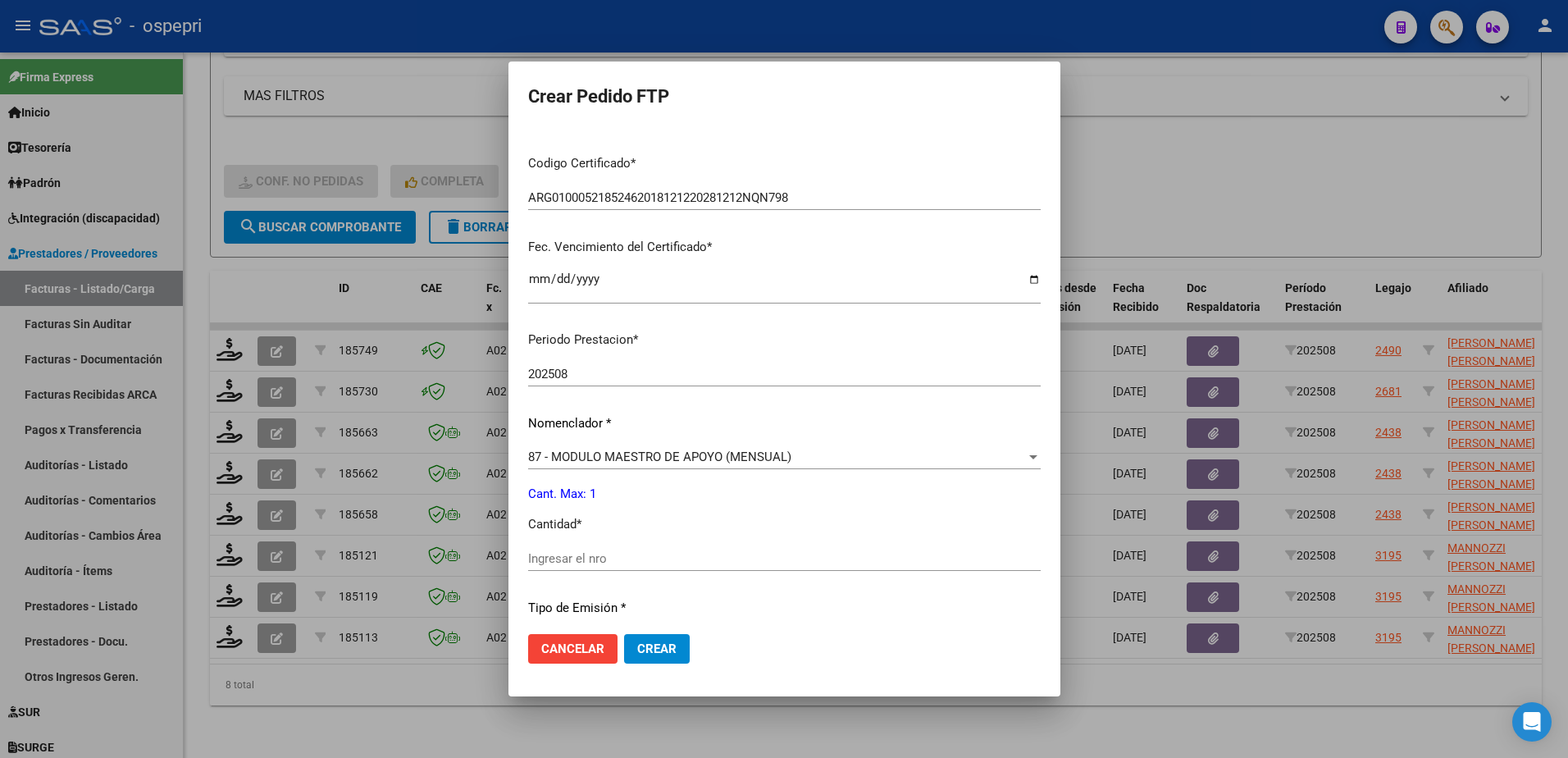
click at [571, 559] on input "Ingresar el nro" at bounding box center [784, 559] width 512 height 15
type input "1"
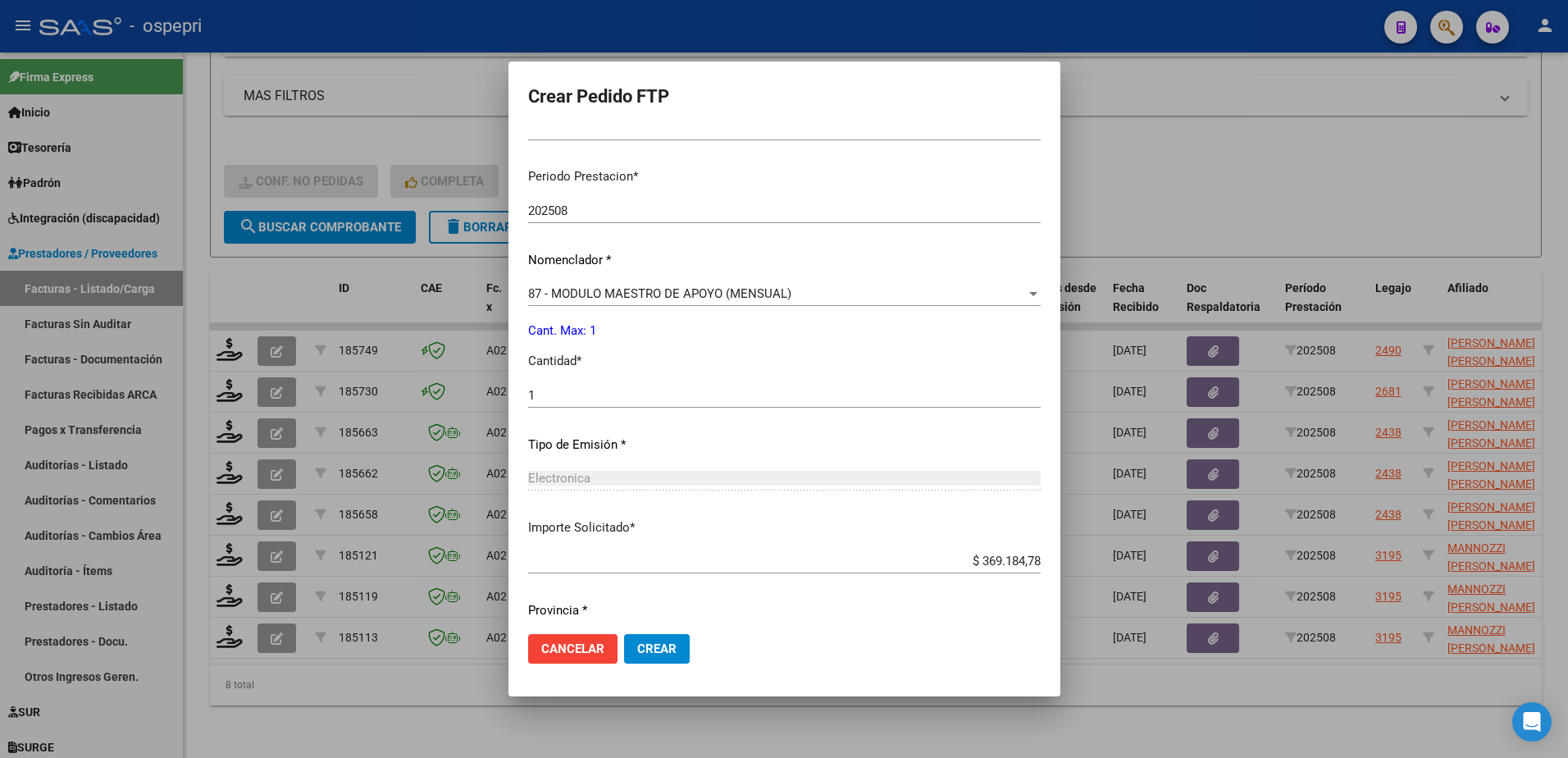
scroll to position [543, 0]
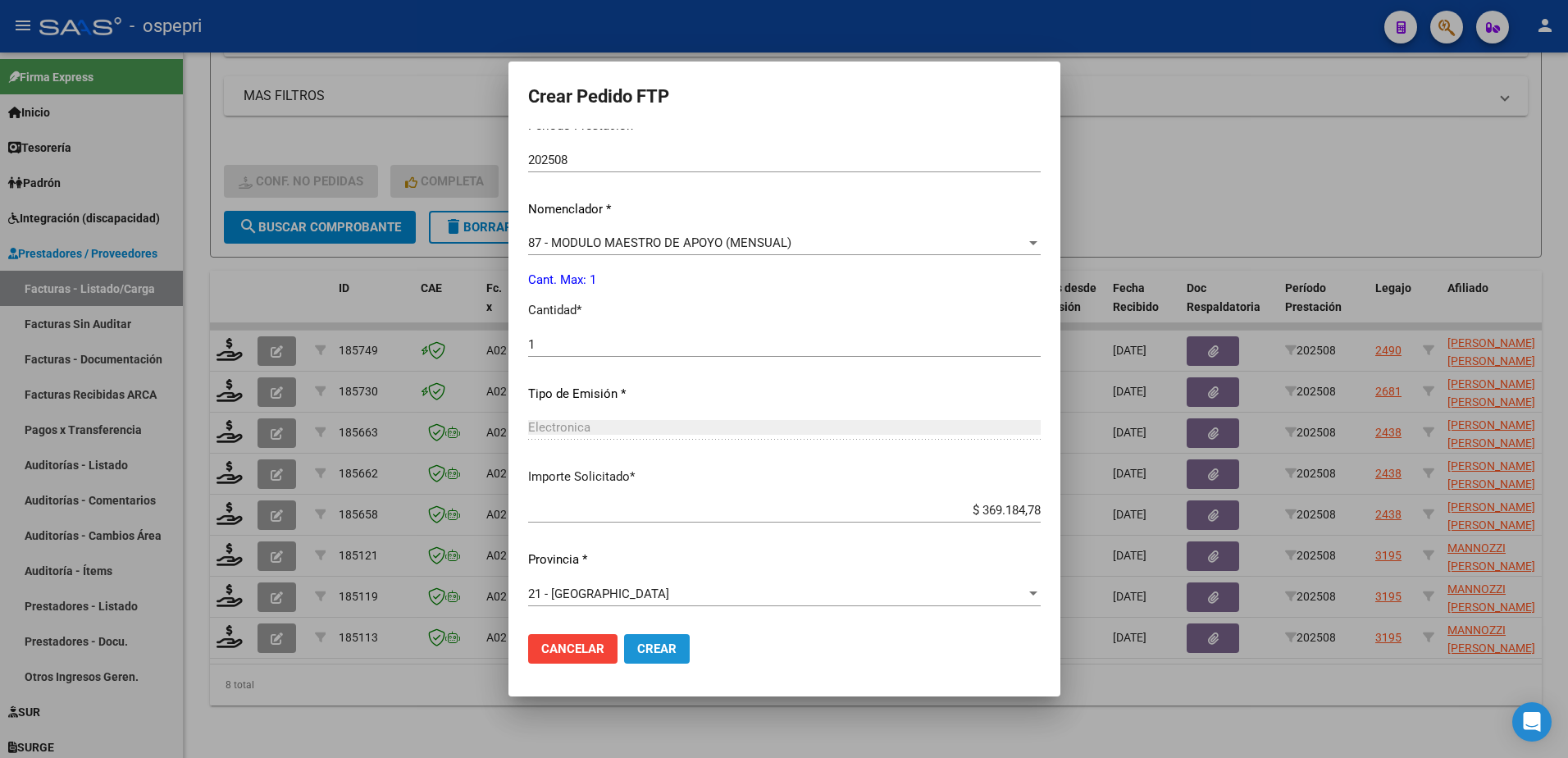
click at [650, 653] on span "Crear" at bounding box center [656, 649] width 39 height 15
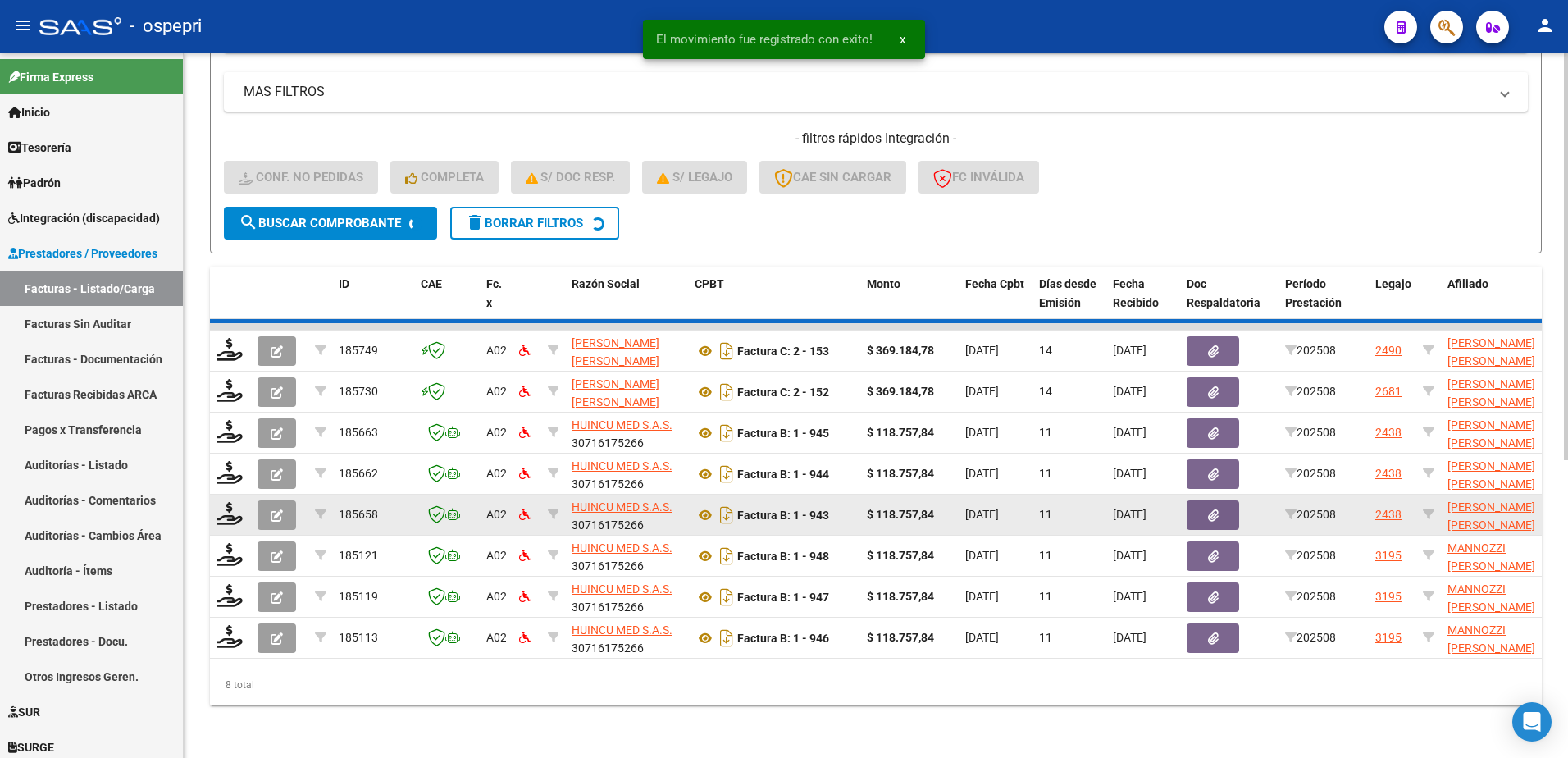
scroll to position [470, 0]
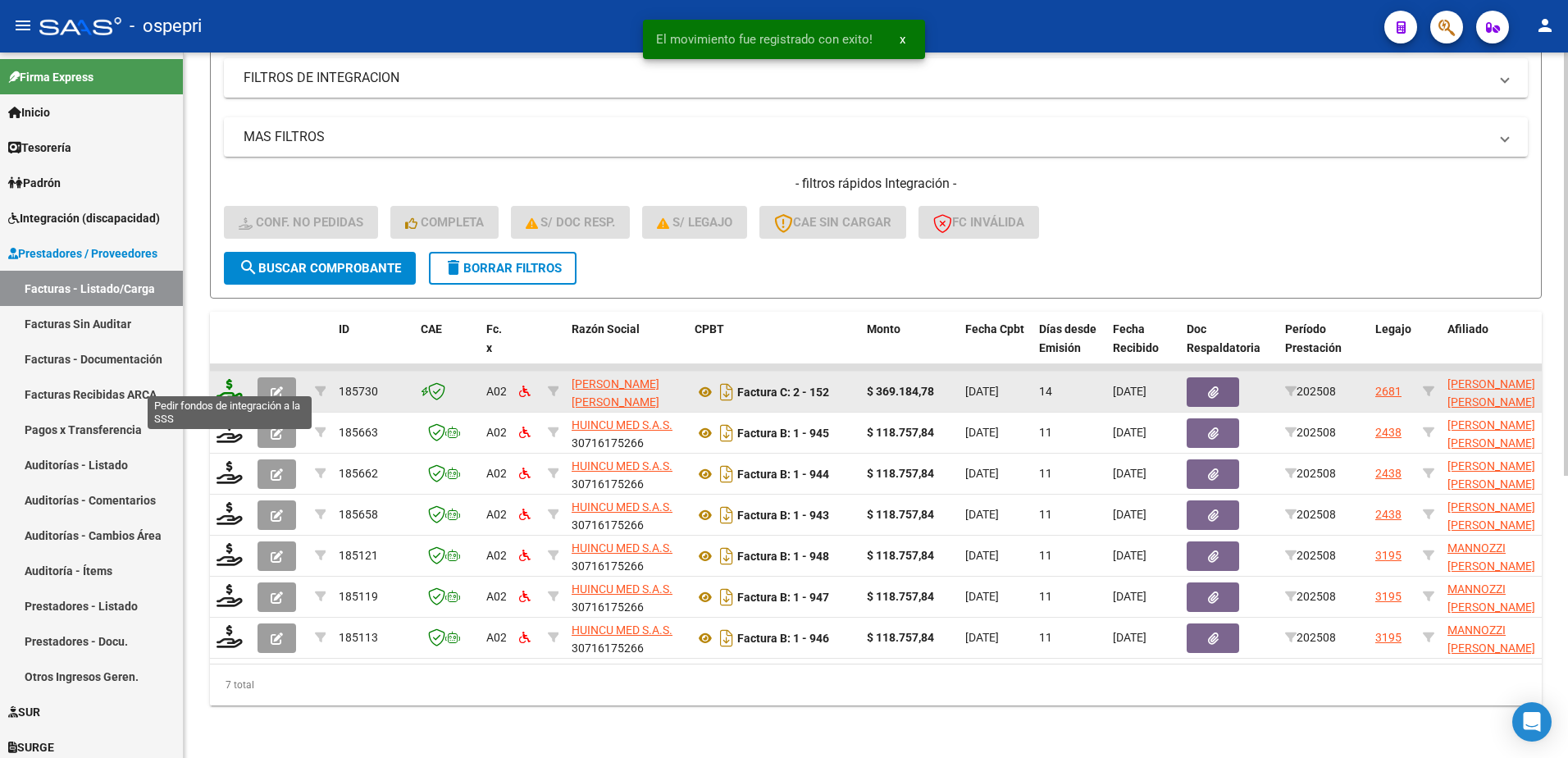
click at [235, 384] on icon at bounding box center [230, 390] width 26 height 23
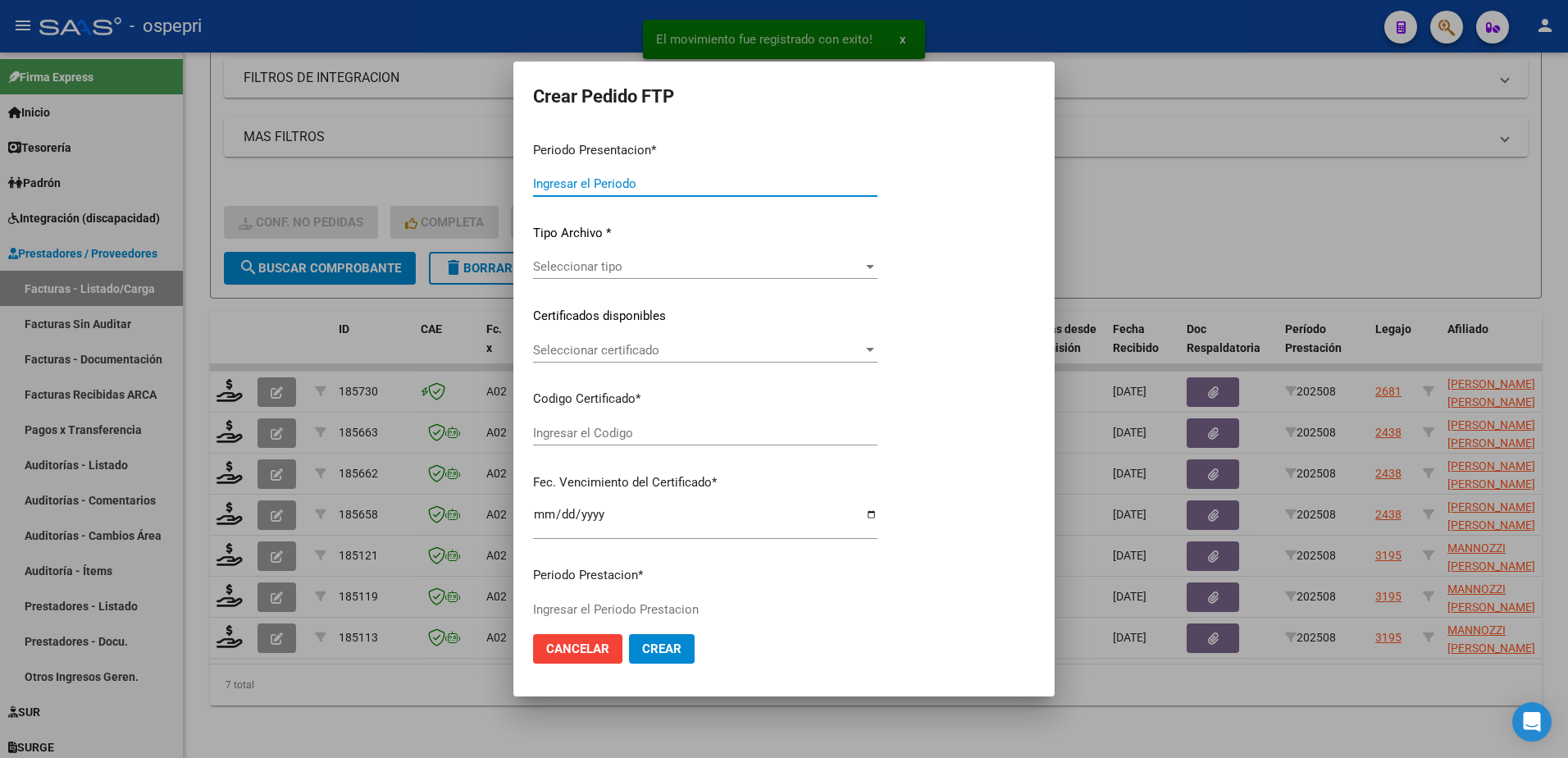
type input "202508"
type input "$ 369.184,78"
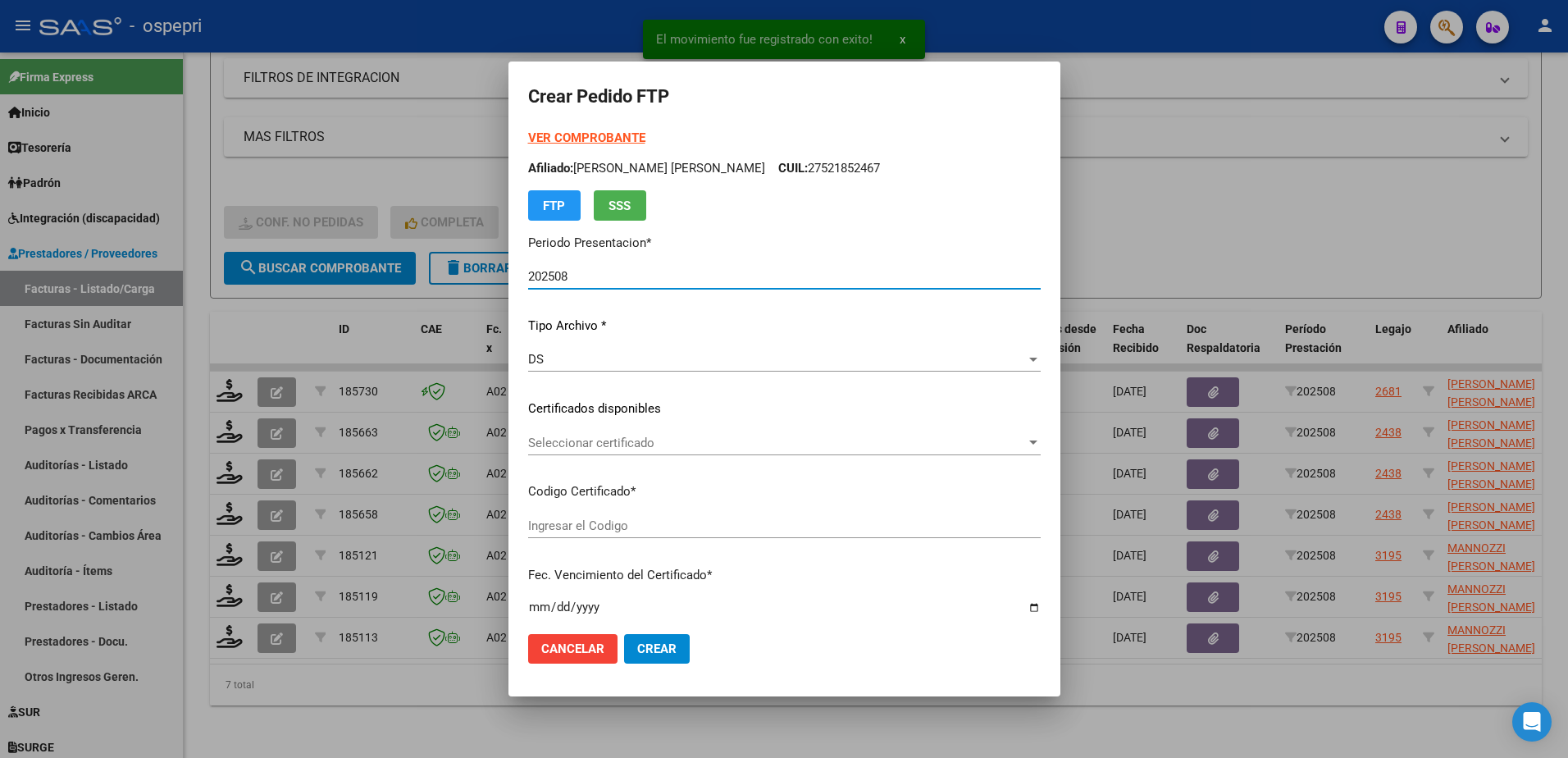
type input "2056756620-0"
type input "2027-04-01"
click at [576, 450] on span "Seleccionar certificado" at bounding box center [777, 443] width 498 height 15
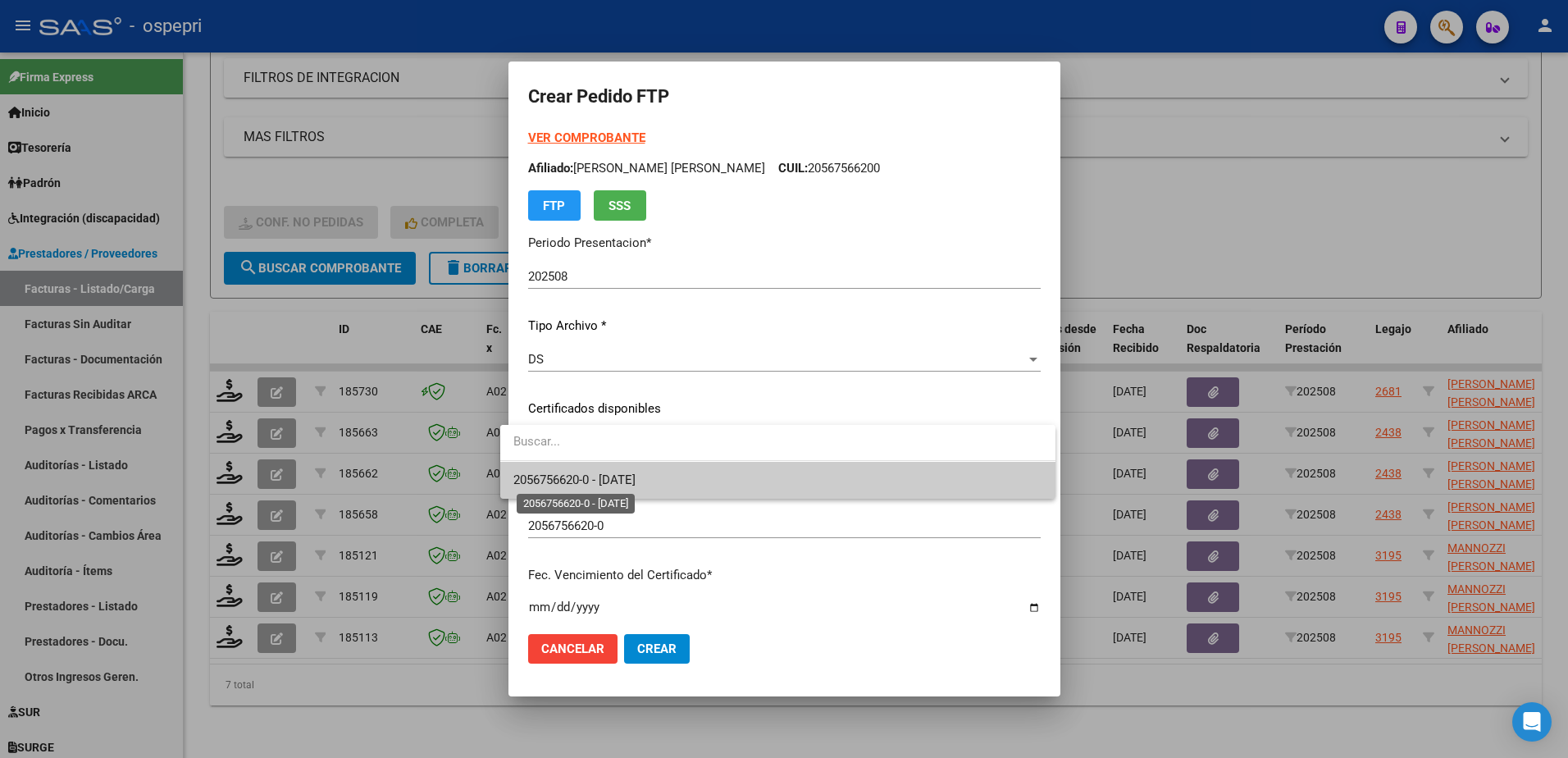
click at [597, 480] on span "2056756620-0 - 2027-04-01" at bounding box center [574, 480] width 122 height 15
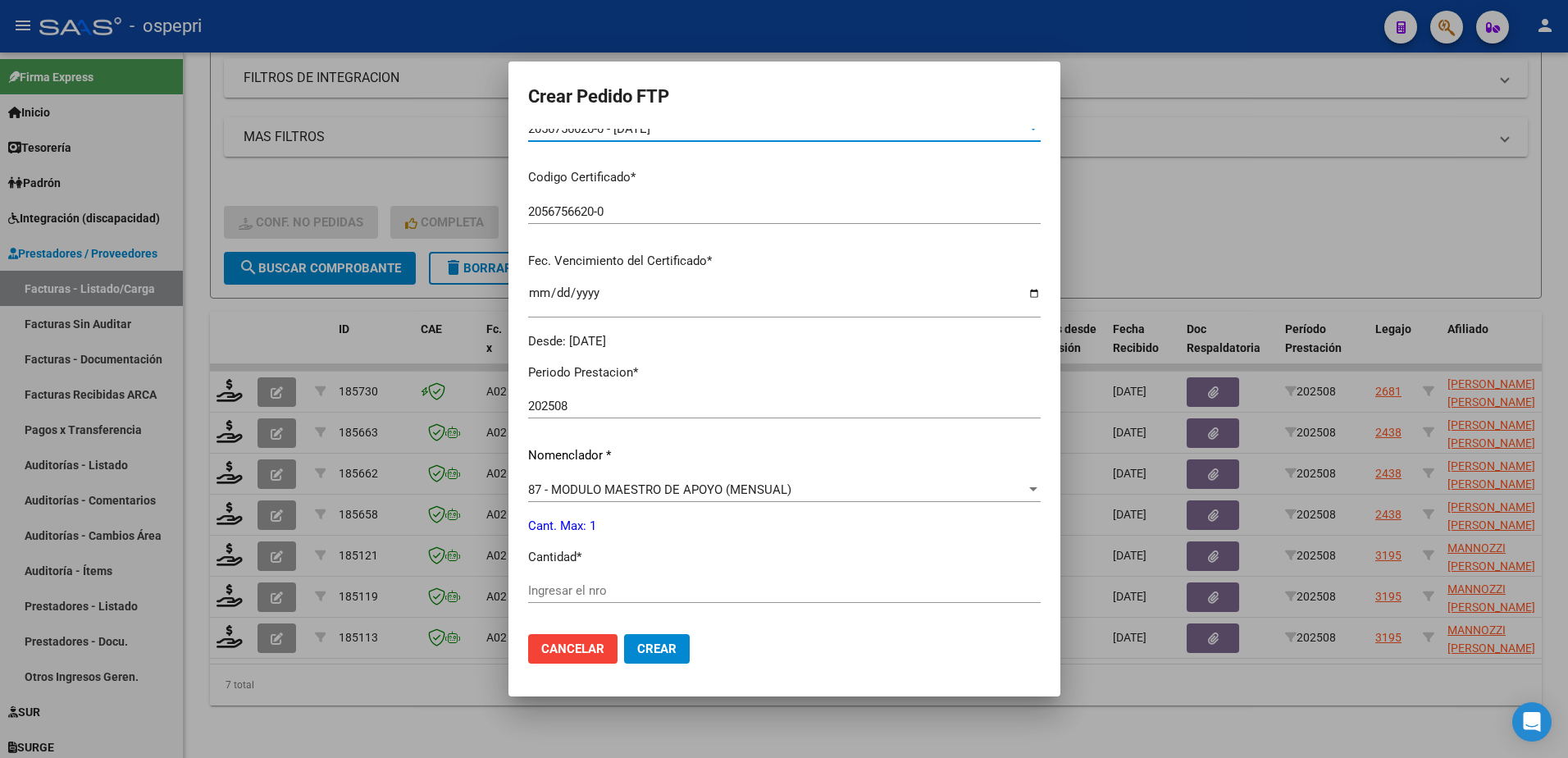
scroll to position [329, 0]
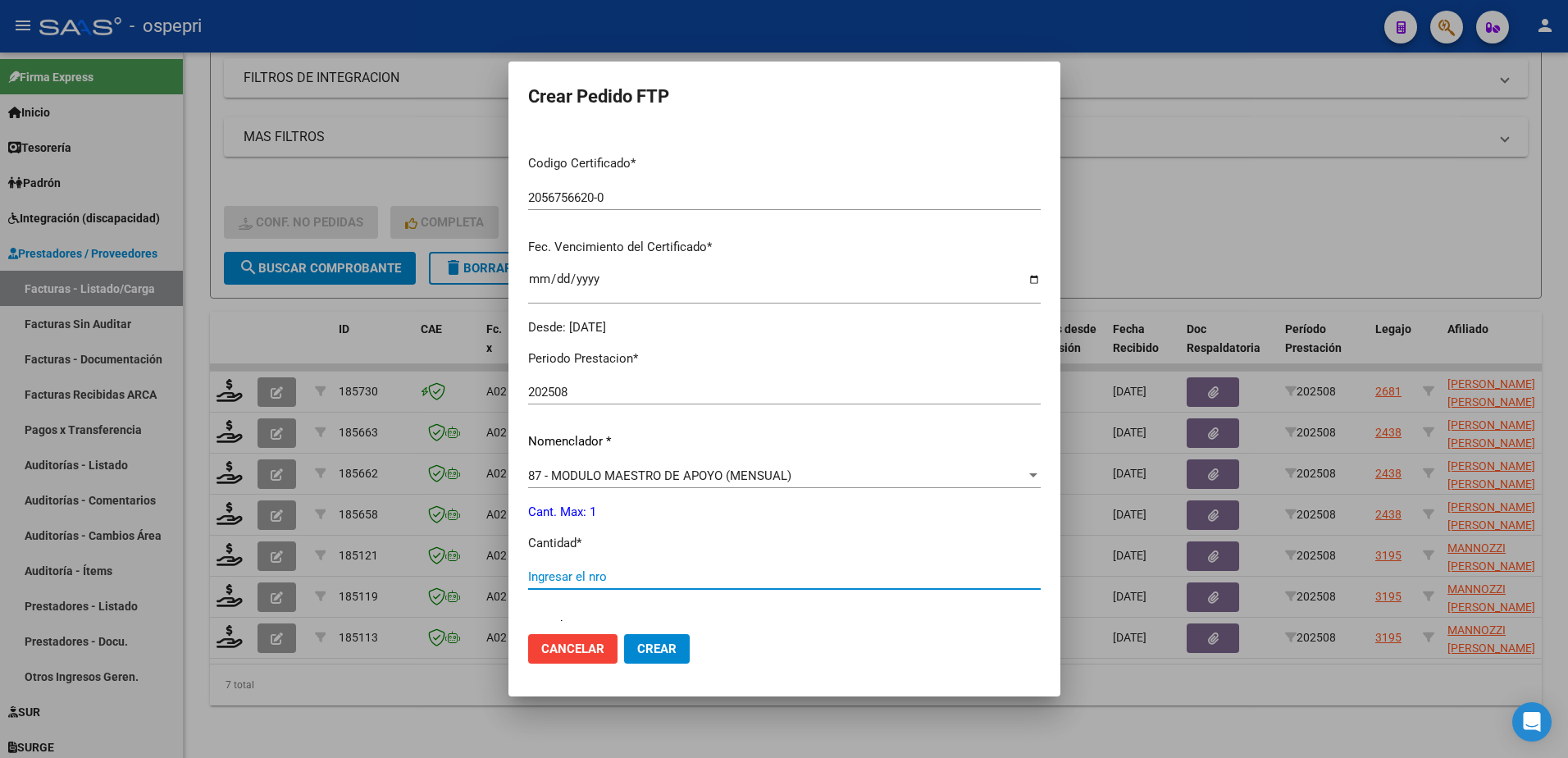
click at [598, 574] on input "Ingresar el nro" at bounding box center [784, 577] width 512 height 15
type input "1"
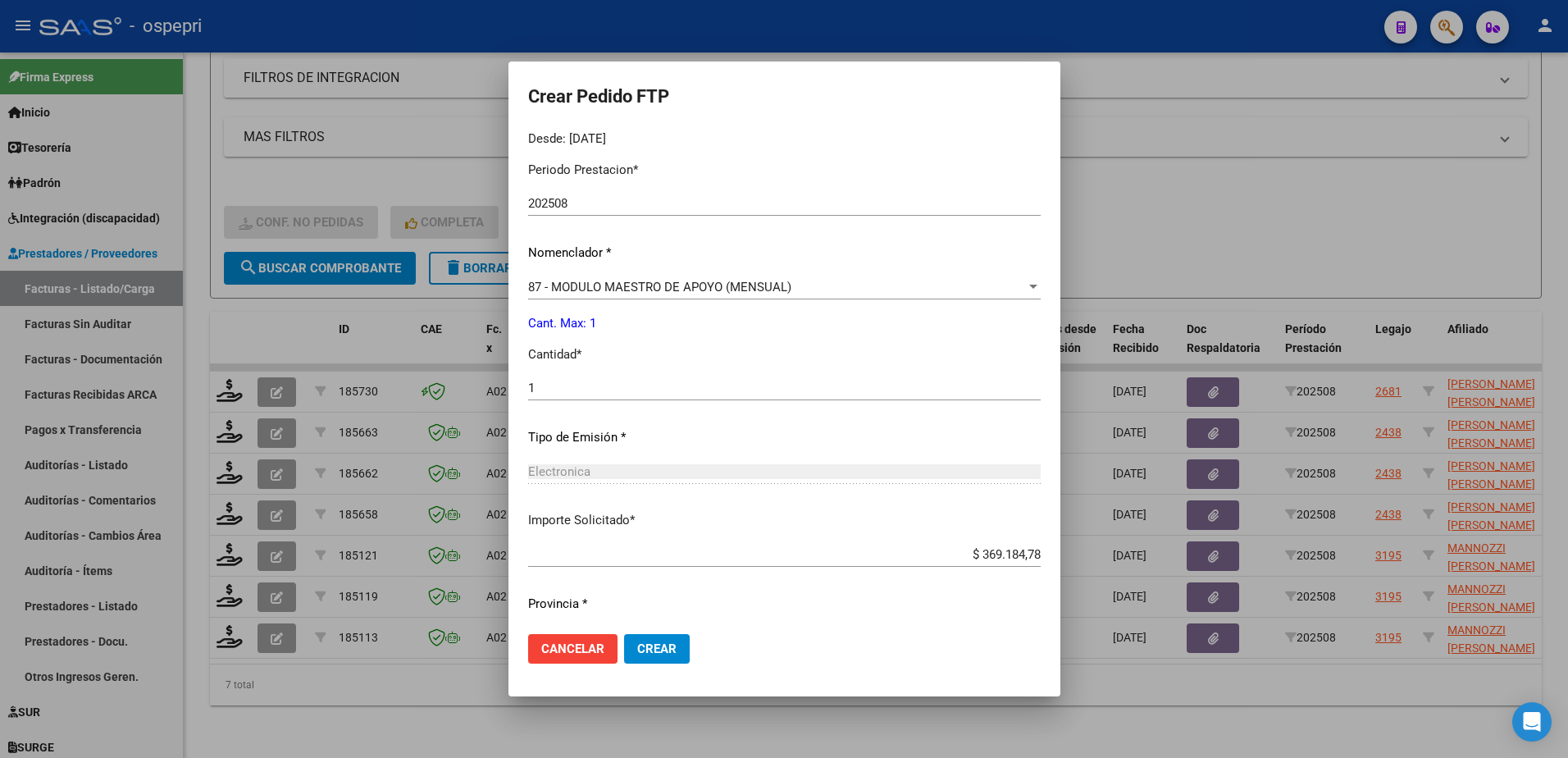
scroll to position [560, 0]
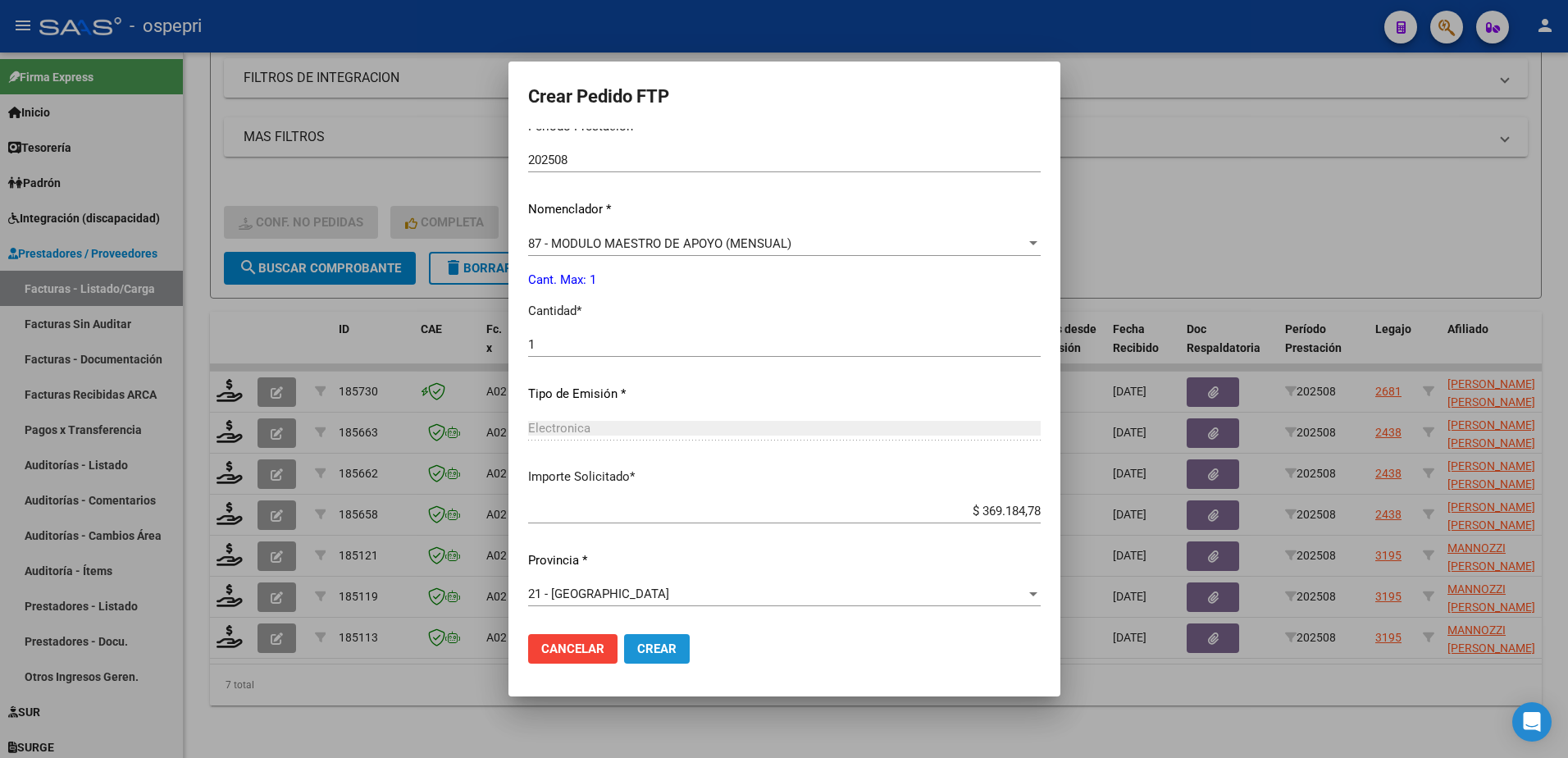
click at [648, 647] on span "Crear" at bounding box center [656, 649] width 39 height 15
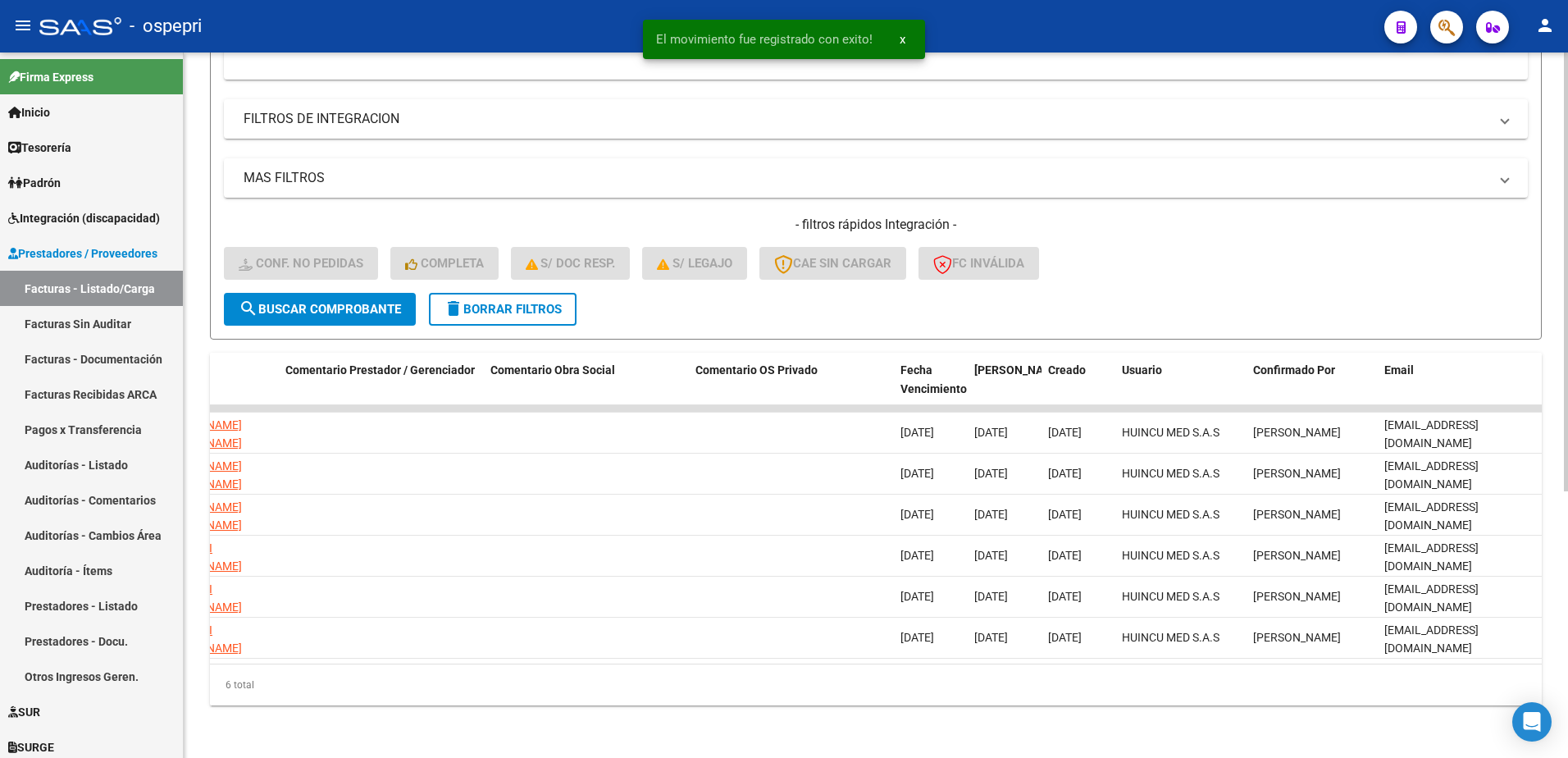
scroll to position [0, 0]
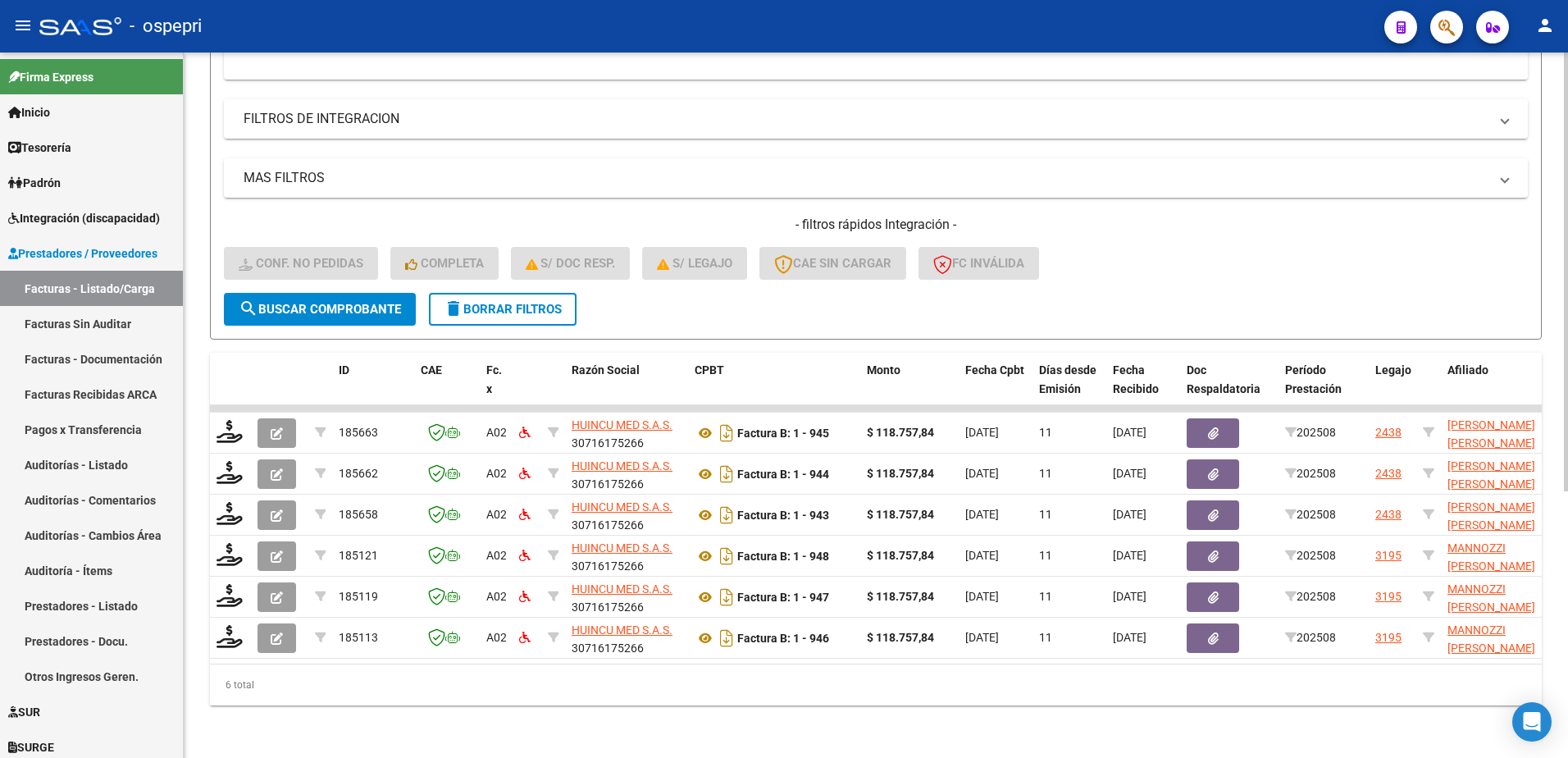
click at [1244, 276] on div "- filtros rápidos Integración - Conf. no pedidas Completa S/ Doc Resp. S/ legaj…" at bounding box center [875, 254] width 1304 height 77
click at [530, 308] on button "delete Borrar Filtros" at bounding box center [503, 310] width 147 height 33
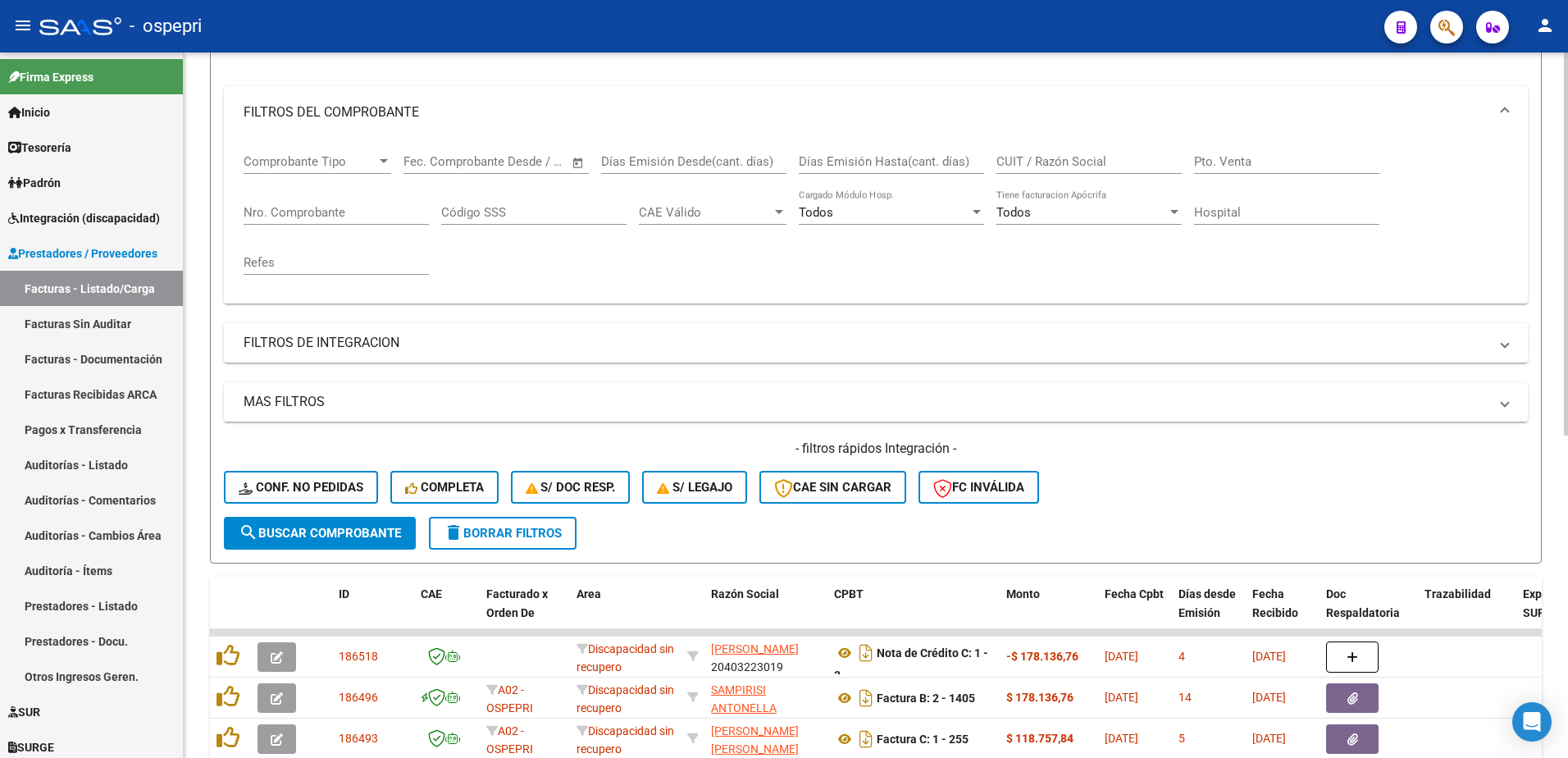
scroll to position [429, 0]
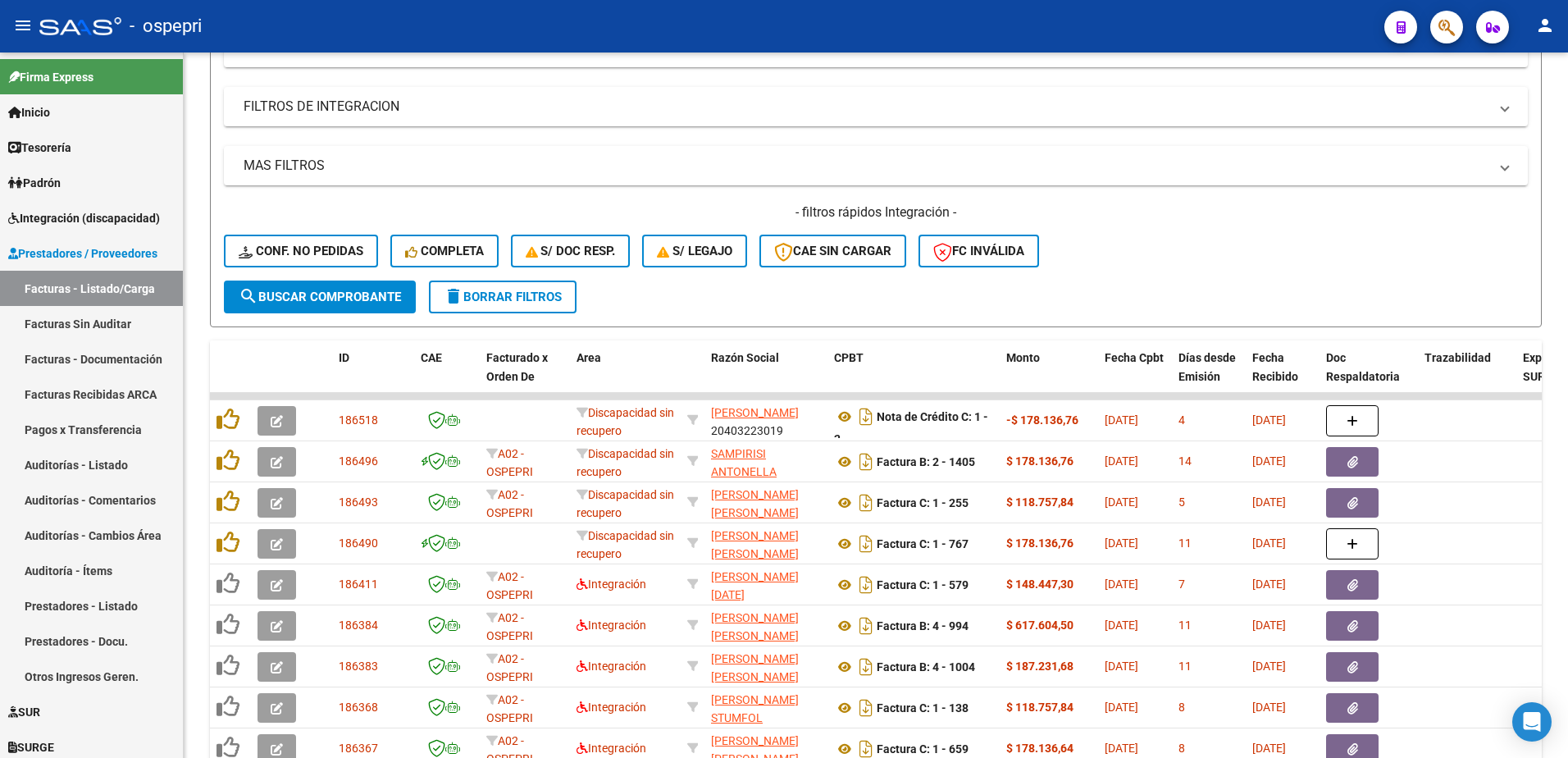
click at [994, 29] on div "- ospepri" at bounding box center [705, 26] width 1332 height 36
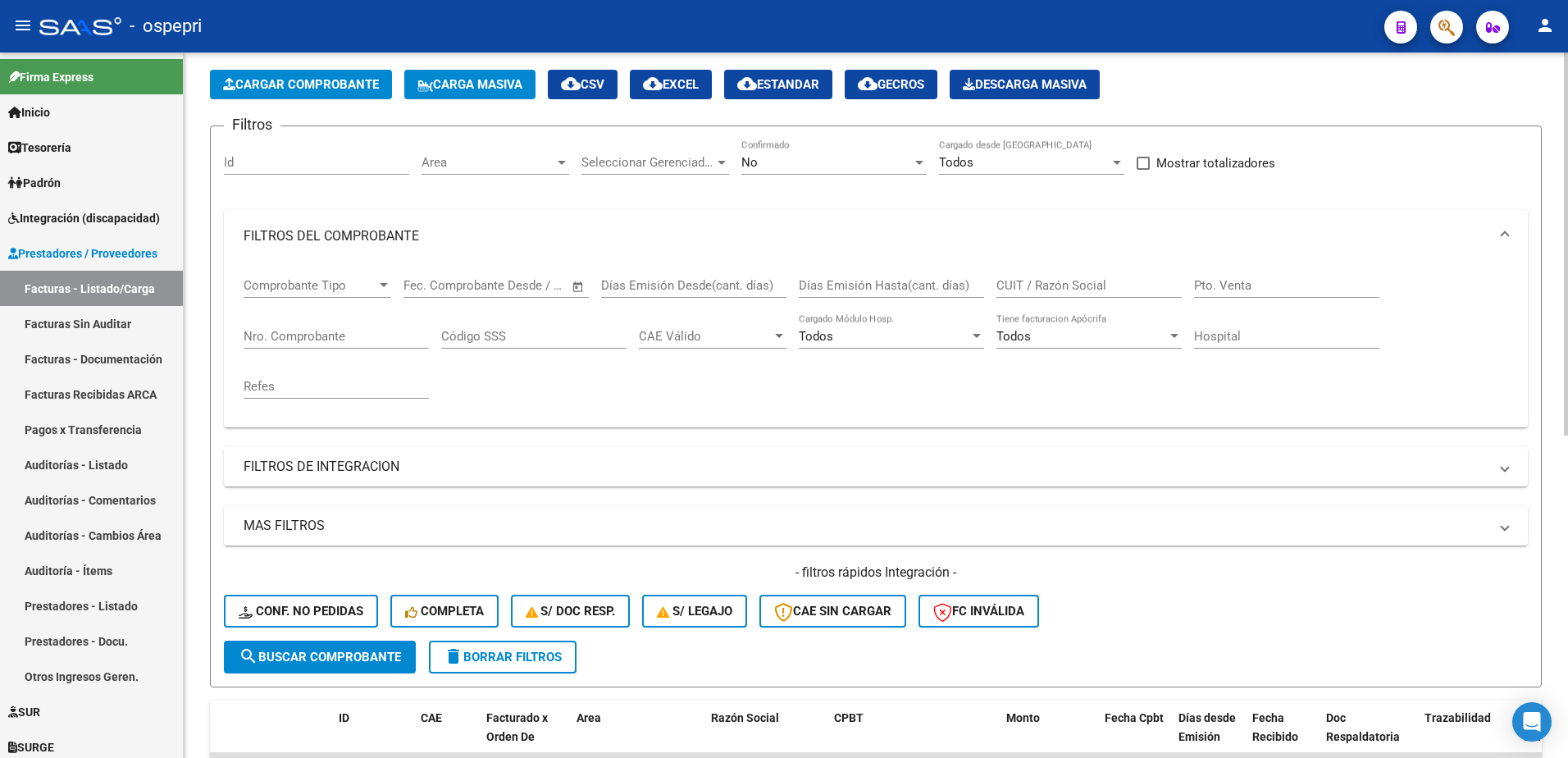
scroll to position [19, 0]
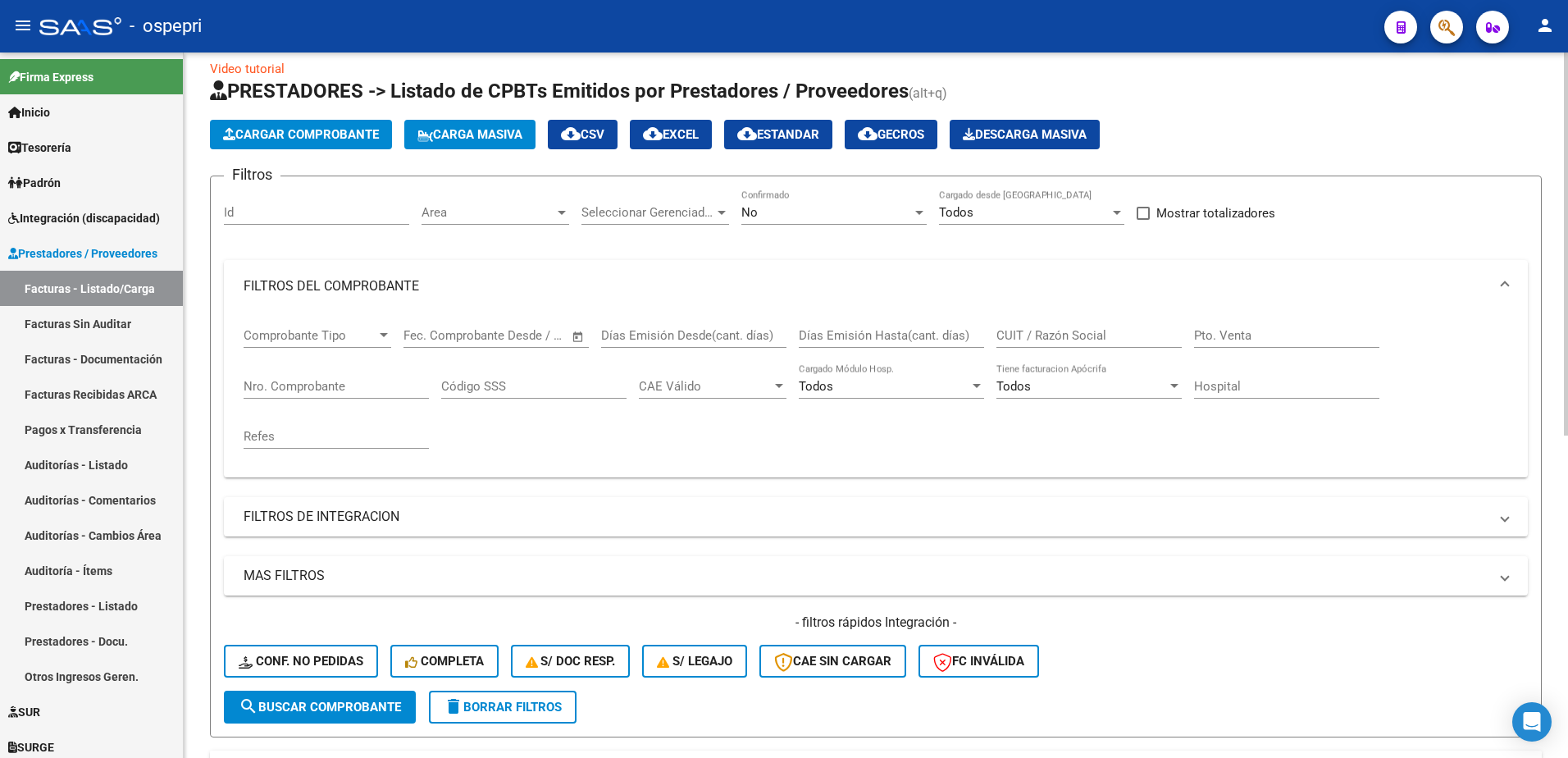
click at [1070, 339] on input "CUIT / Razón Social" at bounding box center [1090, 336] width 185 height 15
paste input "27220124199"
type input "27220124199"
click at [356, 709] on span "search Buscar Comprobante" at bounding box center [319, 707] width 162 height 15
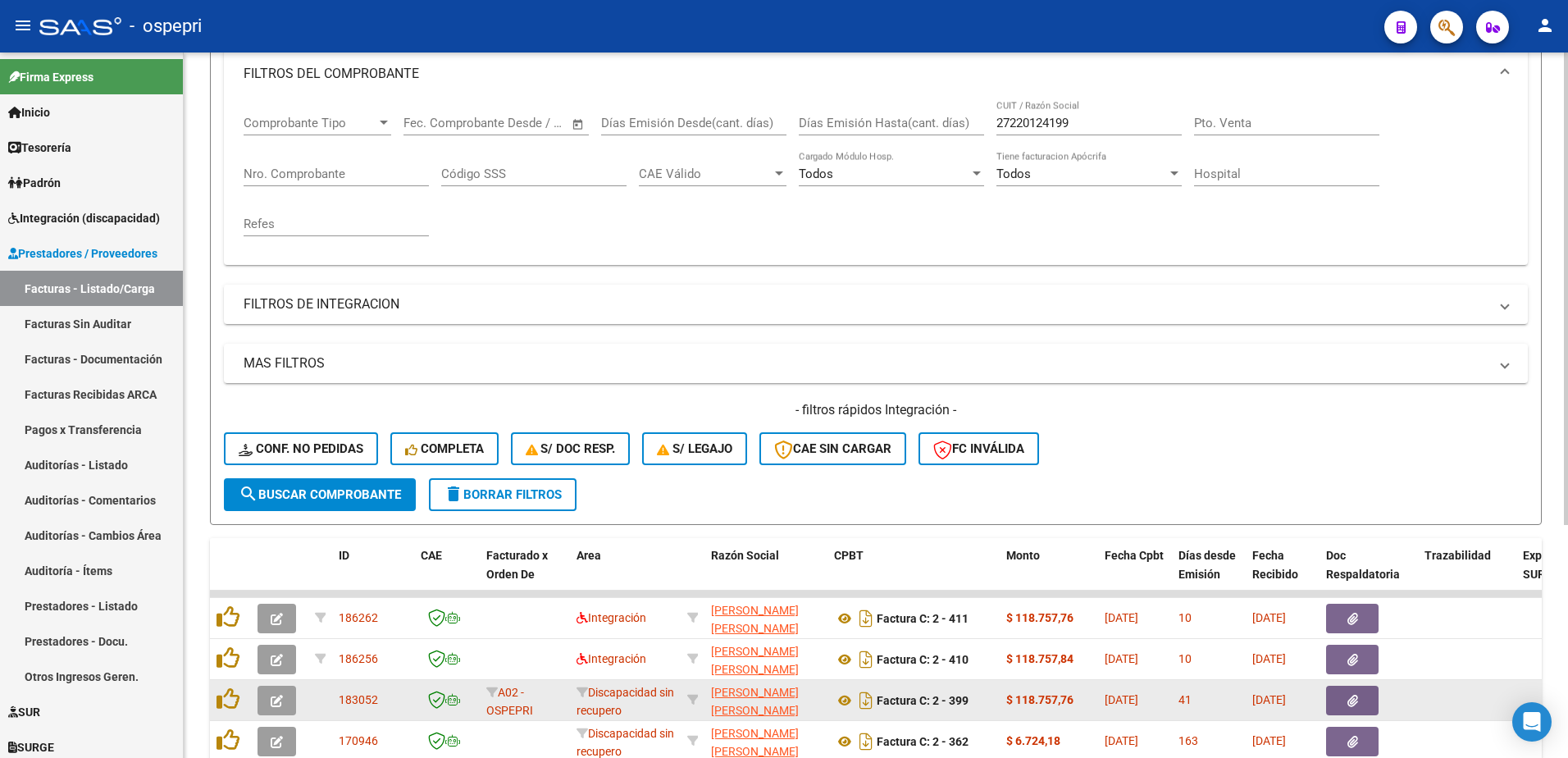
scroll to position [265, 0]
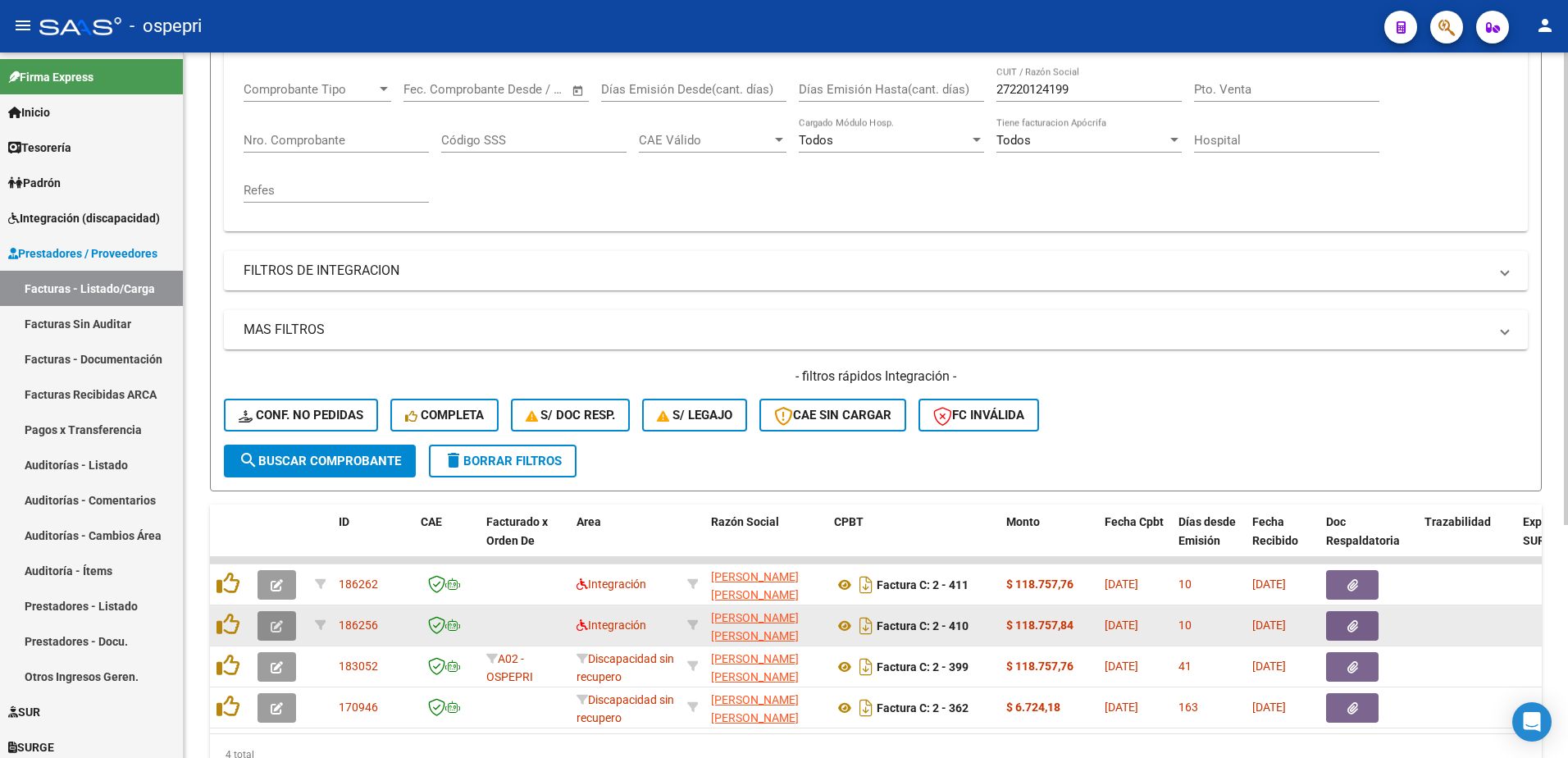
click at [270, 625] on icon "button" at bounding box center [277, 626] width 12 height 12
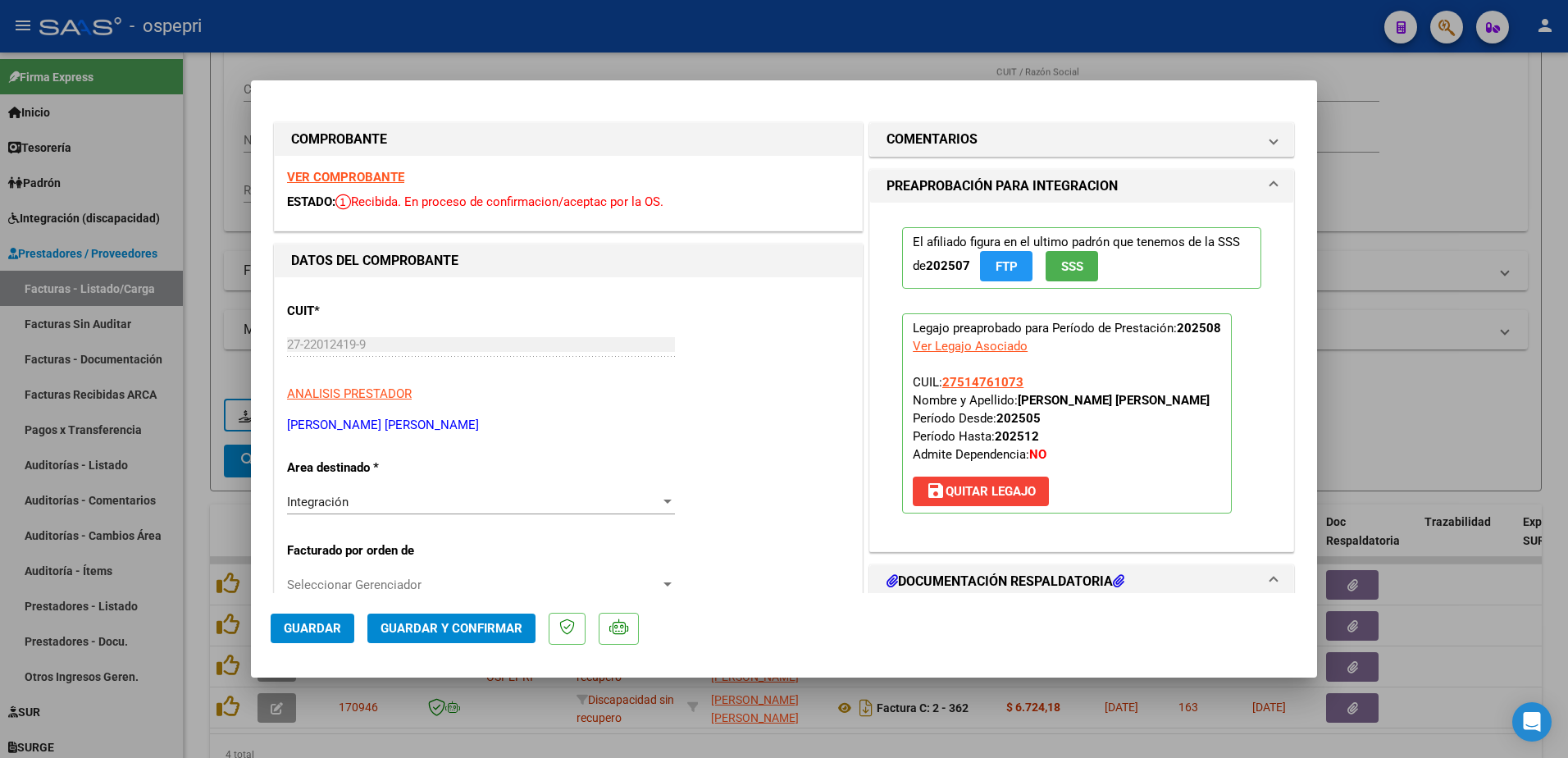
click at [346, 176] on strong "VER COMPROBANTE" at bounding box center [345, 177] width 117 height 15
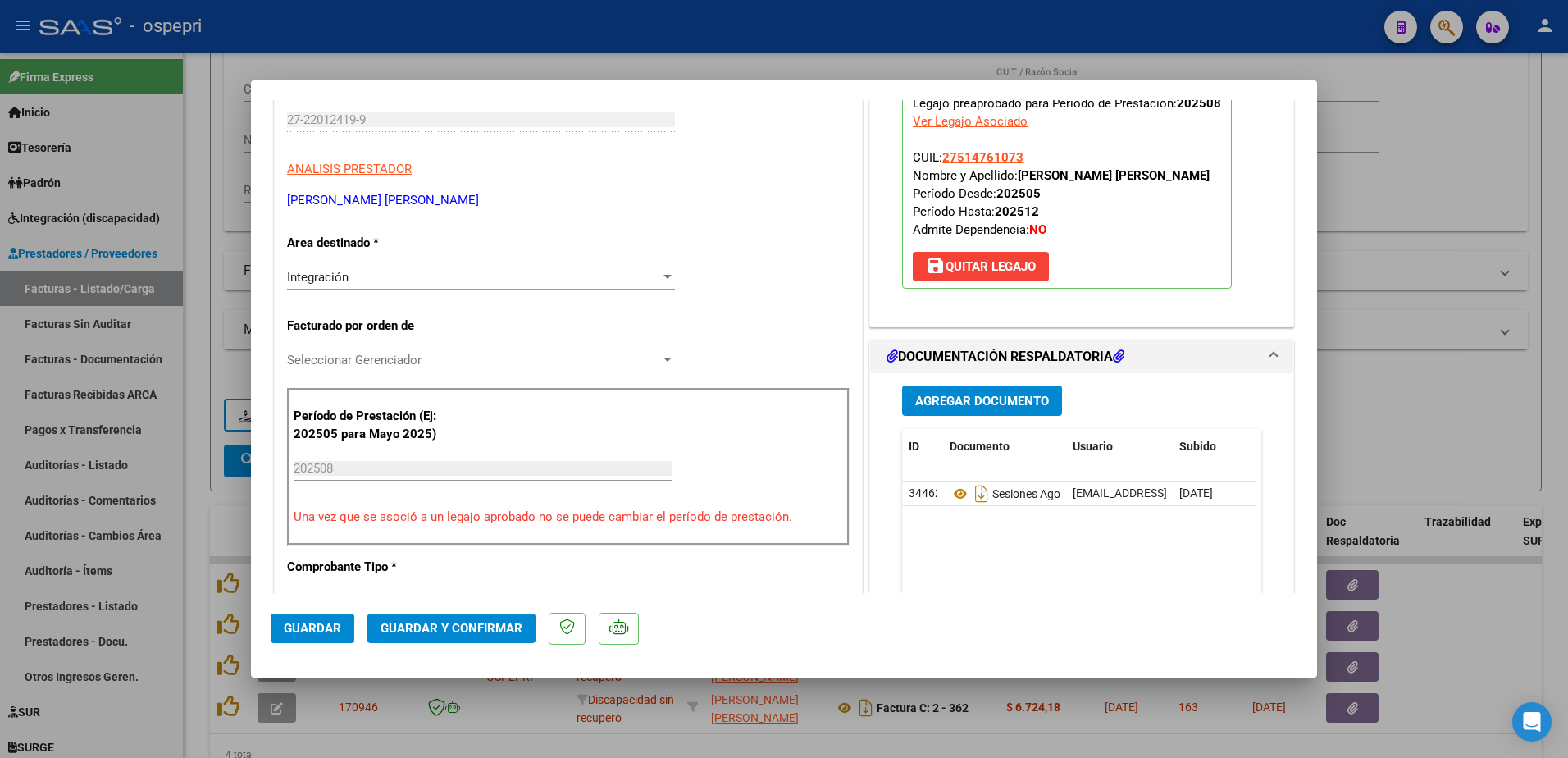
scroll to position [246, 0]
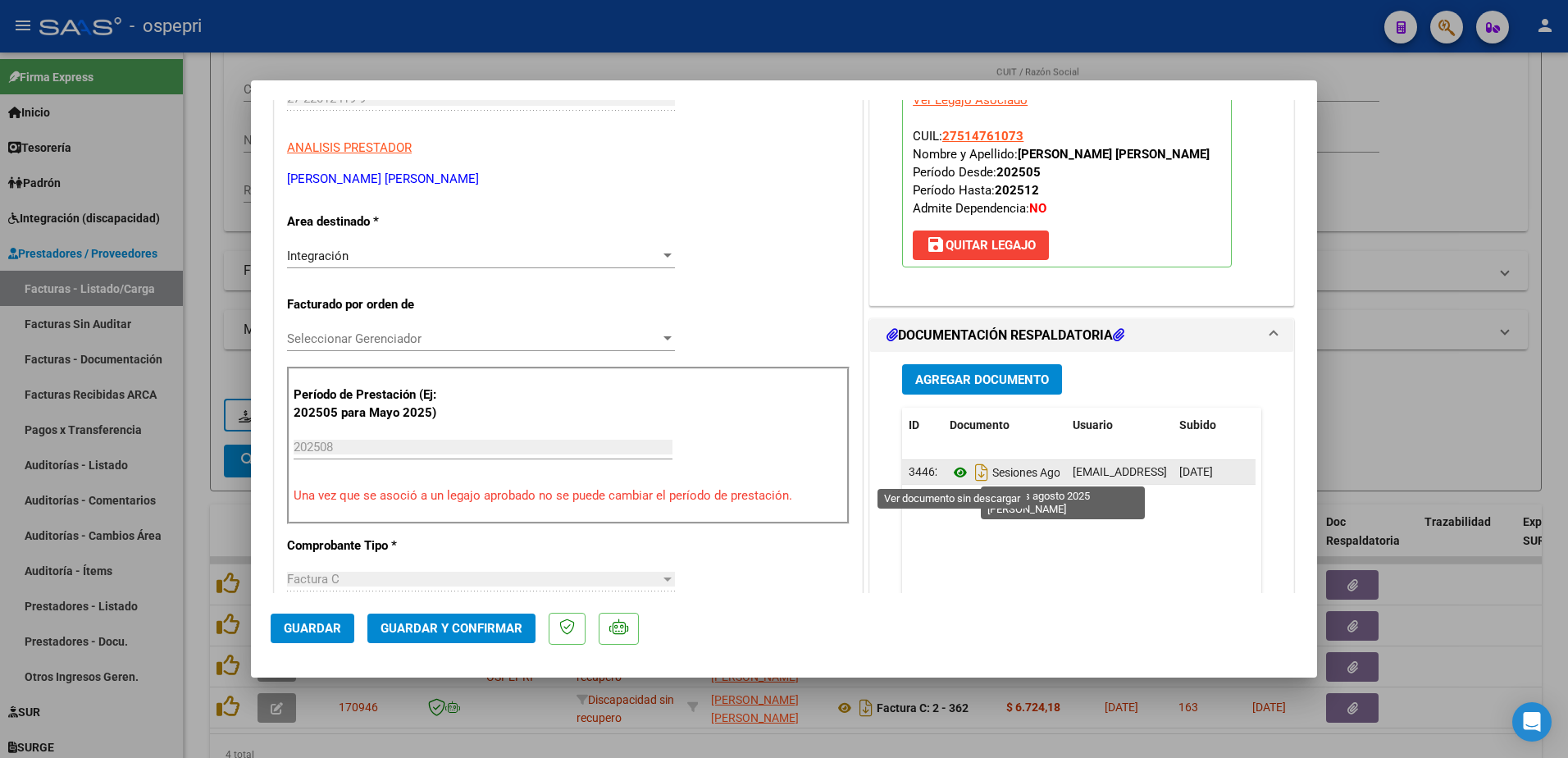
click at [953, 474] on icon at bounding box center [960, 473] width 22 height 20
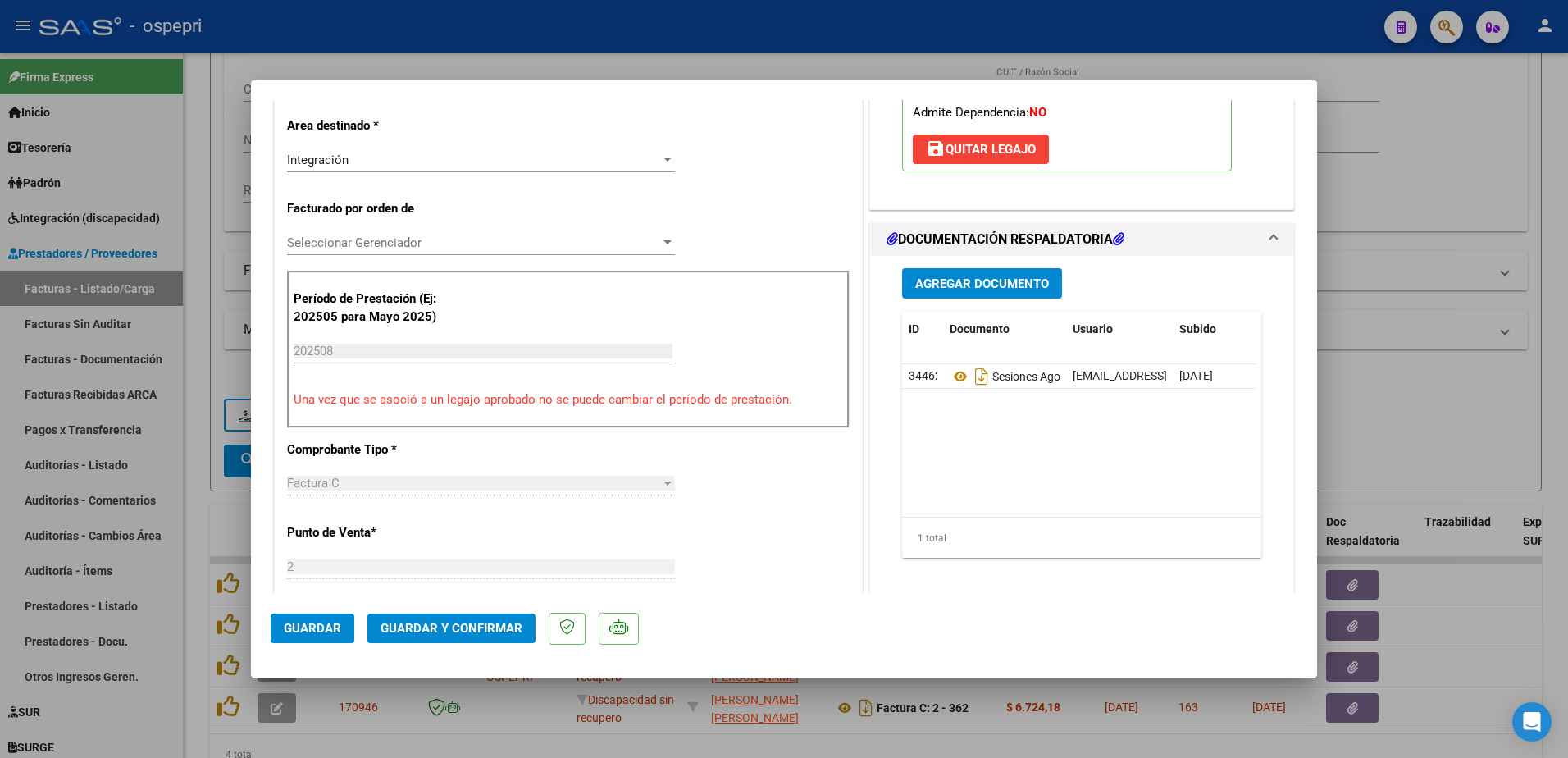
scroll to position [329, 0]
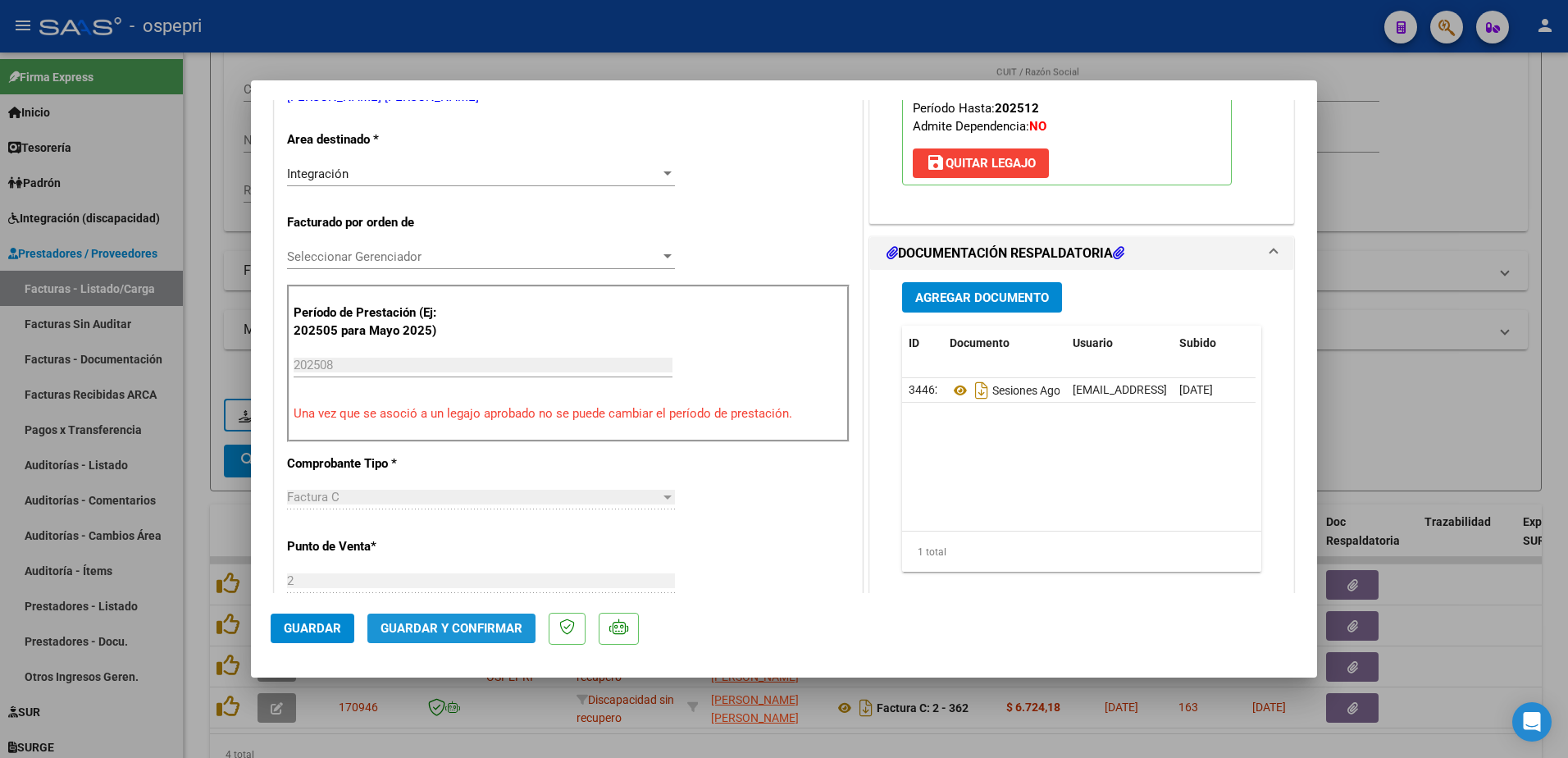
click at [465, 629] on span "Guardar y Confirmar" at bounding box center [452, 628] width 142 height 15
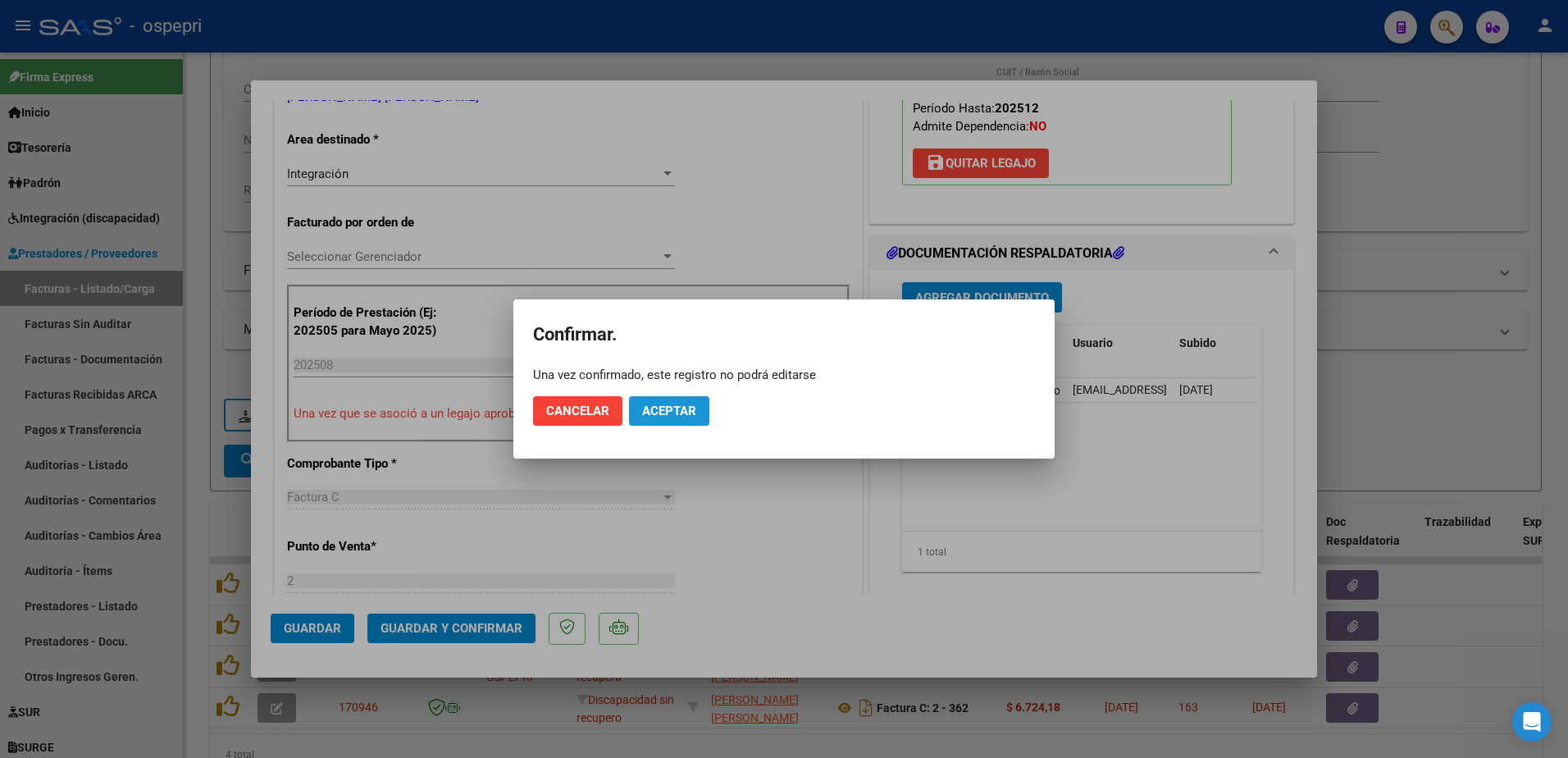
click at [685, 407] on span "Aceptar" at bounding box center [669, 411] width 54 height 15
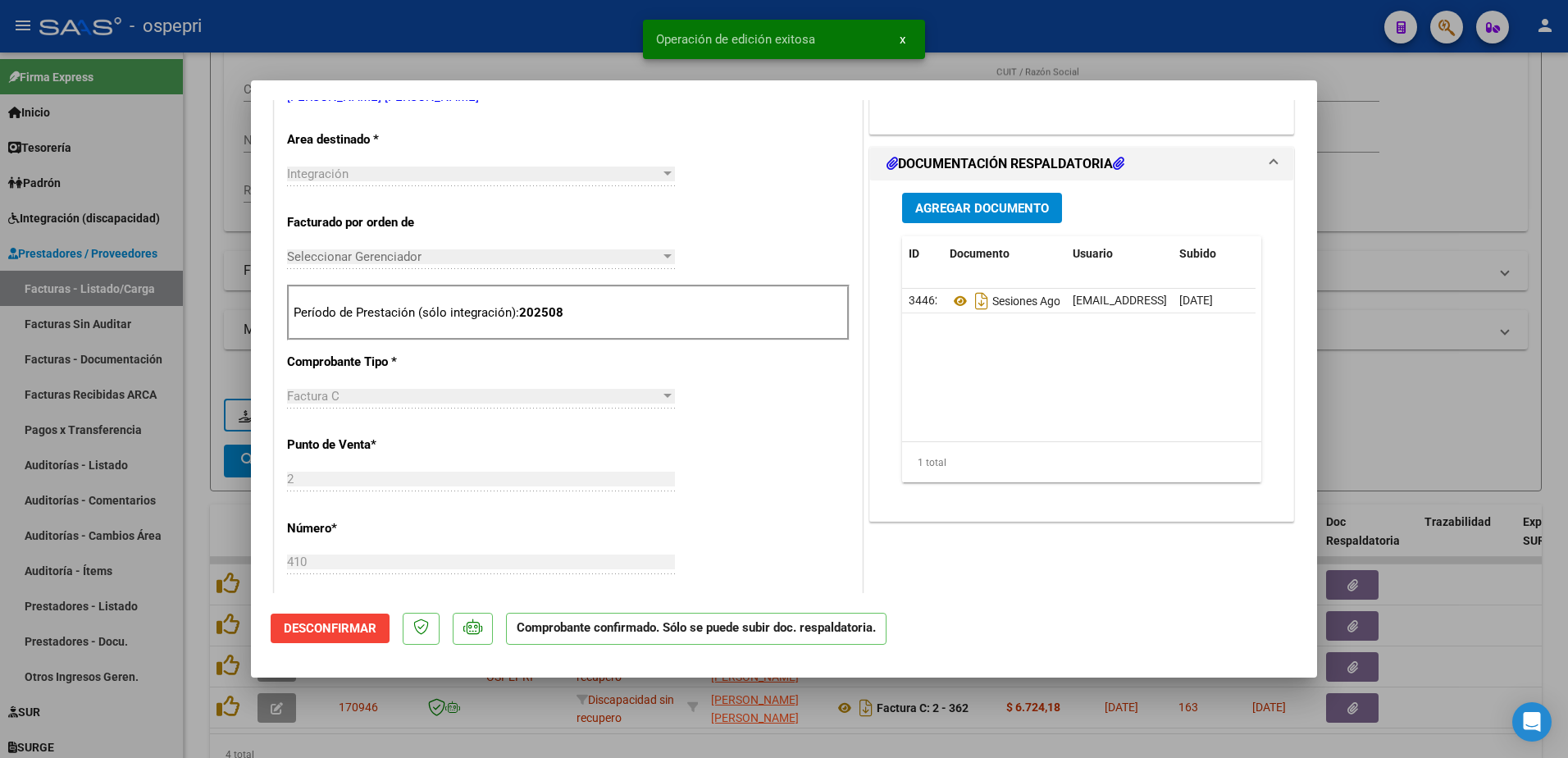
type input "$ 0,00"
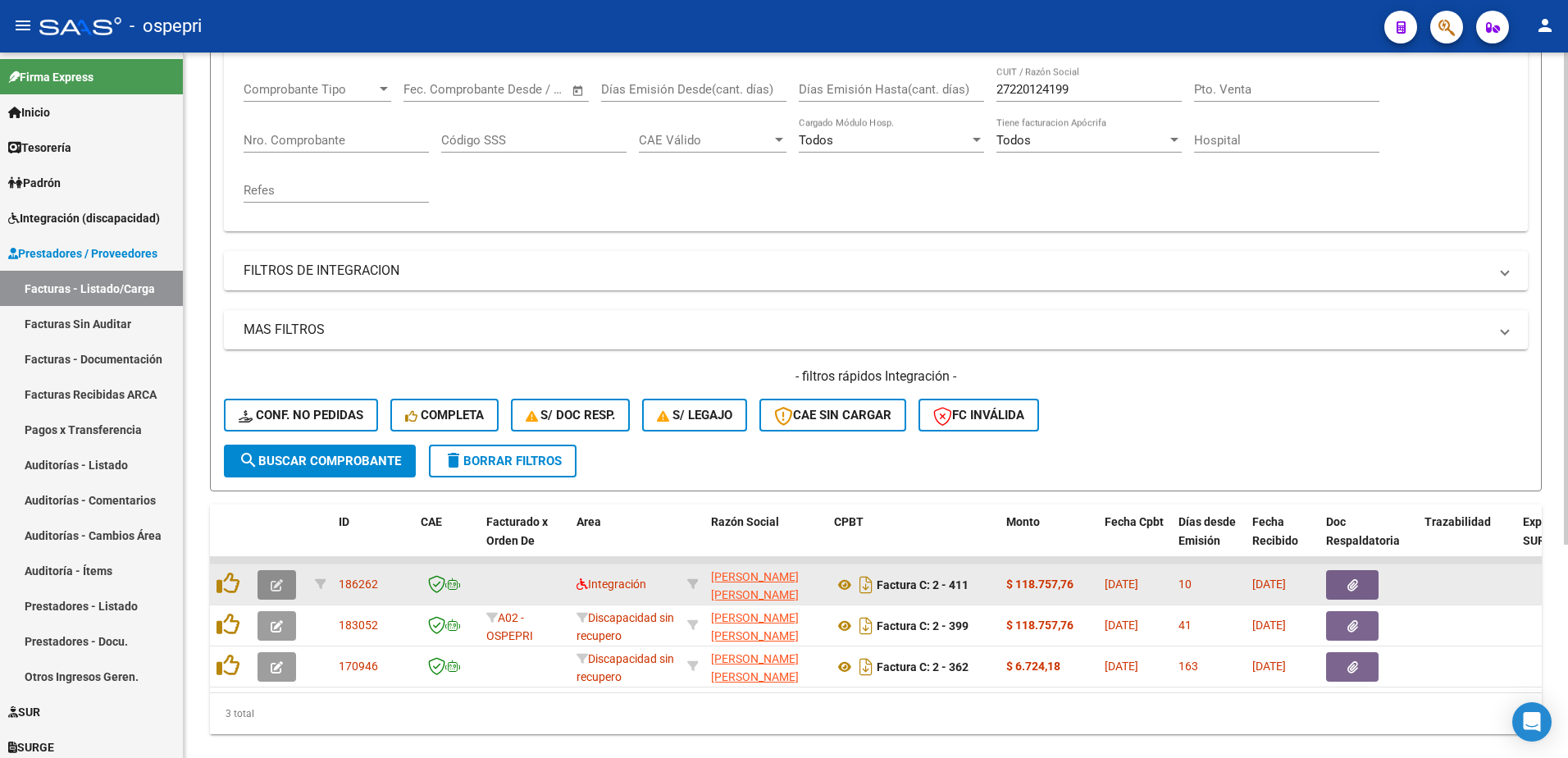
click at [273, 586] on icon "button" at bounding box center [277, 585] width 12 height 12
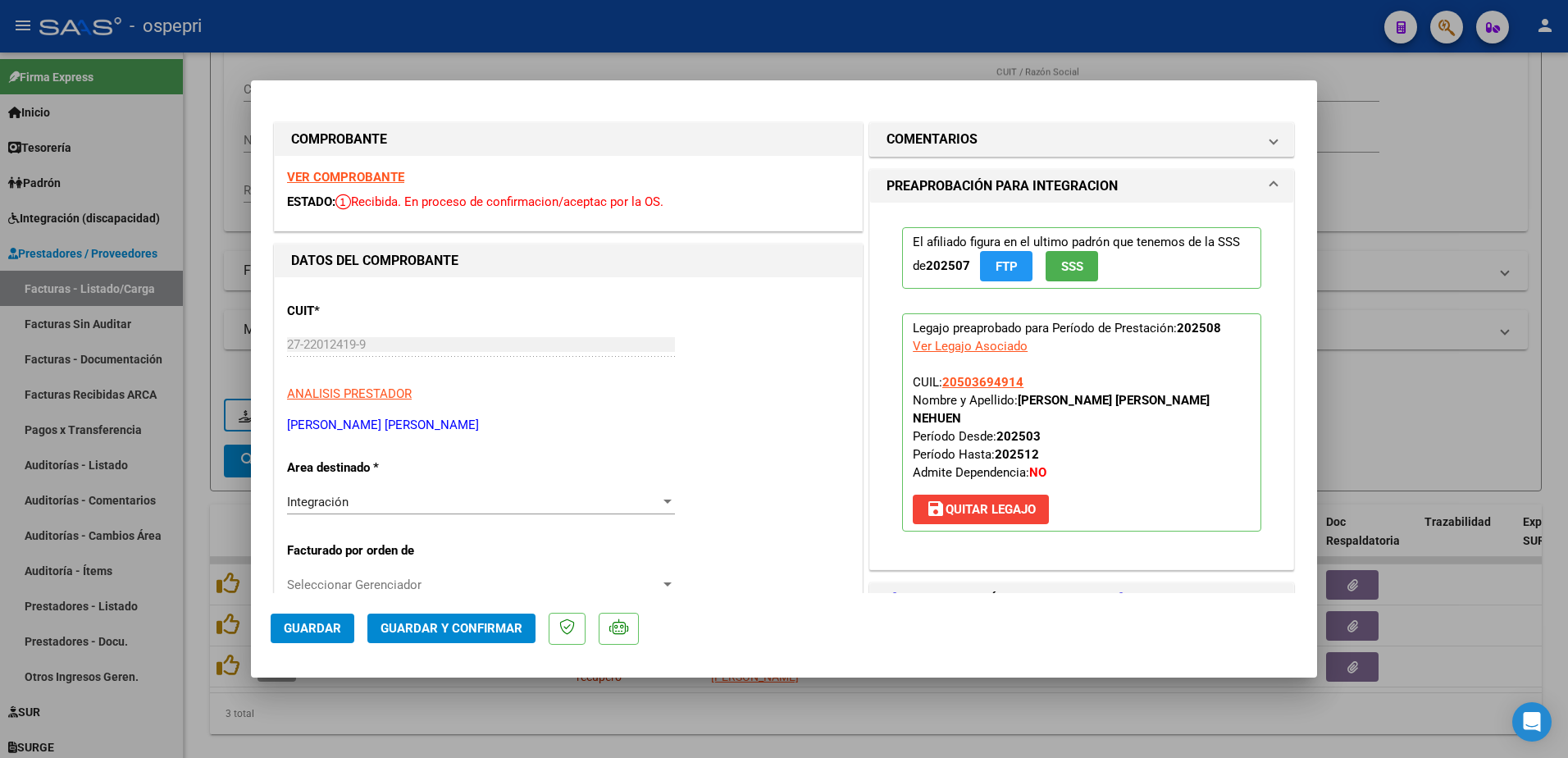
click at [394, 178] on strong "VER COMPROBANTE" at bounding box center [345, 177] width 117 height 15
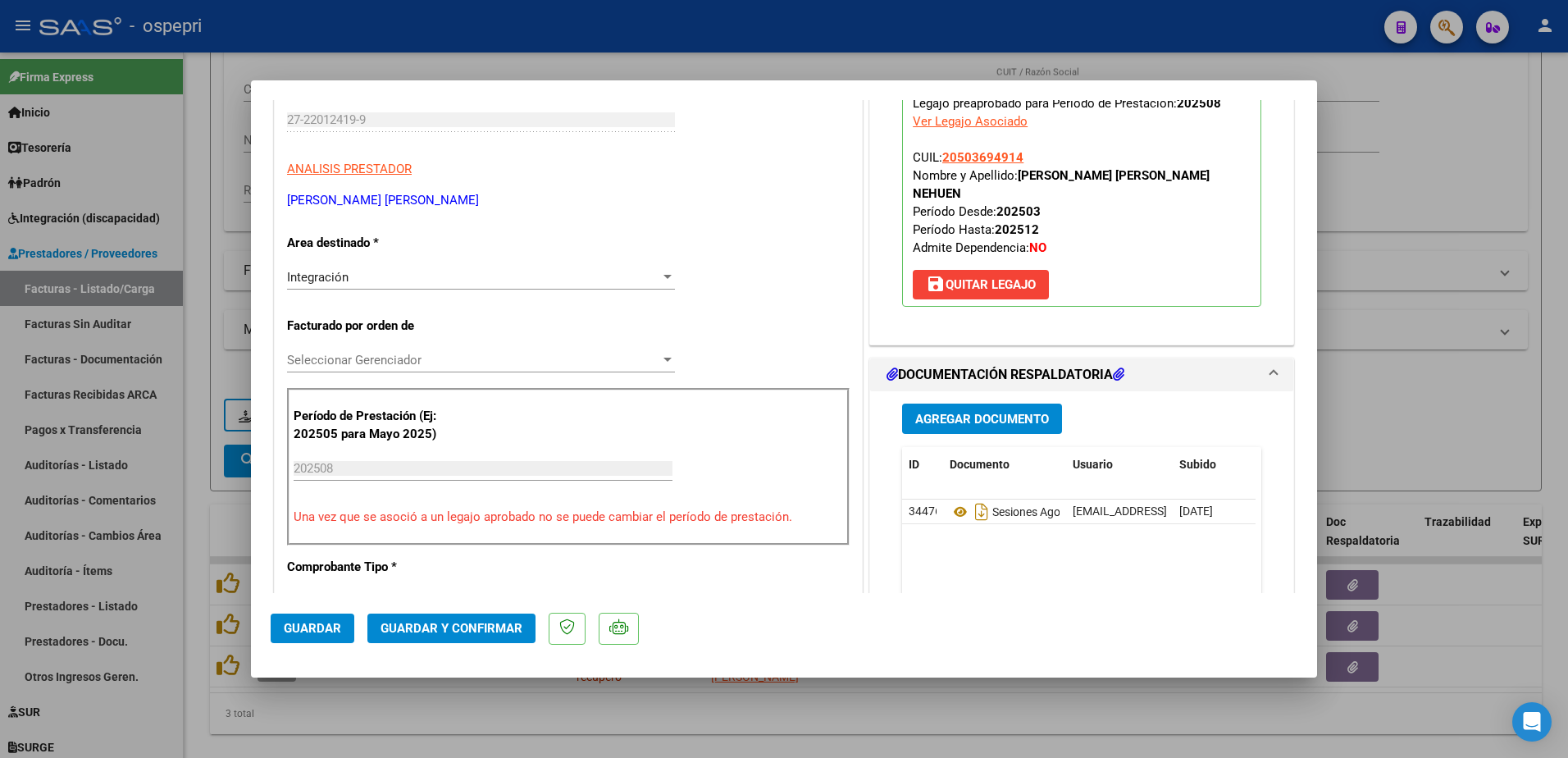
scroll to position [246, 0]
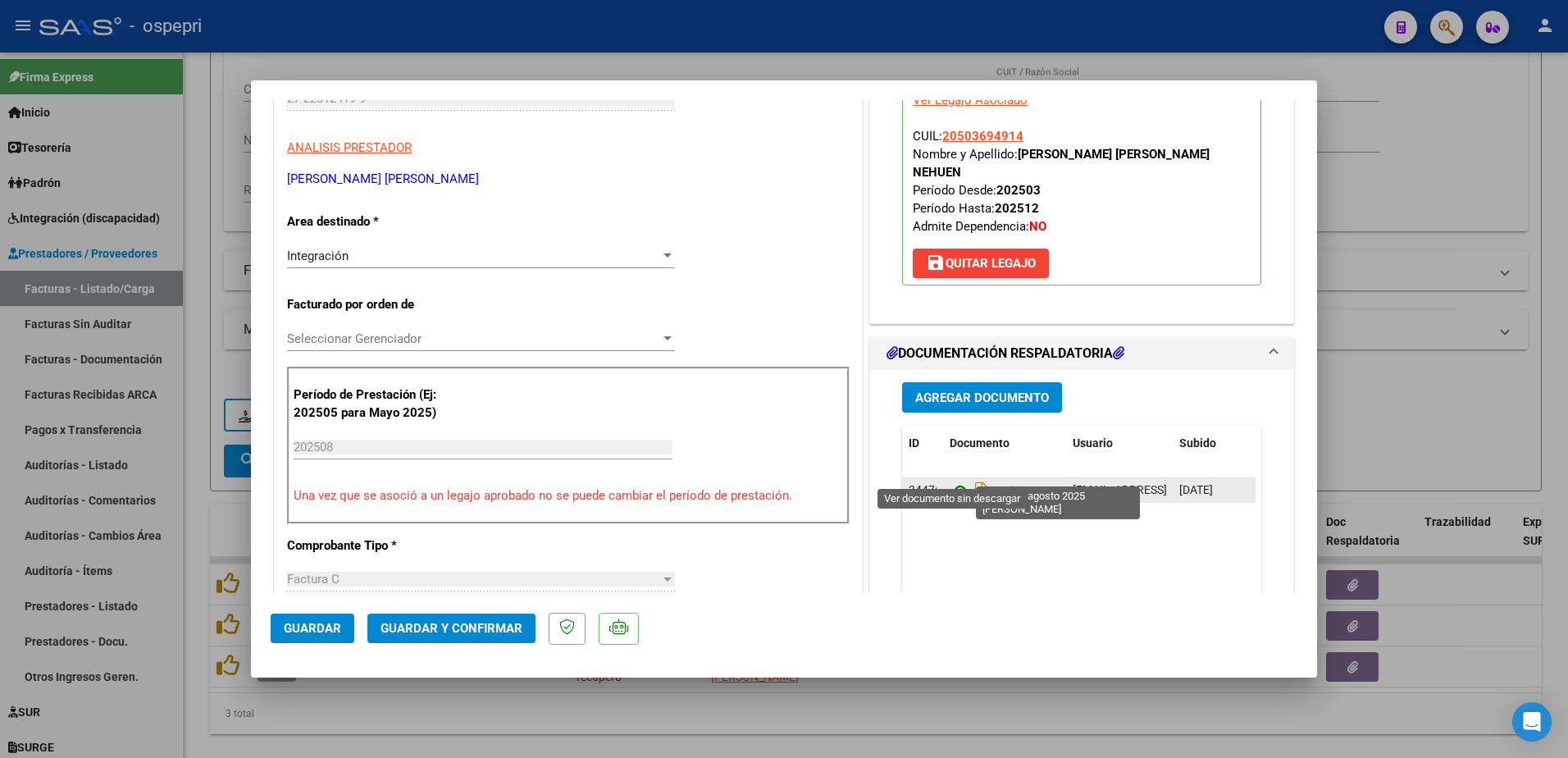
click at [950, 481] on icon at bounding box center [960, 491] width 22 height 20
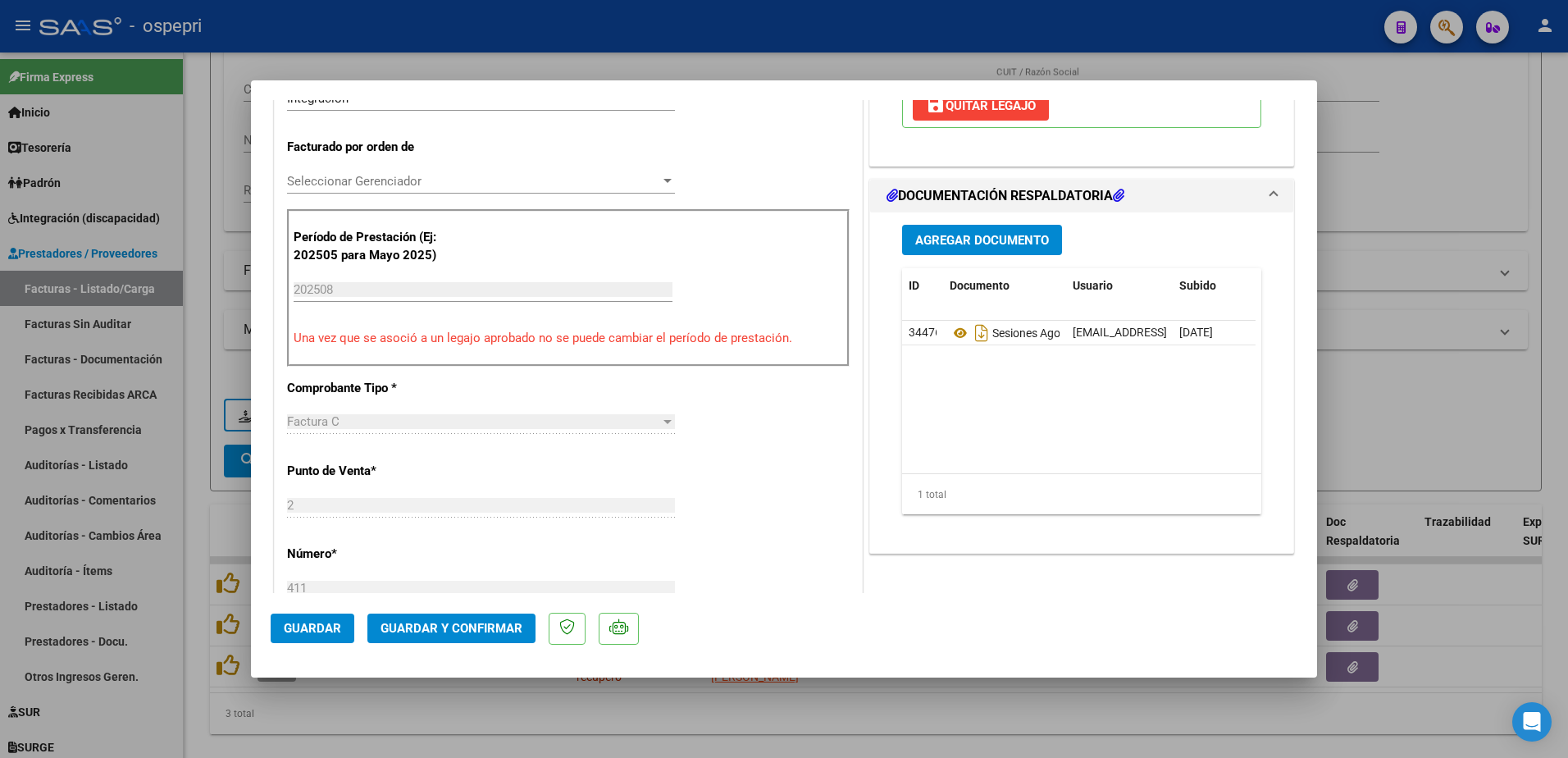
scroll to position [410, 0]
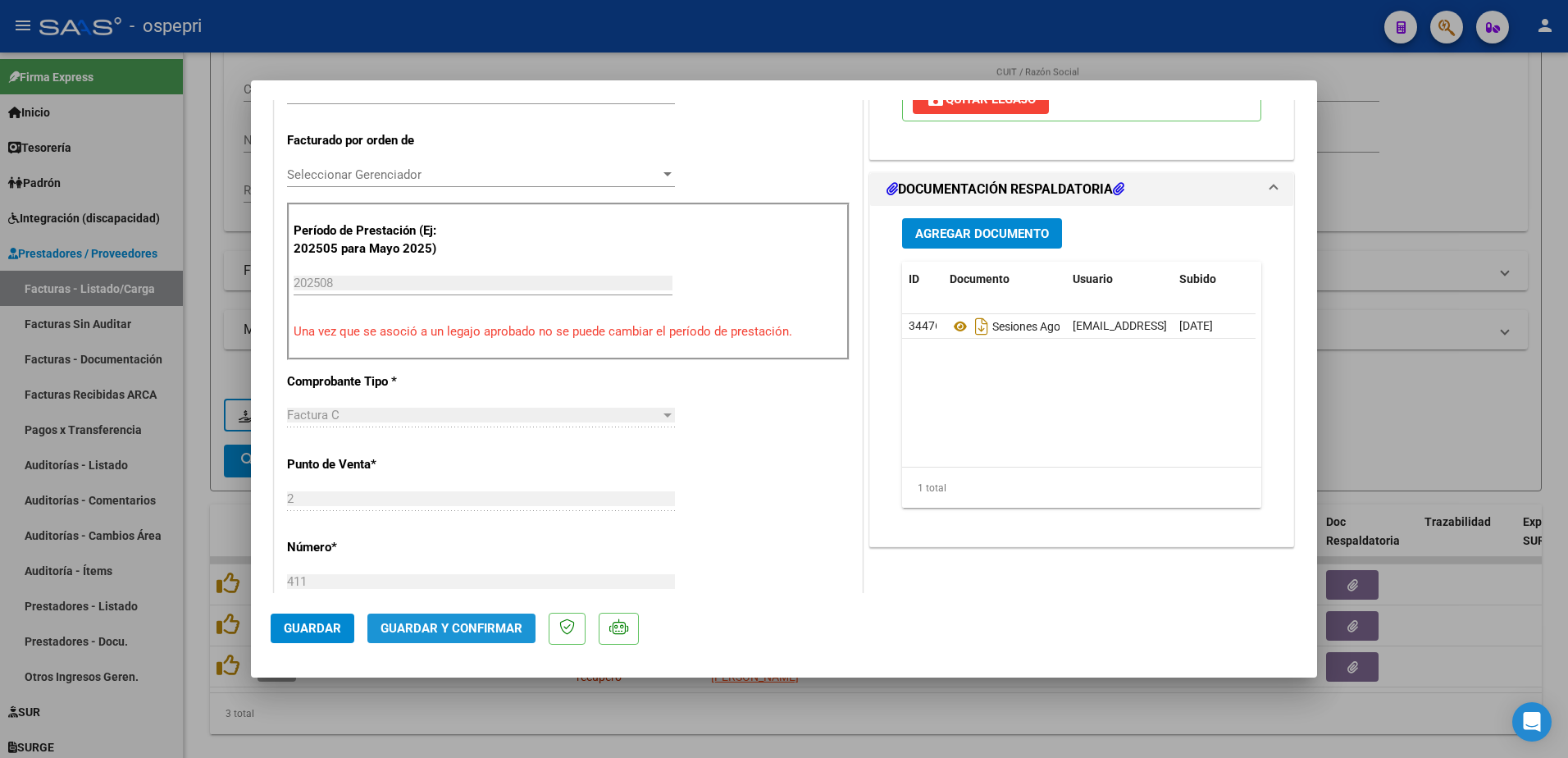
click at [484, 629] on span "Guardar y Confirmar" at bounding box center [452, 628] width 142 height 15
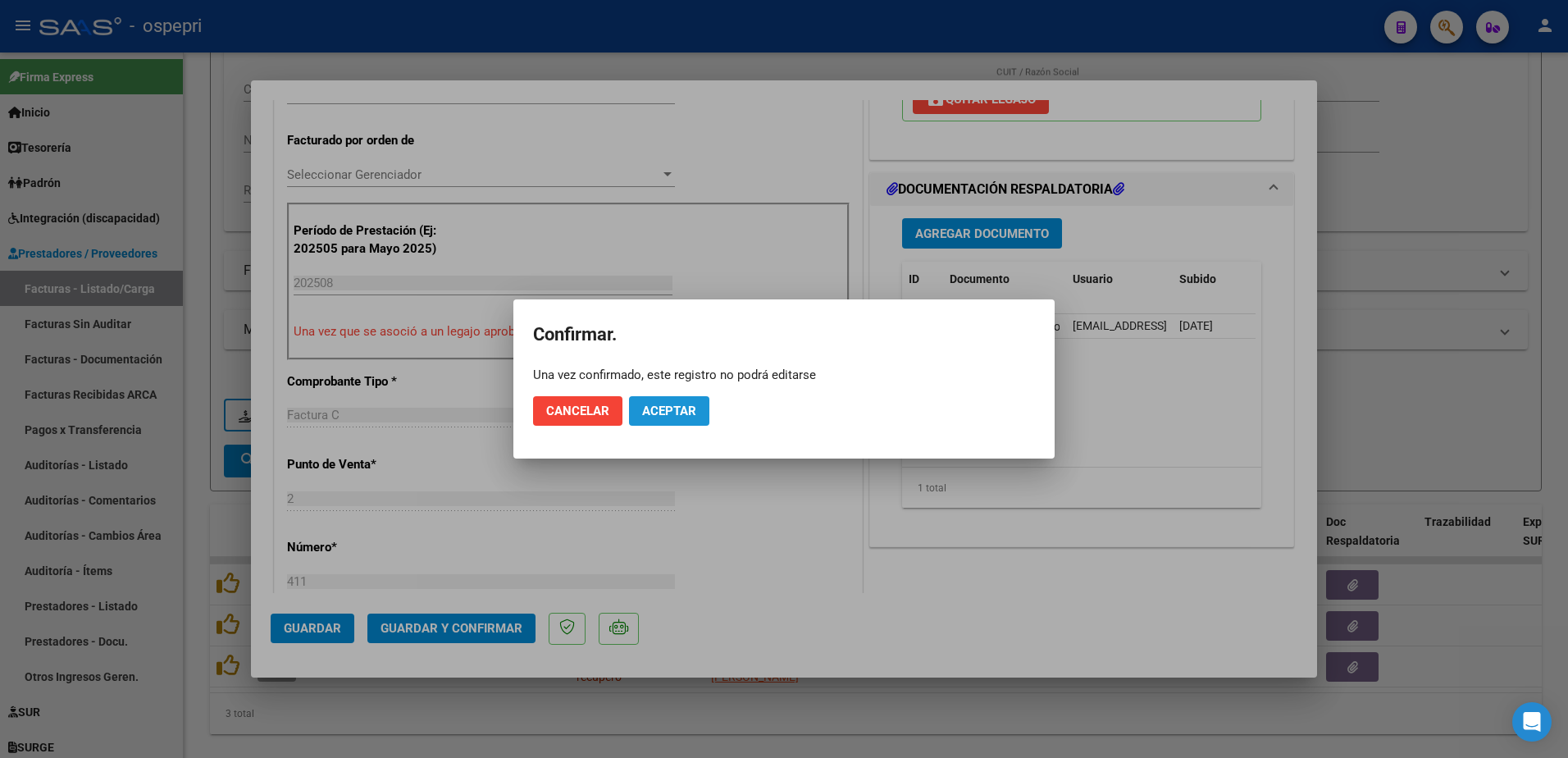
click at [672, 417] on span "Aceptar" at bounding box center [669, 411] width 54 height 15
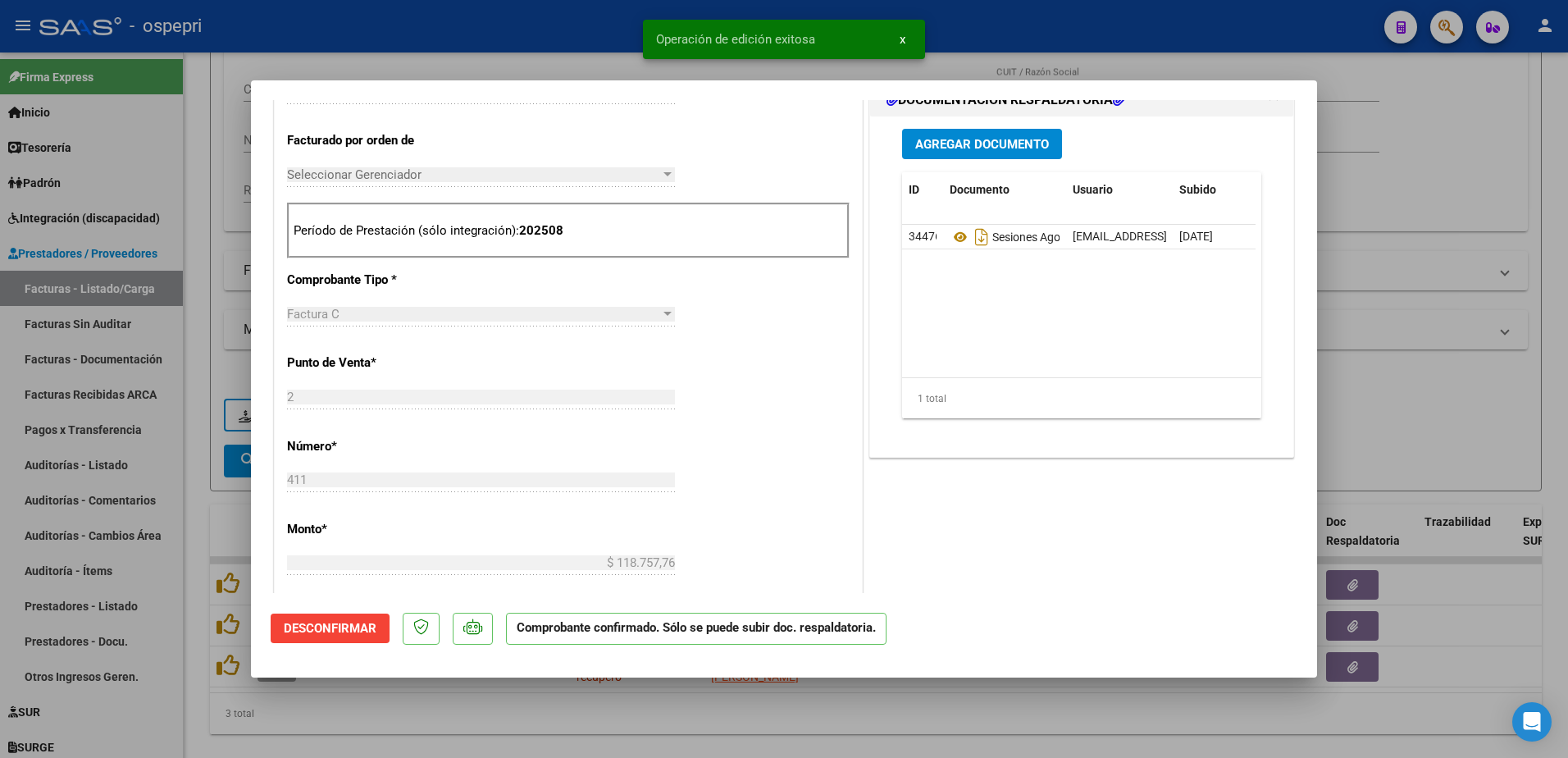
type input "$ 0,00"
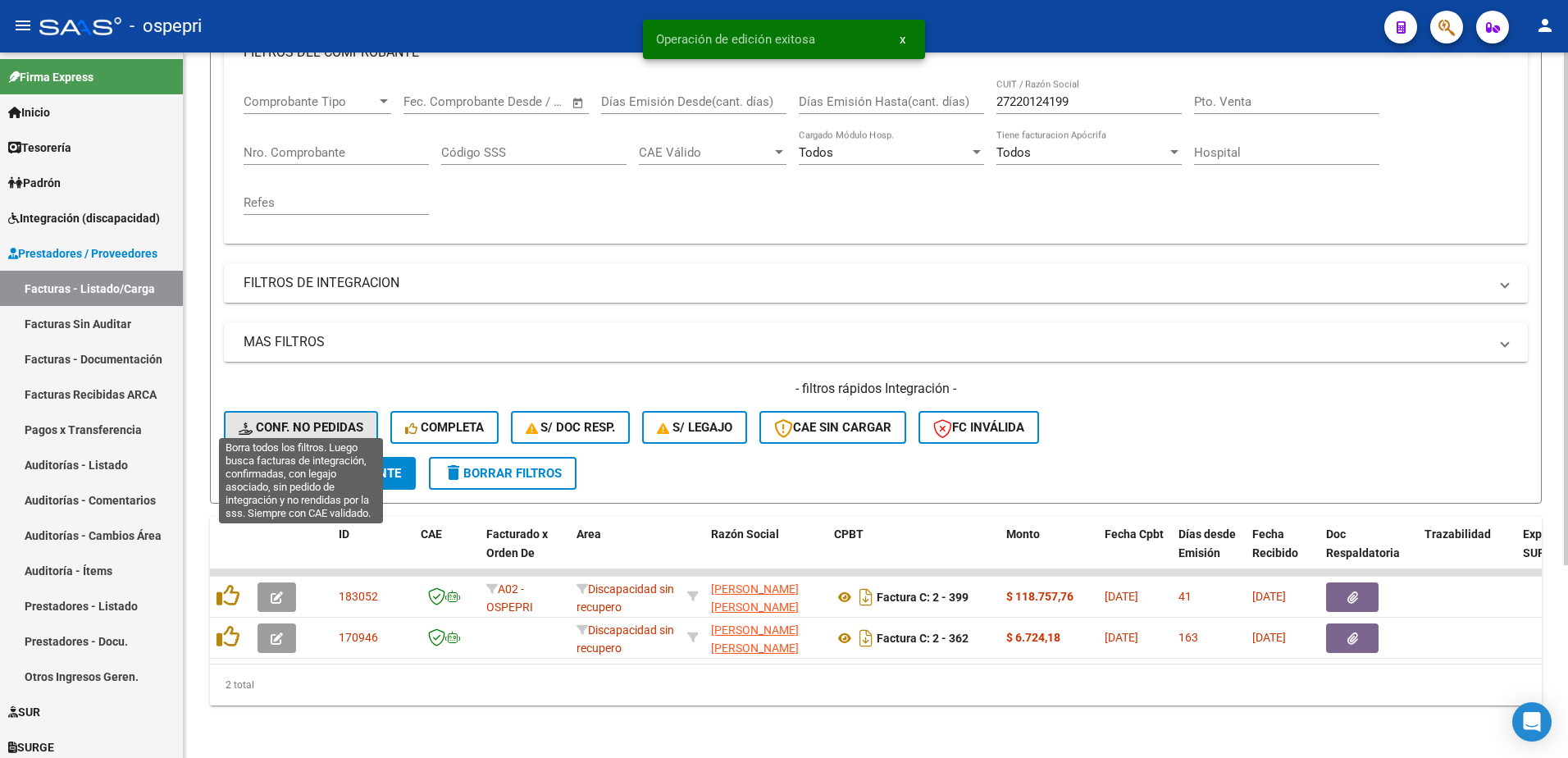
click at [301, 421] on span "Conf. no pedidas" at bounding box center [301, 428] width 125 height 15
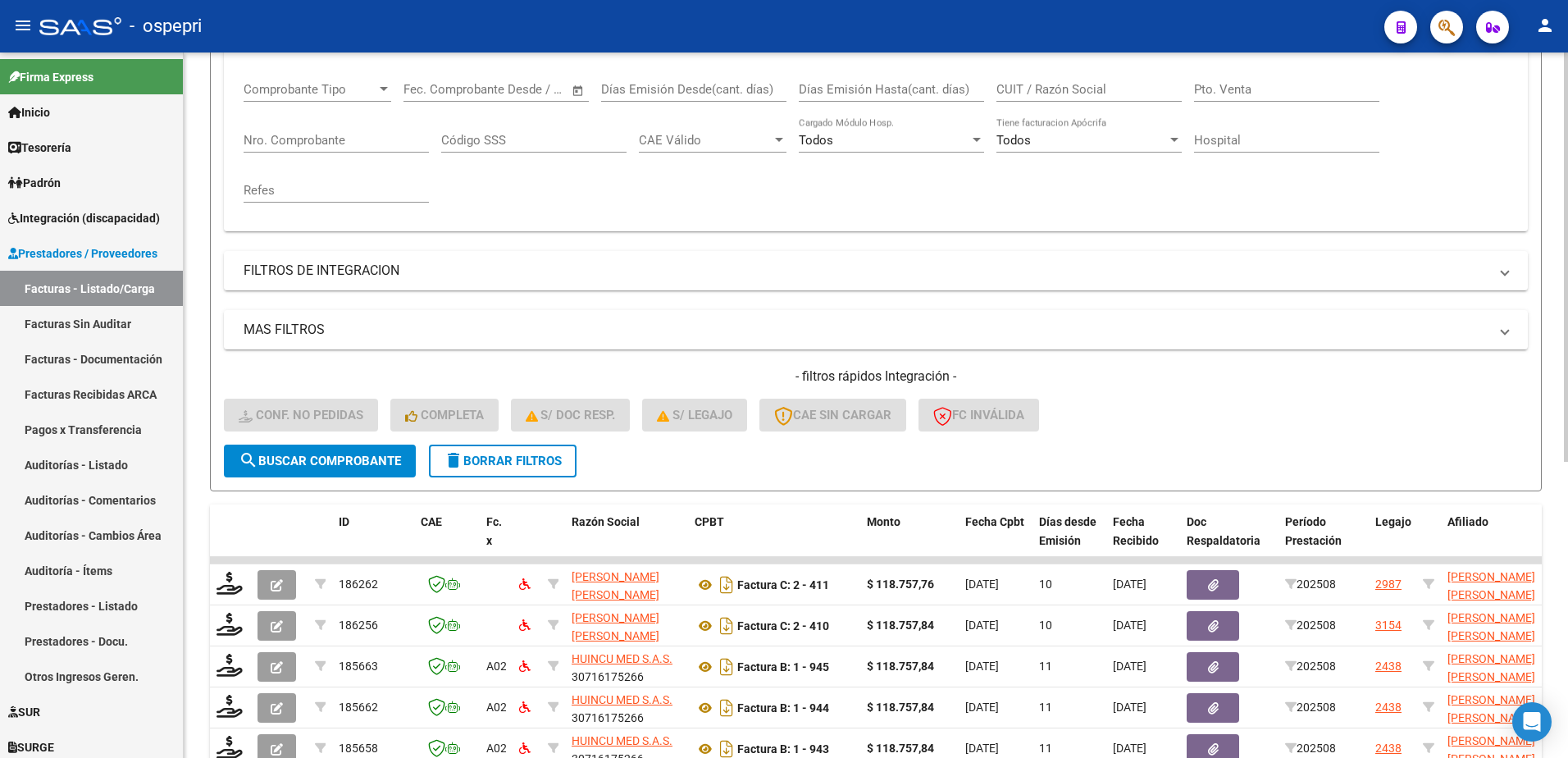
click at [685, 462] on form "Filtros Id Integración Area Seleccionar Gerenciador Seleccionar Gerenciador Si …" at bounding box center [875, 211] width 1332 height 562
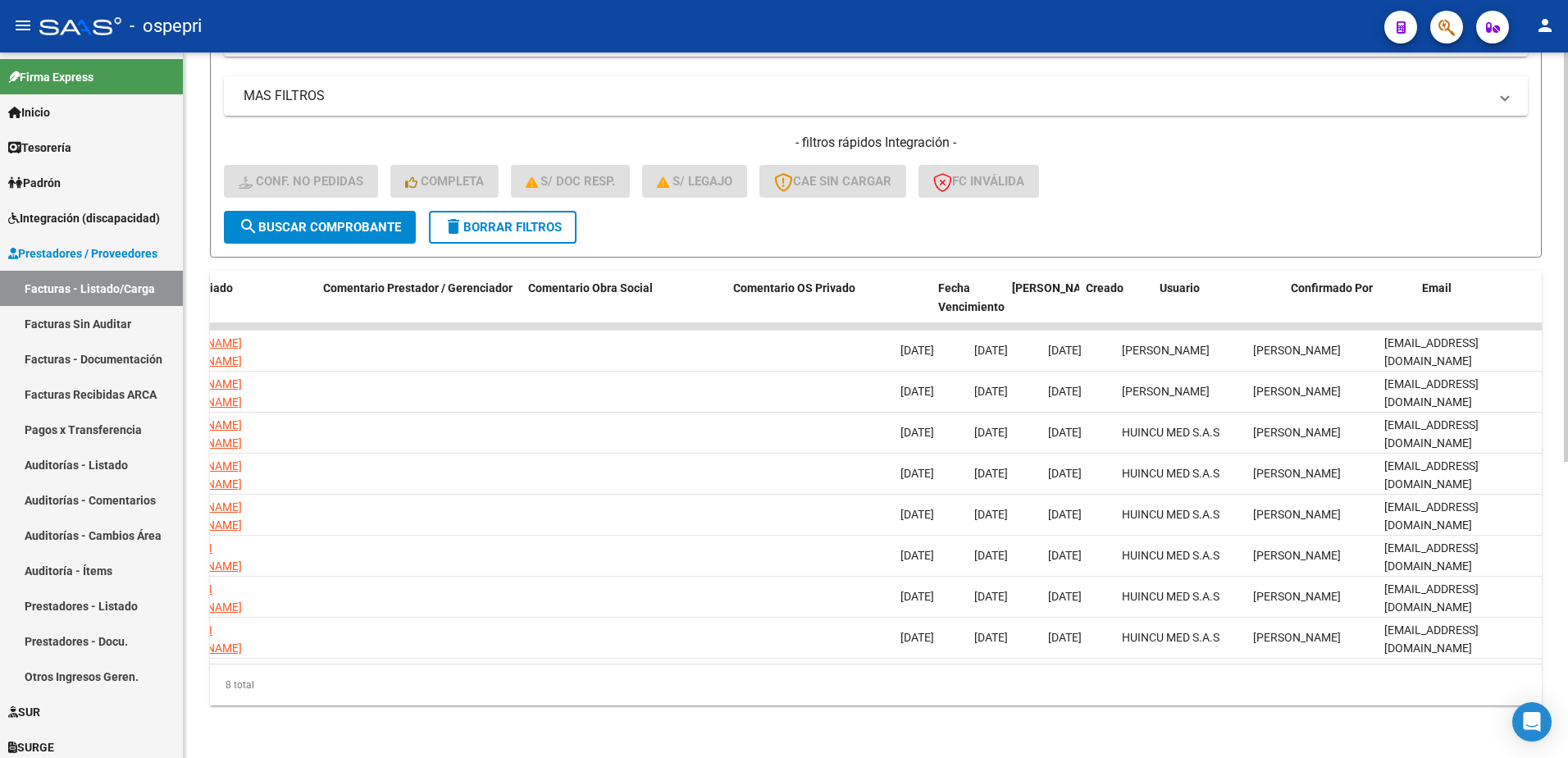
scroll to position [0, 0]
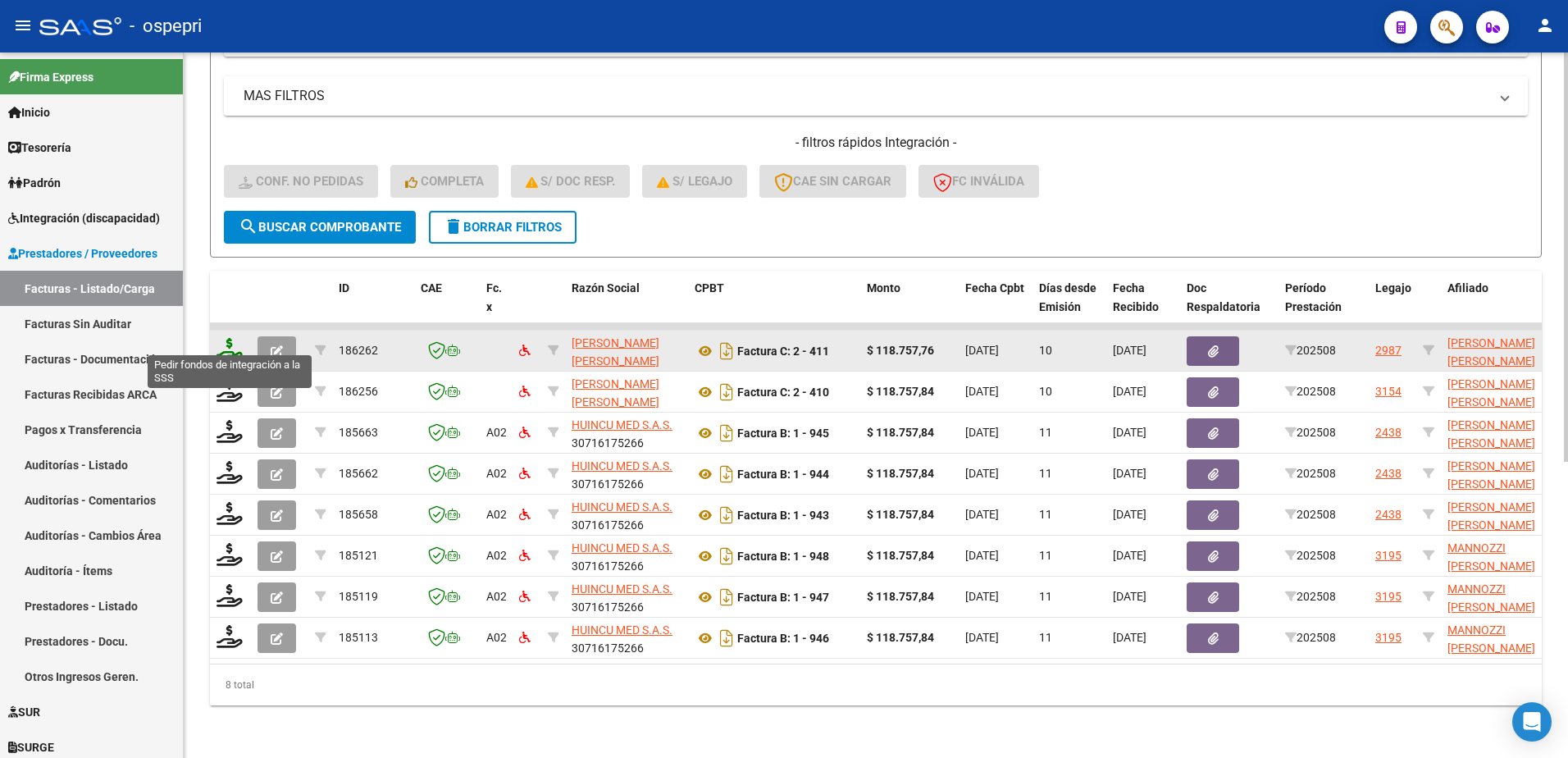
click at [220, 344] on icon at bounding box center [230, 350] width 26 height 23
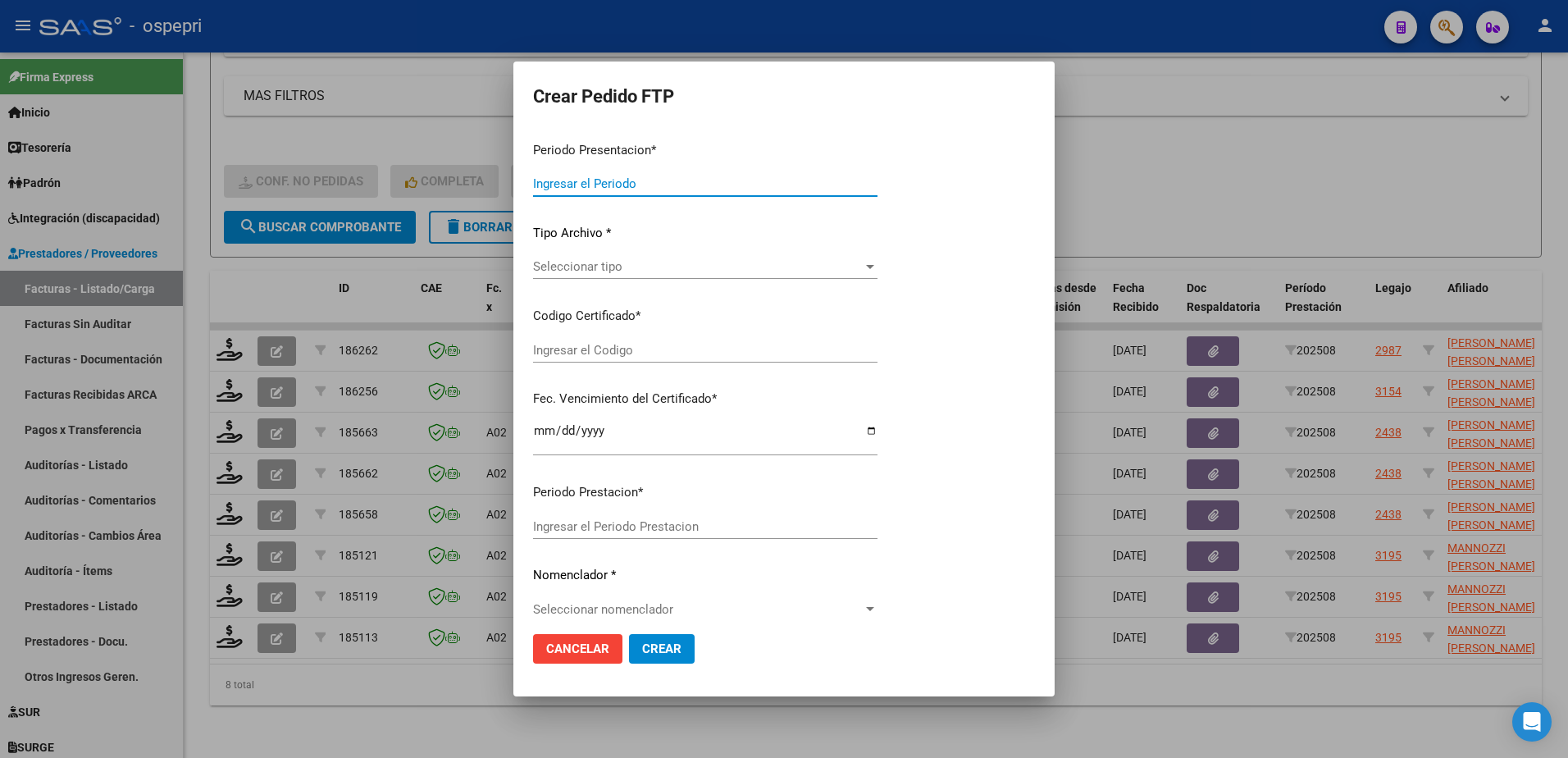
type input "202508"
type input "$ 118.757,76"
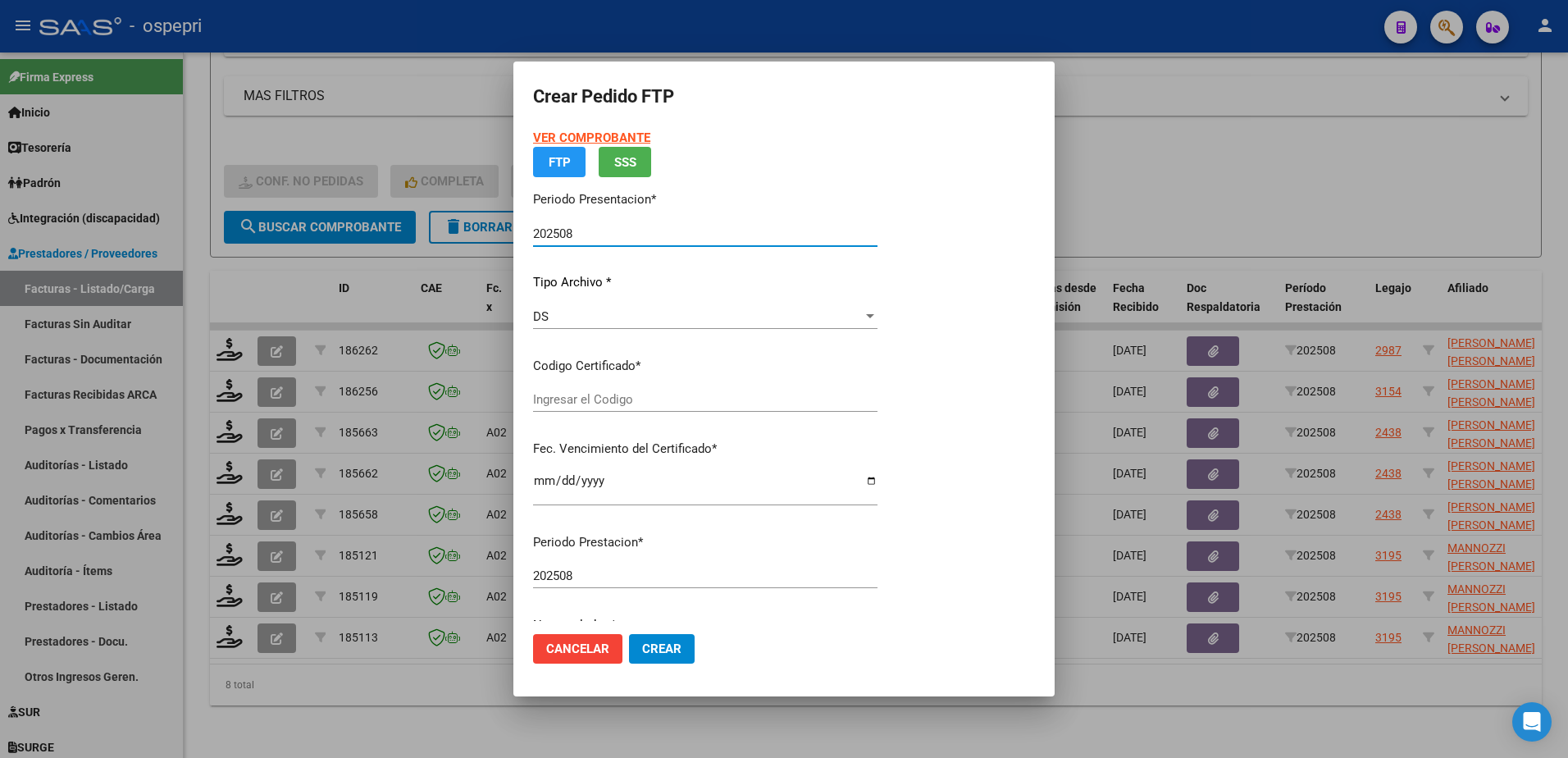
type input "2050369491-4"
type input "2026-09-01"
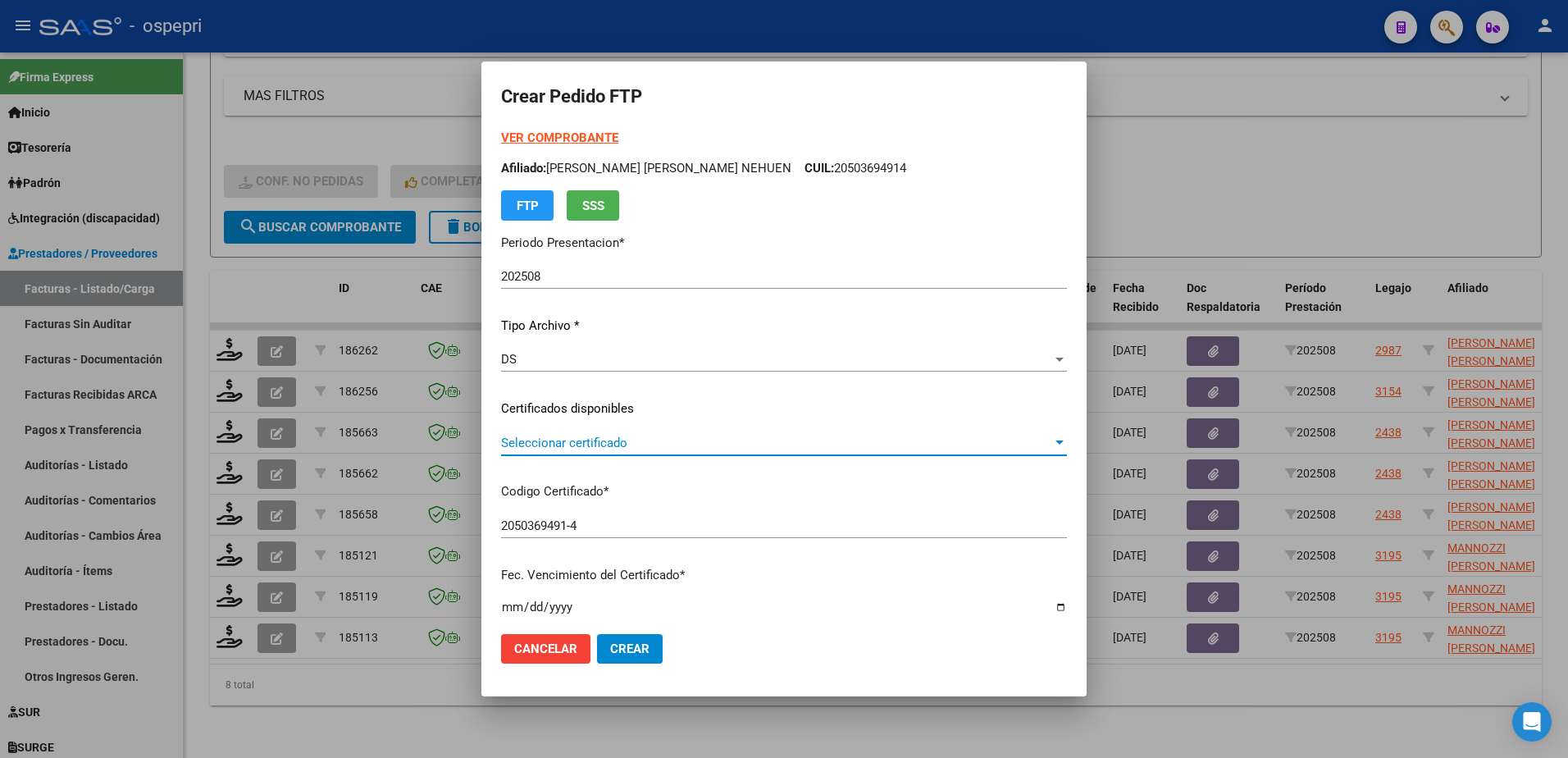
click at [623, 441] on span "Seleccionar certificado" at bounding box center [777, 443] width 551 height 15
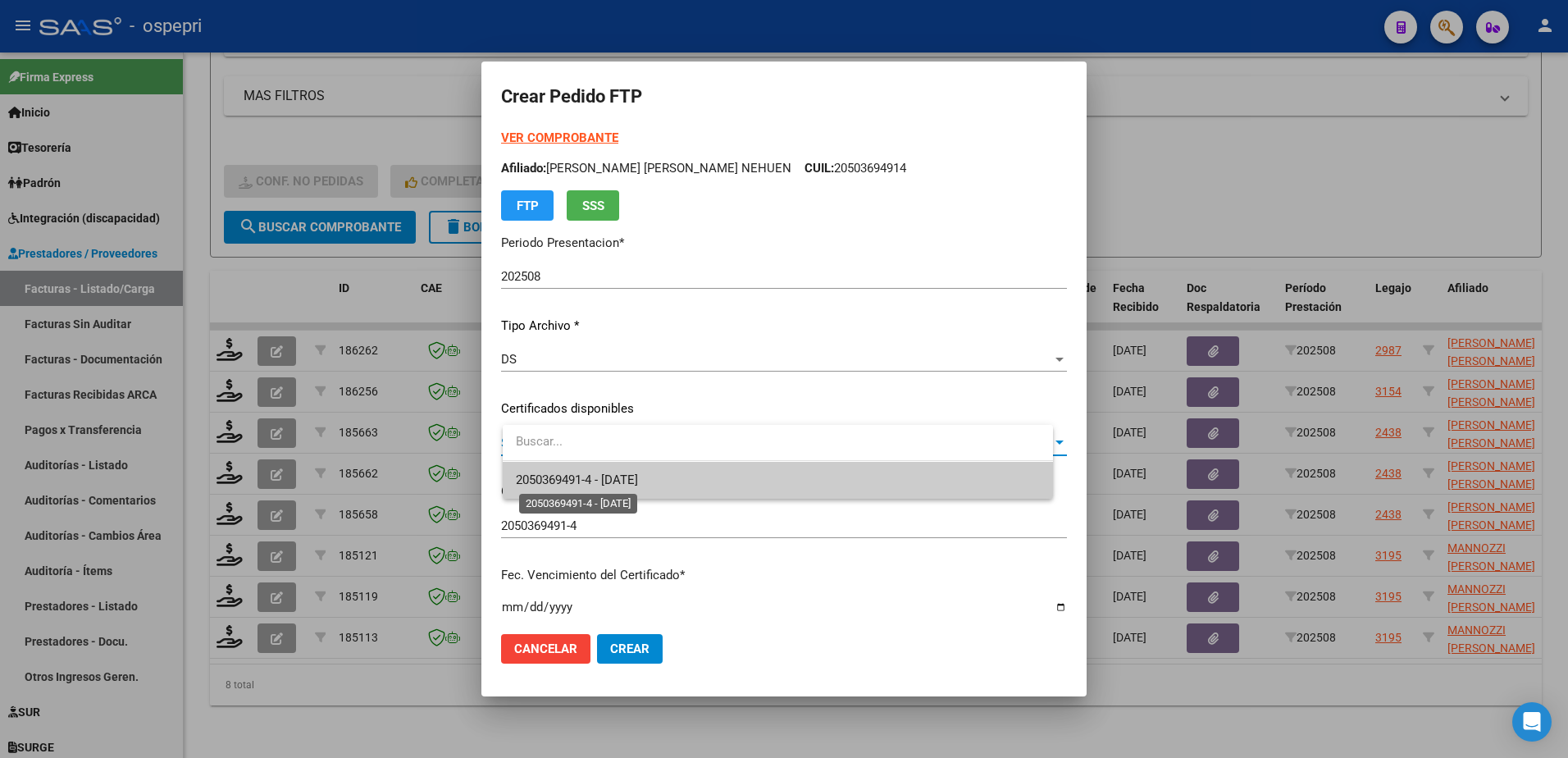
click at [634, 478] on span "2050369491-4 - 2026-09-01" at bounding box center [576, 480] width 122 height 15
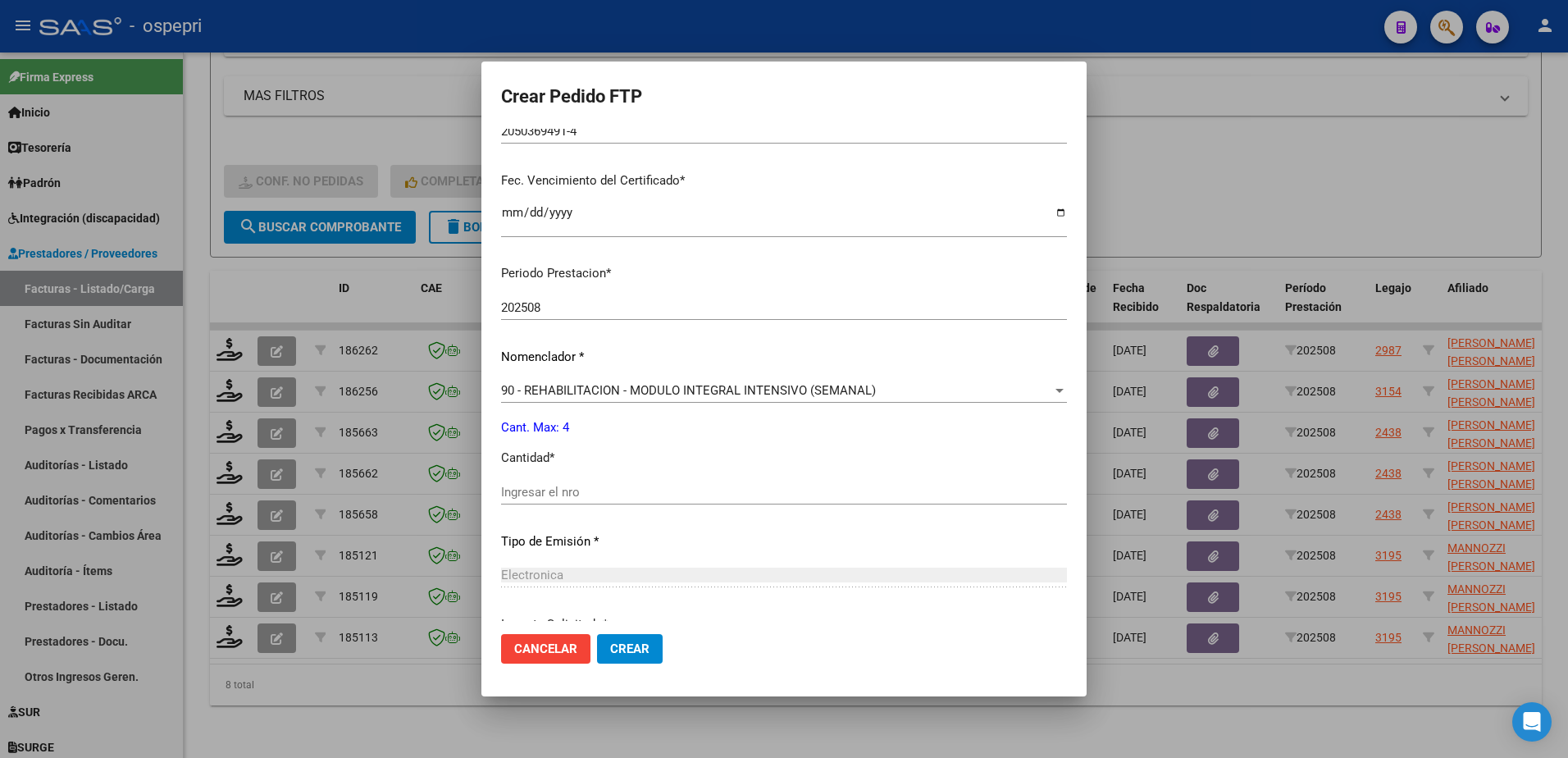
scroll to position [410, 0]
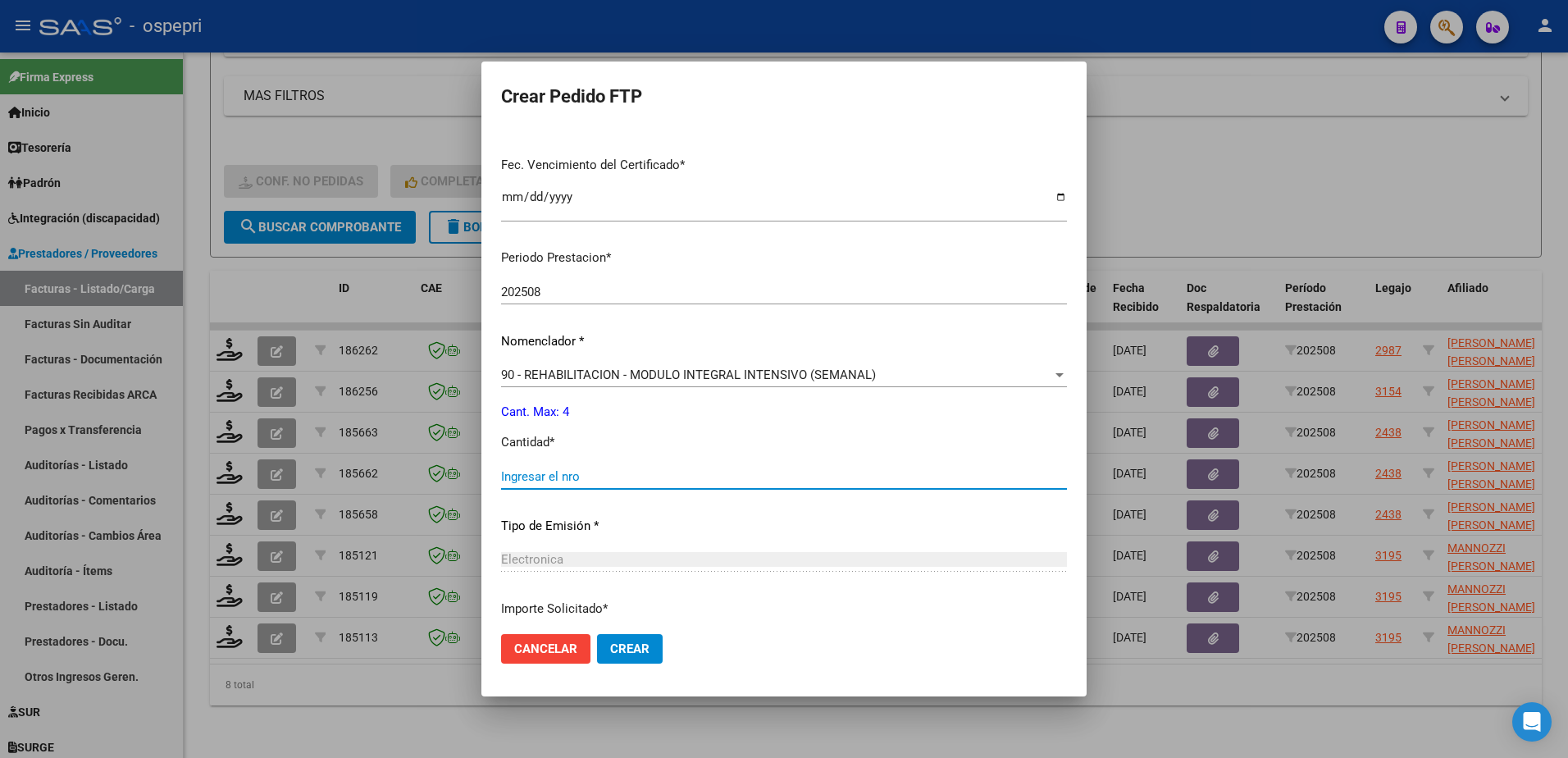
click at [560, 474] on input "Ingresar el nro" at bounding box center [784, 476] width 566 height 15
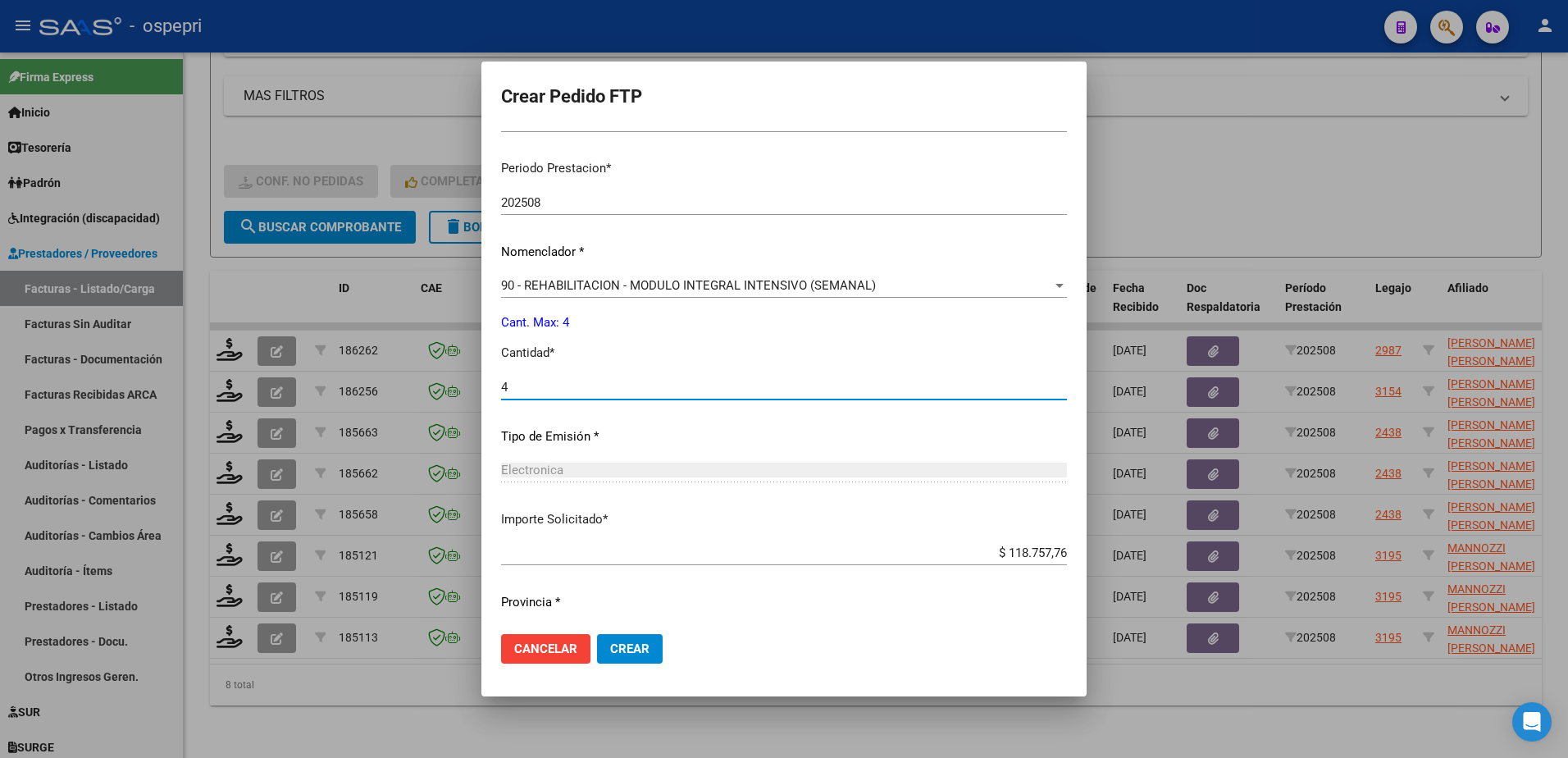
scroll to position [543, 0]
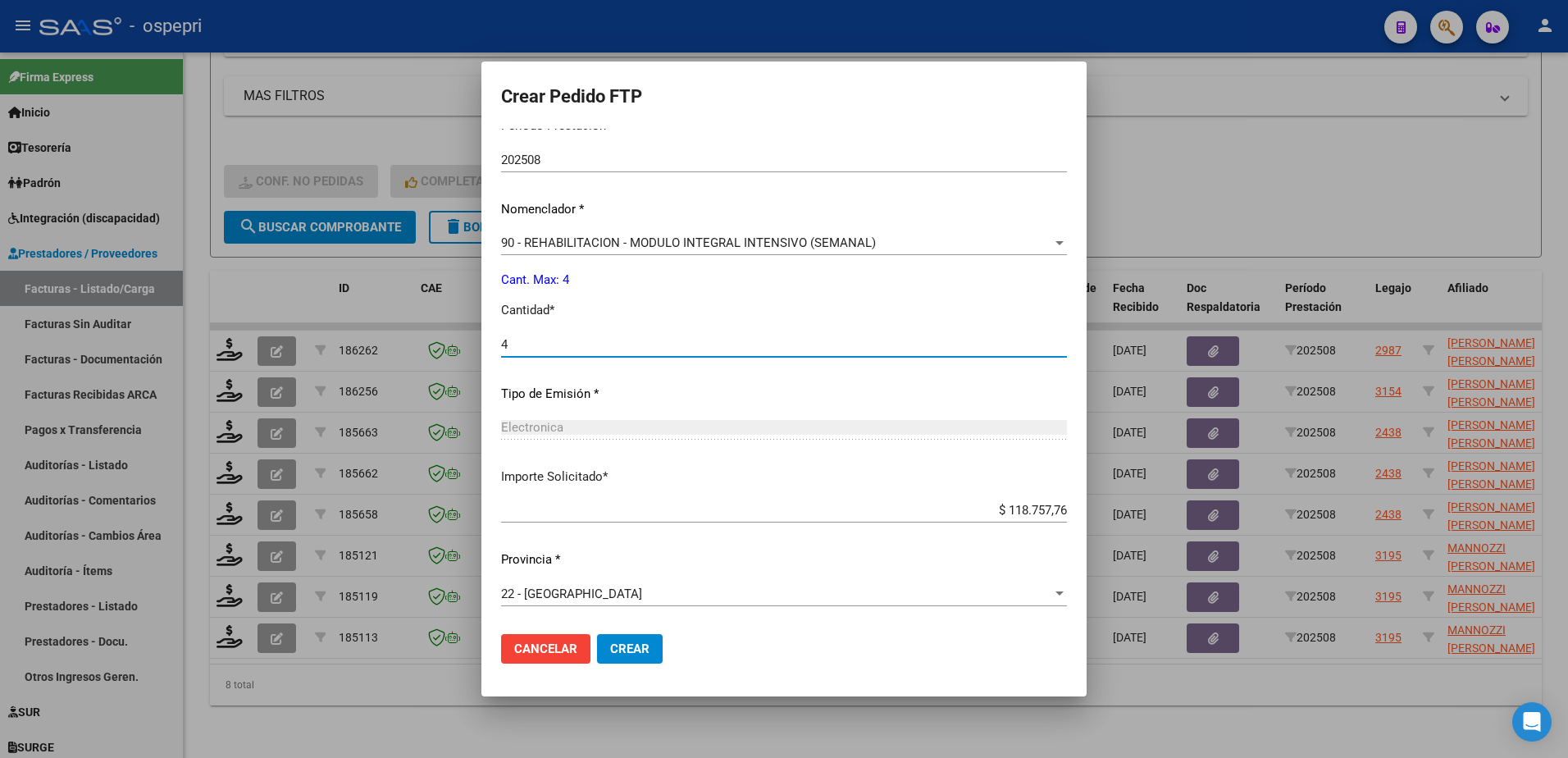
type input "4"
click at [641, 645] on span "Crear" at bounding box center [629, 649] width 39 height 15
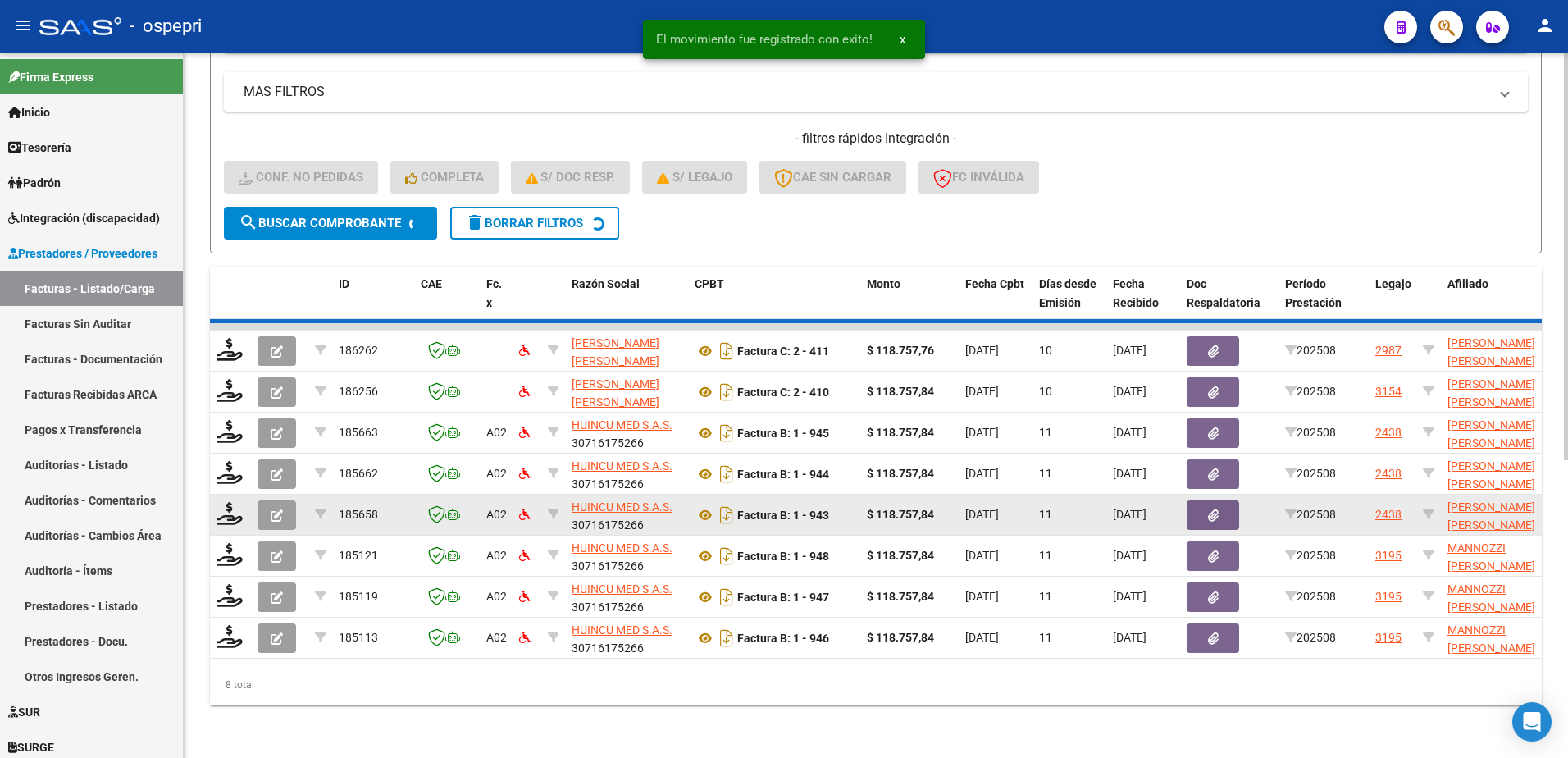
scroll to position [470, 0]
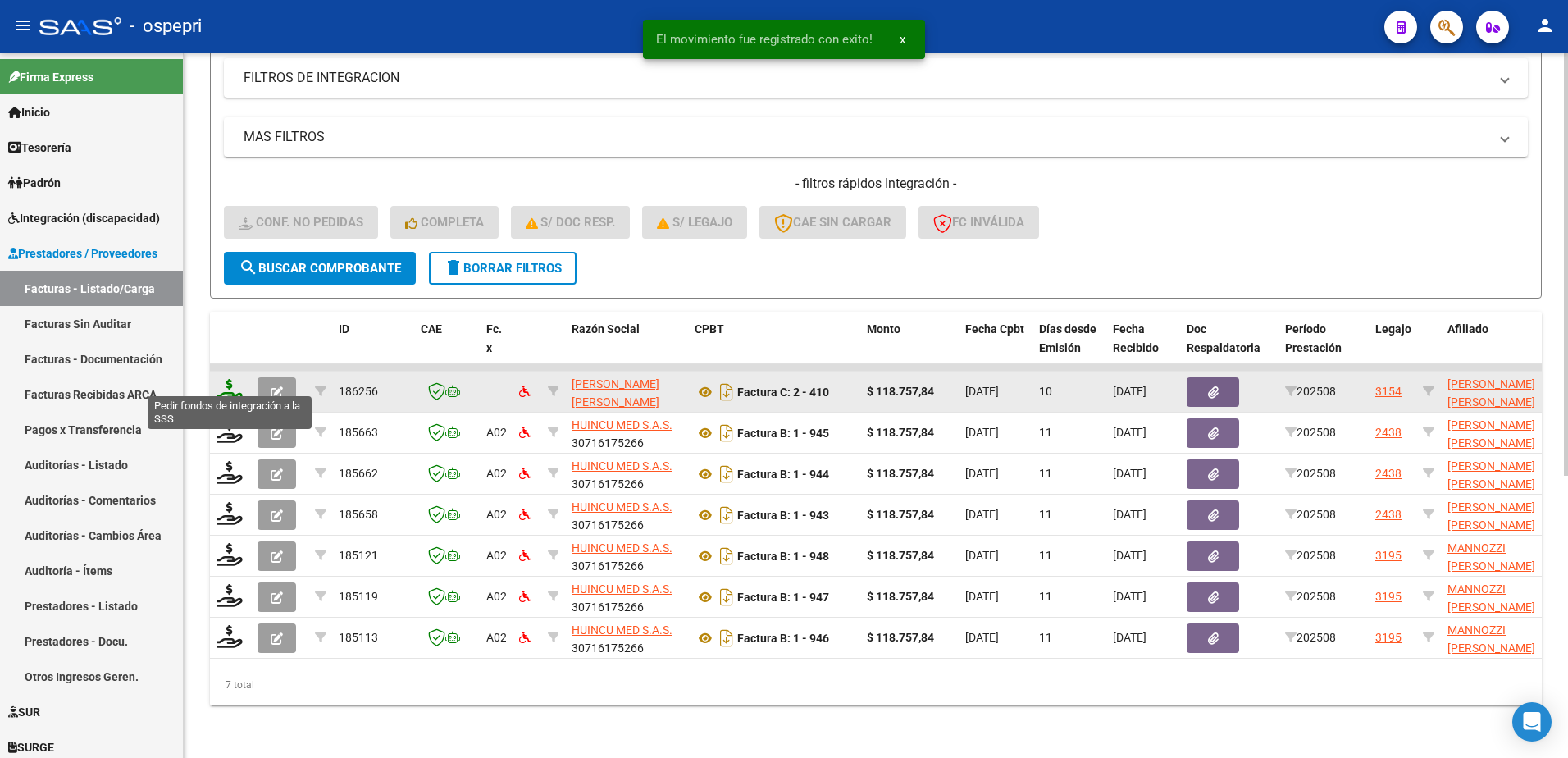
click at [221, 383] on icon at bounding box center [230, 390] width 26 height 23
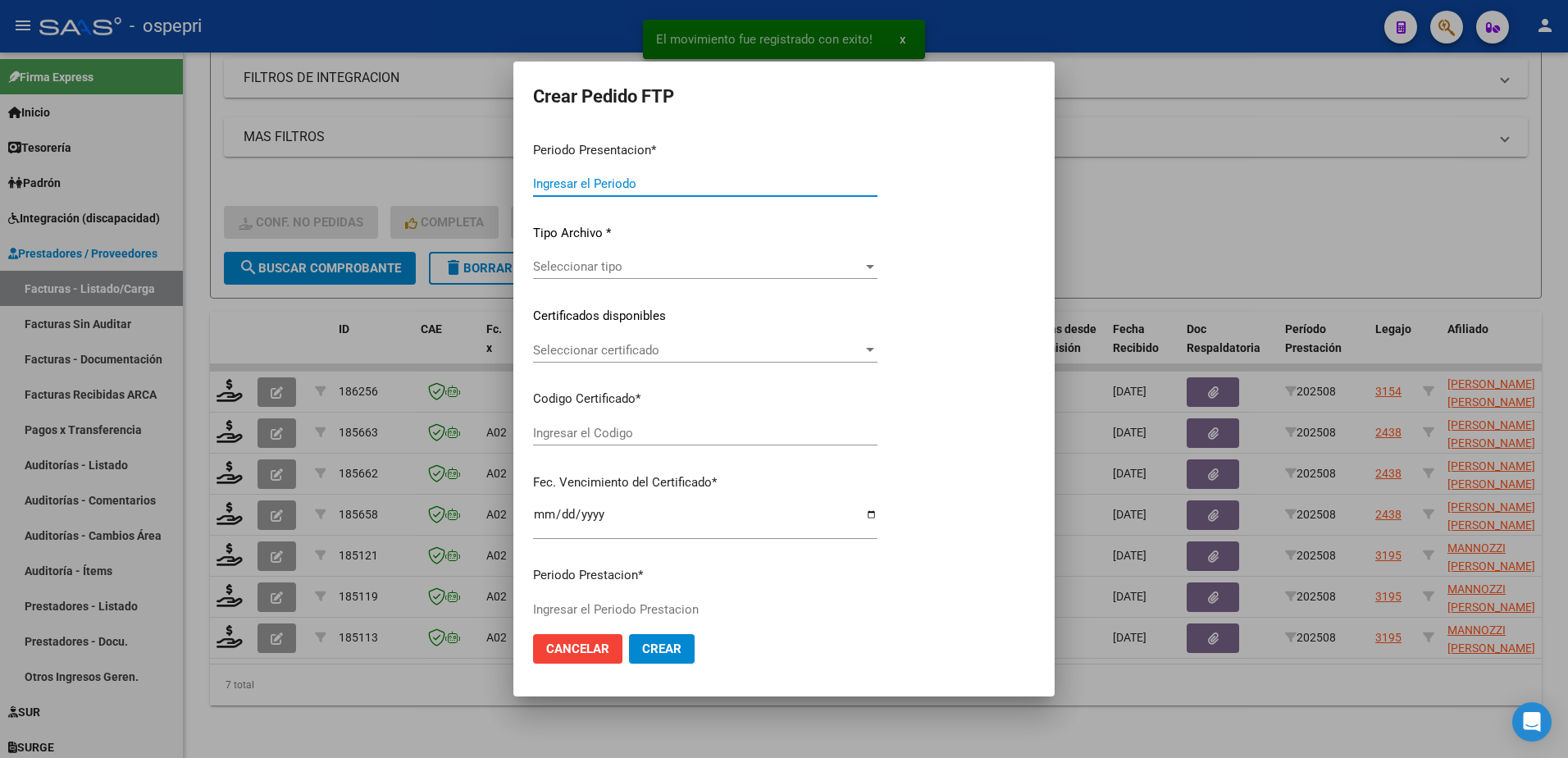
type input "202508"
type input "$ 118.757,84"
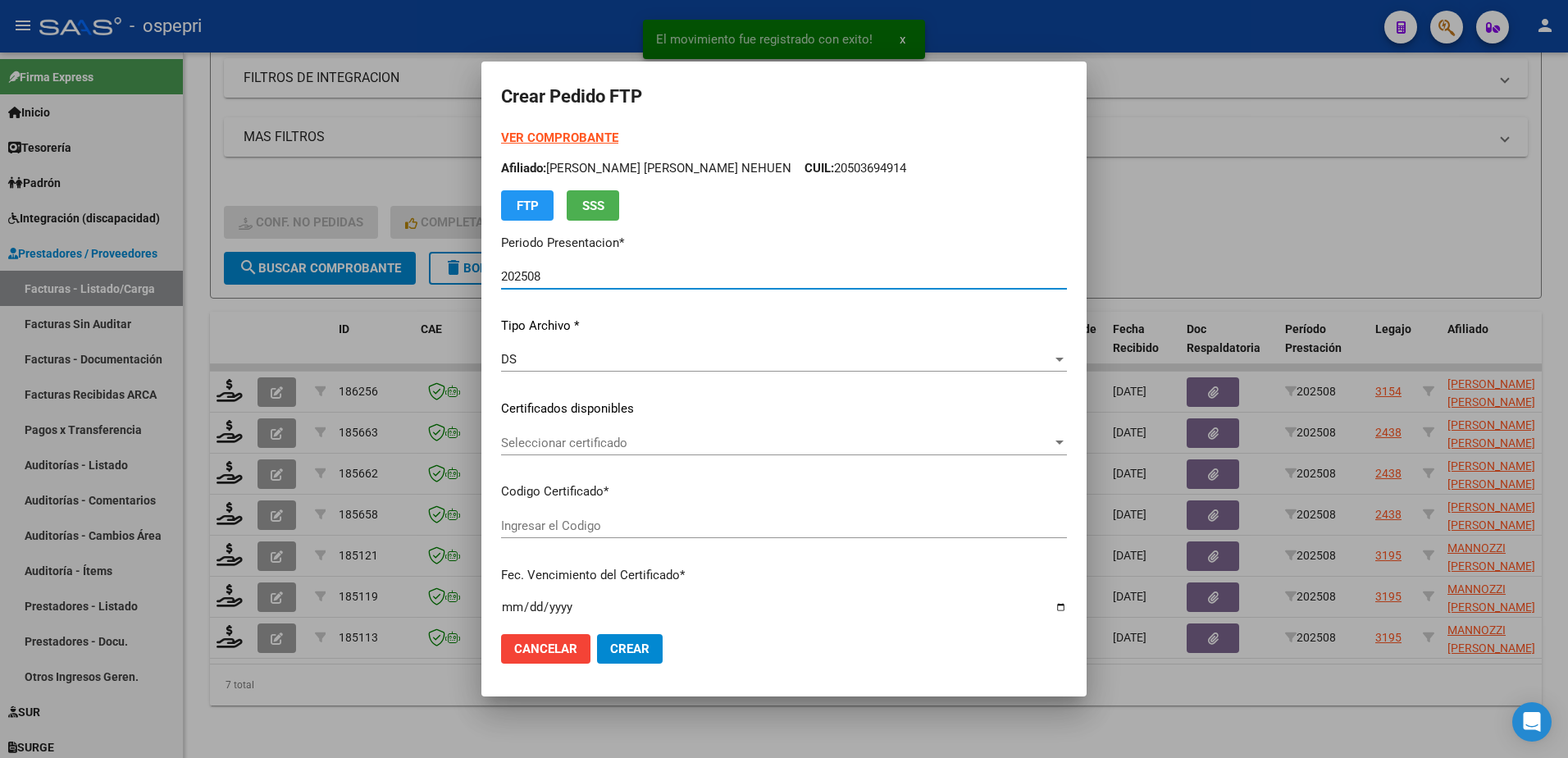
type input "2751476107-3"
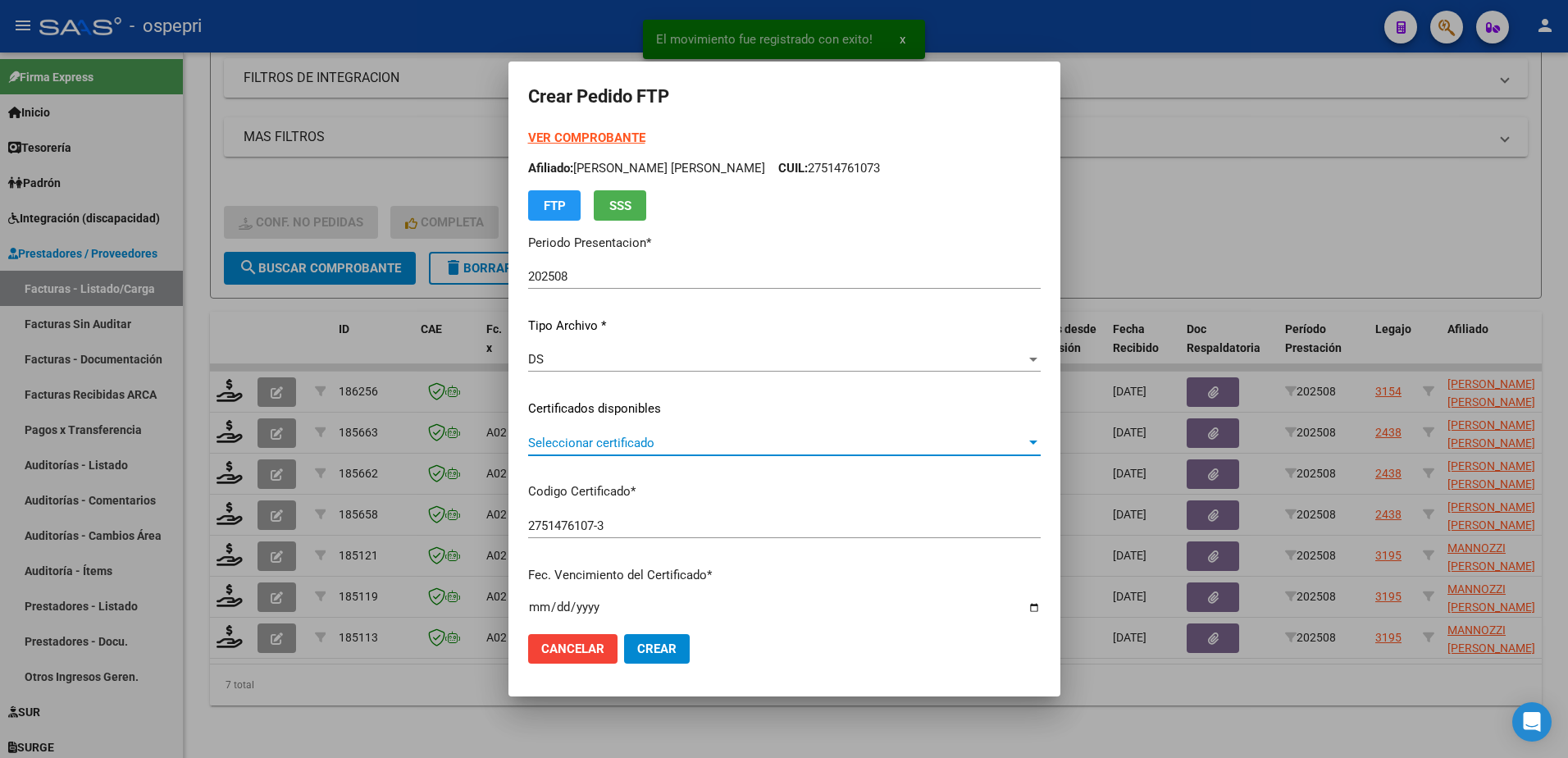
click at [634, 442] on span "Seleccionar certificado" at bounding box center [777, 443] width 498 height 15
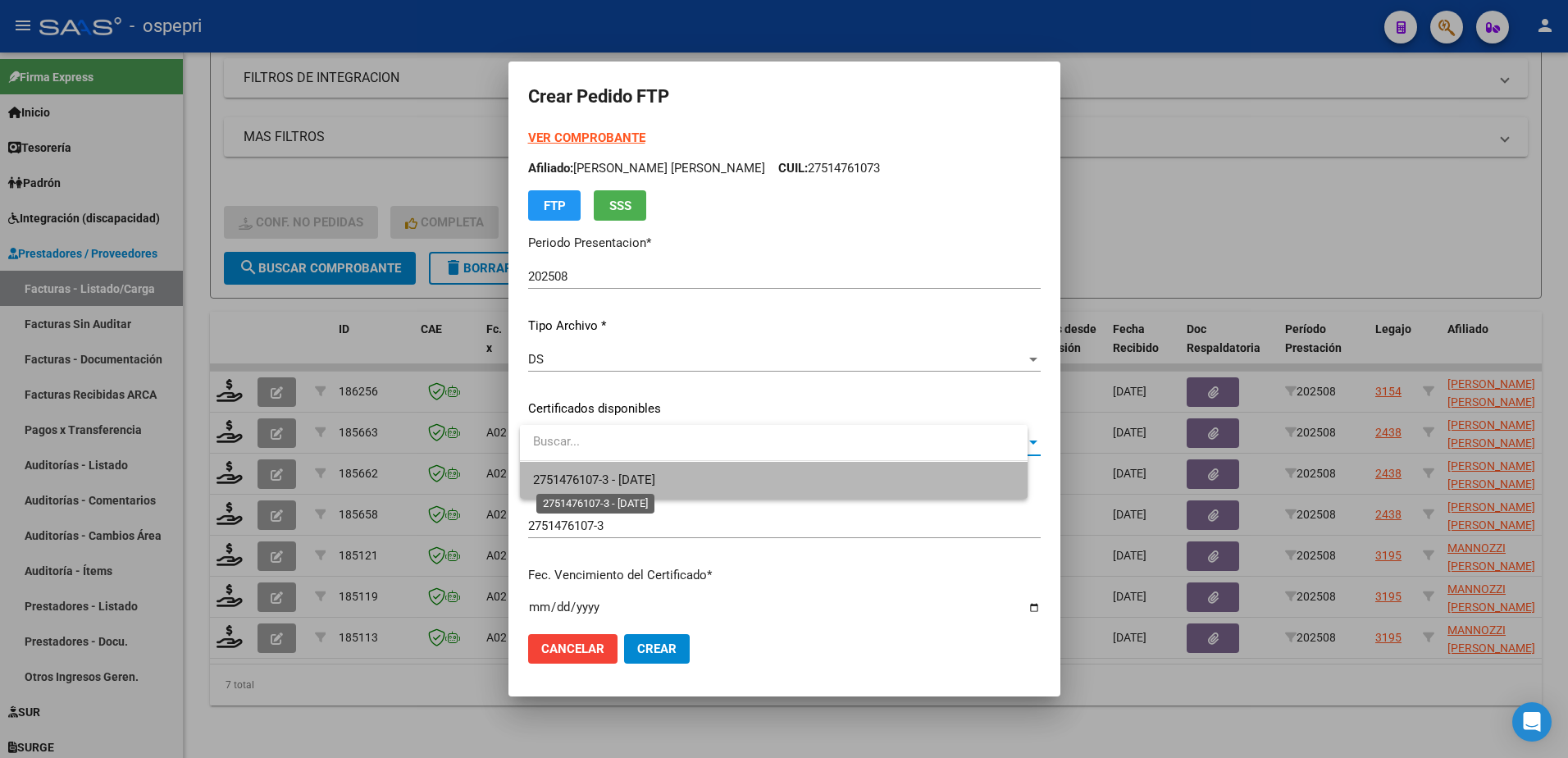
click at [655, 474] on span "2751476107-3 - 2026-04-16" at bounding box center [594, 480] width 122 height 15
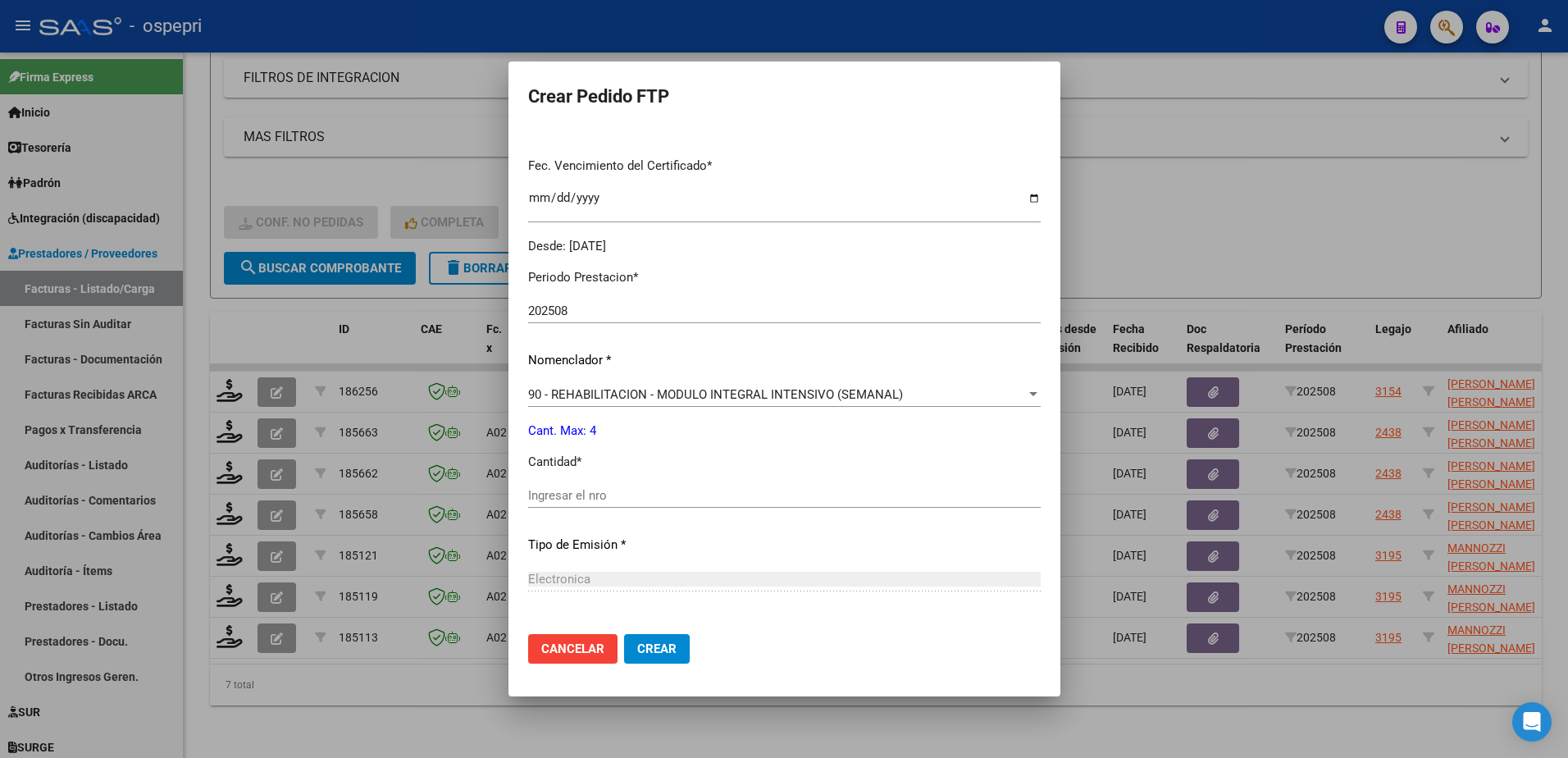
scroll to position [410, 0]
click at [632, 495] on input "Ingresar el nro" at bounding box center [784, 494] width 512 height 15
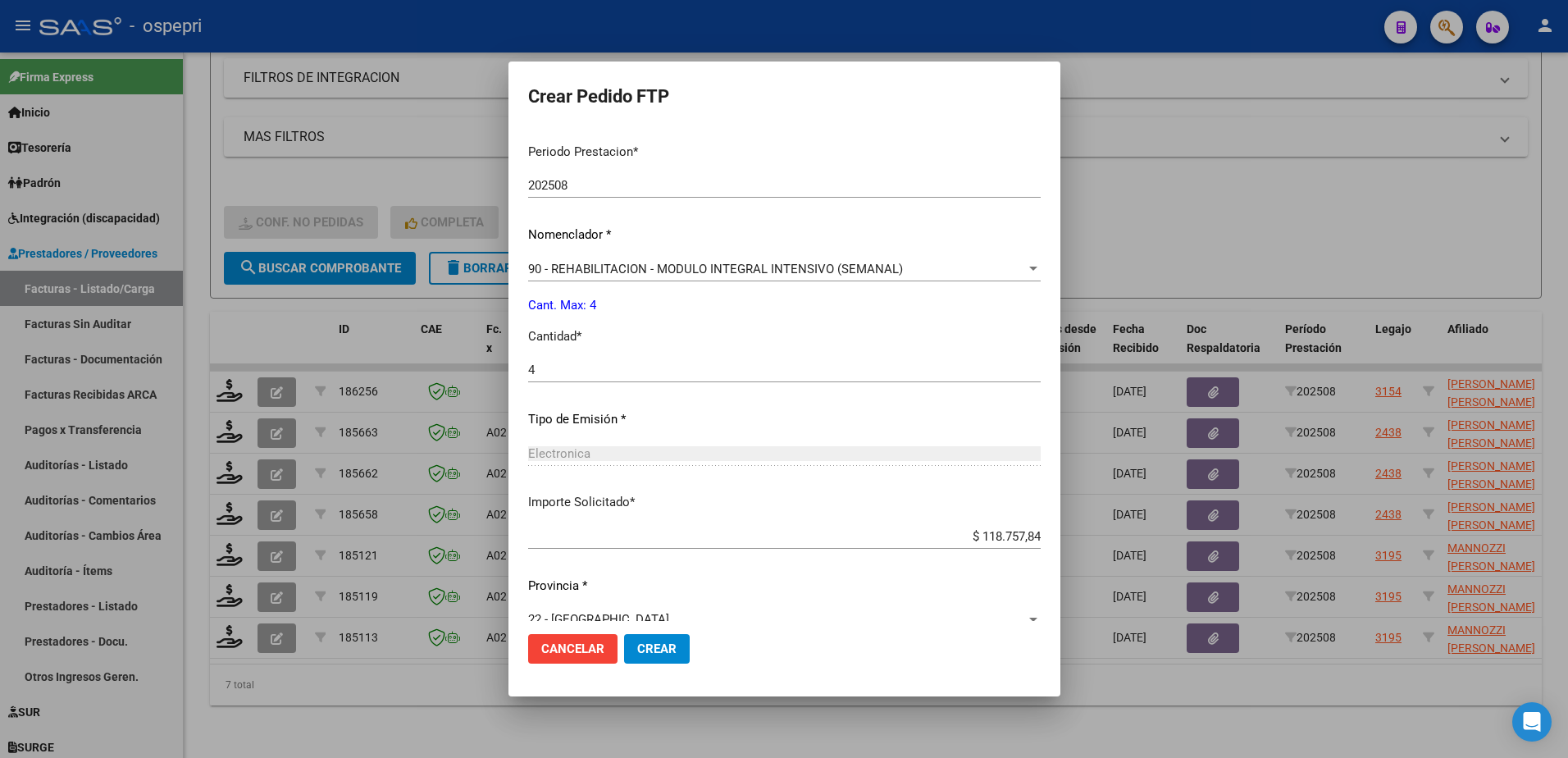
scroll to position [560, 0]
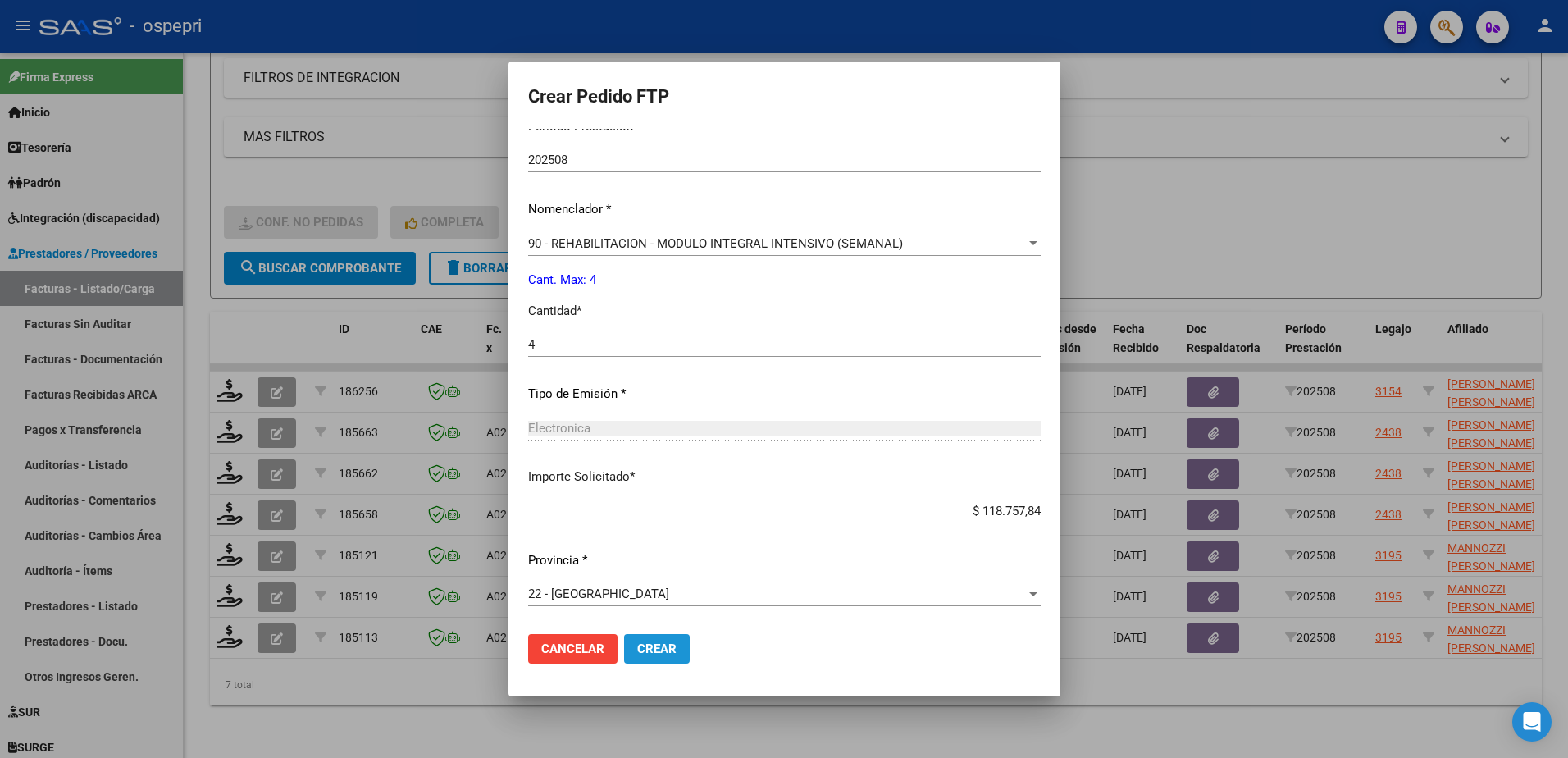
click at [643, 643] on span "Crear" at bounding box center [656, 649] width 39 height 15
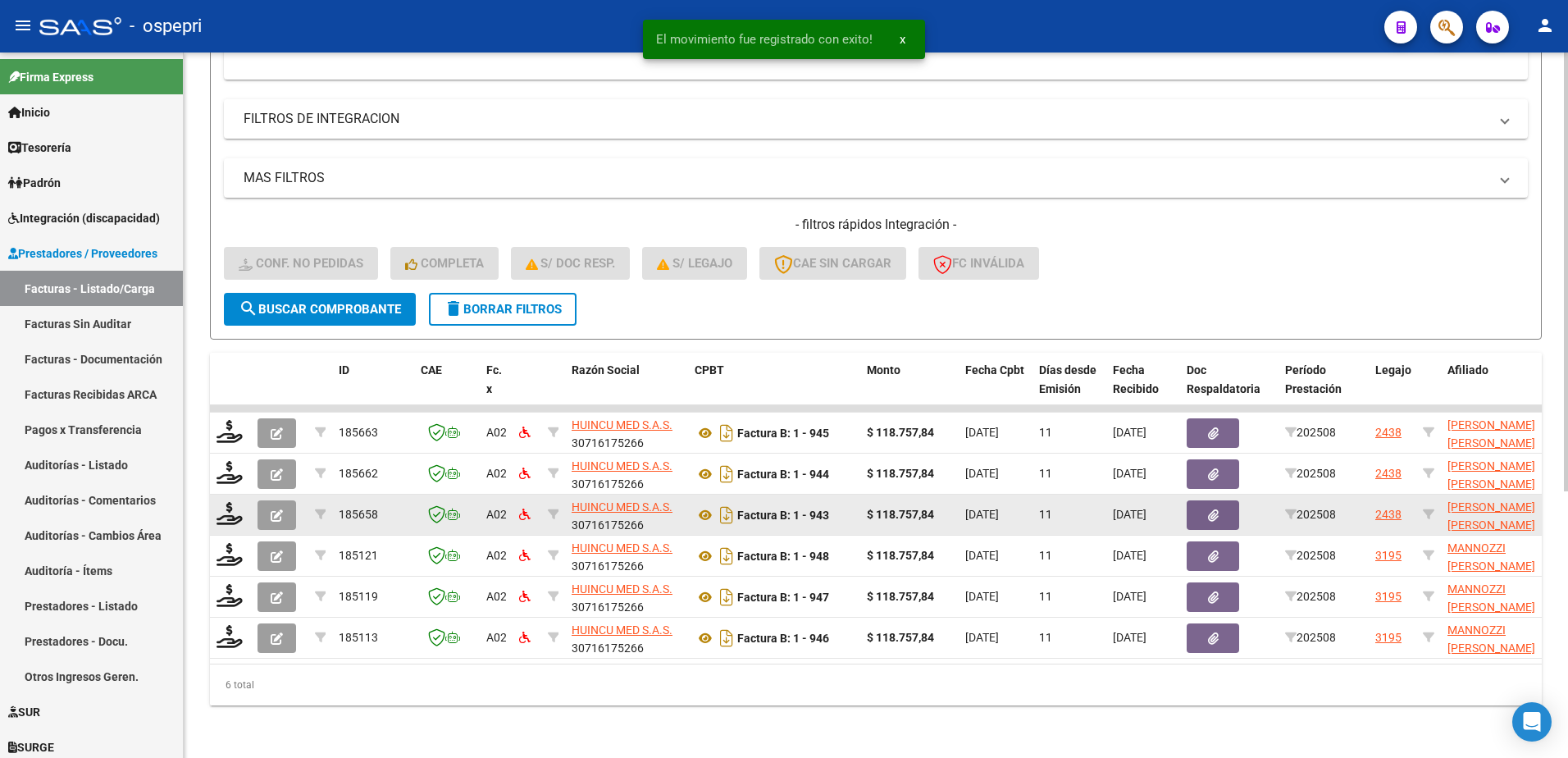
scroll to position [429, 0]
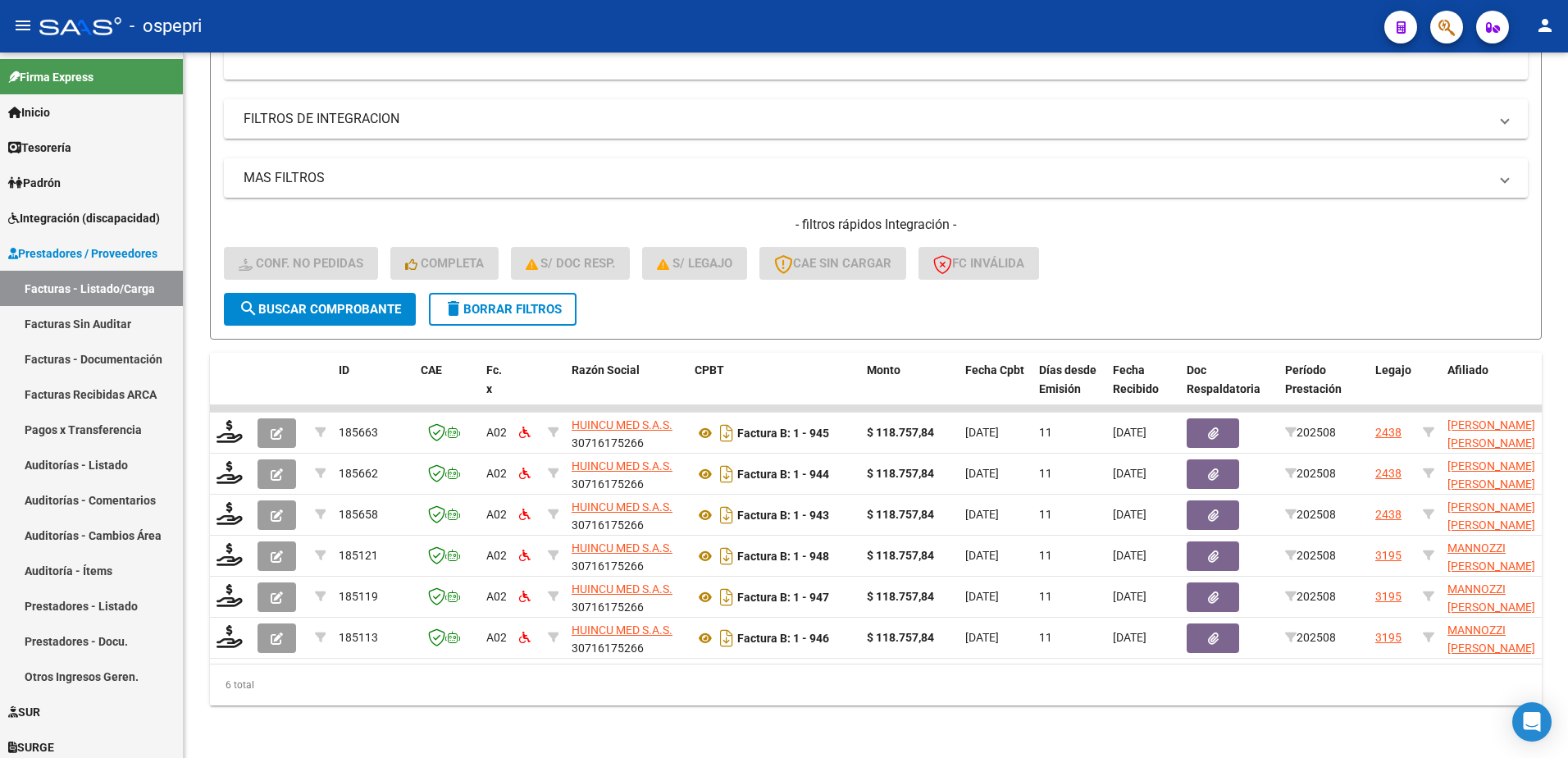
click at [1155, 26] on div "- ospepri" at bounding box center [705, 26] width 1332 height 36
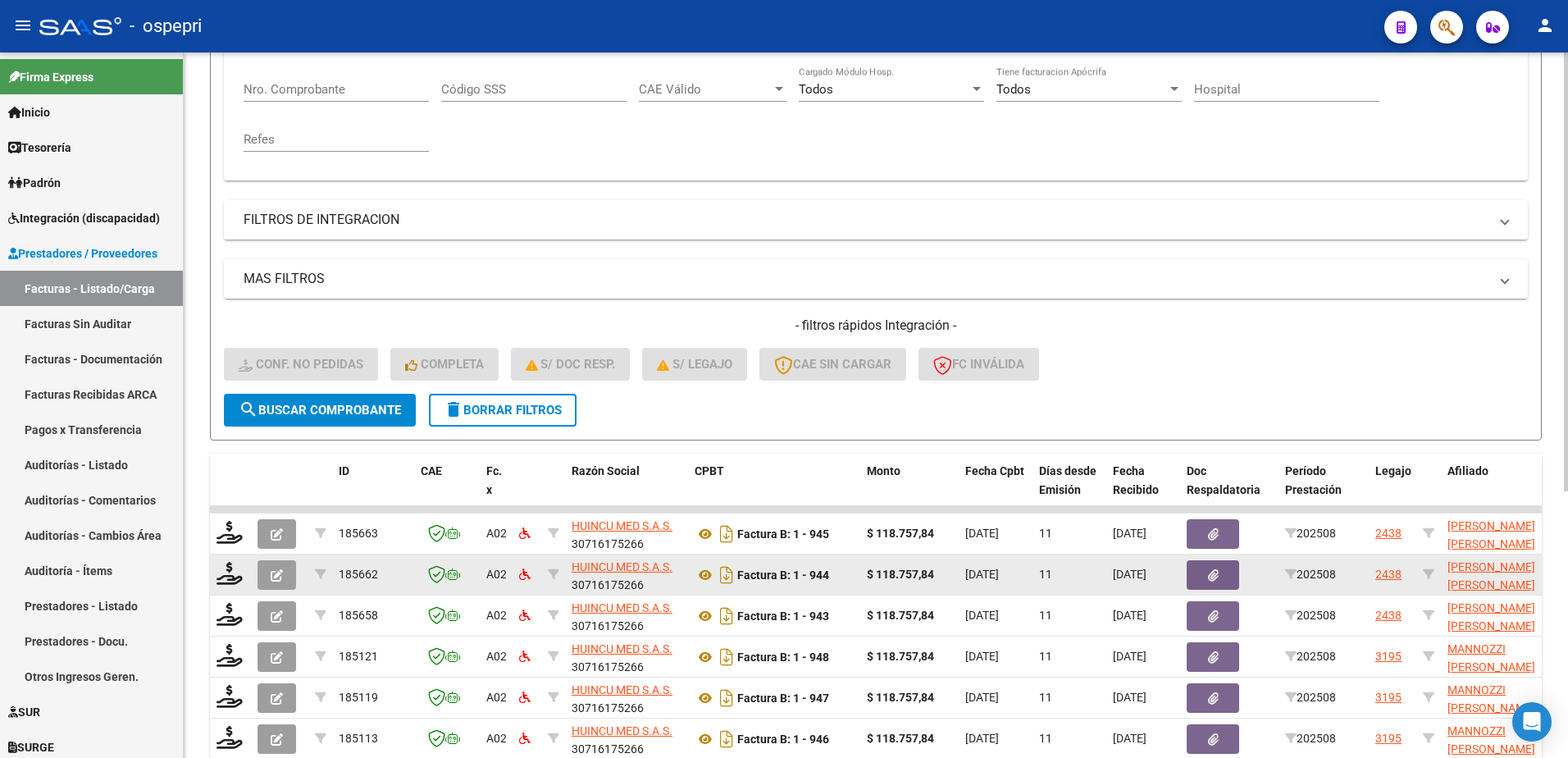
scroll to position [329, 0]
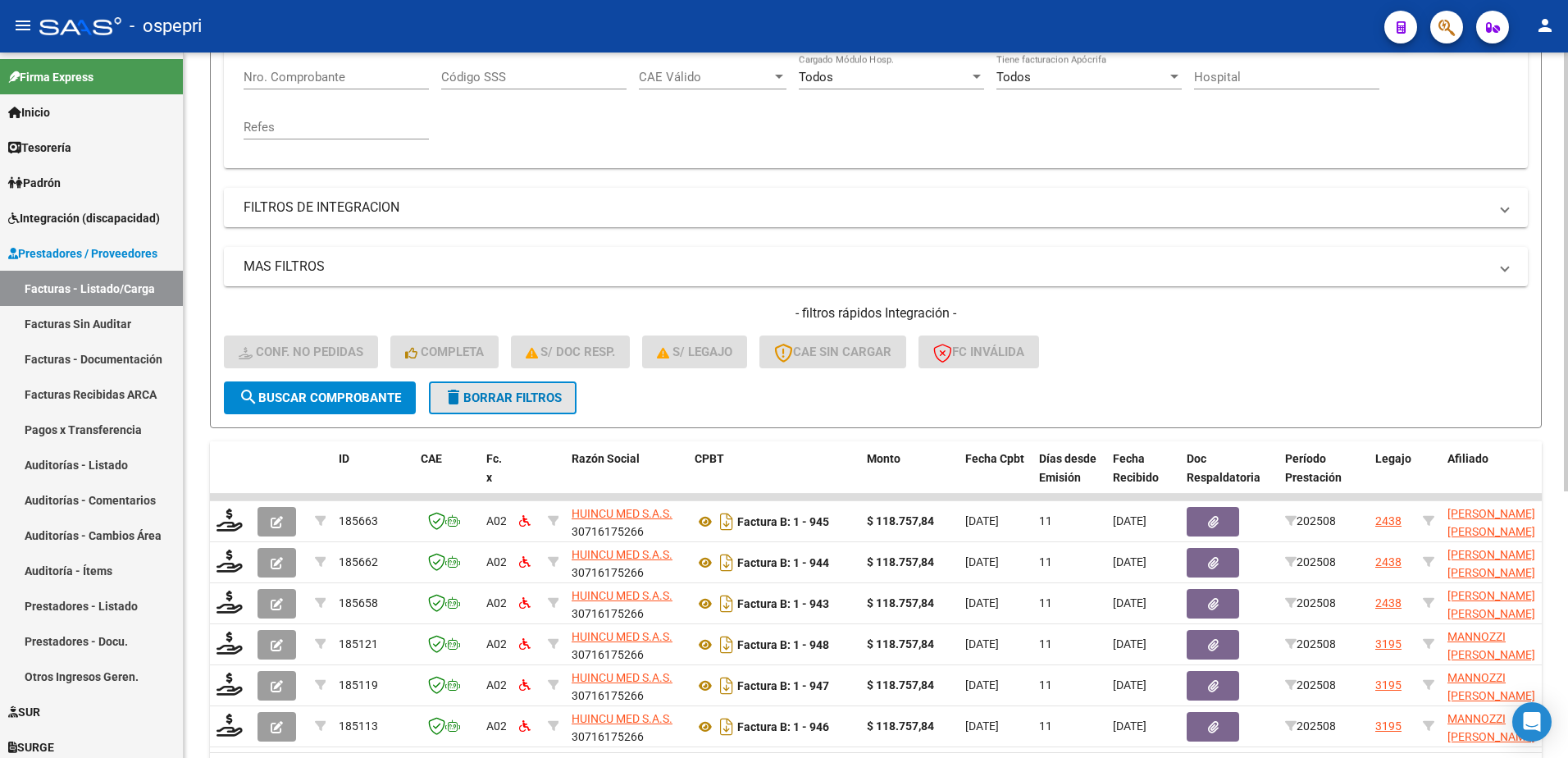
click at [540, 389] on button "delete Borrar Filtros" at bounding box center [503, 398] width 147 height 33
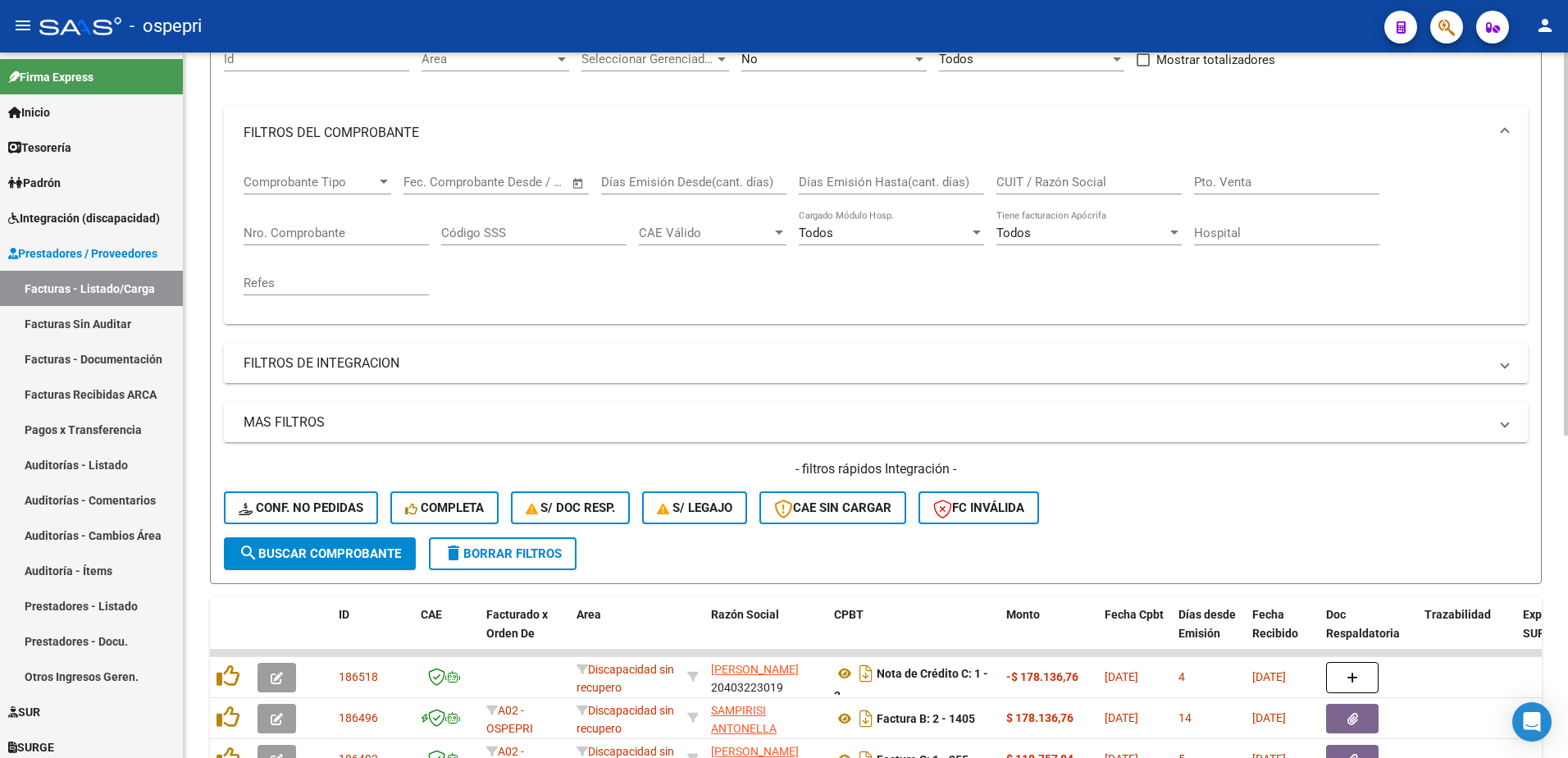
scroll to position [164, 0]
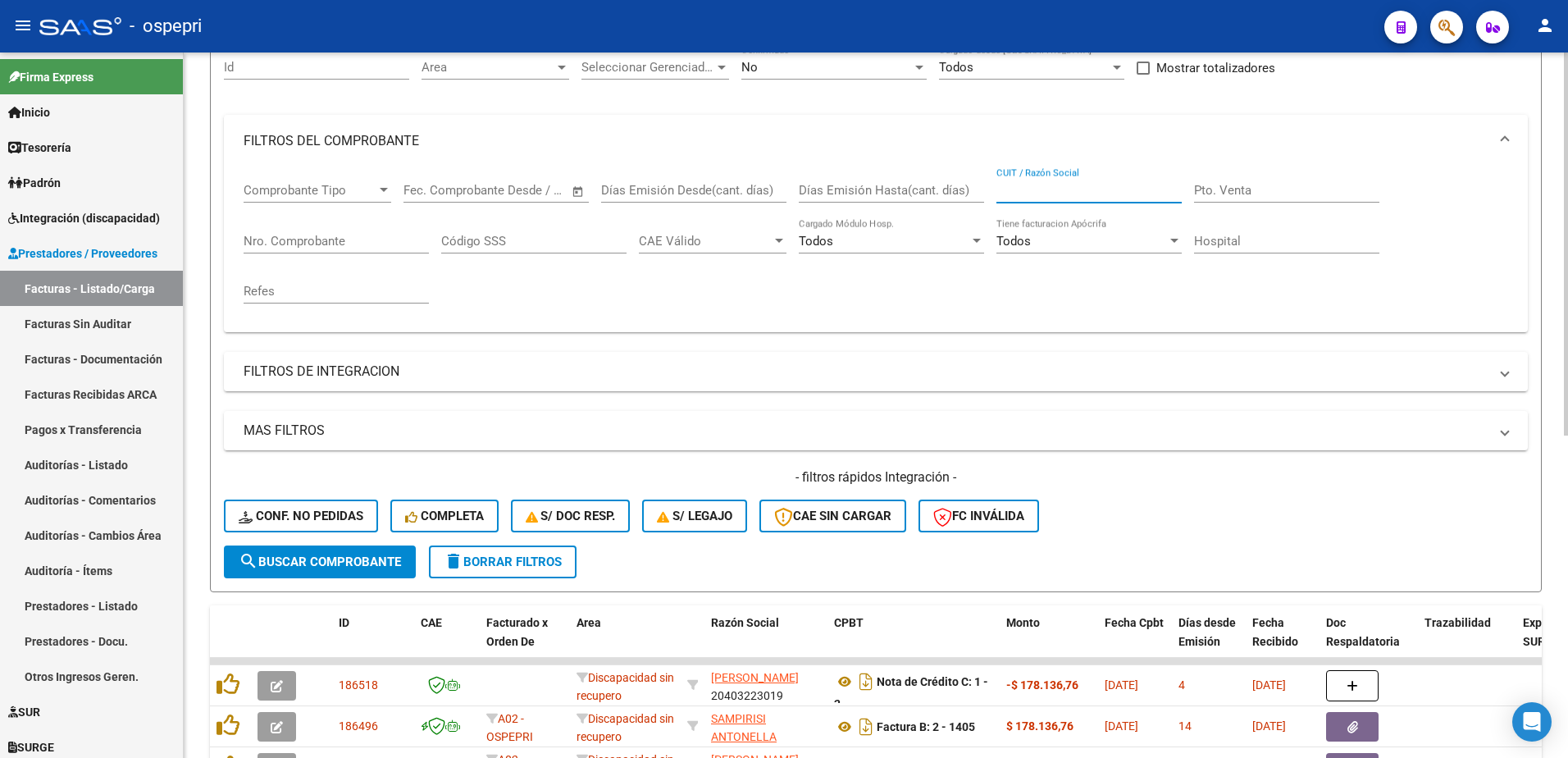
click at [1063, 187] on input "CUIT / Razón Social" at bounding box center [1090, 190] width 185 height 15
drag, startPoint x: 1056, startPoint y: 186, endPoint x: 1040, endPoint y: 186, distance: 16.0
paste input "23281377124"
click at [348, 554] on button "search Buscar Comprobante" at bounding box center [319, 562] width 192 height 33
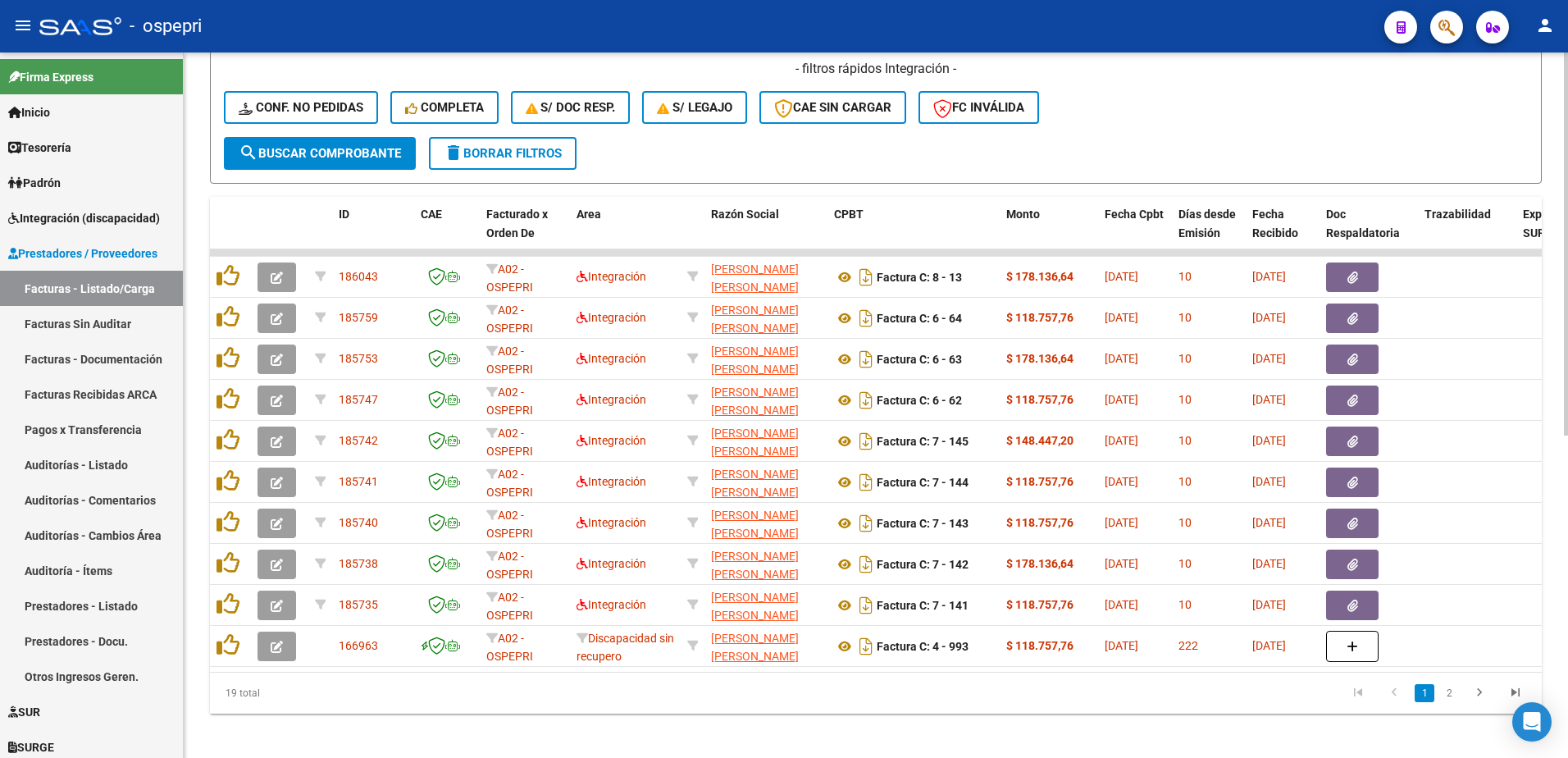
scroll to position [574, 0]
click at [818, 28] on div "- ospepri" at bounding box center [705, 26] width 1332 height 36
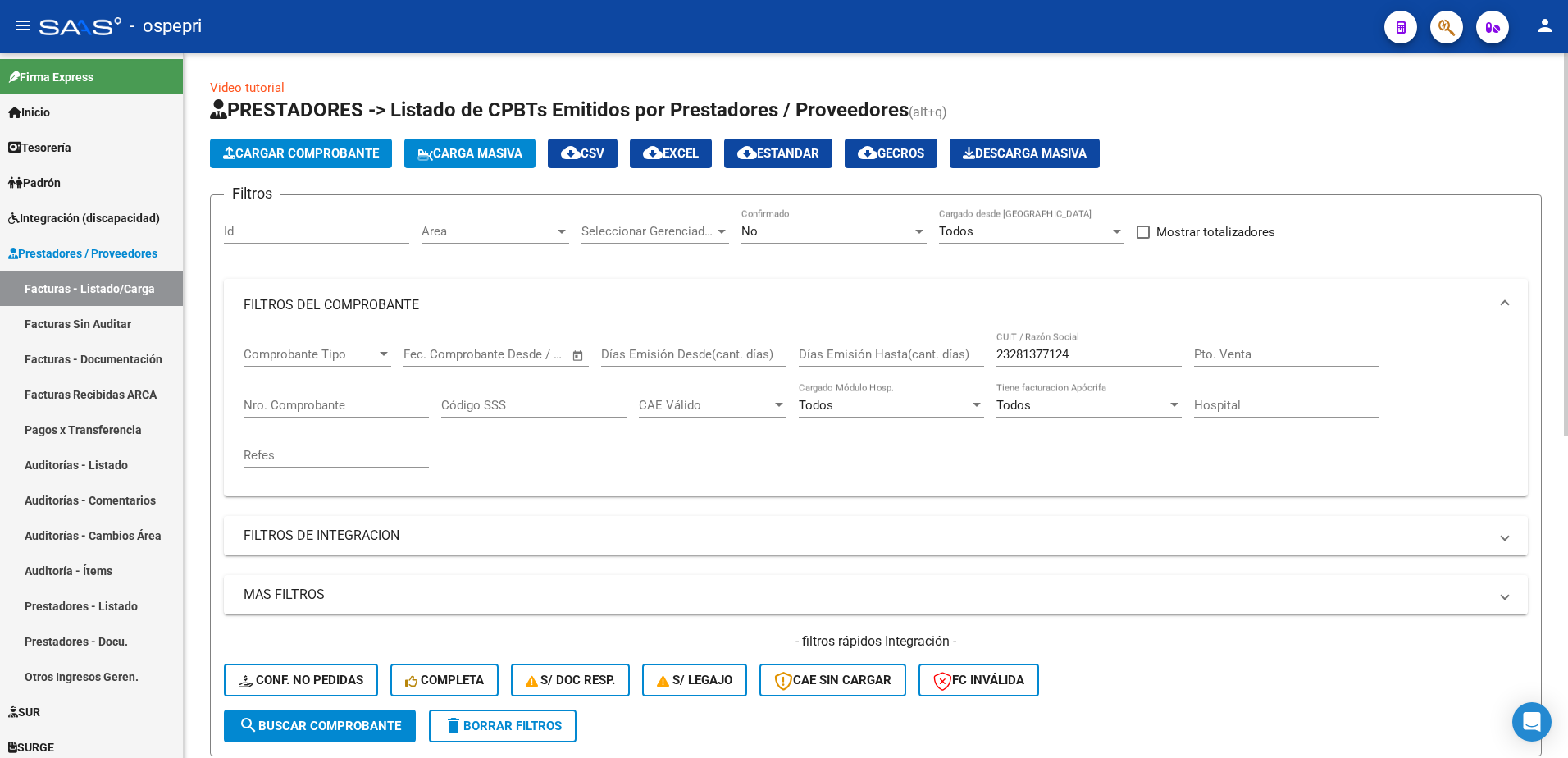
scroll to position [574, 0]
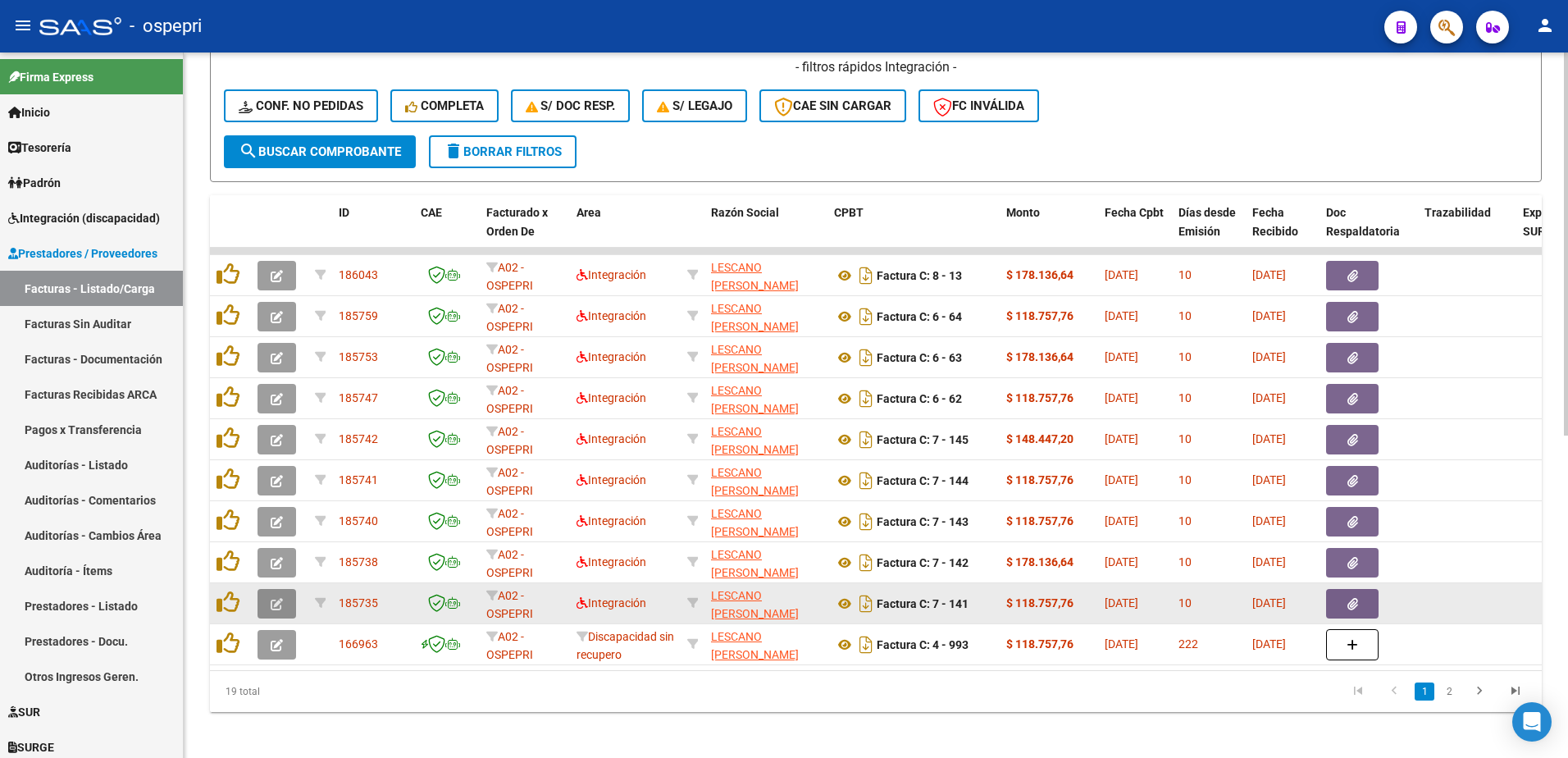
click at [277, 604] on icon "button" at bounding box center [277, 604] width 12 height 12
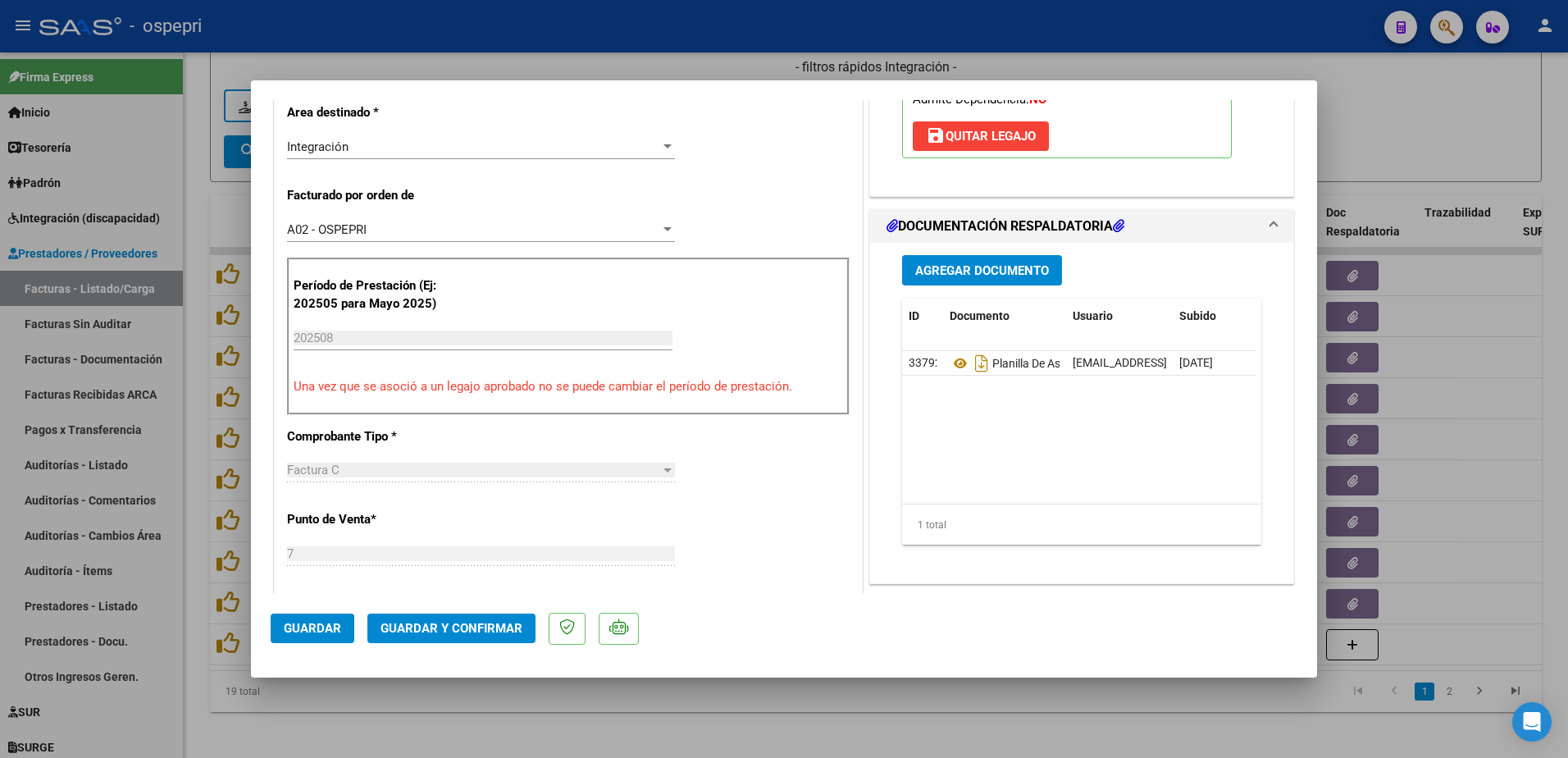
scroll to position [410, 0]
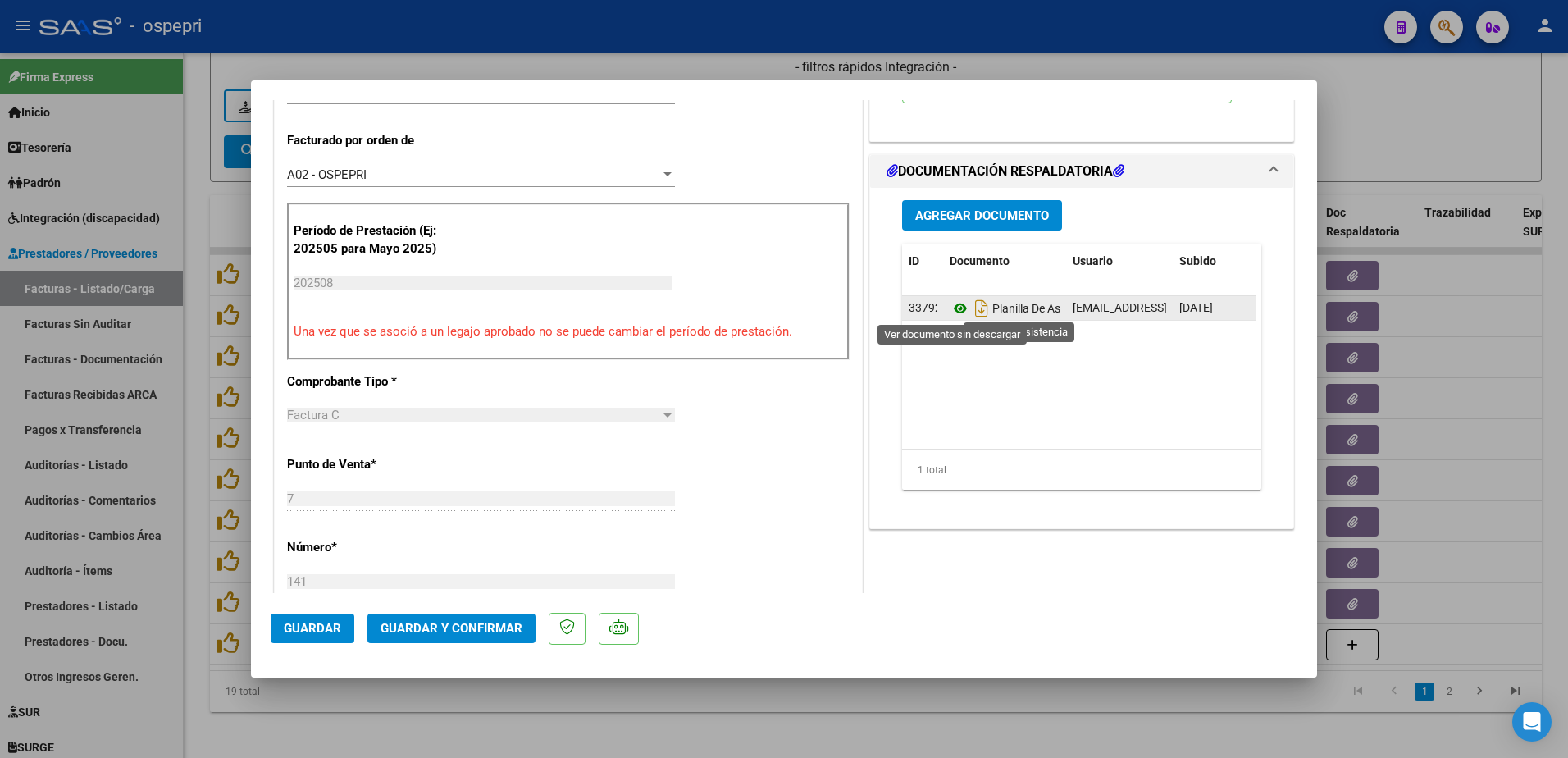
click at [954, 303] on icon at bounding box center [960, 308] width 22 height 20
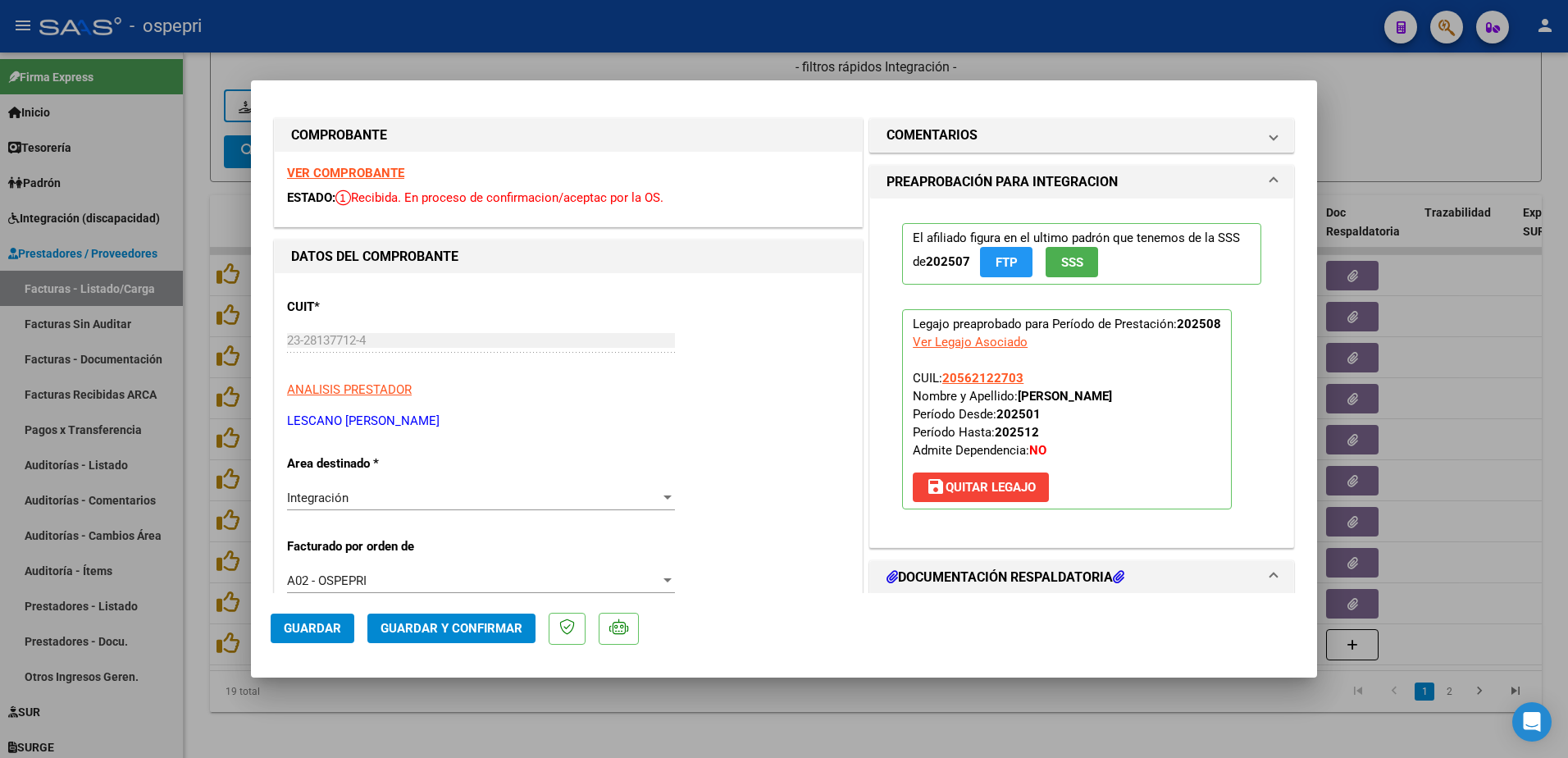
scroll to position [0, 0]
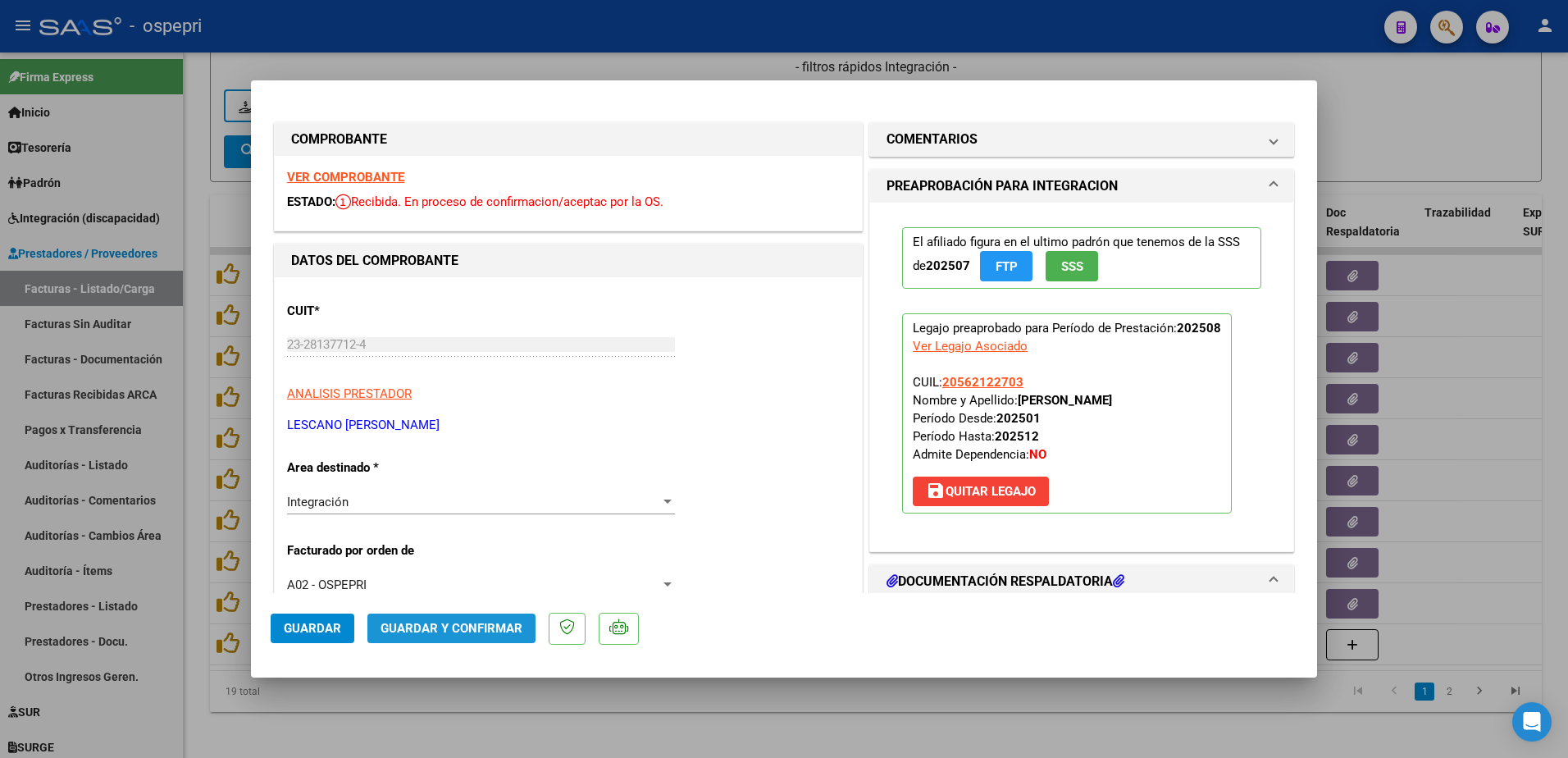
click at [475, 627] on span "Guardar y Confirmar" at bounding box center [452, 628] width 142 height 15
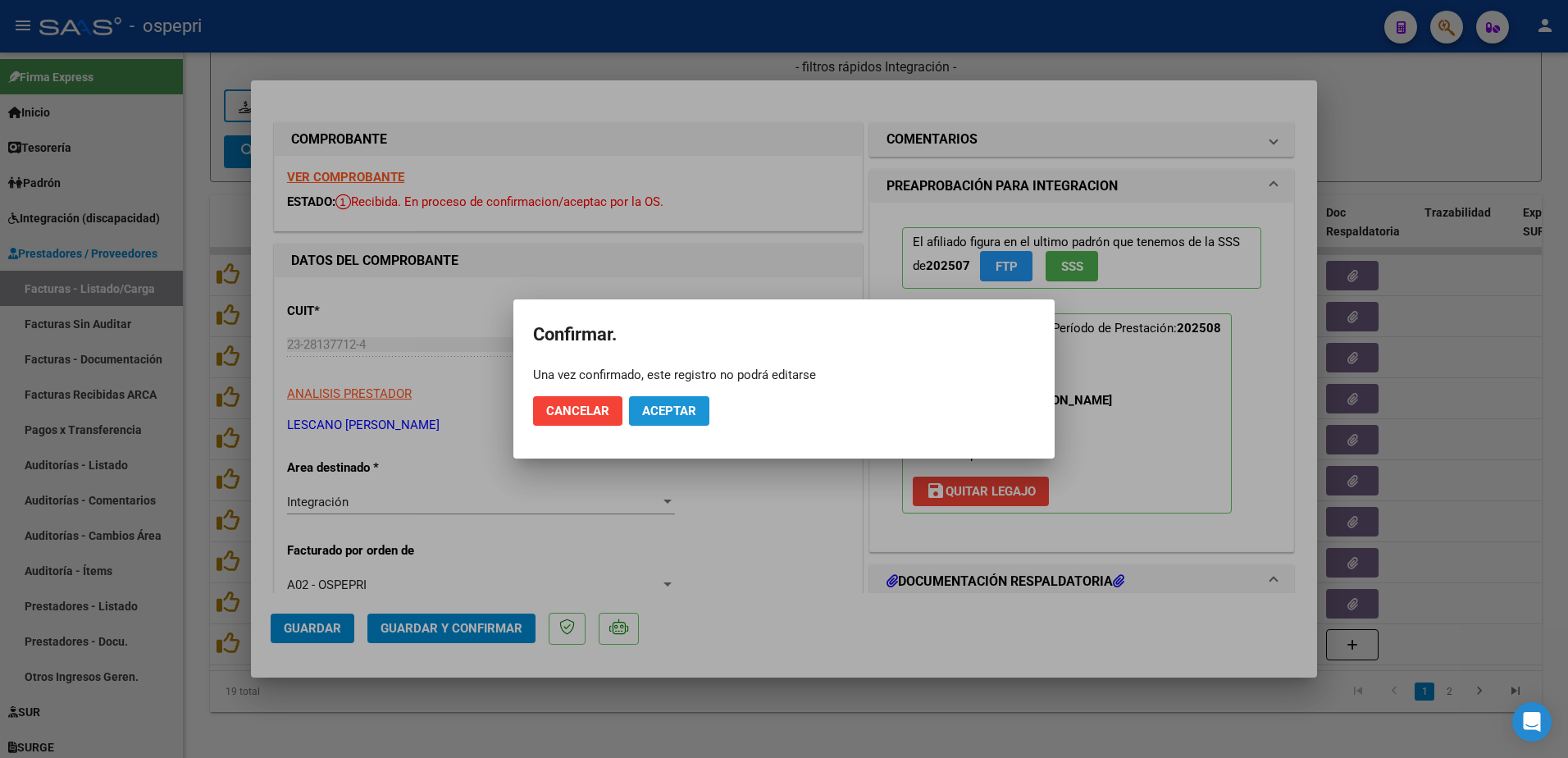
click at [680, 416] on span "Aceptar" at bounding box center [669, 411] width 54 height 15
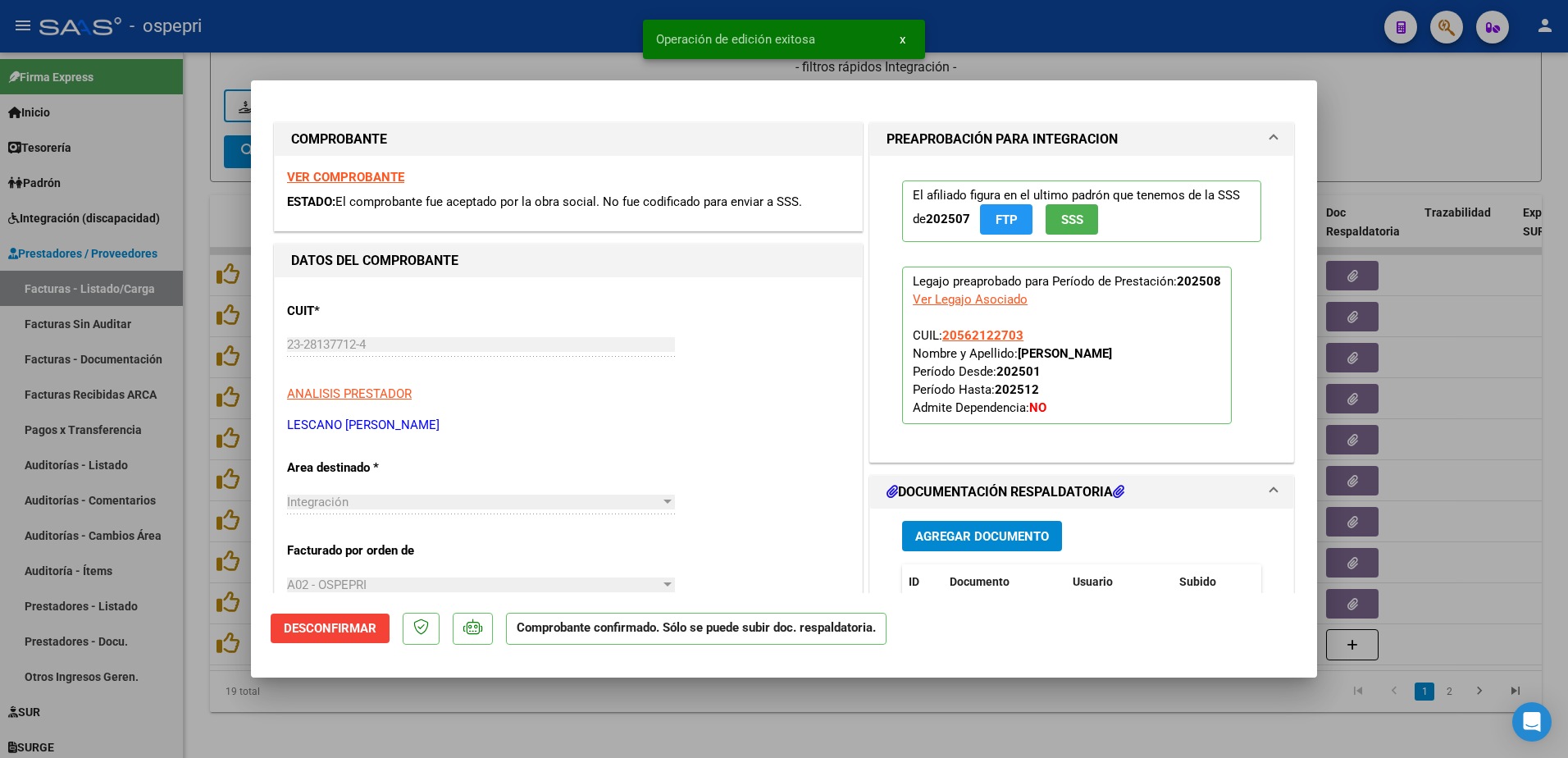
type input "$ 0,00"
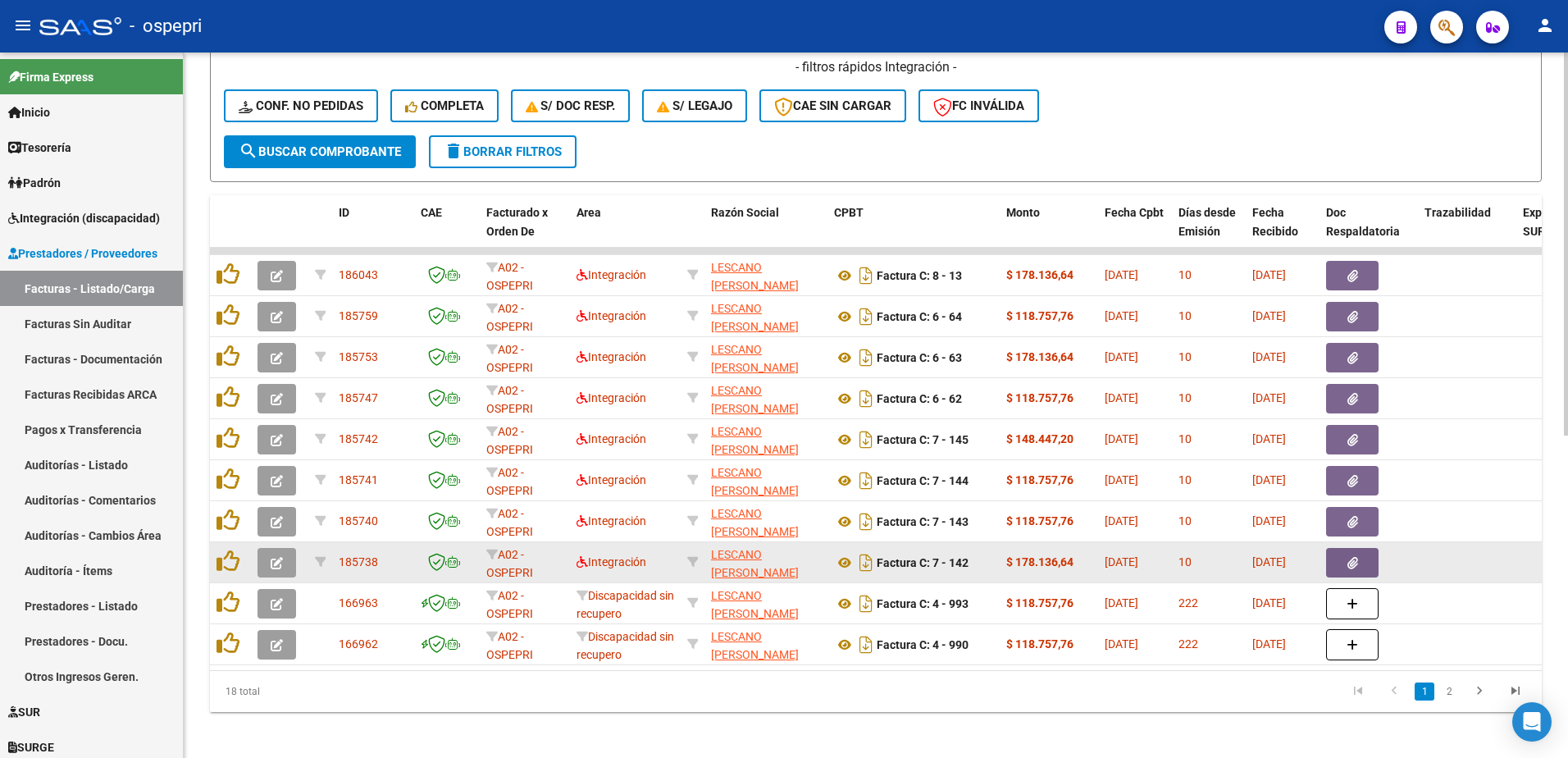
click at [266, 567] on button "button" at bounding box center [277, 563] width 38 height 29
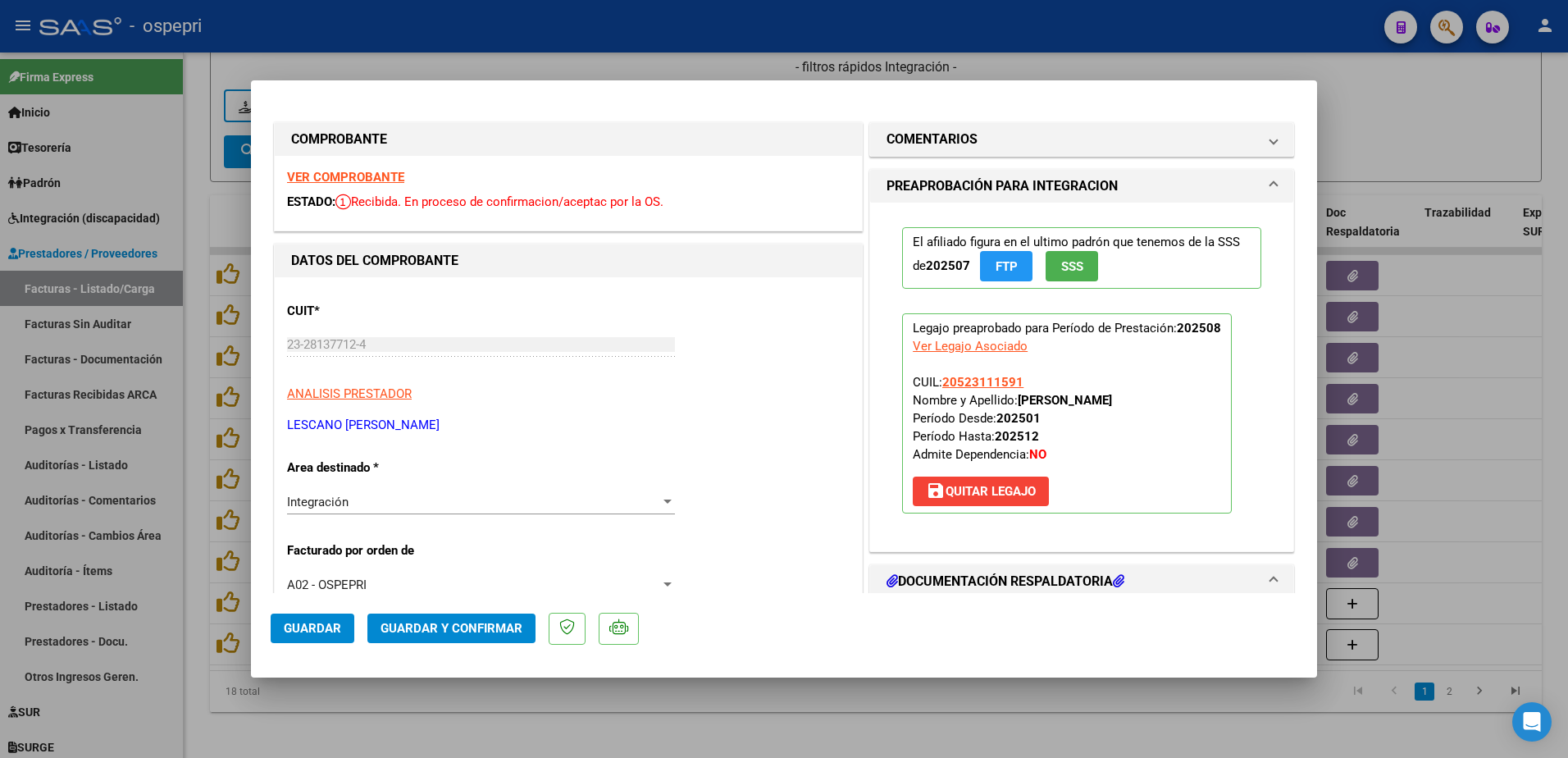
click at [371, 176] on strong "VER COMPROBANTE" at bounding box center [345, 177] width 117 height 15
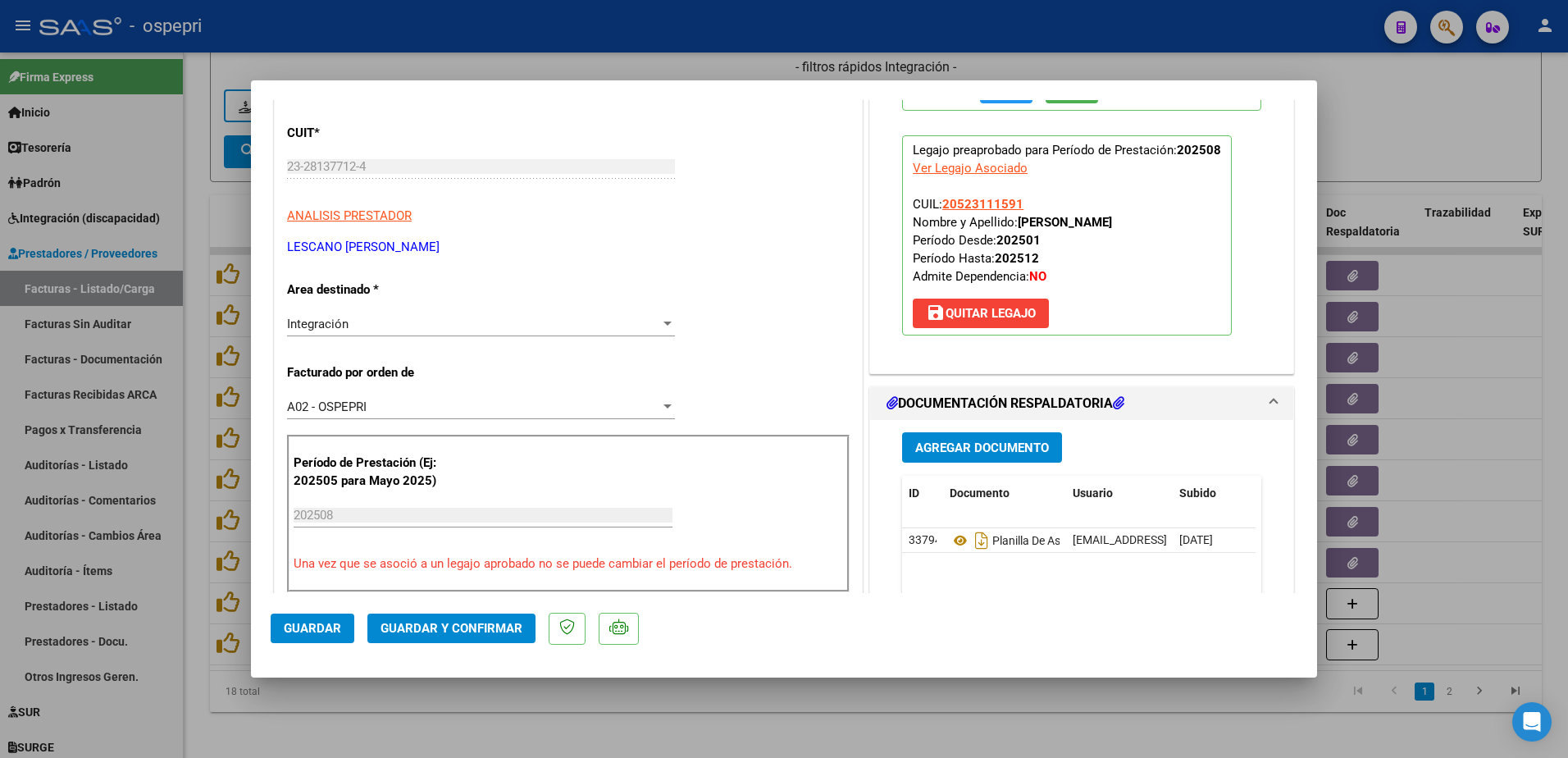
scroll to position [246, 0]
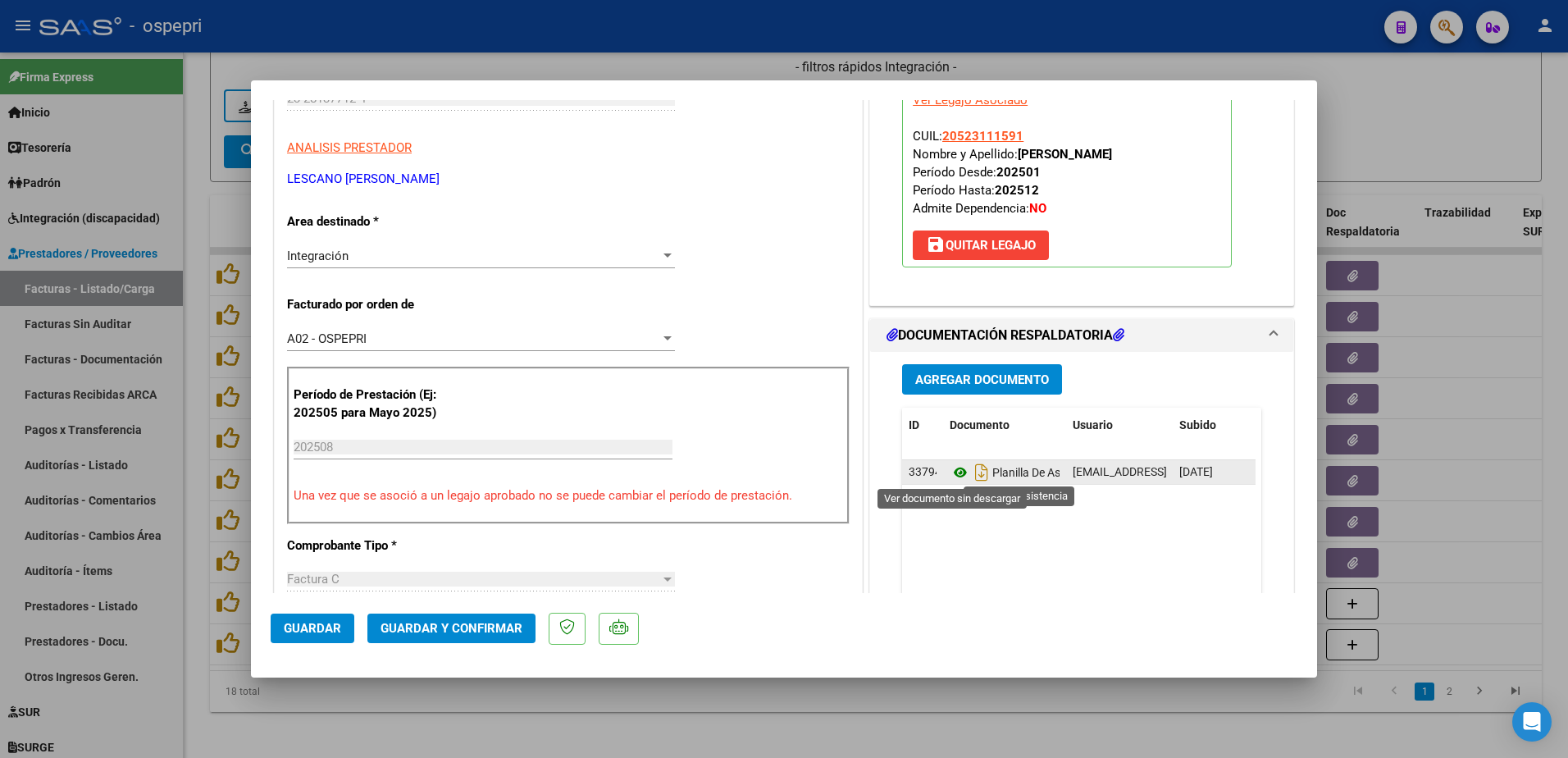
click at [952, 471] on icon at bounding box center [960, 473] width 22 height 20
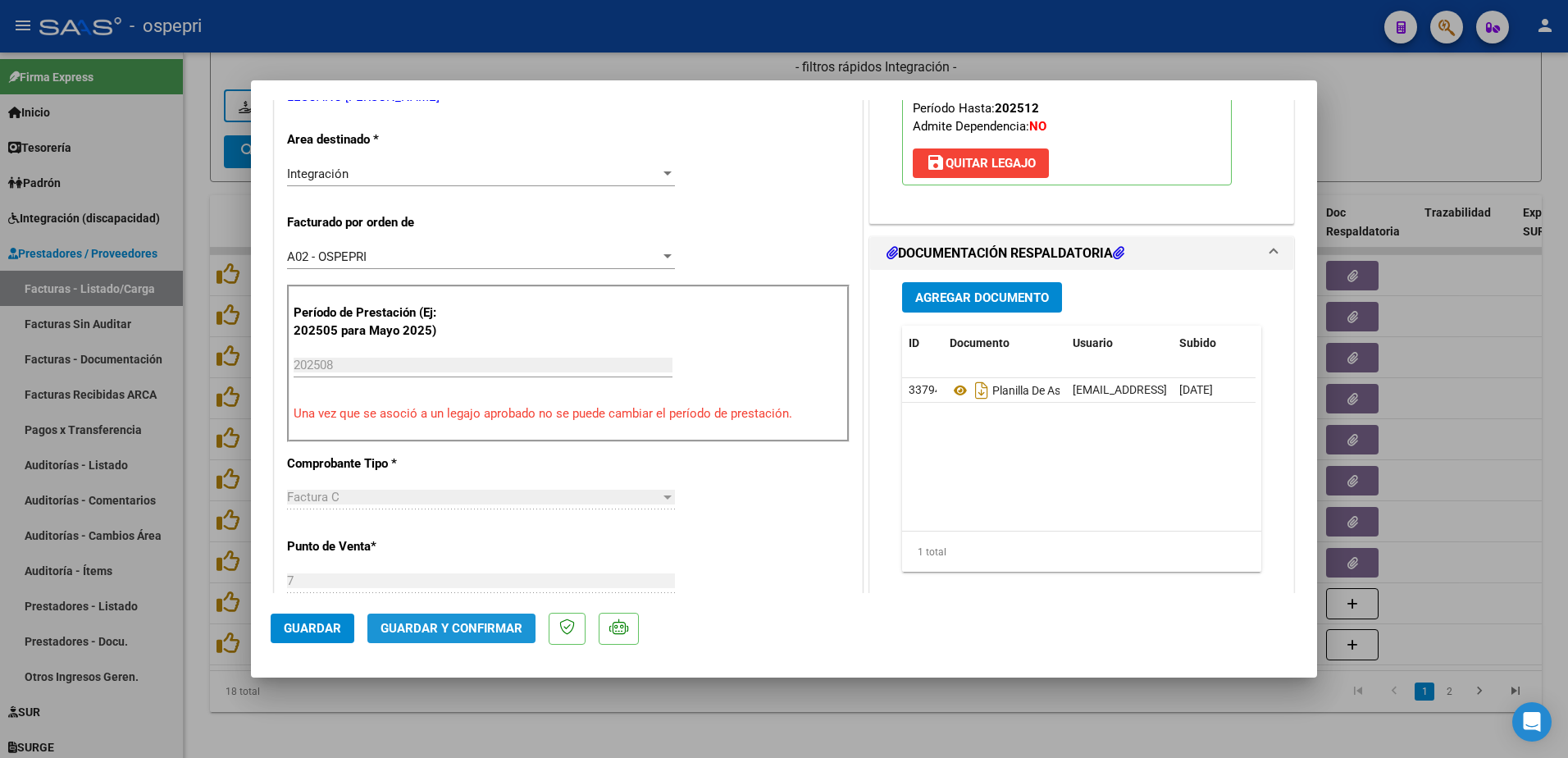
click at [461, 624] on span "Guardar y Confirmar" at bounding box center [452, 628] width 142 height 15
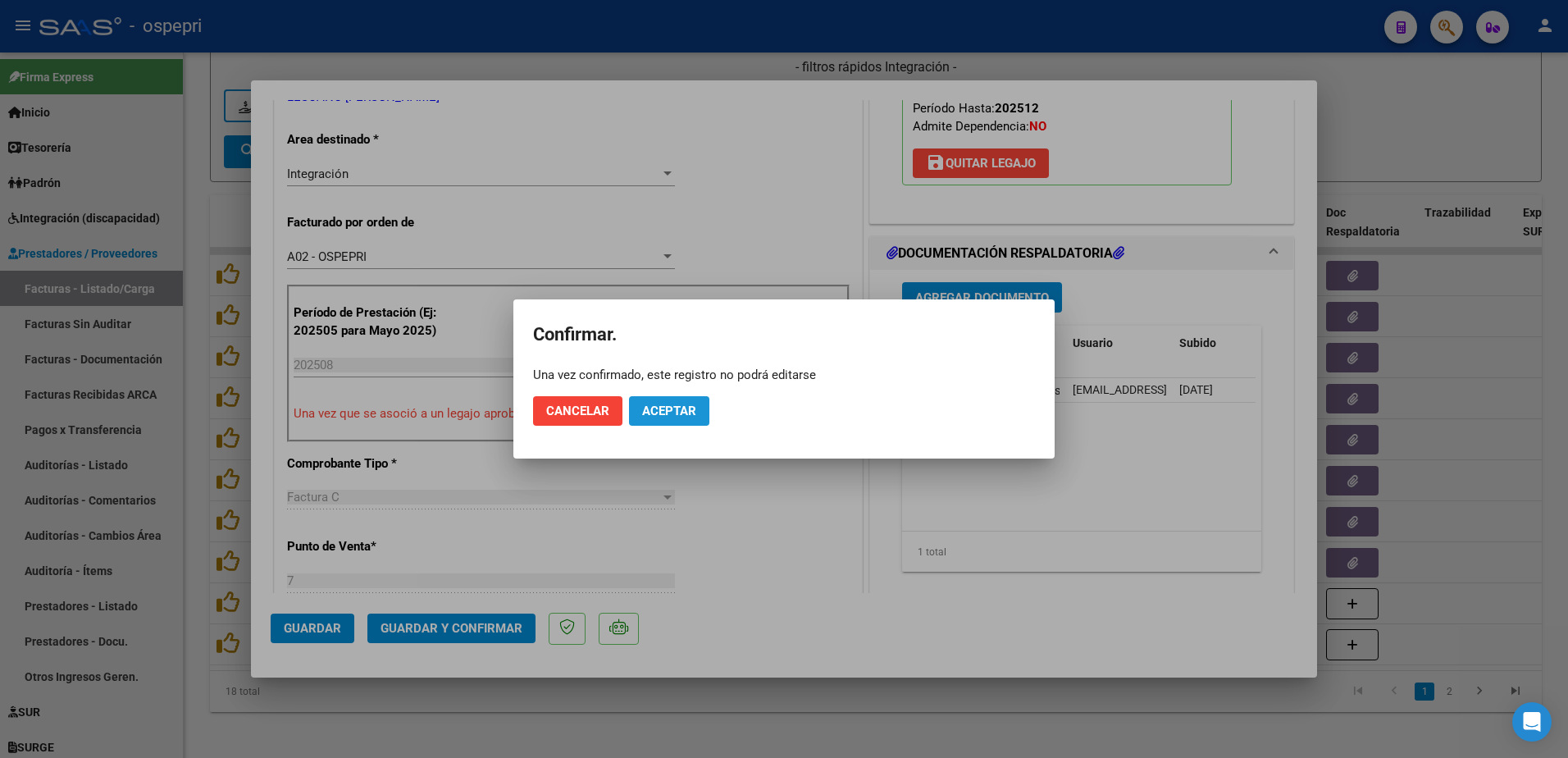
click at [684, 402] on button "Aceptar" at bounding box center [669, 411] width 81 height 29
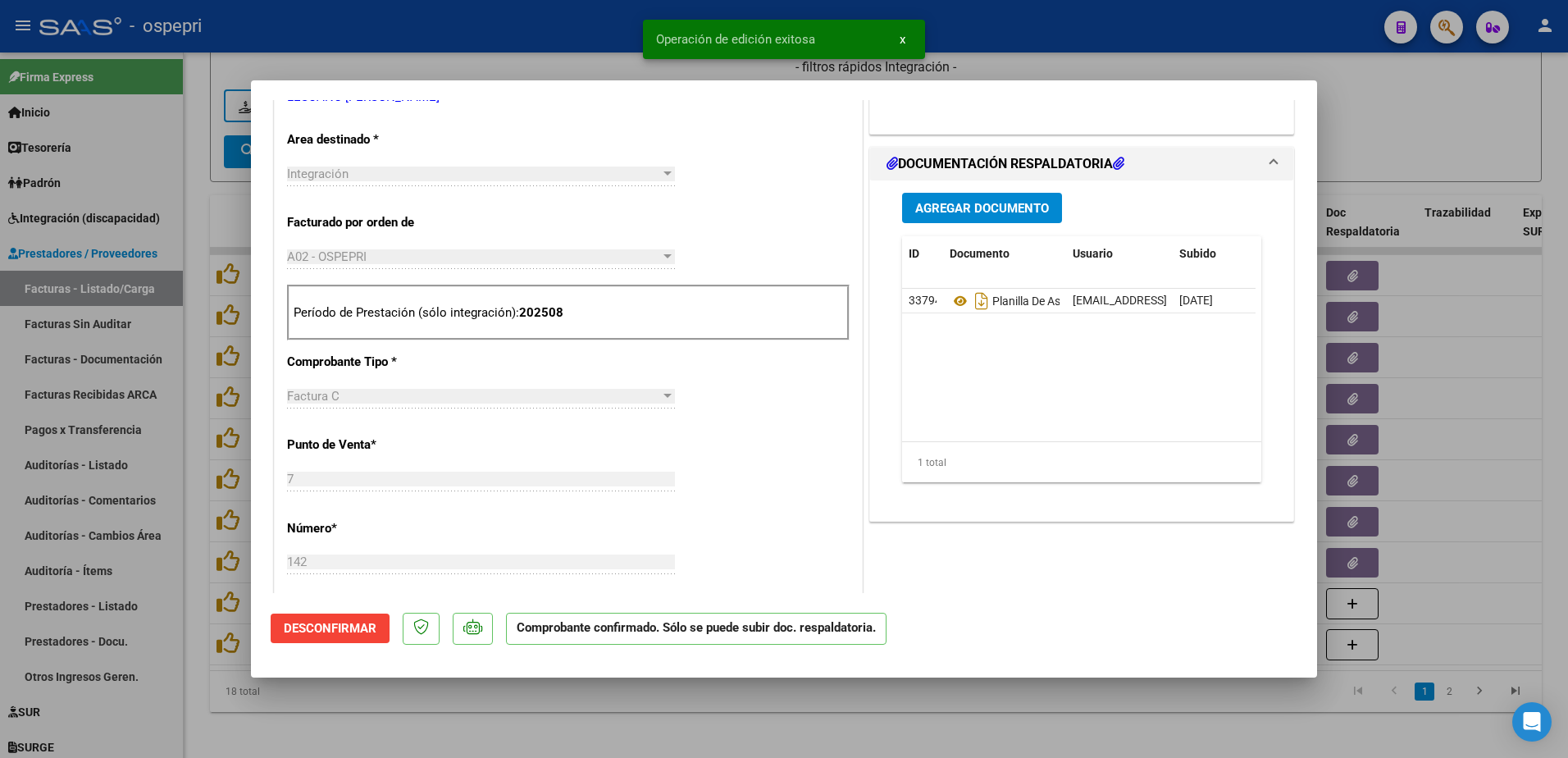
type input "$ 0,00"
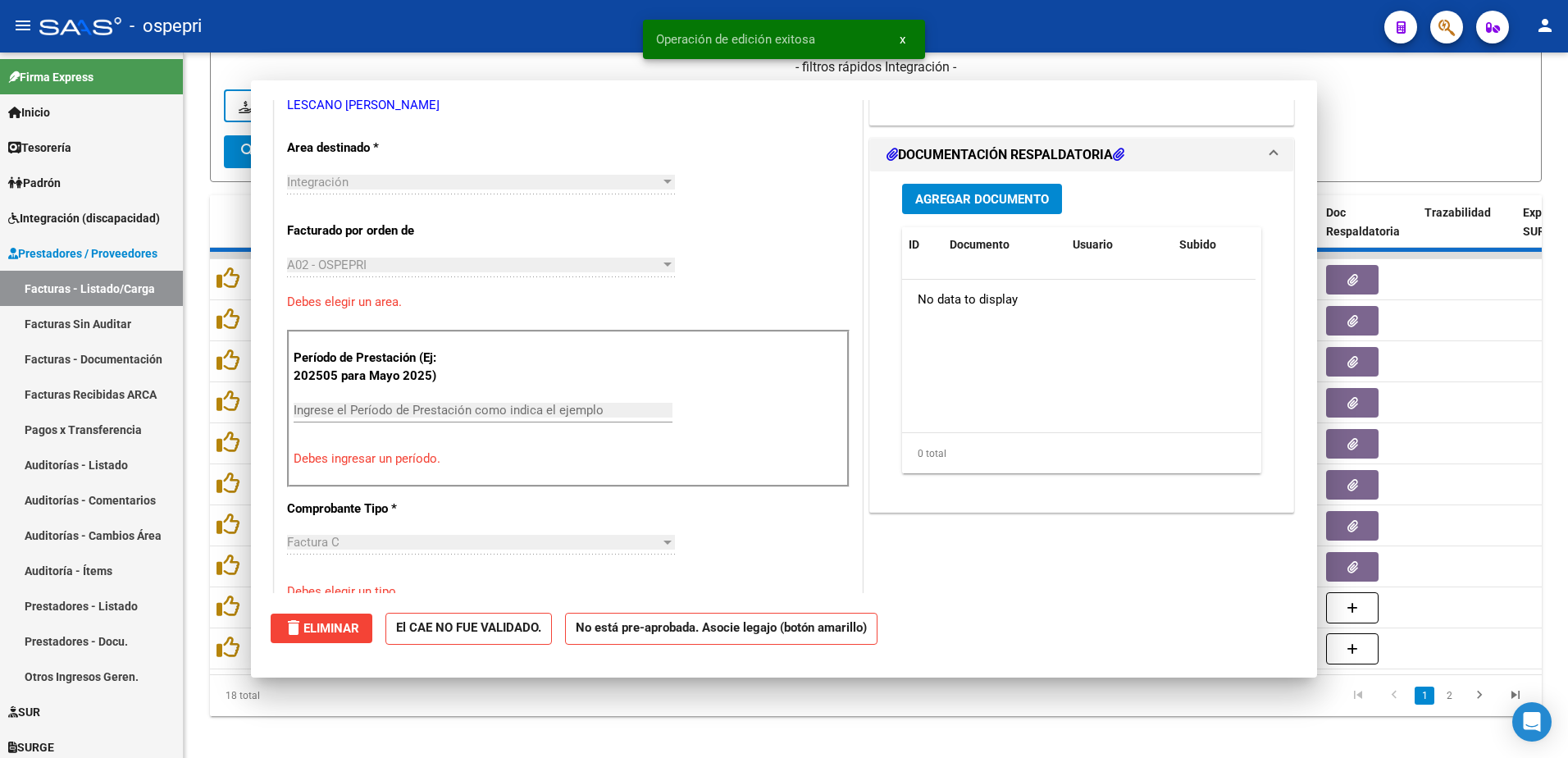
scroll to position [337, 0]
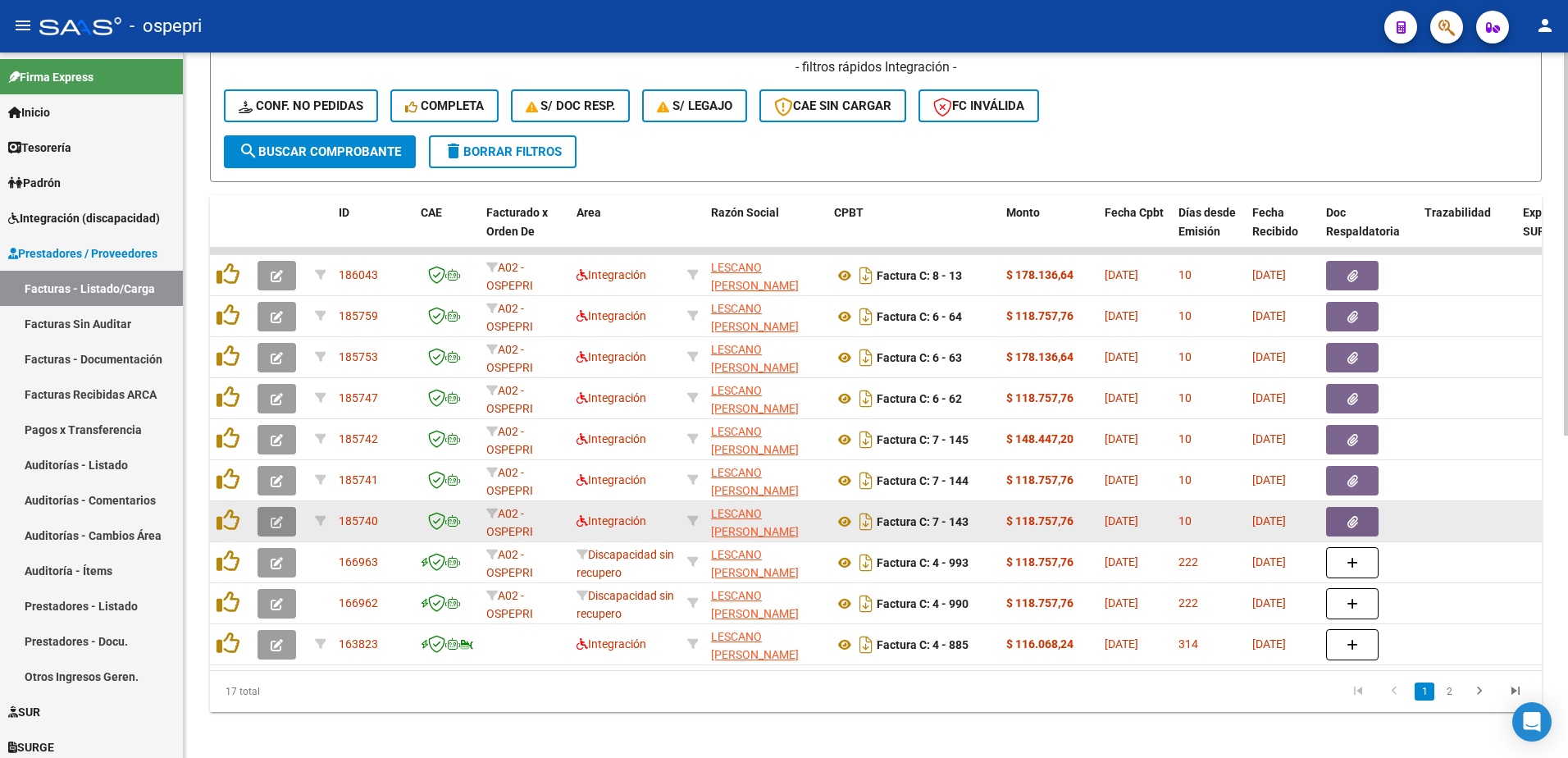
click at [277, 521] on icon "button" at bounding box center [277, 522] width 12 height 12
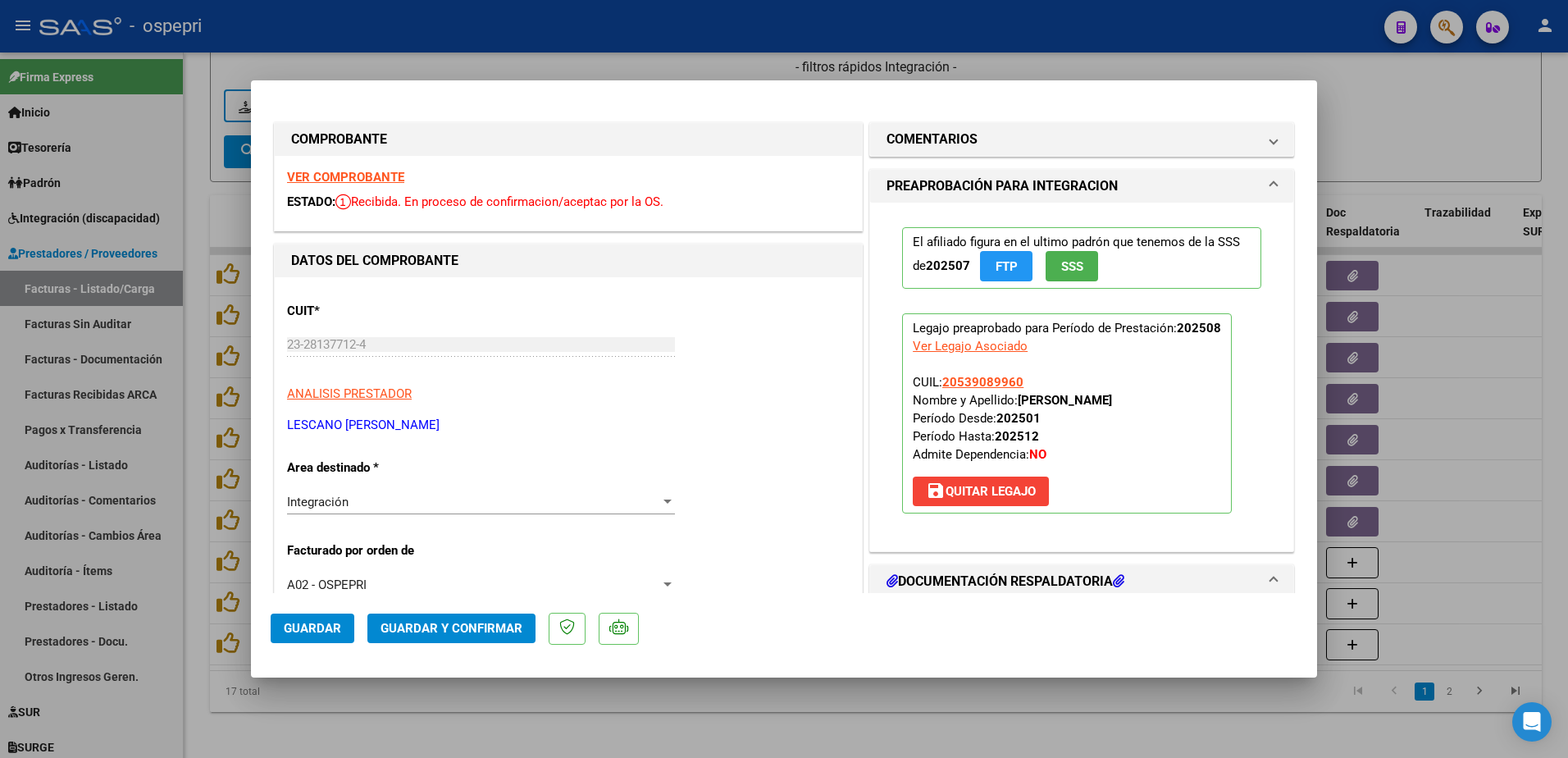
click at [369, 176] on strong "VER COMPROBANTE" at bounding box center [345, 177] width 117 height 15
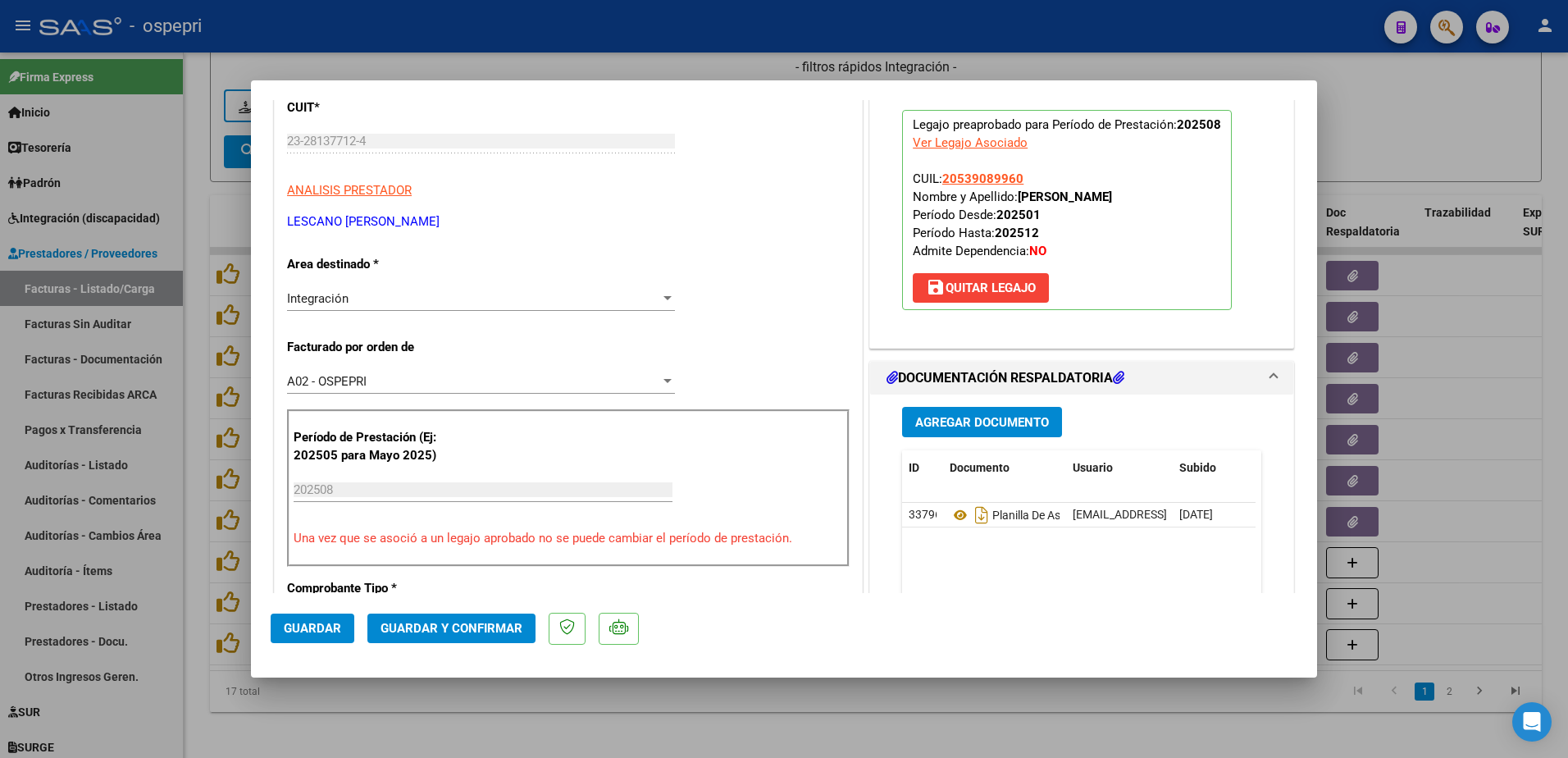
scroll to position [246, 0]
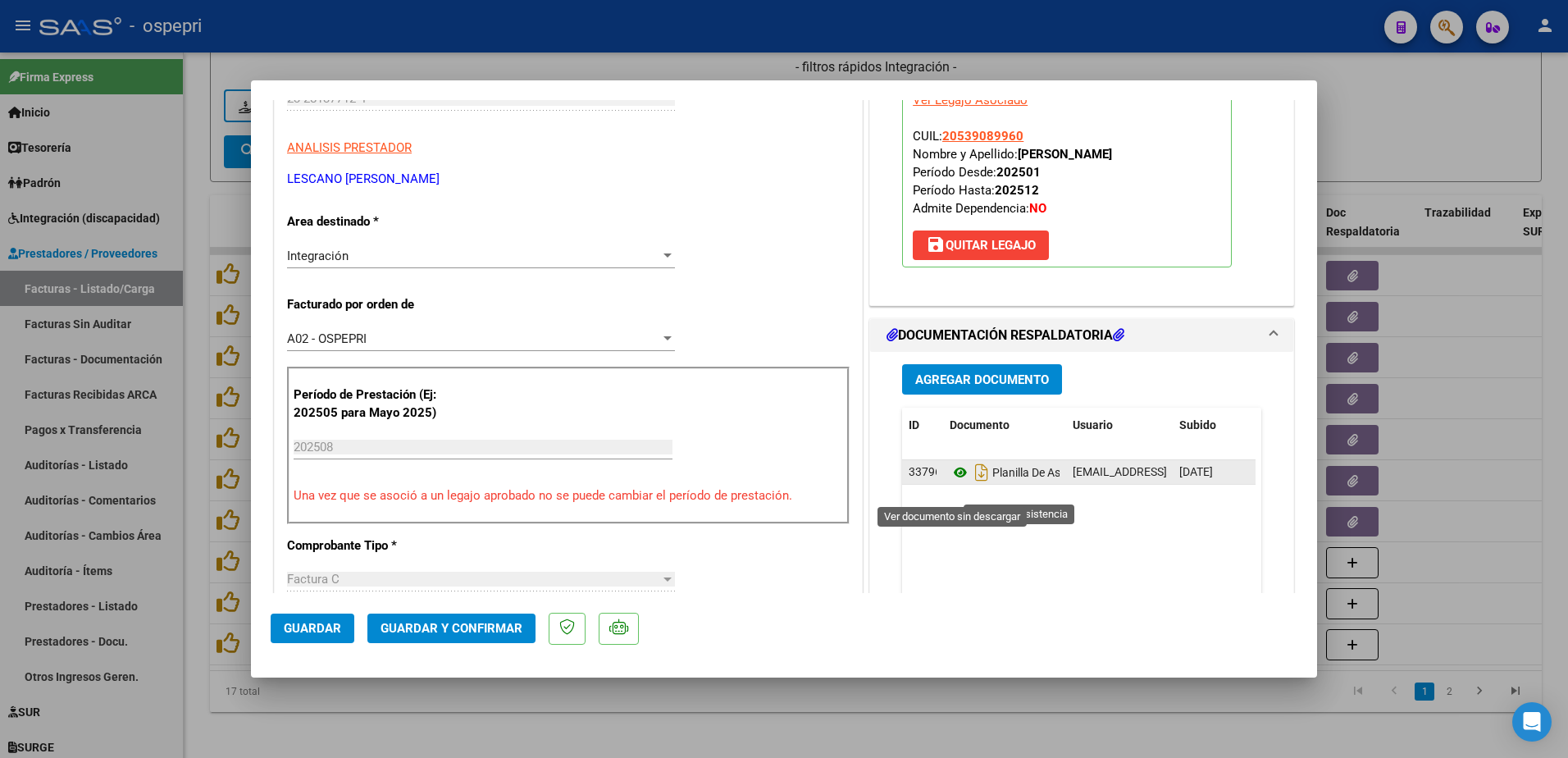
click at [952, 482] on icon at bounding box center [960, 473] width 22 height 20
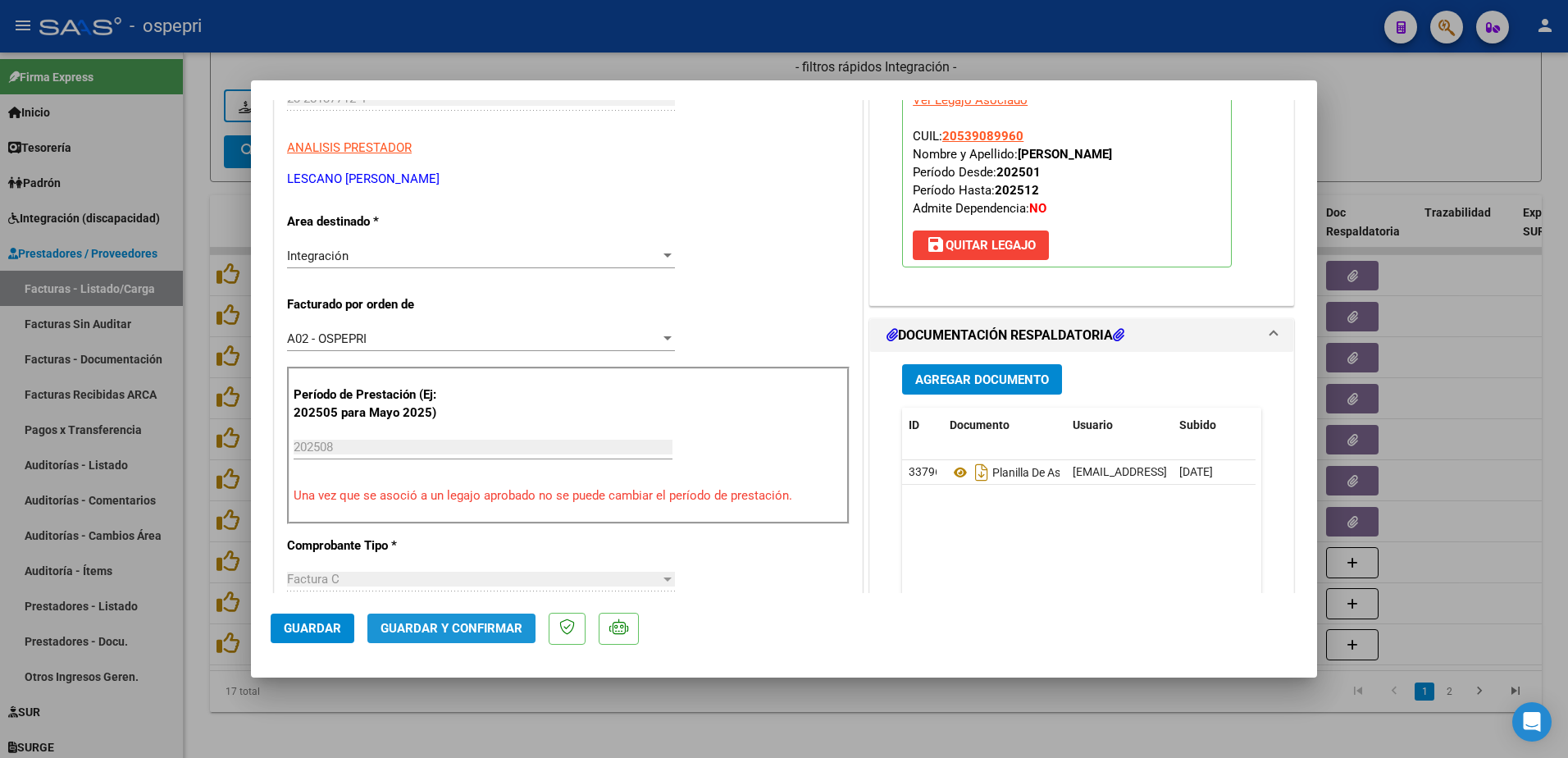
click at [466, 629] on span "Guardar y Confirmar" at bounding box center [452, 628] width 142 height 15
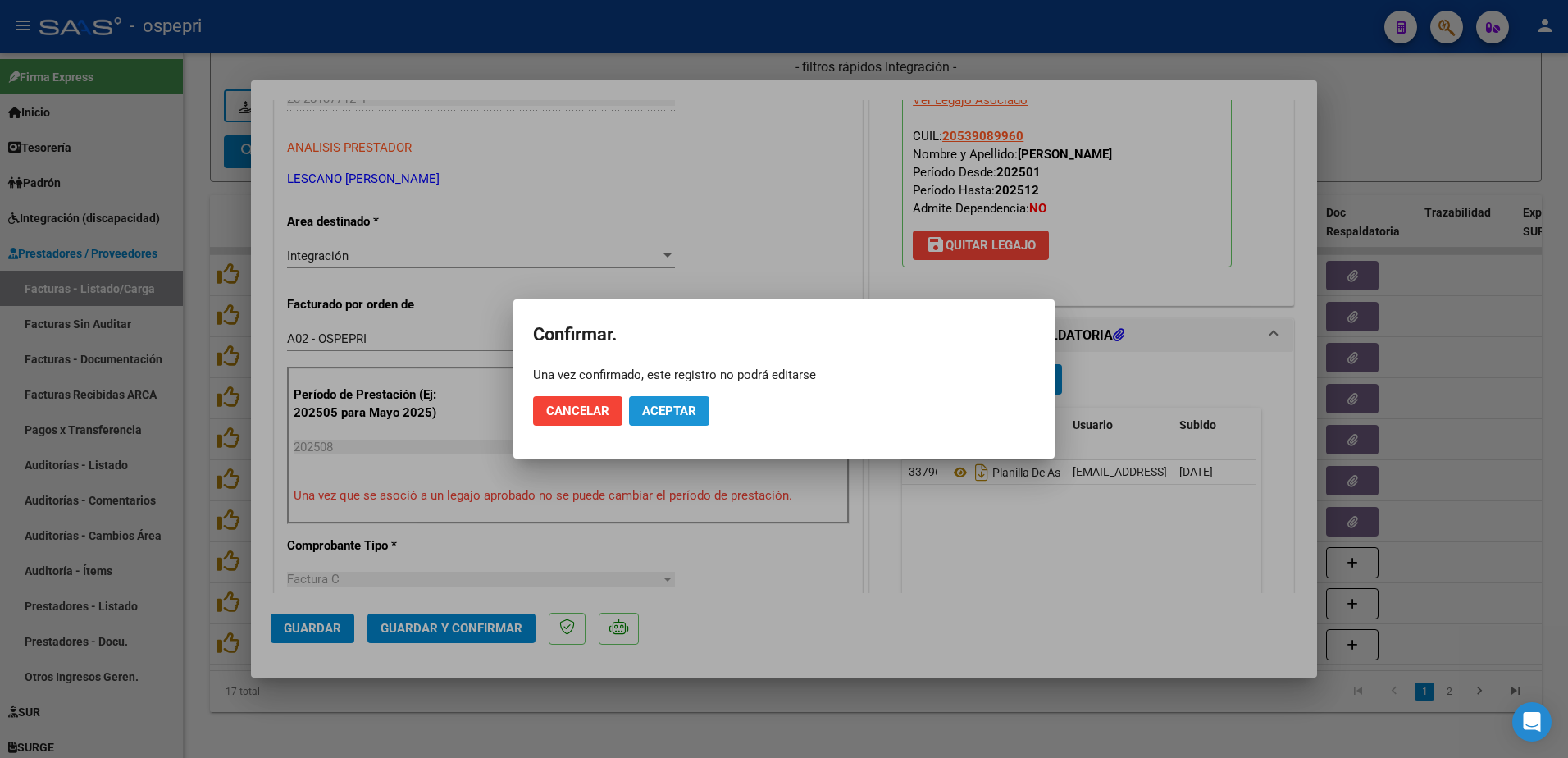
click at [674, 408] on span "Aceptar" at bounding box center [669, 411] width 54 height 15
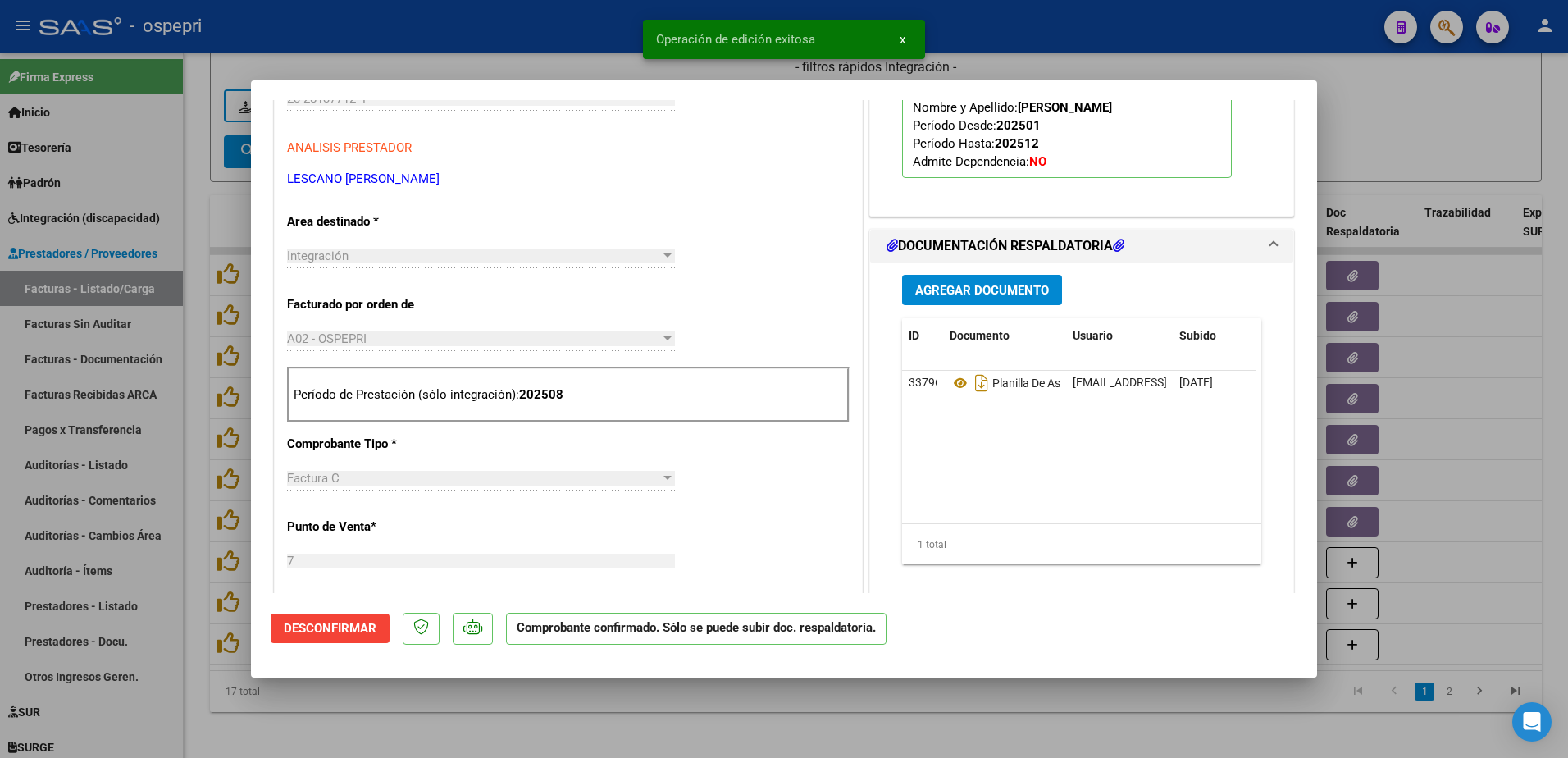
type input "$ 0,00"
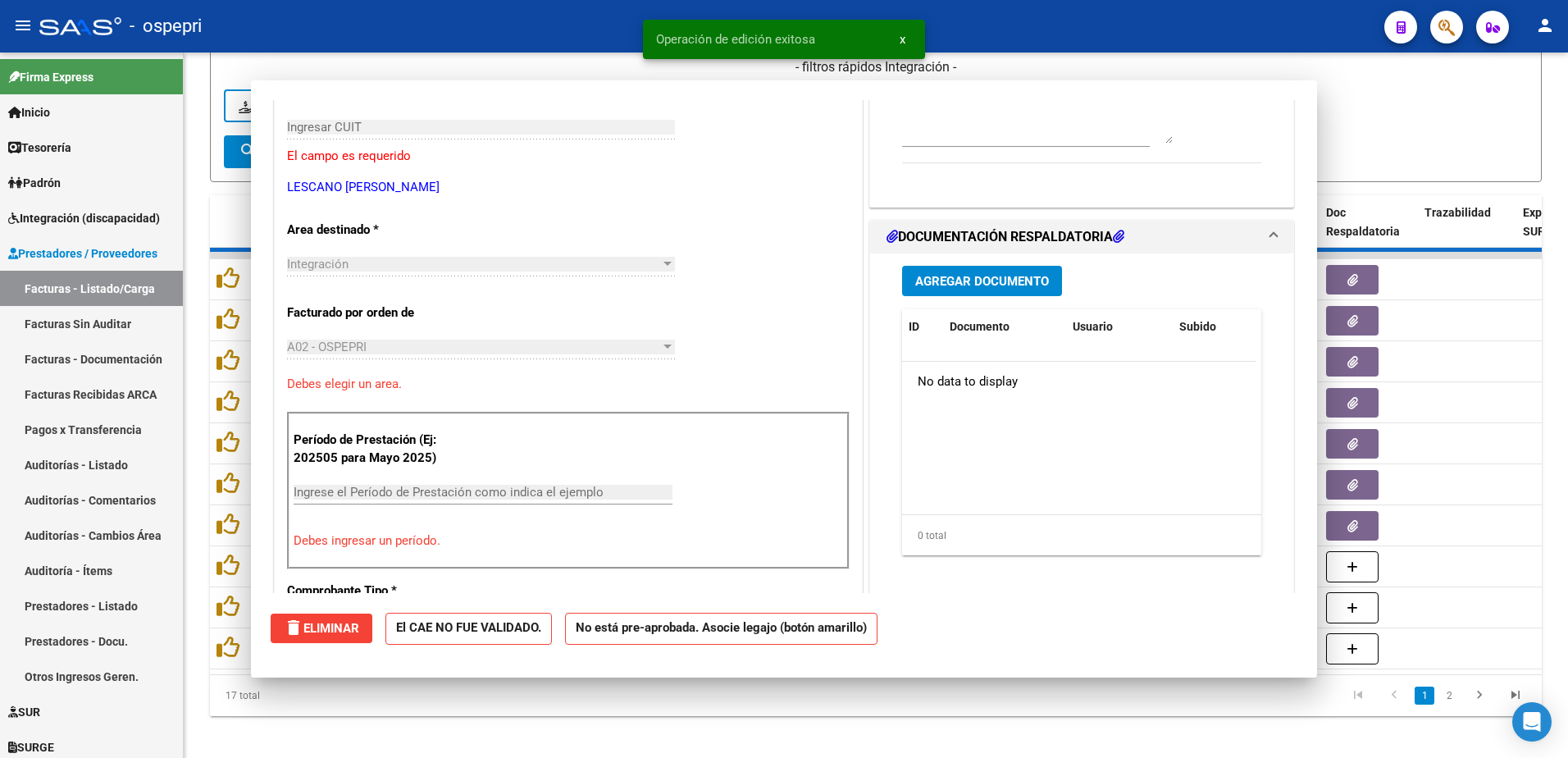
scroll to position [275, 0]
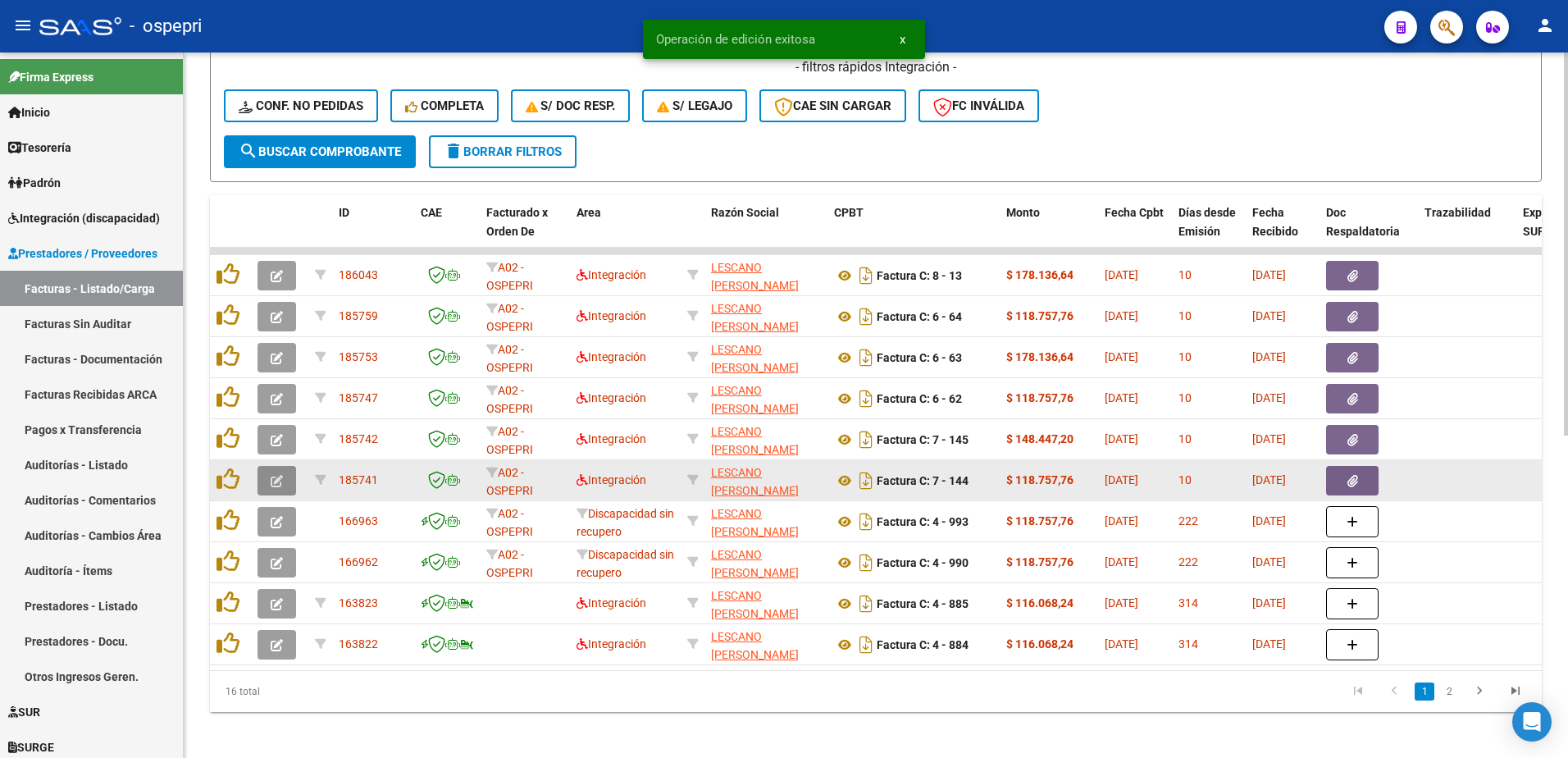
click at [264, 482] on button "button" at bounding box center [277, 481] width 38 height 29
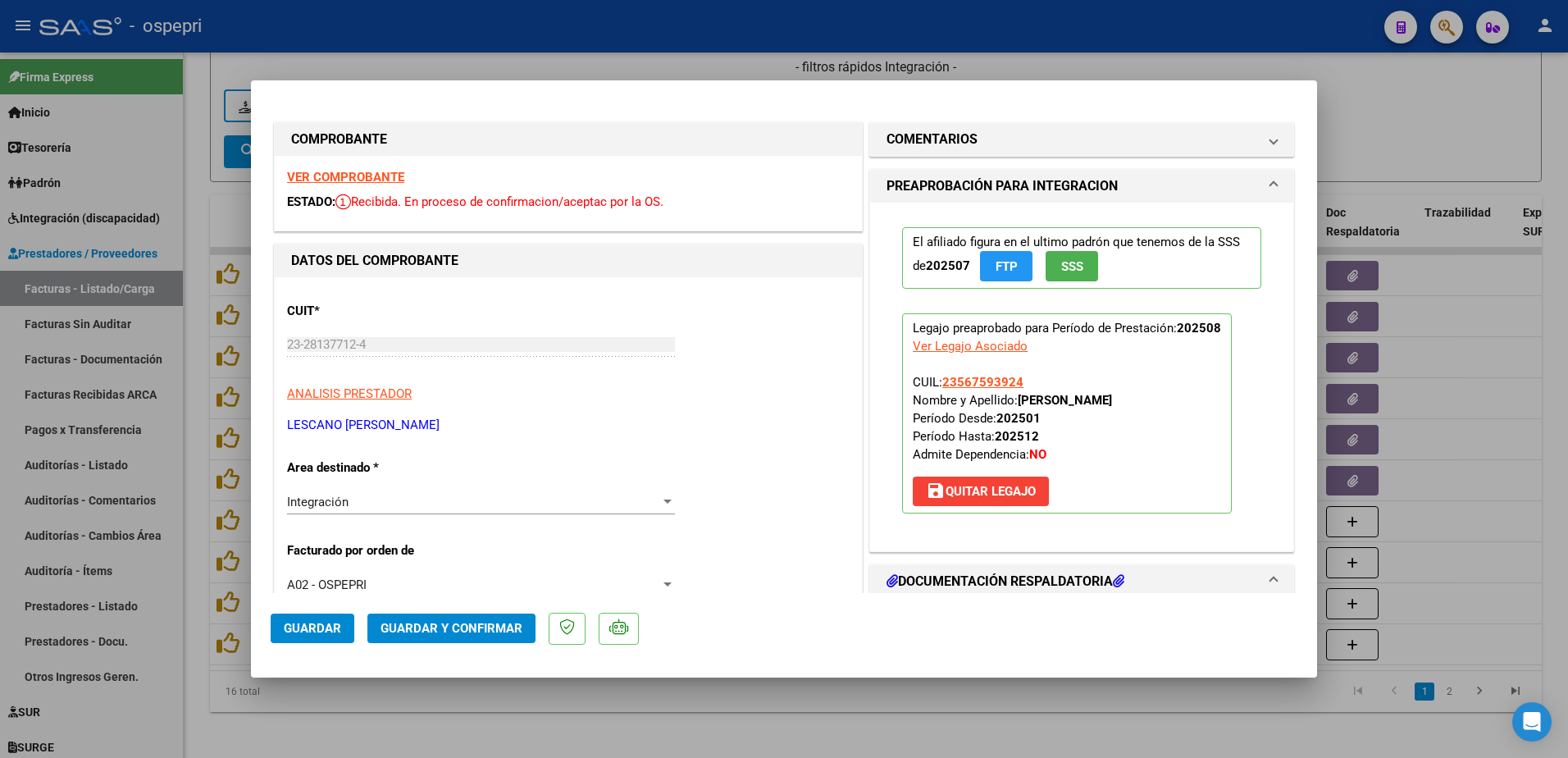
click at [367, 175] on strong "VER COMPROBANTE" at bounding box center [345, 177] width 117 height 15
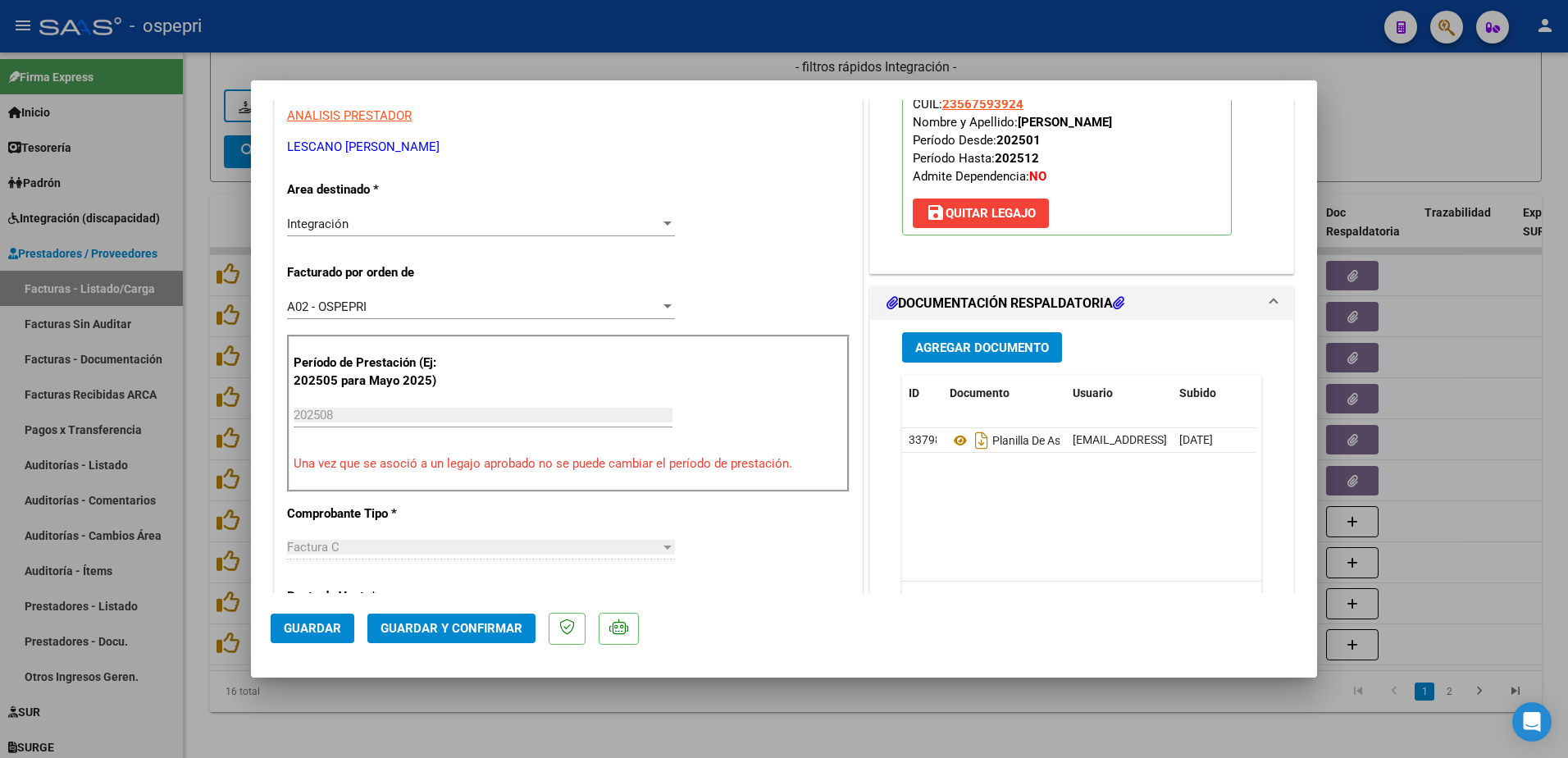
scroll to position [329, 0]
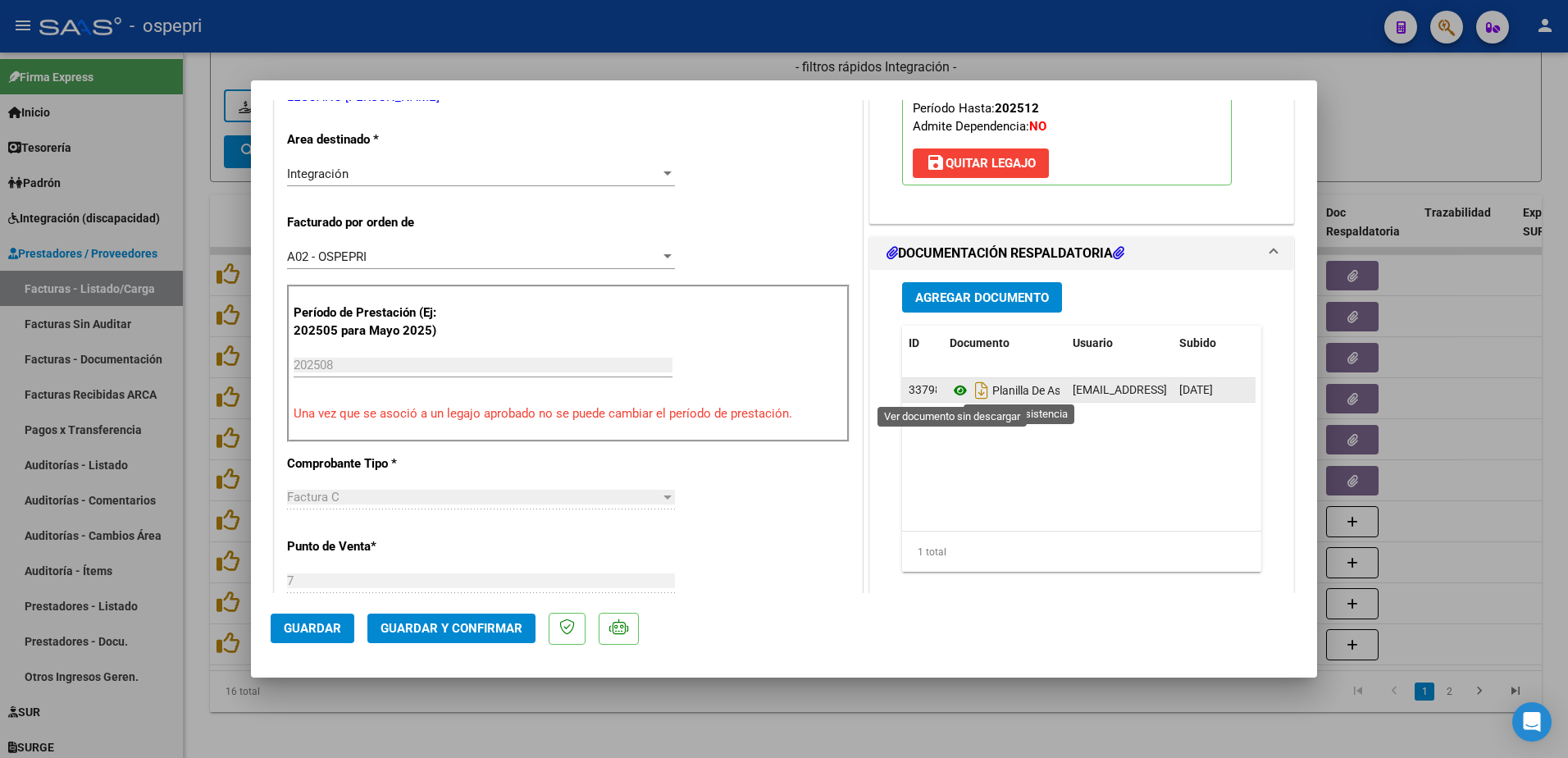
click at [950, 390] on icon at bounding box center [960, 390] width 22 height 20
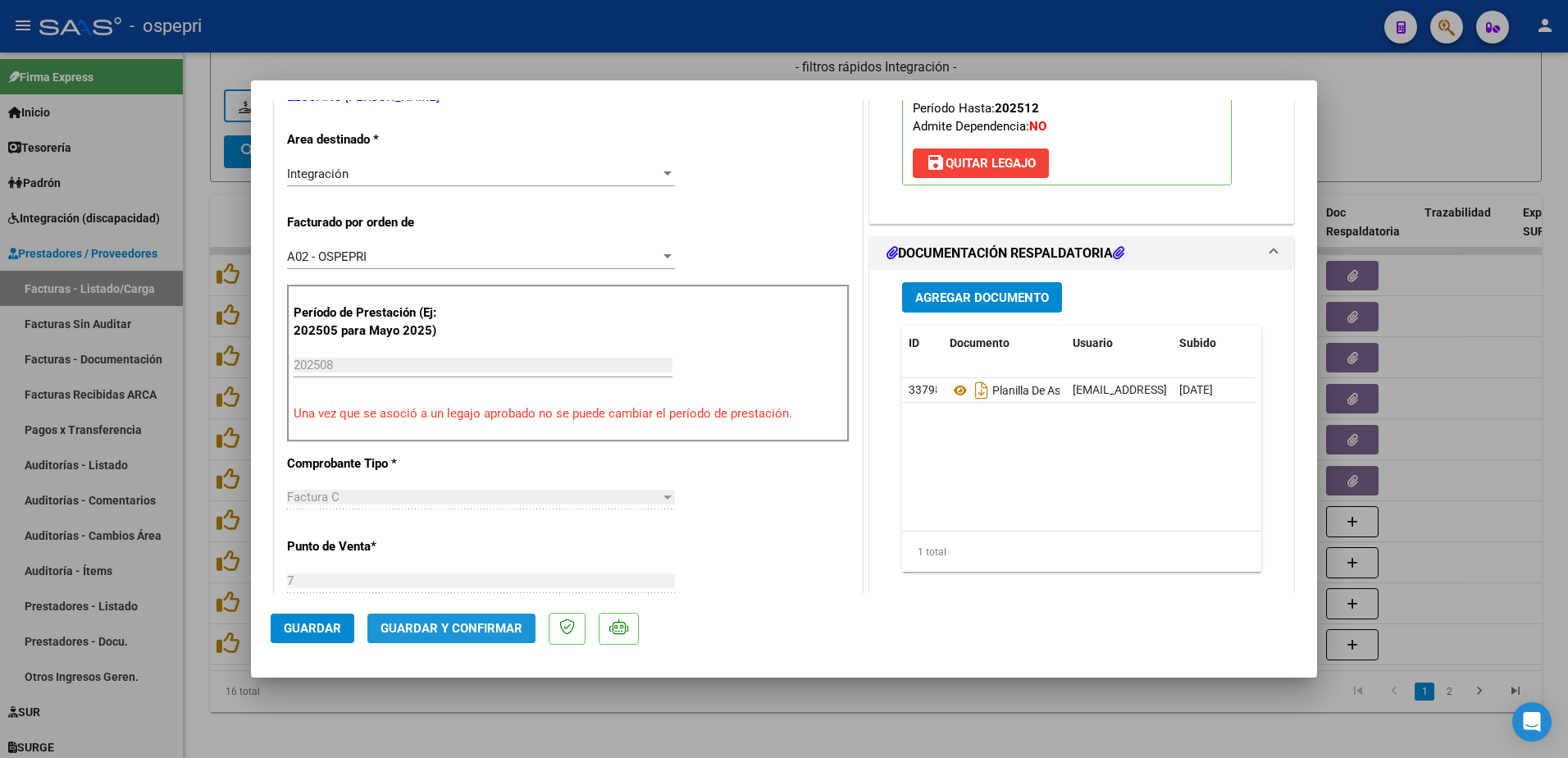
click at [452, 629] on span "Guardar y Confirmar" at bounding box center [452, 628] width 142 height 15
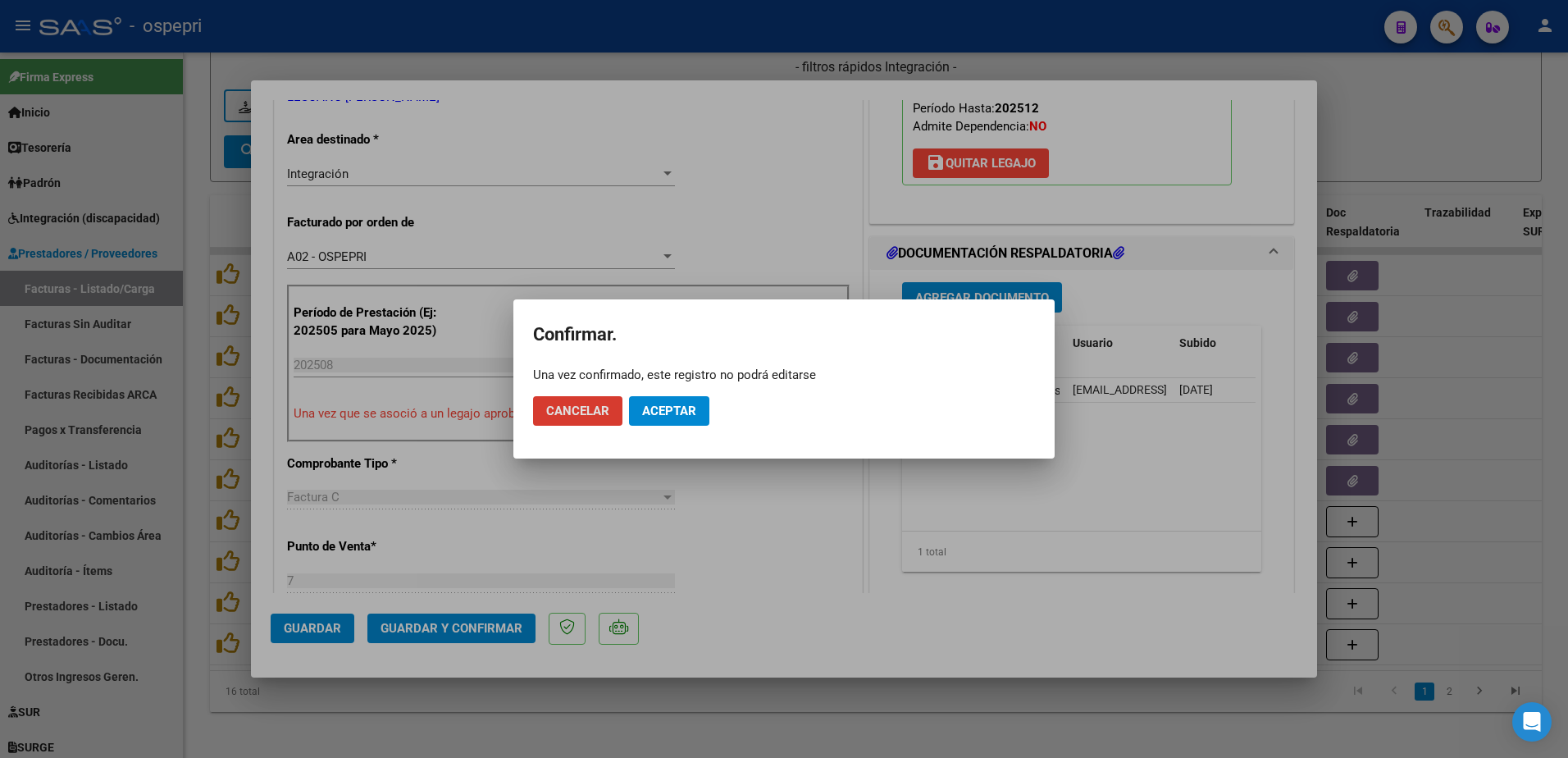
click at [677, 415] on span "Aceptar" at bounding box center [669, 411] width 54 height 15
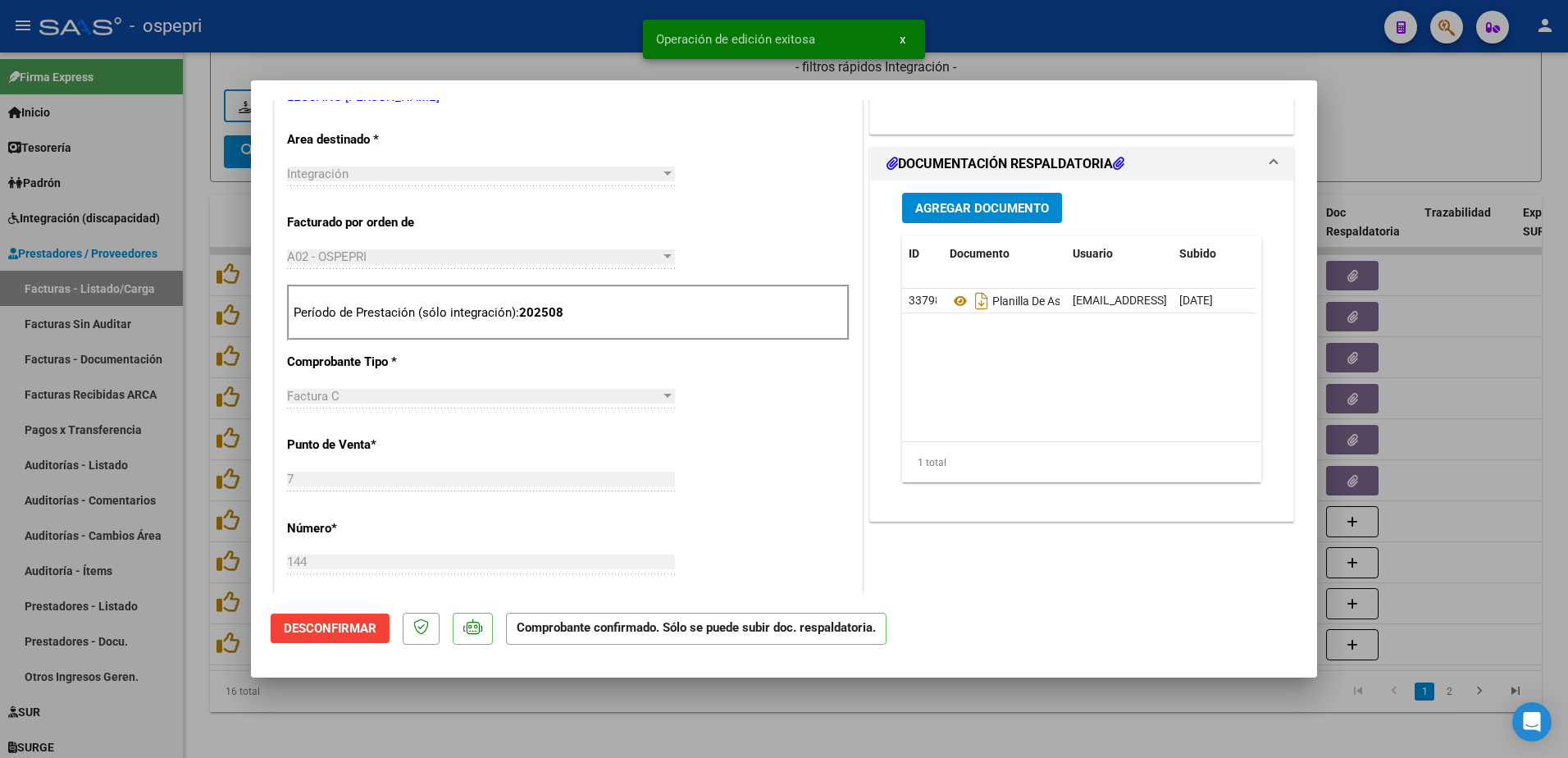
type input "$ 0,00"
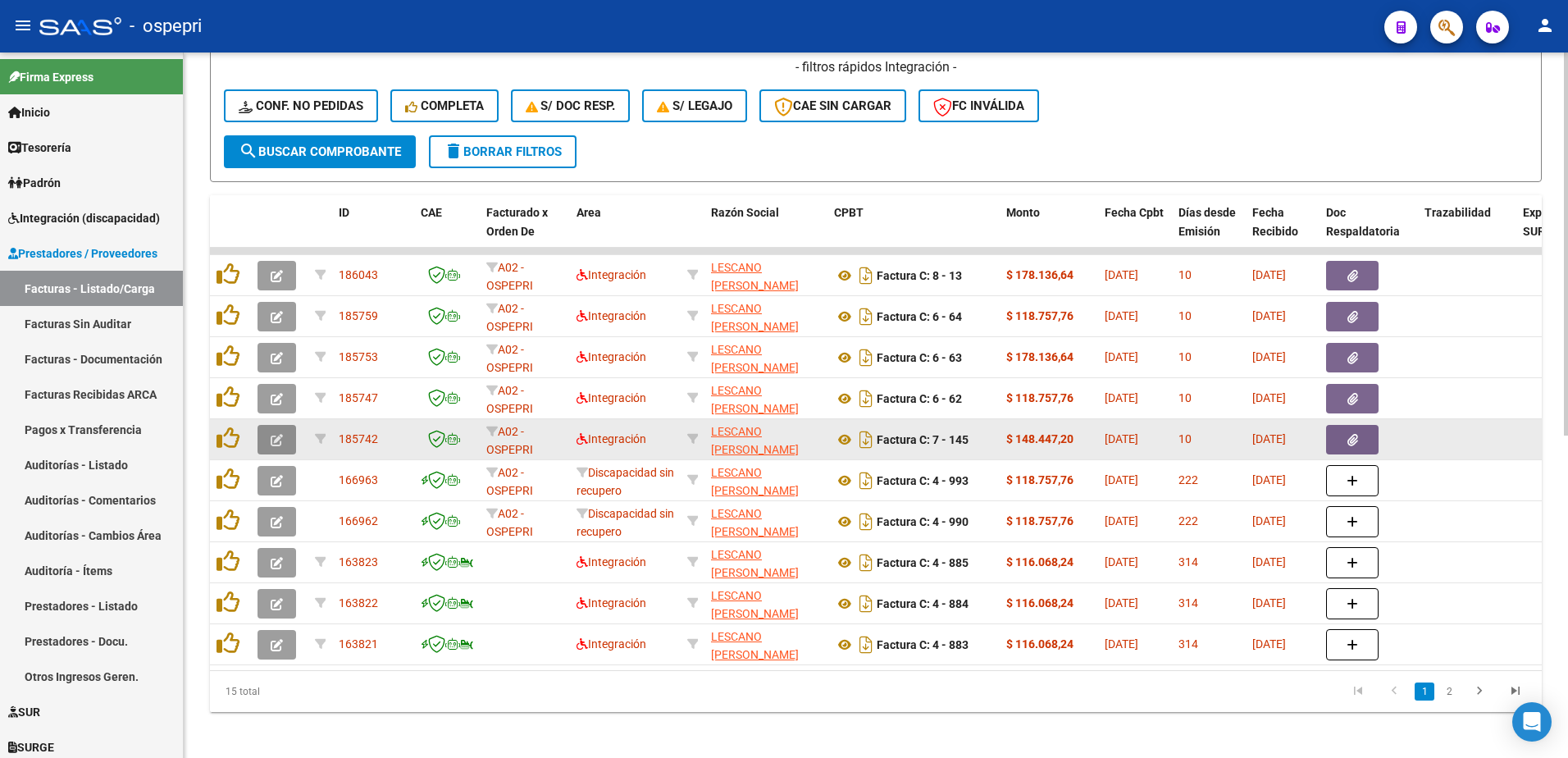
click at [270, 435] on icon "button" at bounding box center [277, 441] width 12 height 12
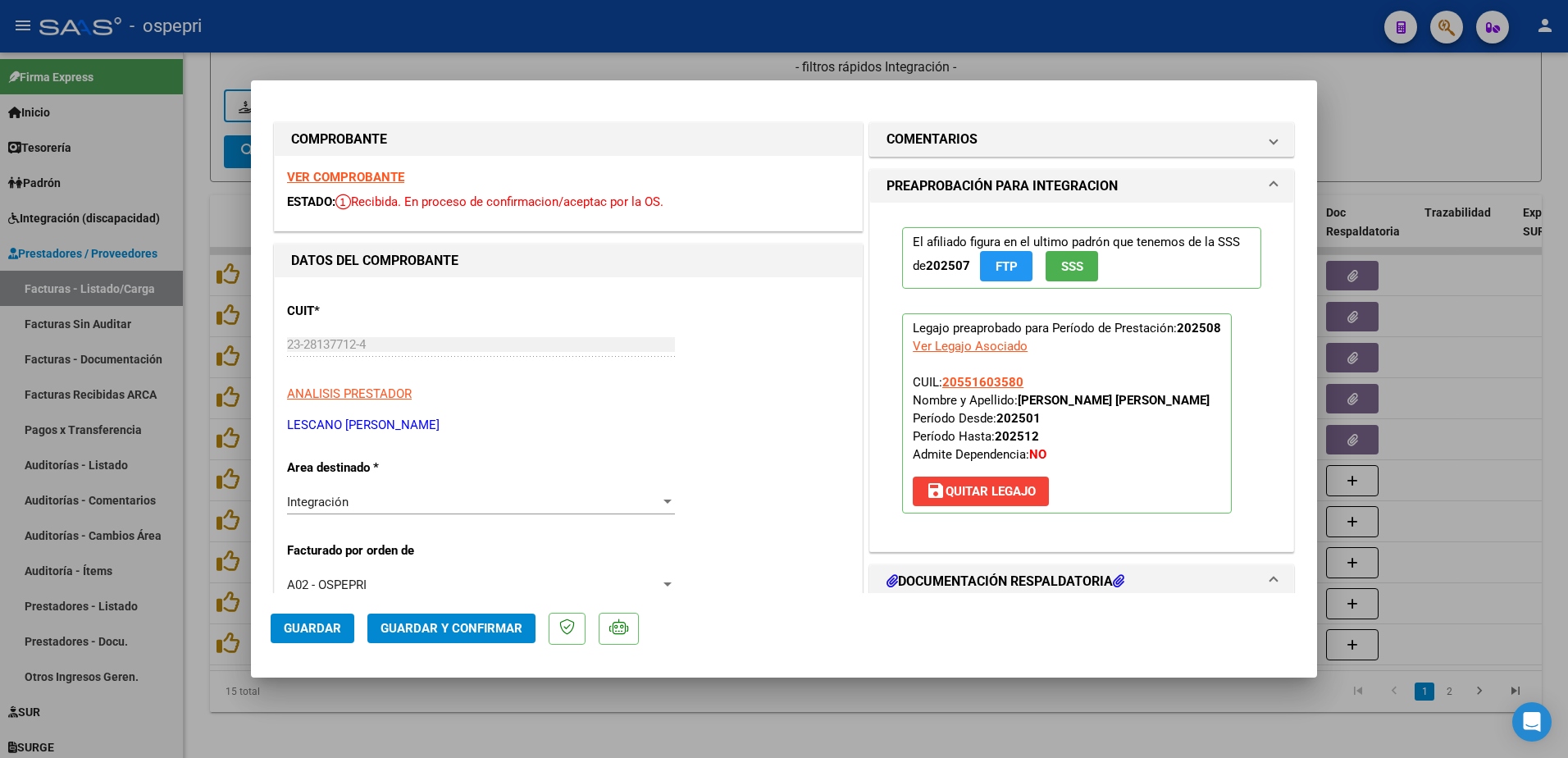
click at [349, 178] on strong "VER COMPROBANTE" at bounding box center [345, 177] width 117 height 15
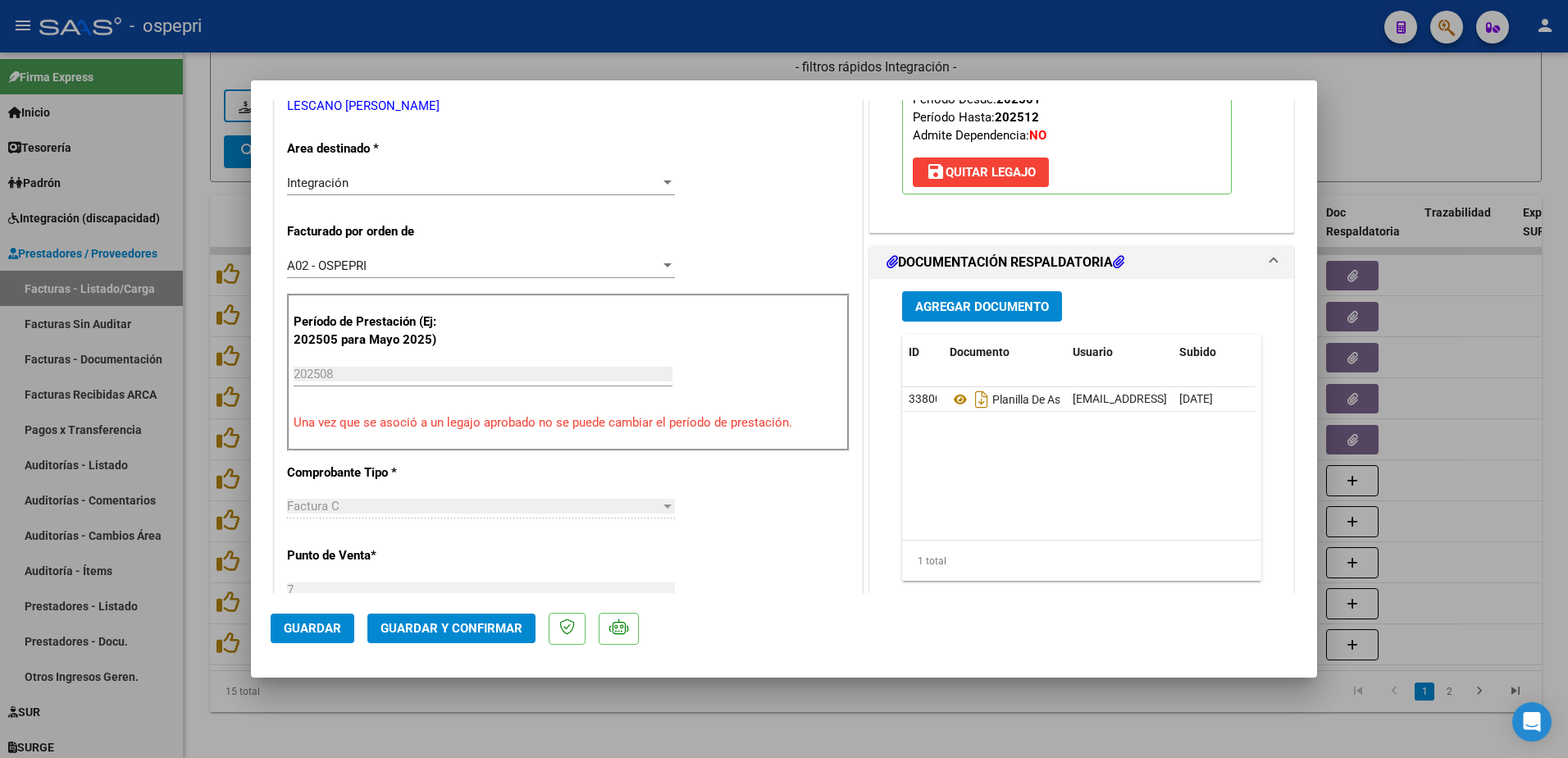
scroll to position [329, 0]
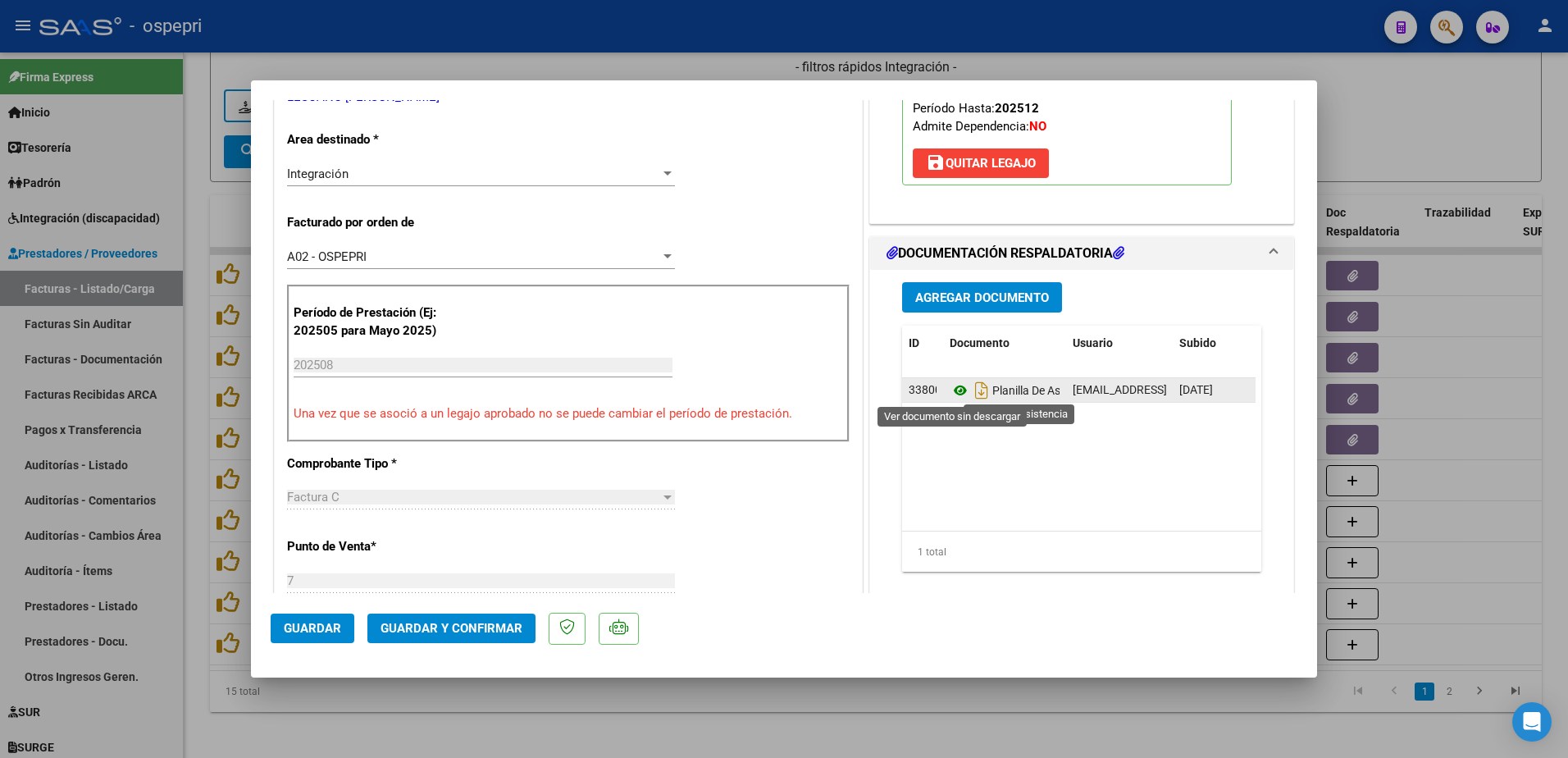
click at [958, 394] on icon at bounding box center [960, 390] width 22 height 20
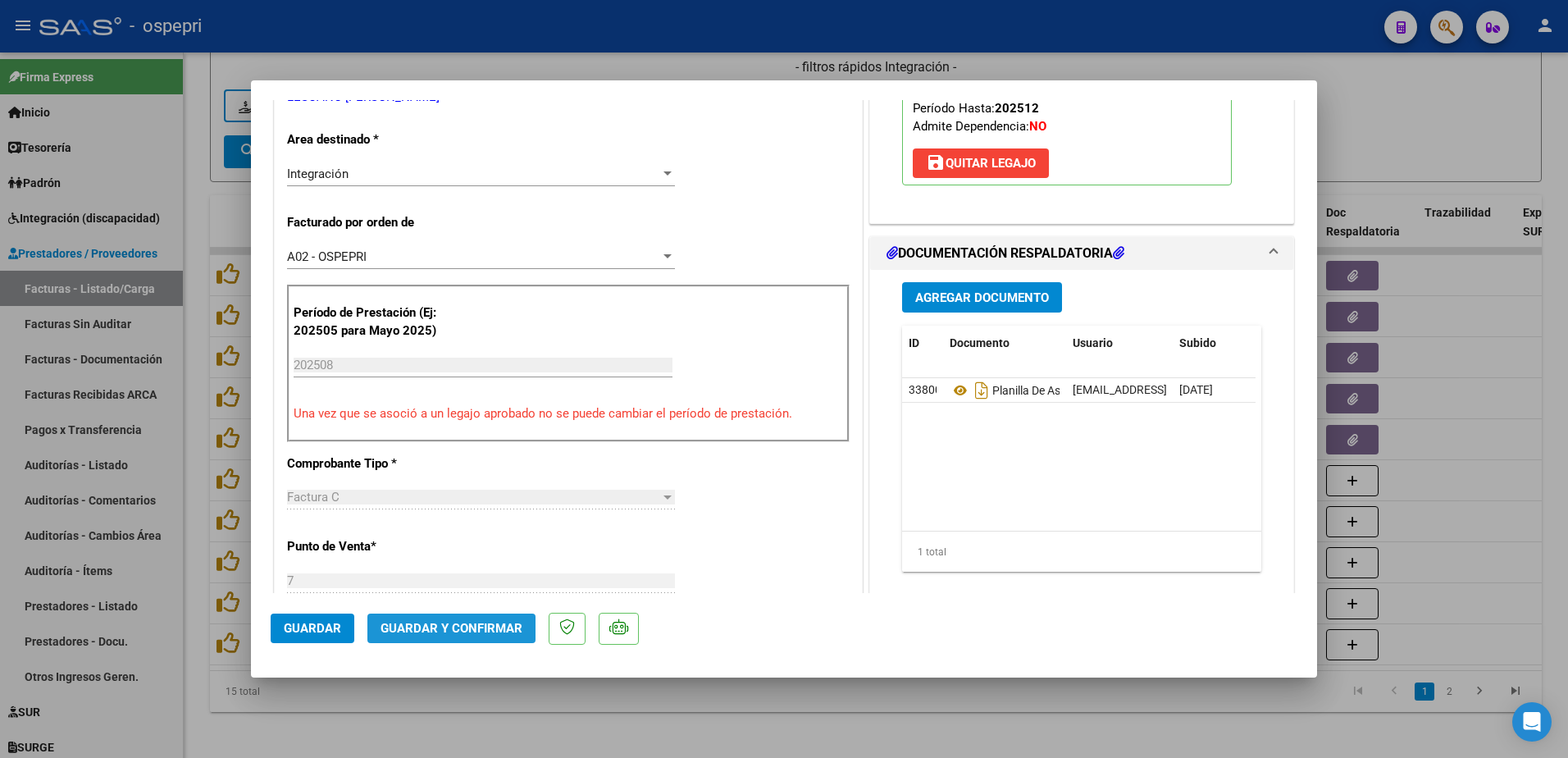
click at [454, 633] on span "Guardar y Confirmar" at bounding box center [452, 628] width 142 height 15
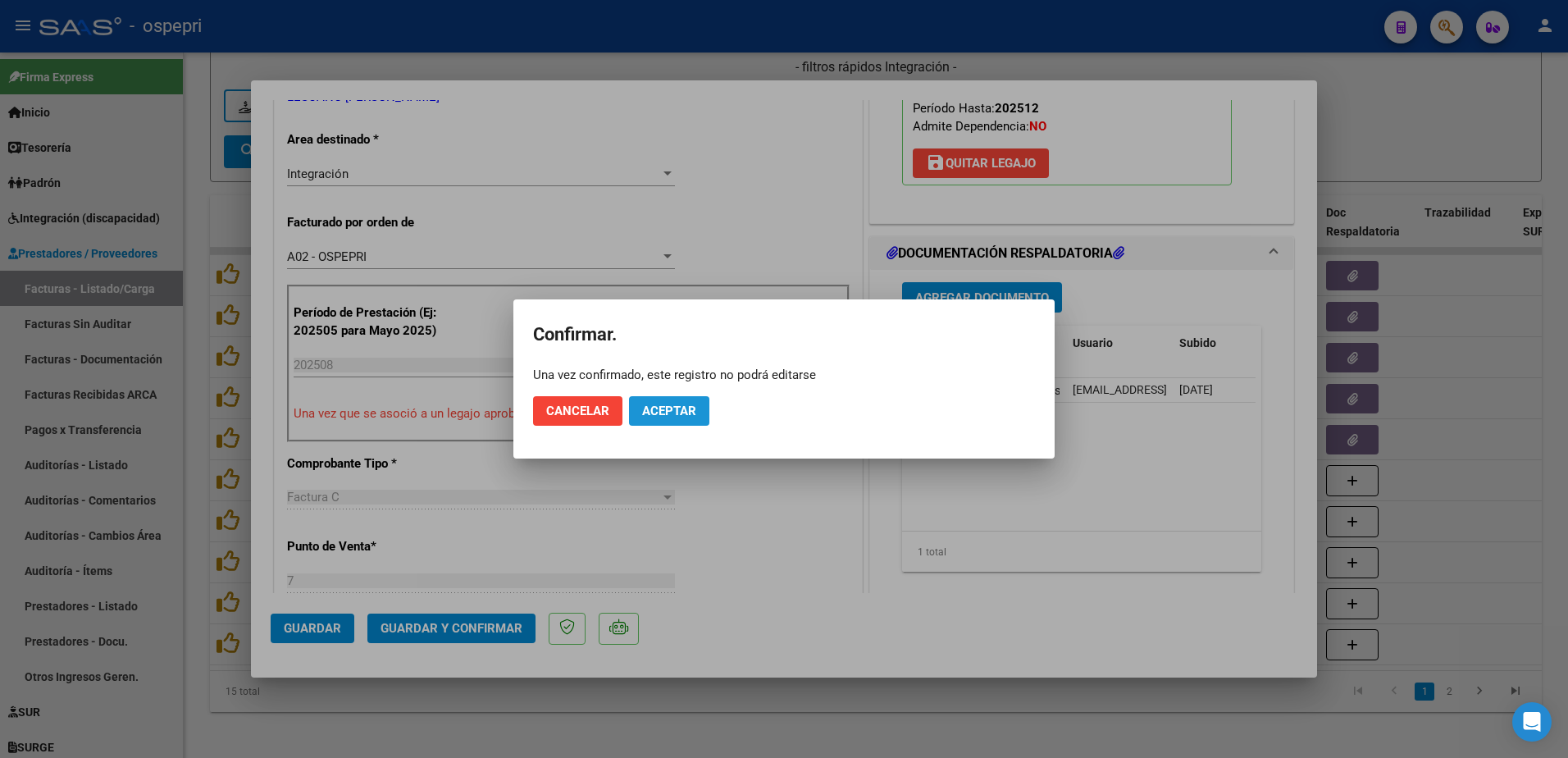
click at [681, 404] on span "Aceptar" at bounding box center [669, 411] width 54 height 15
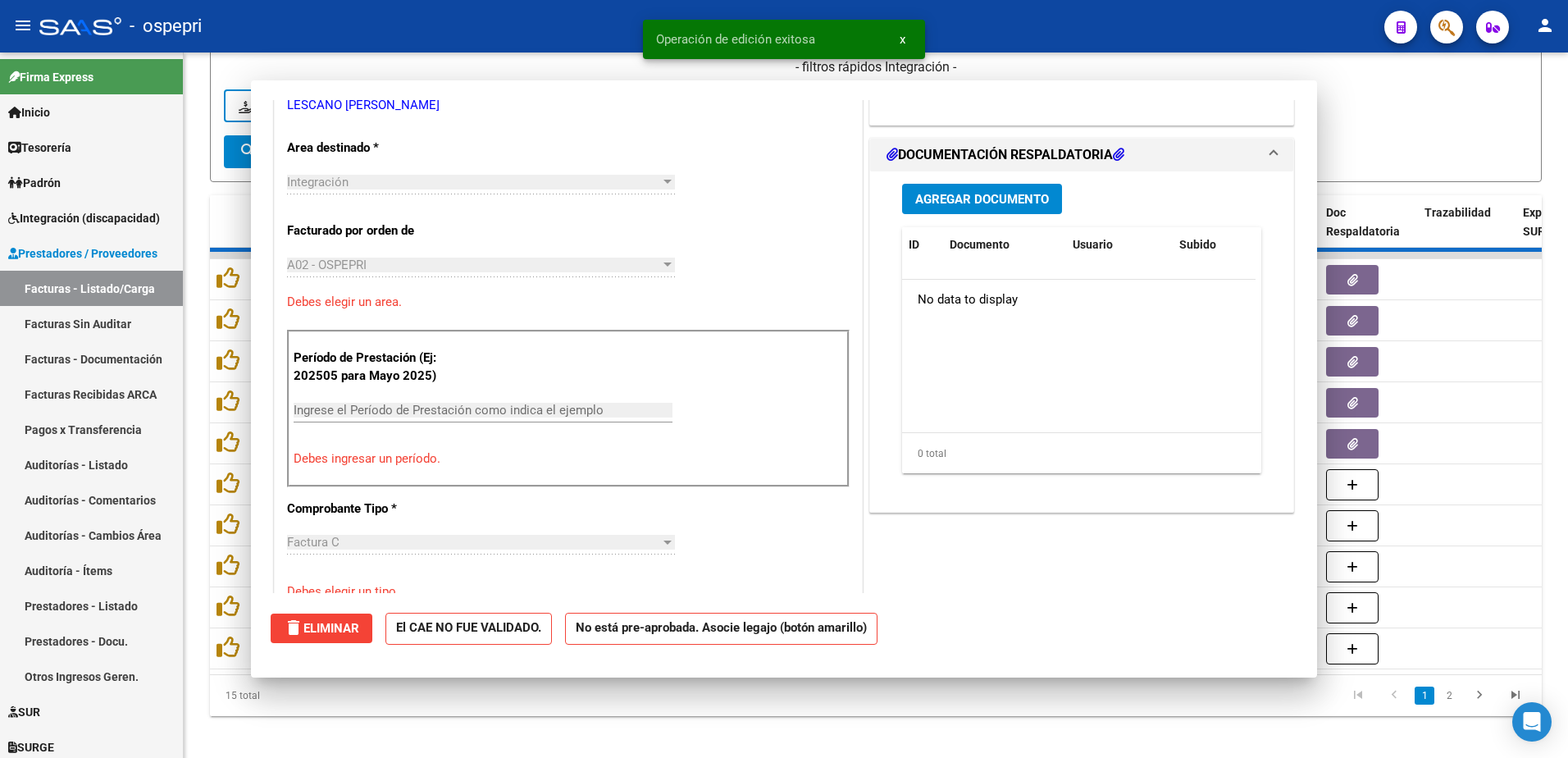
type input "$ 0,00"
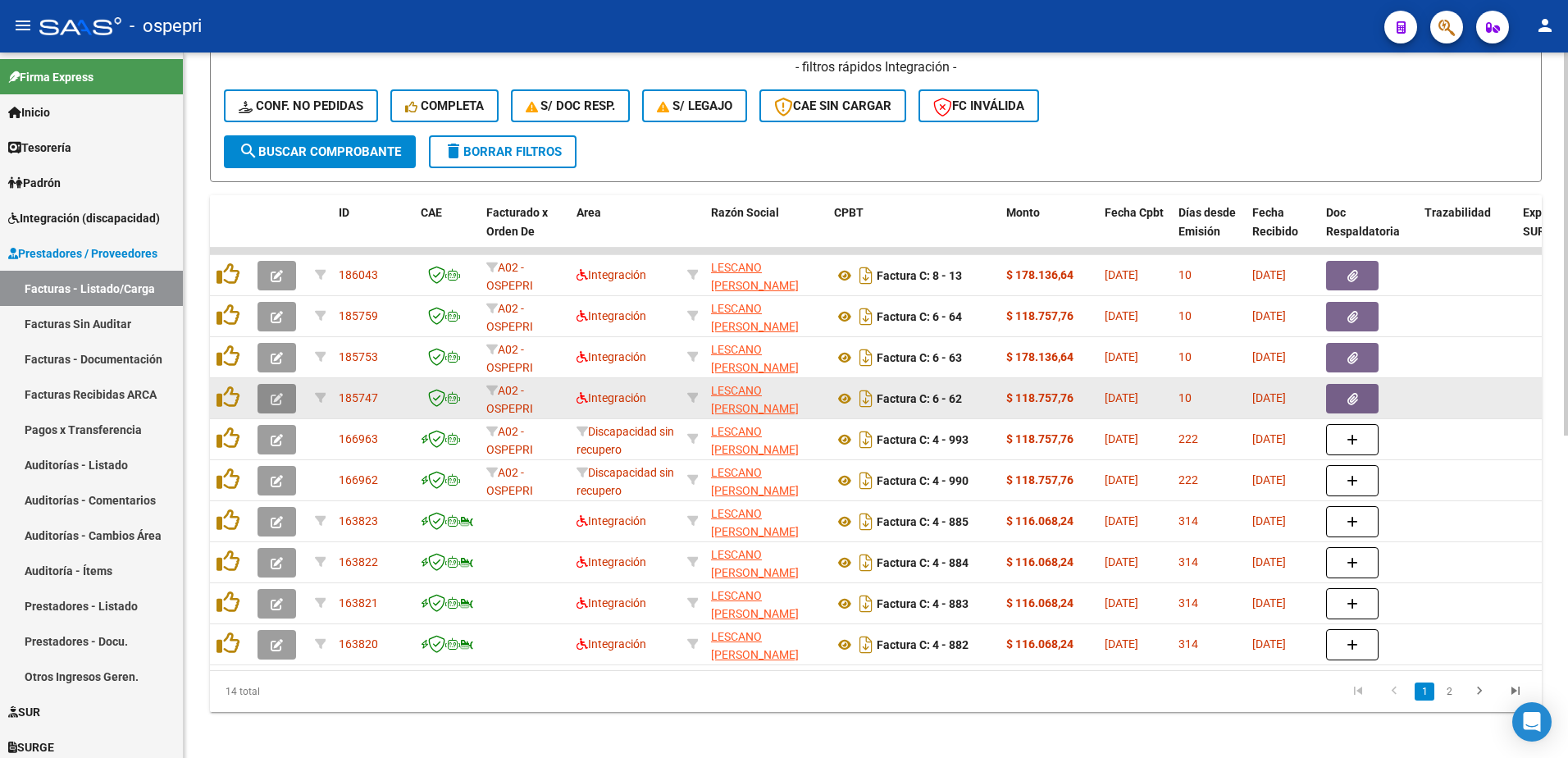
click at [275, 395] on icon "button" at bounding box center [277, 399] width 12 height 12
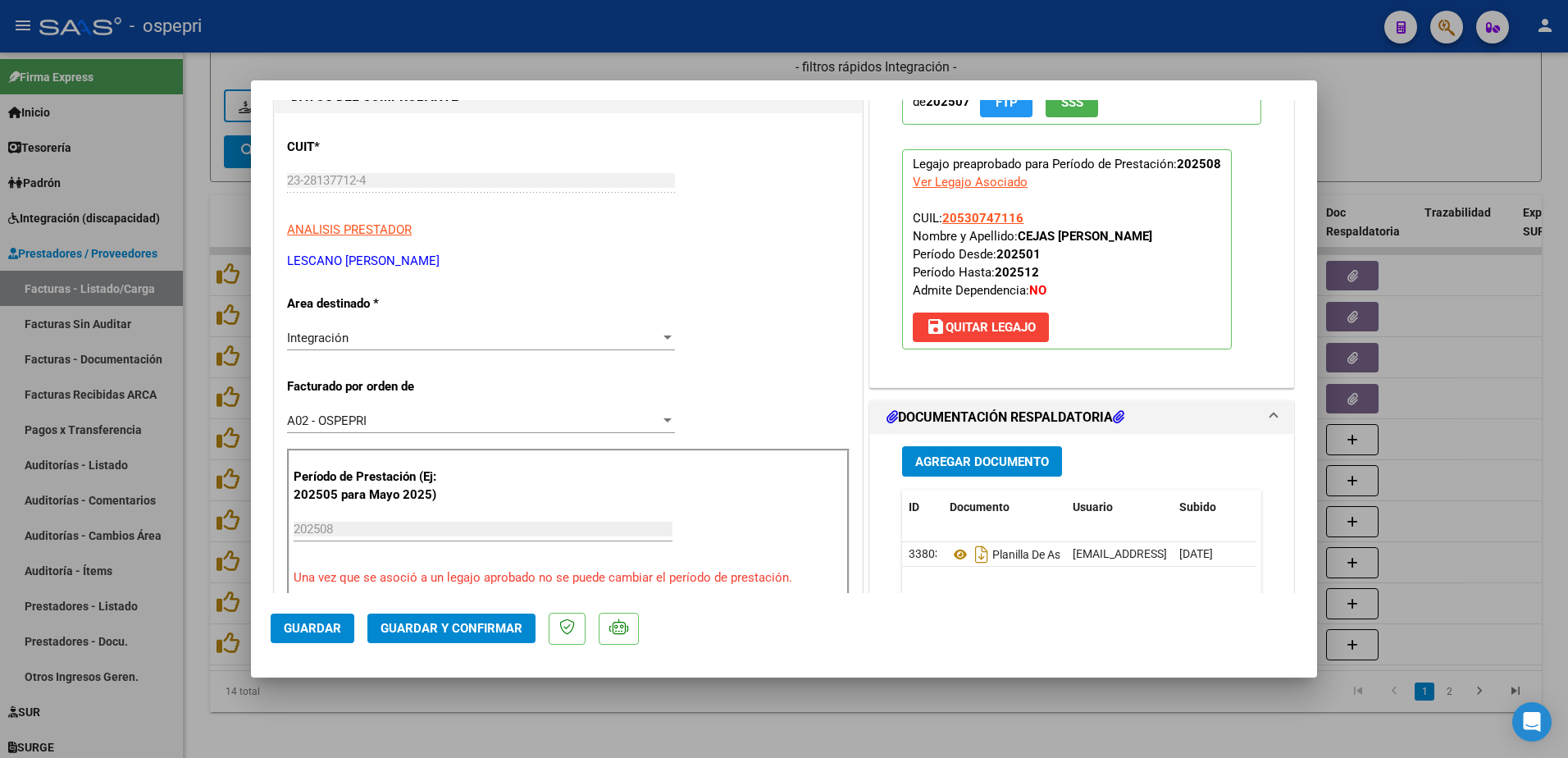
scroll to position [246, 0]
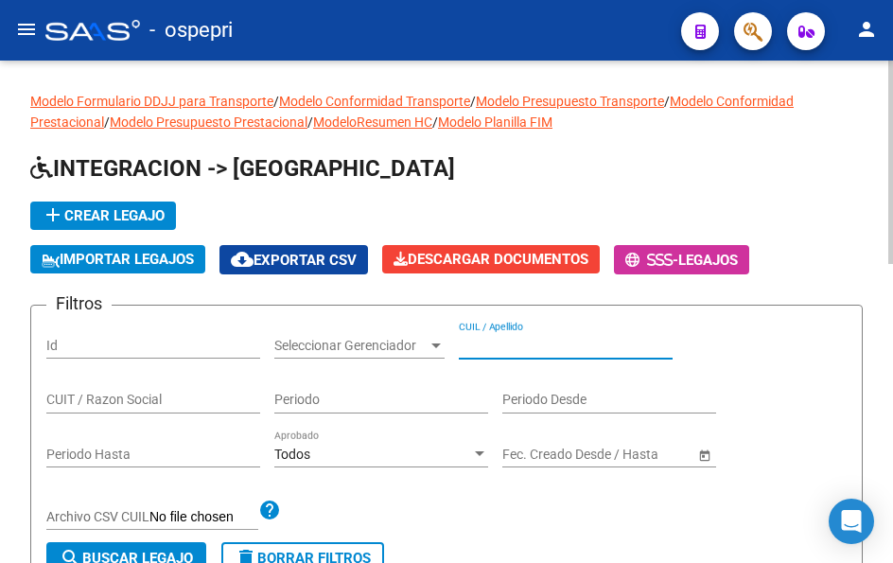
click at [517, 344] on input "CUIL / Apellido" at bounding box center [566, 346] width 214 height 16
paste input "55160358"
type input "55160358"
click at [164, 554] on span "search Buscar Legajo" at bounding box center [126, 558] width 133 height 17
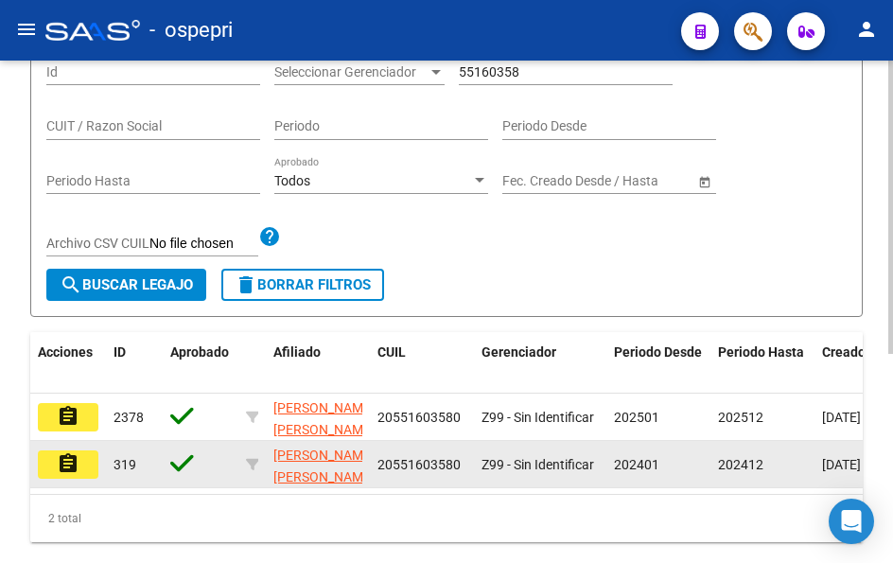
scroll to position [360, 0]
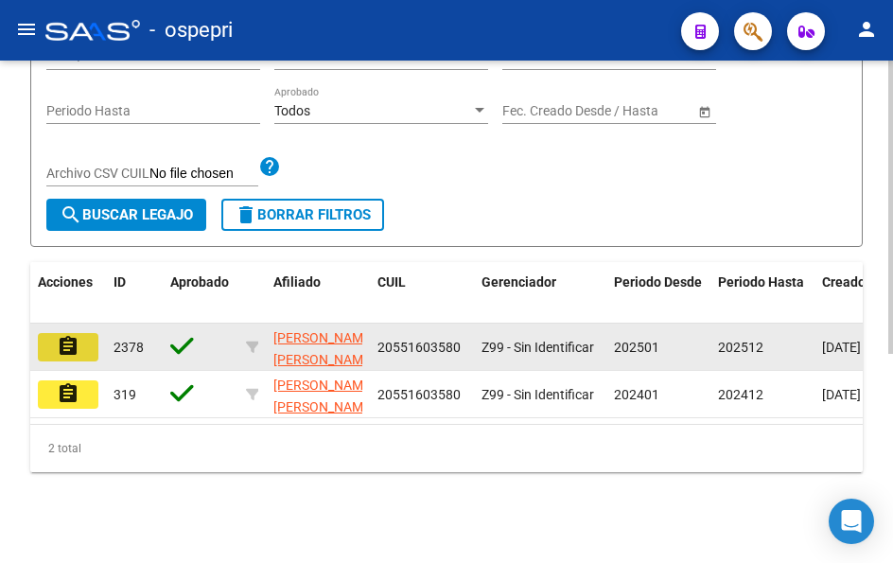
click at [61, 338] on mat-icon "assignment" at bounding box center [68, 346] width 23 height 23
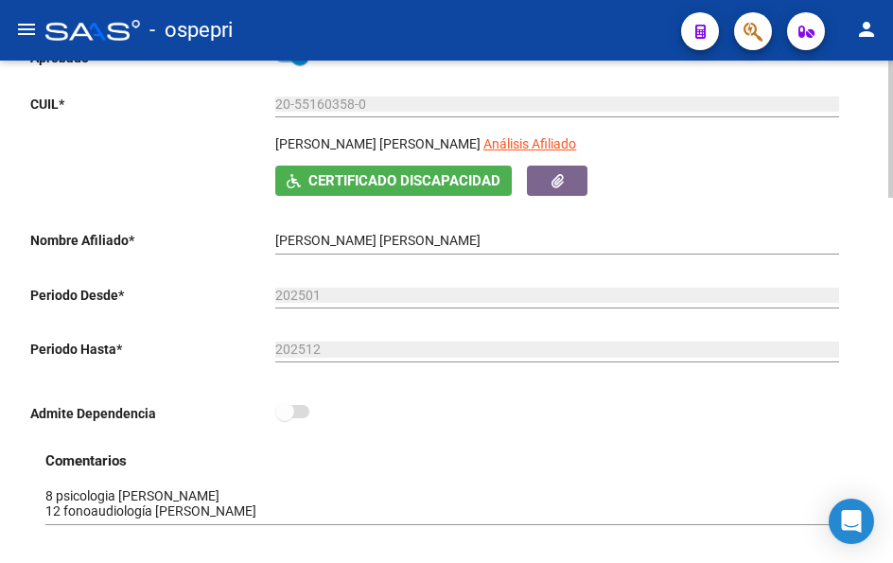
scroll to position [379, 0]
